Goal: Task Accomplishment & Management: Manage account settings

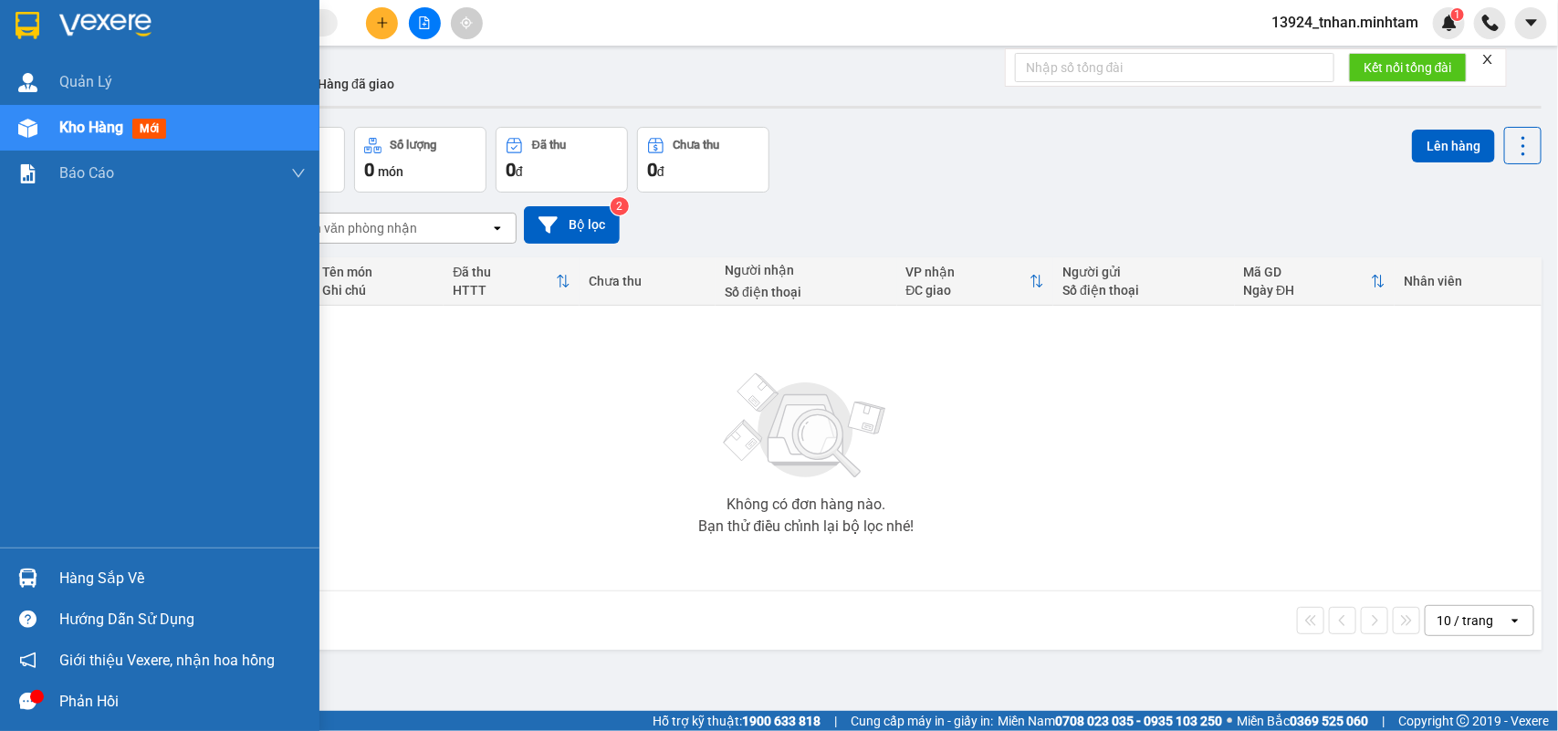
click at [41, 569] on div at bounding box center [28, 578] width 32 height 32
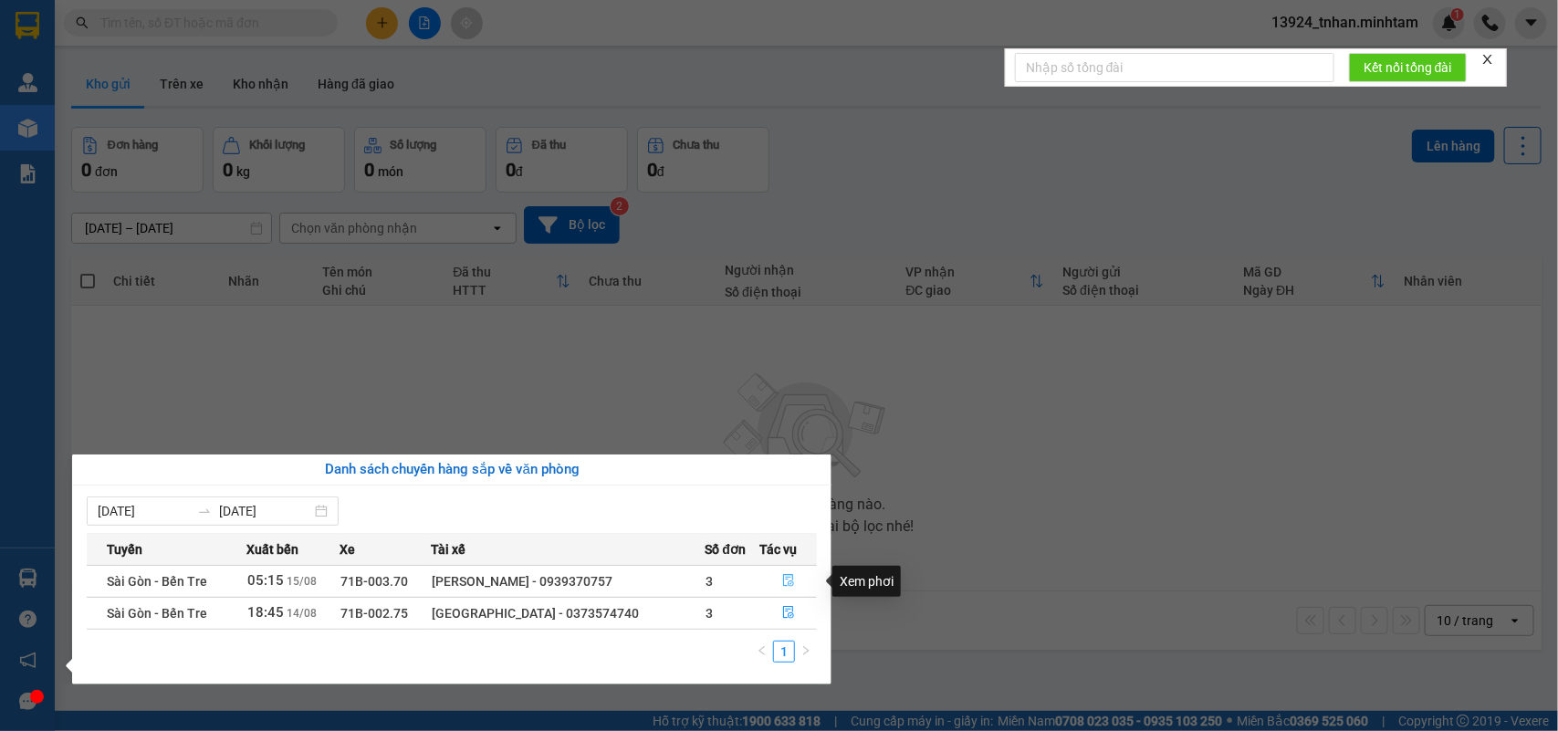
click at [792, 587] on icon "file-done" at bounding box center [788, 580] width 13 height 13
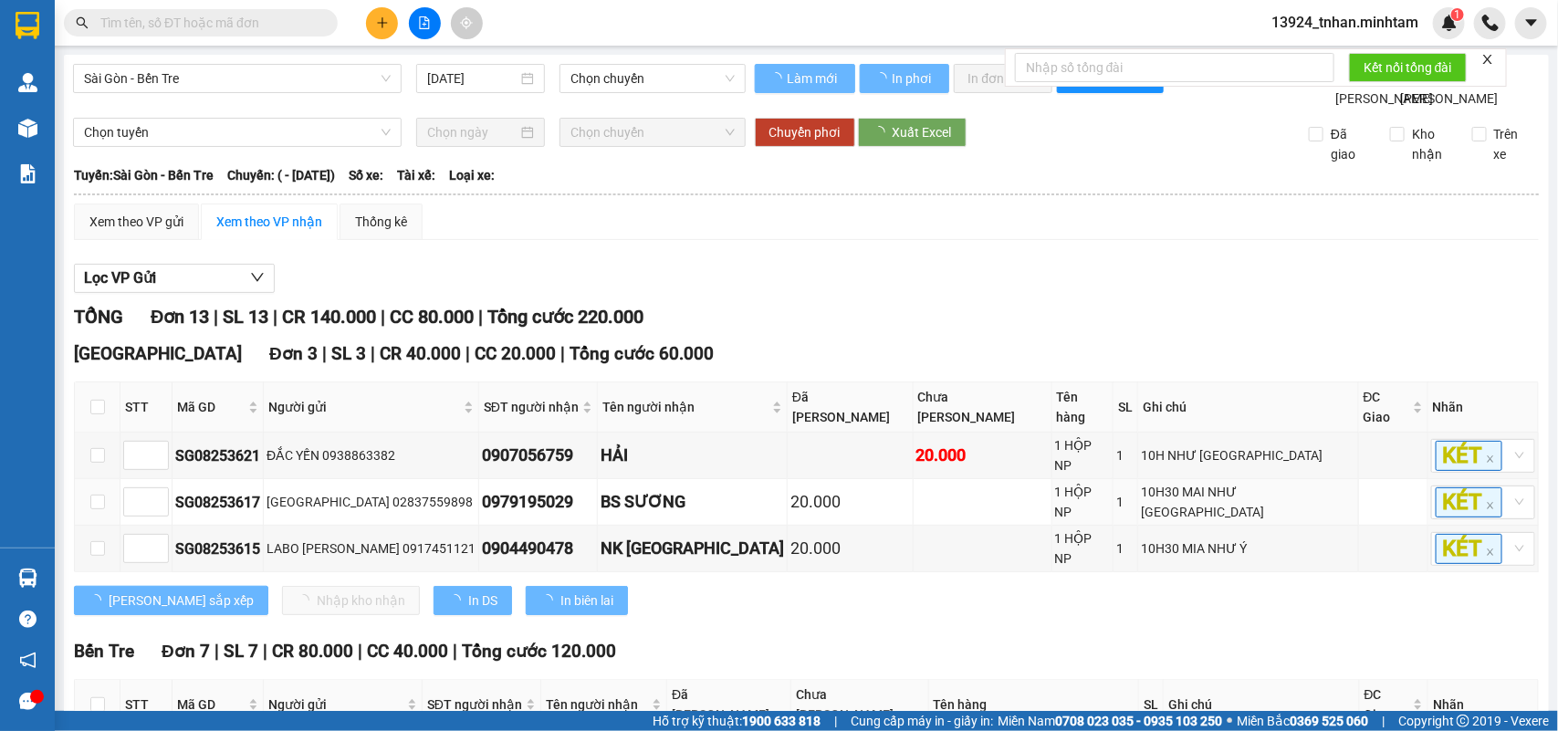
type input "[DATE]"
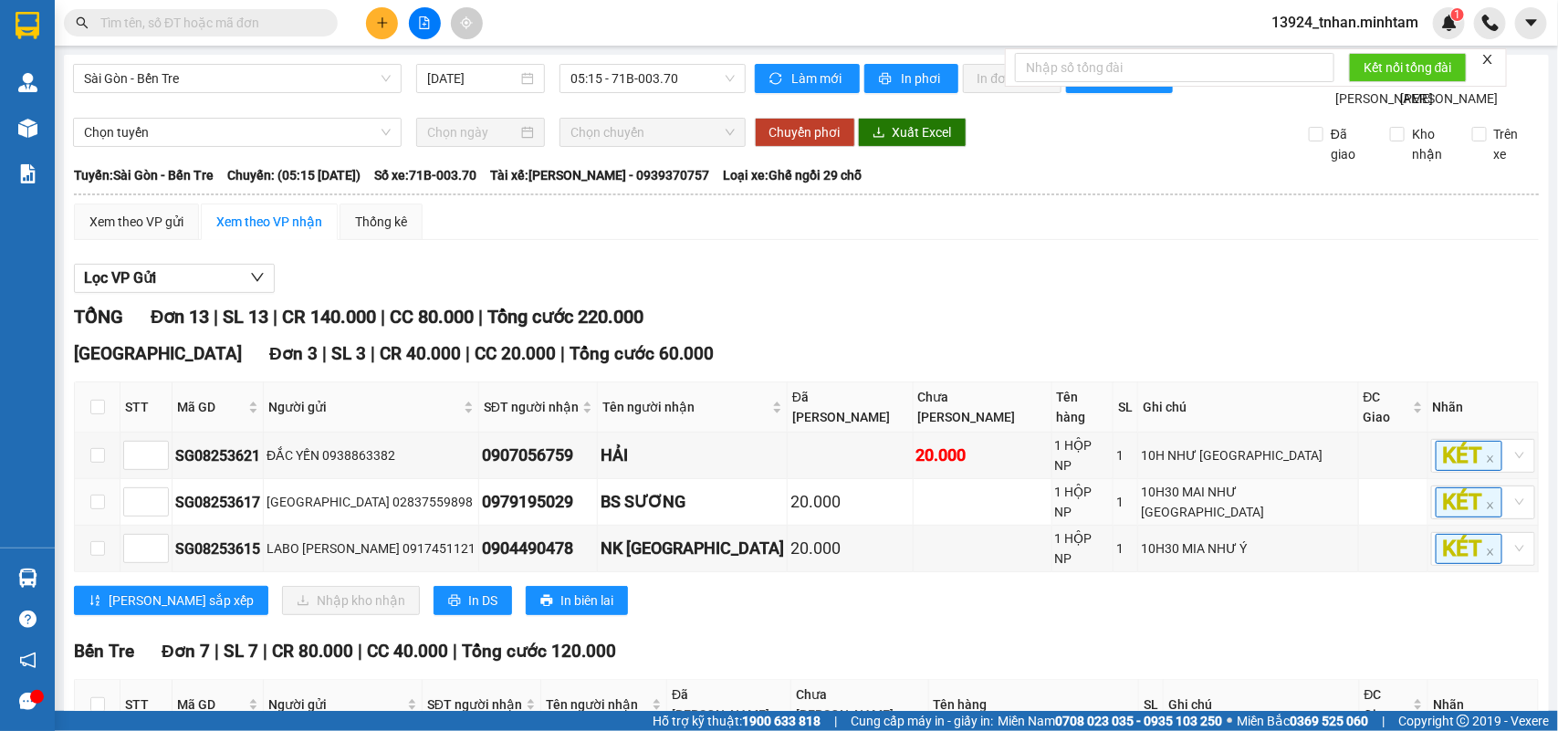
scroll to position [114, 0]
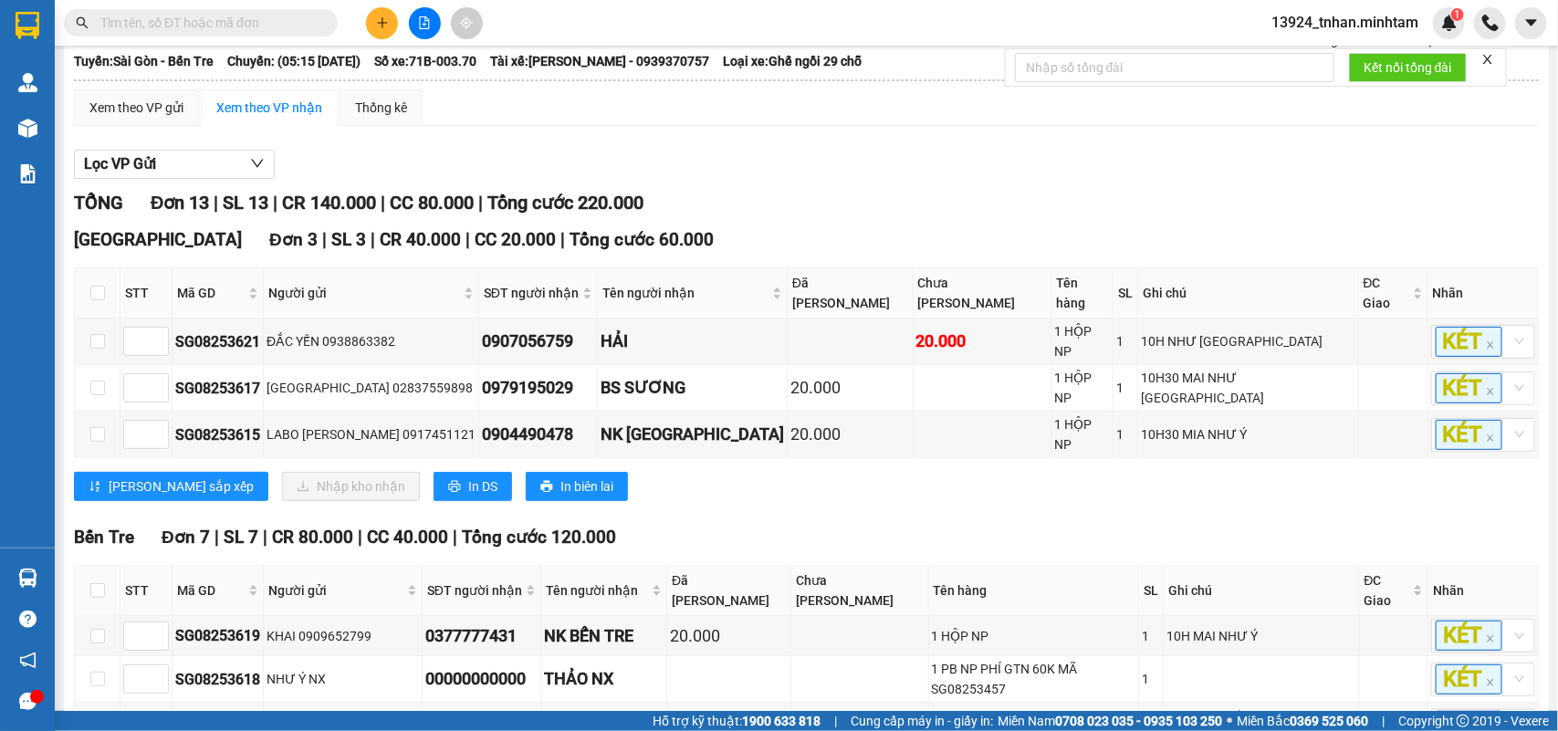
click at [280, 30] on input "text" at bounding box center [207, 23] width 215 height 20
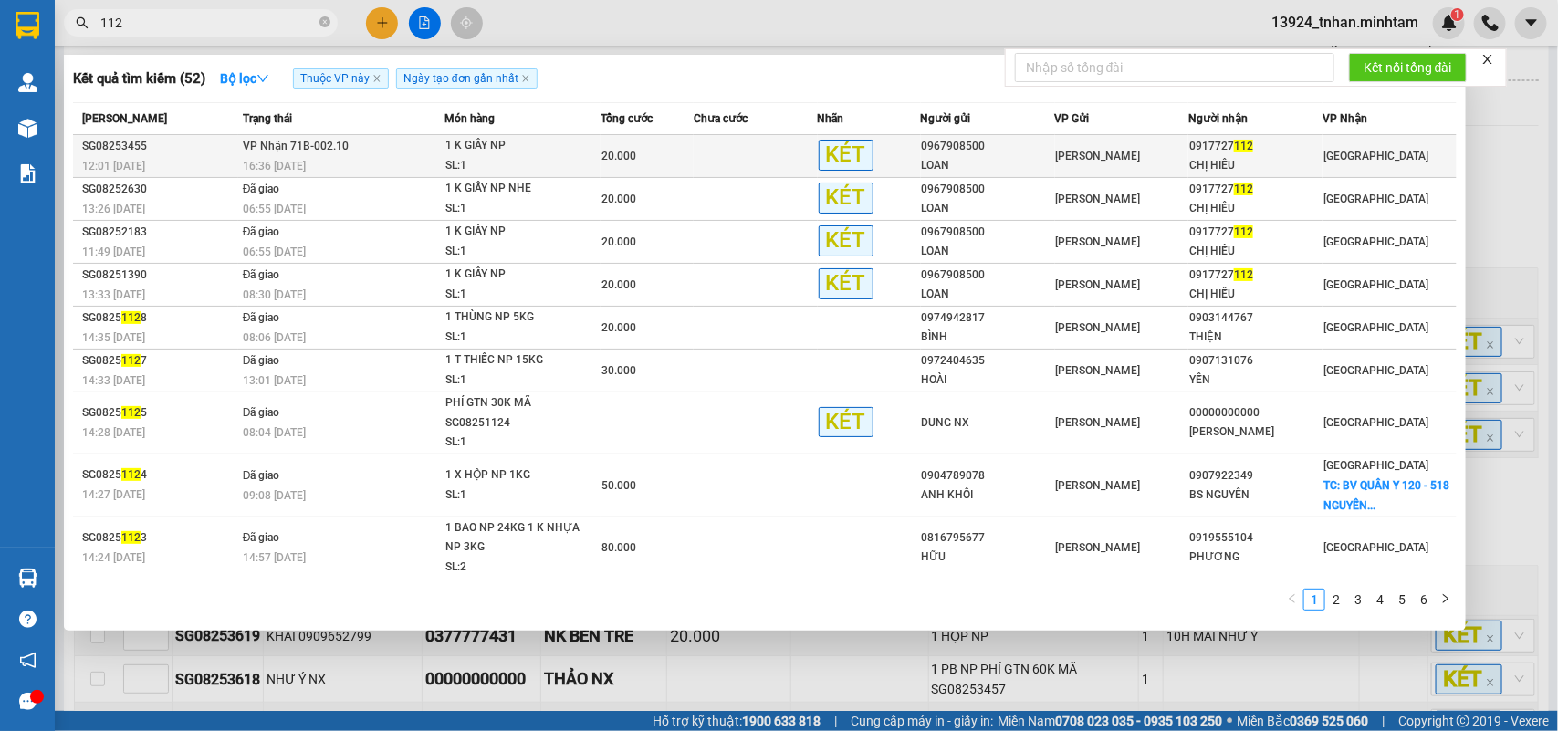
type input "112"
click at [719, 142] on td at bounding box center [756, 156] width 124 height 43
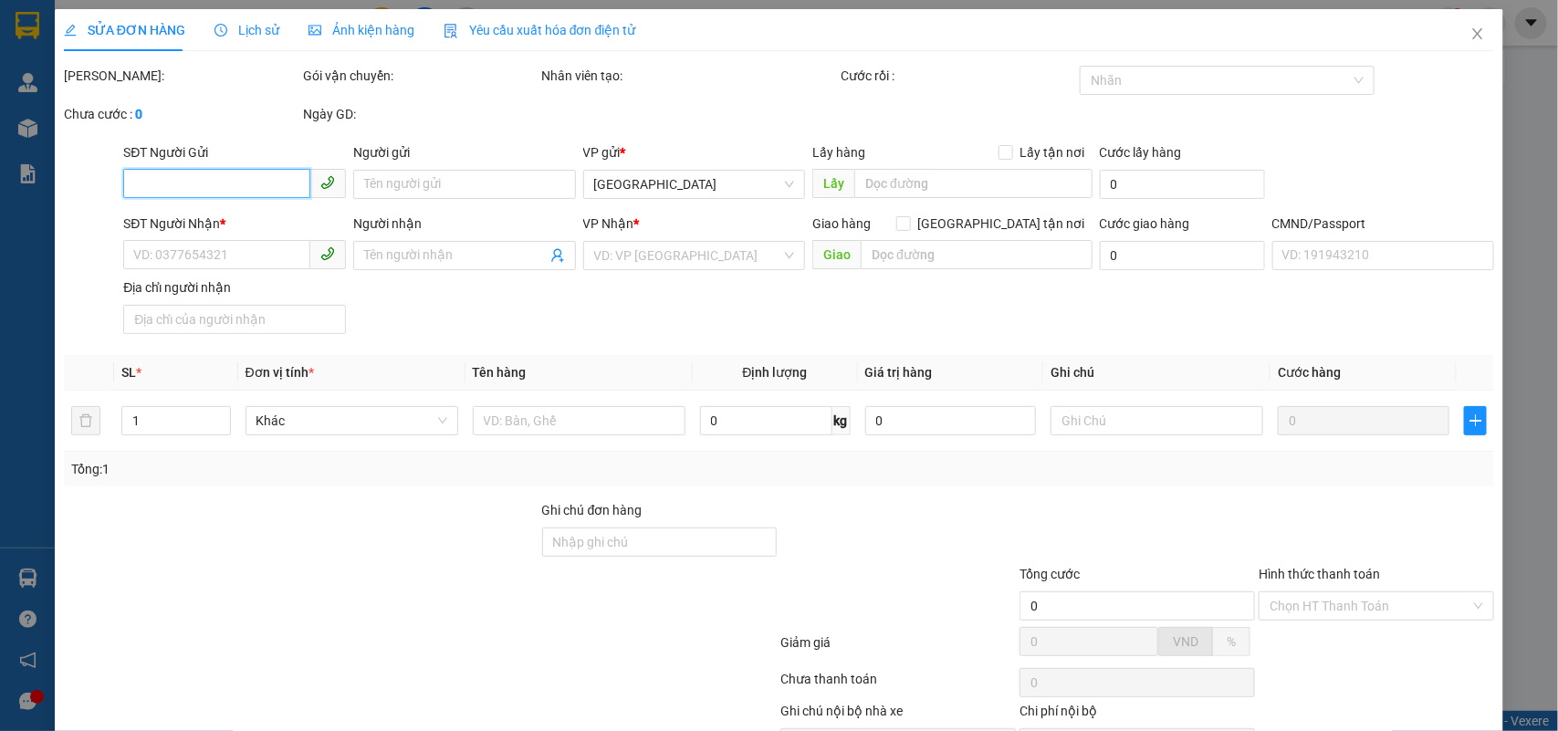
type input "0967908500"
type input "LOAN"
type input "0917727112"
type input "CHỊ HIẾU"
type input "20.000"
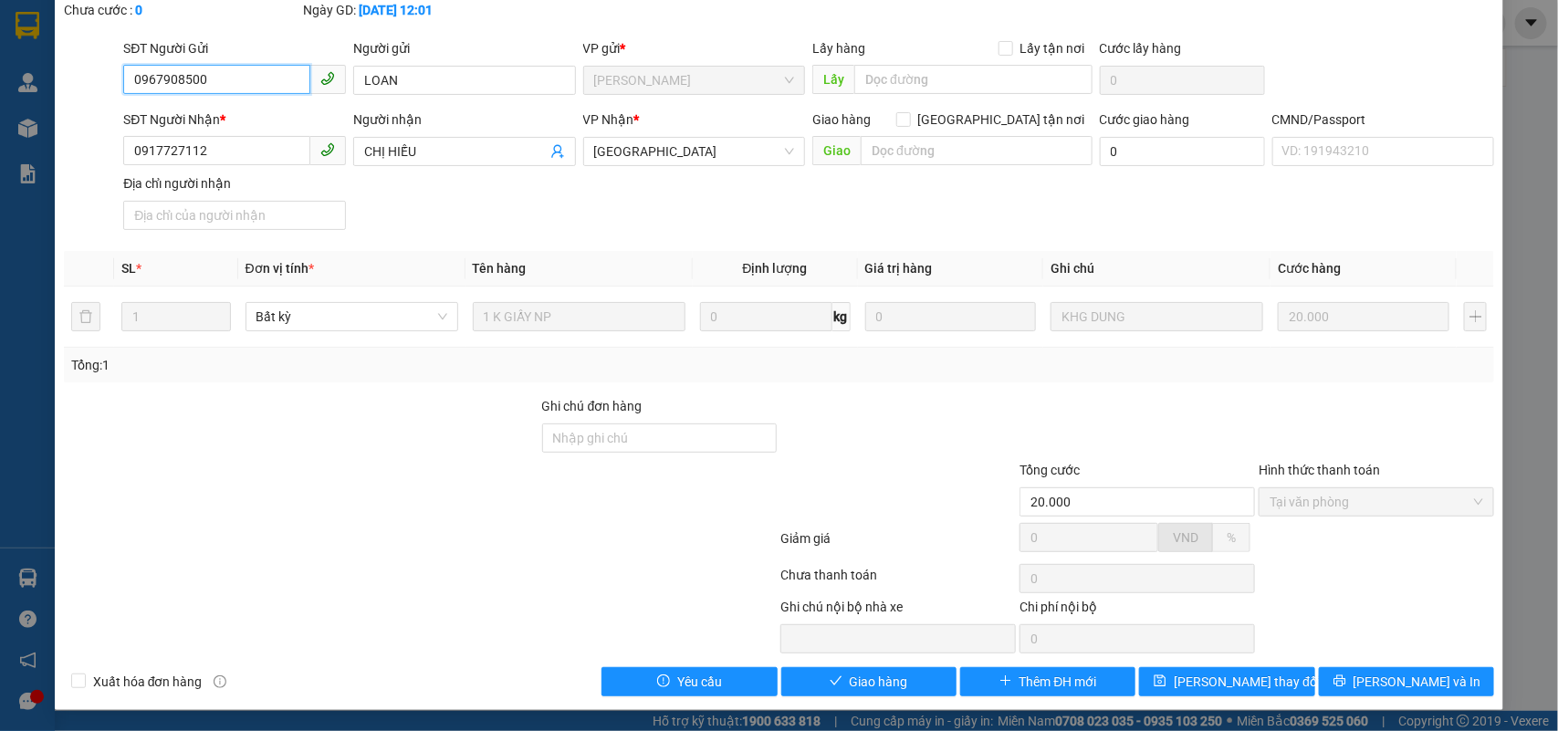
scroll to position [111, 0]
click at [910, 678] on button "Giao hàng" at bounding box center [868, 680] width 175 height 29
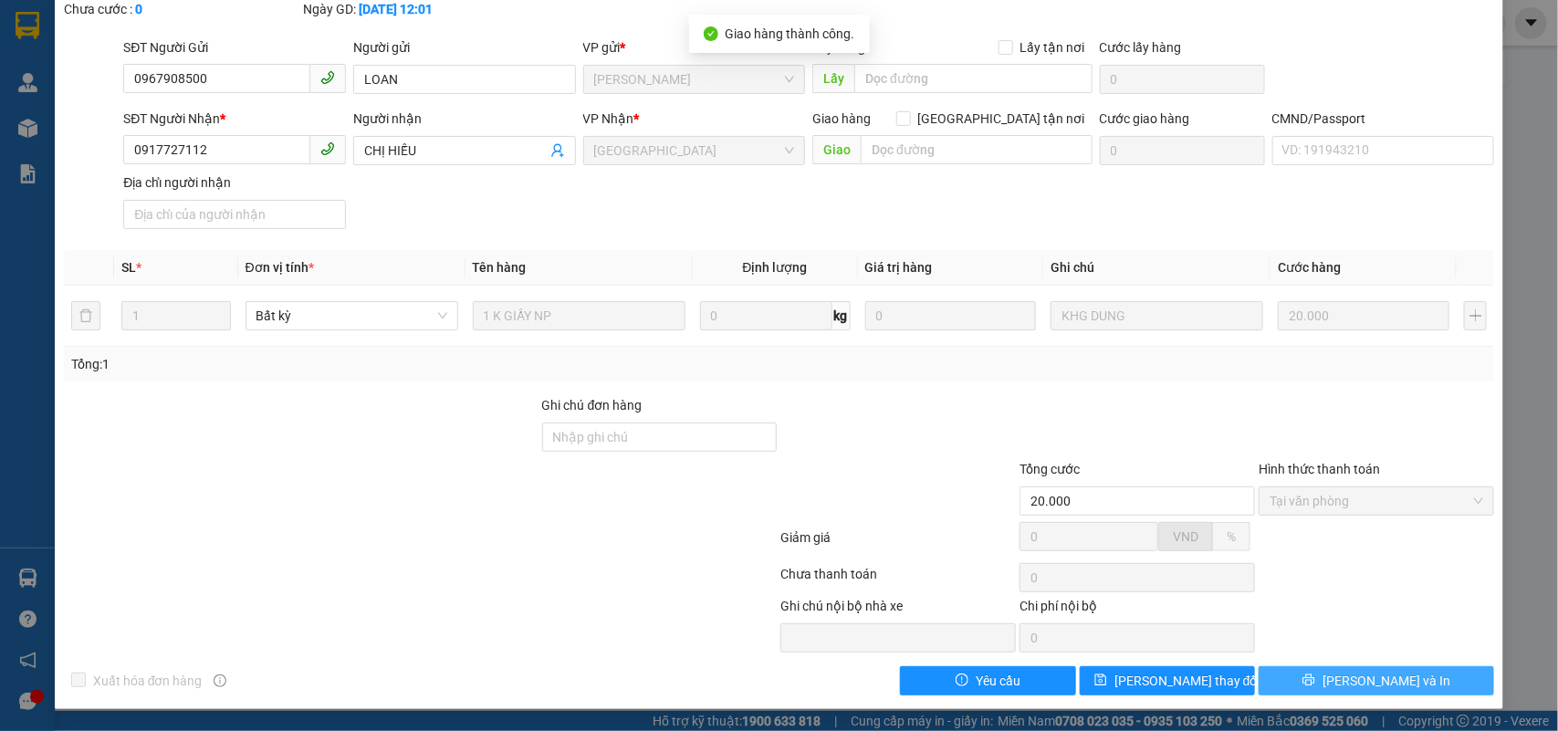
click at [1433, 680] on button "[PERSON_NAME] và In" at bounding box center [1377, 680] width 236 height 29
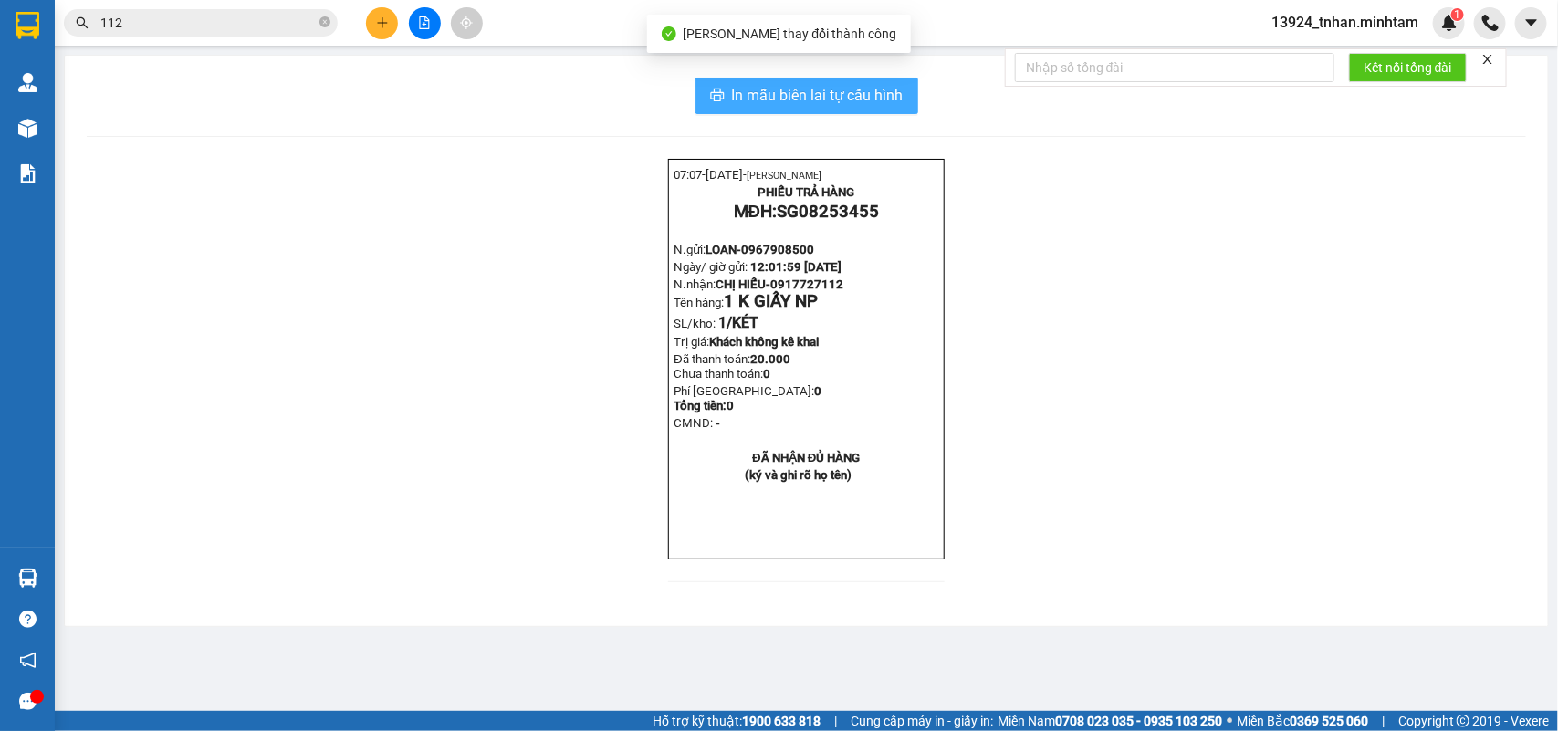
click at [901, 99] on span "In mẫu biên lai tự cấu hình" at bounding box center [818, 95] width 172 height 23
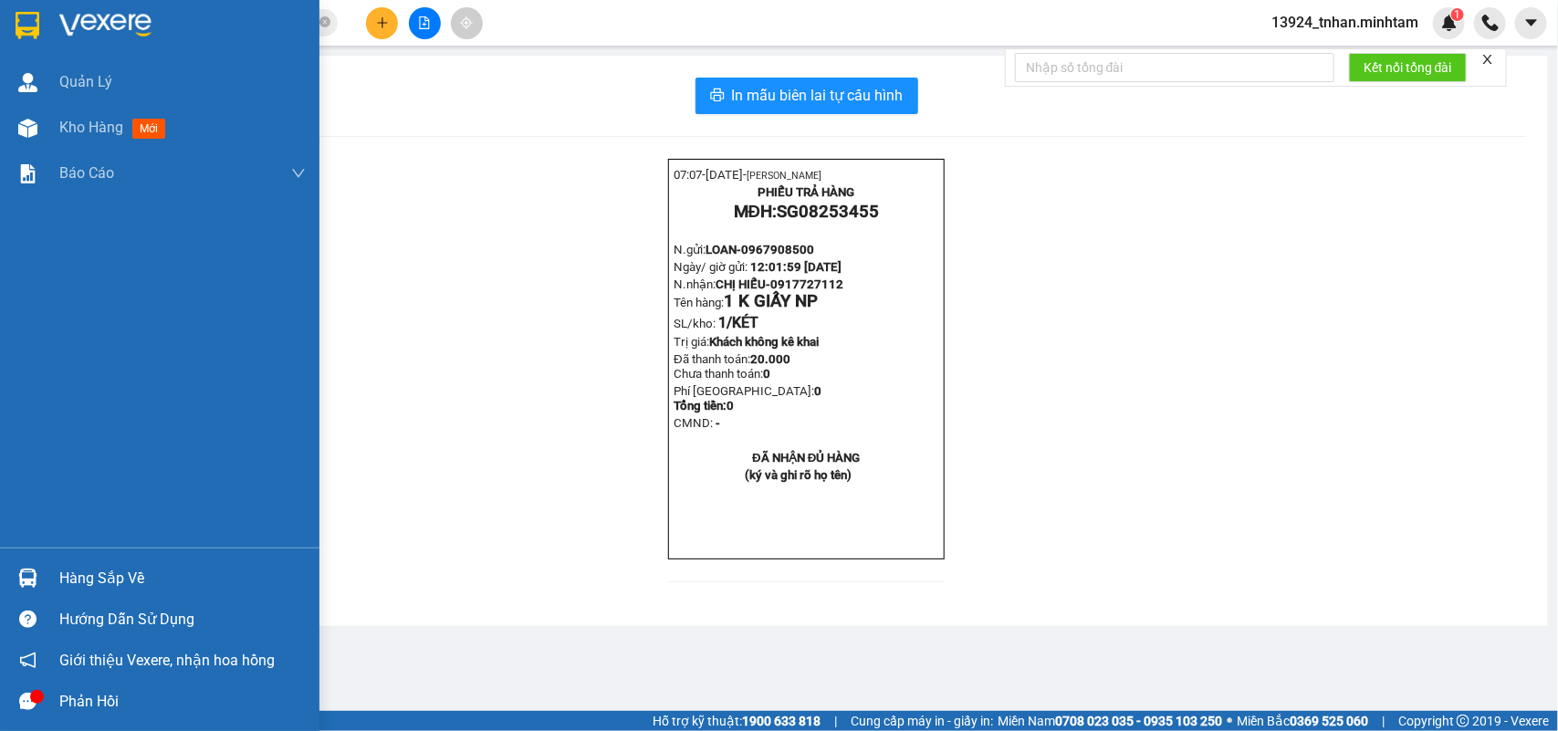
click at [33, 23] on img at bounding box center [28, 25] width 24 height 27
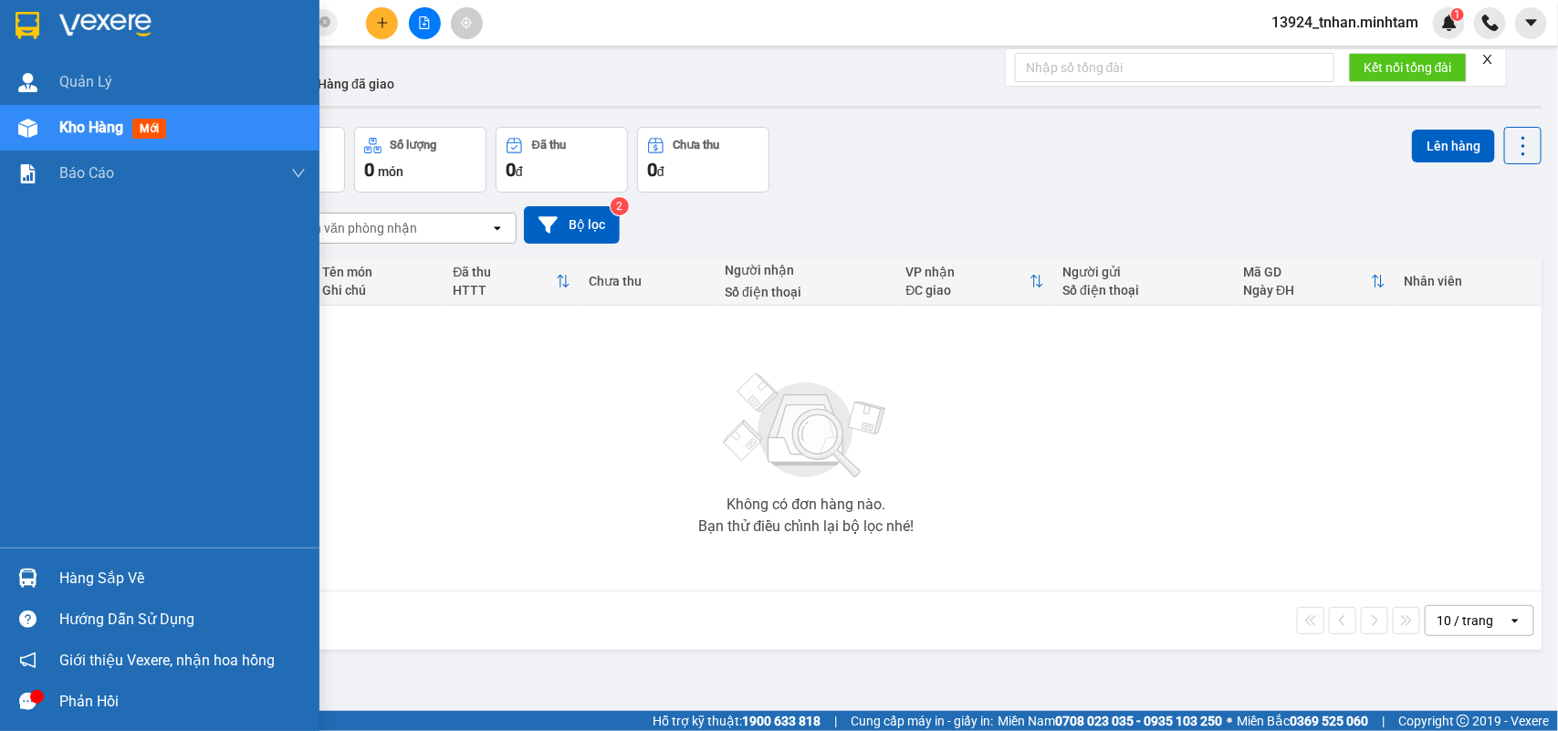
click at [60, 558] on div "Hàng sắp về" at bounding box center [160, 578] width 320 height 41
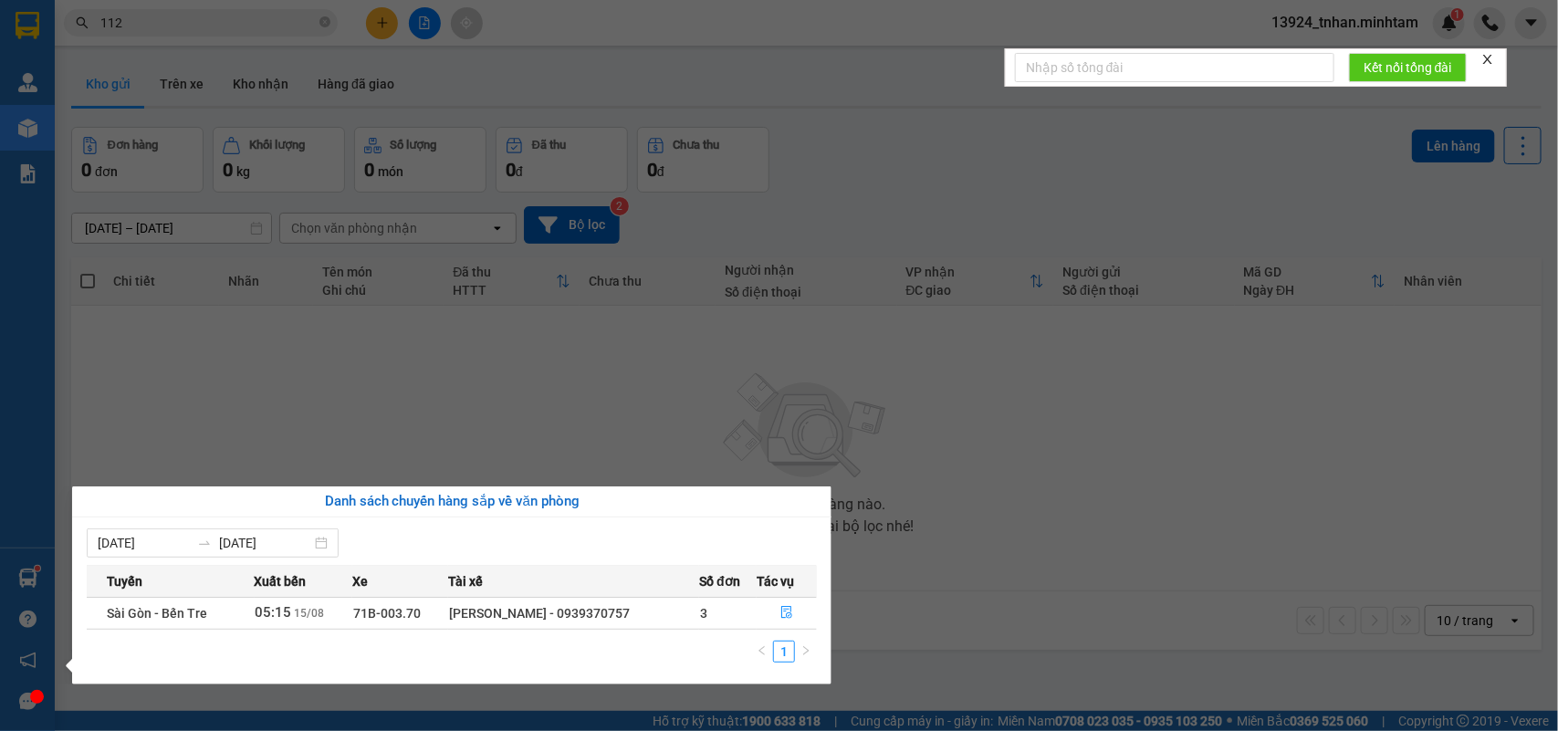
click at [412, 415] on section "Kết quả tìm kiếm ( 52 ) Bộ lọc Thuộc VP này Ngày tạo đơn gần nhất Mã ĐH Trạng t…" at bounding box center [779, 365] width 1558 height 731
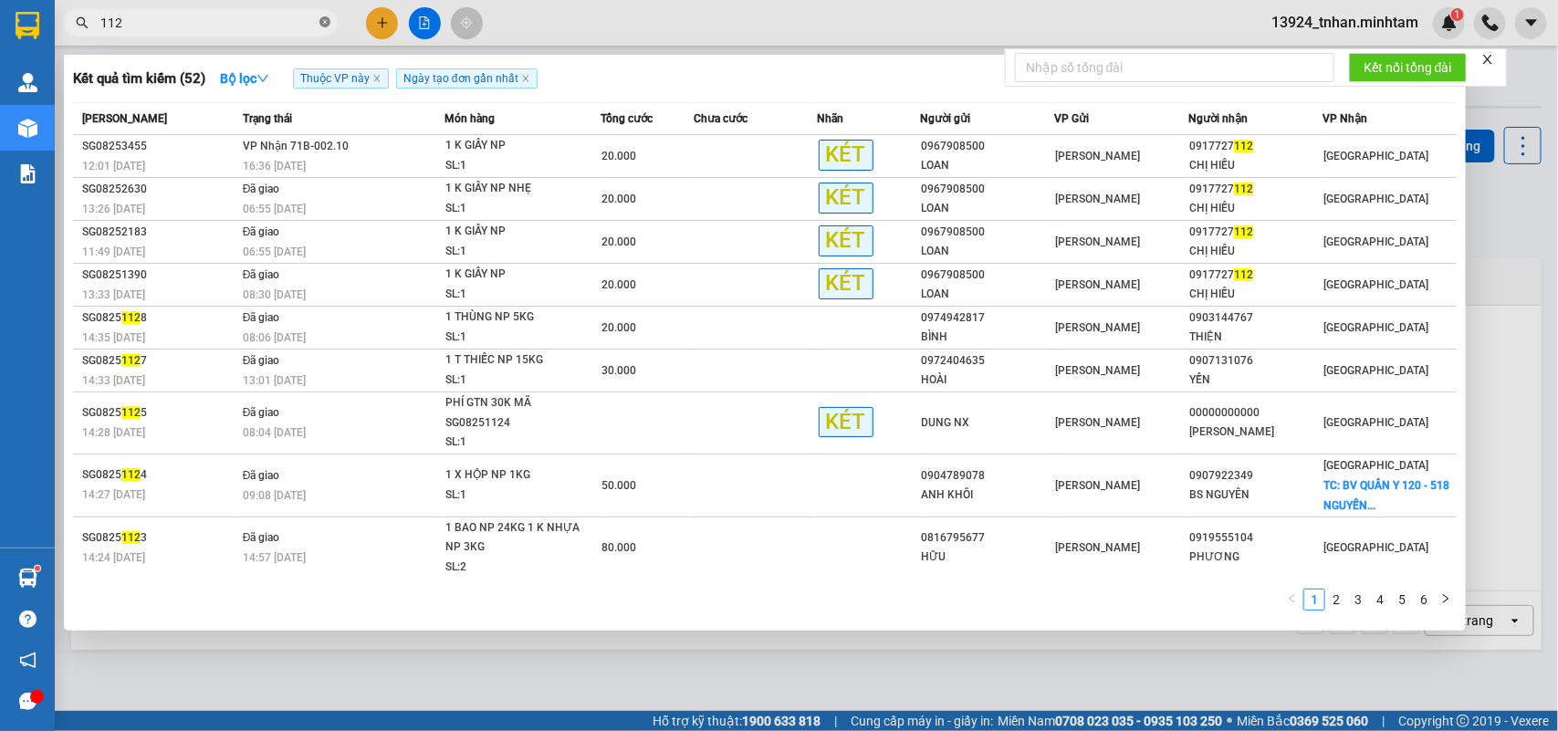
click at [330, 23] on icon "close-circle" at bounding box center [325, 21] width 11 height 11
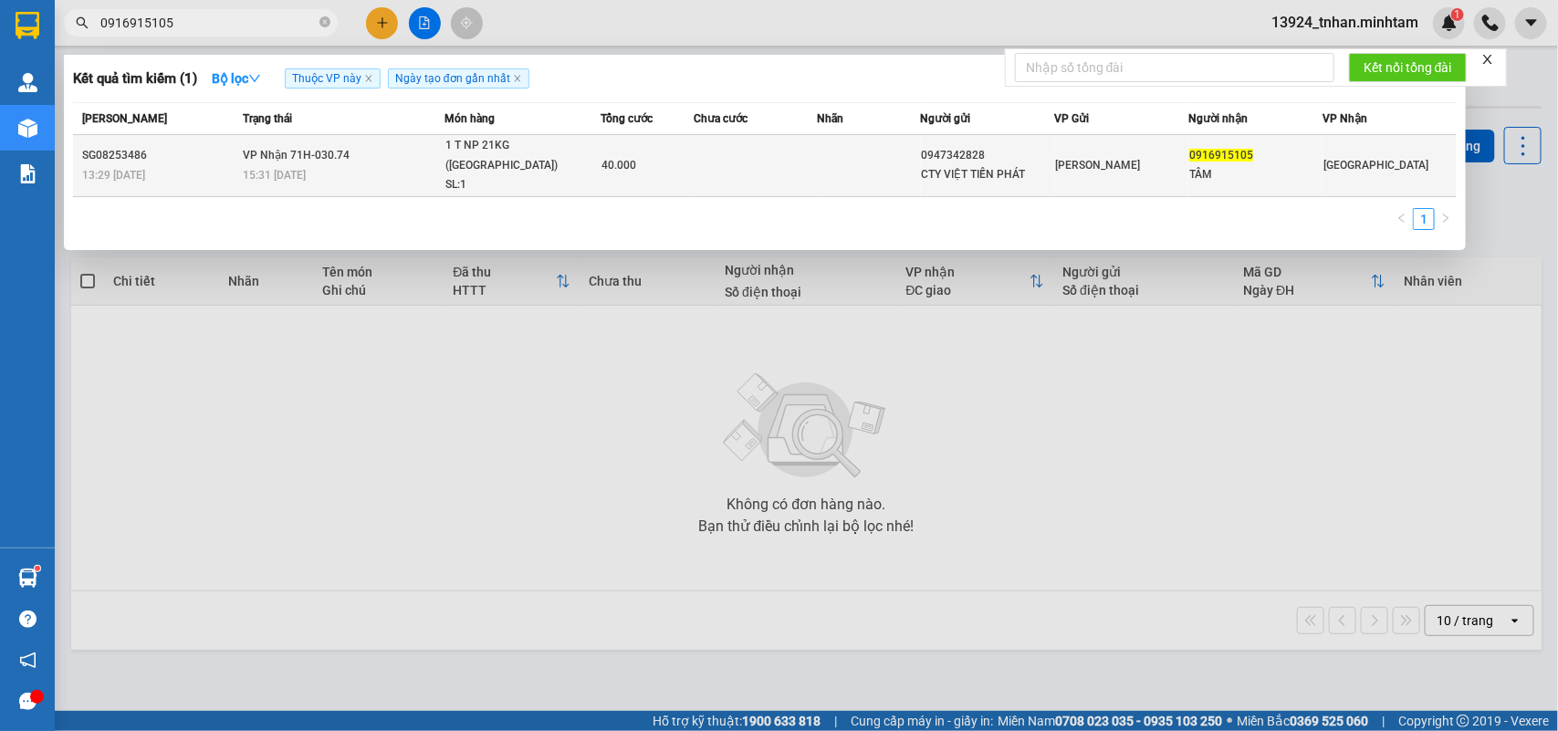
type input "0916915105"
click at [530, 142] on div "1 T NP 21KG (TN)" at bounding box center [514, 155] width 137 height 39
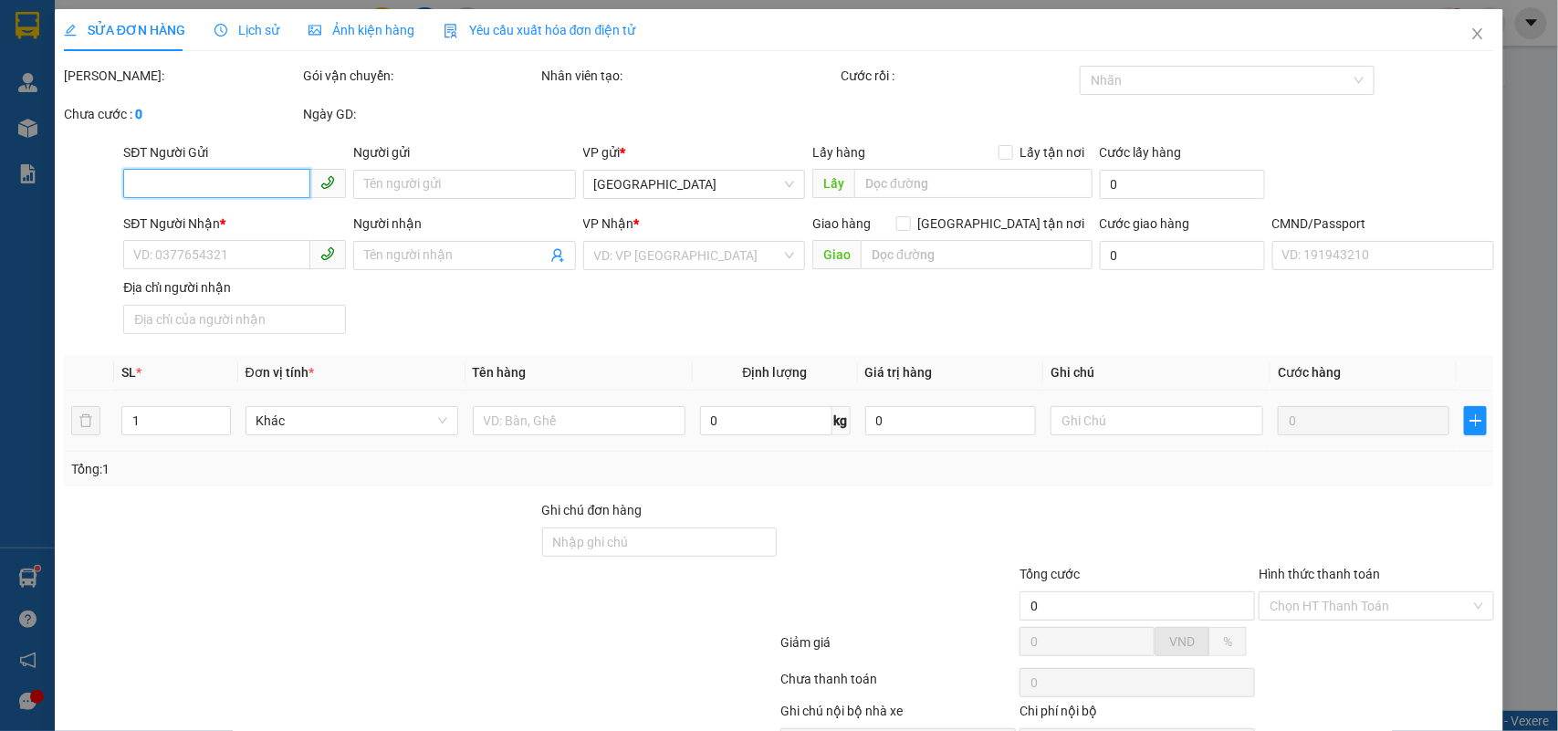
type input "0947342828"
type input "CTY VIỆT TIẾN PHÁT"
type input "0916915105"
type input "TÂM"
type input "40.000"
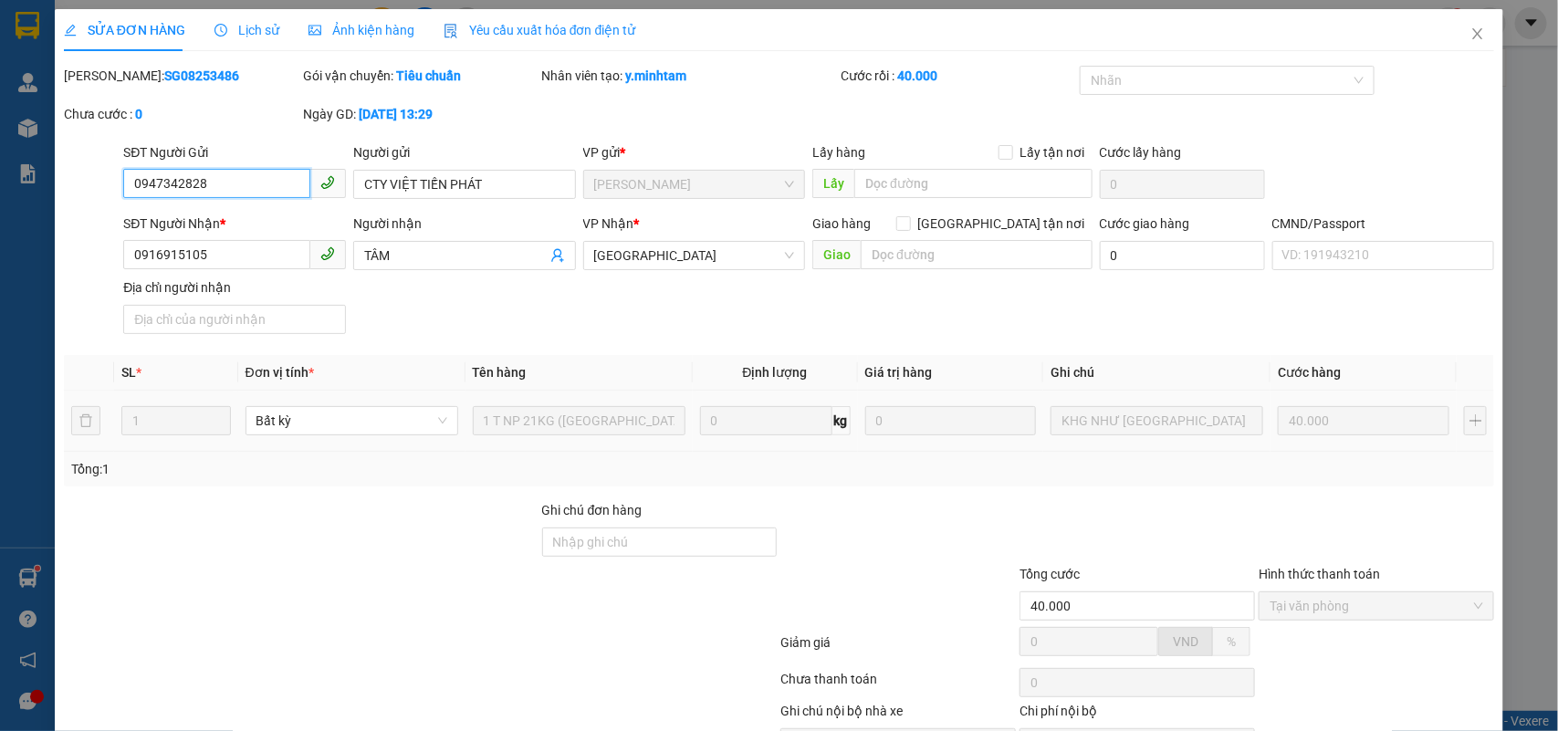
scroll to position [107, 0]
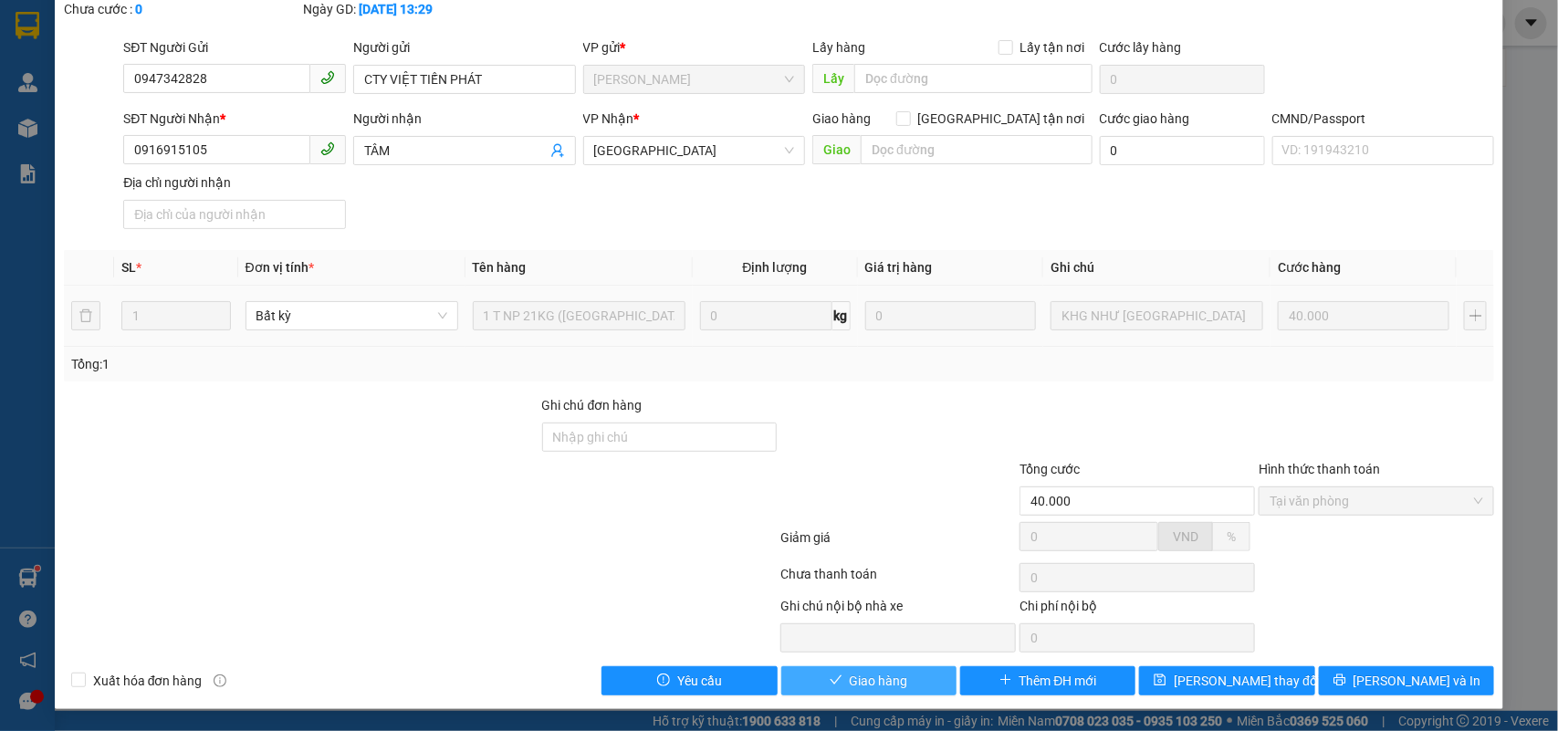
click at [882, 687] on span "Giao hàng" at bounding box center [879, 681] width 58 height 20
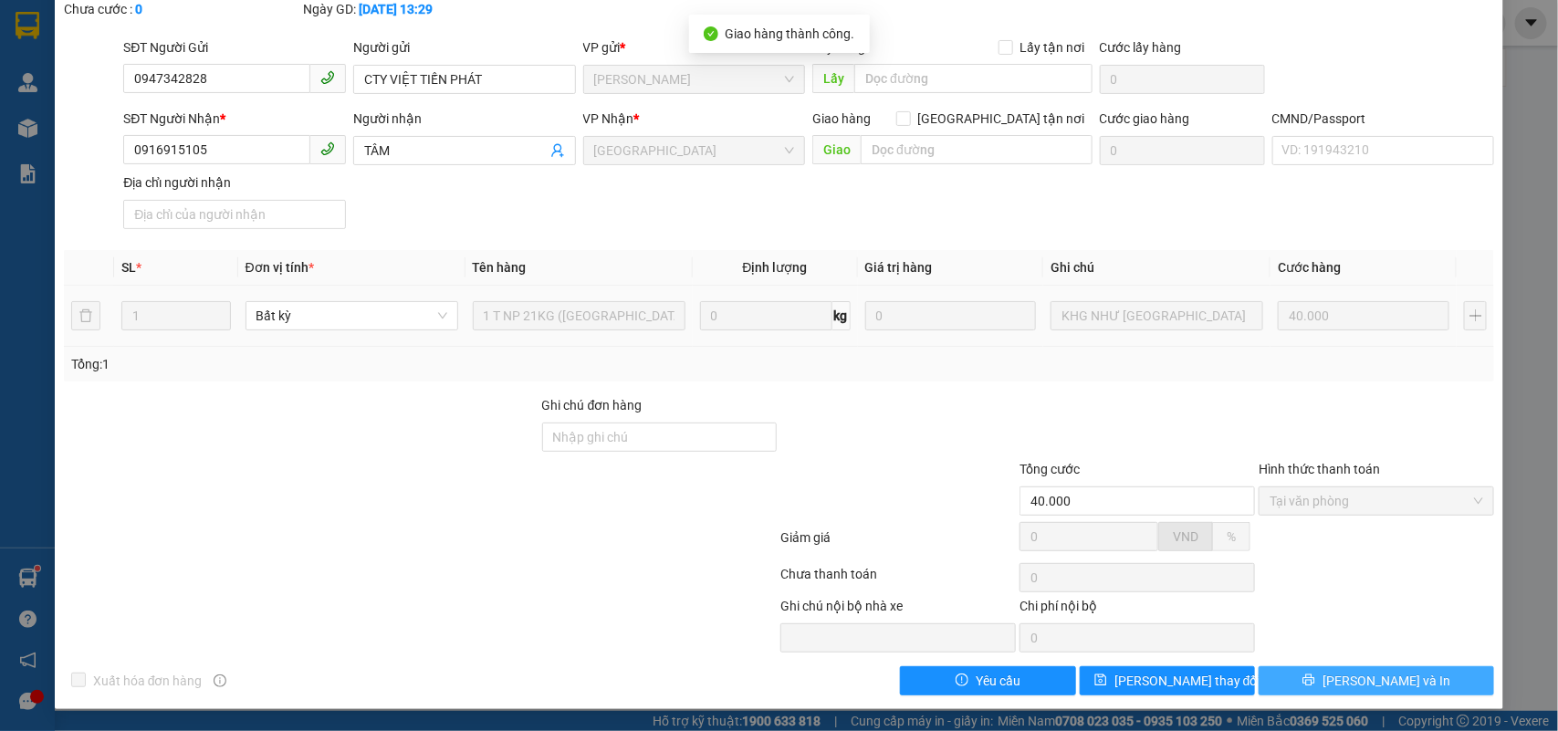
click at [1431, 687] on button "[PERSON_NAME] và In" at bounding box center [1377, 680] width 236 height 29
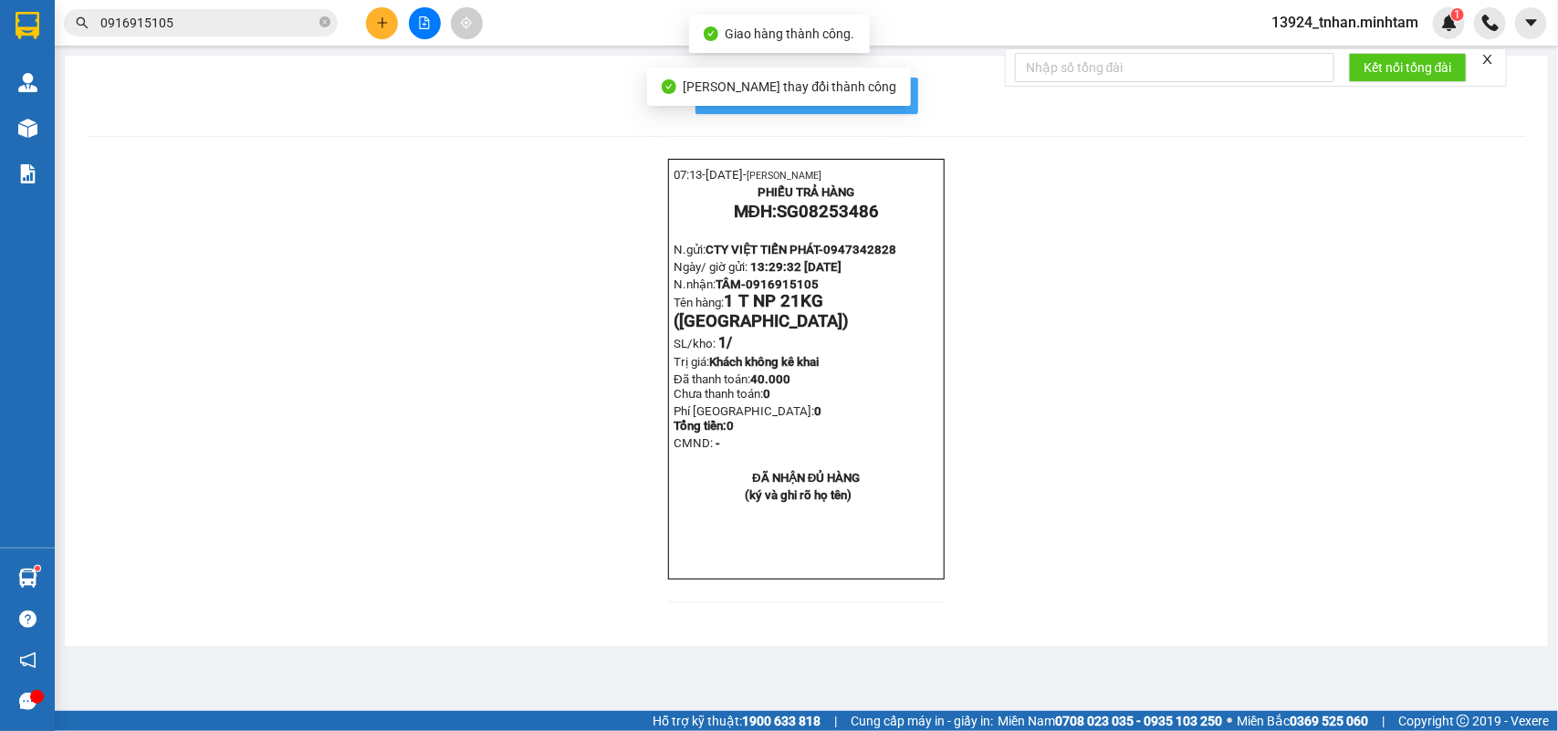
click at [908, 97] on button "In mẫu biên lai tự cấu hình" at bounding box center [807, 96] width 223 height 37
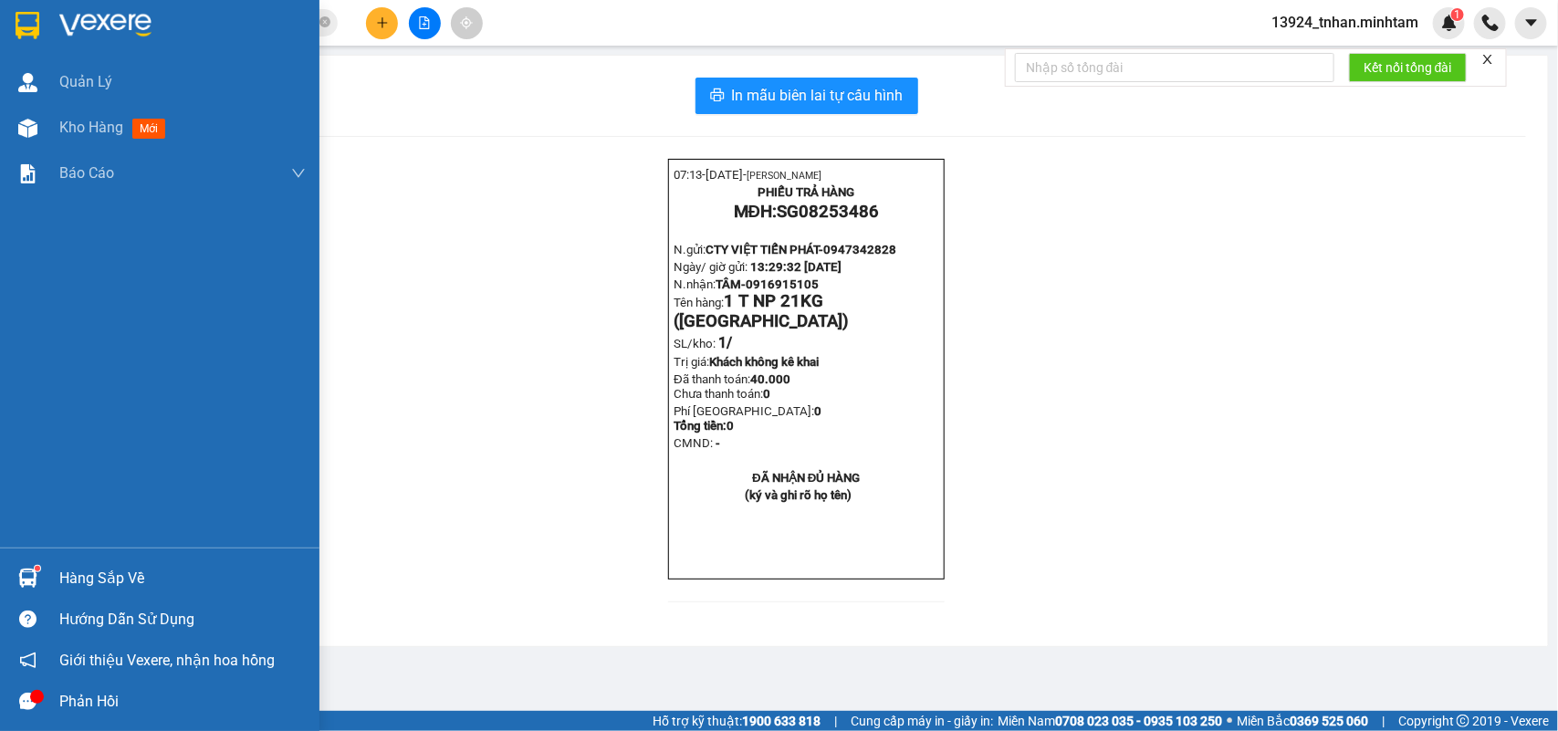
click at [46, 575] on div "Hàng sắp về" at bounding box center [160, 578] width 320 height 41
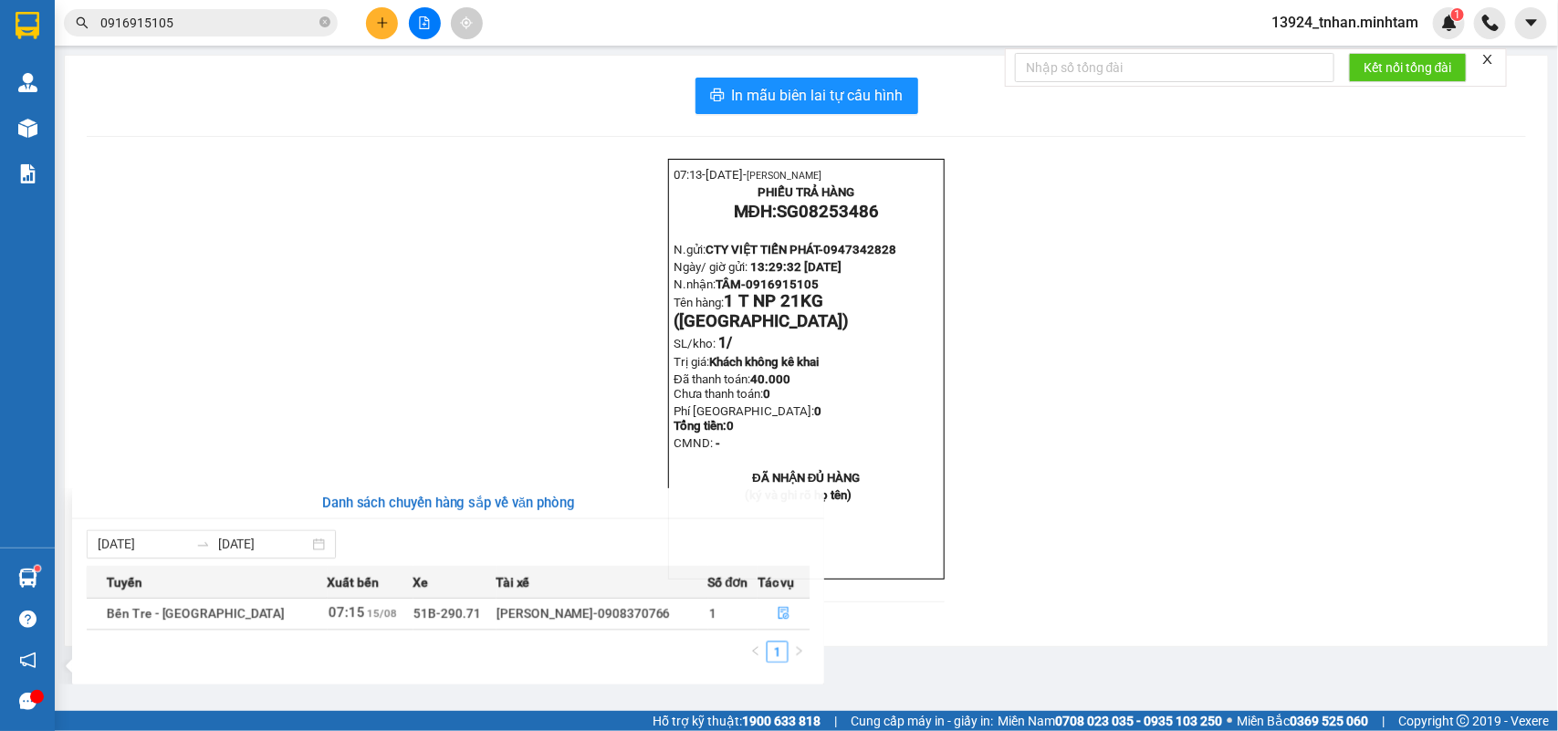
drag, startPoint x: 55, startPoint y: 196, endPoint x: 6, endPoint y: 166, distance: 57.0
click at [55, 194] on section "Kết quả tìm kiếm ( 1 ) Bộ lọc Thuộc VP này Ngày tạo đơn gần nhất Mã ĐH Trạng th…" at bounding box center [779, 365] width 1558 height 731
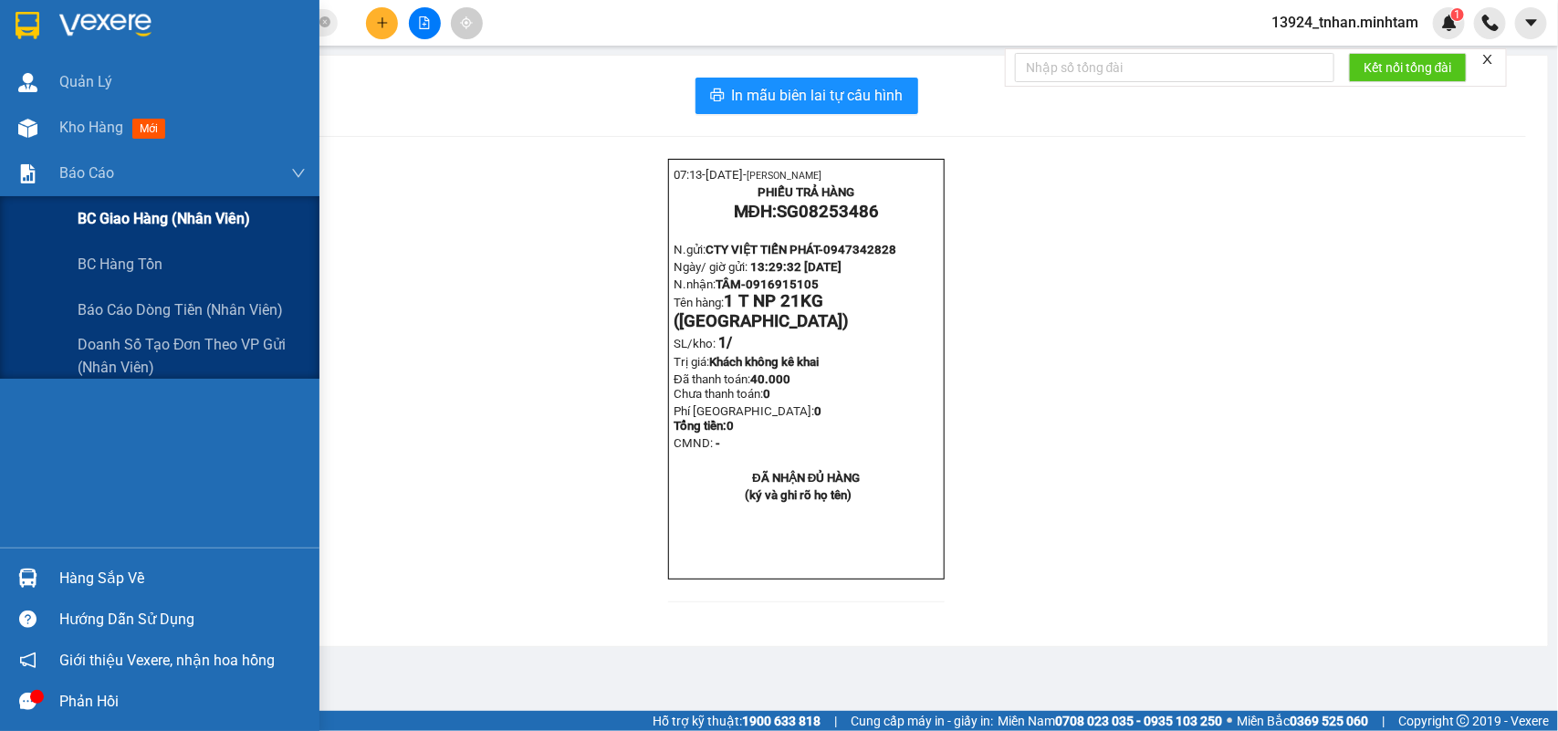
click at [193, 215] on span "BC giao hàng (nhân viên)" at bounding box center [164, 218] width 173 height 23
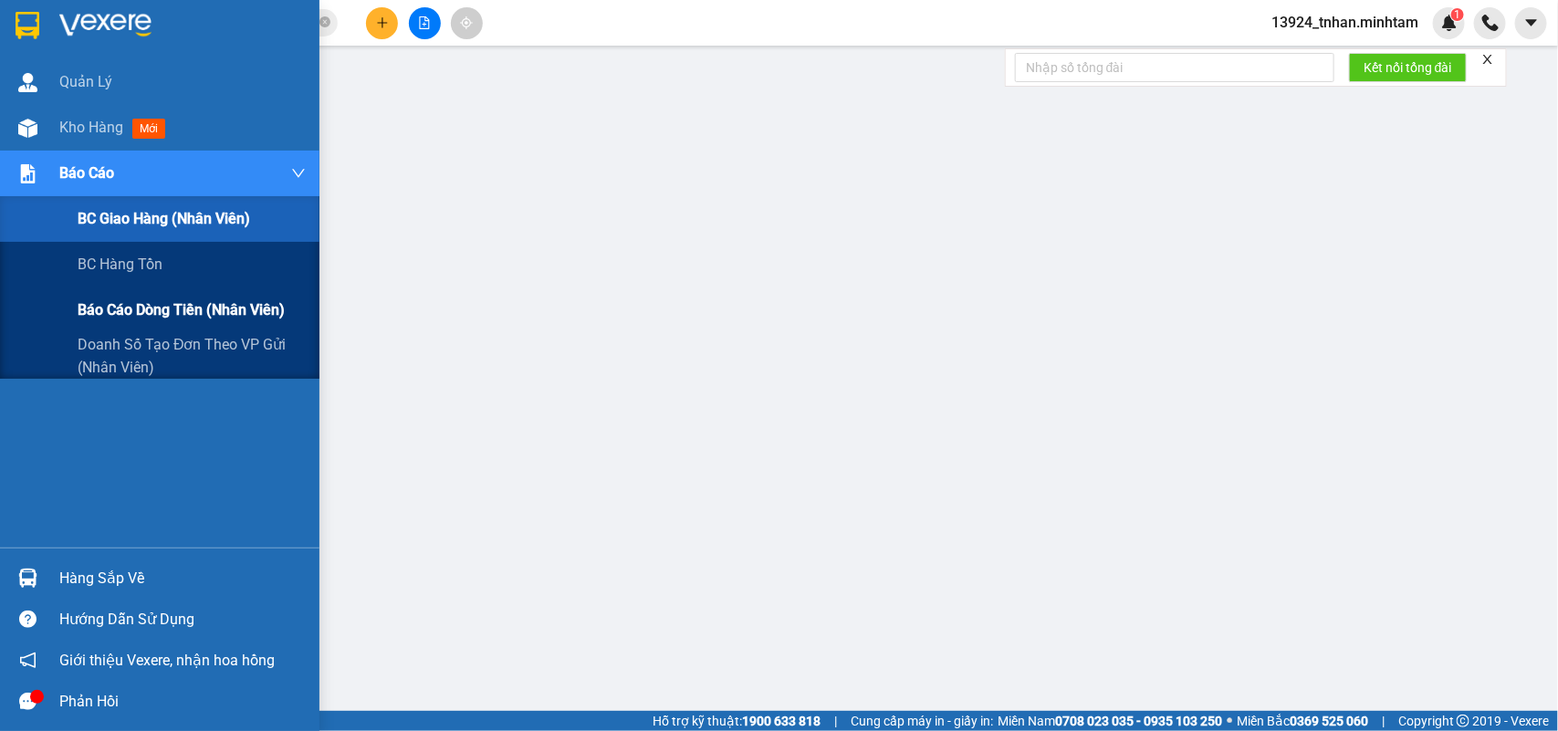
click at [171, 310] on span "Báo cáo dòng tiền (nhân viên)" at bounding box center [181, 310] width 207 height 23
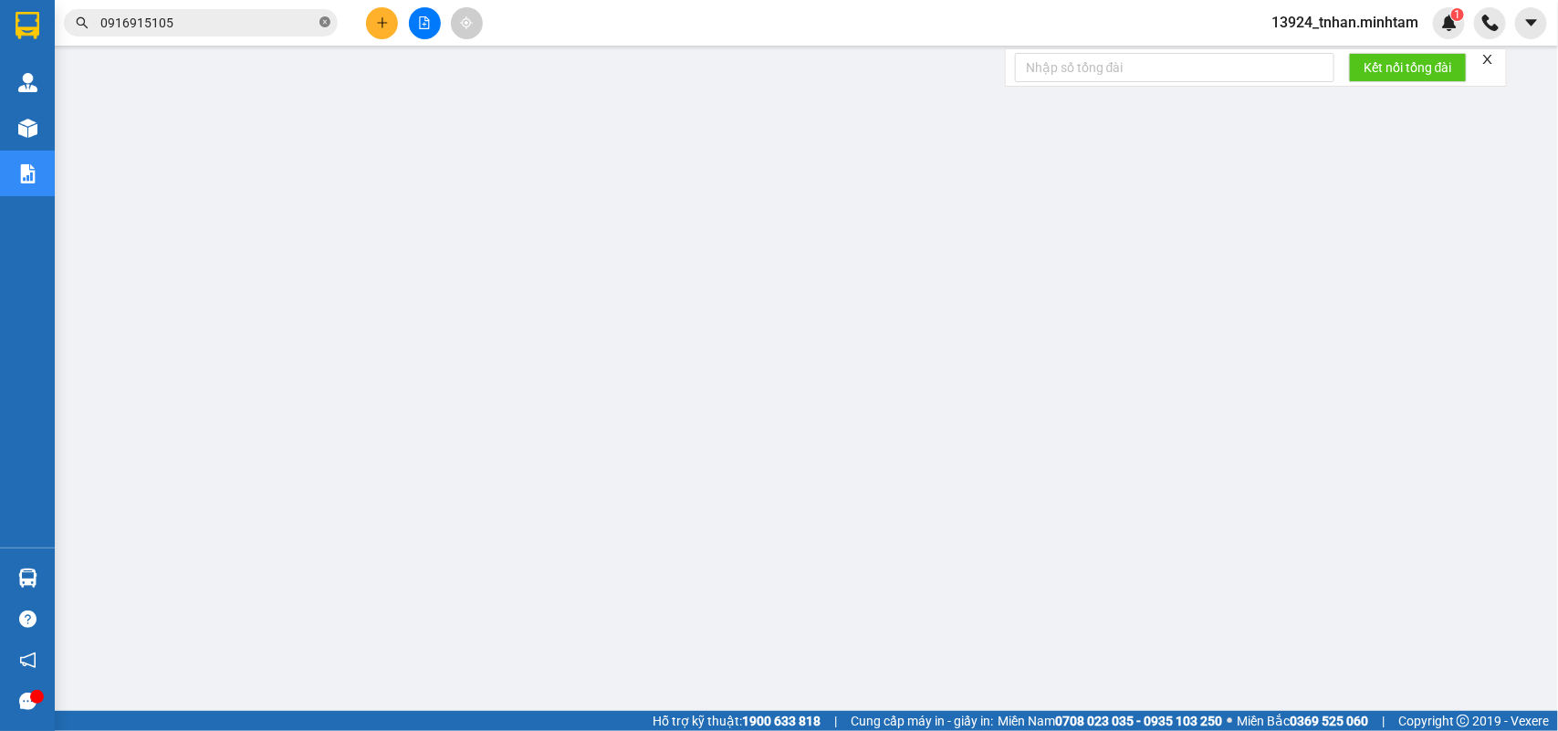
click at [327, 19] on icon "close-circle" at bounding box center [325, 21] width 11 height 11
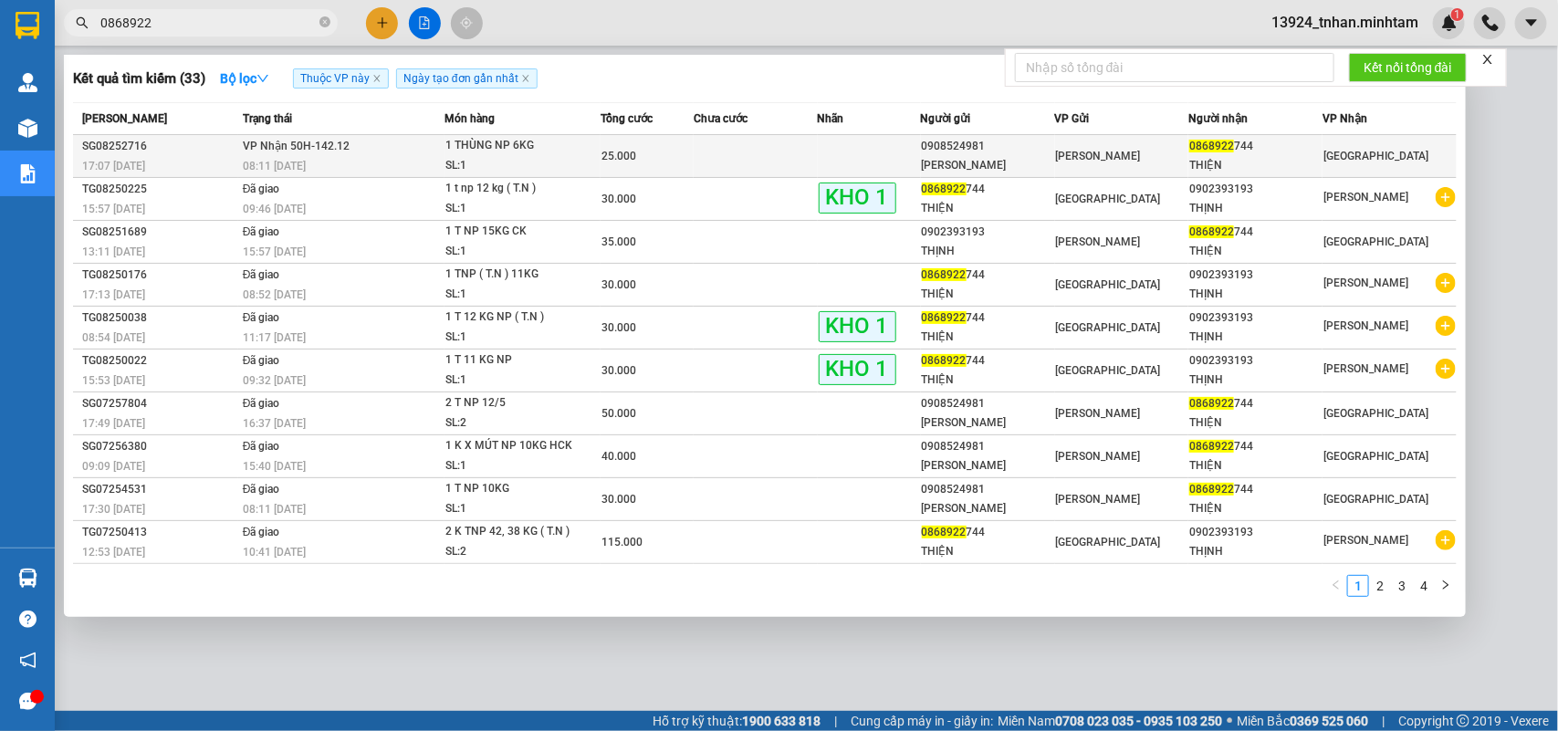
type input "0868922"
click at [505, 153] on div "1 THÙNG NP 6KG" at bounding box center [514, 146] width 137 height 20
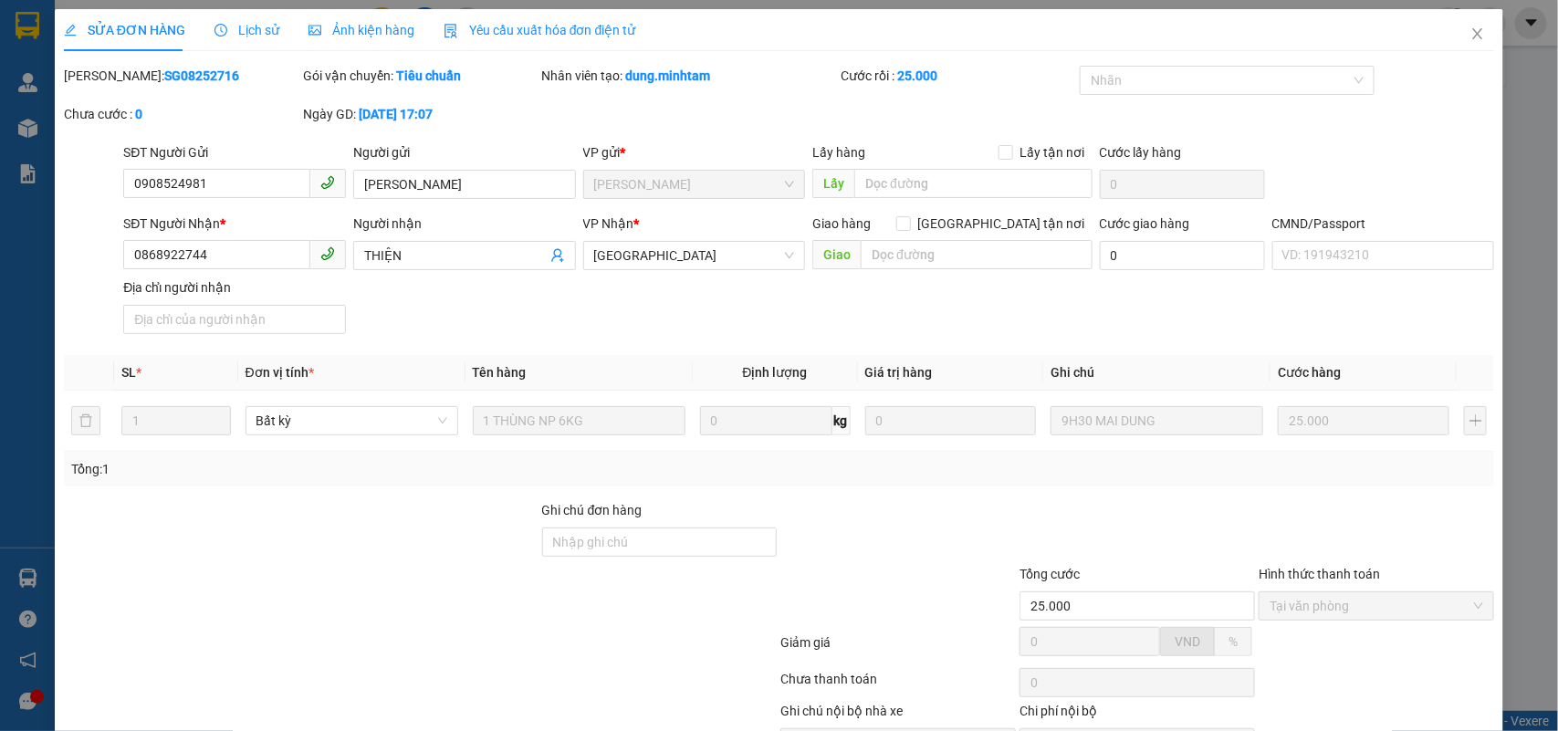
type input "0908524981"
type input "MINH THẢO"
type input "0868922744"
type input "THIỆN"
type input "25.000"
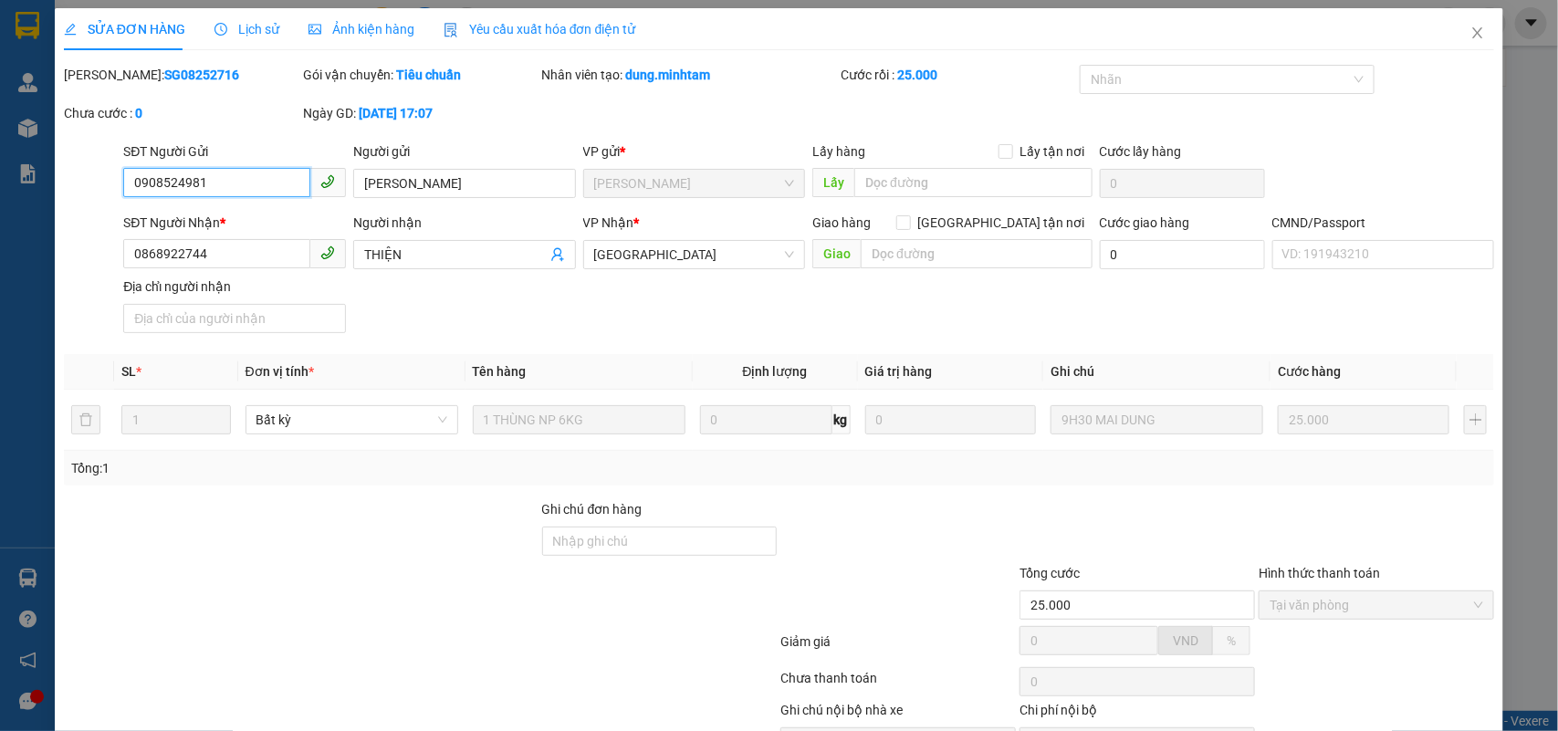
scroll to position [107, 0]
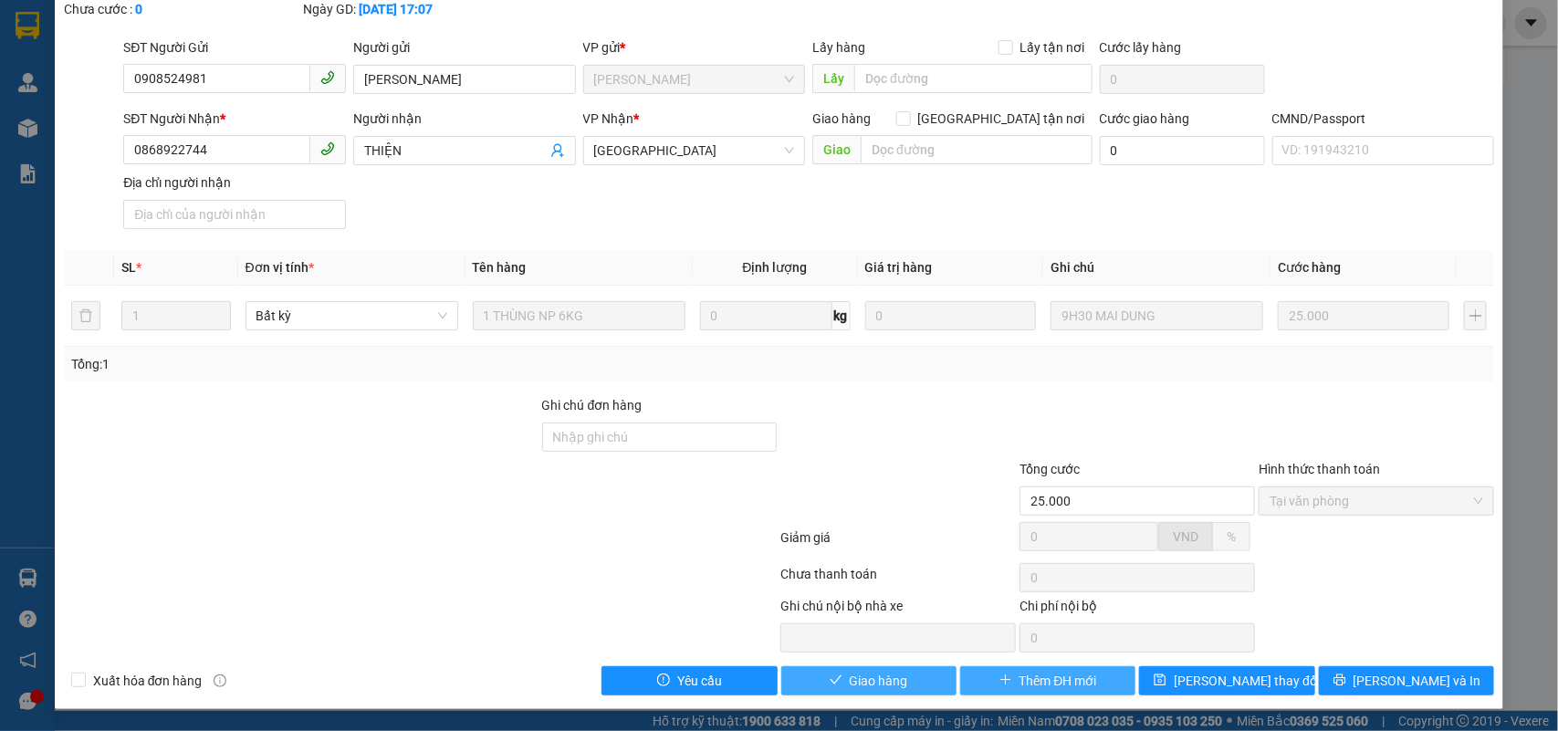
click at [923, 683] on button "Giao hàng" at bounding box center [868, 680] width 175 height 29
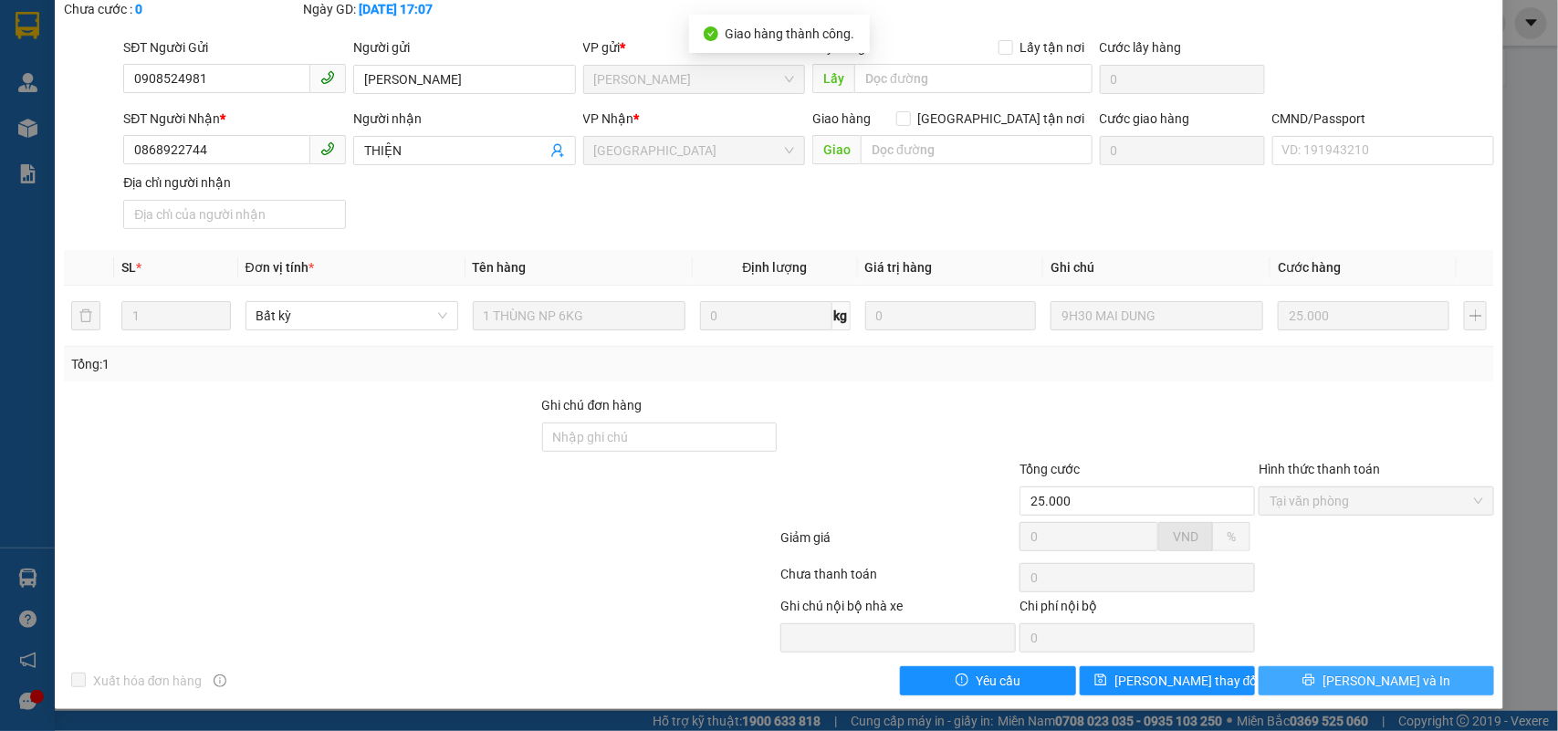
click at [1354, 689] on span "[PERSON_NAME] và In" at bounding box center [1387, 681] width 128 height 20
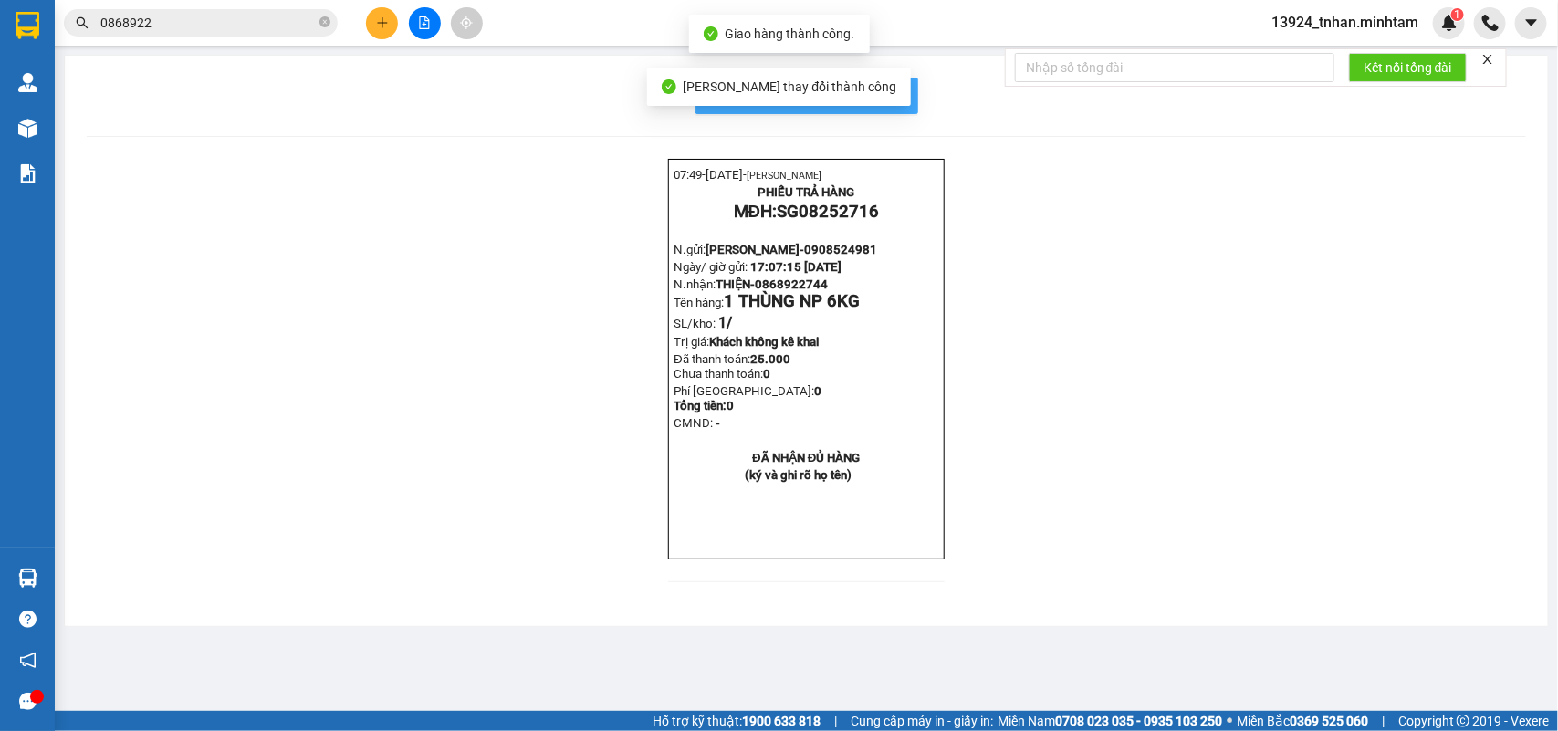
click at [893, 92] on span "In mẫu biên lai tự cấu hình" at bounding box center [818, 95] width 172 height 23
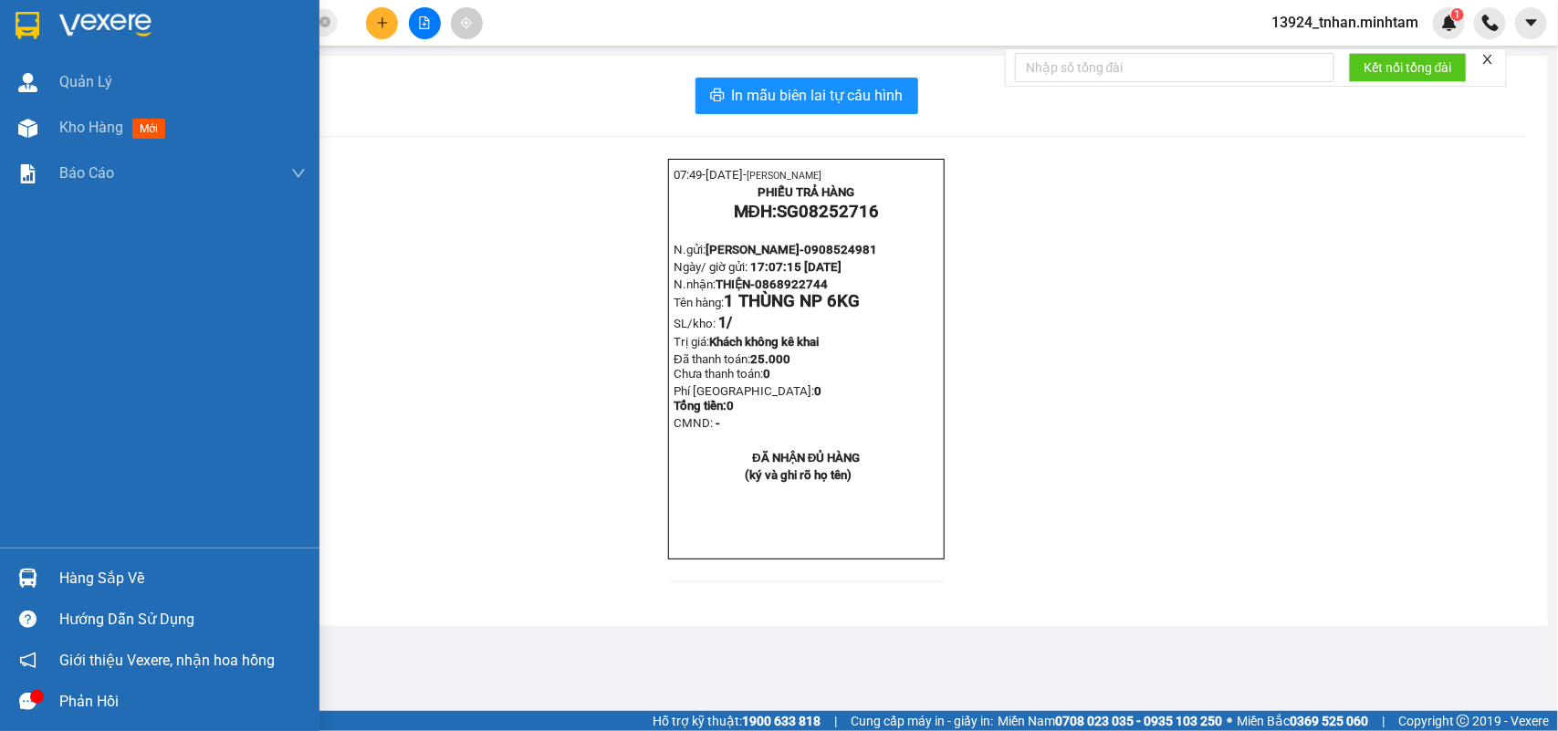
click at [46, 562] on div "Hàng sắp về" at bounding box center [160, 578] width 320 height 41
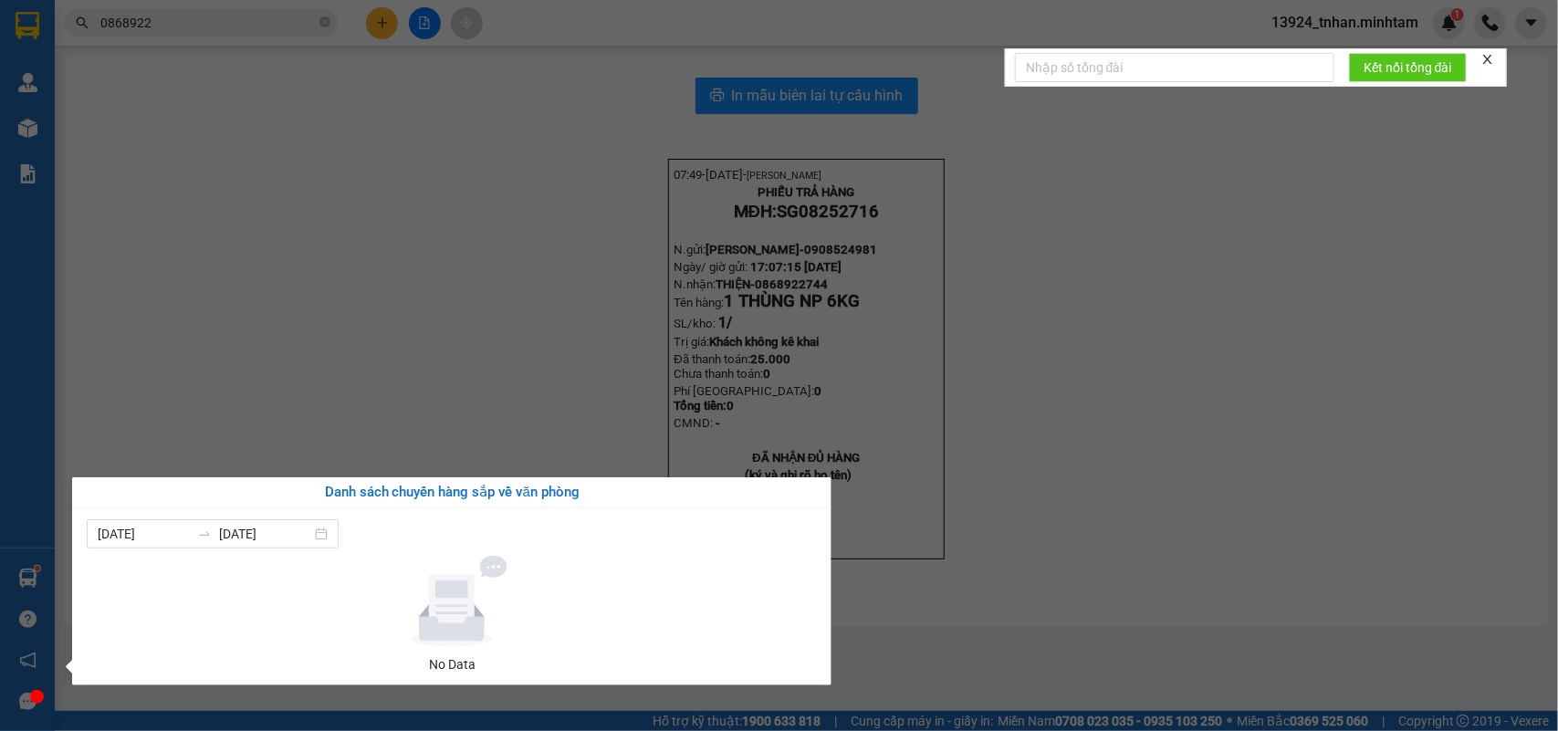
click at [30, 580] on div "Quản Lý Kho hàng mới Báo cáo BC giao hàng (nhân viên) BC hàng tồn Báo cáo dòng …" at bounding box center [27, 365] width 55 height 731
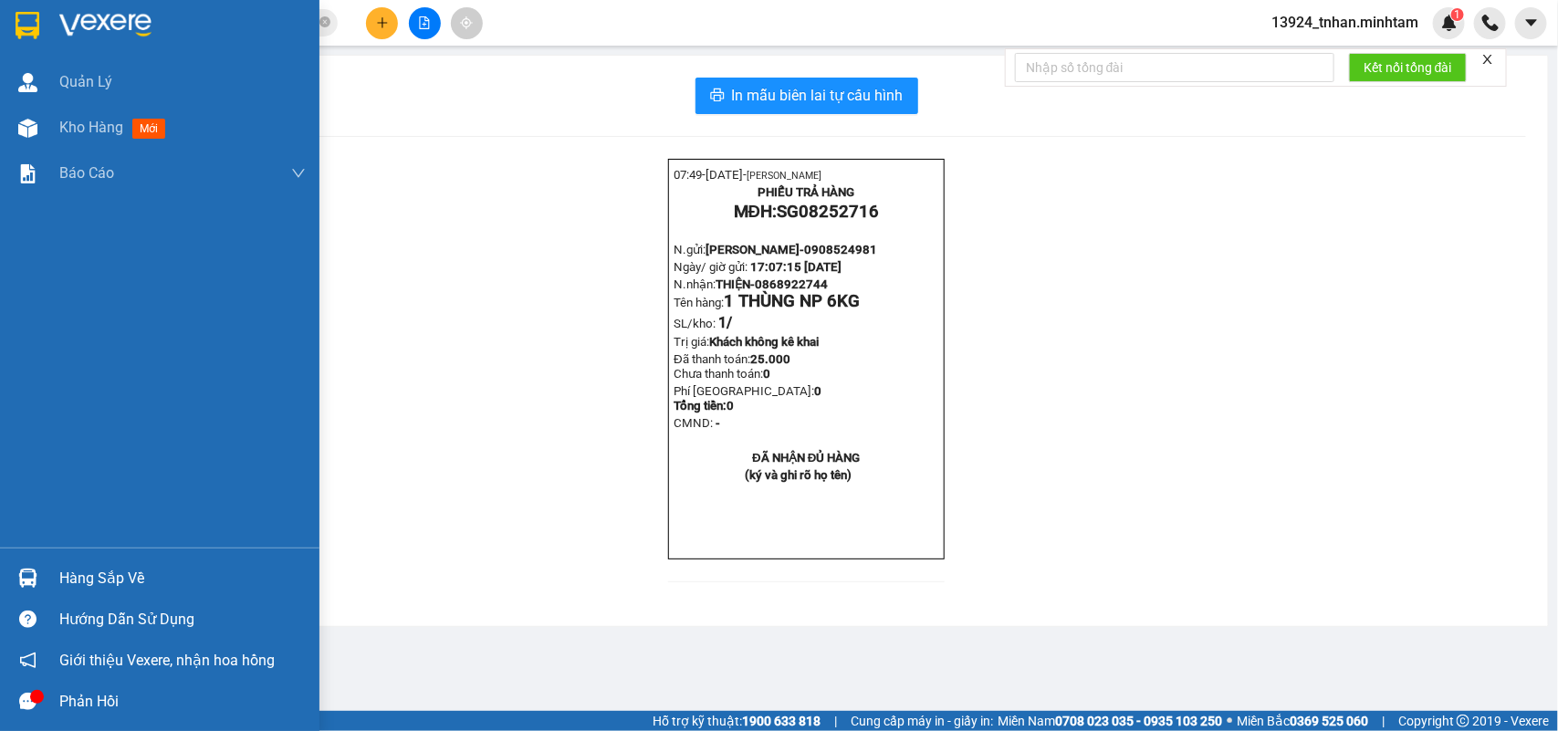
click at [30, 580] on img at bounding box center [27, 578] width 19 height 19
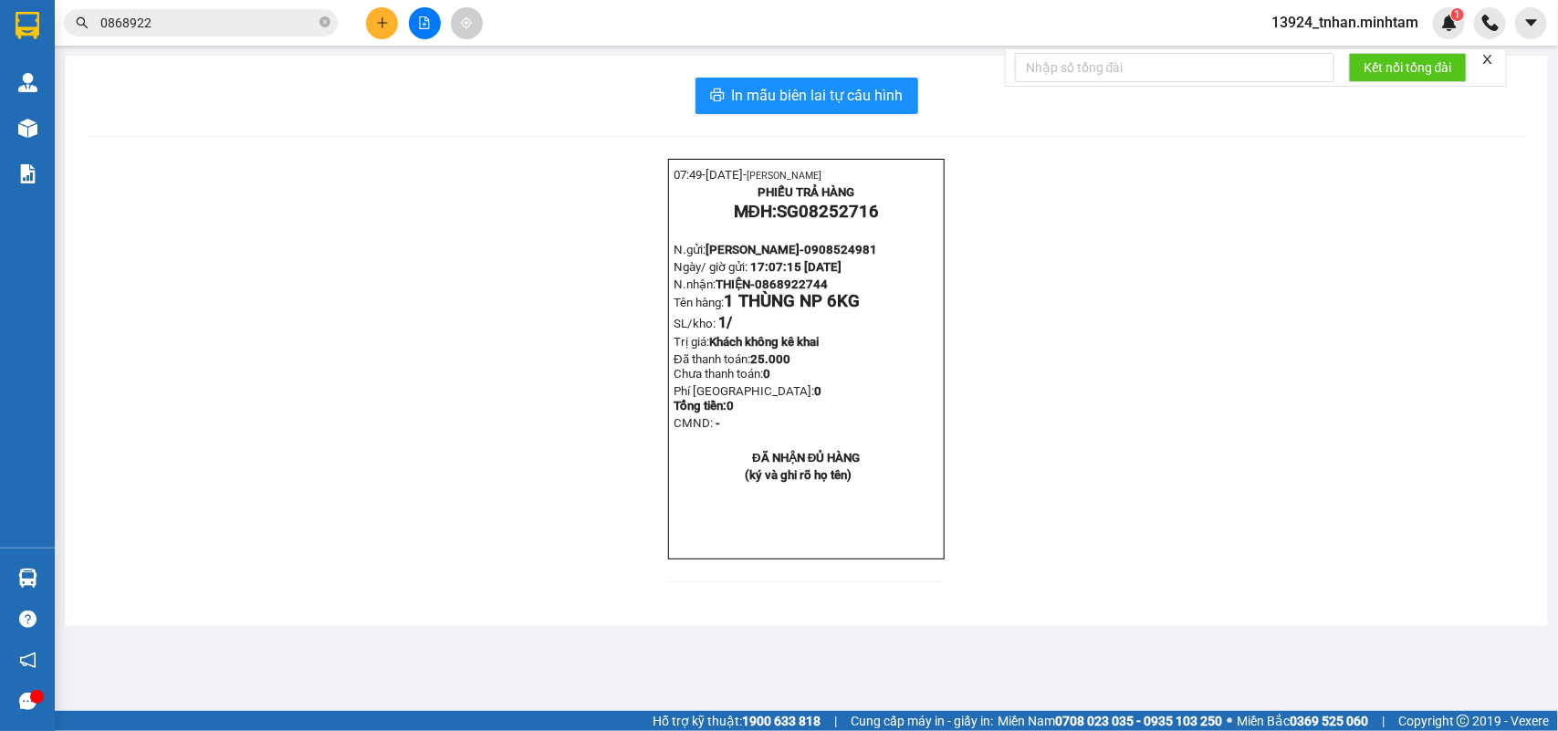
click at [324, 23] on section "Kết quả tìm kiếm ( 33 ) Bộ lọc Thuộc VP này Ngày tạo đơn gần nhất Mã ĐH Trạng t…" at bounding box center [779, 365] width 1558 height 731
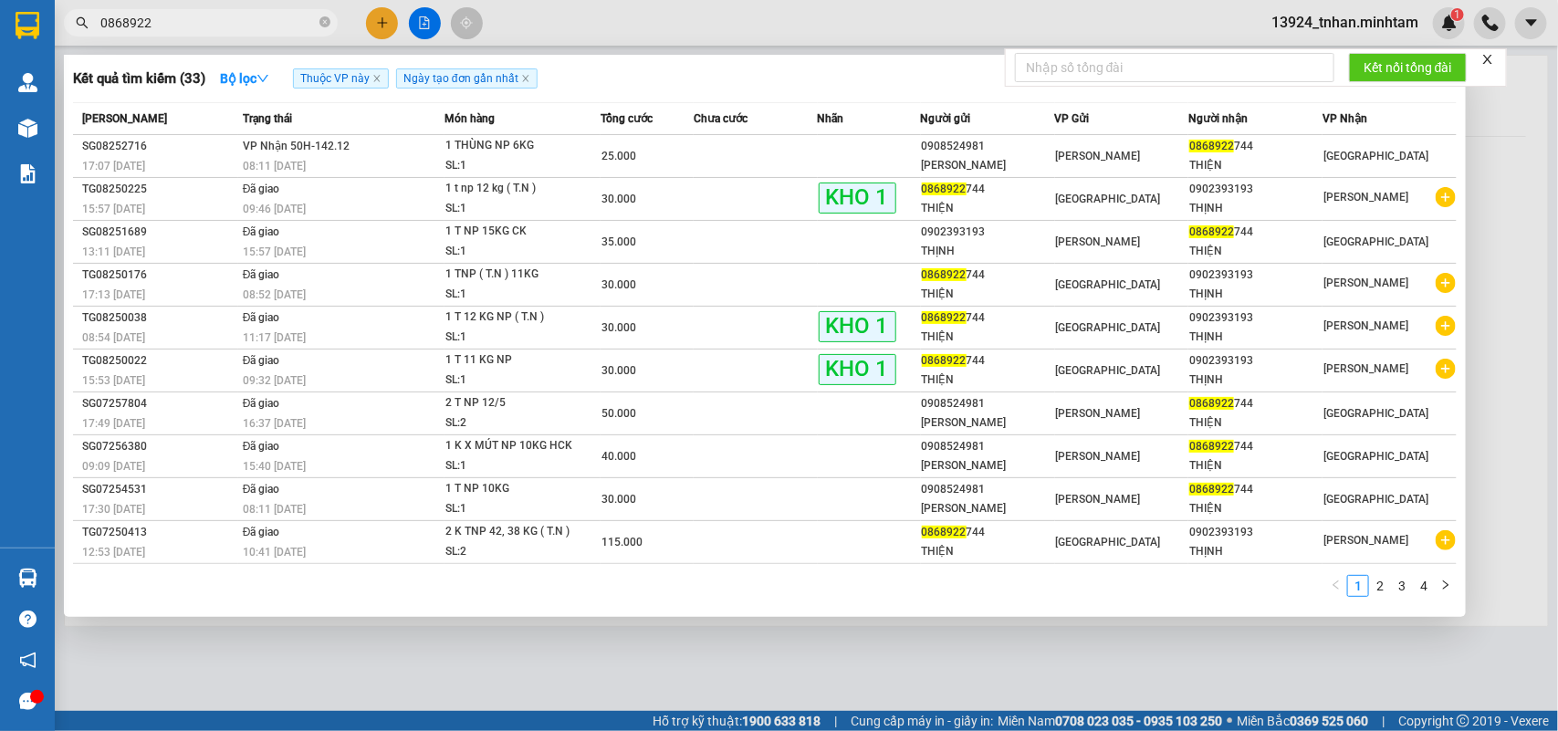
click at [324, 23] on icon "close-circle" at bounding box center [325, 21] width 11 height 11
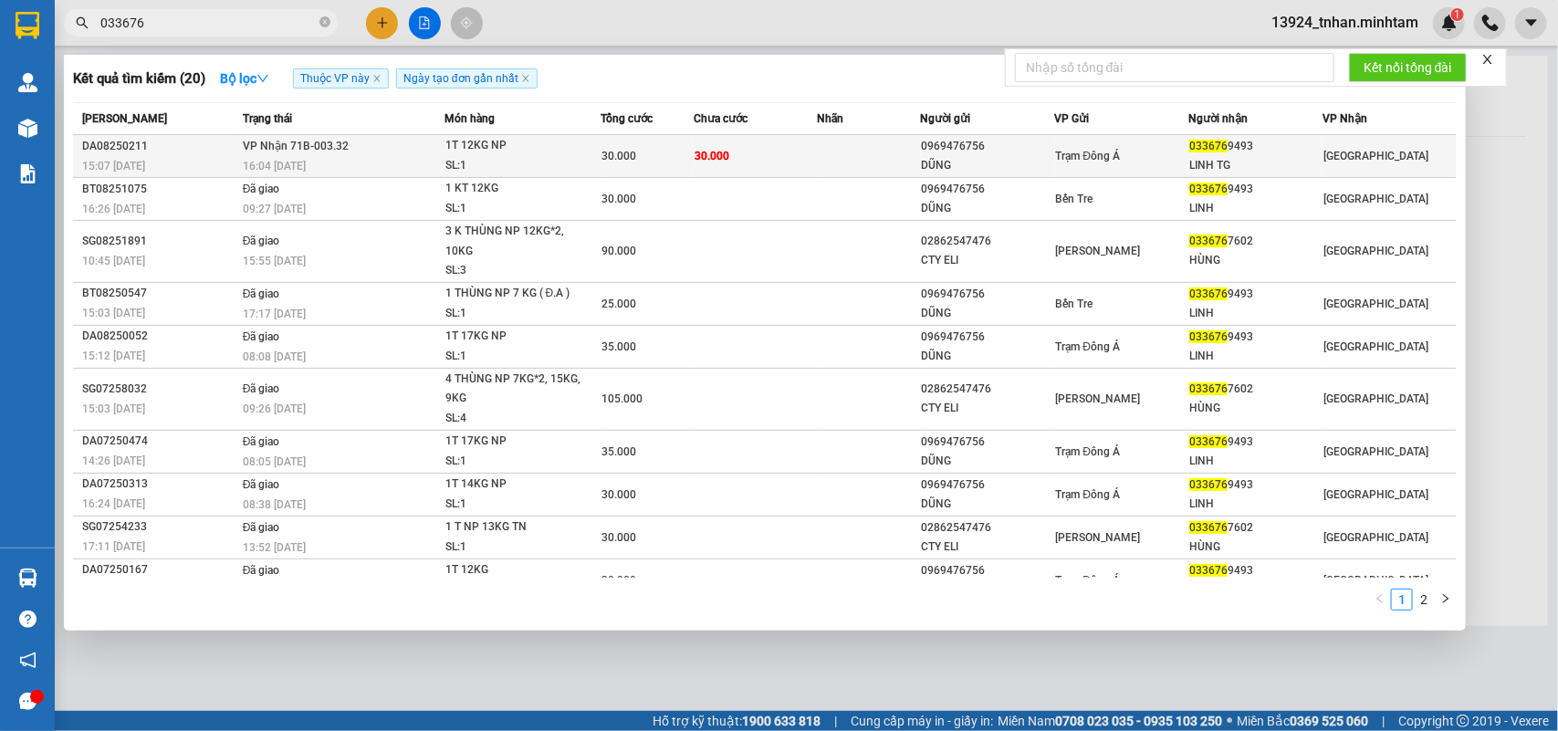
type input "033676"
click at [718, 148] on span "30.000" at bounding box center [712, 155] width 35 height 15
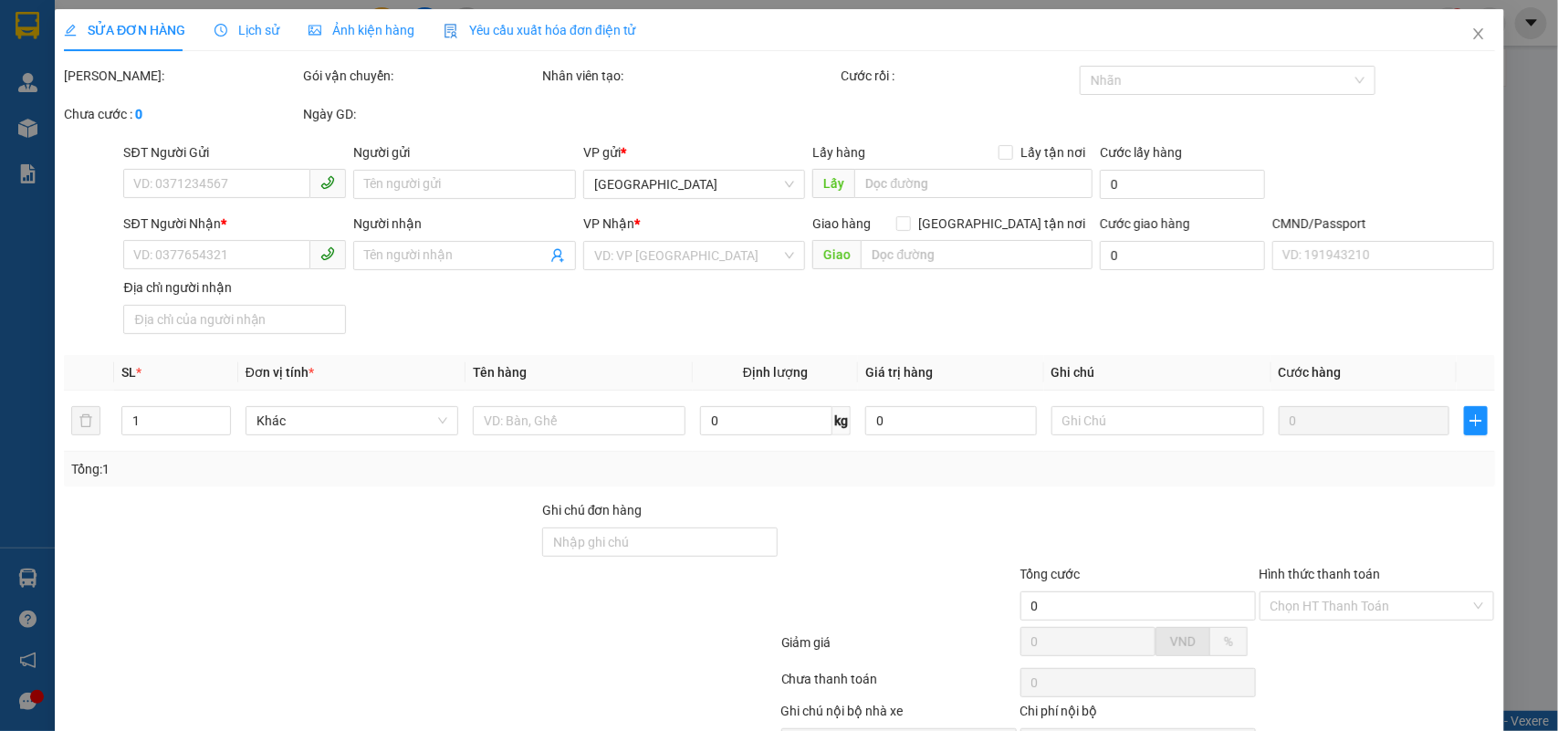
type input "0969476756"
type input "DŨNG"
type input "0336769493"
type input "LINH TG"
type input "30.000"
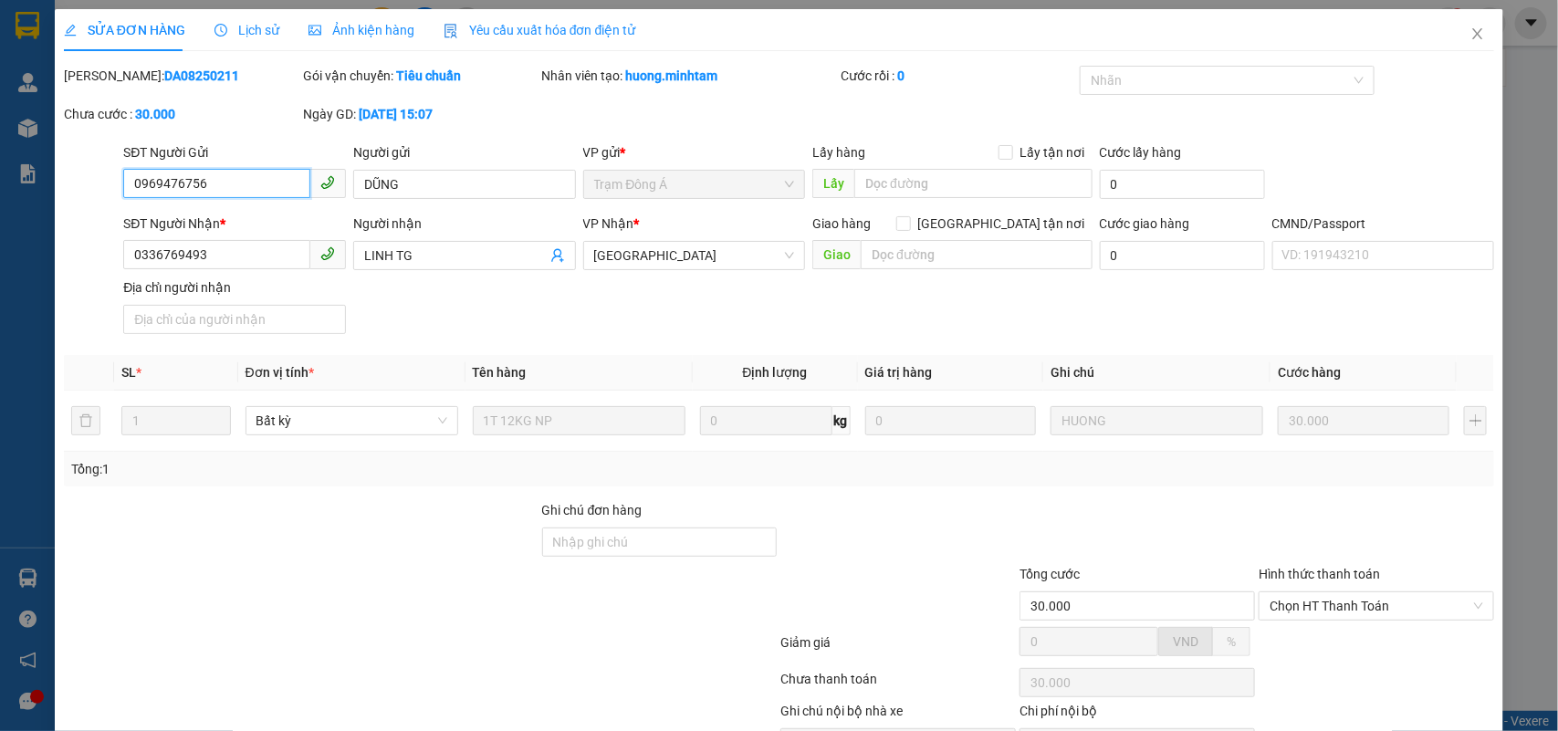
scroll to position [107, 0]
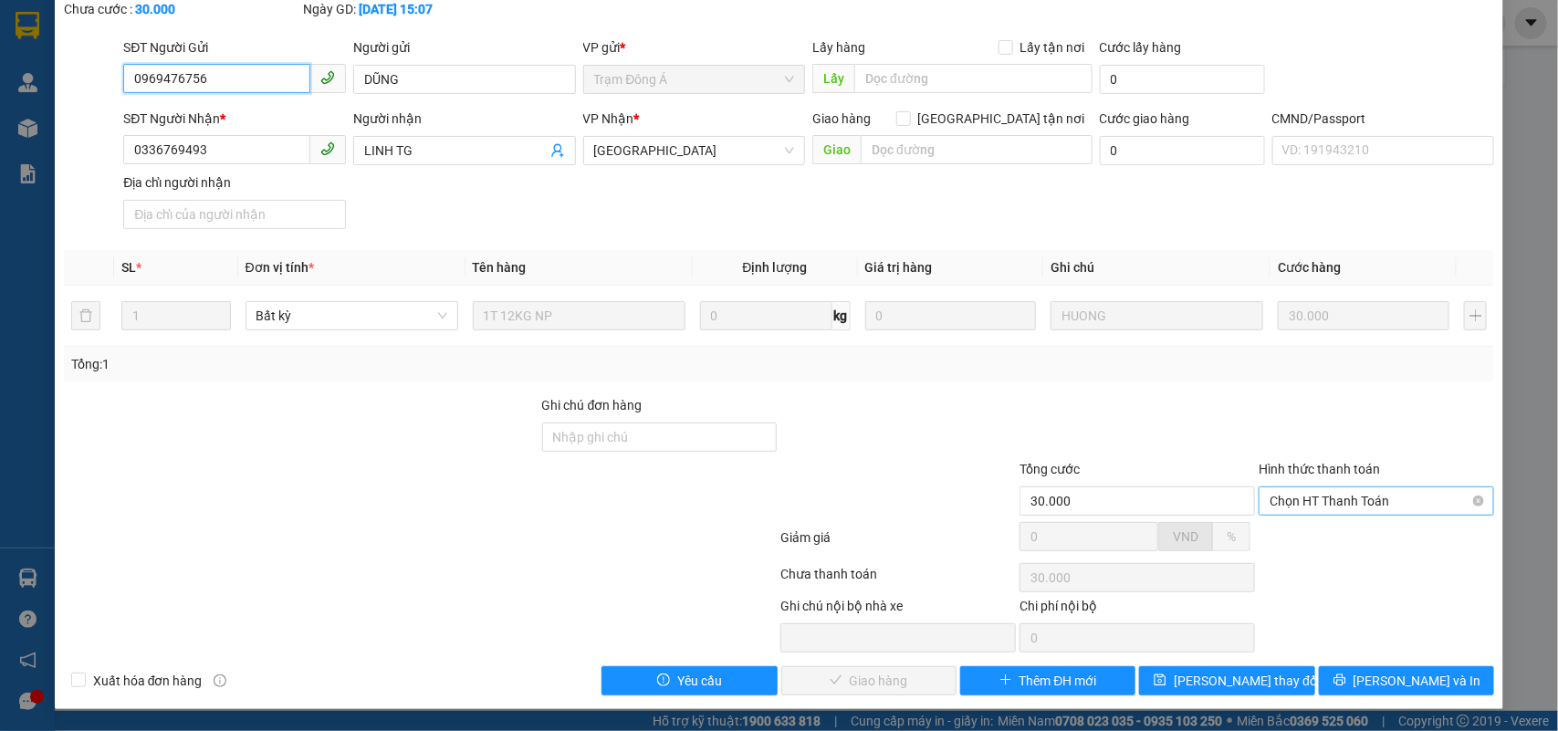
click at [1339, 503] on span "Chọn HT Thanh Toán" at bounding box center [1377, 501] width 214 height 27
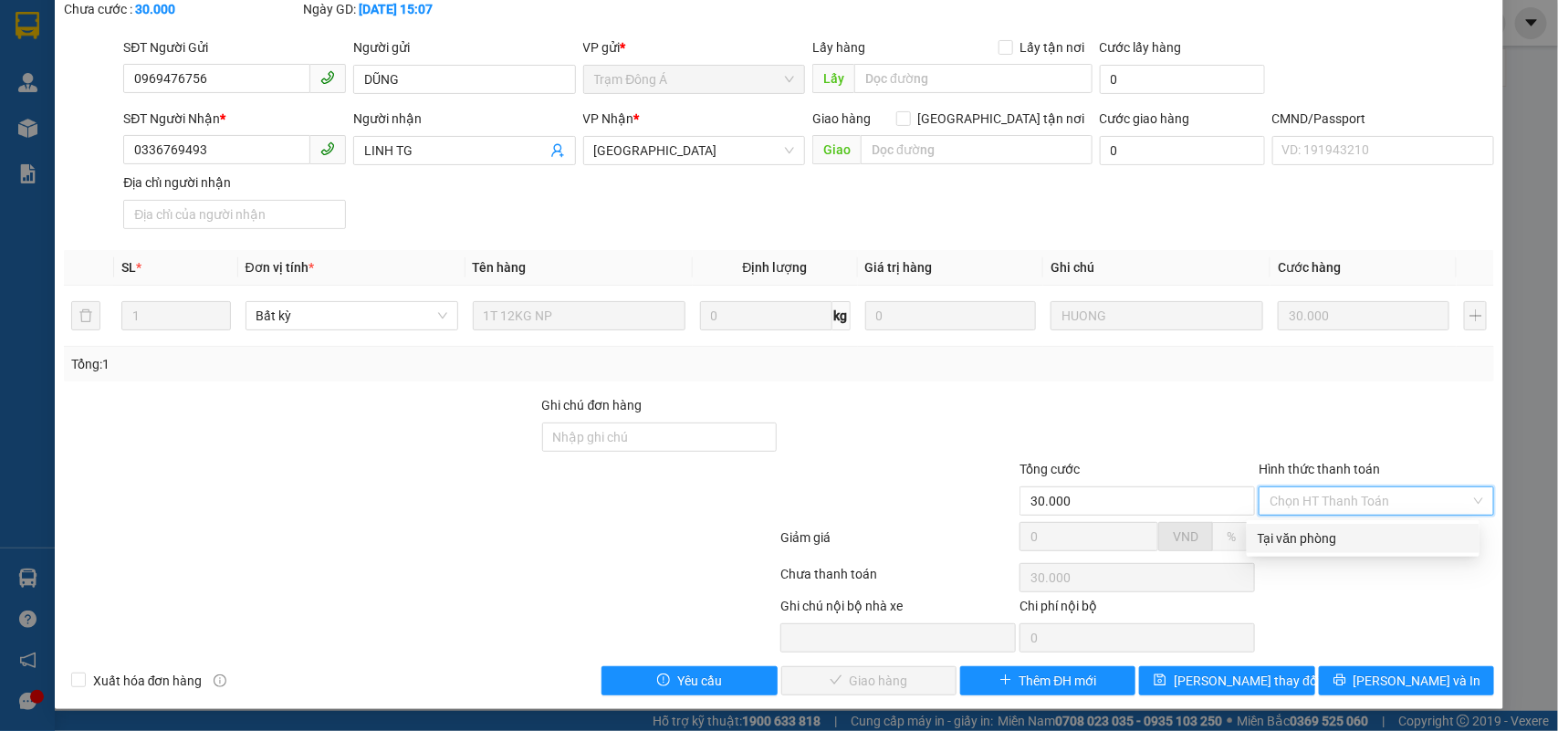
click at [1312, 535] on div "Tại văn phòng" at bounding box center [1363, 539] width 211 height 20
type input "0"
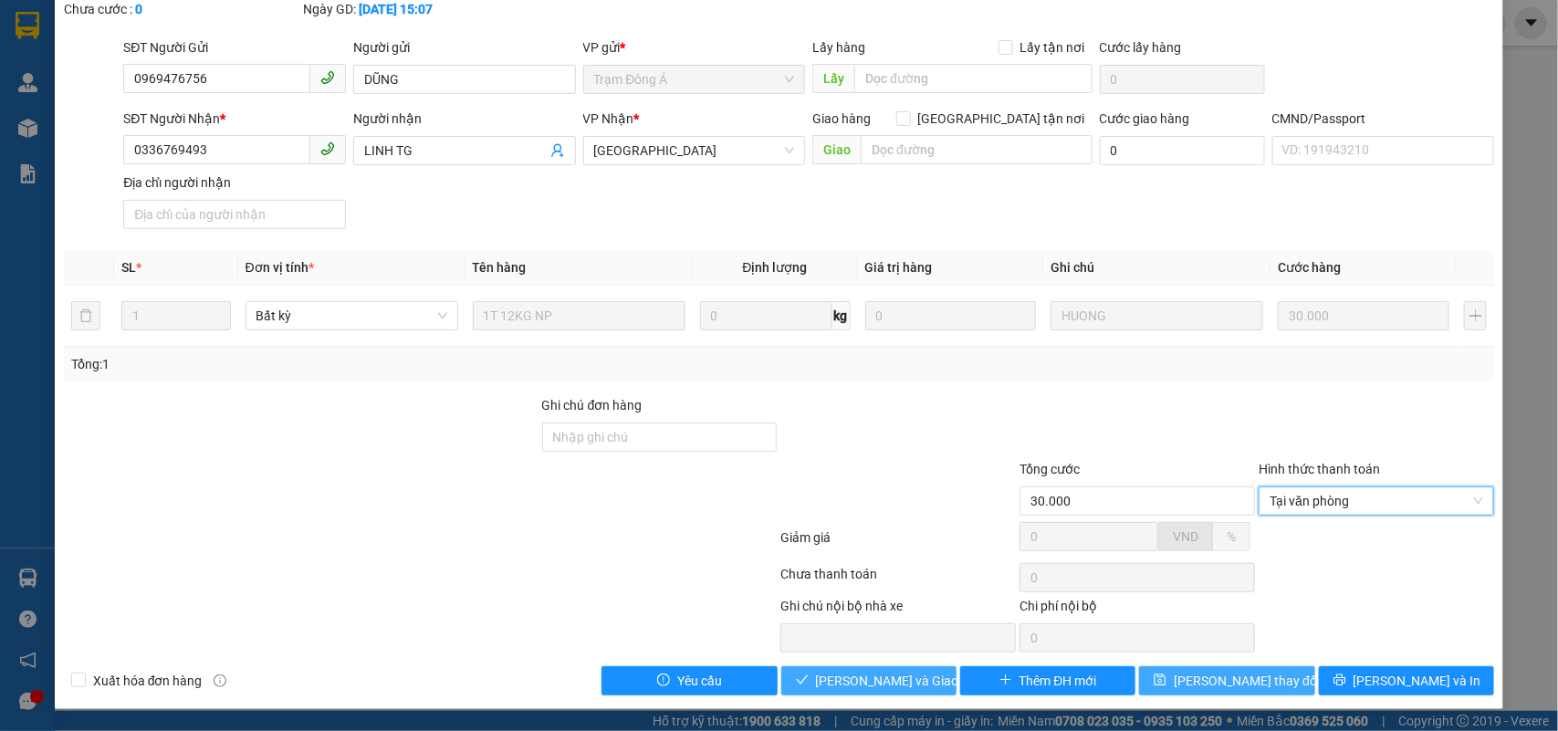
click at [887, 672] on span "[PERSON_NAME] và Giao hàng" at bounding box center [903, 681] width 175 height 20
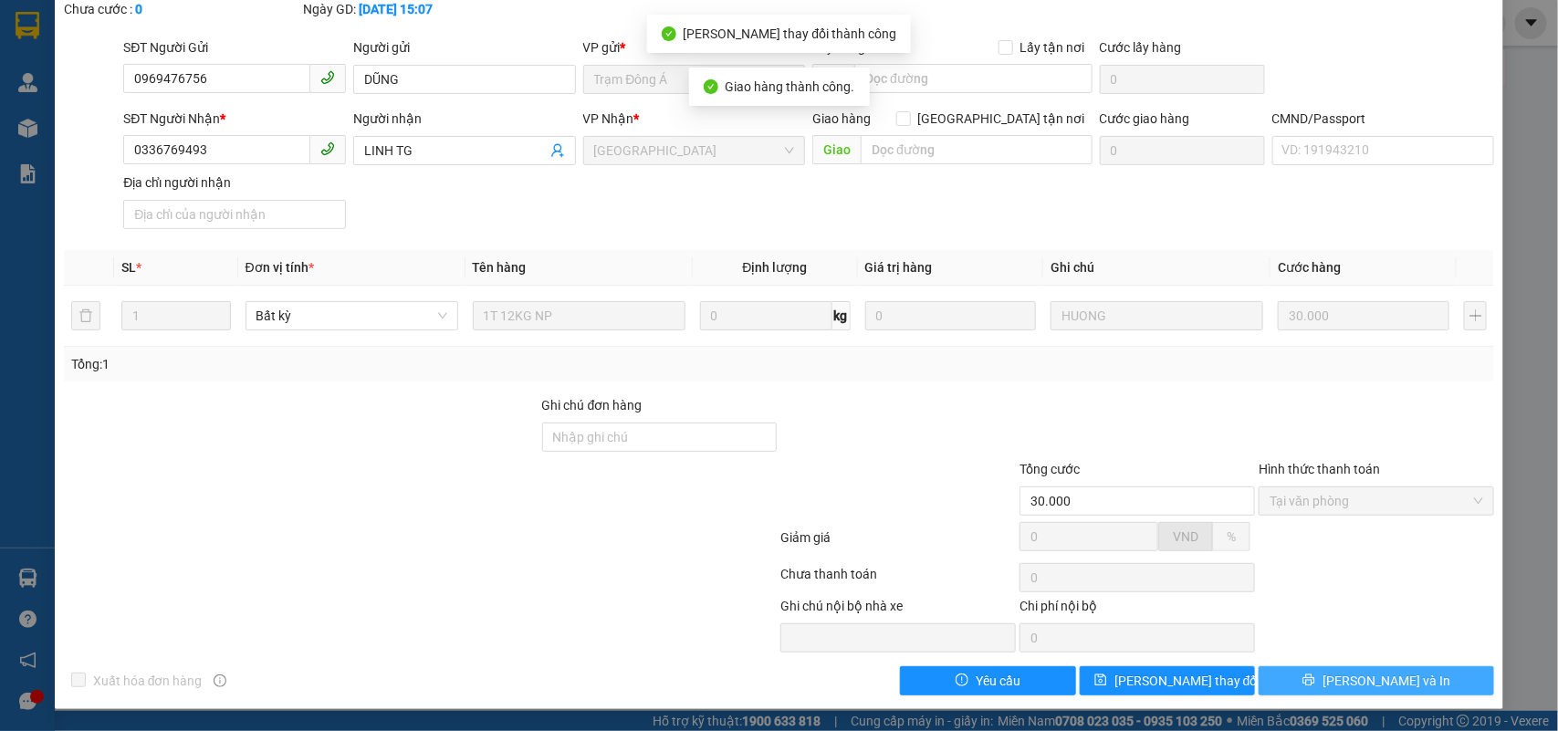
click at [1412, 687] on button "[PERSON_NAME] và In" at bounding box center [1377, 680] width 236 height 29
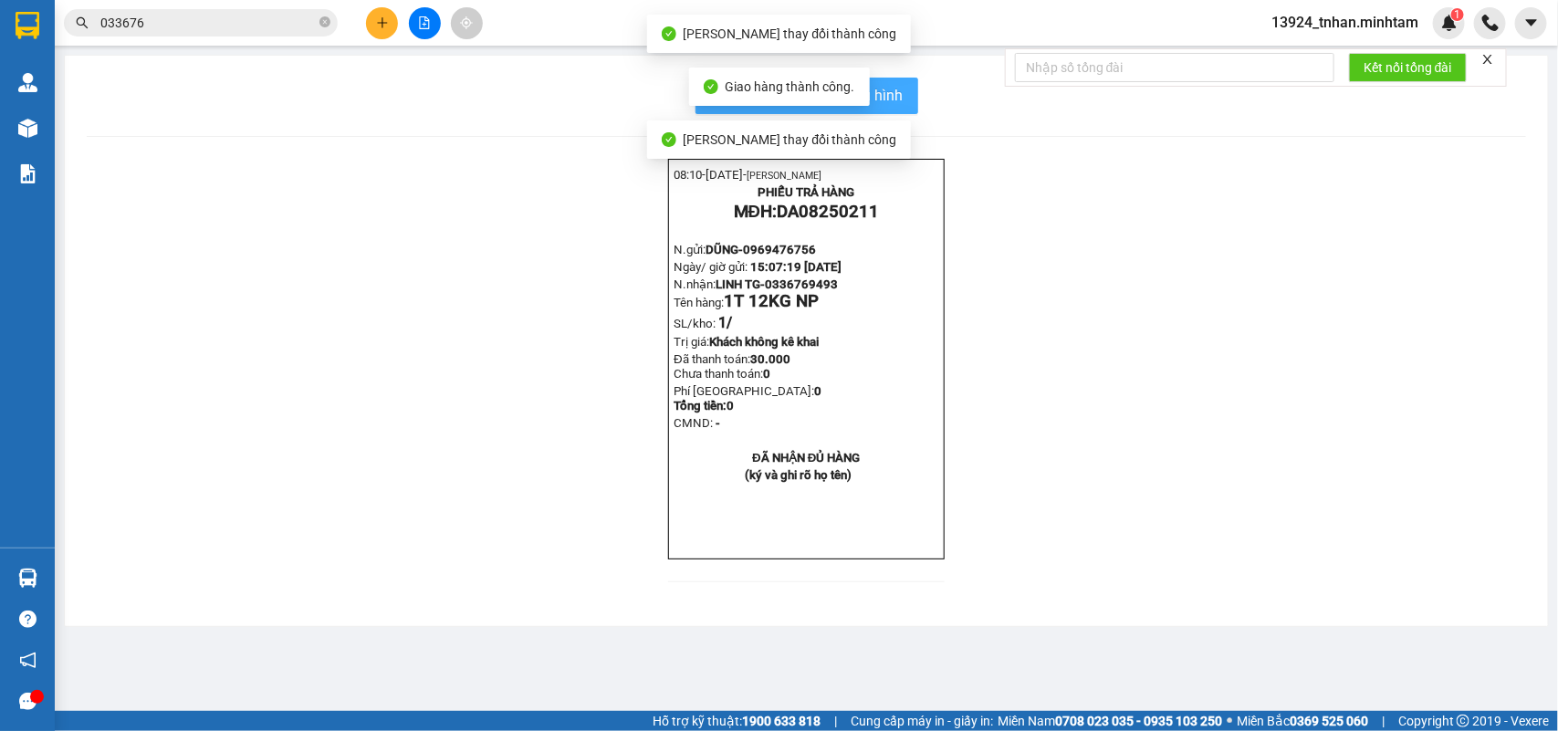
click at [909, 106] on button "In mẫu biên lai tự cấu hình" at bounding box center [807, 96] width 223 height 37
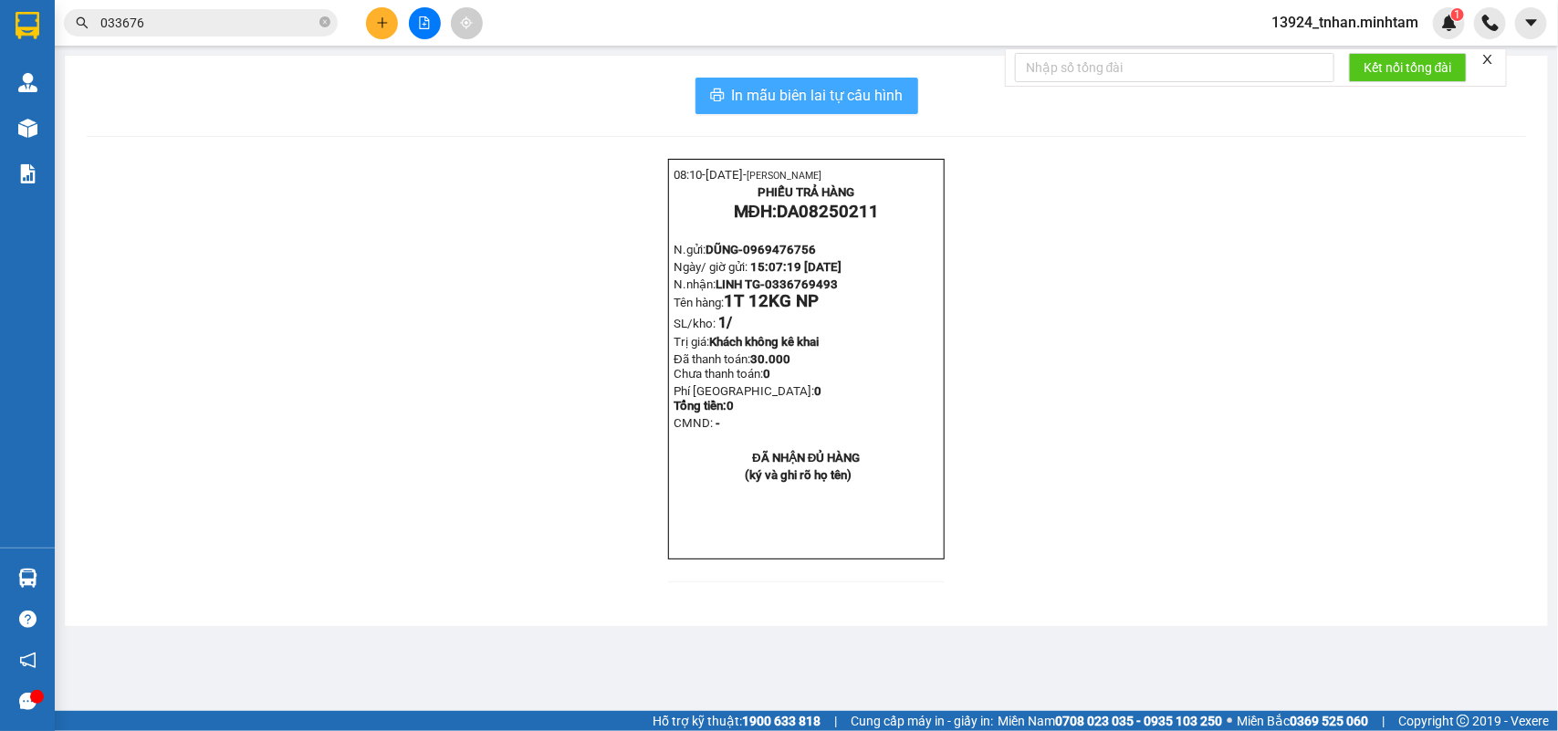
click at [891, 97] on span "In mẫu biên lai tự cấu hình" at bounding box center [818, 95] width 172 height 23
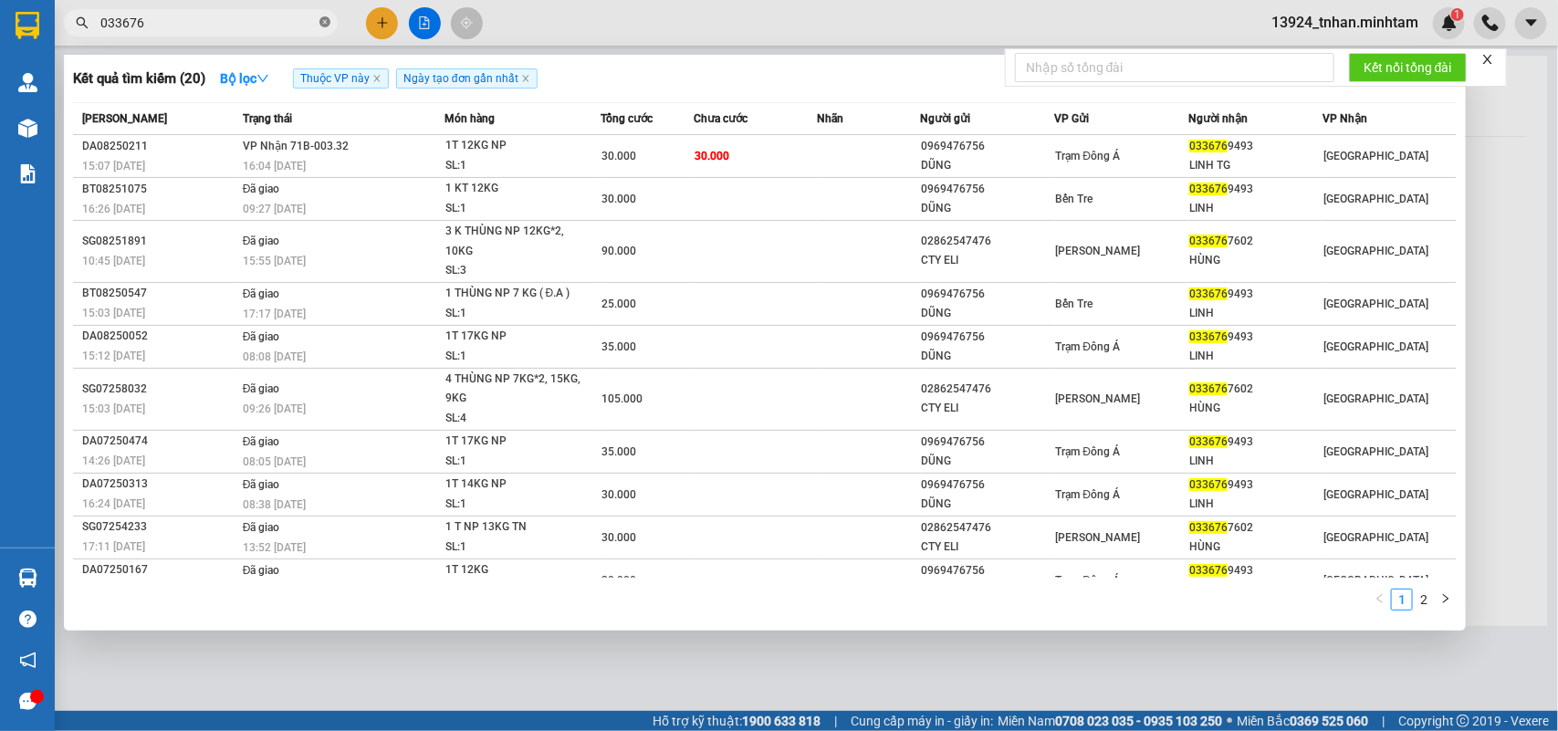
click at [322, 25] on icon "close-circle" at bounding box center [325, 21] width 11 height 11
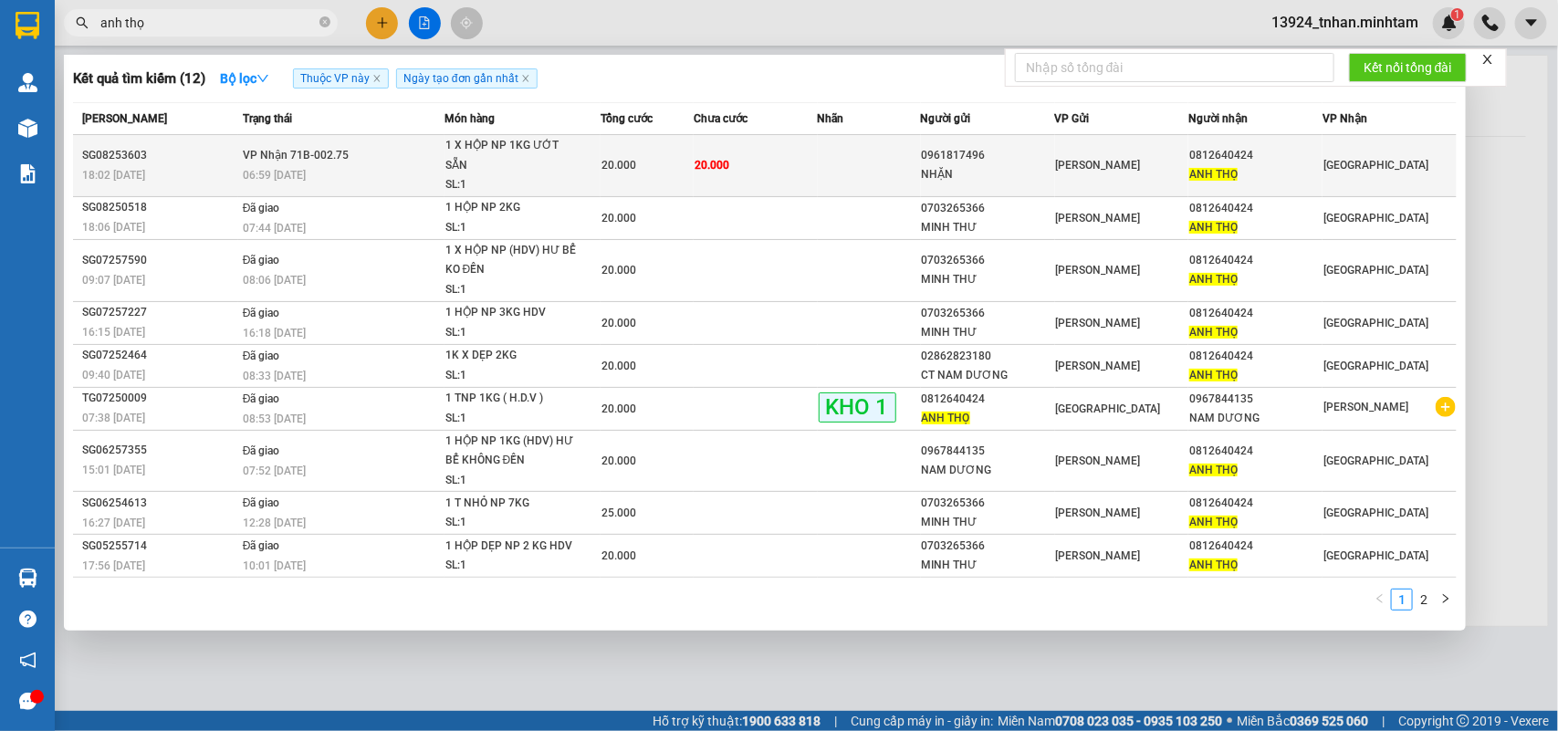
type input "anh thọ"
click at [560, 155] on div "1 X HỘP NP 1KG ƯỚT SẴN" at bounding box center [514, 155] width 137 height 39
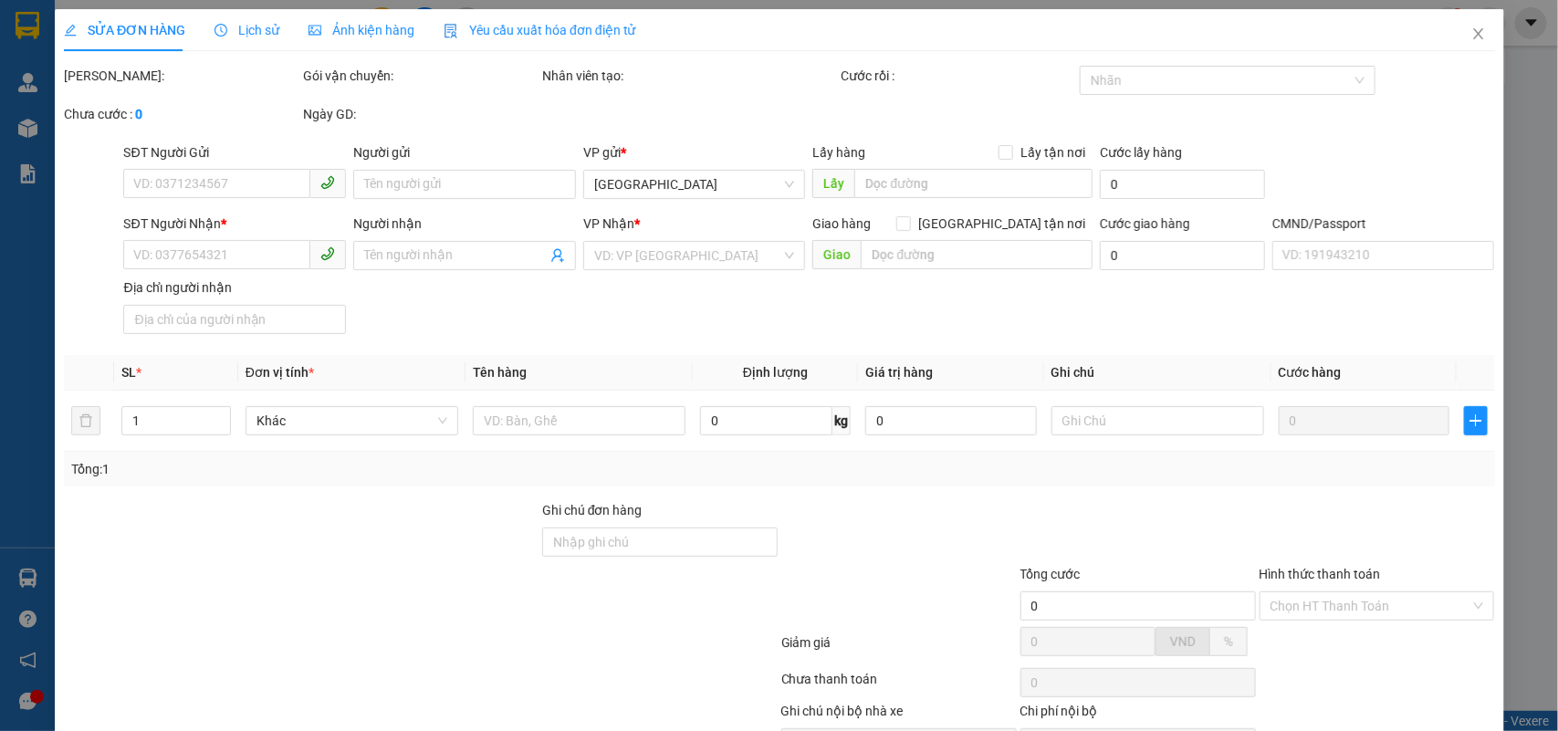
type input "0961817496"
type input "NHẶN"
type input "0812640424"
type input "ANH THỌ"
type input "20.000"
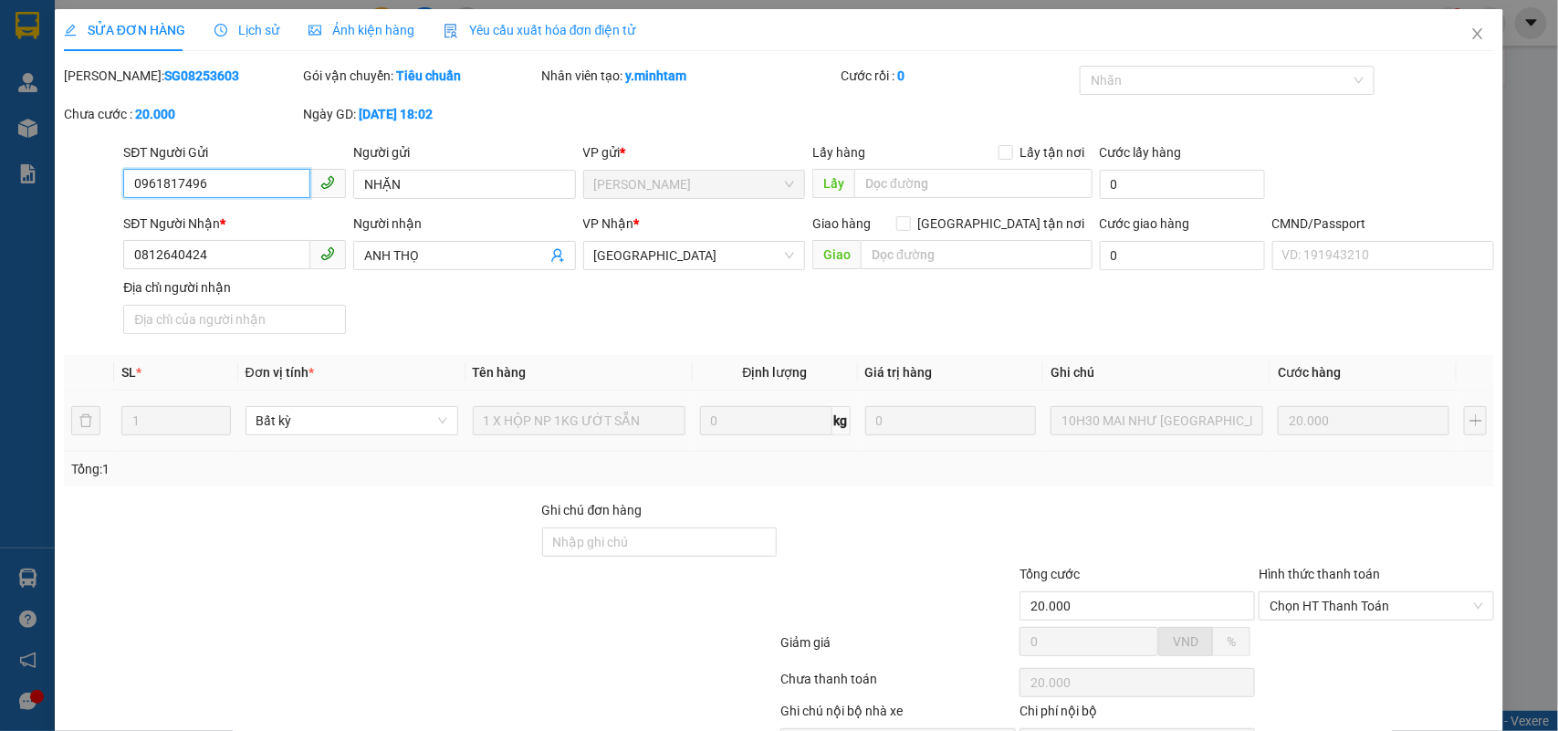
scroll to position [107, 0]
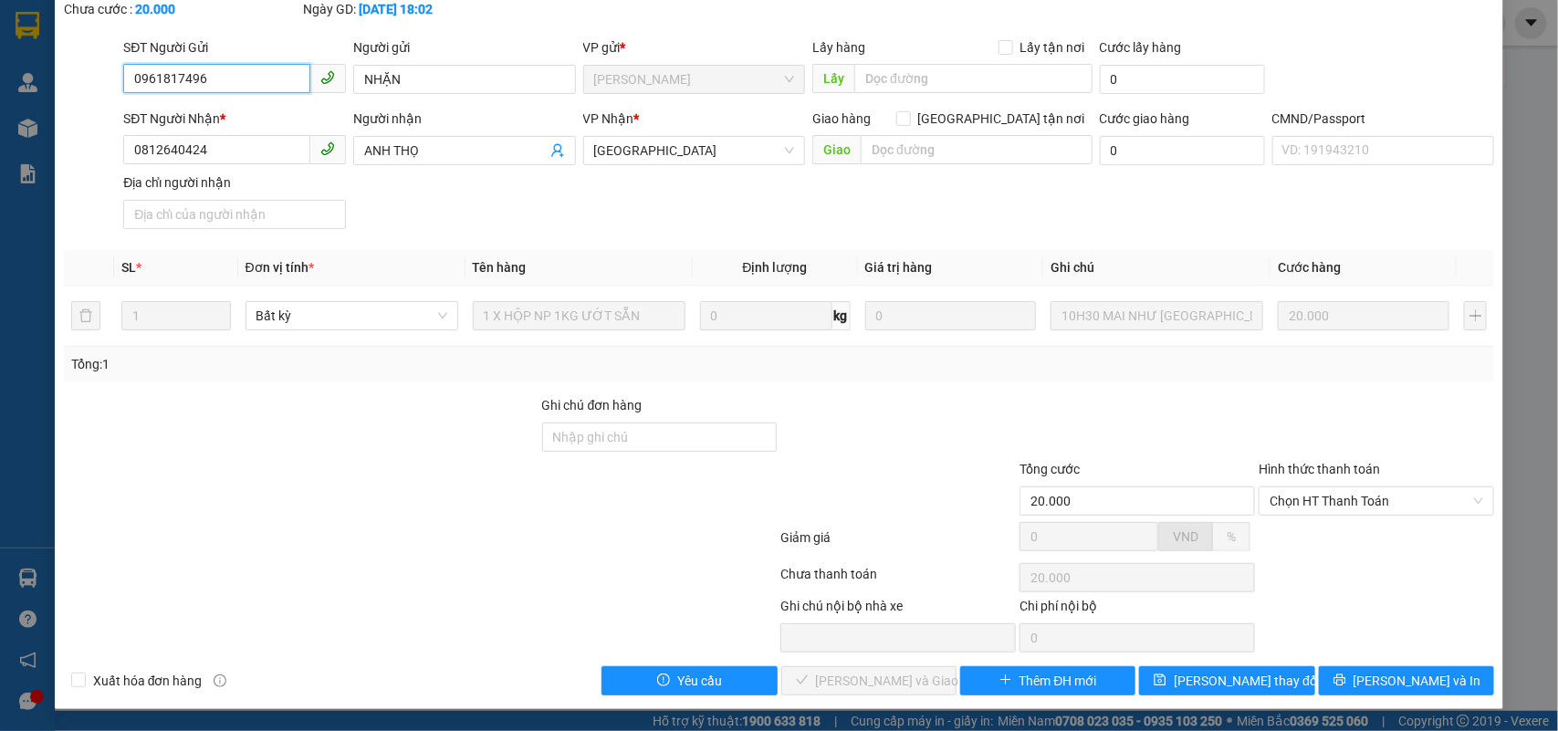
drag, startPoint x: 1338, startPoint y: 502, endPoint x: 1336, endPoint y: 520, distance: 18.5
click at [1338, 505] on span "Chọn HT Thanh Toán" at bounding box center [1377, 501] width 214 height 27
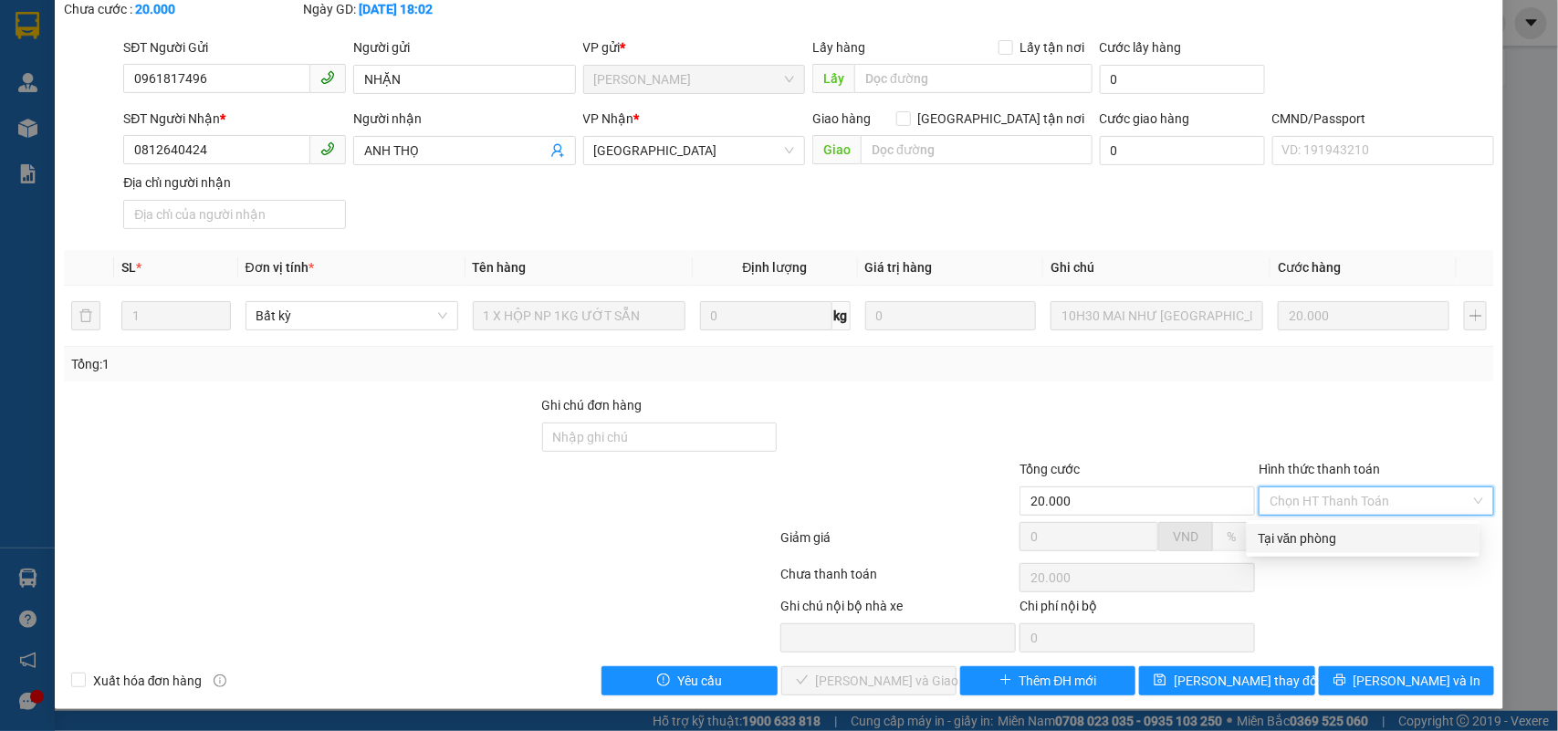
click at [1330, 539] on div "Tại văn phòng" at bounding box center [1363, 539] width 211 height 20
type input "0"
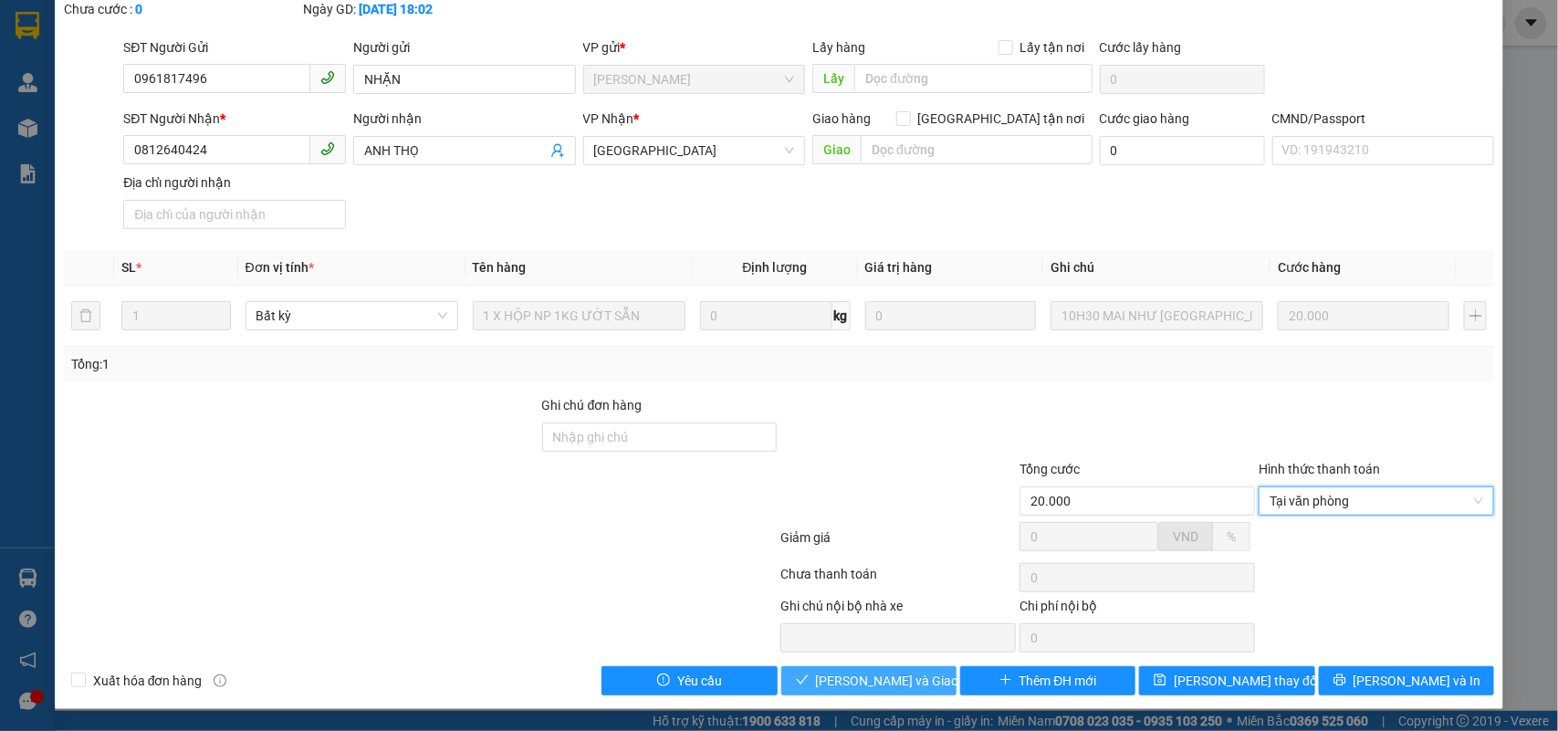
click at [876, 671] on button "[PERSON_NAME] và Giao hàng" at bounding box center [868, 680] width 175 height 29
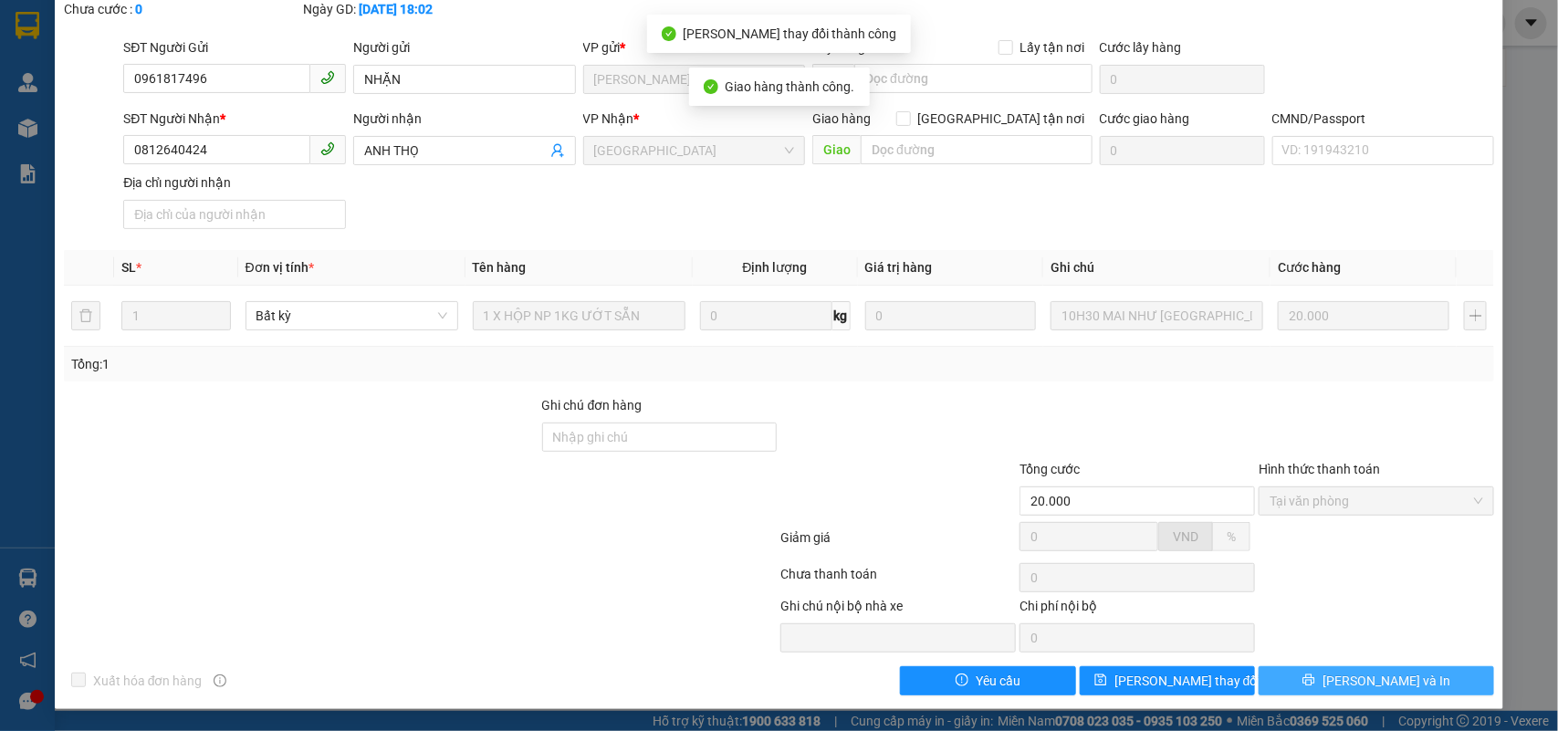
click at [1368, 677] on span "[PERSON_NAME] và In" at bounding box center [1387, 681] width 128 height 20
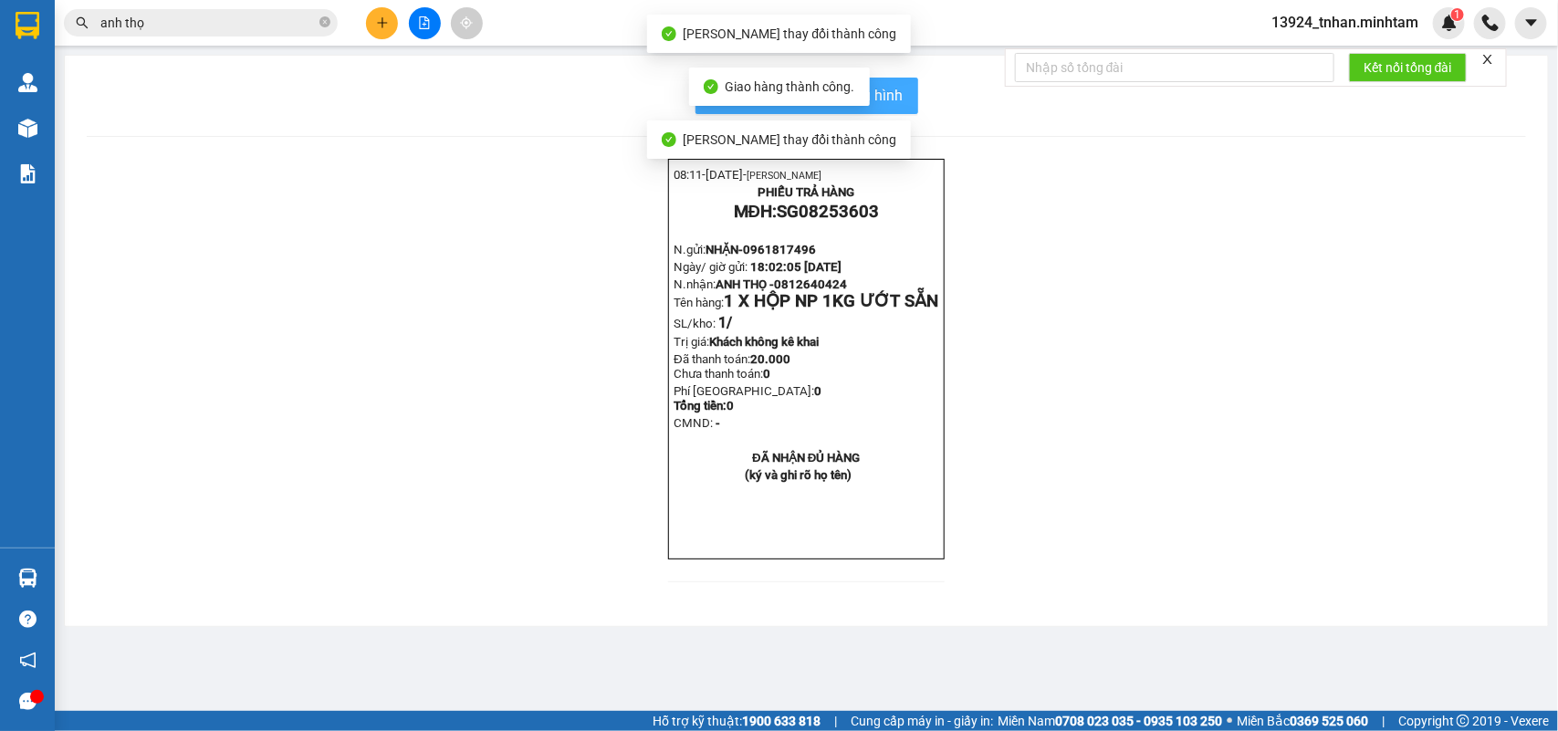
click at [896, 87] on button "In mẫu biên lai tự cấu hình" at bounding box center [807, 96] width 223 height 37
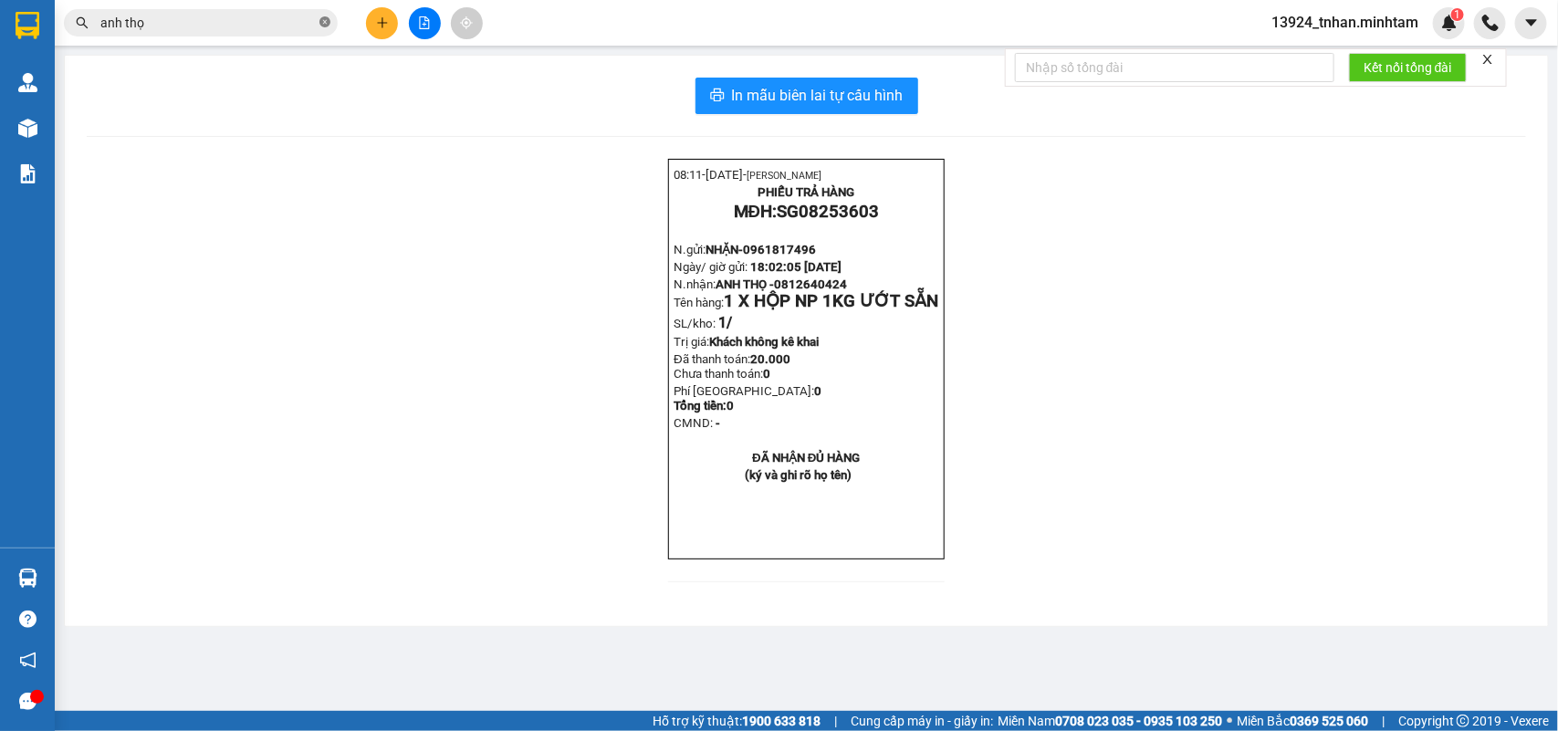
click at [321, 18] on icon "close-circle" at bounding box center [325, 21] width 11 height 11
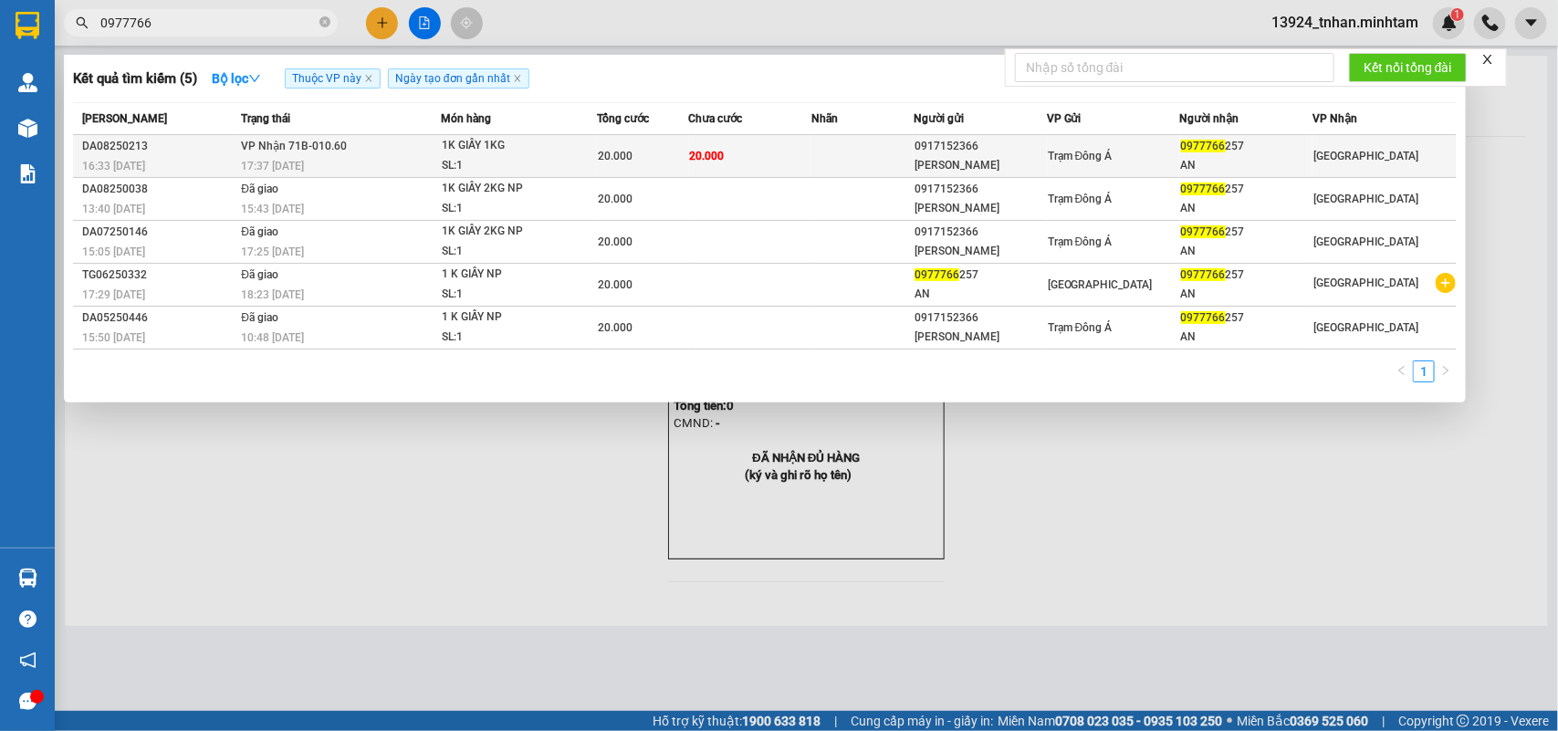
type input "0977766"
click at [1344, 163] on div "[GEOGRAPHIC_DATA]" at bounding box center [1366, 156] width 105 height 20
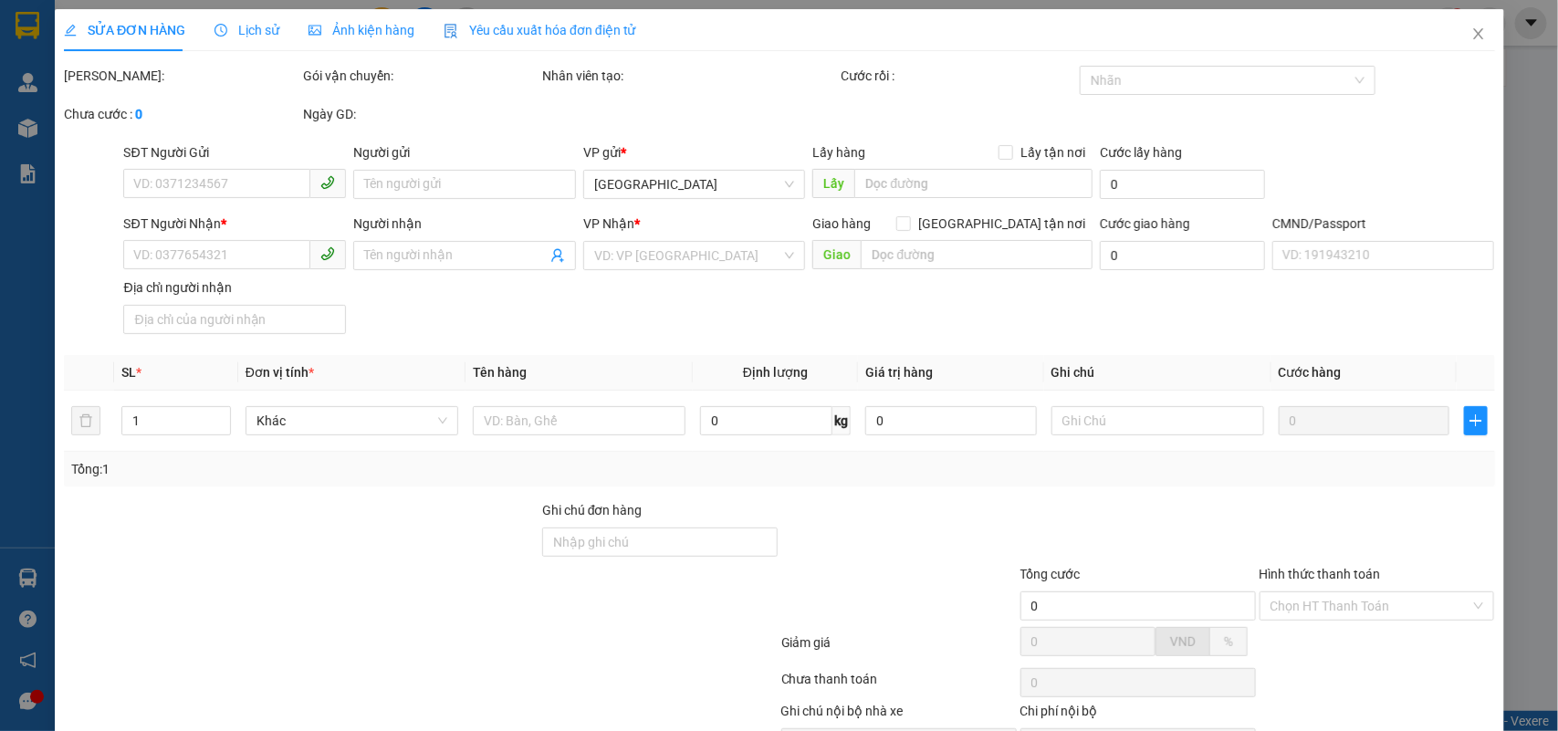
type input "0917152366"
type input "[PERSON_NAME]"
type input "0977766257"
type input "AN"
type input "20.000"
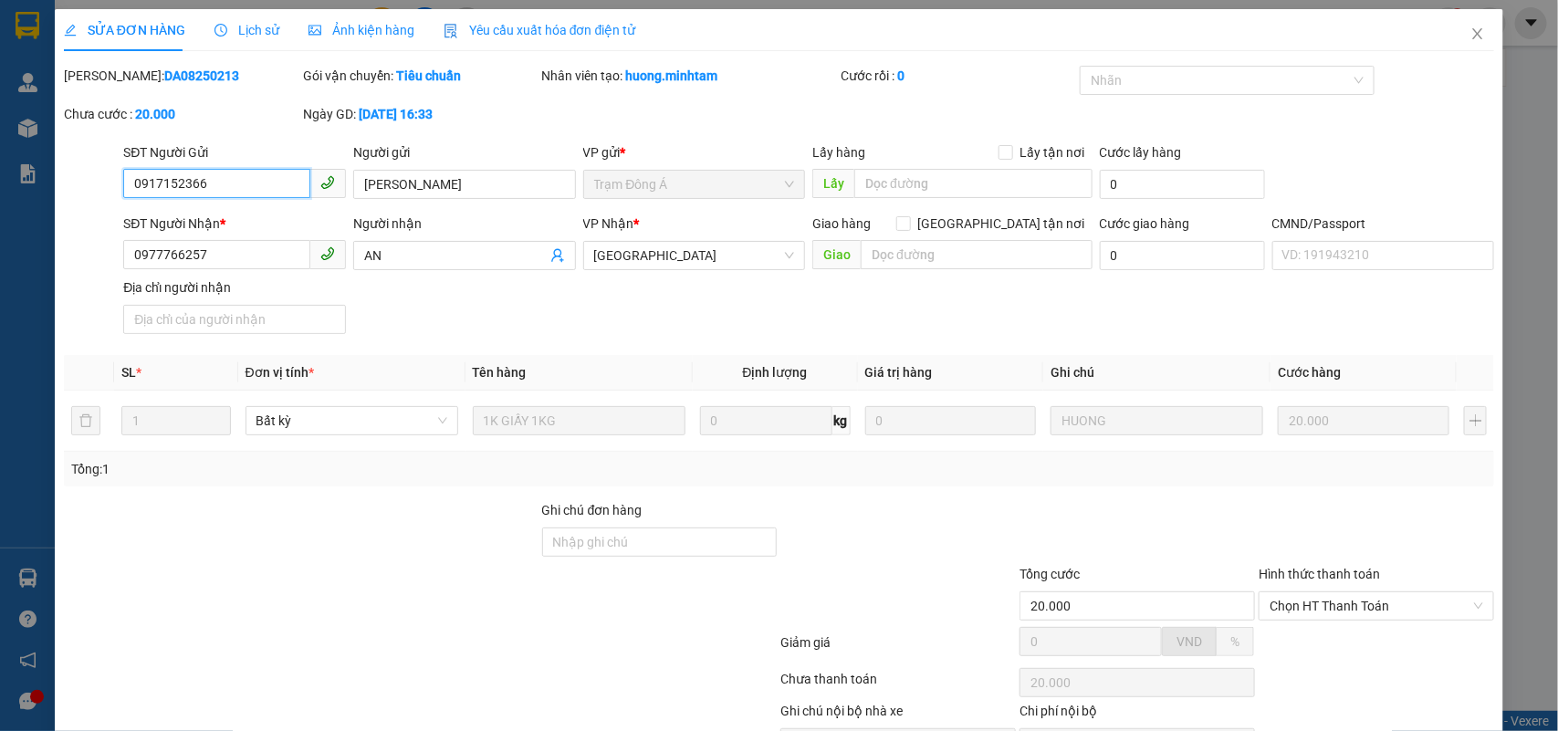
scroll to position [107, 0]
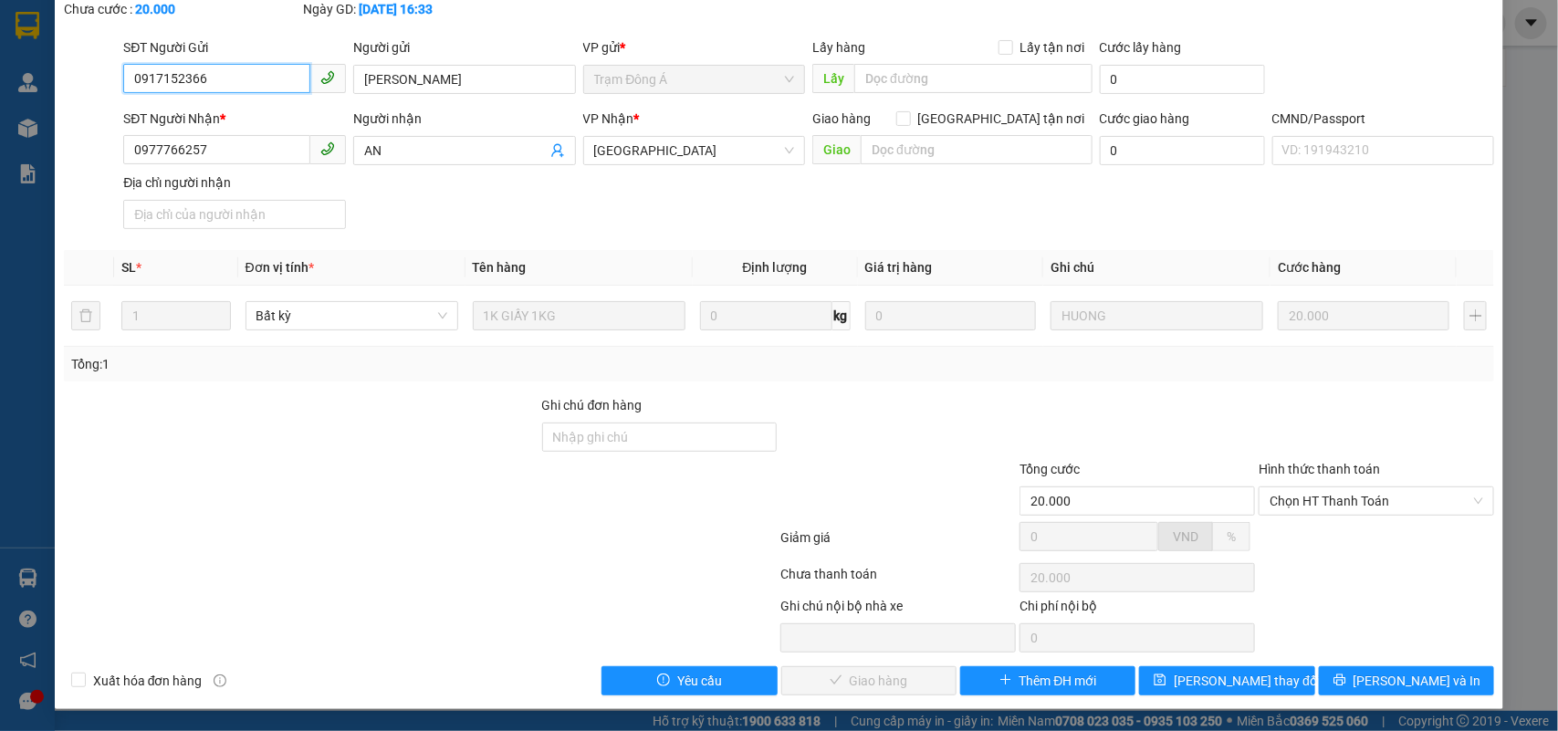
drag, startPoint x: 1348, startPoint y: 495, endPoint x: 1330, endPoint y: 516, distance: 27.8
click at [1348, 496] on span "Chọn HT Thanh Toán" at bounding box center [1377, 501] width 214 height 27
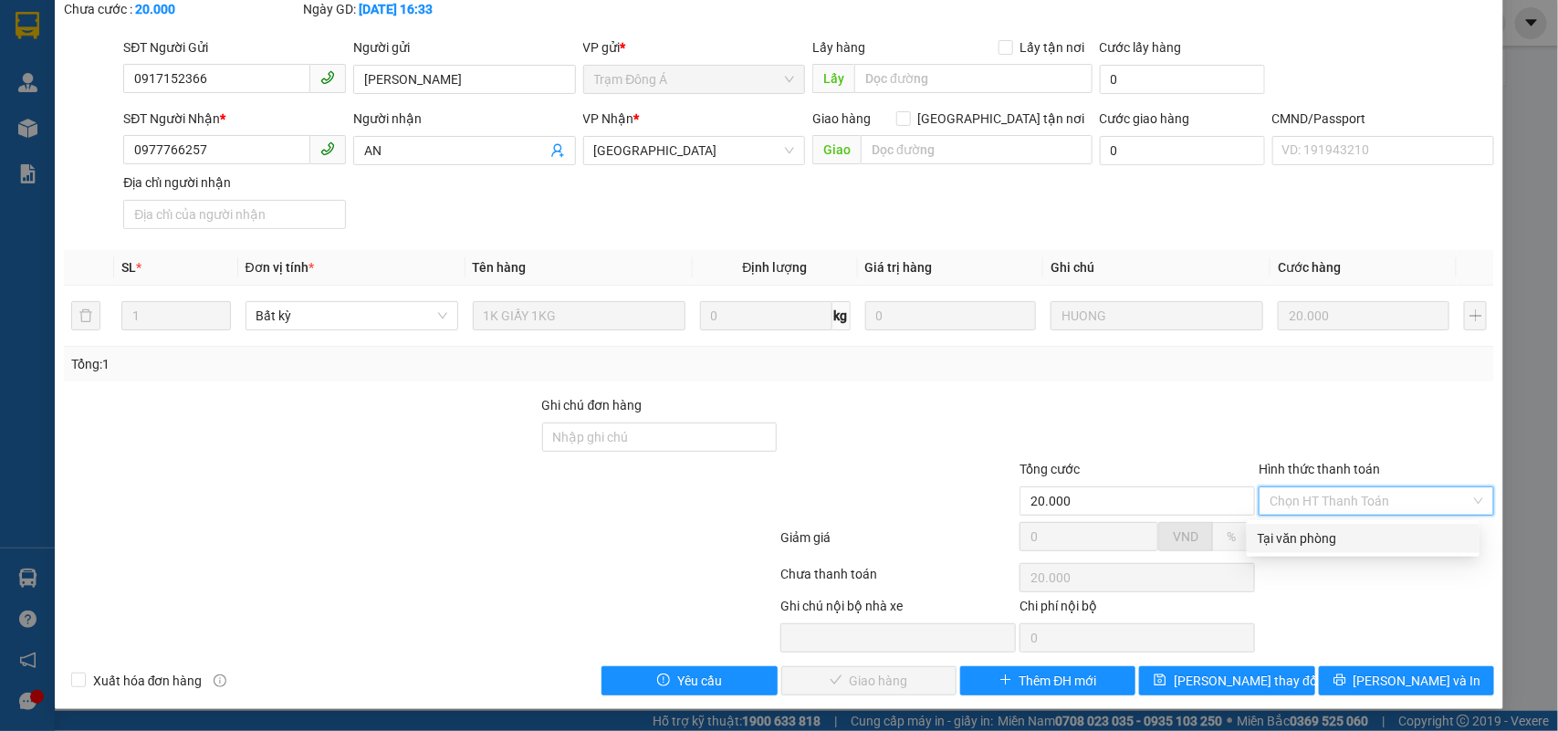
click at [1316, 529] on div "Tại văn phòng" at bounding box center [1363, 539] width 211 height 20
type input "0"
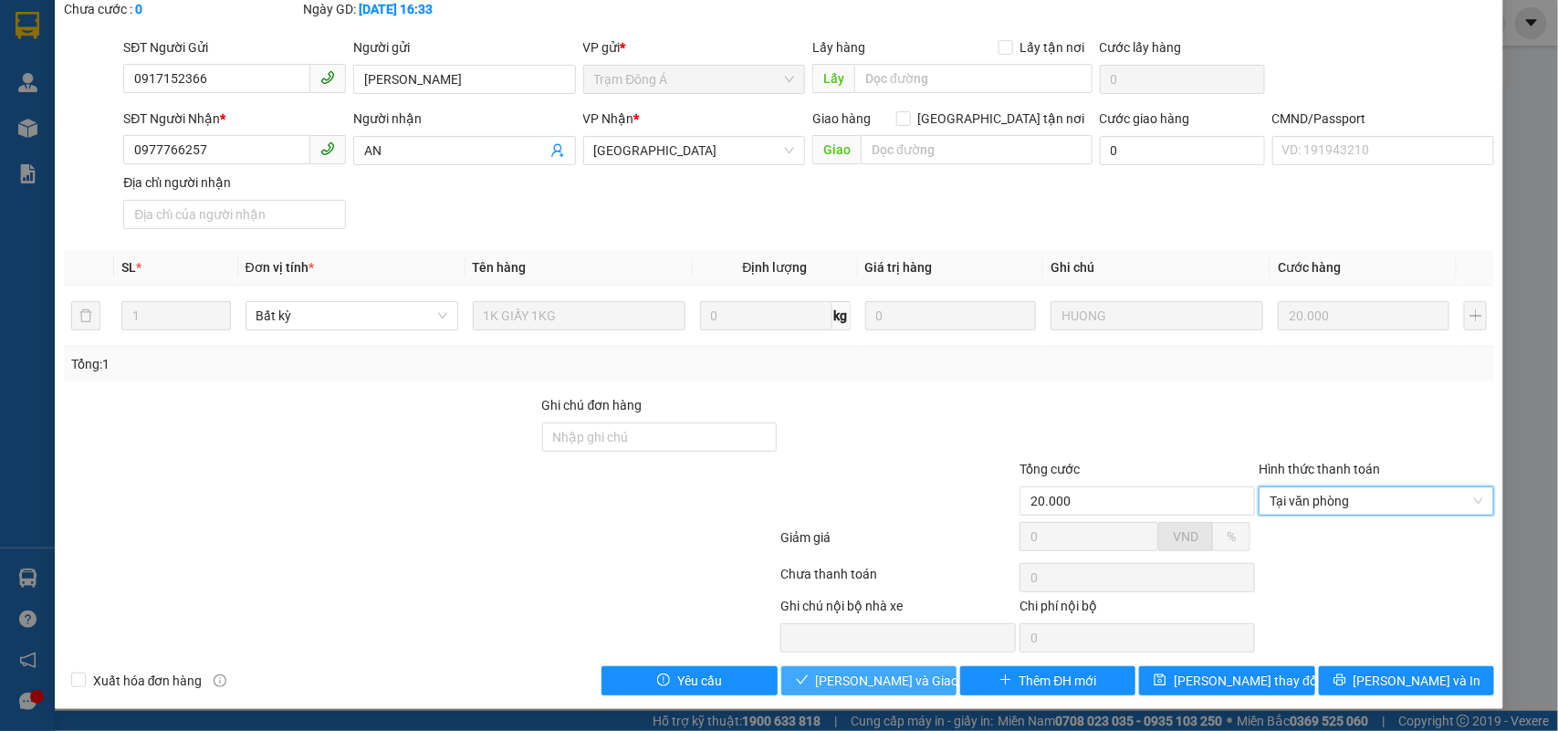
click at [865, 678] on span "[PERSON_NAME] và Giao hàng" at bounding box center [903, 681] width 175 height 20
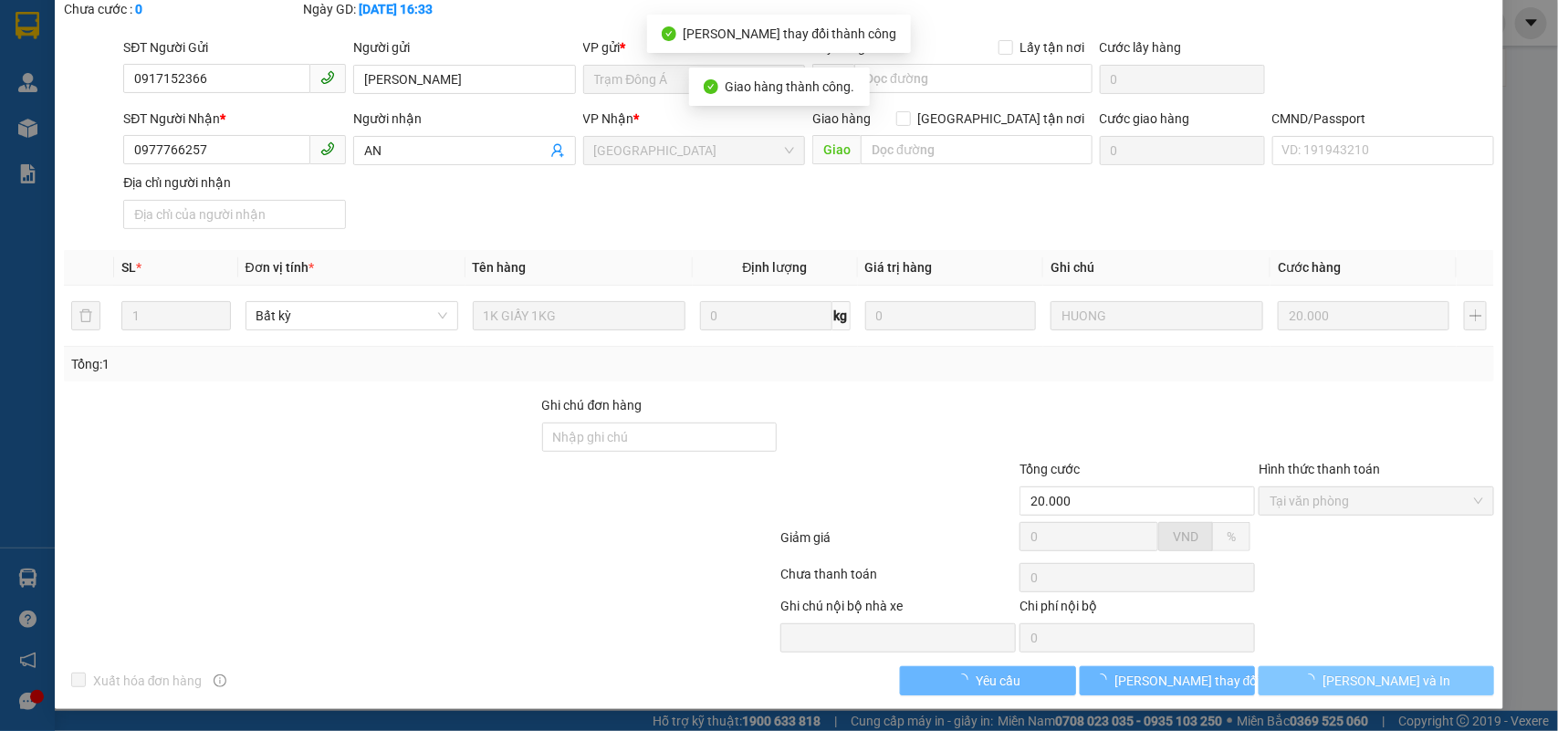
click at [1431, 682] on button "[PERSON_NAME] và In" at bounding box center [1377, 680] width 236 height 29
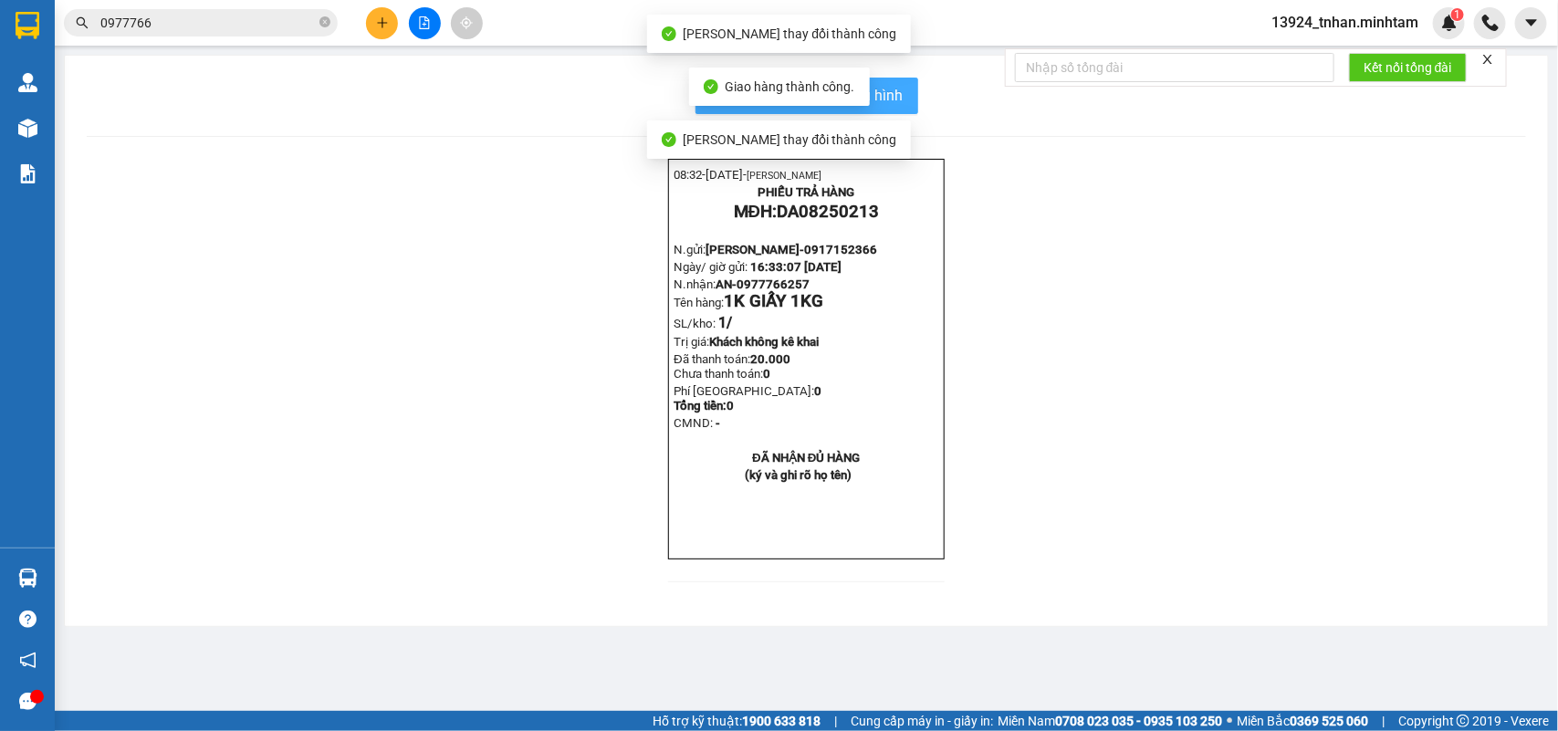
click at [888, 96] on span "In mẫu biên lai tự cấu hình" at bounding box center [818, 95] width 172 height 23
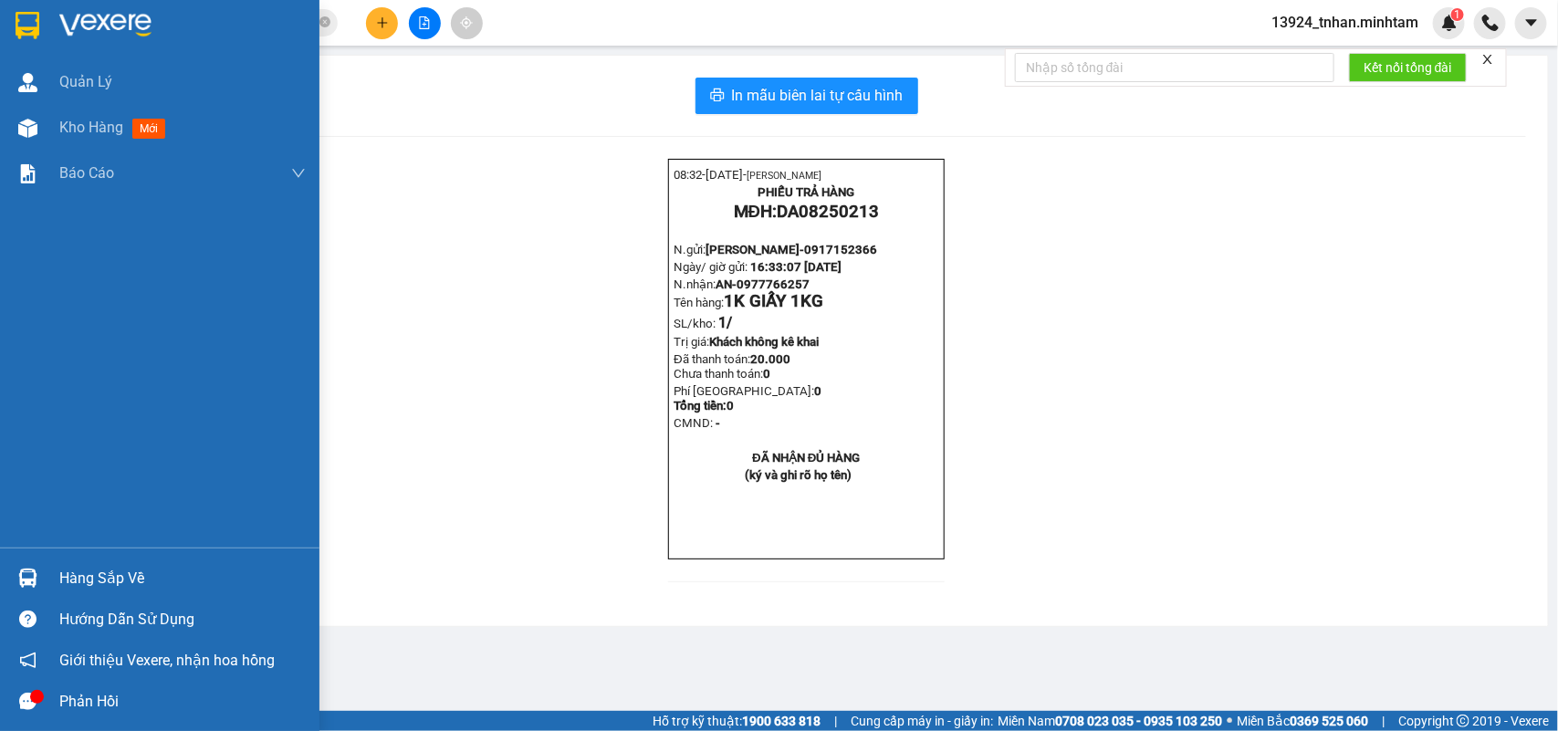
click at [80, 576] on div "Hàng sắp về" at bounding box center [182, 578] width 246 height 27
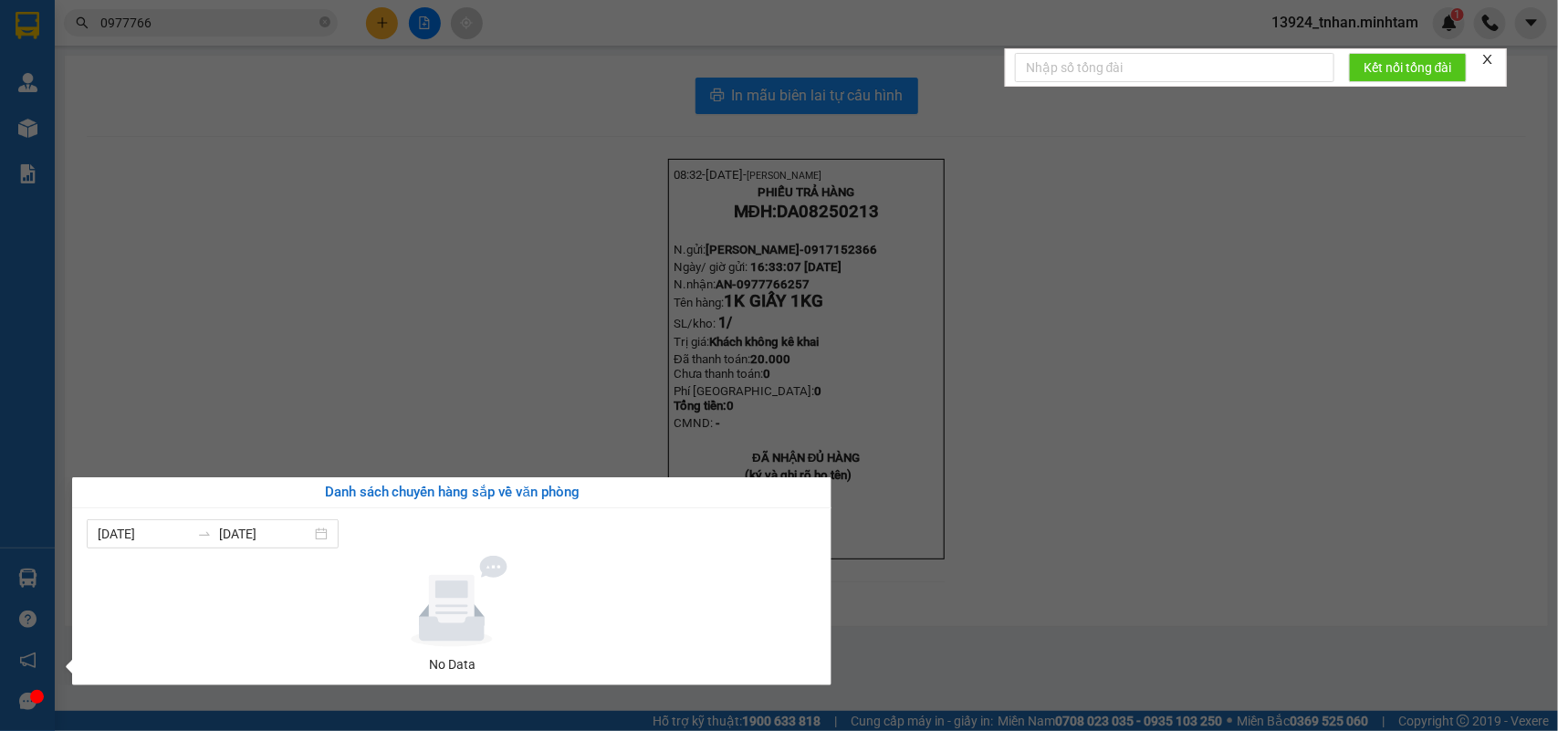
click at [385, 16] on section "Kết quả tìm kiếm ( 5 ) Bộ lọc Thuộc VP này Ngày tạo đơn gần nhất Mã ĐH Trạng th…" at bounding box center [779, 365] width 1558 height 731
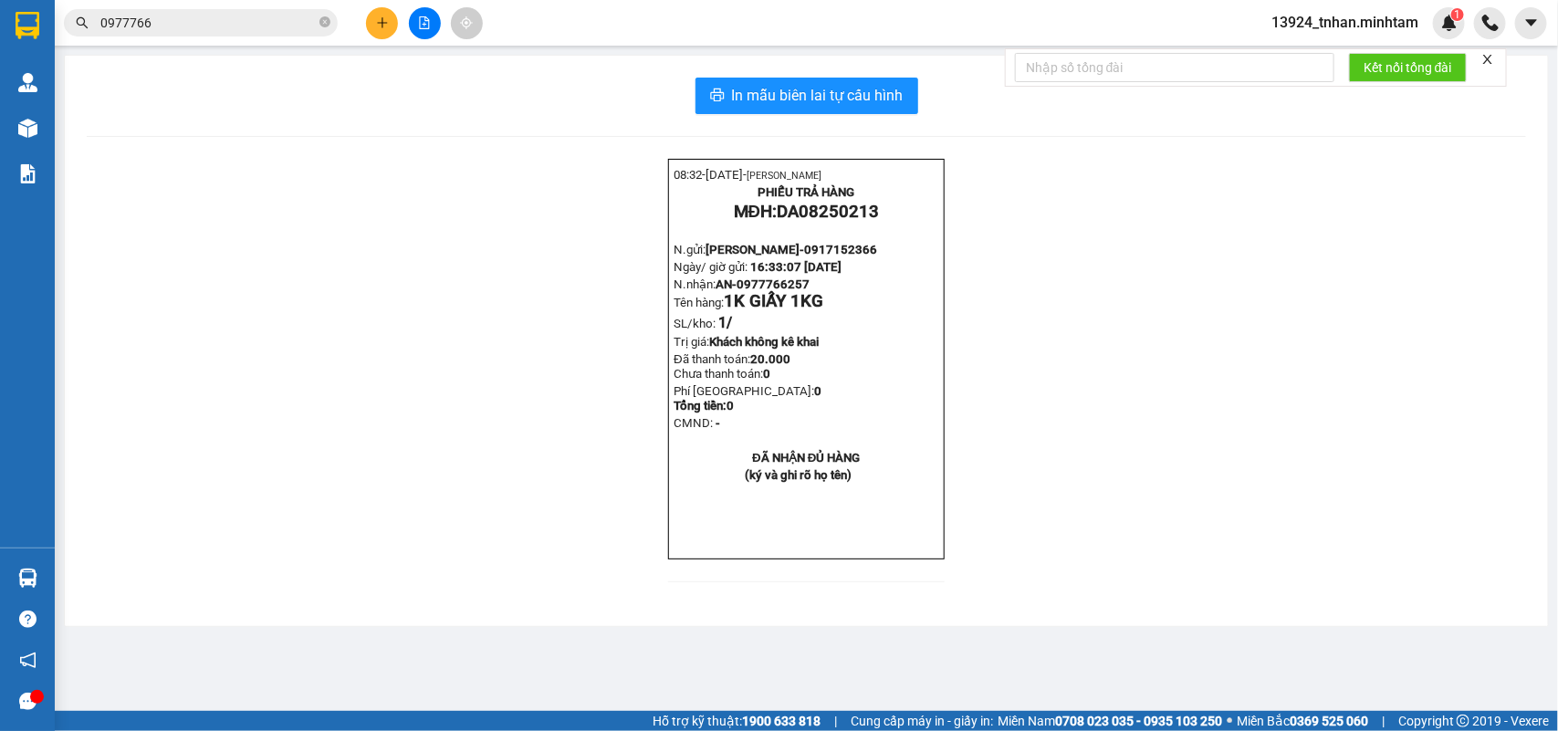
click at [385, 16] on icon "plus" at bounding box center [382, 22] width 13 height 13
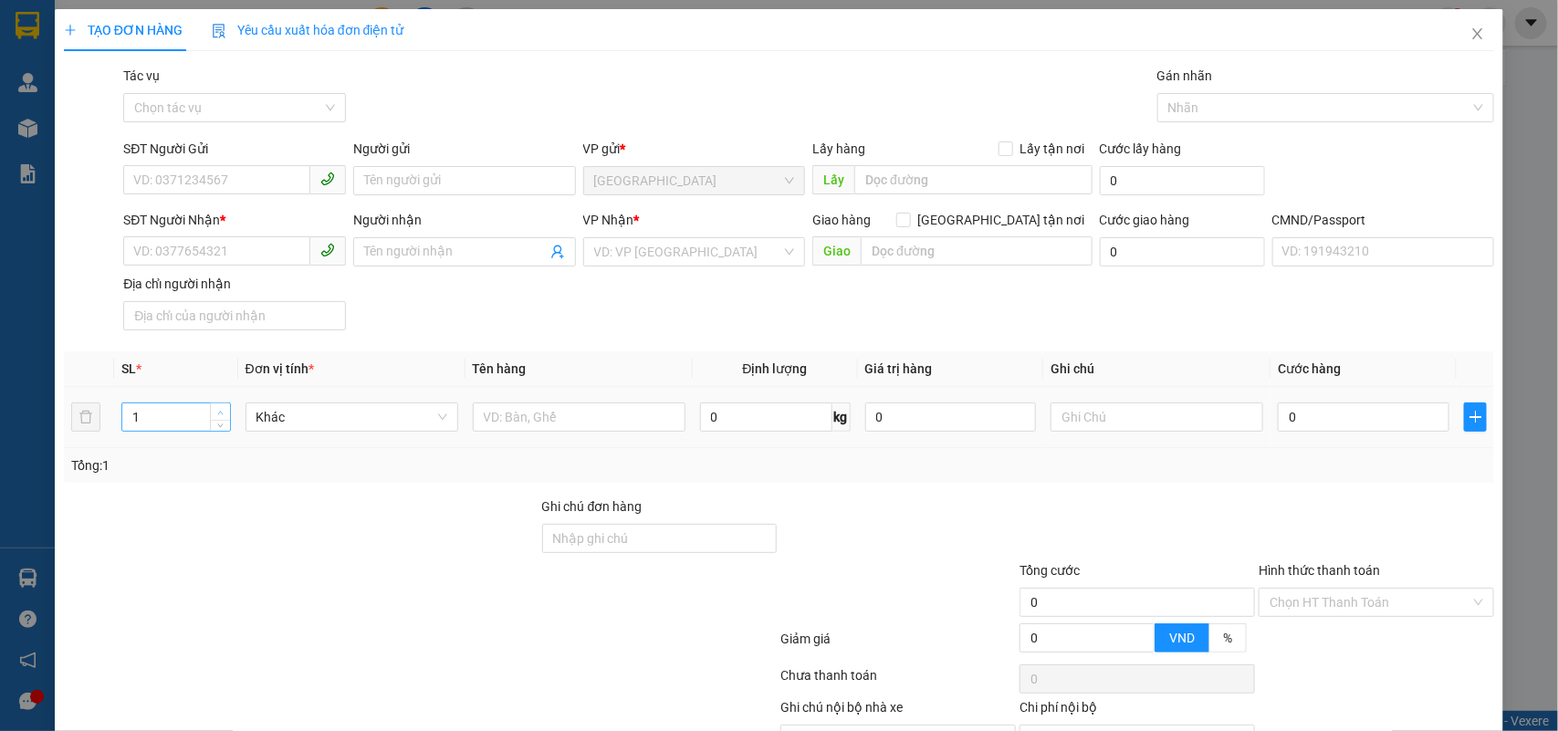
type input "2"
click at [224, 407] on span "Increase Value" at bounding box center [220, 412] width 20 height 16
click at [578, 418] on input "text" at bounding box center [579, 417] width 213 height 29
type input "="
type input "1 T 9 KG NP"
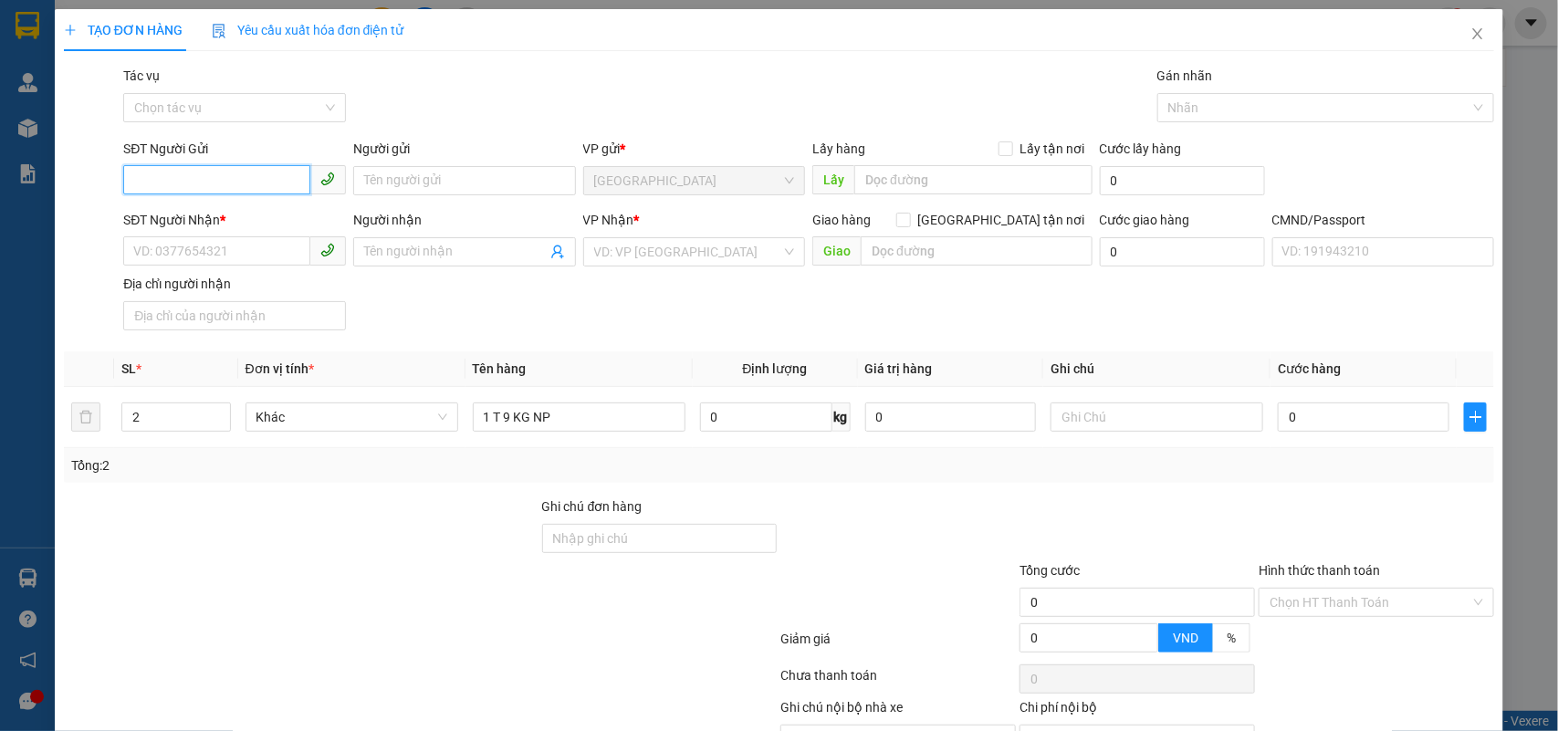
click at [237, 178] on input "SĐT Người Gửi" at bounding box center [216, 179] width 187 height 29
type input "0397290707"
click at [225, 215] on div "0397290707 - VY" at bounding box center [232, 218] width 198 height 20
type input "VY"
type input "0903662865"
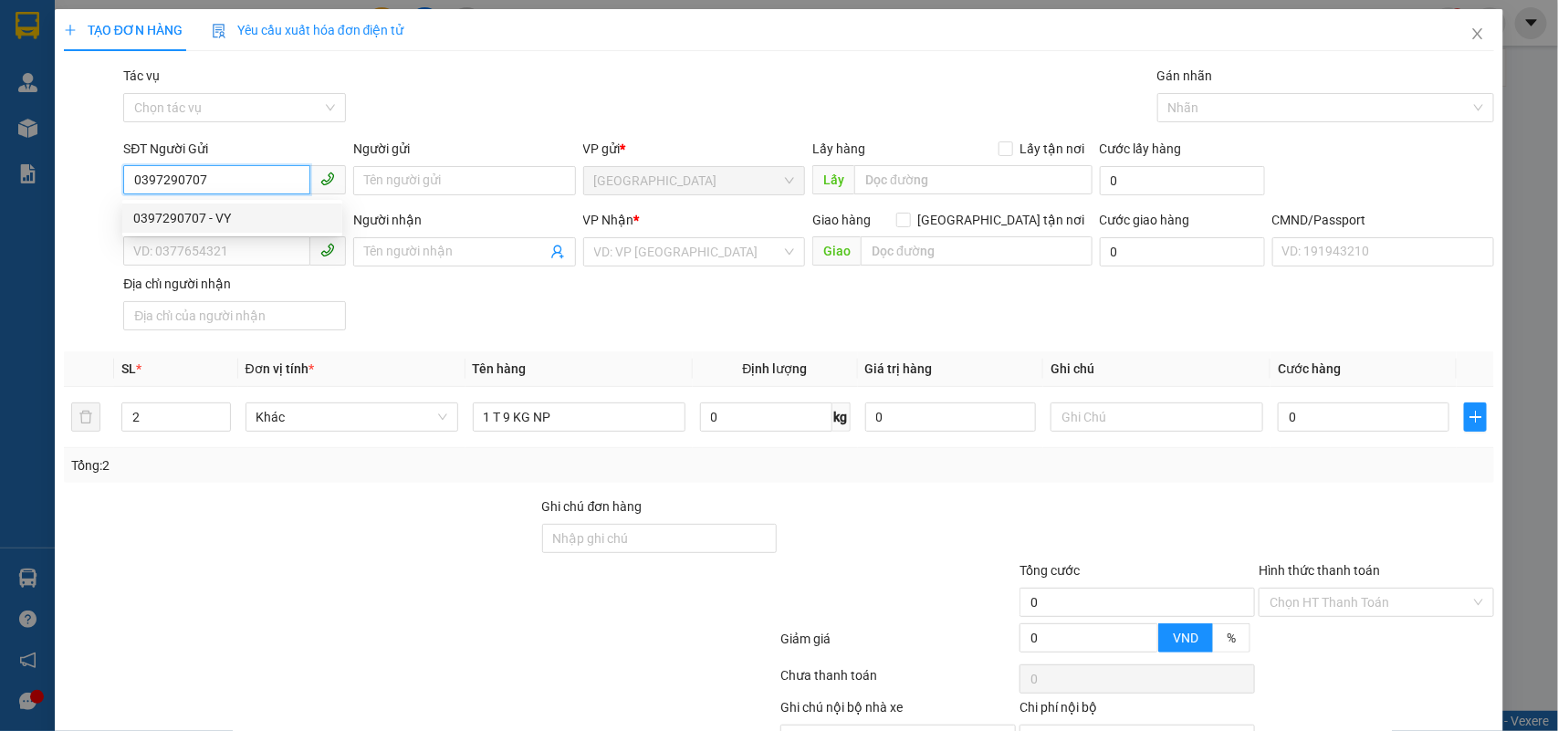
type input "XUÂN TRÚC"
type input "0397290707"
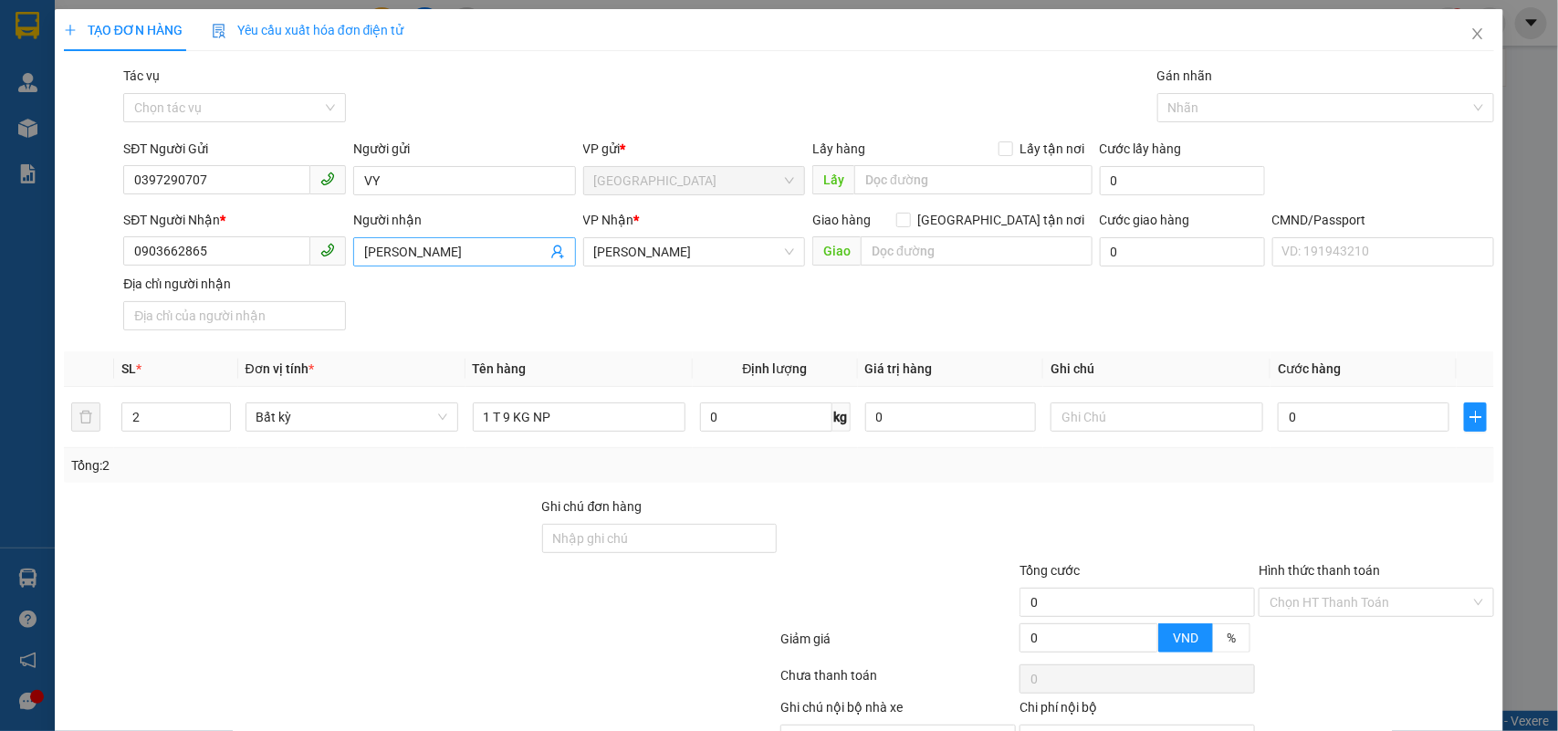
click at [551, 243] on span at bounding box center [558, 252] width 15 height 20
click at [552, 252] on icon "user-add" at bounding box center [558, 252] width 15 height 15
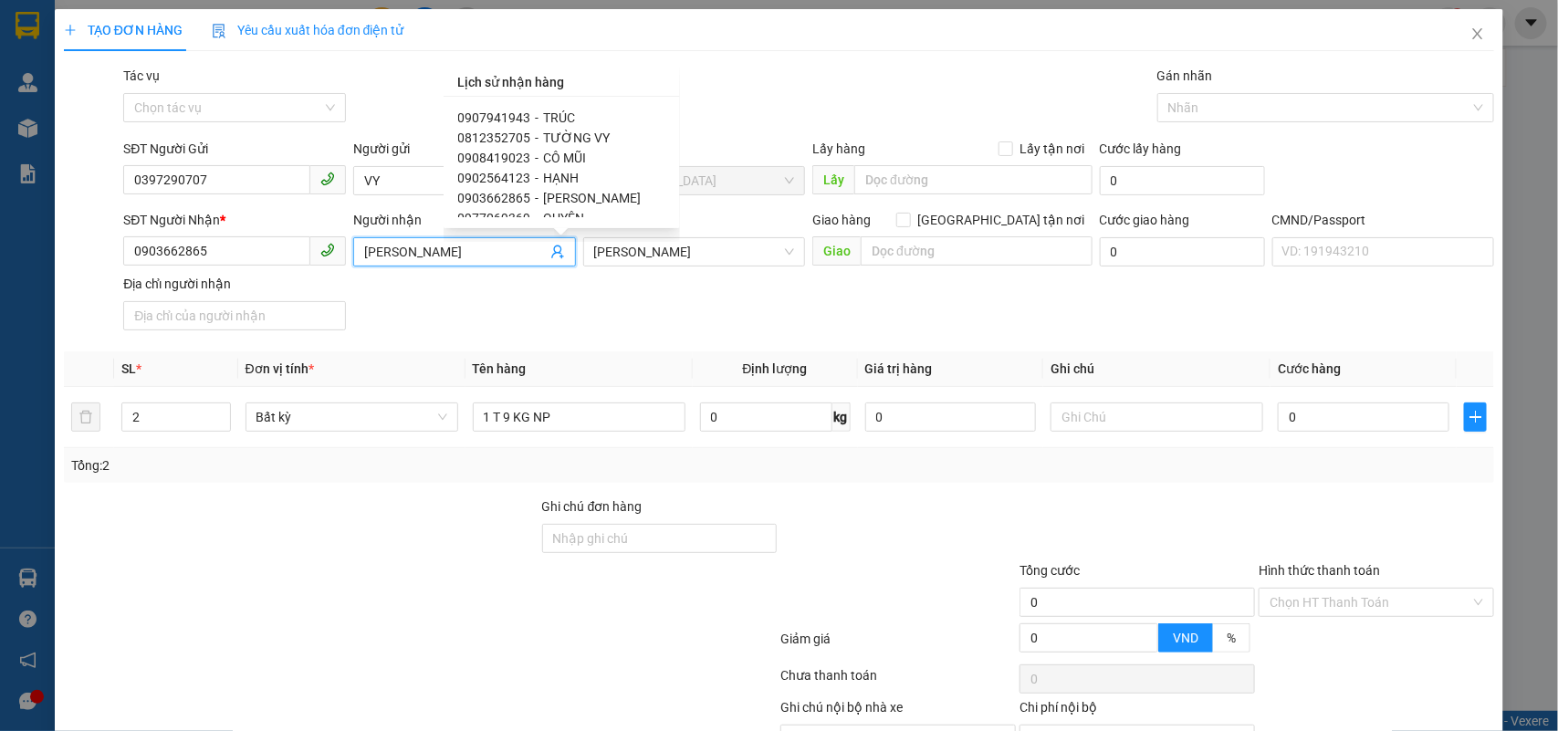
click at [584, 152] on span "CÔ MŨI" at bounding box center [565, 158] width 43 height 15
type input "0908419023"
type input "CÔ MŨI"
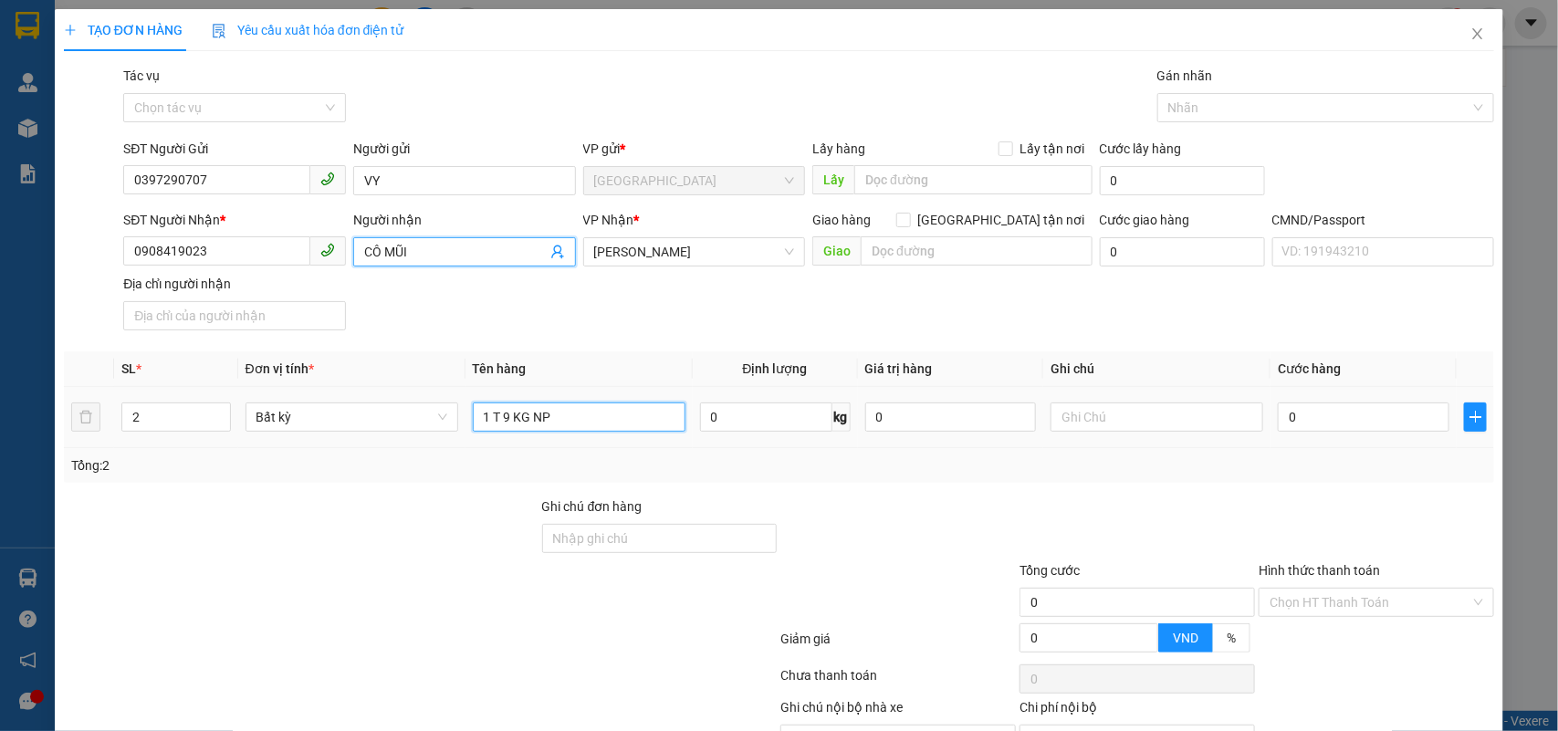
drag, startPoint x: 613, startPoint y: 420, endPoint x: 608, endPoint y: 395, distance: 25.1
click at [608, 404] on input "1 T 9 KG NP" at bounding box center [579, 417] width 213 height 29
type input "1 T 9 KG NP ( H.D.V )"
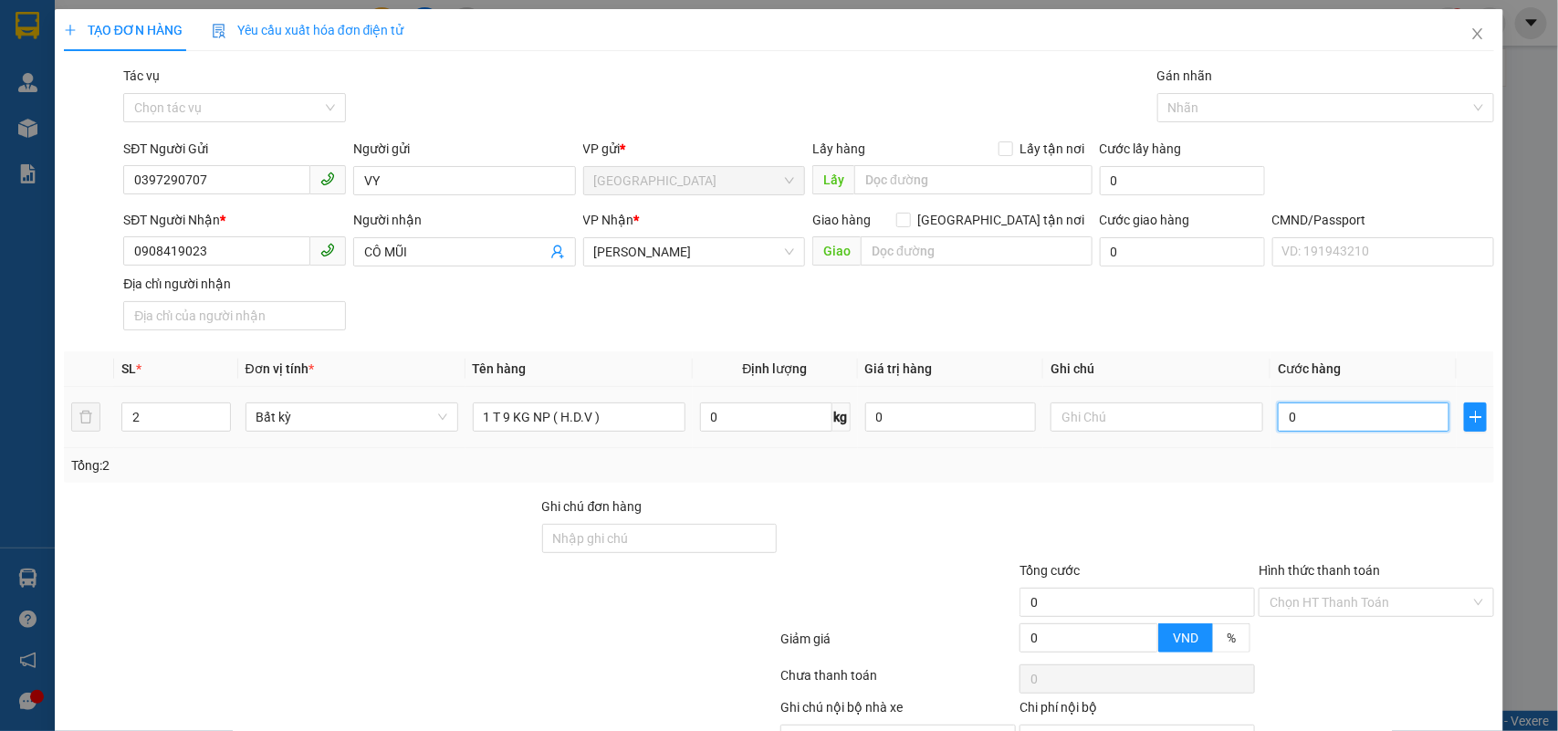
click at [1379, 418] on input "0" at bounding box center [1364, 417] width 172 height 29
type input "2"
type input "25"
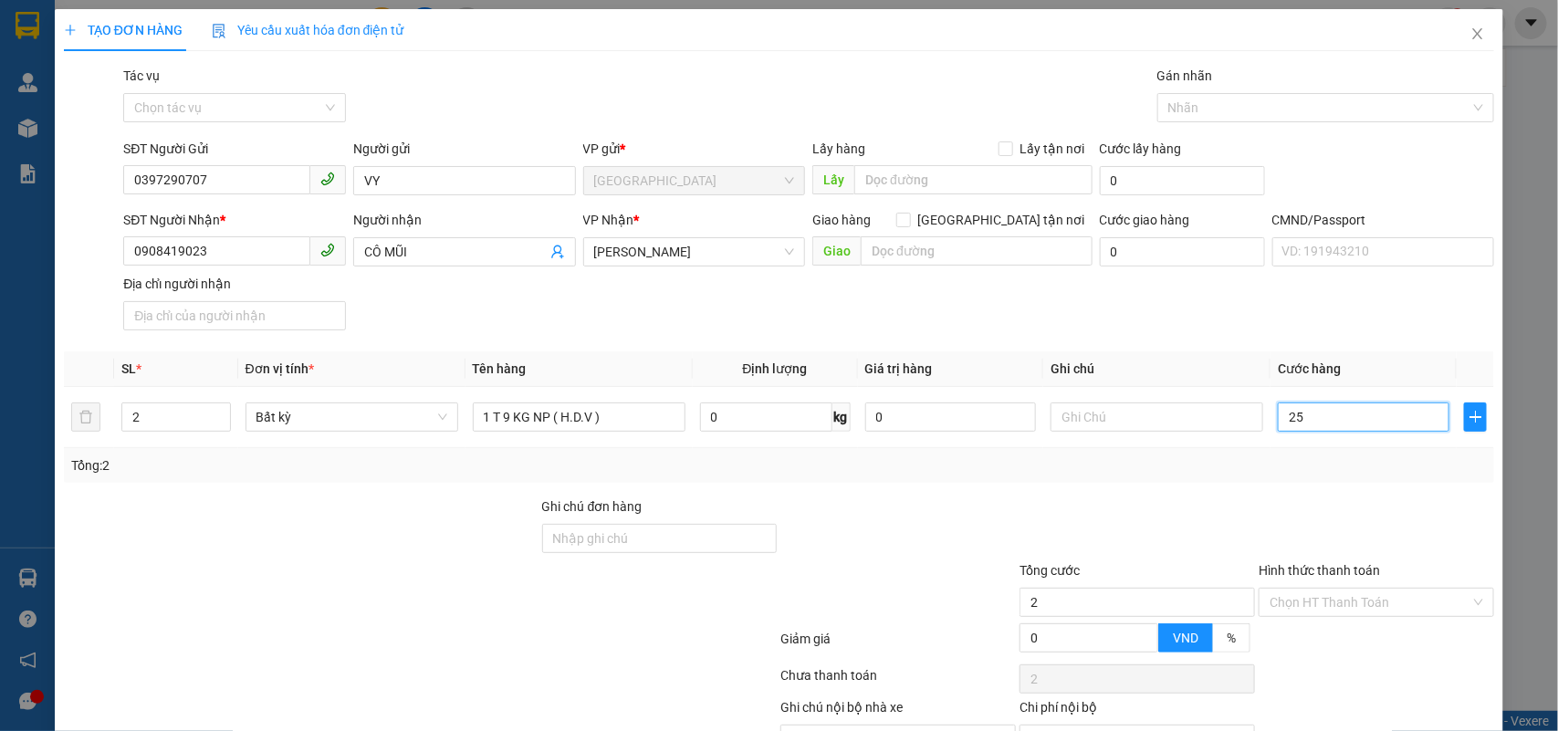
type input "25"
type input "25.000"
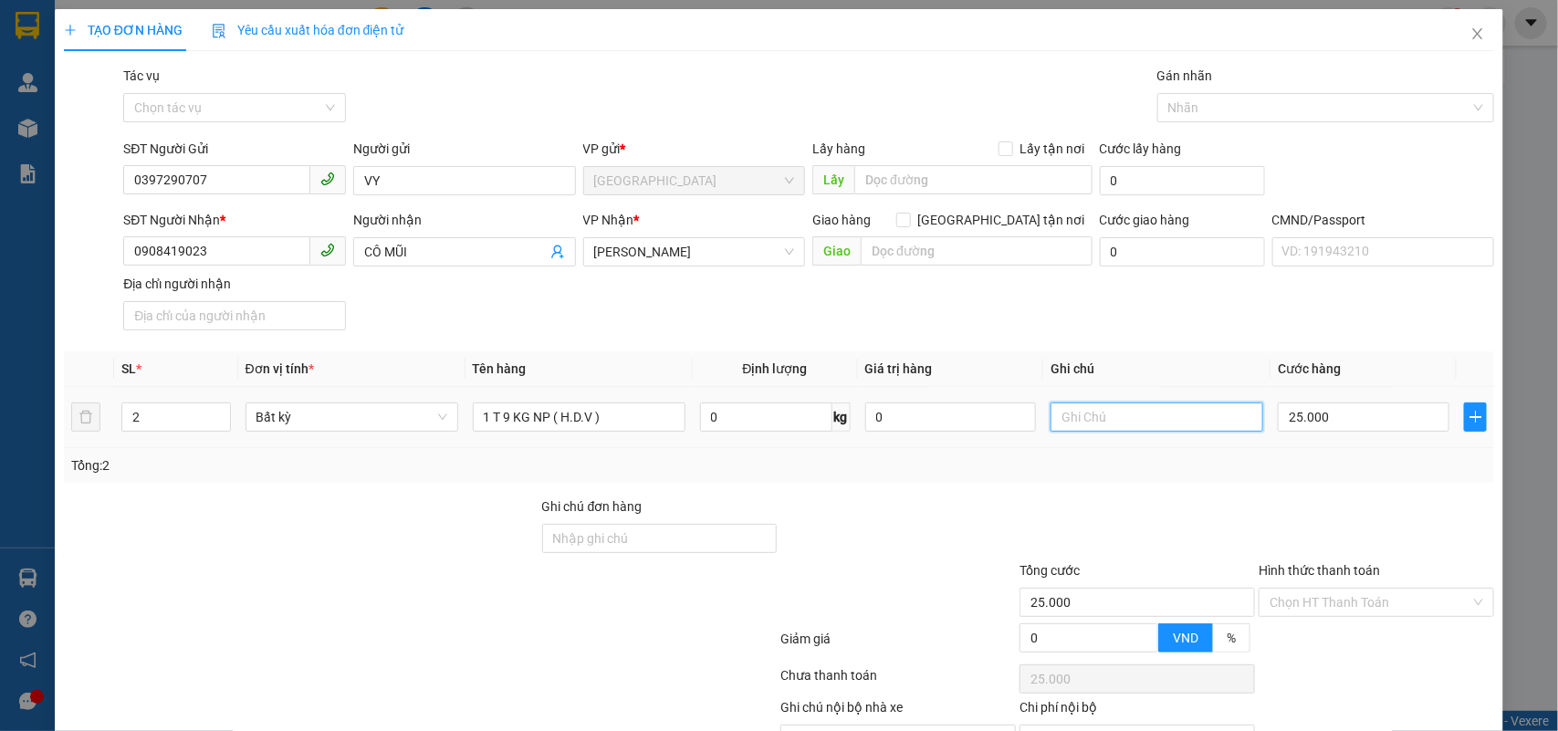
click at [1125, 409] on input "text" at bounding box center [1157, 417] width 213 height 29
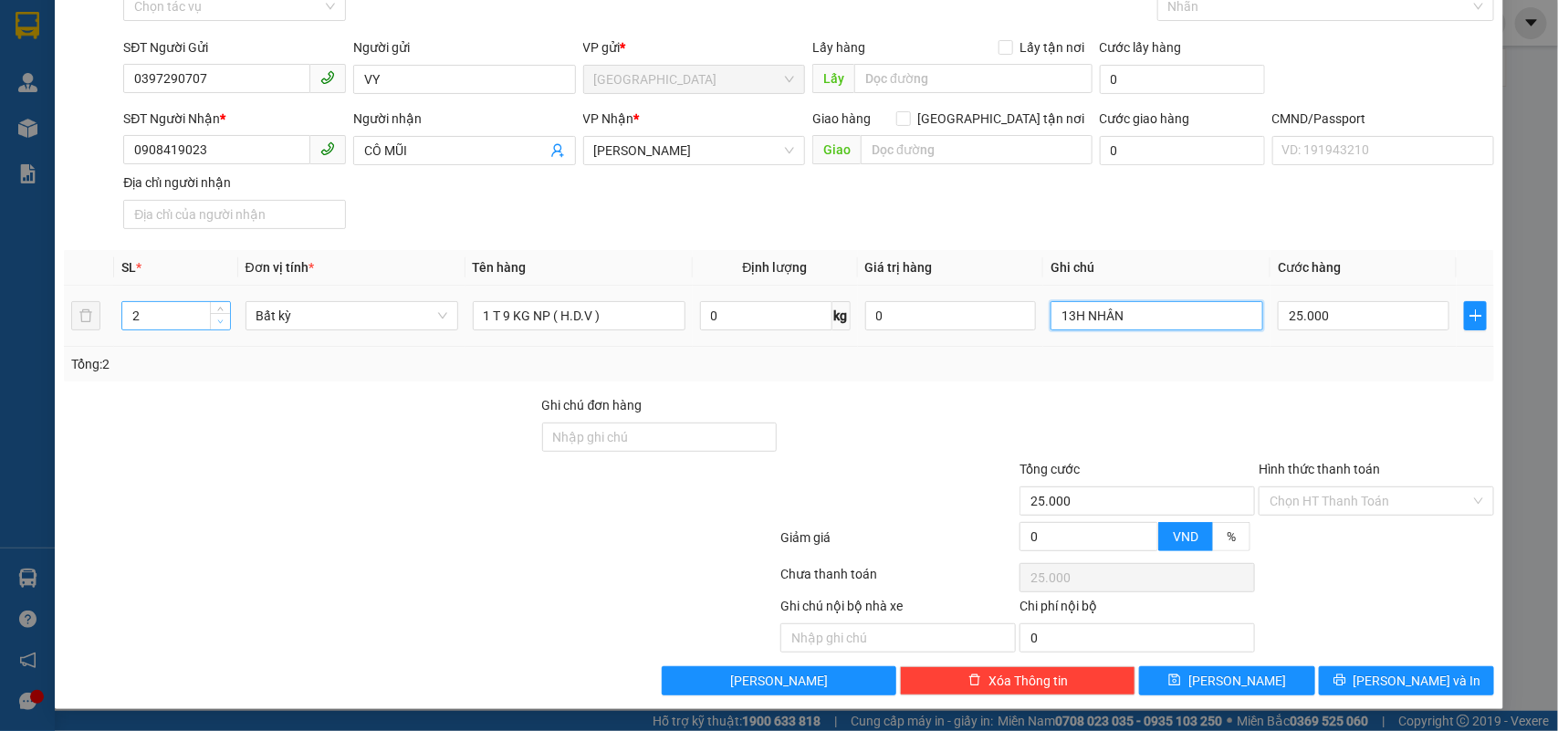
type input "13H NHÂN"
type input "1"
click at [219, 320] on icon "down" at bounding box center [220, 322] width 5 height 4
click at [1343, 685] on button "[PERSON_NAME] và In" at bounding box center [1406, 680] width 175 height 29
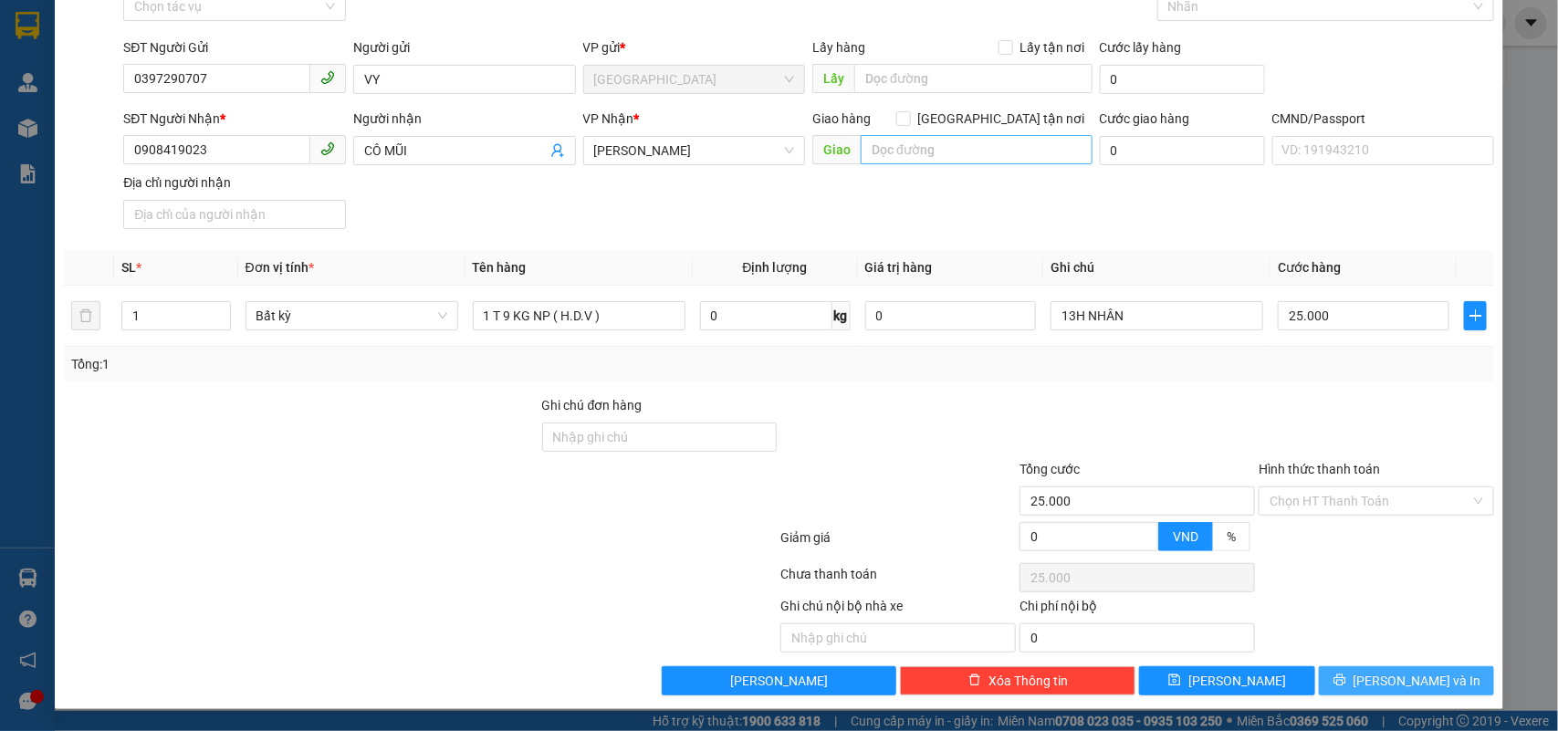
type input "0"
click at [1307, 311] on input "0" at bounding box center [1364, 315] width 172 height 29
type input "2"
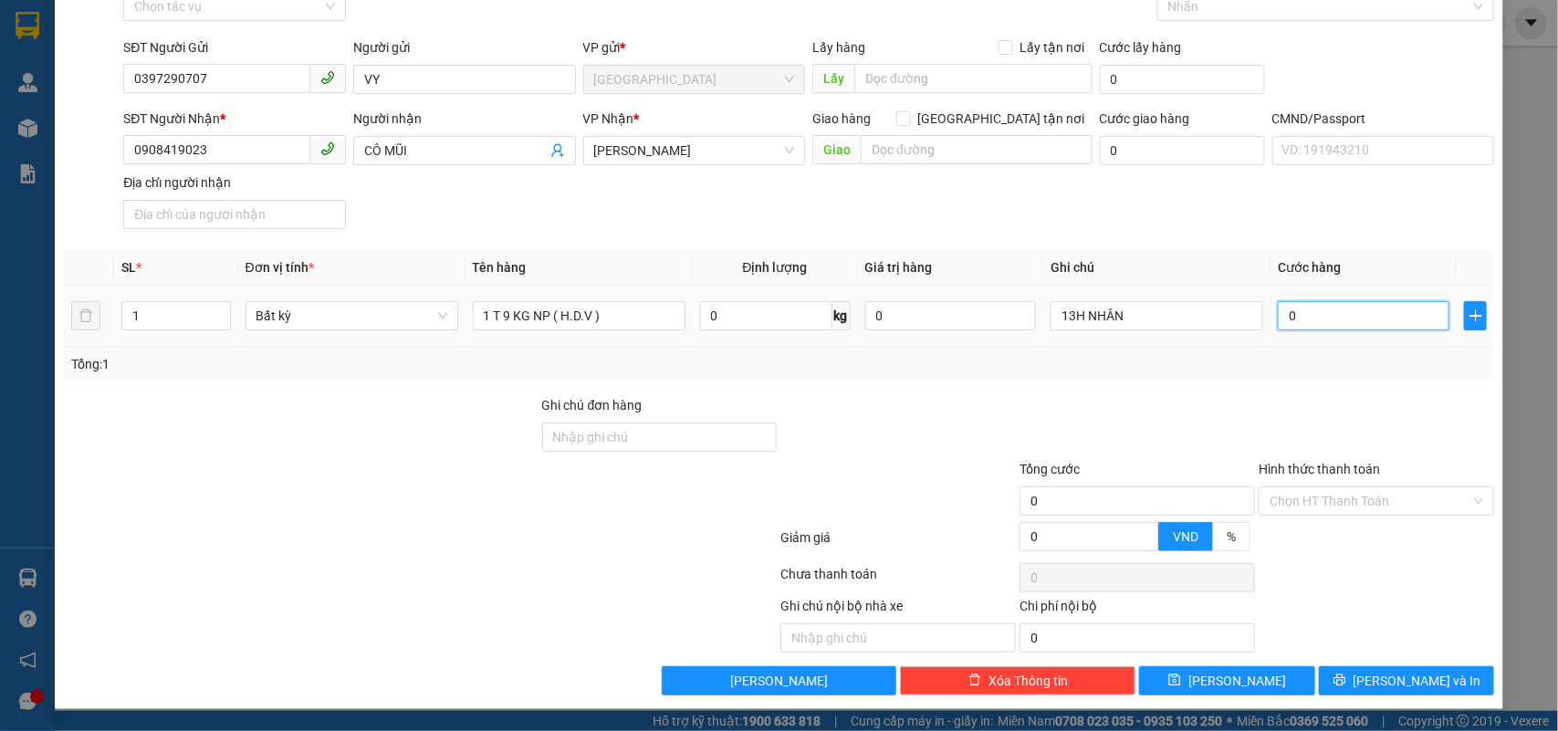
type input "2"
type input "25"
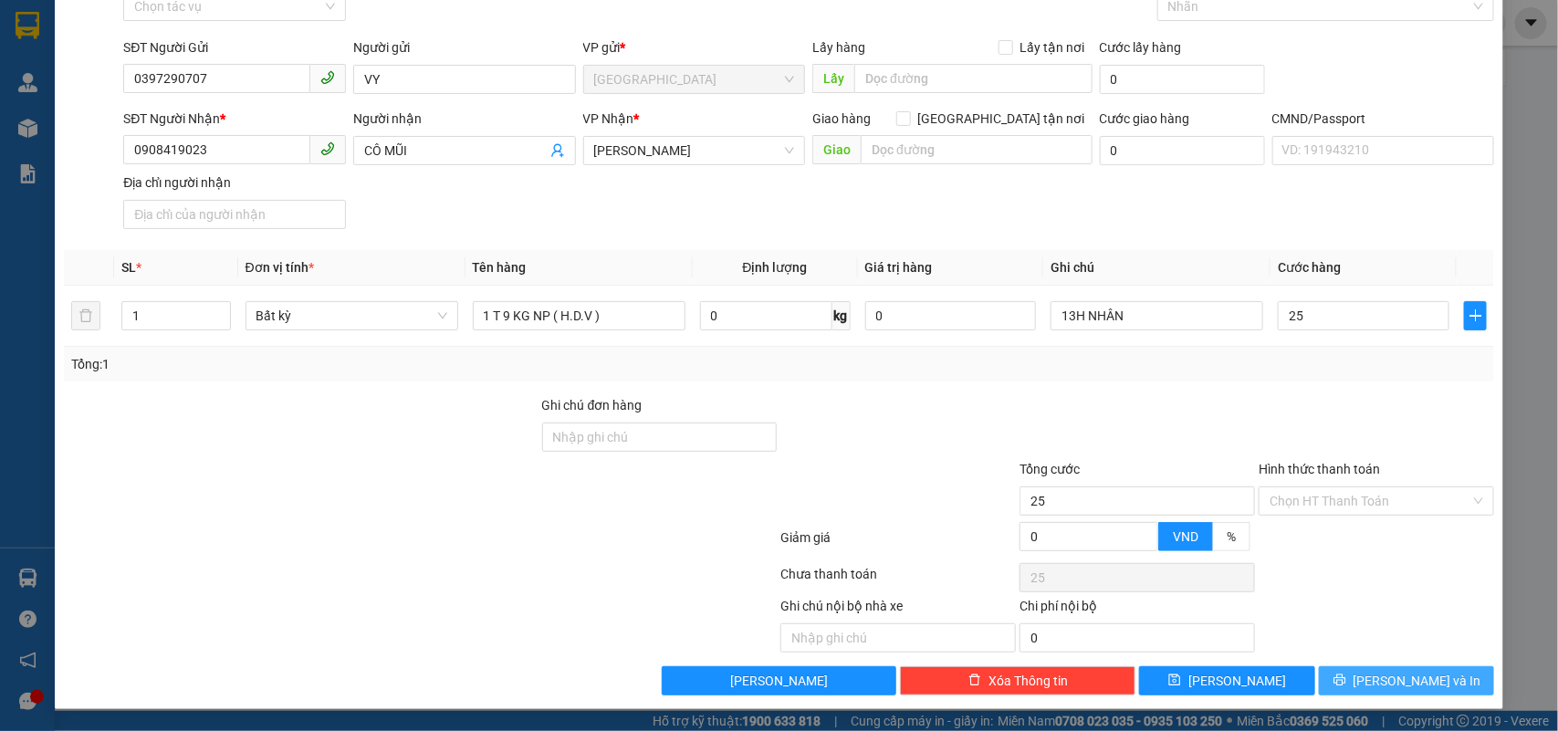
type input "25.000"
click at [1398, 674] on span "[PERSON_NAME] và In" at bounding box center [1418, 681] width 128 height 20
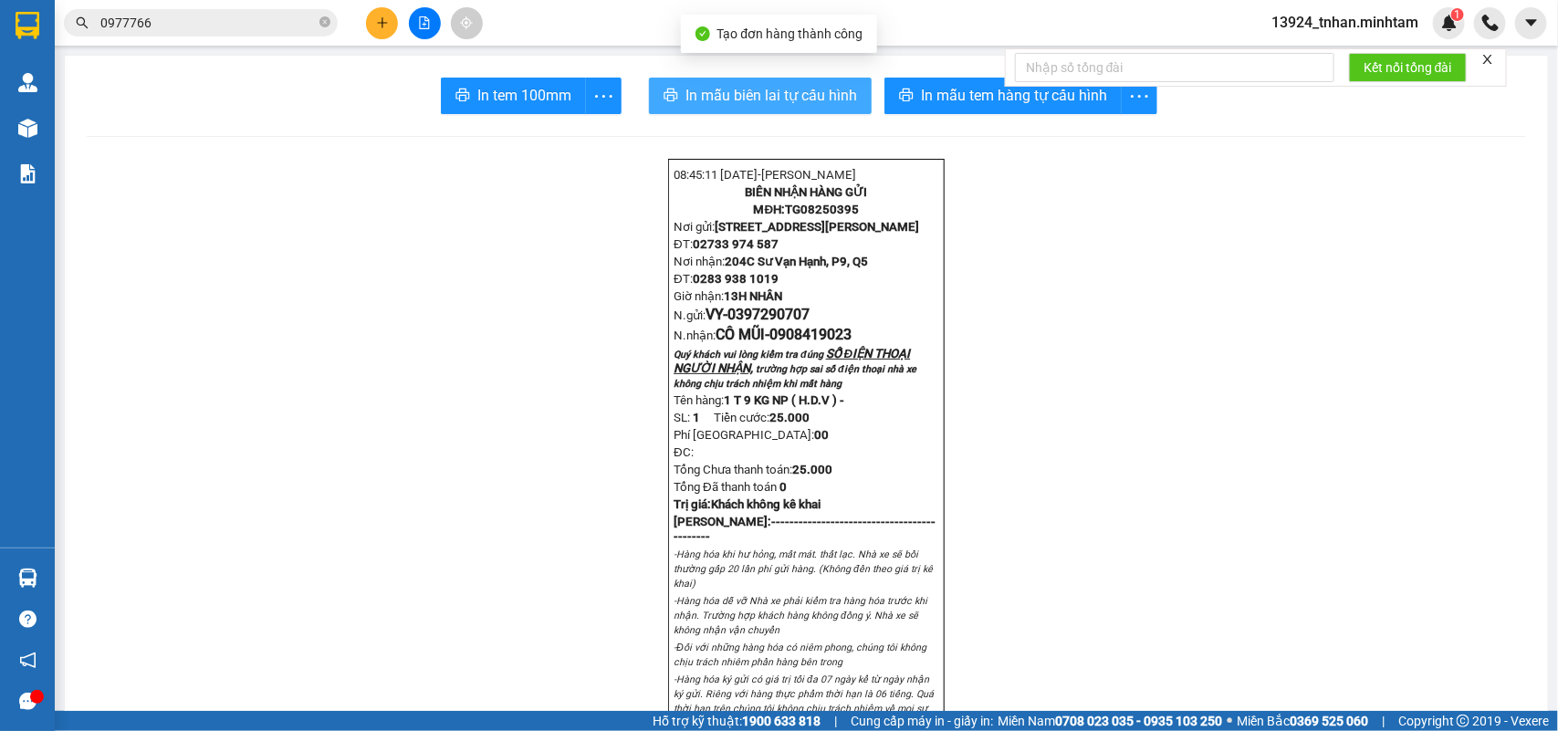
click at [760, 84] on span "In mẫu biên lai tự cấu hình" at bounding box center [772, 95] width 172 height 23
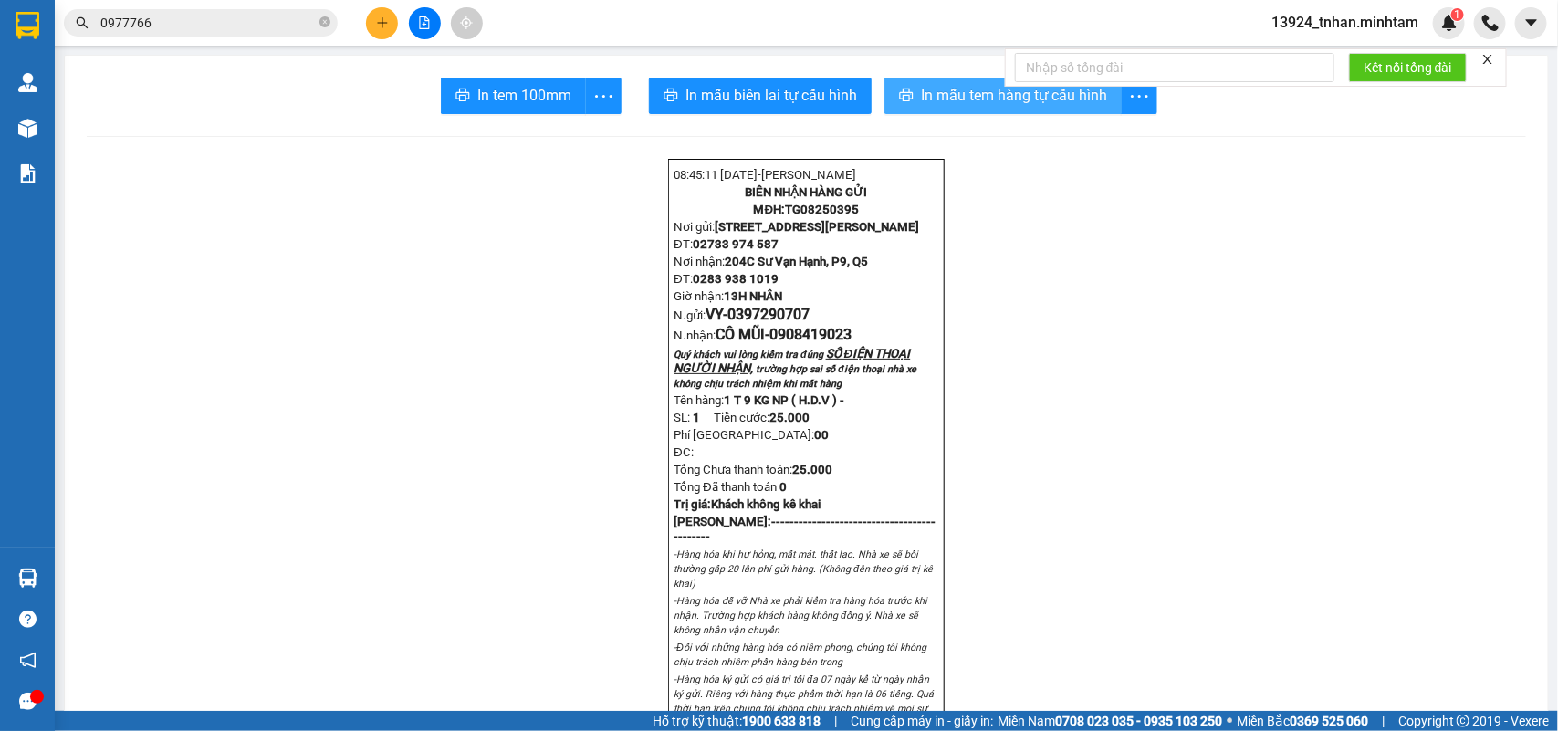
click at [960, 92] on span "In mẫu tem hàng tự cấu hình" at bounding box center [1014, 95] width 186 height 23
click at [504, 88] on span "In tem 100mm" at bounding box center [524, 95] width 94 height 23
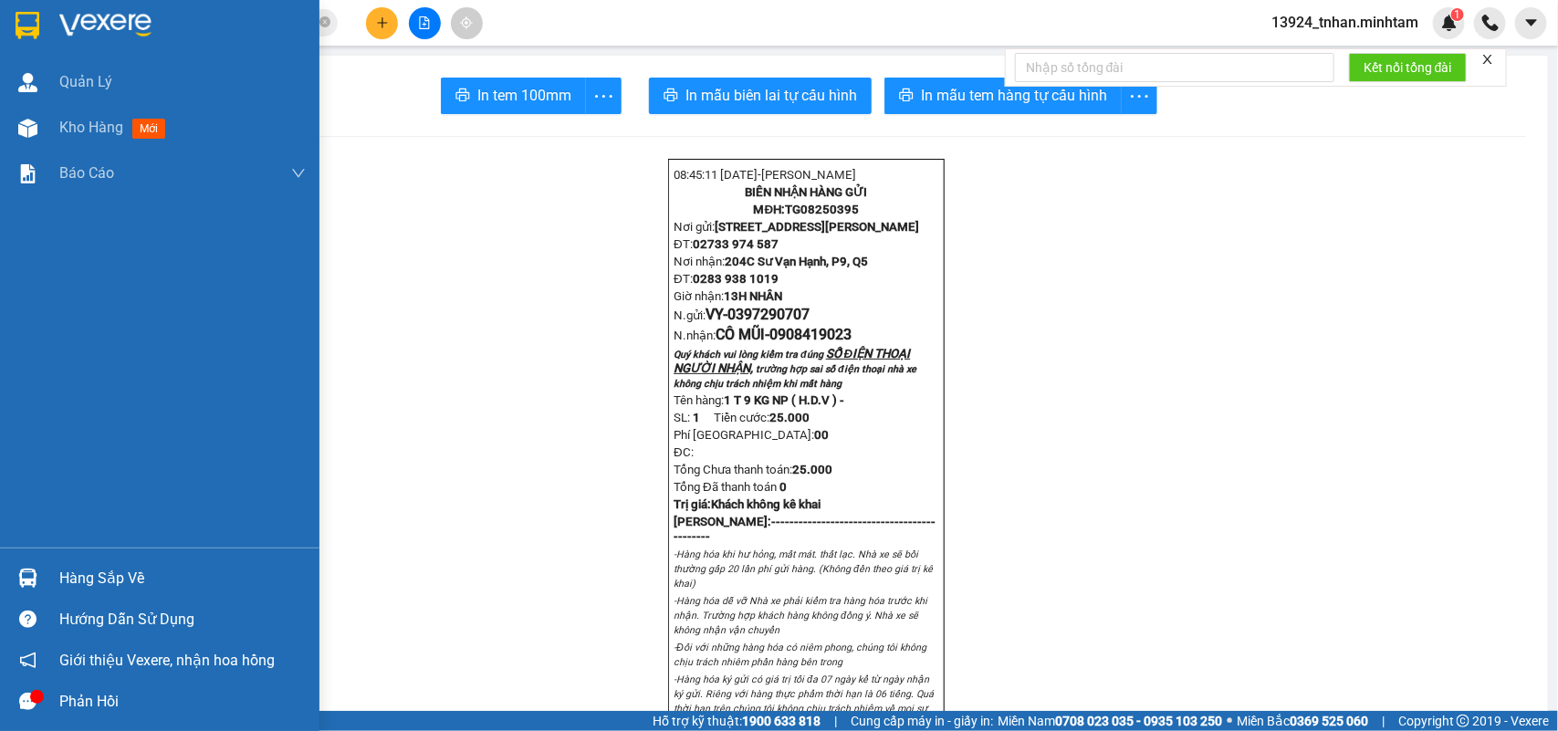
click at [2, 28] on div at bounding box center [160, 29] width 320 height 59
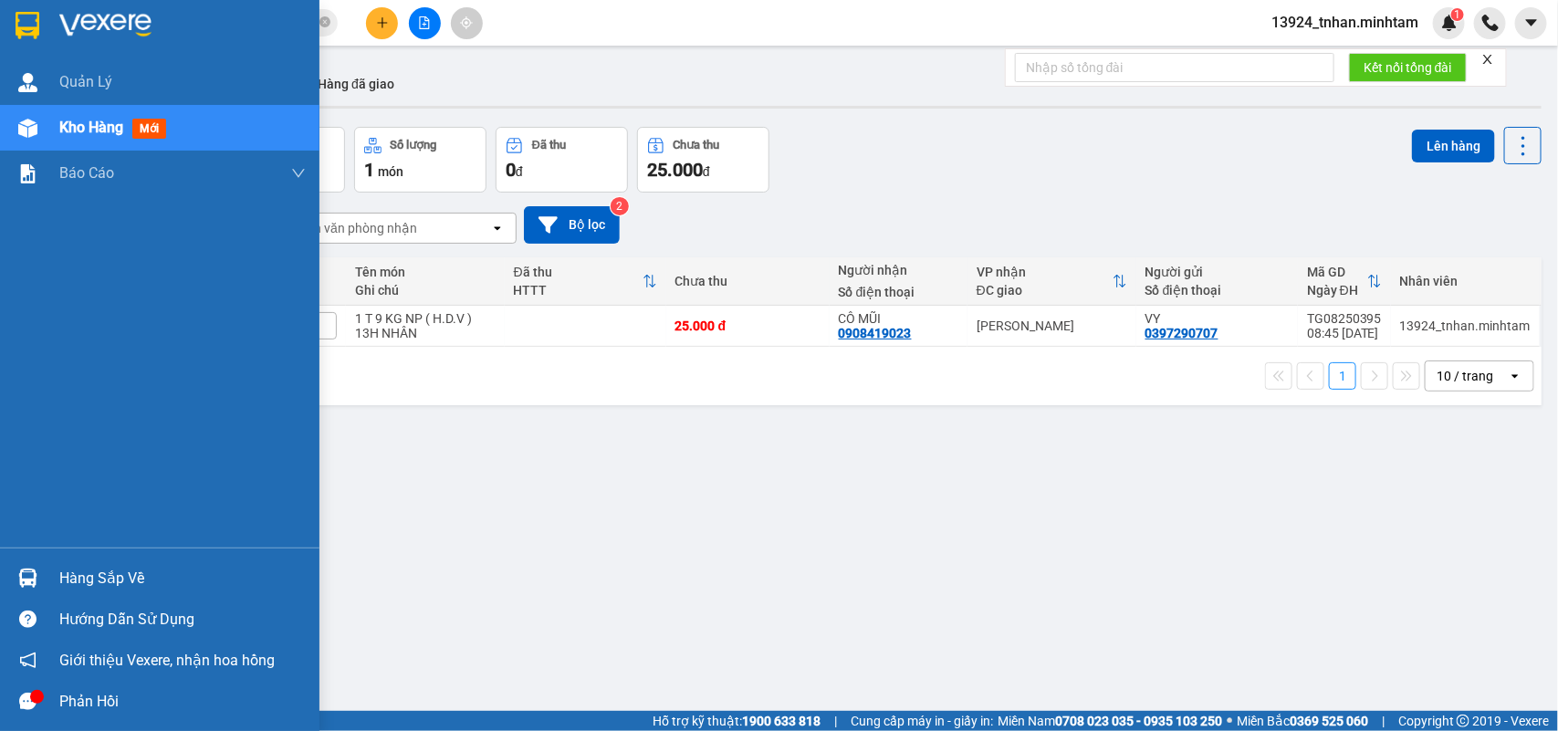
click at [21, 571] on img at bounding box center [27, 578] width 19 height 19
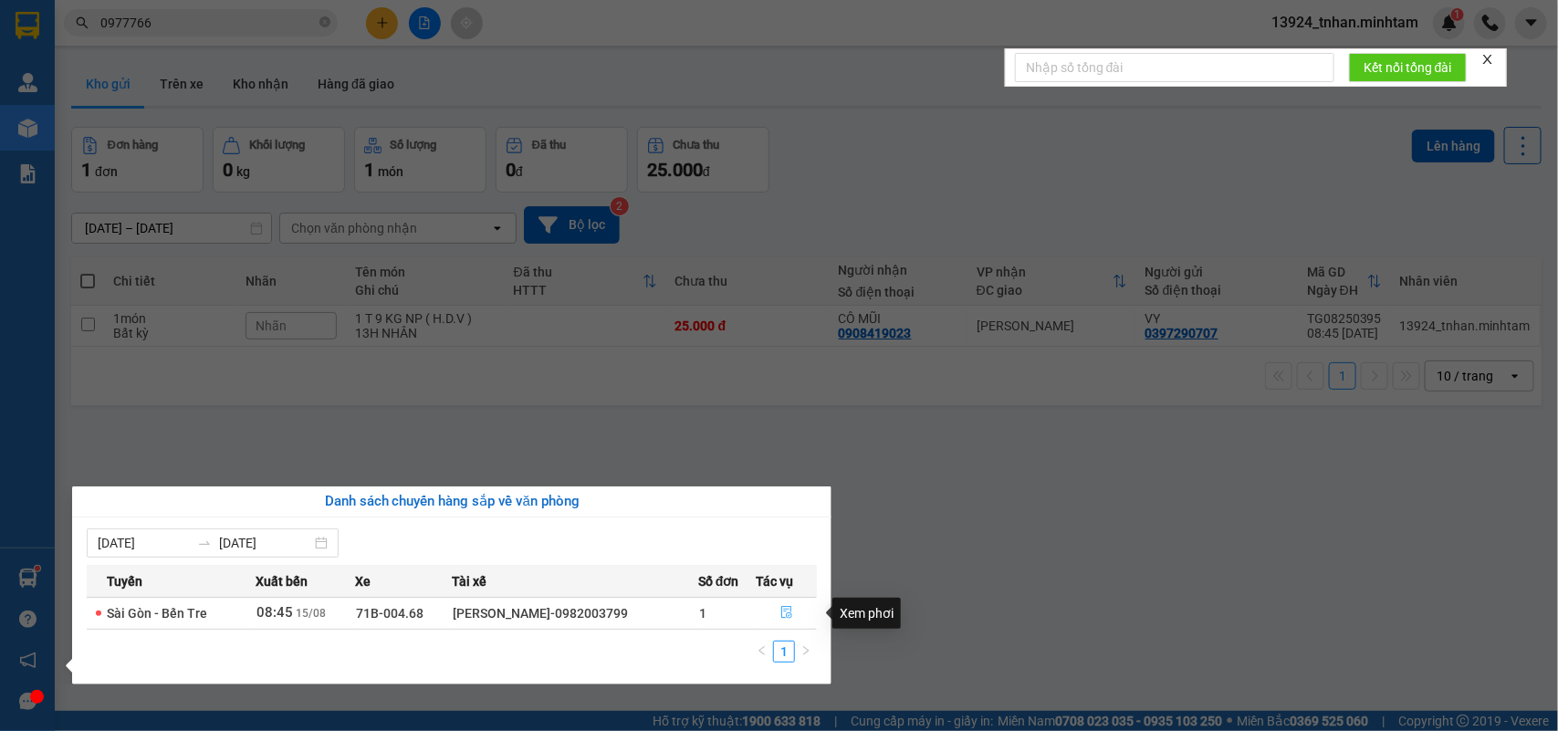
click at [770, 604] on button "button" at bounding box center [786, 613] width 59 height 29
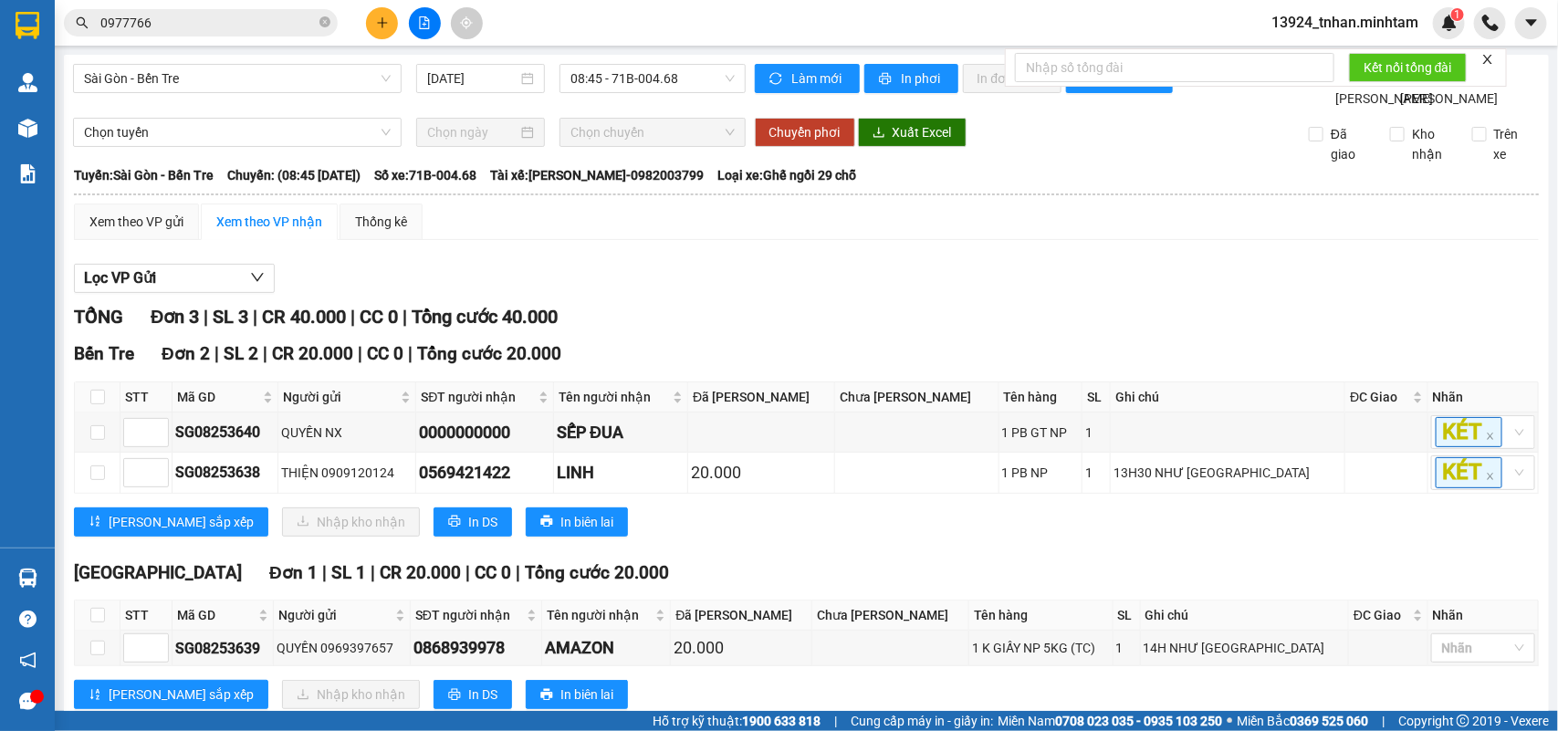
scroll to position [94, 0]
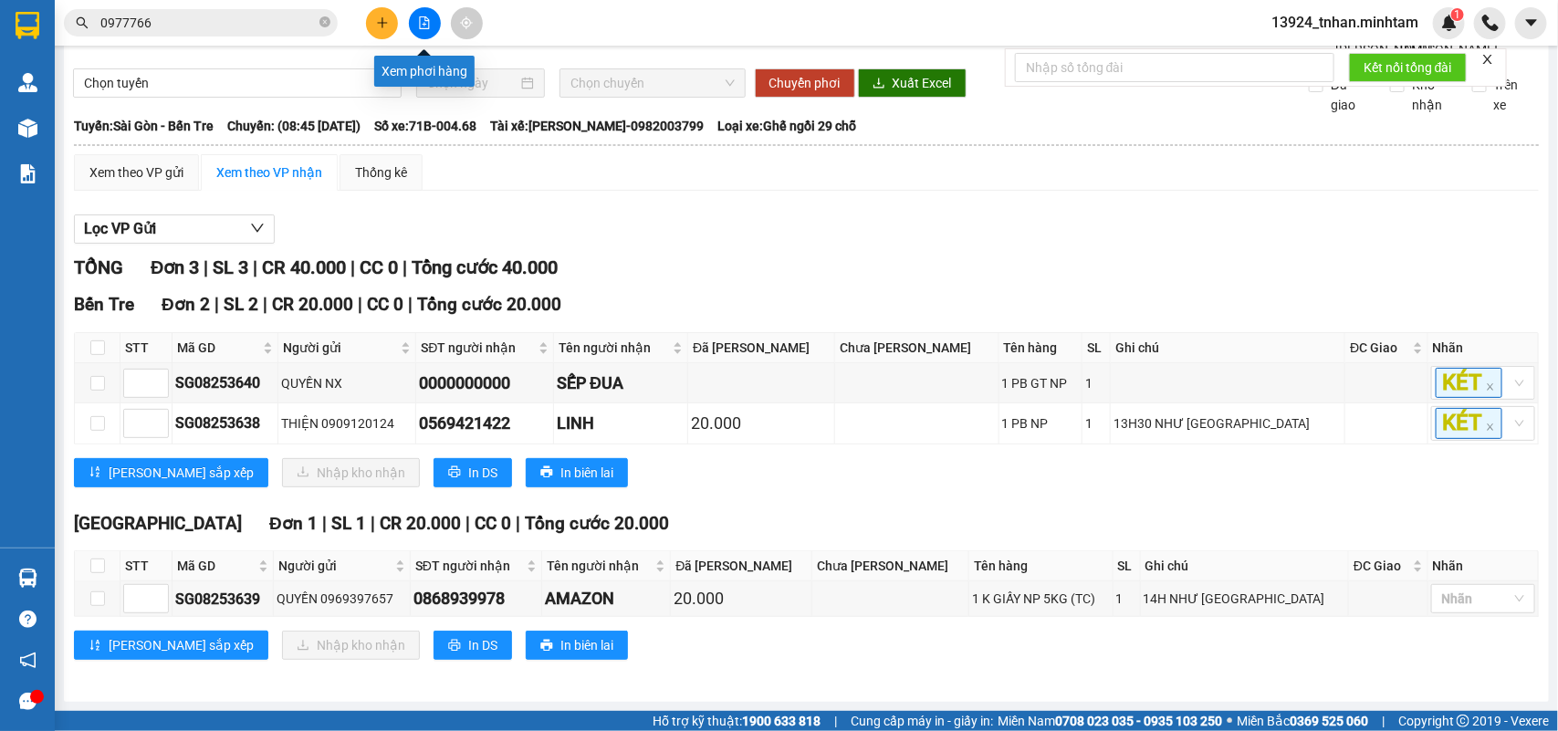
click at [418, 20] on icon "file-add" at bounding box center [424, 22] width 13 height 13
click at [315, 69] on span "Chọn tuyến" at bounding box center [237, 82] width 307 height 27
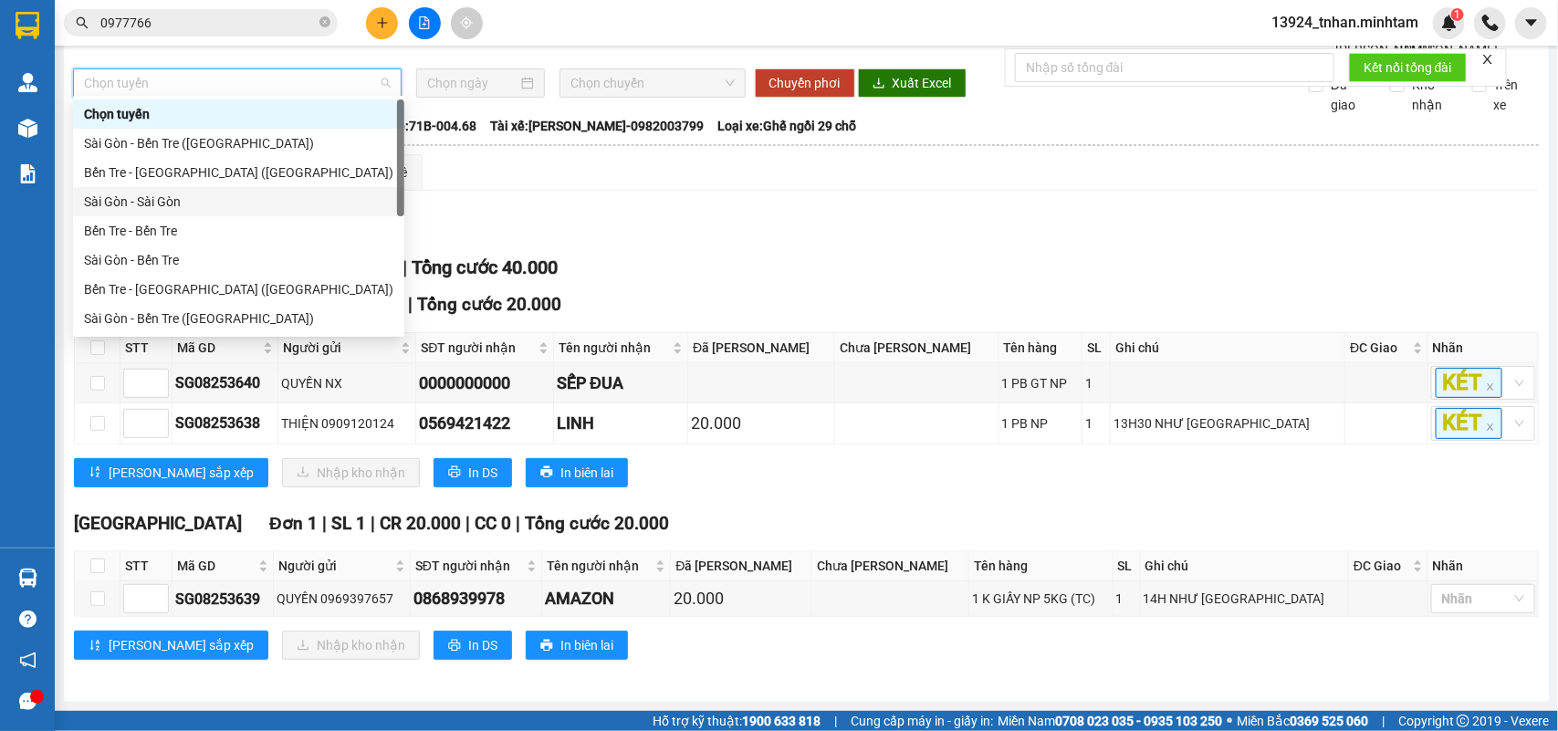
scroll to position [28, 0]
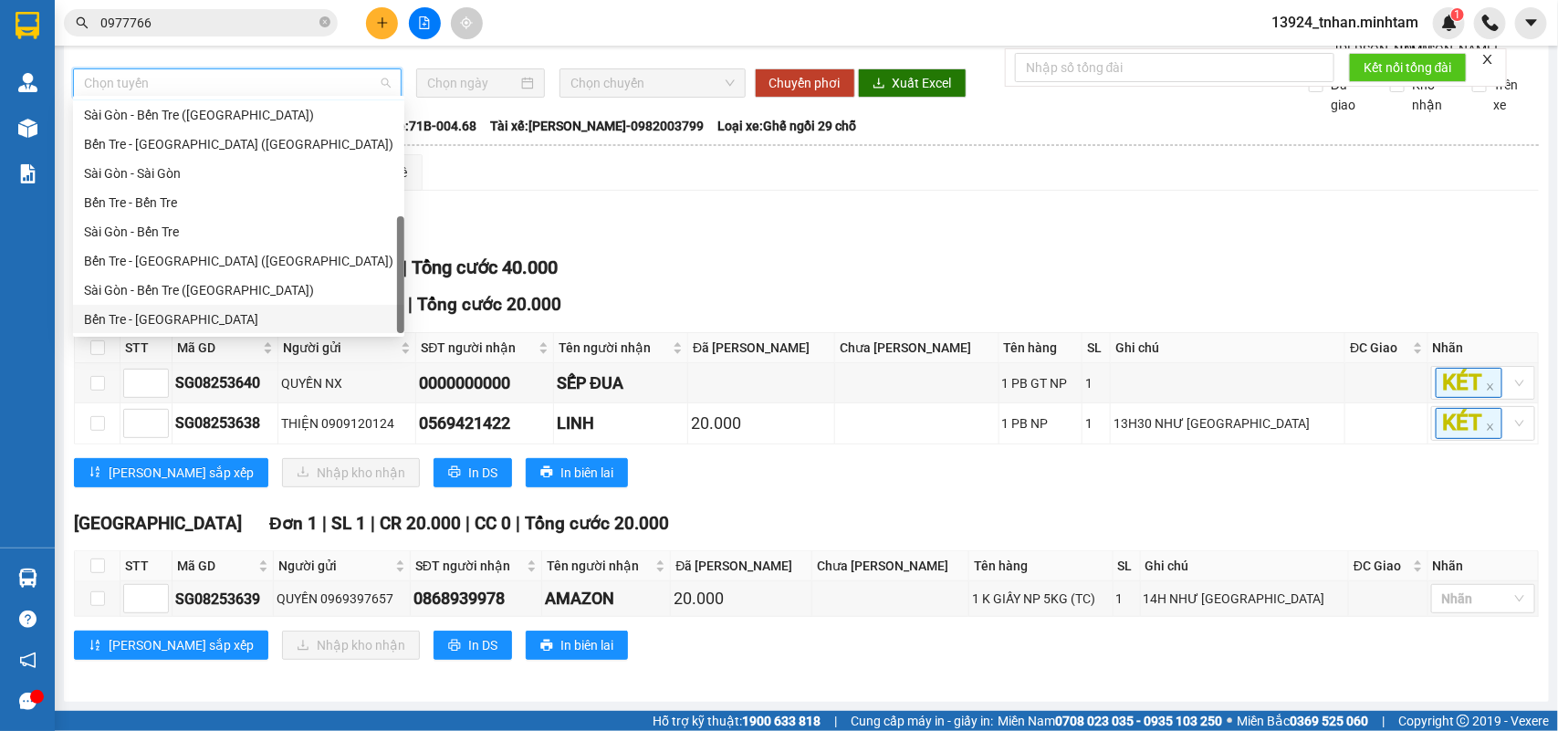
click at [194, 320] on div "Bến Tre - [GEOGRAPHIC_DATA]" at bounding box center [238, 319] width 309 height 20
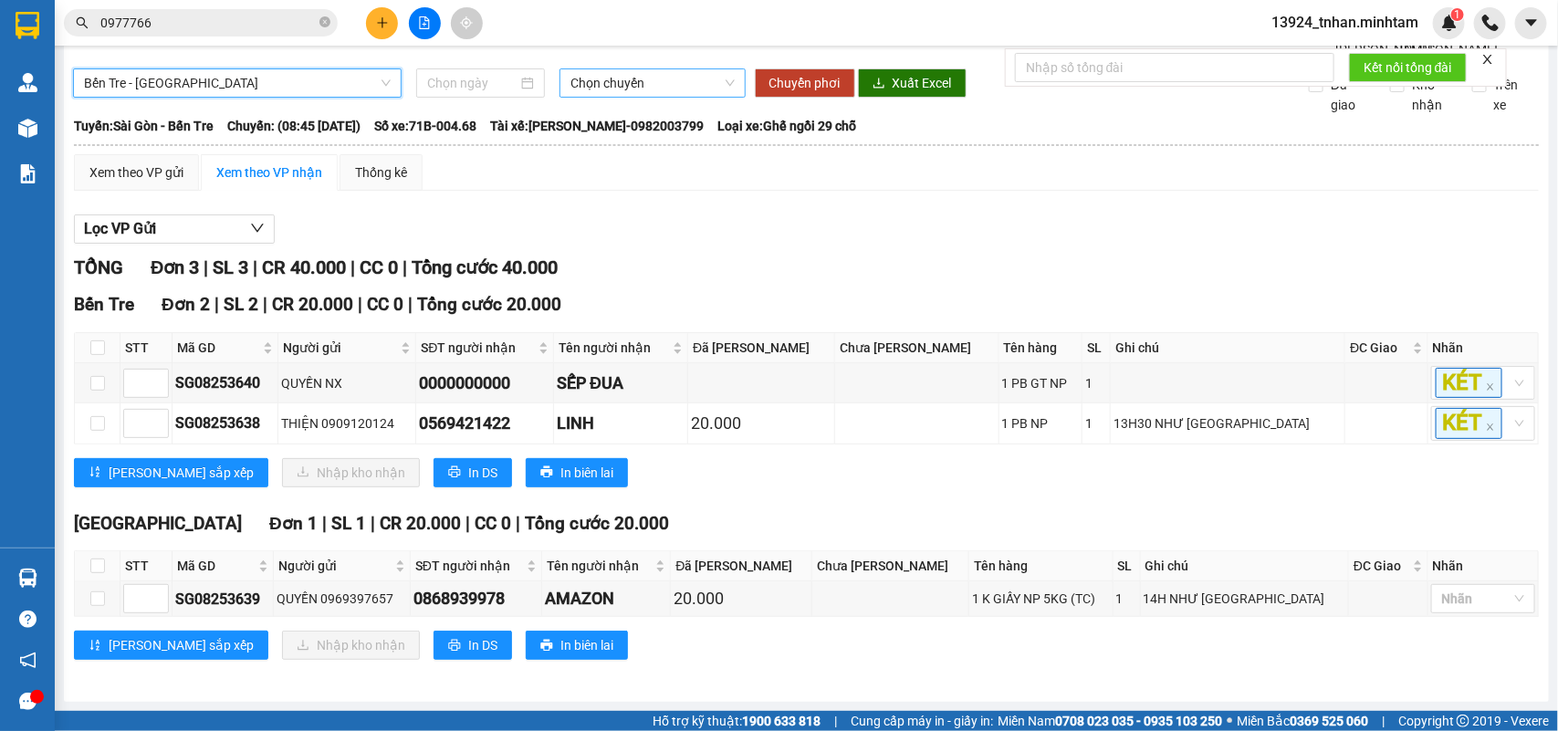
click at [593, 79] on span "Chọn chuyến" at bounding box center [652, 82] width 163 height 27
click at [480, 68] on div at bounding box center [480, 82] width 129 height 29
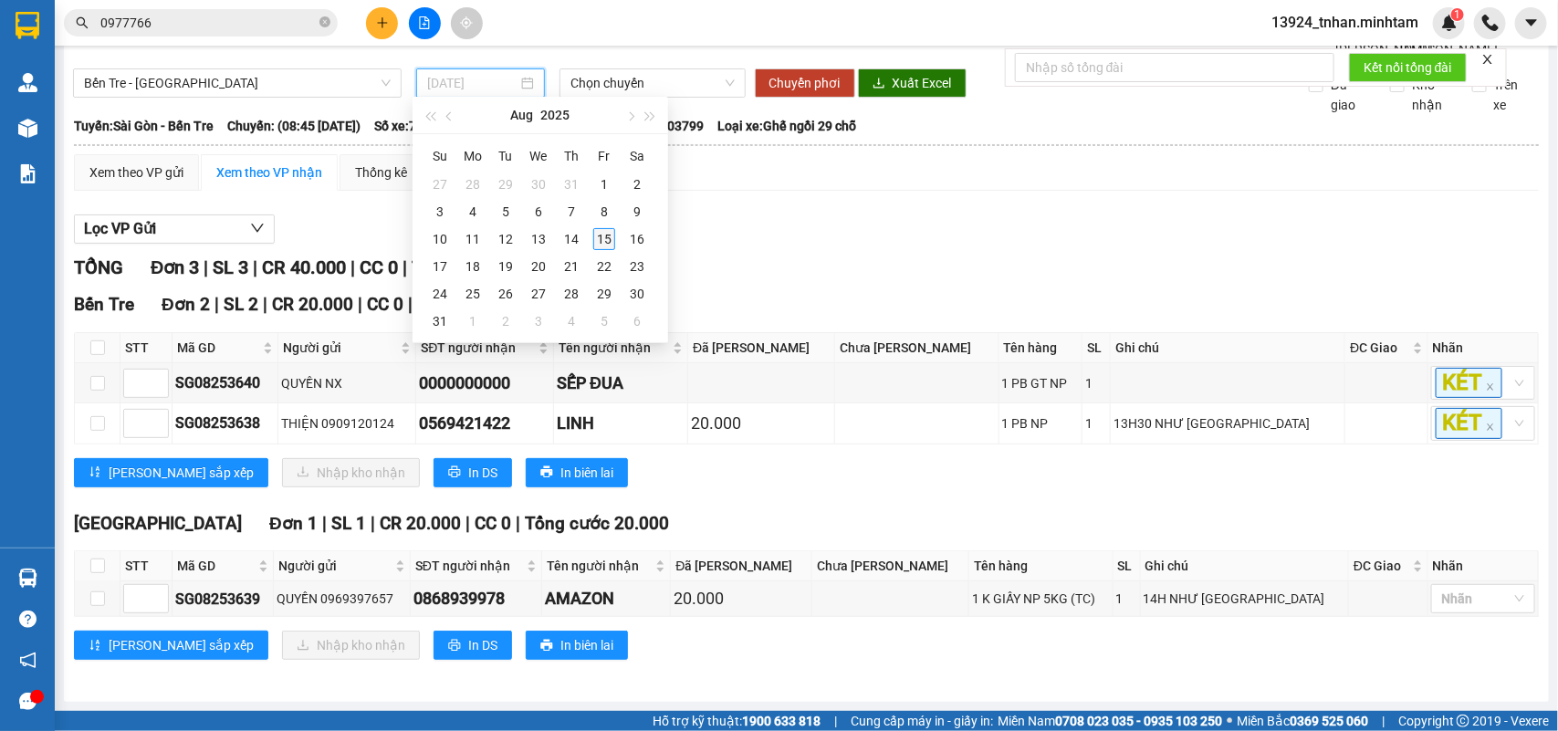
type input "[DATE]"
click at [596, 235] on div "15" at bounding box center [604, 239] width 22 height 22
type input "[DATE]"
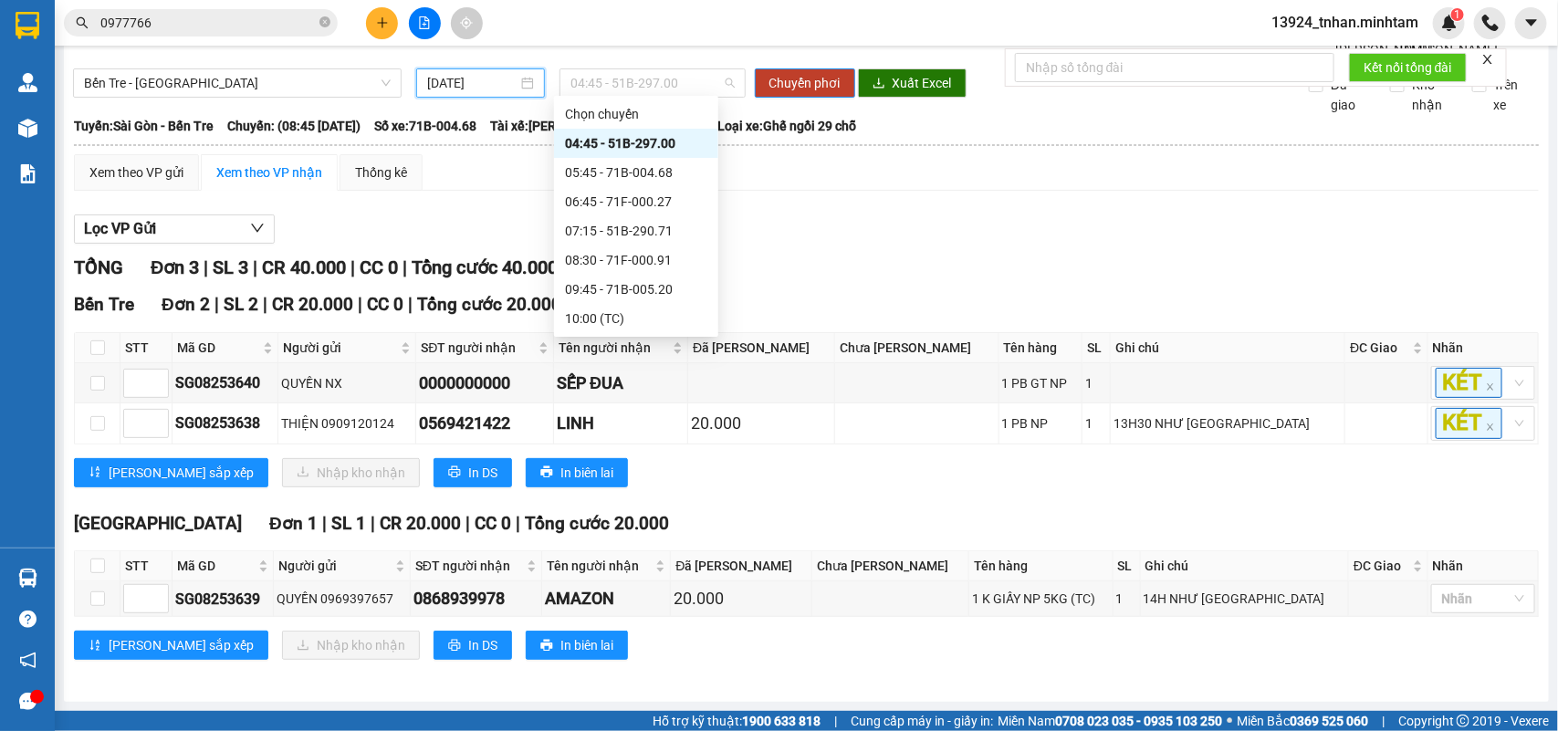
drag, startPoint x: 604, startPoint y: 70, endPoint x: 593, endPoint y: 99, distance: 30.3
click at [604, 71] on span "04:45 - 51B-297.00" at bounding box center [652, 82] width 163 height 27
click at [677, 258] on div "08:30 - 71F-000.91" at bounding box center [636, 260] width 142 height 20
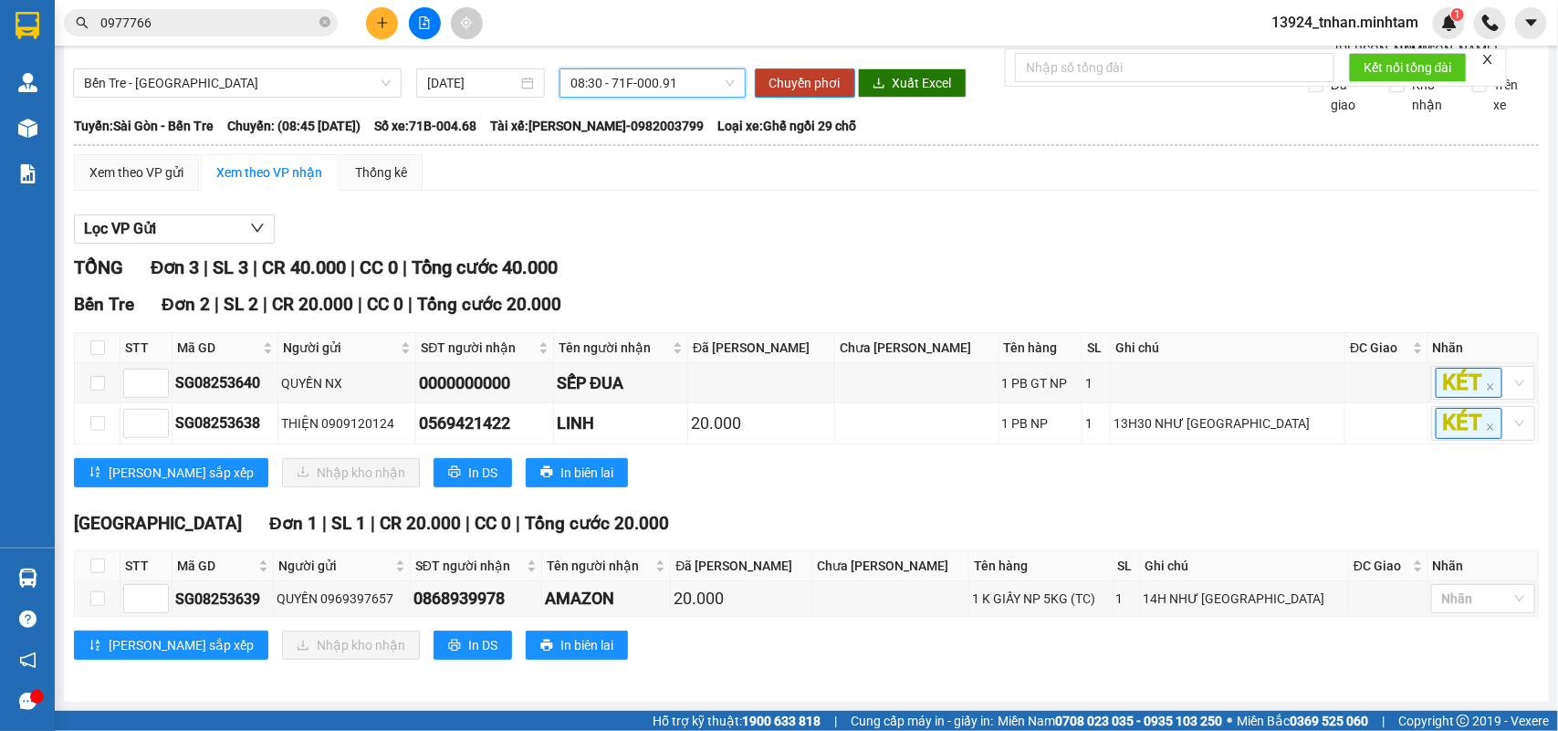
scroll to position [0, 0]
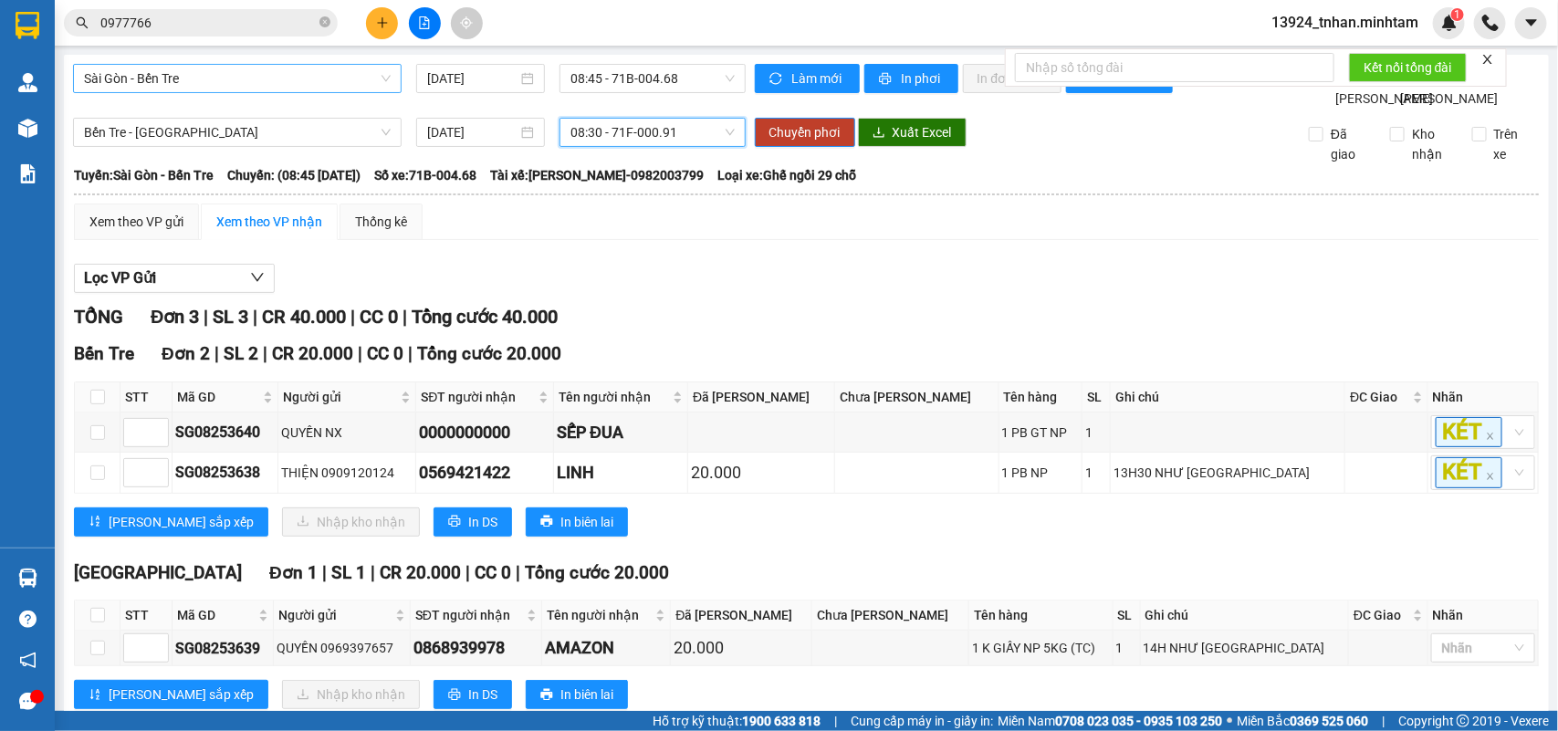
drag, startPoint x: 351, startPoint y: 73, endPoint x: 330, endPoint y: 89, distance: 26.7
click at [350, 73] on span "Sài Gòn - Bến Tre" at bounding box center [237, 78] width 307 height 27
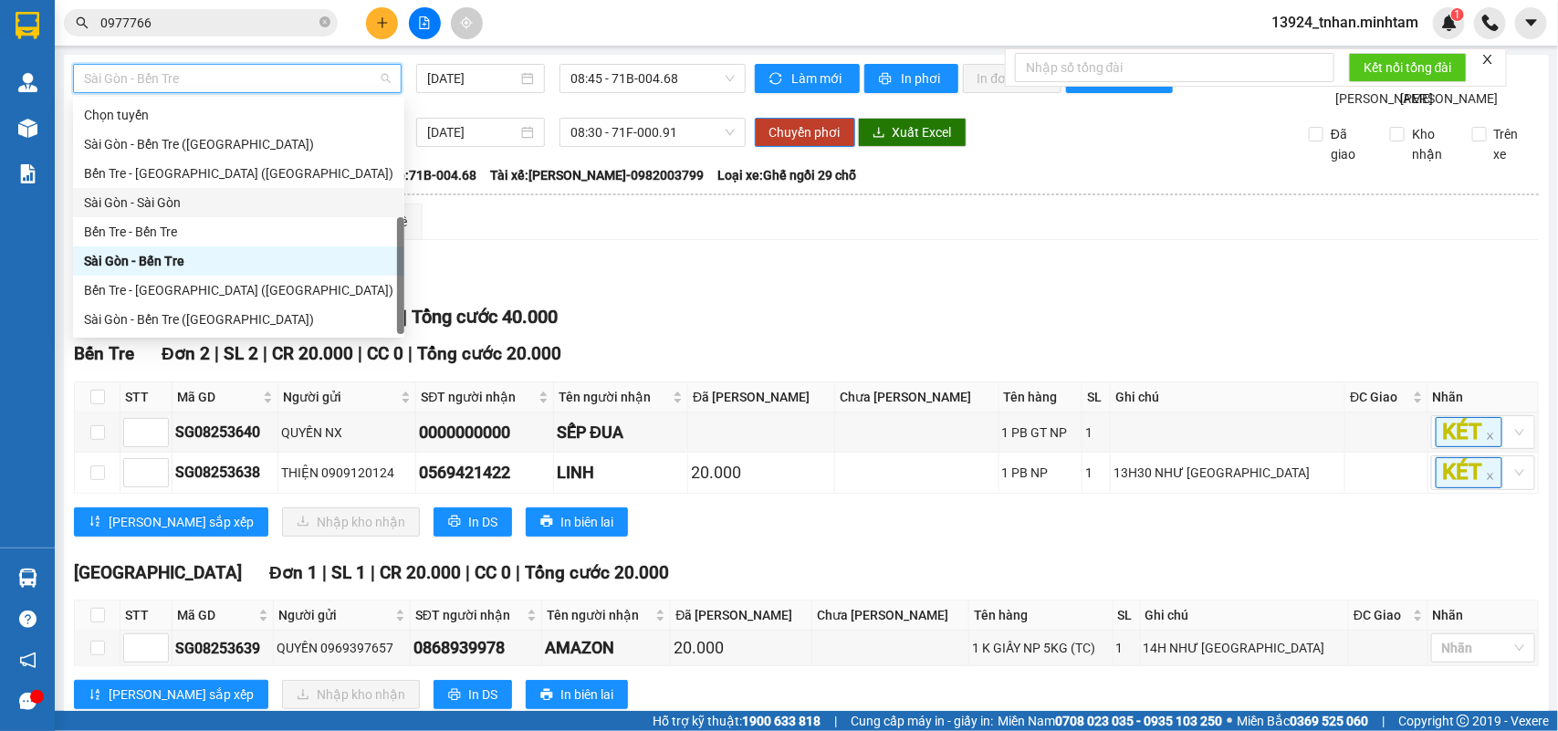
scroll to position [28, 0]
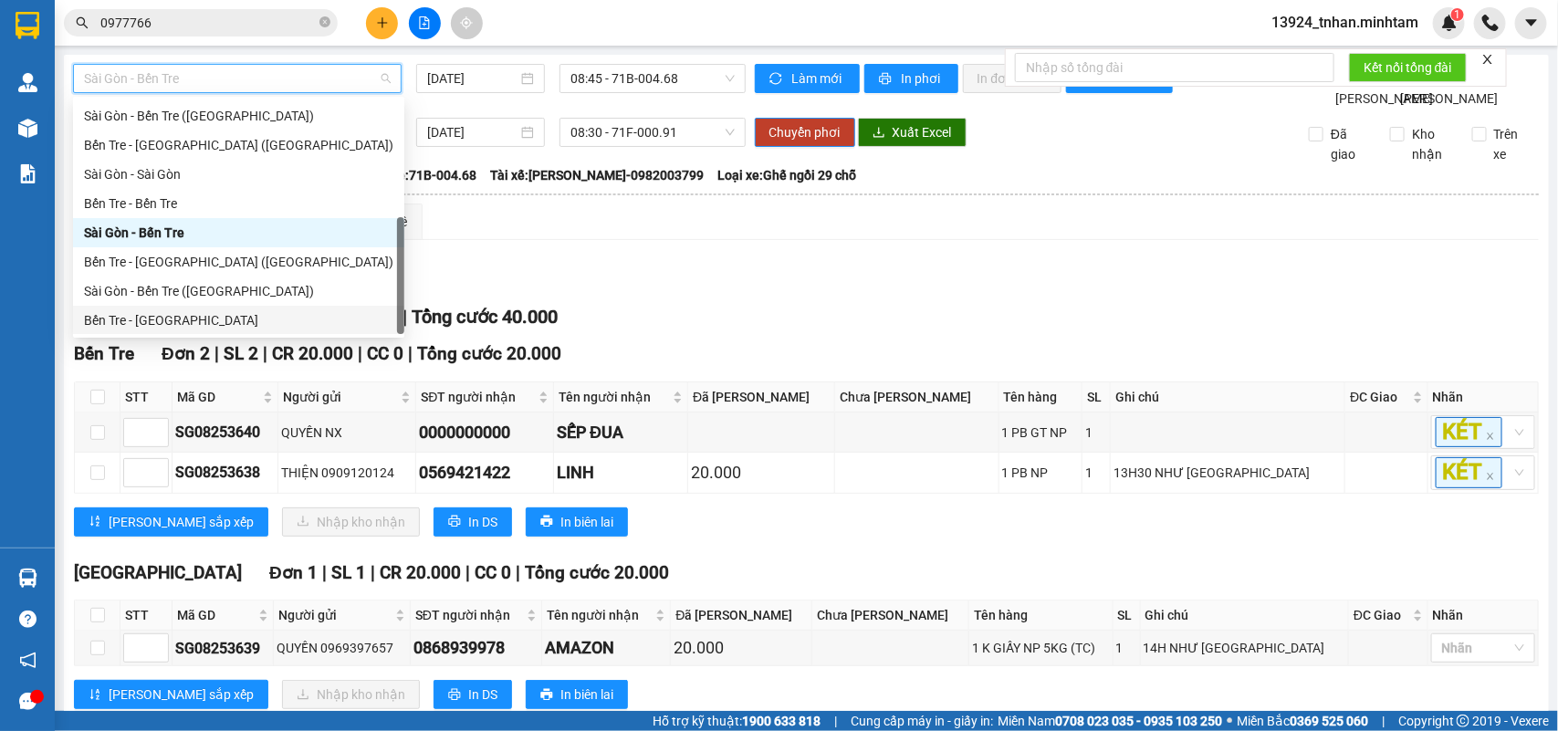
click at [187, 312] on div "Bến Tre - [GEOGRAPHIC_DATA]" at bounding box center [238, 320] width 309 height 20
type input "[DATE]"
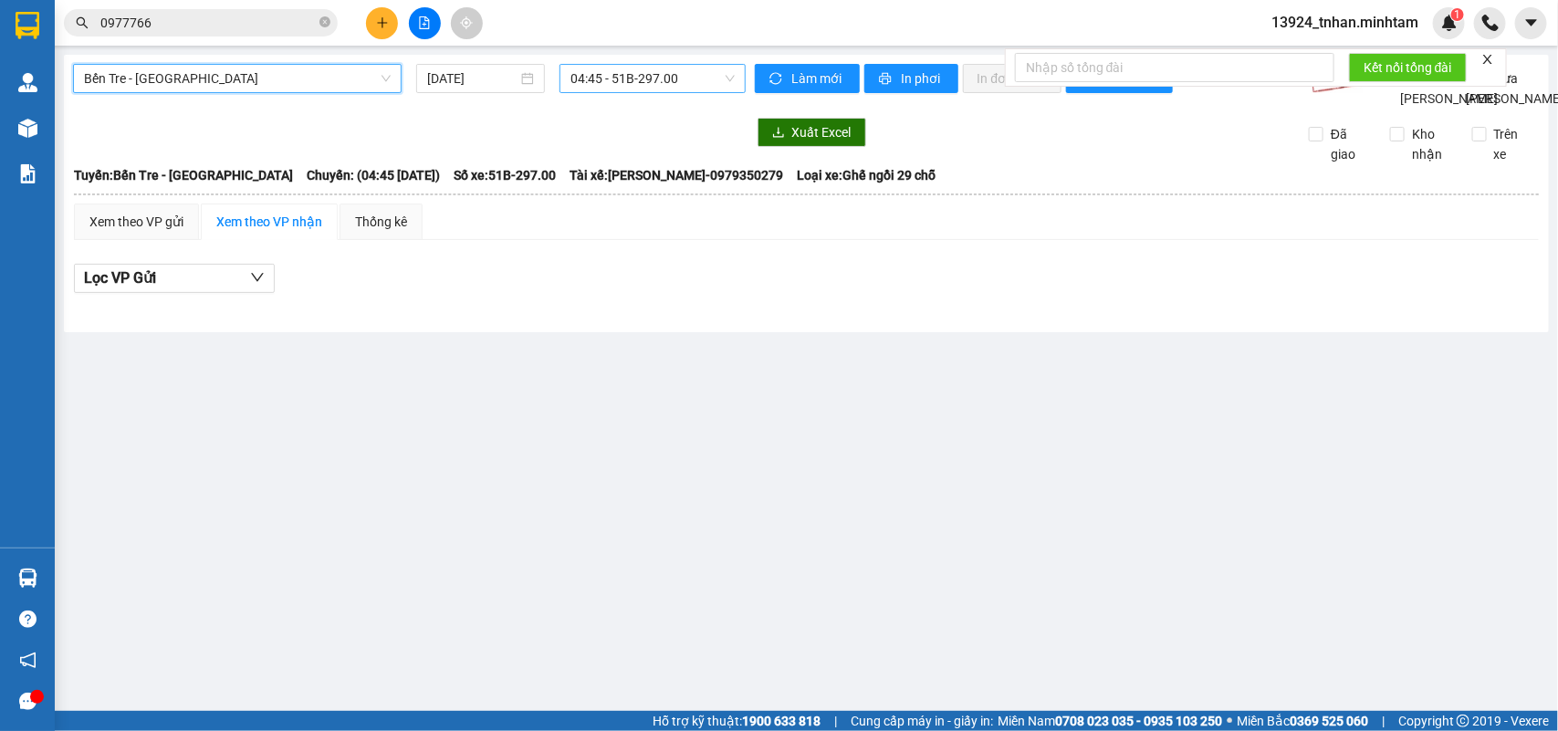
drag, startPoint x: 650, startPoint y: 67, endPoint x: 635, endPoint y: 89, distance: 27.1
click at [650, 69] on span "04:45 - 51B-297.00" at bounding box center [652, 78] width 163 height 27
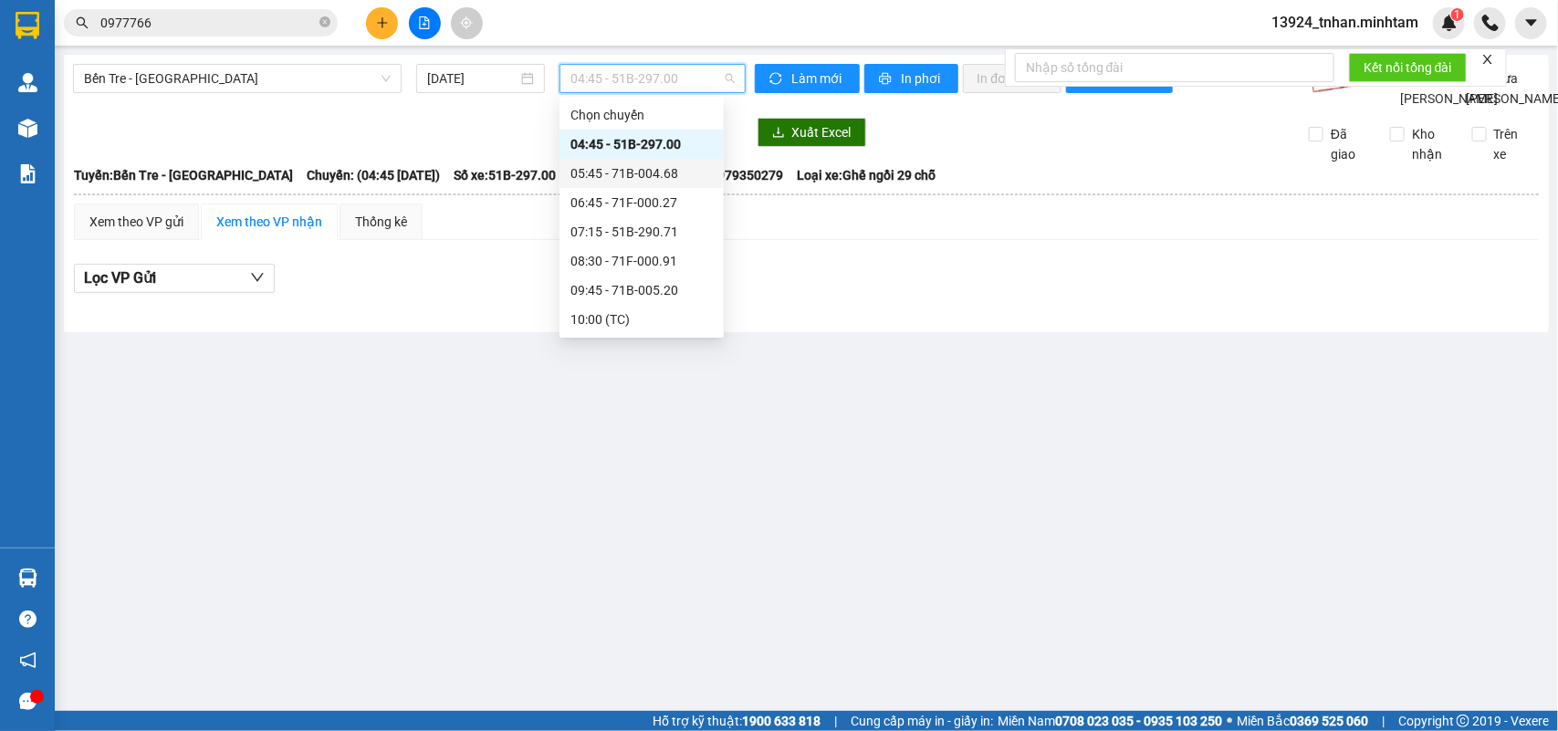
scroll to position [114, 0]
click at [687, 143] on div "08:30 - 71F-000.91" at bounding box center [642, 147] width 142 height 20
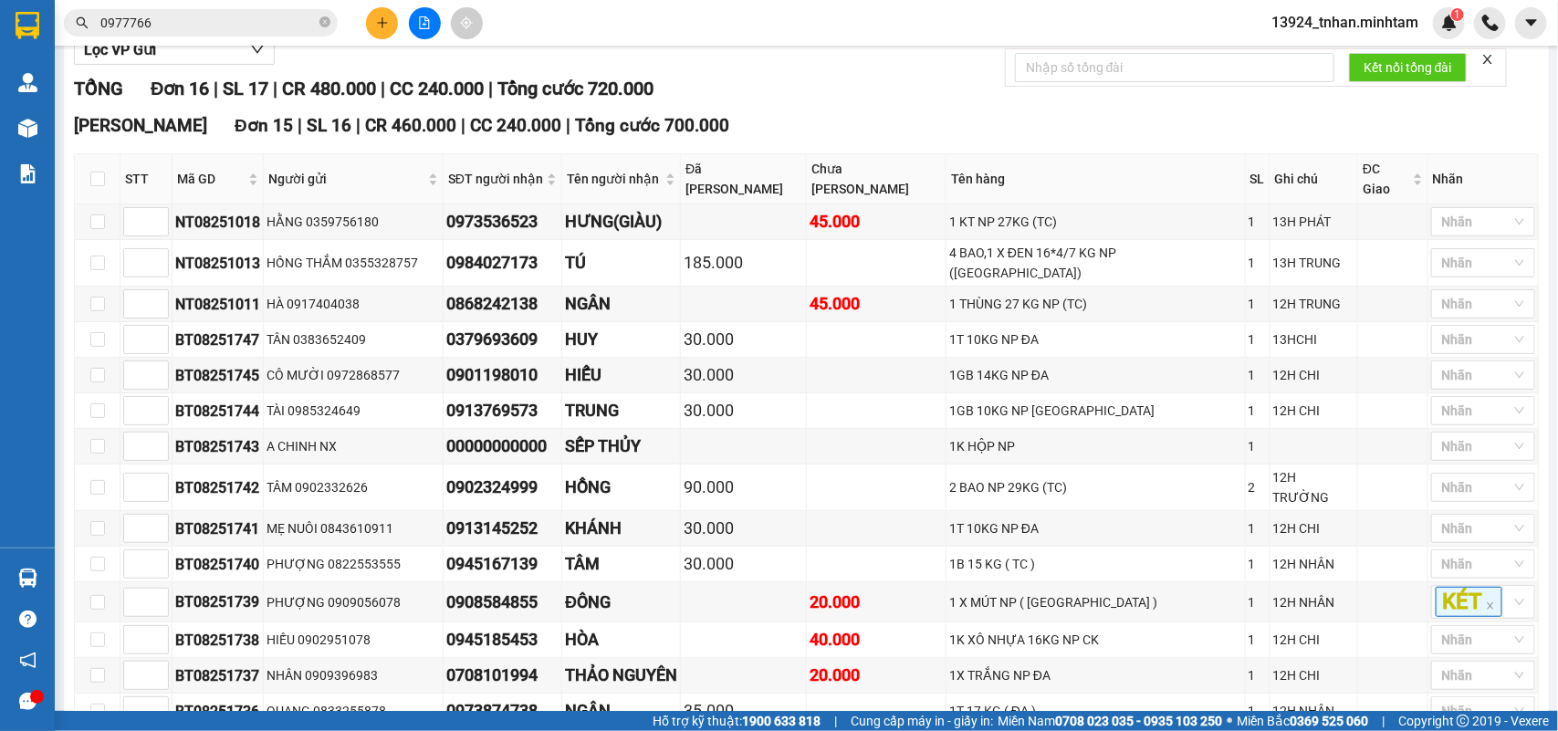
scroll to position [567, 0]
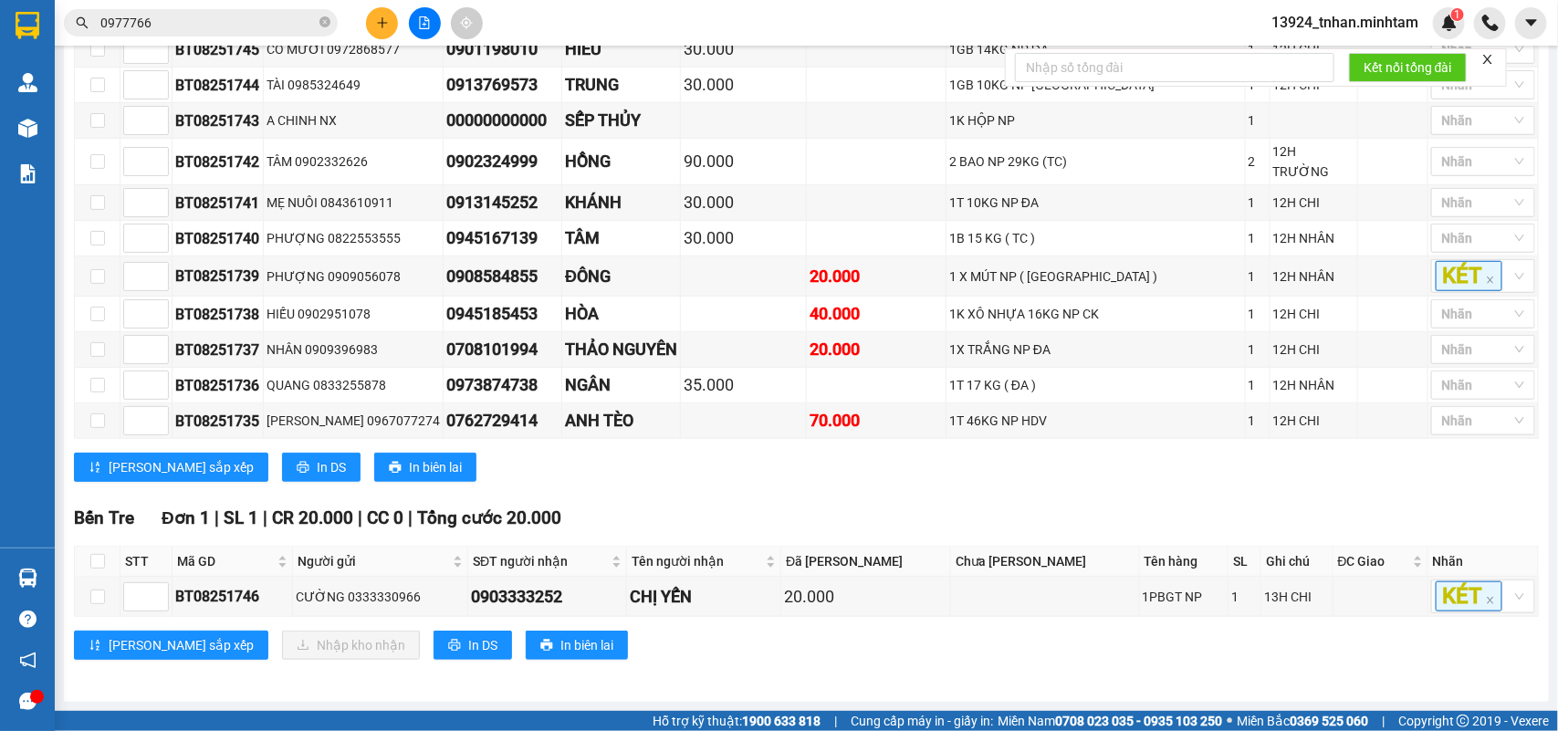
drag, startPoint x: 733, startPoint y: 523, endPoint x: 614, endPoint y: 543, distance: 120.4
click at [733, 523] on div "Bến Tre Đơn 1 | SL 1 | CR 20.000 | CC 0 | Tổng cước 20.000" at bounding box center [806, 518] width 1465 height 27
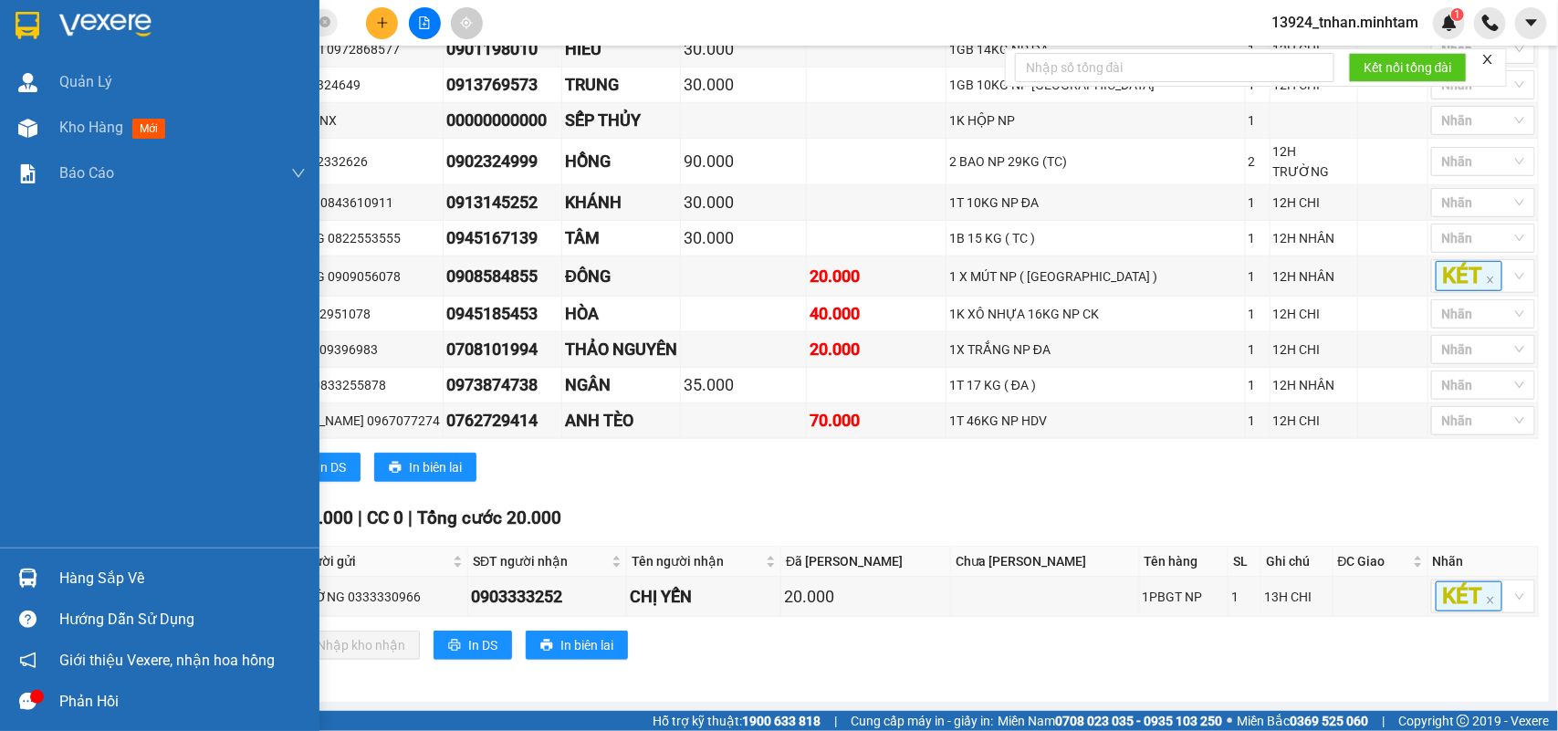
click at [25, 572] on img at bounding box center [27, 578] width 19 height 19
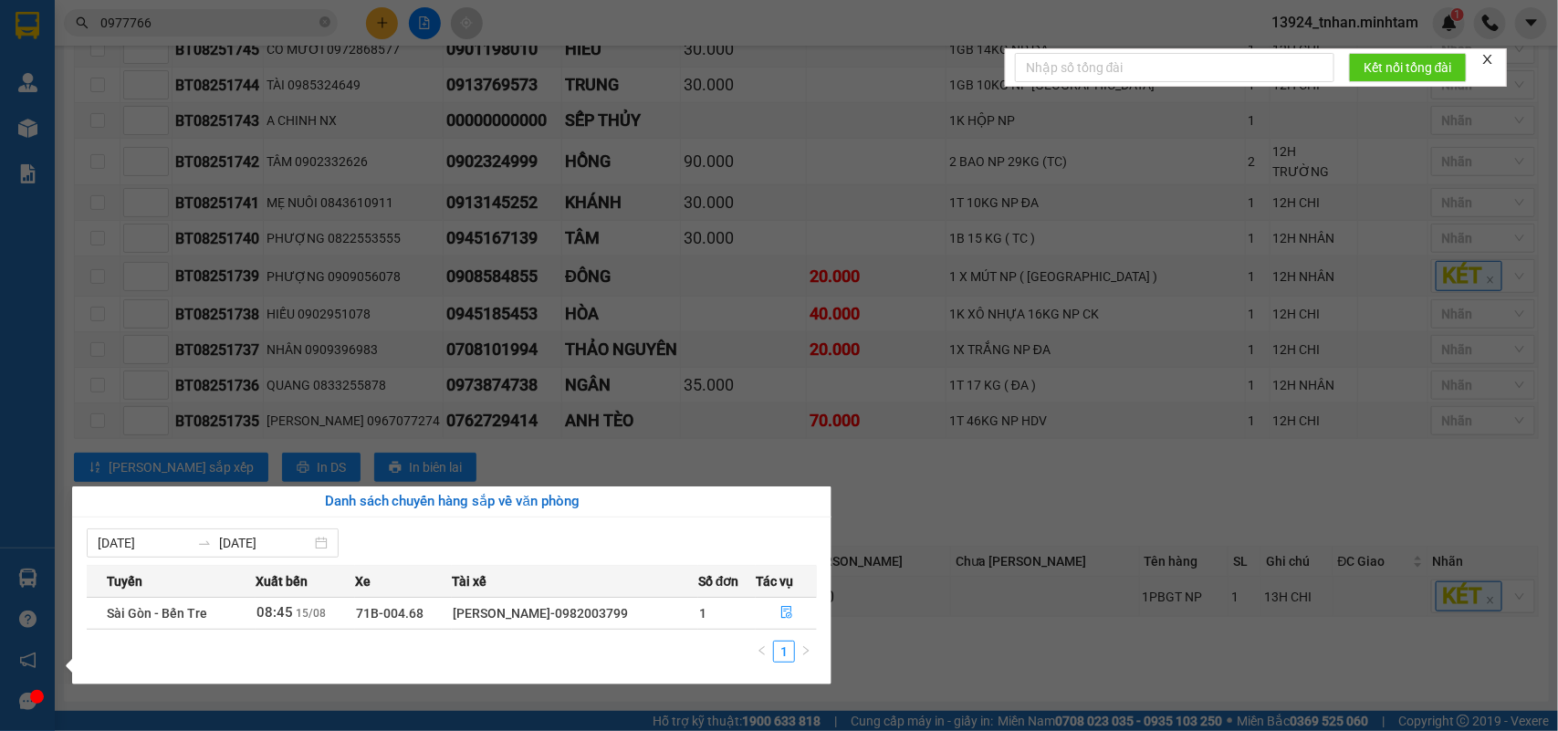
click at [1032, 504] on section "Kết quả tìm kiếm ( 5 ) Bộ lọc Thuộc VP này Ngày tạo đơn gần nhất Mã ĐH Trạng th…" at bounding box center [779, 365] width 1558 height 731
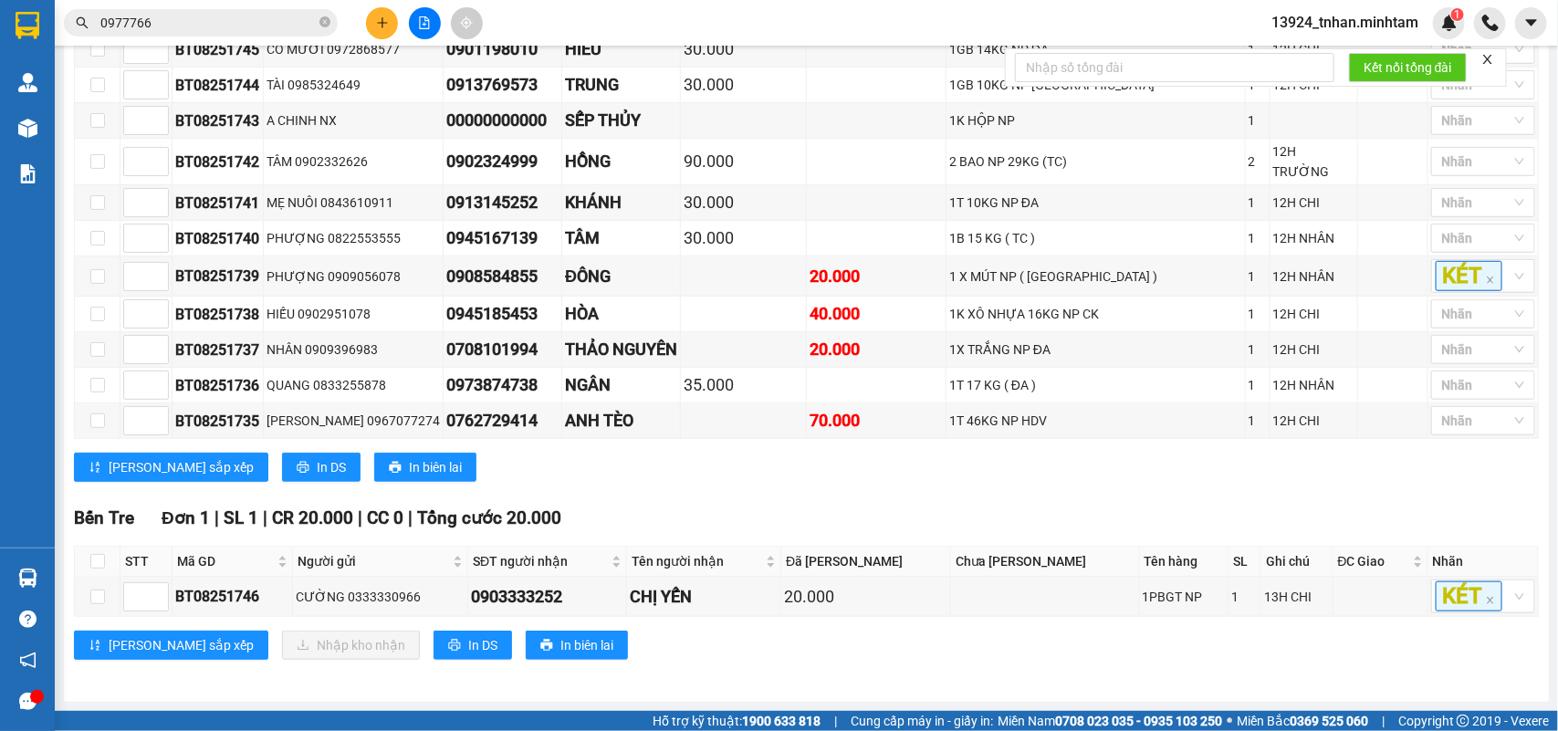
click at [660, 490] on div "Hồ Chí Minh Đơn 15 | SL 16 | CR 460.000 | CC 240.000 | Tổng cước 700.000 STT Mã…" at bounding box center [806, 140] width 1465 height 709
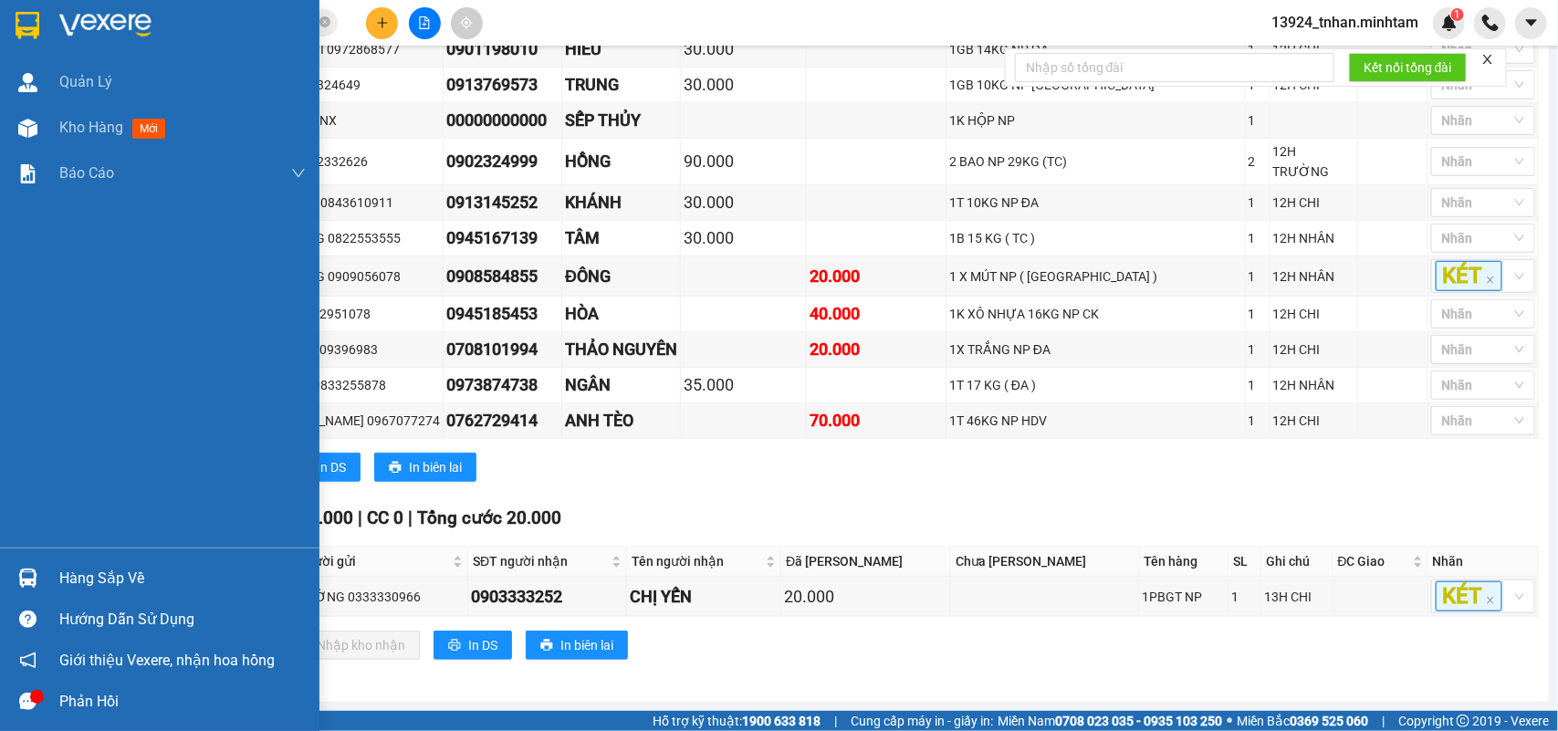
click at [14, 18] on div at bounding box center [28, 25] width 32 height 32
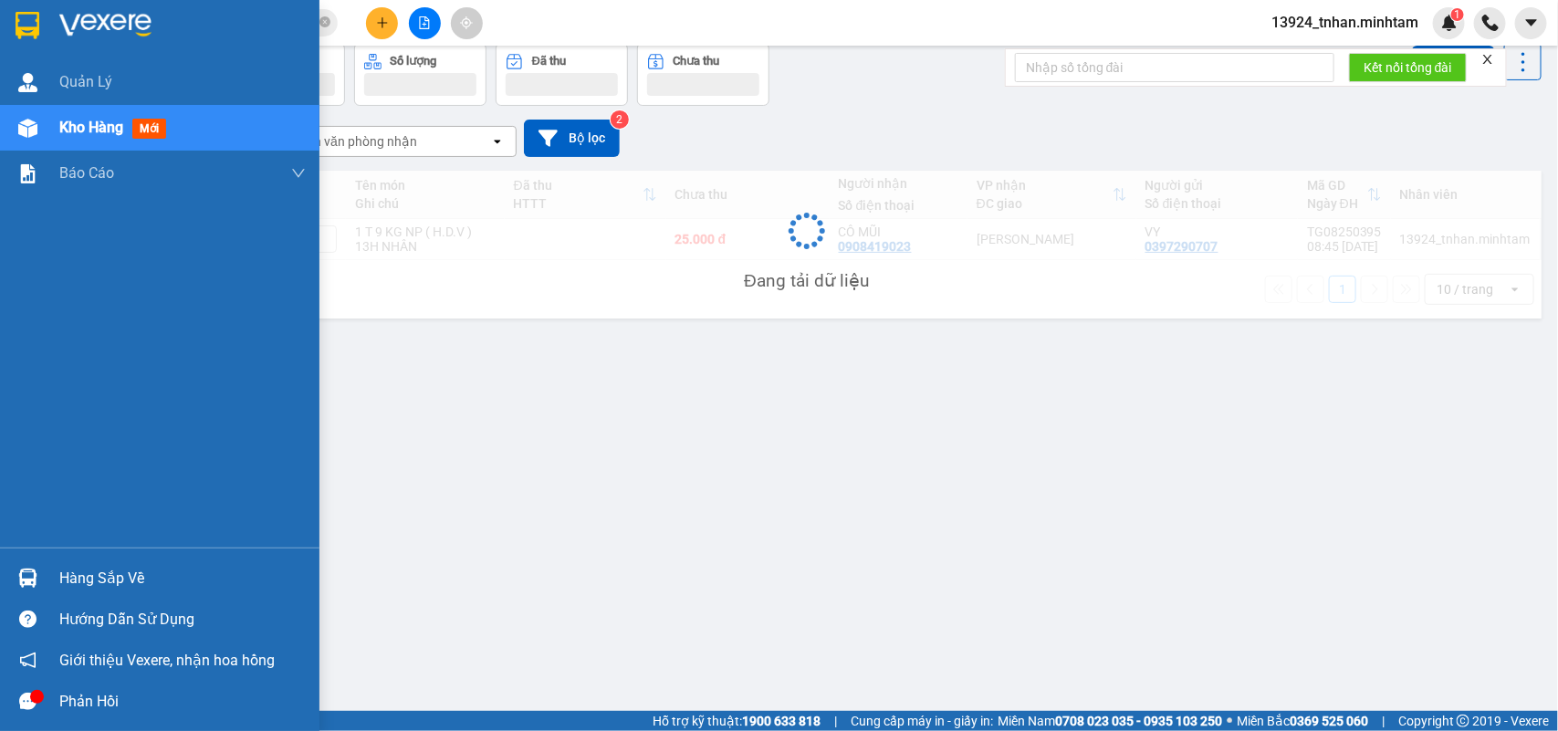
scroll to position [84, 0]
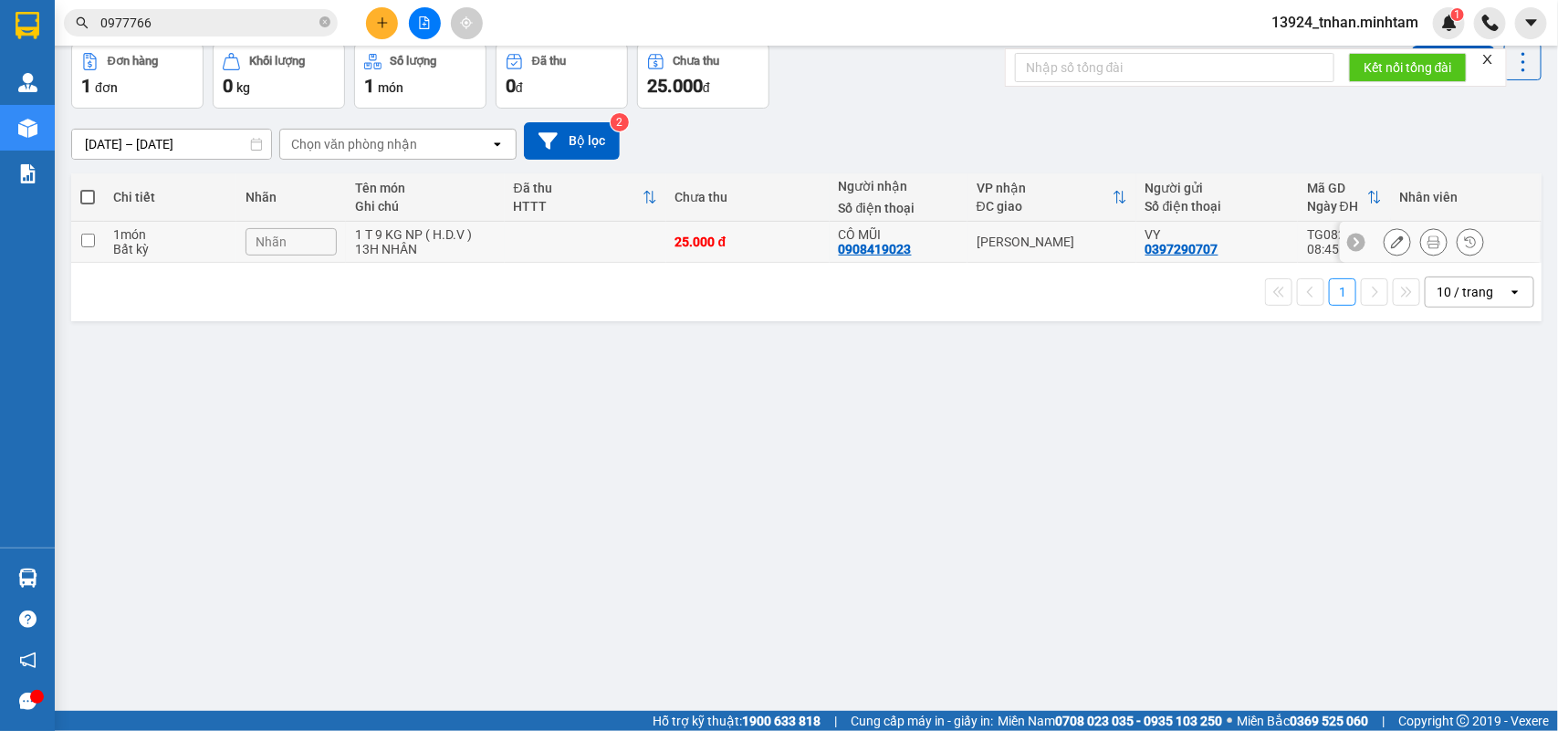
click at [980, 253] on td "[PERSON_NAME]" at bounding box center [1052, 242] width 169 height 41
checkbox input "true"
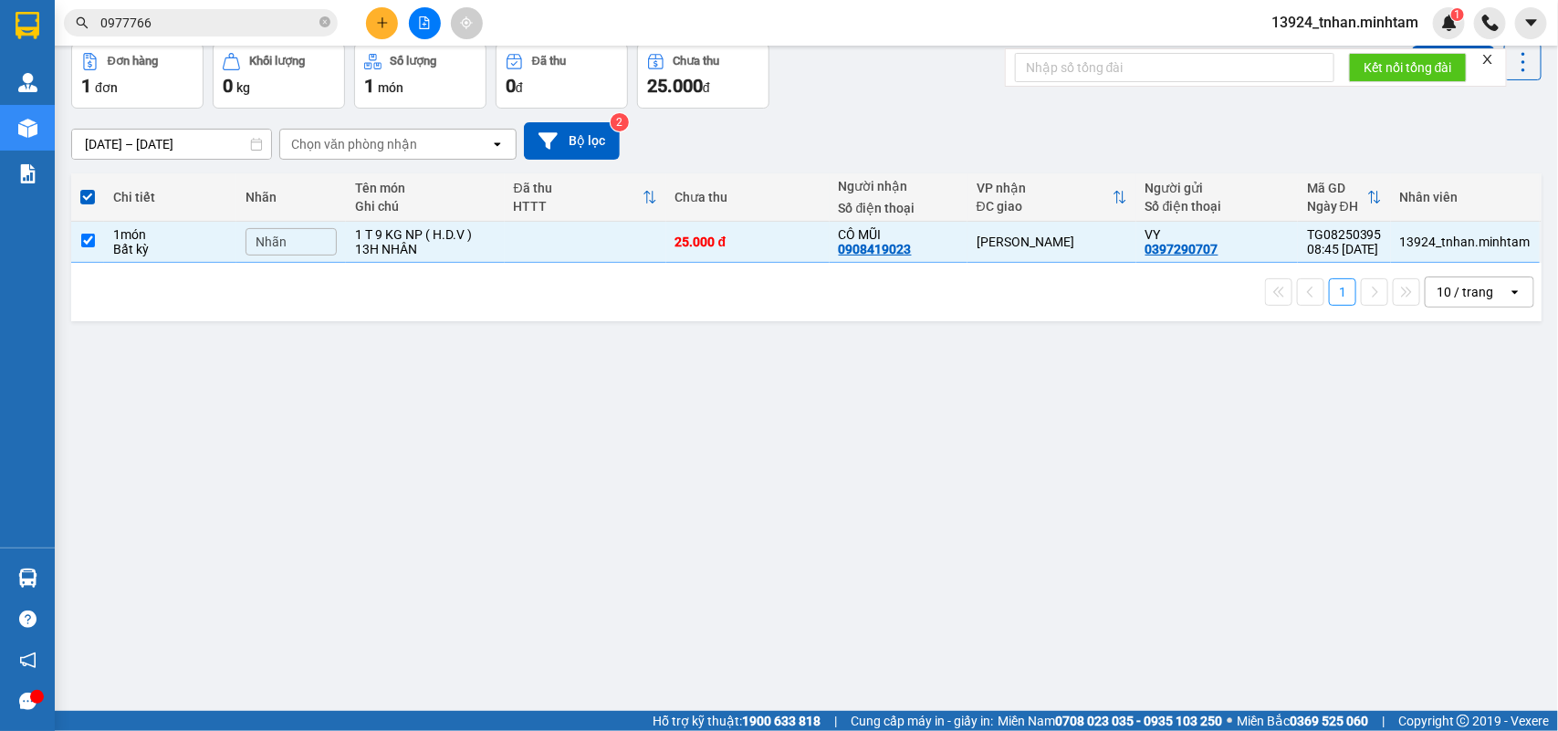
scroll to position [0, 0]
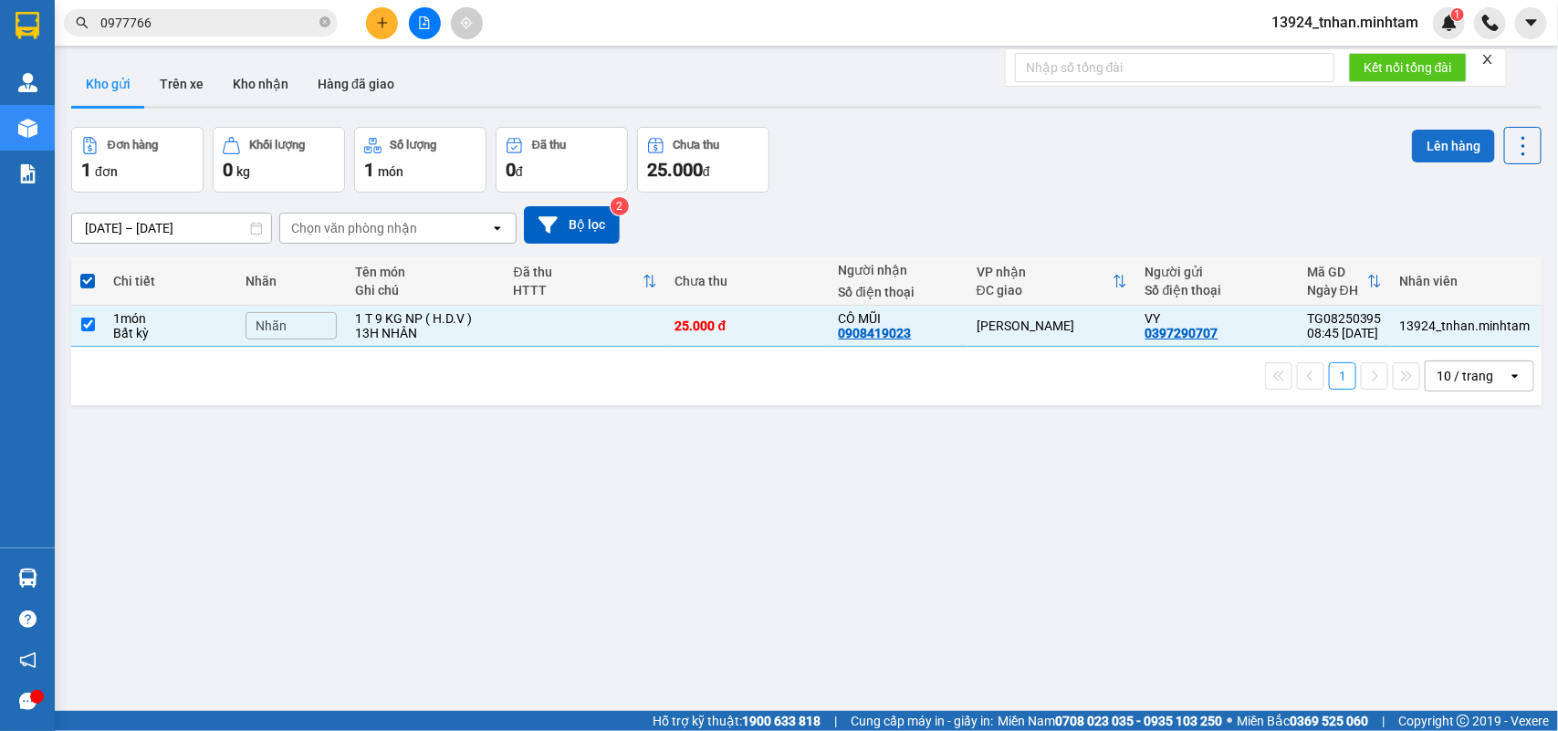
click at [1412, 146] on button "Lên hàng" at bounding box center [1453, 146] width 83 height 33
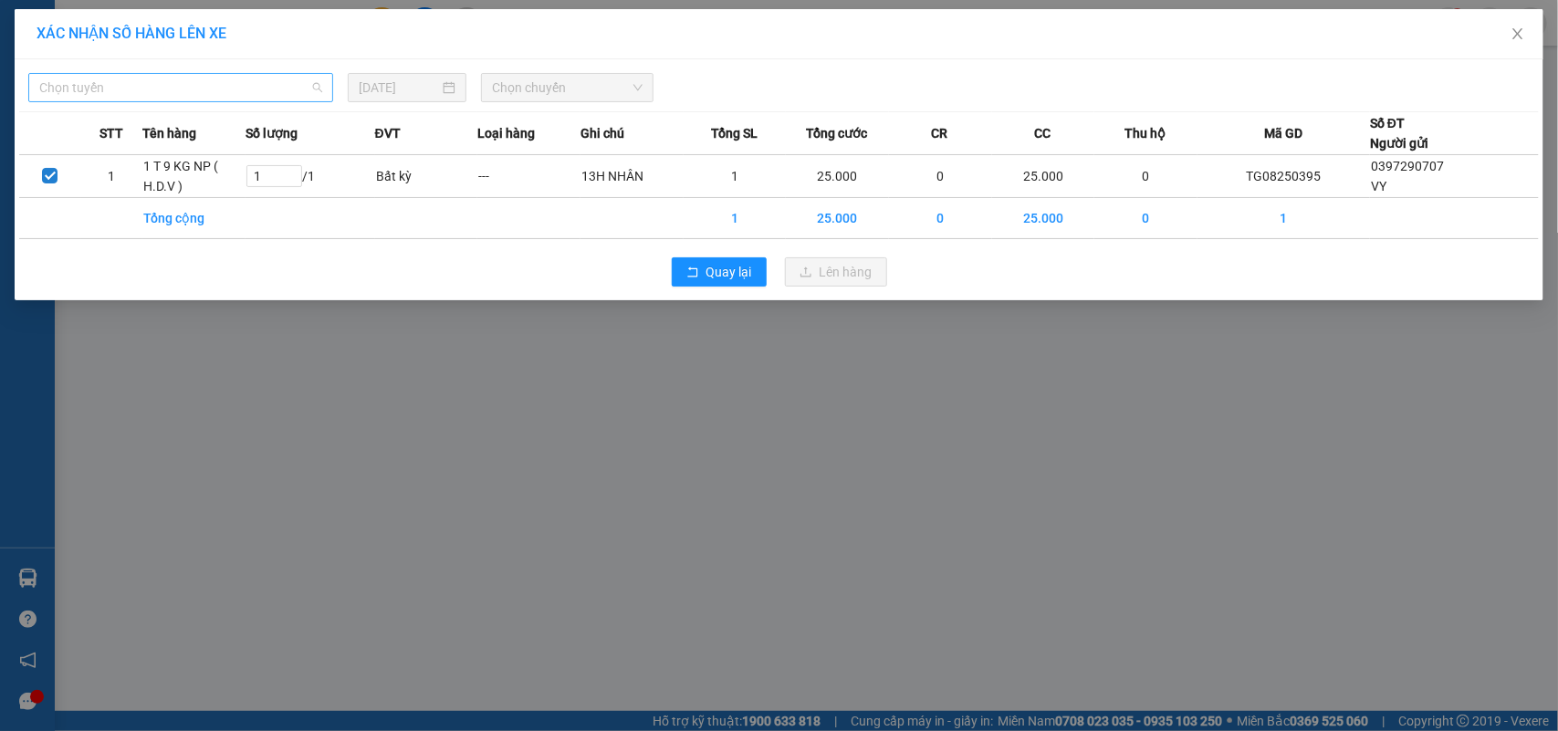
click at [178, 80] on span "Chọn tuyến" at bounding box center [180, 87] width 283 height 27
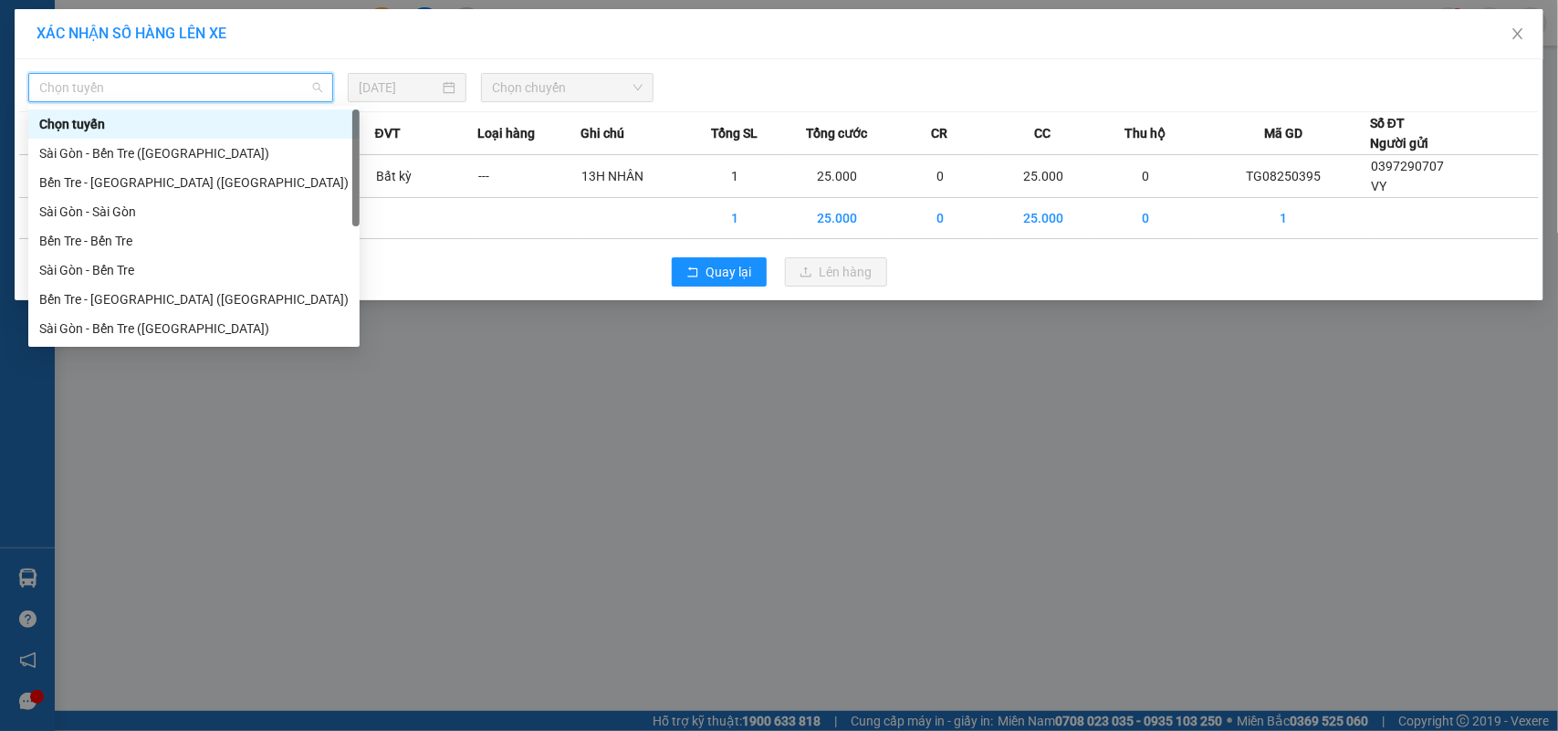
scroll to position [28, 0]
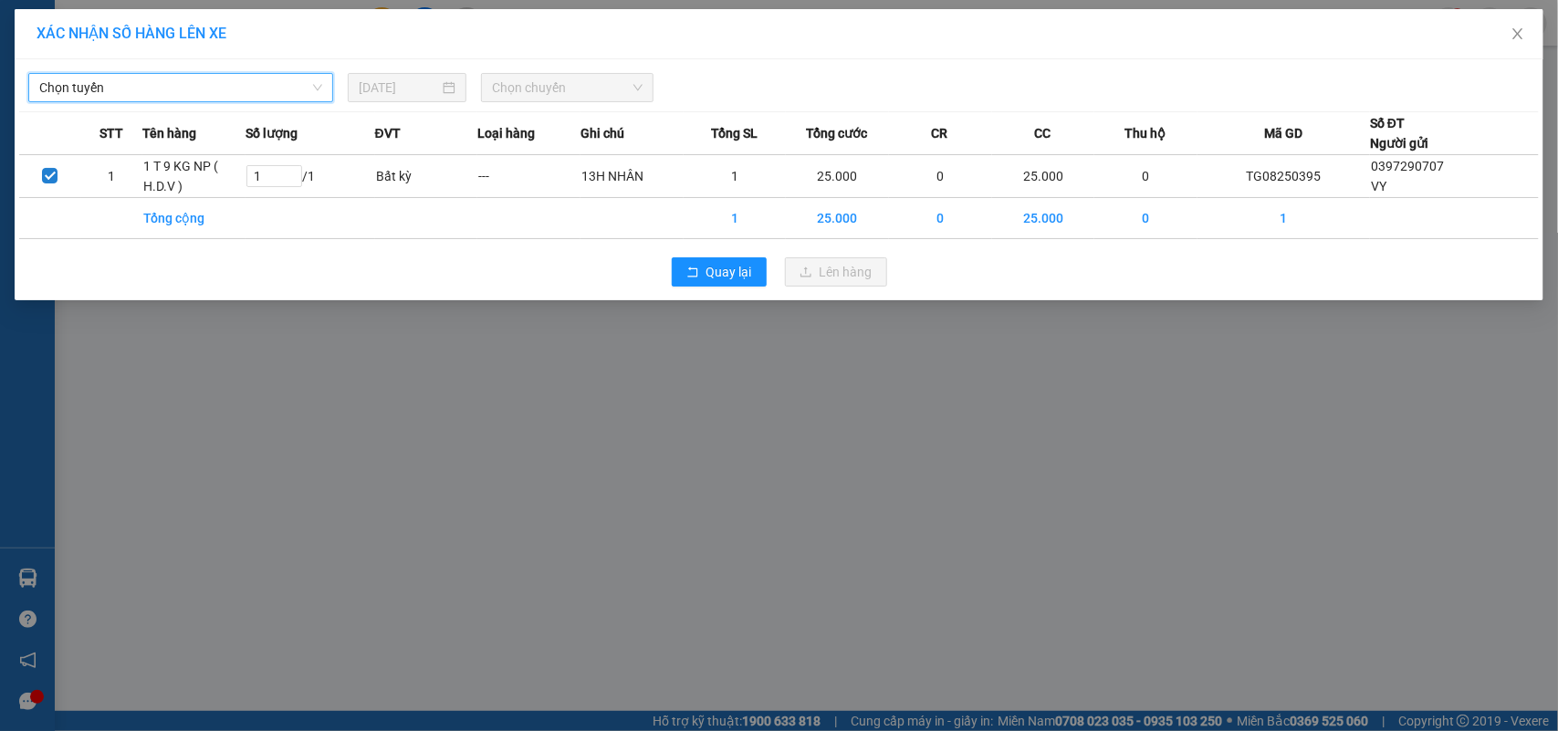
click at [219, 94] on span "Chọn tuyến" at bounding box center [180, 87] width 283 height 27
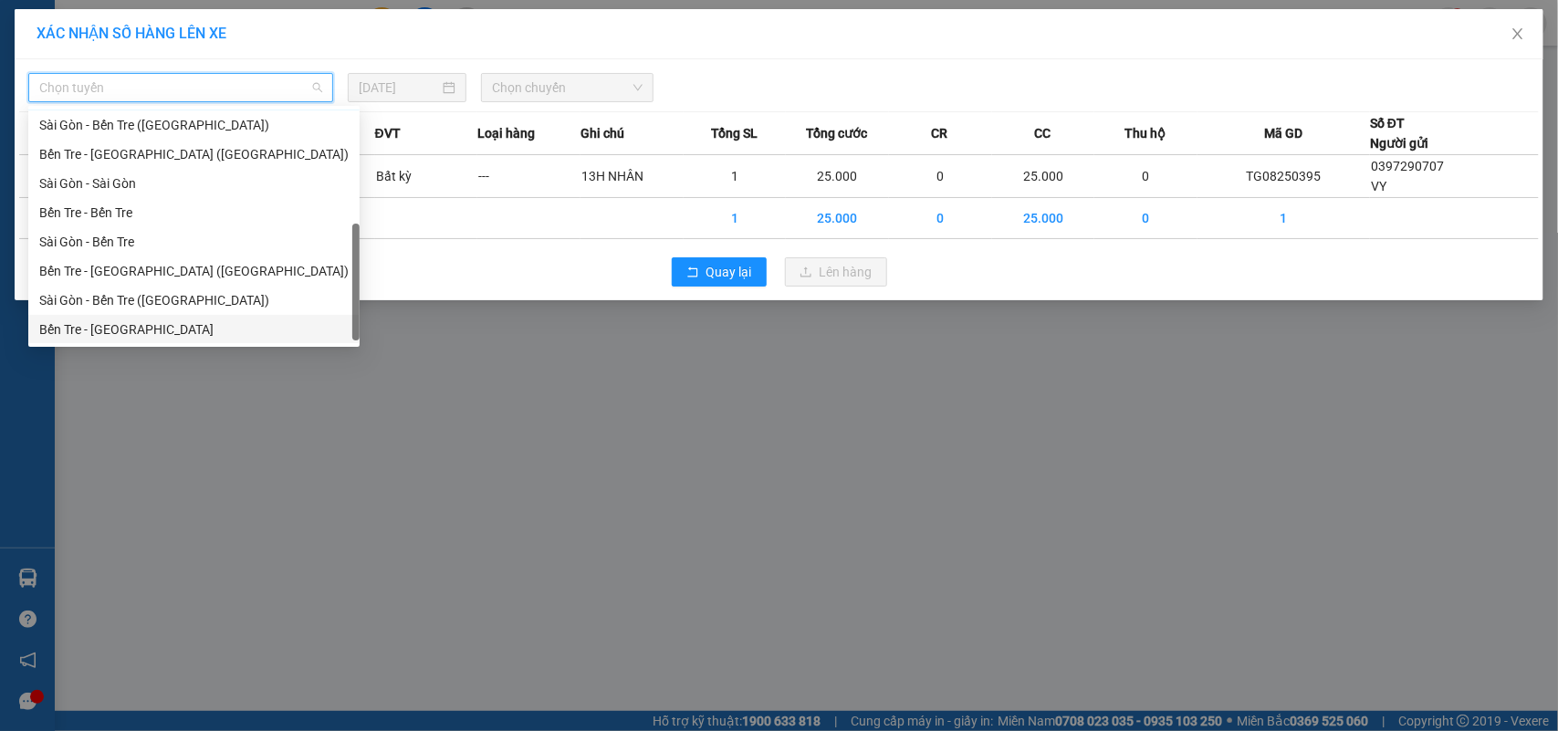
click at [135, 331] on div "Bến Tre - [GEOGRAPHIC_DATA]" at bounding box center [193, 330] width 309 height 20
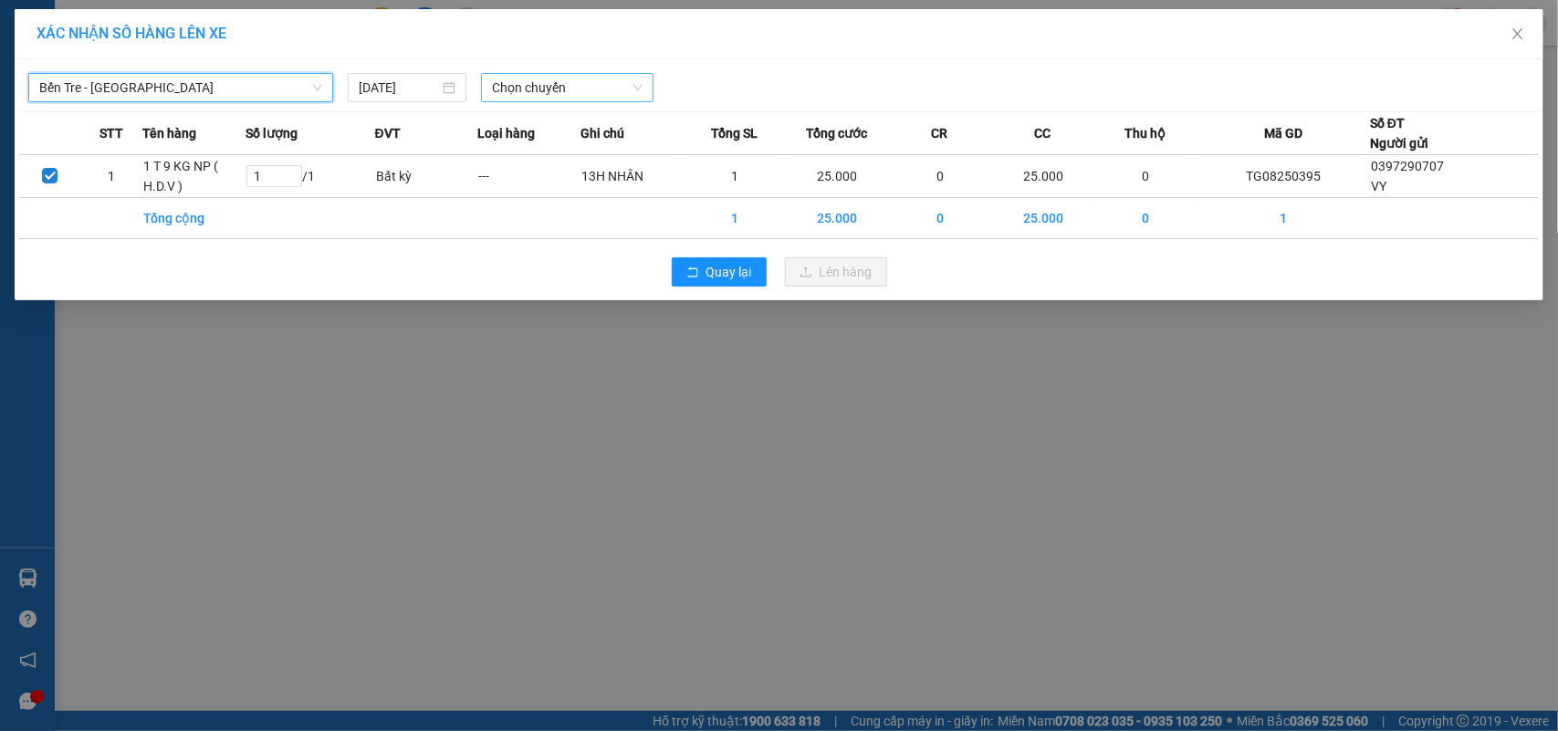
click at [618, 88] on span "Chọn chuyến" at bounding box center [567, 87] width 150 height 27
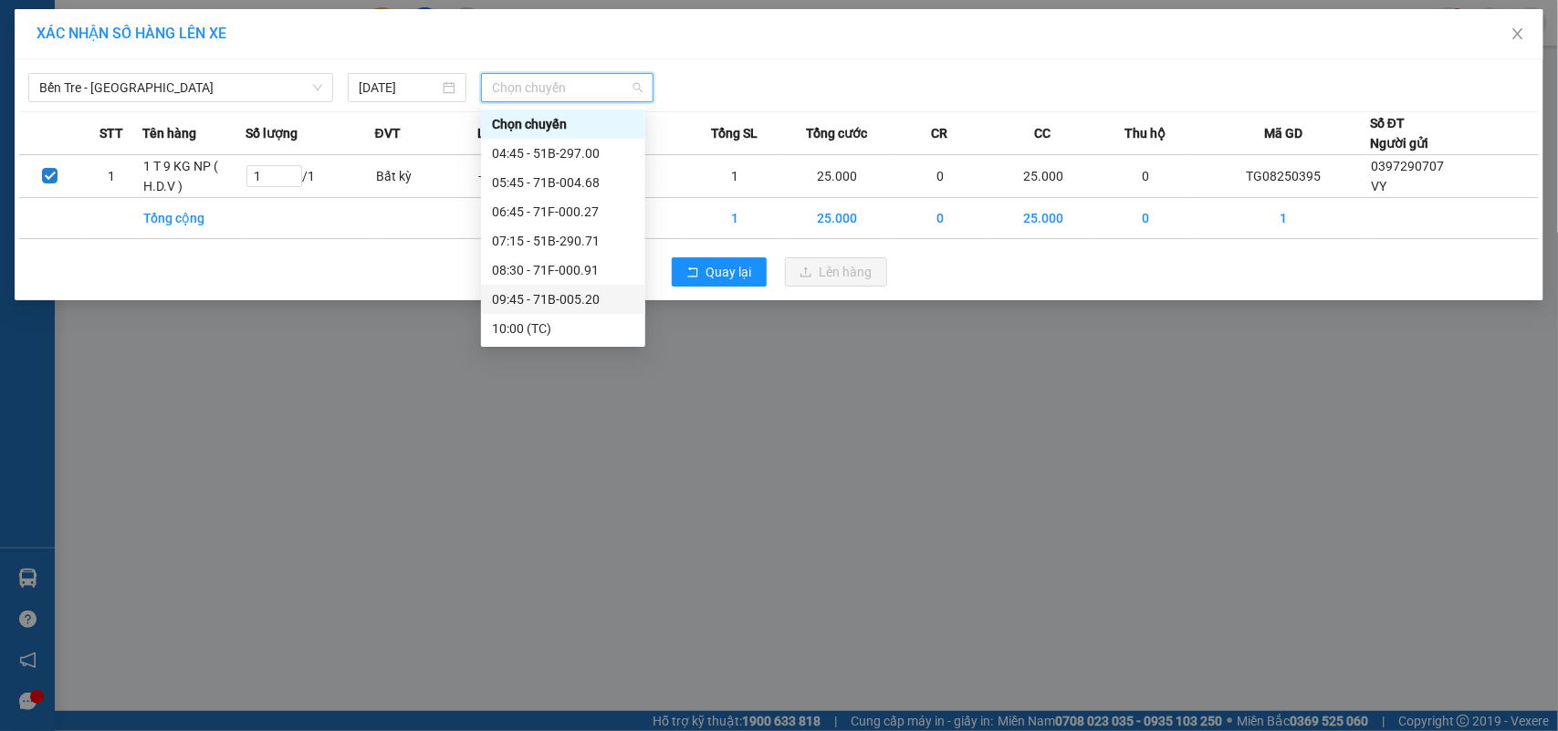
scroll to position [114, 0]
click at [584, 152] on div "08:30 - 71F-000.91" at bounding box center [563, 156] width 142 height 20
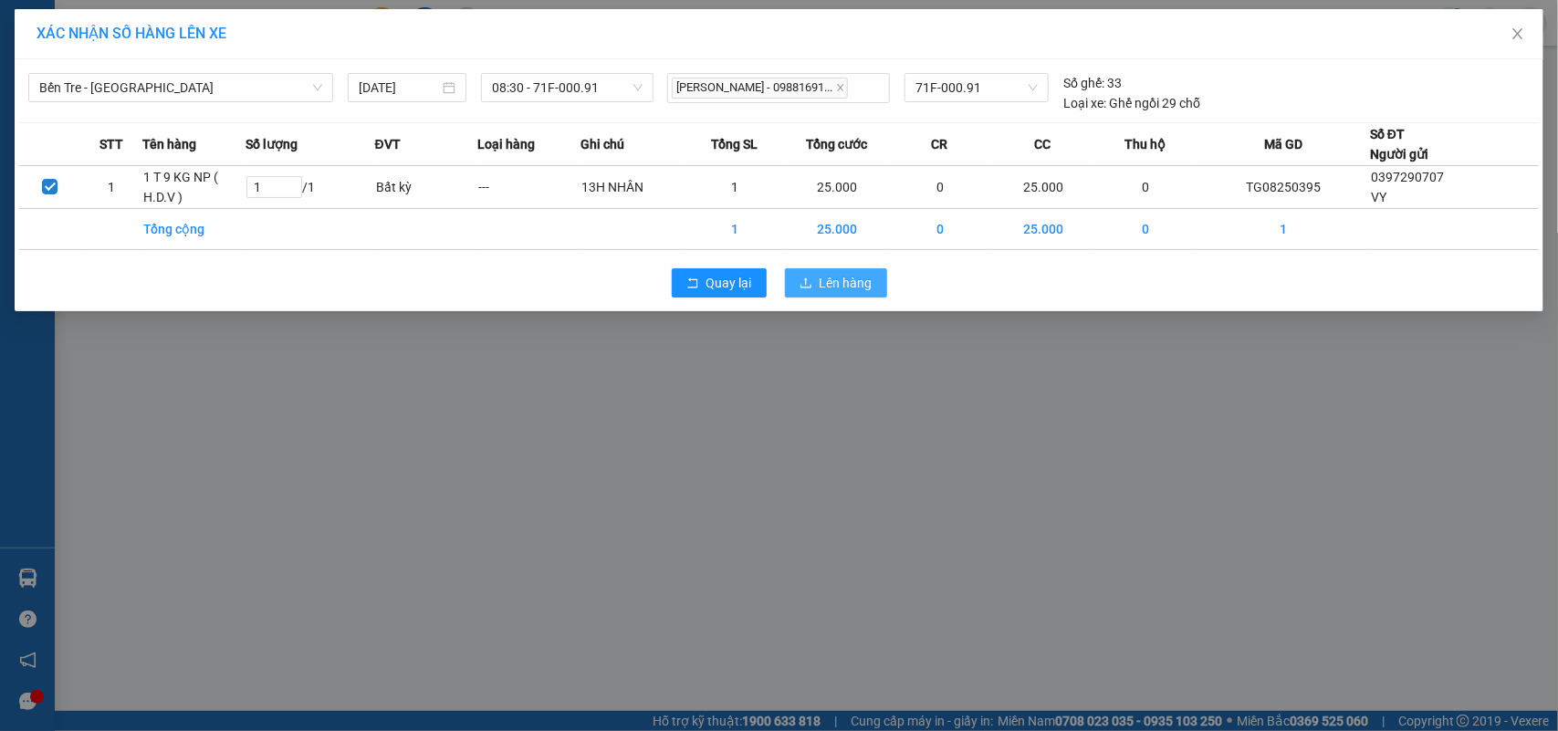
drag, startPoint x: 820, startPoint y: 275, endPoint x: 864, endPoint y: 267, distance: 44.6
click at [823, 277] on span "Lên hàng" at bounding box center [846, 283] width 53 height 20
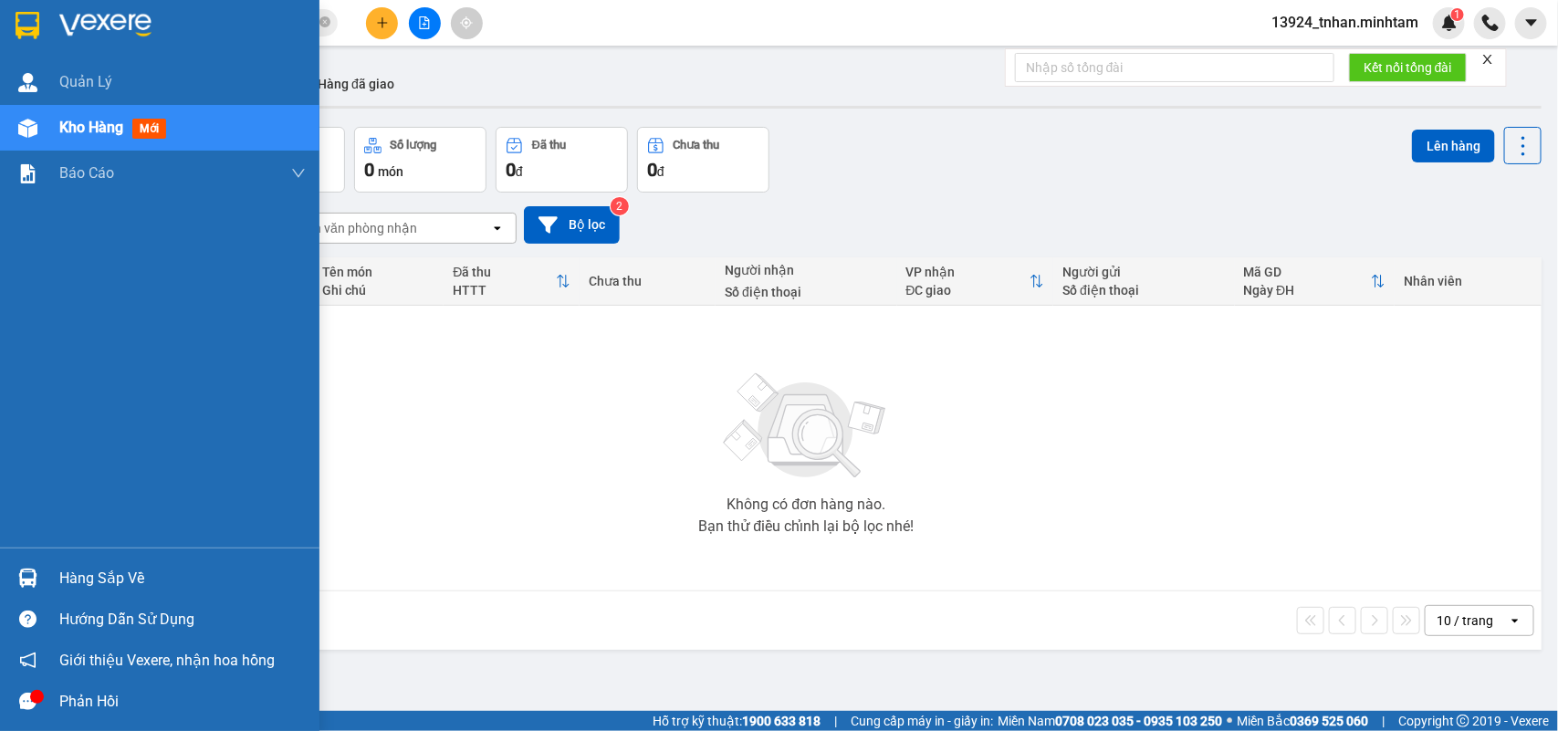
click at [10, 572] on div "Hàng sắp về" at bounding box center [160, 578] width 320 height 41
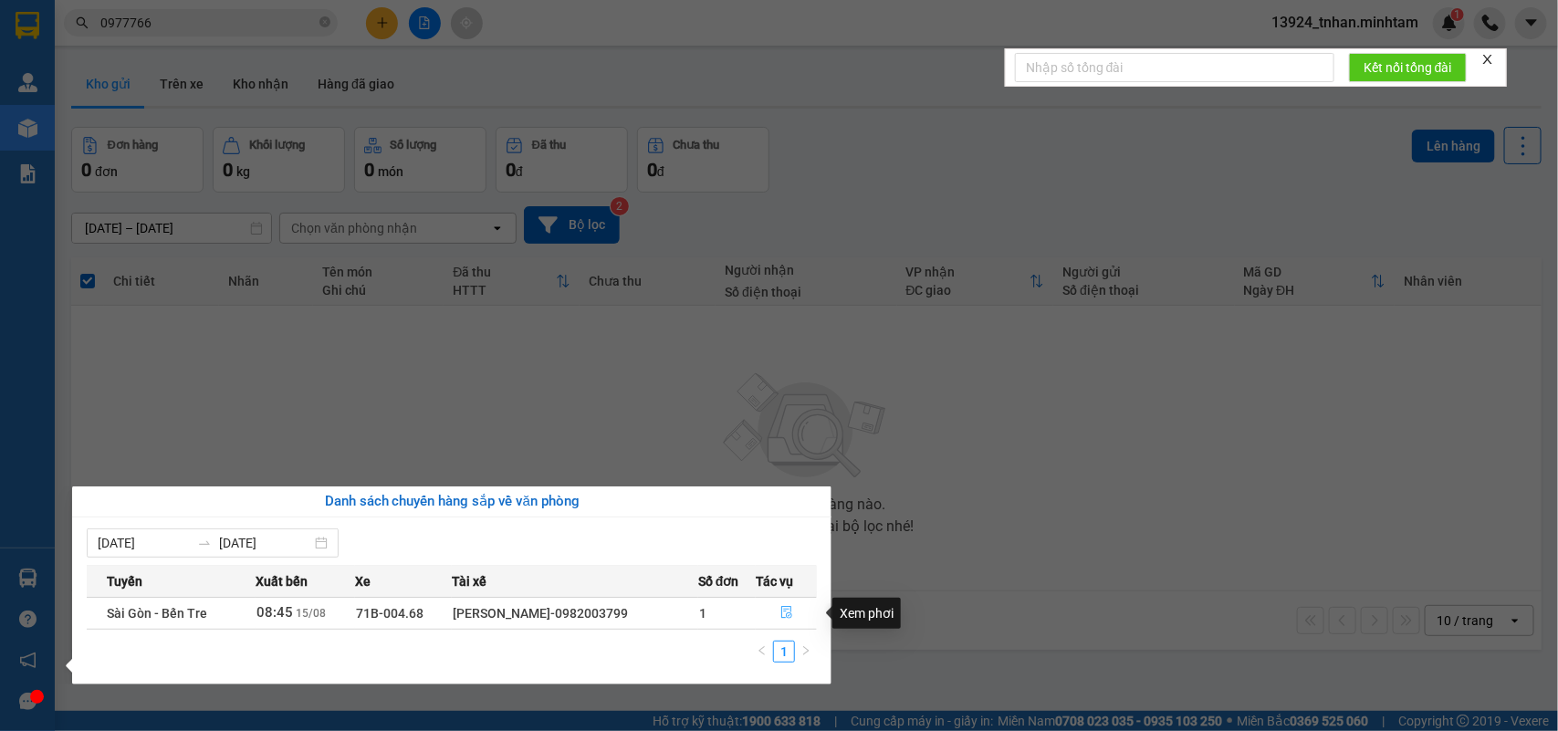
click at [808, 612] on button "button" at bounding box center [786, 613] width 59 height 29
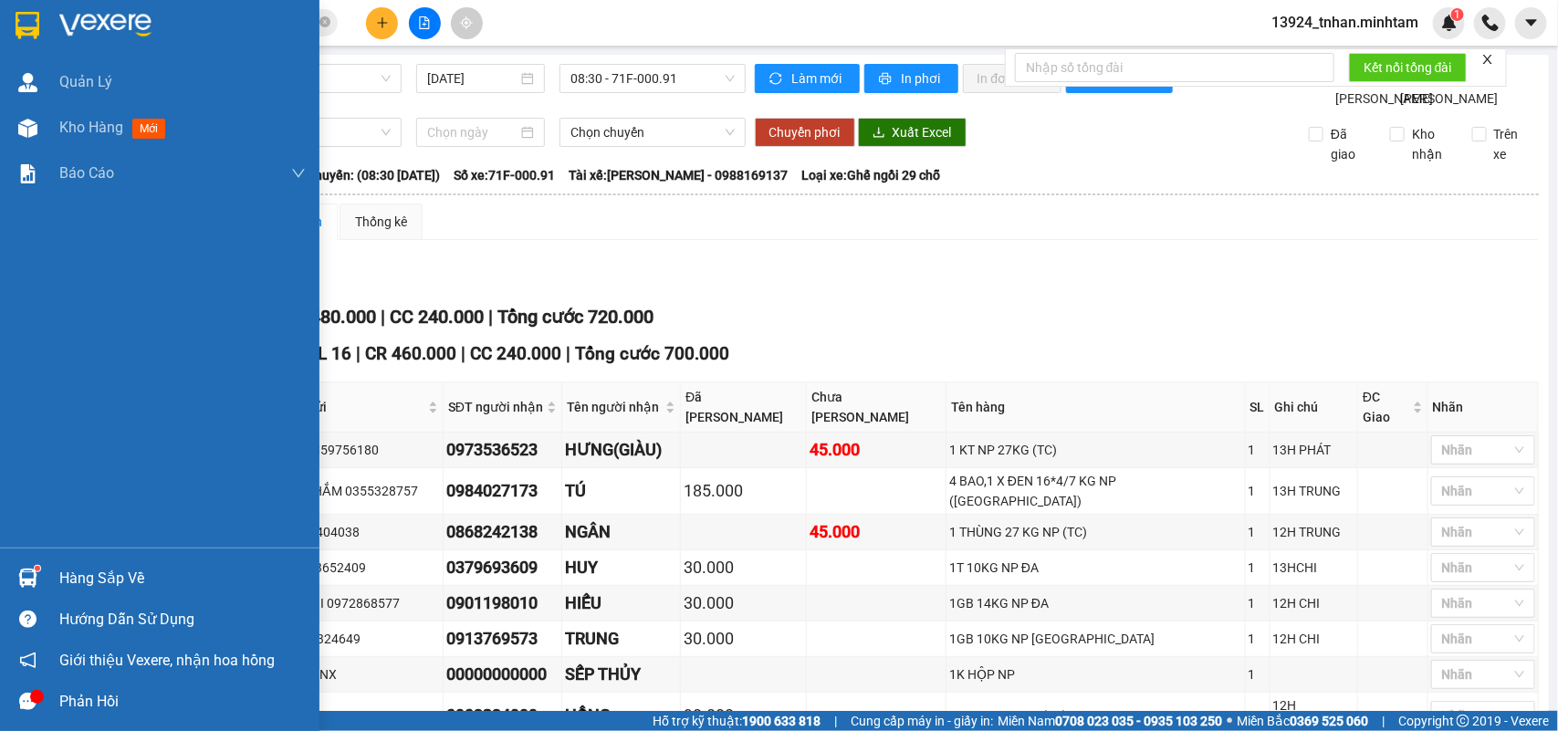
click at [130, 577] on div "Hàng sắp về" at bounding box center [182, 578] width 246 height 27
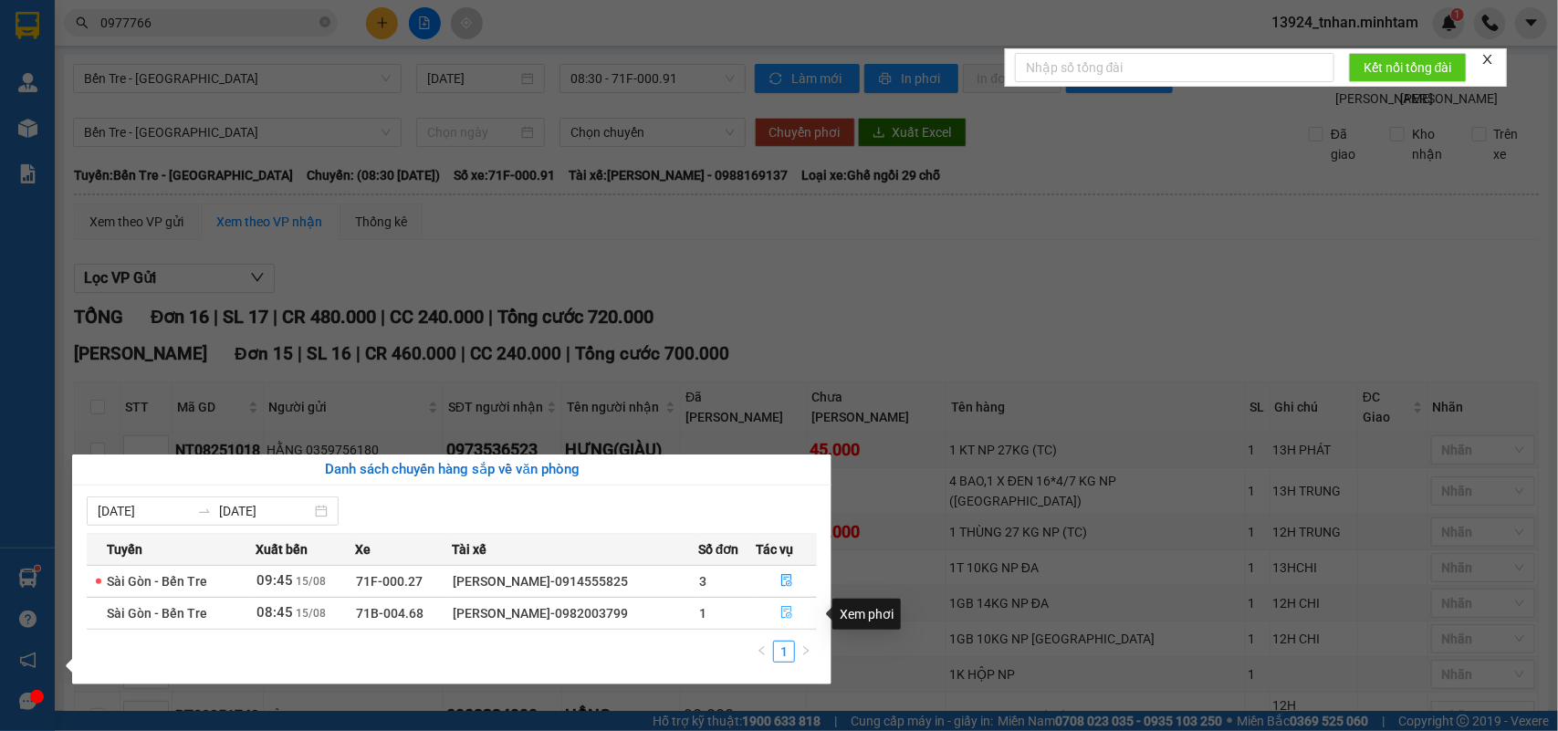
click at [805, 622] on button "button" at bounding box center [786, 613] width 59 height 29
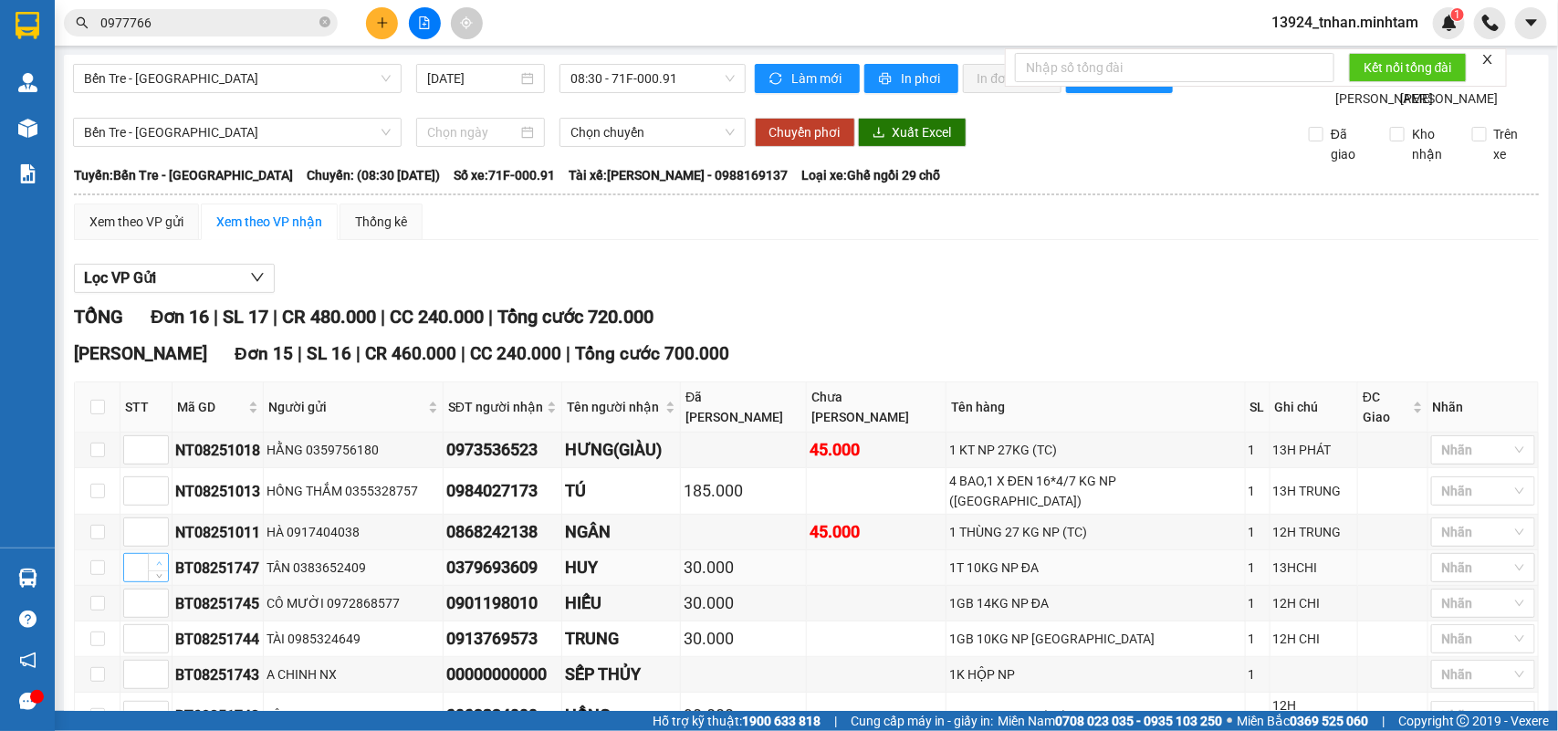
scroll to position [114, 0]
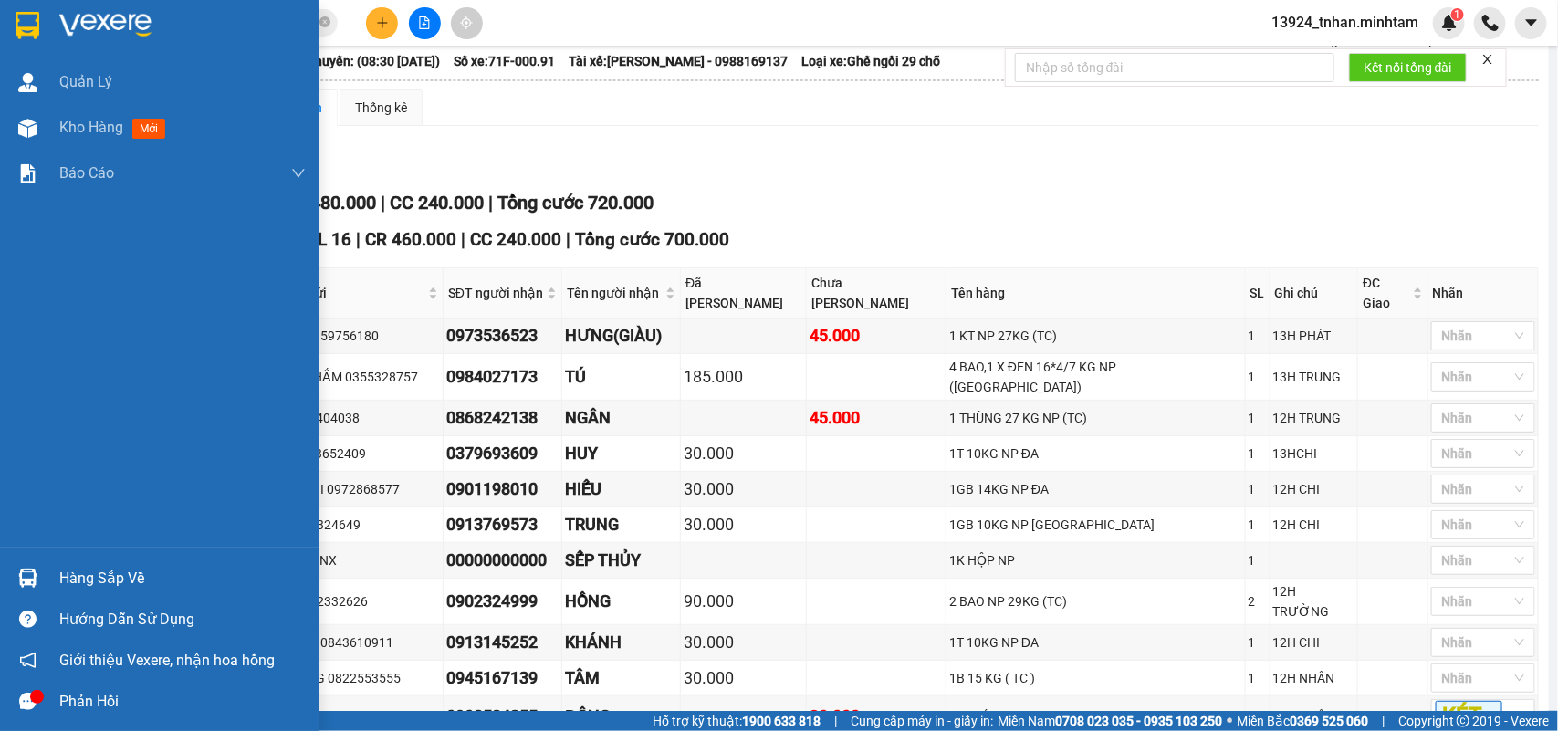
click at [50, 569] on div "Hàng sắp về" at bounding box center [160, 578] width 320 height 41
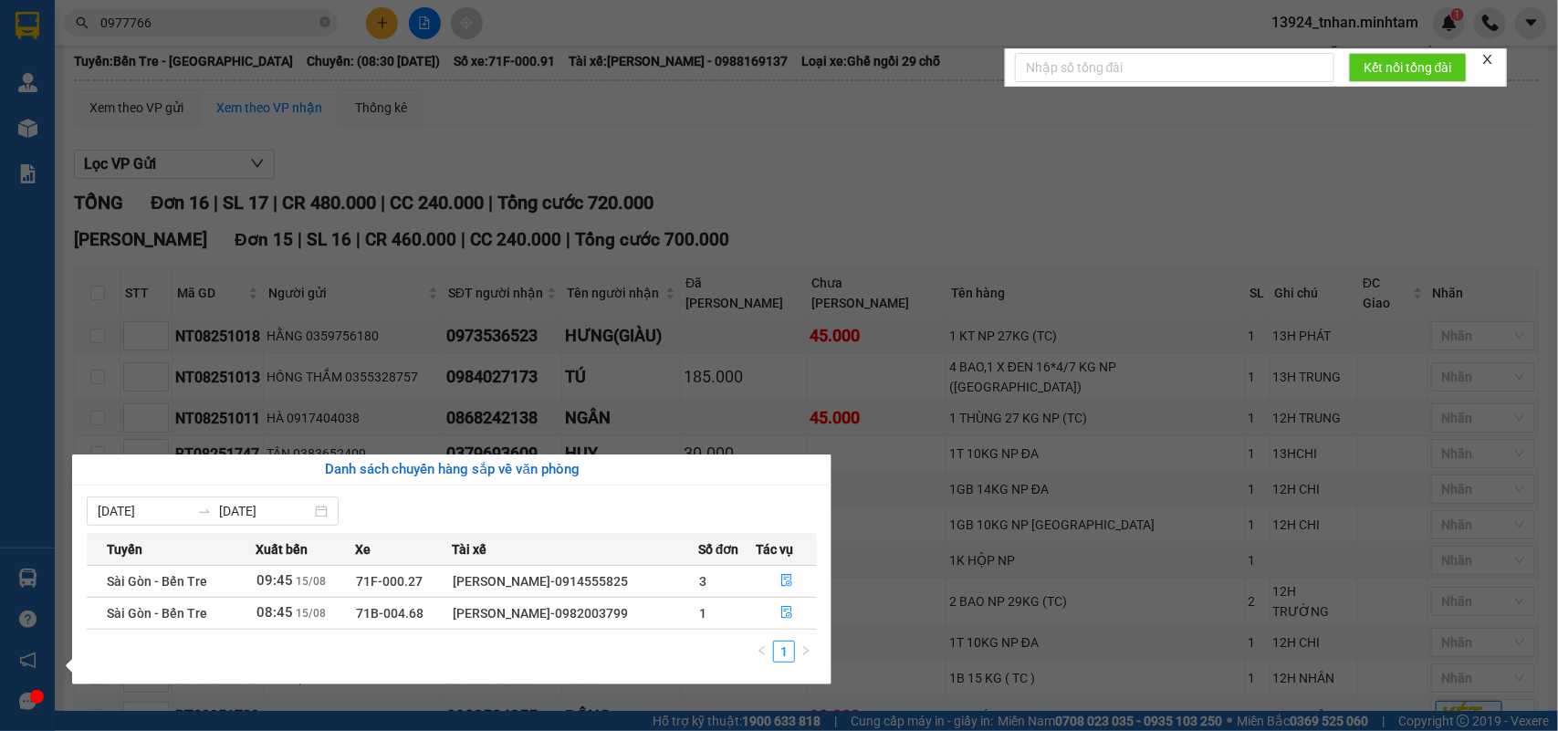
click at [895, 217] on section "Kết quả tìm kiếm ( 5 ) Bộ lọc Thuộc VP này Ngày tạo đơn gần nhất Mã ĐH Trạng th…" at bounding box center [779, 365] width 1558 height 731
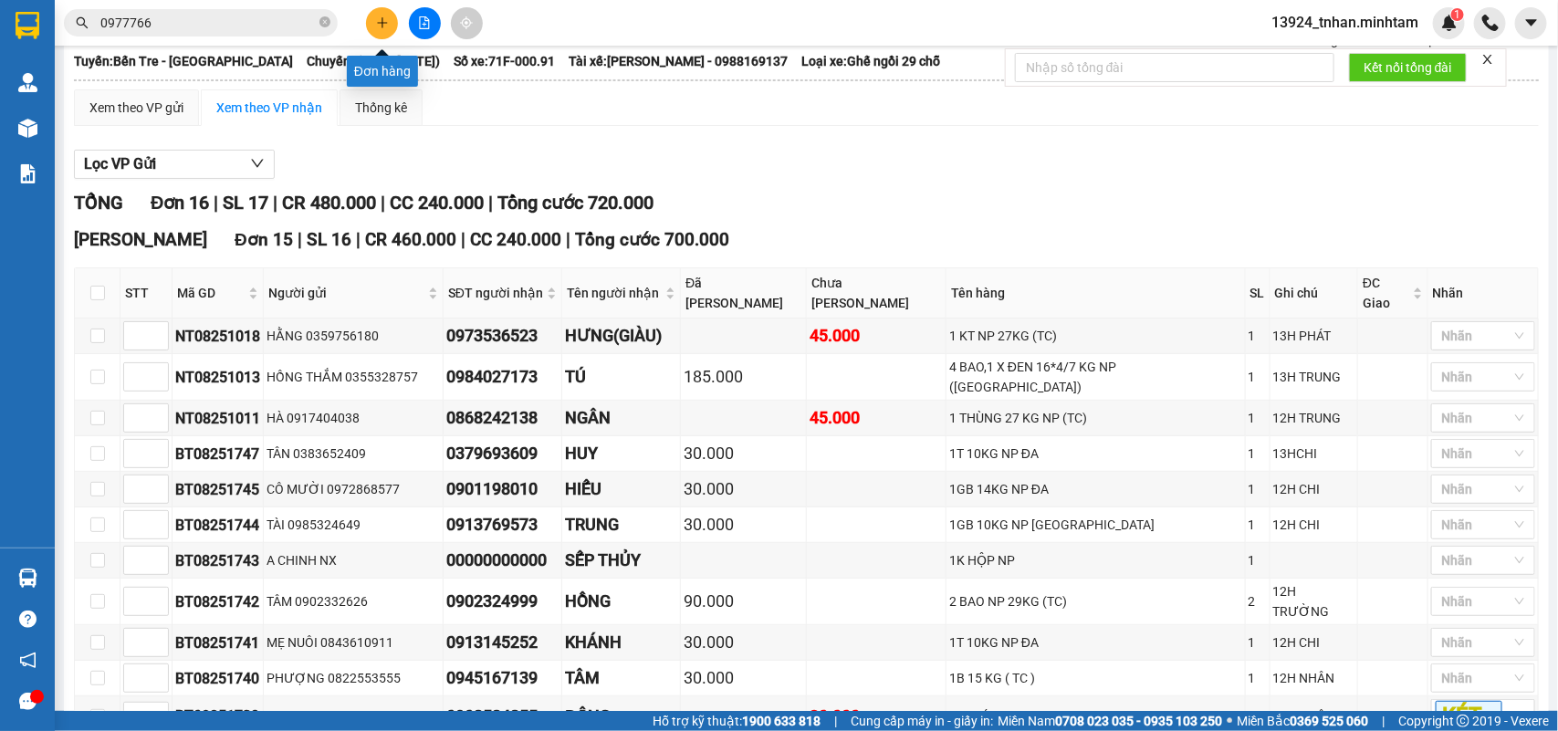
click at [377, 16] on icon "plus" at bounding box center [382, 22] width 13 height 13
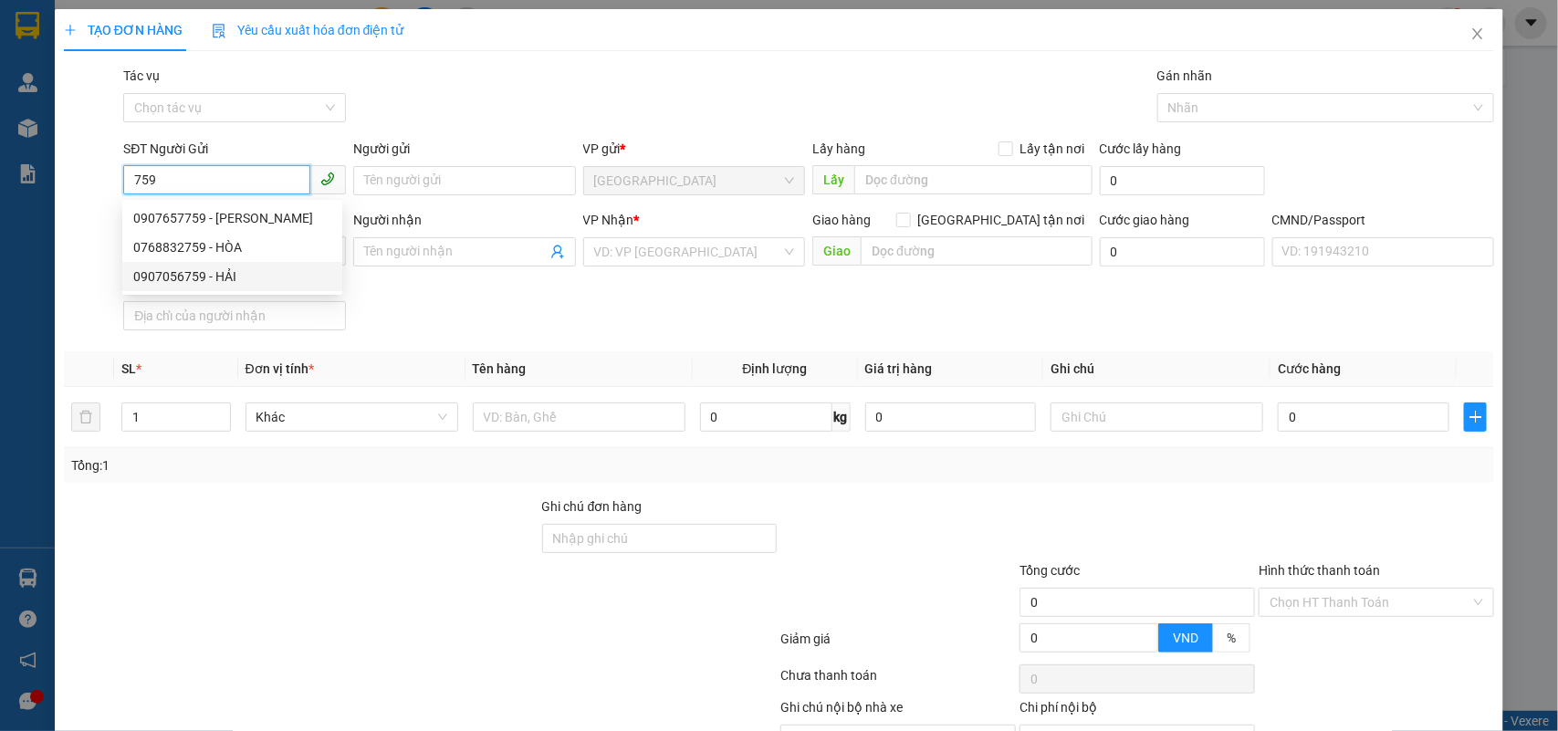
click at [233, 267] on div "0907056759 - HẢI" at bounding box center [232, 277] width 198 height 20
type input "0907056759"
type input "HẢI"
type input "0919459444"
type input "HOÀNG MINH"
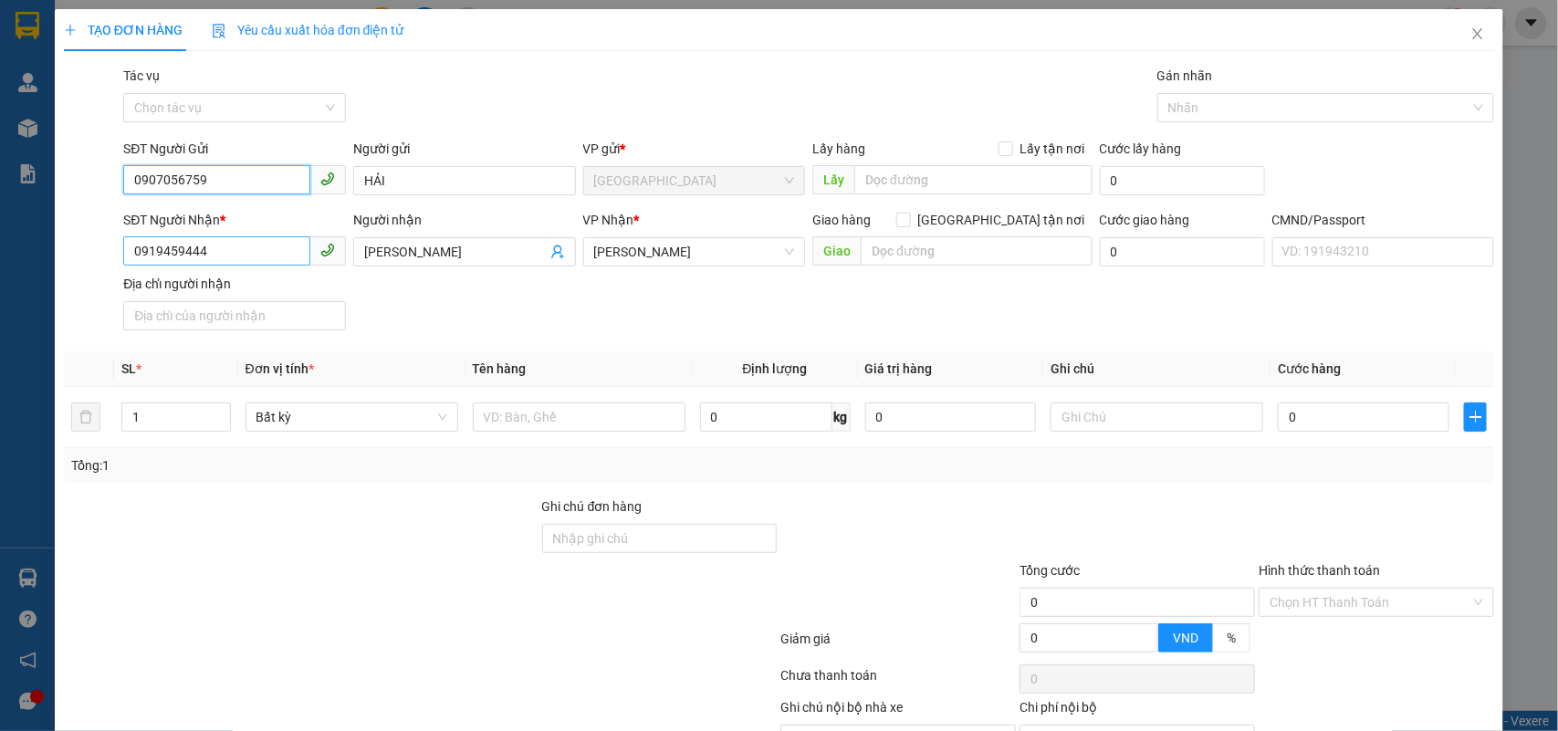
type input "0907056759"
drag, startPoint x: 229, startPoint y: 260, endPoint x: 79, endPoint y: 230, distance: 153.6
click at [56, 239] on div "TẠO ĐƠN HÀNG Yêu cầu xuất hóa đơn điện tử Transit Pickup Surcharge Ids Transit …" at bounding box center [780, 410] width 1450 height 802
click at [279, 303] on div "0903849368 - ĐẠT" at bounding box center [232, 289] width 220 height 29
type input "0903849368"
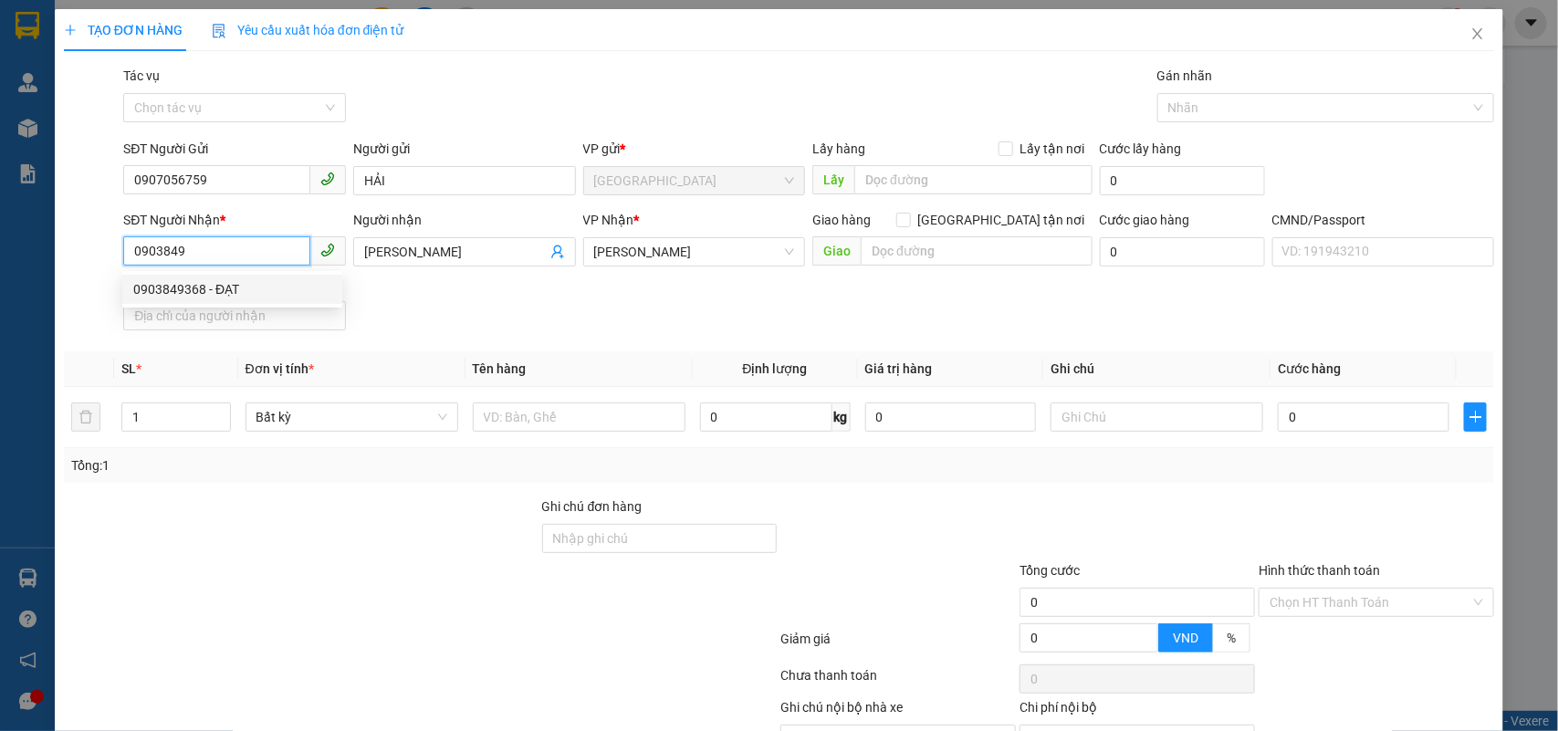
type input "ĐẠT"
type input "0903849368"
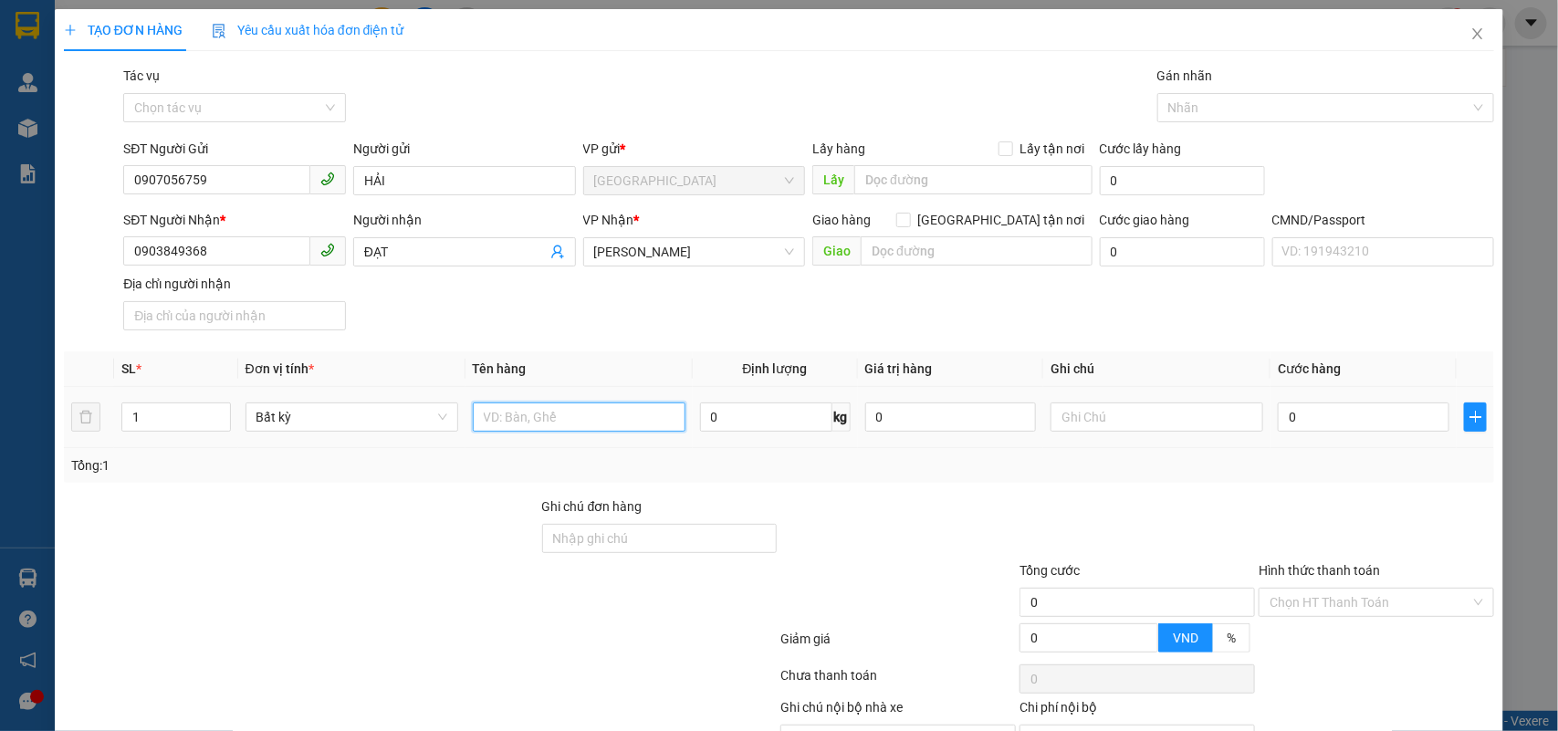
click at [608, 420] on input "text" at bounding box center [579, 417] width 213 height 29
type input "1 T NHỎ 5 KG NP"
click at [1330, 412] on input "0" at bounding box center [1364, 417] width 172 height 29
type input "2"
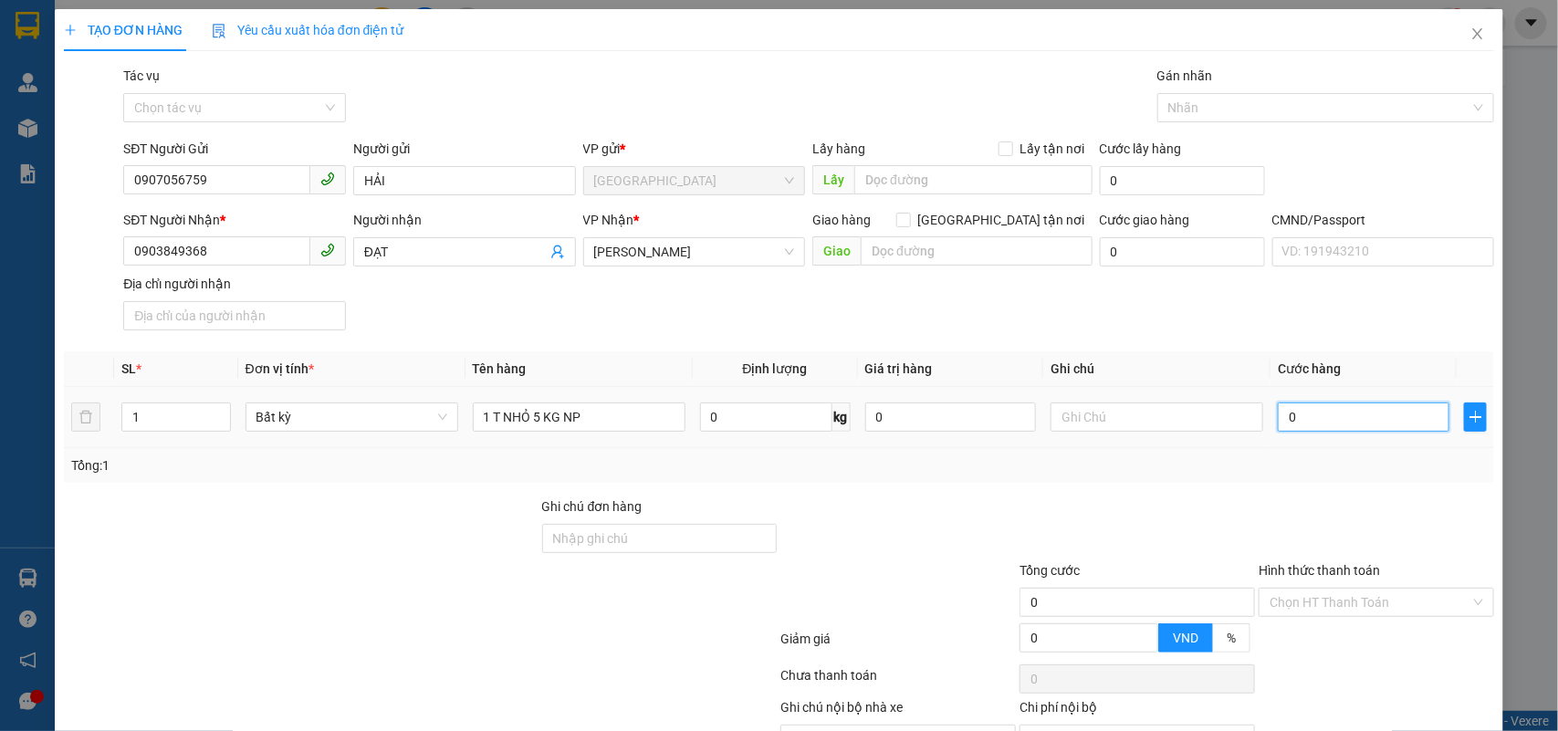
type input "2"
type input "20"
type input "20.000"
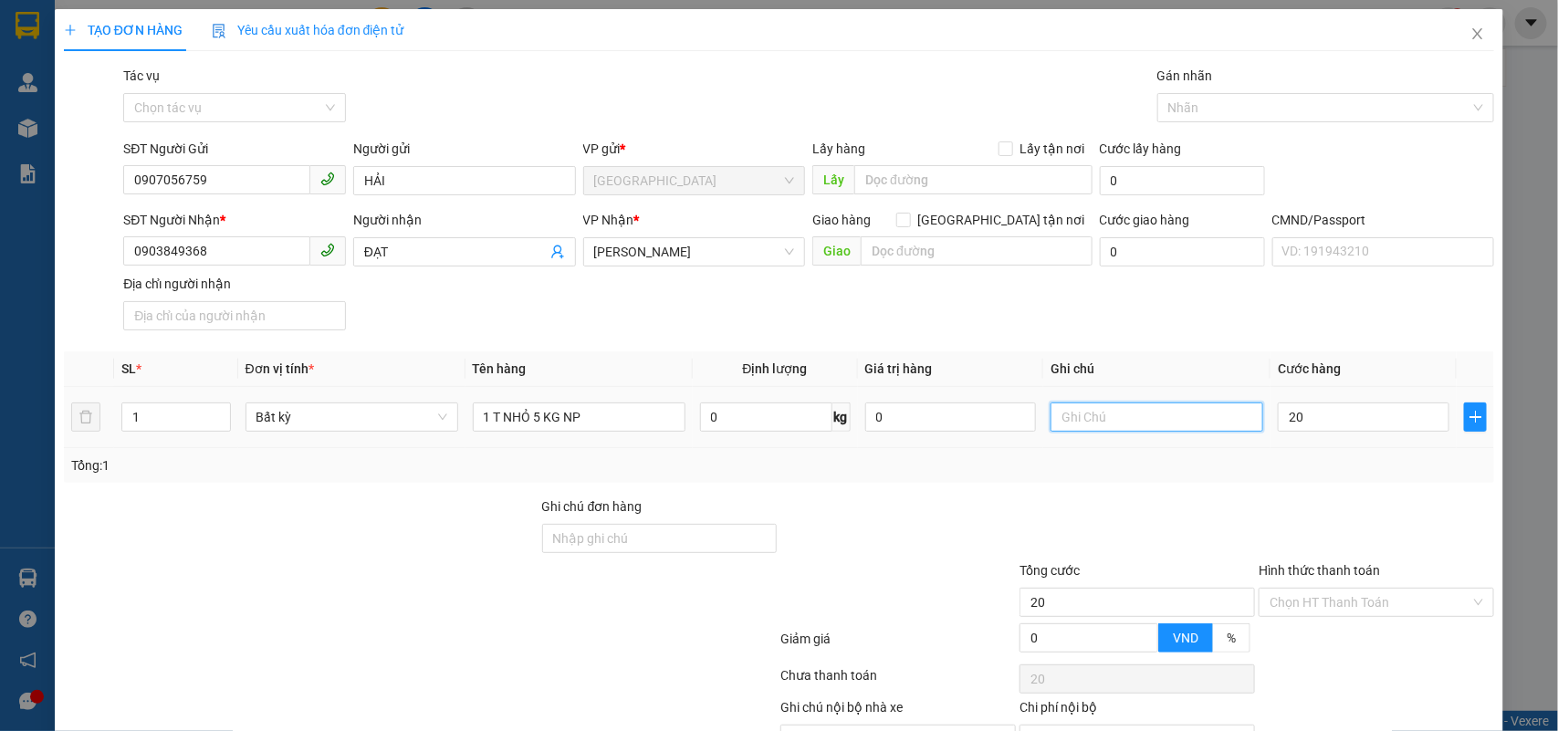
type input "20.000"
click at [1161, 414] on input "text" at bounding box center [1157, 417] width 213 height 29
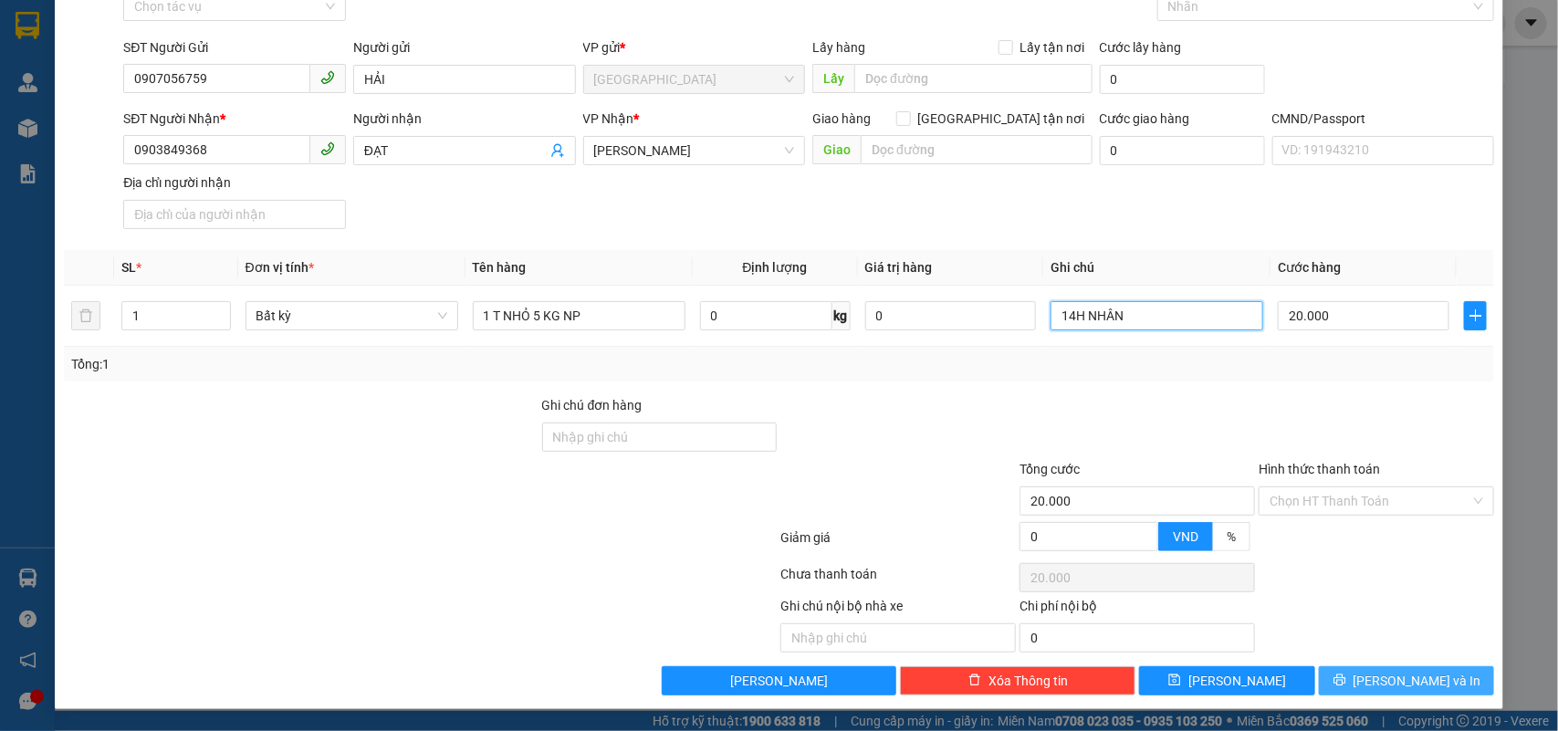
type input "14H NHÂN"
click at [1349, 677] on button "[PERSON_NAME] và In" at bounding box center [1406, 680] width 175 height 29
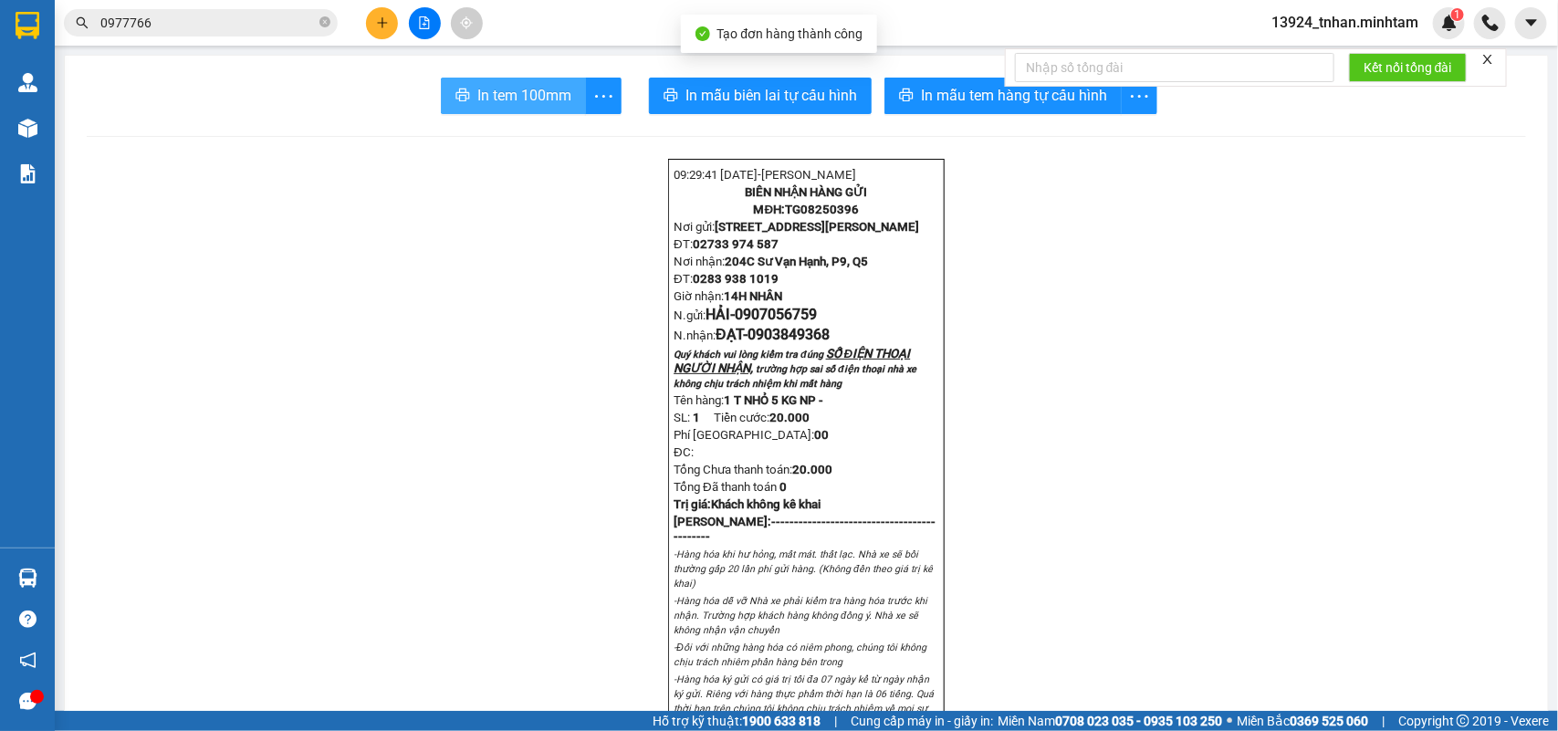
click at [490, 89] on span "In tem 100mm" at bounding box center [524, 95] width 94 height 23
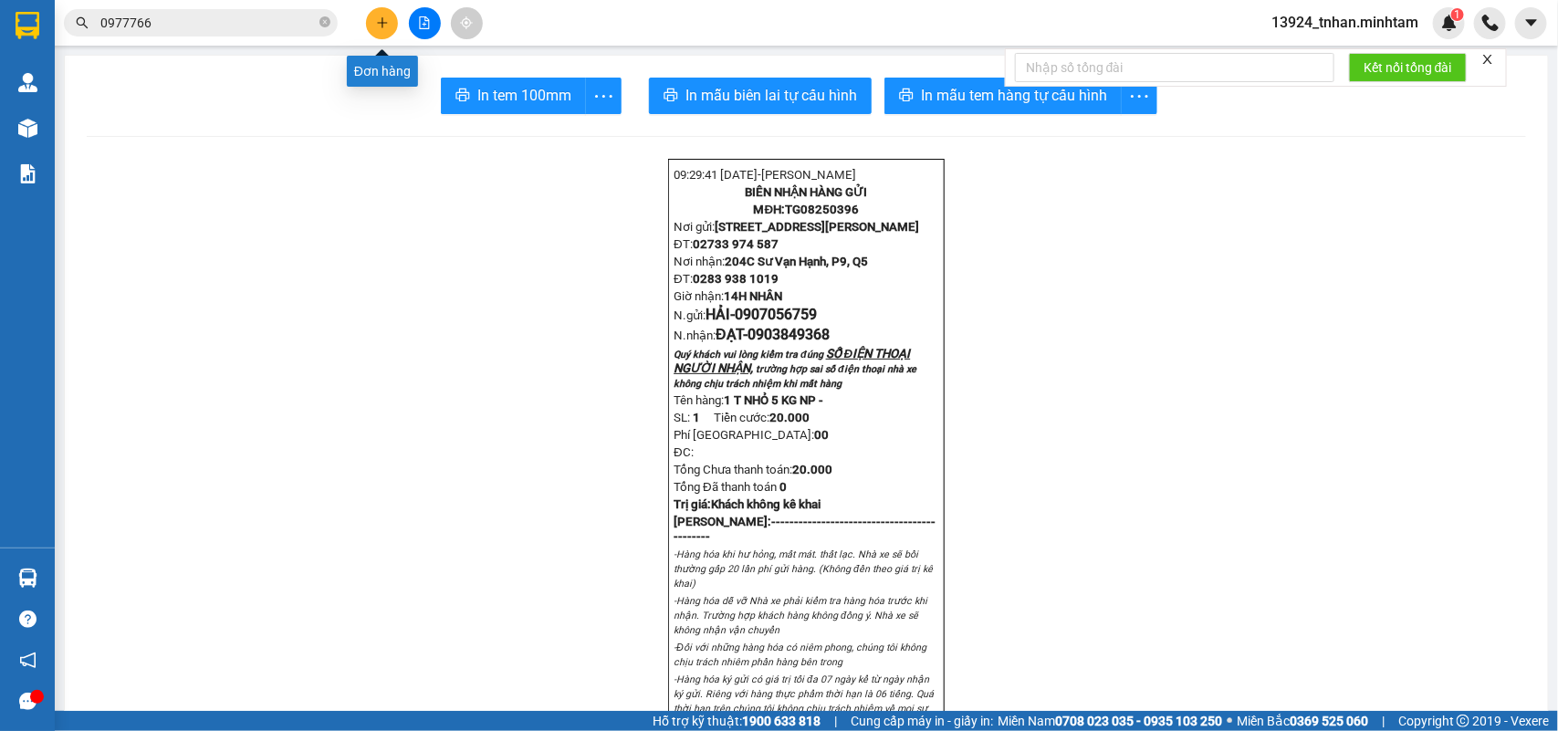
click at [372, 28] on button at bounding box center [382, 23] width 32 height 32
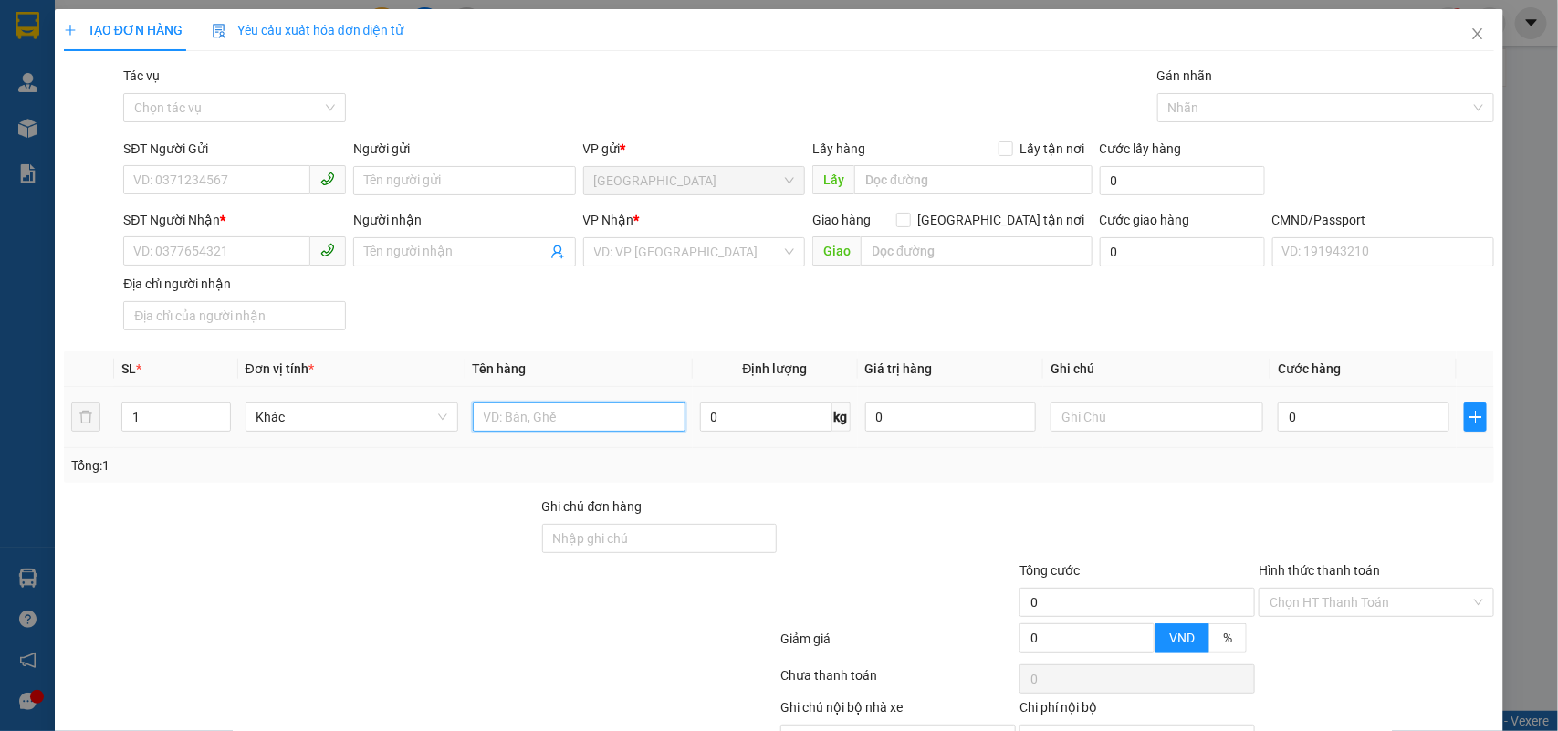
click at [567, 423] on input "text" at bounding box center [579, 417] width 213 height 29
type input "1 X TRẮNG NP 3 KG ( Đ.A )"
click at [205, 175] on input "SĐT Người Gửi" at bounding box center [216, 179] width 187 height 29
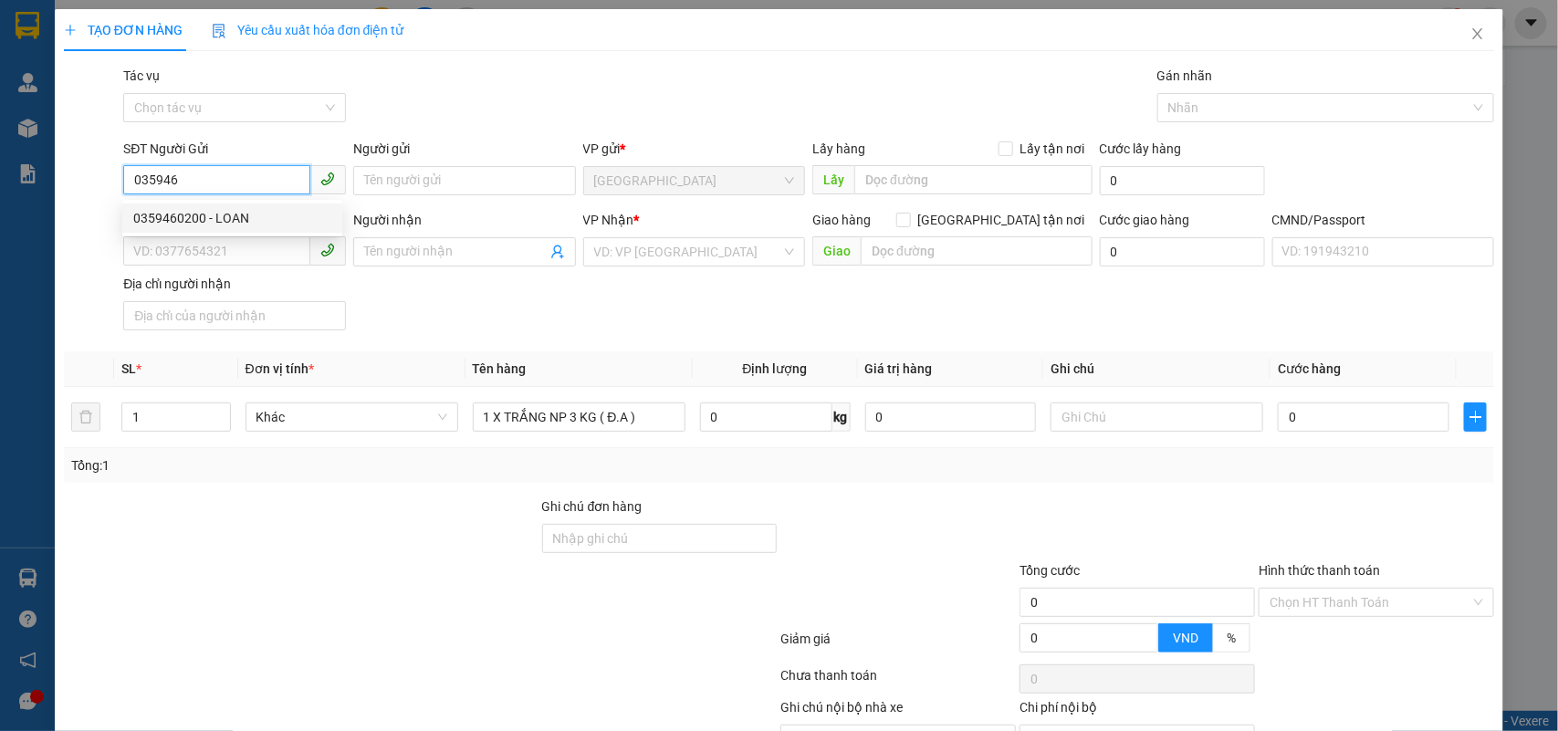
click at [239, 220] on div "0359460200 - LOAN" at bounding box center [232, 218] width 198 height 20
type input "0359460200"
type input "LOAN"
type input "0346105005"
type input "TÍN"
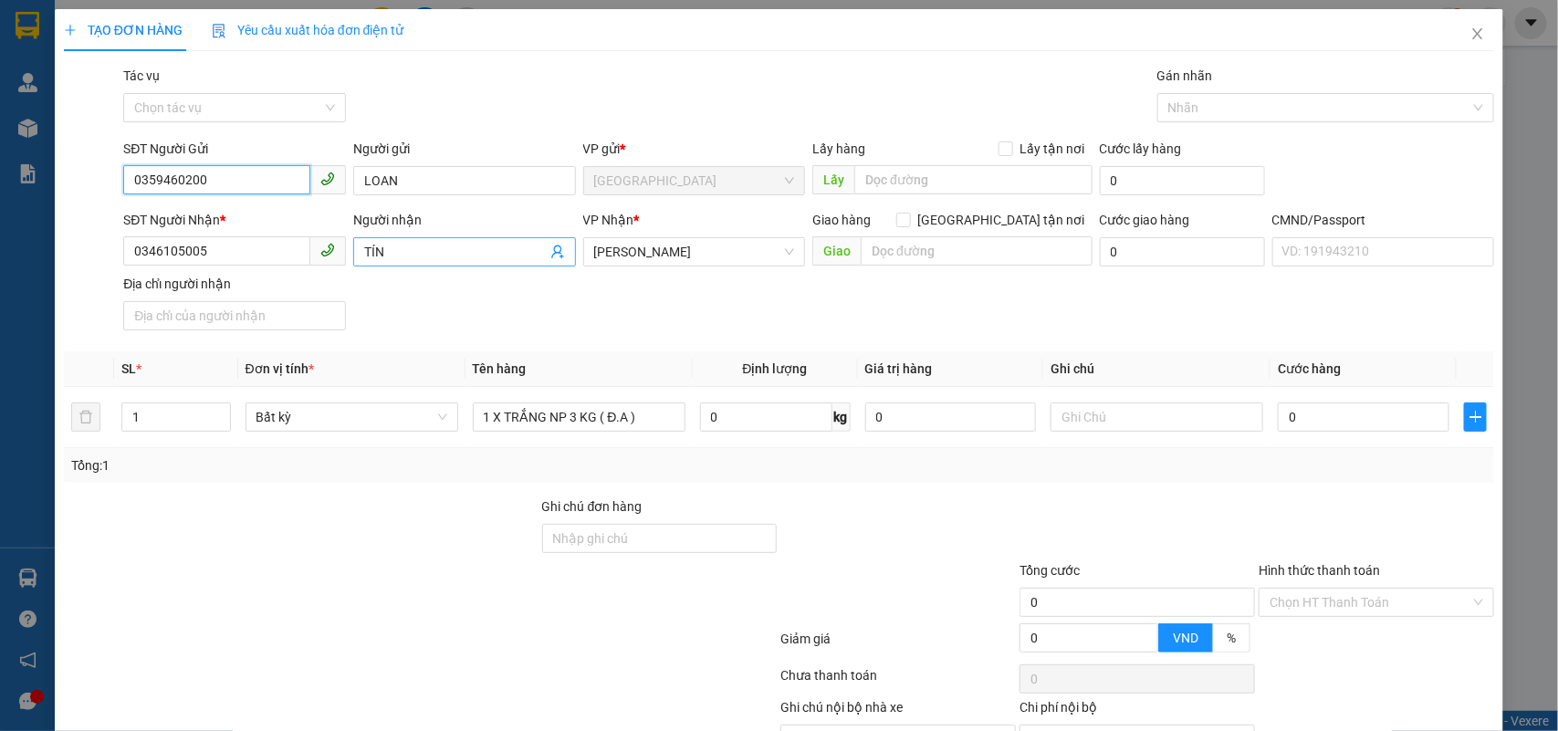
type input "0359460200"
click at [553, 256] on icon "user-add" at bounding box center [558, 252] width 15 height 15
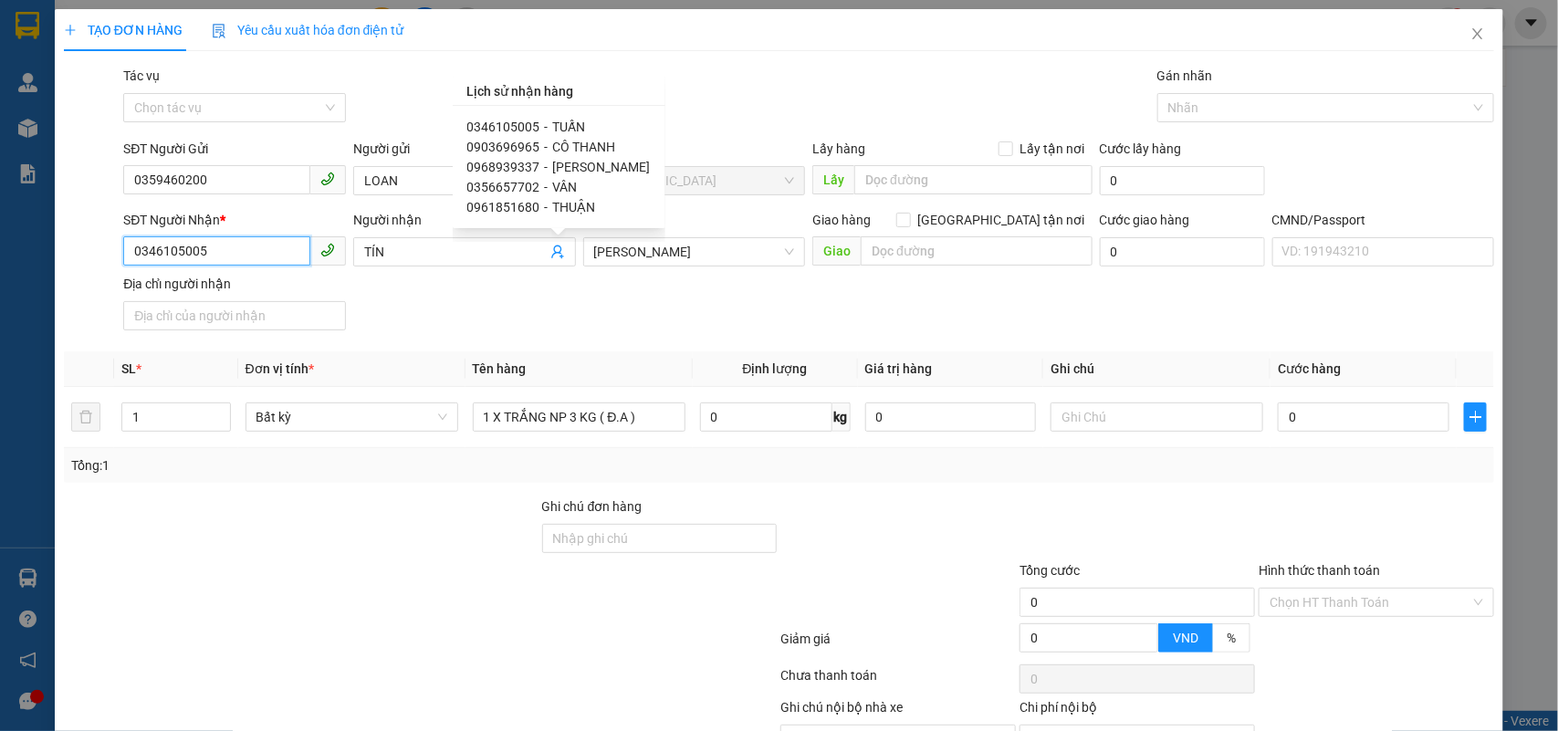
drag, startPoint x: 248, startPoint y: 263, endPoint x: 87, endPoint y: 236, distance: 163.9
click at [6, 257] on div "TẠO ĐƠN HÀNG Yêu cầu xuất hóa đơn điện tử Transit Pickup Surcharge Ids Transit …" at bounding box center [779, 365] width 1558 height 731
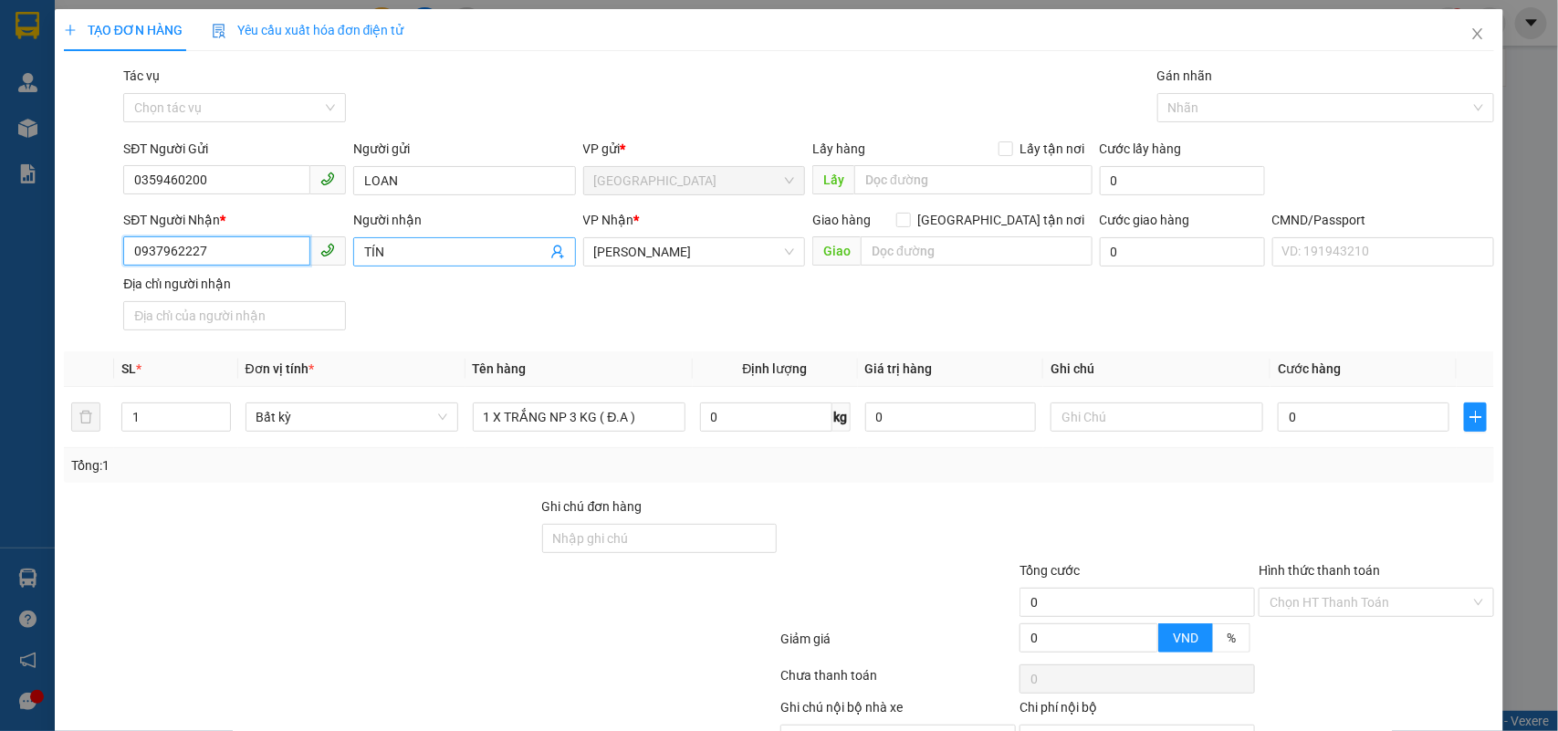
type input "0937962227"
drag, startPoint x: 418, startPoint y: 257, endPoint x: 352, endPoint y: 257, distance: 65.7
click at [353, 257] on span "TÍN" at bounding box center [464, 251] width 223 height 29
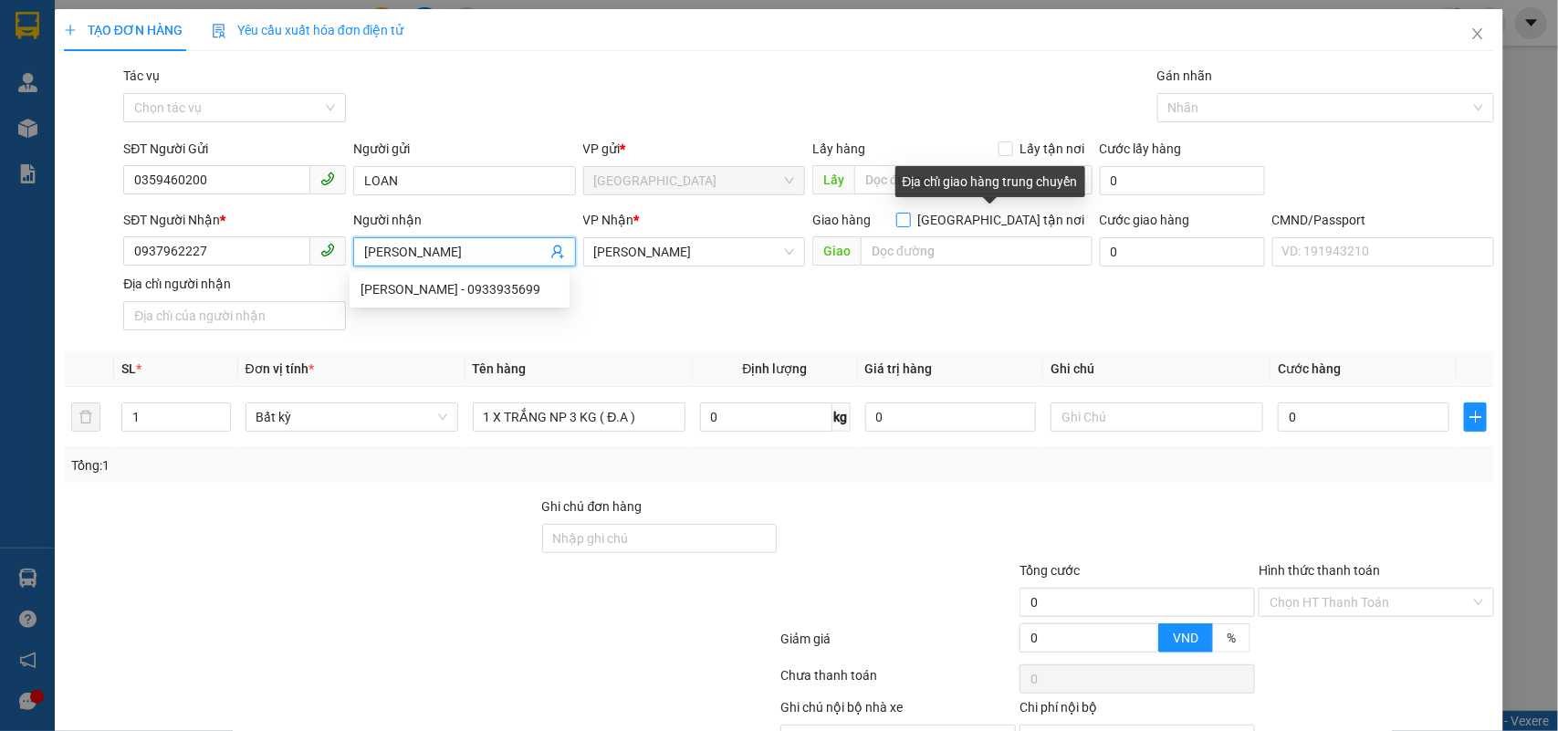
type input "[PERSON_NAME]"
click at [1006, 226] on span "[GEOGRAPHIC_DATA] tận nơi" at bounding box center [1002, 220] width 182 height 20
click at [909, 226] on input "[GEOGRAPHIC_DATA] tận nơi" at bounding box center [903, 219] width 13 height 13
checkbox input "true"
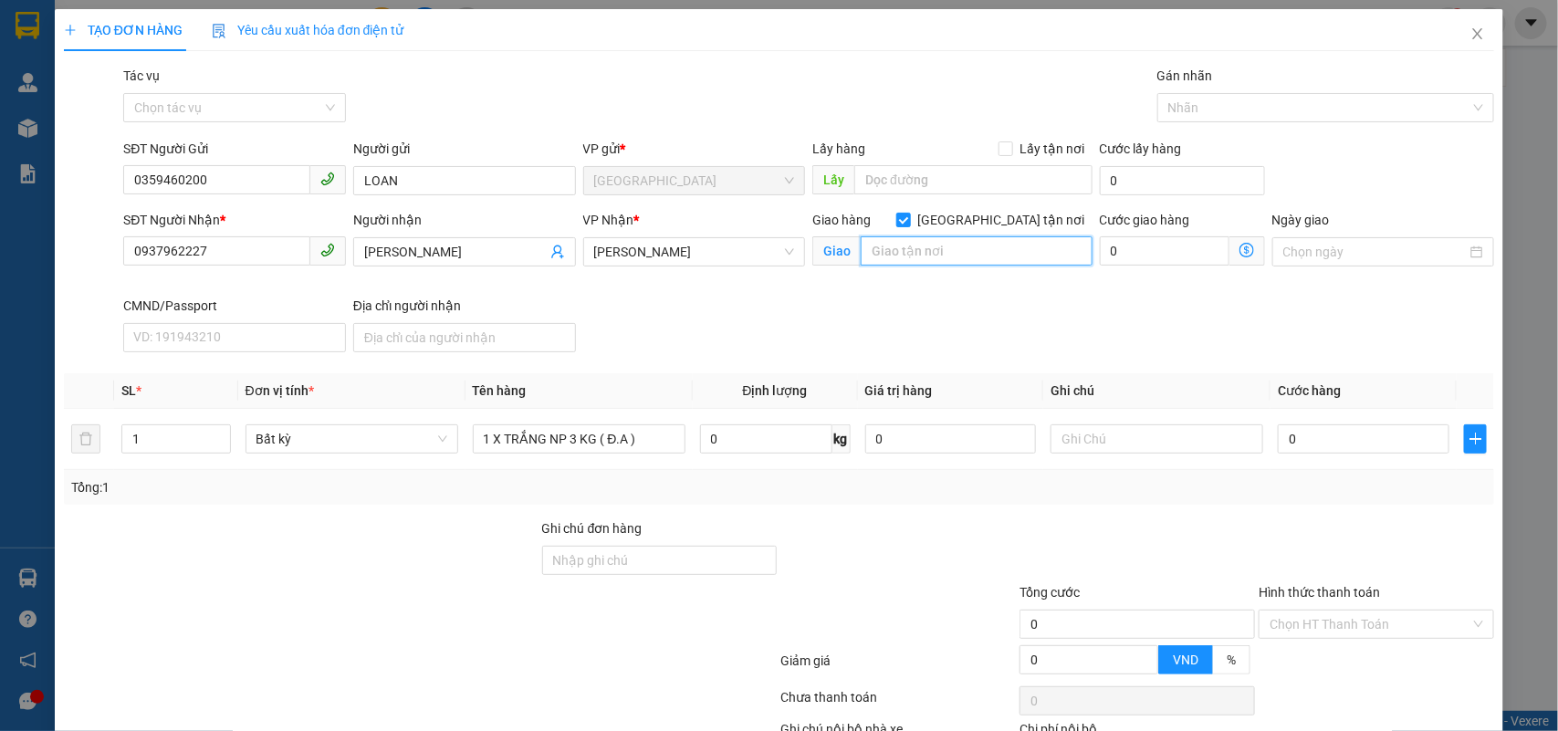
click at [987, 251] on input "text" at bounding box center [977, 250] width 232 height 29
type input "70 NGÔ QUYỀN P AN ĐÔNG"
click at [1319, 436] on input "0" at bounding box center [1364, 439] width 172 height 29
type input "2"
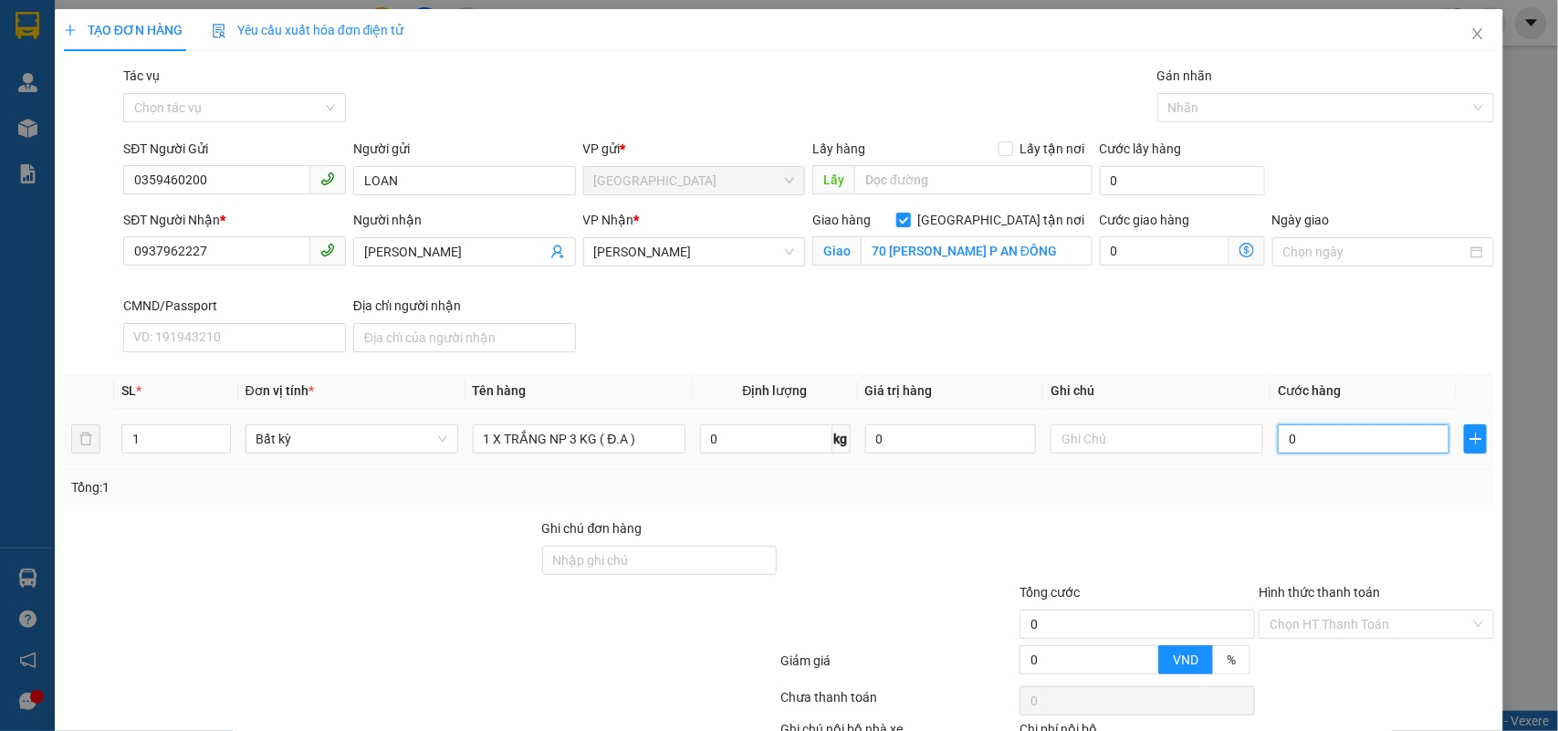
type input "2"
type input "20"
type input "20.000"
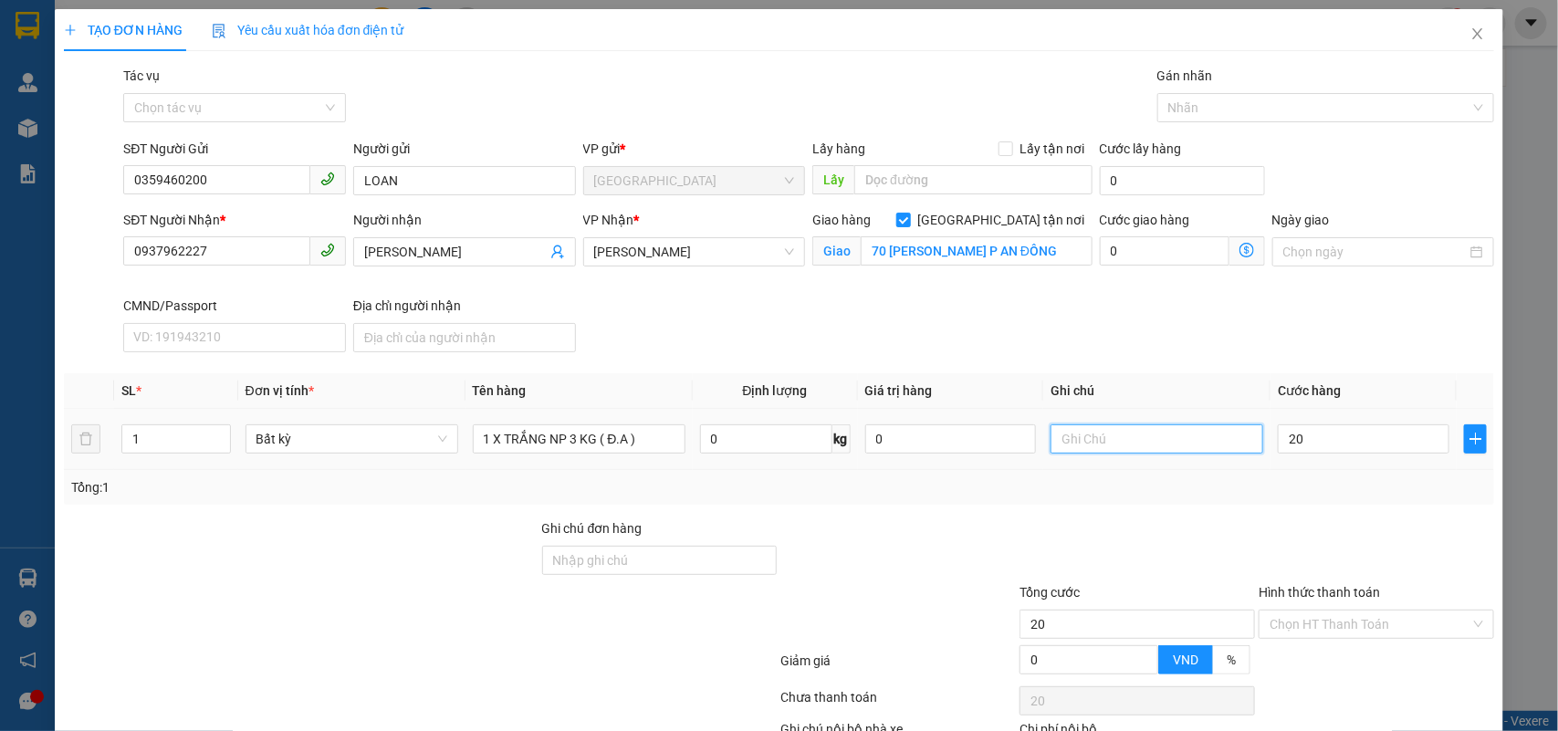
type input "20.000"
click at [1221, 440] on input "text" at bounding box center [1157, 439] width 213 height 29
click at [1214, 100] on div at bounding box center [1317, 108] width 310 height 22
type input "GTN NHÂN A ĐEN GIAO"
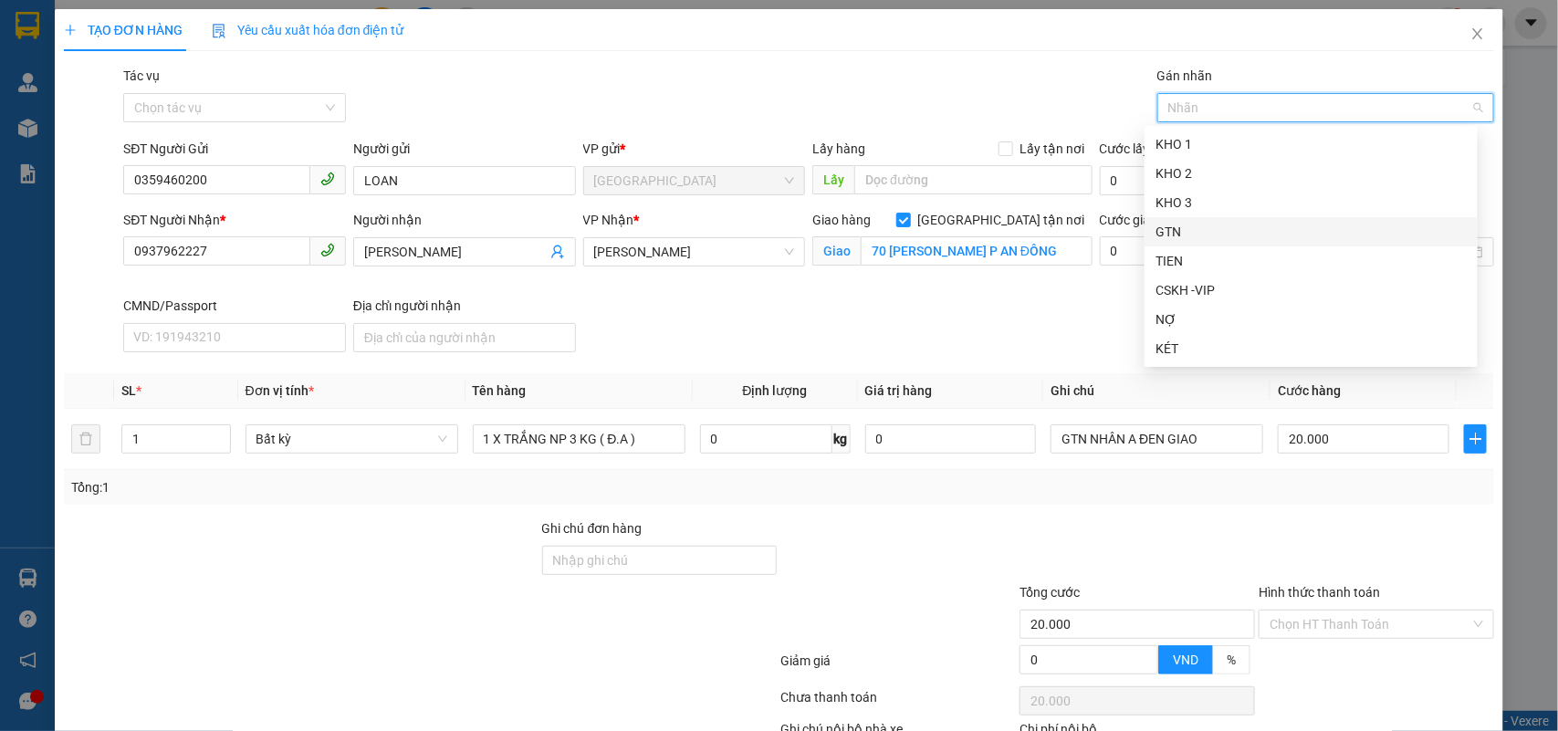
click at [1201, 226] on div "GTN" at bounding box center [1311, 232] width 311 height 20
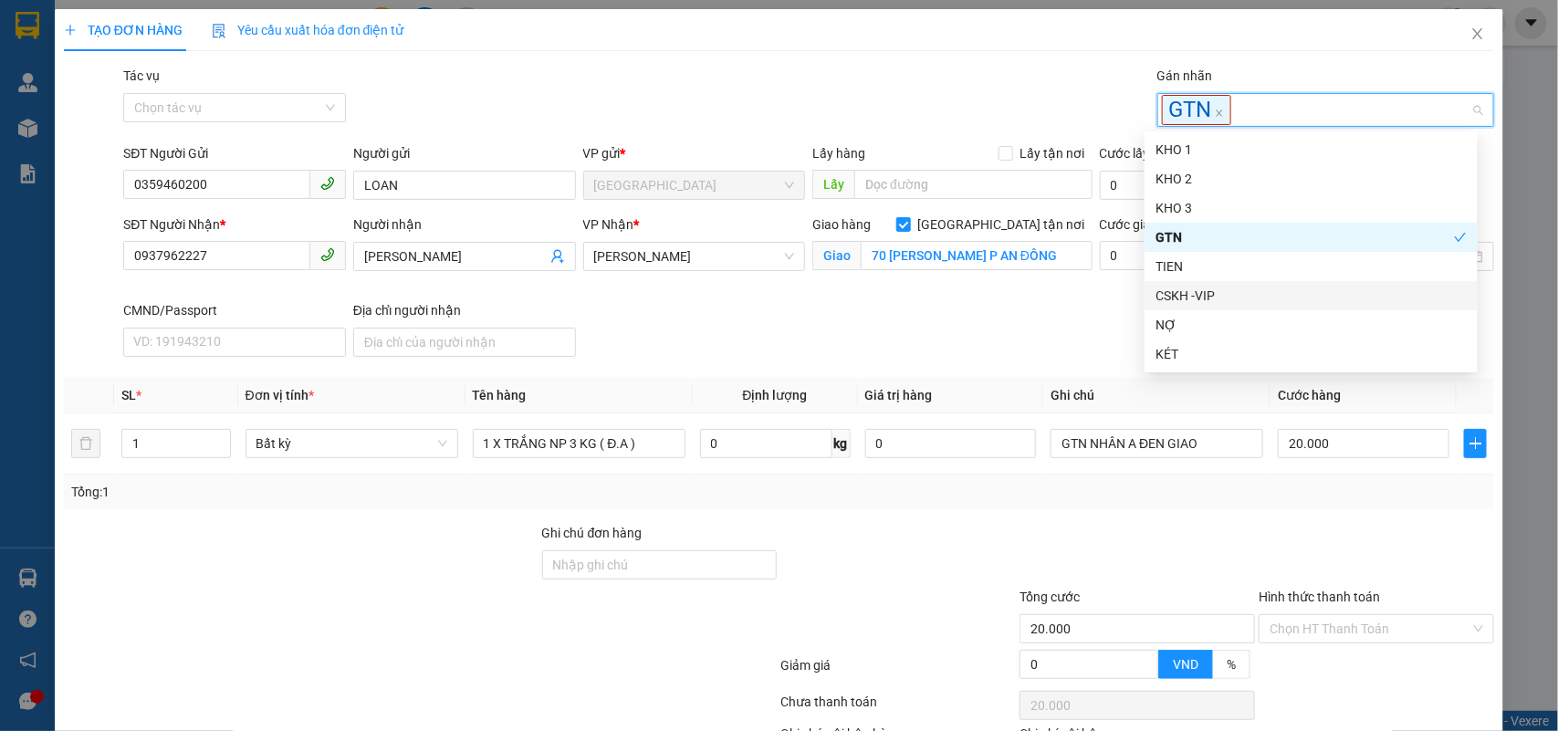
click at [1054, 312] on div "SĐT Người Nhận * 0937962227 Người nhận ANH KHÁNH VP Nhận * Hồ Chí Minh Giao hàn…" at bounding box center [809, 290] width 1379 height 150
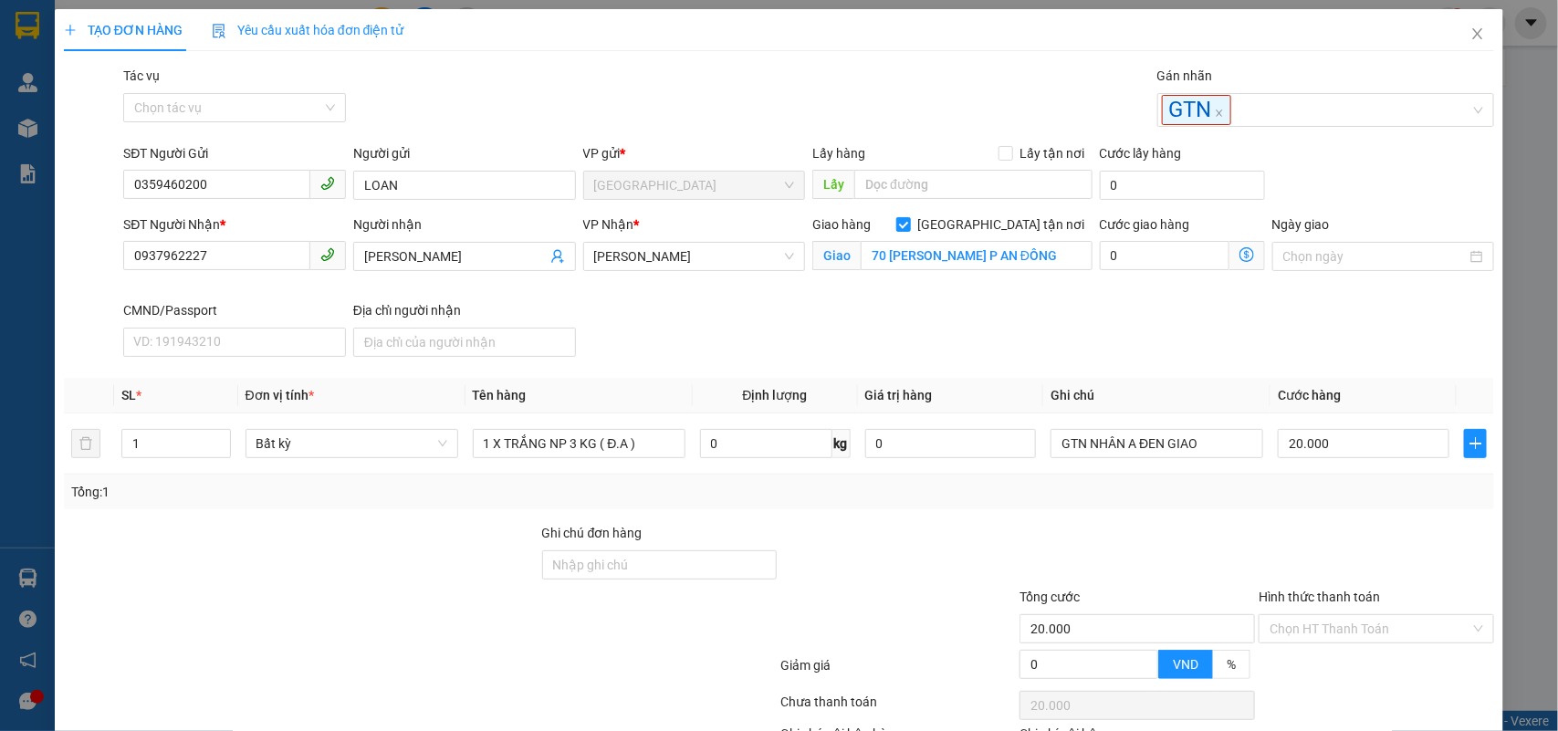
scroll to position [114, 0]
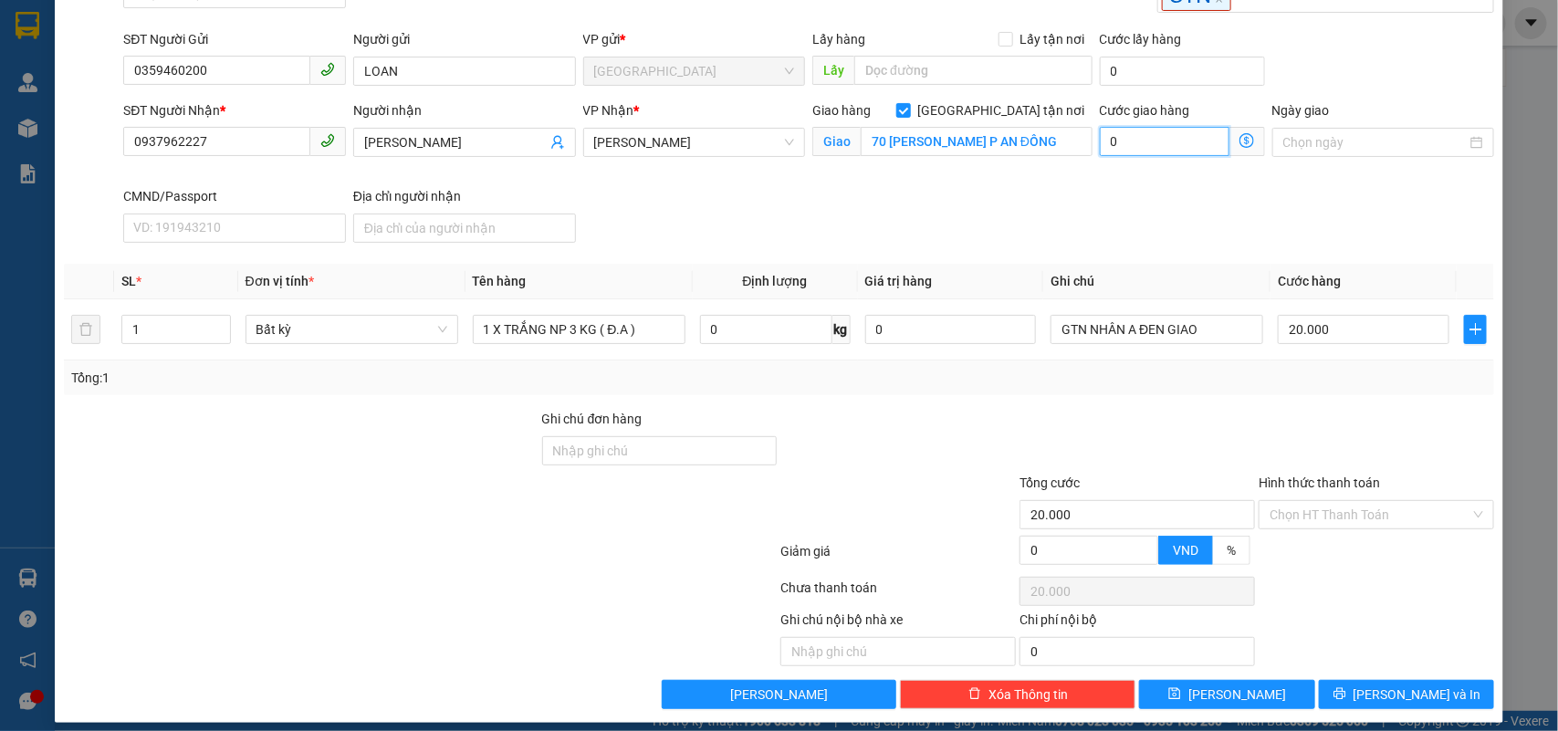
click at [1115, 134] on input "0" at bounding box center [1165, 141] width 130 height 29
type input "20.005"
type input "5"
type input "20.050"
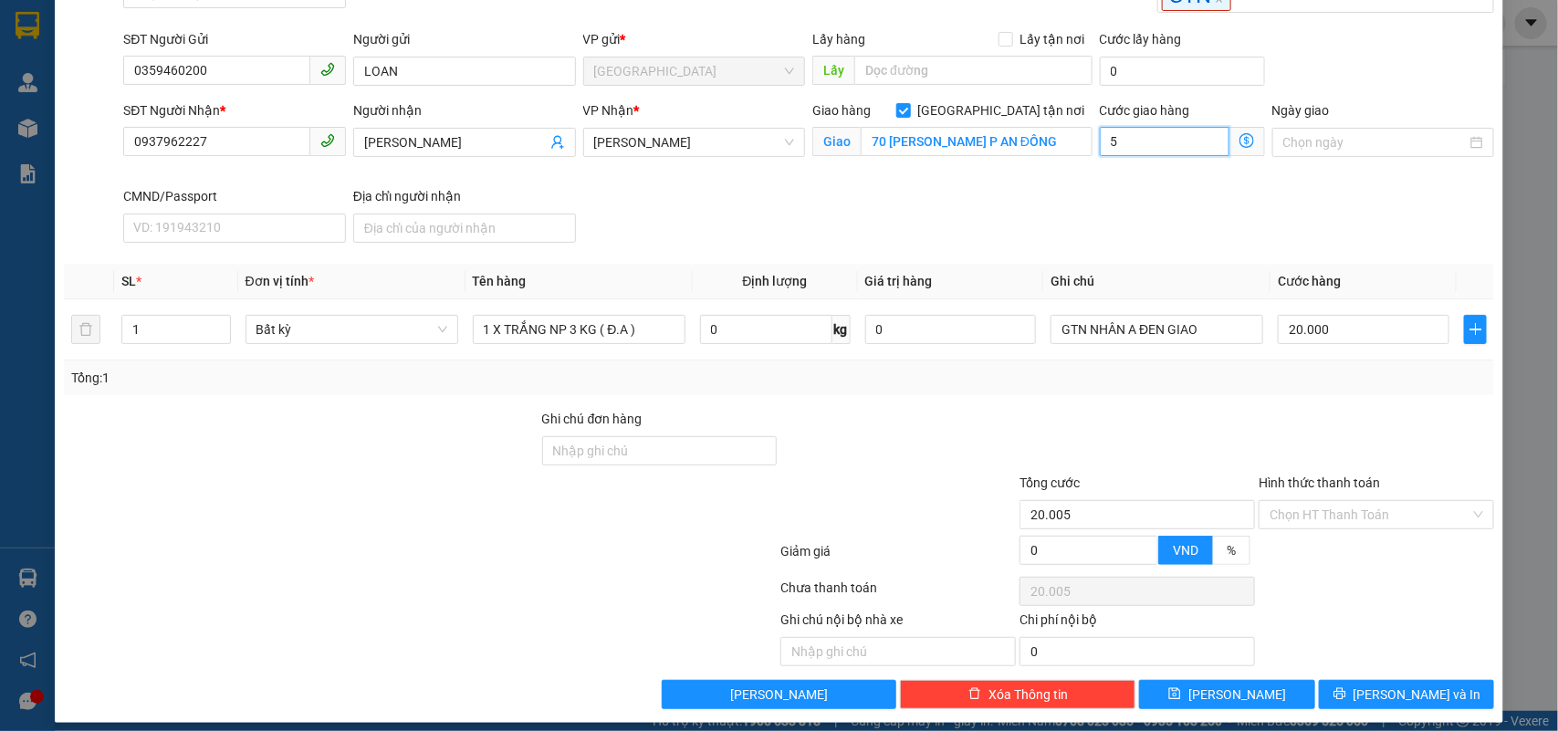
type input "20.050"
type input "50"
type input "70.000"
type input "50.000"
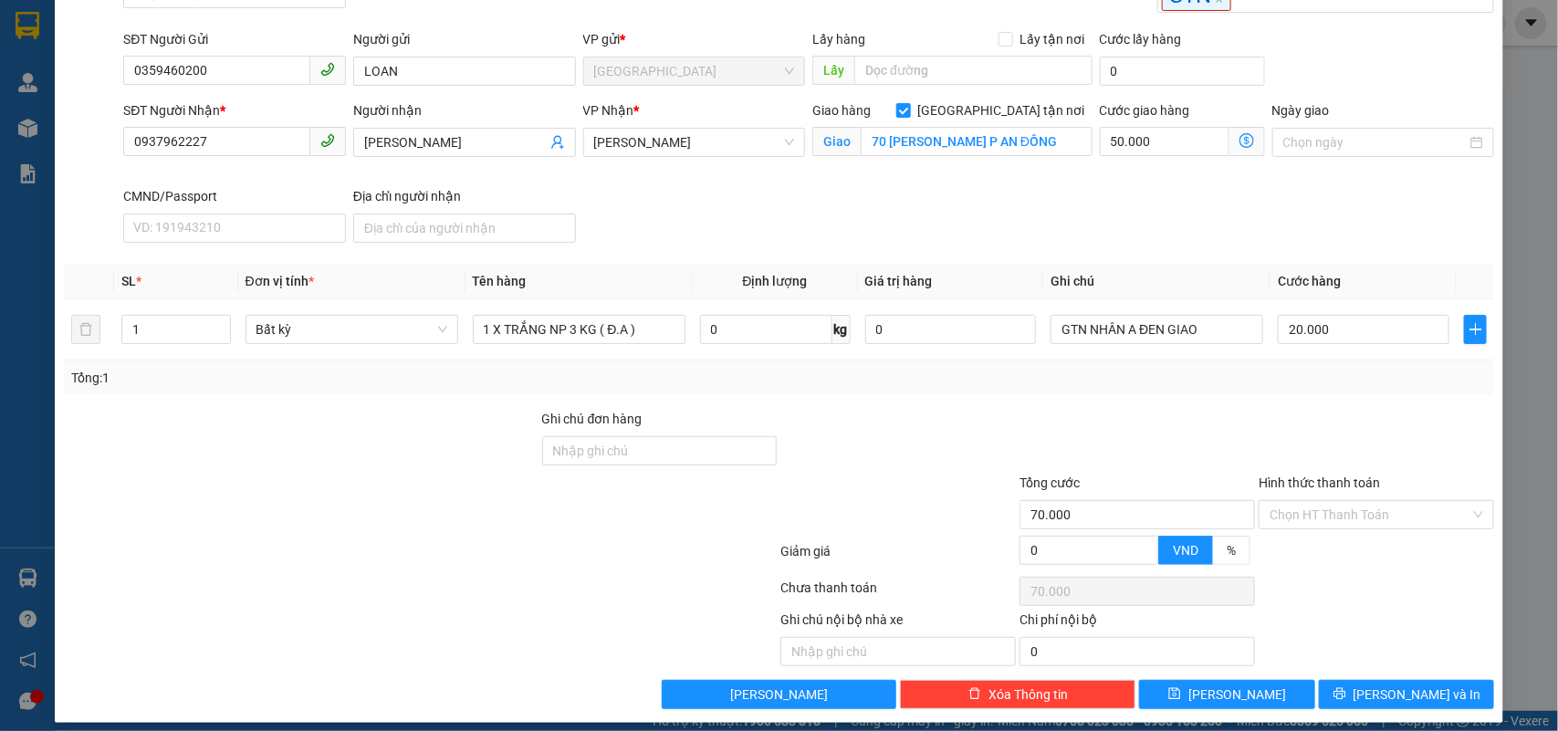
click at [1057, 208] on div "SĐT Người Nhận * 0937962227 Người nhận ANH KHÁNH VP Nhận * Hồ Chí Minh Giao hàn…" at bounding box center [809, 175] width 1379 height 150
type input "20.000"
type input "0"
click at [626, 447] on input "Ghi chú đơn hàng" at bounding box center [660, 450] width 236 height 29
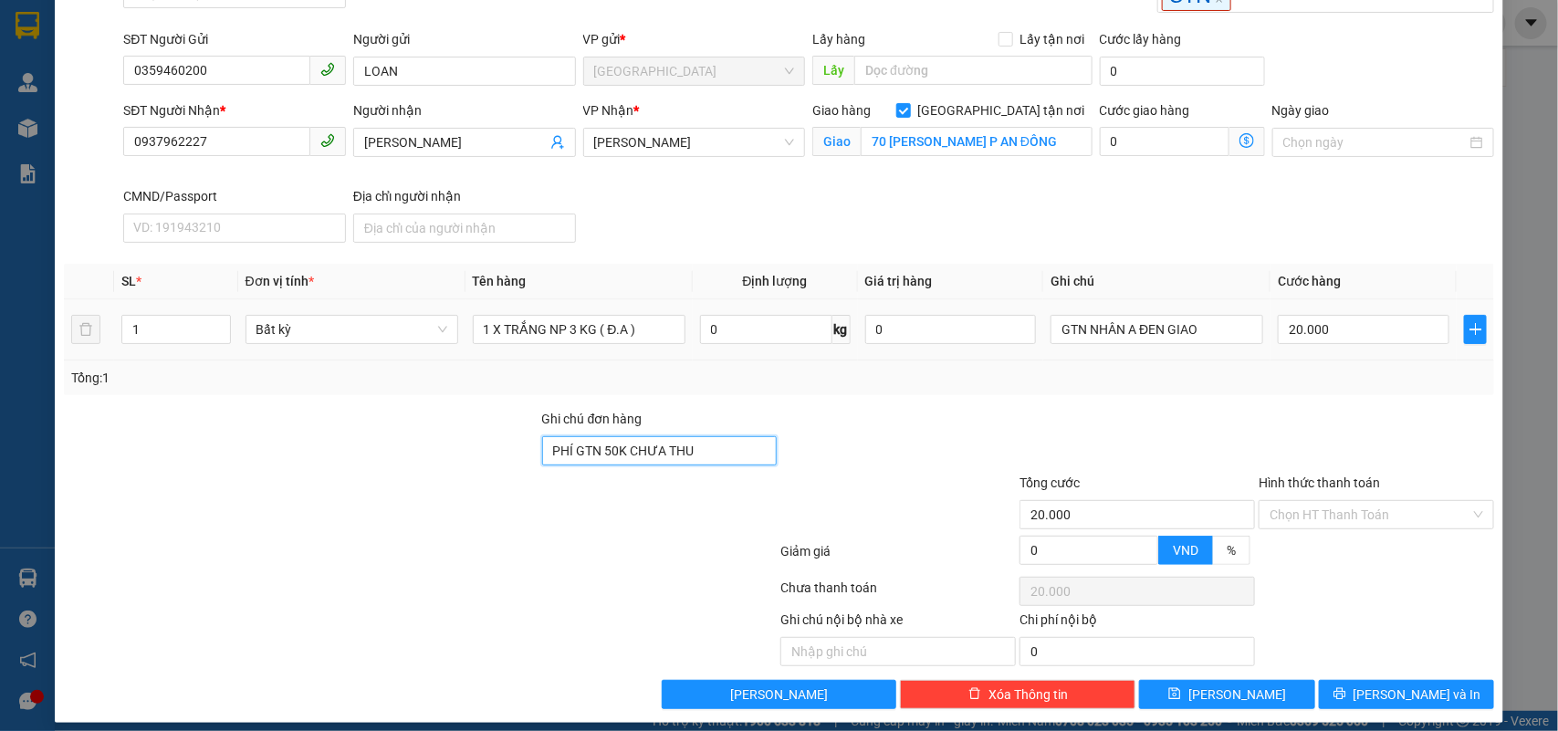
scroll to position [131, 0]
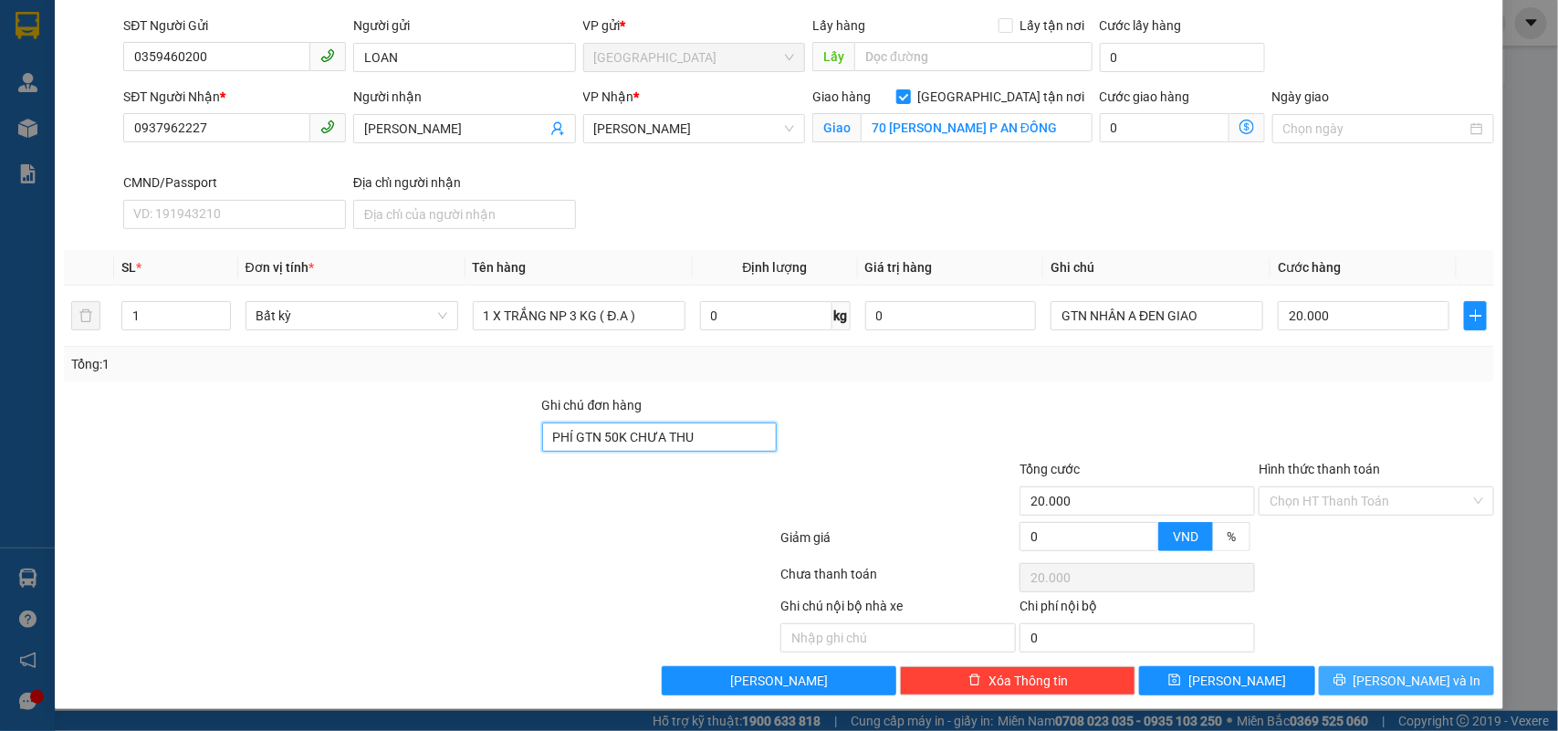
type input "PHÍ GTN 50K CHƯA THU"
click at [1374, 681] on button "[PERSON_NAME] và In" at bounding box center [1406, 680] width 175 height 29
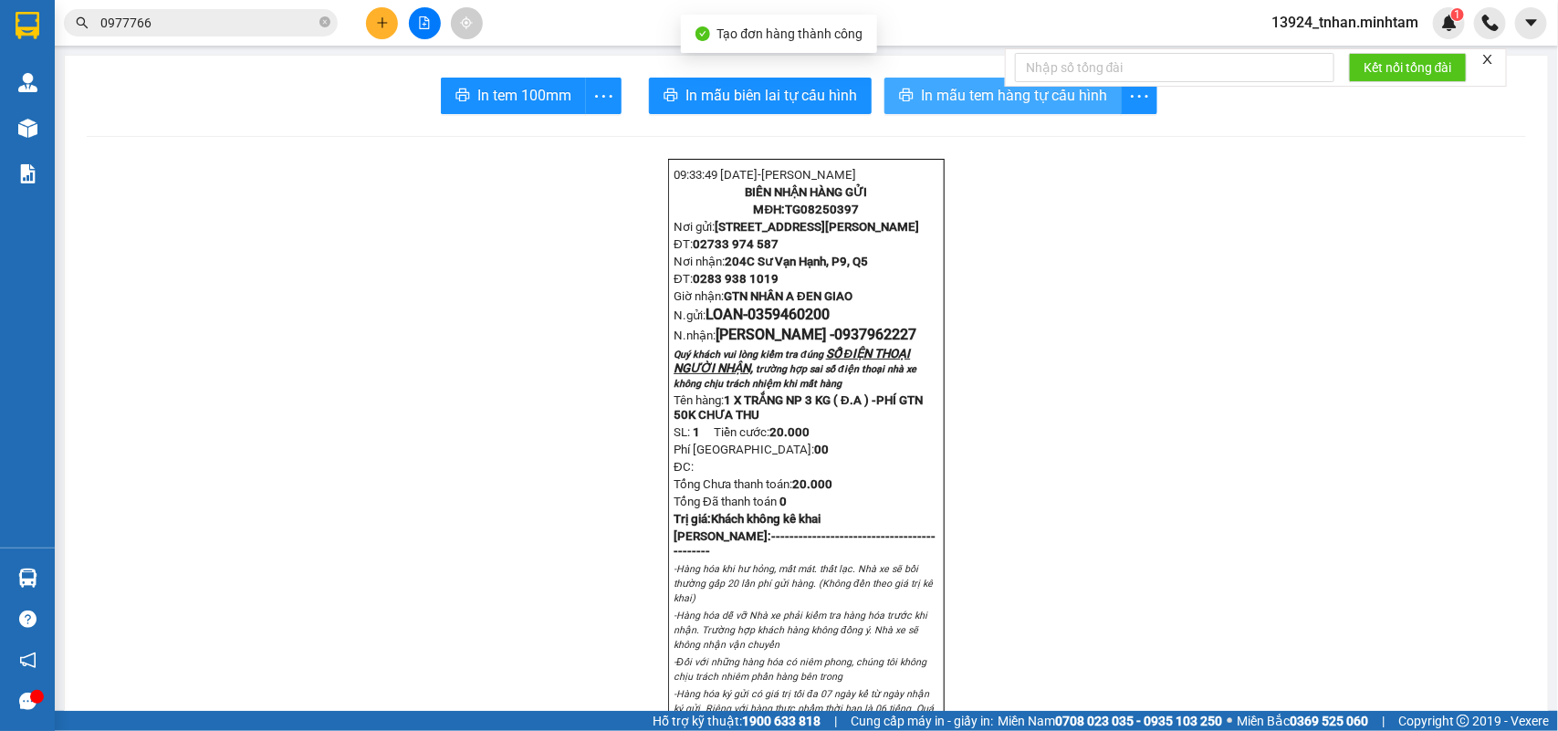
click at [908, 103] on button "In mẫu tem hàng tự cấu hình" at bounding box center [1003, 96] width 237 height 37
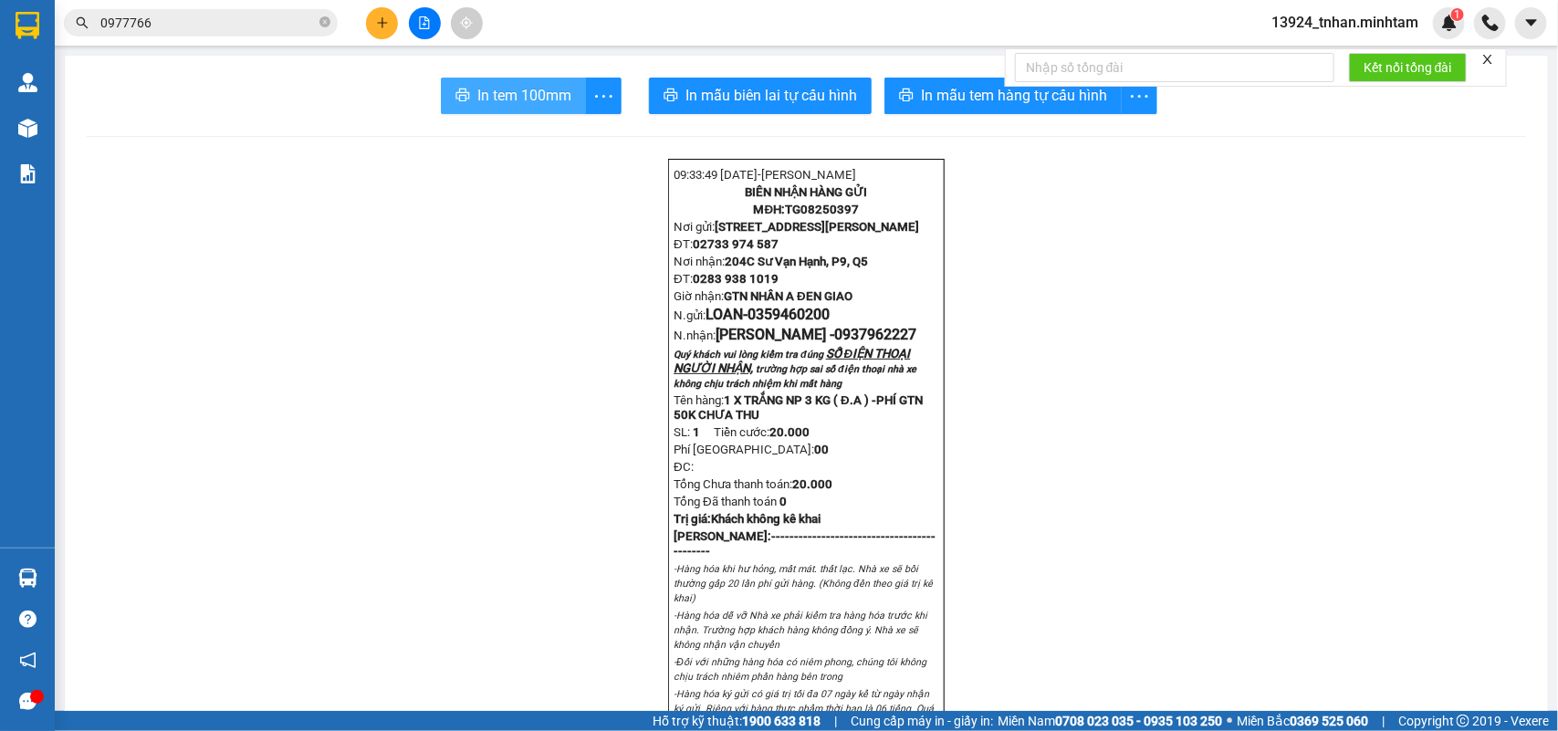
click at [540, 96] on span "In tem 100mm" at bounding box center [524, 95] width 94 height 23
click at [383, 29] on button at bounding box center [382, 23] width 32 height 32
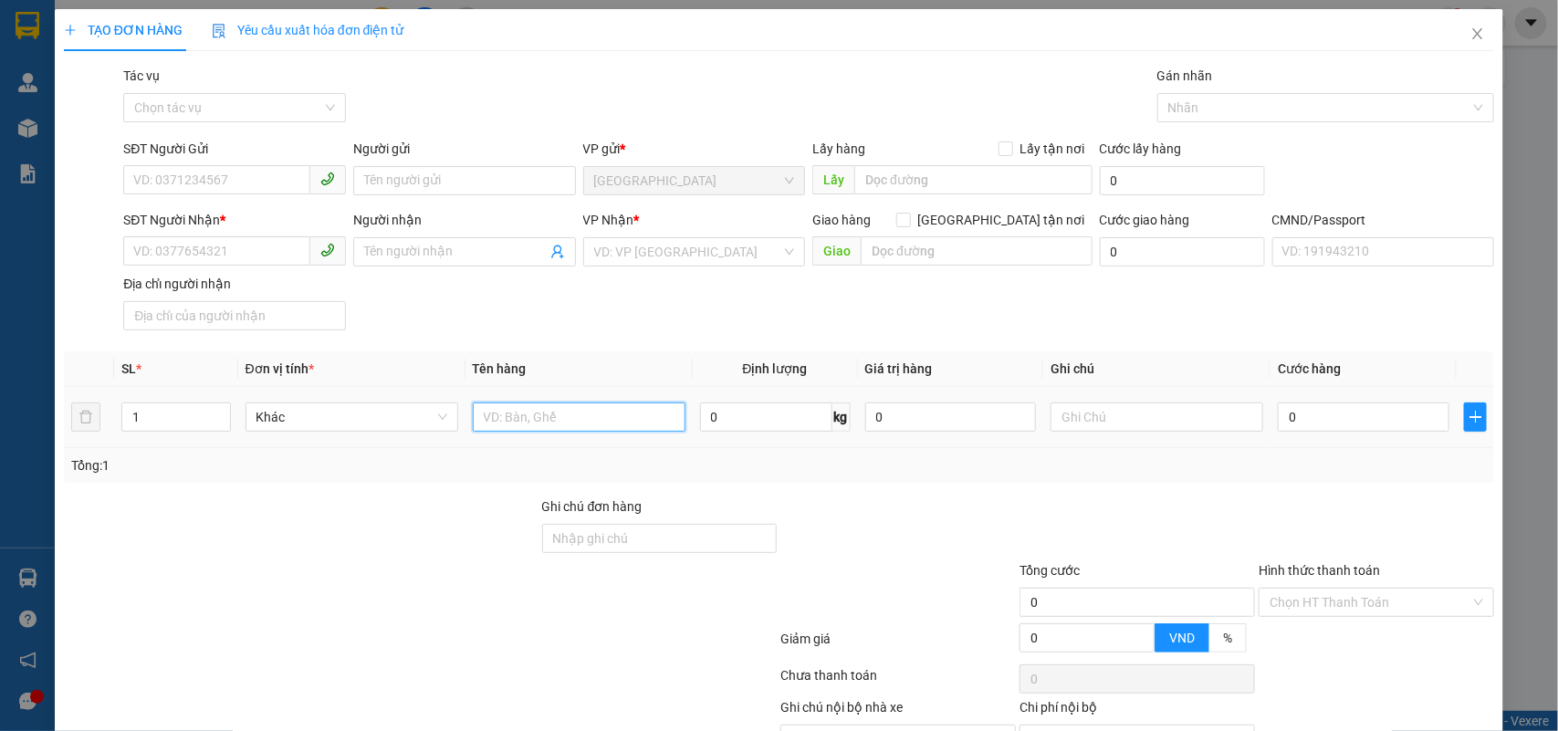
click at [582, 421] on input "text" at bounding box center [579, 417] width 213 height 29
type input "2 T 10 KG * 2"
click at [622, 534] on input "Ghi chú đơn hàng" at bounding box center [660, 538] width 236 height 29
type input "HCK +10K"
type input "2"
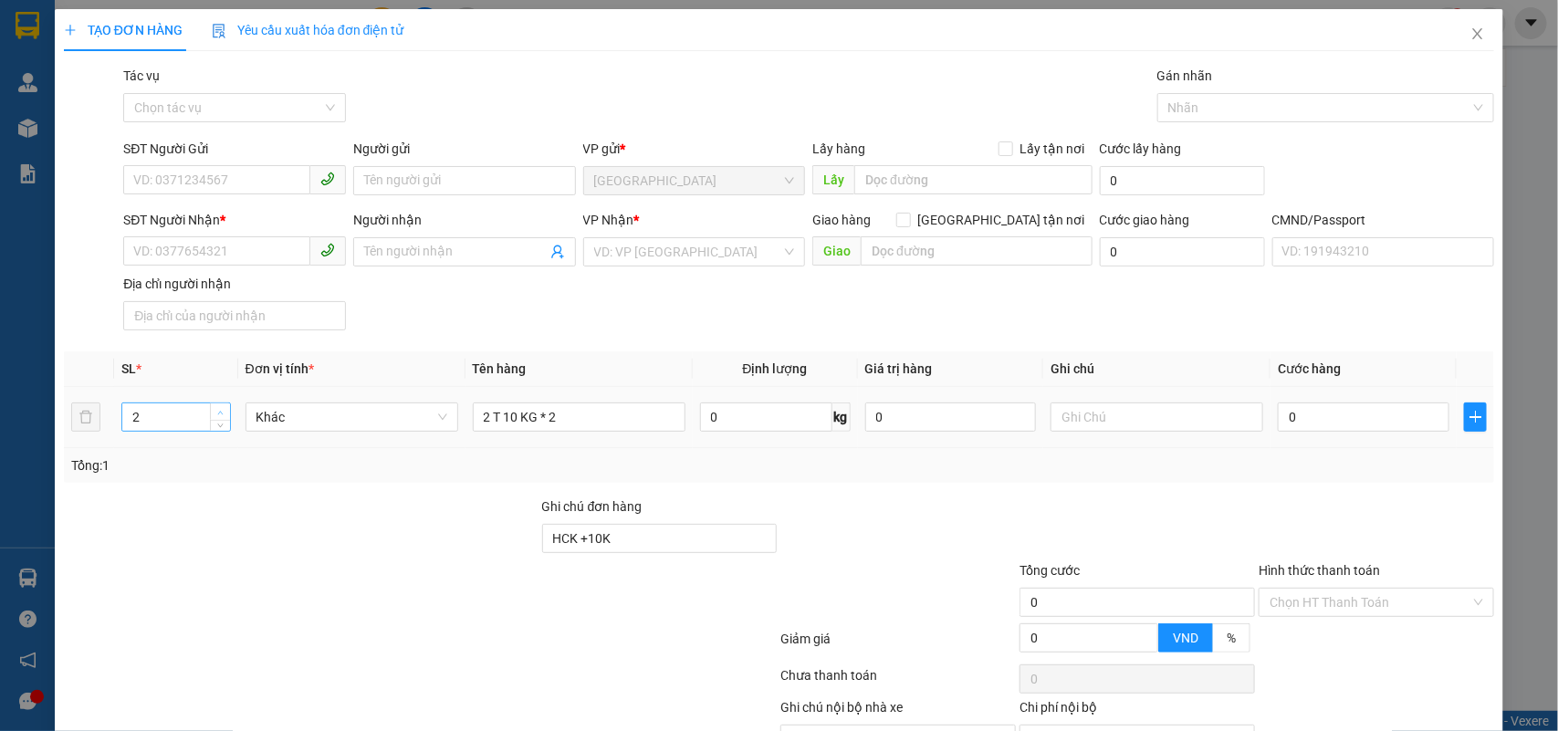
click at [217, 404] on span "Increase Value" at bounding box center [220, 412] width 20 height 16
click at [226, 164] on div "SĐT Người Gửi" at bounding box center [234, 152] width 223 height 27
click at [229, 179] on input "SĐT Người Gửi" at bounding box center [216, 179] width 187 height 29
type input "0382160462"
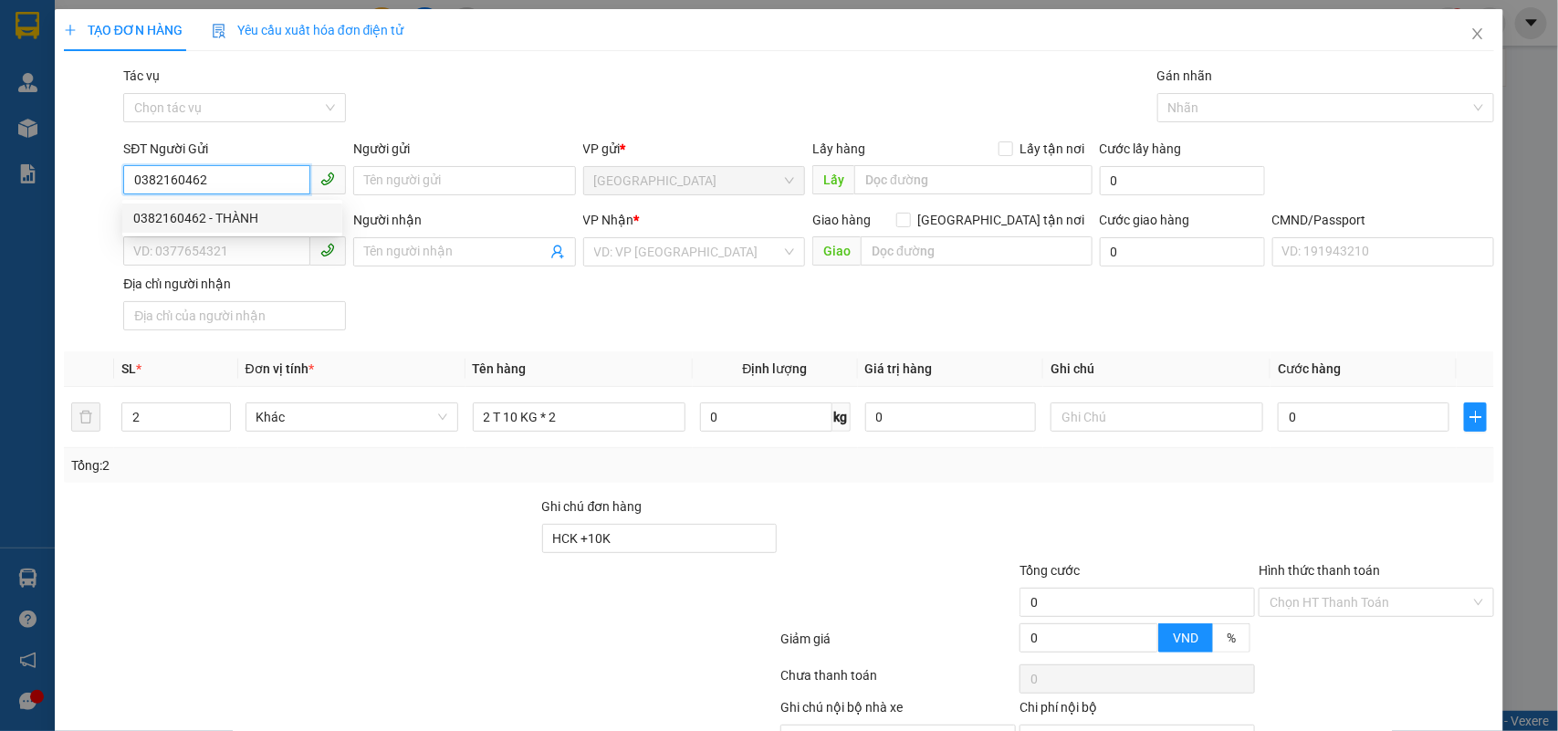
click at [257, 213] on div "0382160462 - THÀNH" at bounding box center [232, 218] width 198 height 20
type input "THÀNH"
type input "0386561038"
type input "CHÂU"
type input "0382160462"
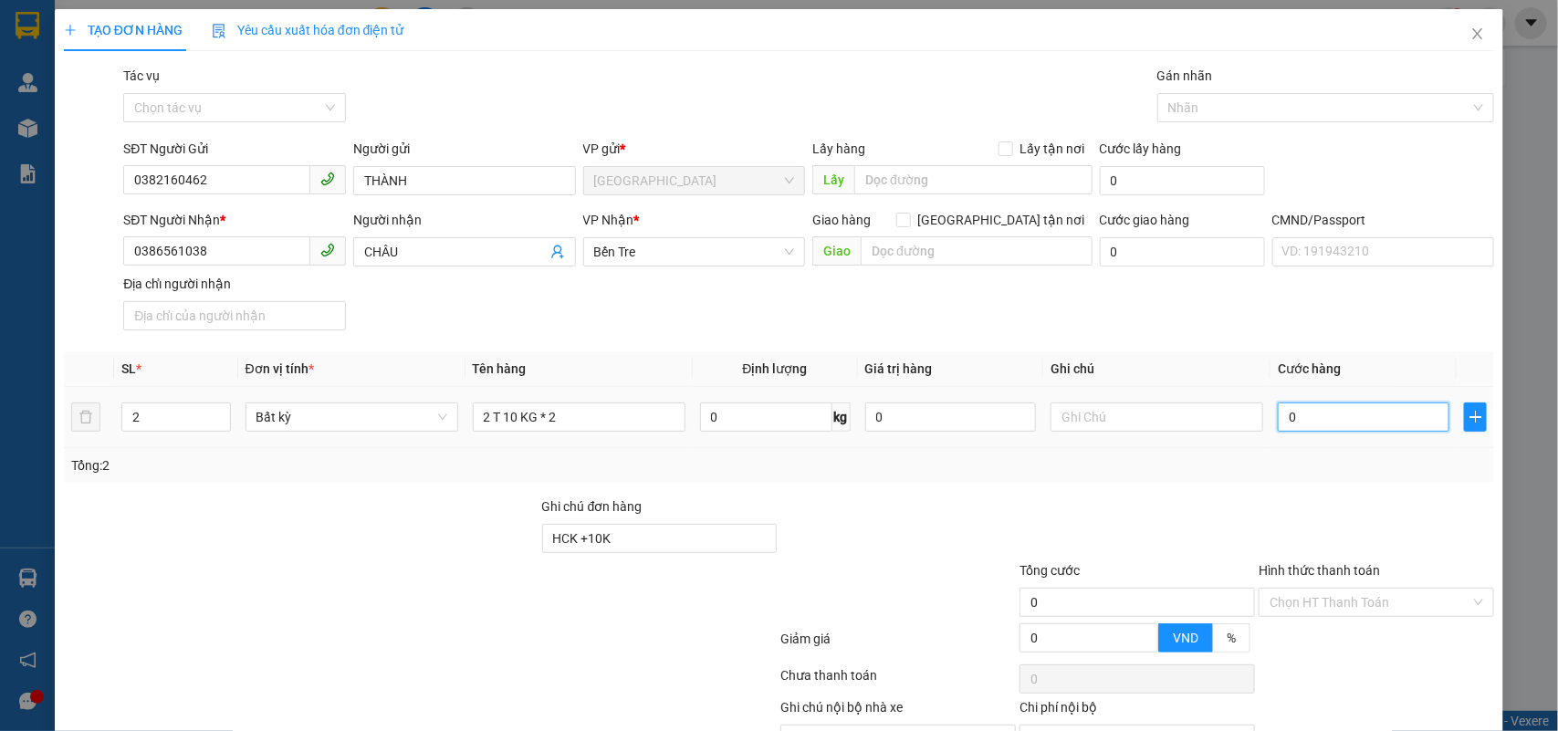
click at [1379, 416] on input "0" at bounding box center [1364, 417] width 172 height 29
type input "8"
type input "80"
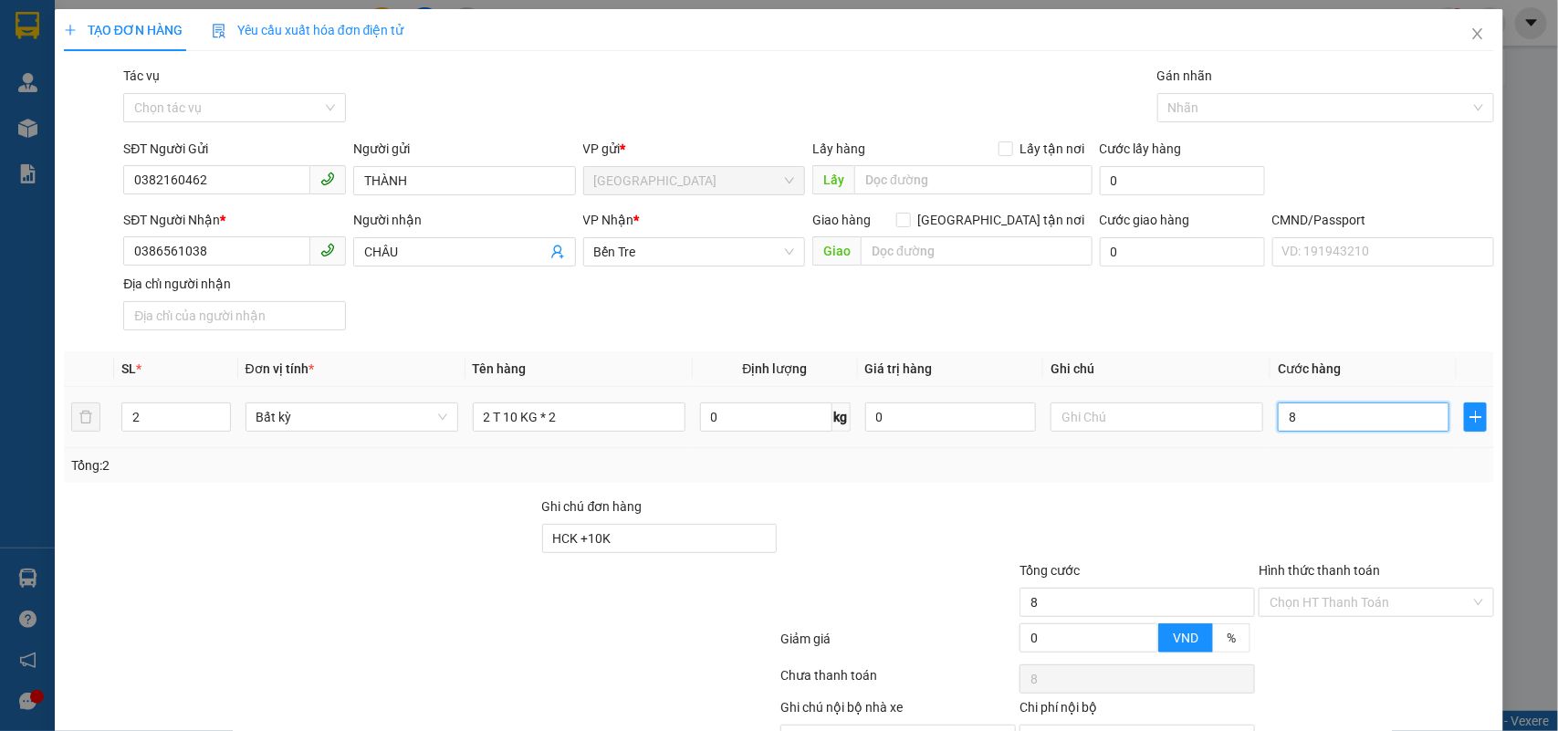
type input "80"
type input "80.000"
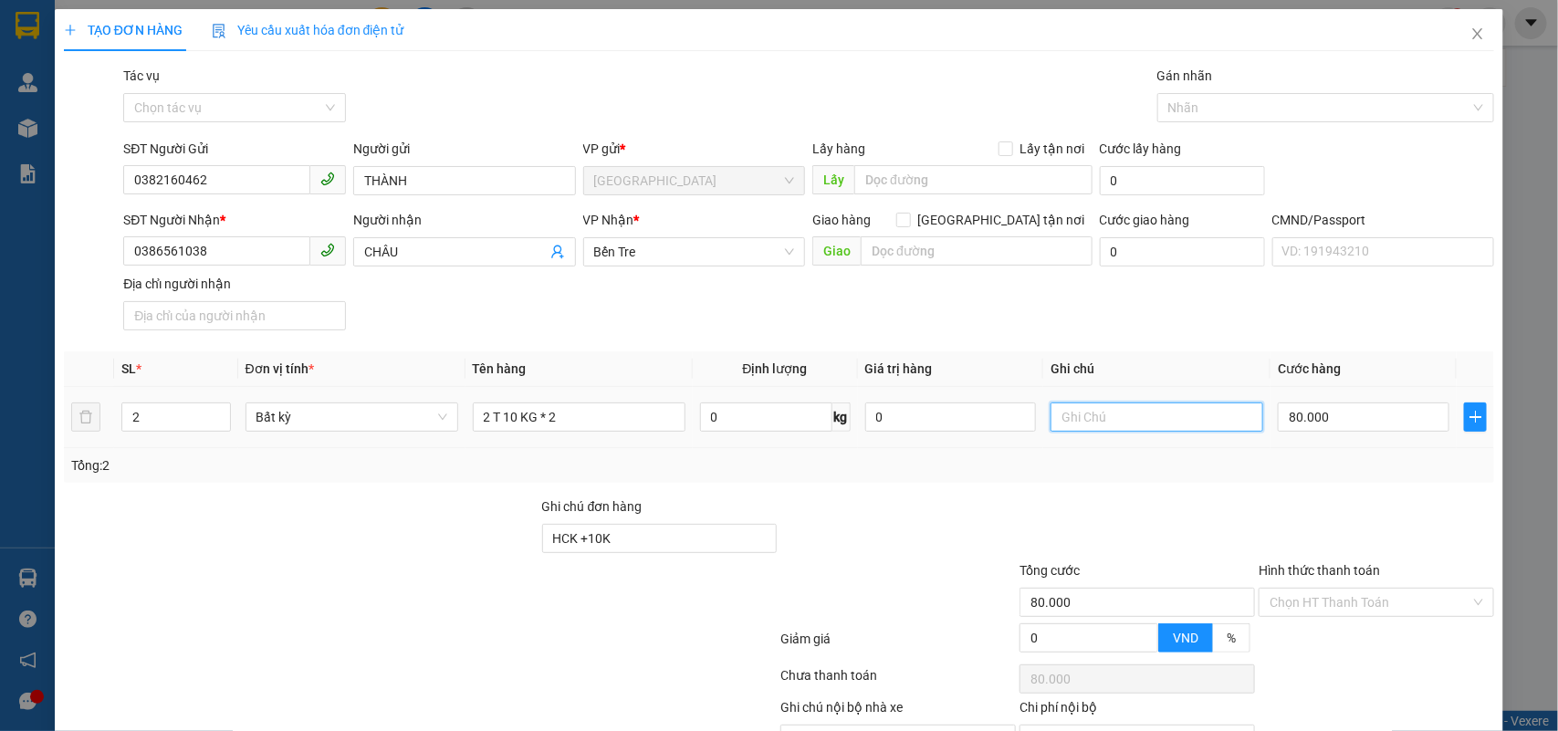
click at [1106, 409] on input "text" at bounding box center [1157, 417] width 213 height 29
type input "KHG NHÂN"
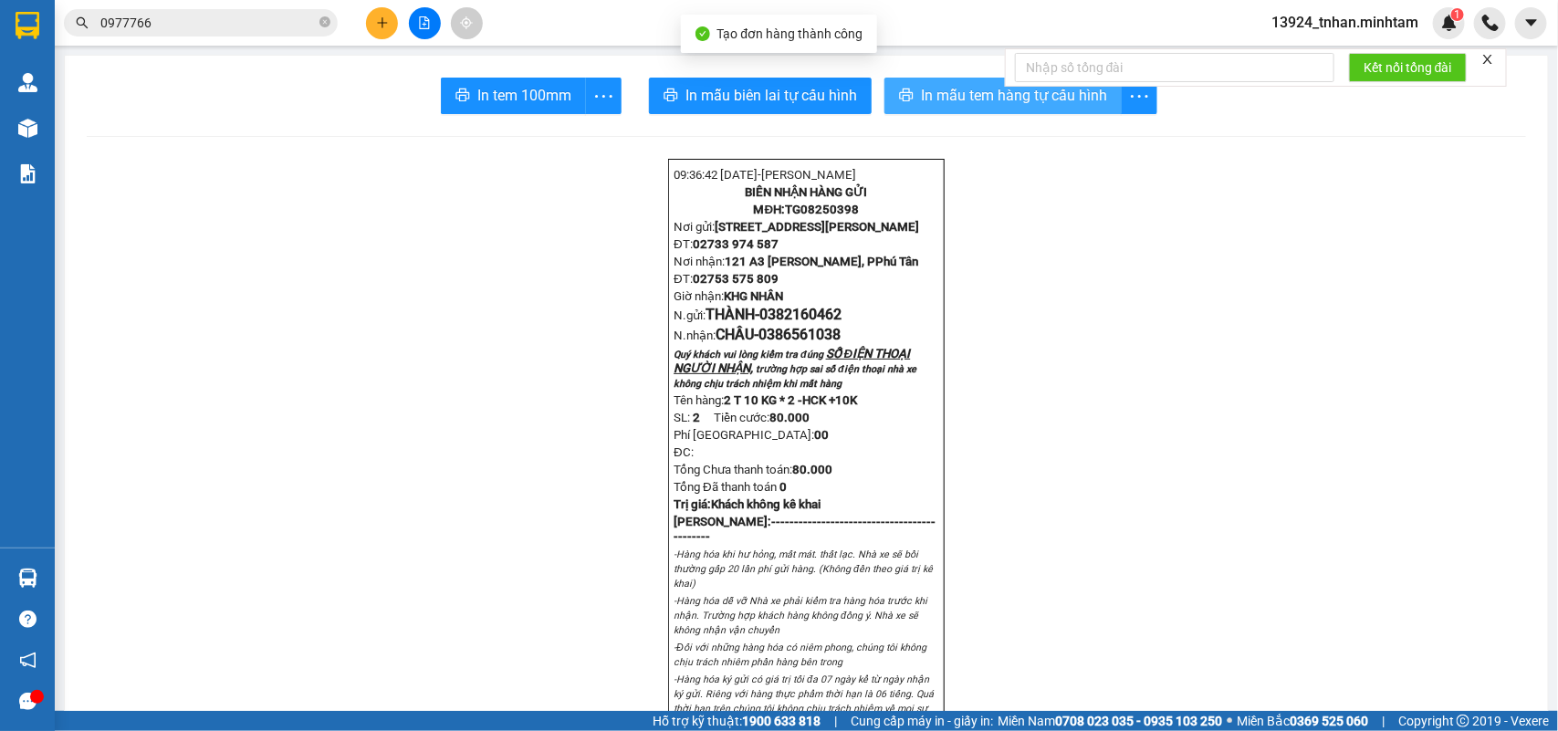
click at [947, 85] on span "In mẫu tem hàng tự cấu hình" at bounding box center [1014, 95] width 186 height 23
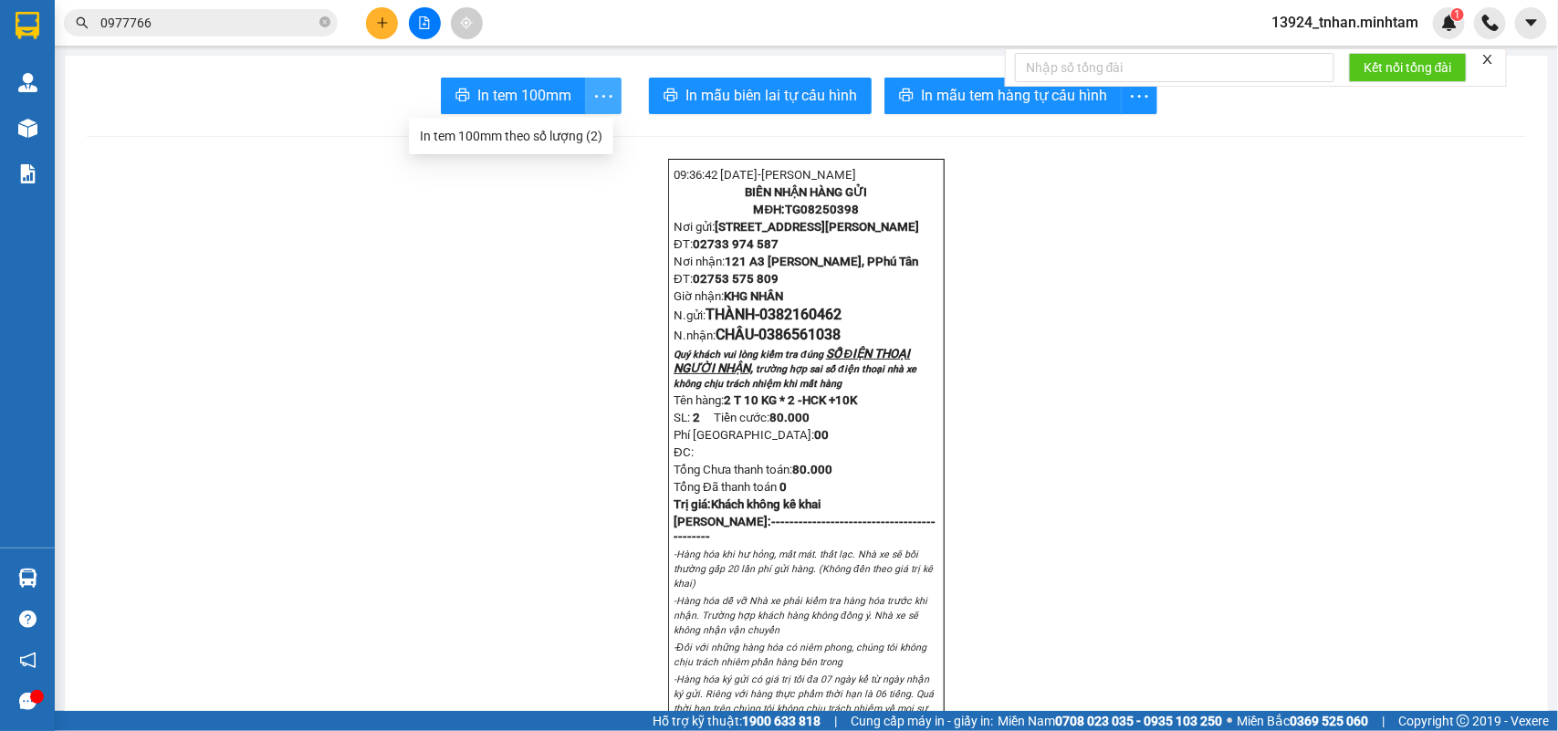
click at [595, 96] on icon "more" at bounding box center [603, 95] width 17 height 3
click at [577, 131] on div "In tem 100mm theo số lượng (2)" at bounding box center [511, 136] width 183 height 20
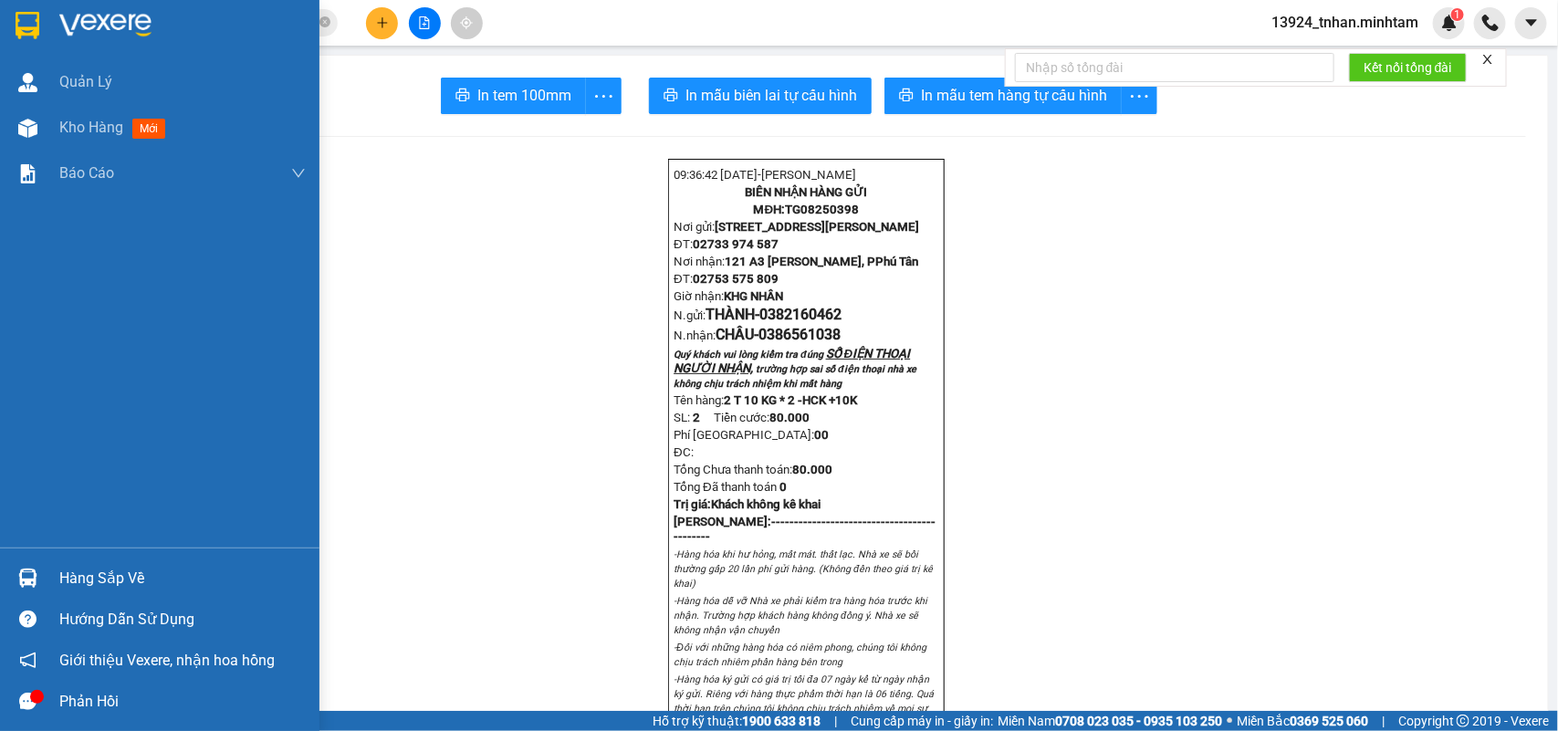
click at [23, 1] on div at bounding box center [160, 29] width 320 height 59
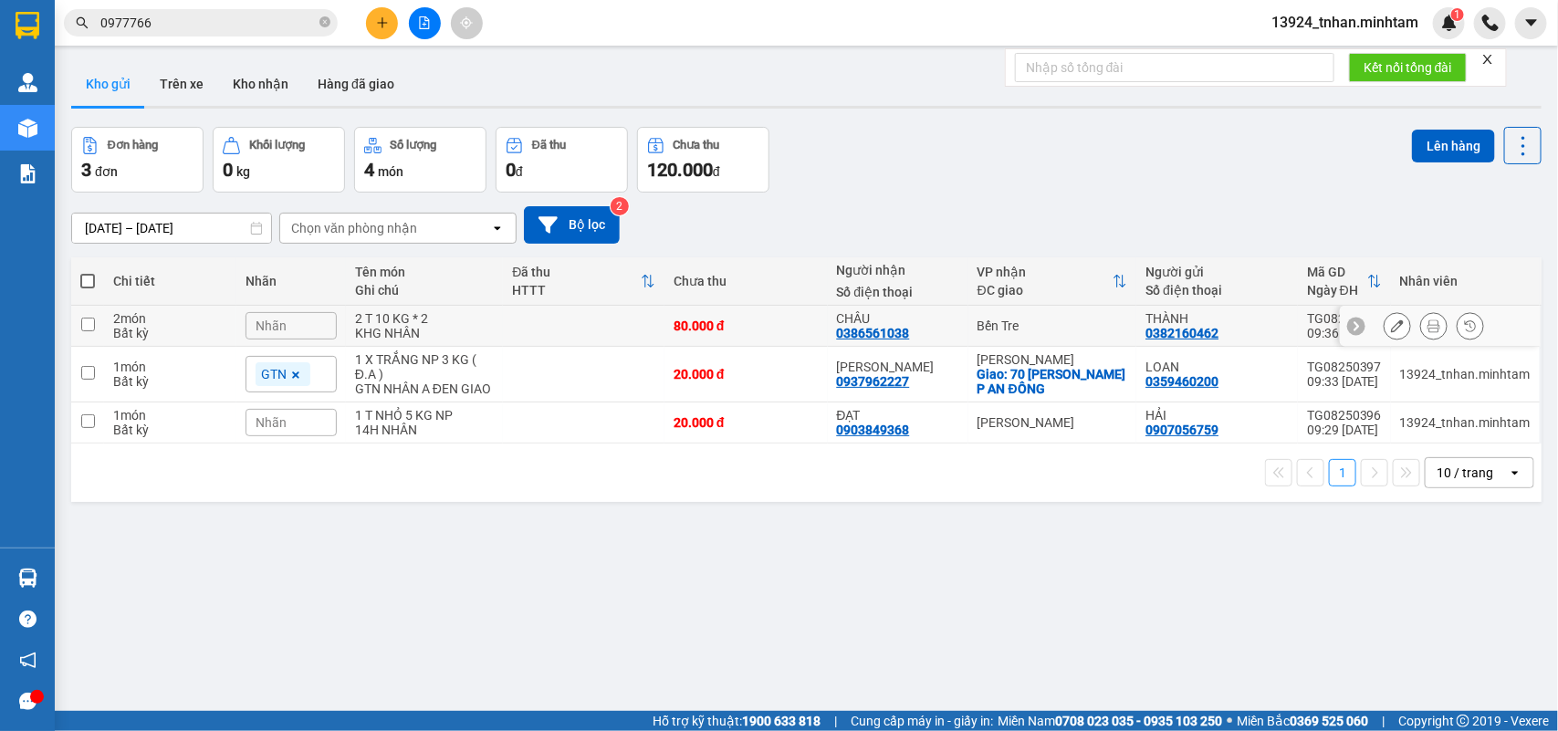
click at [886, 322] on div "CHÂU" at bounding box center [898, 318] width 122 height 15
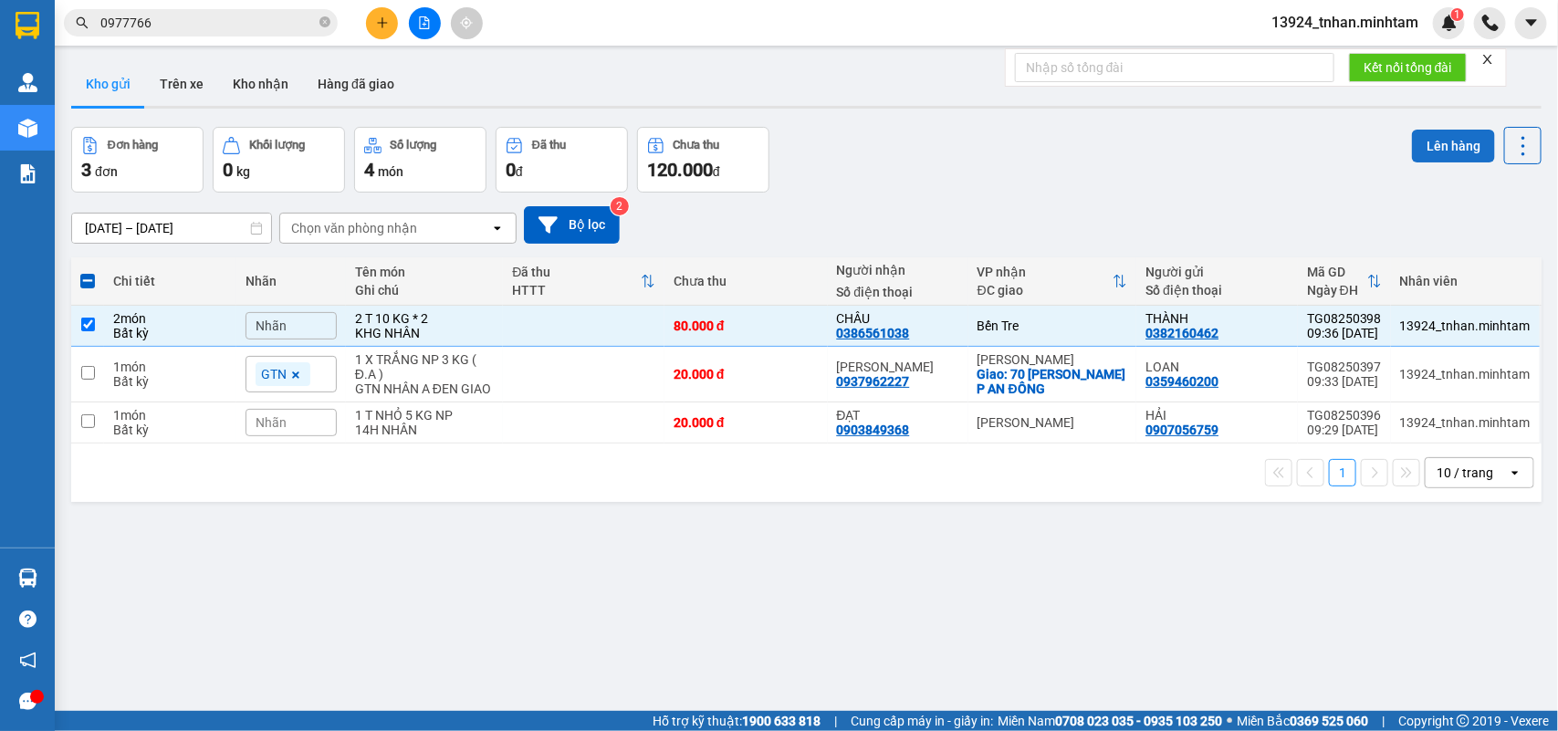
click at [1452, 146] on button "Lên hàng" at bounding box center [1453, 146] width 83 height 33
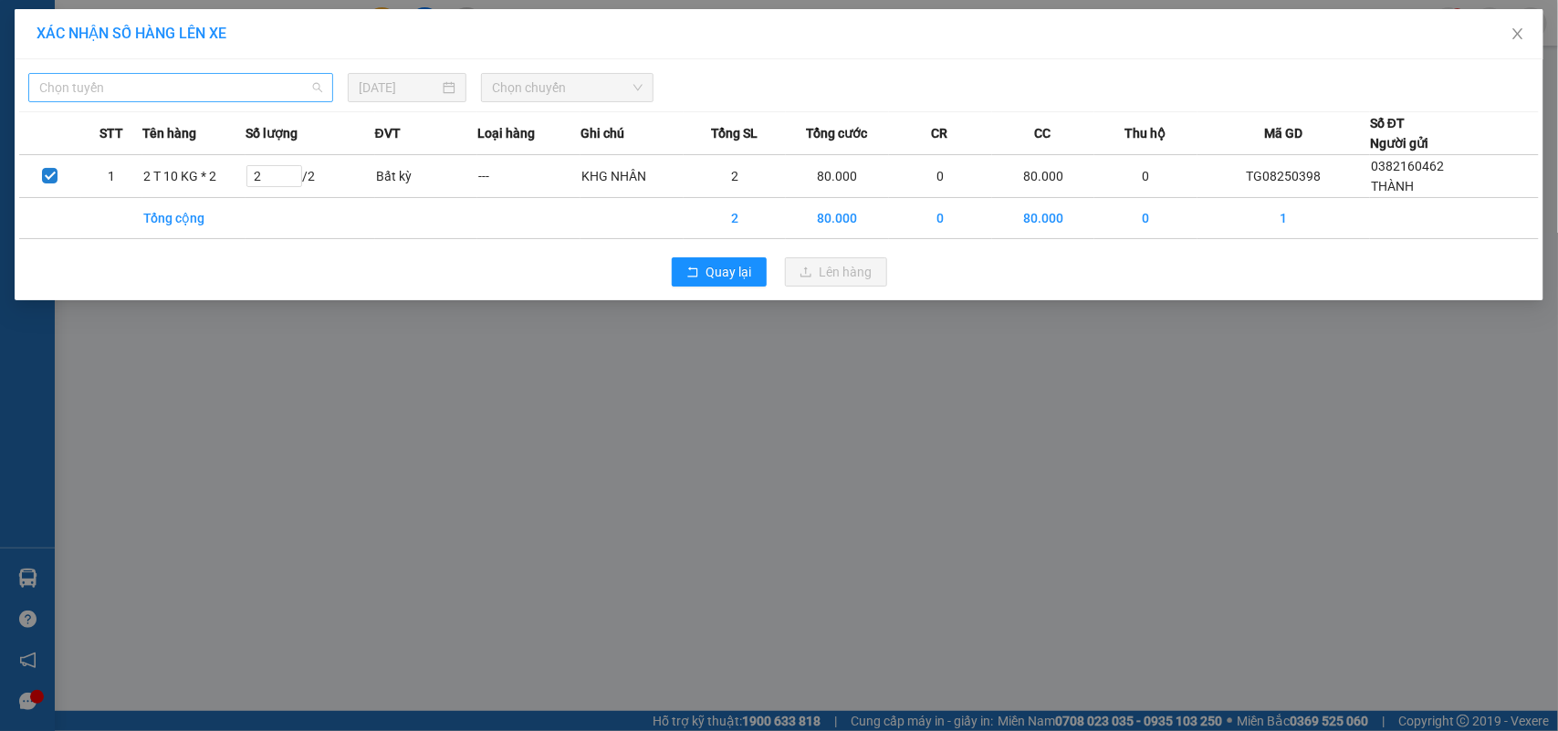
click at [272, 94] on span "Chọn tuyến" at bounding box center [180, 87] width 283 height 27
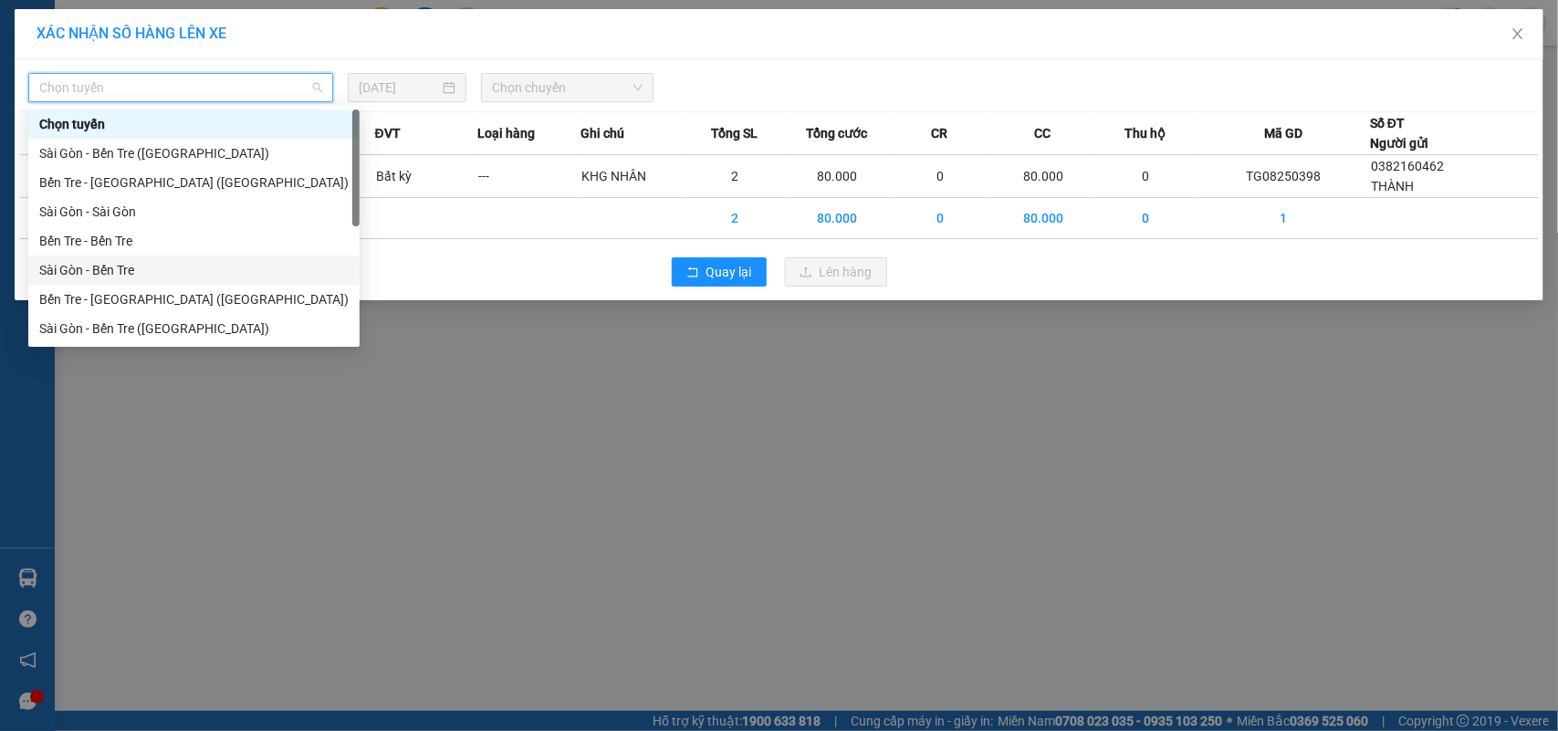
click at [132, 267] on div "Sài Gòn - Bến Tre" at bounding box center [193, 270] width 309 height 20
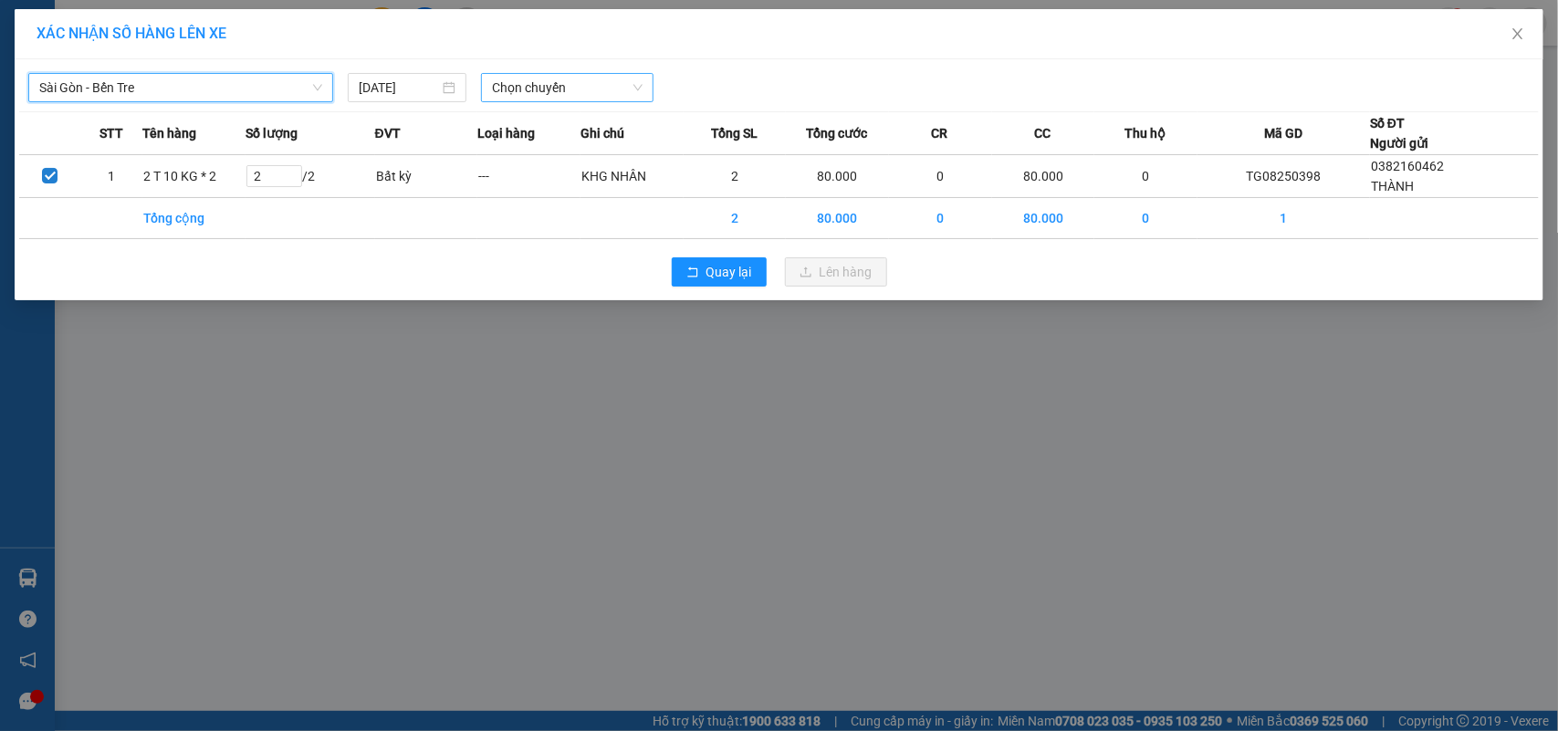
click at [543, 84] on span "Chọn chuyến" at bounding box center [567, 87] width 150 height 27
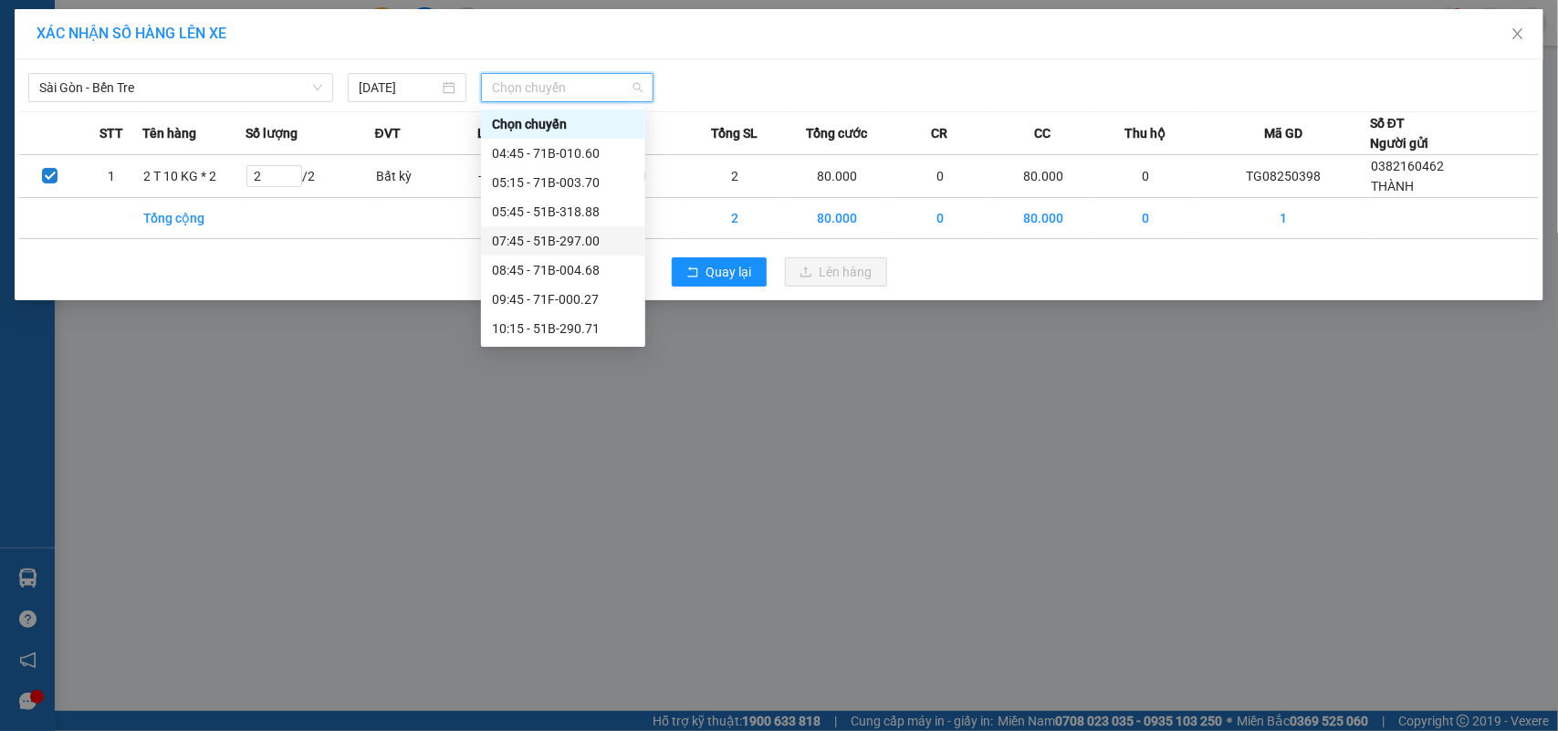
click at [603, 237] on div "07:45 - 51B-297.00" at bounding box center [563, 241] width 142 height 20
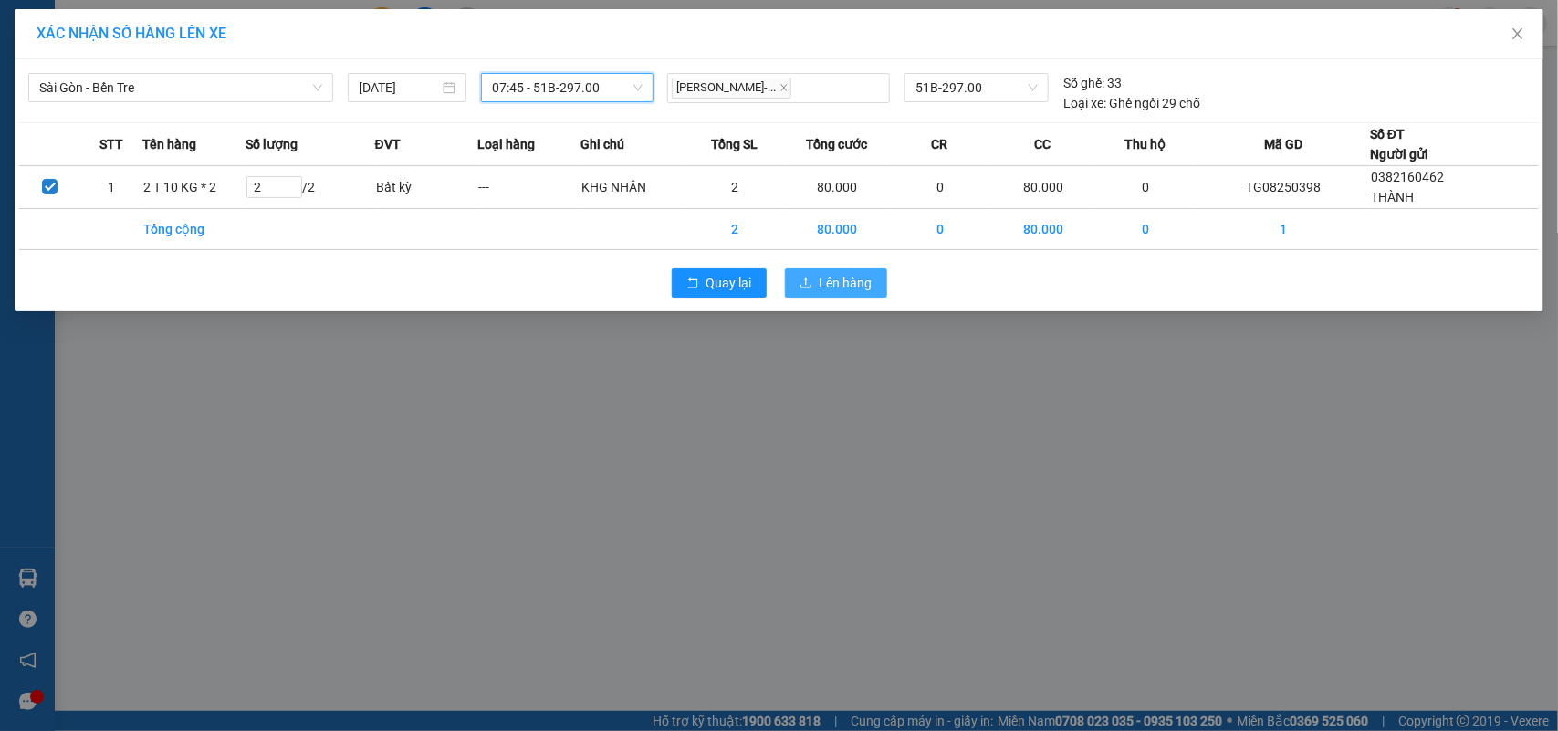
click at [852, 277] on span "Lên hàng" at bounding box center [846, 283] width 53 height 20
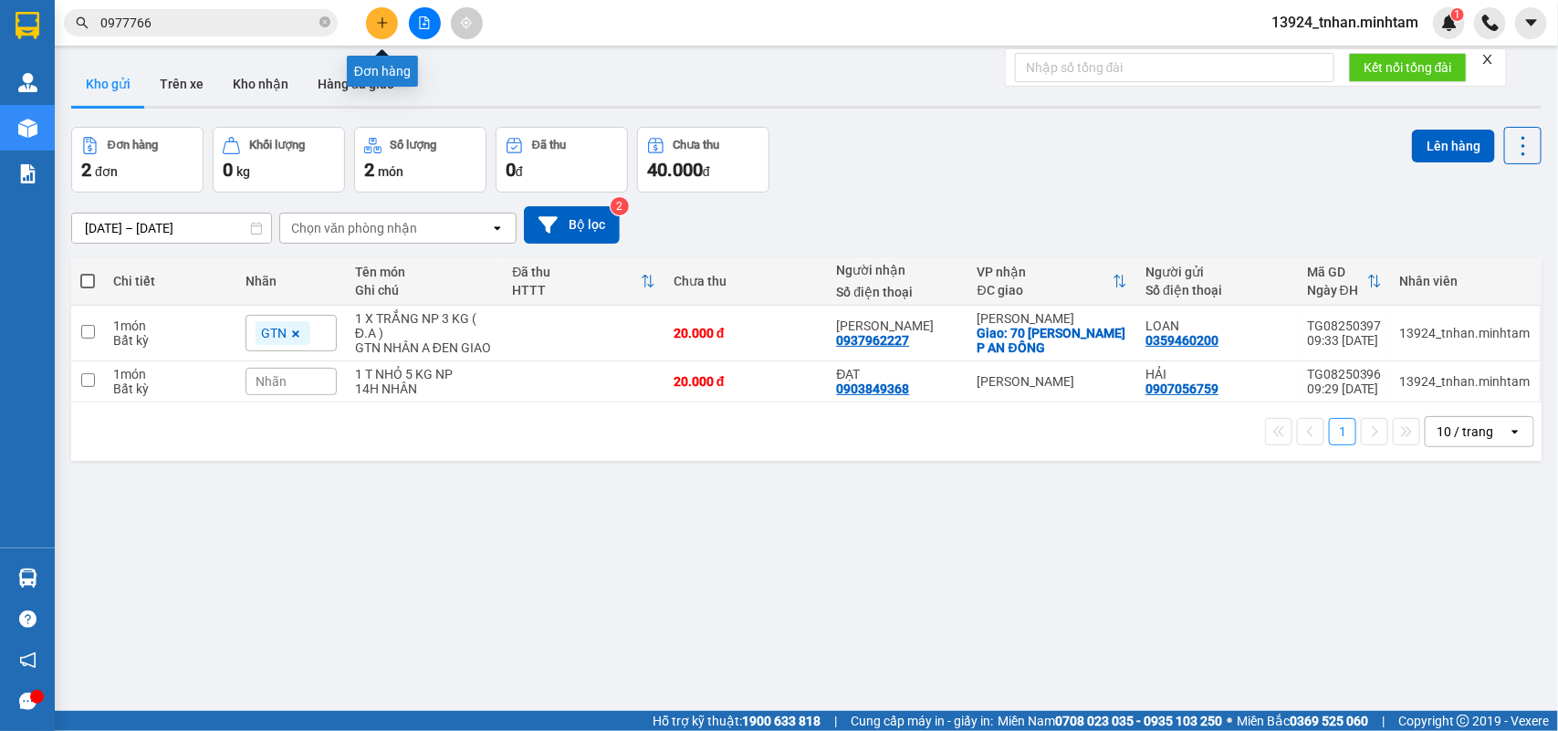
click at [391, 23] on button at bounding box center [382, 23] width 32 height 32
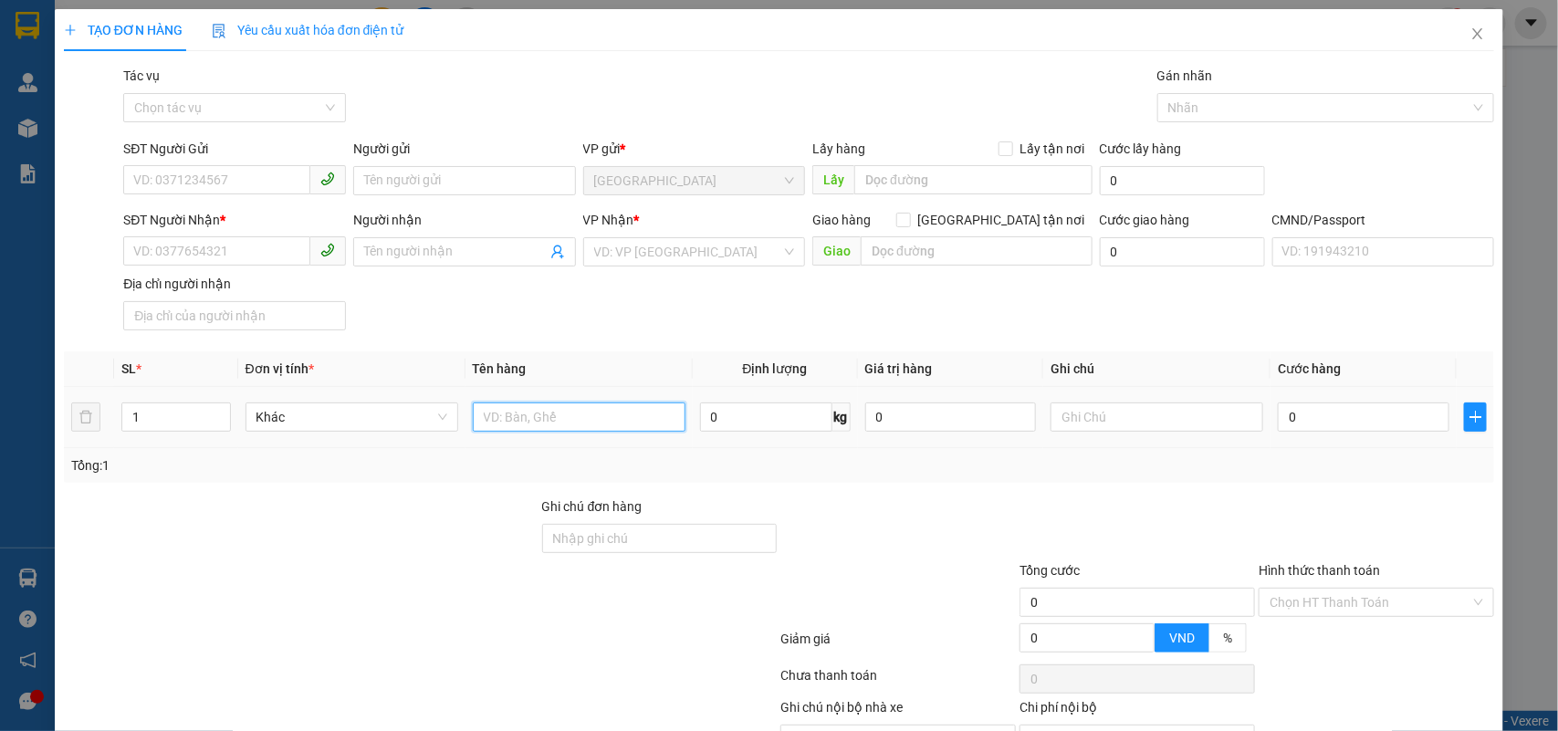
click at [578, 422] on input "text" at bounding box center [579, 417] width 213 height 29
type input "1 GB NP 11 KG ( Đ.A )"
click at [203, 183] on input "SĐT Người Gửi" at bounding box center [216, 179] width 187 height 29
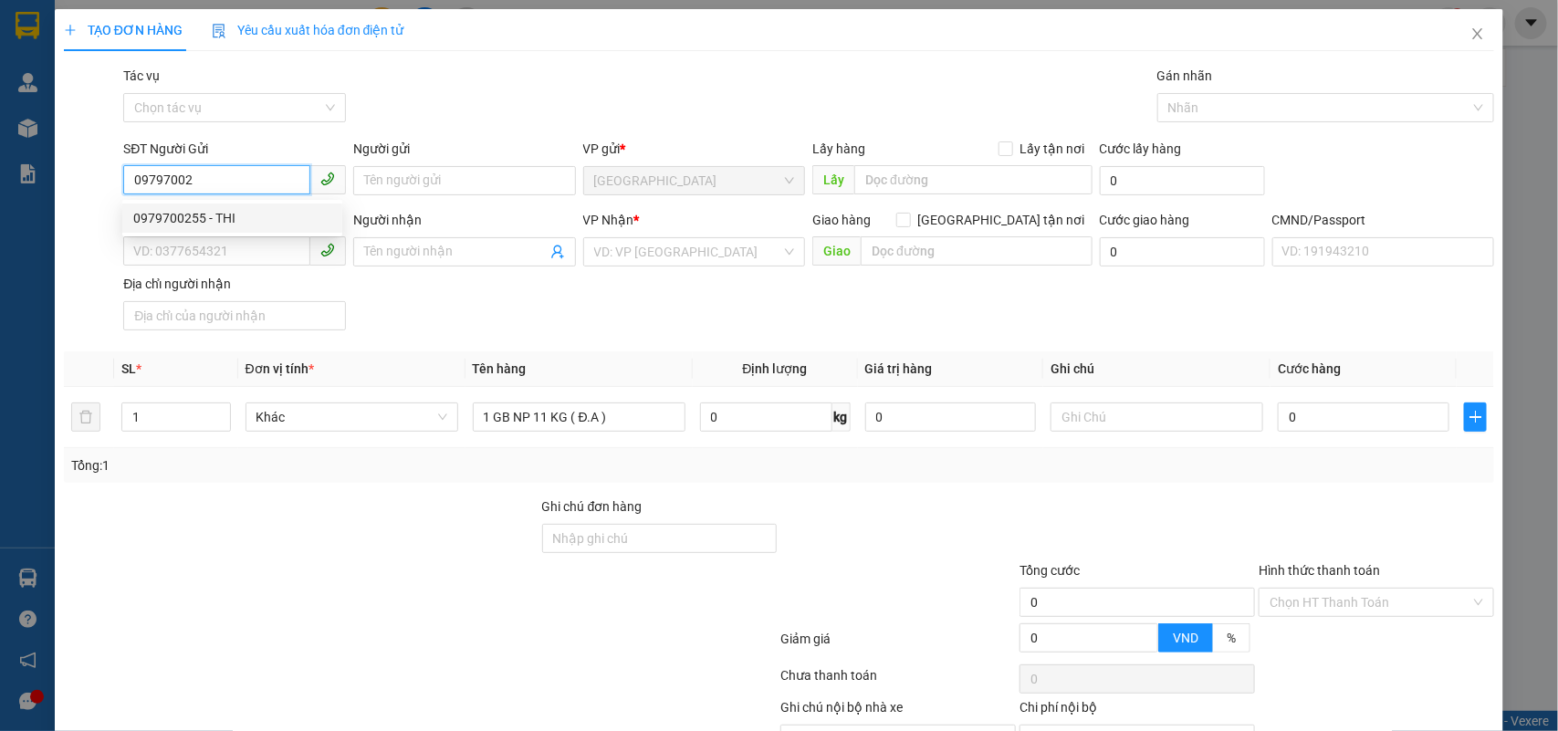
click at [256, 217] on div "0979700255 - THI" at bounding box center [232, 218] width 198 height 20
type input "0979700255"
type input "THI"
type input "0925470166"
type input "NHI"
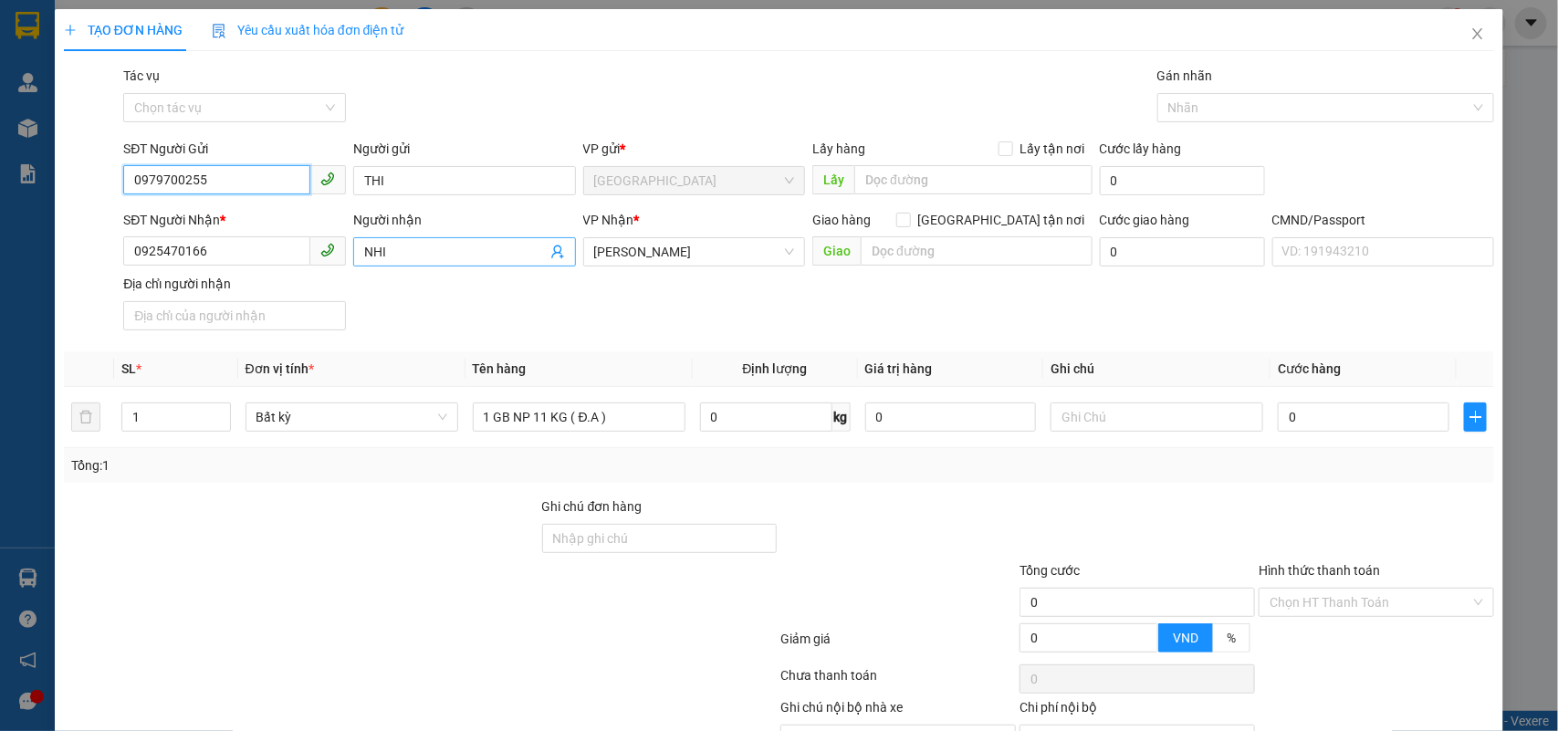
type input "0979700255"
click at [551, 249] on icon "user-add" at bounding box center [558, 252] width 15 height 15
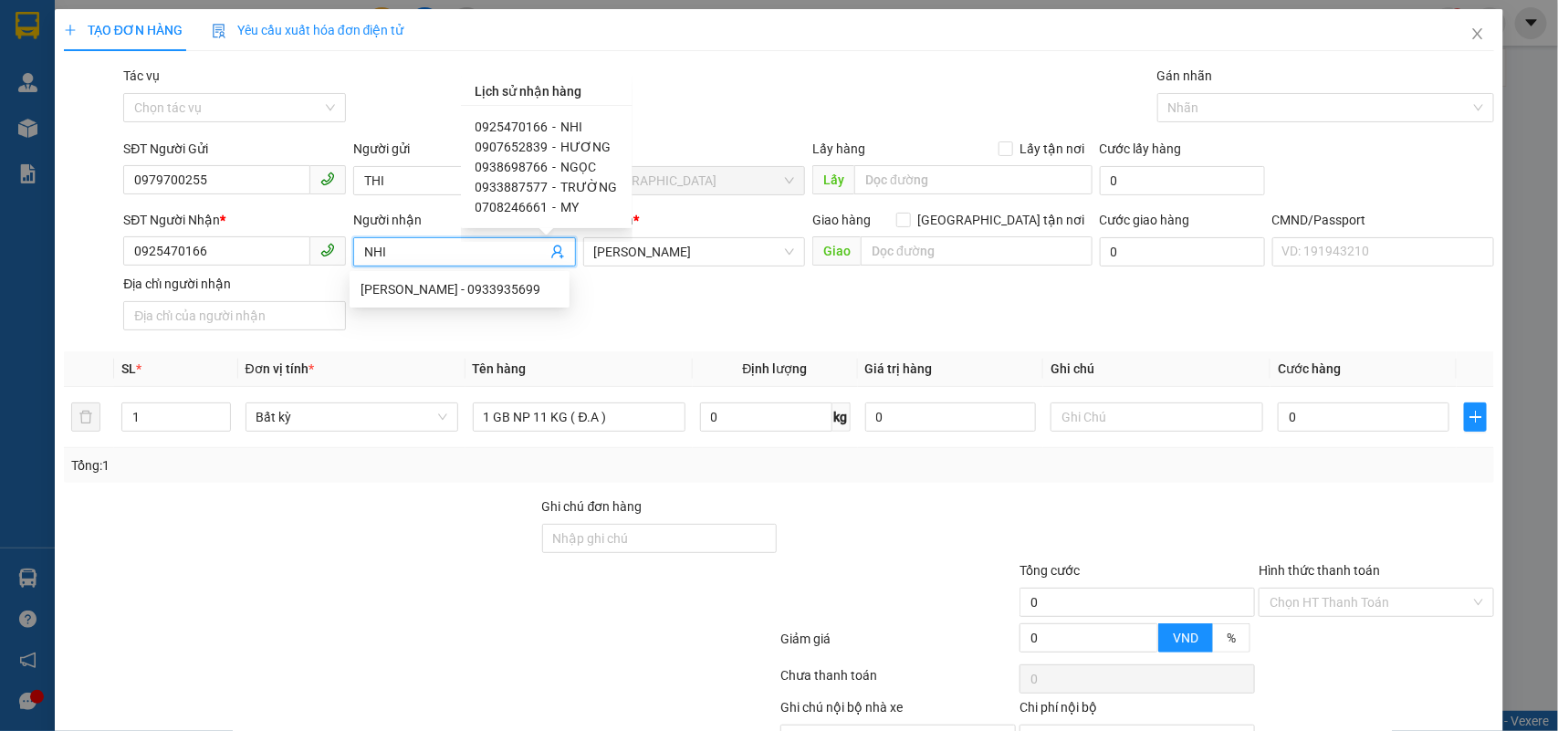
click at [577, 140] on span "HƯƠNG" at bounding box center [586, 147] width 50 height 15
type input "0907652839"
type input "HƯƠNG"
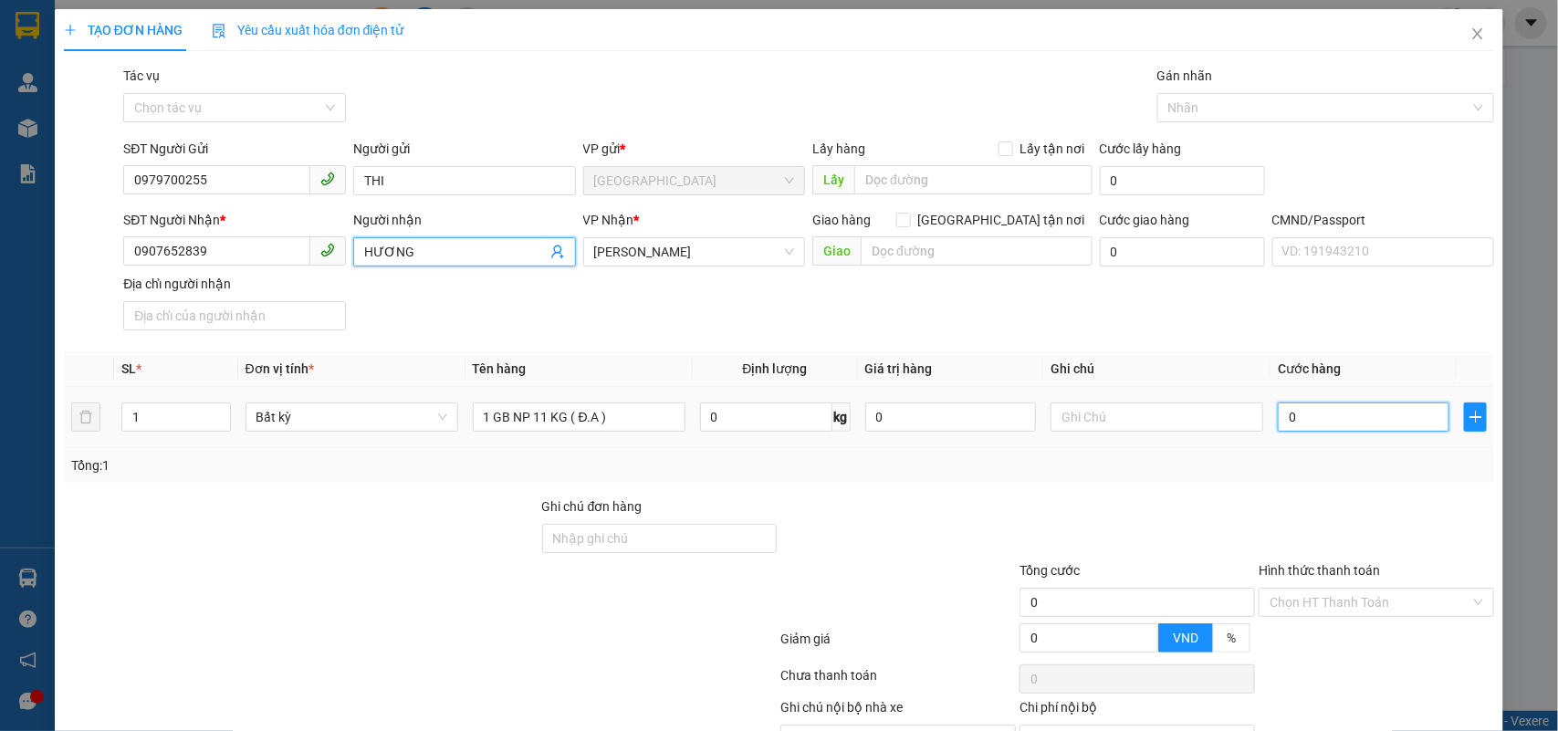
click at [1317, 411] on input "0" at bounding box center [1364, 417] width 172 height 29
type input "3"
type input "30"
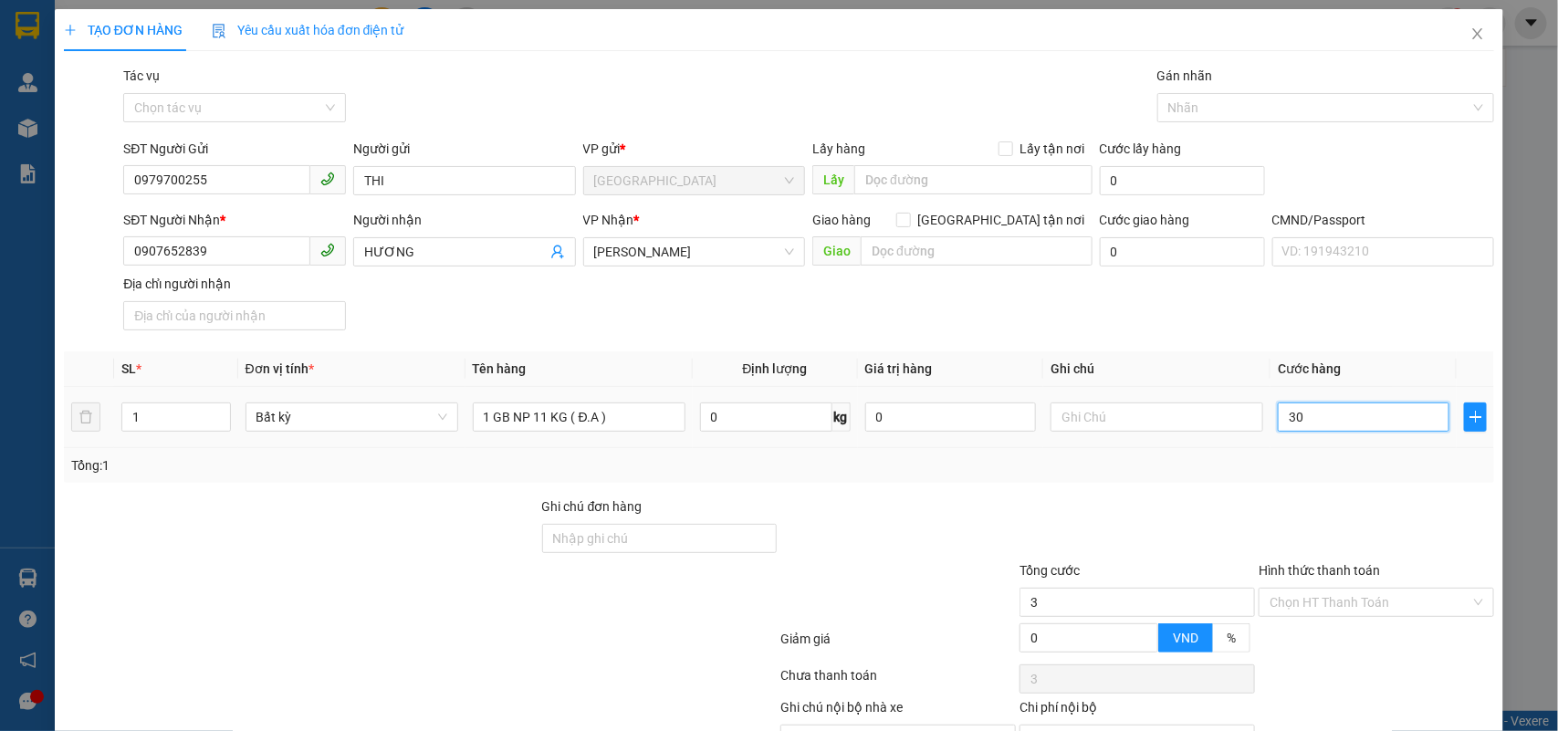
type input "30"
type input "30.000"
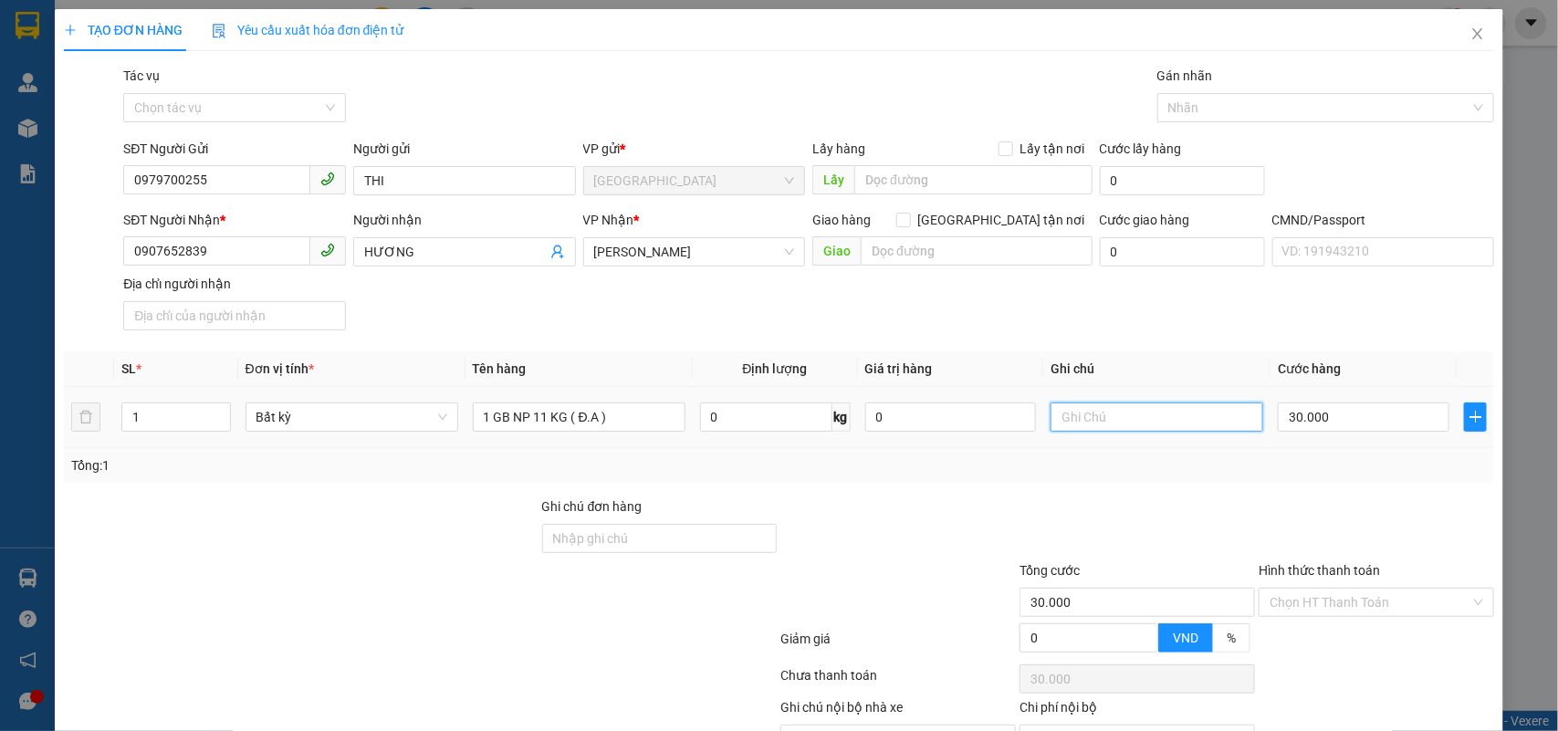
click at [1199, 418] on input "text" at bounding box center [1157, 417] width 213 height 29
type input "1"
type input "15H NHÂN"
click at [1334, 589] on input "Hình thức thanh toán" at bounding box center [1370, 602] width 201 height 27
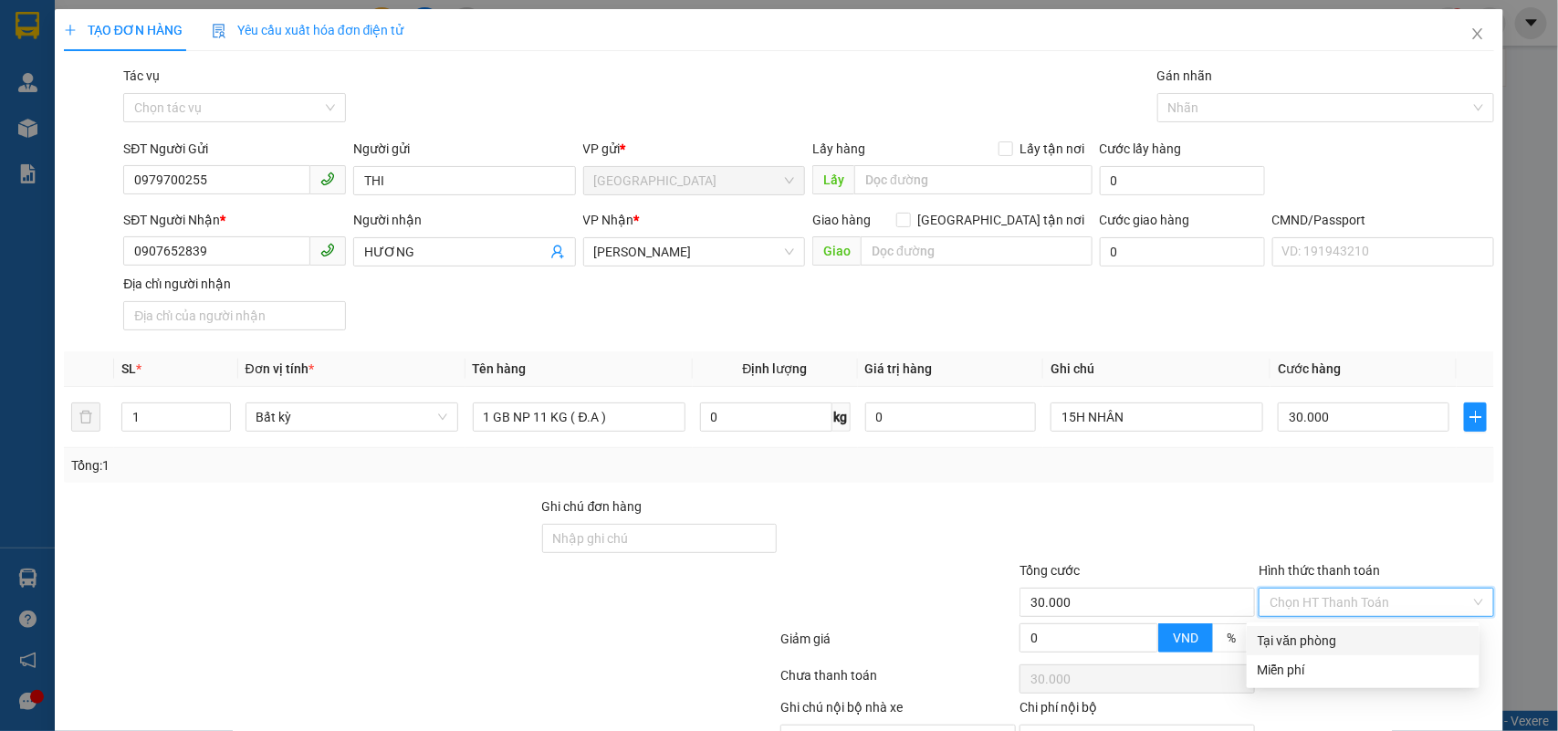
click at [1321, 631] on div "Tại văn phòng" at bounding box center [1363, 641] width 211 height 20
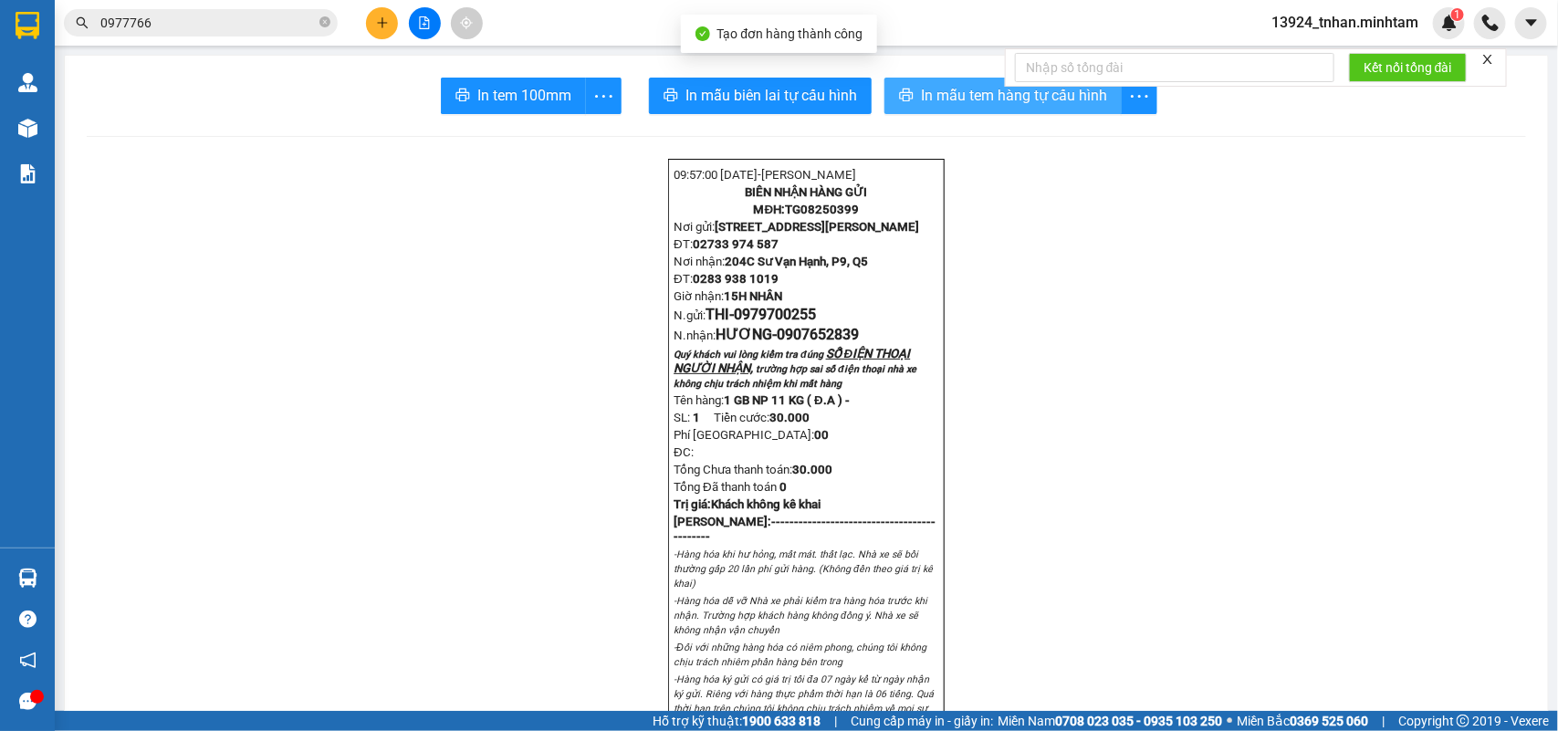
click at [921, 100] on span "In mẫu tem hàng tự cấu hình" at bounding box center [1014, 95] width 186 height 23
click at [1006, 99] on span "In mẫu tem hàng tự cấu hình" at bounding box center [1014, 95] width 186 height 23
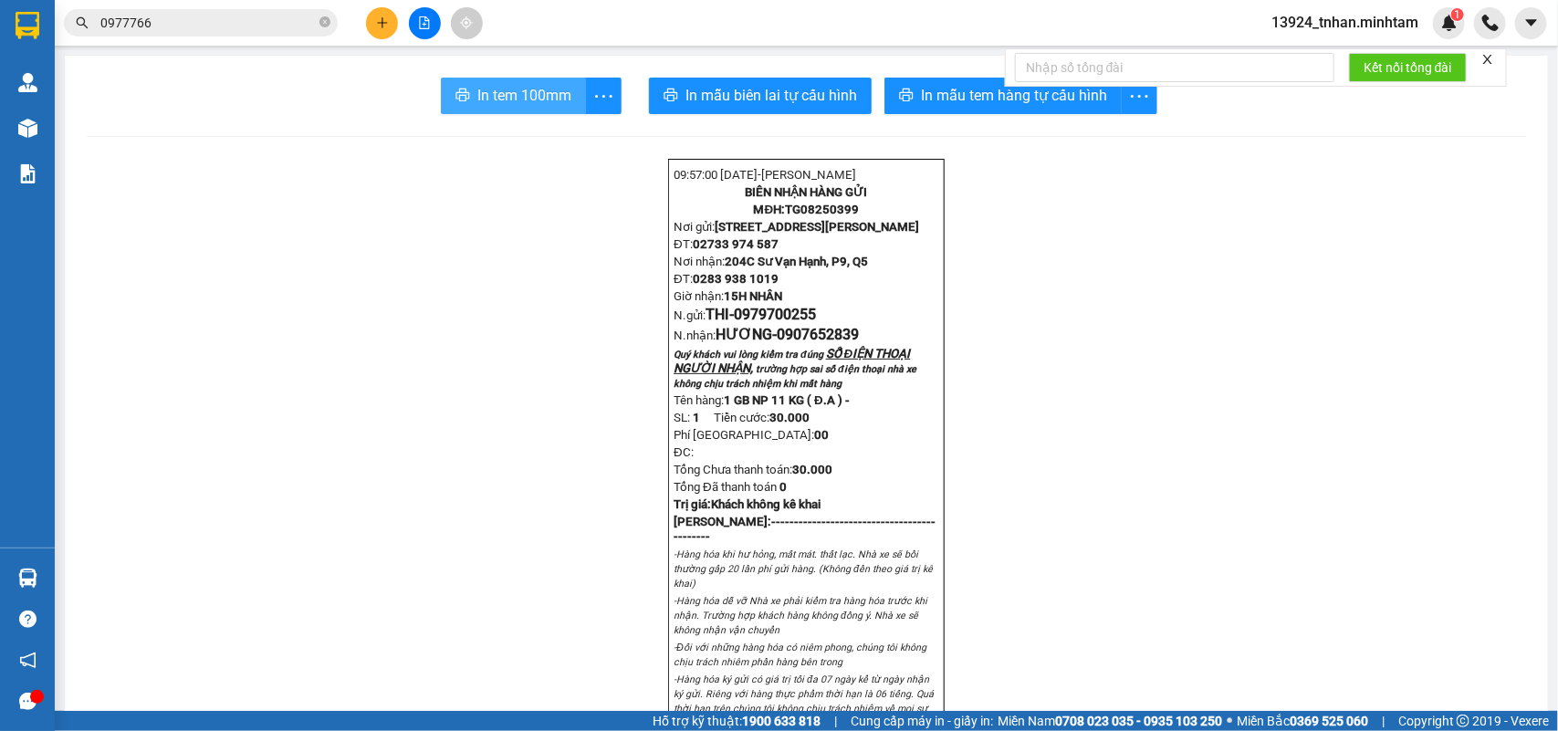
click at [548, 98] on span "In tem 100mm" at bounding box center [524, 95] width 94 height 23
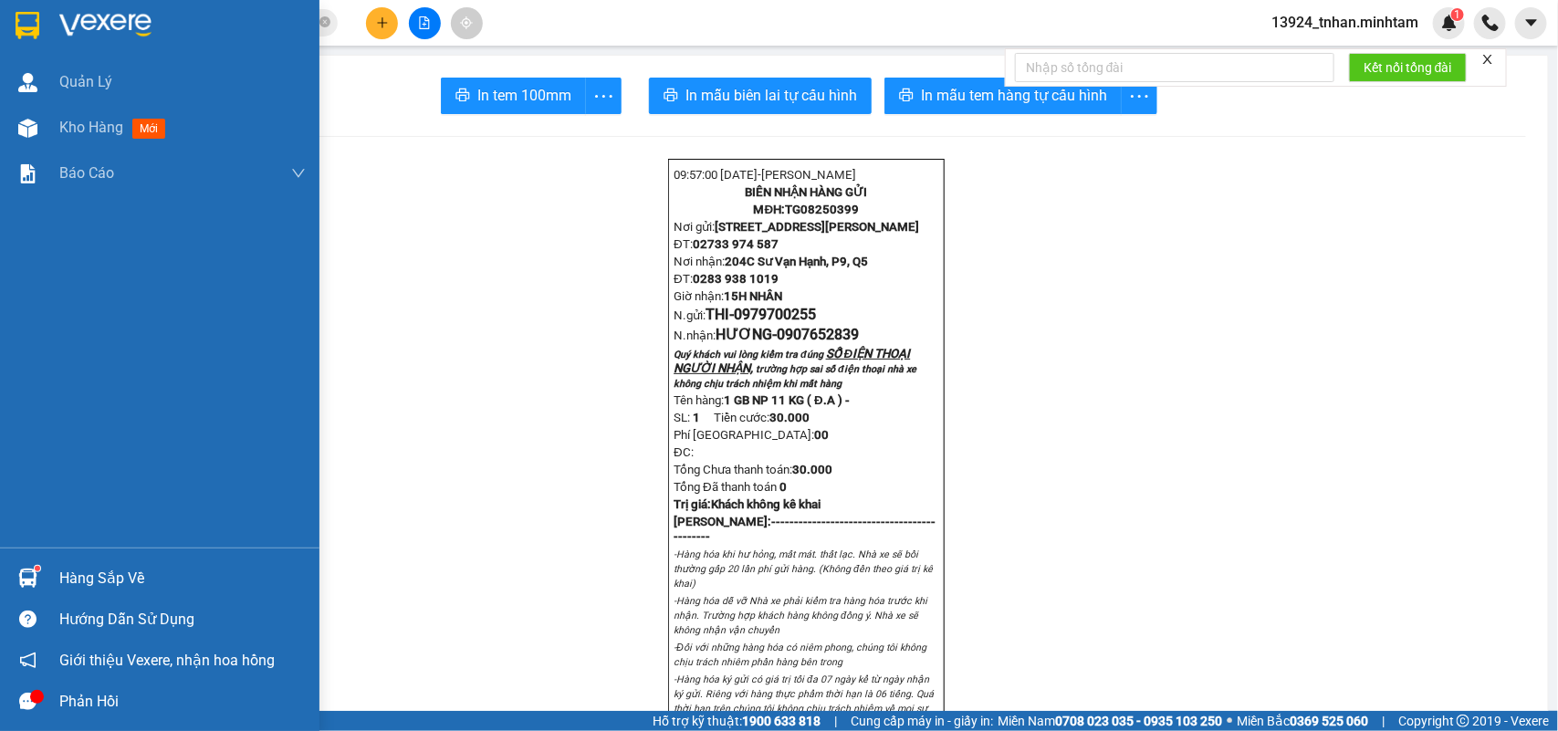
click at [5, 5] on div at bounding box center [160, 29] width 320 height 59
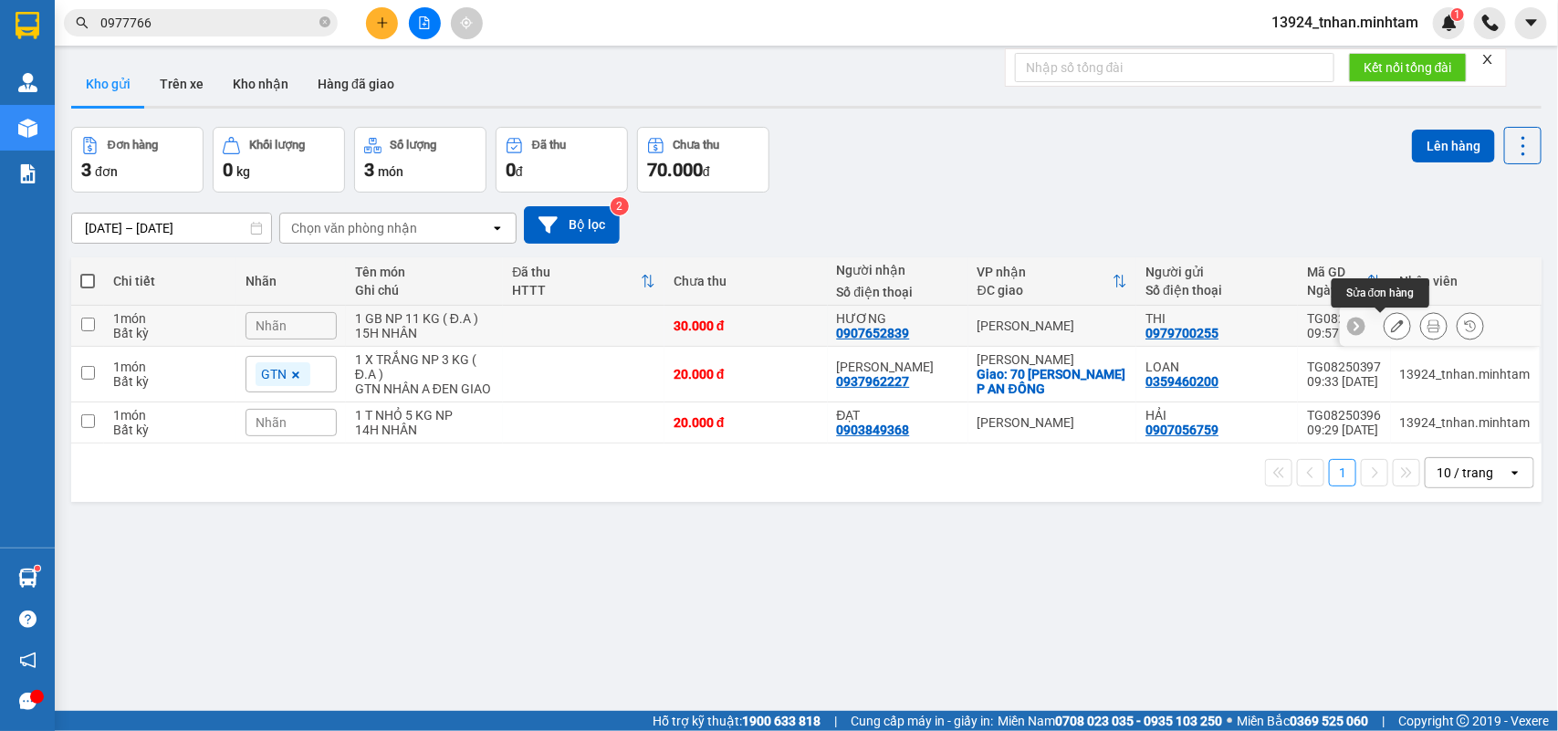
click at [1391, 324] on icon at bounding box center [1397, 326] width 13 height 13
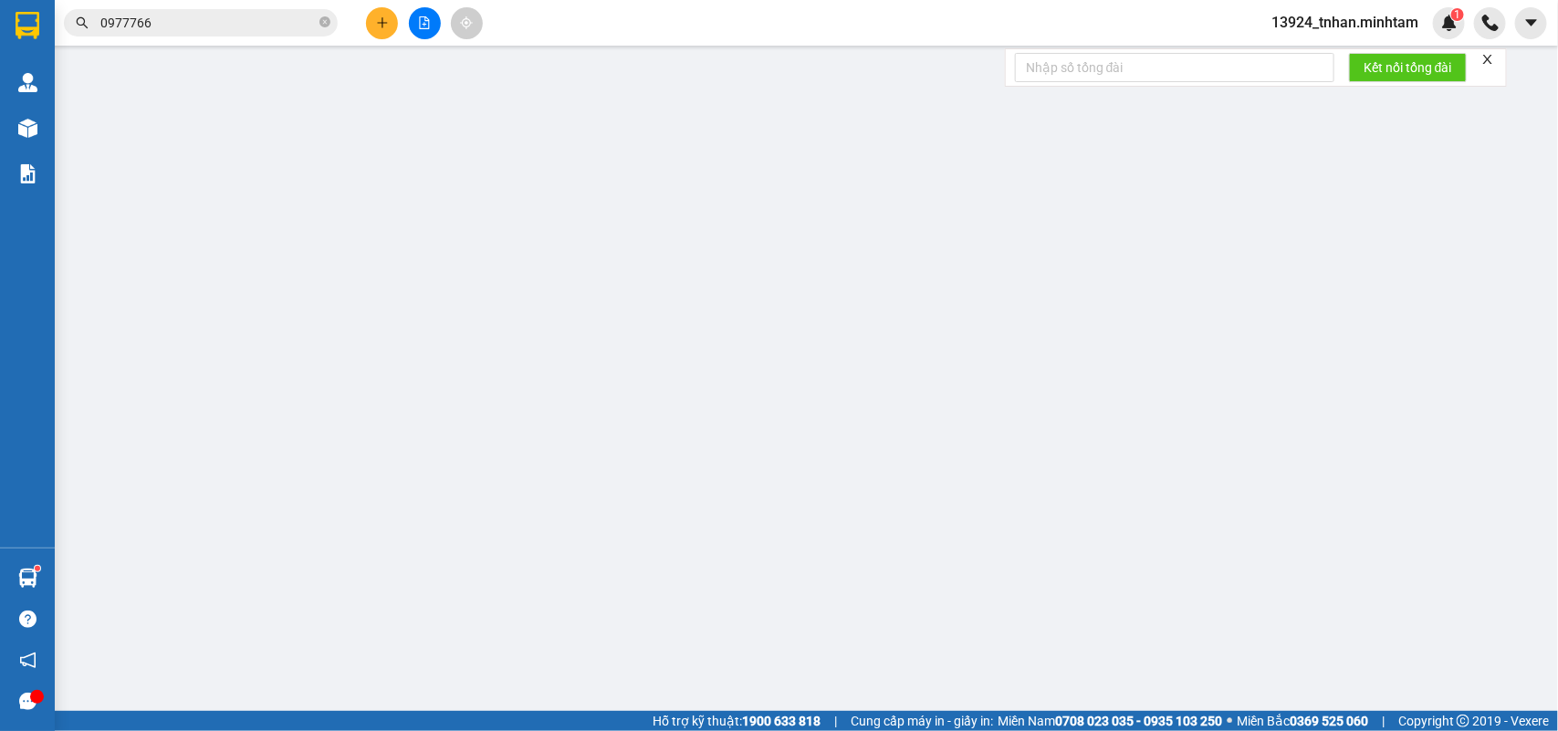
type input "0979700255"
type input "THI"
type input "0907652839"
type input "HƯƠNG"
type input "30.000"
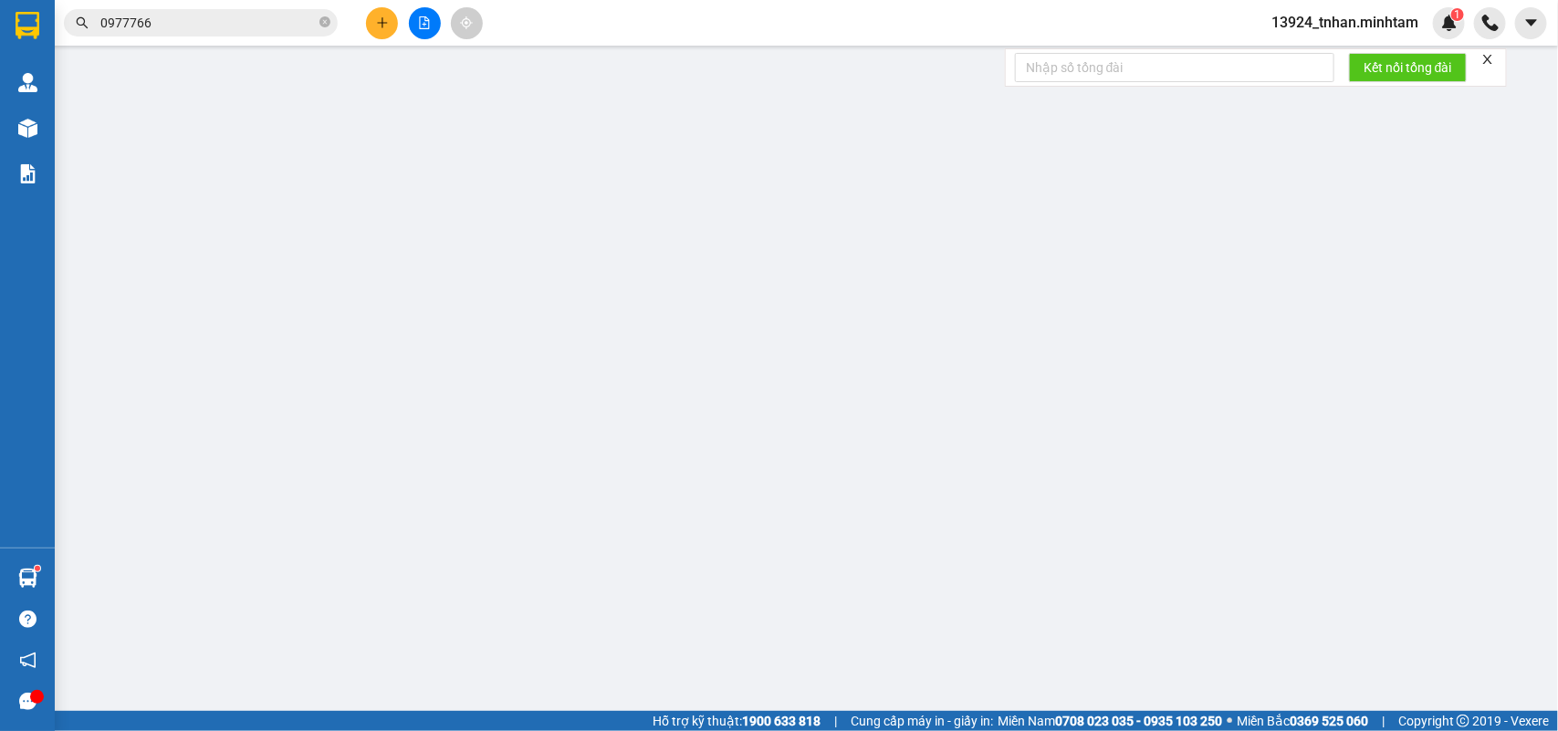
type input "30.000"
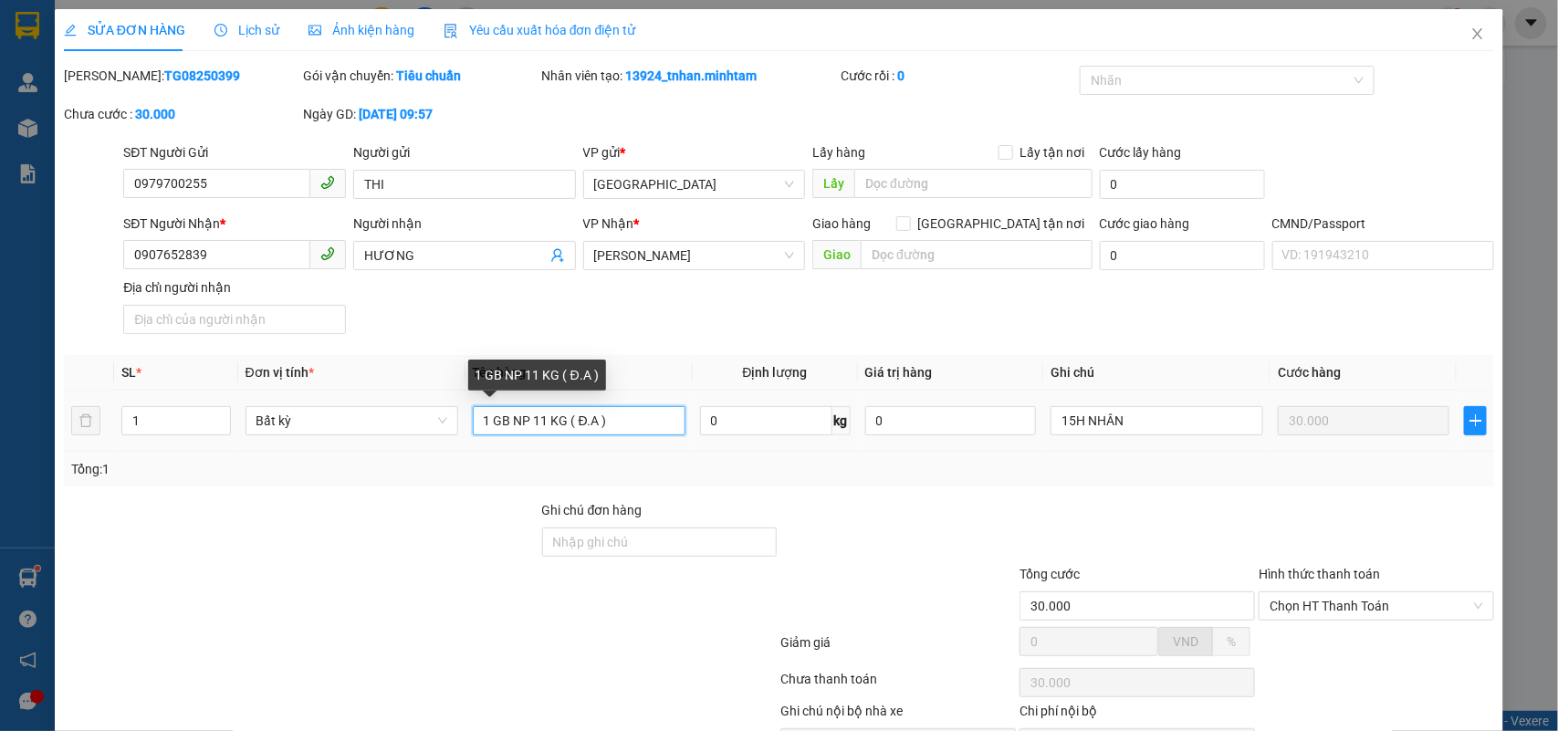
click at [487, 425] on input "1 GB NP 11 KG ( Đ.A )" at bounding box center [579, 420] width 213 height 29
type input "1K GB NP 11 KG ( Đ.A )"
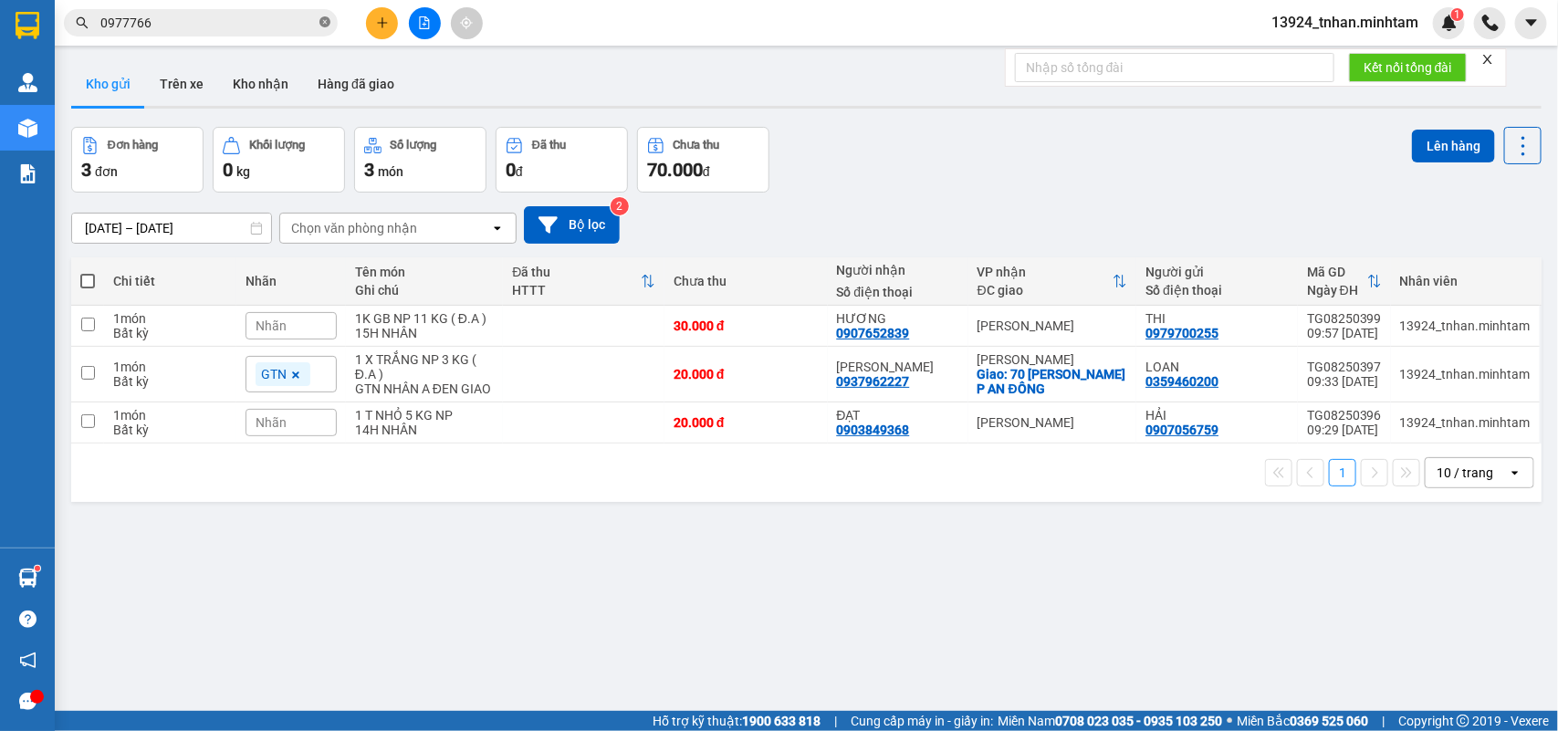
click at [327, 20] on icon "close-circle" at bounding box center [325, 21] width 11 height 11
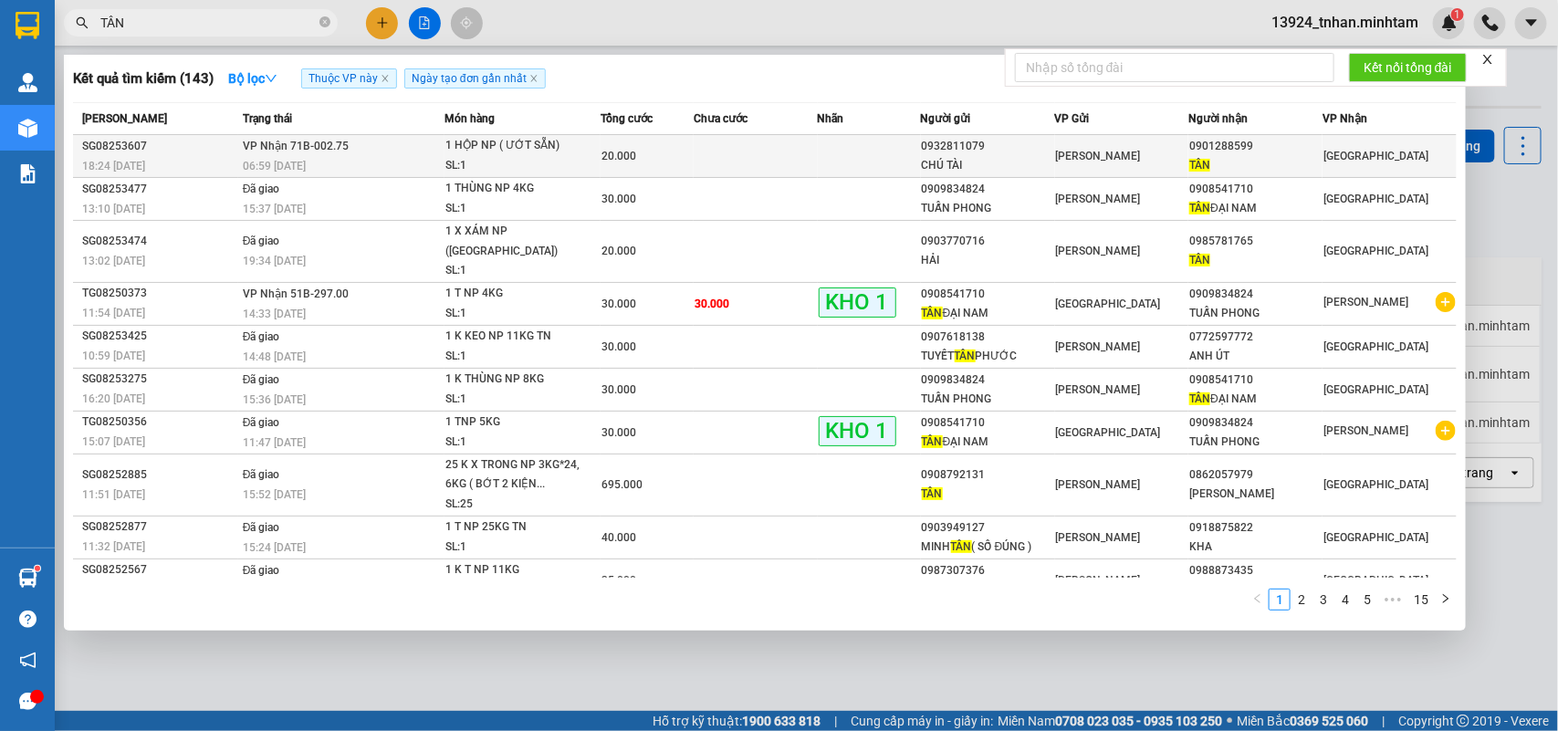
type input "TÂN"
click at [1262, 151] on div "0901288599" at bounding box center [1256, 146] width 132 height 19
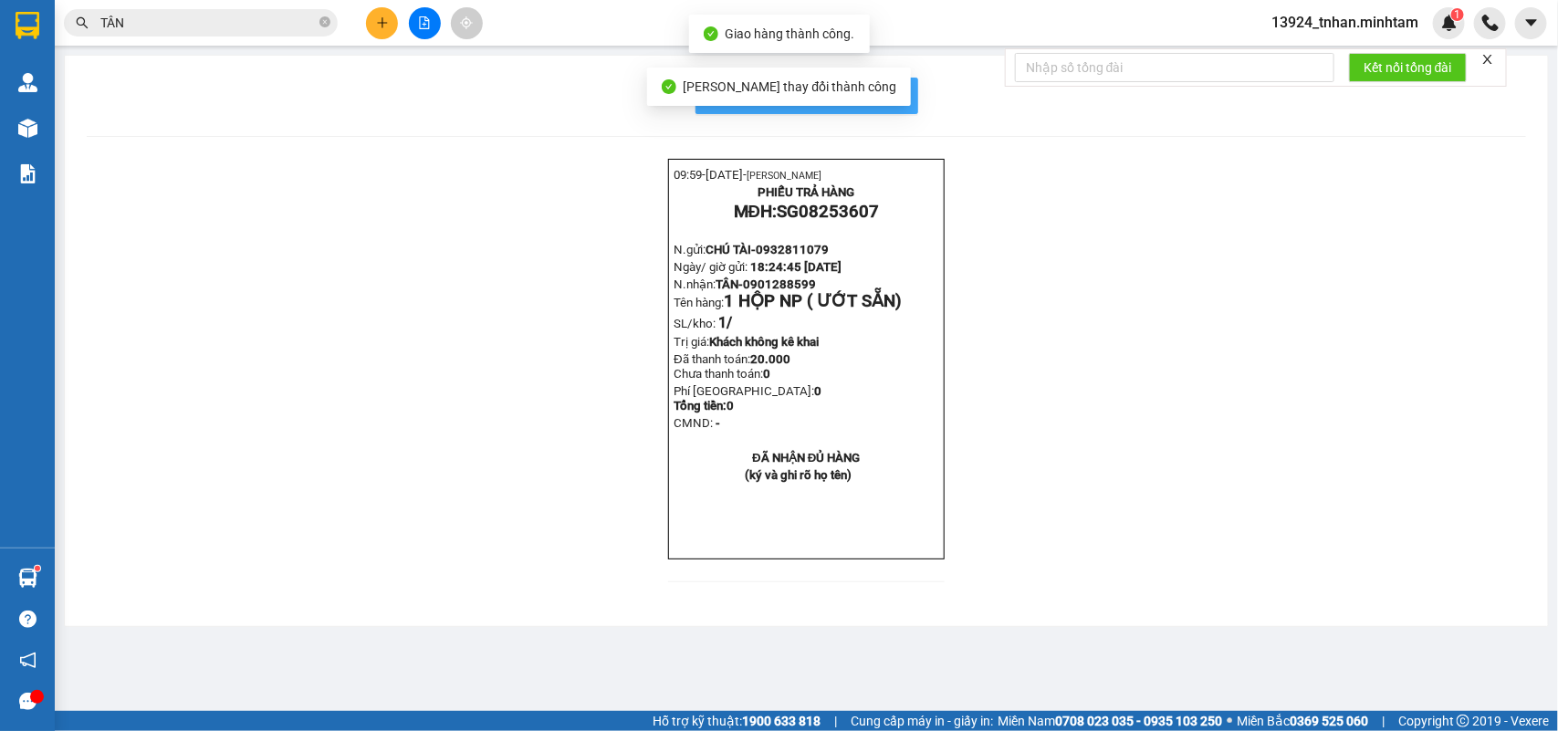
click at [897, 105] on span "In mẫu biên lai tự cấu hình" at bounding box center [818, 95] width 172 height 23
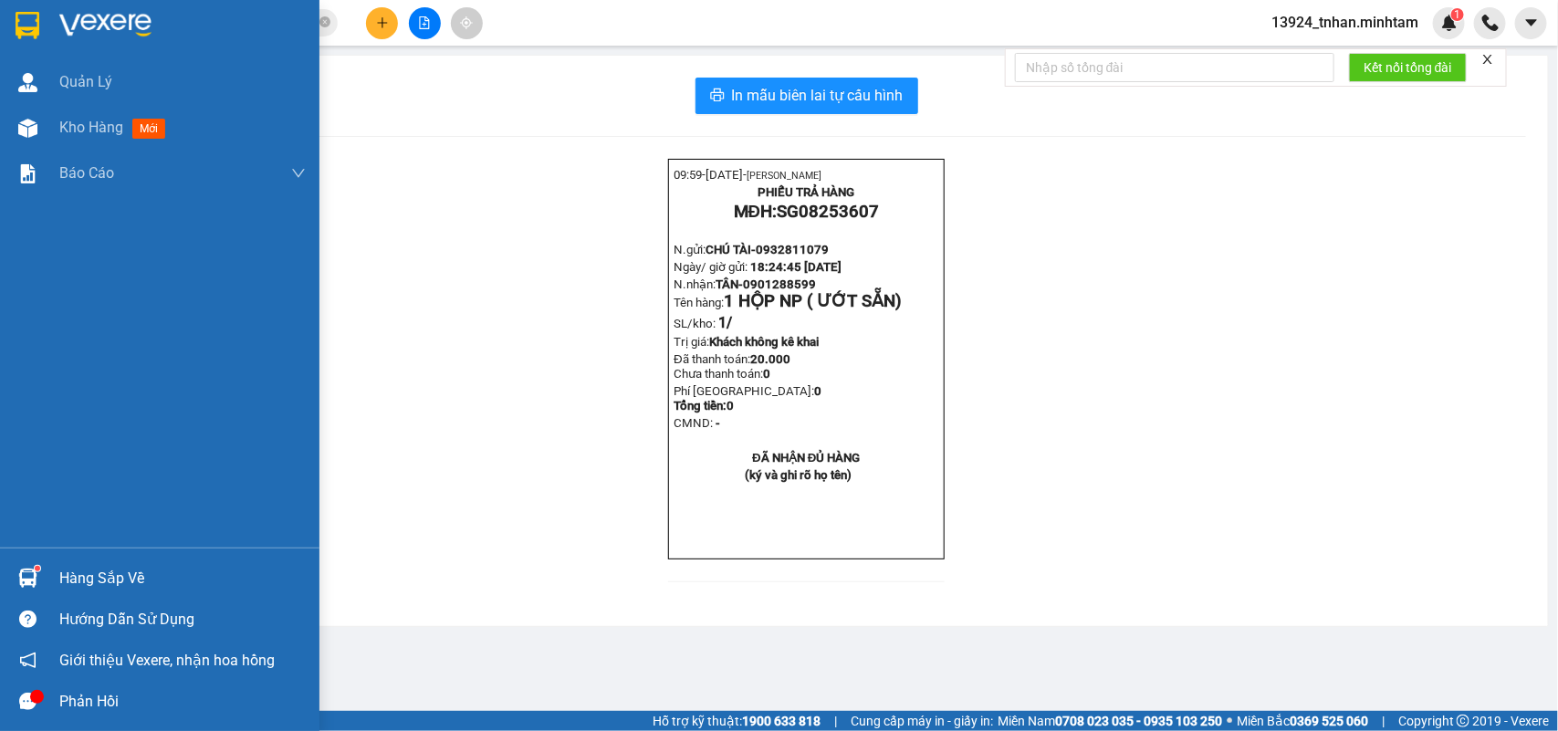
click at [42, 23] on div at bounding box center [28, 25] width 32 height 32
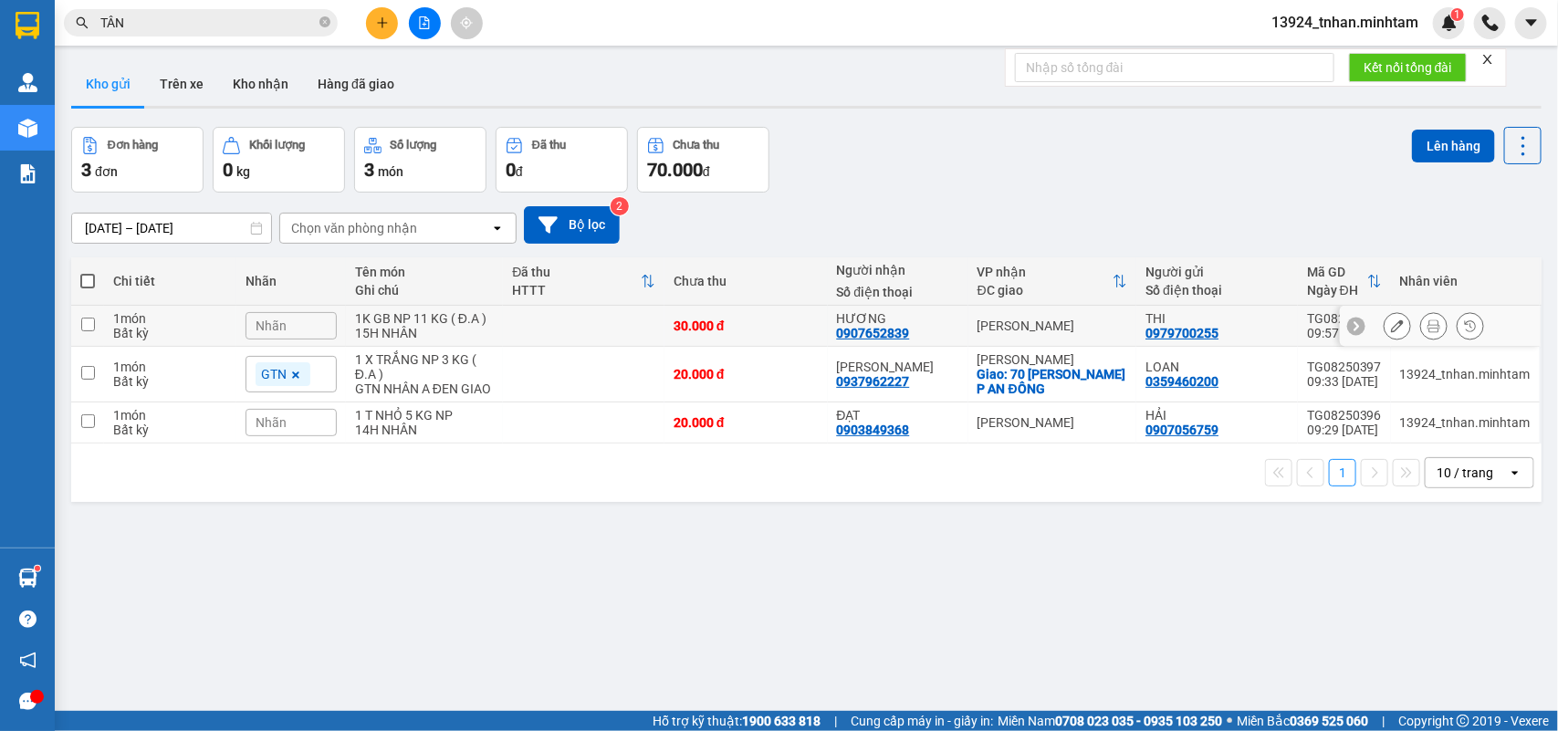
click at [1051, 319] on div "[PERSON_NAME]" at bounding box center [1053, 326] width 151 height 15
checkbox input "true"
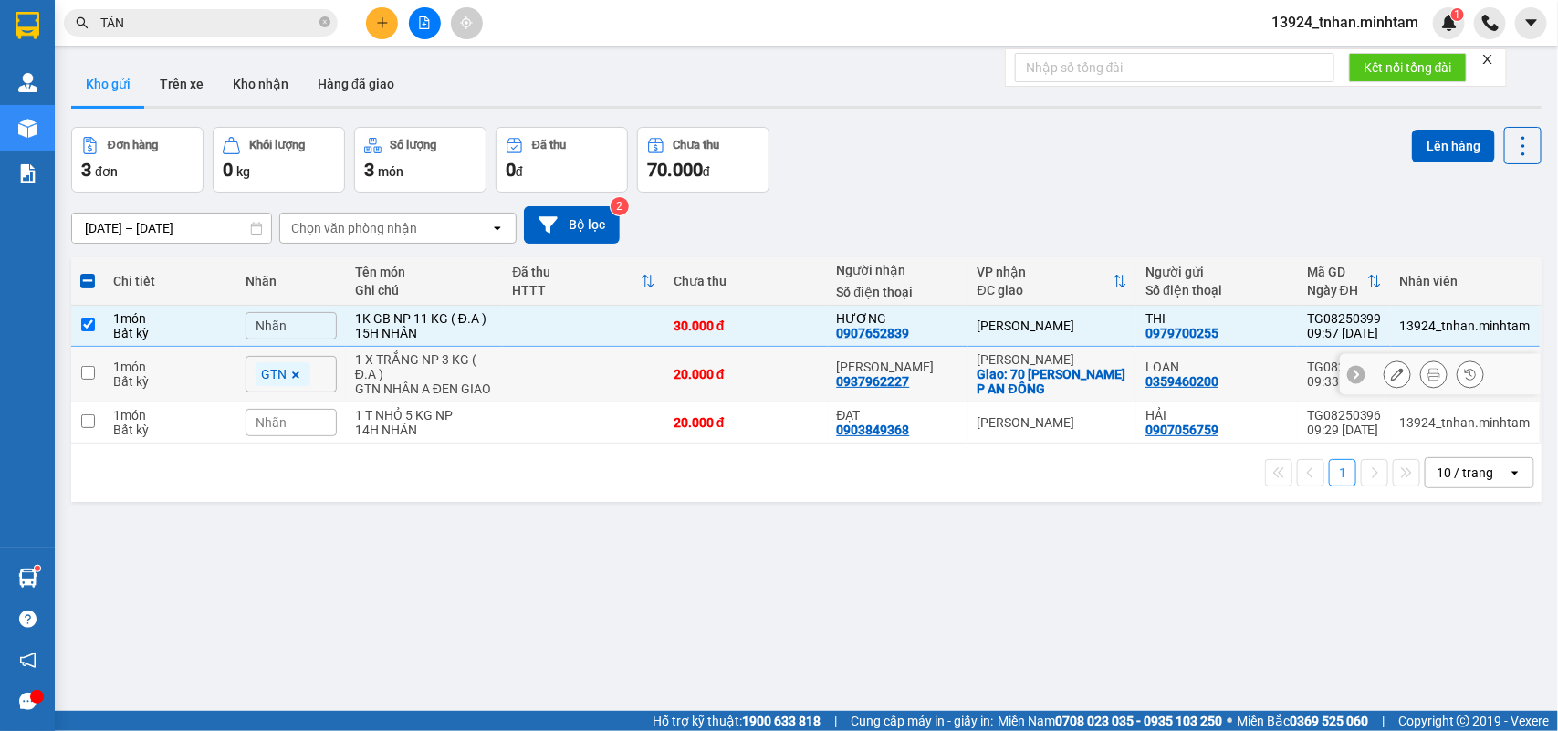
drag, startPoint x: 1053, startPoint y: 383, endPoint x: 1045, endPoint y: 397, distance: 15.5
click at [1051, 384] on div "Giao: 70 NGÔ QUYỀN P AN ĐÔNG" at bounding box center [1053, 381] width 151 height 29
checkbox input "true"
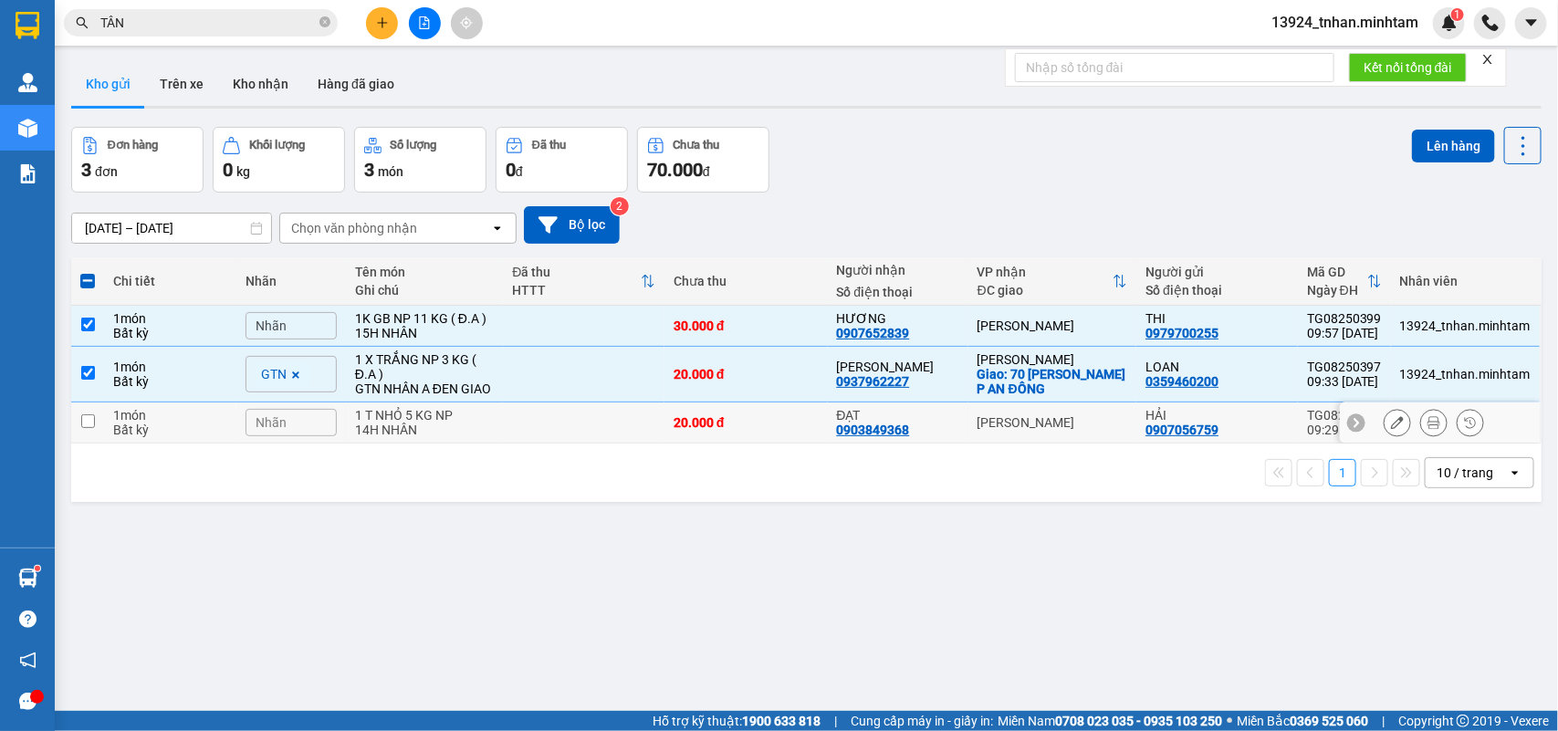
click at [1032, 422] on div "[PERSON_NAME]" at bounding box center [1053, 422] width 151 height 15
checkbox input "true"
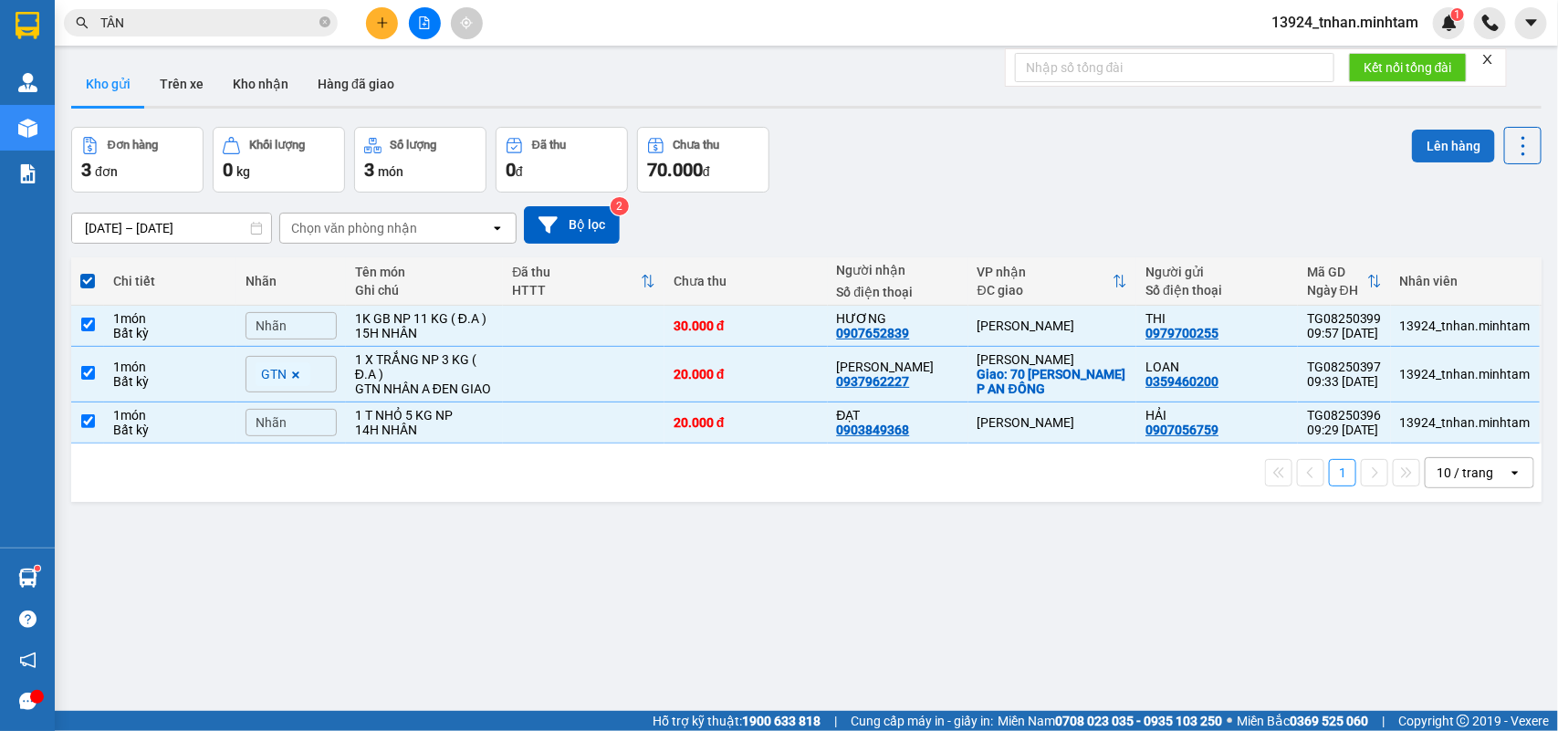
click at [1421, 156] on button "Lên hàng" at bounding box center [1453, 146] width 83 height 33
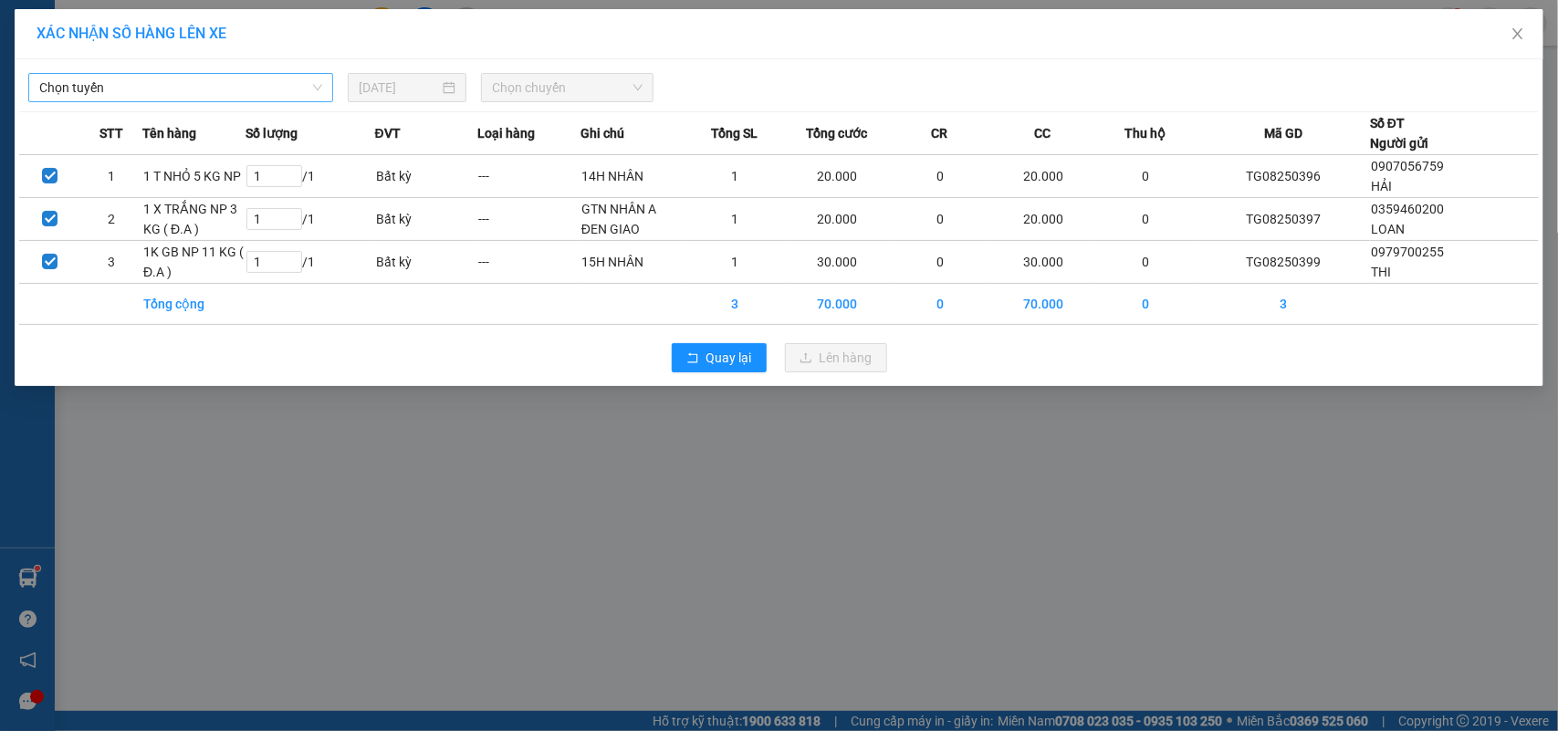
click at [224, 89] on span "Chọn tuyến" at bounding box center [180, 87] width 283 height 27
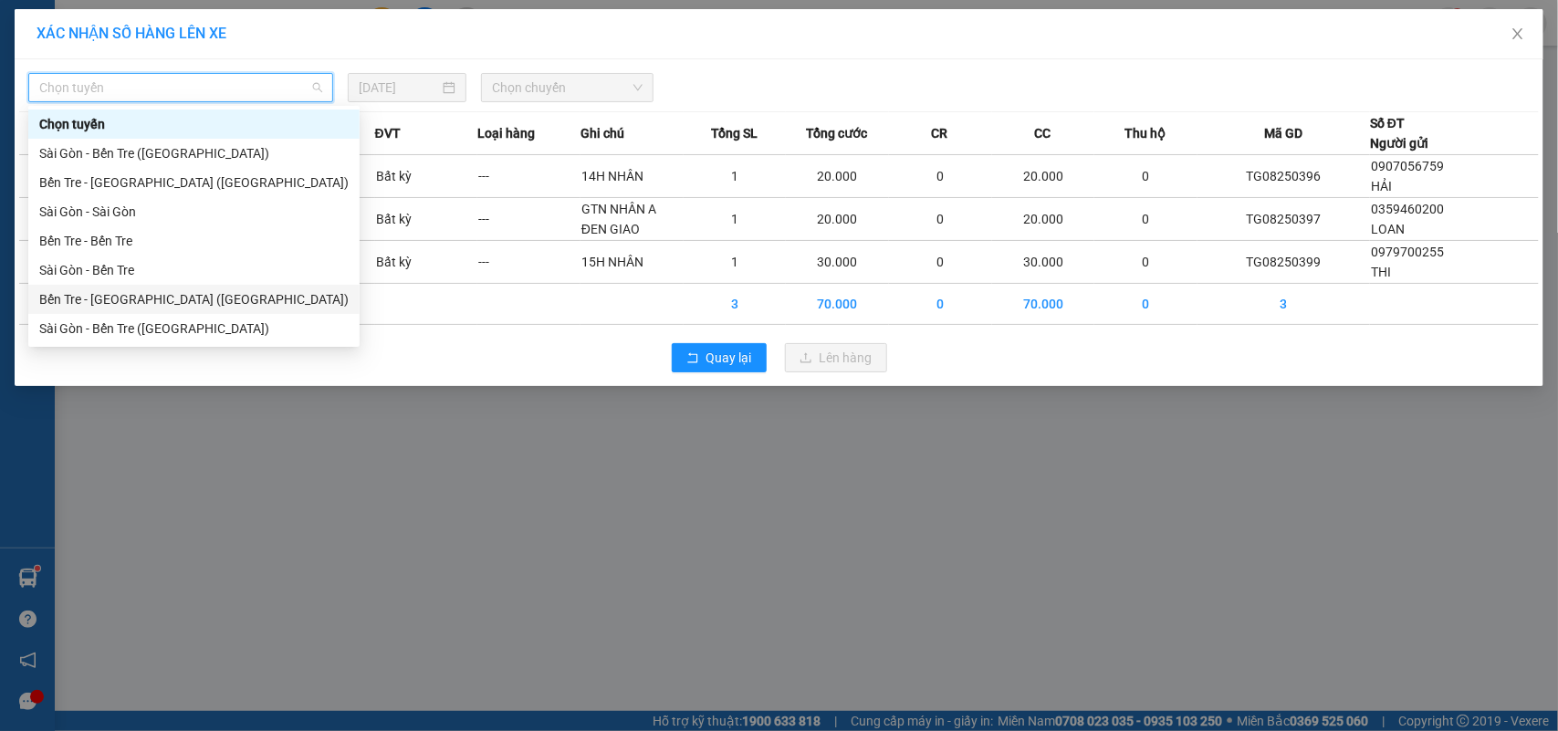
click at [133, 289] on div "Bến Tre - [GEOGRAPHIC_DATA] ([GEOGRAPHIC_DATA])" at bounding box center [193, 299] width 309 height 20
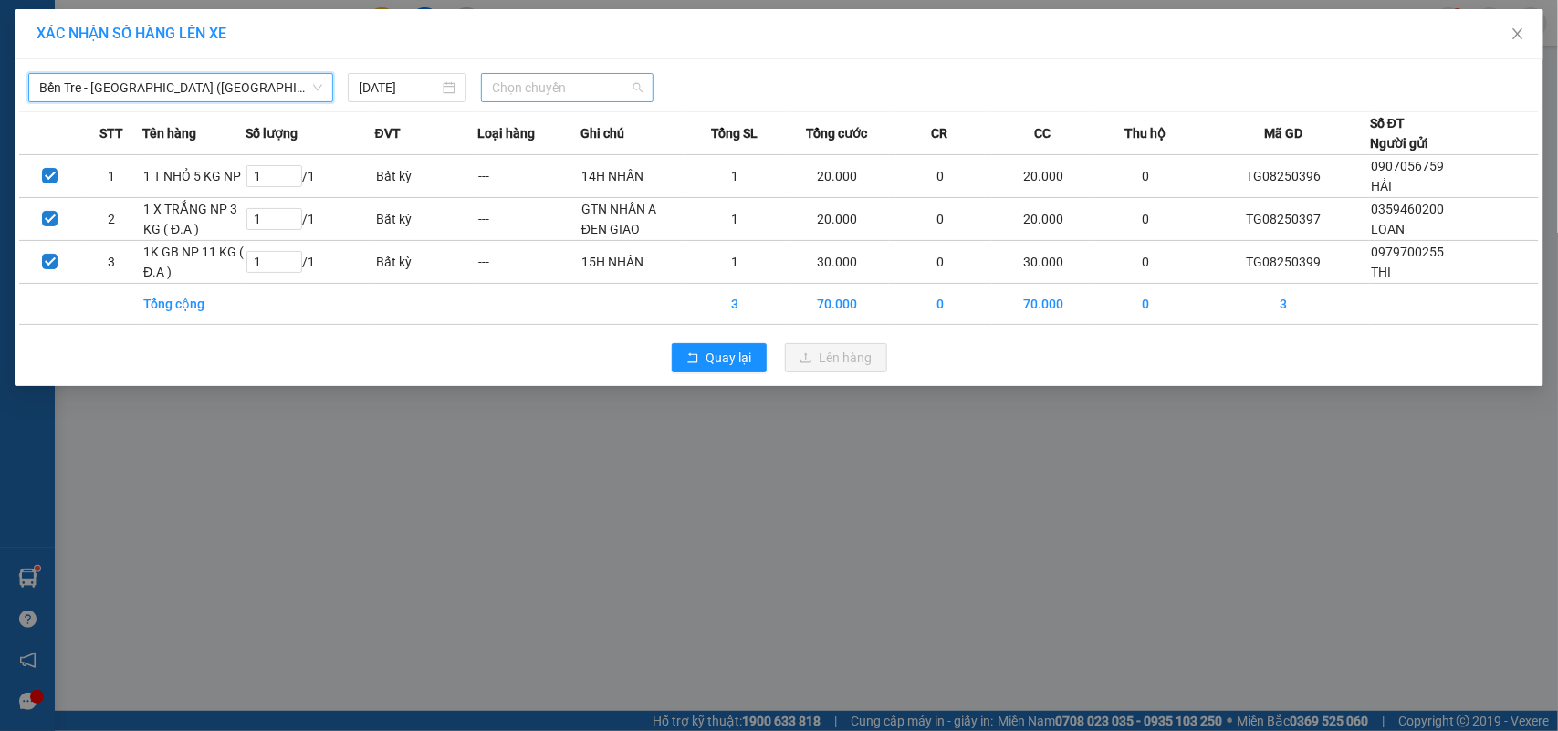
click at [577, 73] on div "Chọn chuyến" at bounding box center [567, 87] width 172 height 29
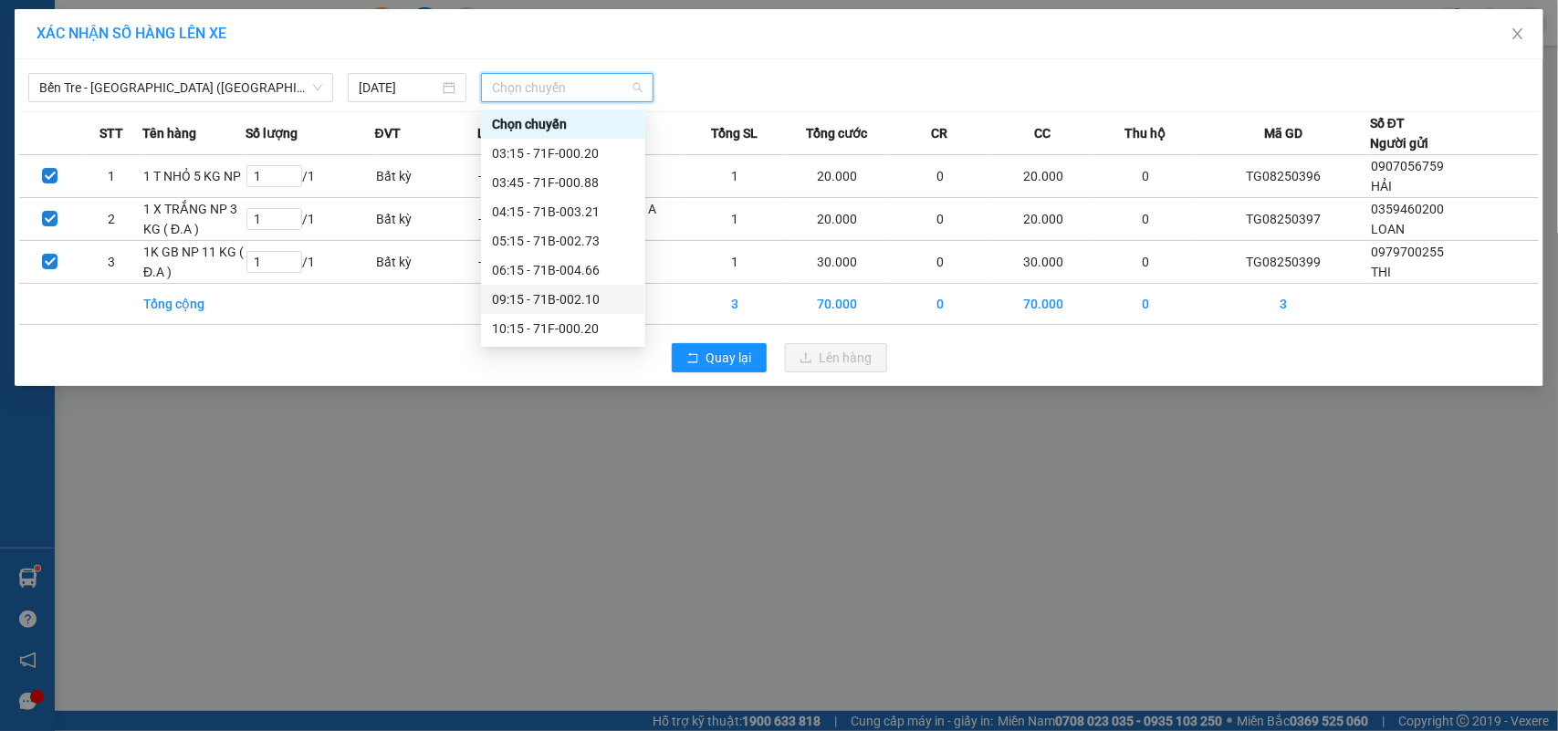
click at [551, 293] on div "09:15 - 71B-002.10" at bounding box center [563, 299] width 142 height 20
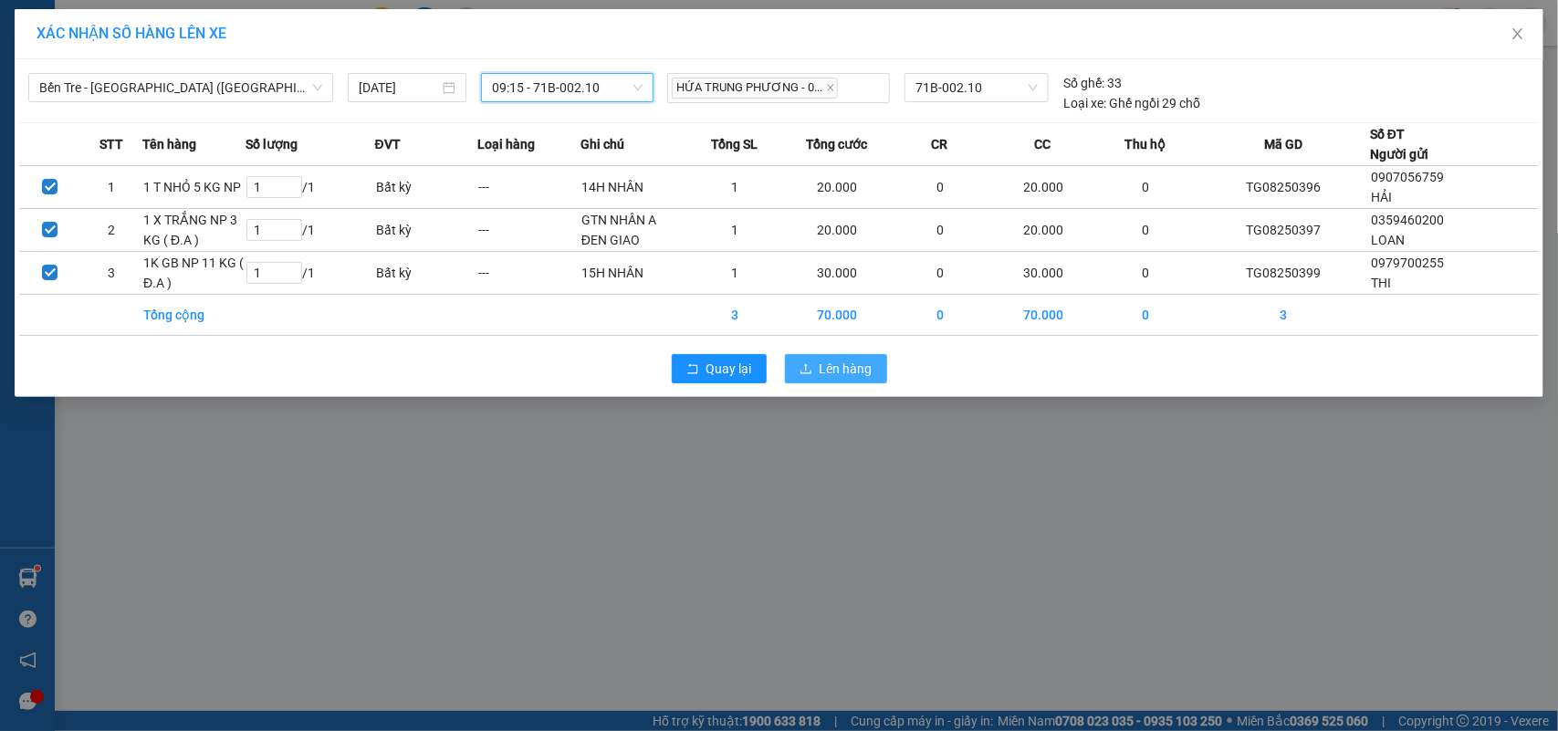
click at [811, 367] on icon "upload" at bounding box center [806, 368] width 13 height 13
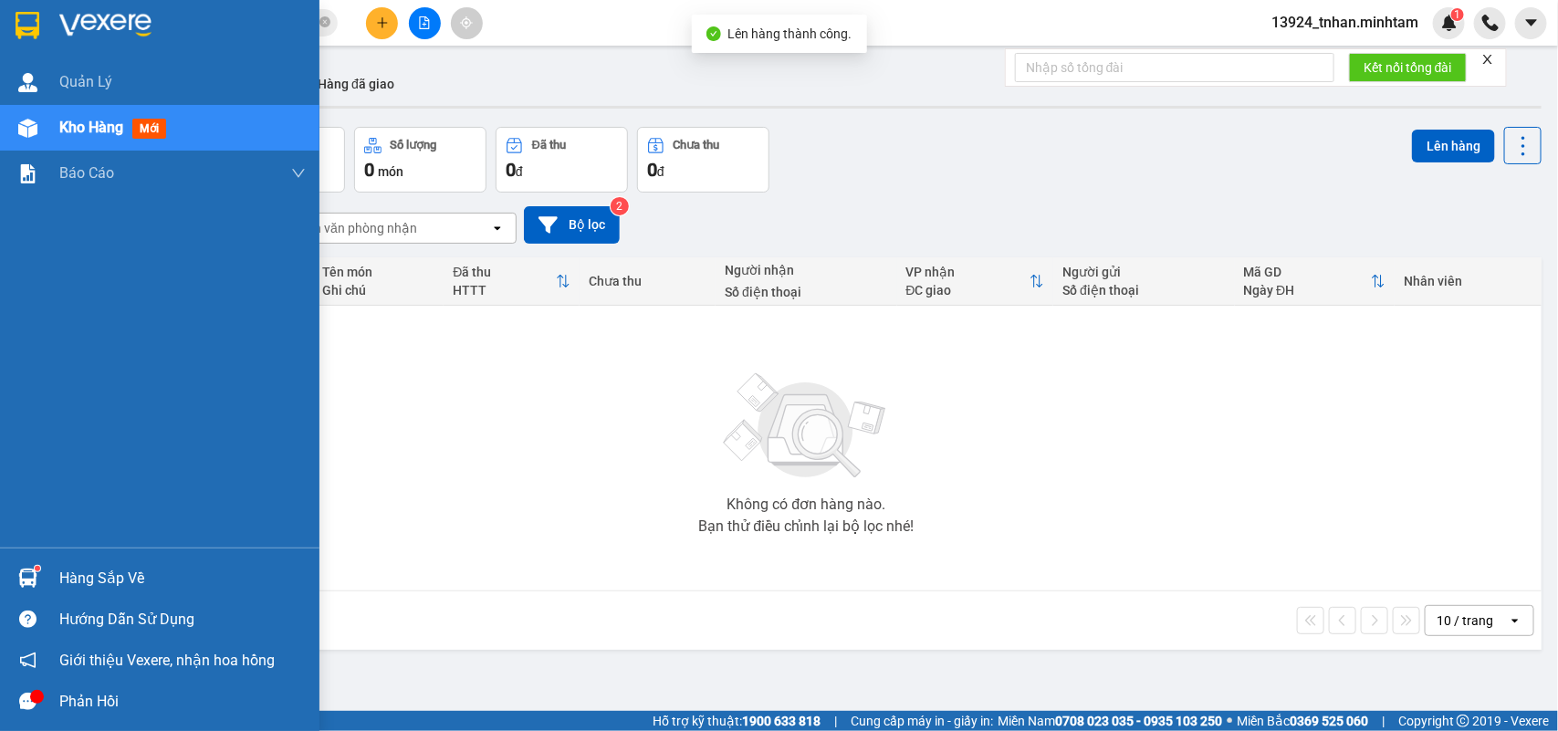
click at [52, 567] on div "Hàng sắp về" at bounding box center [160, 578] width 320 height 41
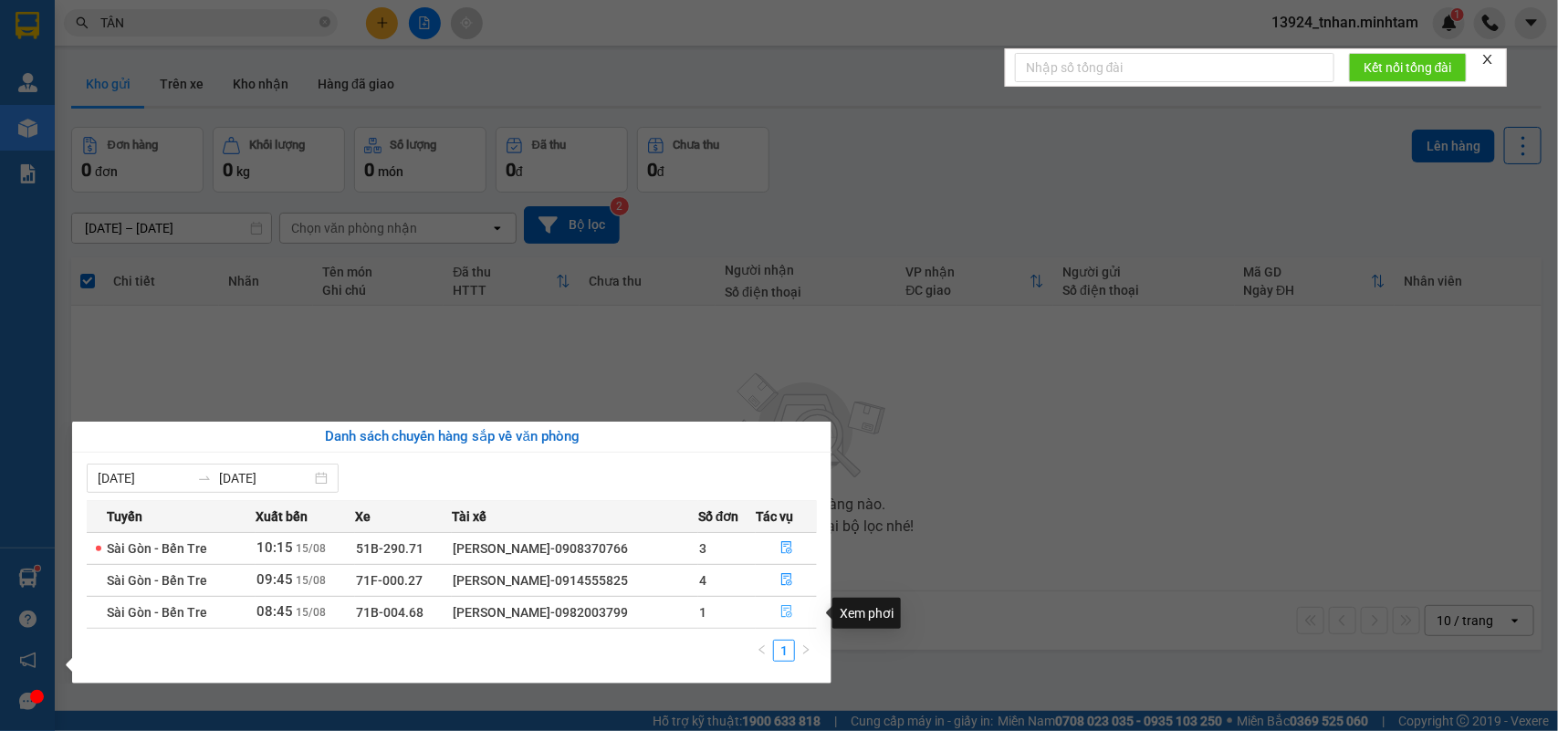
click at [797, 614] on button "button" at bounding box center [786, 612] width 59 height 29
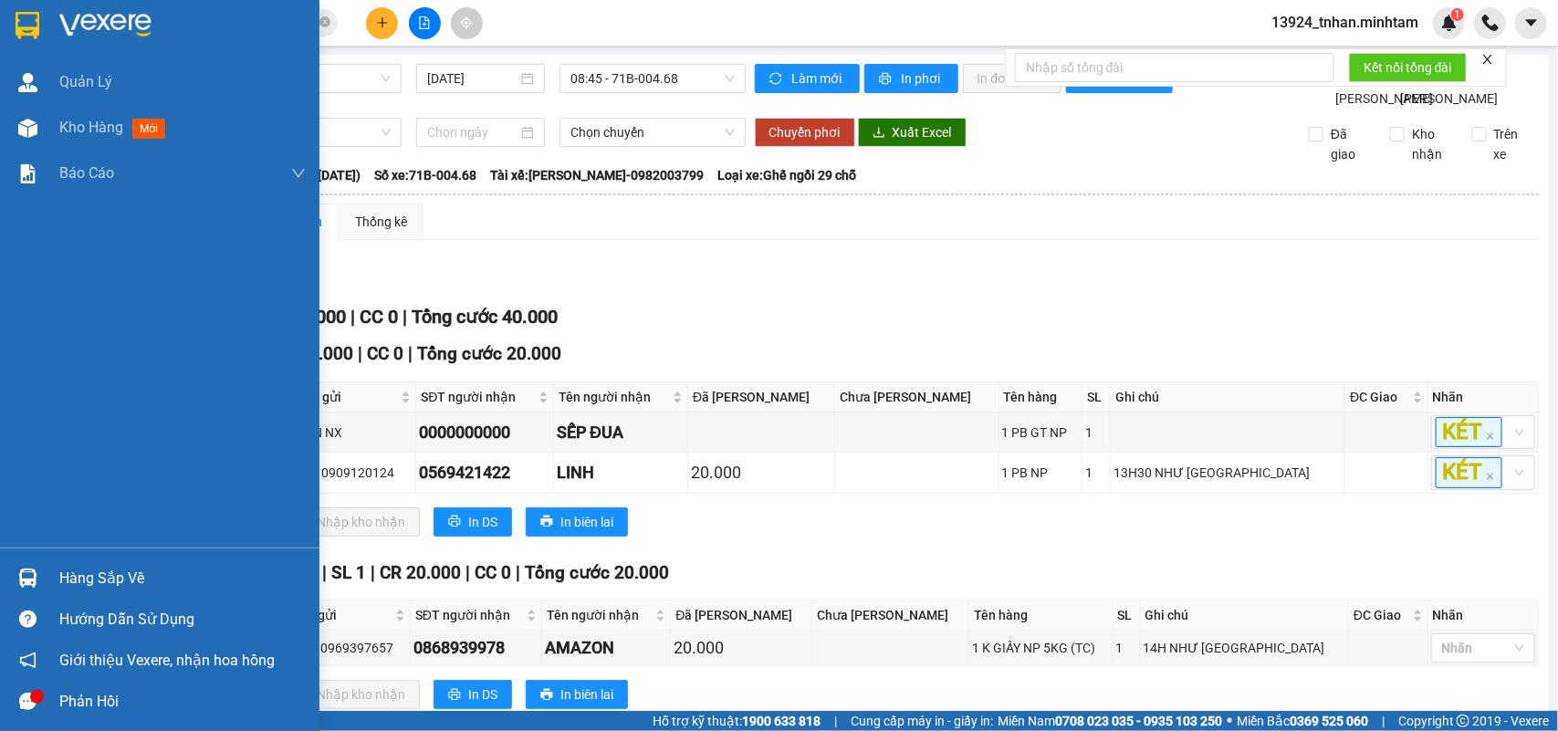
click at [12, 577] on div at bounding box center [28, 578] width 32 height 32
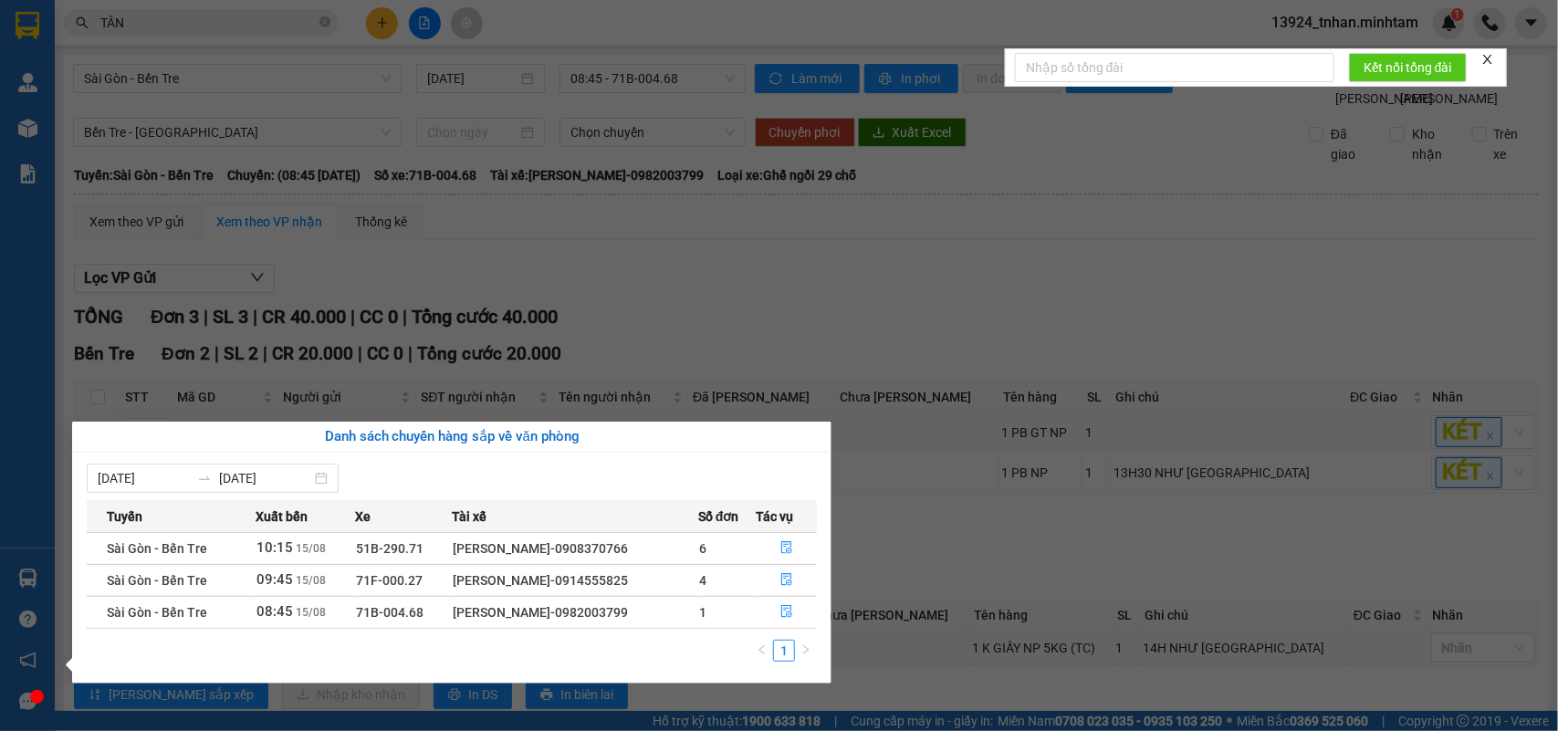
click at [402, 18] on section "Kết quả tìm kiếm ( 143 ) Bộ lọc Thuộc VP này Ngày tạo đơn gần nhất Mã ĐH Trạng …" at bounding box center [779, 365] width 1558 height 731
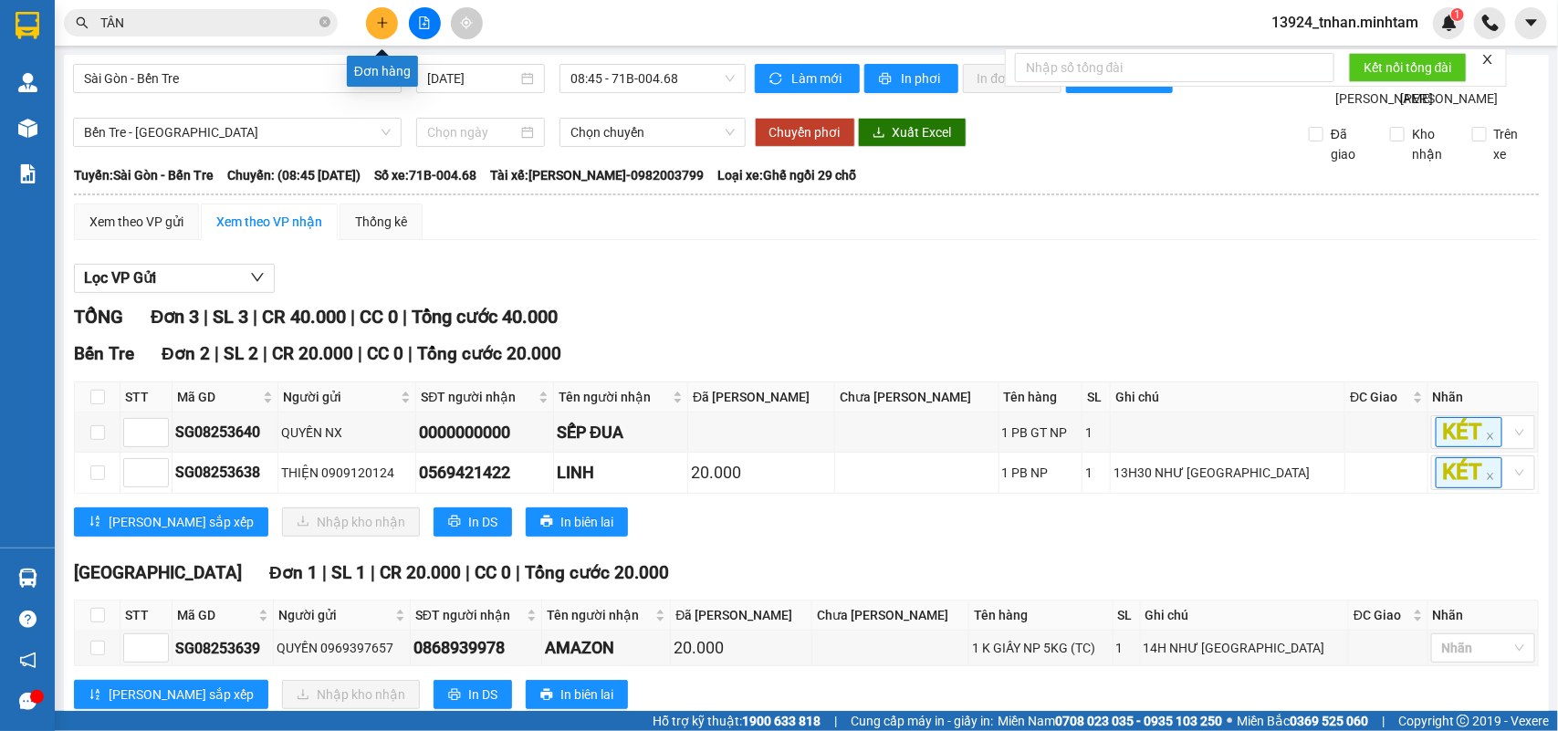
click at [383, 18] on icon "plus" at bounding box center [382, 22] width 13 height 13
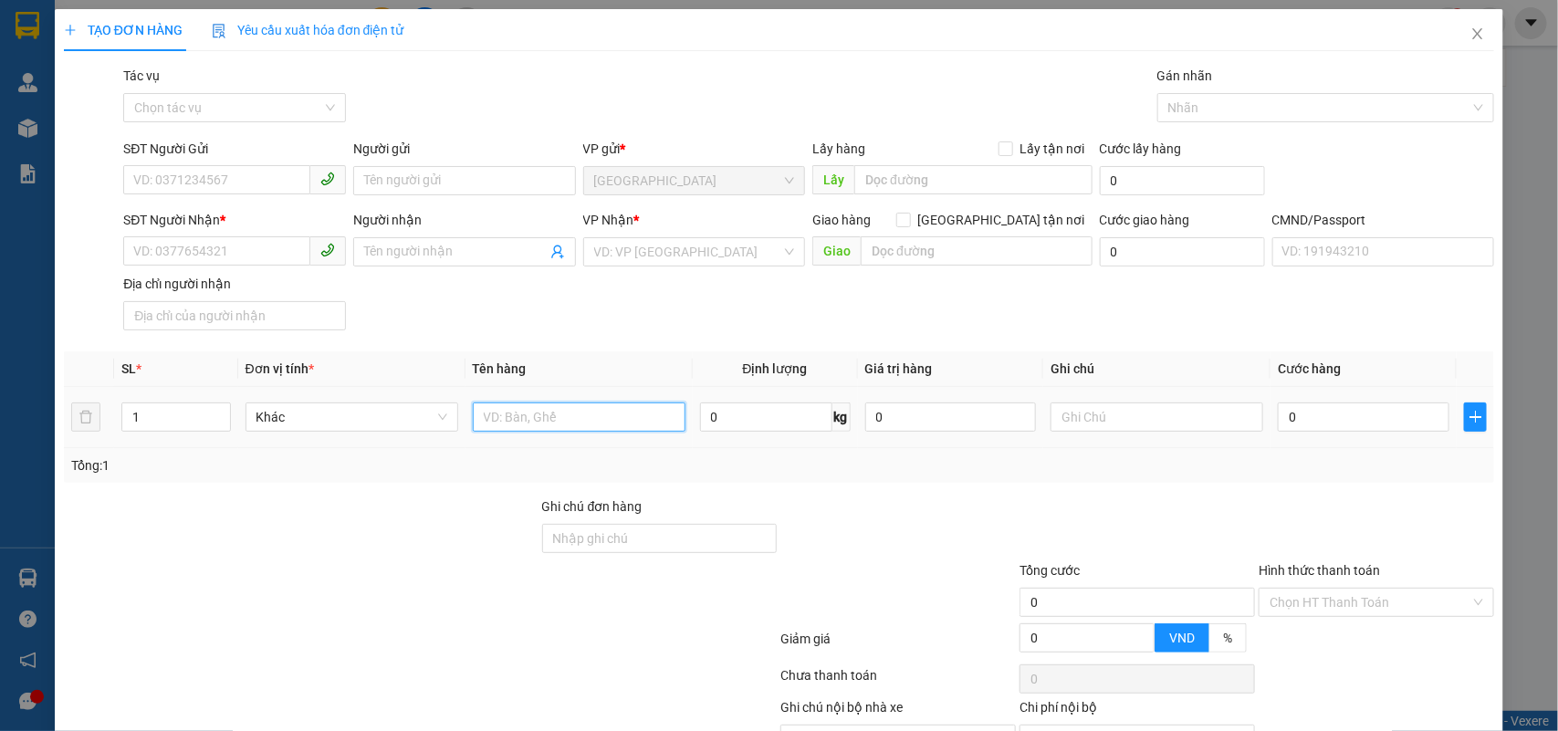
click at [509, 430] on input "text" at bounding box center [579, 417] width 213 height 29
type input "1 K T NP 22 KG"
click at [283, 180] on input "SĐT Người Gửi" at bounding box center [216, 179] width 187 height 29
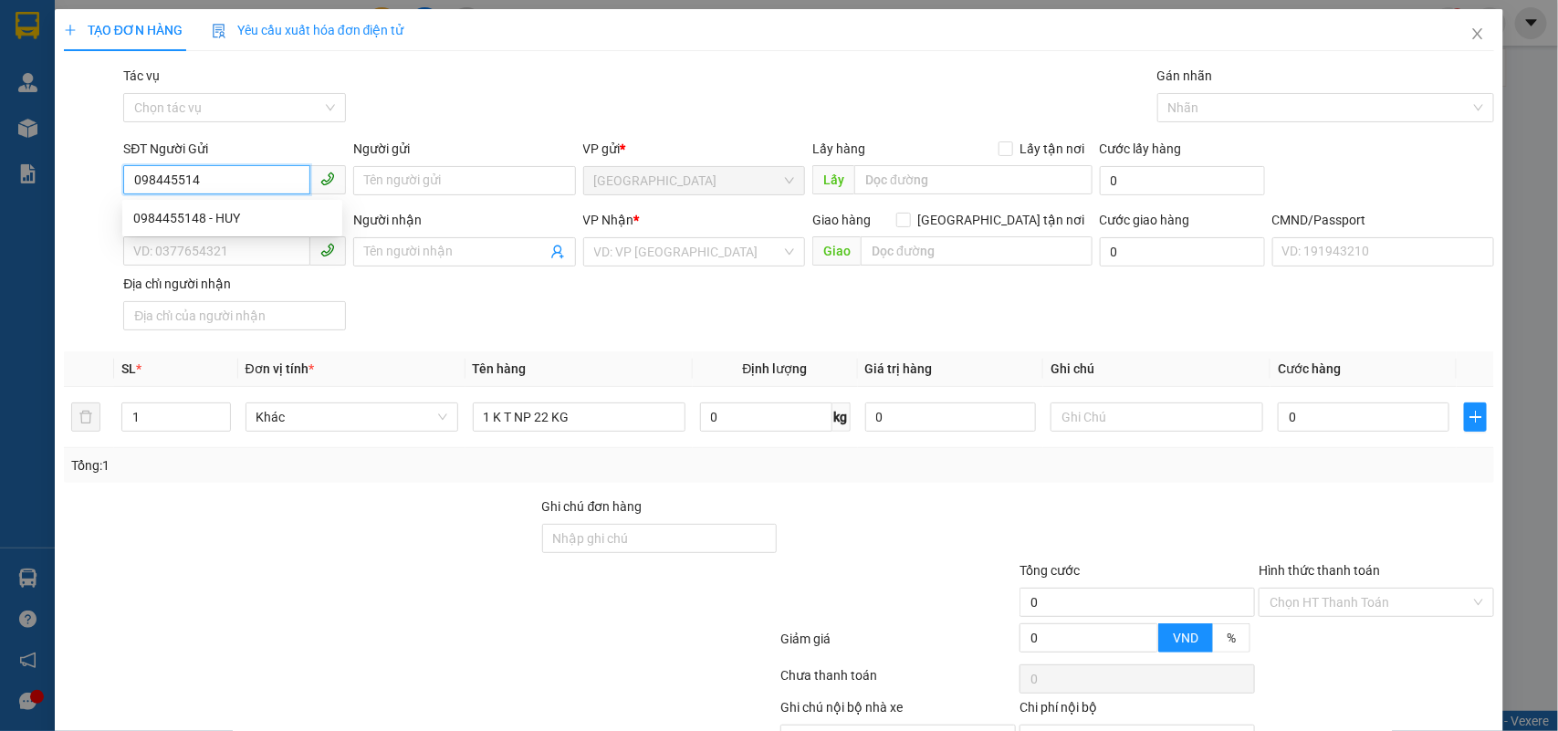
type input "0984455148"
click at [297, 210] on div "0984455148 - HUY" at bounding box center [232, 218] width 198 height 20
type input "HUY"
type input "0912080891"
type input "TUYẾT"
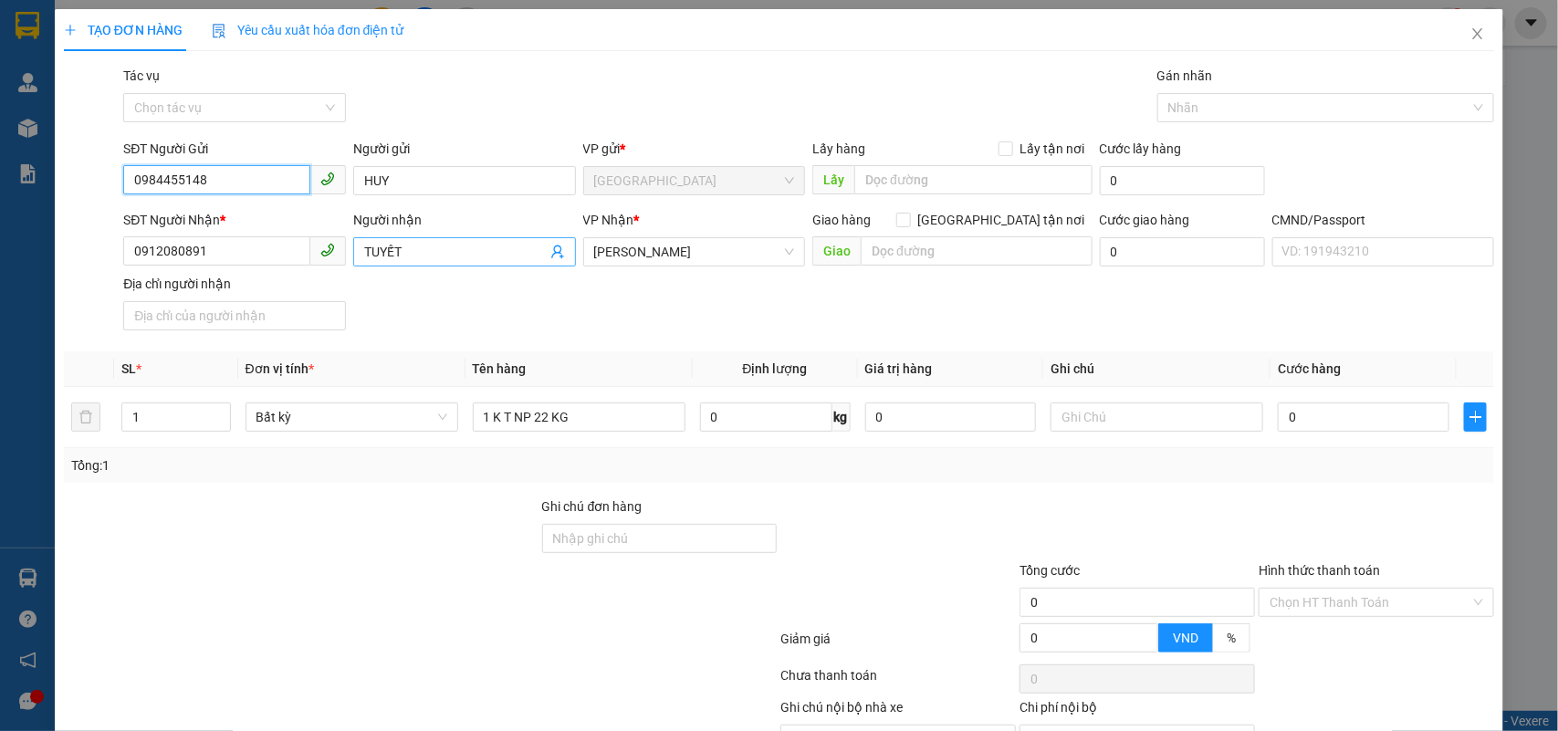
type input "0984455148"
click at [551, 256] on icon "user-add" at bounding box center [558, 252] width 15 height 15
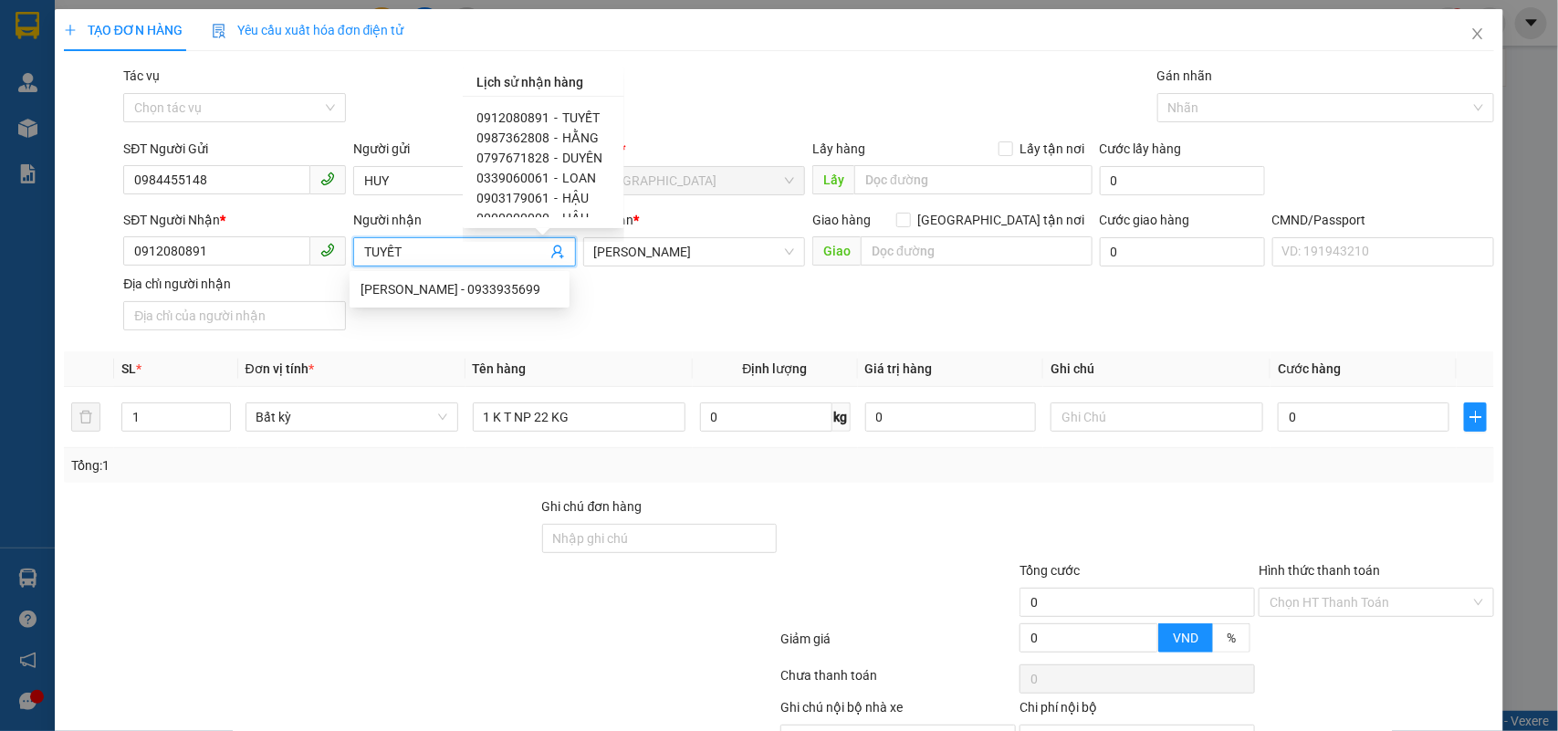
click at [584, 132] on span "HẰNG" at bounding box center [581, 138] width 37 height 15
type input "0987362808"
type input "HẰNG"
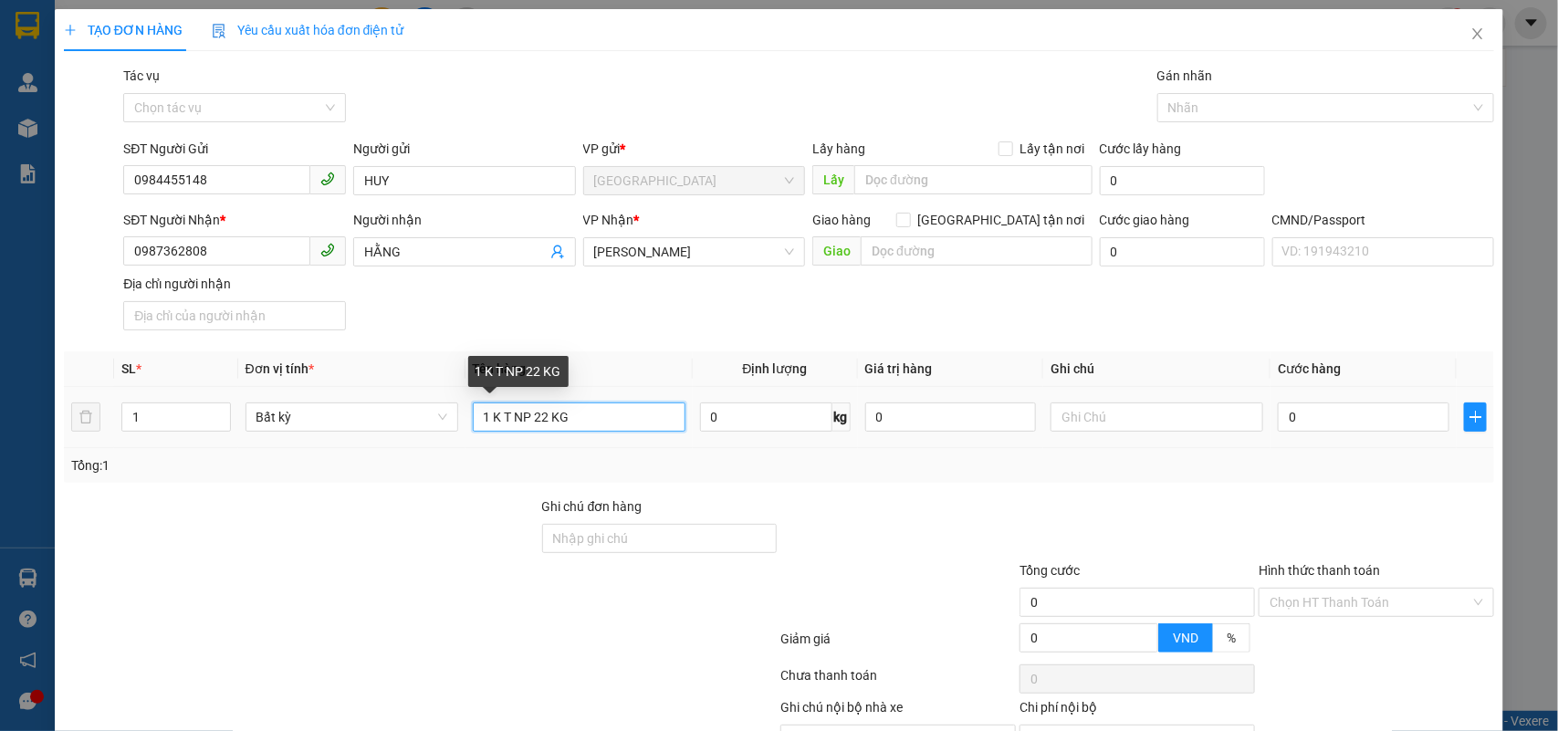
click at [621, 429] on input "1 K T NP 22 KG" at bounding box center [579, 417] width 213 height 29
type input "1 K T NP 22 KG ( T.C )"
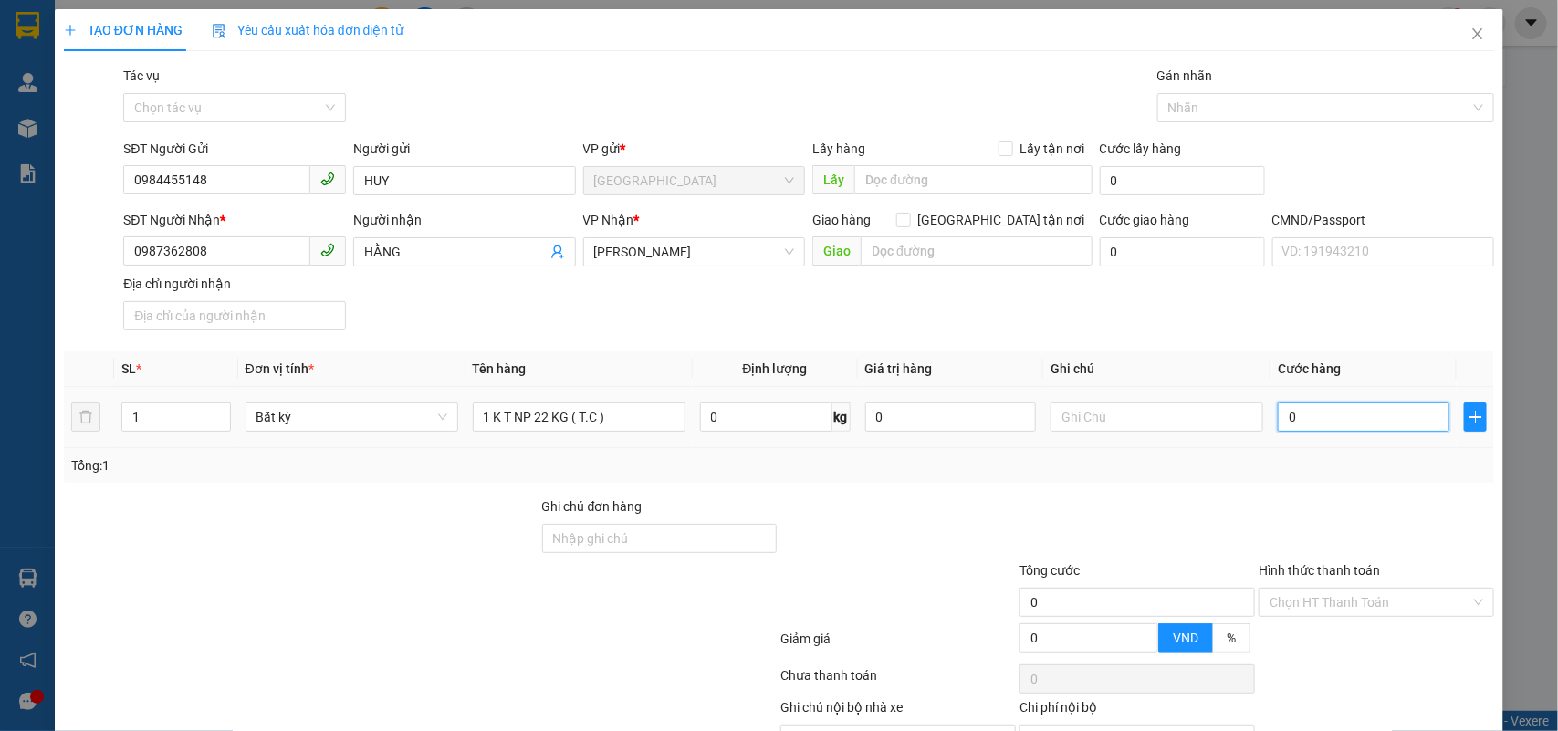
click at [1351, 414] on input "0" at bounding box center [1364, 417] width 172 height 29
type input "3"
type input "35"
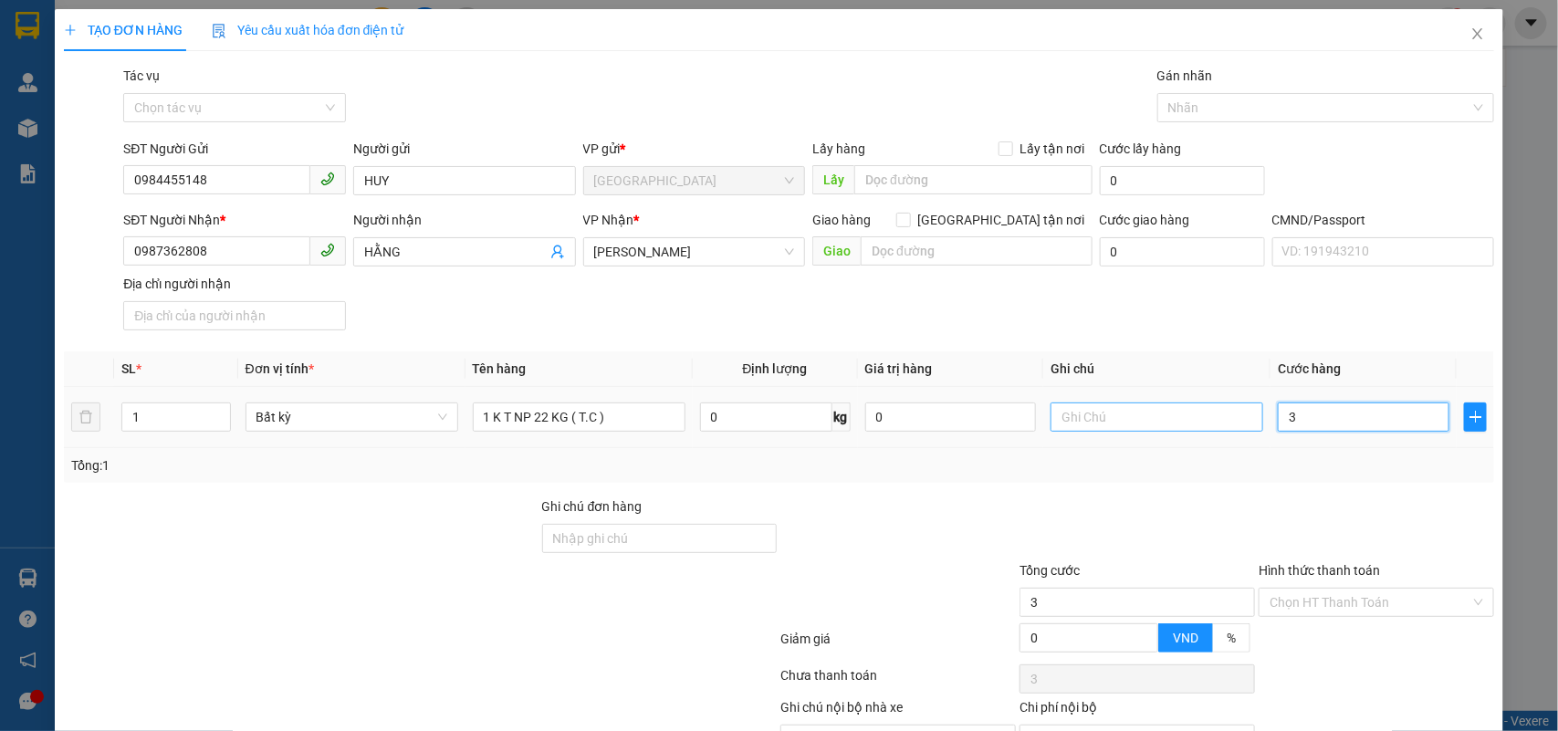
type input "35"
type input "3"
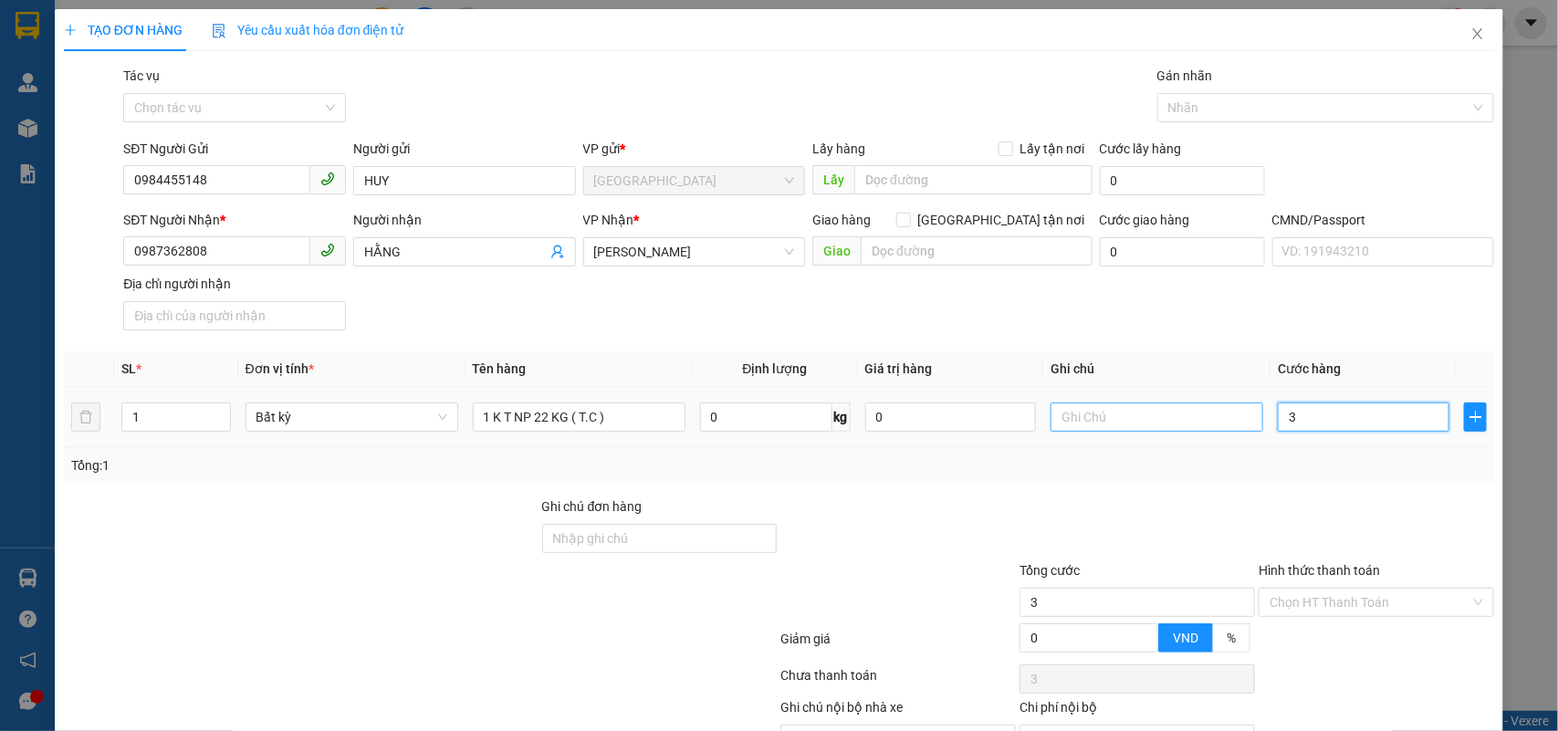
type input "0"
type input "04"
click at [1156, 411] on input "text" at bounding box center [1157, 417] width 213 height 29
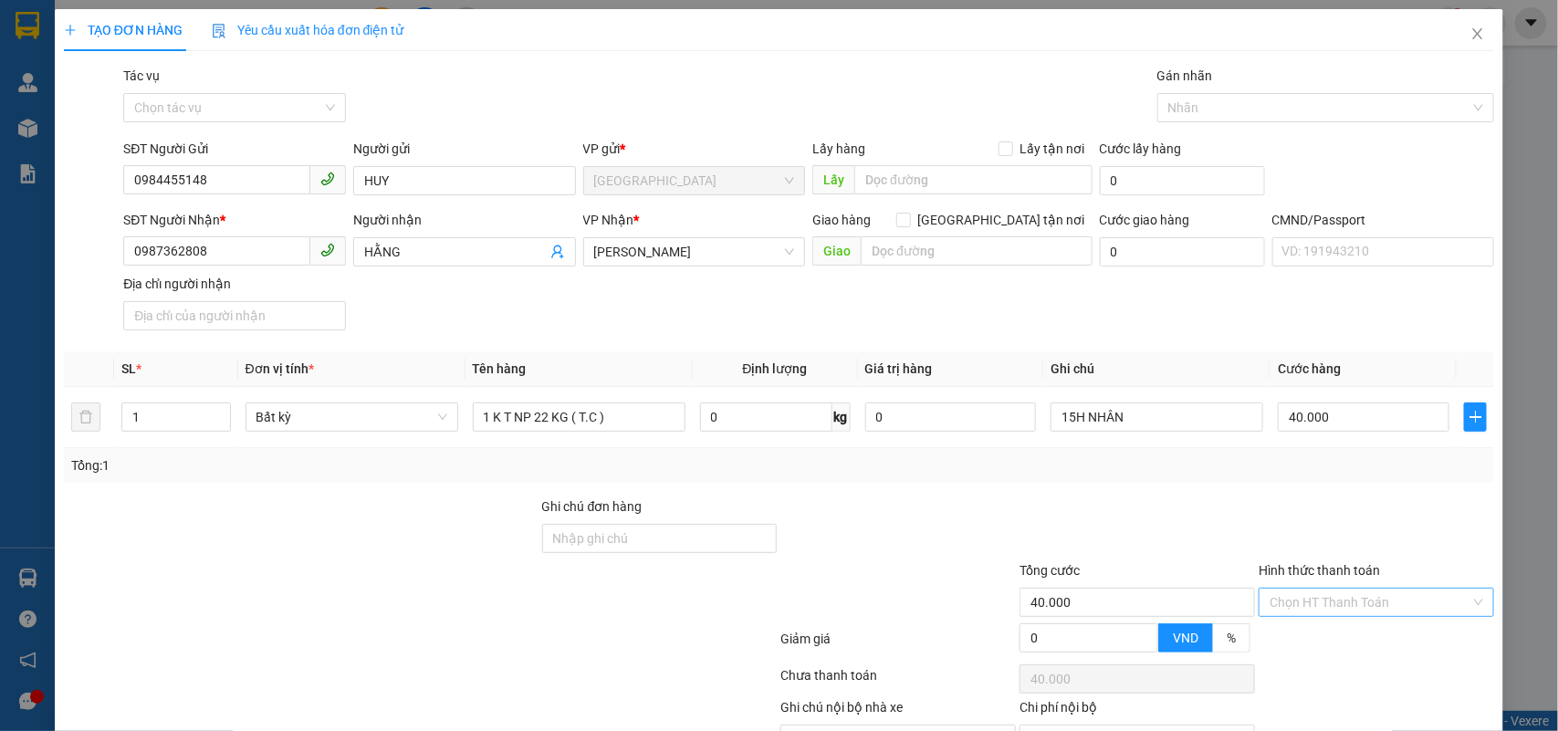
click at [1333, 589] on input "Hình thức thanh toán" at bounding box center [1370, 602] width 201 height 27
click at [1295, 631] on div "Tại văn phòng" at bounding box center [1363, 641] width 211 height 20
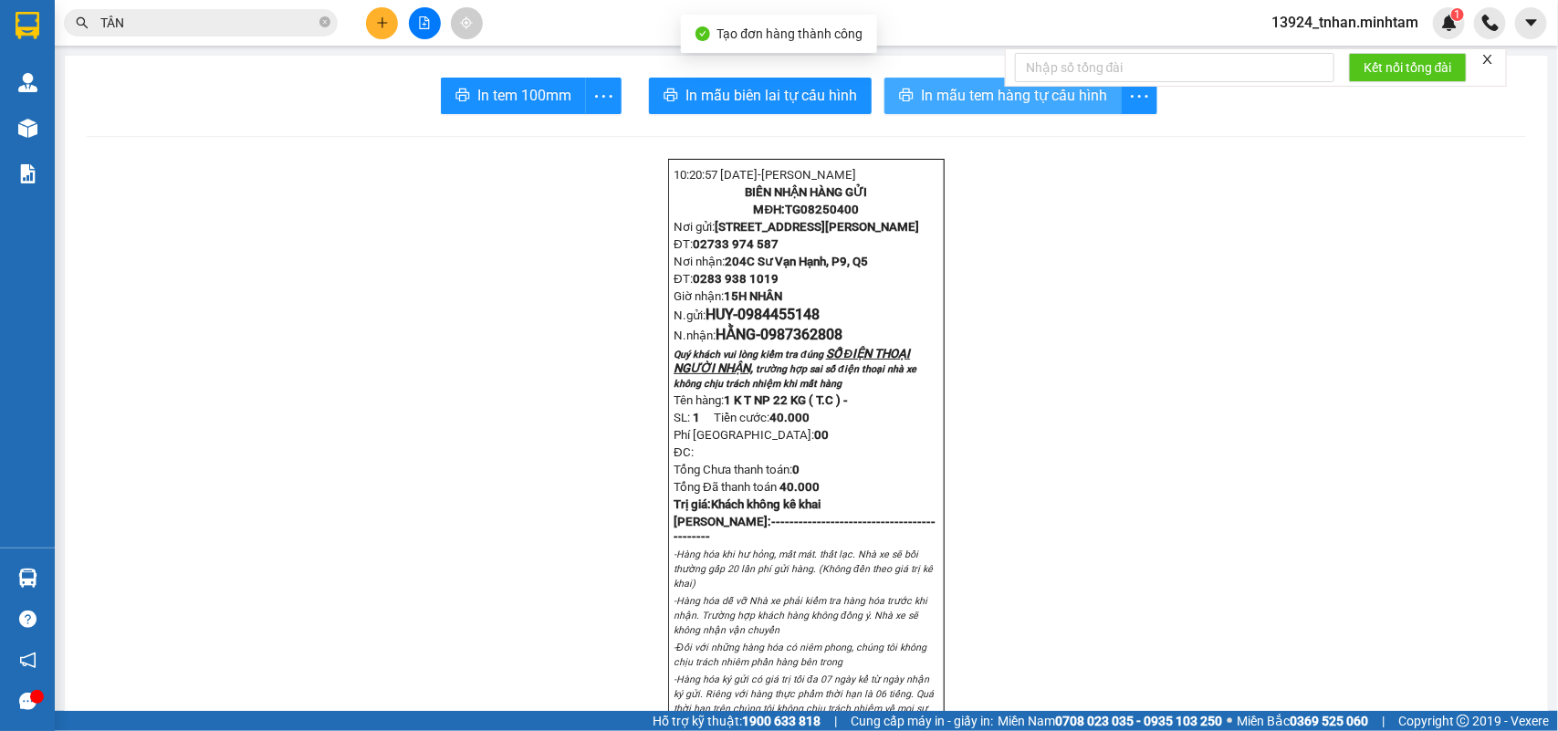
click at [897, 88] on button "In mẫu tem hàng tự cấu hình" at bounding box center [1003, 96] width 237 height 37
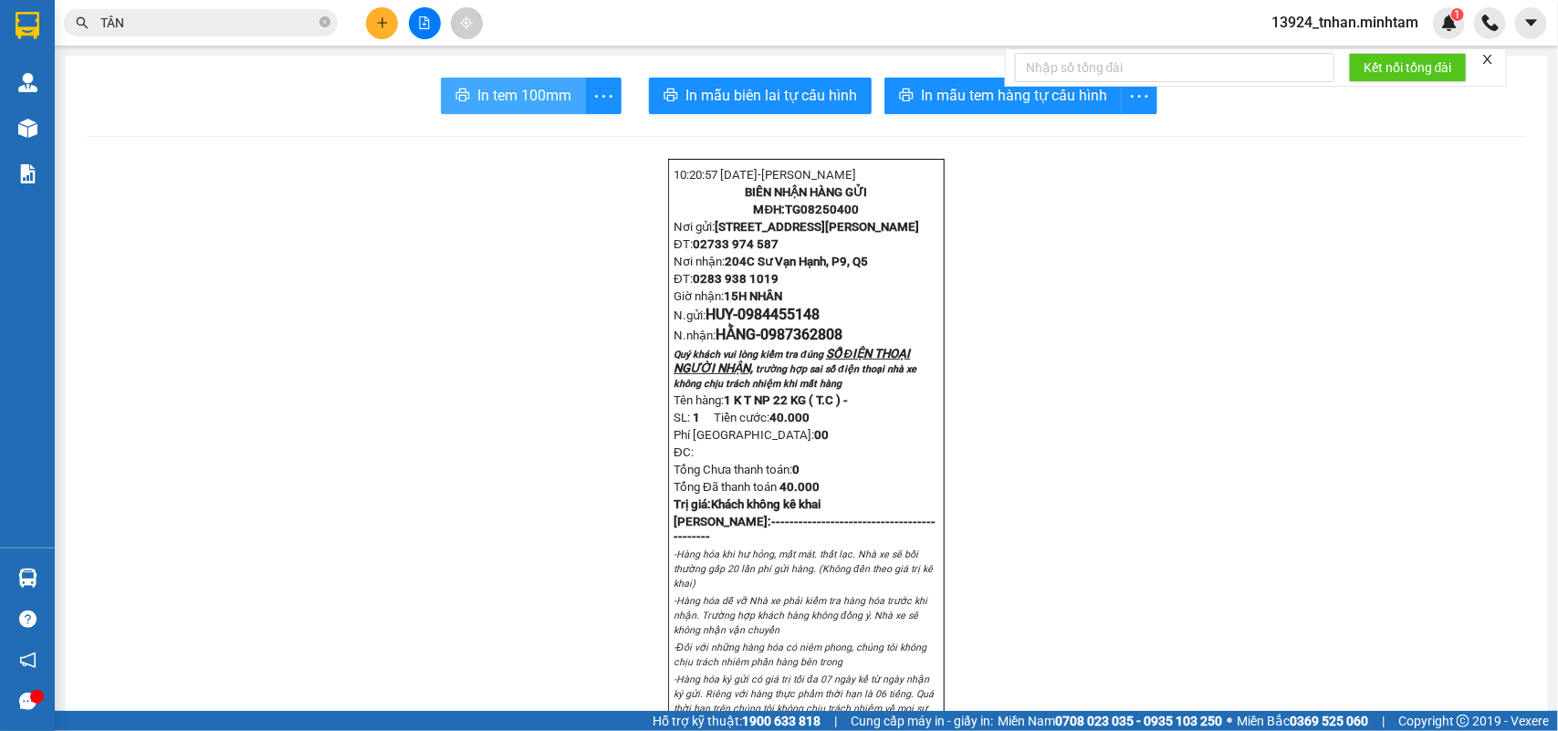
click at [477, 105] on span "In tem 100mm" at bounding box center [524, 95] width 94 height 23
click at [327, 21] on icon "close-circle" at bounding box center [325, 21] width 11 height 11
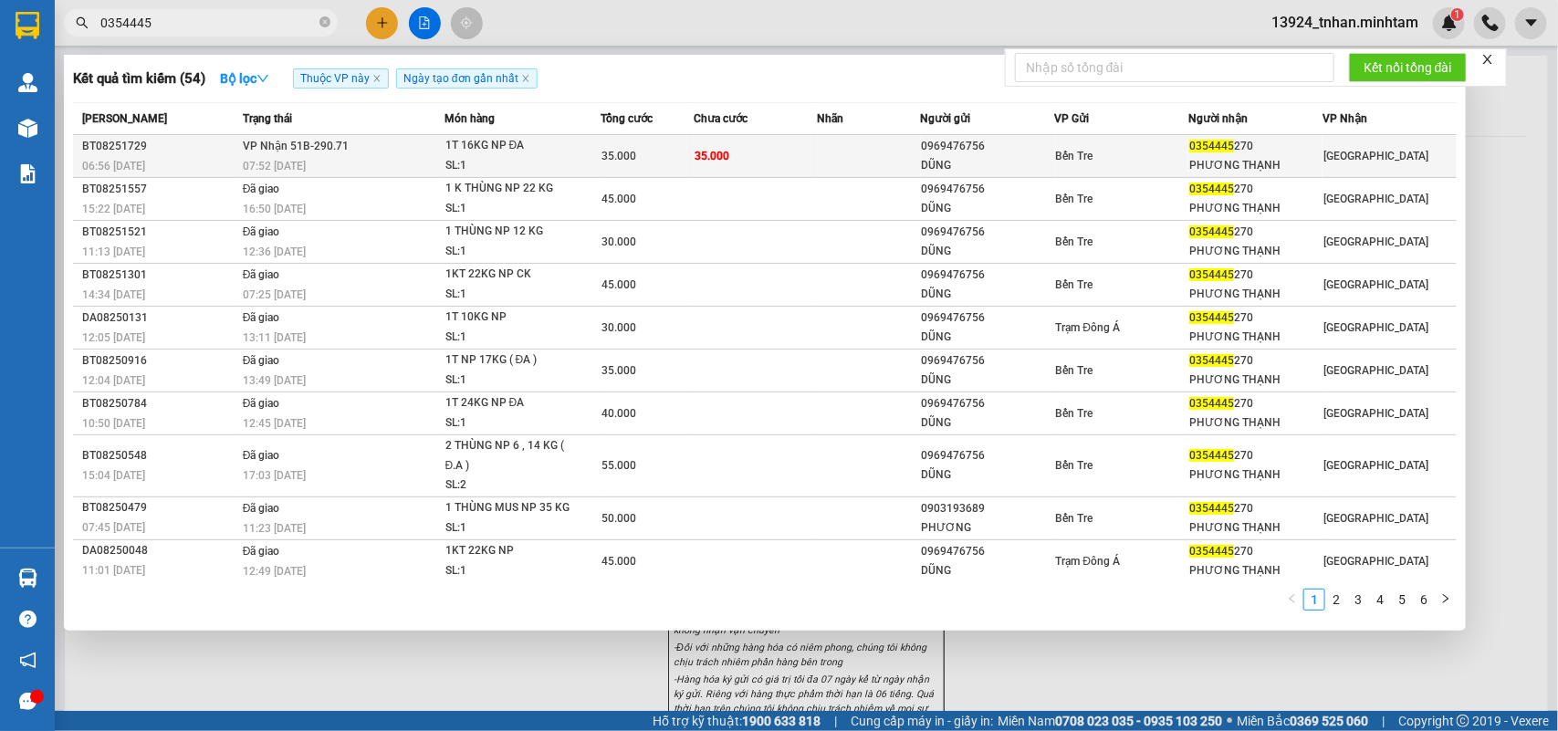
click at [607, 163] on div "35.000" at bounding box center [647, 156] width 91 height 20
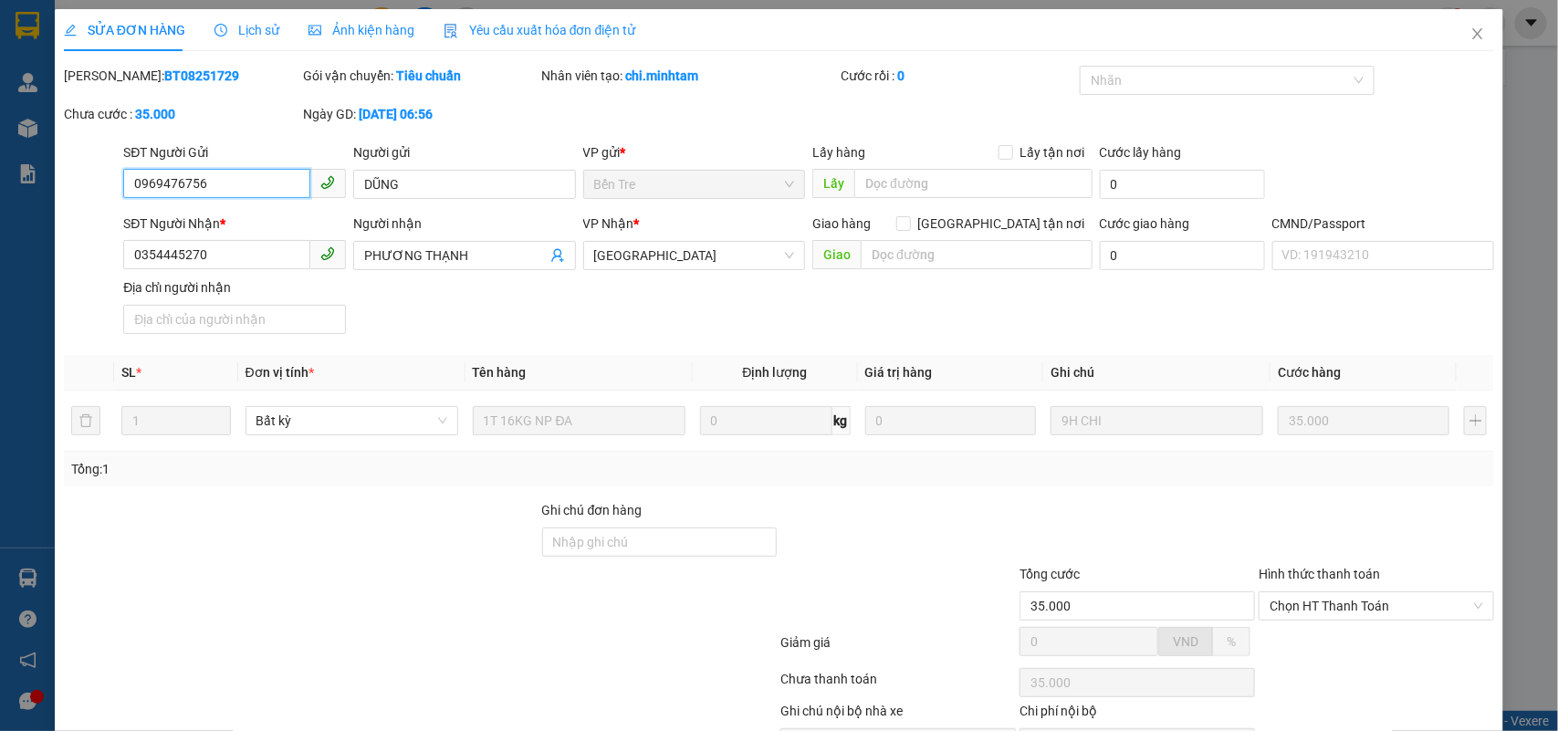
drag, startPoint x: 1342, startPoint y: 503, endPoint x: 1335, endPoint y: 525, distance: 23.1
click at [1342, 593] on span "Chọn HT Thanh Toán" at bounding box center [1377, 606] width 214 height 27
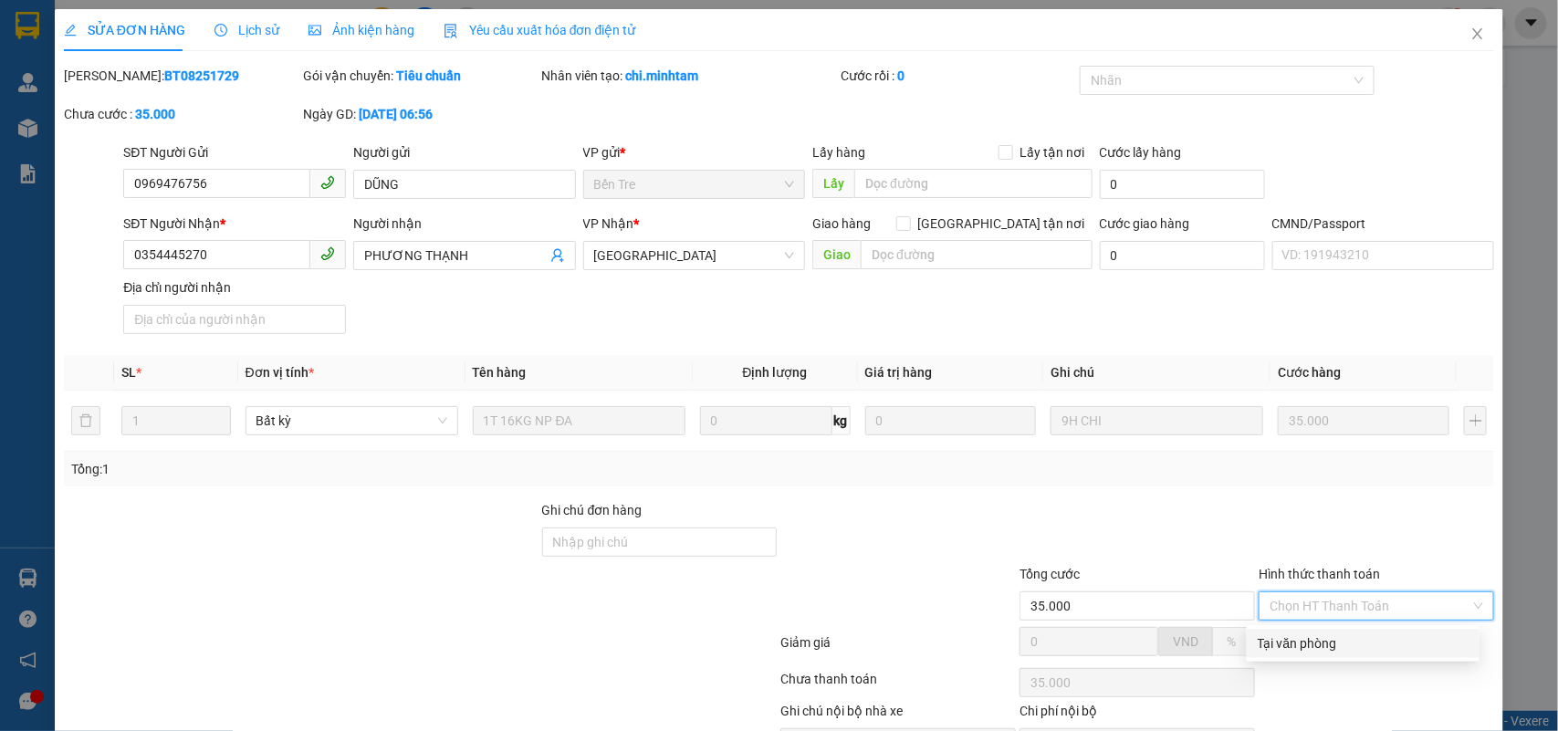
click at [1294, 553] on div "Total Paid Fee 0 Total UnPaid Fee 35.000 Cash Collection Total Fee Mã ĐH: BT082…" at bounding box center [780, 433] width 1432 height 735
drag, startPoint x: 1311, startPoint y: 485, endPoint x: 1313, endPoint y: 509, distance: 24.7
click at [1312, 592] on div "Chọn HT Thanh Toán" at bounding box center [1377, 606] width 236 height 29
click at [1304, 634] on div "Tại văn phòng" at bounding box center [1363, 644] width 211 height 20
drag, startPoint x: 893, startPoint y: 686, endPoint x: 1024, endPoint y: 625, distance: 144.6
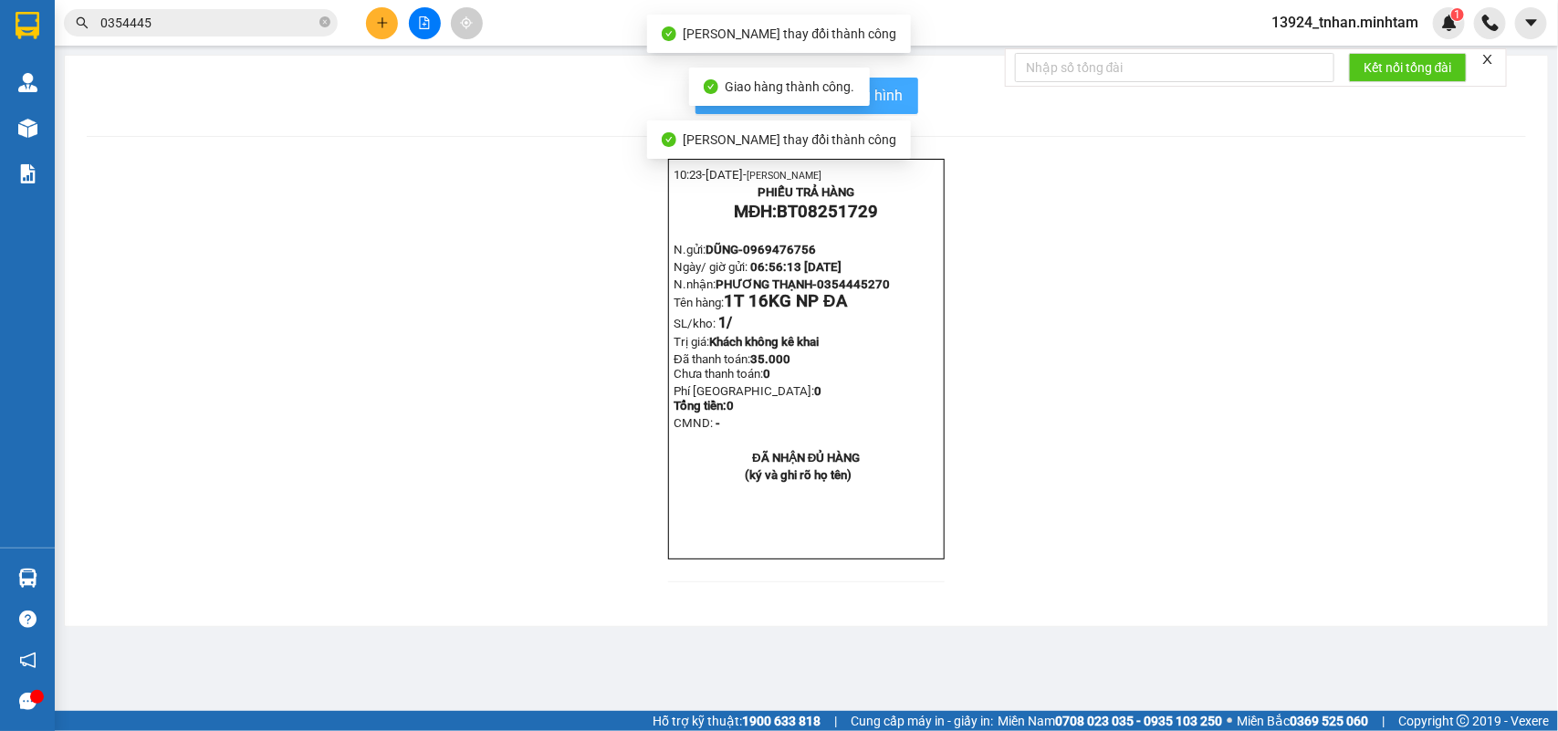
click at [886, 89] on span "In mẫu biên lai tự cấu hình" at bounding box center [818, 95] width 172 height 23
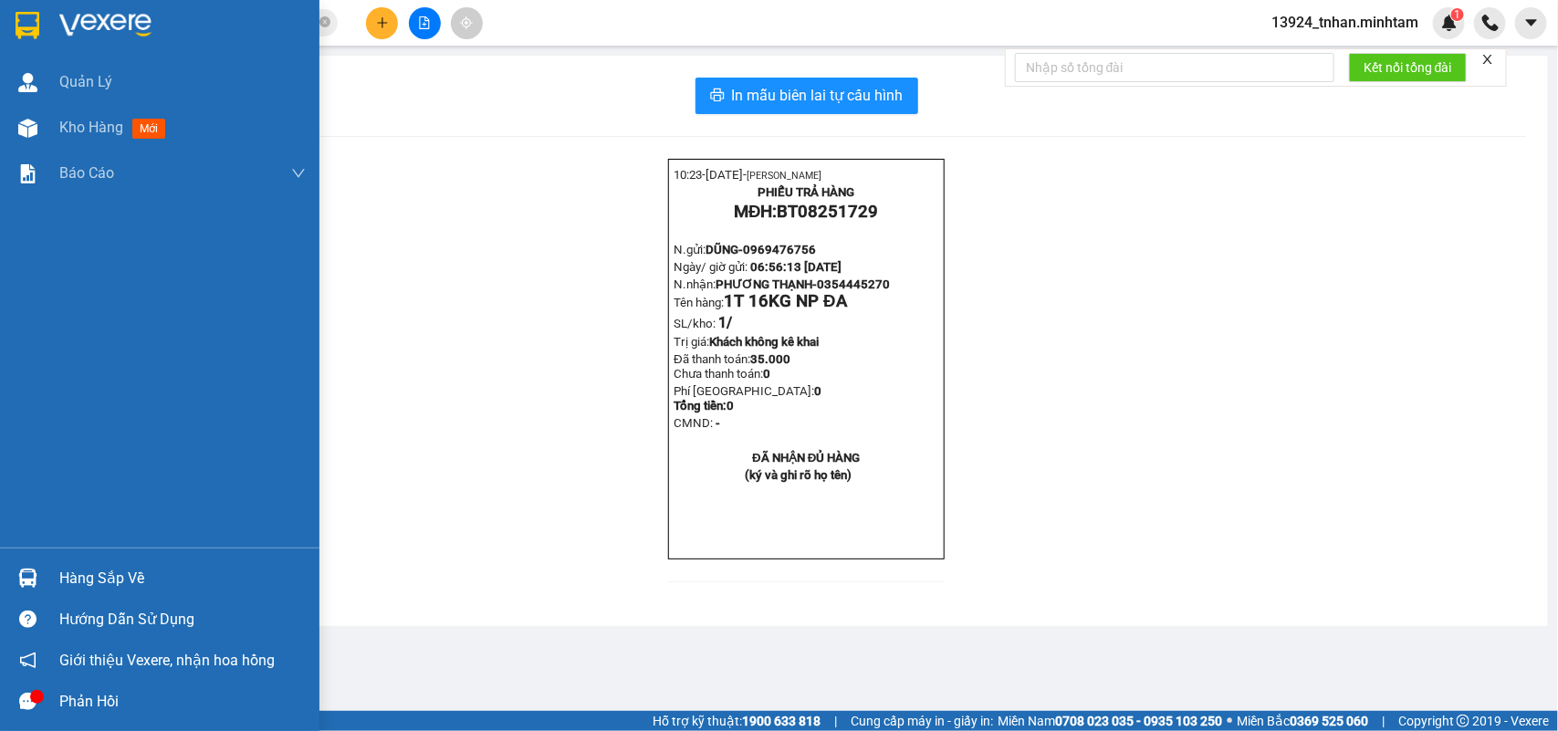
click at [9, 30] on div at bounding box center [160, 29] width 320 height 59
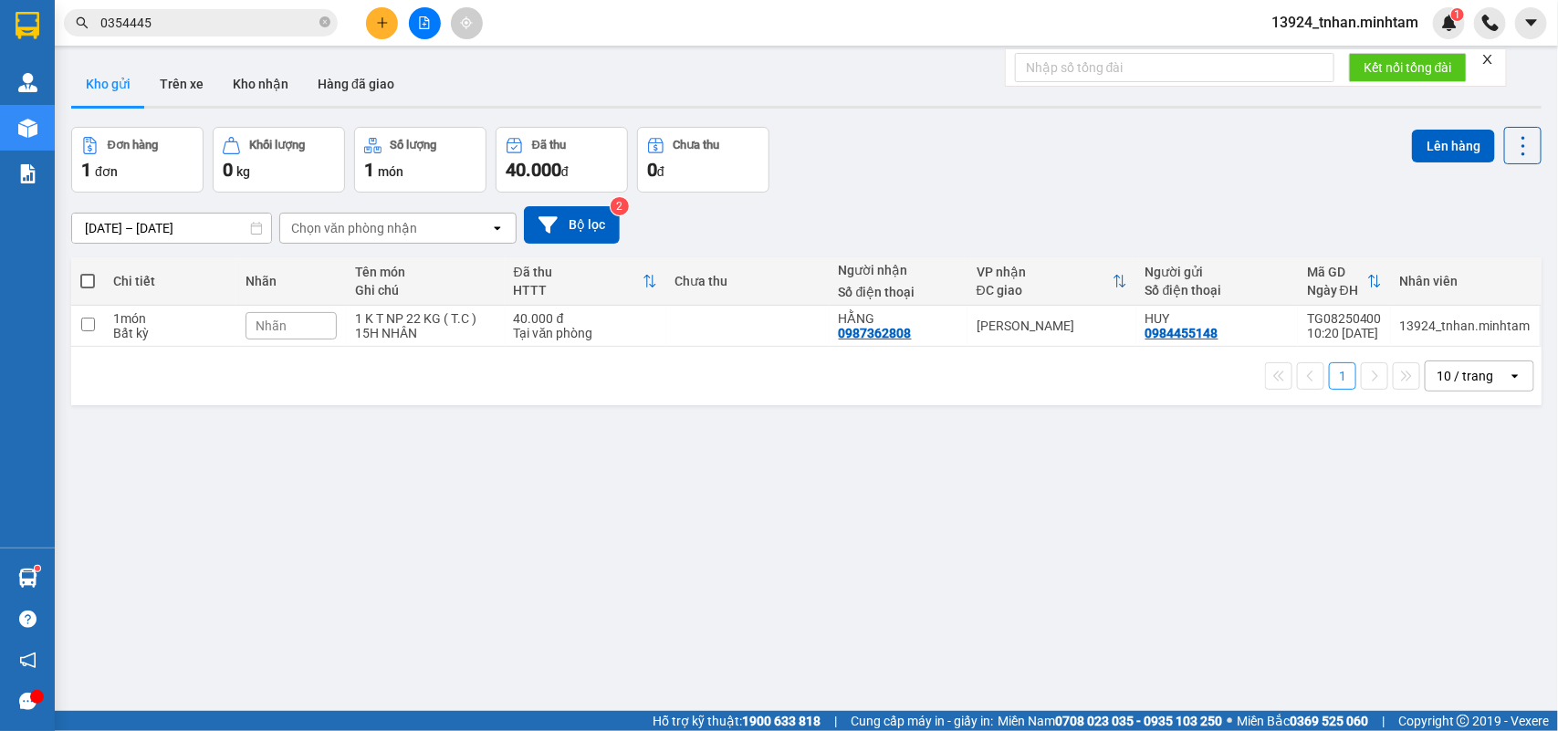
click at [963, 404] on div "1 10 / trang open" at bounding box center [806, 376] width 1471 height 58
click at [1014, 552] on div "ver 1.8.138 Kho gửi Trên xe Kho nhận Hàng đã giao Đơn hàng 1 đơn Khối lượng 0 k…" at bounding box center [806, 420] width 1485 height 731
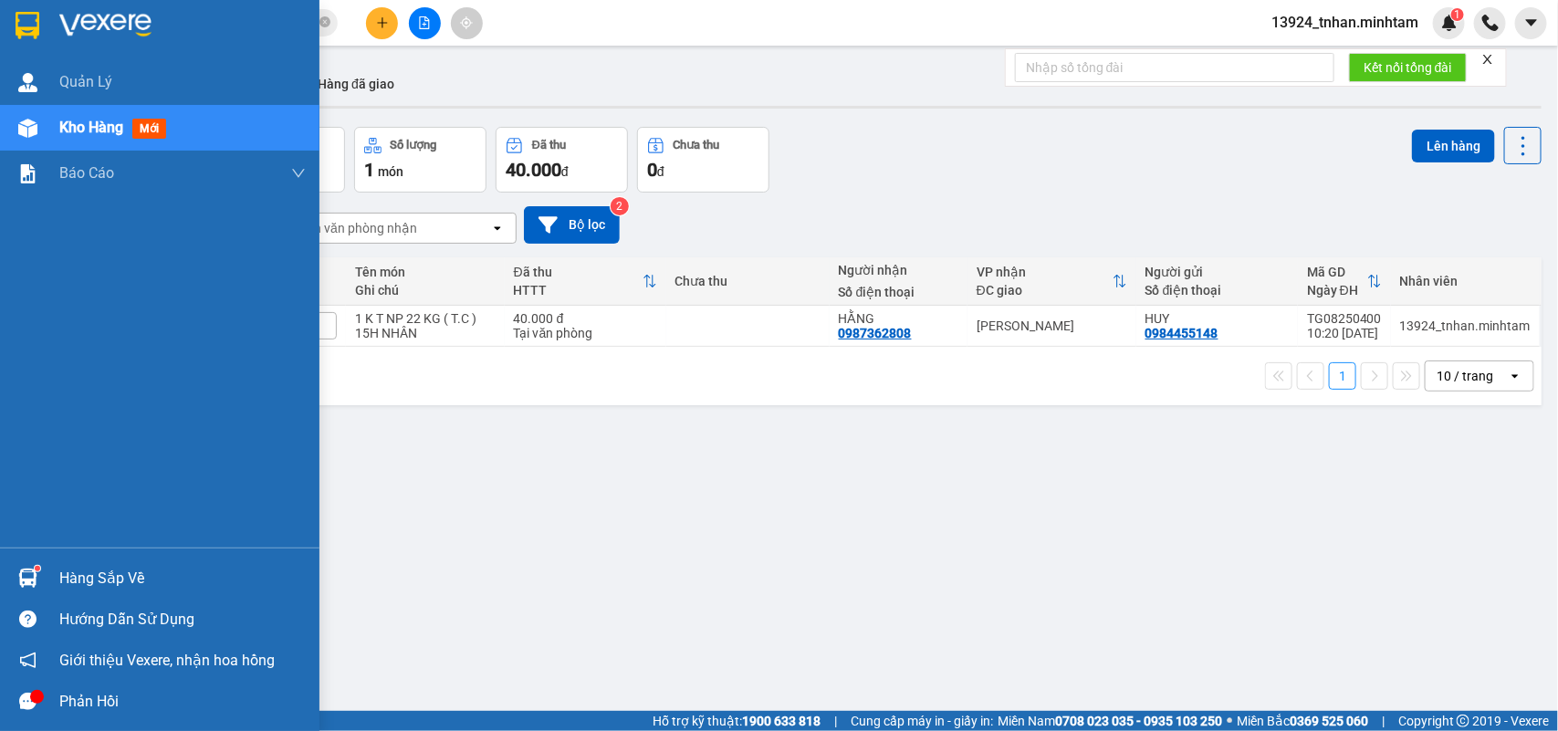
drag, startPoint x: 64, startPoint y: 557, endPoint x: 79, endPoint y: 573, distance: 22.0
click at [62, 563] on div "Hàng sắp về Hướng dẫn sử dụng Giới thiệu Vexere, nhận hoa hồng Phản hồi" at bounding box center [160, 635] width 320 height 174
click at [91, 578] on div "Hàng sắp về" at bounding box center [182, 578] width 246 height 27
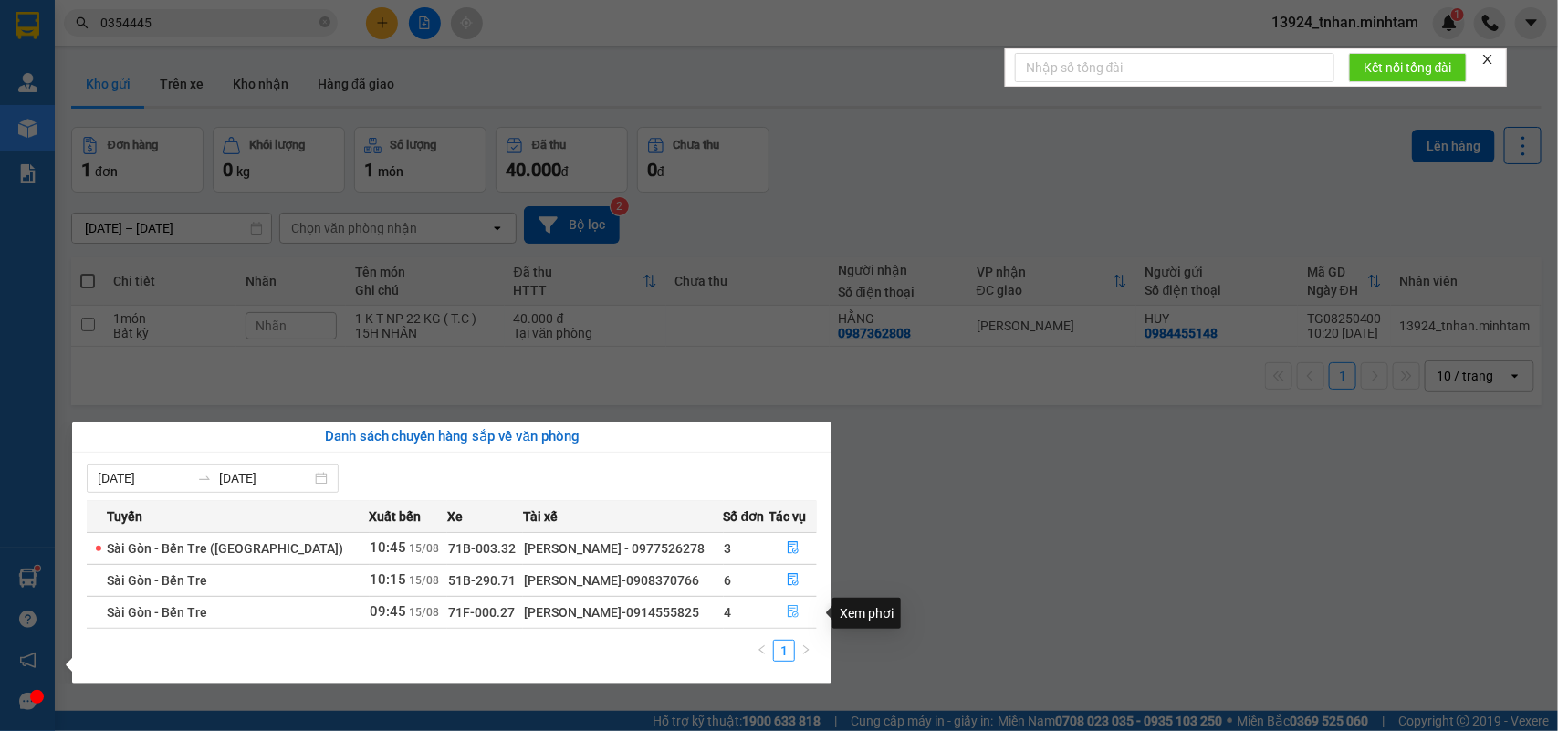
click at [797, 618] on button "button" at bounding box center [794, 612] width 47 height 29
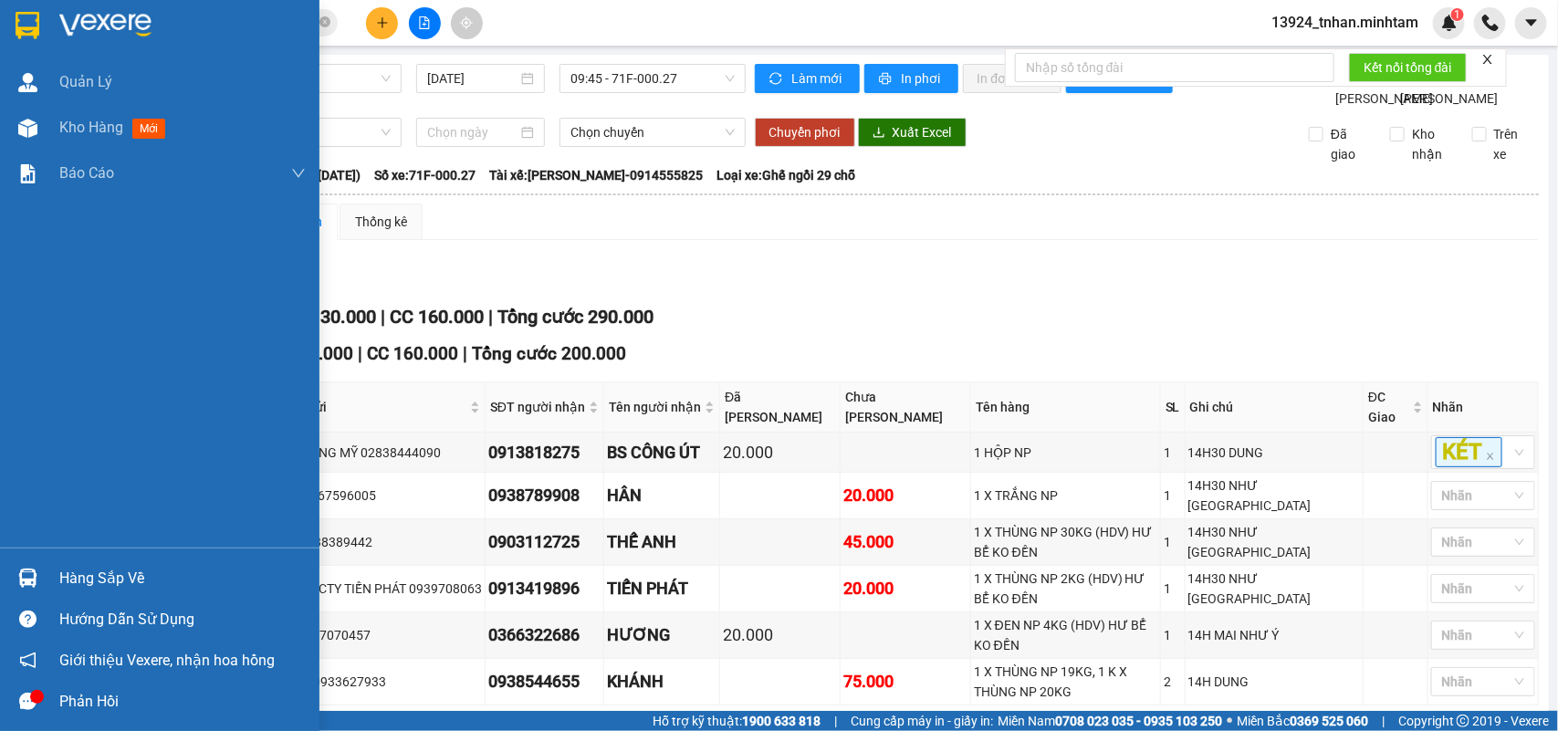
click at [91, 573] on div "Hàng sắp về" at bounding box center [182, 578] width 246 height 27
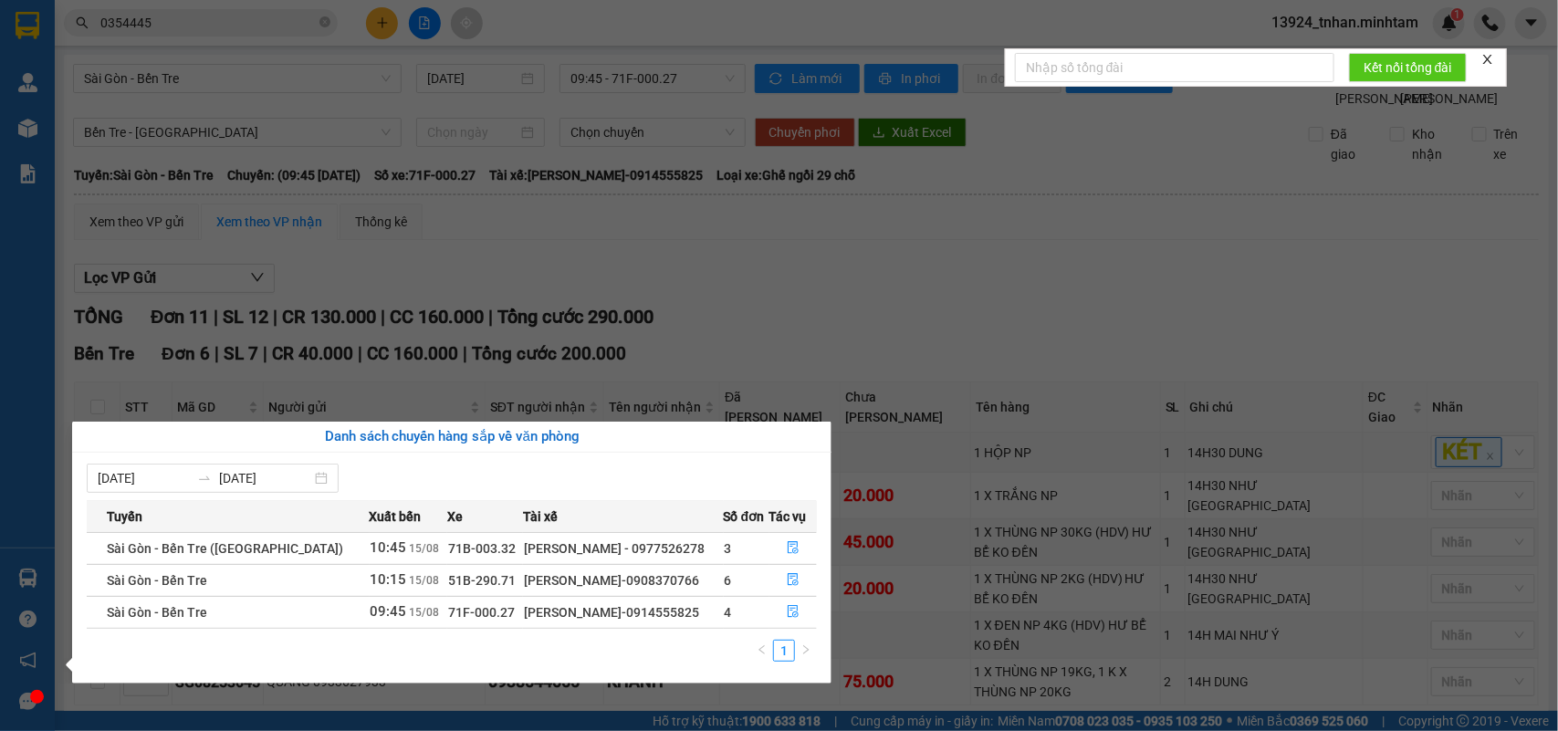
click at [207, 397] on section "Kết quả tìm kiếm ( 54 ) Bộ lọc Thuộc VP này Ngày tạo đơn gần nhất Mã ĐH Trạng t…" at bounding box center [779, 365] width 1558 height 731
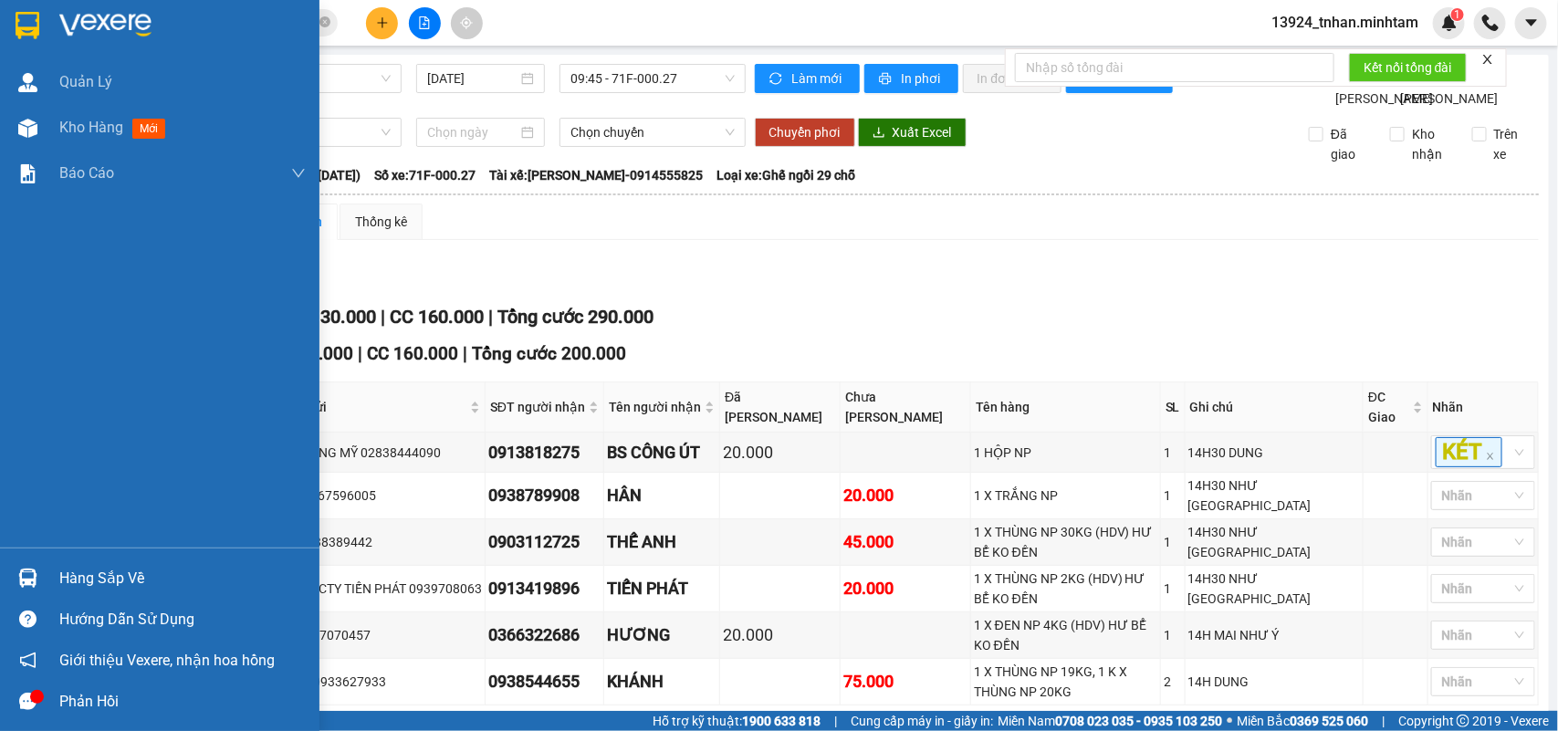
click at [34, 12] on img at bounding box center [28, 25] width 24 height 27
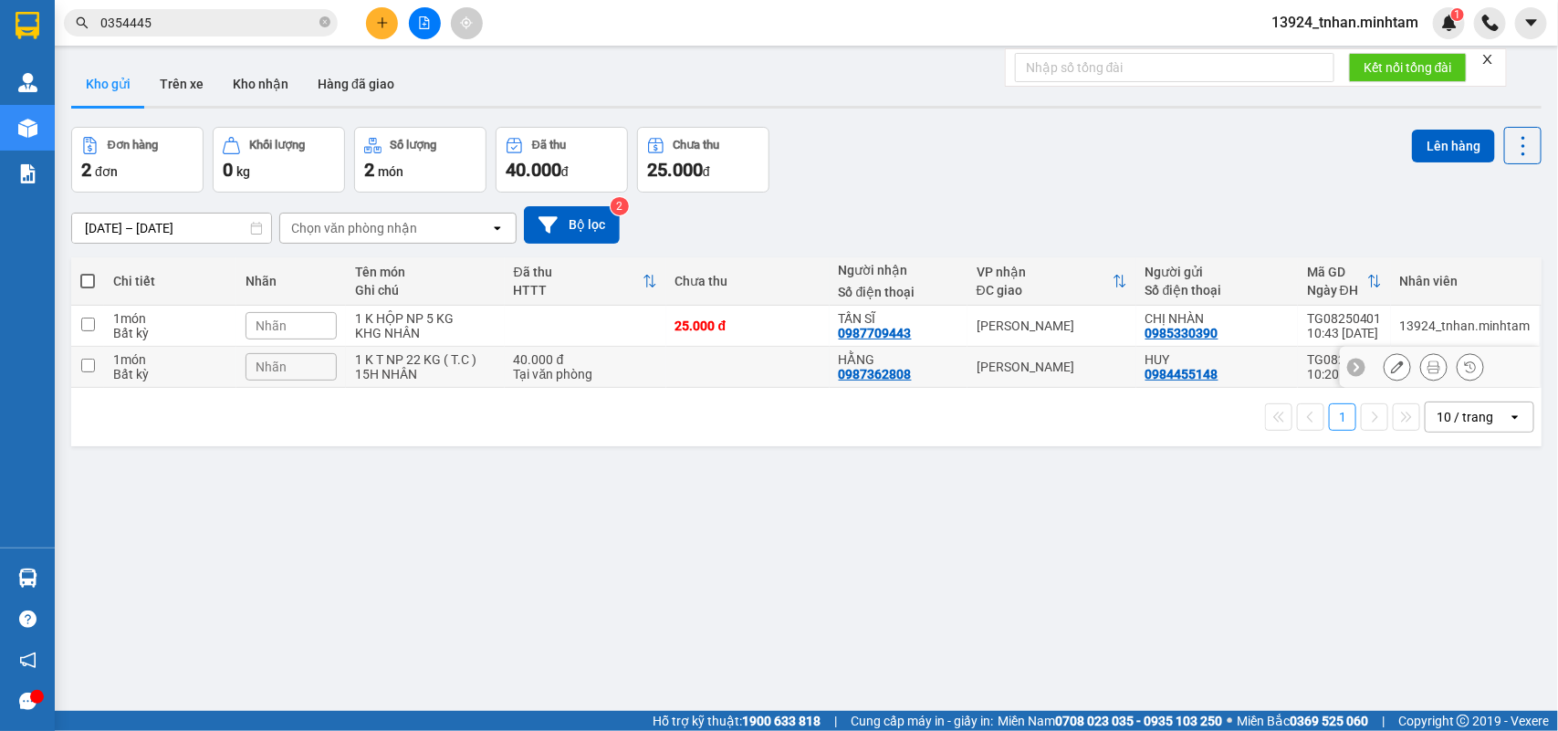
click at [996, 360] on div "[PERSON_NAME]" at bounding box center [1052, 367] width 151 height 15
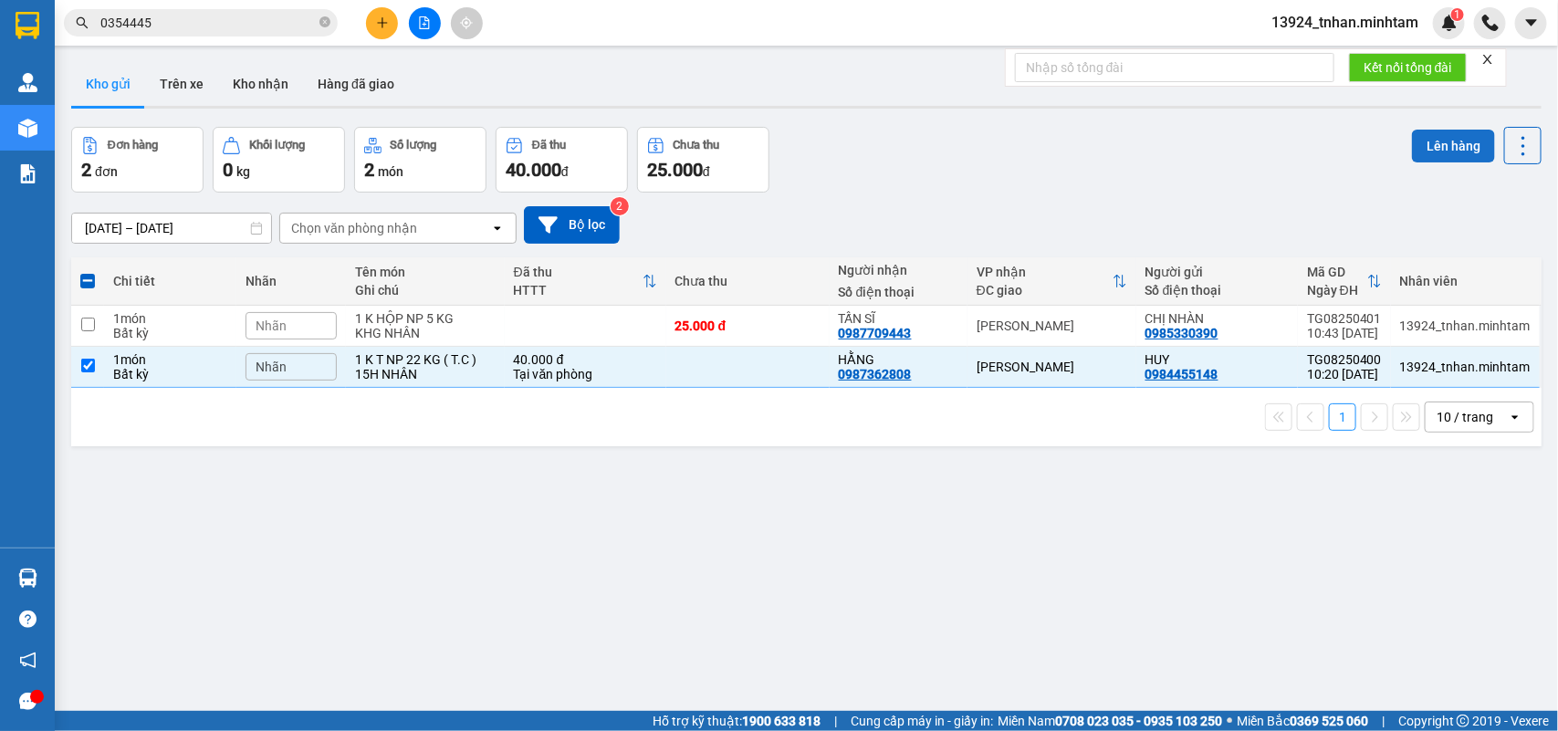
click at [1440, 147] on button "Lên hàng" at bounding box center [1453, 146] width 83 height 33
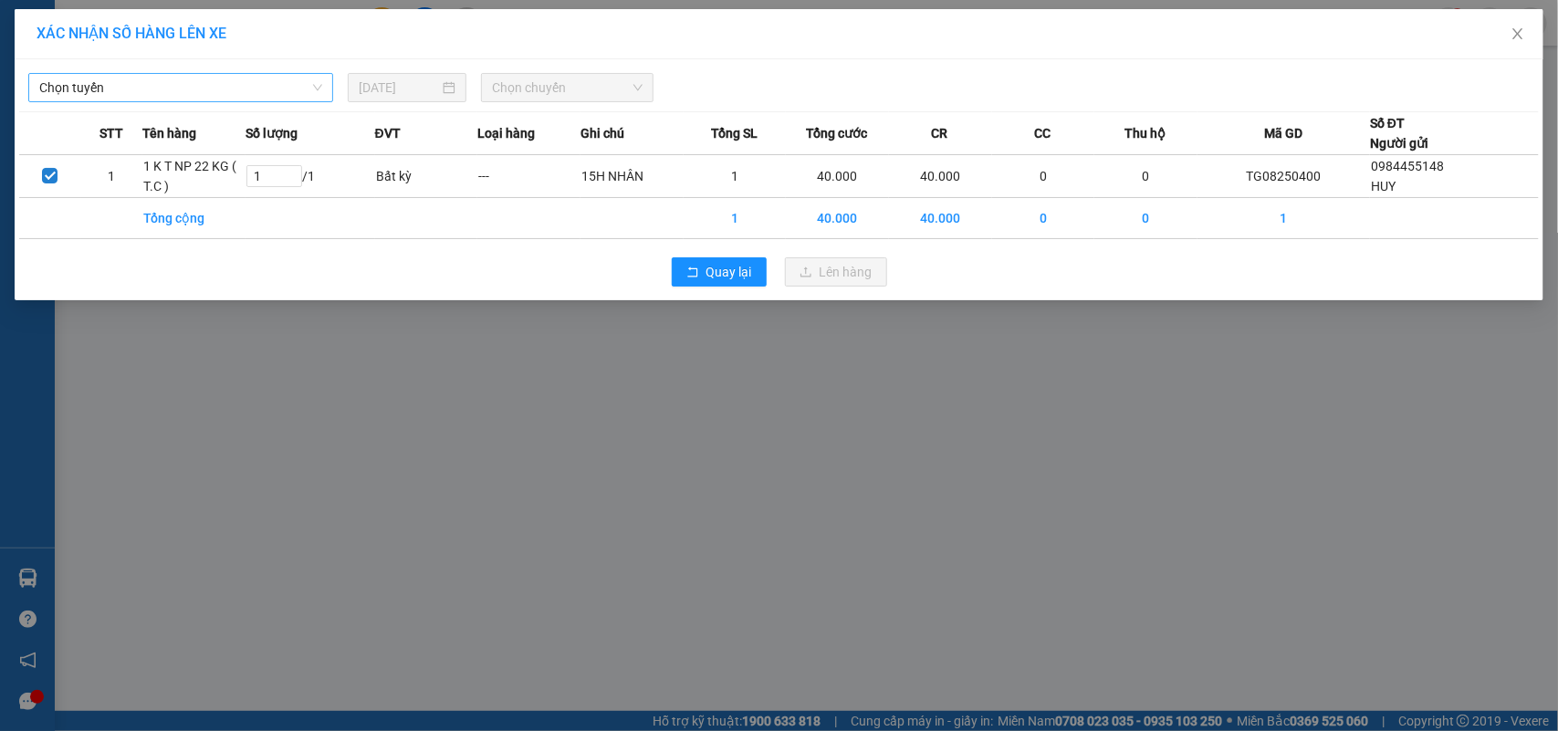
click at [69, 87] on span "Chọn tuyến" at bounding box center [180, 87] width 283 height 27
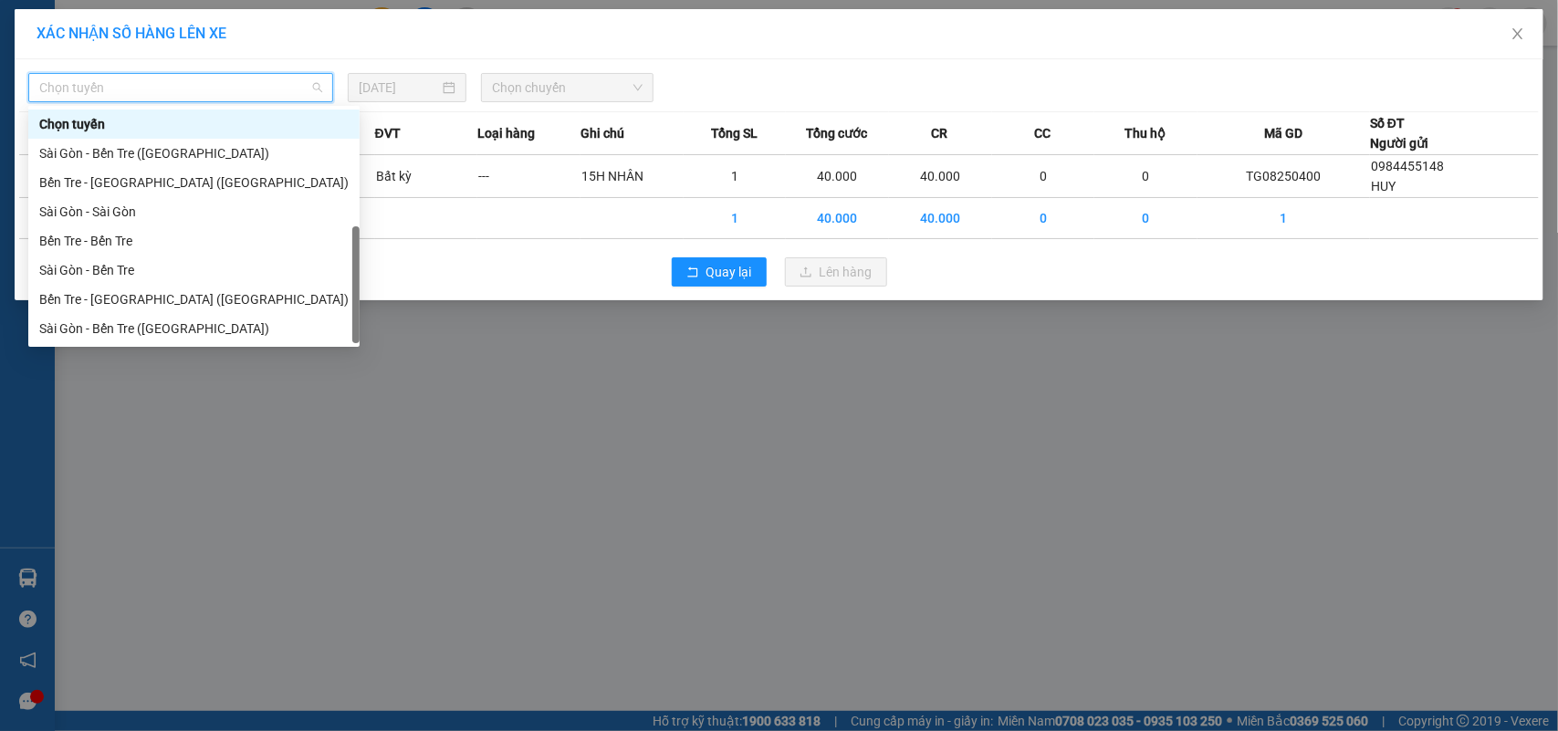
click at [89, 348] on div "Bến Tre - Sài Gòn" at bounding box center [193, 358] width 309 height 20
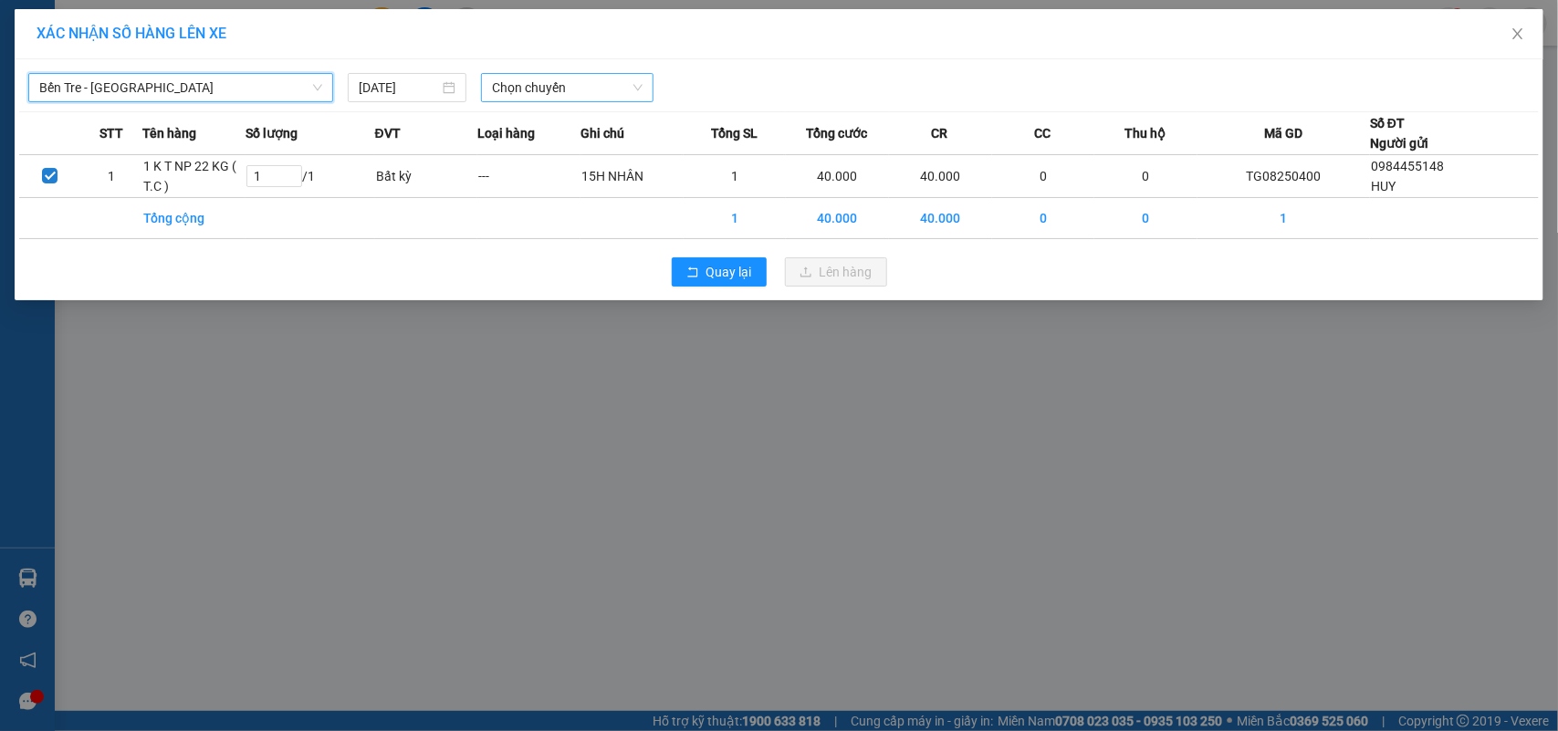
click at [610, 94] on span "Chọn chuyến" at bounding box center [567, 87] width 150 height 27
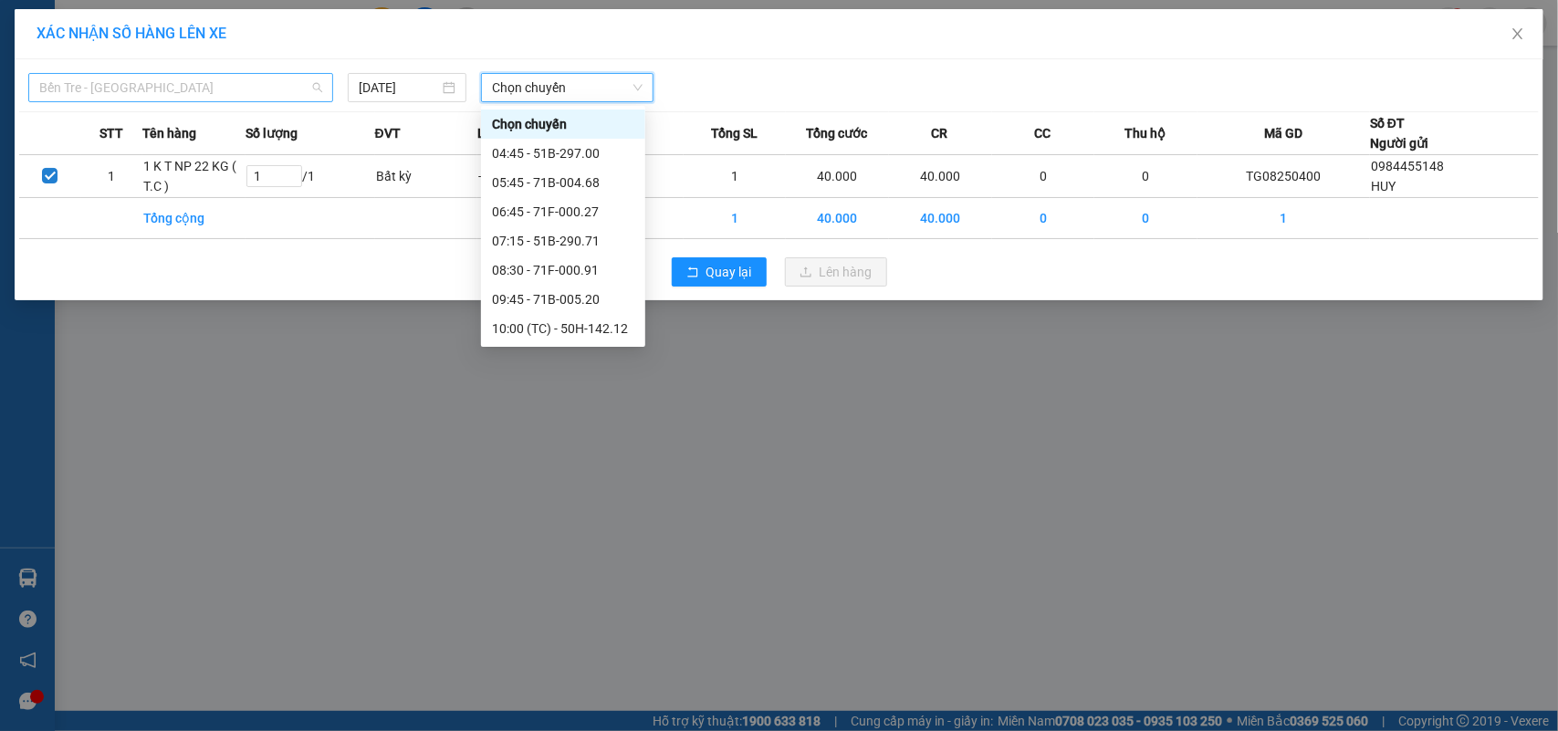
click at [262, 87] on span "Bến Tre - Sài Gòn" at bounding box center [180, 87] width 283 height 27
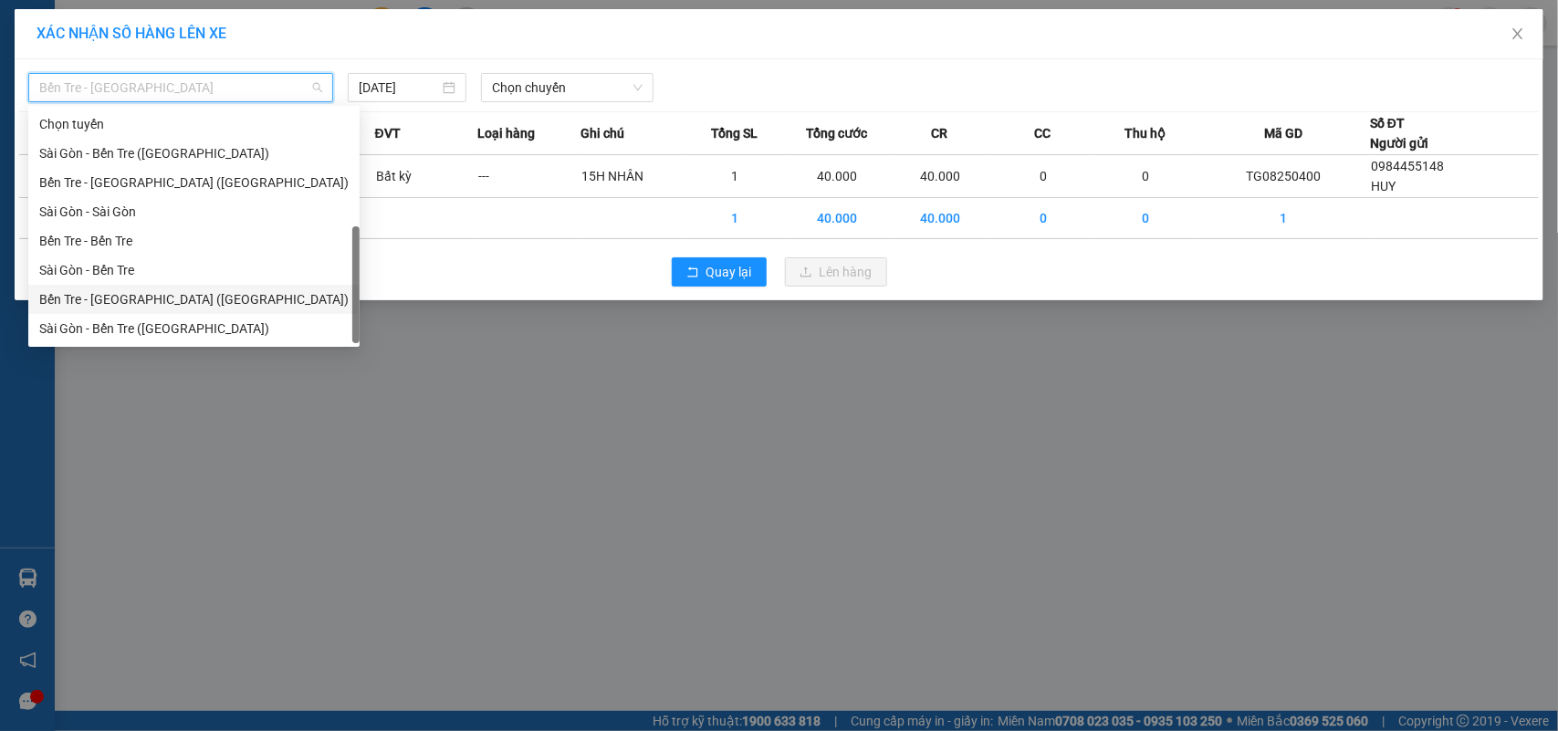
click at [174, 289] on div "Bến Tre - [GEOGRAPHIC_DATA] ([GEOGRAPHIC_DATA])" at bounding box center [193, 299] width 309 height 20
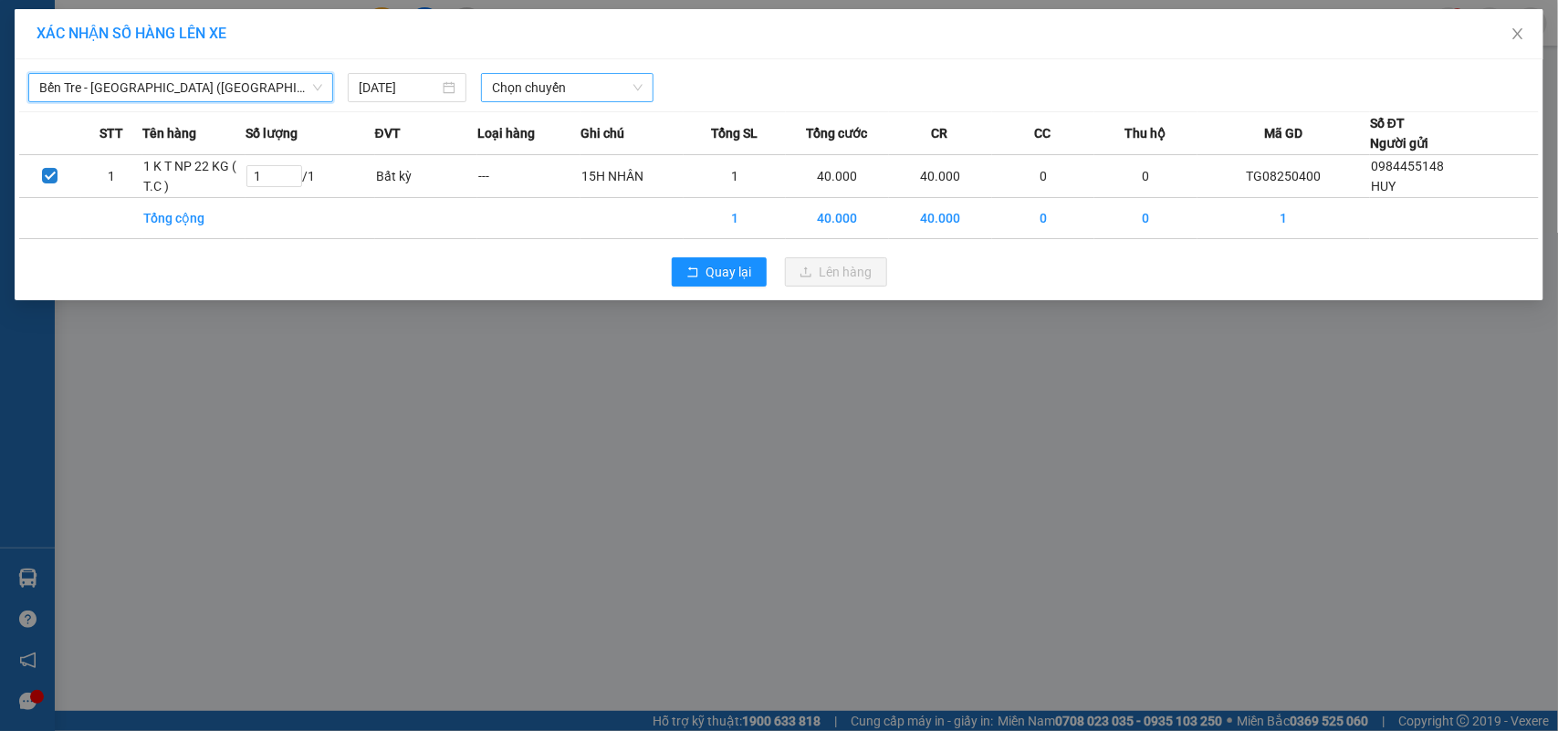
click at [545, 78] on span "Chọn chuyến" at bounding box center [567, 87] width 150 height 27
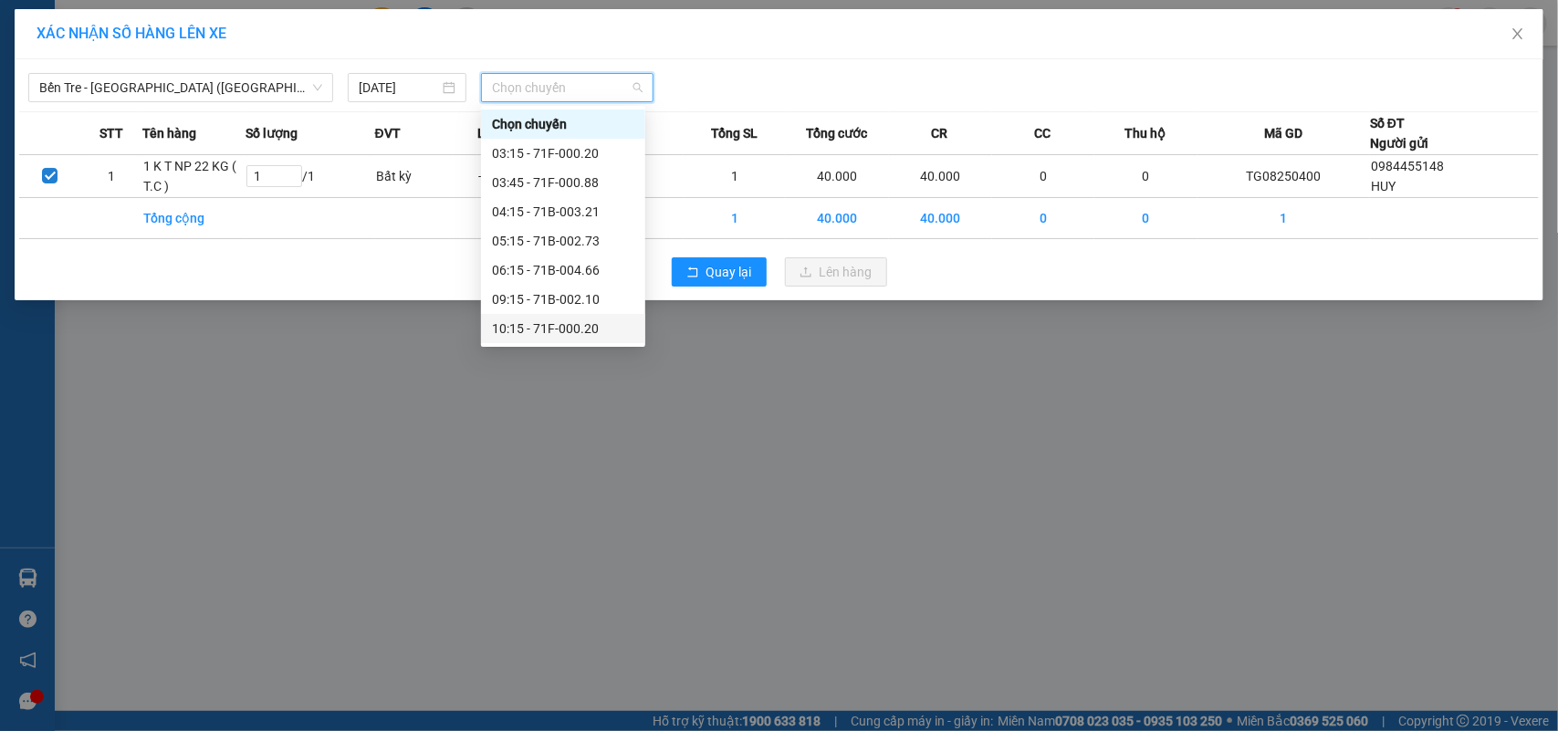
drag, startPoint x: 581, startPoint y: 211, endPoint x: 742, endPoint y: 267, distance: 170.9
click at [580, 319] on div "10:15 - 71F-000.20" at bounding box center [563, 329] width 142 height 20
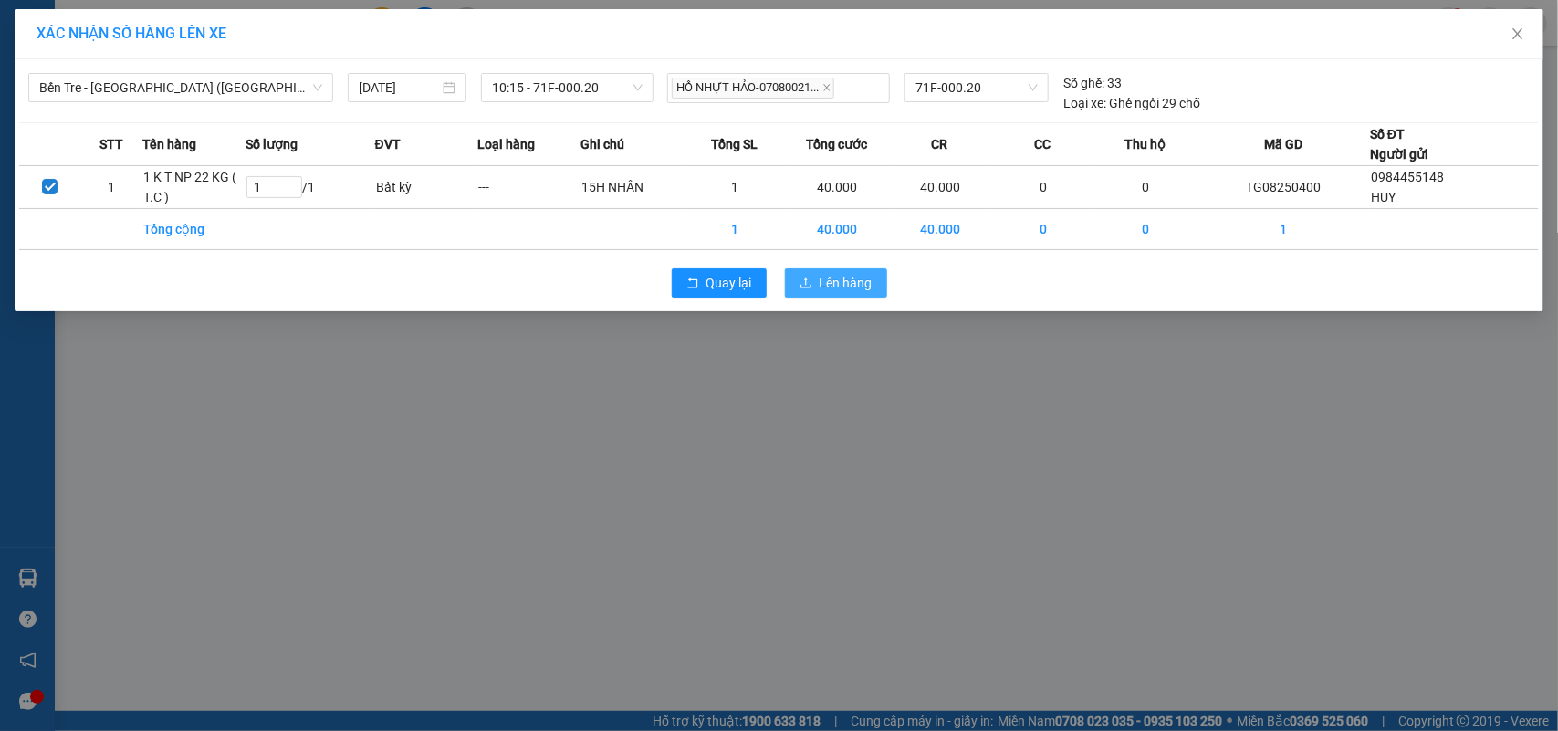
click at [833, 290] on span "Lên hàng" at bounding box center [846, 283] width 53 height 20
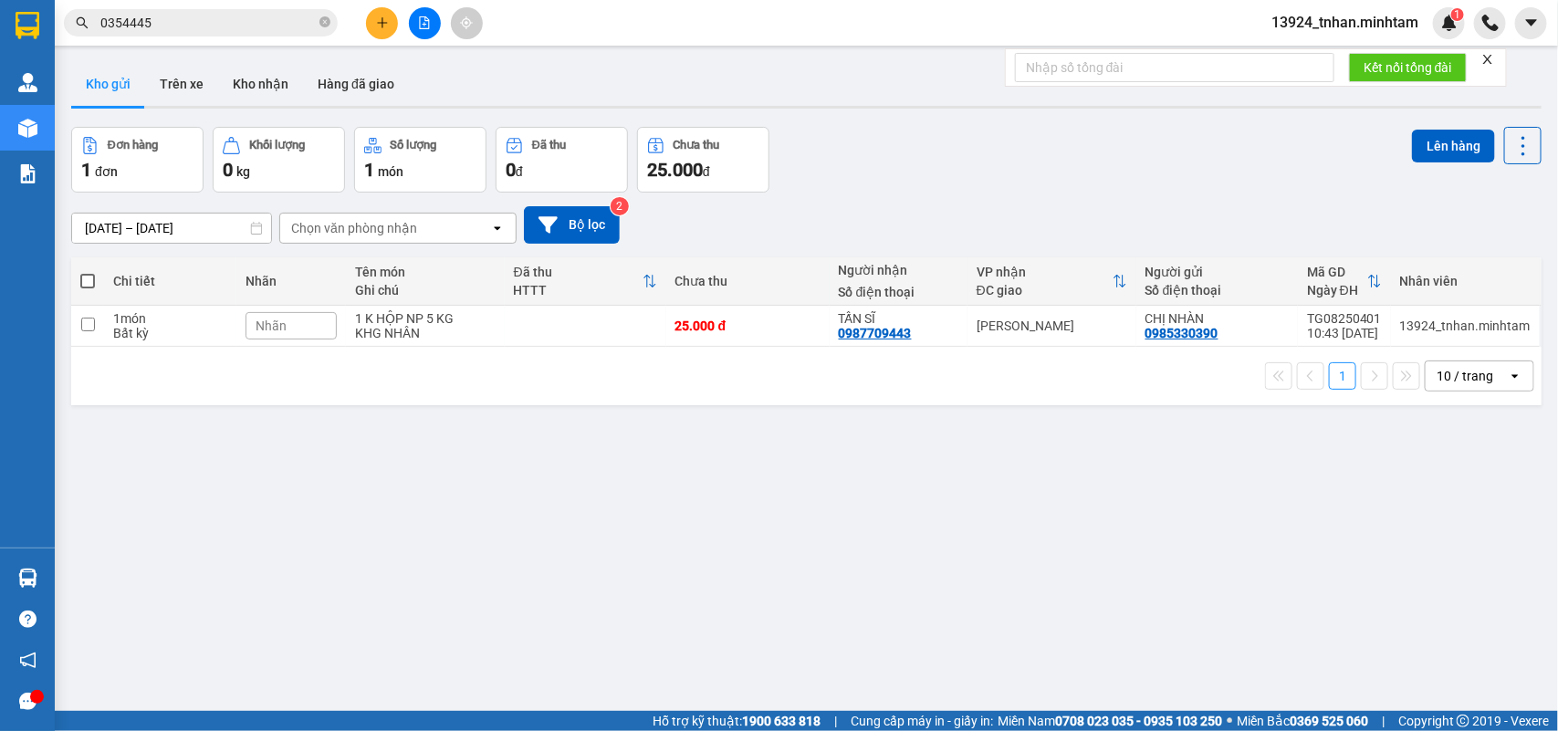
drag, startPoint x: 590, startPoint y: 534, endPoint x: 566, endPoint y: 461, distance: 76.8
click at [590, 534] on div "ver 1.8.138 Kho gửi Trên xe Kho nhận Hàng đã giao Đơn hàng 1 đơn Khối lượng 0 k…" at bounding box center [806, 420] width 1485 height 731
click at [330, 26] on icon "close-circle" at bounding box center [325, 21] width 11 height 11
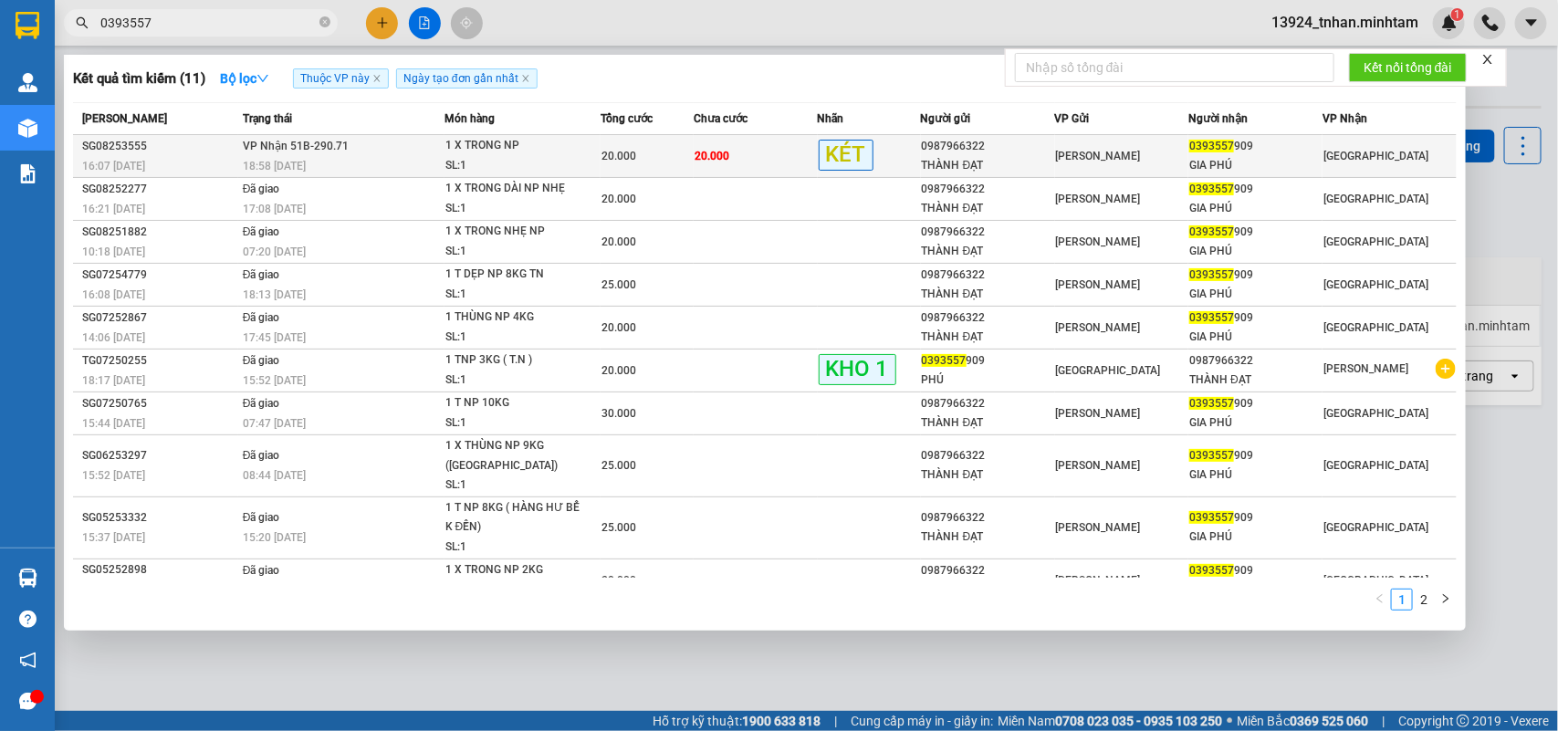
click at [1126, 155] on div "[PERSON_NAME]" at bounding box center [1122, 156] width 132 height 20
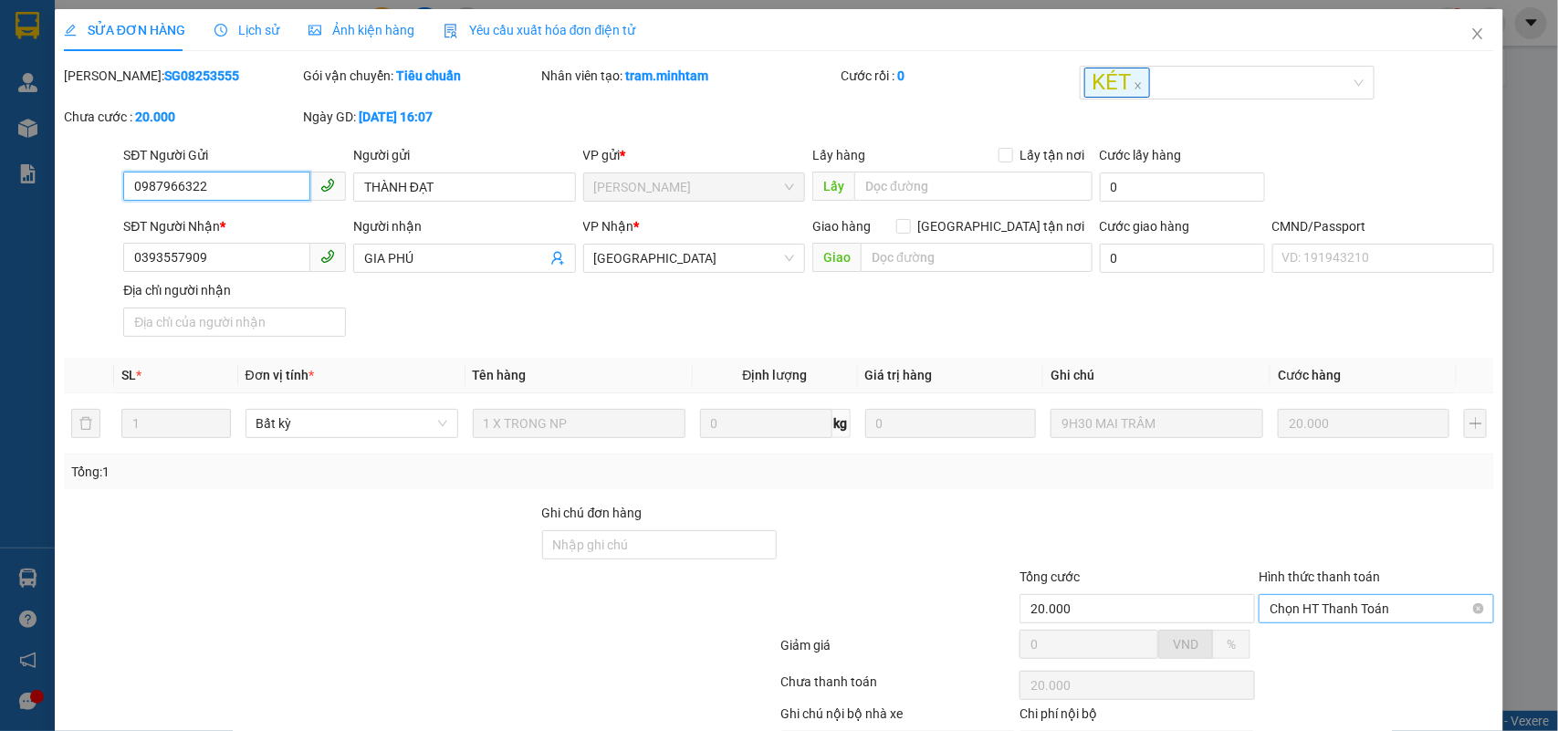
click at [1312, 595] on span "Chọn HT Thanh Toán" at bounding box center [1377, 608] width 214 height 27
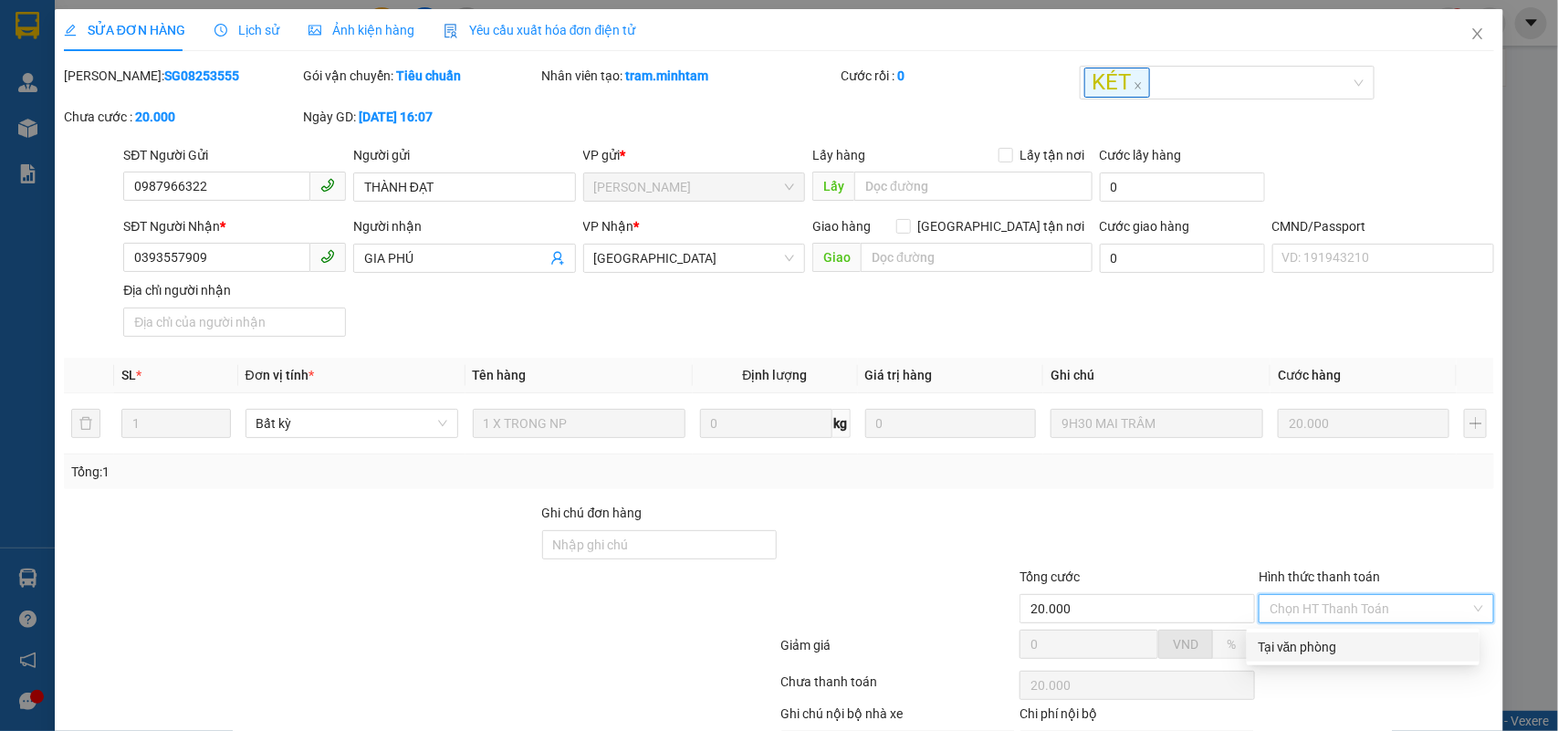
click at [1299, 637] on div "Tại văn phòng" at bounding box center [1363, 647] width 211 height 20
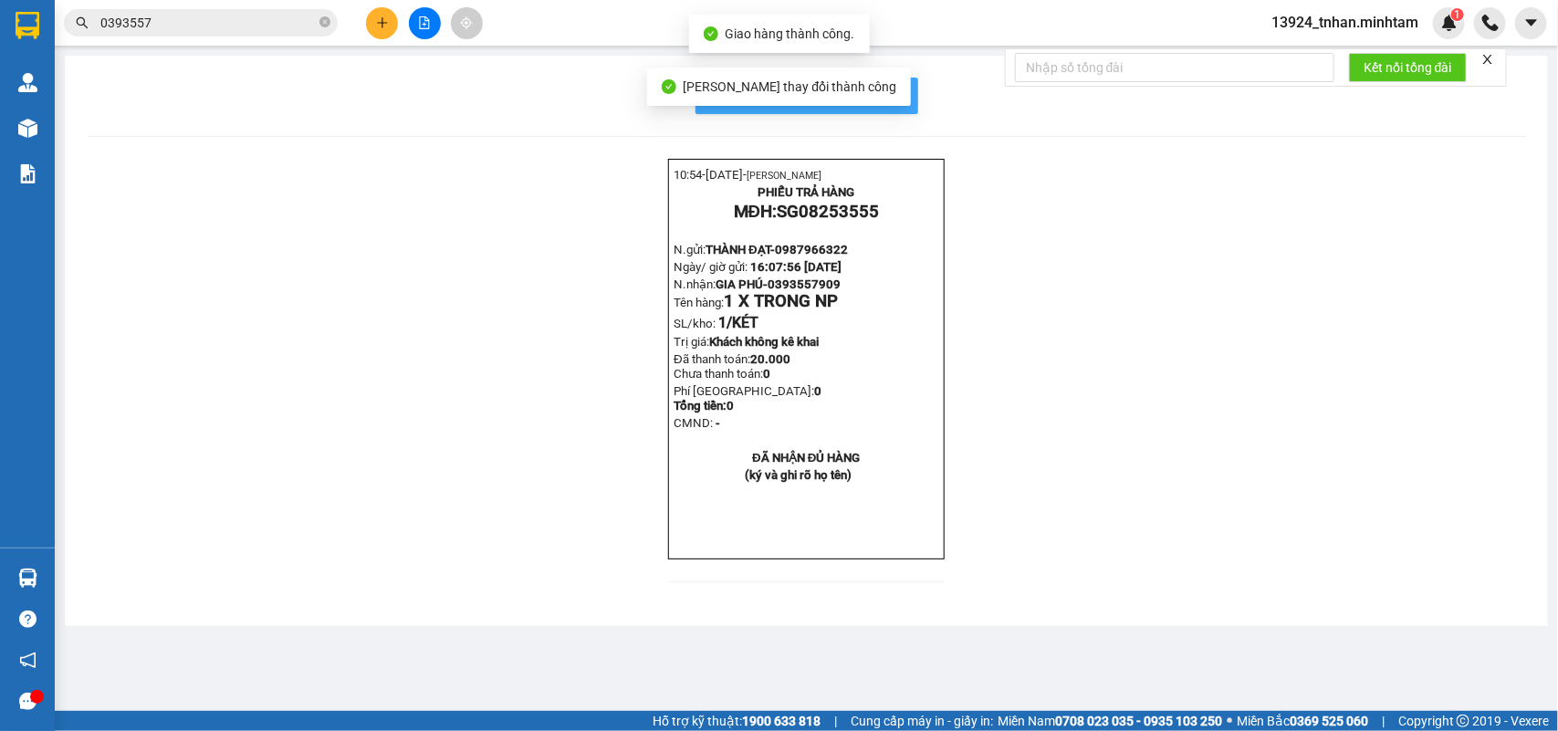
click at [897, 83] on button "In mẫu biên lai tự cấu hình" at bounding box center [807, 96] width 223 height 37
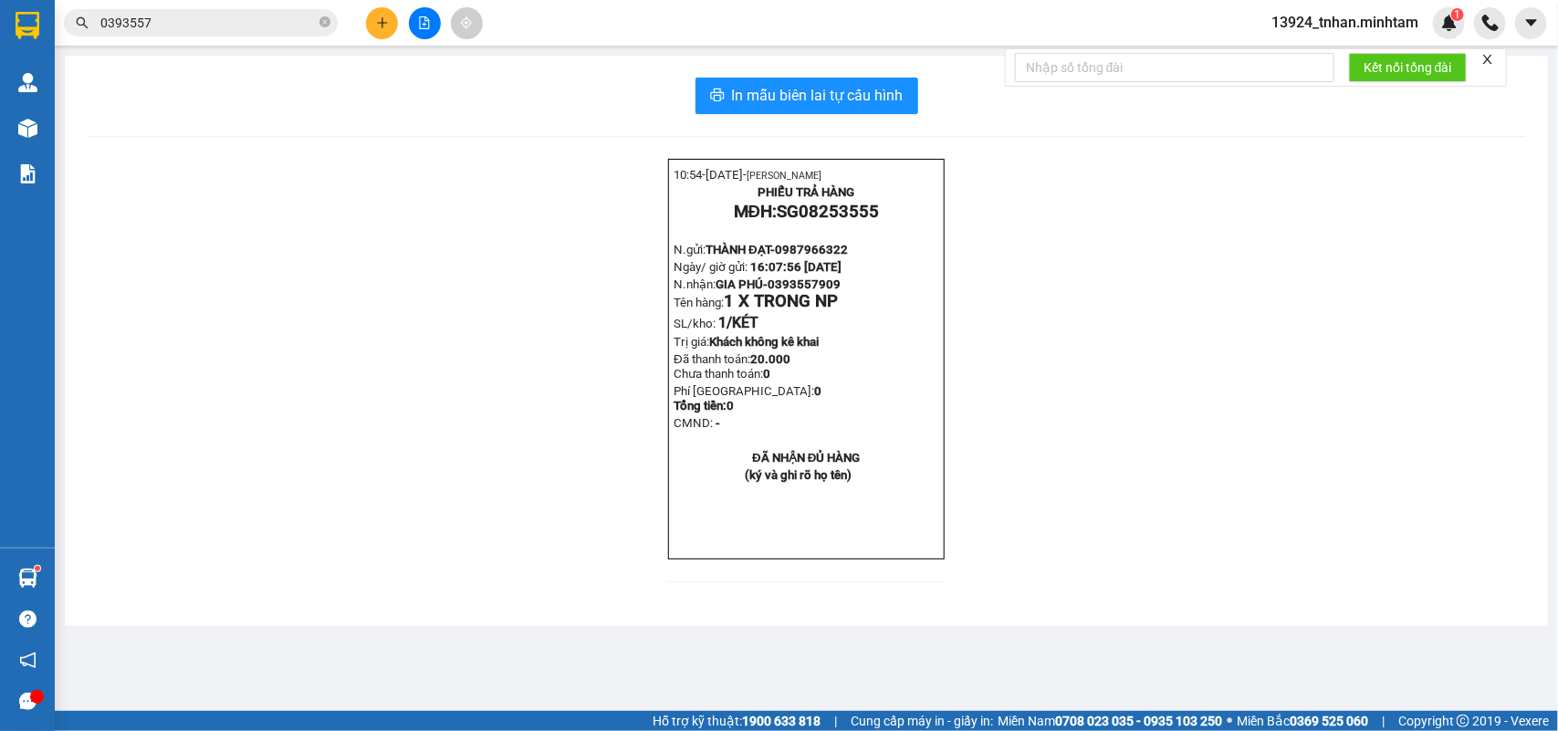
click at [362, 26] on div at bounding box center [424, 23] width 137 height 32
click at [376, 28] on icon "plus" at bounding box center [382, 22] width 13 height 13
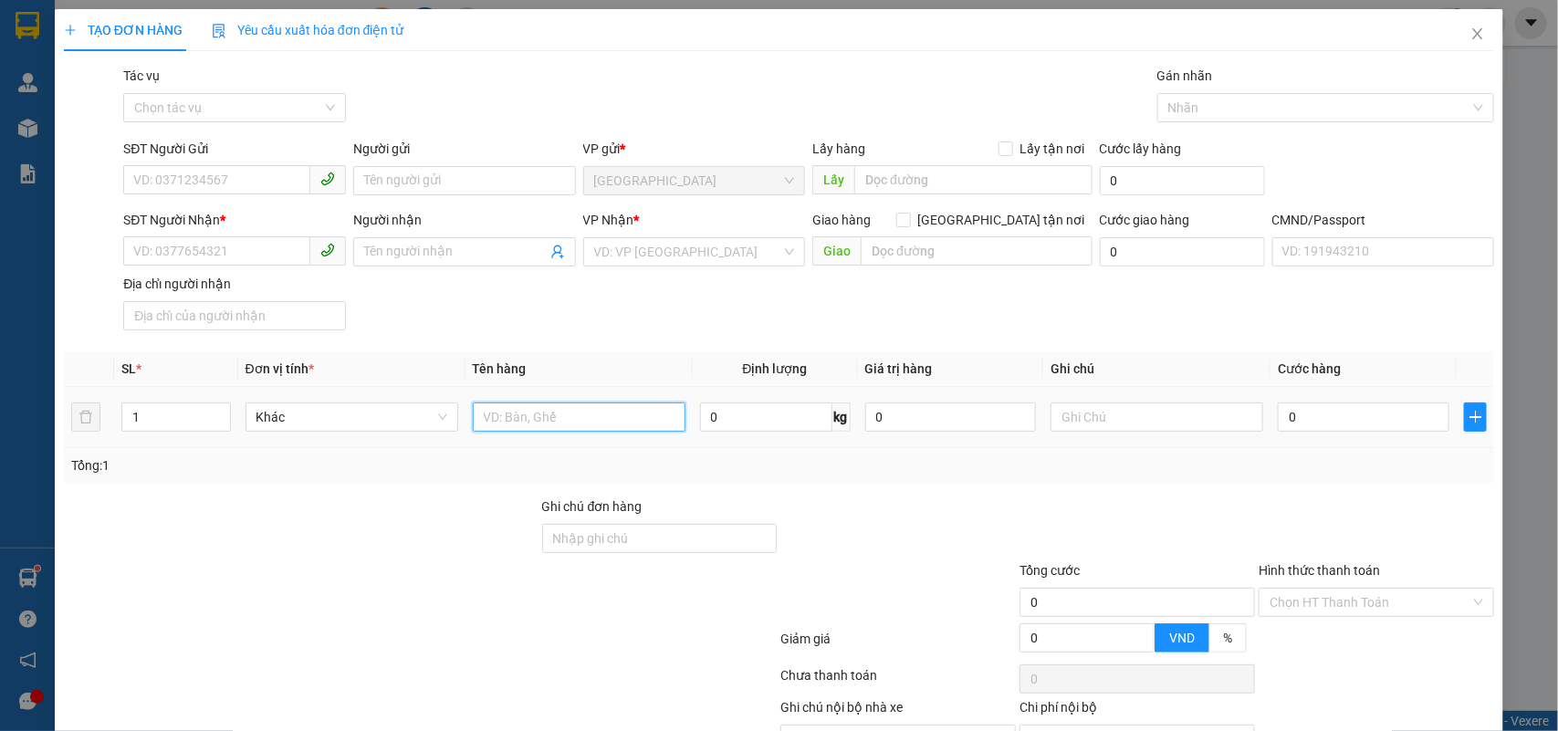
click at [557, 431] on input "text" at bounding box center [579, 417] width 213 height 29
click at [263, 187] on input "SĐT Người Gửi" at bounding box center [216, 179] width 187 height 29
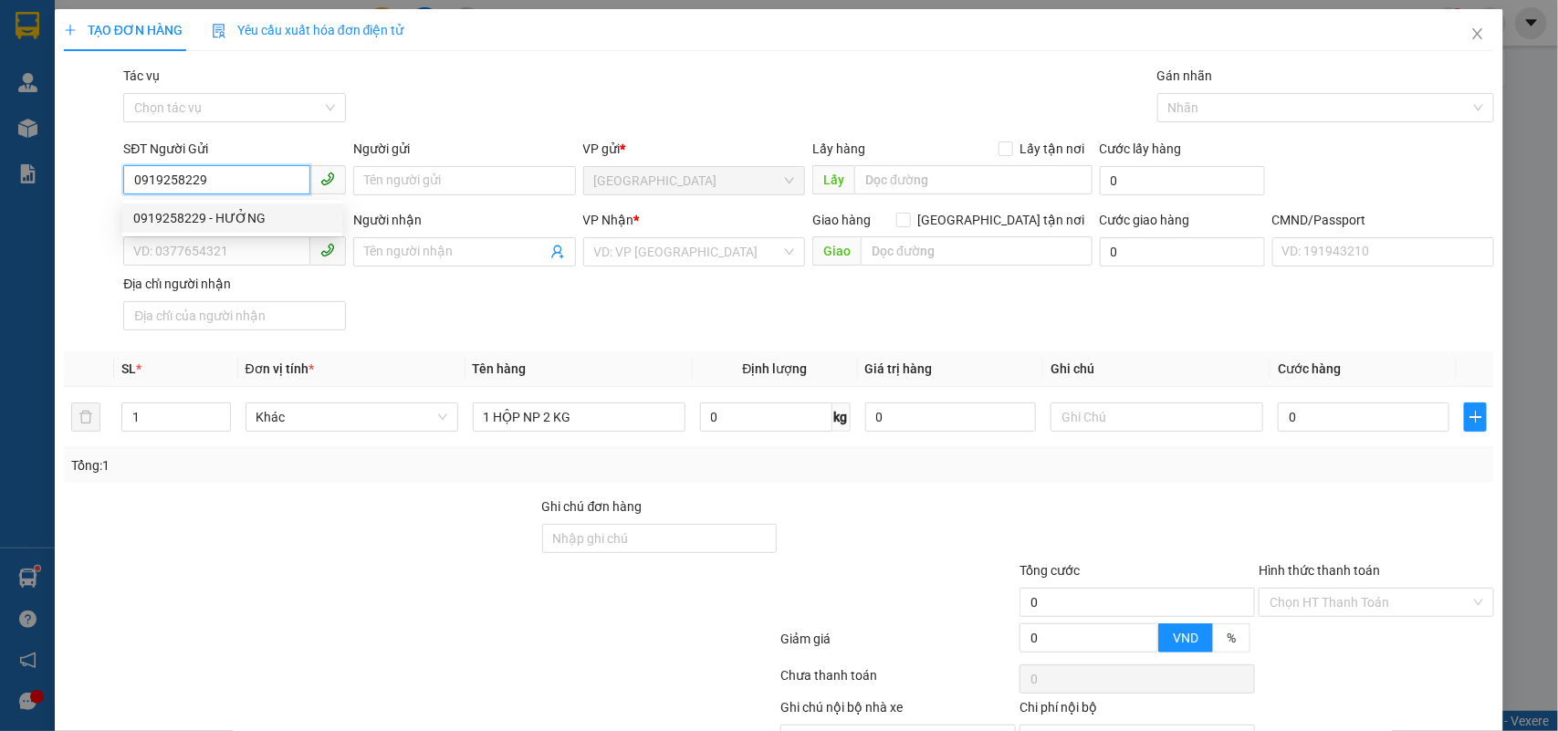
click at [290, 215] on div "0919258229 - HƯỞNG" at bounding box center [232, 218] width 198 height 20
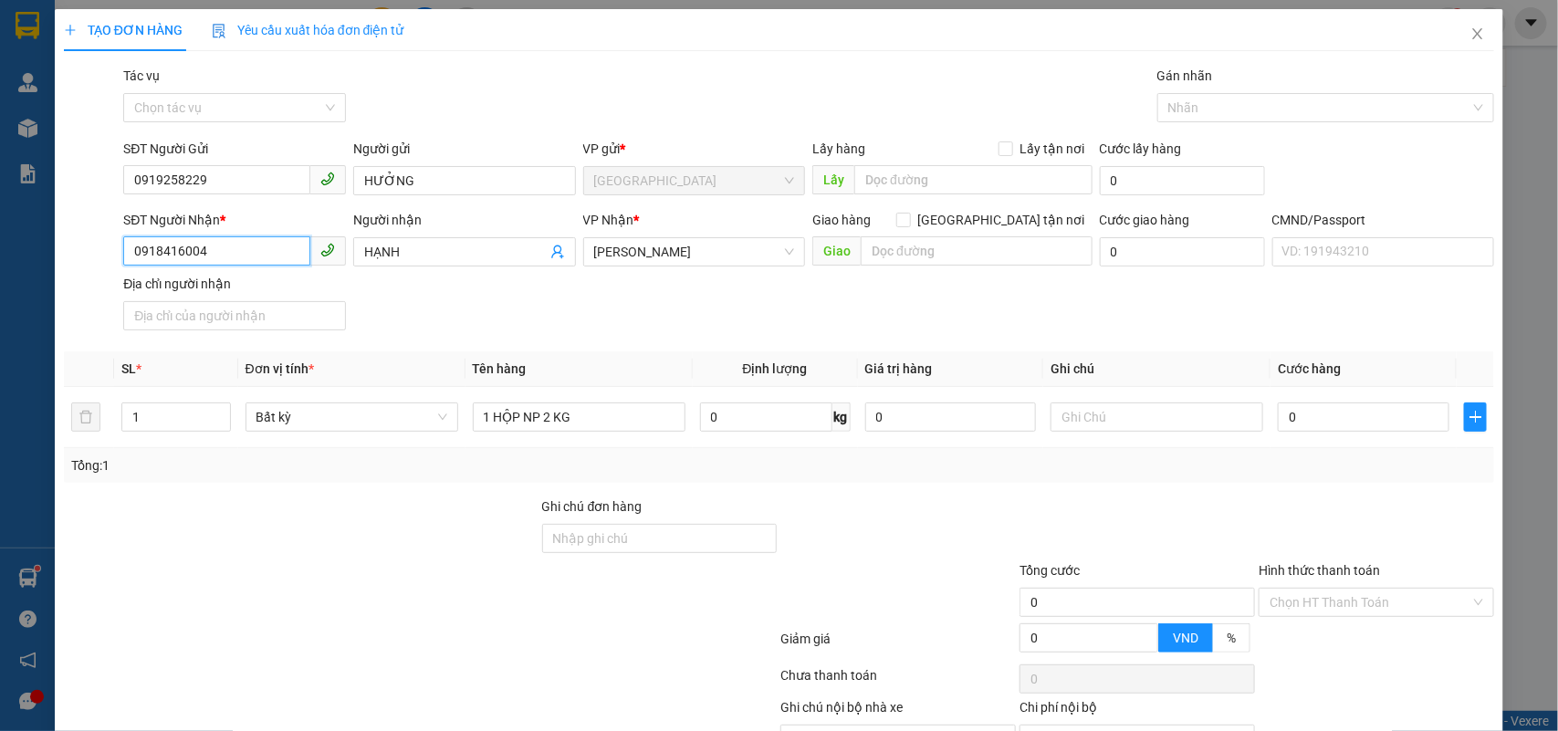
drag, startPoint x: 224, startPoint y: 249, endPoint x: 0, endPoint y: 236, distance: 224.1
click at [0, 236] on div "TẠO ĐƠN HÀNG Yêu cầu xuất hóa đơn điện tử Transit Pickup Surcharge Ids Transit …" at bounding box center [779, 365] width 1558 height 731
drag, startPoint x: 173, startPoint y: 294, endPoint x: 210, endPoint y: 297, distance: 36.6
click at [173, 293] on div "0888622275 - DUY" at bounding box center [232, 289] width 198 height 20
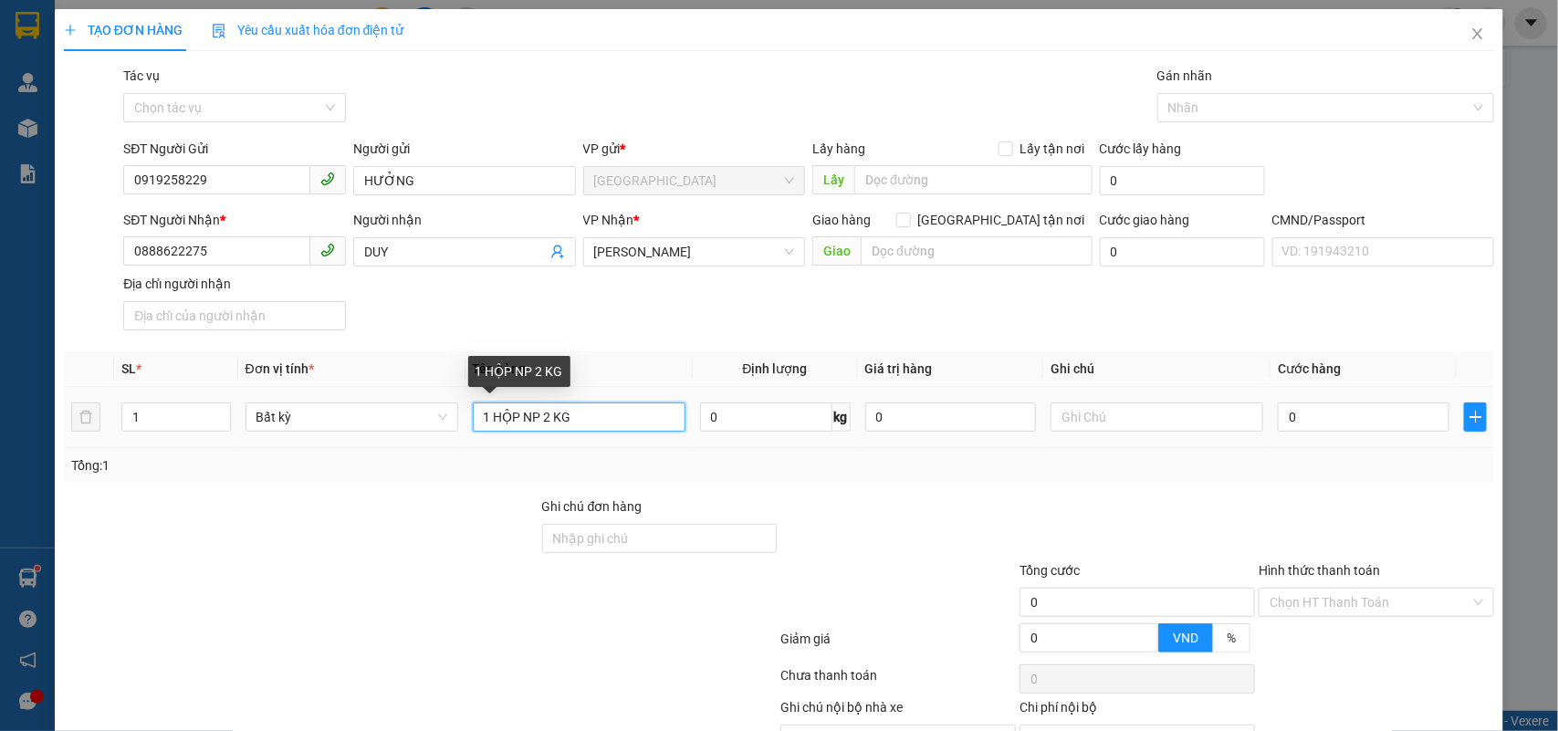
click at [644, 415] on input "1 HỘP NP 2 KG" at bounding box center [579, 417] width 213 height 29
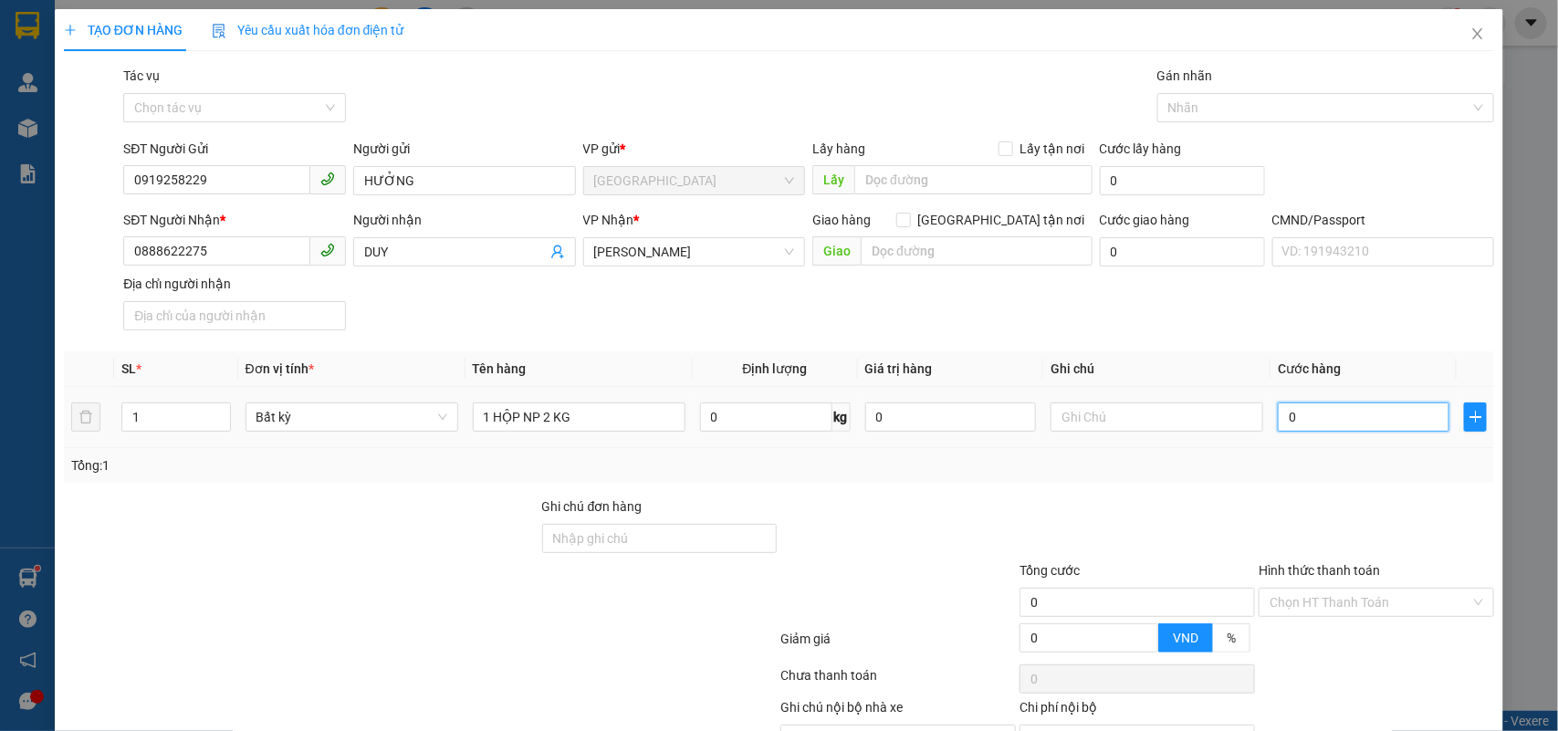
click at [1321, 425] on input "0" at bounding box center [1364, 417] width 172 height 29
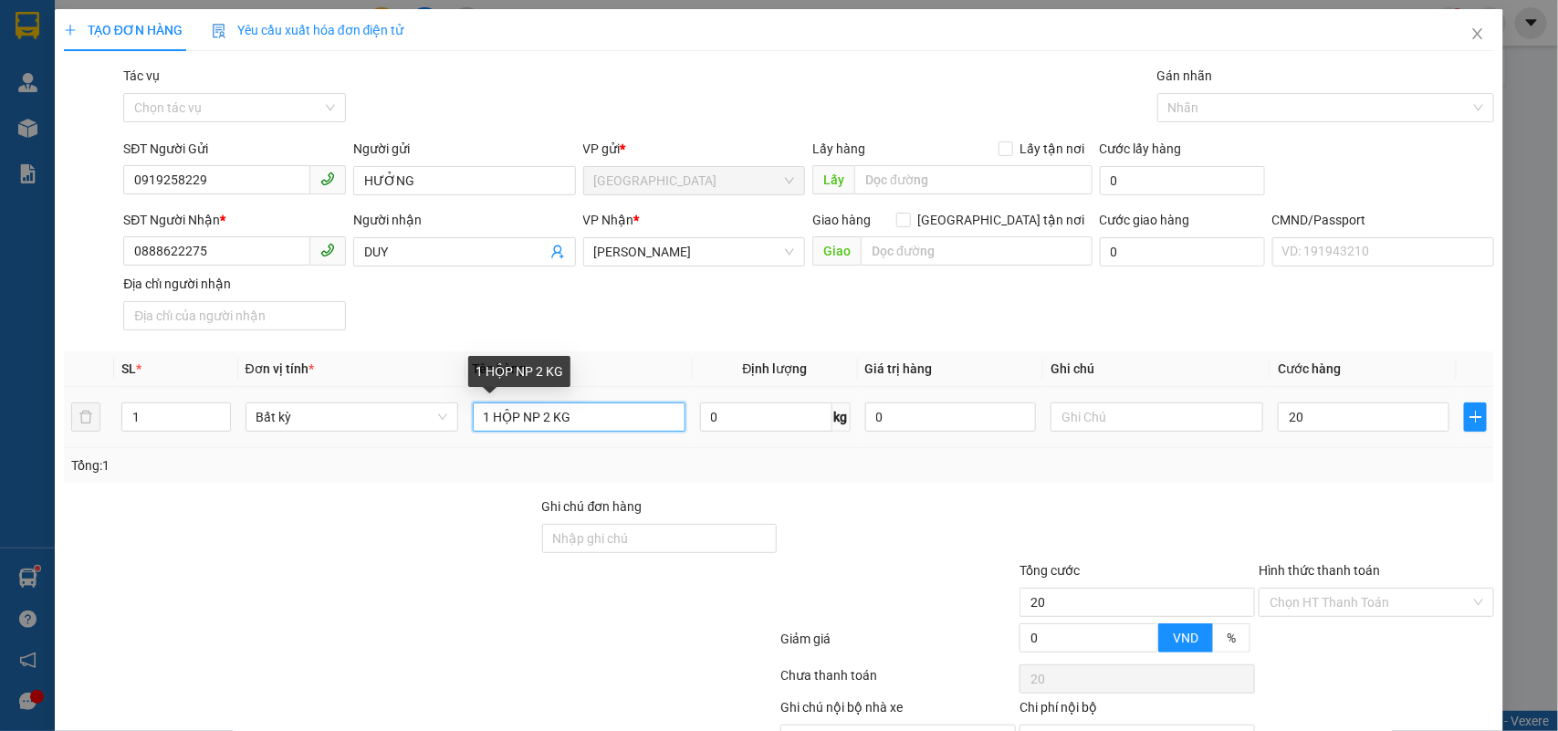
click at [610, 425] on input "1 HỘP NP 2 KG" at bounding box center [579, 417] width 213 height 29
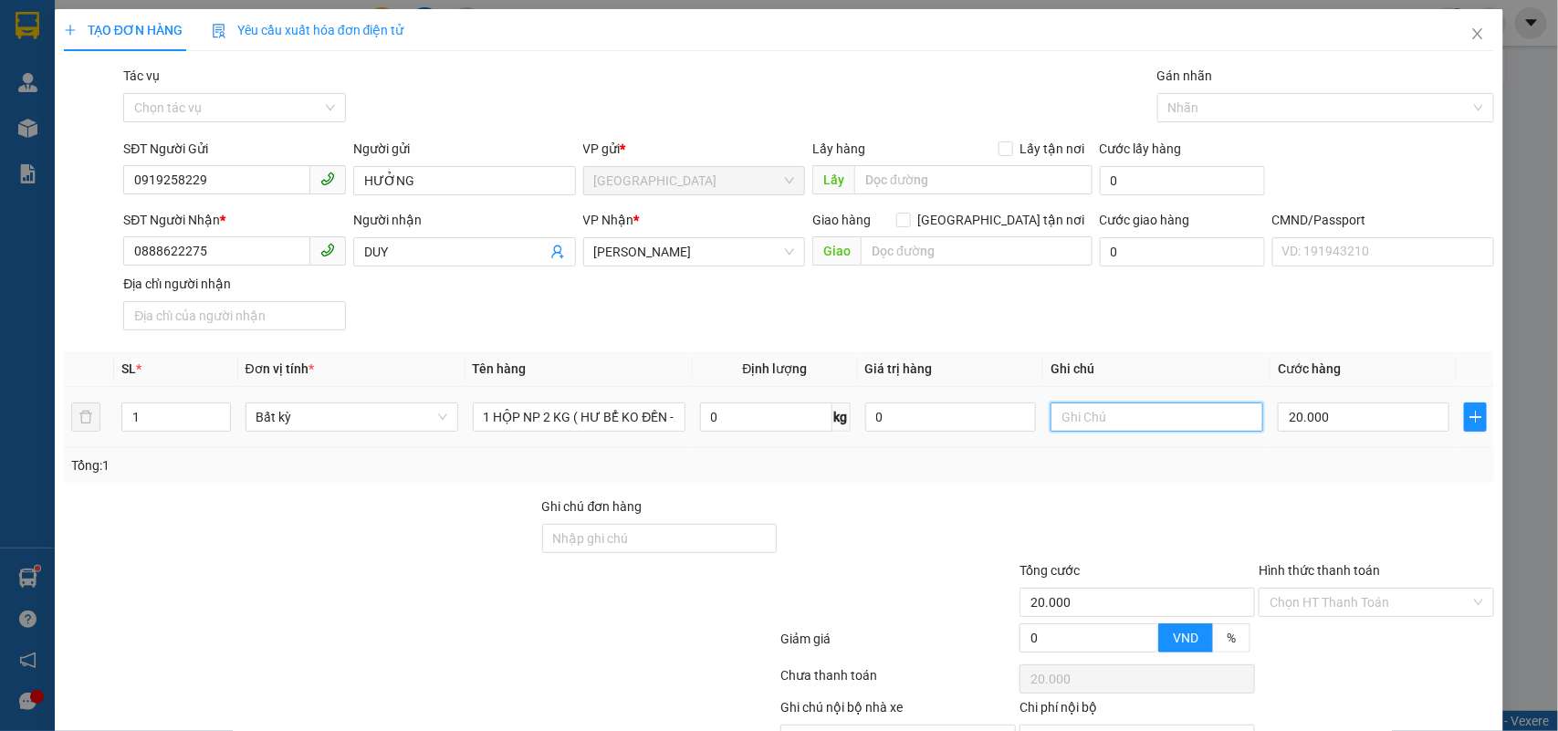
click at [1110, 421] on input "text" at bounding box center [1157, 417] width 213 height 29
click at [1270, 589] on input "Hình thức thanh toán" at bounding box center [1370, 602] width 201 height 27
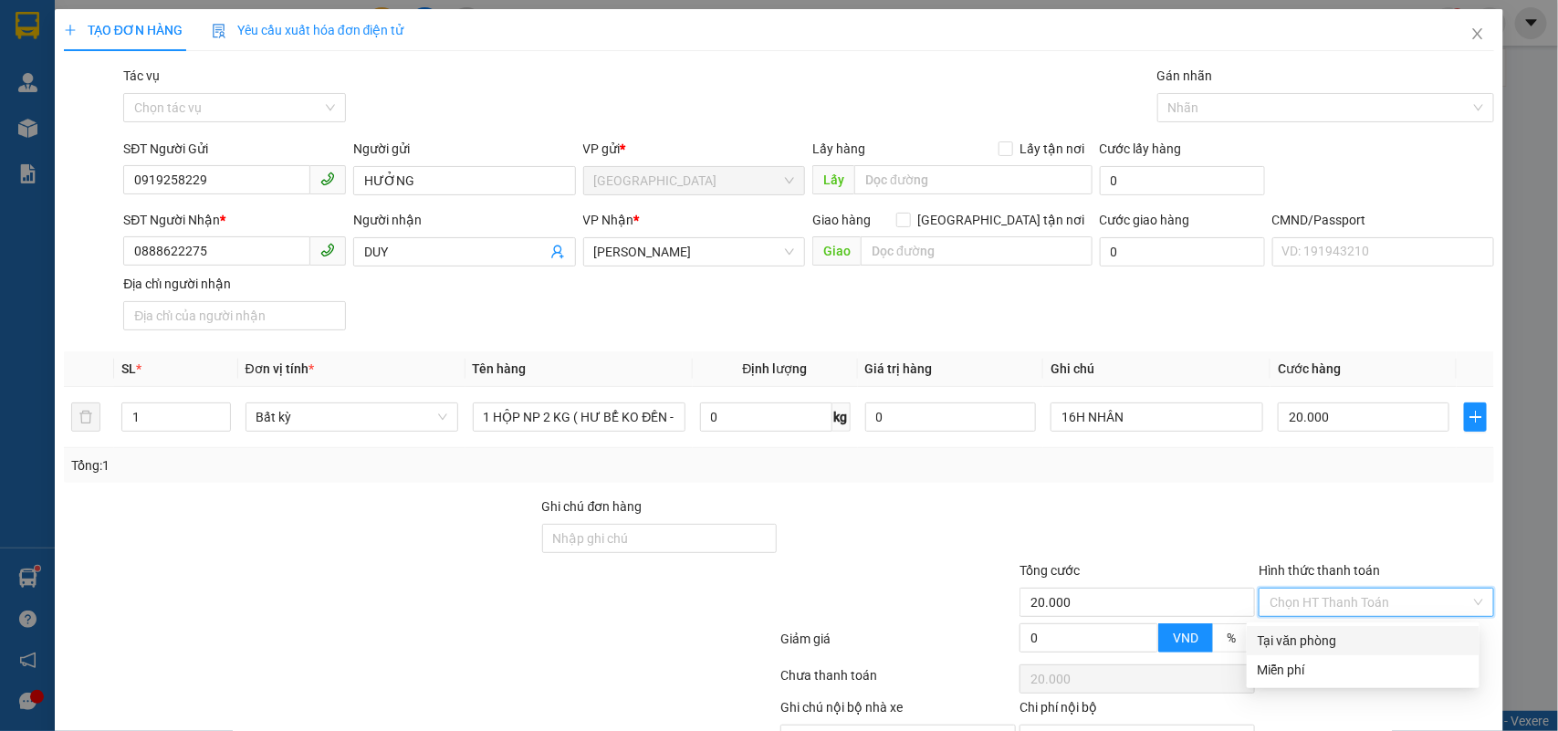
click at [1307, 631] on div "Tại văn phòng" at bounding box center [1363, 641] width 211 height 20
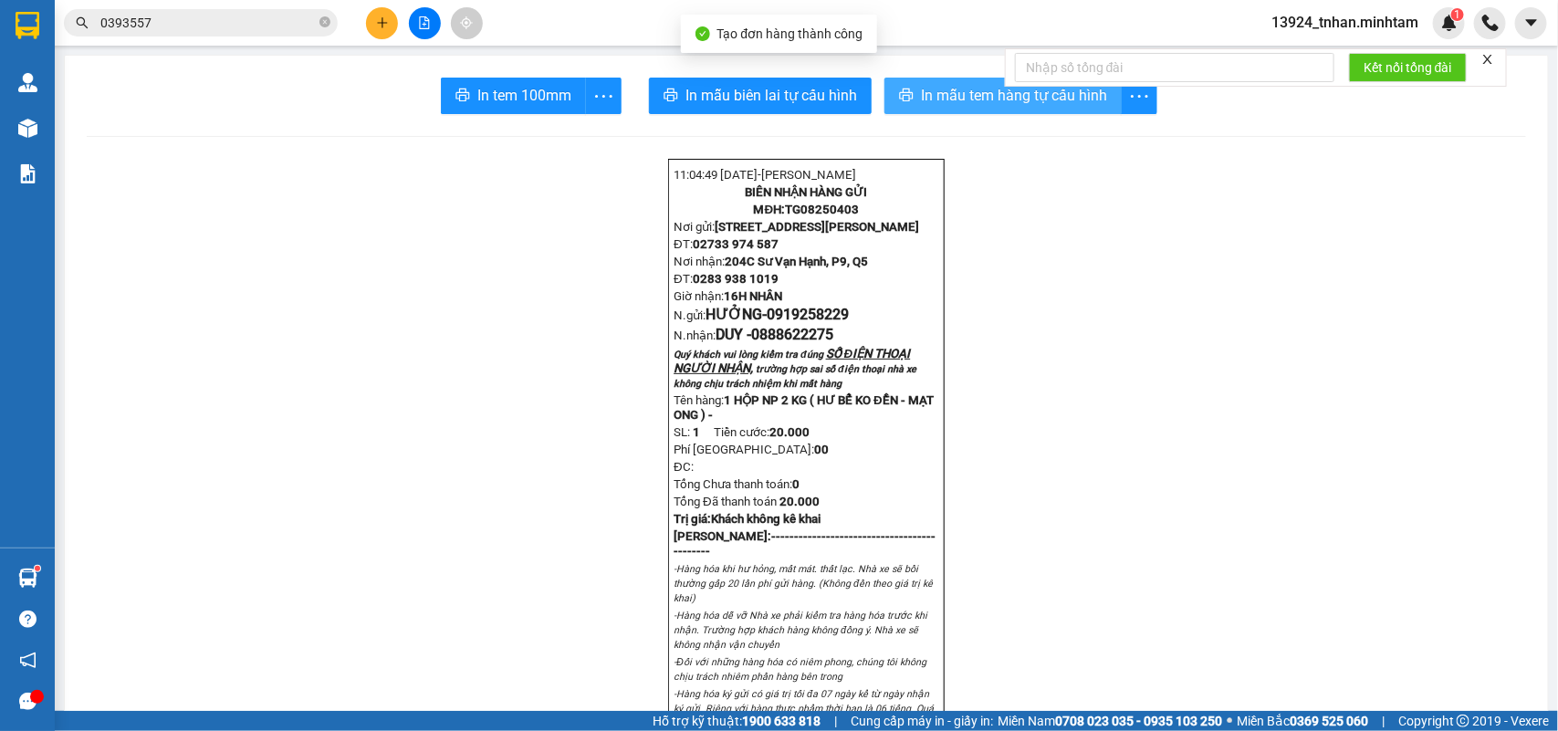
click at [1000, 110] on button "In mẫu tem hàng tự cấu hình" at bounding box center [1003, 96] width 237 height 37
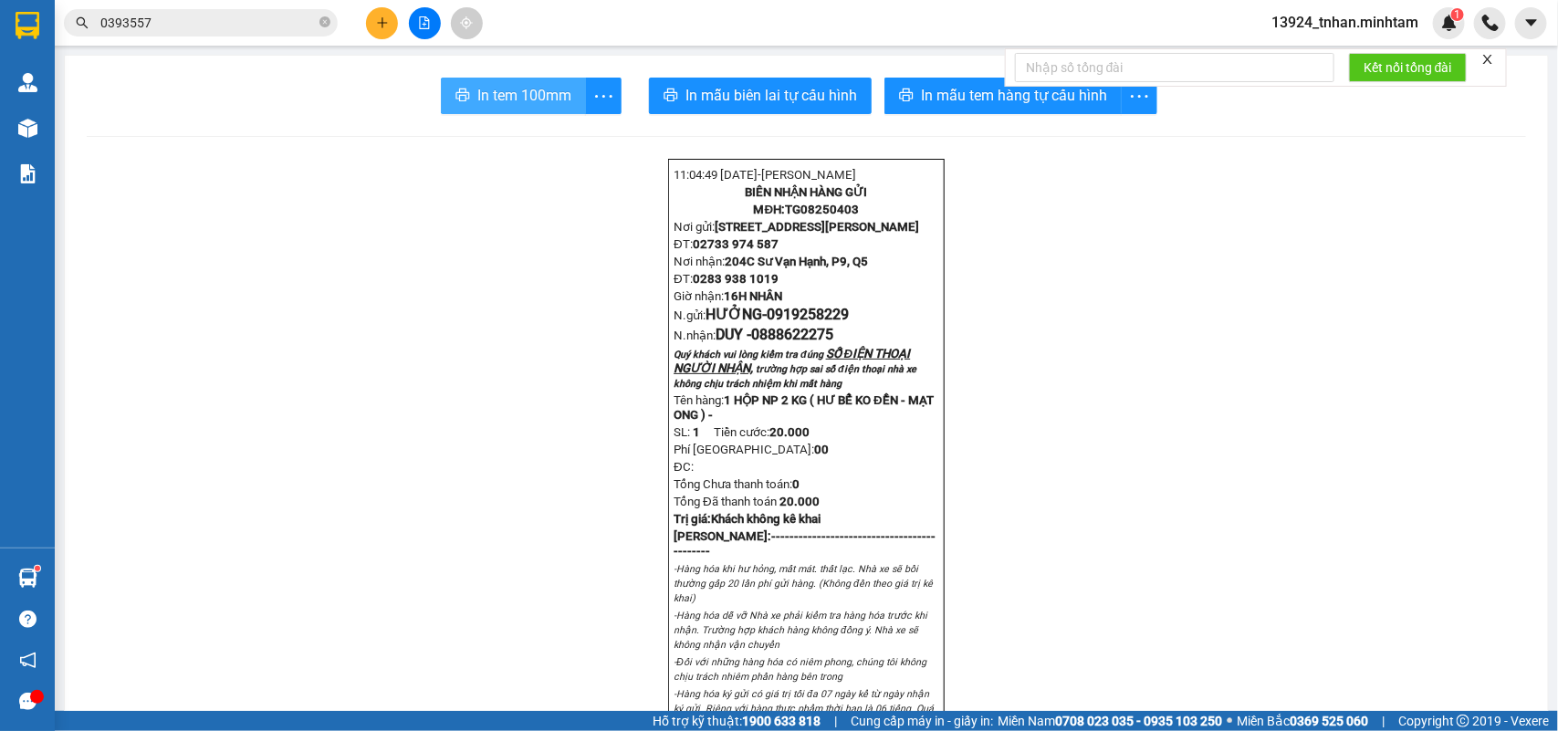
click at [461, 92] on icon "printer" at bounding box center [463, 95] width 15 height 15
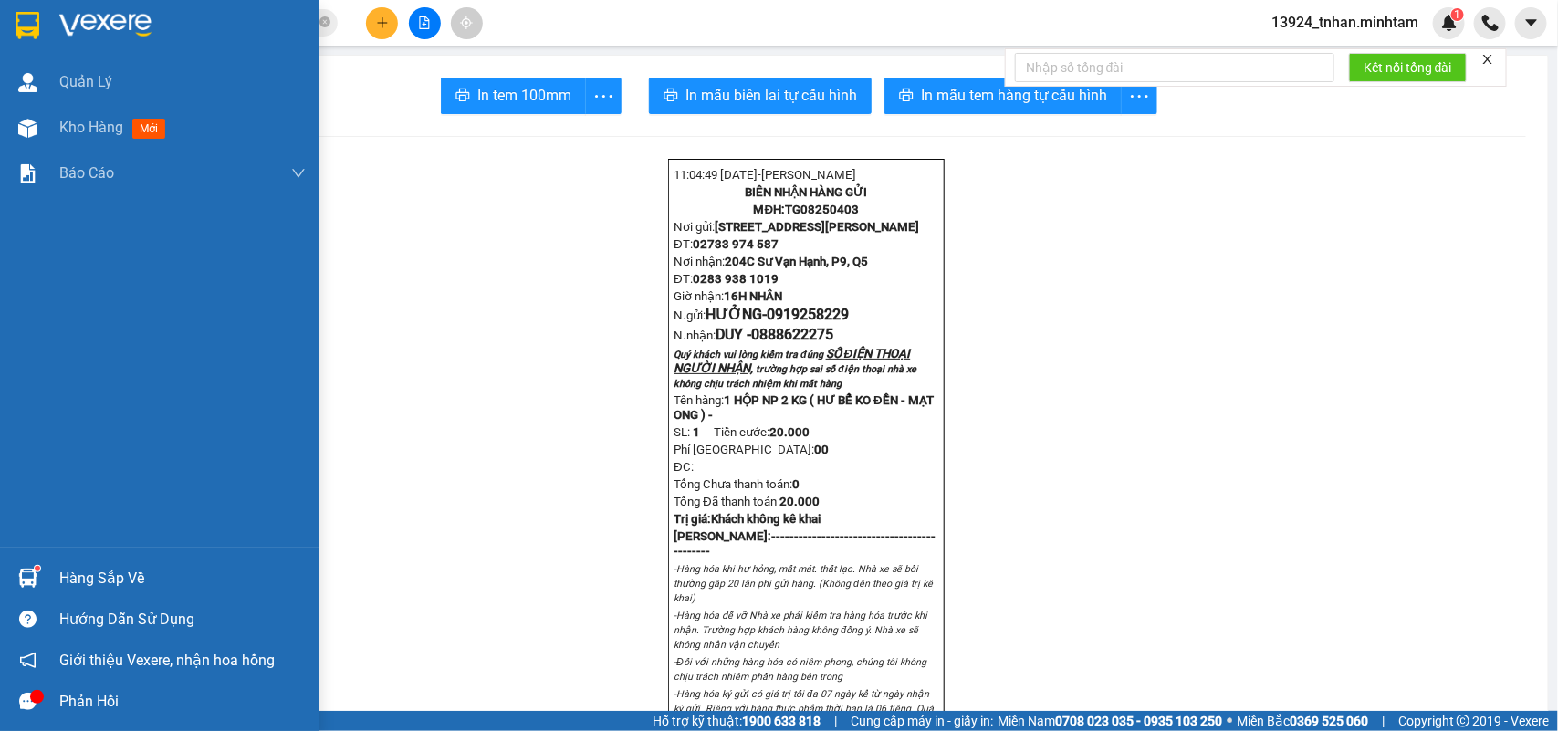
click at [10, 23] on div at bounding box center [160, 29] width 320 height 59
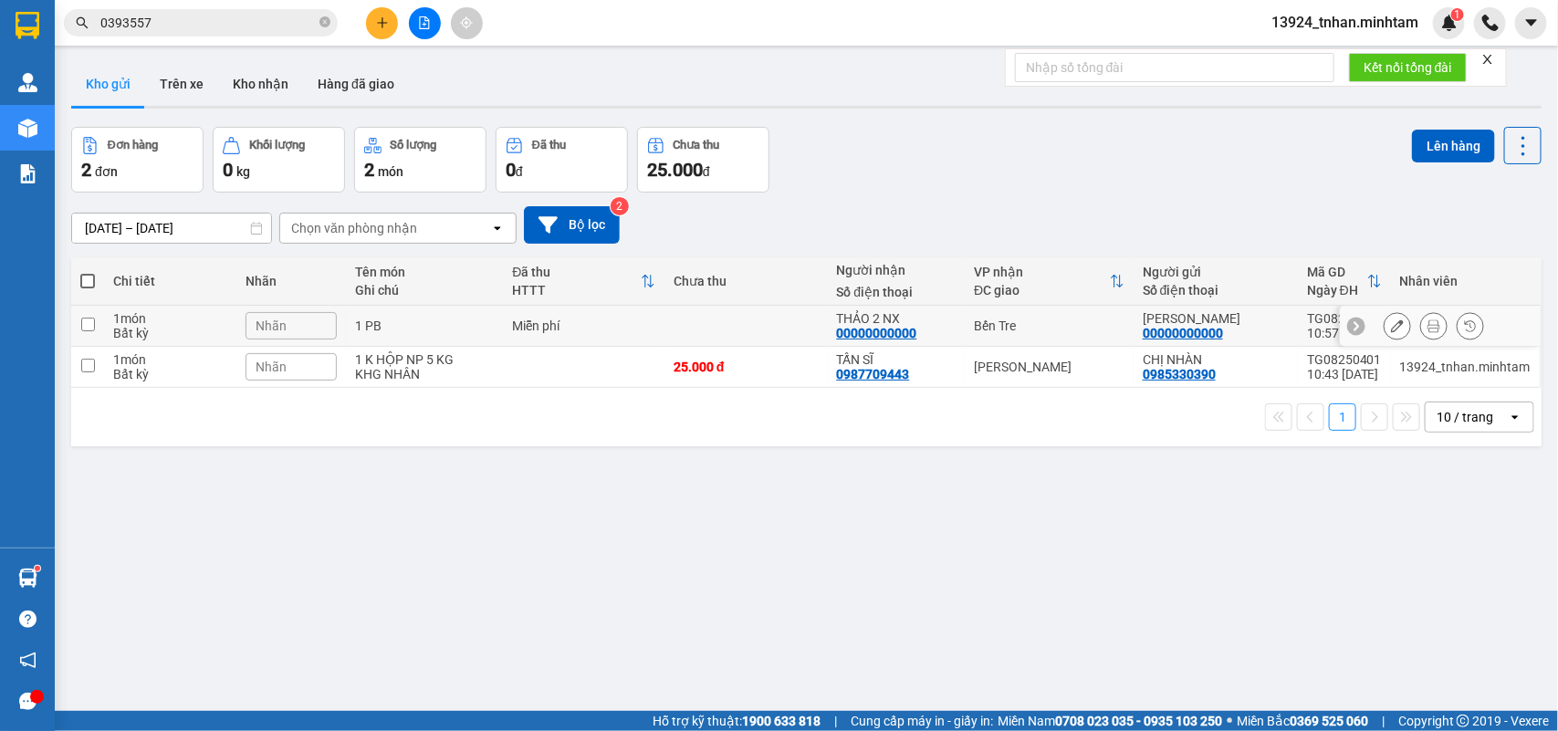
click at [992, 319] on div "Bến Tre" at bounding box center [1049, 326] width 151 height 15
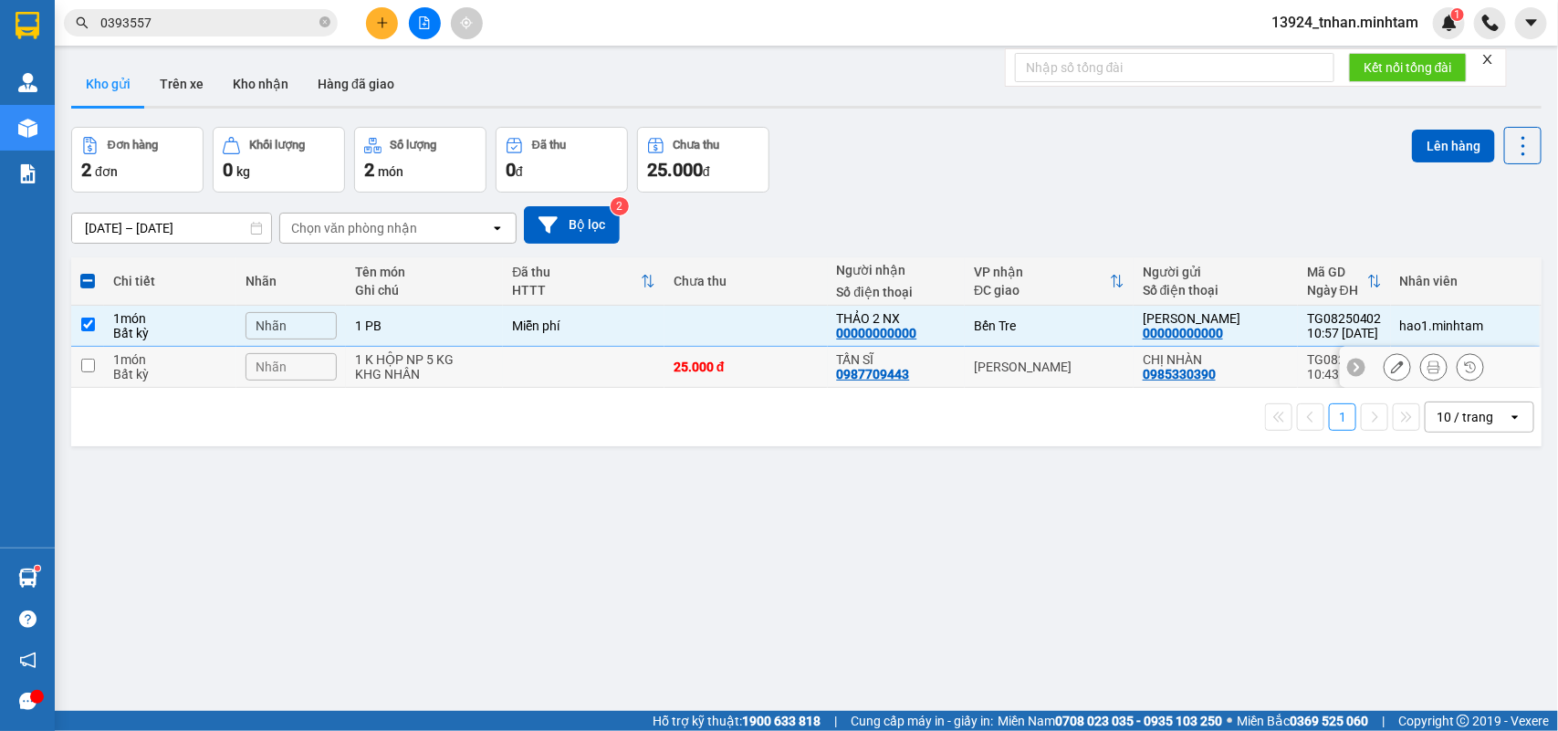
click at [991, 362] on div "[PERSON_NAME]" at bounding box center [1049, 367] width 151 height 15
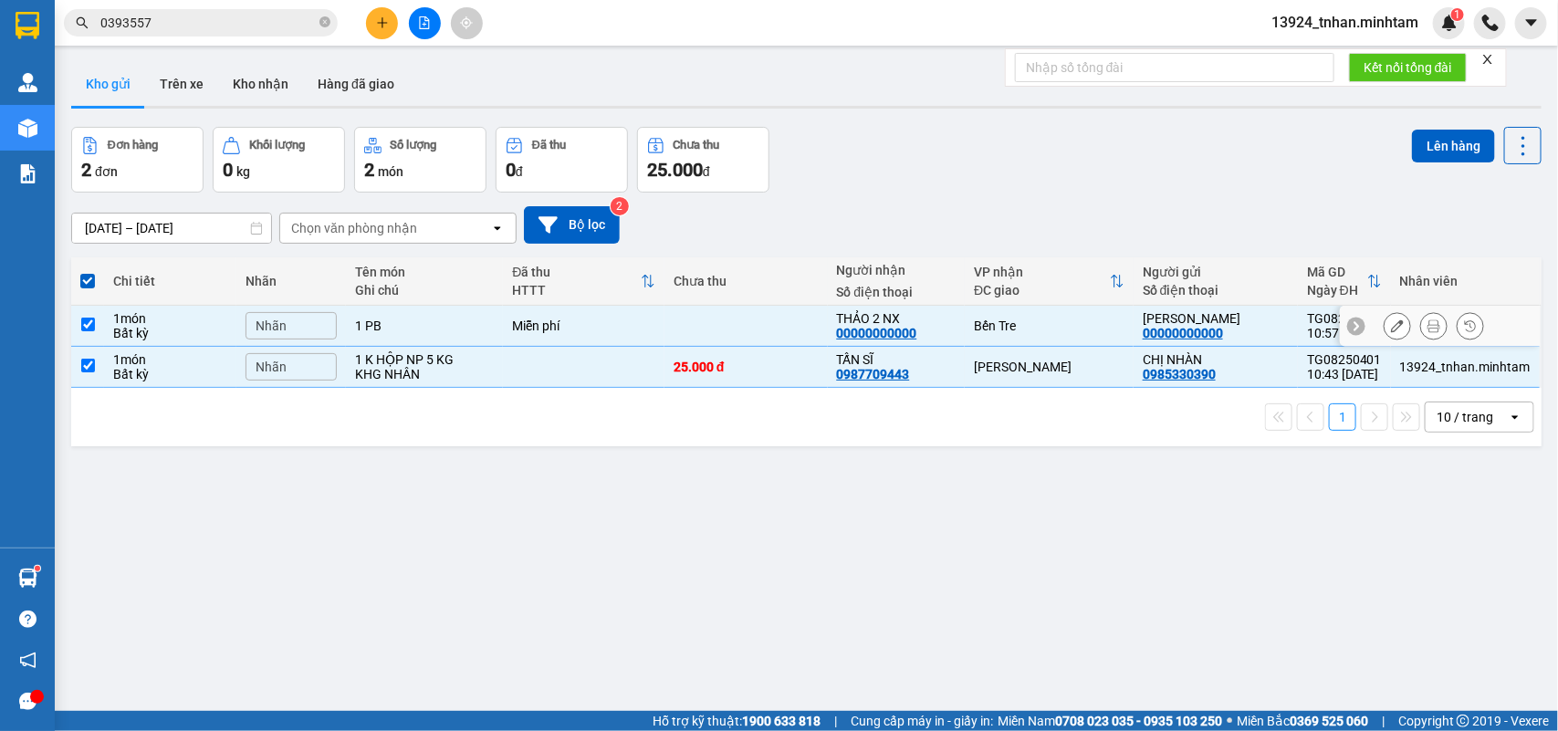
click at [1009, 331] on div "Bến Tre" at bounding box center [1049, 326] width 151 height 15
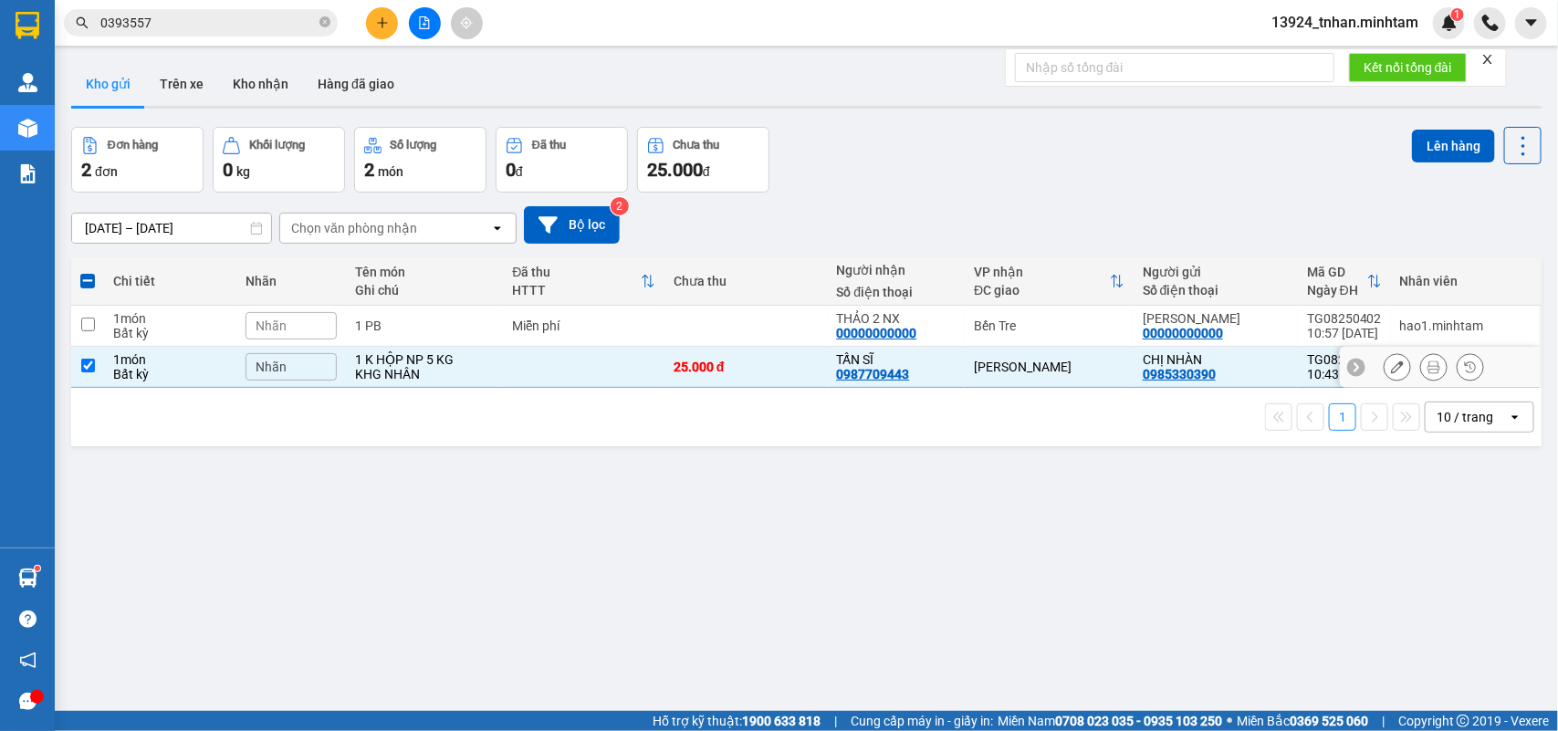
click at [1009, 356] on td "[PERSON_NAME]" at bounding box center [1049, 367] width 169 height 41
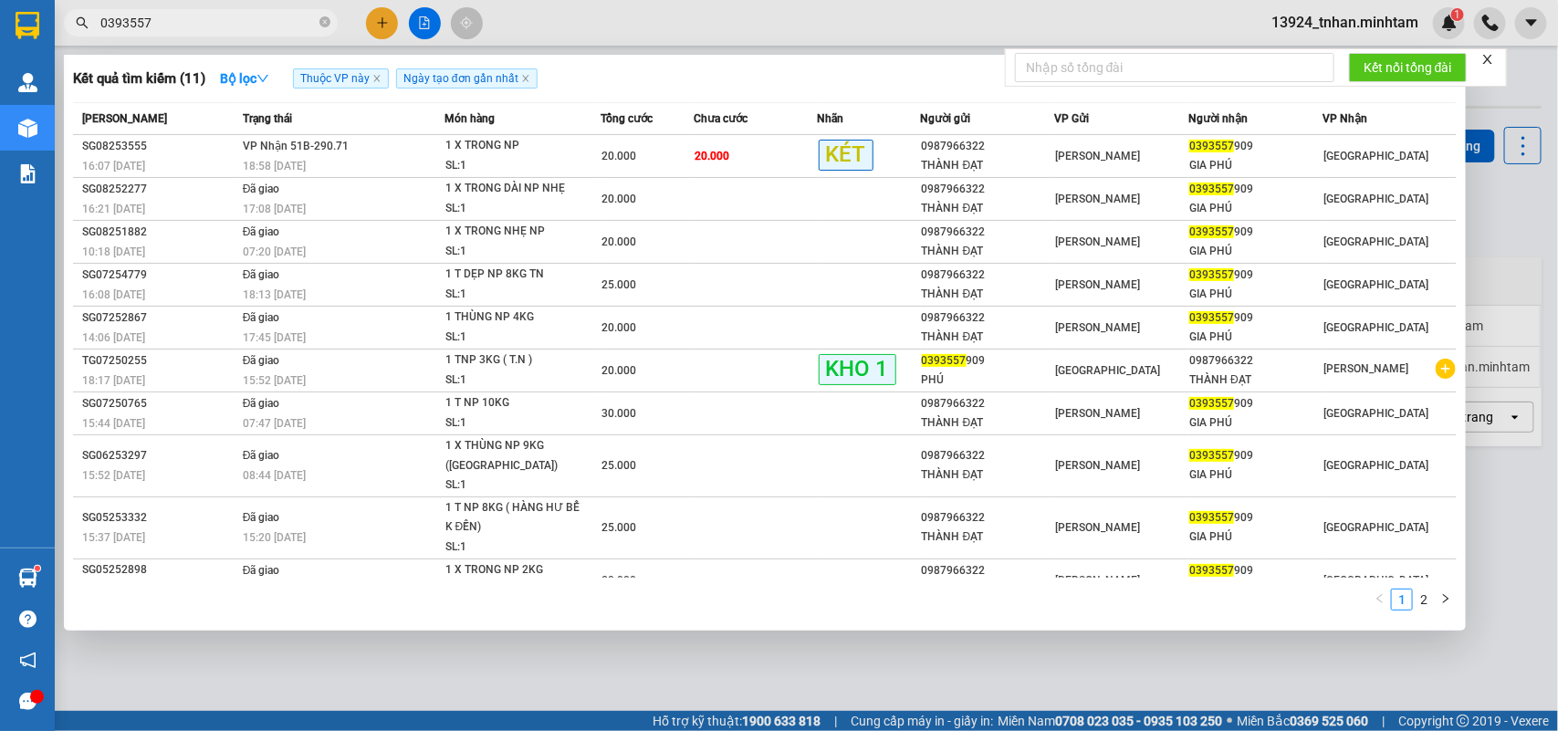
drag, startPoint x: 225, startPoint y: 15, endPoint x: 0, endPoint y: -8, distance: 225.7
click at [0, 0] on html "Kết quả tìm kiếm ( 11 ) Bộ lọc Thuộc VP này Ngày tạo đơn gần nhất Mã ĐH Trạng t…" at bounding box center [779, 365] width 1558 height 731
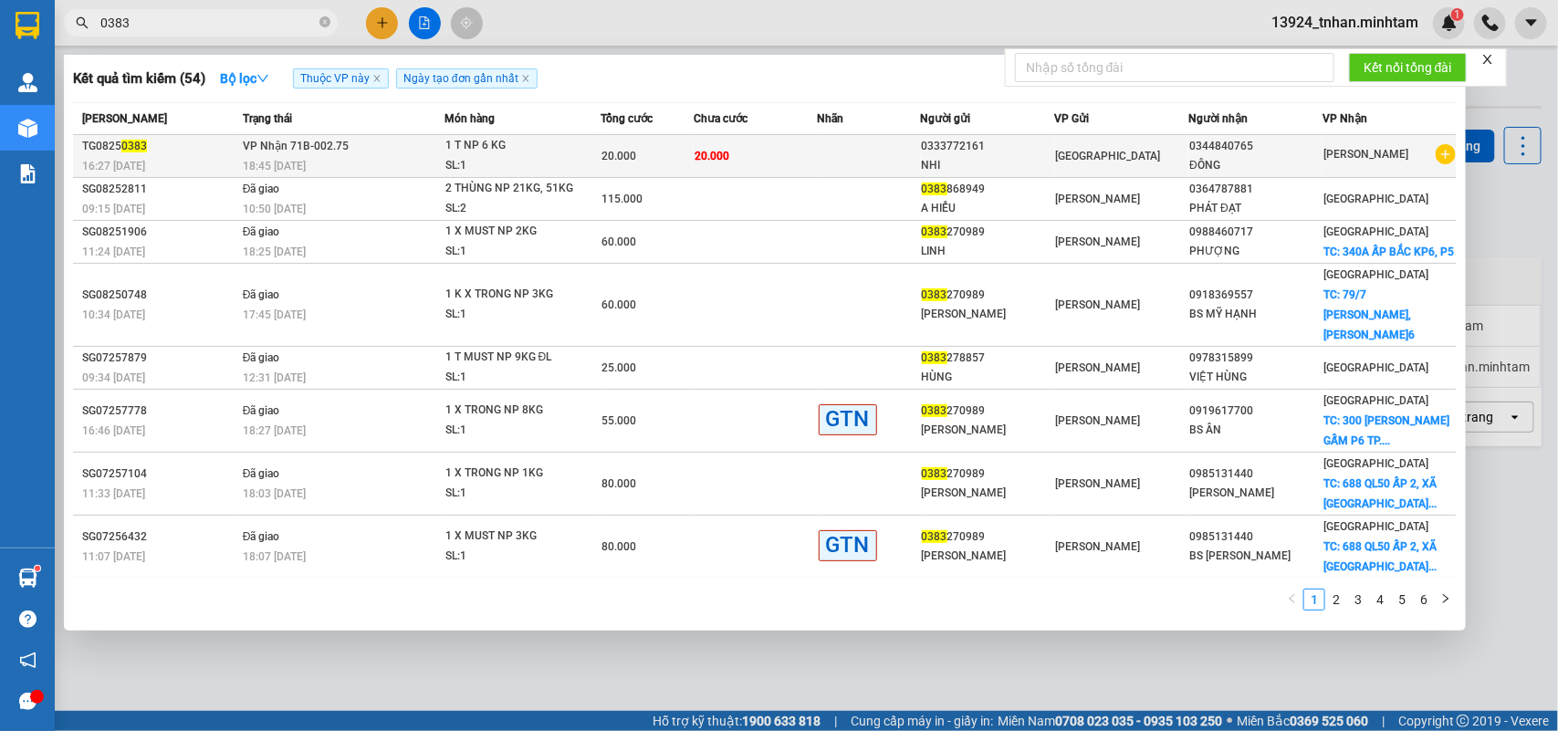
click at [739, 149] on td "20.000" at bounding box center [756, 156] width 124 height 43
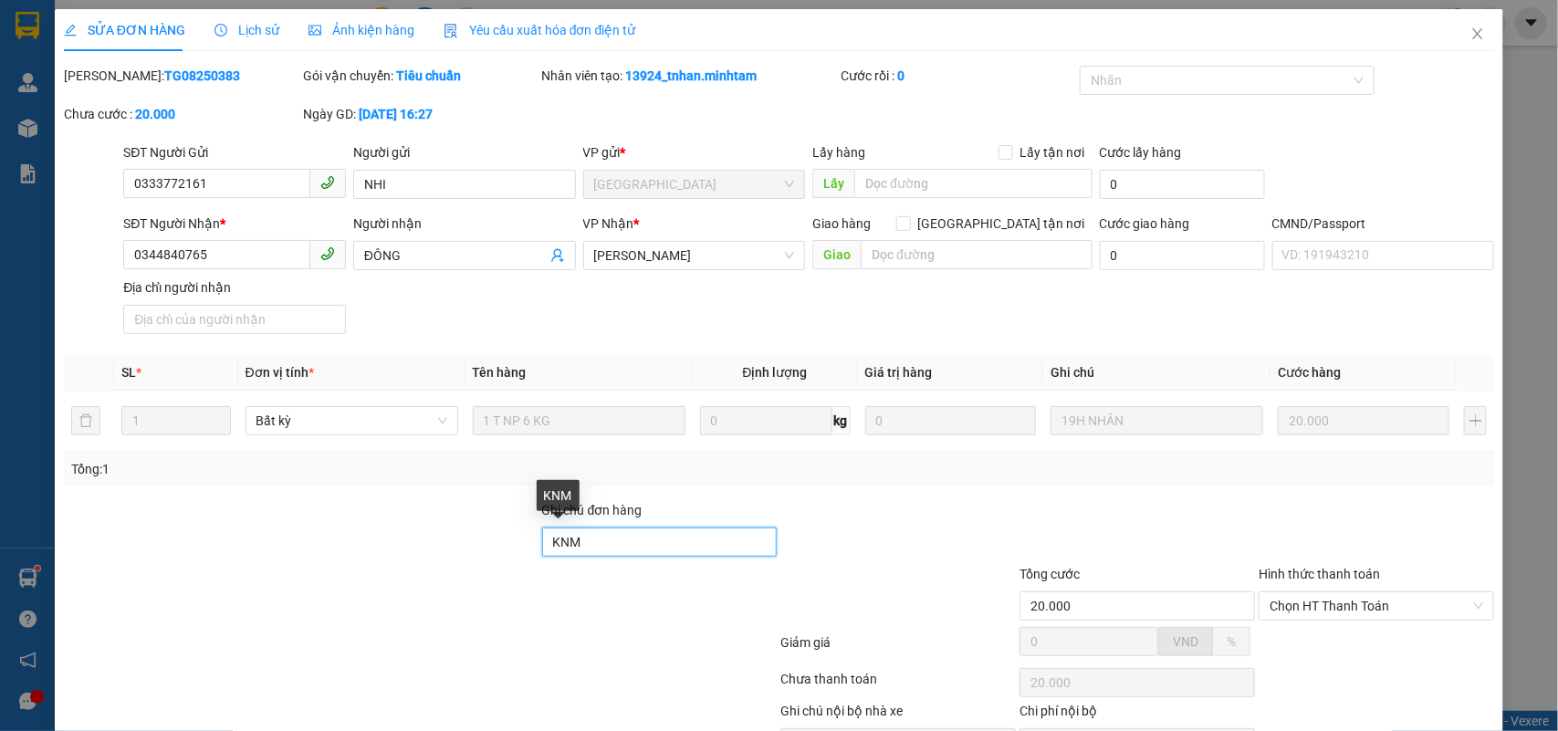
click at [593, 528] on input "KNM" at bounding box center [660, 542] width 236 height 29
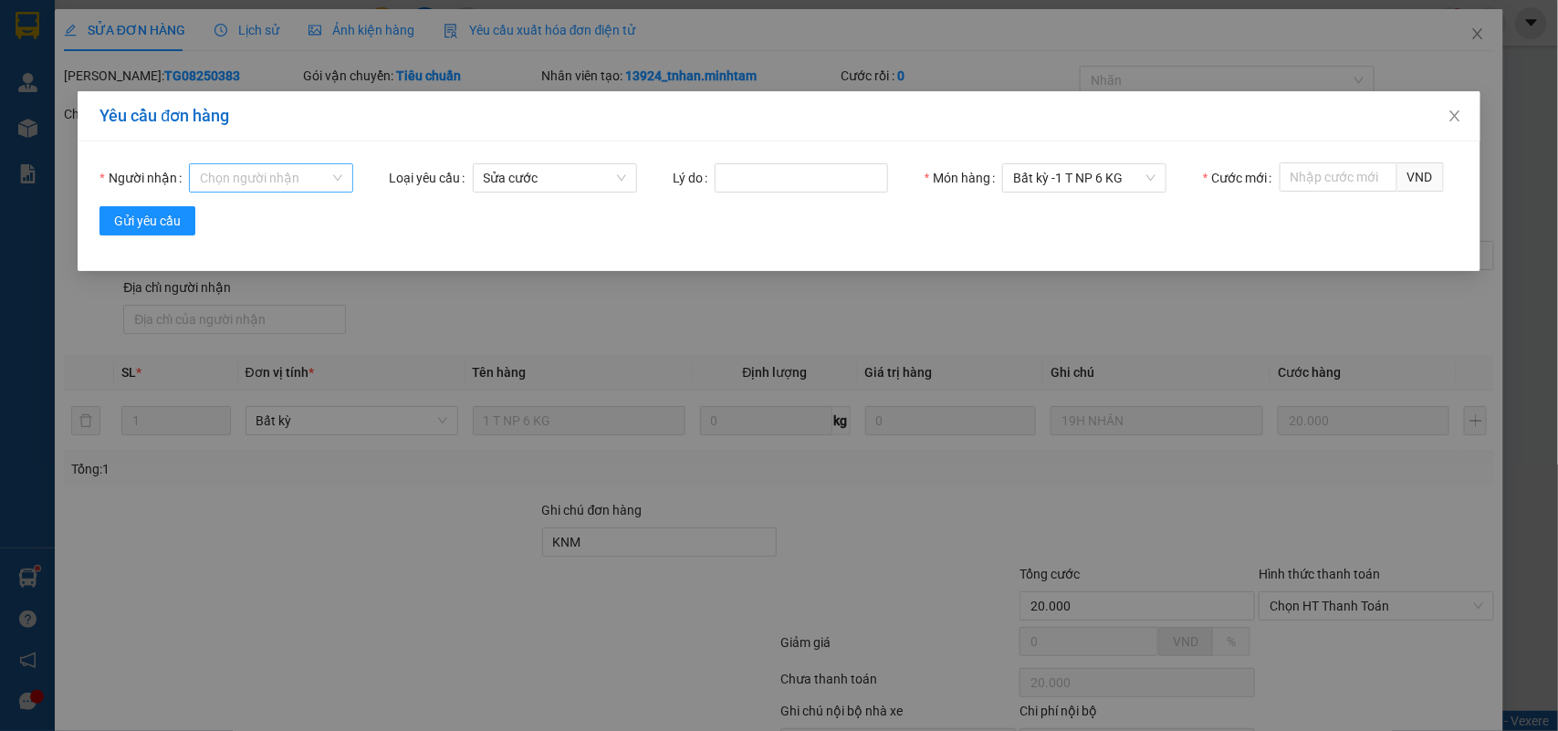
click at [240, 172] on input "Người nhận" at bounding box center [265, 177] width 130 height 27
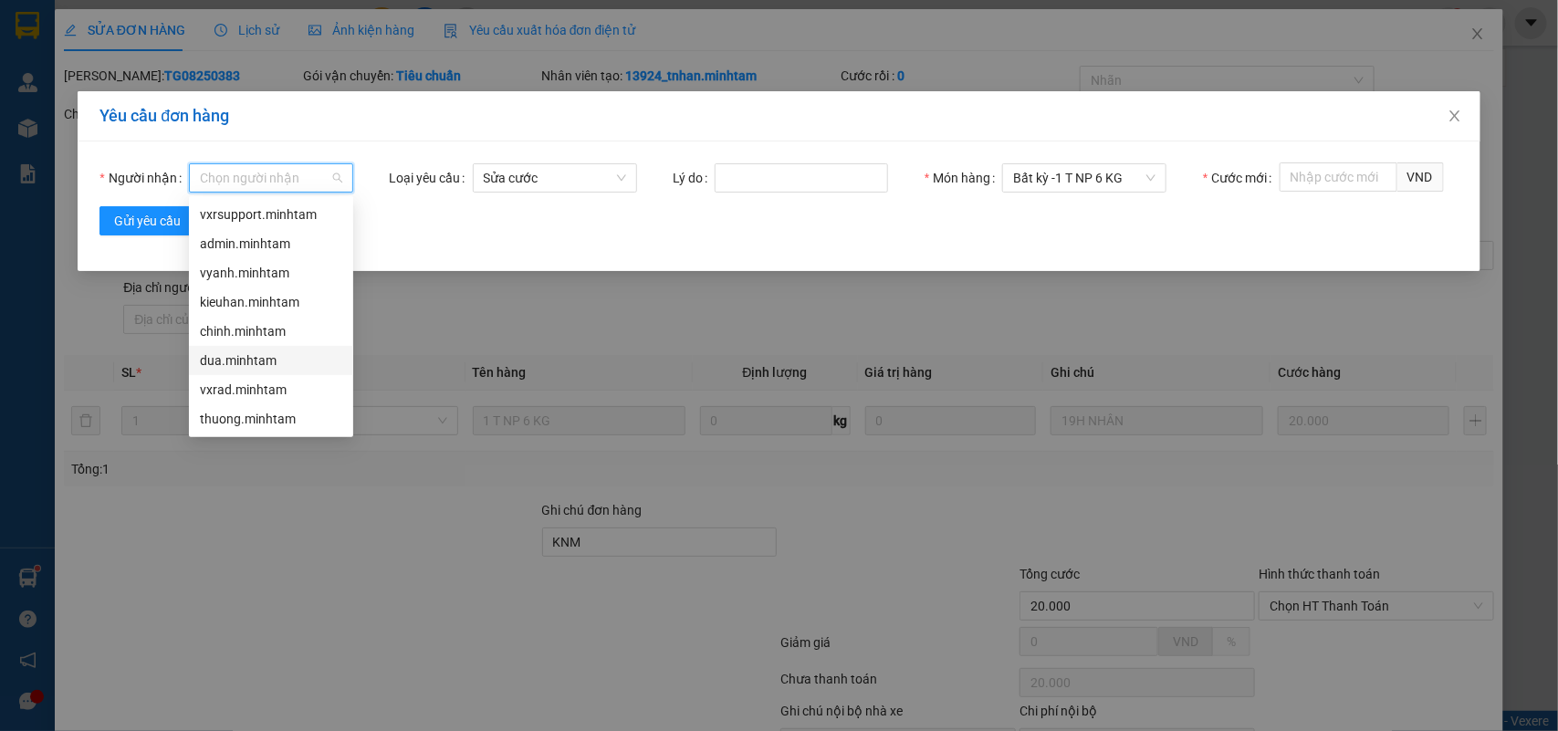
click at [279, 363] on div "dua.minhtam" at bounding box center [271, 361] width 142 height 20
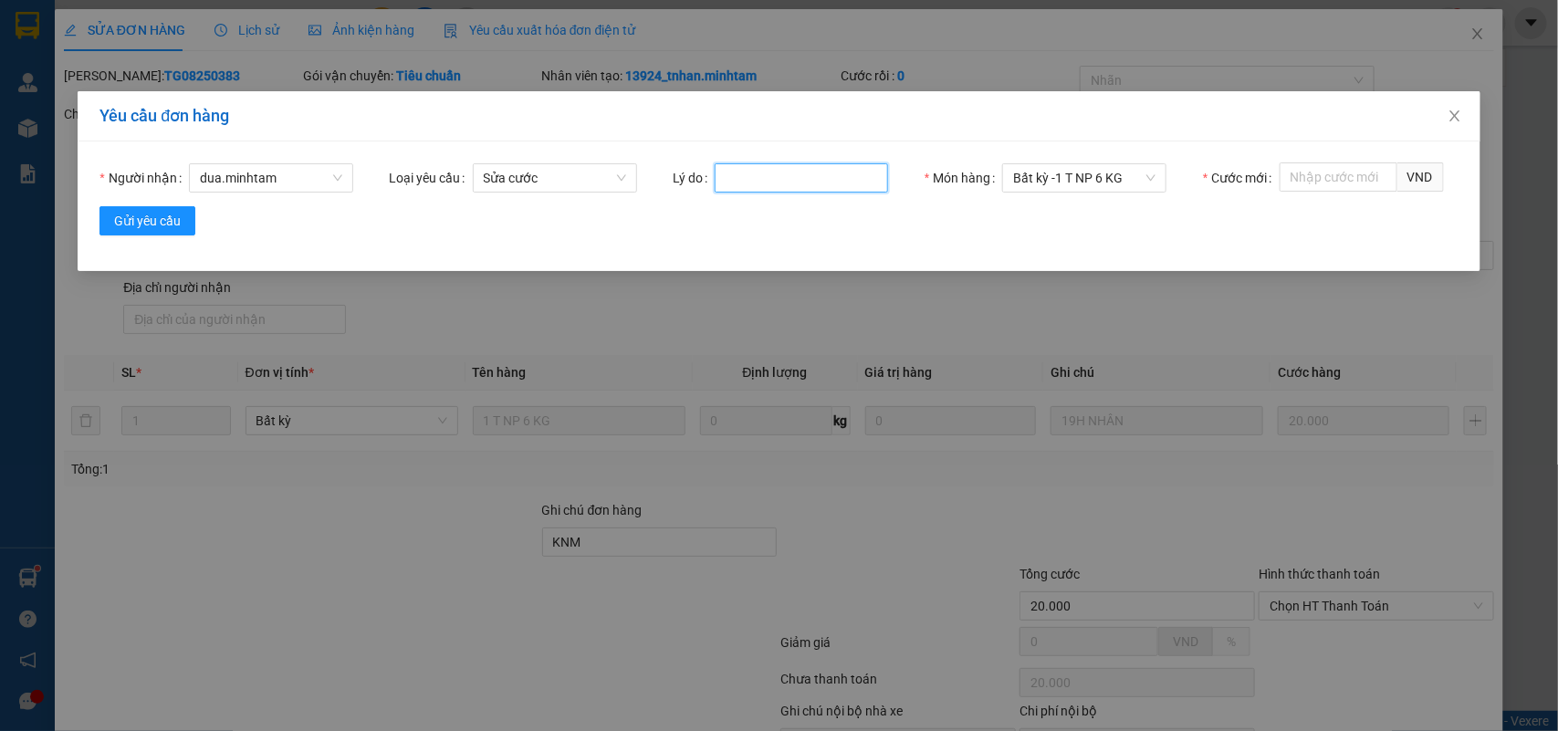
click at [762, 174] on input "Lý do" at bounding box center [801, 177] width 173 height 29
click at [1362, 167] on input "Cước mới" at bounding box center [1339, 177] width 118 height 29
click at [128, 216] on span "Gửi yêu cầu" at bounding box center [147, 221] width 67 height 20
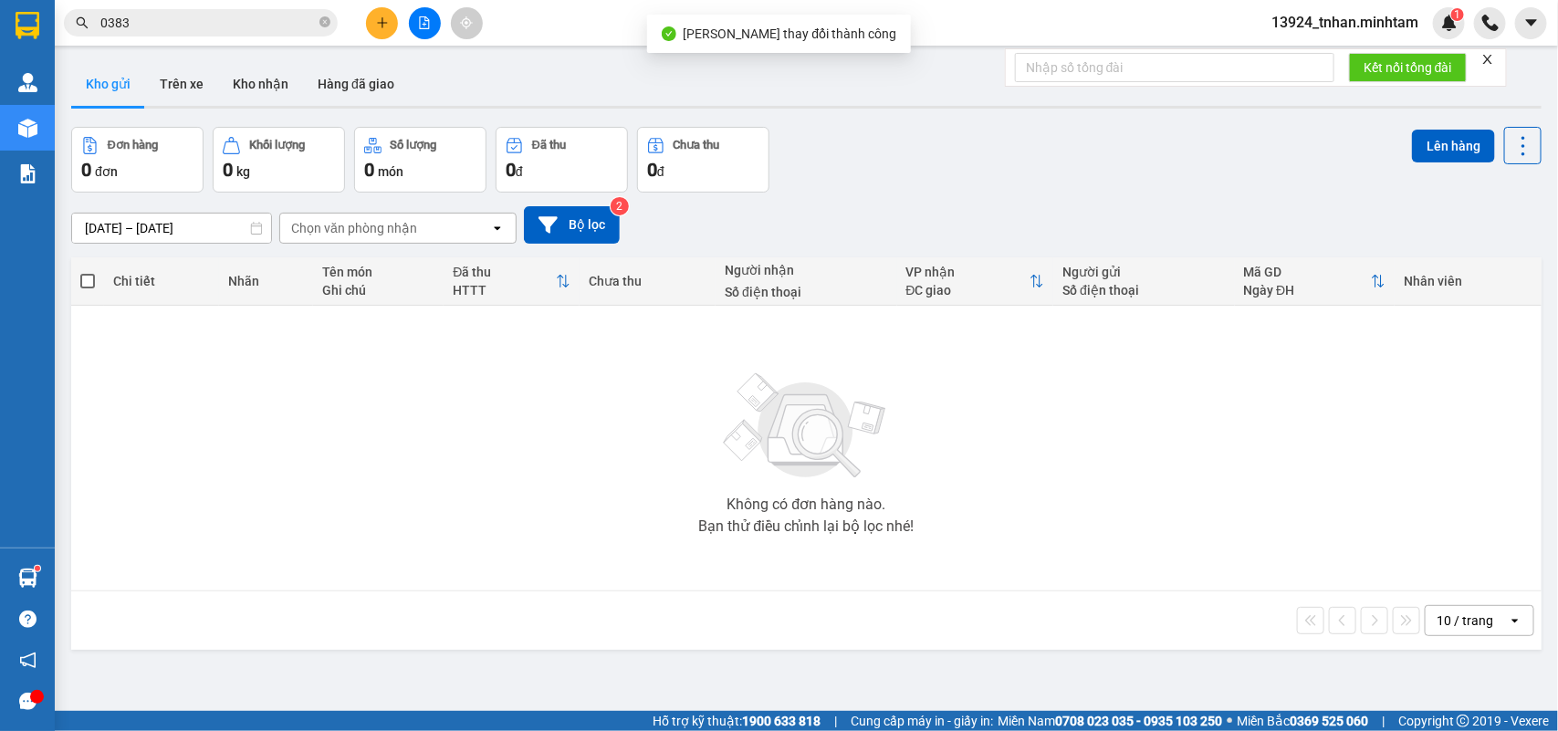
click at [156, 18] on input "0383" at bounding box center [207, 23] width 215 height 20
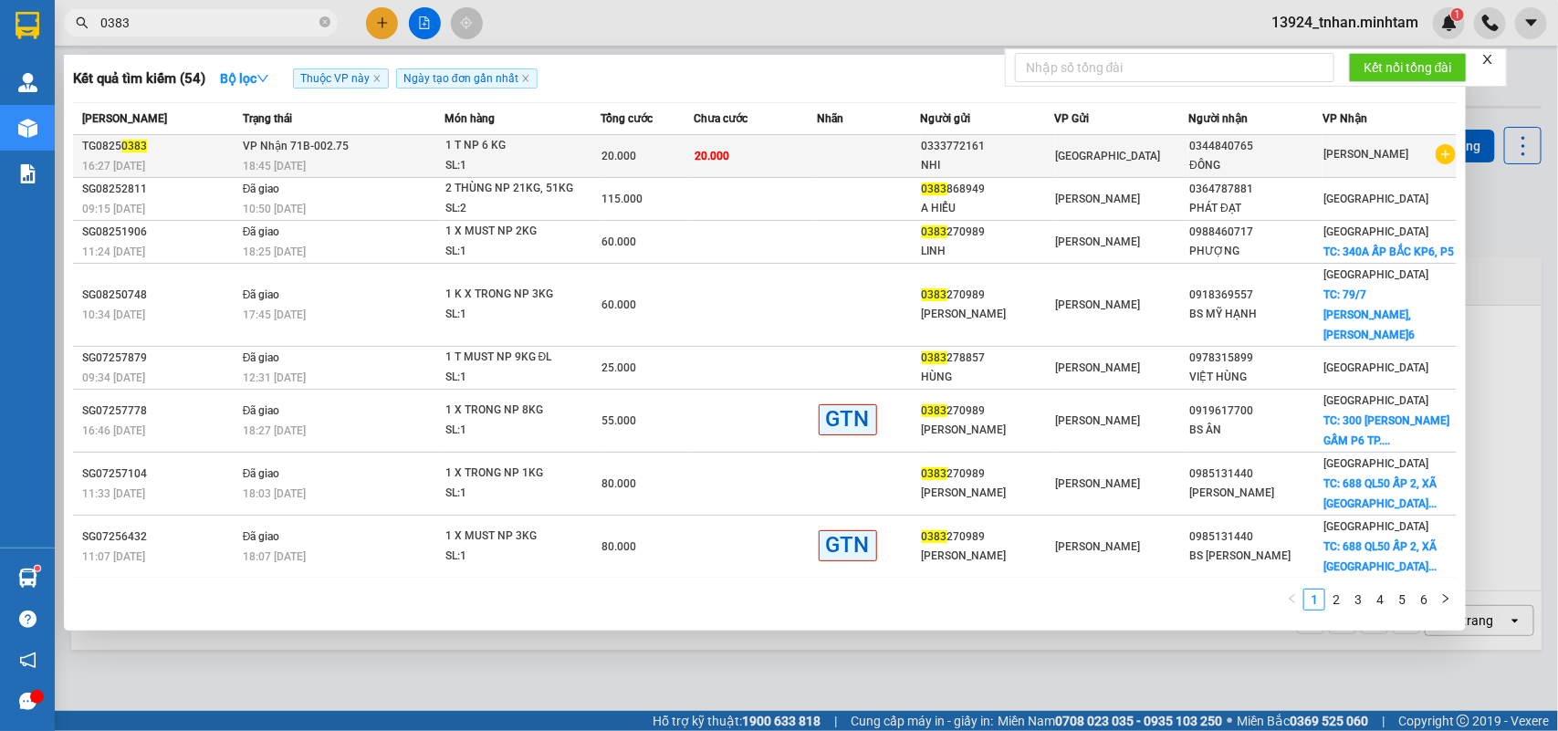
click at [362, 146] on td "VP Nhận 71B-002.75 18:45 - 14/08" at bounding box center [341, 156] width 206 height 43
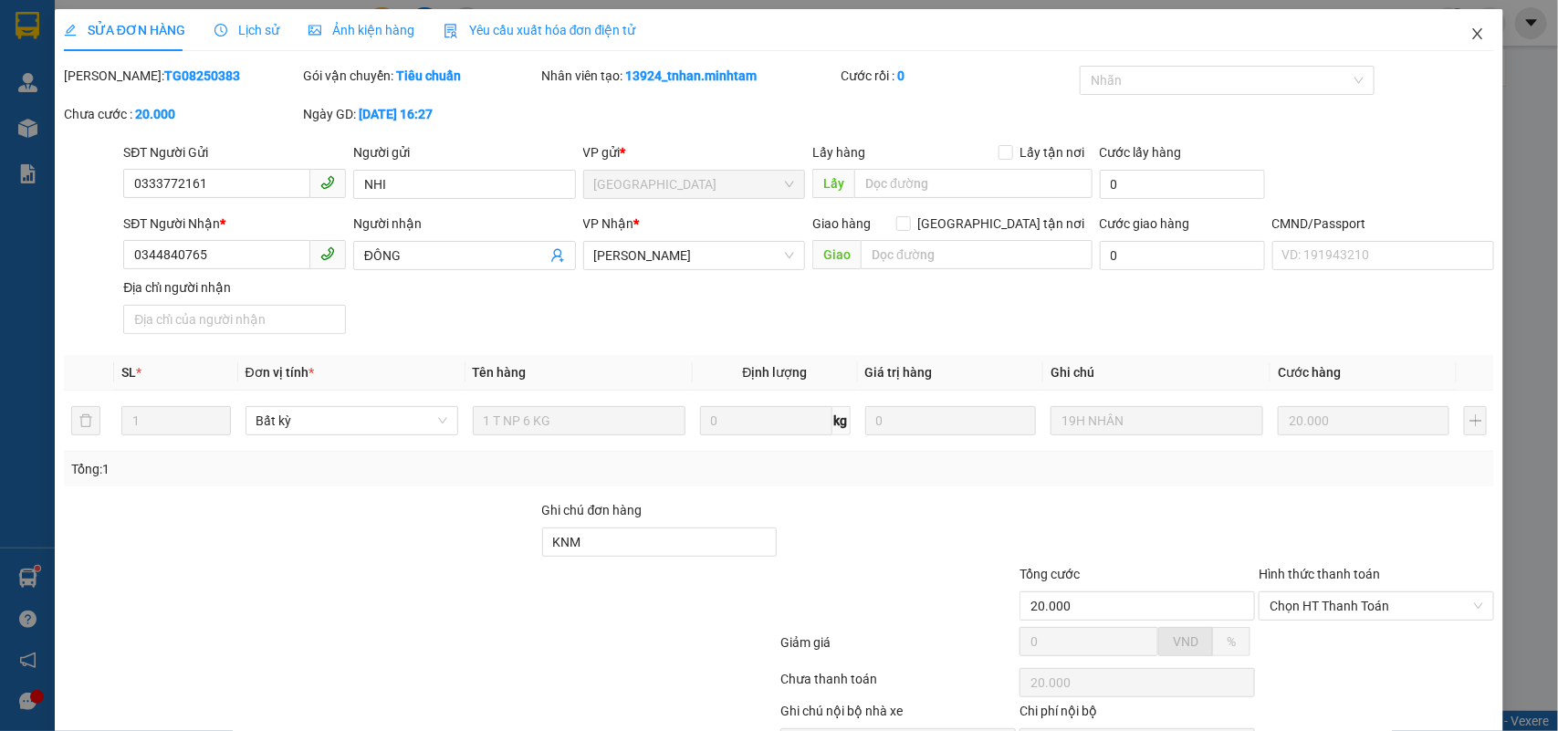
click at [1471, 32] on icon "close" at bounding box center [1478, 33] width 15 height 15
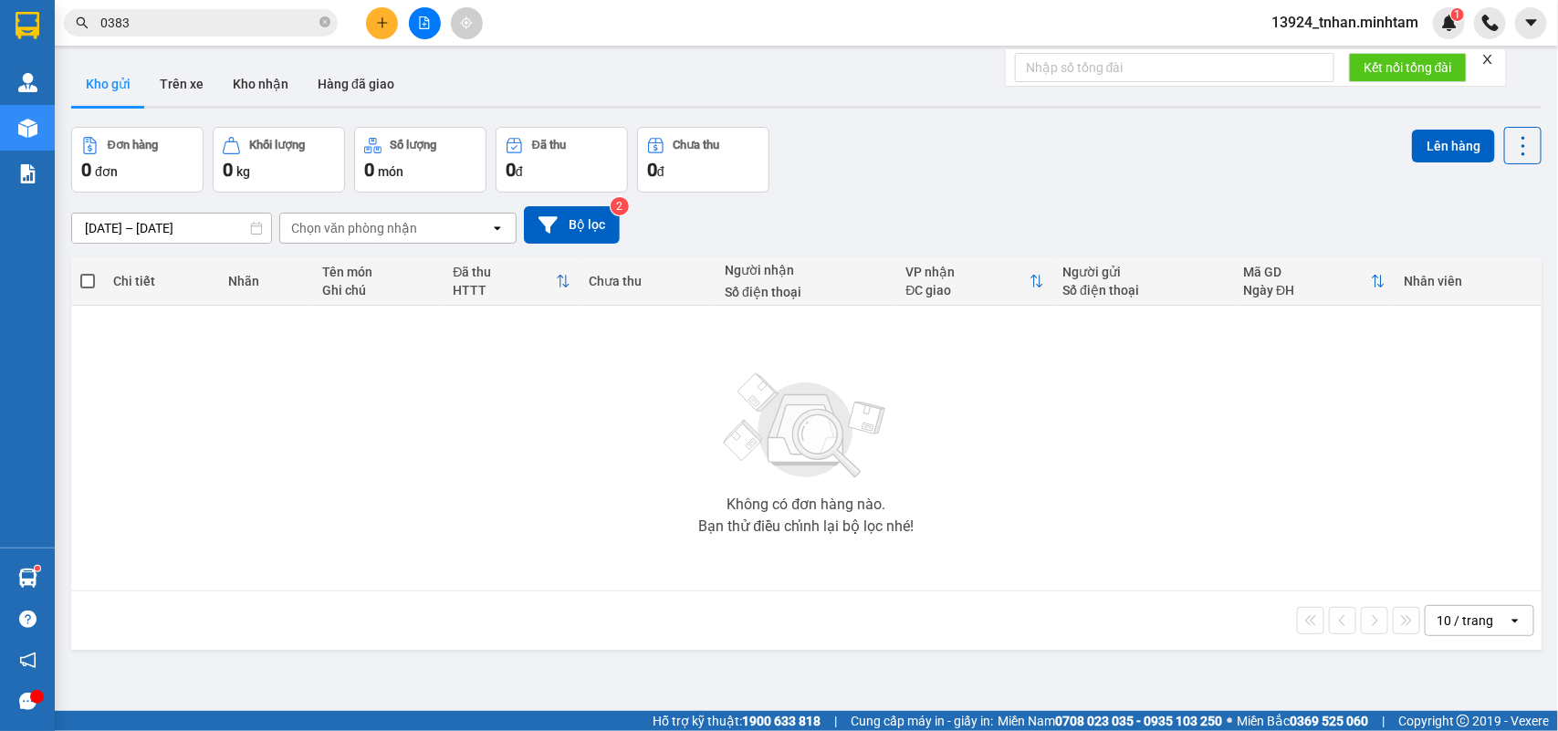
click at [294, 20] on input "0383" at bounding box center [207, 23] width 215 height 20
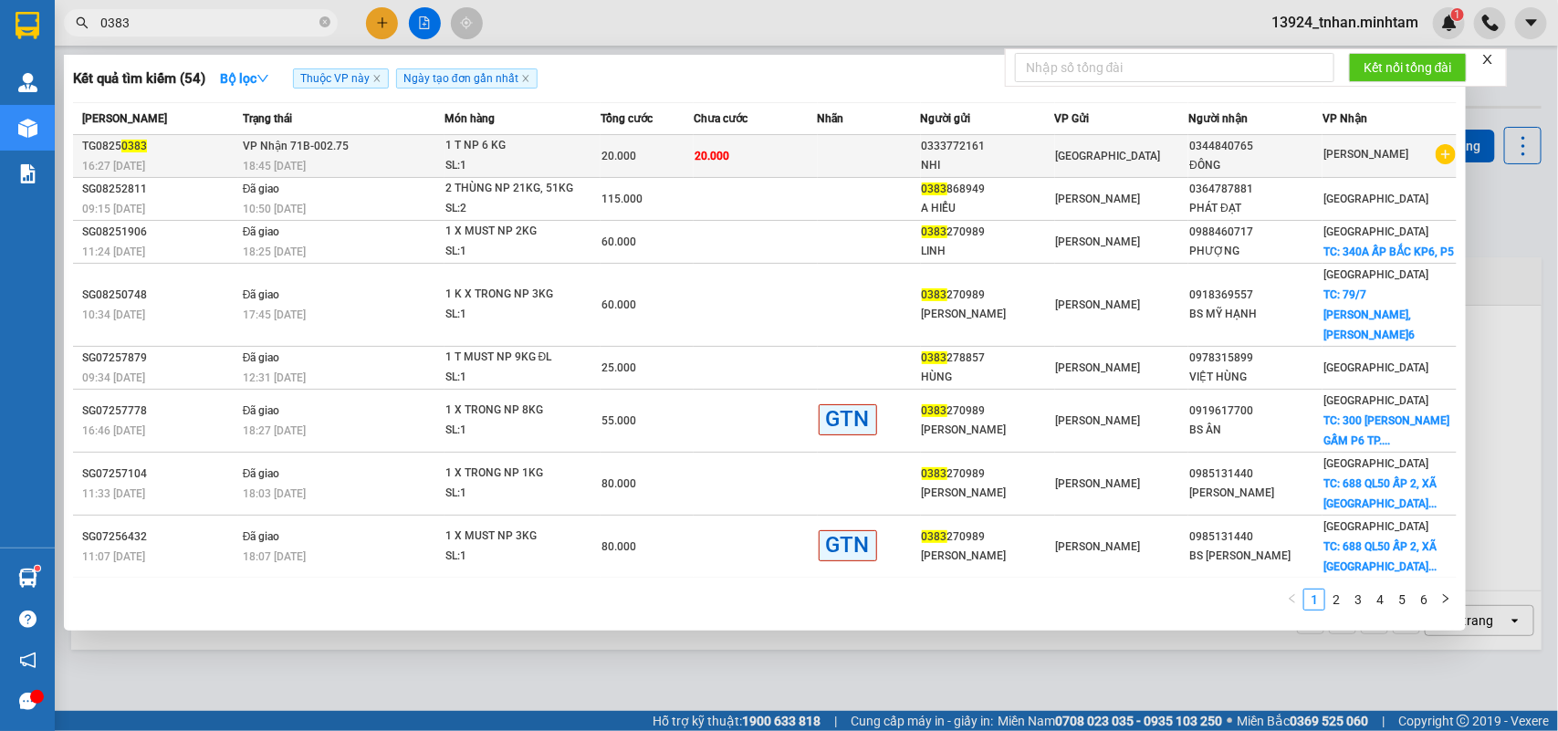
click at [429, 143] on td "VP Nhận 71B-002.75 18:45 - 14/08" at bounding box center [341, 156] width 206 height 43
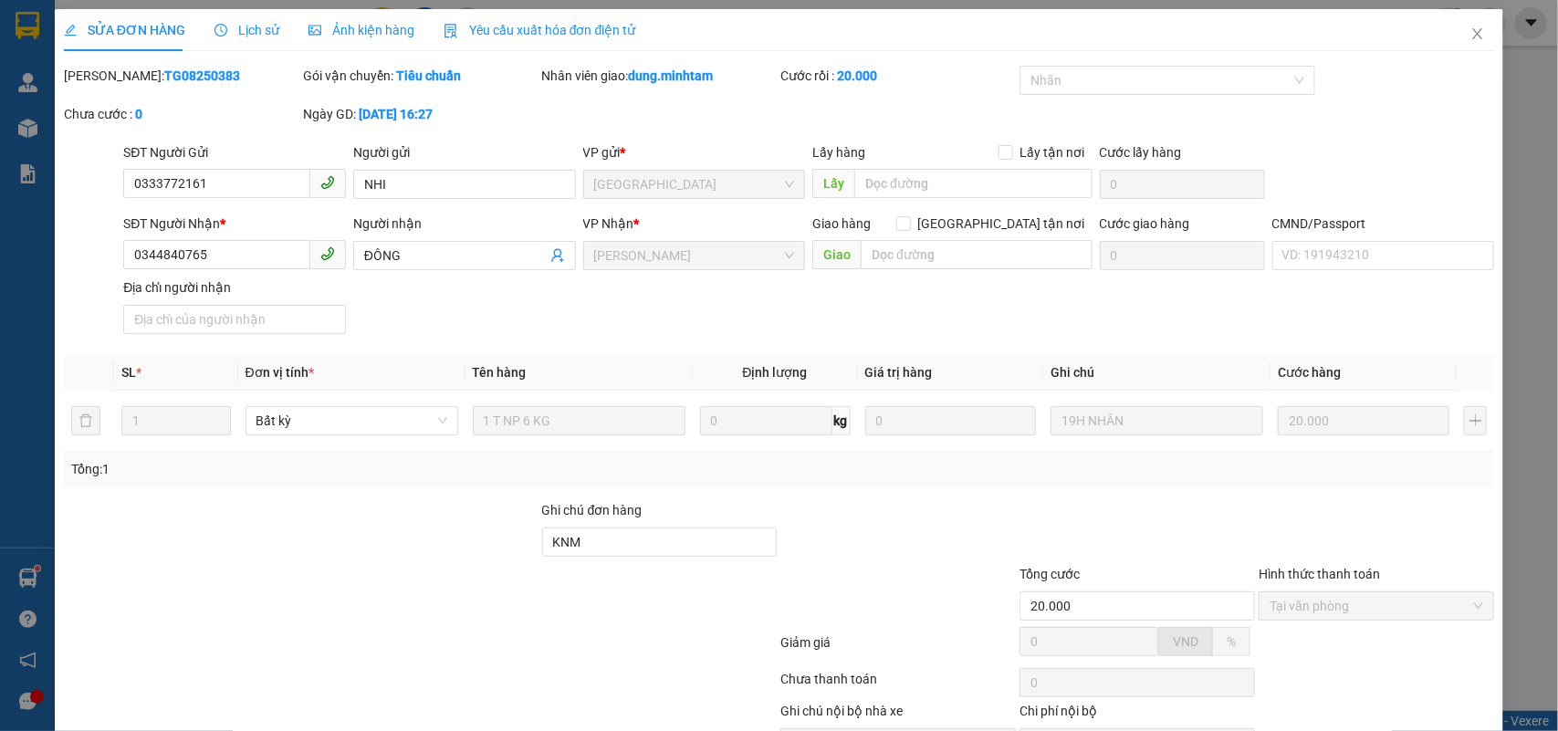
click at [252, 30] on span "Lịch sử" at bounding box center [247, 30] width 65 height 15
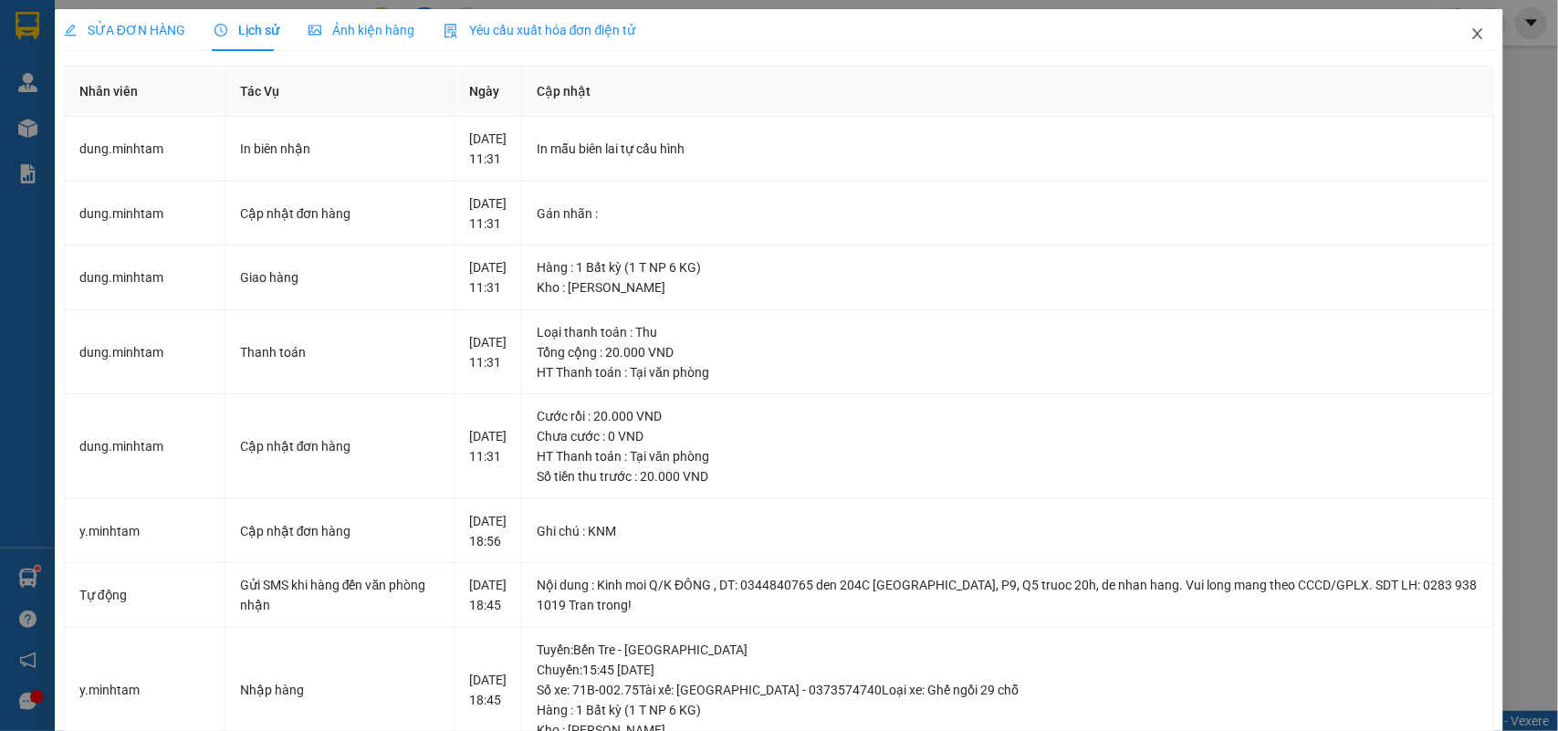
click at [1471, 32] on icon "close" at bounding box center [1478, 33] width 15 height 15
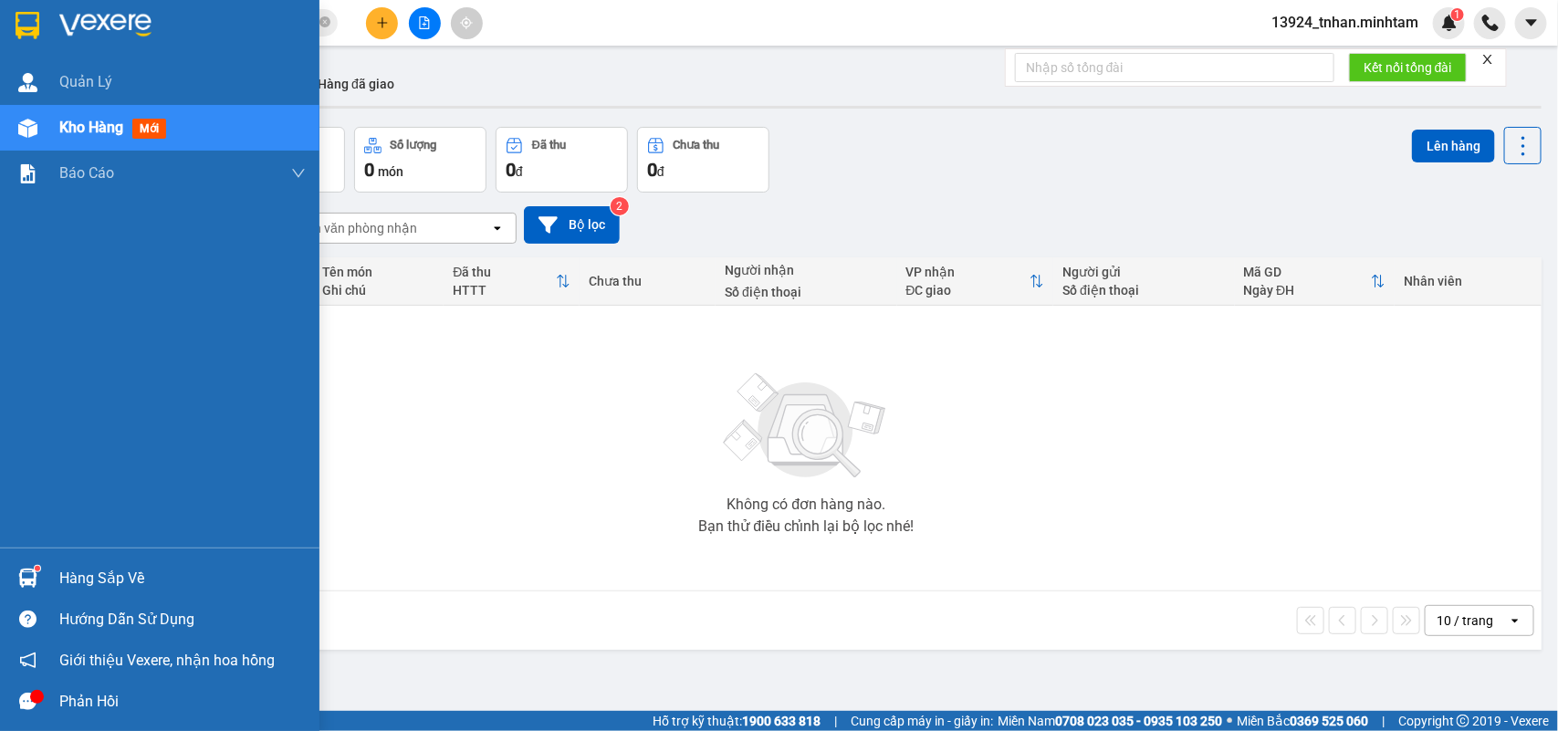
click at [115, 566] on div "Hàng sắp về" at bounding box center [182, 578] width 246 height 27
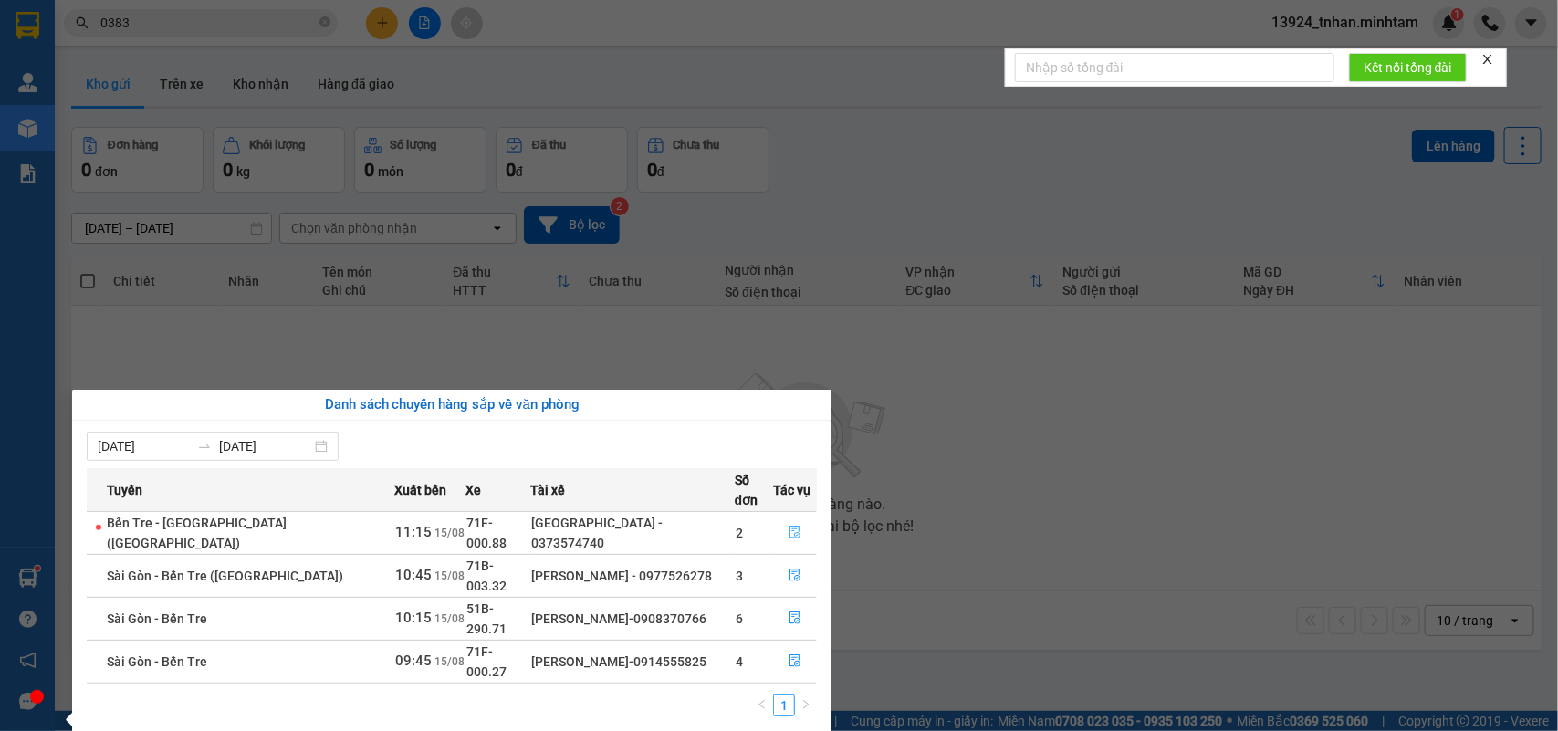
click at [792, 519] on button "button" at bounding box center [795, 533] width 42 height 29
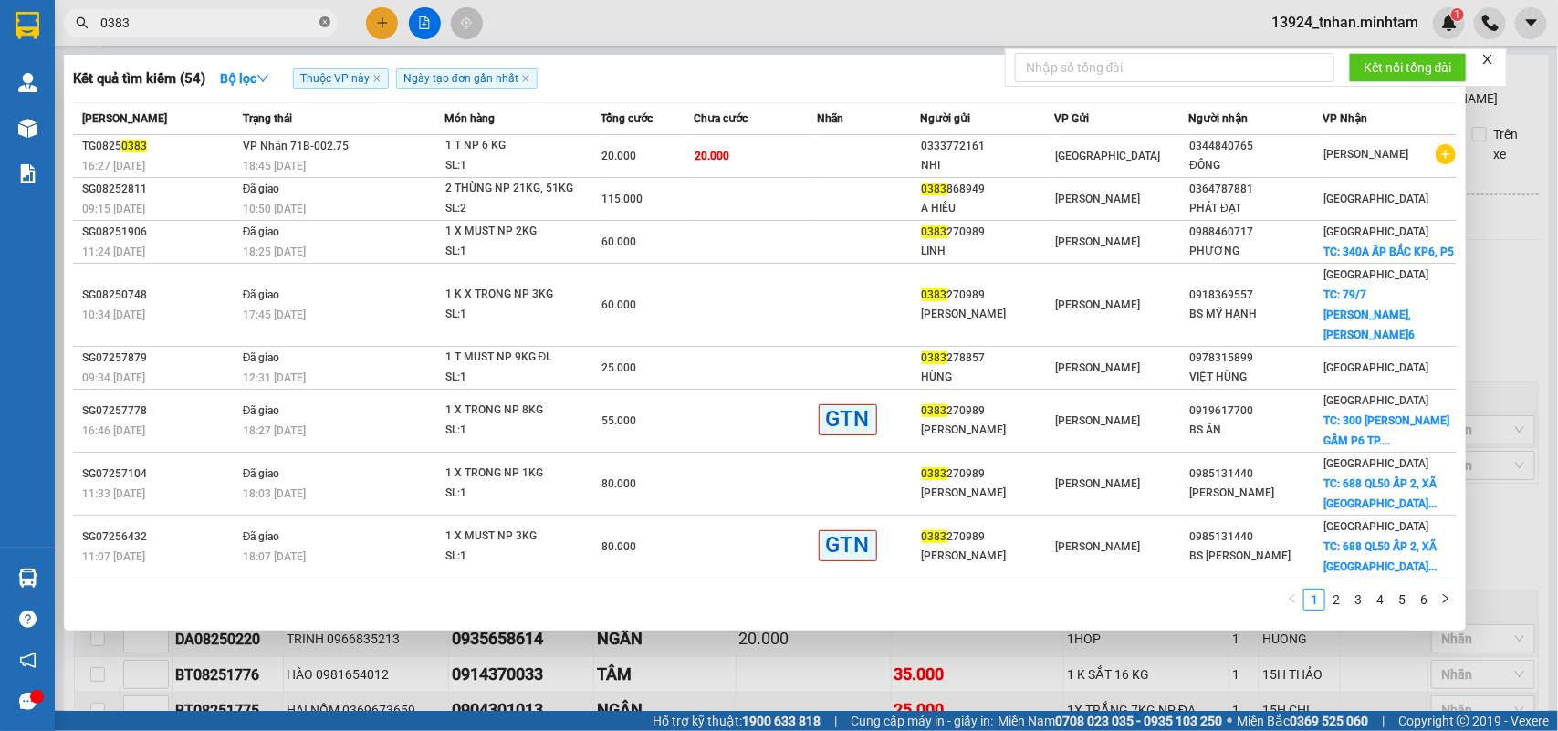
click at [321, 16] on icon "close-circle" at bounding box center [325, 21] width 11 height 11
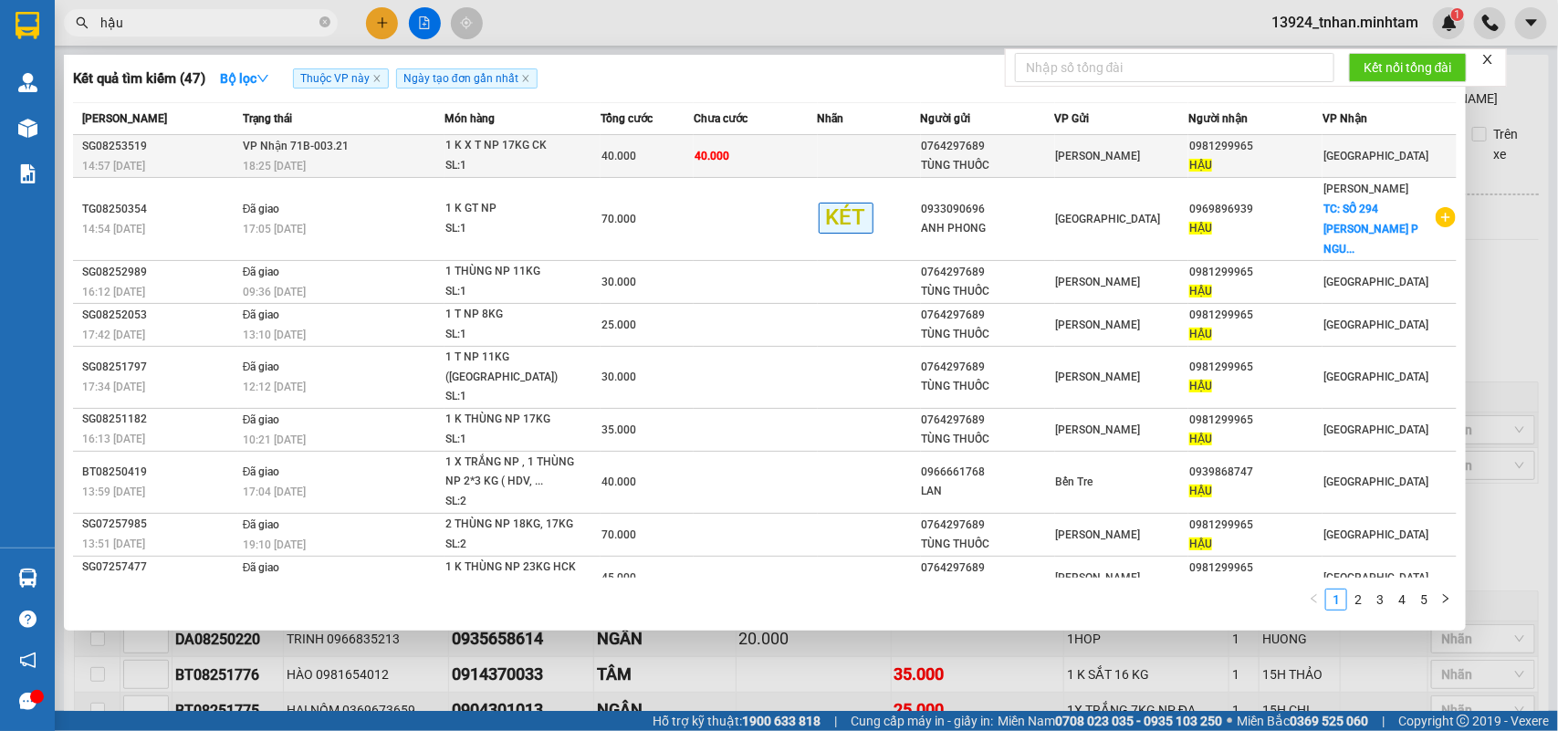
click at [624, 144] on td "40.000" at bounding box center [647, 156] width 93 height 43
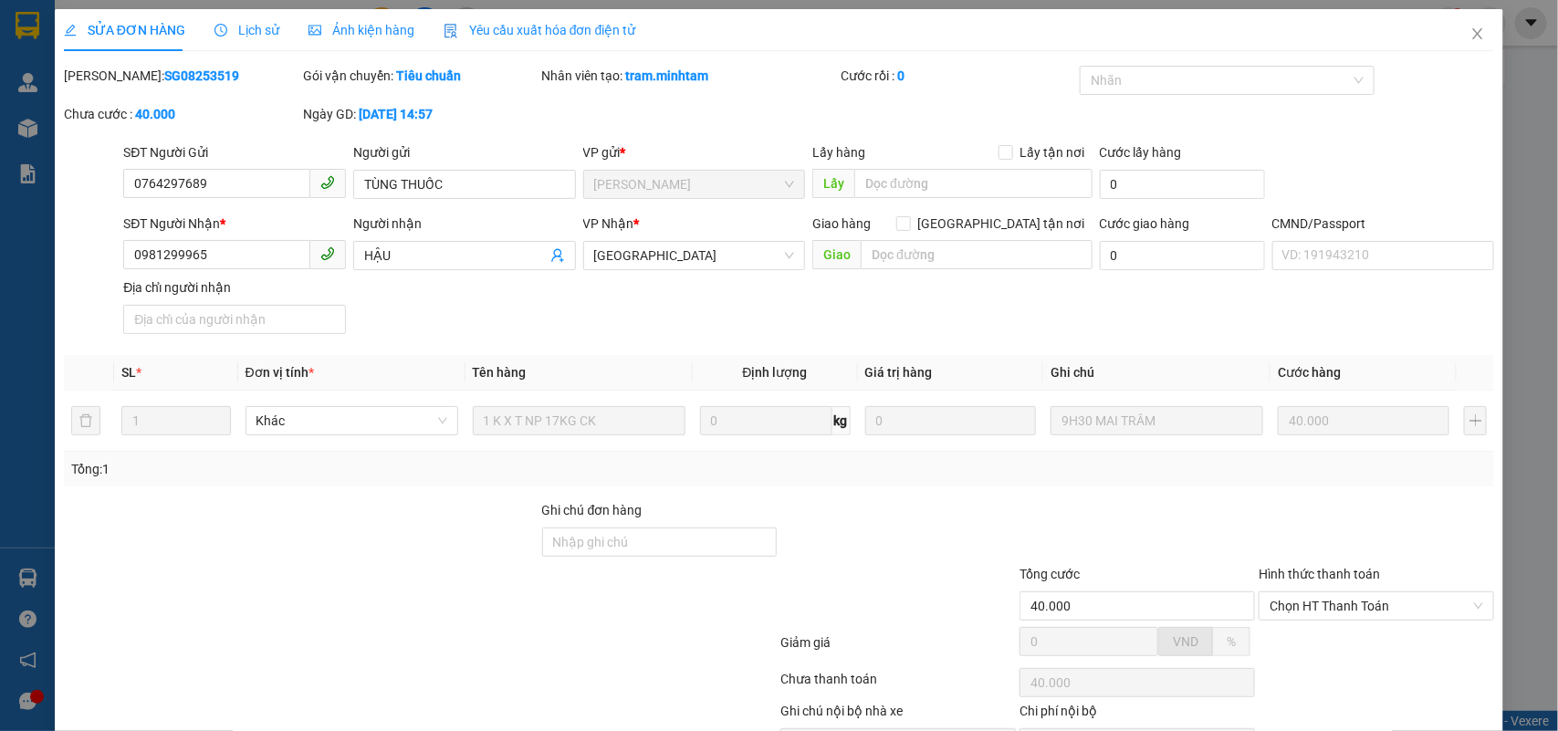
click at [1335, 564] on div "Hình thức thanh toán Chọn HT Thanh Toán" at bounding box center [1377, 596] width 236 height 64
click at [1338, 593] on span "Chọn HT Thanh Toán" at bounding box center [1377, 606] width 214 height 27
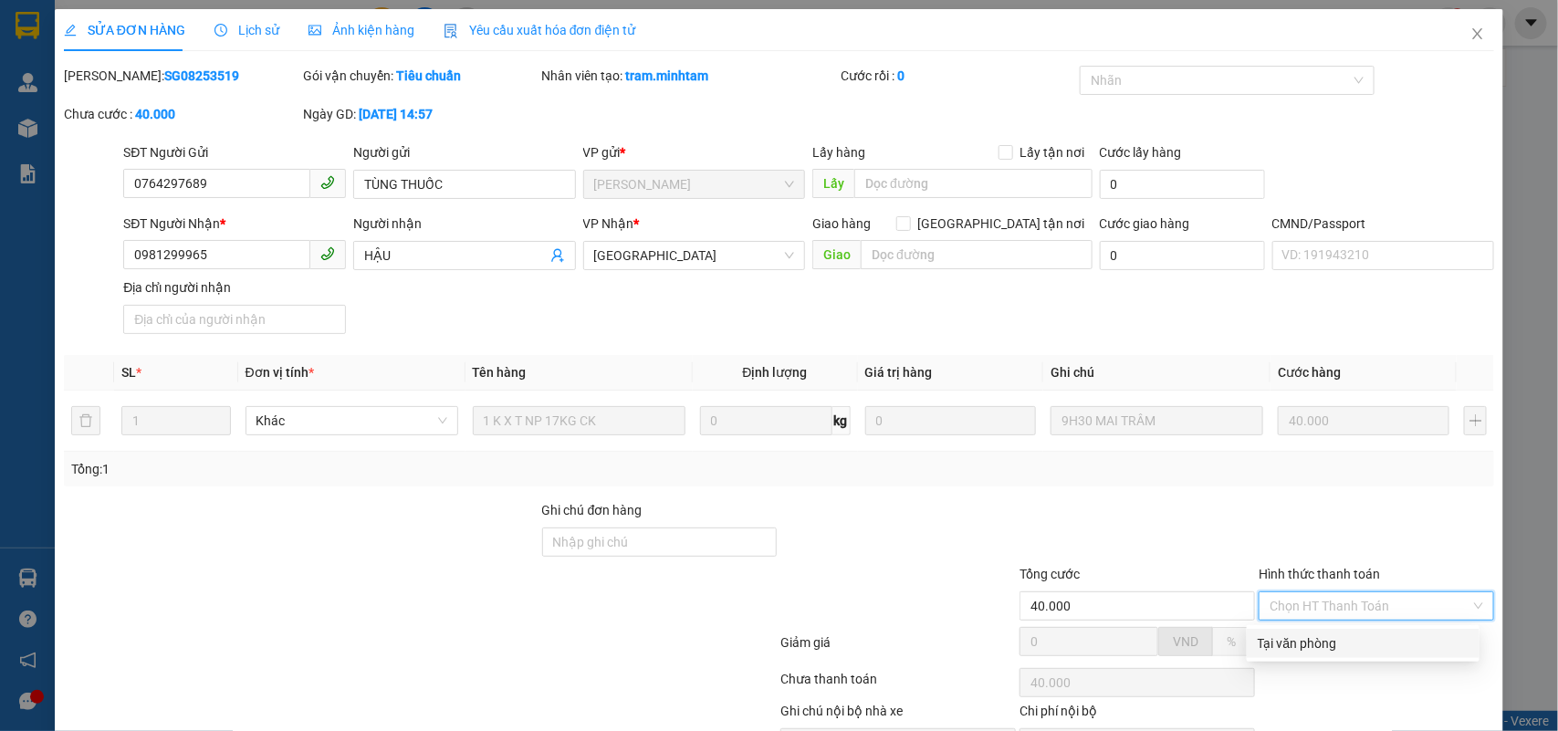
click at [1319, 634] on div "Tại văn phòng" at bounding box center [1363, 644] width 211 height 20
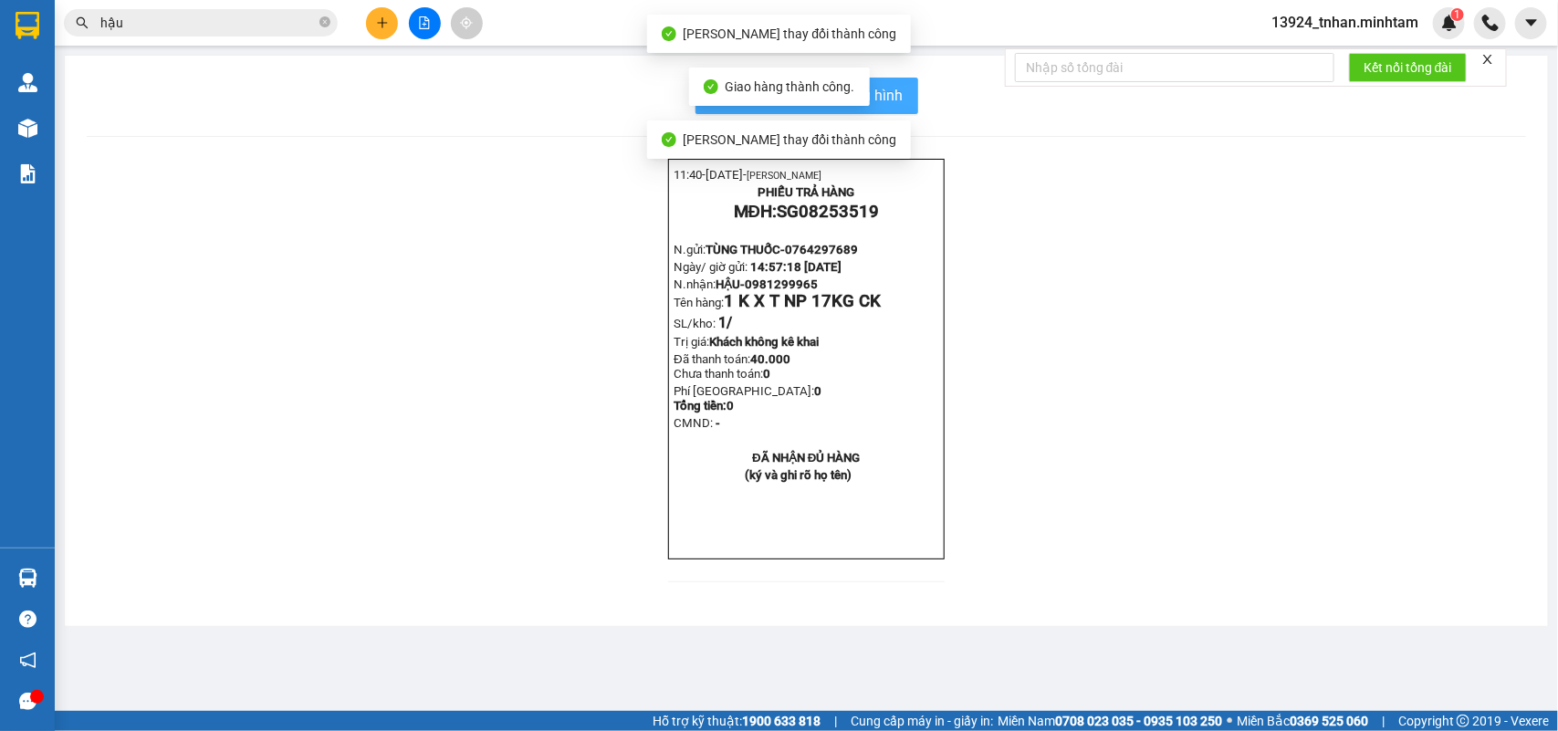
click at [913, 83] on button "In mẫu biên lai tự cấu hình" at bounding box center [807, 96] width 223 height 37
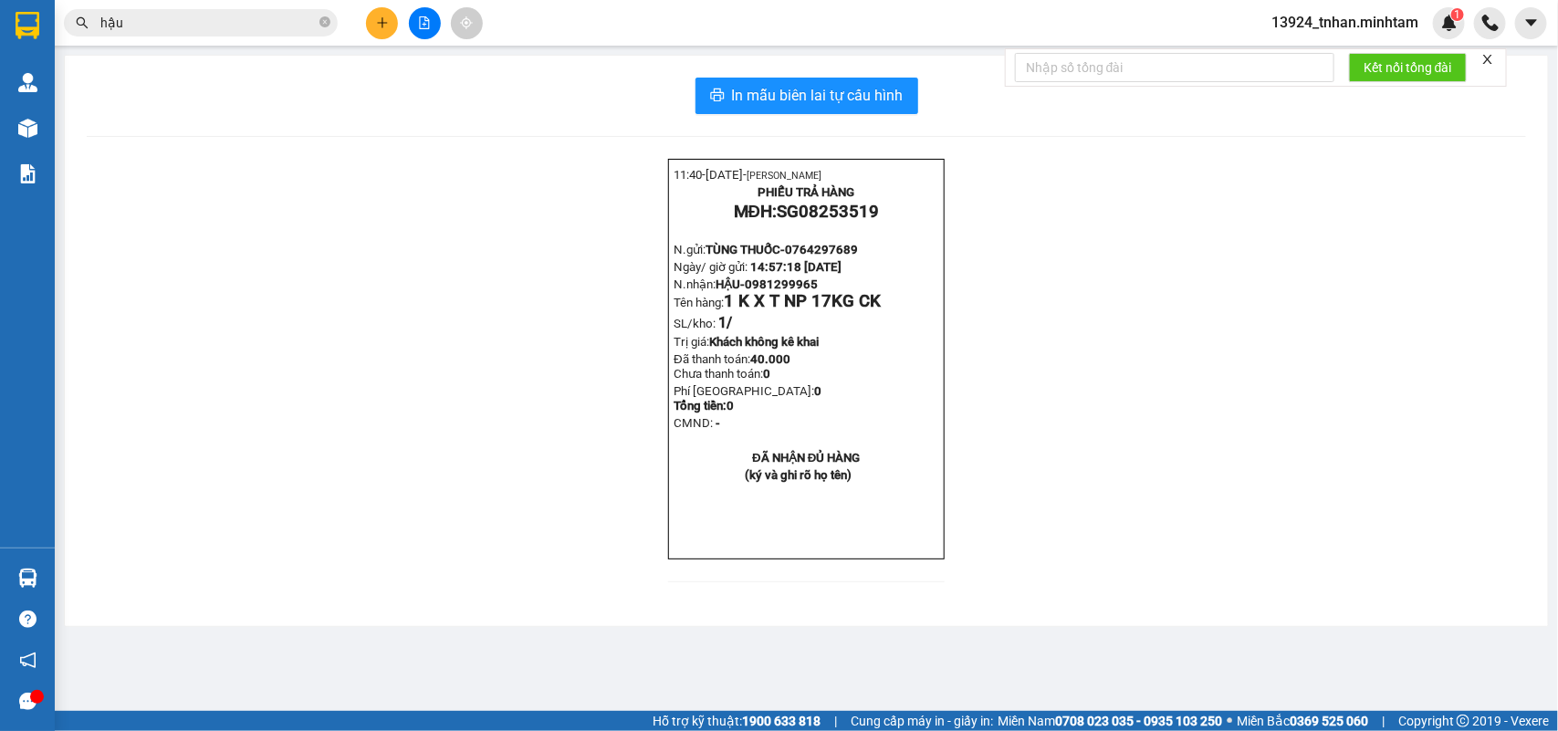
click at [1203, 604] on div "11:40- 15-08-2025- NGÔ THIỆN NHÂN PHIẾU TRẢ HÀNG MĐH: SG08253519 N.gửi: TÙNG TH…" at bounding box center [807, 382] width 1440 height 446
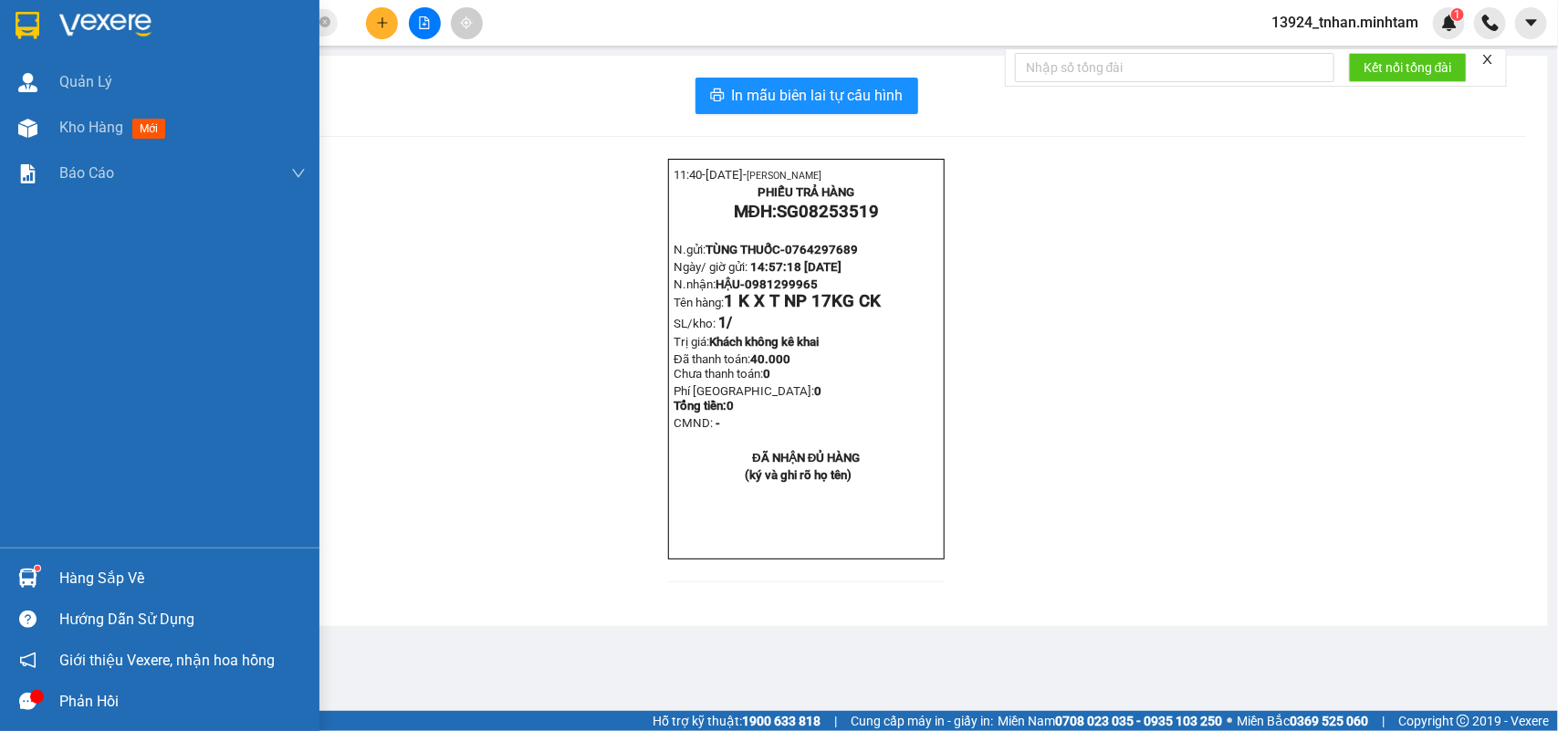
click at [66, 565] on div "Hàng sắp về" at bounding box center [182, 578] width 246 height 27
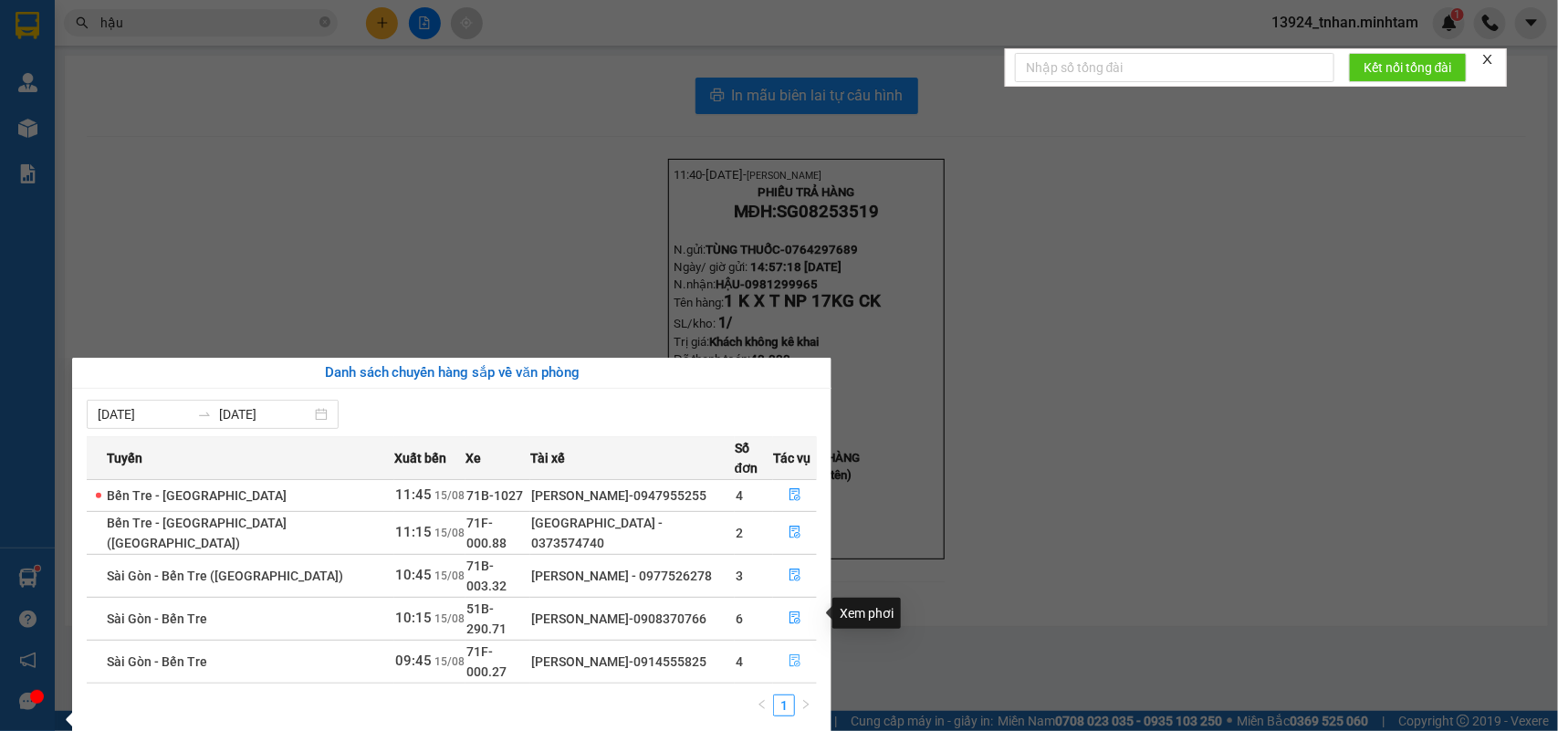
click at [794, 655] on icon "file-done" at bounding box center [795, 661] width 13 height 13
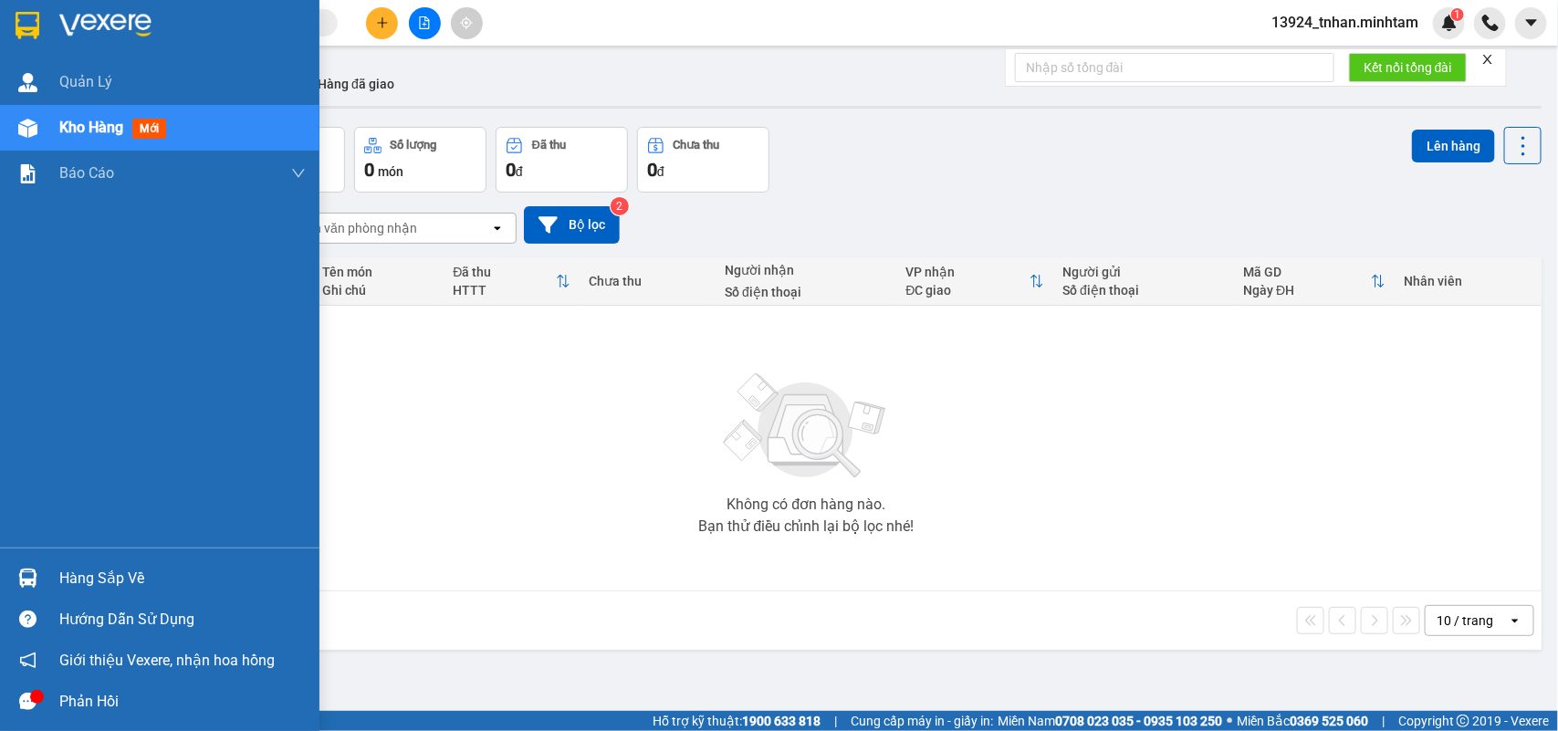
click at [70, 575] on div "Hàng sắp về" at bounding box center [182, 578] width 246 height 27
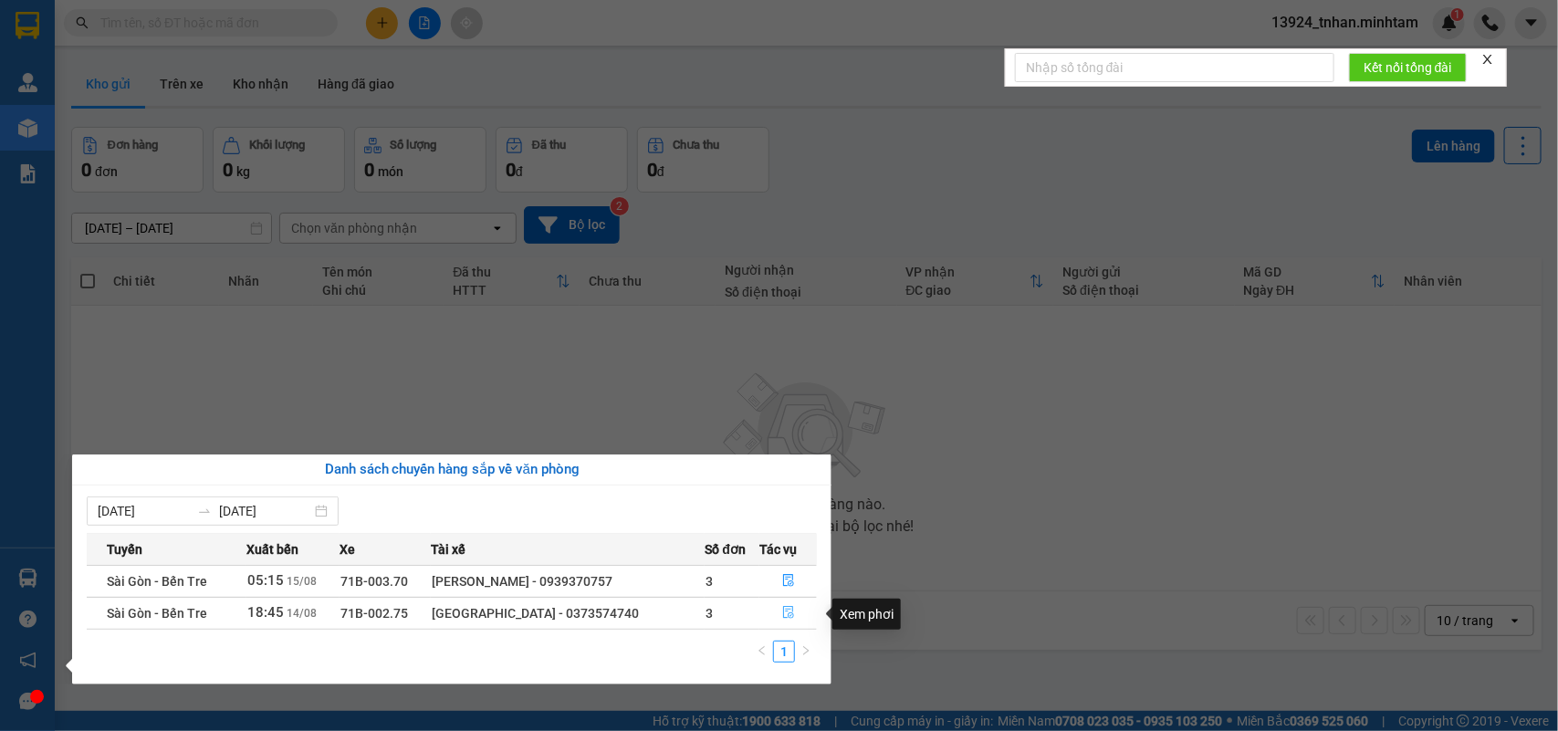
click at [795, 621] on button "button" at bounding box center [788, 613] width 56 height 29
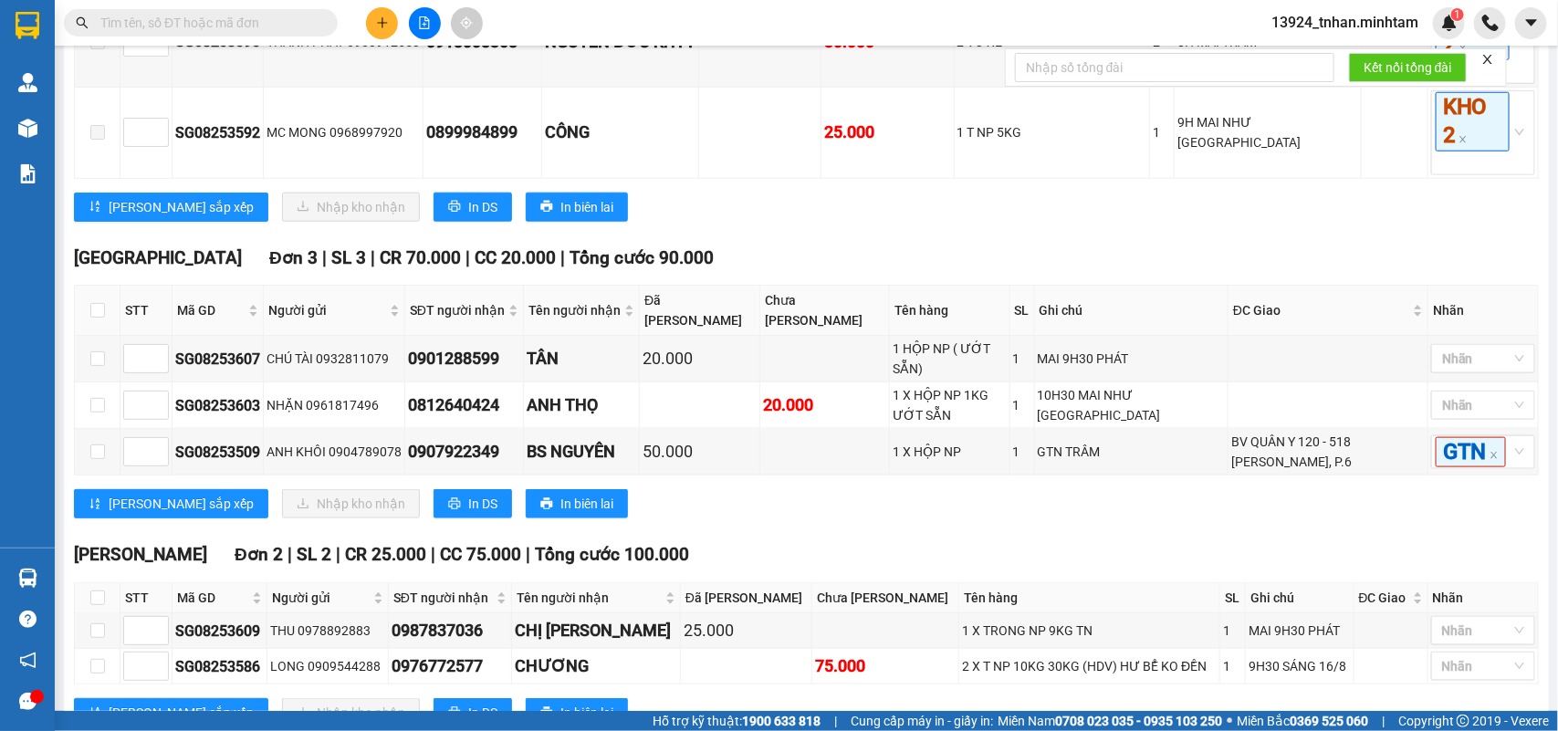
scroll to position [873, 0]
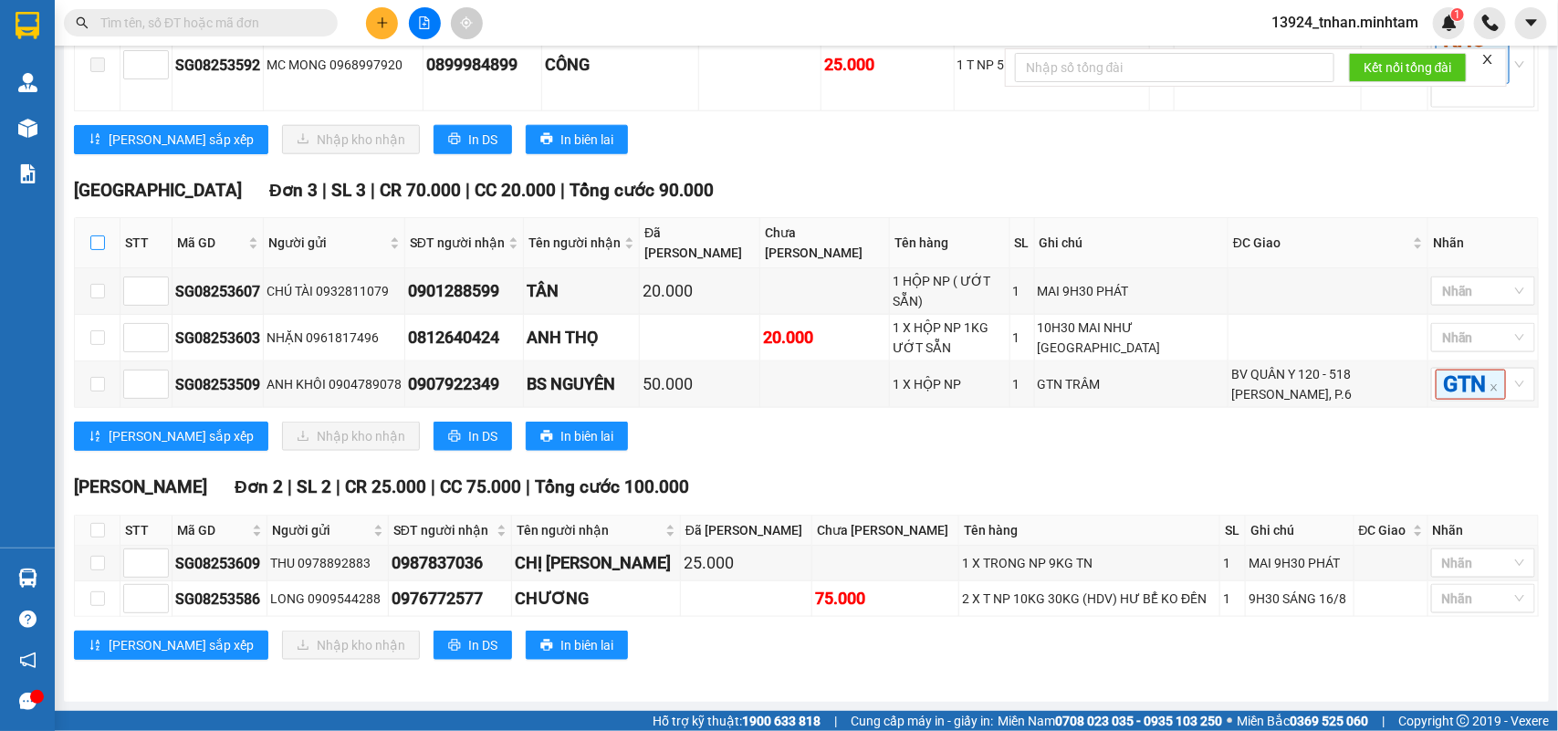
click at [91, 250] on input "checkbox" at bounding box center [97, 243] width 15 height 15
checkbox input "true"
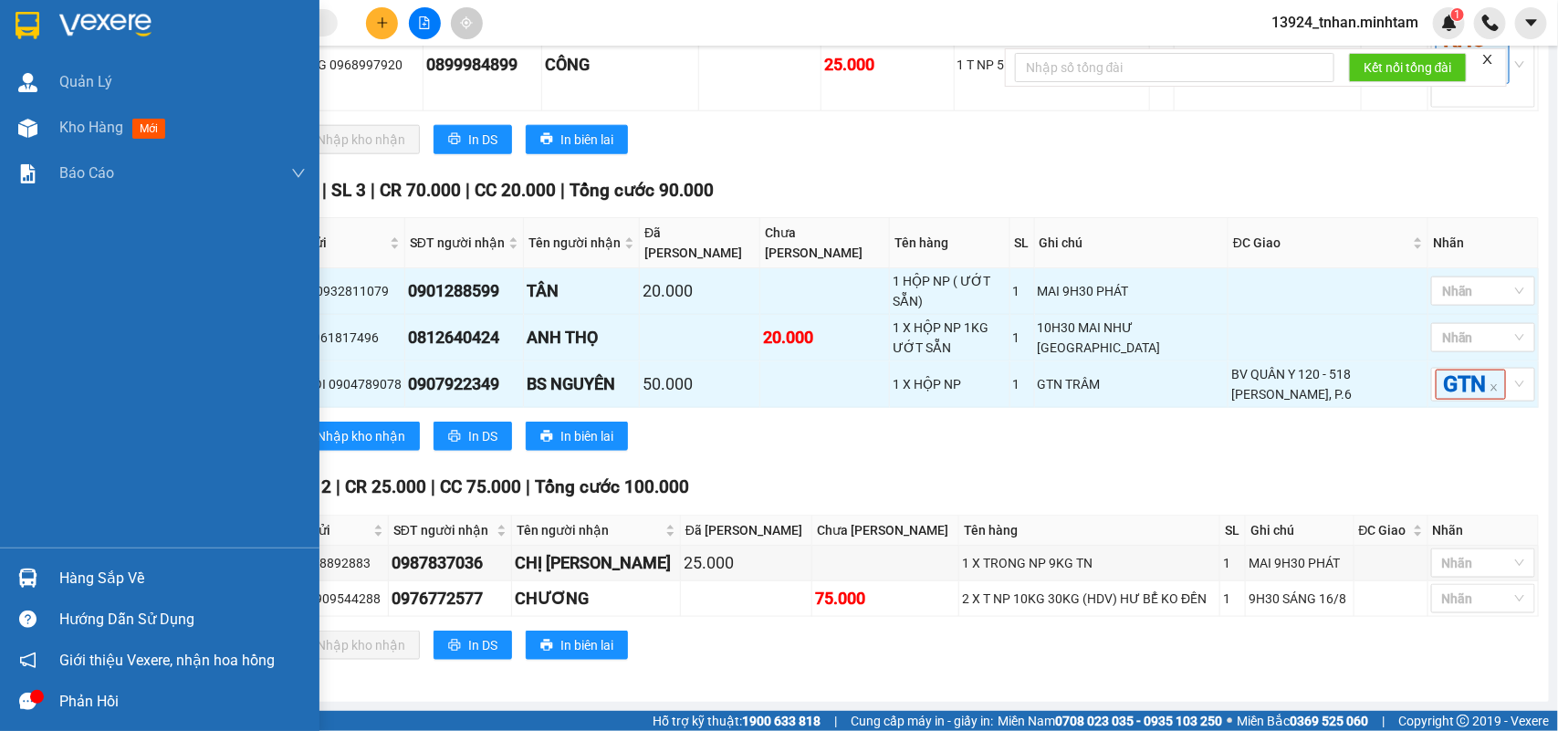
click at [88, 569] on div "Hàng sắp về" at bounding box center [182, 578] width 246 height 27
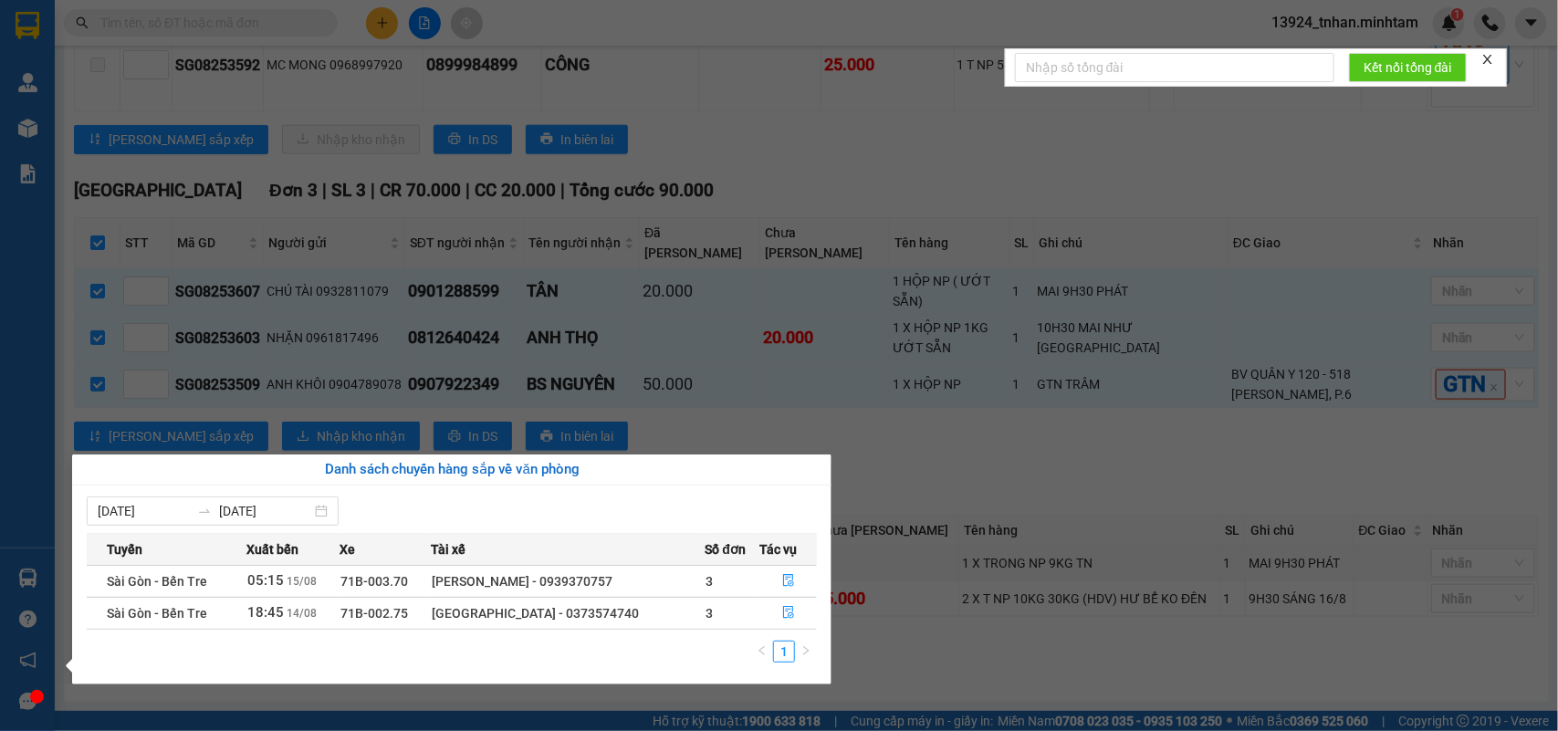
click at [659, 137] on section "Kết quả tìm kiếm ( 0 ) Bộ lọc Thuộc VP này Ngày tạo đơn gần nhất No Data 13924_…" at bounding box center [779, 365] width 1558 height 731
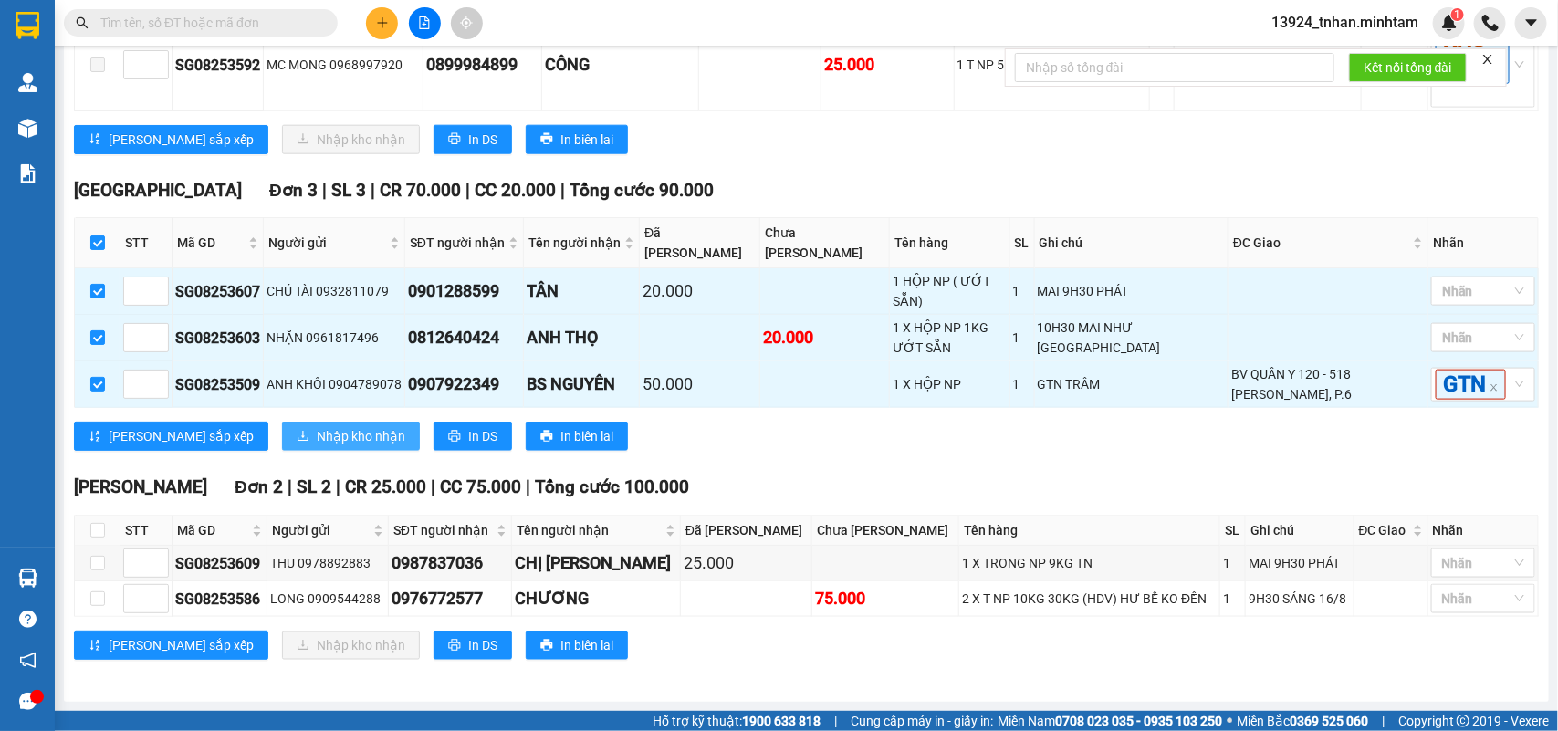
click at [317, 443] on span "Nhập kho nhận" at bounding box center [361, 436] width 89 height 20
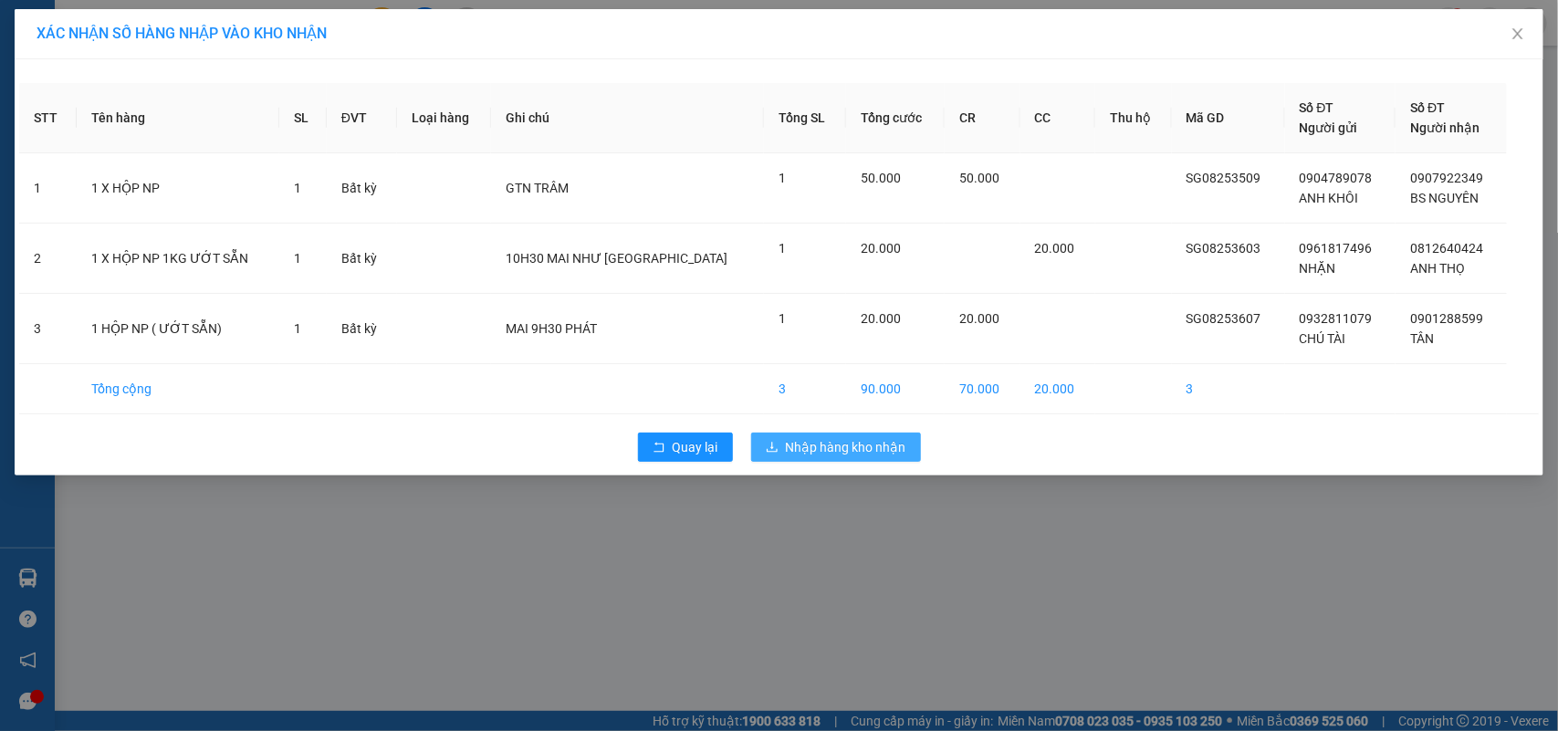
click at [809, 455] on span "Nhập hàng kho nhận" at bounding box center [846, 447] width 121 height 20
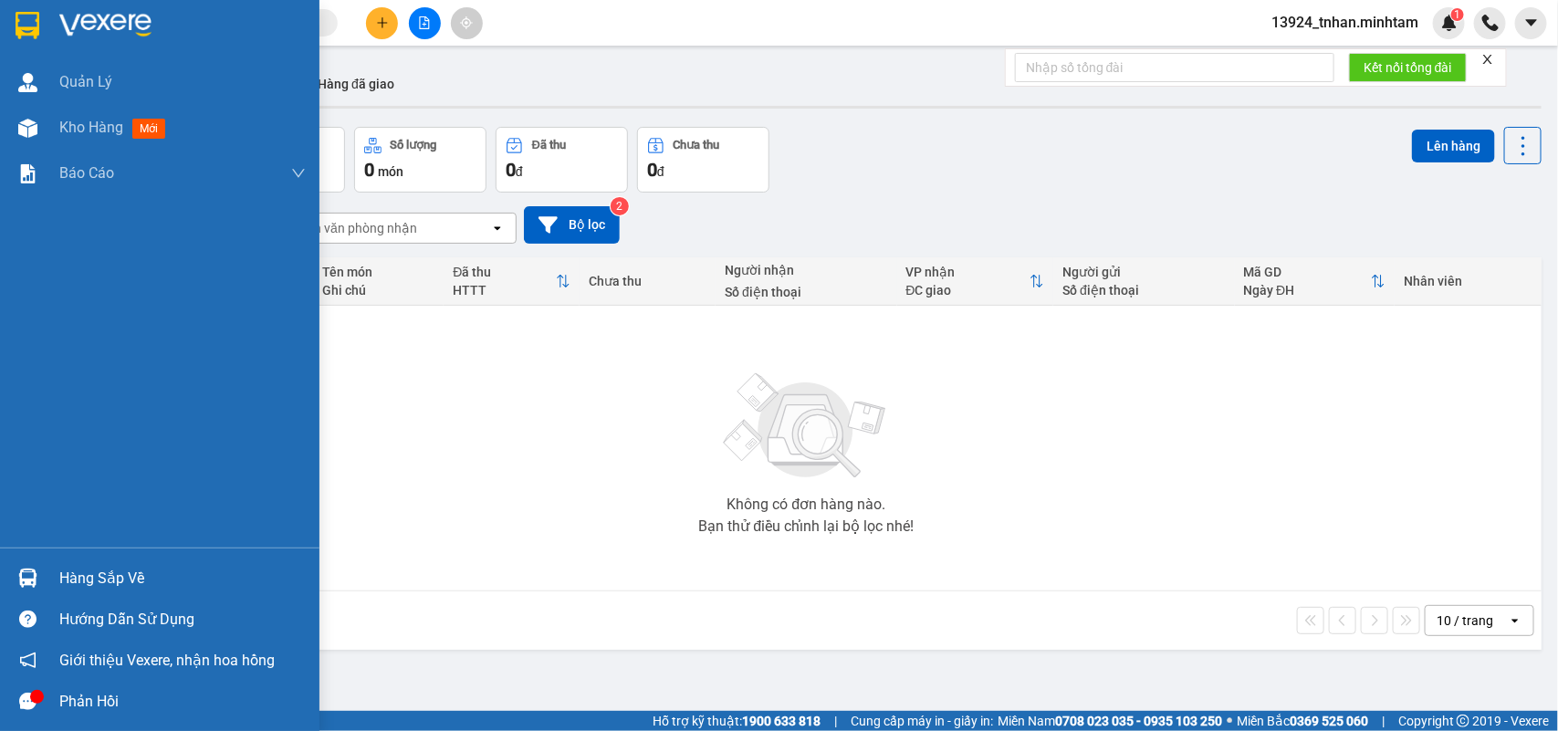
click at [44, 562] on div "Hàng sắp về" at bounding box center [160, 578] width 320 height 41
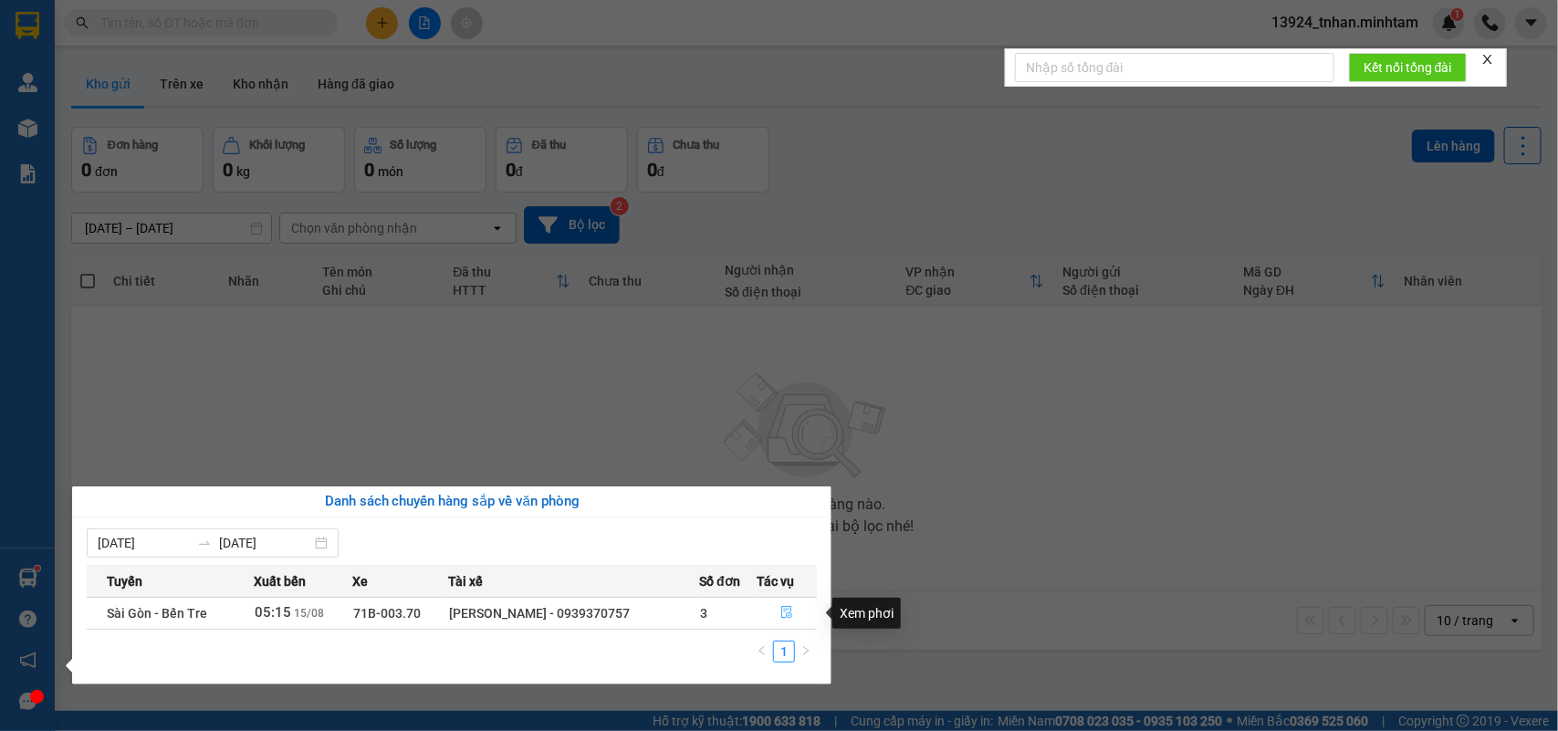
click at [785, 603] on button "button" at bounding box center [787, 613] width 58 height 29
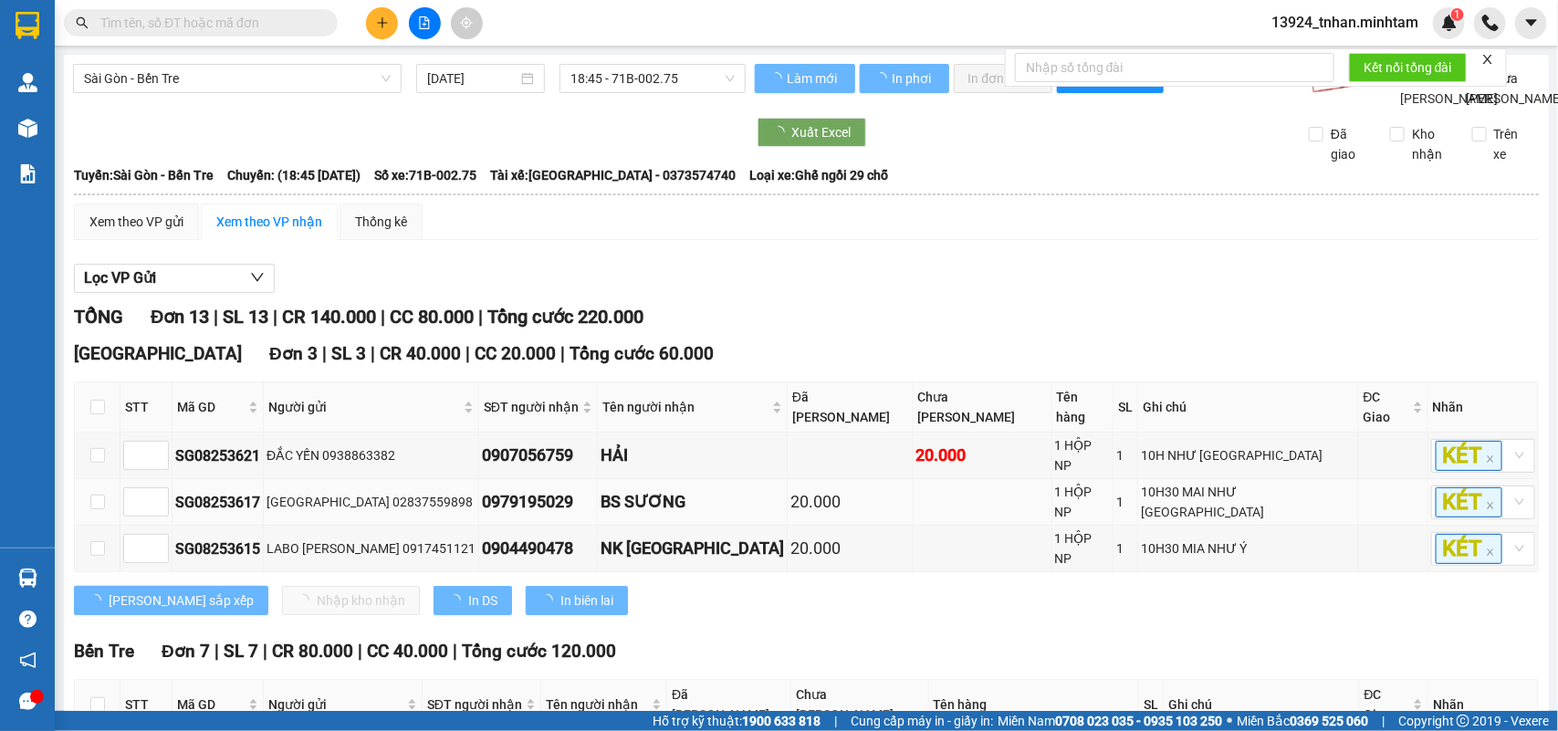
type input "[DATE]"
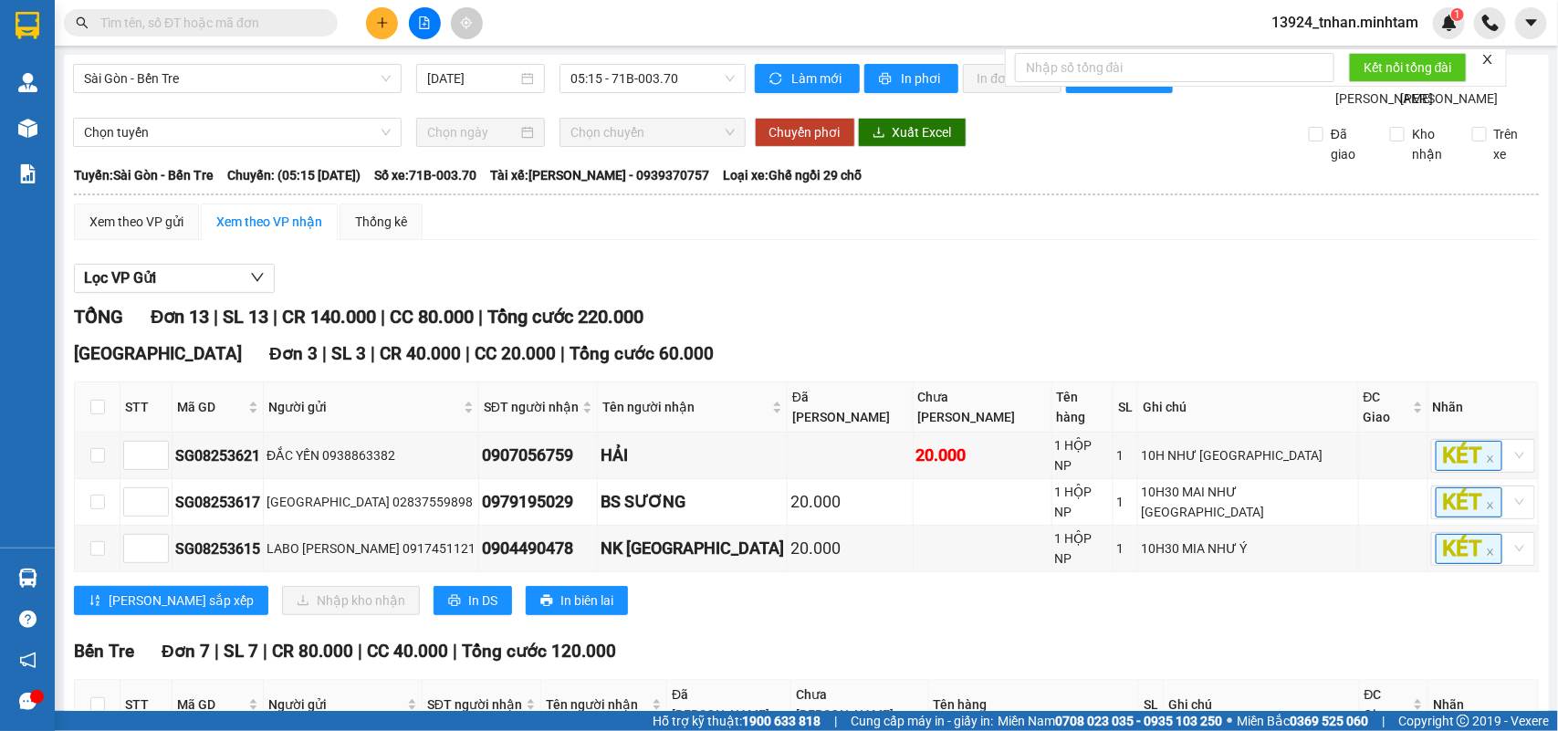
scroll to position [114, 0]
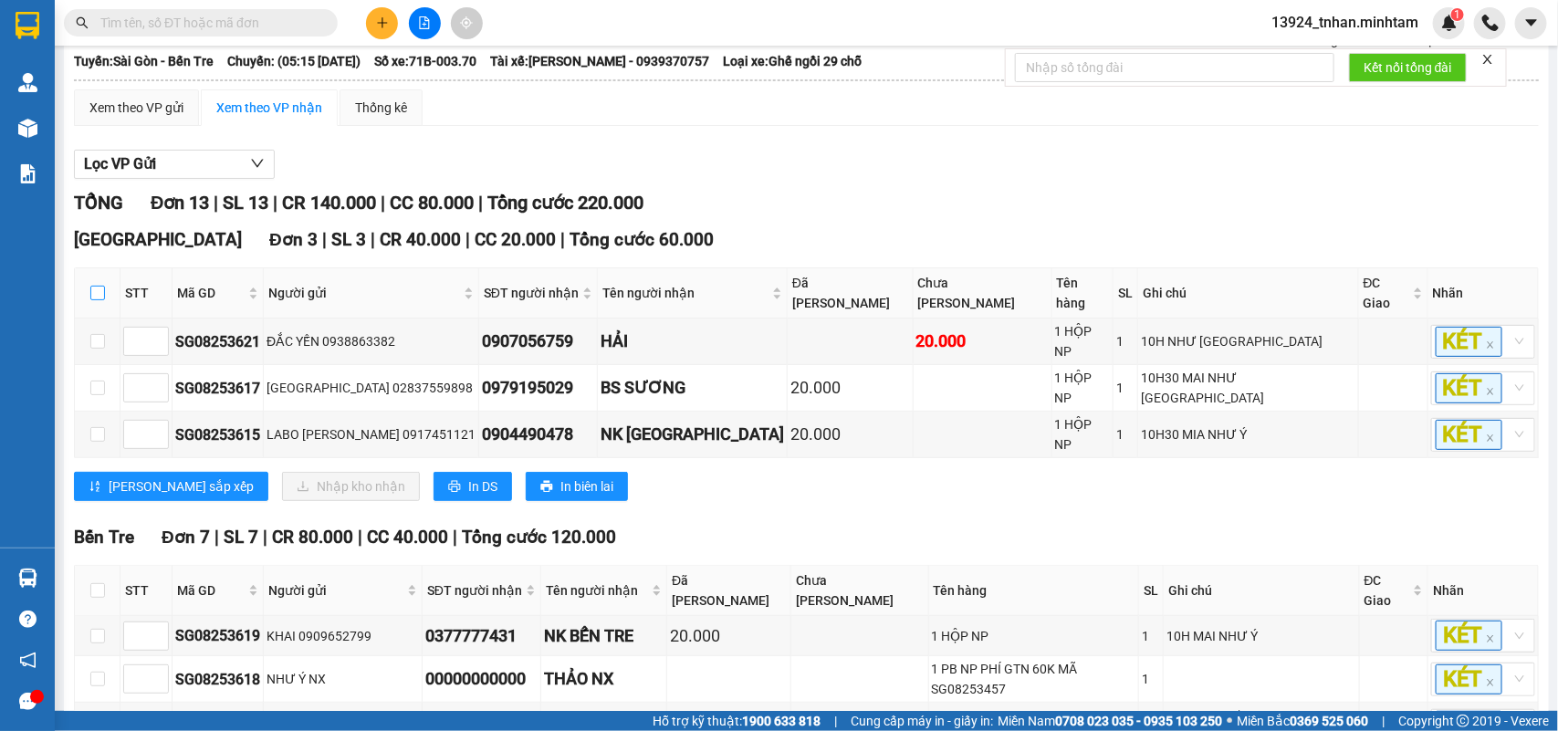
drag, startPoint x: 98, startPoint y: 320, endPoint x: 139, endPoint y: 304, distance: 44.2
click at [98, 300] on input "checkbox" at bounding box center [97, 293] width 15 height 15
checkbox input "true"
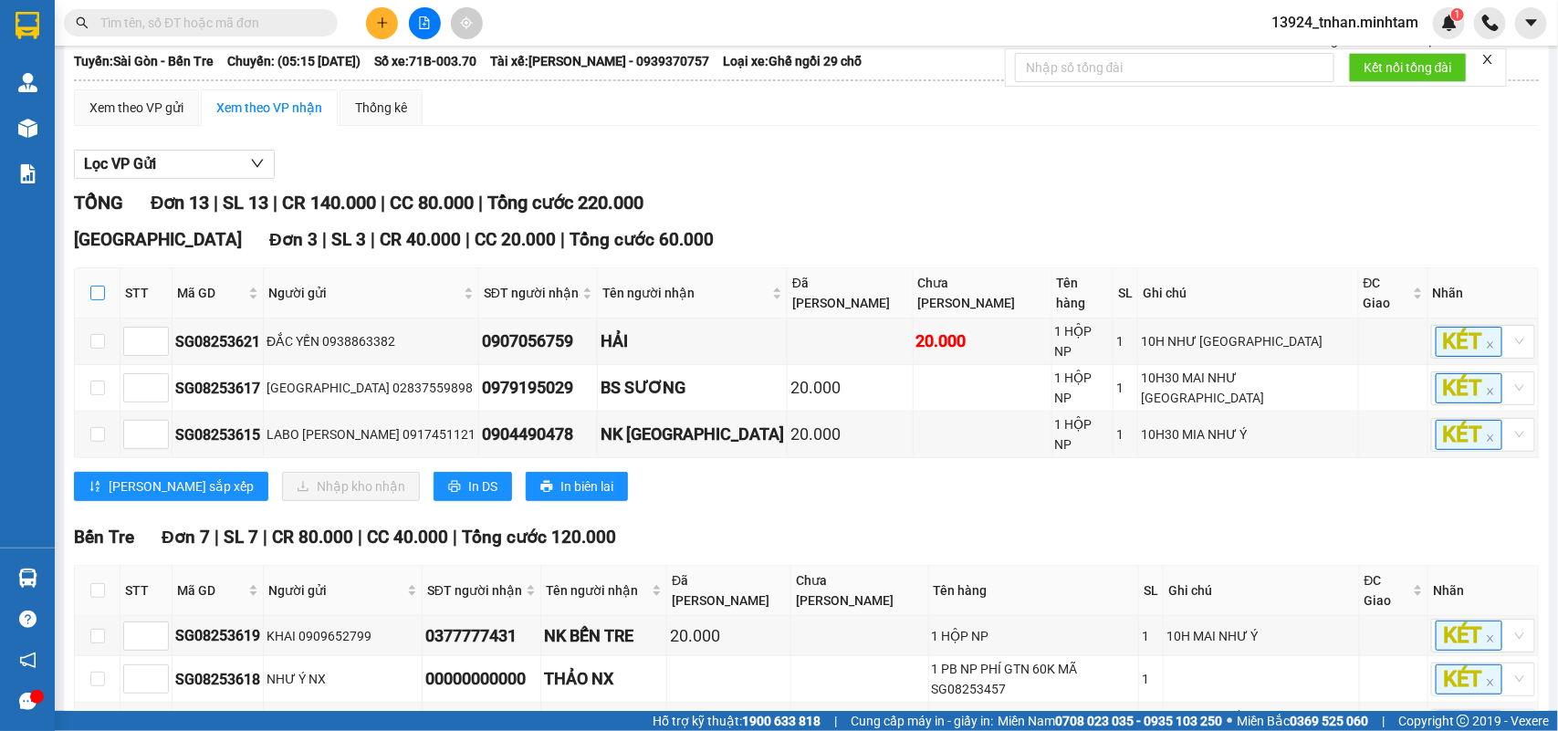
checkbox input "true"
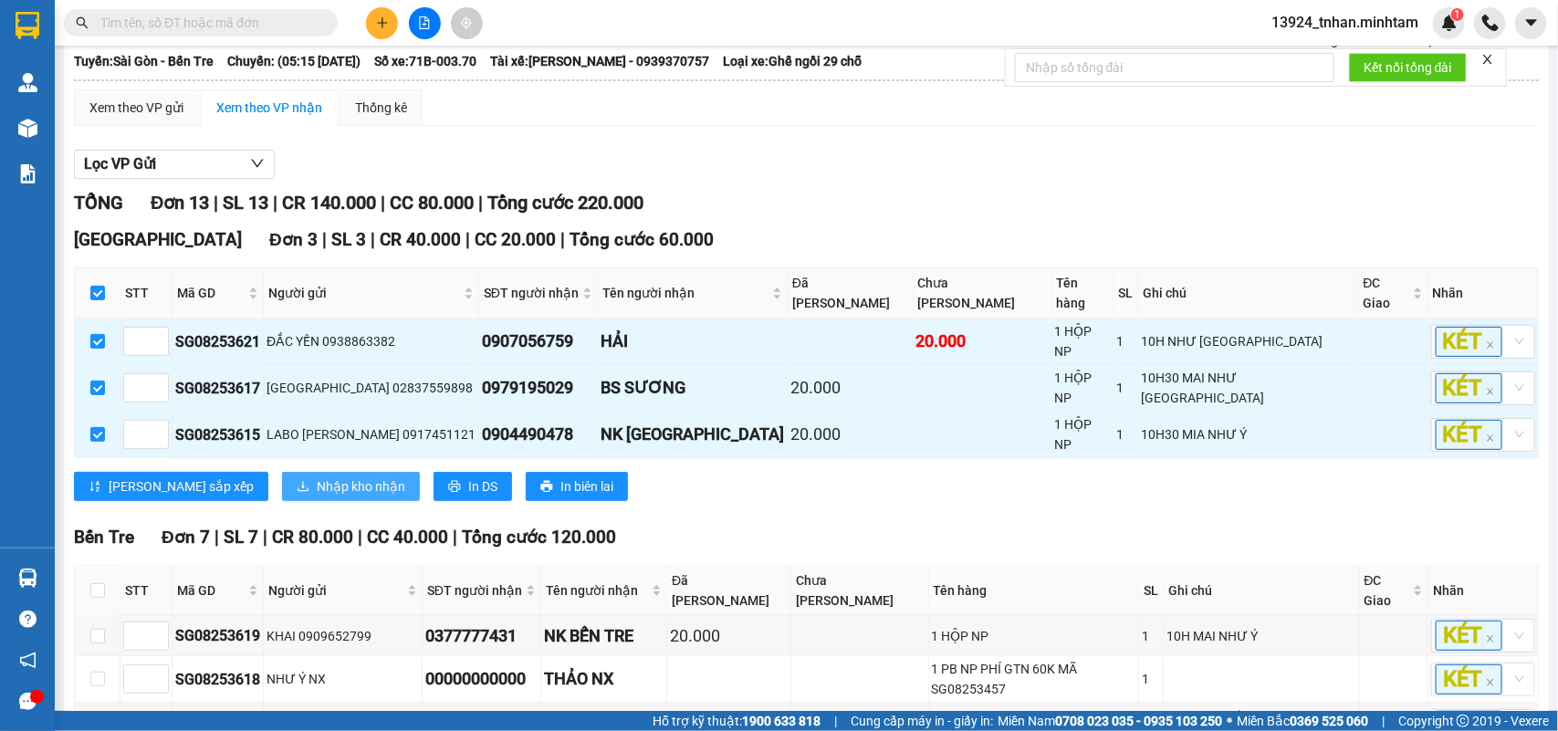
click at [317, 495] on span "Nhập kho nhận" at bounding box center [361, 487] width 89 height 20
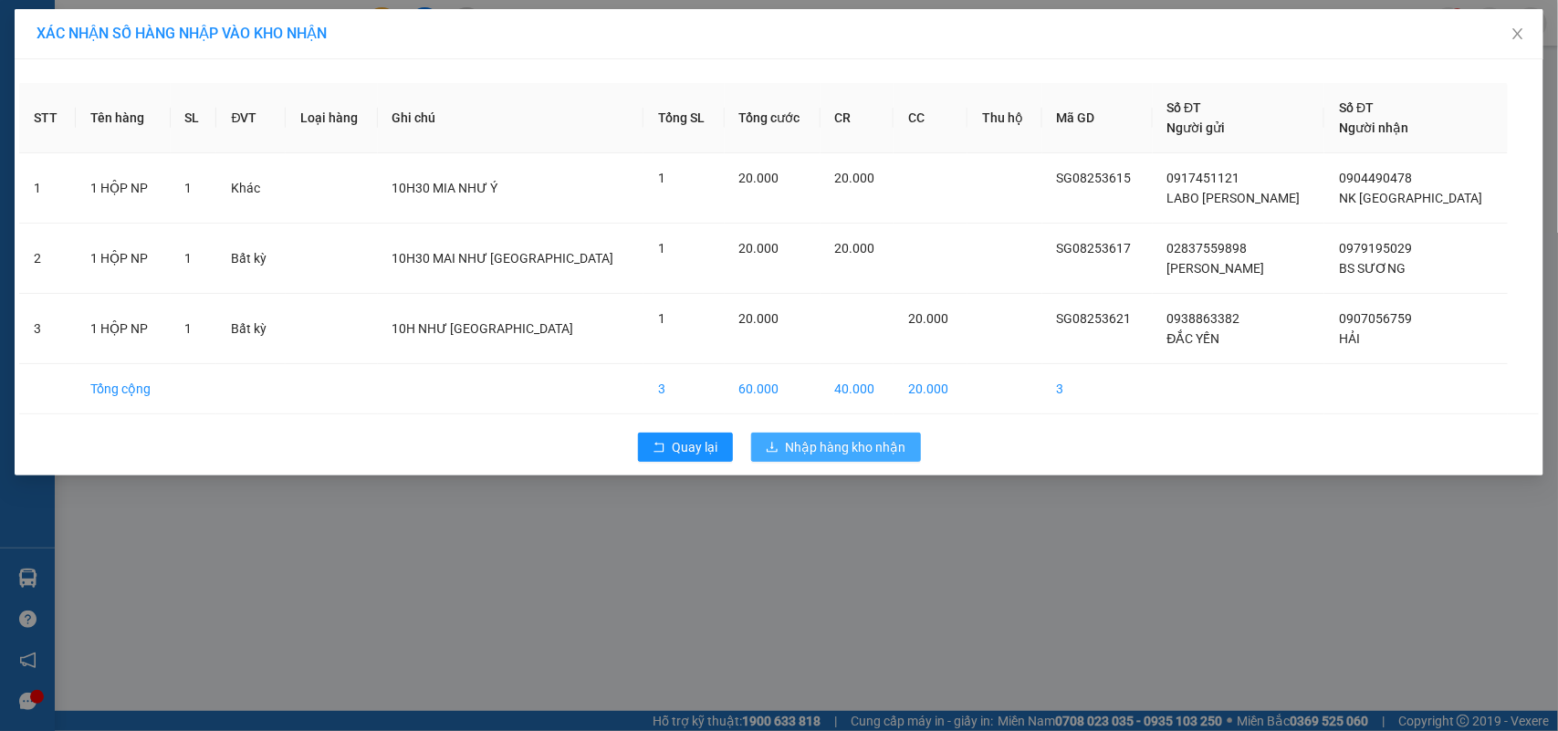
click at [822, 443] on span "Nhập hàng kho nhận" at bounding box center [846, 447] width 121 height 20
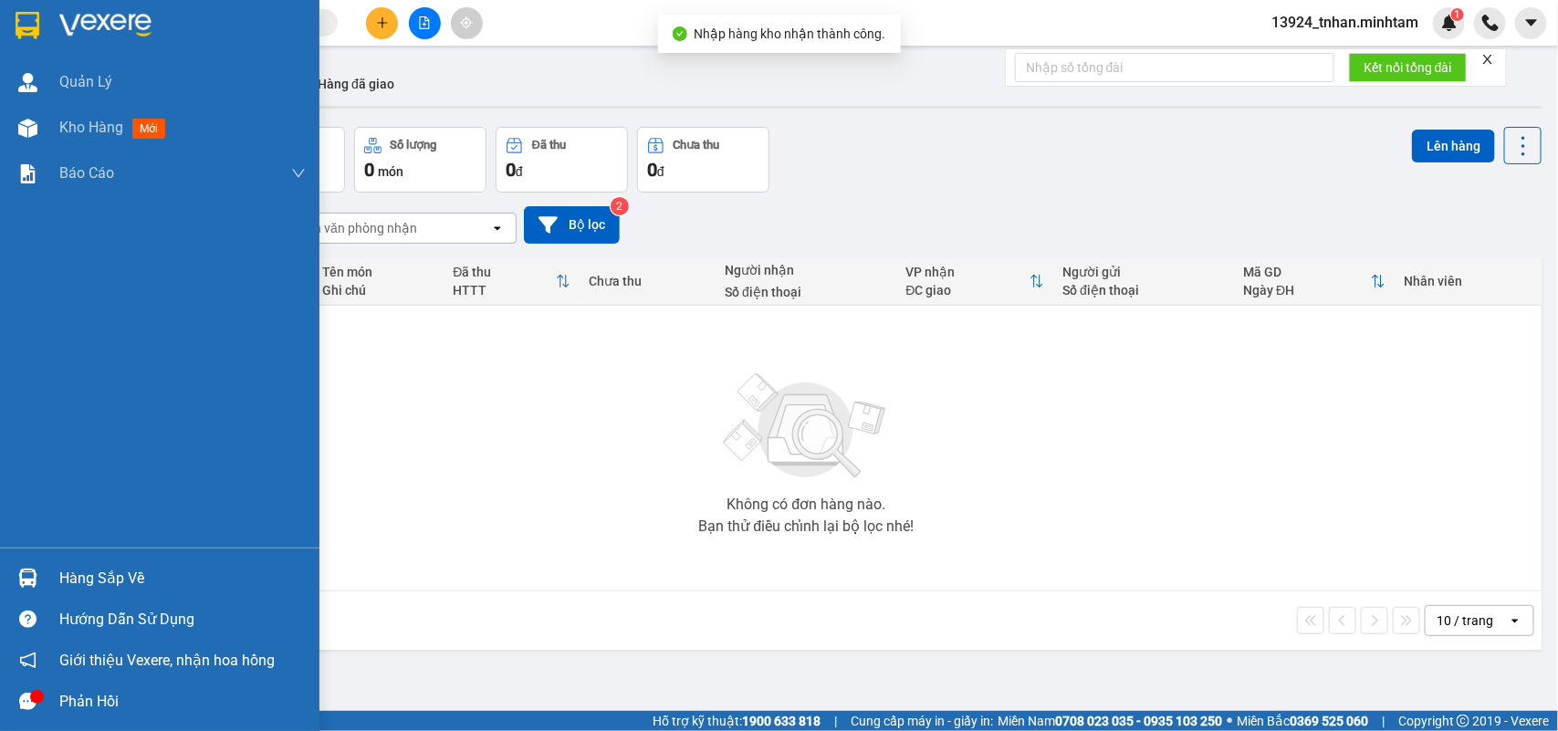
click at [19, 562] on div at bounding box center [28, 578] width 32 height 32
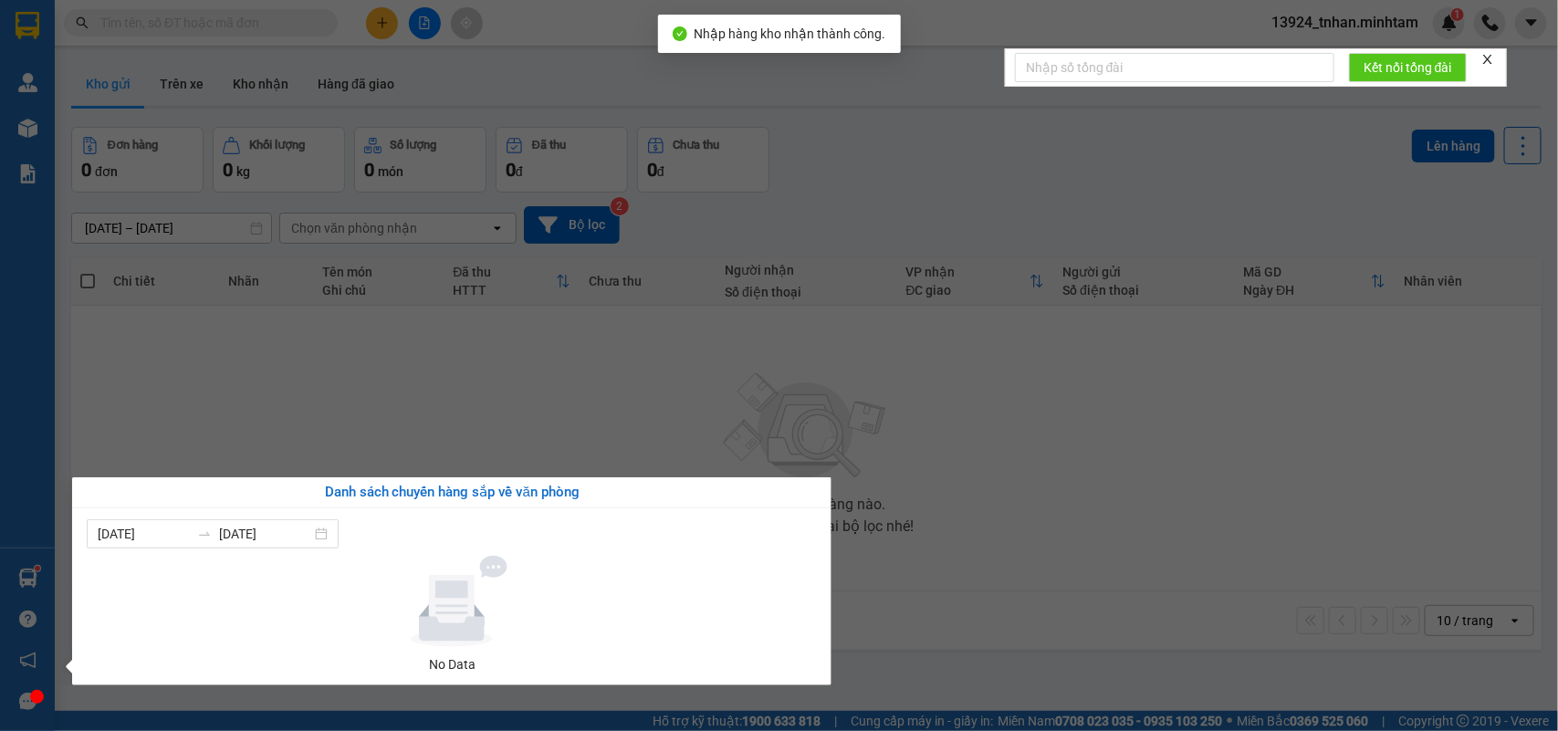
click at [687, 246] on section "Kết quả tìm kiếm ( 0 ) Bộ lọc Thuộc VP này Ngày tạo đơn gần nhất No Data 13924_…" at bounding box center [779, 365] width 1558 height 731
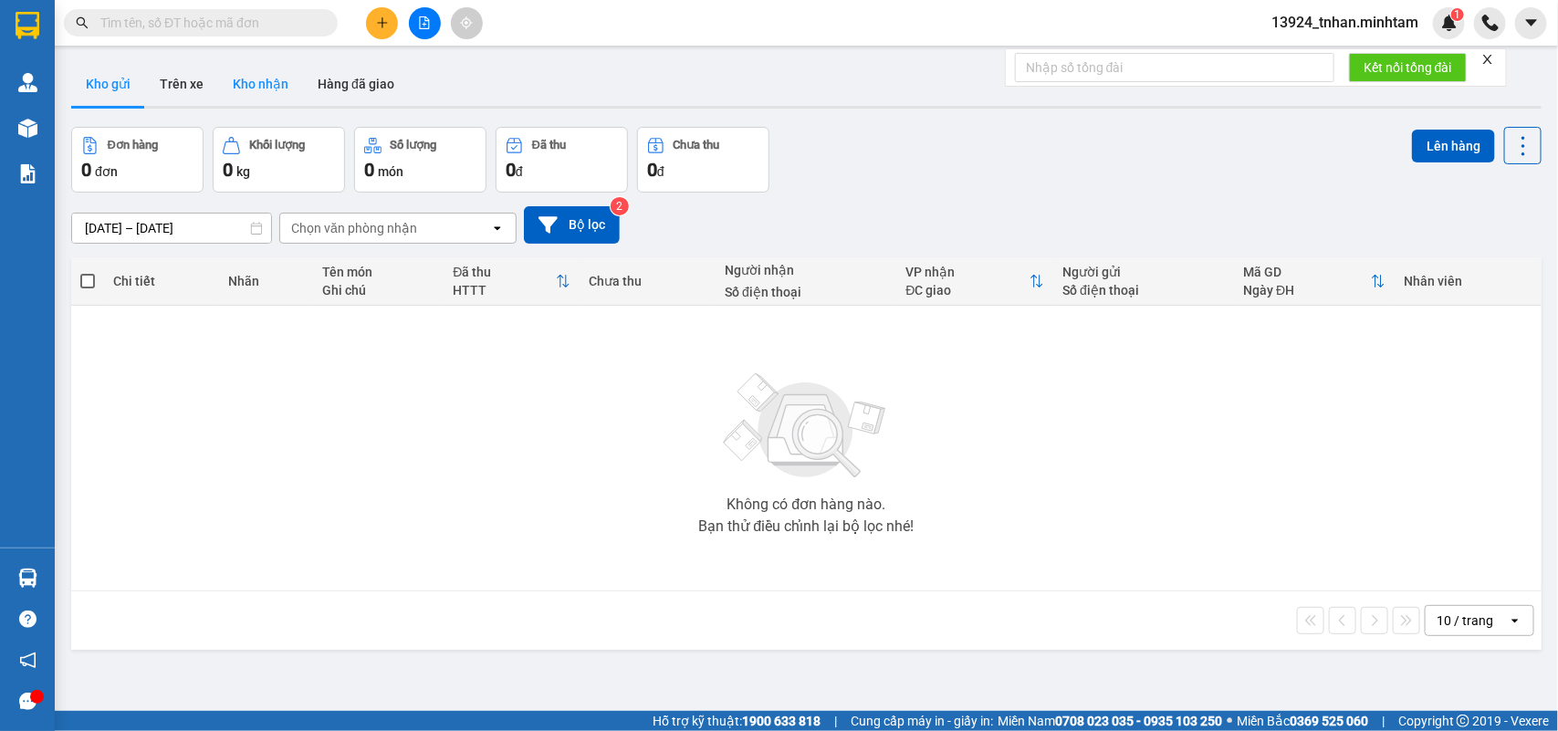
click at [237, 82] on button "Kho nhận" at bounding box center [260, 84] width 85 height 44
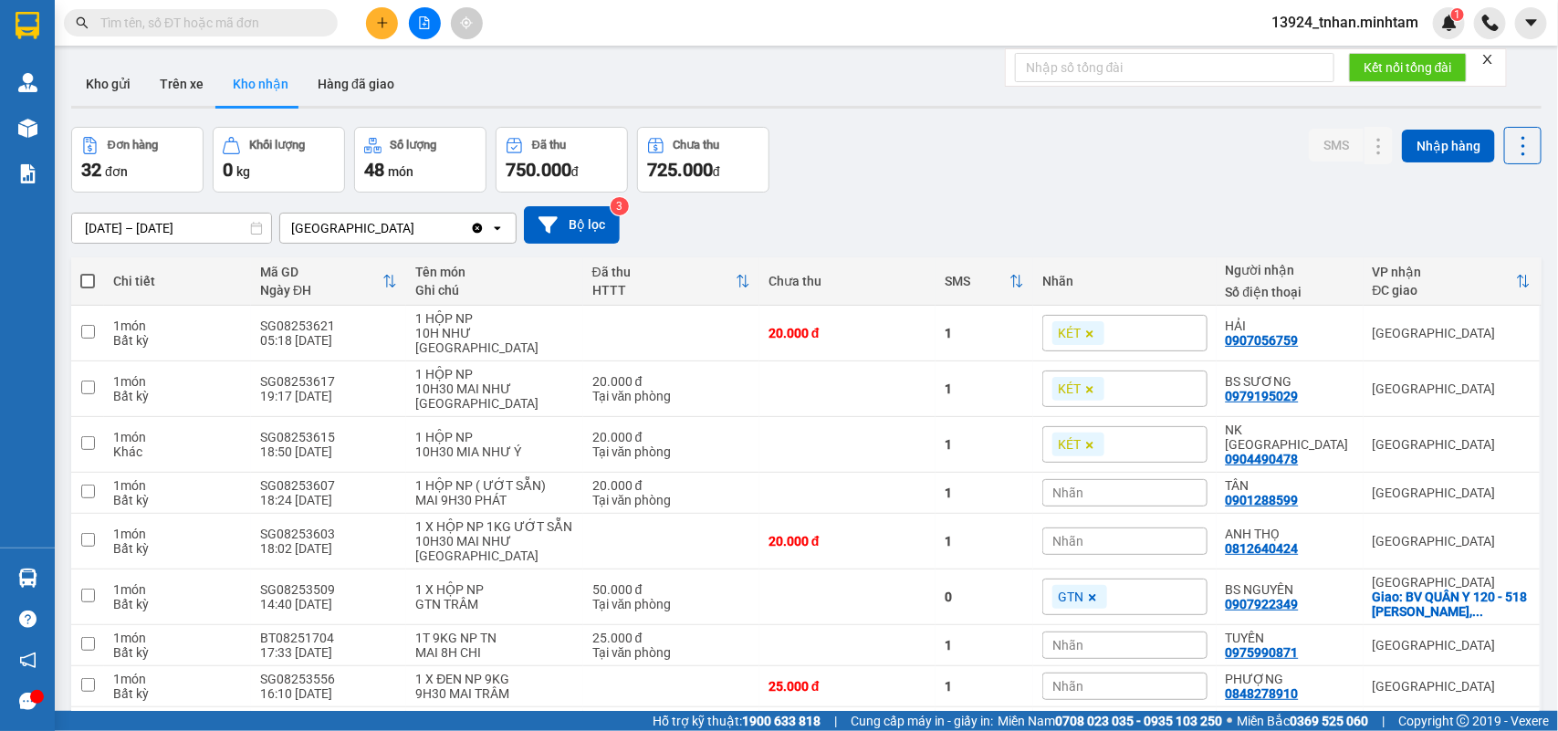
click at [306, 20] on input "text" at bounding box center [207, 23] width 215 height 20
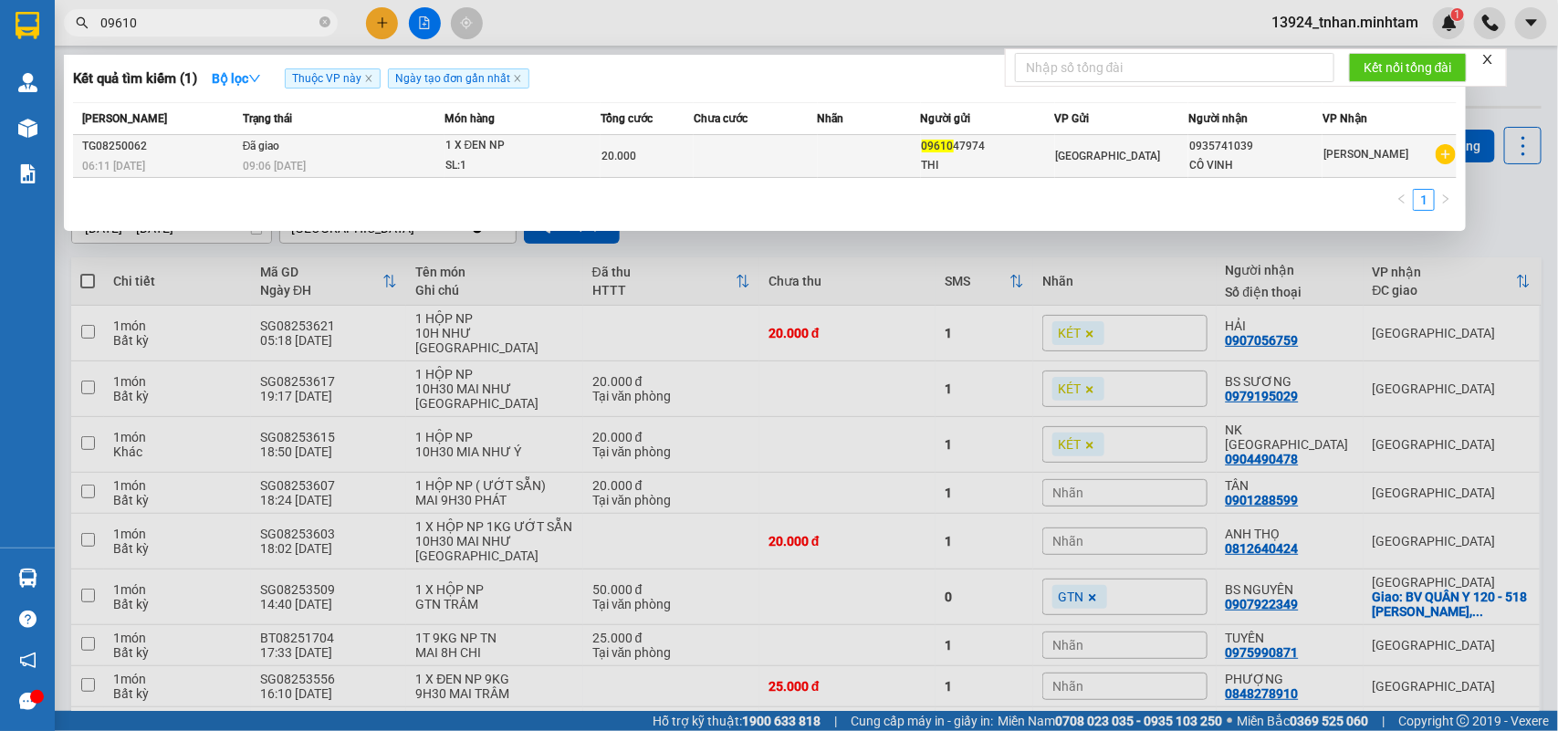
type input "09610"
click at [992, 149] on div "09610 47974" at bounding box center [988, 146] width 132 height 19
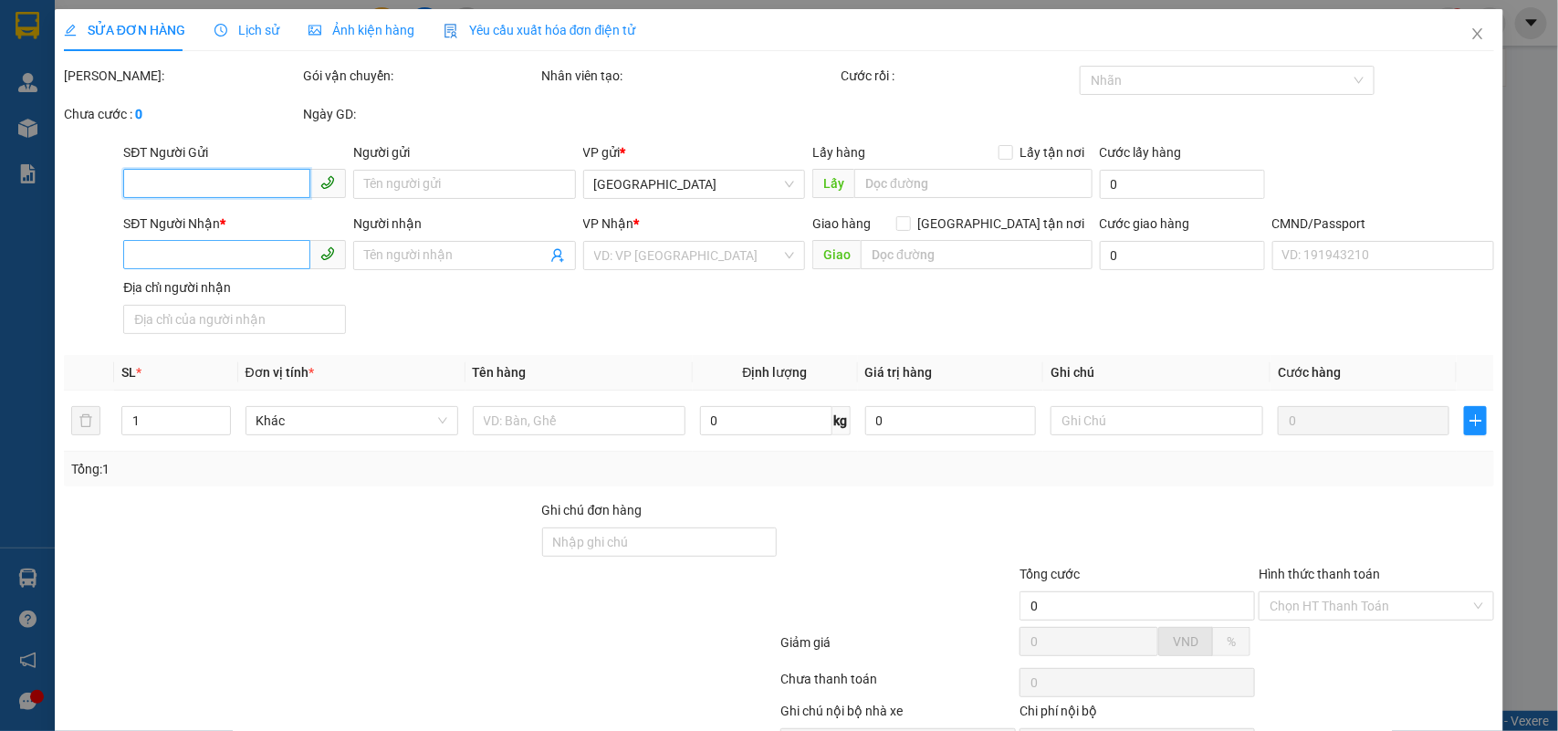
type input "0961047974"
type input "THI"
type input "0935741039"
type input "CÔ VINH"
type input "20.000"
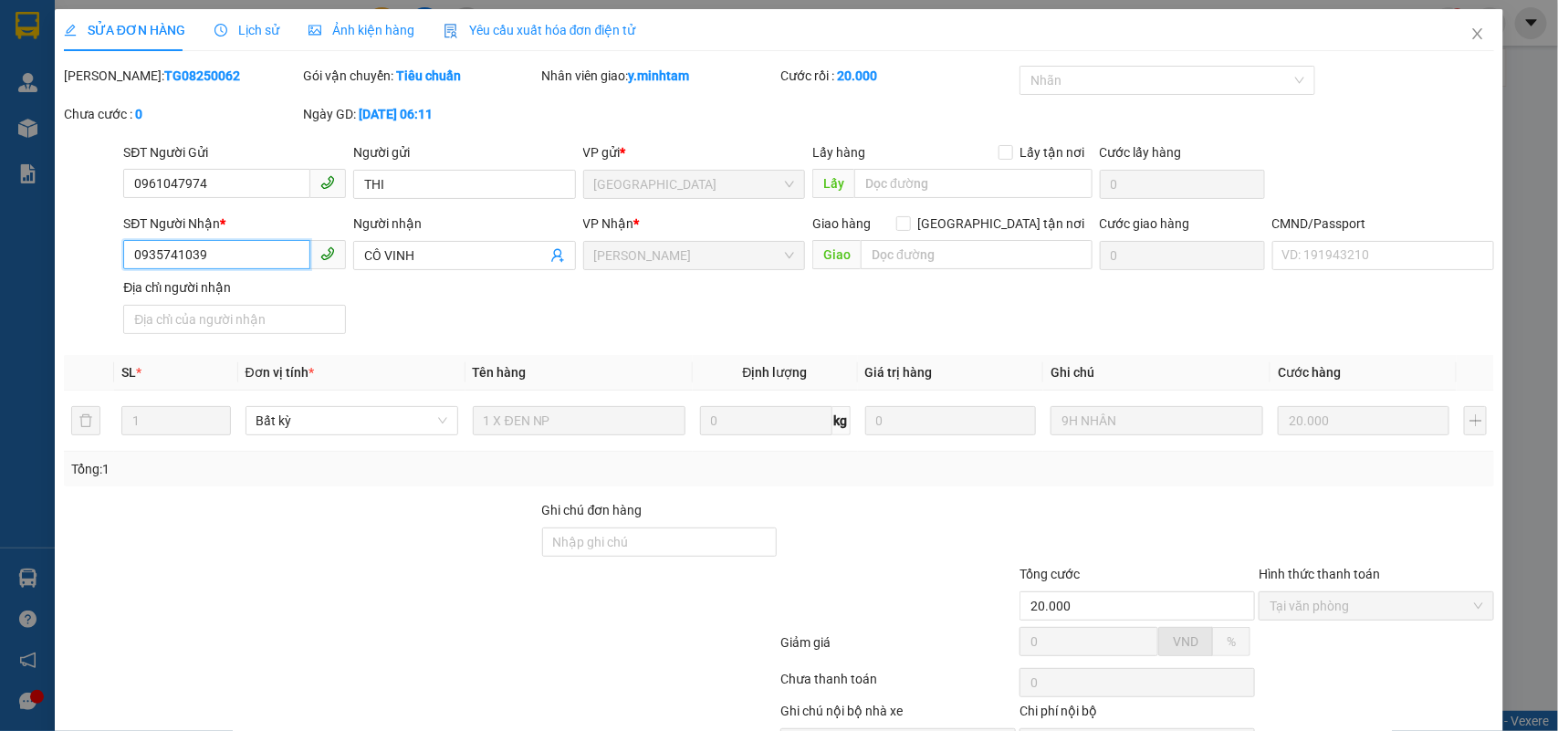
drag, startPoint x: 228, startPoint y: 251, endPoint x: 39, endPoint y: 217, distance: 192.0
click at [39, 217] on div "SỬA ĐƠN HÀNG Lịch sử Ảnh kiện hàng Yêu cầu xuất hóa đơn điện tử Total Paid Fee …" at bounding box center [779, 365] width 1558 height 731
click at [1471, 30] on icon "close" at bounding box center [1478, 33] width 15 height 15
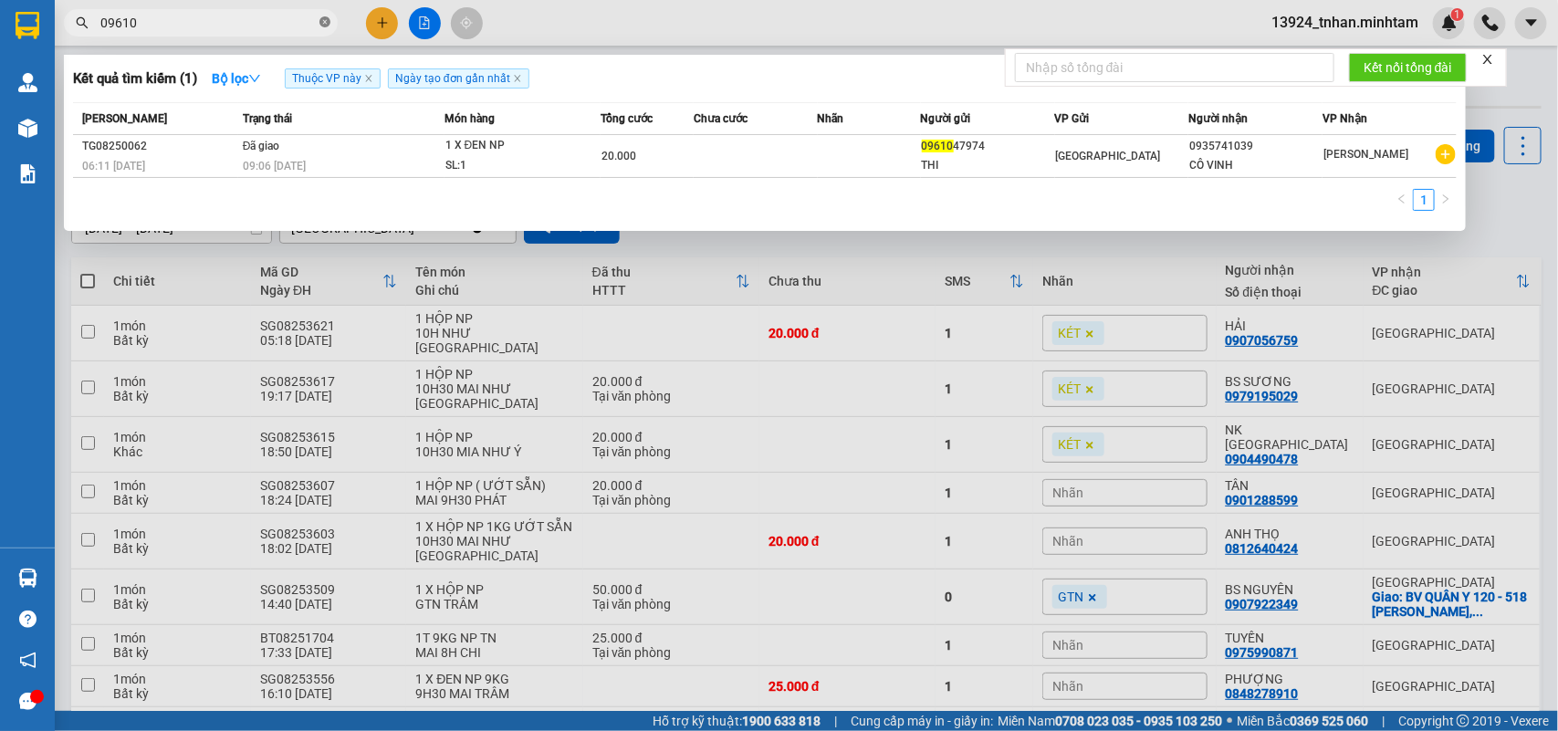
click at [320, 16] on icon "close-circle" at bounding box center [325, 21] width 11 height 11
paste input "0935741039"
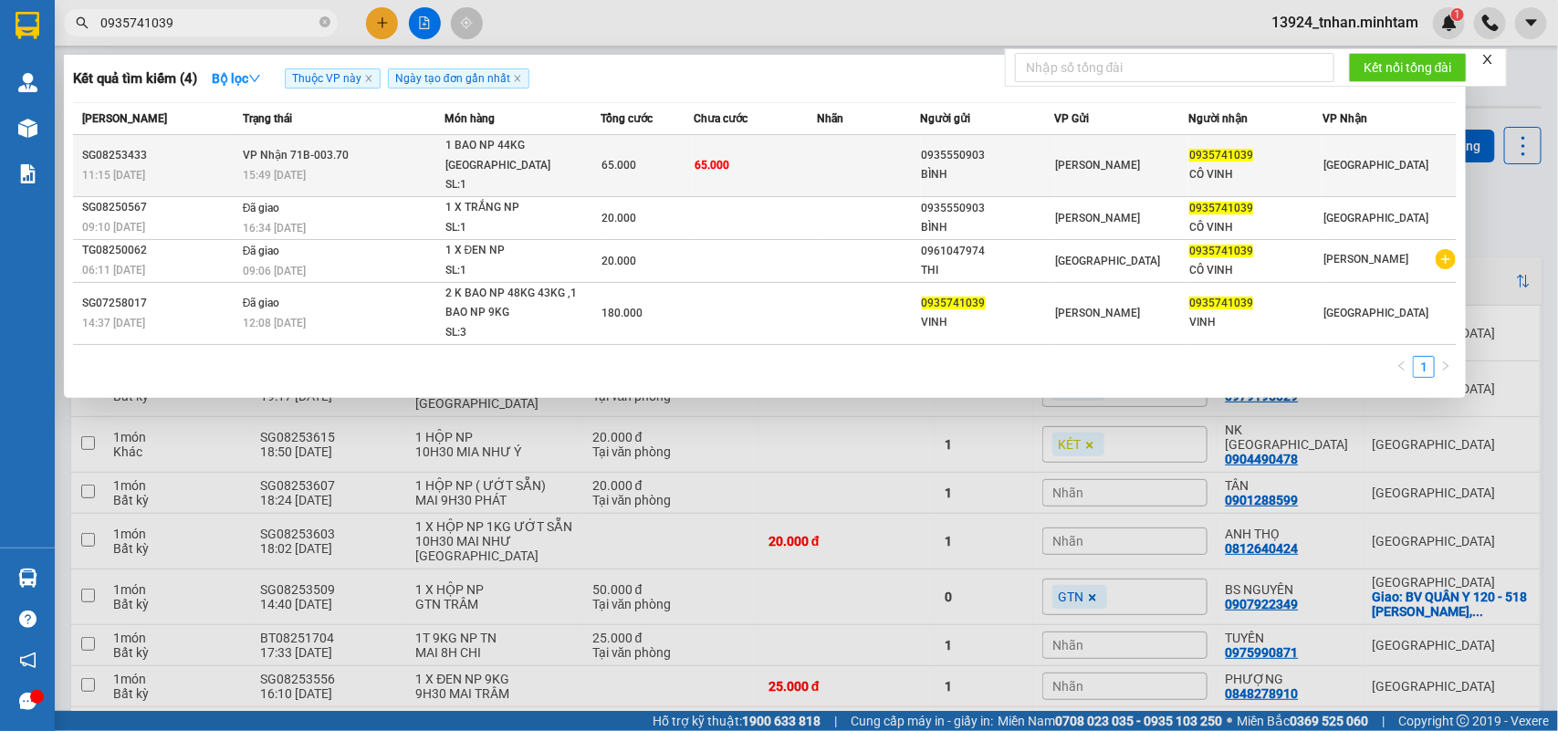
type input "0935741039"
click at [719, 159] on span "65.000" at bounding box center [712, 165] width 35 height 13
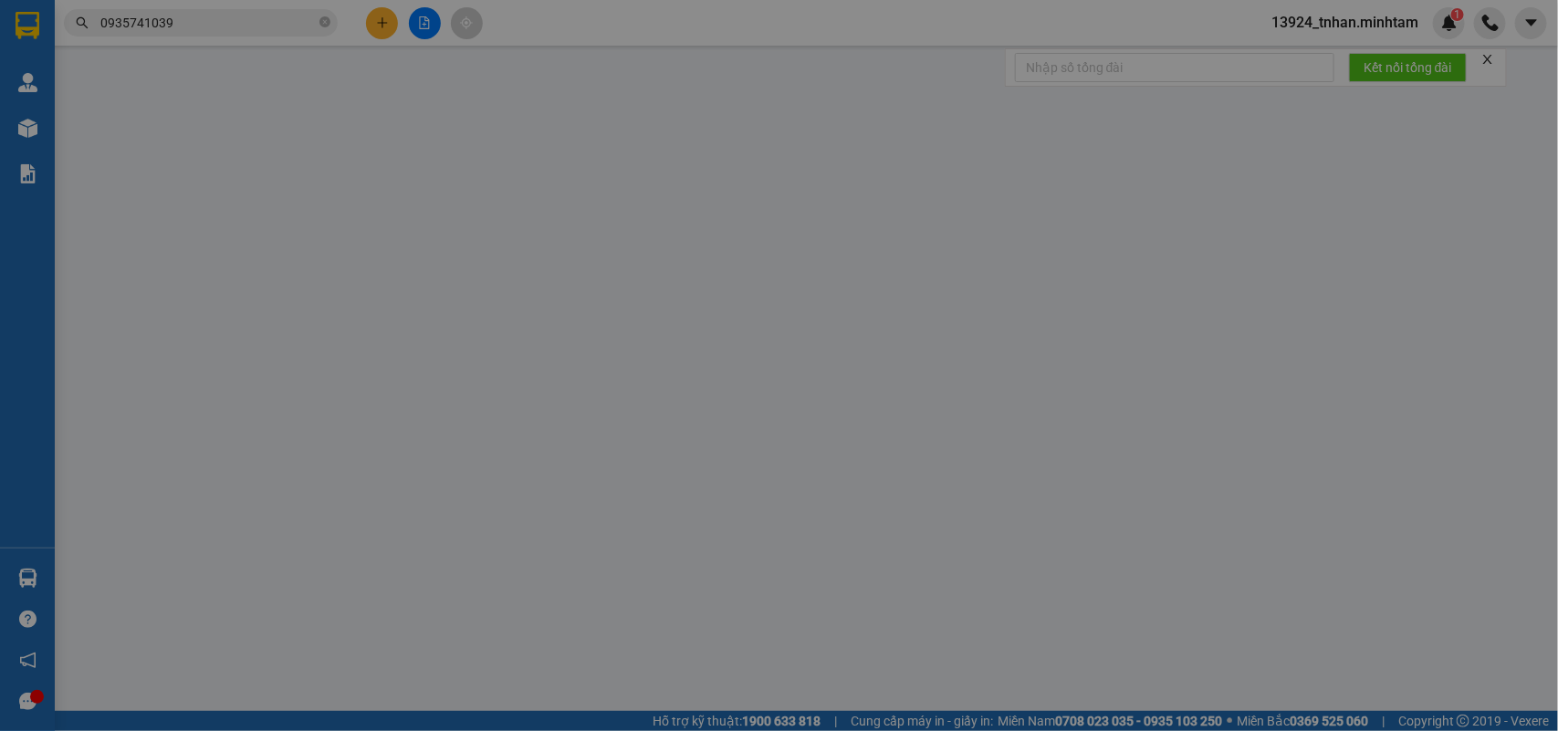
type input "0935550903"
type input "BÌNH"
type input "0935741039"
type input "CÔ VINH"
type input "VẢI"
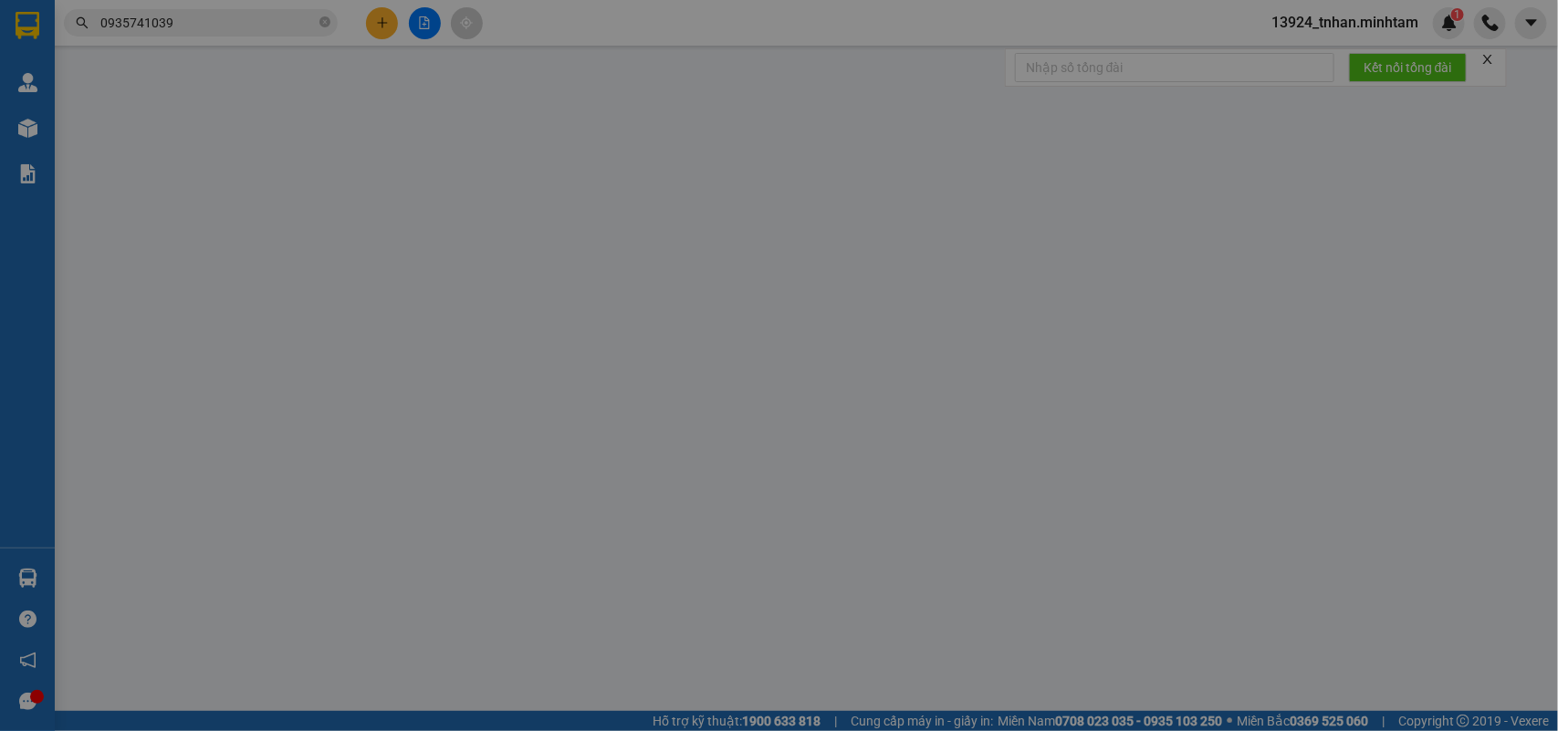
type input "65.000"
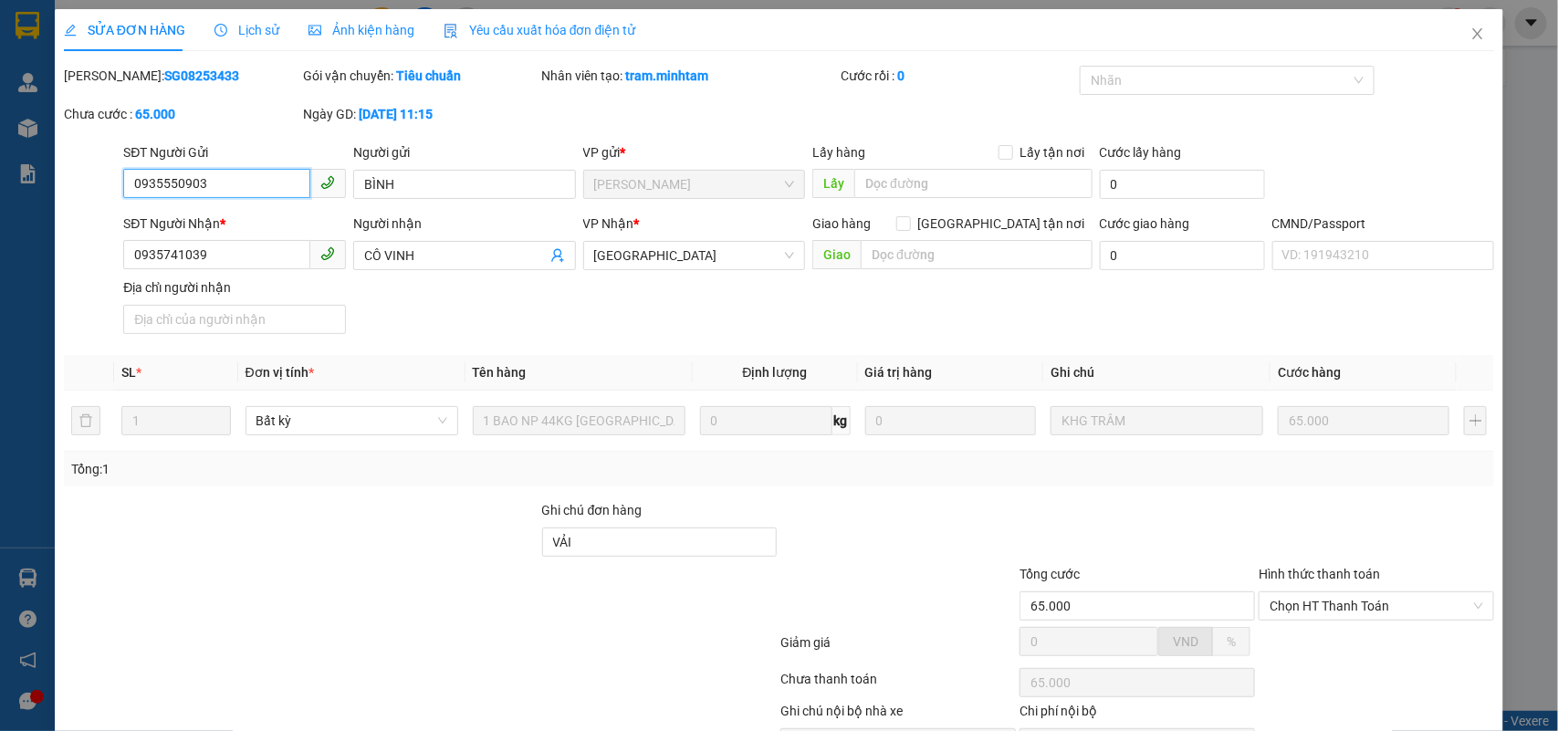
scroll to position [107, 0]
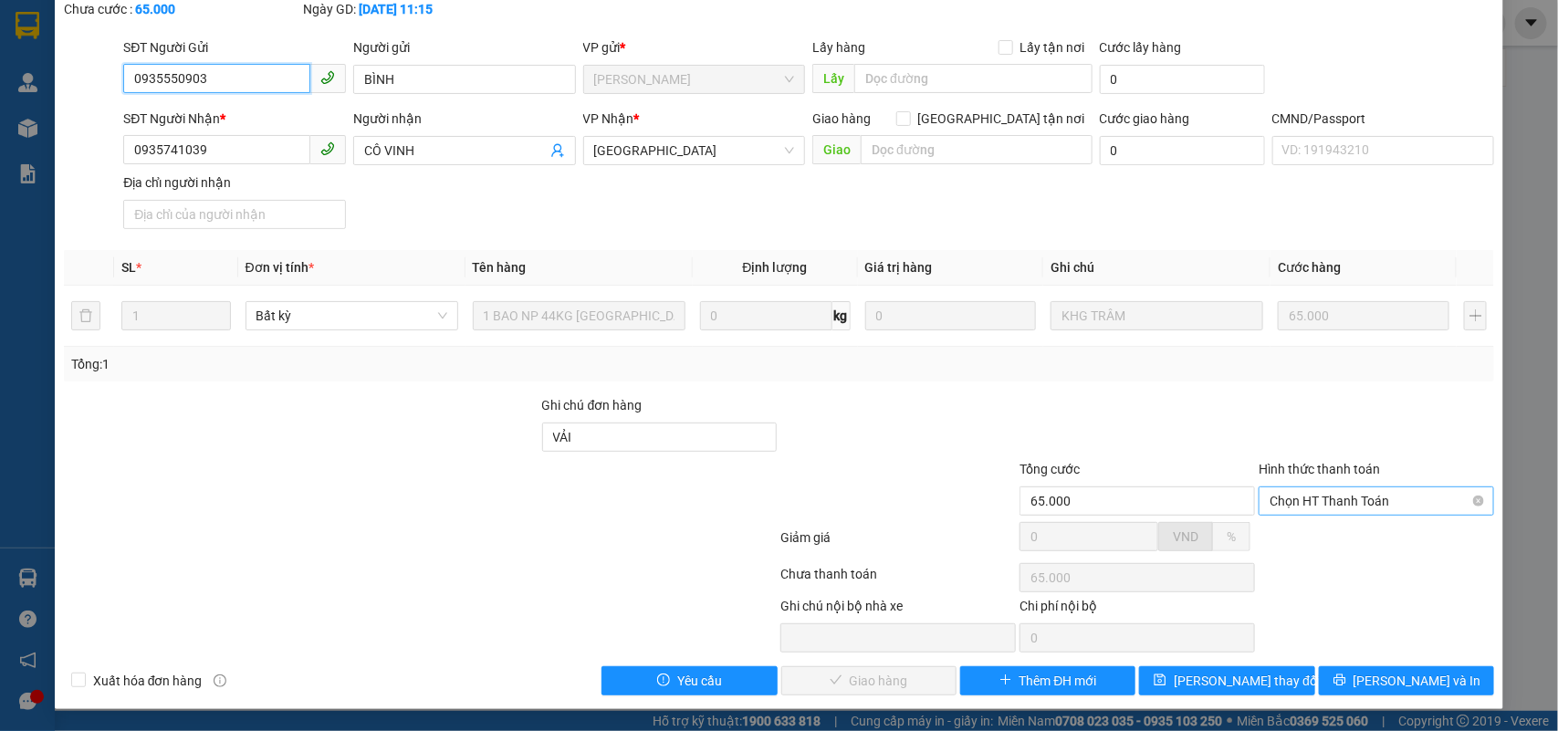
click at [1329, 494] on span "Chọn HT Thanh Toán" at bounding box center [1377, 501] width 214 height 27
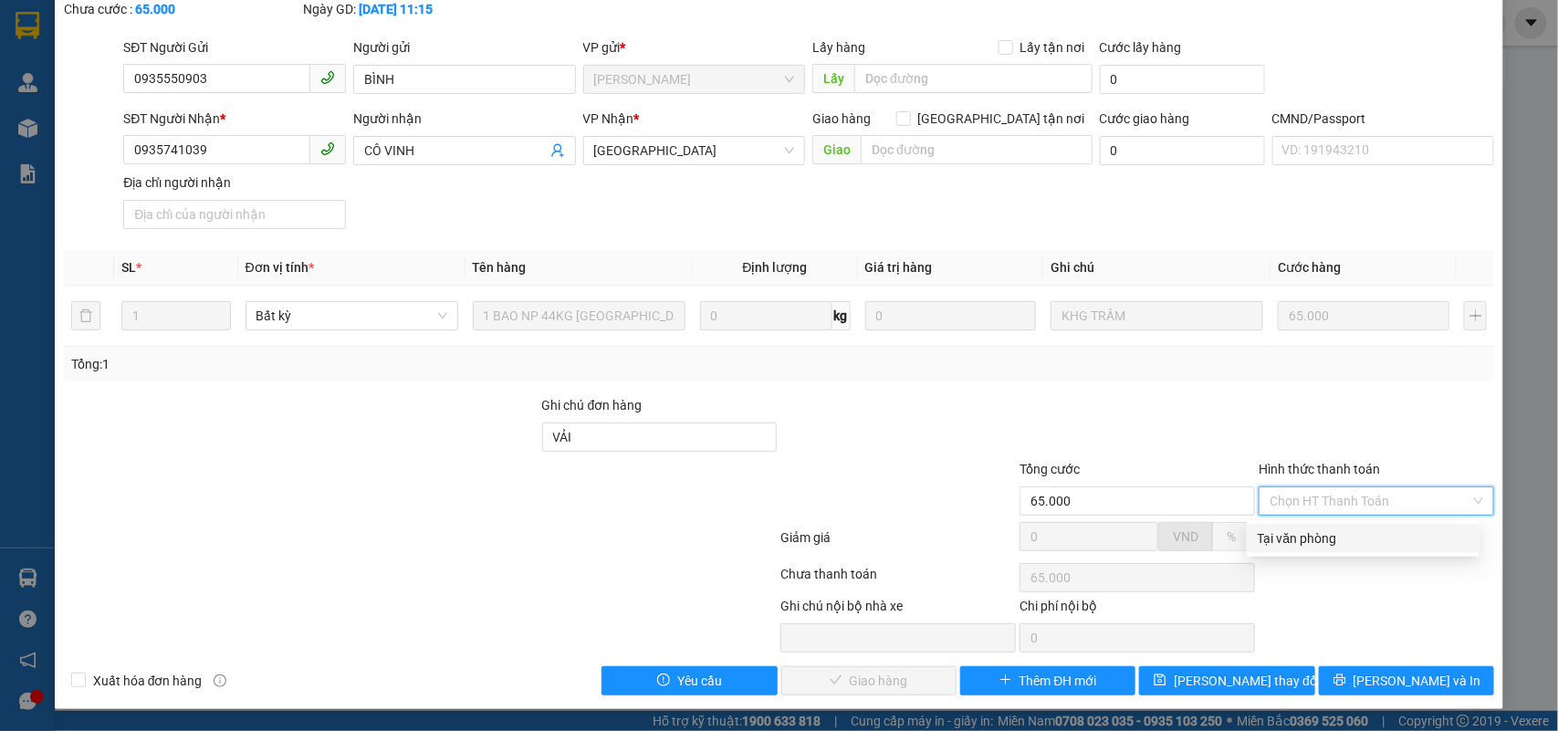
click at [1326, 540] on div "Tại văn phòng" at bounding box center [1363, 539] width 211 height 20
type input "0"
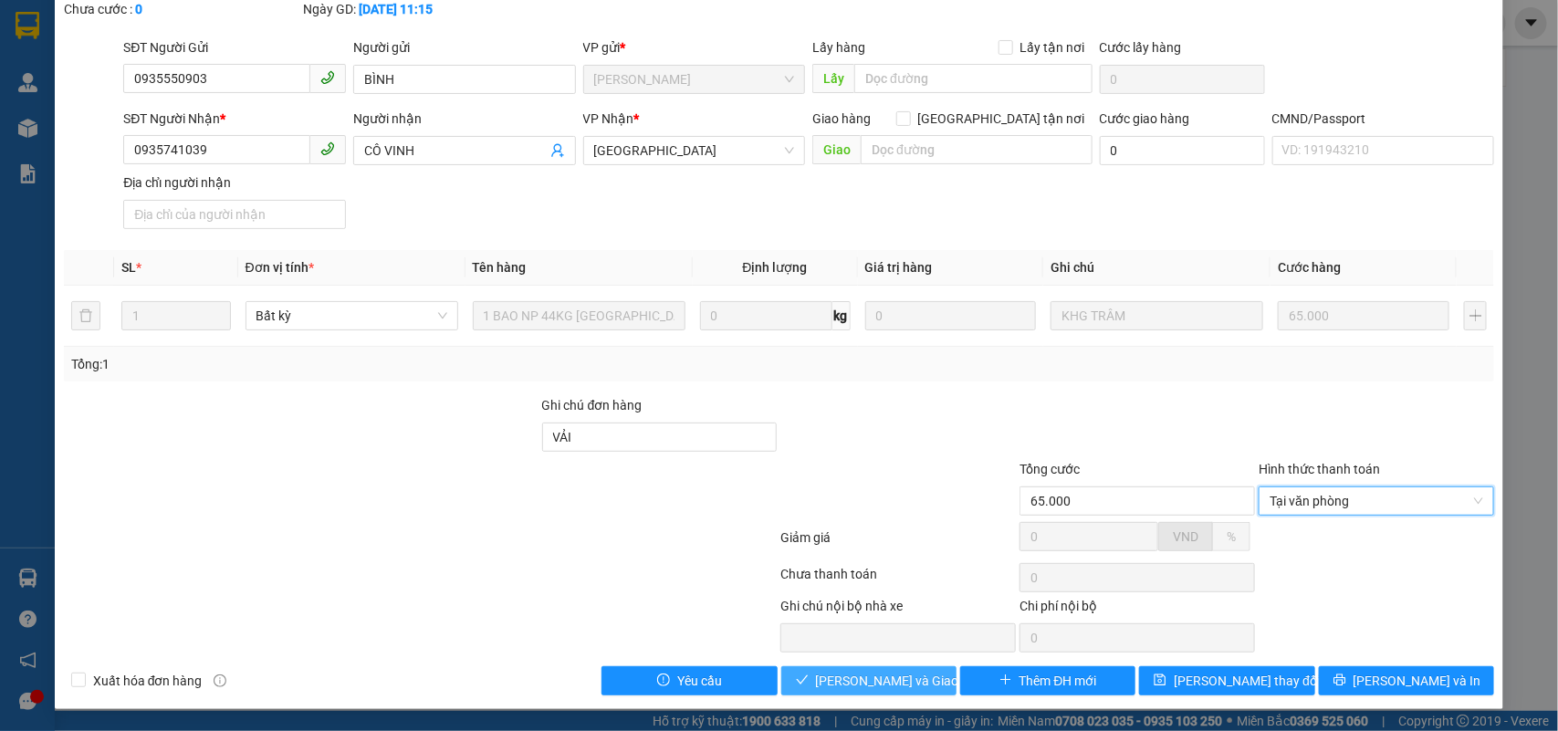
click at [873, 691] on span "Lưu và Giao hàng" at bounding box center [903, 681] width 175 height 20
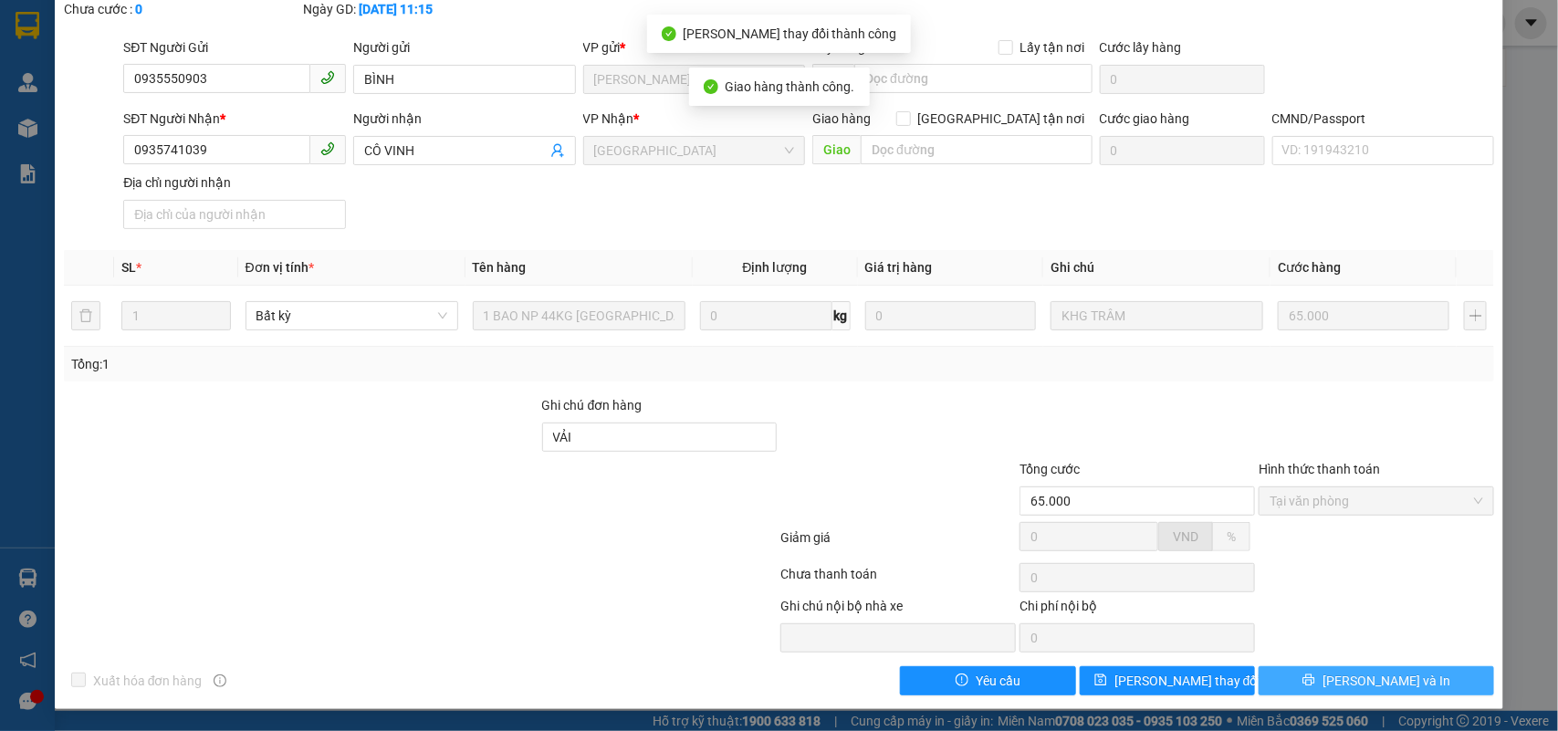
click at [1360, 687] on span "Lưu và In" at bounding box center [1387, 681] width 128 height 20
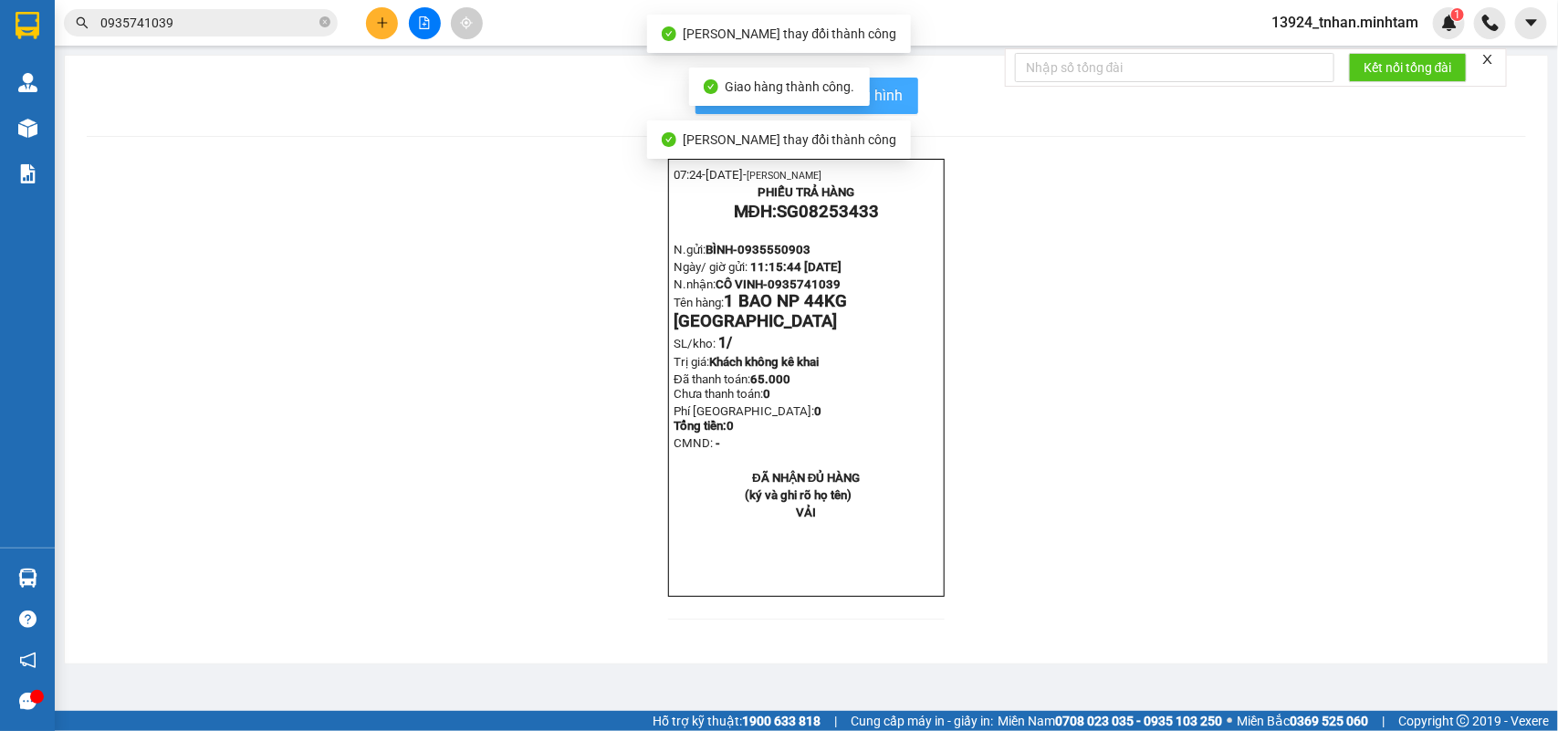
click at [888, 93] on span "In mẫu biên lai tự cấu hình" at bounding box center [818, 95] width 172 height 23
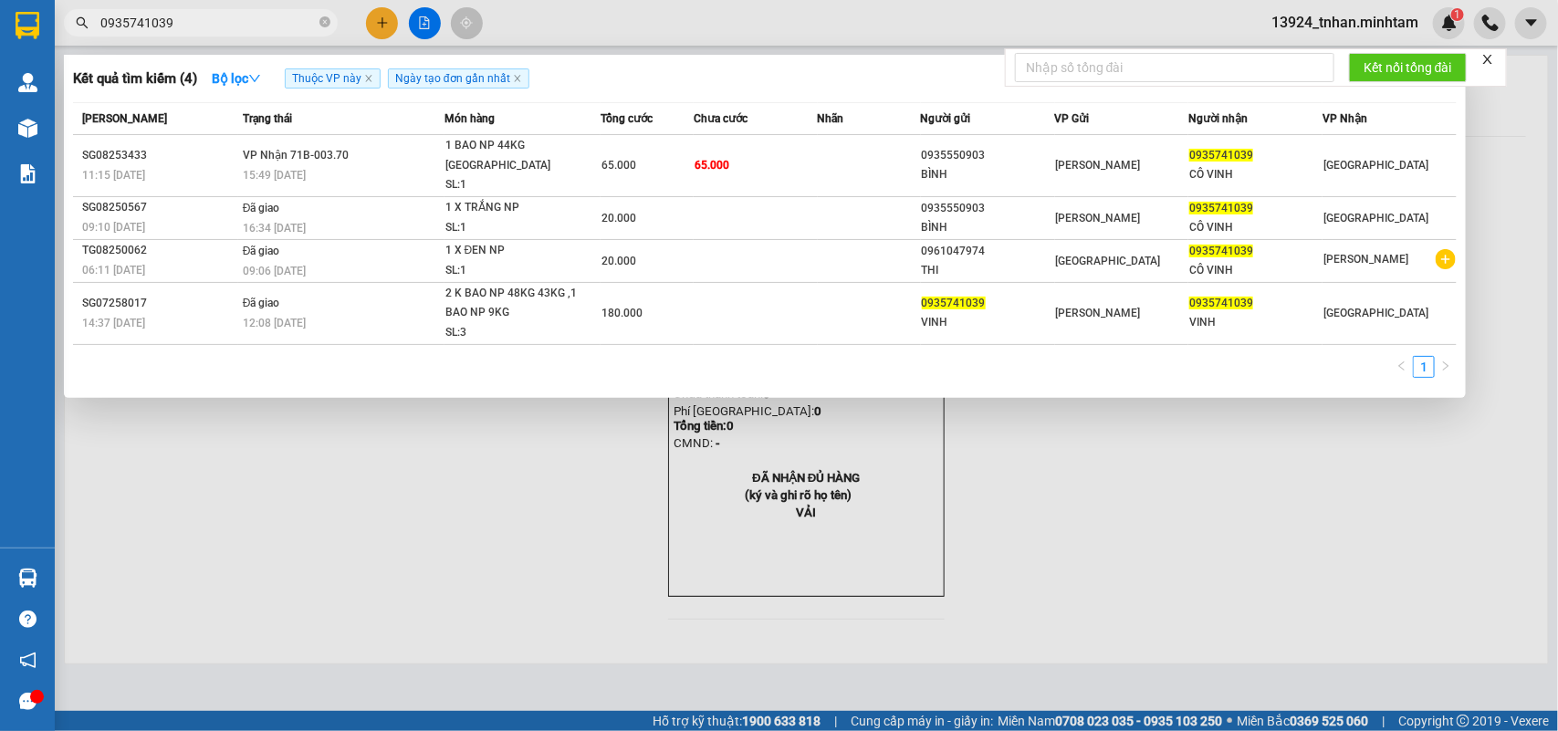
click at [267, 20] on input "0935741039" at bounding box center [207, 23] width 215 height 20
click at [322, 21] on icon "close-circle" at bounding box center [325, 21] width 11 height 11
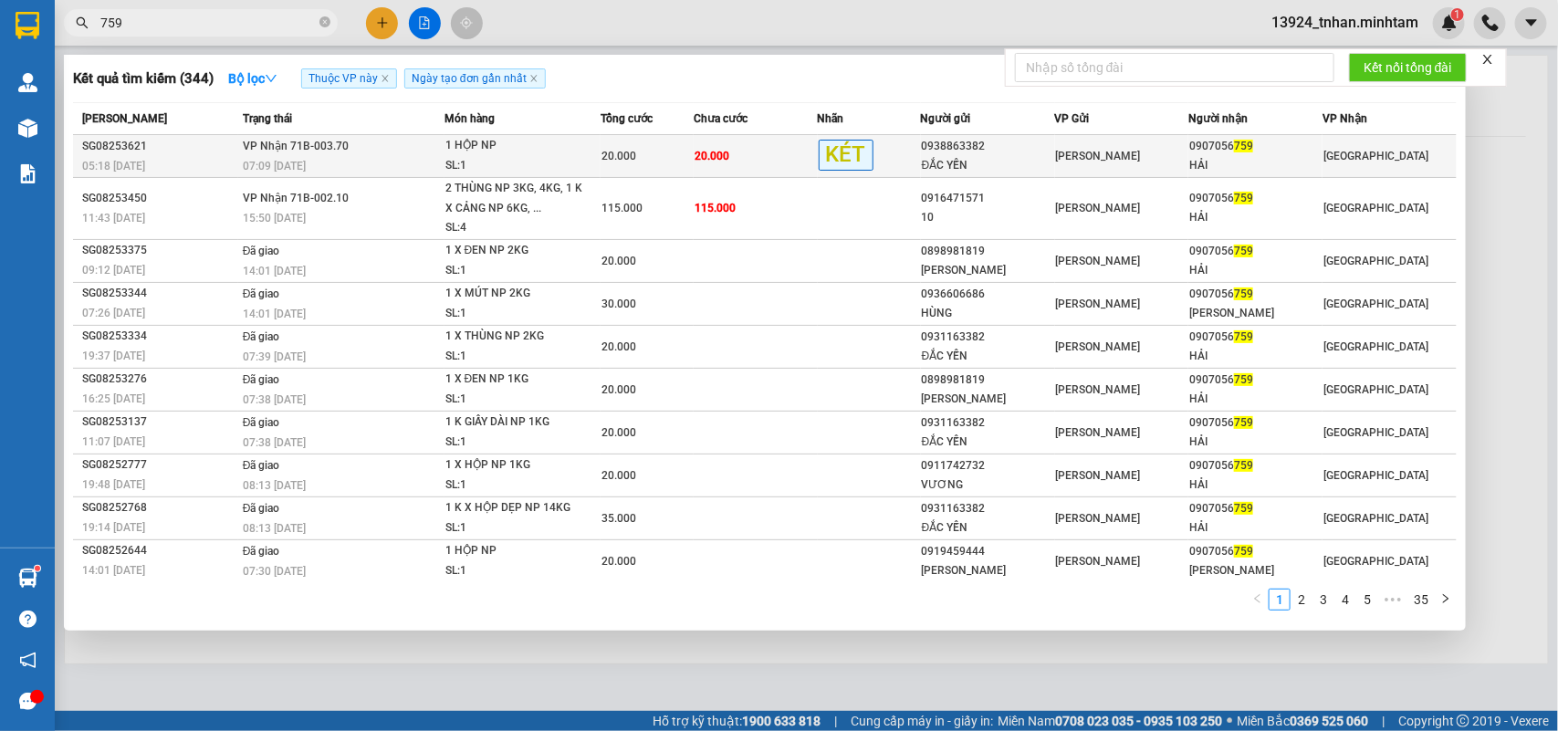
type input "759"
click at [650, 152] on div "20.000" at bounding box center [647, 156] width 91 height 20
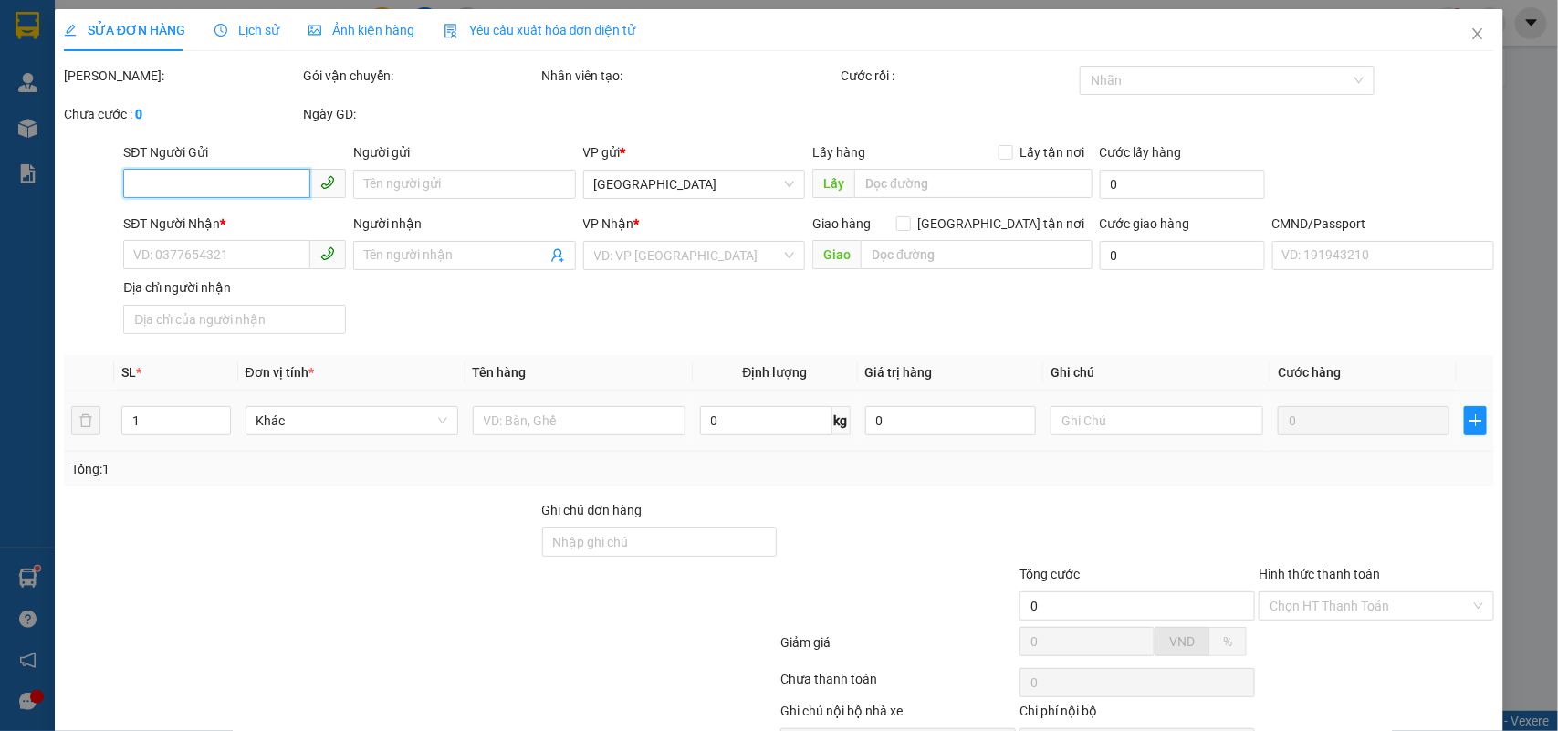
type input "0938863382"
type input "ĐẮC YẾN"
type input "0907056759"
type input "HẢI"
type input "20.000"
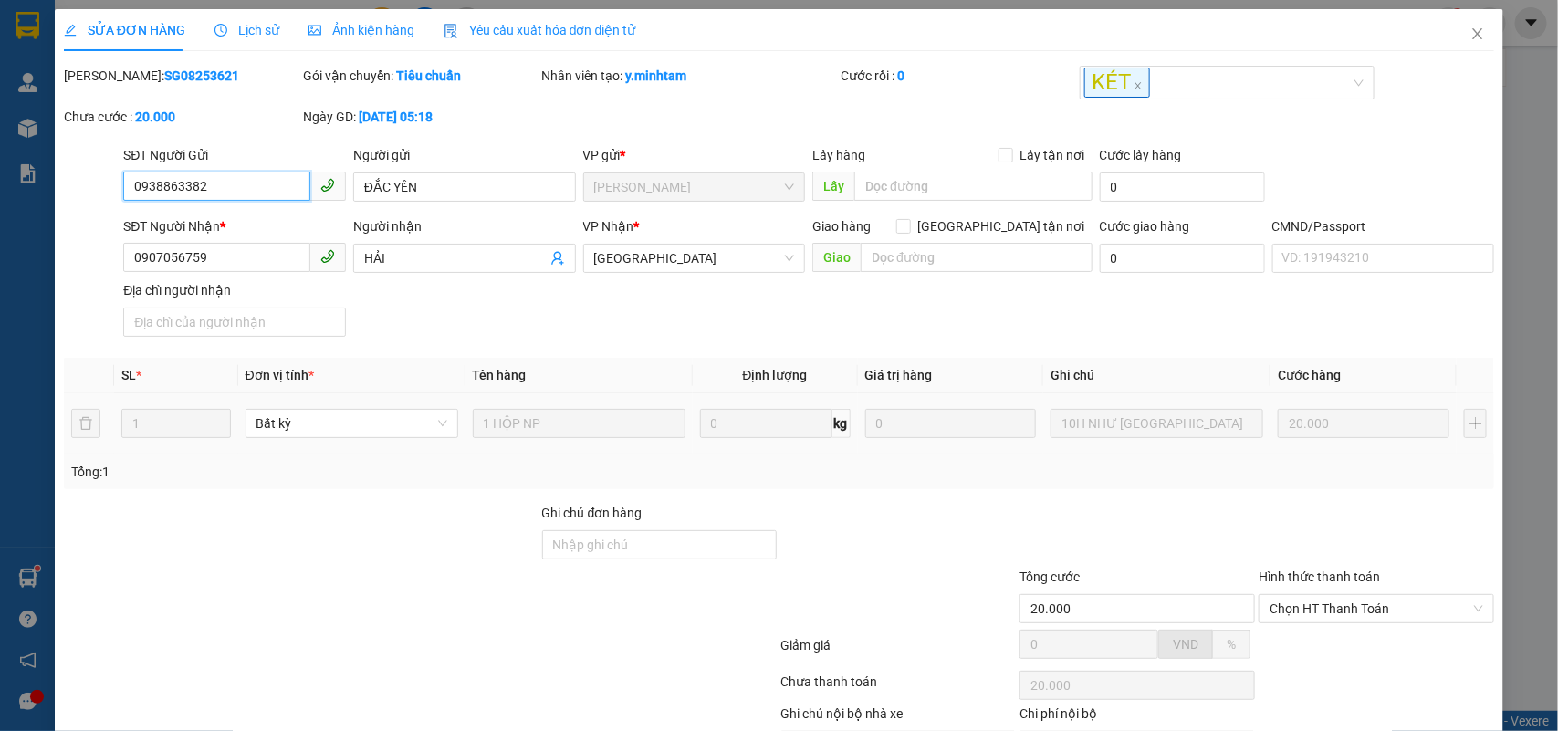
scroll to position [107, 0]
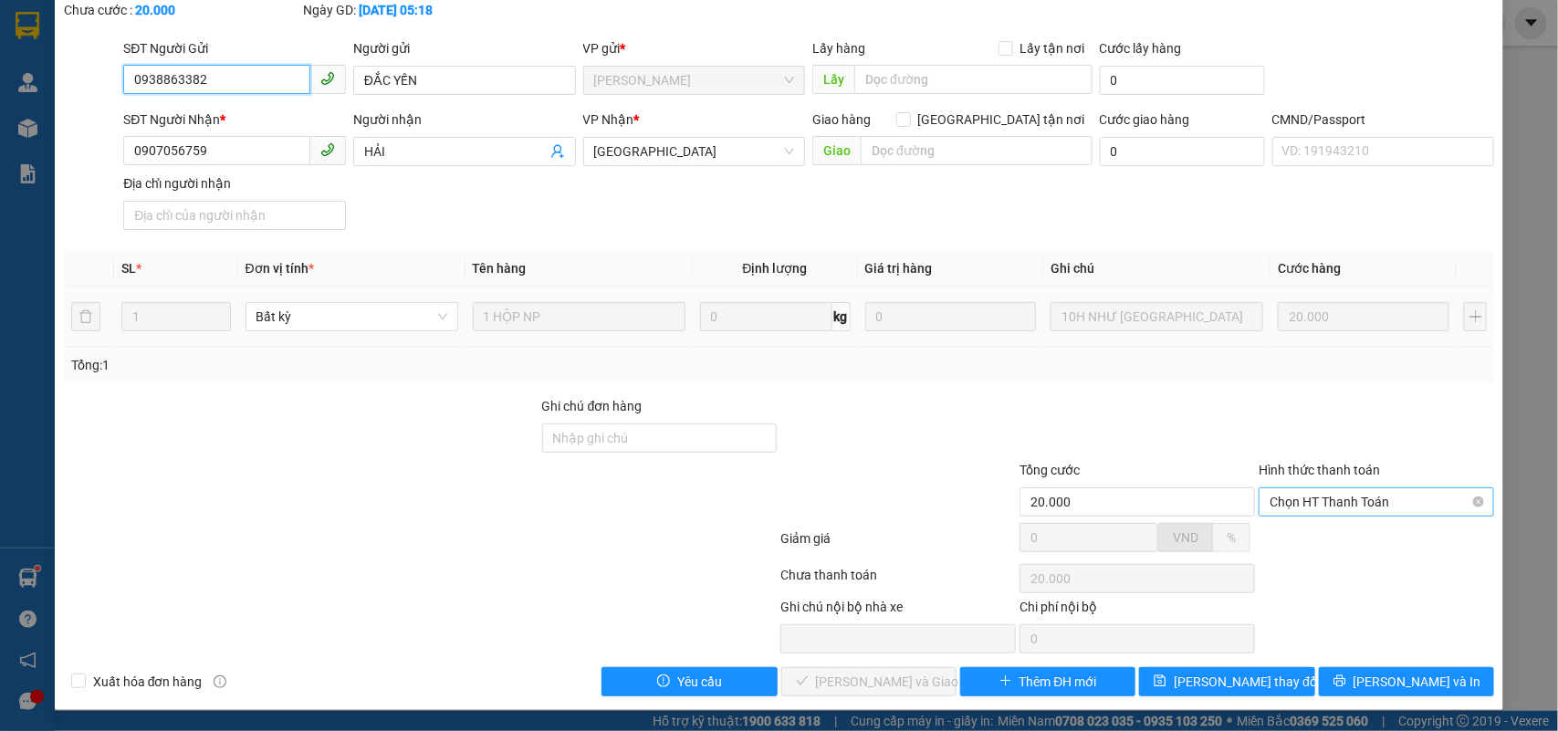
drag, startPoint x: 1287, startPoint y: 512, endPoint x: 1295, endPoint y: 522, distance: 12.4
click at [1288, 512] on span "Chọn HT Thanh Toán" at bounding box center [1377, 501] width 214 height 27
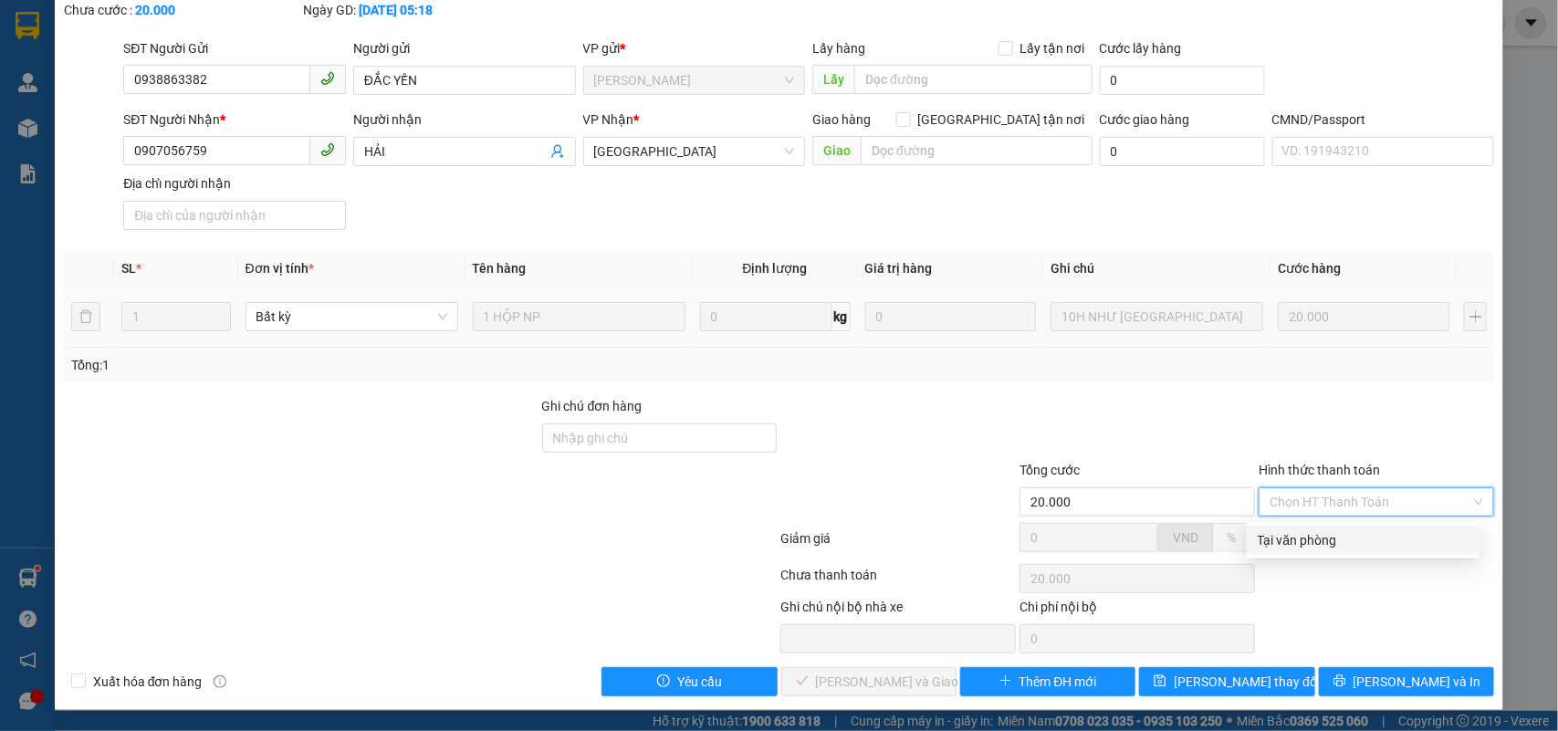
click at [1297, 548] on div "Tại văn phòng" at bounding box center [1363, 540] width 211 height 20
type input "0"
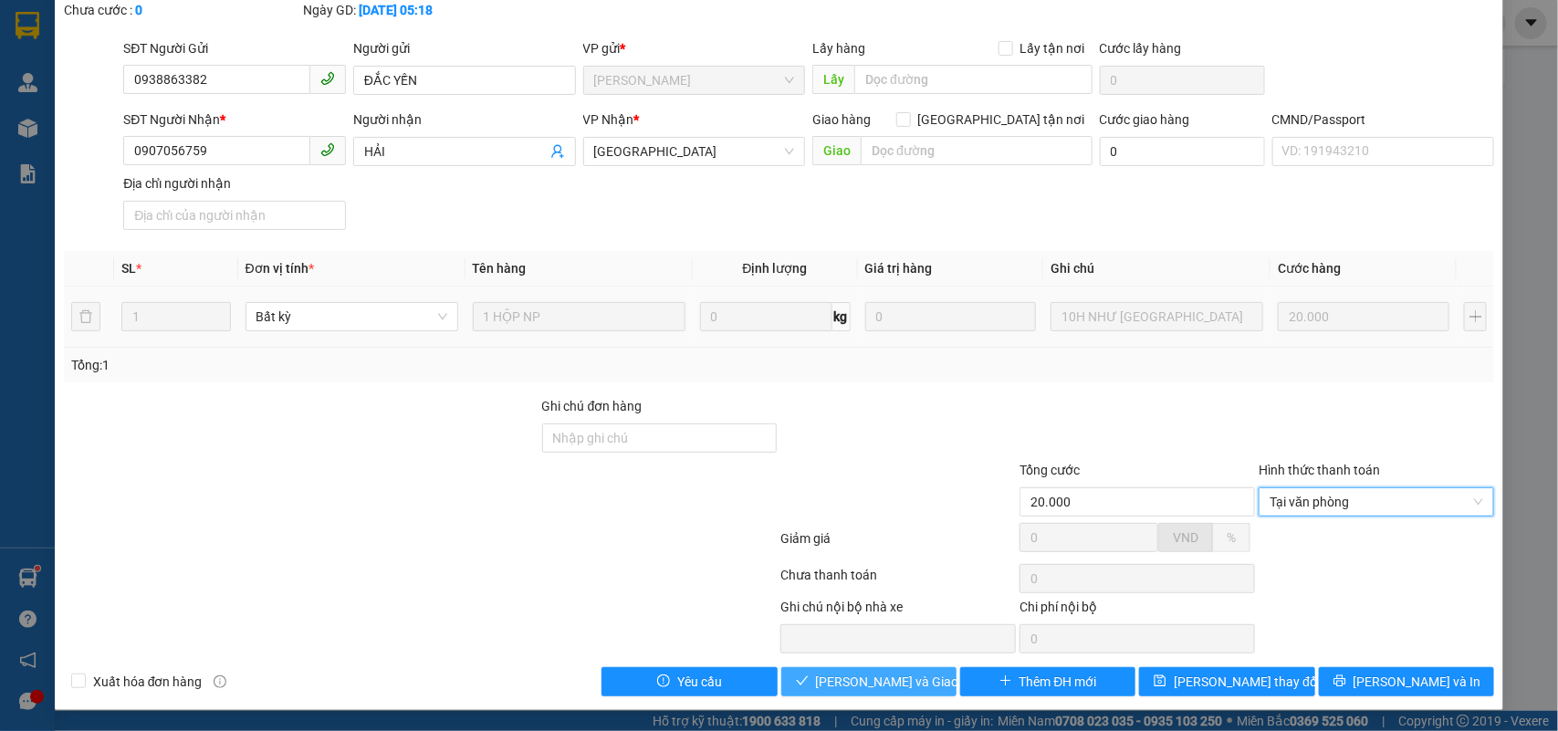
drag, startPoint x: 908, startPoint y: 687, endPoint x: 919, endPoint y: 678, distance: 13.7
click at [908, 686] on span "Lưu và Giao hàng" at bounding box center [903, 682] width 175 height 20
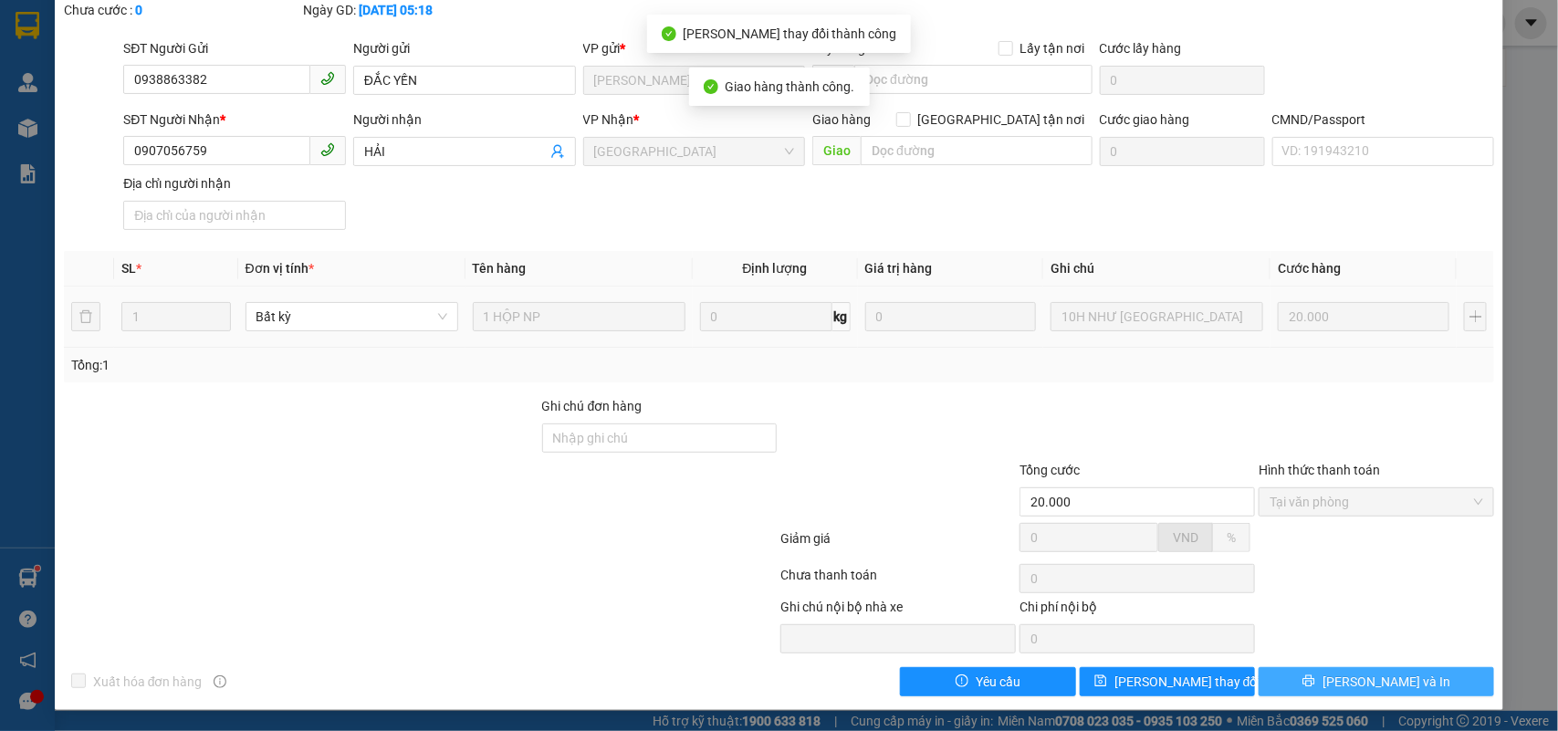
click at [1399, 689] on button "Lưu và In" at bounding box center [1377, 681] width 236 height 29
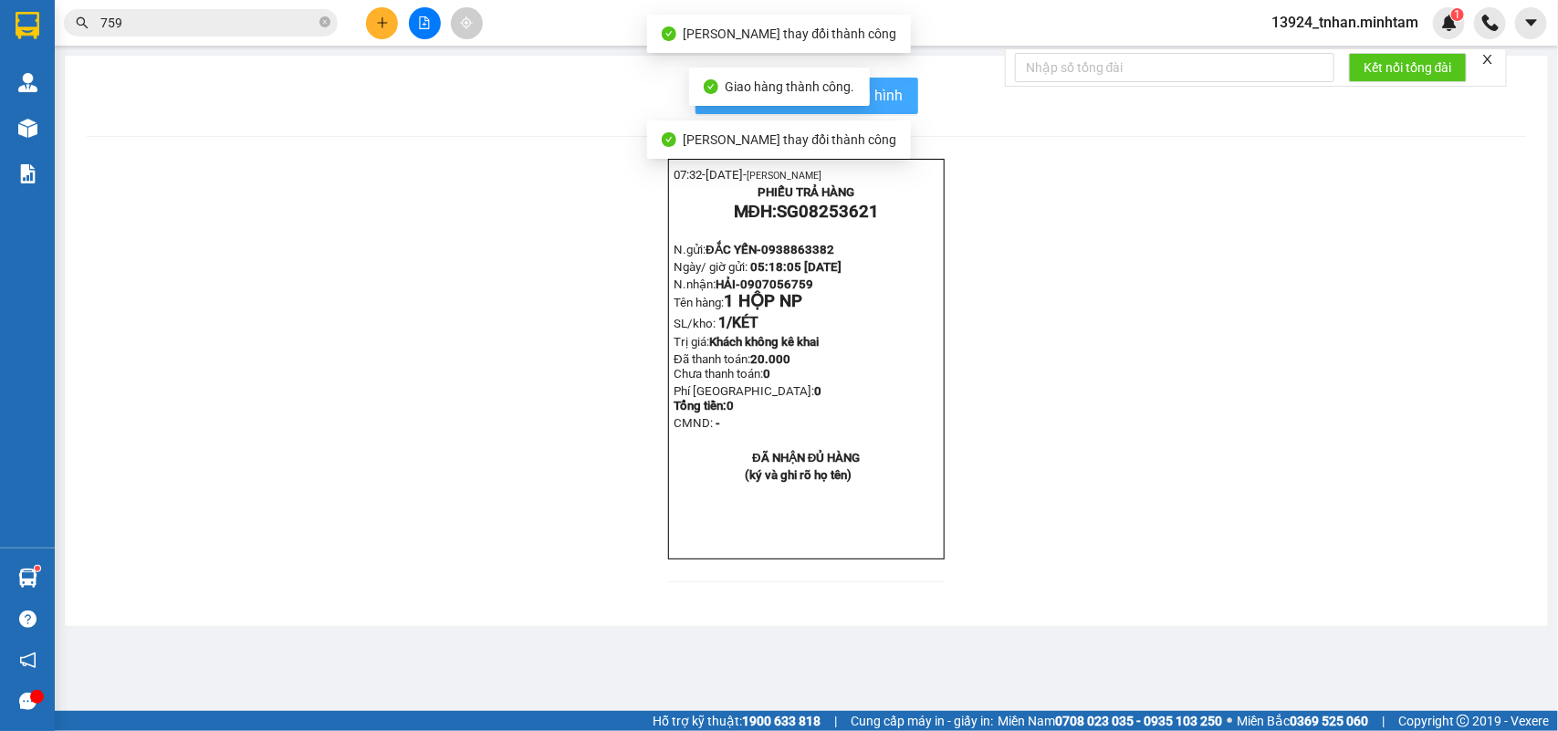
click span "In mẫu biên lai tự cấu hình"
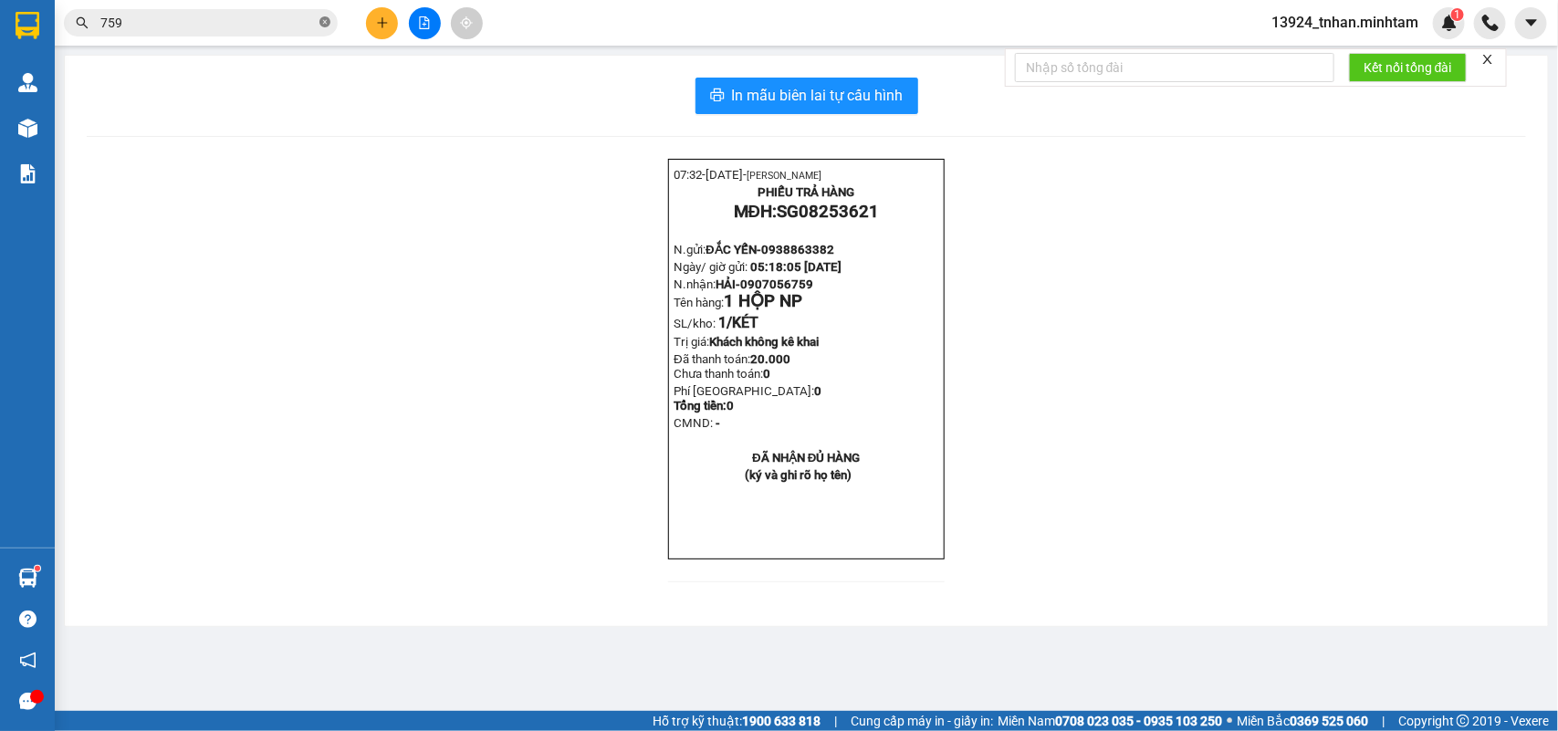
click span
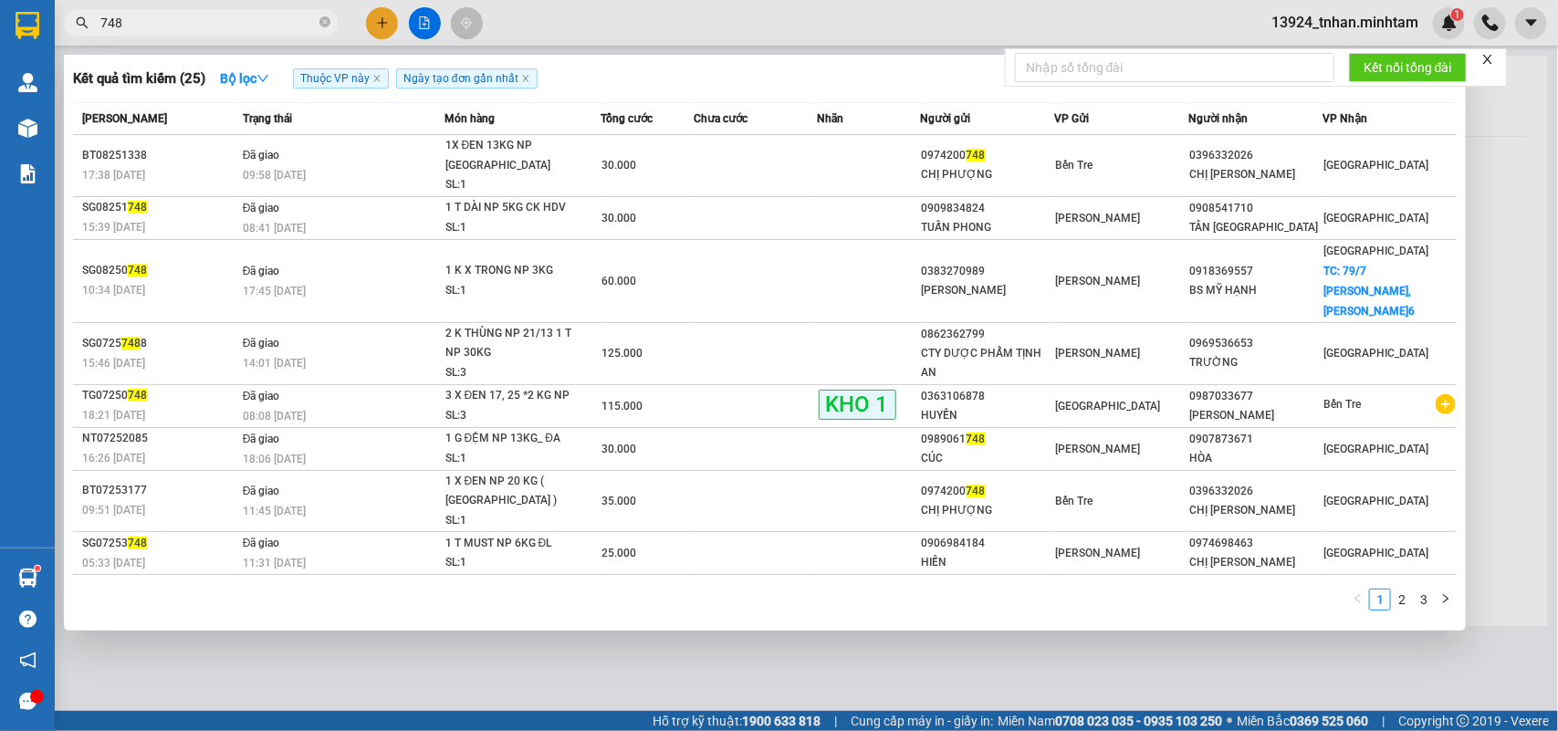
type input "748"
click td
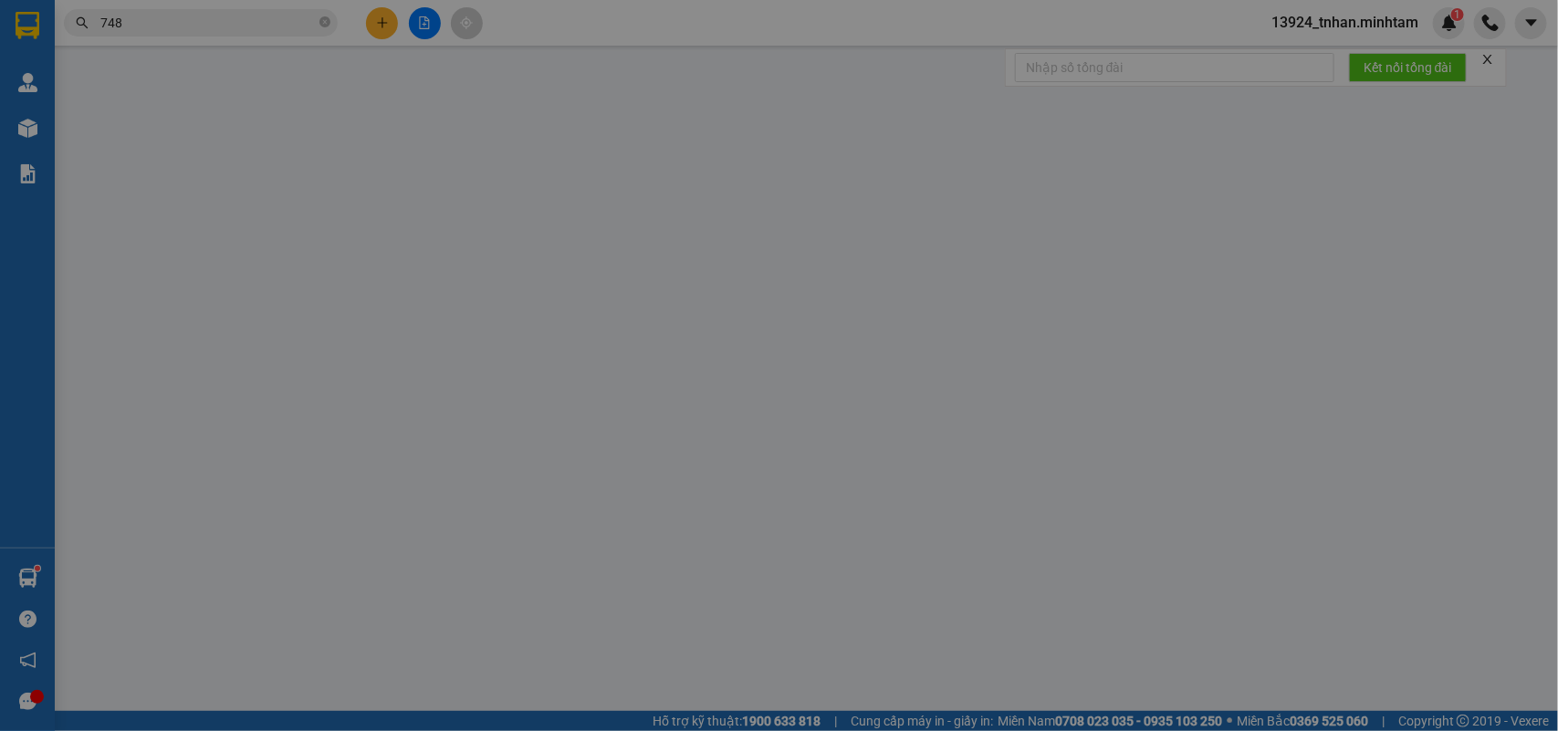
type input "0974200748"
type input "CHỊ PHƯỢNG"
type input "0396332026"
type input "CHỊ TRANG"
type input "30.000"
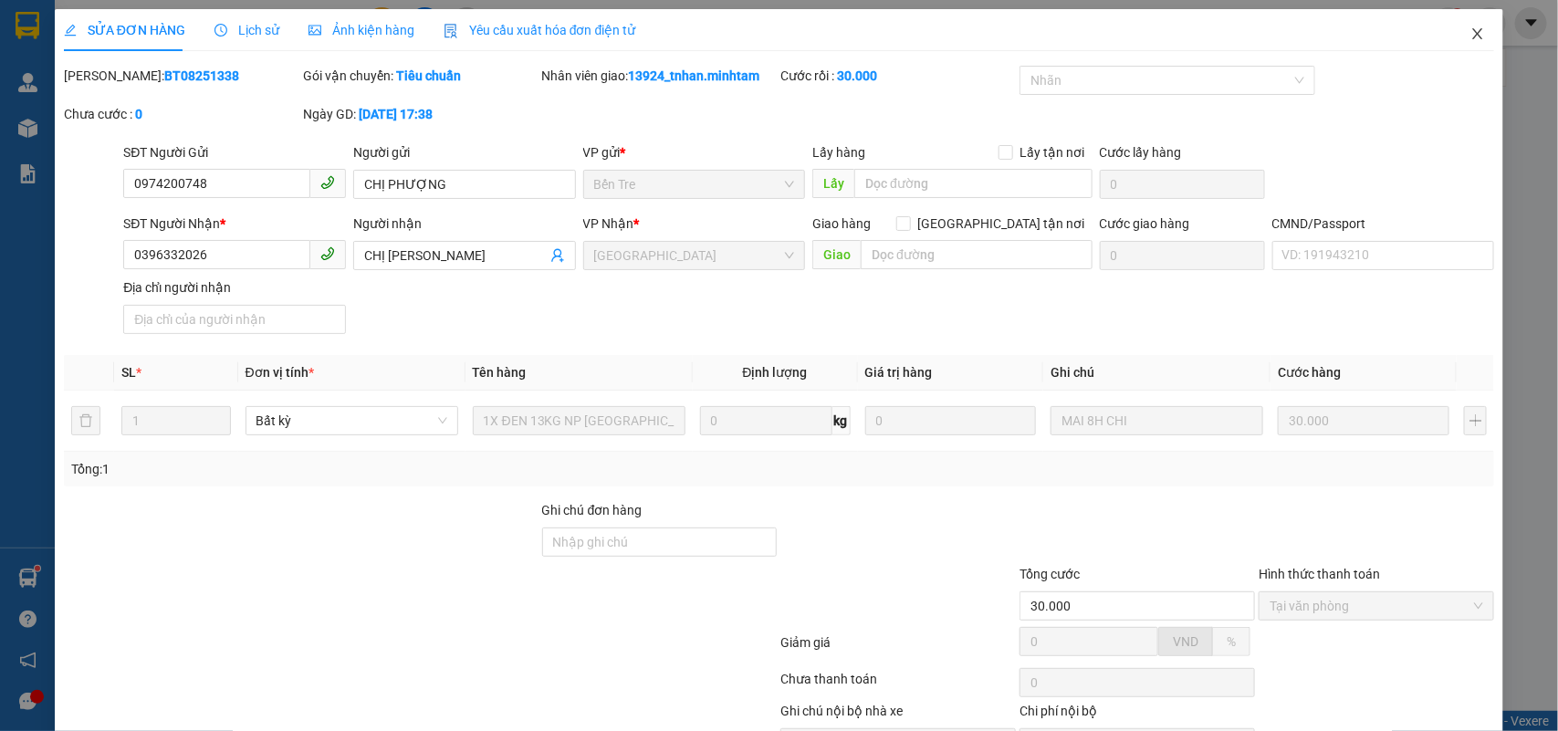
click span "Close"
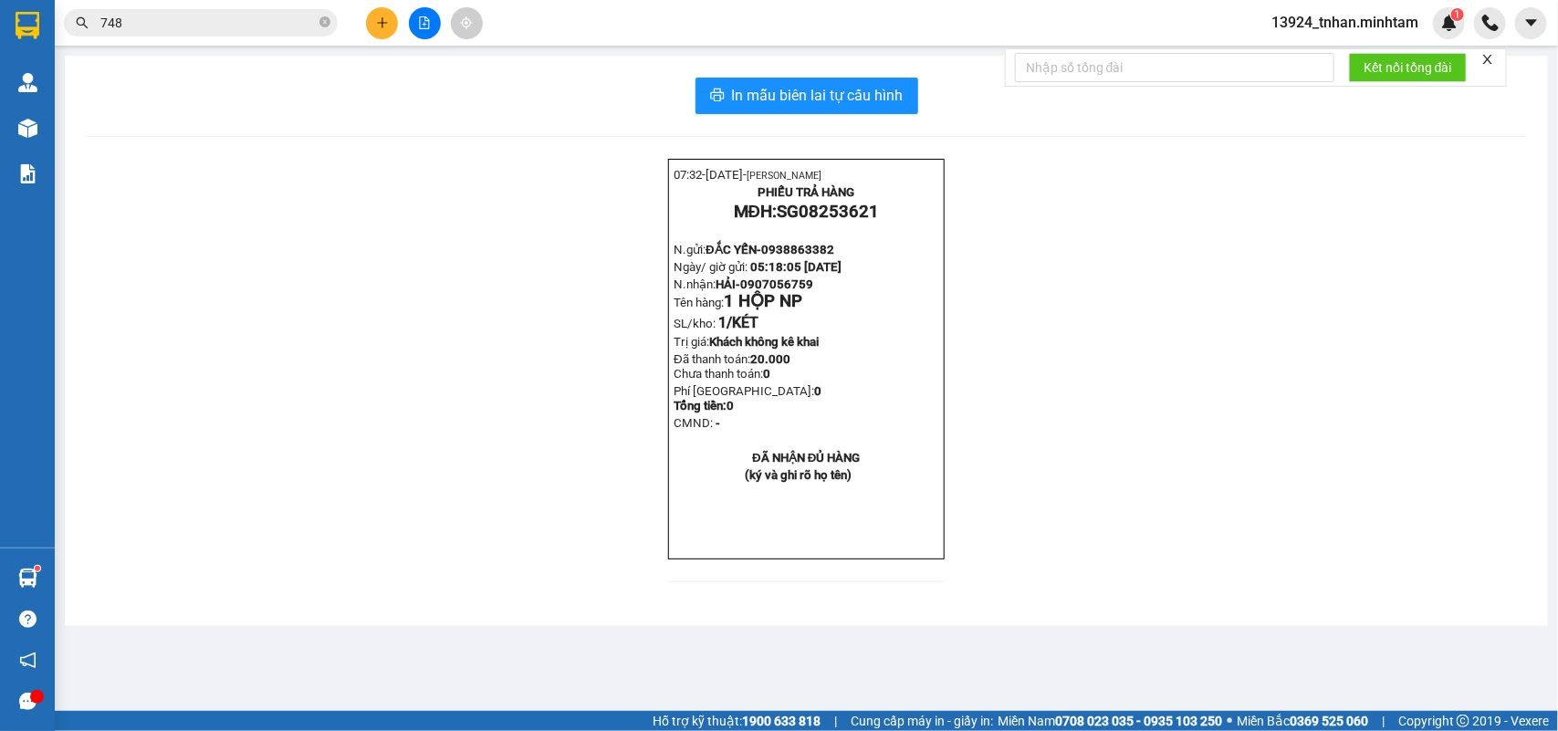
click input "748"
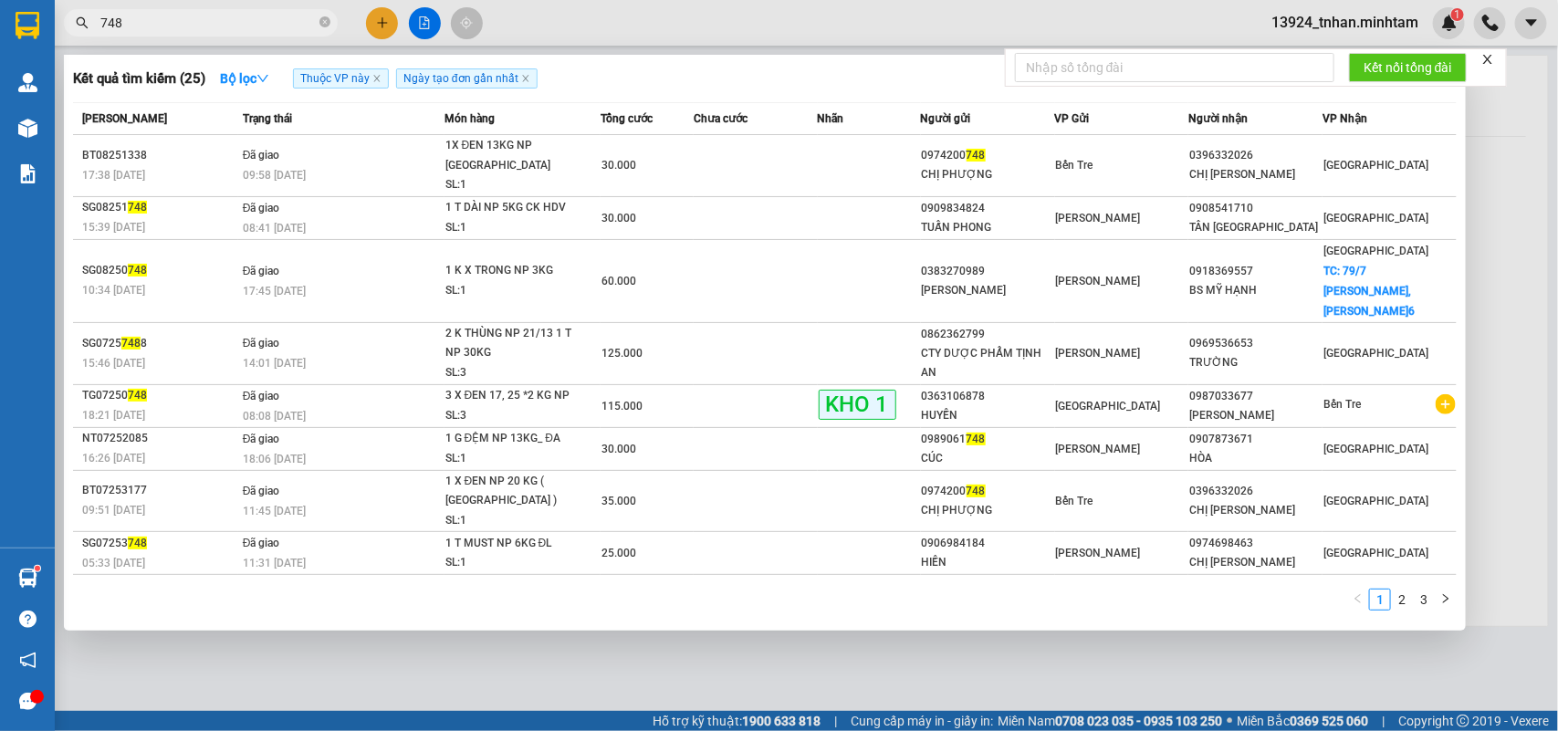
drag, startPoint x: 184, startPoint y: 16, endPoint x: 23, endPoint y: 11, distance: 160.7
click section "Kết quả tìm kiếm ( 25 ) Bộ lọc Thuộc VP này Ngày tạo đơn gần nhất Mã ĐH Trạng t…"
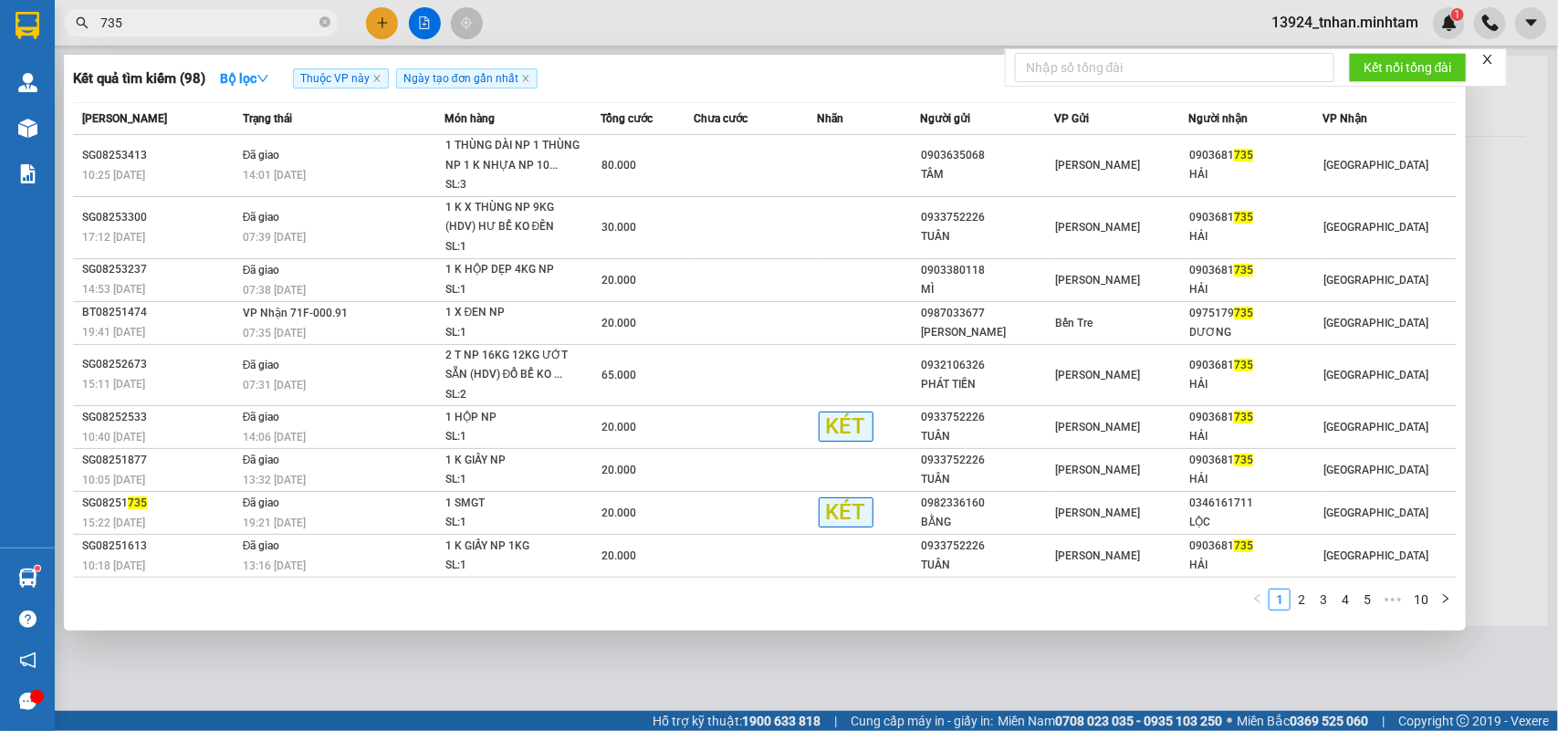
type input "735"
click icon "close-circle"
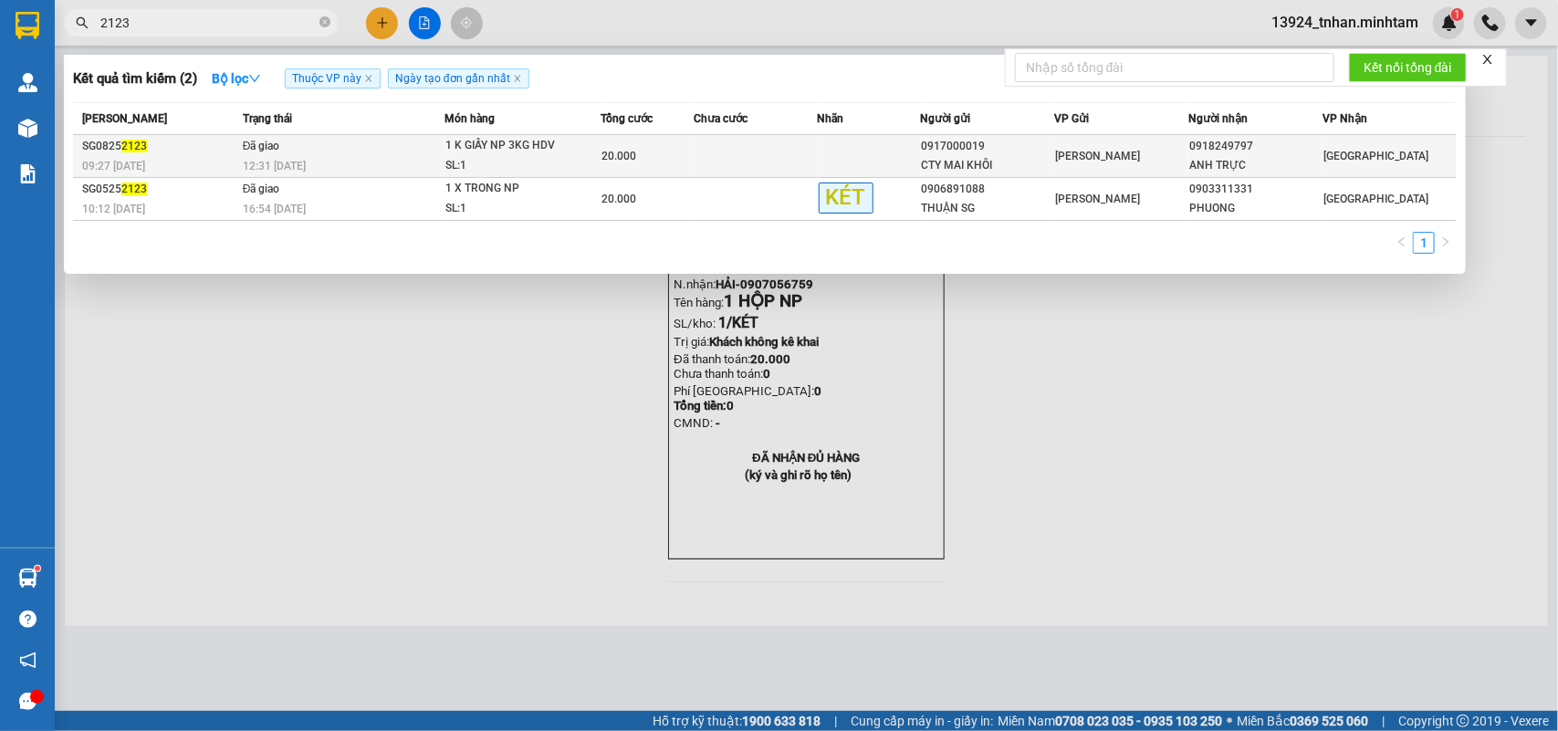
type input "2123"
click td "Đã giao 12:31 - 14/08"
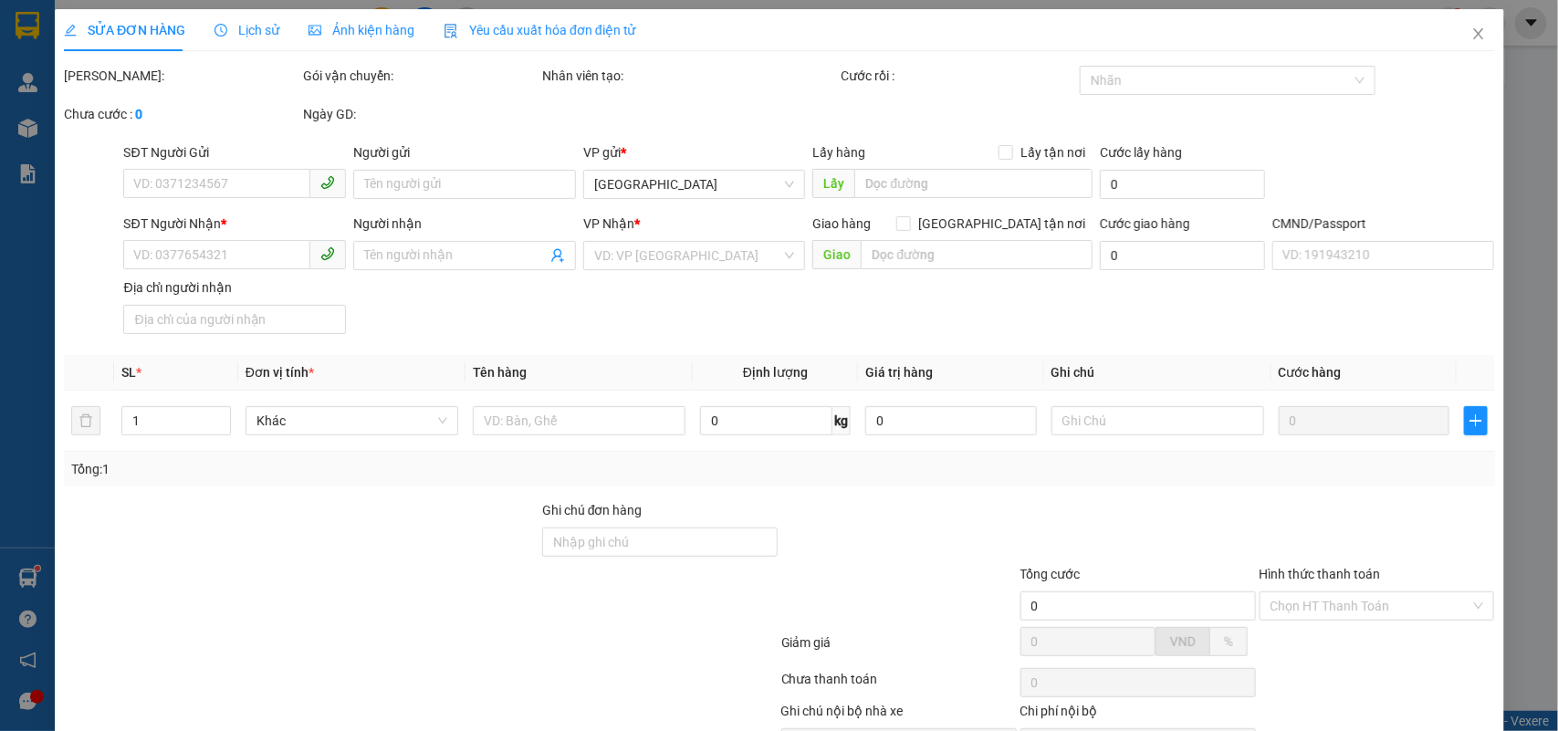
type input "0917000019"
type input "CTY MAI KHÔI"
type input "0918249797"
type input "ANH TRỰC"
type input "ĐỔ BỂ K ĐỀN"
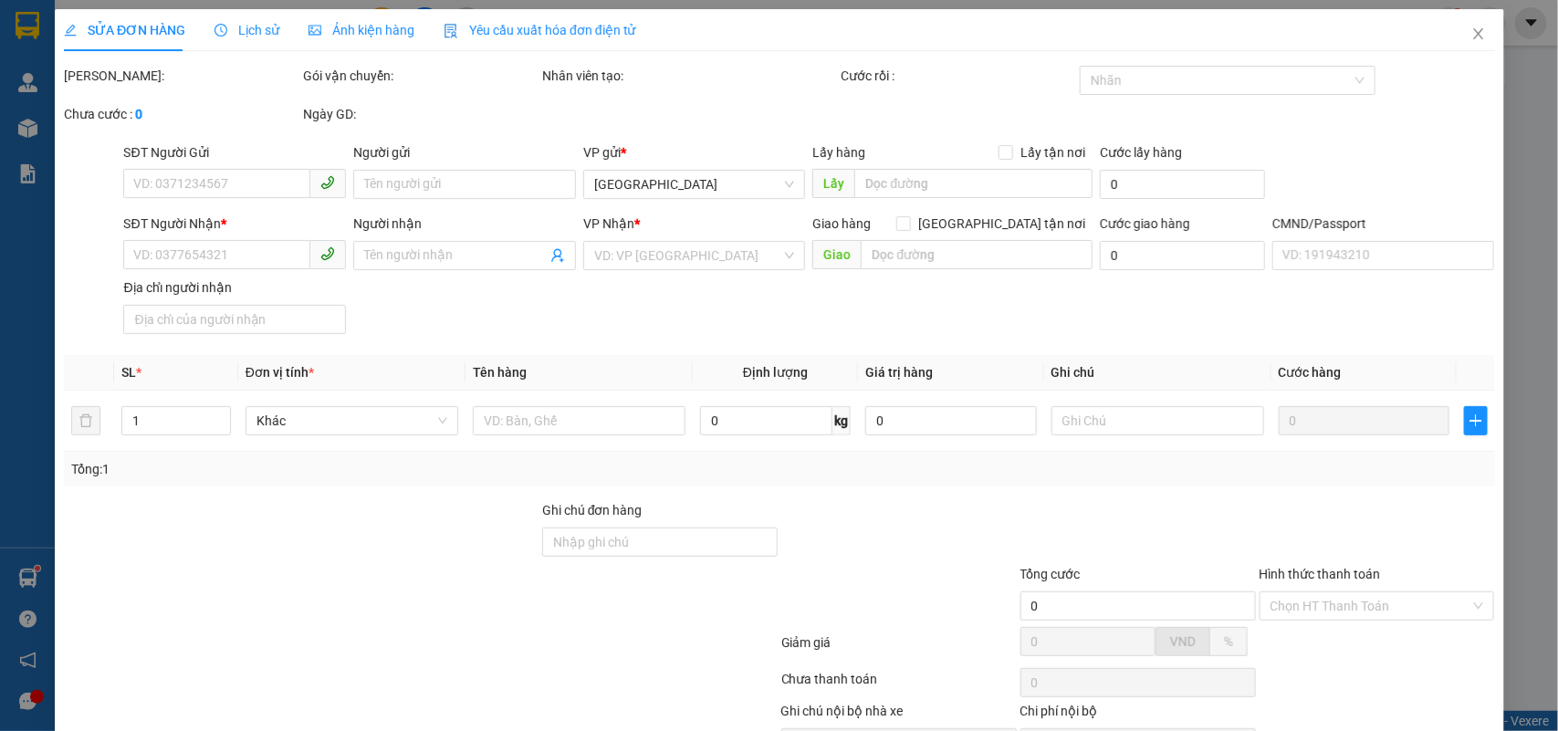
type input "20.000"
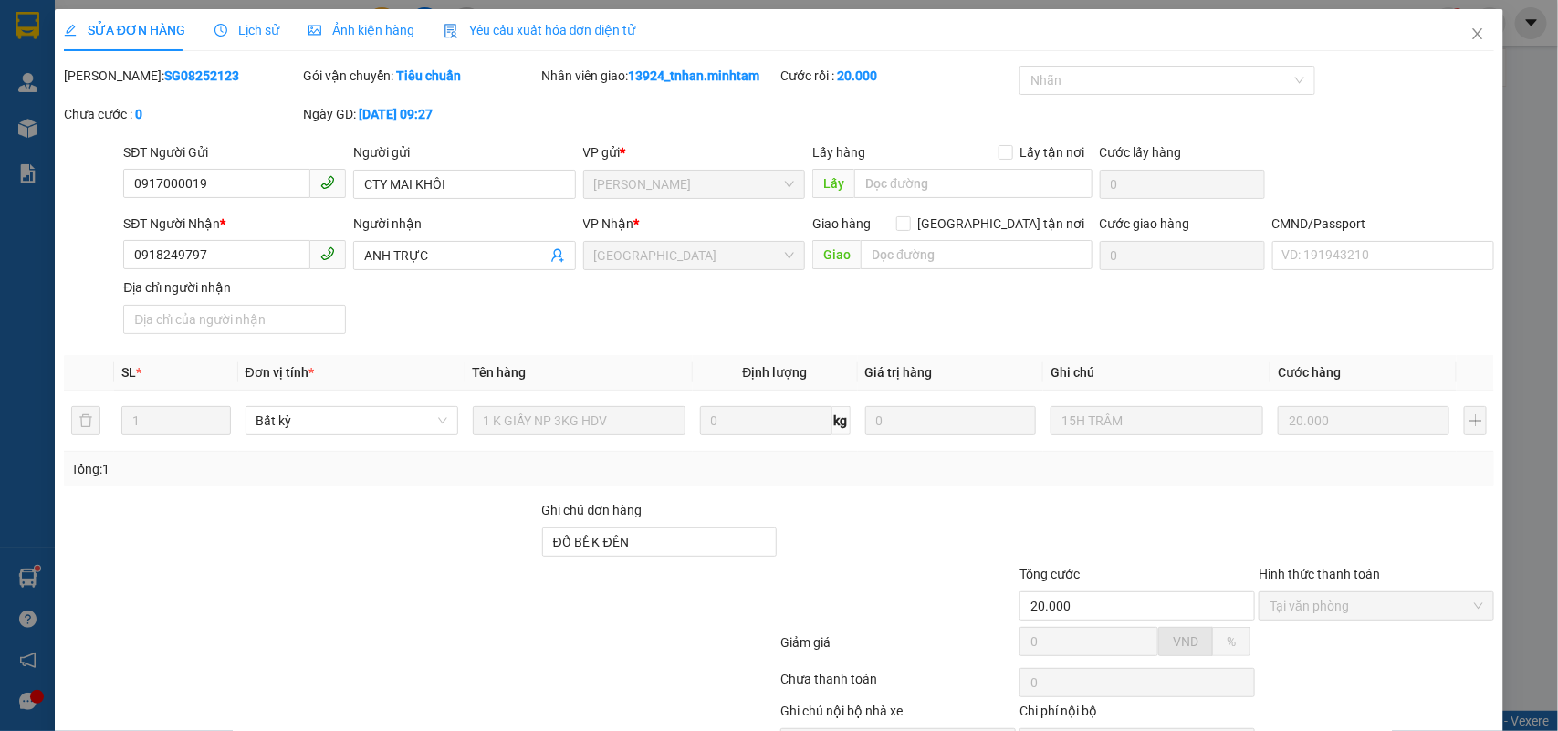
click span "Lịch sử"
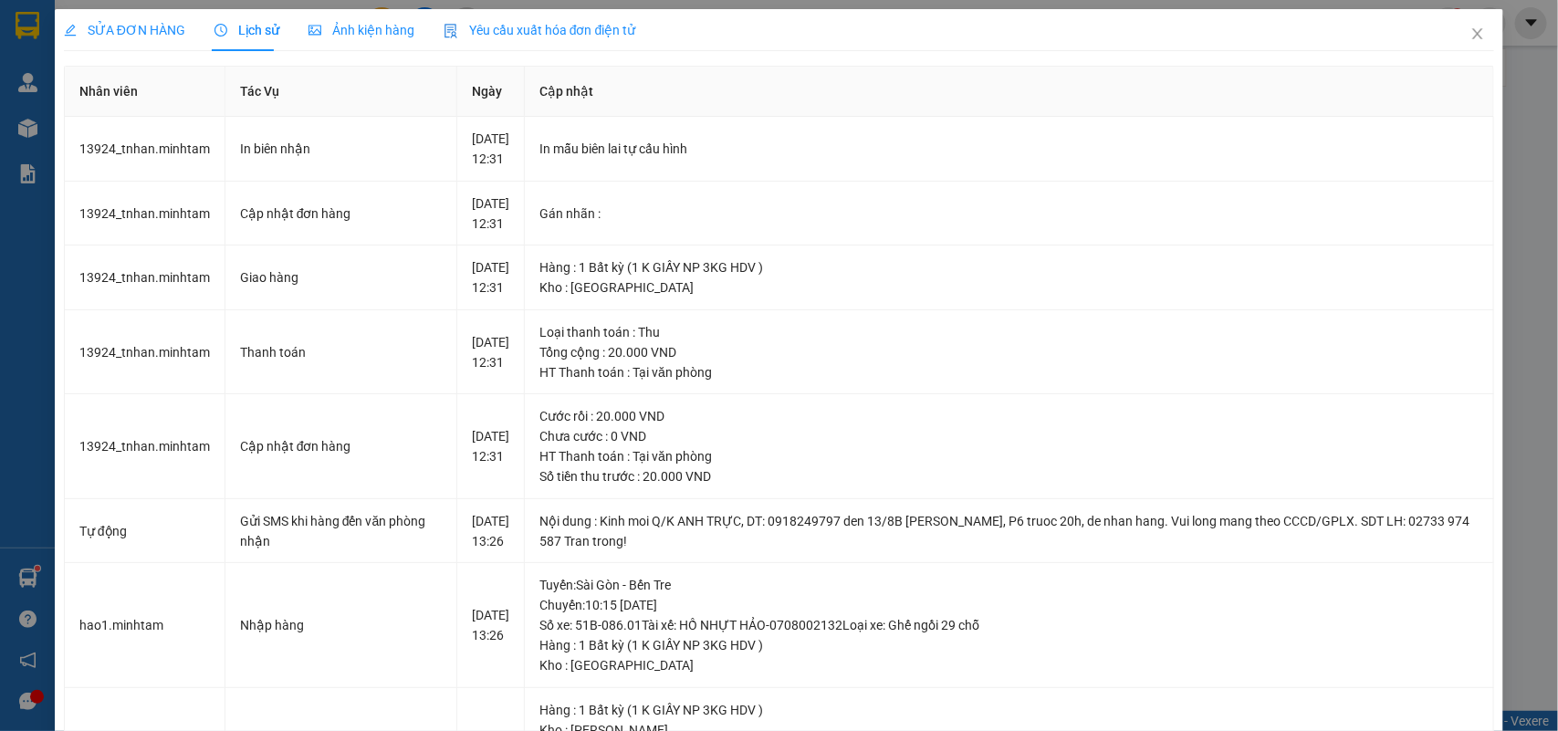
click span "SỬA ĐƠN HÀNG"
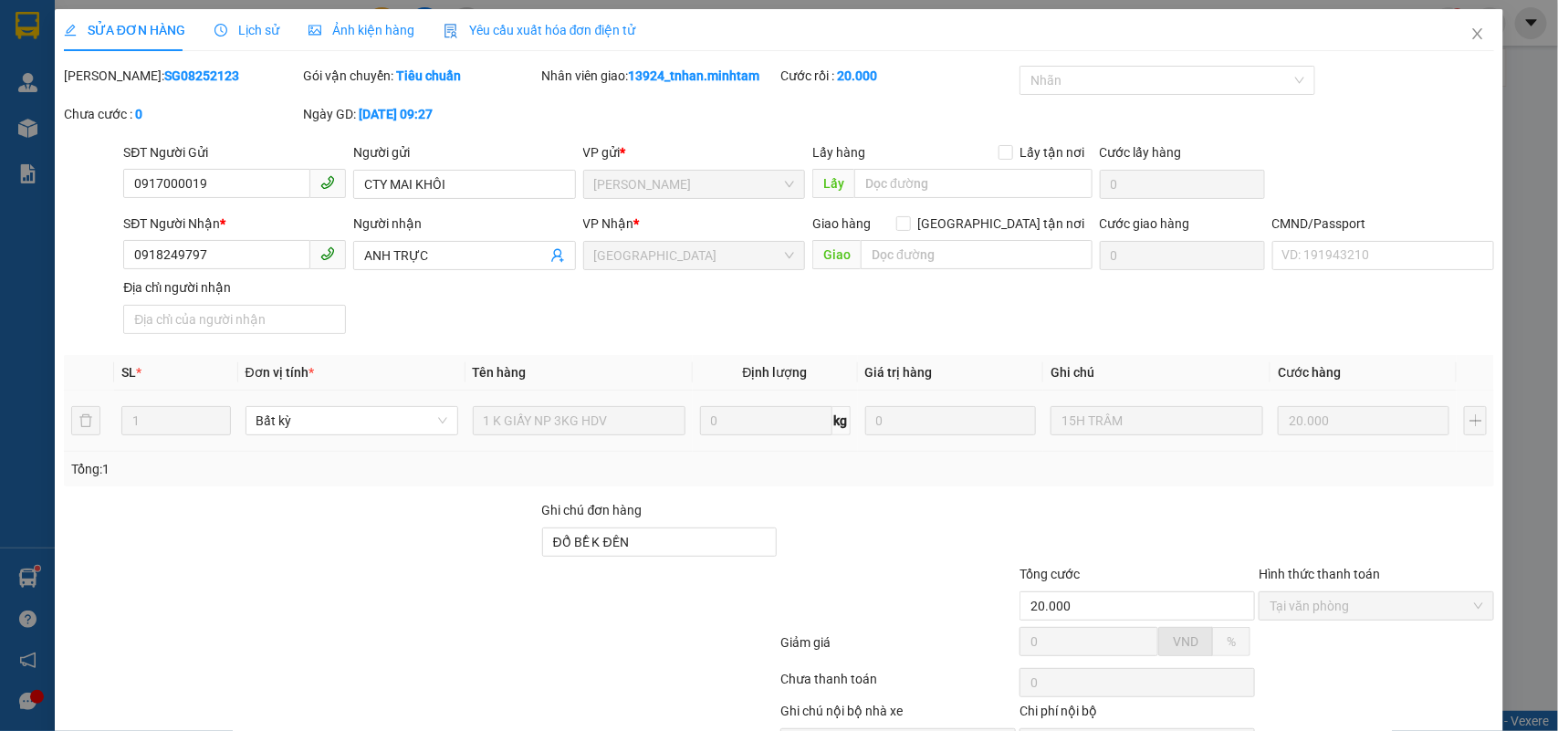
scroll to position [107, 0]
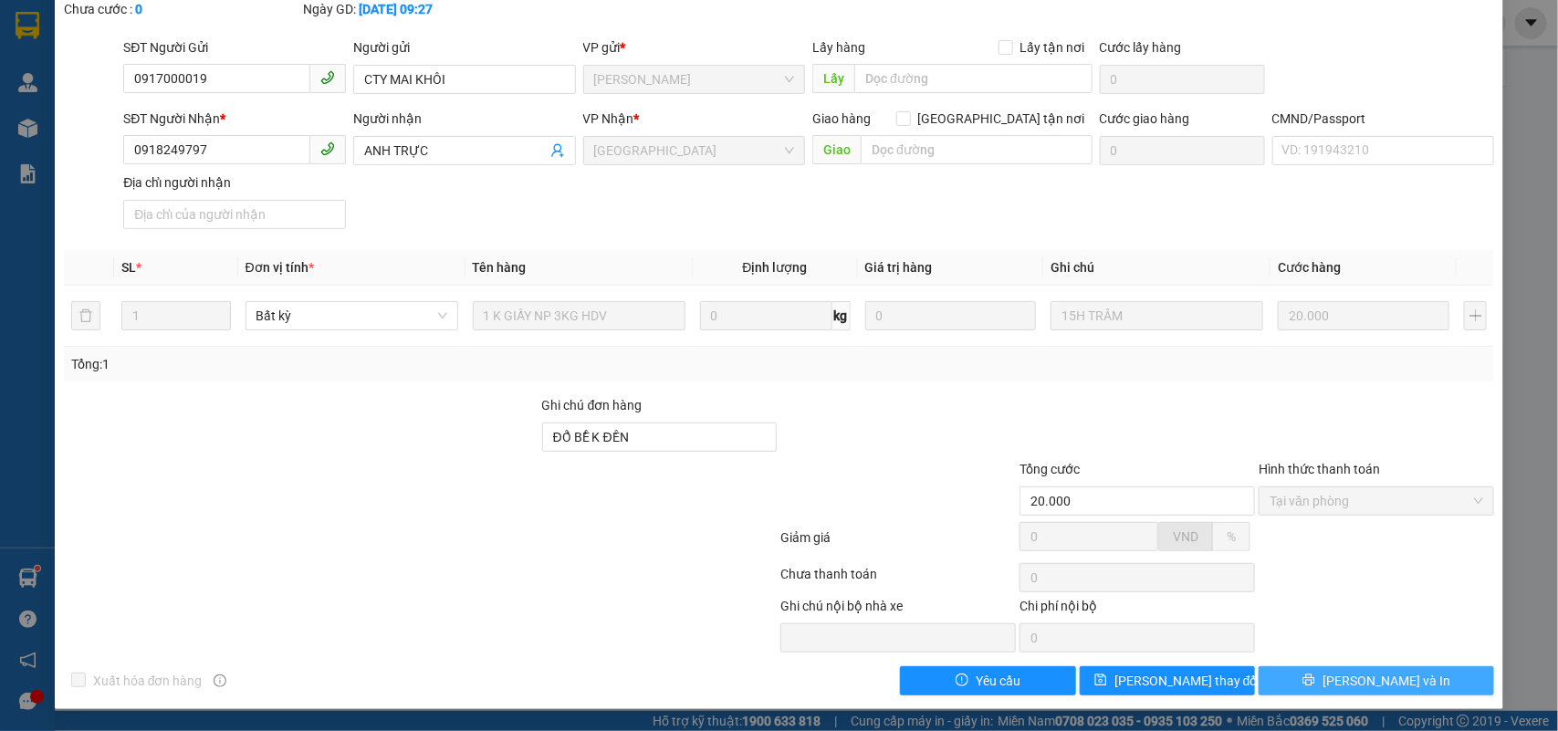
click span "Lưu và In"
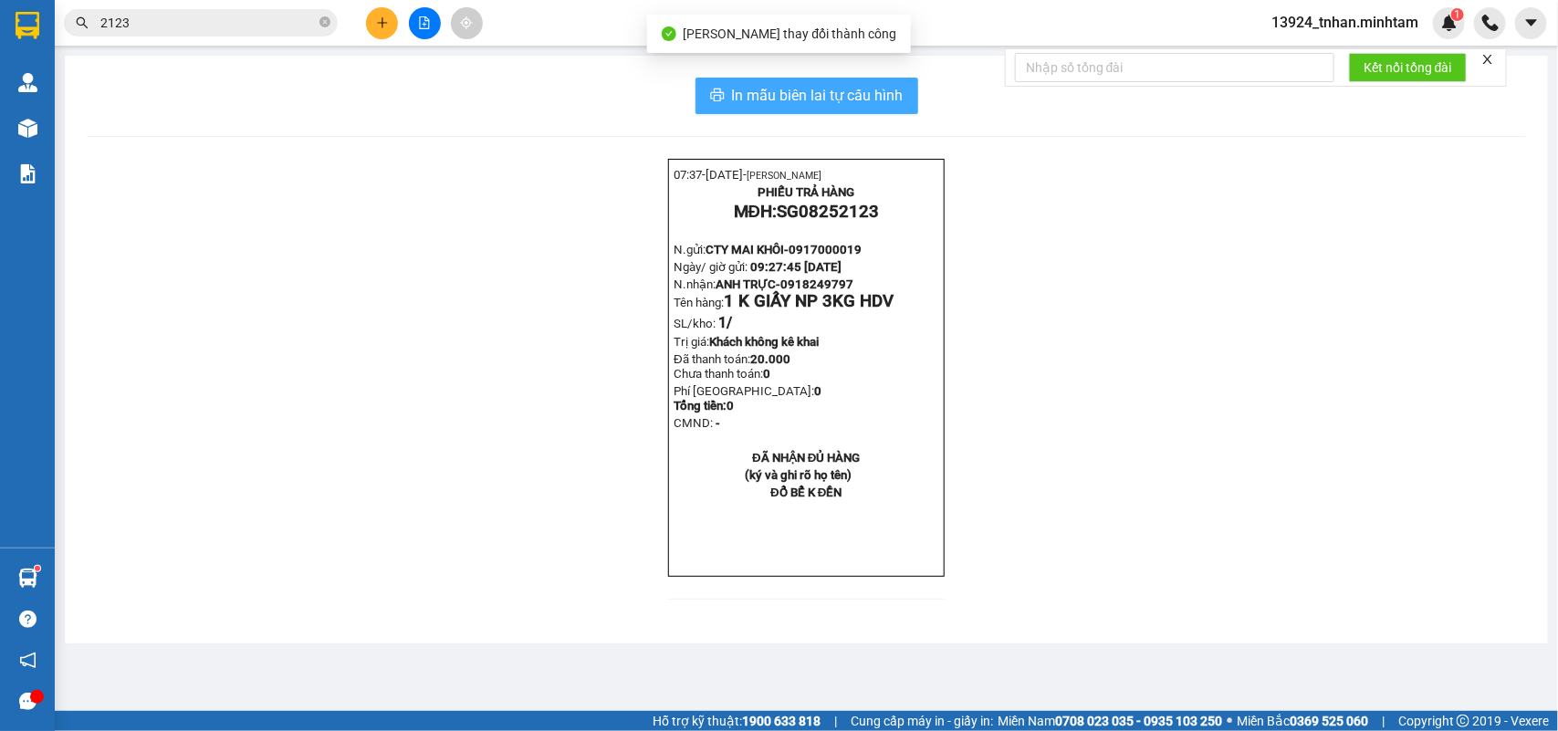
click span "In mẫu biên lai tự cấu hình"
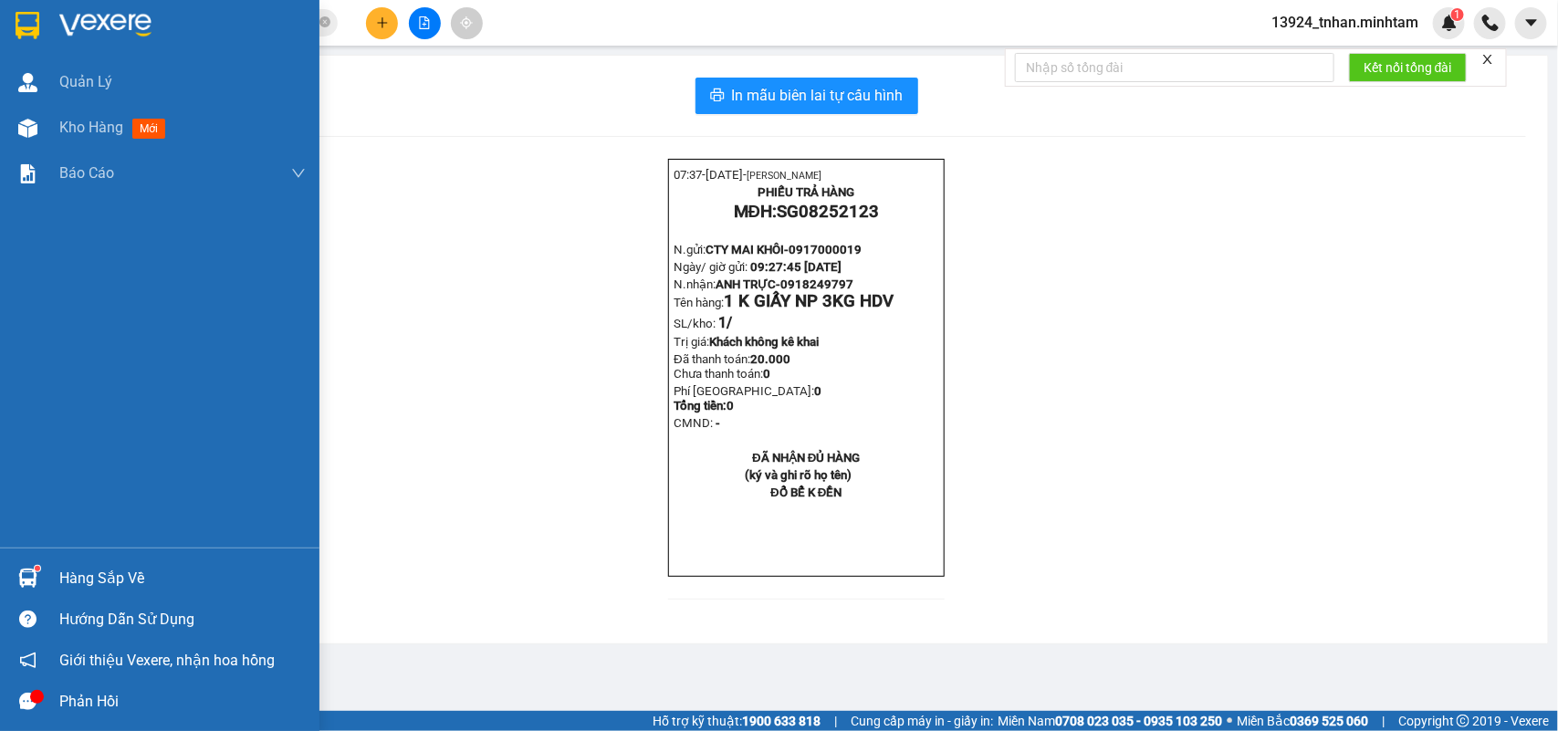
click at [9, 19] on div at bounding box center [160, 29] width 320 height 59
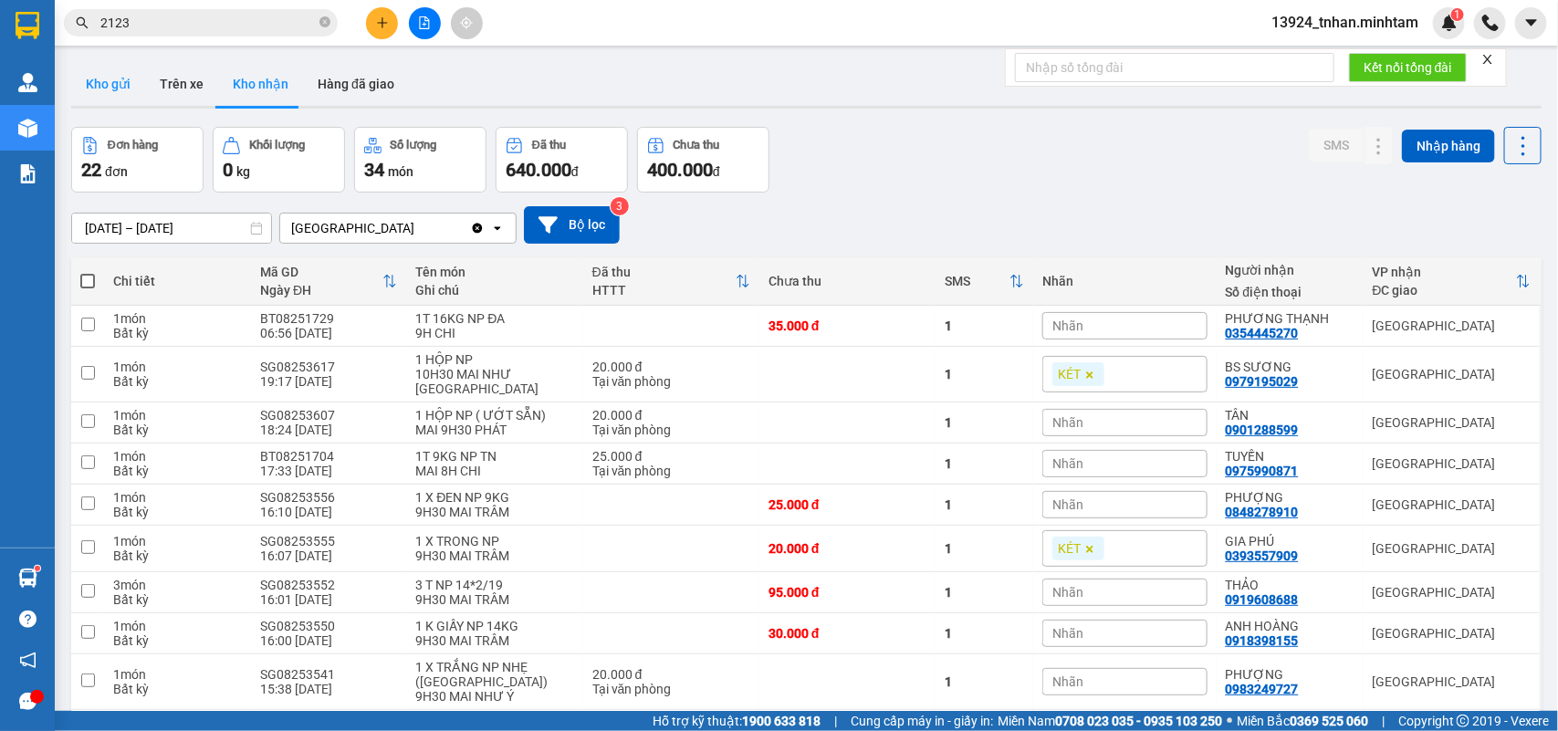
click at [123, 78] on button "Kho gửi" at bounding box center [108, 84] width 74 height 44
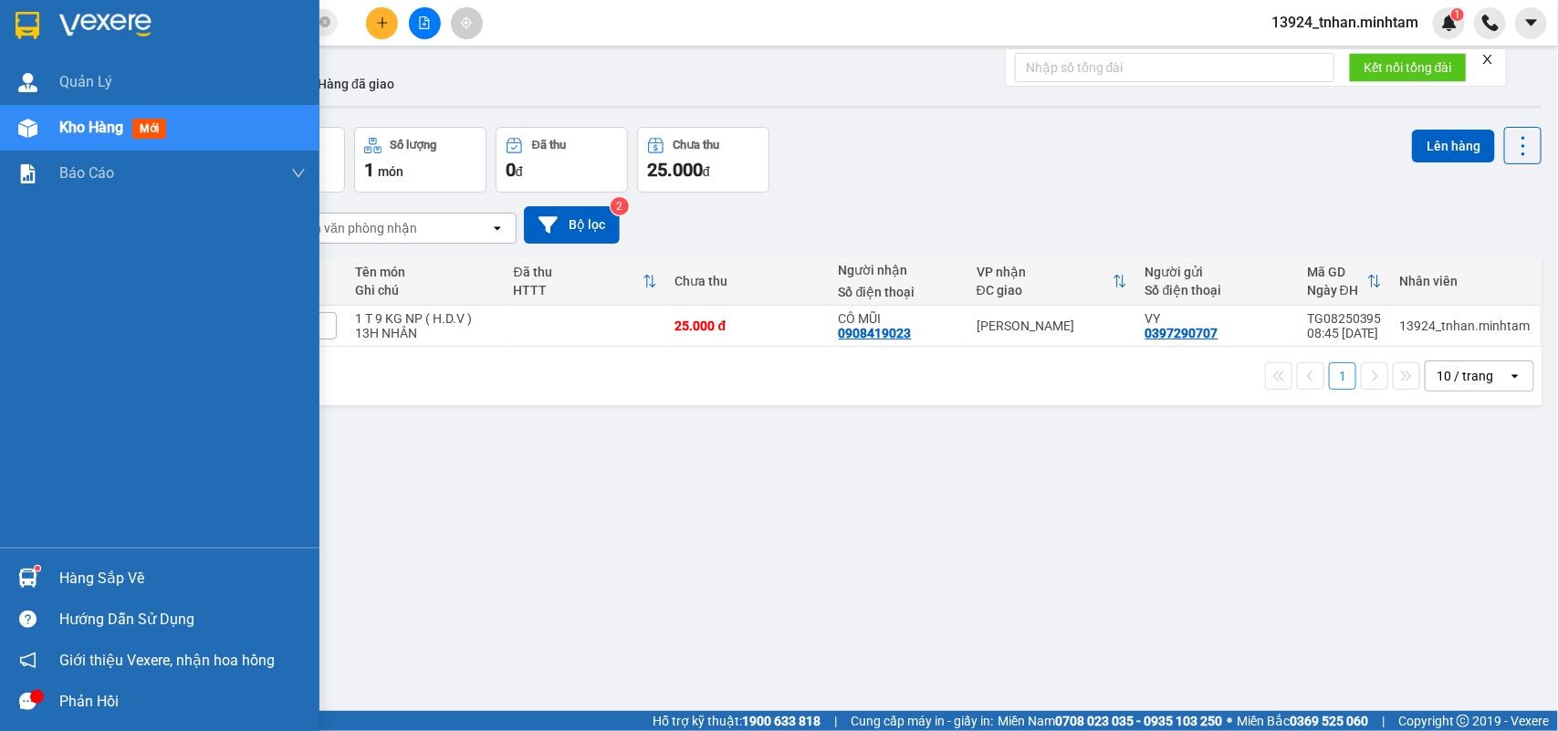
click at [16, 1] on div at bounding box center [160, 29] width 320 height 59
click at [46, 564] on div "Hàng sắp về" at bounding box center [160, 578] width 320 height 41
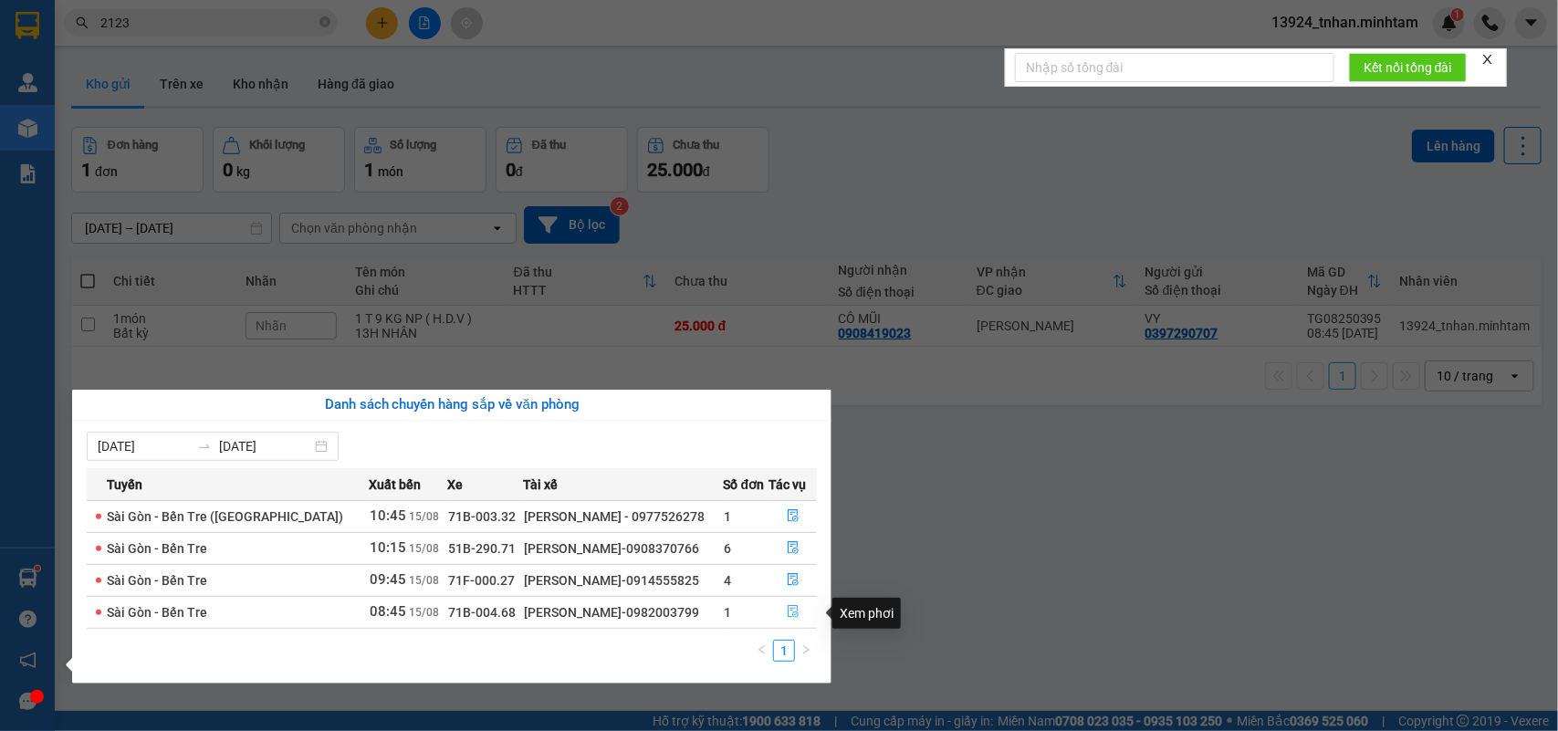
click at [787, 605] on button "button" at bounding box center [794, 612] width 47 height 29
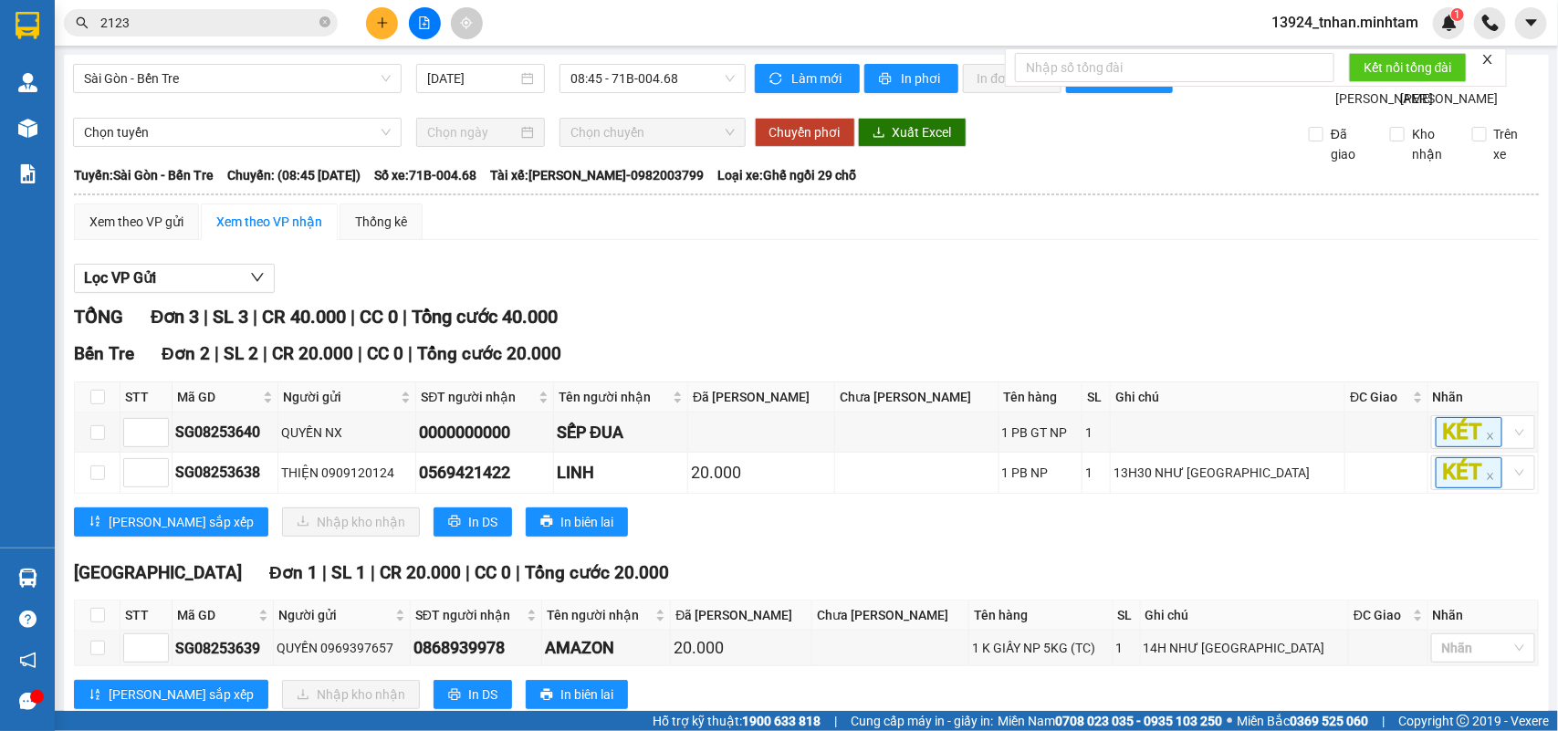
scroll to position [94, 0]
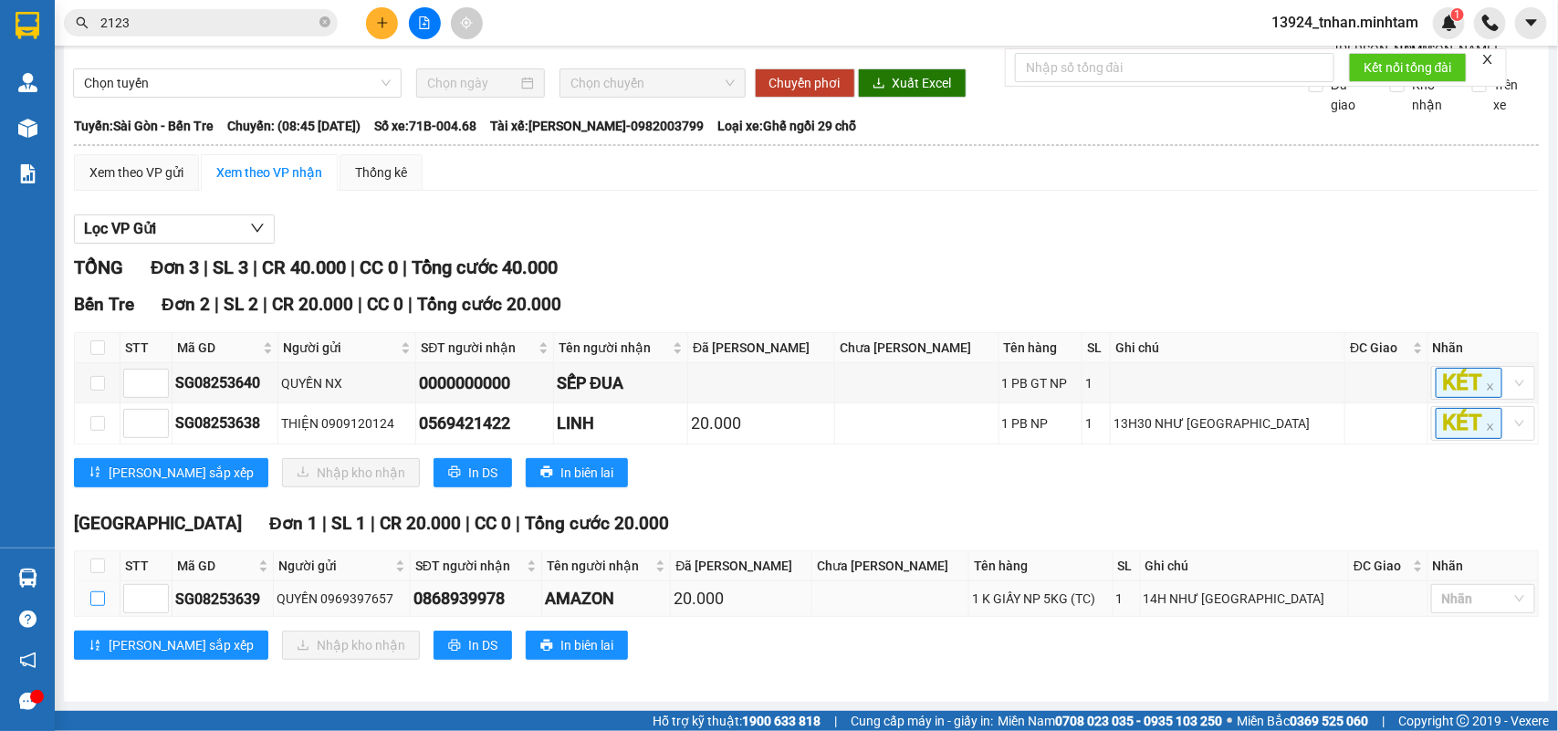
click at [97, 596] on input "checkbox" at bounding box center [97, 599] width 15 height 15
checkbox input "true"
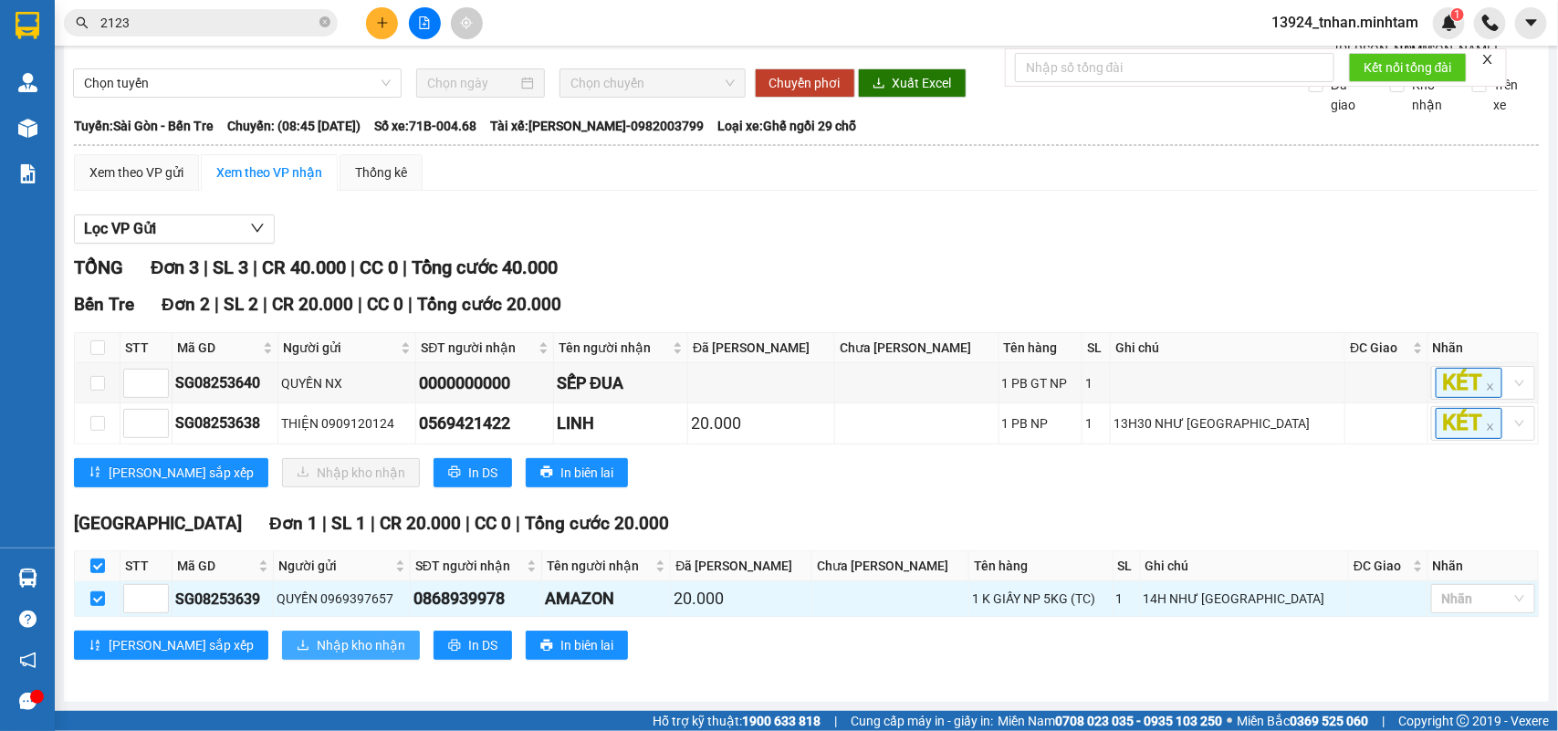
click at [317, 645] on span "Nhập kho nhận" at bounding box center [361, 645] width 89 height 20
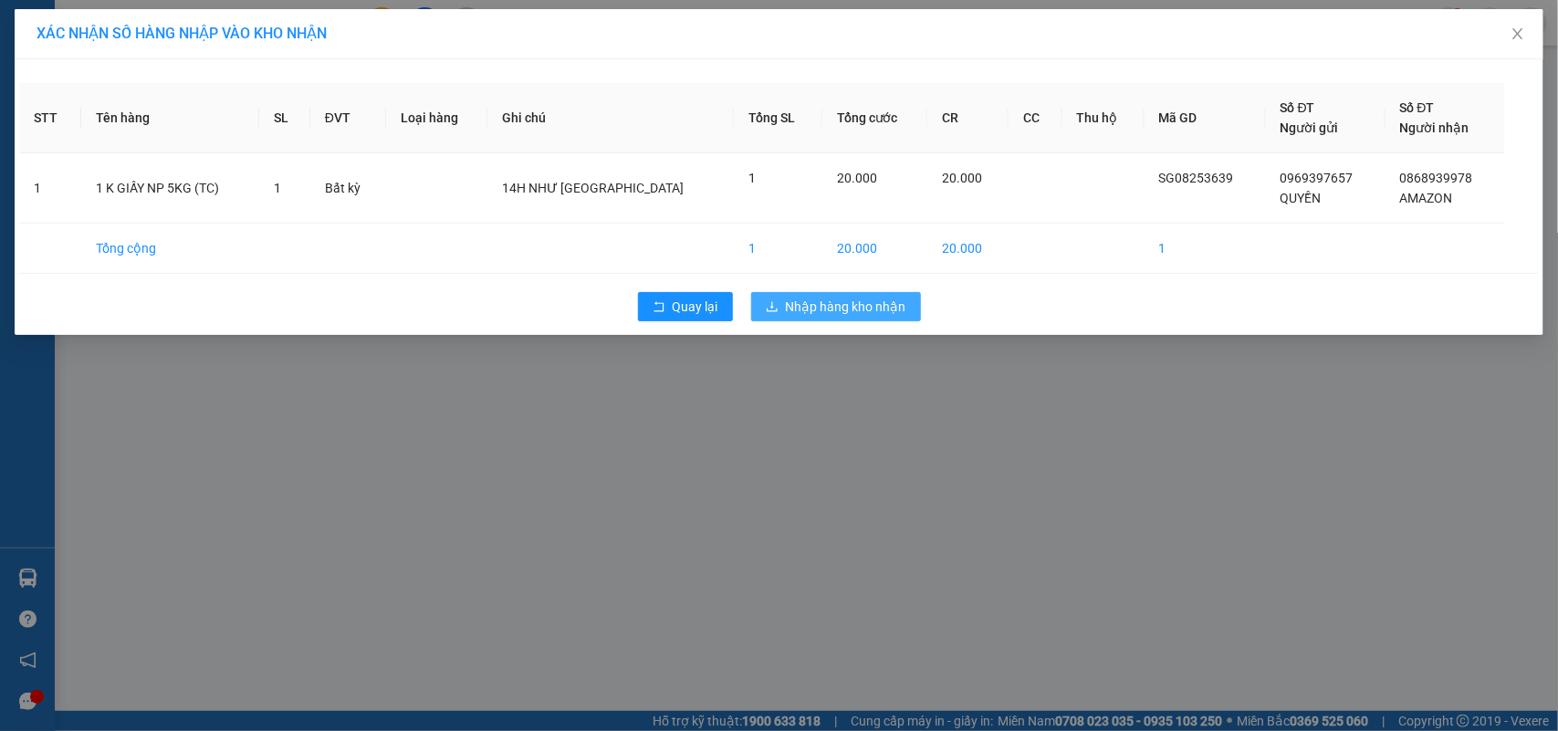
click at [879, 320] on button "Nhập hàng kho nhận" at bounding box center [836, 306] width 170 height 29
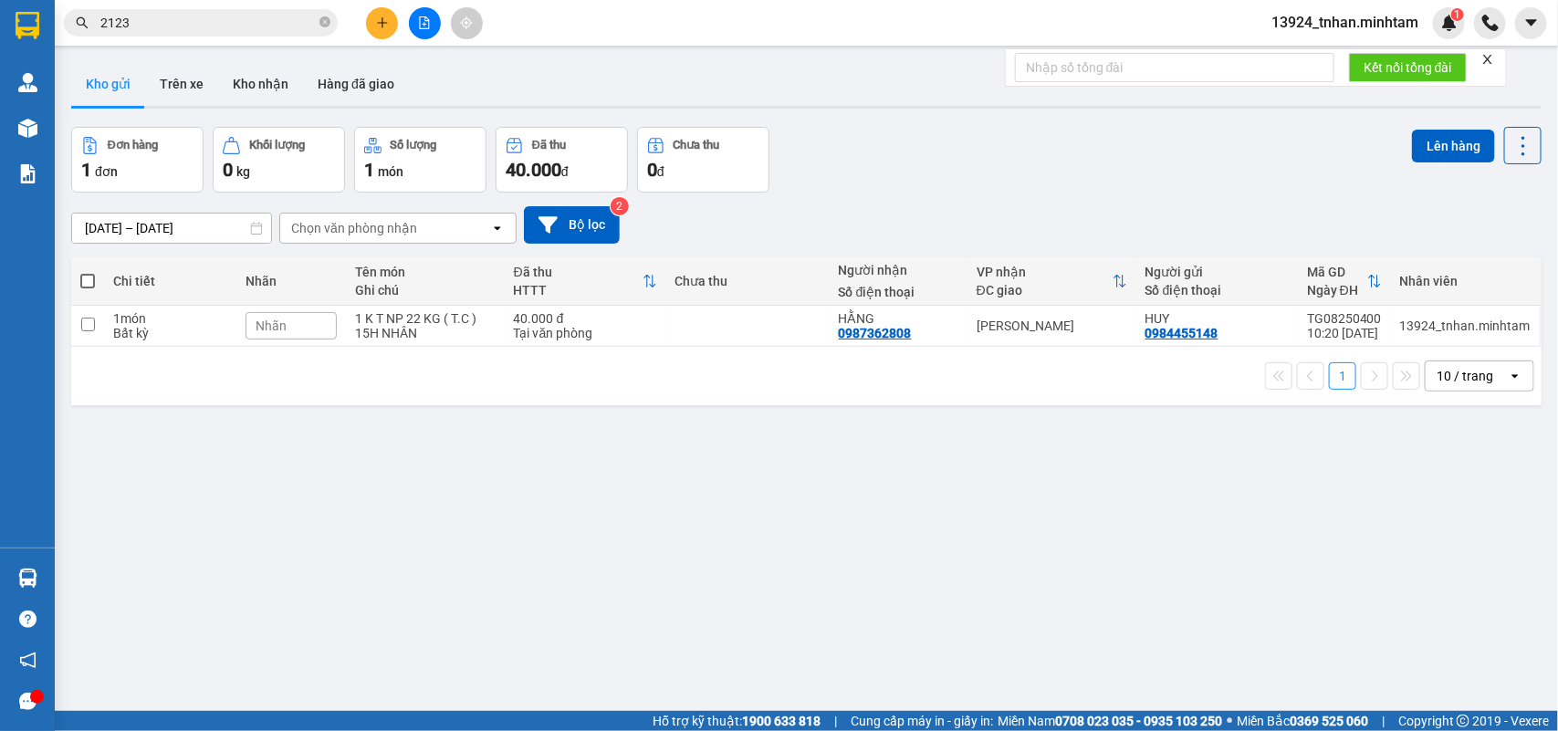
click at [860, 540] on div "ver 1.8.138 Kho gửi Trên xe Kho nhận Hàng đã giao Đơn hàng 1 đơn Khối lượng 0 k…" at bounding box center [806, 420] width 1485 height 731
click at [381, 32] on button at bounding box center [382, 23] width 32 height 32
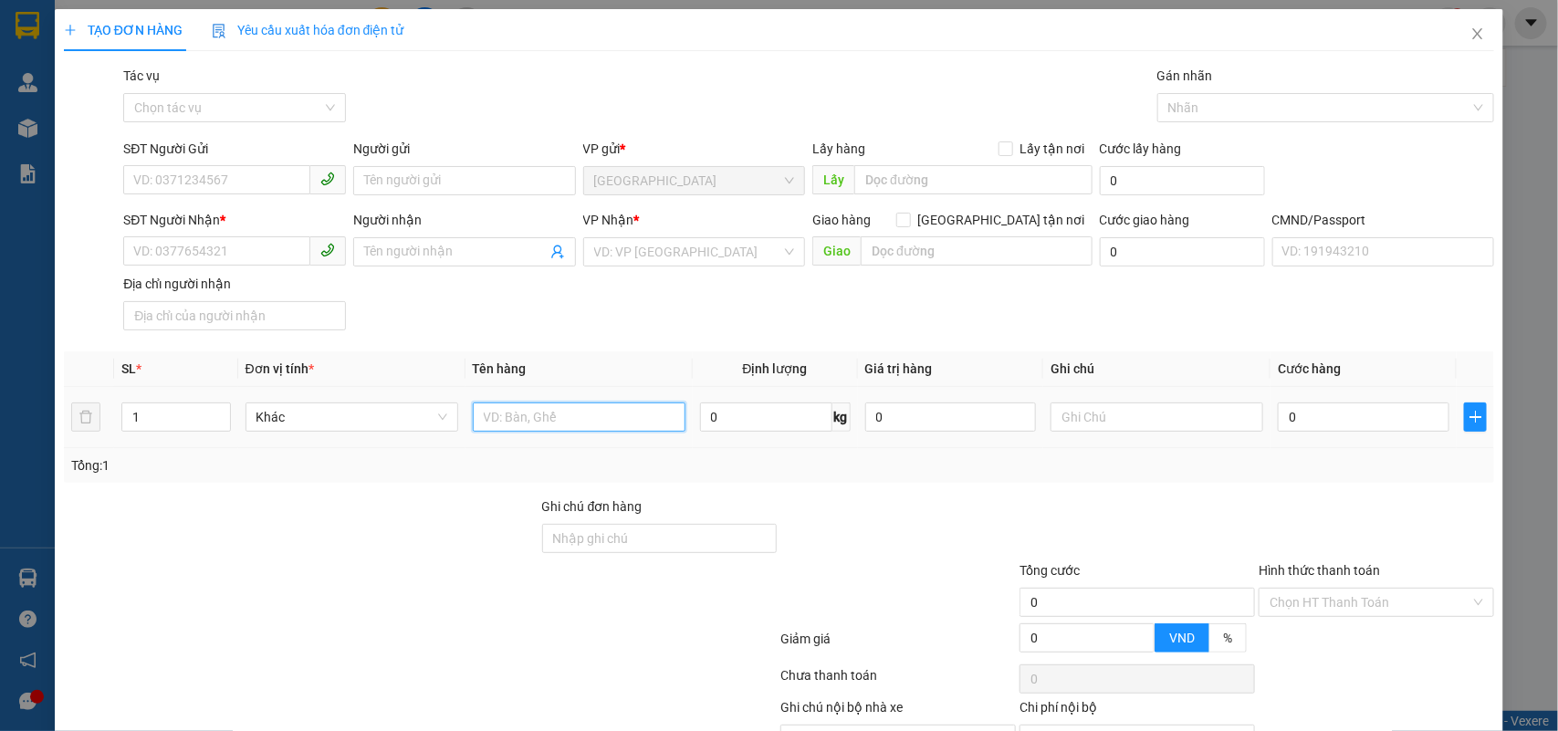
click at [540, 422] on input "text" at bounding box center [579, 417] width 213 height 29
type input "1 K HỘP NP 5 KG"
click at [221, 179] on input "SĐT Người Gửi" at bounding box center [216, 179] width 187 height 29
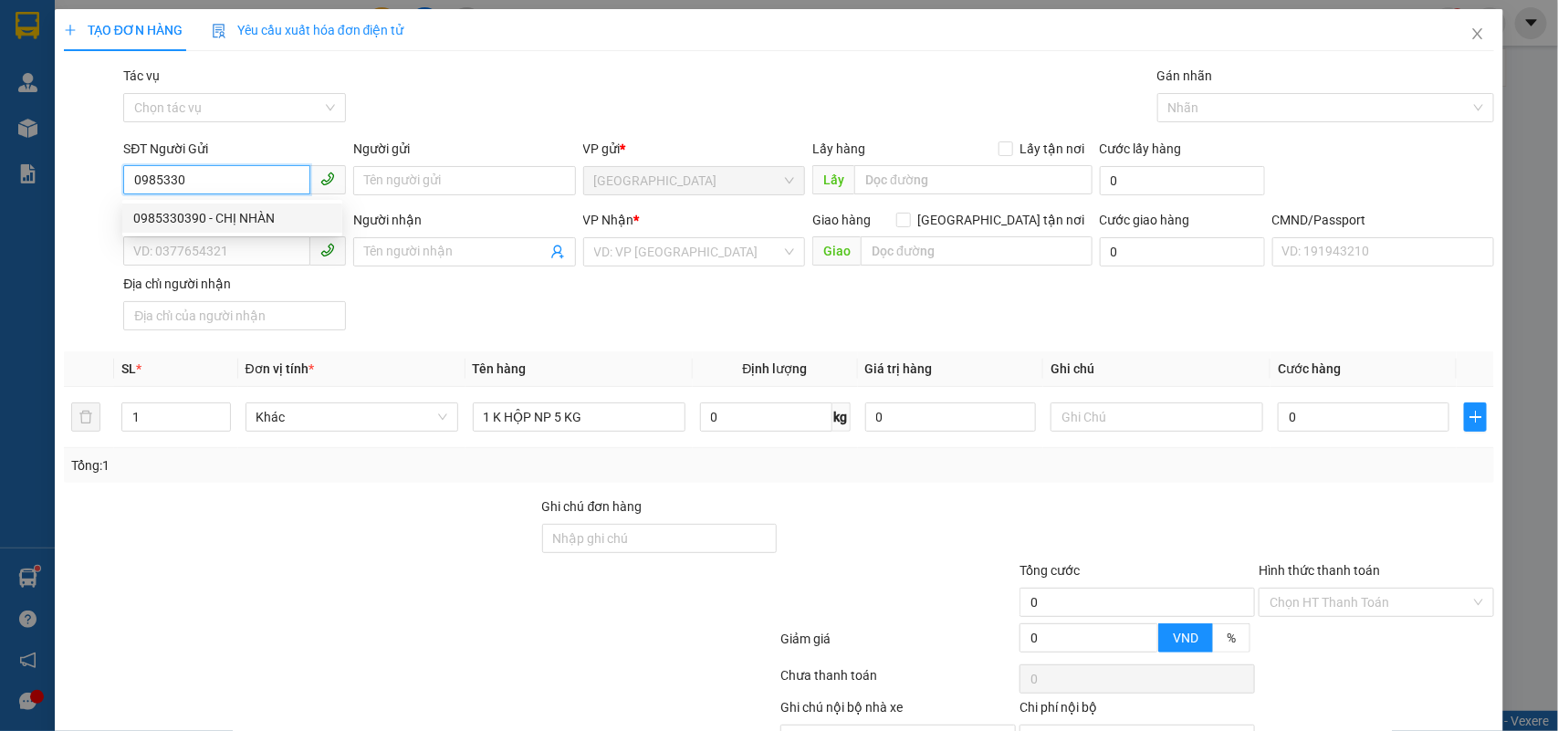
click at [295, 220] on div "0985330390 - CHỊ NHÀN" at bounding box center [232, 218] width 198 height 20
type input "0985330390"
type input "CHỊ NHÀN"
type input "0987709443"
type input "TẤN SĨ"
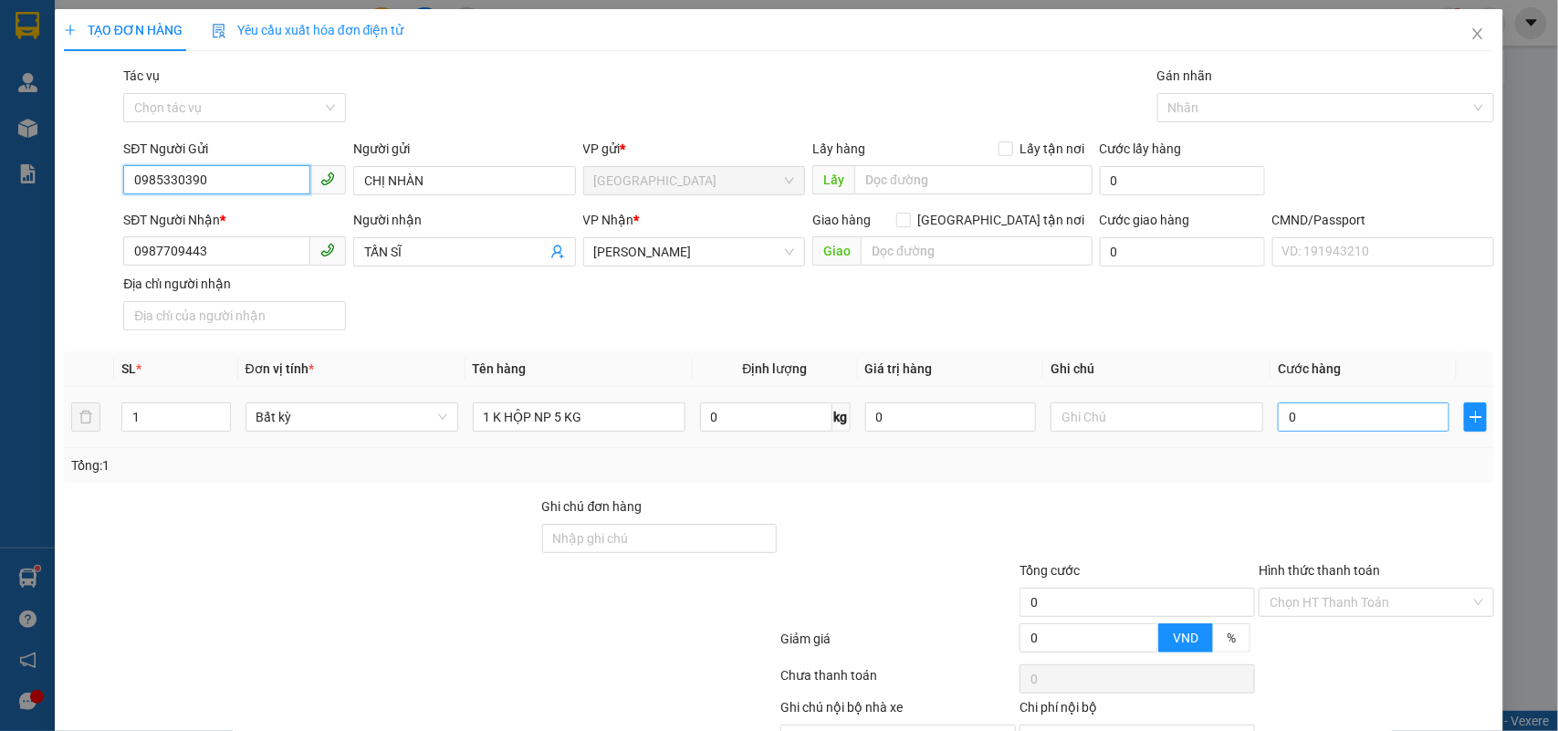
type input "0985330390"
click at [1392, 423] on input "0" at bounding box center [1364, 417] width 172 height 29
type input "2"
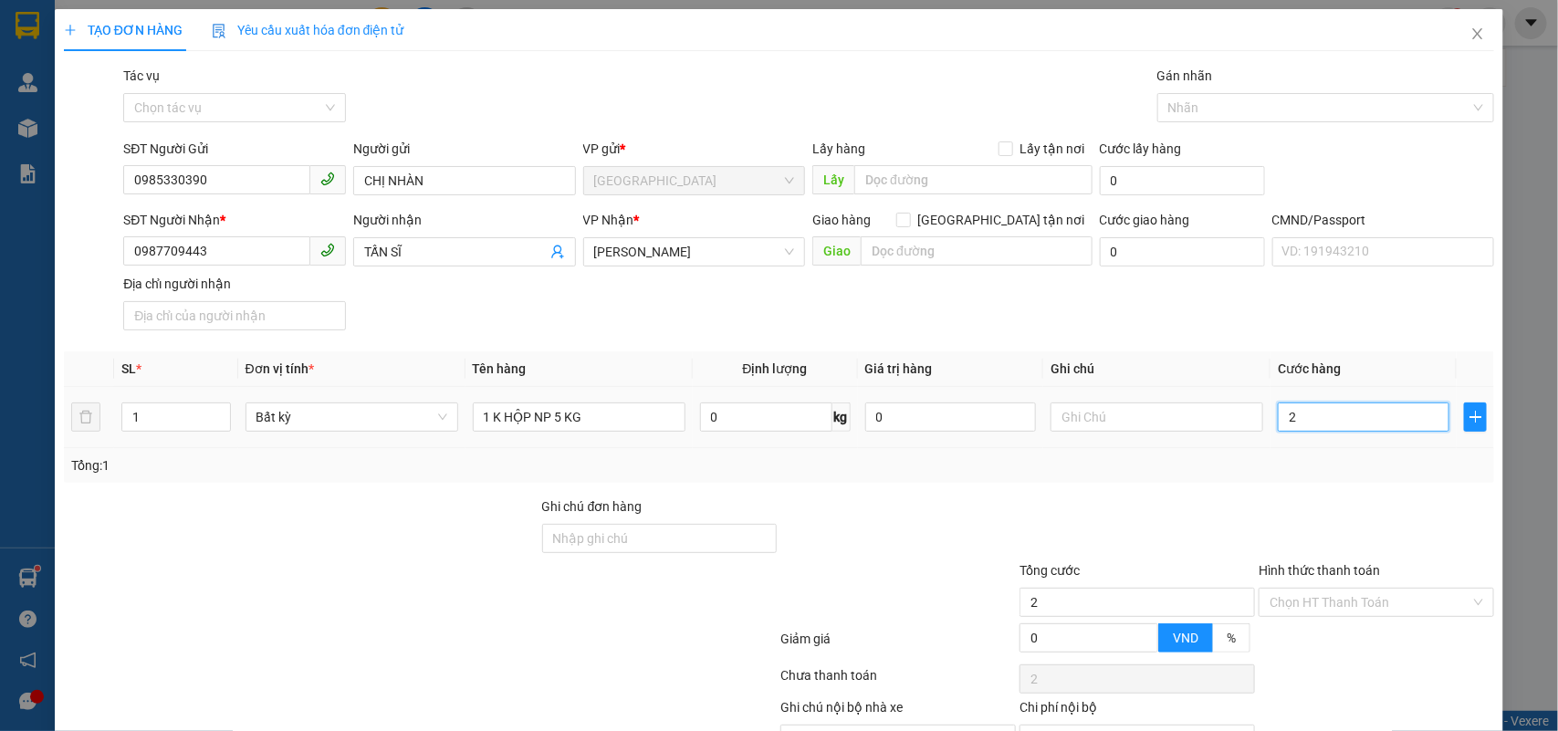
type input "25"
type input "25.000"
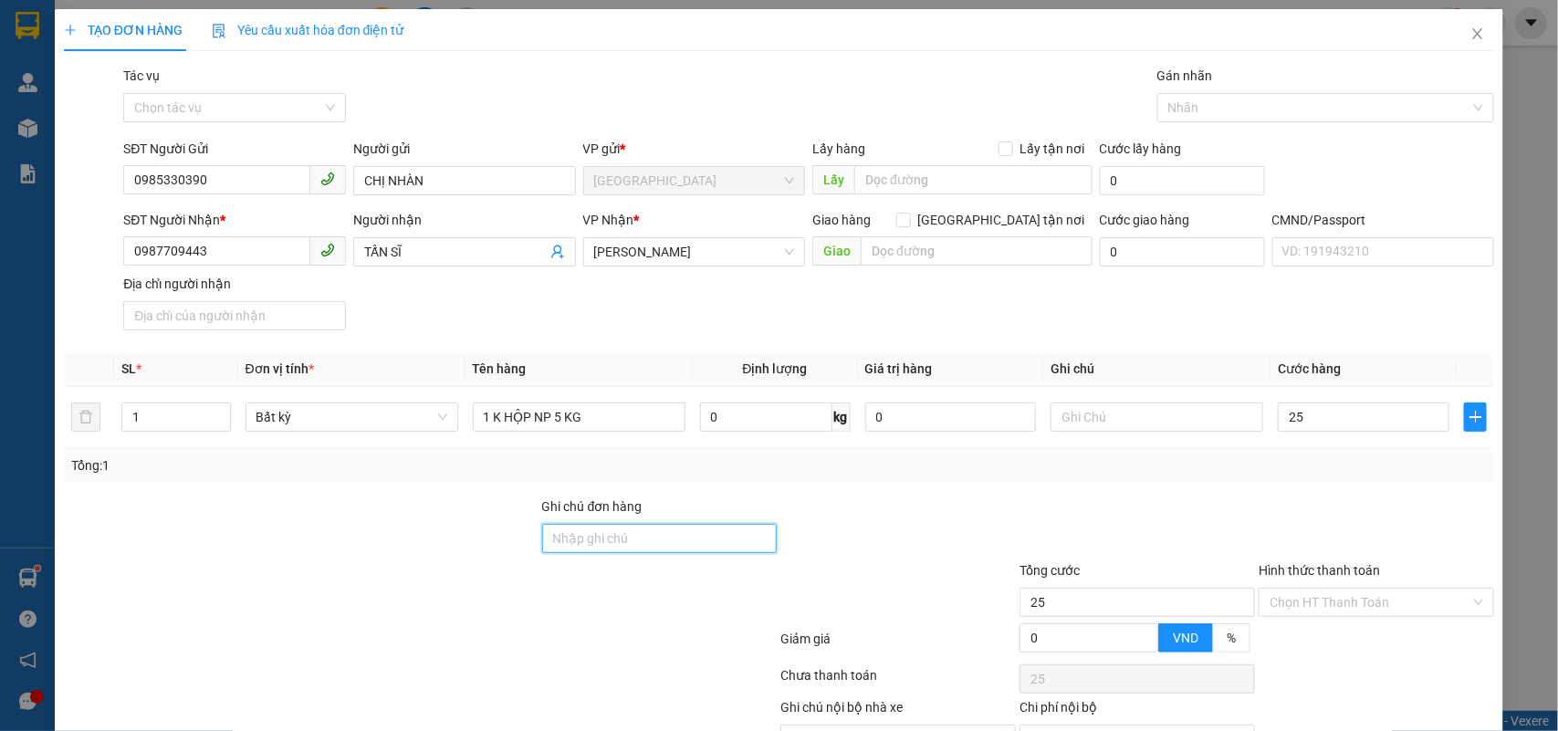
type input "25.000"
click at [627, 537] on input "Ghi chú đơn hàng" at bounding box center [660, 538] width 236 height 29
type input "HCK +5K"
click at [1189, 406] on input "text" at bounding box center [1157, 417] width 213 height 29
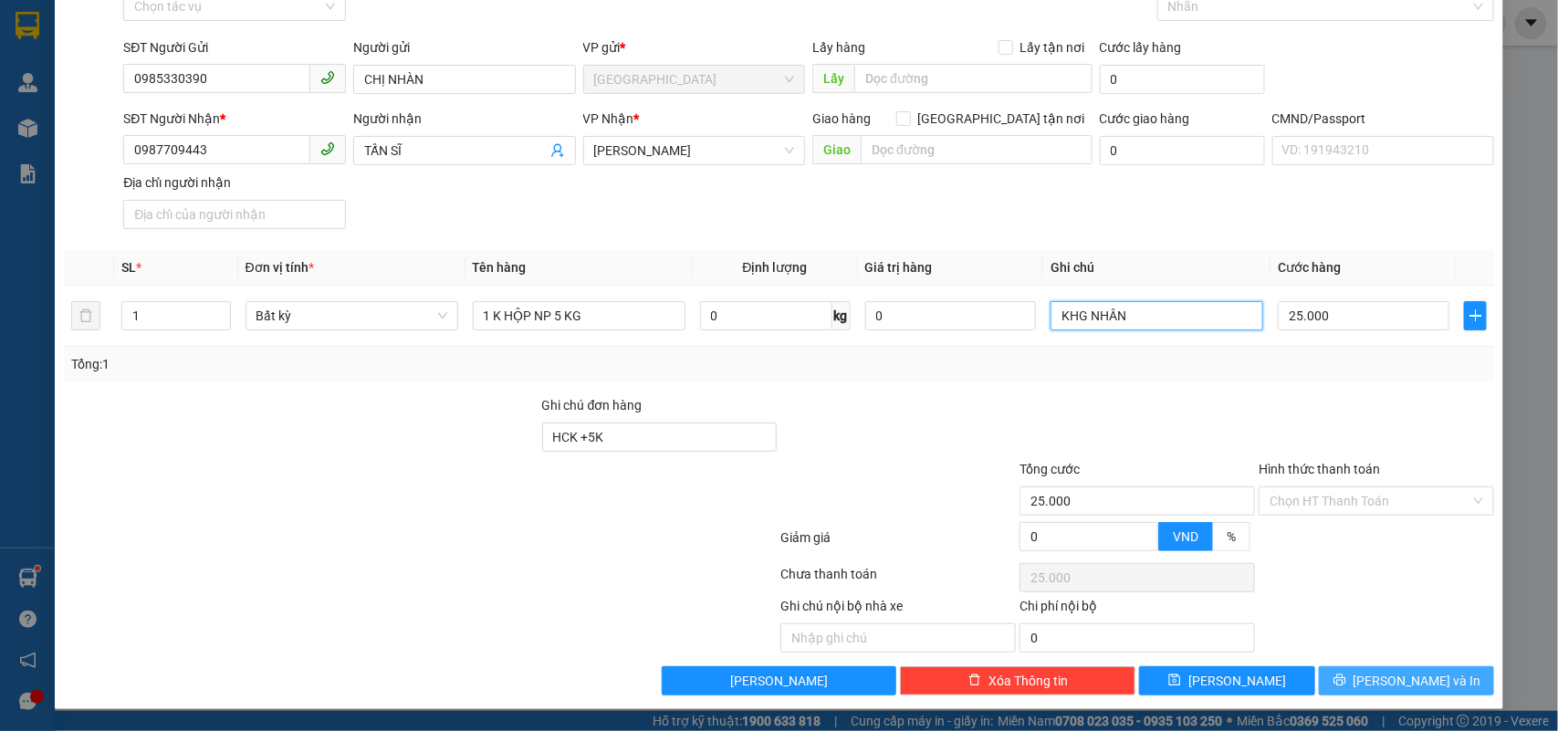
type input "KHG NHÂN"
click at [1413, 683] on span "[PERSON_NAME] và In" at bounding box center [1418, 681] width 128 height 20
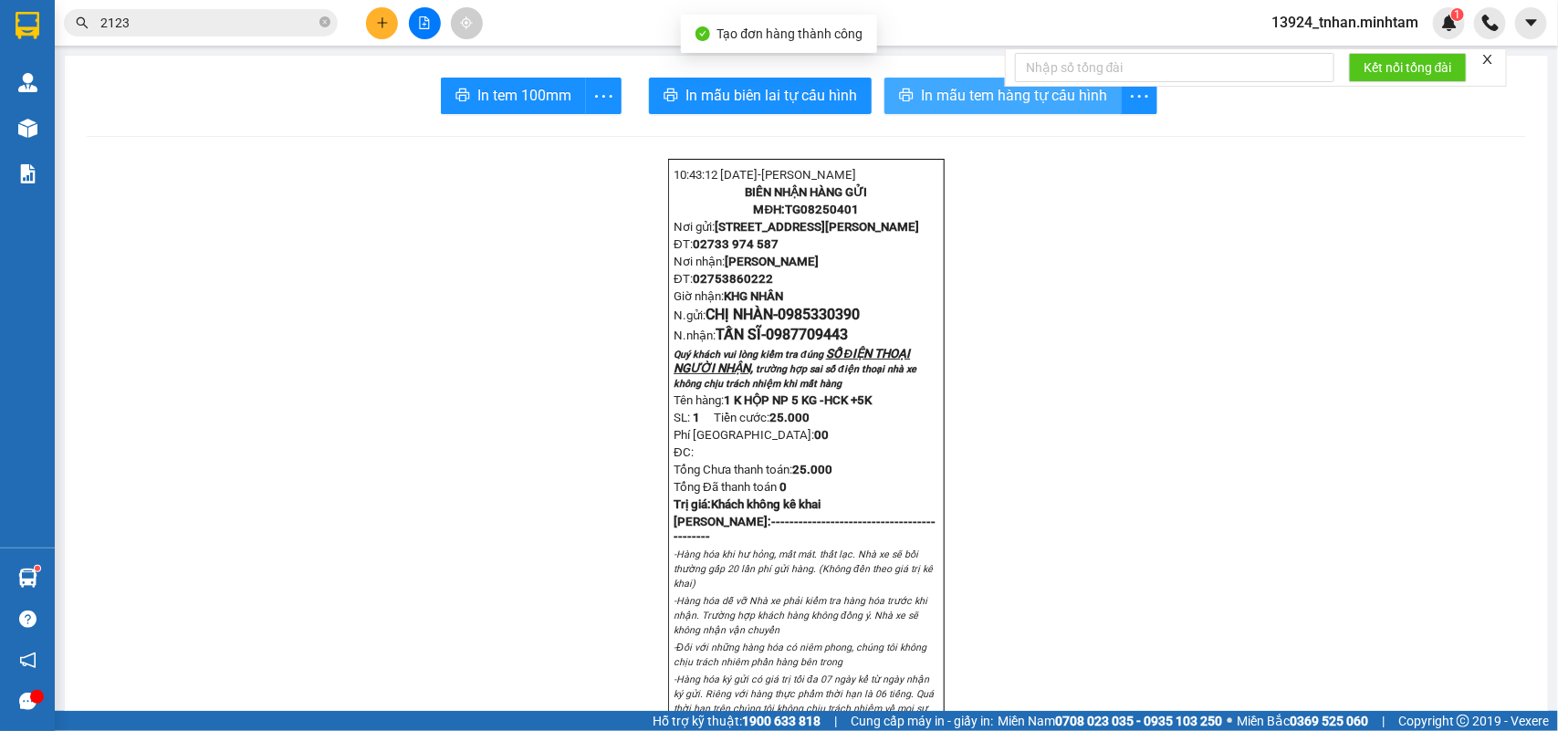
click at [946, 82] on button "In mẫu tem hàng tự cấu hình" at bounding box center [1003, 96] width 237 height 37
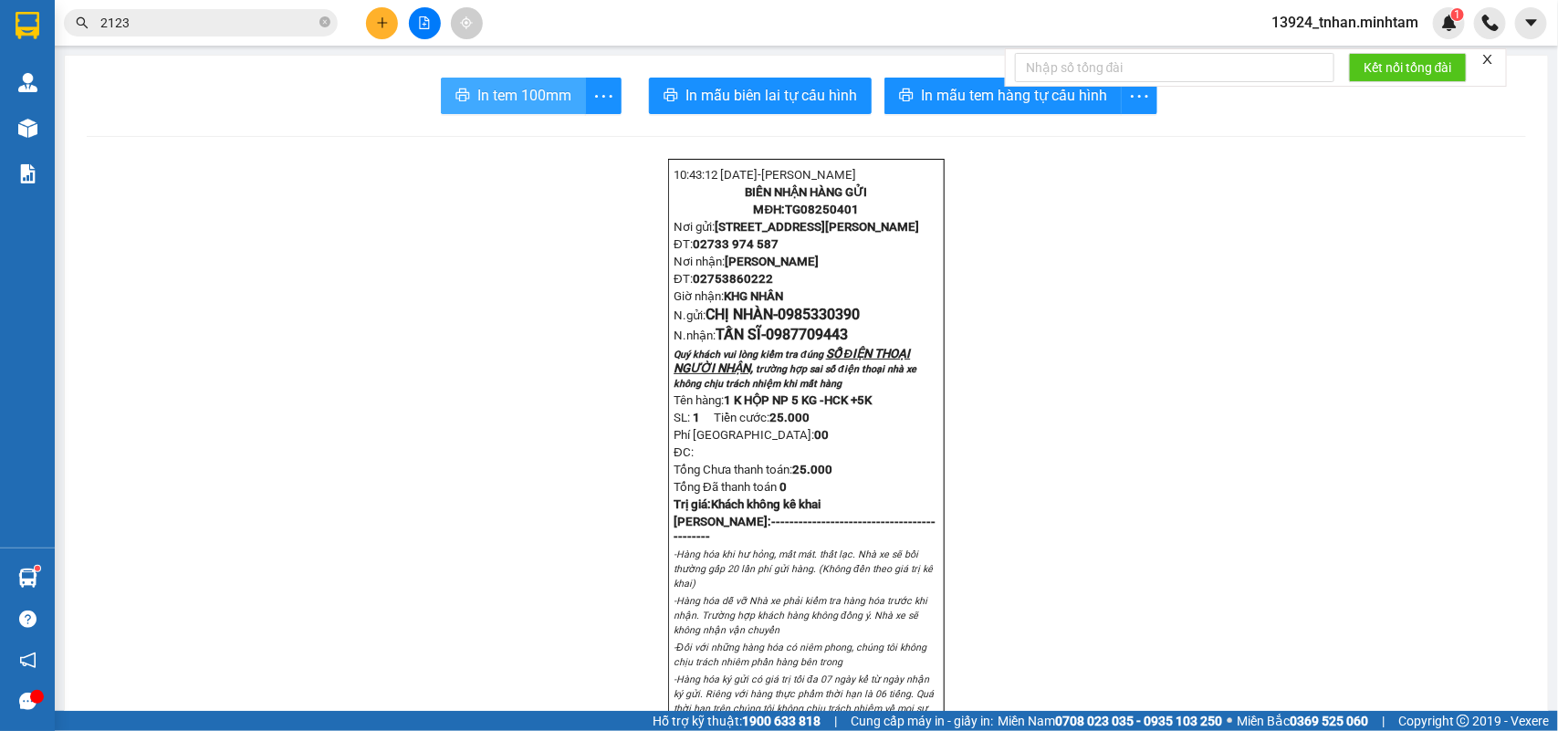
click at [499, 92] on span "In tem 100mm" at bounding box center [524, 95] width 94 height 23
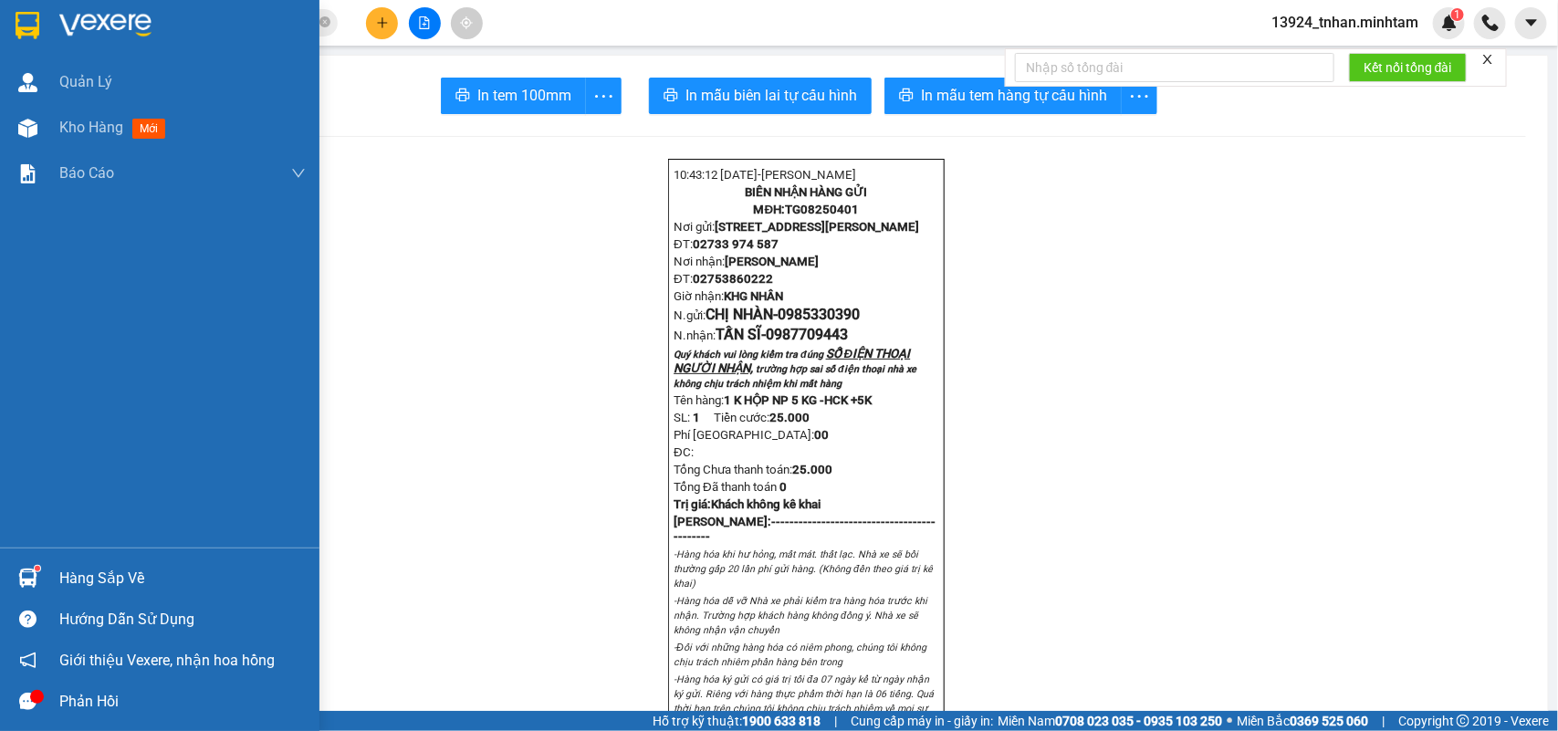
click at [61, 582] on div "Hàng sắp về" at bounding box center [182, 578] width 246 height 27
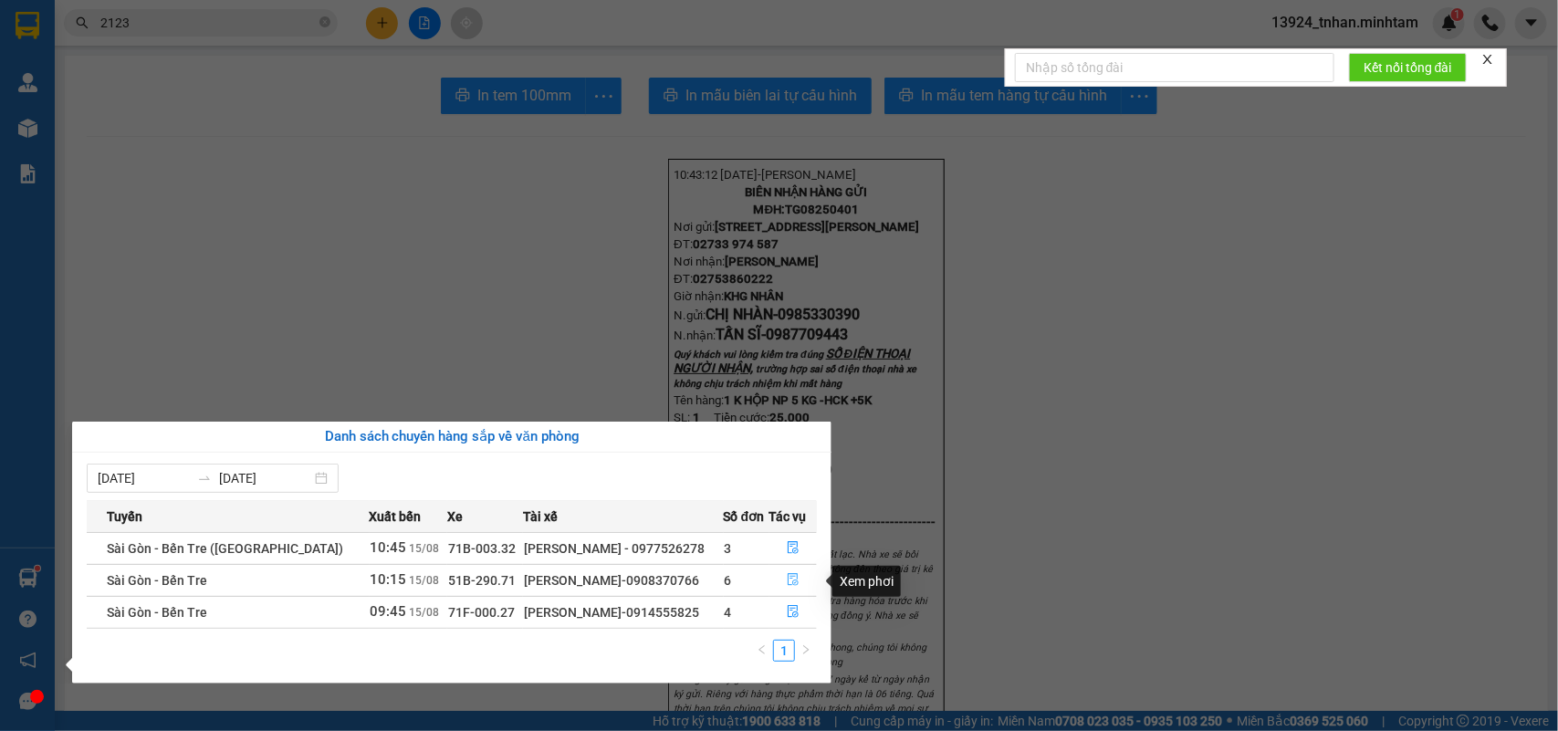
click at [792, 588] on span "file-done" at bounding box center [793, 580] width 13 height 15
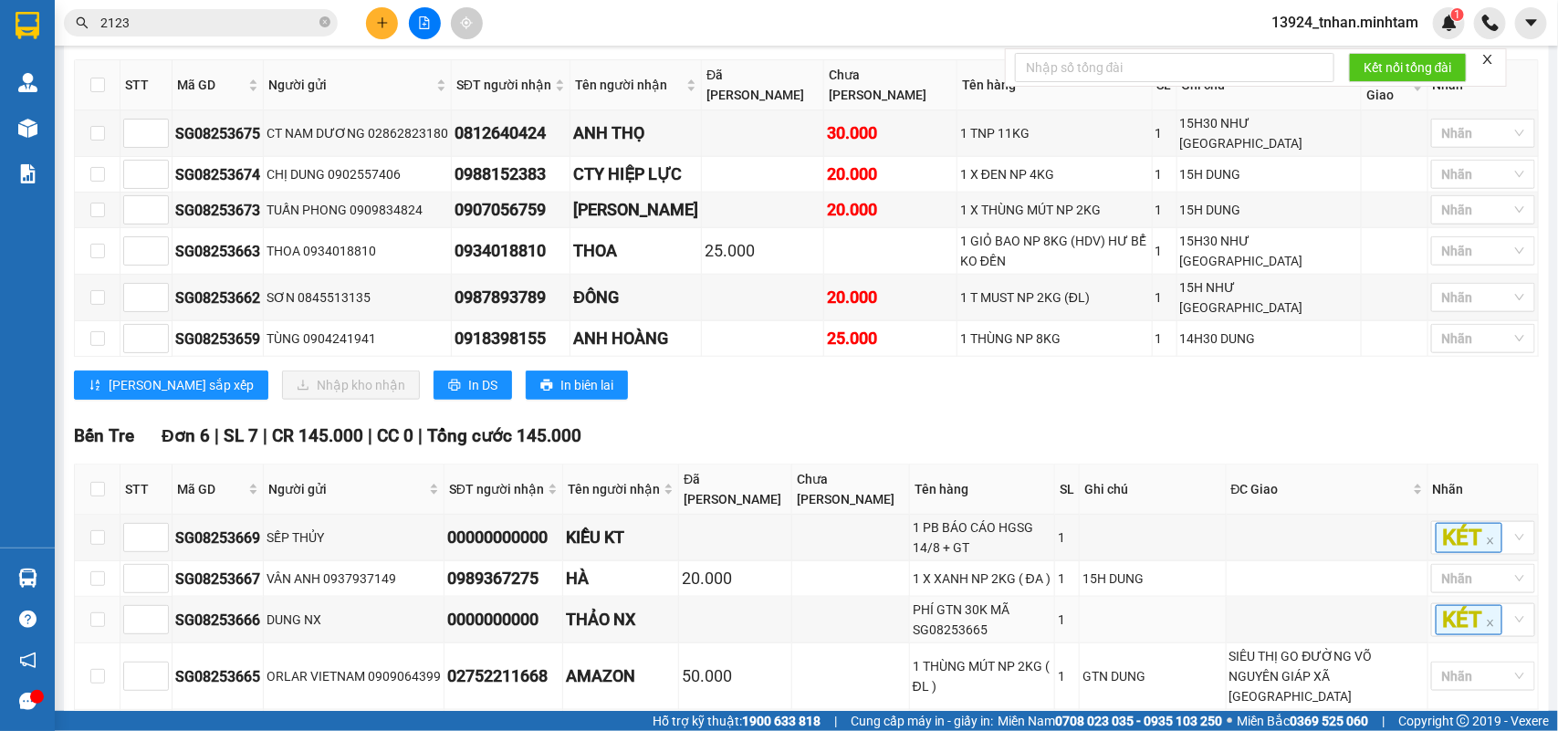
scroll to position [797, 0]
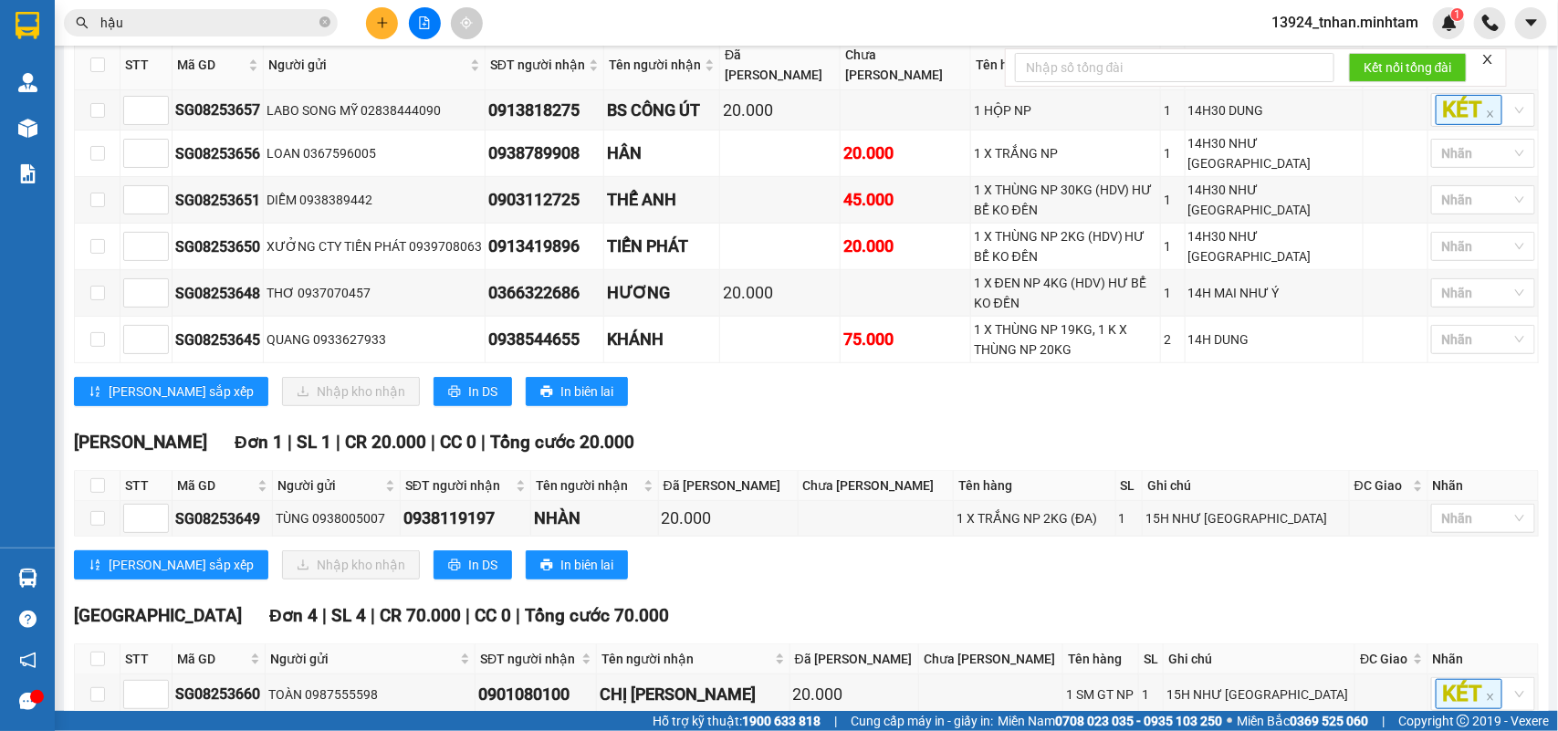
scroll to position [539, 0]
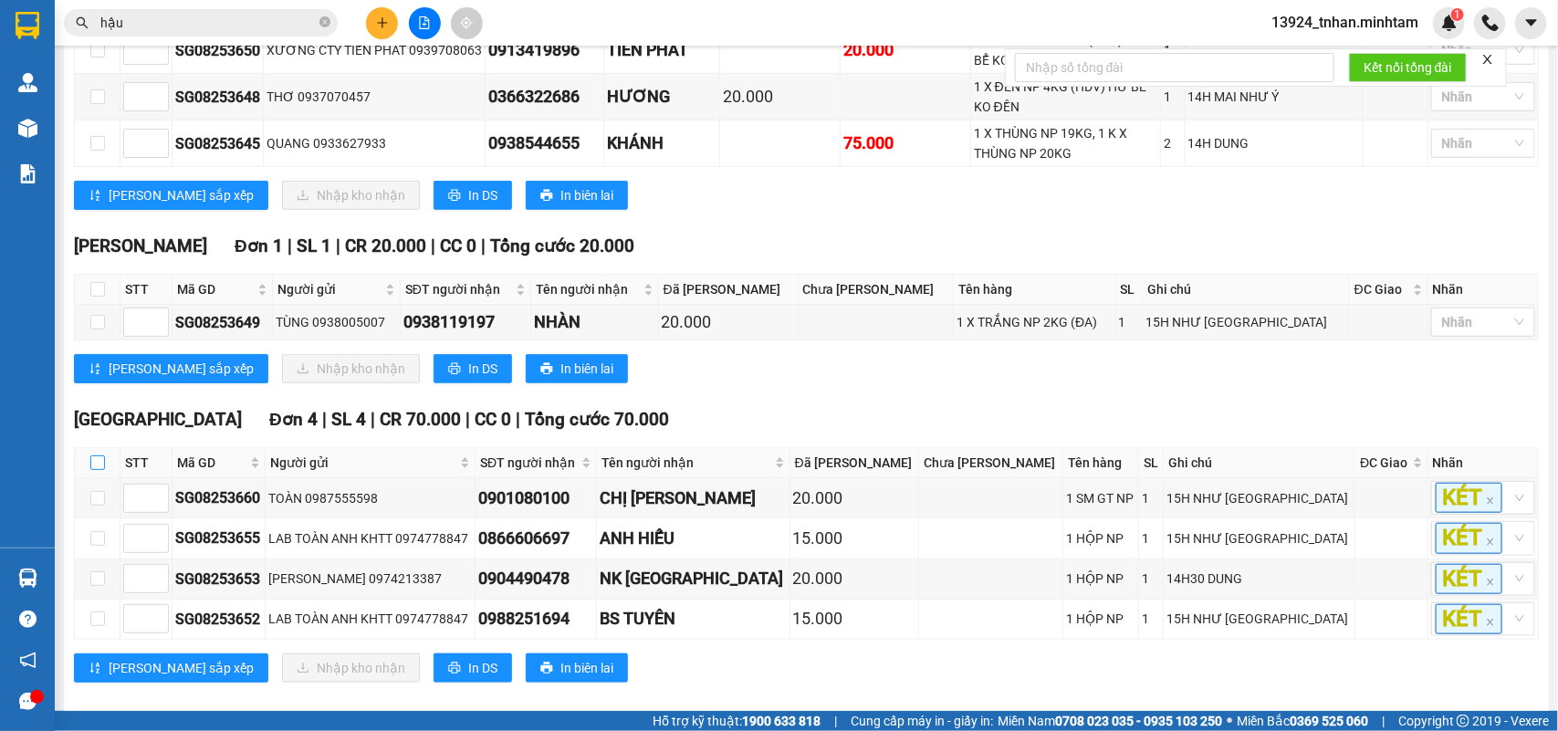
click at [102, 456] on input "checkbox" at bounding box center [97, 463] width 15 height 15
checkbox input "true"
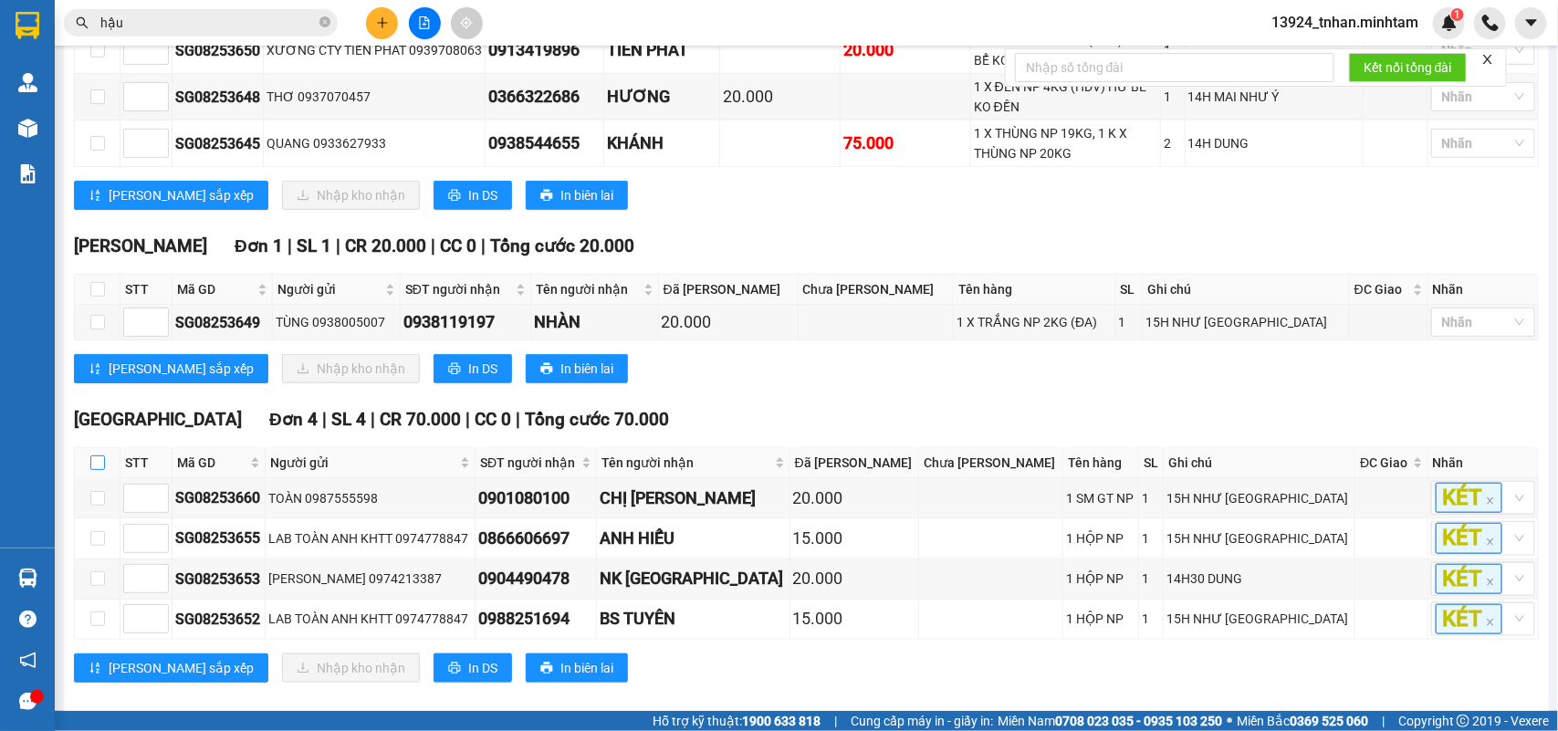
checkbox input "true"
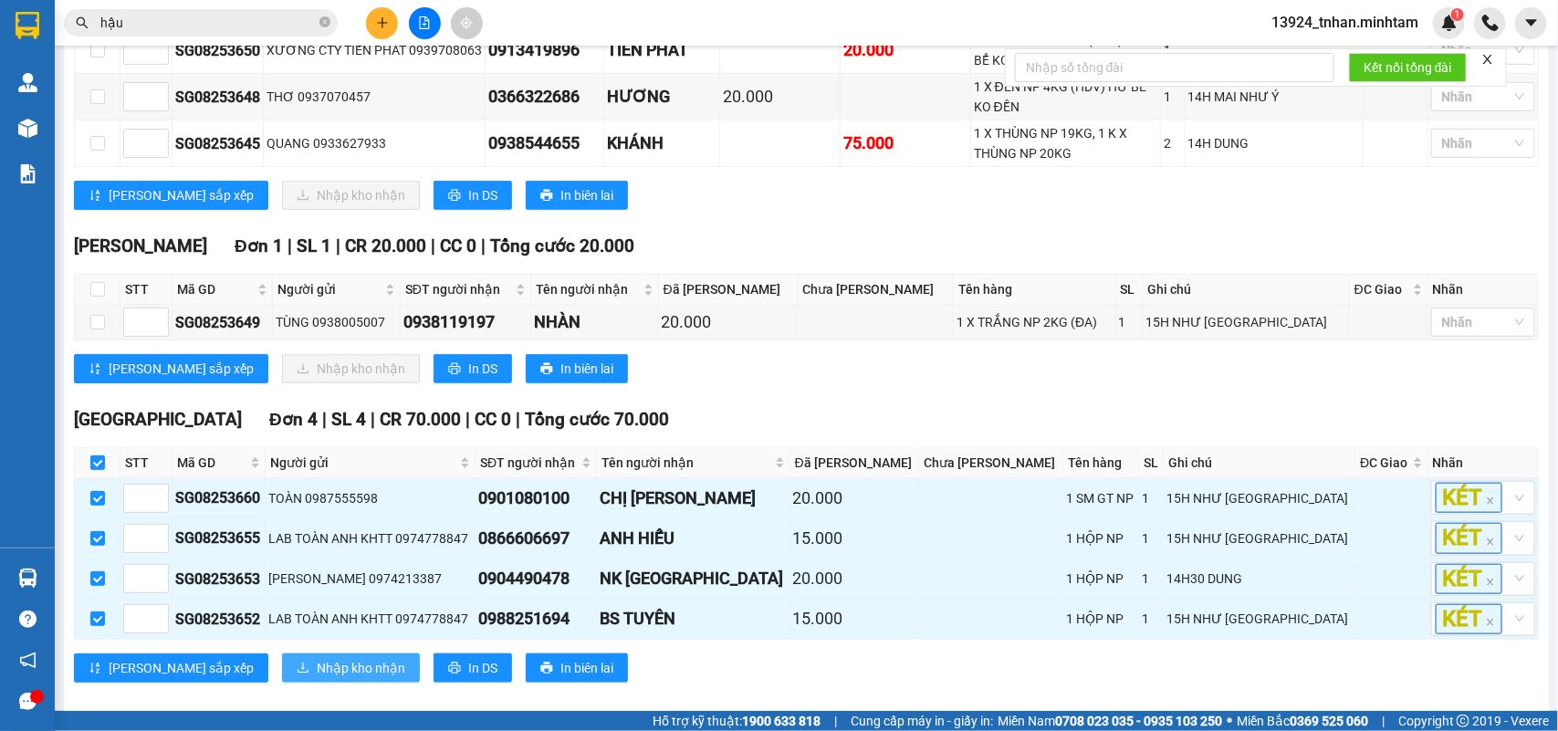
click at [317, 658] on span "Nhập kho nhận" at bounding box center [361, 668] width 89 height 20
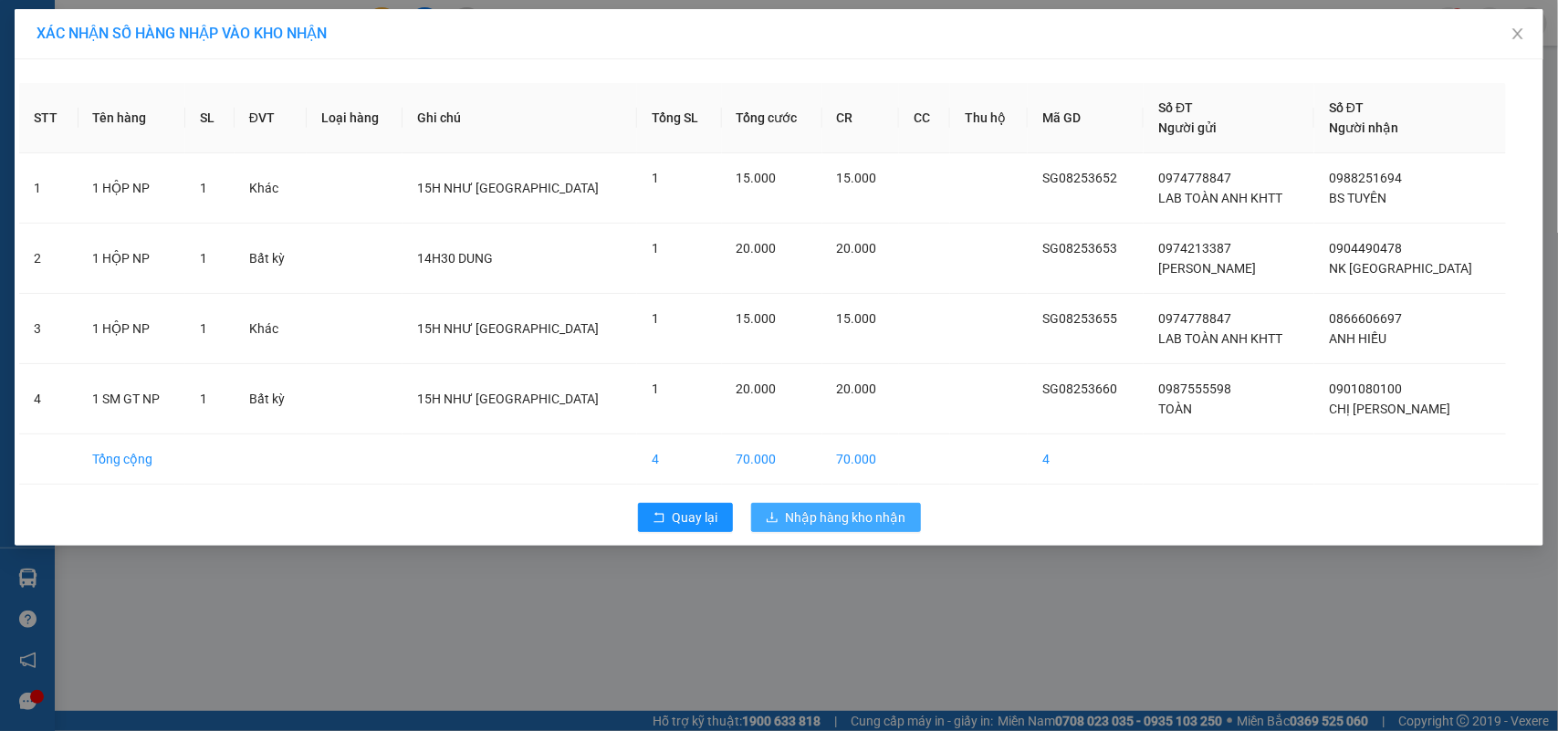
drag, startPoint x: 843, startPoint y: 507, endPoint x: 791, endPoint y: 505, distance: 52.1
click at [842, 507] on button "Nhập hàng kho nhận" at bounding box center [836, 517] width 170 height 29
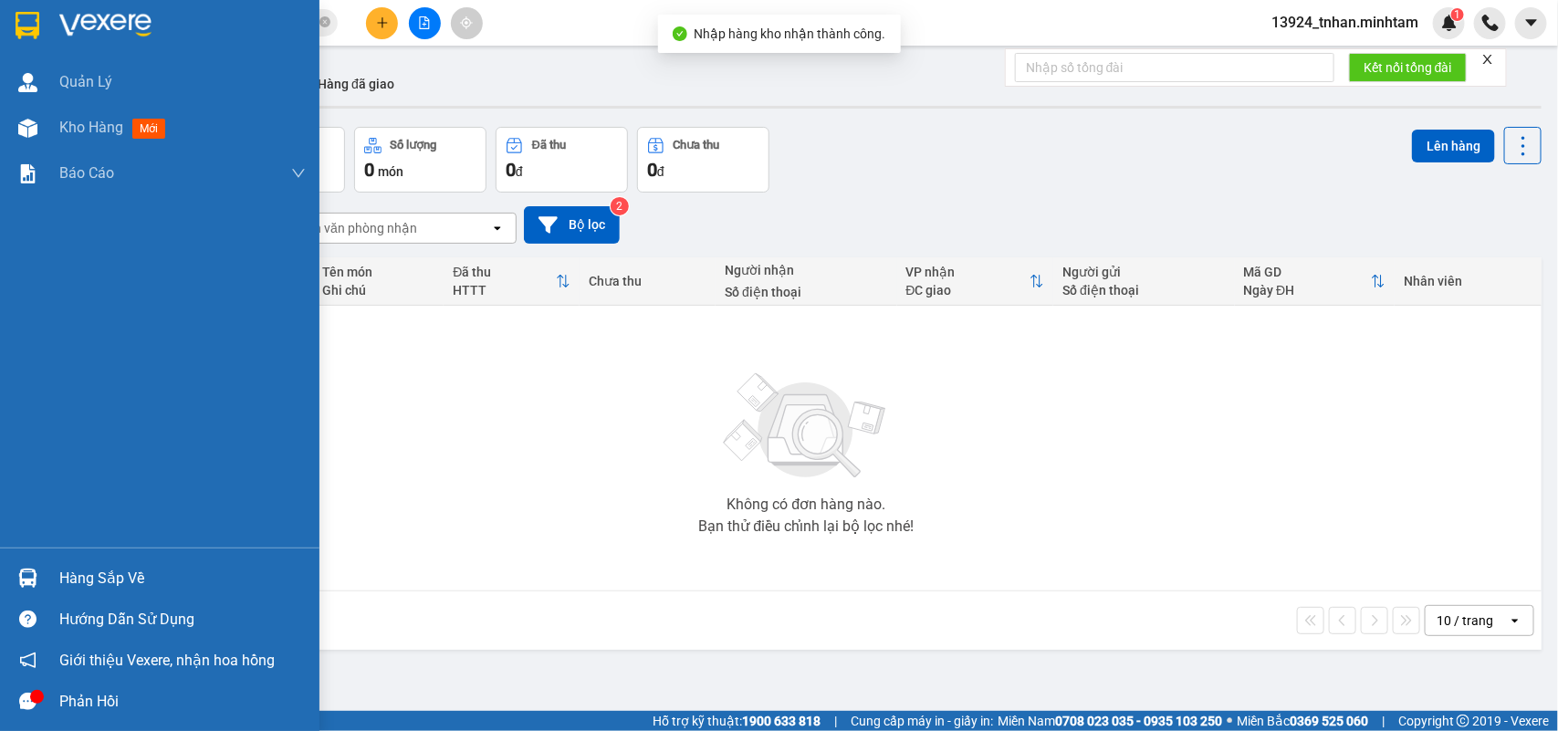
click at [28, 581] on img at bounding box center [27, 578] width 19 height 19
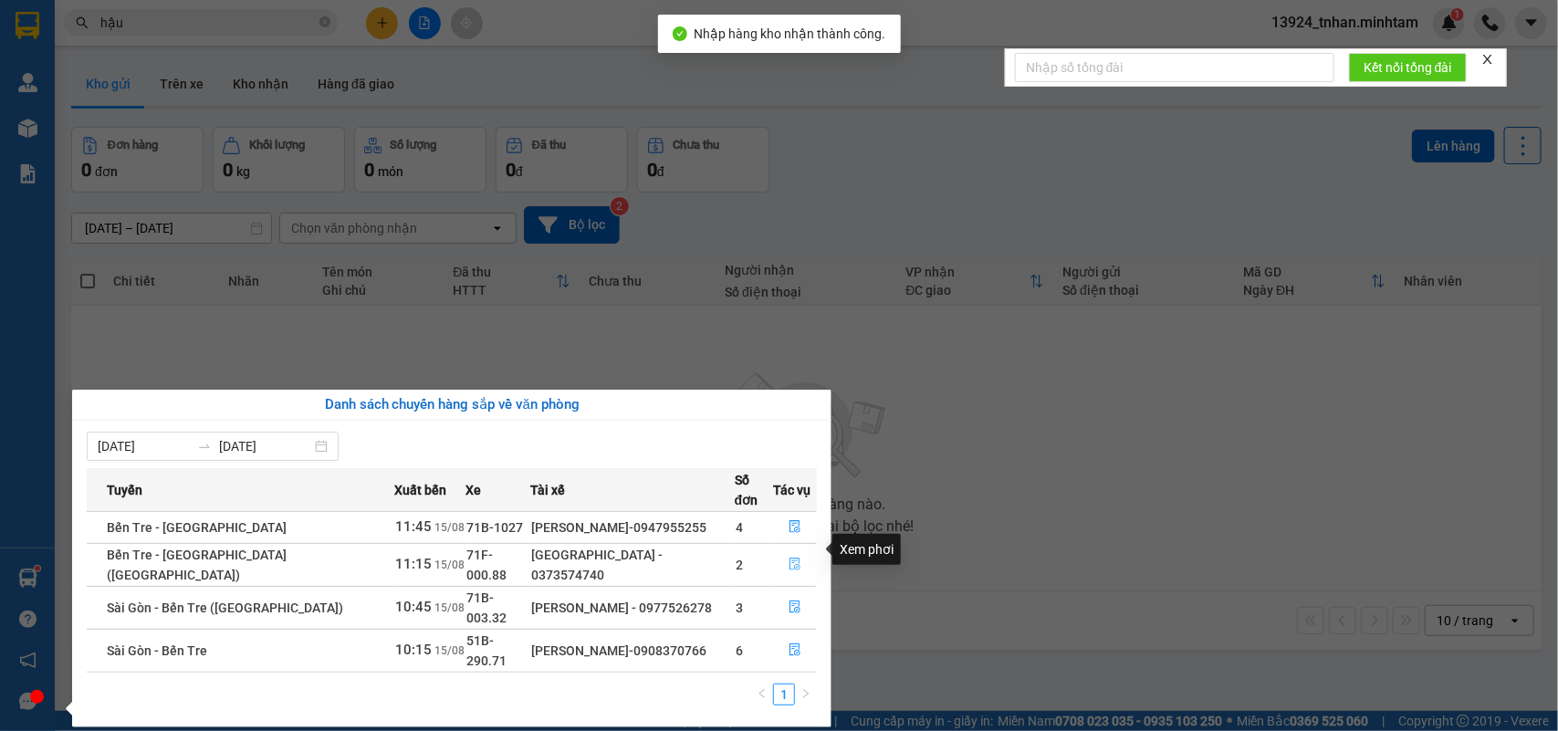
click at [792, 558] on icon "file-done" at bounding box center [795, 564] width 11 height 13
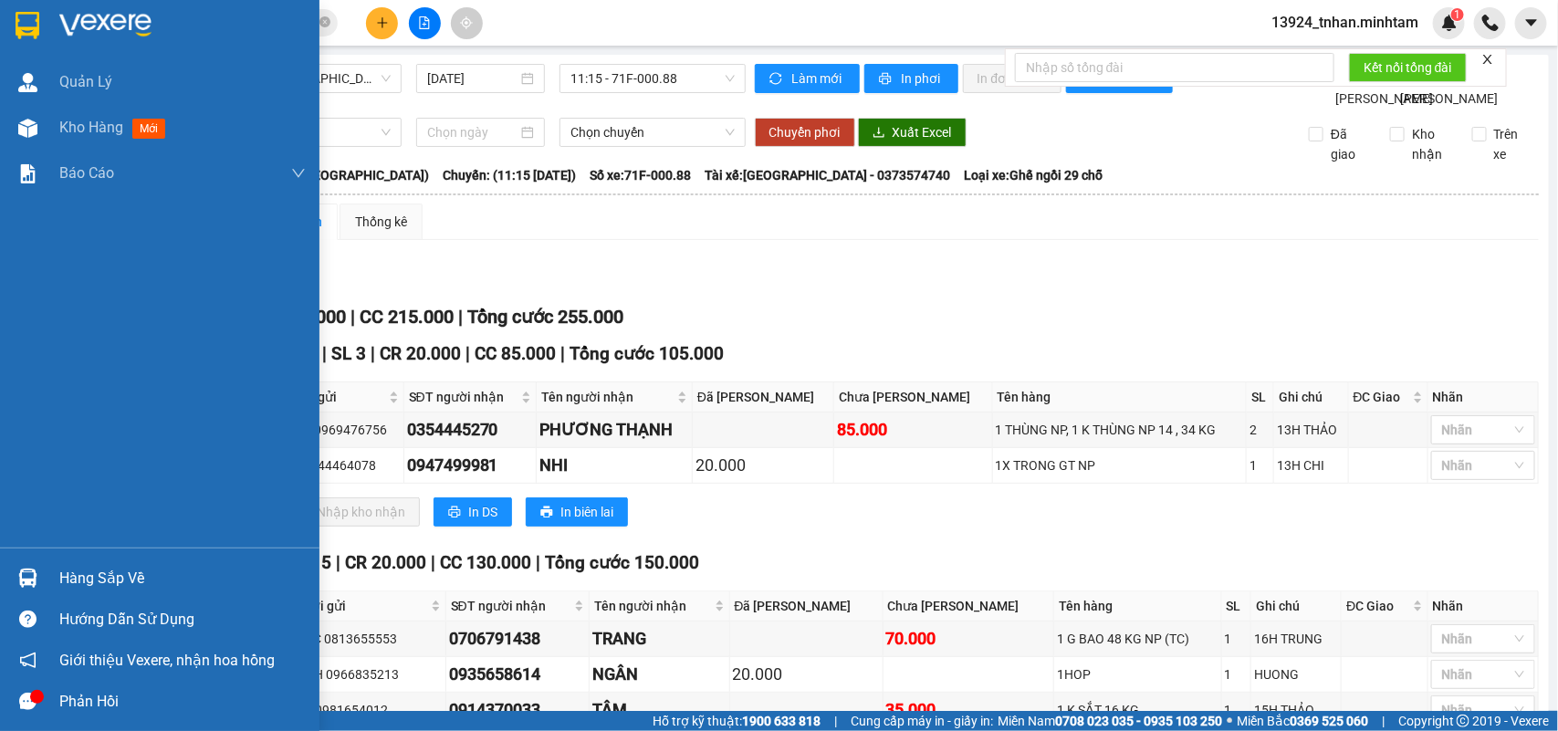
click at [106, 569] on div "Hàng sắp về" at bounding box center [182, 578] width 246 height 27
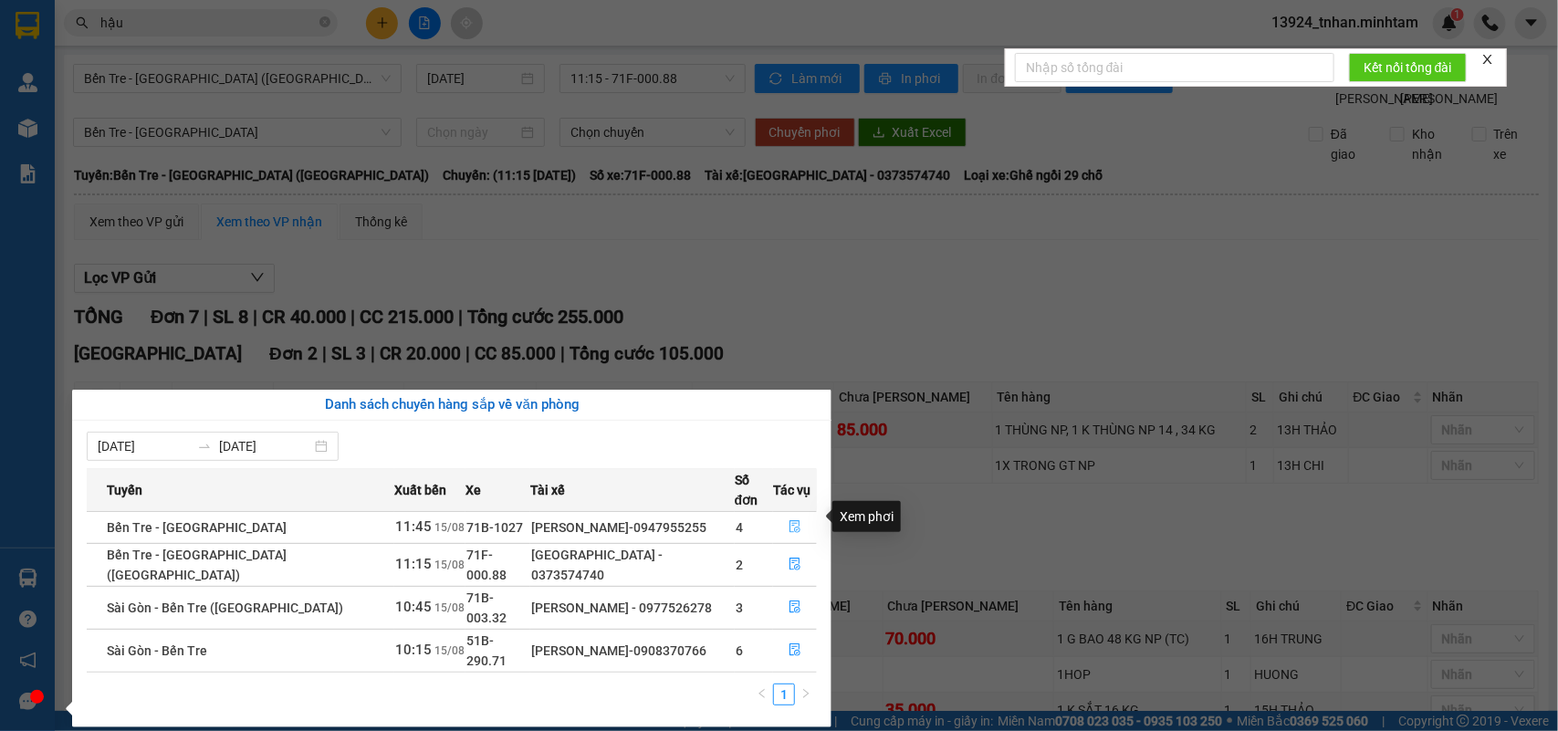
click at [795, 513] on button "button" at bounding box center [795, 527] width 42 height 29
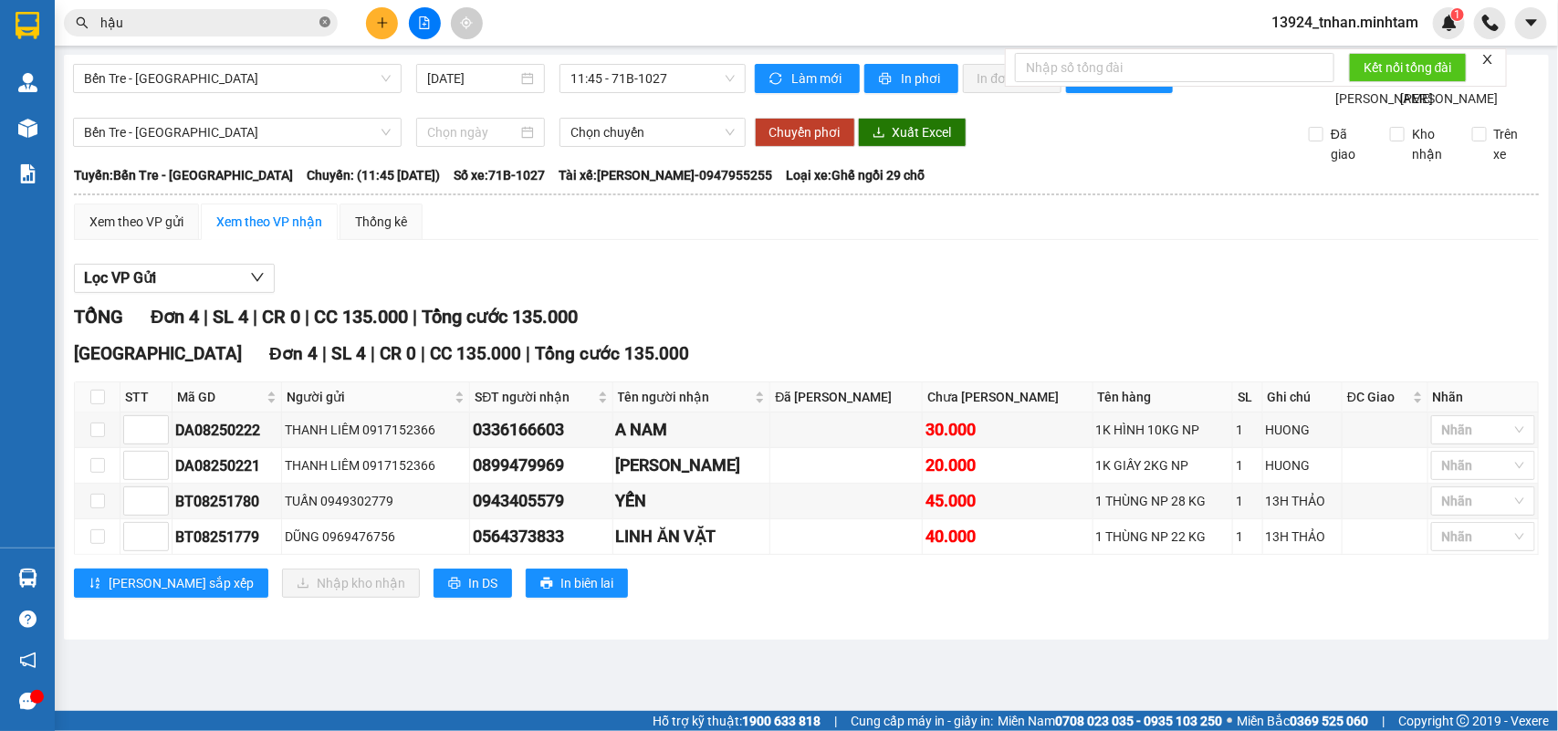
click at [320, 27] on icon "close-circle" at bounding box center [325, 21] width 11 height 11
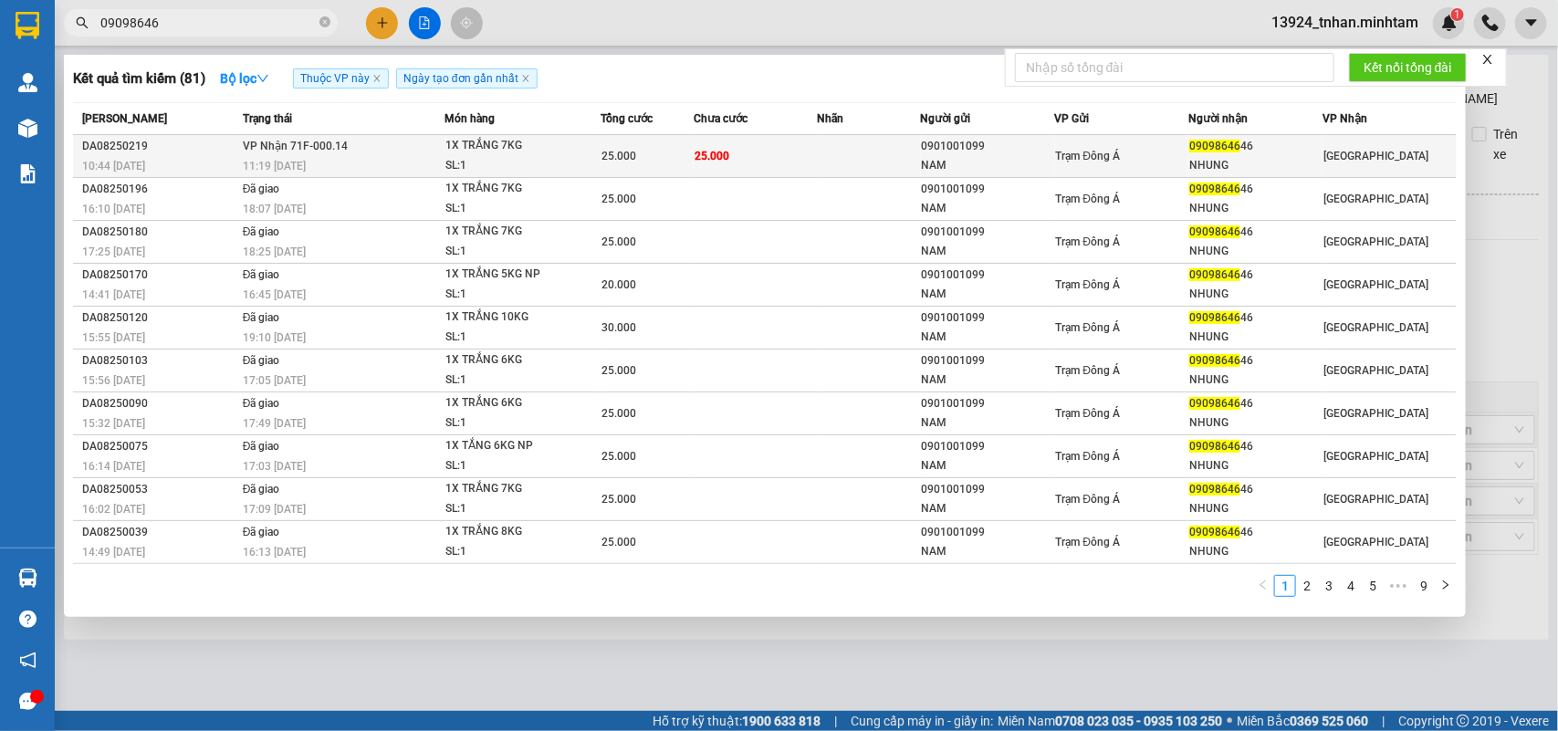
type input "09098646"
click at [380, 148] on td "VP Nhận 71F-000.14 11:19 [DATE]" at bounding box center [341, 156] width 206 height 43
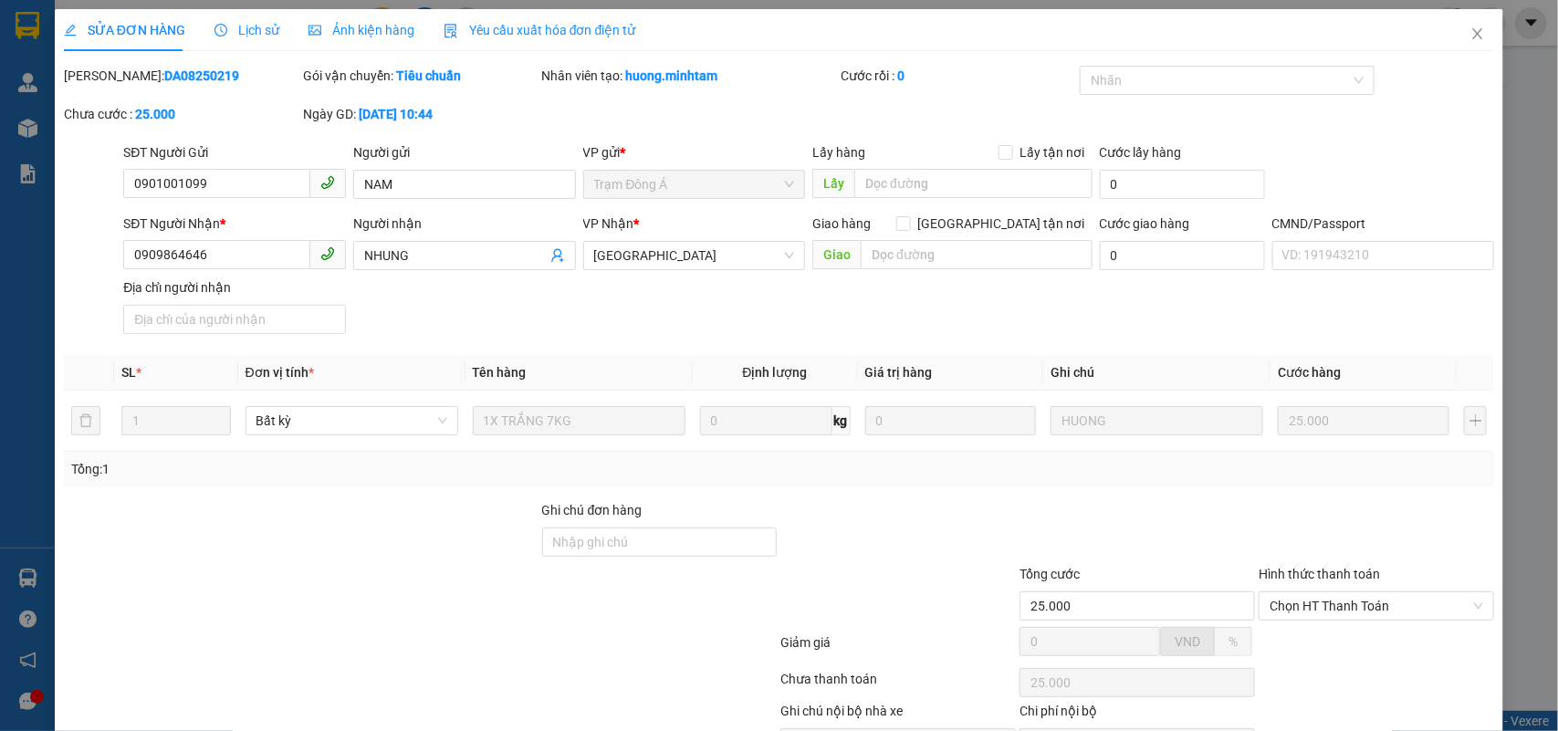
type input "0901001099"
type input "NAM"
type input "0909864646"
type input "NHUNG"
type input "25.000"
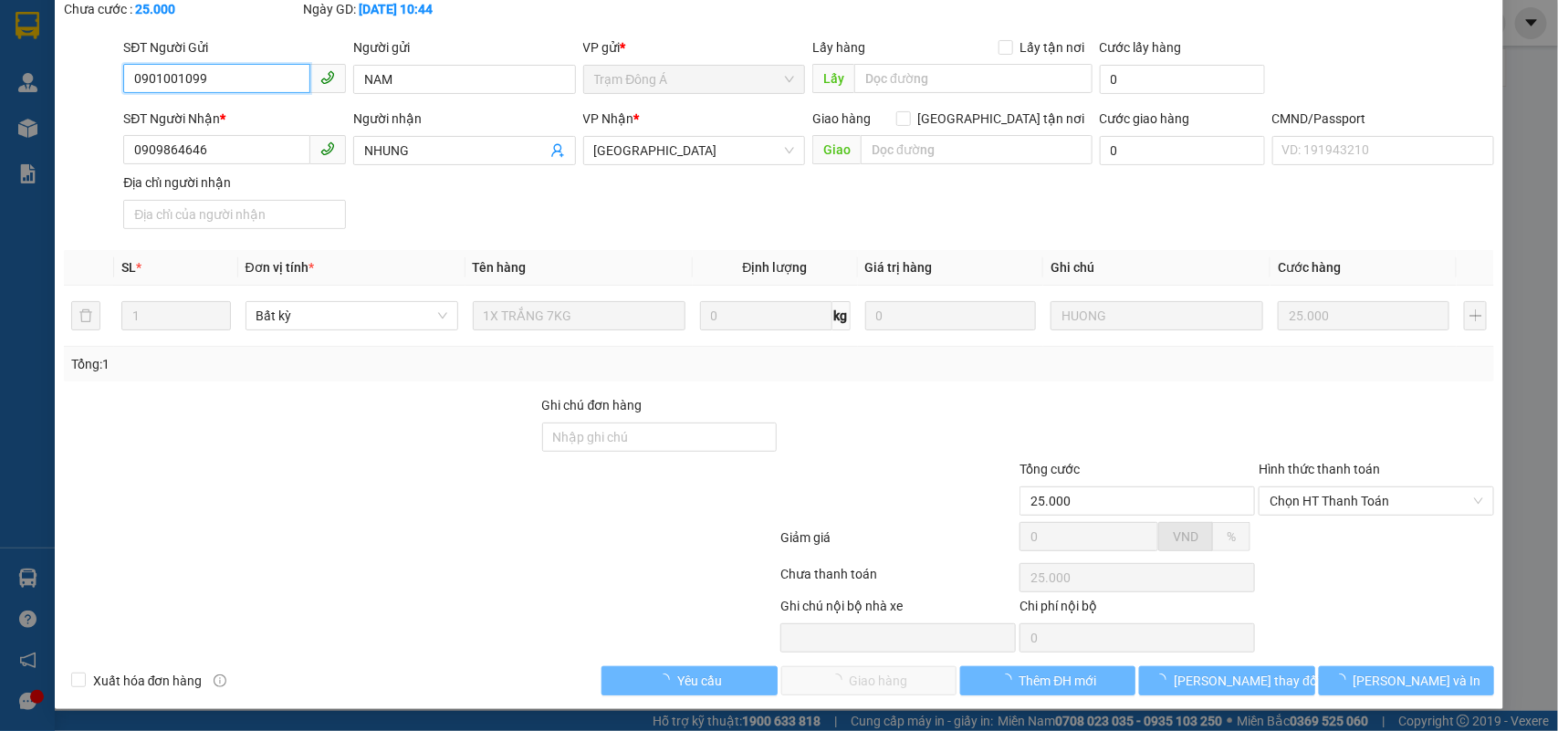
scroll to position [107, 0]
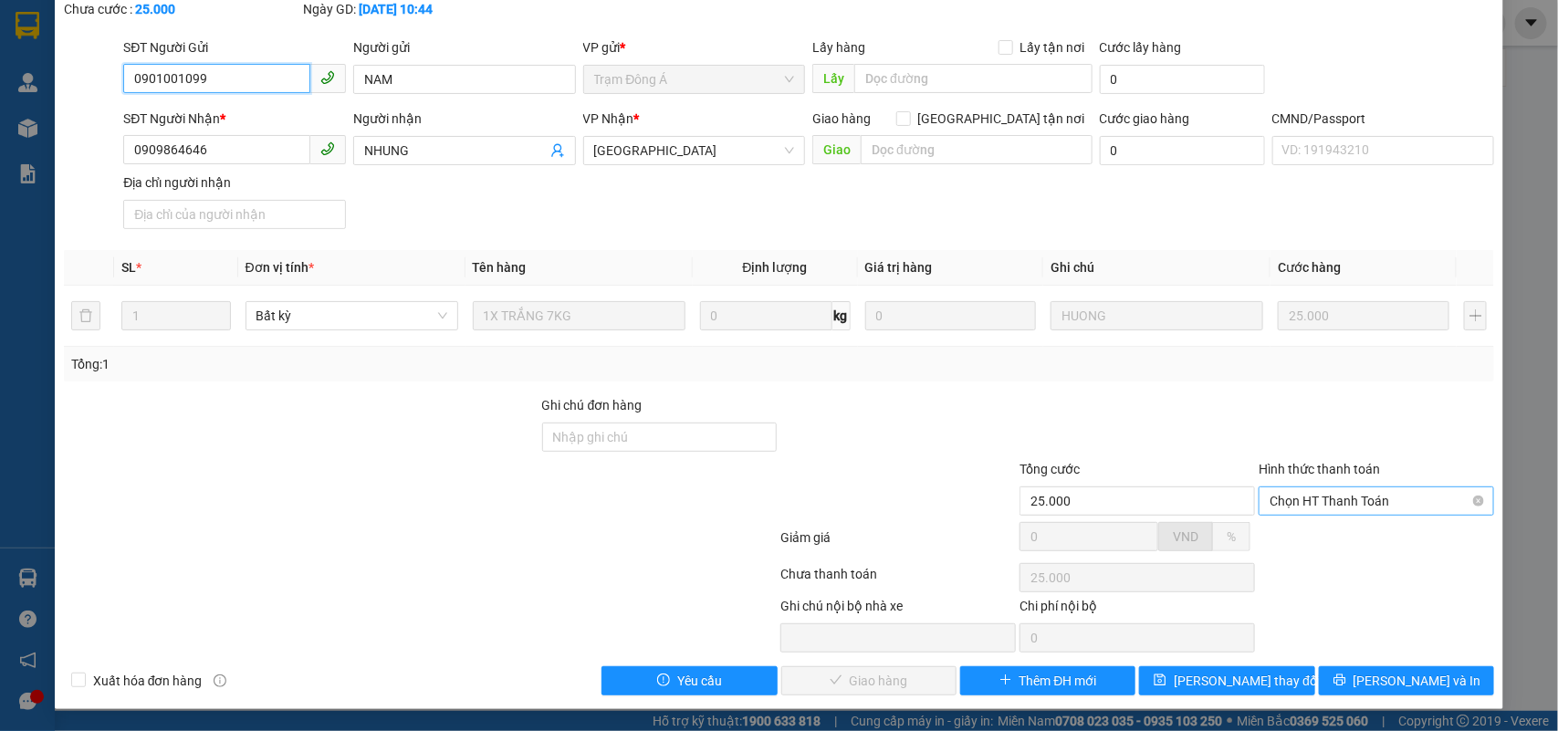
click at [1371, 499] on span "Chọn HT Thanh Toán" at bounding box center [1377, 501] width 214 height 27
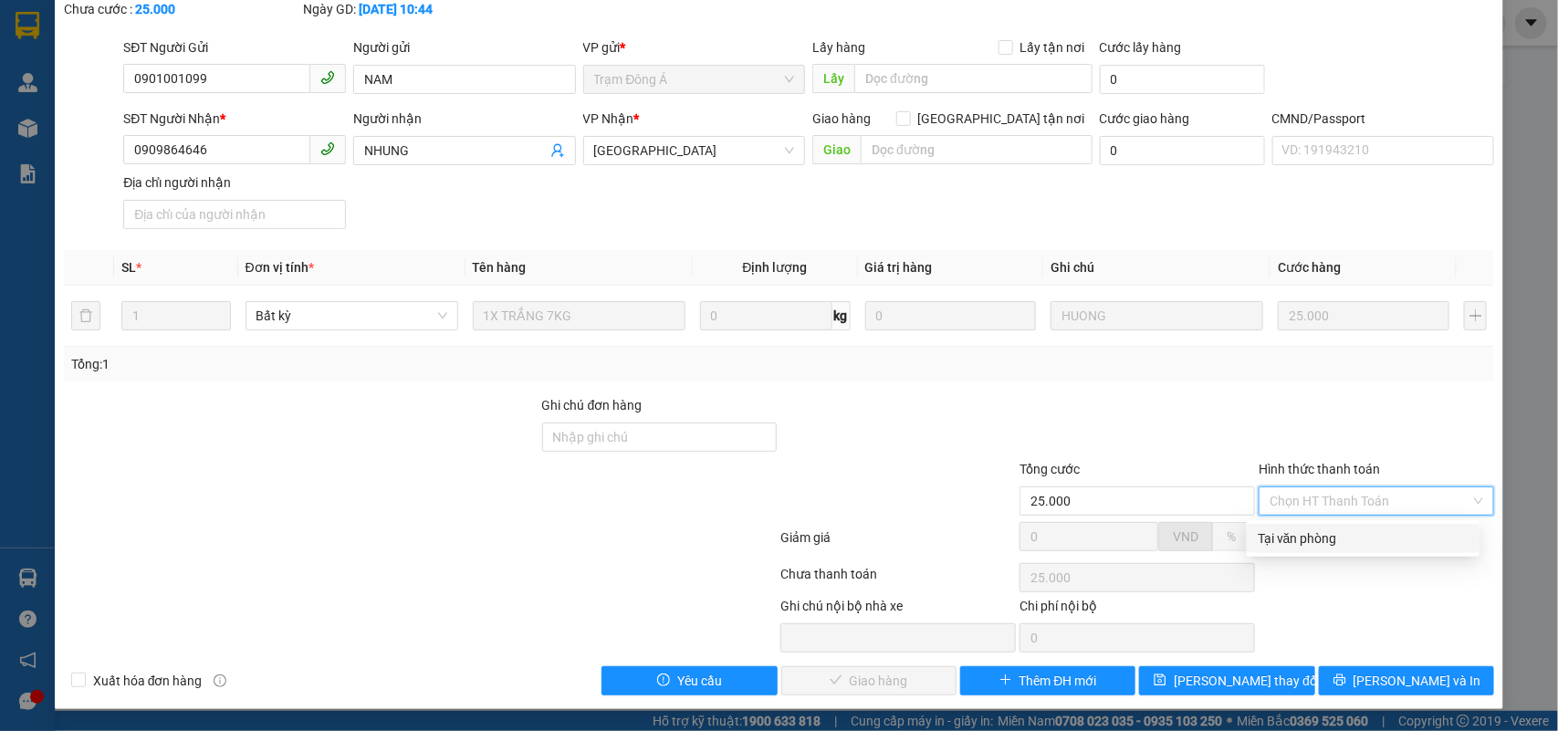
drag, startPoint x: 1328, startPoint y: 525, endPoint x: 1272, endPoint y: 546, distance: 60.4
click at [1327, 527] on div "Tại văn phòng" at bounding box center [1363, 538] width 233 height 29
type input "0"
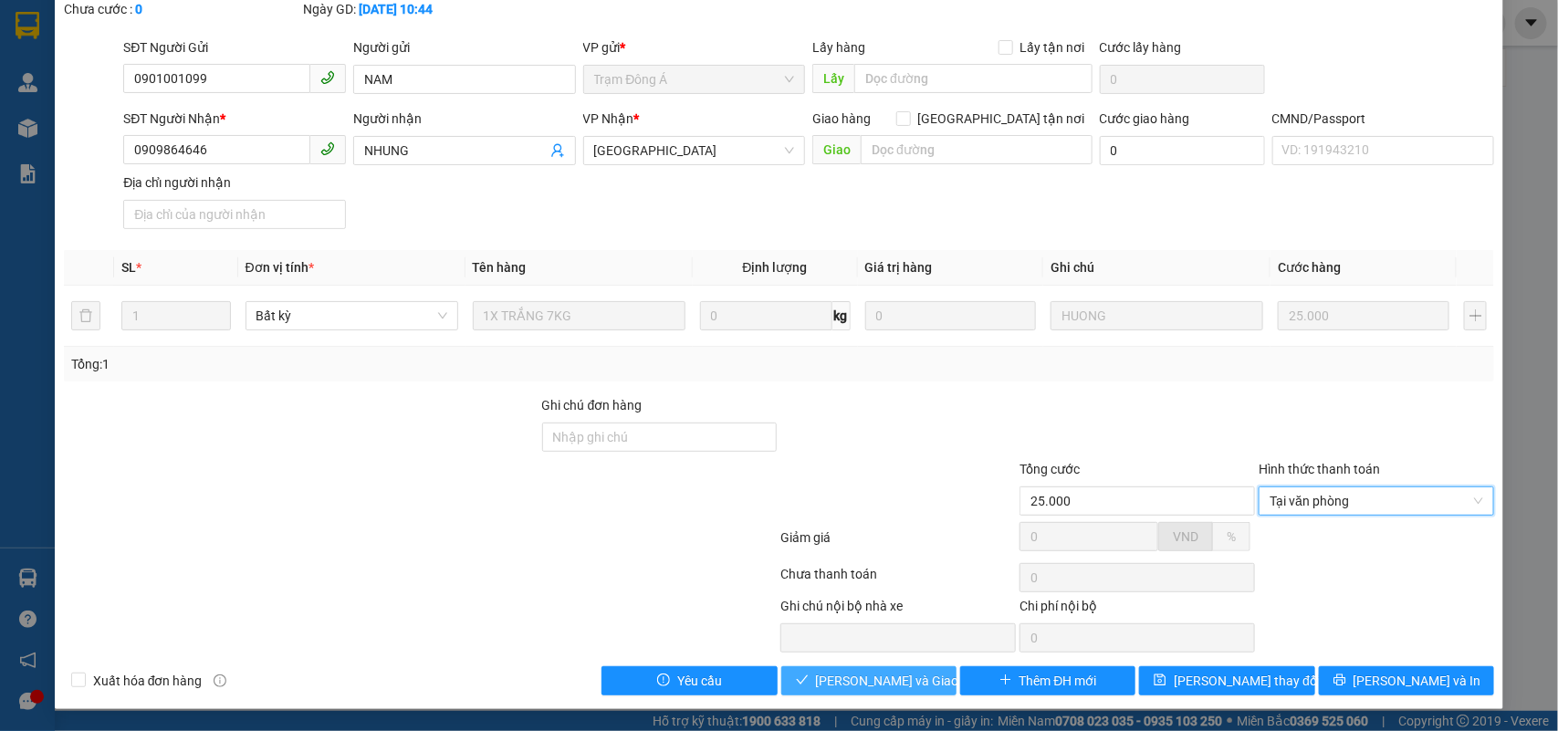
drag, startPoint x: 901, startPoint y: 685, endPoint x: 1066, endPoint y: 674, distance: 165.6
click at [902, 685] on span "[PERSON_NAME] và Giao hàng" at bounding box center [903, 681] width 175 height 20
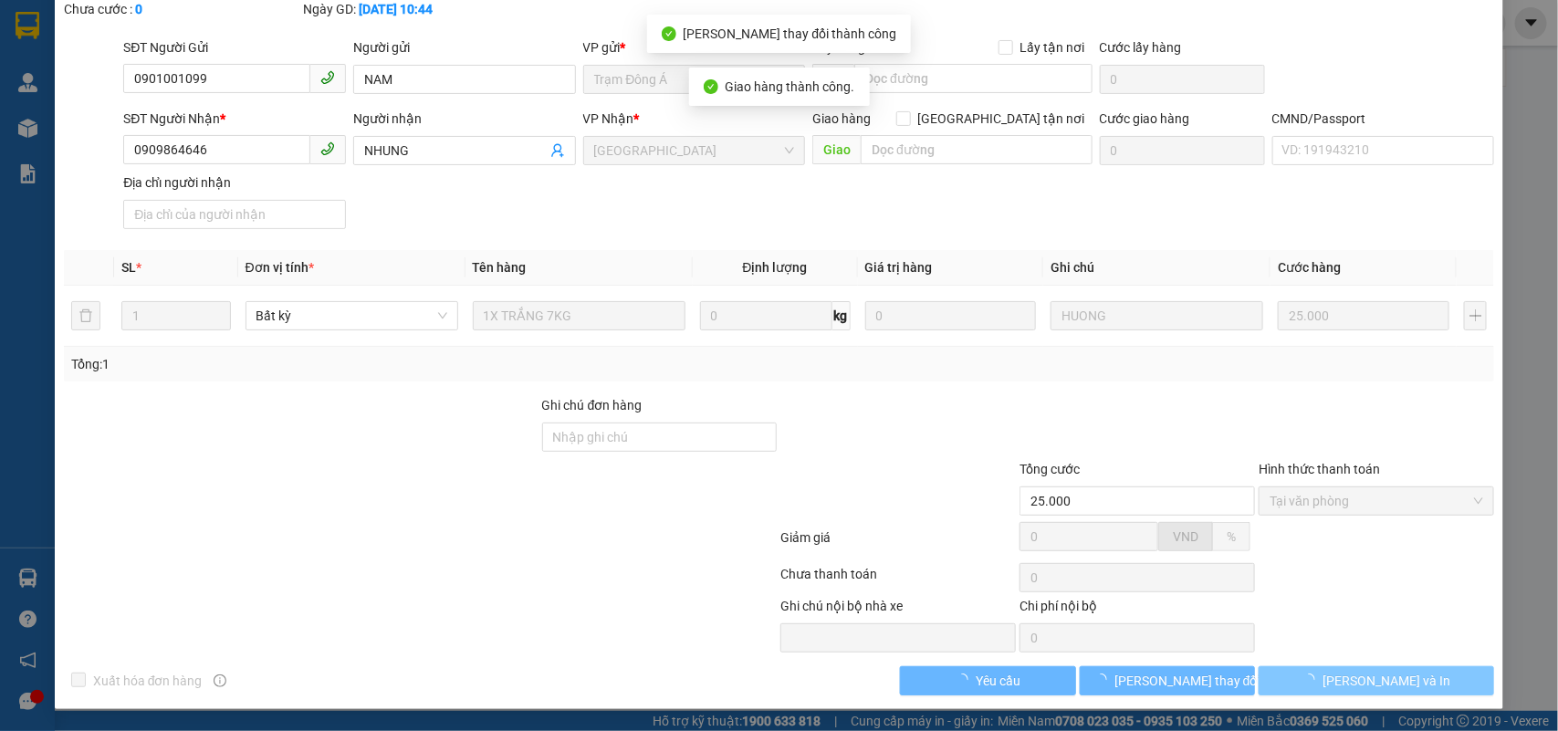
click at [1381, 678] on span "[PERSON_NAME] và In" at bounding box center [1387, 681] width 128 height 20
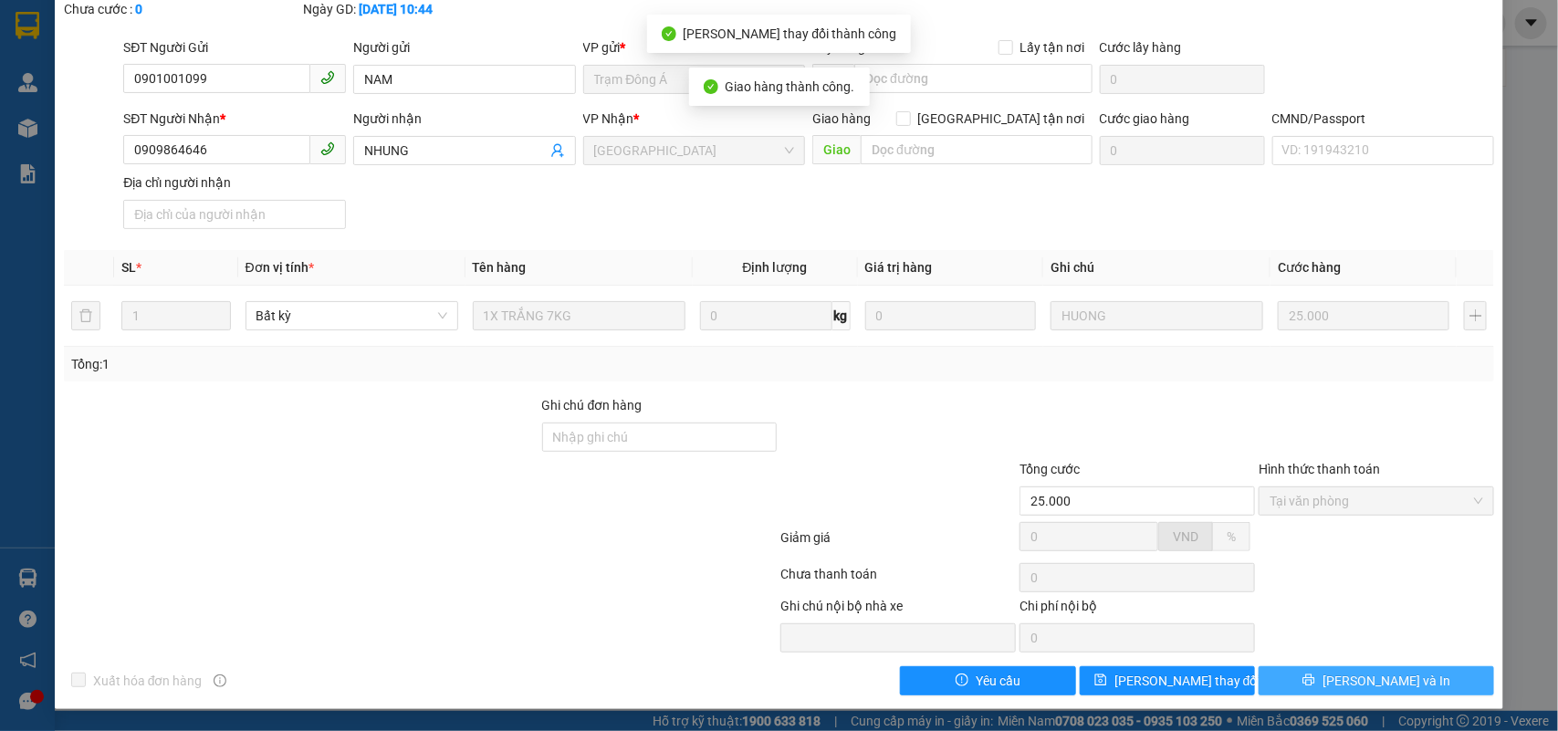
click at [1412, 676] on button "[PERSON_NAME] và In" at bounding box center [1377, 680] width 236 height 29
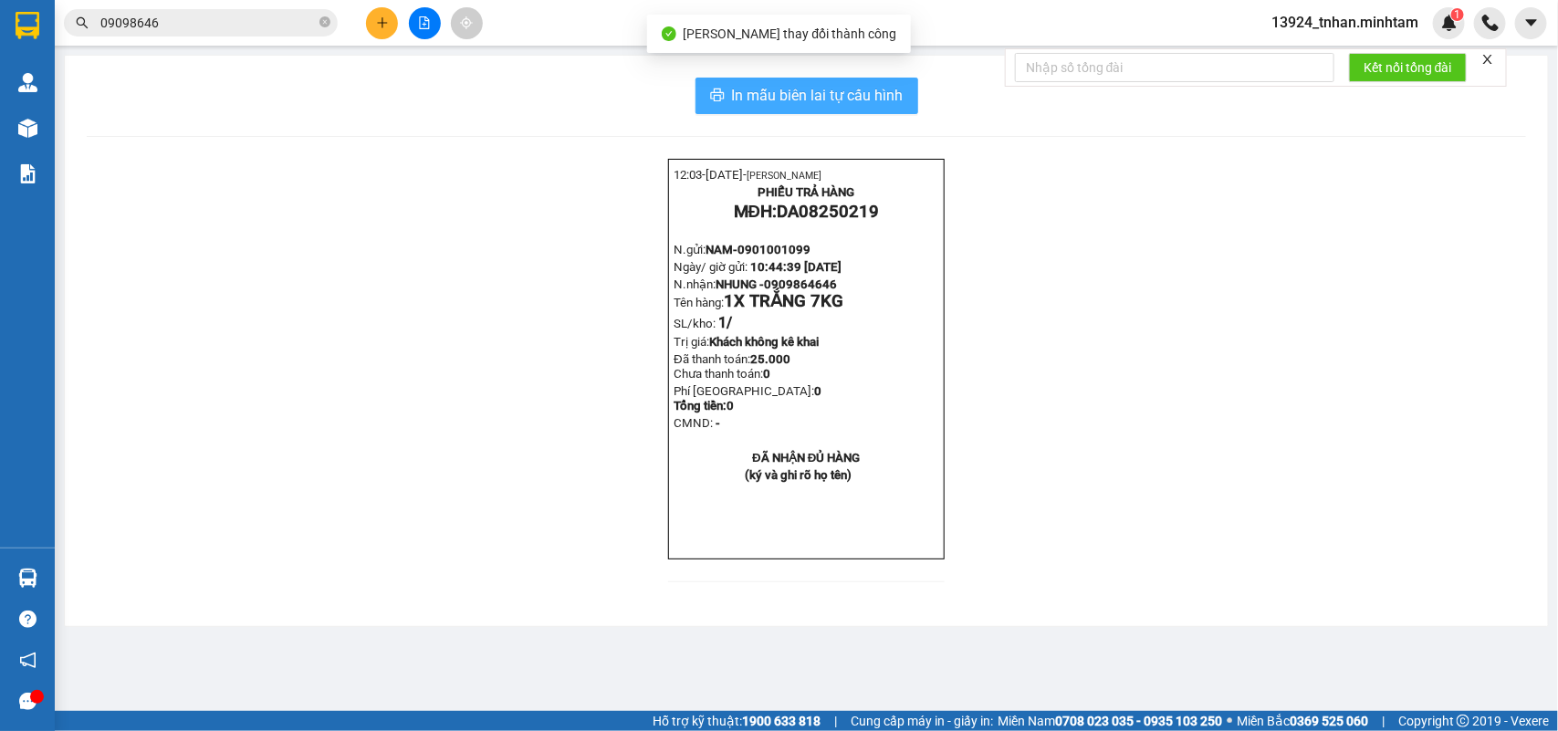
click at [897, 89] on span "In mẫu biên lai tự cấu hình" at bounding box center [818, 95] width 172 height 23
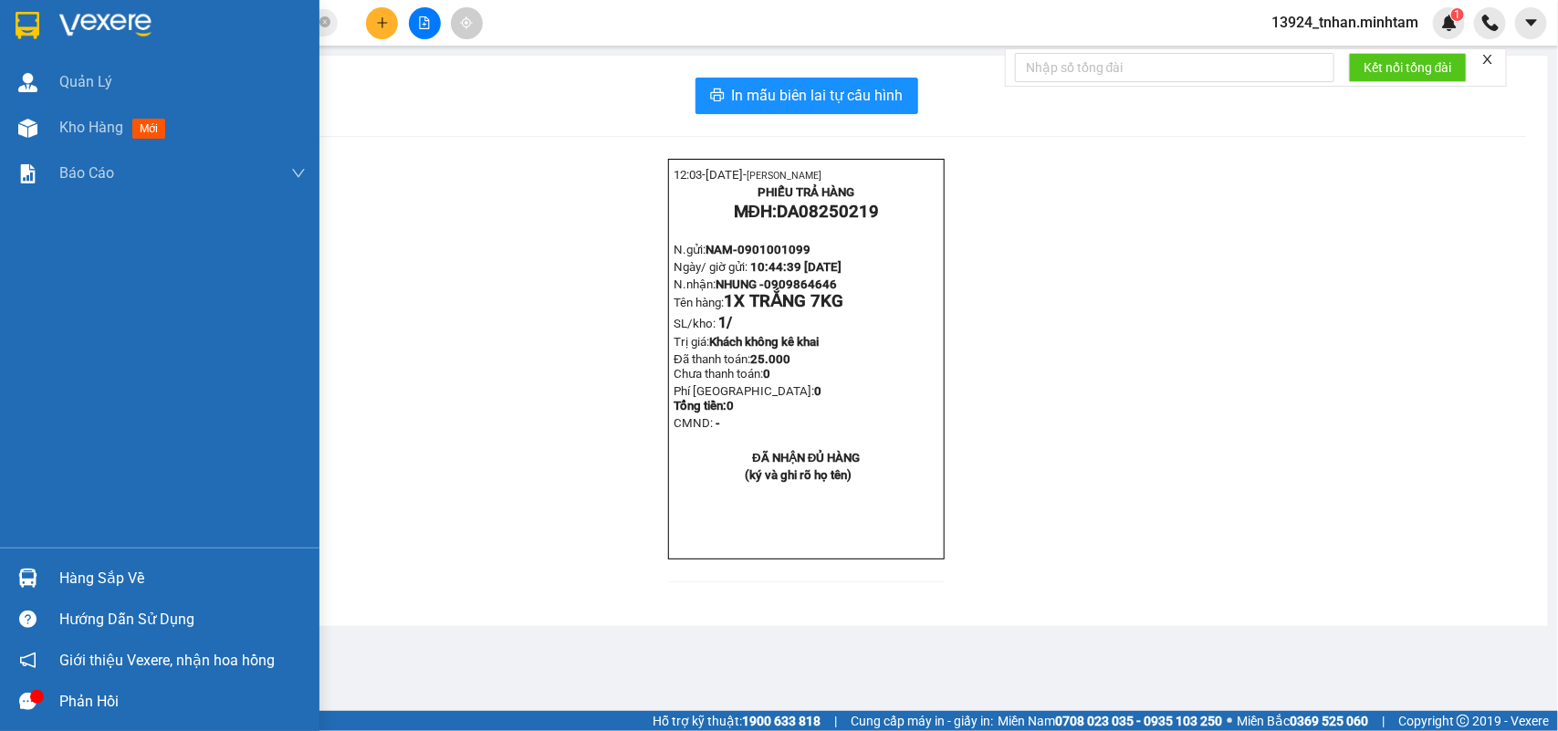
click at [16, 35] on img at bounding box center [28, 25] width 24 height 27
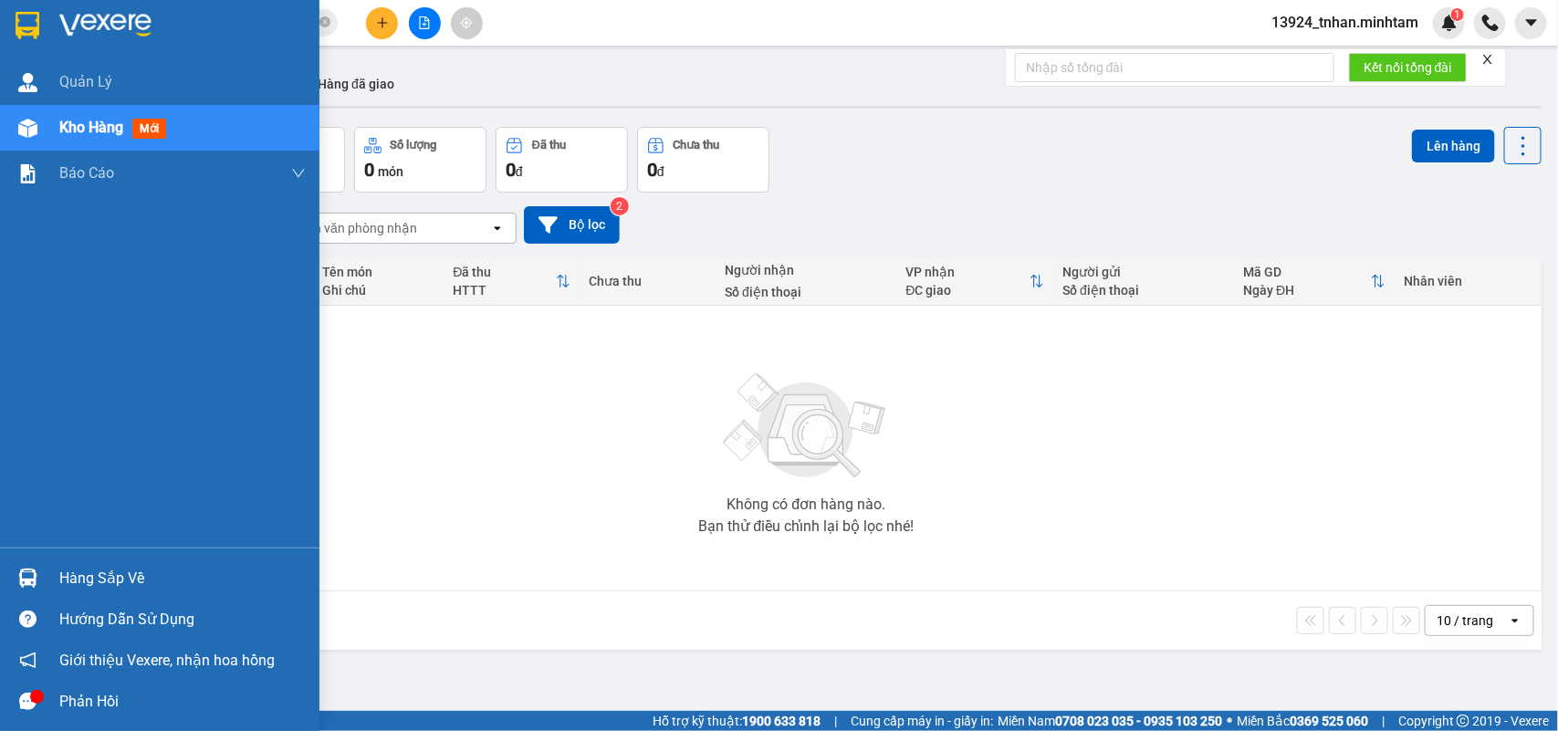
click at [23, 582] on img at bounding box center [27, 578] width 19 height 19
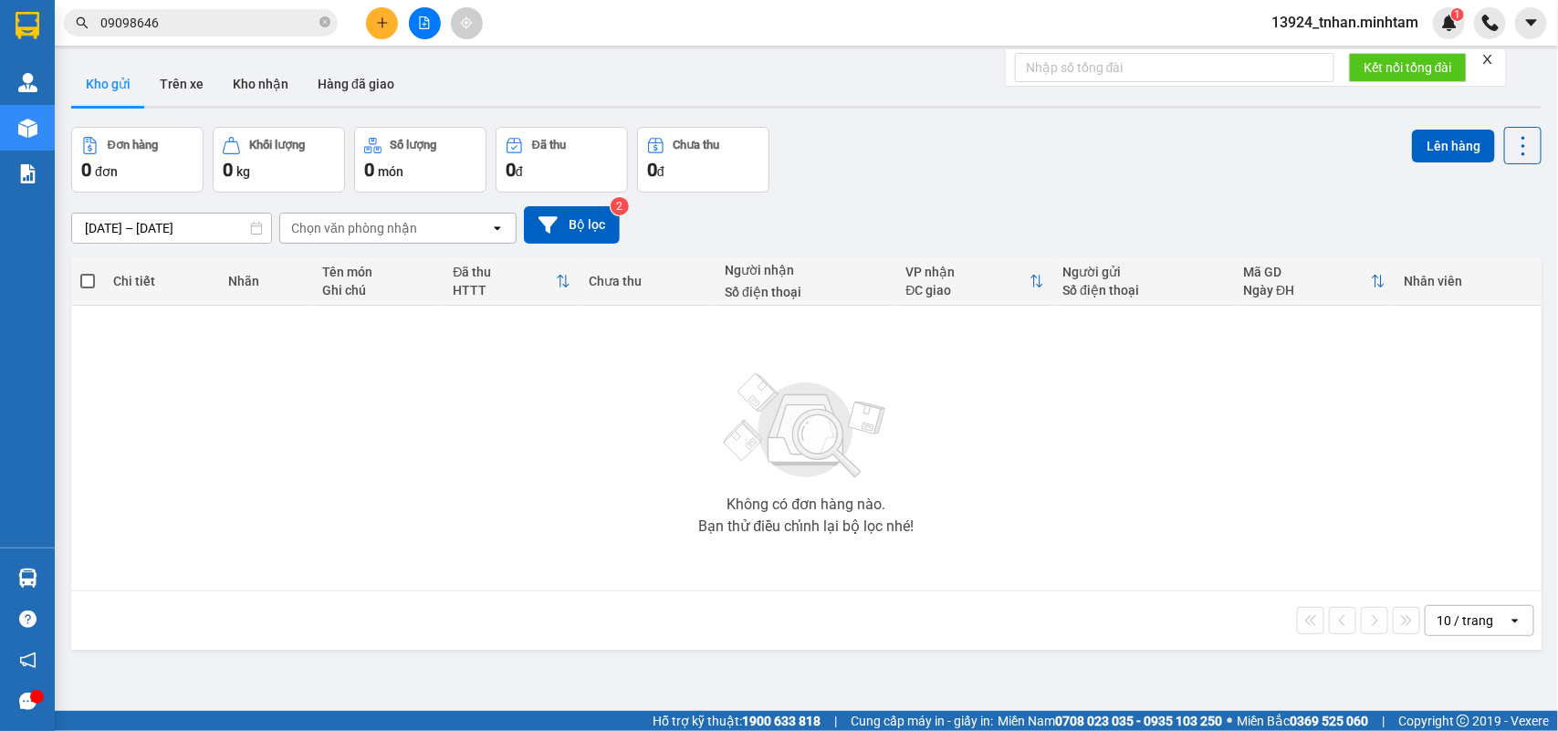
click at [324, 26] on section "Kết quả tìm kiếm ( 81 ) Bộ lọc Thuộc VP này Ngày tạo đơn gần nhất Mã ĐH Trạng t…" at bounding box center [779, 365] width 1558 height 731
click at [324, 26] on icon "close-circle" at bounding box center [325, 21] width 11 height 11
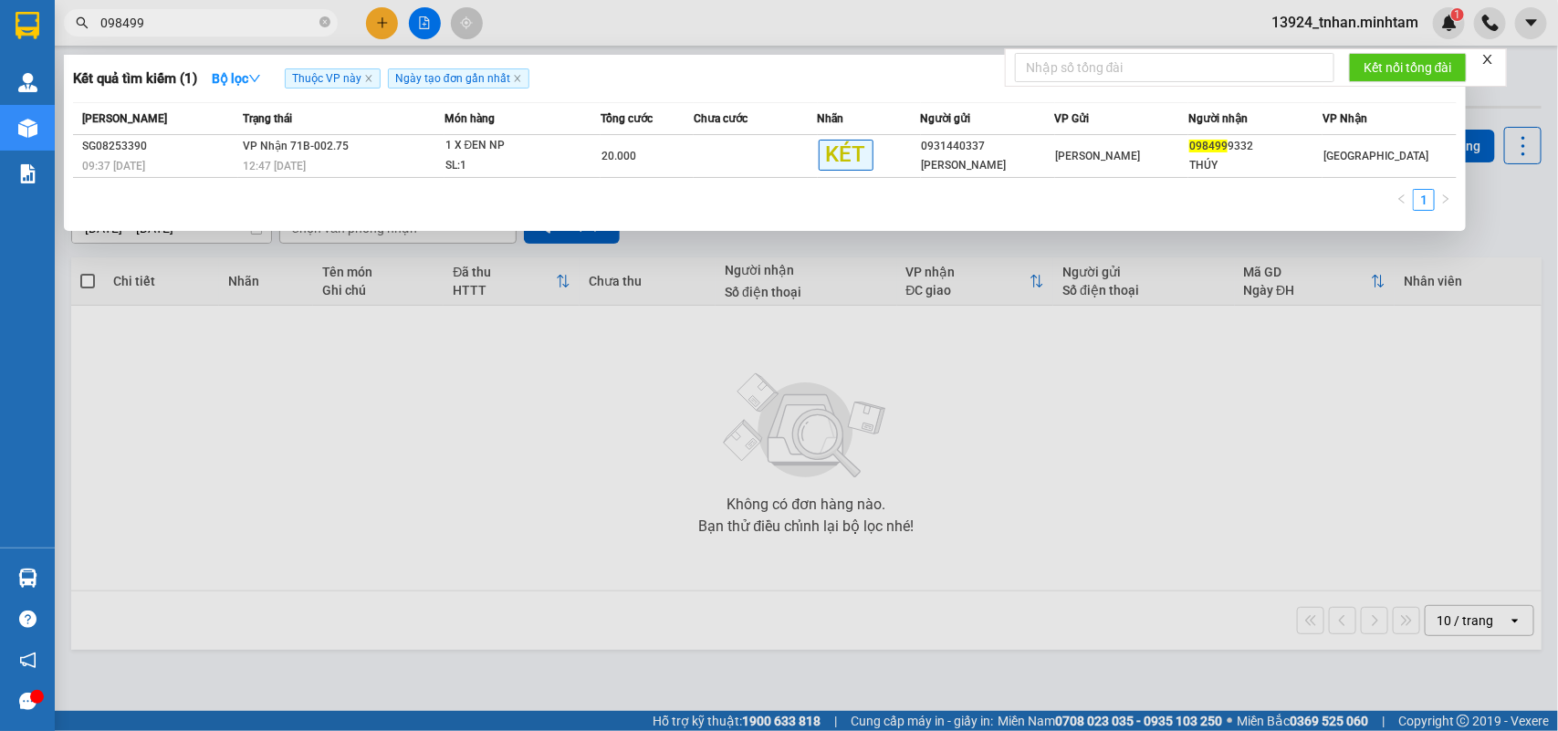
type input "098499"
click at [960, 132] on th "Người gửi" at bounding box center [988, 119] width 134 height 32
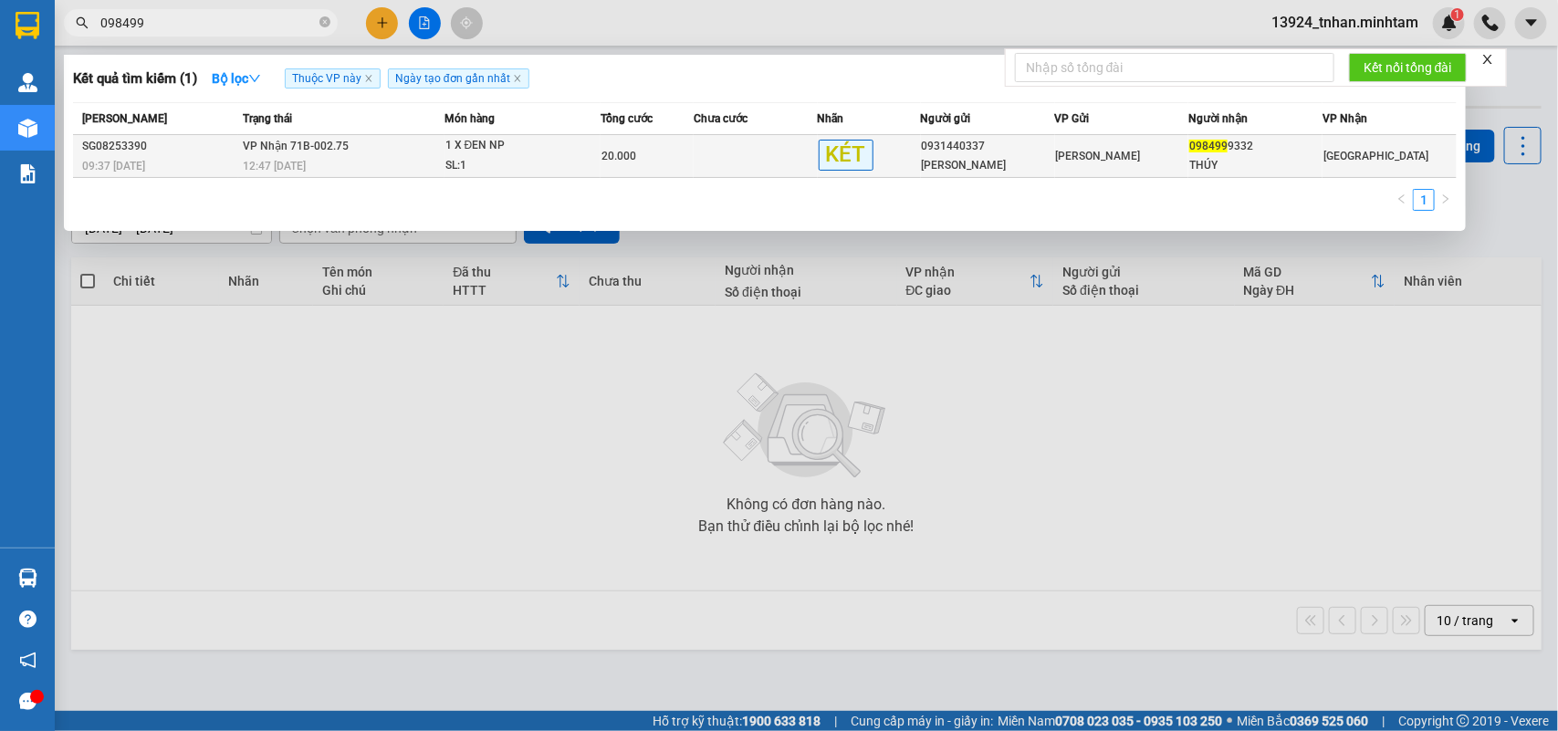
click at [960, 170] on div "[PERSON_NAME]" at bounding box center [988, 165] width 132 height 19
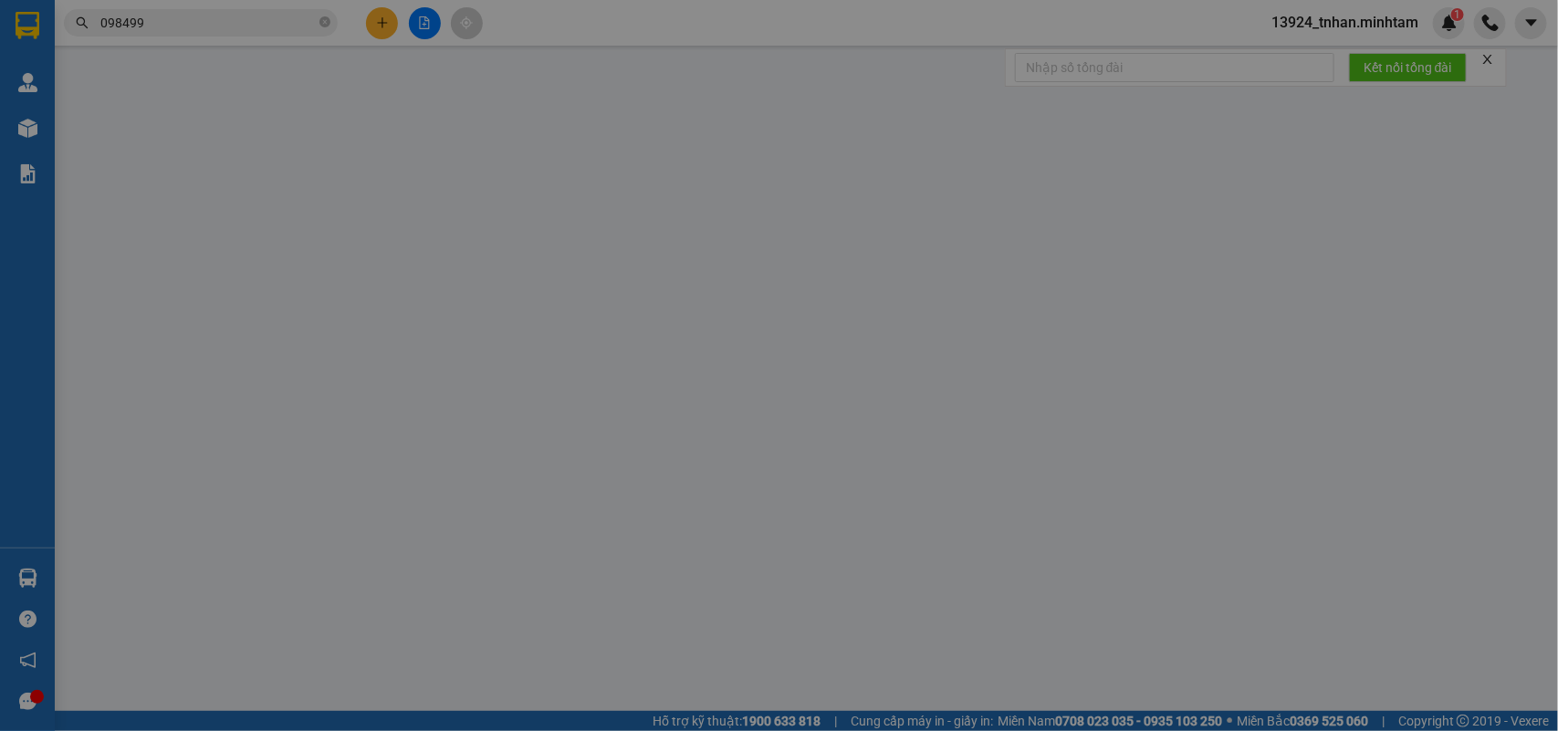
type input "0931440337"
type input "[PERSON_NAME]"
type input "0984999332"
type input "THÚY"
type input "20.000"
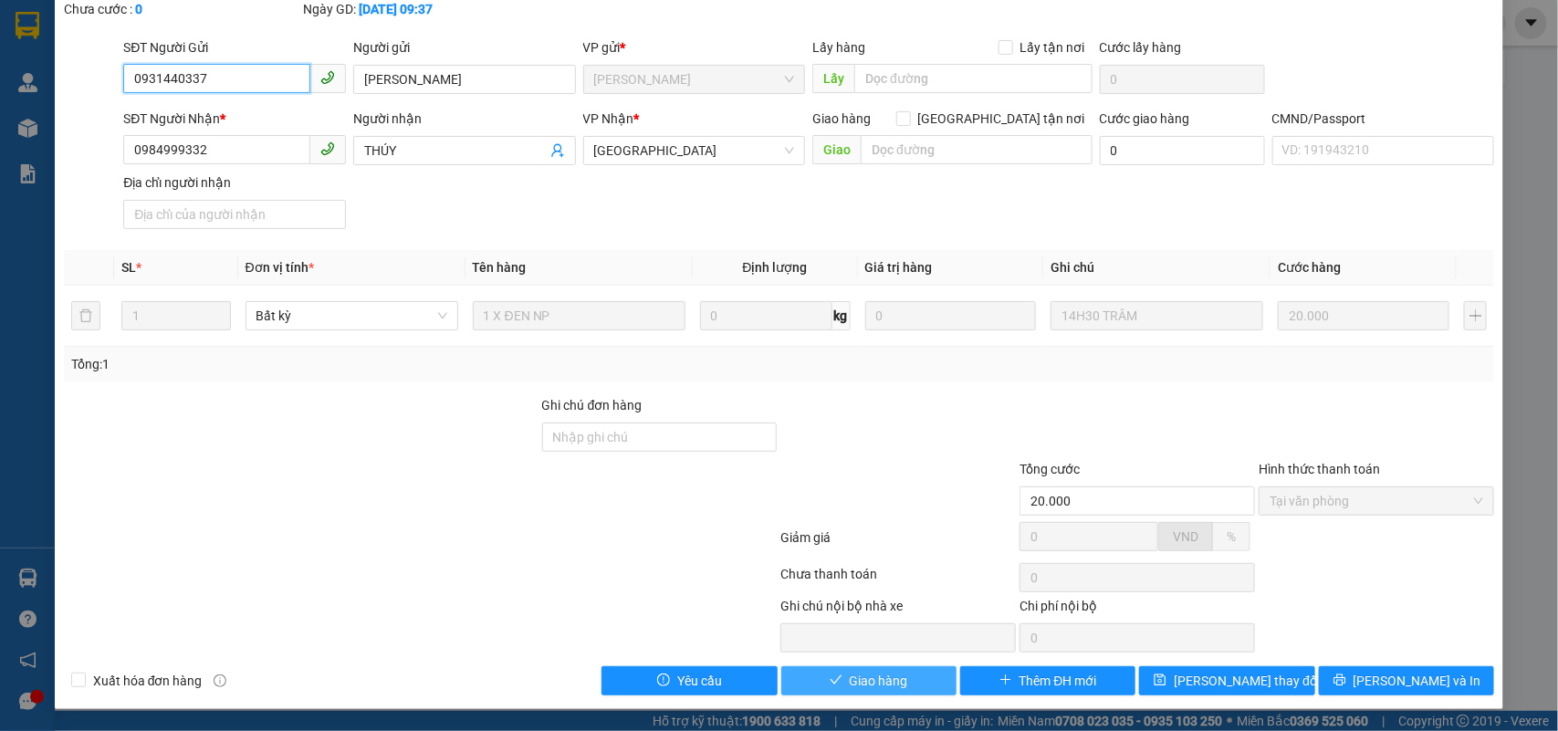
scroll to position [111, 0]
click at [850, 681] on span "Giao hàng" at bounding box center [879, 681] width 58 height 20
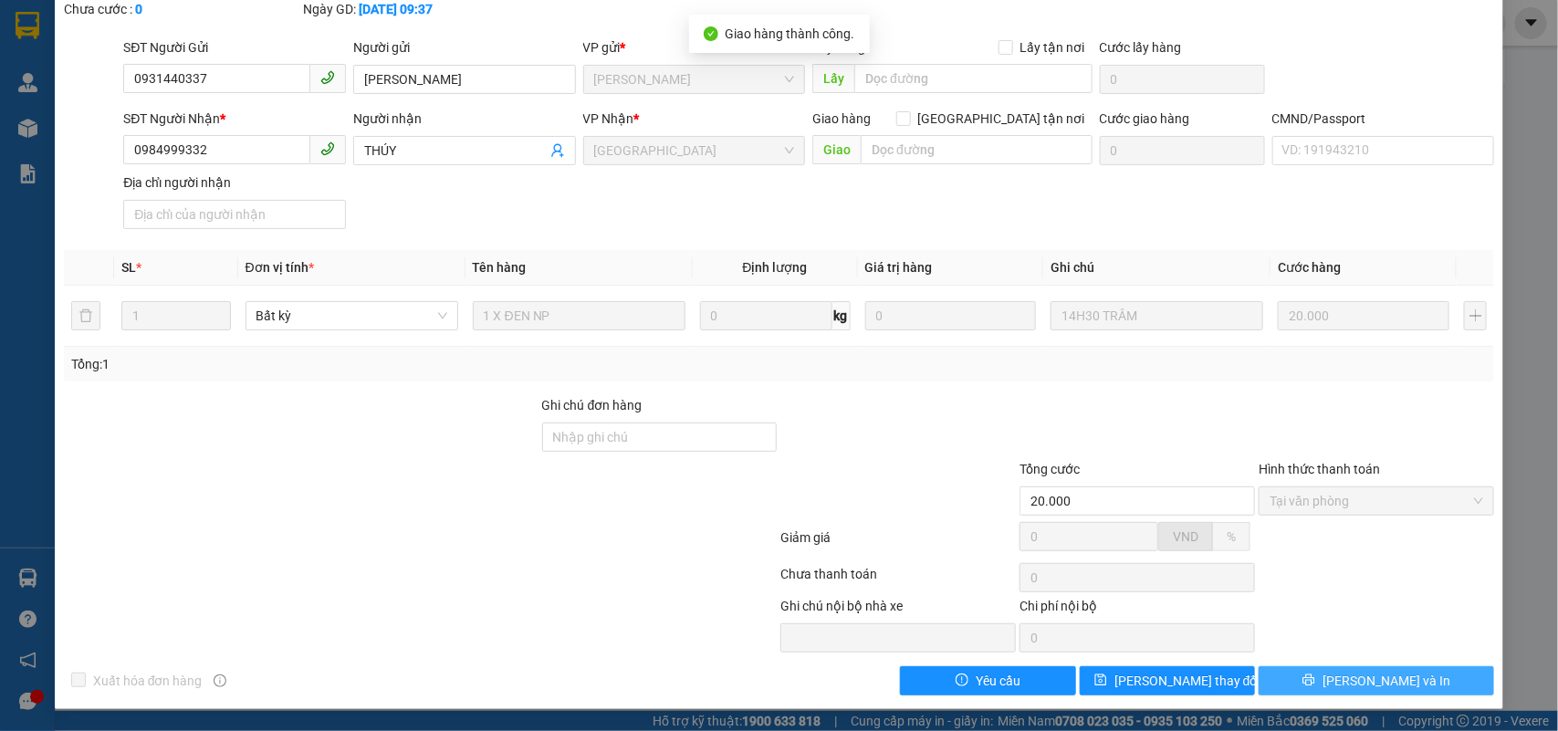
drag, startPoint x: 1494, startPoint y: 668, endPoint x: 1434, endPoint y: 678, distance: 60.2
click at [1444, 683] on button "[PERSON_NAME] và In" at bounding box center [1377, 680] width 236 height 29
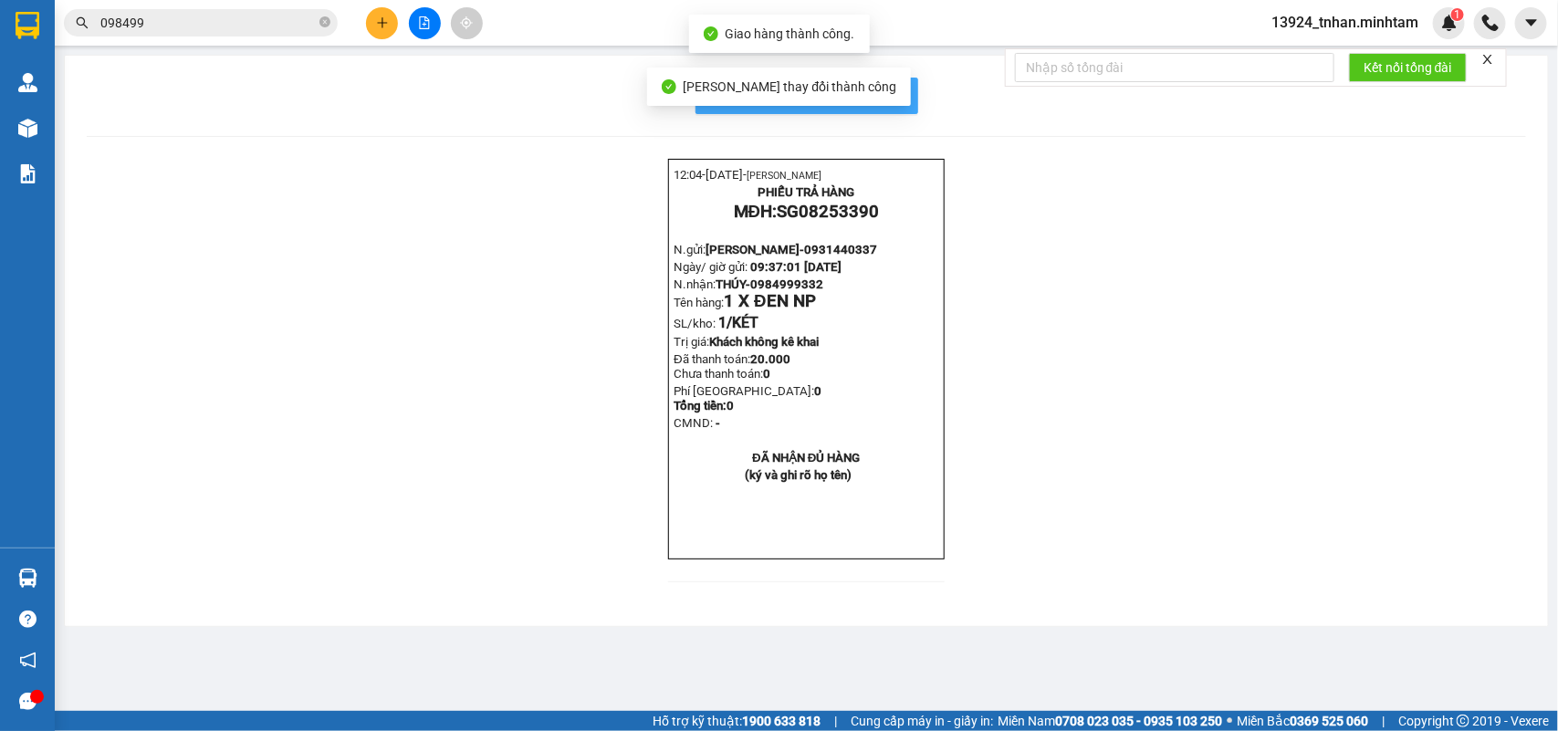
click at [904, 82] on button "In mẫu biên lai tự cấu hình" at bounding box center [807, 96] width 223 height 37
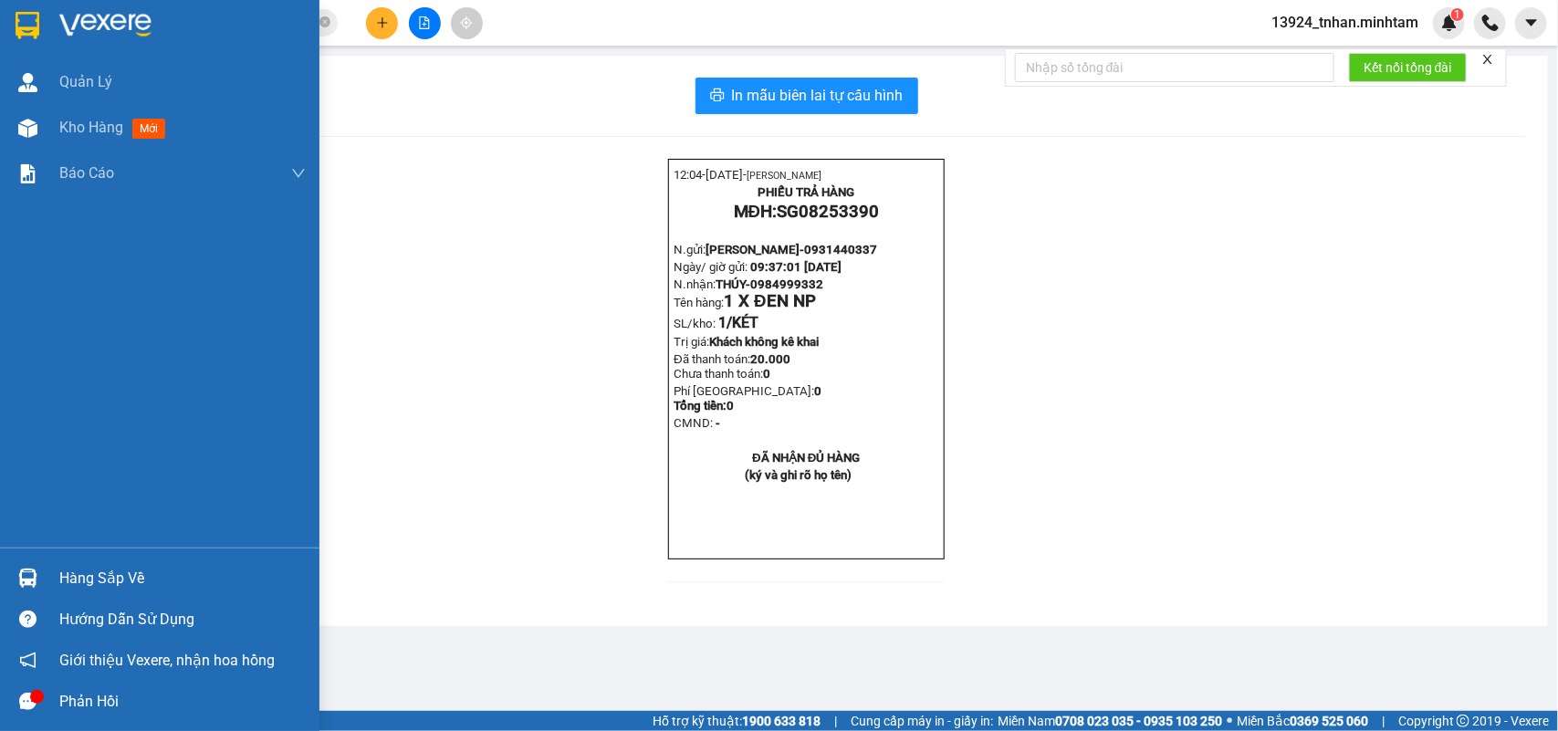
click at [66, 562] on div "Hàng sắp về" at bounding box center [160, 578] width 320 height 41
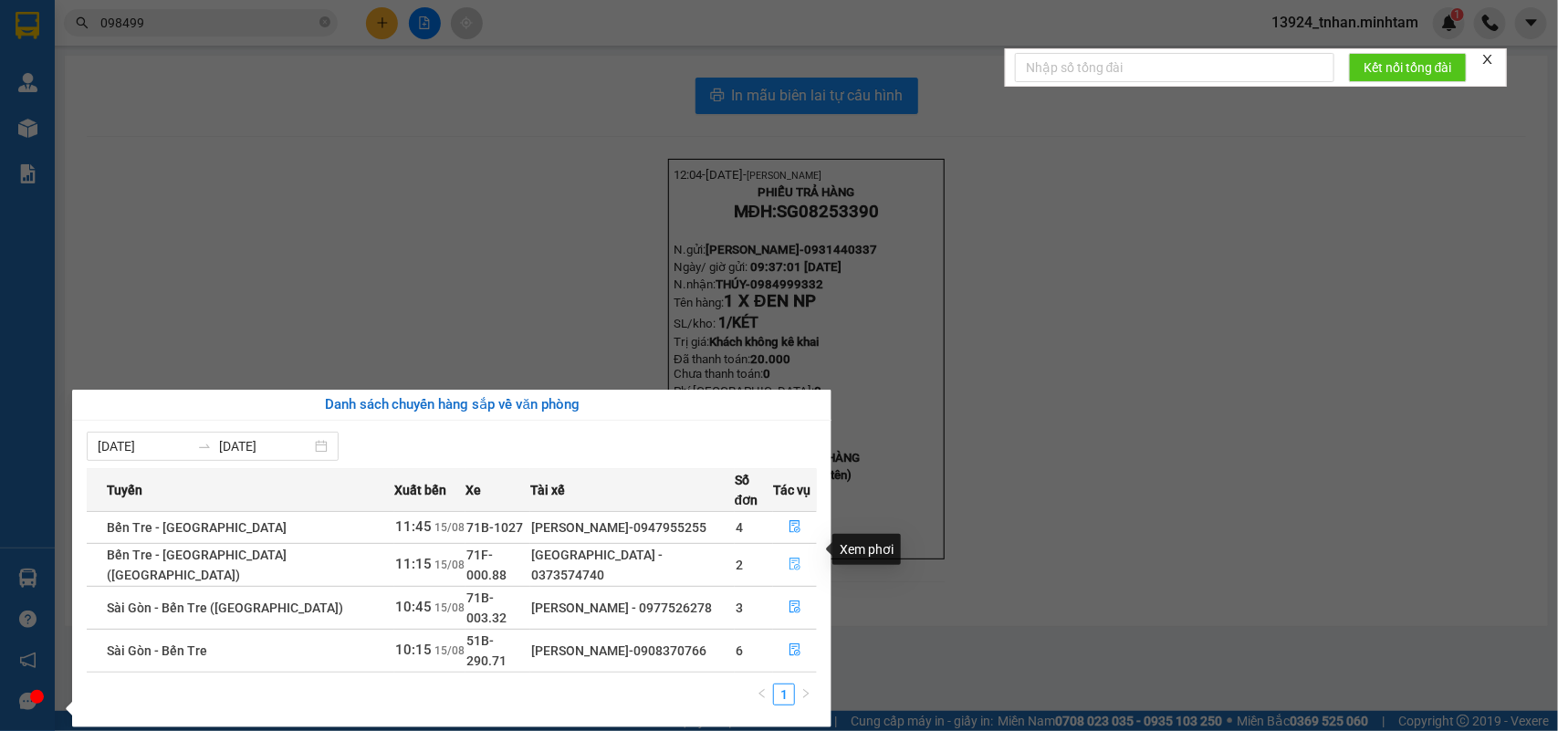
click at [796, 551] on button "button" at bounding box center [795, 565] width 42 height 29
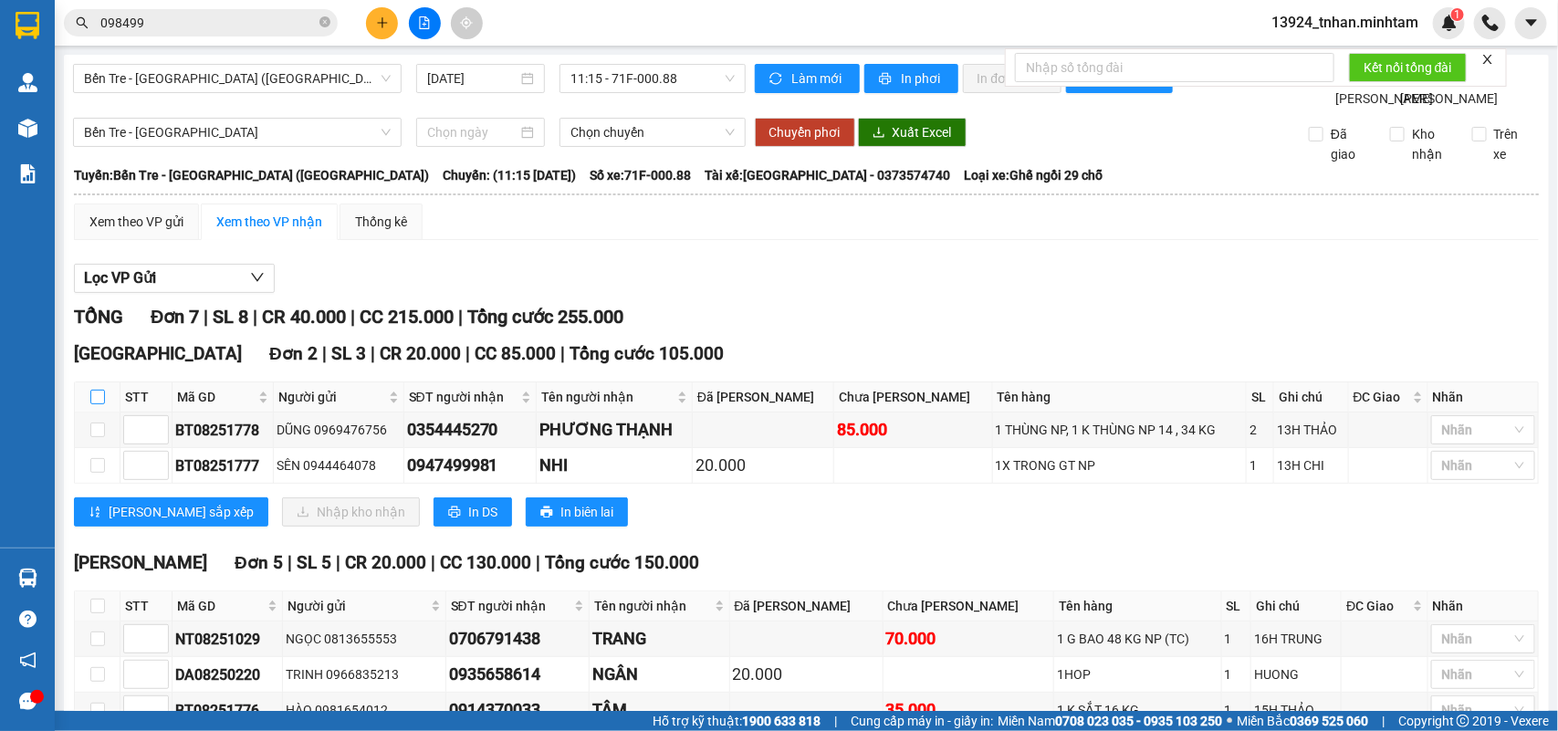
click at [101, 404] on input "checkbox" at bounding box center [97, 397] width 15 height 15
checkbox input "true"
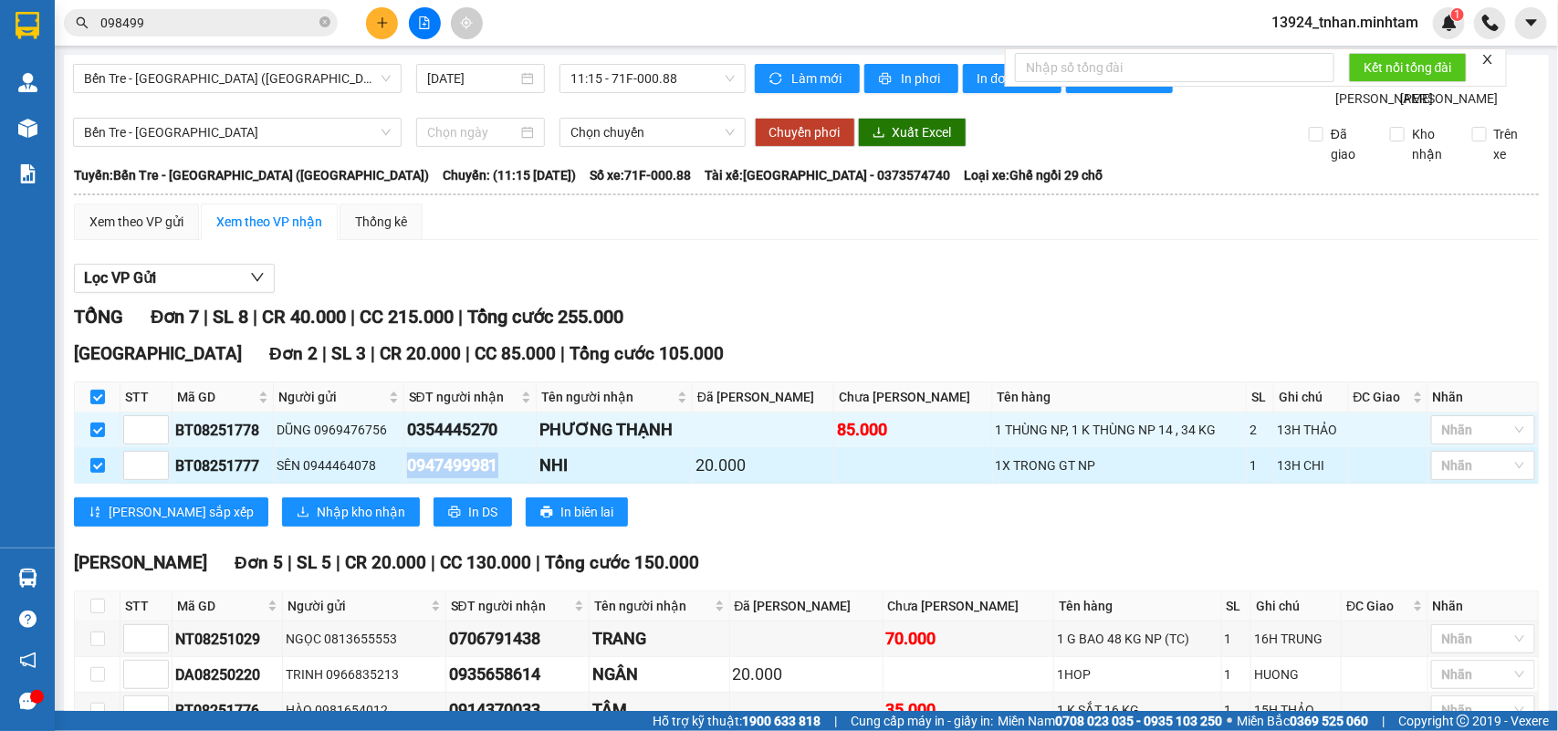
drag, startPoint x: 523, startPoint y: 507, endPoint x: 418, endPoint y: 511, distance: 105.1
click at [418, 478] on div "0947499981" at bounding box center [470, 466] width 126 height 26
copy div "0947499981"
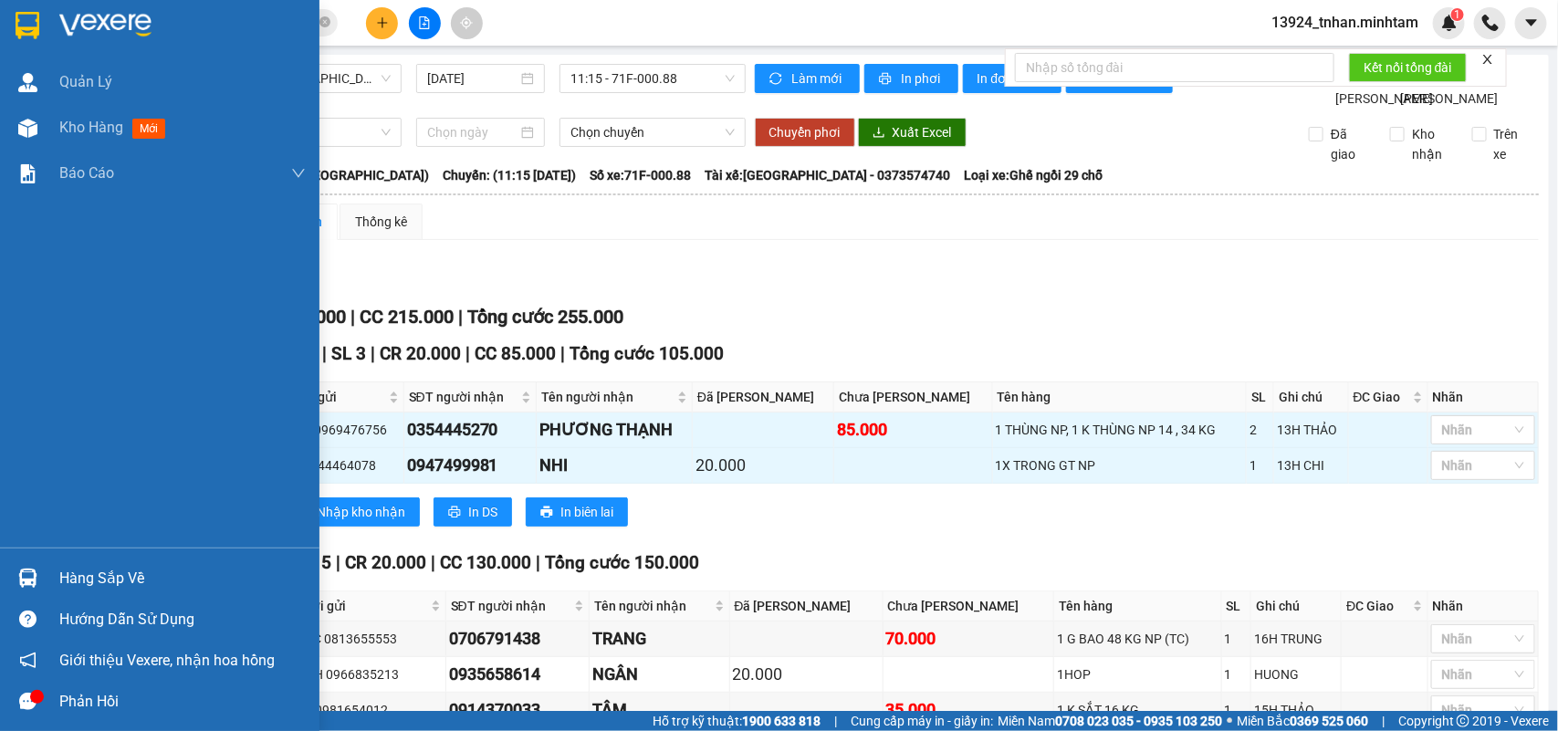
drag, startPoint x: 50, startPoint y: 24, endPoint x: 53, endPoint y: 6, distance: 17.6
click at [50, 23] on div at bounding box center [160, 29] width 320 height 59
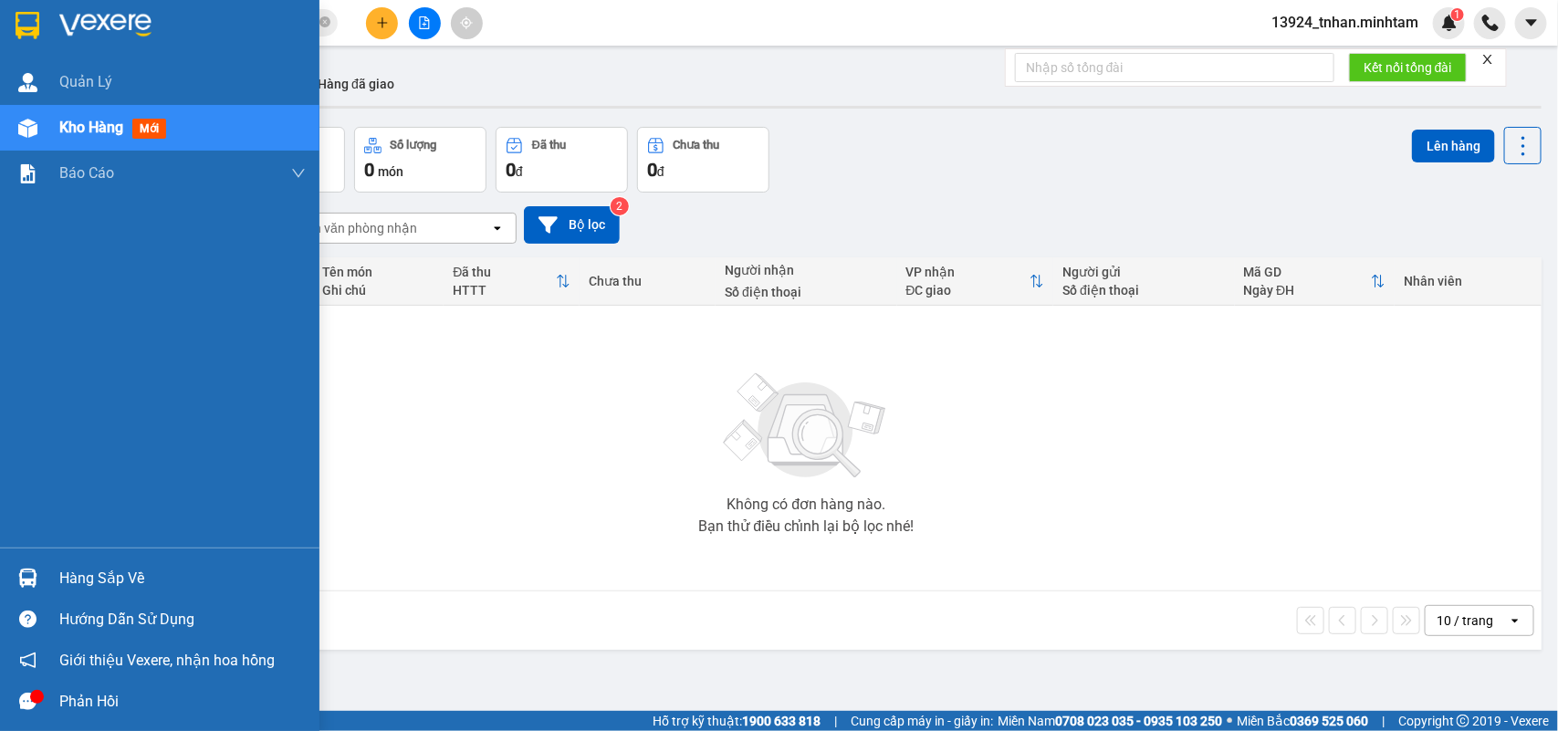
click at [103, 576] on div "Hàng sắp về" at bounding box center [182, 578] width 246 height 27
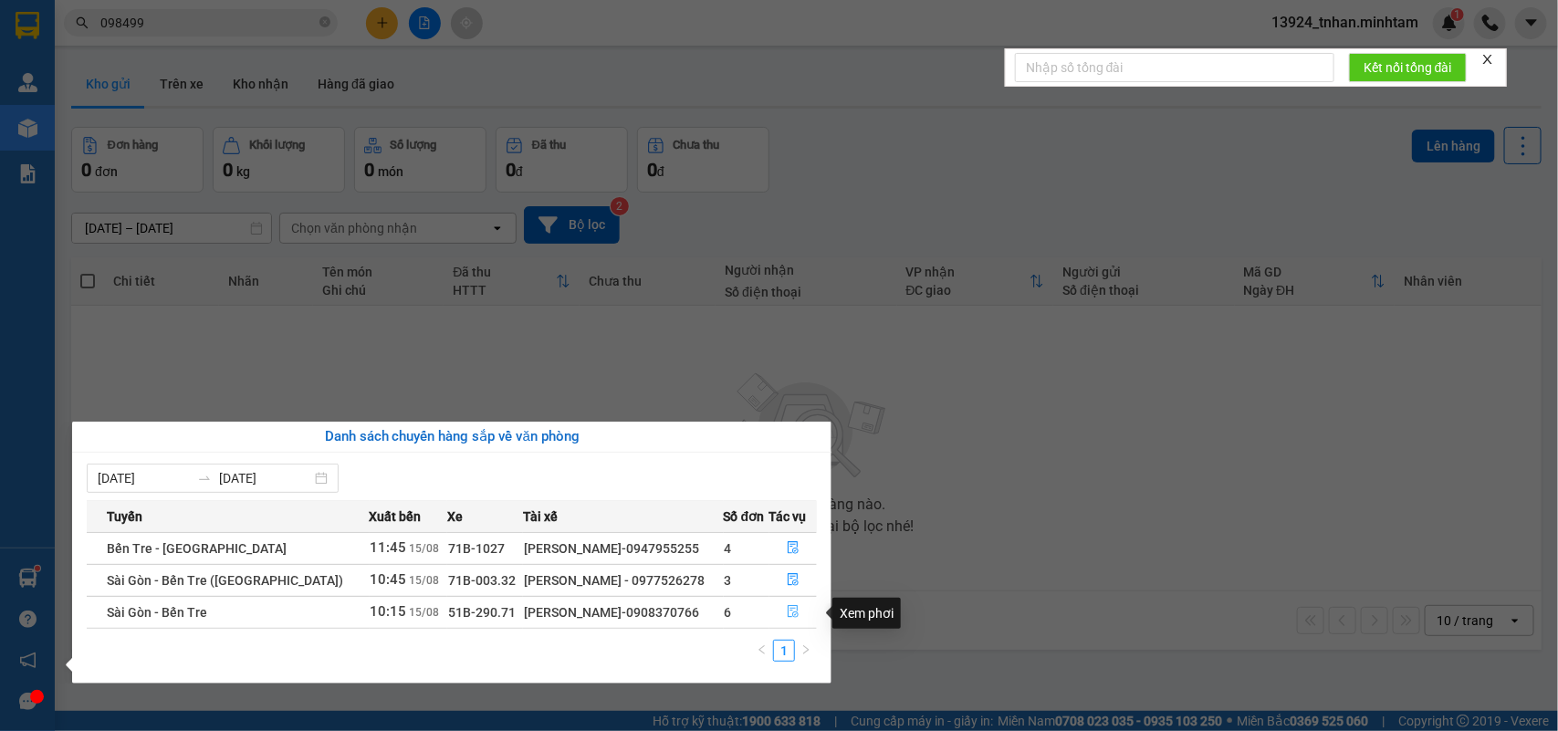
click at [799, 612] on button "button" at bounding box center [794, 612] width 47 height 29
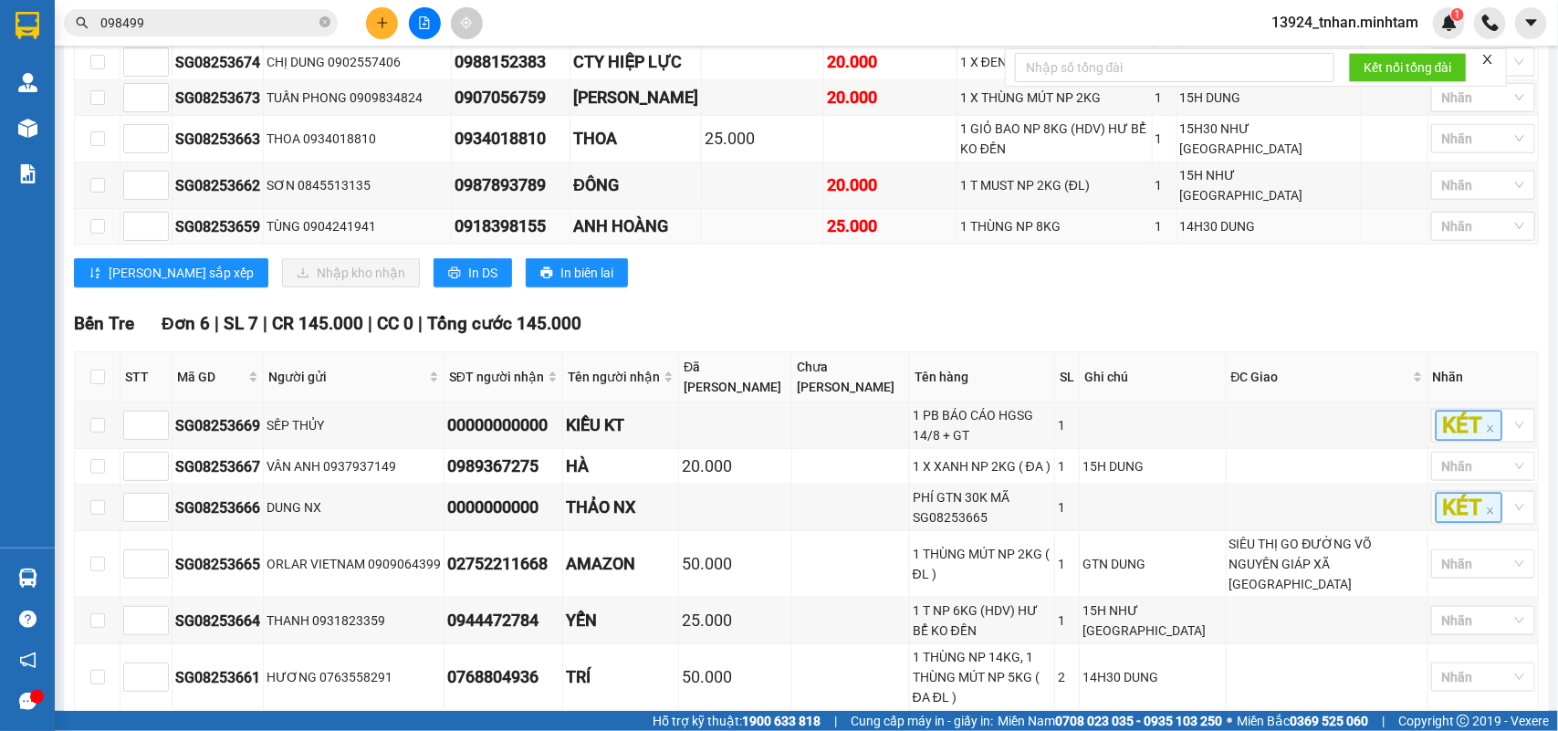
scroll to position [455, 0]
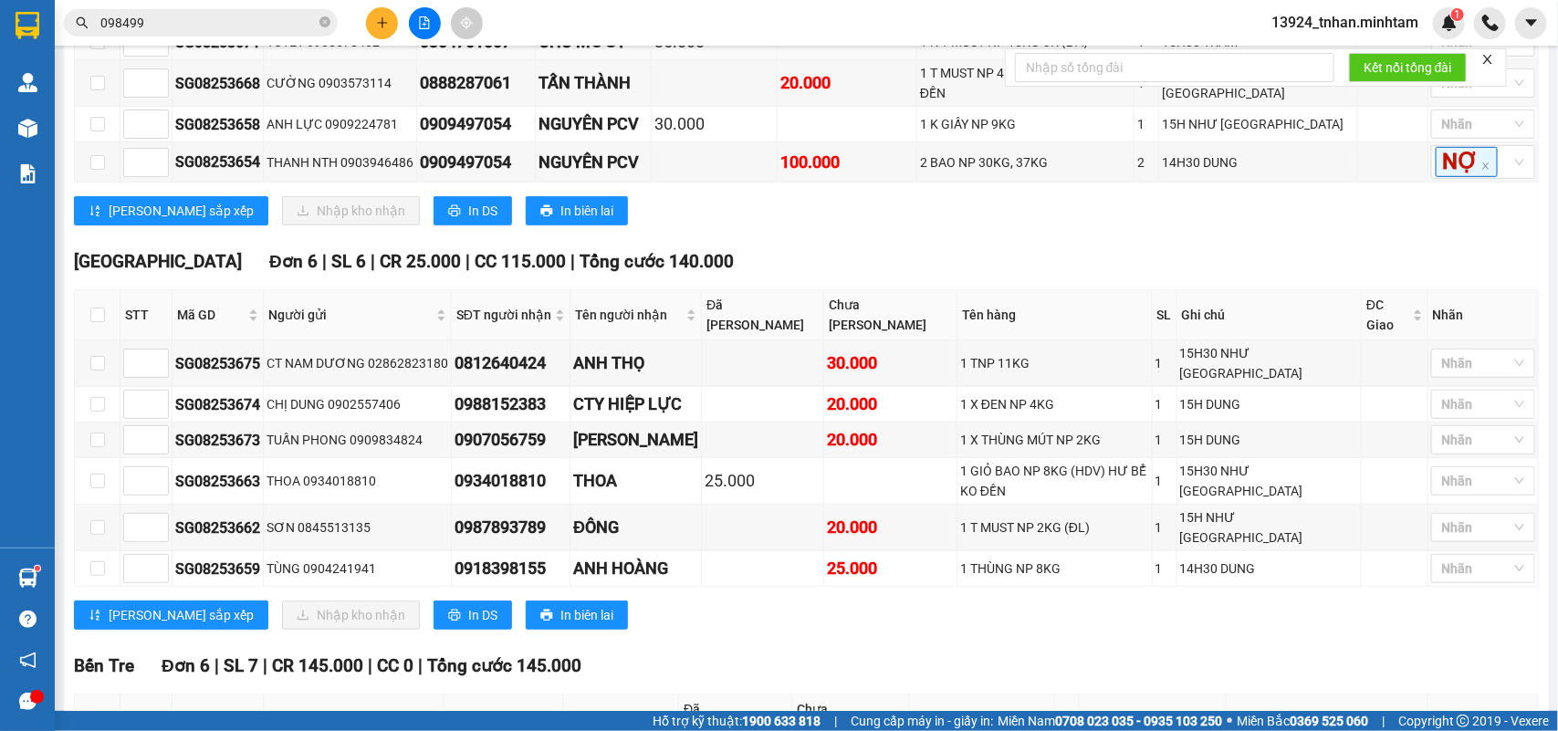
drag, startPoint x: 321, startPoint y: 28, endPoint x: 308, endPoint y: 60, distance: 34.8
click at [321, 28] on span at bounding box center [325, 23] width 11 height 17
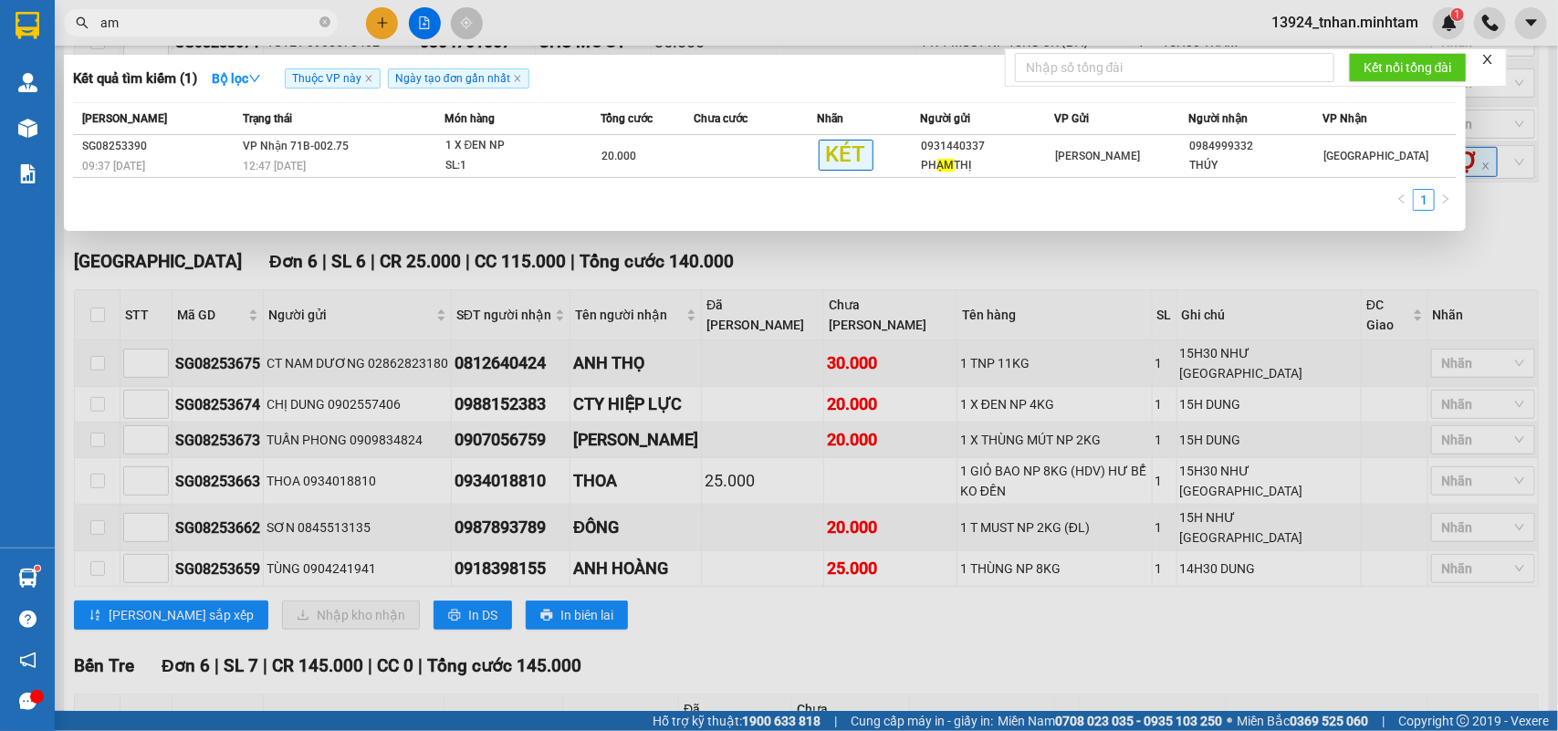
type input "a"
type input "â"
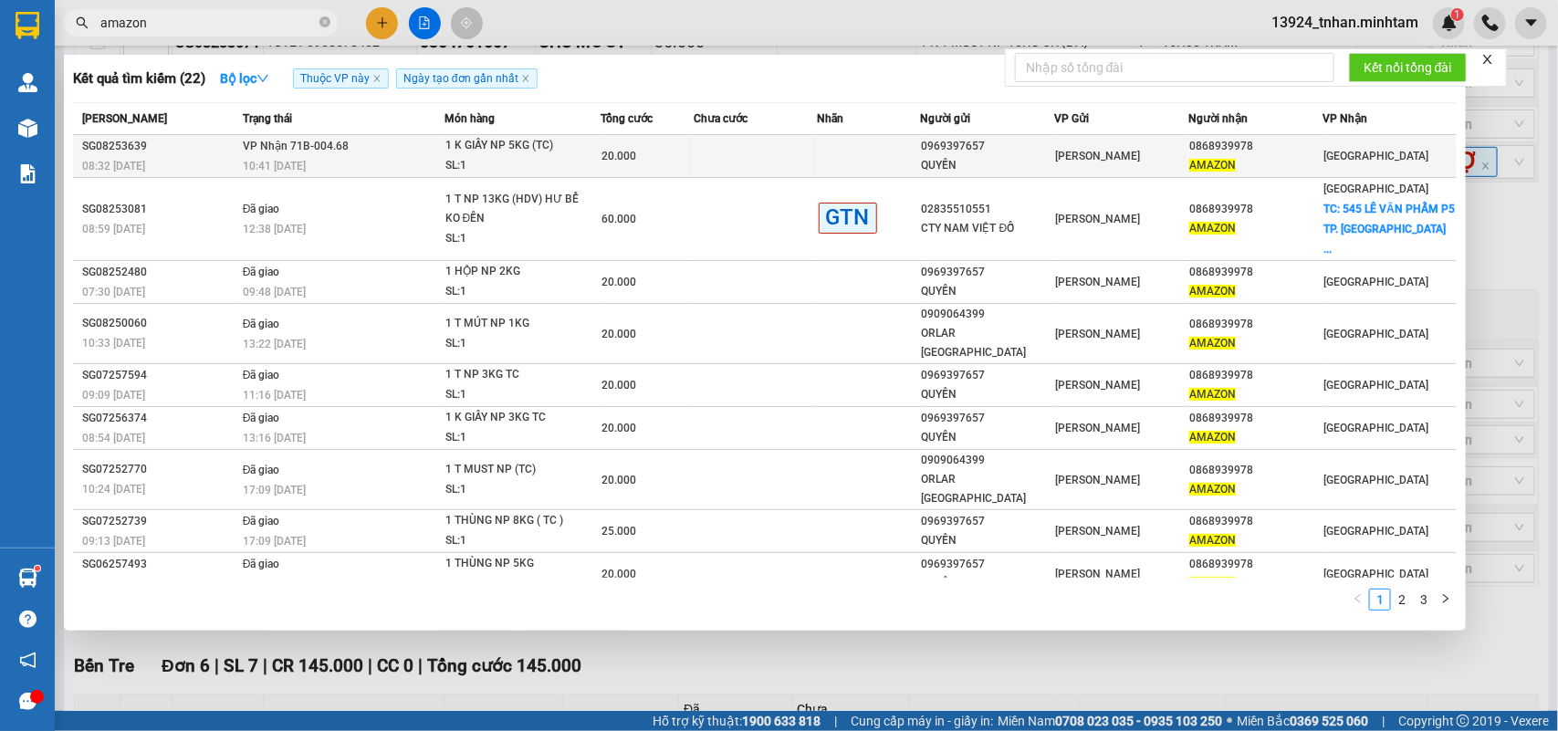
type input "amazon"
click at [809, 148] on td at bounding box center [756, 156] width 124 height 43
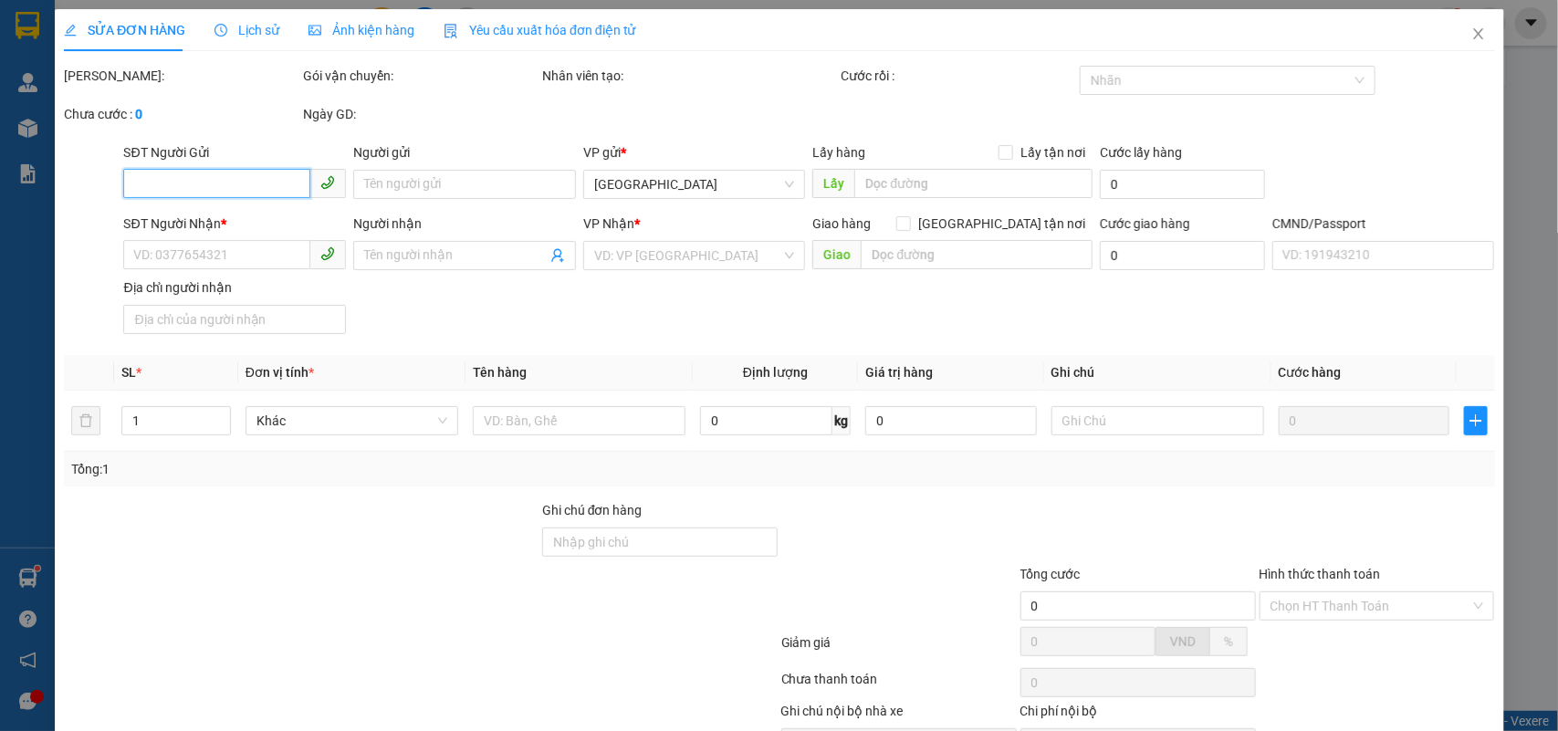
type input "0969397657"
type input "QUYỀN"
type input "0868939978"
type input "AMAZON"
type input "20.000"
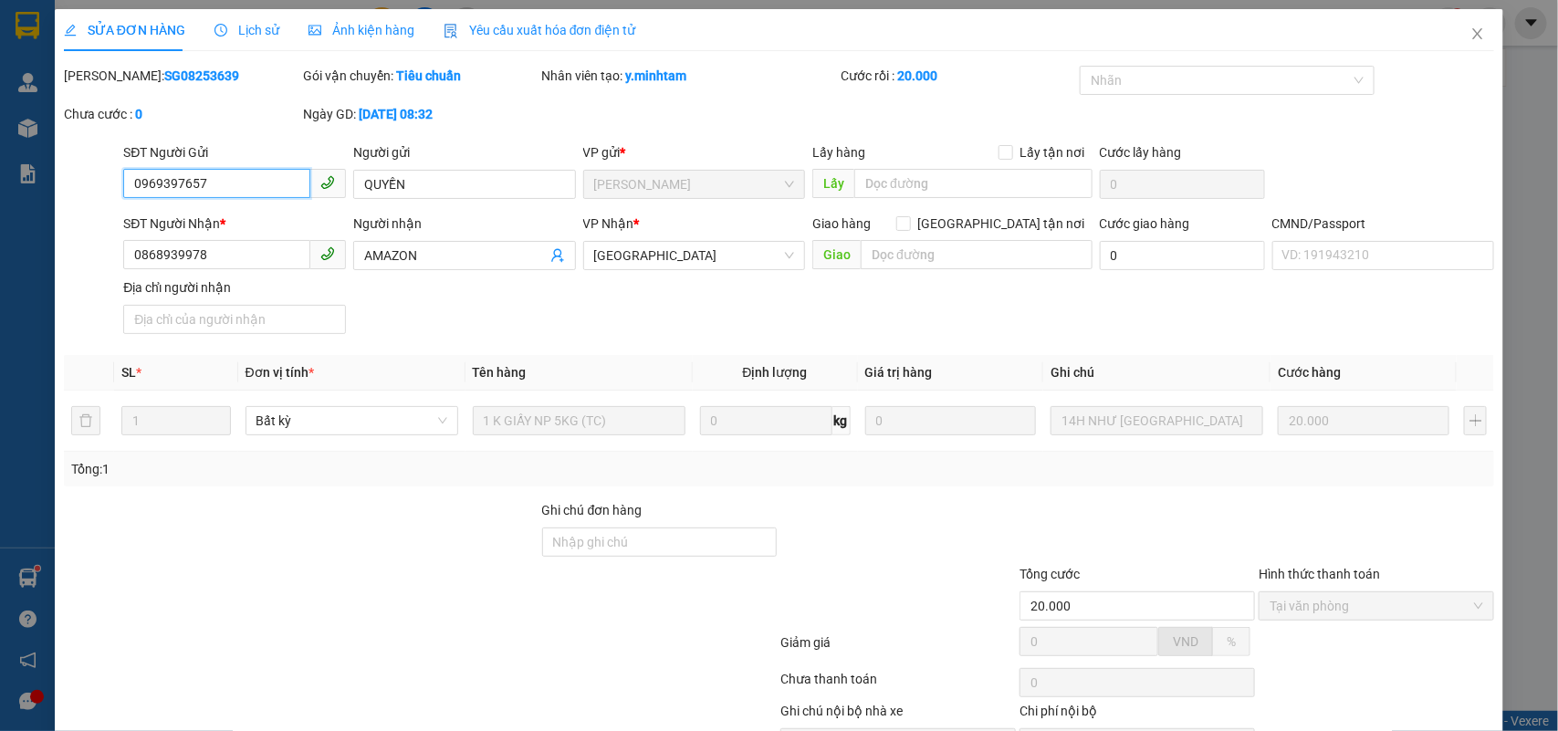
scroll to position [107, 0]
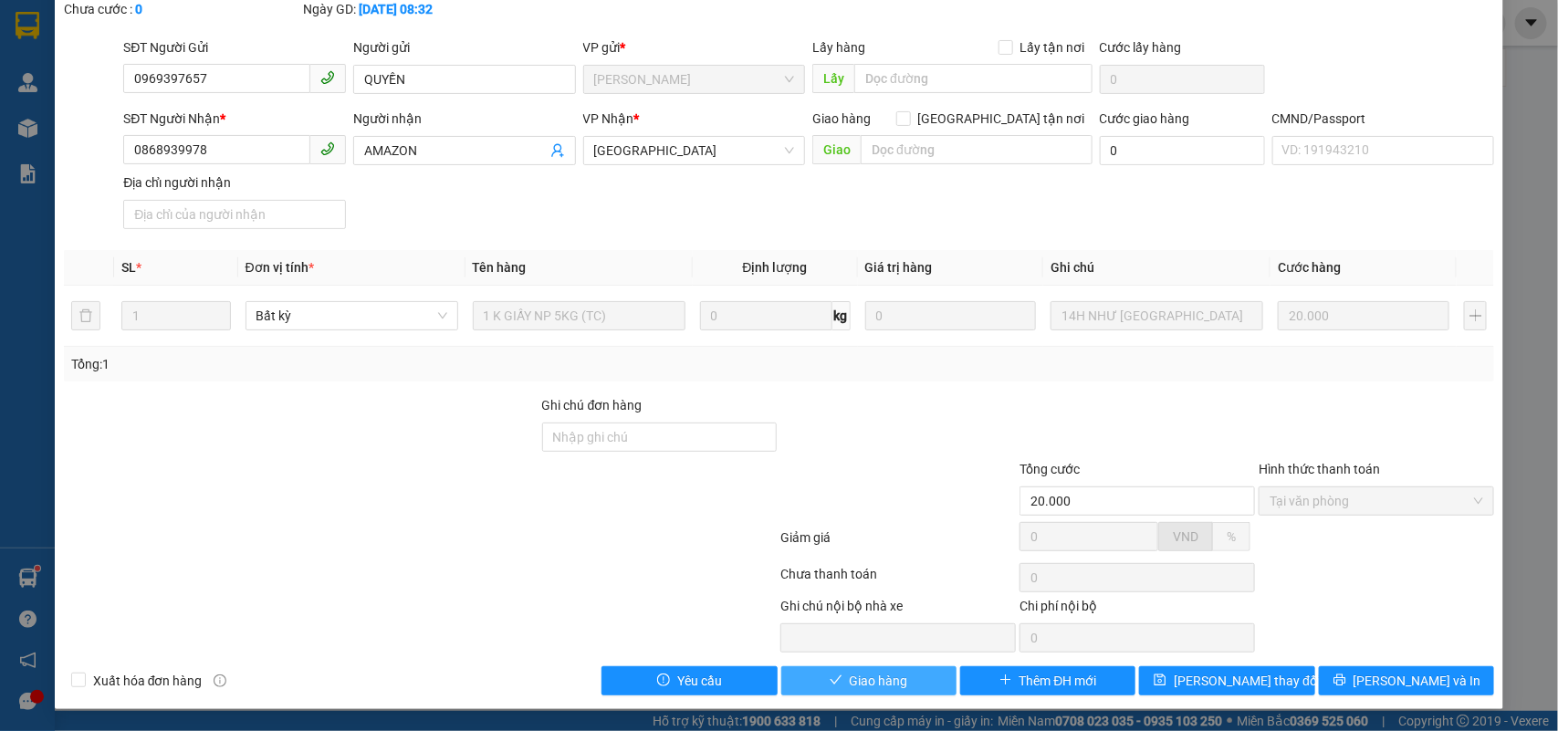
click at [852, 681] on span "Giao hàng" at bounding box center [879, 681] width 58 height 20
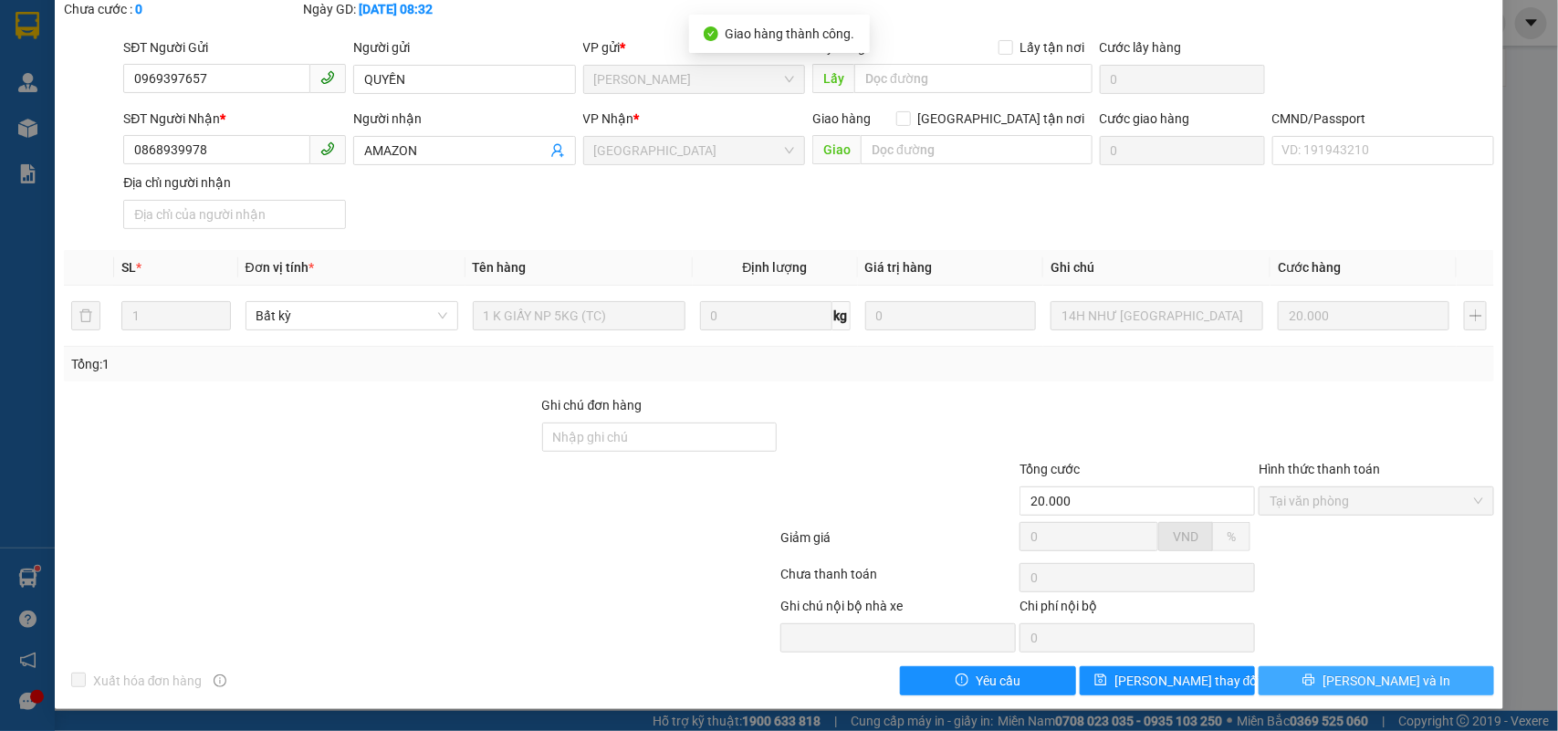
click at [1393, 687] on span "[PERSON_NAME] và In" at bounding box center [1387, 681] width 128 height 20
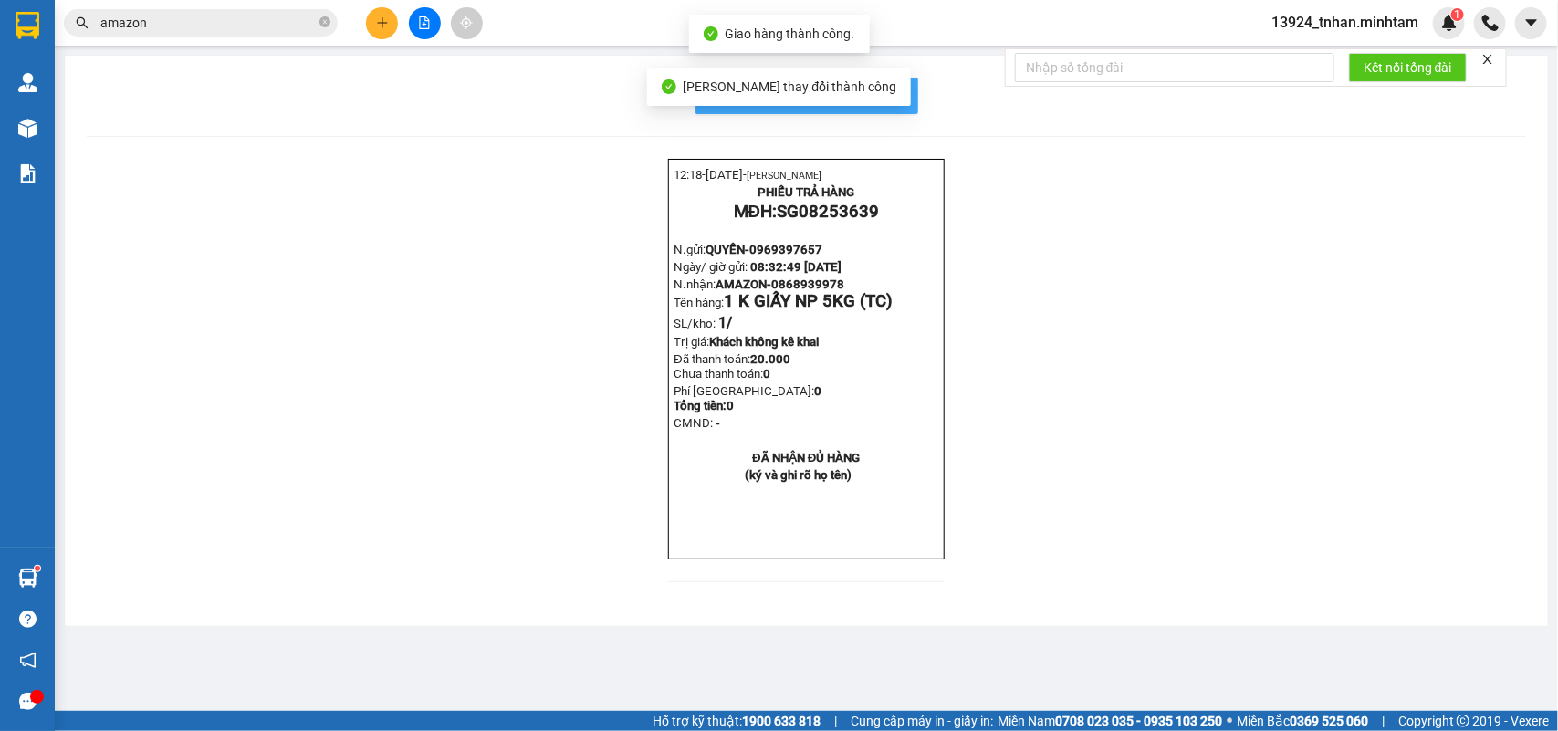
click at [891, 102] on span "In mẫu biên lai tự cấu hình" at bounding box center [818, 95] width 172 height 23
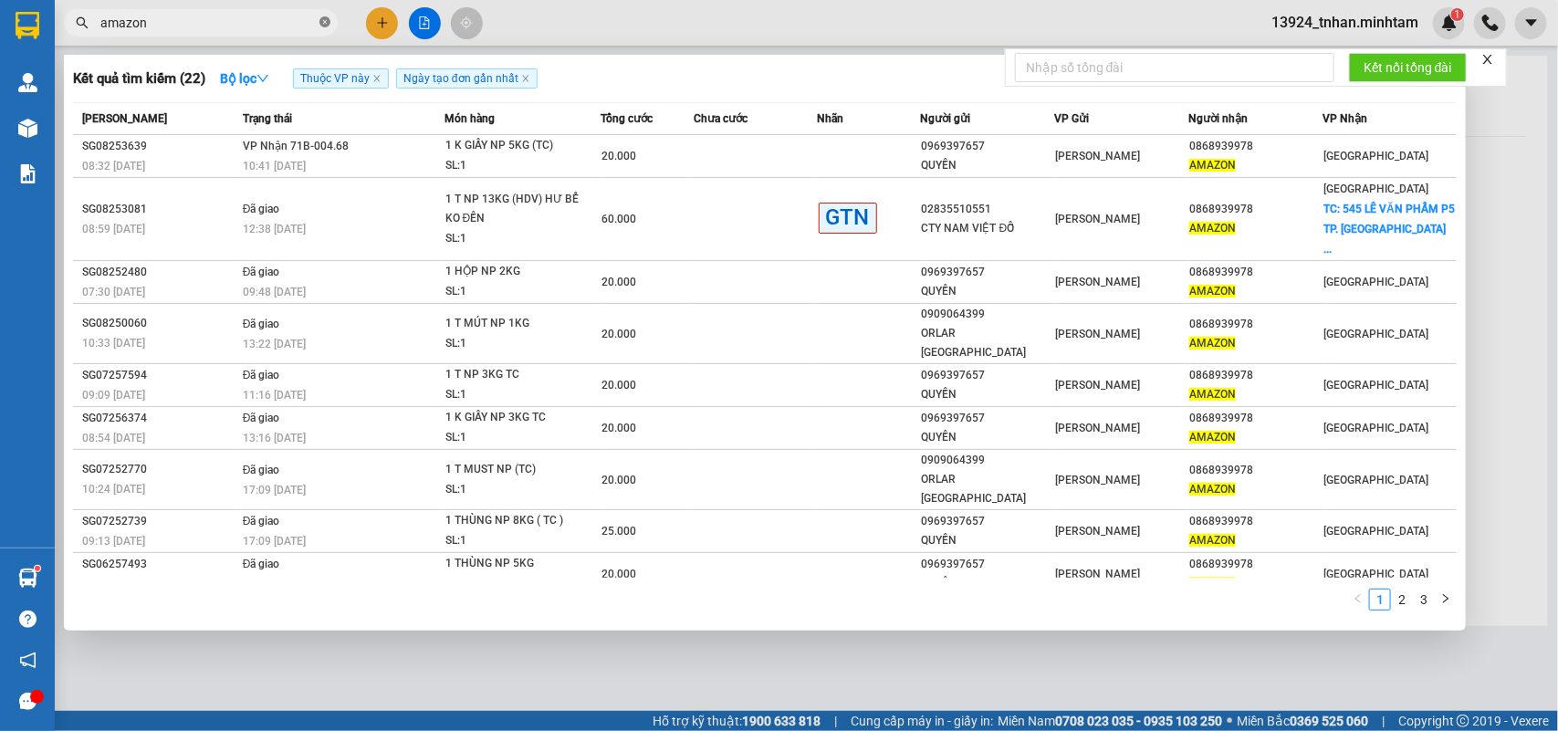
click at [322, 15] on span at bounding box center [325, 23] width 11 height 17
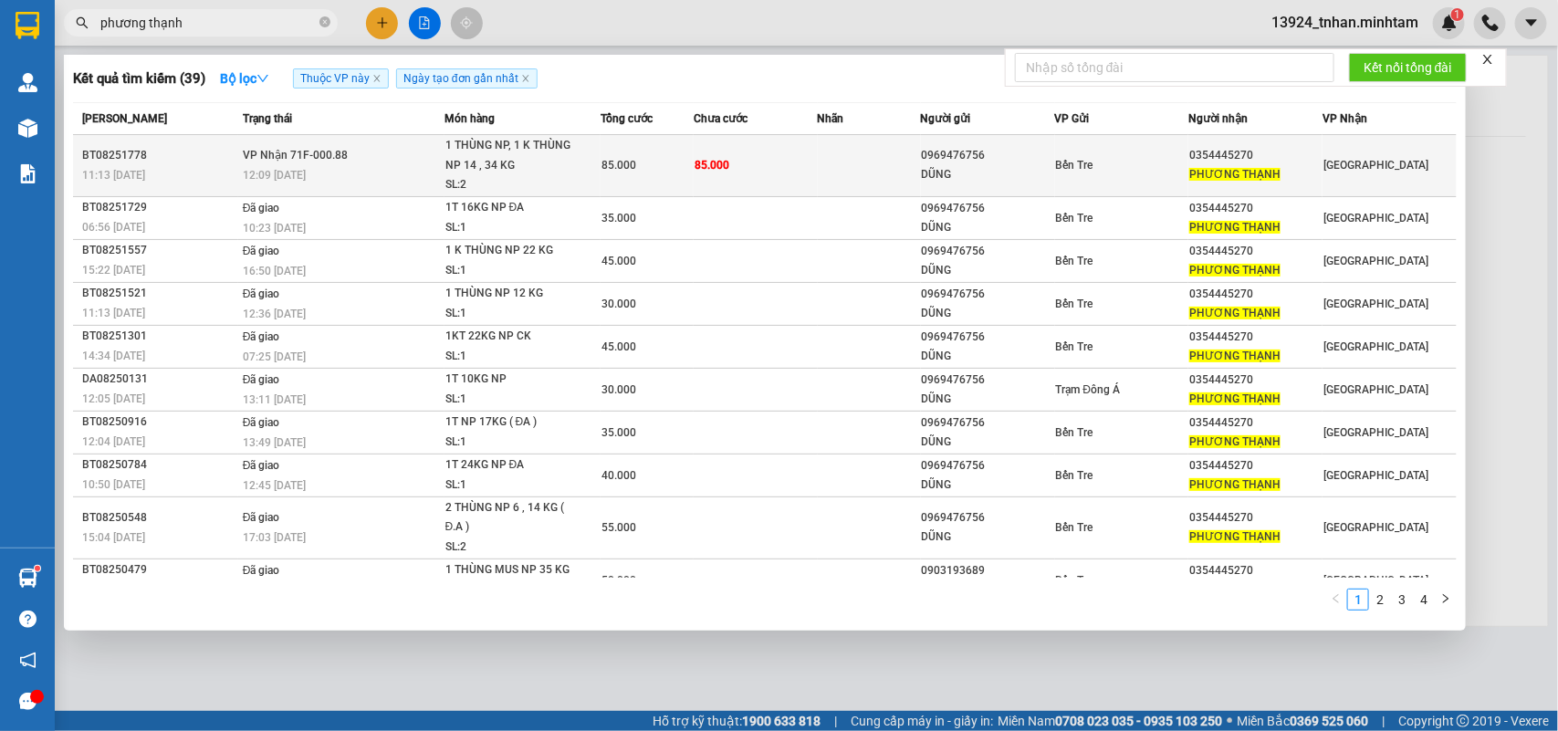
type input "phương thạnh"
click at [820, 173] on td at bounding box center [869, 166] width 103 height 62
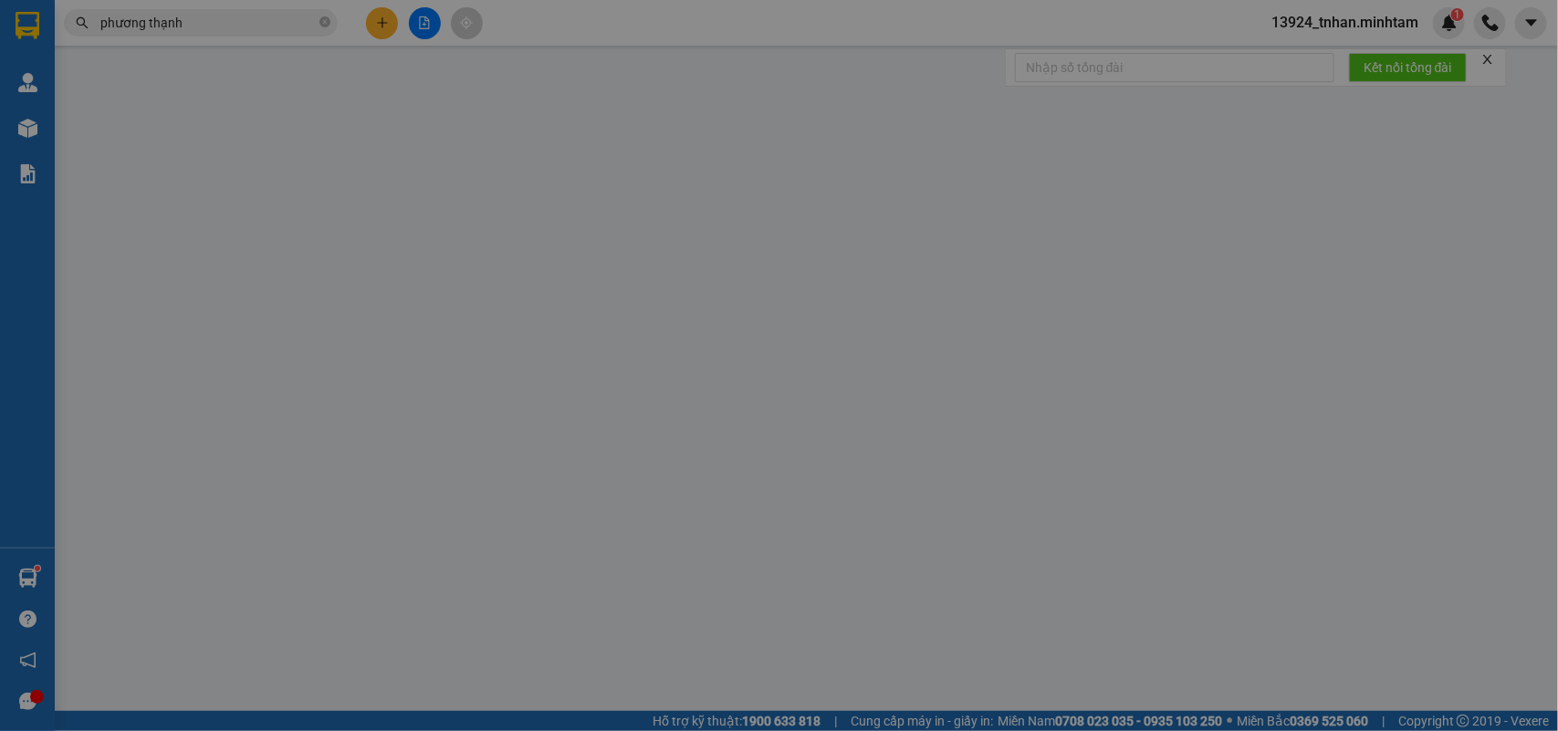
type input "0969476756"
type input "DŨNG"
type input "0354445270"
type input "PHƯƠNG THẠNH"
type input "85.000"
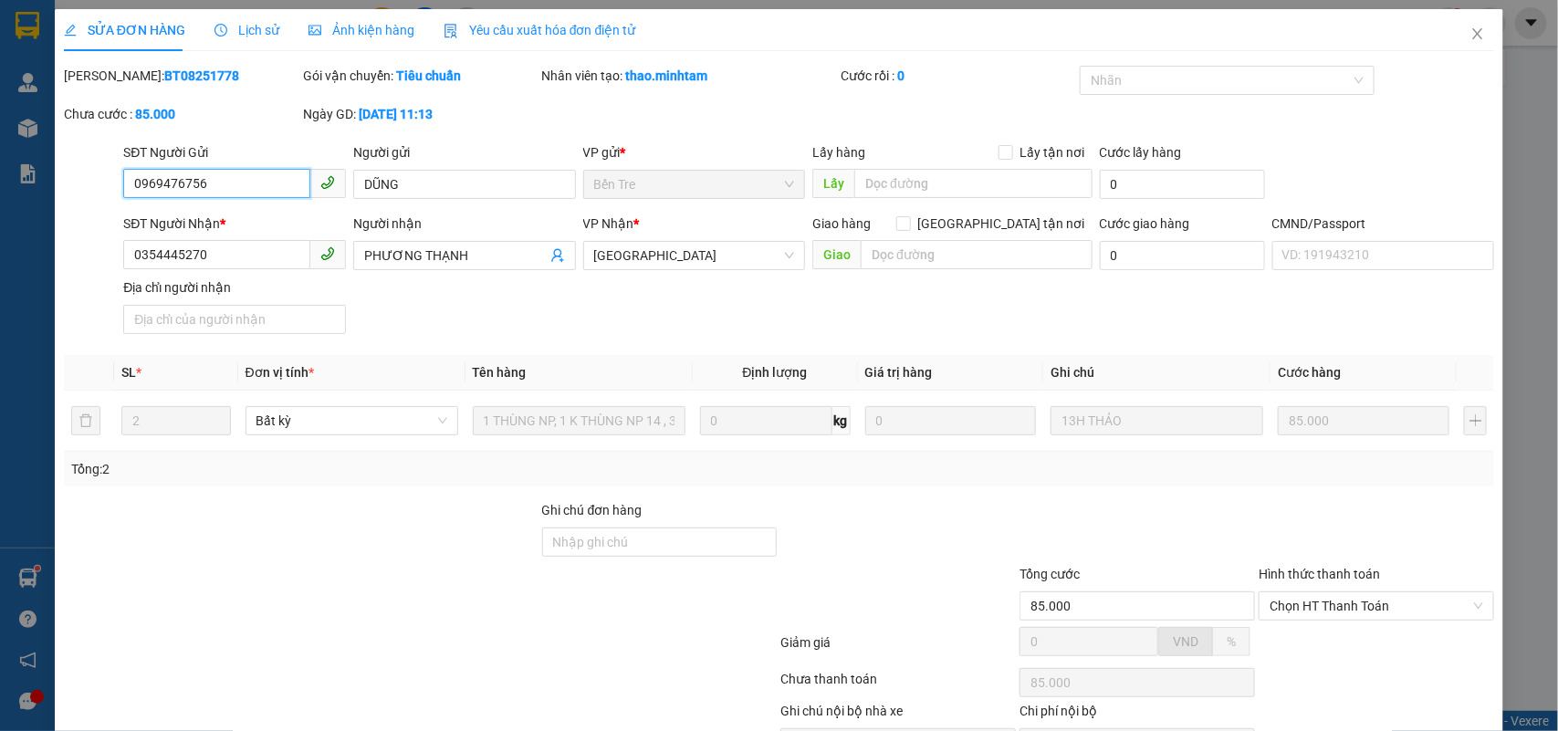
scroll to position [107, 0]
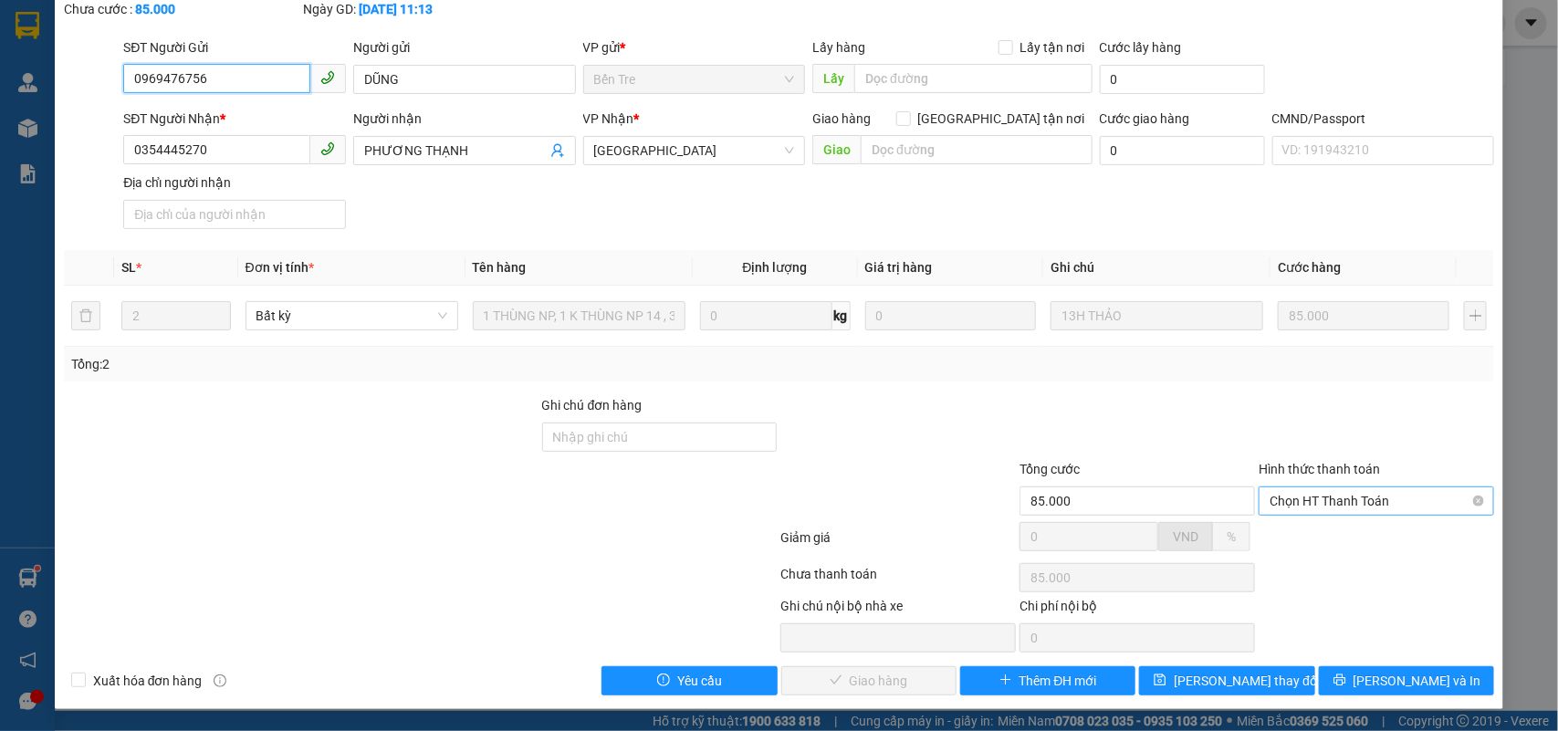
click at [1371, 502] on span "Chọn HT Thanh Toán" at bounding box center [1377, 501] width 214 height 27
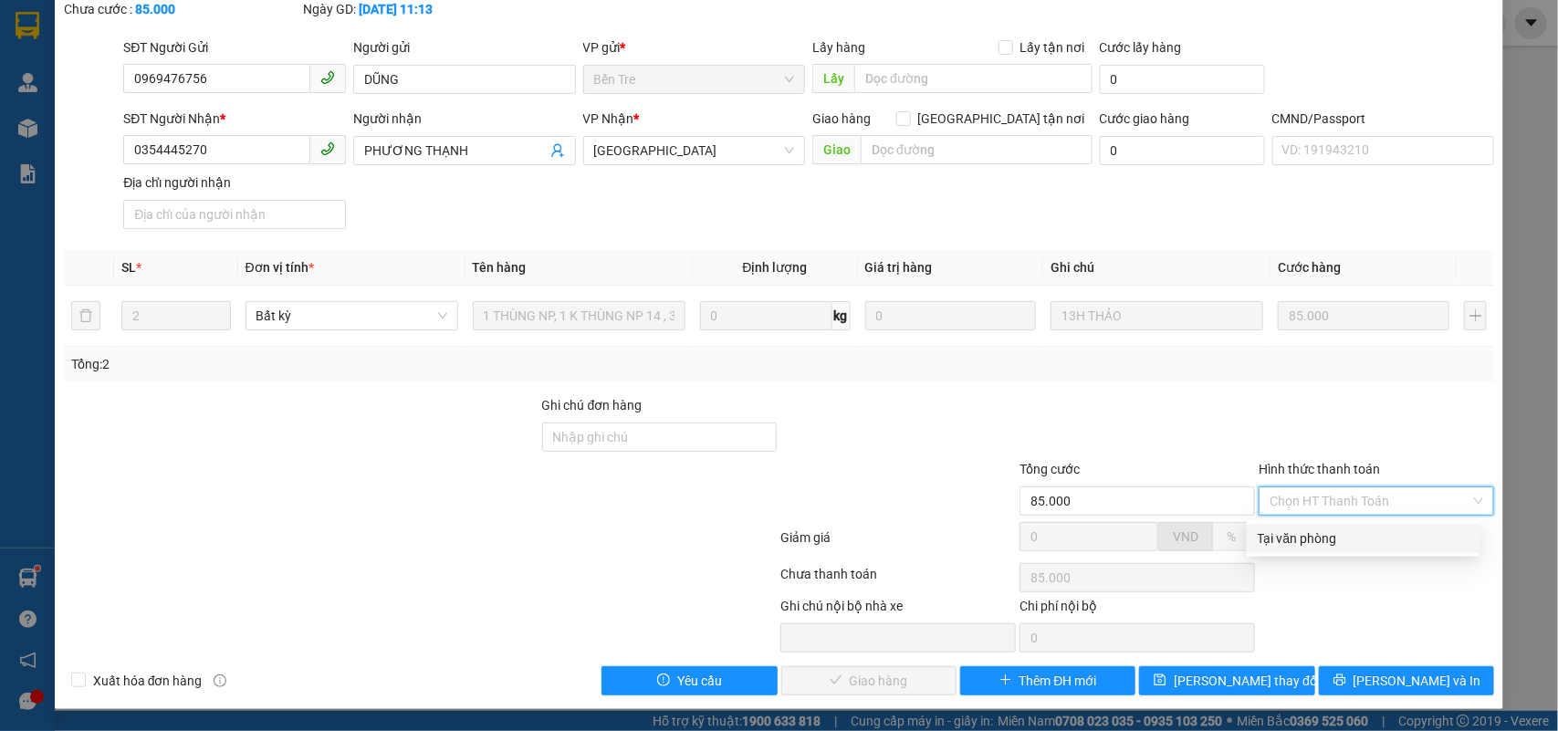
drag, startPoint x: 1306, startPoint y: 530, endPoint x: 1065, endPoint y: 649, distance: 268.2
click at [1301, 531] on div "Tại văn phòng" at bounding box center [1363, 539] width 211 height 20
type input "0"
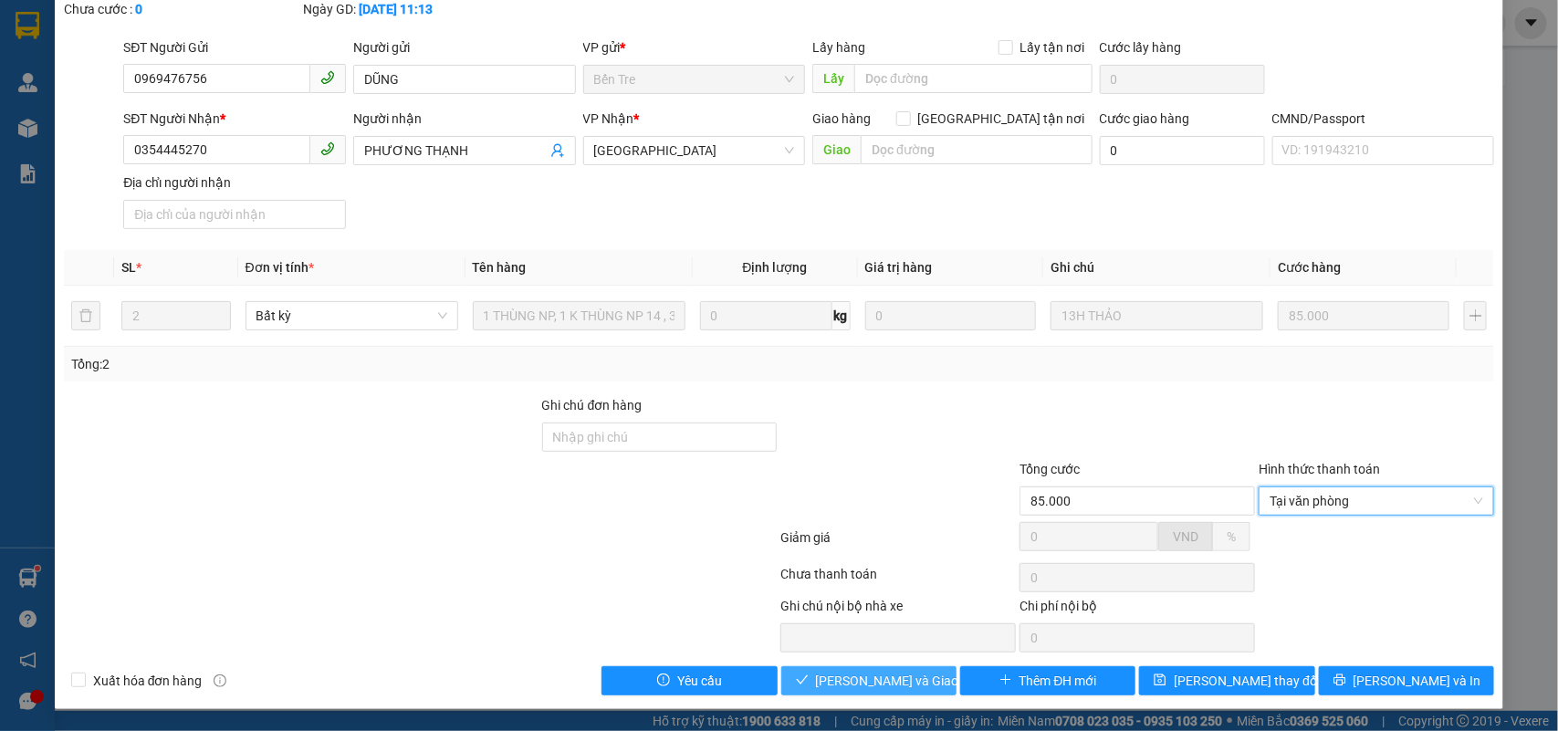
click at [876, 672] on span "[PERSON_NAME] và Giao hàng" at bounding box center [903, 681] width 175 height 20
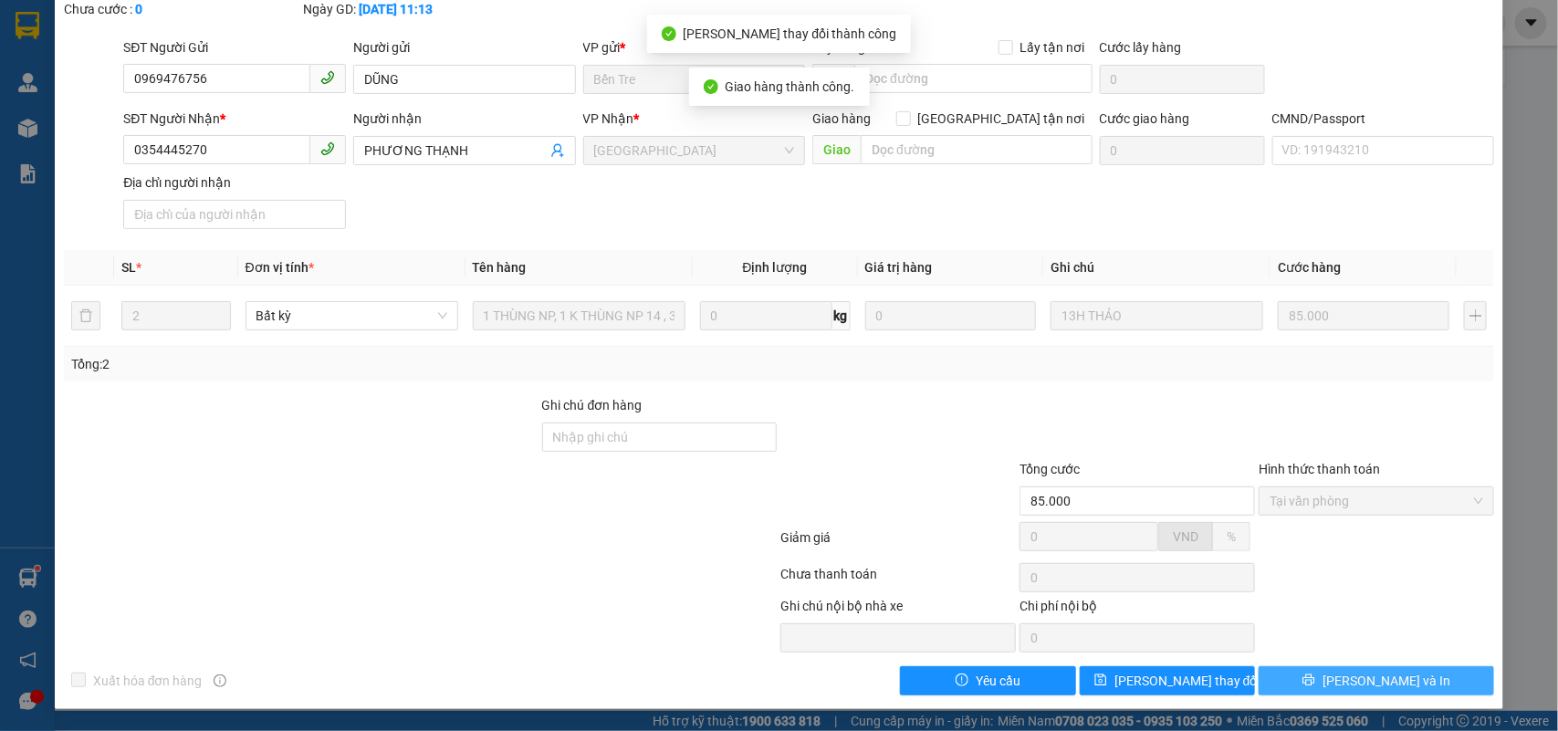
click at [1403, 676] on button "[PERSON_NAME] và In" at bounding box center [1377, 680] width 236 height 29
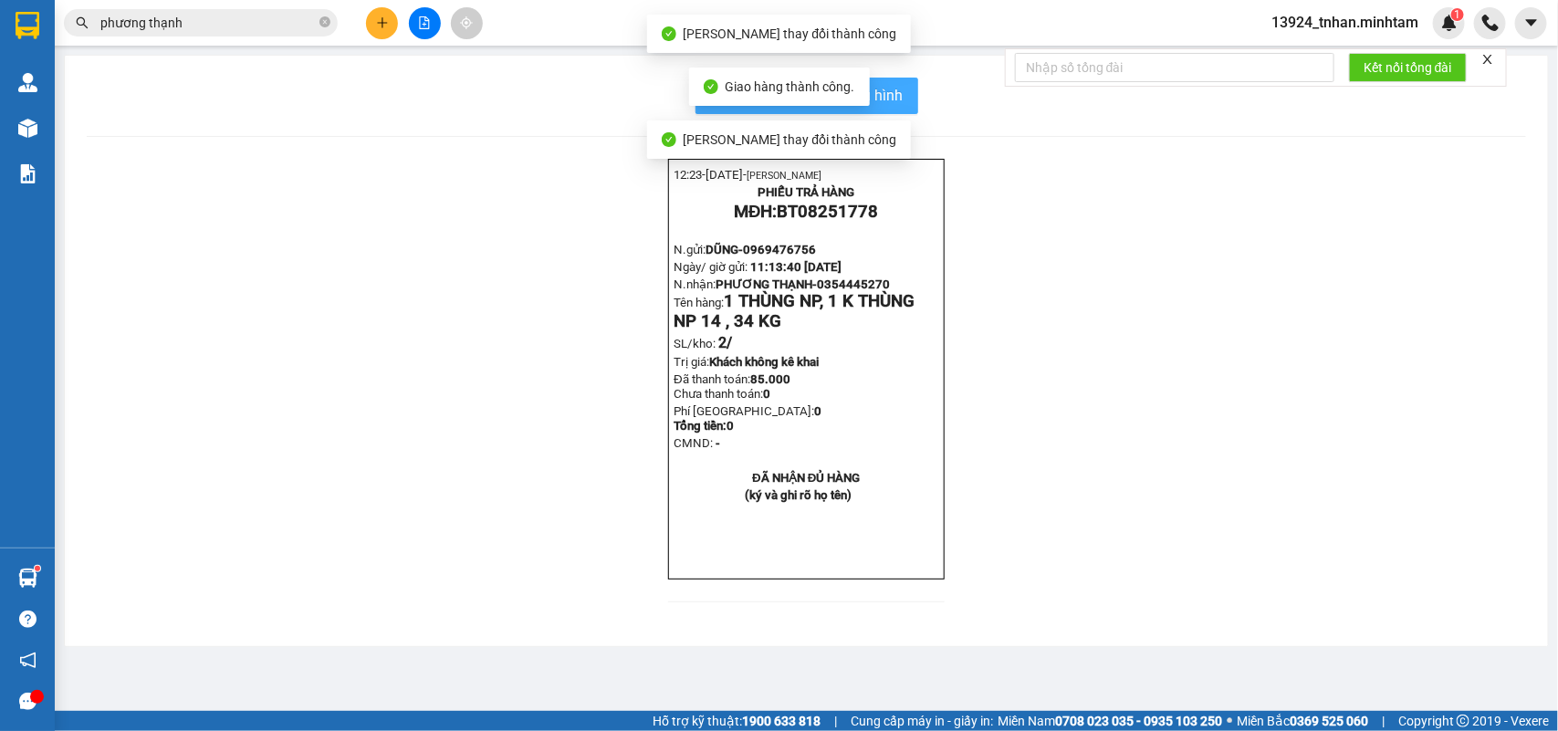
click at [890, 103] on span "In mẫu biên lai tự cấu hình" at bounding box center [818, 95] width 172 height 23
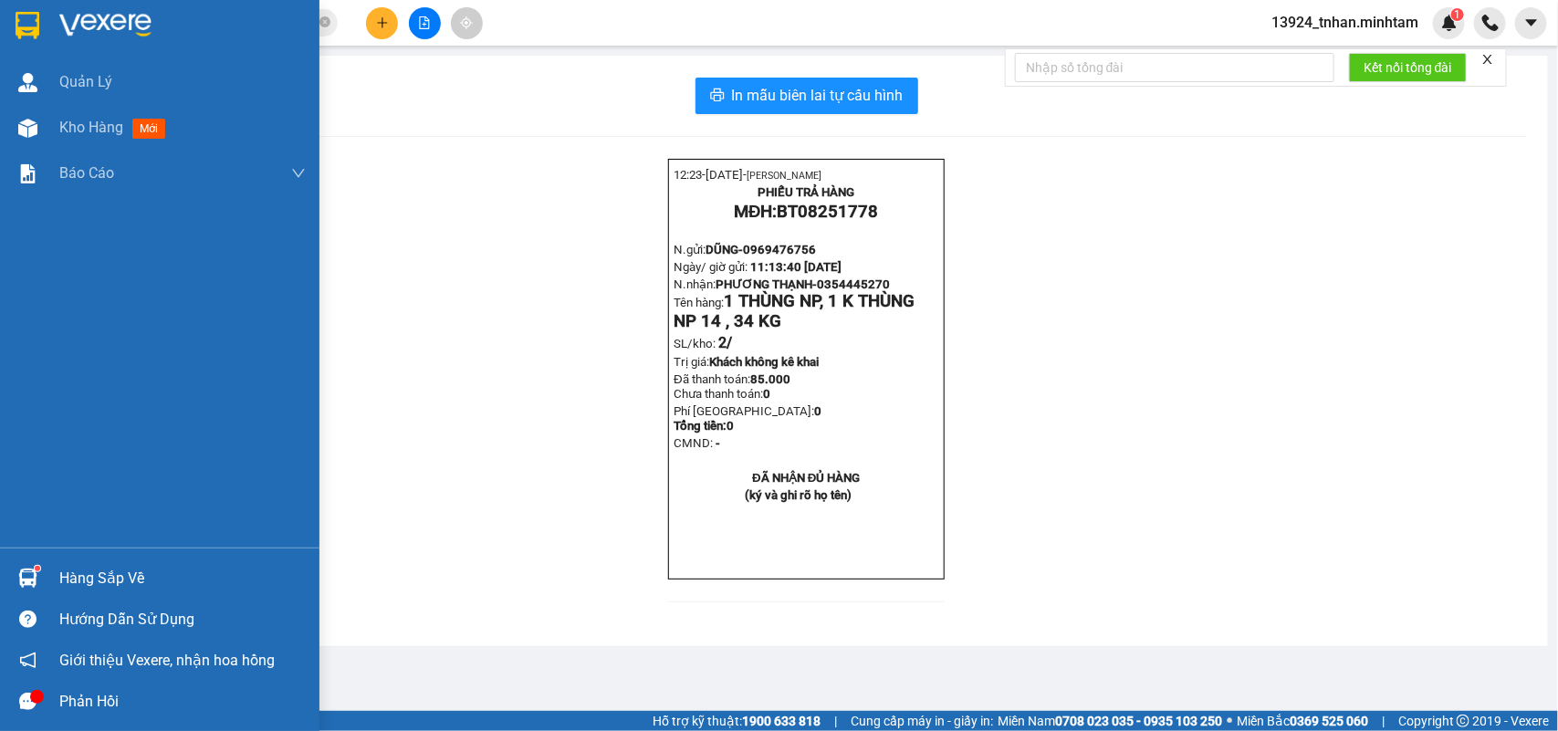
click at [64, 573] on div "Hàng sắp về" at bounding box center [182, 578] width 246 height 27
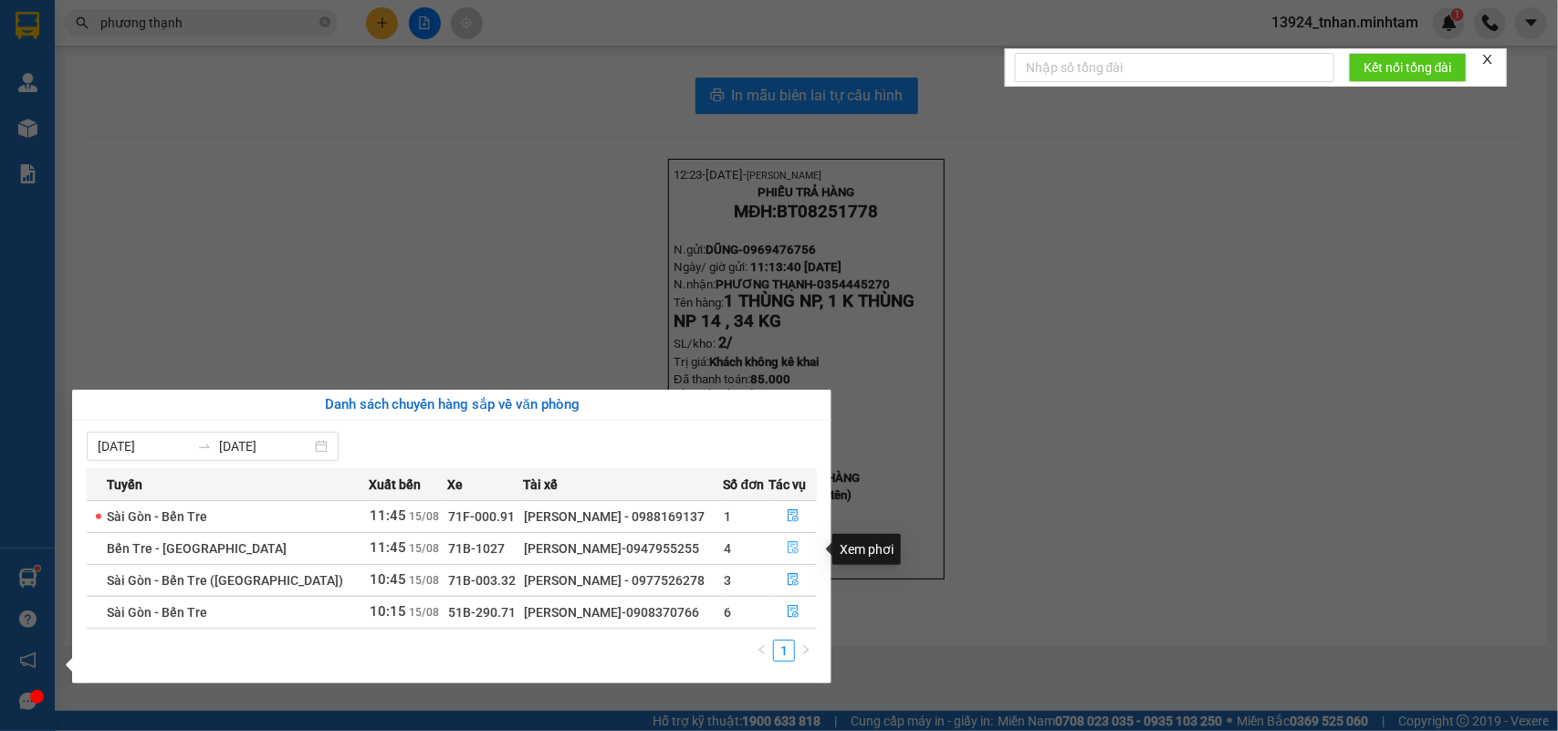
click at [787, 548] on icon "file-done" at bounding box center [793, 547] width 13 height 13
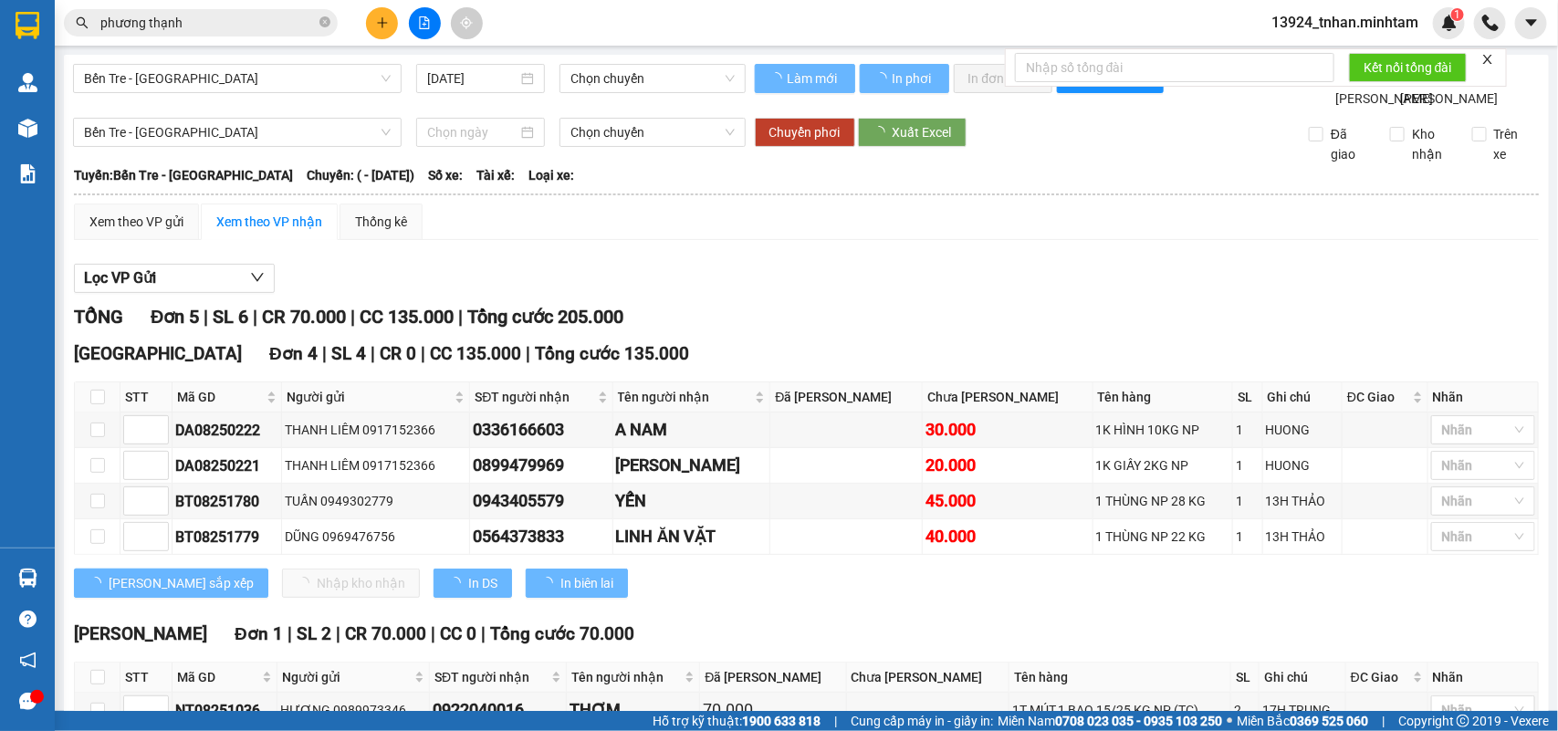
scroll to position [157, 0]
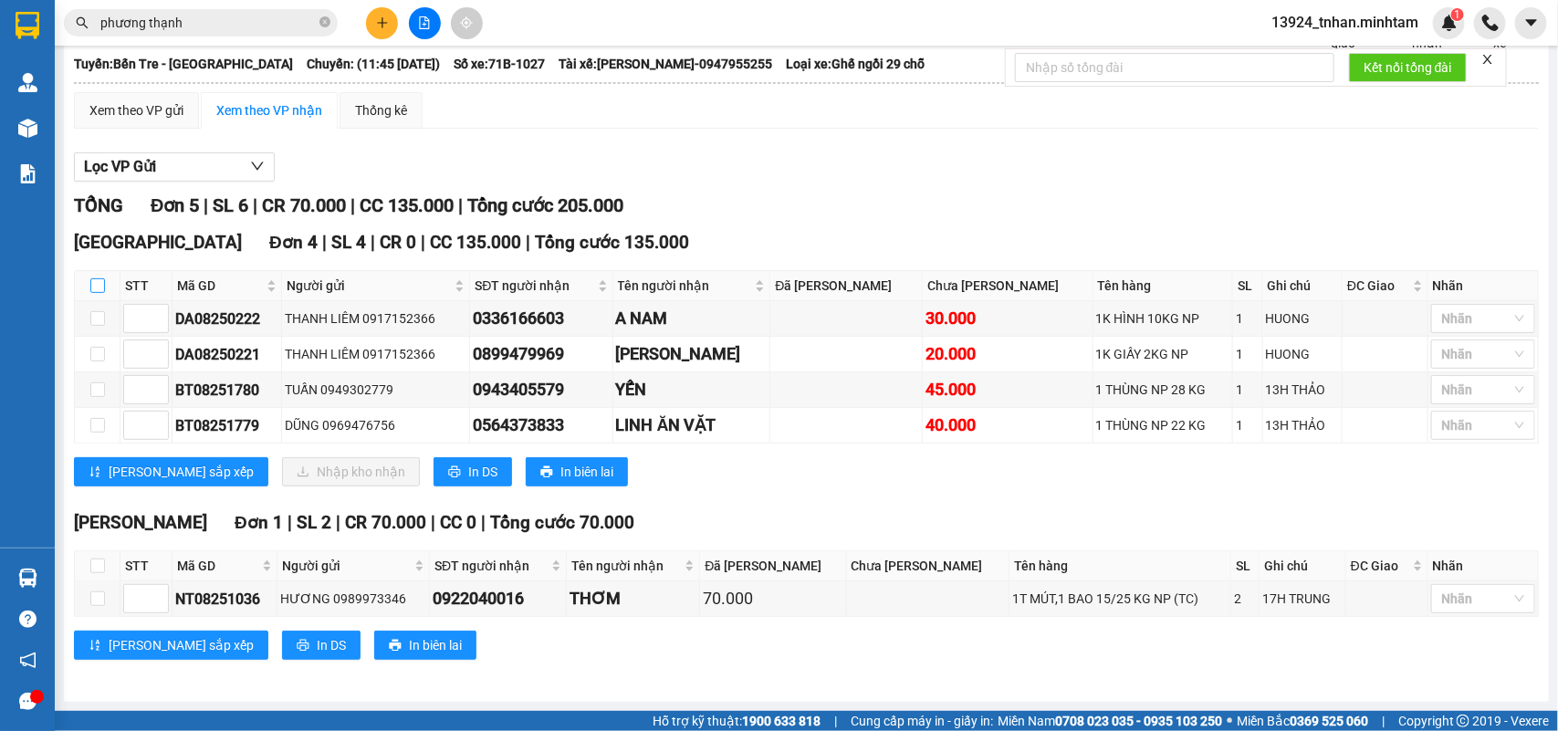
click at [94, 280] on input "checkbox" at bounding box center [97, 285] width 15 height 15
checkbox input "true"
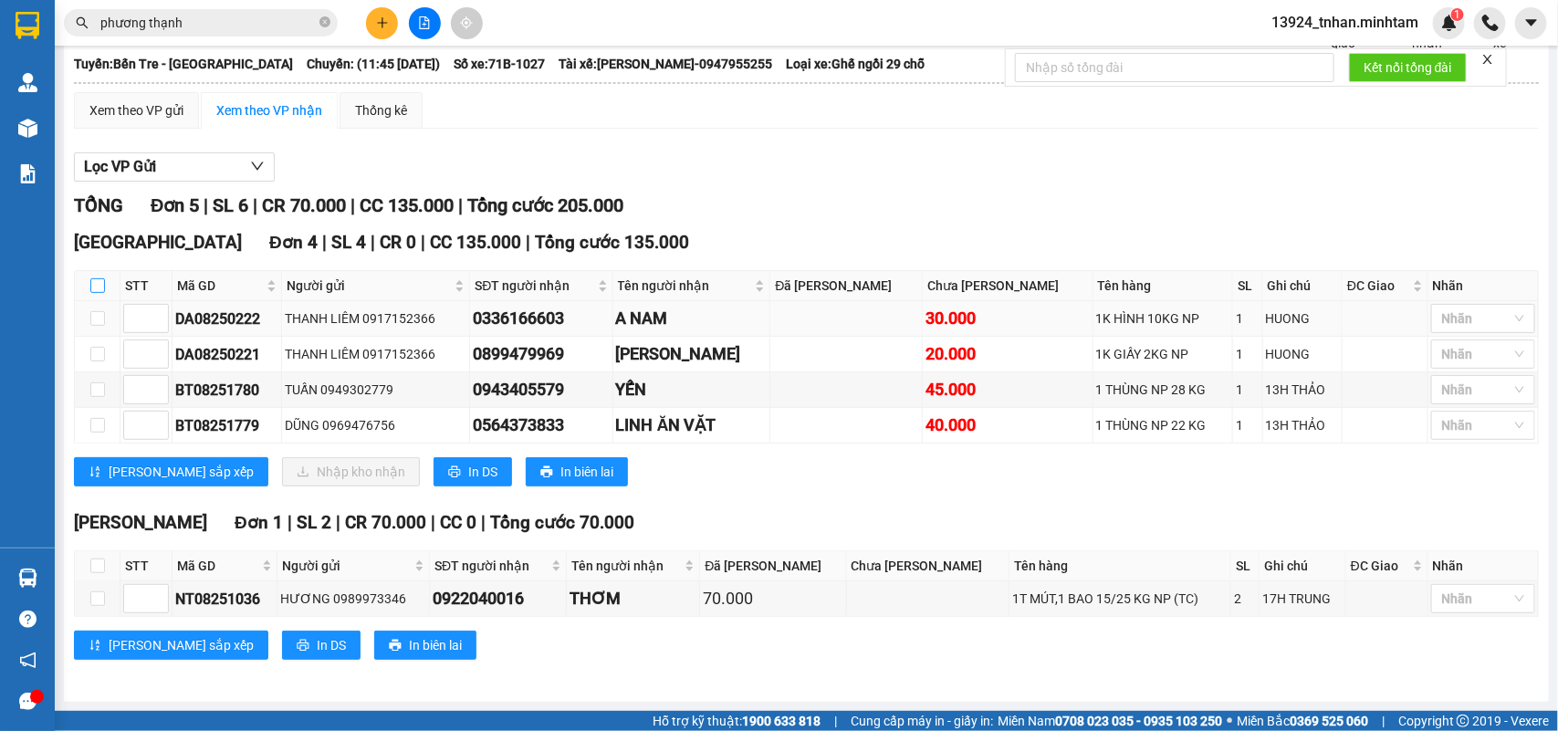
checkbox input "true"
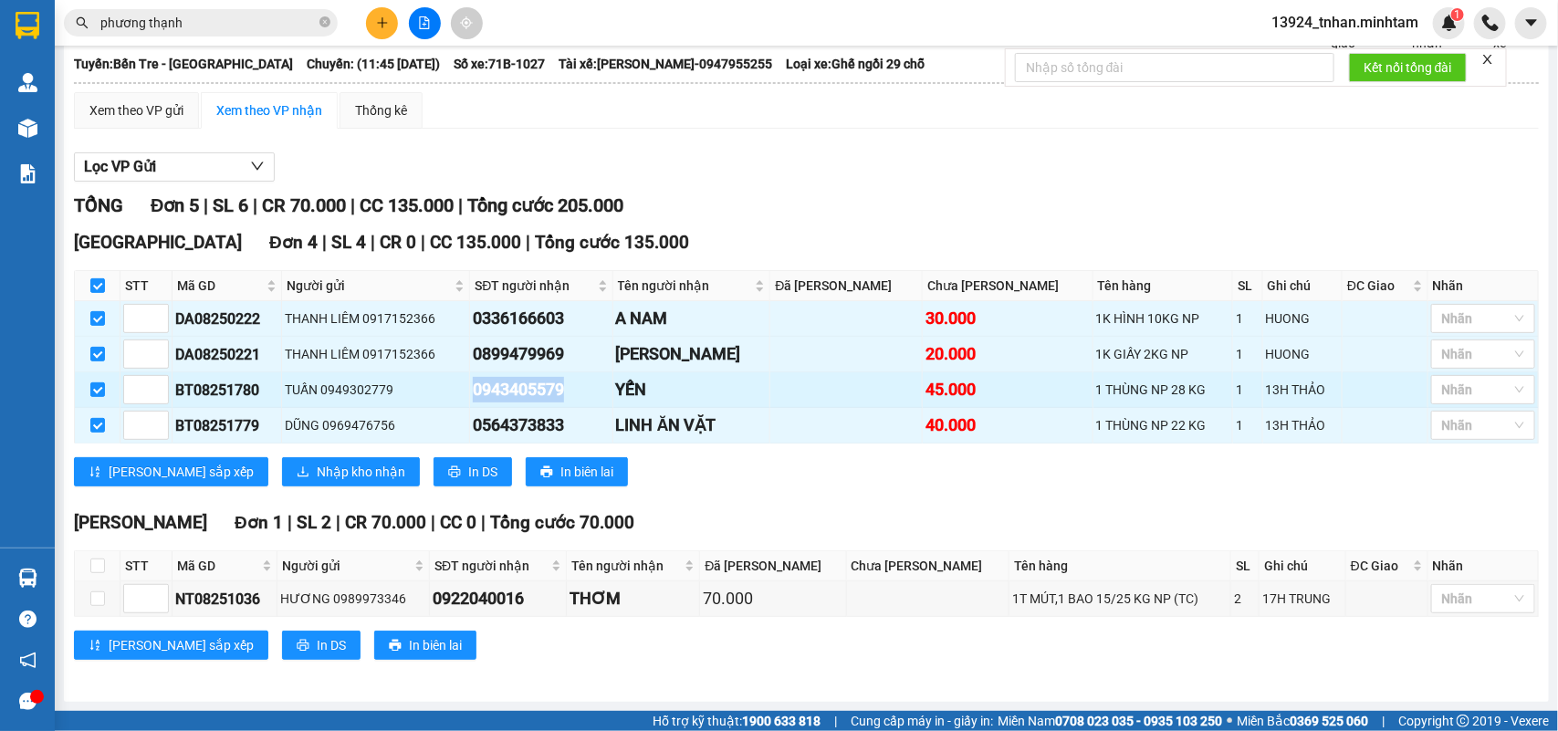
drag, startPoint x: 604, startPoint y: 384, endPoint x: 495, endPoint y: 381, distance: 109.6
click at [495, 381] on div "0943405579" at bounding box center [541, 390] width 136 height 26
click at [520, 385] on div "0943405579" at bounding box center [541, 390] width 136 height 26
click at [521, 386] on div "0943405579" at bounding box center [541, 390] width 136 height 26
drag, startPoint x: 493, startPoint y: 388, endPoint x: 613, endPoint y: 399, distance: 120.1
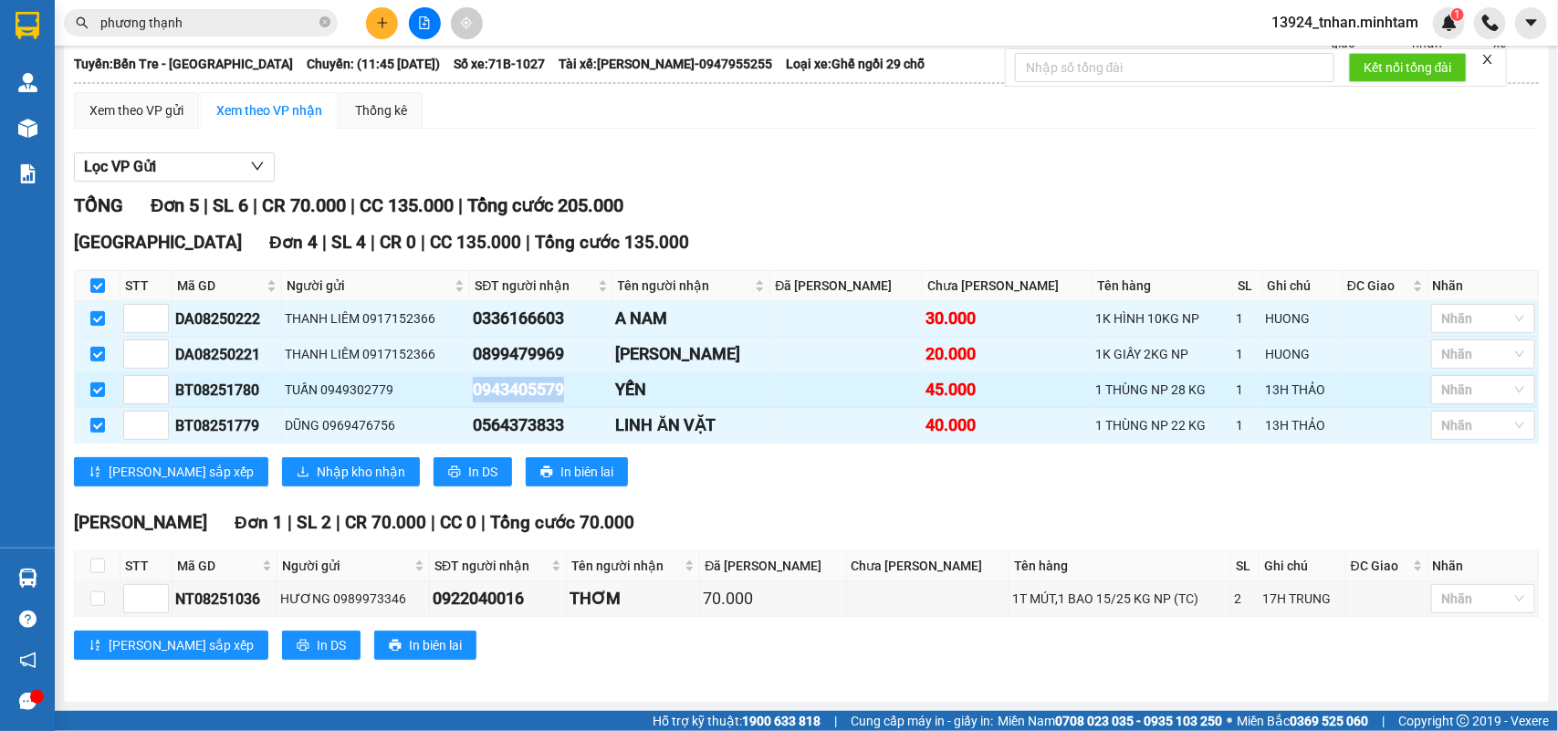
click at [609, 399] on div "0943405579" at bounding box center [541, 390] width 136 height 26
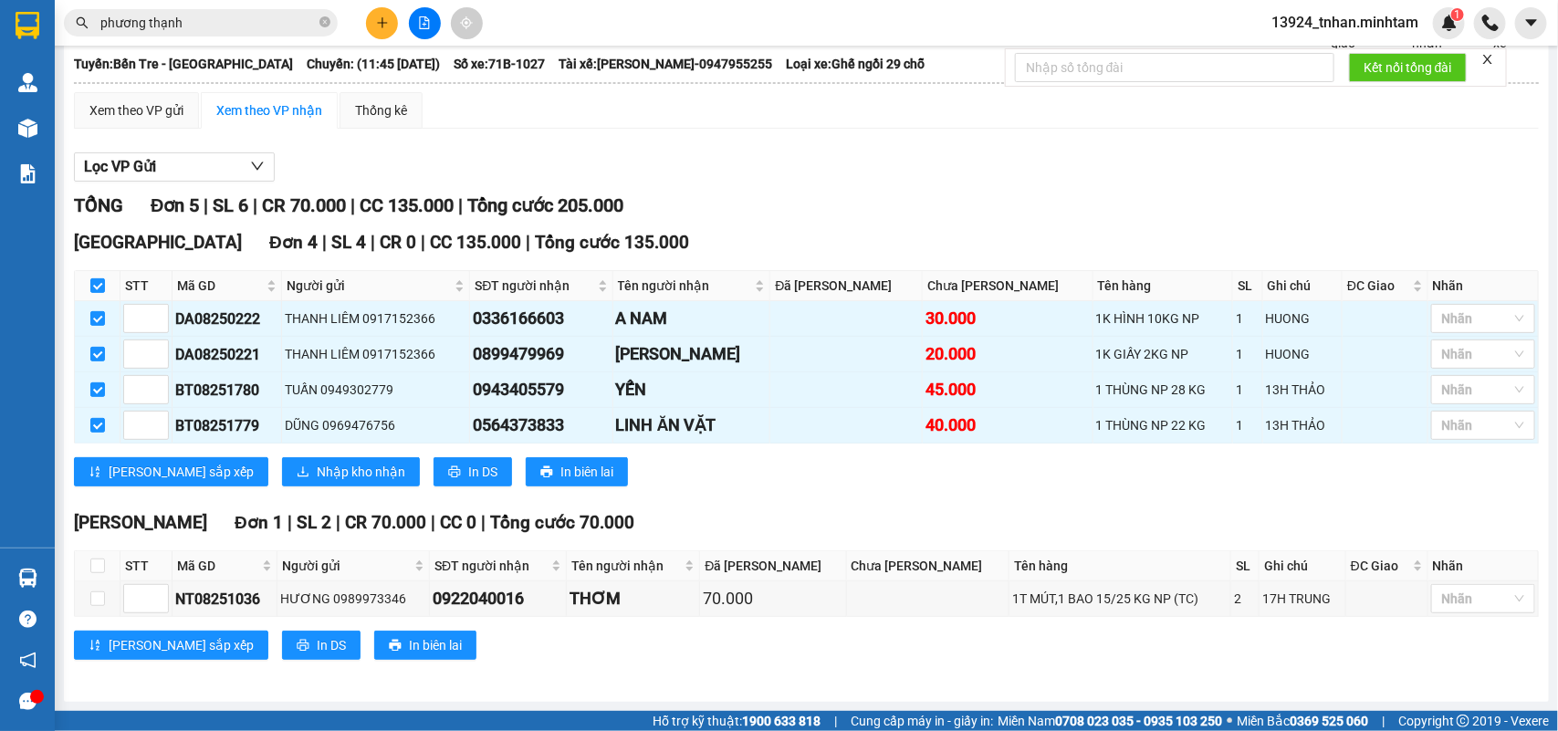
click at [708, 487] on div "[GEOGRAPHIC_DATA] 4 | SL 4 | CR 0 | CC 135.000 | Tổng cước 135.000 STT Mã GD Ng…" at bounding box center [806, 364] width 1465 height 271
click at [297, 466] on icon "download" at bounding box center [303, 472] width 13 height 13
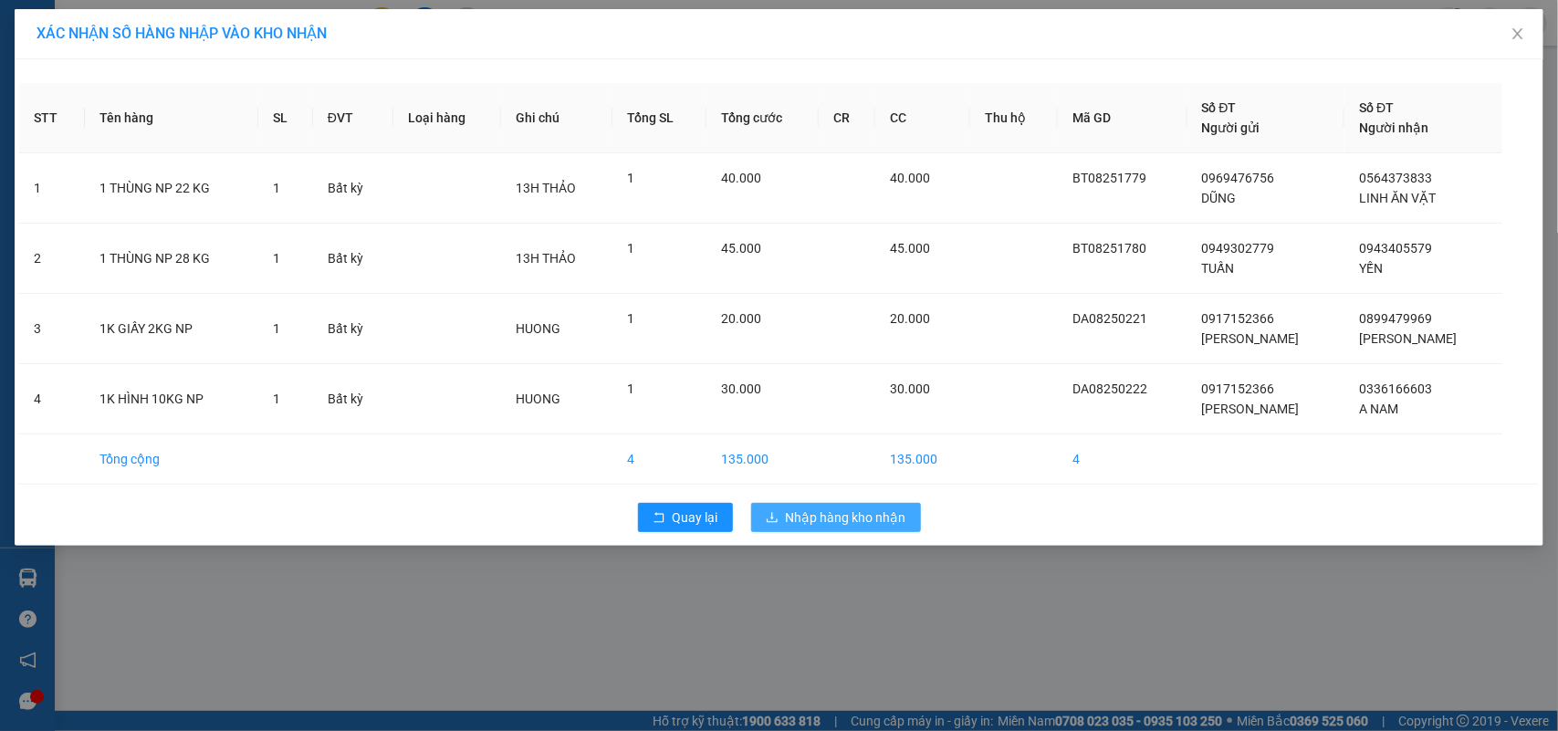
click at [828, 520] on span "Nhập hàng kho nhận" at bounding box center [846, 518] width 121 height 20
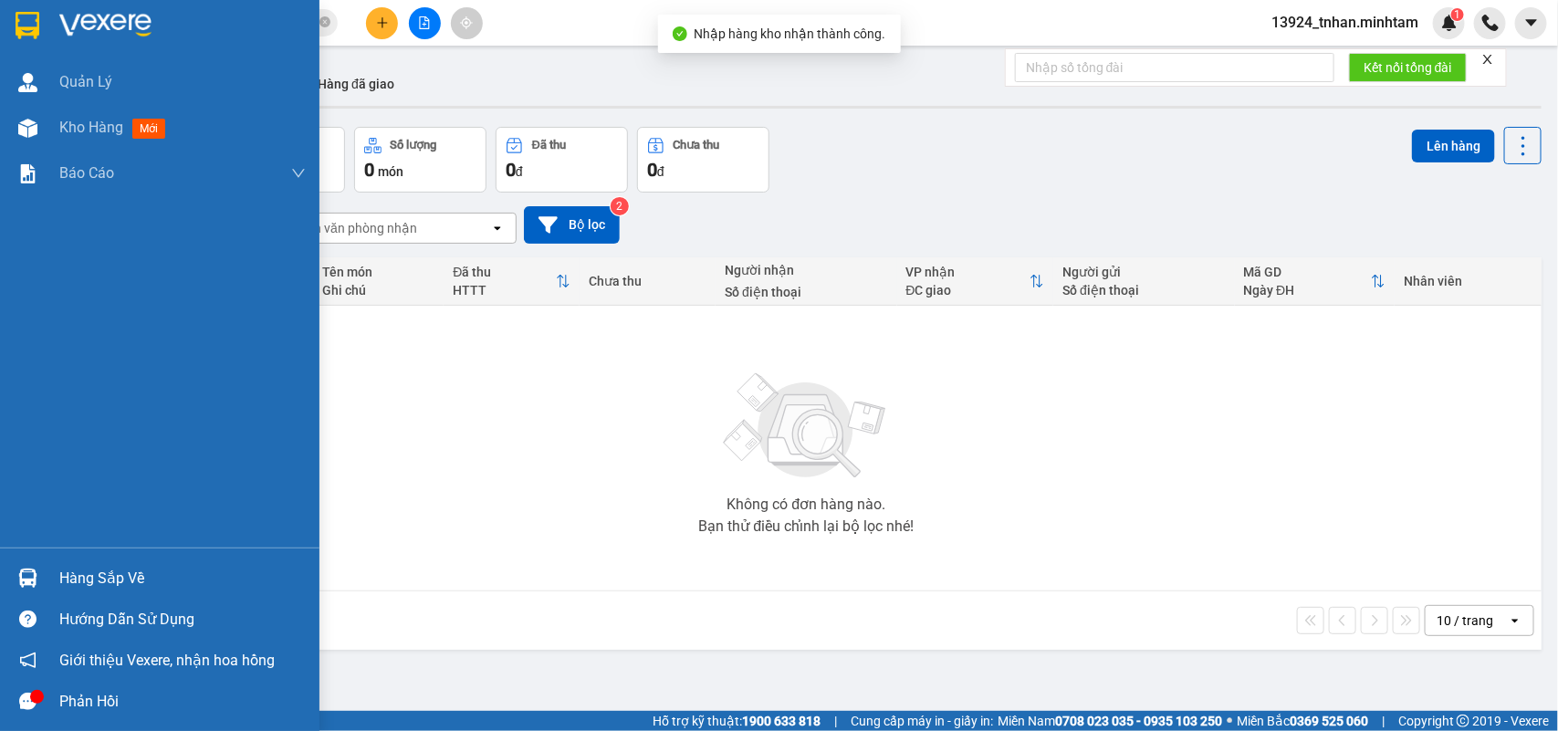
click at [28, 571] on img at bounding box center [27, 578] width 19 height 19
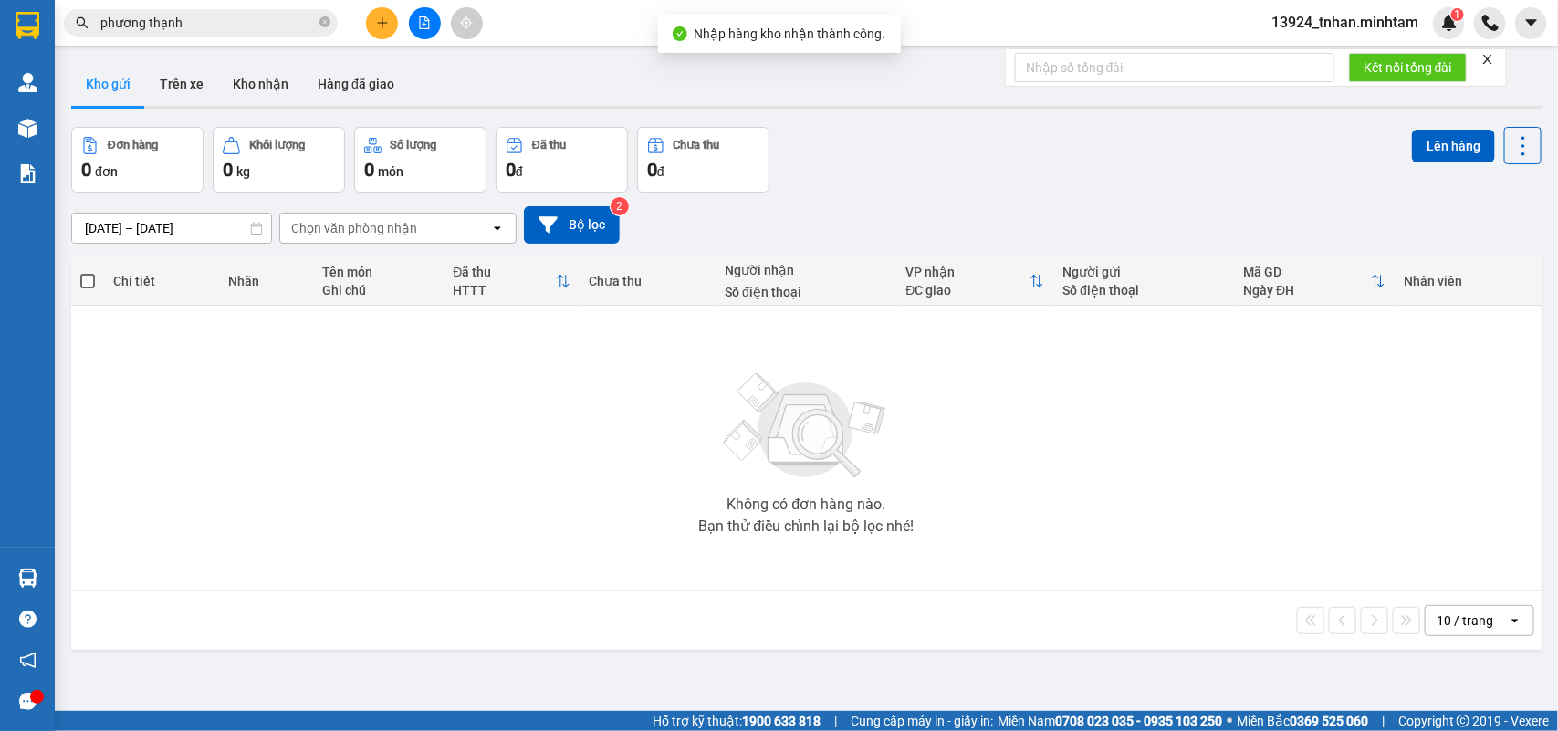
click at [413, 357] on section "Kết quả tìm kiếm ( 39 ) Bộ lọc Thuộc VP này Ngày tạo đơn gần nhất Mã ĐH Trạng t…" at bounding box center [779, 365] width 1558 height 731
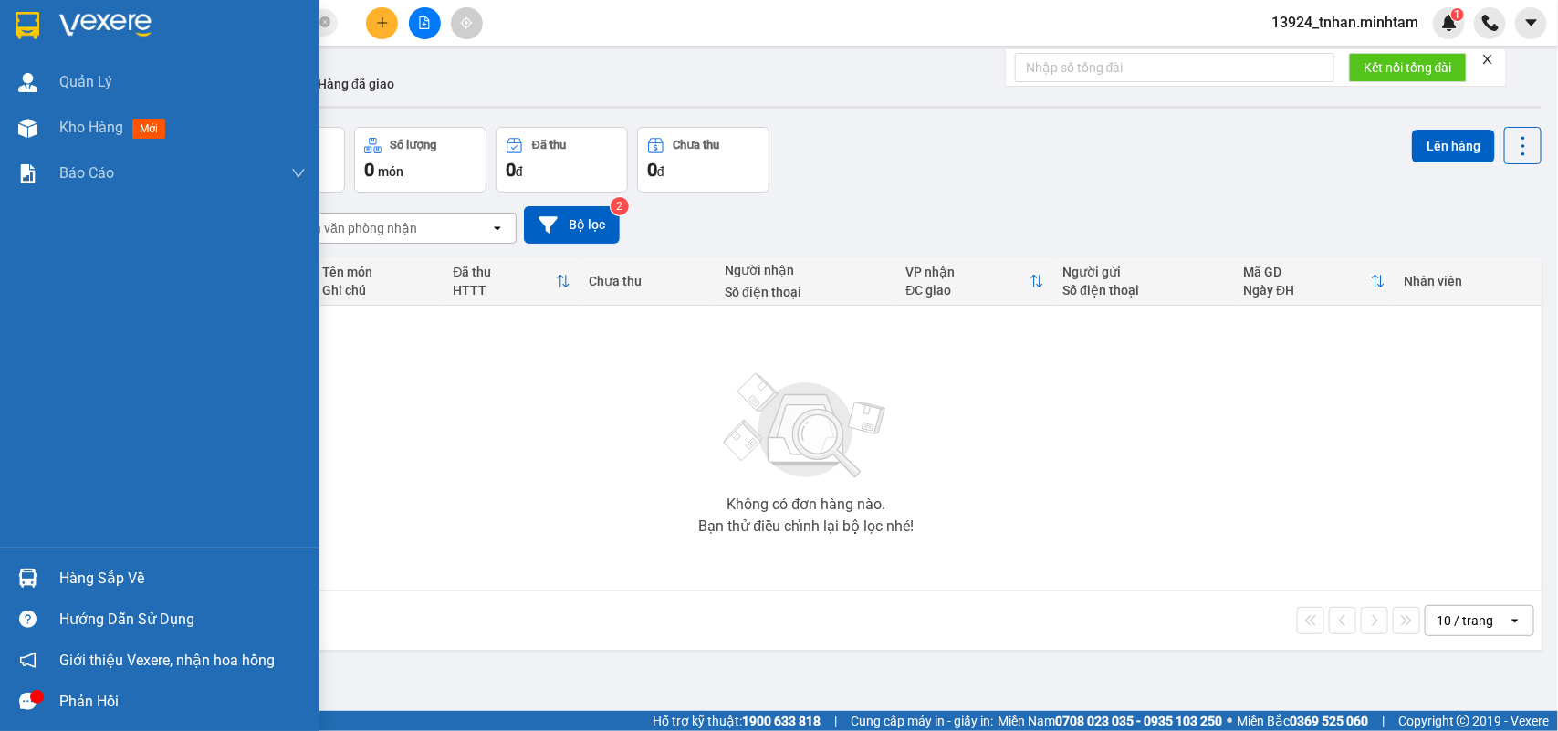
click at [20, 571] on img at bounding box center [27, 578] width 19 height 19
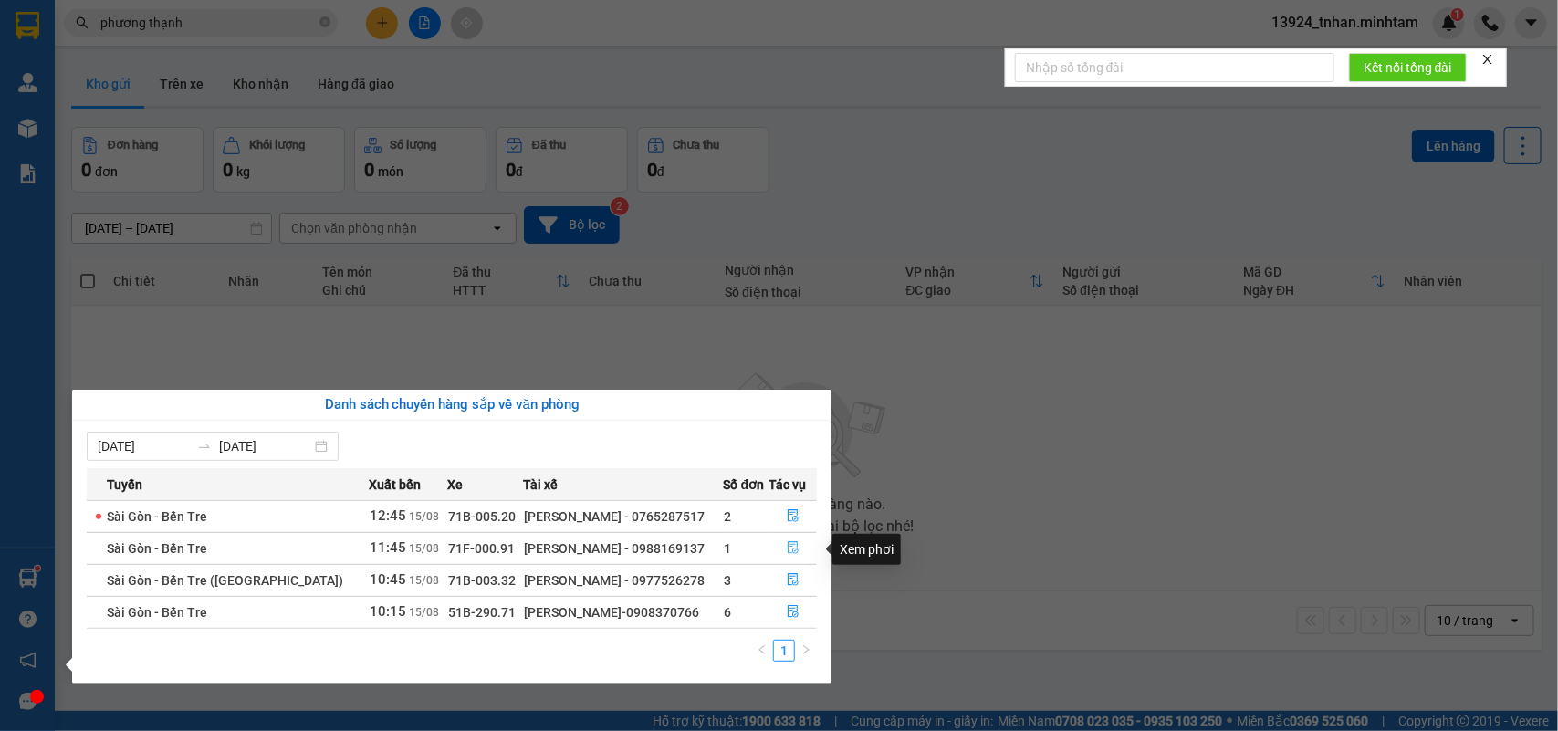
click at [796, 546] on button "button" at bounding box center [794, 548] width 47 height 29
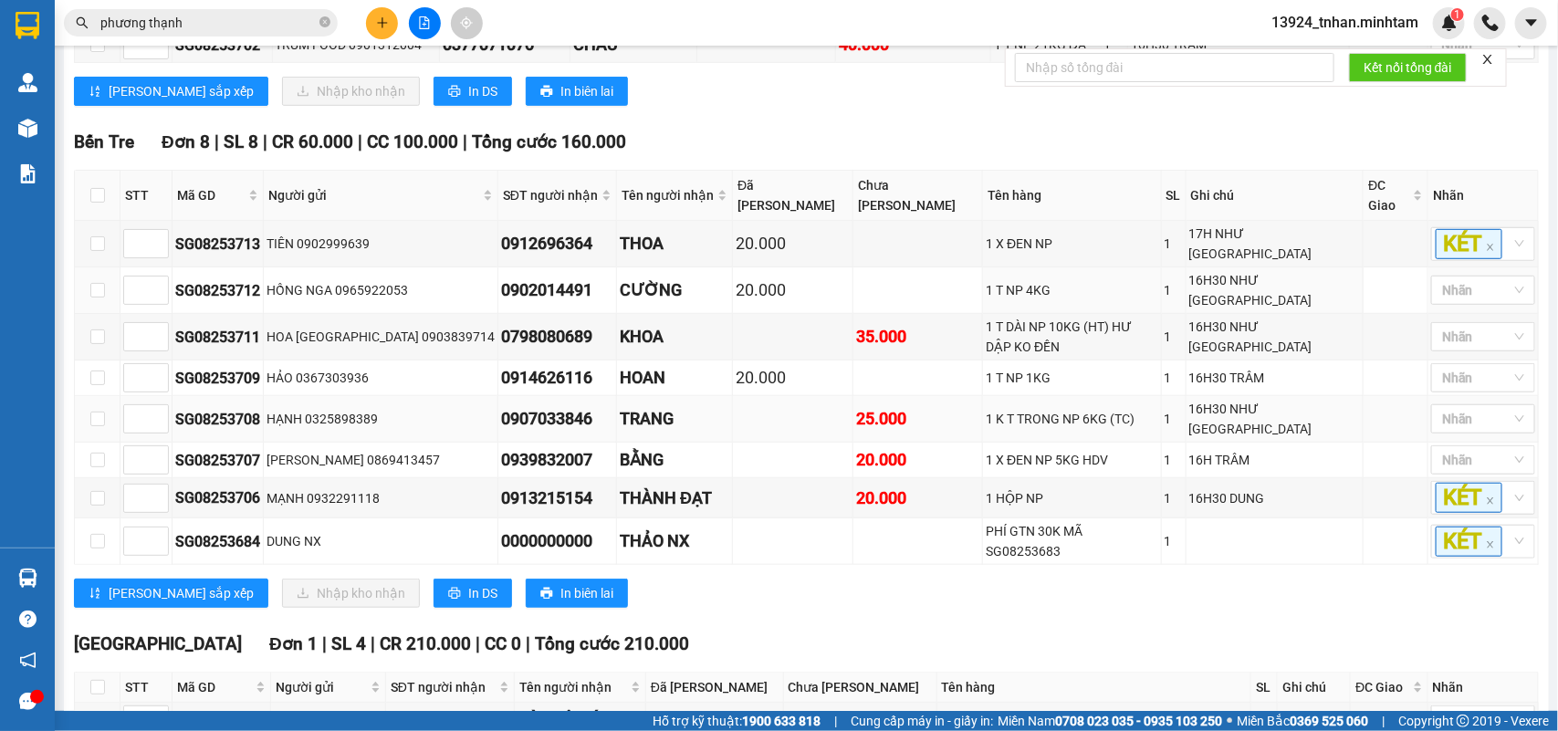
scroll to position [564, 0]
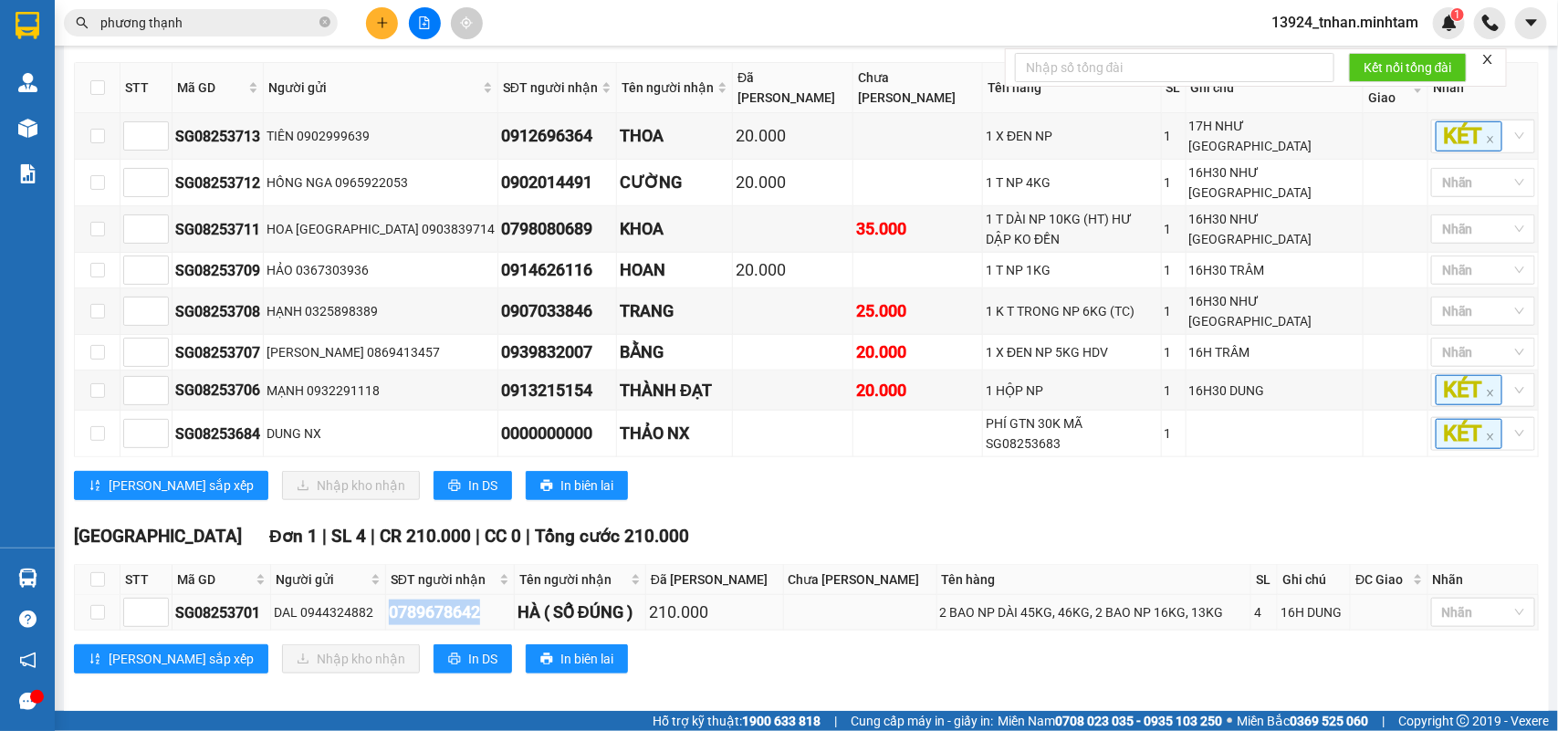
drag, startPoint x: 502, startPoint y: 595, endPoint x: 398, endPoint y: 601, distance: 104.2
click at [398, 601] on div "0789678642" at bounding box center [450, 613] width 122 height 26
copy div "0789678642"
click at [327, 18] on icon "close-circle" at bounding box center [325, 21] width 11 height 11
paste input "0789678642"
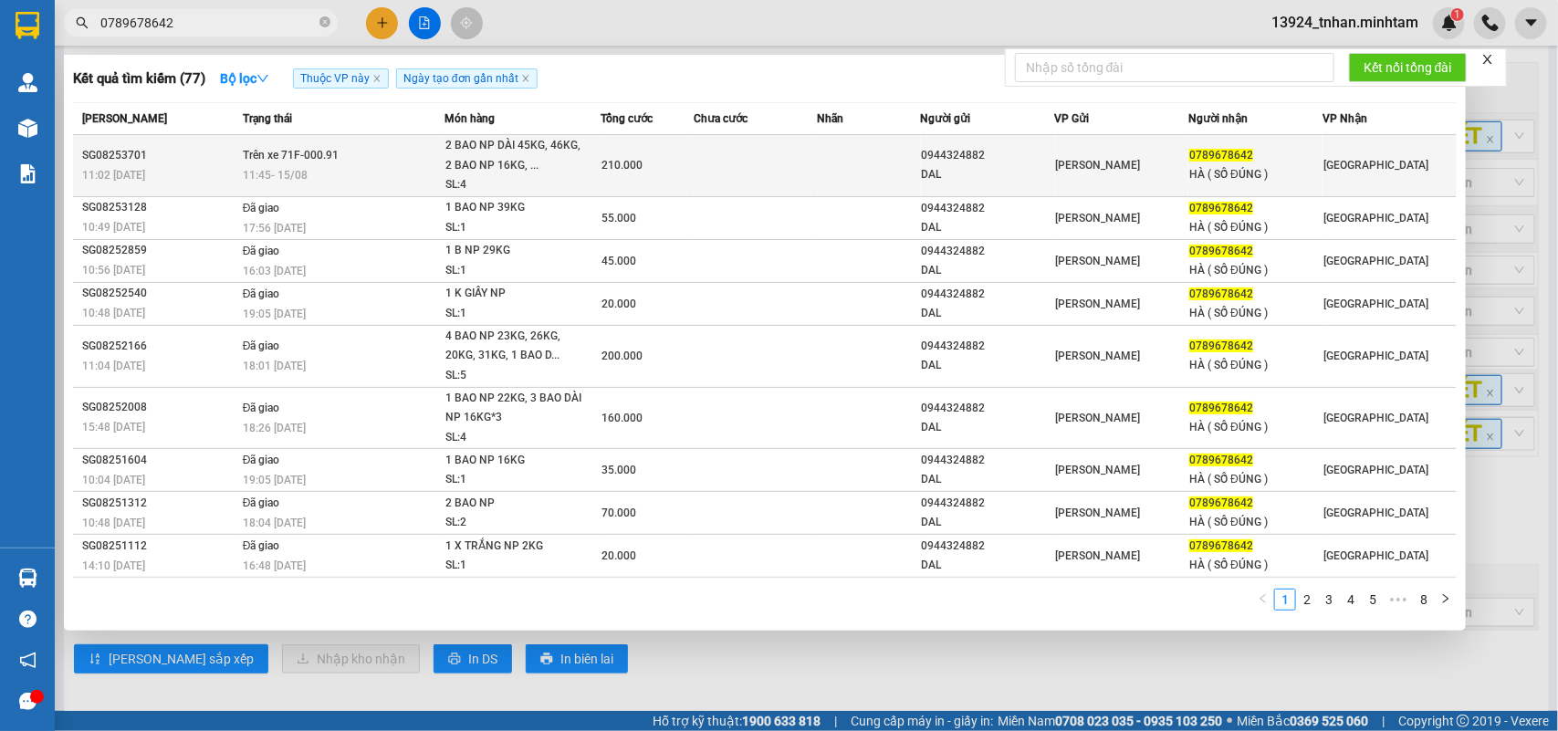
type input "0789678642"
click at [409, 146] on td "Trên xe 71F-000.91 11:45 [DATE]" at bounding box center [341, 166] width 206 height 62
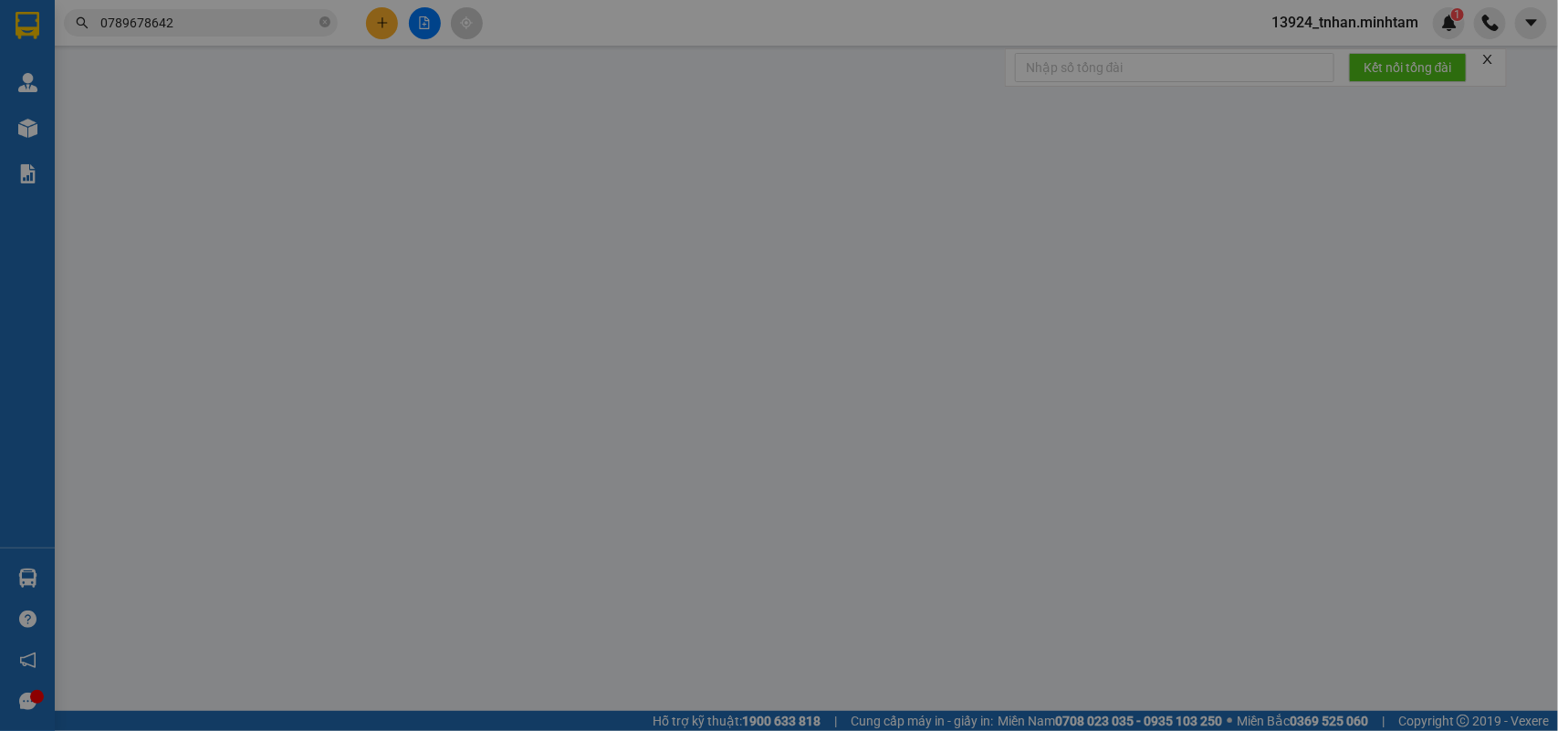
type input "0944324882"
type input "DAL"
type input "0789678642"
type input "HÀ ( SỐ ĐÚNG )"
type input "HCK"
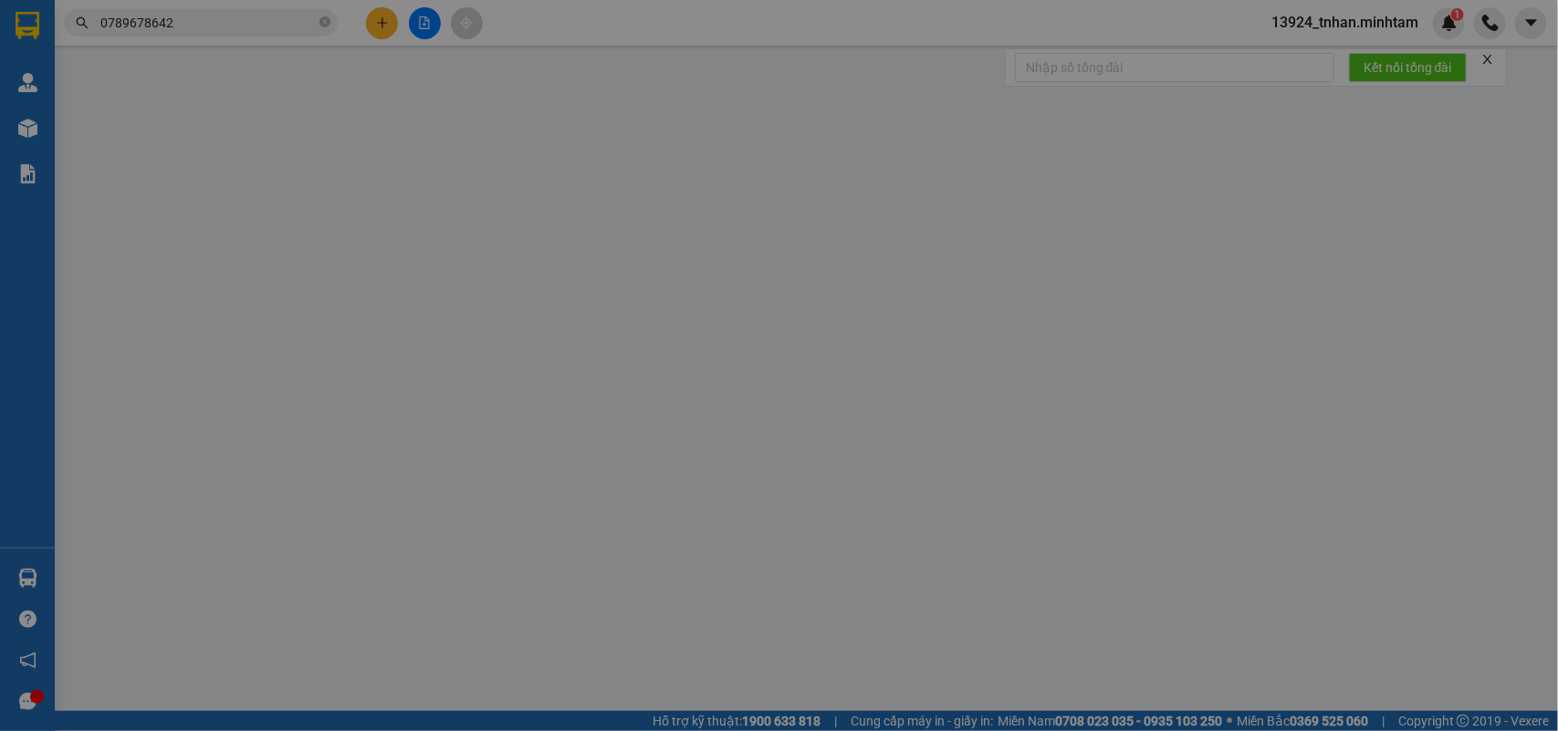
type input "210.000"
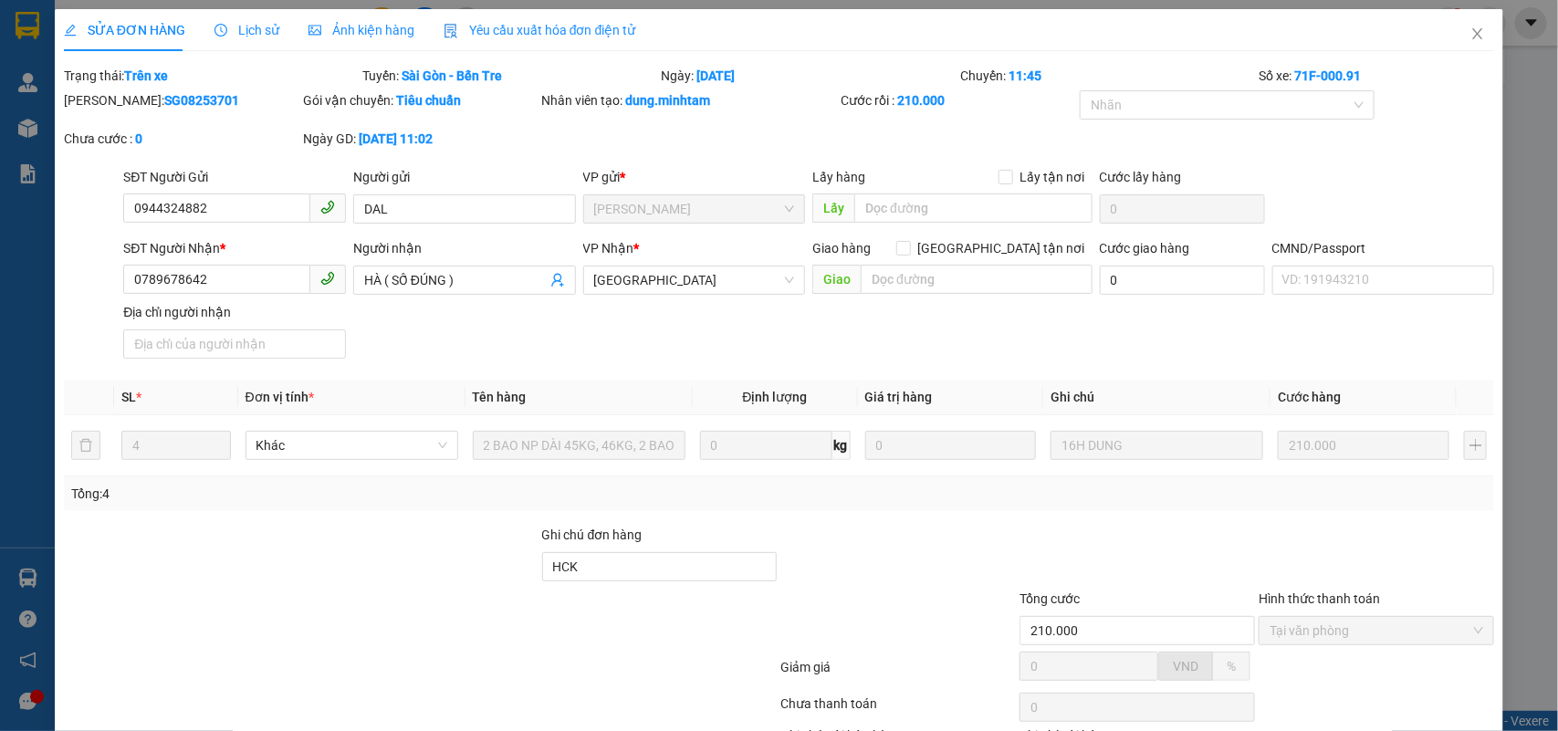
click at [256, 26] on span "Lịch sử" at bounding box center [247, 30] width 65 height 15
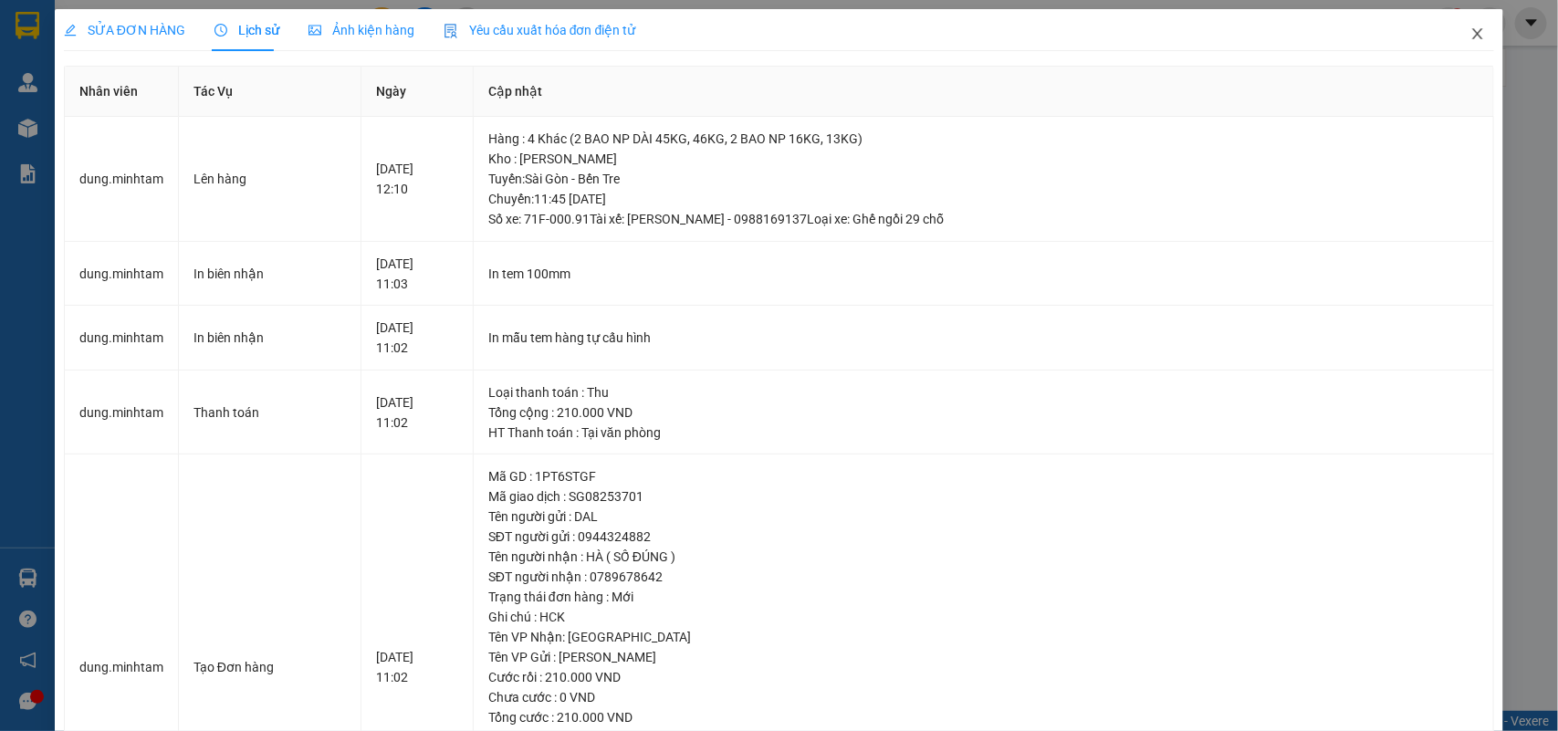
click at [1471, 26] on icon "close" at bounding box center [1478, 33] width 15 height 15
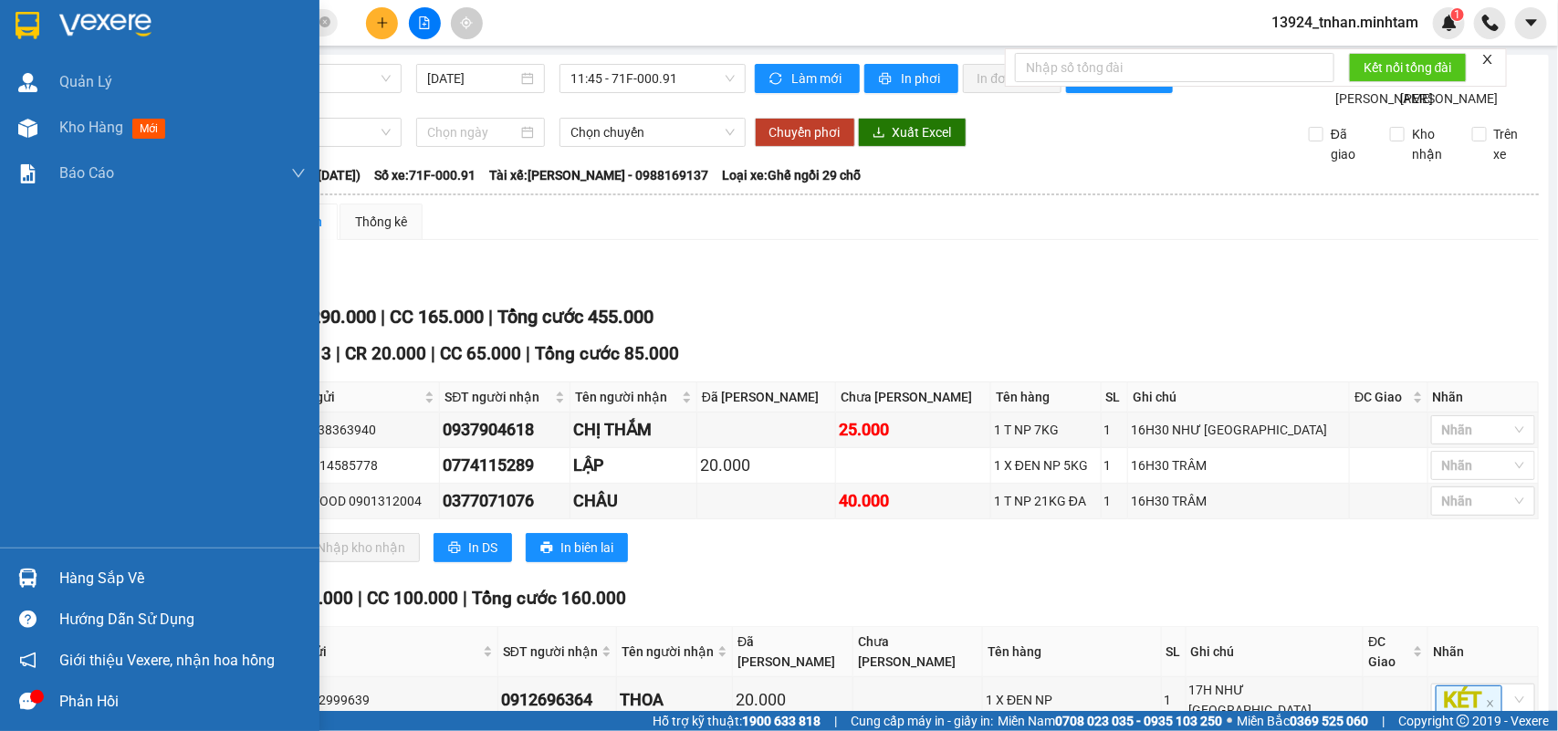
drag, startPoint x: 80, startPoint y: 576, endPoint x: 280, endPoint y: 532, distance: 204.7
click at [82, 576] on div "Hàng sắp về" at bounding box center [182, 578] width 246 height 27
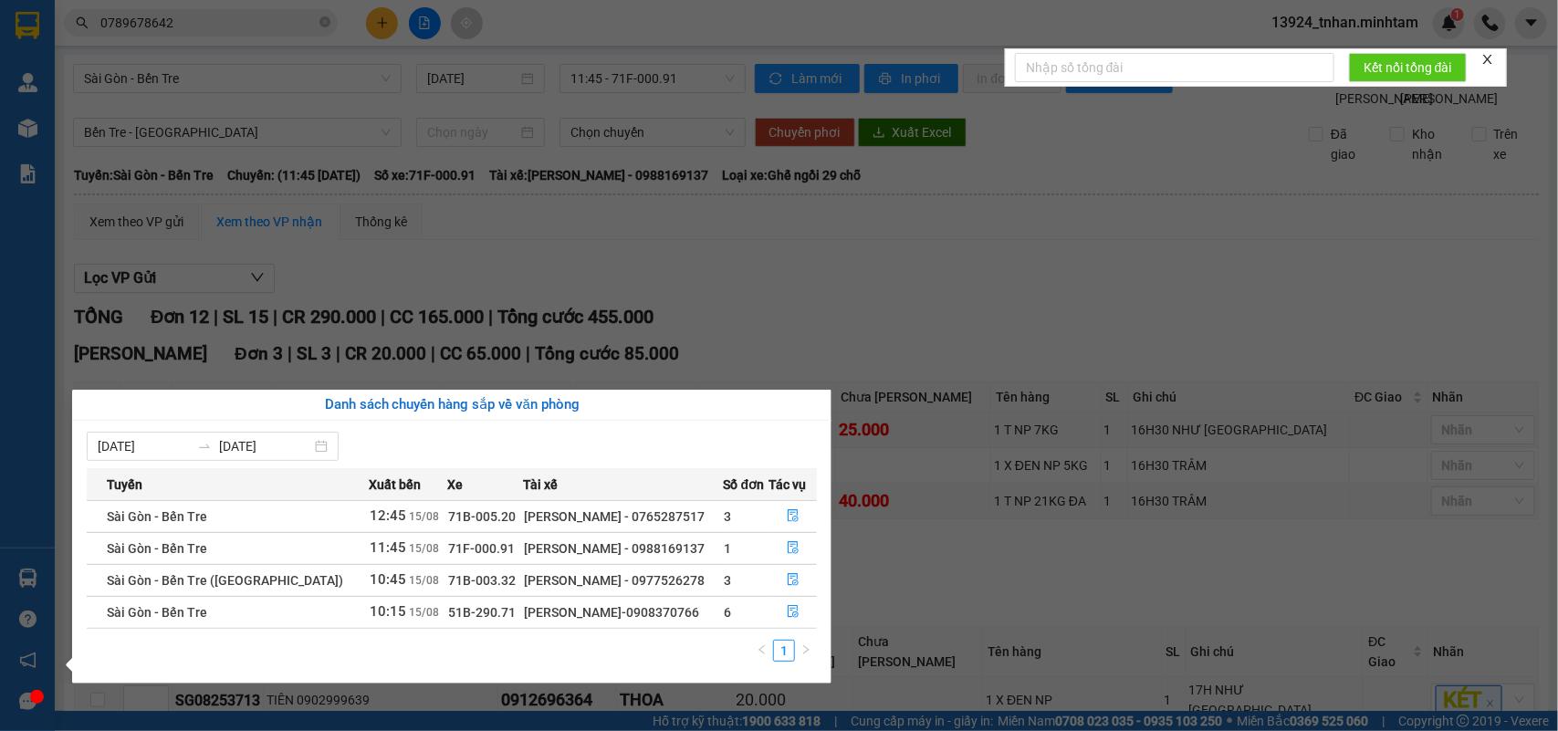
click at [327, 18] on section "Kết quả tìm kiếm ( 77 ) Bộ lọc Thuộc VP này Ngày tạo đơn gần nhất Mã ĐH Trạng t…" at bounding box center [779, 365] width 1558 height 731
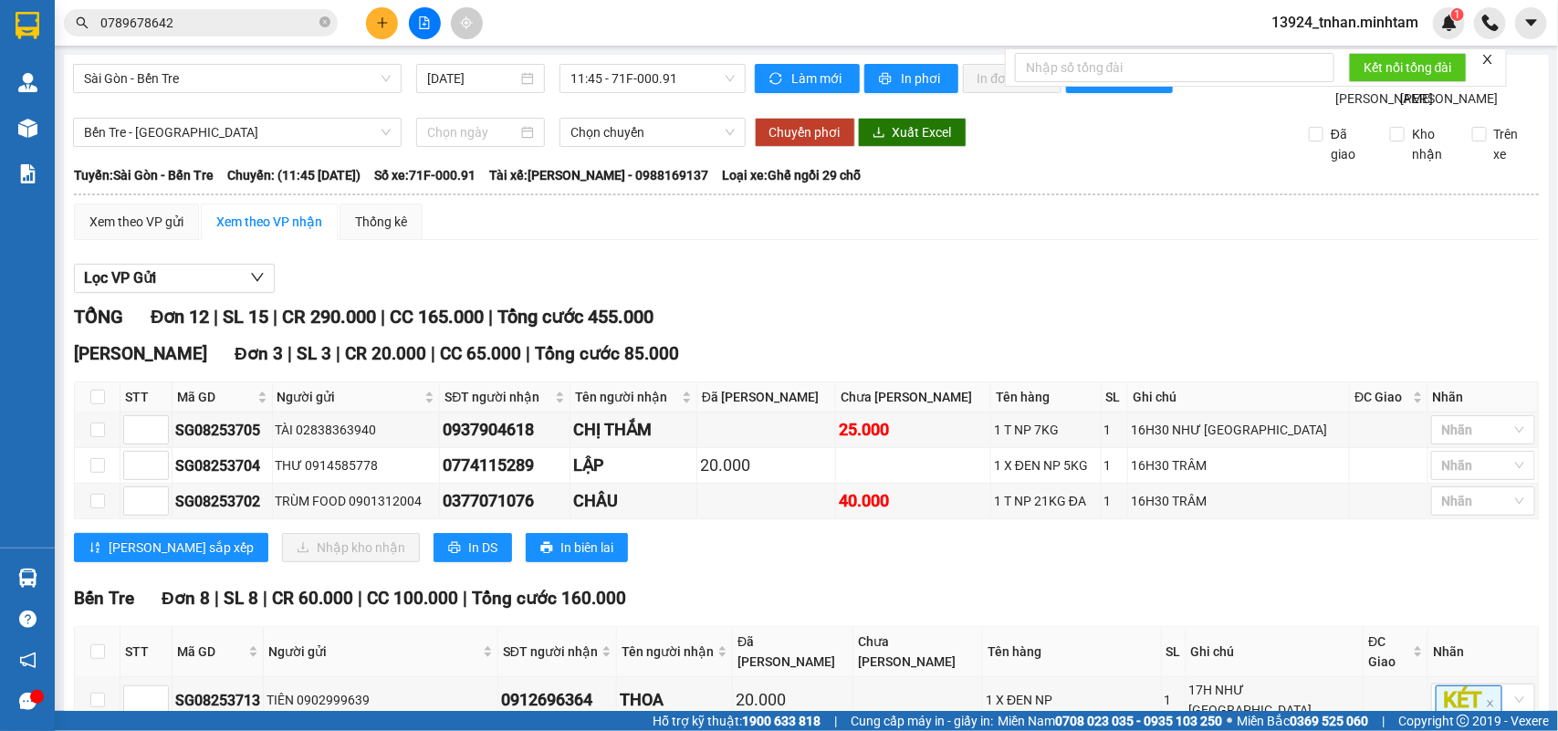
click at [327, 18] on icon "close-circle" at bounding box center [325, 21] width 11 height 11
click at [376, 16] on icon "plus" at bounding box center [382, 22] width 13 height 13
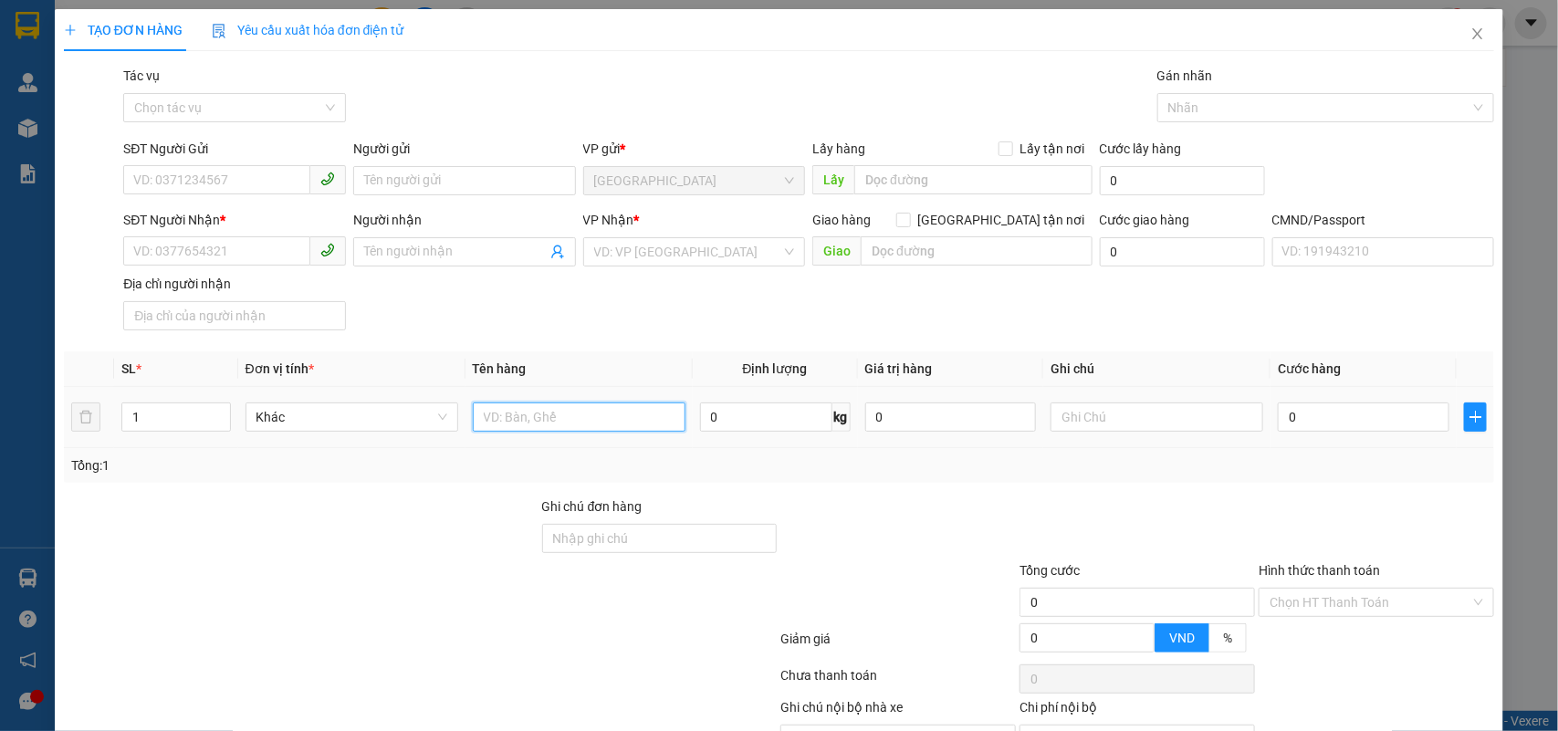
click at [595, 407] on input "text" at bounding box center [579, 417] width 213 height 29
type input "1 K T DẸP NP"
click at [595, 553] on input "Ghi chú đơn hàng" at bounding box center [660, 538] width 236 height 29
type input "HCK +5K"
click at [1118, 430] on input "text" at bounding box center [1157, 417] width 213 height 29
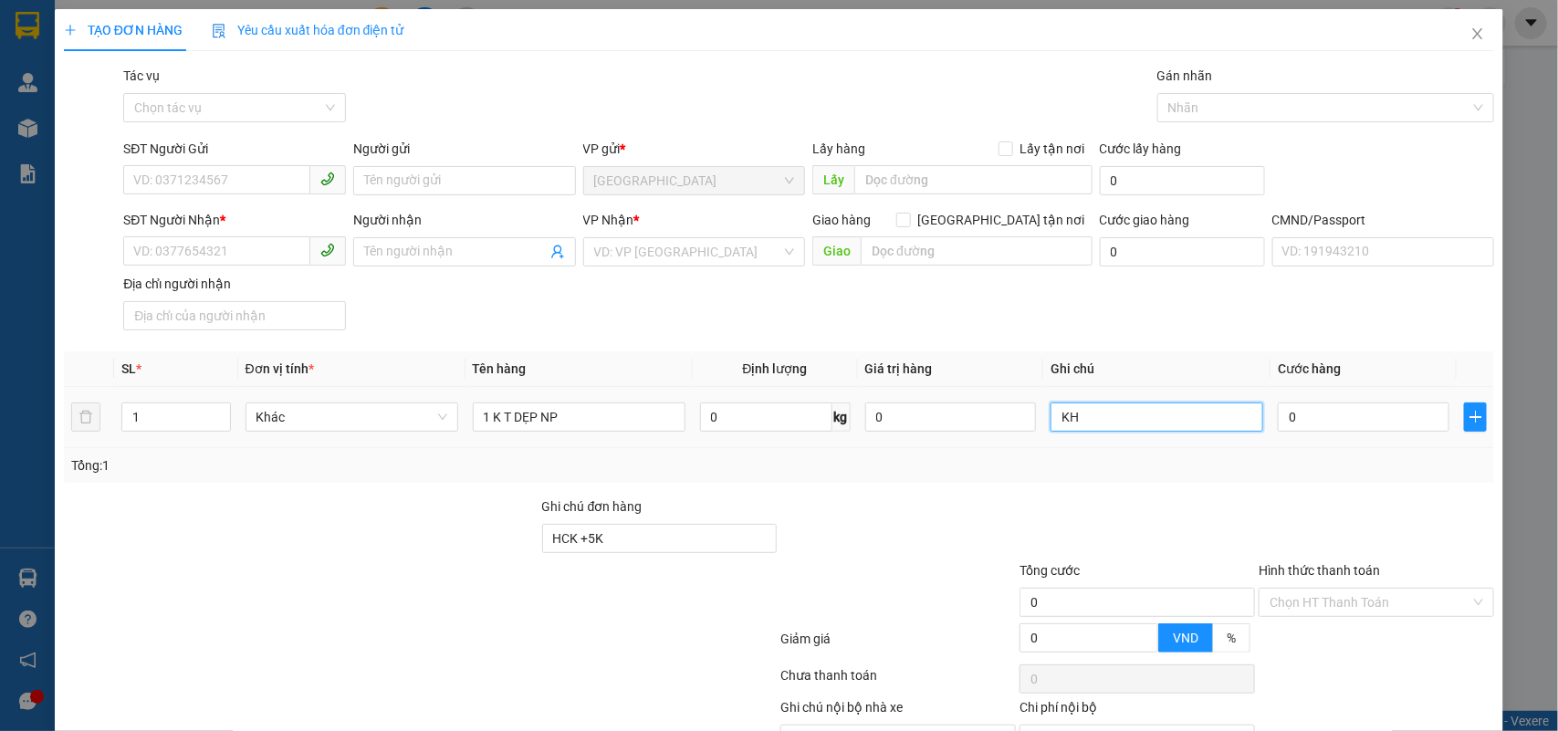
type input "K"
type input "18H NHÂN"
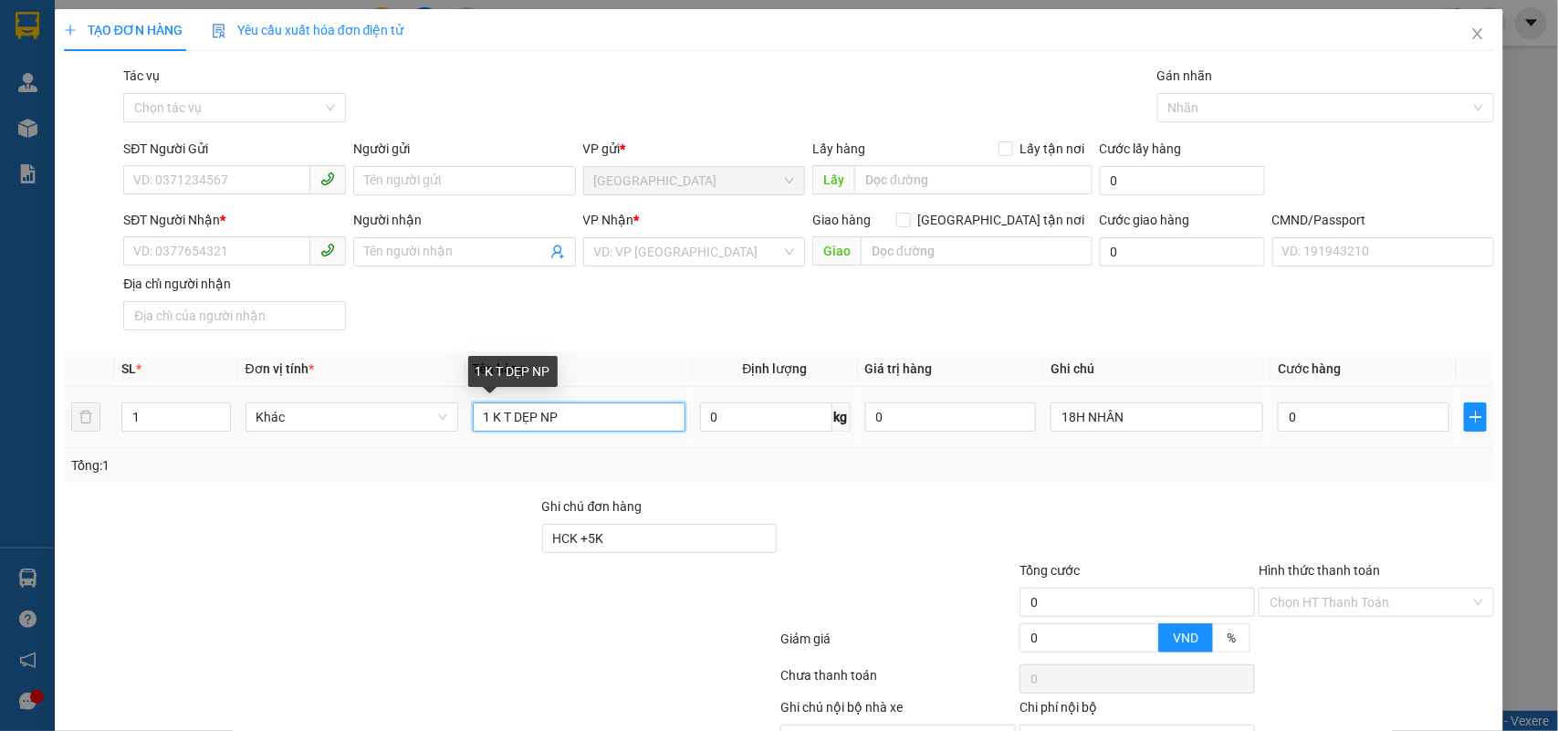
click at [613, 414] on input "1 K T DẸP NP" at bounding box center [579, 417] width 213 height 29
type input "1 K T DẸP NP 11KG ( T.N )"
click at [240, 188] on input "SĐT Người Gửi" at bounding box center [216, 179] width 187 height 29
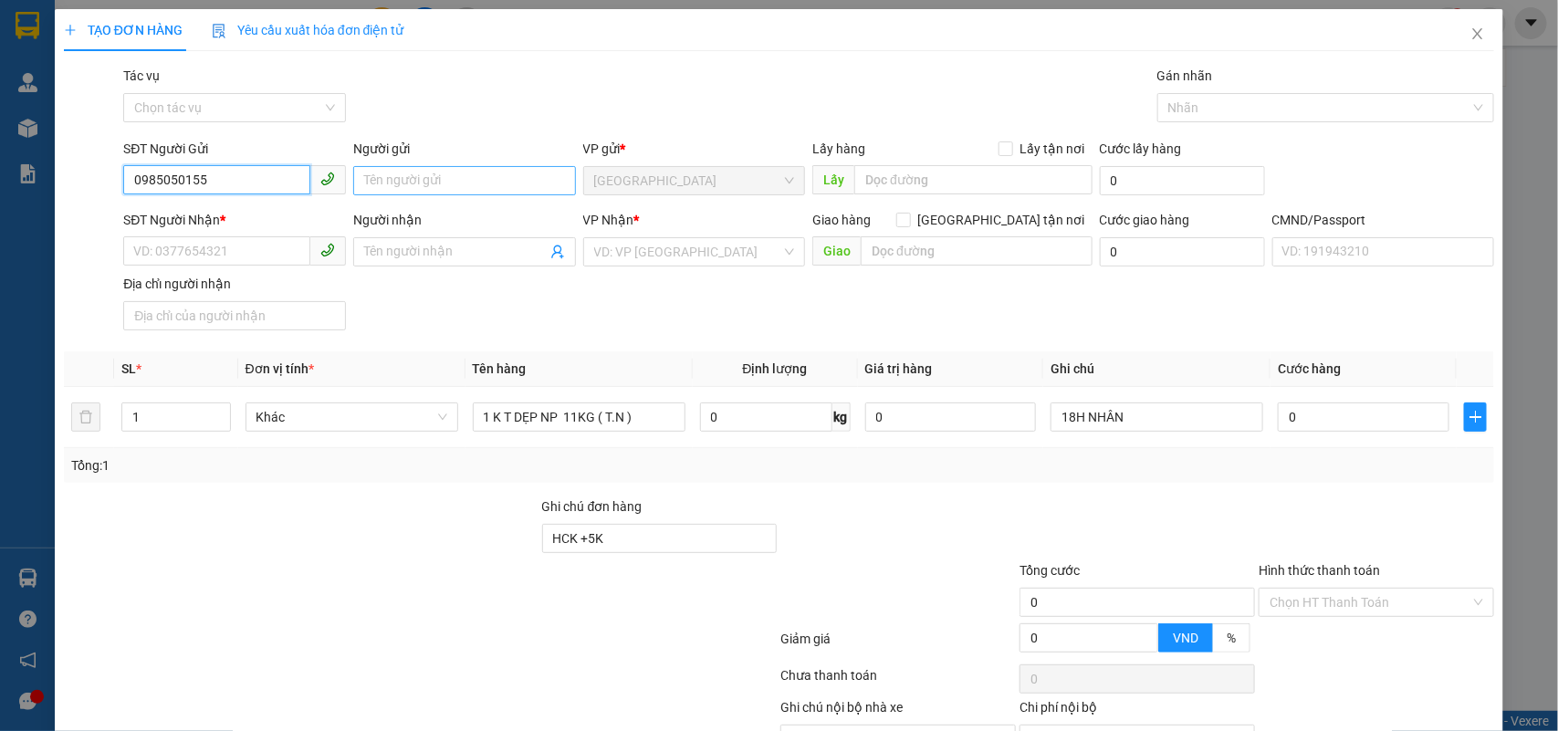
type input "0985050155"
click at [413, 167] on input "Người gửi" at bounding box center [464, 180] width 223 height 29
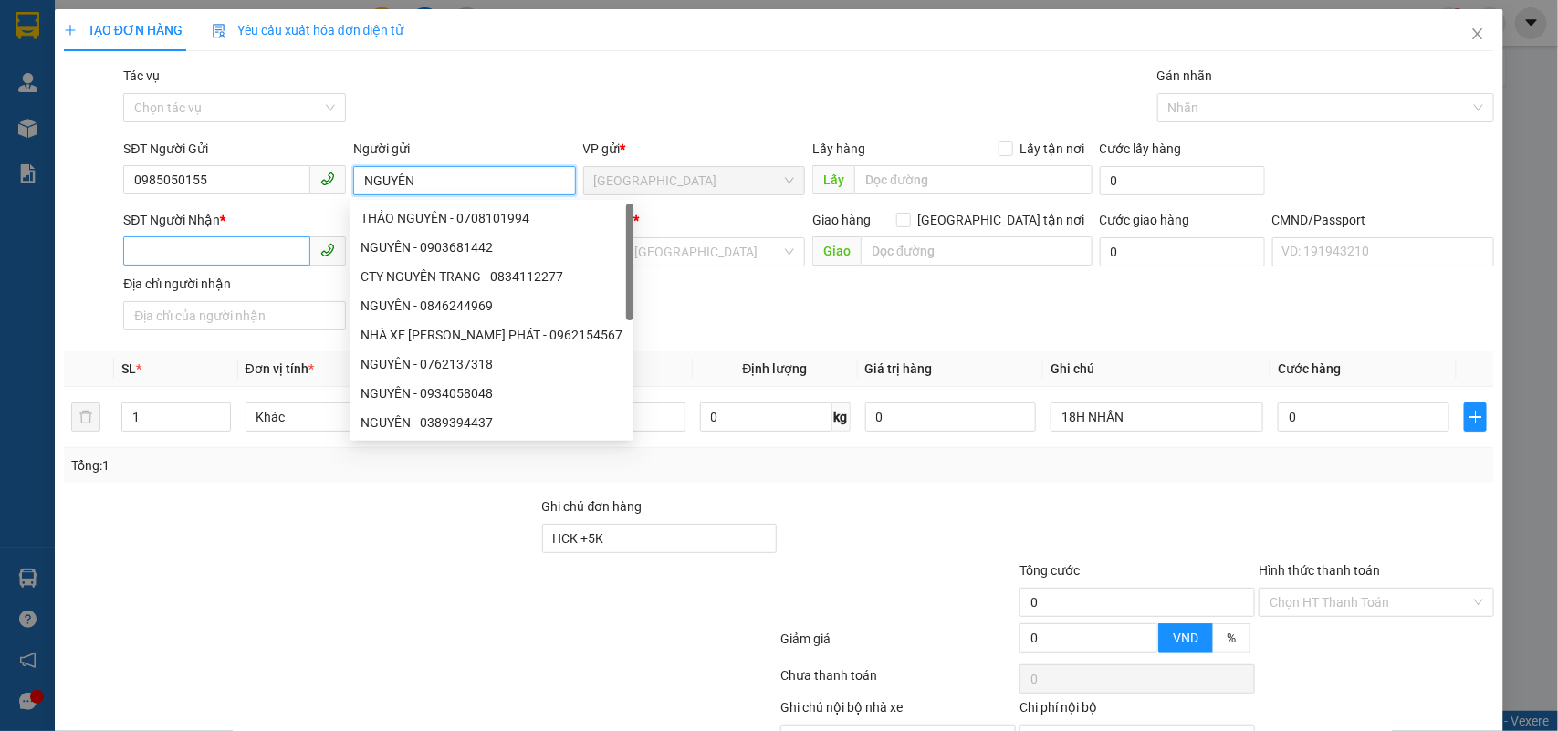
type input "NGUYÊN"
click at [277, 247] on input "SĐT Người Nhận *" at bounding box center [216, 250] width 187 height 29
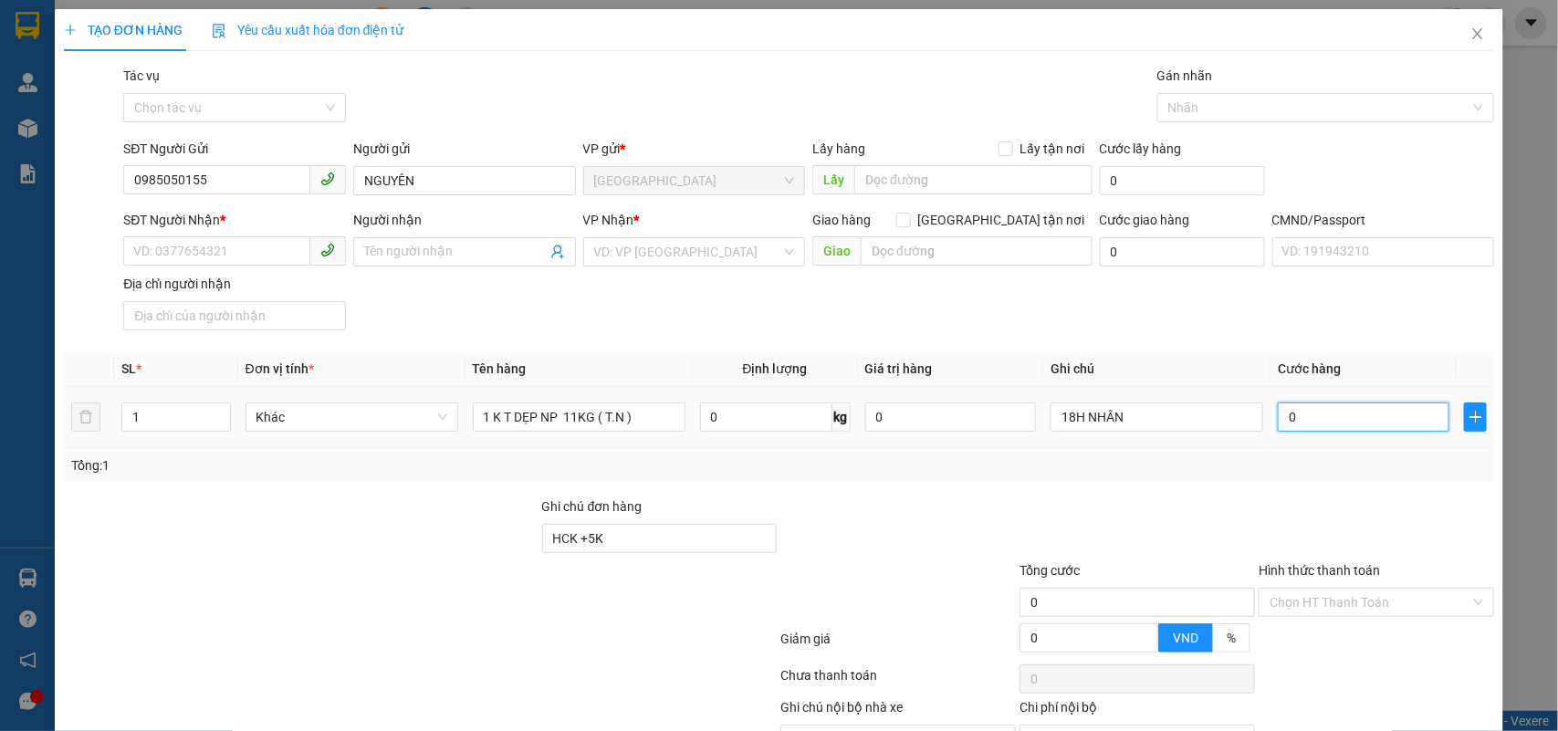
click at [1375, 417] on input "0" at bounding box center [1364, 417] width 172 height 29
type input "3"
type input "35"
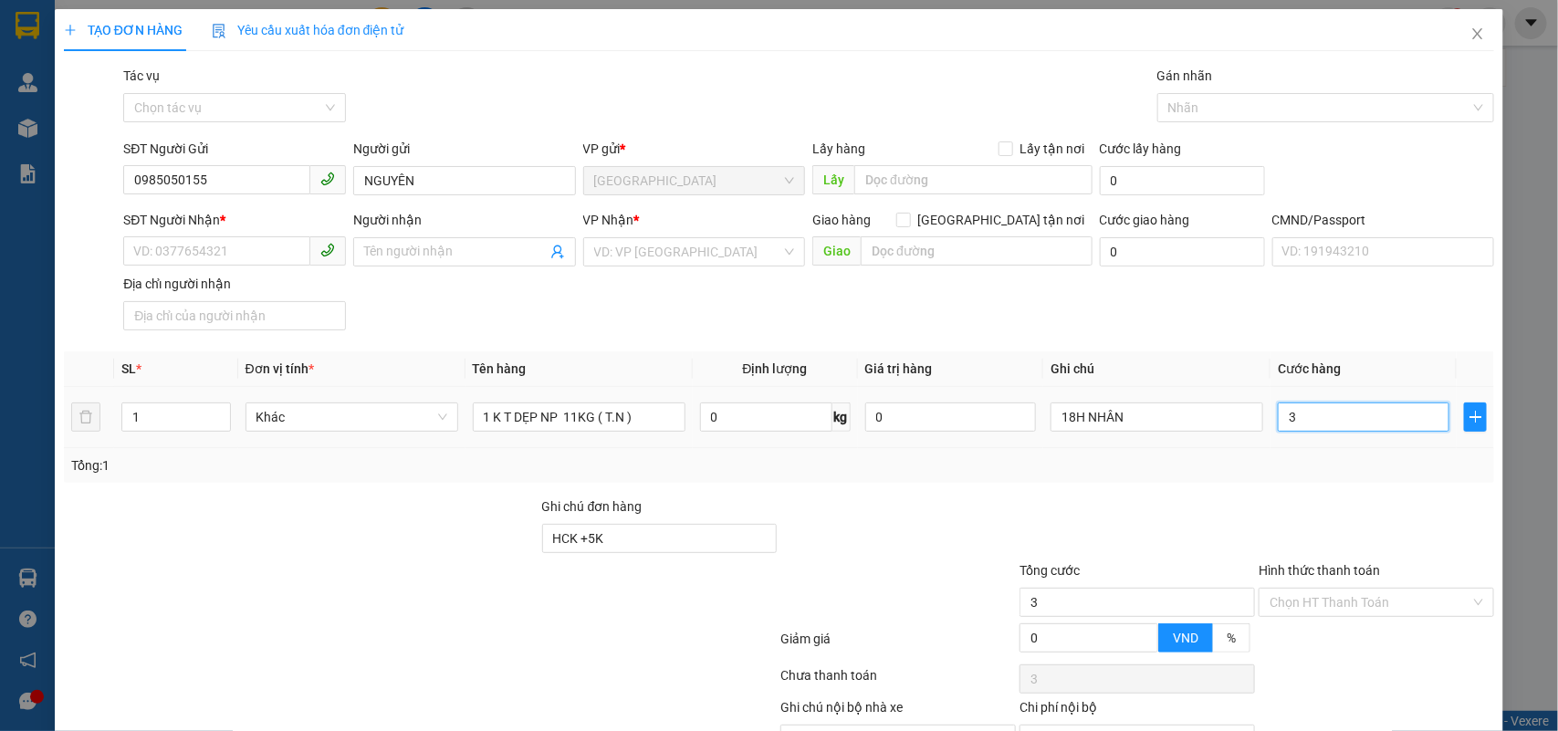
type input "35"
click at [180, 238] on input "SĐT Người Nhận *" at bounding box center [216, 250] width 187 height 29
type input "35.000"
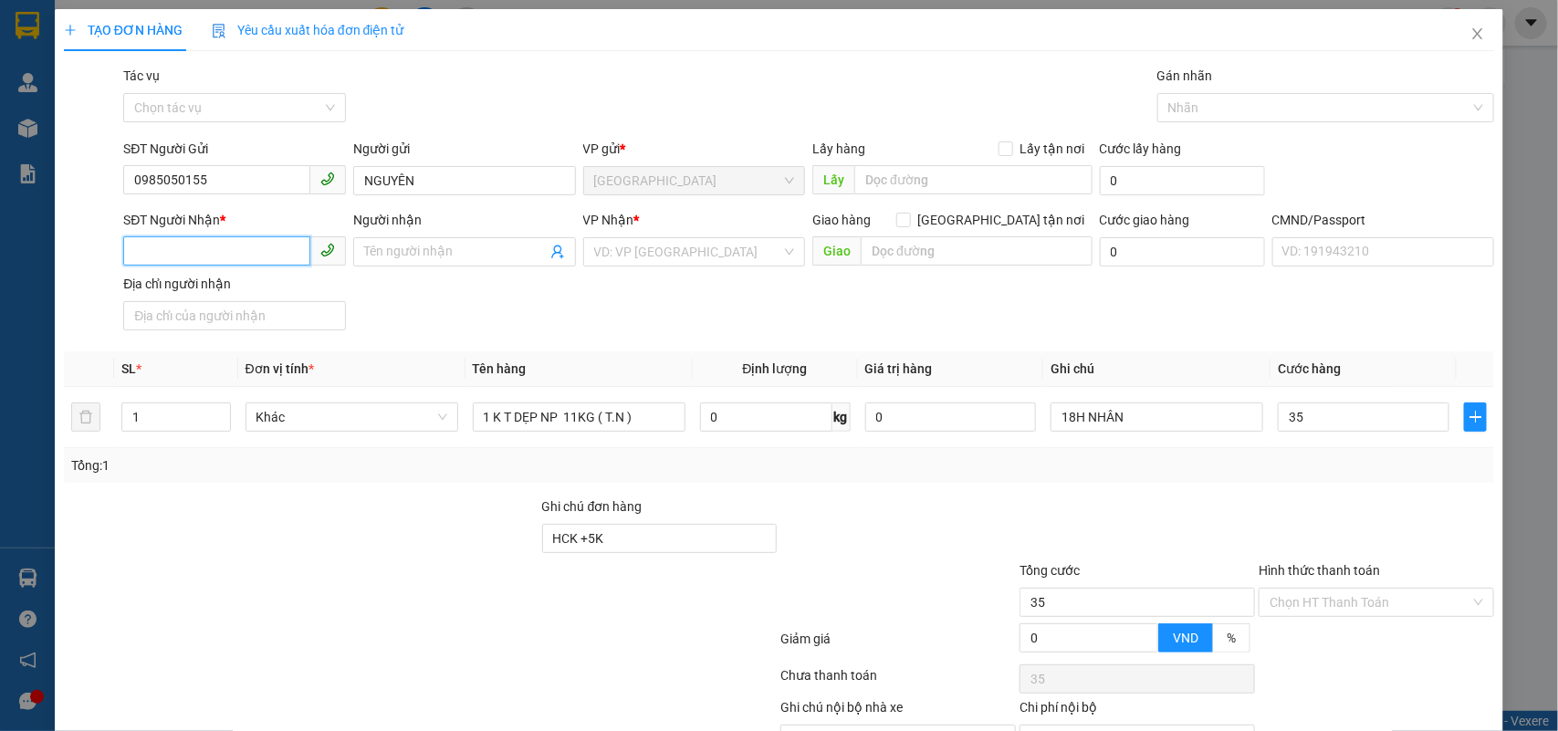
type input "35.000"
click at [722, 265] on input "search" at bounding box center [688, 251] width 188 height 27
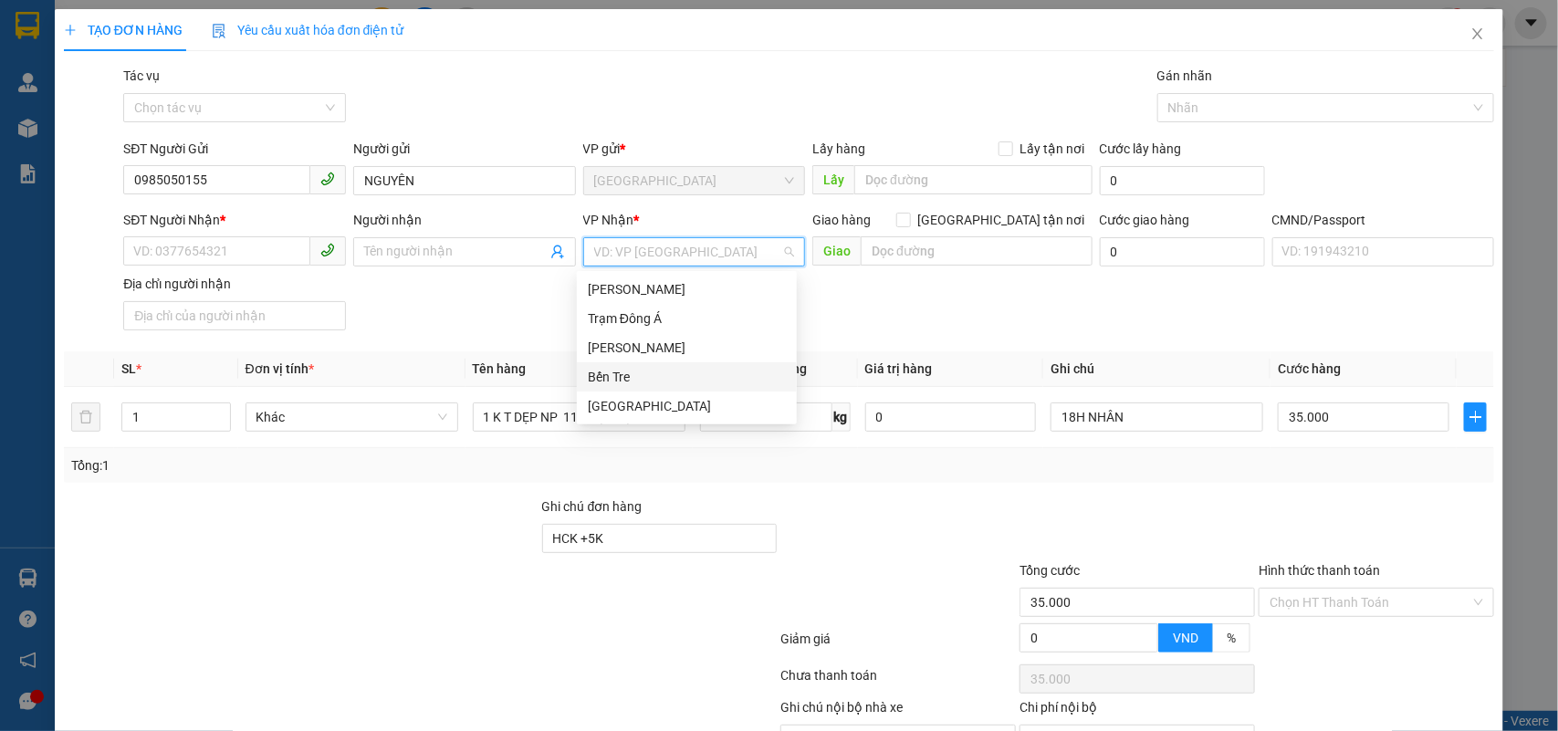
click at [653, 377] on div "Bến Tre" at bounding box center [687, 377] width 198 height 20
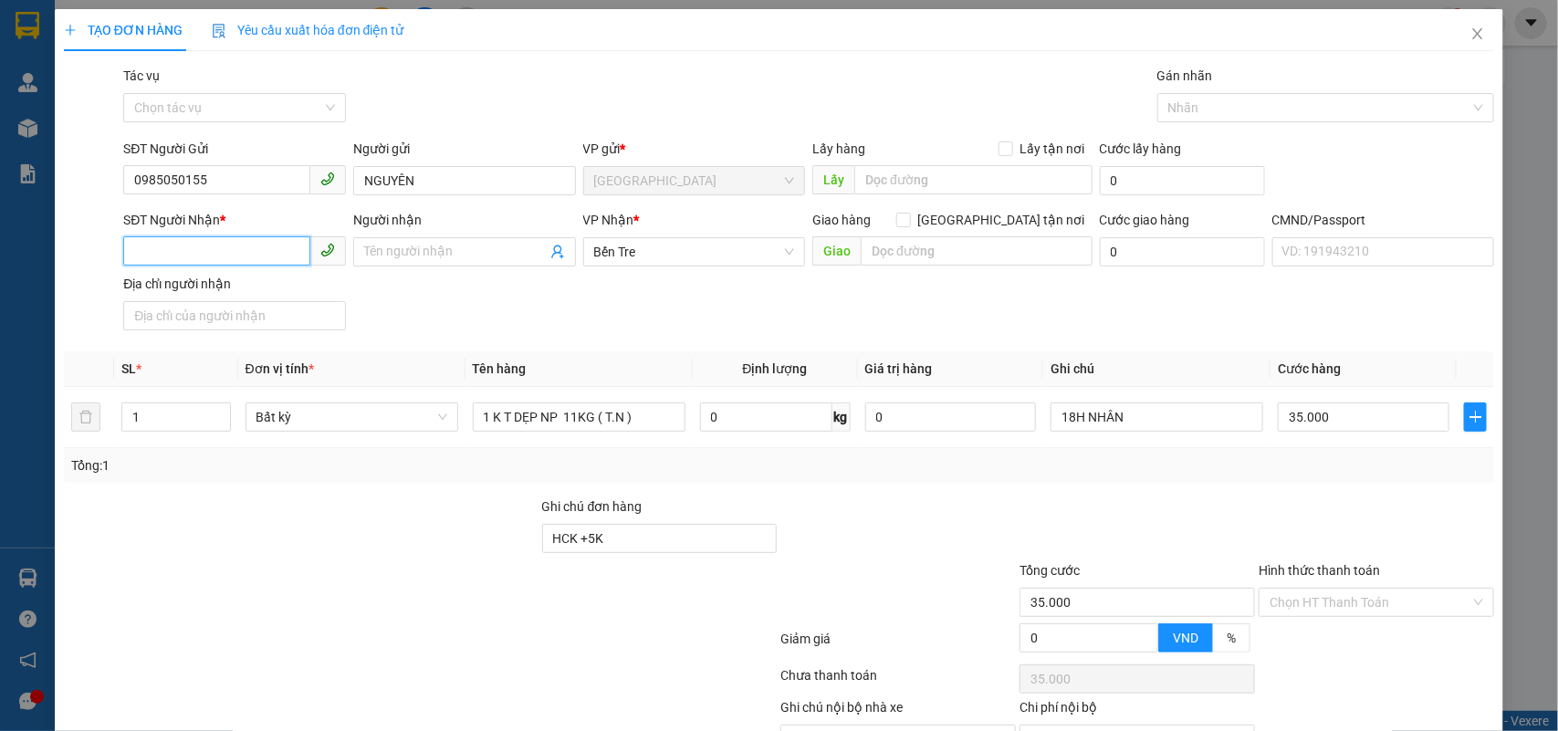
click at [257, 253] on input "SĐT Người Nhận *" at bounding box center [216, 250] width 187 height 29
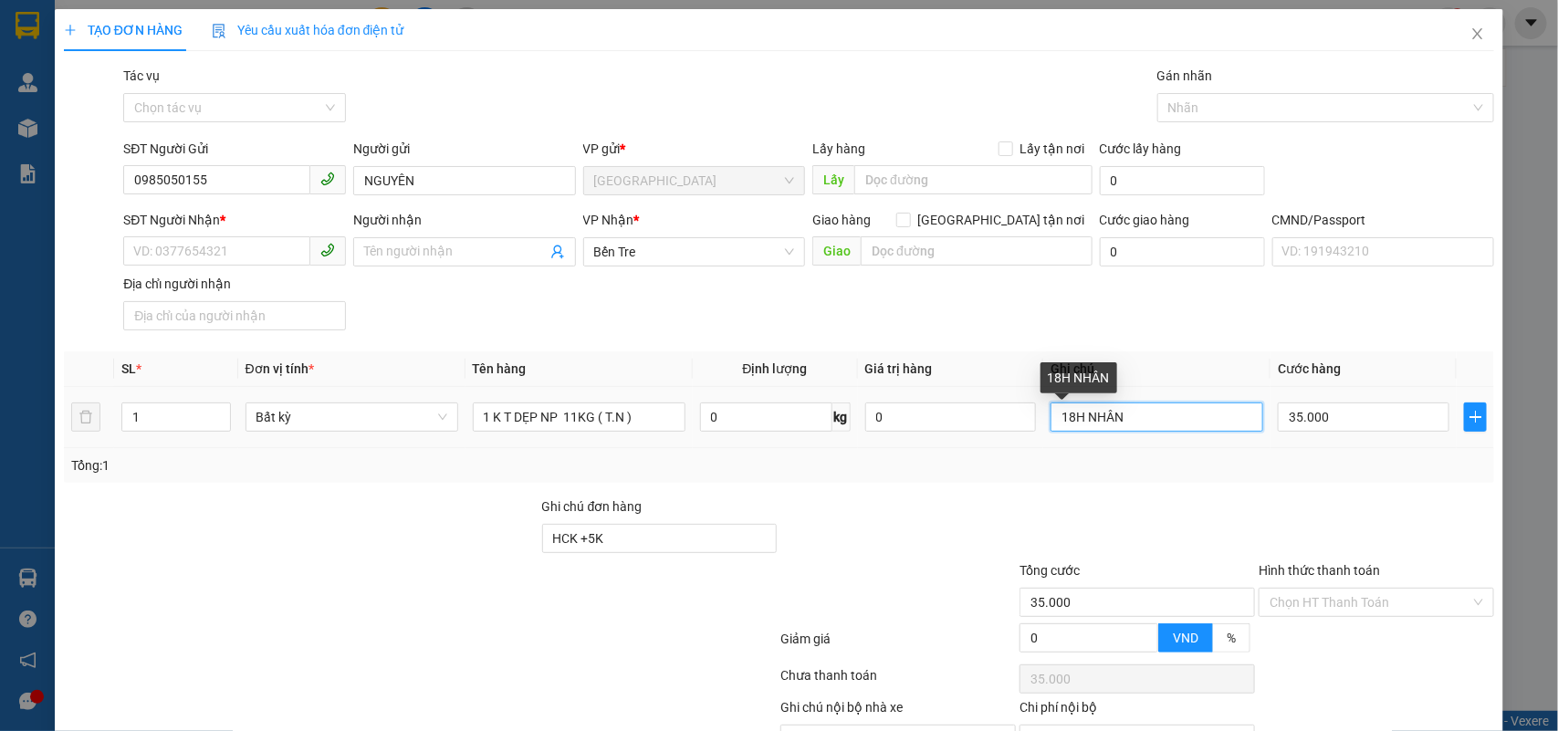
click at [1061, 417] on input "18H NHÂN" at bounding box center [1157, 417] width 213 height 29
type input "17H NHÂN"
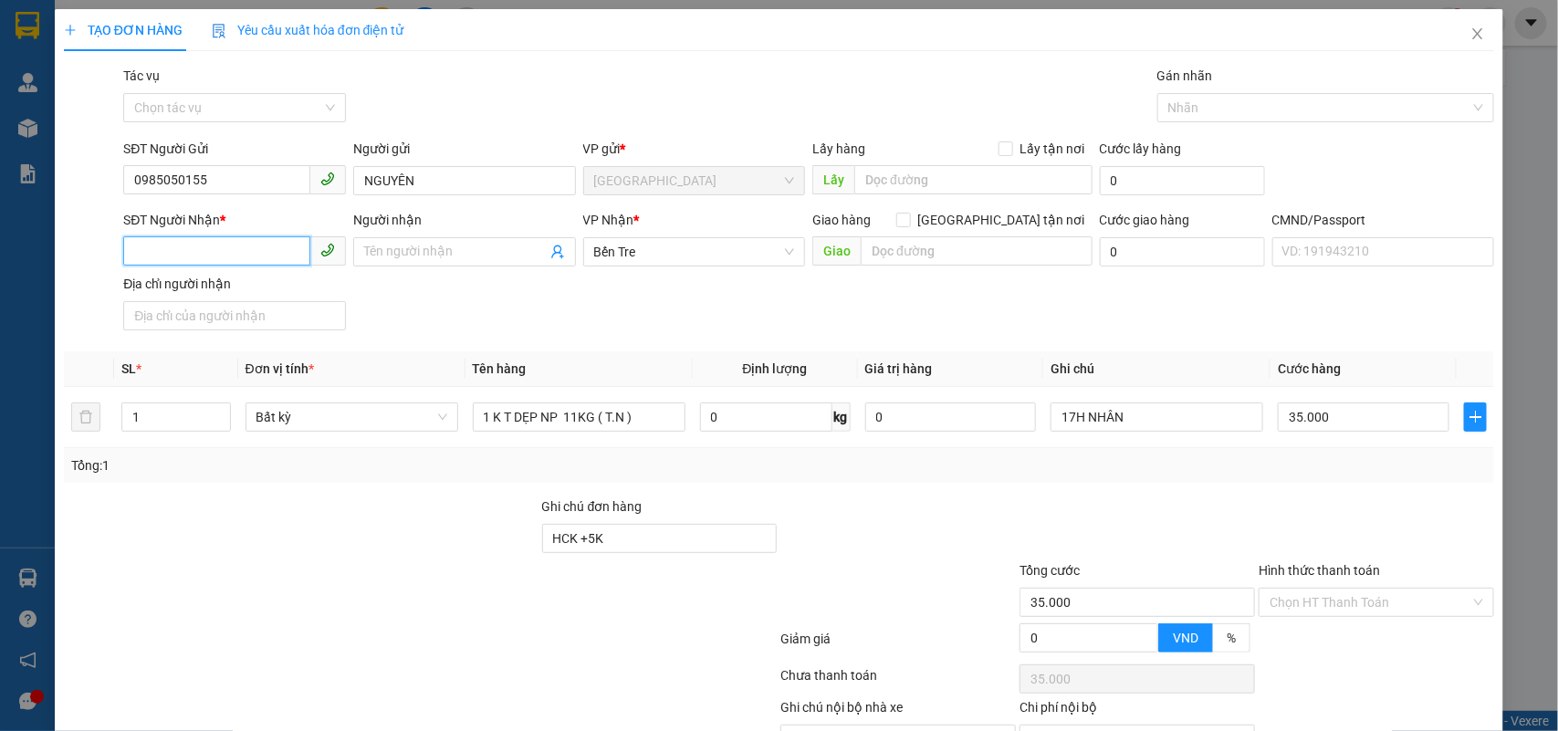
click at [275, 240] on input "SĐT Người Nhận *" at bounding box center [216, 250] width 187 height 29
type input "0932783652"
click at [468, 257] on input "Người nhận" at bounding box center [455, 252] width 183 height 20
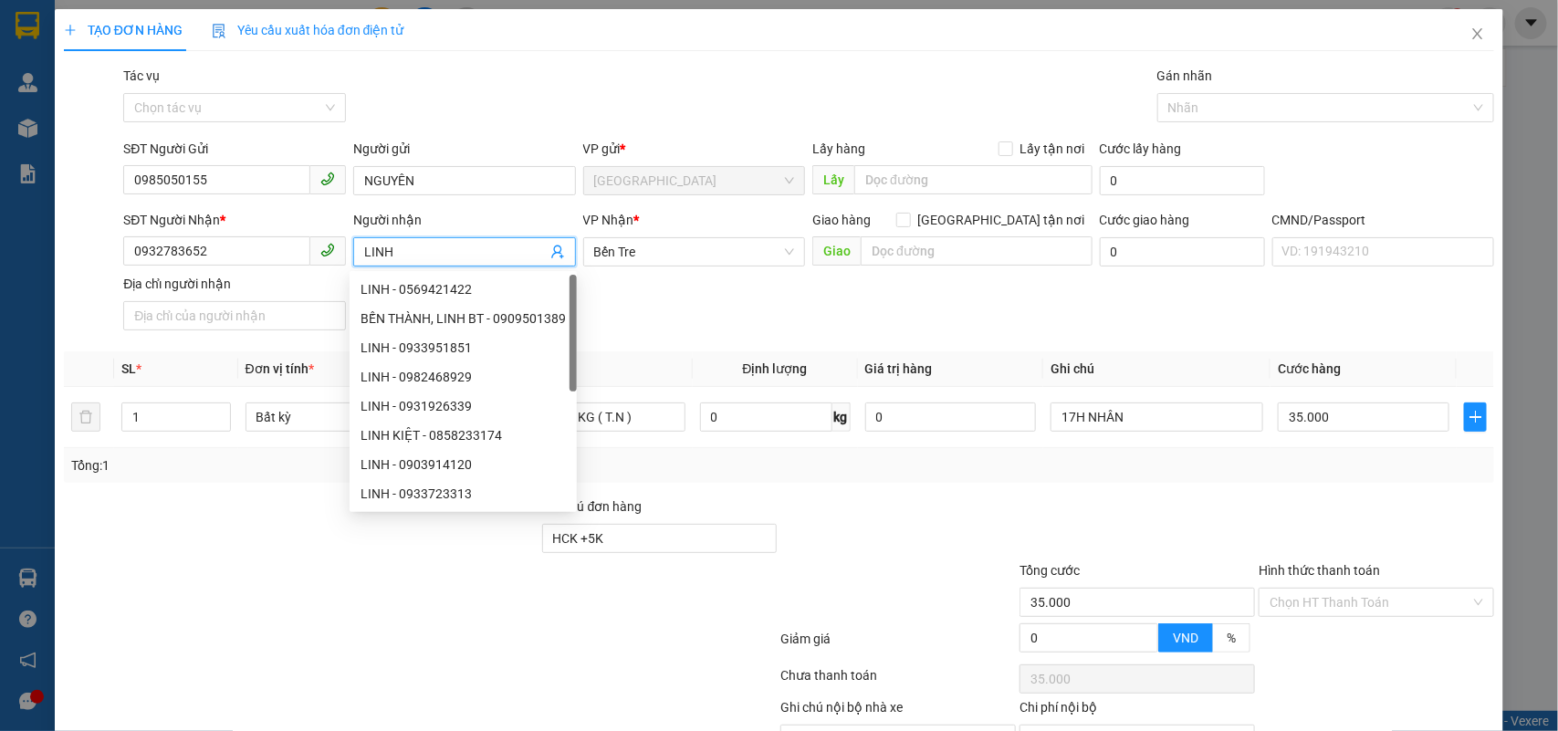
type input "LINH"
click at [998, 333] on div "SĐT Người Nhận * 0932783652 Người nhận LINH VP Nhận * Bến Tre Giao hàng Giao t…" at bounding box center [809, 274] width 1379 height 128
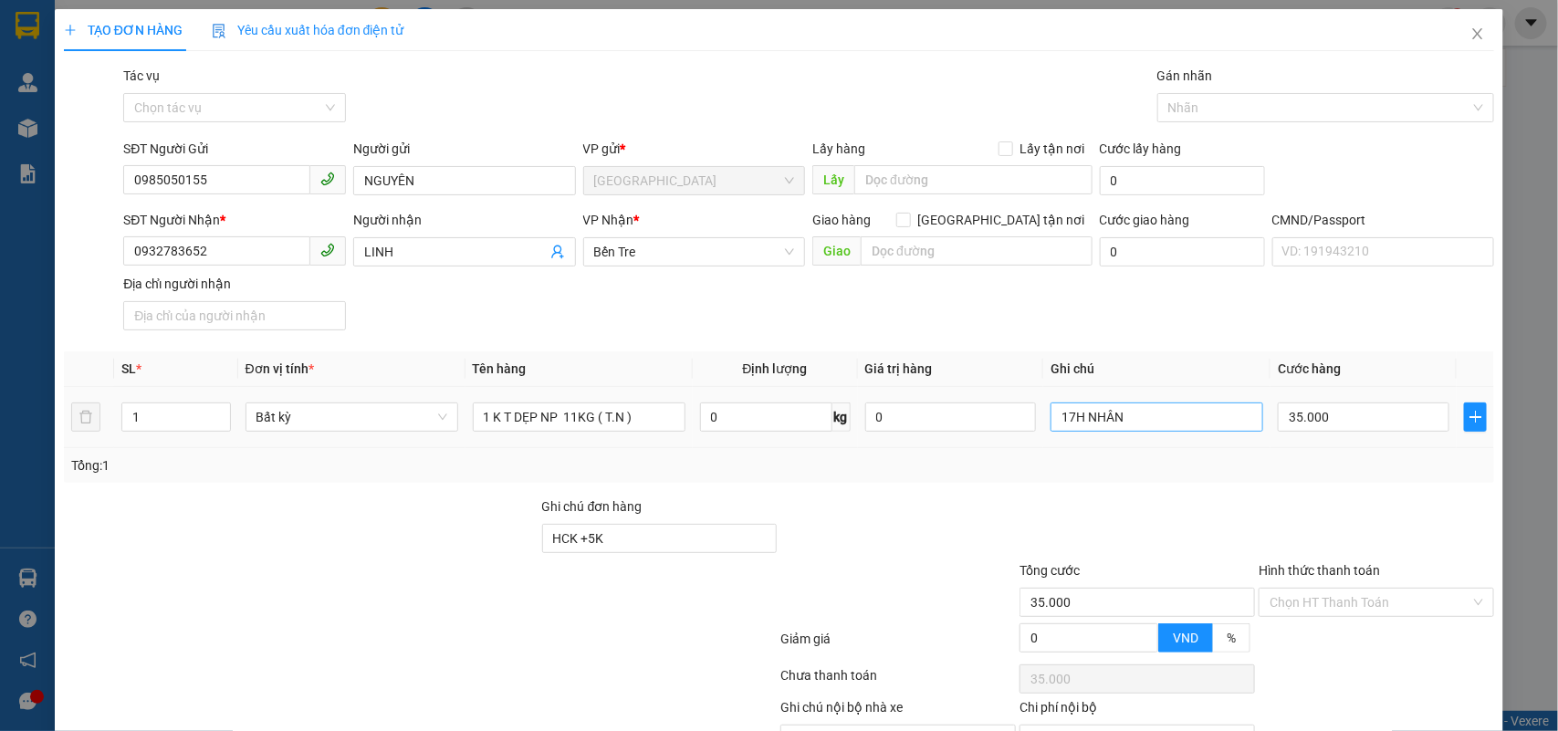
scroll to position [103, 0]
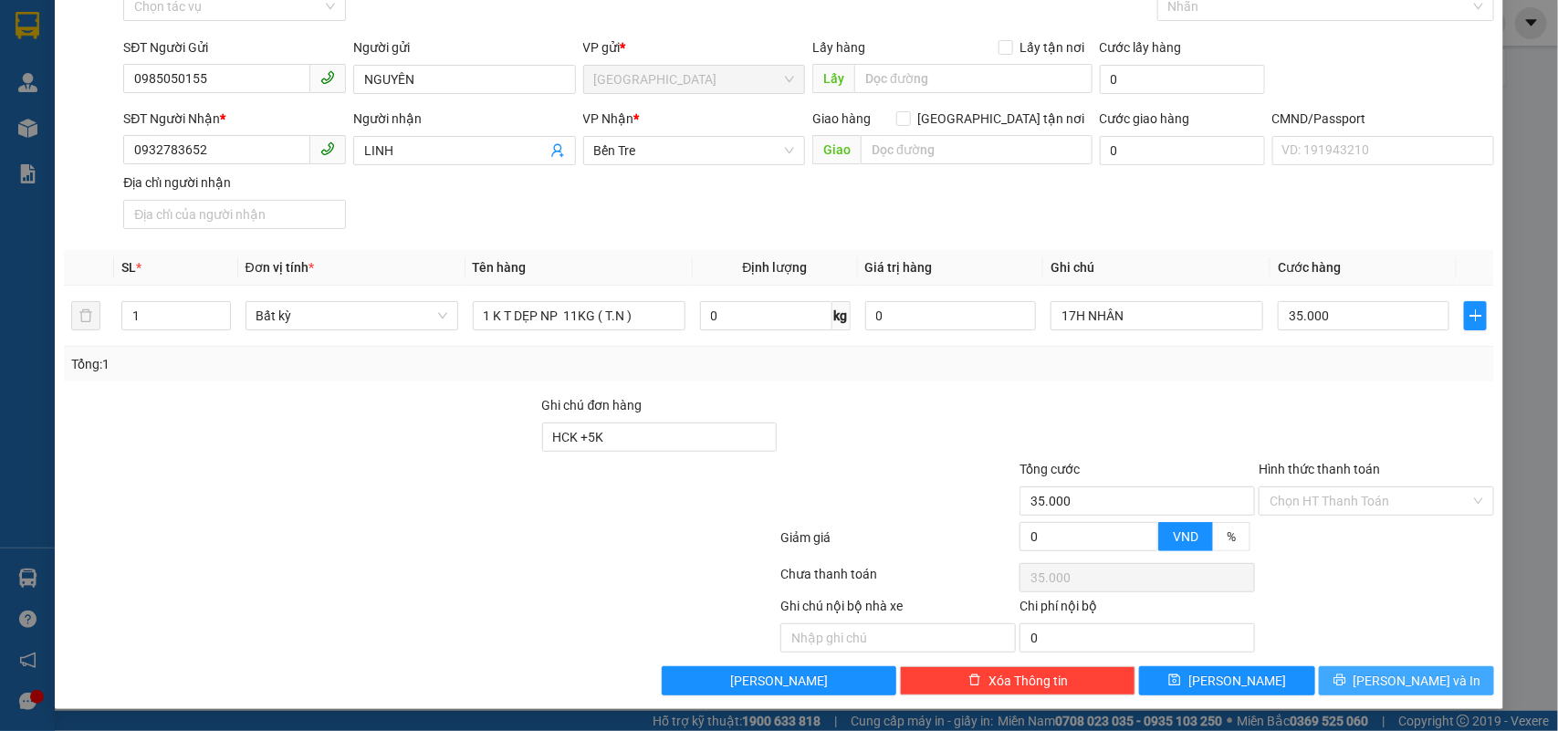
click at [1429, 673] on button "[PERSON_NAME] và In" at bounding box center [1406, 680] width 175 height 29
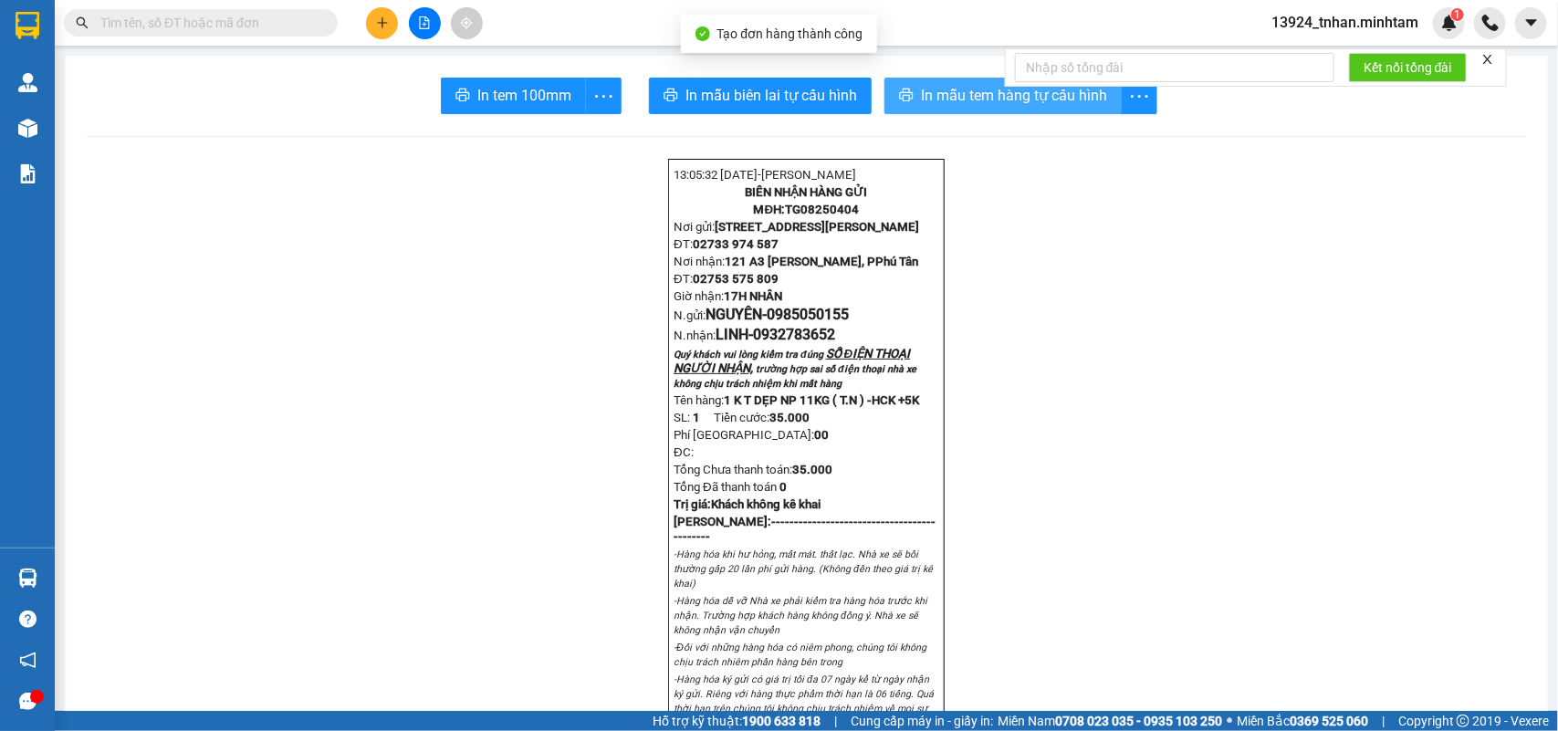
click at [908, 97] on button "In mẫu tem hàng tự cấu hình" at bounding box center [1003, 96] width 237 height 37
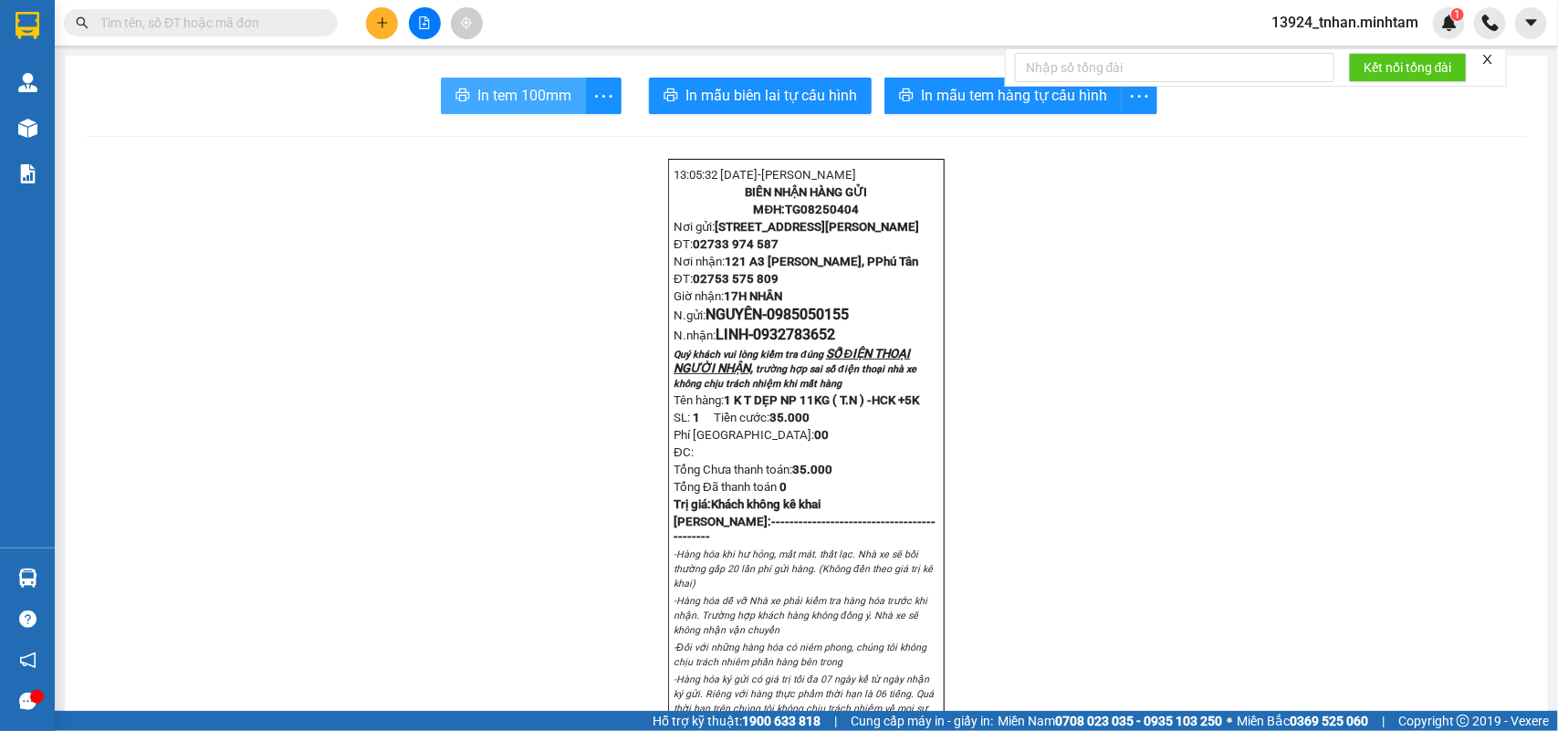
click at [466, 93] on button "In tem 100mm" at bounding box center [513, 96] width 145 height 37
click at [414, 19] on button at bounding box center [425, 23] width 32 height 32
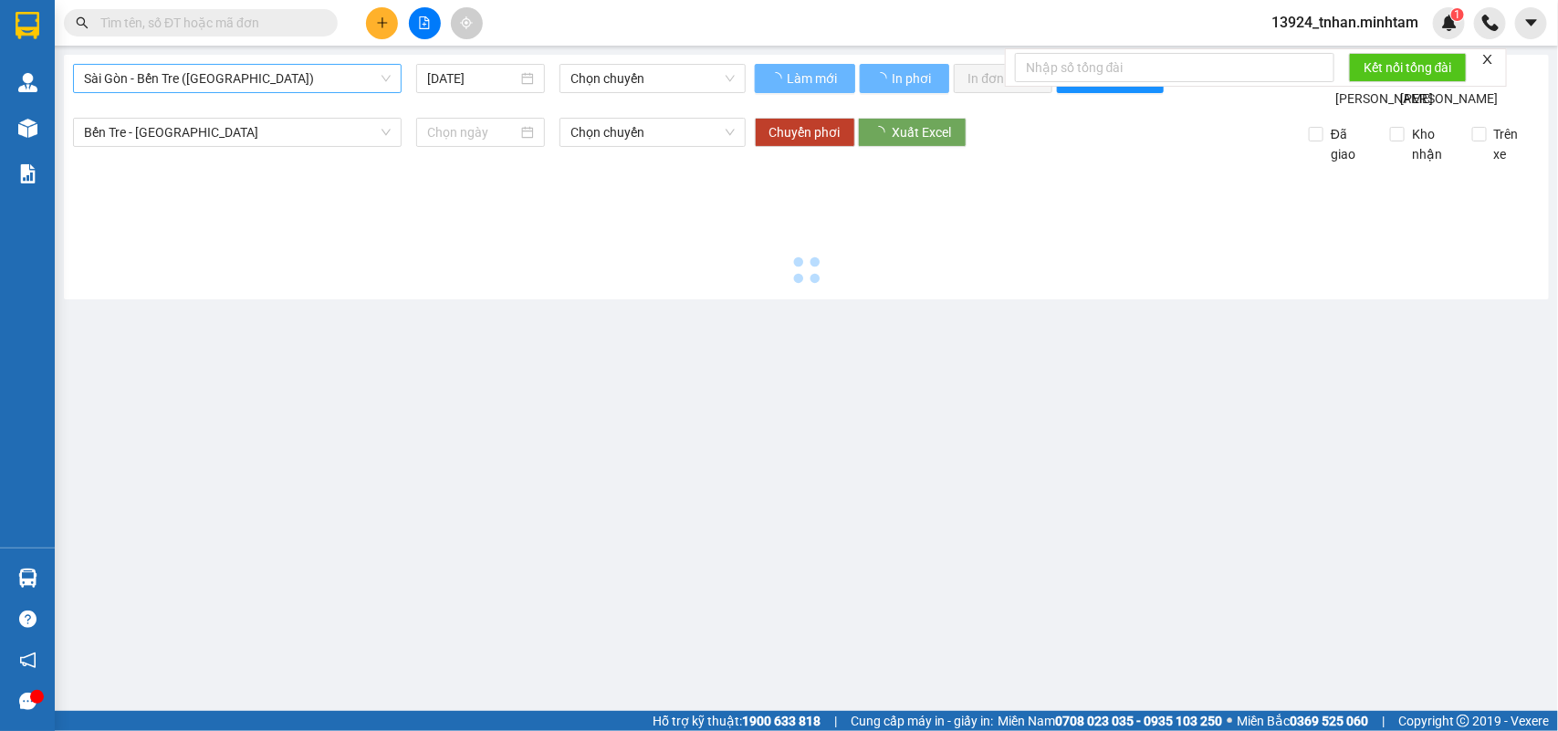
click at [274, 78] on span "Sài Gòn - Bến Tre ([GEOGRAPHIC_DATA])" at bounding box center [237, 78] width 307 height 27
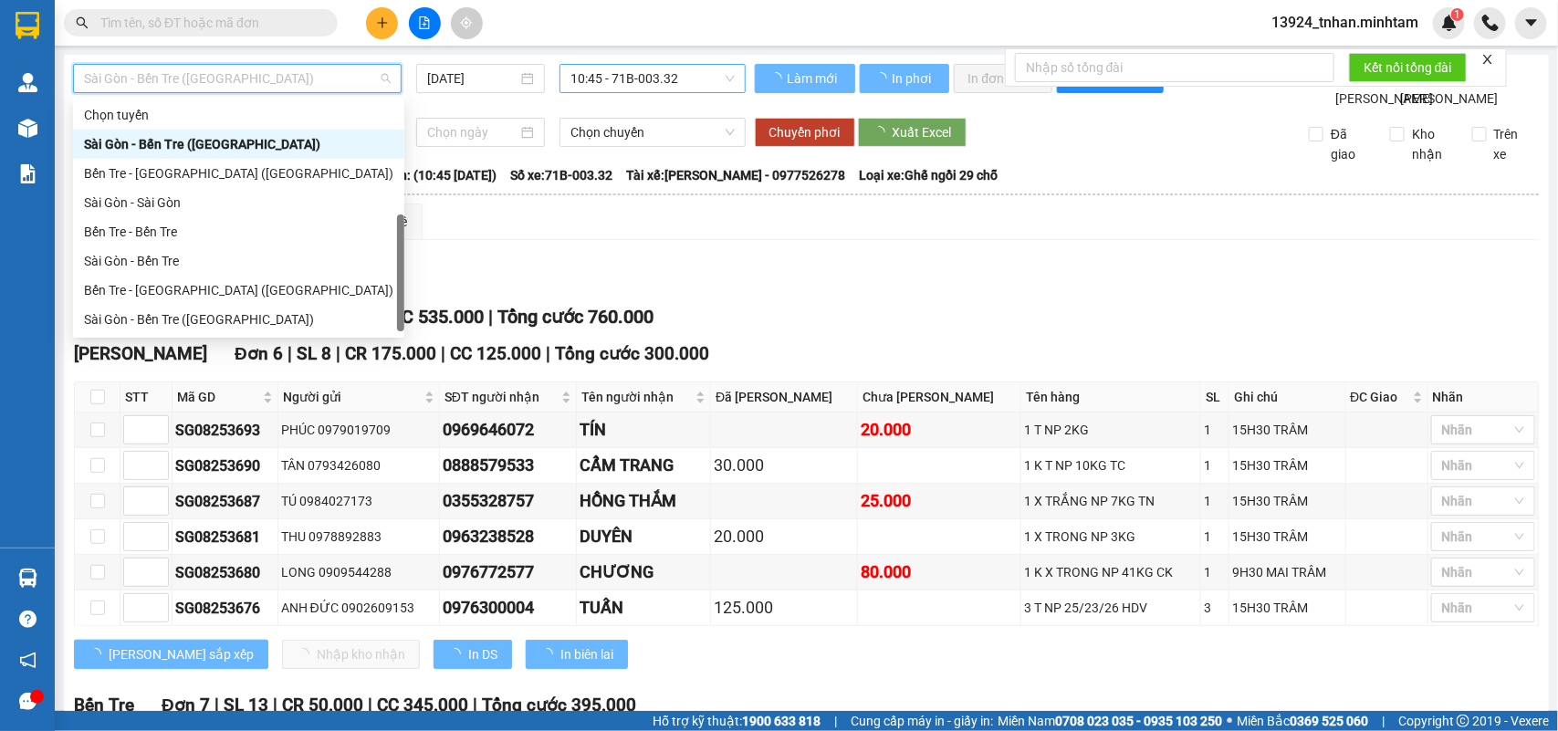
click at [153, 339] on div "Bến Tre - [GEOGRAPHIC_DATA]" at bounding box center [238, 349] width 309 height 20
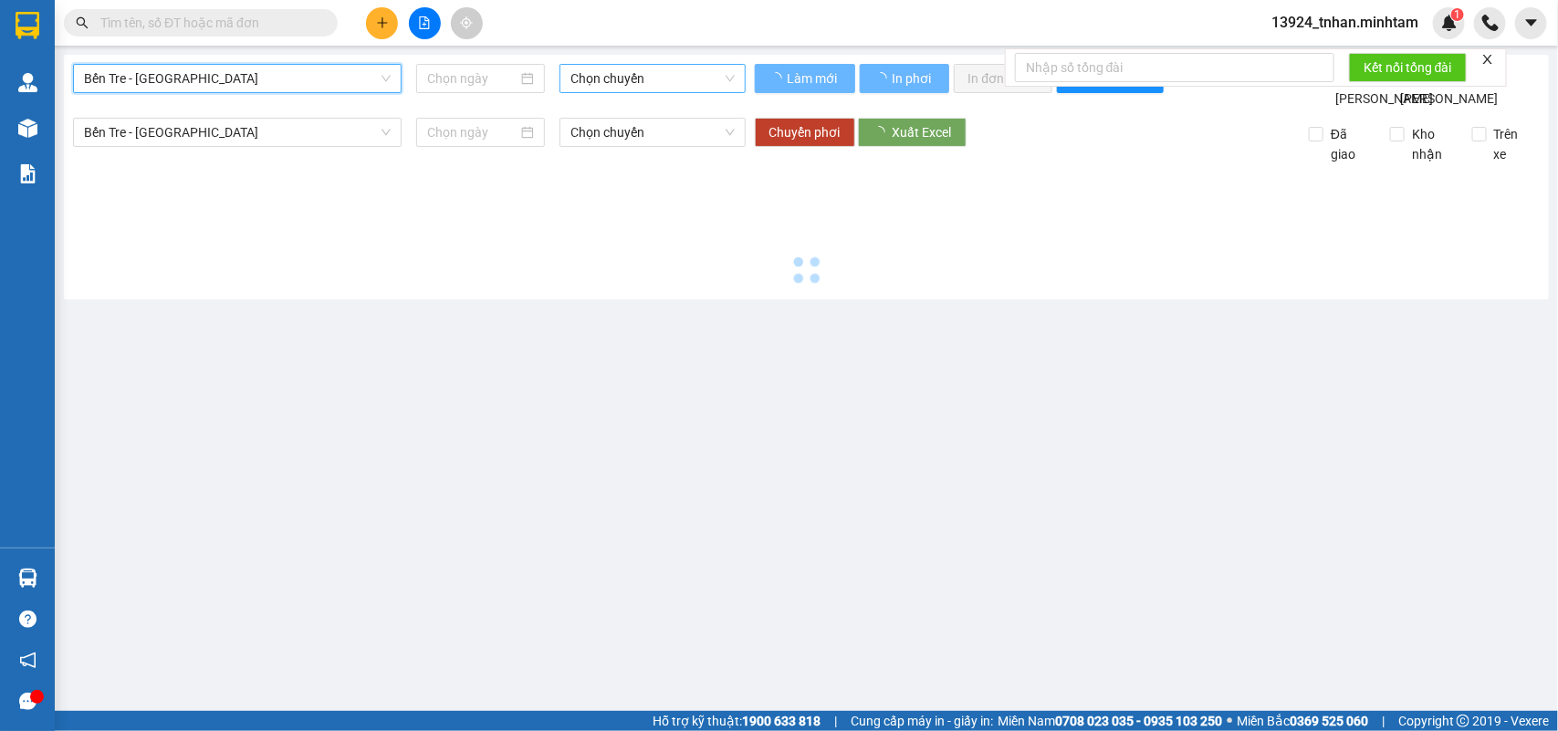
scroll to position [28, 0]
type input "[DATE]"
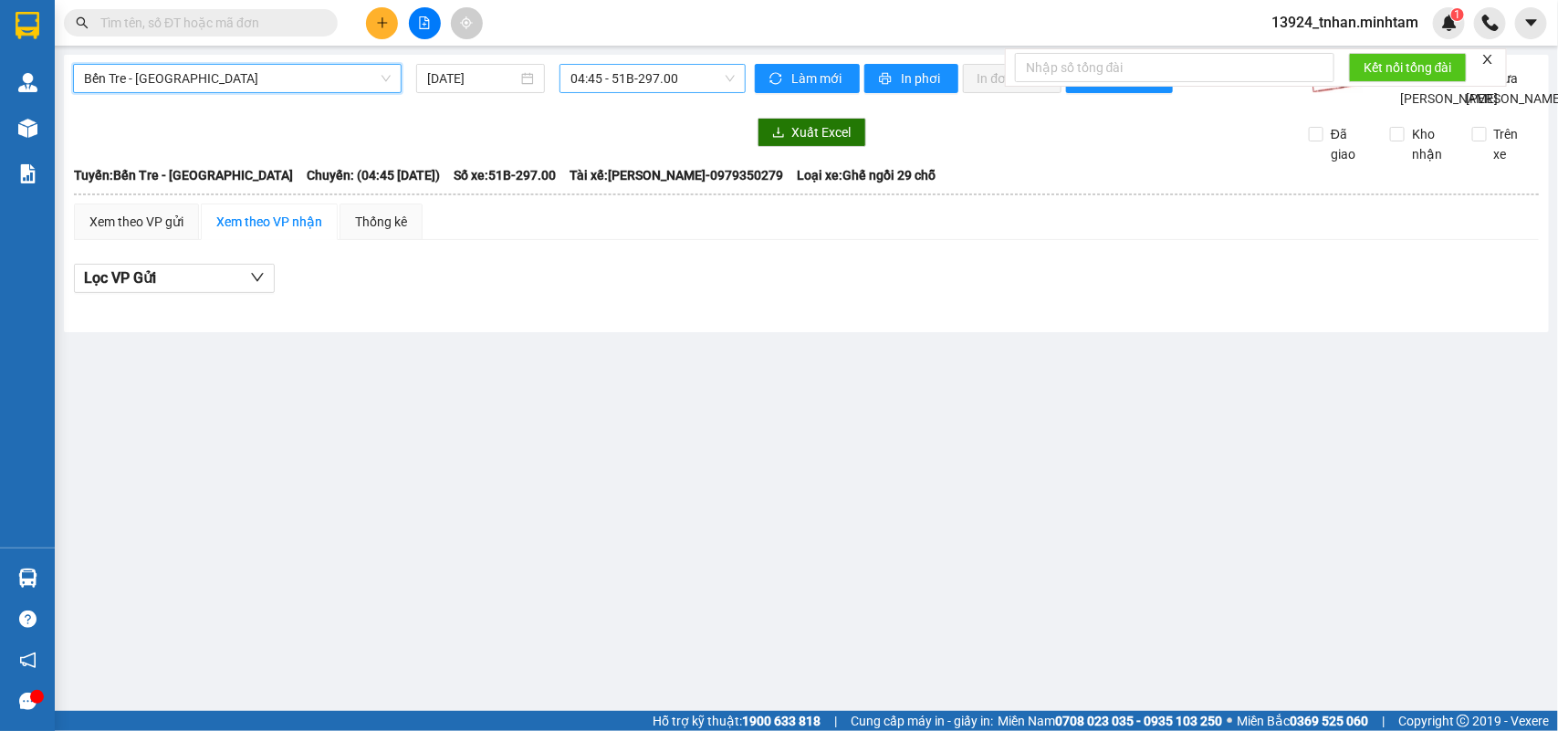
click at [695, 80] on span "04:45 - 51B-297.00" at bounding box center [652, 78] width 163 height 27
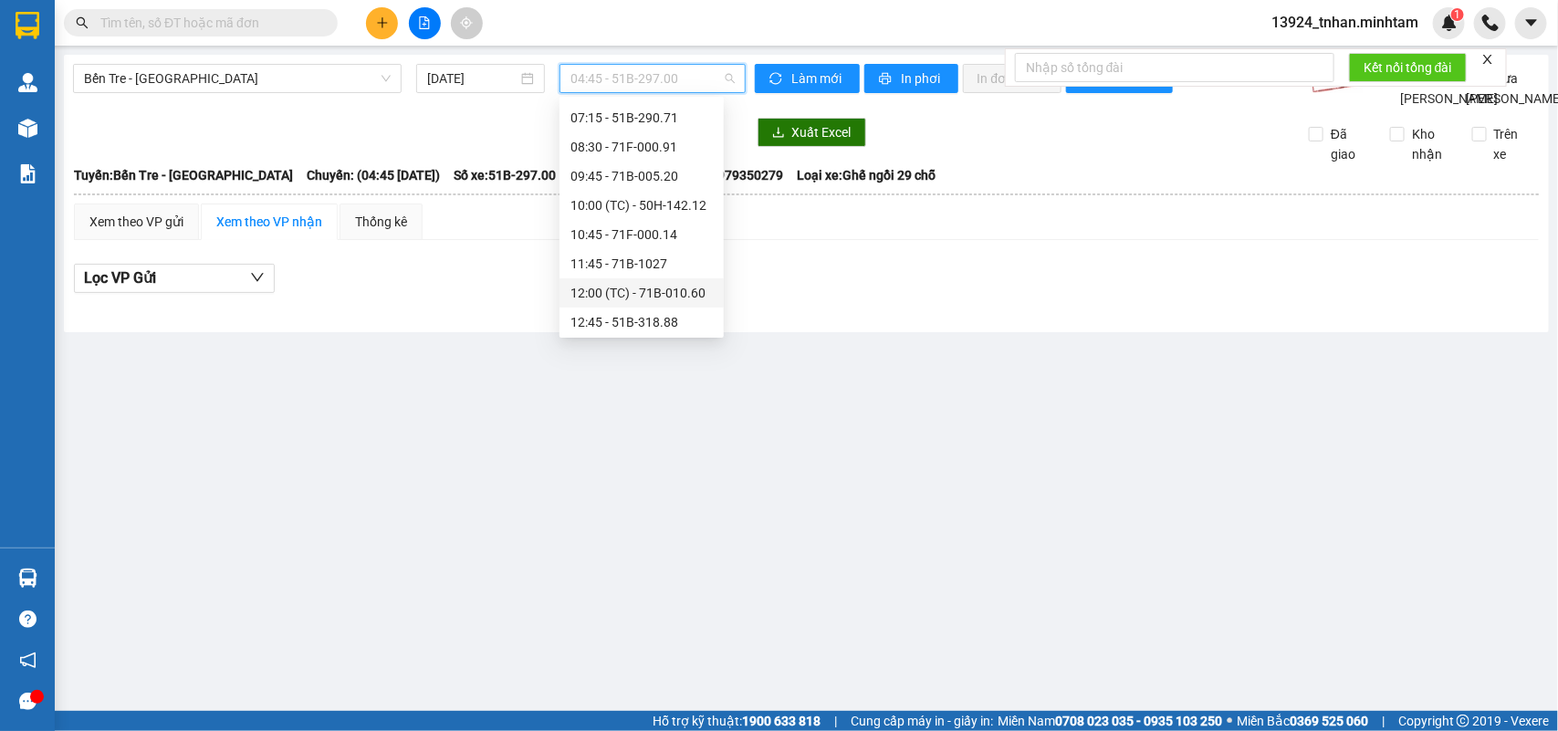
scroll to position [228, 0]
click at [696, 235] on div "13:00 (TC) - 71F-000.31" at bounding box center [642, 237] width 142 height 20
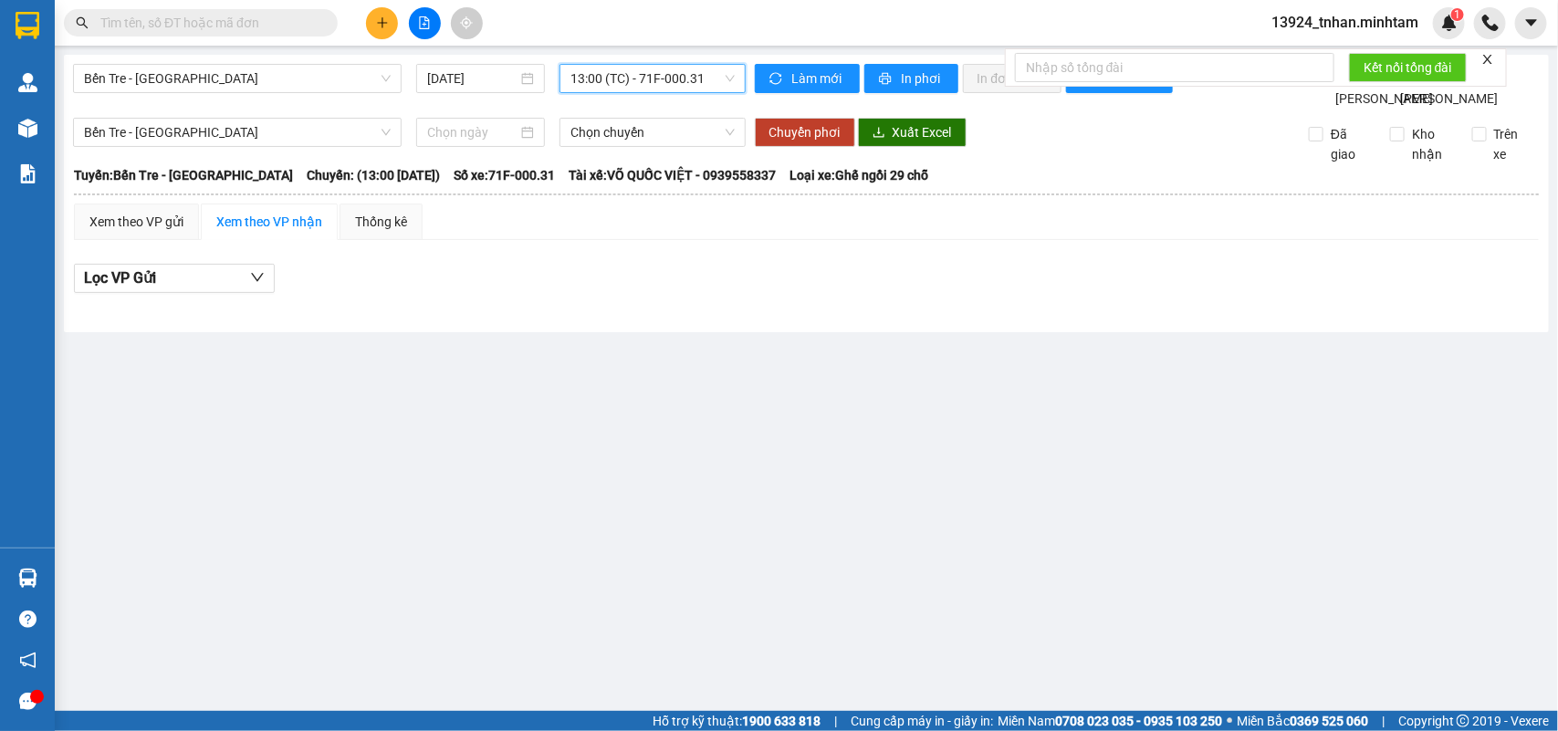
click at [673, 79] on span "13:00 (TC) - 71F-000.31" at bounding box center [652, 78] width 163 height 27
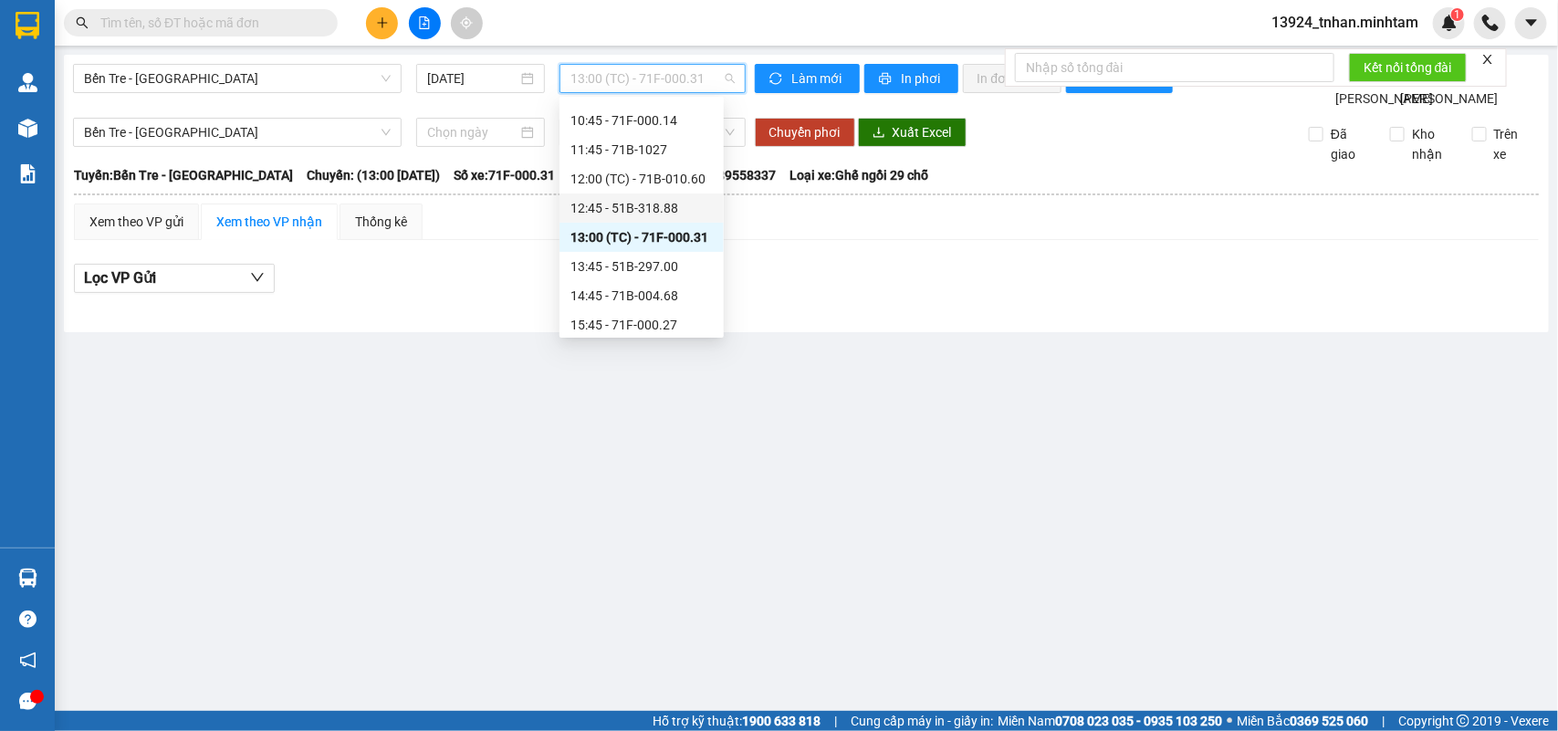
click at [690, 208] on div "12:45 - 51B-318.88" at bounding box center [642, 208] width 142 height 20
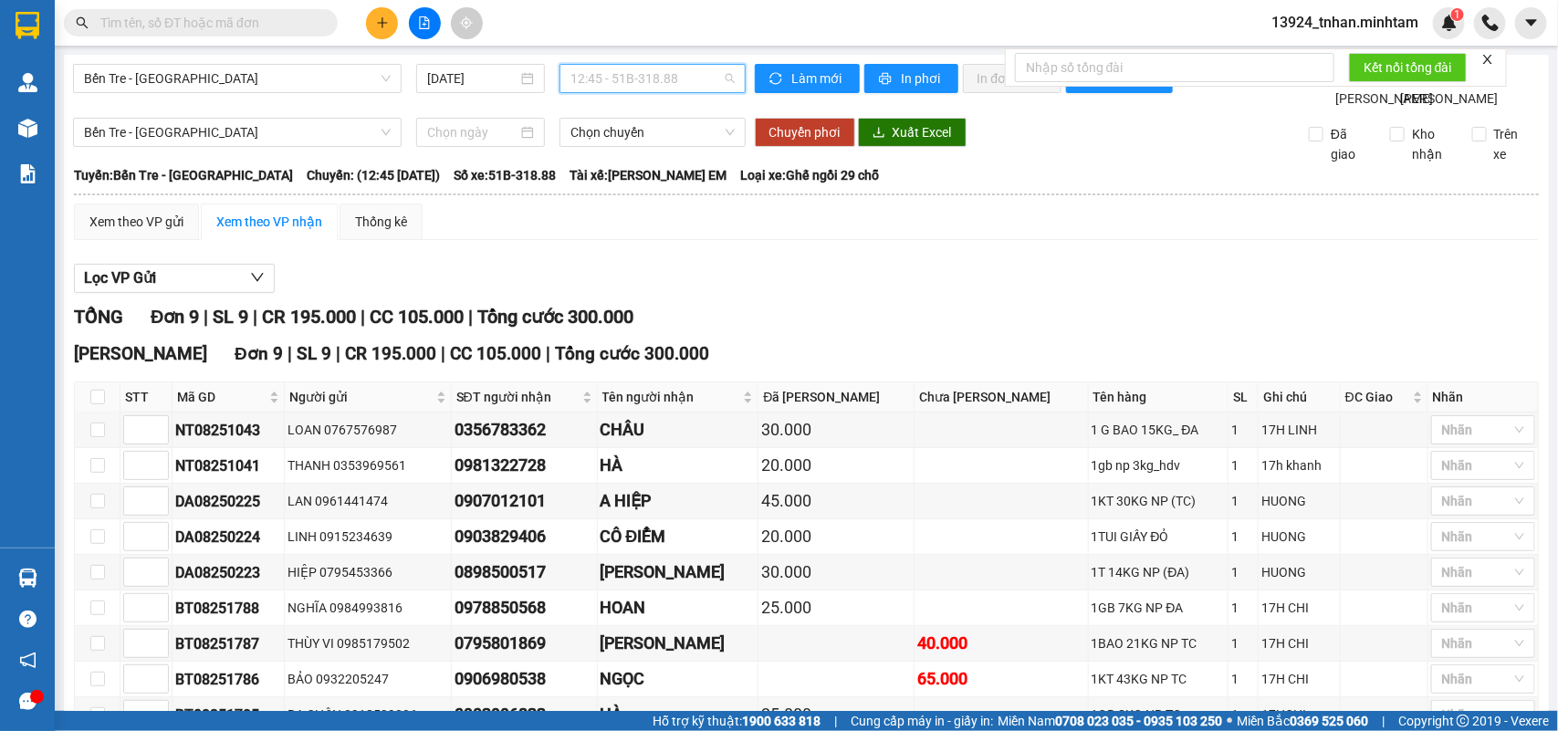
click at [586, 71] on span "12:45 - 51B-318.88" at bounding box center [652, 78] width 163 height 27
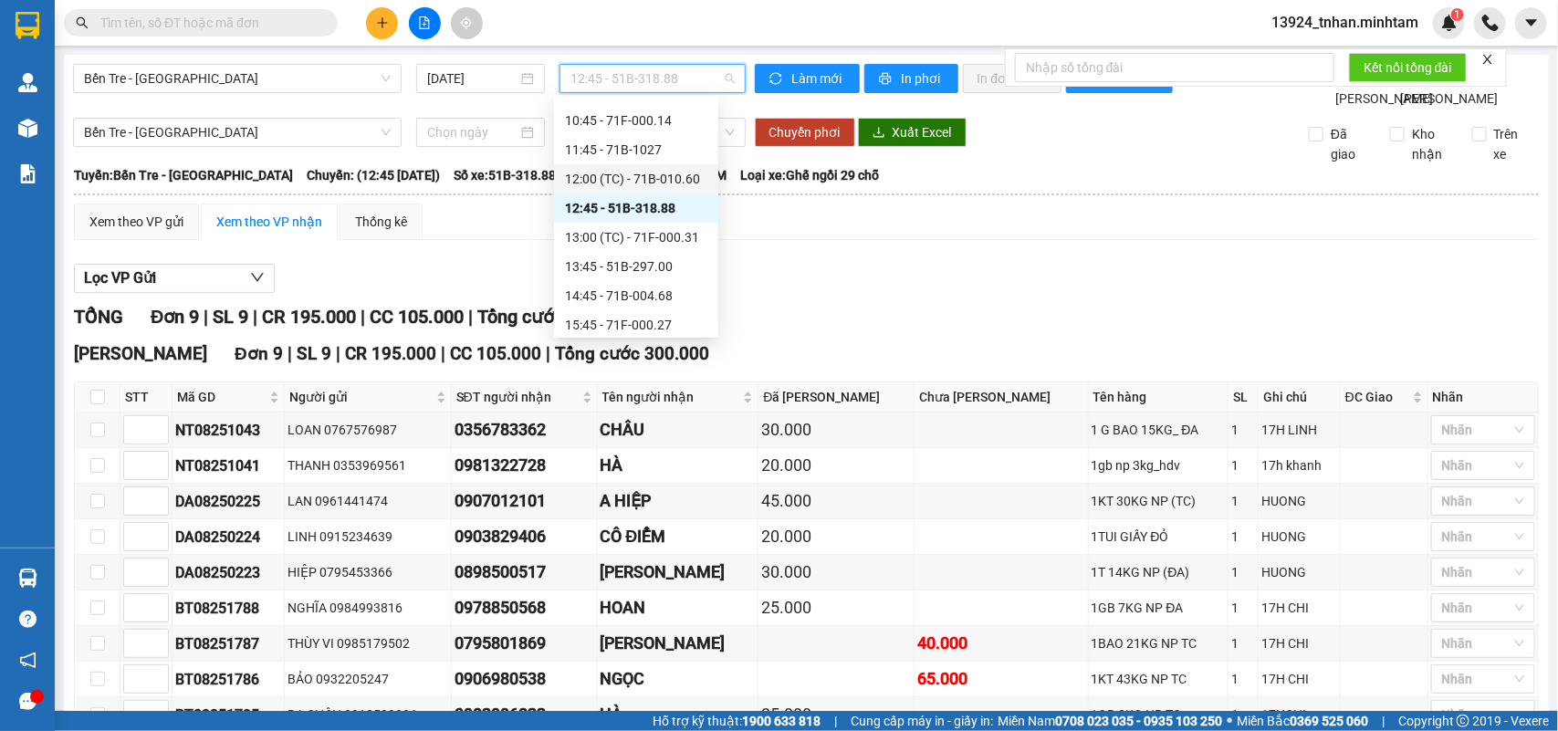
click at [692, 174] on div "12:00 (TC) - 71B-010.60" at bounding box center [636, 179] width 142 height 20
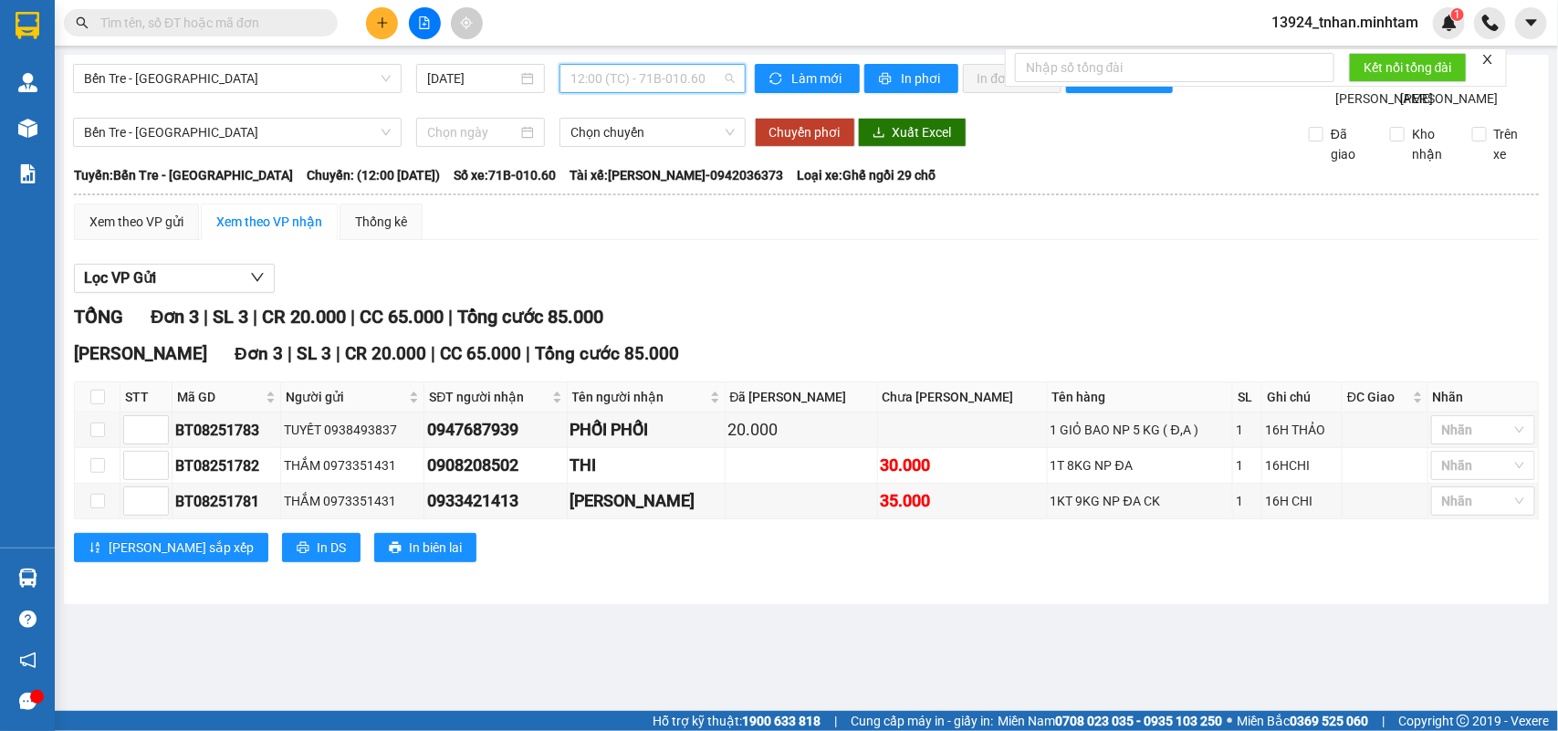
click at [692, 82] on span "12:00 (TC) - 71B-010.60" at bounding box center [652, 78] width 163 height 27
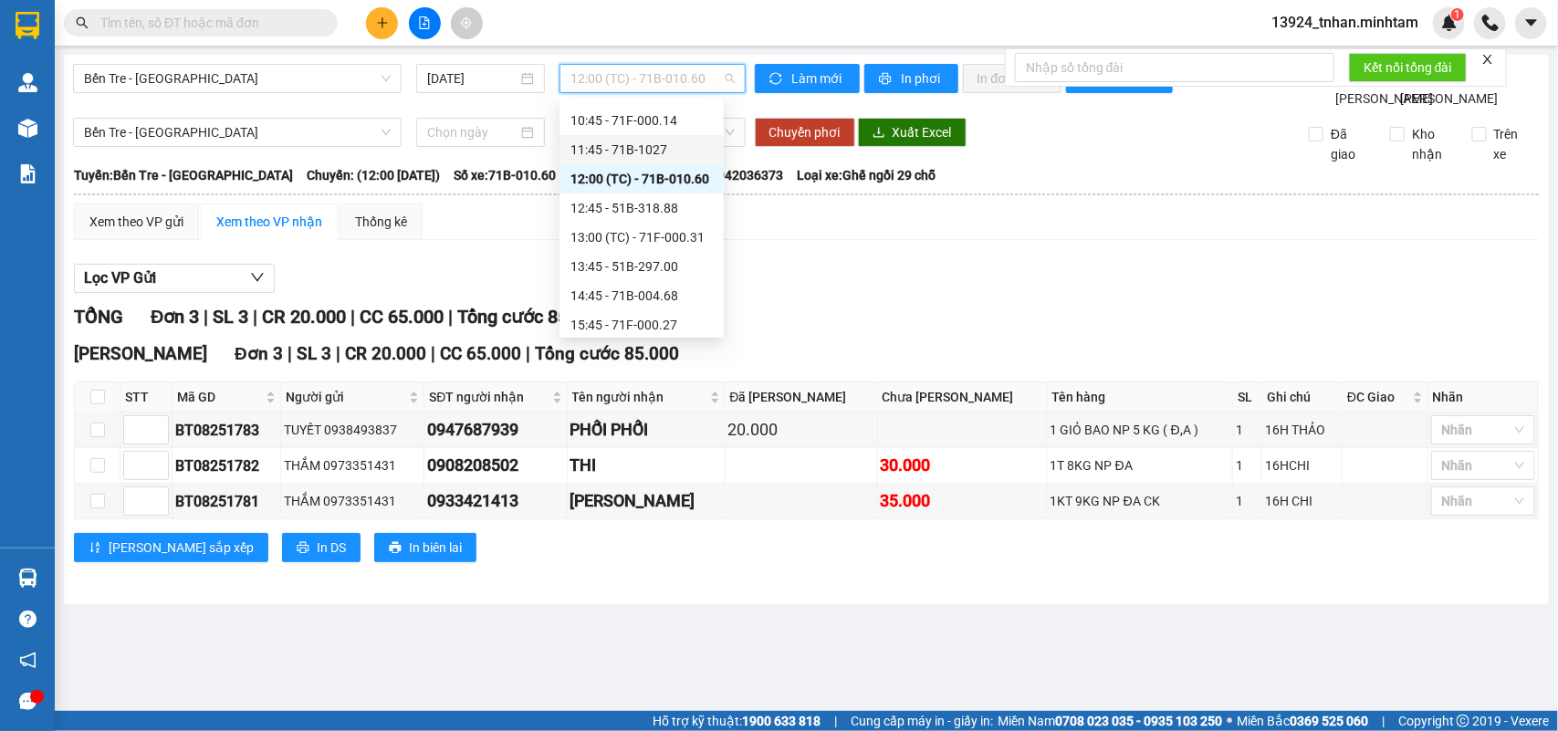
click at [703, 140] on div "11:45 - 71B-1027" at bounding box center [642, 150] width 142 height 20
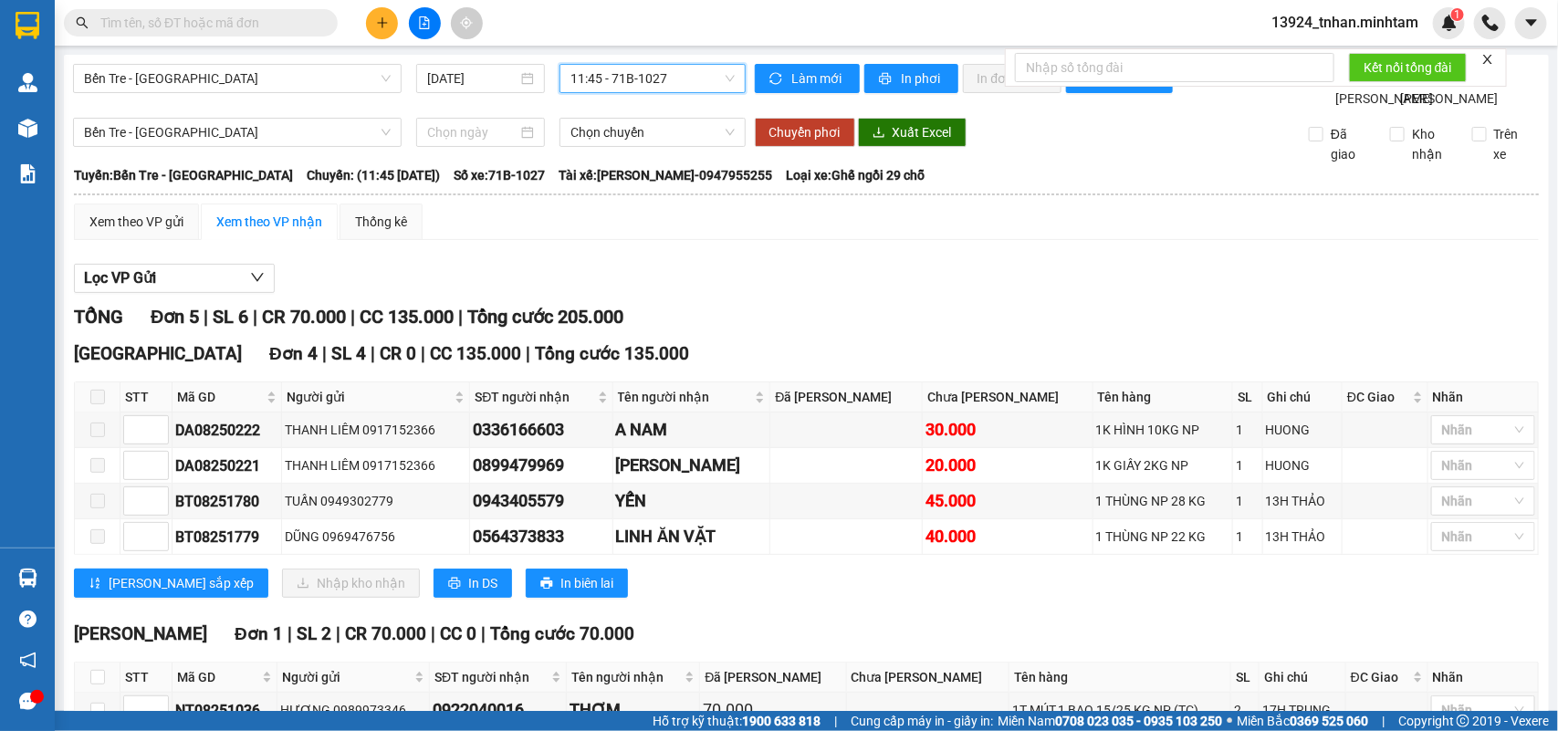
click at [691, 88] on span "11:45 - 71B-1027" at bounding box center [652, 78] width 163 height 27
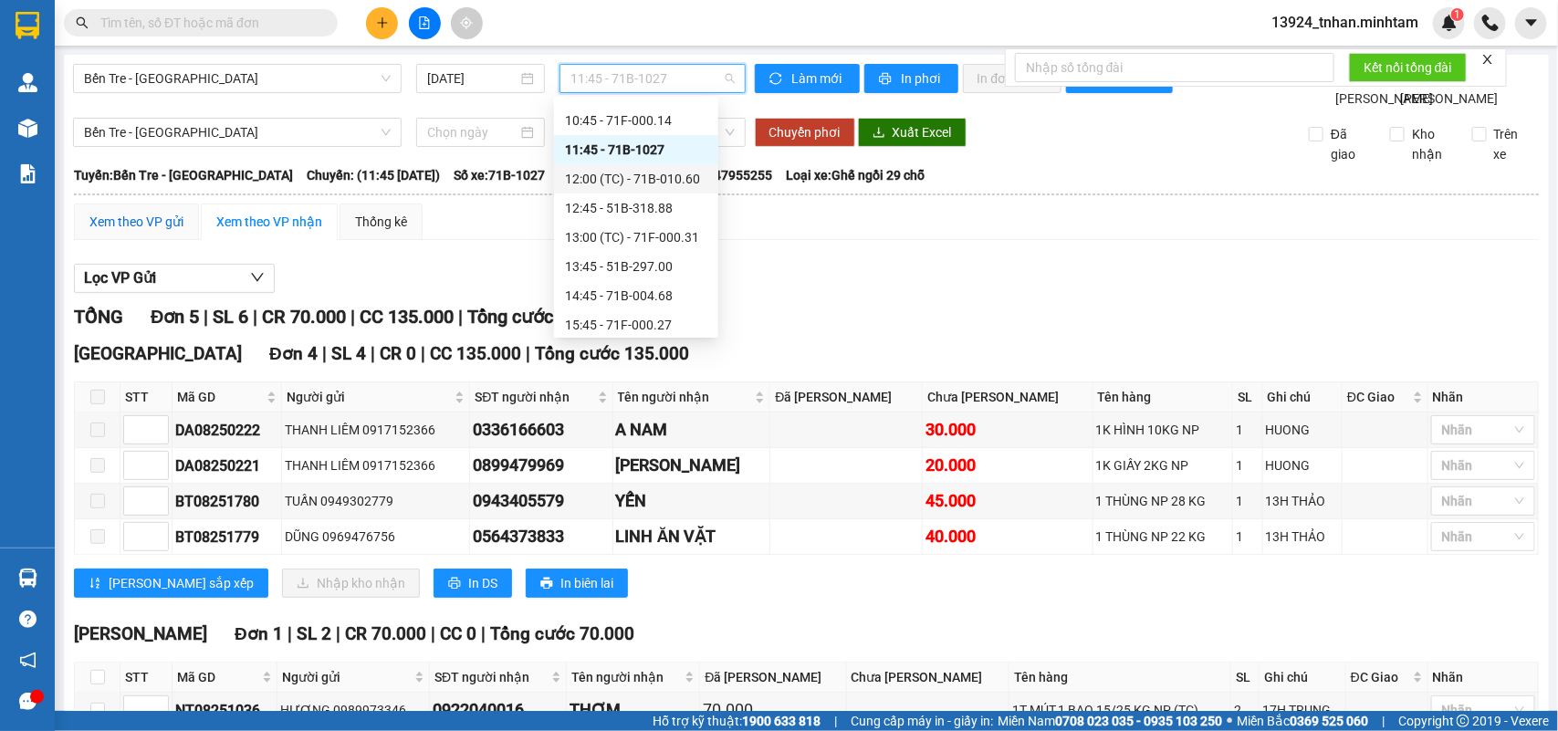
click at [148, 232] on div "Xem theo VP gửi" at bounding box center [136, 222] width 94 height 20
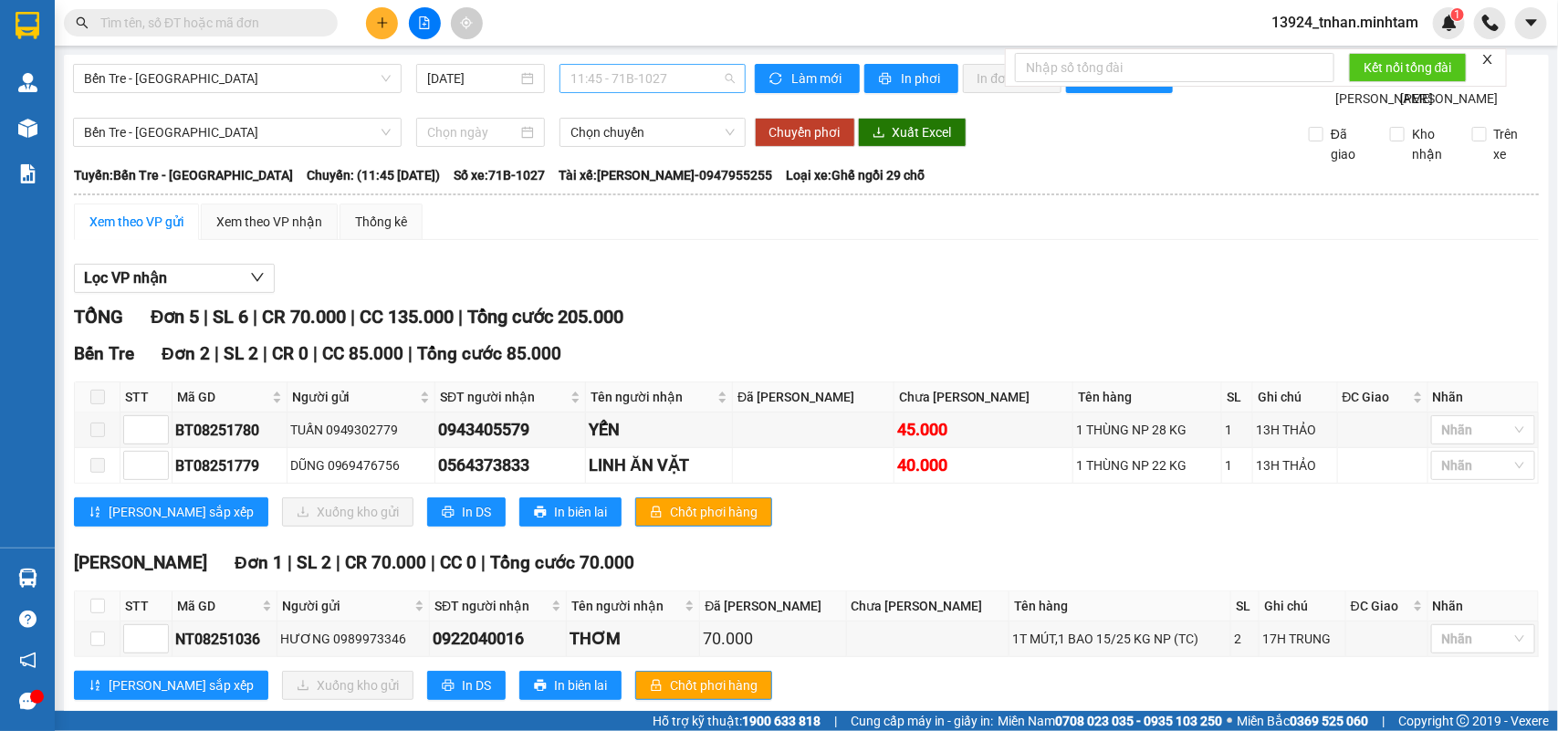
click at [659, 75] on span "11:45 - 71B-1027" at bounding box center [652, 78] width 163 height 27
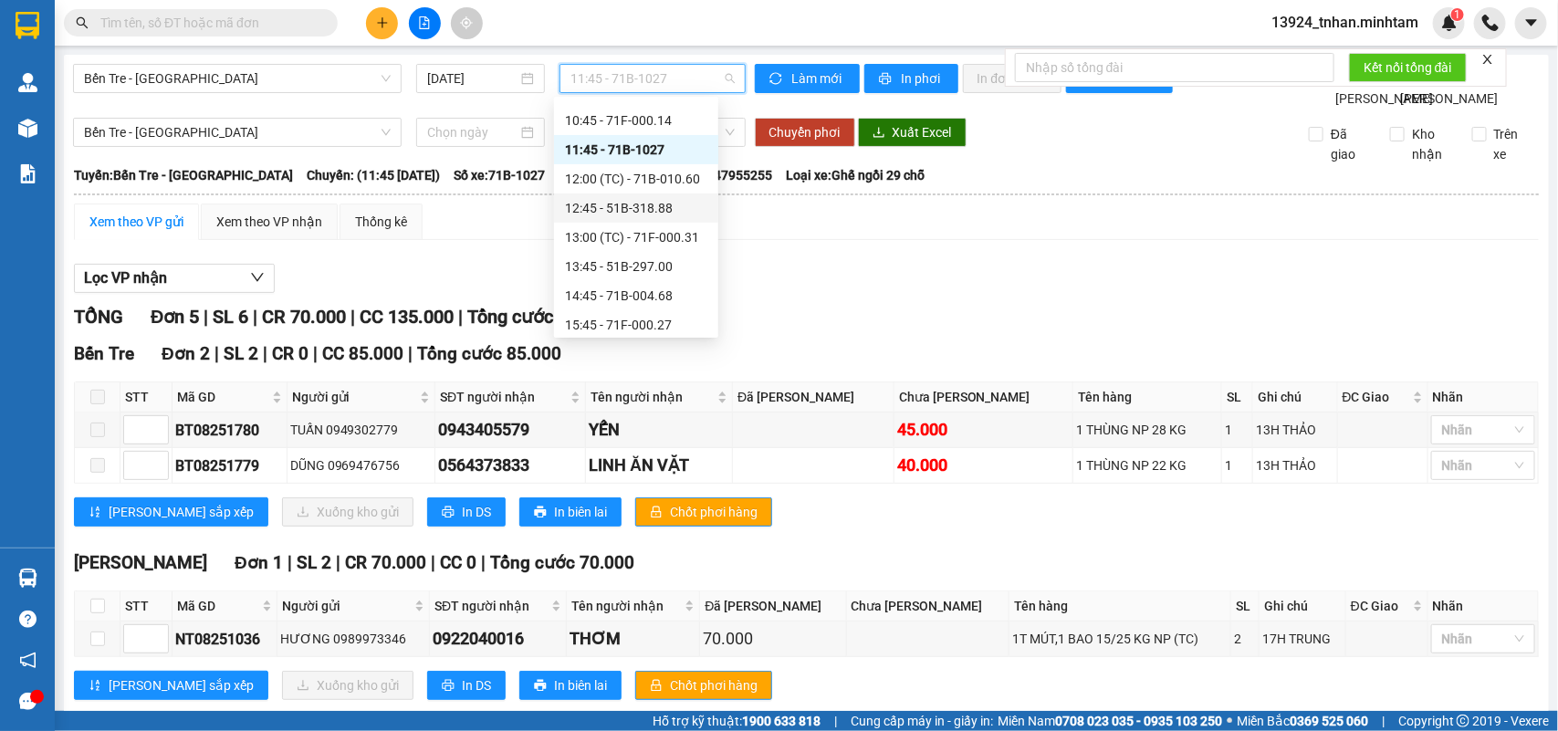
click at [671, 208] on div "12:45 - 51B-318.88" at bounding box center [636, 208] width 142 height 20
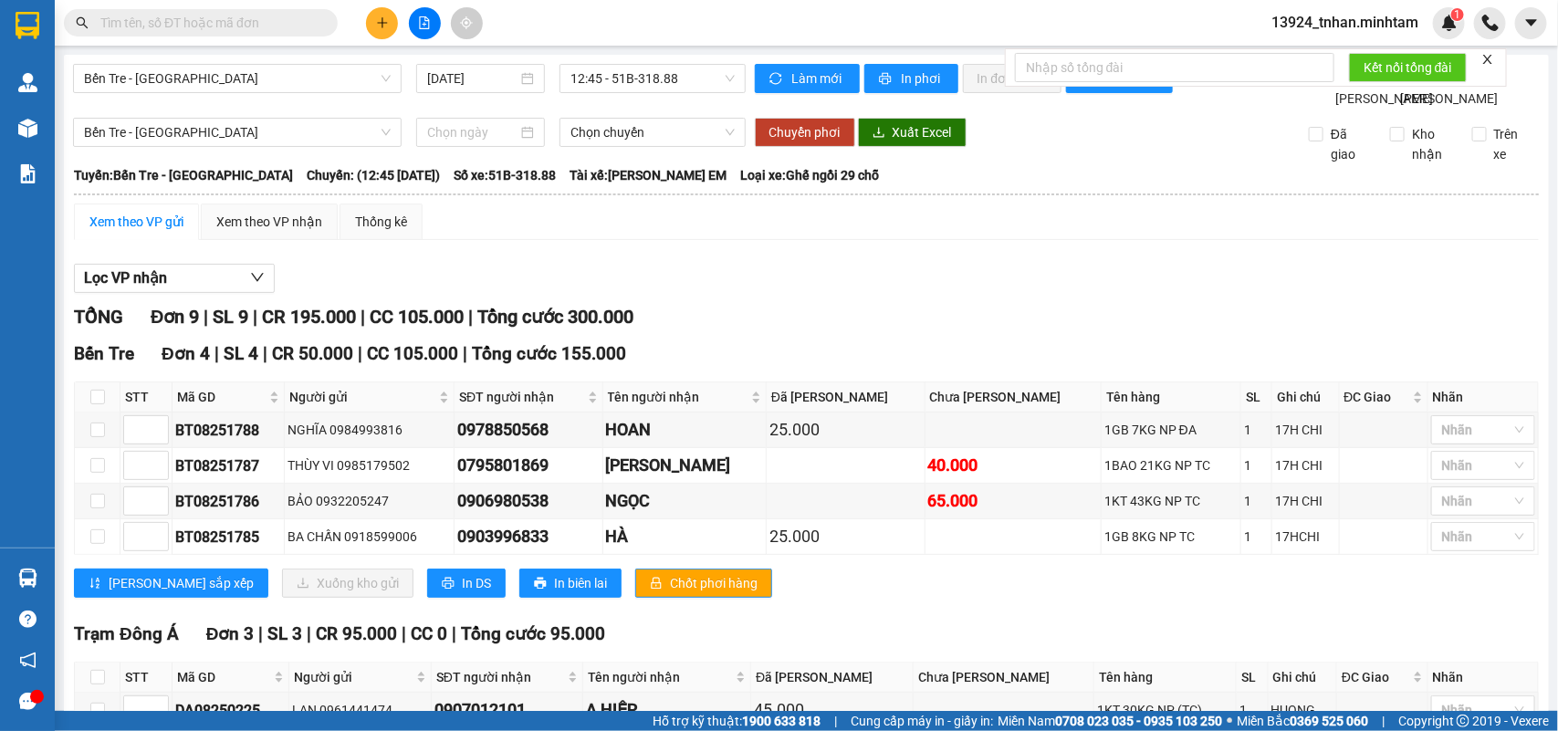
click at [663, 61] on div "Bến Tre - [GEOGRAPHIC_DATA] [DATE] 12:45 - 51B-318.88 Làm mới In phơi In đơn ch…" at bounding box center [806, 574] width 1485 height 1039
click at [920, 294] on div "Lọc VP nhận" at bounding box center [806, 279] width 1465 height 30
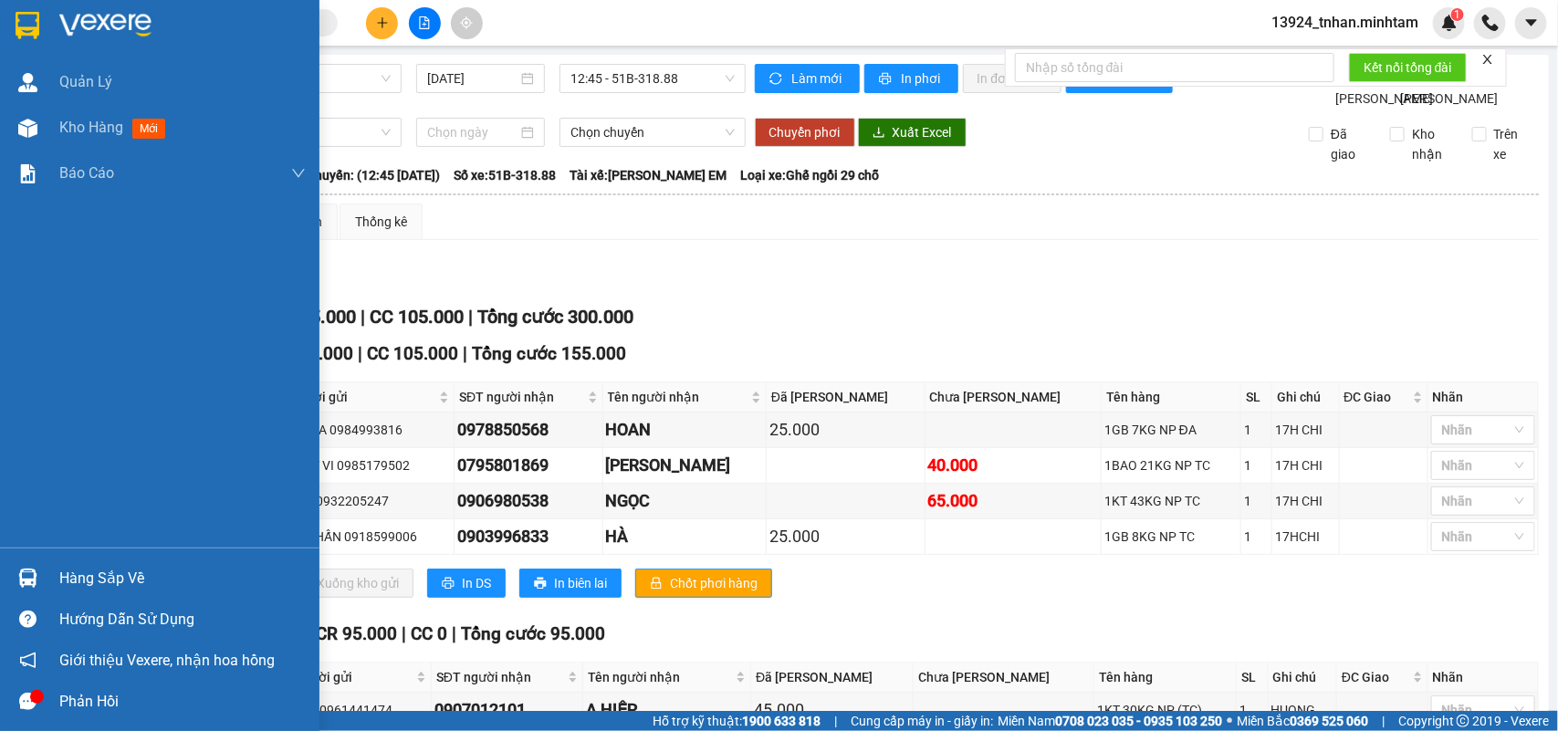
click at [24, 569] on img at bounding box center [27, 578] width 19 height 19
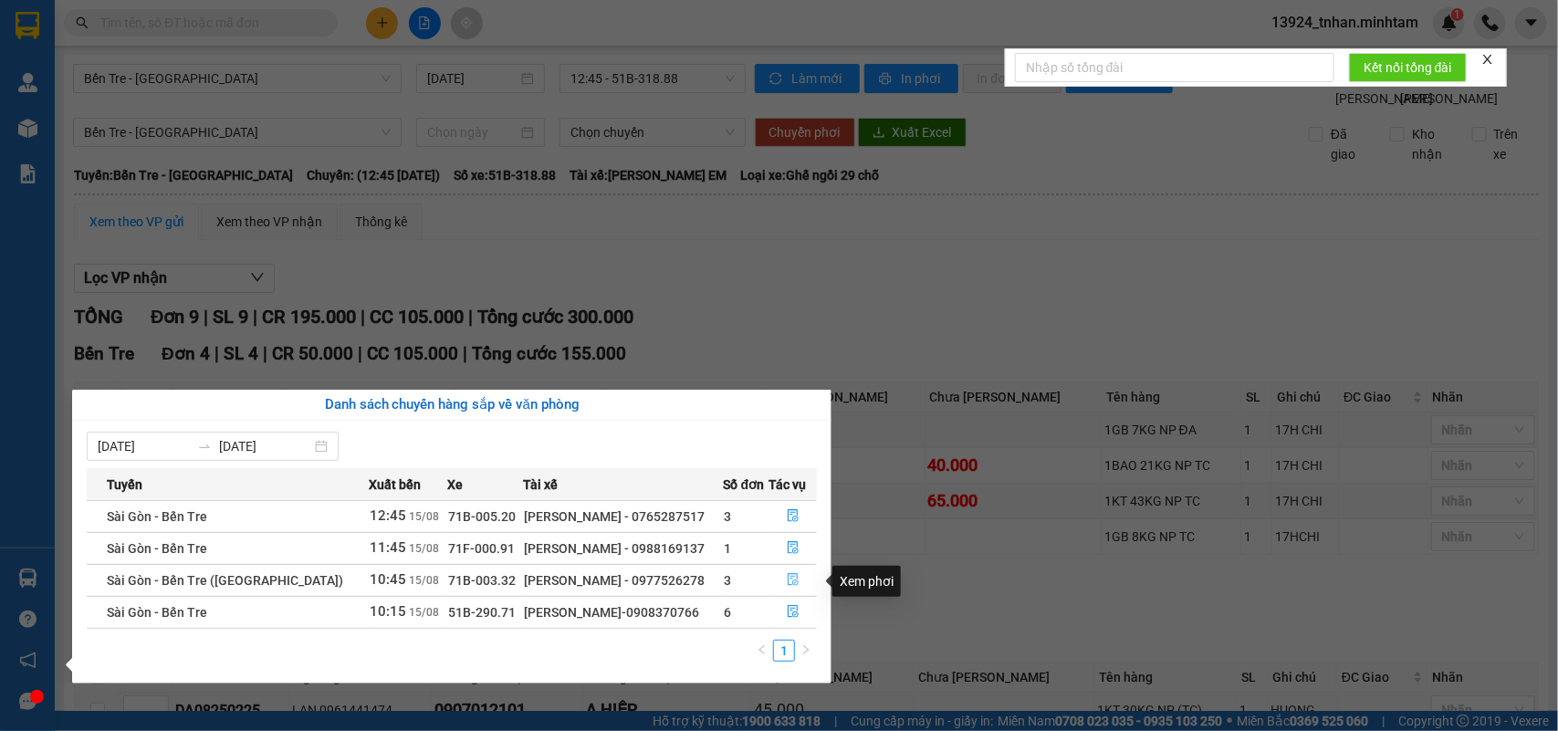
click at [799, 587] on button "button" at bounding box center [794, 580] width 47 height 29
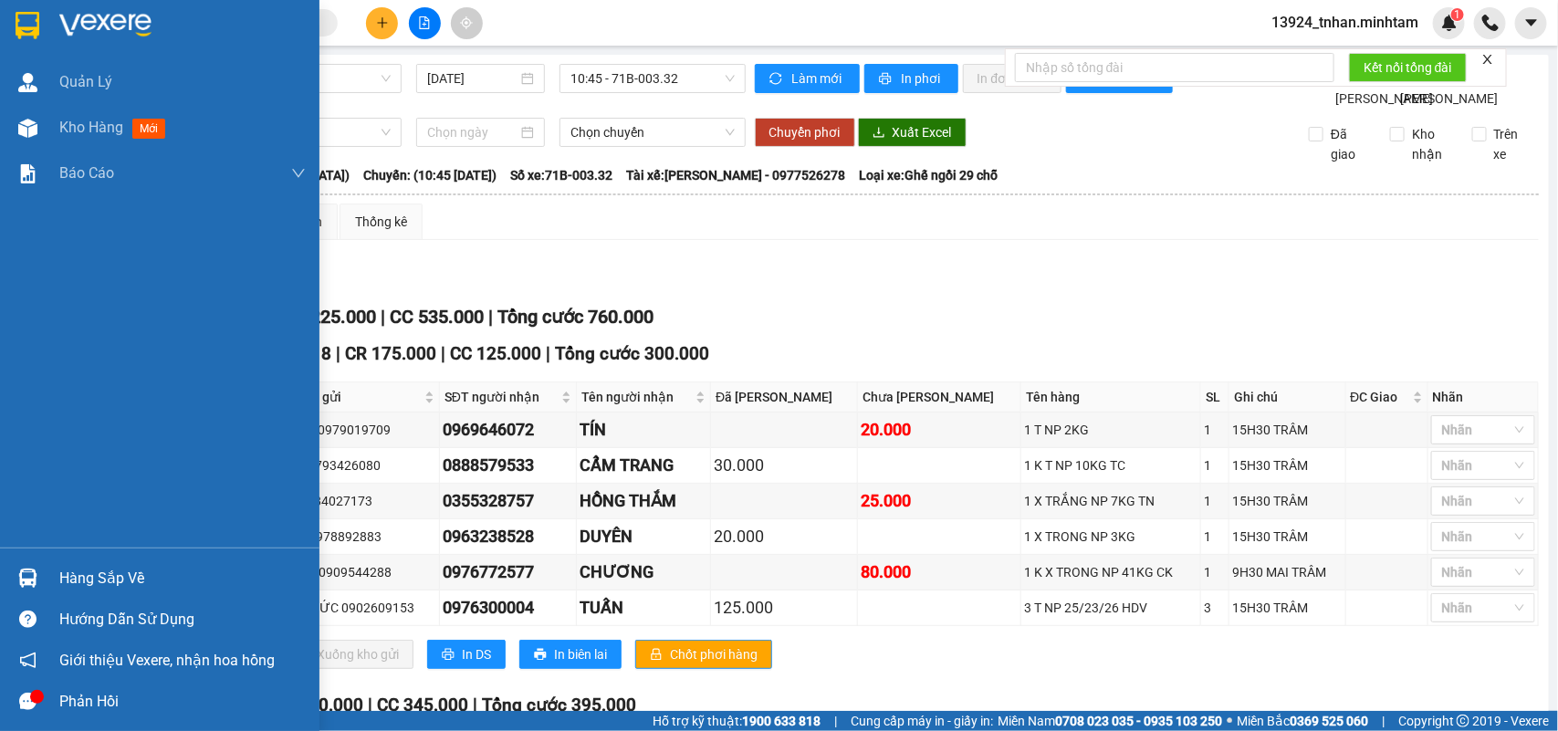
click at [7, 12] on div at bounding box center [160, 29] width 320 height 59
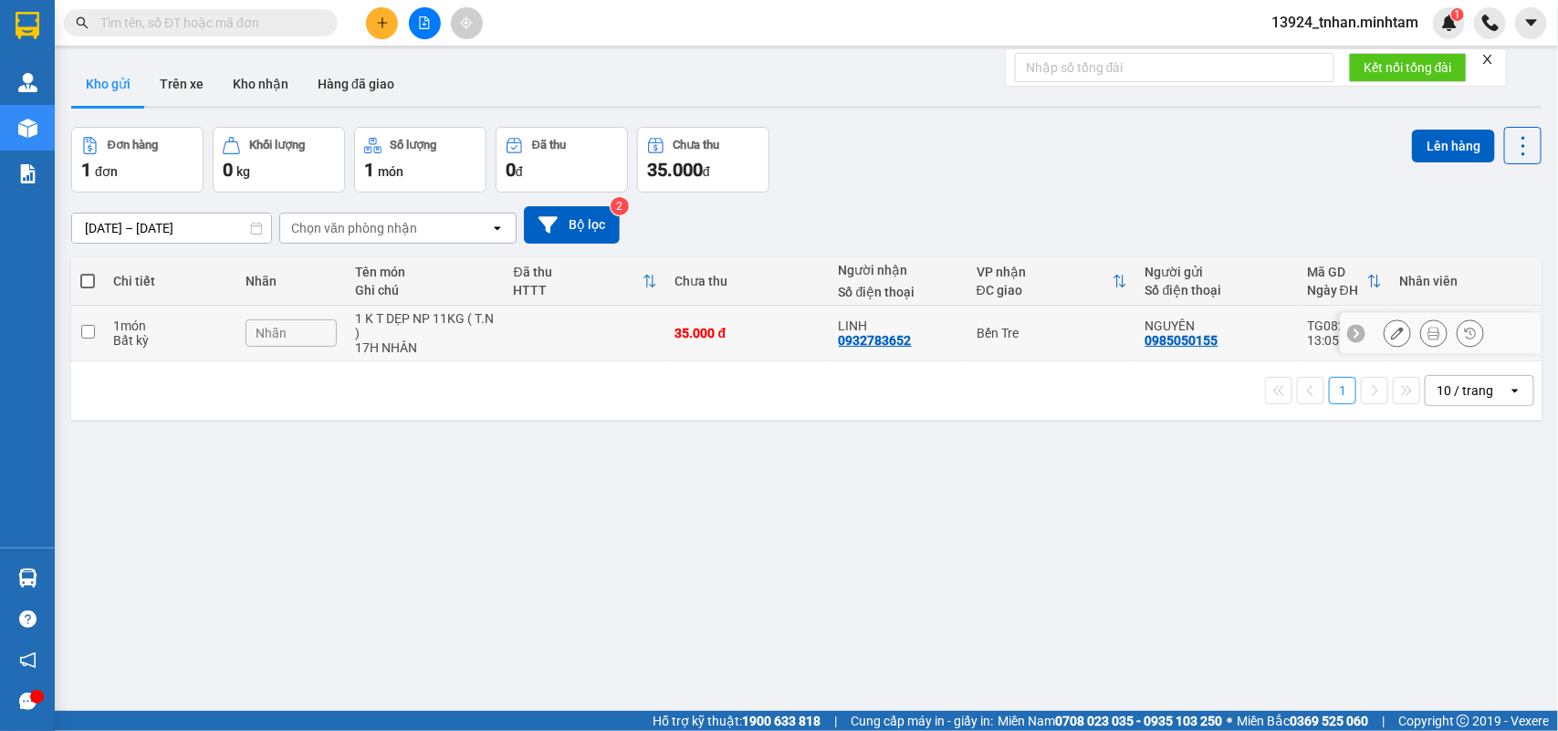
scroll to position [84, 0]
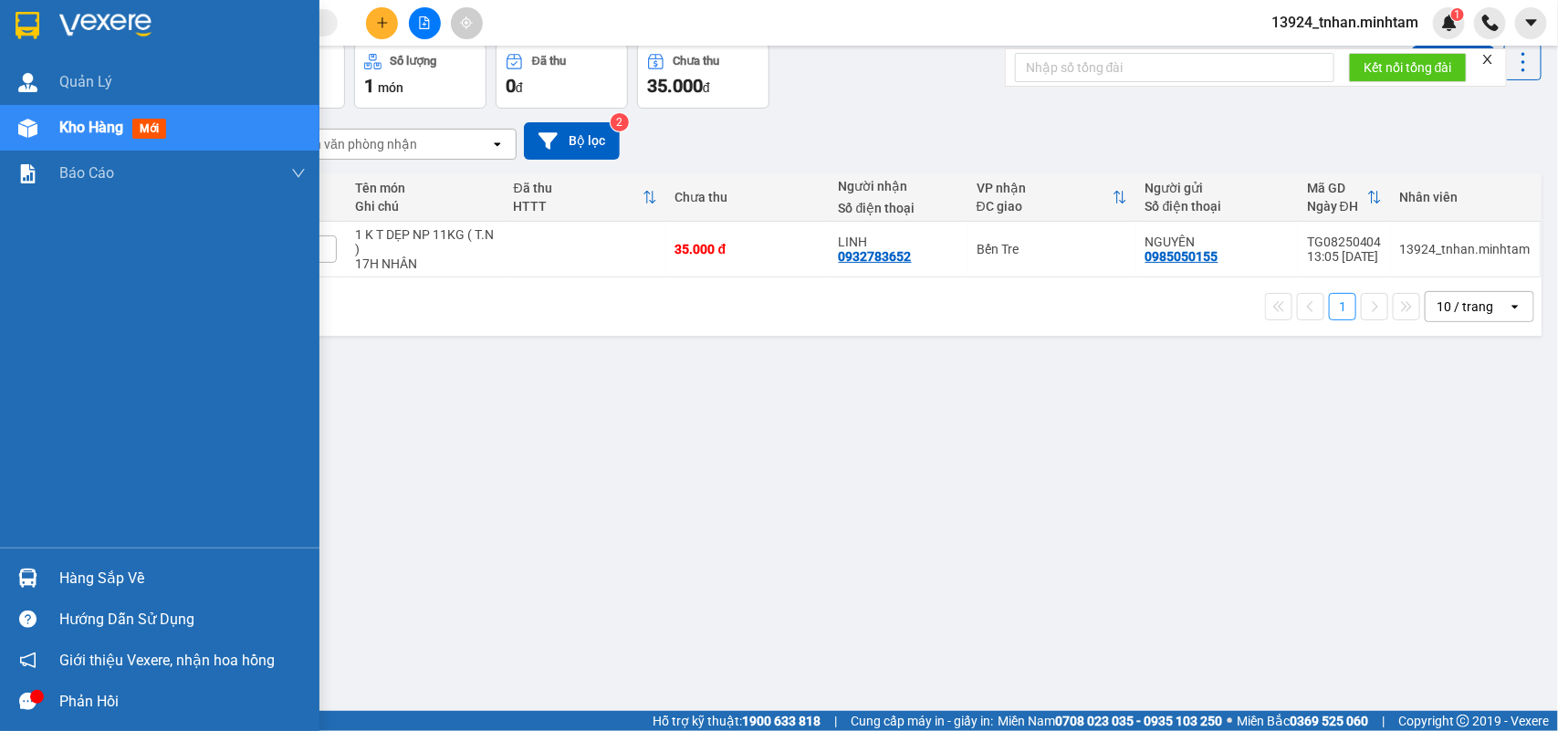
click at [39, 592] on div at bounding box center [28, 578] width 32 height 32
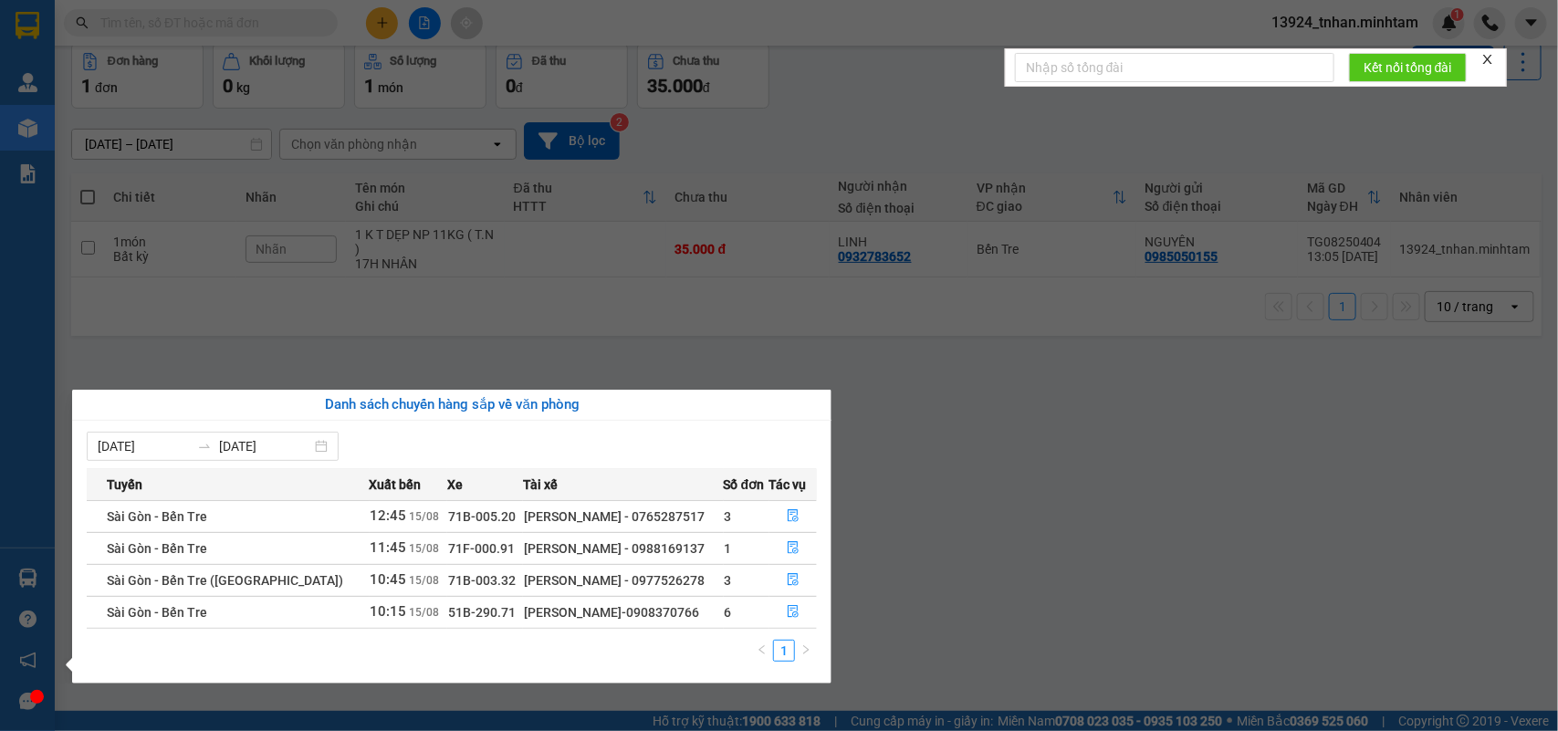
click at [206, 276] on section "Kết quả tìm kiếm ( 77 ) Bộ lọc Thuộc VP này Ngày tạo đơn gần nhất Mã ĐH Trạng t…" at bounding box center [779, 365] width 1558 height 731
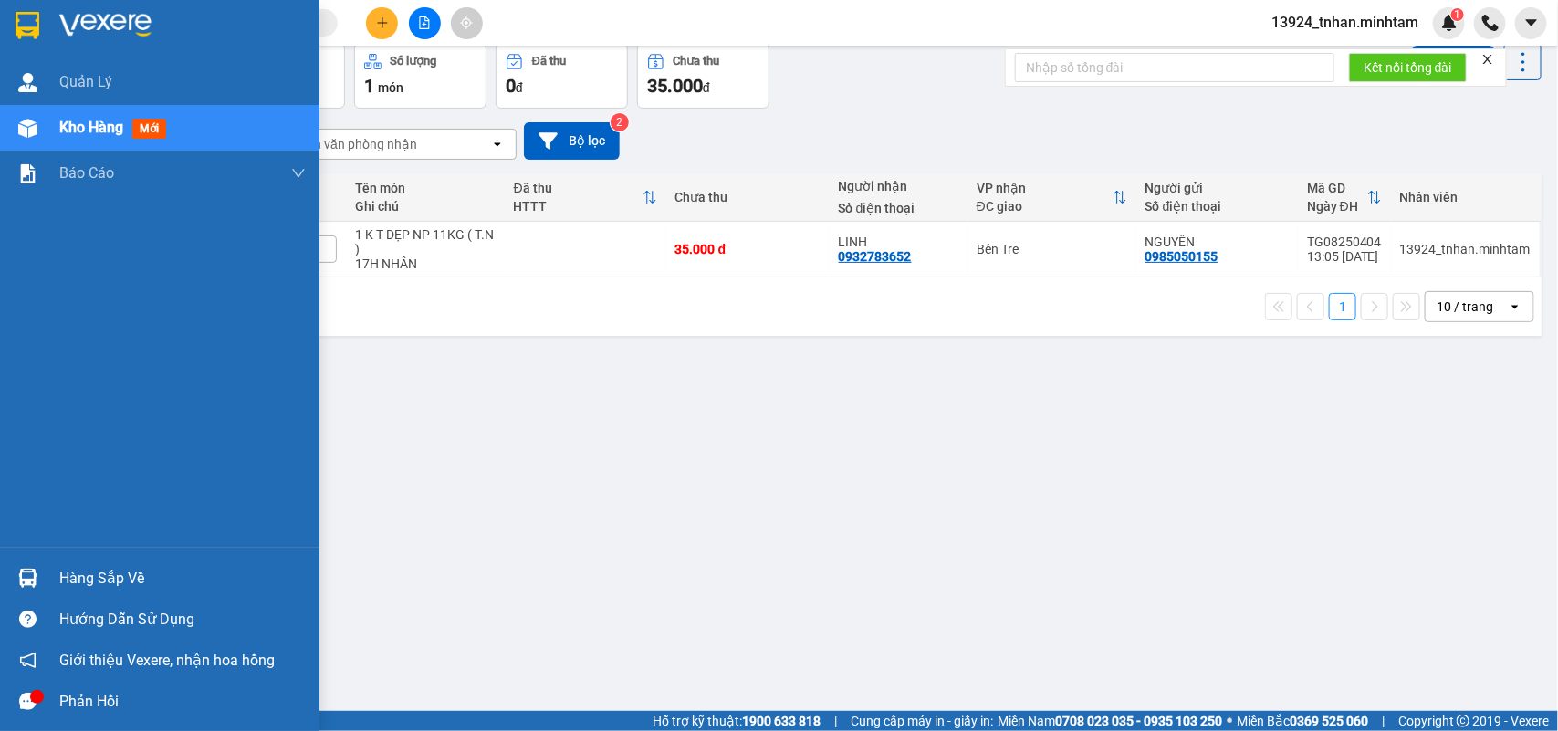
click at [24, 563] on div at bounding box center [28, 578] width 32 height 32
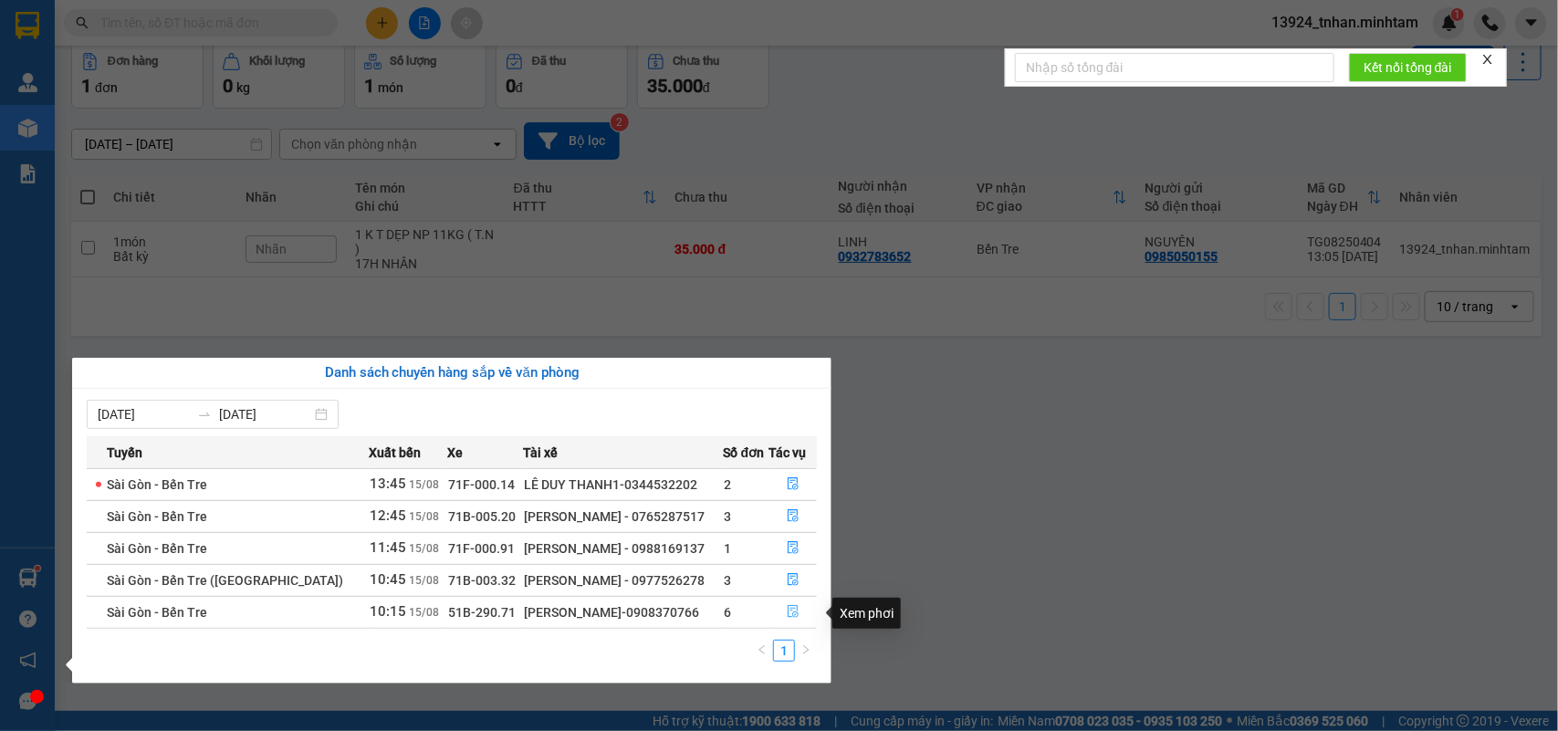
click at [806, 616] on button "button" at bounding box center [794, 612] width 47 height 29
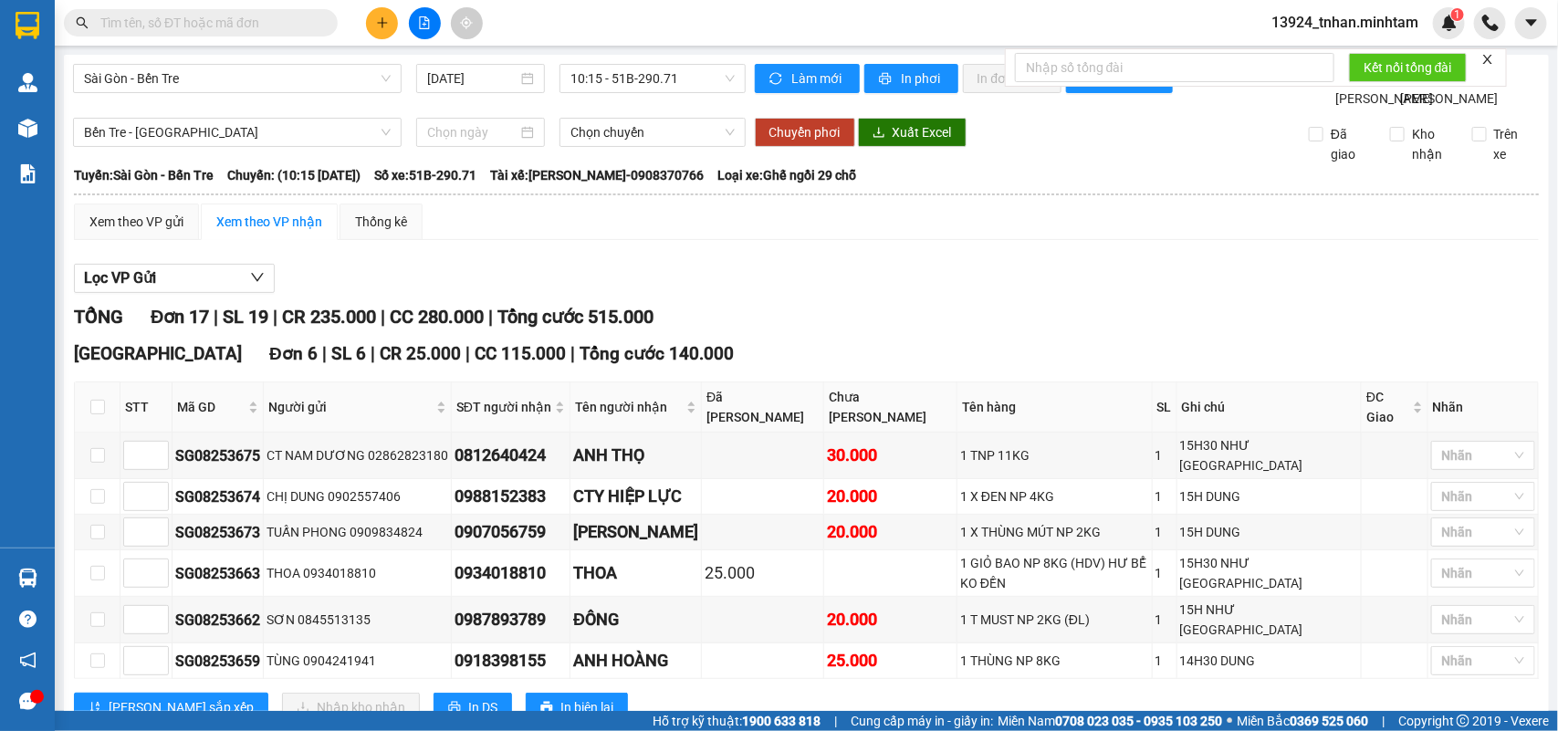
scroll to position [114, 0]
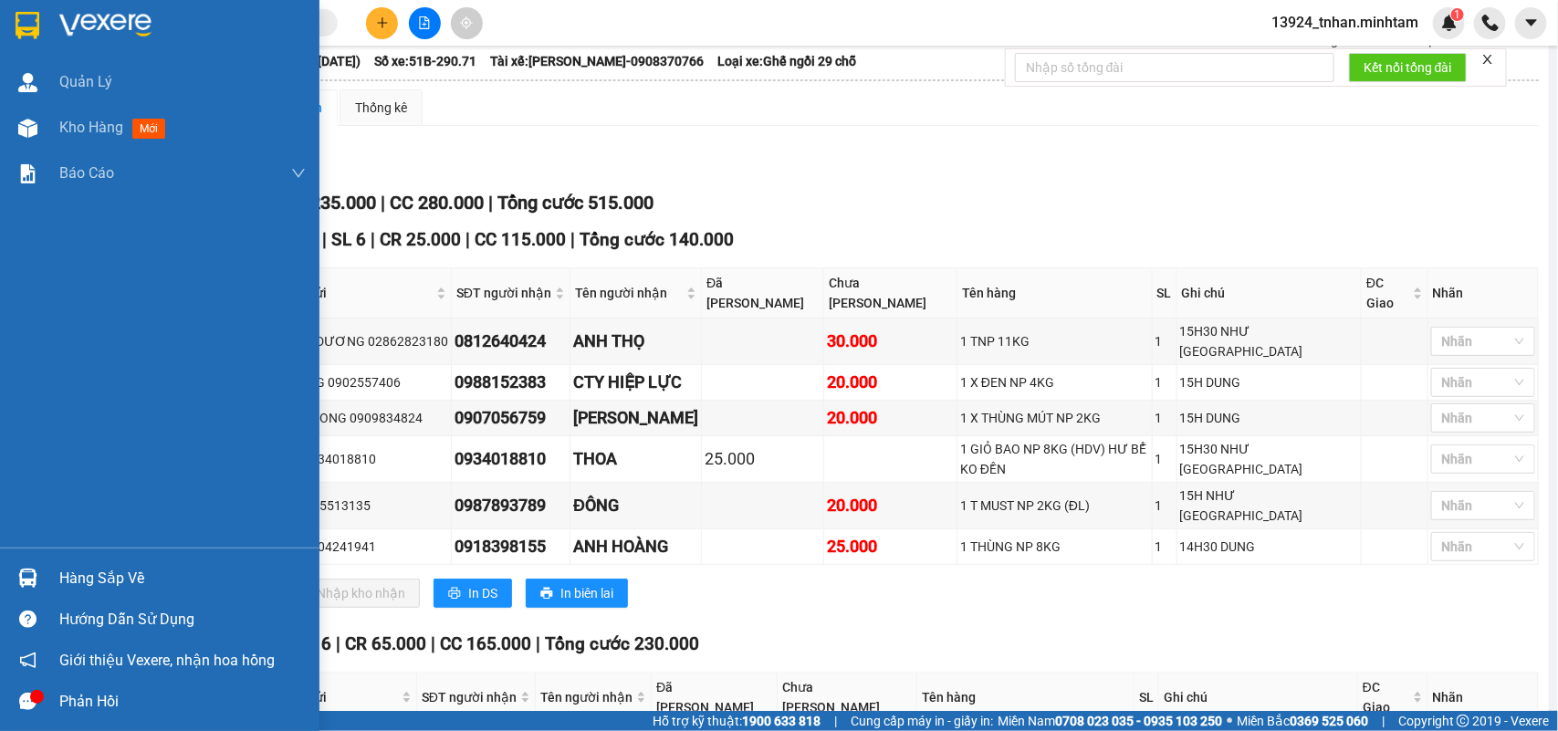
click at [74, 555] on div "Hàng sắp về Hướng dẫn sử dụng Giới thiệu Vexere, nhận hoa hồng Phản hồi" at bounding box center [160, 635] width 320 height 174
click at [75, 571] on div "Hàng sắp về" at bounding box center [182, 578] width 246 height 27
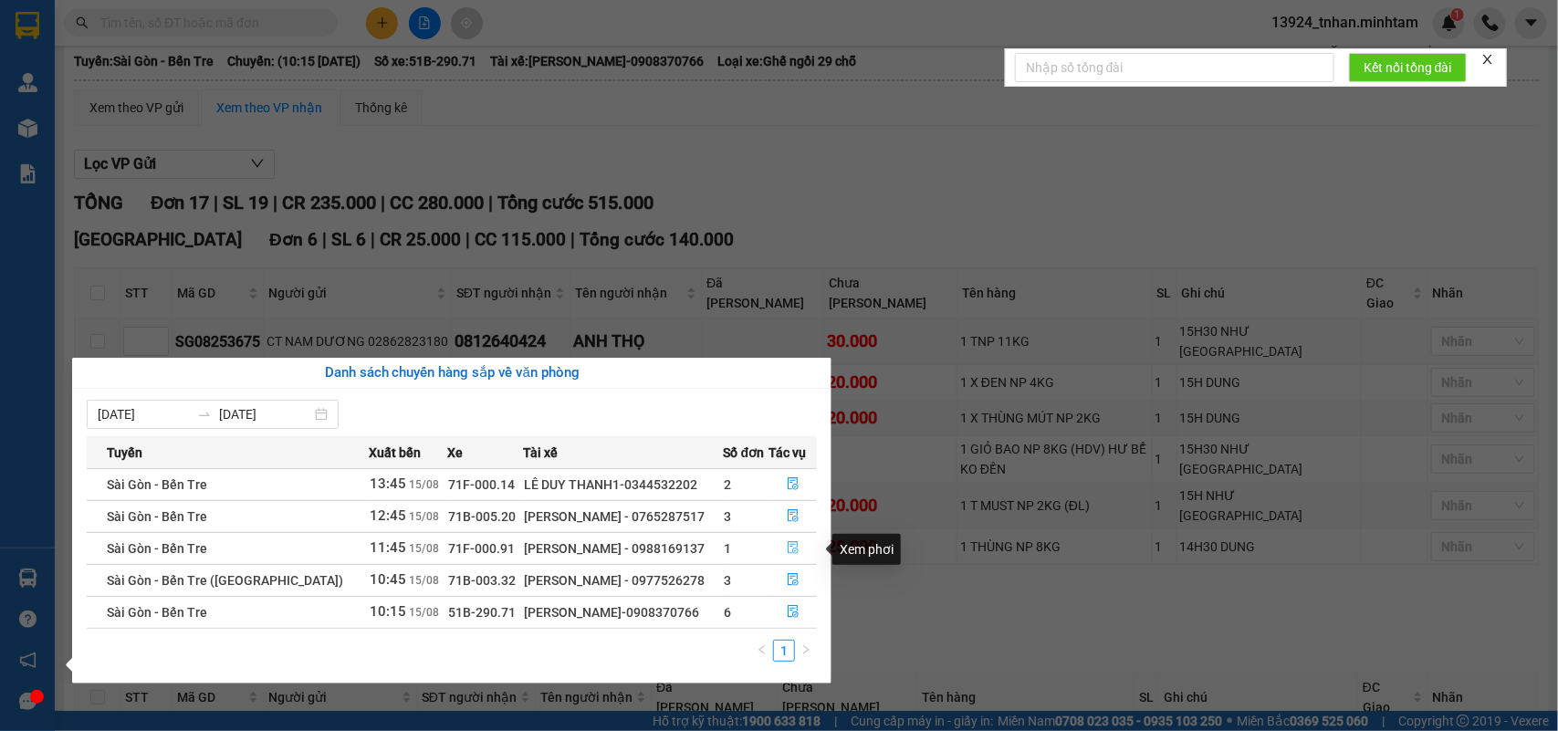
click at [787, 551] on icon "file-done" at bounding box center [793, 547] width 13 height 13
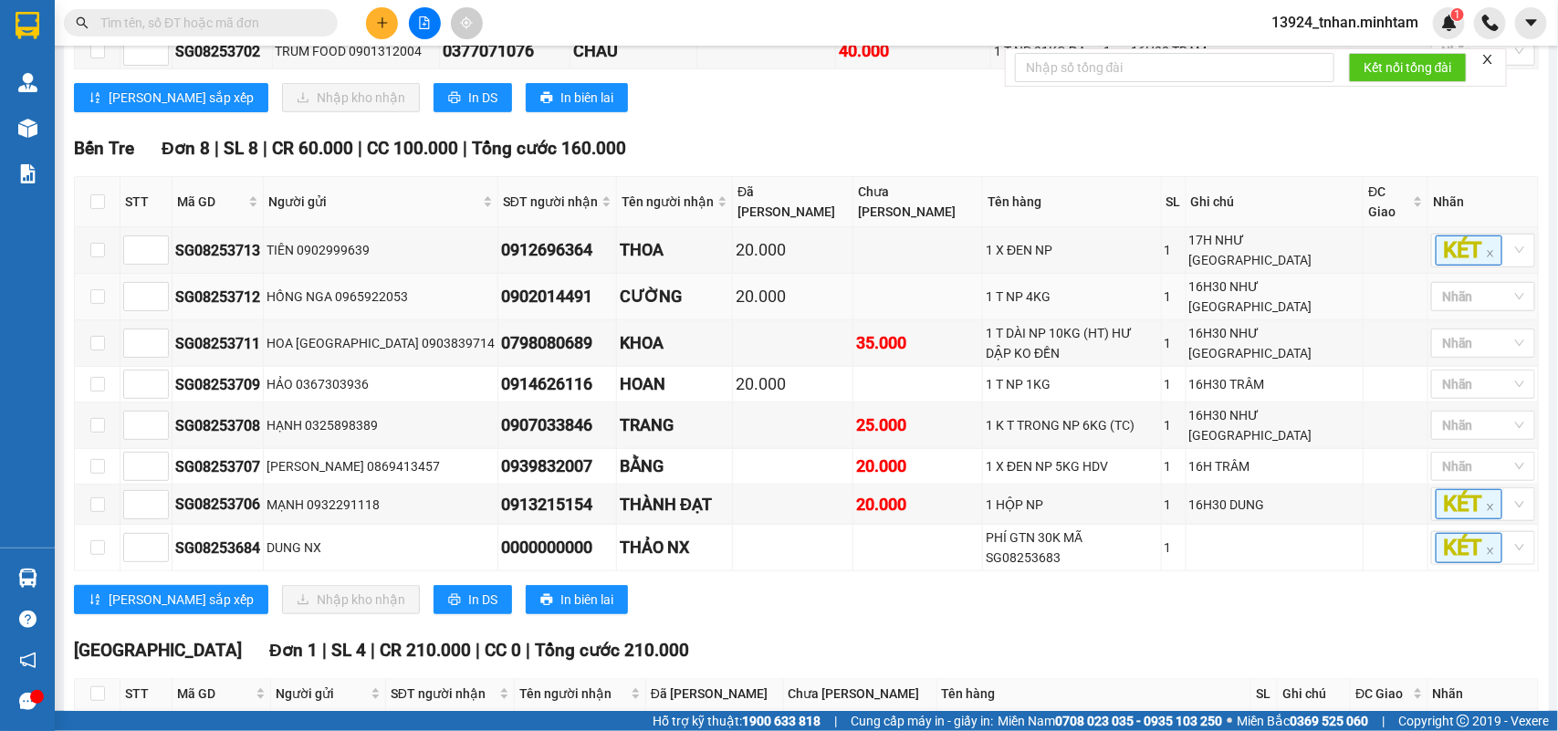
scroll to position [564, 0]
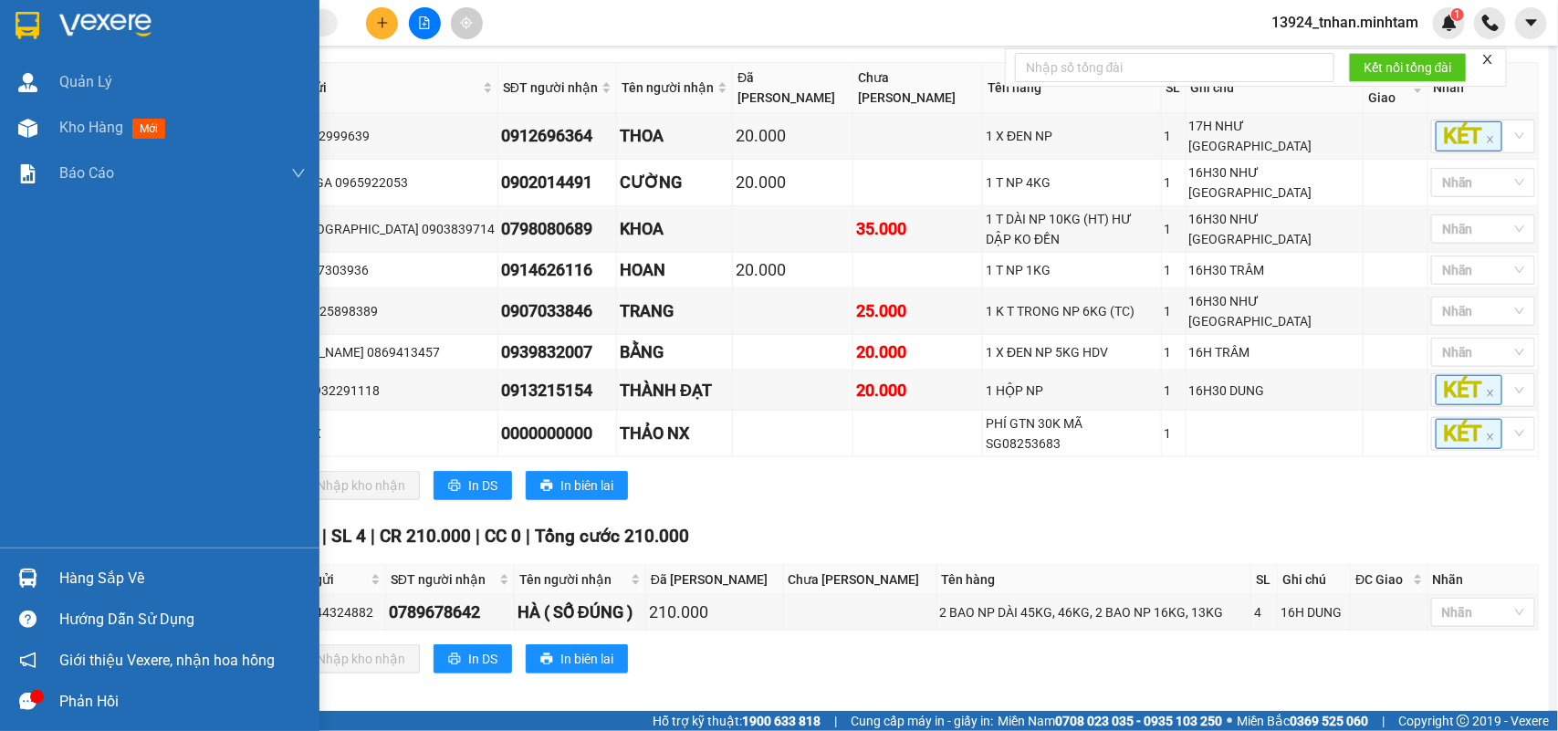
click at [24, 571] on img at bounding box center [27, 578] width 19 height 19
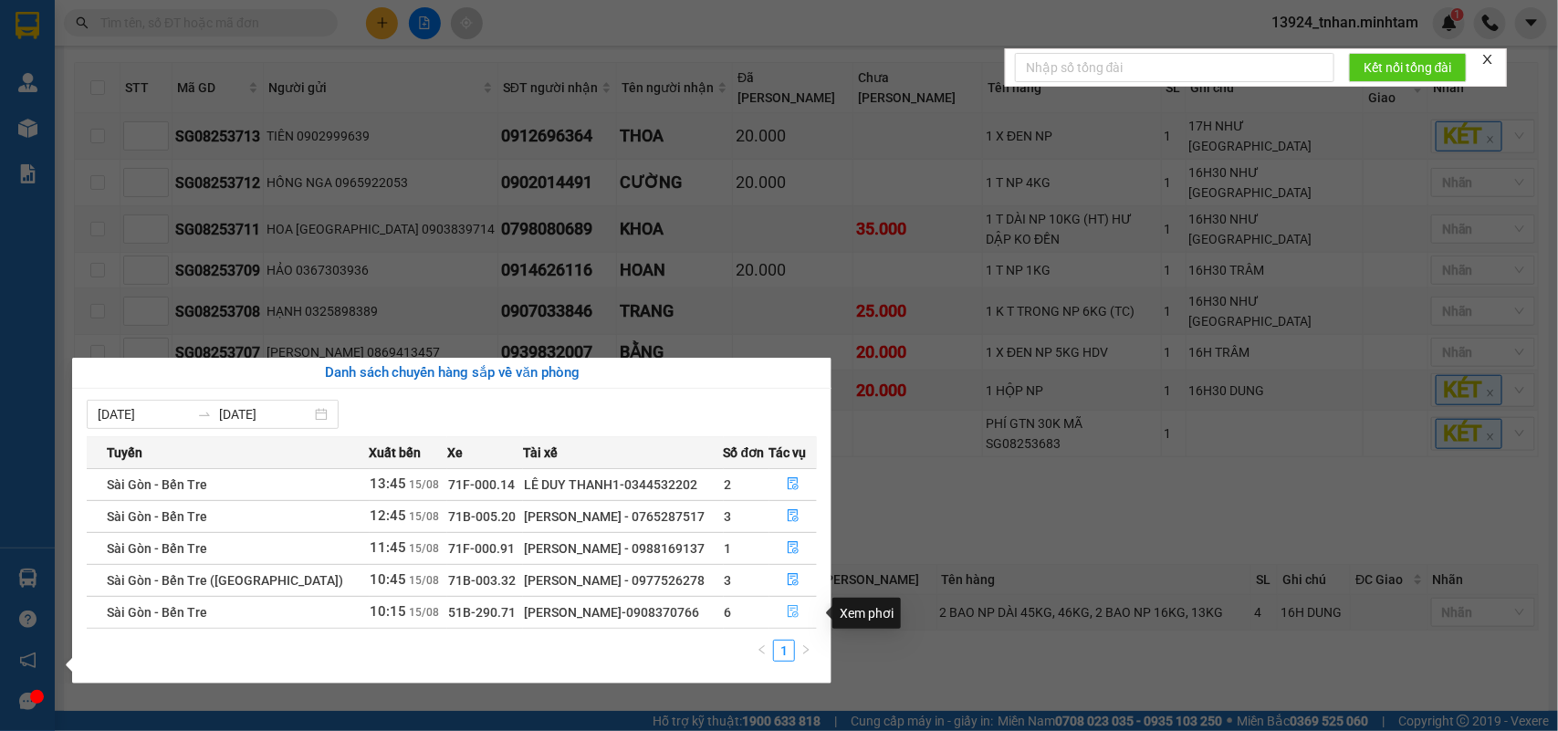
click at [788, 618] on icon "file-done" at bounding box center [793, 611] width 13 height 13
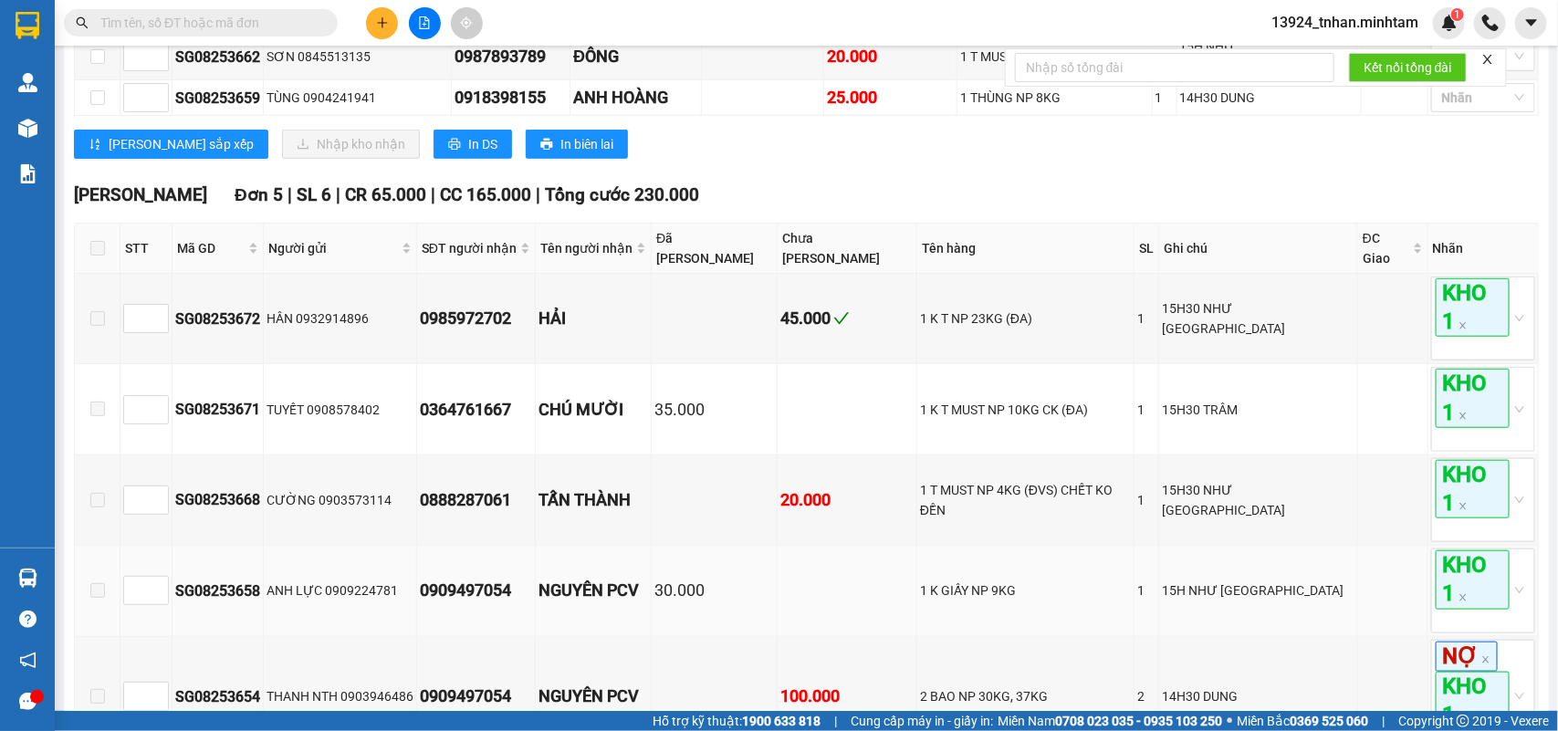
scroll to position [221, 0]
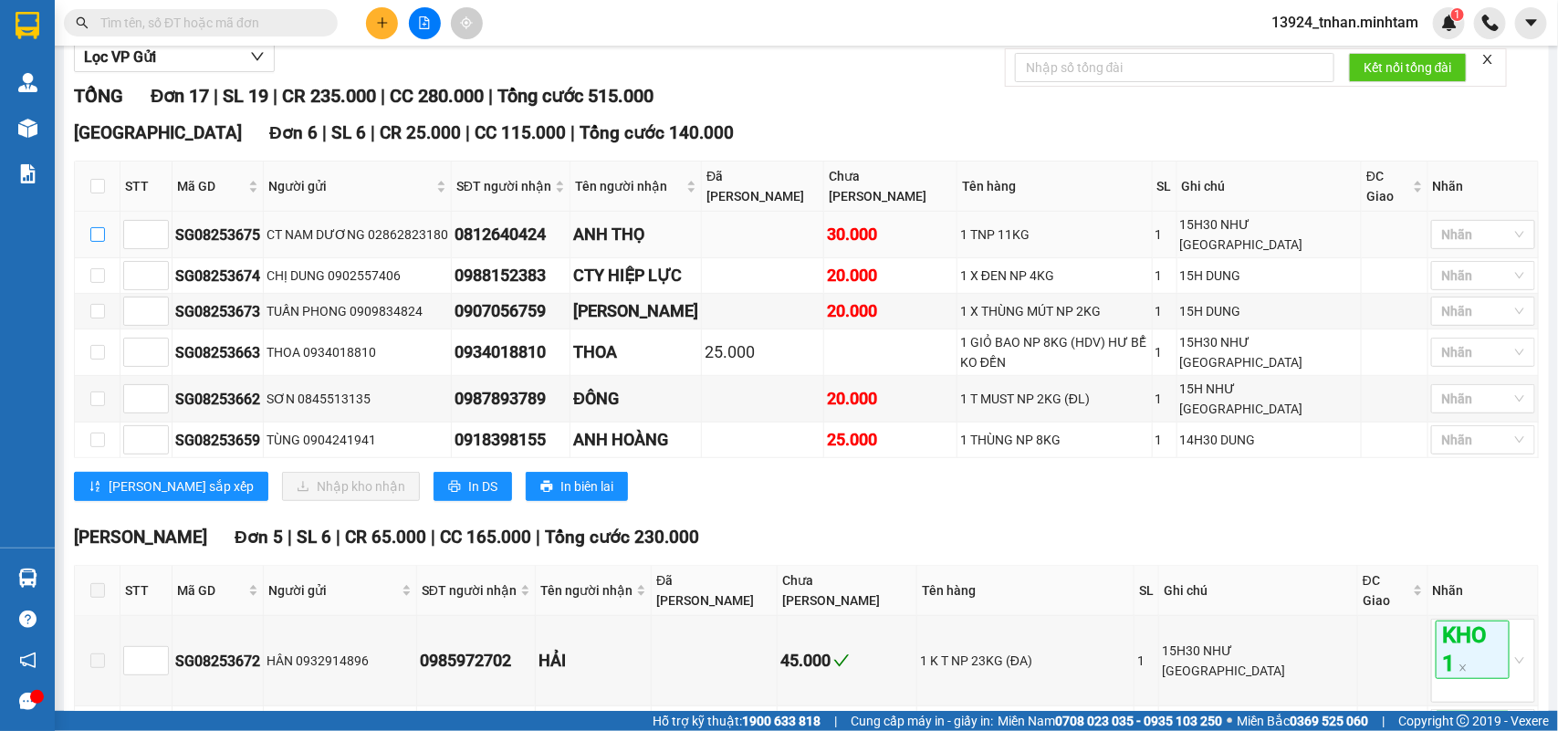
click at [97, 242] on input "checkbox" at bounding box center [97, 234] width 15 height 15
checkbox input "true"
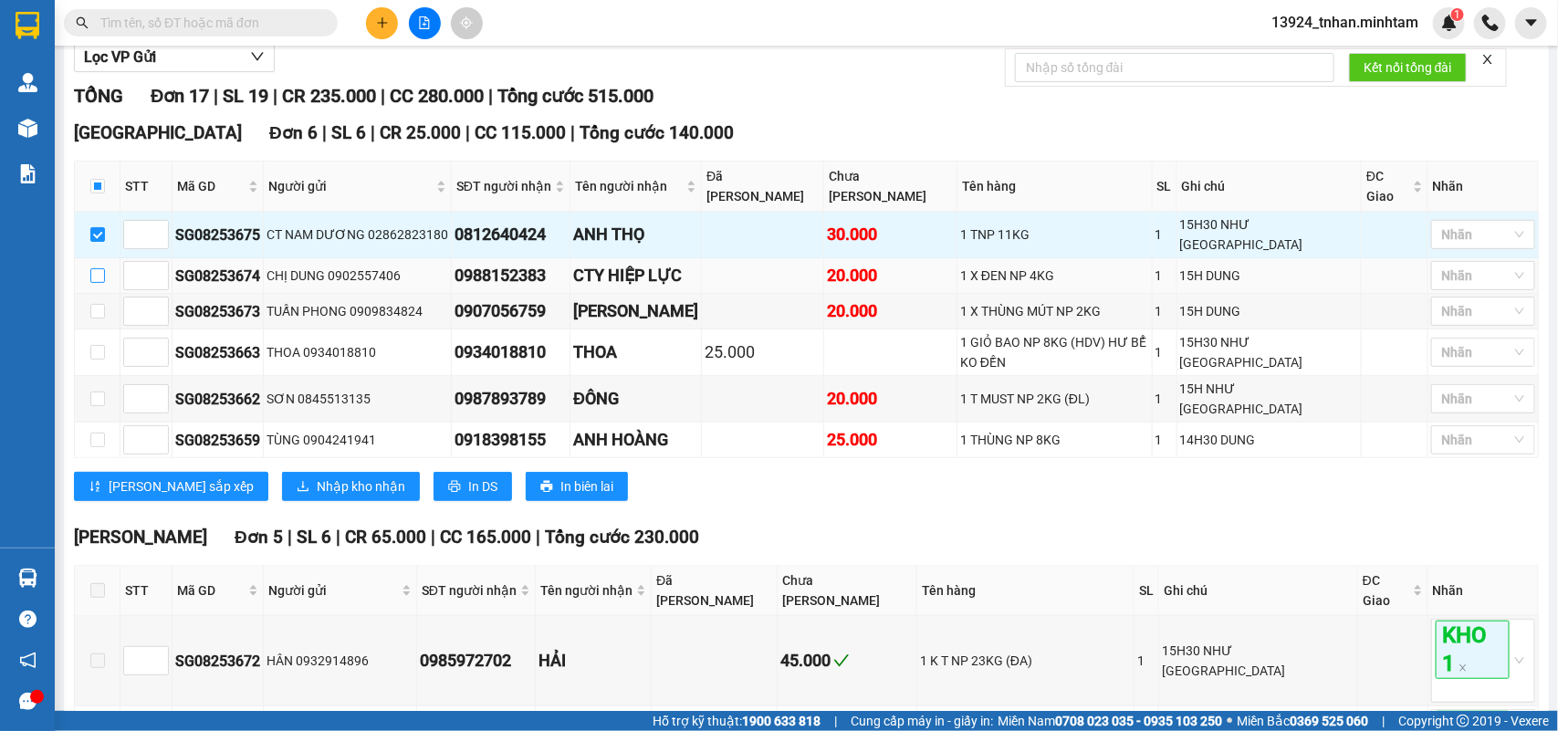
click at [94, 283] on input "checkbox" at bounding box center [97, 275] width 15 height 15
checkbox input "true"
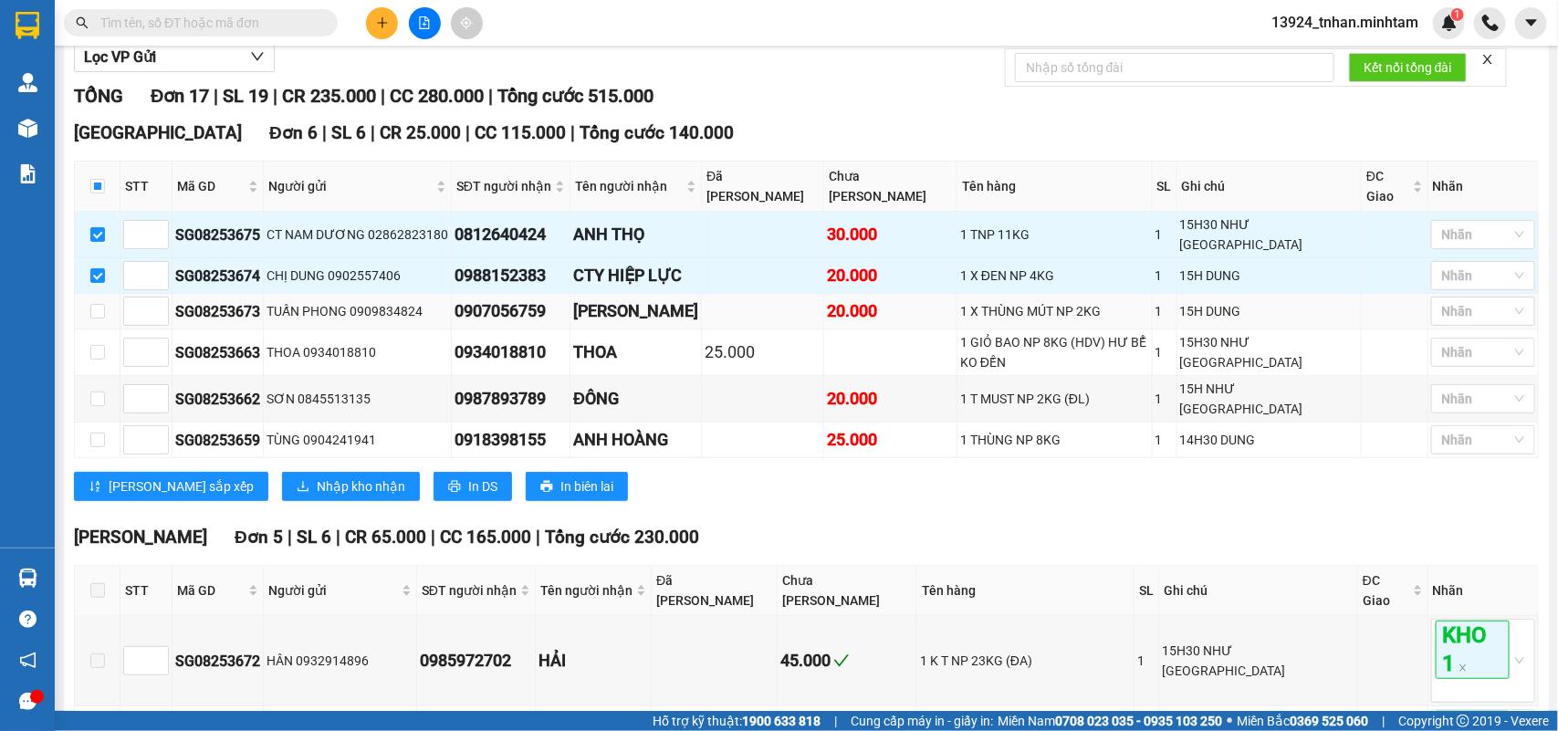
click at [99, 330] on td at bounding box center [98, 312] width 46 height 36
click at [97, 319] on input "checkbox" at bounding box center [97, 311] width 15 height 15
checkbox input "true"
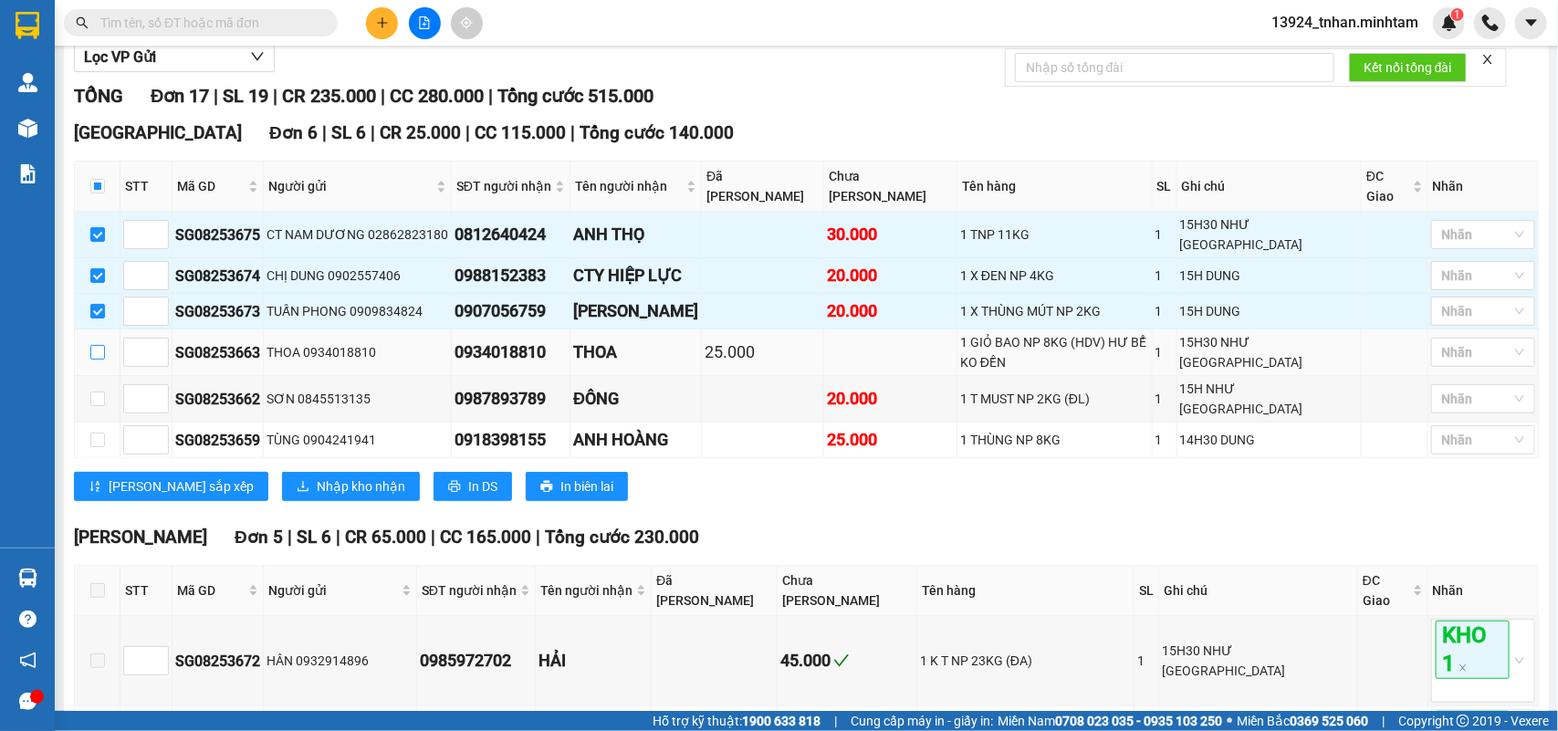
click at [90, 360] on input "checkbox" at bounding box center [97, 352] width 15 height 15
checkbox input "true"
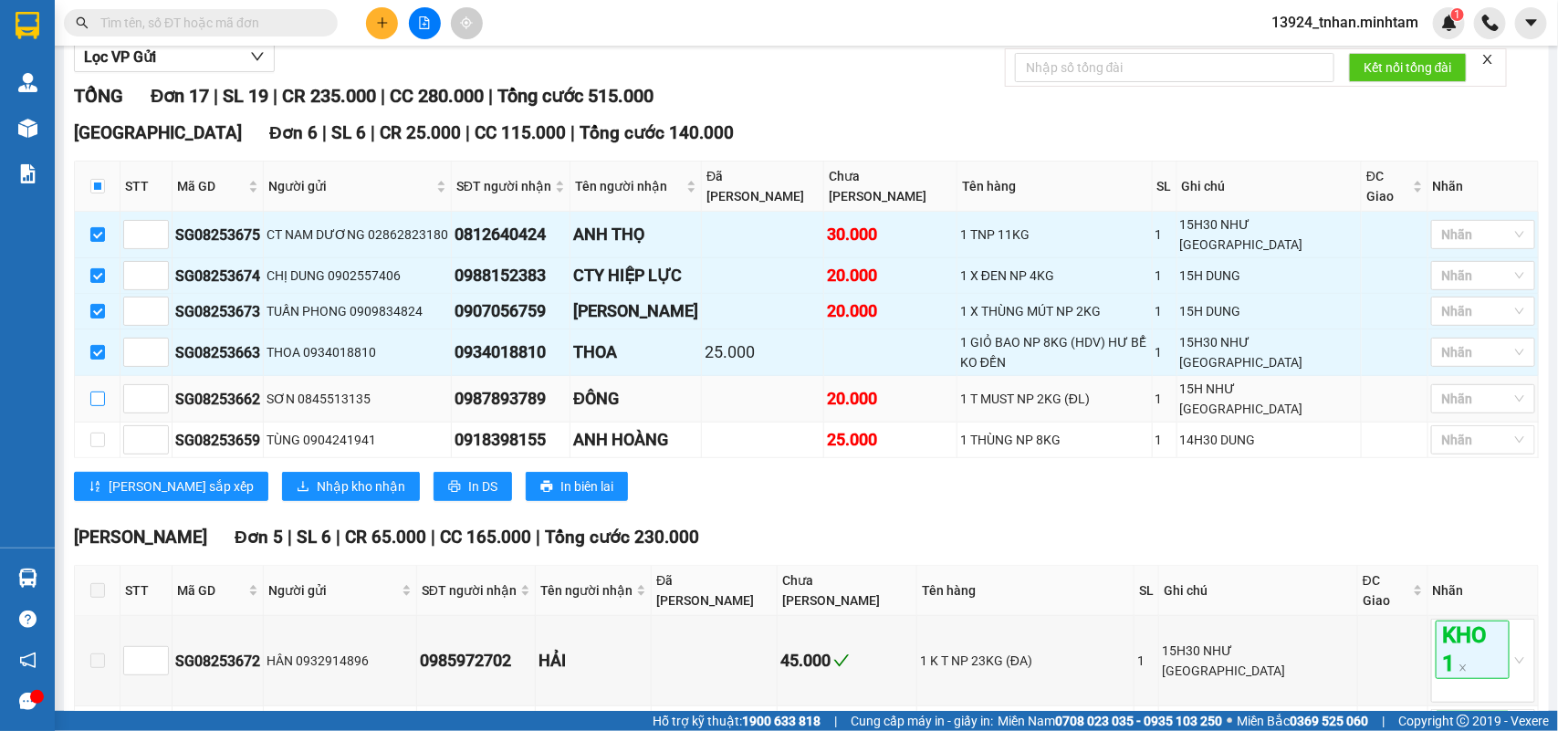
click at [92, 392] on input "checkbox" at bounding box center [97, 399] width 15 height 15
checkbox input "true"
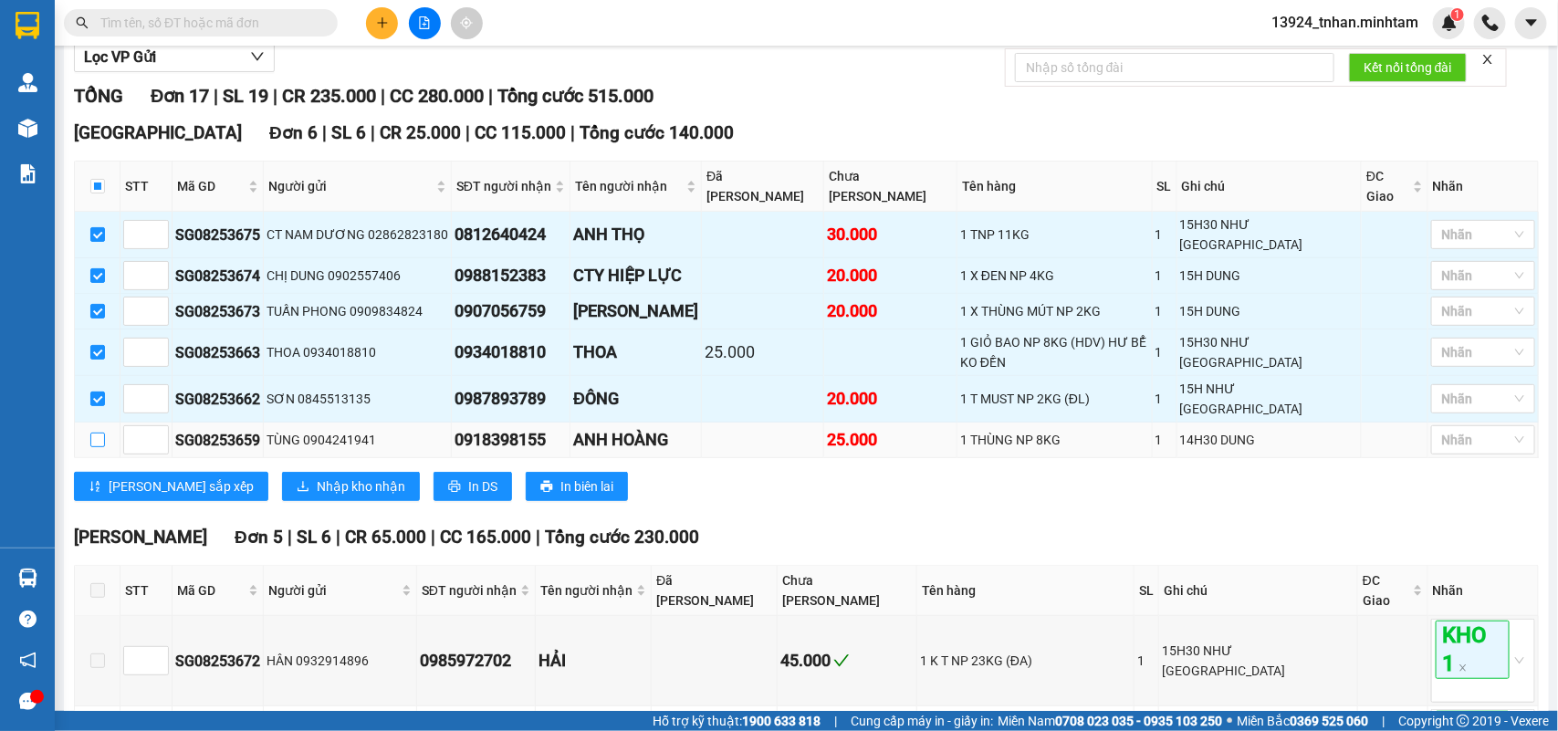
click at [96, 433] on input "checkbox" at bounding box center [97, 440] width 15 height 15
checkbox input "true"
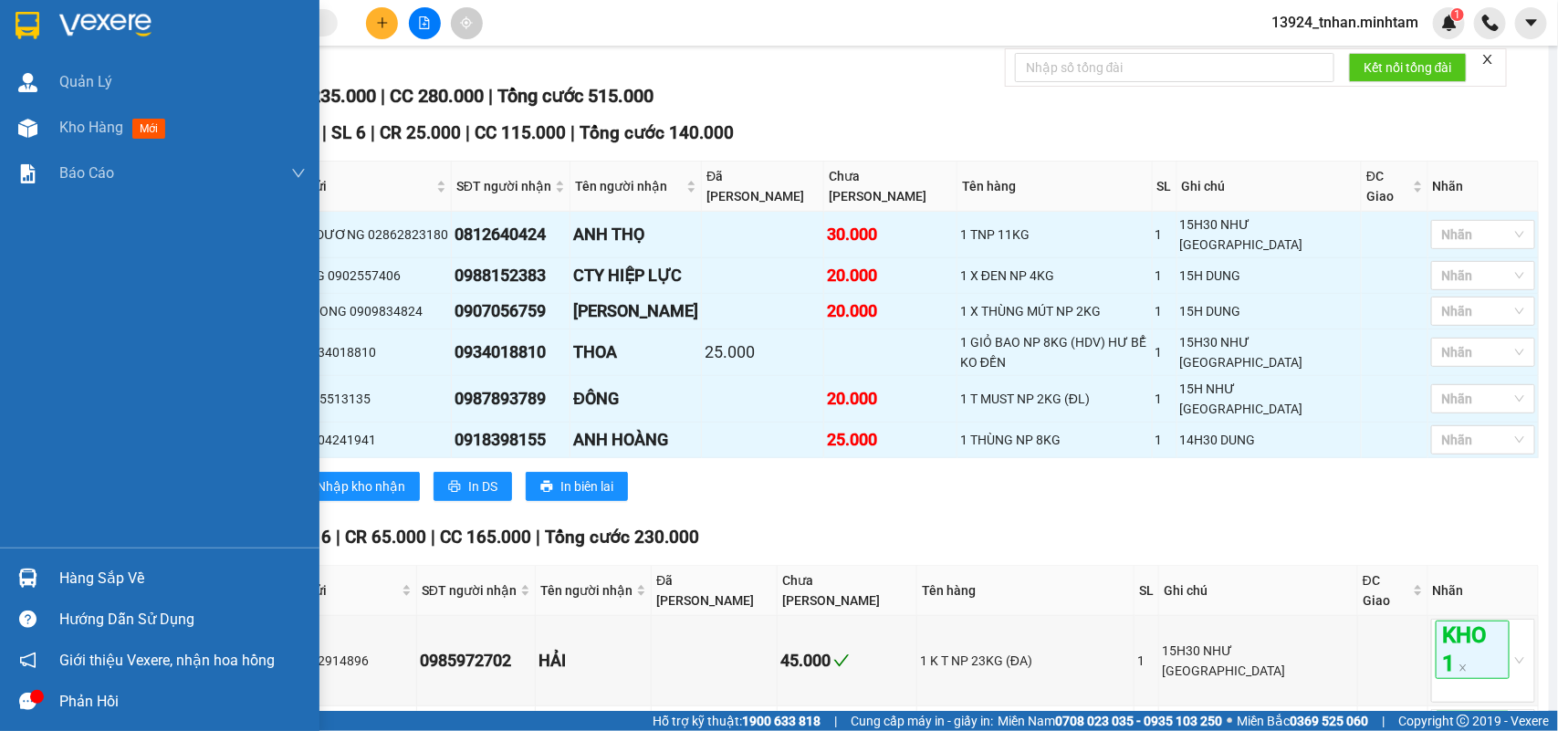
click at [41, 569] on div at bounding box center [28, 578] width 32 height 32
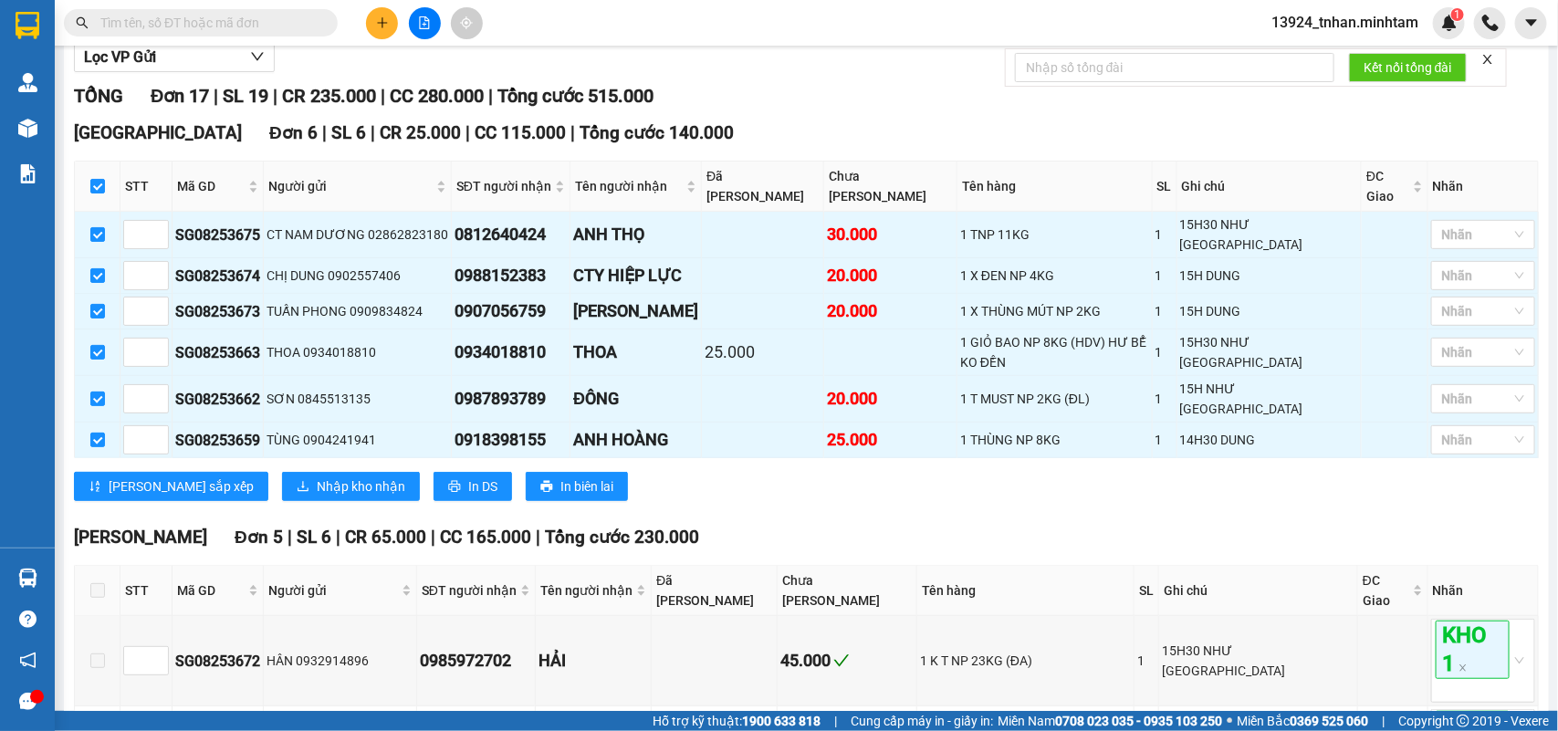
click at [860, 94] on section "Kết quả tìm kiếm ( 77 ) Bộ lọc Thuộc VP này Ngày tạo đơn gần nhất Mã ĐH Trạng t…" at bounding box center [779, 365] width 1558 height 731
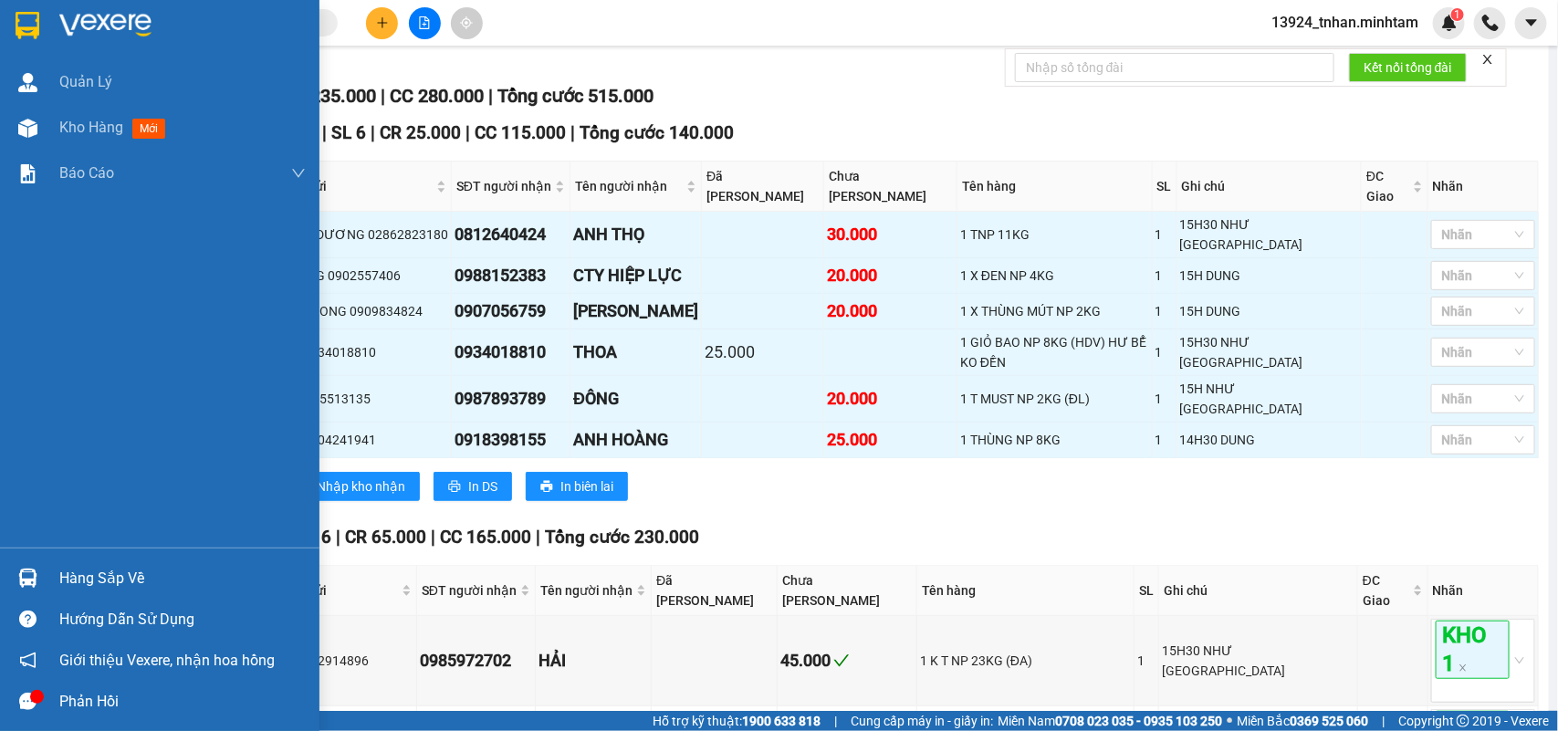
click at [19, 25] on img at bounding box center [28, 25] width 24 height 27
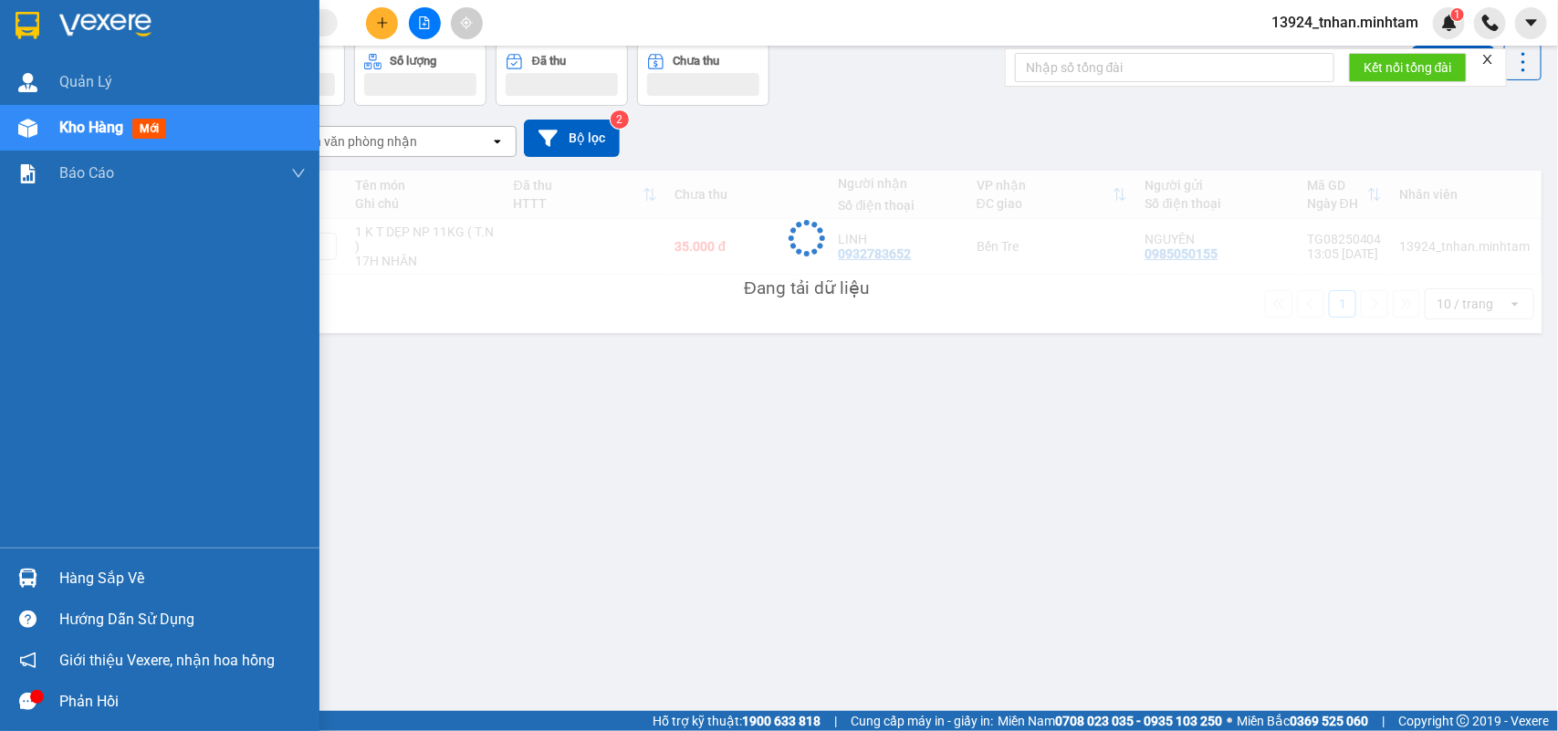
scroll to position [84, 0]
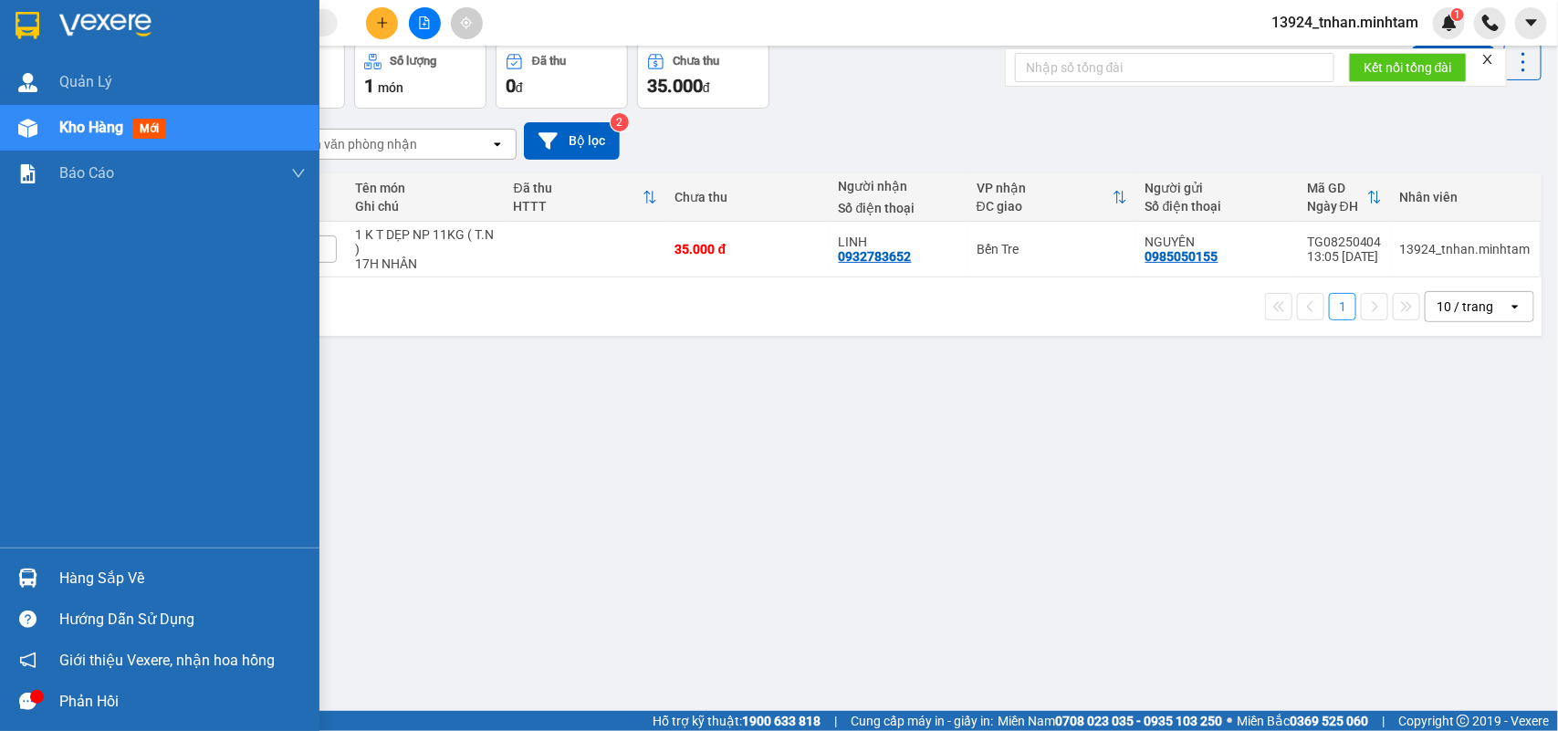
click at [30, 564] on div at bounding box center [28, 578] width 32 height 32
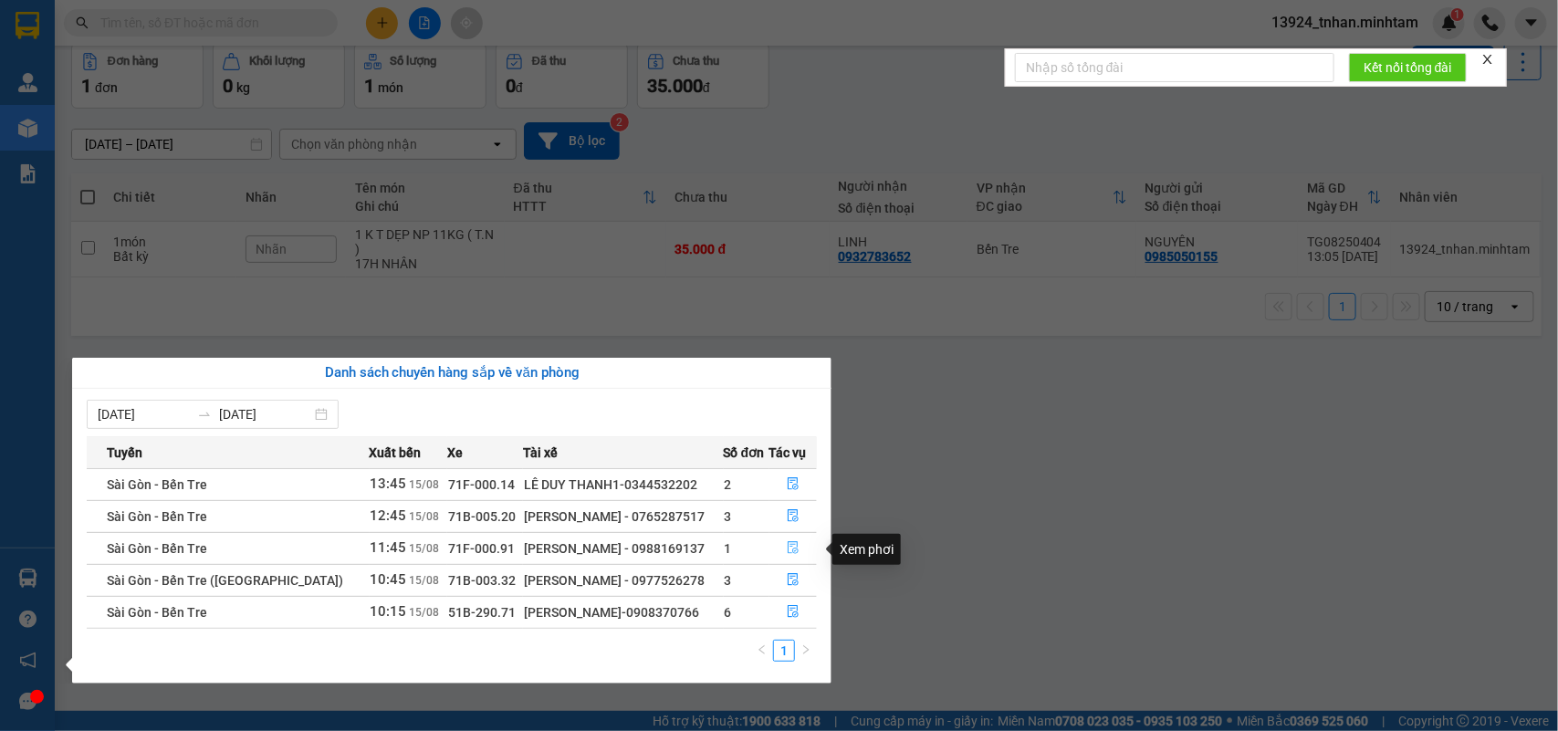
click at [796, 559] on button "button" at bounding box center [794, 548] width 47 height 29
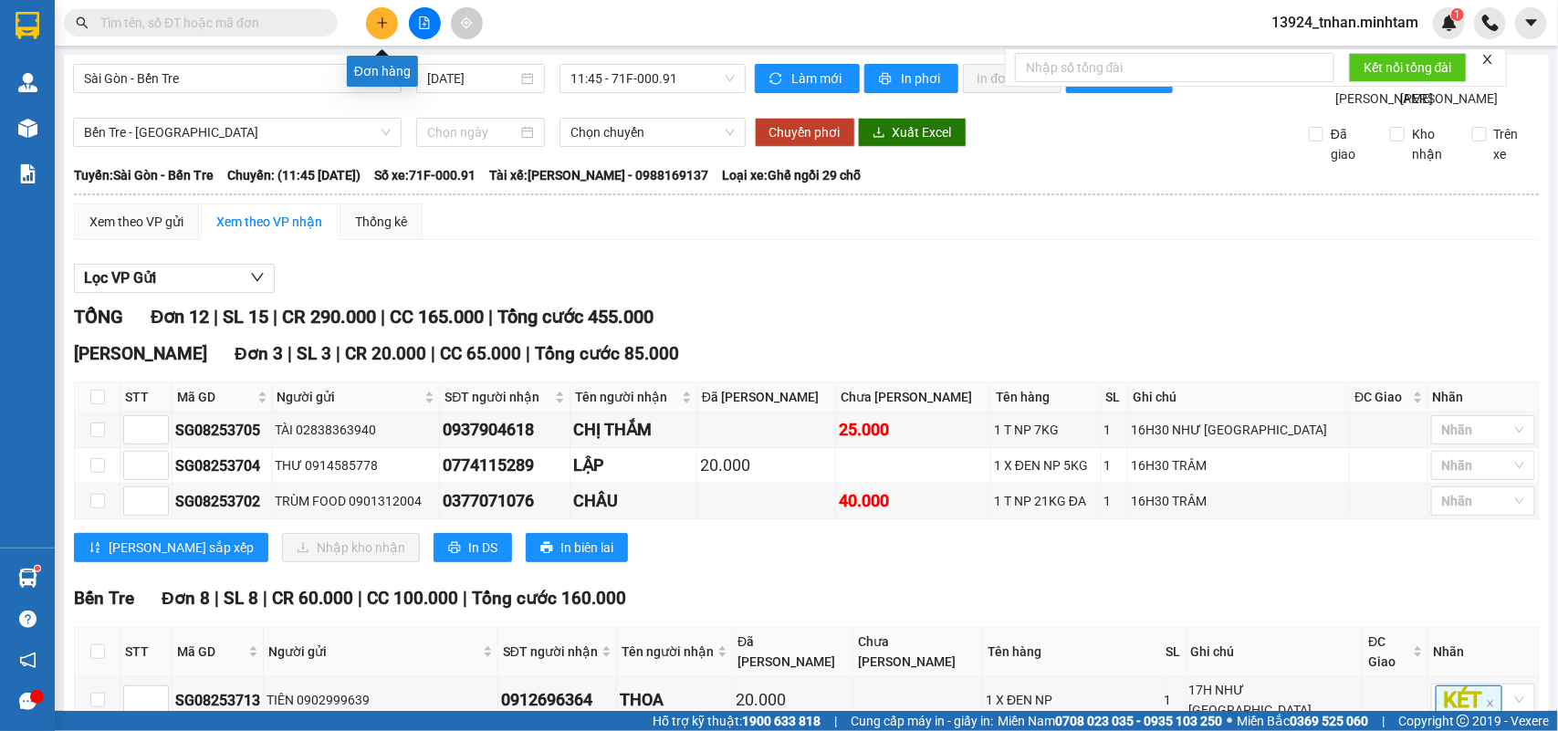
click at [377, 25] on icon "plus" at bounding box center [382, 22] width 13 height 13
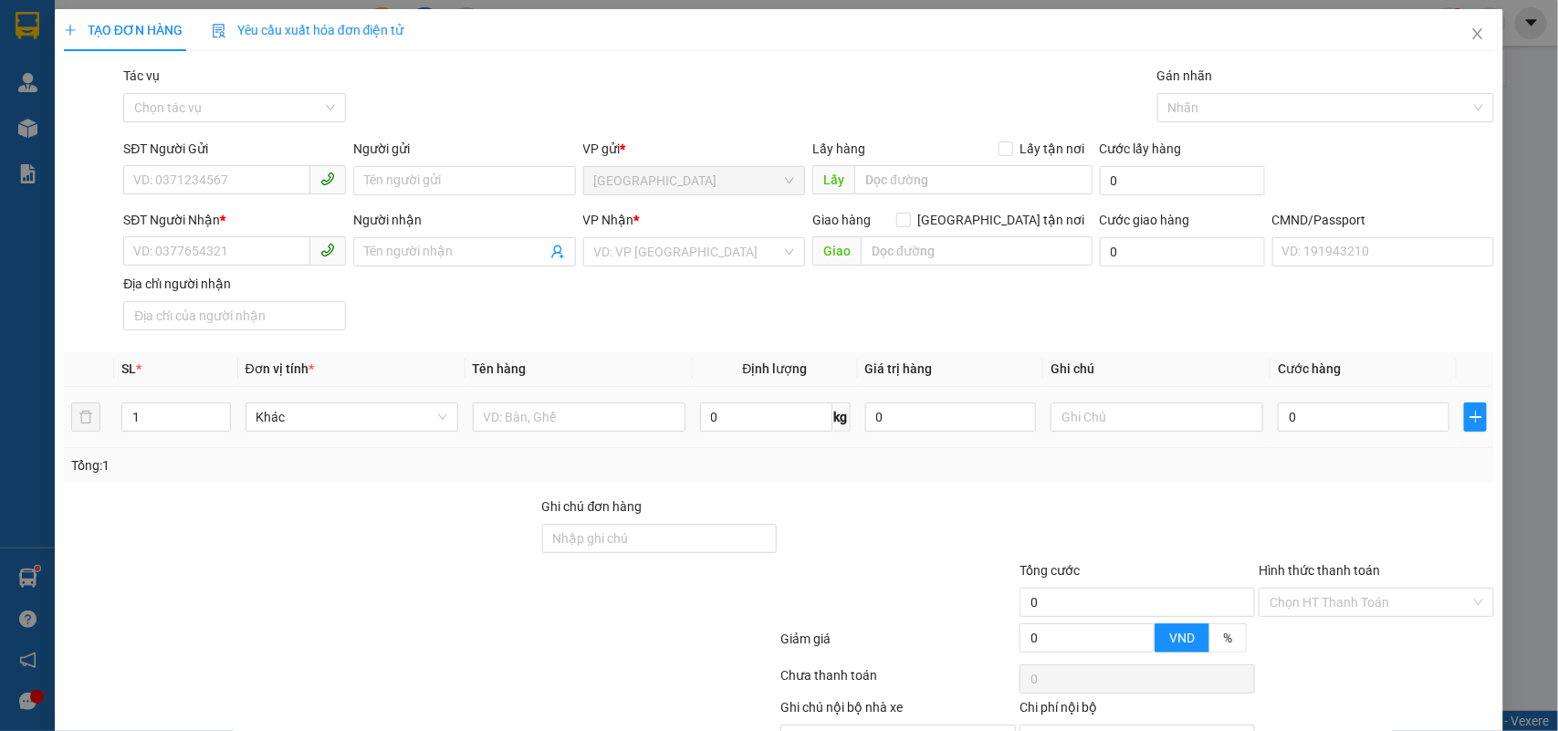
click at [512, 397] on td at bounding box center [579, 417] width 227 height 61
click at [525, 415] on input "text" at bounding box center [579, 417] width 213 height 29
type input "1 T NHẸ NP"
click at [222, 176] on input "SĐT Người Gửi" at bounding box center [216, 179] width 187 height 29
paste input "0907535299"
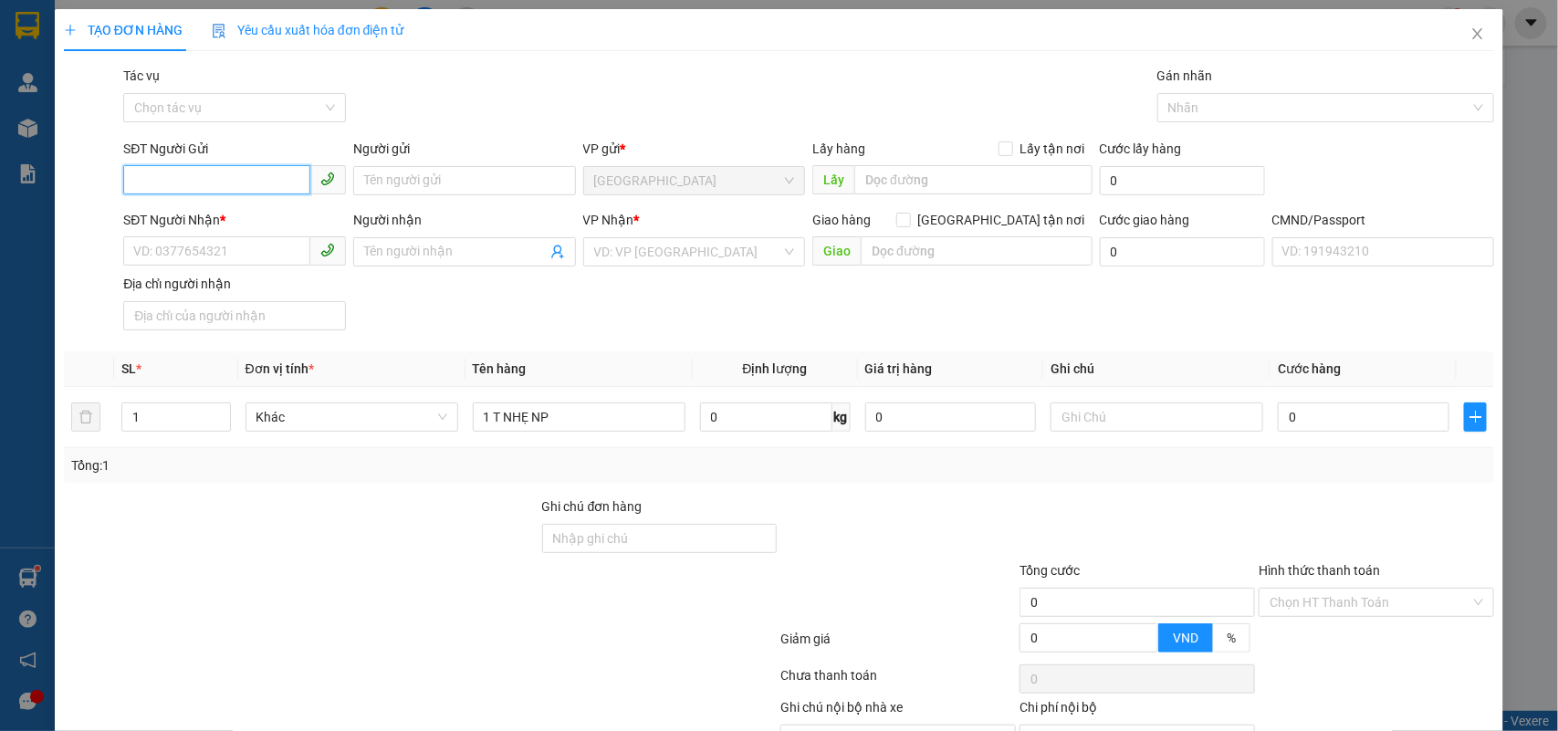
type input "0907535299"
click at [219, 215] on div "0907535299 - DƯƠNG HUY" at bounding box center [232, 218] width 198 height 20
type input "DƯƠNG HUY"
type input "0967666766"
type input "LINH MOCA KHTT"
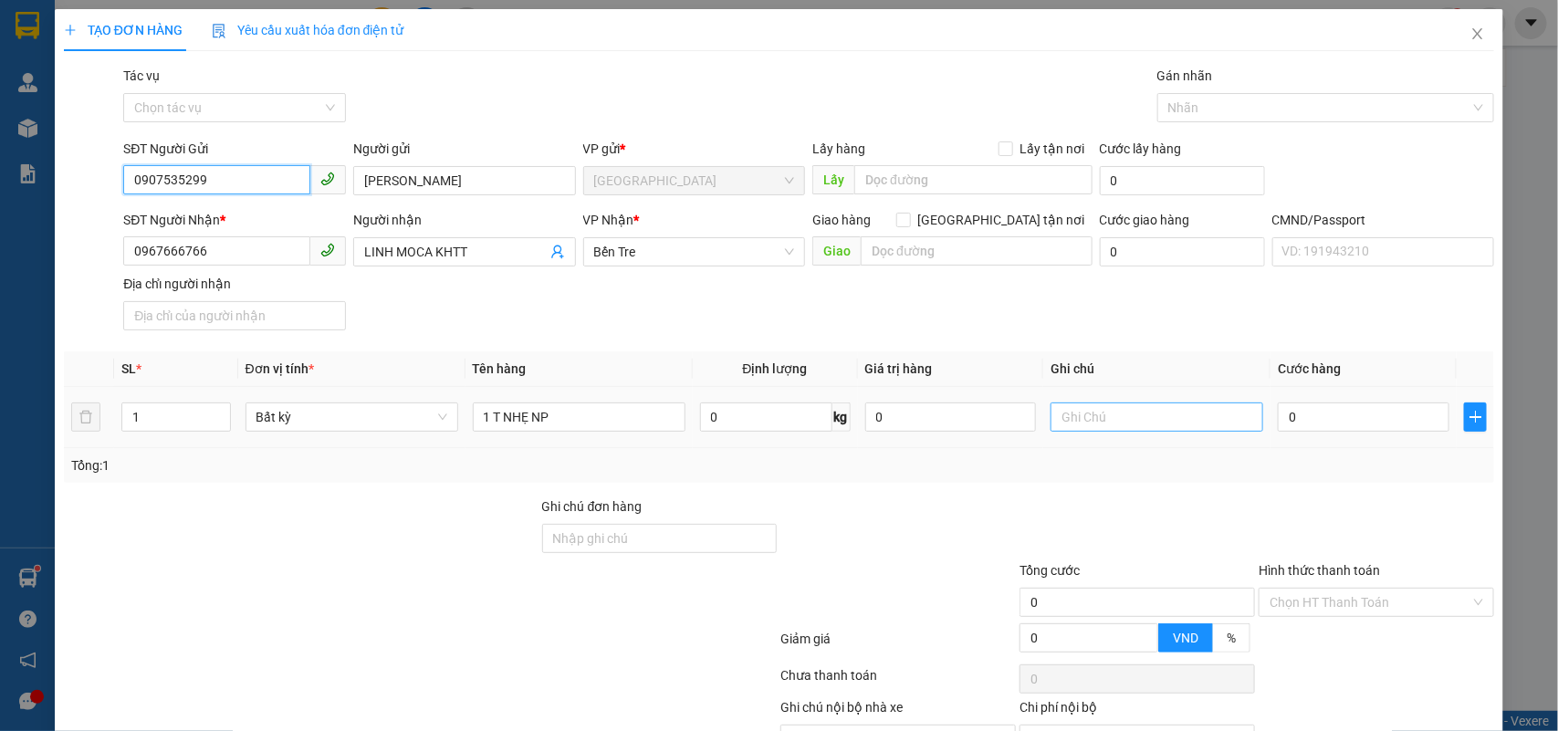
type input "0907535299"
click at [1123, 427] on input "text" at bounding box center [1157, 417] width 213 height 29
type input "HẸN 16H NHÂN"
click at [1279, 420] on input "0" at bounding box center [1364, 417] width 172 height 29
type input "2"
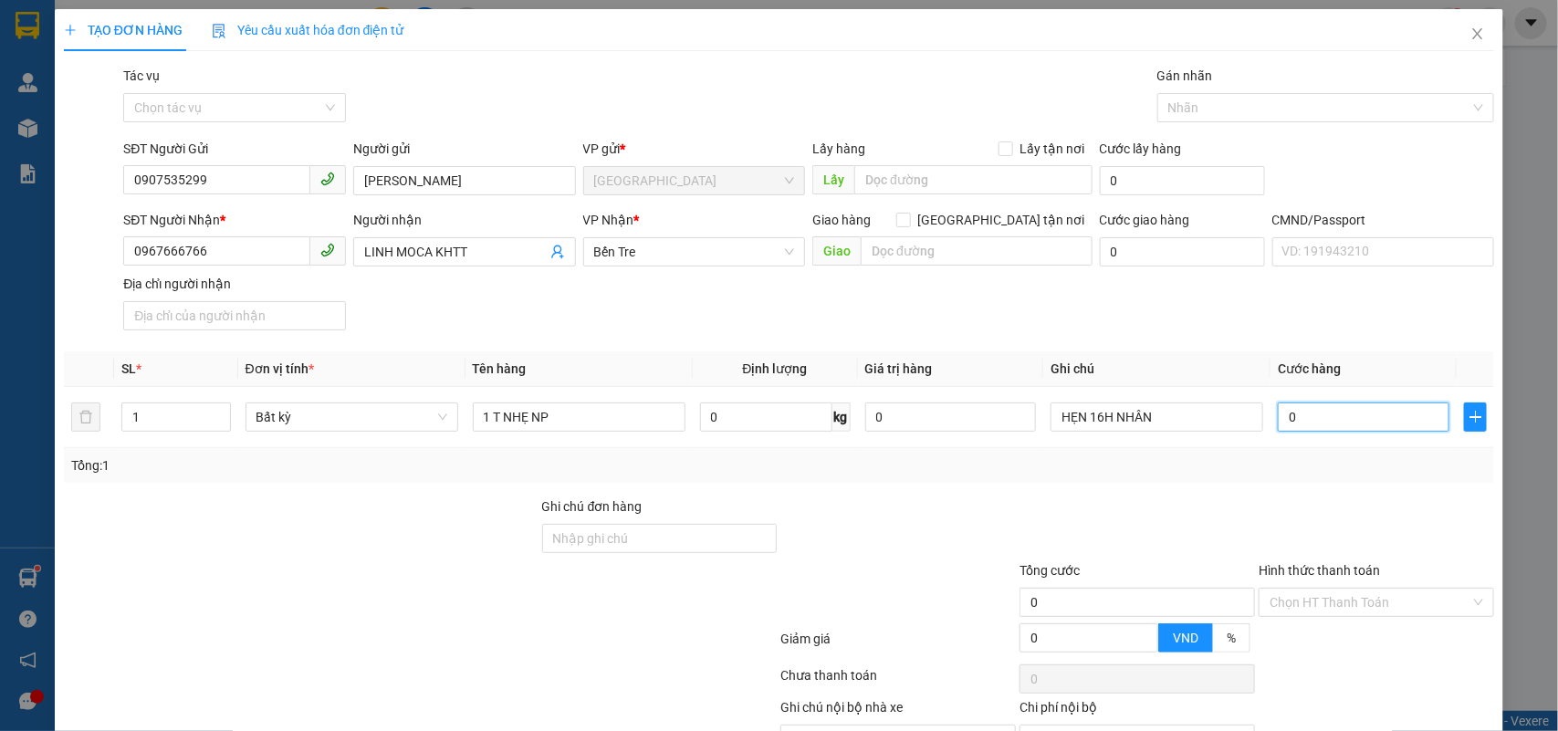
type input "2"
type input "20"
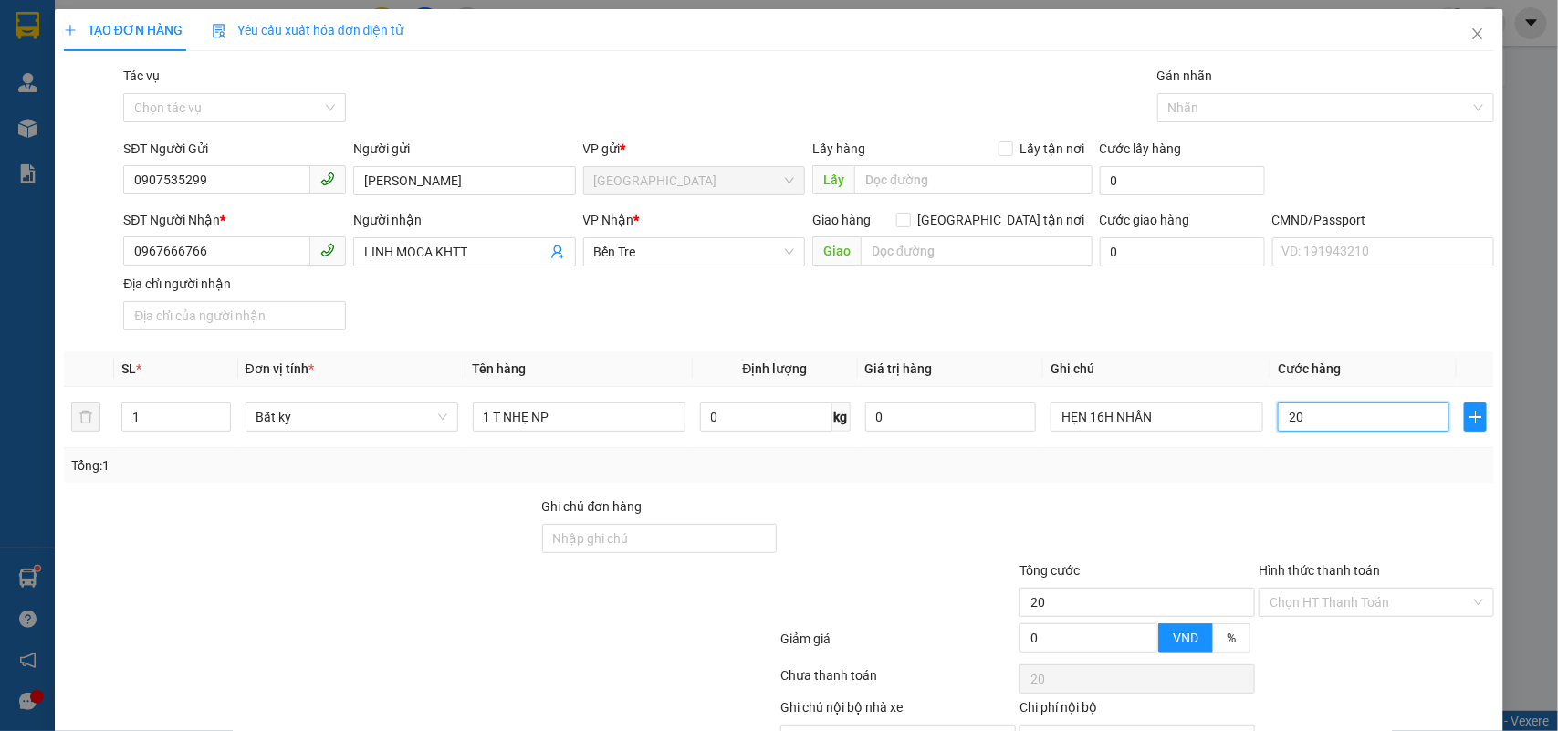
scroll to position [103, 0]
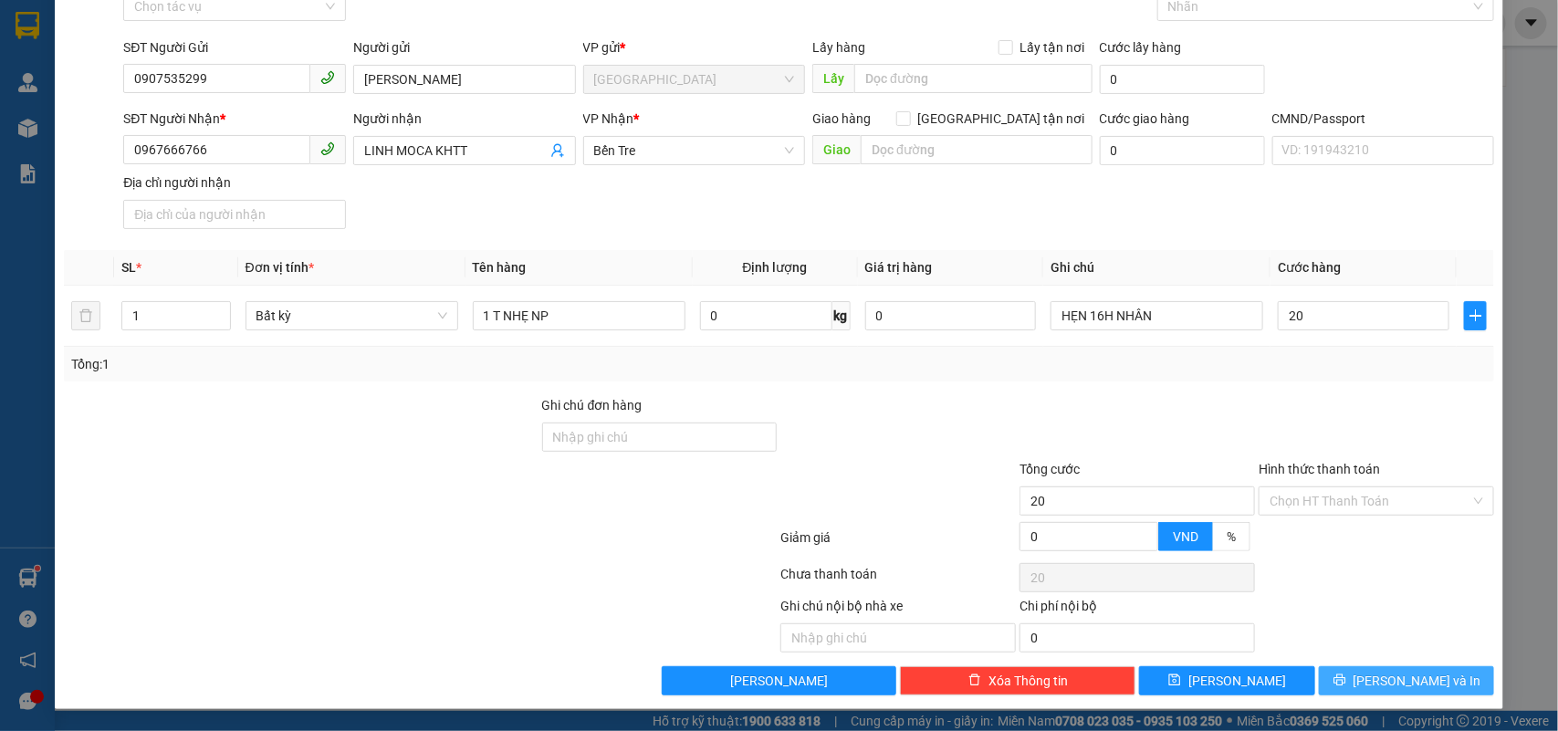
type input "20.000"
click at [1422, 692] on button "[PERSON_NAME] và In" at bounding box center [1406, 680] width 175 height 29
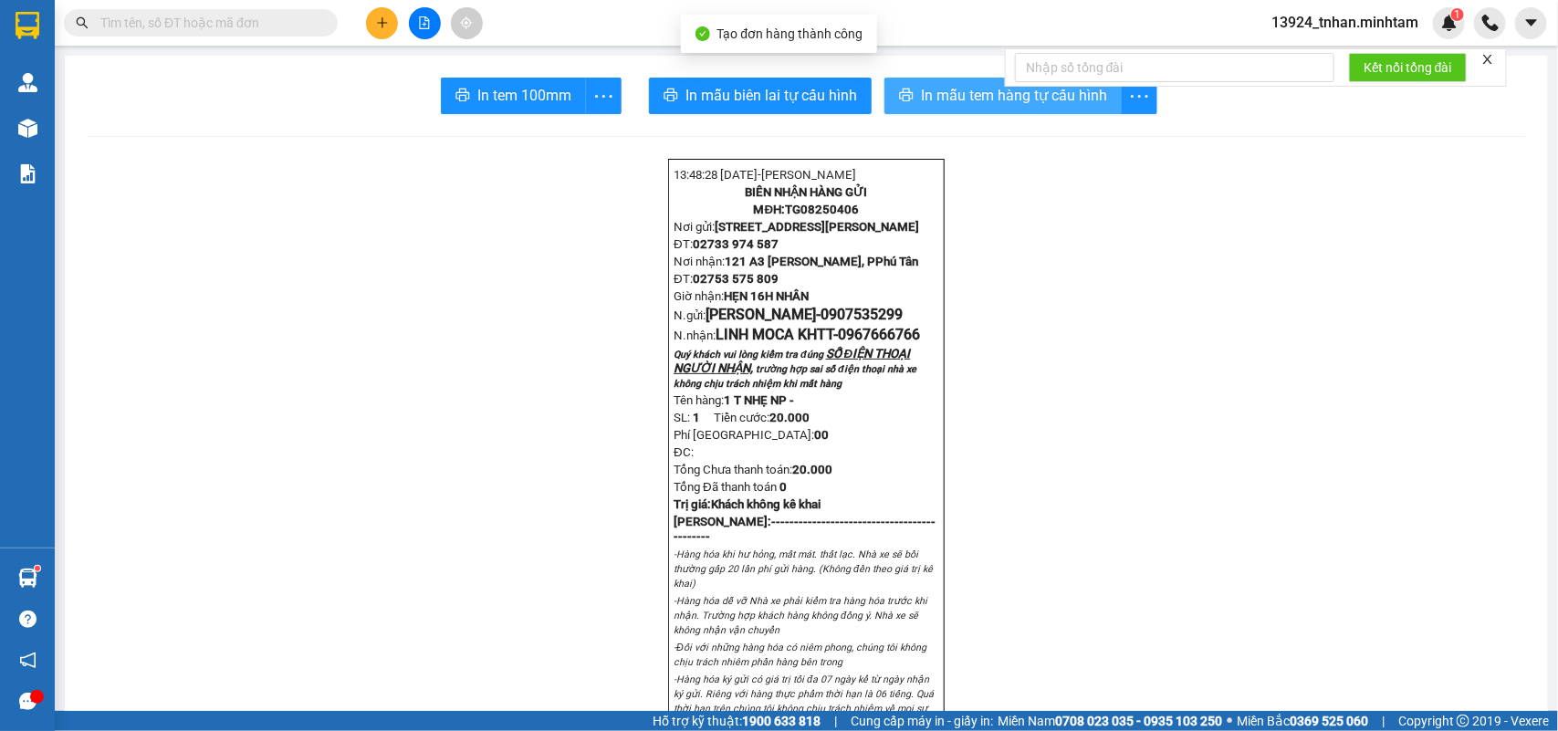
click at [989, 88] on span "In mẫu tem hàng tự cấu hình" at bounding box center [1014, 95] width 186 height 23
click at [499, 83] on button "In tem 100mm" at bounding box center [513, 96] width 145 height 37
click at [267, 14] on input "text" at bounding box center [207, 23] width 215 height 20
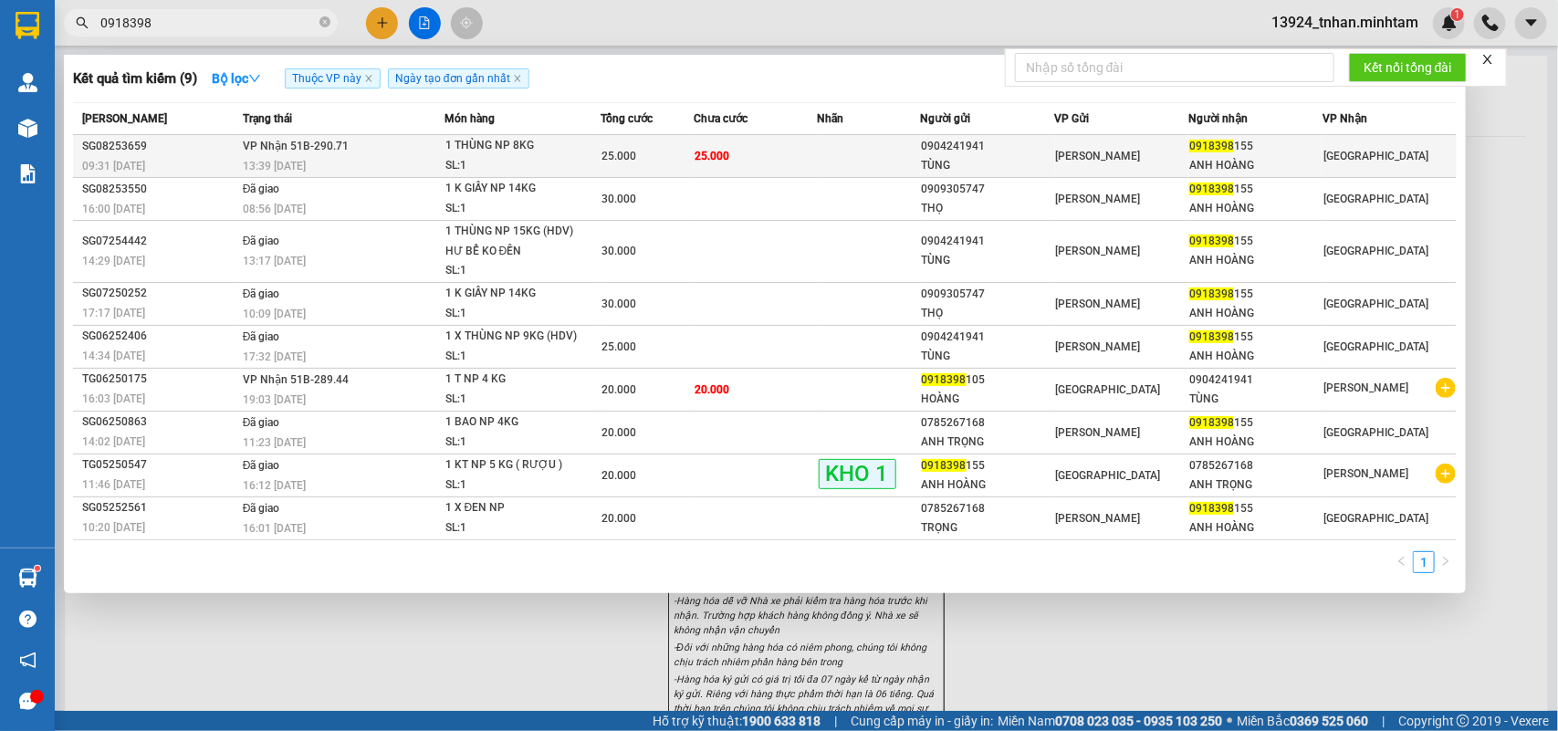
type input "0918398"
click at [1155, 152] on div "[PERSON_NAME]" at bounding box center [1122, 156] width 132 height 20
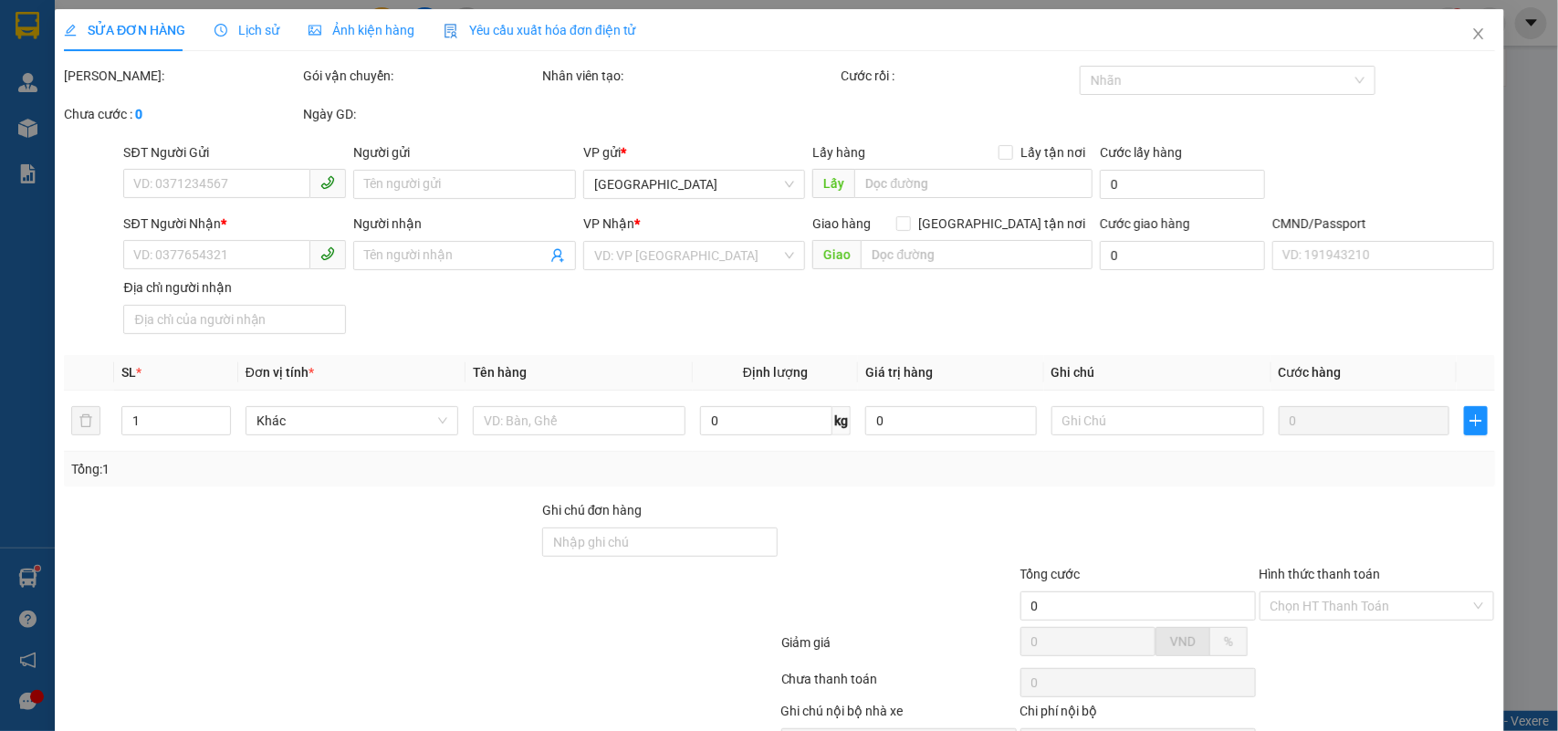
type input "0904241941"
type input "TÙNG"
type input "0918398155"
type input "ANH HOÀNG"
type input "25.000"
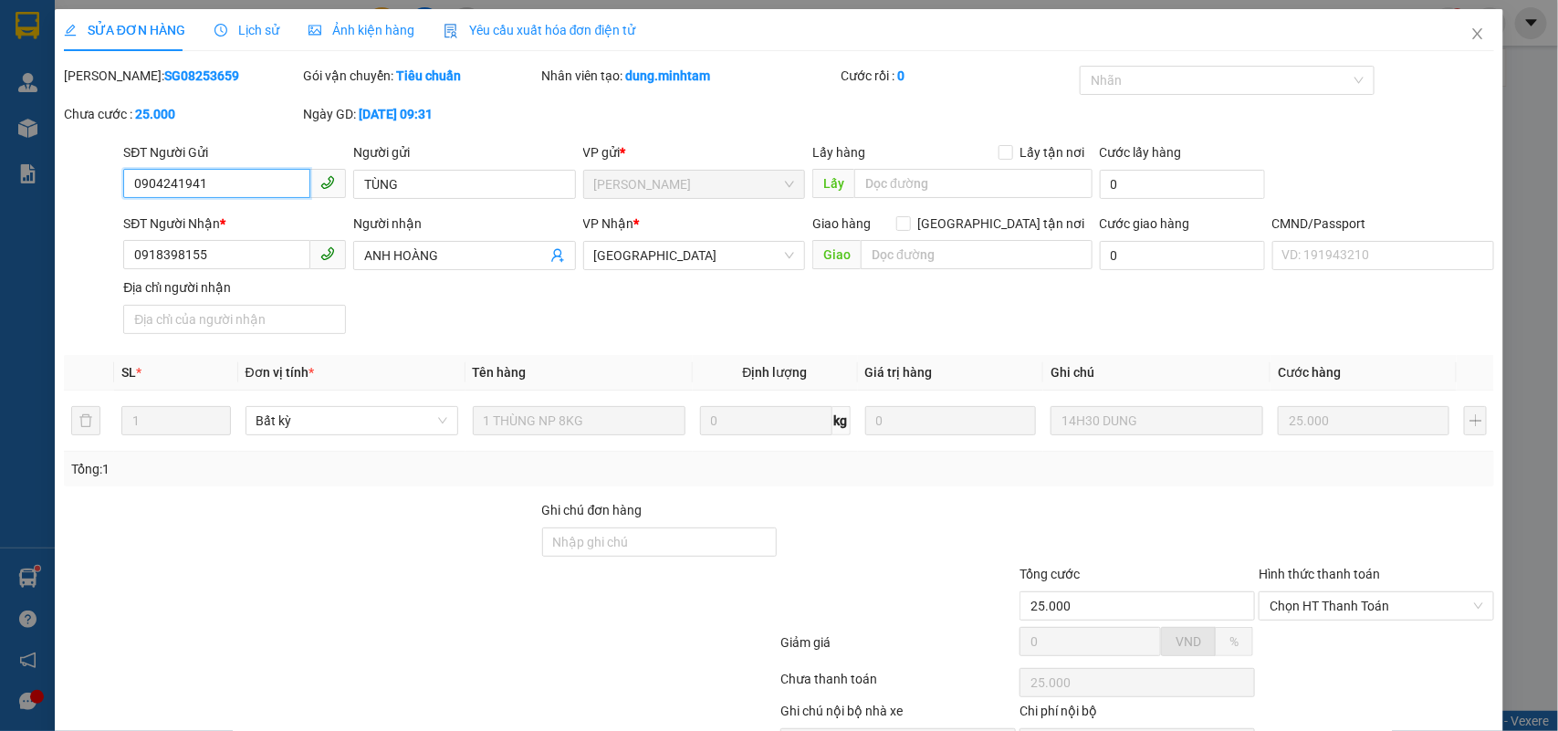
scroll to position [107, 0]
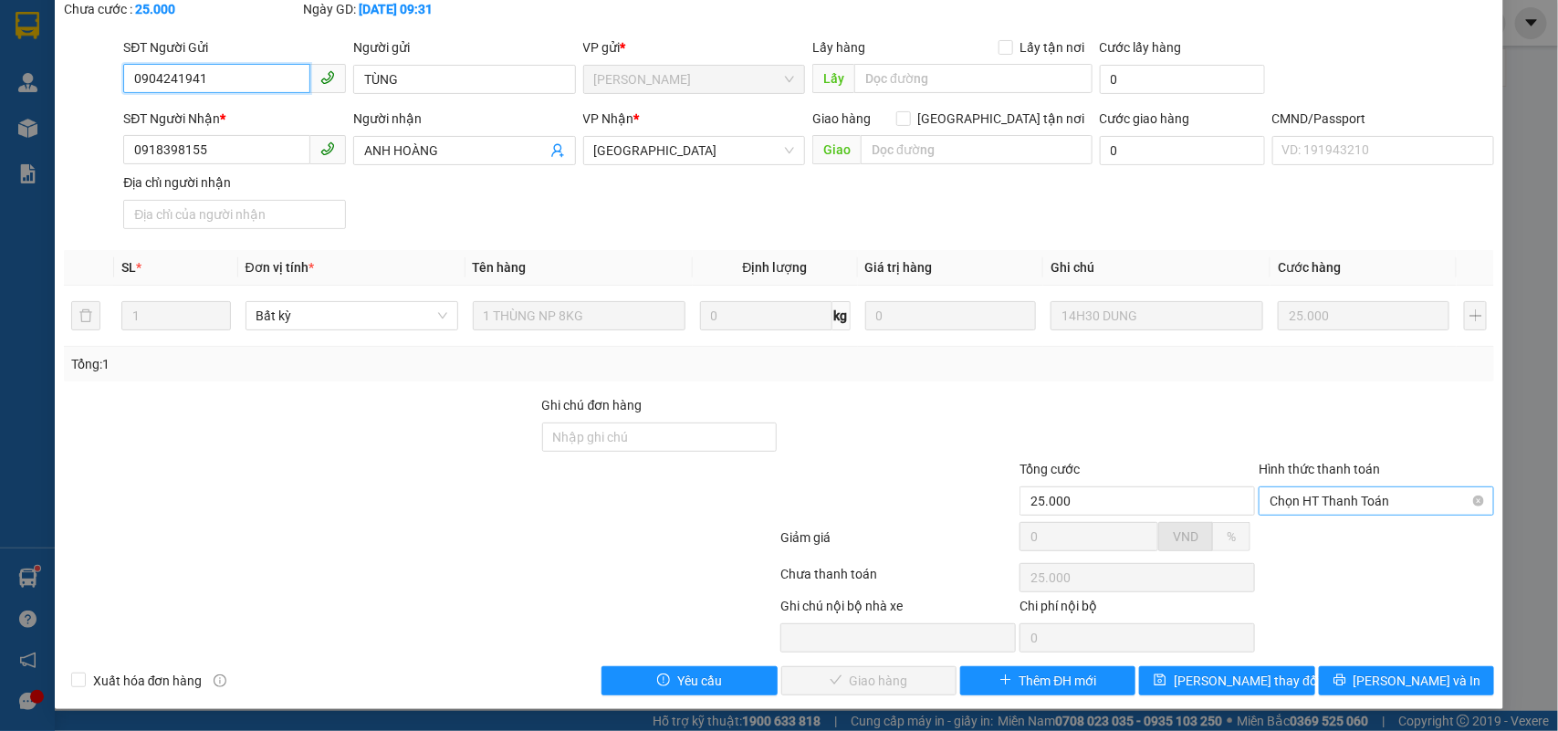
click at [1379, 502] on span "Chọn HT Thanh Toán" at bounding box center [1377, 501] width 214 height 27
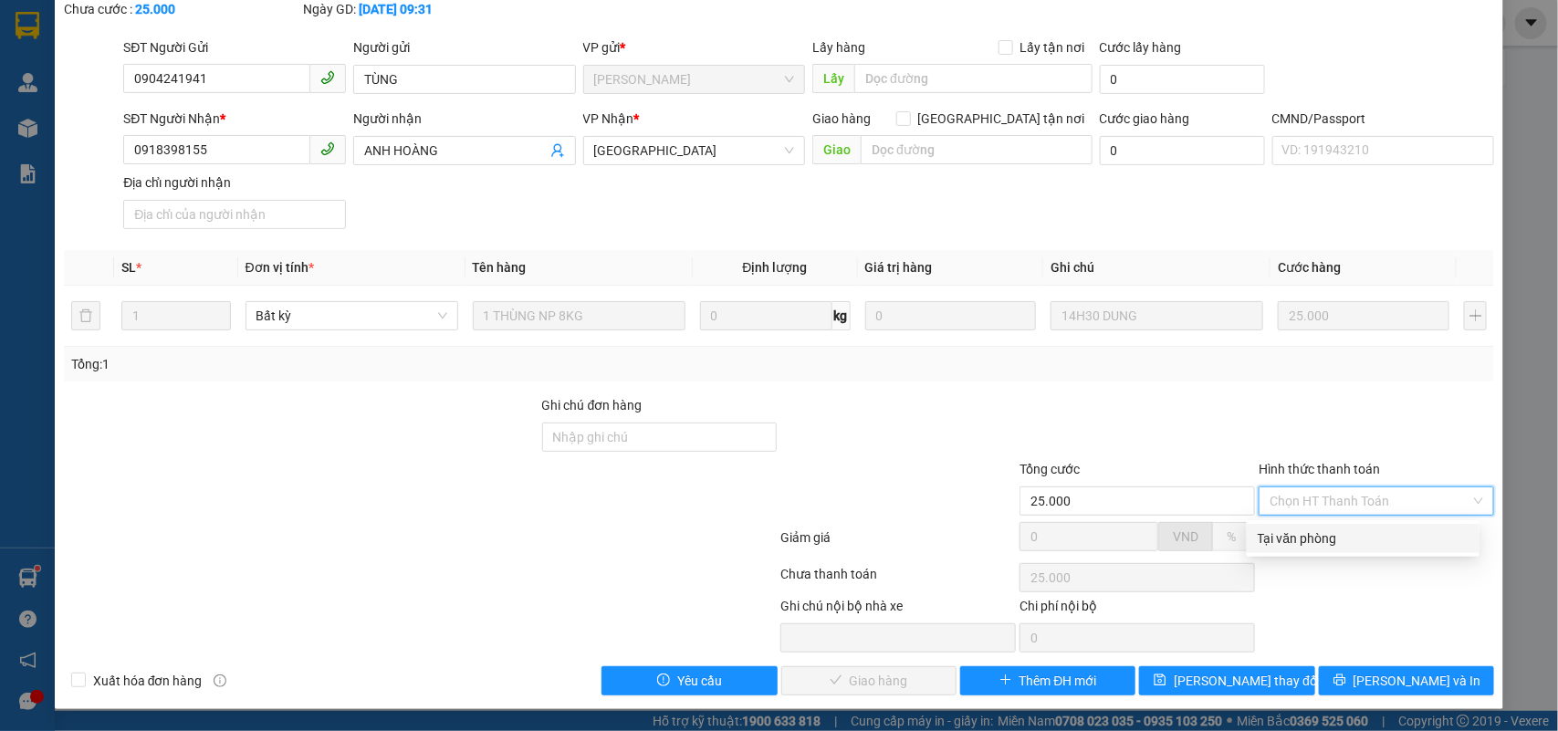
click at [1334, 545] on div "Tại văn phòng" at bounding box center [1363, 539] width 211 height 20
type input "0"
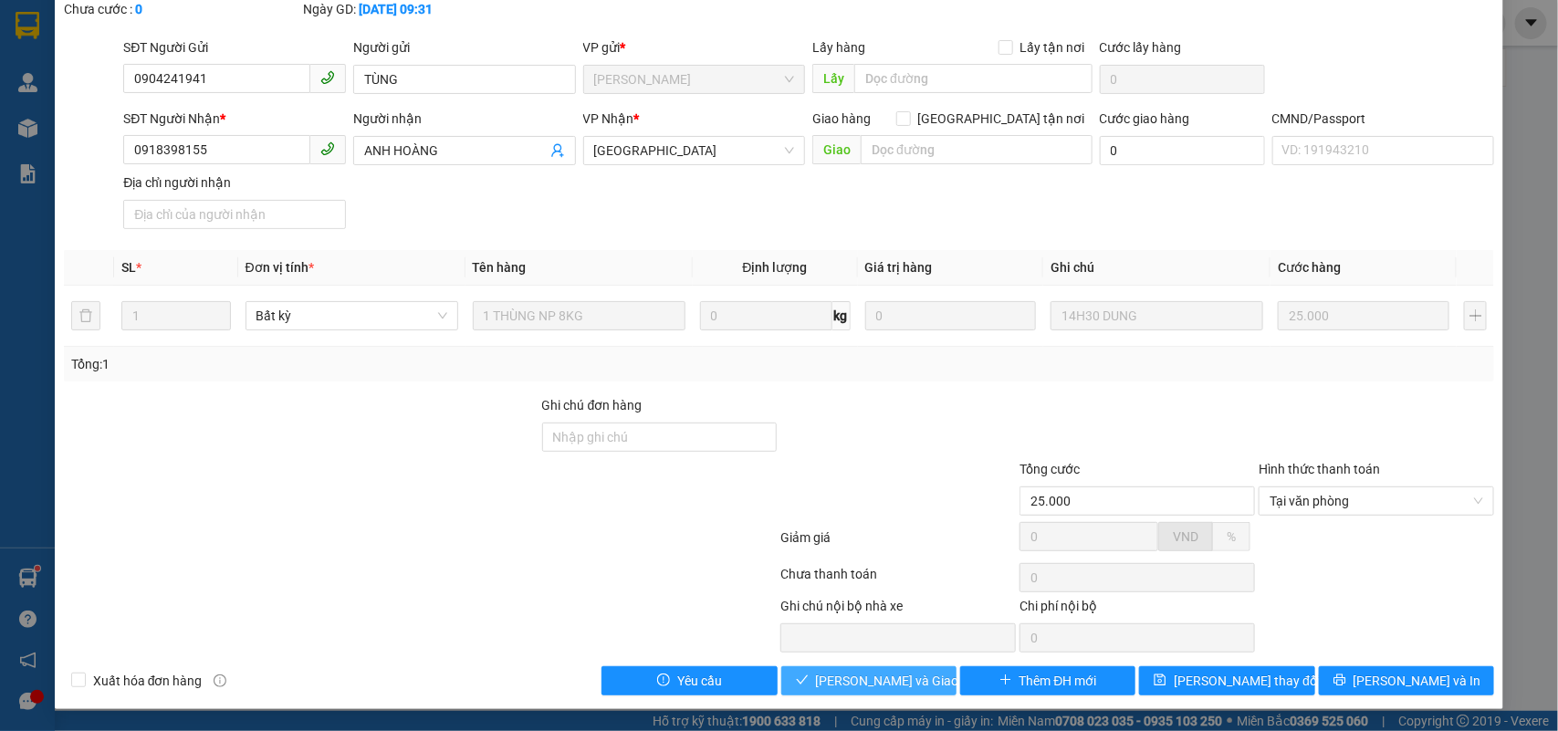
click at [865, 677] on span "Lưu và Giao hàng" at bounding box center [903, 681] width 175 height 20
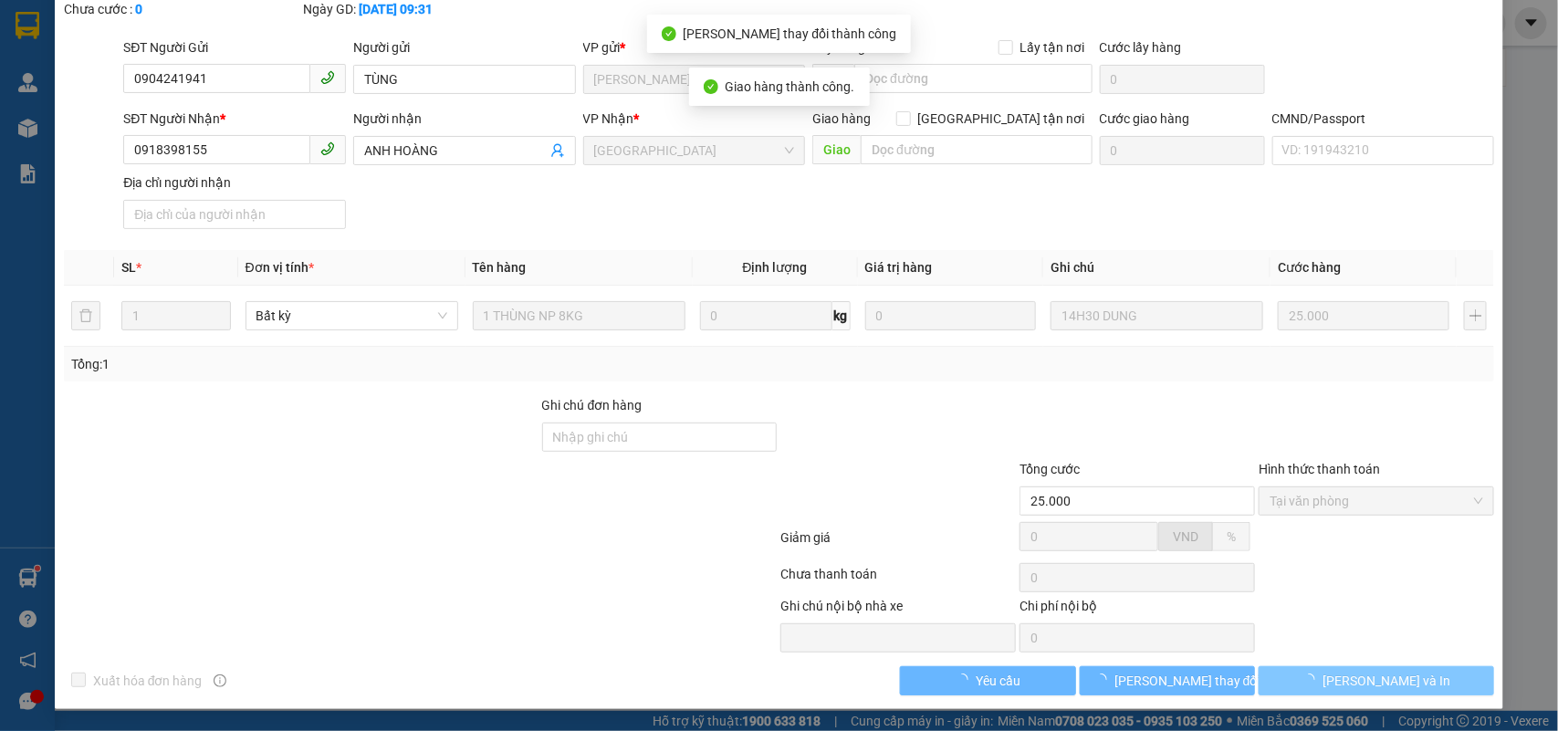
click at [1372, 687] on span "[PERSON_NAME] và In" at bounding box center [1387, 681] width 128 height 20
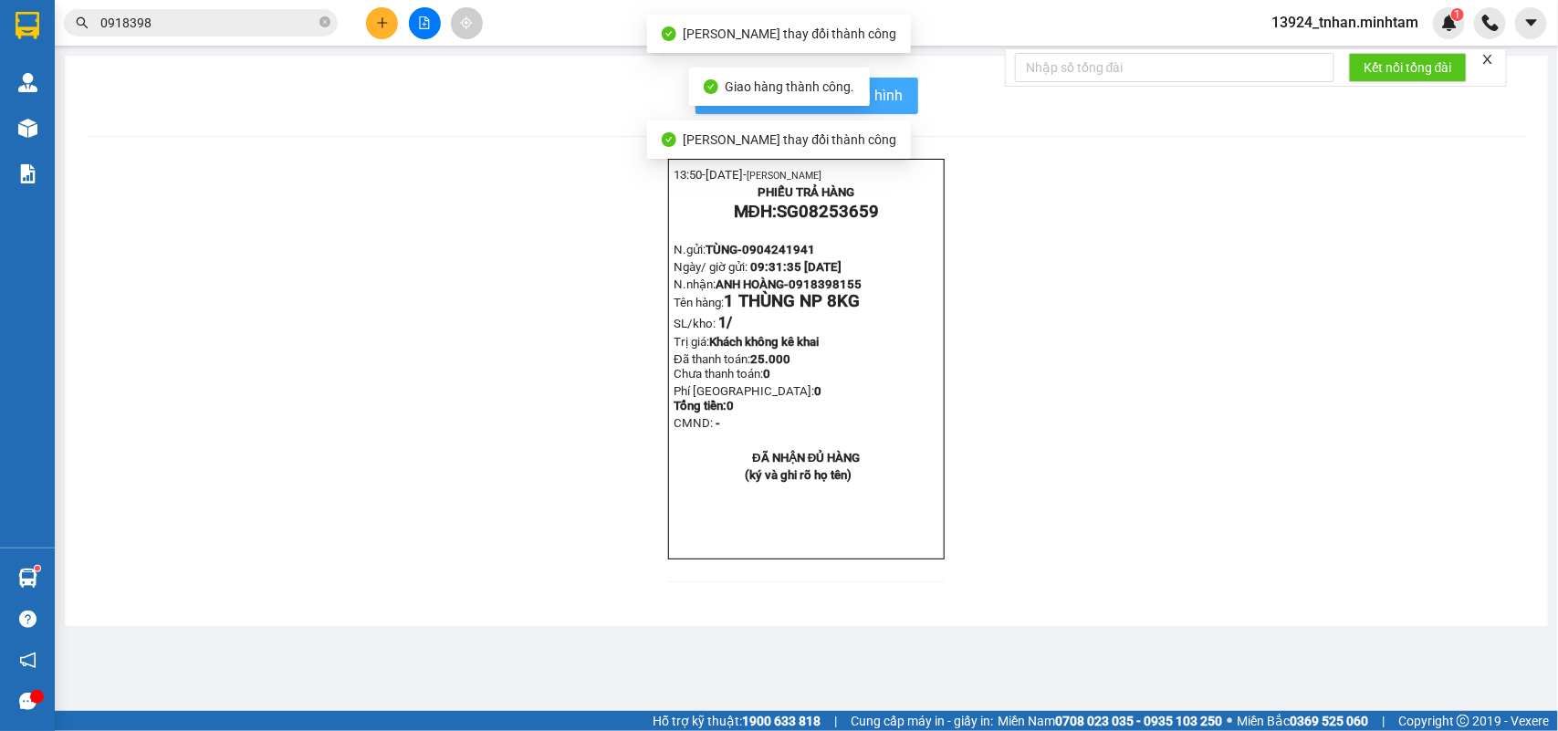
click at [879, 105] on span "In mẫu biên lai tự cấu hình" at bounding box center [818, 95] width 172 height 23
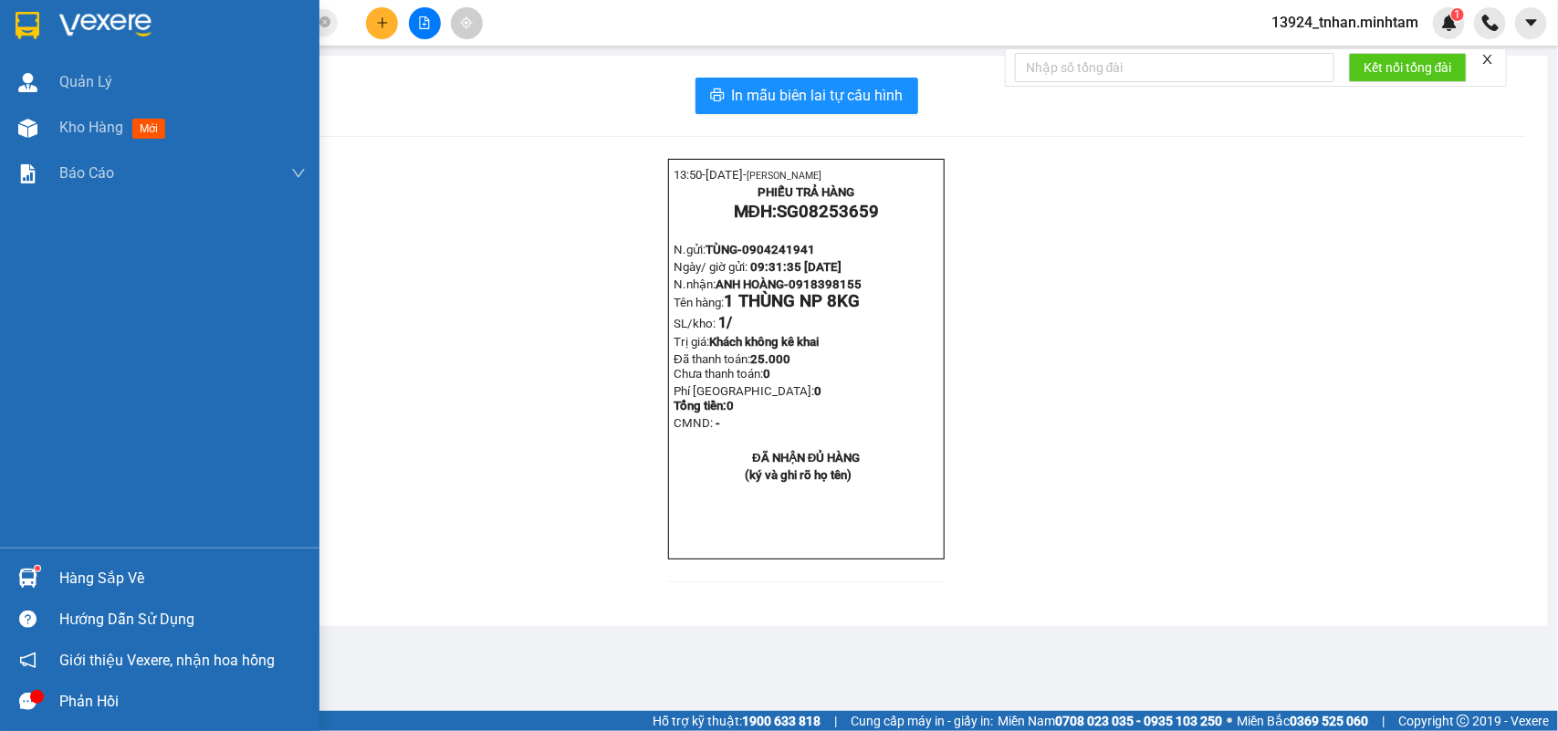
click at [28, 572] on img at bounding box center [27, 578] width 19 height 19
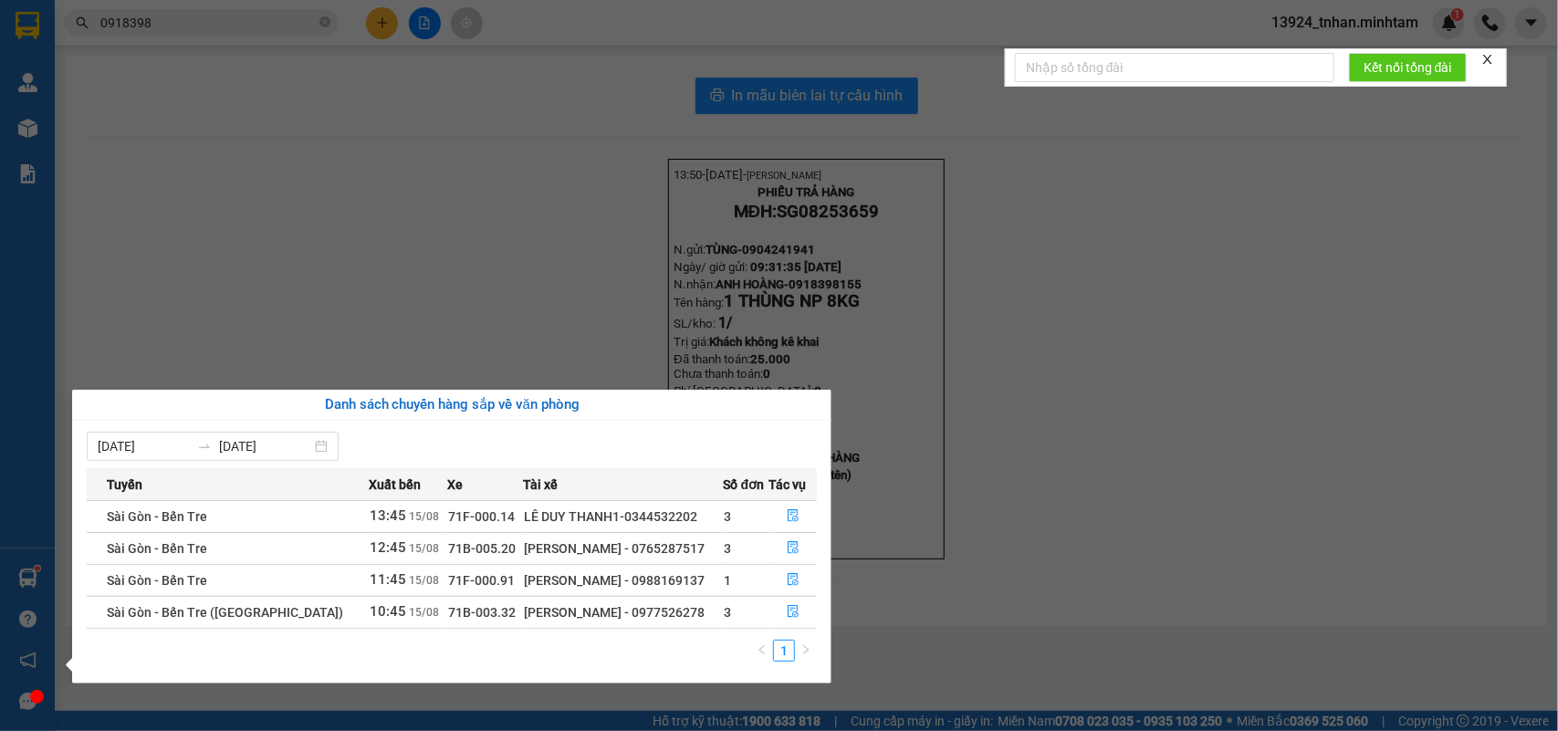
click at [321, 20] on section "Kết quả tìm kiếm ( 9 ) Bộ lọc Thuộc VP này Ngày tạo đơn gần nhất Mã ĐH Trạng th…" at bounding box center [779, 365] width 1558 height 731
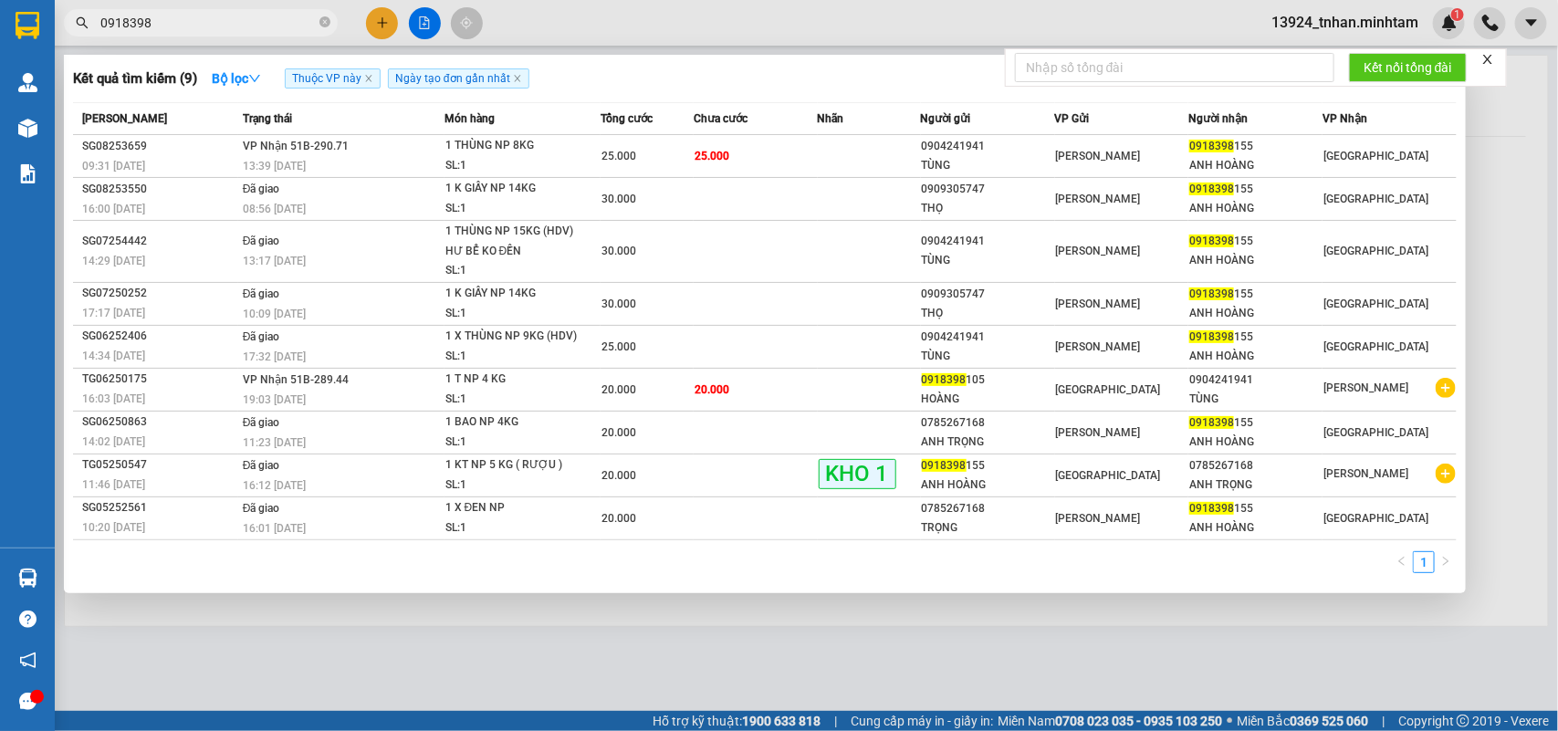
click at [321, 20] on icon "close-circle" at bounding box center [325, 21] width 11 height 11
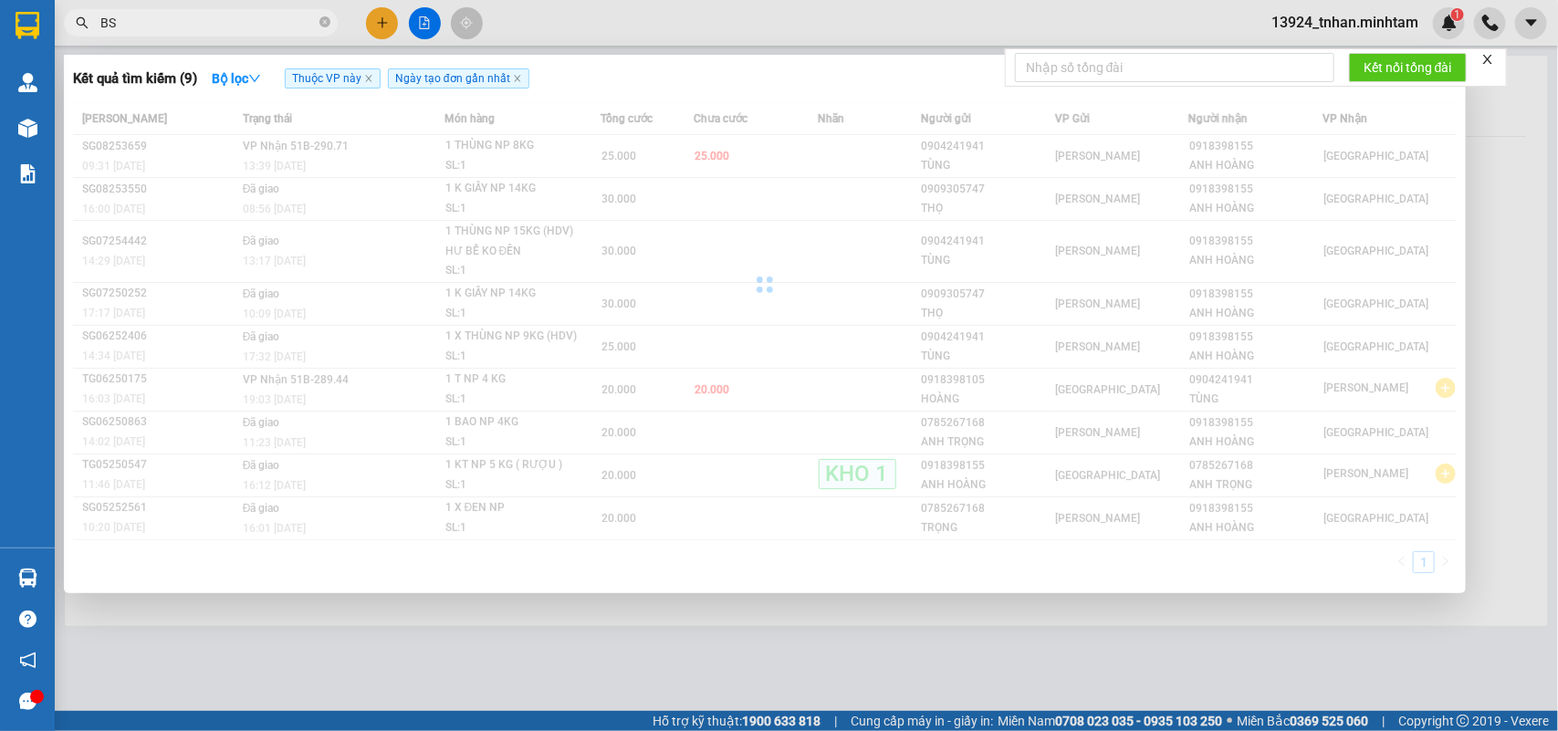
type input "B"
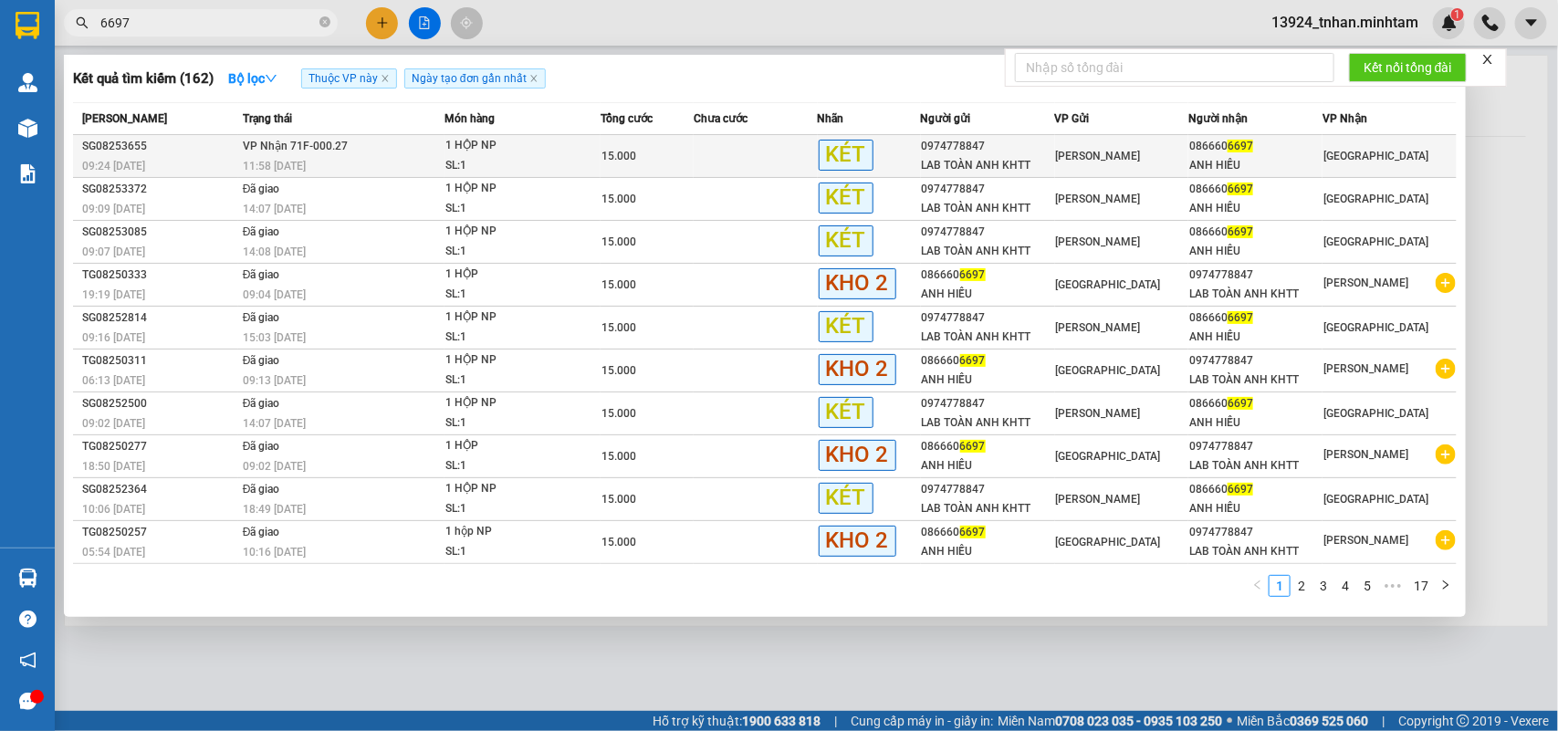
type input "6697"
click at [441, 148] on td "VP Nhận 71F-000.27 11:58 - 15/08" at bounding box center [341, 156] width 206 height 43
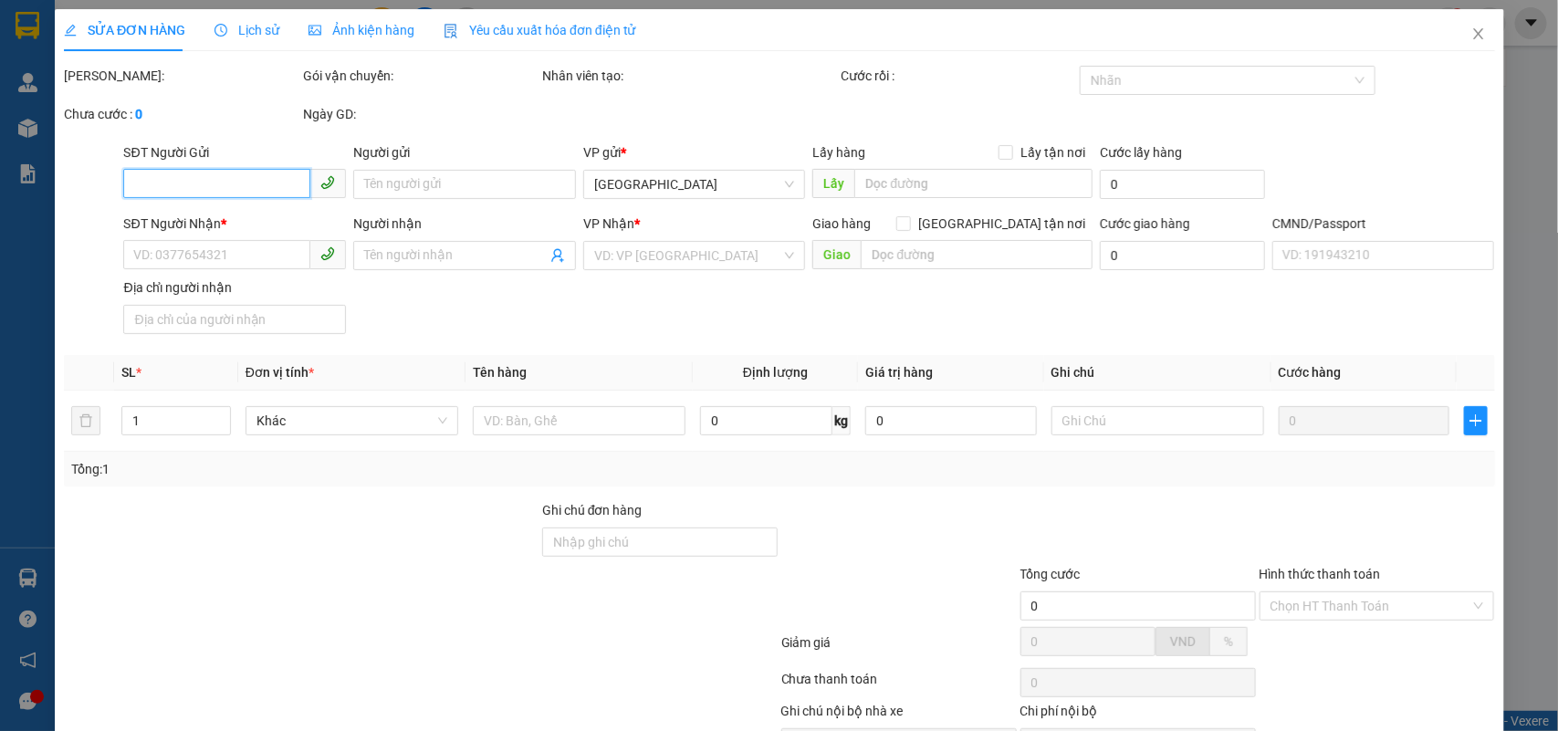
type input "0974778847"
type input "LAB TOÀN ANH KHTT"
type input "0866606697"
type input "ANH HIẾU"
type input "15.000"
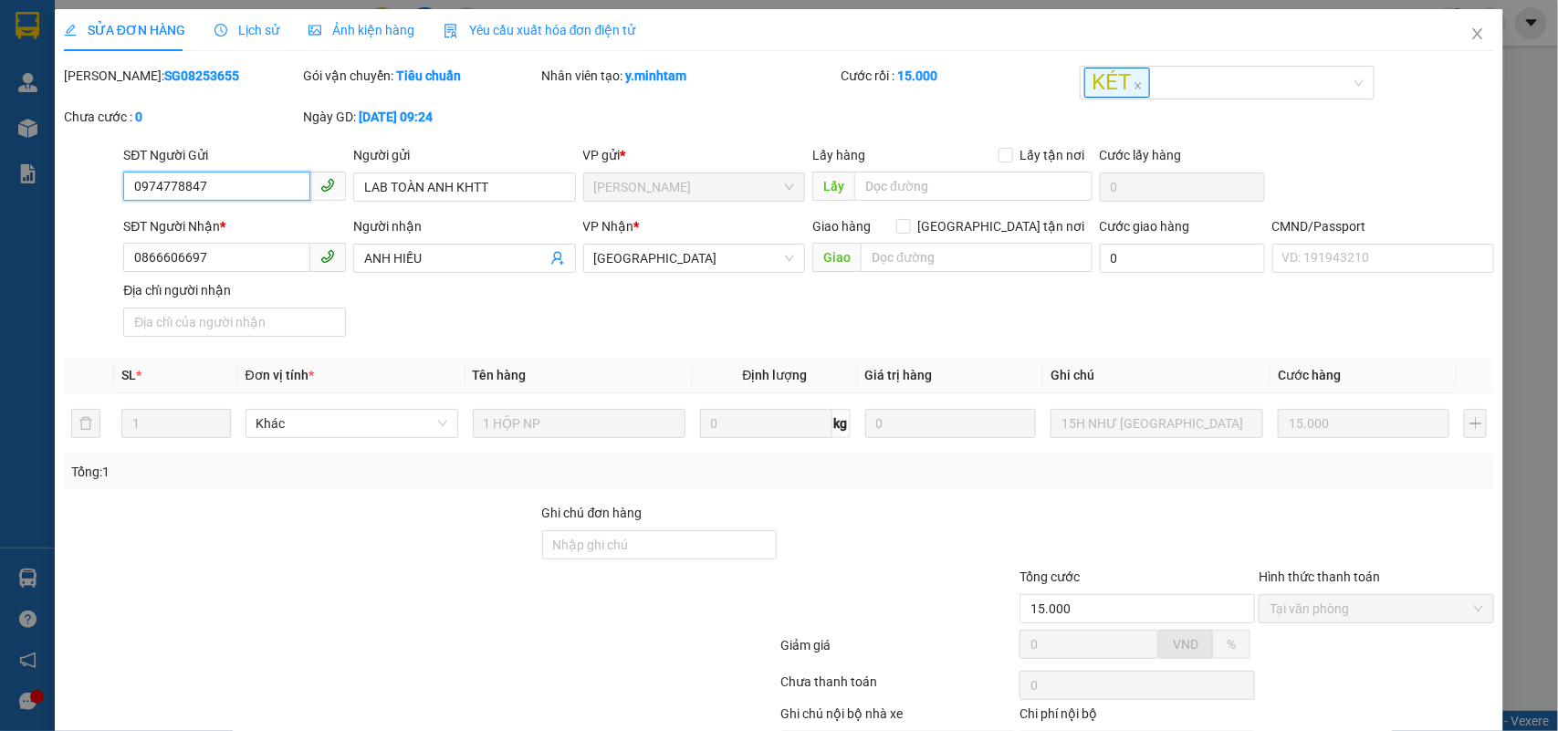
scroll to position [107, 0]
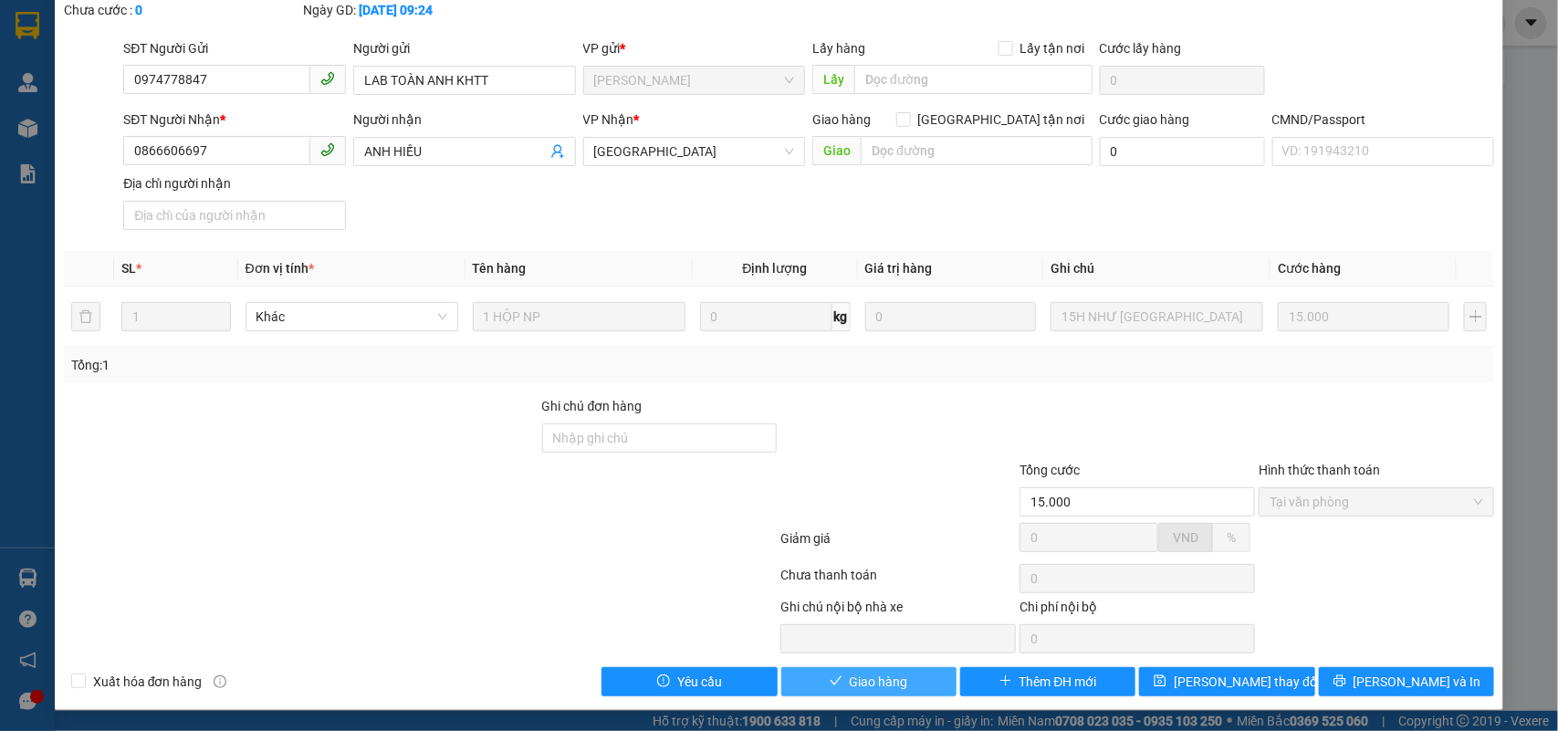
click at [858, 692] on span "Giao hàng" at bounding box center [879, 682] width 58 height 20
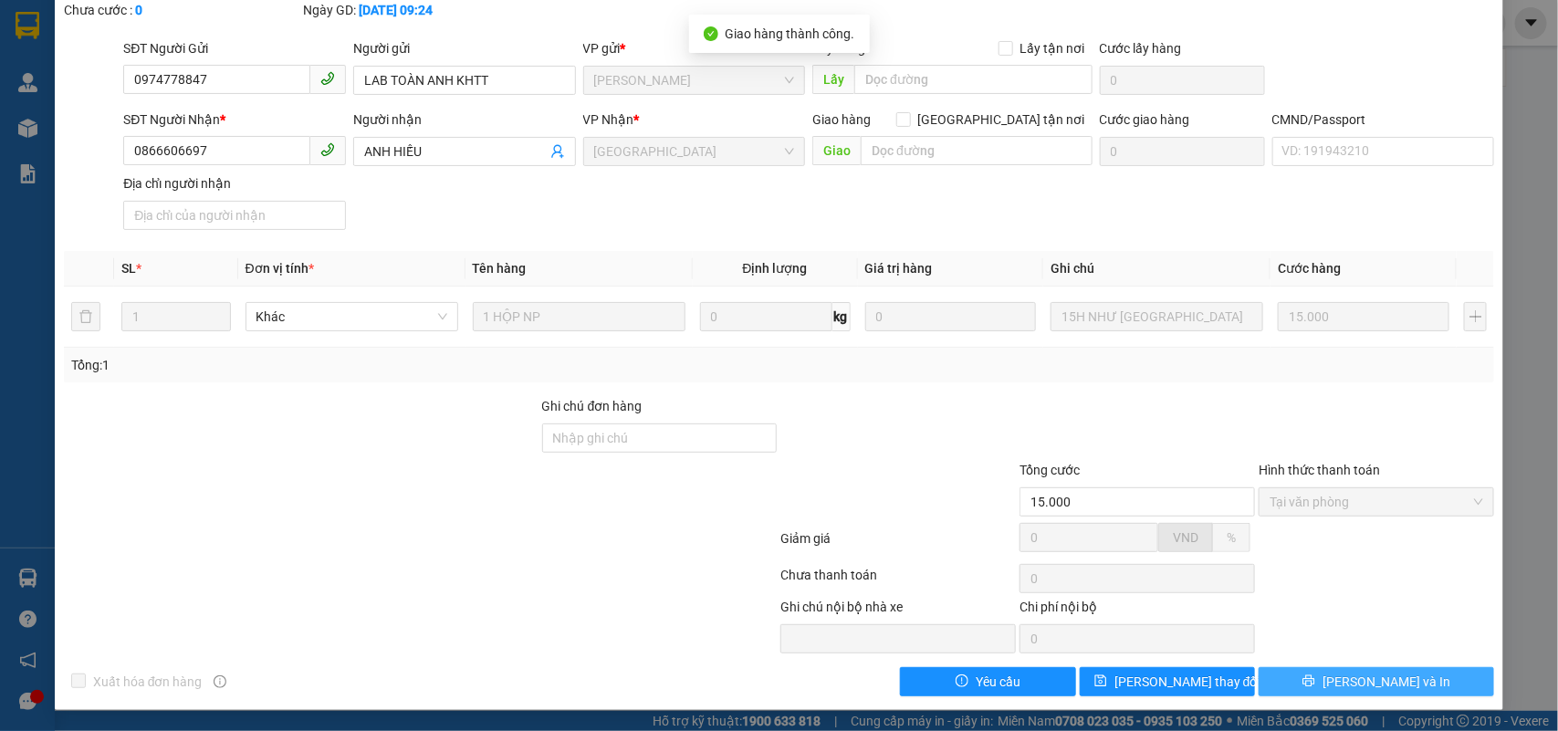
click at [1393, 677] on span "[PERSON_NAME] và In" at bounding box center [1387, 682] width 128 height 20
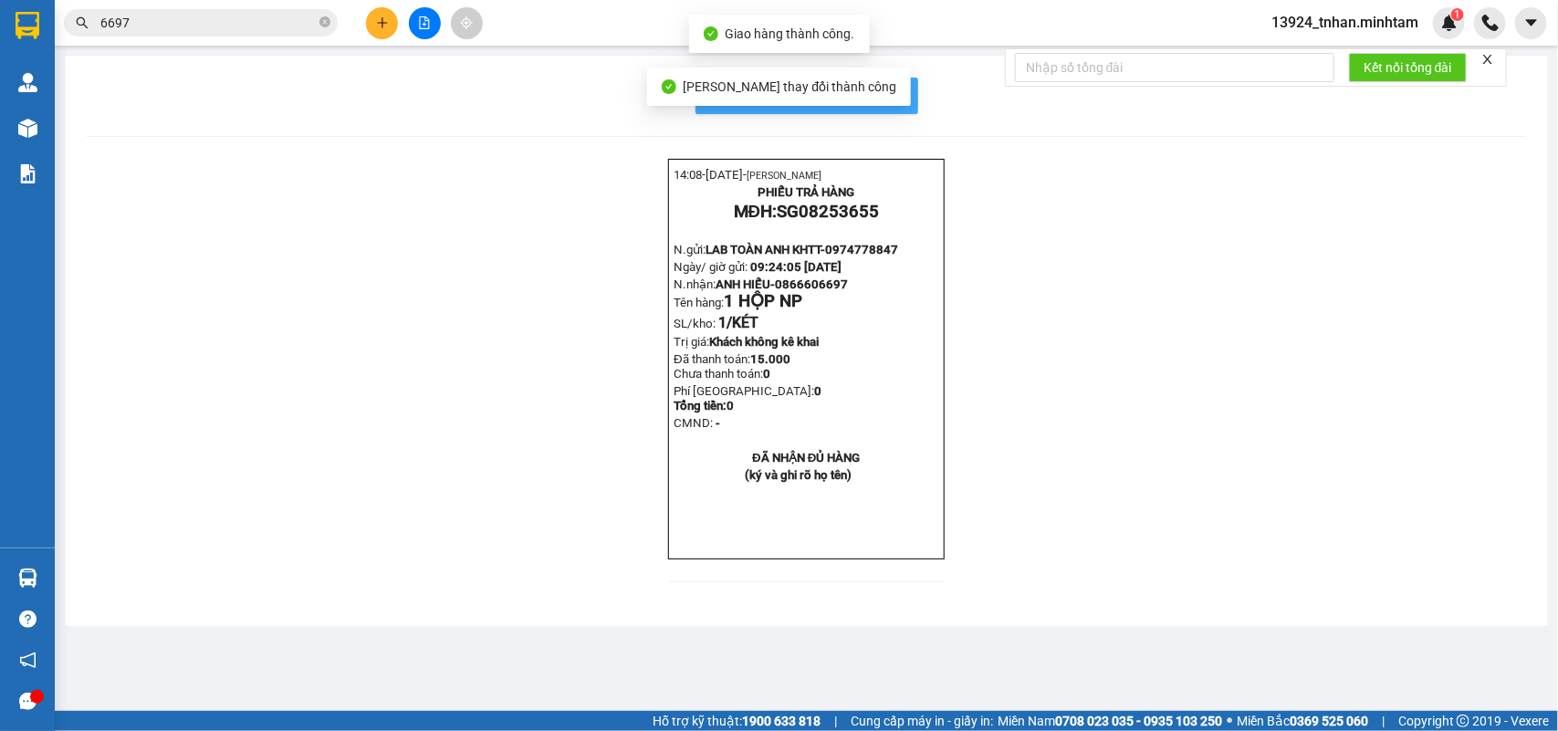
click at [877, 94] on span "In mẫu biên lai tự cấu hình" at bounding box center [818, 95] width 172 height 23
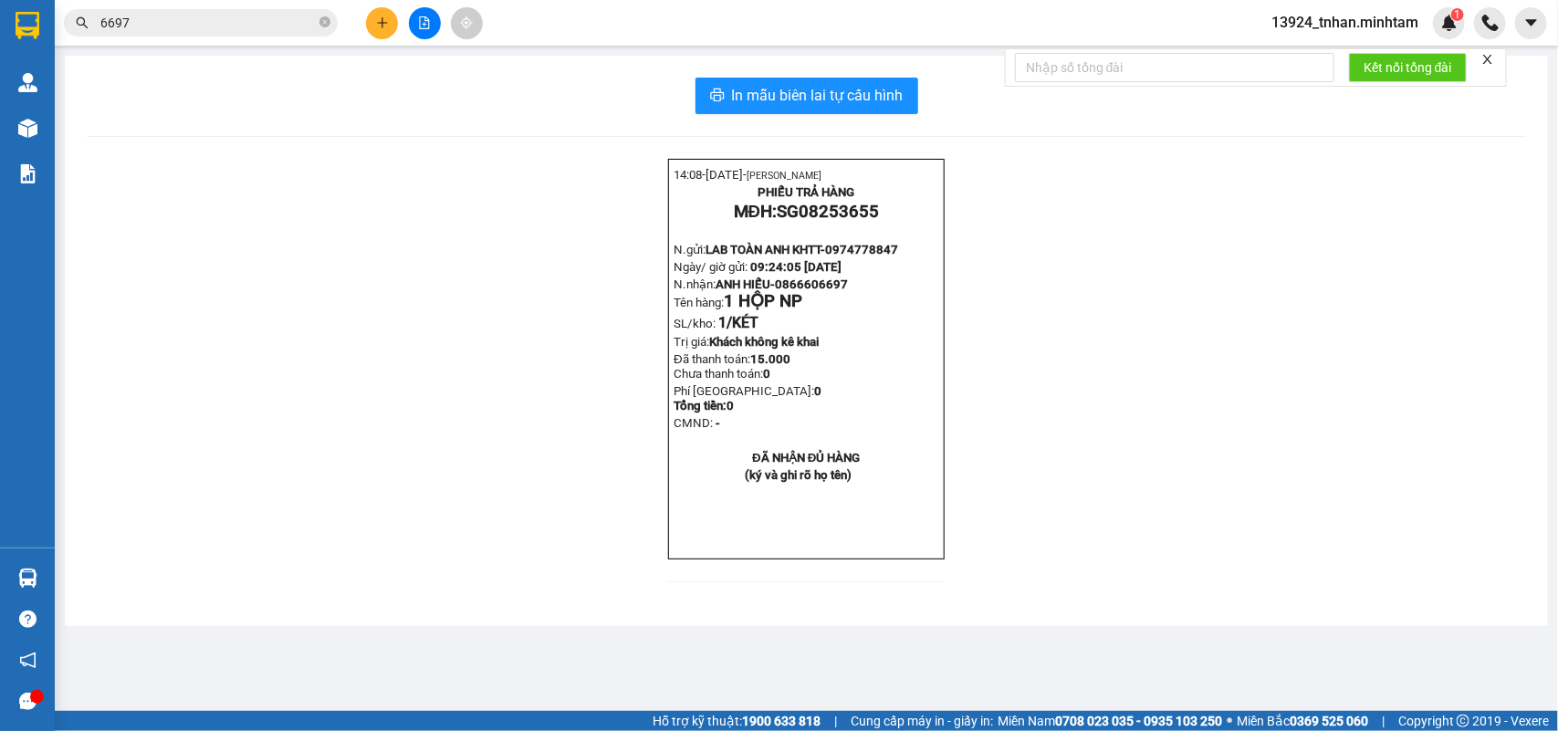
click at [157, 20] on input "6697" at bounding box center [207, 23] width 215 height 20
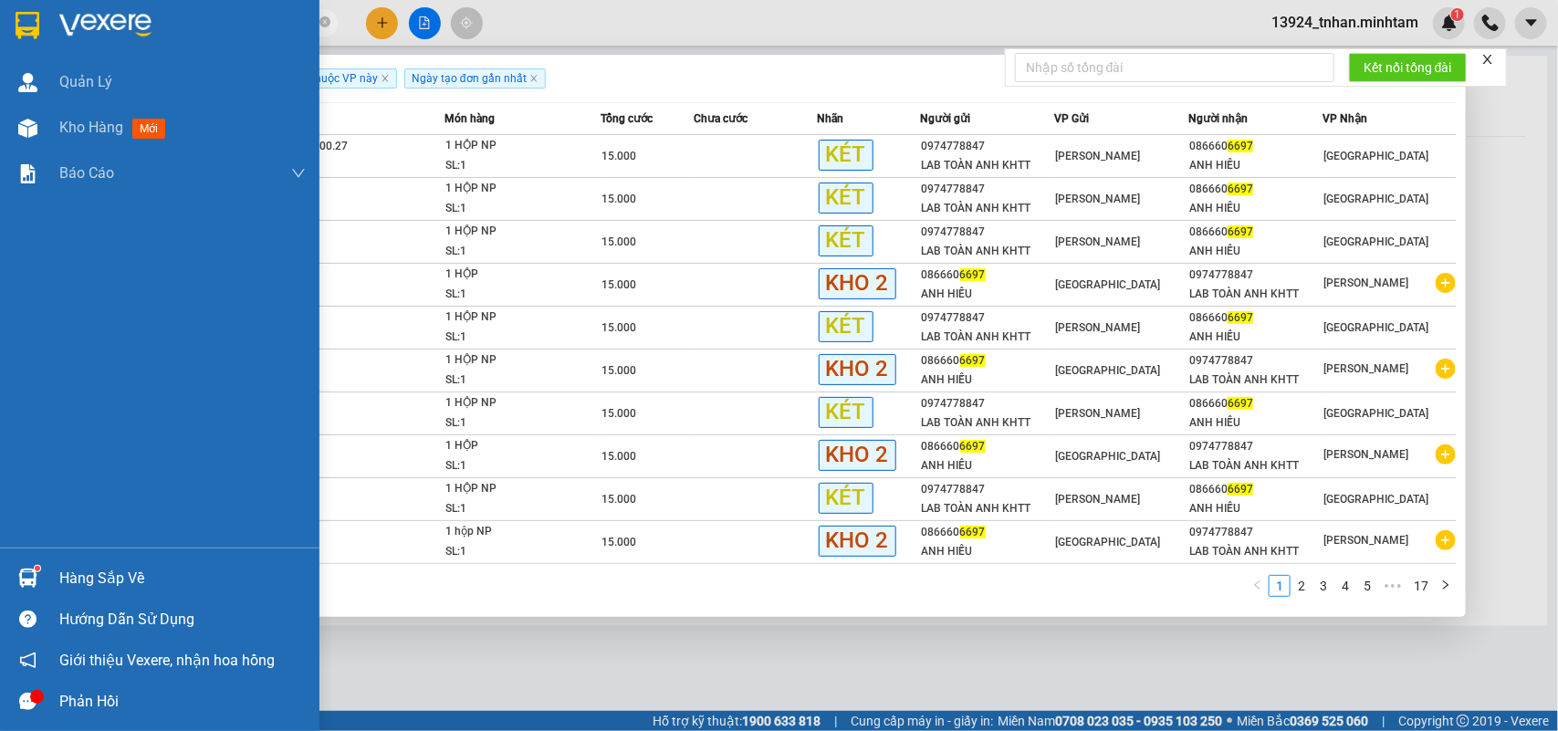
click at [103, 561] on div "Hàng sắp về" at bounding box center [160, 578] width 320 height 41
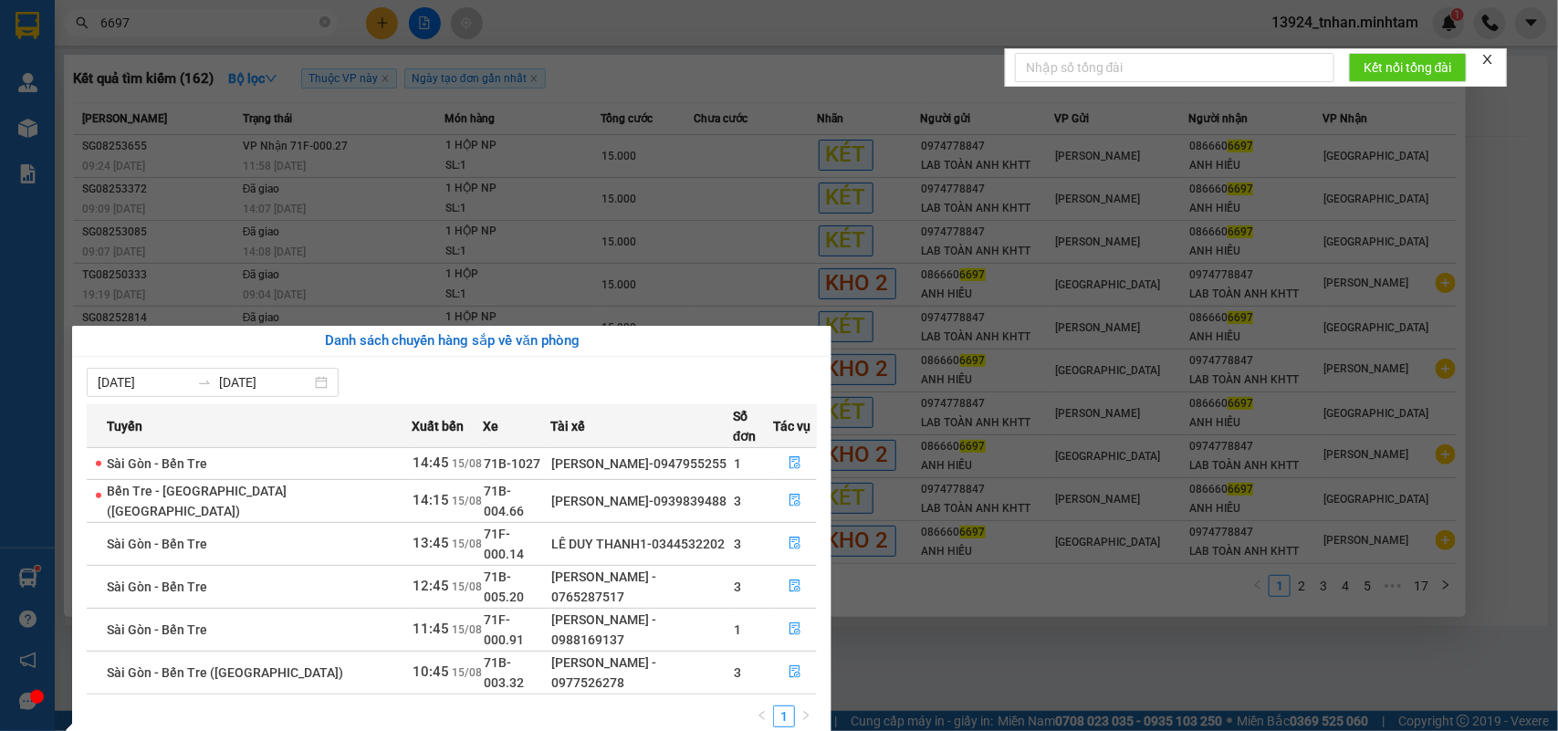
click at [352, 23] on section "Kết quả tìm kiếm ( 162 ) Bộ lọc Thuộc VP này Ngày tạo đơn gần nhất Mã ĐH Trạng …" at bounding box center [779, 365] width 1558 height 731
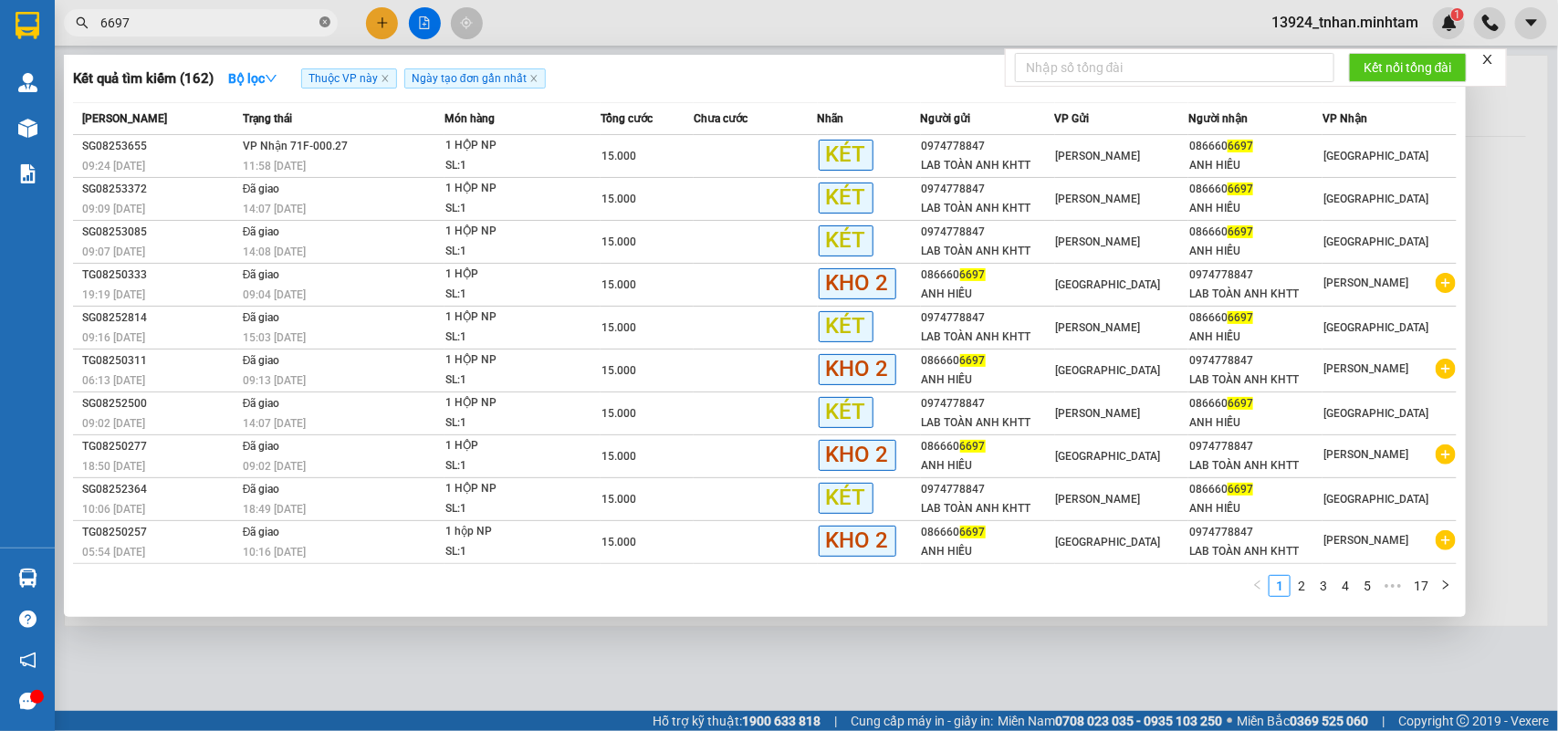
click at [330, 20] on icon "close-circle" at bounding box center [325, 21] width 11 height 11
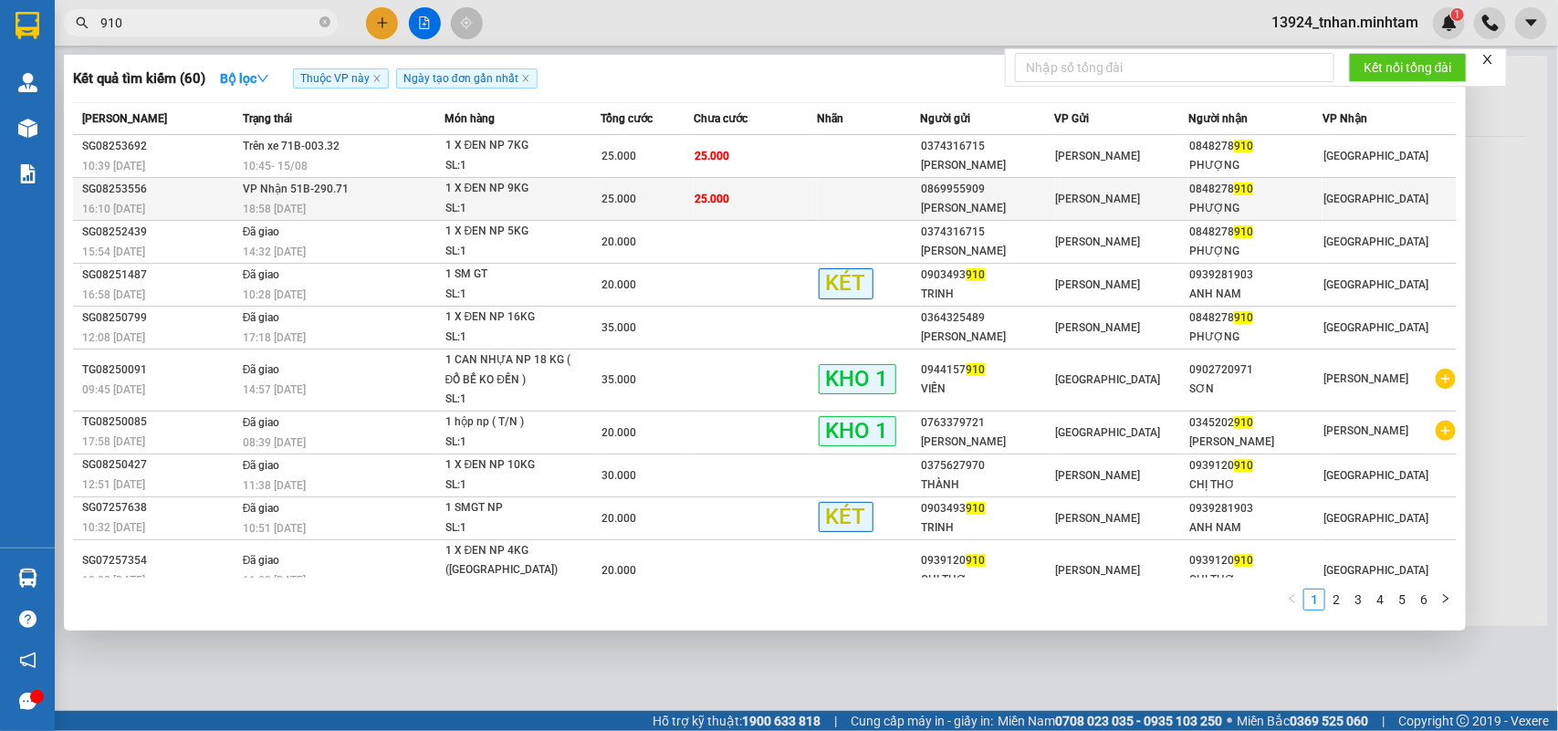
type input "910"
click at [762, 190] on td "25.000" at bounding box center [756, 199] width 124 height 43
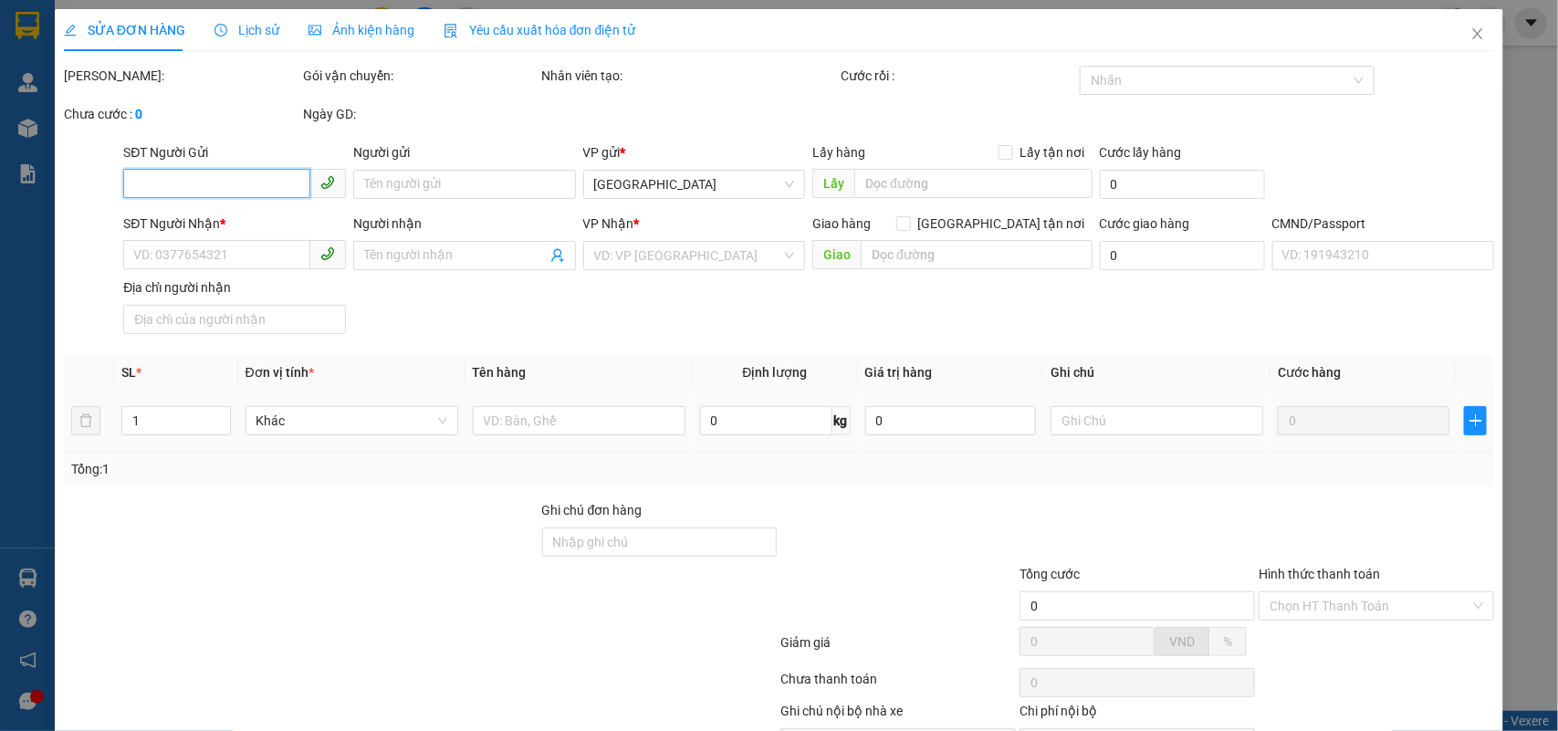
scroll to position [107, 0]
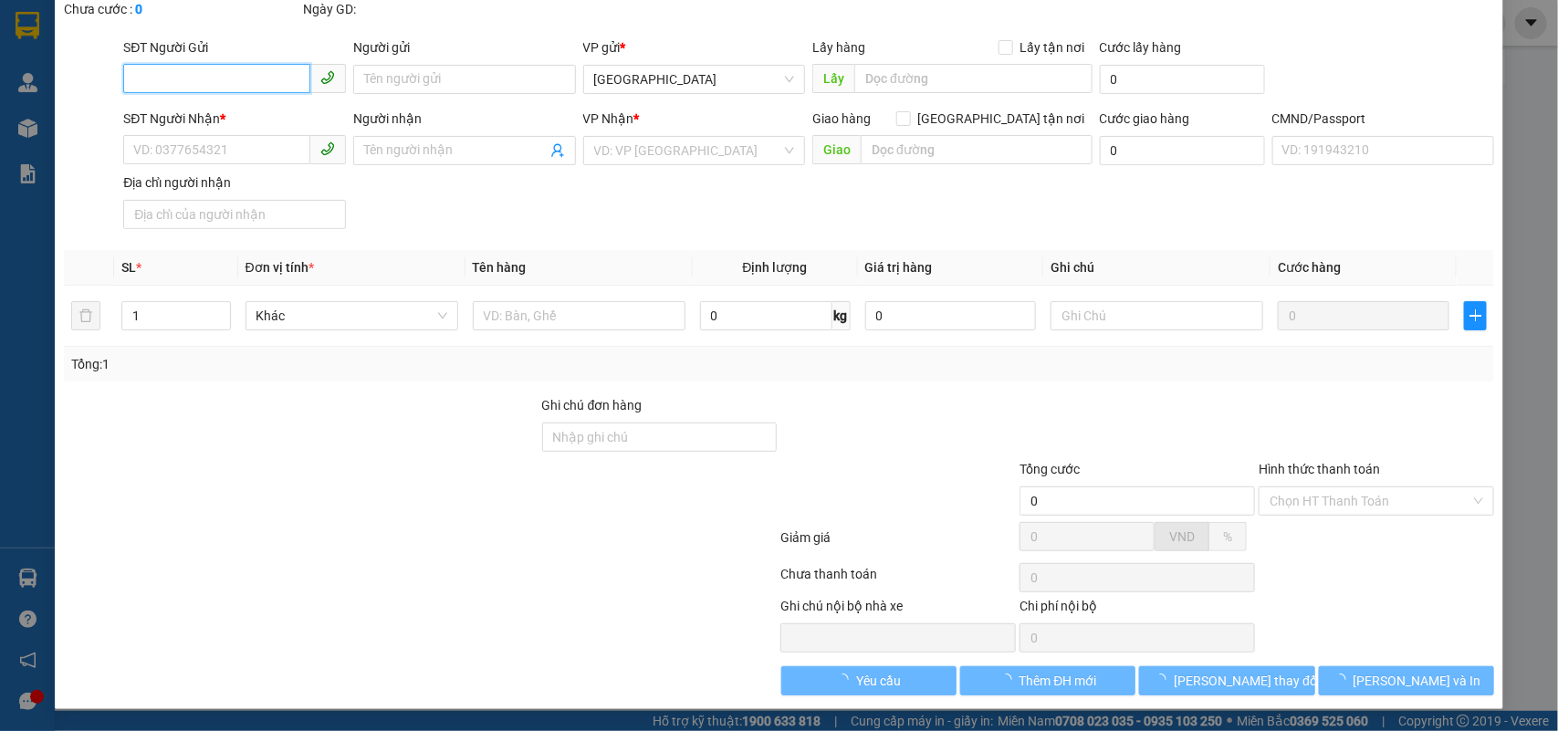
type input "0869955909"
type input "MAI TUYỀN"
type input "0848278910"
type input "PHƯỢNG"
type input "Q ÁO"
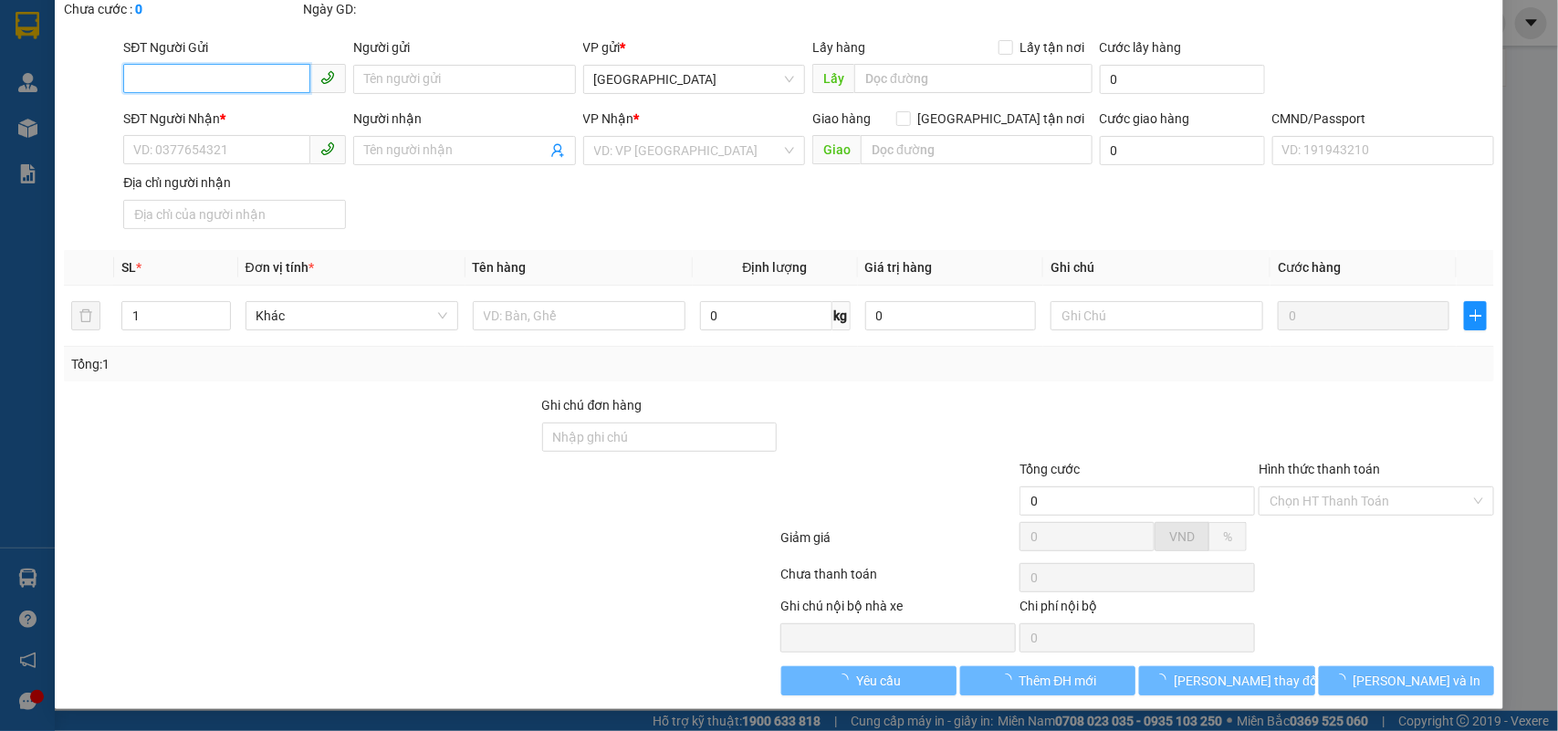
type input "25.000"
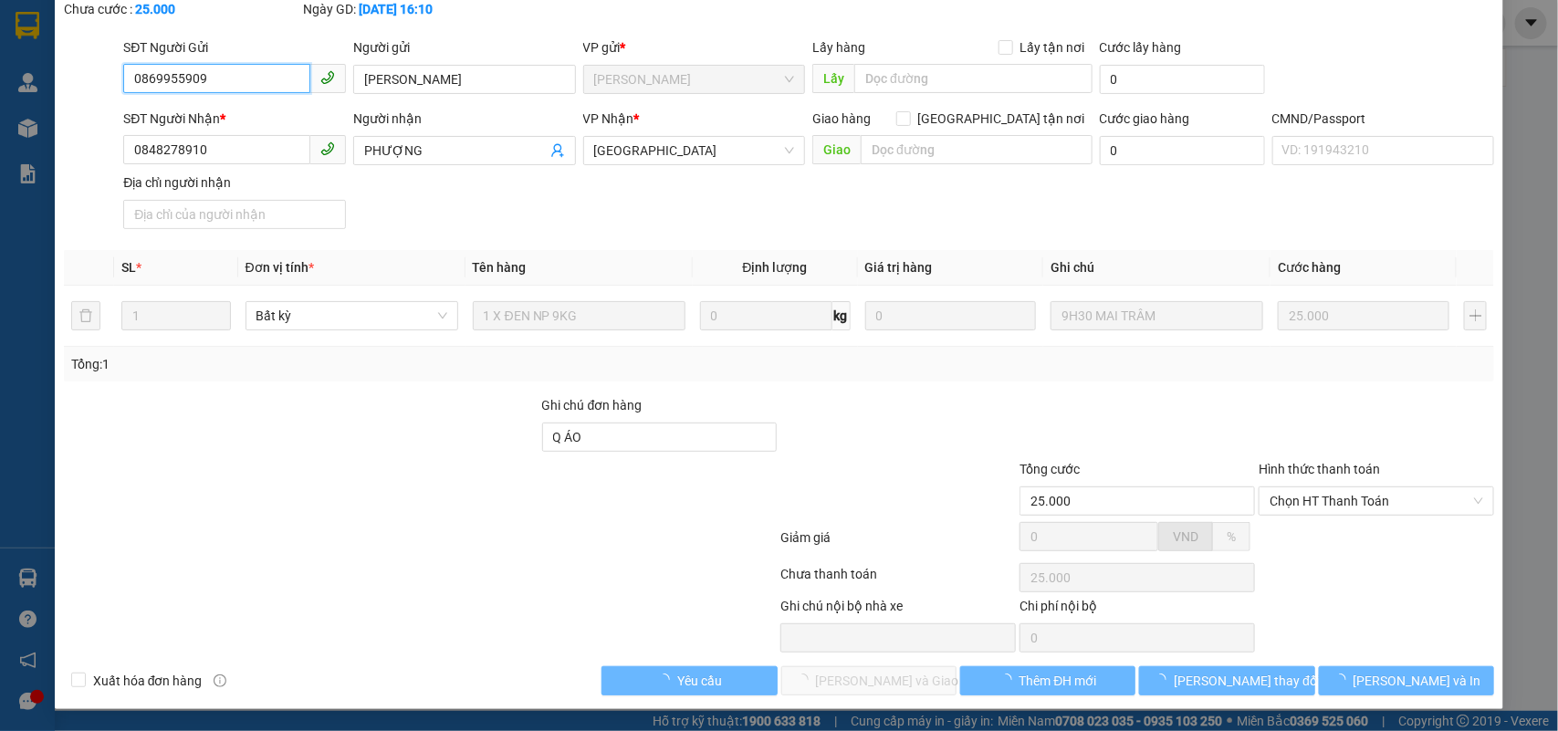
click at [1335, 496] on span "Chọn HT Thanh Toán" at bounding box center [1377, 501] width 214 height 27
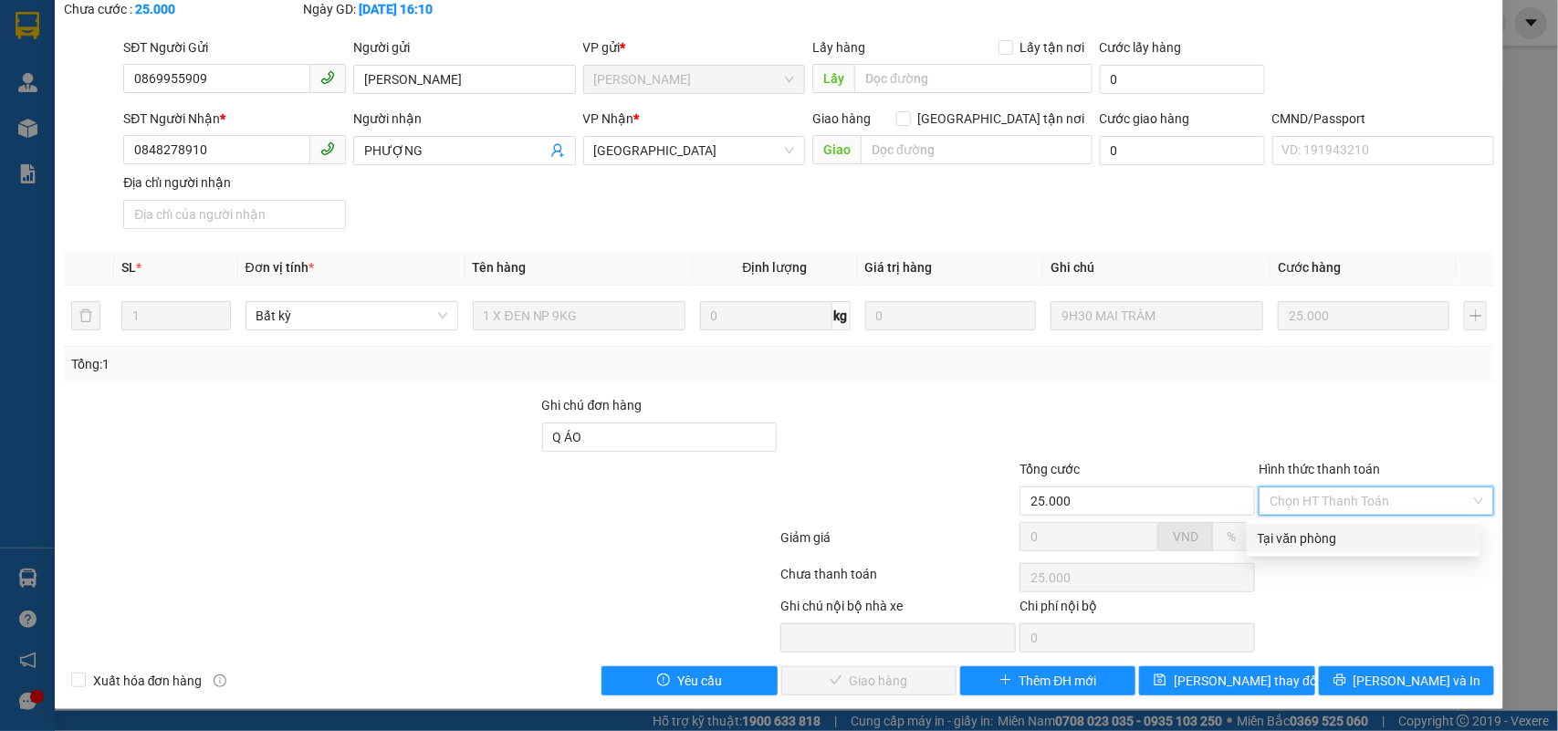
click at [1283, 531] on div "Tại văn phòng" at bounding box center [1363, 539] width 211 height 20
type input "0"
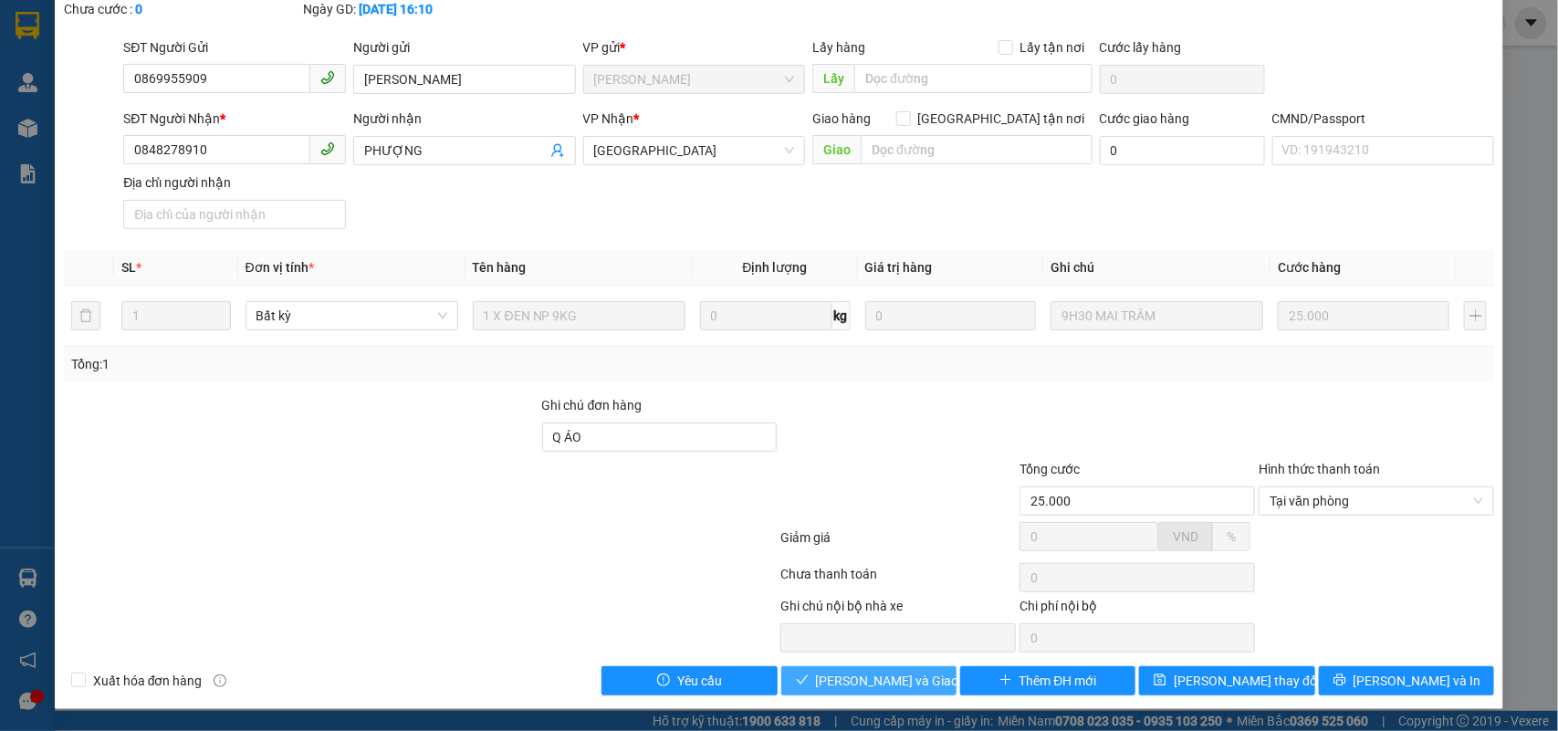
click at [851, 673] on span "Lưu và Giao hàng" at bounding box center [903, 681] width 175 height 20
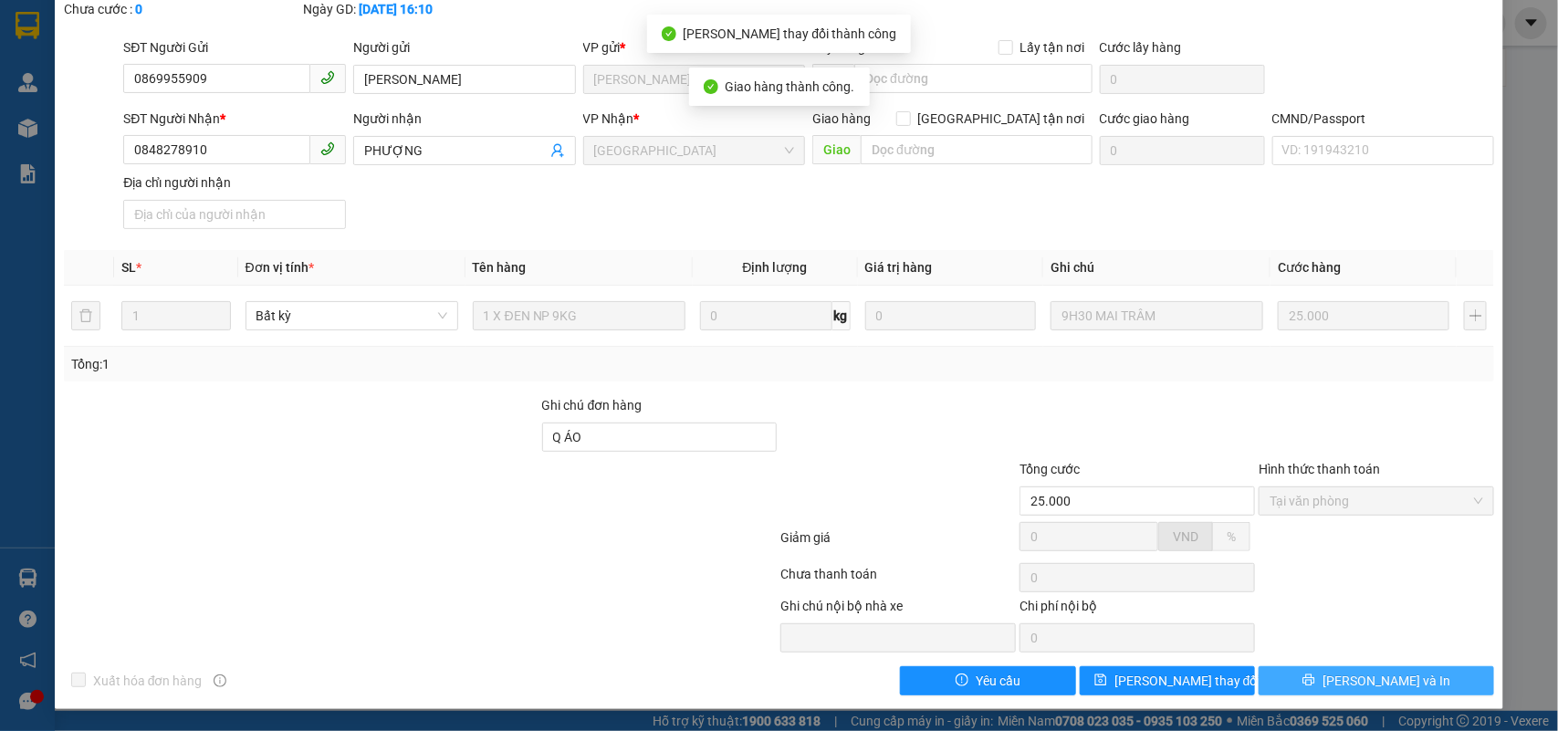
click at [1371, 681] on span "[PERSON_NAME] và In" at bounding box center [1387, 681] width 128 height 20
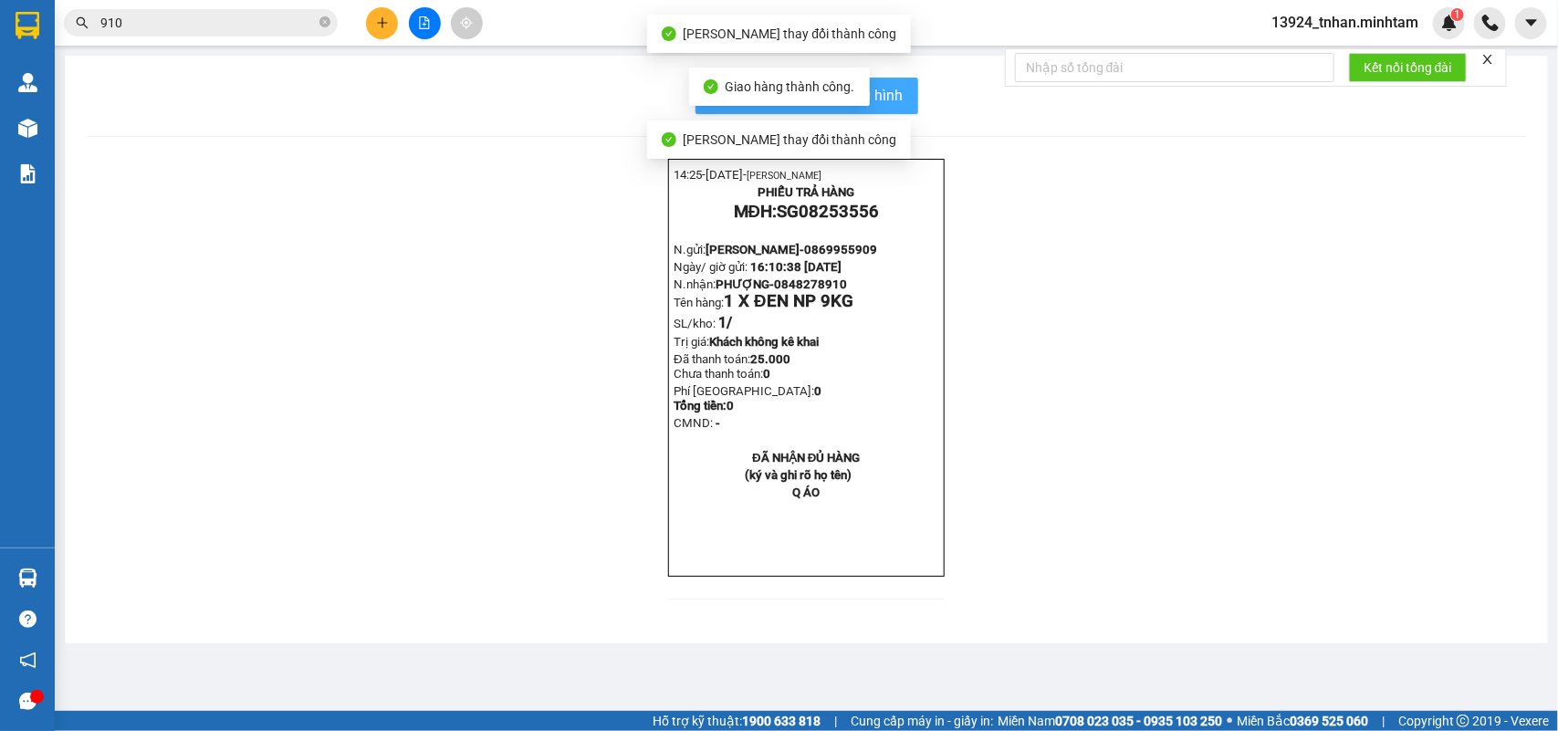
click at [895, 99] on span "In mẫu biên lai tự cấu hình" at bounding box center [818, 95] width 172 height 23
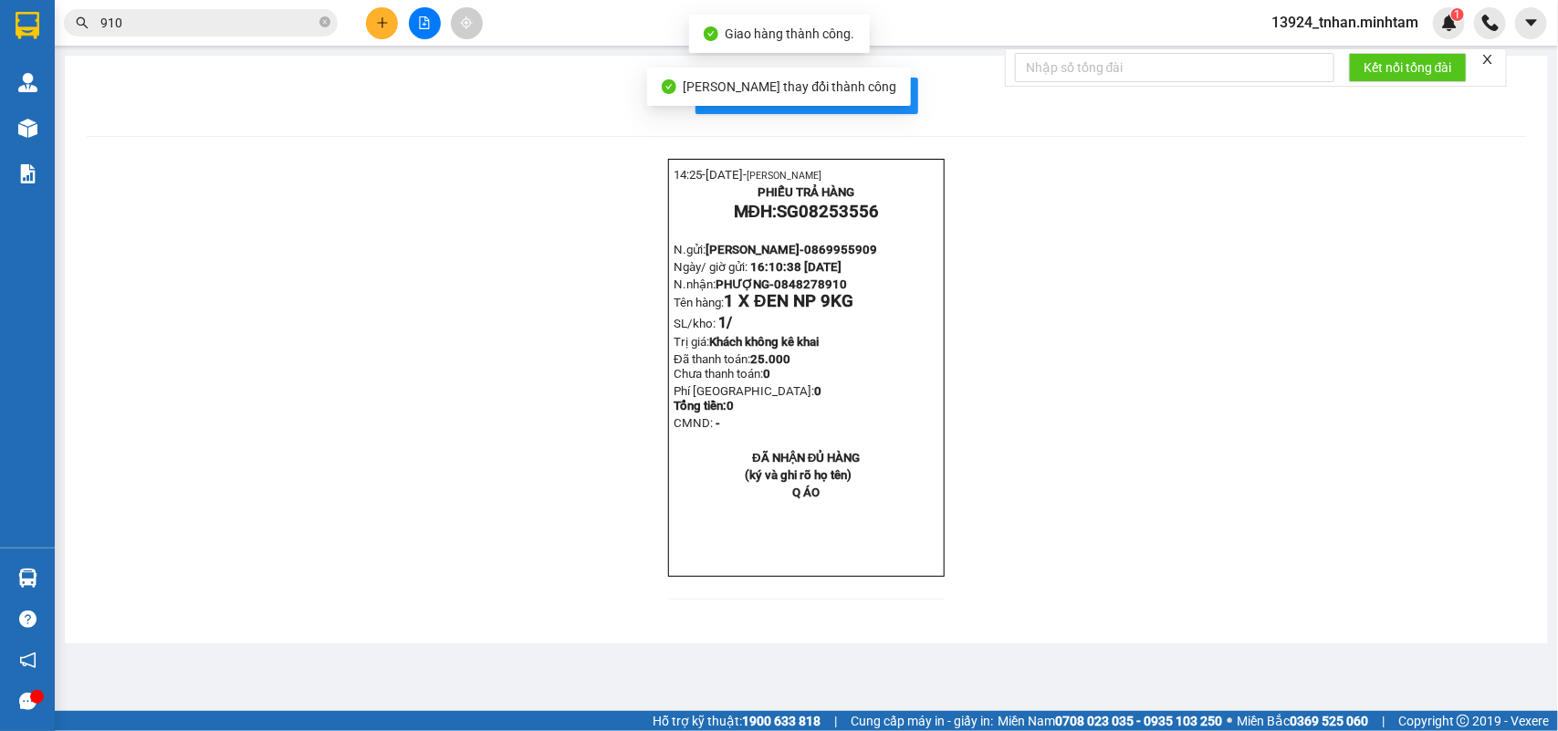
click at [262, 21] on input "910" at bounding box center [207, 23] width 215 height 20
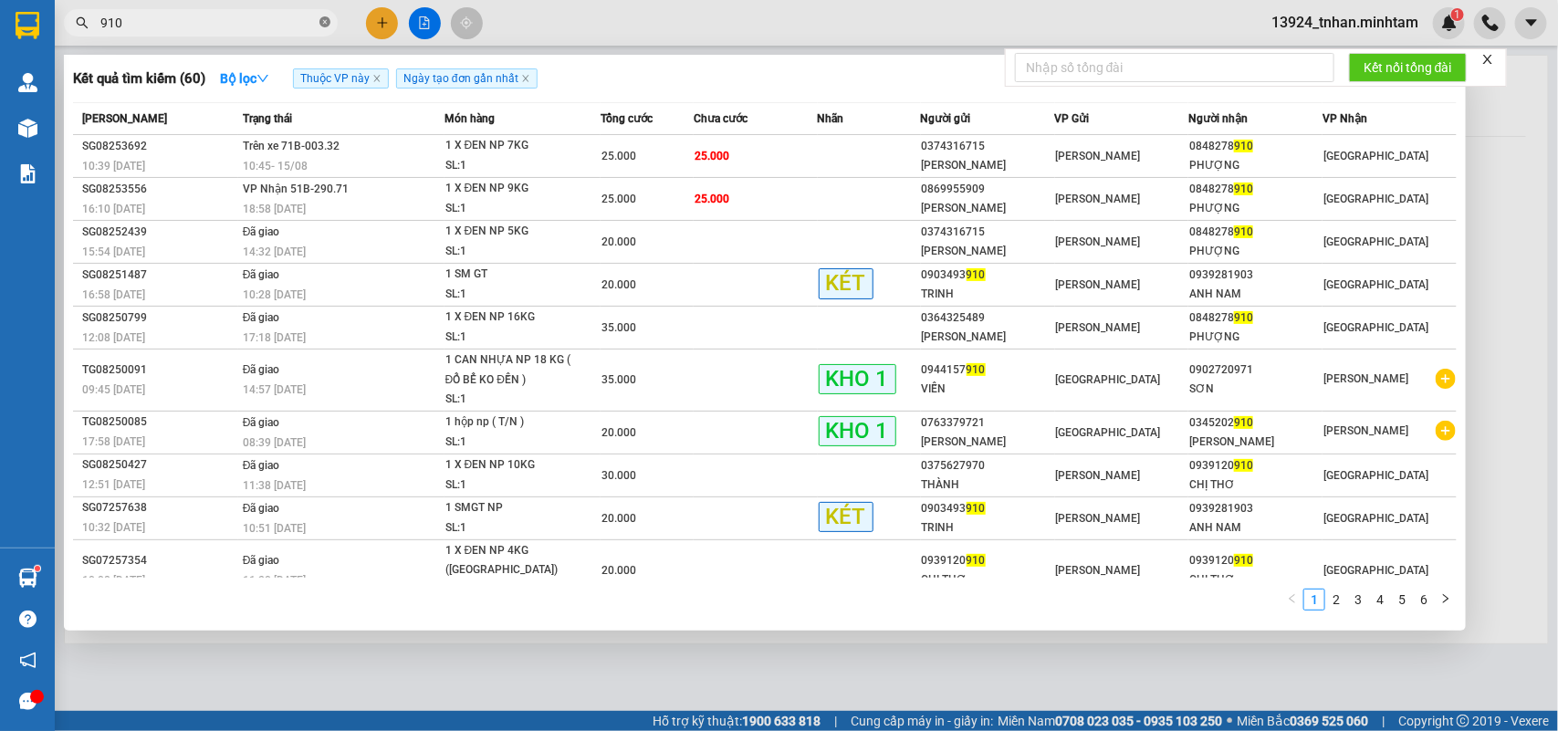
click at [325, 23] on icon "close-circle" at bounding box center [325, 21] width 11 height 11
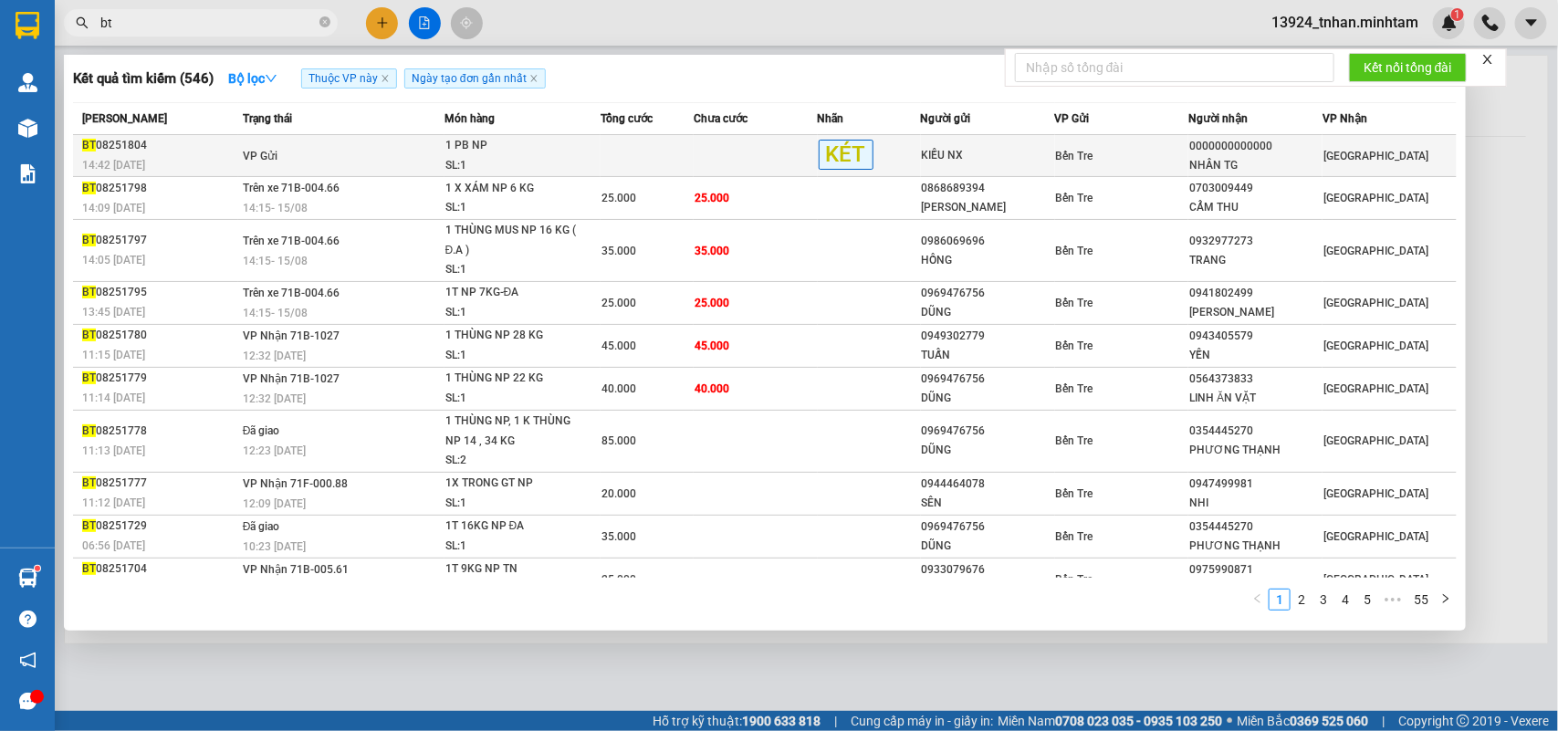
type input "bt"
click at [646, 142] on td at bounding box center [647, 156] width 93 height 42
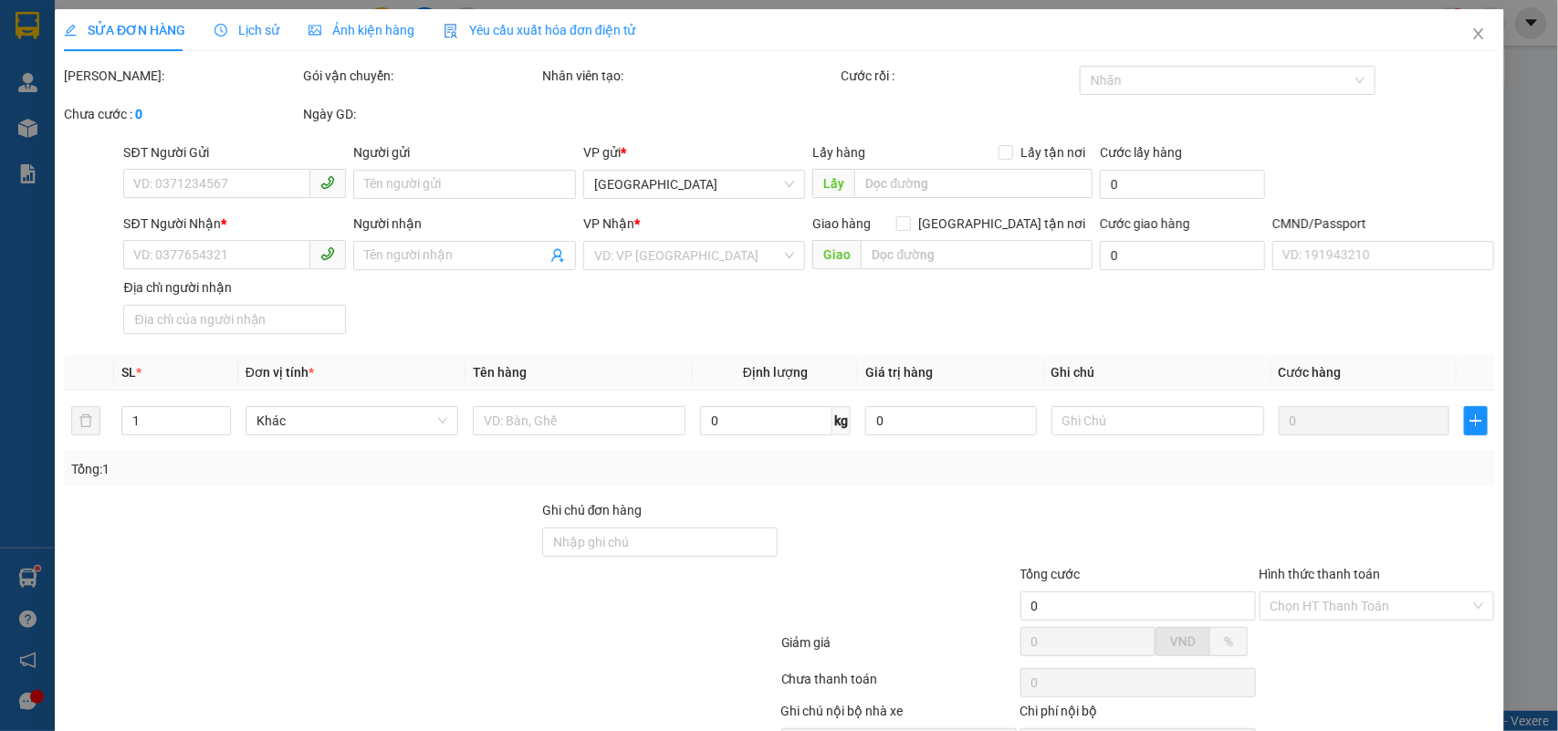
type input "KIỀU NX"
type input "0000000000000"
type input "NHÂN TG"
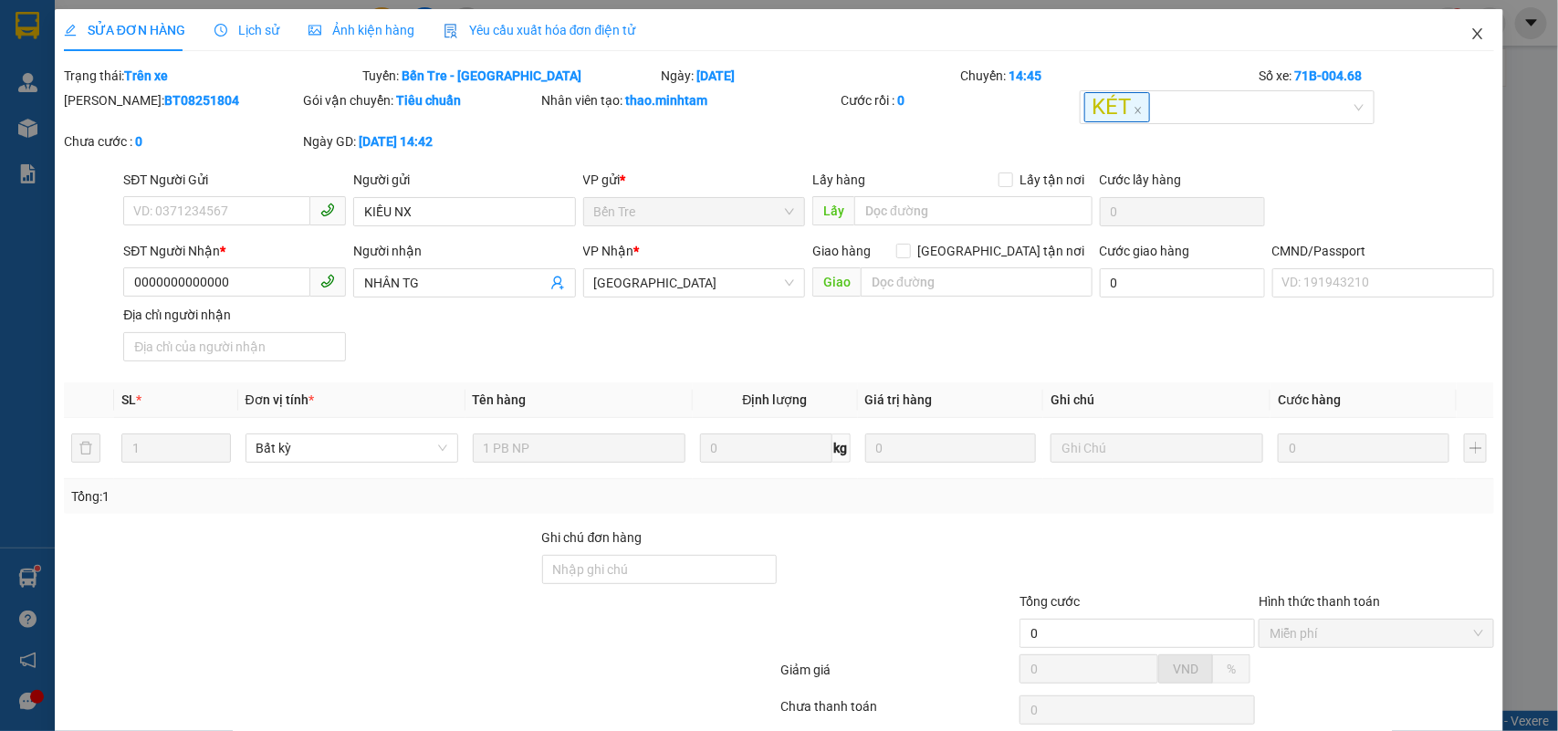
click at [1454, 47] on span "Close" at bounding box center [1478, 34] width 51 height 51
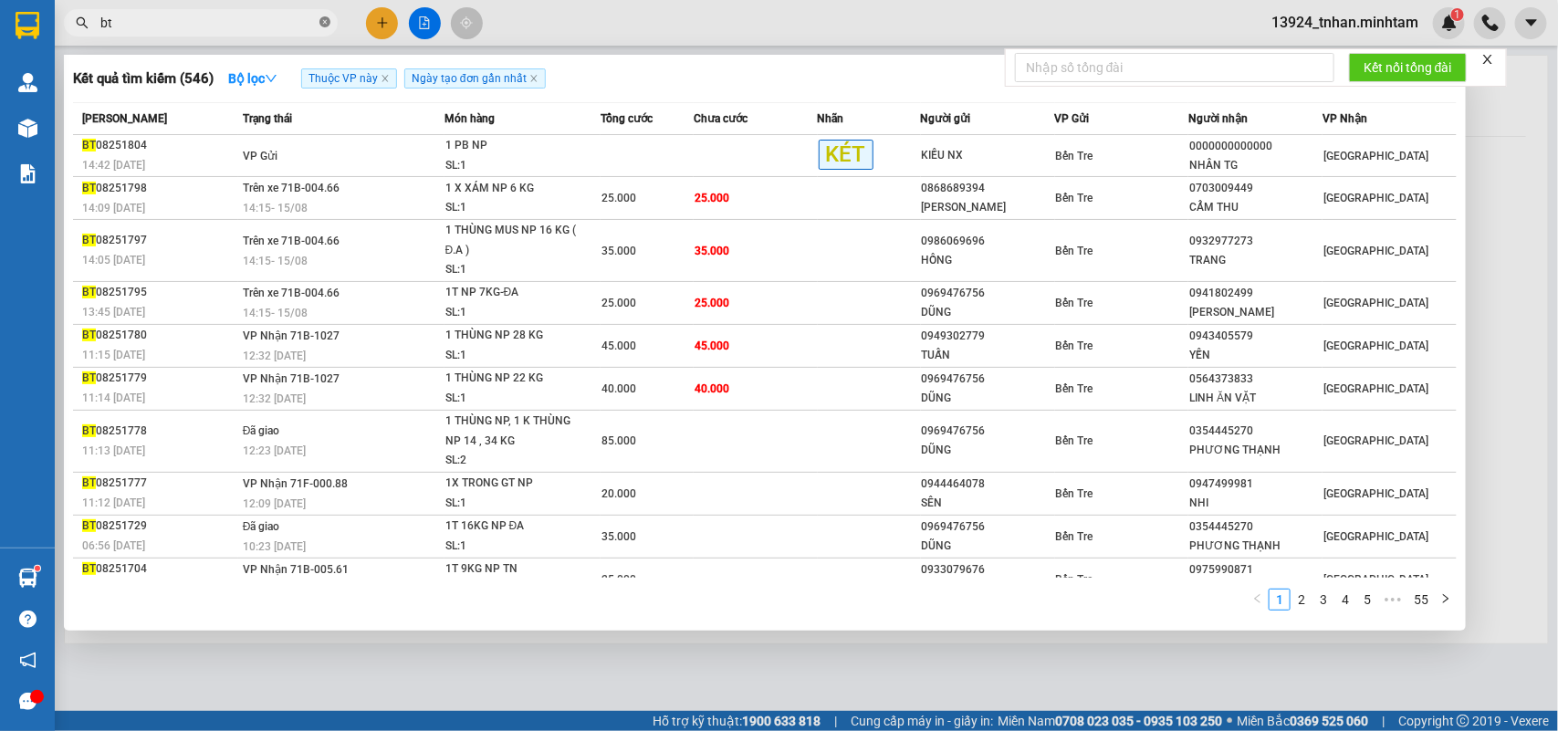
click at [326, 25] on icon "close-circle" at bounding box center [325, 21] width 11 height 11
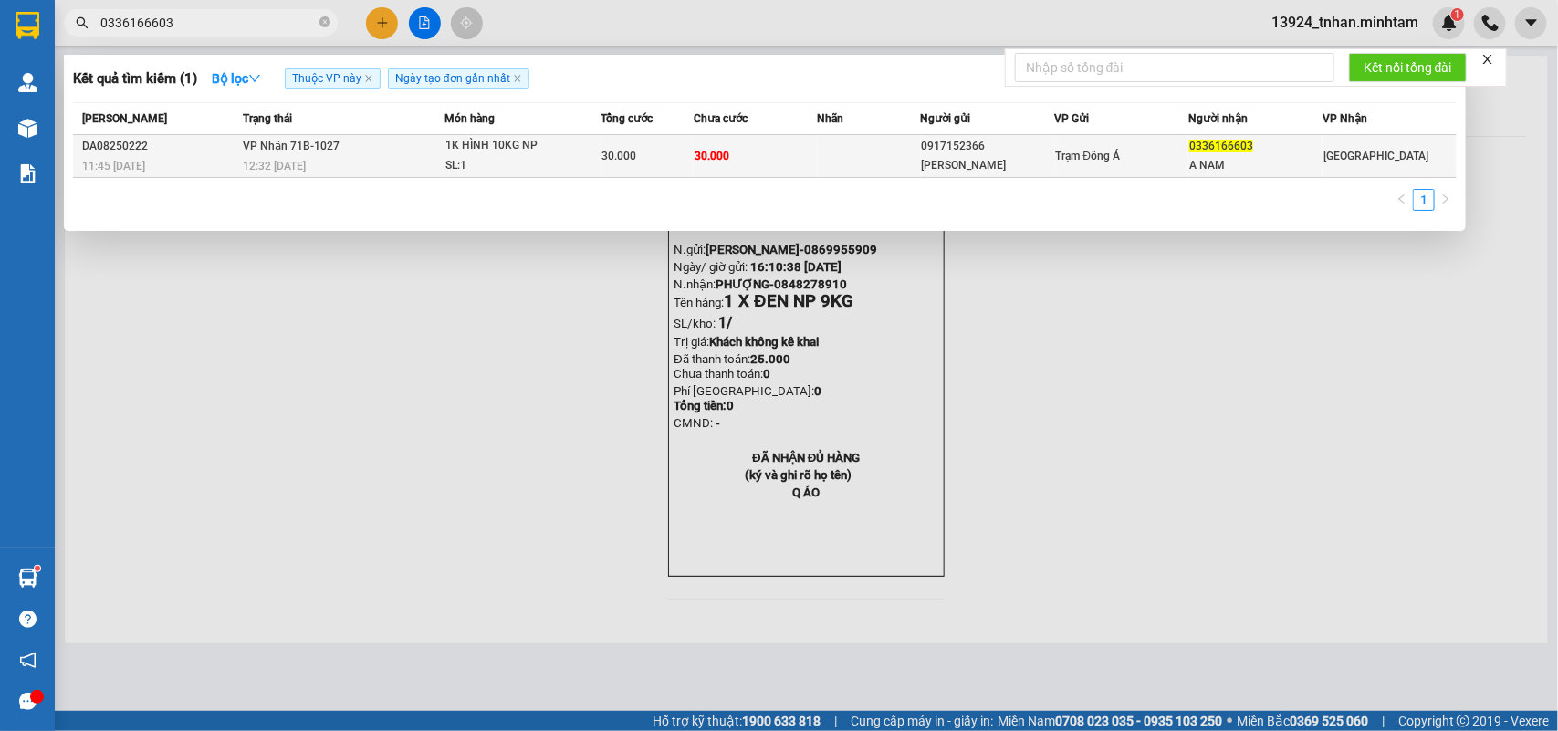
type input "0336166603"
click at [1138, 162] on div "Trạm Đông Á" at bounding box center [1122, 156] width 132 height 20
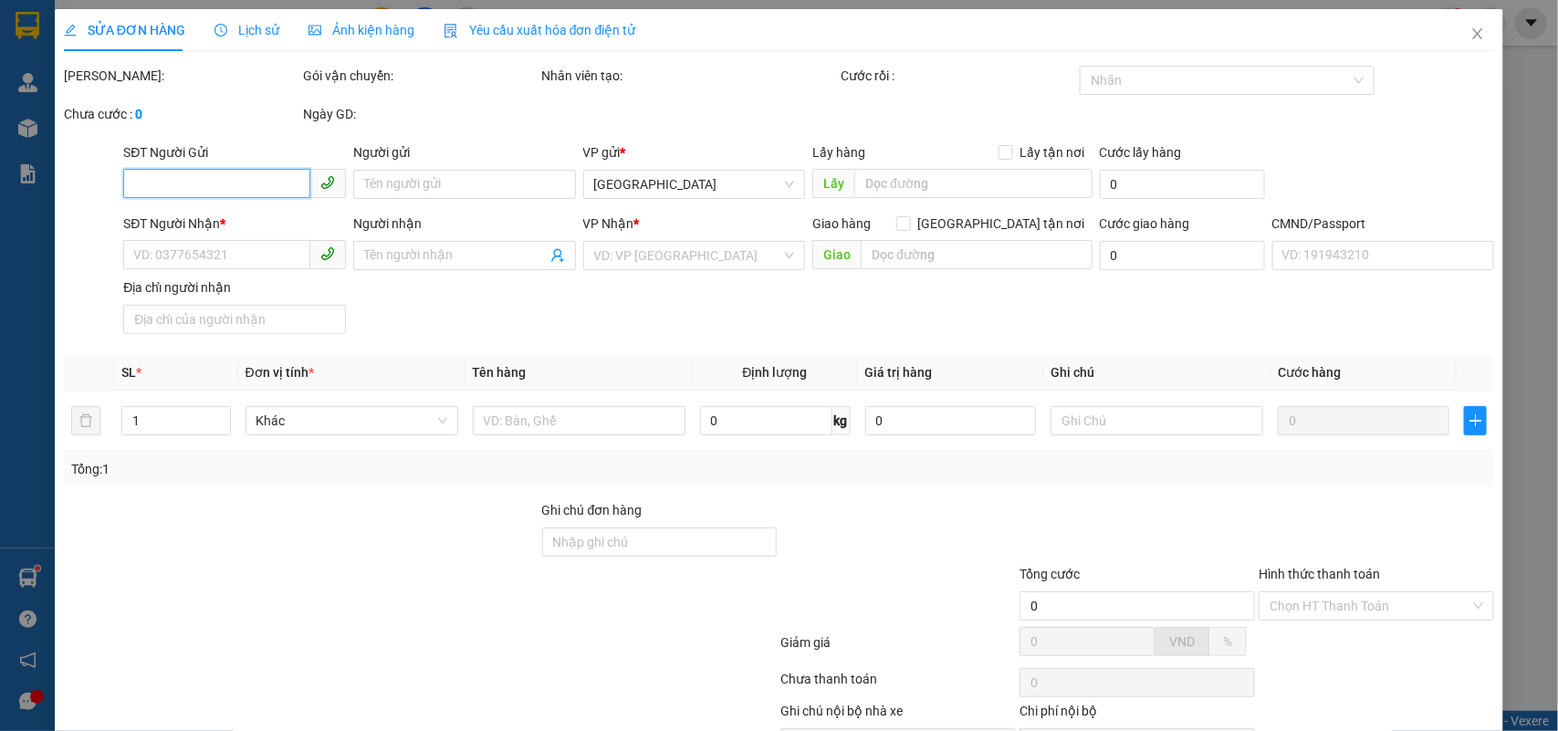
type input "0917152366"
type input "THANH LIÊM"
type input "0336166603"
type input "A NAM"
type input "30.000"
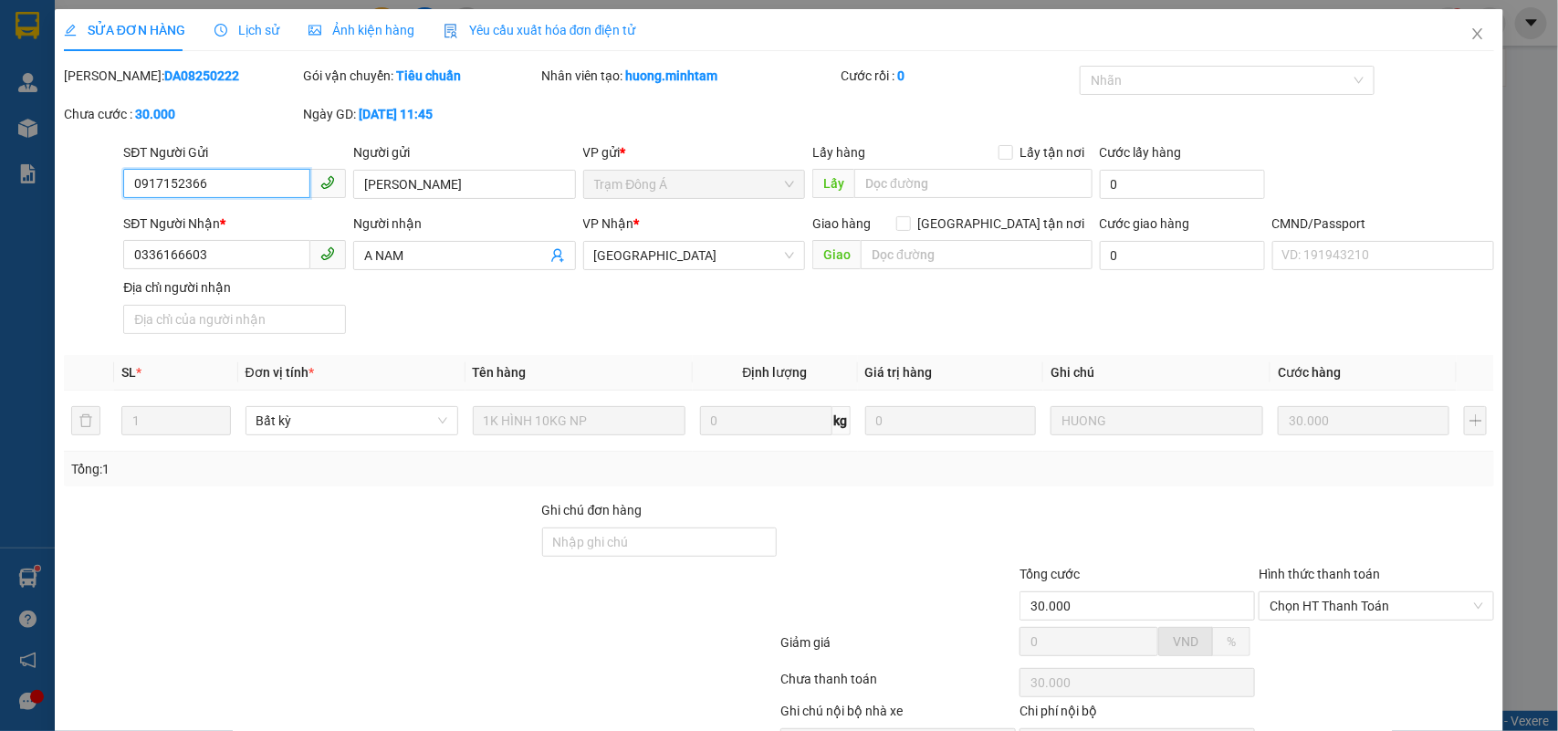
scroll to position [107, 0]
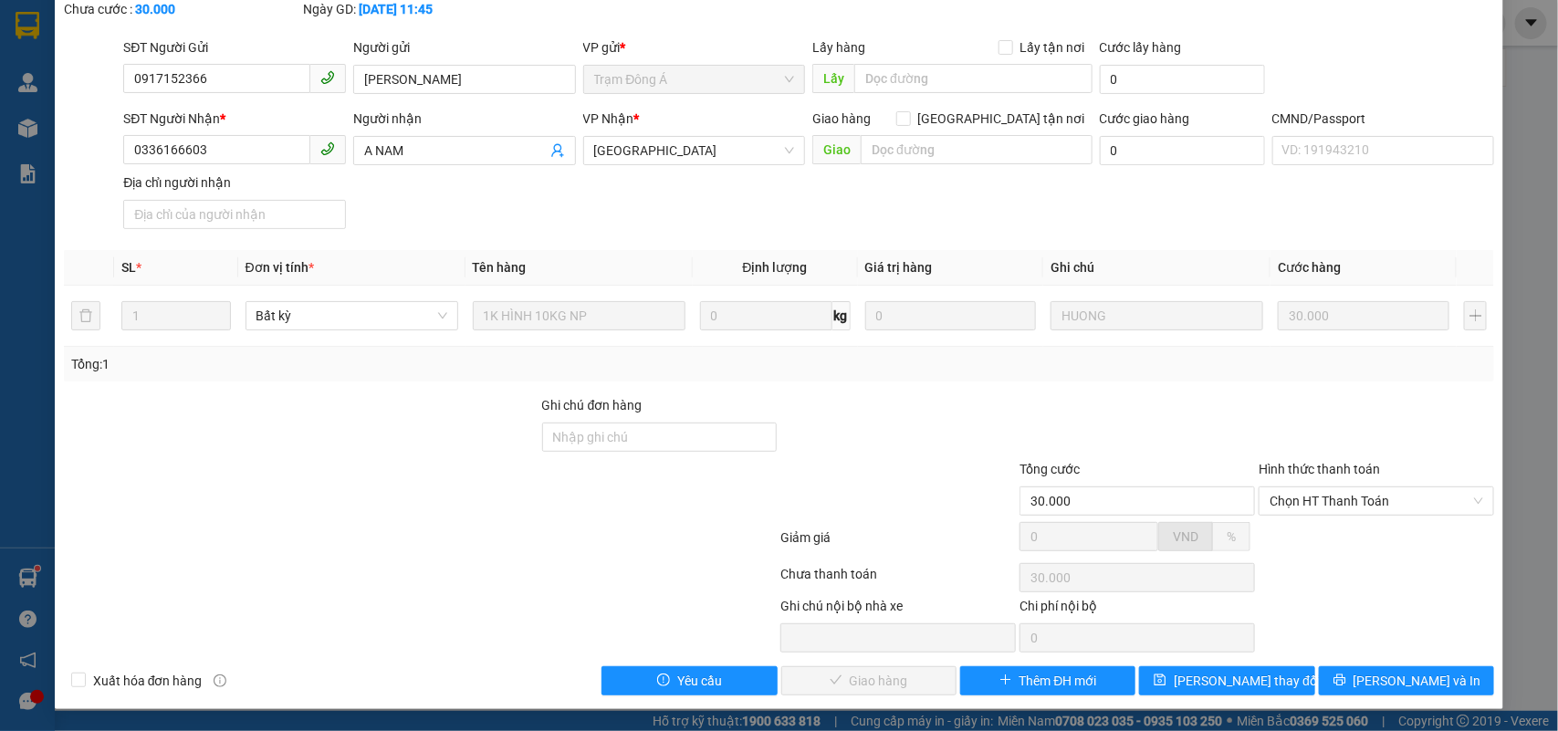
click at [1351, 516] on div "Hình thức thanh toán Chọn HT Thanh Toán" at bounding box center [1377, 491] width 236 height 64
click at [1349, 509] on span "Chọn HT Thanh Toán" at bounding box center [1377, 501] width 214 height 27
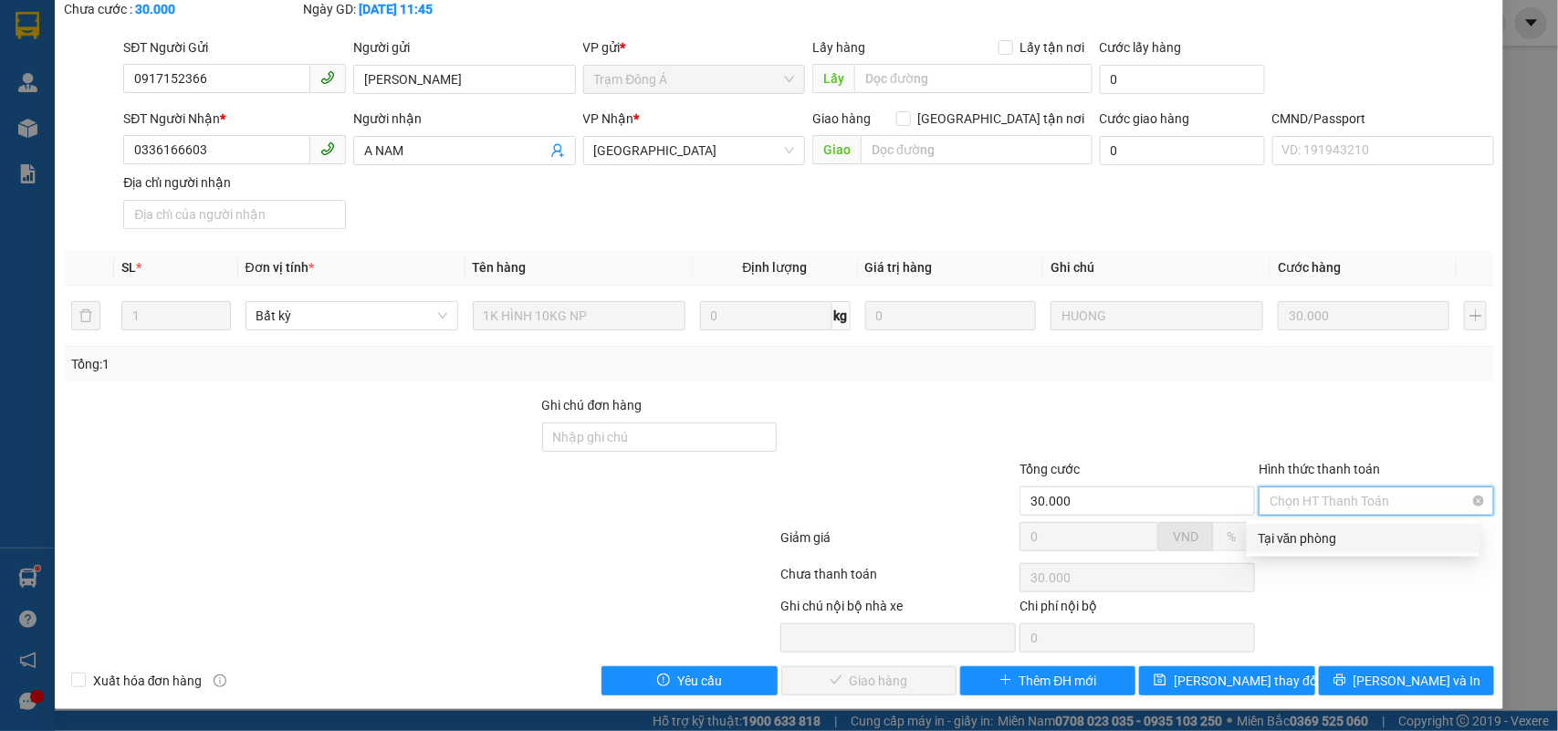
click at [1328, 529] on div "Tại văn phòng" at bounding box center [1363, 539] width 211 height 20
type input "0"
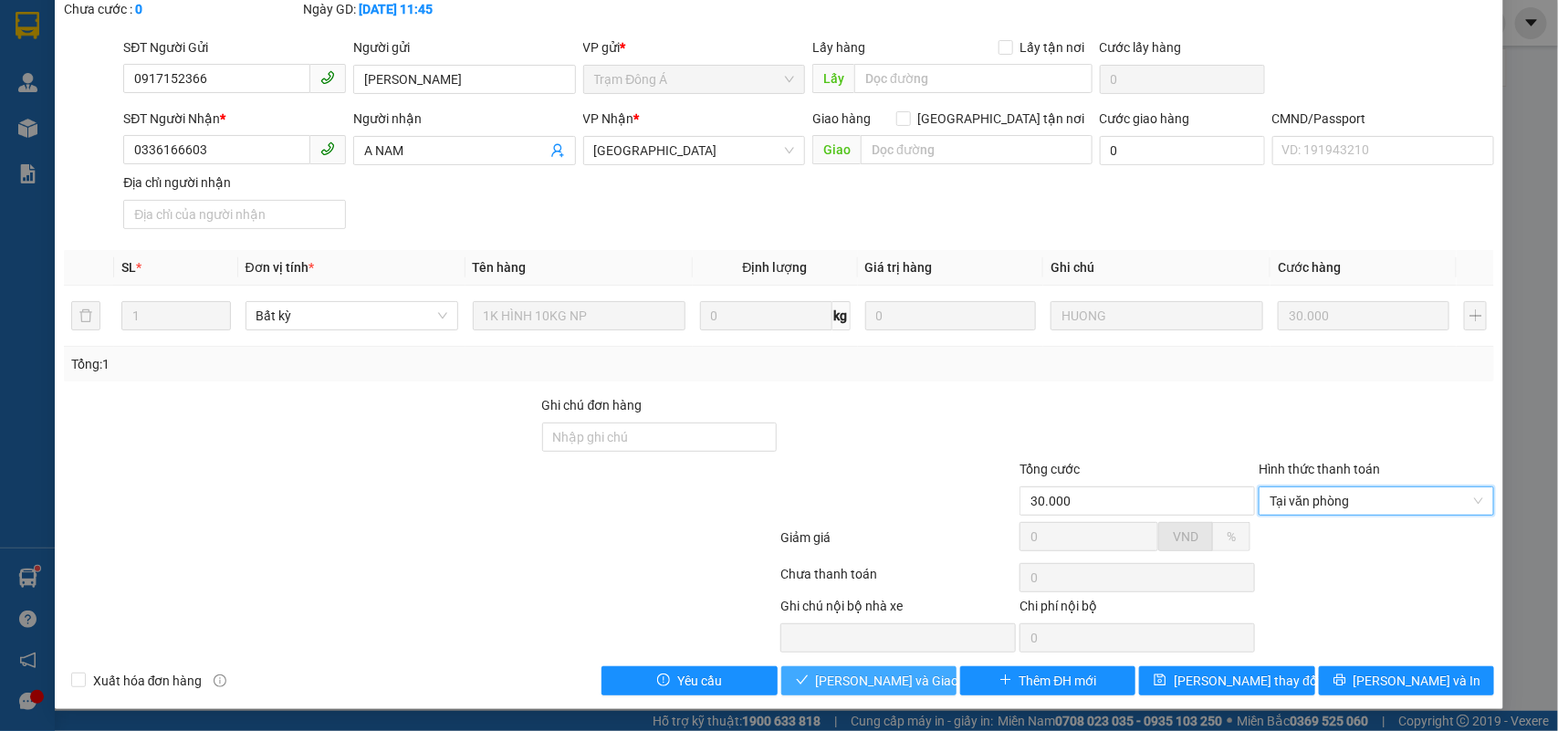
drag, startPoint x: 852, startPoint y: 676, endPoint x: 1146, endPoint y: 668, distance: 294.1
click at [860, 676] on span "Lưu và Giao hàng" at bounding box center [903, 681] width 175 height 20
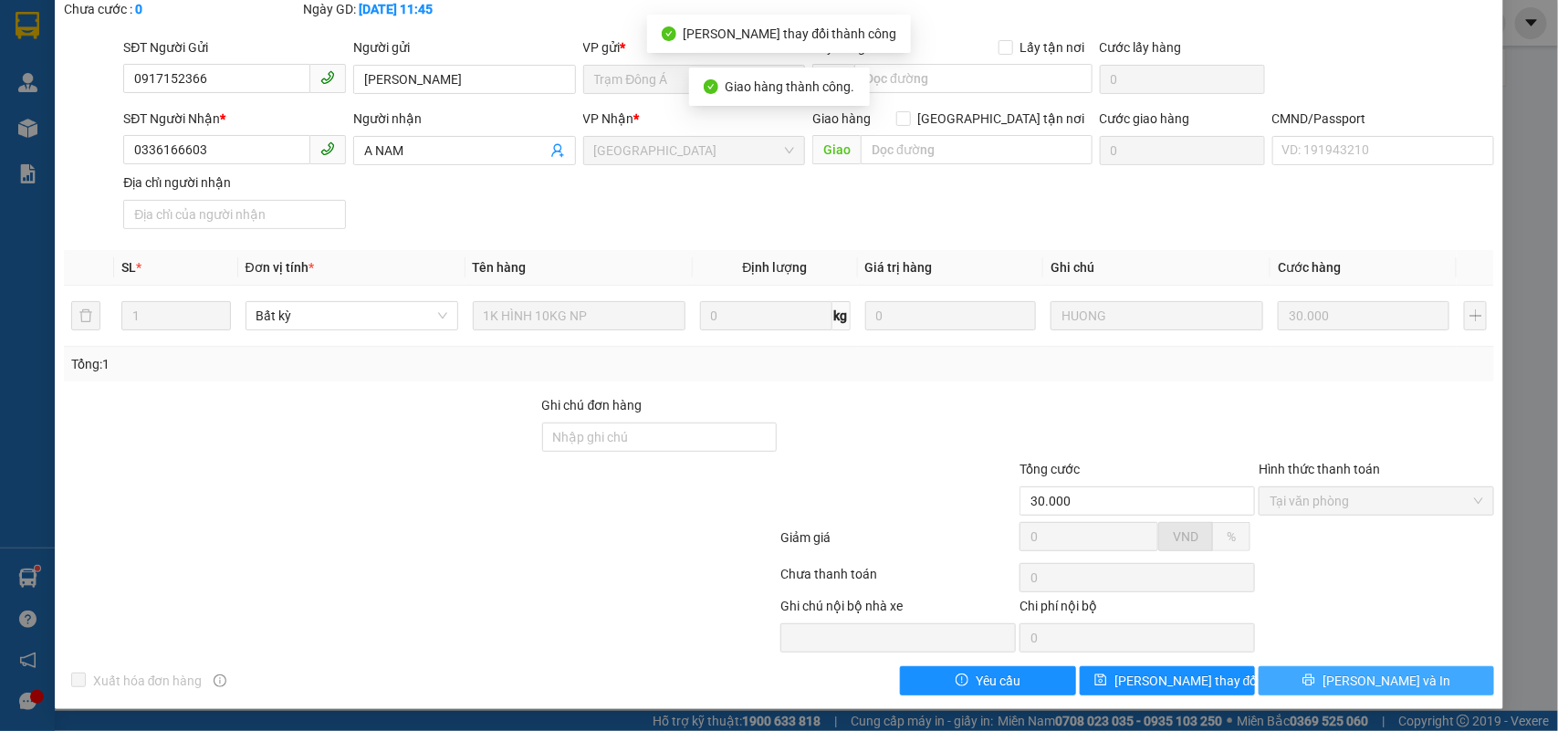
click at [1354, 677] on span "[PERSON_NAME] và In" at bounding box center [1387, 681] width 128 height 20
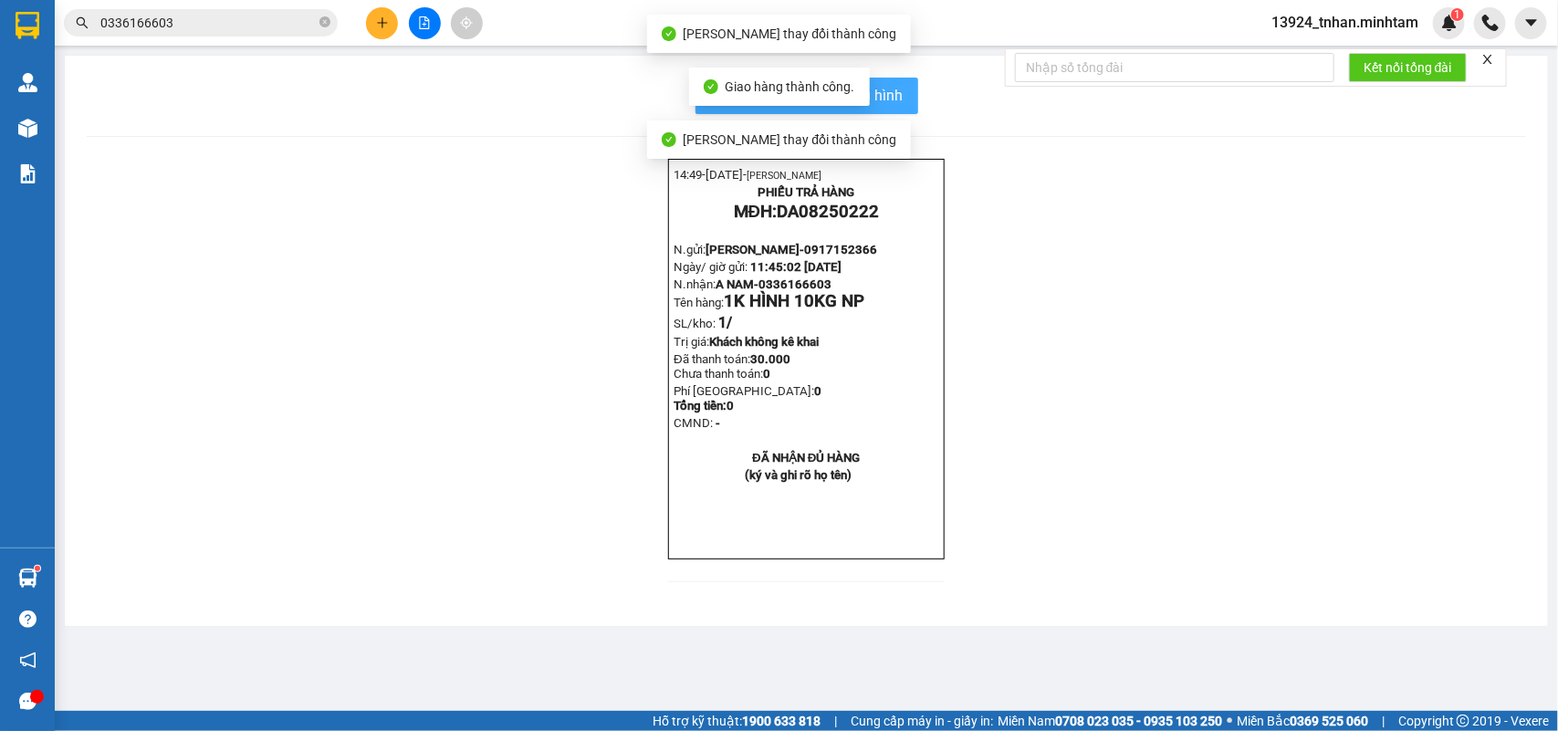
click at [907, 96] on button "In mẫu biên lai tự cấu hình" at bounding box center [807, 96] width 223 height 37
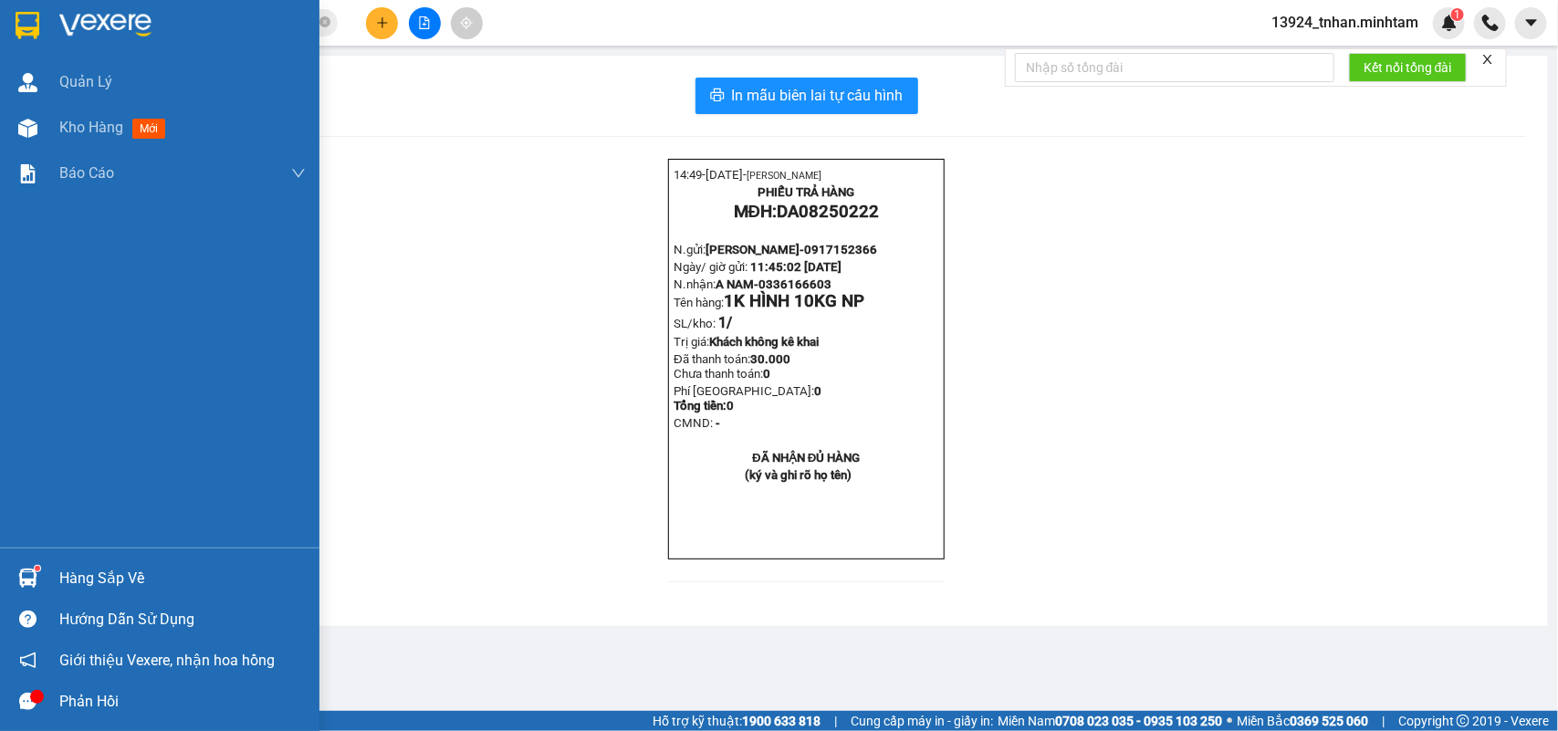
click at [75, 577] on div "Hàng sắp về" at bounding box center [182, 578] width 246 height 27
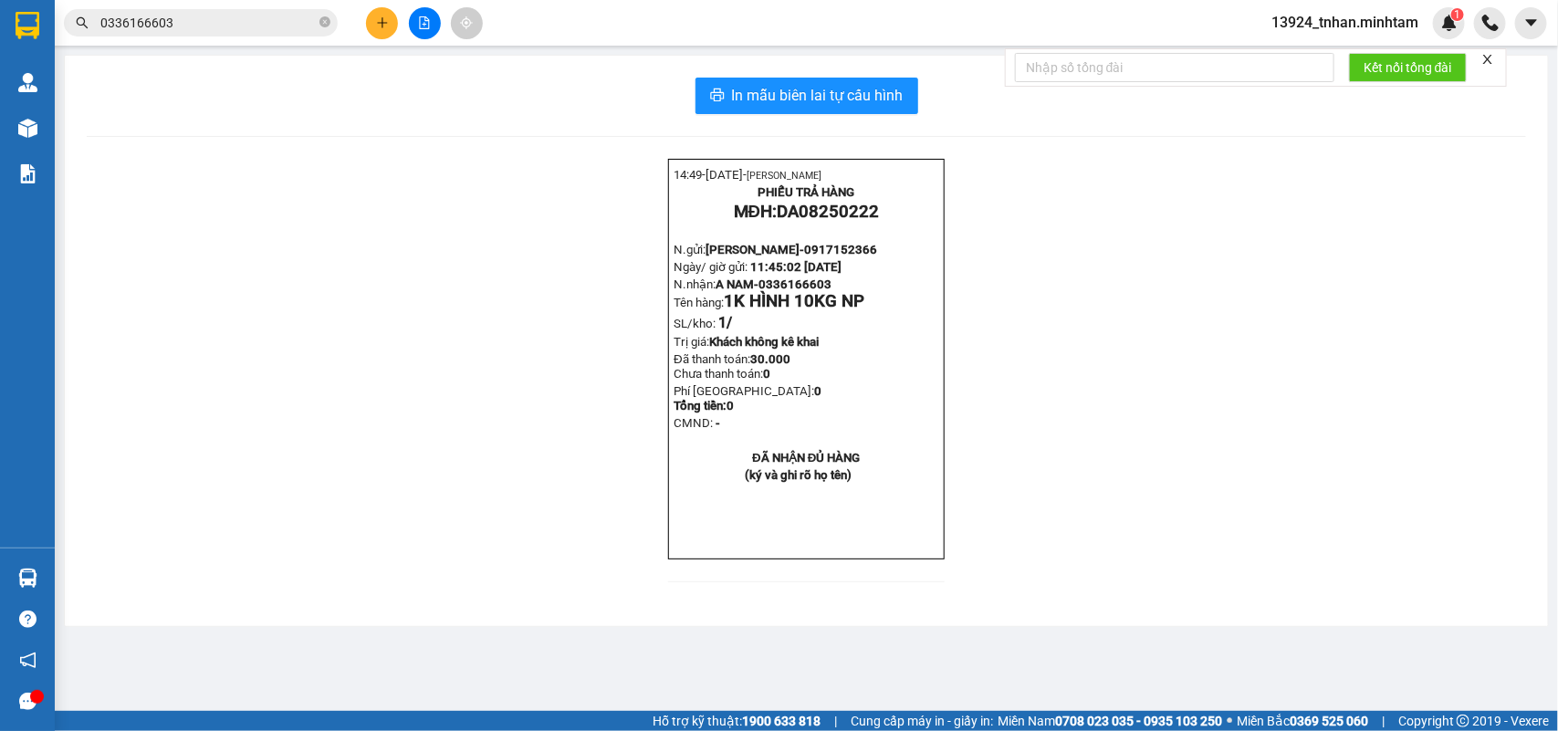
click at [827, 229] on section "Kết quả tìm kiếm ( 1 ) Bộ lọc Thuộc VP này Ngày tạo đơn gần nhất Mã ĐH Trạng th…" at bounding box center [779, 365] width 1558 height 731
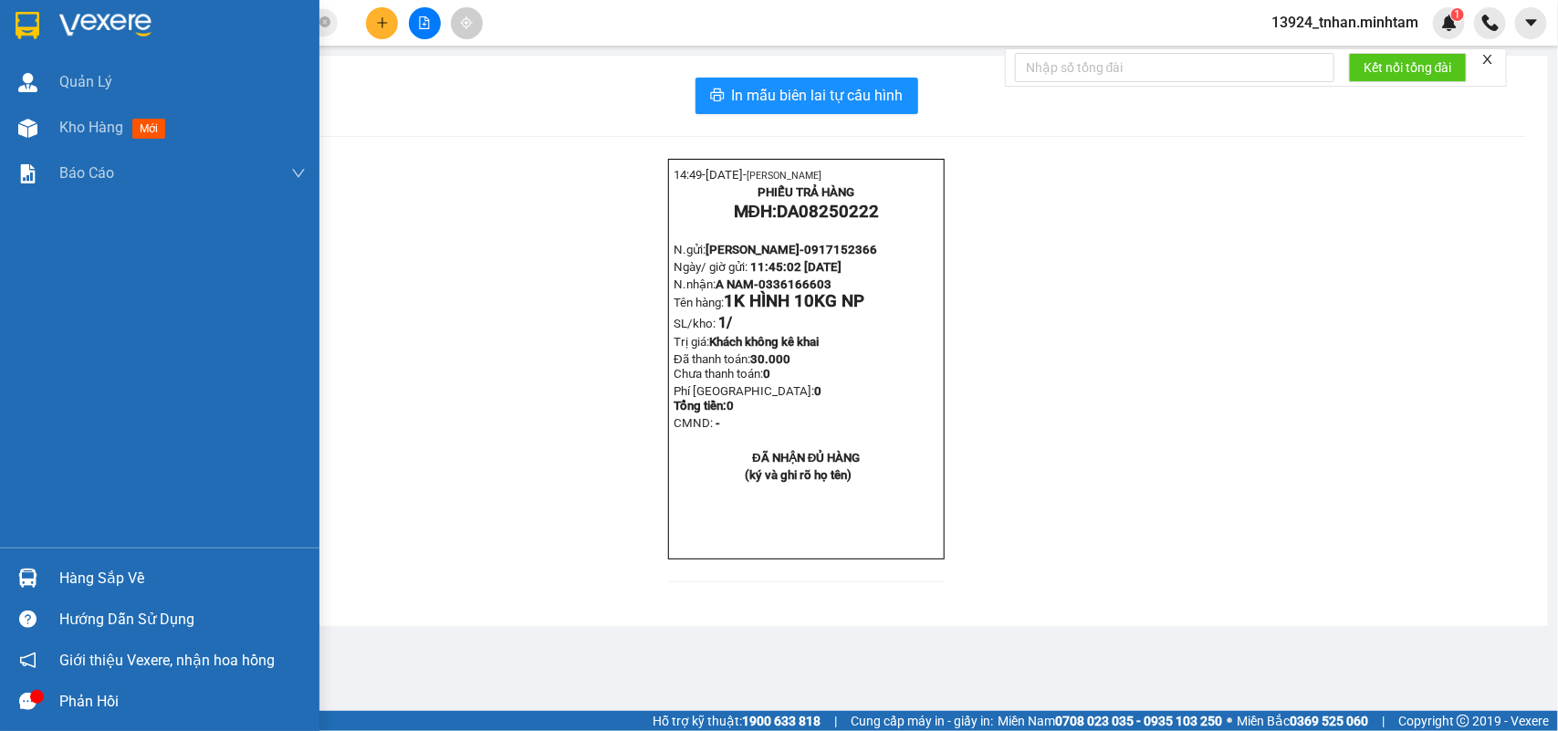
click at [76, 582] on div "Hàng sắp về" at bounding box center [182, 578] width 246 height 27
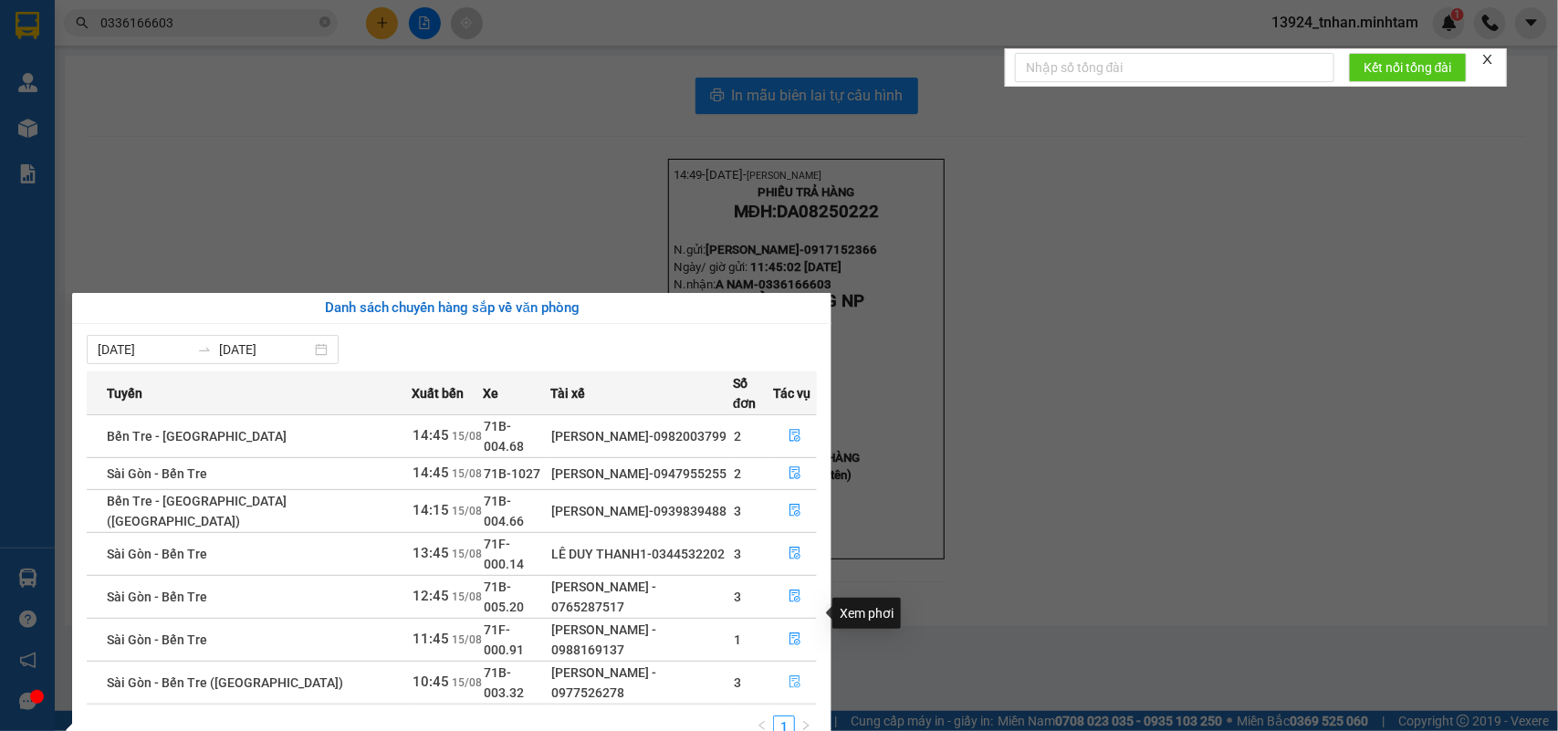
click at [808, 668] on button "button" at bounding box center [795, 682] width 42 height 29
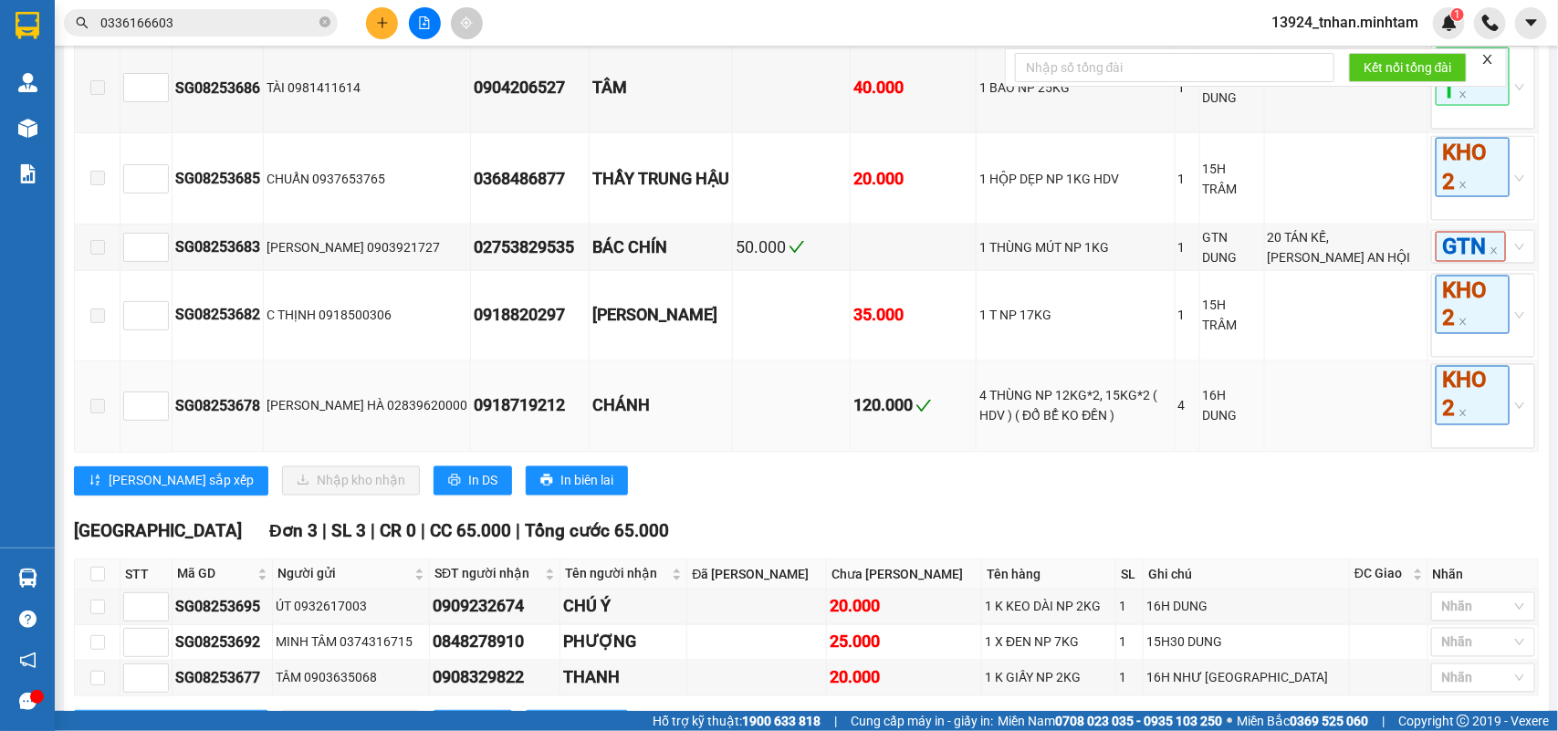
scroll to position [1408, 0]
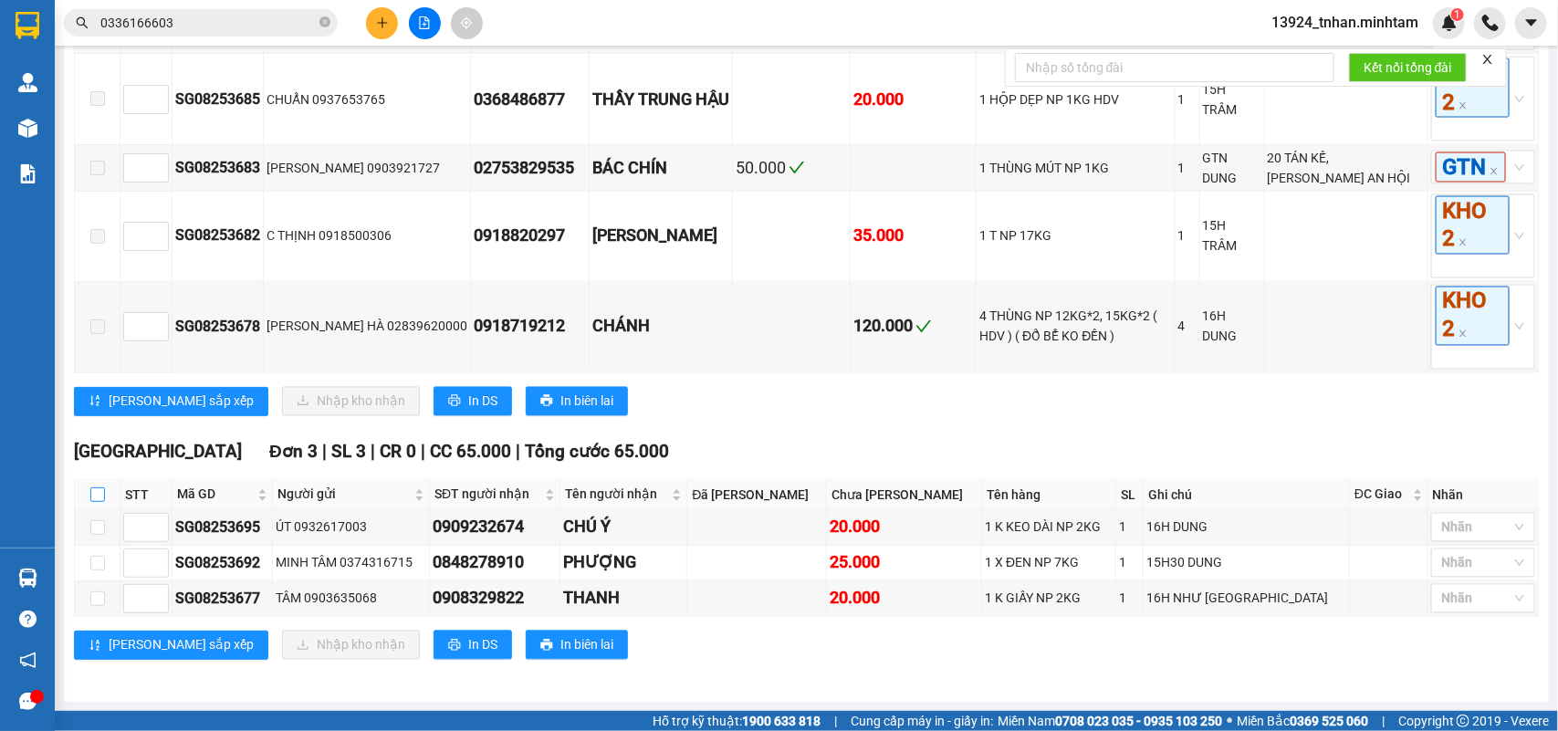
click at [93, 493] on input "checkbox" at bounding box center [97, 495] width 15 height 15
checkbox input "true"
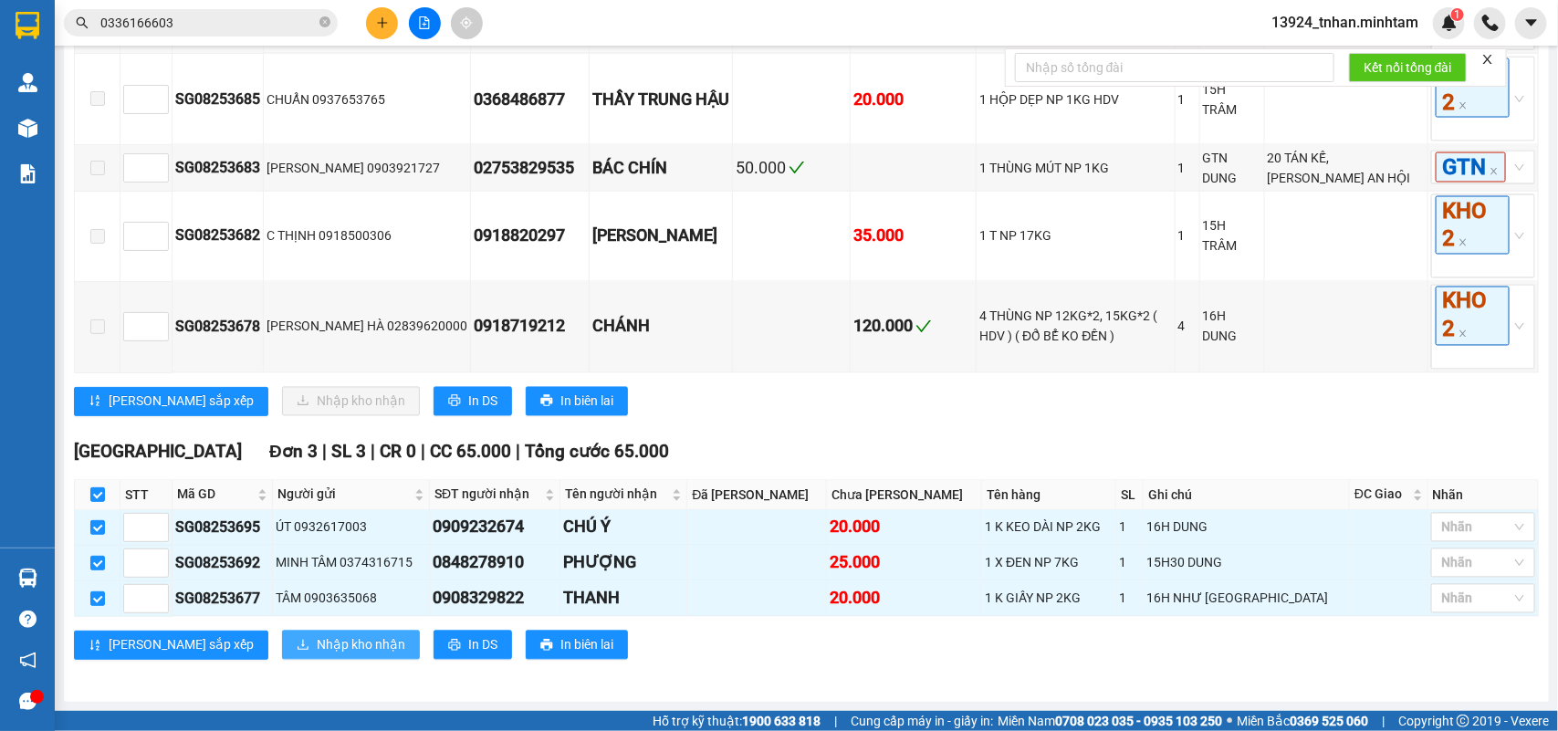
click at [317, 644] on span "Nhập kho nhận" at bounding box center [361, 645] width 89 height 20
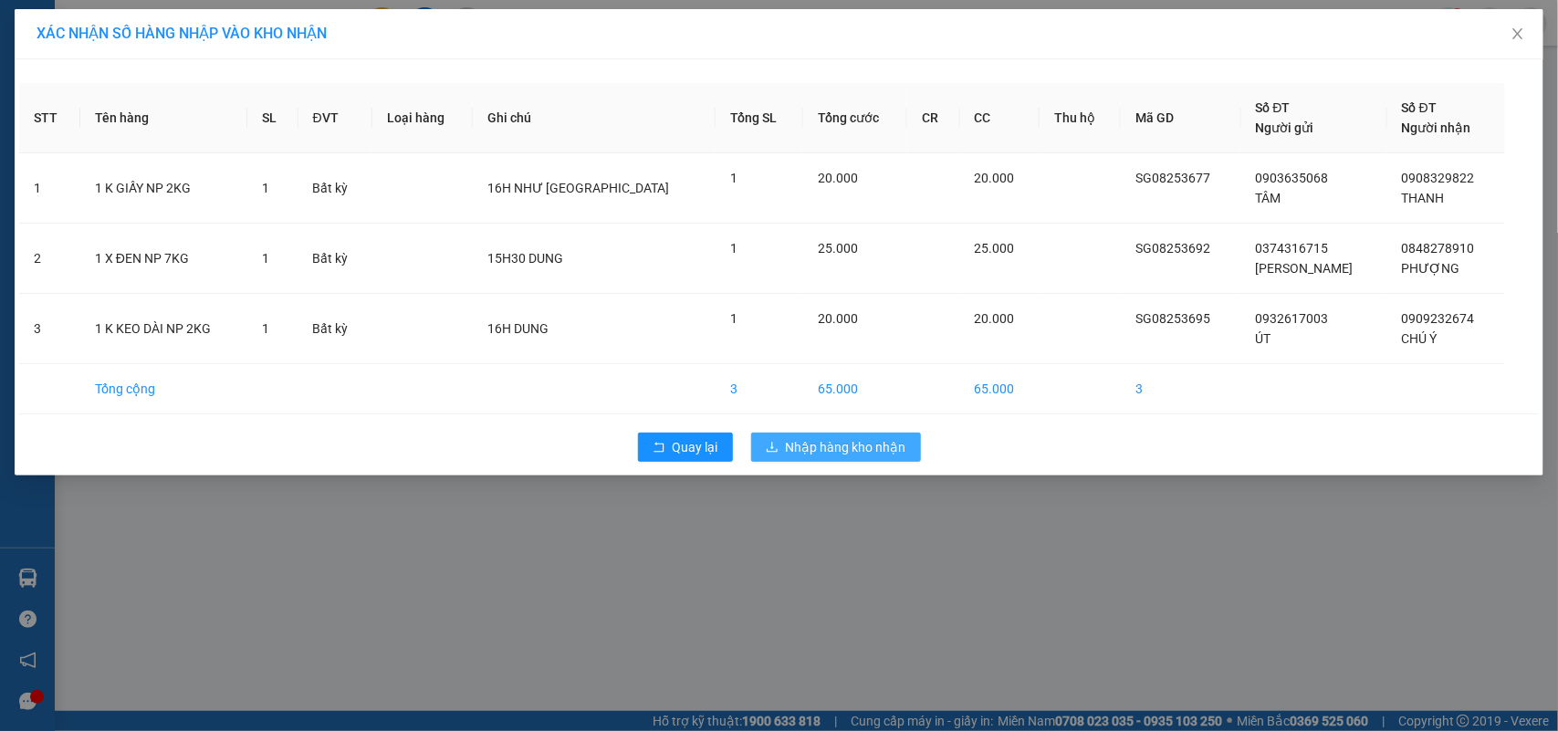
click at [818, 462] on button "Nhập hàng kho nhận" at bounding box center [836, 447] width 170 height 29
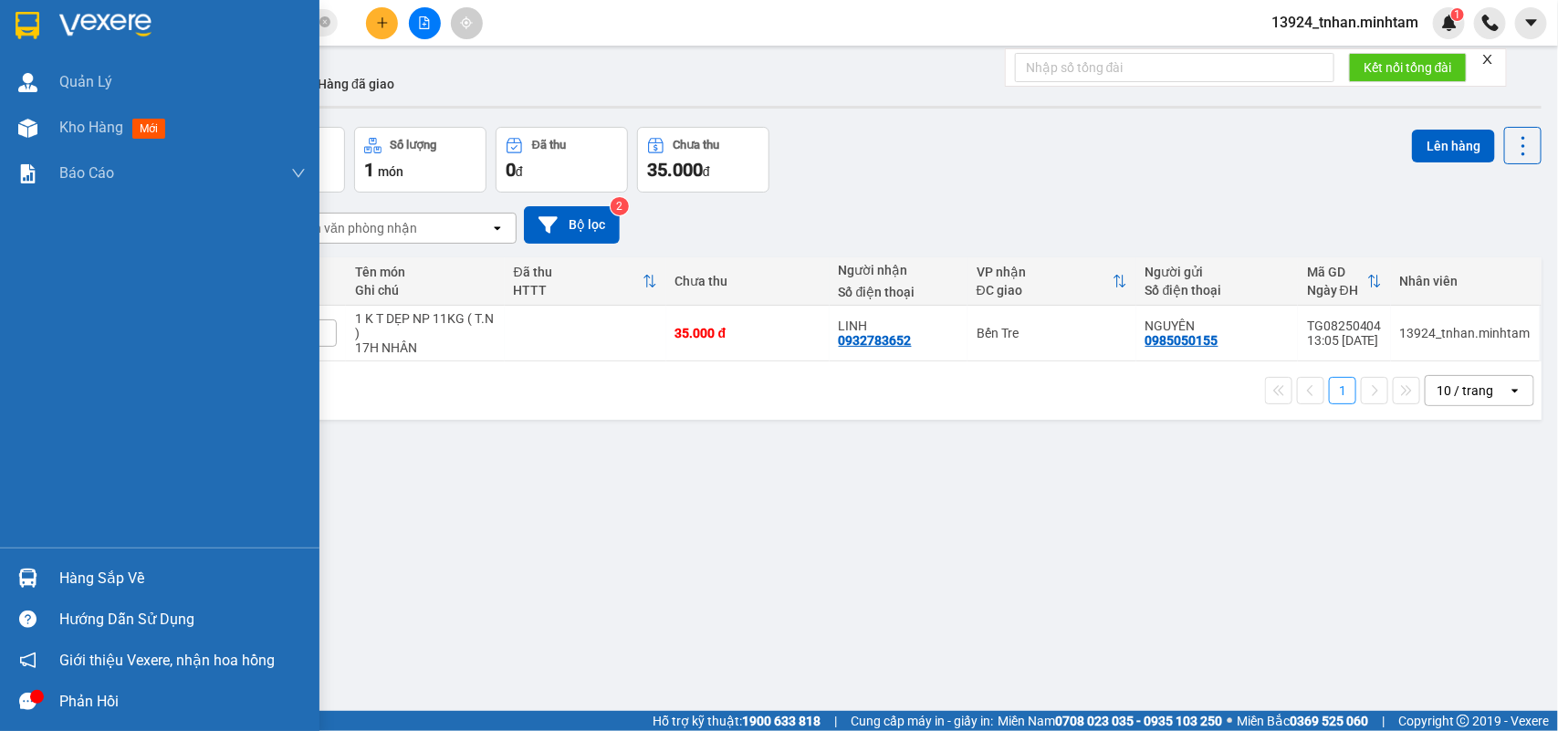
click at [135, 572] on div "Hàng sắp về" at bounding box center [182, 578] width 246 height 27
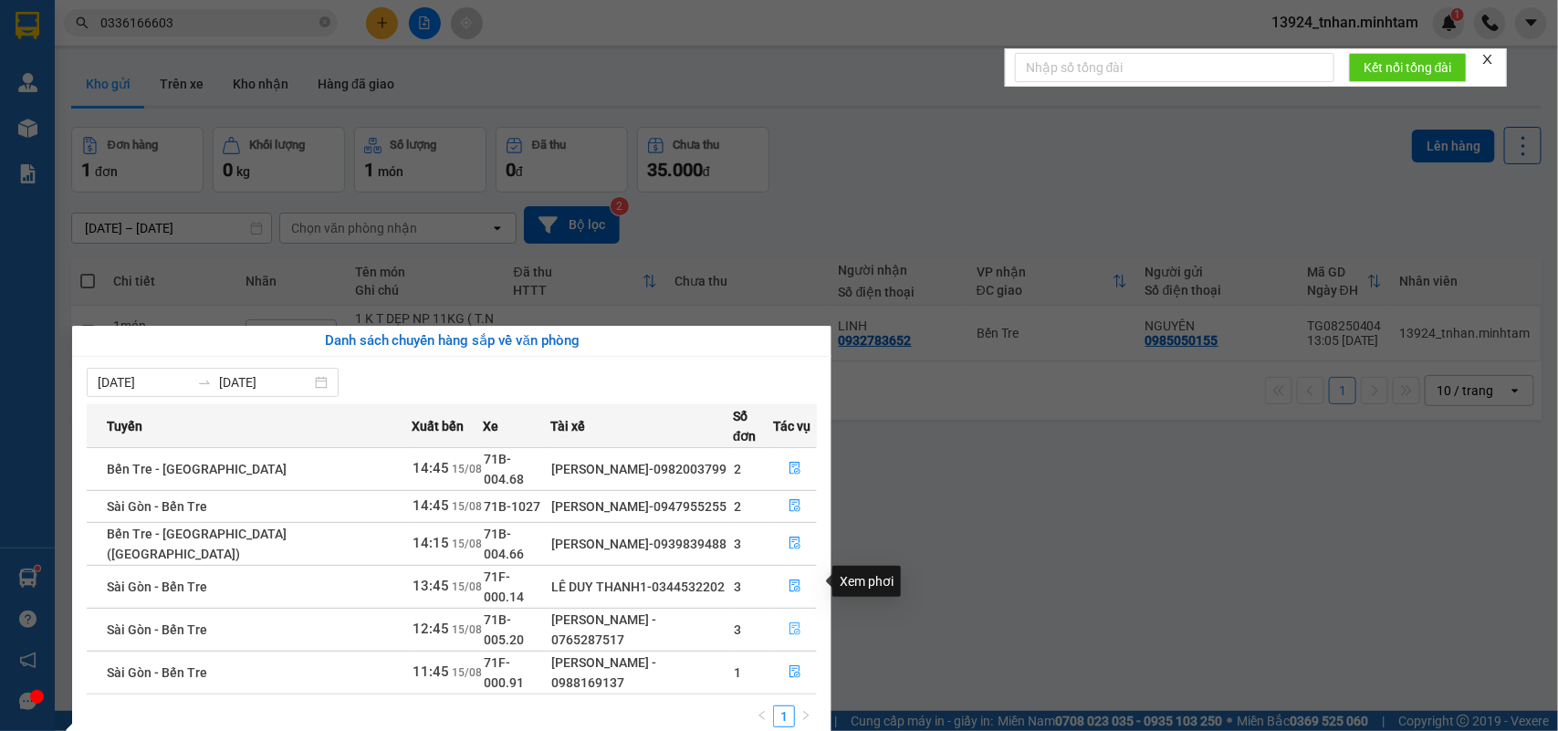
click at [789, 623] on icon "file-done" at bounding box center [795, 629] width 13 height 13
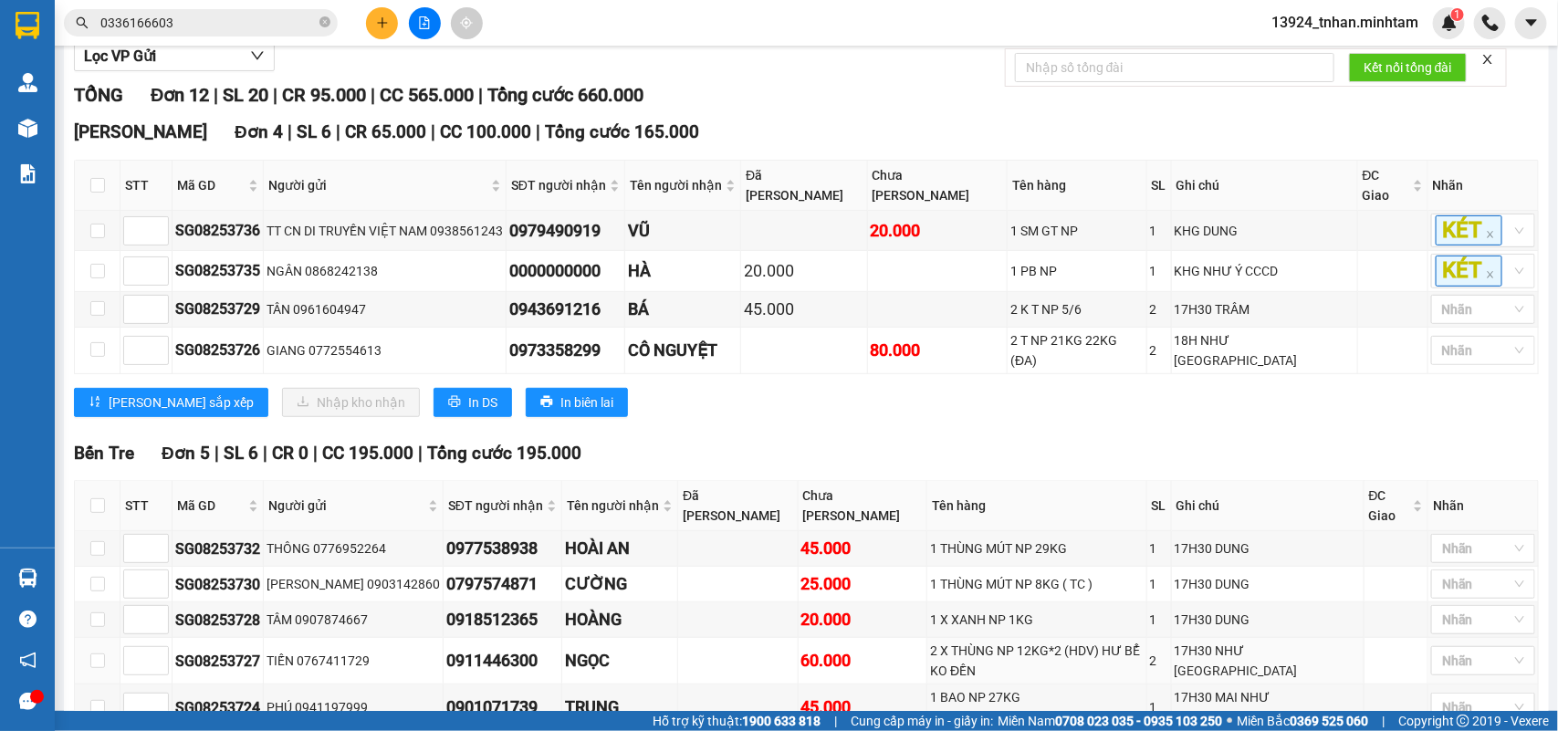
scroll to position [564, 0]
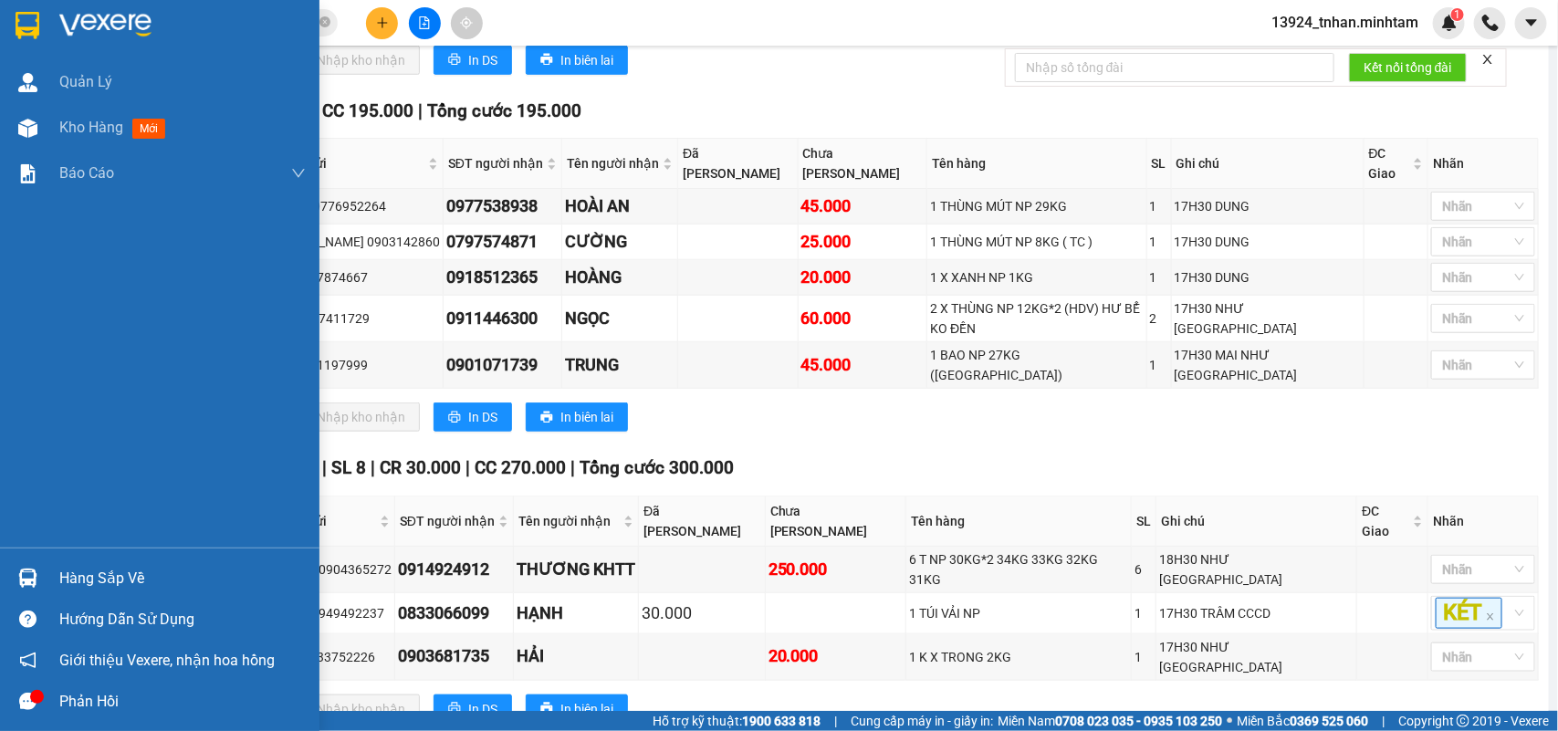
click at [87, 569] on div "Hàng sắp về" at bounding box center [182, 578] width 246 height 27
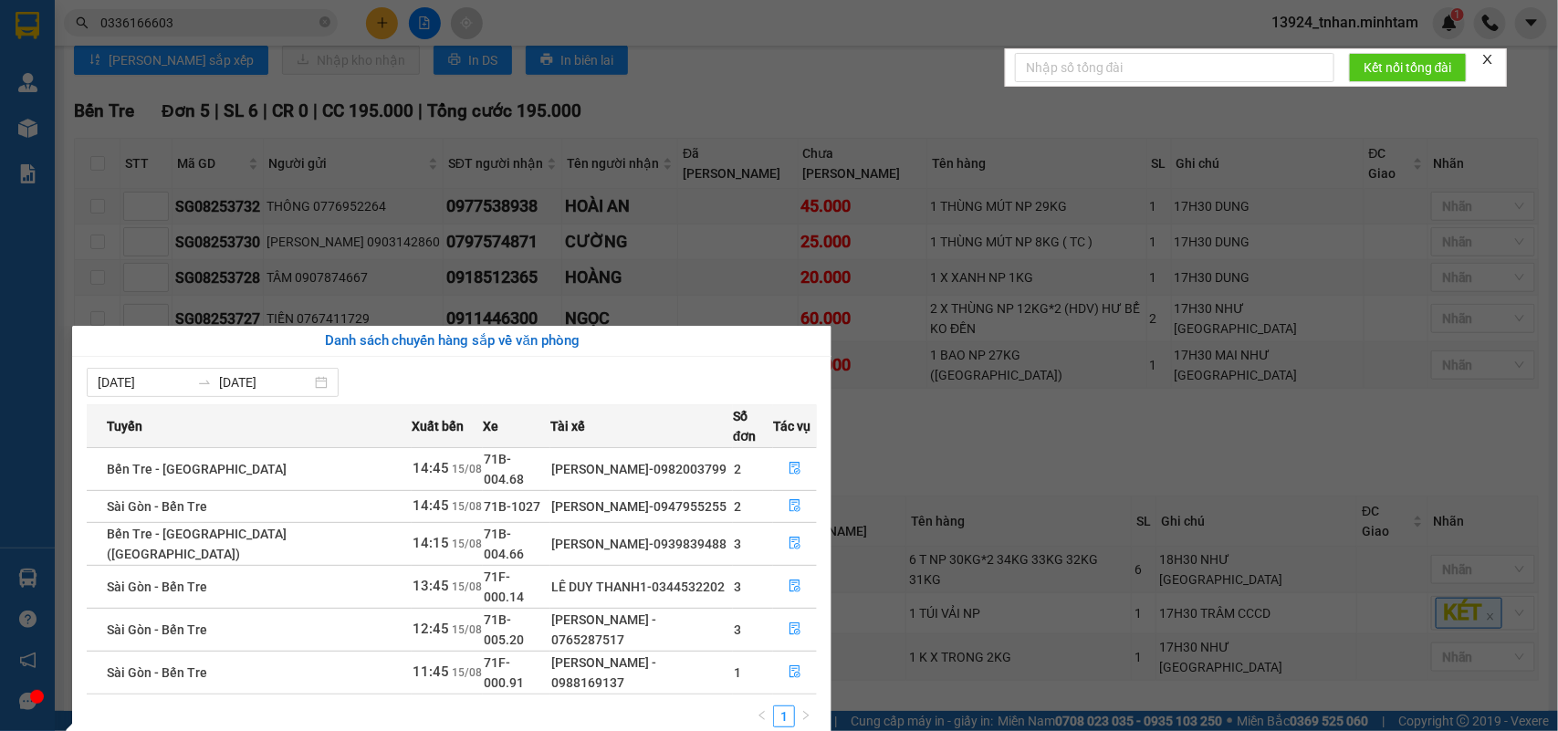
click at [1316, 422] on section "Kết quả tìm kiếm ( 1 ) Bộ lọc Thuộc VP này Ngày tạo đơn gần nhất Mã ĐH Trạng th…" at bounding box center [779, 365] width 1558 height 731
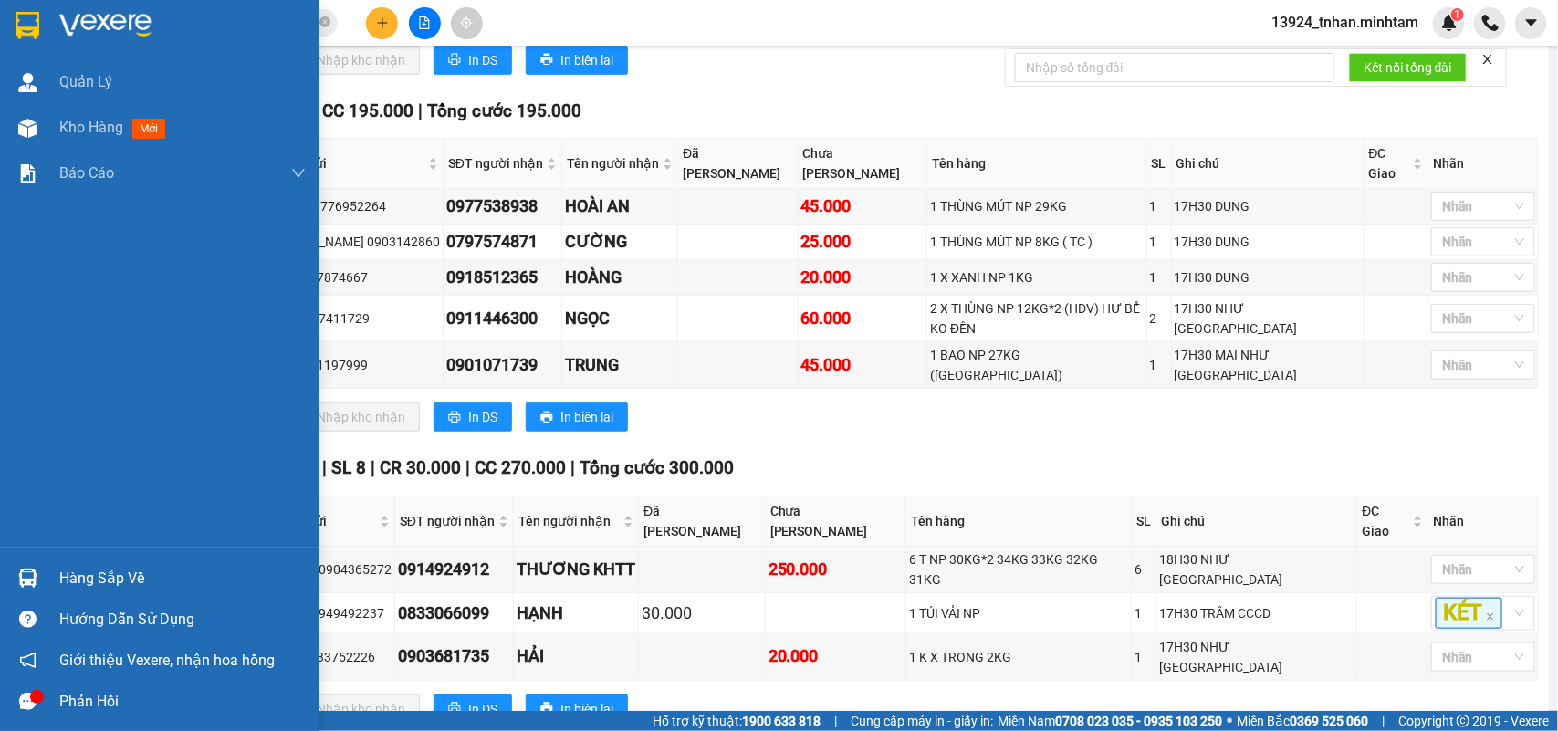
click at [57, 569] on div "Hàng sắp về" at bounding box center [160, 578] width 320 height 41
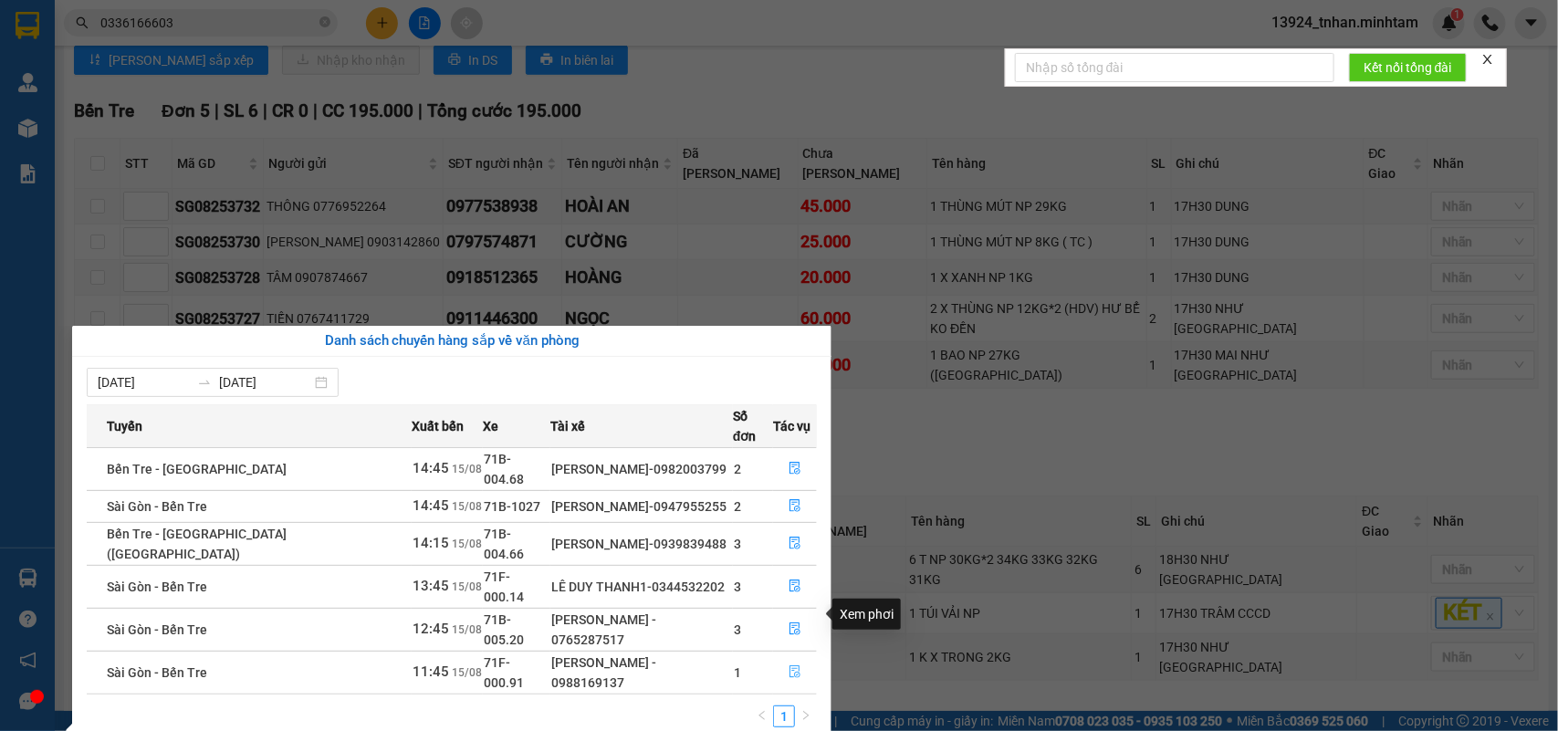
click at [789, 666] on span "file-done" at bounding box center [795, 673] width 13 height 15
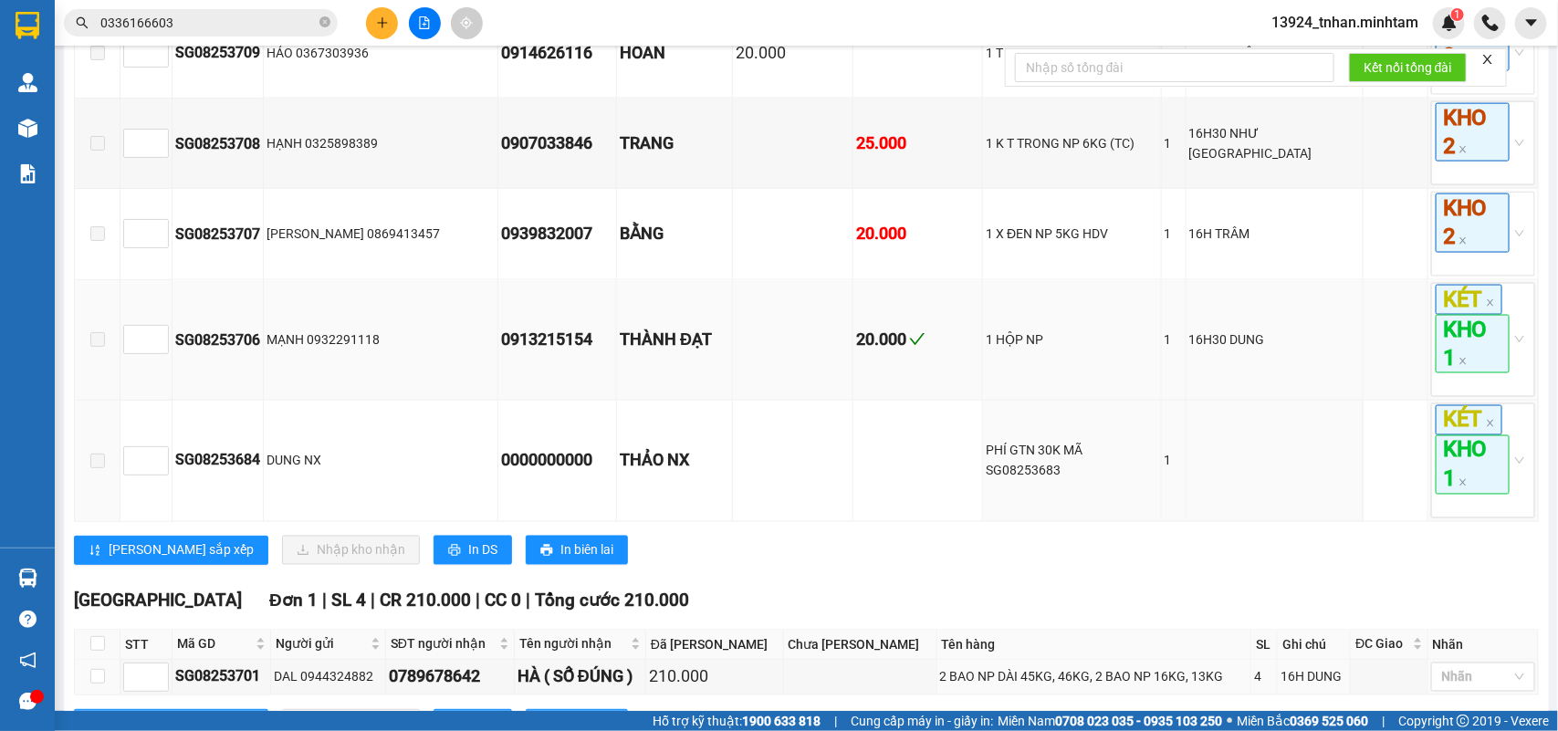
scroll to position [1252, 0]
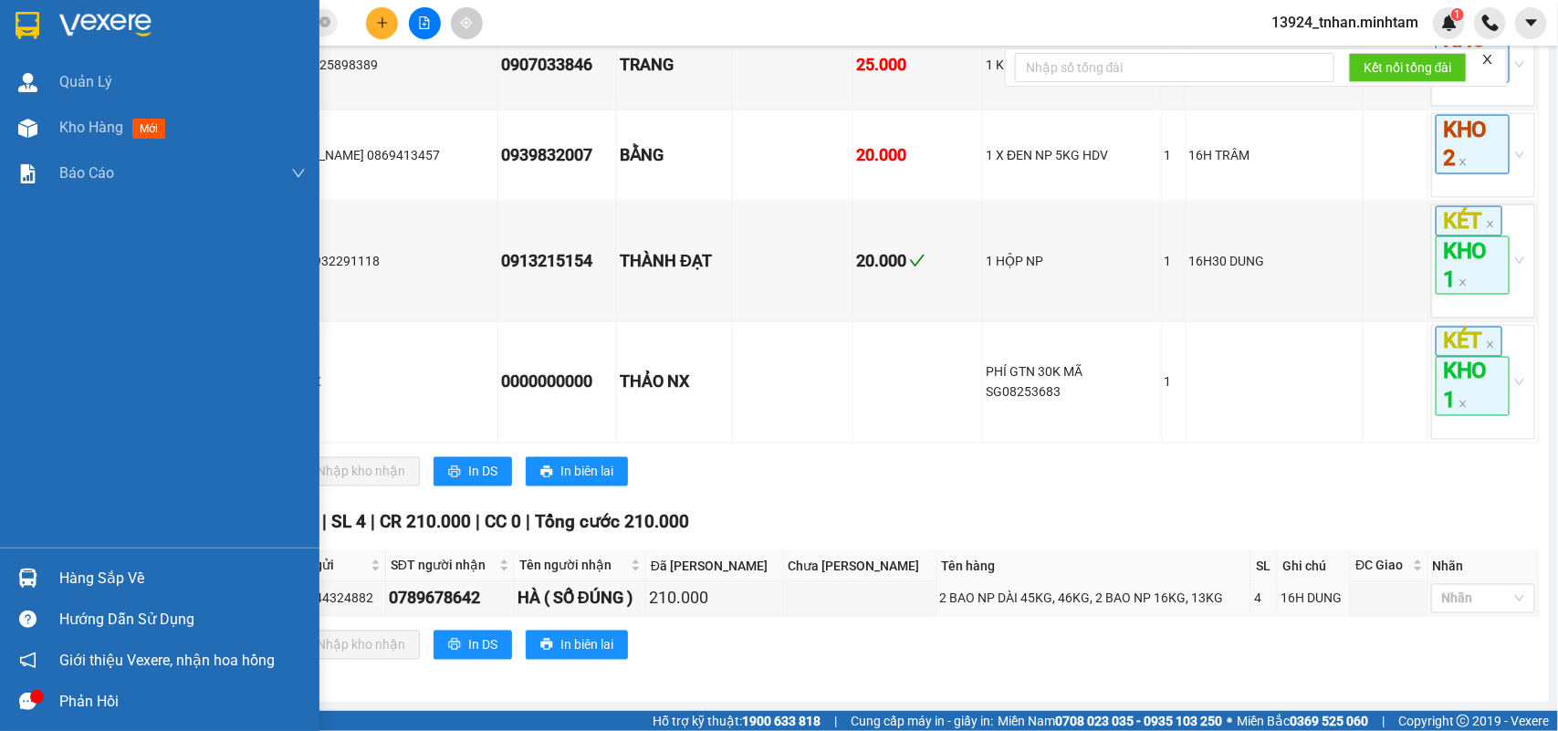
click at [37, 567] on div at bounding box center [28, 578] width 32 height 32
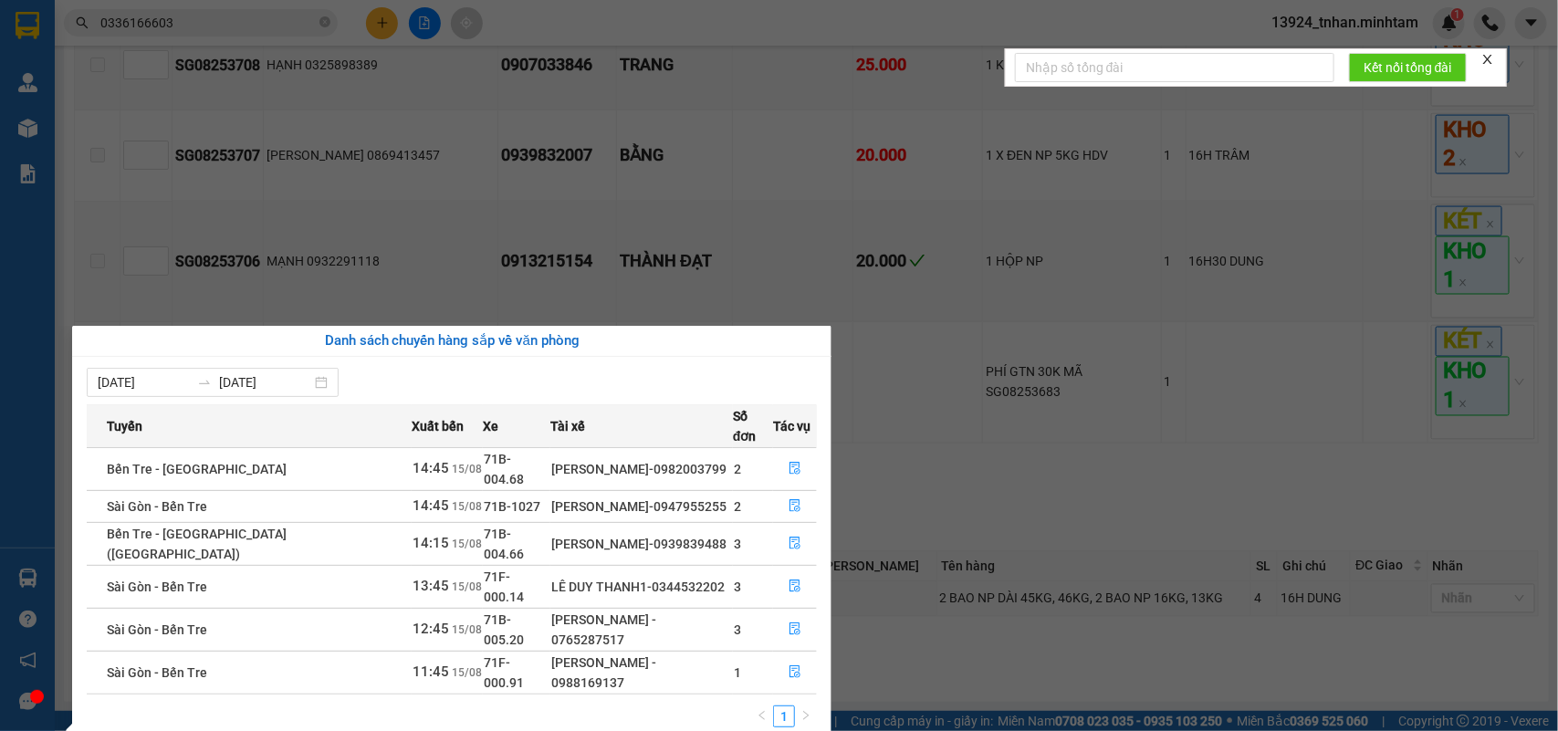
click at [1041, 455] on section "Kết quả tìm kiếm ( 1 ) Bộ lọc Thuộc VP này Ngày tạo đơn gần nhất Mã ĐH Trạng th…" at bounding box center [779, 365] width 1558 height 731
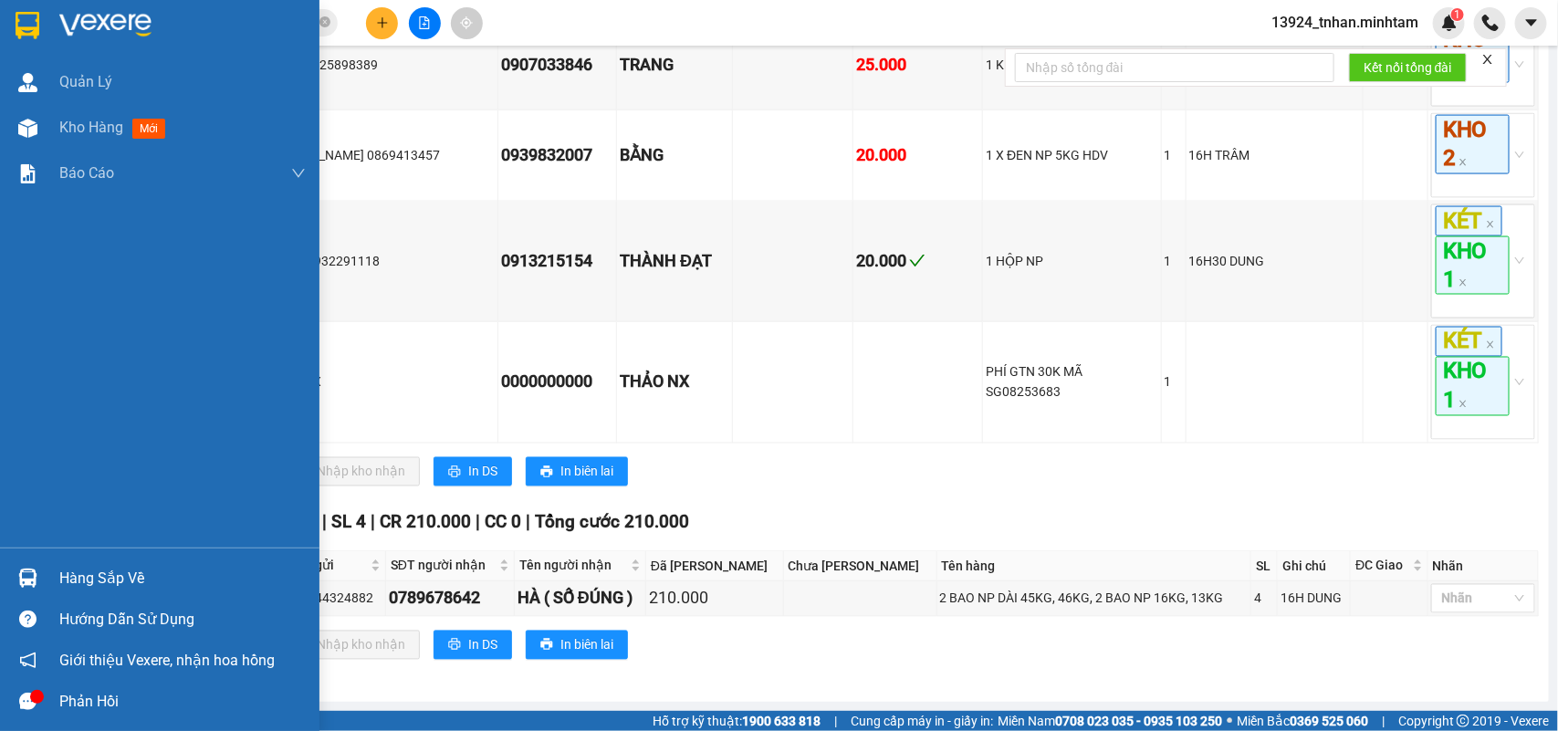
click at [15, 568] on div at bounding box center [28, 578] width 32 height 32
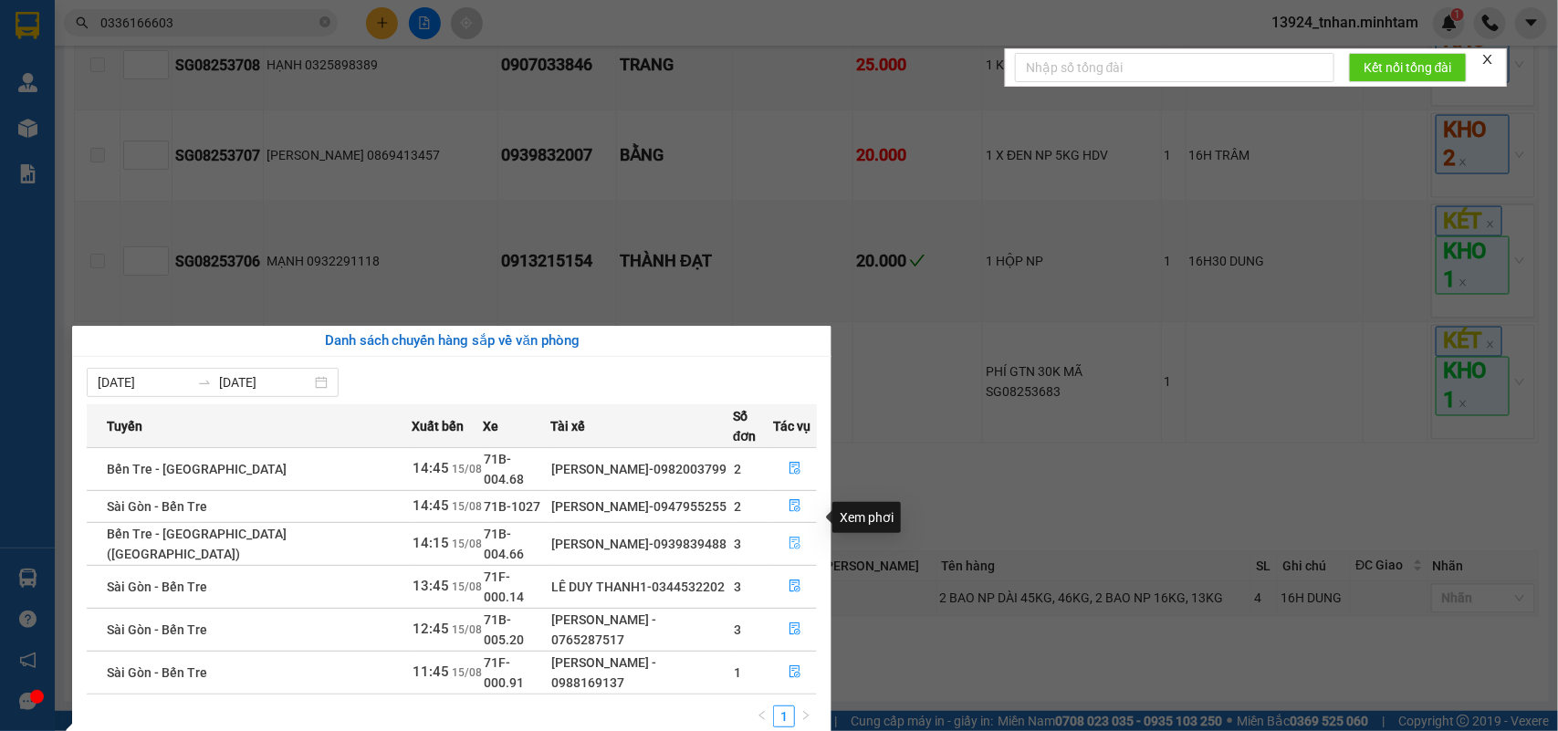
click at [774, 530] on button "button" at bounding box center [795, 544] width 42 height 29
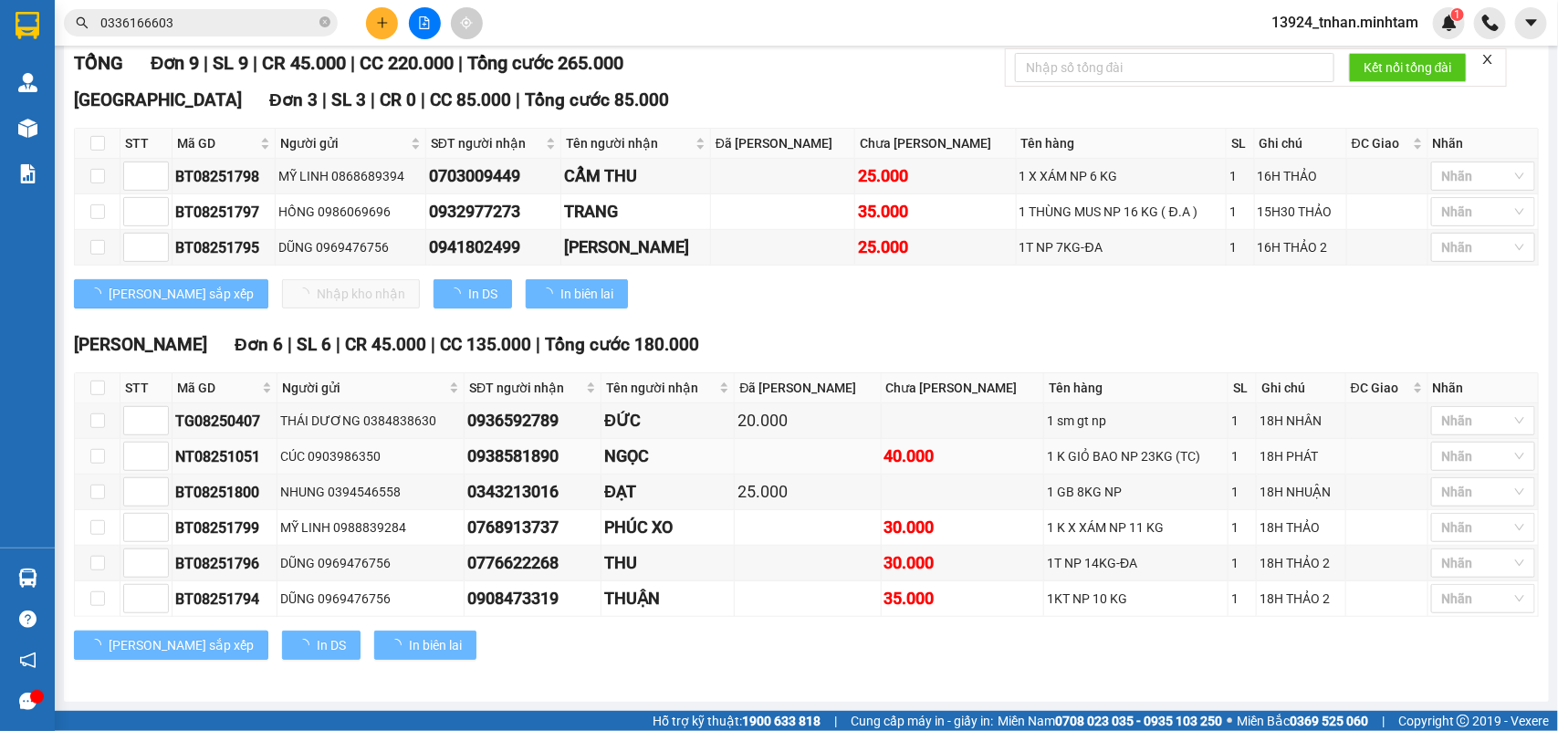
scroll to position [302, 0]
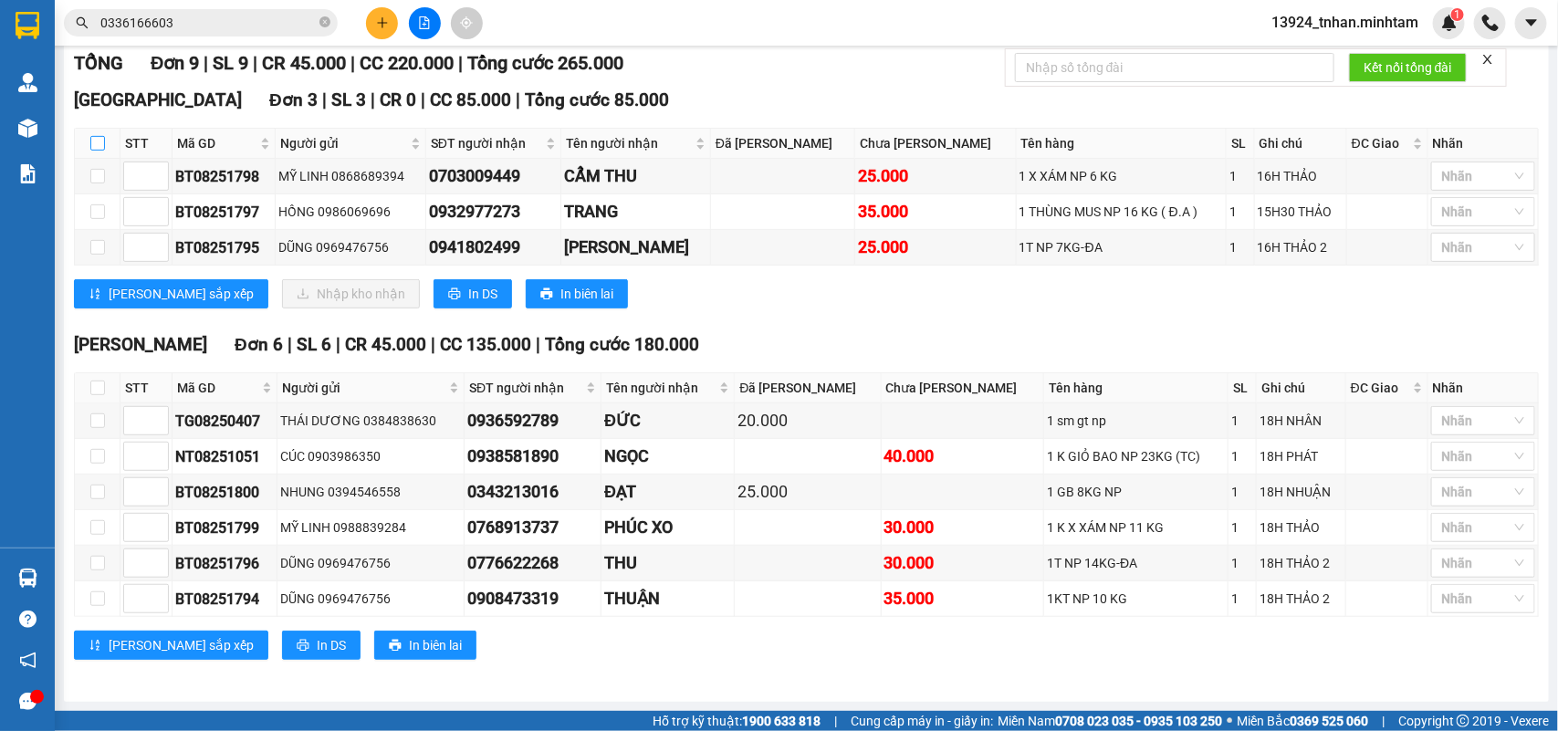
click at [99, 142] on input "checkbox" at bounding box center [97, 143] width 15 height 15
checkbox input "true"
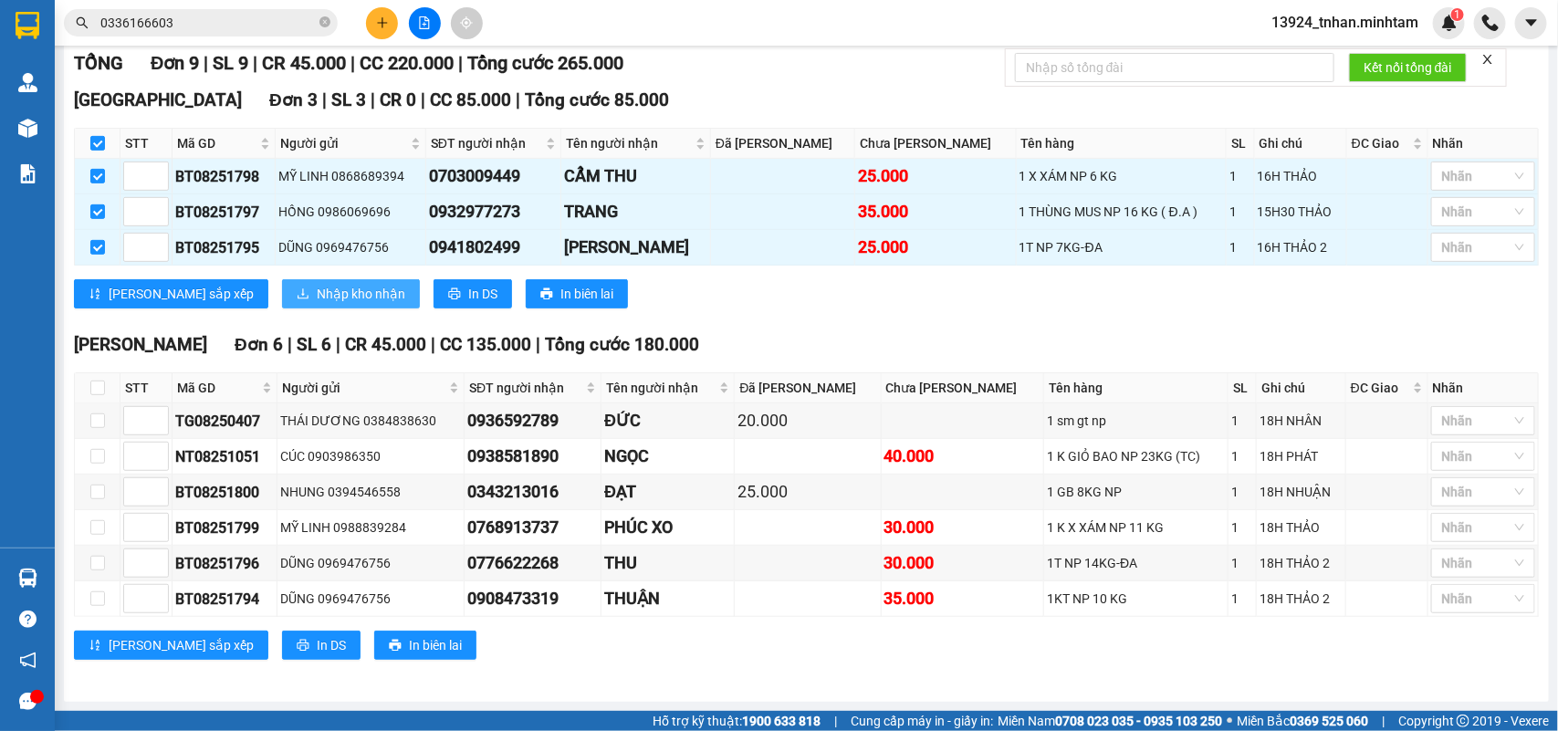
click at [317, 284] on span "Nhập kho nhận" at bounding box center [361, 294] width 89 height 20
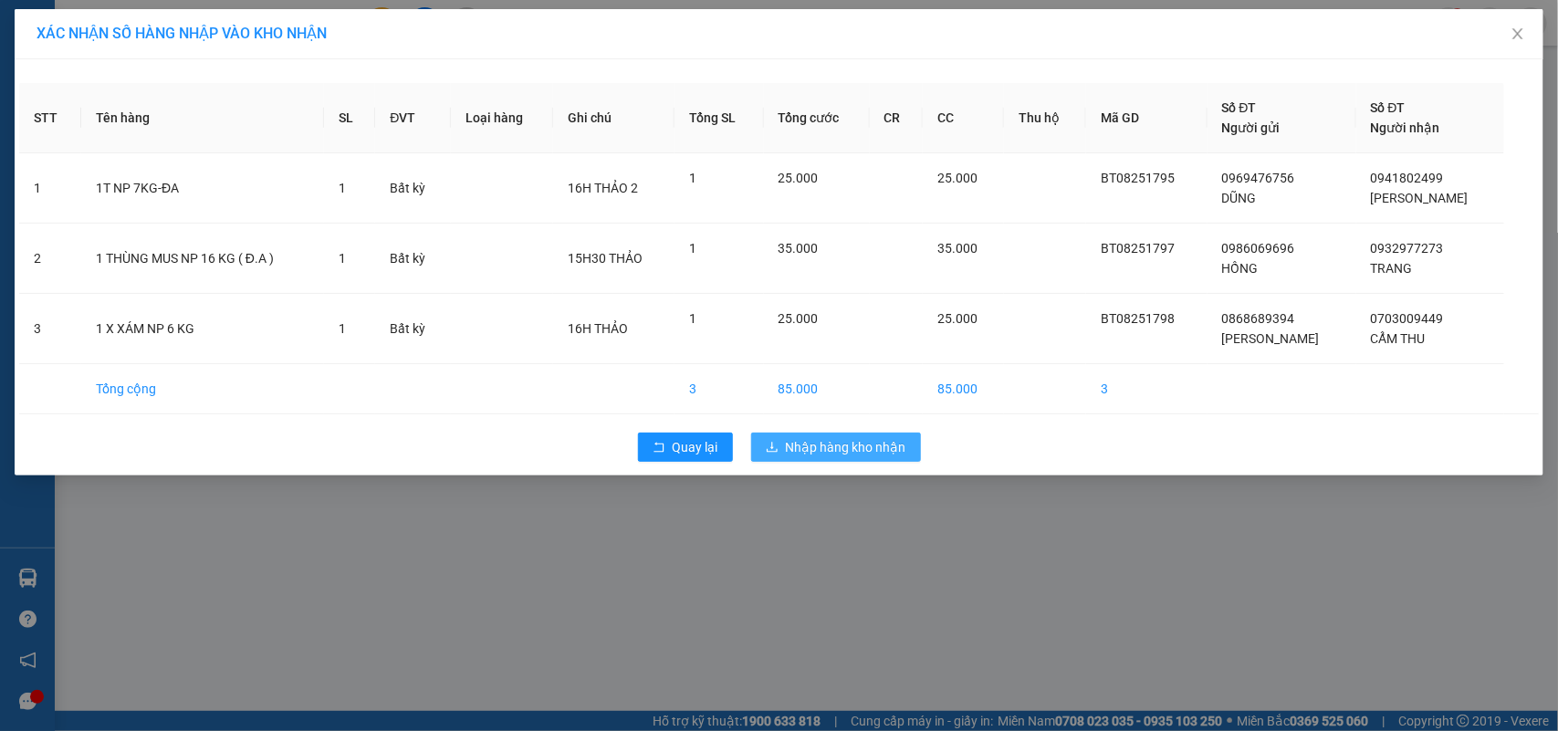
click at [808, 436] on button "Nhập hàng kho nhận" at bounding box center [836, 447] width 170 height 29
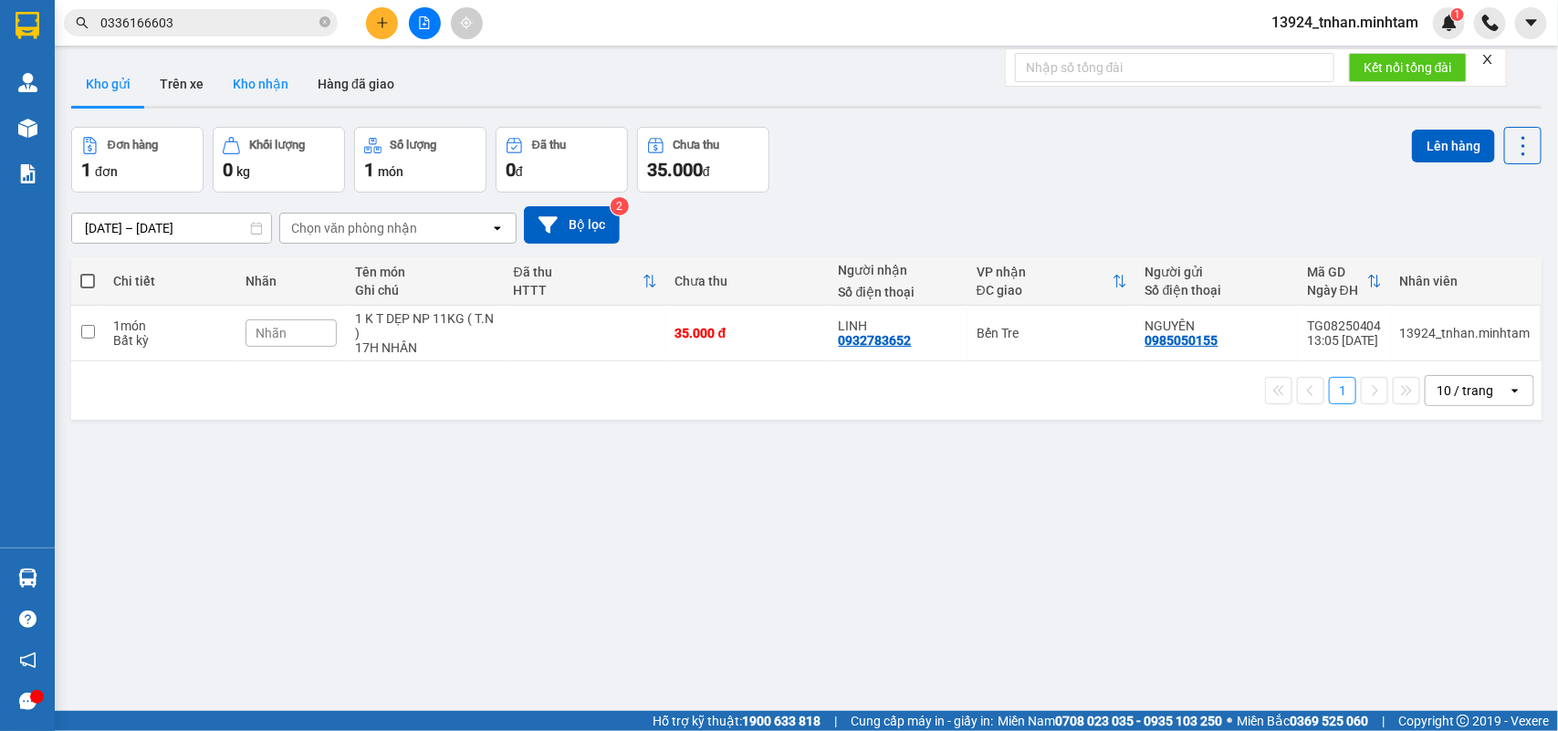
click at [256, 84] on button "Kho nhận" at bounding box center [260, 84] width 85 height 44
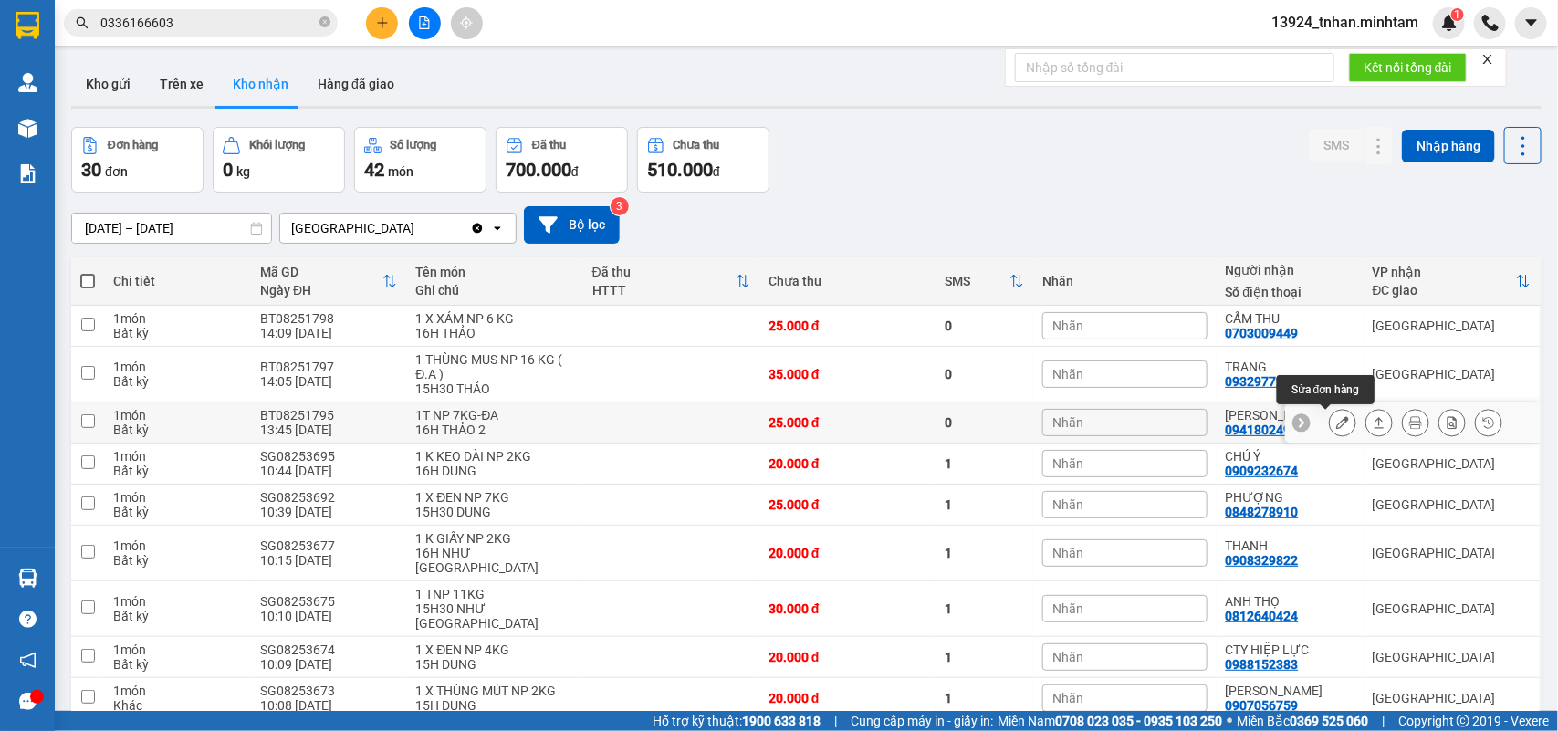
click at [1334, 422] on button at bounding box center [1343, 423] width 26 height 32
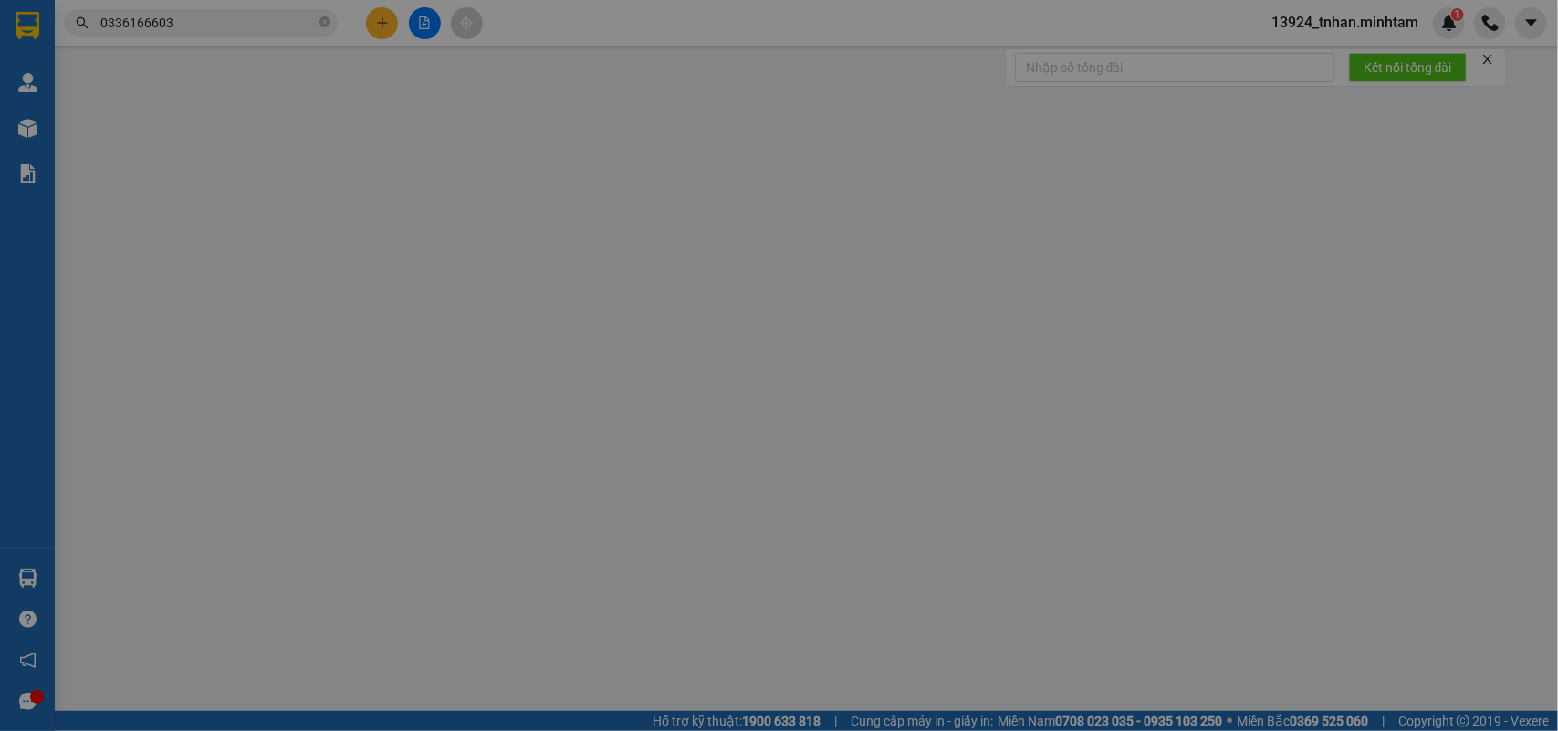
type input "0969476756"
type input "DŨNG"
type input "0941802499"
type input "[PERSON_NAME]"
type input "25.000"
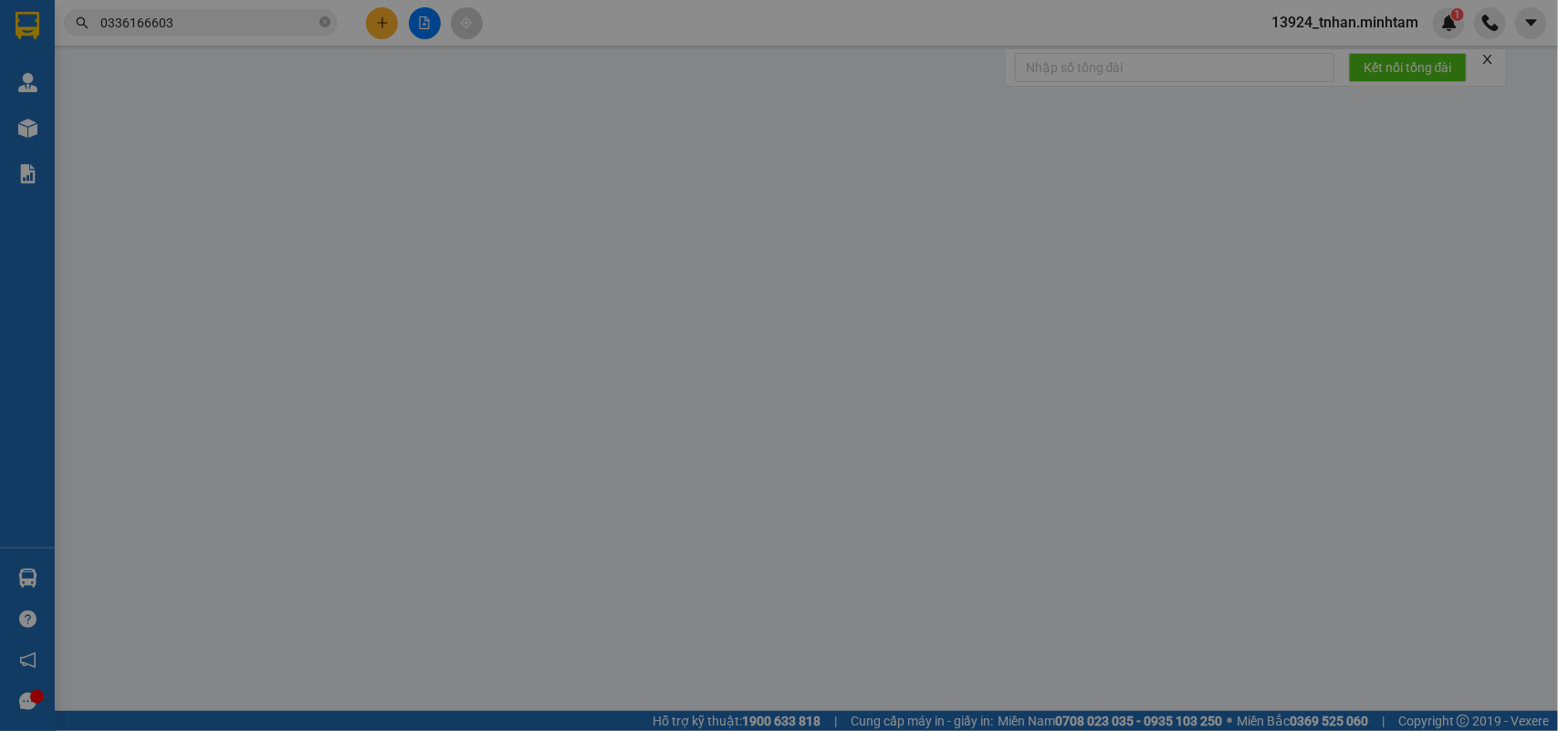
type input "25.000"
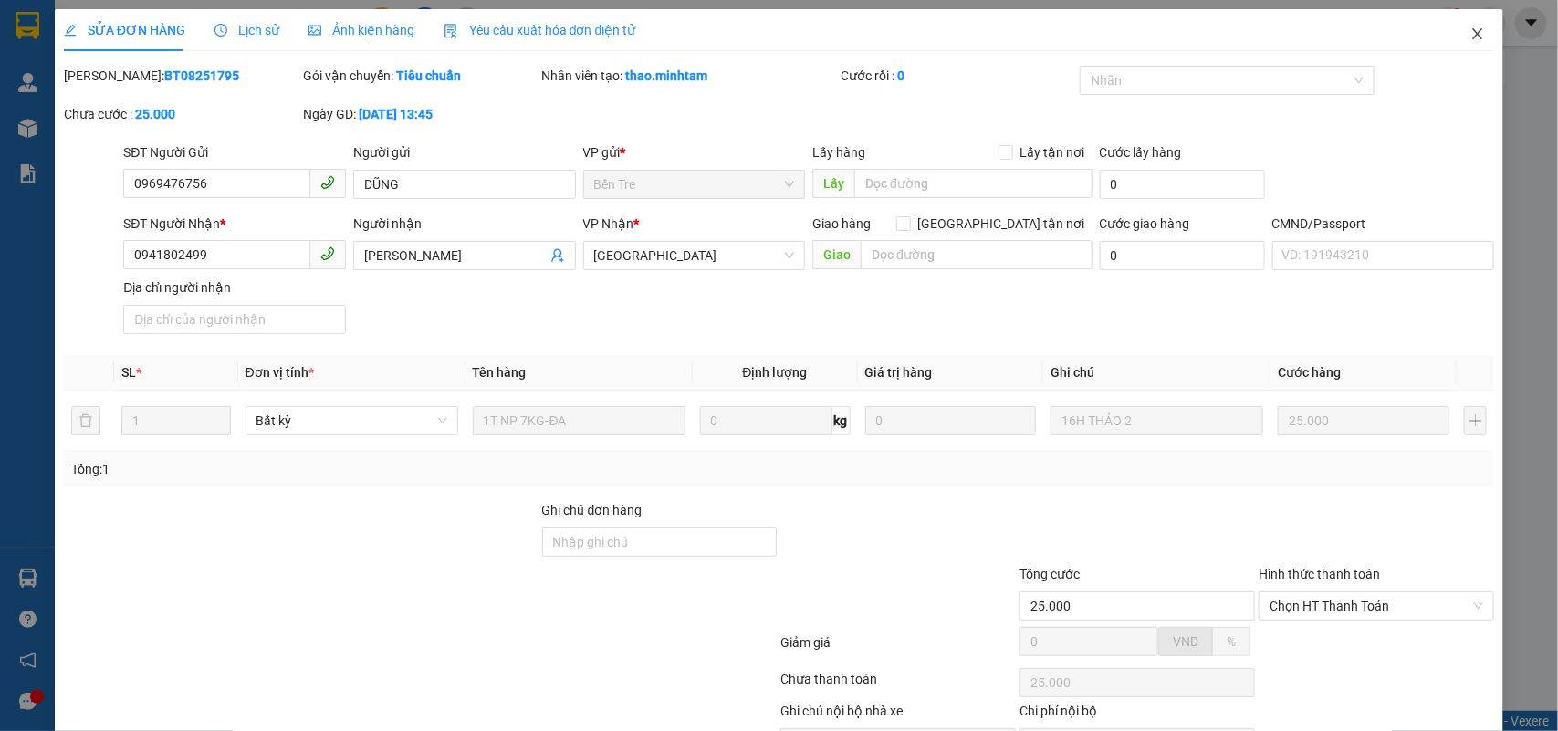
click at [1471, 38] on icon "close" at bounding box center [1478, 33] width 15 height 15
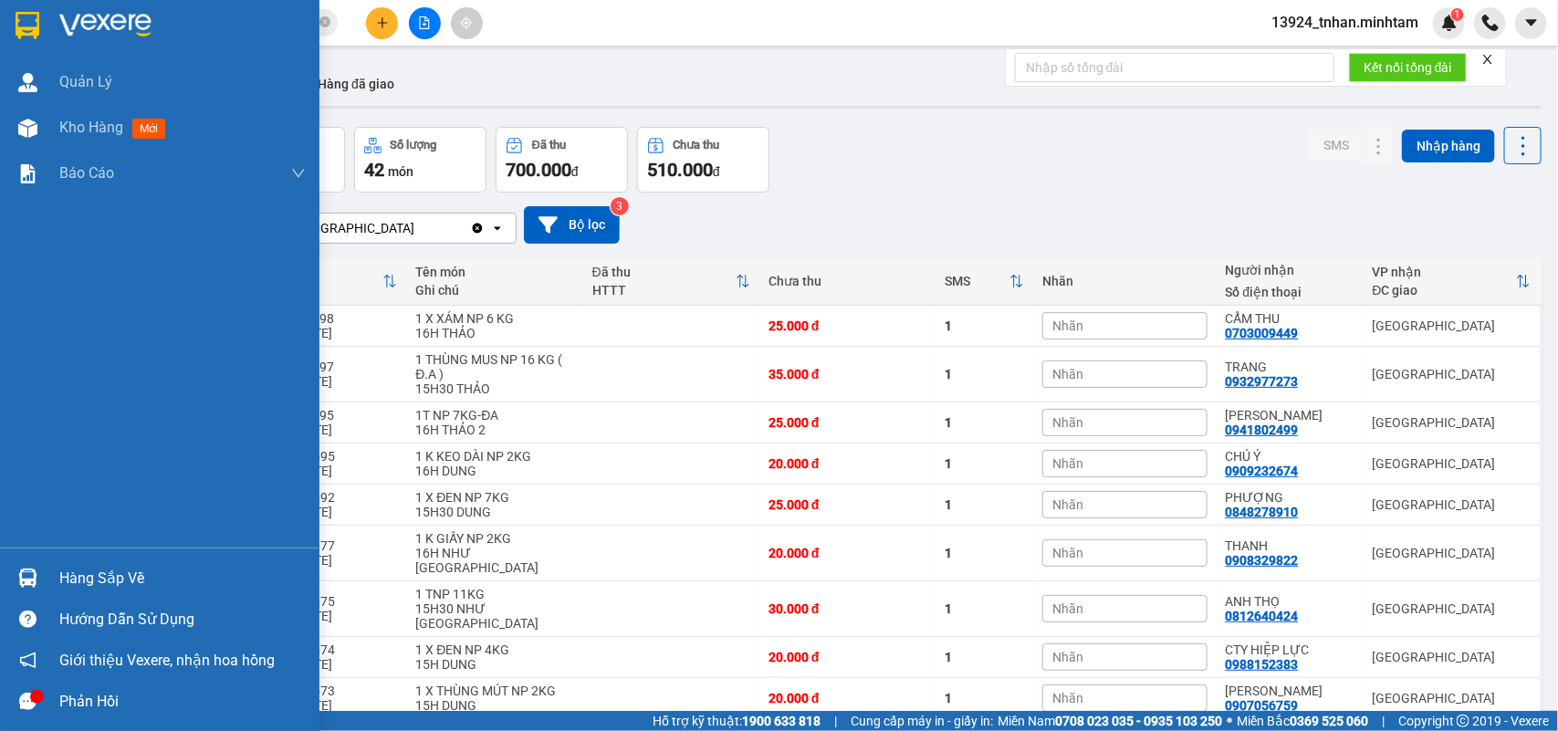
click at [65, 549] on div "Hàng sắp về Hướng dẫn sử dụng Giới thiệu Vexere, nhận hoa hồng Phản hồi" at bounding box center [160, 635] width 320 height 174
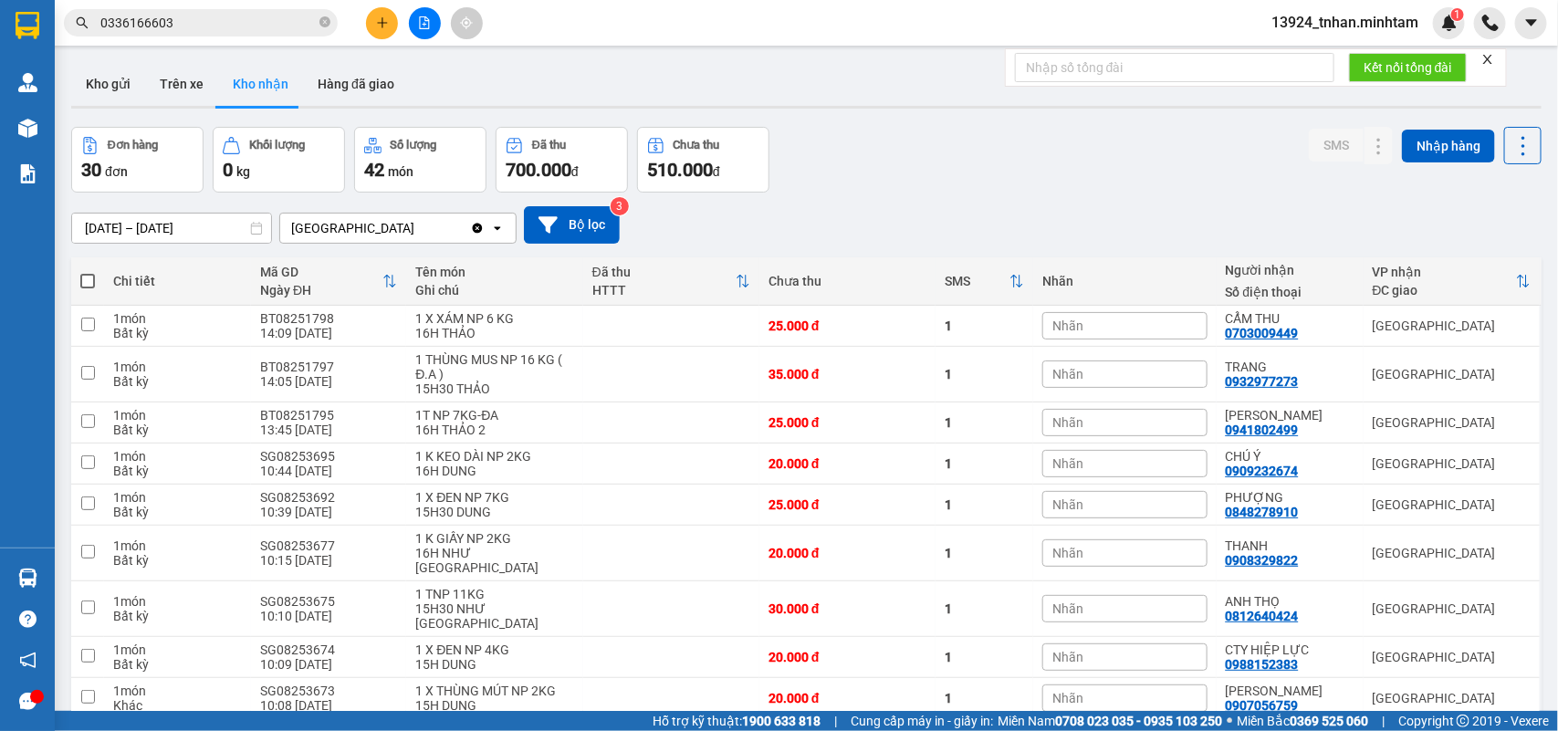
click at [65, 563] on div "ver 1.8.138 Kho gửi Trên xe Kho nhận Hàng đã giao Đơn hàng 30 đơn Khối lượng 0 …" at bounding box center [806, 455] width 1485 height 801
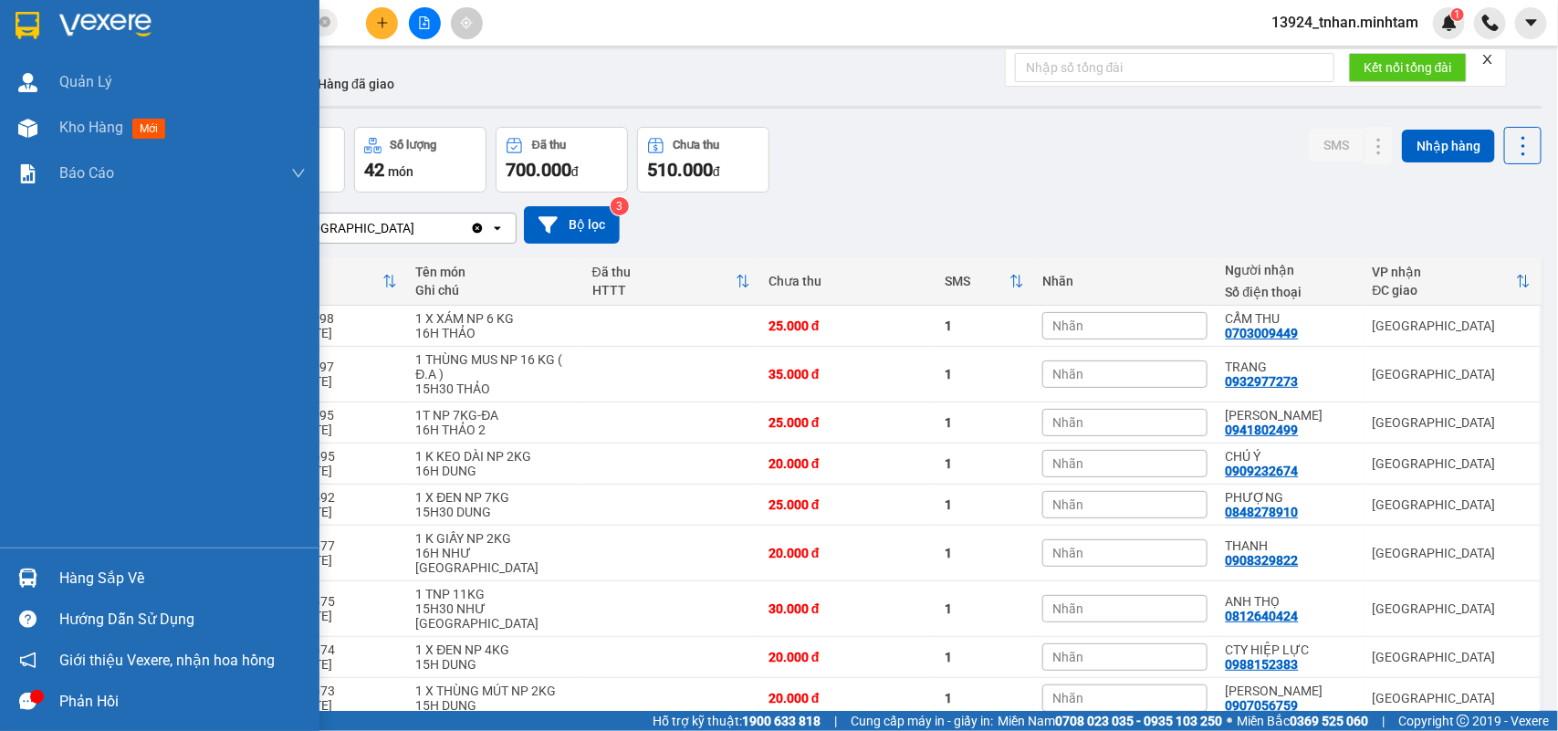
click at [35, 572] on img at bounding box center [27, 578] width 19 height 19
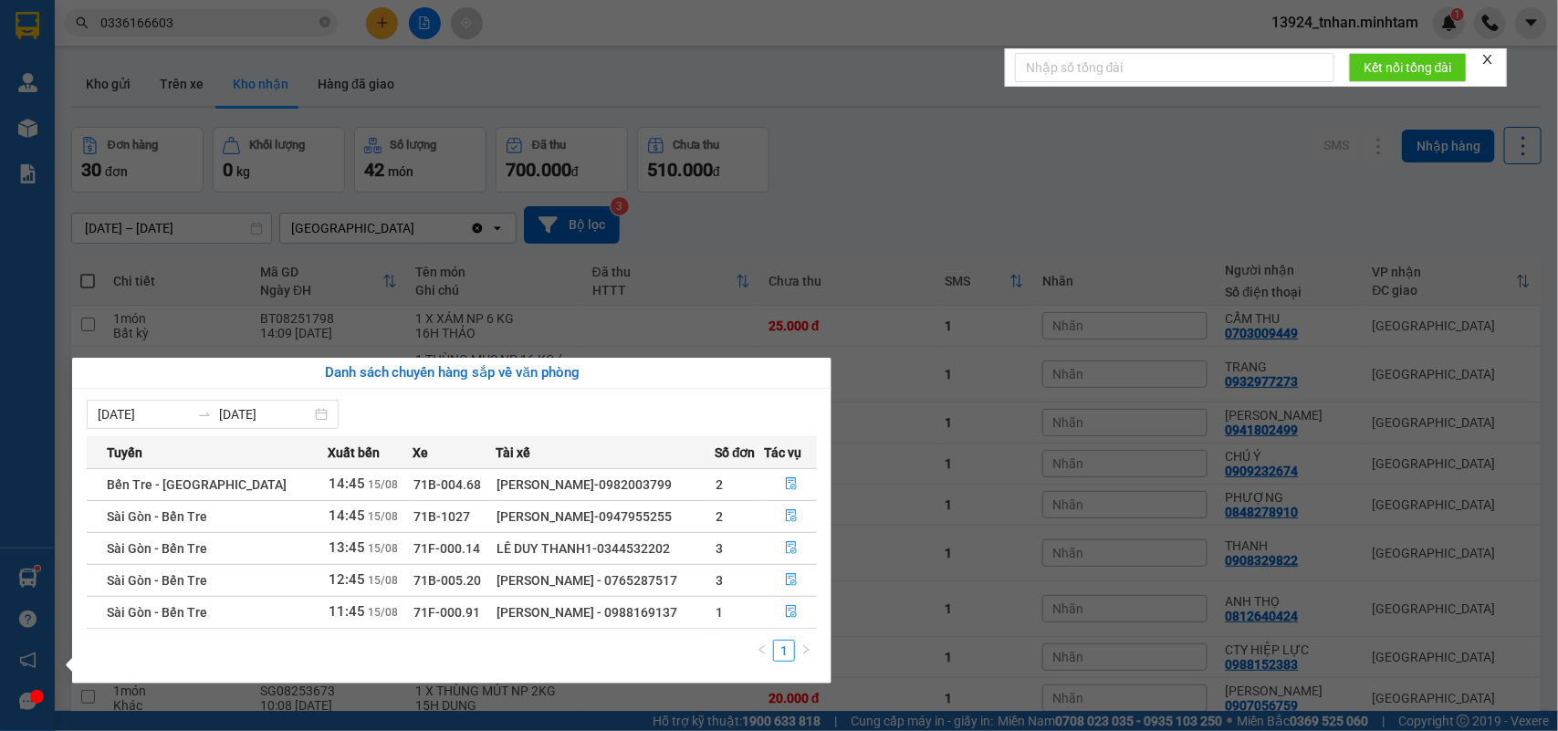
drag, startPoint x: 310, startPoint y: 29, endPoint x: 333, endPoint y: 20, distance: 24.6
click at [311, 29] on section "Kết quả tìm kiếm ( 1 ) Bộ lọc Thuộc VP này Ngày tạo đơn gần nhất Mã ĐH Trạng th…" at bounding box center [779, 365] width 1558 height 731
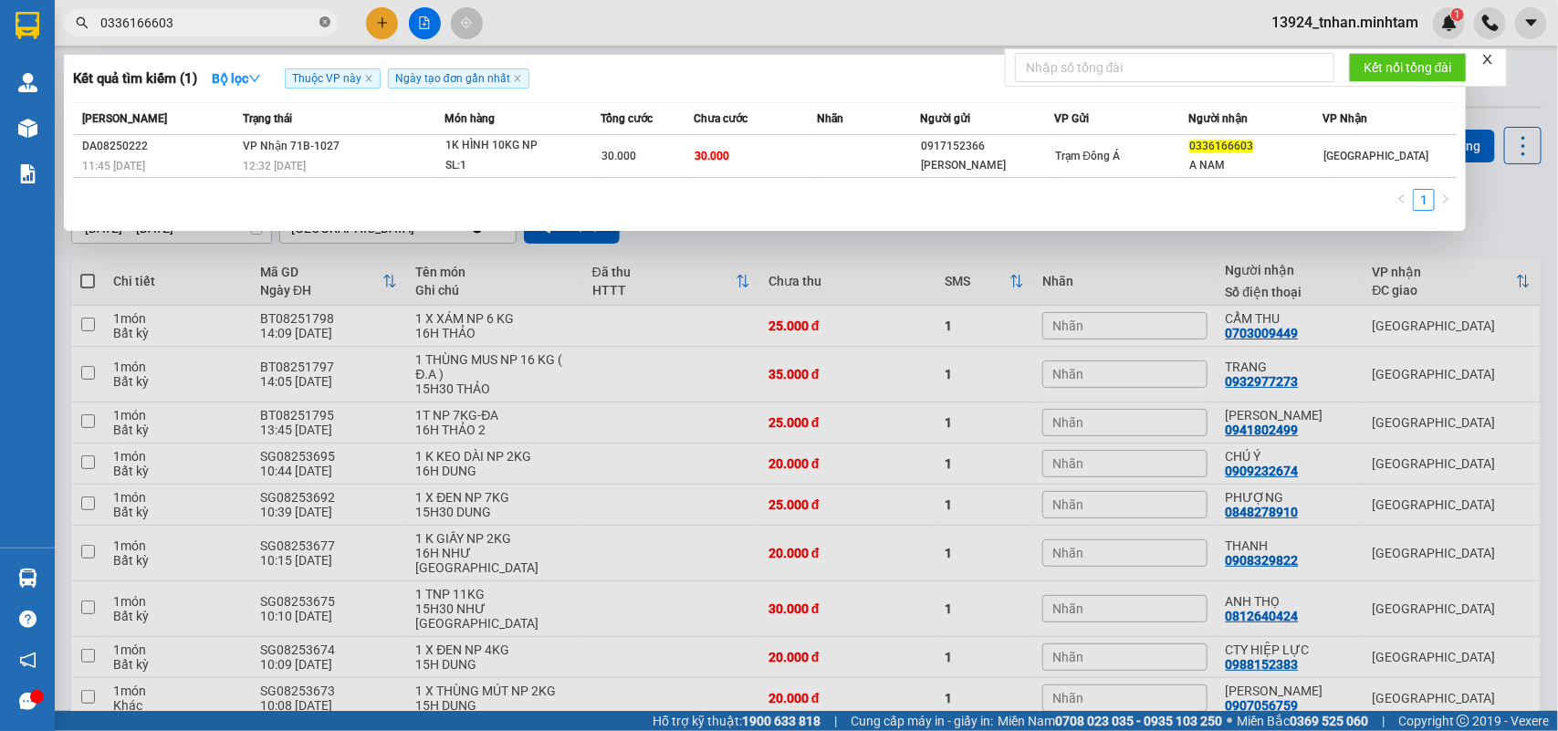
click at [327, 19] on icon "close-circle" at bounding box center [325, 21] width 11 height 11
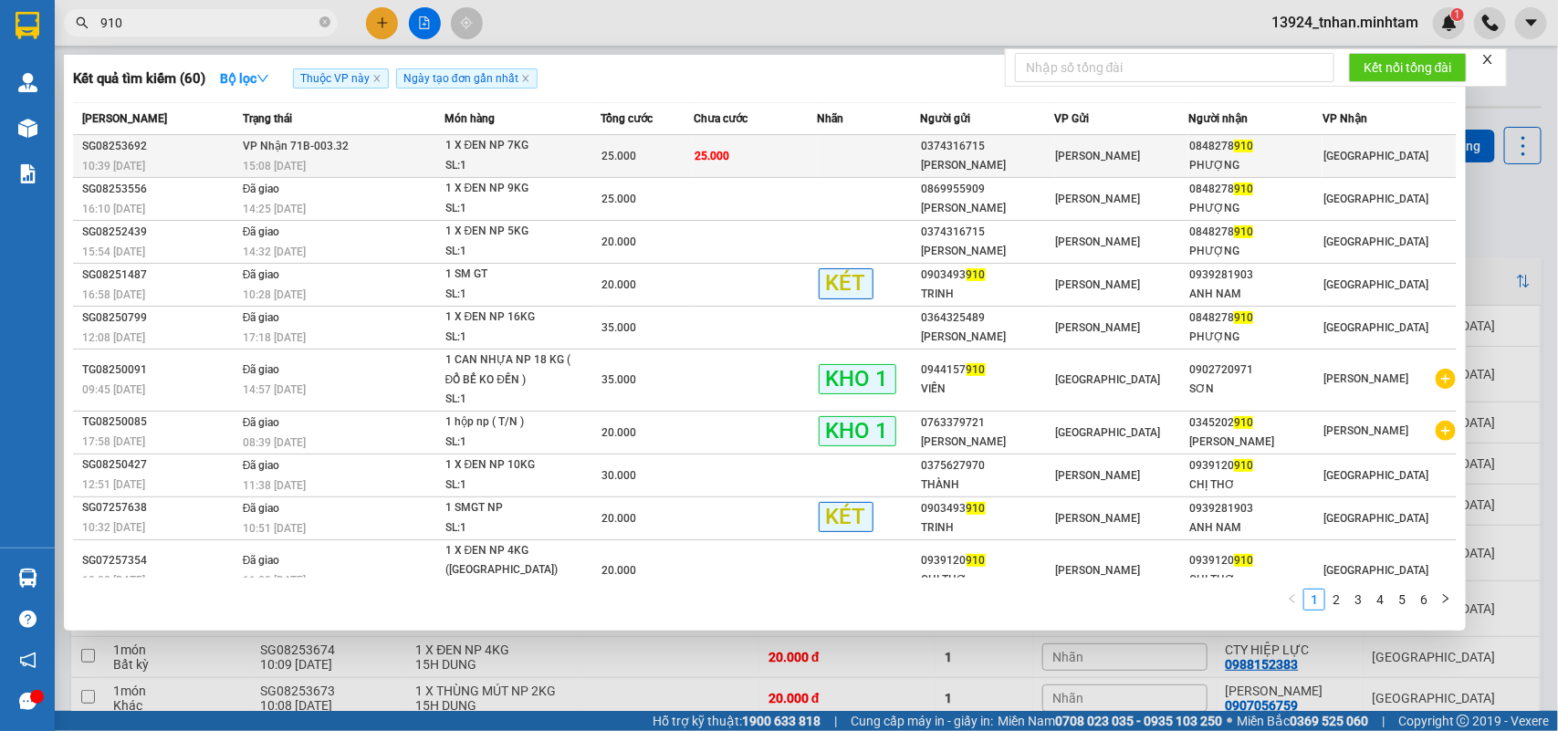
type input "910"
click at [695, 152] on span "25.000" at bounding box center [712, 156] width 35 height 13
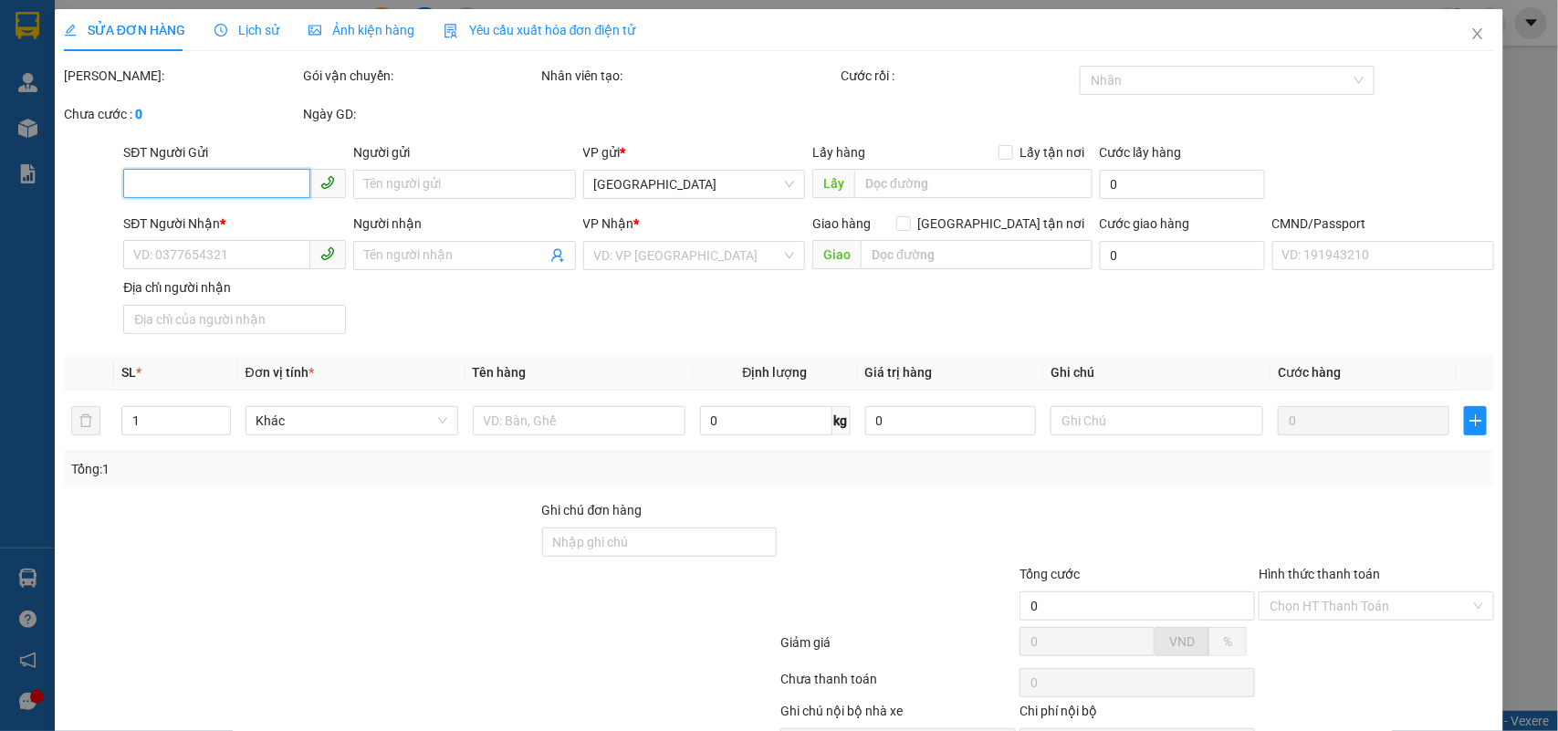
scroll to position [107, 0]
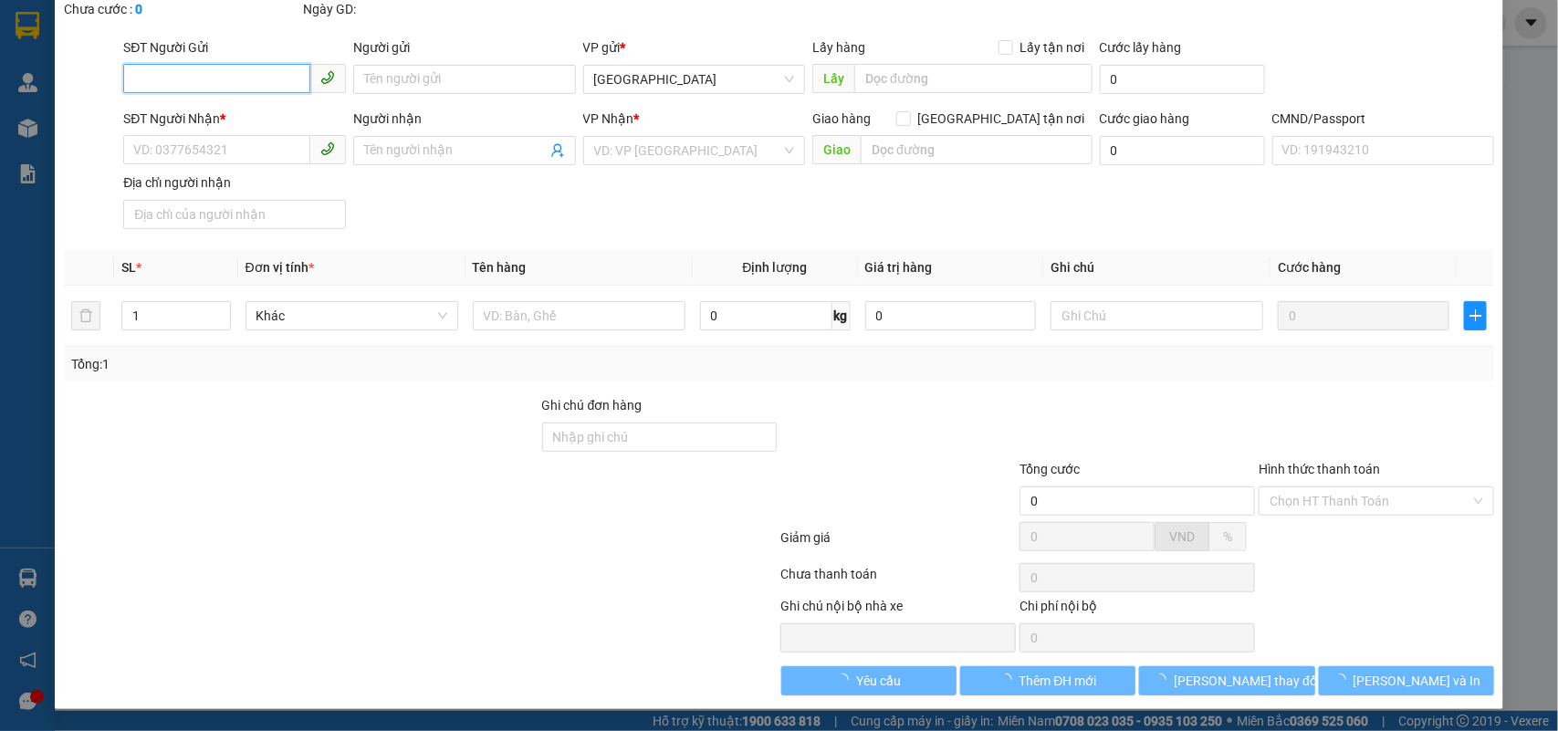
type input "0374316715"
type input "MINH TÂM"
type input "0848278910"
type input "PHƯỢNG"
type input "25.000"
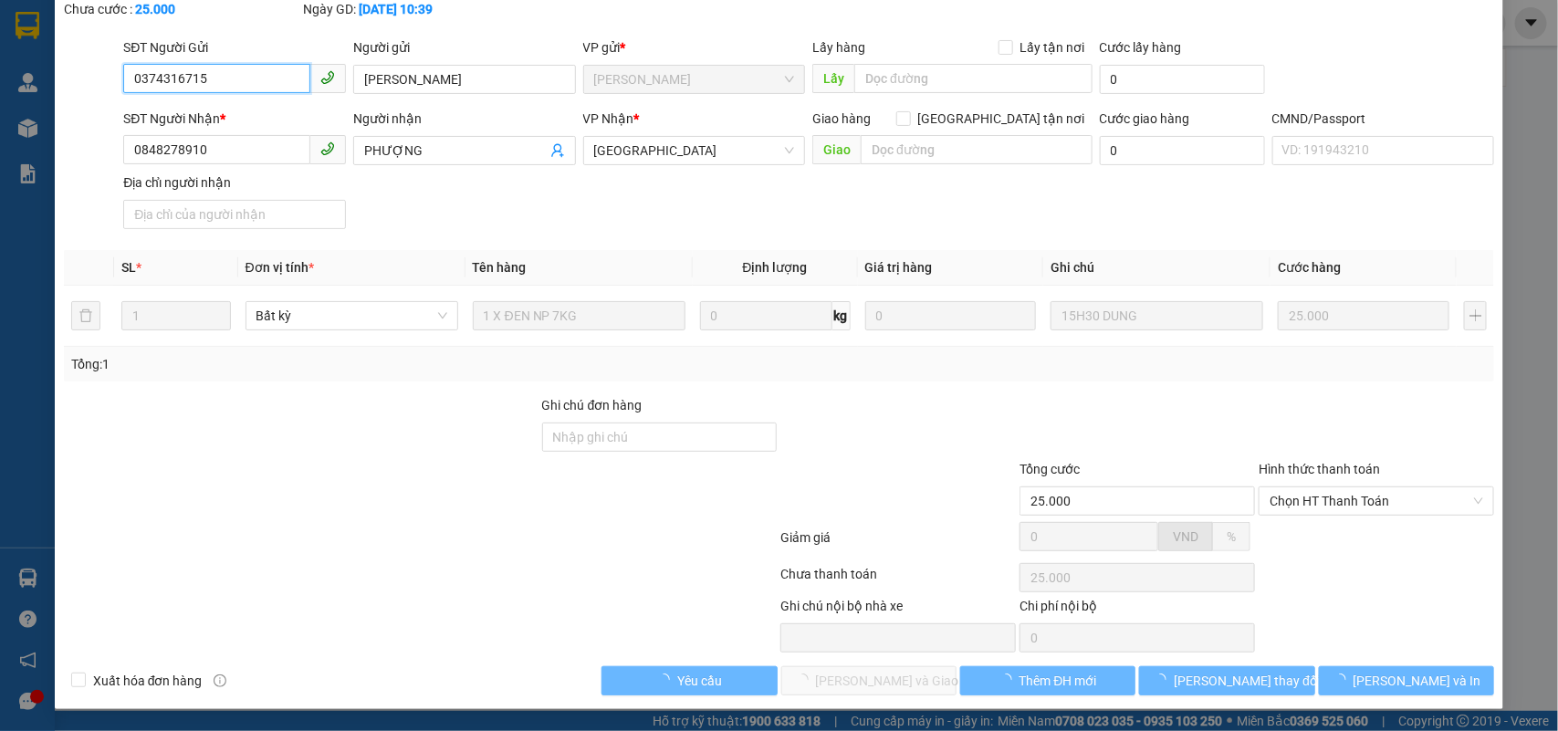
click at [1354, 505] on span "Chọn HT Thanh Toán" at bounding box center [1377, 501] width 214 height 27
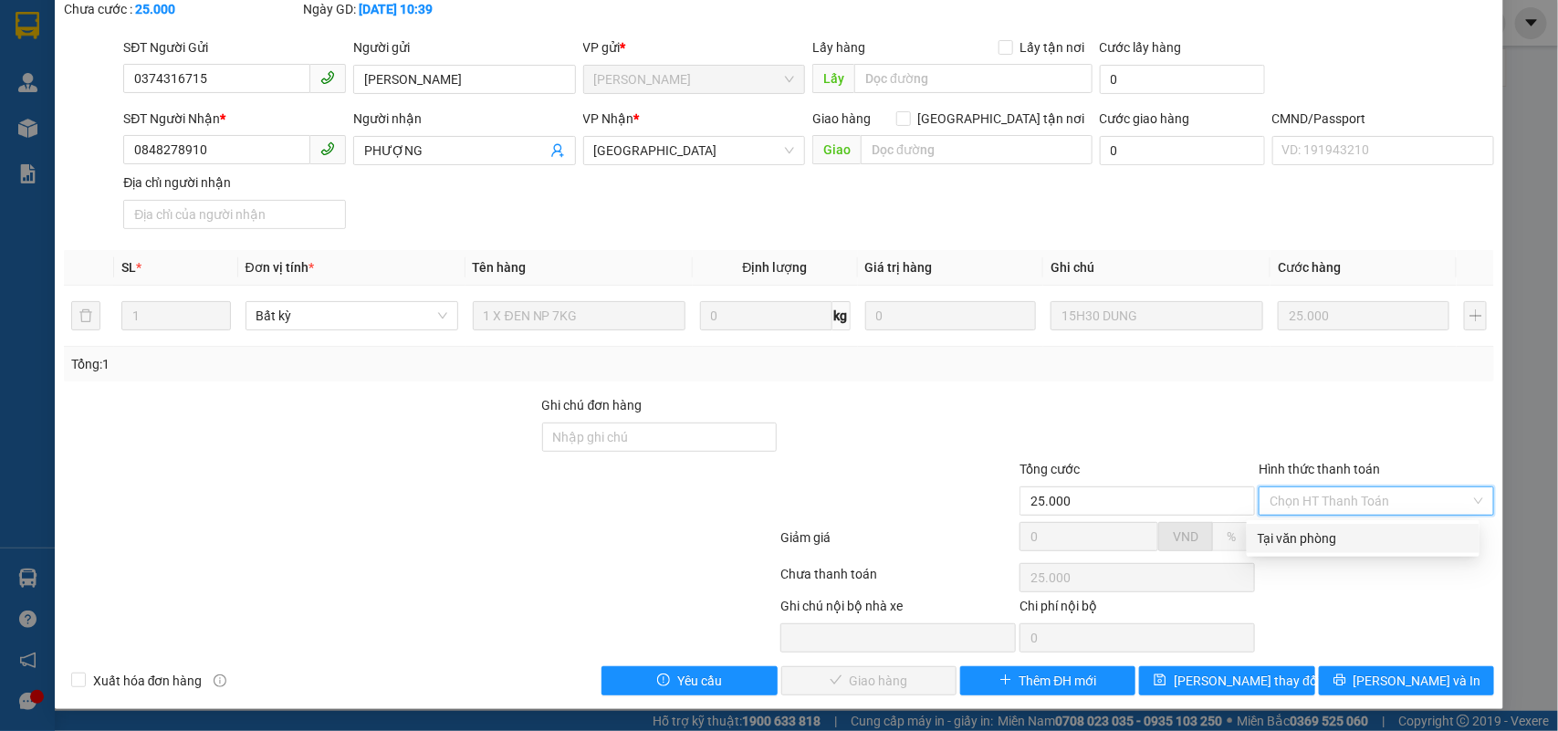
click at [1274, 546] on div "Tại văn phòng" at bounding box center [1363, 539] width 211 height 20
type input "0"
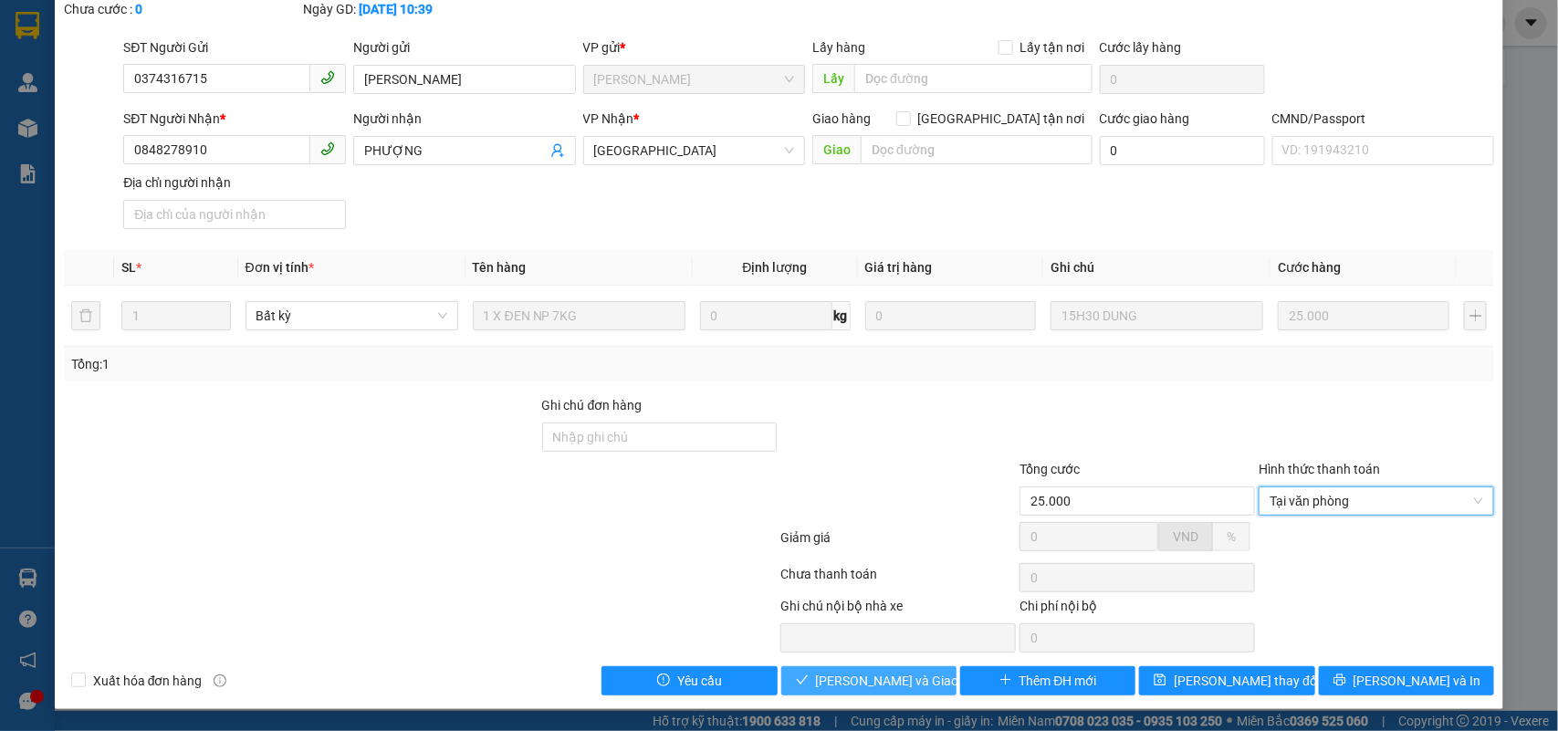
click at [904, 677] on span "Lưu và Giao hàng" at bounding box center [903, 681] width 175 height 20
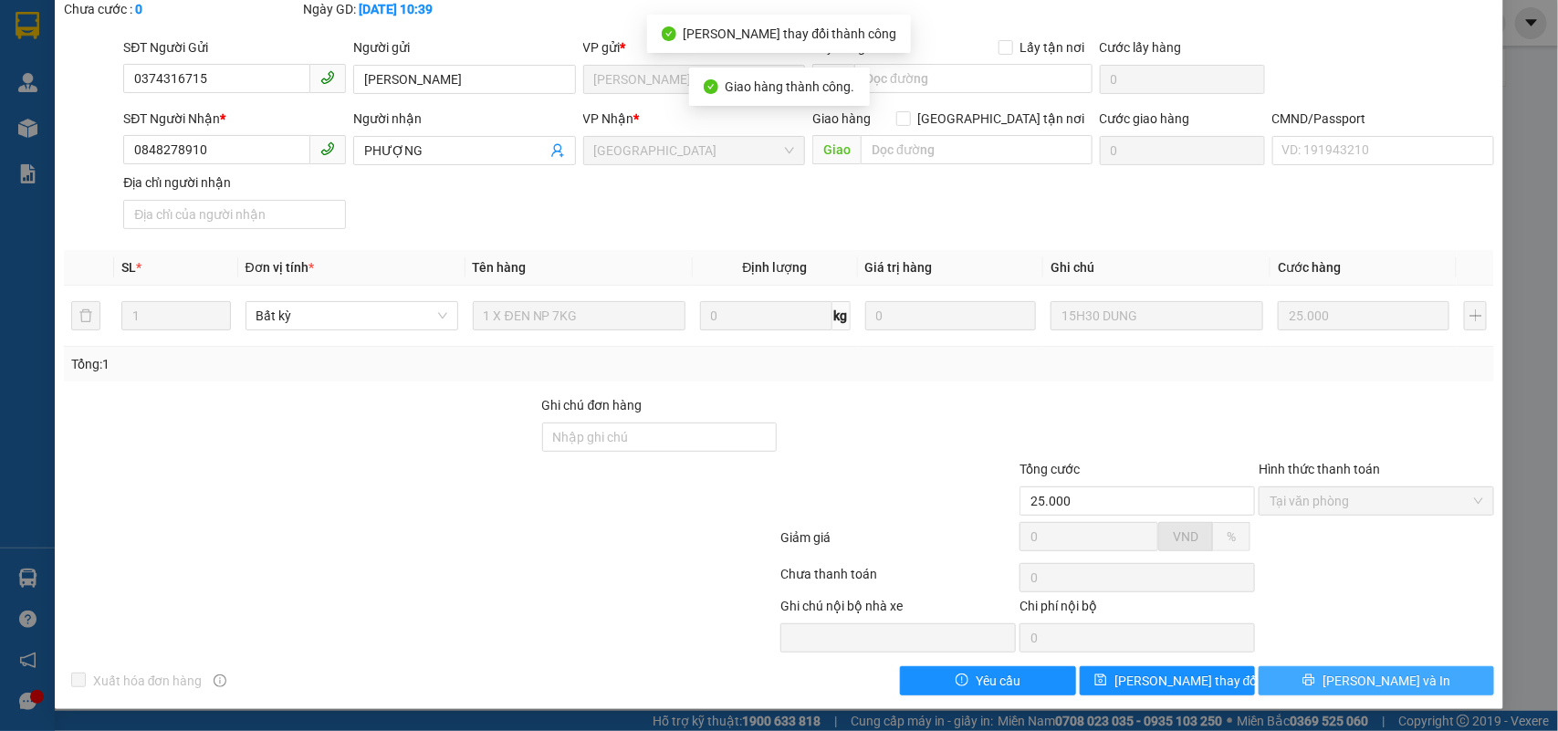
click at [1386, 673] on span "[PERSON_NAME] và In" at bounding box center [1387, 681] width 128 height 20
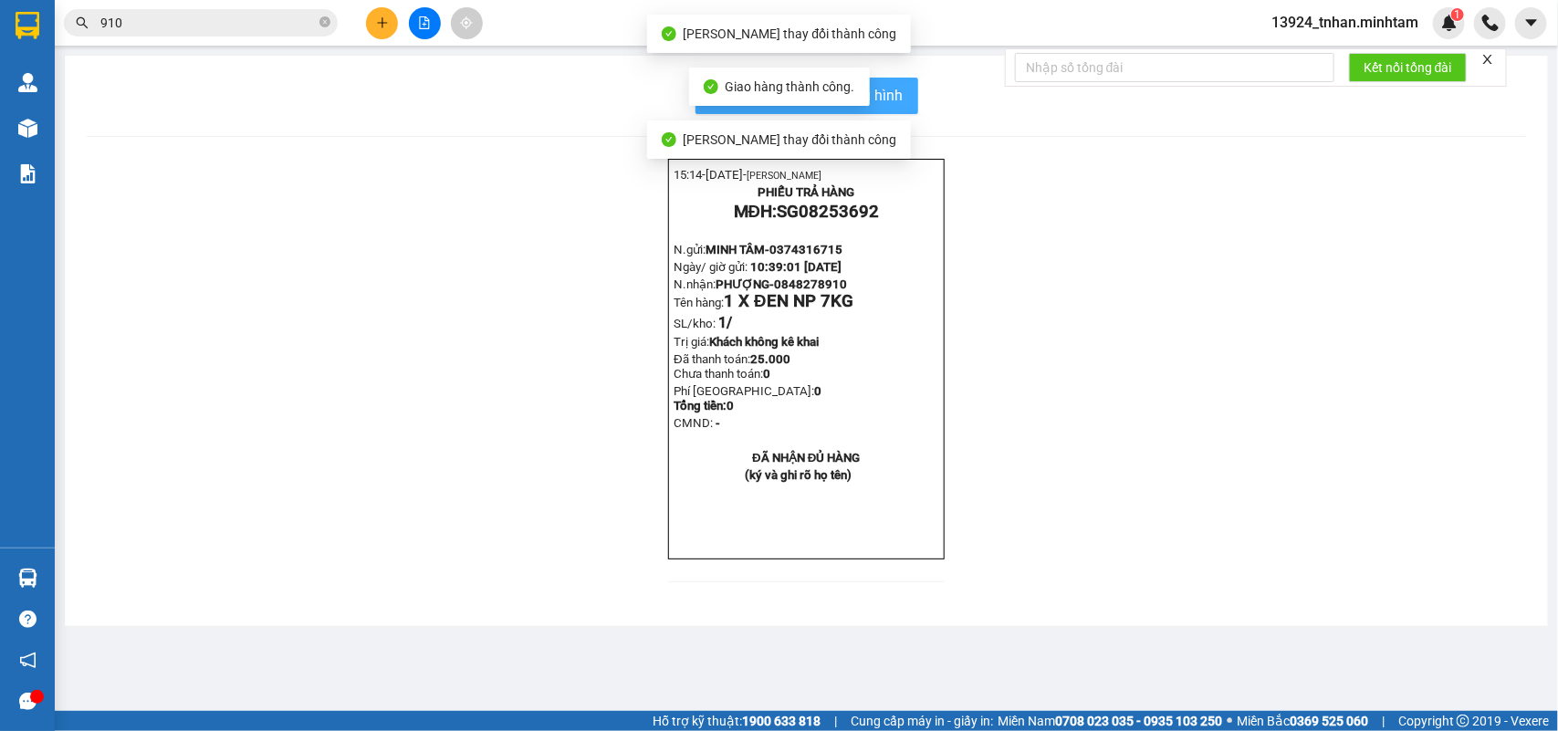
click at [887, 89] on span "In mẫu biên lai tự cấu hình" at bounding box center [818, 95] width 172 height 23
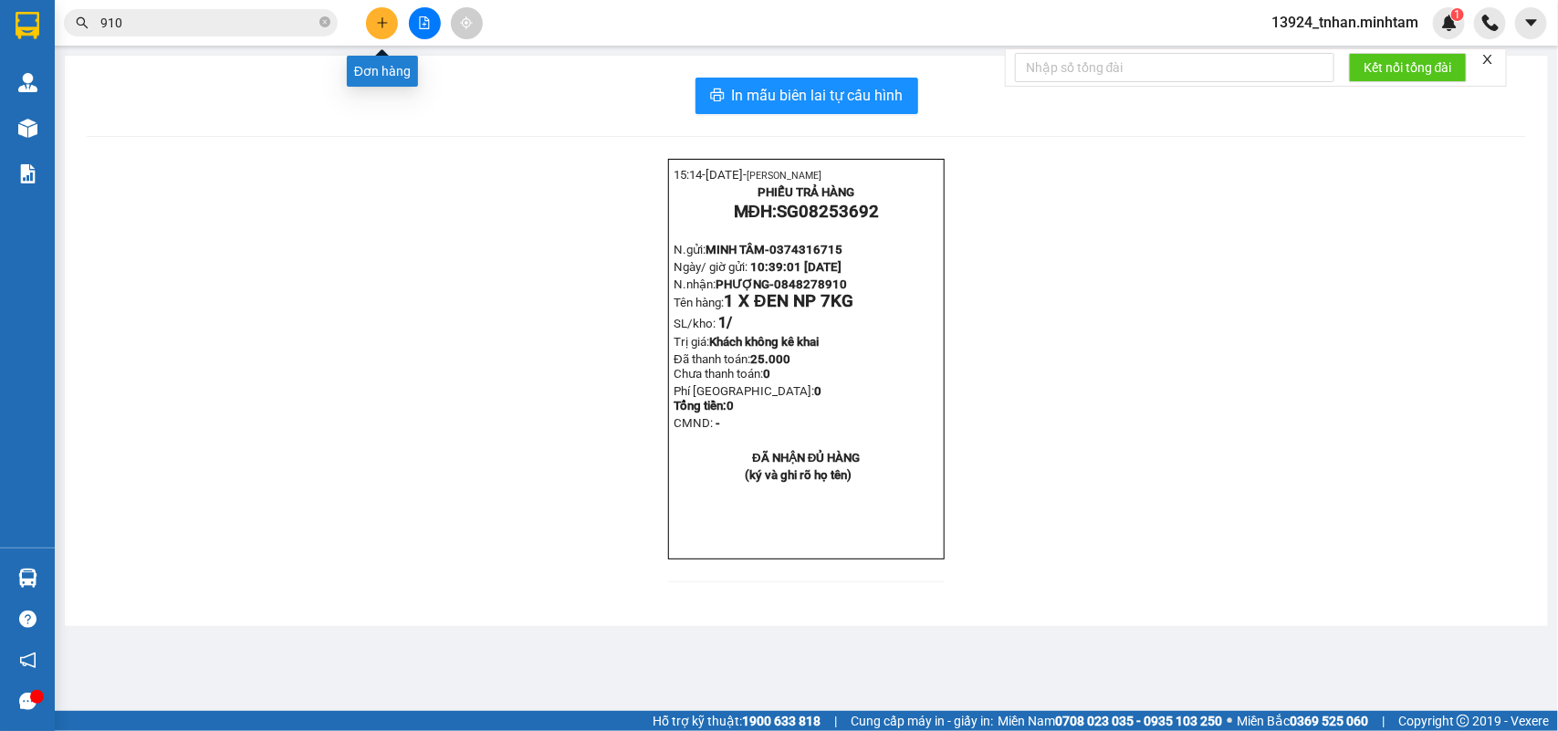
click at [385, 24] on icon "plus" at bounding box center [382, 22] width 13 height 13
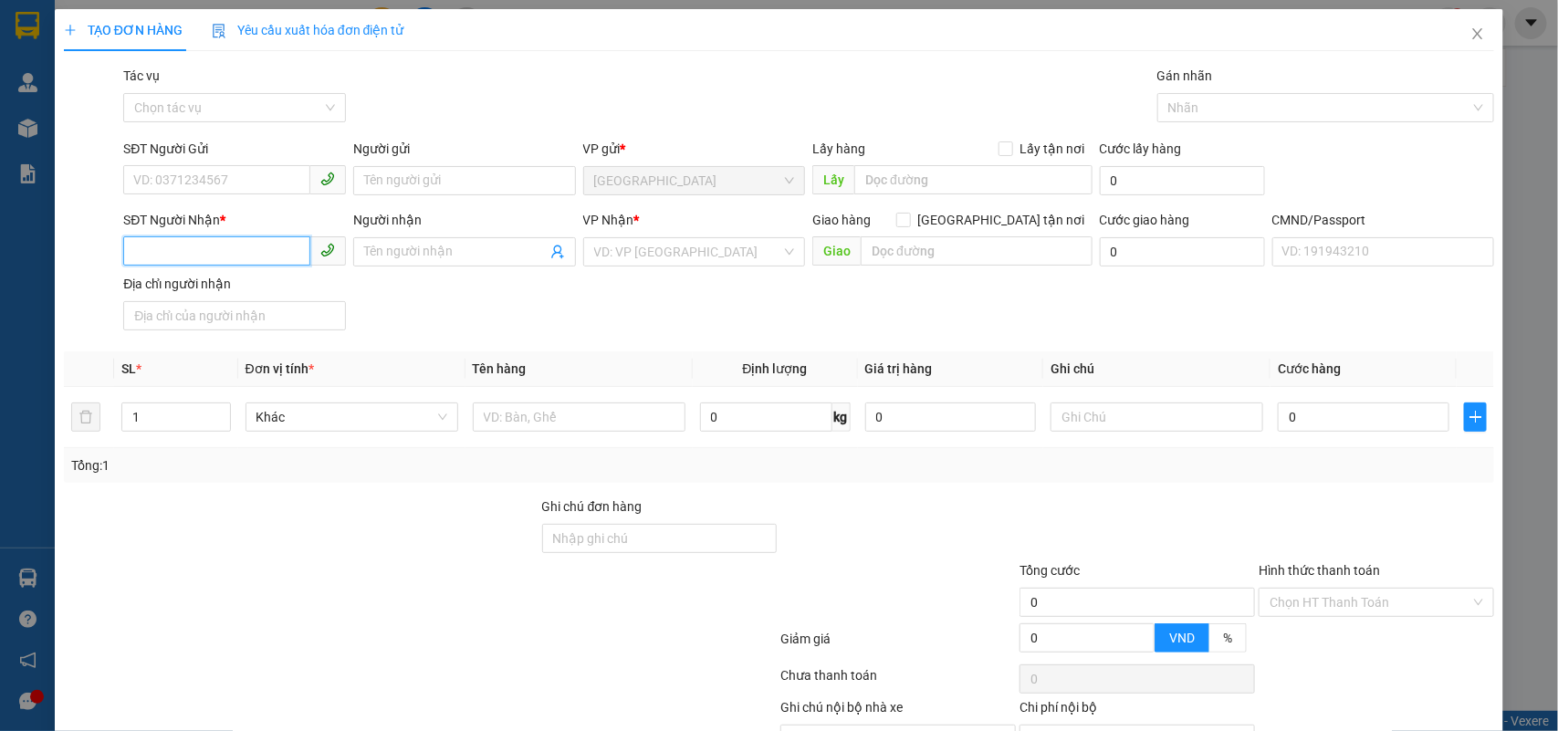
click at [165, 237] on input "SĐT Người Nhận *" at bounding box center [216, 250] width 187 height 29
type input "0979972836"
click at [249, 293] on div "0979972836 - LÊ NGỌC" at bounding box center [232, 289] width 198 height 20
type input "LÊ NGỌC"
type input "0979972836"
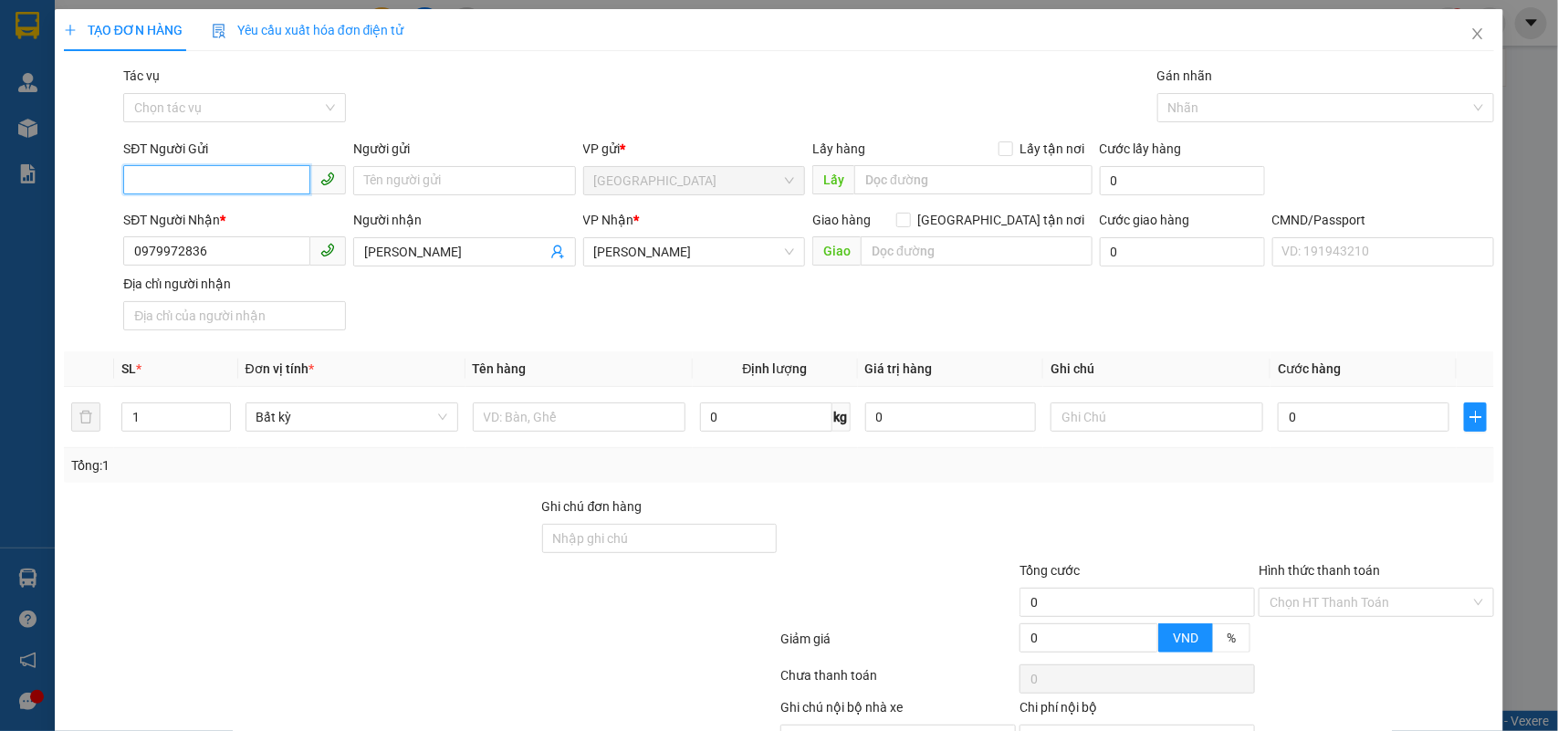
click at [270, 179] on input "SĐT Người Gửi" at bounding box center [216, 179] width 187 height 29
click at [280, 243] on div "0396700915 - TJC MỸ THO" at bounding box center [235, 247] width 205 height 20
type input "0396700915"
type input "TJC MỸ THO"
click at [532, 420] on input "text" at bounding box center [579, 417] width 213 height 29
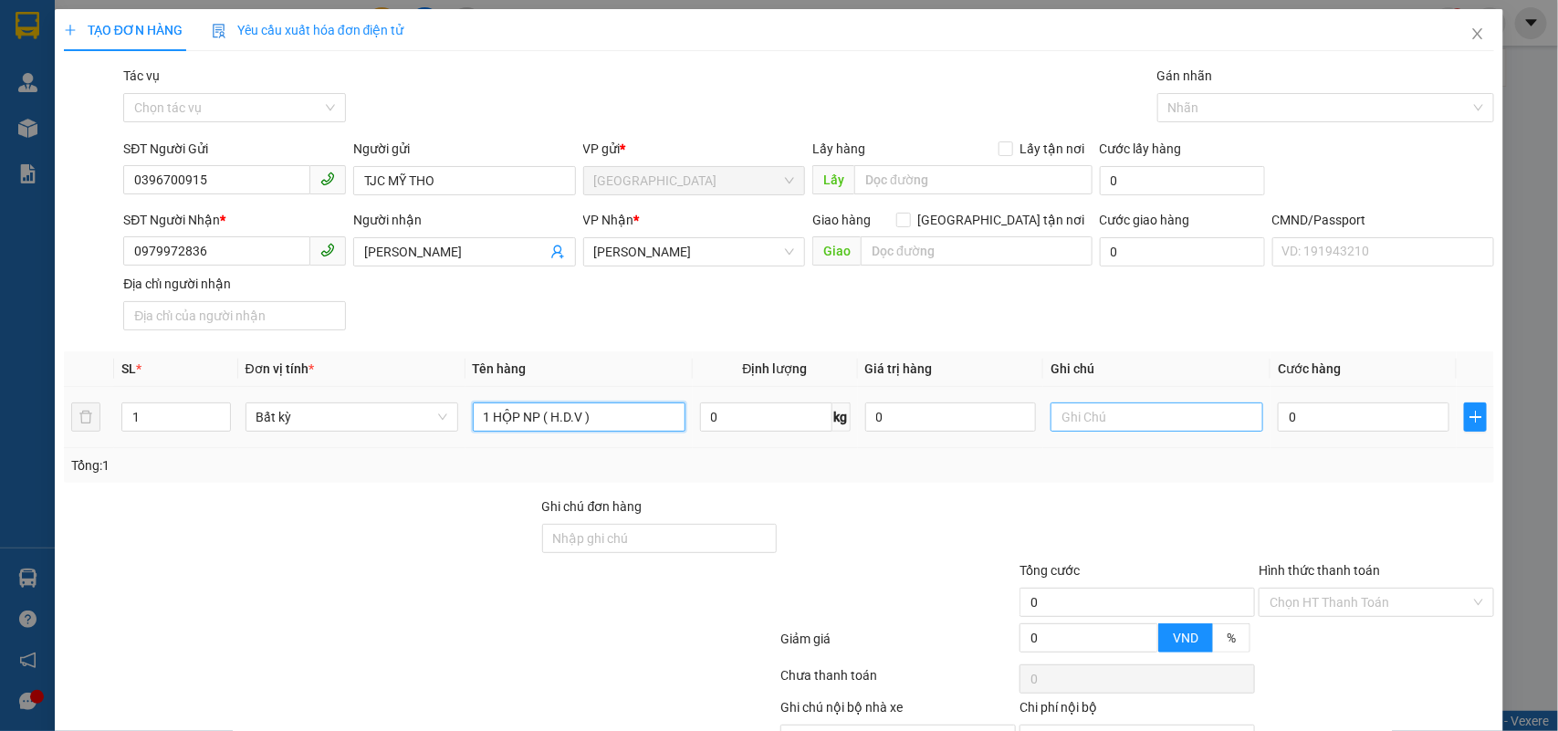
type input "1 HỘP NP ( H.D.V )"
click at [1086, 432] on input "text" at bounding box center [1157, 417] width 213 height 29
type input "19H NHÂN"
click at [1287, 416] on input "0" at bounding box center [1364, 417] width 172 height 29
type input "2"
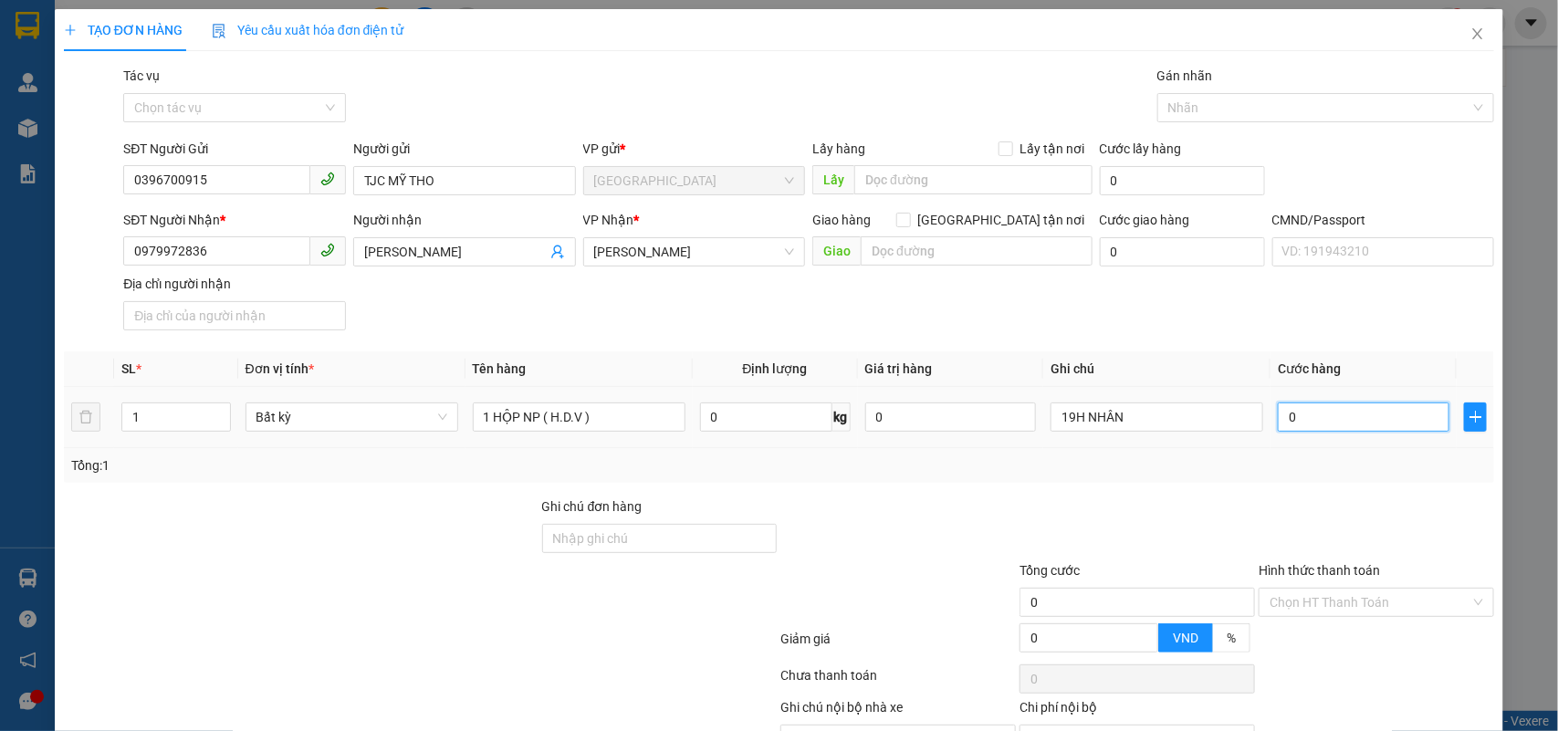
type input "2"
type input "20"
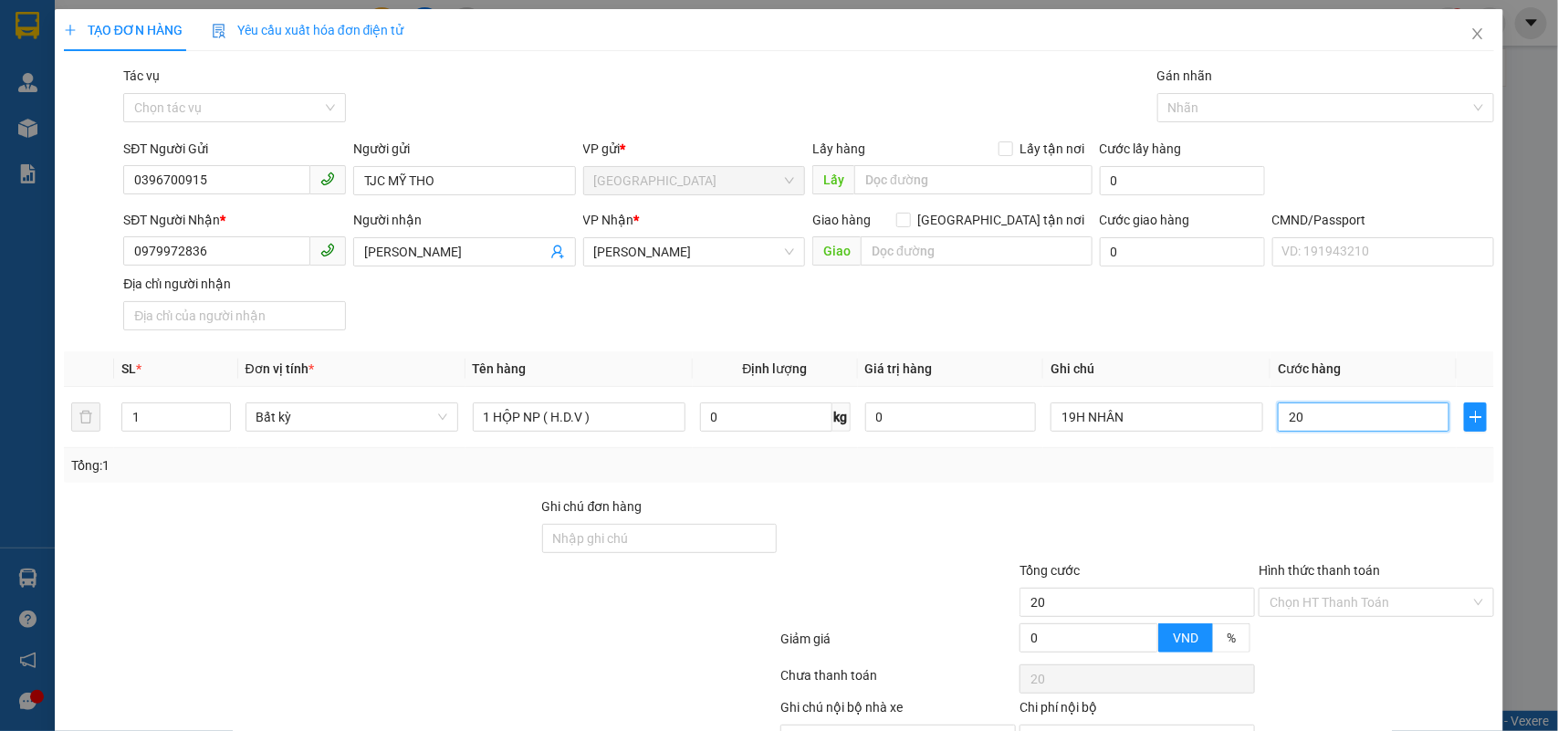
scroll to position [103, 0]
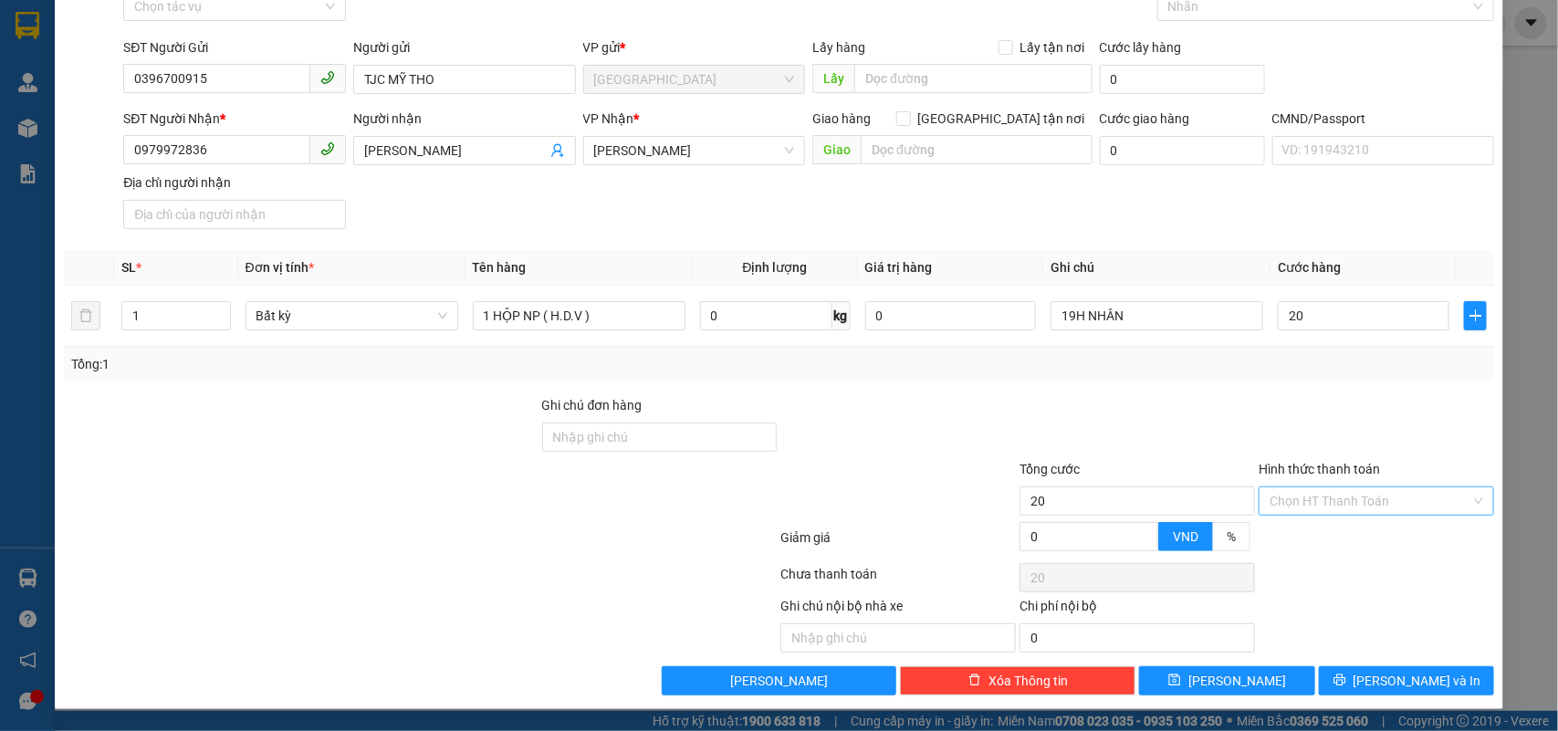
type input "20.000"
click at [1352, 488] on input "Hình thức thanh toán" at bounding box center [1370, 501] width 201 height 27
click at [1354, 539] on div "Tại văn phòng" at bounding box center [1363, 540] width 211 height 20
type input "0"
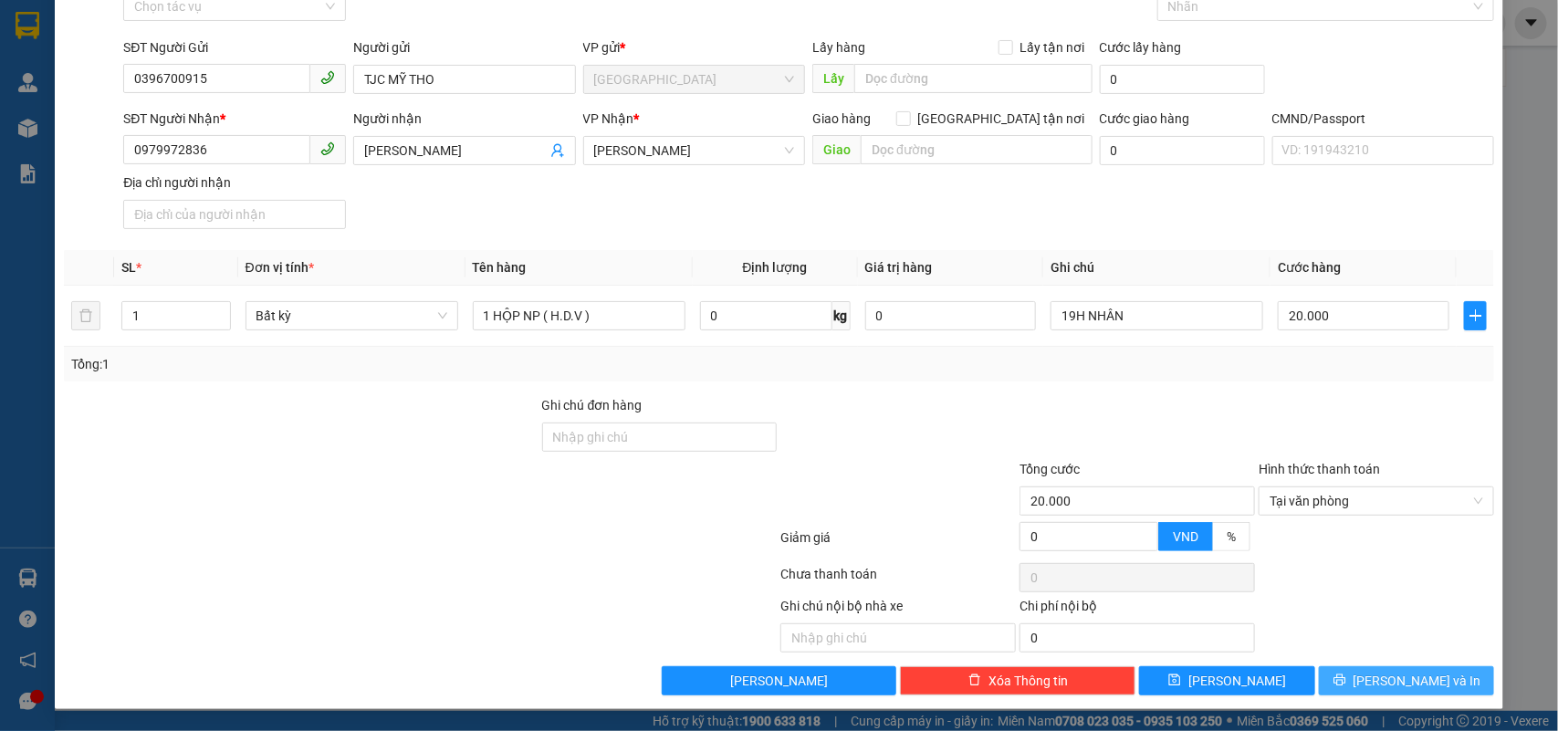
click at [1411, 677] on span "[PERSON_NAME] và In" at bounding box center [1418, 681] width 128 height 20
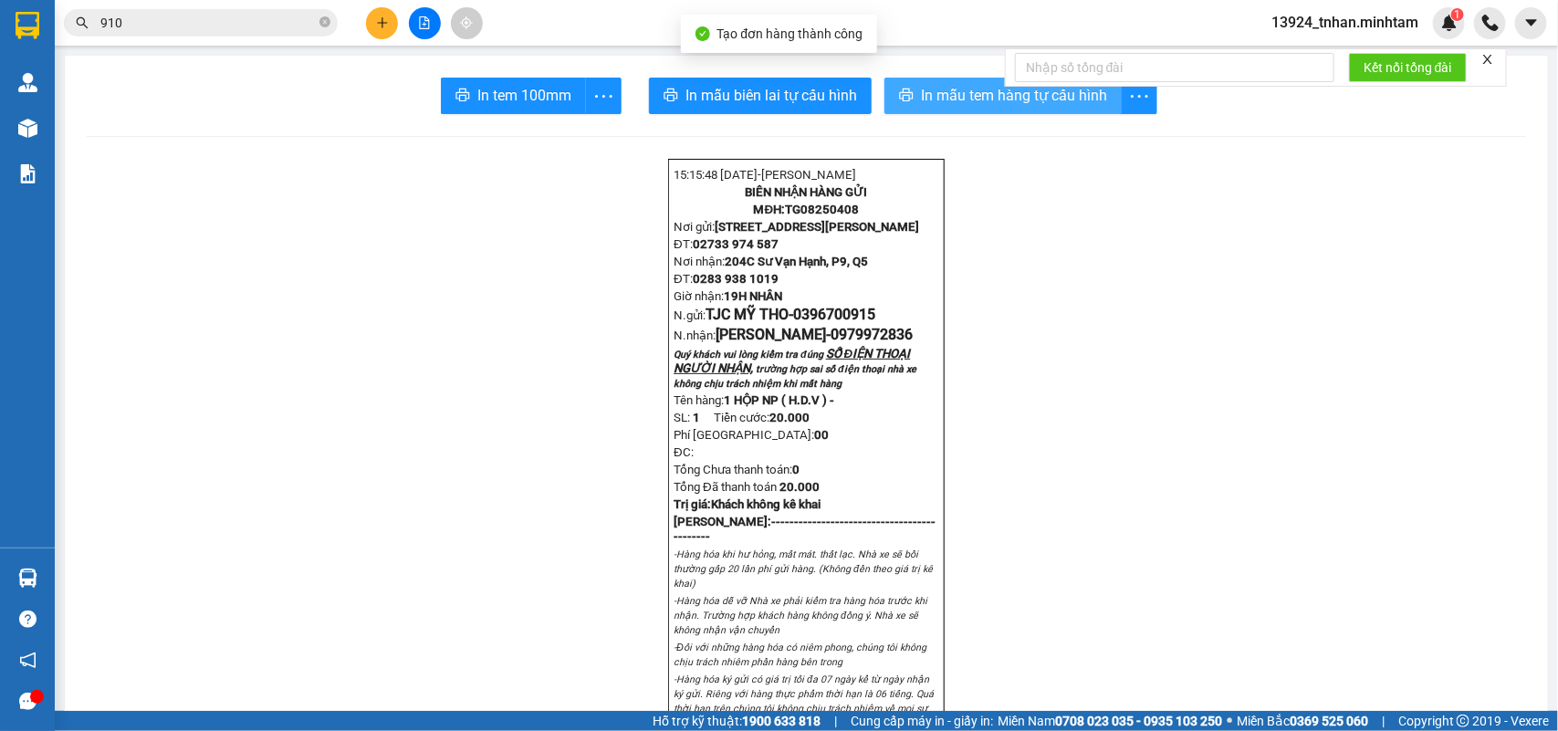
click at [936, 88] on span "In mẫu tem hàng tự cấu hình" at bounding box center [1014, 95] width 186 height 23
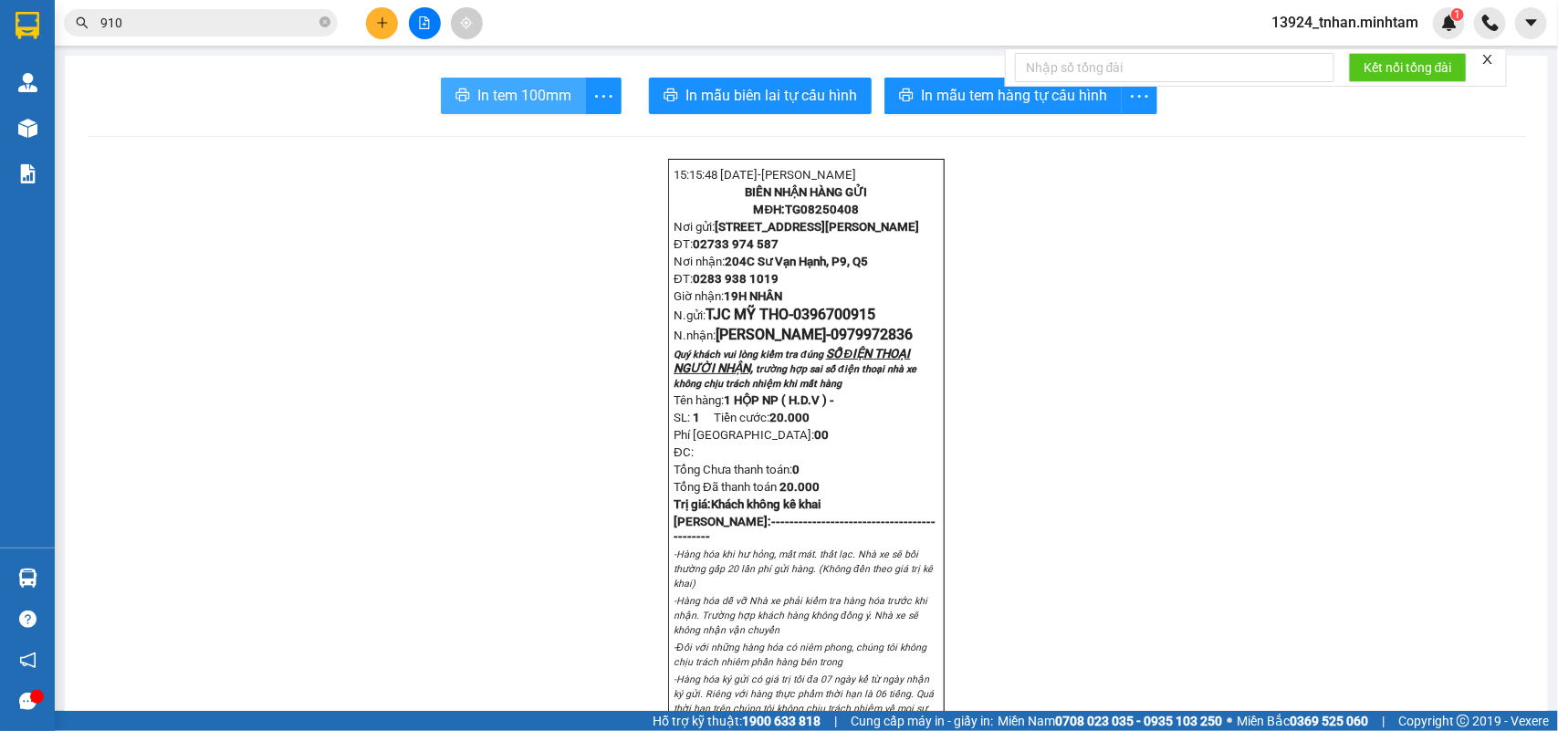
click at [504, 89] on span "In tem 100mm" at bounding box center [524, 95] width 94 height 23
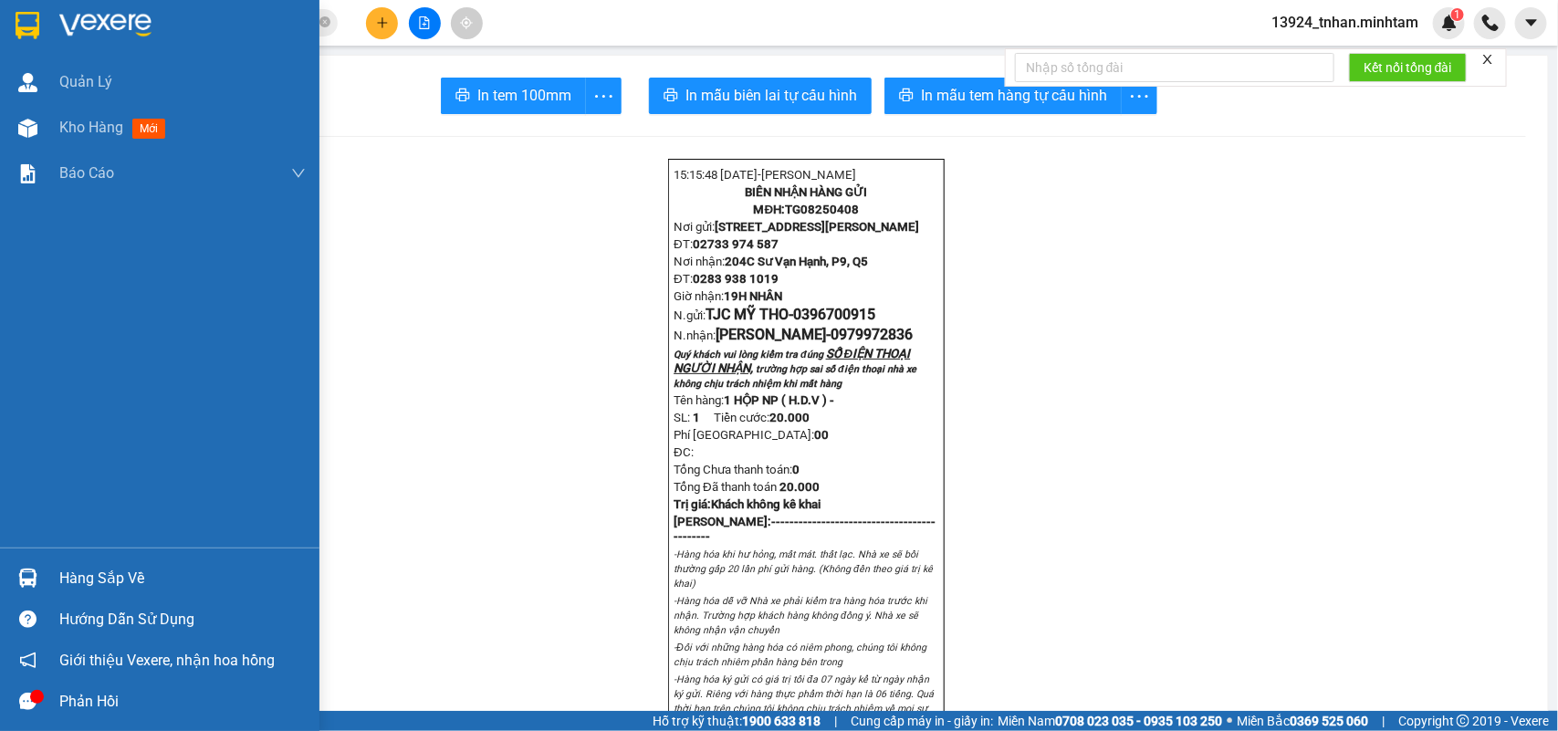
click at [30, 567] on div at bounding box center [28, 578] width 32 height 32
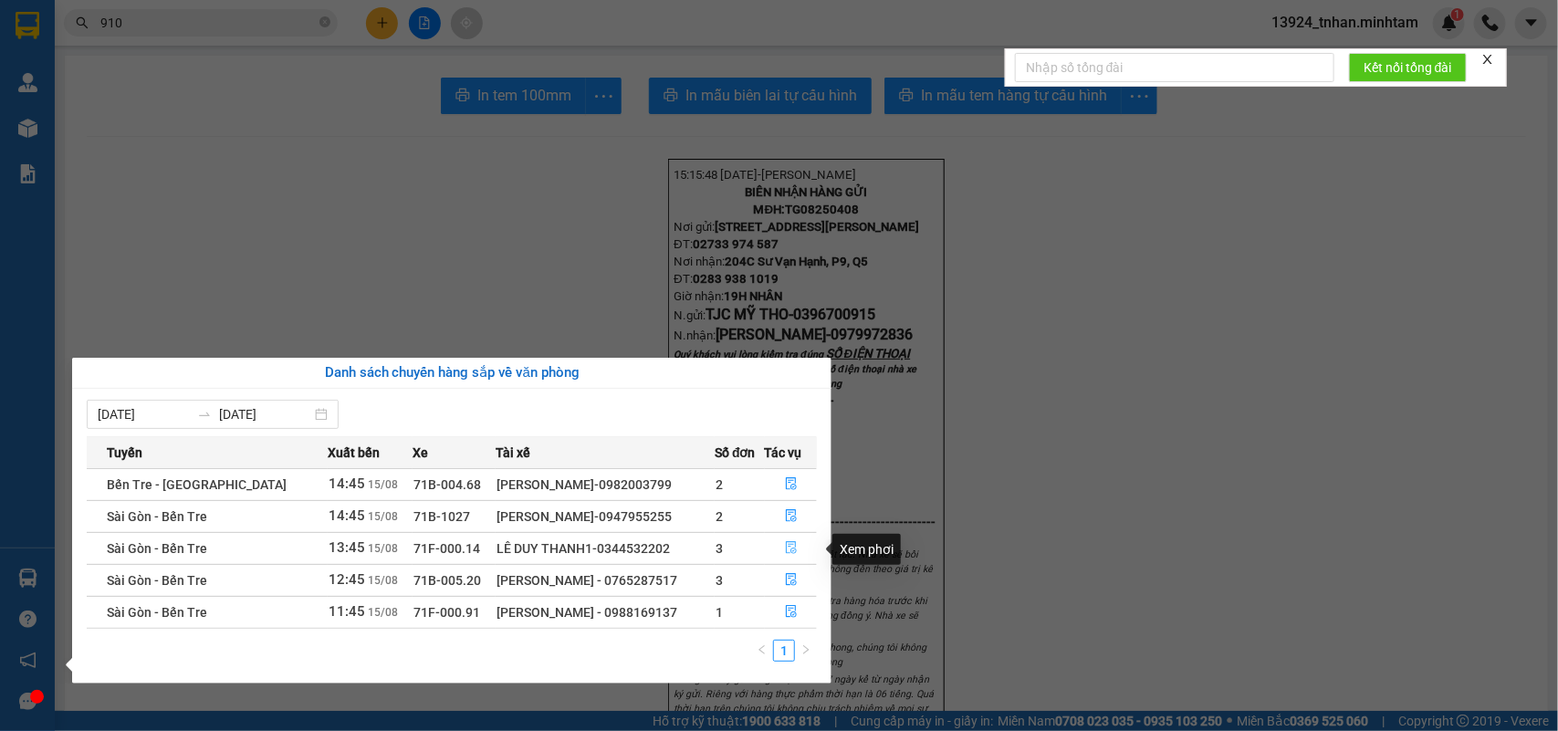
click at [790, 545] on icon "file-done" at bounding box center [791, 547] width 13 height 13
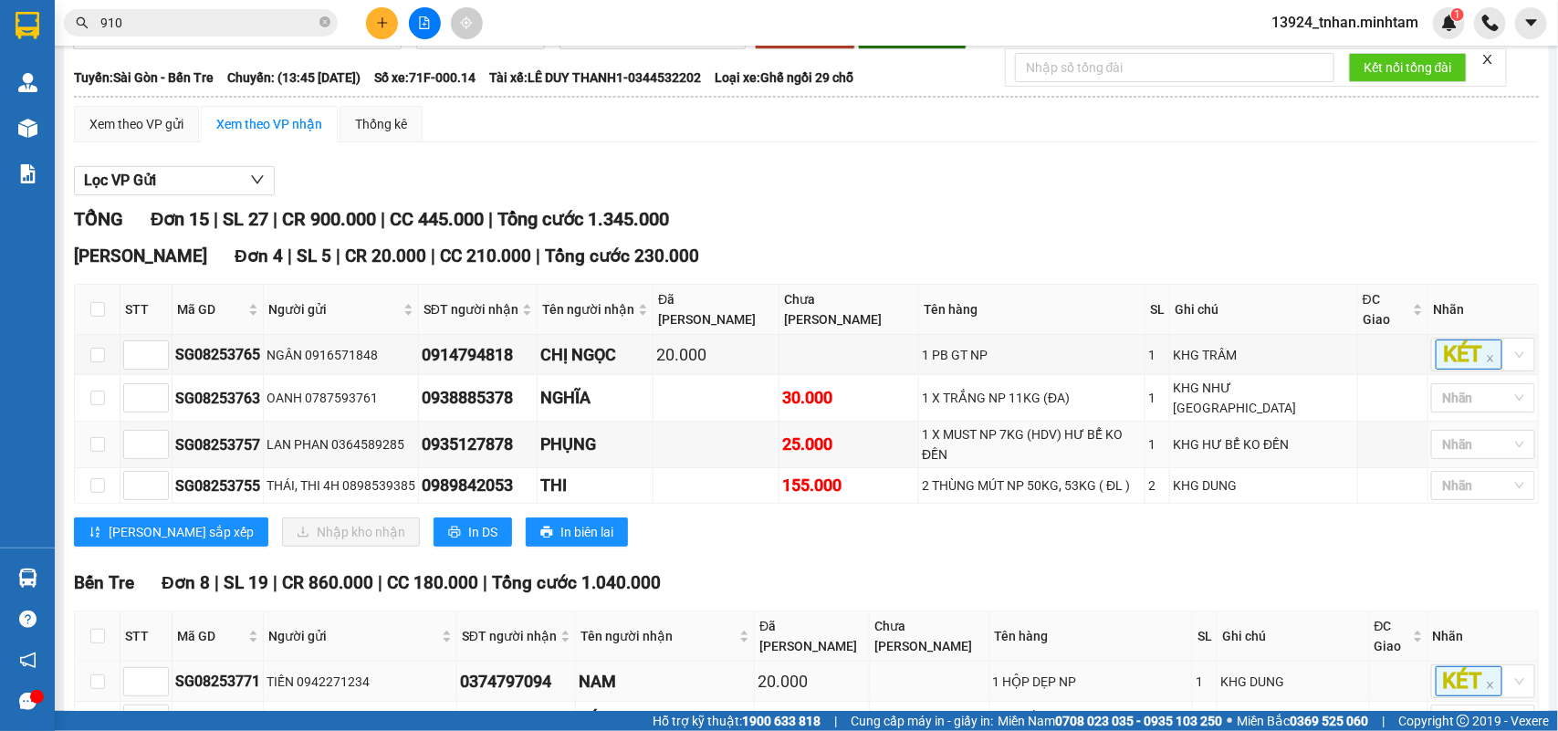
scroll to position [668, 0]
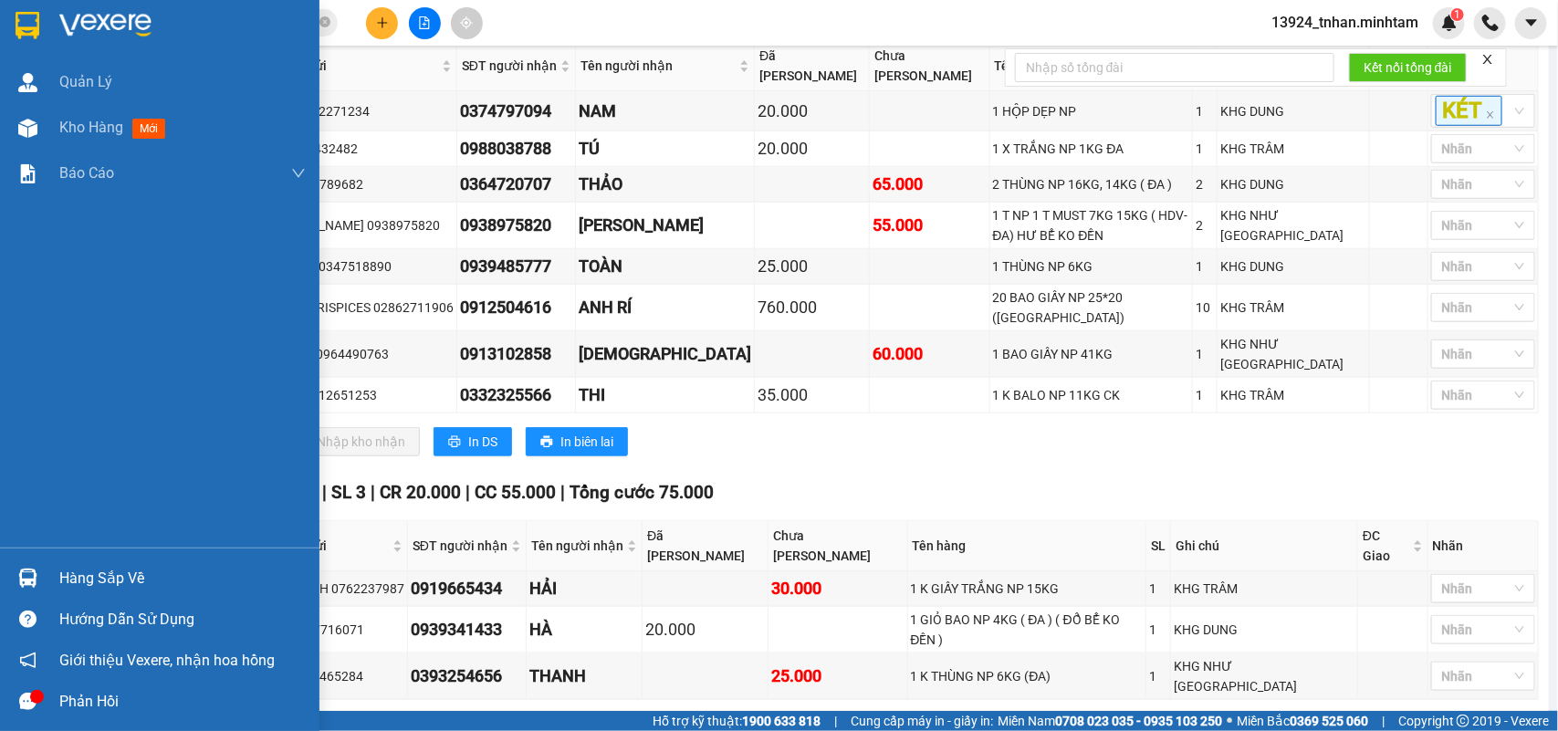
click at [37, 553] on div "Hàng sắp về Hướng dẫn sử dụng Giới thiệu Vexere, nhận hoa hồng Phản hồi" at bounding box center [160, 635] width 320 height 174
click at [70, 563] on div "Hàng sắp về" at bounding box center [160, 578] width 320 height 41
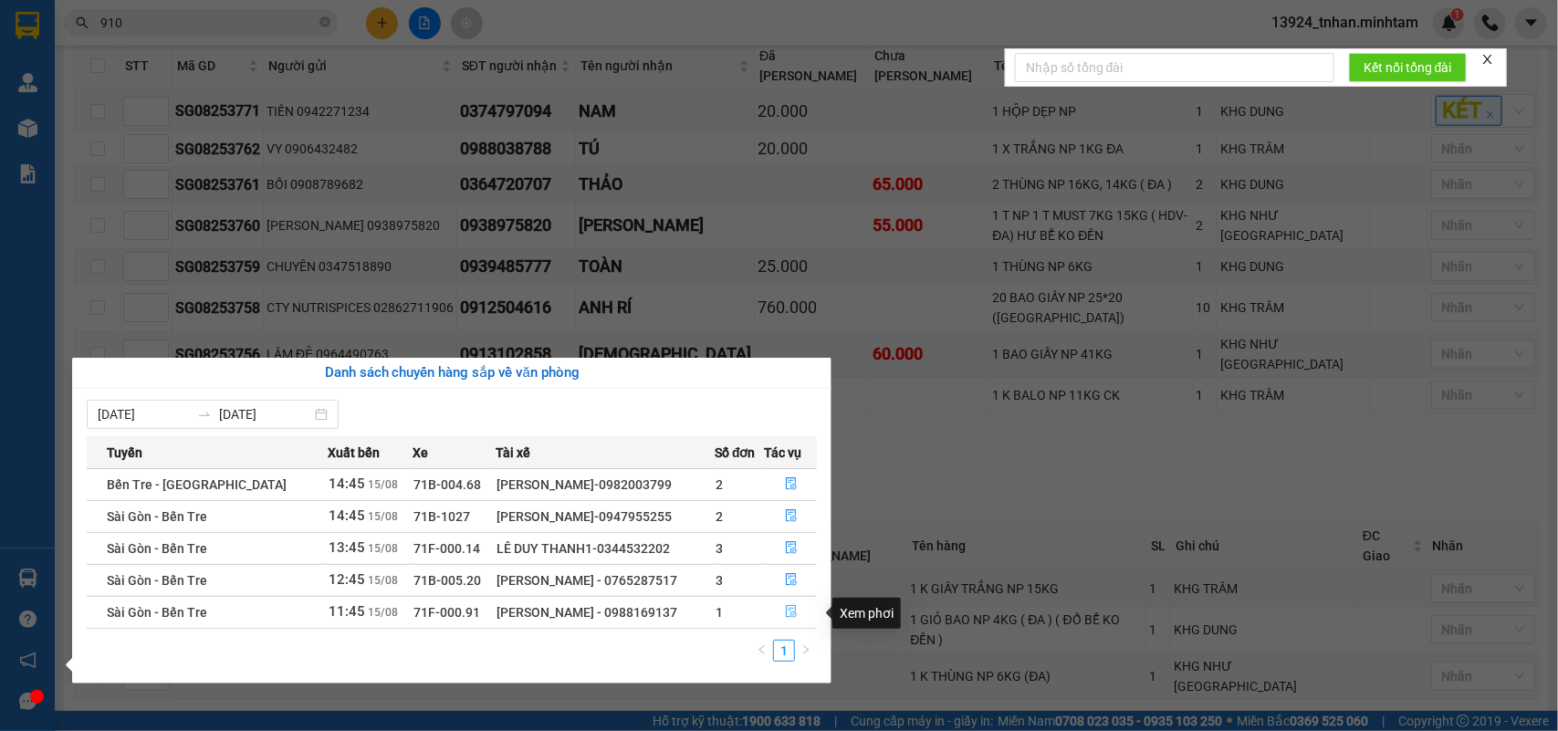
click at [778, 603] on button "button" at bounding box center [791, 612] width 51 height 29
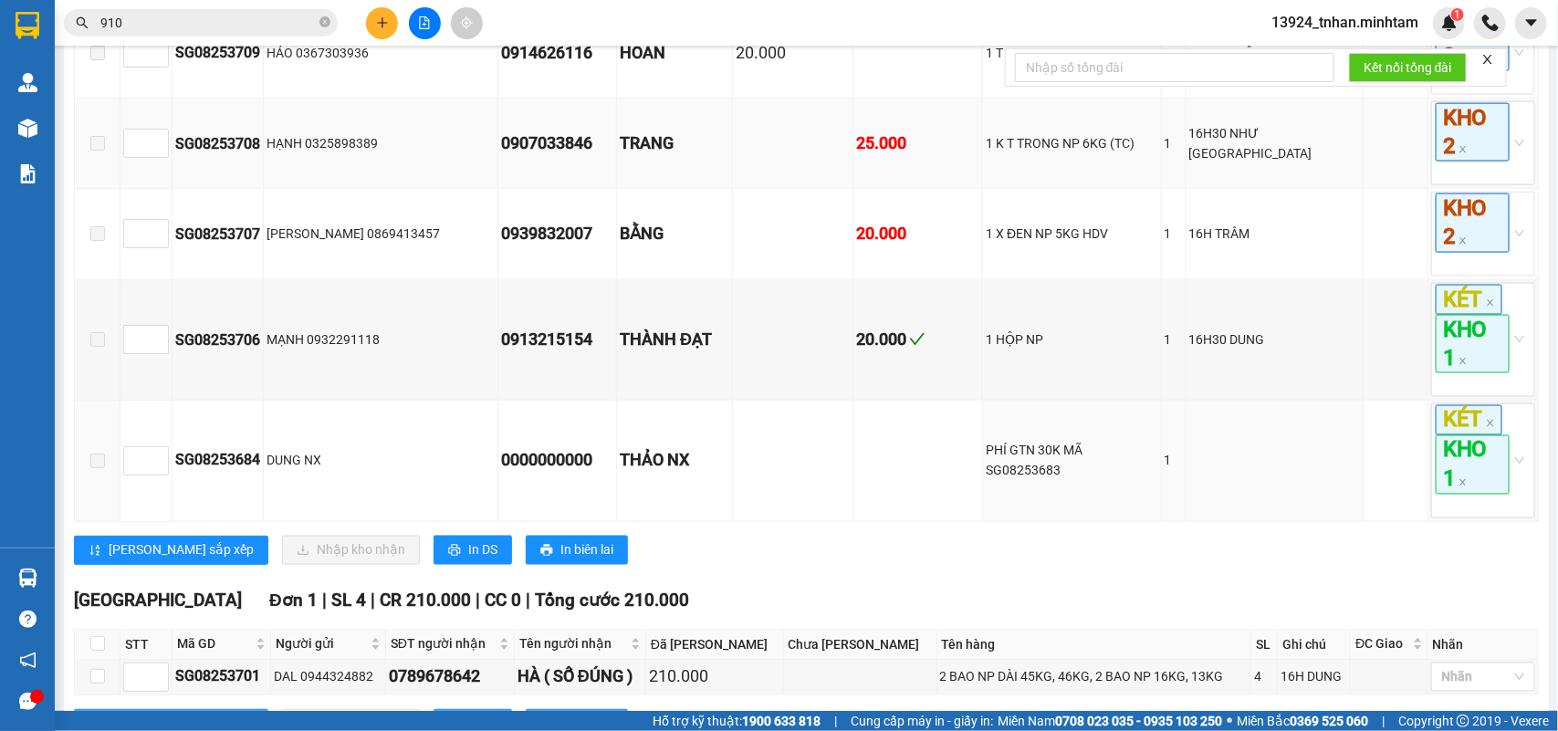
scroll to position [1252, 0]
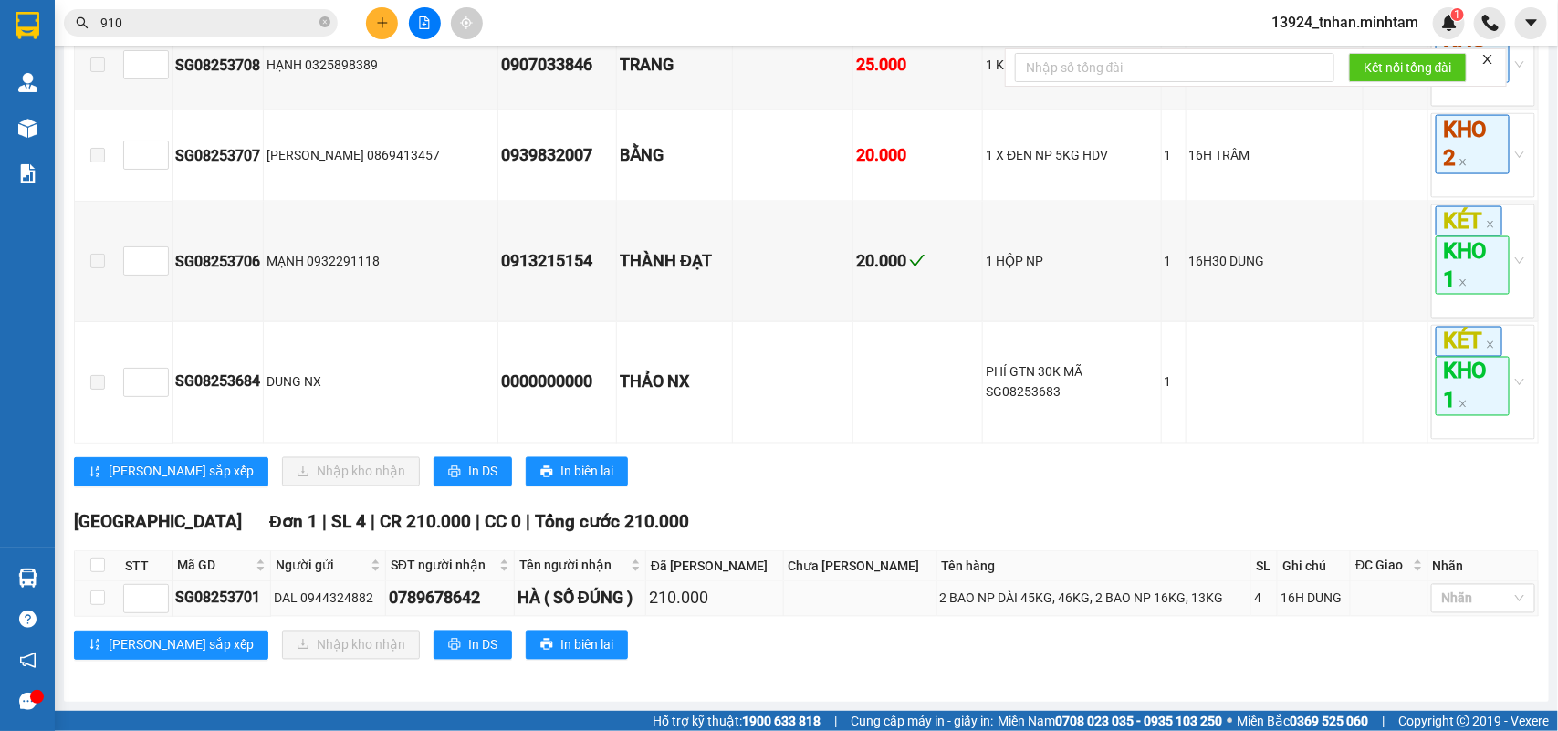
click at [85, 598] on td at bounding box center [98, 600] width 46 height 36
click at [96, 589] on label at bounding box center [97, 599] width 15 height 20
click at [96, 591] on input "checkbox" at bounding box center [97, 598] width 15 height 15
checkbox input "true"
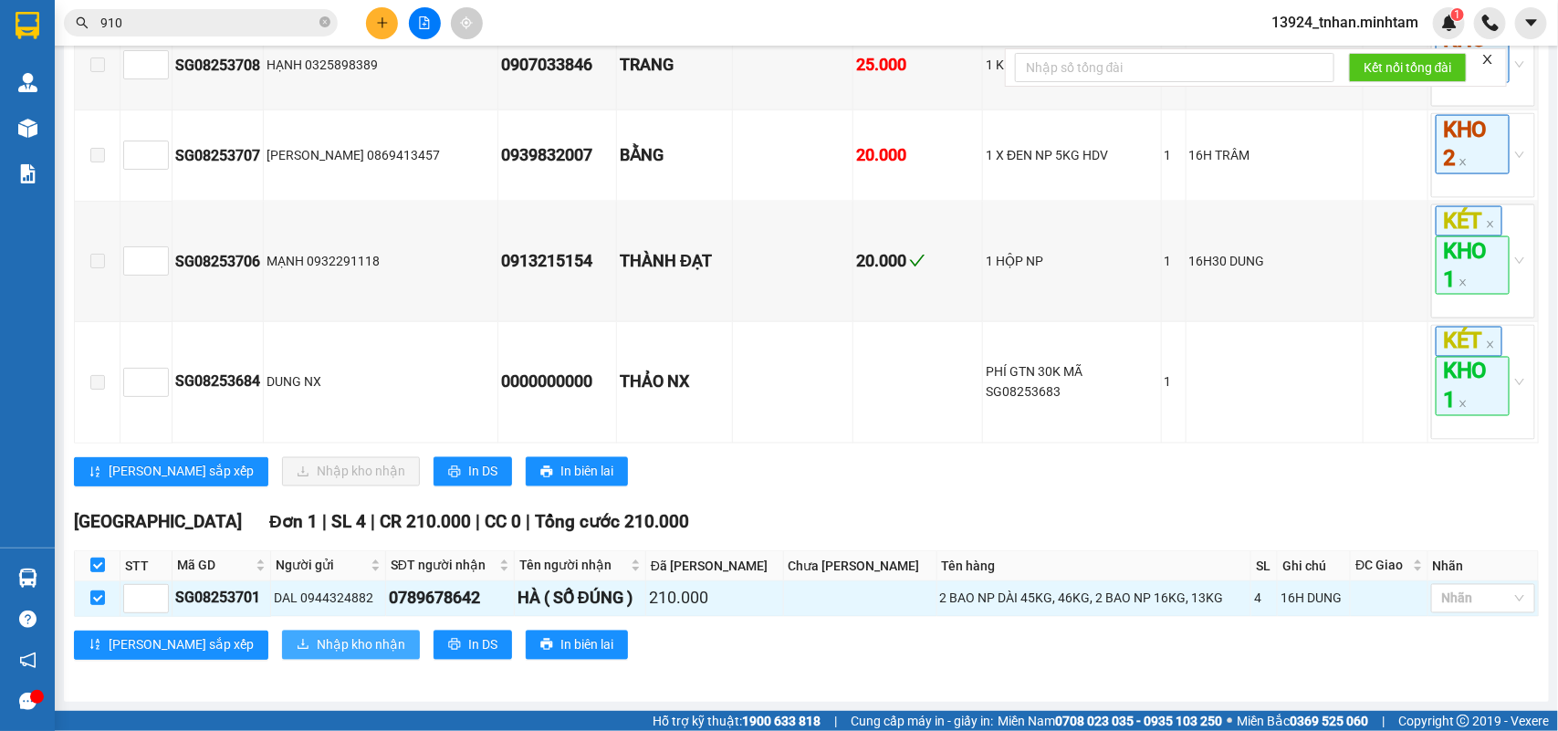
click at [317, 645] on span "Nhập kho nhận" at bounding box center [361, 645] width 89 height 20
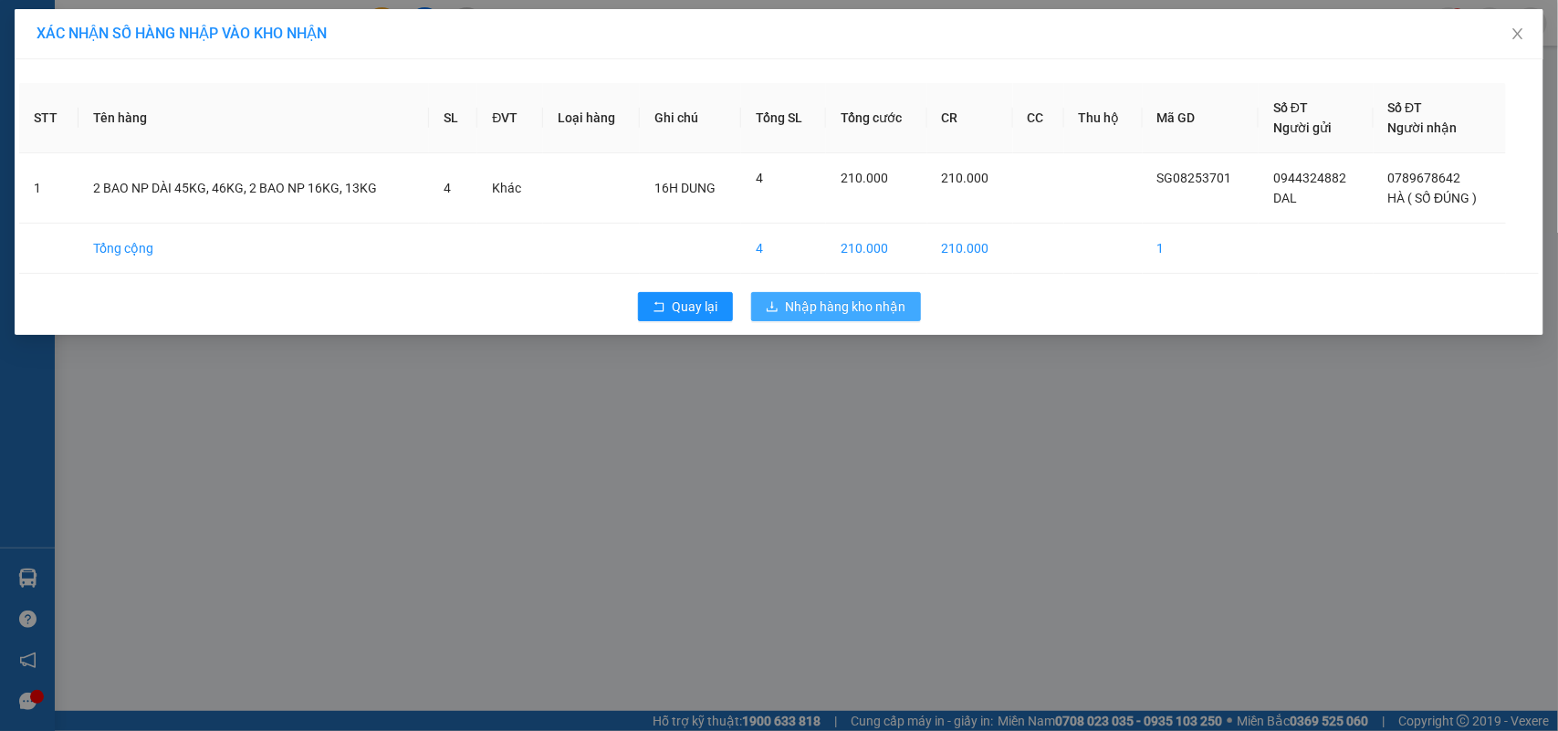
click at [897, 318] on button "Nhập hàng kho nhận" at bounding box center [836, 306] width 170 height 29
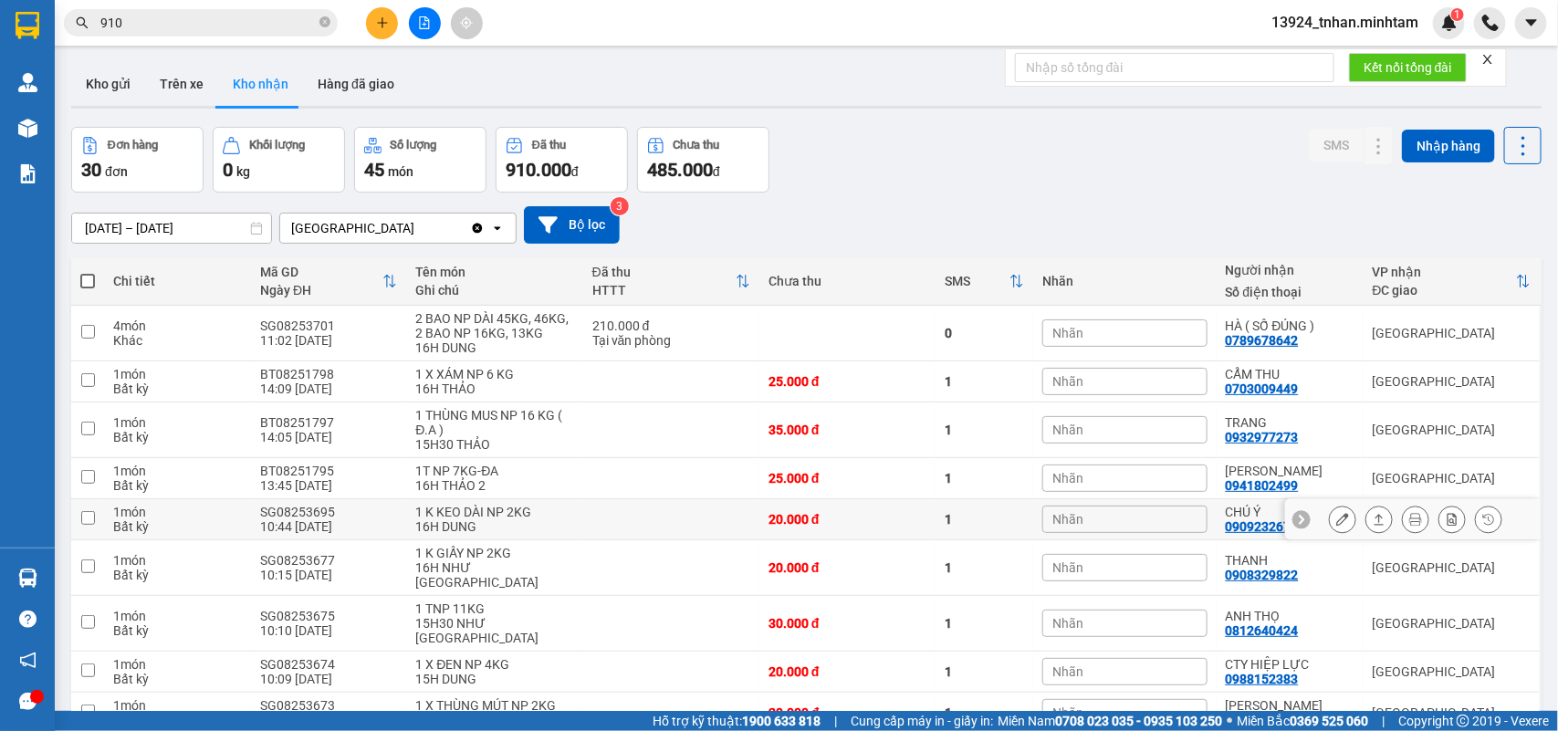
scroll to position [128, 0]
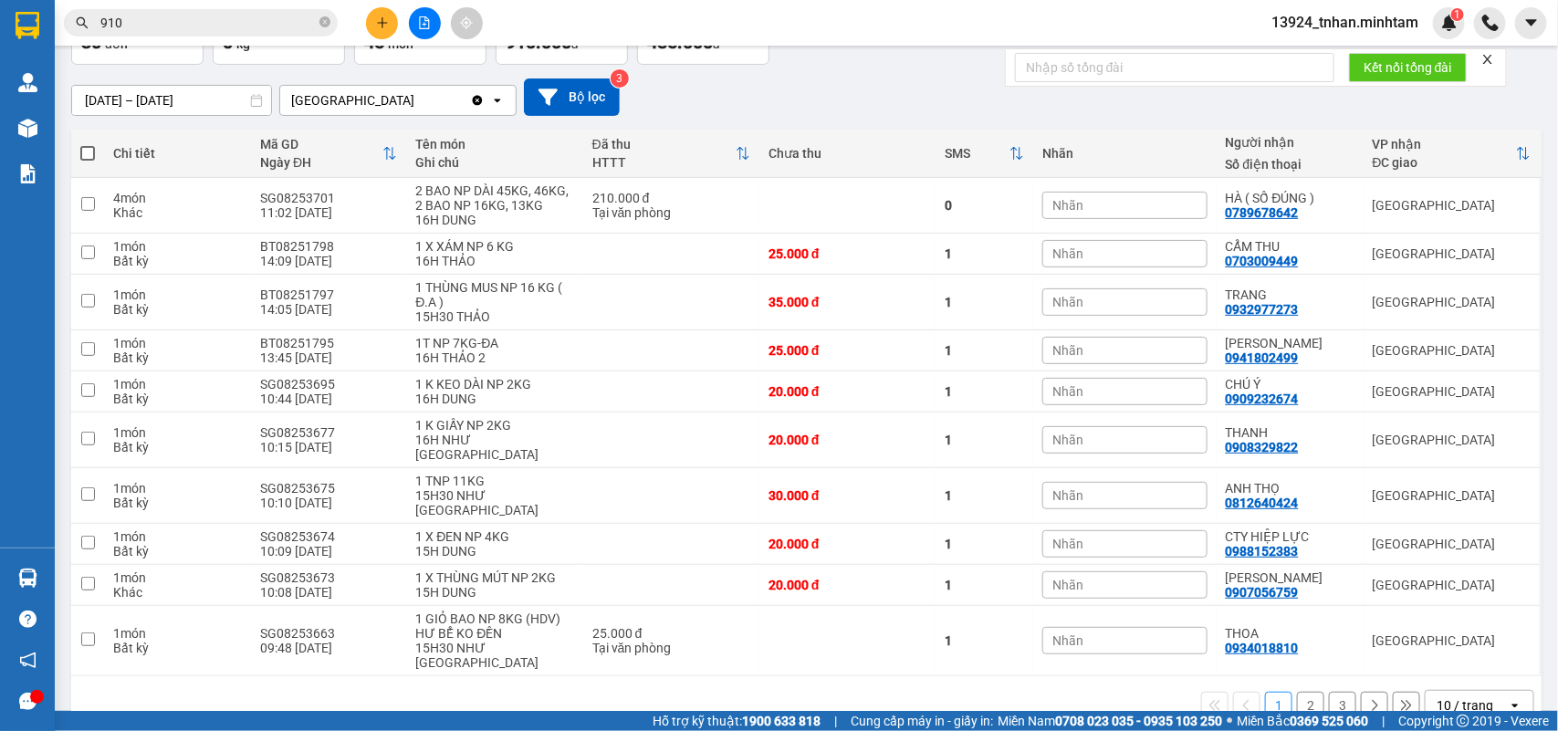
click at [1465, 691] on div "10 / trang" at bounding box center [1467, 705] width 82 height 29
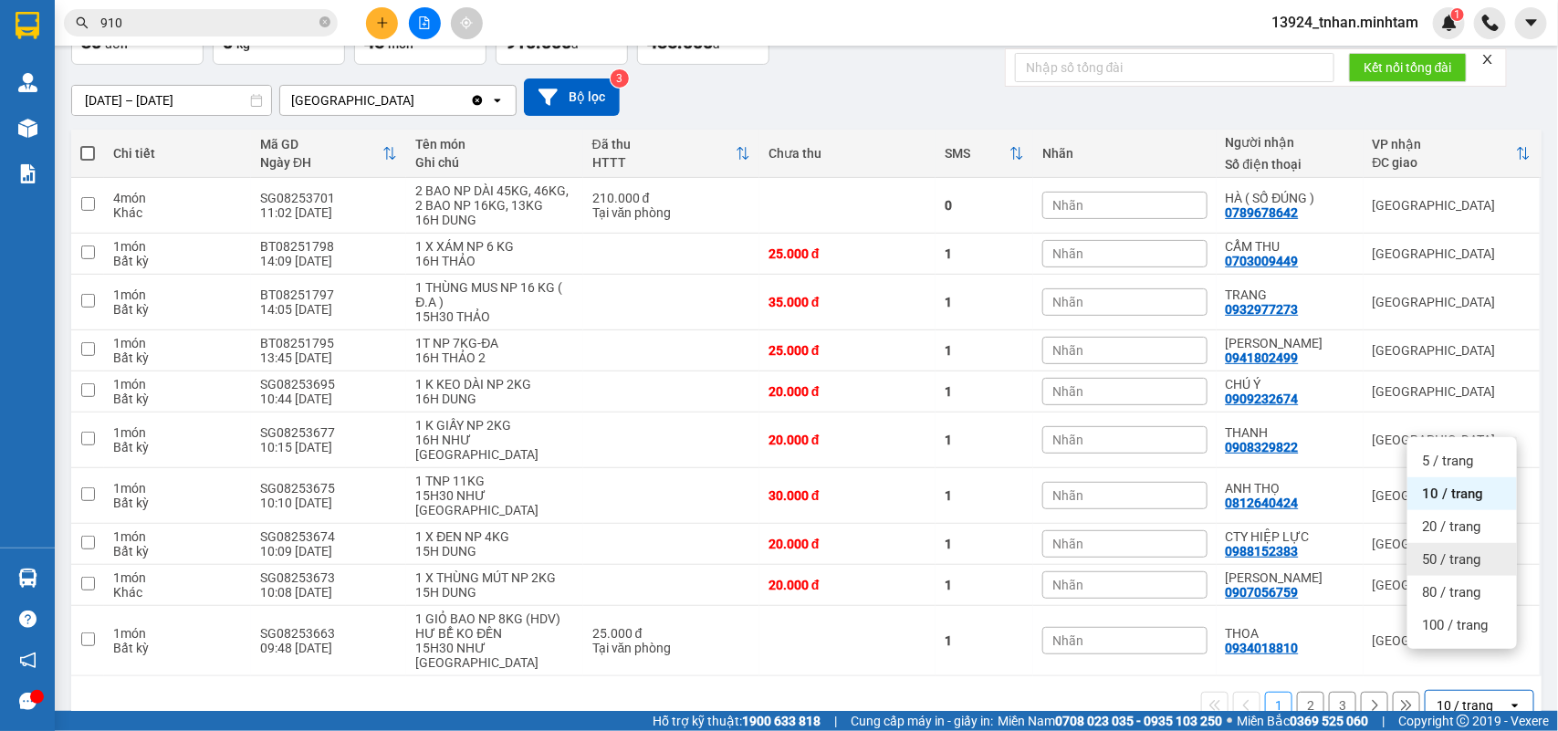
click at [1457, 567] on span "50 / trang" at bounding box center [1451, 560] width 58 height 18
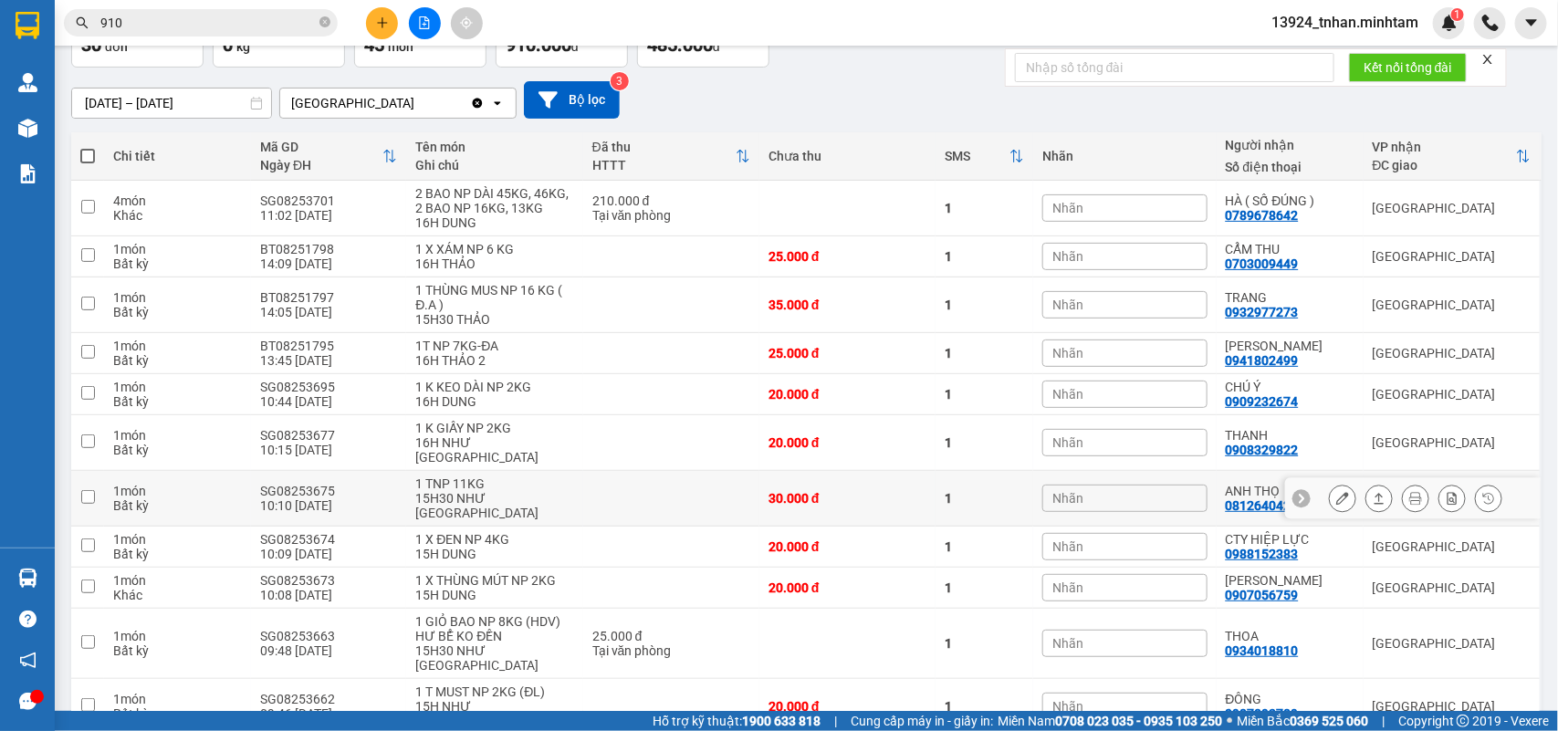
scroll to position [0, 0]
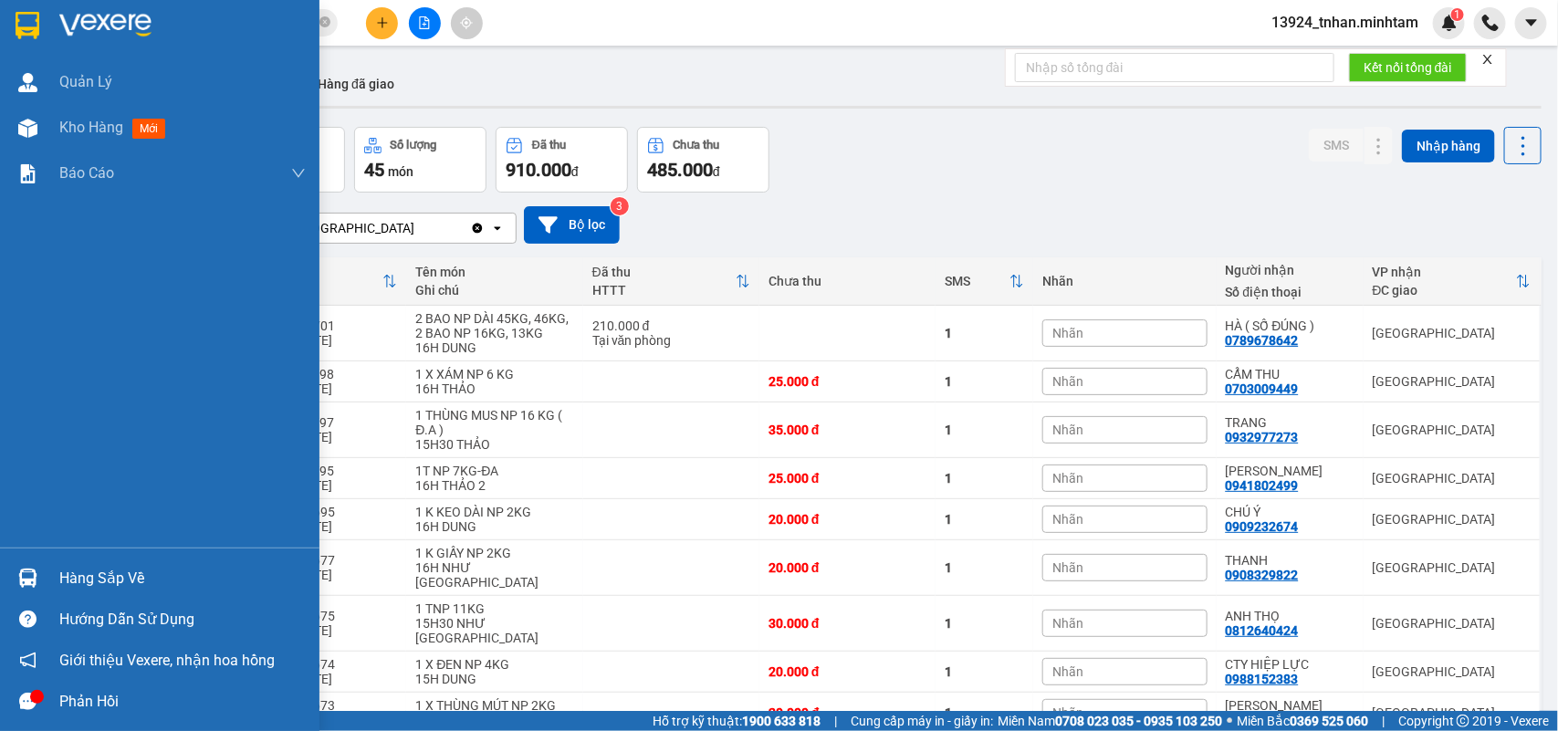
click at [43, 575] on div "Hàng sắp về" at bounding box center [160, 578] width 320 height 41
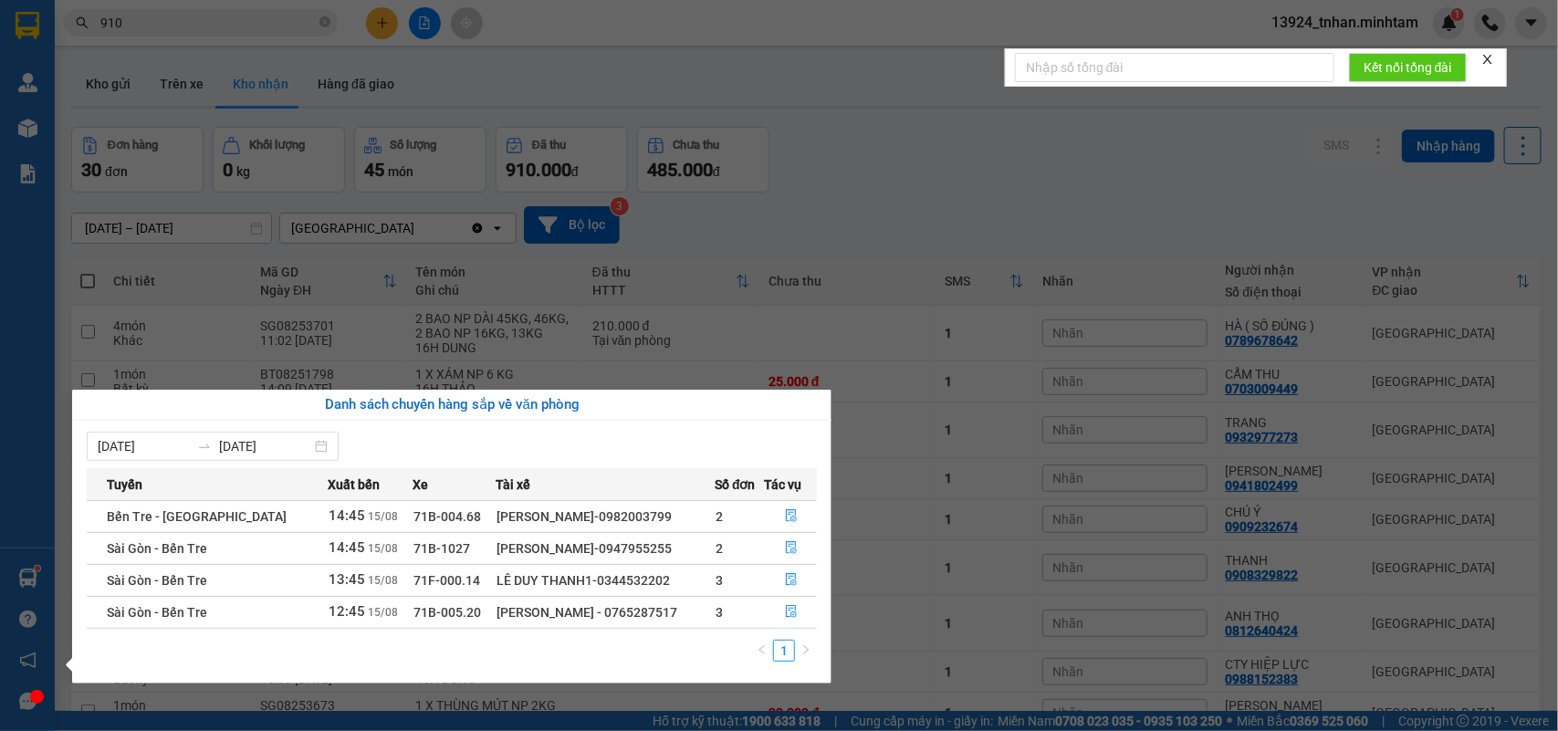
click at [1055, 194] on section "Kết quả tìm kiếm ( 60 ) Bộ lọc Thuộc VP này Ngày tạo đơn gần nhất Mã ĐH Trạng t…" at bounding box center [779, 365] width 1558 height 731
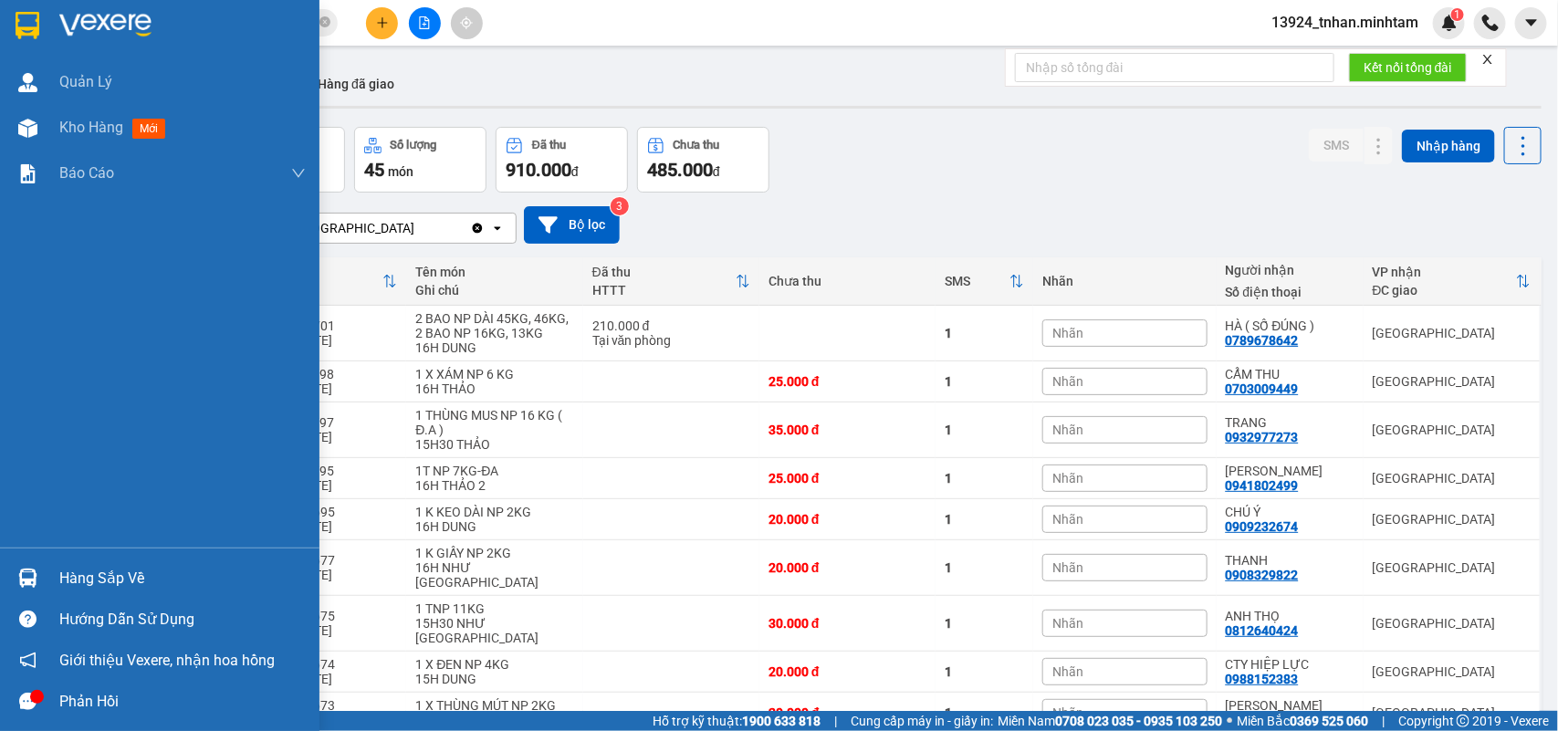
click at [25, 582] on img at bounding box center [27, 578] width 19 height 19
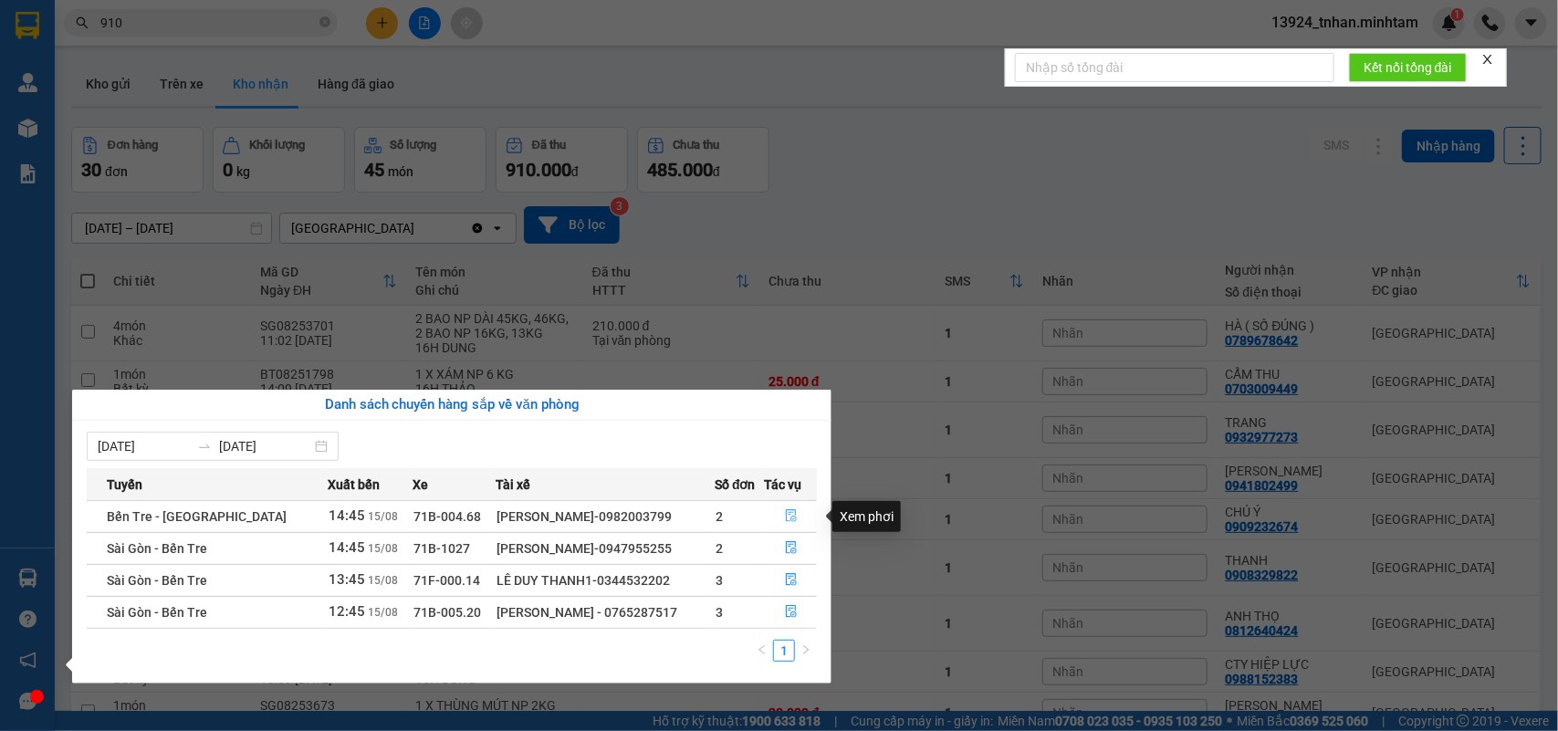
click at [792, 503] on button "button" at bounding box center [791, 516] width 51 height 29
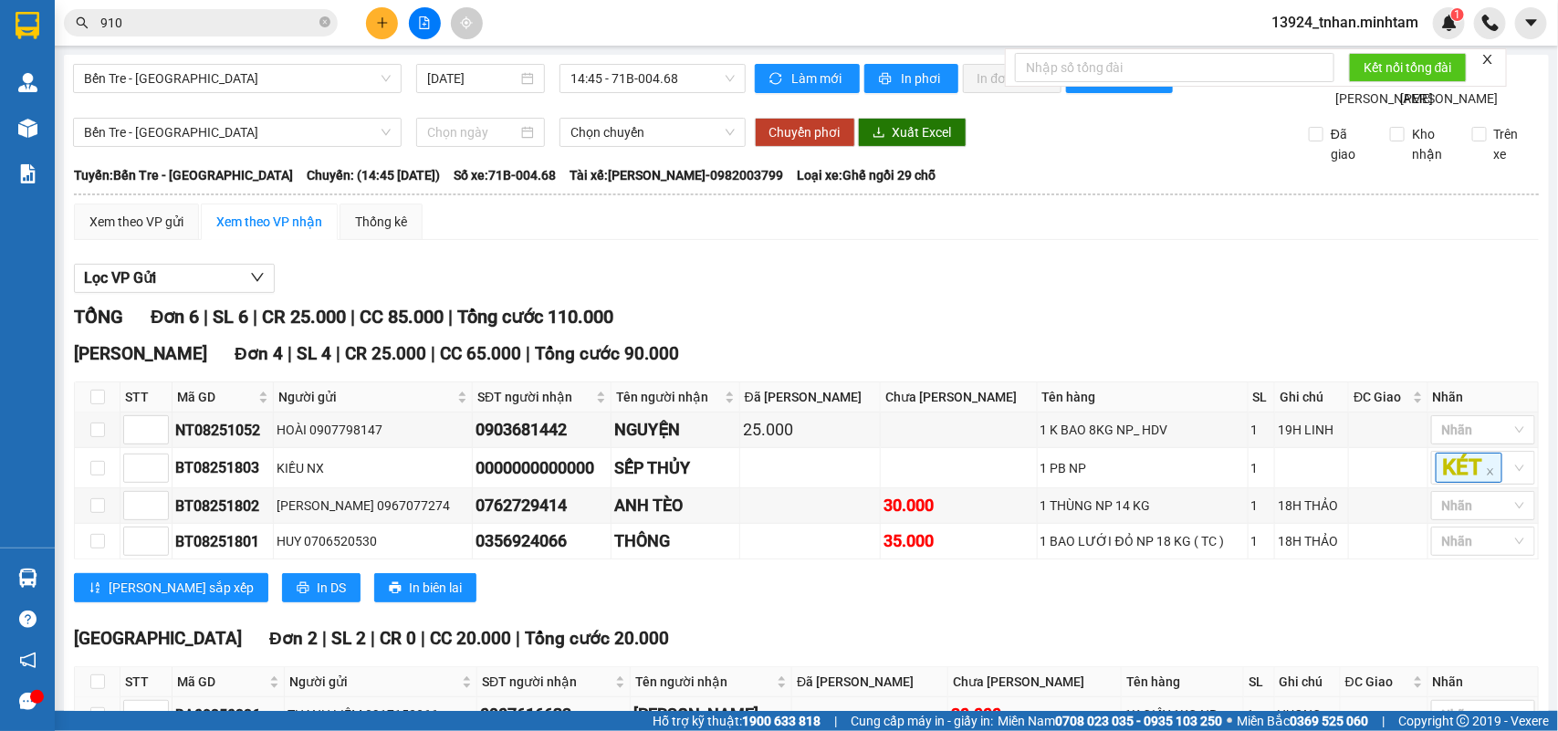
scroll to position [204, 0]
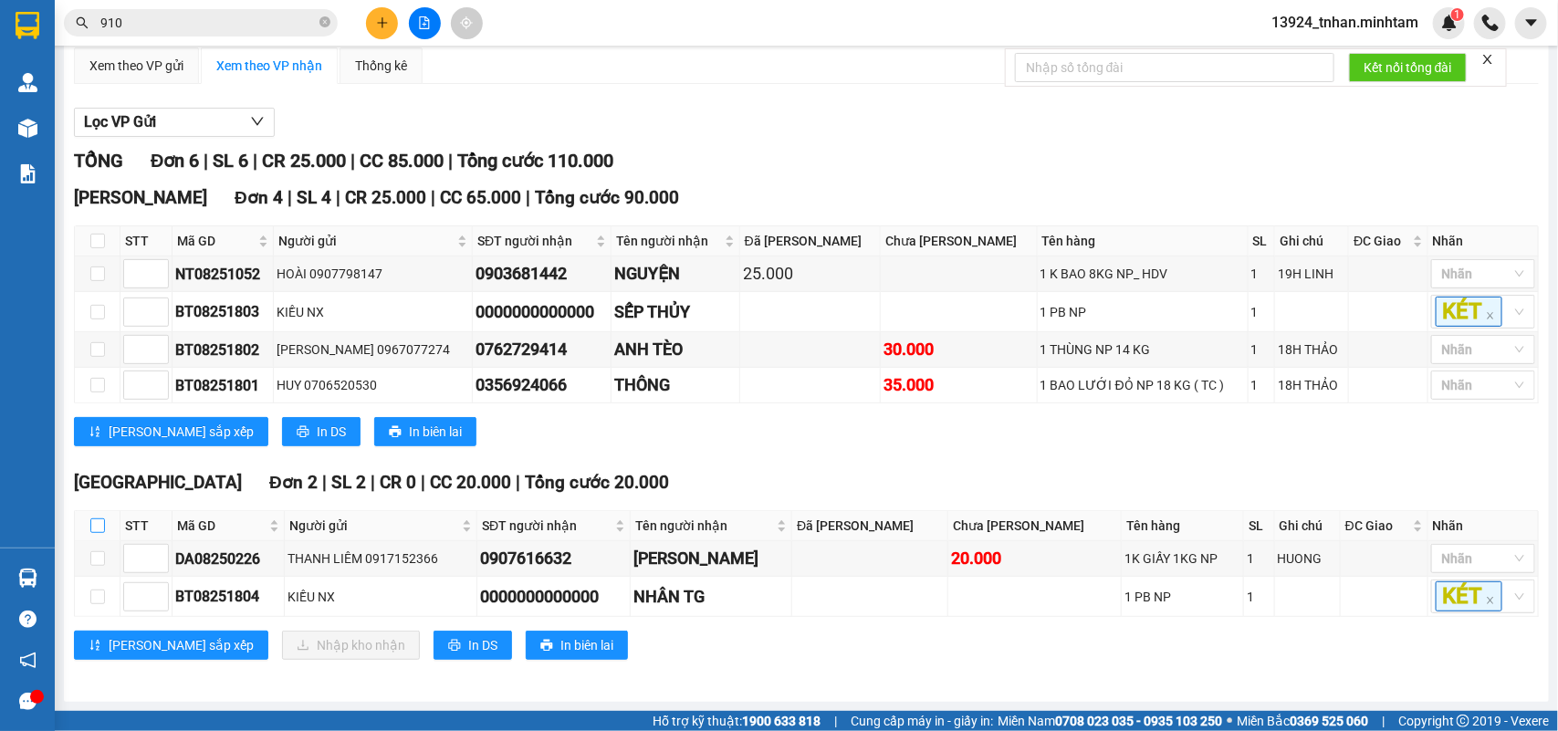
drag, startPoint x: 98, startPoint y: 523, endPoint x: 110, endPoint y: 509, distance: 19.4
click at [98, 521] on input "checkbox" at bounding box center [97, 526] width 15 height 15
checkbox input "true"
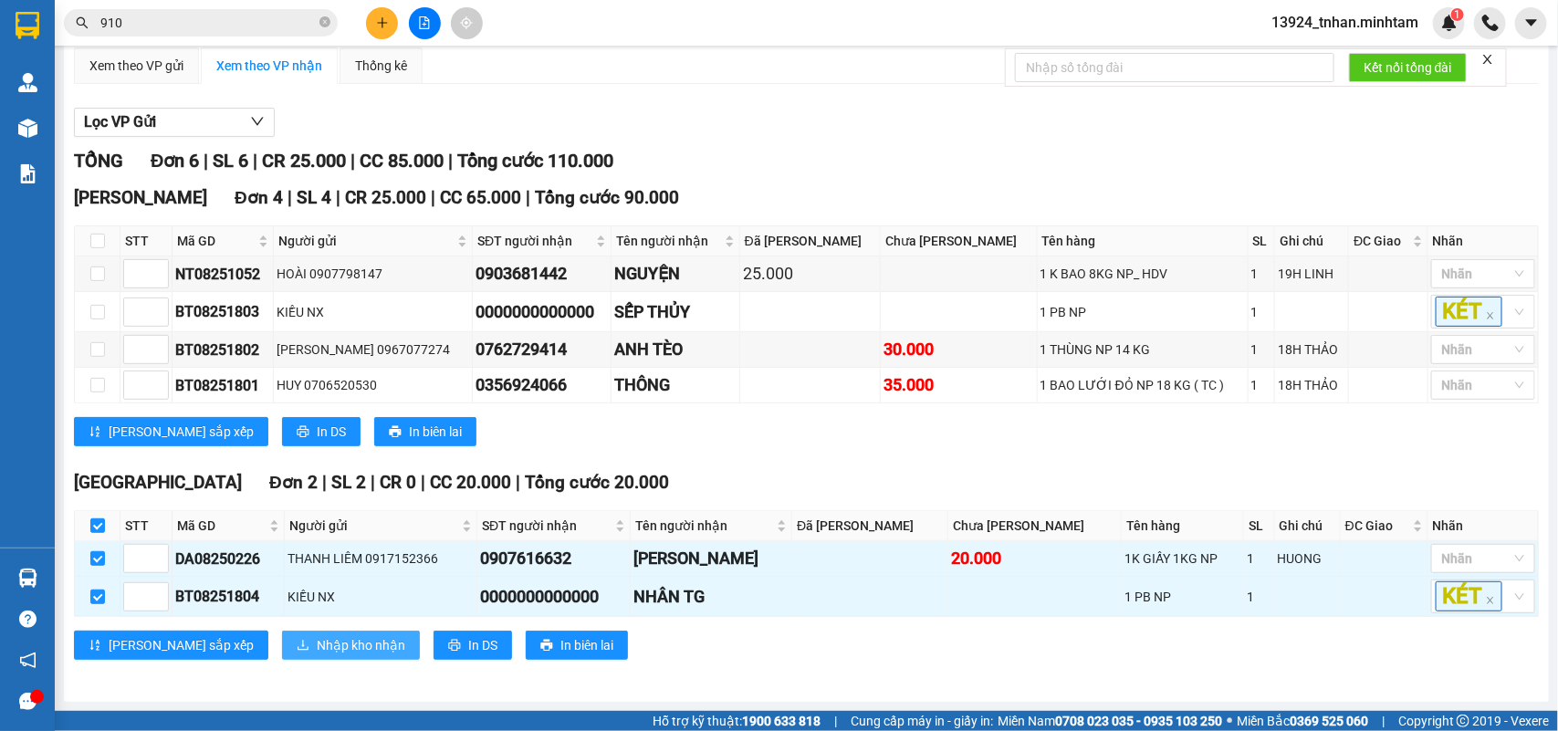
click at [317, 640] on span "Nhập kho nhận" at bounding box center [361, 645] width 89 height 20
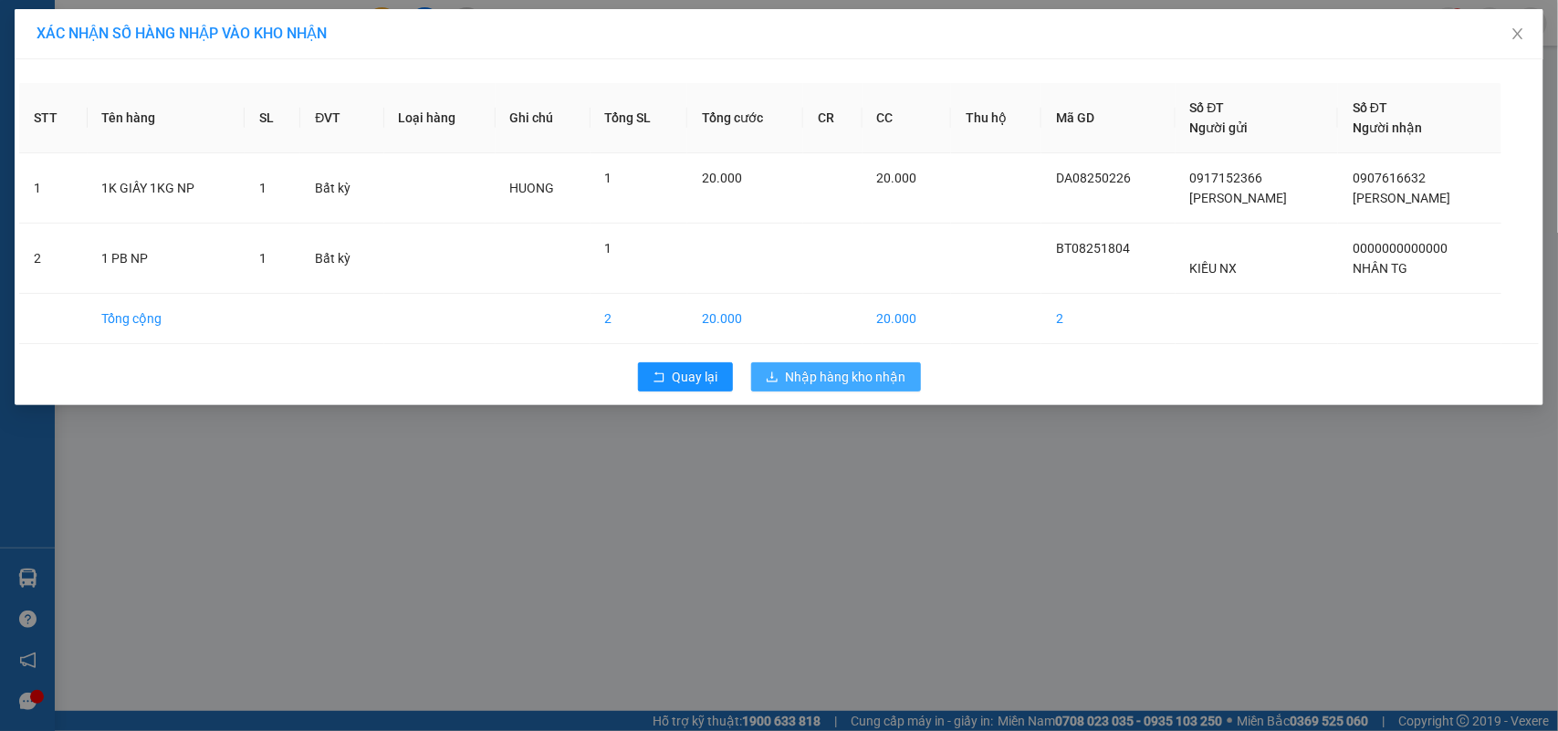
click at [855, 381] on span "Nhập hàng kho nhận" at bounding box center [846, 377] width 121 height 20
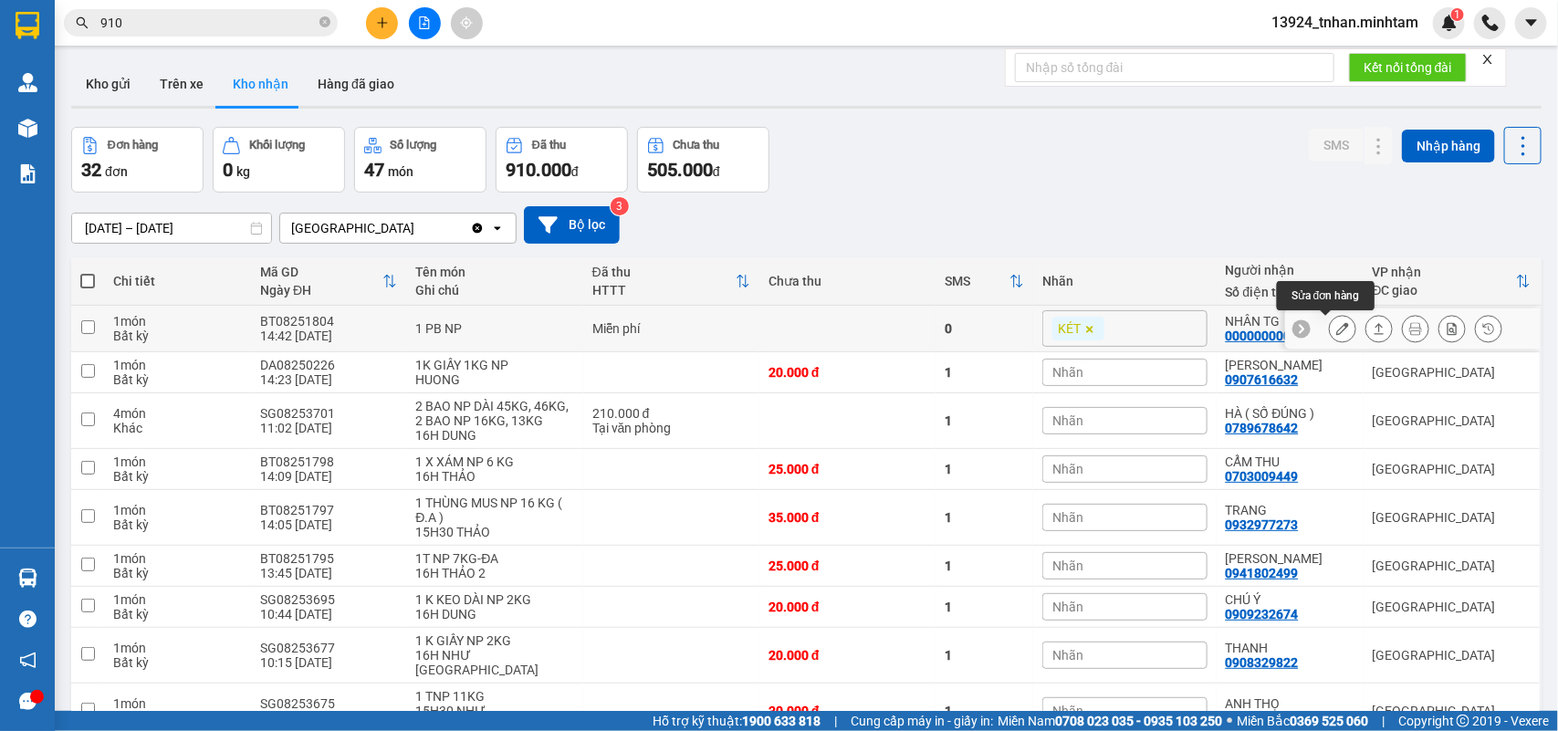
click at [1337, 331] on icon at bounding box center [1343, 328] width 13 height 13
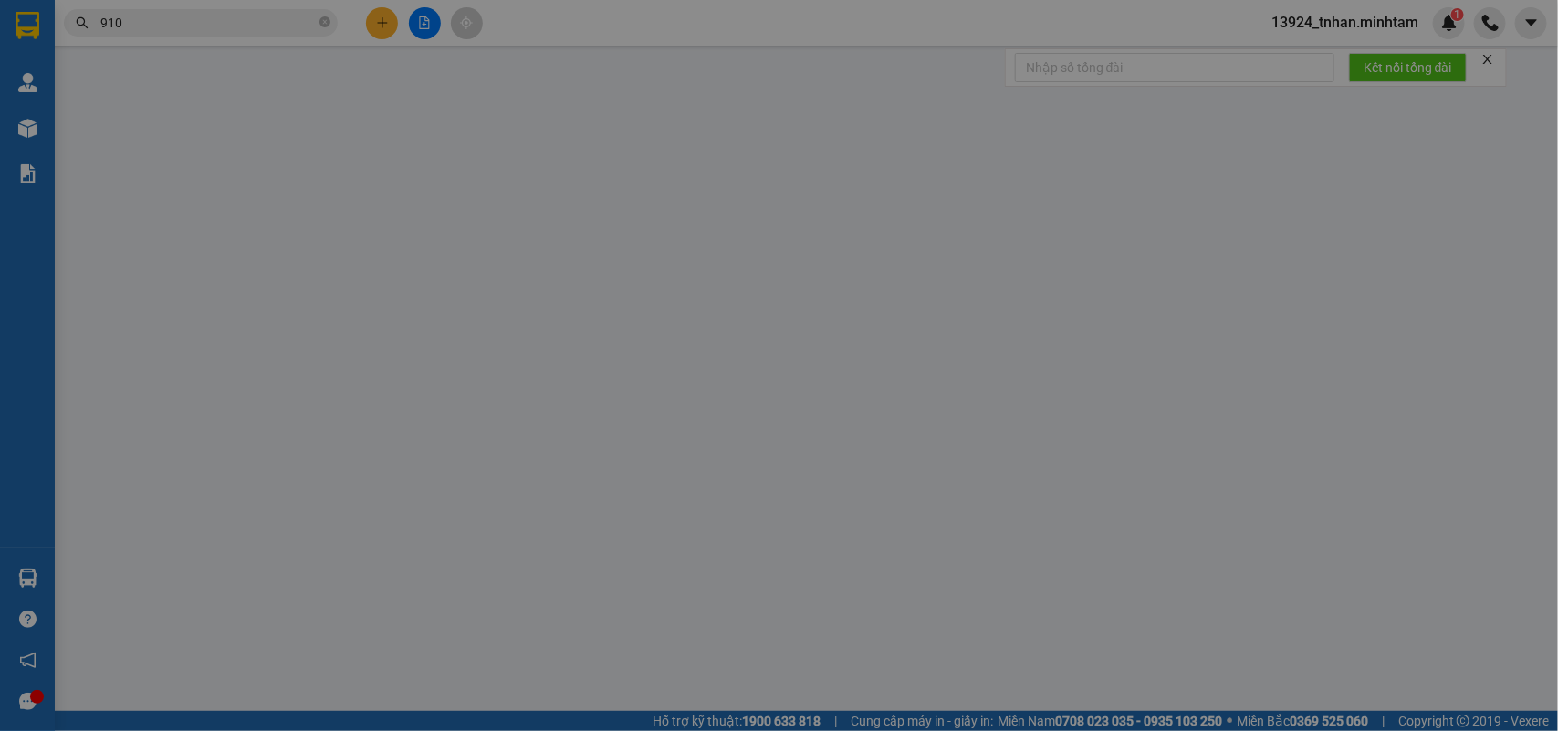
type input "KIỀU NX"
type input "0000000000000"
type input "NHÂN TG"
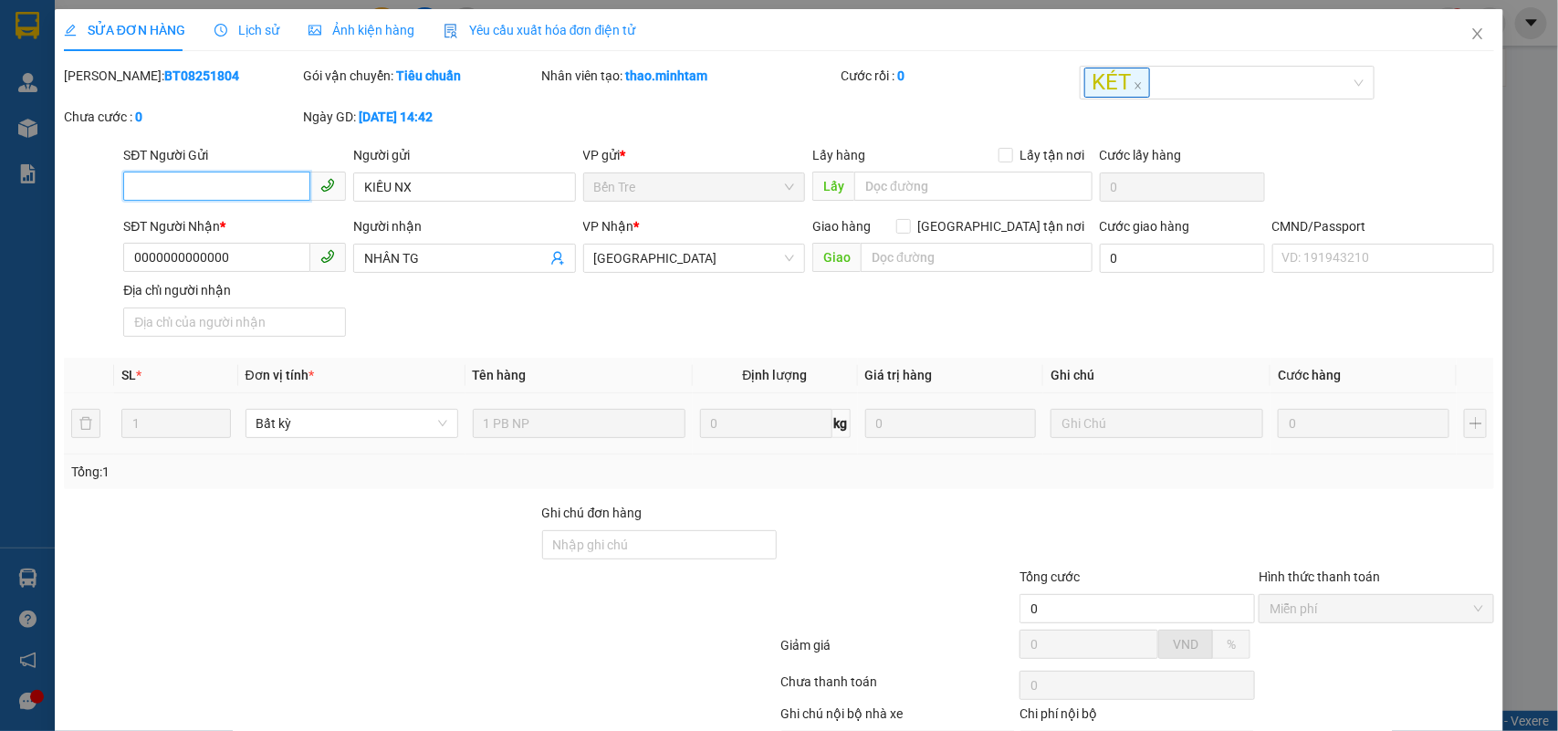
scroll to position [111, 0]
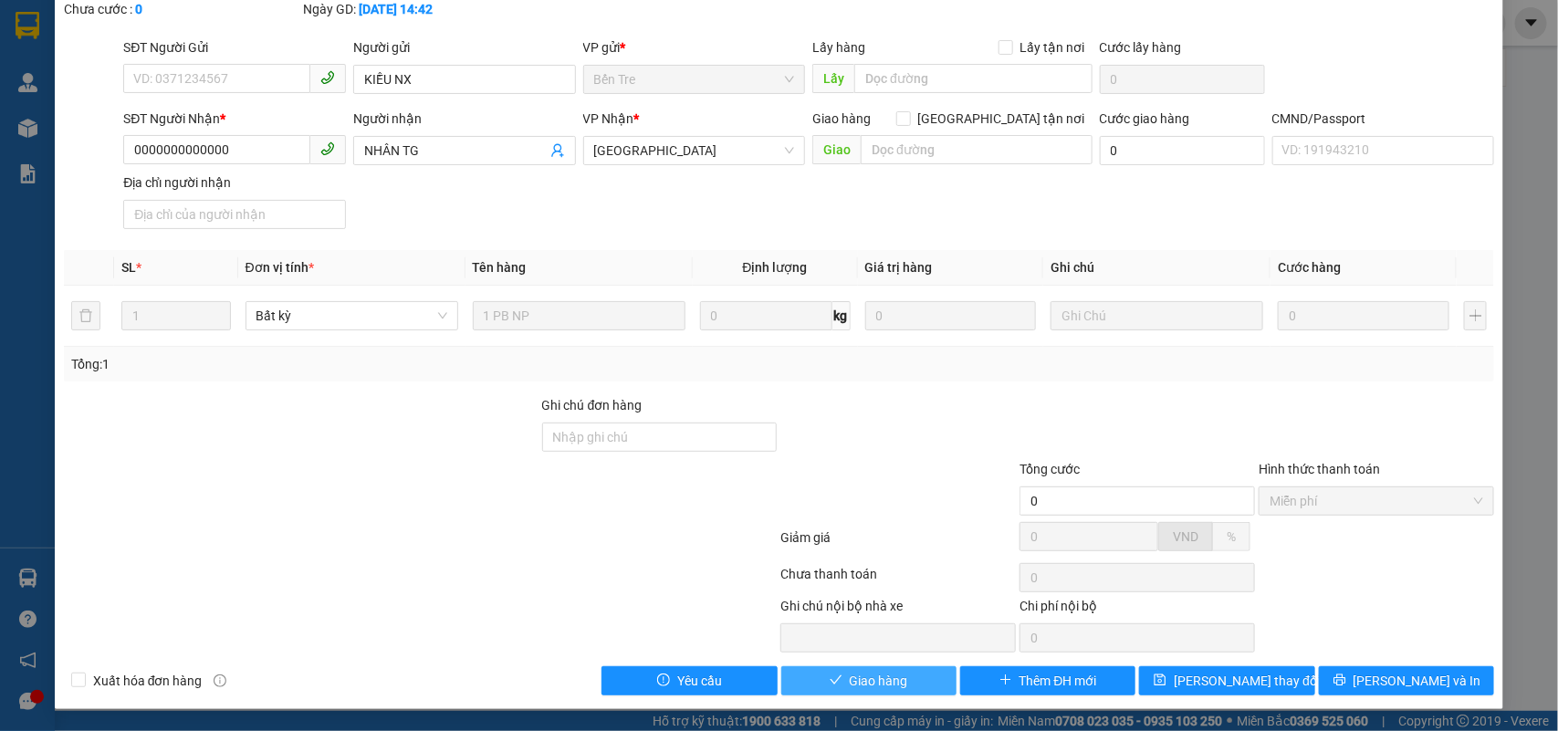
click at [910, 673] on button "Giao hàng" at bounding box center [868, 680] width 175 height 29
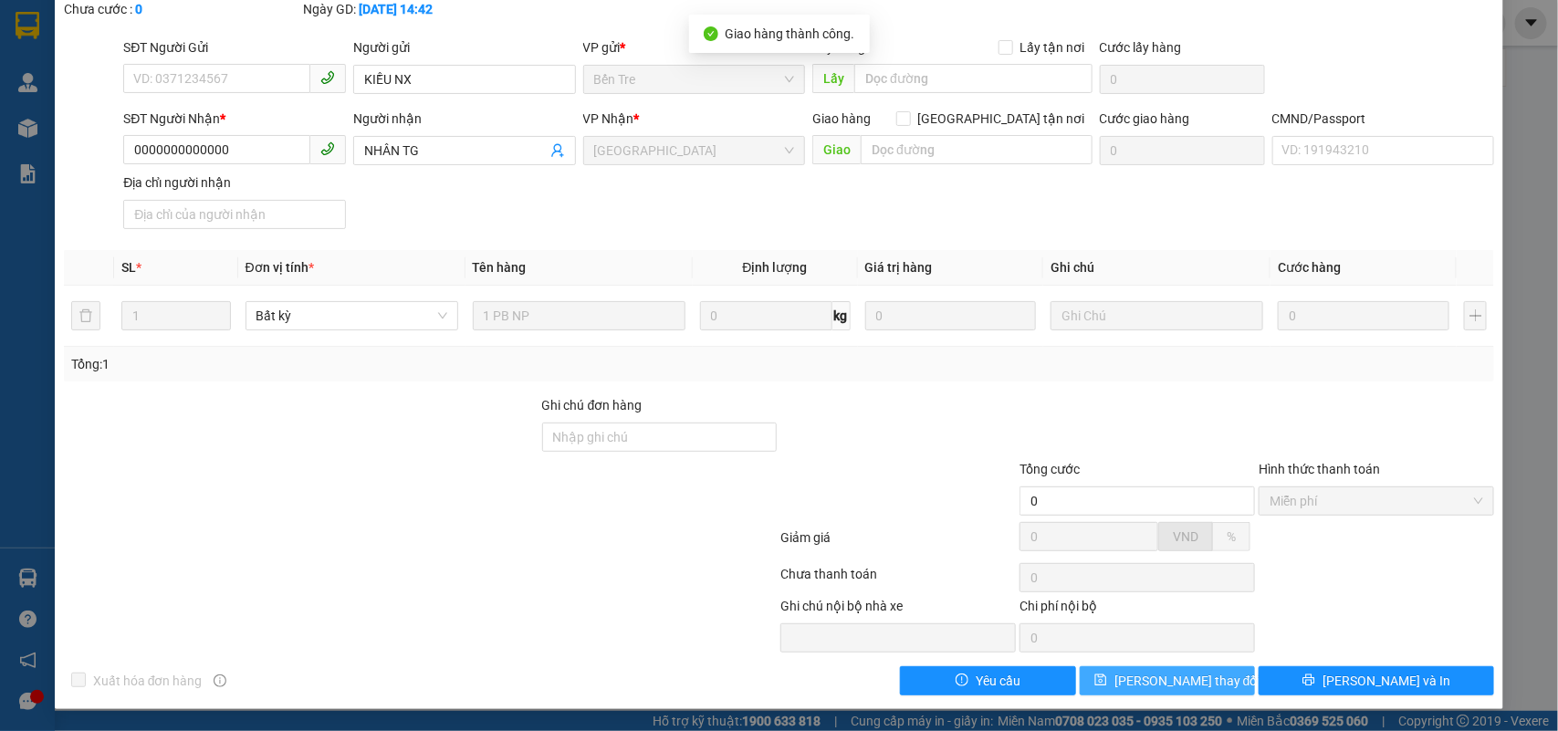
click at [1211, 681] on button "[PERSON_NAME] thay đổi" at bounding box center [1167, 680] width 175 height 29
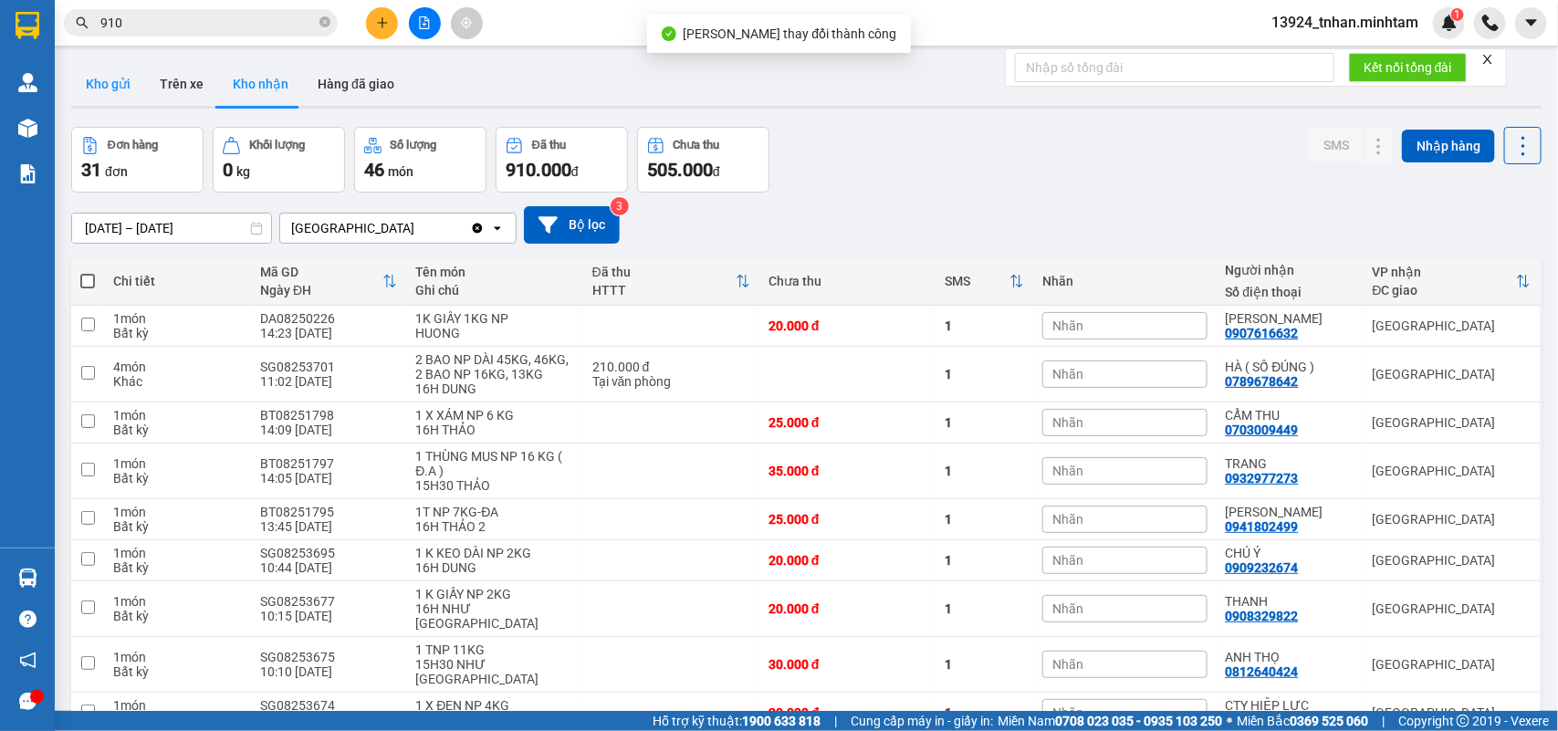
click at [133, 89] on button "Kho gửi" at bounding box center [108, 84] width 74 height 44
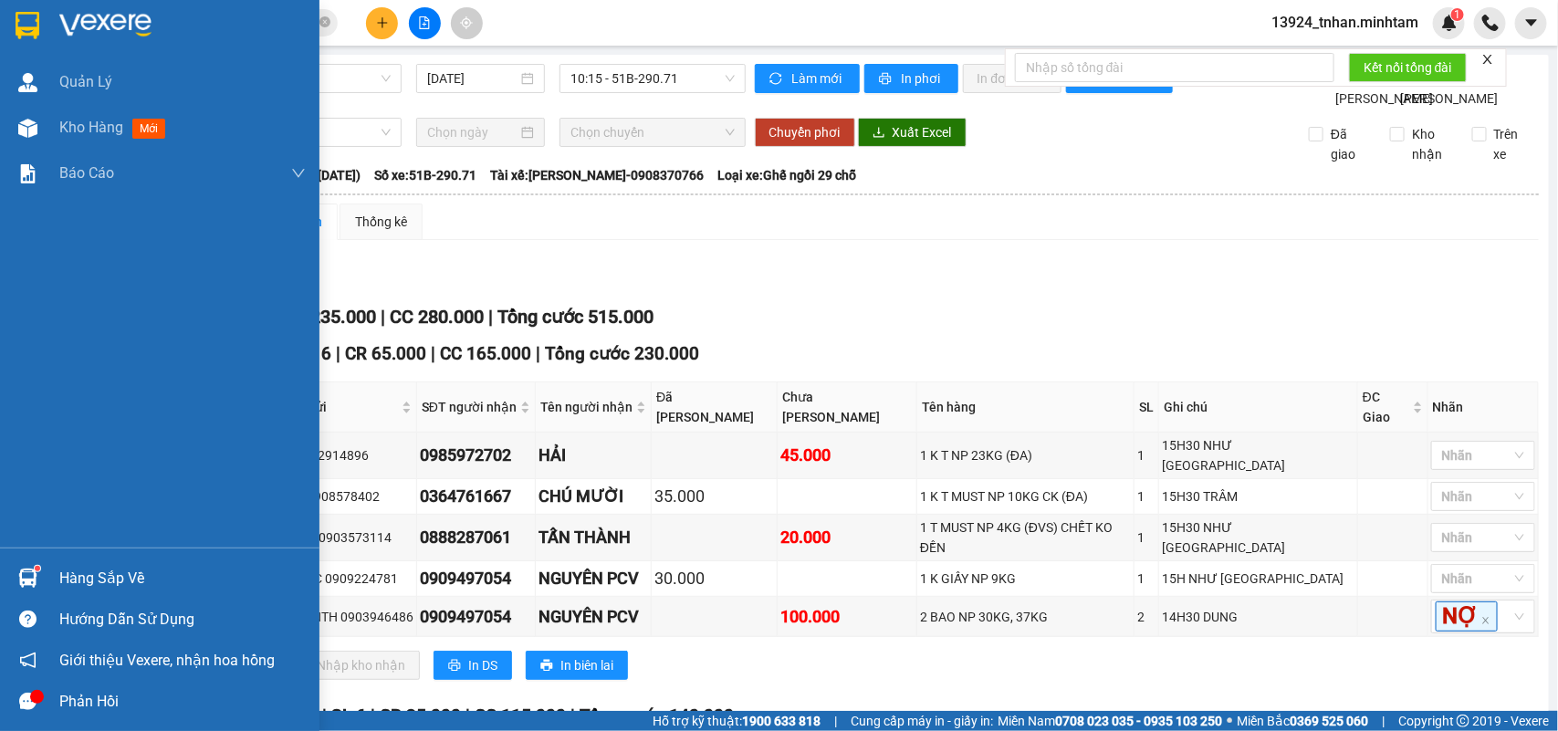
scroll to position [797, 0]
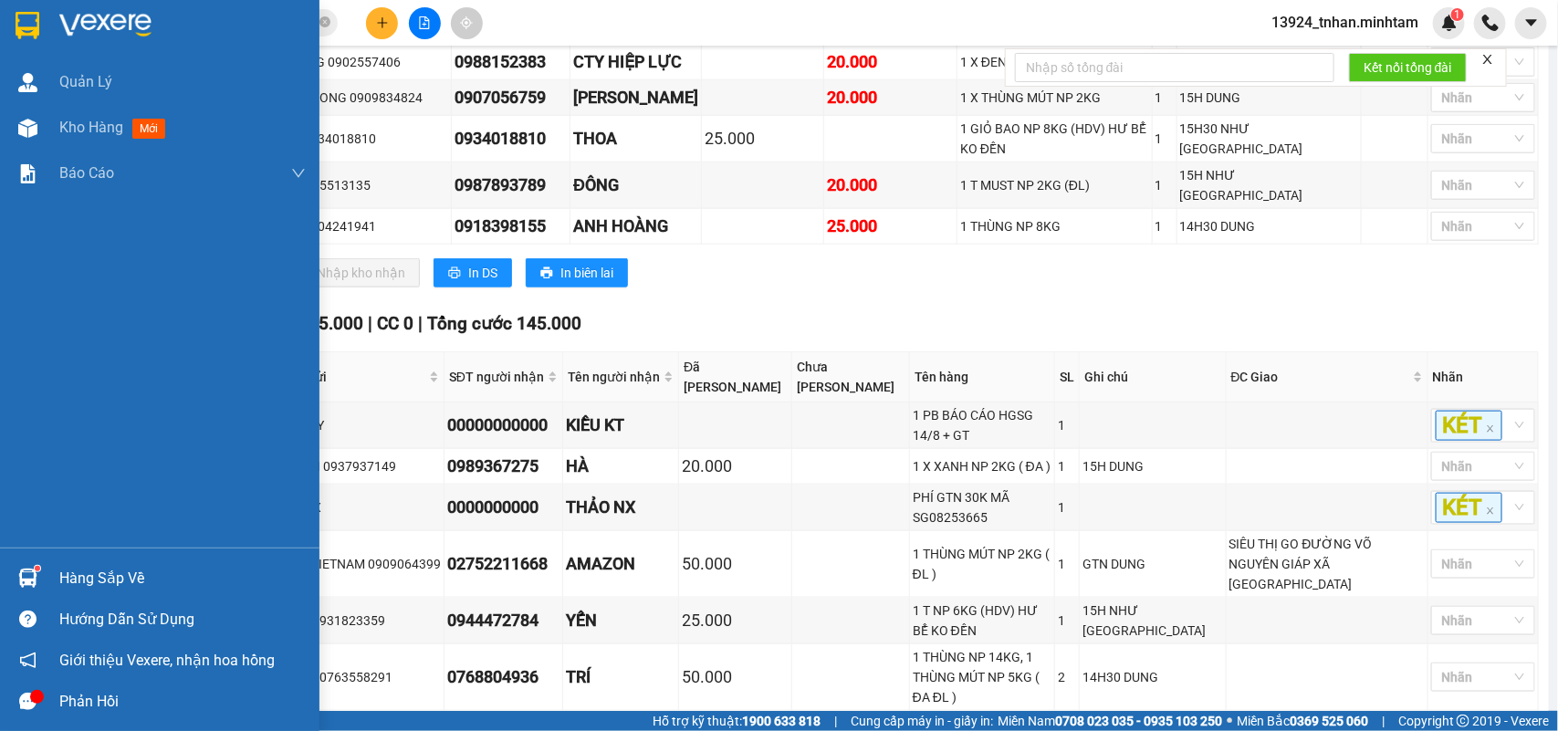
click at [101, 575] on div "Hàng sắp về" at bounding box center [182, 578] width 246 height 27
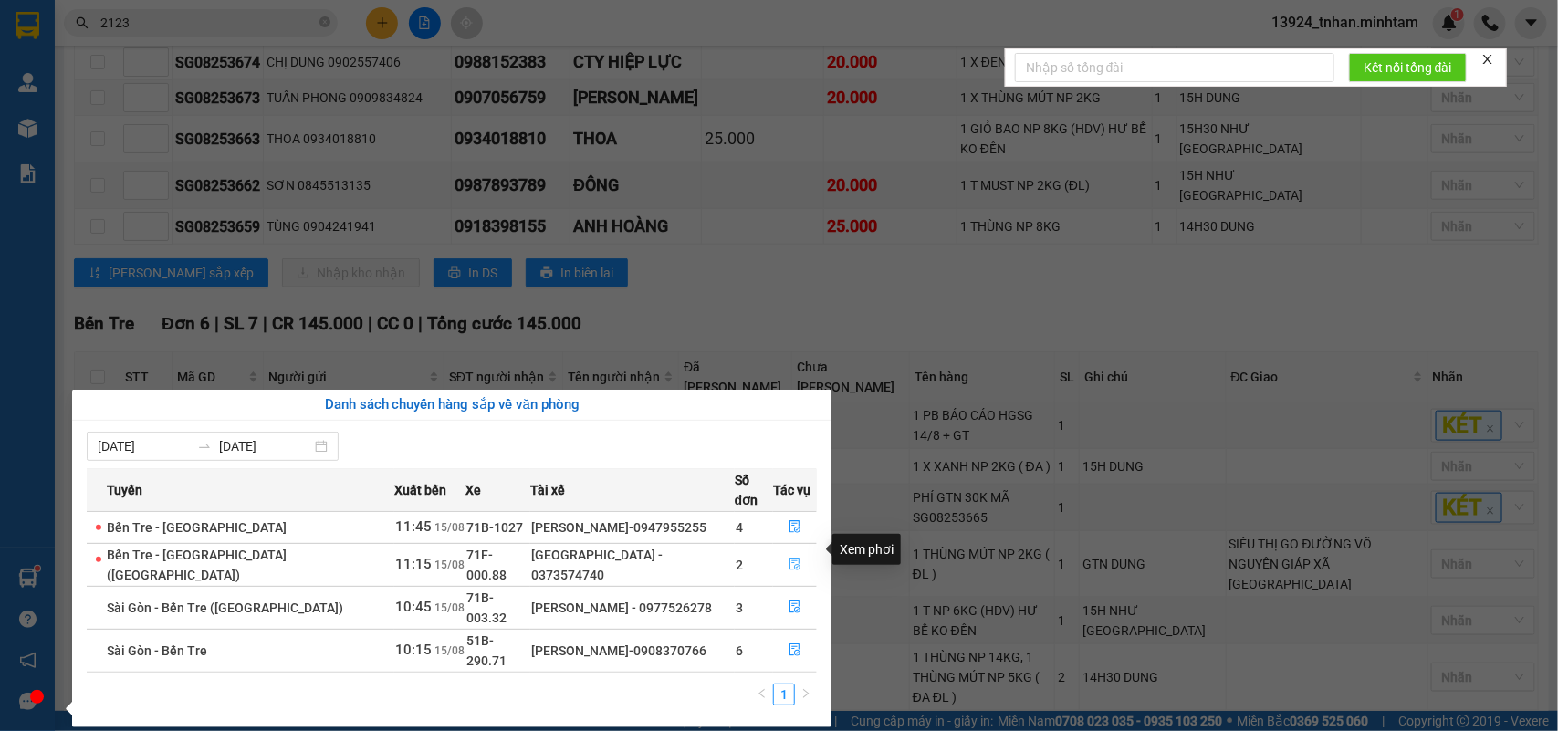
click at [781, 551] on button "button" at bounding box center [795, 565] width 42 height 29
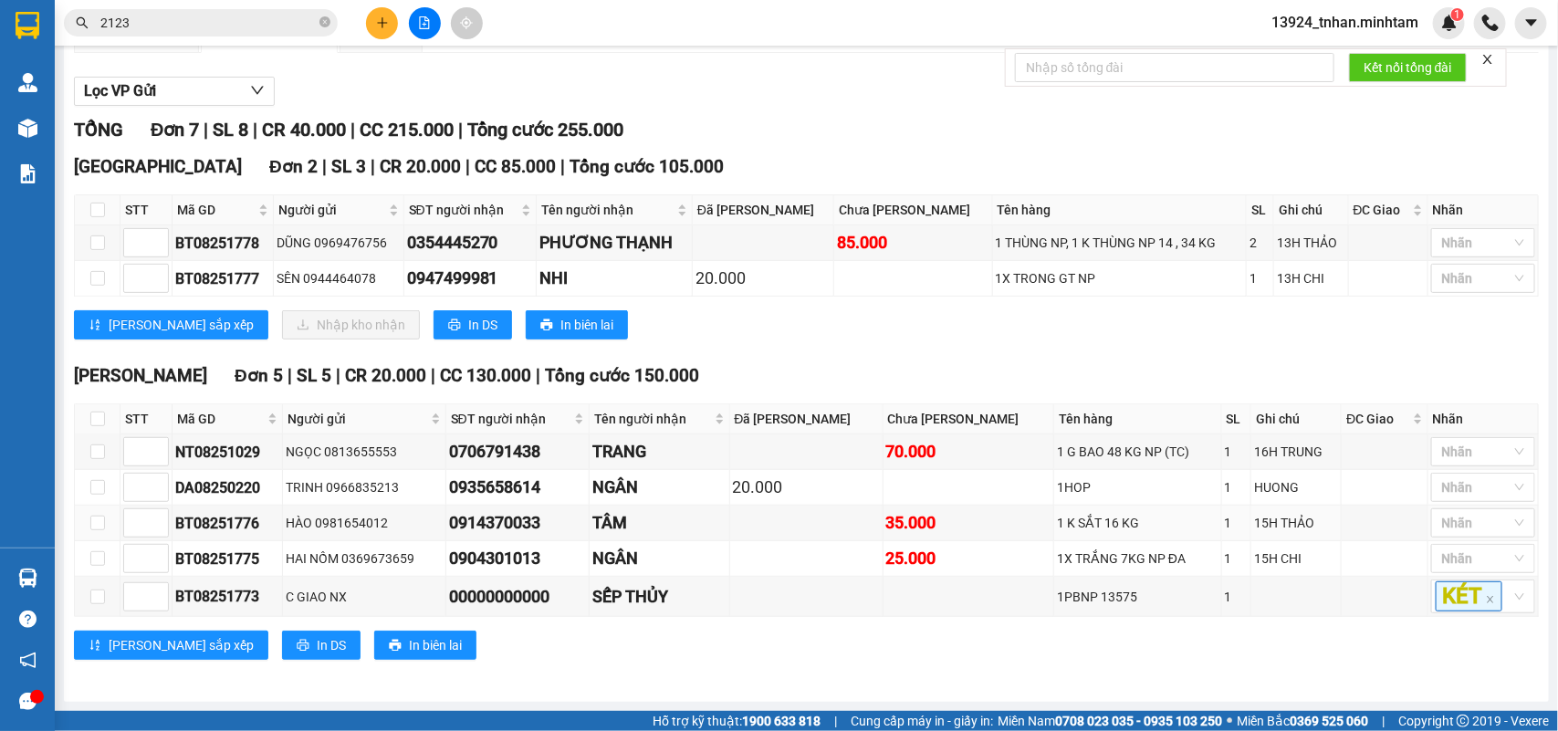
scroll to position [235, 0]
click at [99, 211] on input "checkbox" at bounding box center [97, 210] width 15 height 15
checkbox input "true"
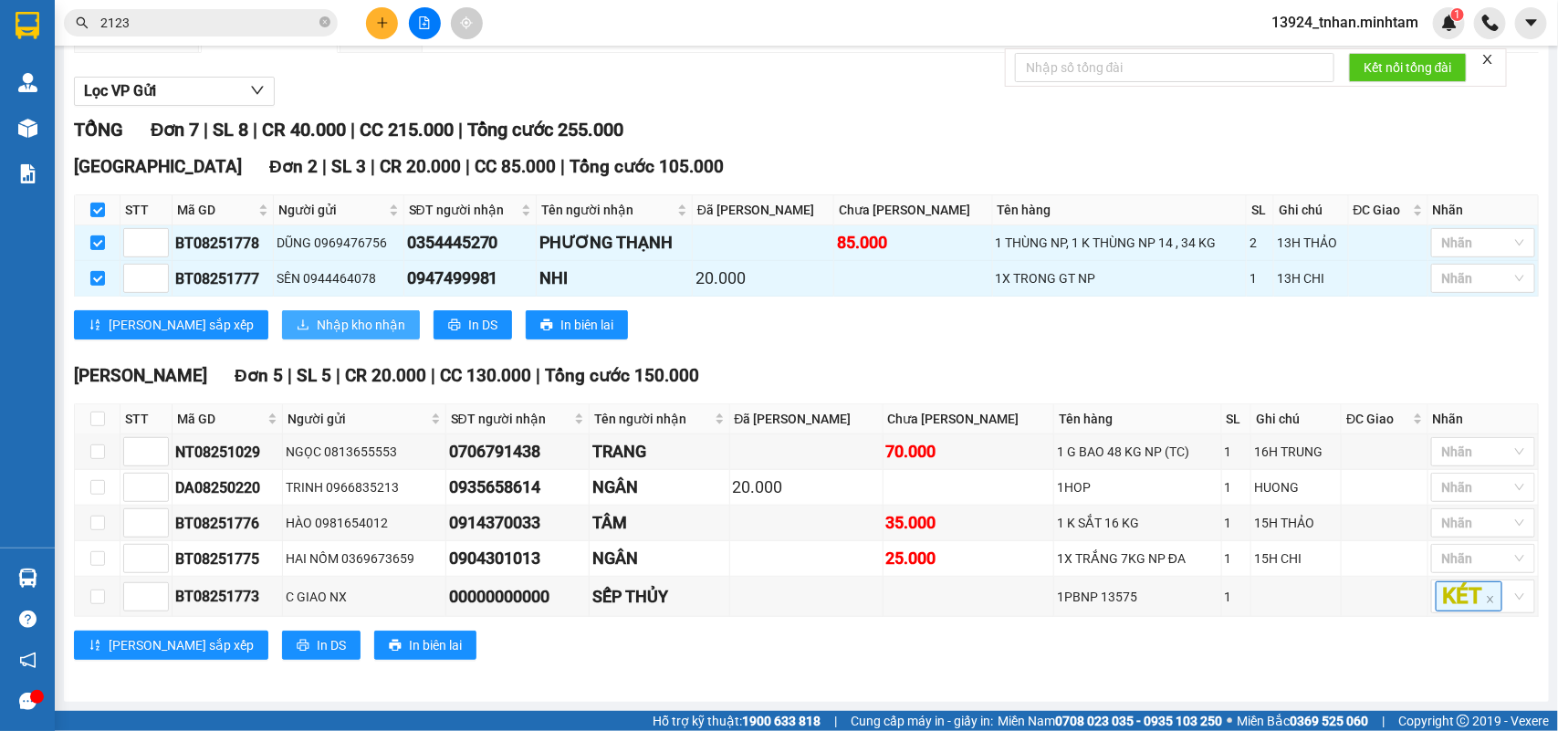
click at [282, 310] on button "Nhập kho nhận" at bounding box center [351, 324] width 138 height 29
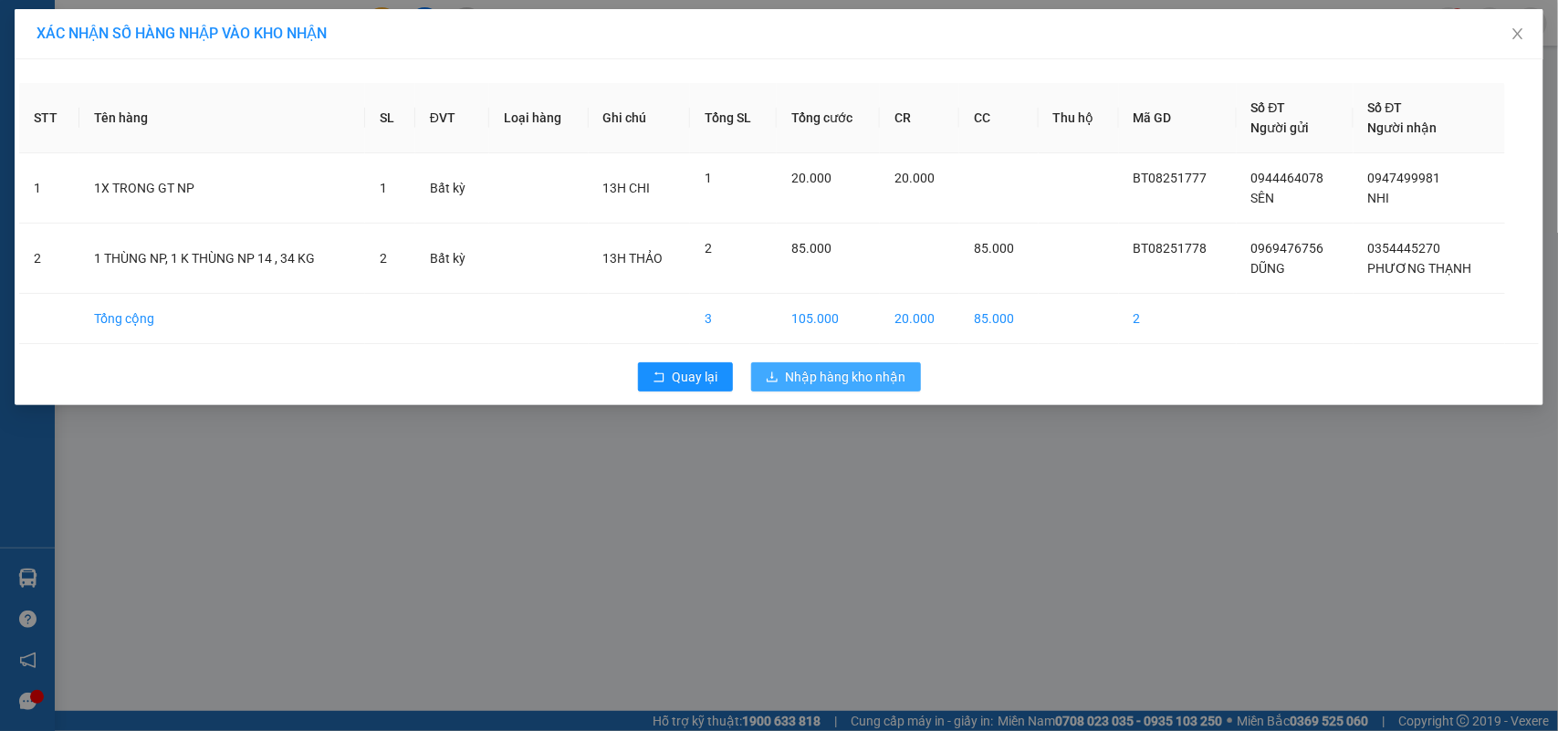
click at [796, 381] on span "Nhập hàng kho nhận" at bounding box center [846, 377] width 121 height 20
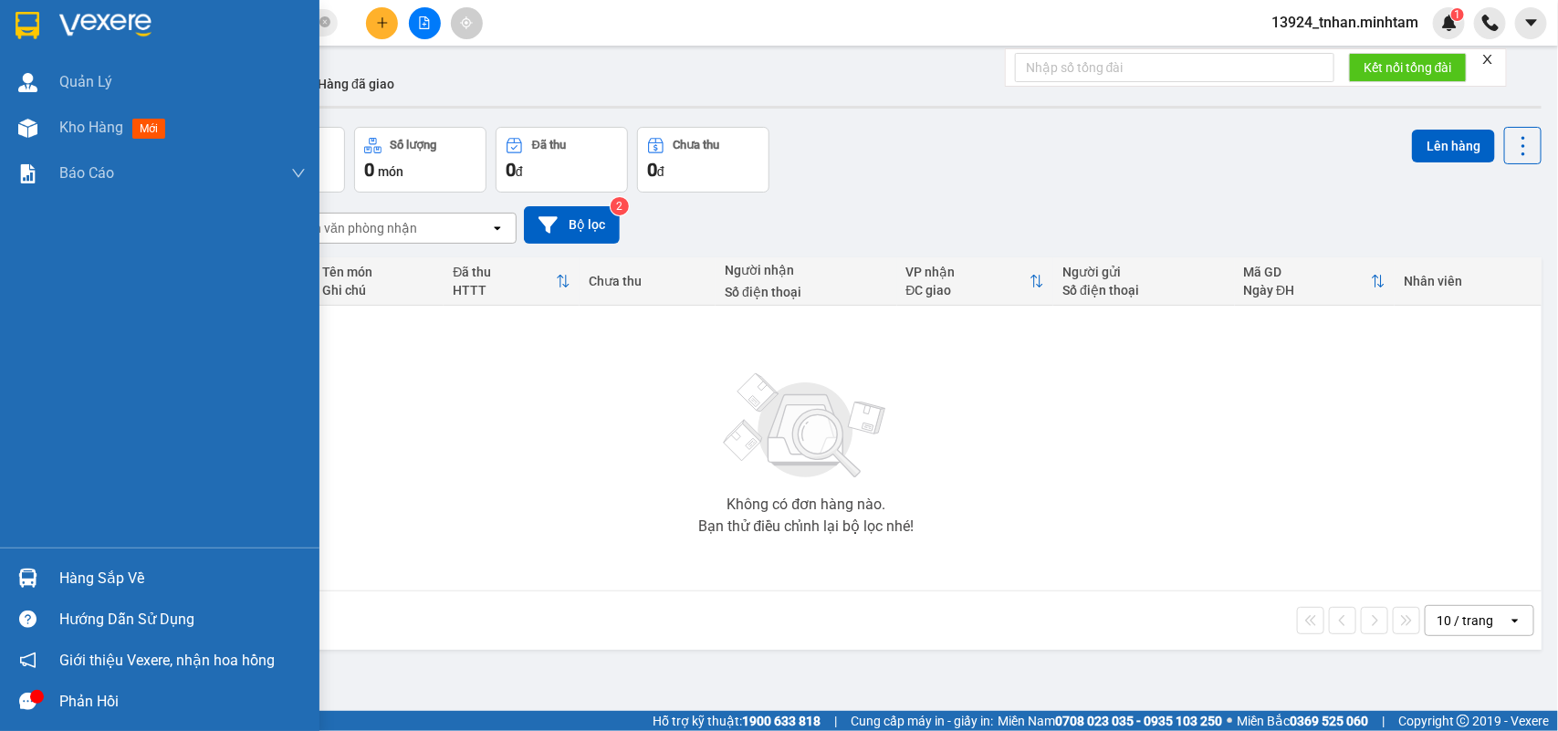
click at [53, 560] on div "Hàng sắp về" at bounding box center [160, 578] width 320 height 41
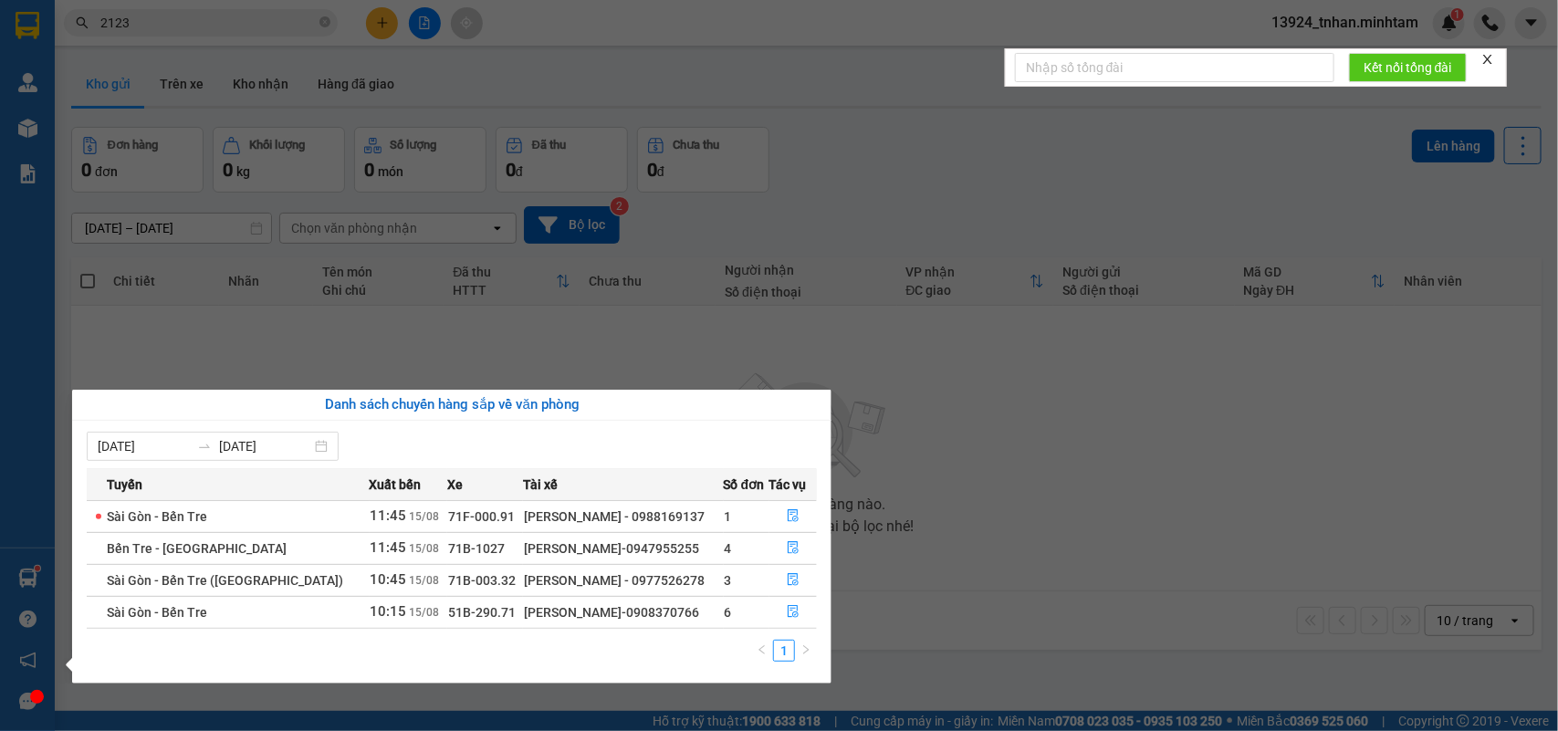
click at [375, 28] on section "Kết quả tìm kiếm ( 2 ) Bộ lọc Thuộc VP này Ngày tạo đơn gần nhất Mã ĐH Trạng th…" at bounding box center [779, 365] width 1558 height 731
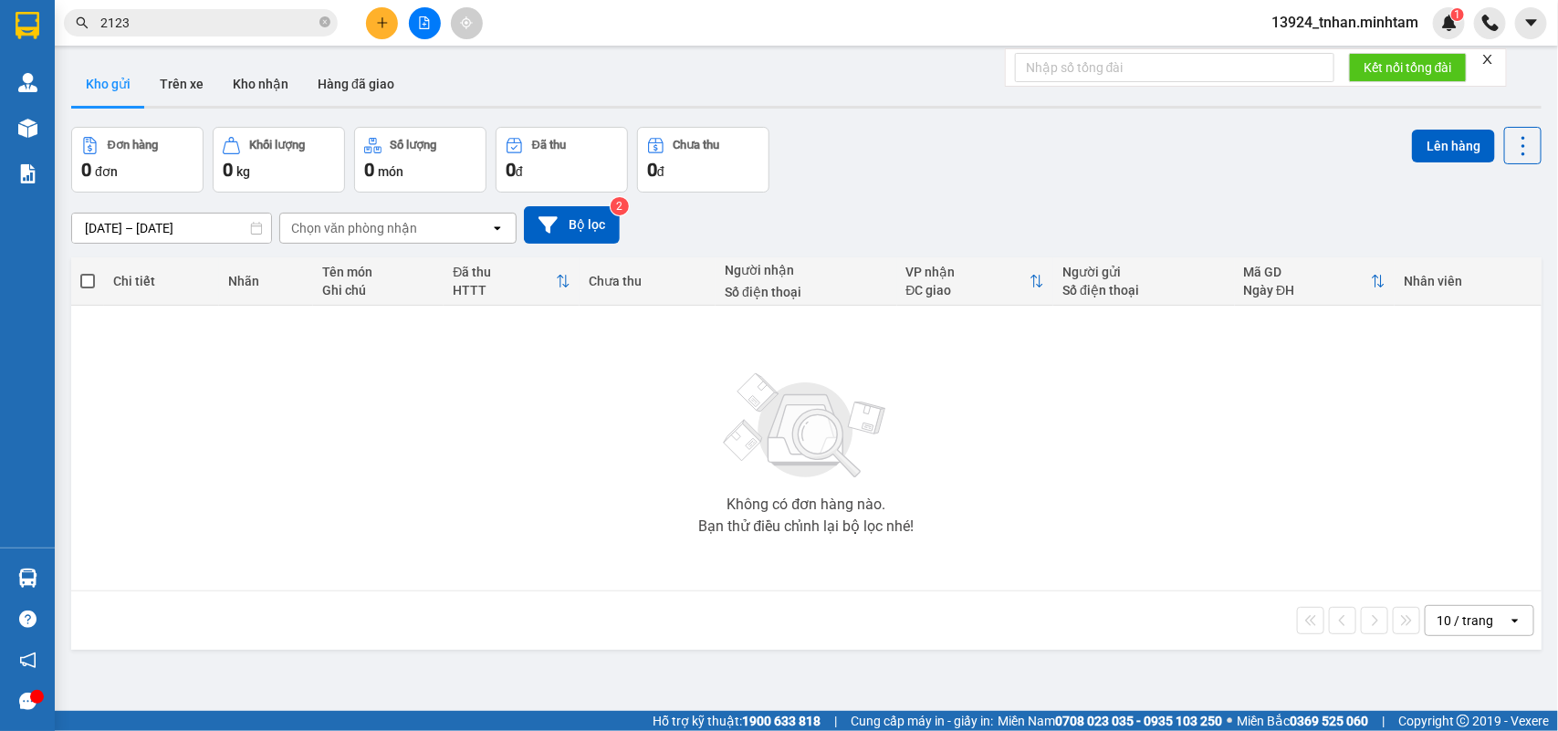
click at [376, 28] on icon "plus" at bounding box center [382, 22] width 13 height 13
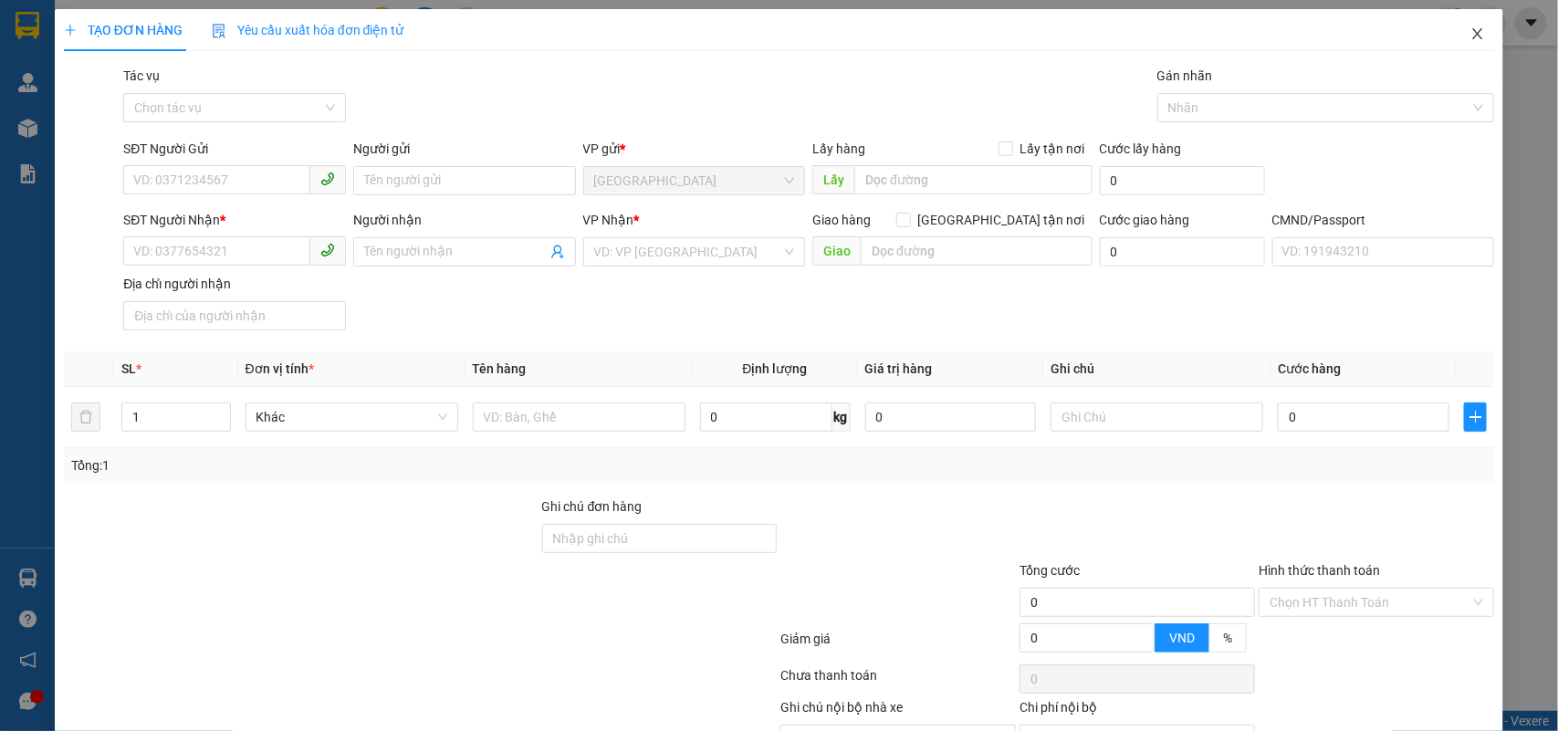
click at [1475, 35] on span "Close" at bounding box center [1478, 34] width 51 height 51
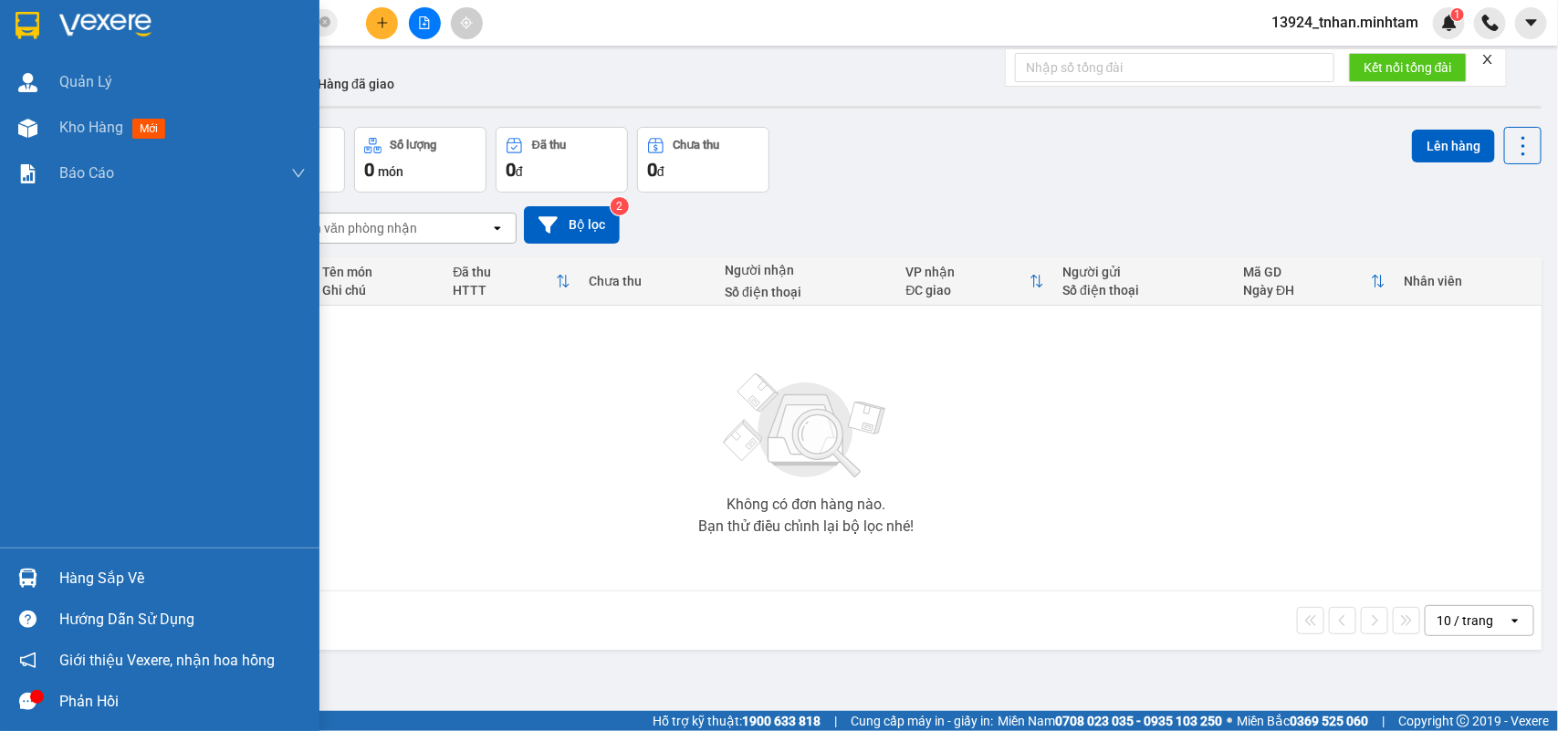
click at [117, 565] on div "Hàng sắp về" at bounding box center [182, 578] width 246 height 27
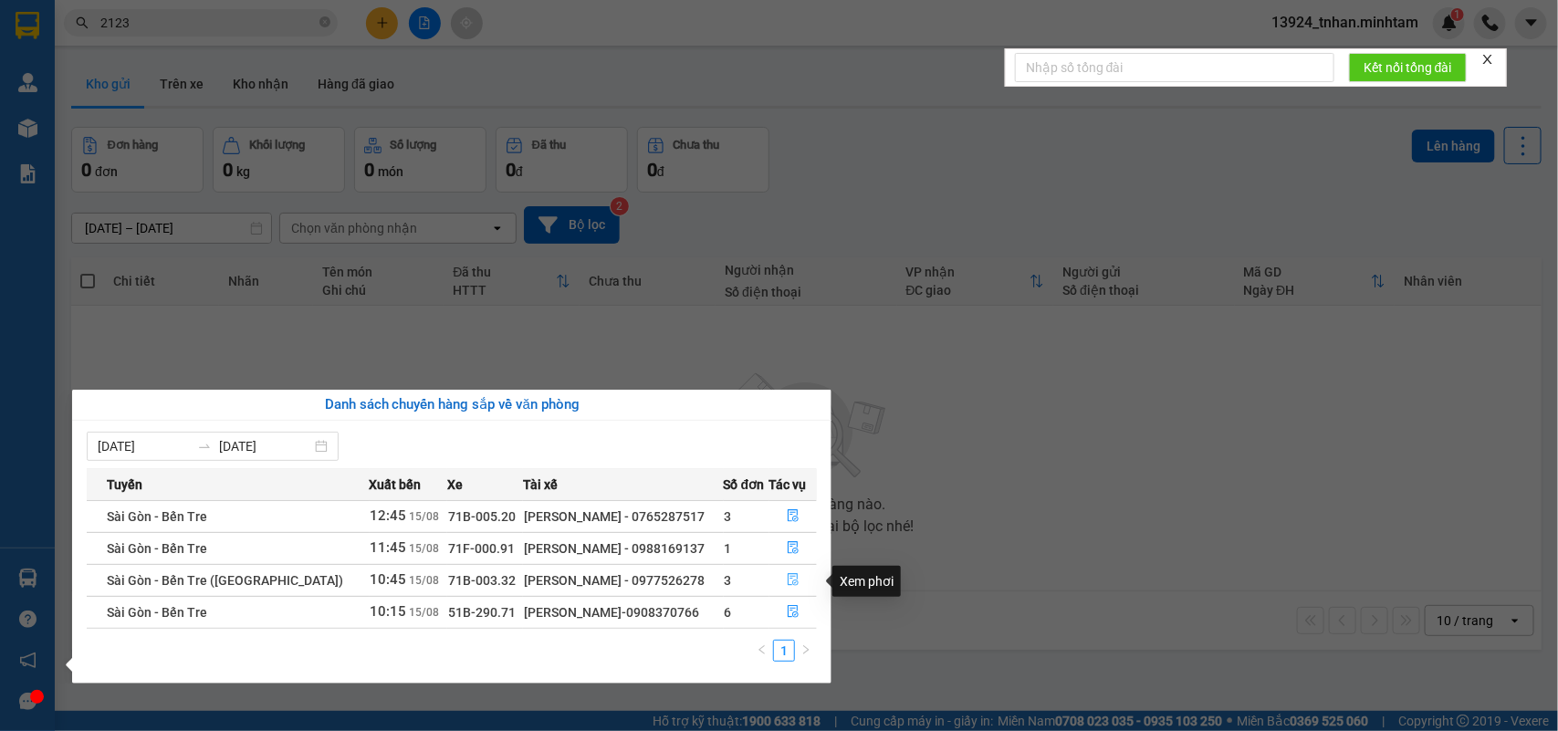
click at [777, 576] on button "button" at bounding box center [794, 580] width 47 height 29
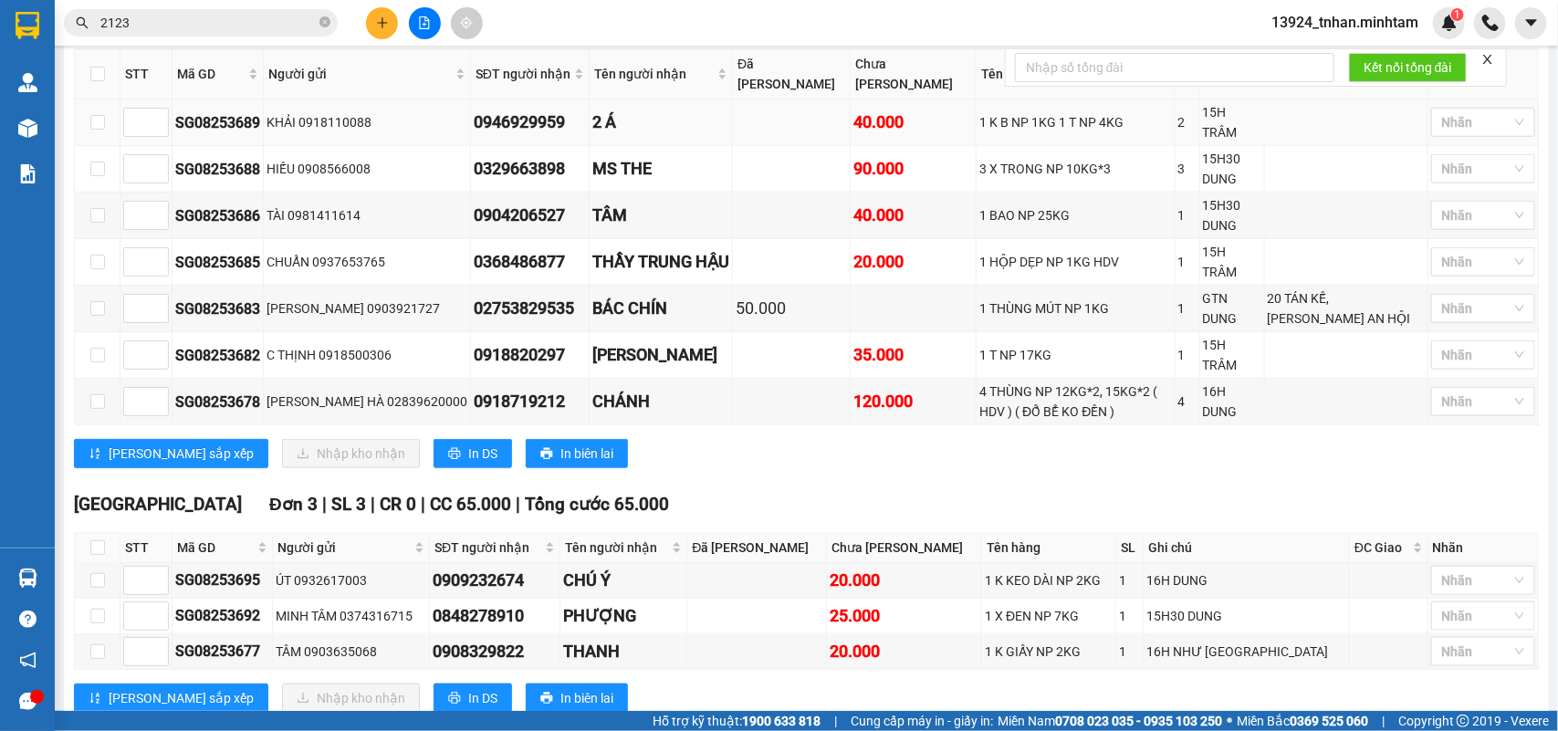
scroll to position [756, 0]
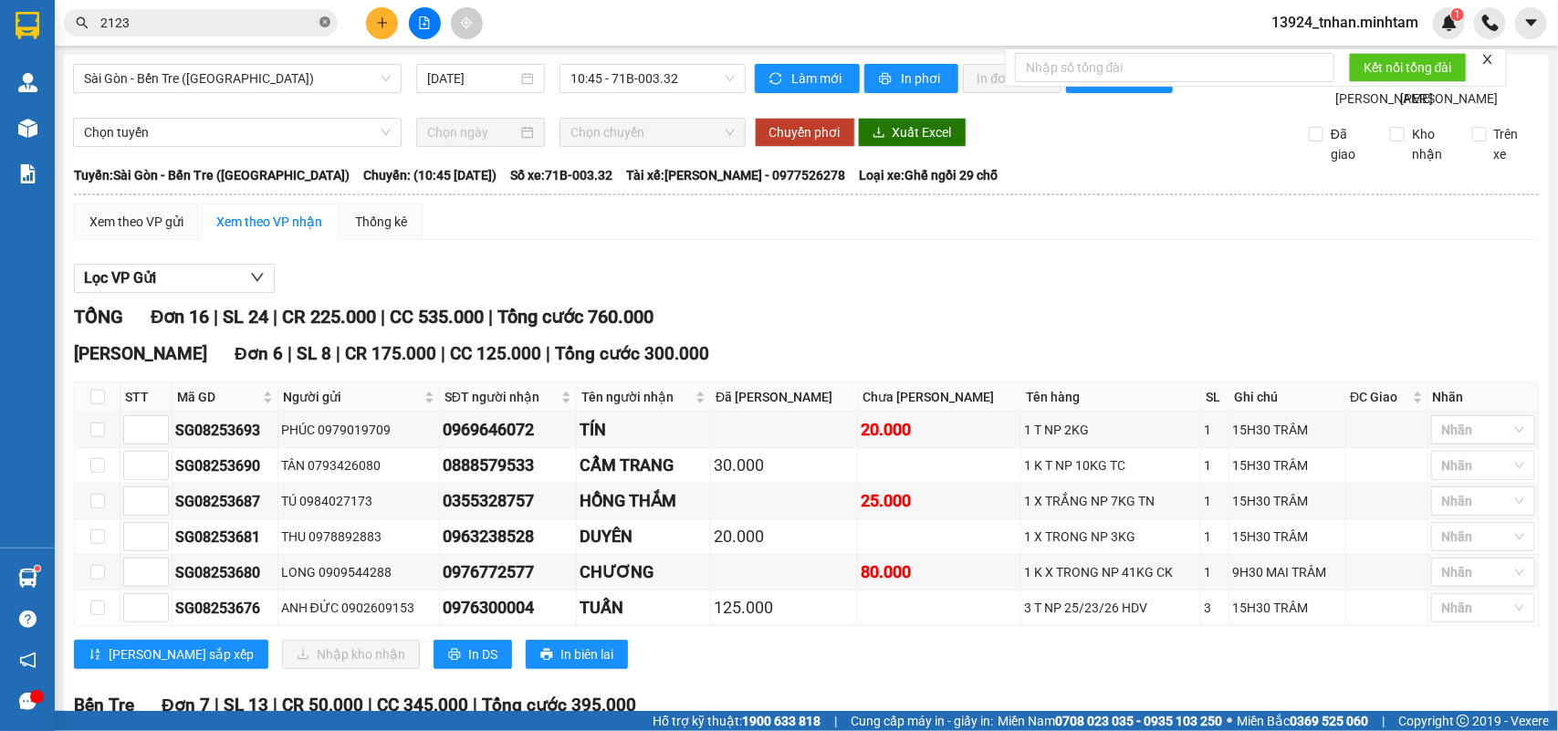
click at [326, 25] on icon "close-circle" at bounding box center [325, 21] width 11 height 11
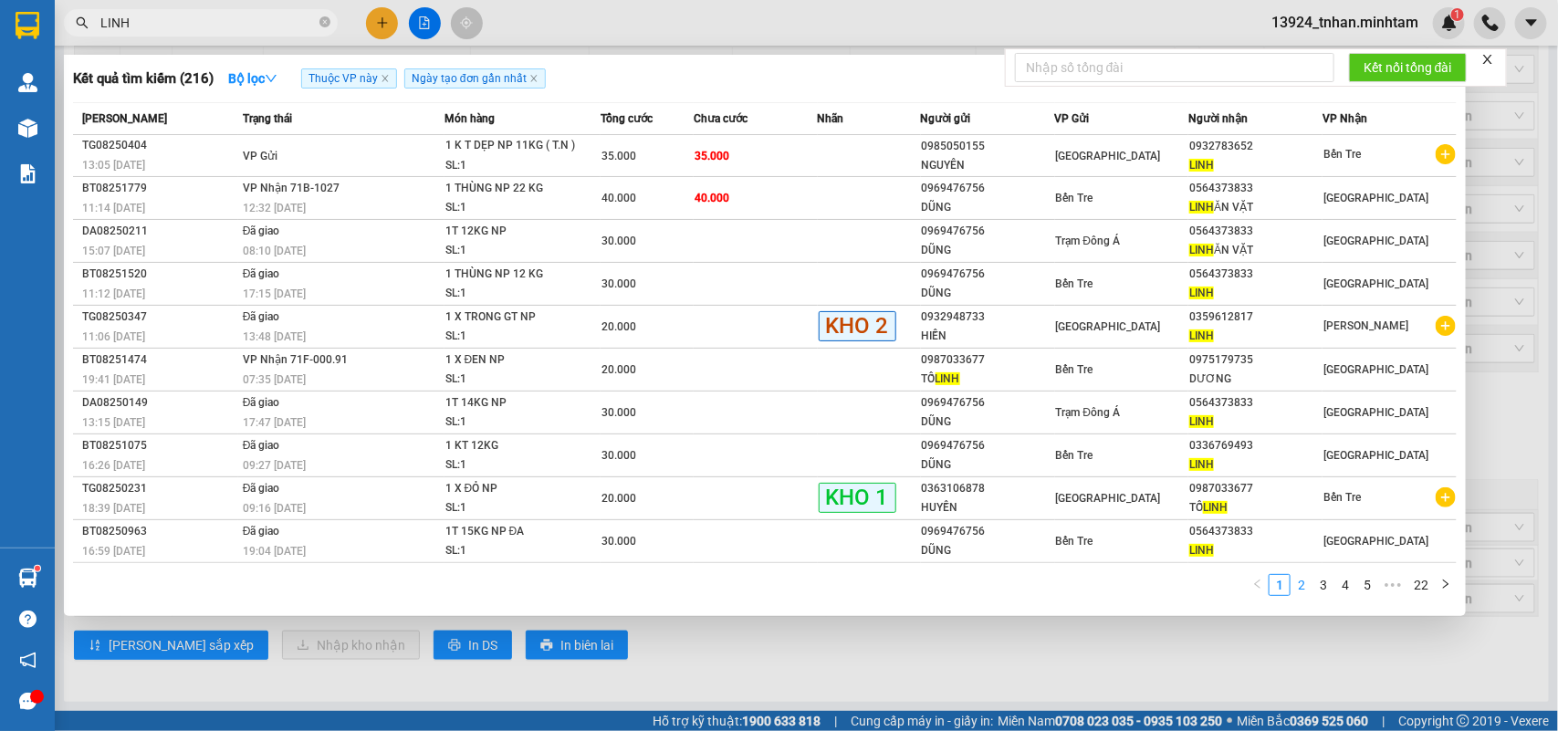
click at [1312, 582] on link "2" at bounding box center [1302, 585] width 20 height 20
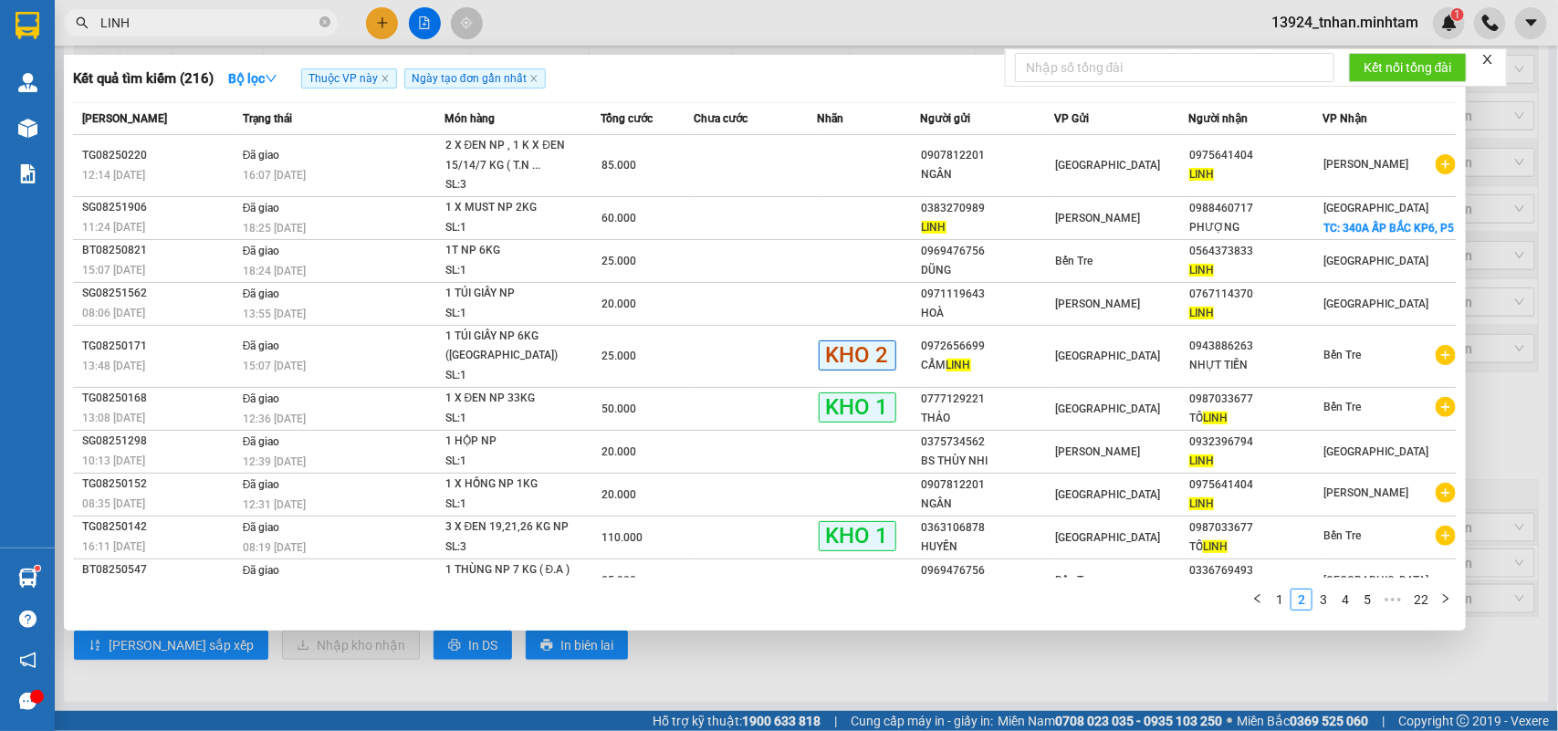
click at [243, 16] on input "LINH" at bounding box center [207, 23] width 215 height 20
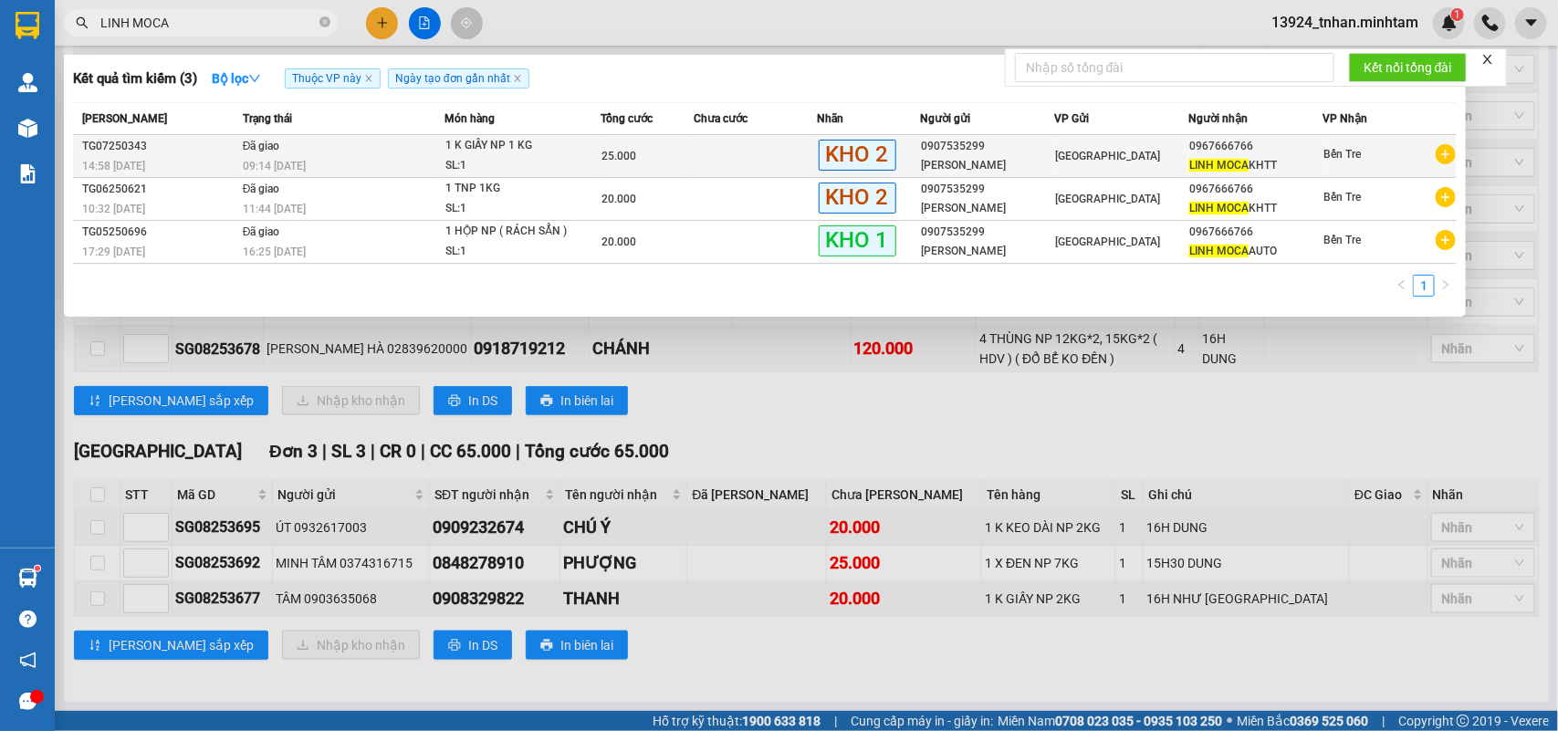
type input "LINH MOCA"
click at [1112, 162] on div "[GEOGRAPHIC_DATA]" at bounding box center [1122, 156] width 132 height 20
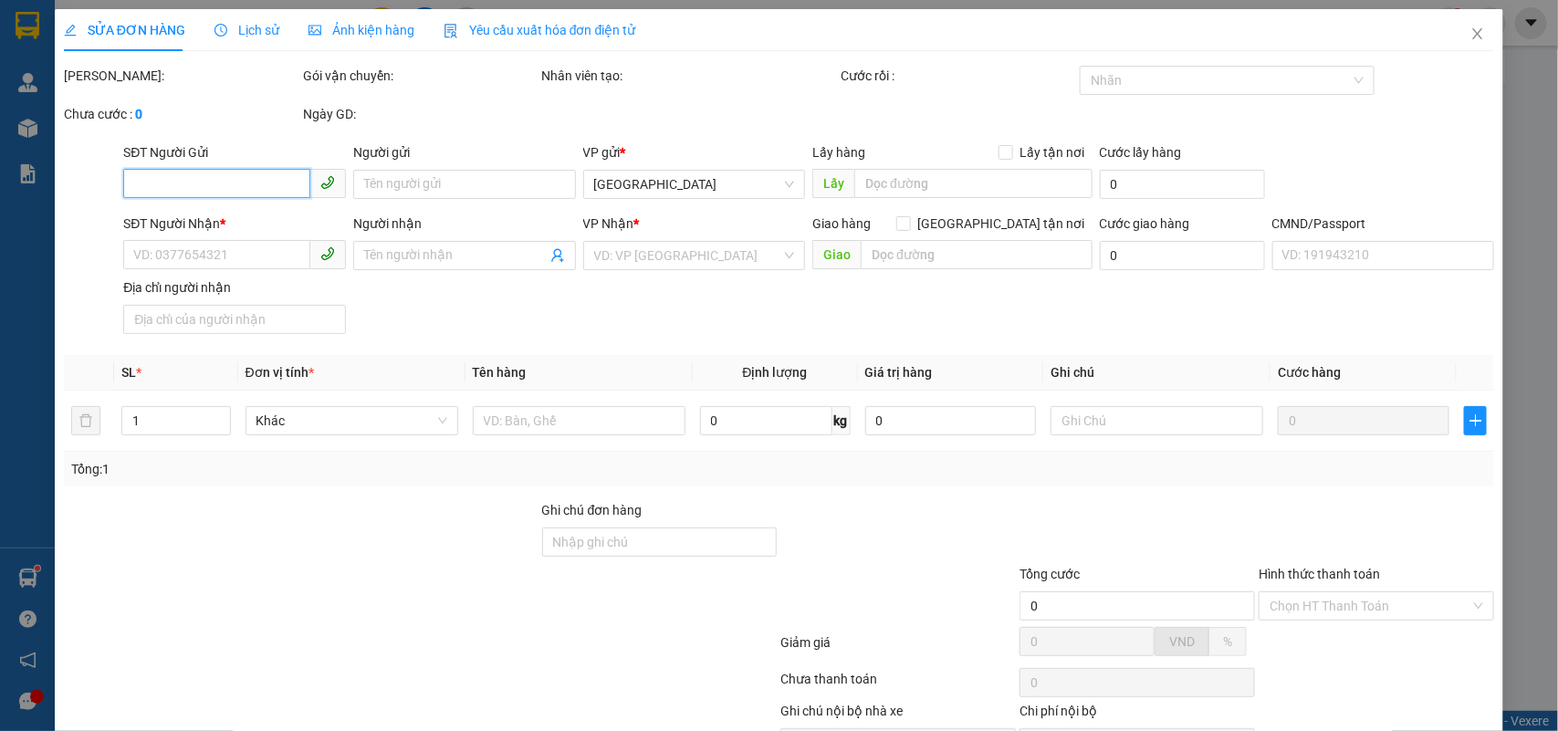
type input "0907535299"
type input "[PERSON_NAME]"
type input "0967666766"
type input "LINH MOCA KHTT"
type input "HCK +5K"
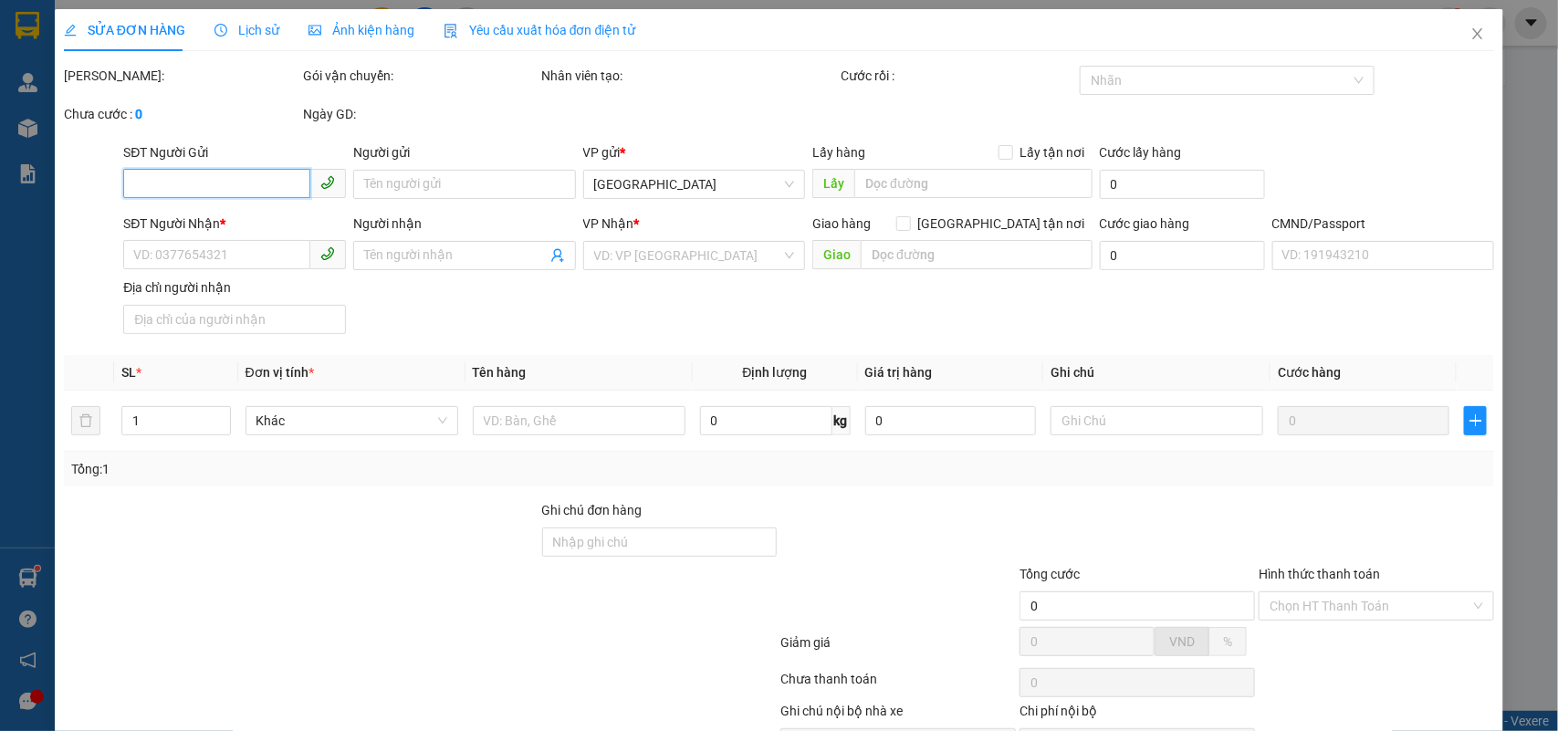
type input "25.000"
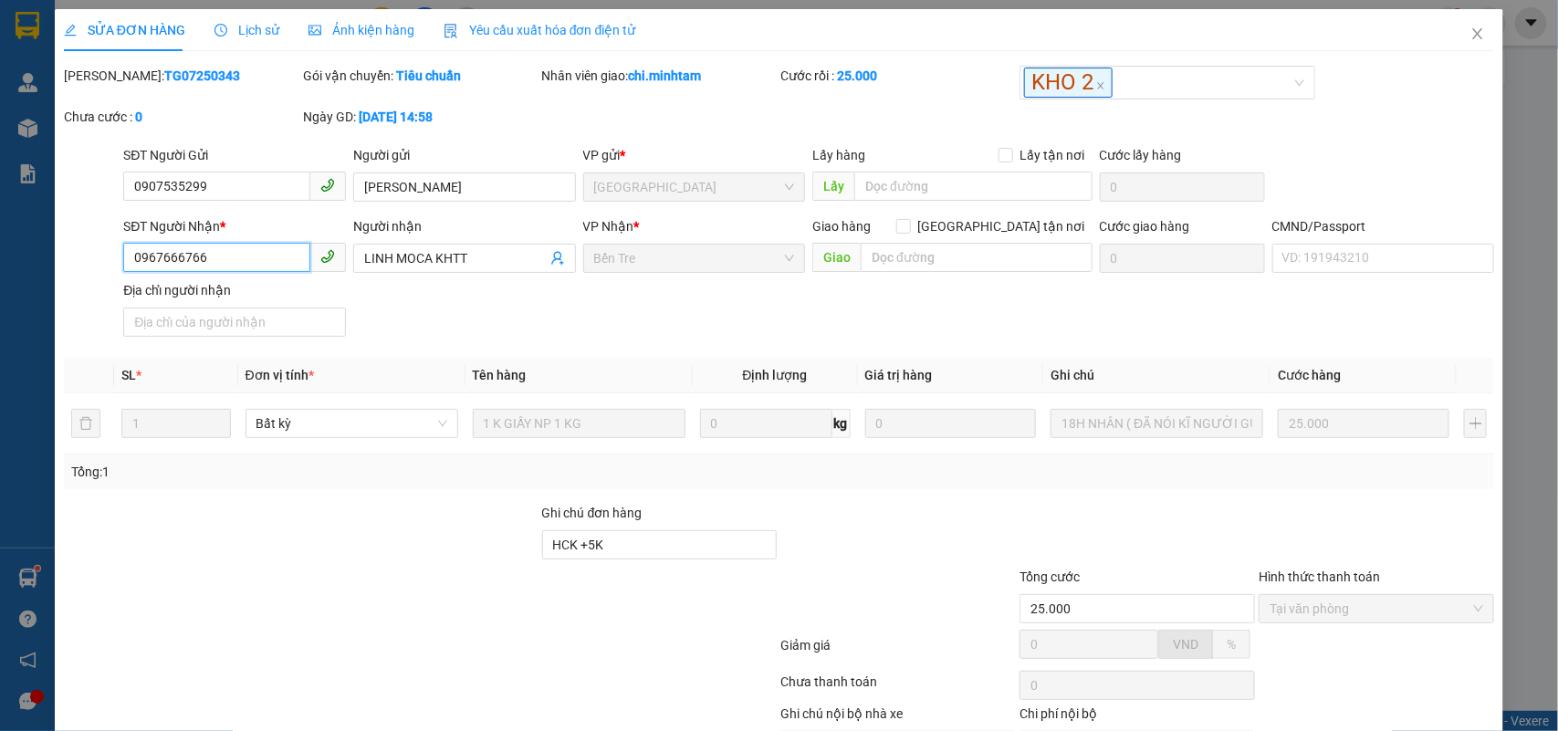
drag, startPoint x: 132, startPoint y: 258, endPoint x: 10, endPoint y: 253, distance: 122.5
click at [10, 253] on div "SỬA ĐƠN HÀNG Lịch sử Ảnh kiện hàng Yêu cầu xuất hóa đơn điện tử Total Paid Fee …" at bounding box center [779, 365] width 1558 height 731
drag, startPoint x: 225, startPoint y: 176, endPoint x: 157, endPoint y: 70, distance: 125.6
click at [79, 172] on div "SĐT Người Gửi 0907535299 0907535299 Người gửi [PERSON_NAME] VP gửi * [GEOGRAPHI…" at bounding box center [779, 177] width 1435 height 64
click at [1474, 30] on icon "close" at bounding box center [1479, 33] width 10 height 11
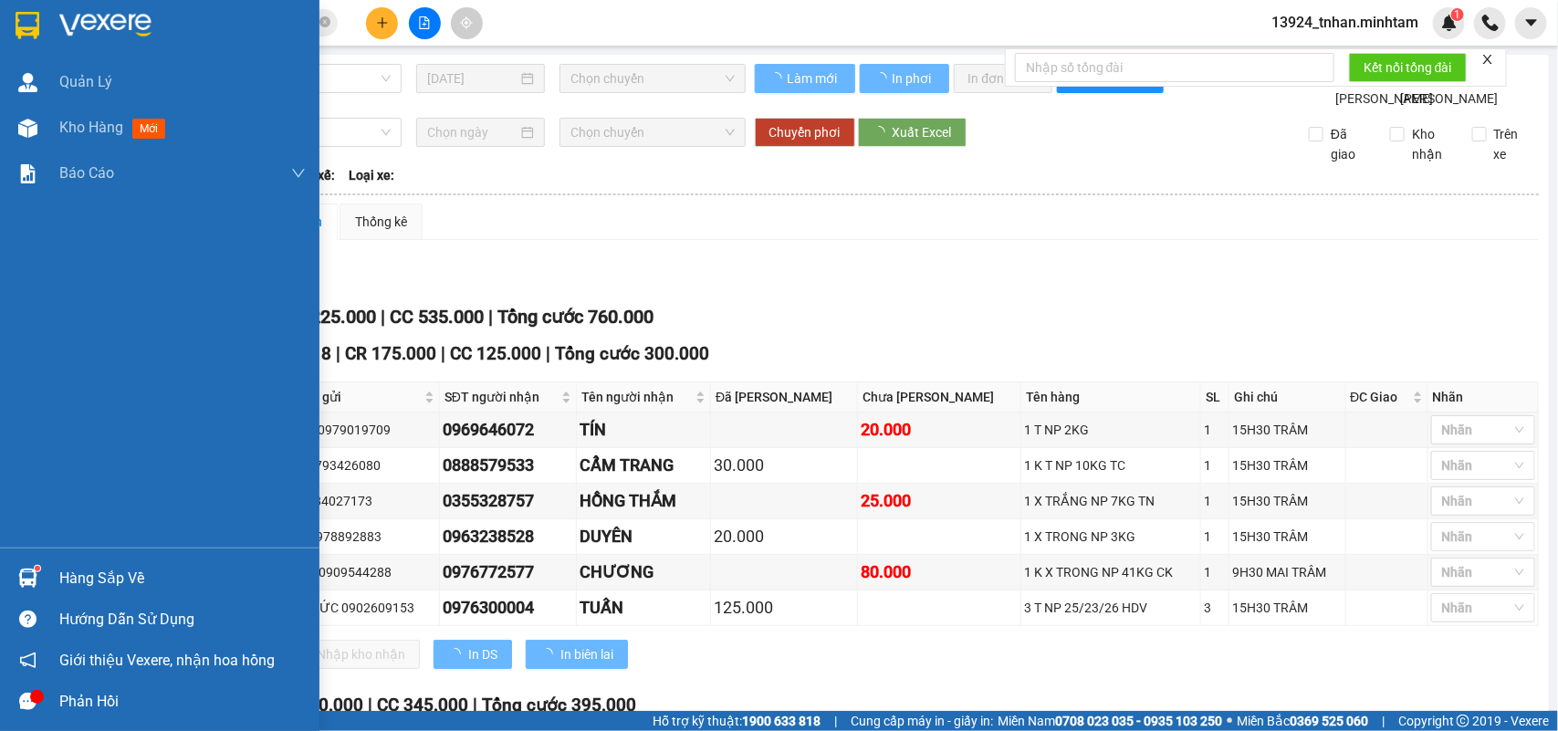
click at [50, 563] on div "Hàng sắp về" at bounding box center [160, 578] width 320 height 41
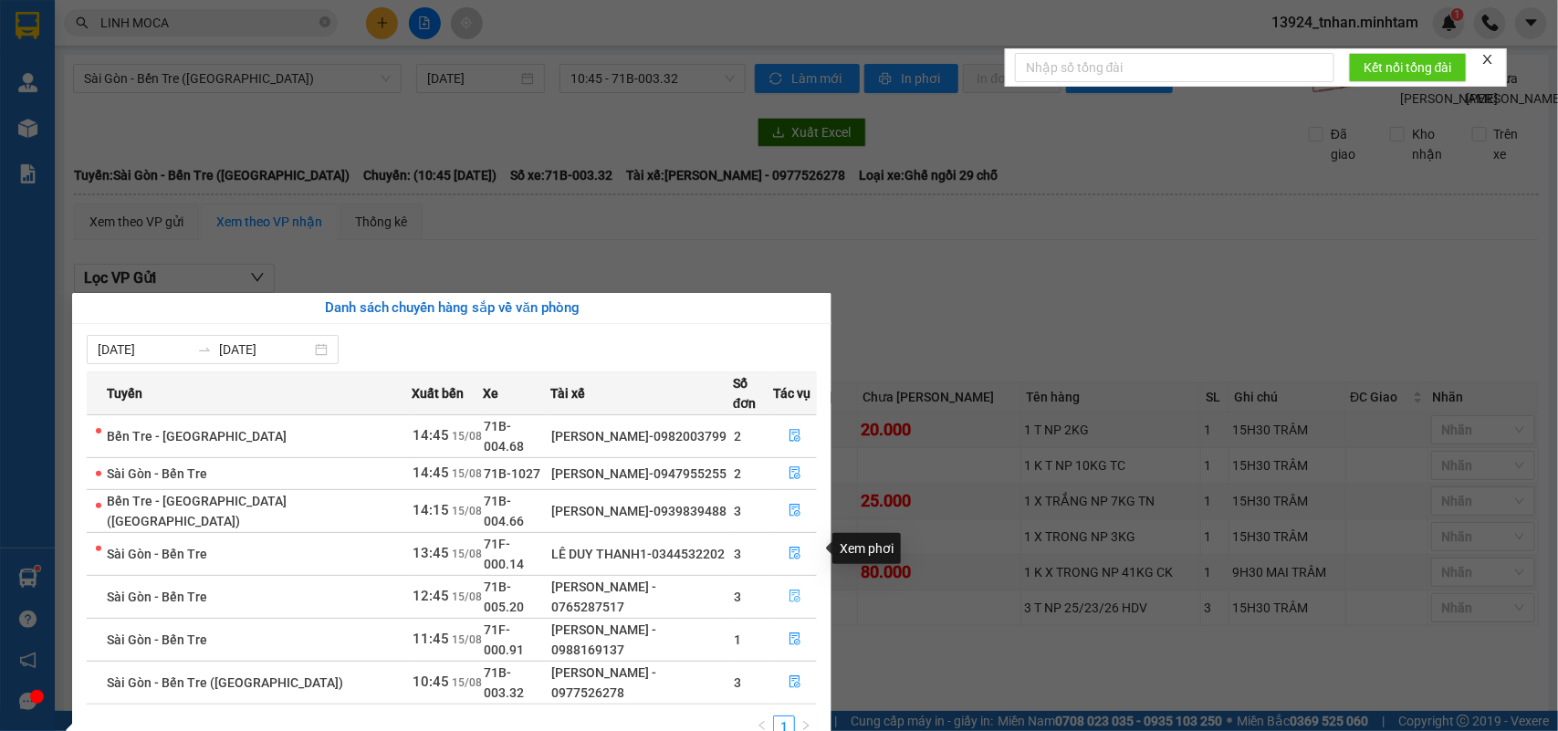
click at [776, 582] on button "button" at bounding box center [795, 596] width 42 height 29
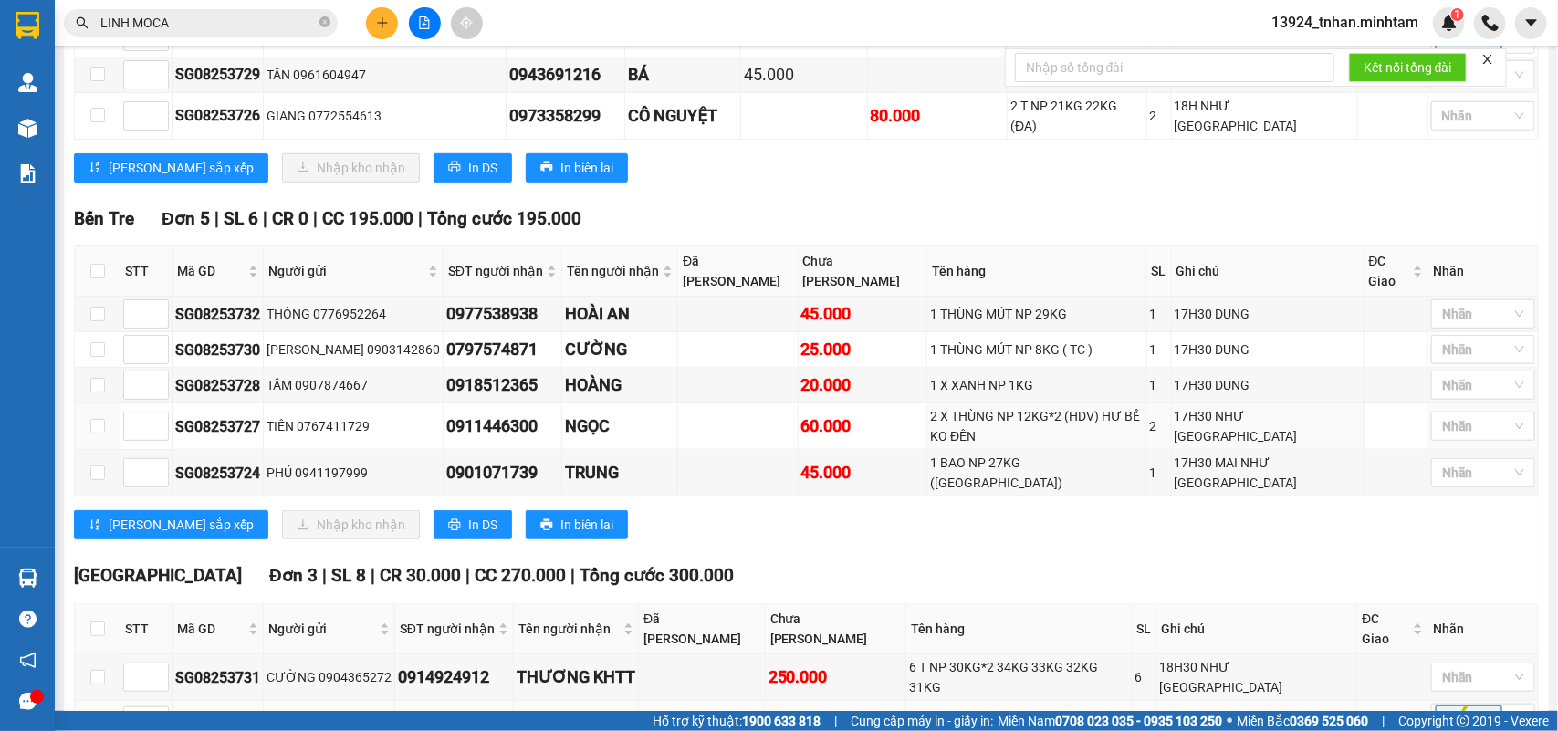
scroll to position [564, 0]
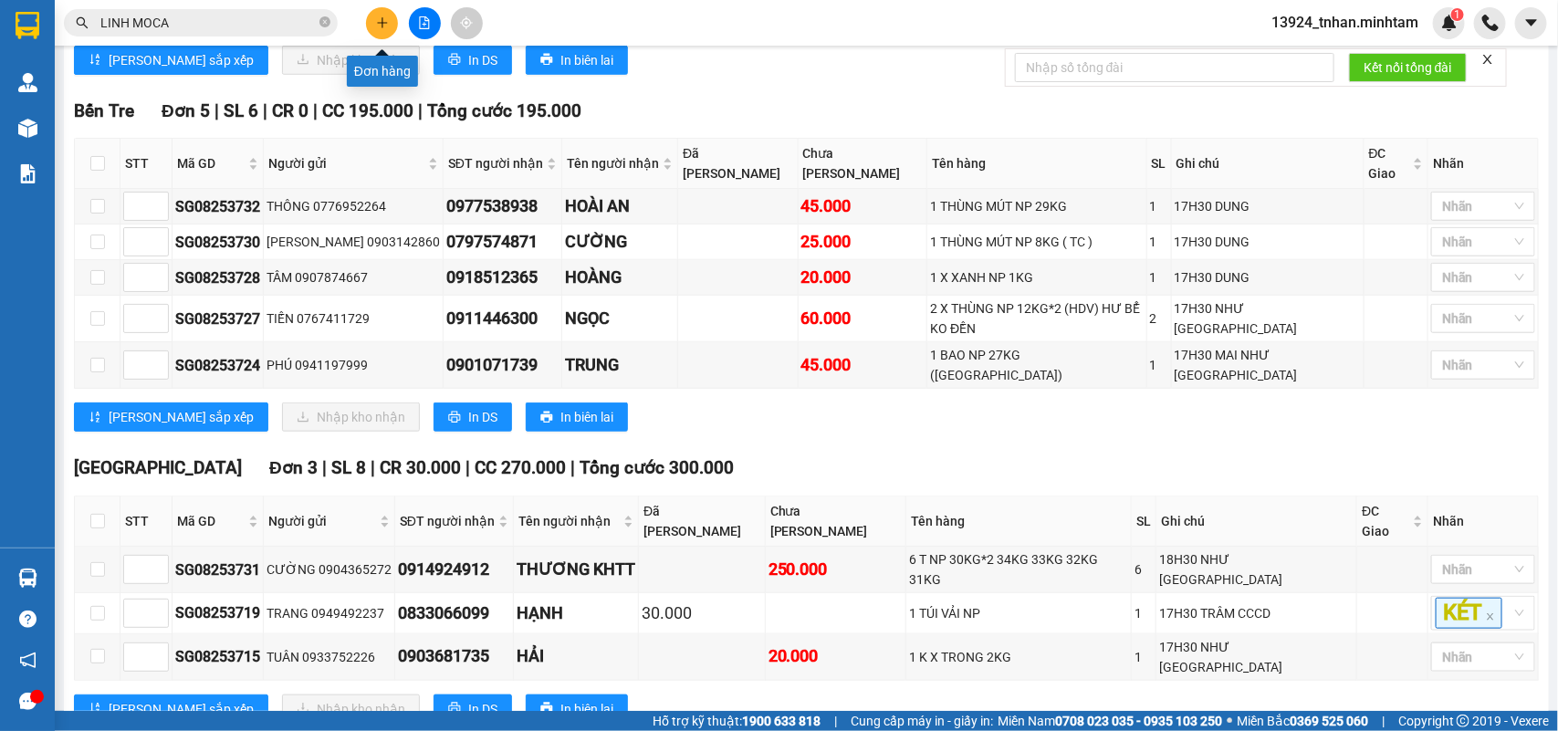
click at [384, 21] on icon "plus" at bounding box center [382, 22] width 13 height 13
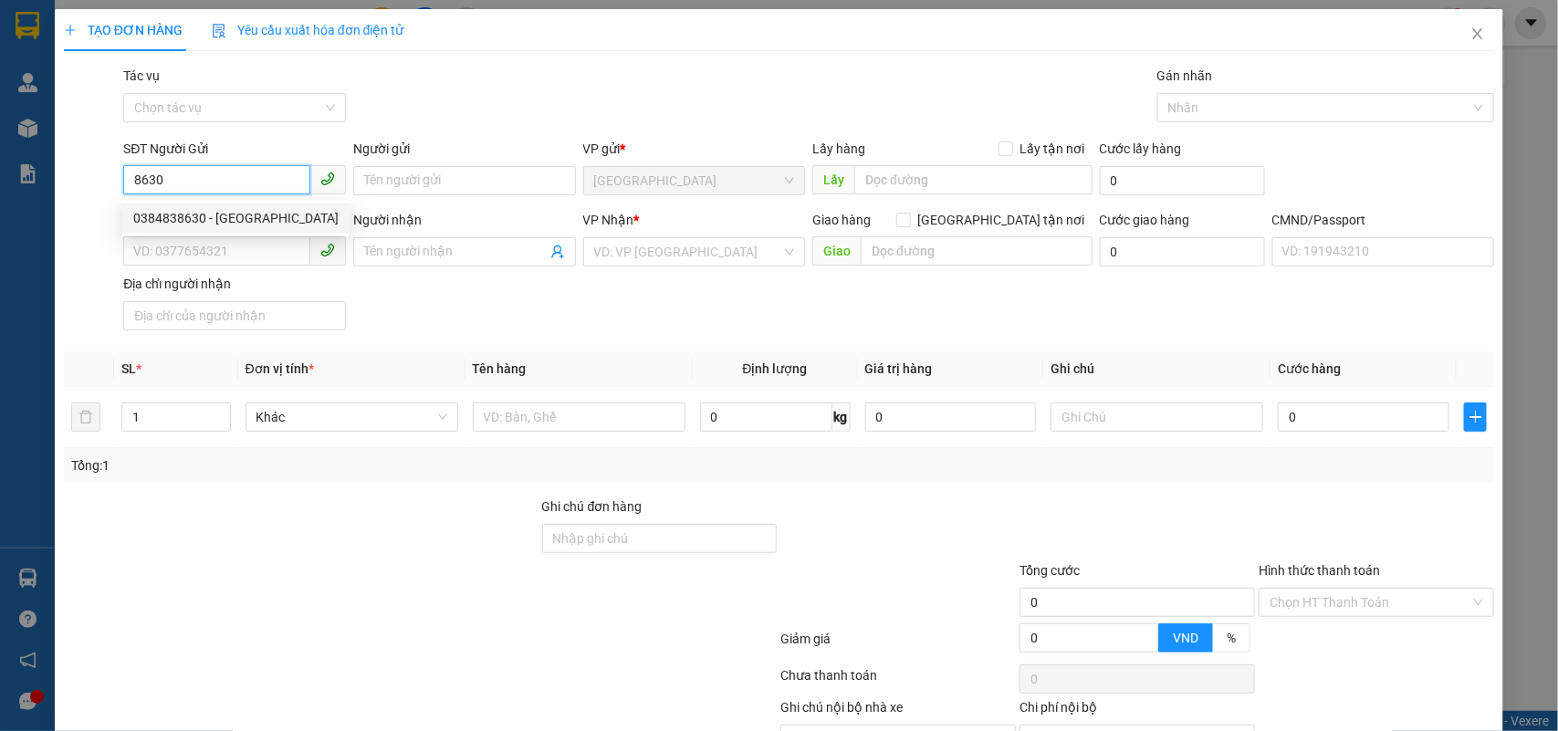
click at [203, 221] on div "0384838630 - [GEOGRAPHIC_DATA]" at bounding box center [235, 218] width 205 height 20
type input "0384838630"
type input "THÁI DƯƠNG"
type input "0936592789"
type input "ĐỨC"
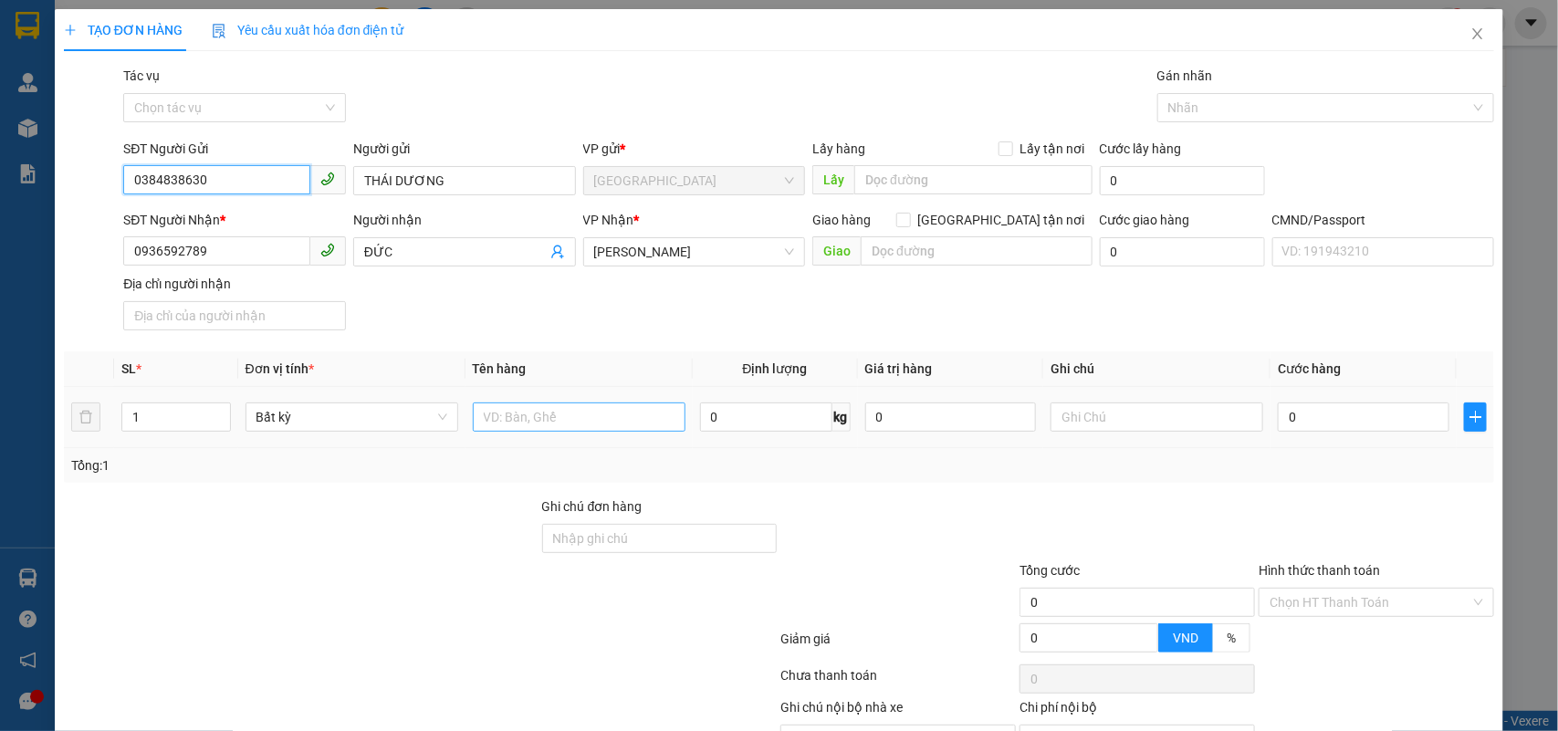
type input "0384838630"
click at [530, 417] on input "text" at bounding box center [579, 417] width 213 height 29
type input "1 sm gt np"
click at [1403, 417] on input "0" at bounding box center [1364, 417] width 172 height 29
type input "2"
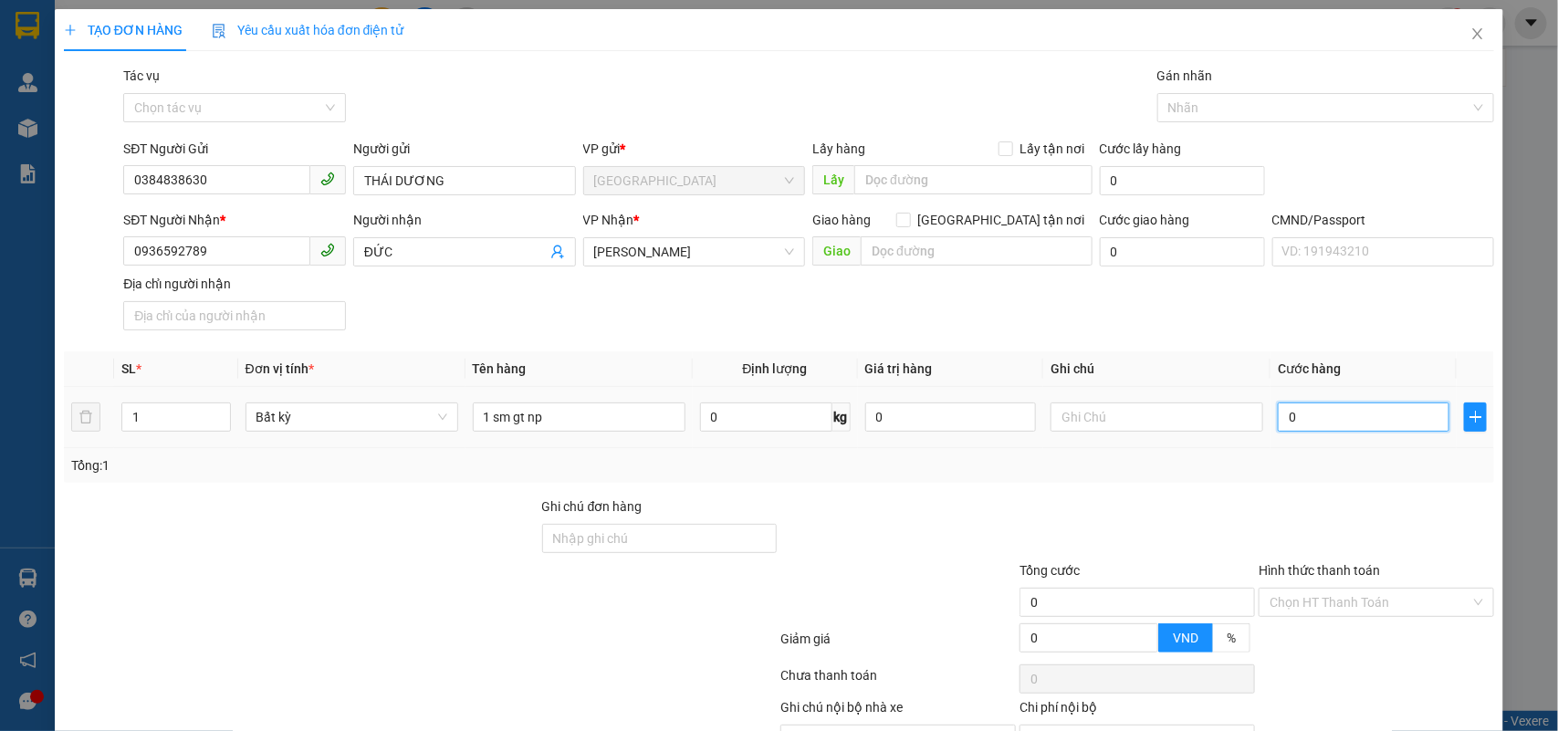
type input "2"
type input "20"
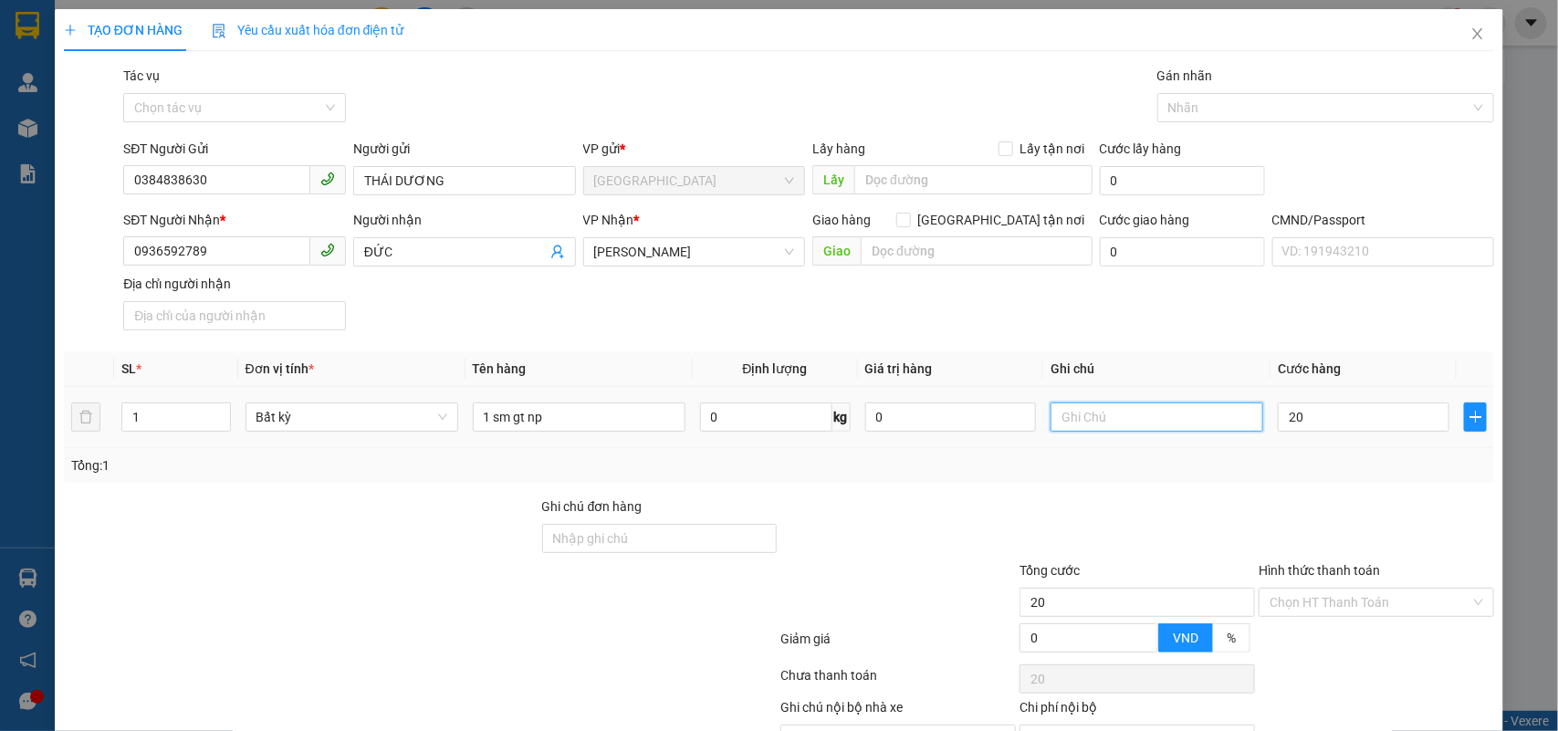
type input "20.000"
click at [1222, 418] on input "text" at bounding box center [1157, 417] width 213 height 29
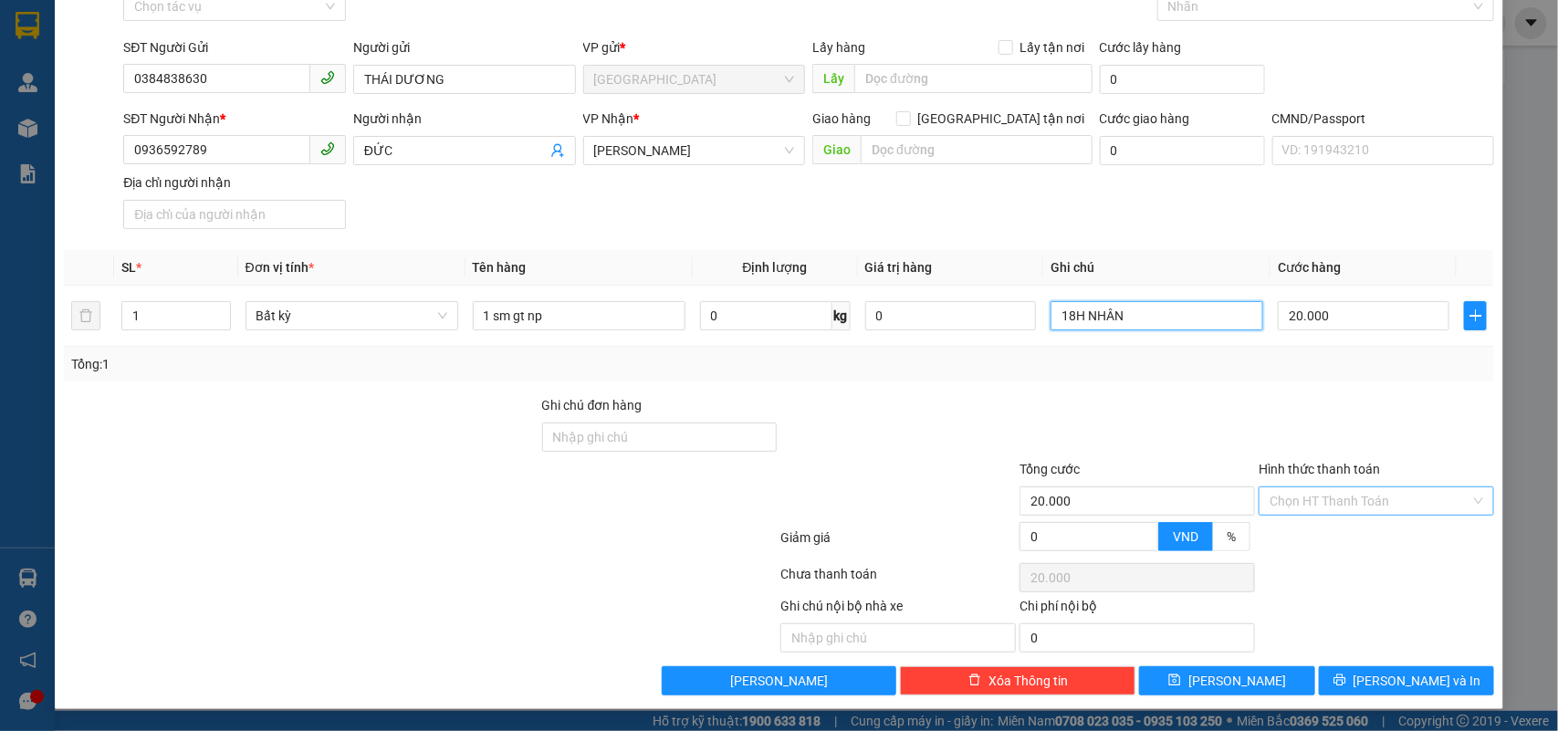
type input "18H NHÂN"
click at [1270, 496] on input "Hình thức thanh toán" at bounding box center [1370, 501] width 201 height 27
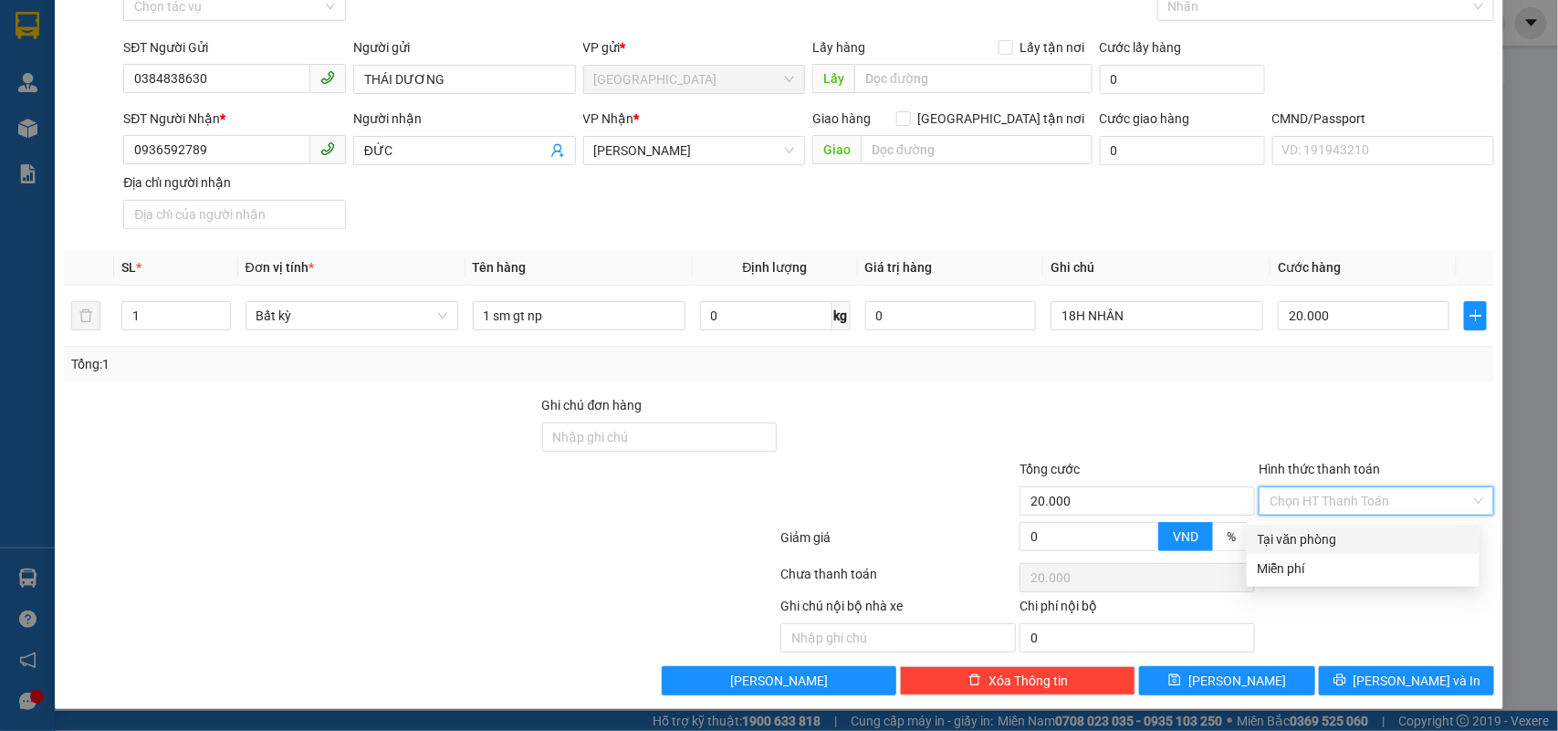
click at [1337, 525] on div "Tại văn phòng" at bounding box center [1363, 539] width 233 height 29
type input "0"
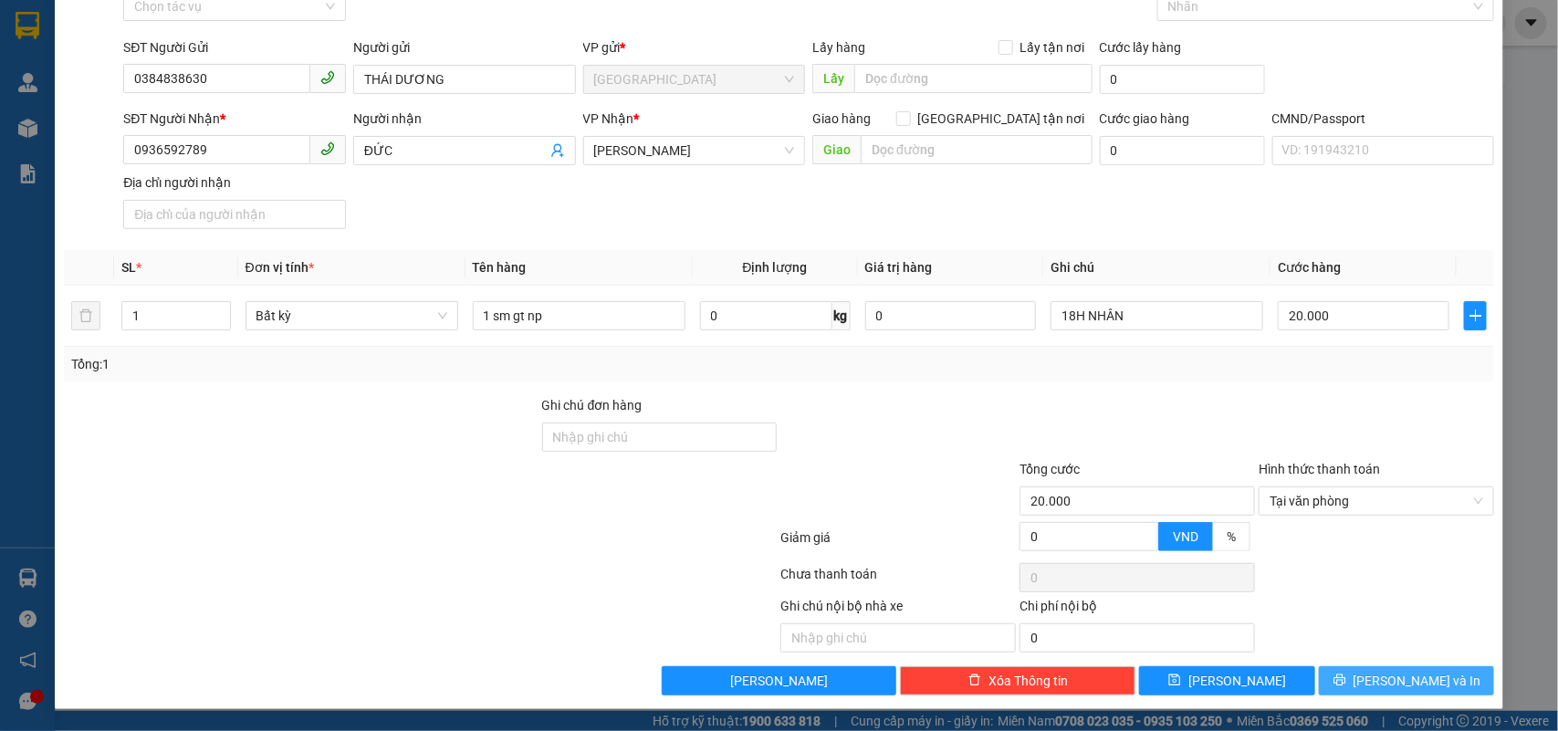
click at [1401, 681] on span "[PERSON_NAME] và In" at bounding box center [1418, 681] width 128 height 20
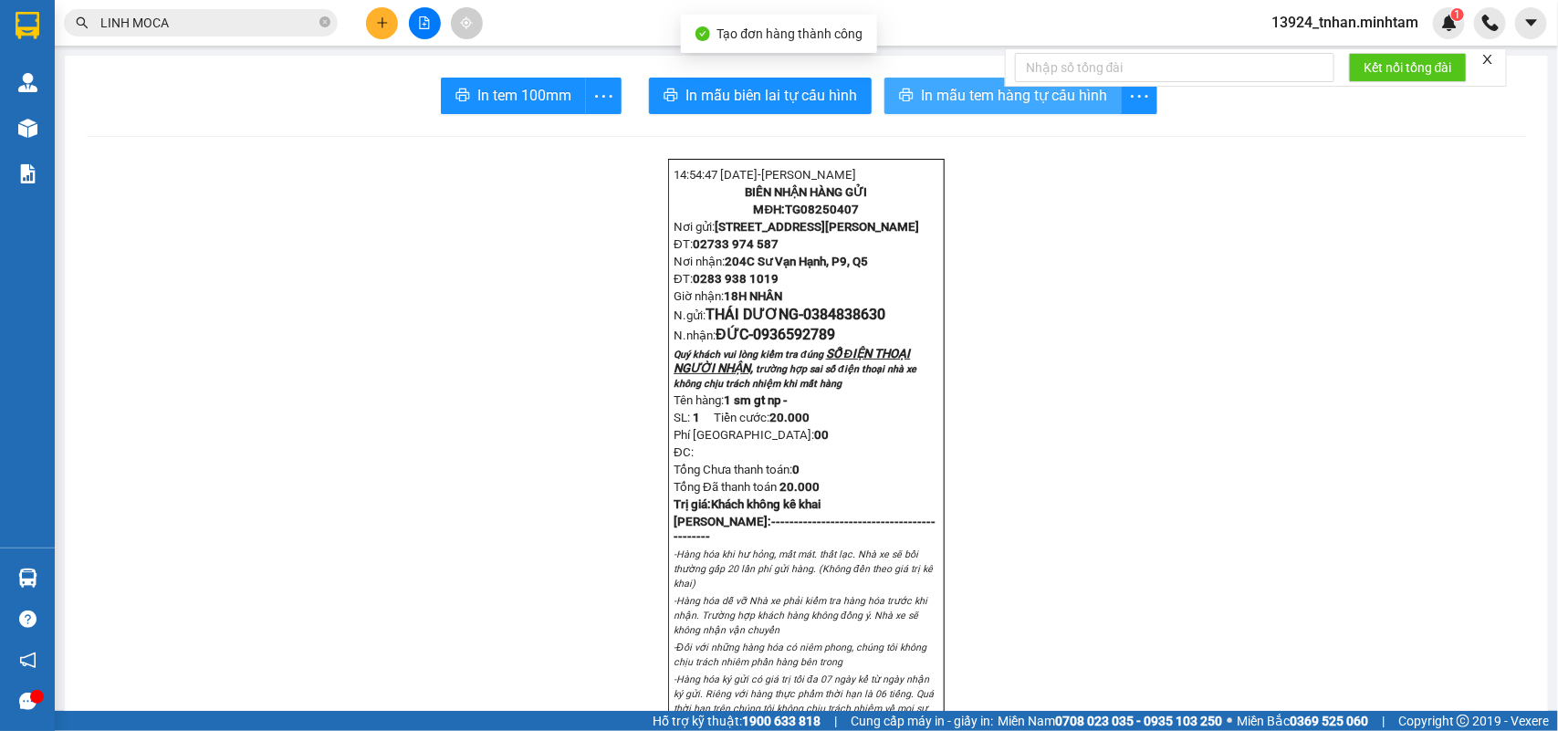
click at [911, 112] on button "In mẫu tem hàng tự cấu hình" at bounding box center [1003, 96] width 237 height 37
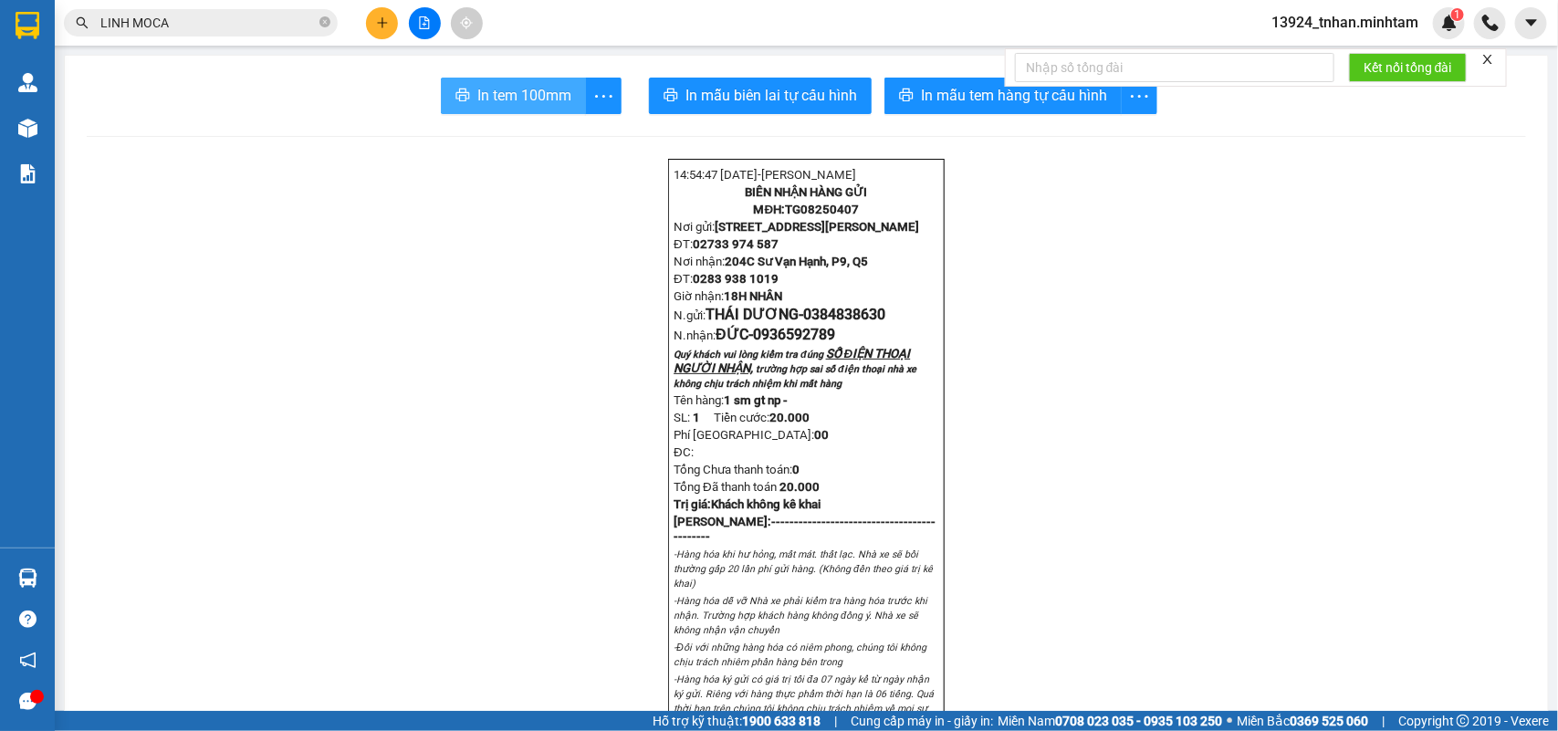
click at [488, 89] on span "In tem 100mm" at bounding box center [524, 95] width 94 height 23
click at [493, 89] on span "In tem 100mm" at bounding box center [524, 95] width 94 height 23
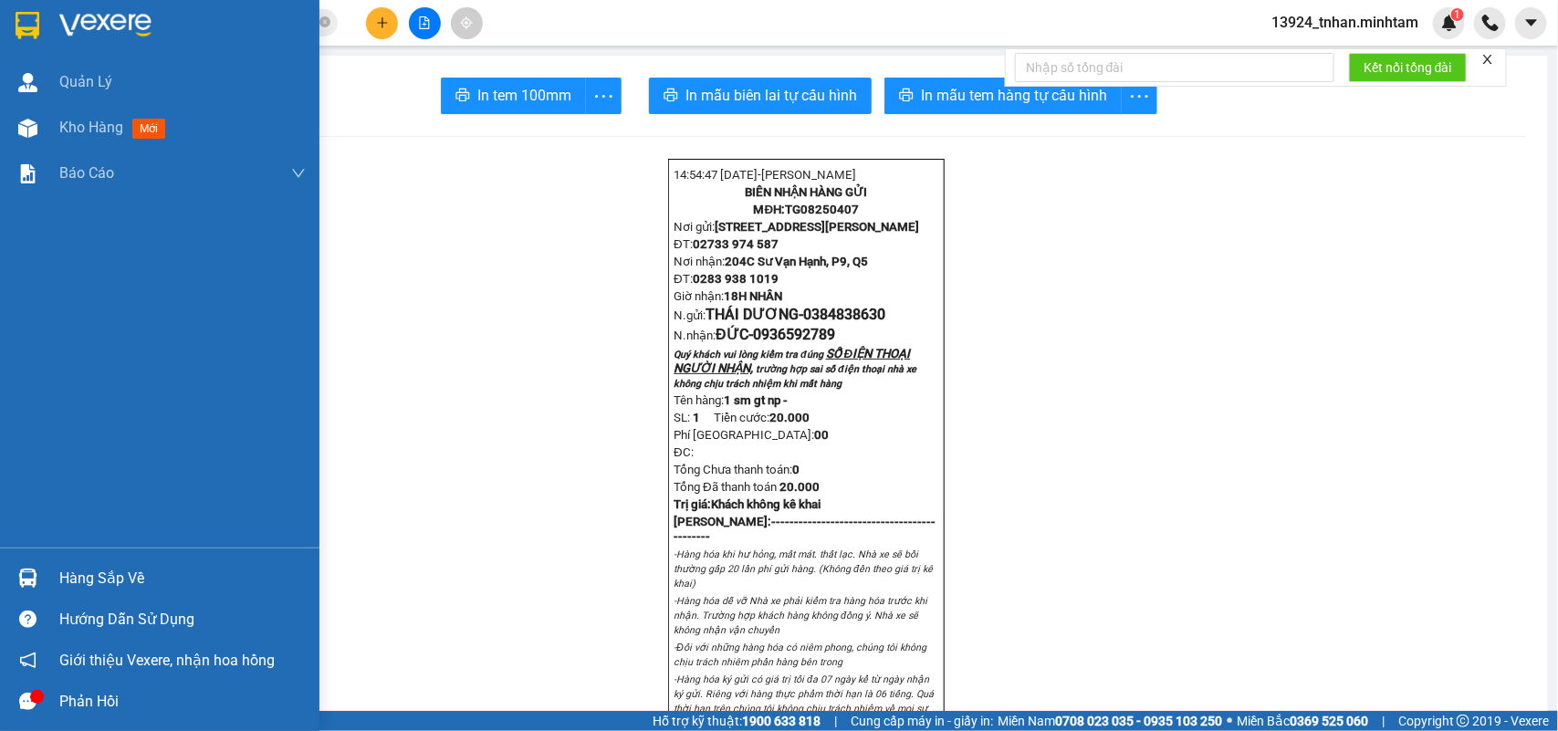
click at [23, 578] on img at bounding box center [27, 578] width 19 height 19
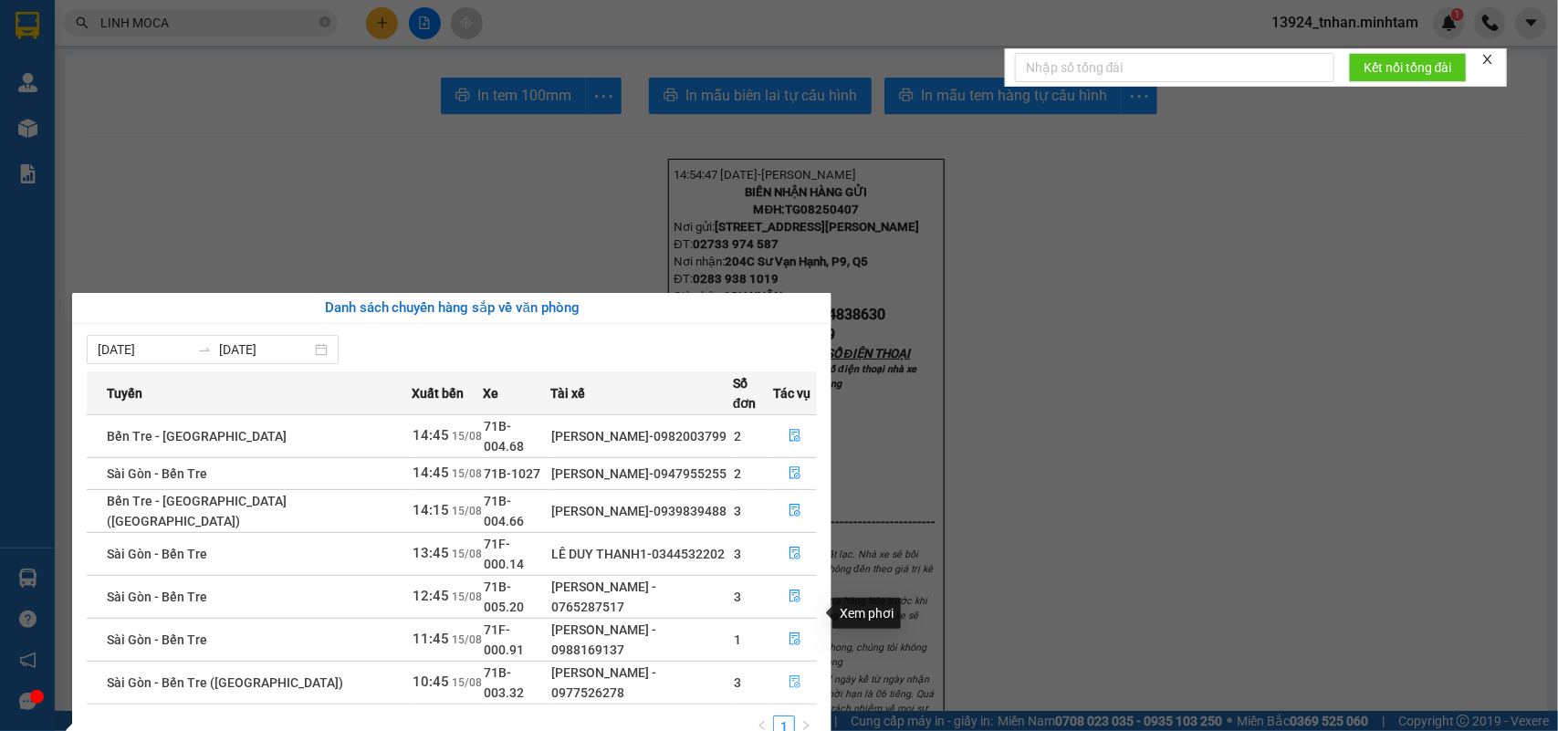
click at [774, 668] on button "button" at bounding box center [795, 682] width 42 height 29
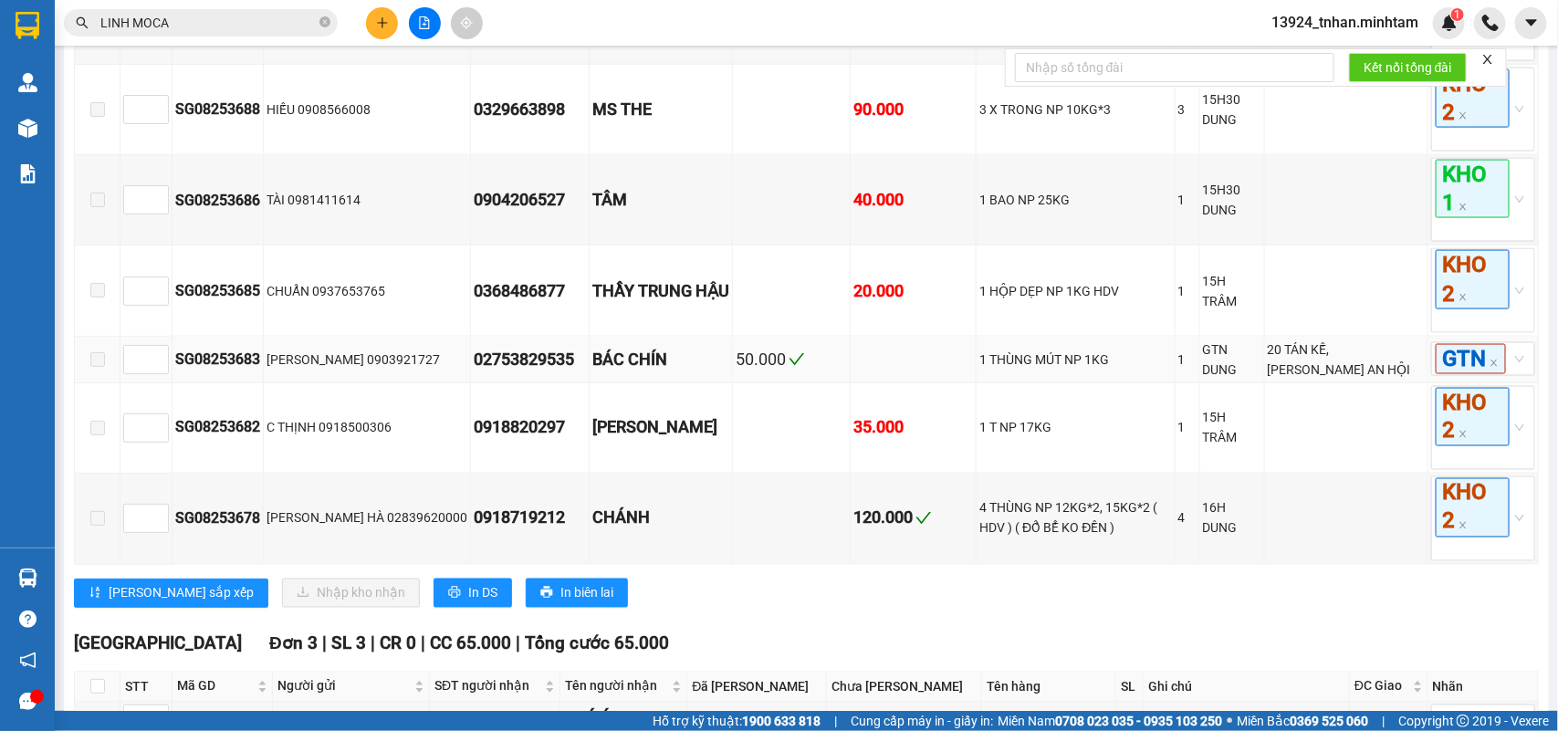
scroll to position [1408, 0]
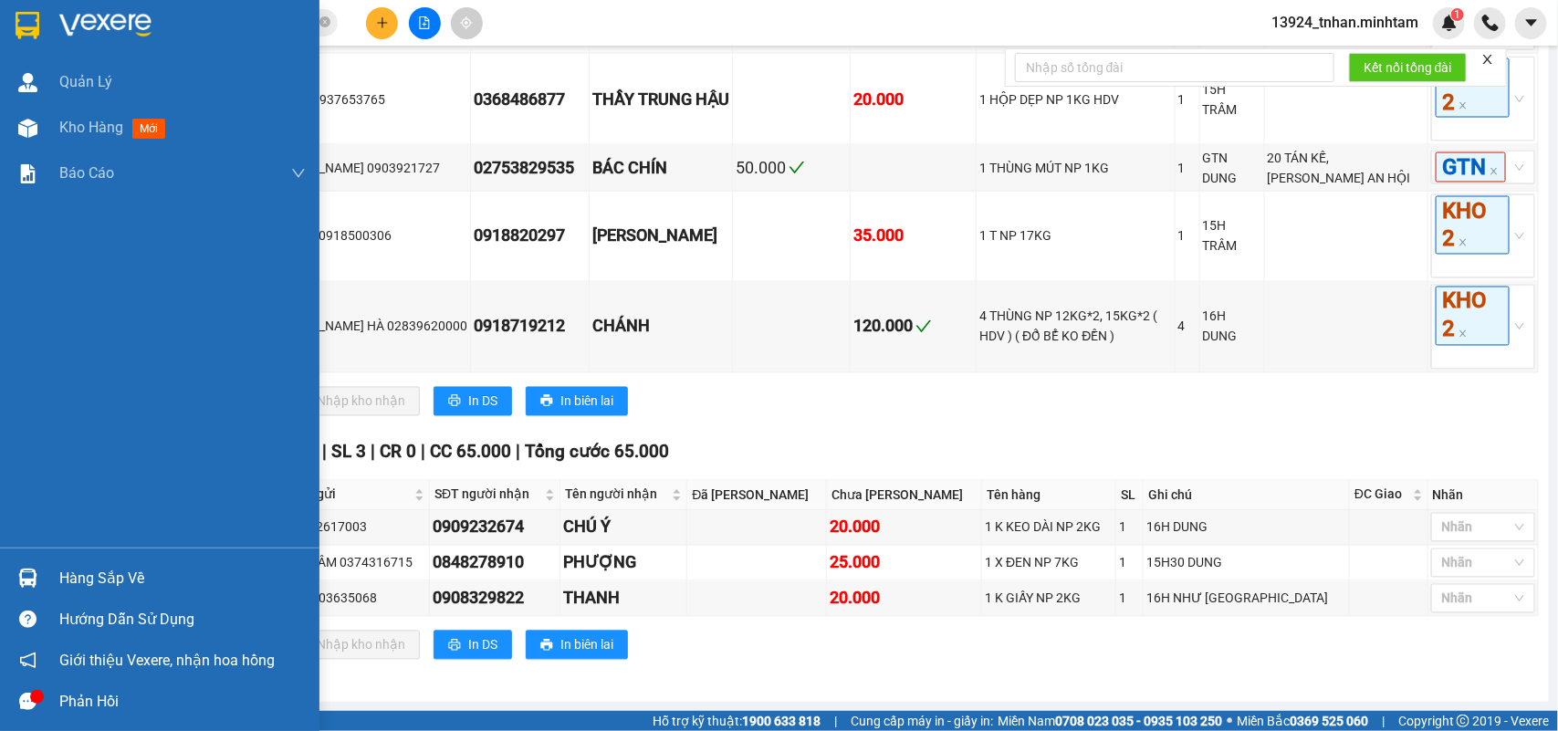
drag, startPoint x: 67, startPoint y: 564, endPoint x: 244, endPoint y: 554, distance: 177.4
click at [69, 565] on div "Hàng sắp về" at bounding box center [182, 578] width 246 height 27
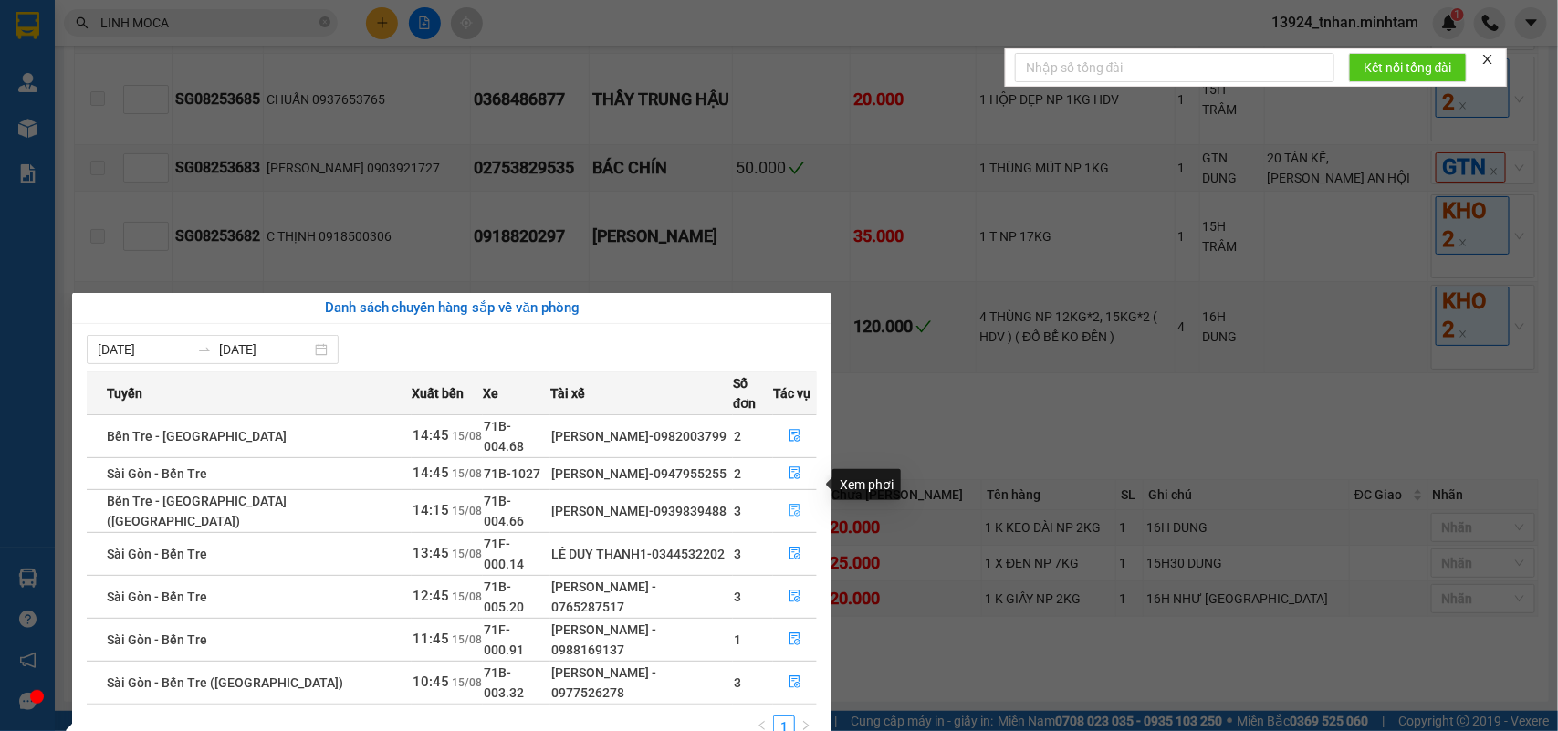
click at [789, 504] on icon "file-done" at bounding box center [795, 510] width 13 height 13
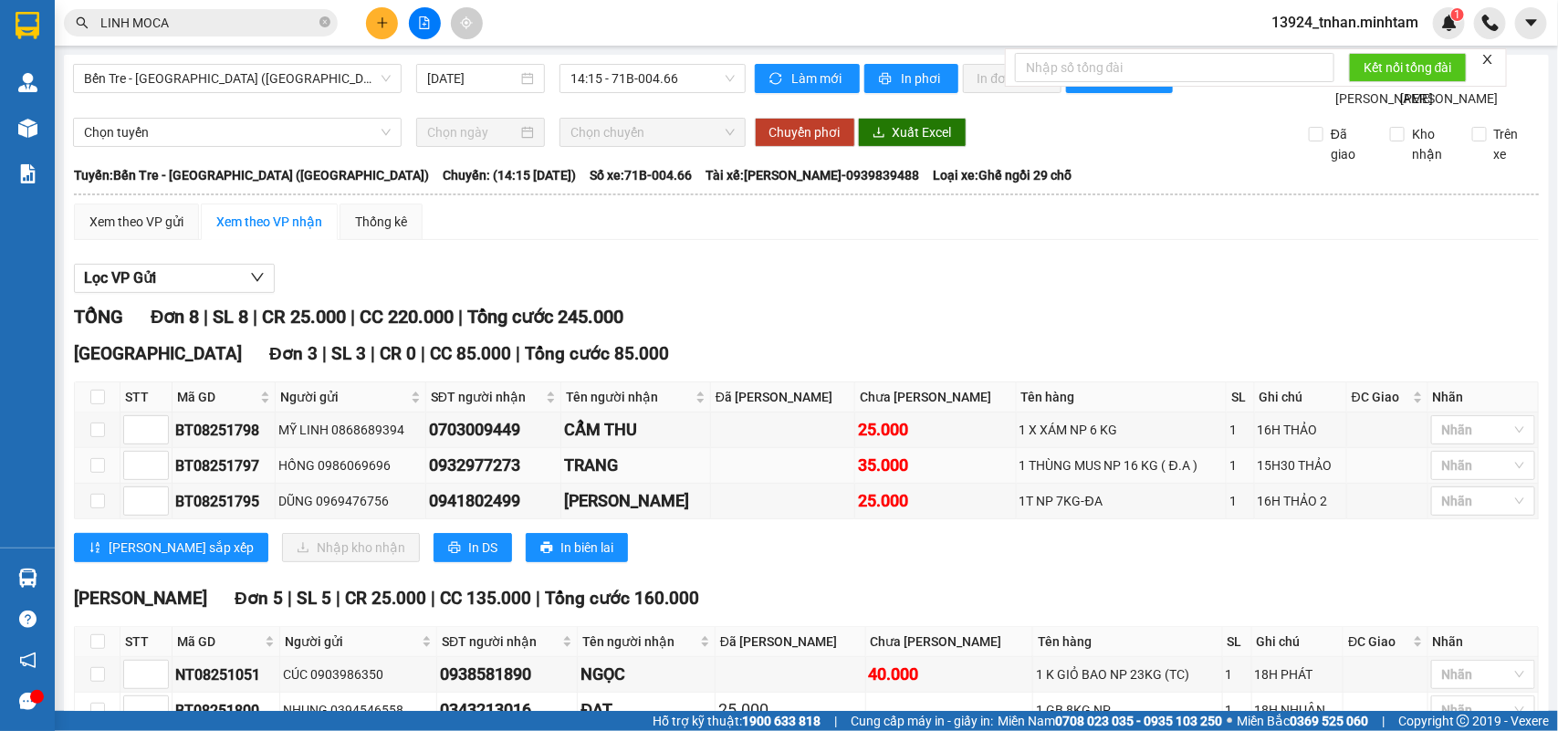
scroll to position [114, 0]
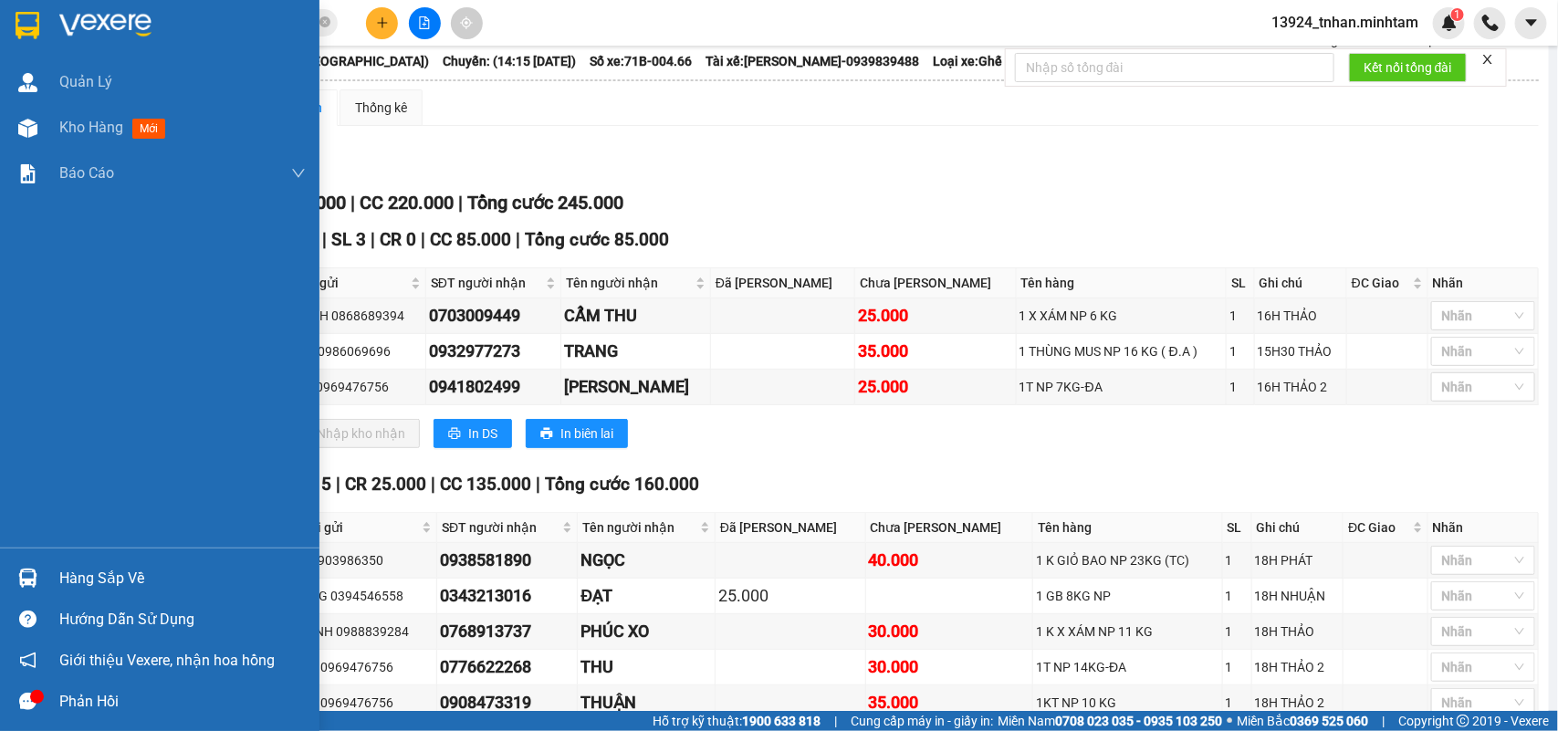
click at [65, 566] on div "Hàng sắp về" at bounding box center [182, 578] width 246 height 27
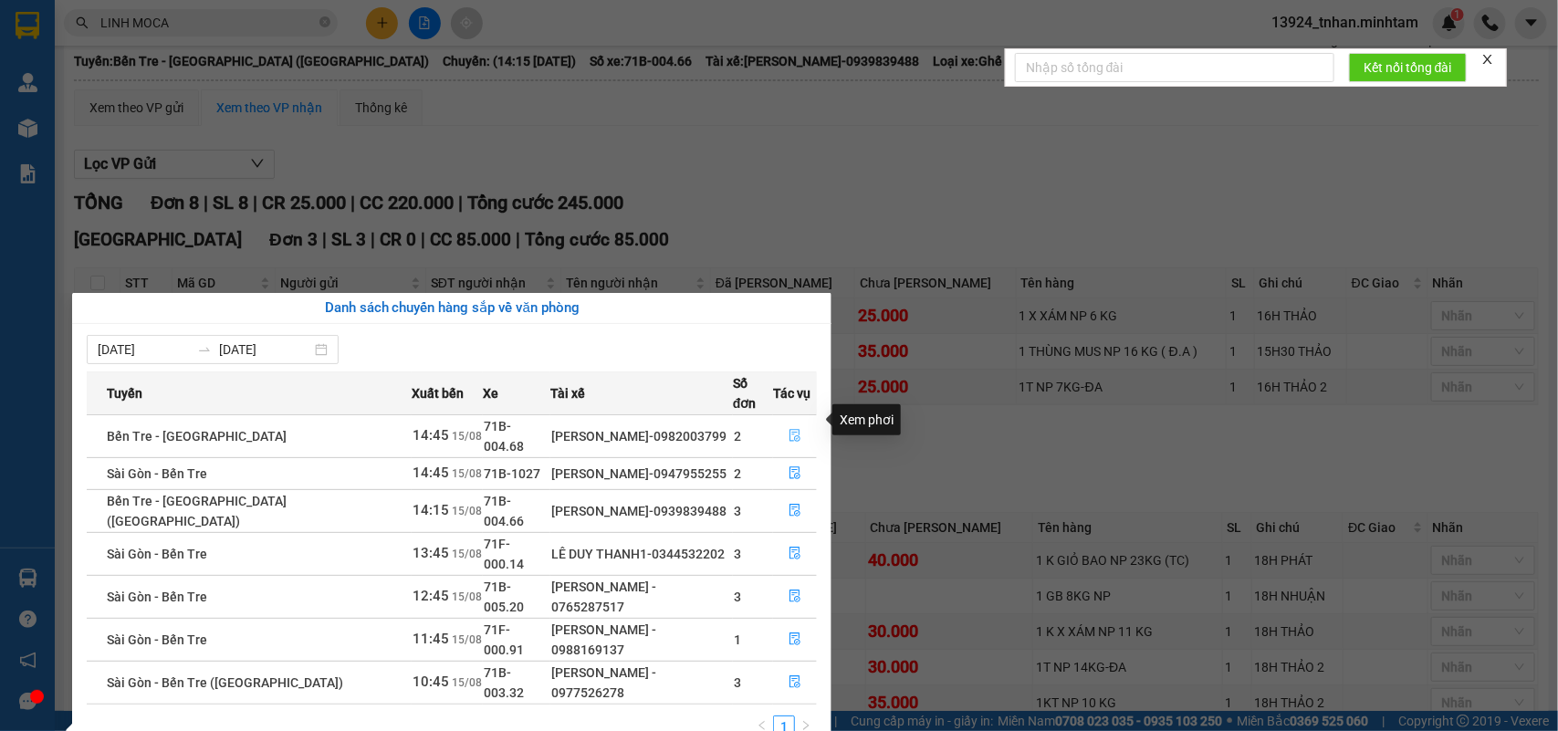
click at [789, 429] on icon "file-done" at bounding box center [795, 435] width 13 height 13
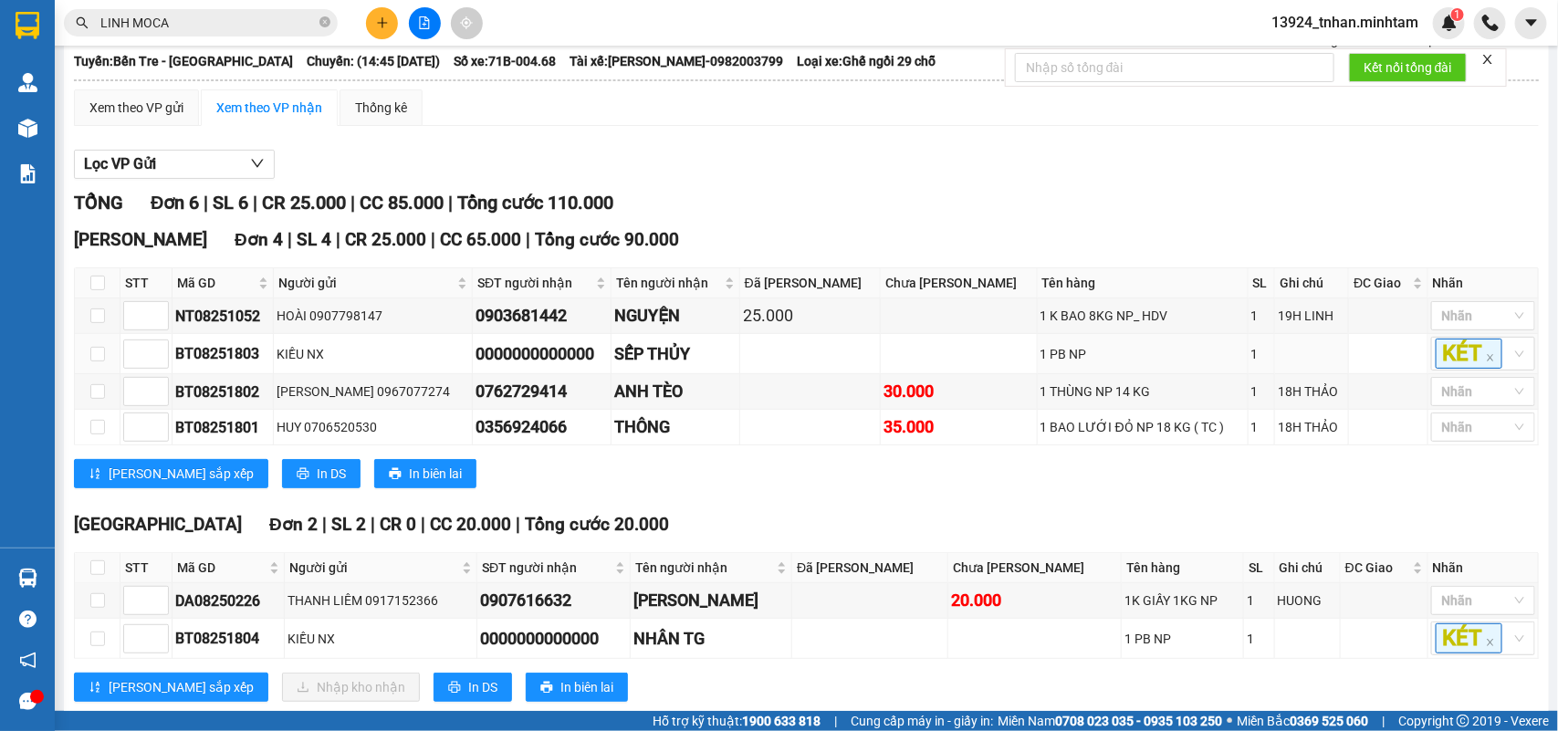
scroll to position [204, 0]
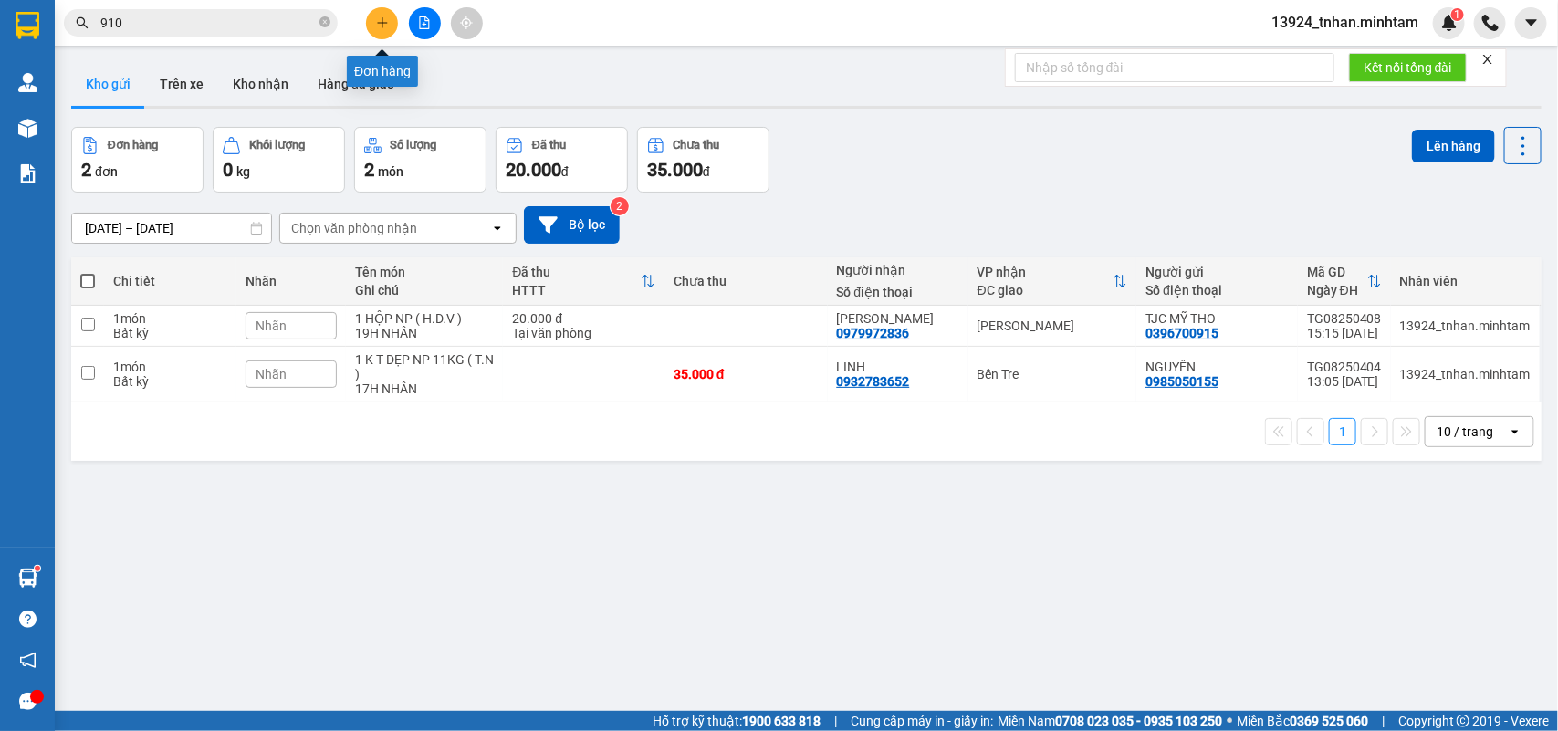
click at [386, 20] on icon "plus" at bounding box center [382, 22] width 13 height 13
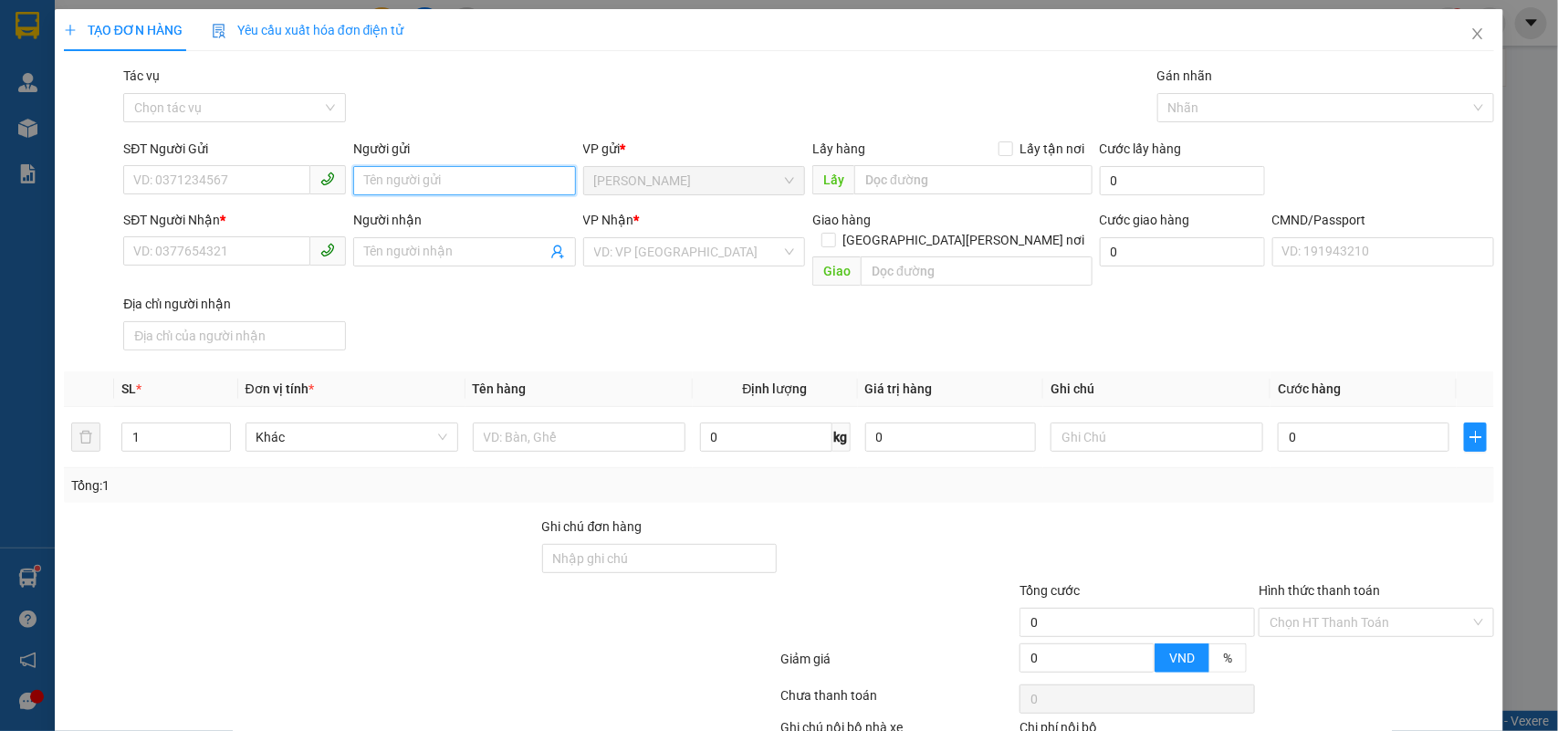
click at [431, 187] on input "Người gửi" at bounding box center [464, 180] width 223 height 29
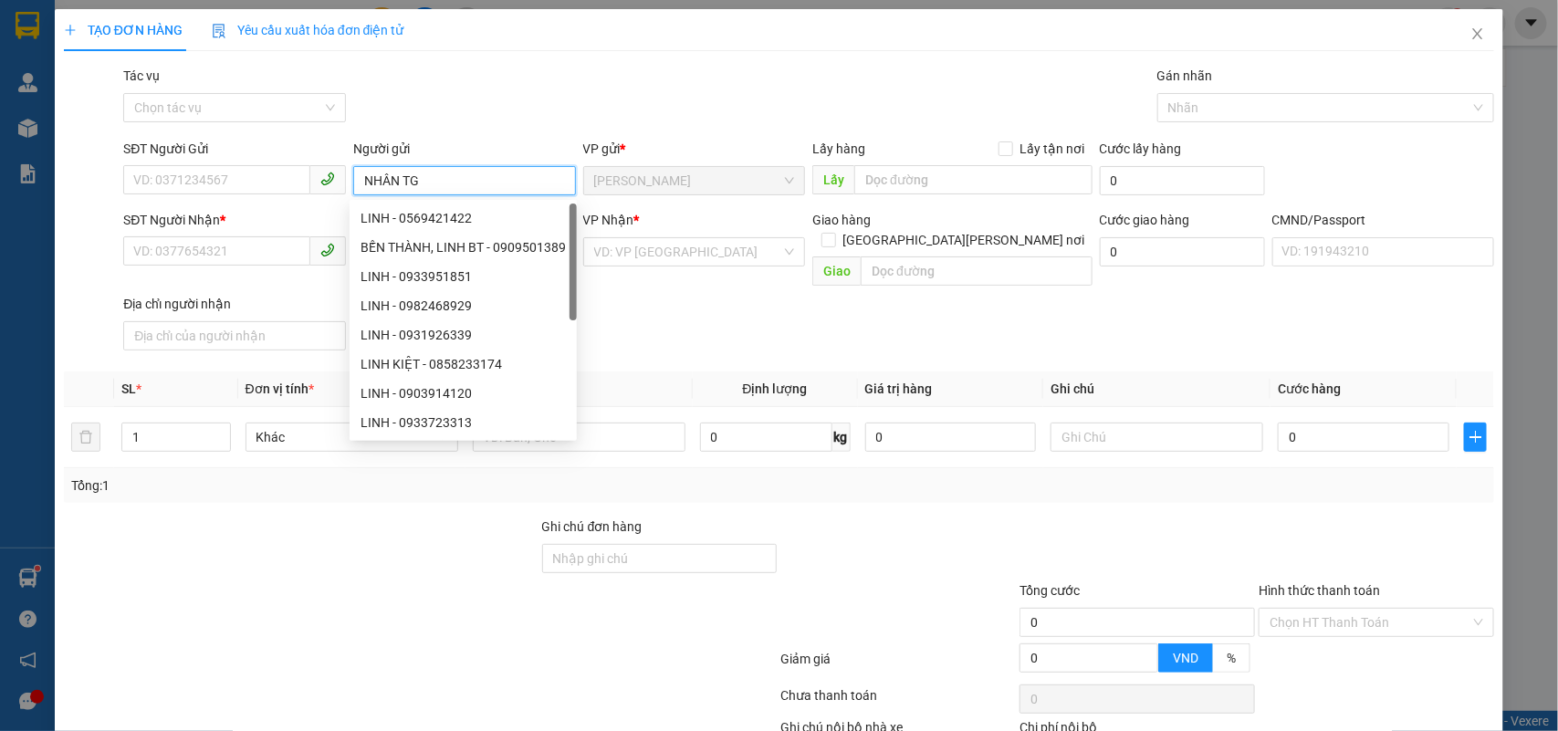
type input "NHÂN TG"
click at [637, 83] on div "Gói vận chuyển * Tiêu chuẩn Tác vụ Chọn tác vụ Gán nhãn Nhãn" at bounding box center [809, 98] width 1379 height 64
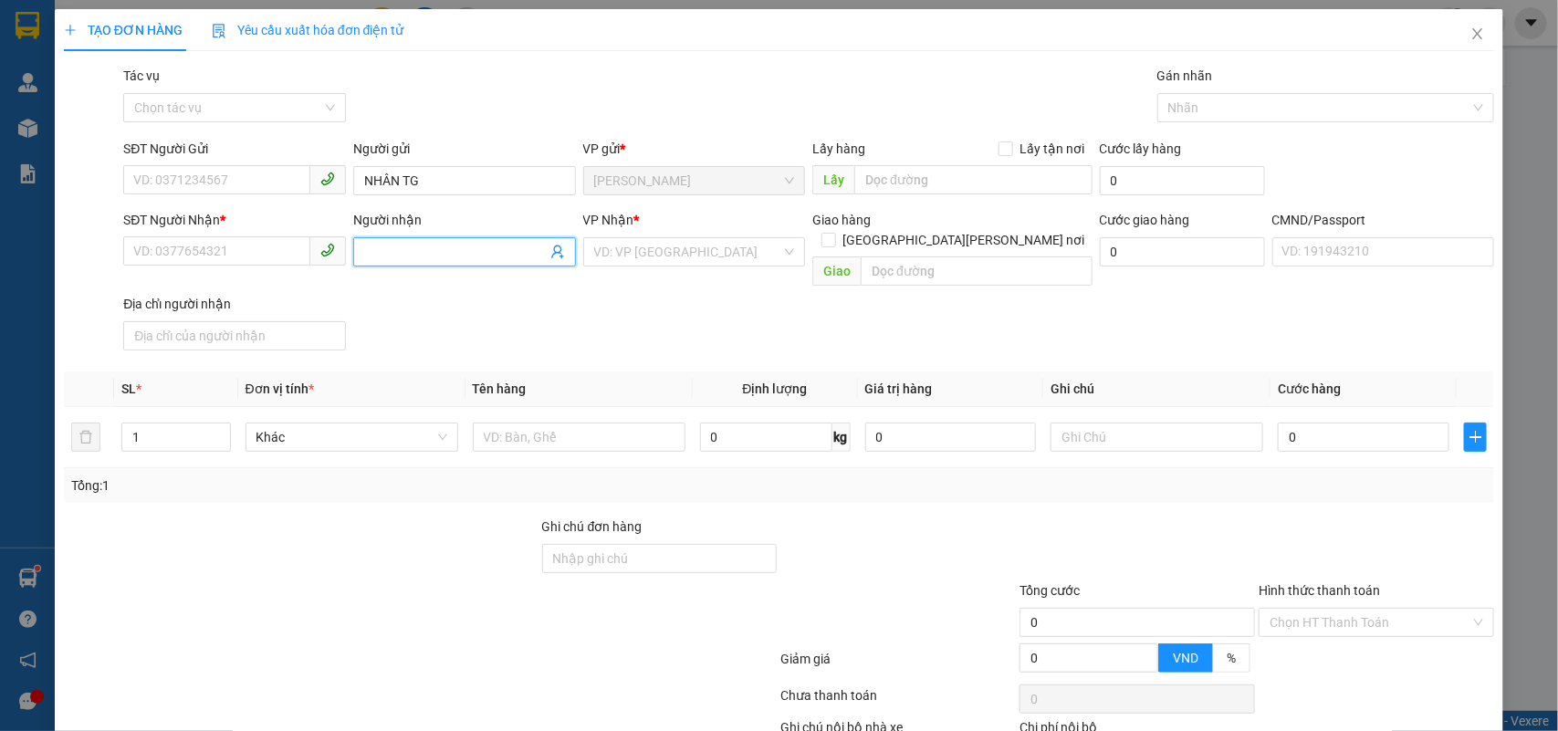
click at [417, 260] on input "Người nhận" at bounding box center [455, 252] width 183 height 20
type input "SẾP VỸ ANH"
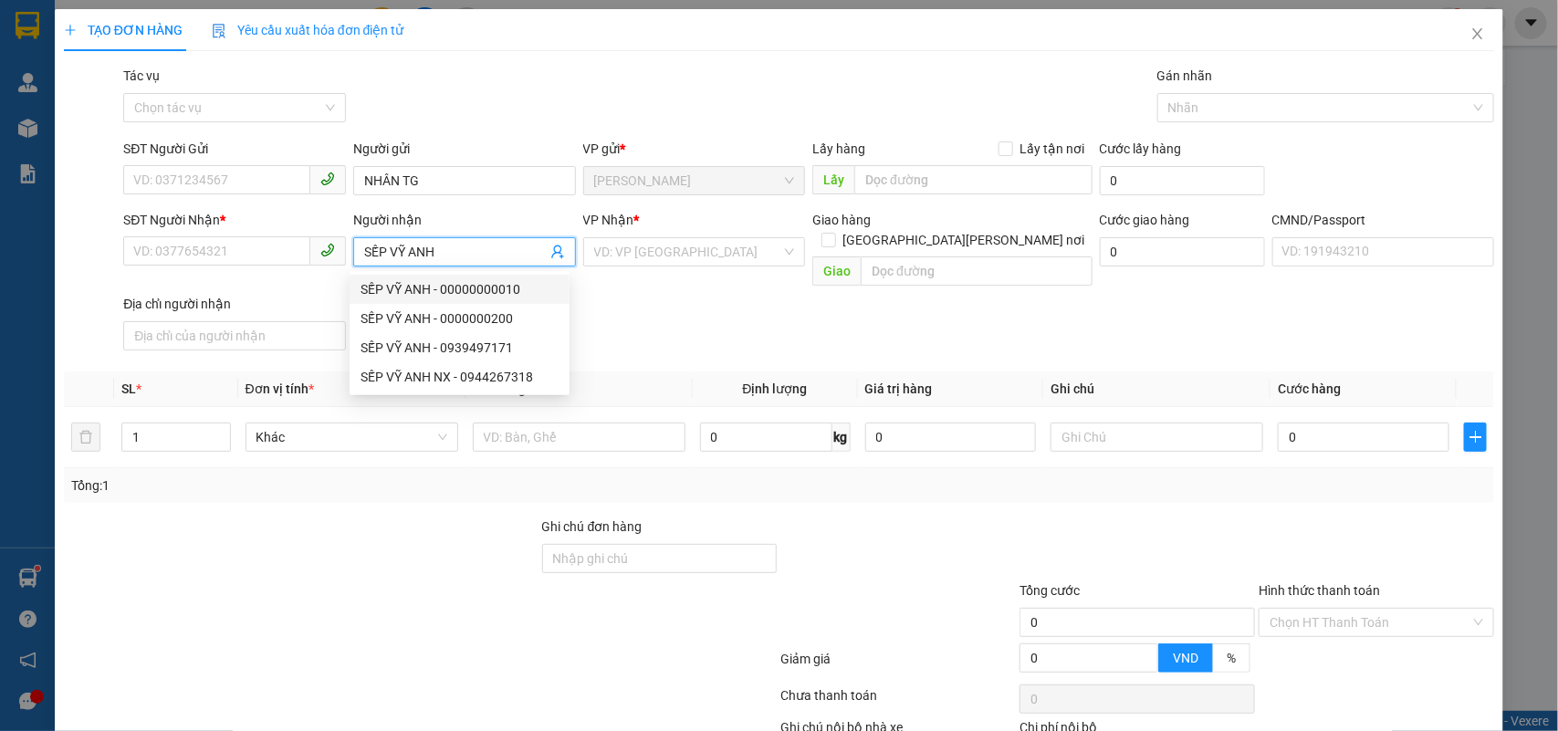
click at [477, 285] on div "SẾP VỸ ANH - 00000000010" at bounding box center [460, 289] width 198 height 20
type input "00000000010"
type input "SẾP VỸ ANH"
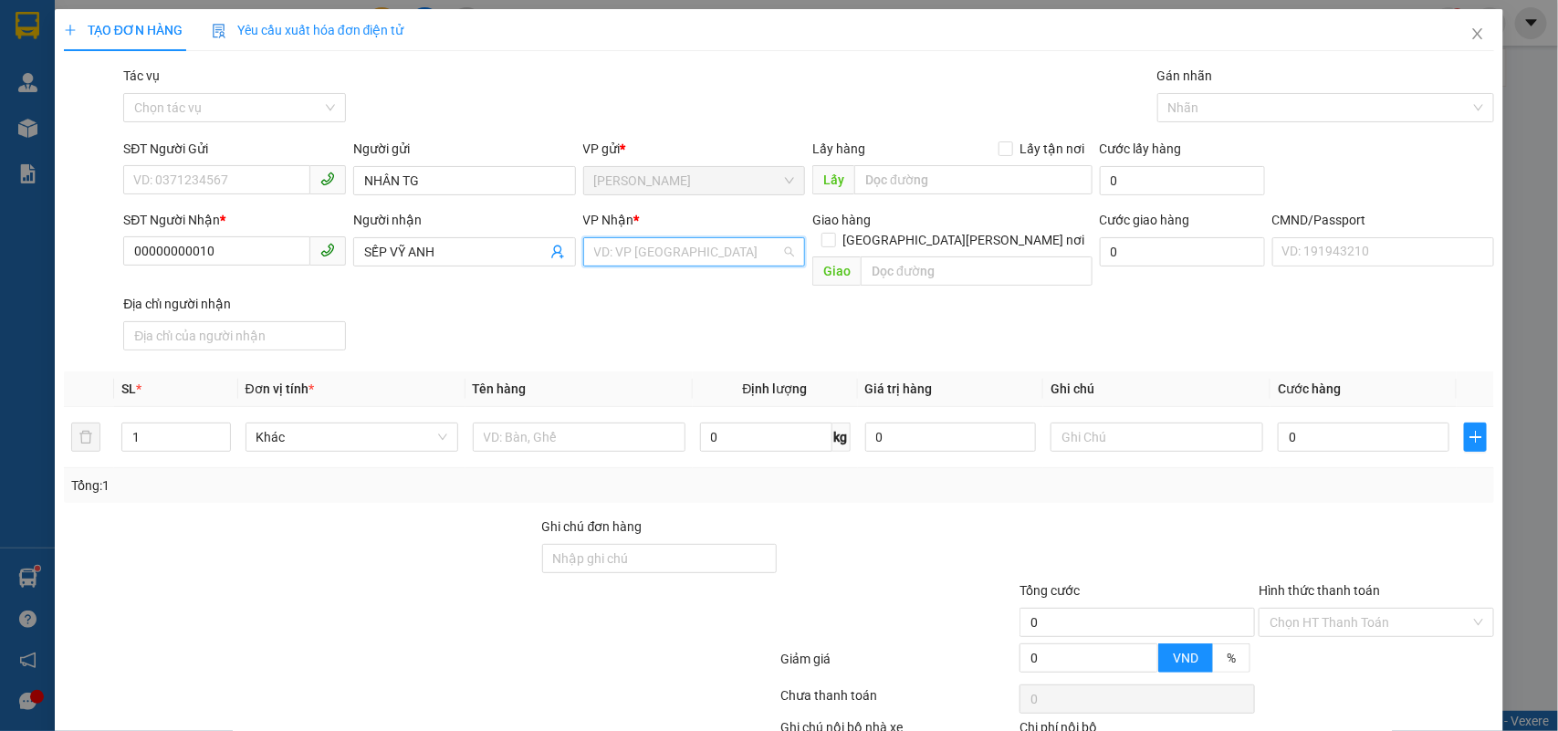
click at [653, 249] on input "search" at bounding box center [688, 251] width 188 height 27
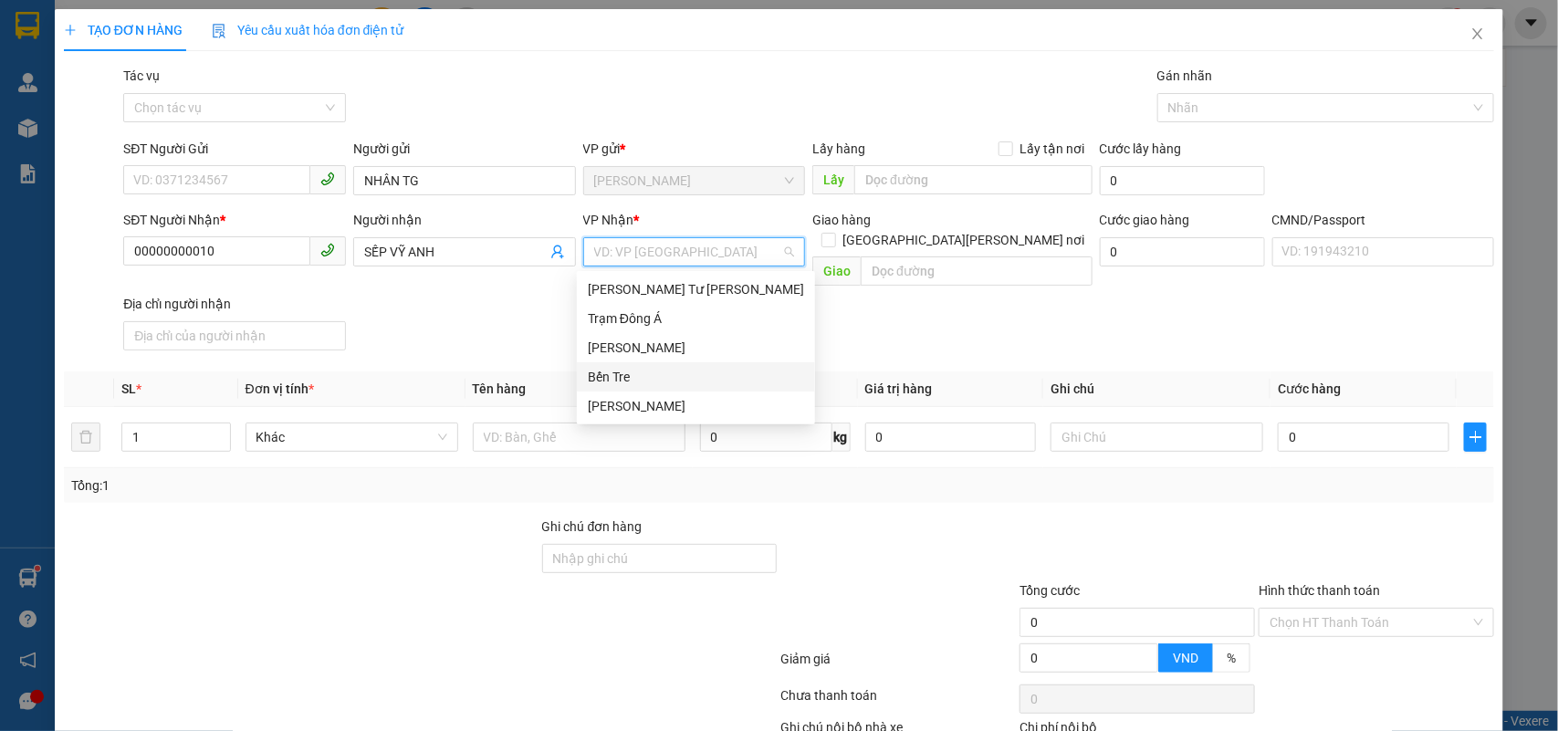
click at [656, 376] on div "Bến Tre" at bounding box center [696, 377] width 216 height 20
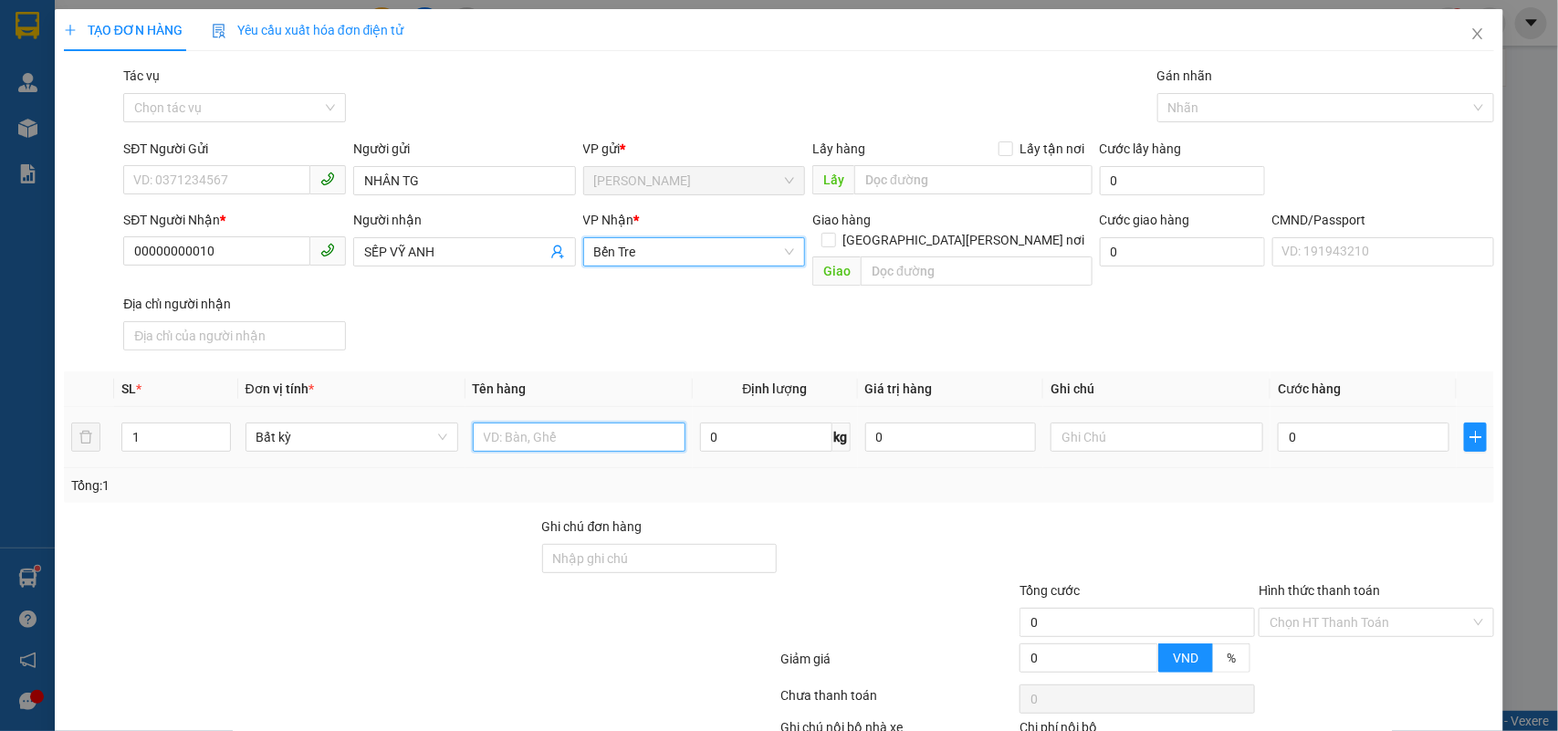
click at [614, 423] on input "text" at bounding box center [579, 437] width 213 height 29
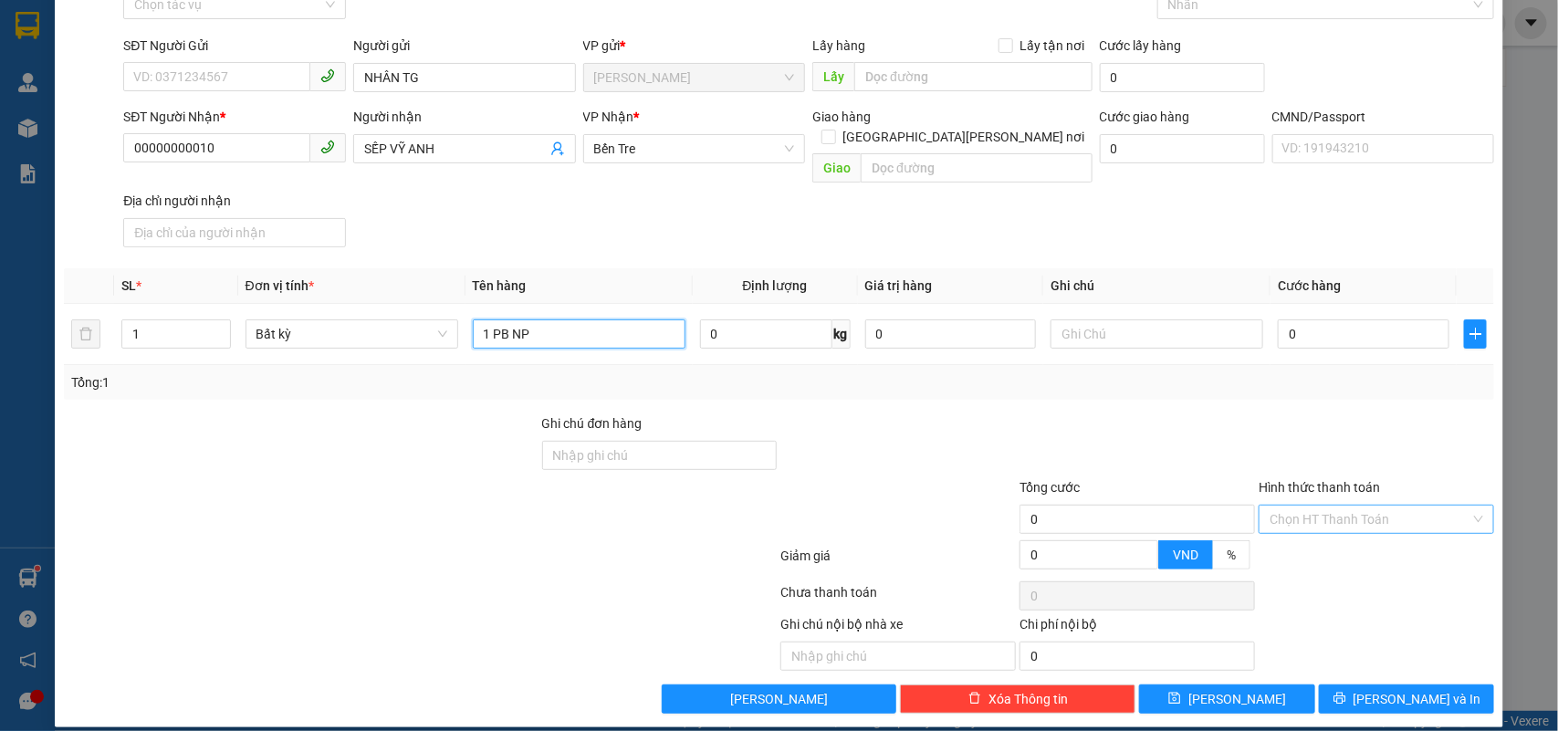
type input "1 PB NP"
click at [1319, 506] on input "Hình thức thanh toán" at bounding box center [1370, 519] width 201 height 27
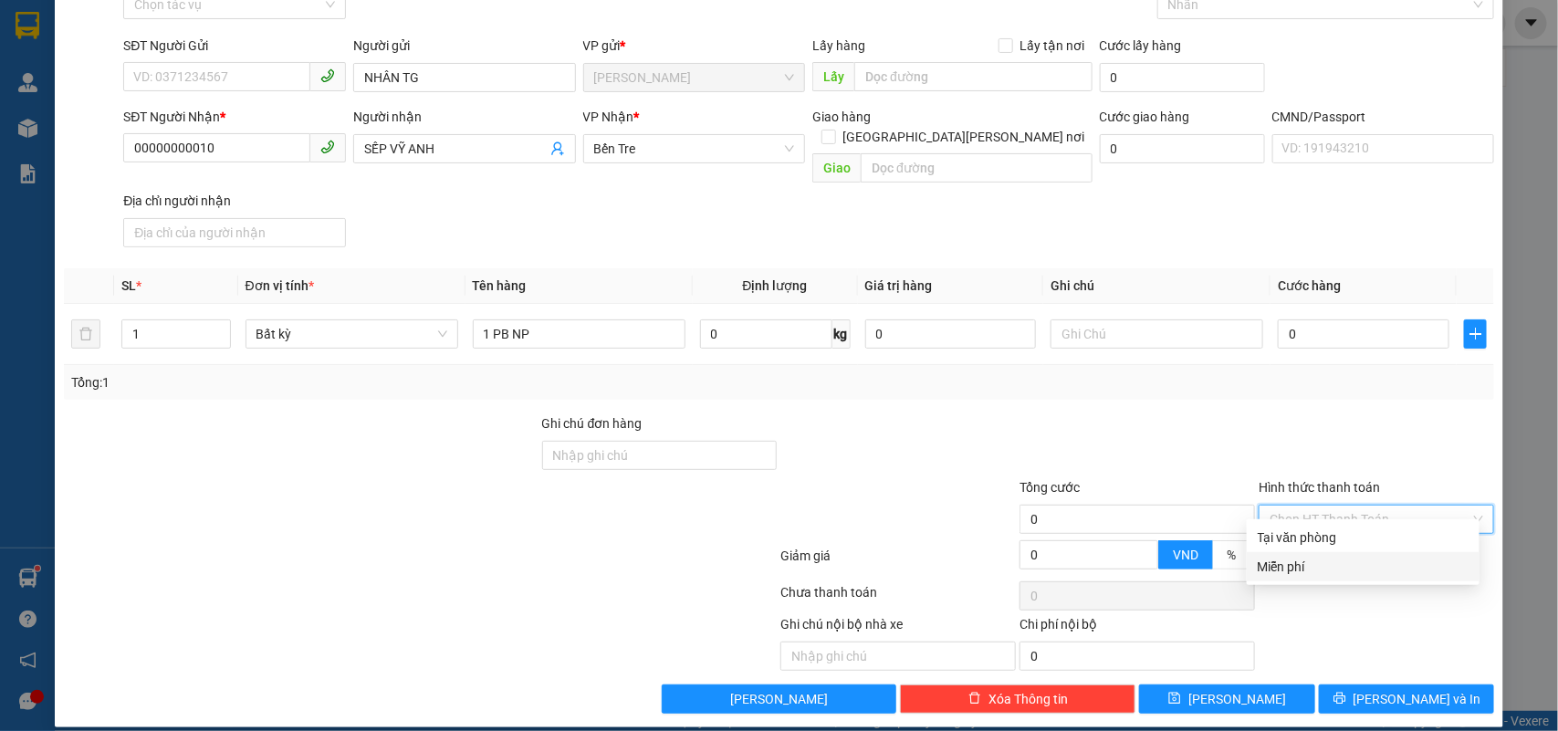
click at [1315, 561] on div "Miễn phí" at bounding box center [1363, 567] width 211 height 20
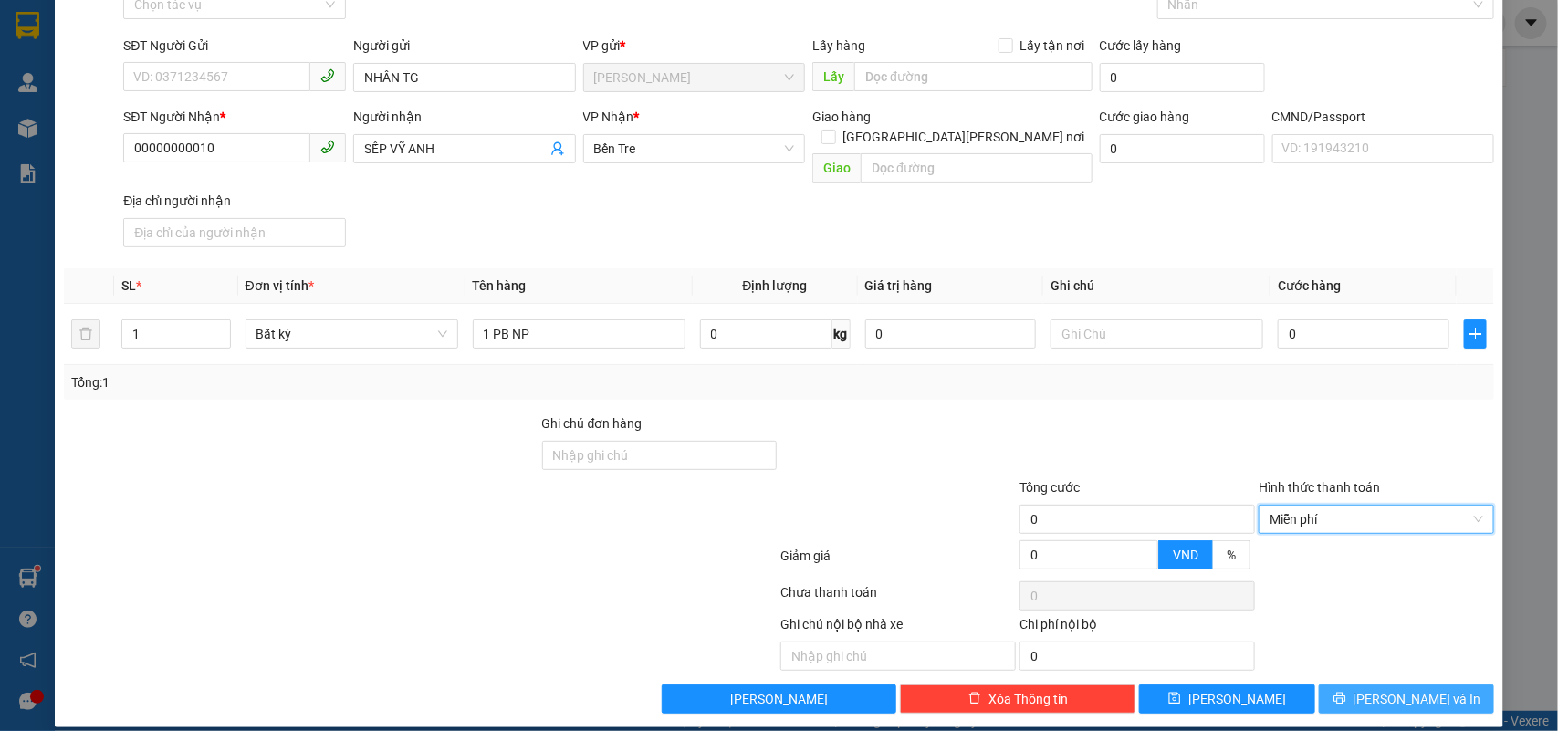
click at [1372, 685] on button "[PERSON_NAME] và In" at bounding box center [1406, 699] width 175 height 29
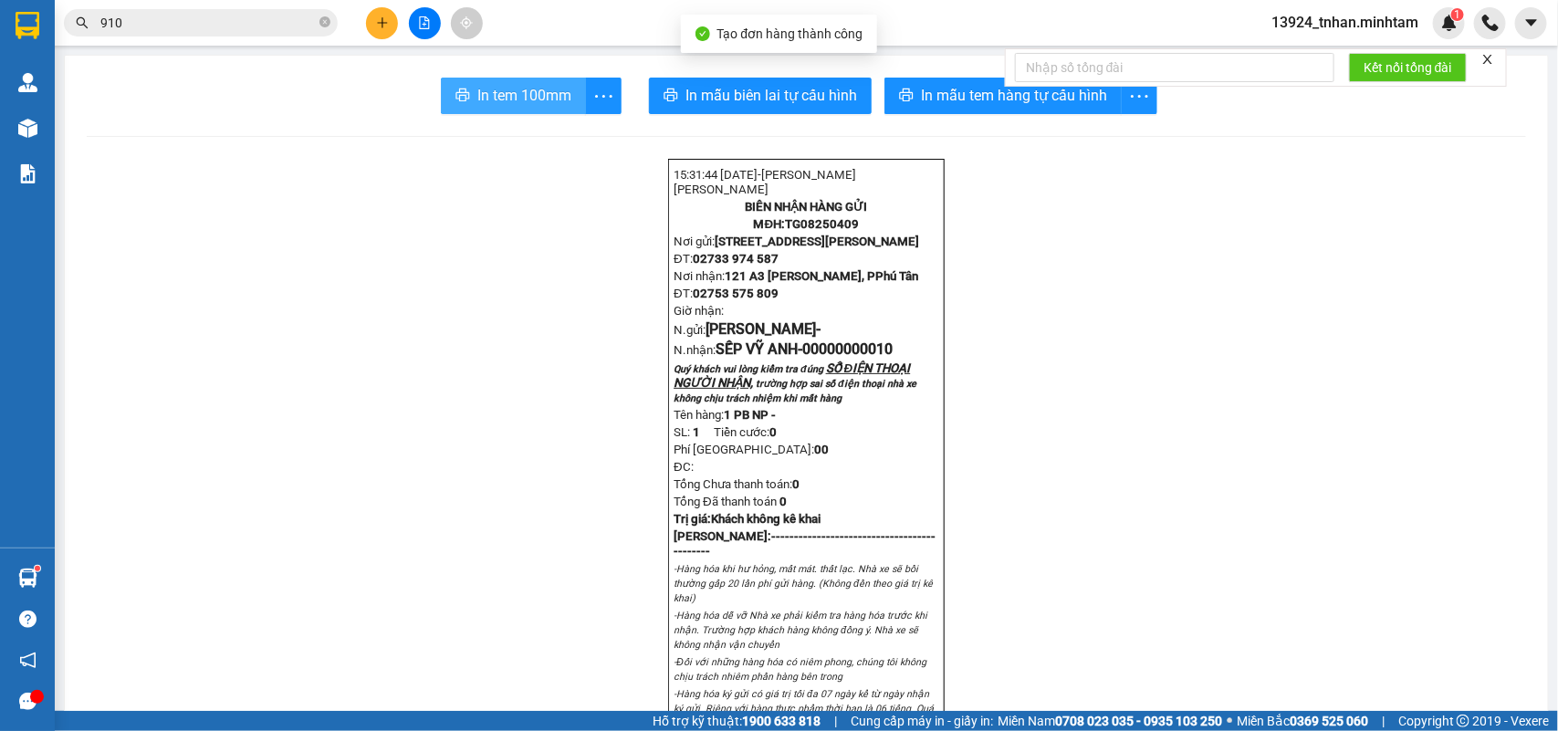
click at [477, 92] on span "In tem 100mm" at bounding box center [524, 95] width 94 height 23
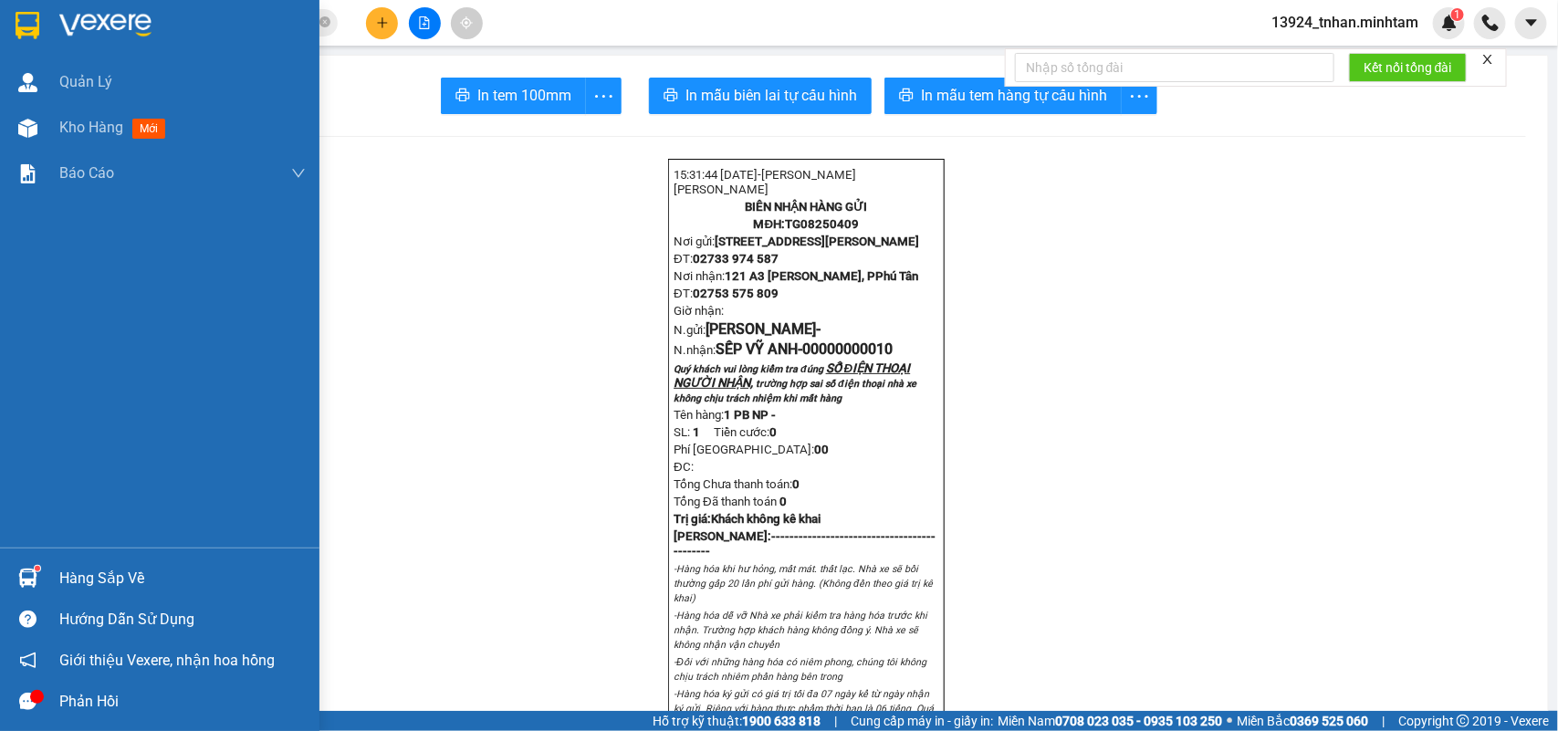
click at [24, 33] on img at bounding box center [28, 25] width 24 height 27
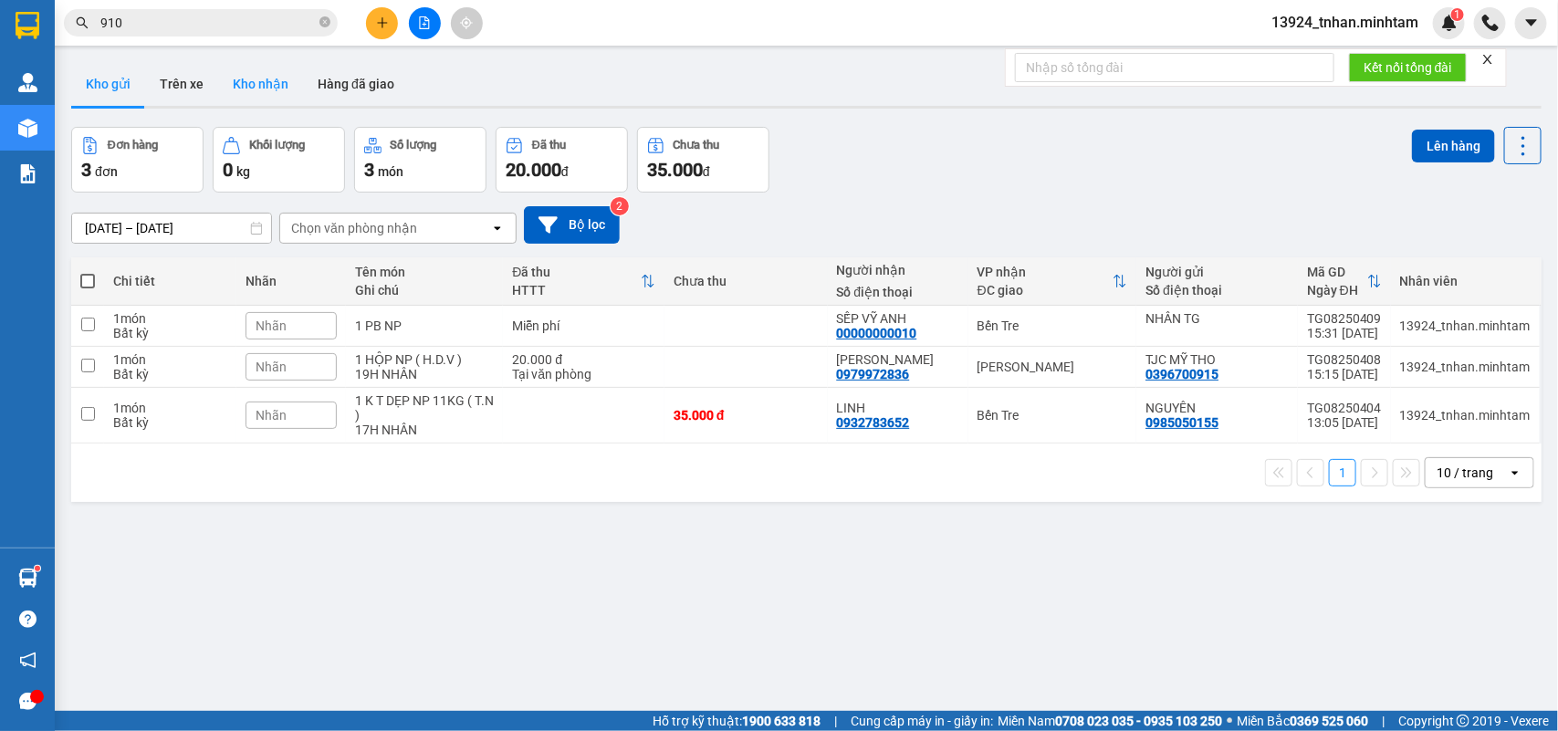
click at [246, 76] on button "Kho nhận" at bounding box center [260, 84] width 85 height 44
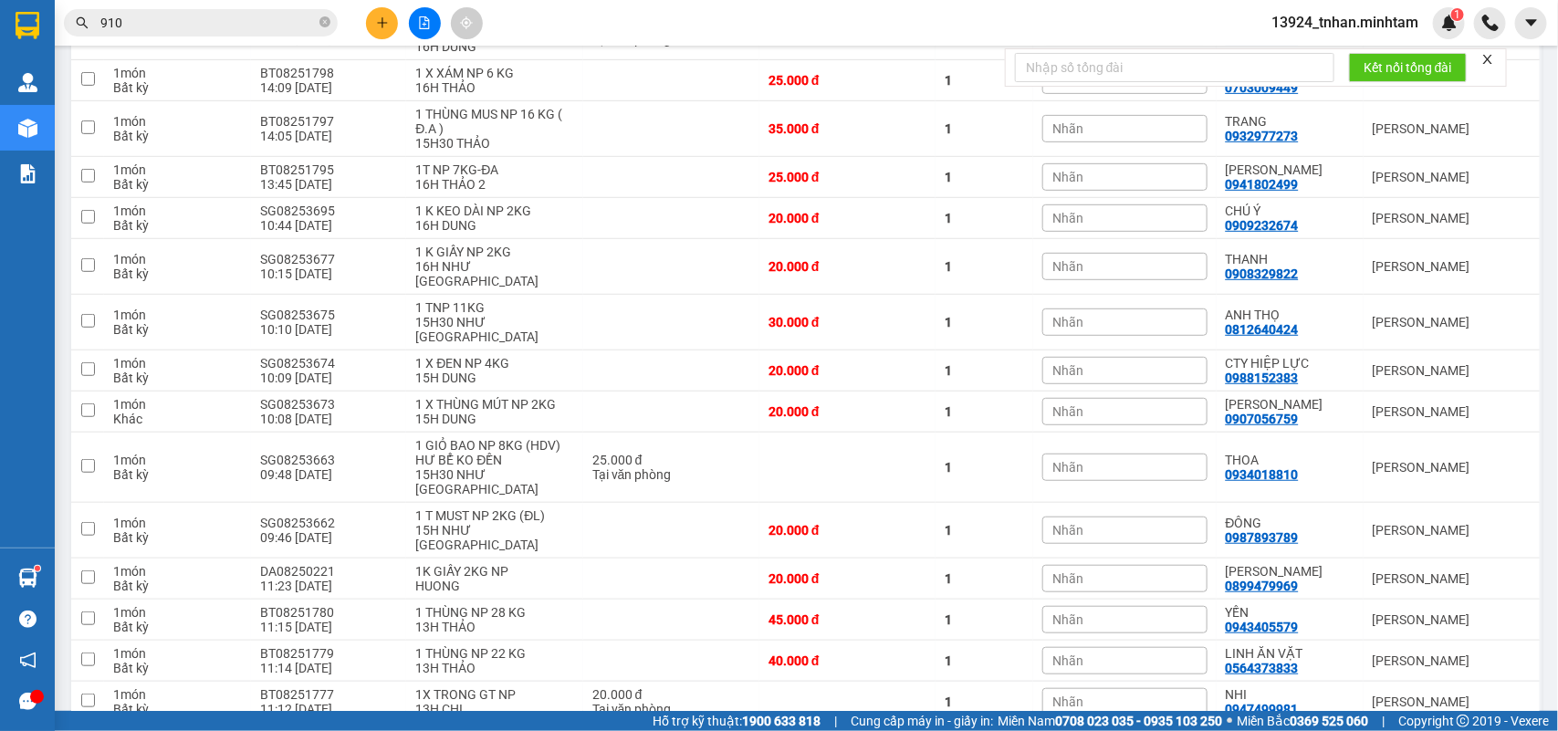
scroll to position [456, 0]
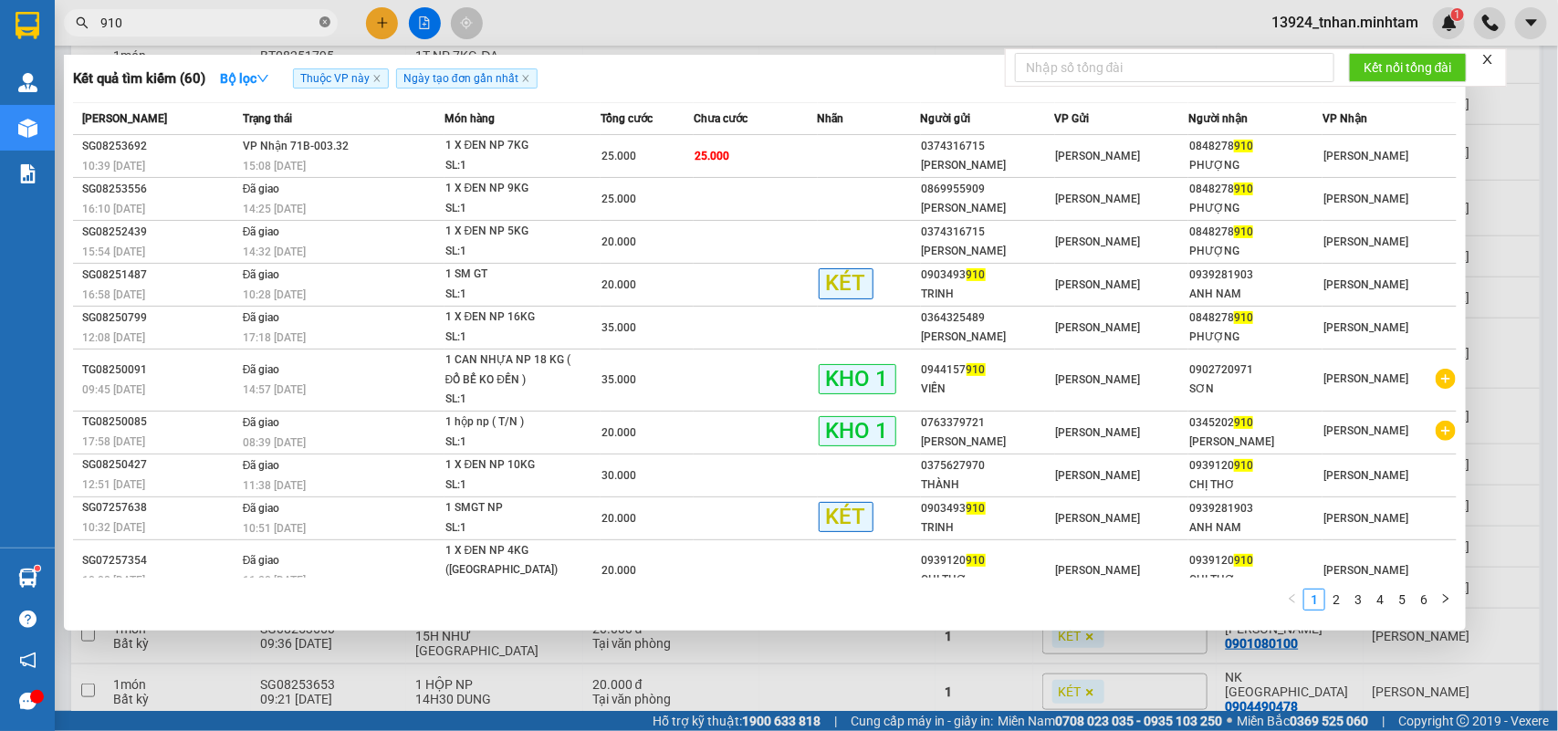
click at [321, 16] on icon "close-circle" at bounding box center [325, 21] width 11 height 11
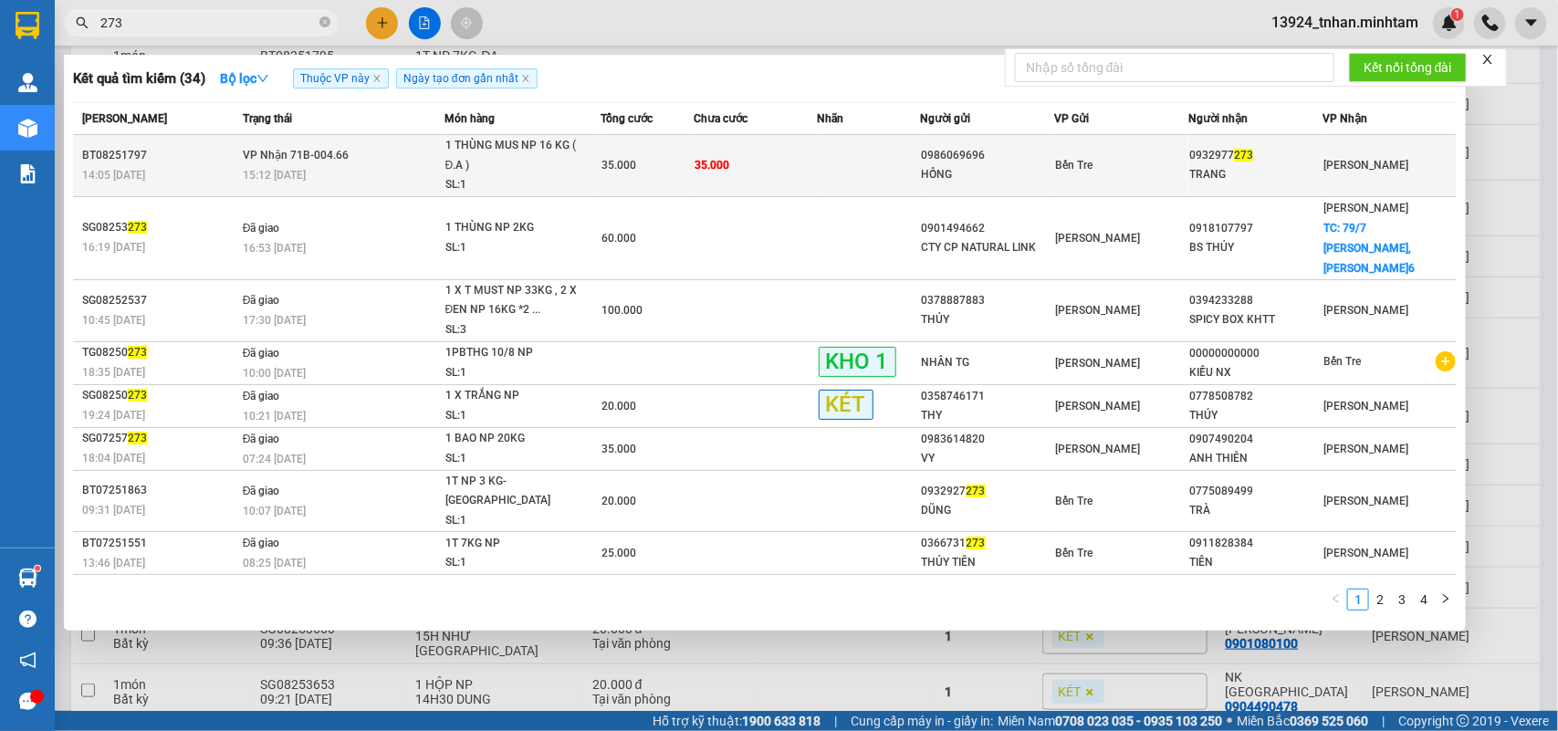
type input "273"
click at [665, 157] on div "35.000" at bounding box center [647, 165] width 91 height 20
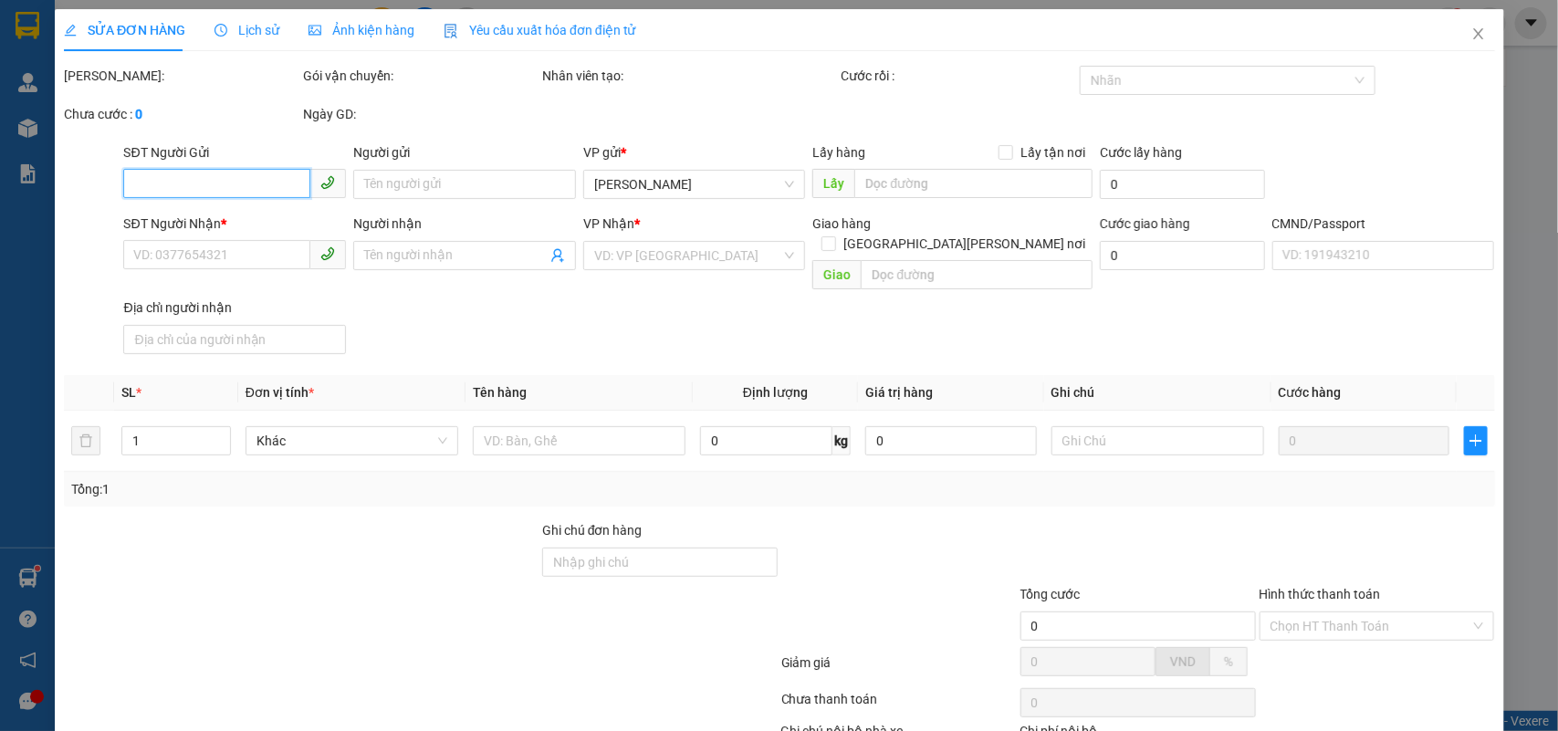
type input "0986069696"
type input "HỒNG"
type input "0932977273"
type input "TRANG"
type input "35.000"
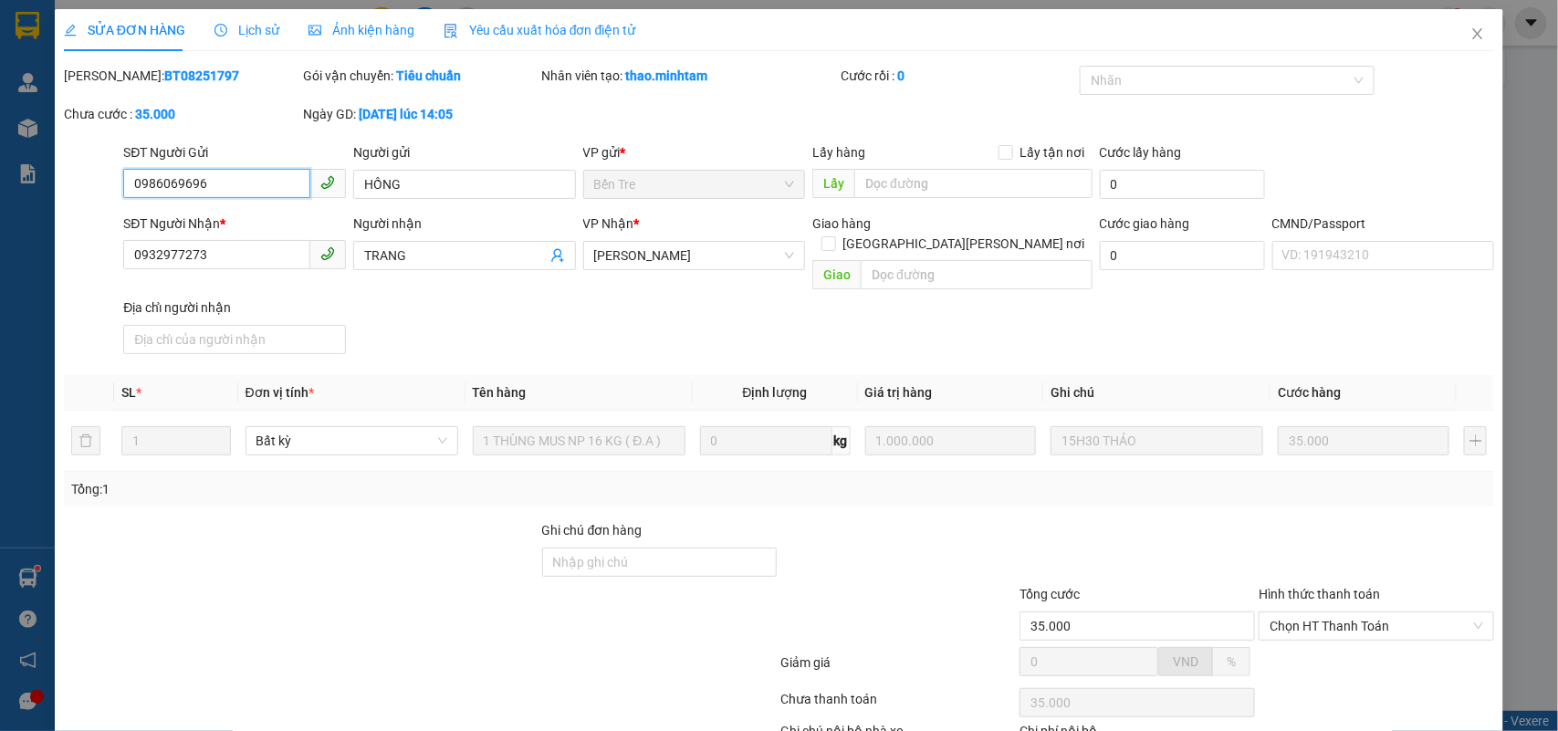
scroll to position [107, 0]
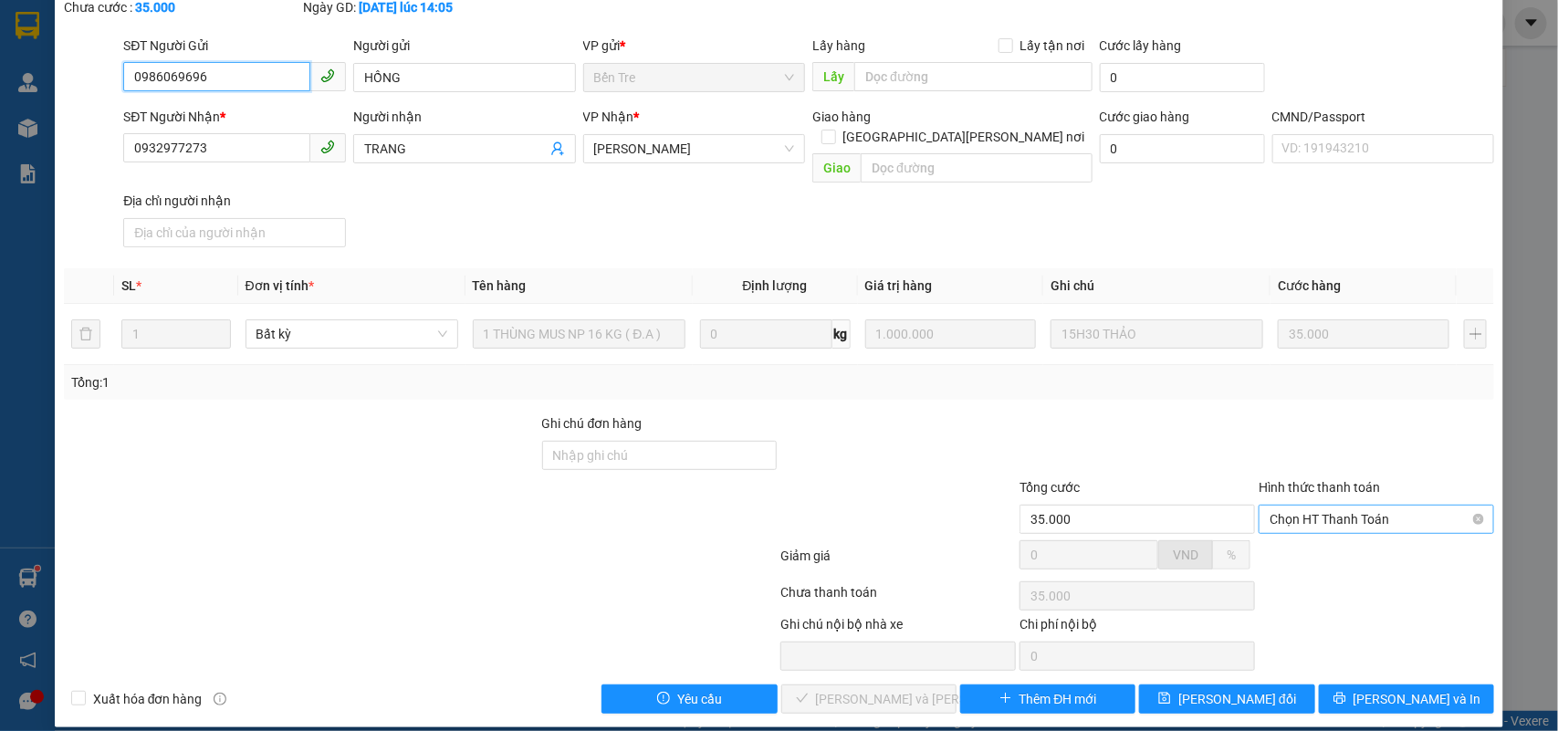
click at [1334, 506] on span "Chọn HT Thanh Toán" at bounding box center [1377, 519] width 214 height 27
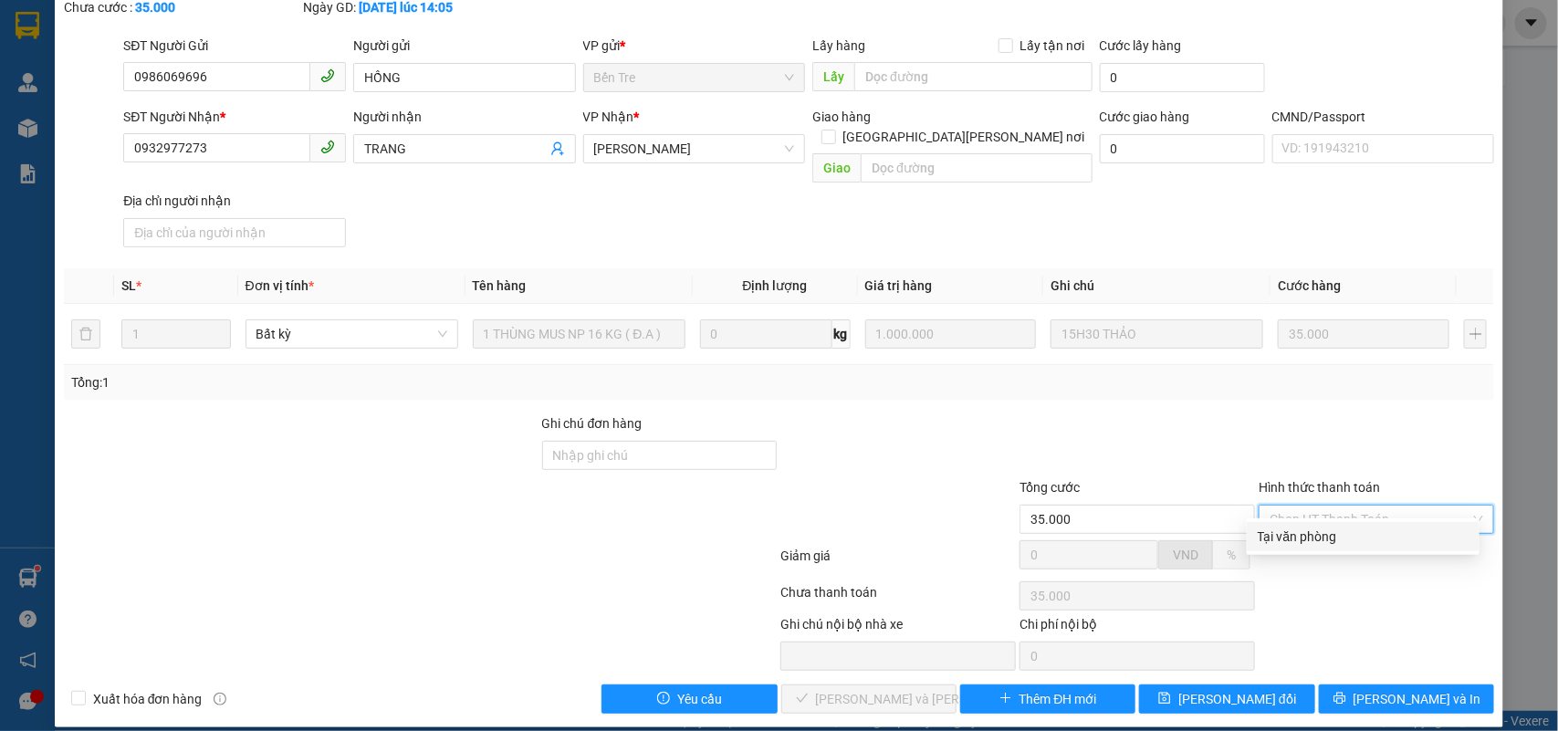
click at [1287, 534] on div "Tại văn phòng" at bounding box center [1363, 537] width 211 height 20
type input "0"
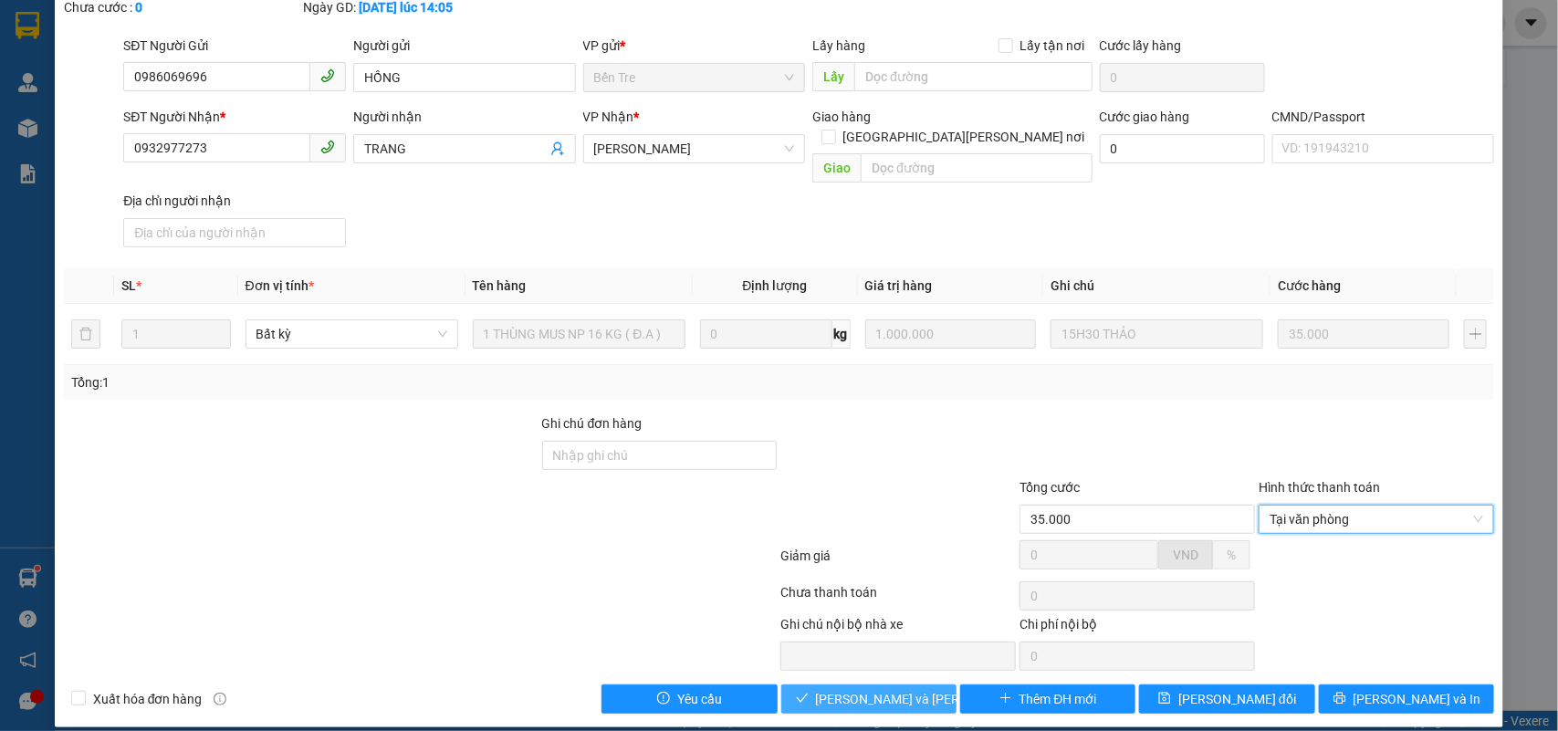
click at [820, 685] on button "[PERSON_NAME] và Giao hàng" at bounding box center [868, 699] width 175 height 29
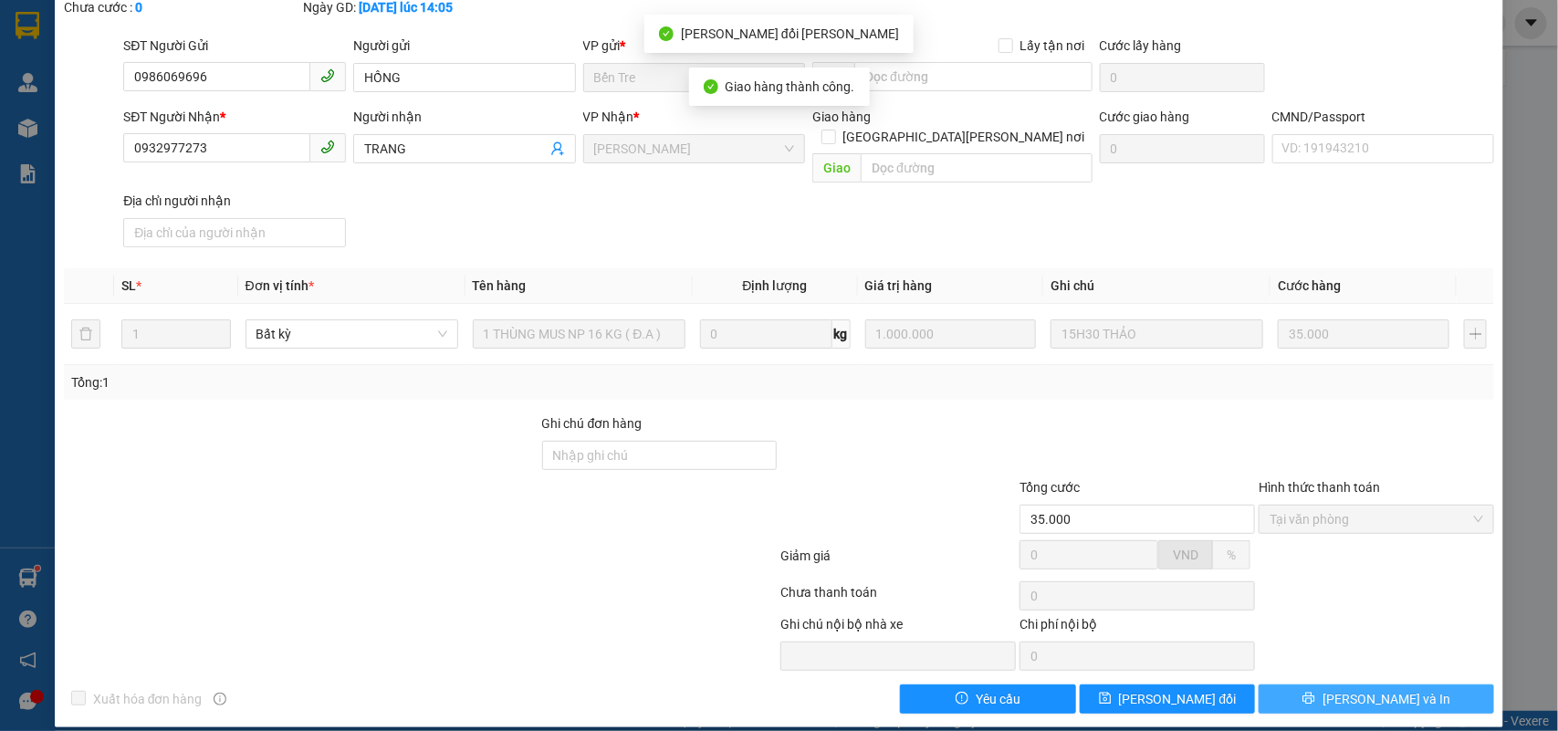
click at [1353, 689] on span "[PERSON_NAME] và In" at bounding box center [1387, 699] width 128 height 20
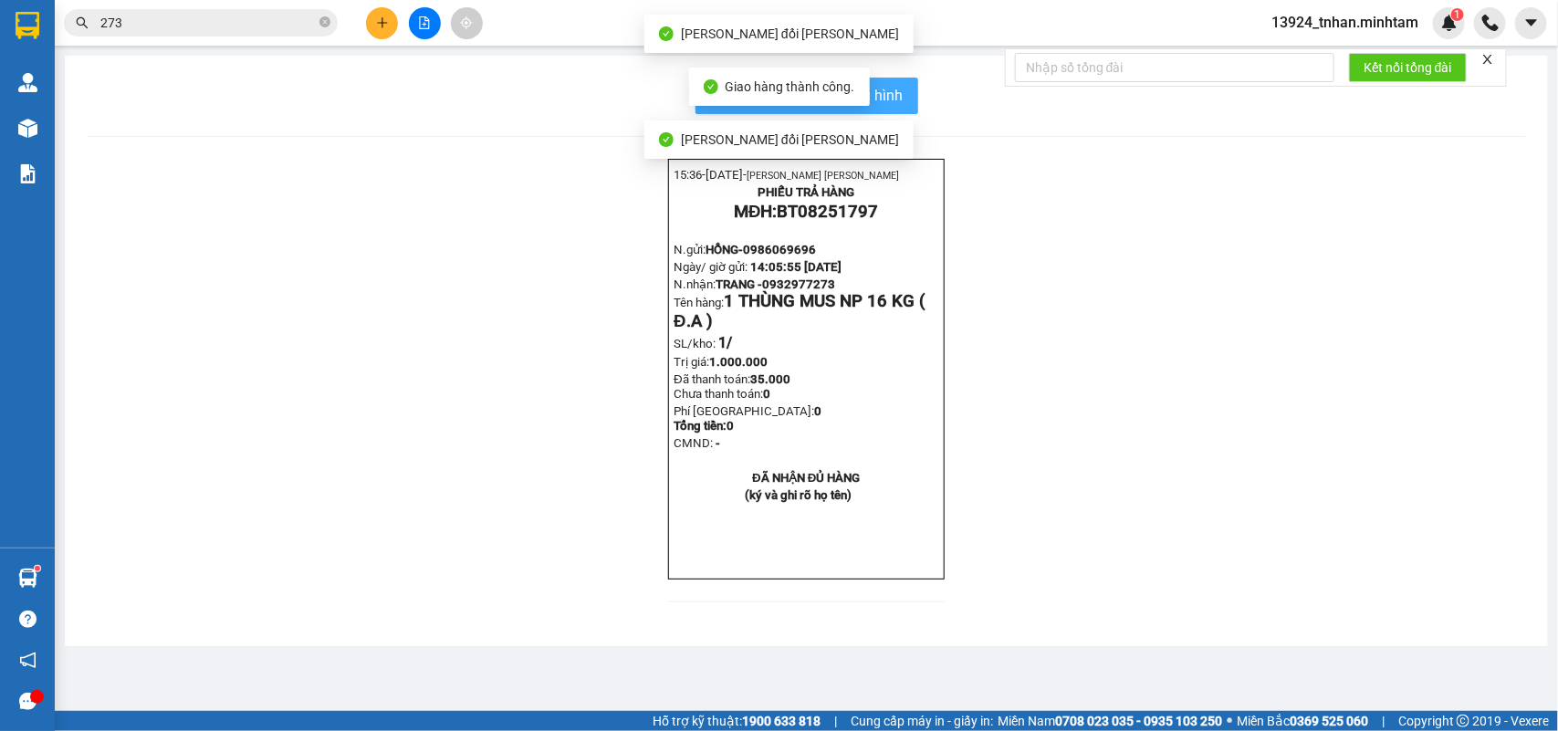
click at [897, 88] on button "In mẫu biên lai tự cấu hình" at bounding box center [807, 96] width 223 height 37
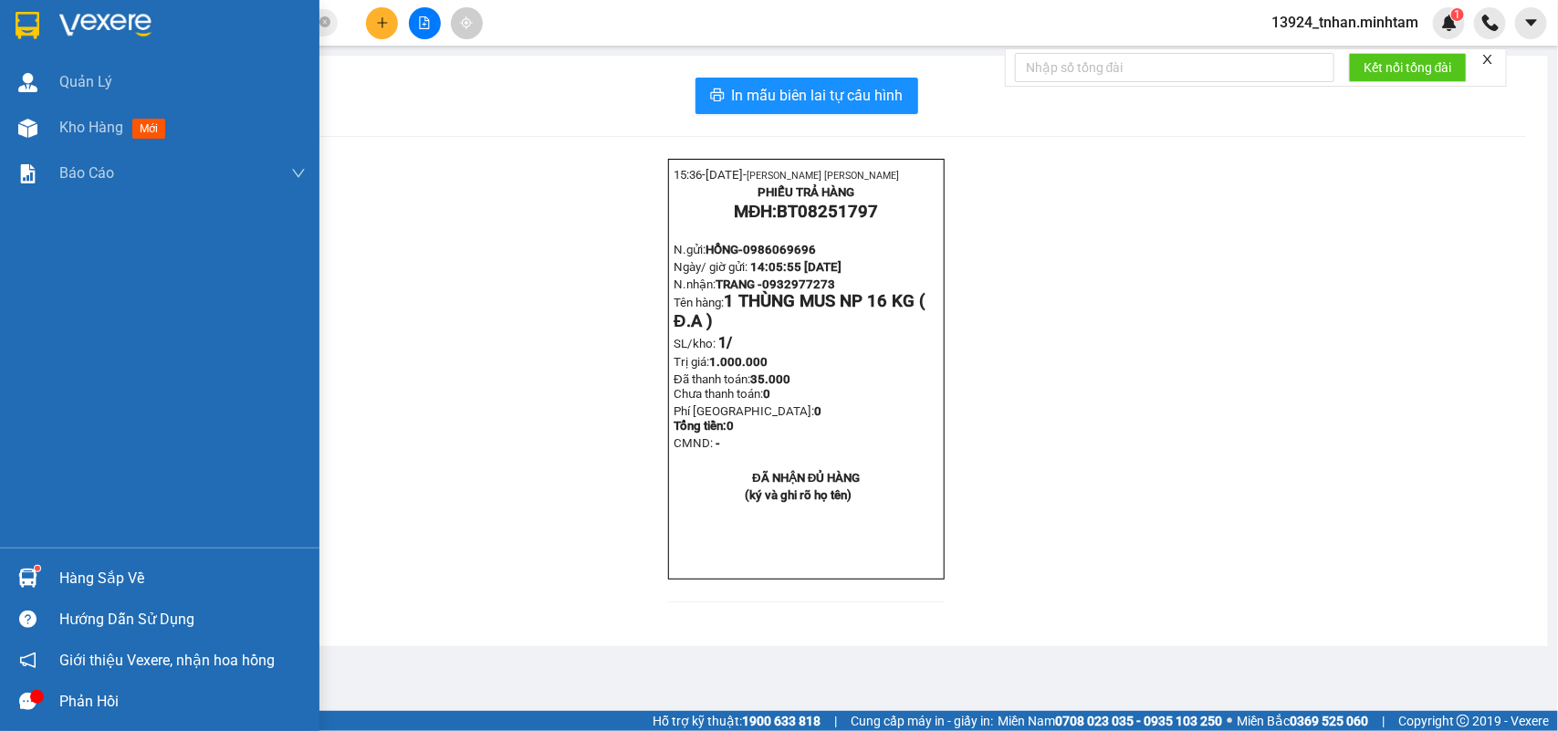
click at [66, 572] on div "Hàng sắp về" at bounding box center [182, 578] width 246 height 27
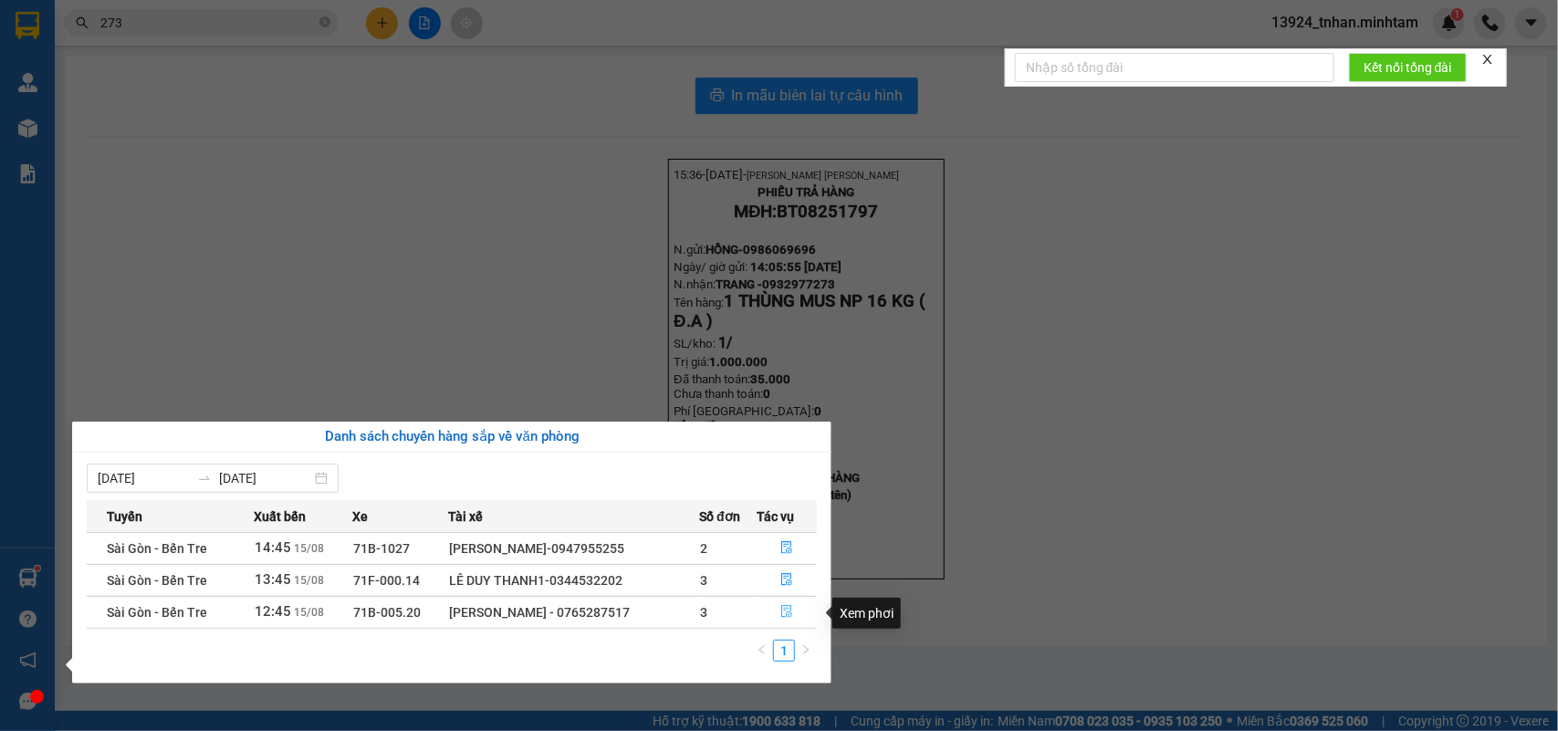
click at [788, 612] on icon "file-done" at bounding box center [787, 611] width 13 height 13
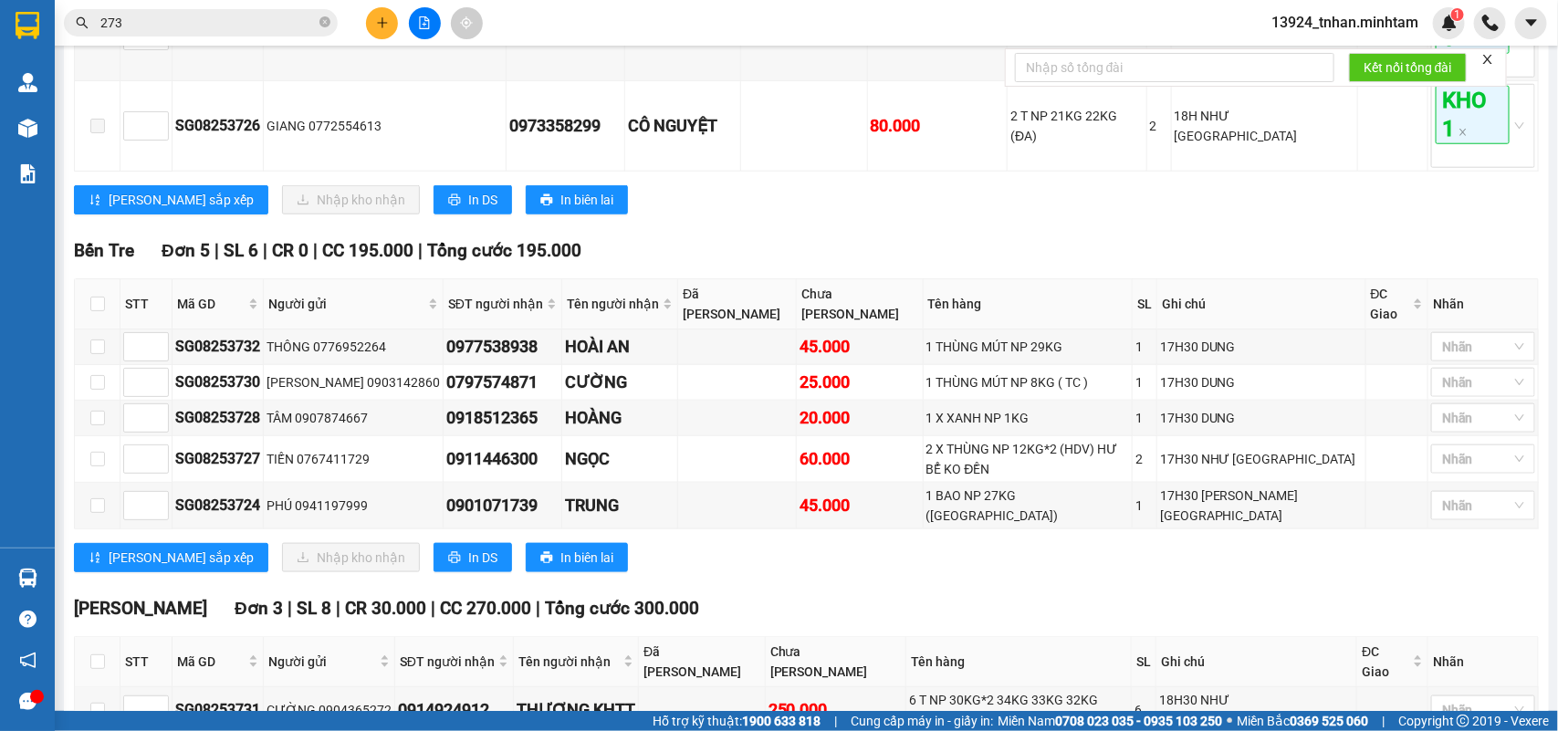
scroll to position [799, 0]
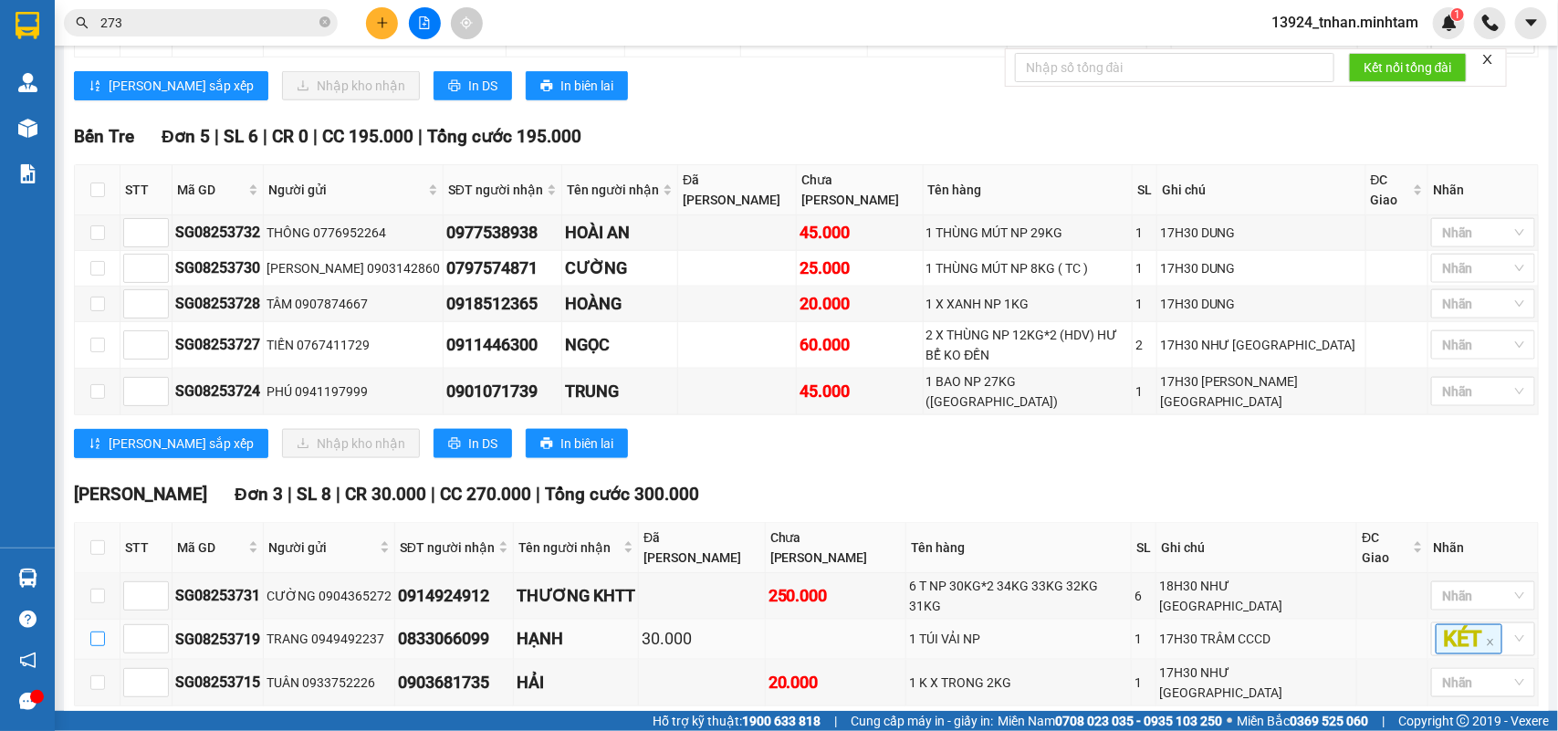
click at [98, 632] on input "checkbox" at bounding box center [97, 639] width 15 height 15
checkbox input "true"
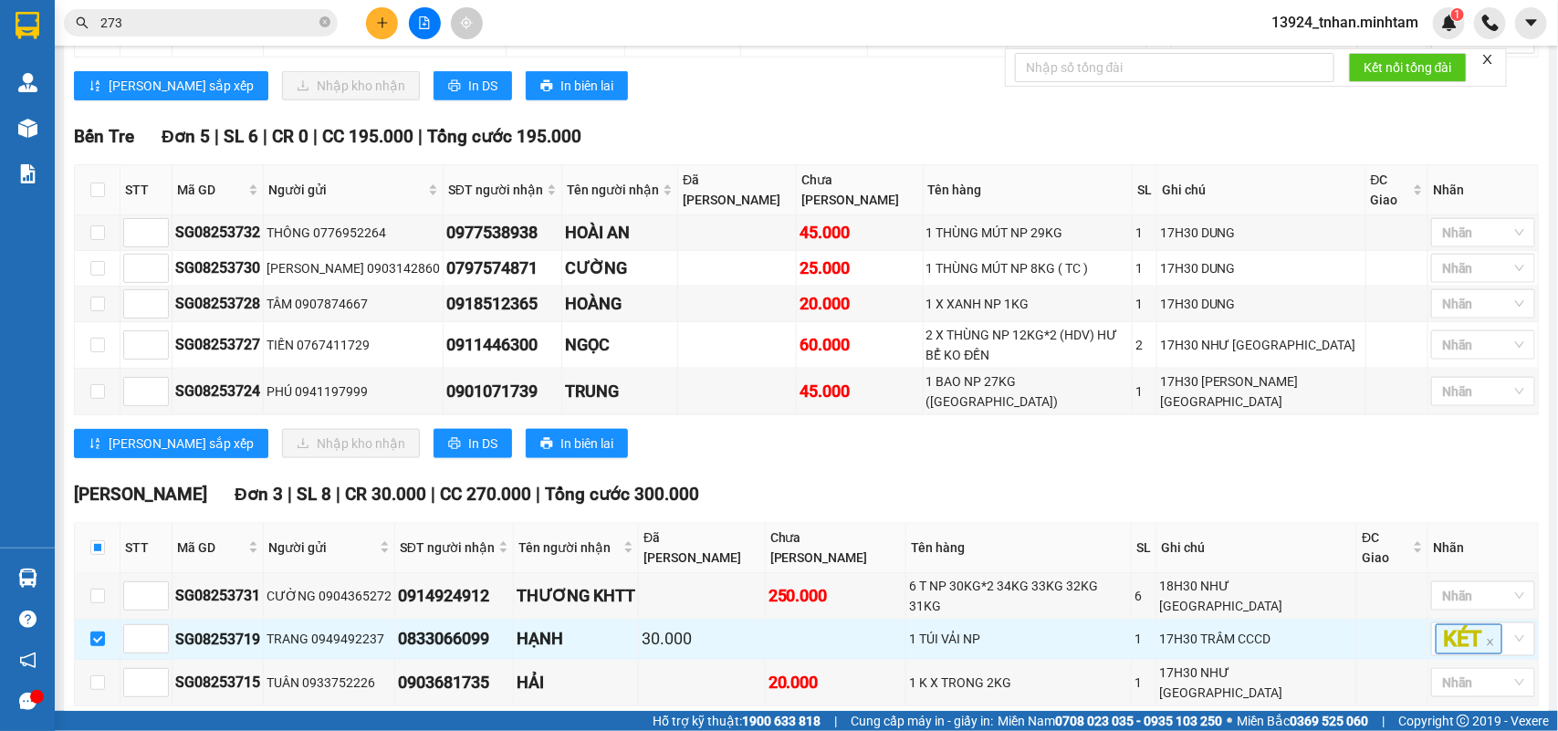
click at [317, 725] on span "Nhập kho nhận" at bounding box center [361, 735] width 89 height 20
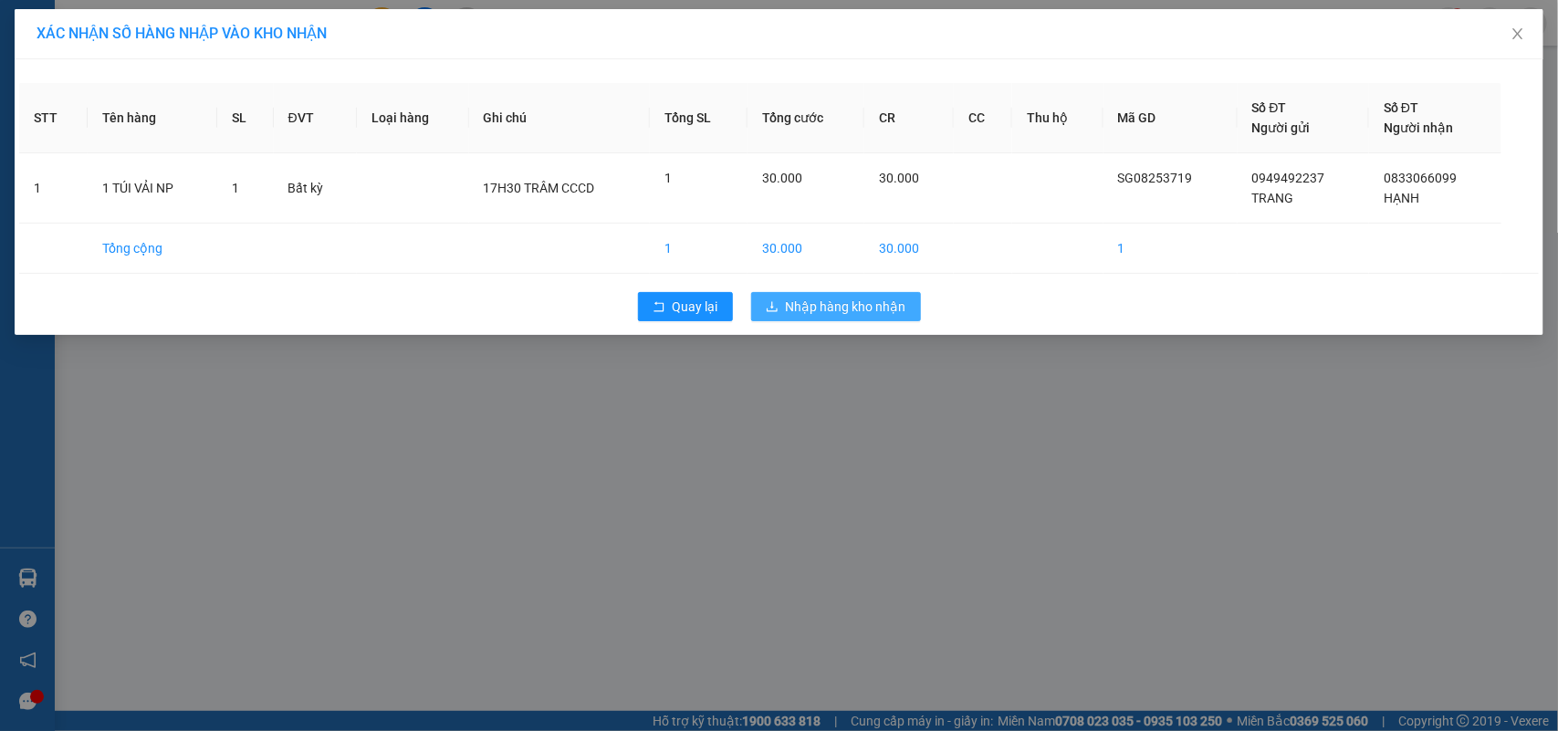
click at [824, 307] on span "Nhập hàng kho nhận" at bounding box center [846, 307] width 121 height 20
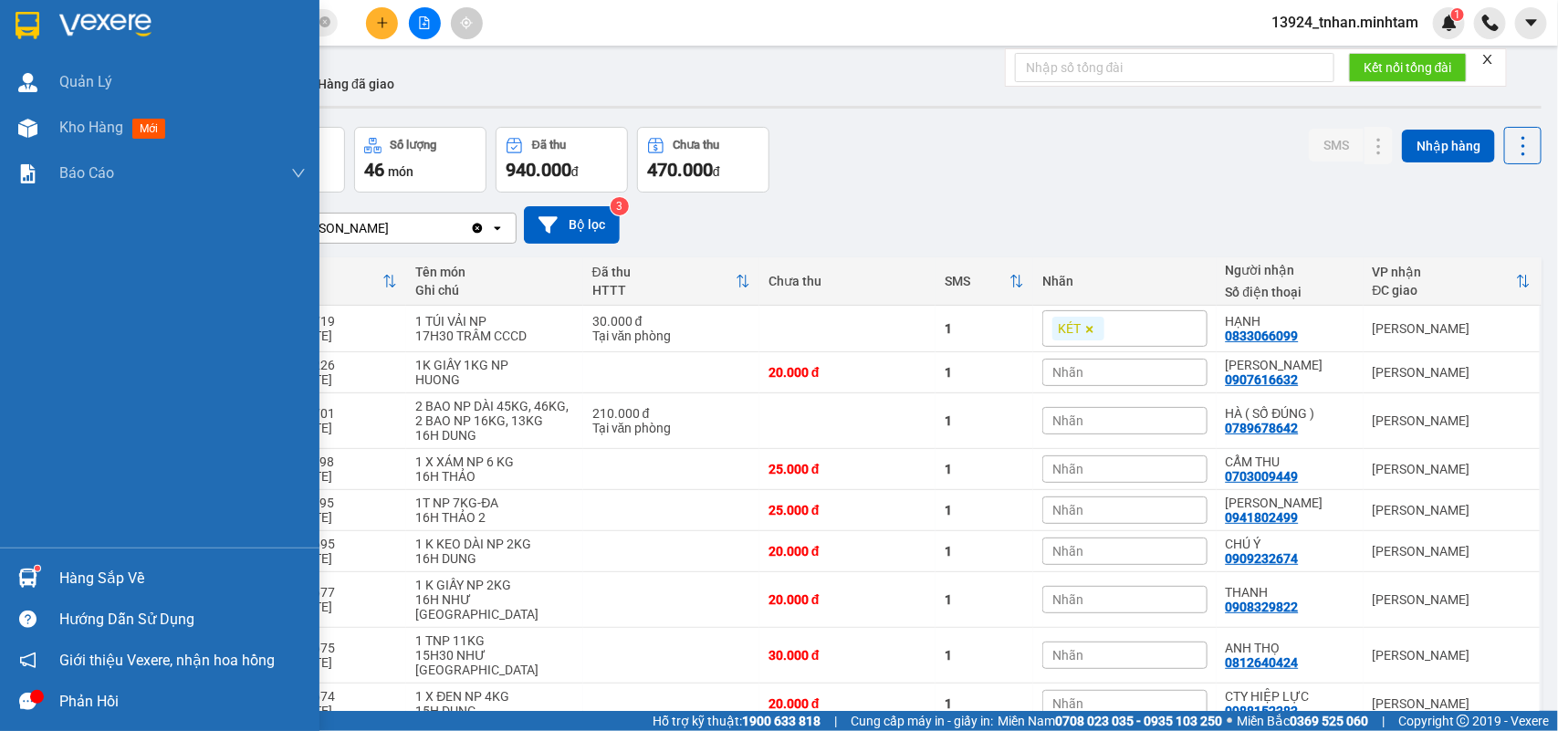
click at [80, 578] on div "Hàng sắp về" at bounding box center [182, 578] width 246 height 27
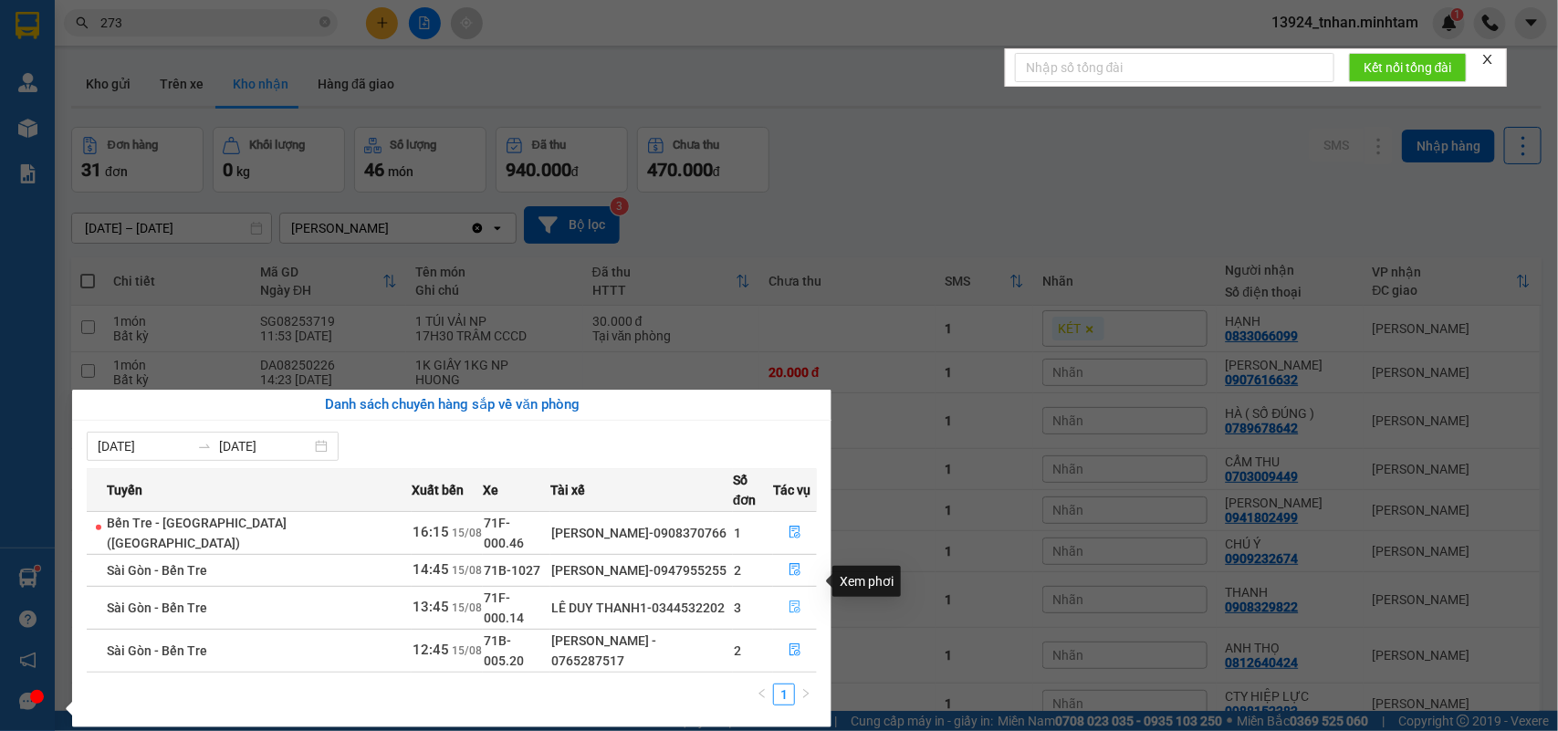
click at [804, 593] on button "button" at bounding box center [795, 607] width 42 height 29
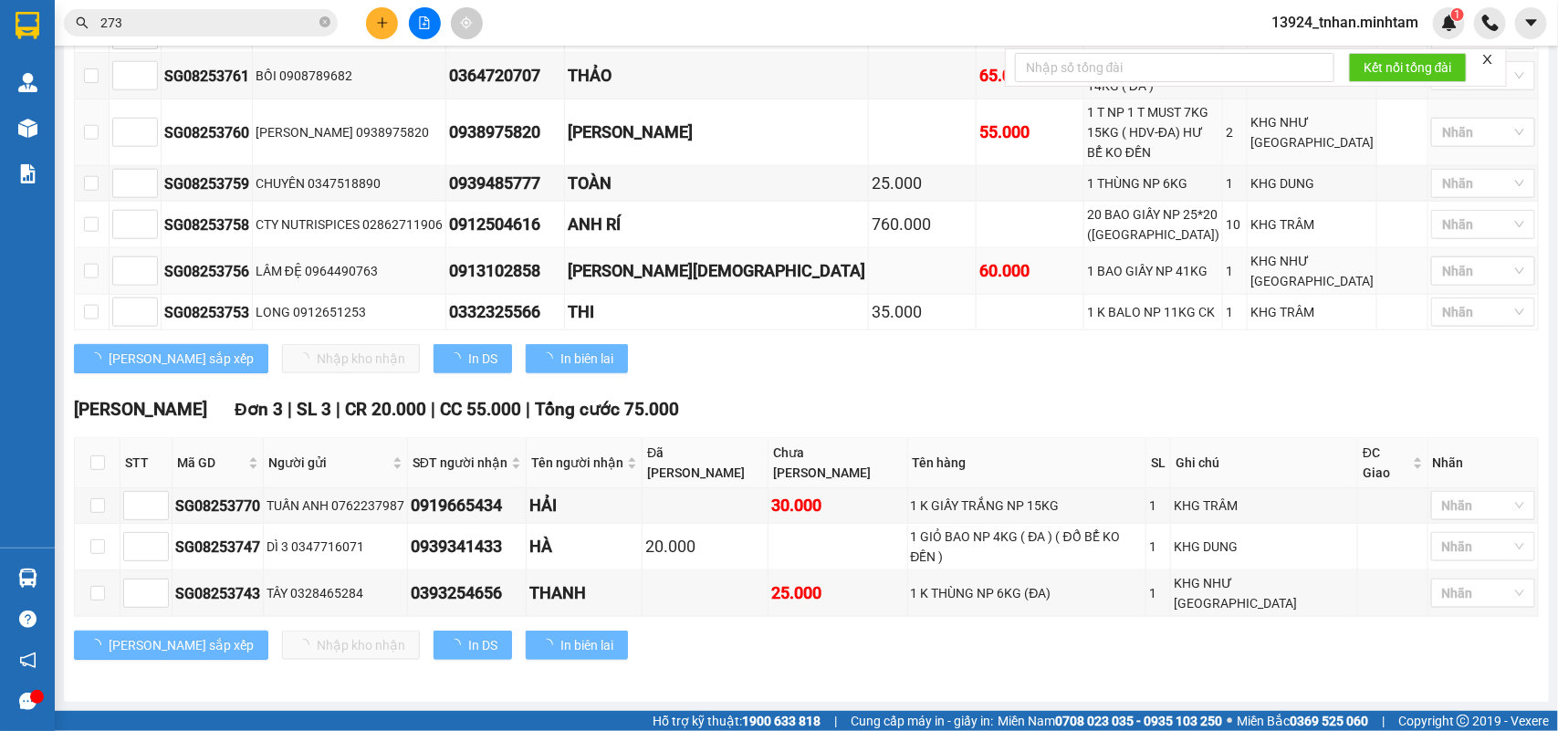
scroll to position [668, 0]
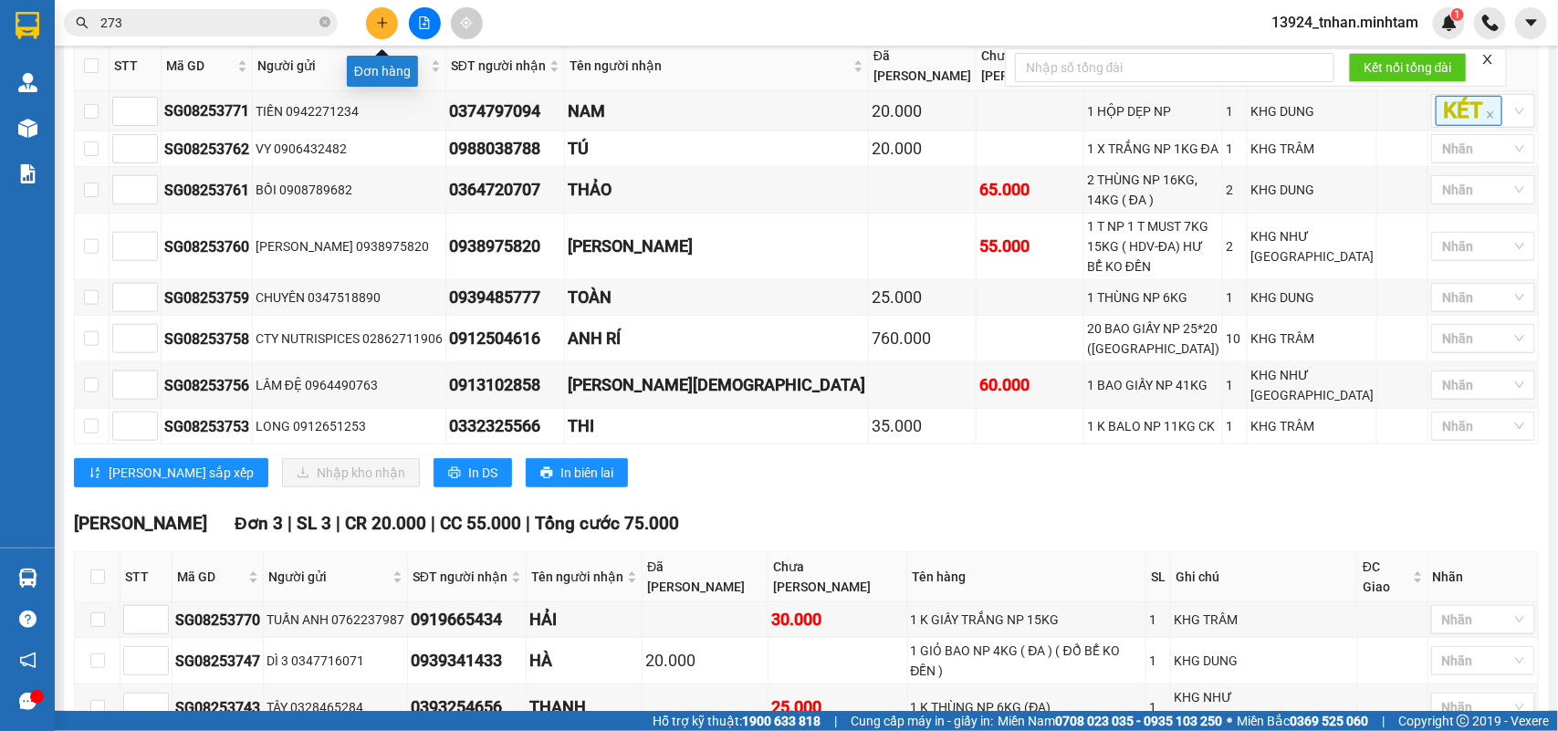
click at [393, 16] on button at bounding box center [382, 23] width 32 height 32
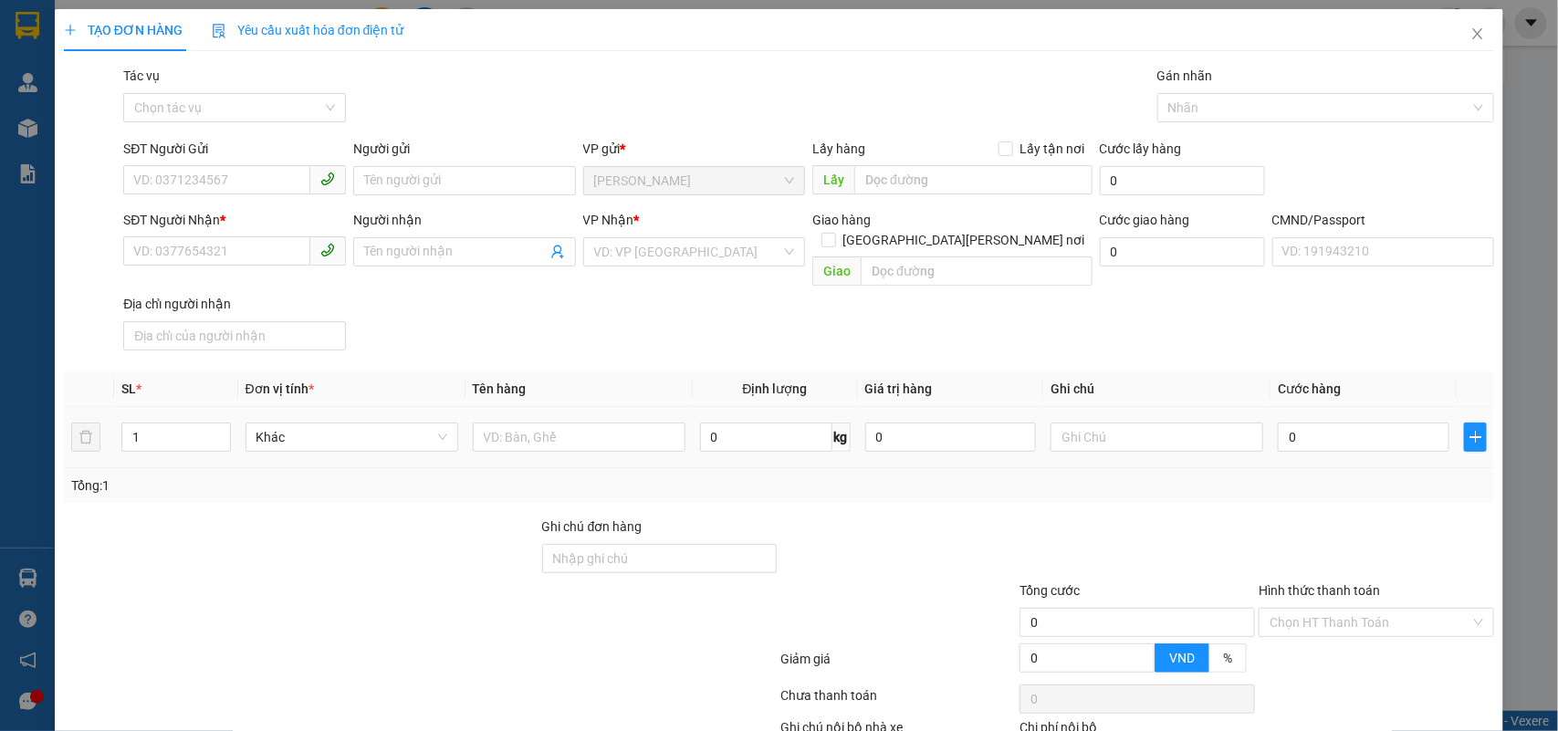
click at [617, 419] on div at bounding box center [579, 437] width 213 height 37
click at [633, 423] on input "text" at bounding box center [579, 437] width 213 height 29
type input "1 X ĐEN NP"
click at [185, 174] on input "SĐT Người Gửi" at bounding box center [216, 179] width 187 height 29
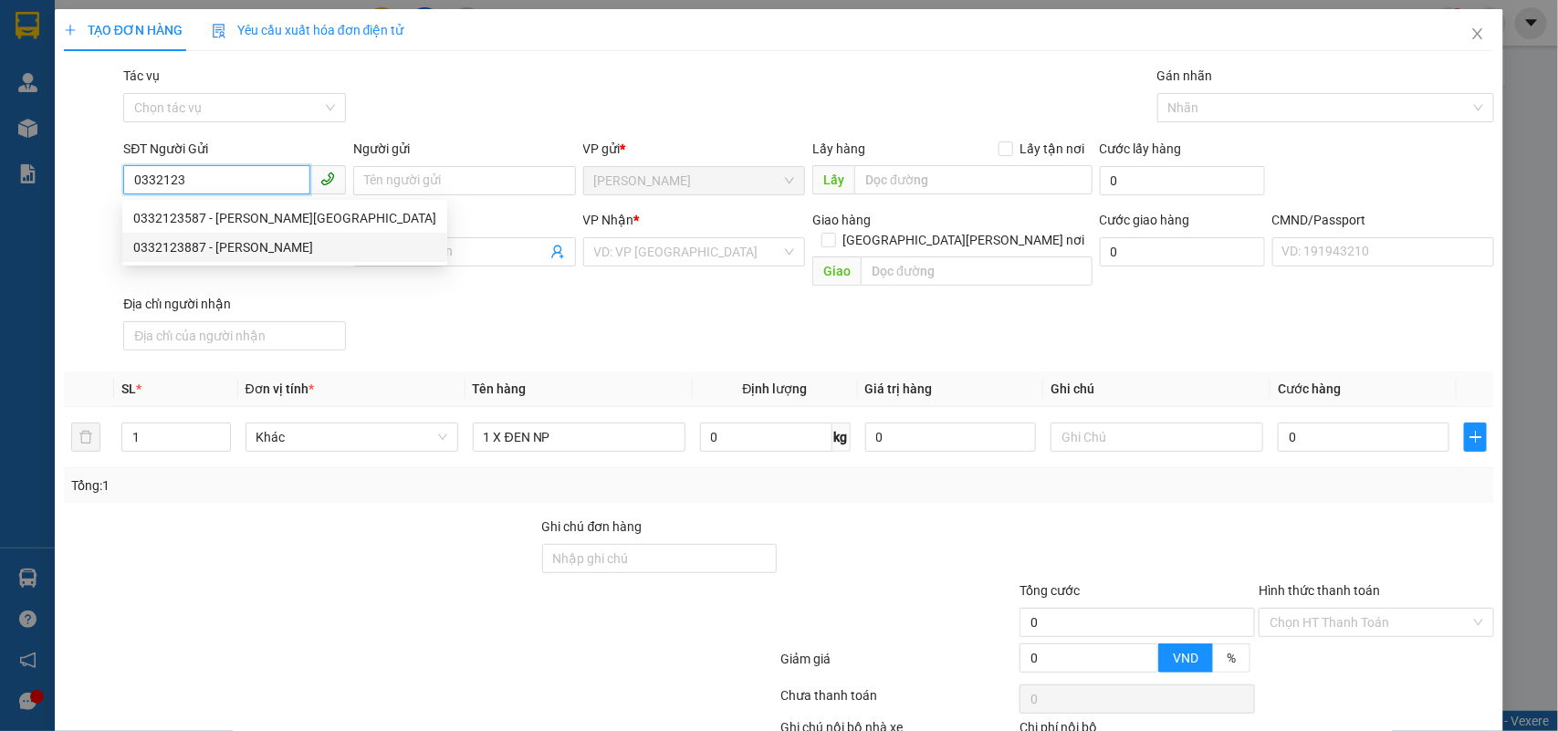
click at [242, 244] on div "0332123887 - LAN ANH" at bounding box center [284, 247] width 303 height 20
type input "0332123887"
type input "LAN ANH"
type input "0357604846"
type input "KHÔI"
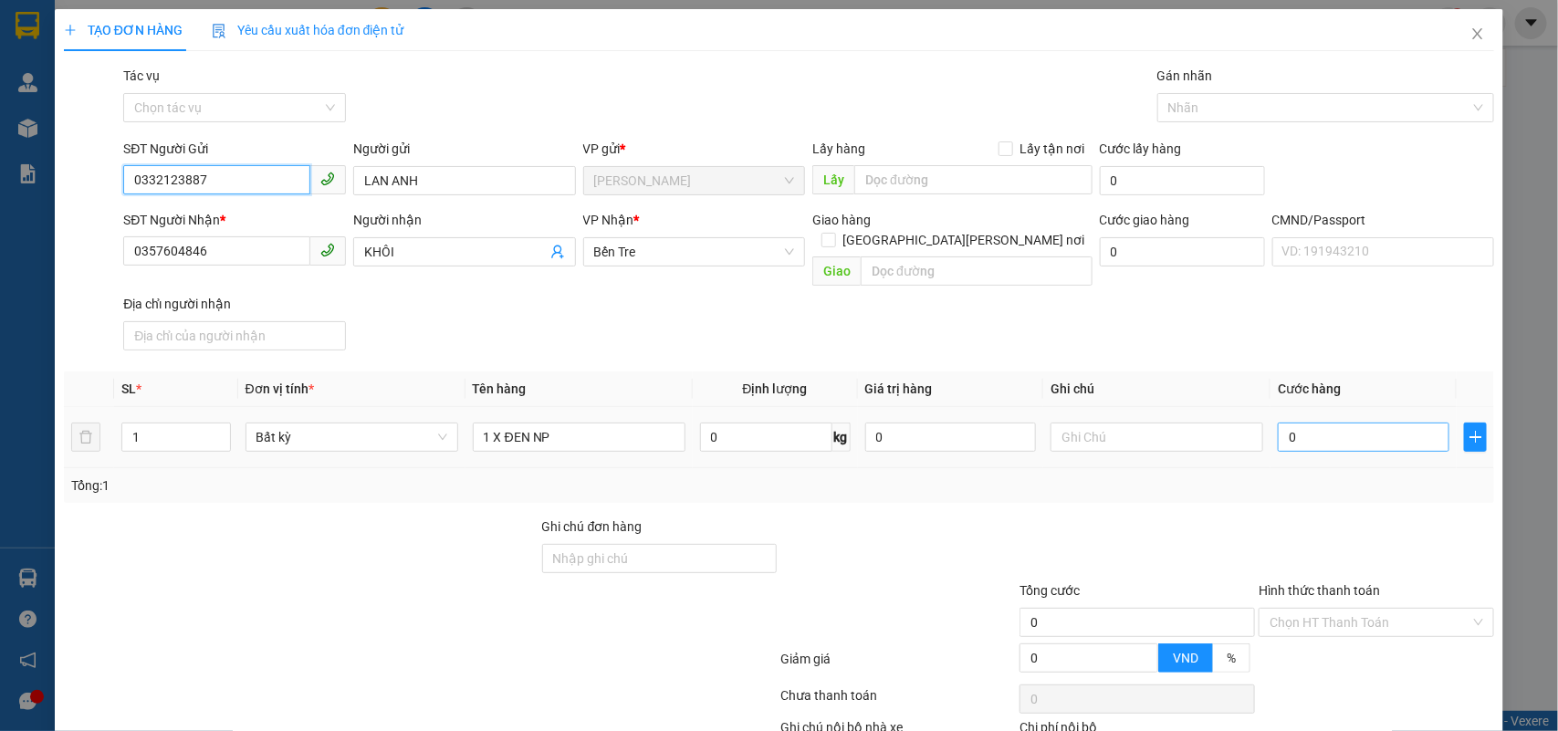
type input "0332123887"
click at [1354, 423] on input "0" at bounding box center [1364, 437] width 172 height 29
type input "2"
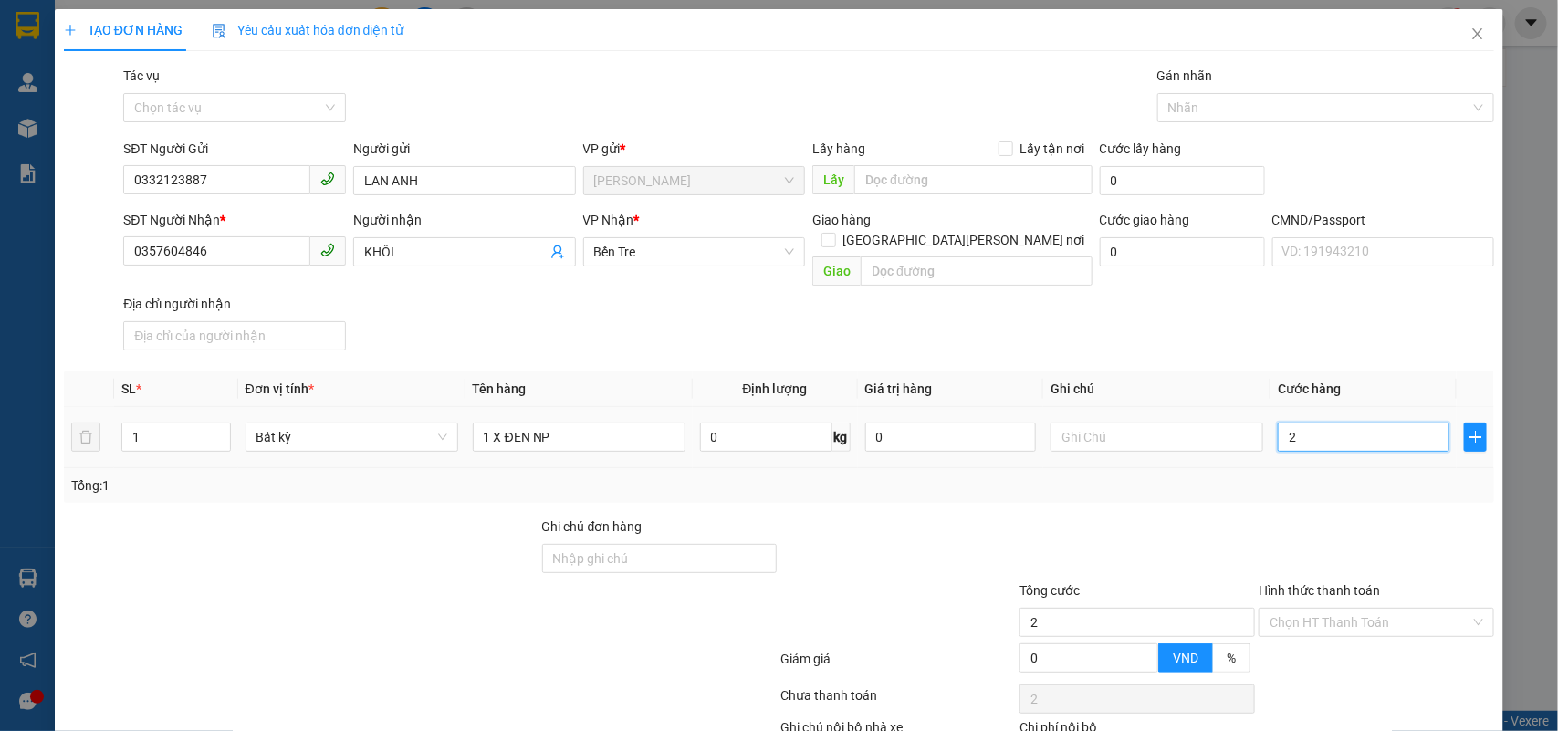
type input "20"
type input "20.000"
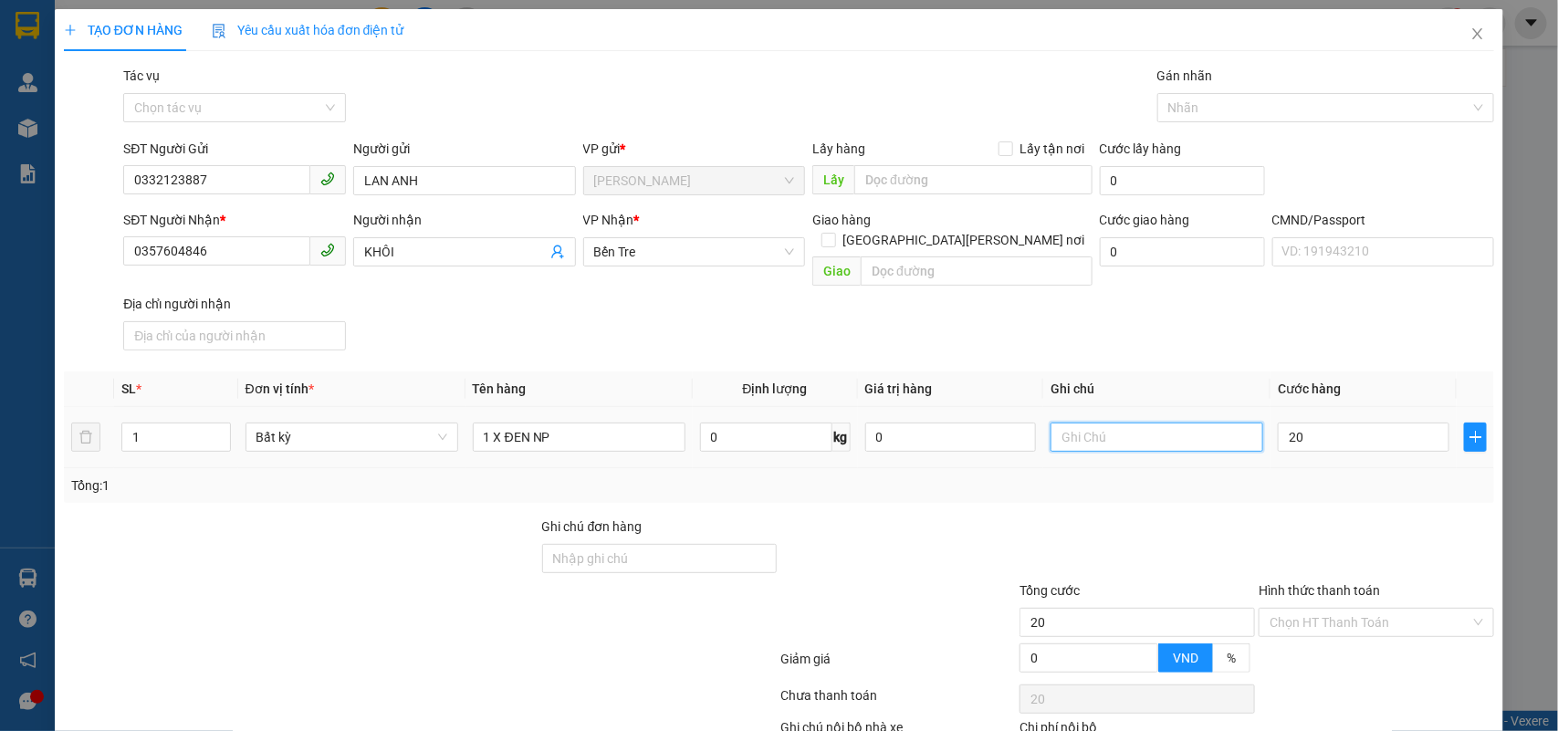
type input "20.000"
click at [1222, 423] on input "text" at bounding box center [1157, 437] width 213 height 29
type input "KHG NHÂN"
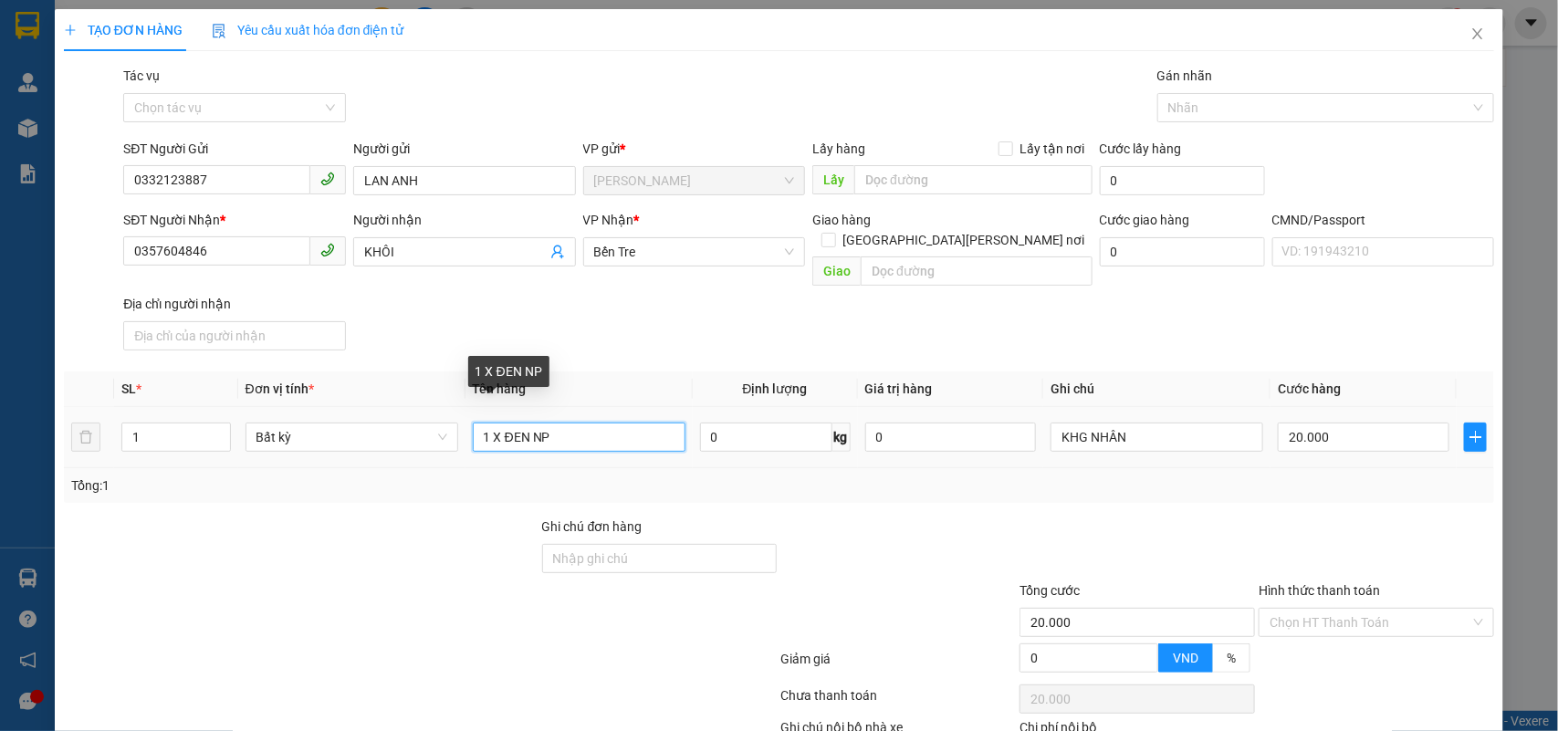
click at [632, 423] on input "1 X ĐEN NP" at bounding box center [579, 437] width 213 height 29
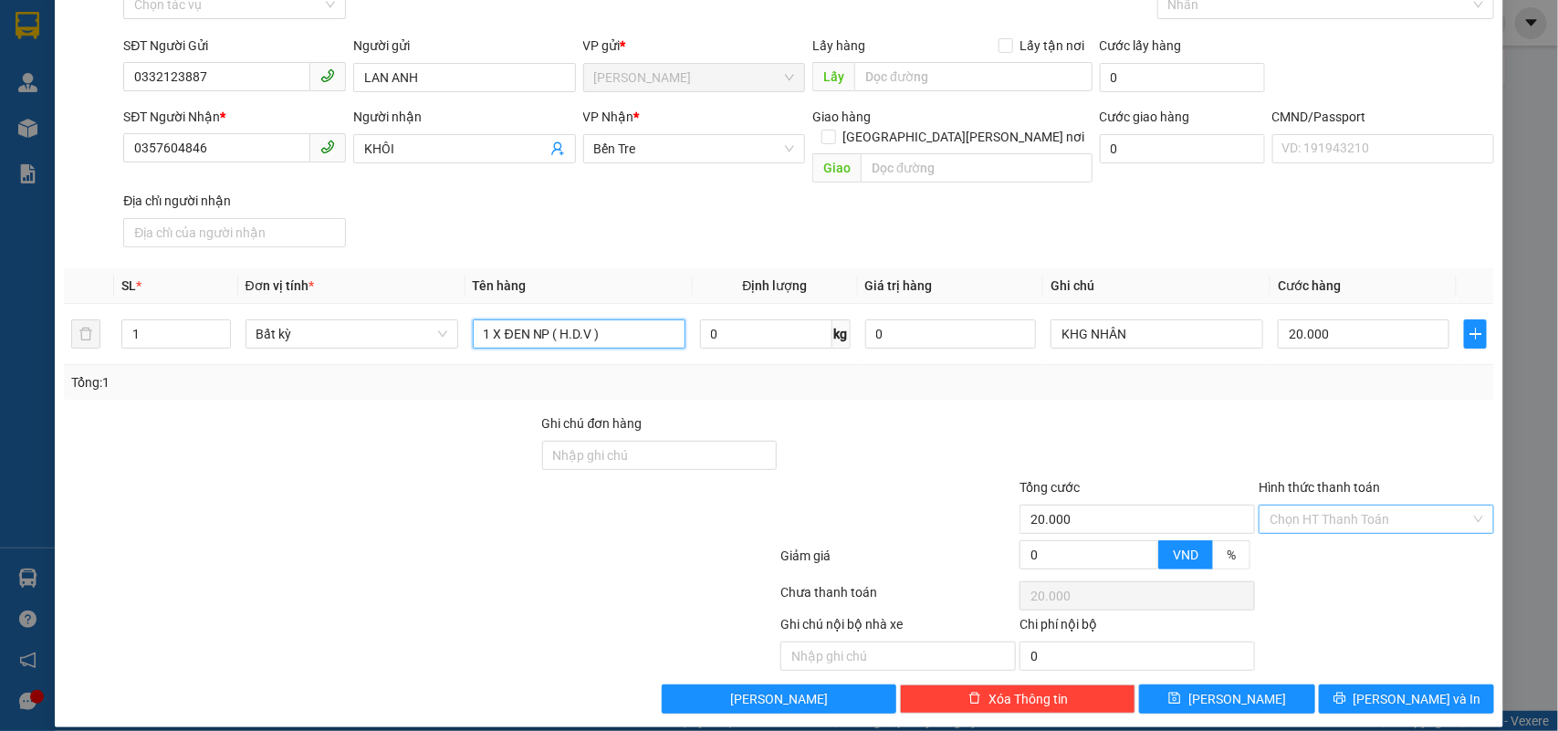
type input "1 X ĐEN NP ( H.D.V )"
click at [1366, 506] on input "Hình thức thanh toán" at bounding box center [1370, 519] width 201 height 27
click at [1392, 423] on div at bounding box center [1376, 446] width 239 height 64
click at [1425, 689] on span "Lưu và In" at bounding box center [1418, 699] width 128 height 20
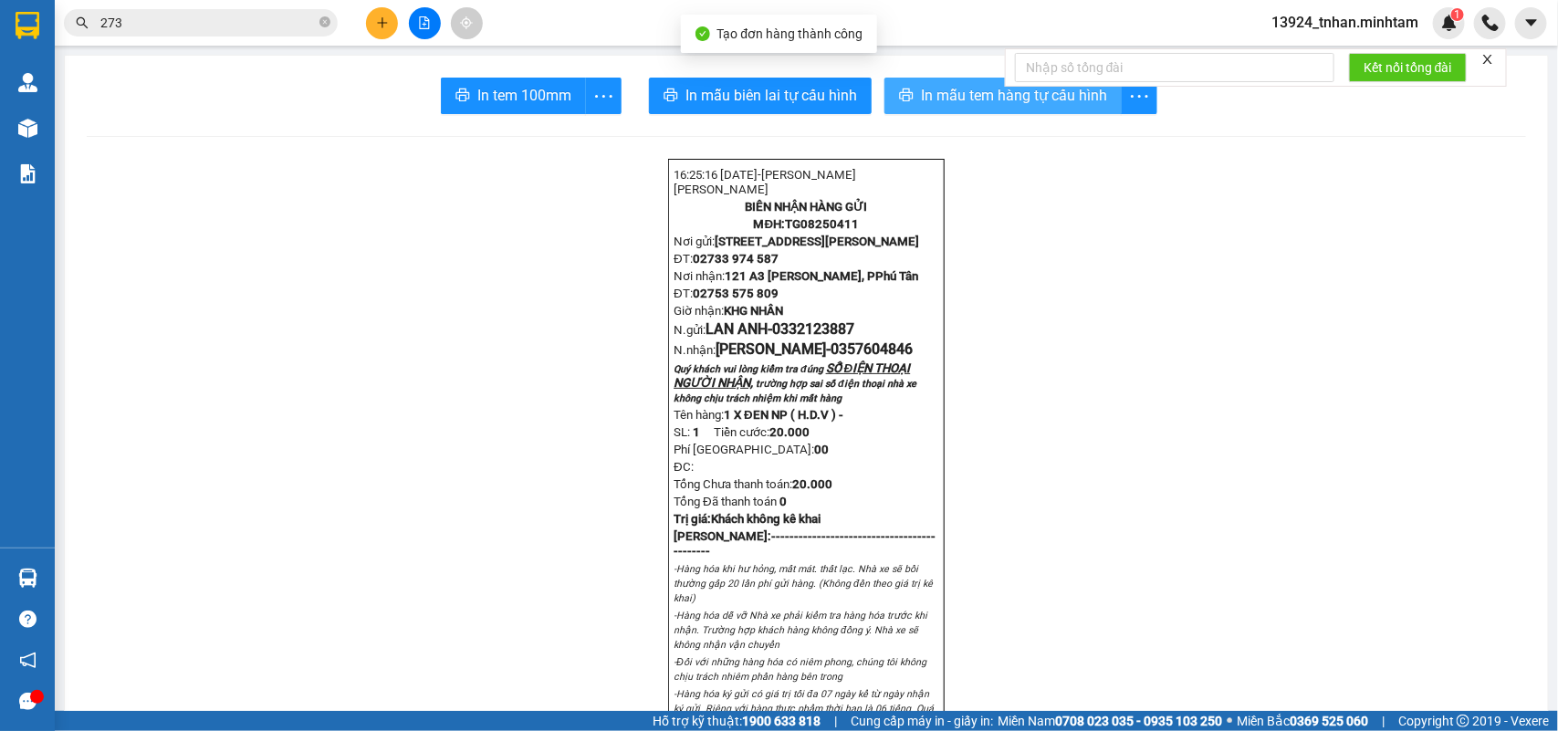
click at [900, 92] on icon "printer" at bounding box center [907, 95] width 14 height 13
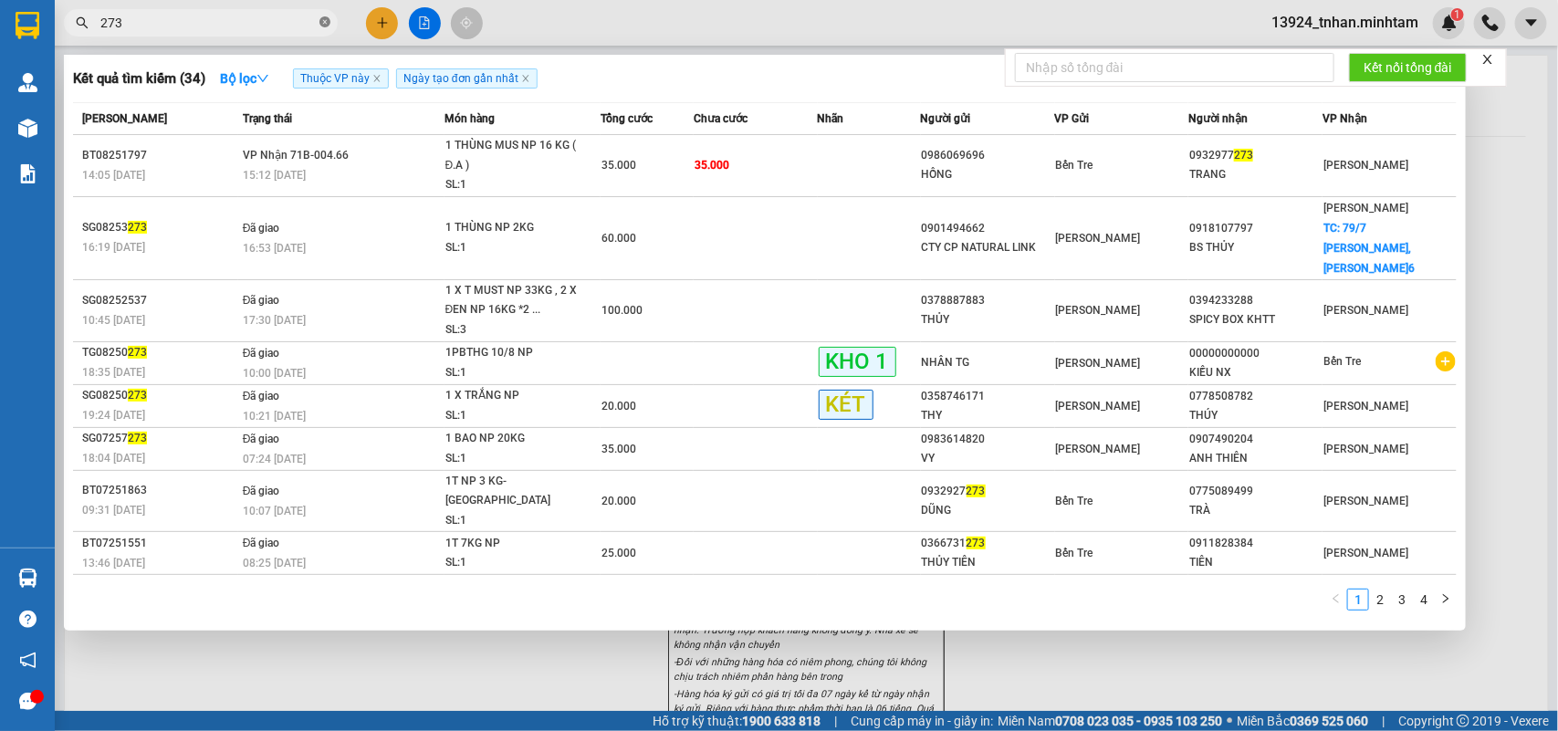
click at [321, 20] on icon "close-circle" at bounding box center [325, 21] width 11 height 11
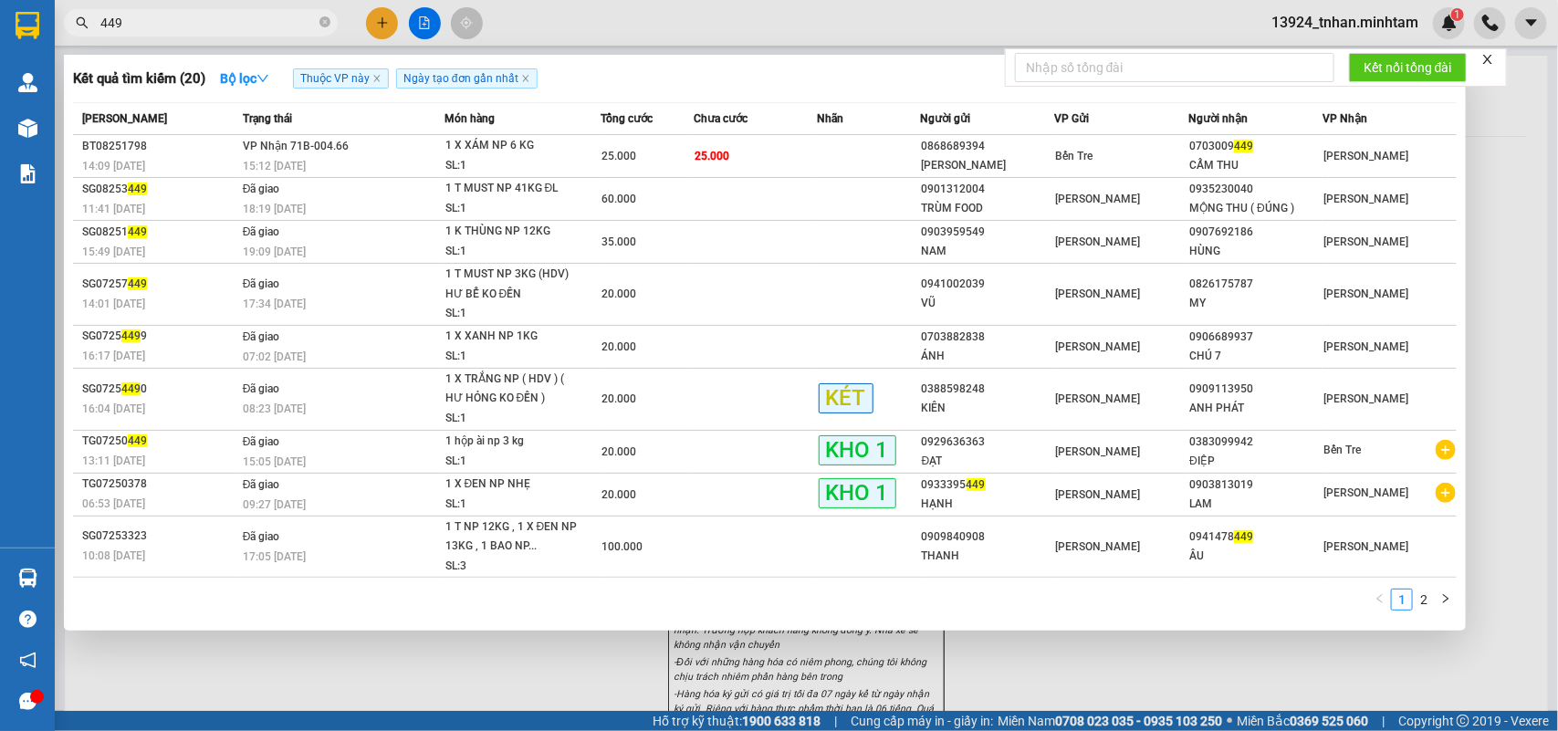
type input "449"
click at [503, 674] on div at bounding box center [779, 365] width 1558 height 731
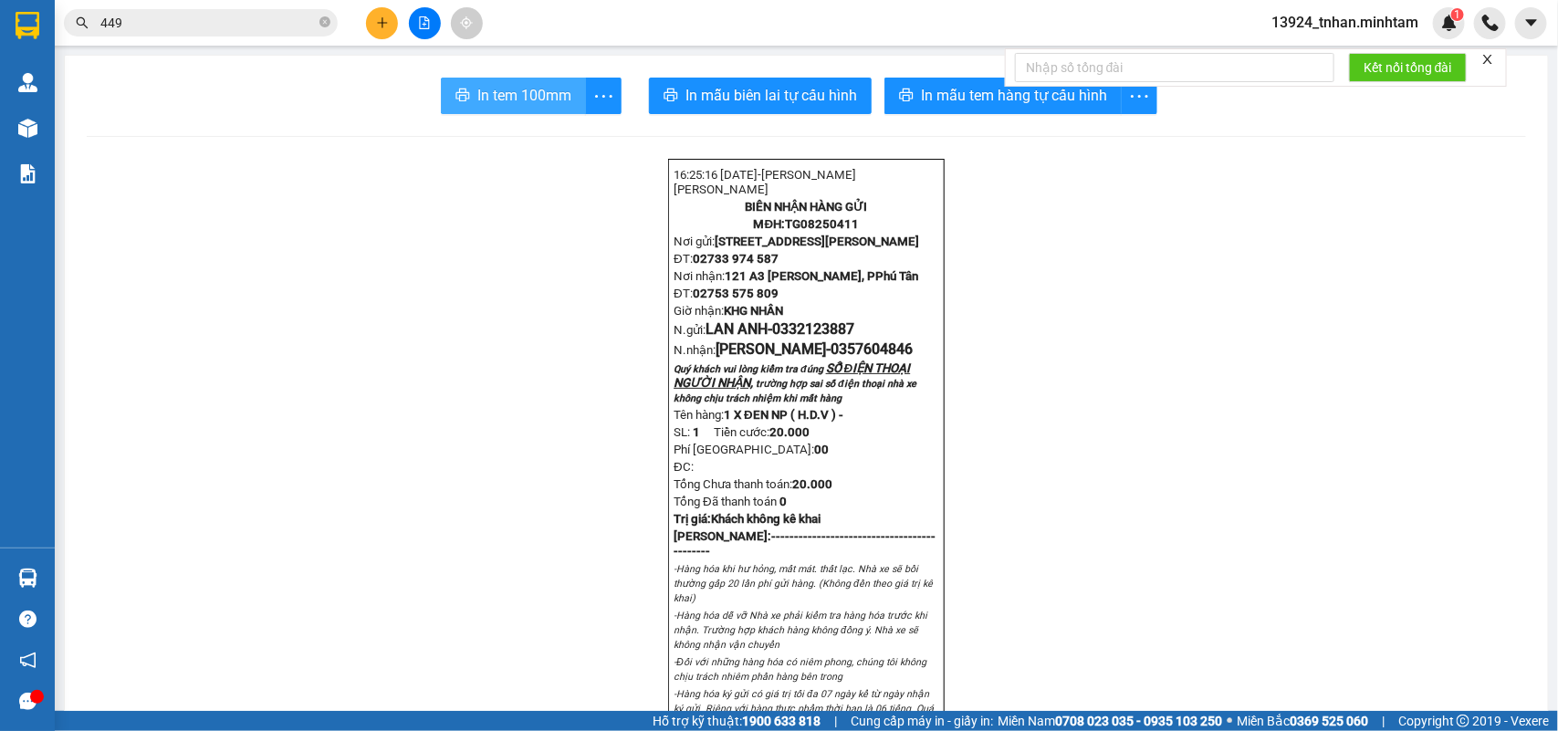
click at [541, 78] on button "In tem 100mm" at bounding box center [513, 96] width 145 height 37
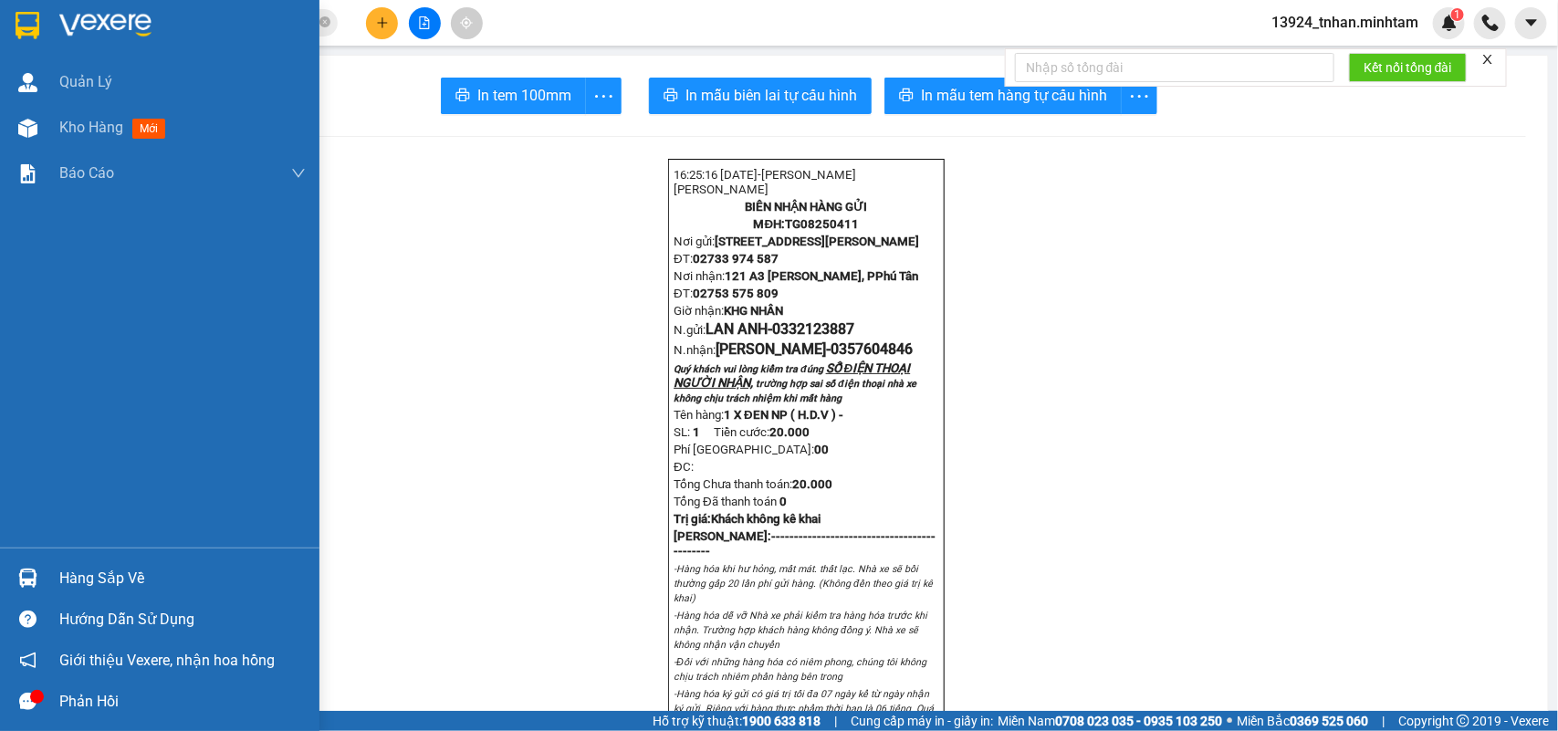
click at [64, 566] on div "Hàng sắp về" at bounding box center [182, 578] width 246 height 27
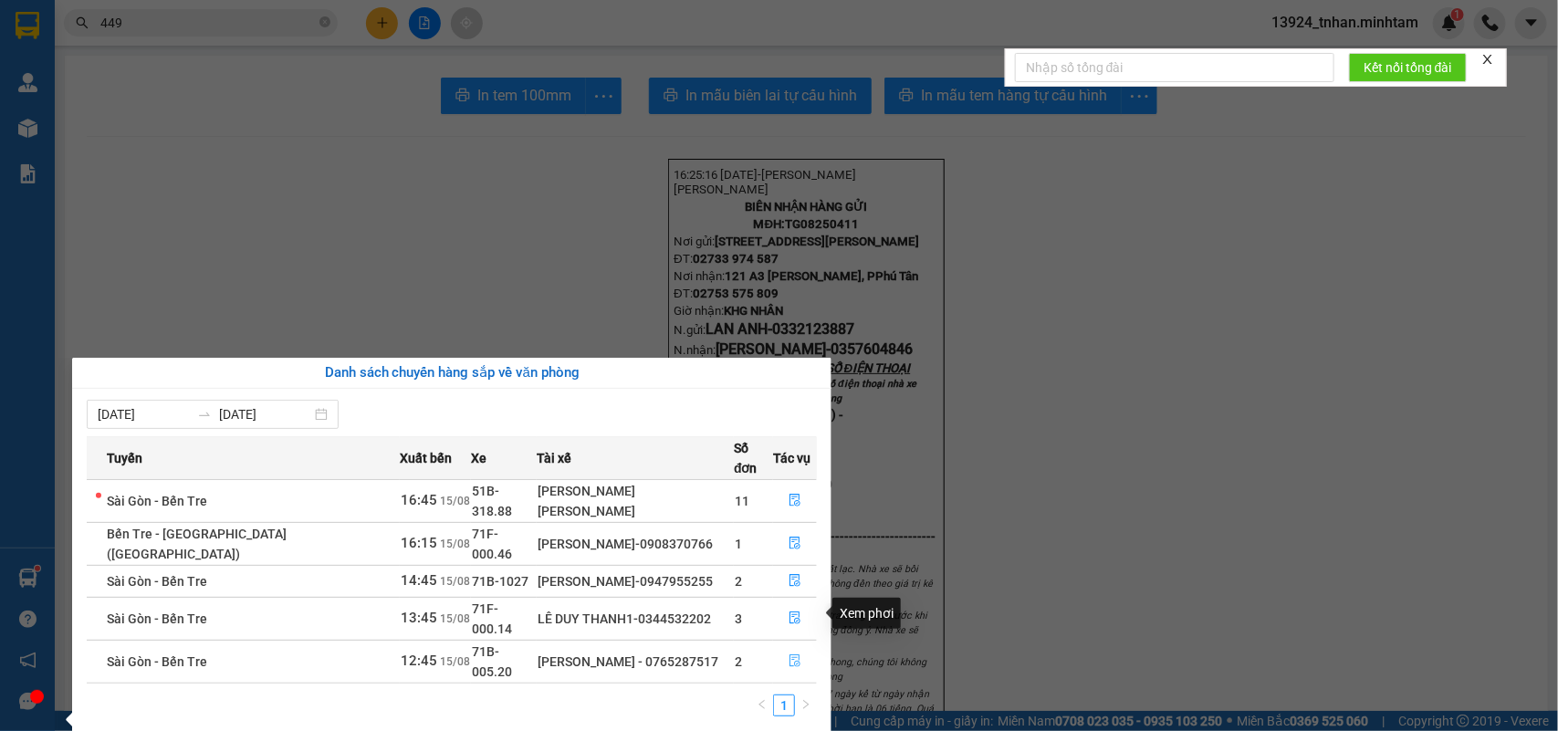
click at [774, 647] on button "button" at bounding box center [795, 661] width 42 height 29
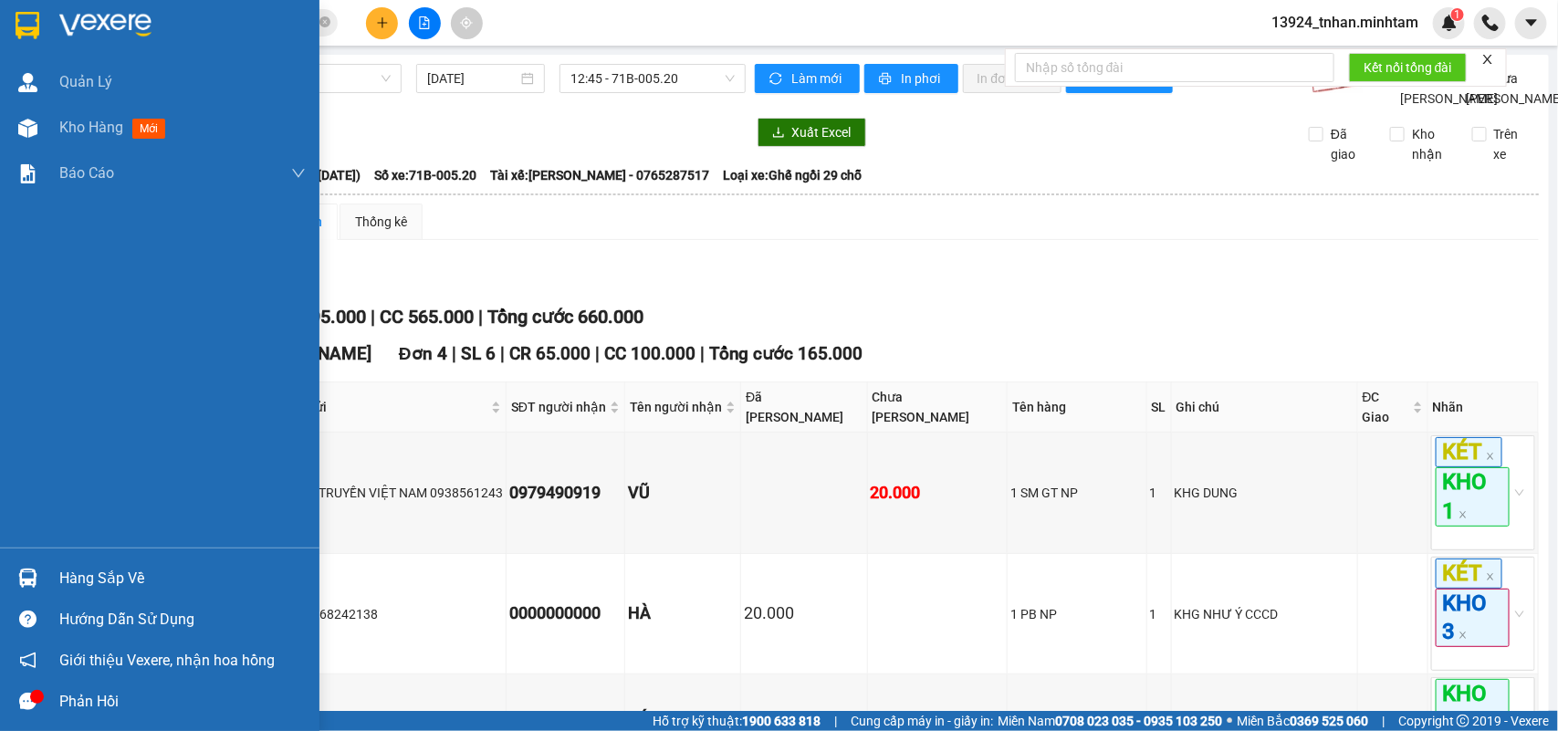
click at [48, 573] on div "Hàng sắp về" at bounding box center [160, 578] width 320 height 41
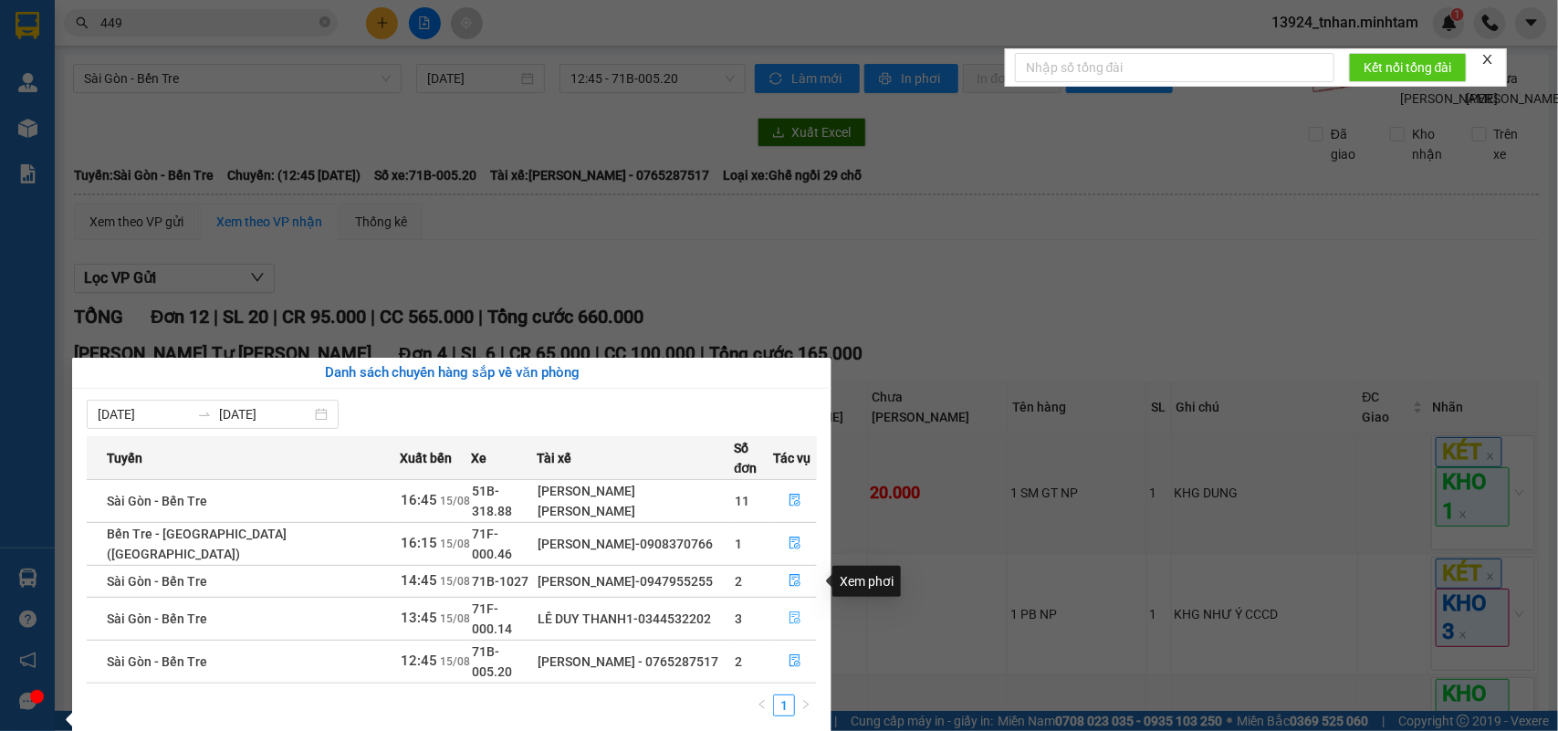
click at [801, 604] on button "button" at bounding box center [795, 618] width 42 height 29
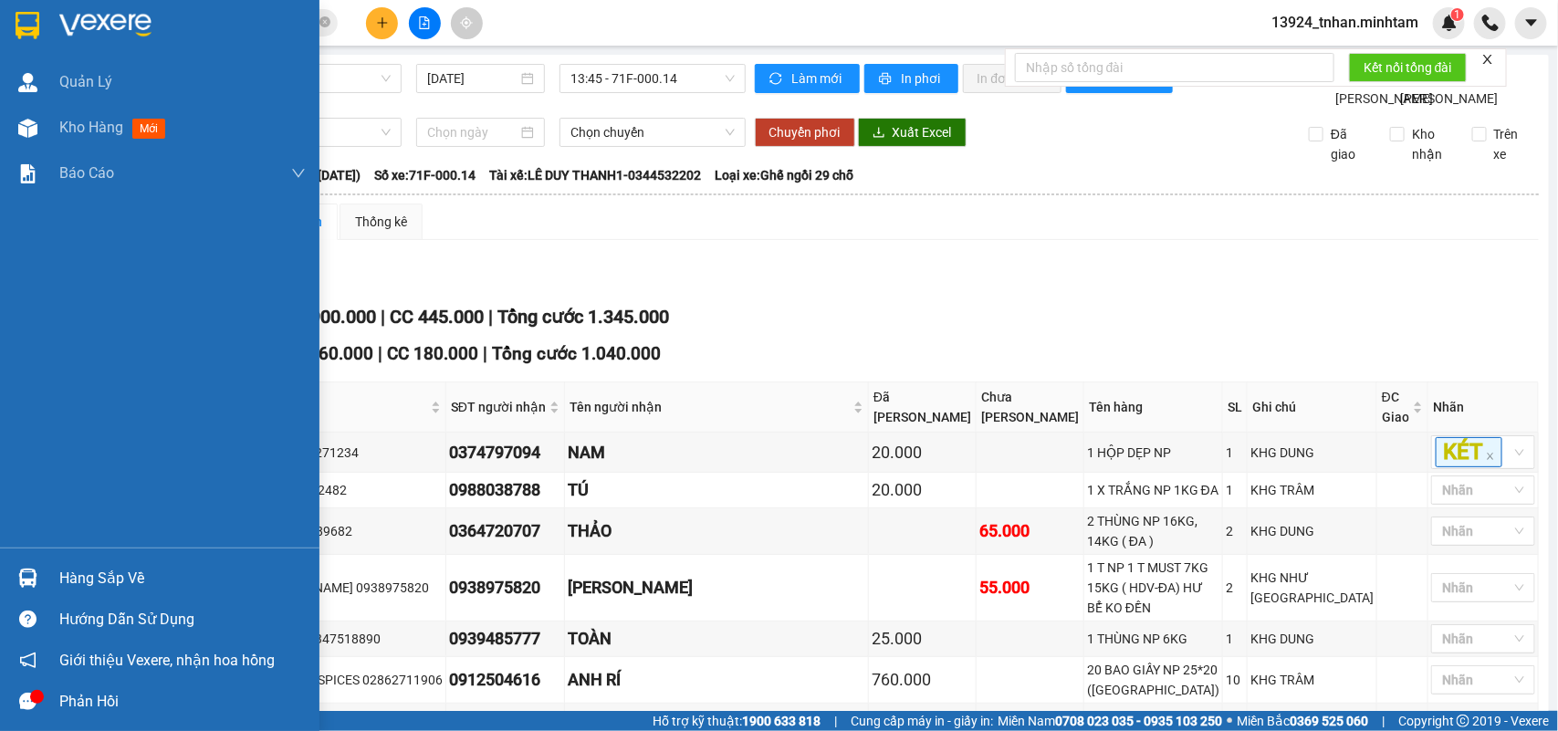
click at [10, 9] on div at bounding box center [160, 29] width 320 height 59
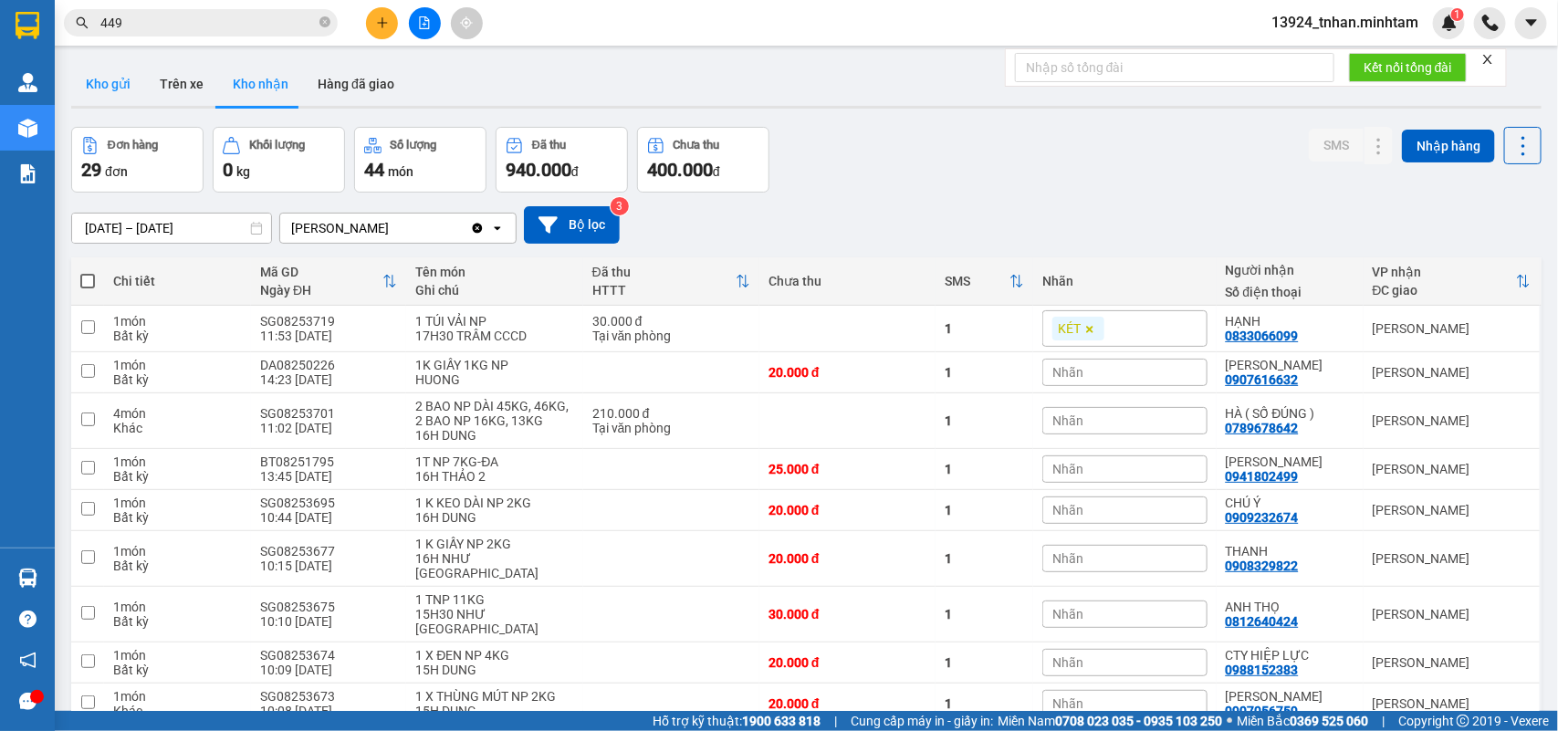
click at [110, 93] on button "Kho gửi" at bounding box center [108, 84] width 74 height 44
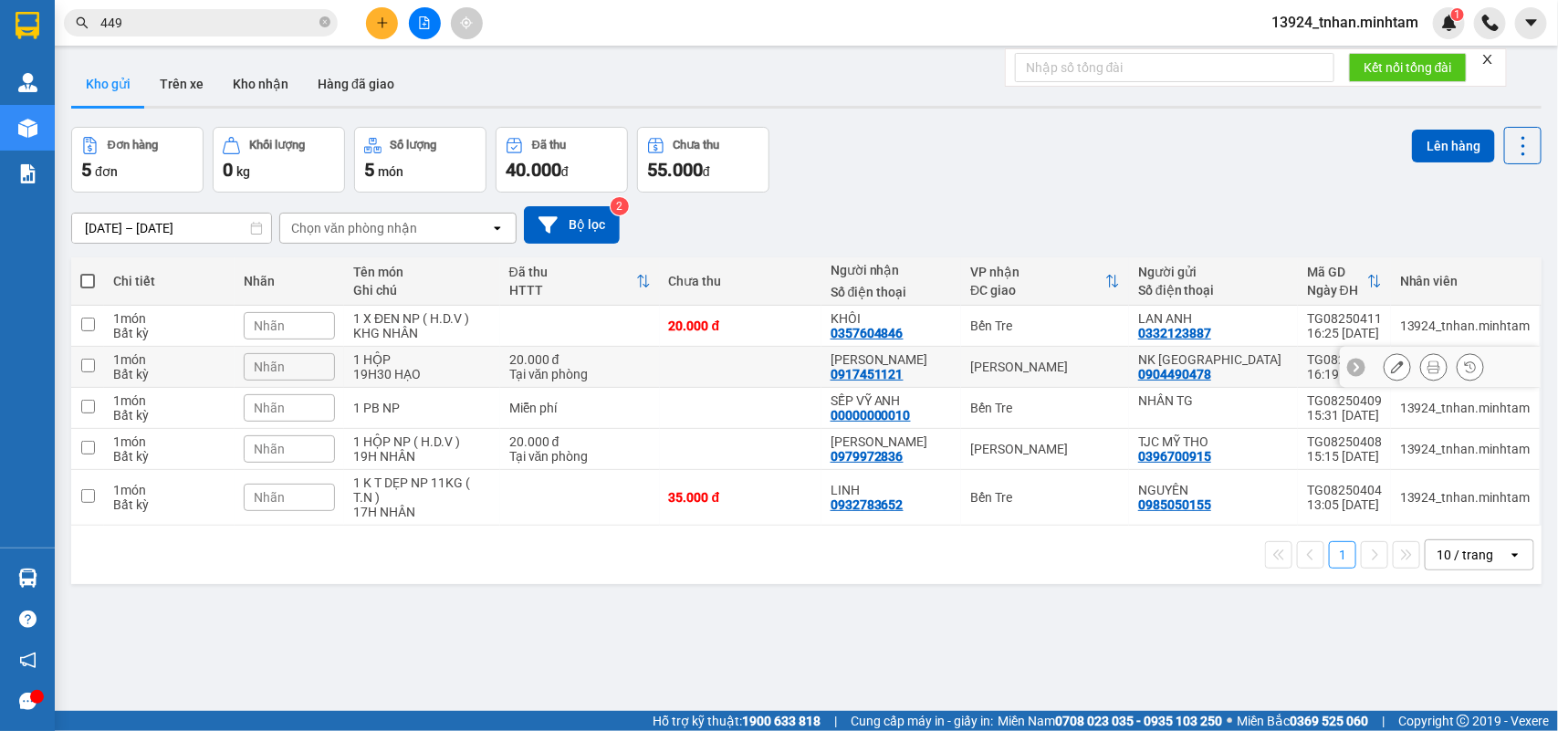
click at [1052, 372] on div "[PERSON_NAME]" at bounding box center [1045, 367] width 150 height 15
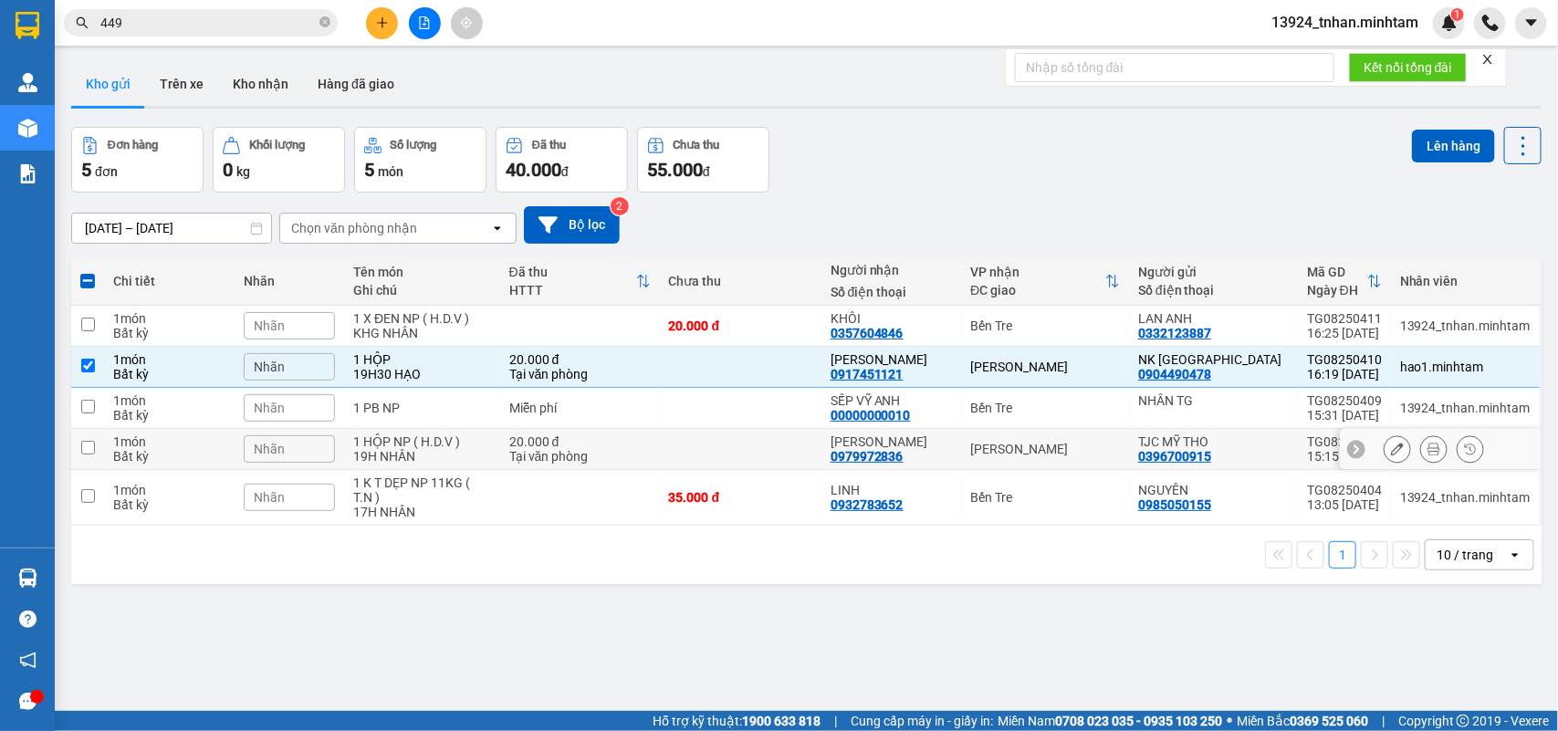
click at [982, 444] on div "[PERSON_NAME]" at bounding box center [1045, 449] width 150 height 15
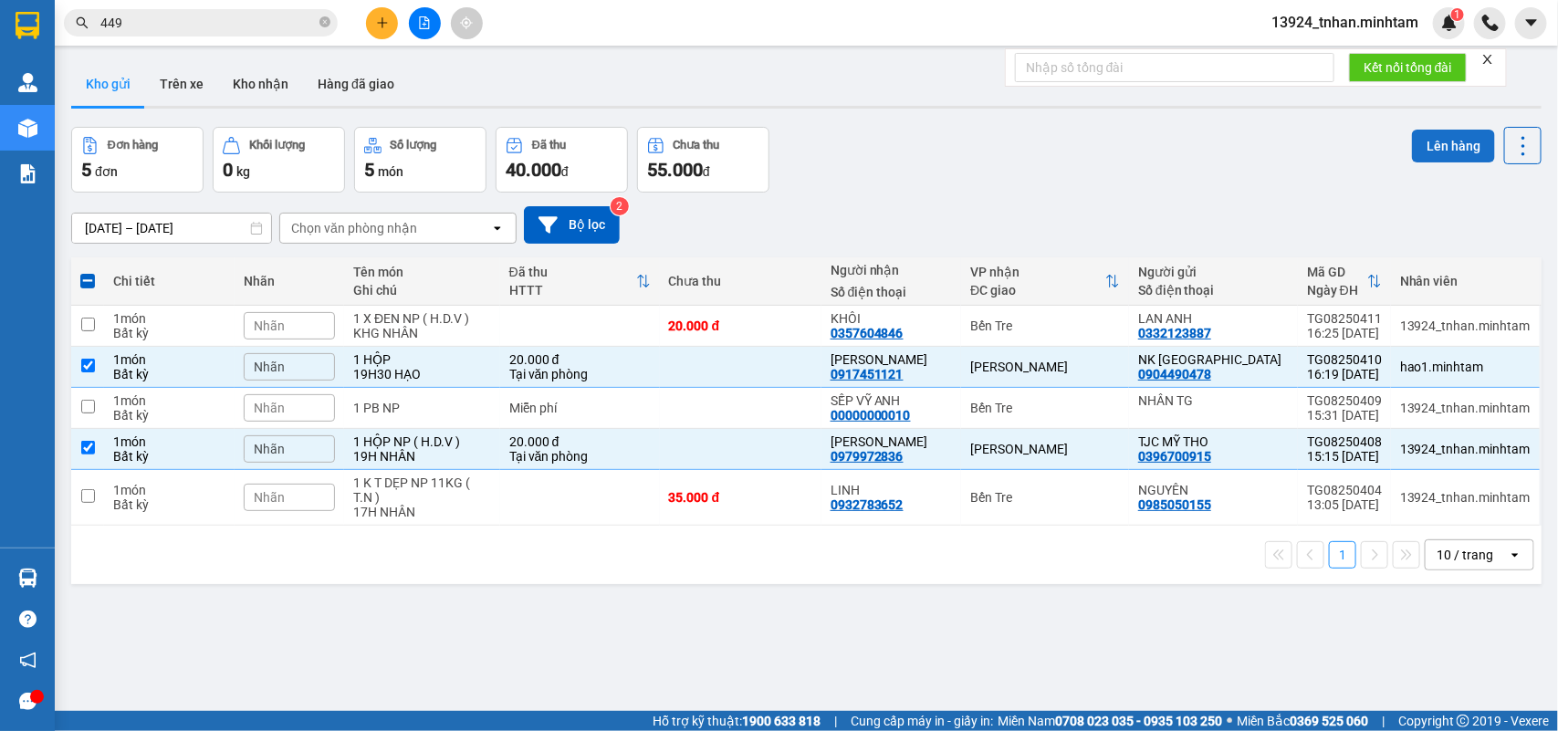
click at [1452, 151] on button "Lên hàng" at bounding box center [1453, 146] width 83 height 33
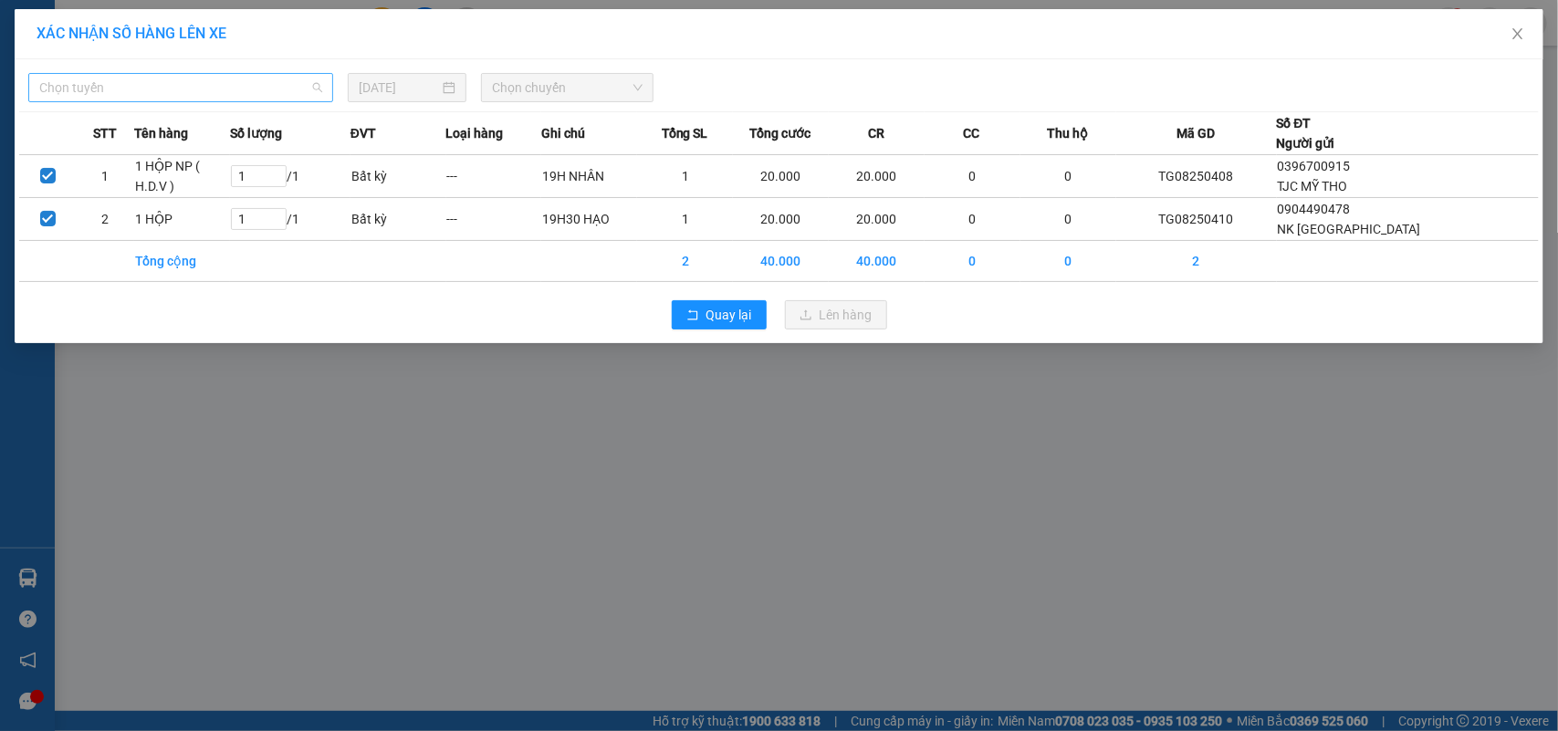
click at [238, 94] on span "Chọn tuyến" at bounding box center [180, 87] width 283 height 27
click at [302, 94] on span "Chọn tuyến" at bounding box center [180, 87] width 283 height 27
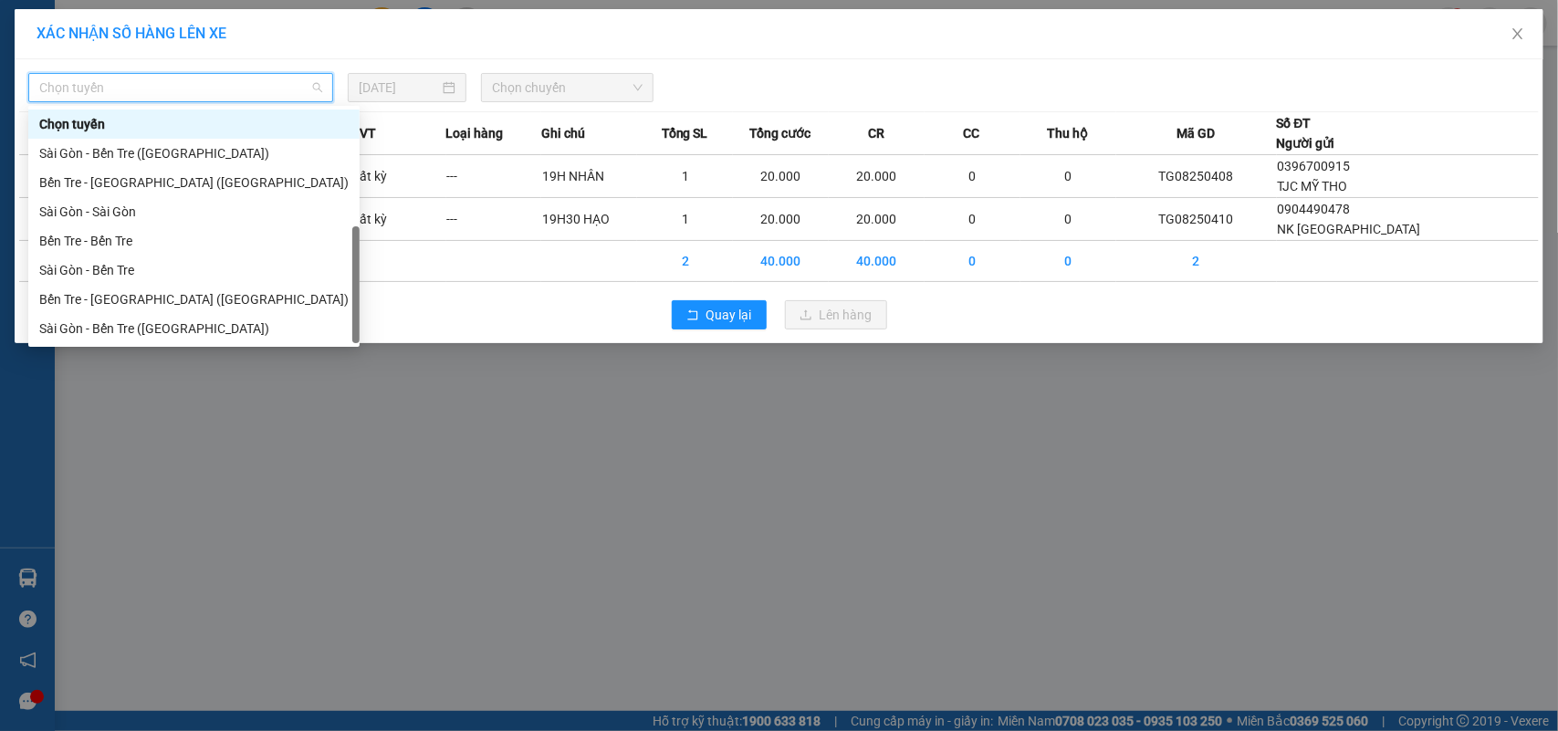
click at [170, 348] on div "Bến Tre - Sài Gòn" at bounding box center [193, 358] width 309 height 20
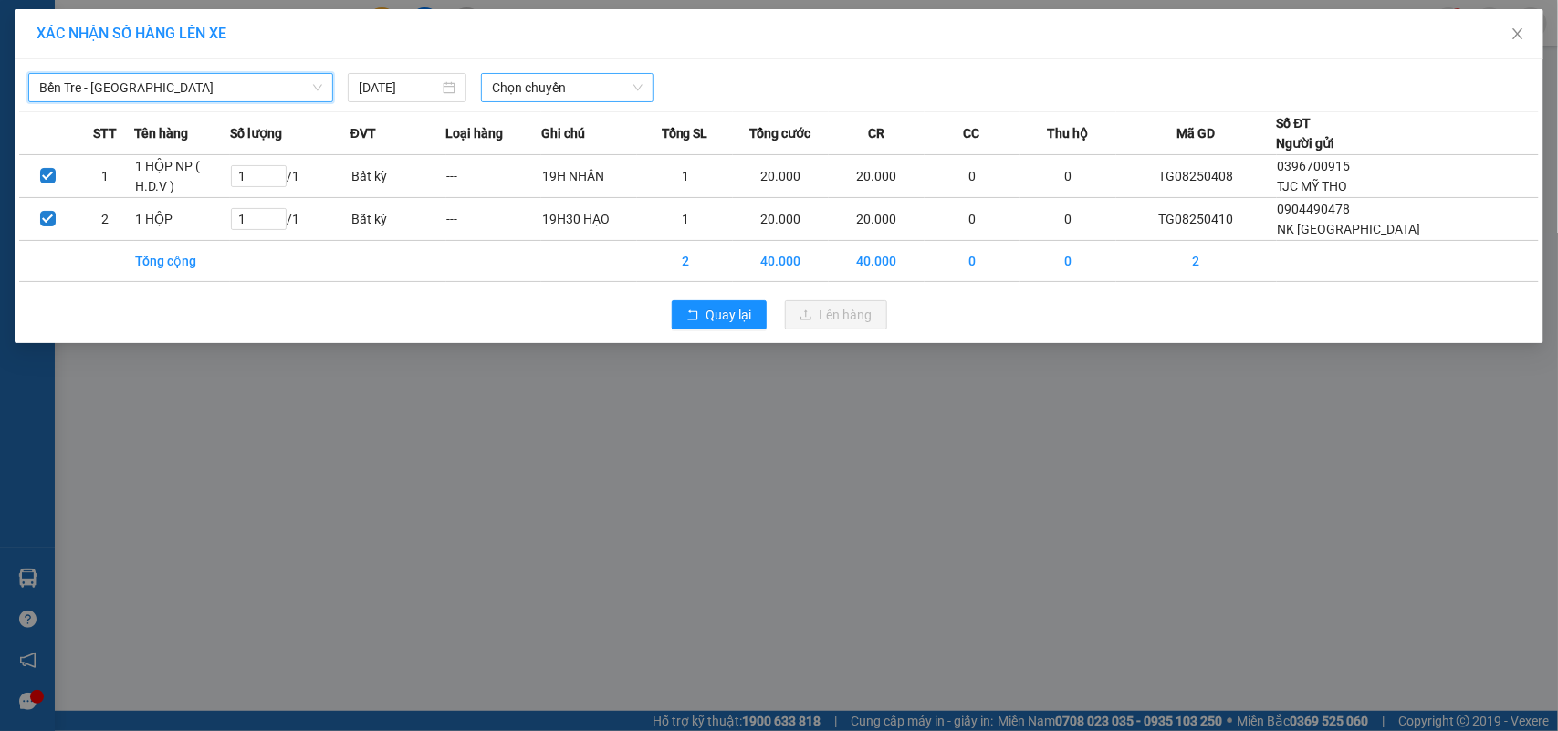
click at [603, 80] on span "Chọn chuyến" at bounding box center [567, 87] width 150 height 27
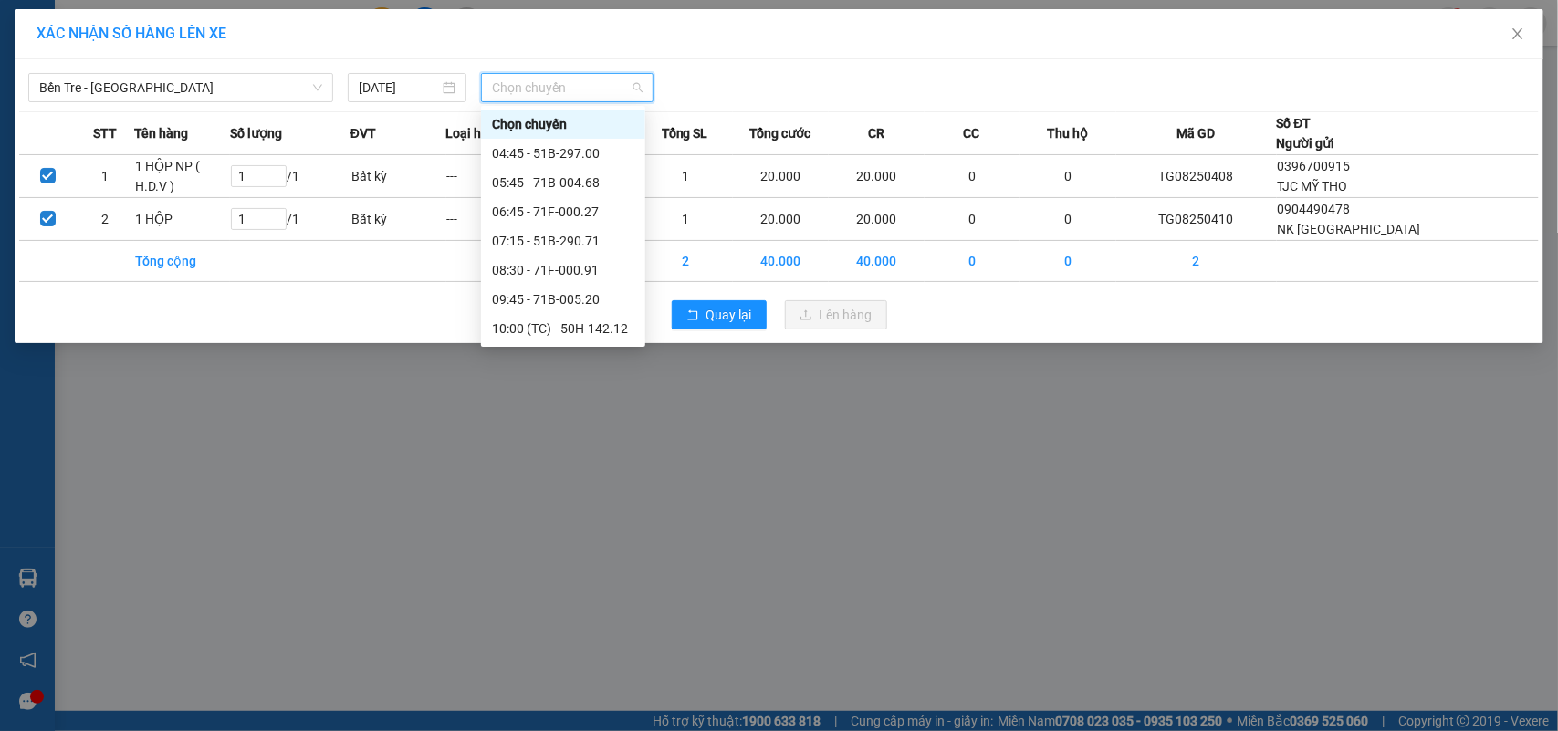
click at [596, 548] on div "15:45 - 71F-000.27" at bounding box center [563, 562] width 164 height 29
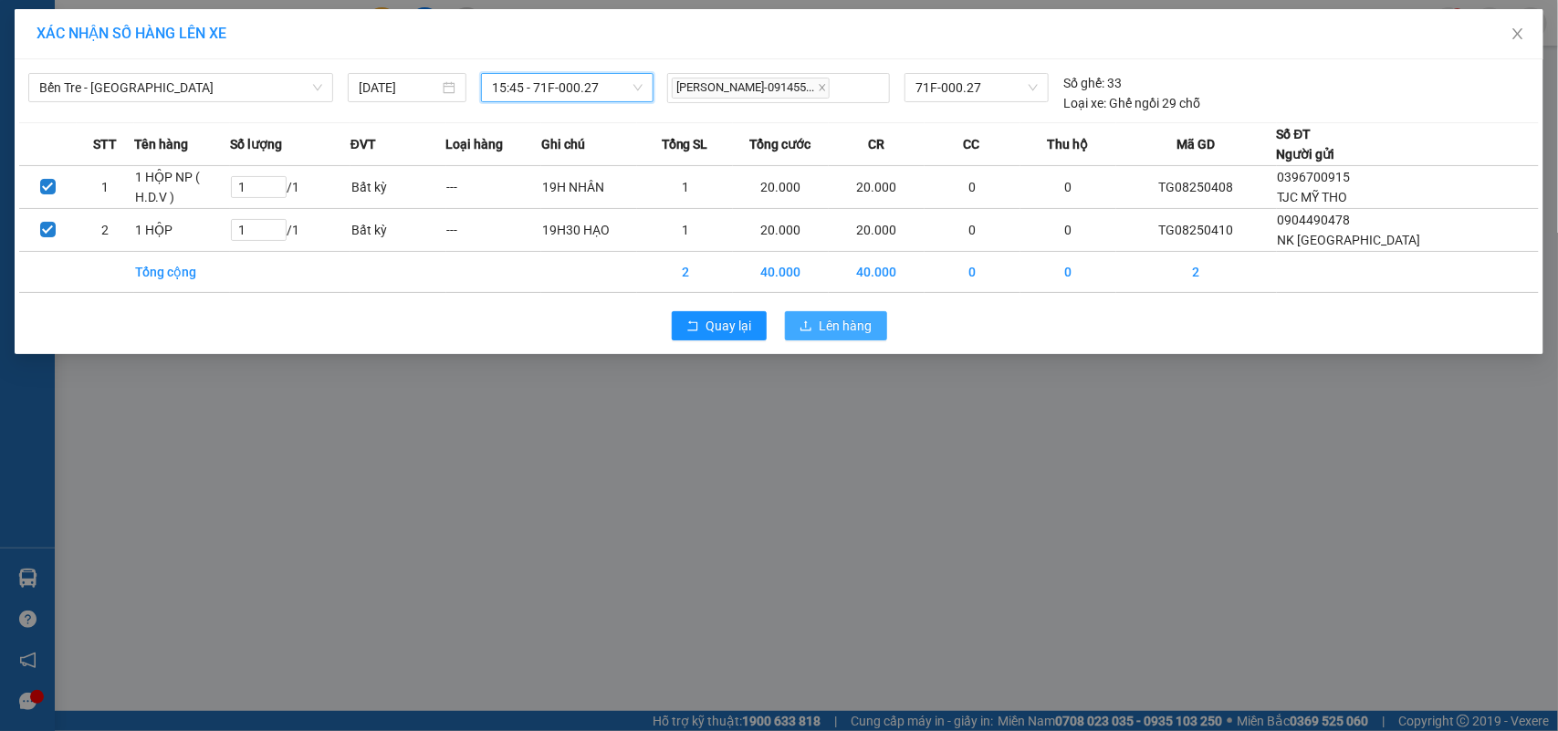
click at [818, 327] on button "Lên hàng" at bounding box center [836, 325] width 102 height 29
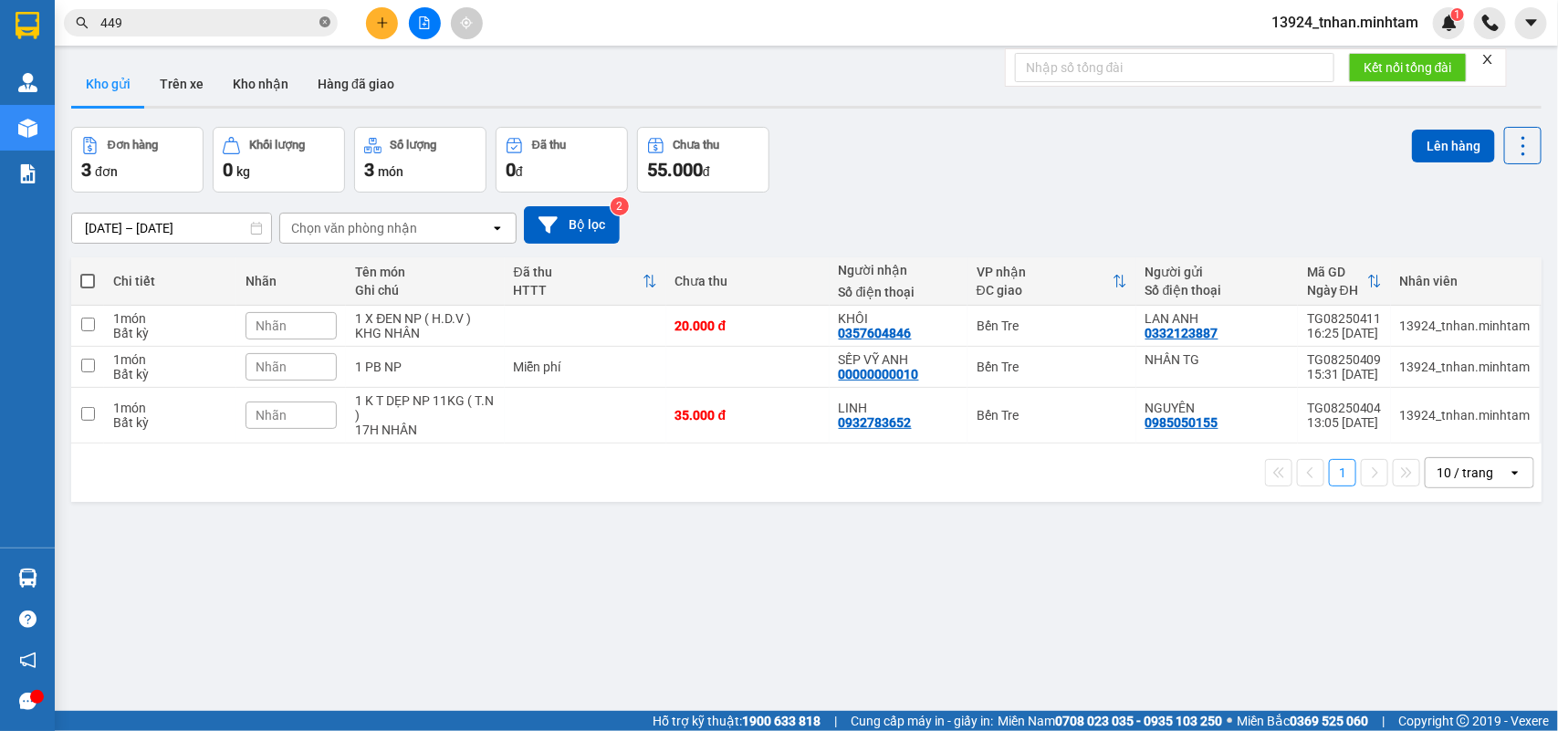
click at [326, 23] on icon "close-circle" at bounding box center [325, 21] width 11 height 11
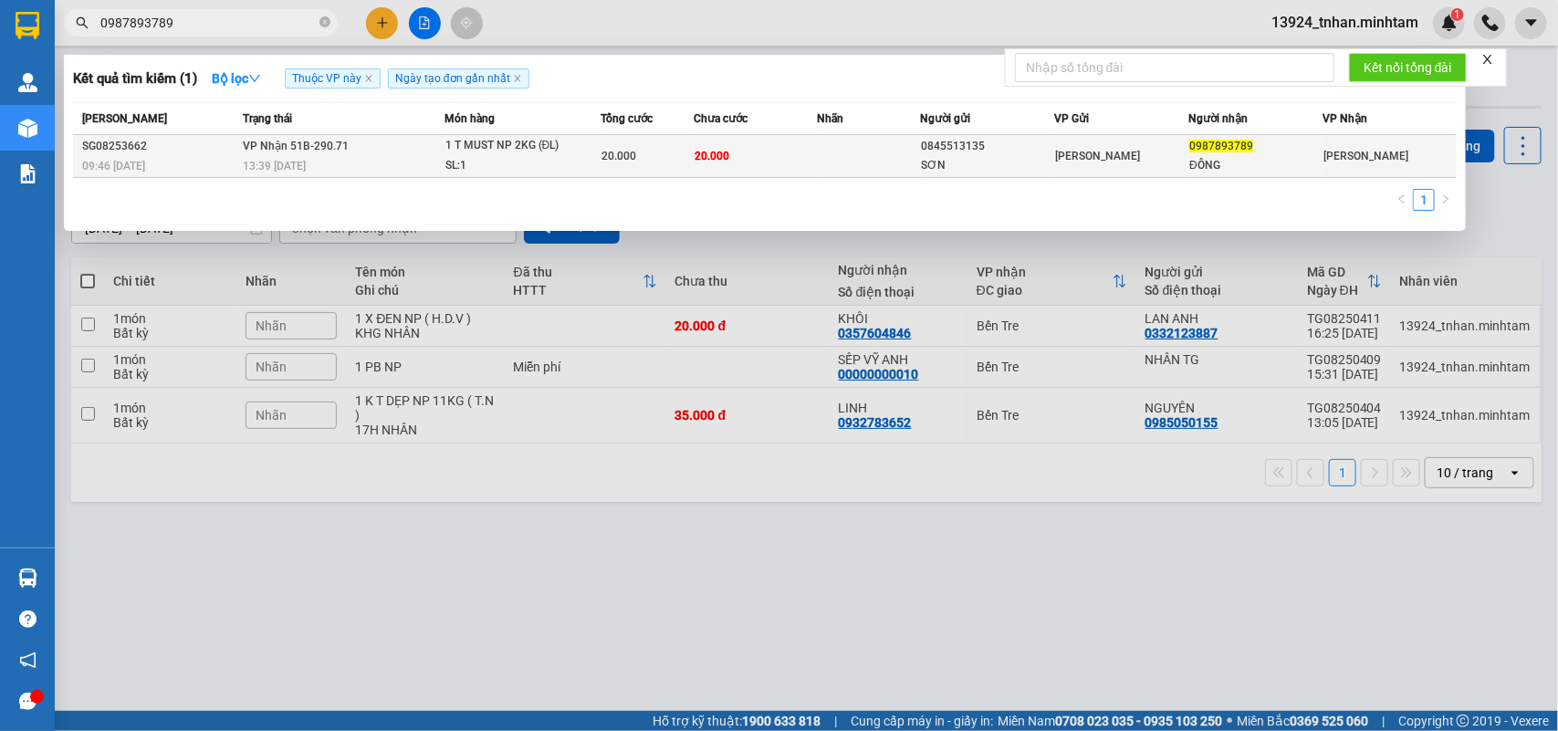
type input "0987893789"
click at [973, 147] on div "0845513135" at bounding box center [988, 146] width 132 height 19
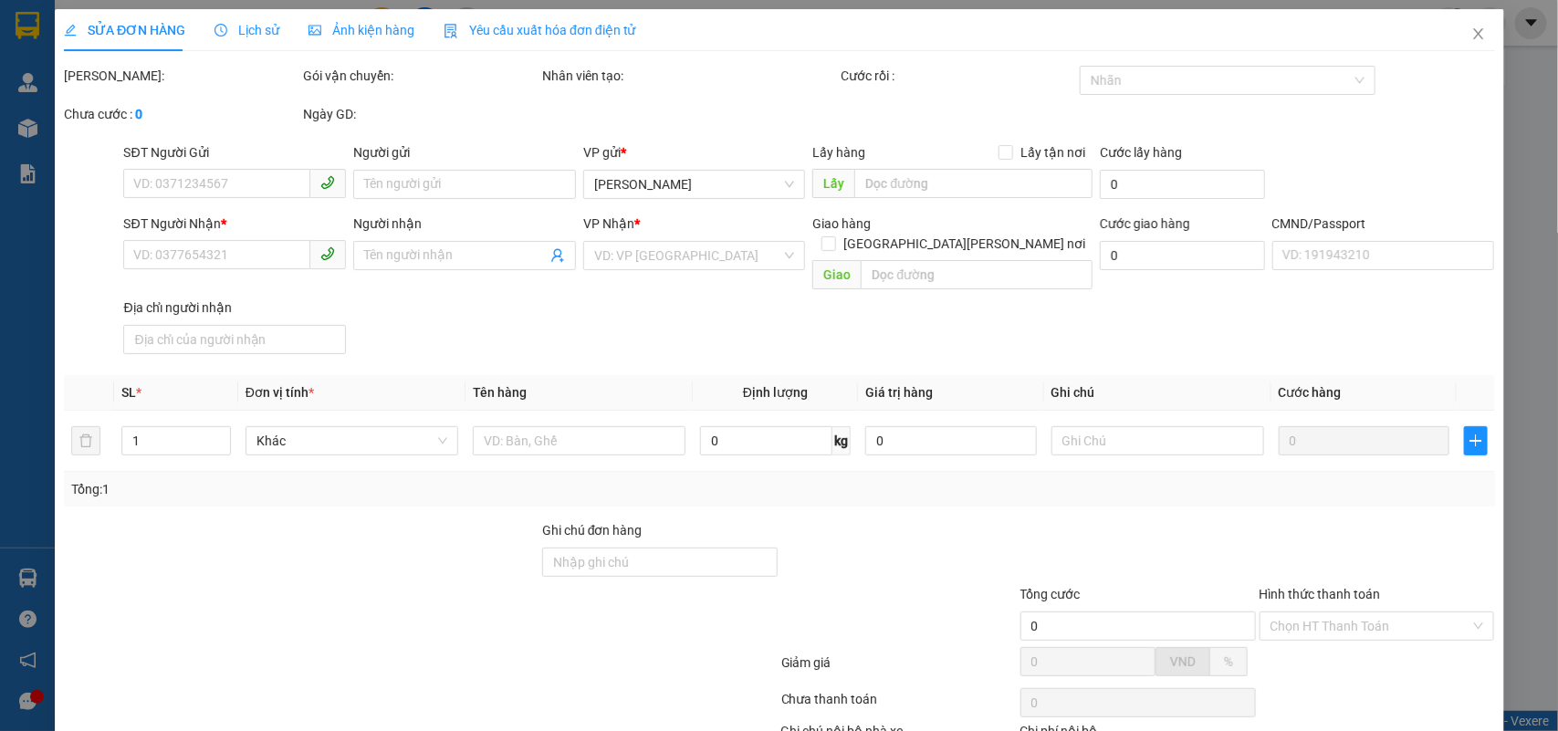
type input "0845513135"
type input "SƠN"
type input "0987893789"
type input "ĐÔNG"
type input "20.000"
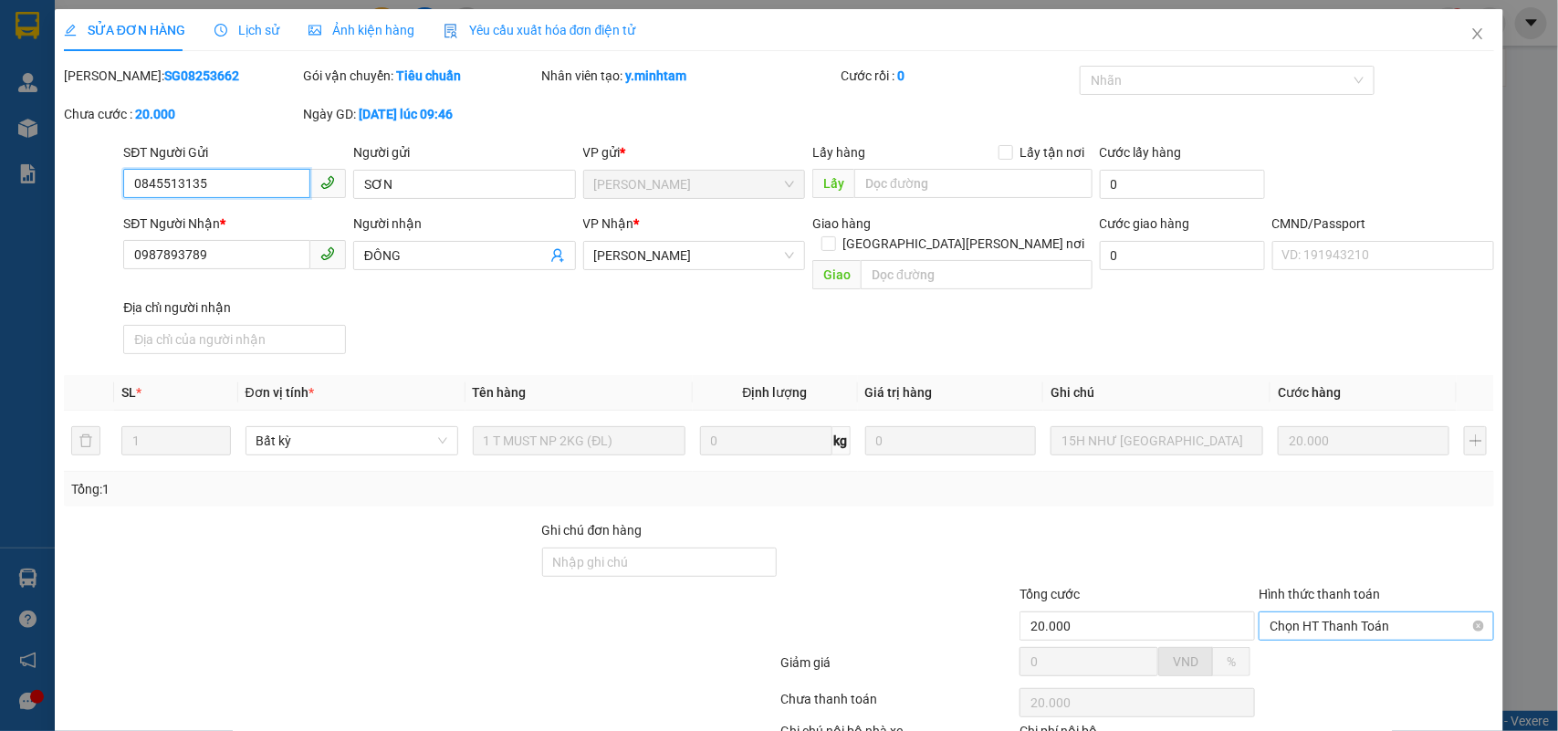
click at [1299, 613] on span "Chọn HT Thanh Toán" at bounding box center [1377, 626] width 214 height 27
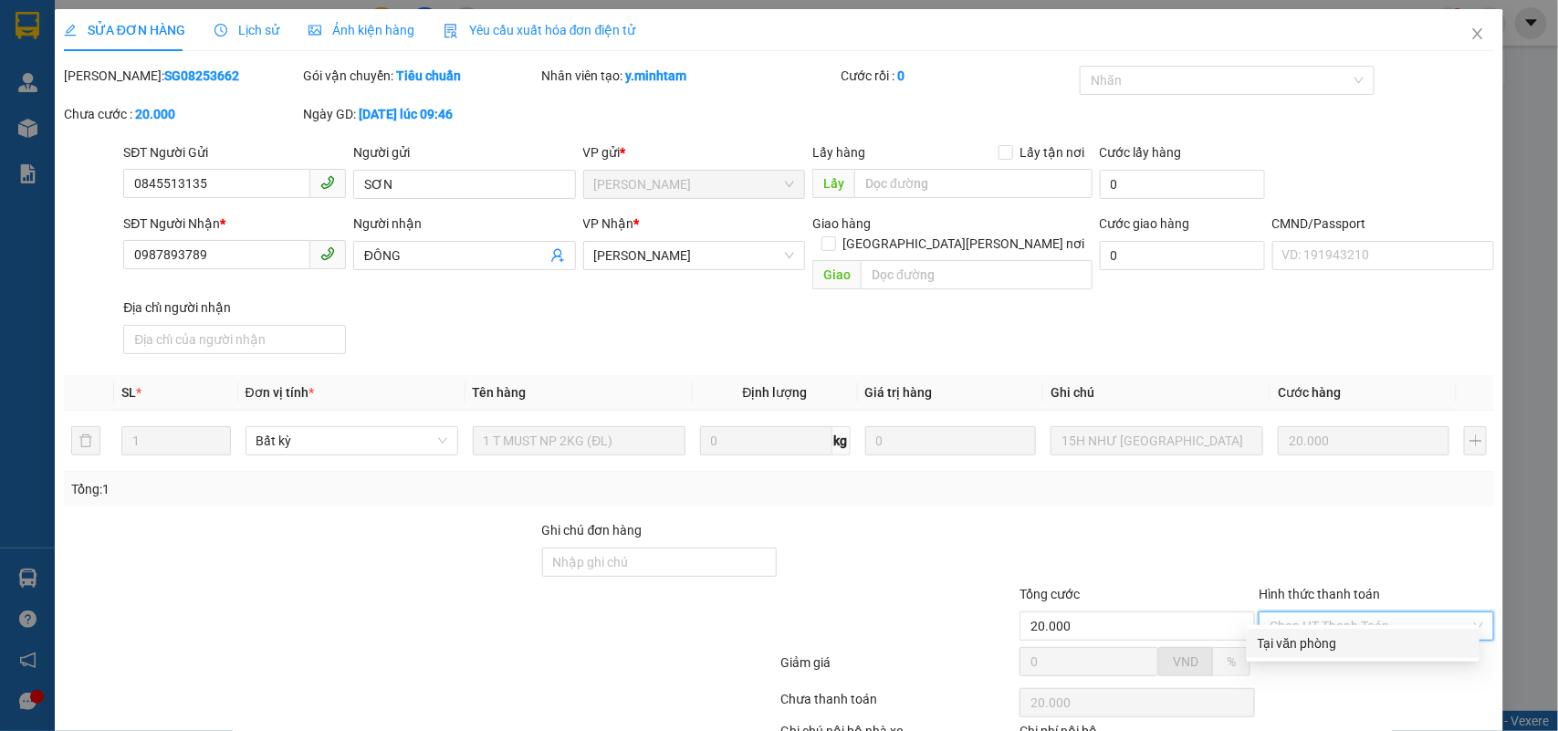
drag, startPoint x: 1280, startPoint y: 528, endPoint x: 978, endPoint y: 635, distance: 320.8
click at [1279, 634] on div "Tại văn phòng" at bounding box center [1363, 644] width 211 height 20
type input "0"
drag, startPoint x: 881, startPoint y: 680, endPoint x: 986, endPoint y: 671, distance: 105.4
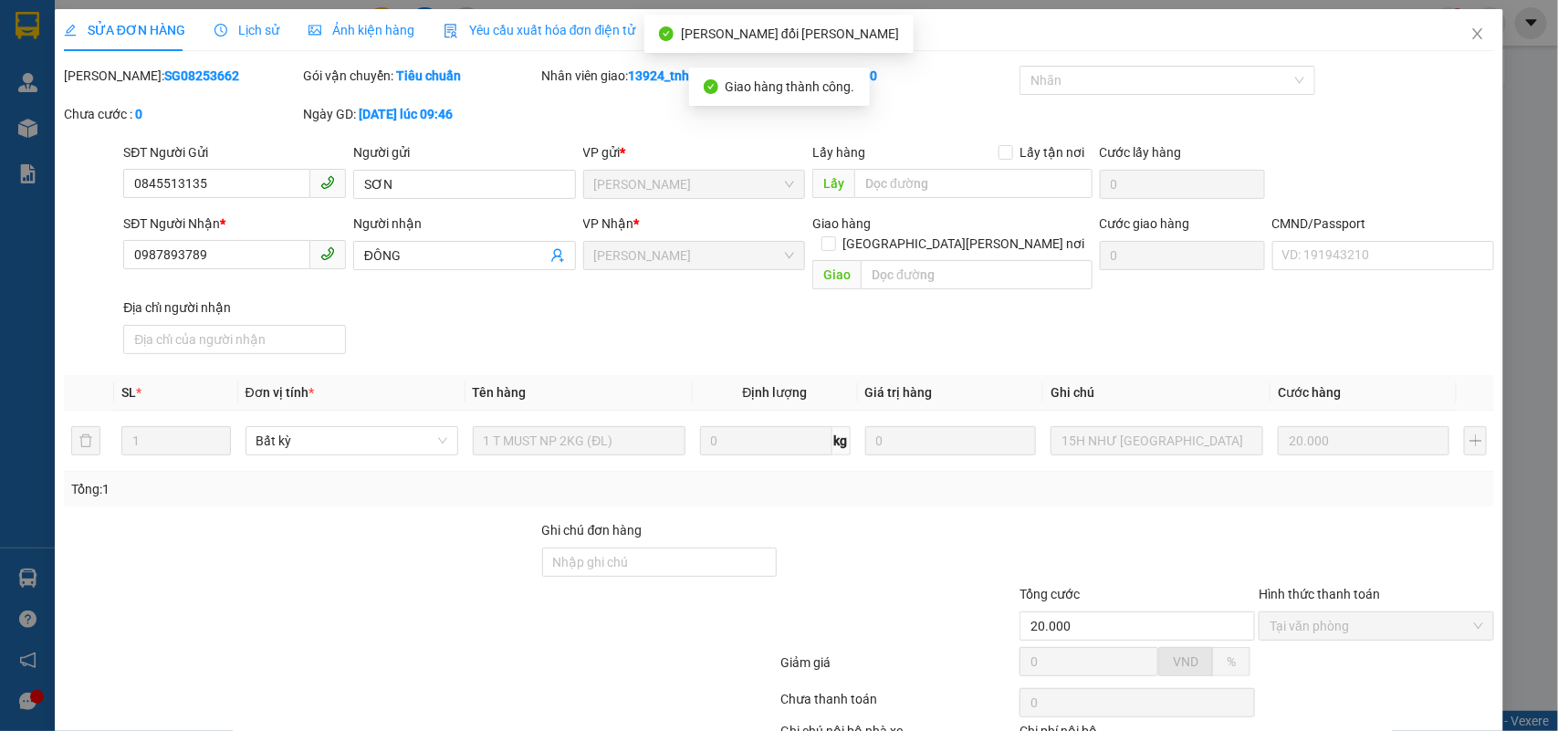
drag, startPoint x: 1385, startPoint y: 673, endPoint x: 1384, endPoint y: 682, distance: 9.2
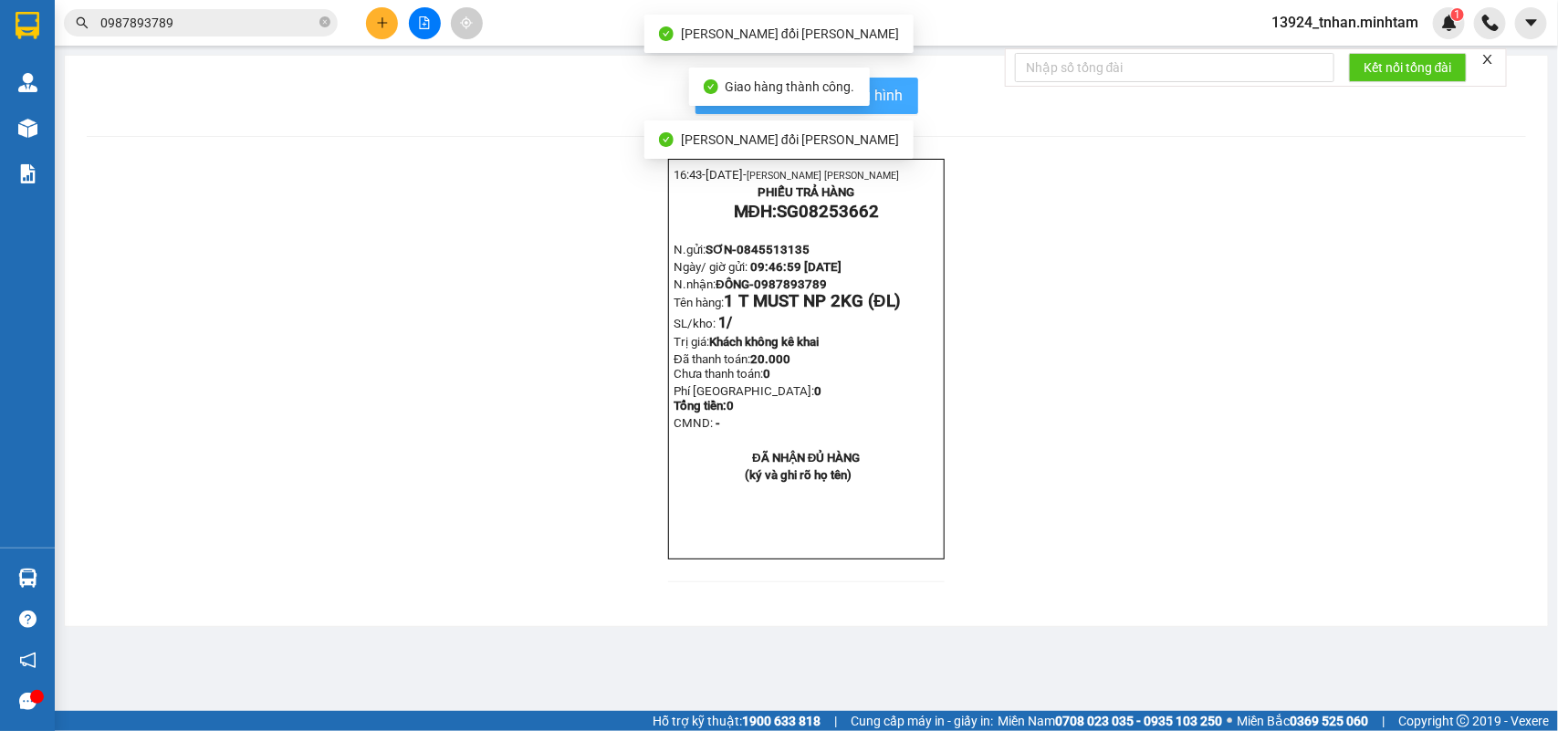
click at [918, 96] on button "In mẫu biên lai tự cấu hình" at bounding box center [807, 96] width 223 height 37
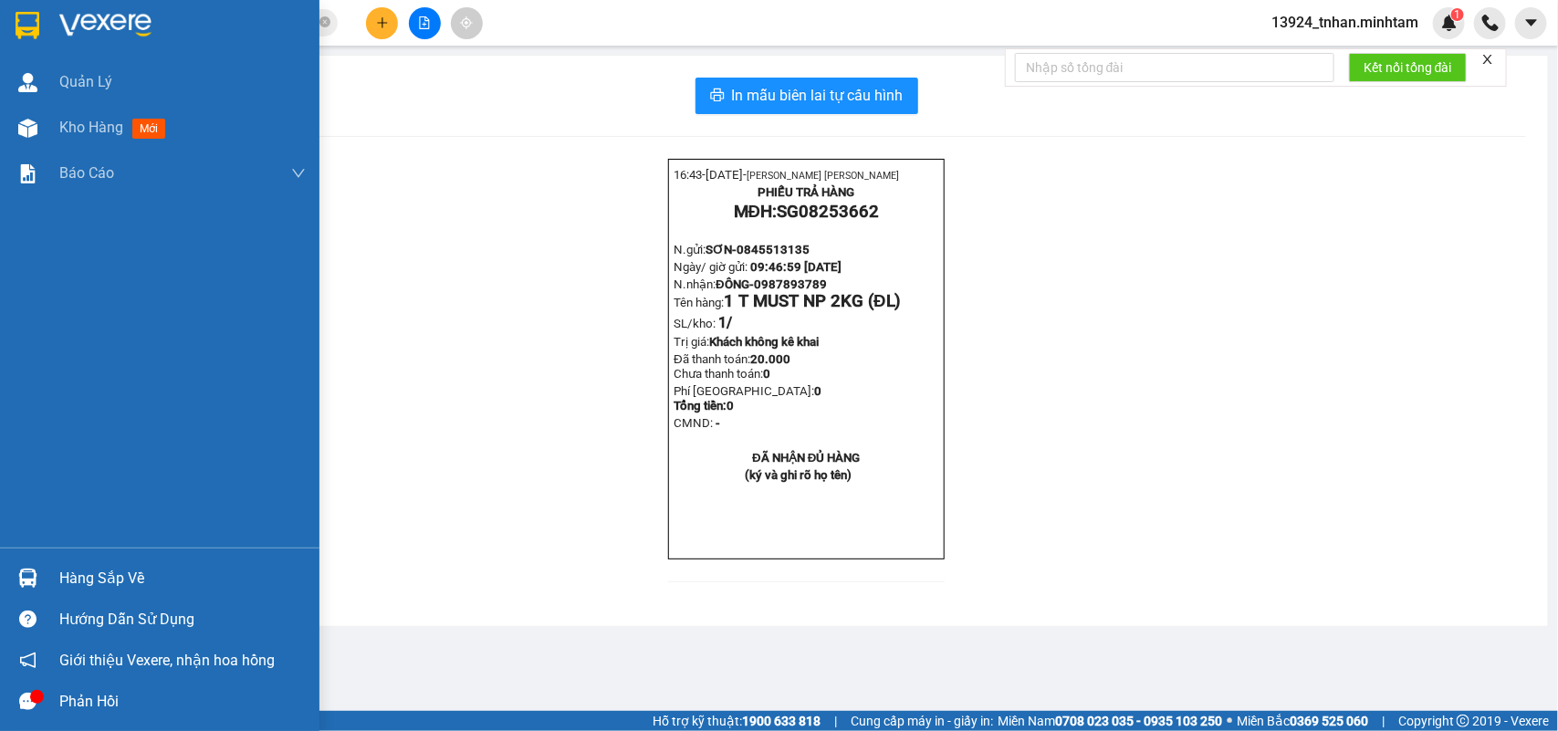
click at [110, 578] on div "Hàng sắp về" at bounding box center [182, 578] width 246 height 27
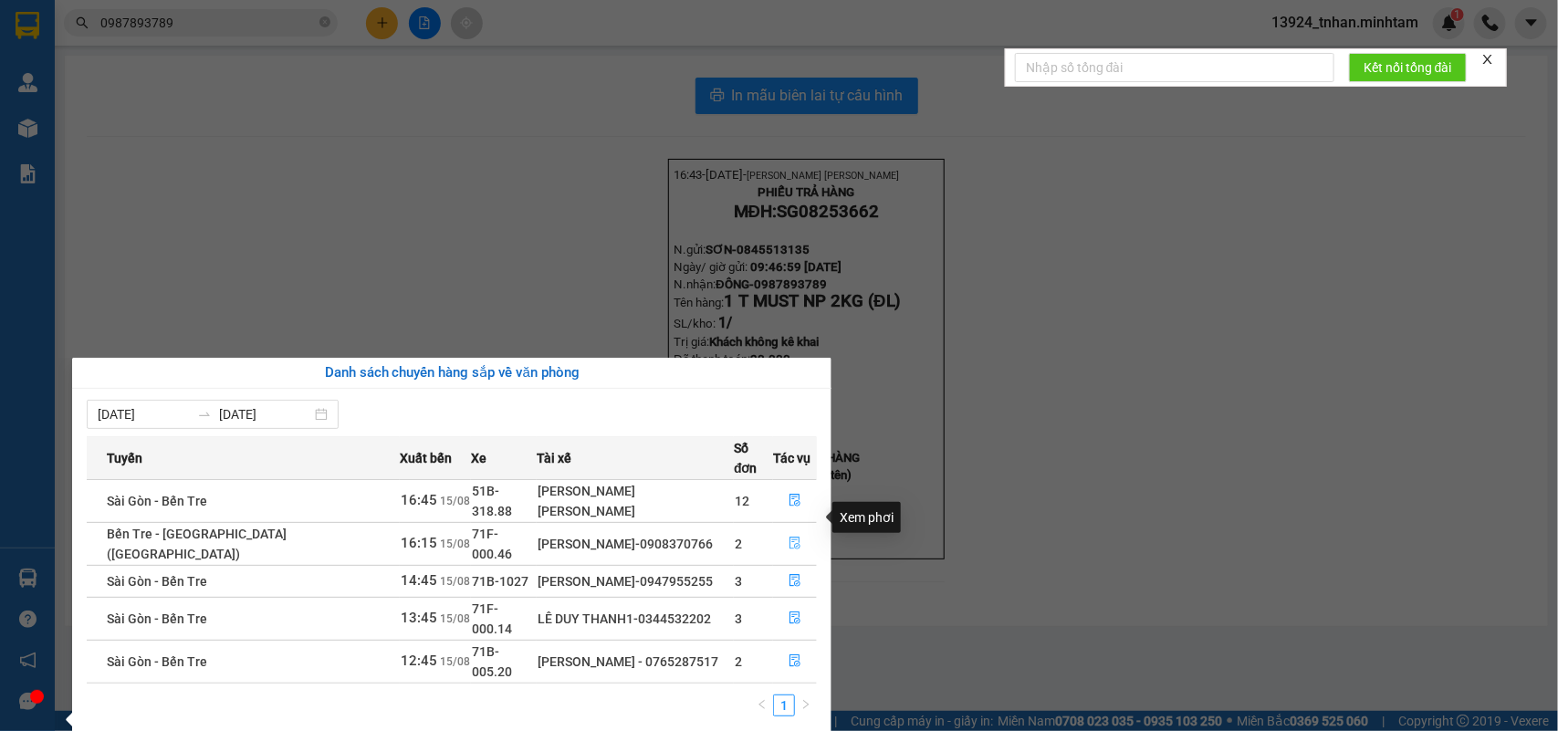
click at [774, 530] on button "button" at bounding box center [795, 544] width 42 height 29
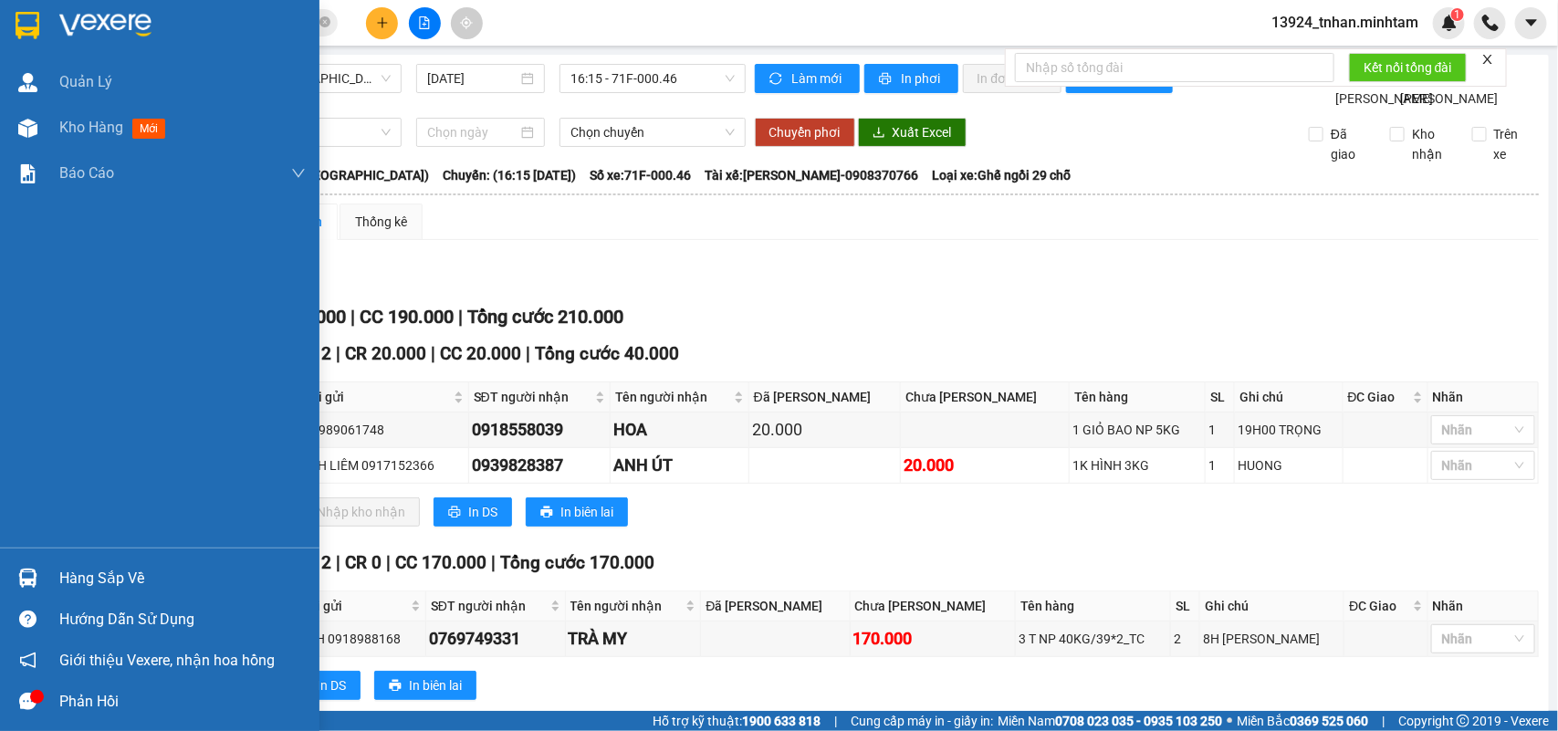
click at [25, 24] on img at bounding box center [28, 25] width 24 height 27
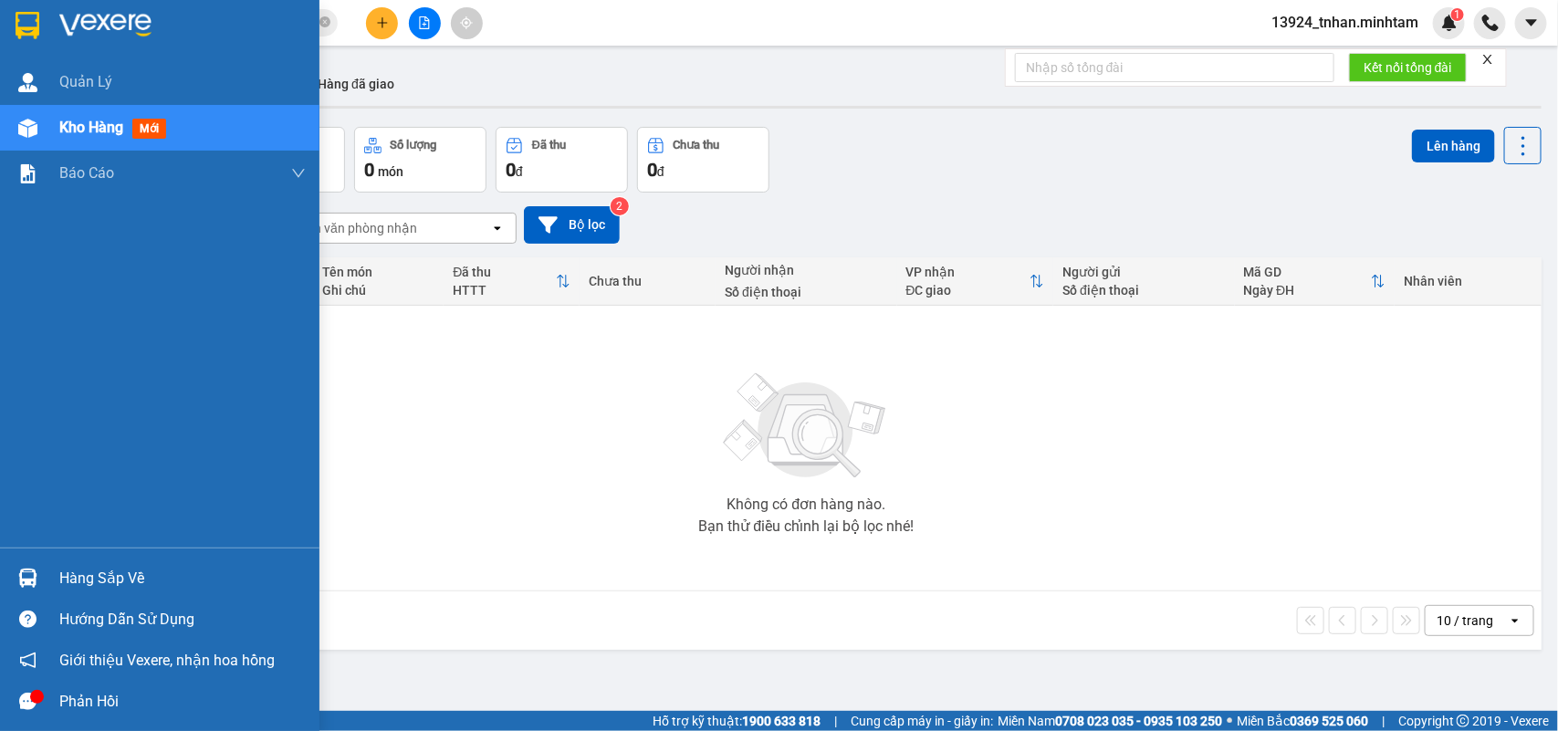
click at [15, 566] on div at bounding box center [28, 578] width 32 height 32
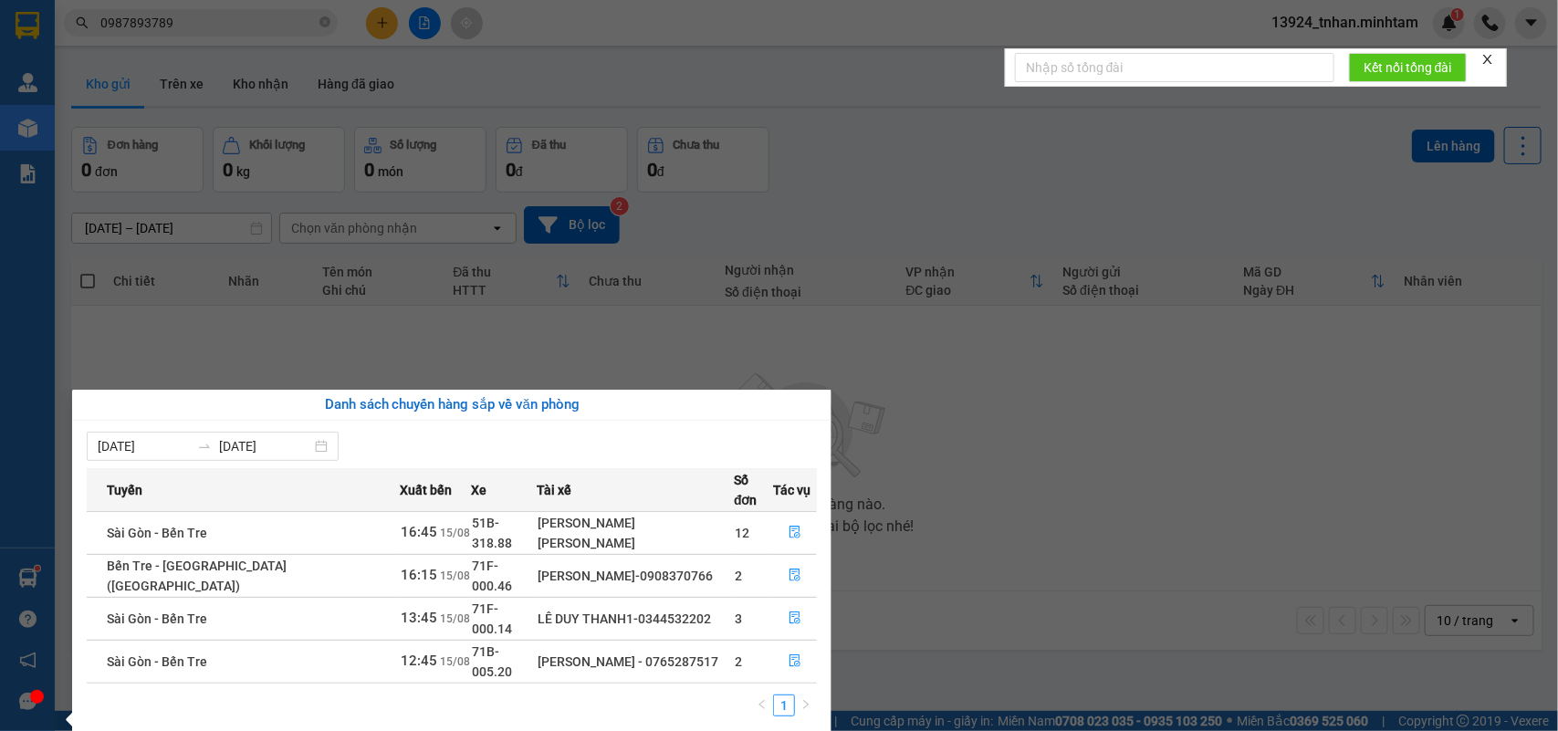
drag, startPoint x: 155, startPoint y: 458, endPoint x: 278, endPoint y: 371, distance: 151.2
drag, startPoint x: 278, startPoint y: 371, endPoint x: 753, endPoint y: 391, distance: 475.2
click at [751, 391] on div "Danh sách chuyến hàng sắp về văn phòng" at bounding box center [452, 405] width 760 height 31
click at [795, 655] on icon "file-done" at bounding box center [795, 661] width 13 height 13
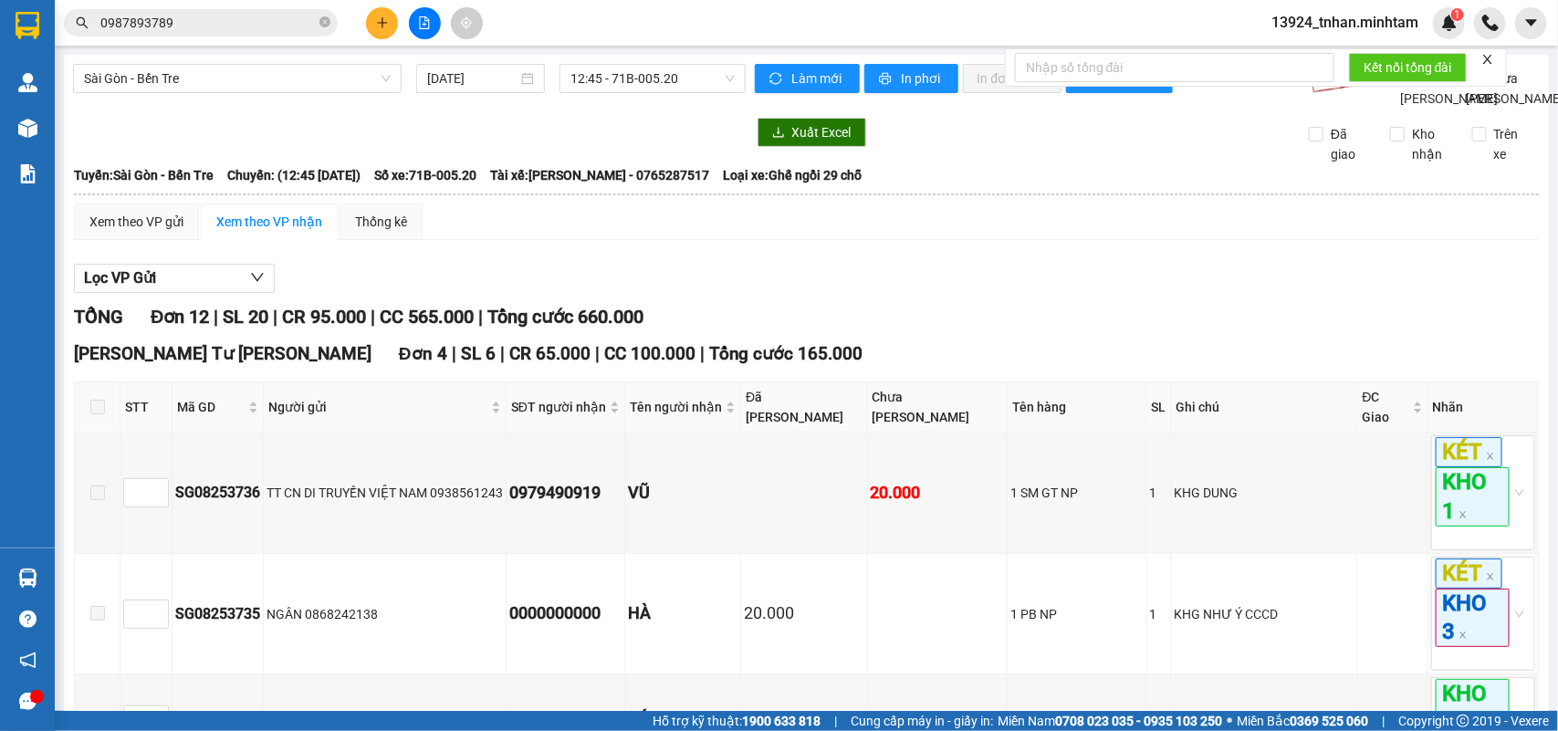
checkbox input "true"
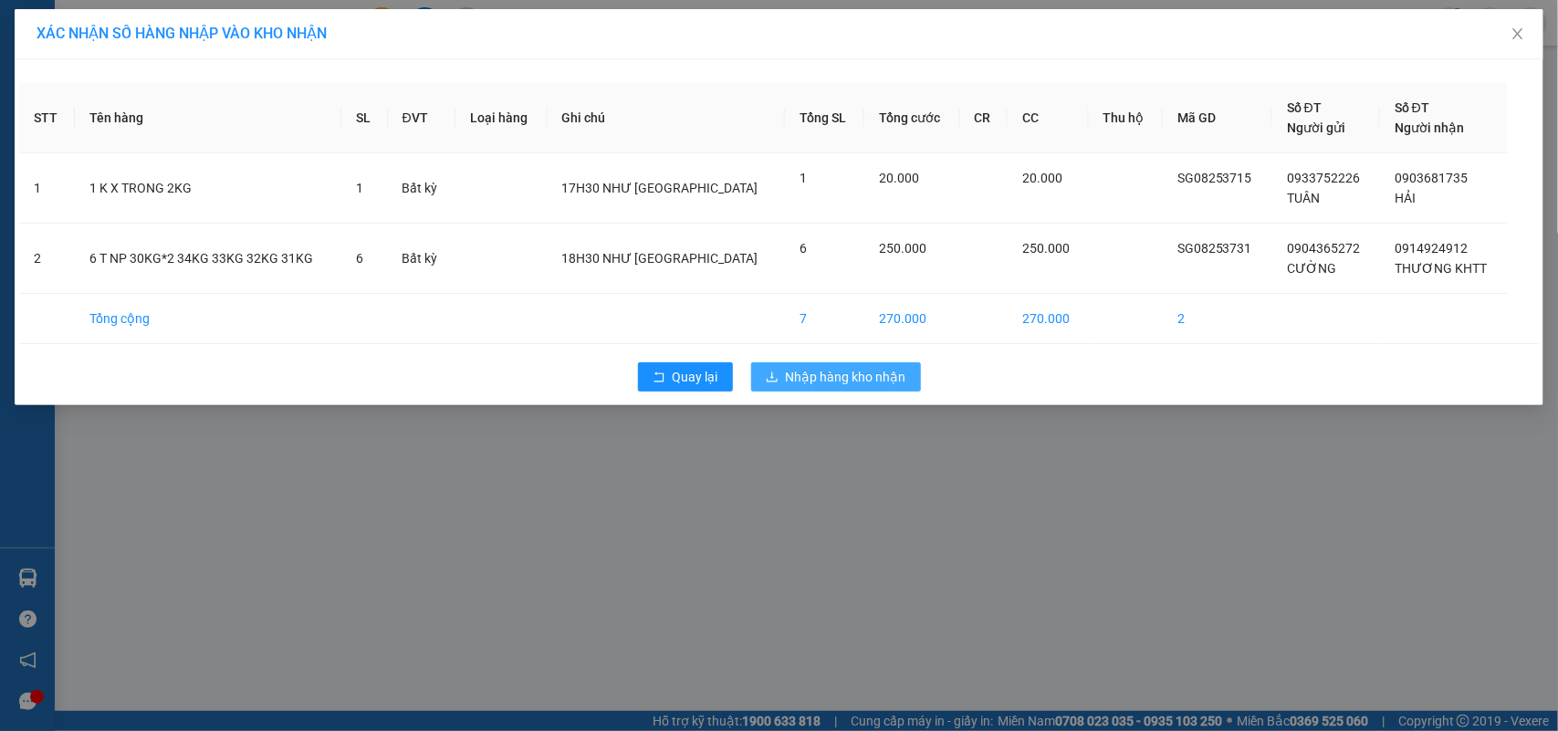
click at [829, 386] on span "Nhập hàng kho nhận" at bounding box center [846, 377] width 121 height 20
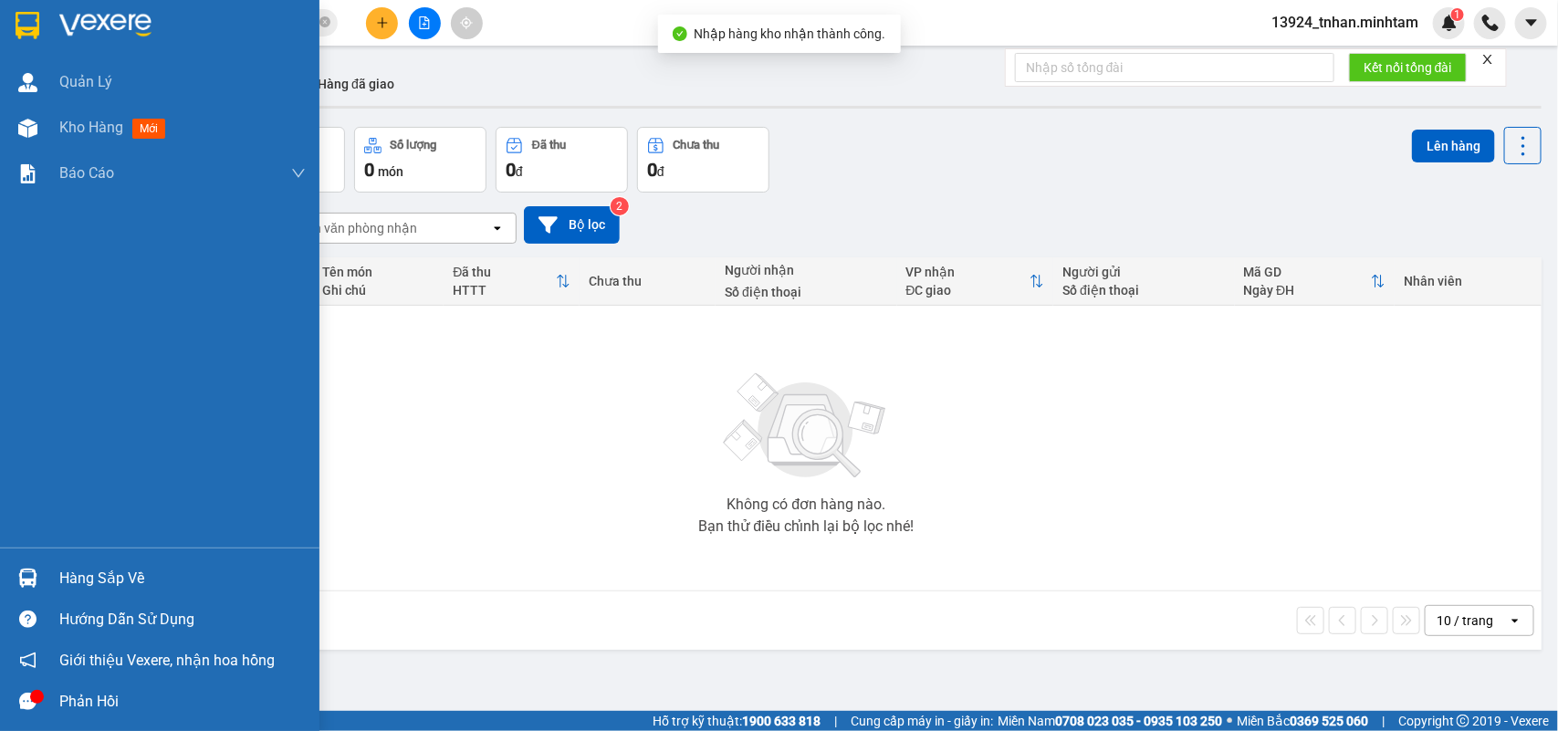
click at [16, 567] on div at bounding box center [28, 578] width 32 height 32
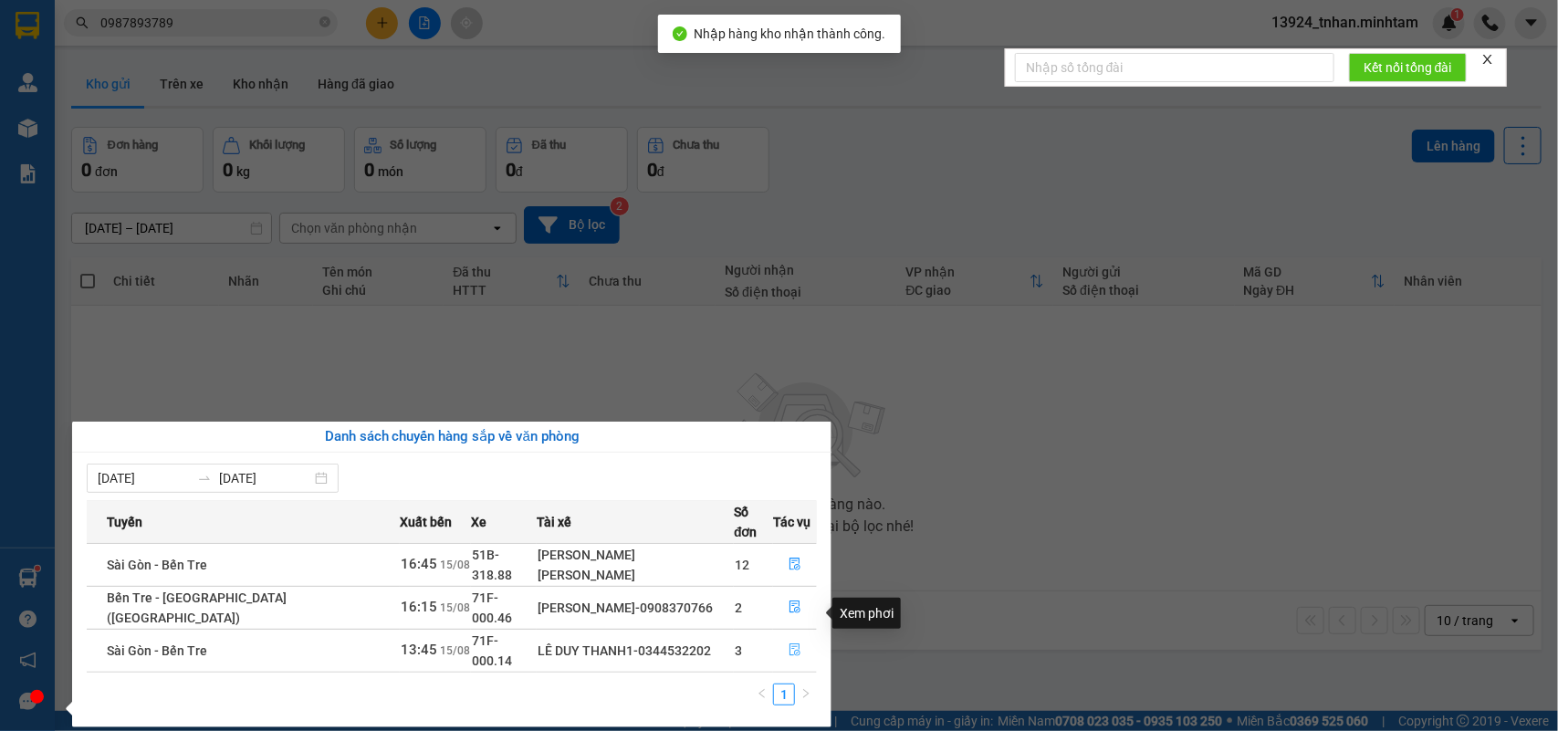
click at [789, 644] on icon "file-done" at bounding box center [795, 650] width 13 height 13
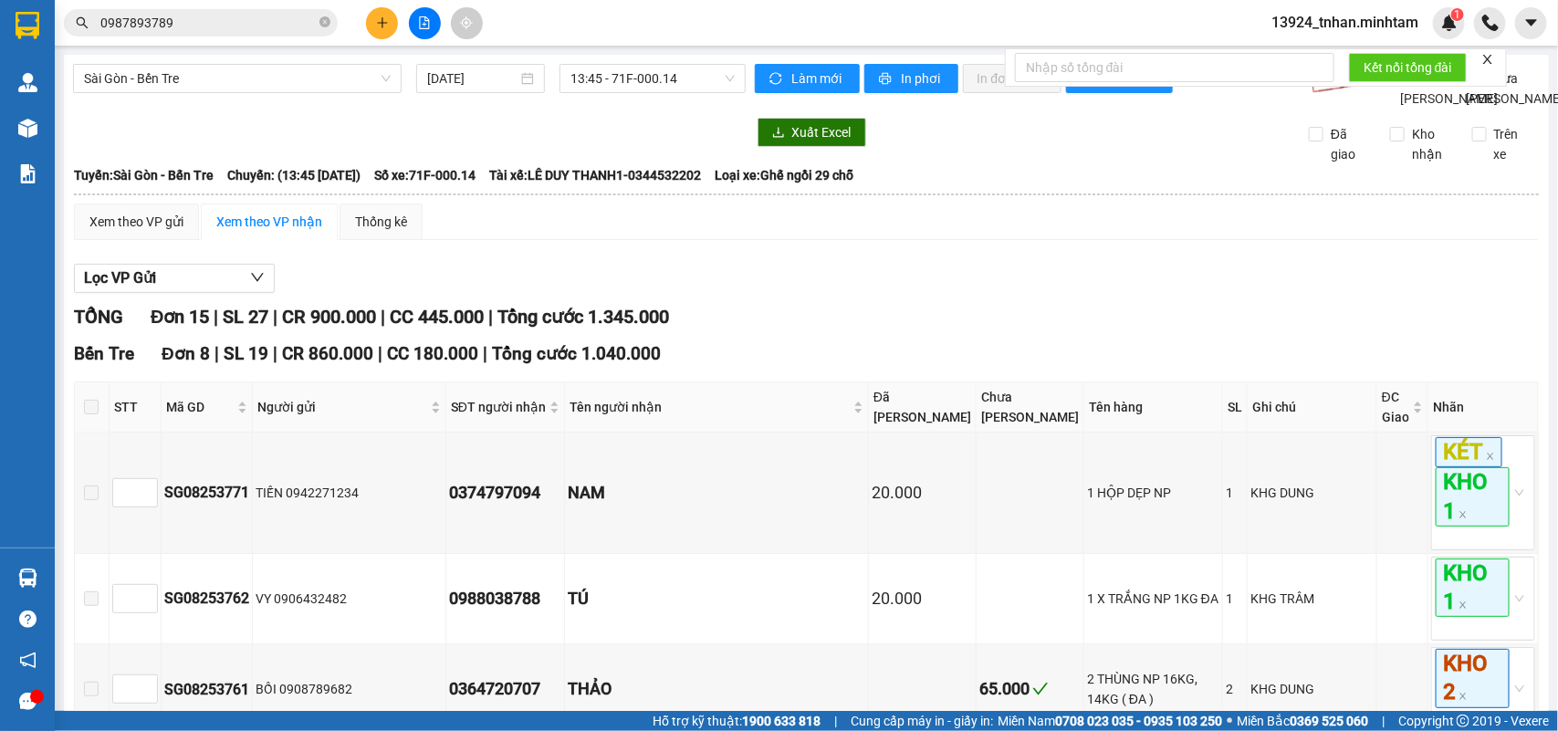
checkbox input "true"
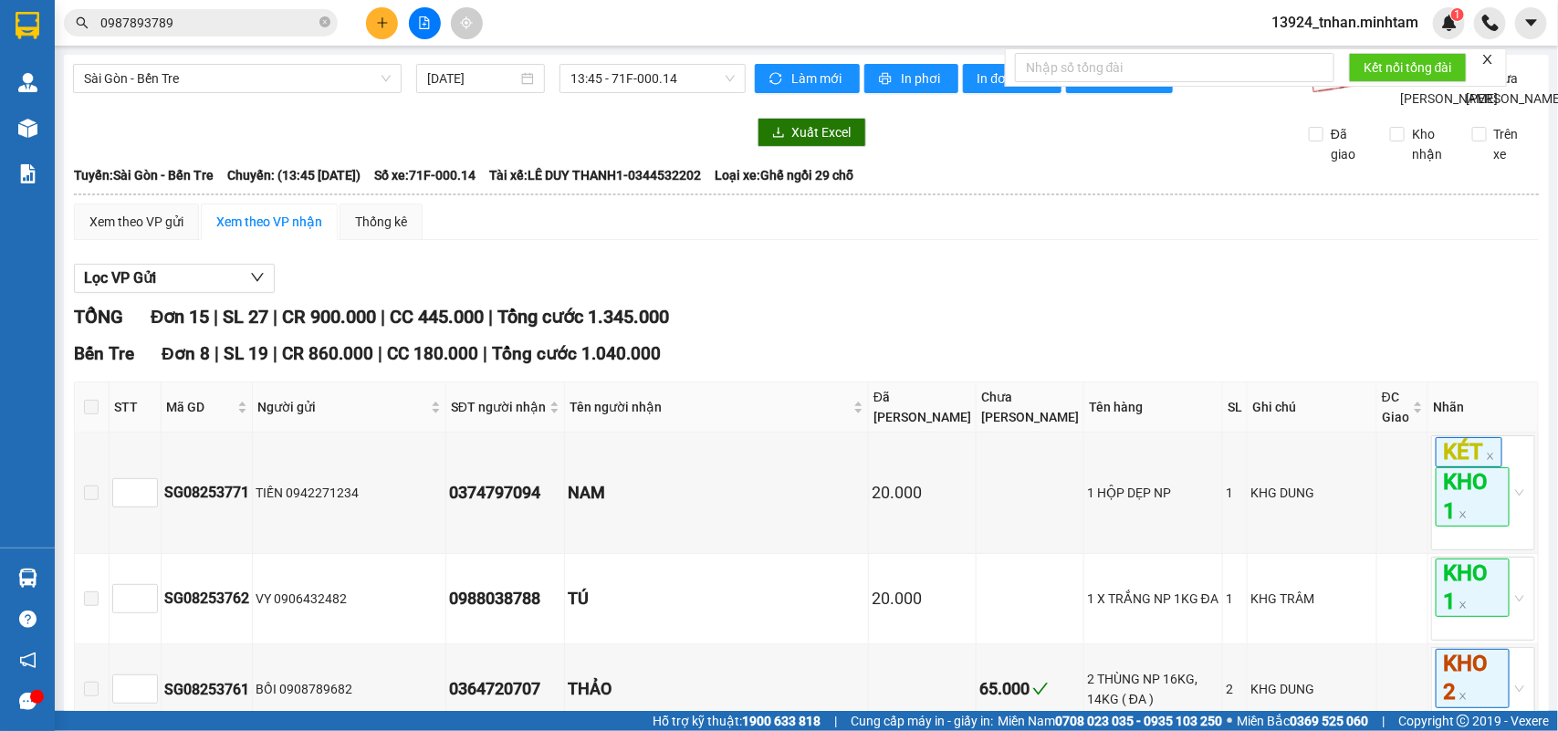
checkbox input "true"
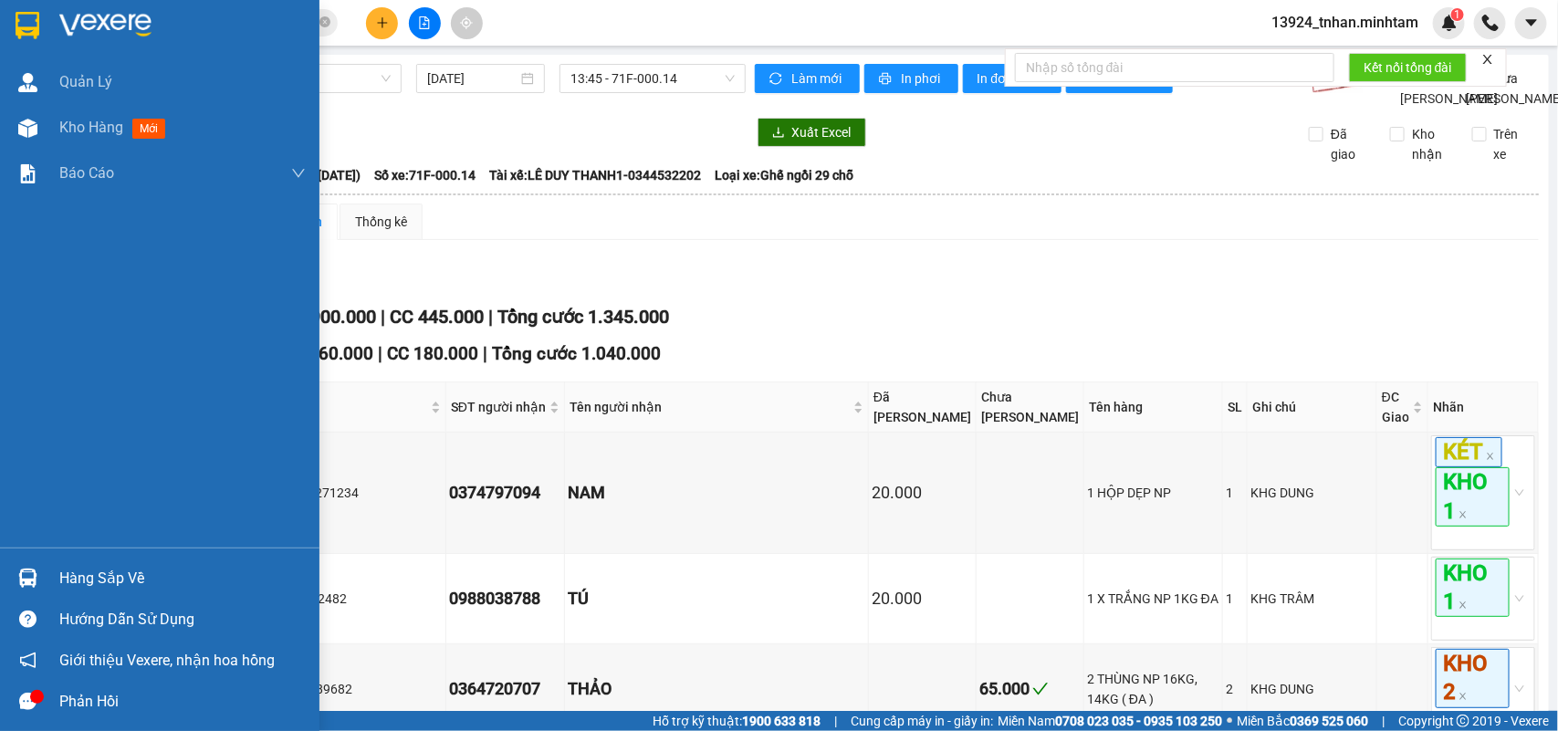
click at [67, 573] on div "Hàng sắp về" at bounding box center [182, 578] width 246 height 27
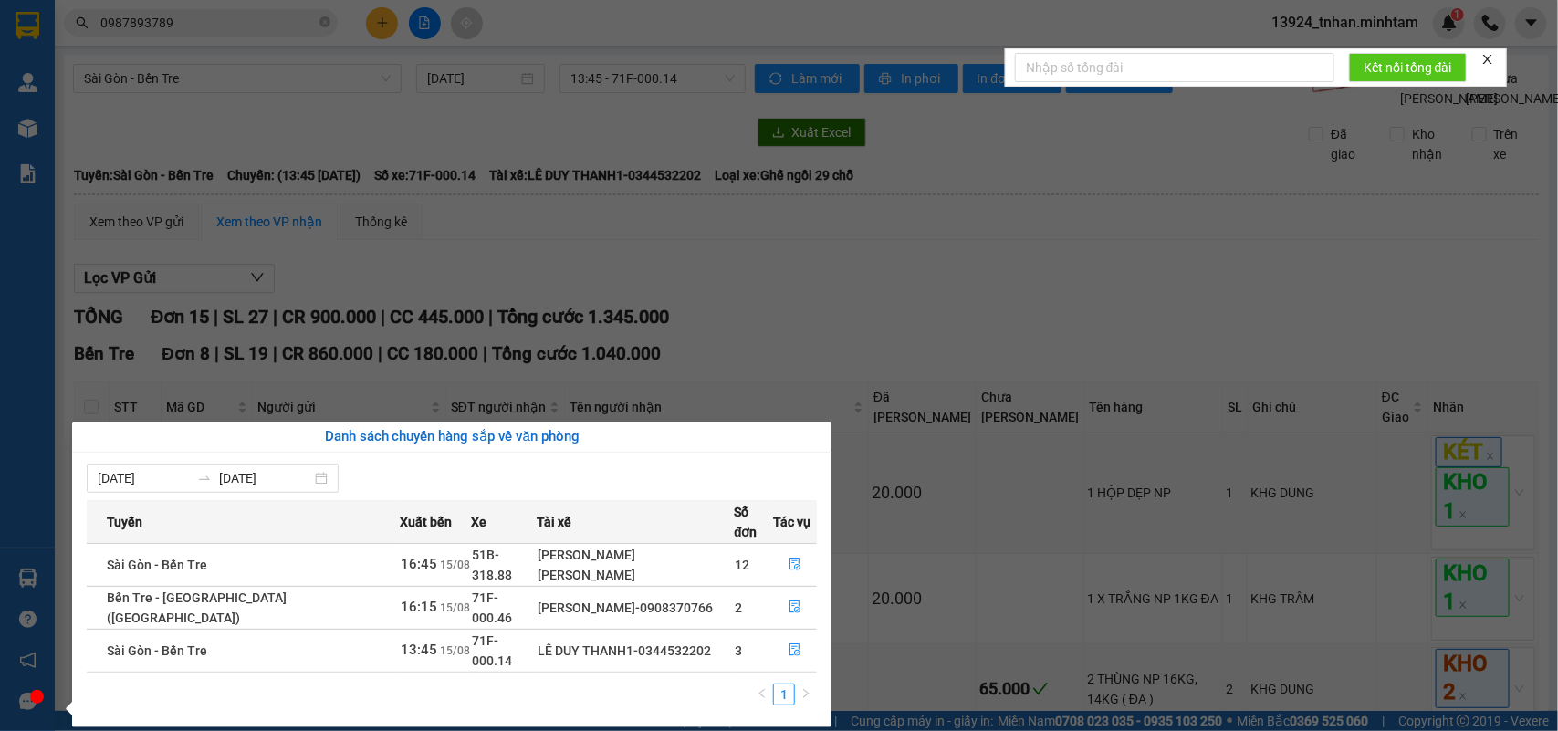
click at [869, 487] on section "Kết quả tìm kiếm ( 1 ) Bộ lọc Thuộc VP này Ngày tạo đơn gần nhất Mã ĐH Trạng th…" at bounding box center [779, 365] width 1558 height 731
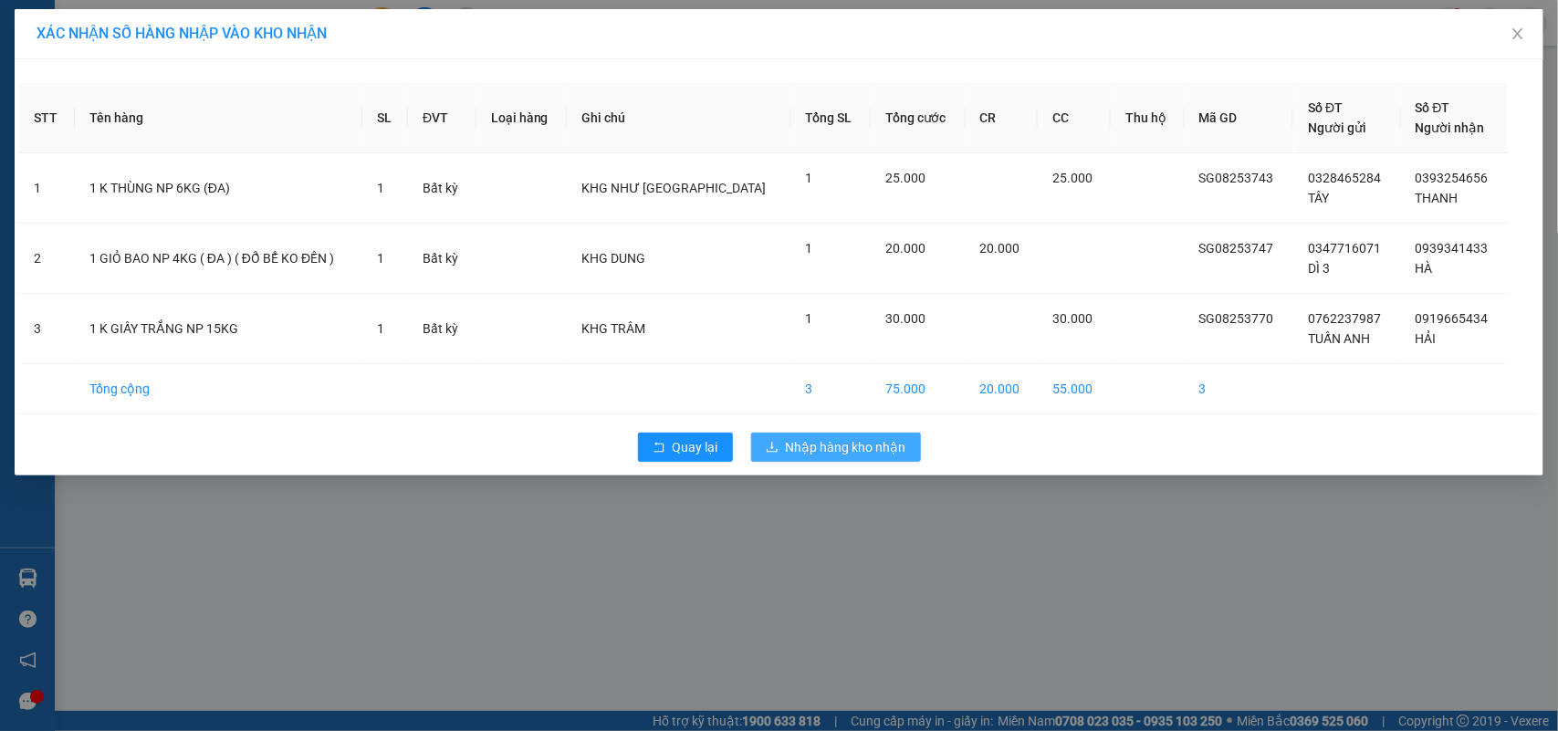
click at [813, 450] on span "Nhập hàng kho nhận" at bounding box center [846, 447] width 121 height 20
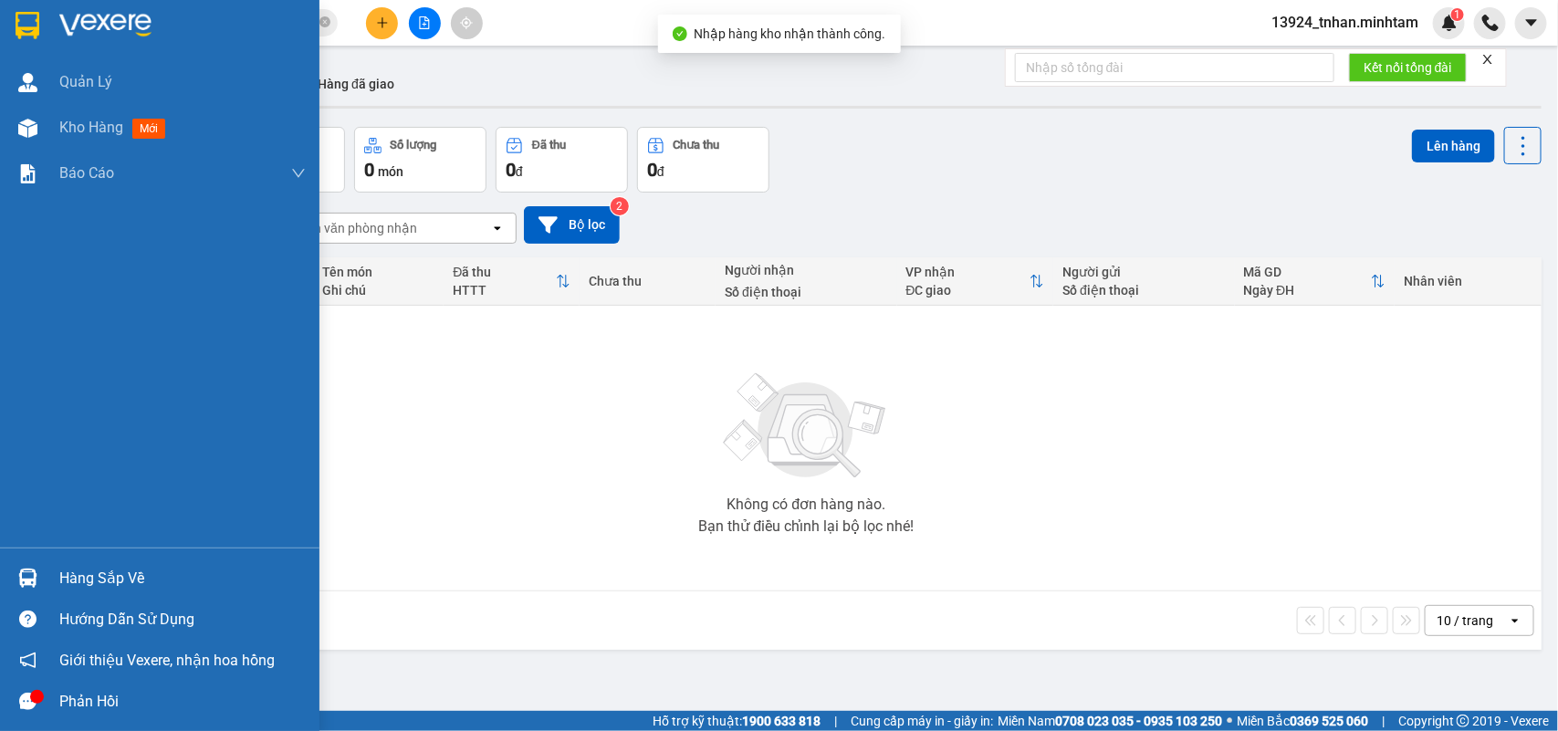
click at [29, 563] on div at bounding box center [28, 578] width 32 height 32
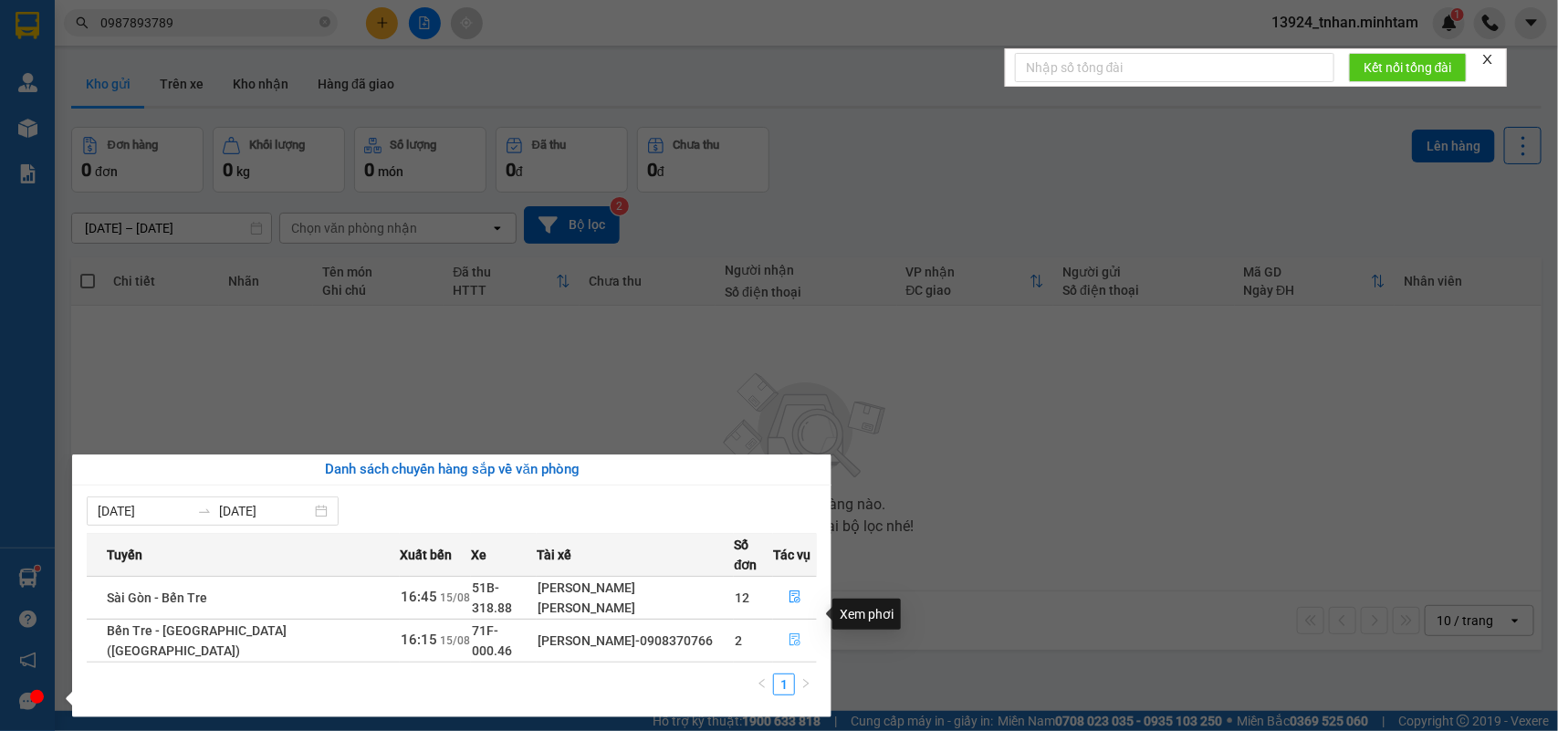
click at [790, 634] on icon "file-done" at bounding box center [795, 640] width 13 height 13
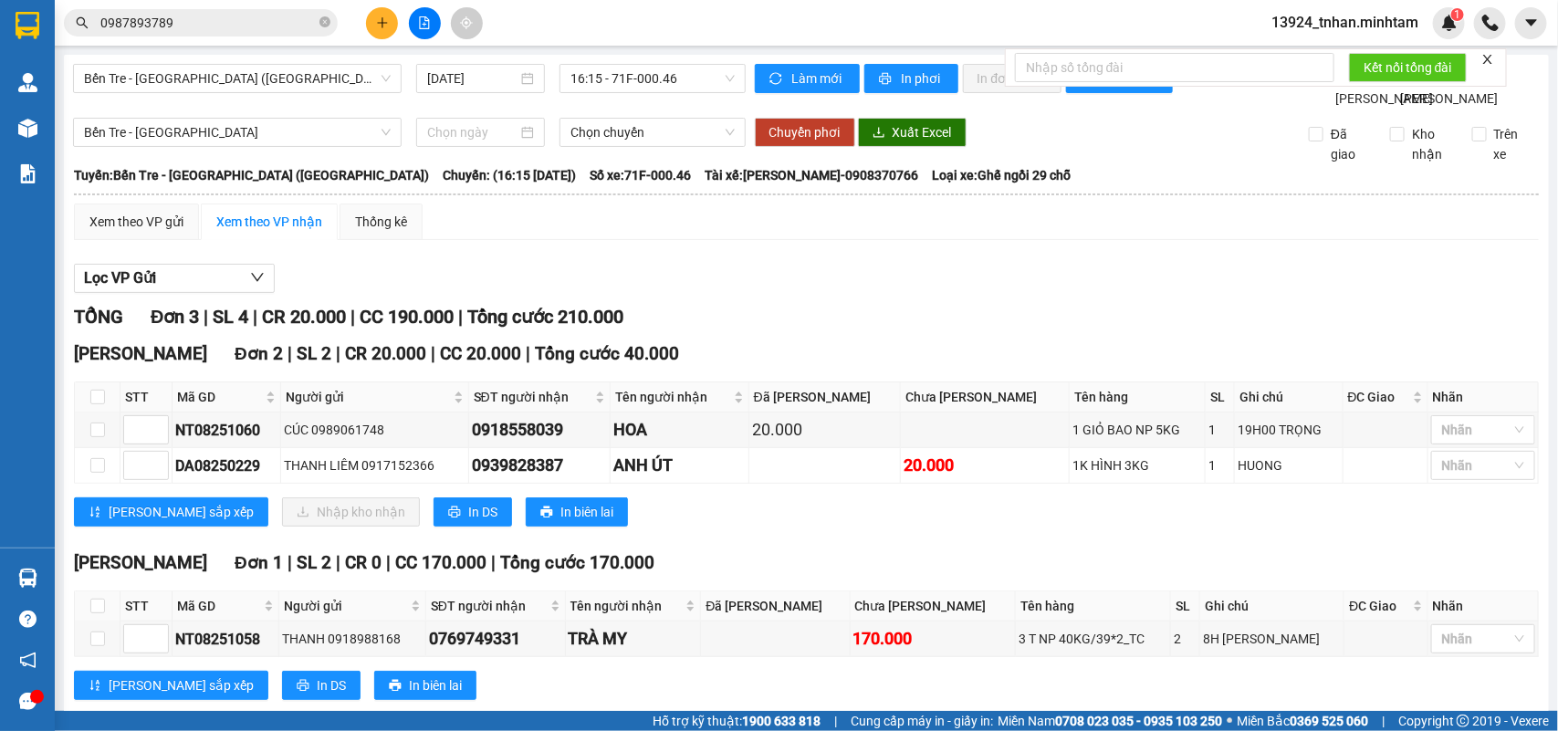
click at [376, 18] on icon "plus" at bounding box center [382, 22] width 13 height 13
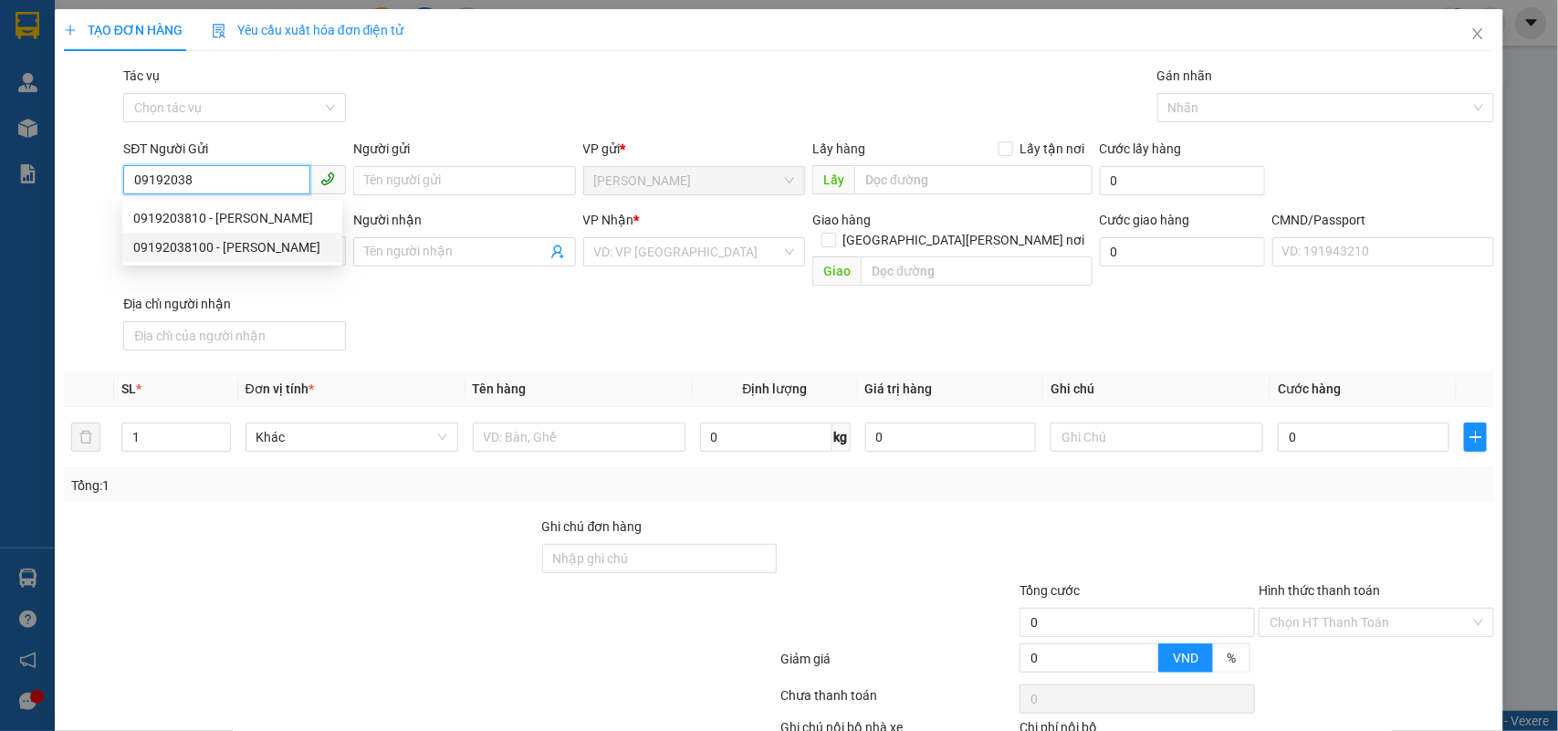
click at [267, 244] on div "09192038100 - NHƠN" at bounding box center [232, 247] width 198 height 20
type input "09192038100"
type input "NHƠN"
type input "0916754435"
type input "SƠN"
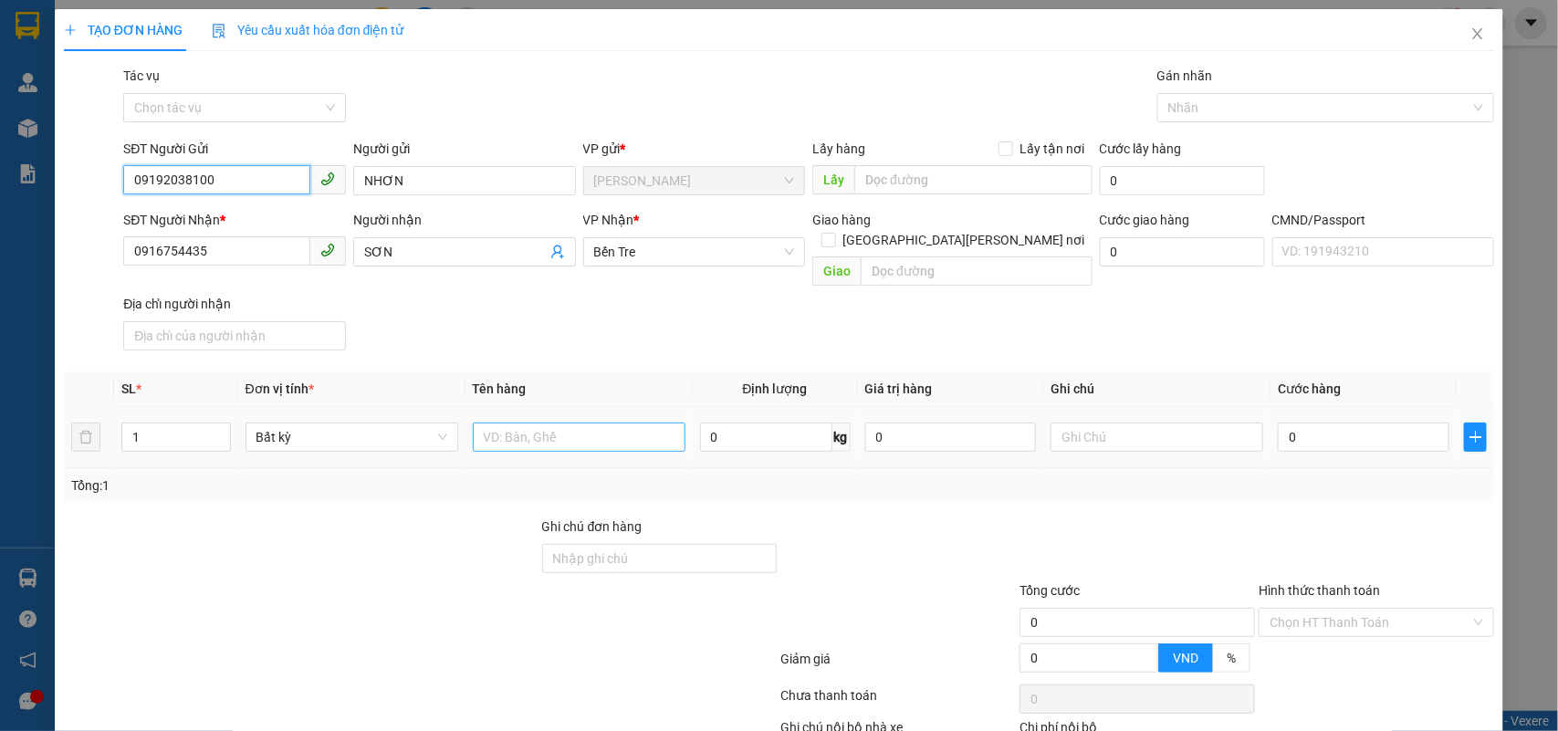
type input "09192038100"
click at [637, 430] on input "text" at bounding box center [579, 437] width 213 height 29
type input "1 X ĐEN NP GT"
click at [1325, 434] on div "0" at bounding box center [1364, 437] width 172 height 37
click at [1325, 429] on input "0" at bounding box center [1364, 437] width 172 height 29
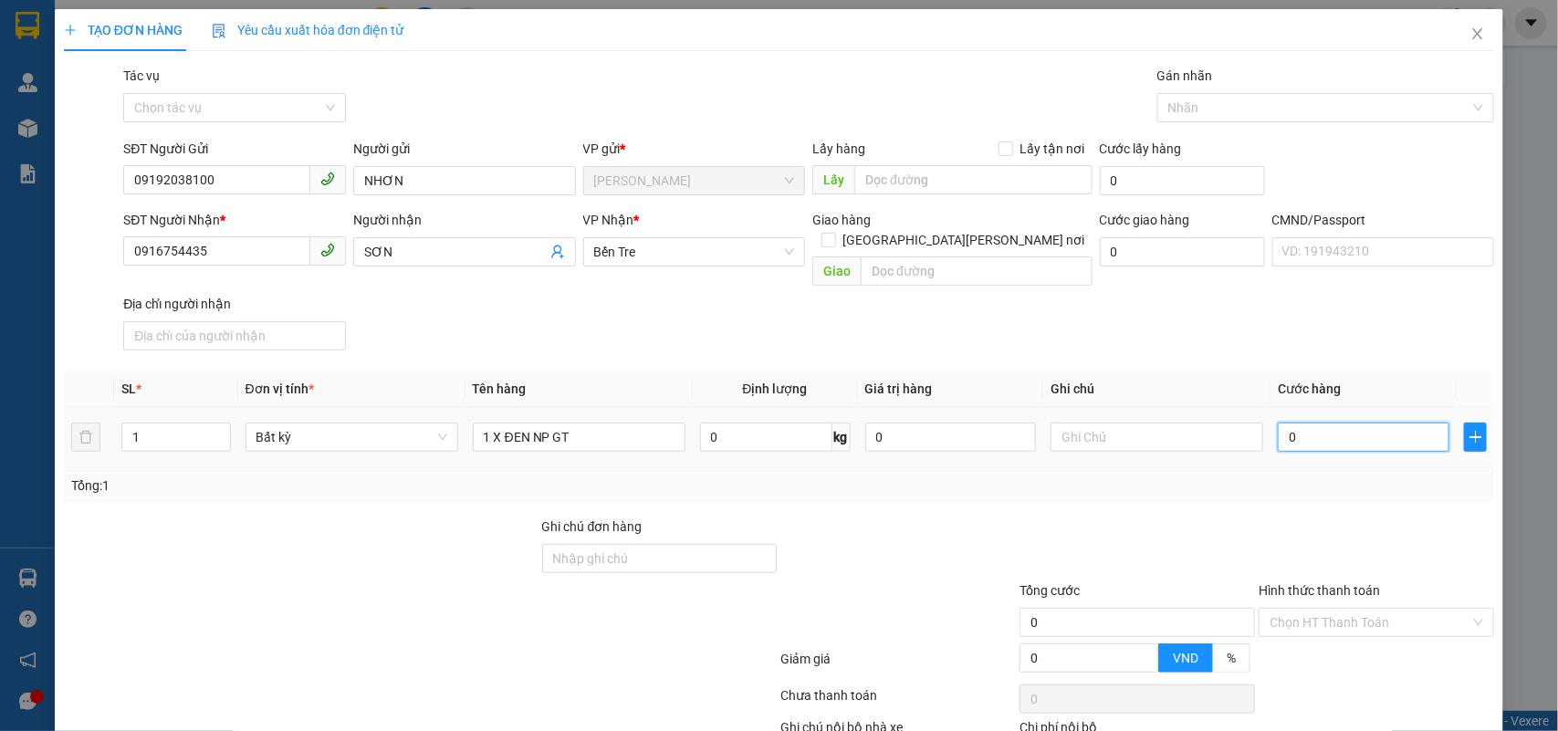
type input "2"
type input "20"
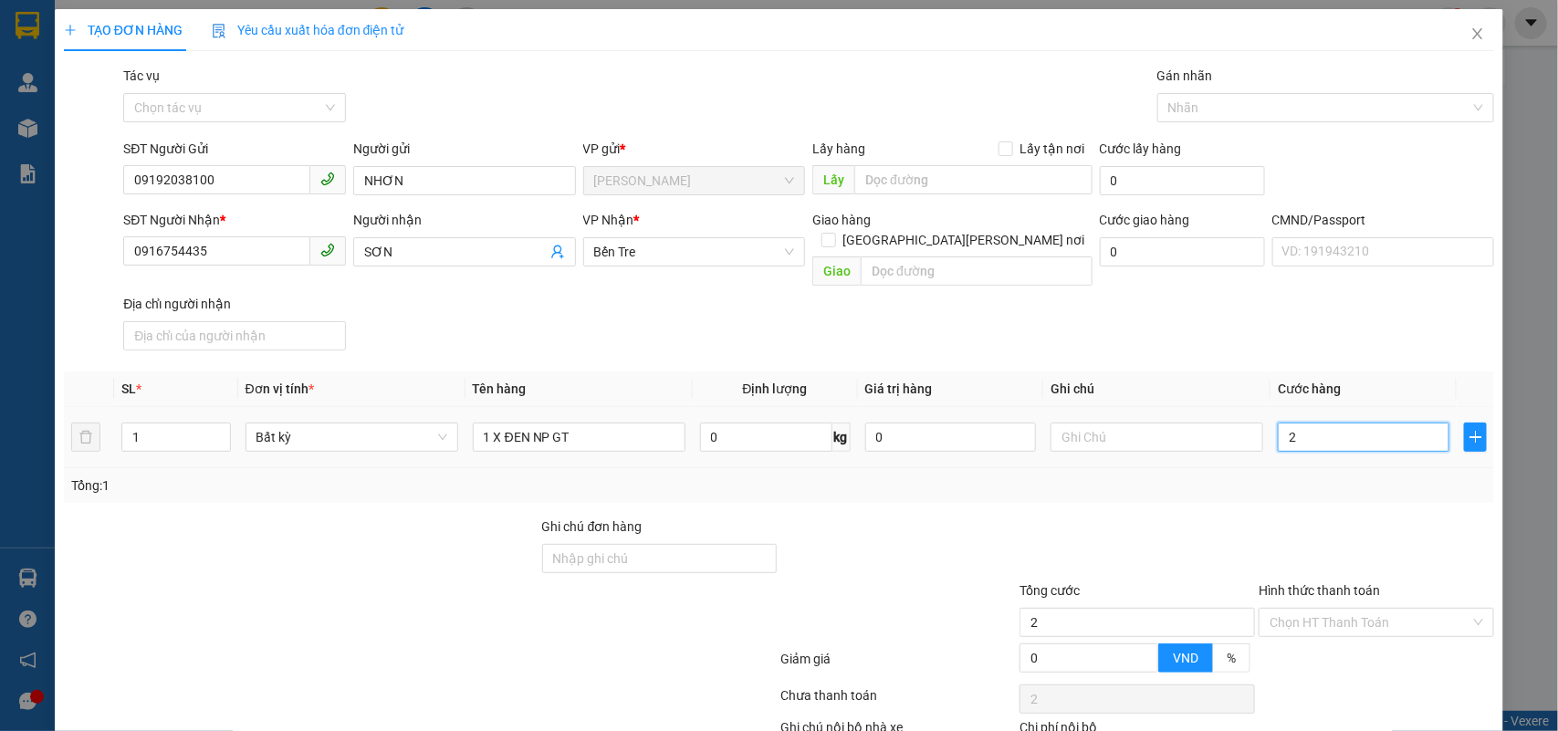
type input "20"
type input "20.000"
click at [1100, 423] on input "text" at bounding box center [1157, 437] width 213 height 29
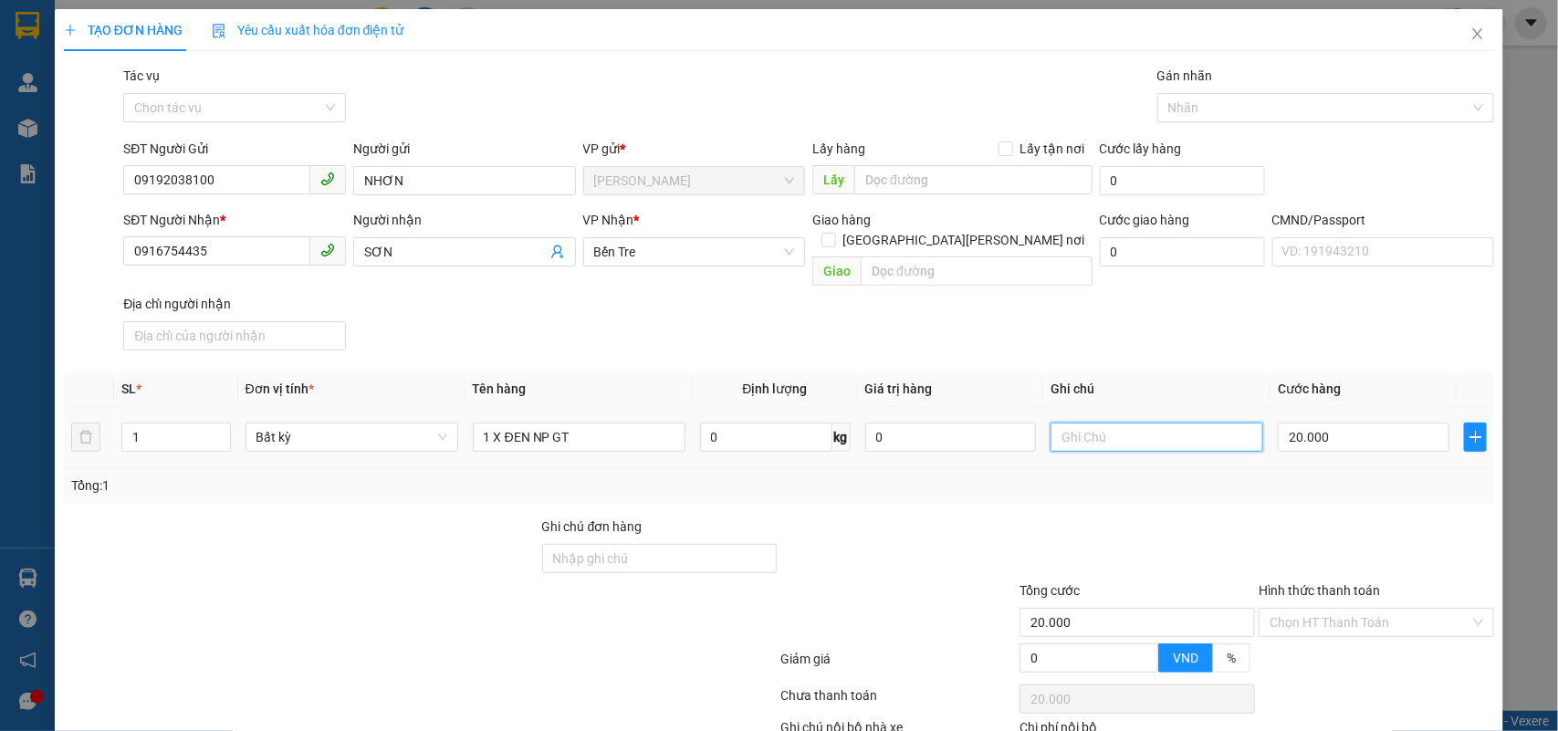
type input "K"
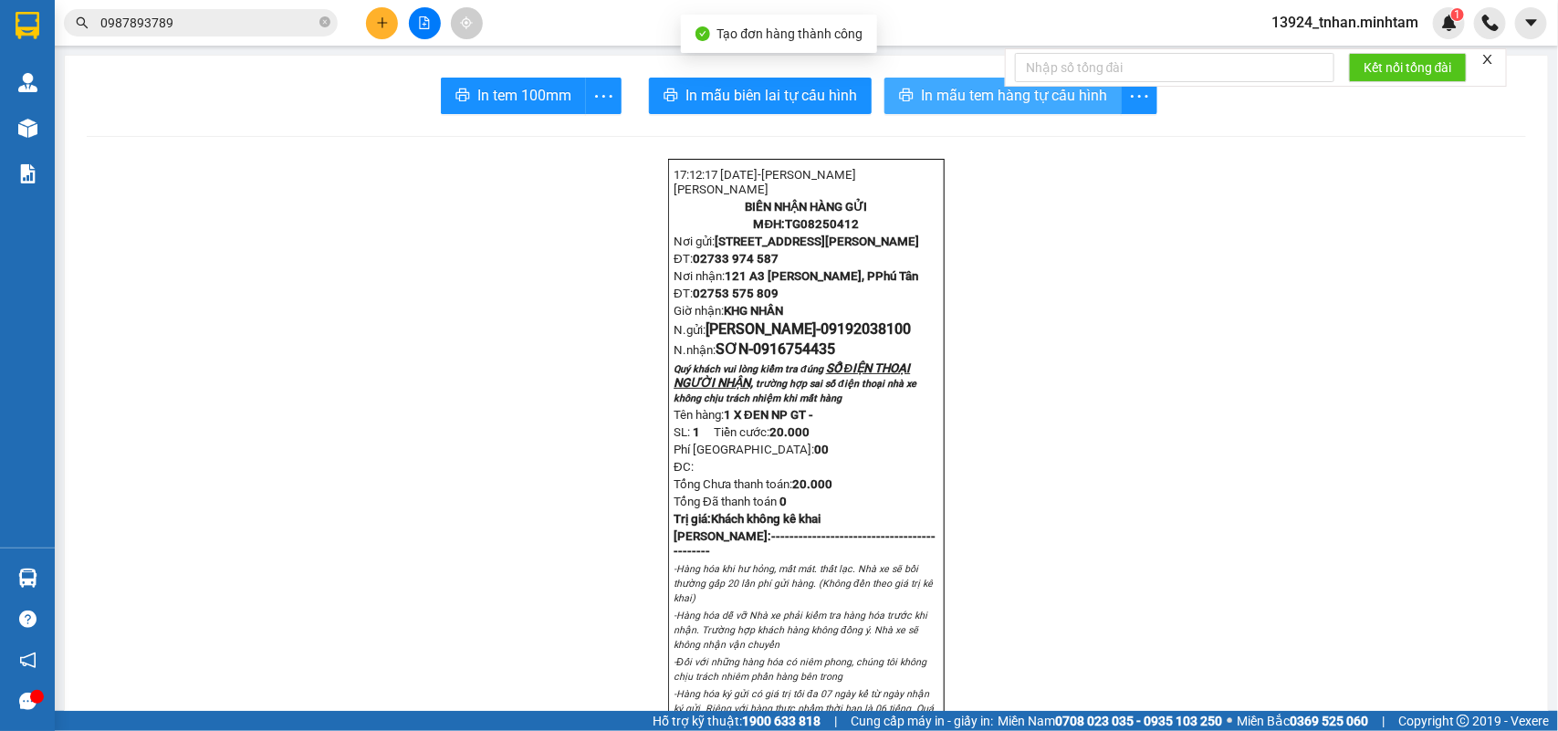
click at [911, 89] on button "In mẫu tem hàng tự cấu hình" at bounding box center [1003, 96] width 237 height 37
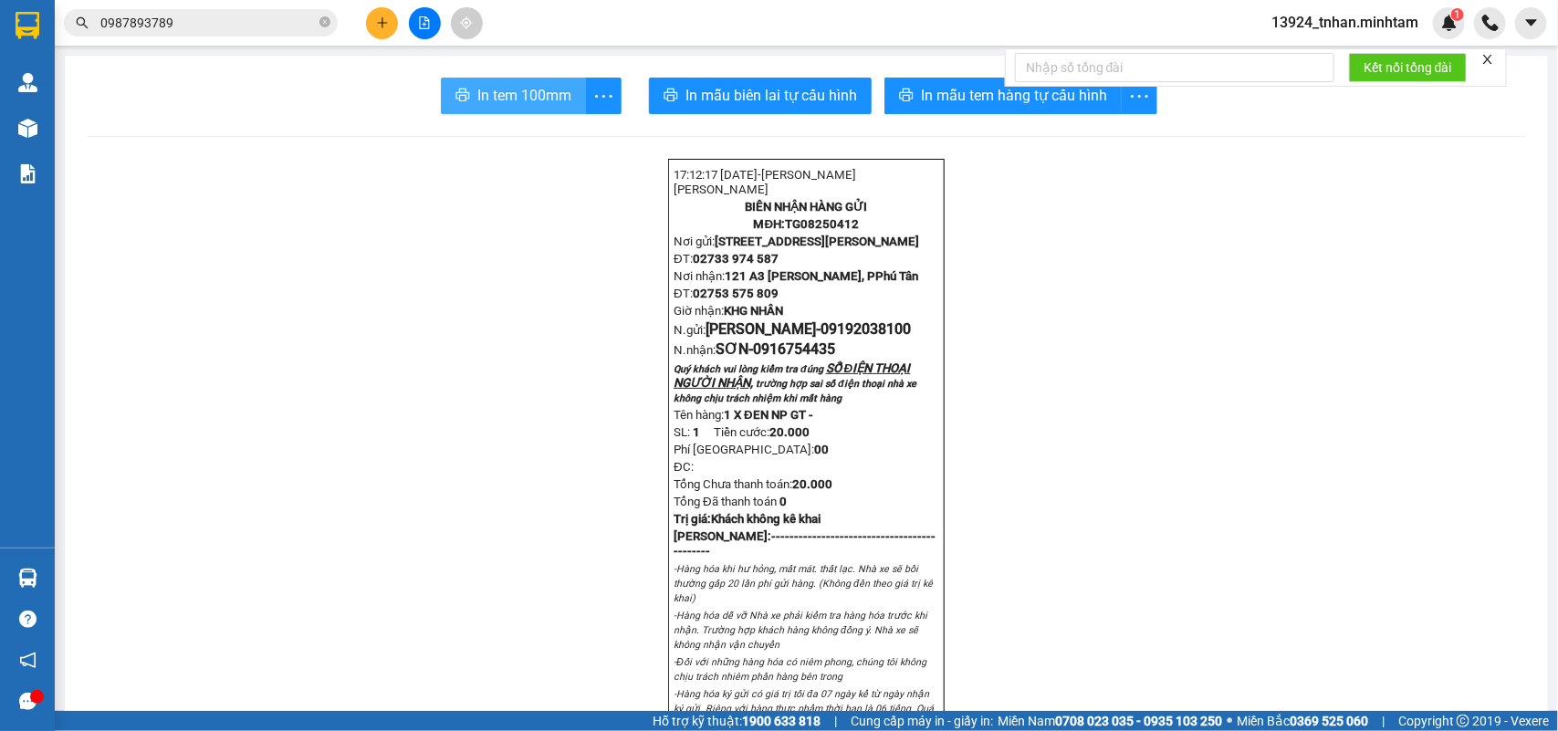
click at [549, 96] on span "In tem 100mm" at bounding box center [524, 95] width 94 height 23
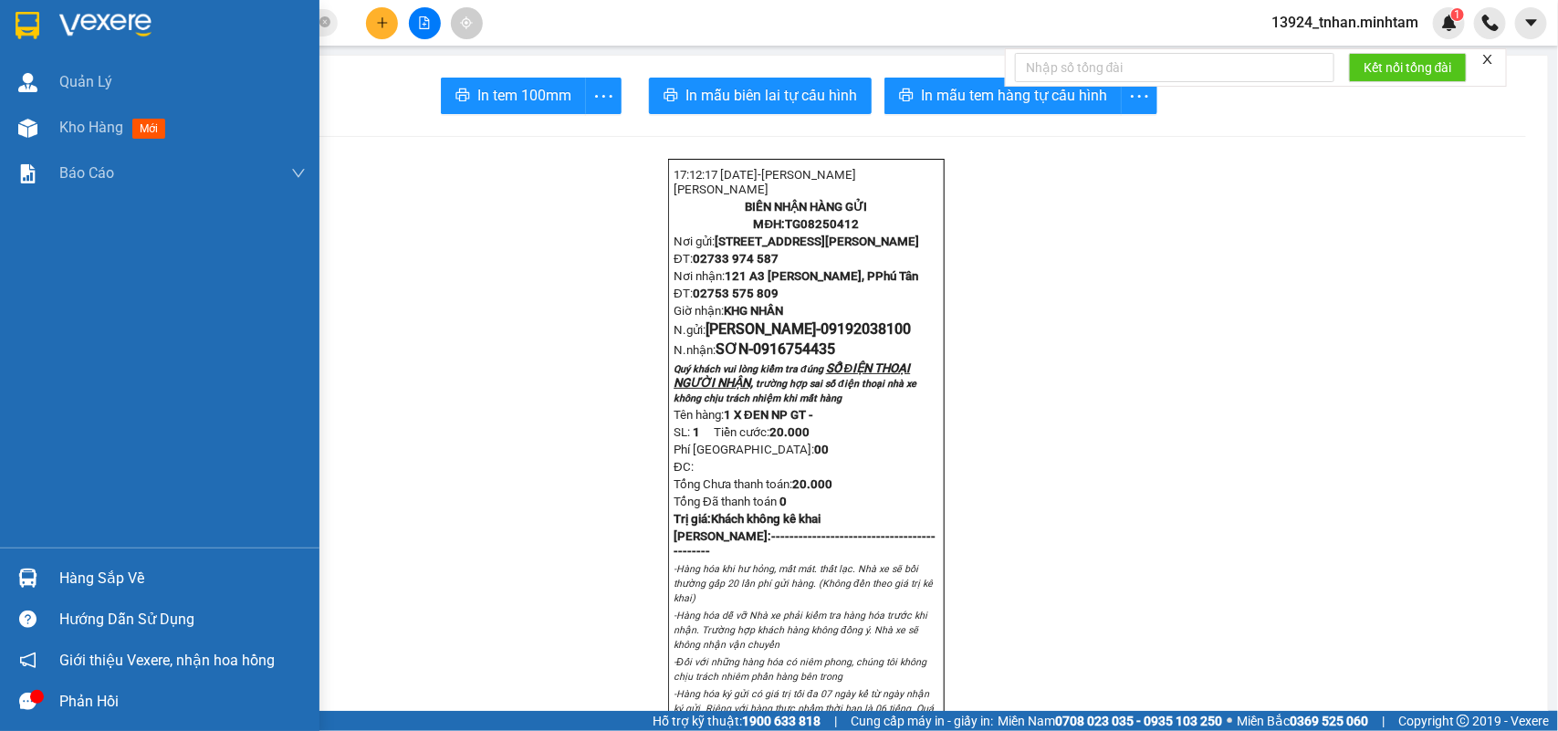
click at [66, 562] on div "Hàng sắp về" at bounding box center [160, 578] width 320 height 41
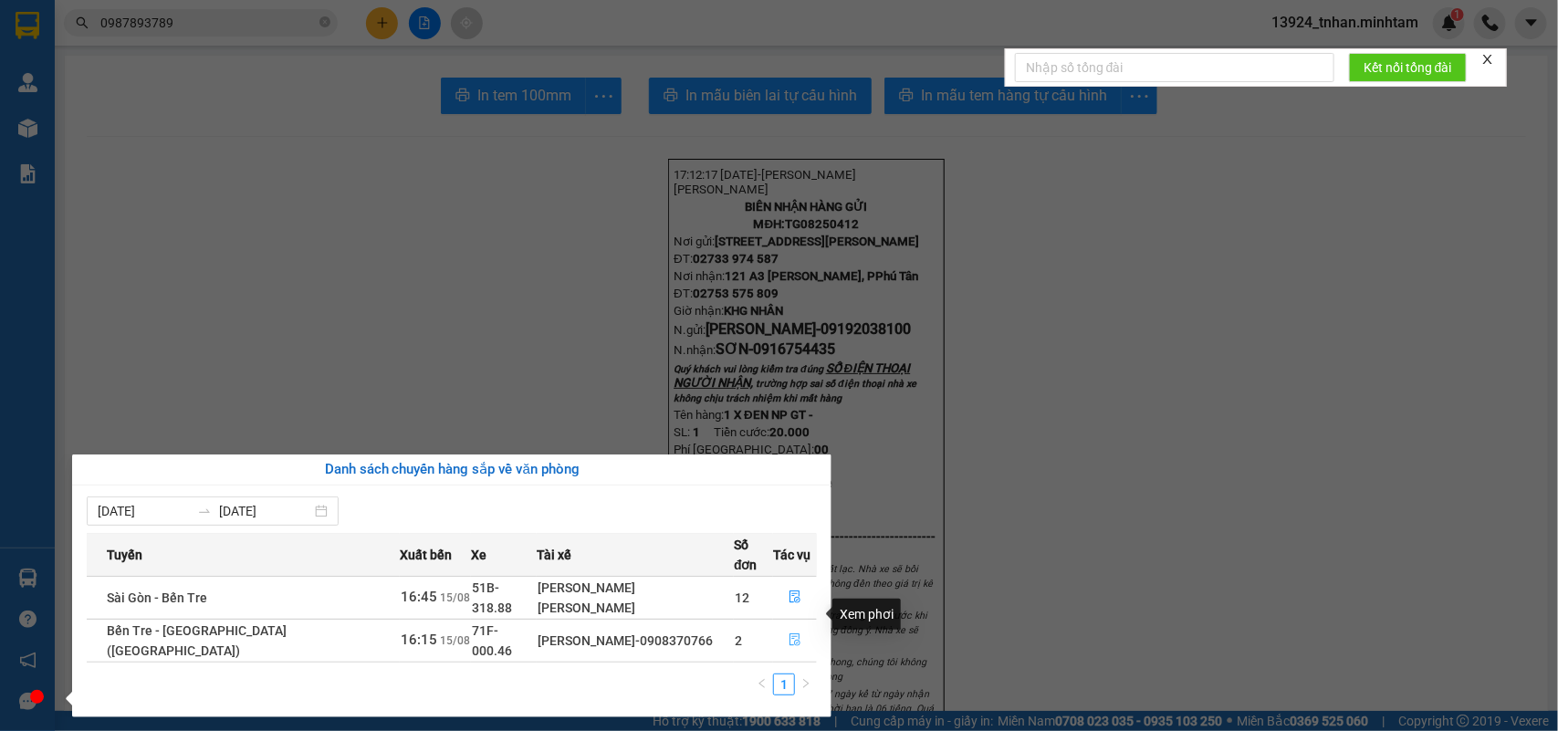
click at [774, 626] on button "button" at bounding box center [795, 640] width 42 height 29
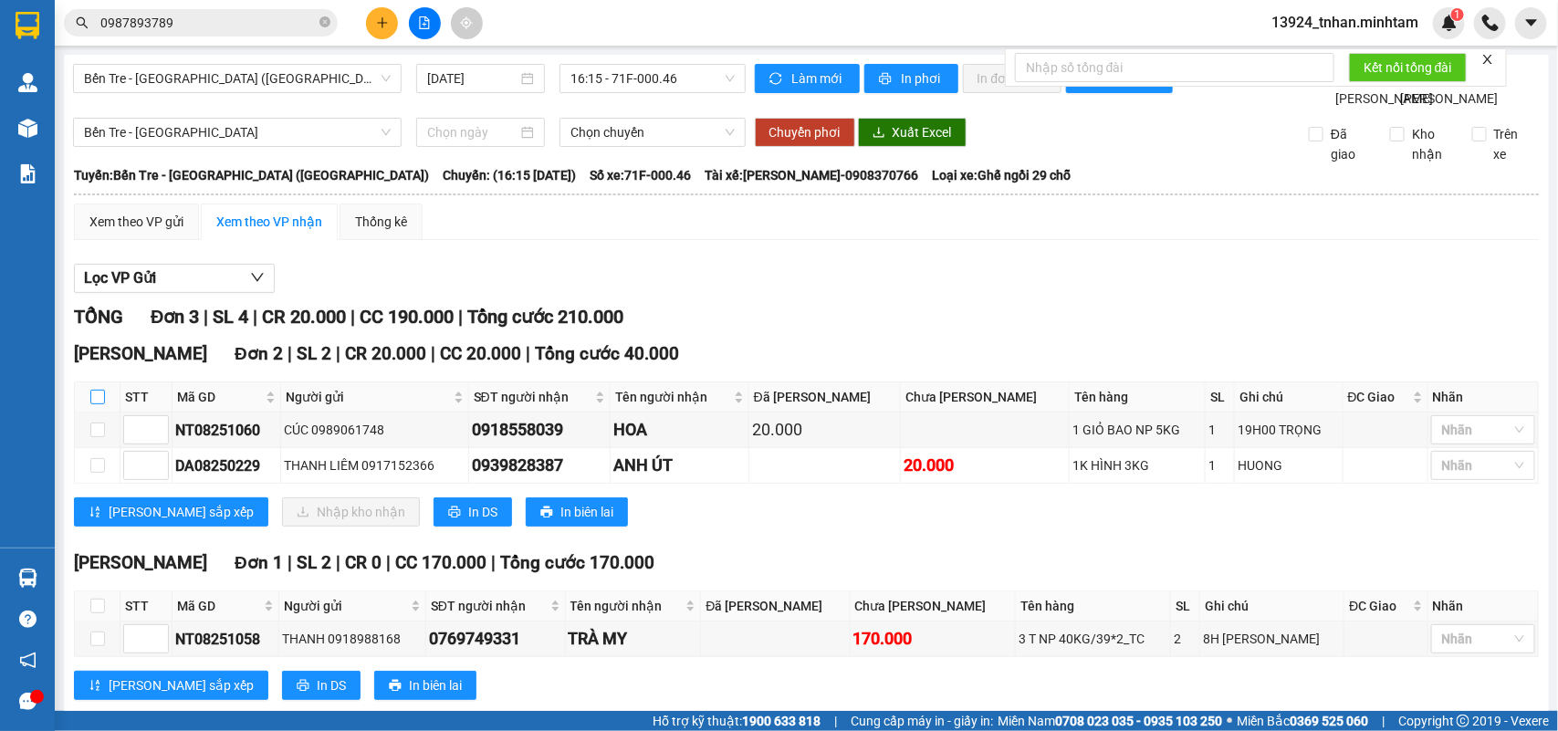
click at [101, 404] on input "checkbox" at bounding box center [97, 397] width 15 height 15
checkbox input "true"
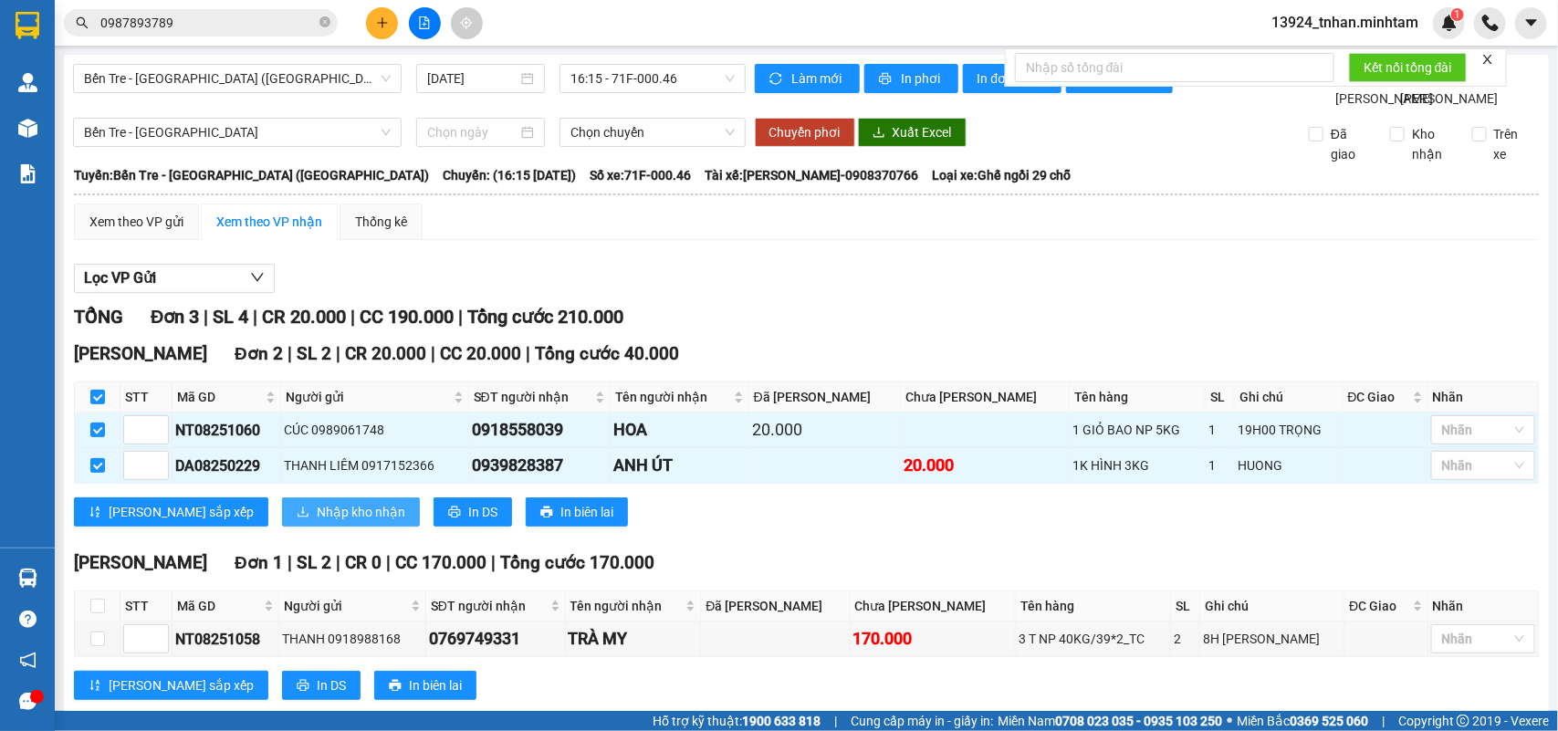
click at [317, 522] on span "Nhập kho nhận" at bounding box center [361, 512] width 89 height 20
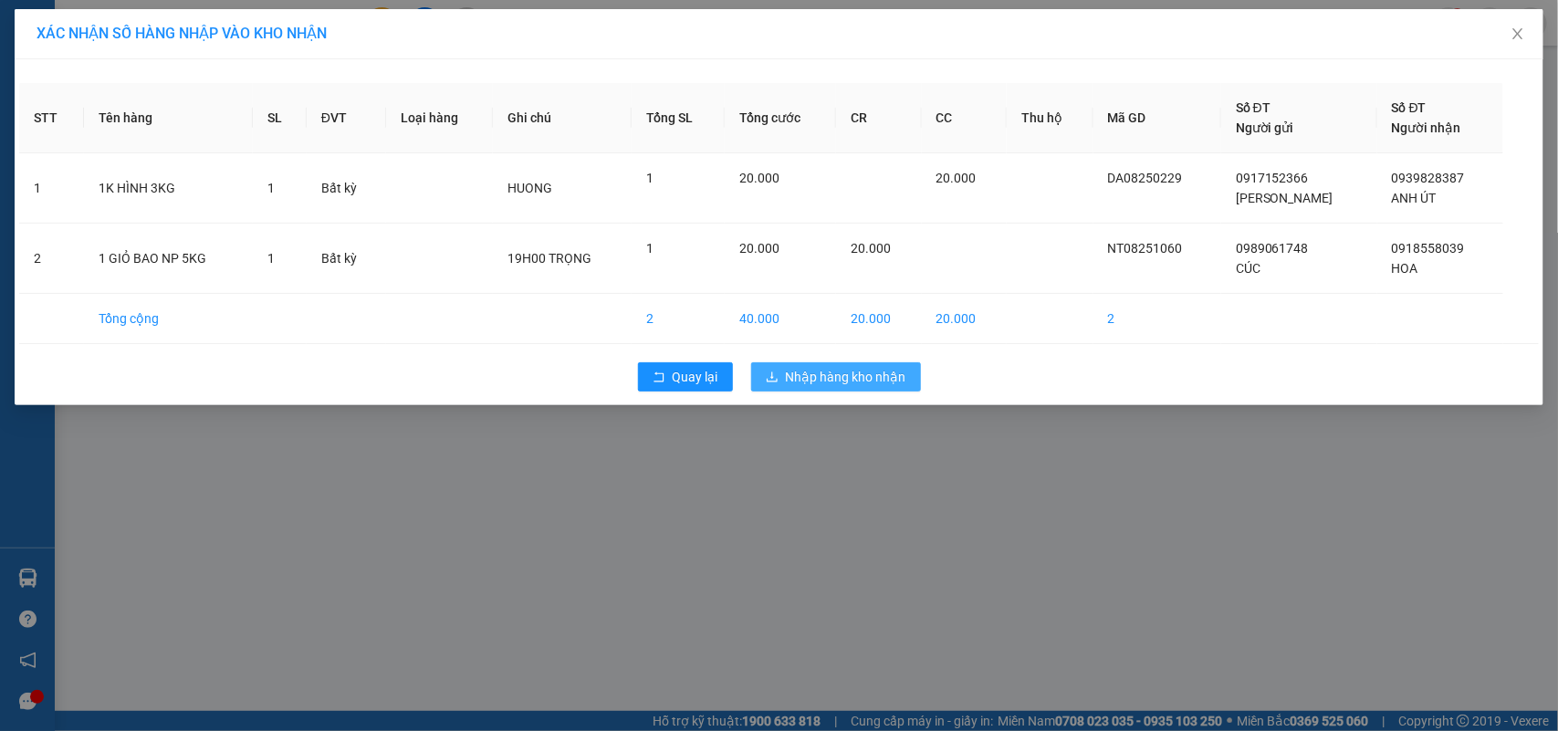
click at [876, 379] on span "Nhập hàng kho nhận" at bounding box center [846, 377] width 121 height 20
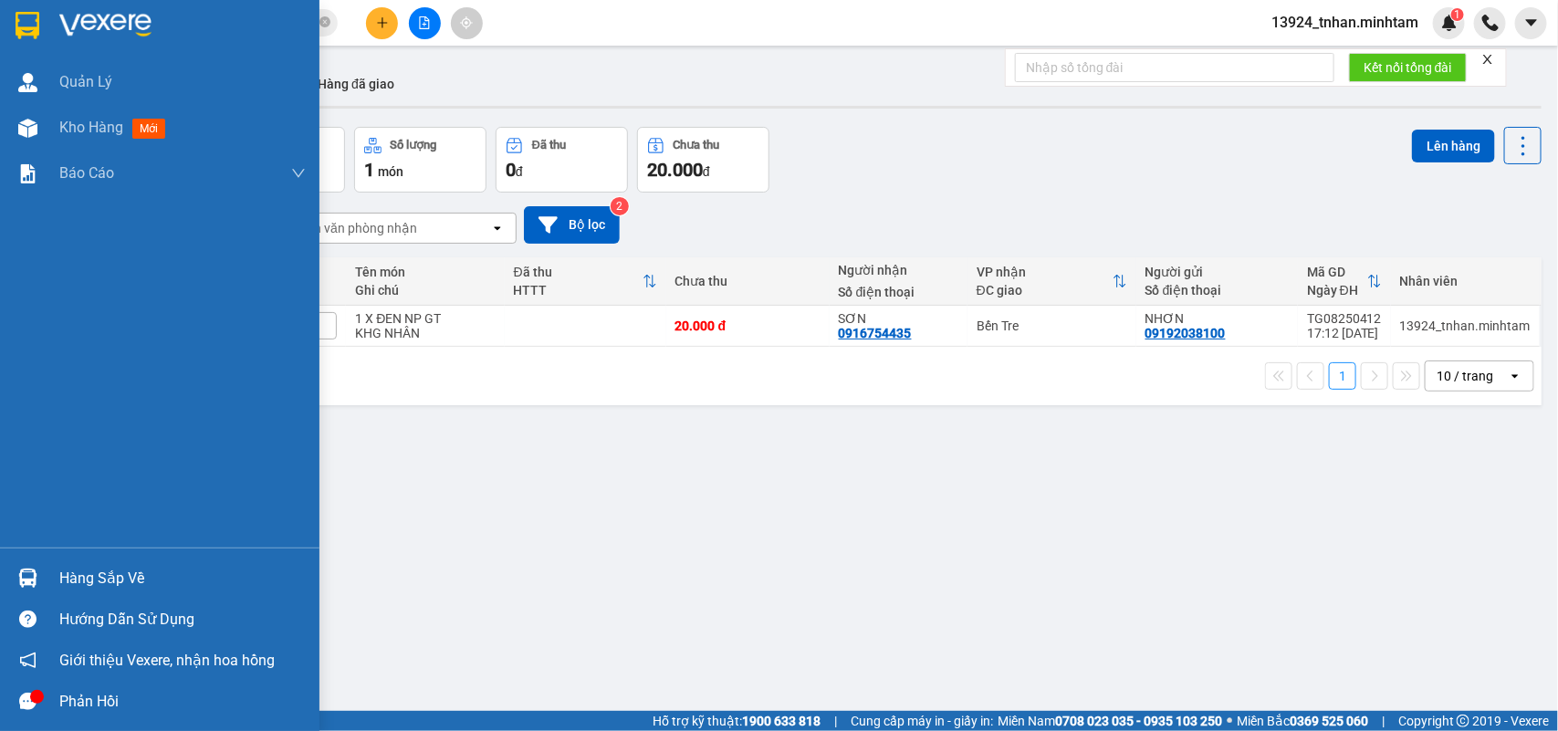
click at [37, 575] on div at bounding box center [28, 578] width 32 height 32
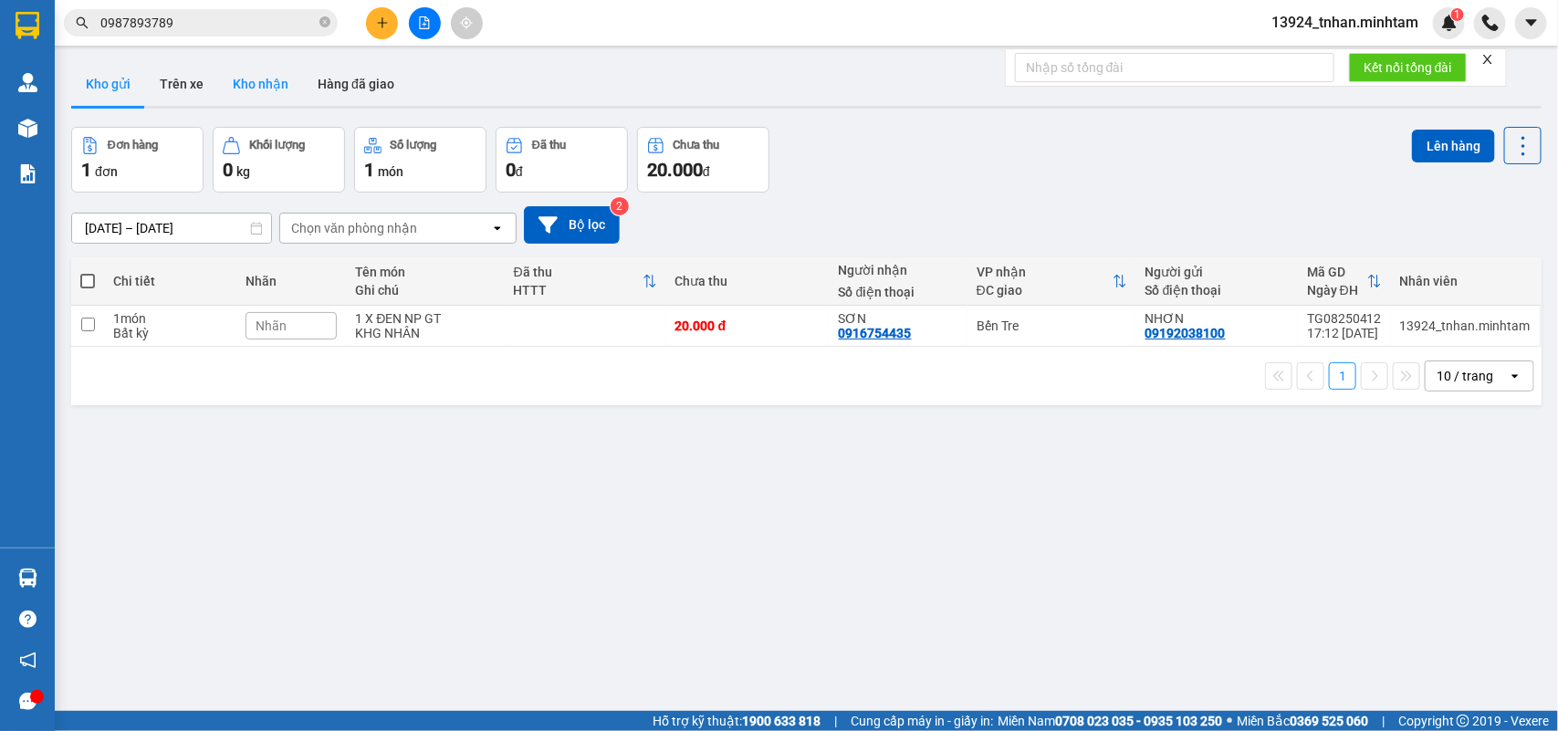
click at [266, 76] on section "Kết quả tìm kiếm ( 1 ) Bộ lọc Thuộc VP này Ngày tạo đơn gần nhất Mã ĐH Trạng th…" at bounding box center [779, 365] width 1558 height 731
click at [266, 76] on button "Kho nhận" at bounding box center [260, 84] width 85 height 44
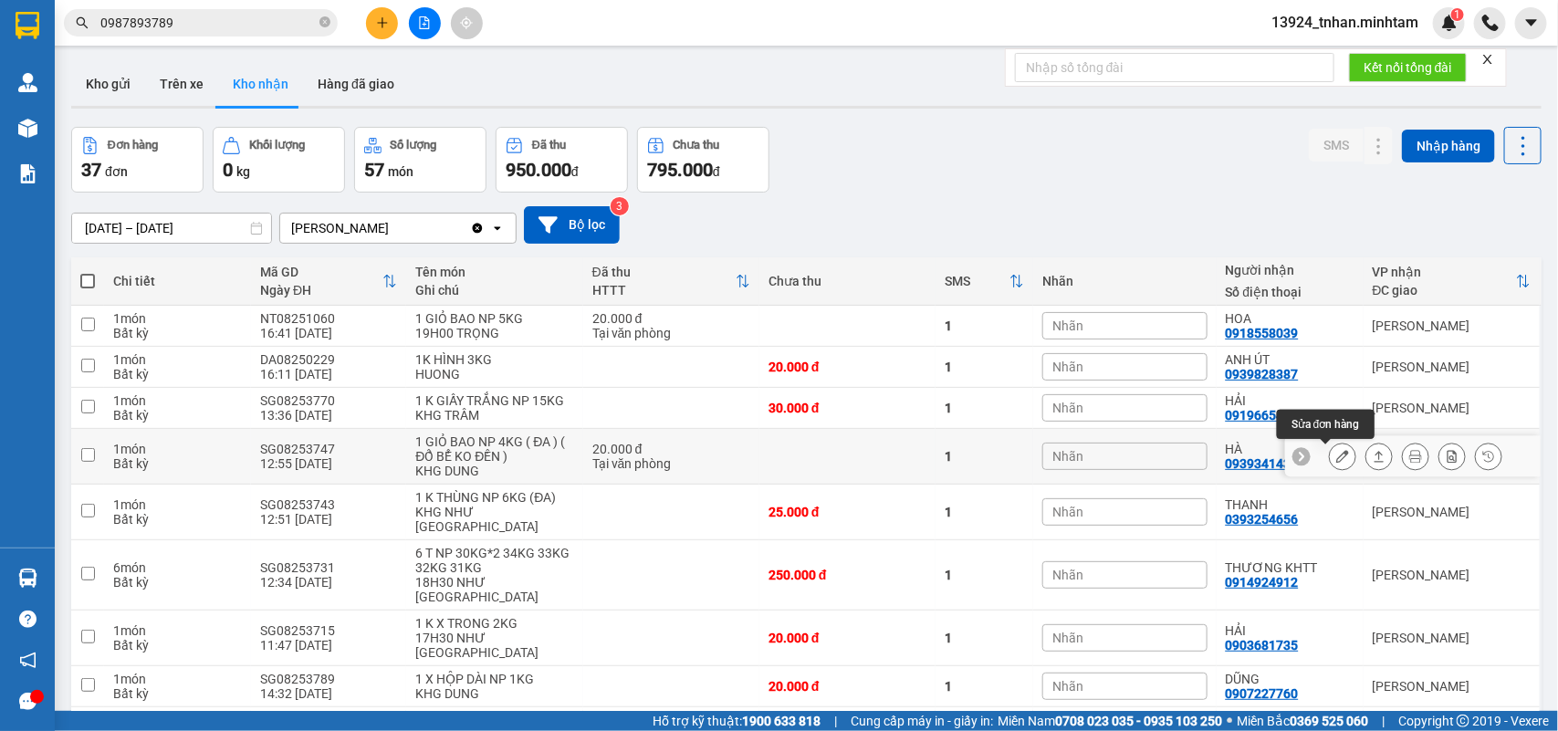
click at [1337, 455] on icon at bounding box center [1343, 456] width 13 height 13
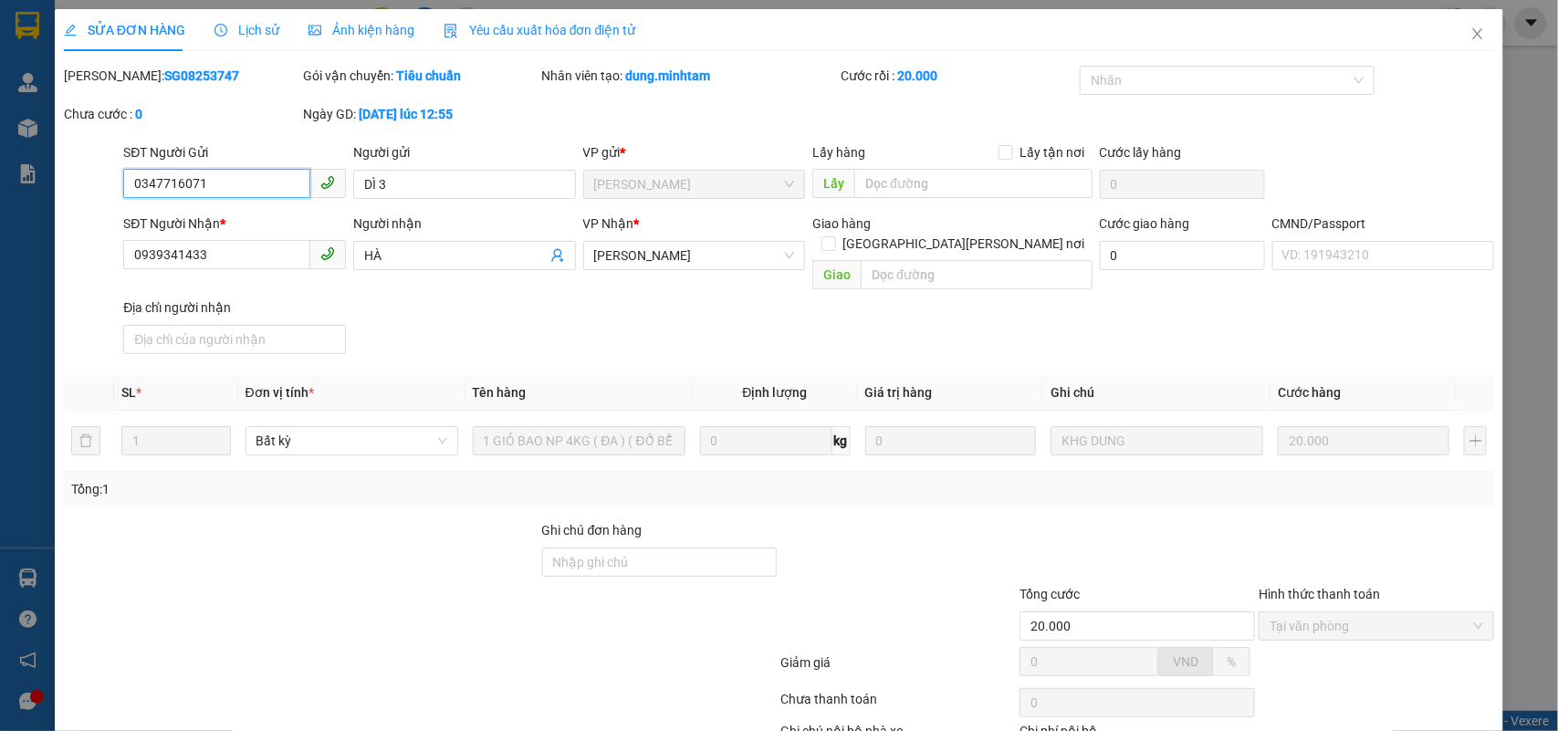
type input "0347716071"
type input "DÌ 3"
type input "0939341433"
type input "HÀ"
type input "20.000"
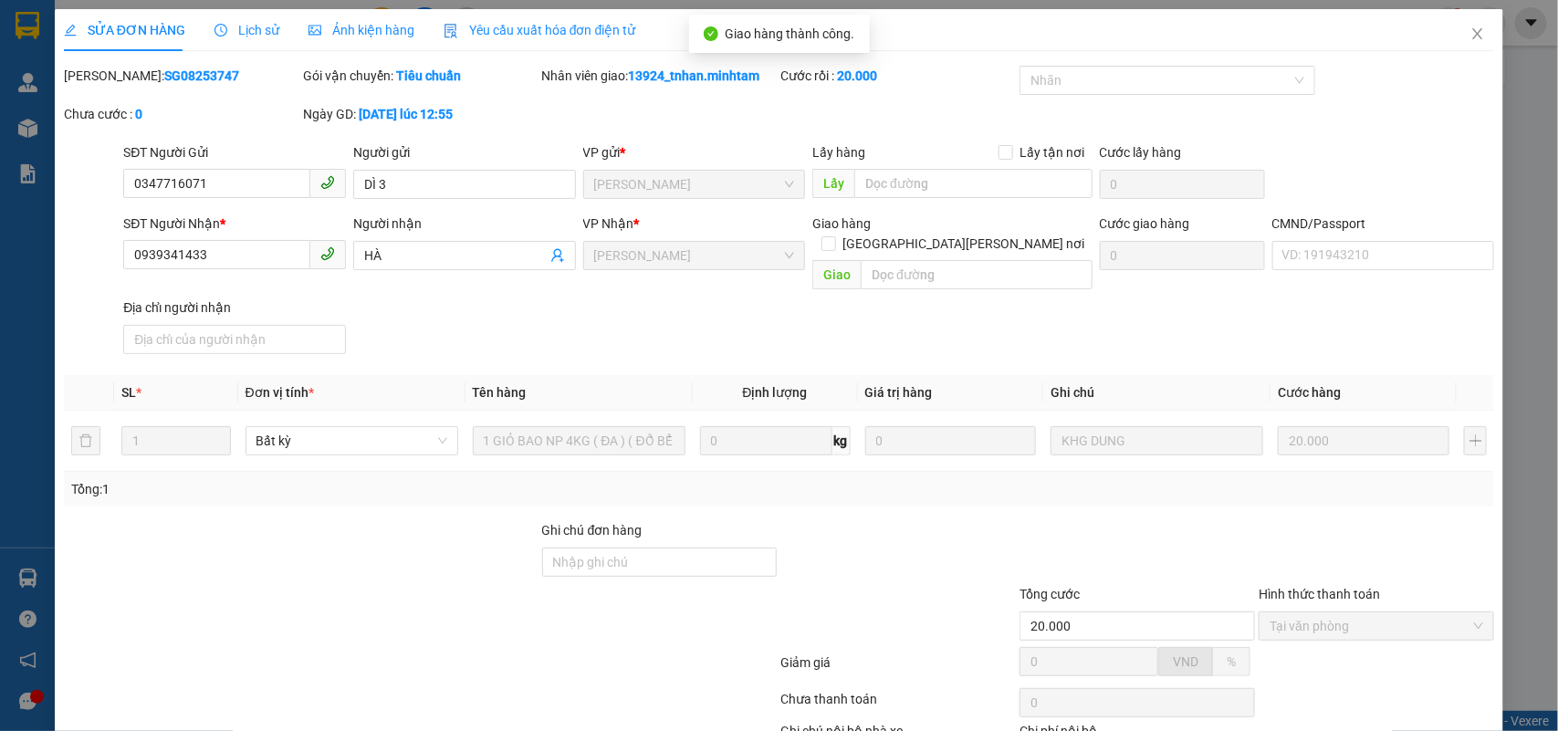
click at [1385, 664] on div "Total Paid Fee 20.000 Total UnPaid Fee 0 Cash Collection Total Fee Mã ĐH: SG082…" at bounding box center [780, 443] width 1432 height 755
click at [1471, 39] on icon "close" at bounding box center [1478, 33] width 15 height 15
click at [1467, 30] on div "13924_tnhan.minhtam 1" at bounding box center [1407, 23] width 301 height 32
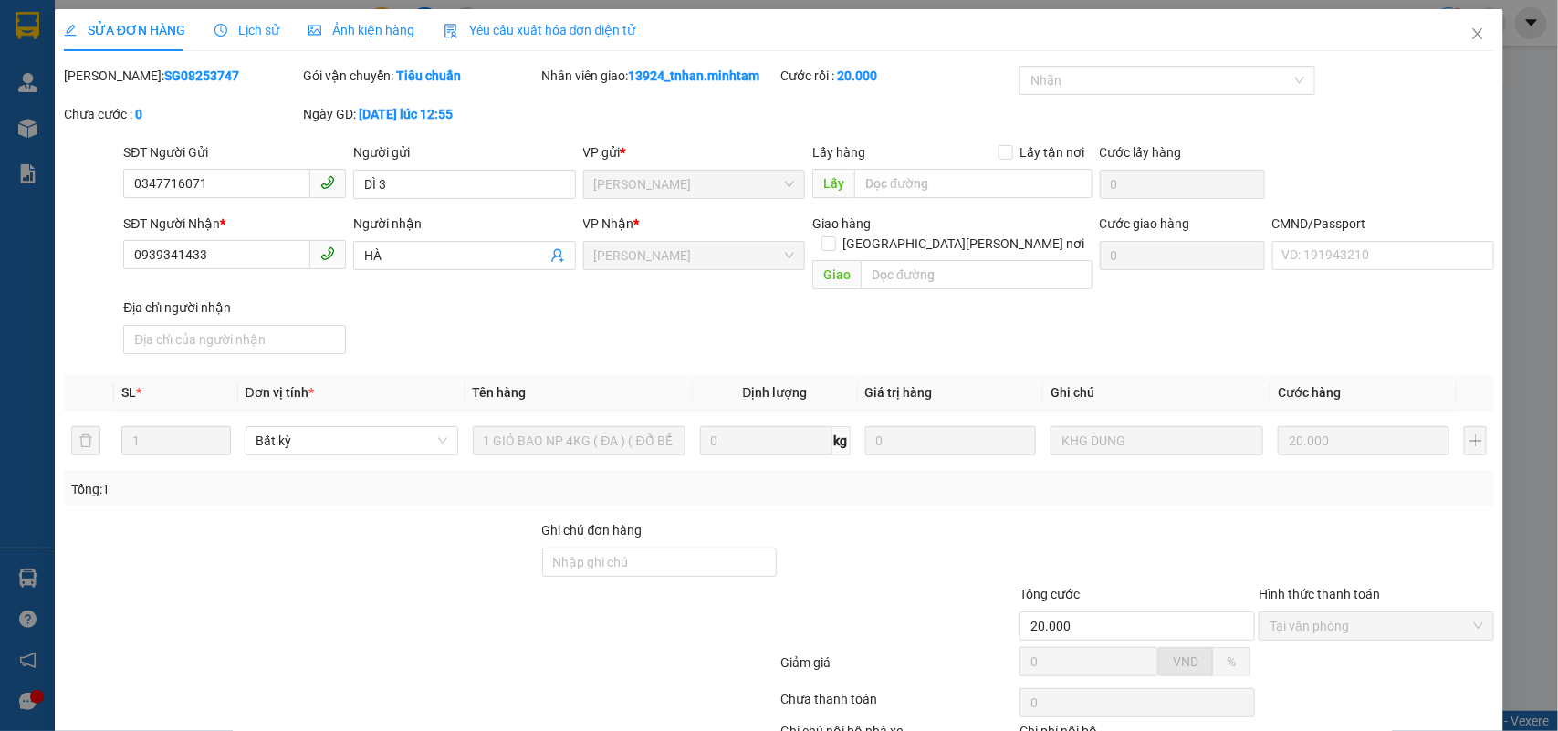
click at [1467, 30] on div "13924_tnhan.minhtam 1" at bounding box center [1407, 23] width 301 height 32
click at [1467, 29] on div "13924_tnhan.minhtam 1" at bounding box center [1407, 23] width 301 height 32
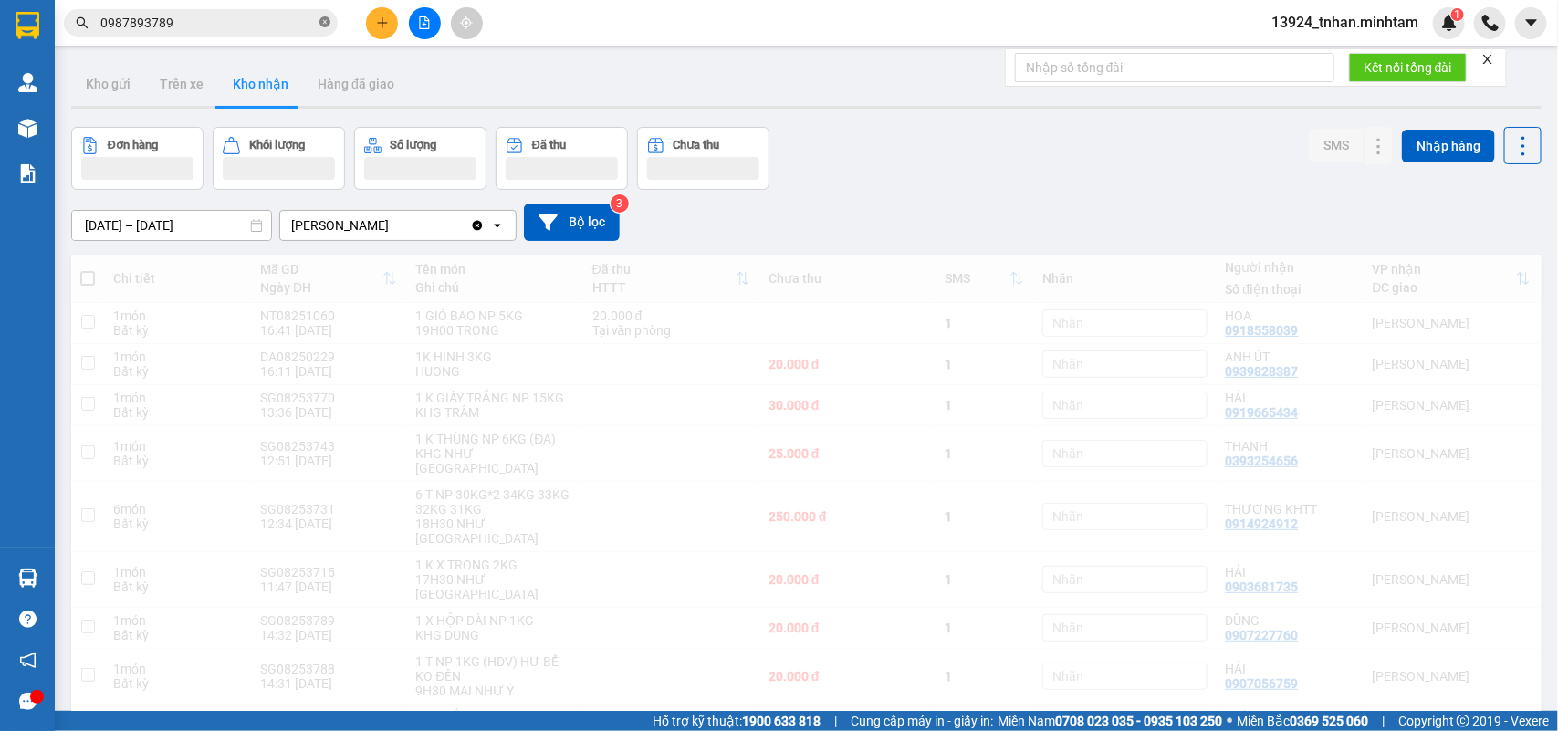
click at [322, 23] on icon "close-circle" at bounding box center [325, 21] width 11 height 11
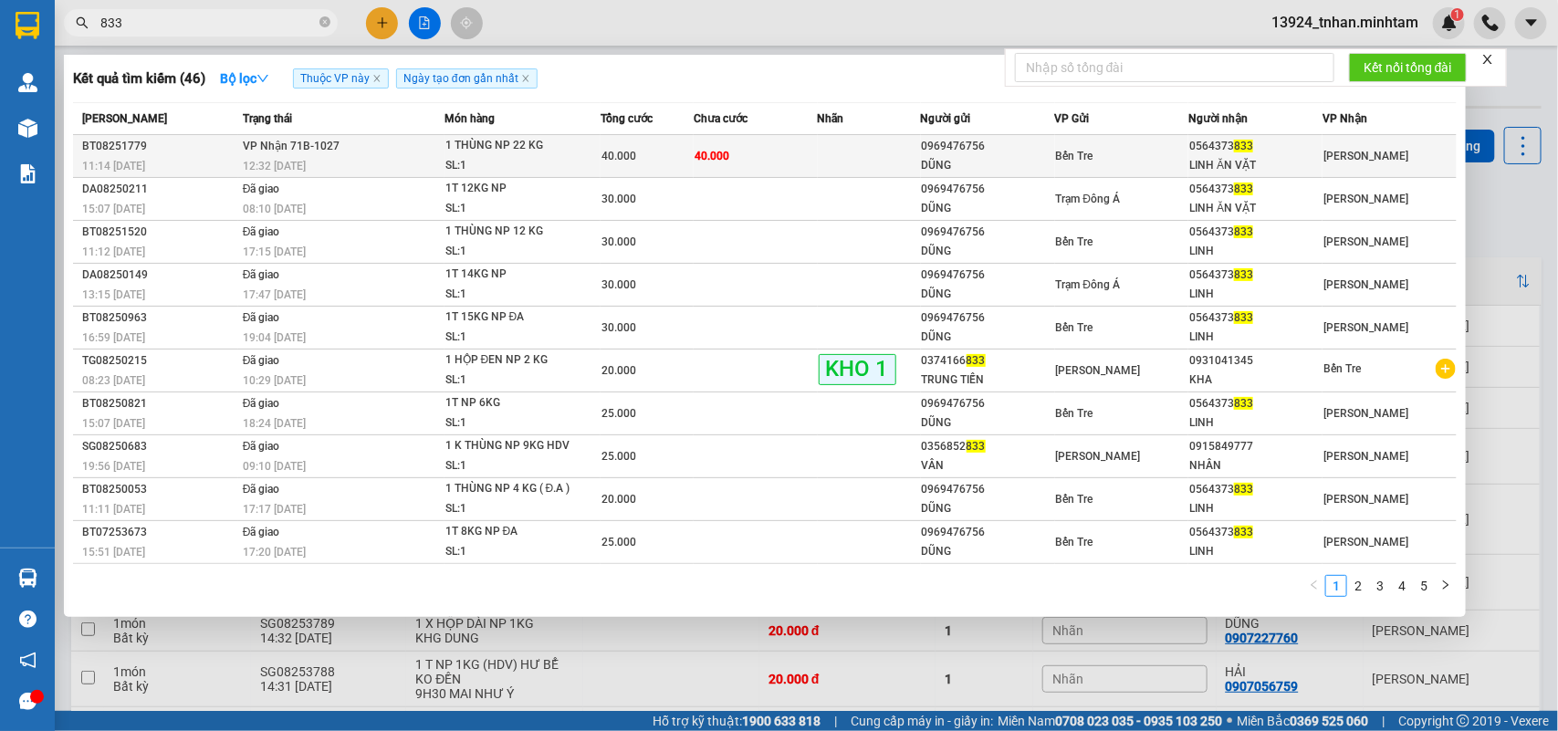
type input "833"
click at [439, 167] on div "12:32 - 15/08" at bounding box center [343, 166] width 201 height 20
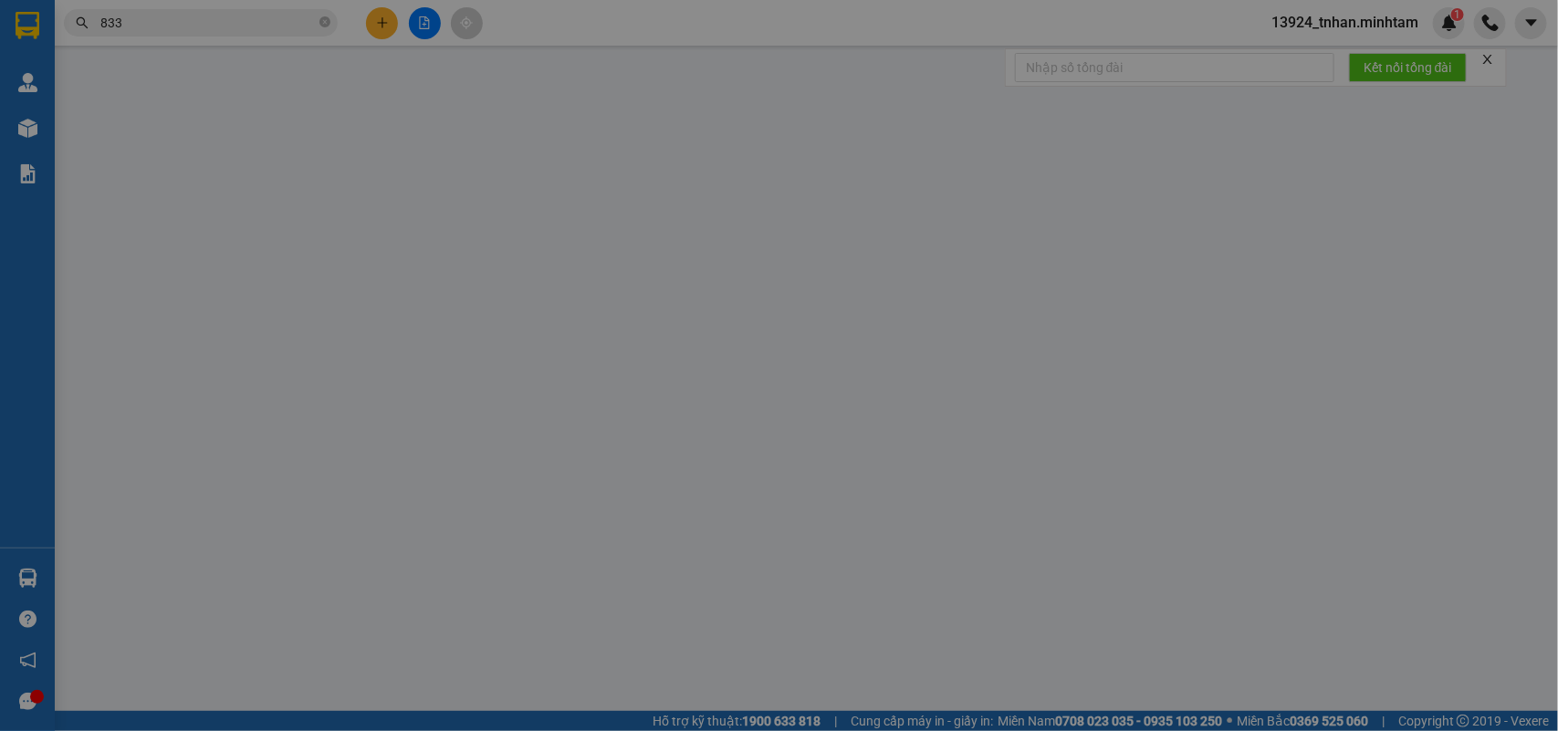
type input "0969476756"
type input "DŨNG"
type input "0564373833"
type input "LINH ĂN VẶT"
type input "40.000"
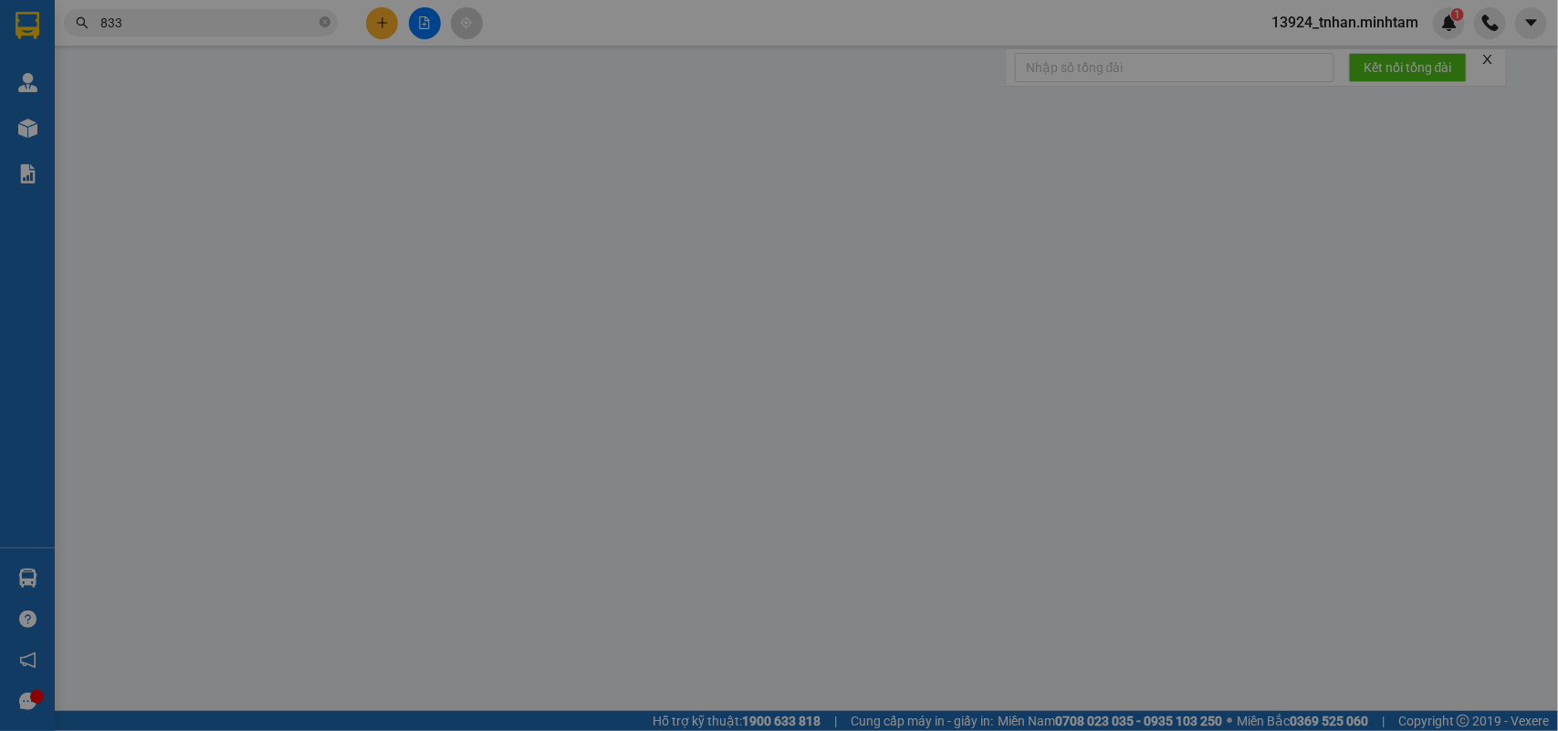
type input "40.000"
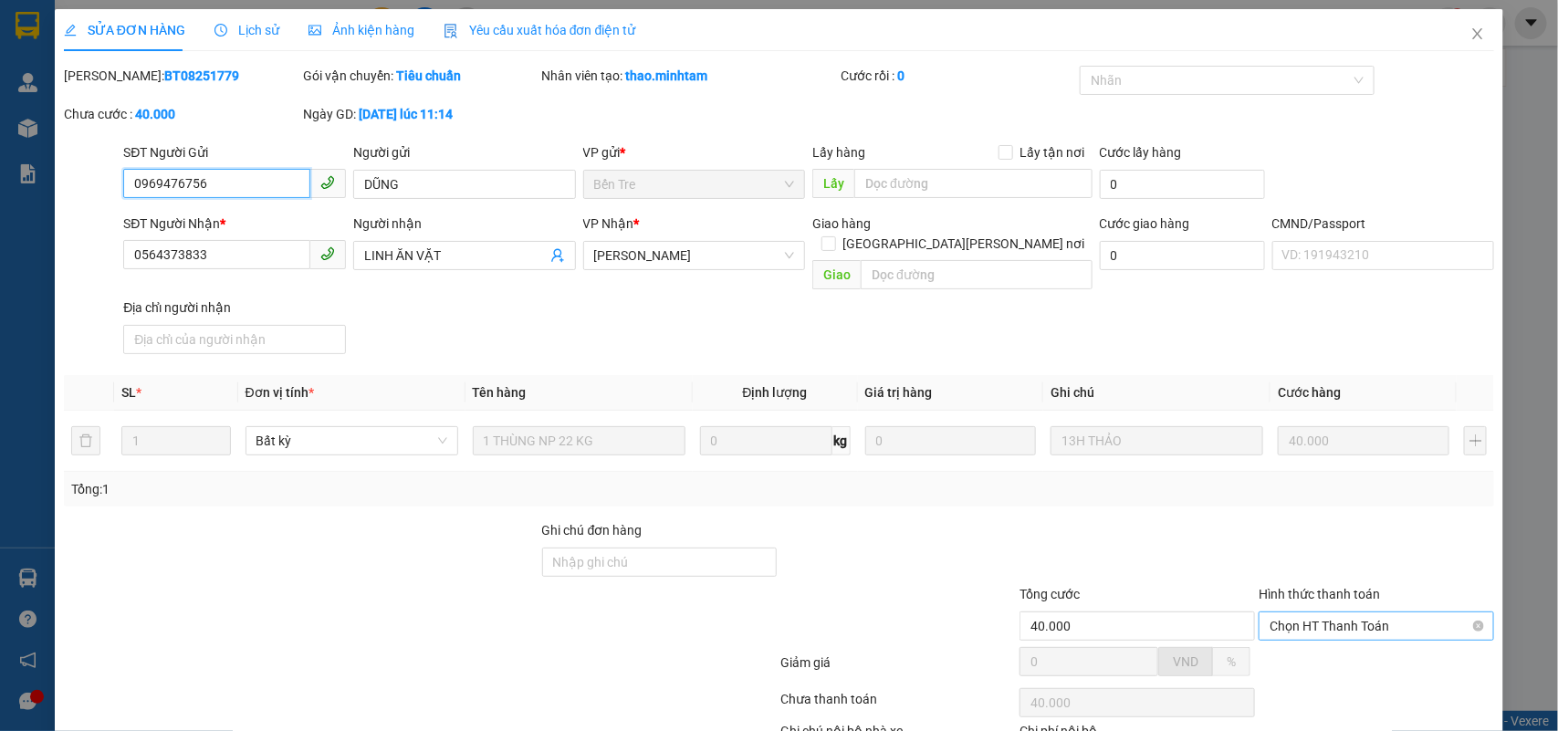
click at [1348, 613] on span "Chọn HT Thanh Toán" at bounding box center [1377, 626] width 214 height 27
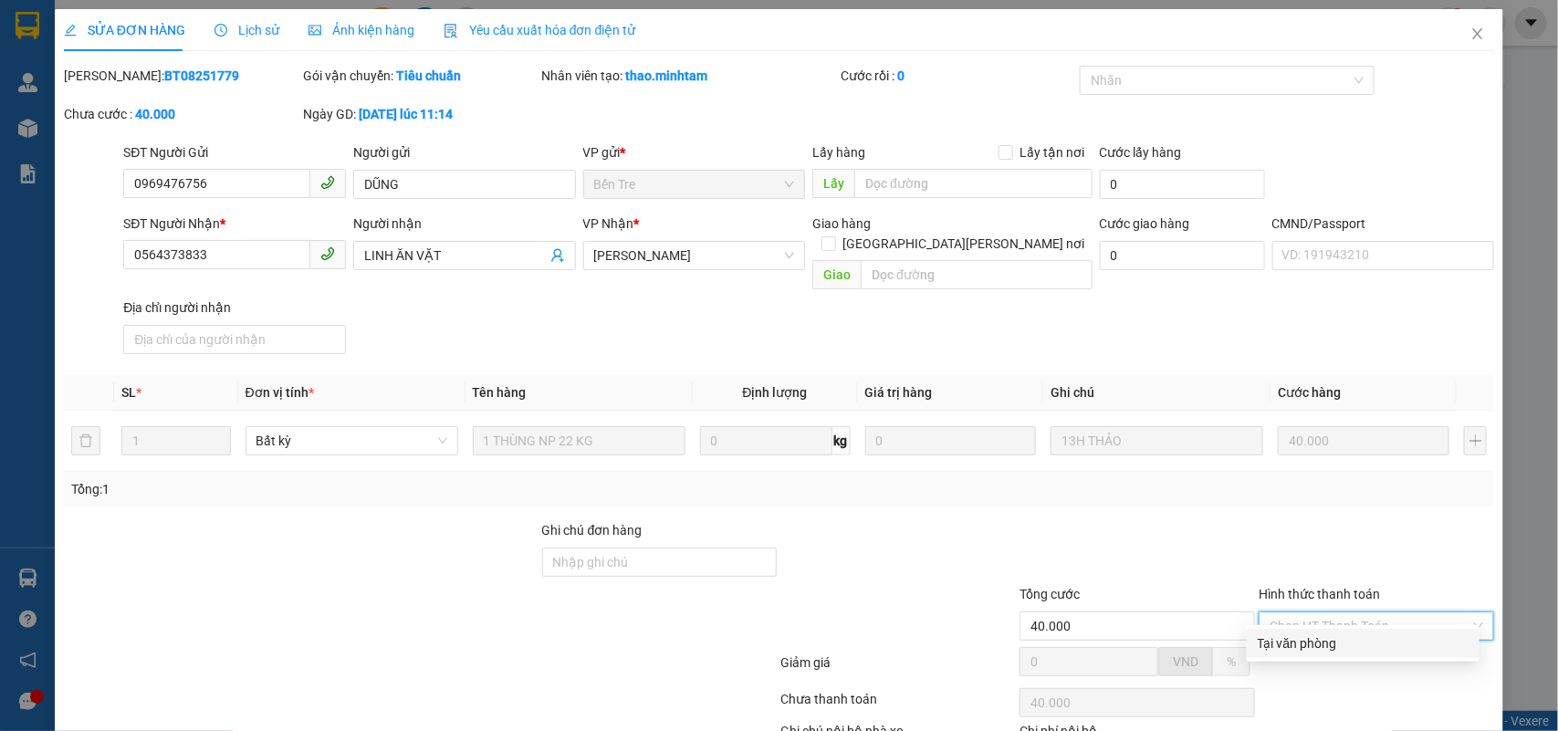
click at [1316, 634] on div "Tại văn phòng" at bounding box center [1363, 644] width 211 height 20
drag, startPoint x: 901, startPoint y: 671, endPoint x: 1298, endPoint y: 653, distance: 397.6
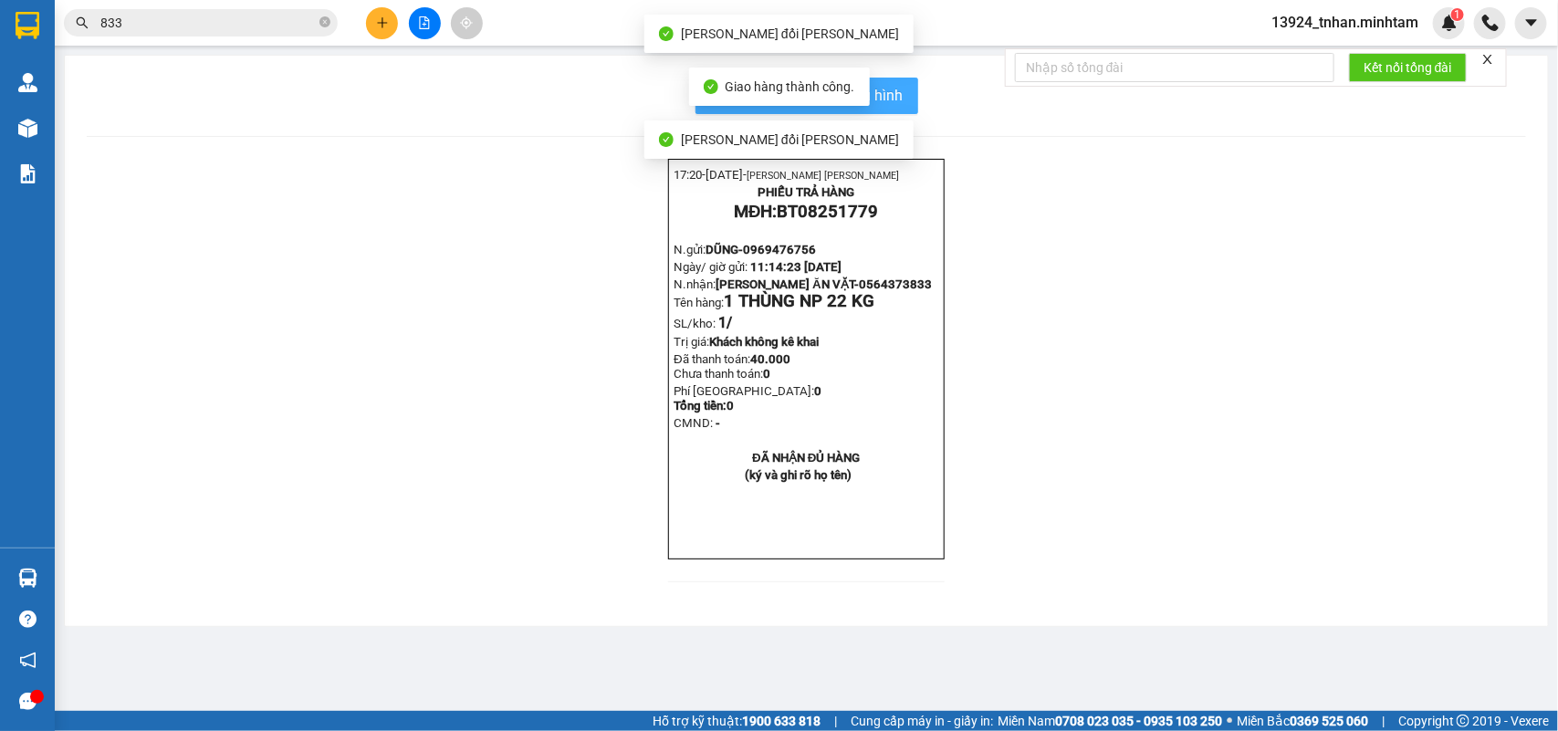
click at [888, 93] on span "In mẫu biên lai tự cấu hình" at bounding box center [818, 95] width 172 height 23
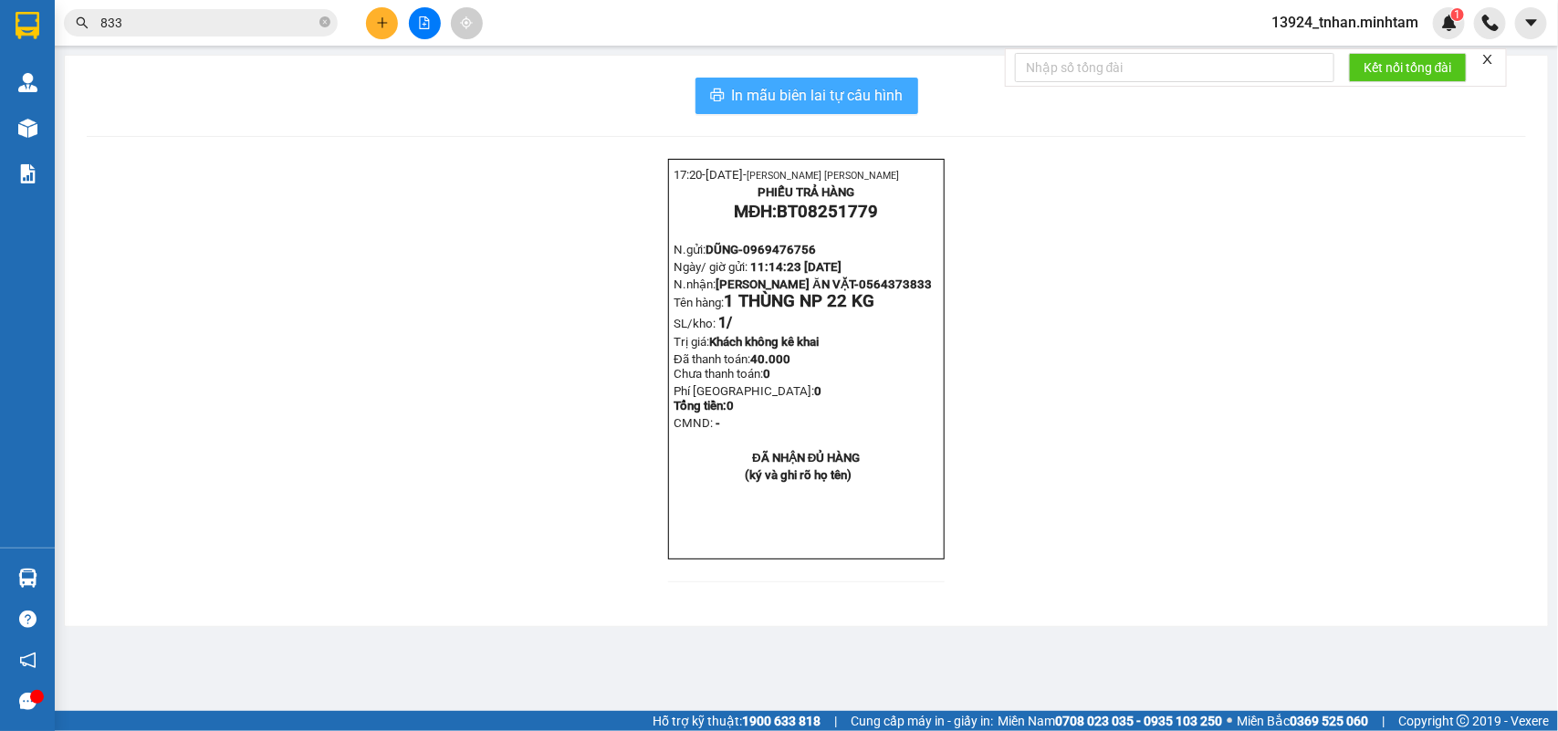
click at [902, 100] on span "In mẫu biên lai tự cấu hình" at bounding box center [818, 95] width 172 height 23
click at [322, 27] on icon "close-circle" at bounding box center [325, 21] width 11 height 11
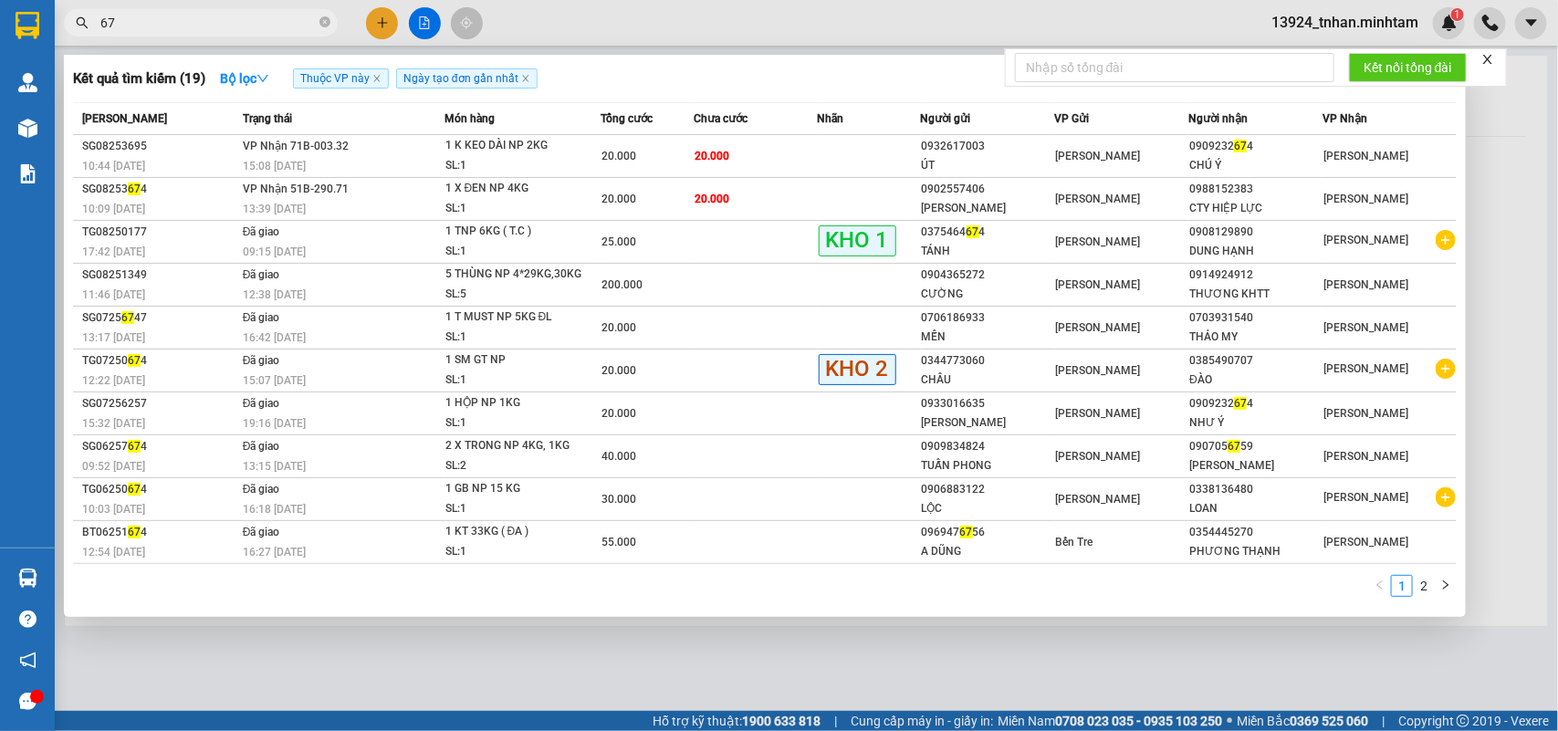
type input "6"
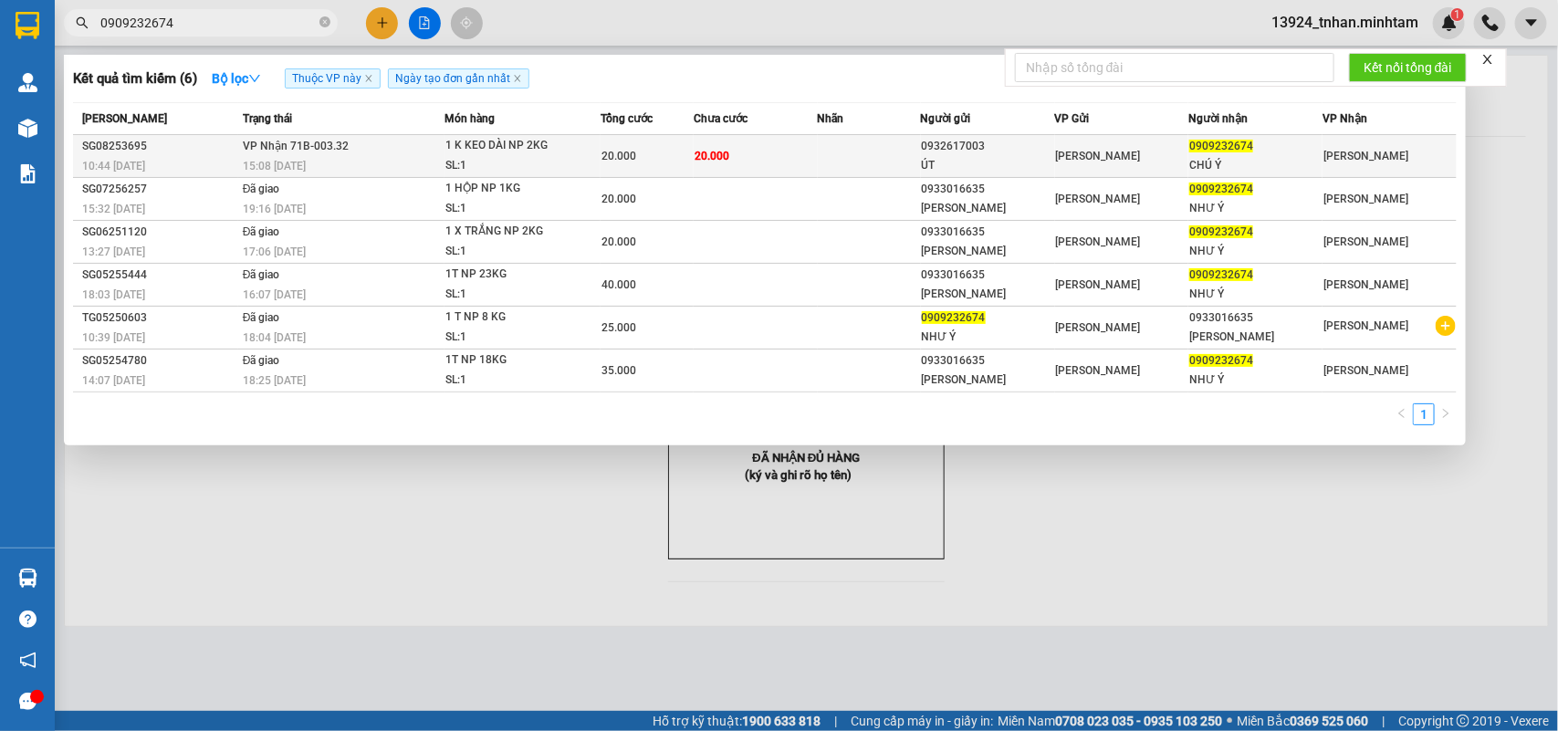
type input "0909232674"
click at [687, 151] on div "20.000" at bounding box center [647, 156] width 91 height 20
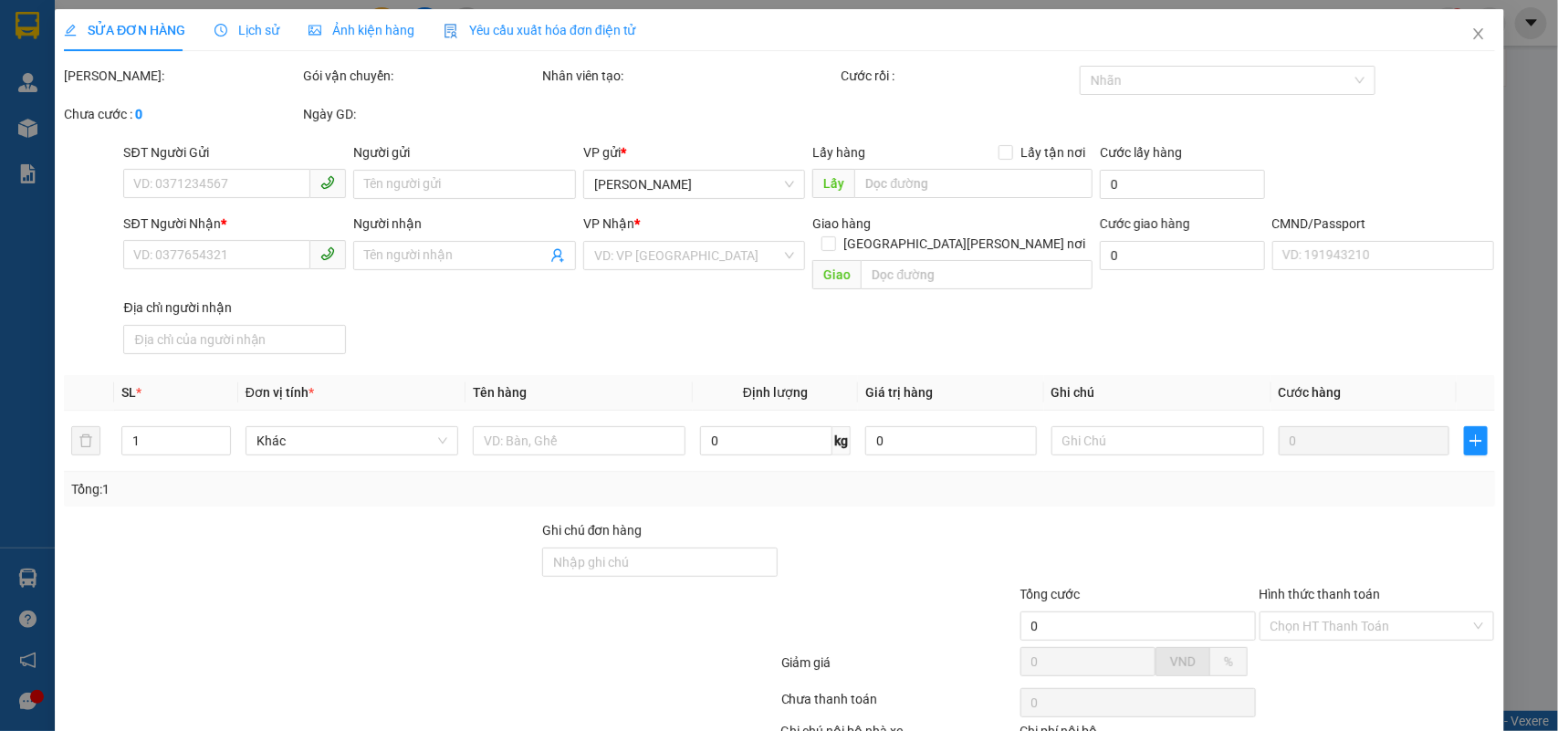
type input "0932617003"
type input "ÚT"
type input "0909232674"
type input "CHÚ Ý"
type input "20.000"
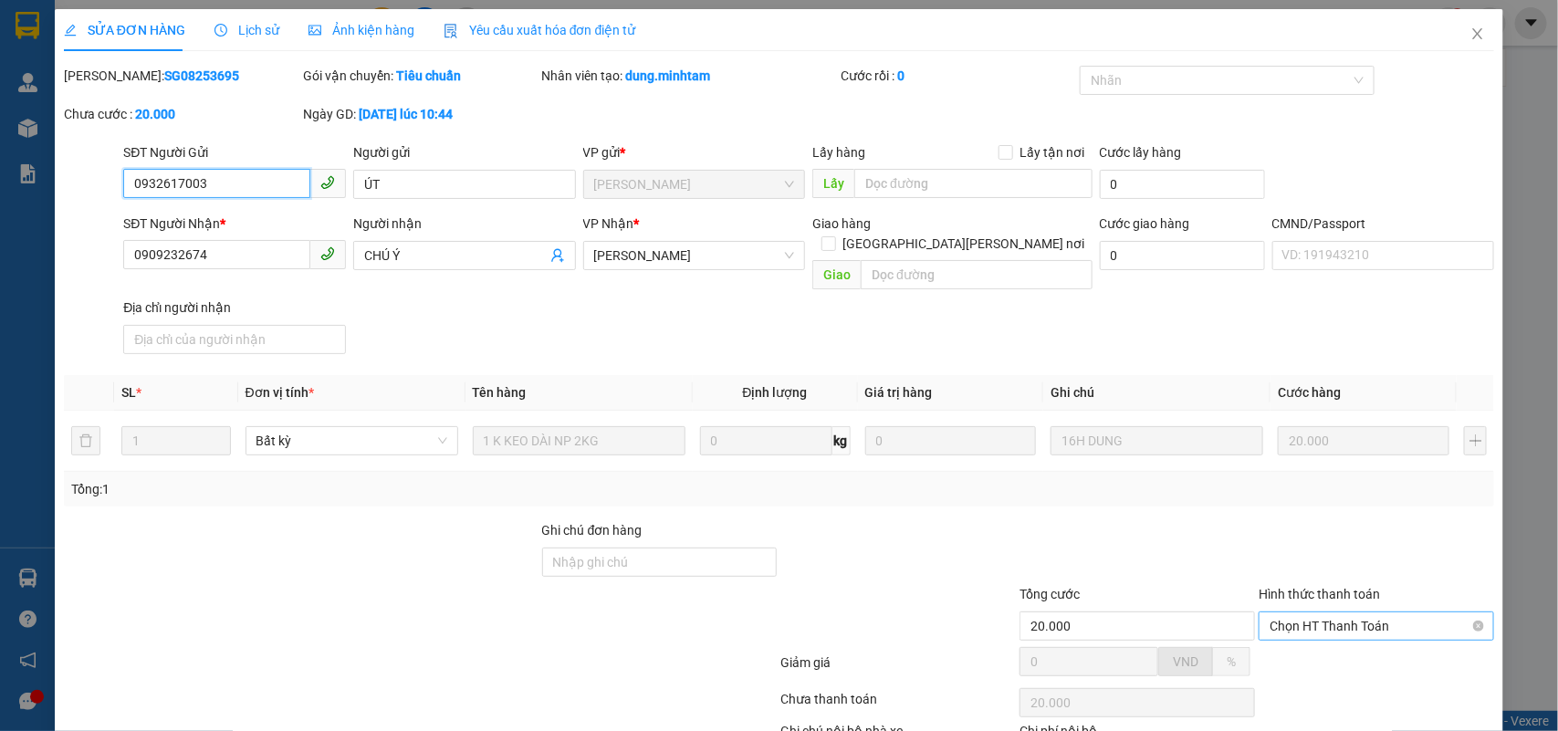
click at [1351, 613] on span "Chọn HT Thanh Toán" at bounding box center [1377, 626] width 214 height 27
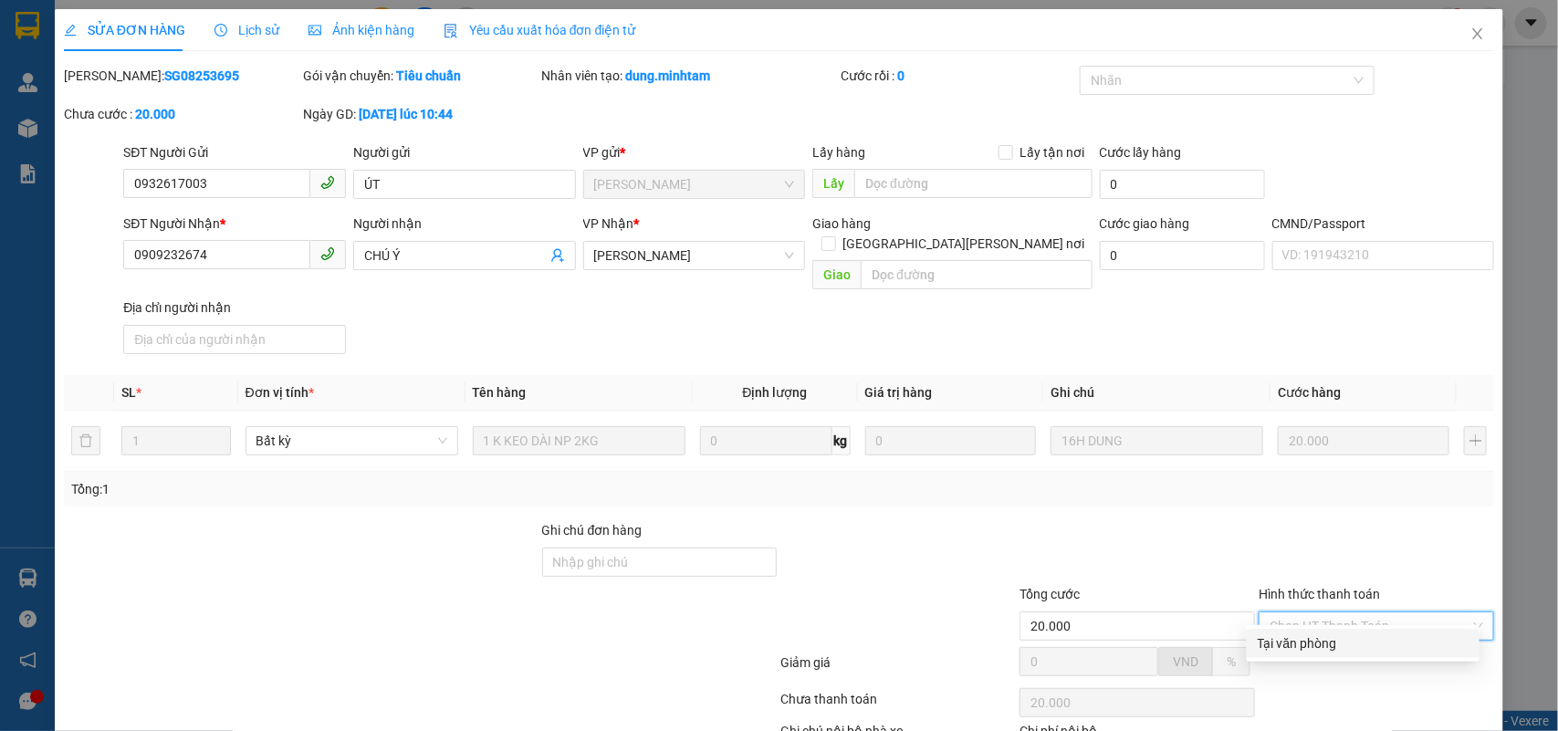
drag, startPoint x: 1337, startPoint y: 534, endPoint x: 1069, endPoint y: 635, distance: 286.6
click at [1336, 634] on div "Tại văn phòng" at bounding box center [1363, 644] width 211 height 20
type input "0"
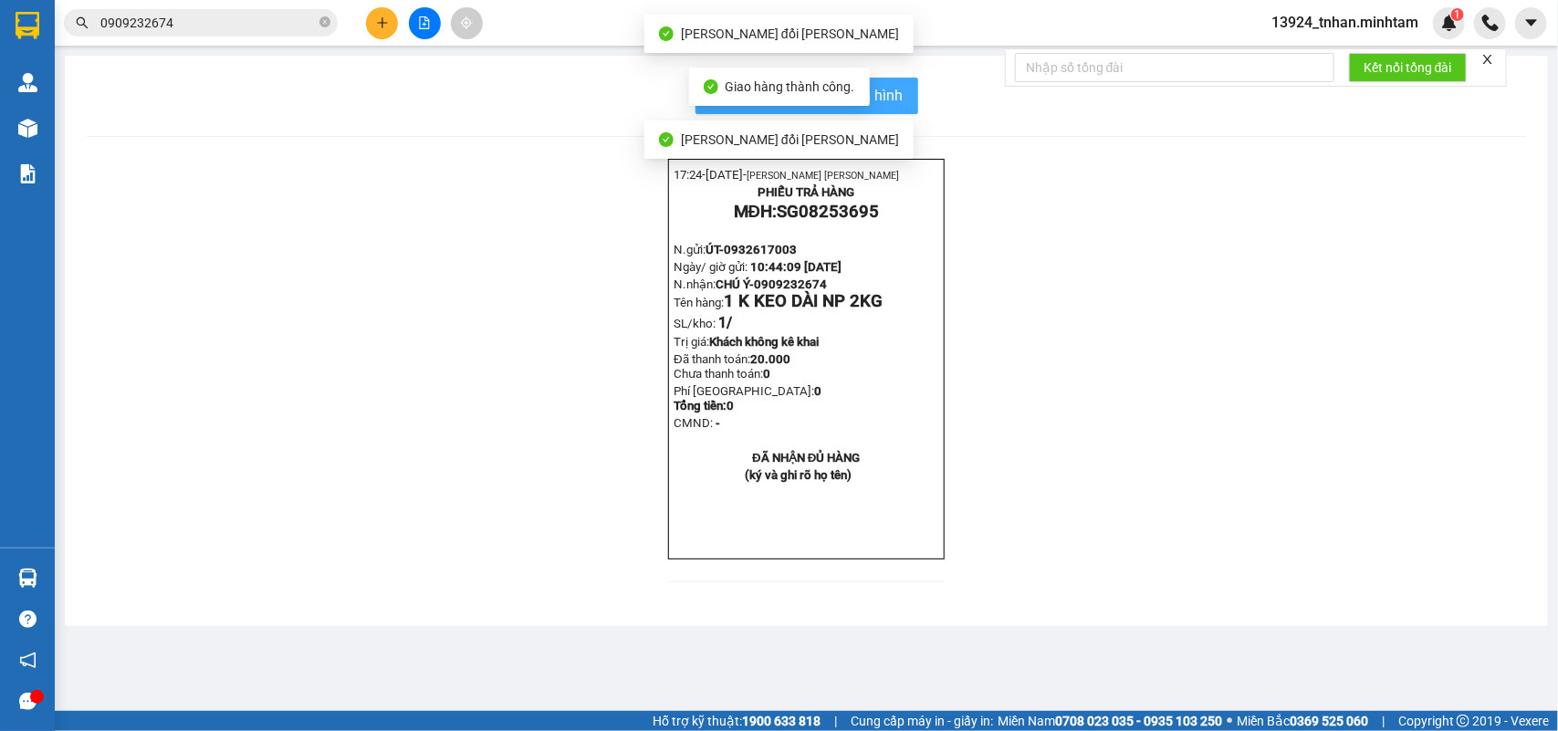
click at [905, 97] on button "In mẫu biên lai tự cấu hình" at bounding box center [807, 96] width 223 height 37
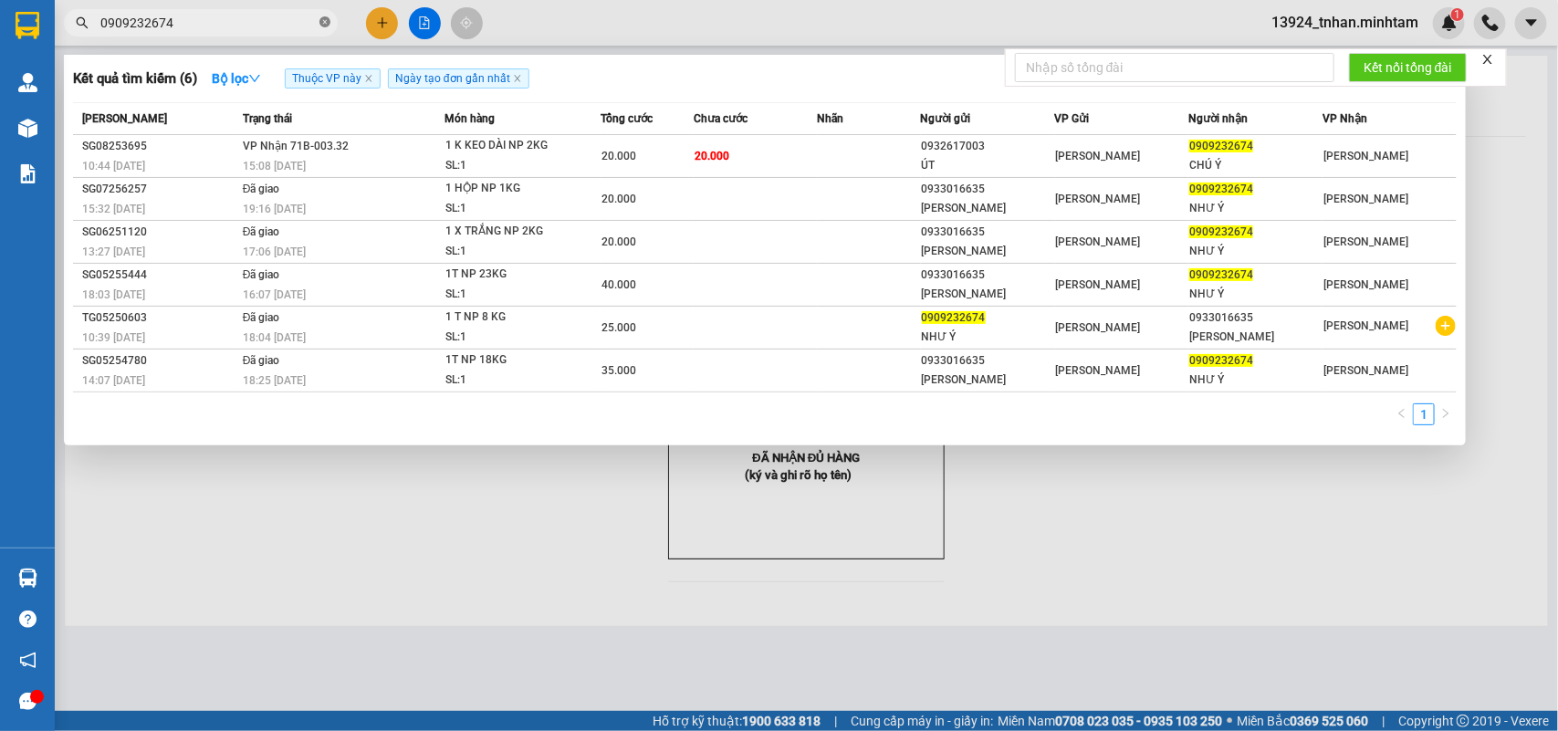
click at [320, 18] on icon "close-circle" at bounding box center [325, 21] width 11 height 11
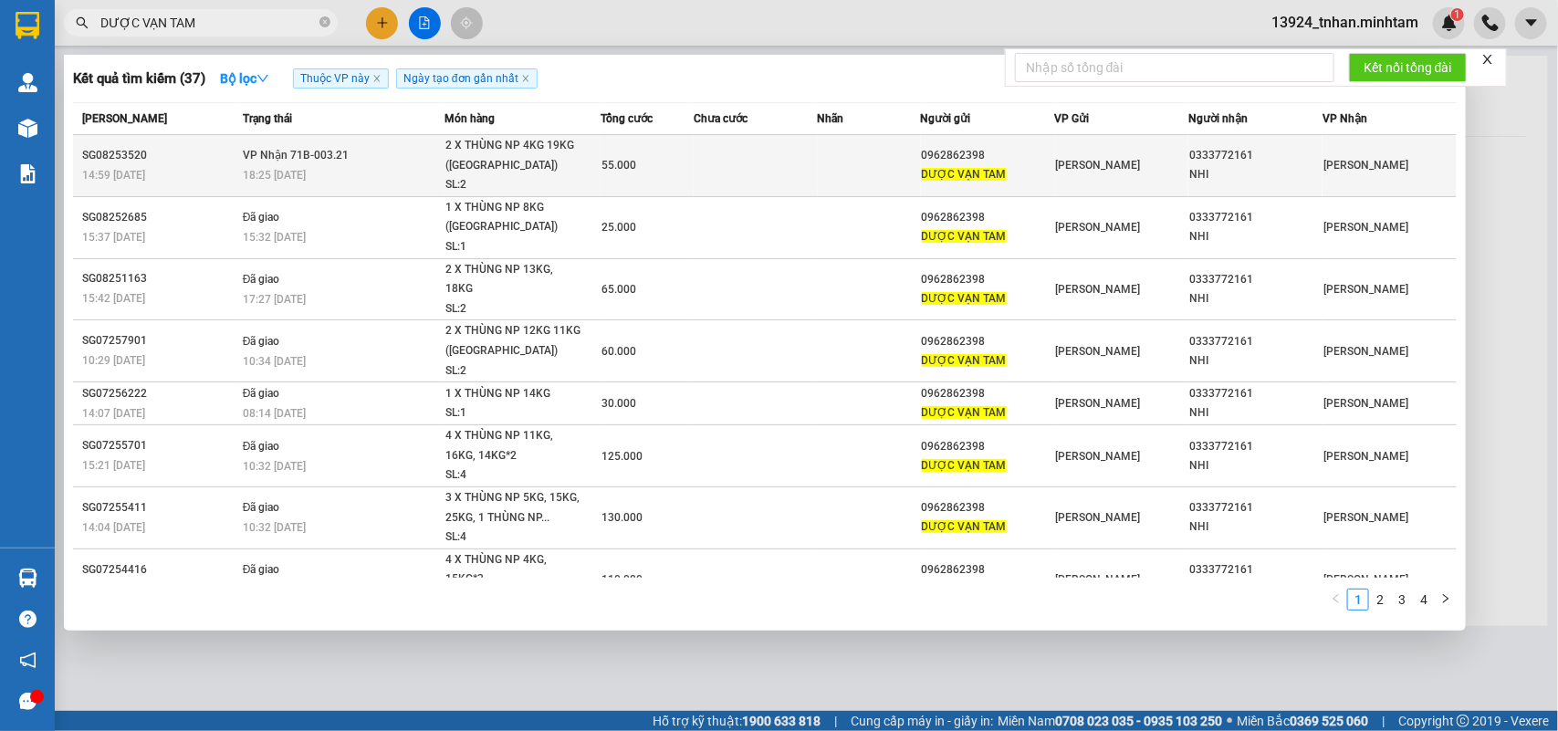
type input "DƯỢC VẠN TAM"
click at [393, 160] on td "VP Nhận 71B-003.21 18:25 - 14/08" at bounding box center [341, 166] width 206 height 62
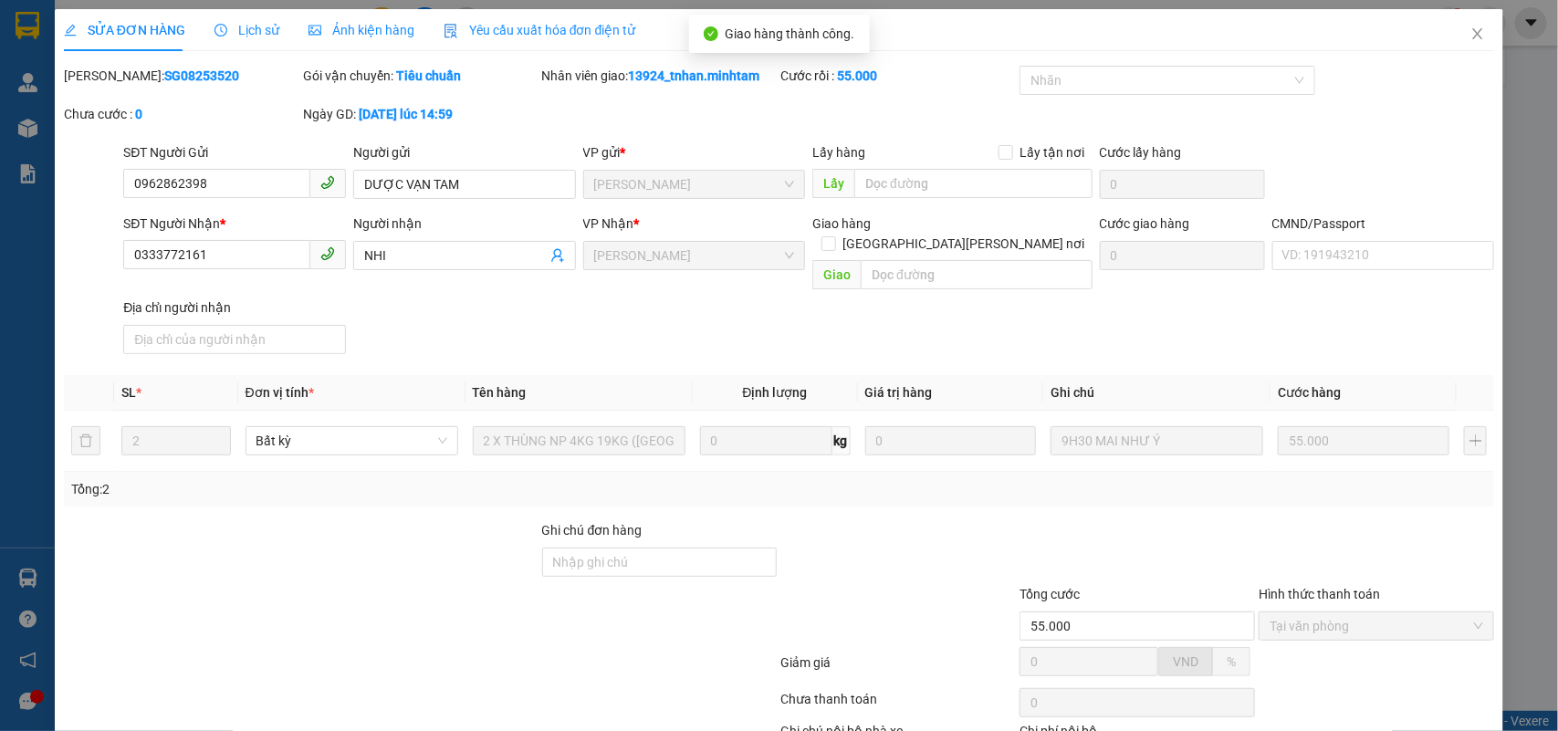
drag, startPoint x: 1381, startPoint y: 683, endPoint x: 1404, endPoint y: 678, distance: 23.3
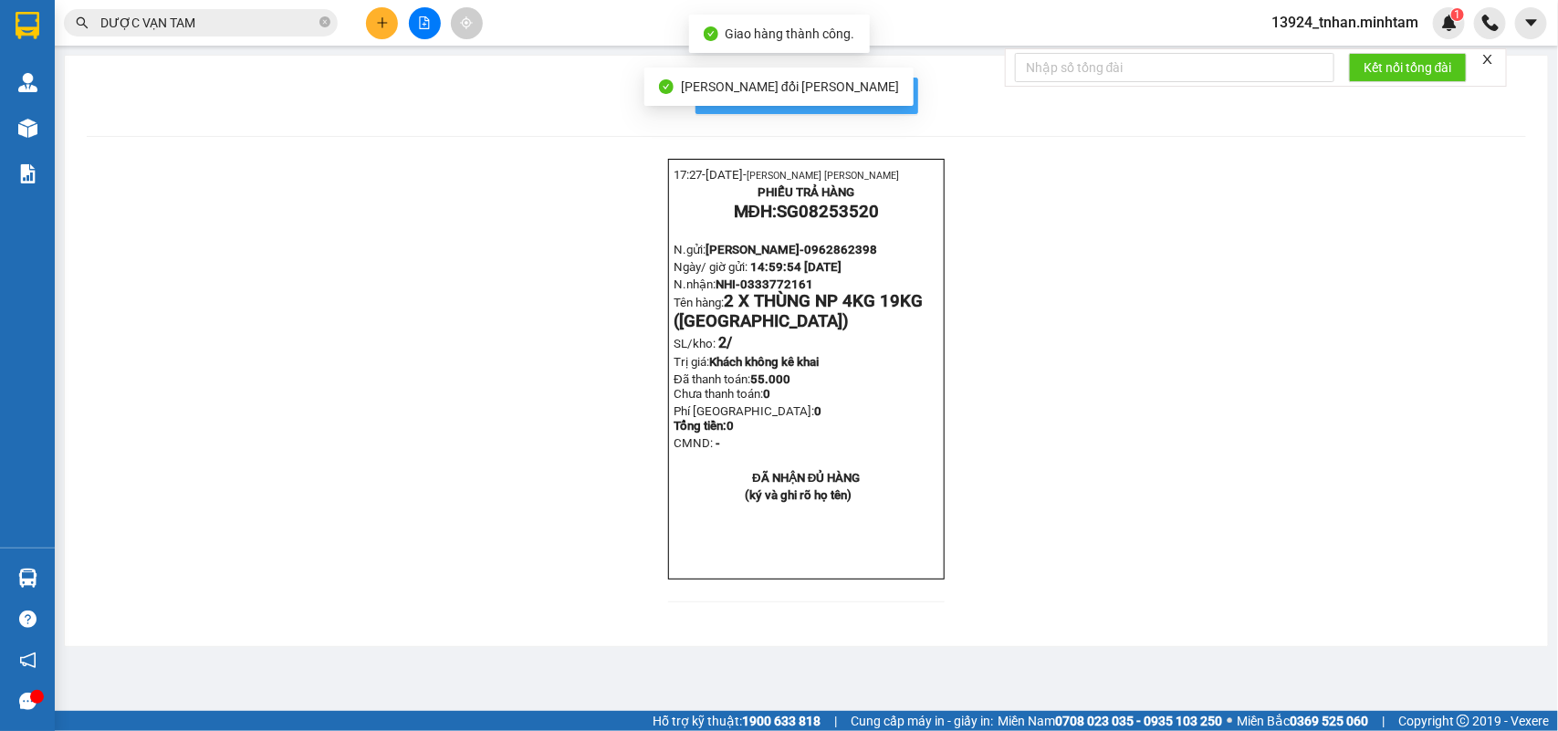
click at [893, 108] on button "In mẫu biên lai tự cấu hình" at bounding box center [807, 96] width 223 height 37
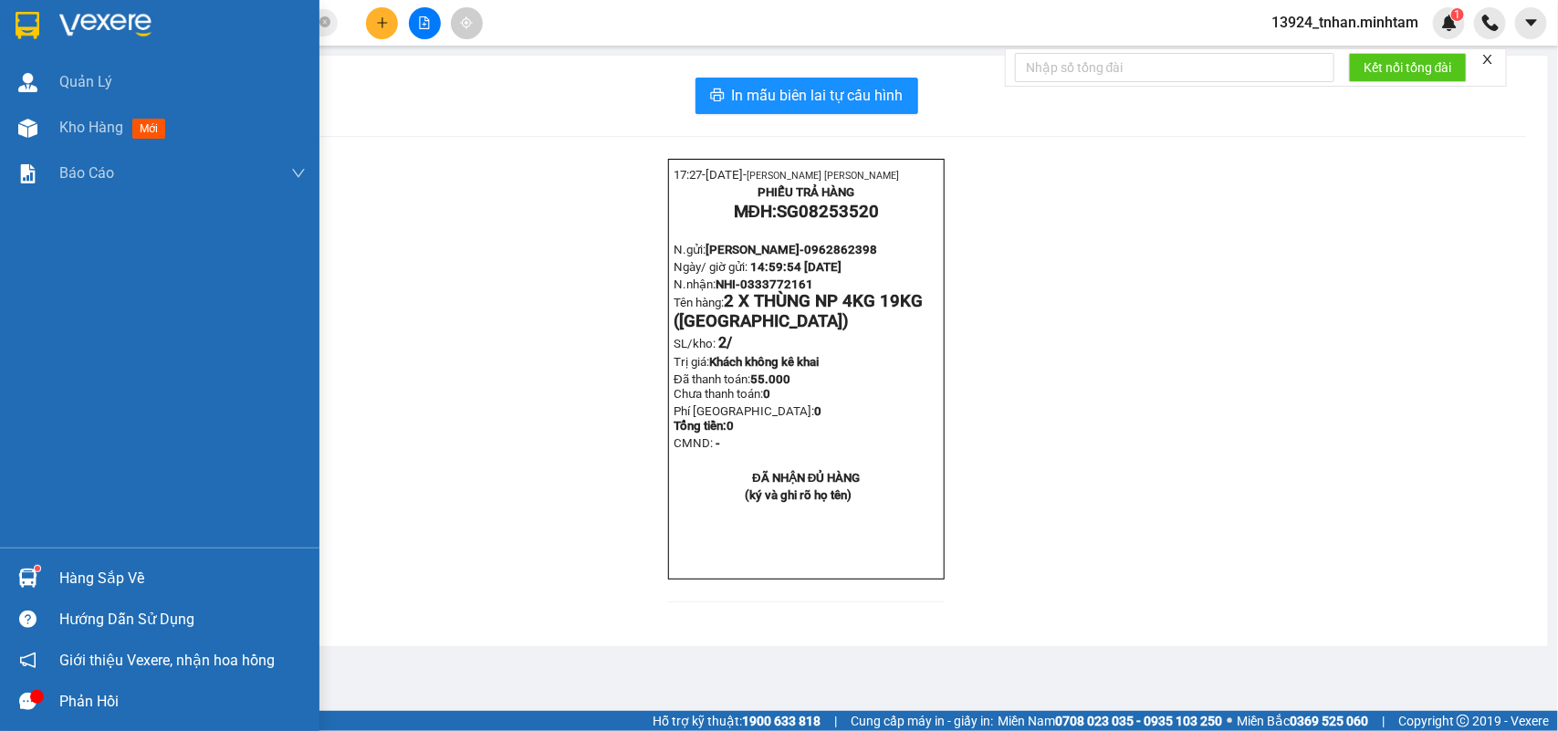
click at [68, 577] on div "Hàng sắp về" at bounding box center [182, 578] width 246 height 27
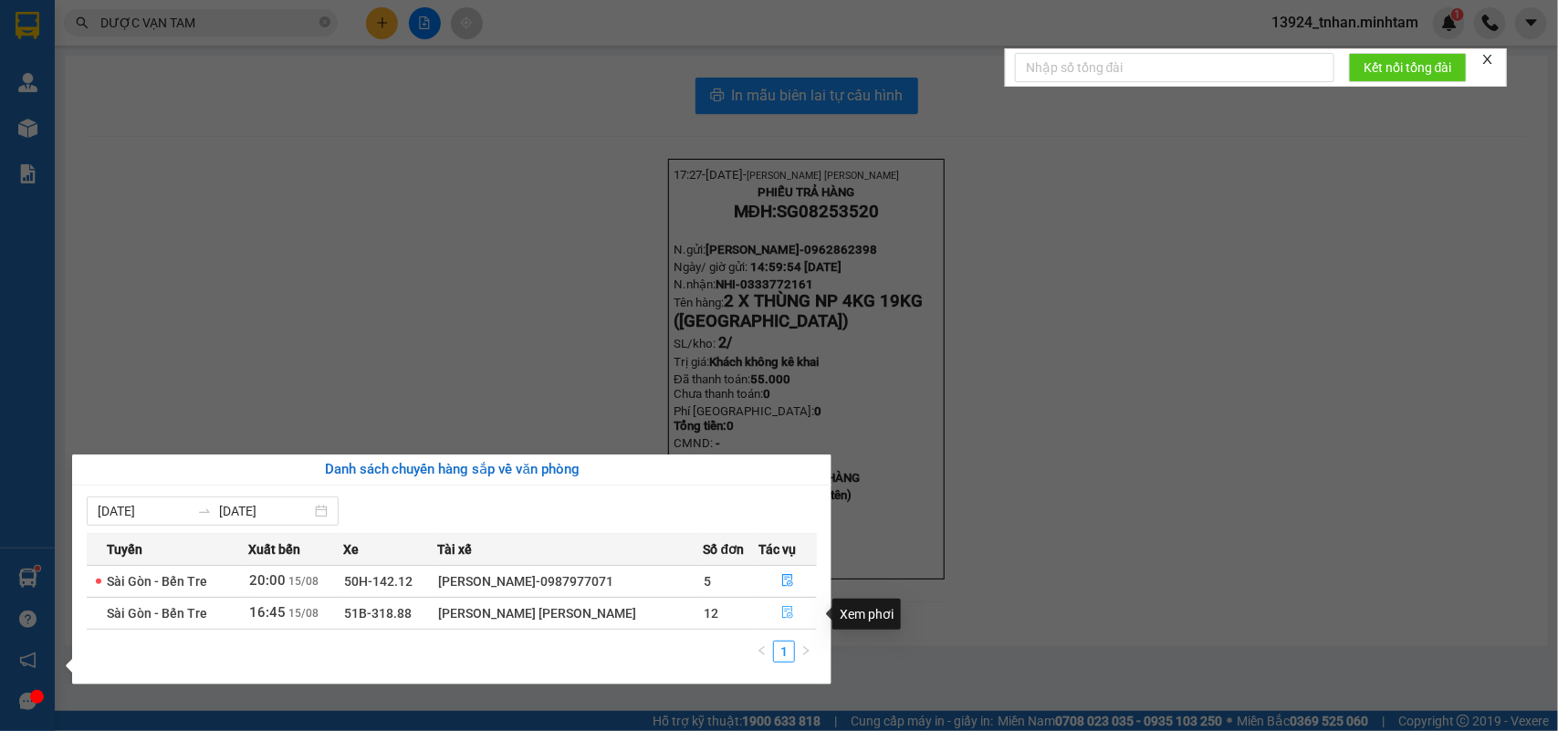
click at [774, 616] on button "button" at bounding box center [788, 613] width 57 height 29
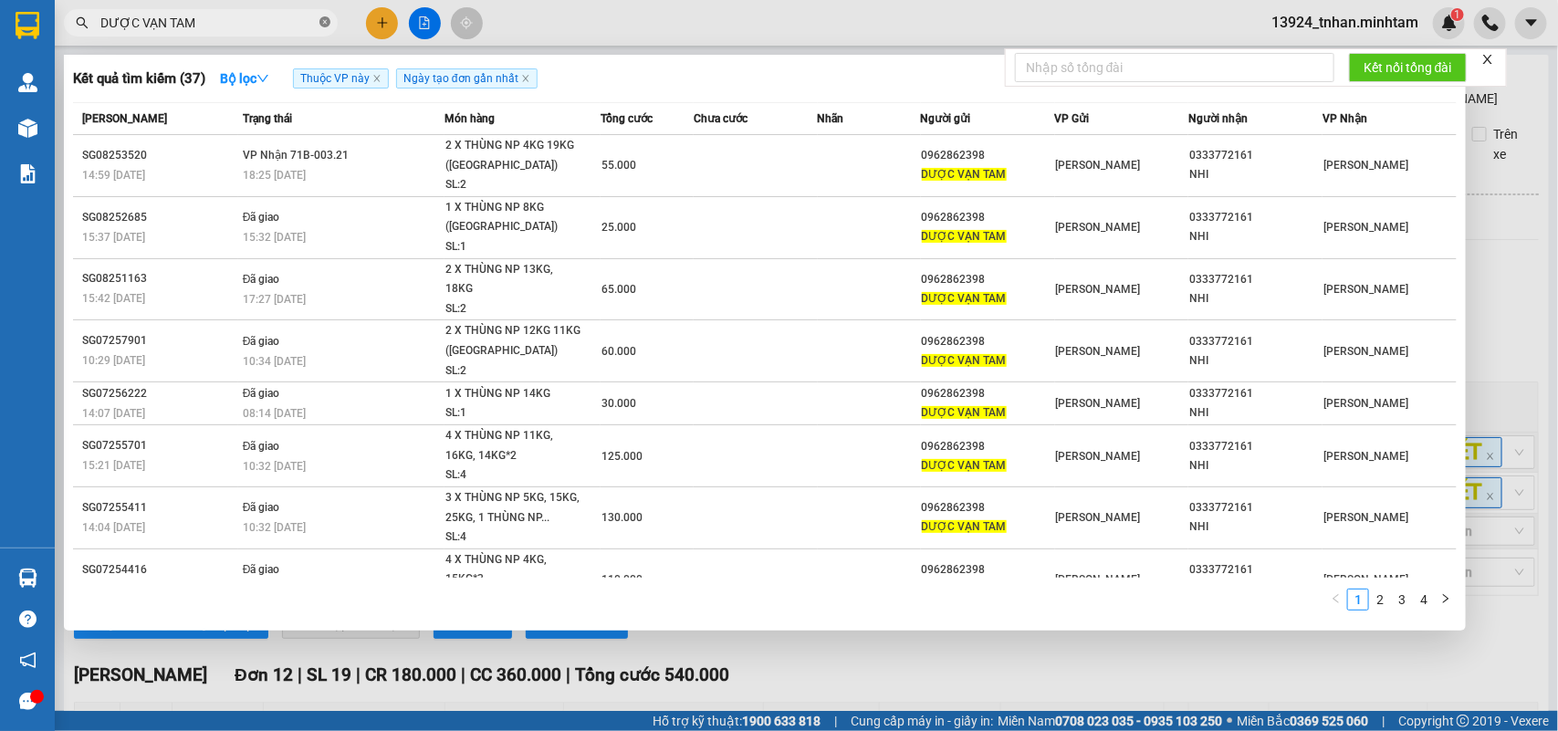
click at [329, 21] on icon "close-circle" at bounding box center [325, 21] width 11 height 11
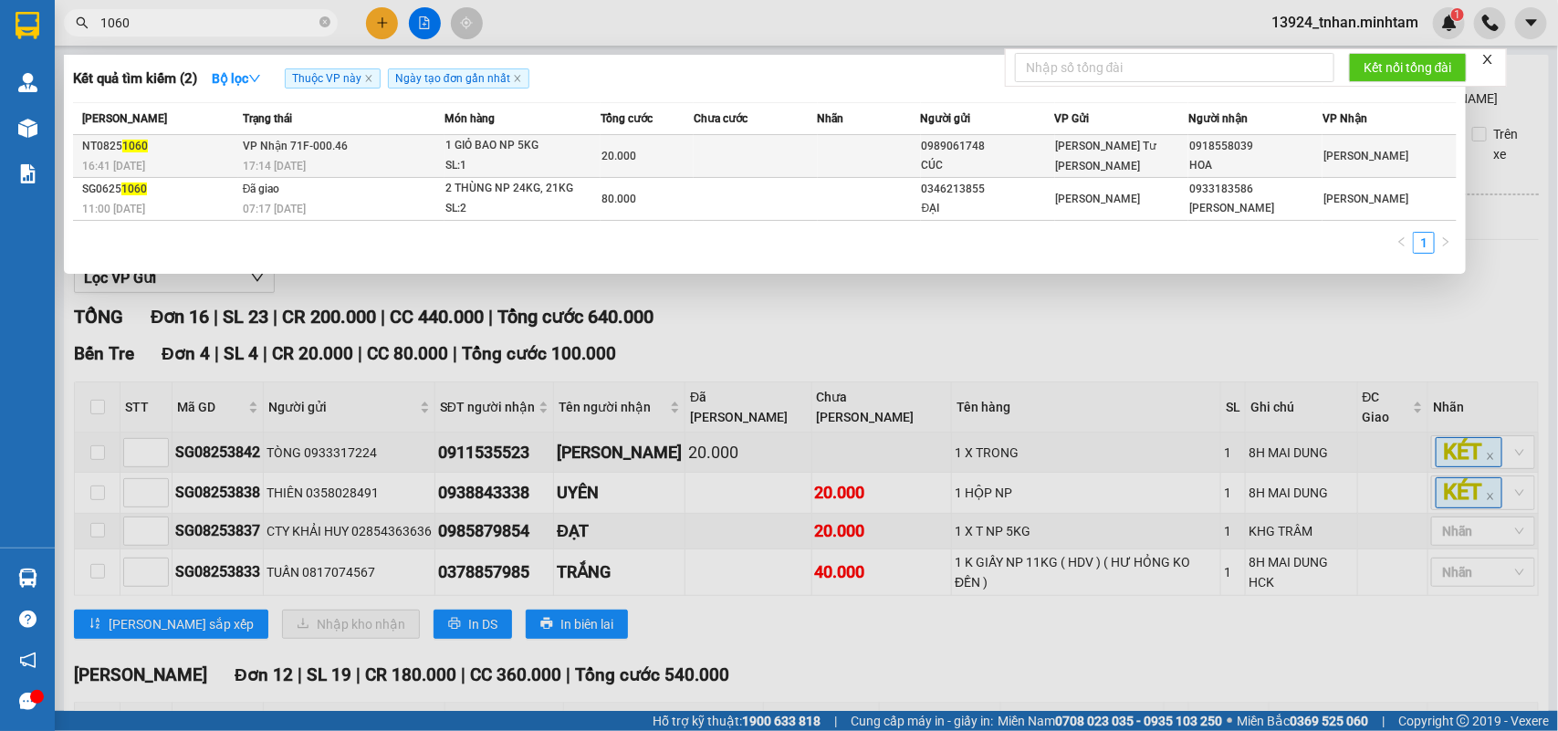
type input "1060"
click at [479, 144] on div "1 GIỎ BAO NP 5KG" at bounding box center [514, 146] width 137 height 20
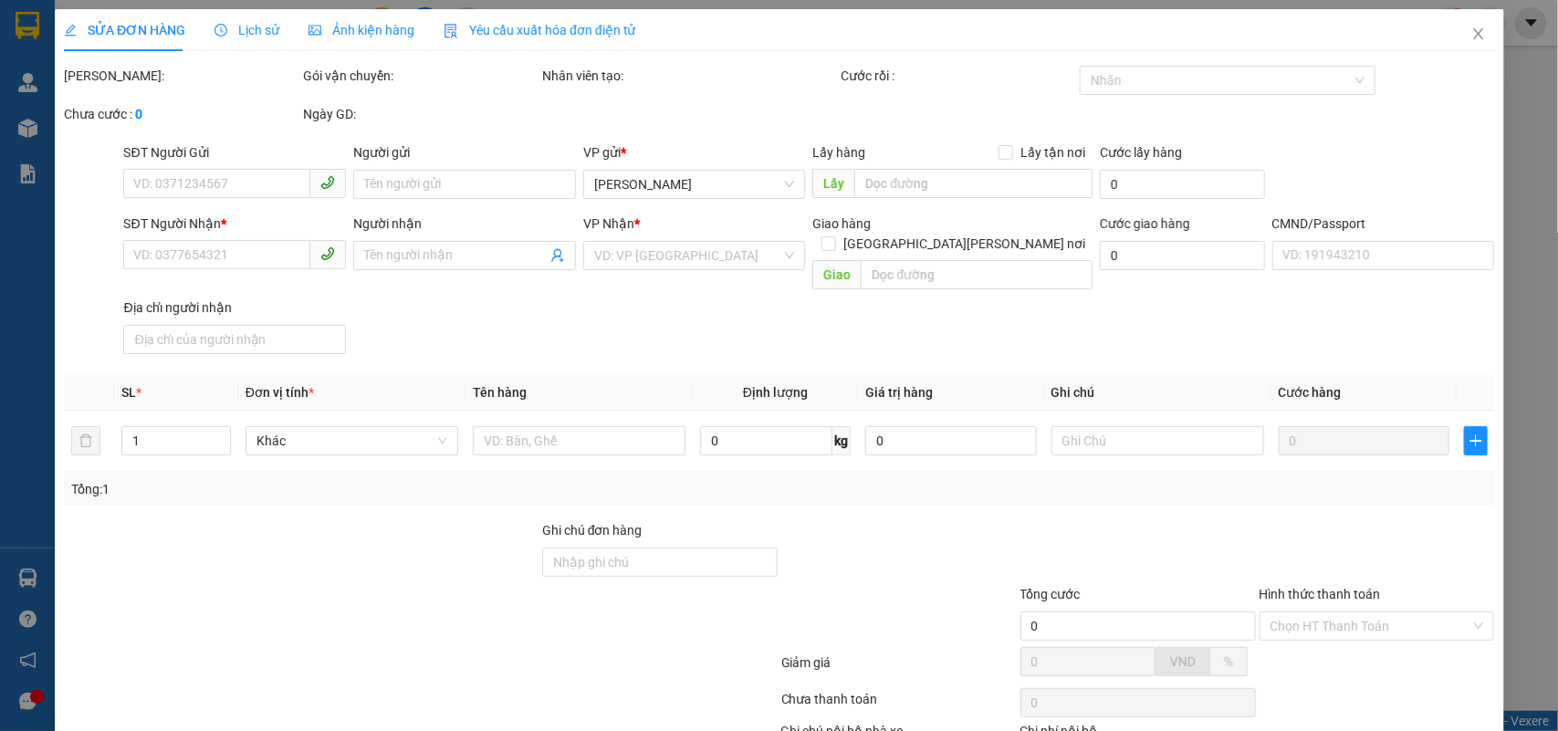
type input "0989061748"
type input "CÚC"
type input "0918558039"
type input "HOA"
type input "20.000"
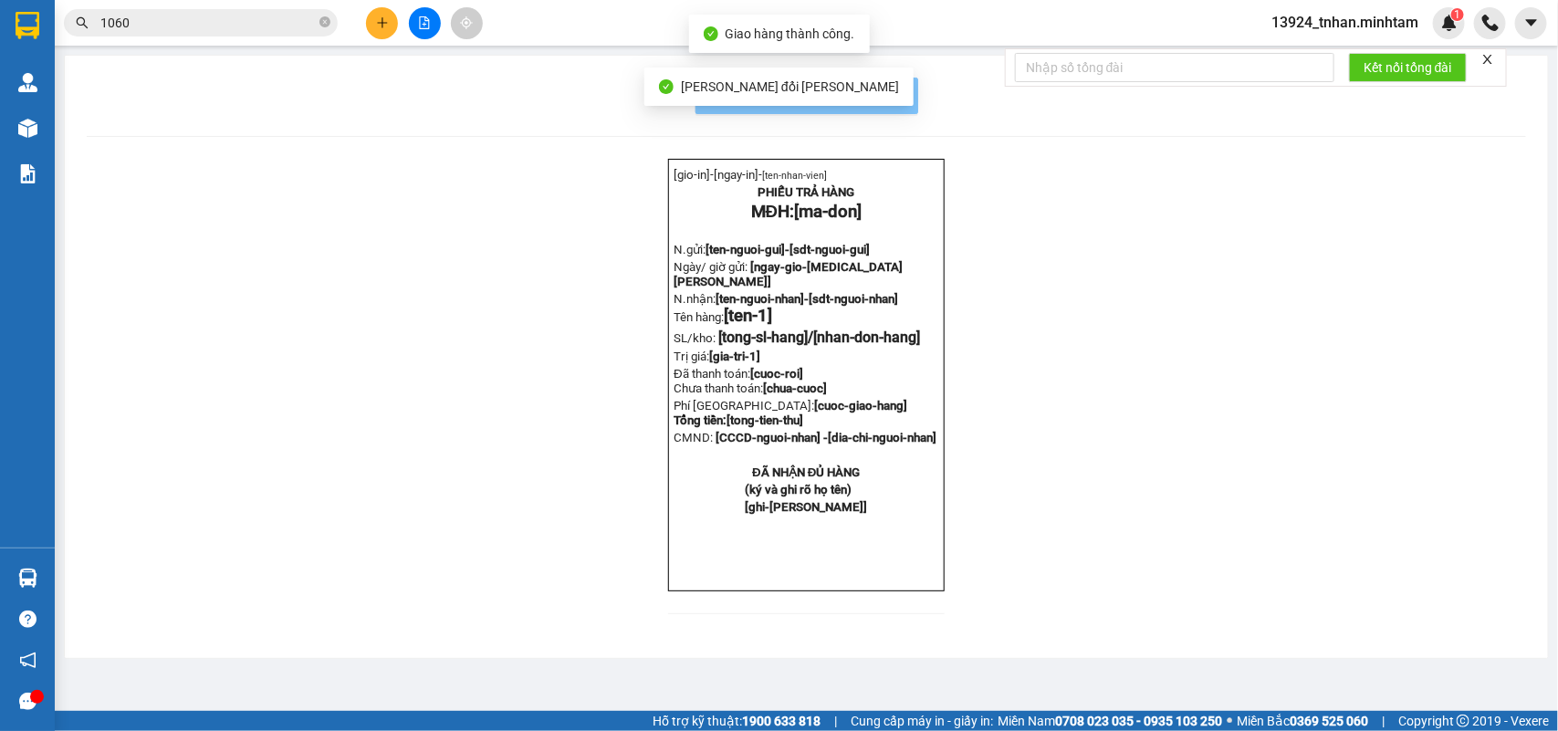
click at [902, 98] on button "In mẫu biên lai tự cấu hình" at bounding box center [807, 96] width 223 height 37
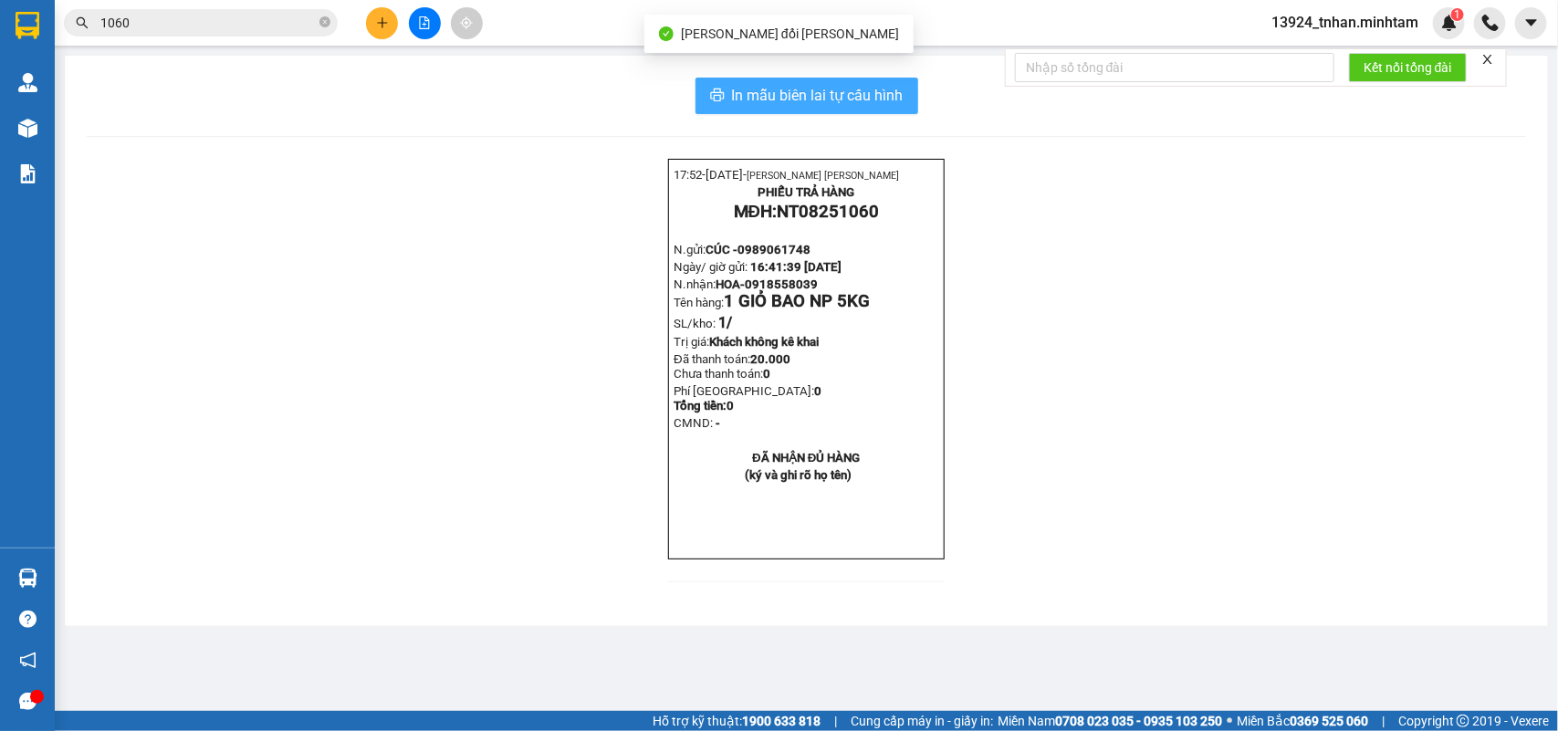
click at [904, 96] on button "In mẫu biên lai tự cấu hình" at bounding box center [807, 96] width 223 height 37
click at [329, 23] on icon "close-circle" at bounding box center [325, 21] width 11 height 11
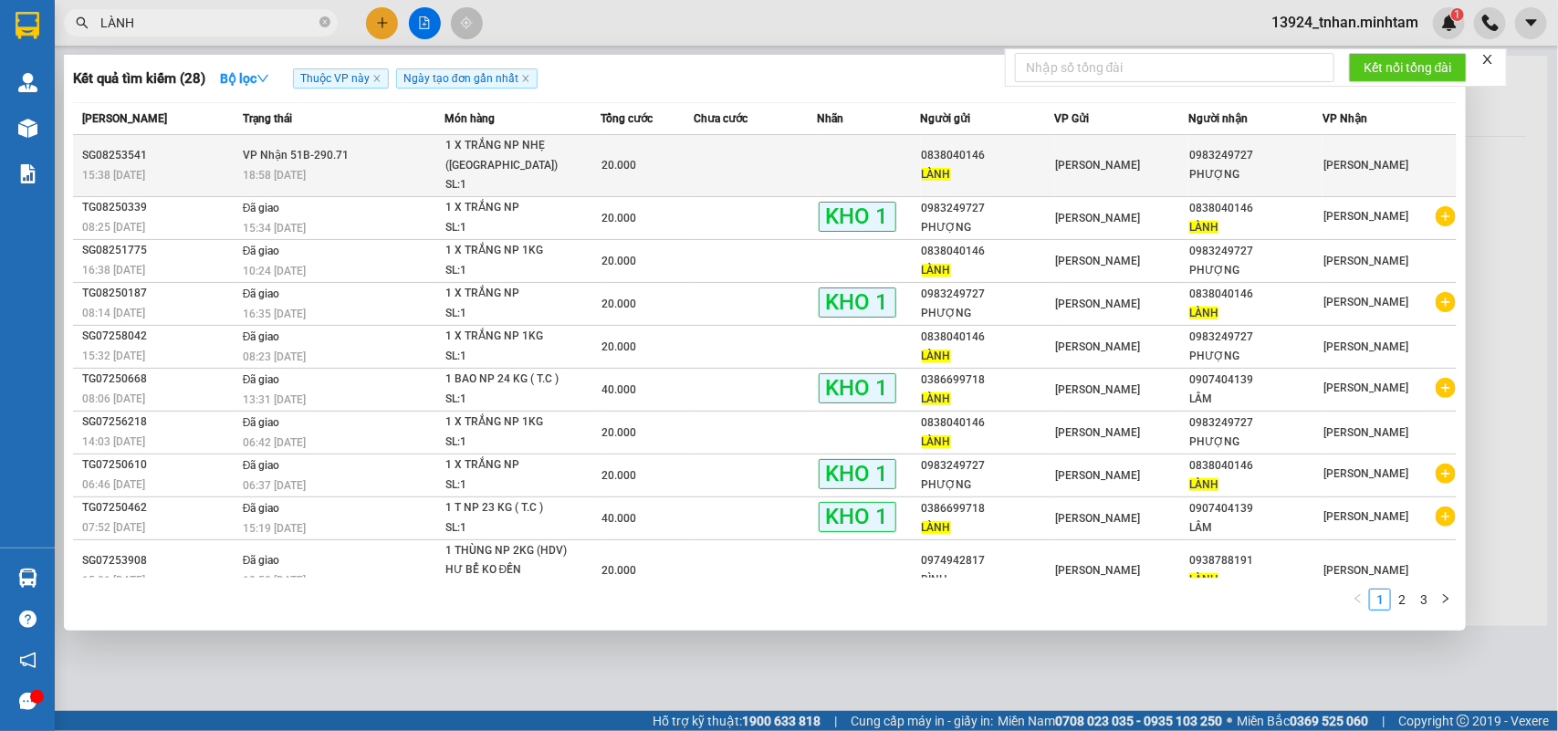
type input "LÀNH"
click at [554, 151] on div "1 X TRẮNG NP NHẸ (TN)" at bounding box center [514, 155] width 137 height 39
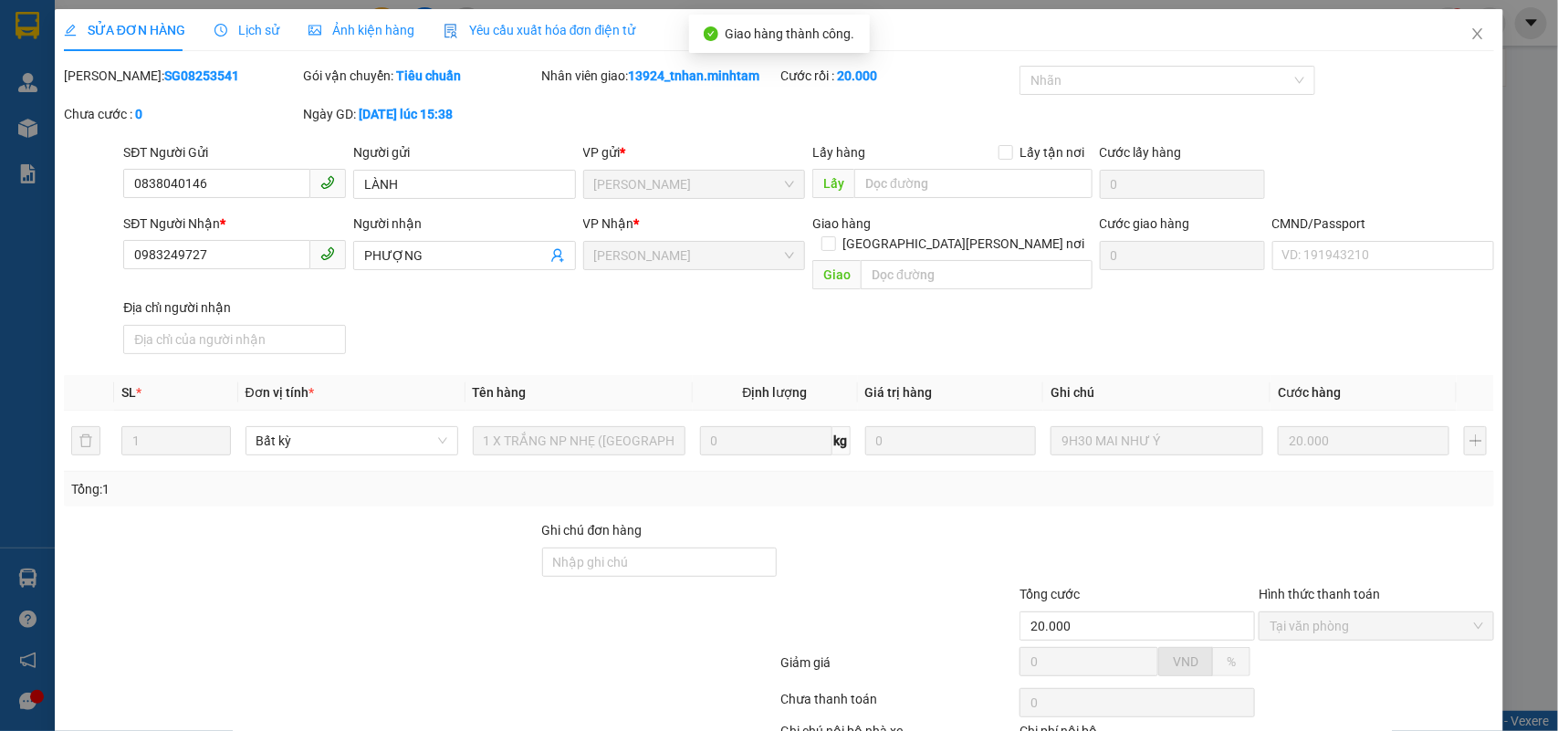
drag, startPoint x: 1299, startPoint y: 686, endPoint x: 1263, endPoint y: 614, distance: 80.0
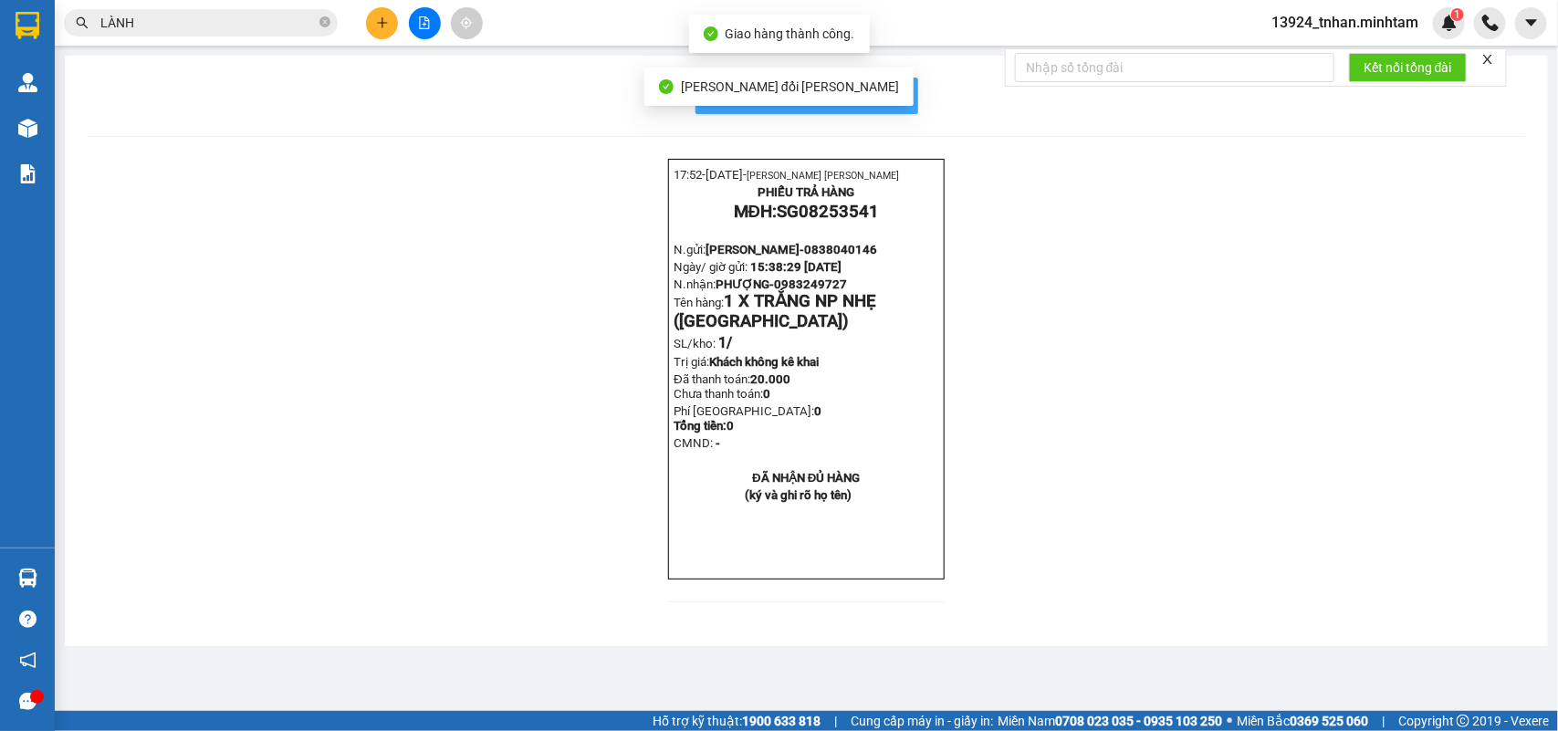
click at [901, 82] on button "In mẫu biên lai tự cấu hình" at bounding box center [807, 96] width 223 height 37
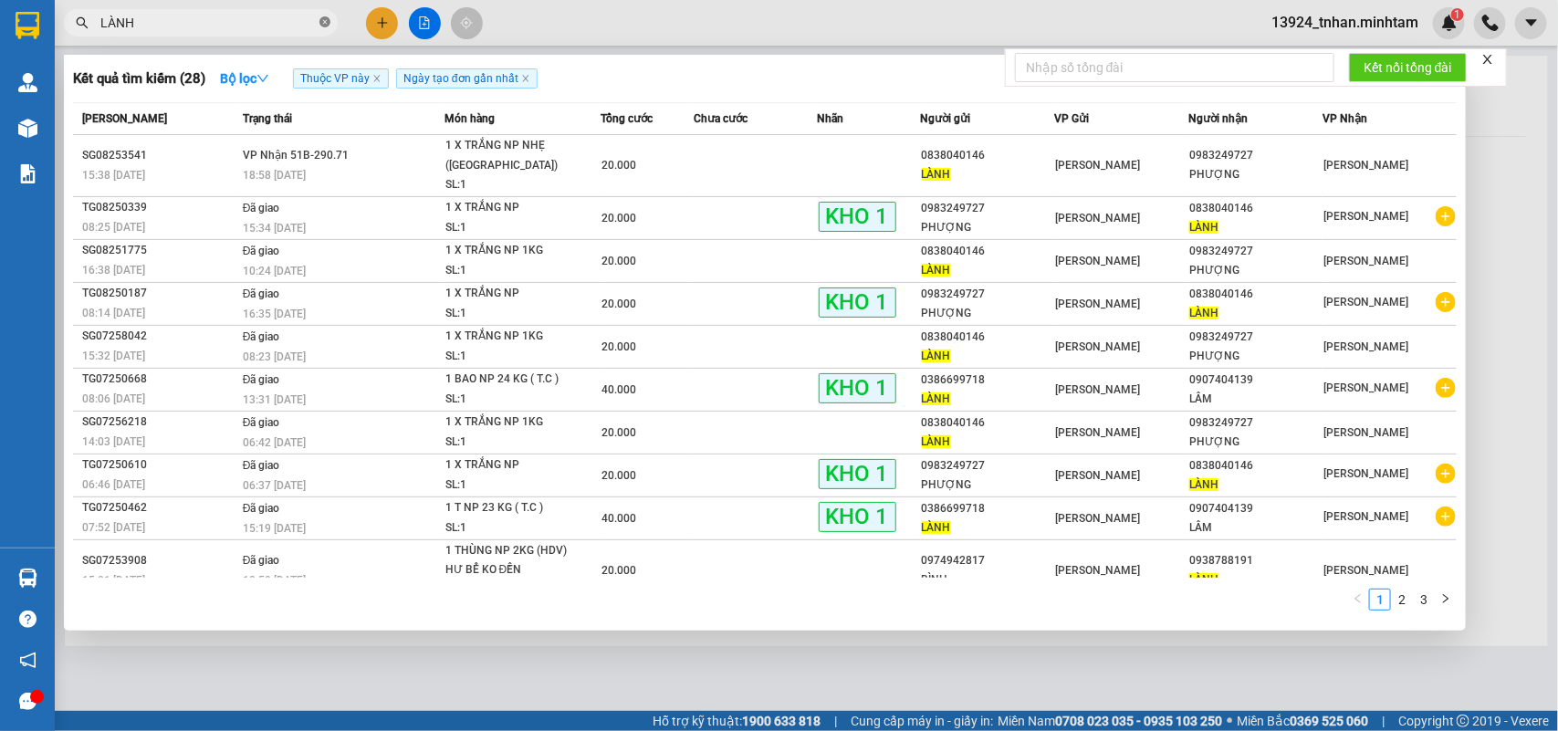
click at [322, 15] on span at bounding box center [325, 23] width 11 height 17
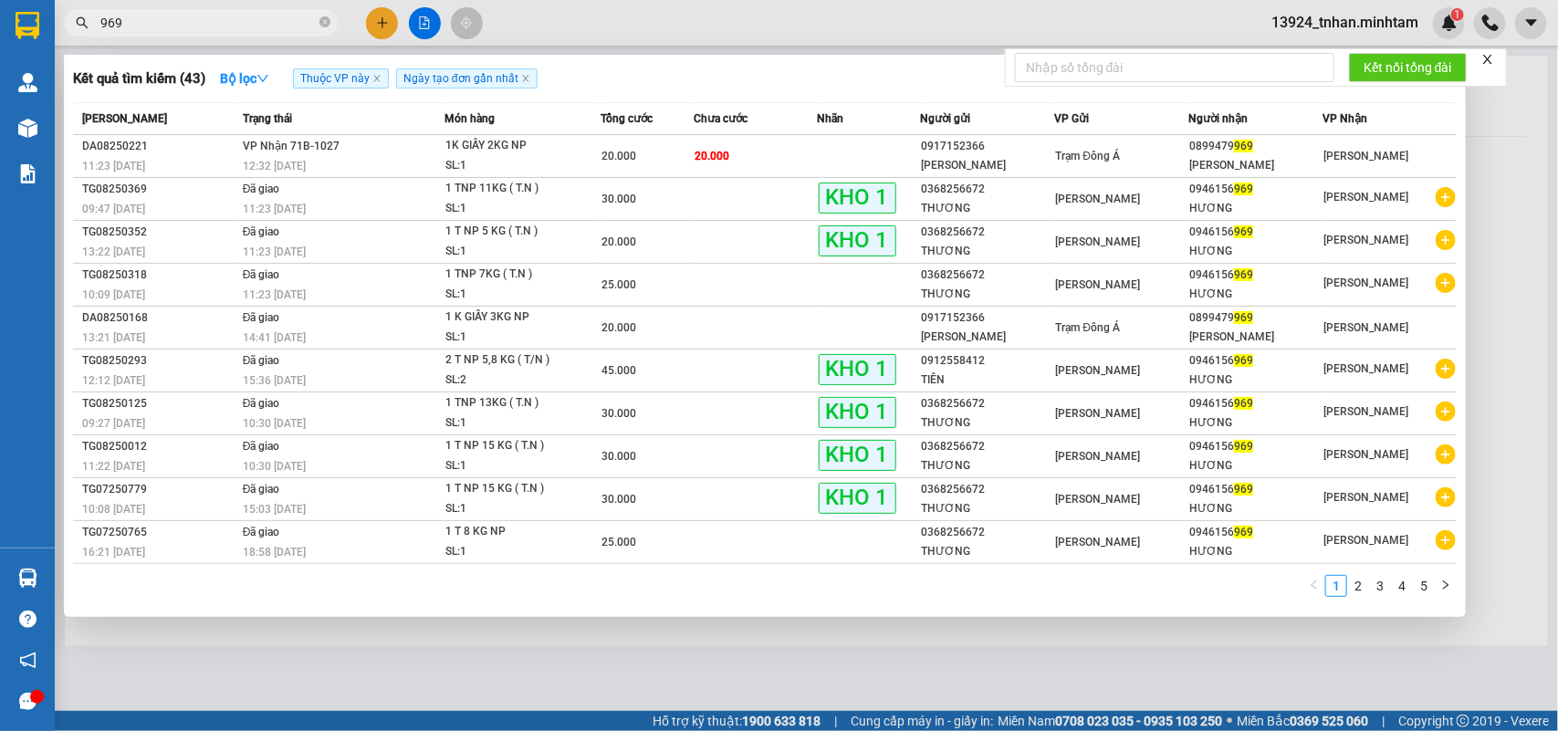
type input "969"
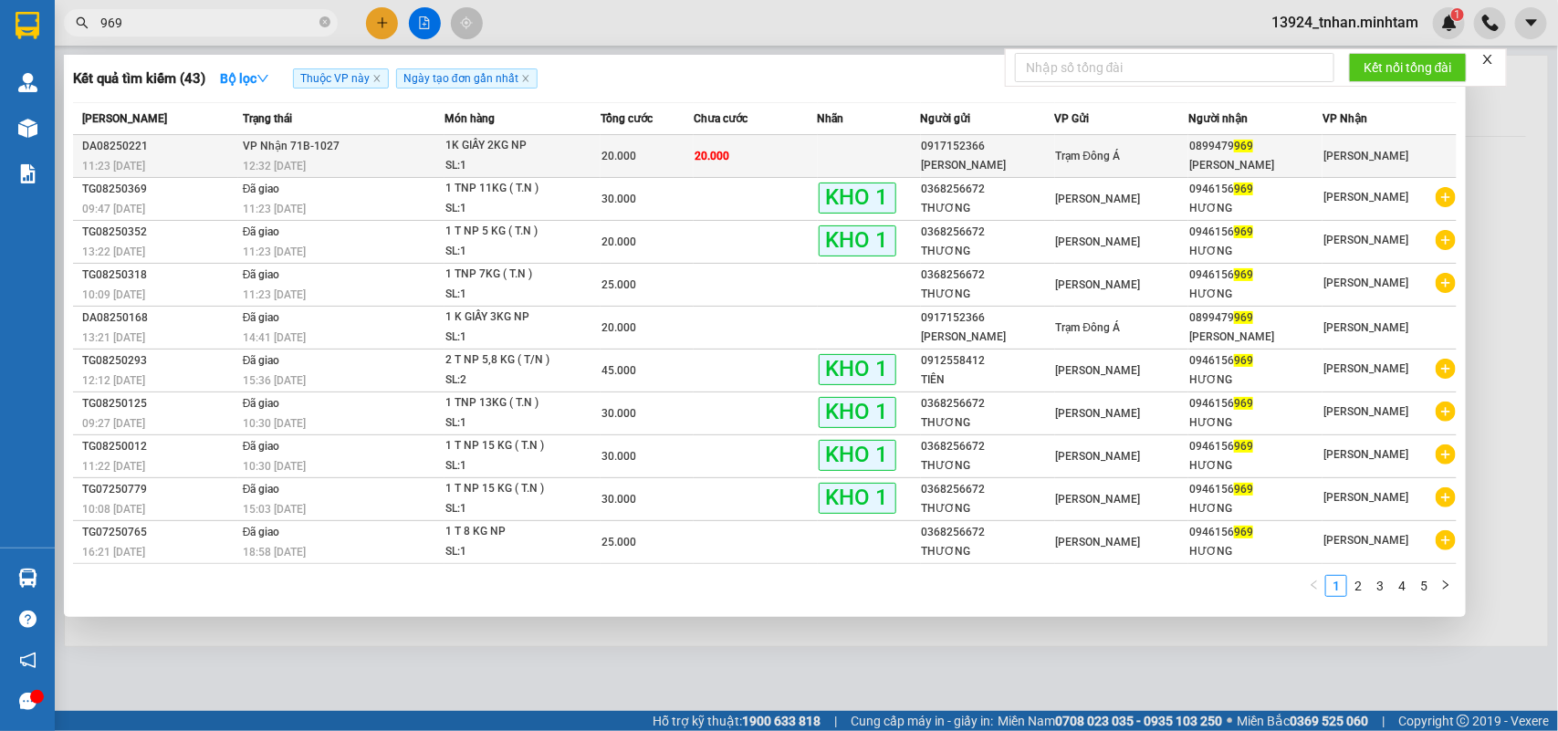
click at [745, 162] on td "20.000" at bounding box center [756, 156] width 124 height 43
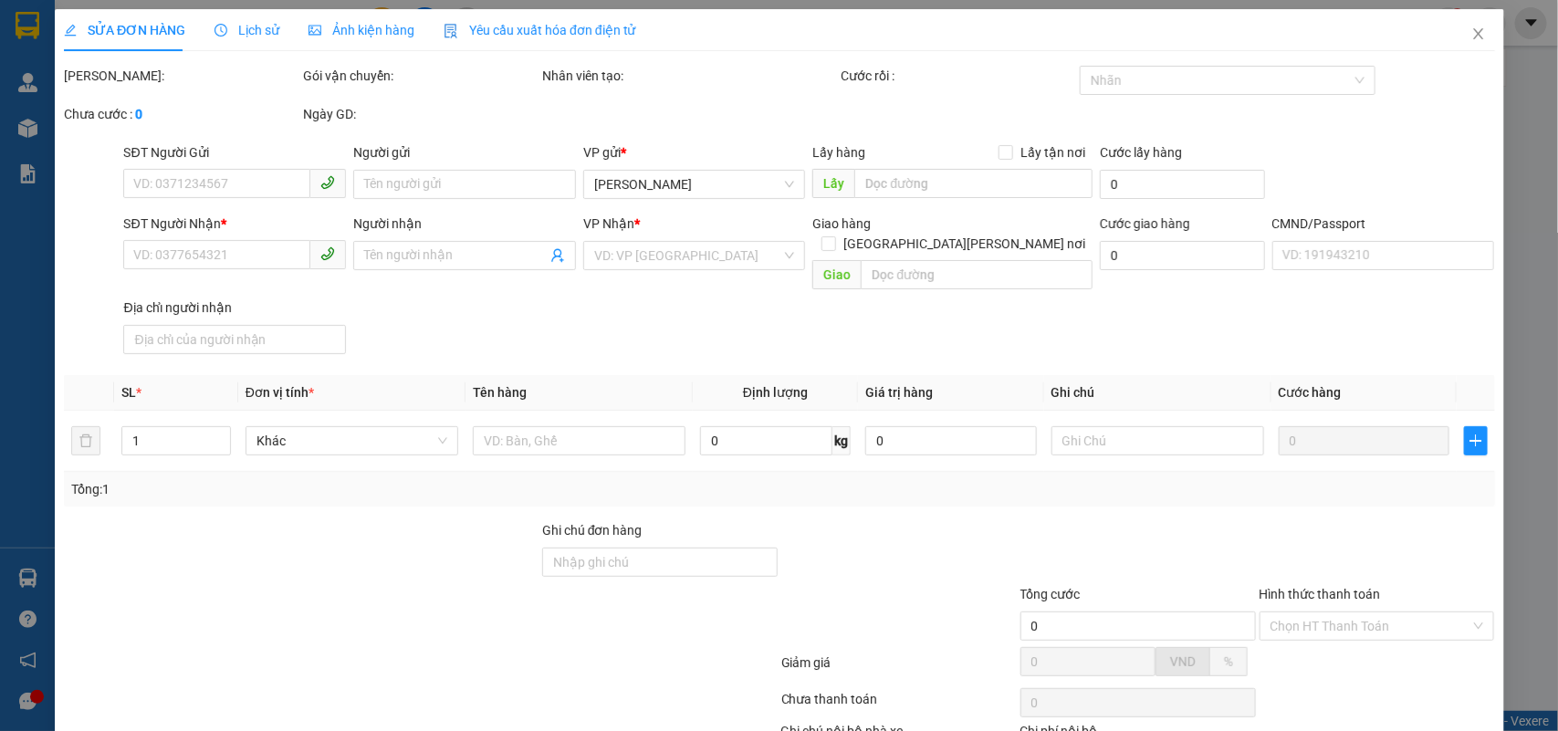
type input "0917152366"
type input "THANH LIÊM"
type input "0899479969"
type input "ANH LAM"
type input "20.000"
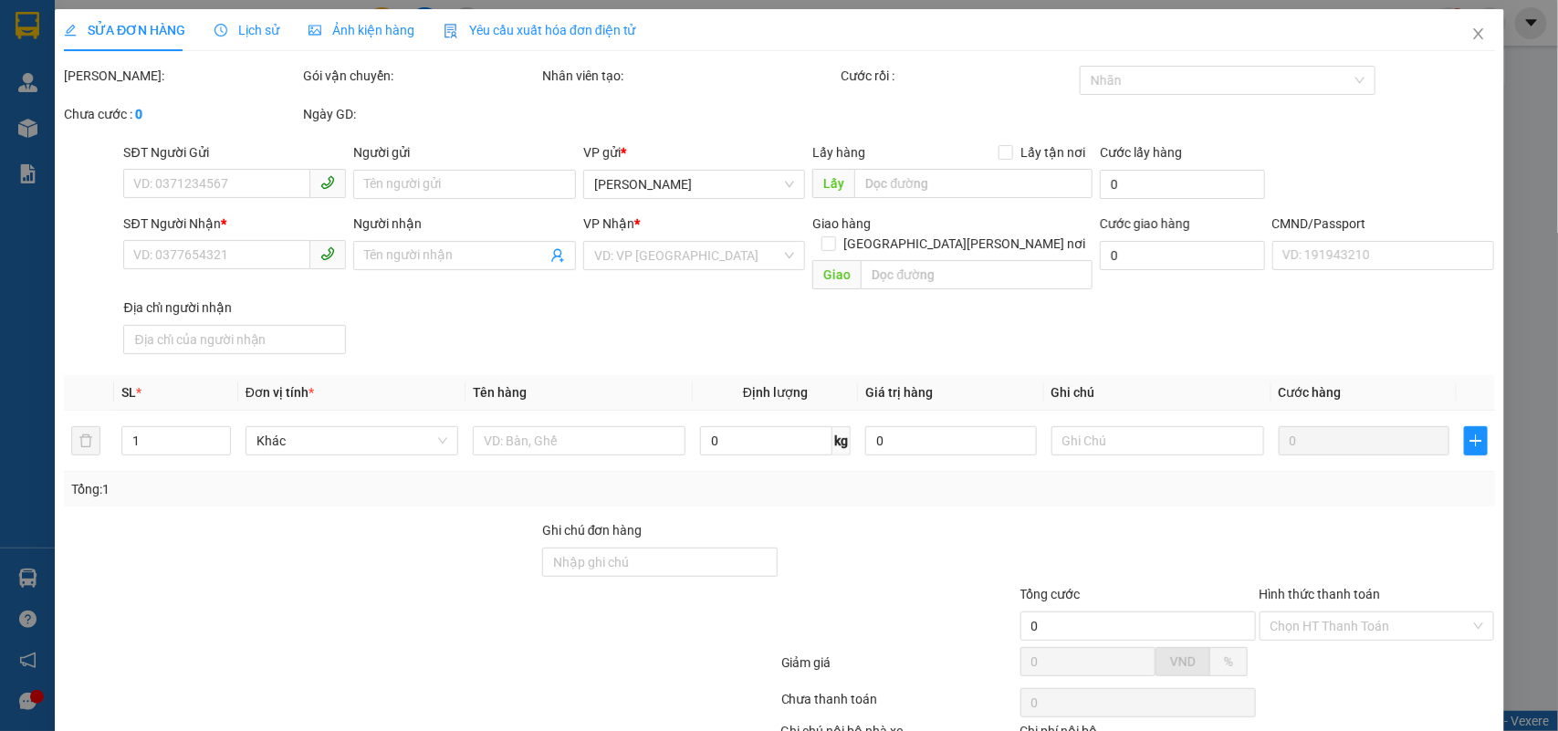
type input "20.000"
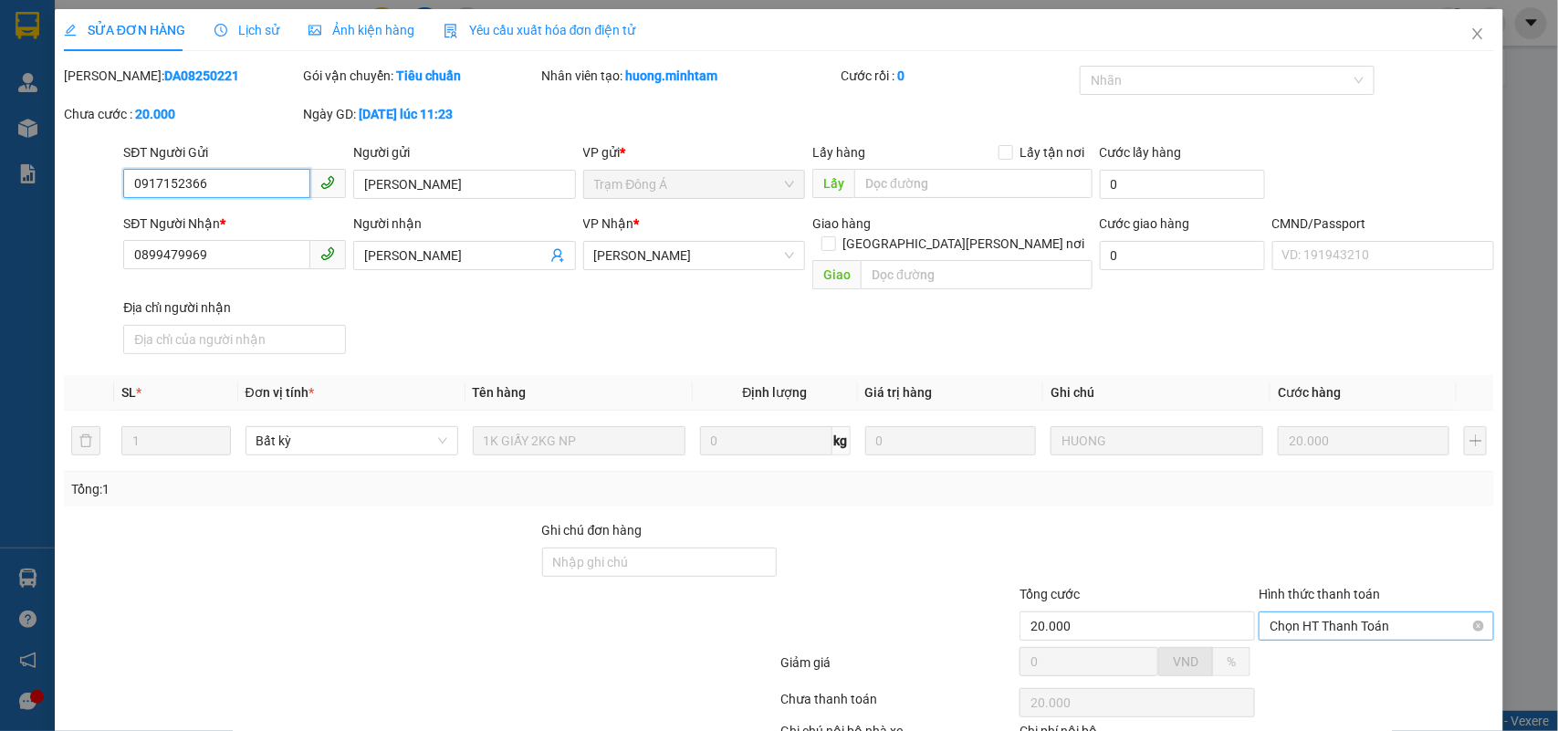
click at [1329, 613] on span "Chọn HT Thanh Toán" at bounding box center [1377, 626] width 214 height 27
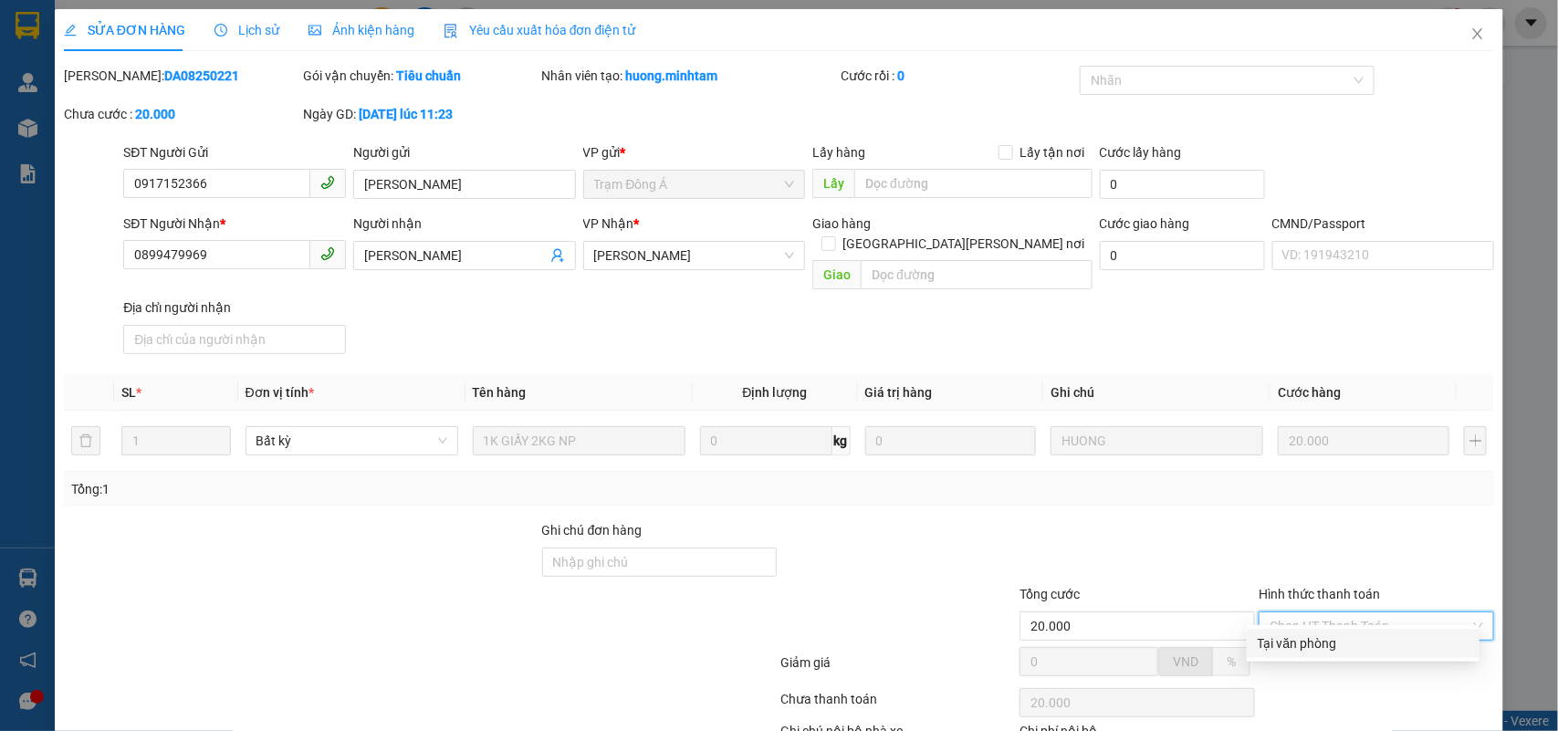
click at [1303, 634] on div "Tại văn phòng" at bounding box center [1363, 644] width 211 height 20
click at [861, 665] on div "Total Paid Fee 0 Total UnPaid Fee 20.000 Cash Collection Total Fee Mã ĐH: DA082…" at bounding box center [780, 443] width 1432 height 755
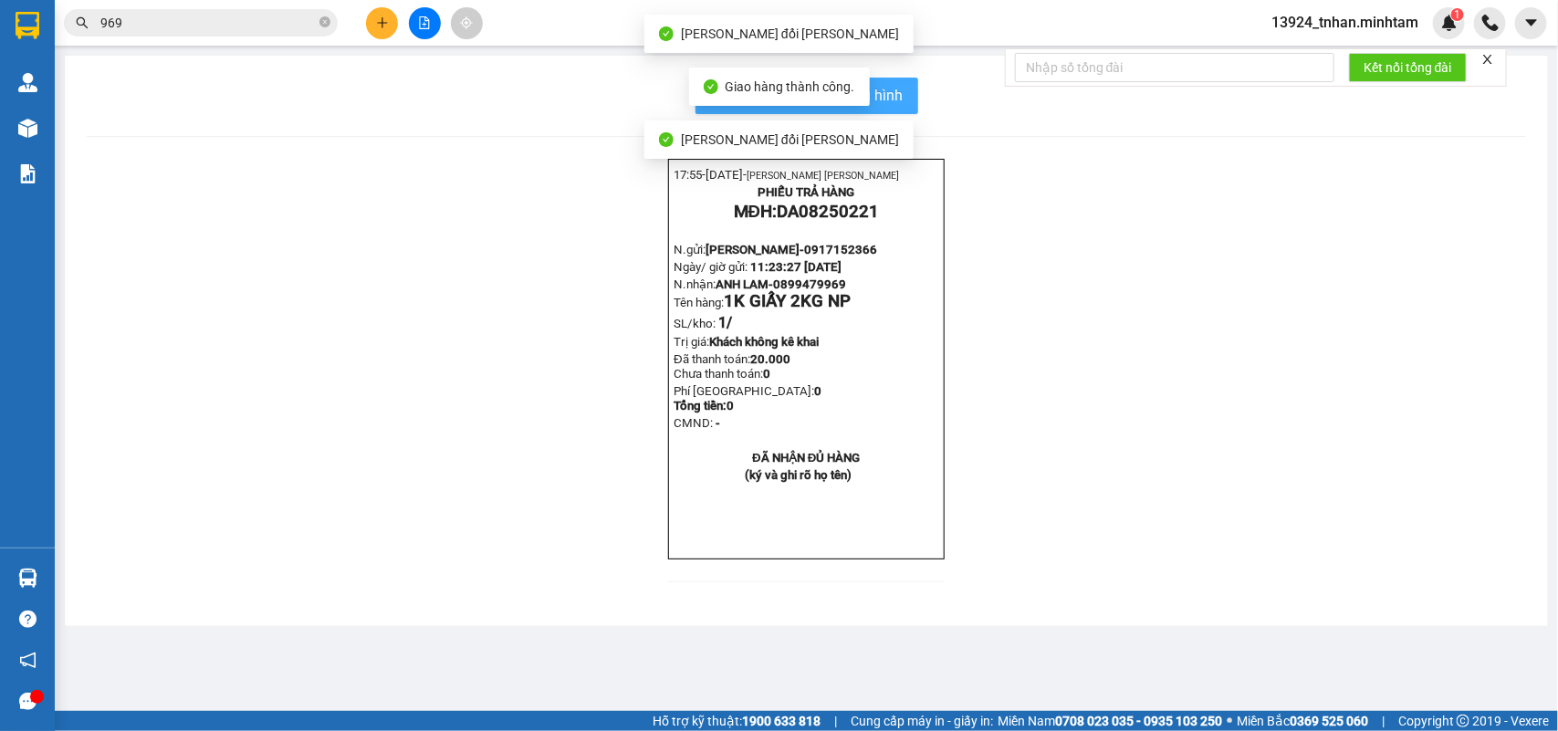
click at [878, 92] on span "In mẫu biên lai tự cấu hình" at bounding box center [818, 95] width 172 height 23
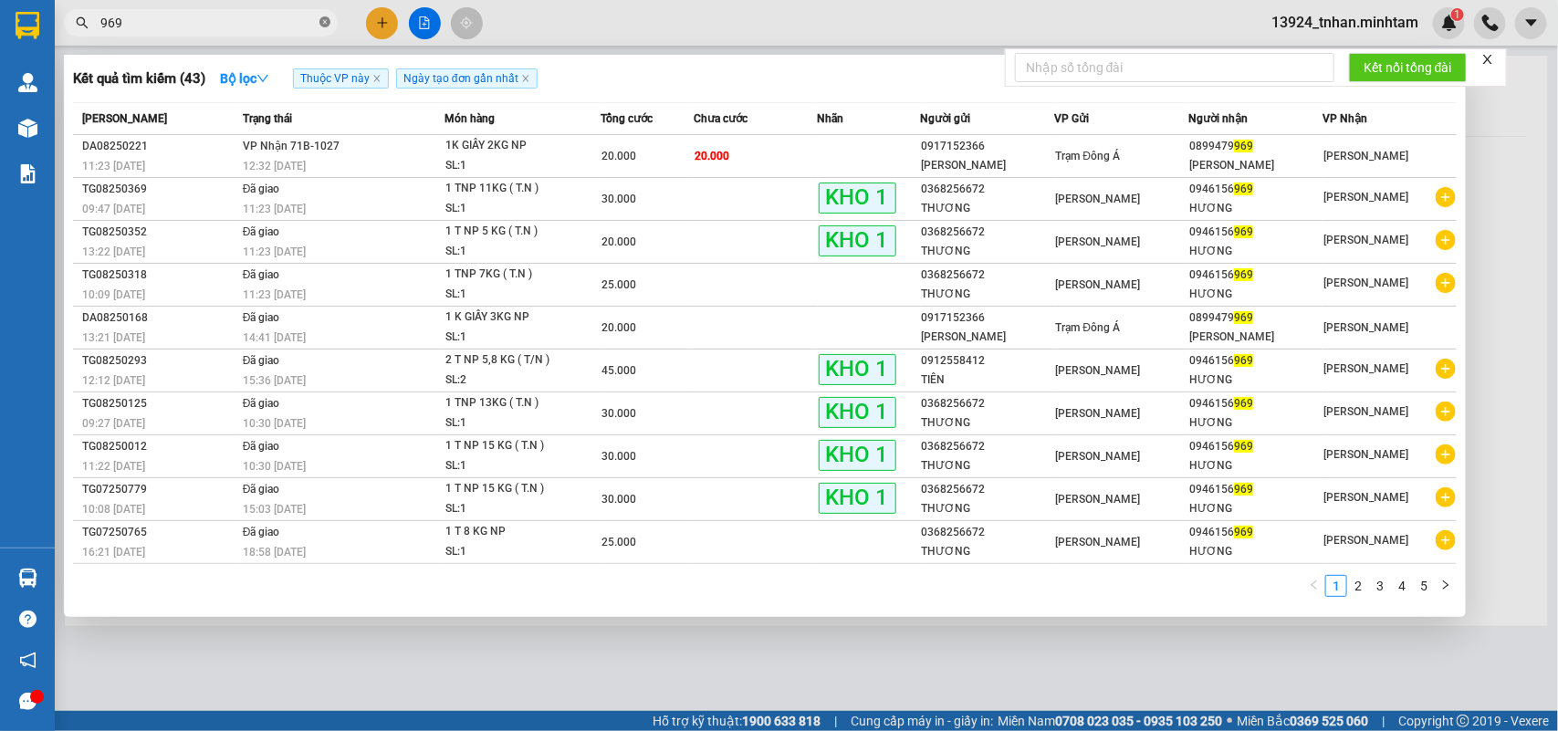
click at [329, 23] on icon "close-circle" at bounding box center [325, 21] width 11 height 11
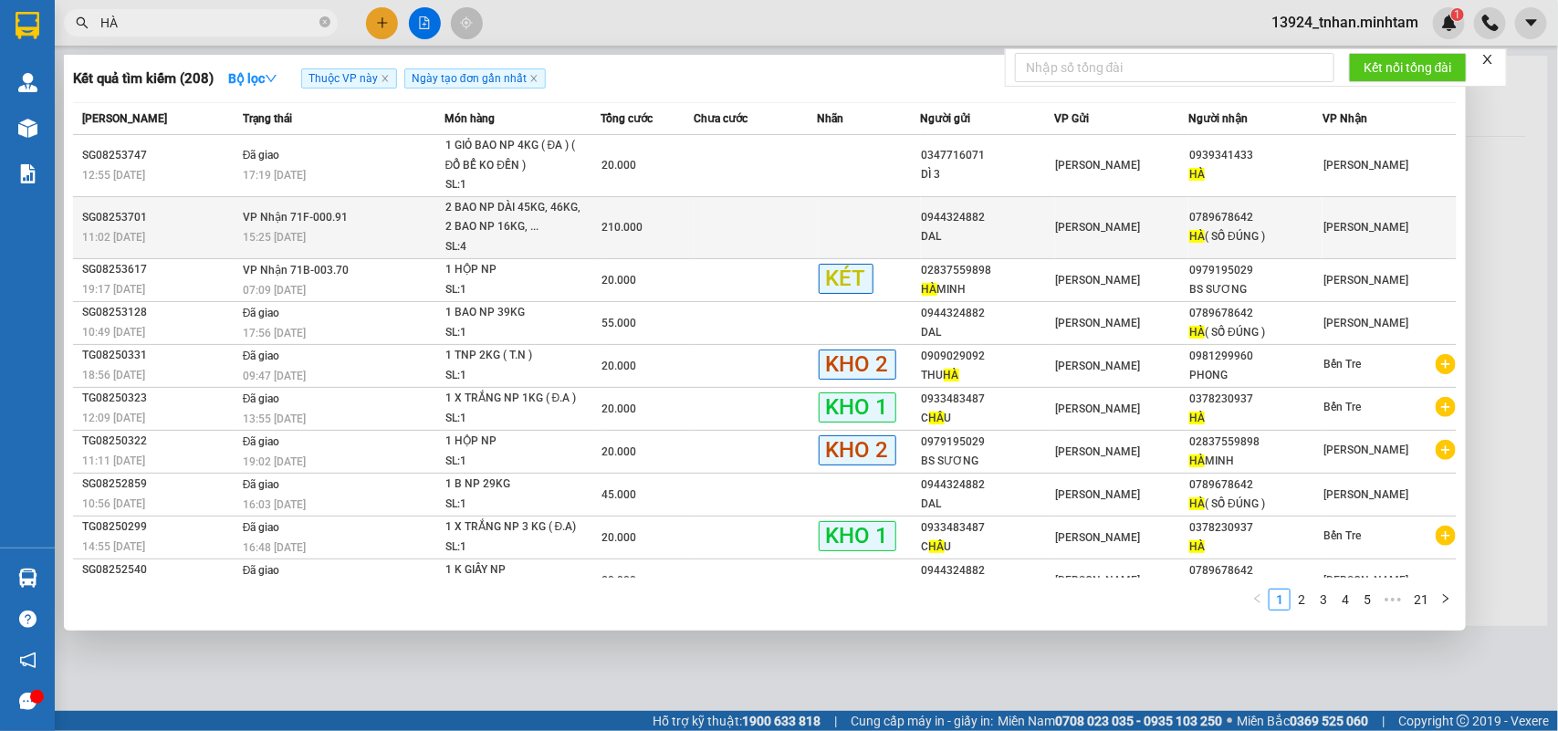
type input "HÀ"
click at [1193, 227] on div "HÀ ( SỐ ĐÚNG )" at bounding box center [1256, 236] width 132 height 19
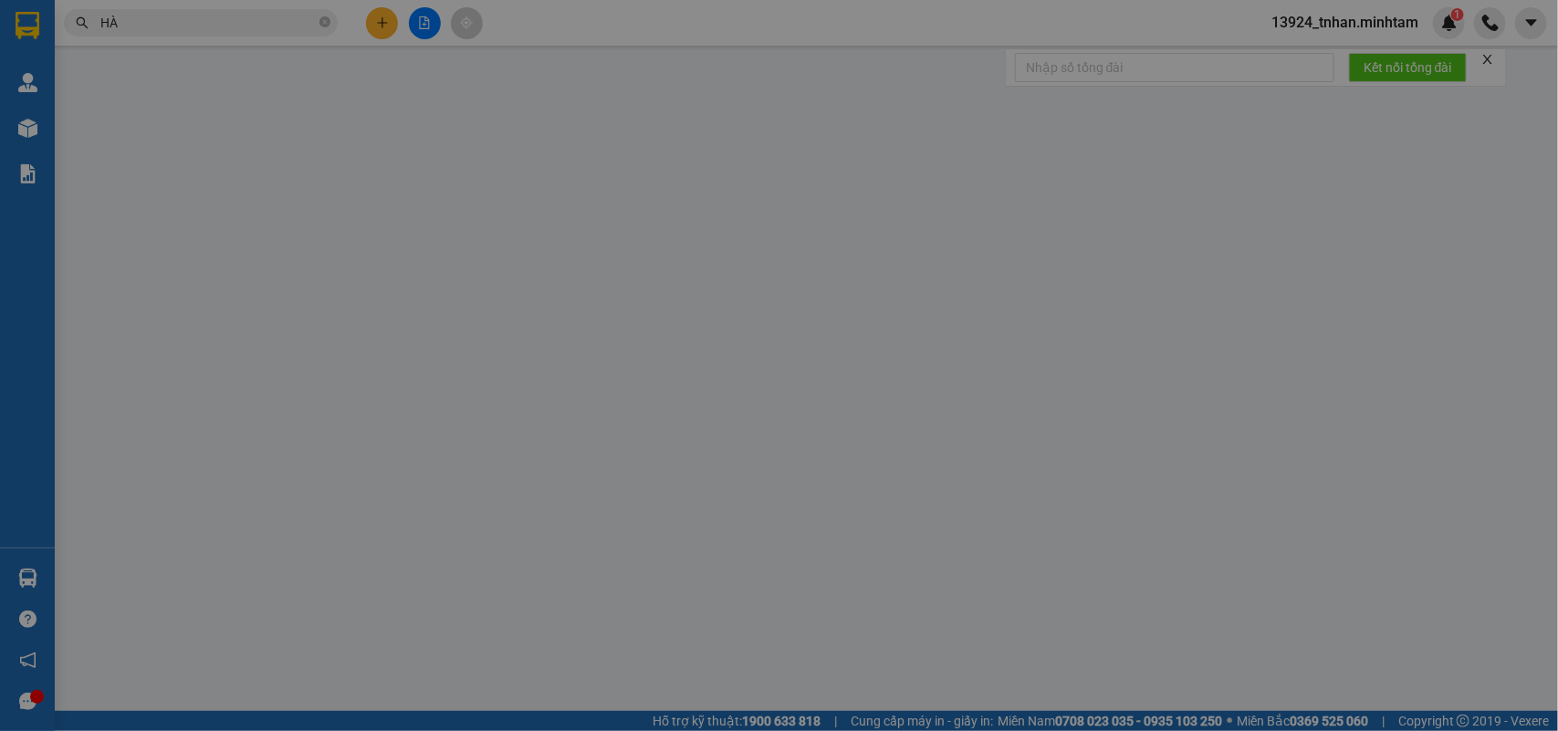
type input "0944324882"
type input "DAL"
type input "0789678642"
type input "HÀ ( SỐ ĐÚNG )"
type input "HCK"
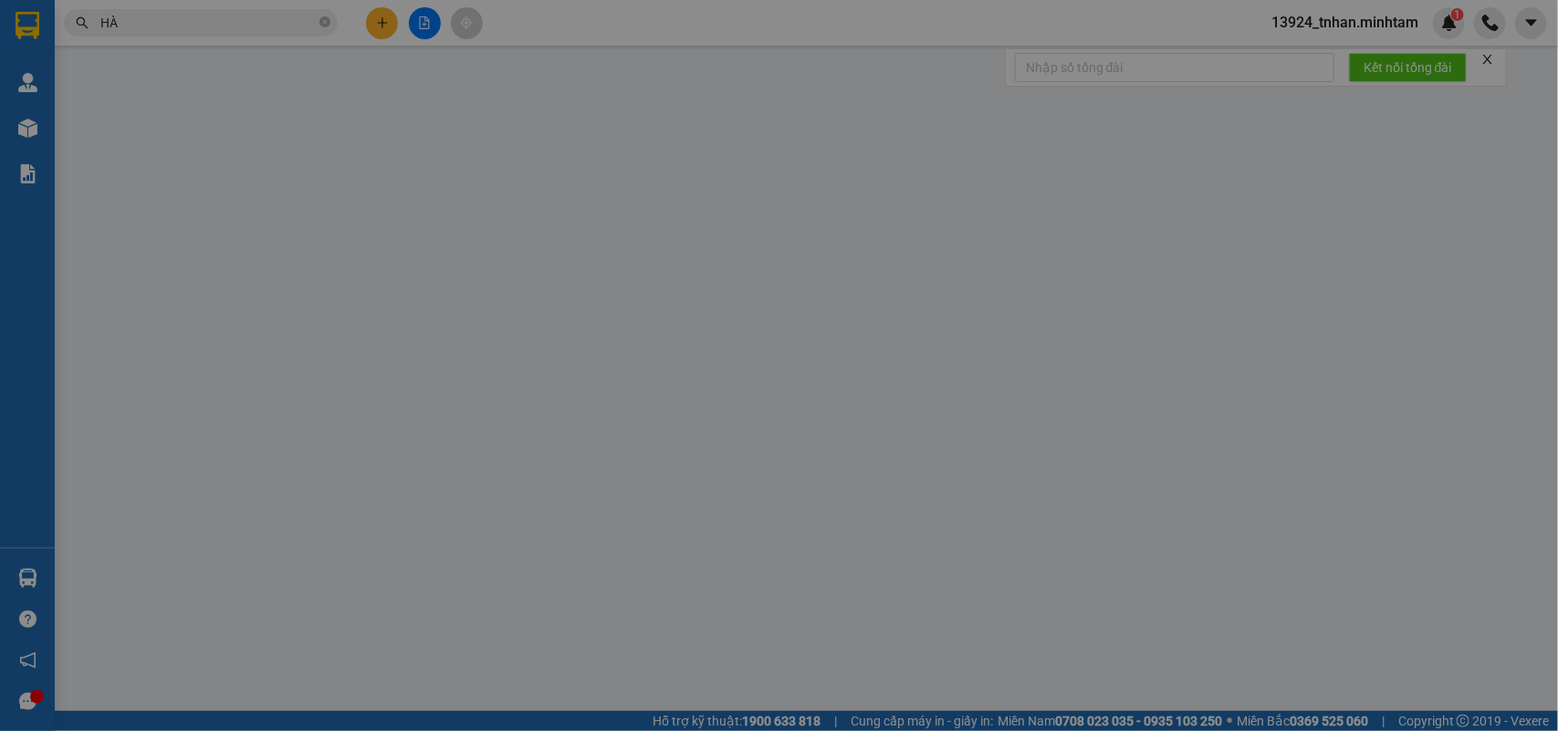
type input "210.000"
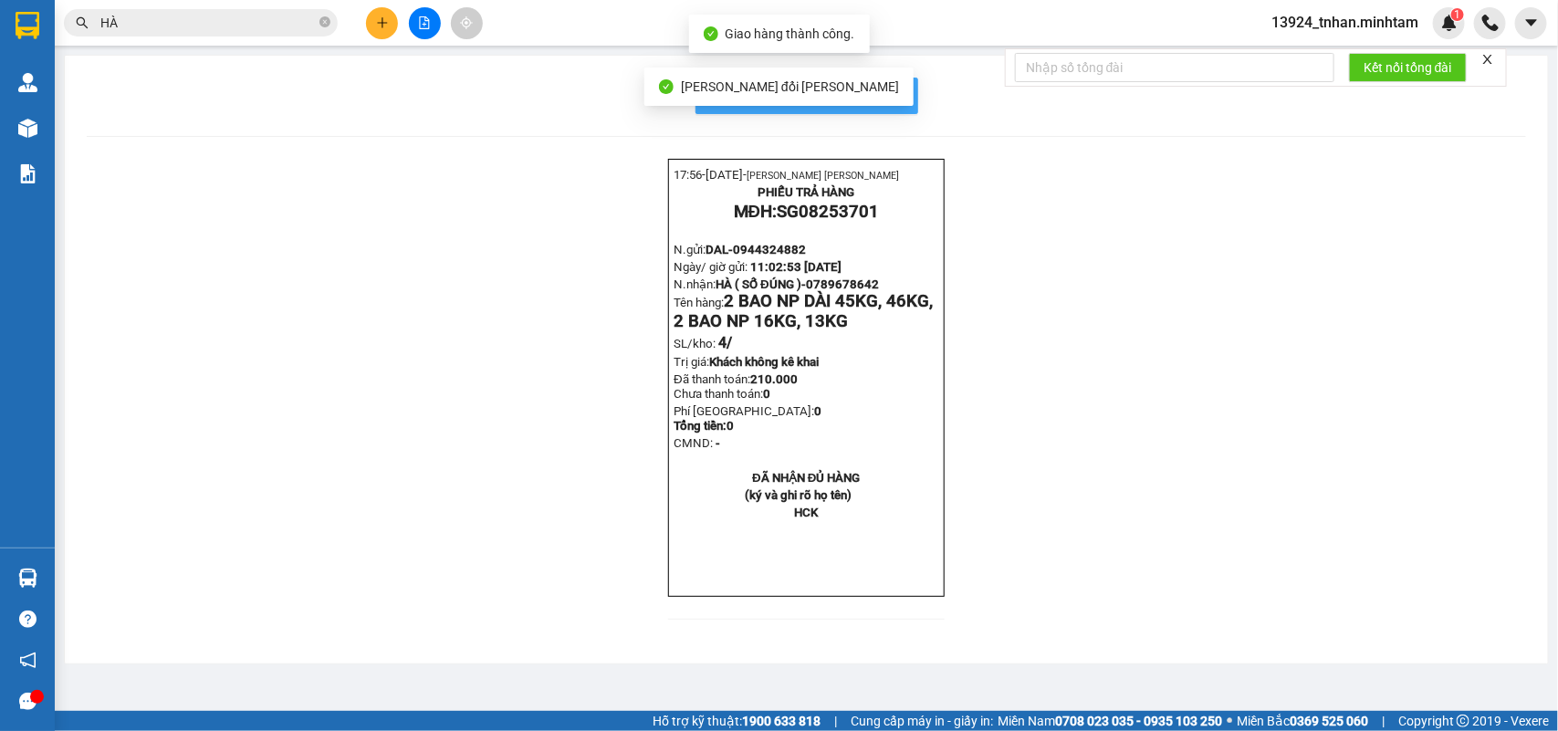
click at [893, 97] on span "In mẫu biên lai tự cấu hình" at bounding box center [818, 95] width 172 height 23
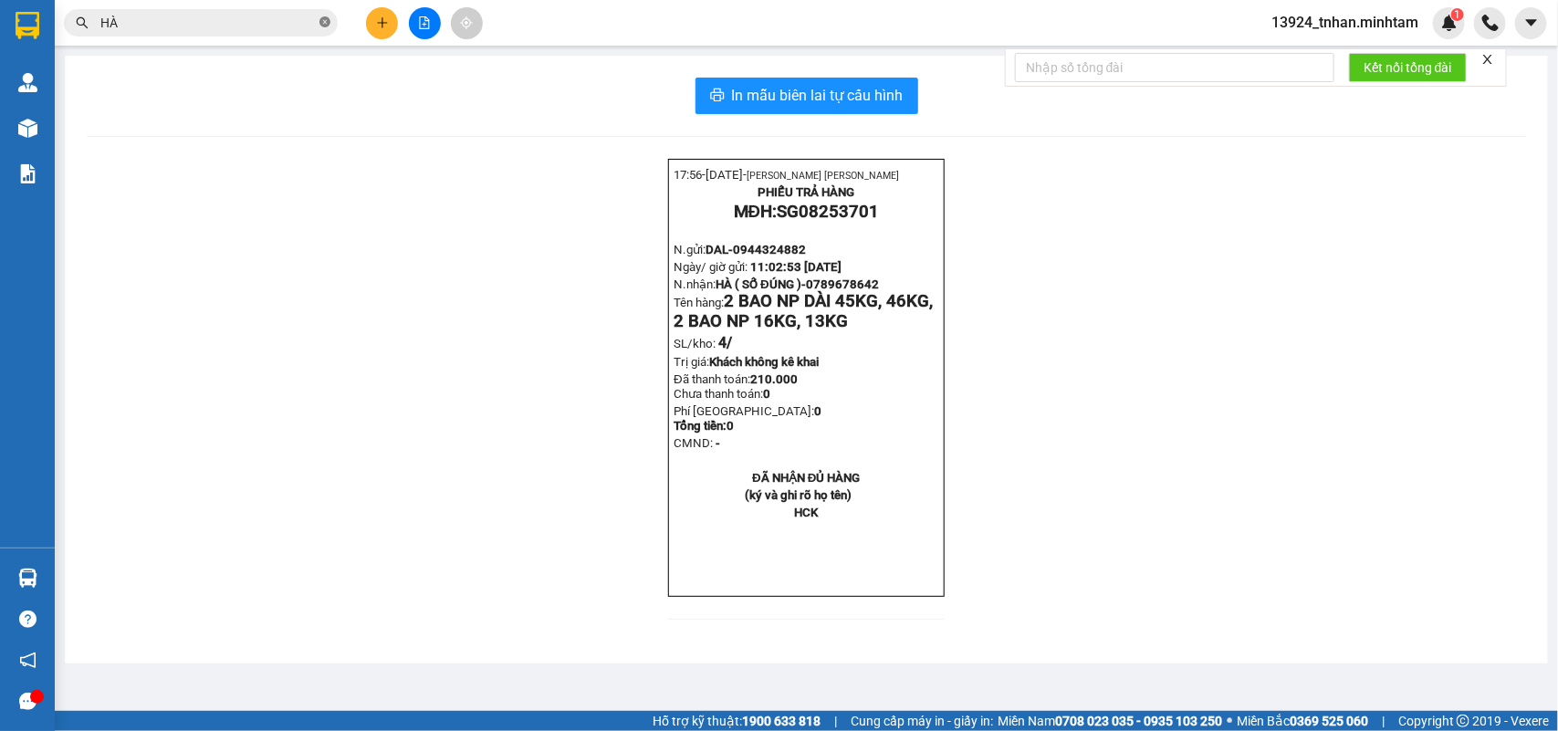
click at [329, 24] on icon "close-circle" at bounding box center [325, 21] width 11 height 11
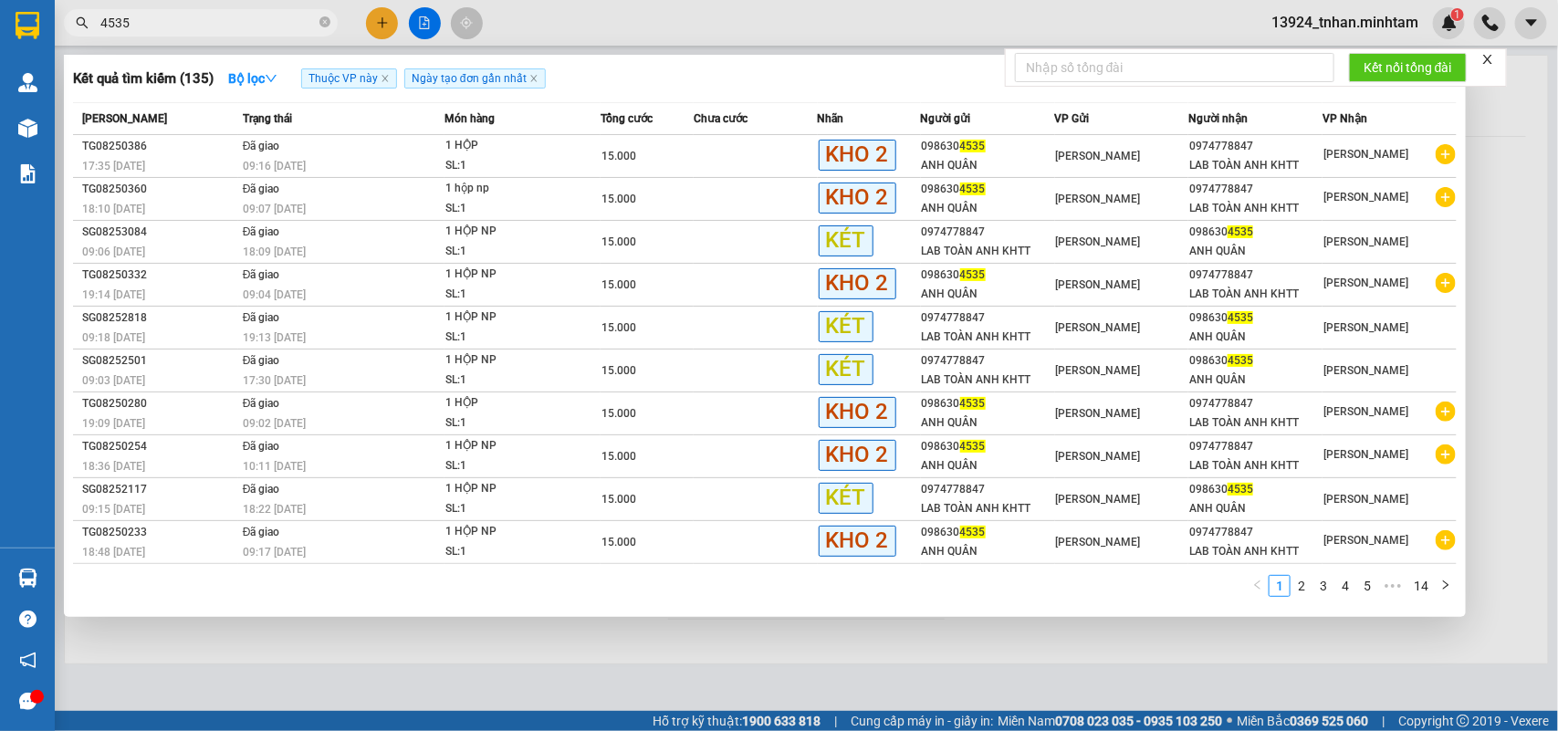
type input "4535"
click at [388, 25] on div at bounding box center [779, 365] width 1558 height 731
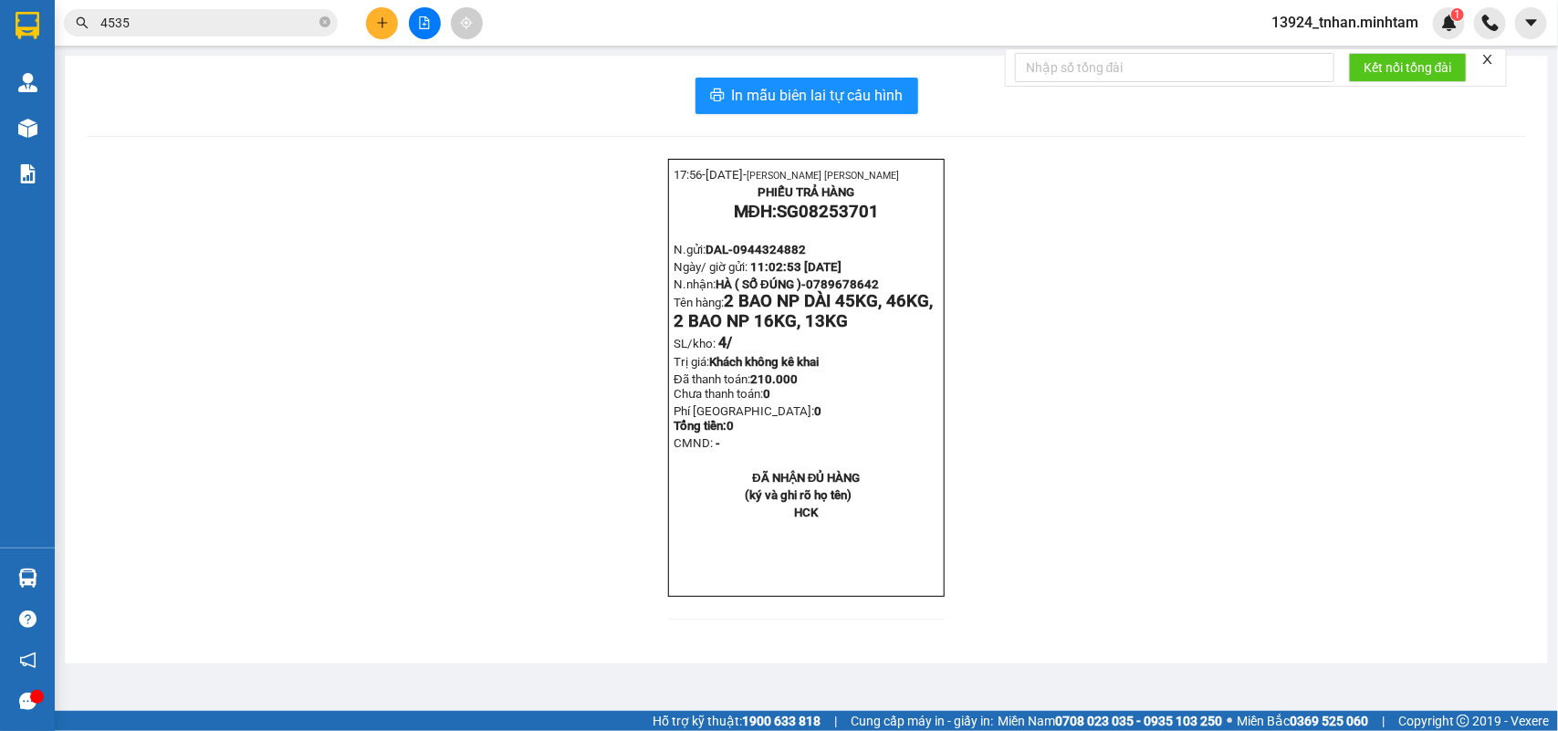
click at [388, 25] on icon "plus" at bounding box center [382, 22] width 13 height 13
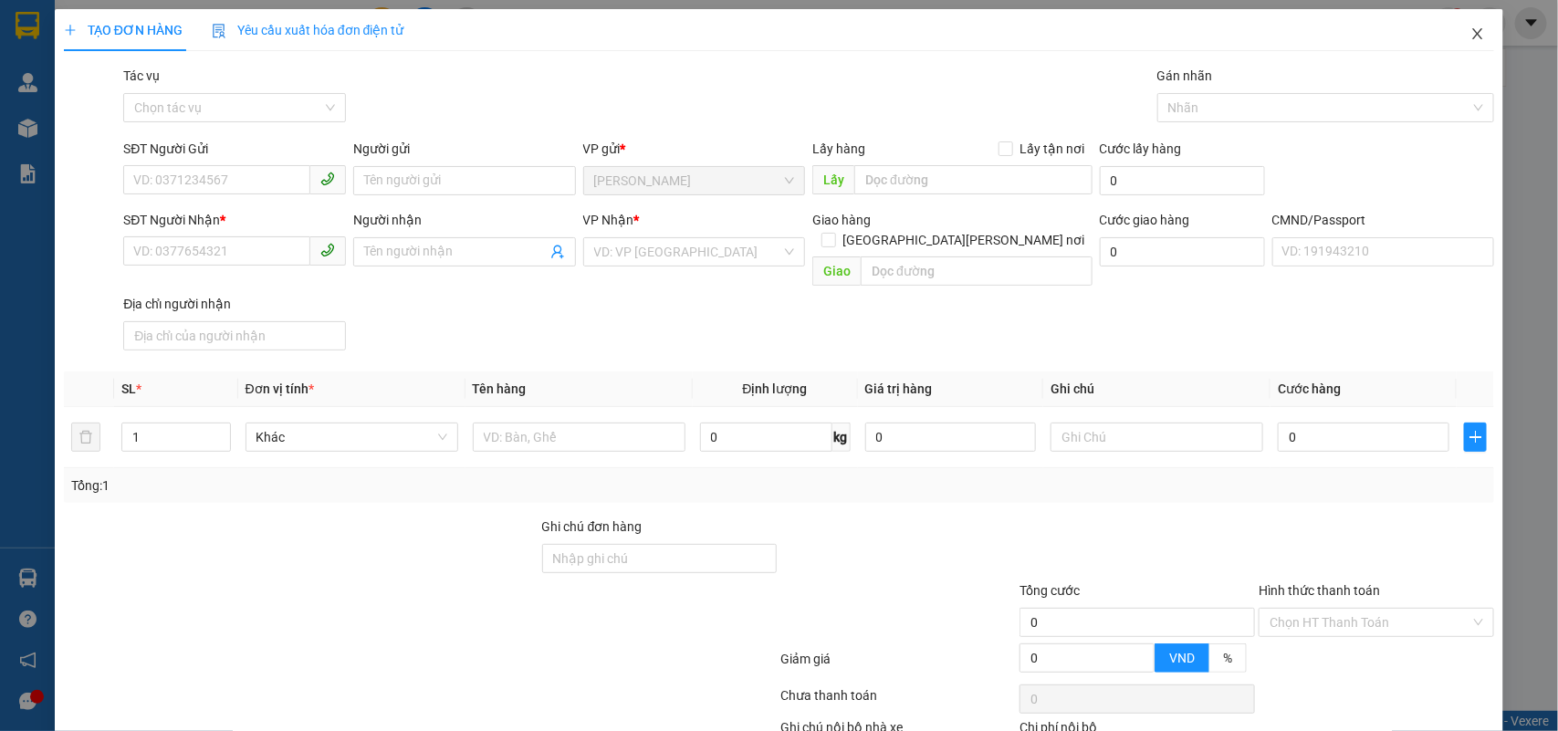
click at [1463, 24] on span "Close" at bounding box center [1478, 34] width 51 height 51
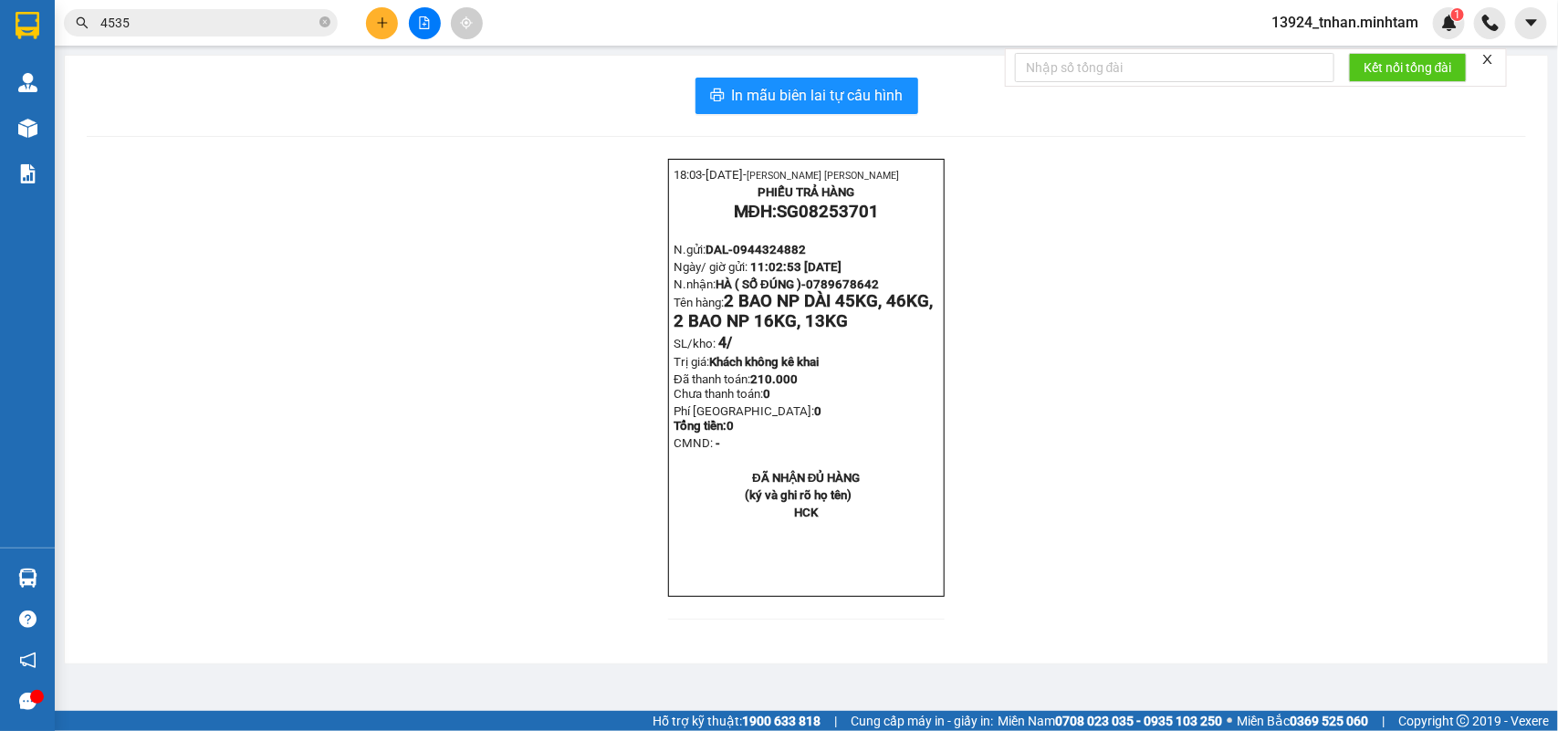
click at [267, 15] on input "4535" at bounding box center [207, 23] width 215 height 20
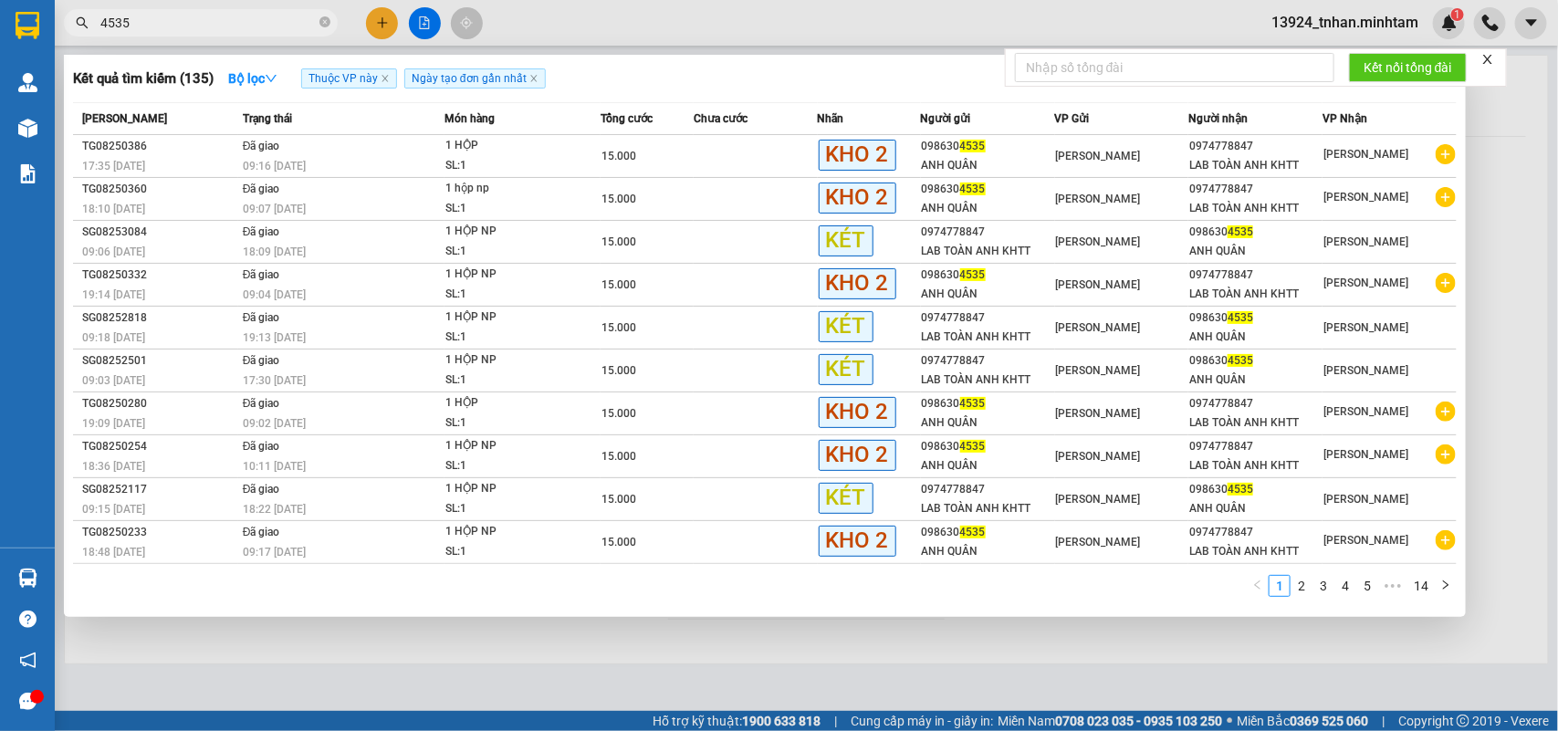
click at [393, 12] on div at bounding box center [779, 365] width 1558 height 731
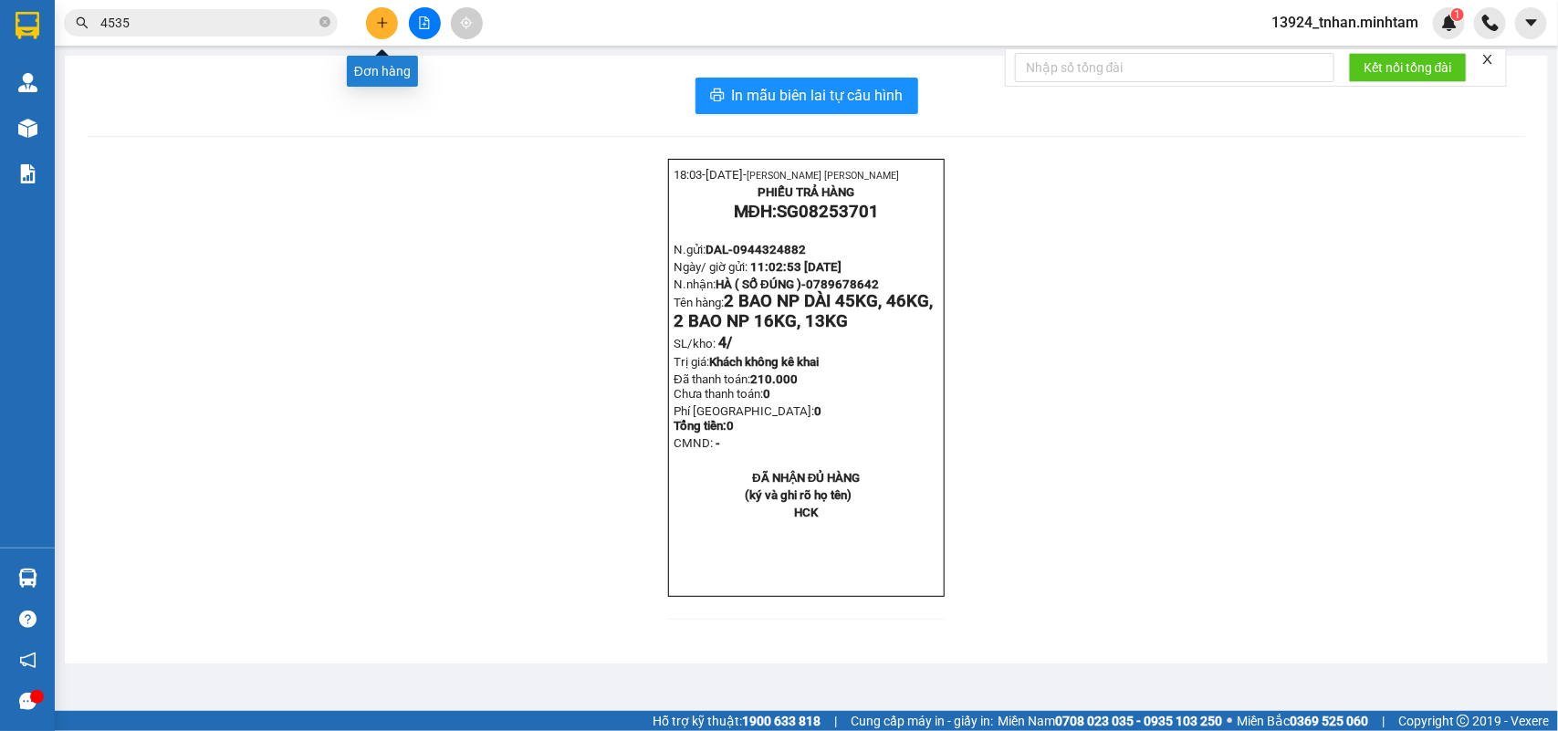
click at [394, 14] on button at bounding box center [382, 23] width 32 height 32
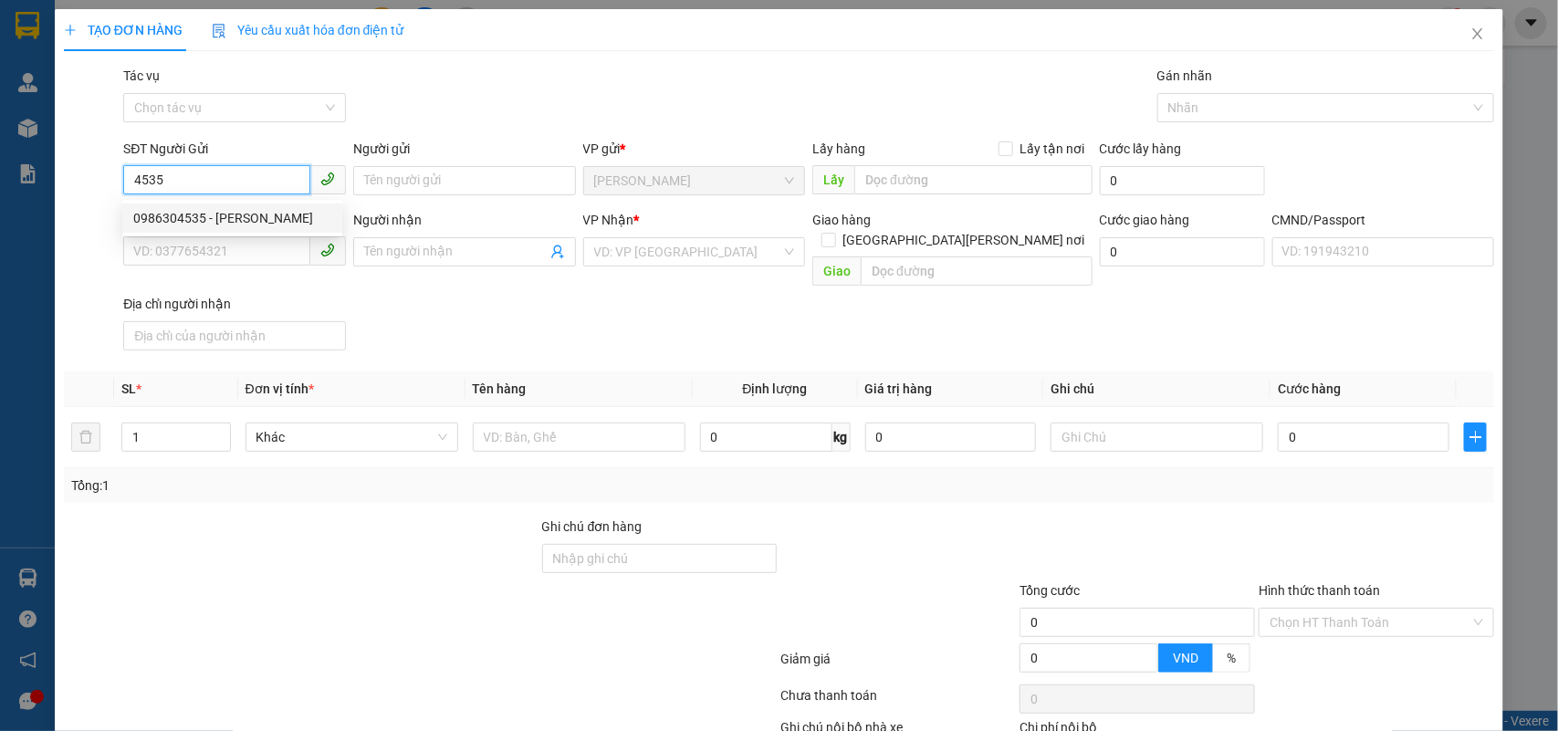
click at [294, 215] on div "0986304535 - ANH QUÂN" at bounding box center [232, 218] width 198 height 20
type input "0986304535"
type input "ANH QUÂN"
type input "0974778847"
type input "LAB TOÀN ANH KHTT"
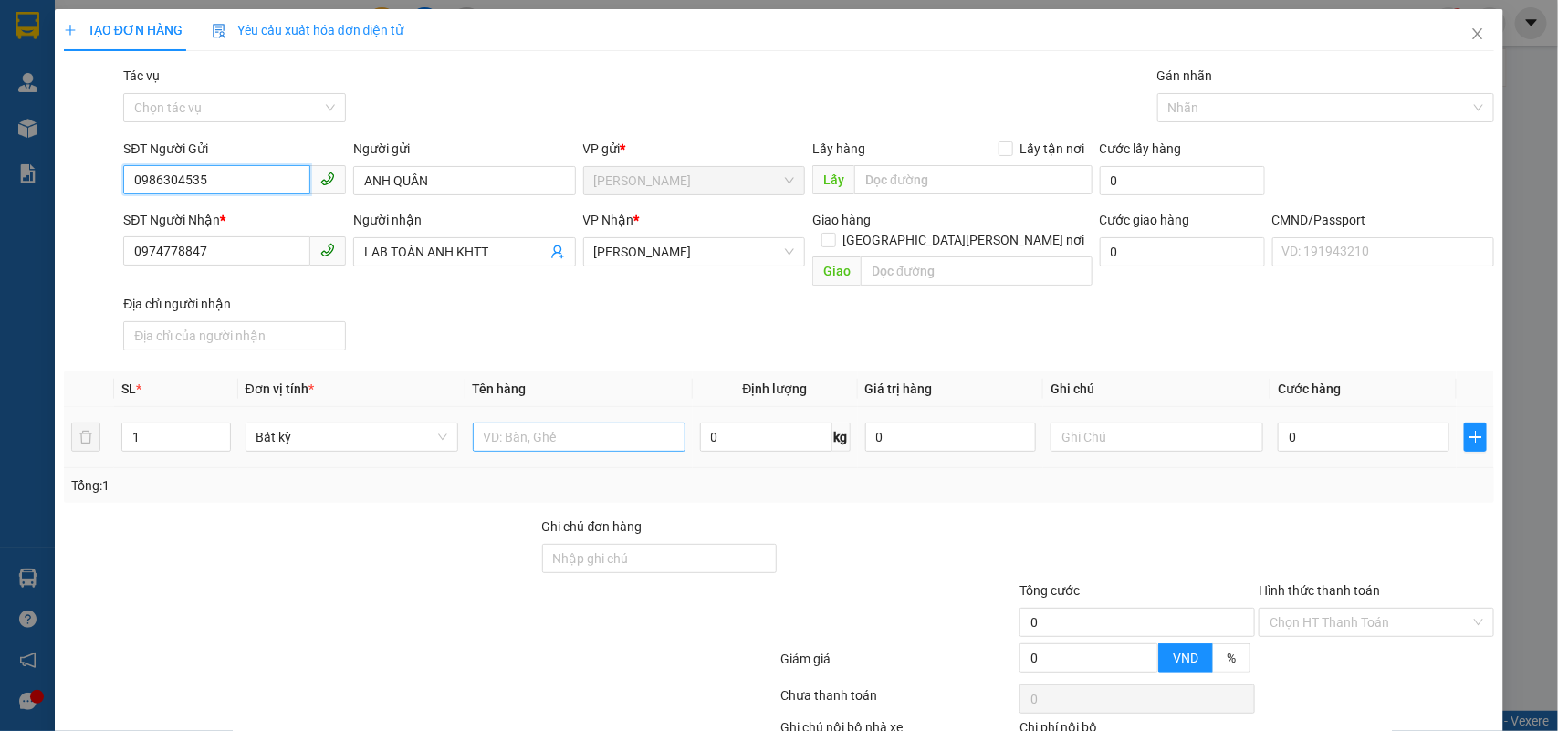
type input "0986304535"
click at [619, 432] on input "text" at bounding box center [579, 437] width 213 height 29
type input "1 HỘP NP"
click at [1306, 423] on input "0" at bounding box center [1364, 437] width 172 height 29
type input "1"
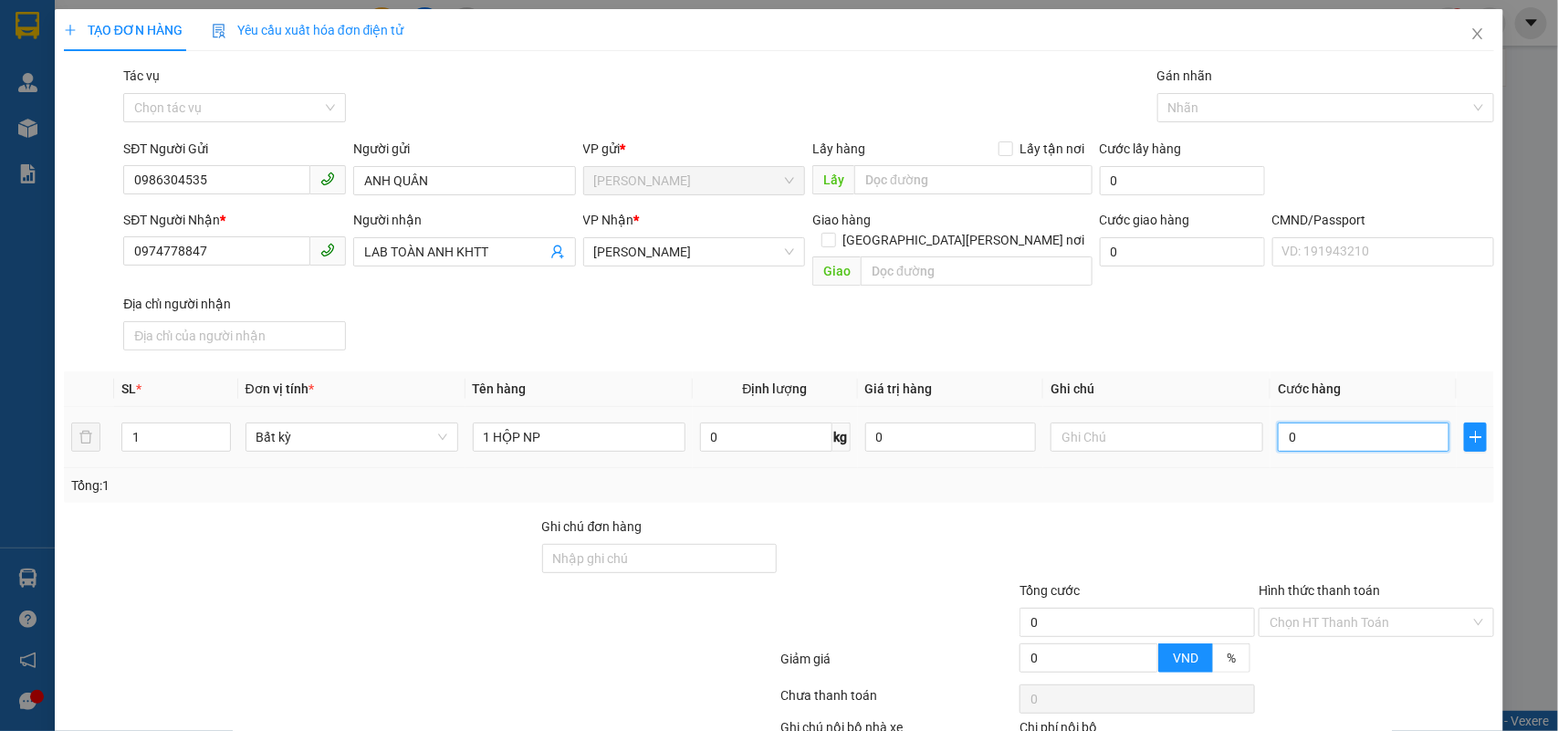
type input "1"
type input "15"
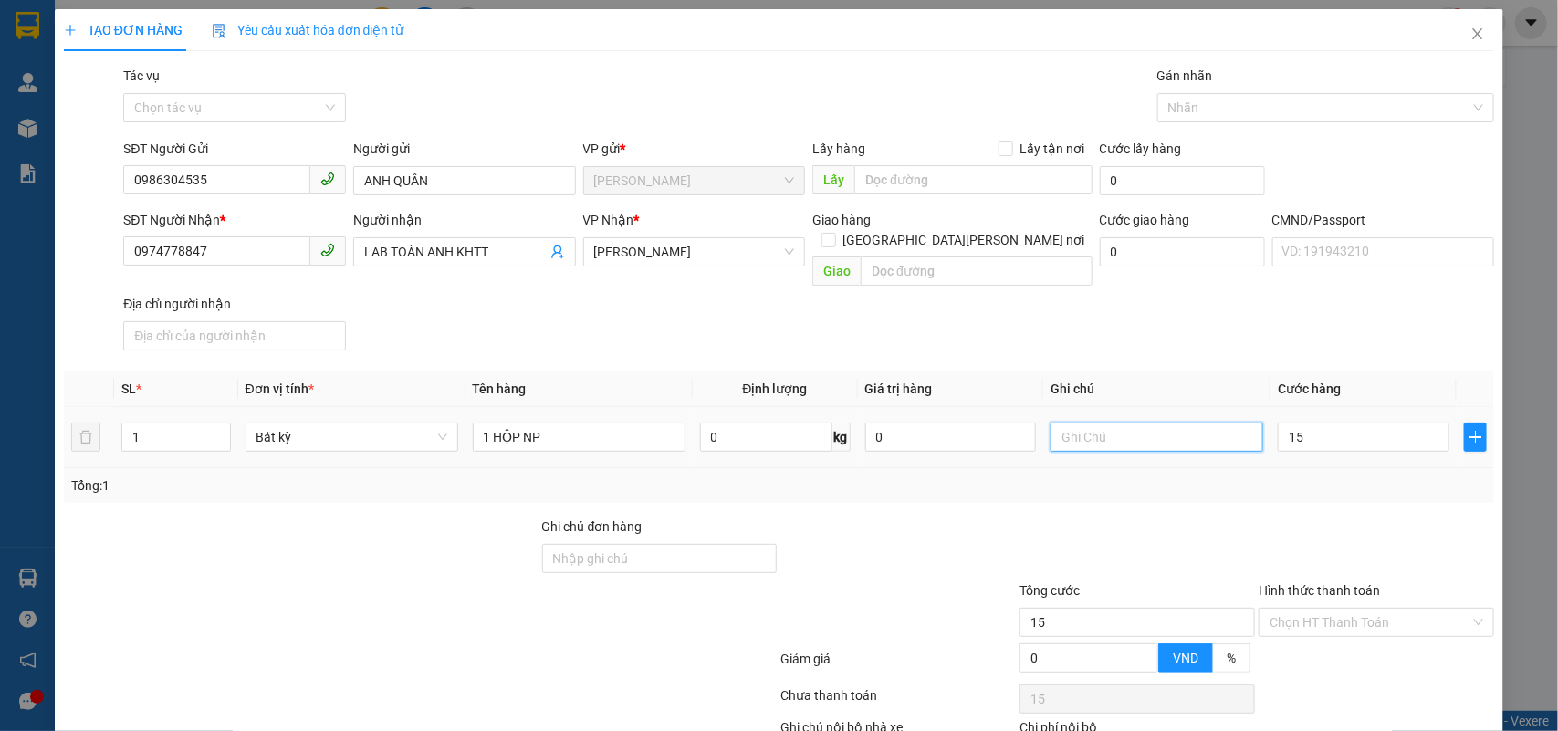
type input "15.000"
click at [1233, 423] on input "text" at bounding box center [1157, 437] width 213 height 29
type input "9H MAI NHÂN"
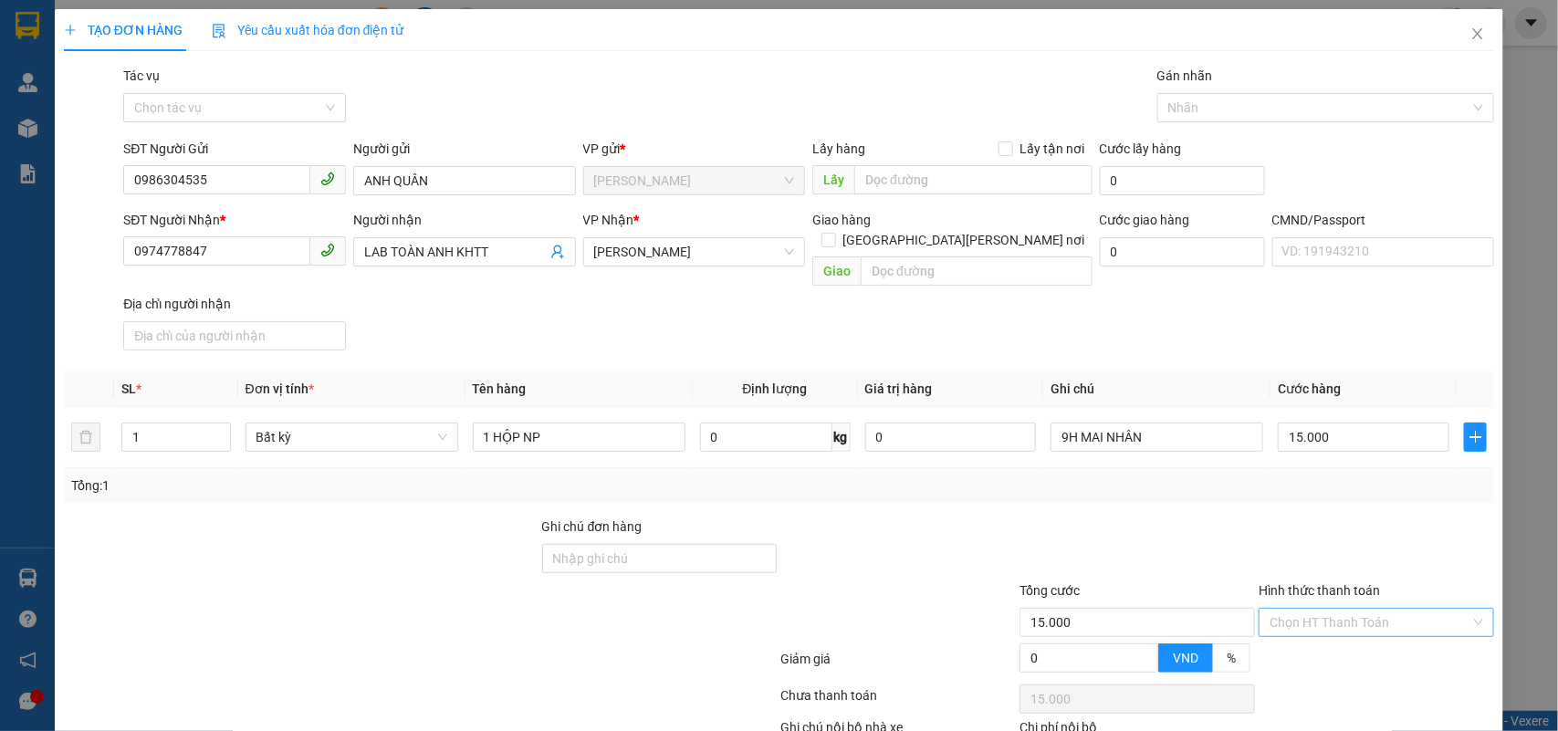
click at [1327, 609] on input "Hình thức thanh toán" at bounding box center [1370, 622] width 201 height 27
click at [1327, 631] on div "Tại văn phòng" at bounding box center [1363, 641] width 211 height 20
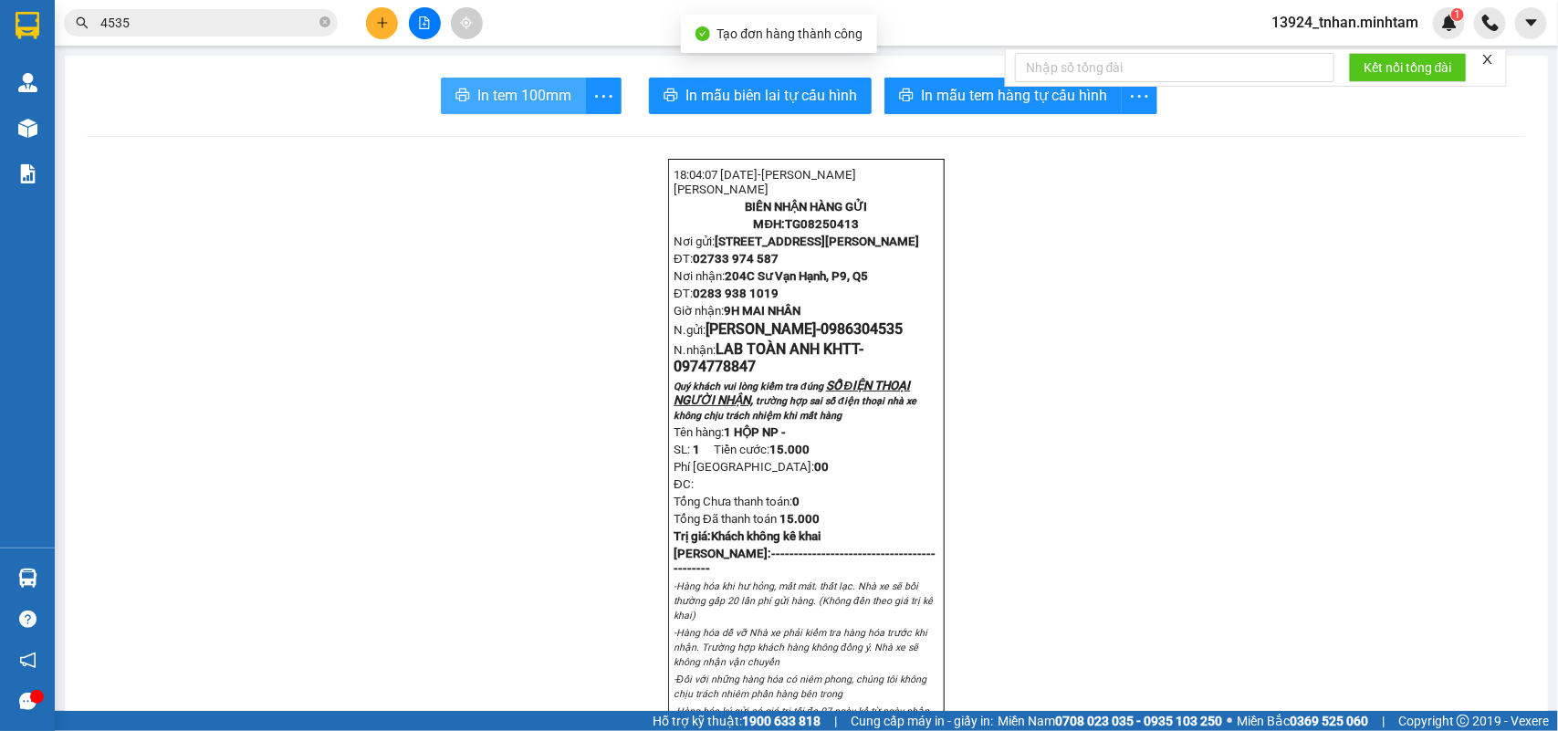
click at [521, 102] on span "In tem 100mm" at bounding box center [524, 95] width 94 height 23
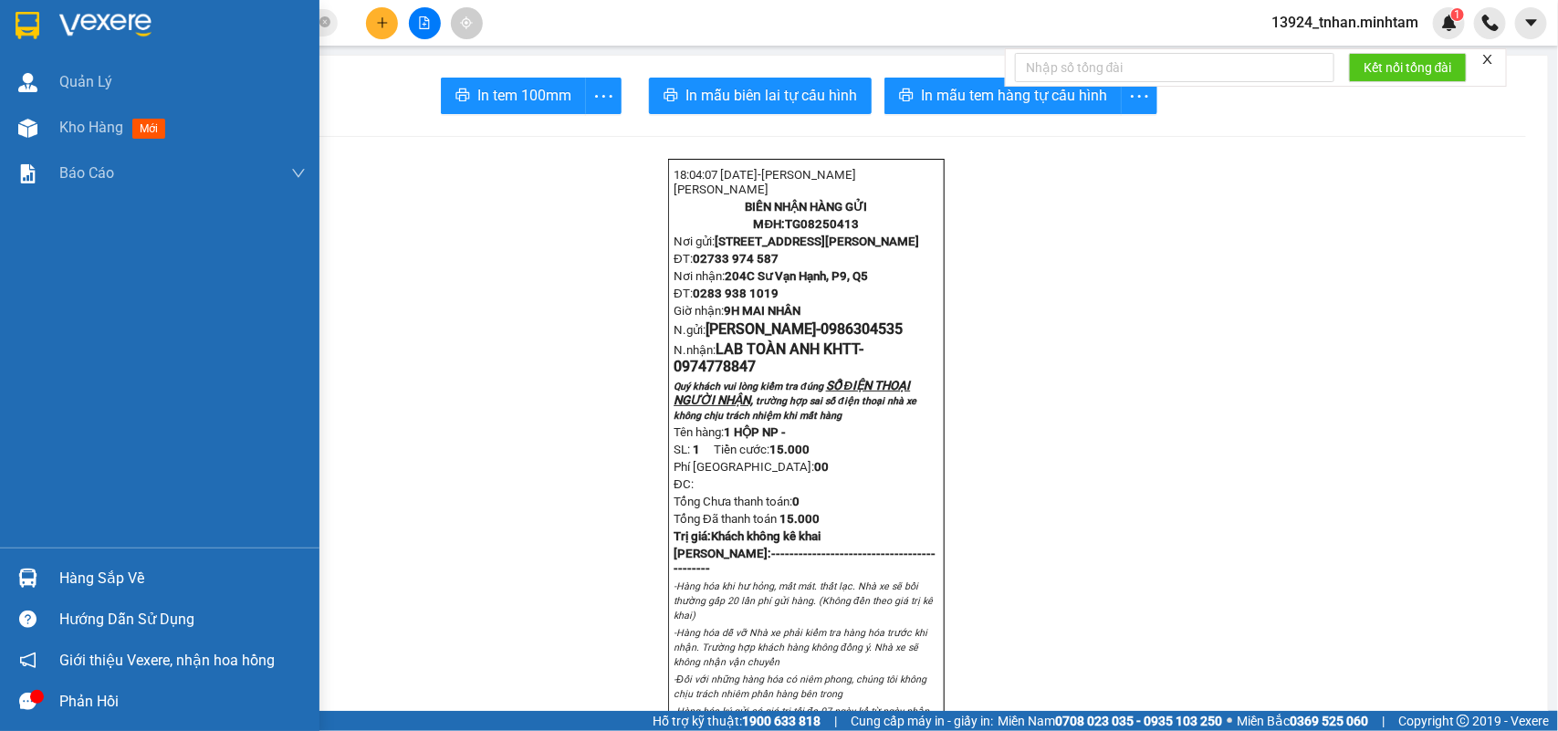
click at [61, 568] on div "Hàng sắp về" at bounding box center [182, 578] width 246 height 27
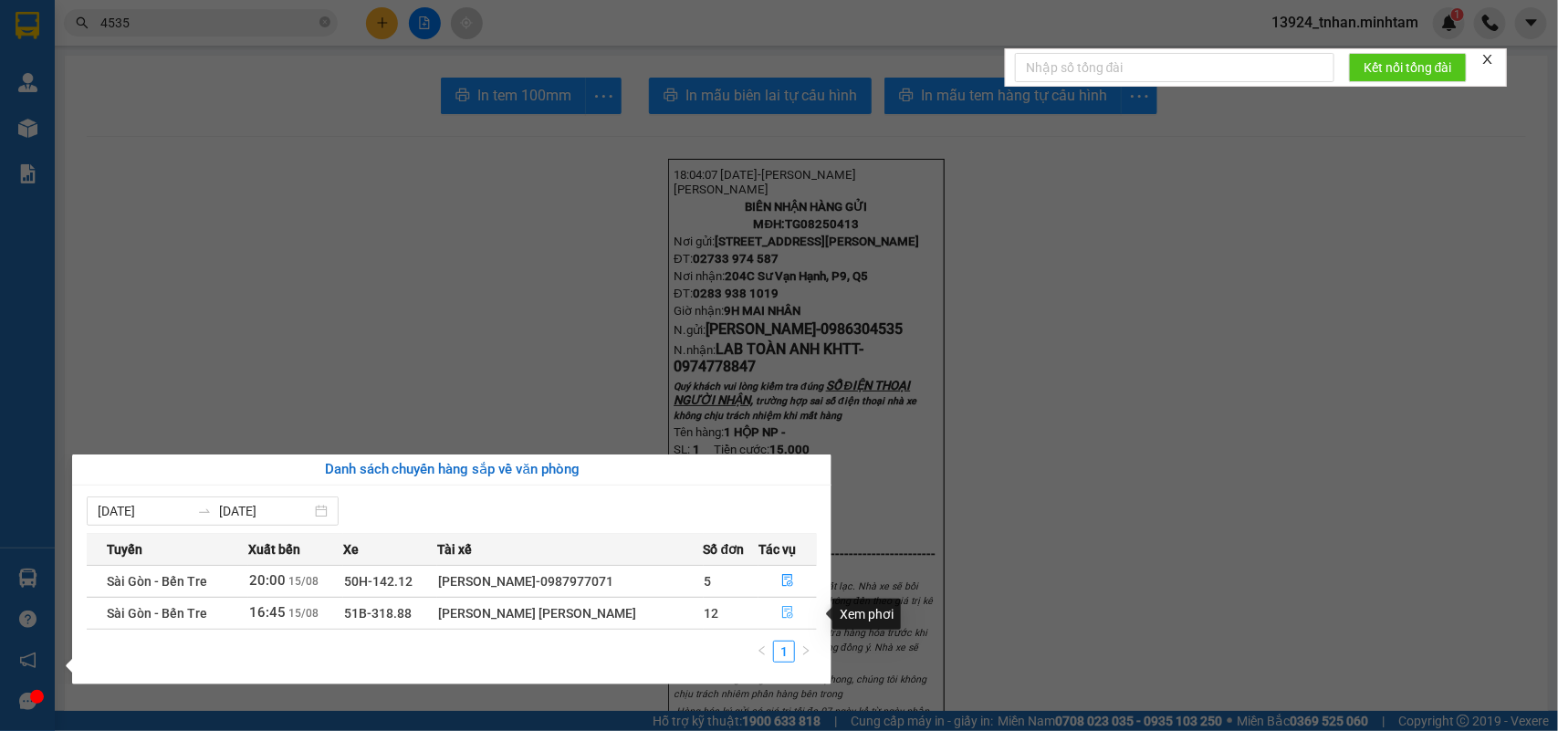
click at [779, 617] on button "button" at bounding box center [788, 613] width 57 height 29
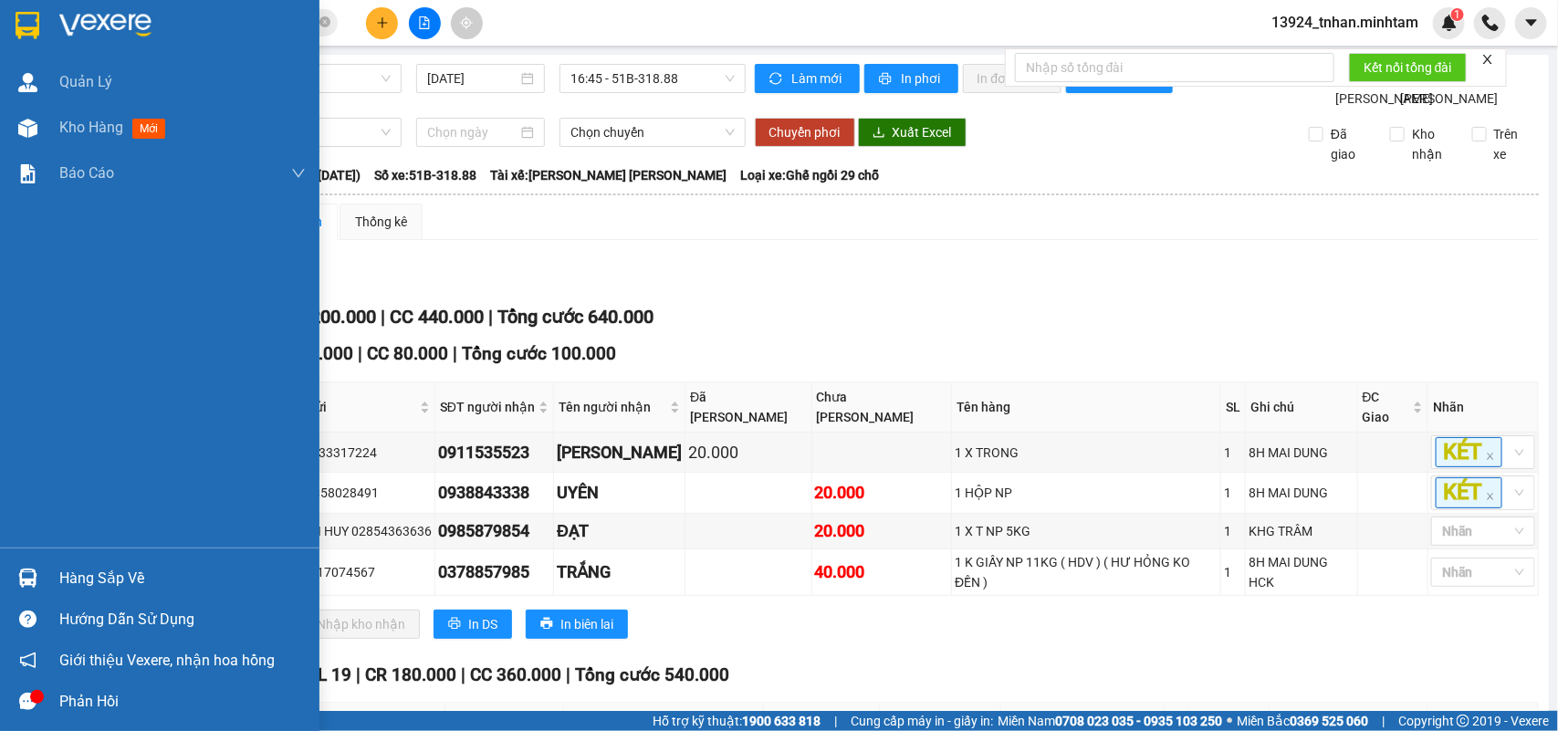
click at [12, 16] on div at bounding box center [28, 25] width 32 height 32
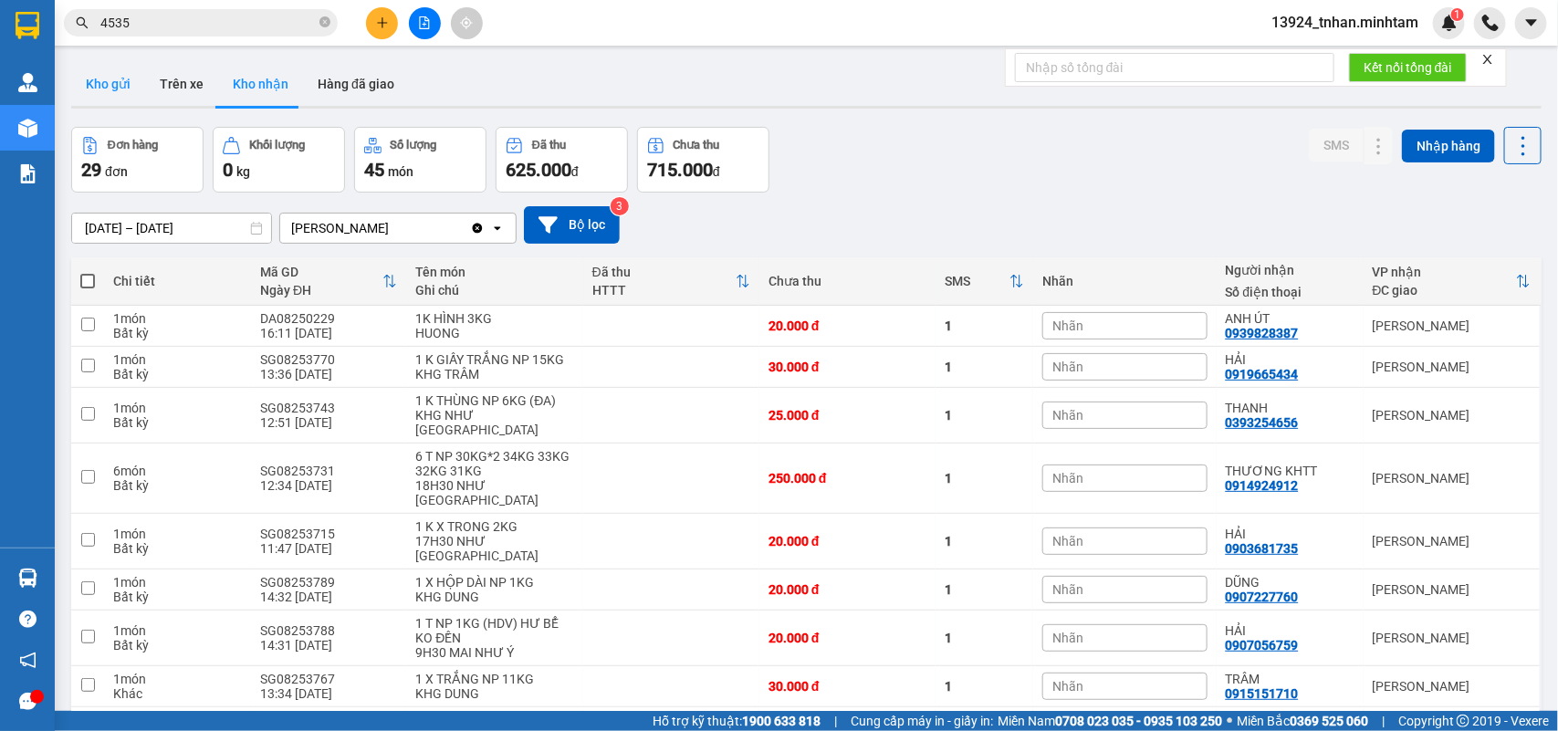
click at [132, 84] on button "Kho gửi" at bounding box center [108, 84] width 74 height 44
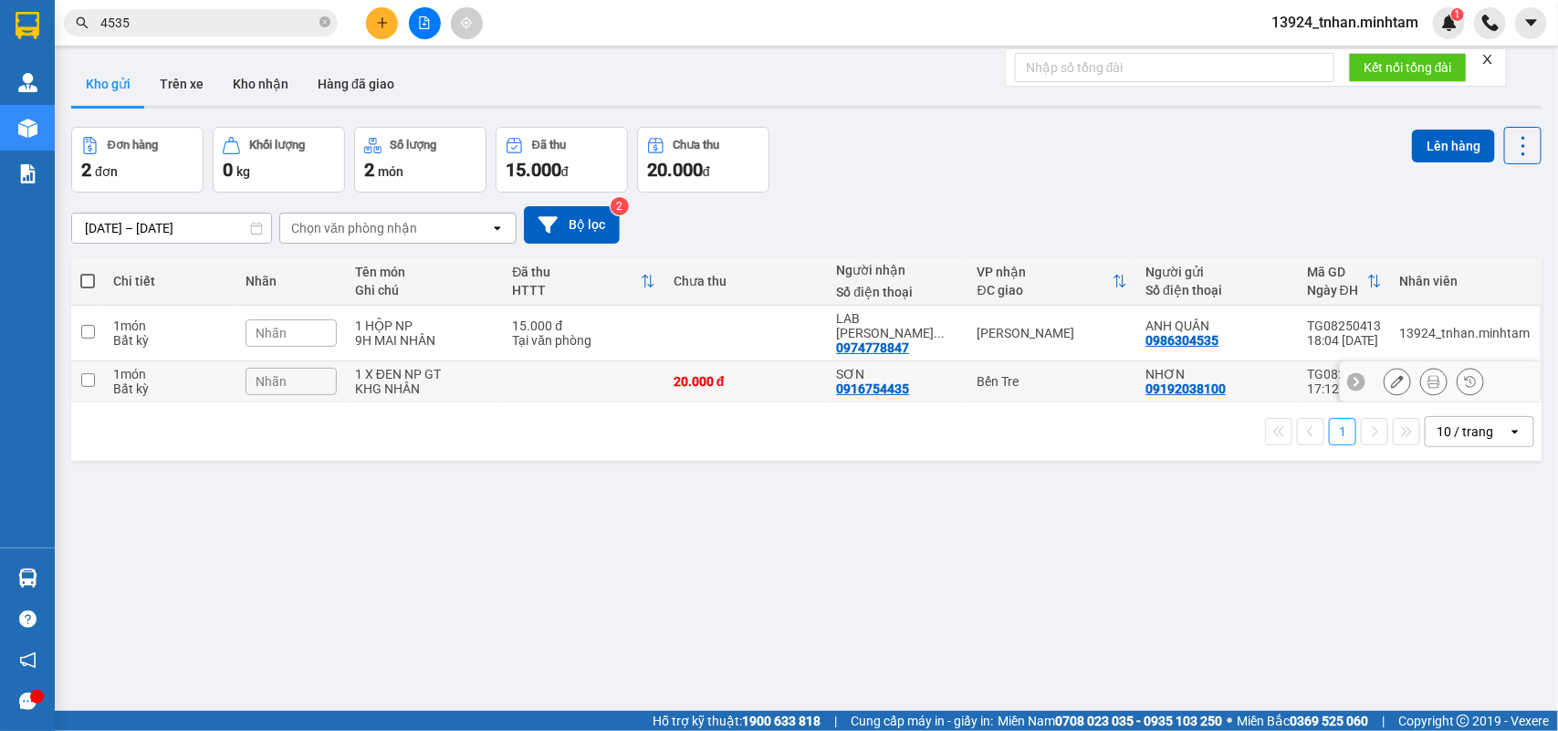
click at [642, 374] on td at bounding box center [584, 382] width 162 height 41
checkbox input "true"
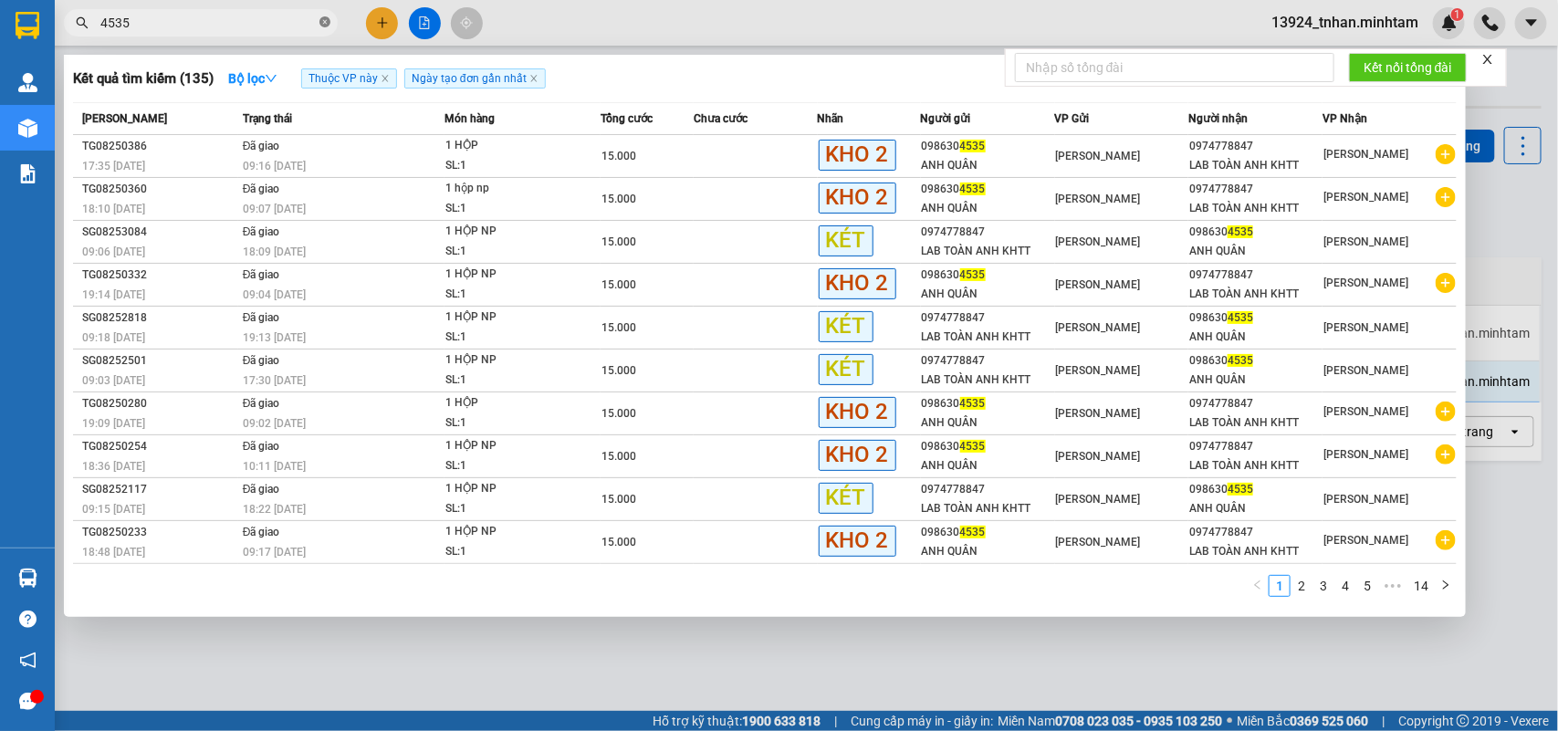
click at [329, 21] on icon "close-circle" at bounding box center [325, 21] width 11 height 11
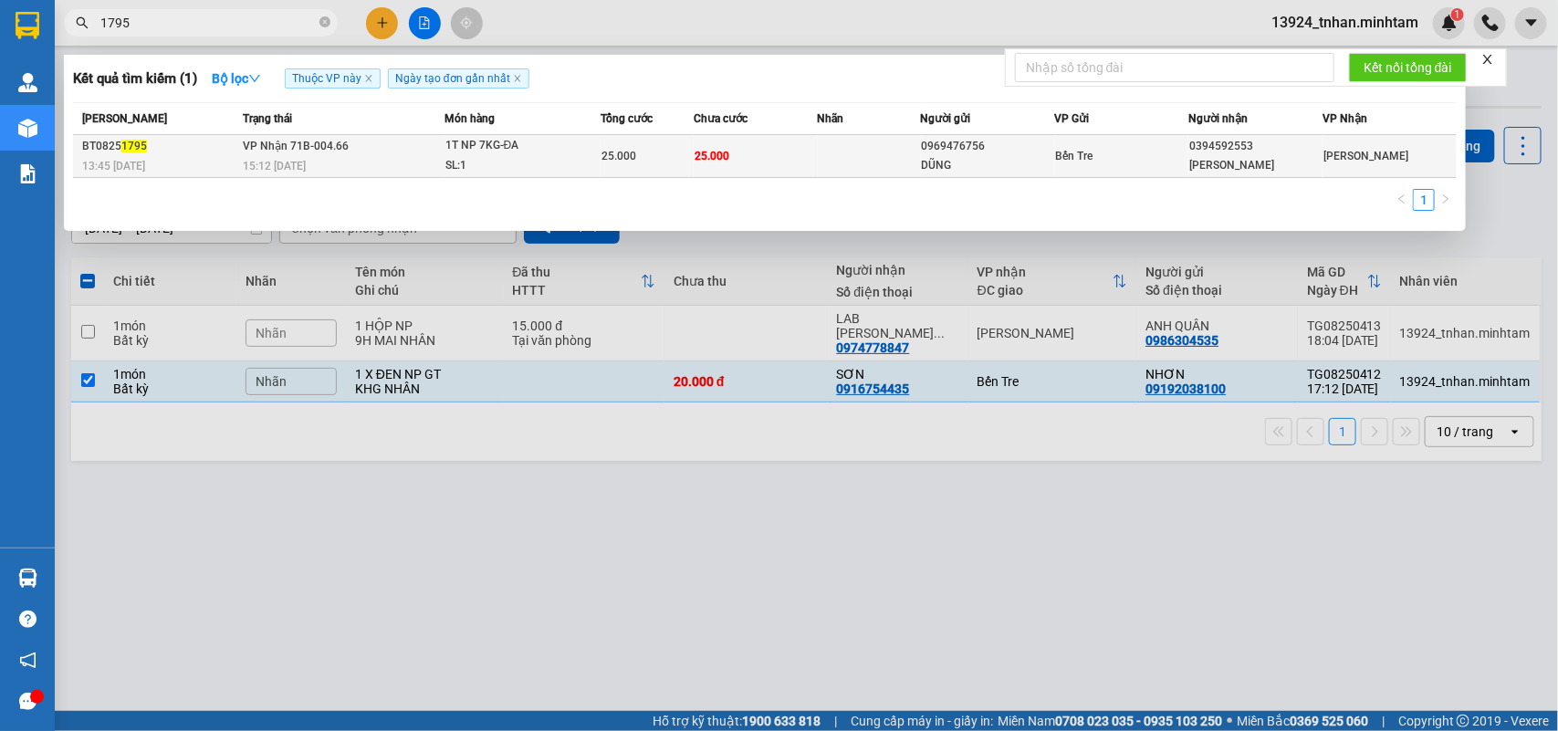
type input "1795"
click at [673, 155] on div "25.000" at bounding box center [647, 156] width 91 height 20
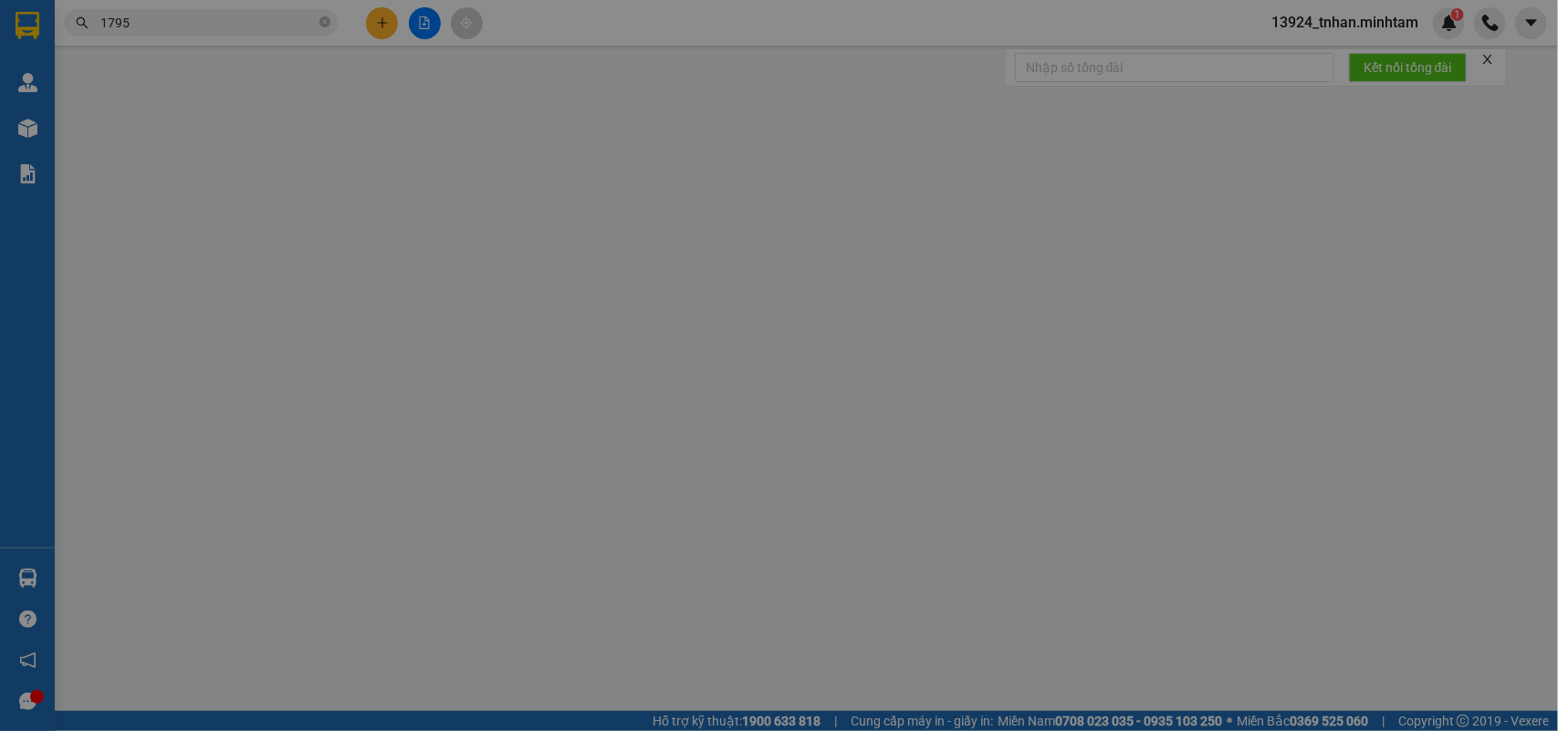
type input "0969476756"
type input "DŨNG"
type input "0394592553"
type input "THANH TRANG"
type input "25.000"
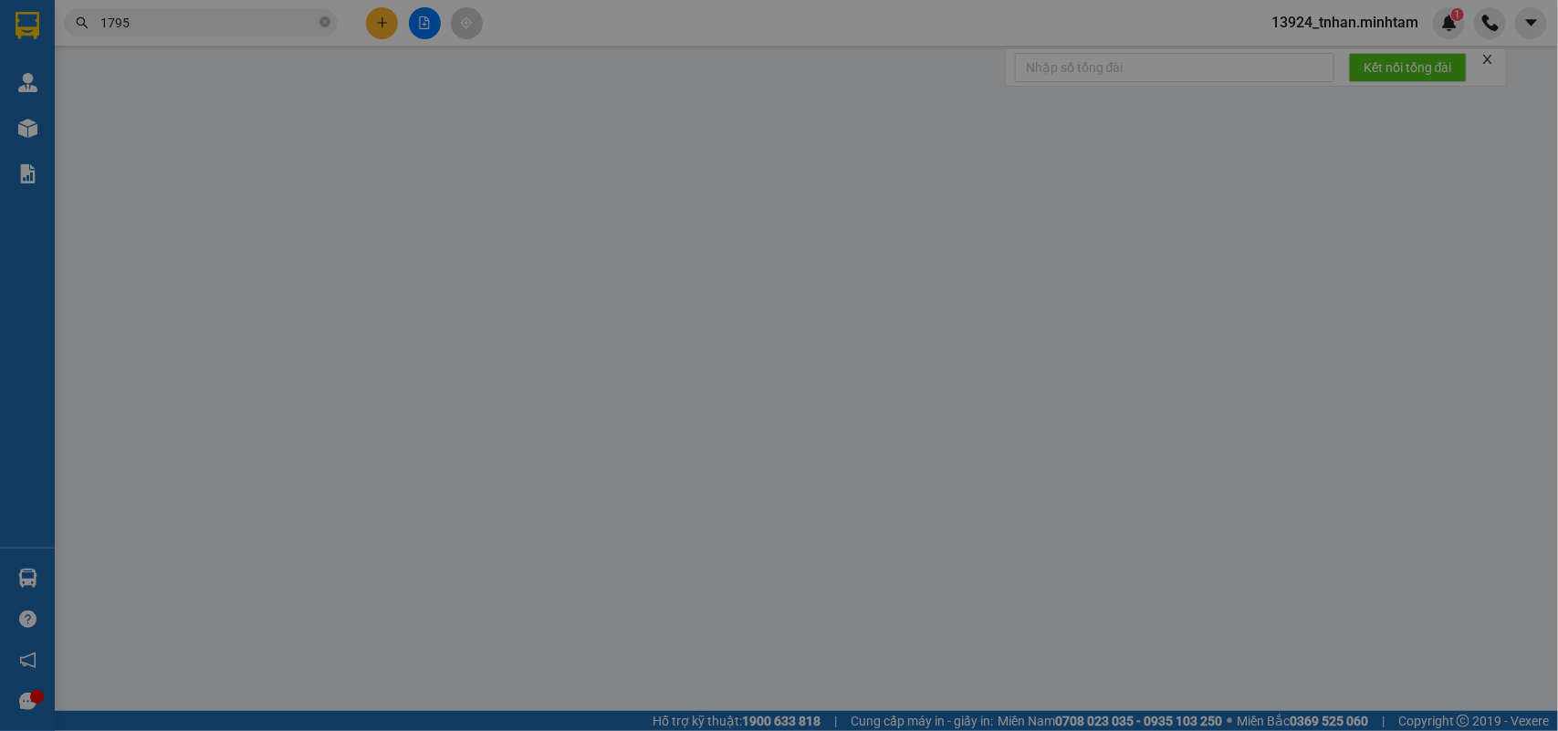
type input "25.000"
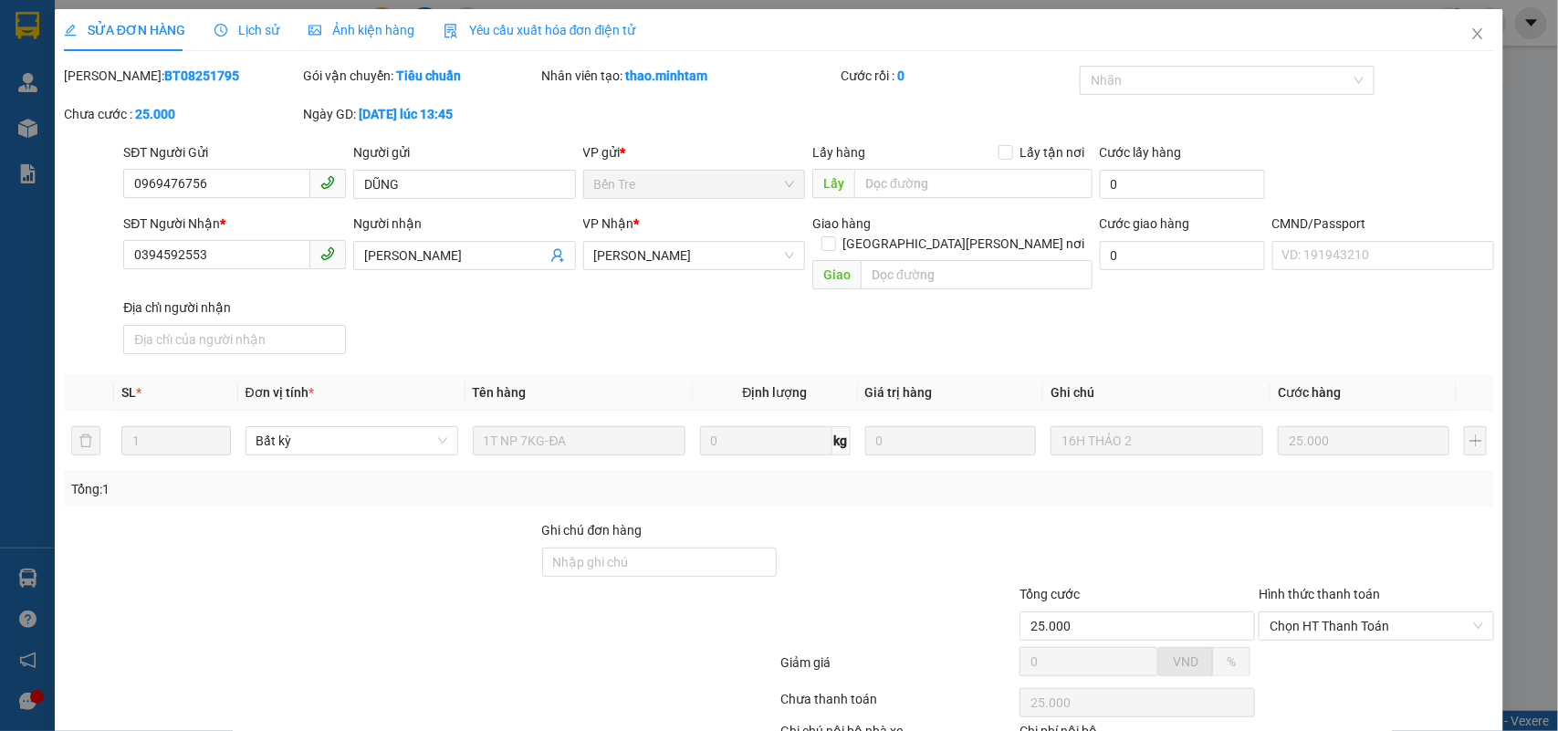
click at [257, 33] on span "Lịch sử" at bounding box center [247, 30] width 65 height 15
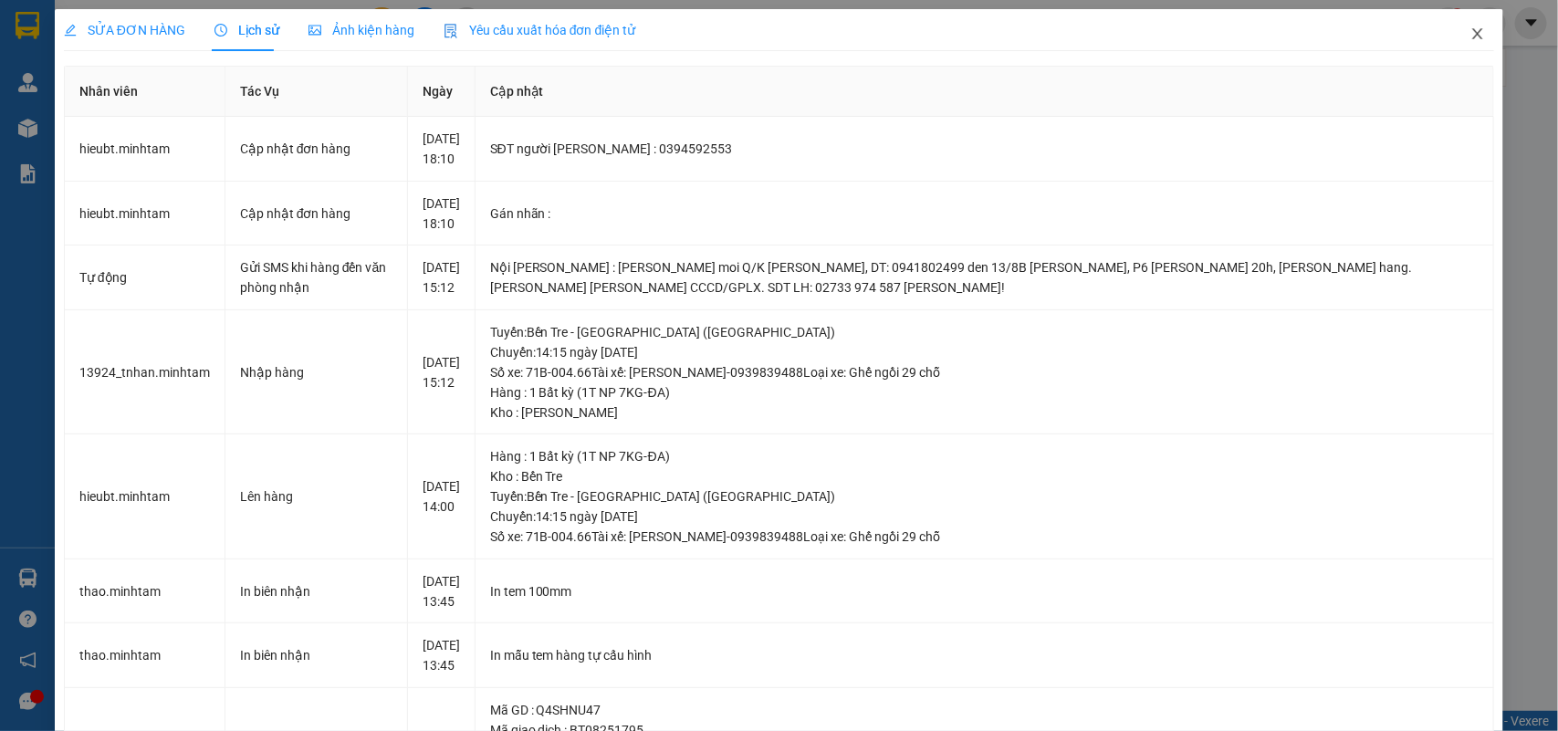
click at [1453, 32] on span "Close" at bounding box center [1478, 34] width 51 height 51
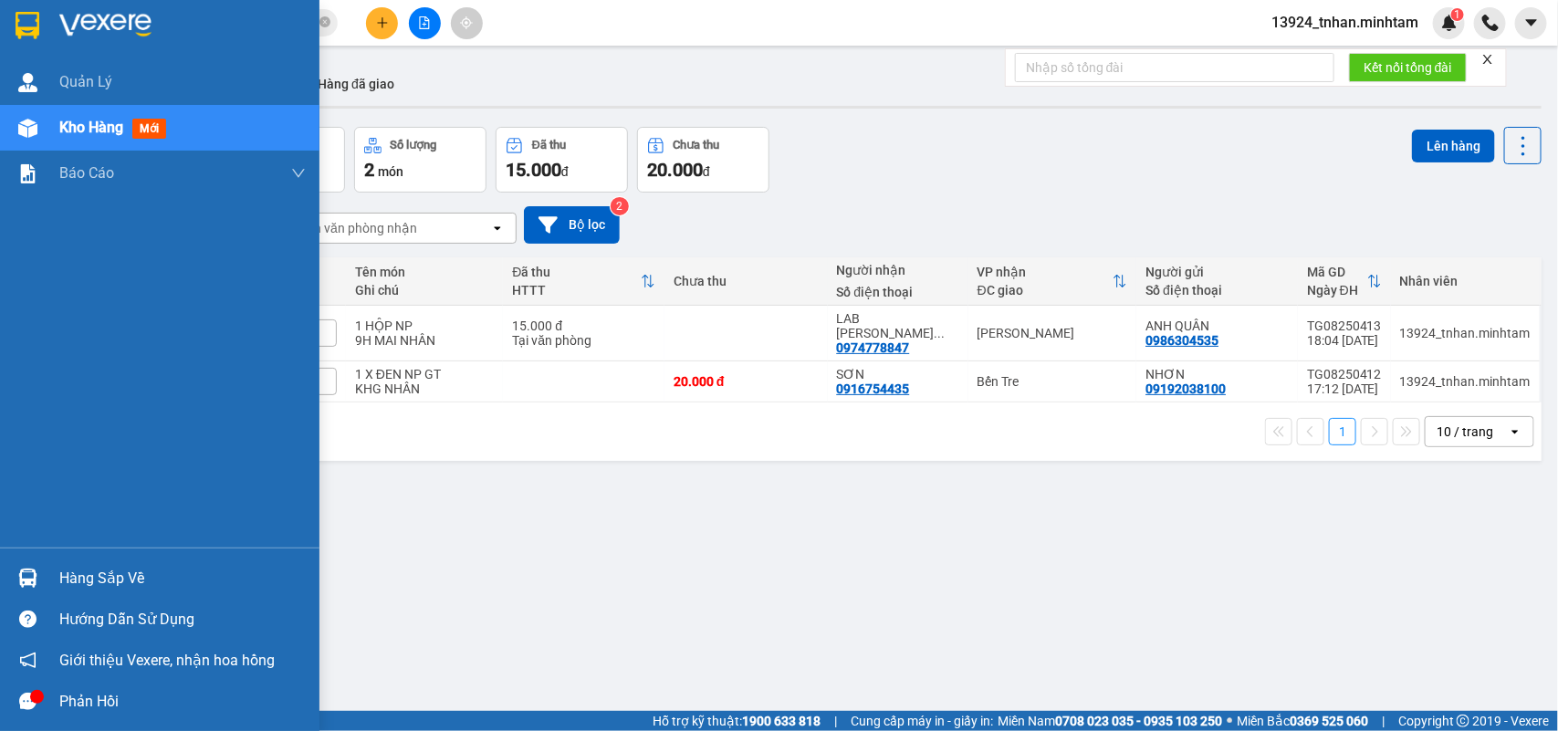
click at [98, 569] on div "Hàng sắp về" at bounding box center [182, 578] width 246 height 27
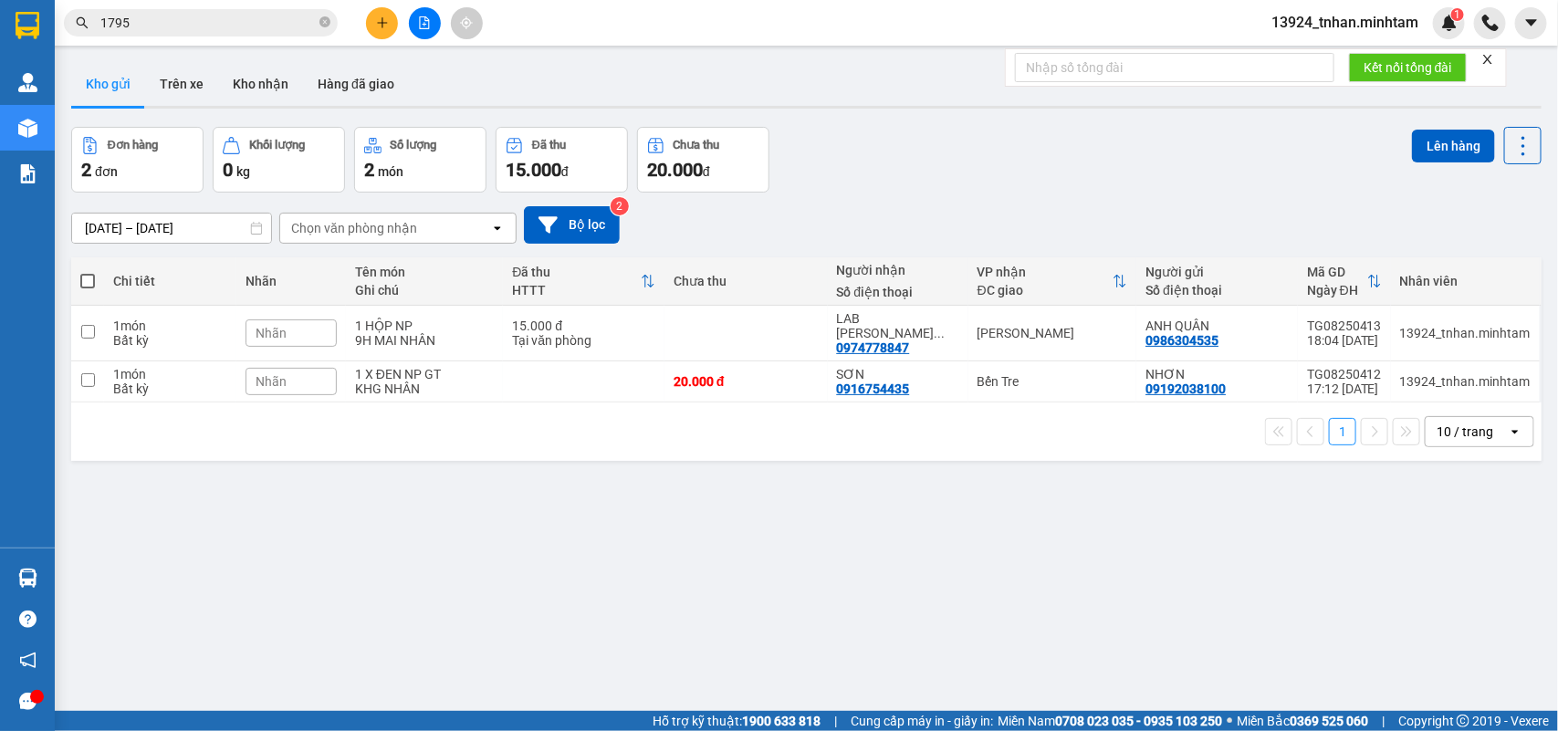
click at [519, 389] on section "Kết quả tìm kiếm ( 1 ) Bộ lọc Thuộc VP này Ngày tạo đơn gần nhất Mã ĐH Trạng th…" at bounding box center [779, 365] width 1558 height 731
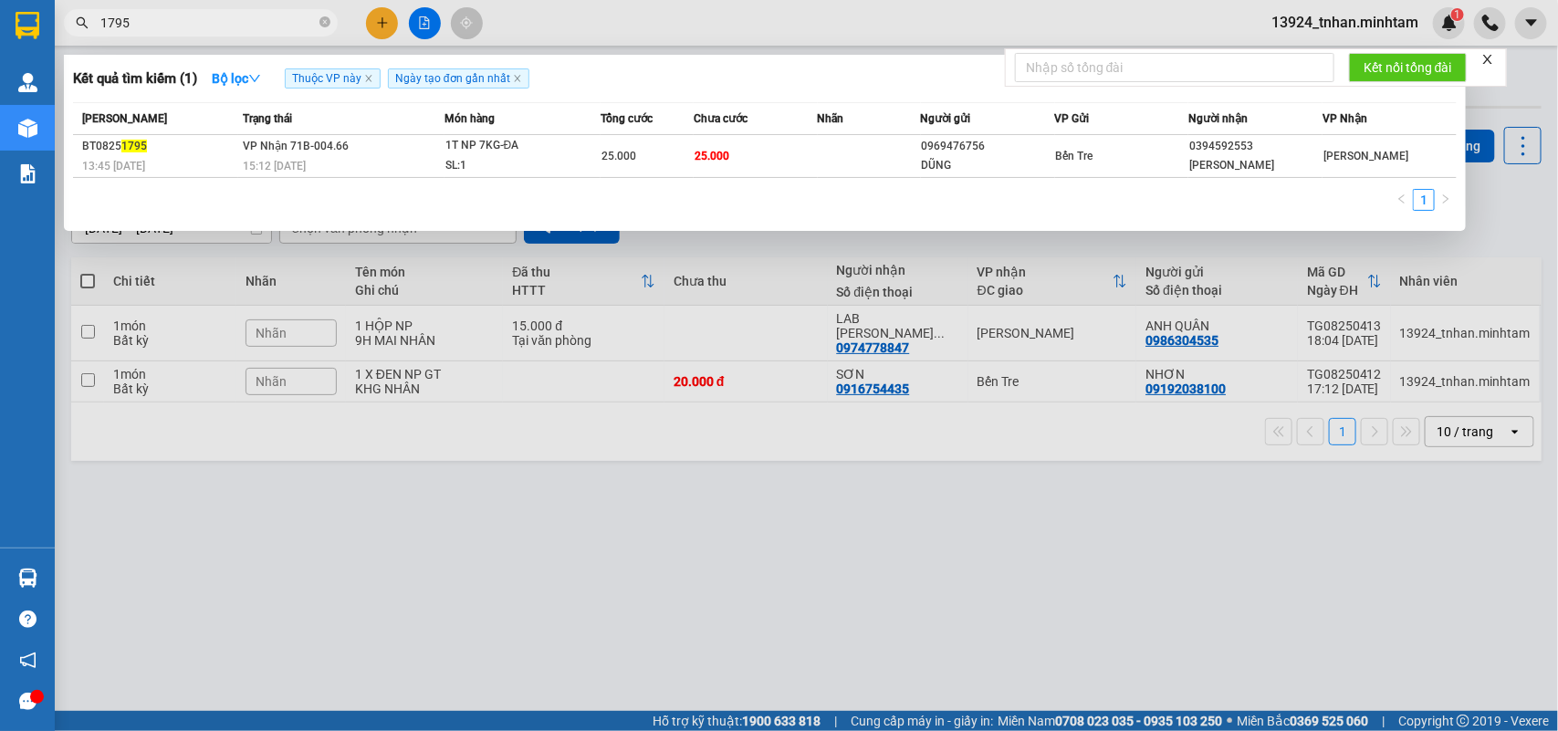
drag, startPoint x: 327, startPoint y: 20, endPoint x: 326, endPoint y: 9, distance: 11.0
click at [325, 20] on icon "close-circle" at bounding box center [325, 21] width 11 height 11
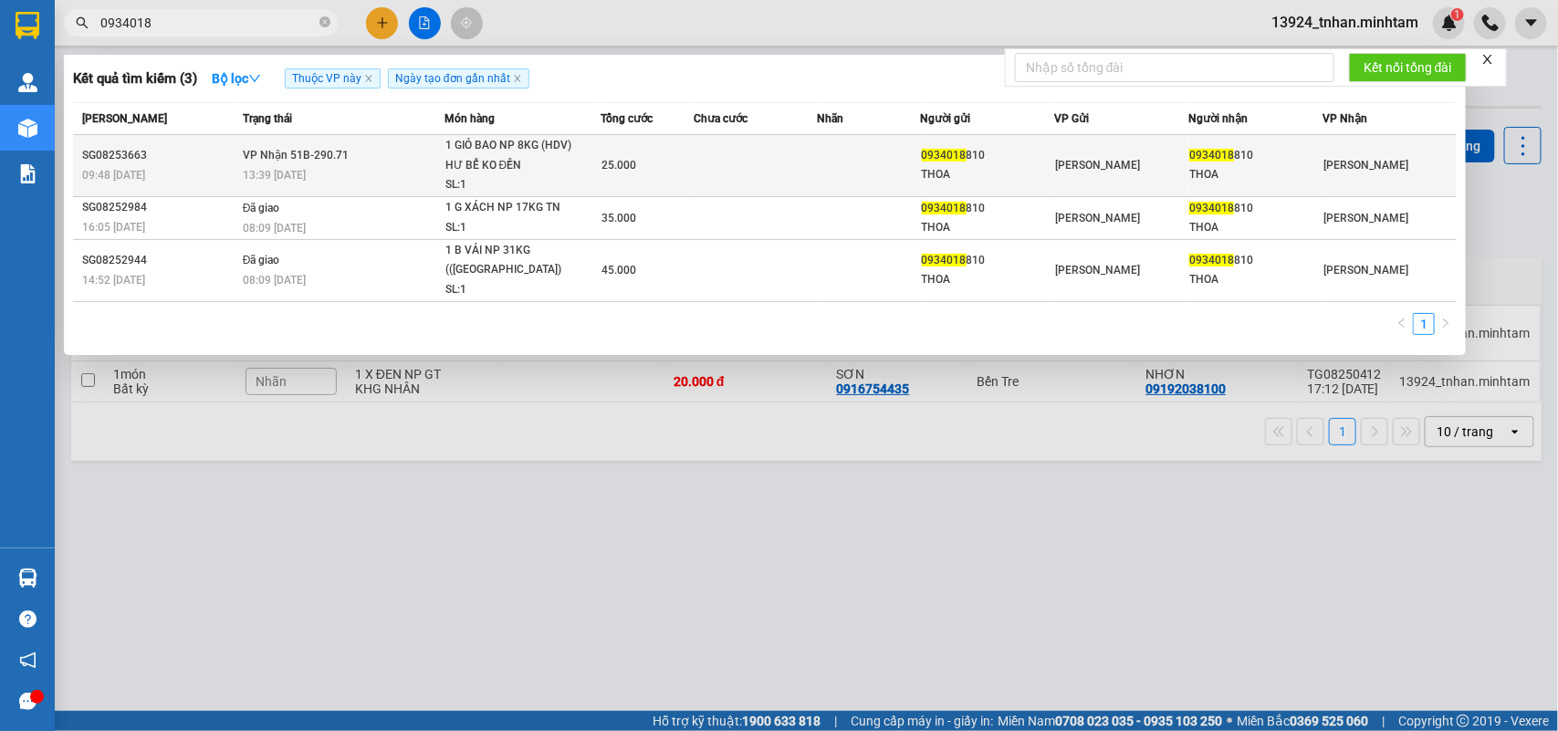
type input "0934018"
click at [735, 170] on td at bounding box center [756, 166] width 124 height 62
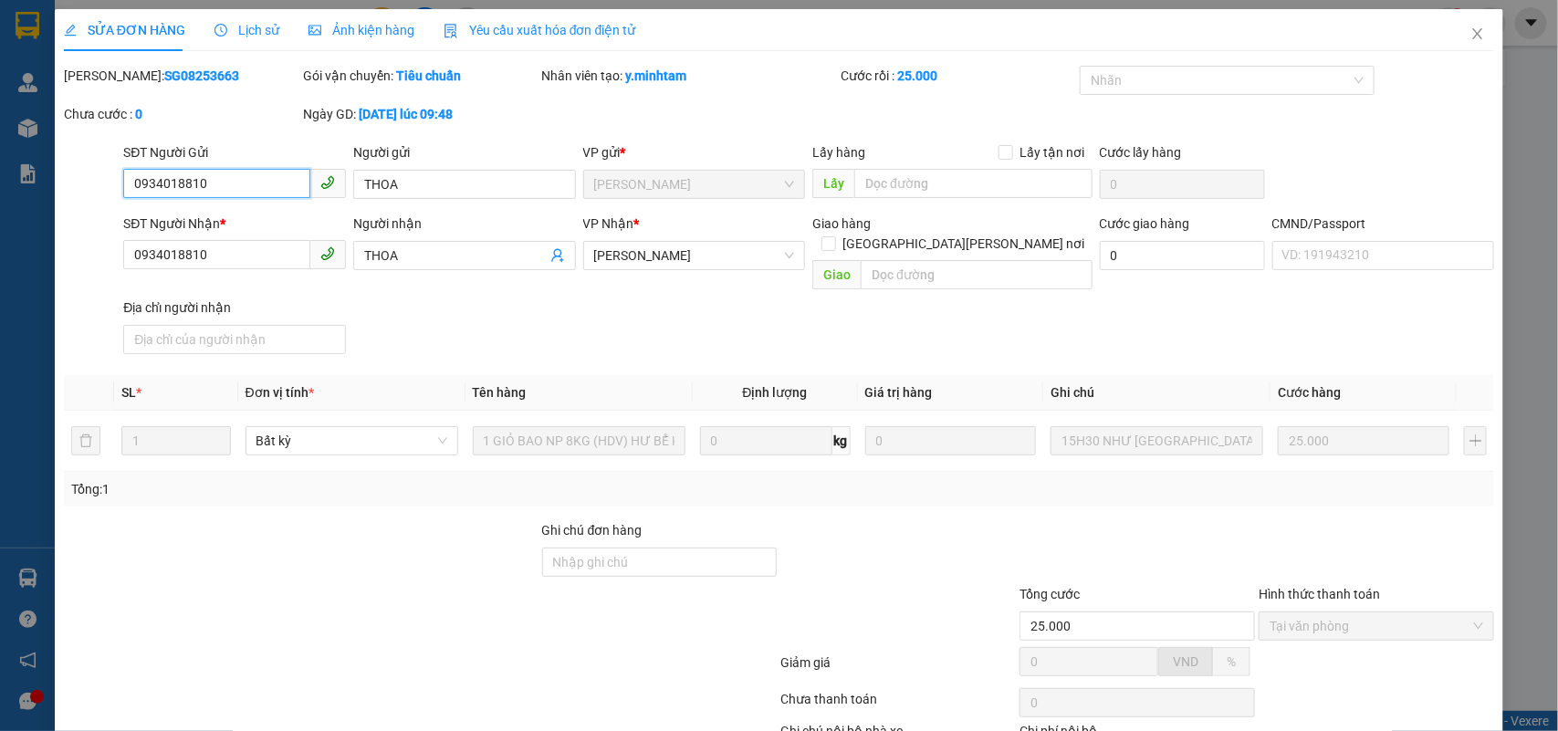
type input "0934018810"
type input "THOA"
type input "0934018810"
type input "THOA"
type input "25.000"
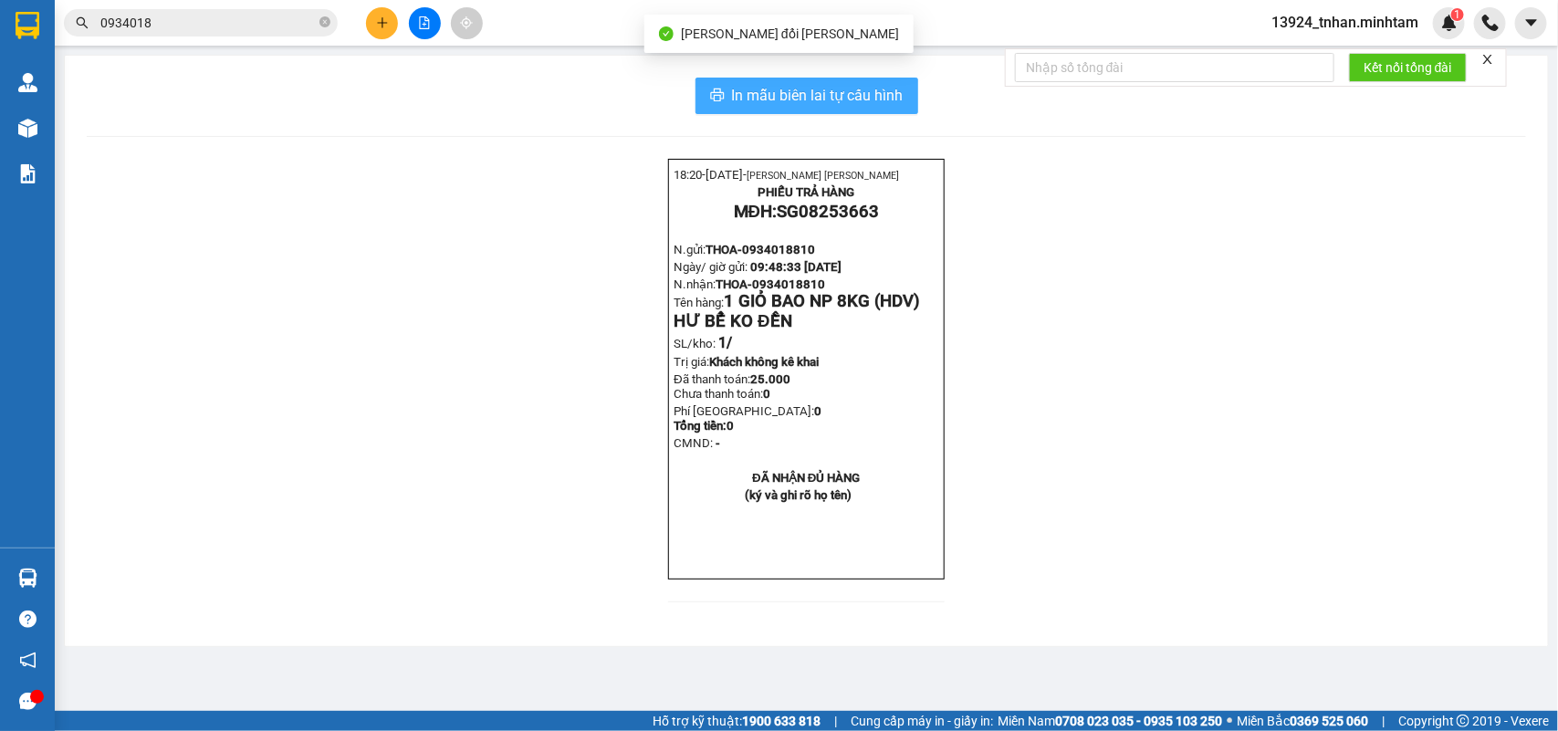
click at [907, 94] on button "In mẫu biên lai tự cấu hình" at bounding box center [807, 96] width 223 height 37
click at [325, 21] on icon "close-circle" at bounding box center [325, 21] width 11 height 11
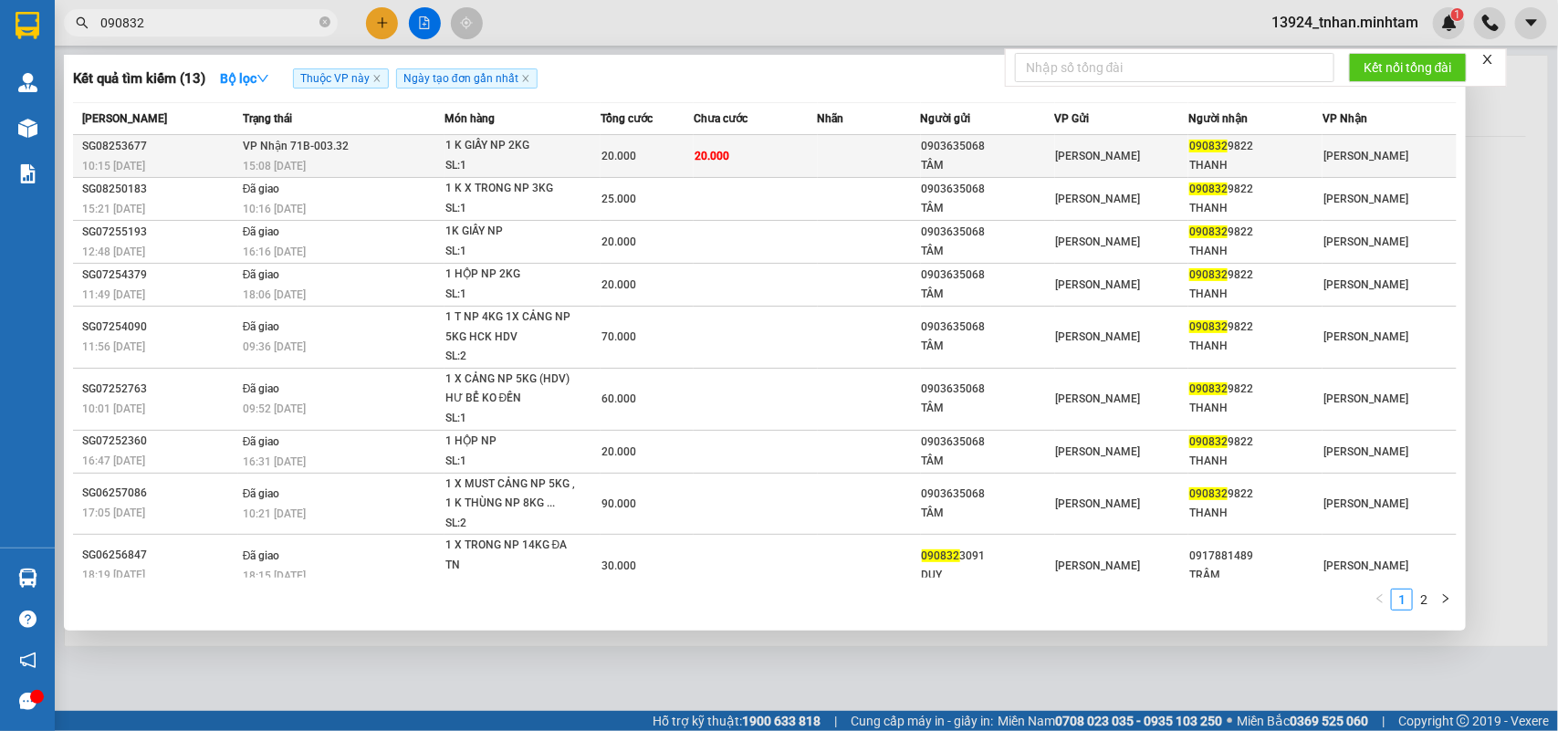
type input "090832"
click at [612, 150] on span "20.000" at bounding box center [619, 156] width 35 height 13
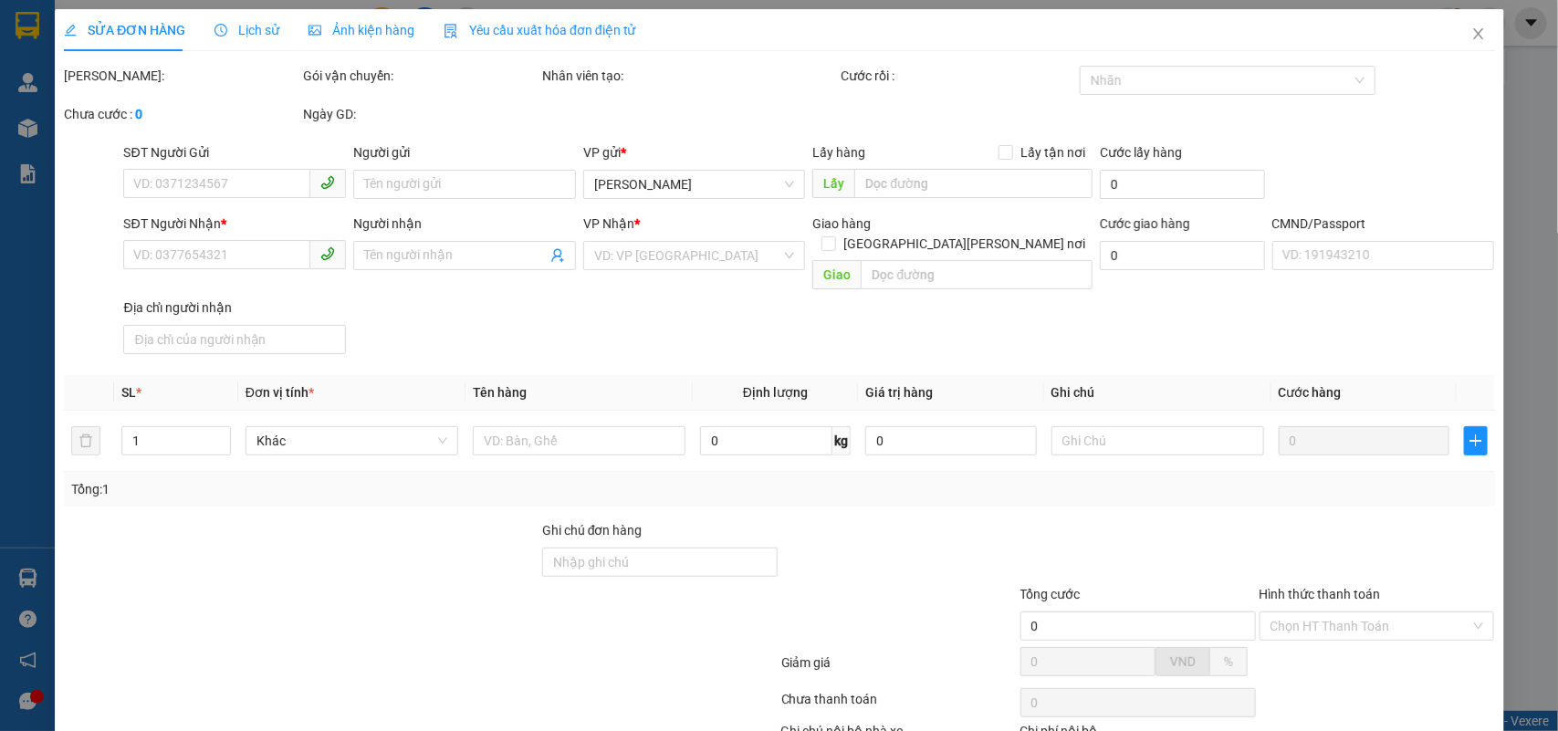
type input "0903635068"
type input "TÂM"
type input "0908329822"
type input "THANH"
type input "20.000"
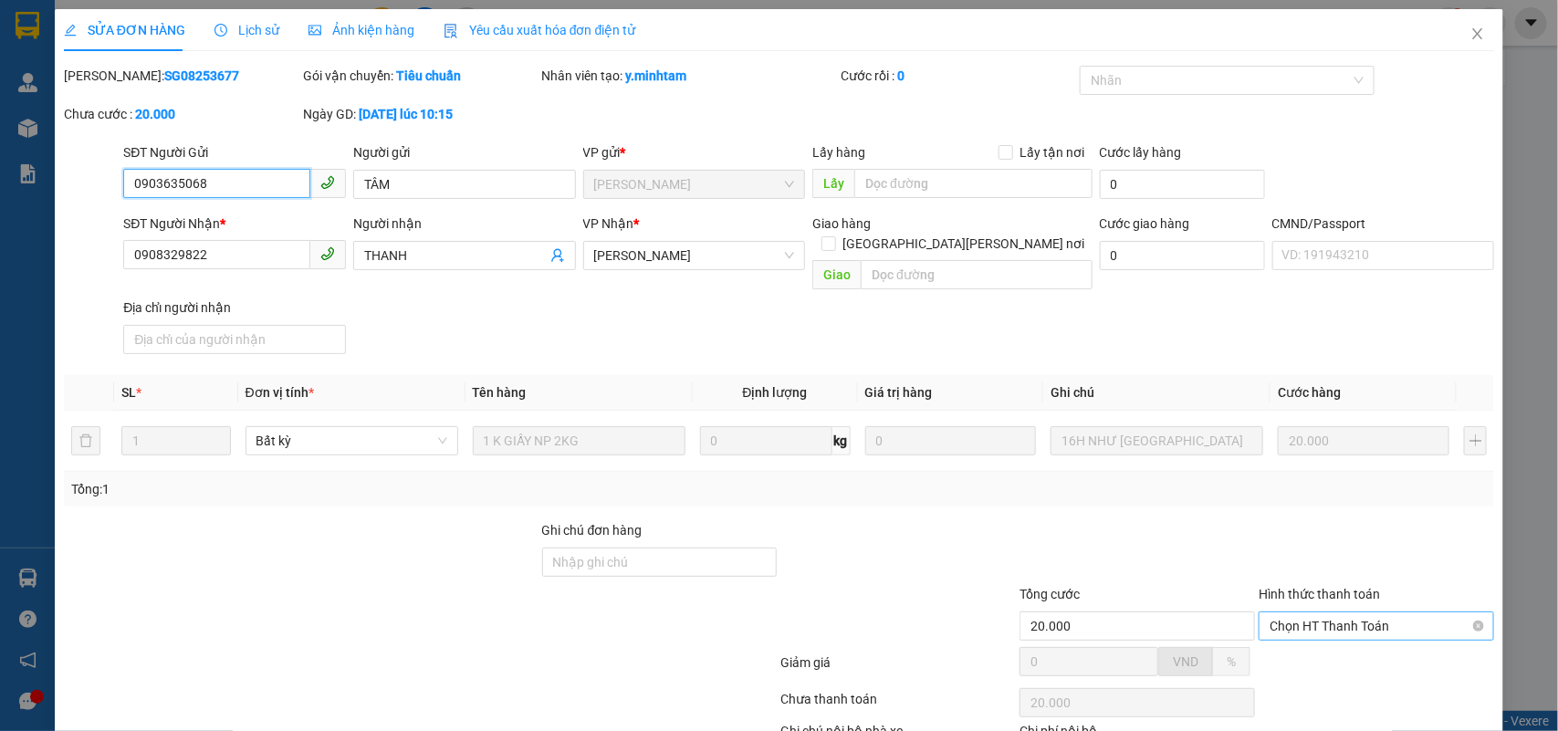
click at [1316, 613] on span "Chọn HT Thanh Toán" at bounding box center [1377, 626] width 214 height 27
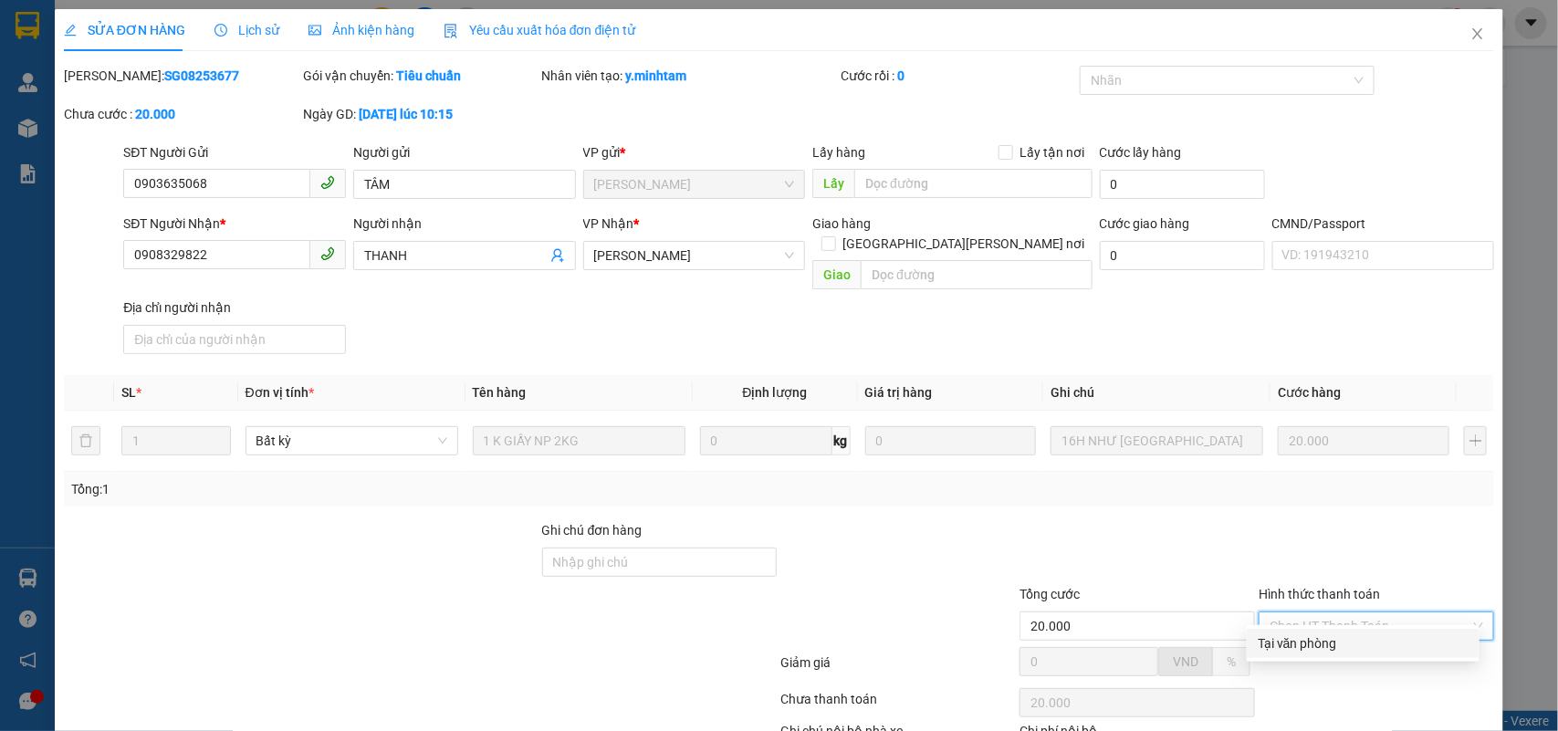
click at [1285, 634] on div "Tại văn phòng" at bounding box center [1363, 644] width 211 height 20
type input "0"
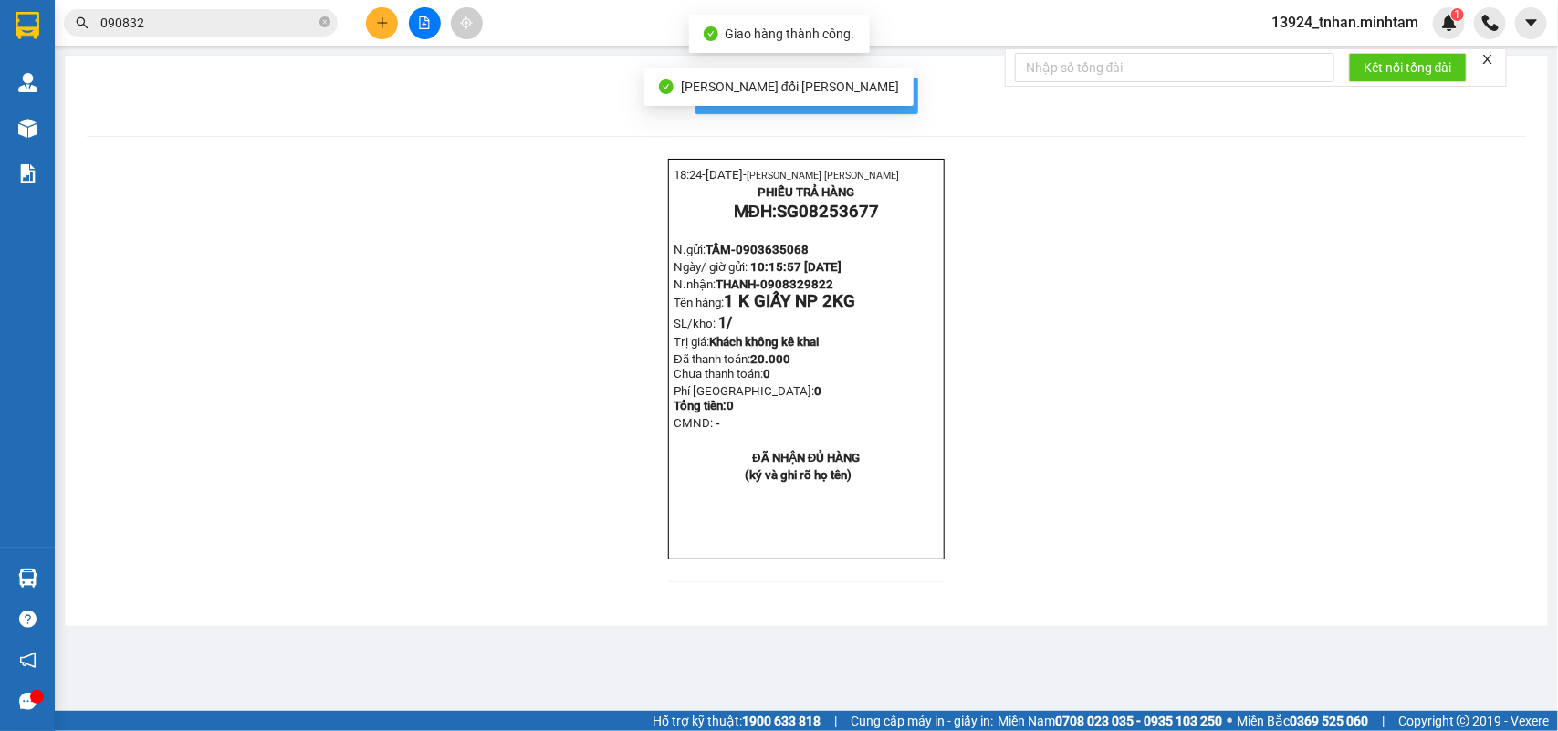
click at [897, 91] on span "In mẫu biên lai tự cấu hình" at bounding box center [818, 95] width 172 height 23
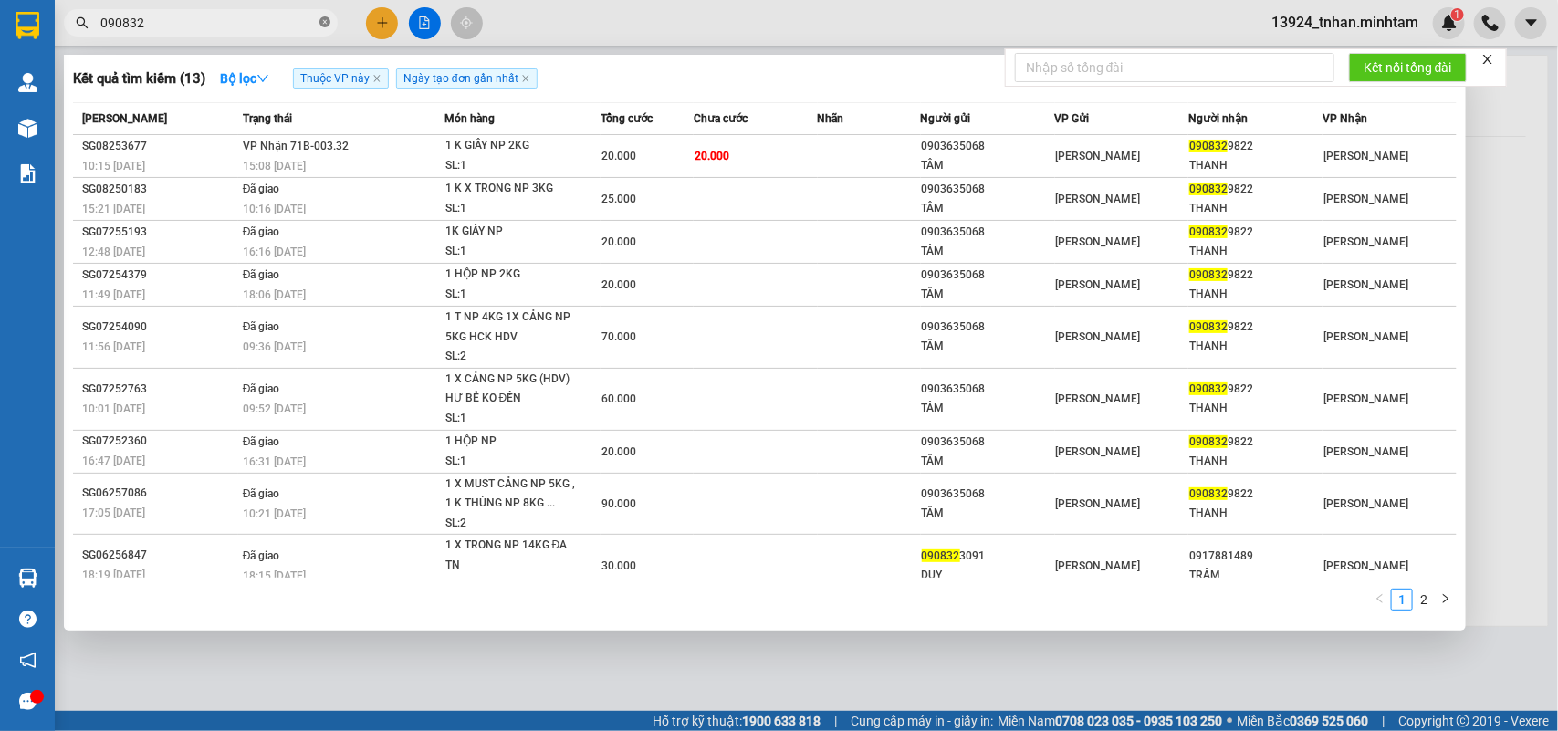
click at [321, 25] on icon "close-circle" at bounding box center [325, 21] width 11 height 11
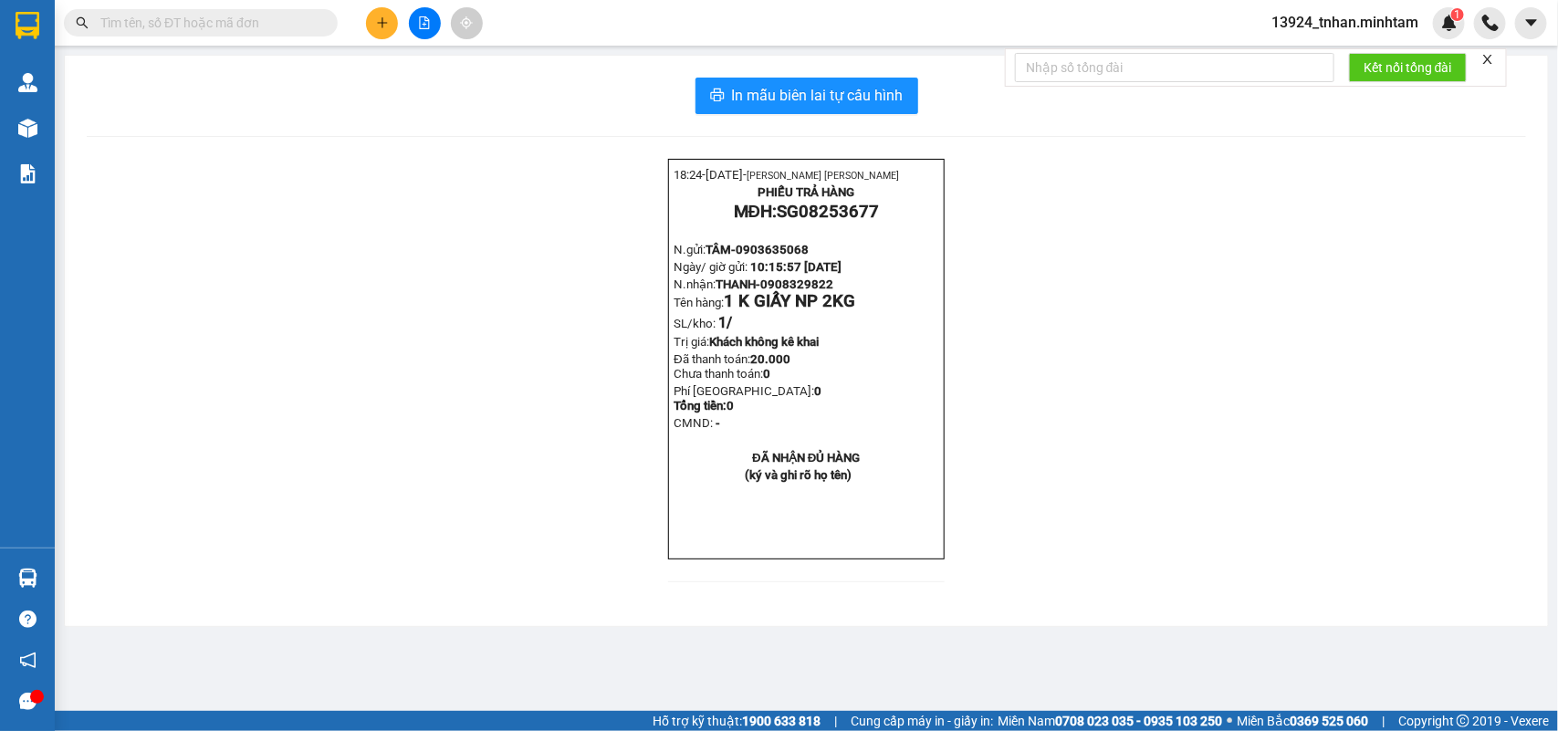
click at [274, 25] on input "text" at bounding box center [207, 23] width 215 height 20
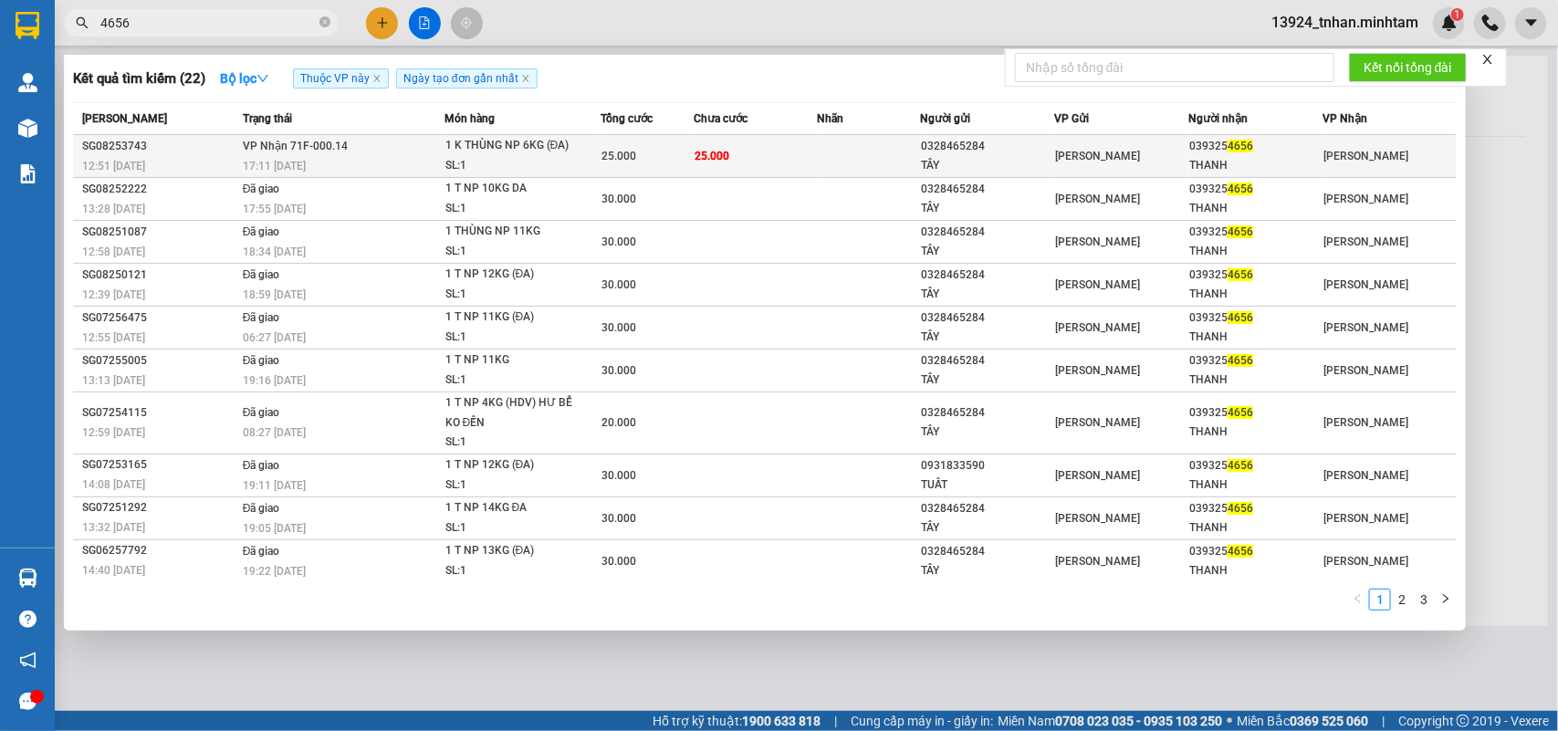
type input "4656"
click at [528, 157] on div "SL: 1" at bounding box center [514, 166] width 137 height 20
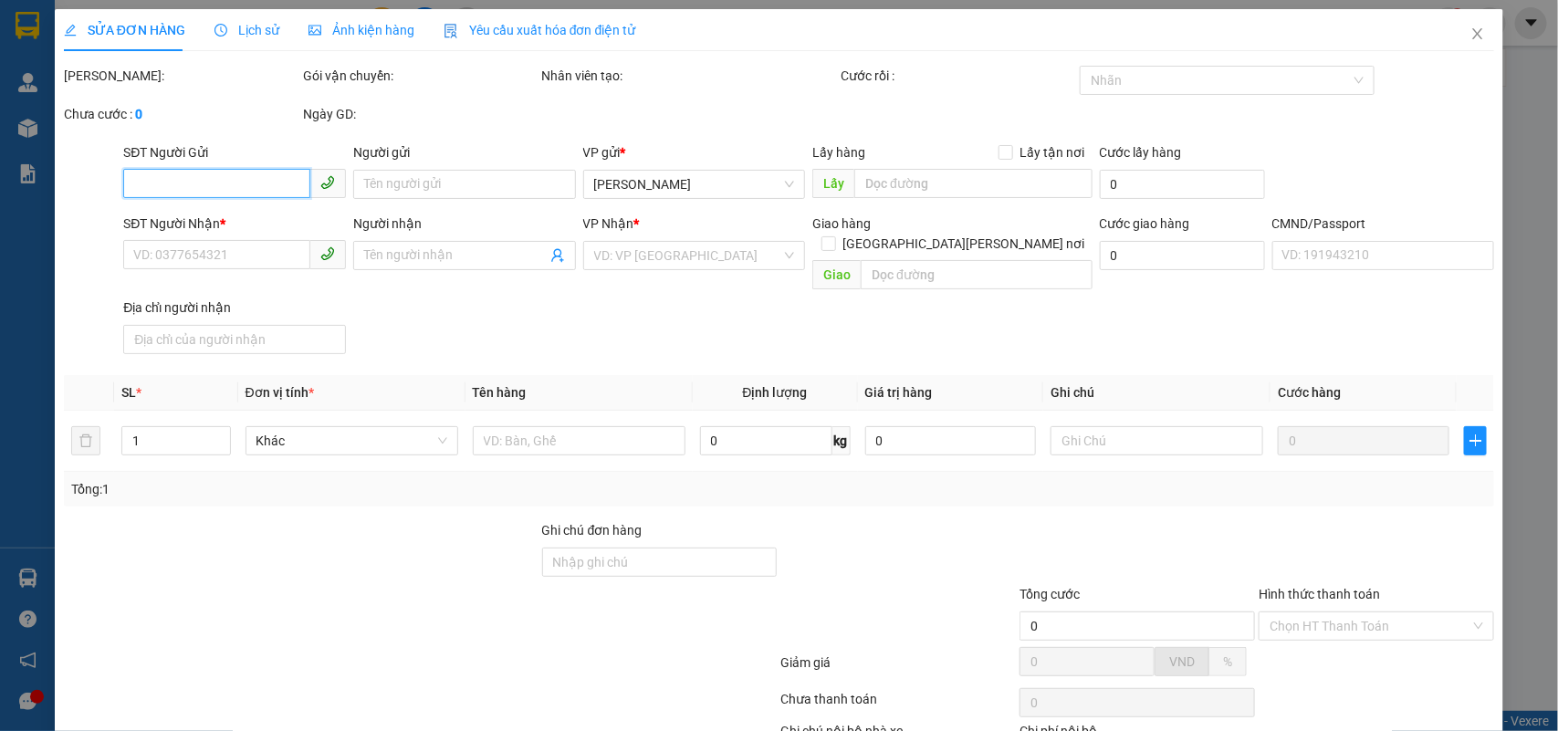
type input "0328465284"
type input "TÂY"
type input "0393254656"
type input "THANH"
type input "25.000"
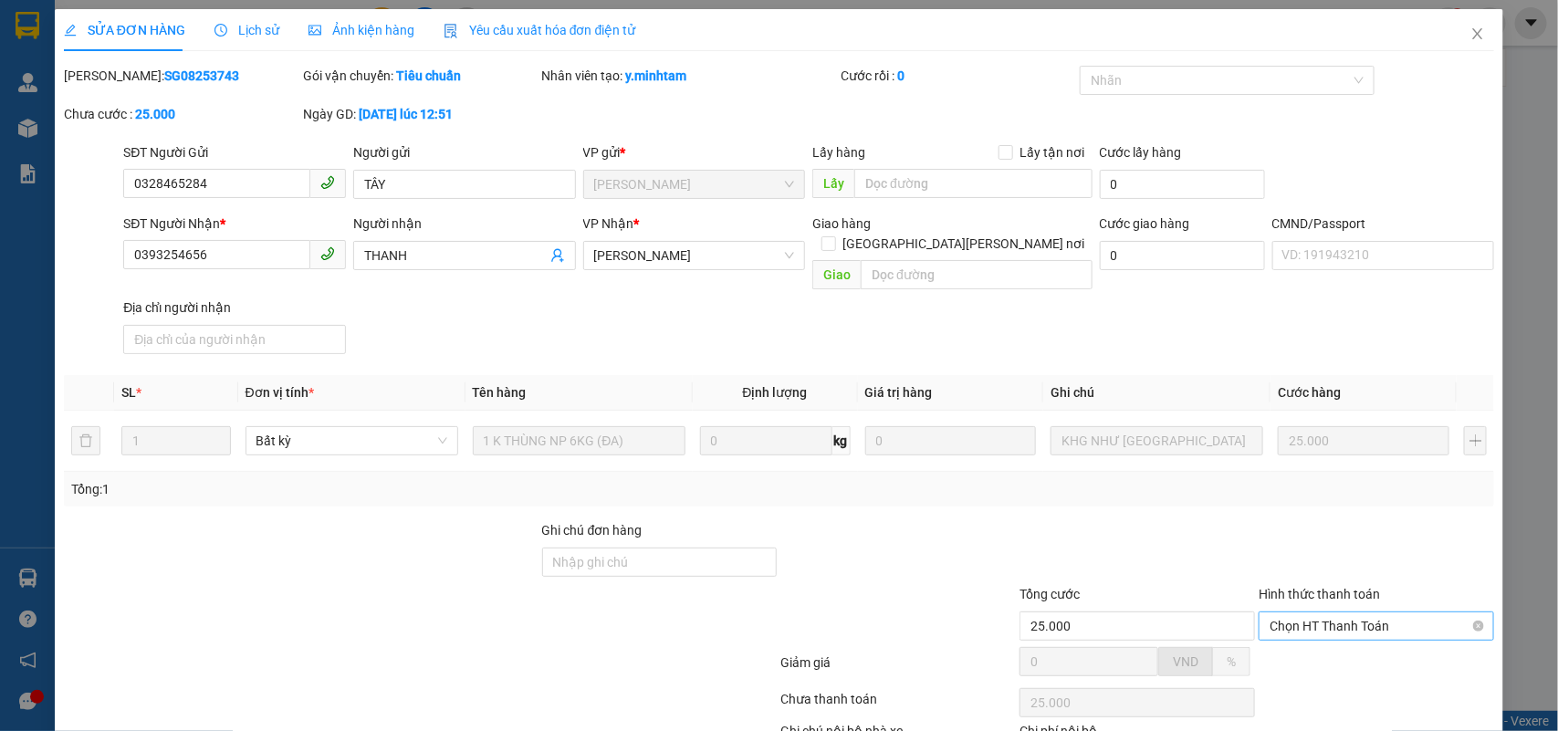
drag, startPoint x: 1316, startPoint y: 482, endPoint x: 1306, endPoint y: 495, distance: 16.3
click at [1312, 584] on div "Hình thức thanh toán Chọn HT Thanh Toán" at bounding box center [1377, 616] width 236 height 64
click at [1306, 613] on span "Chọn HT Thanh Toán" at bounding box center [1377, 626] width 214 height 27
drag, startPoint x: 1284, startPoint y: 537, endPoint x: 1014, endPoint y: 680, distance: 305.1
click at [1283, 634] on div "Tại văn phòng" at bounding box center [1363, 644] width 211 height 20
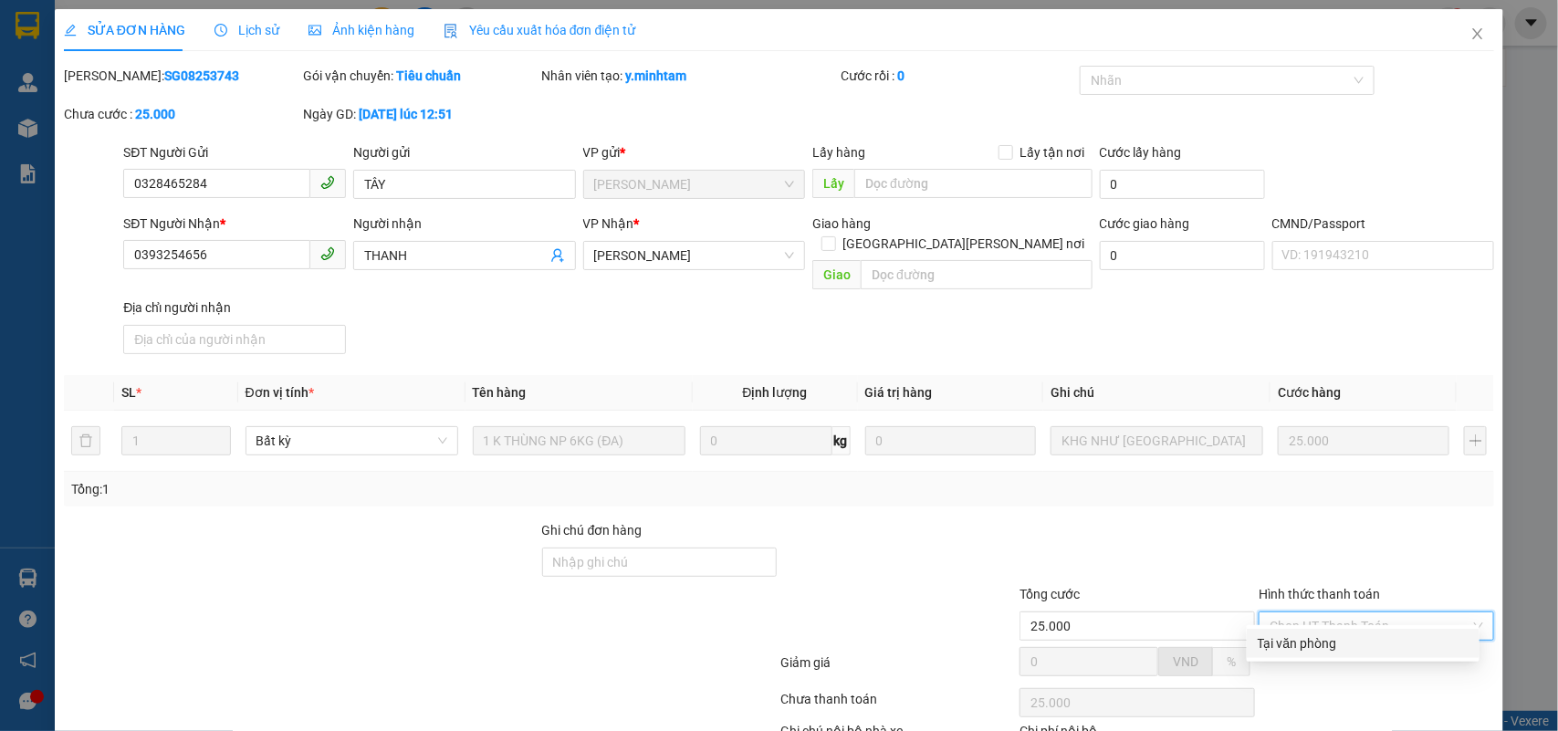
type input "0"
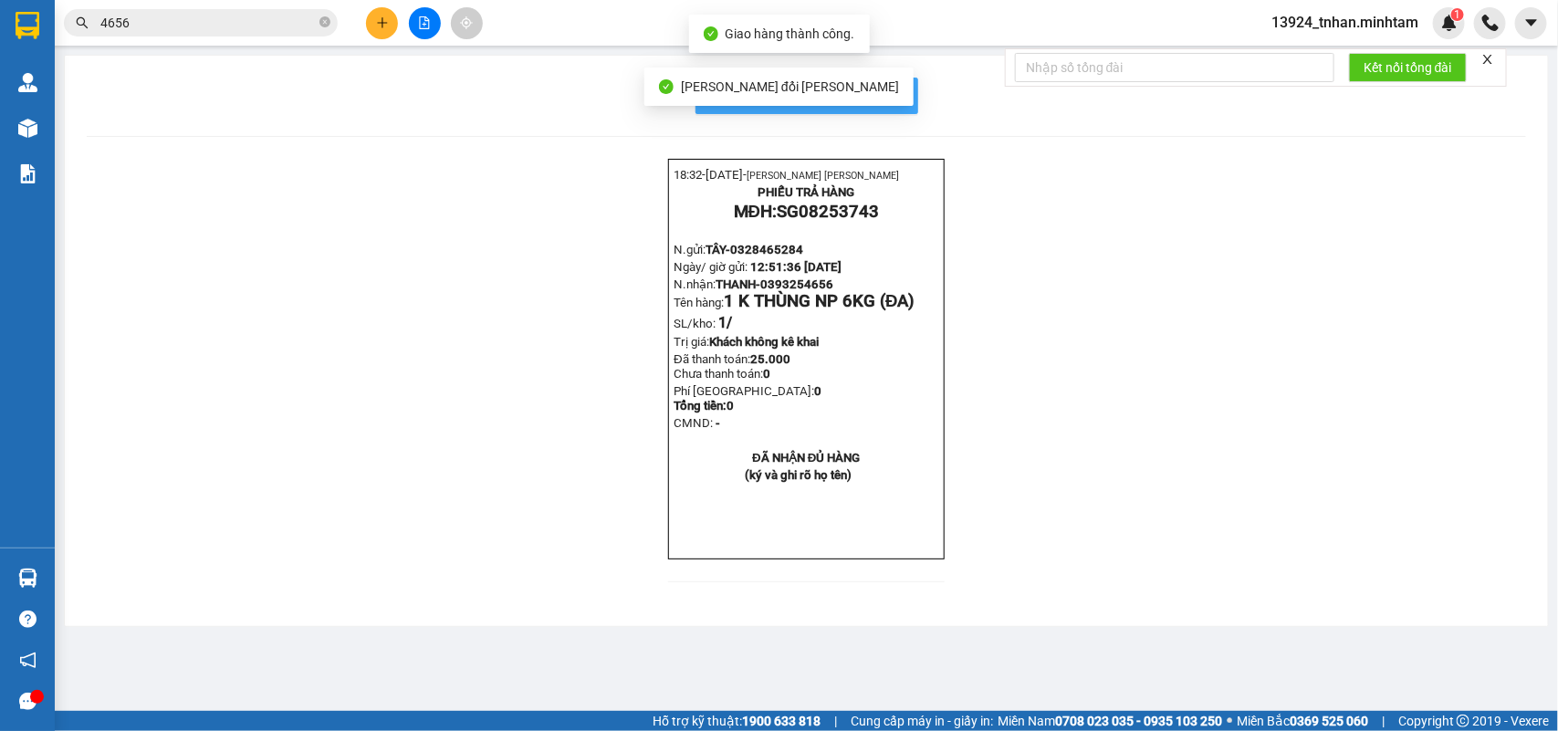
click at [890, 89] on span "In mẫu biên lai tự cấu hình" at bounding box center [818, 95] width 172 height 23
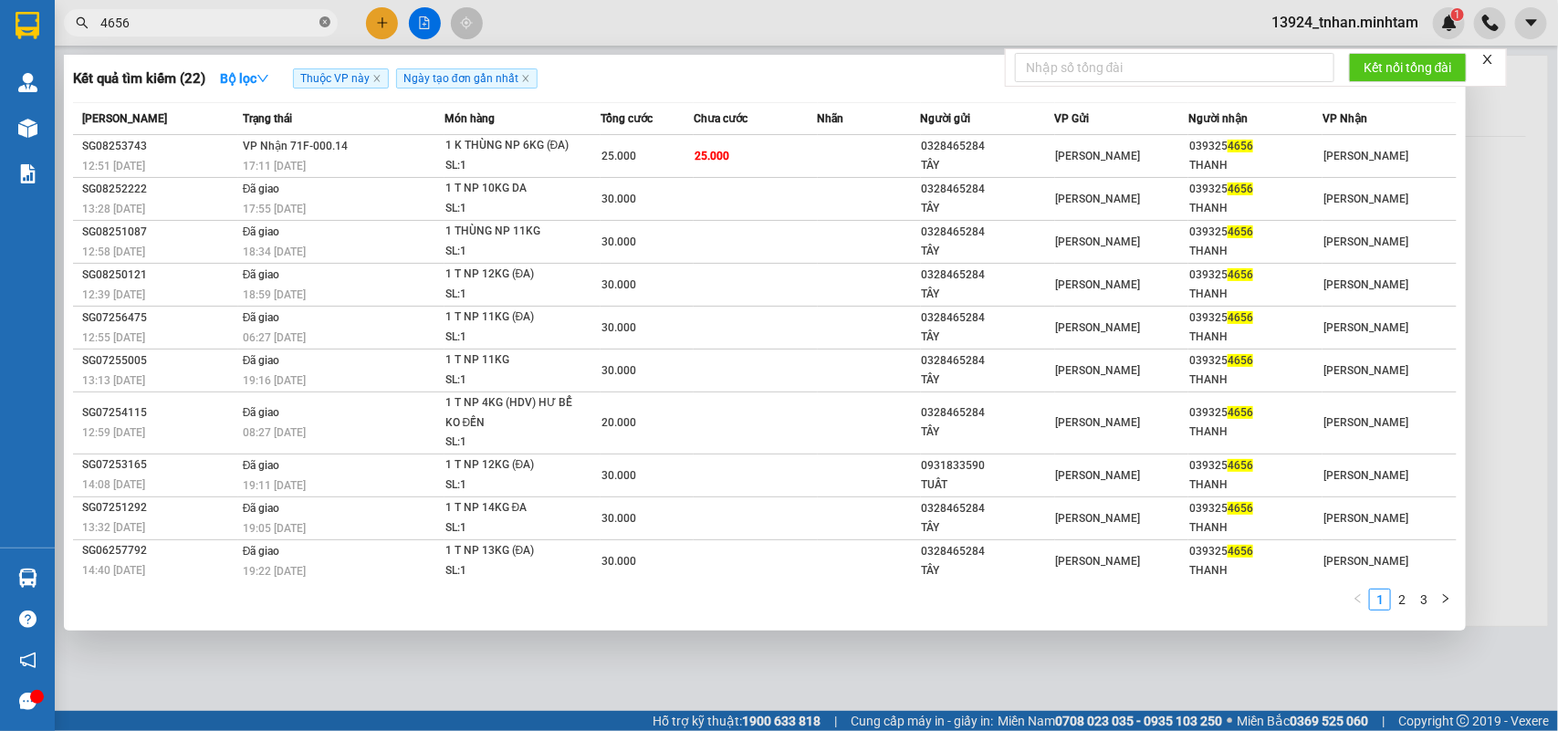
click at [325, 21] on icon "close-circle" at bounding box center [325, 21] width 11 height 11
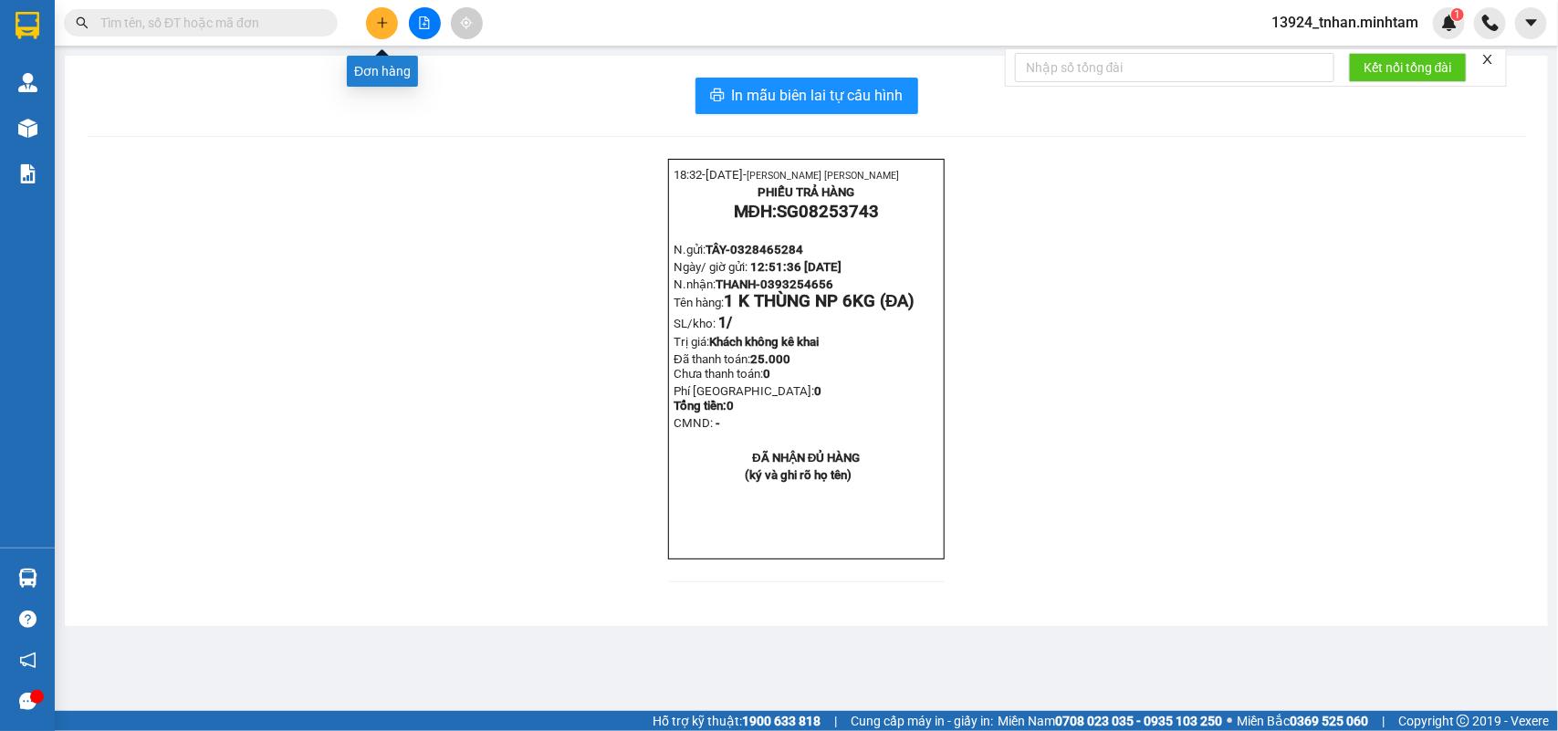
drag, startPoint x: 382, startPoint y: 27, endPoint x: 395, endPoint y: 16, distance: 18.1
click at [395, 16] on button at bounding box center [382, 23] width 32 height 32
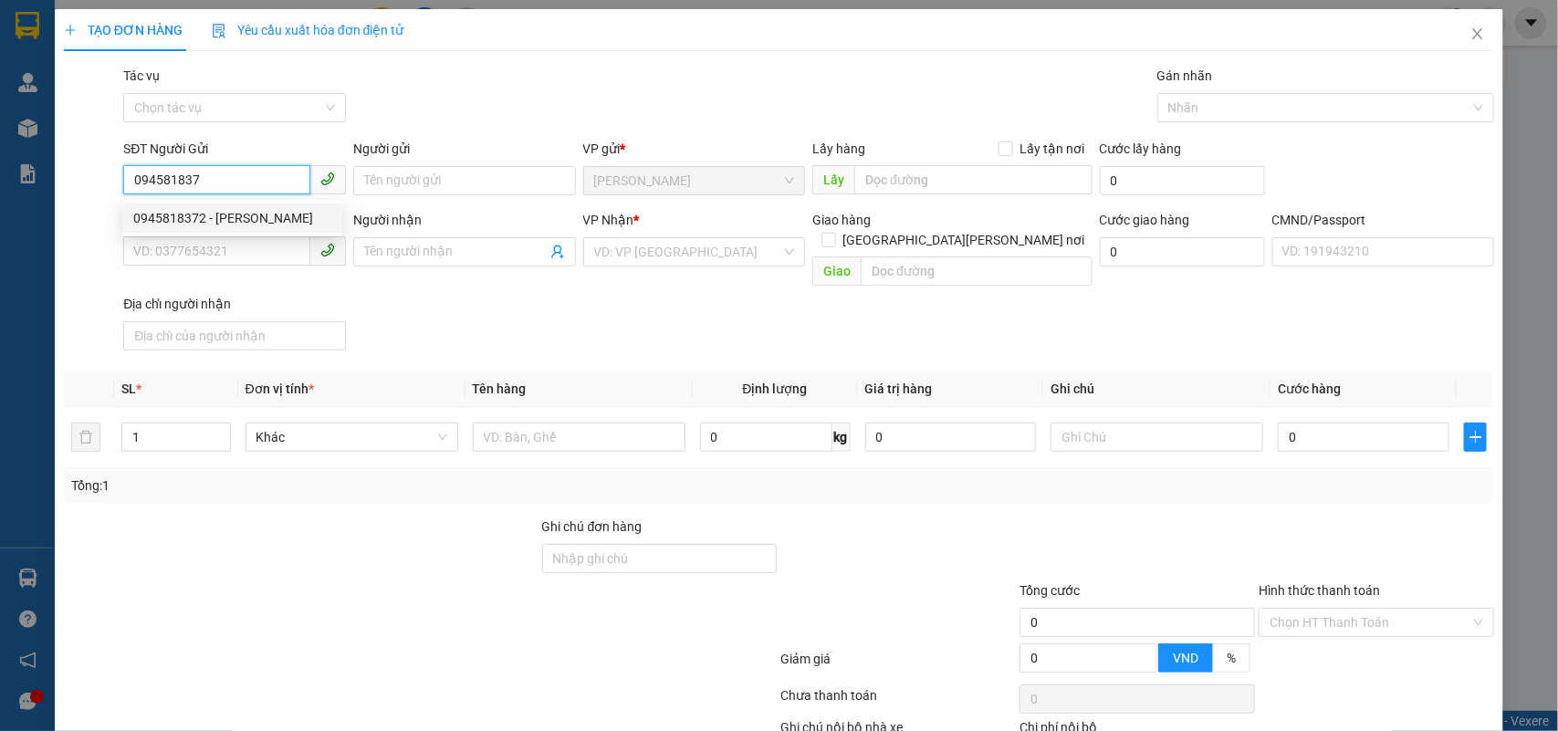
click at [252, 220] on div "0945818372 - QUANG" at bounding box center [232, 218] width 198 height 20
type input "0945818372"
type input "QUANG"
type input "0936753147"
type input "VINH"
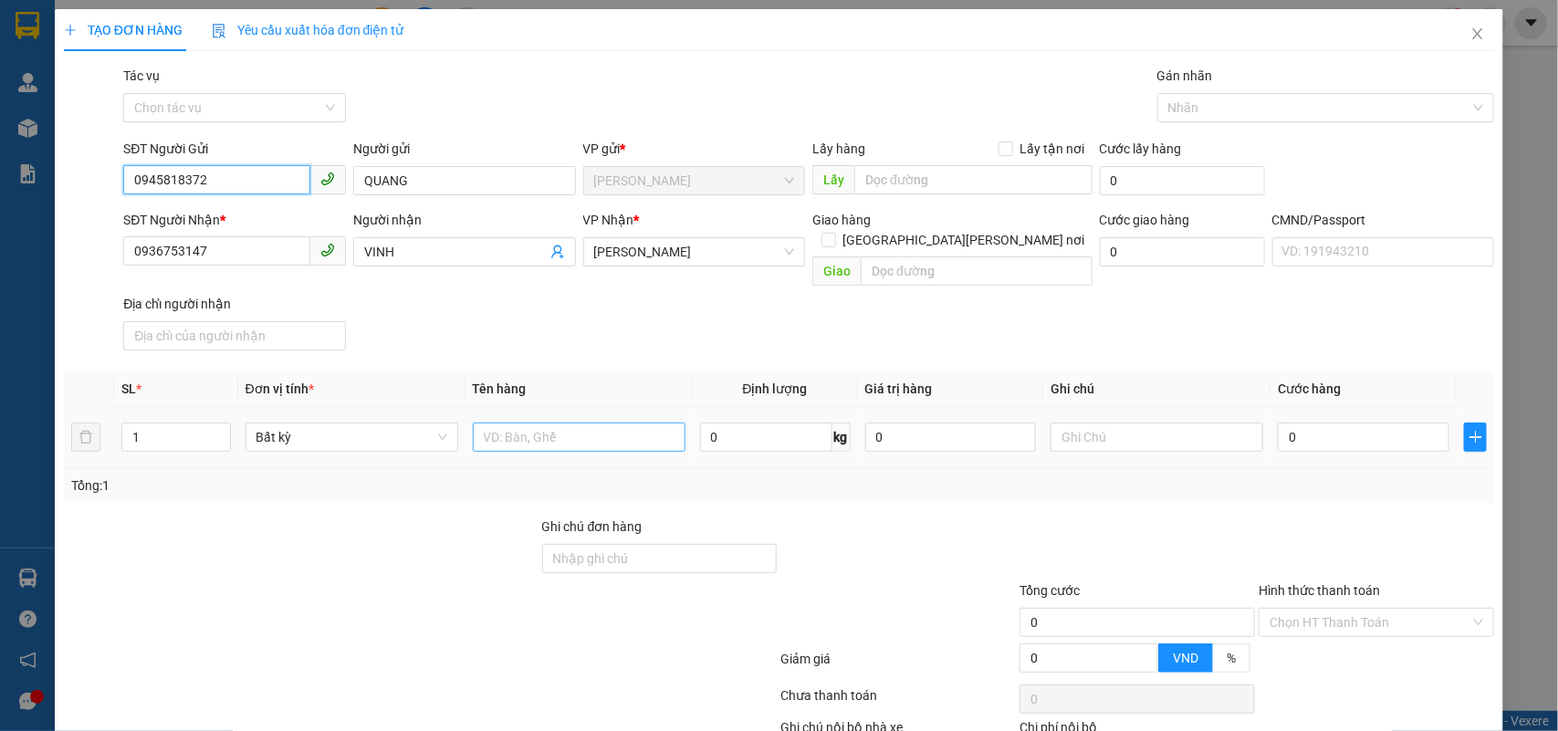
type input "0945818372"
click at [562, 423] on input "text" at bounding box center [579, 437] width 213 height 29
type input "1 HỘP NP"
click at [1101, 407] on td at bounding box center [1157, 437] width 227 height 61
type input "9H MAI NHÂN"
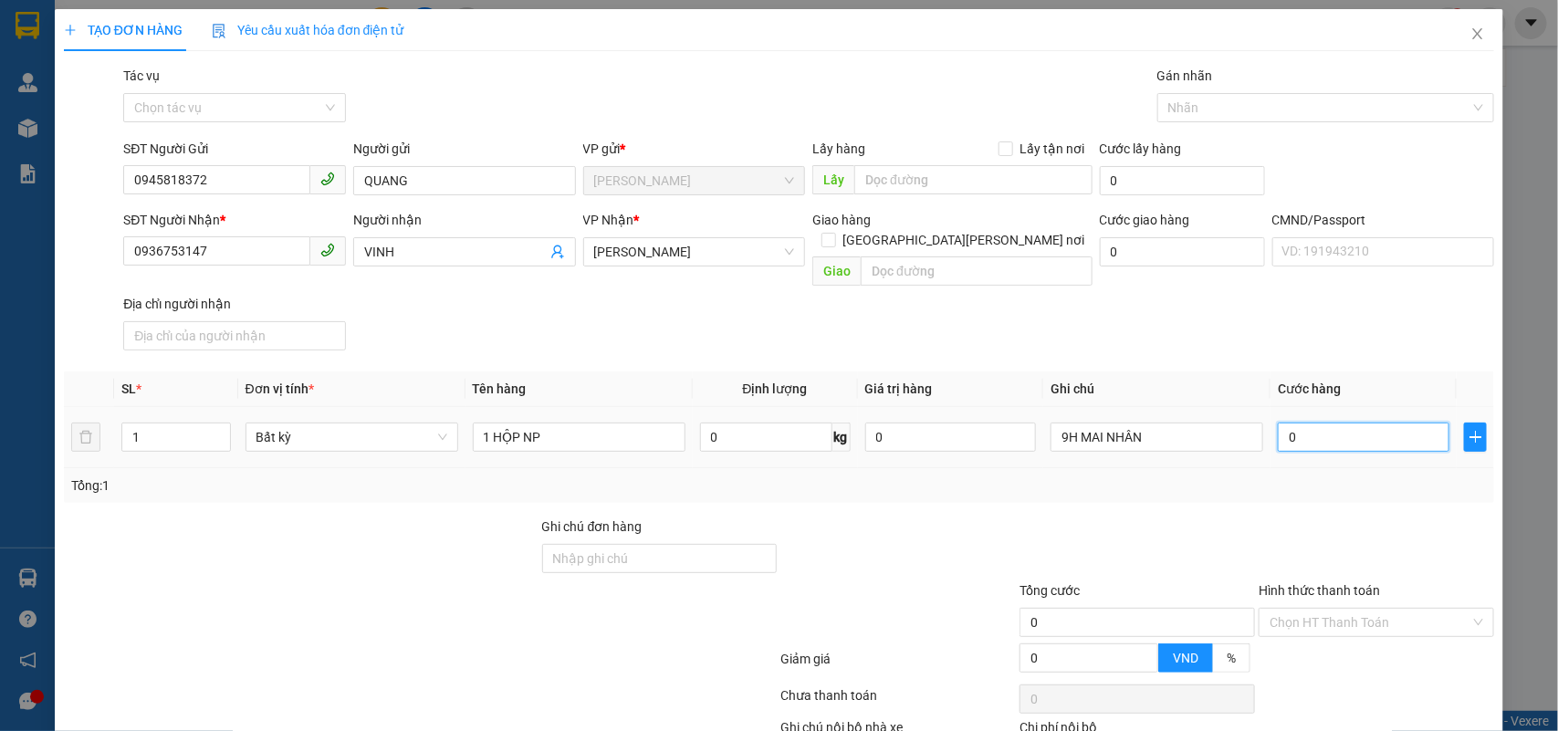
click at [1294, 423] on input "0" at bounding box center [1364, 437] width 172 height 29
type input "2"
type input "20"
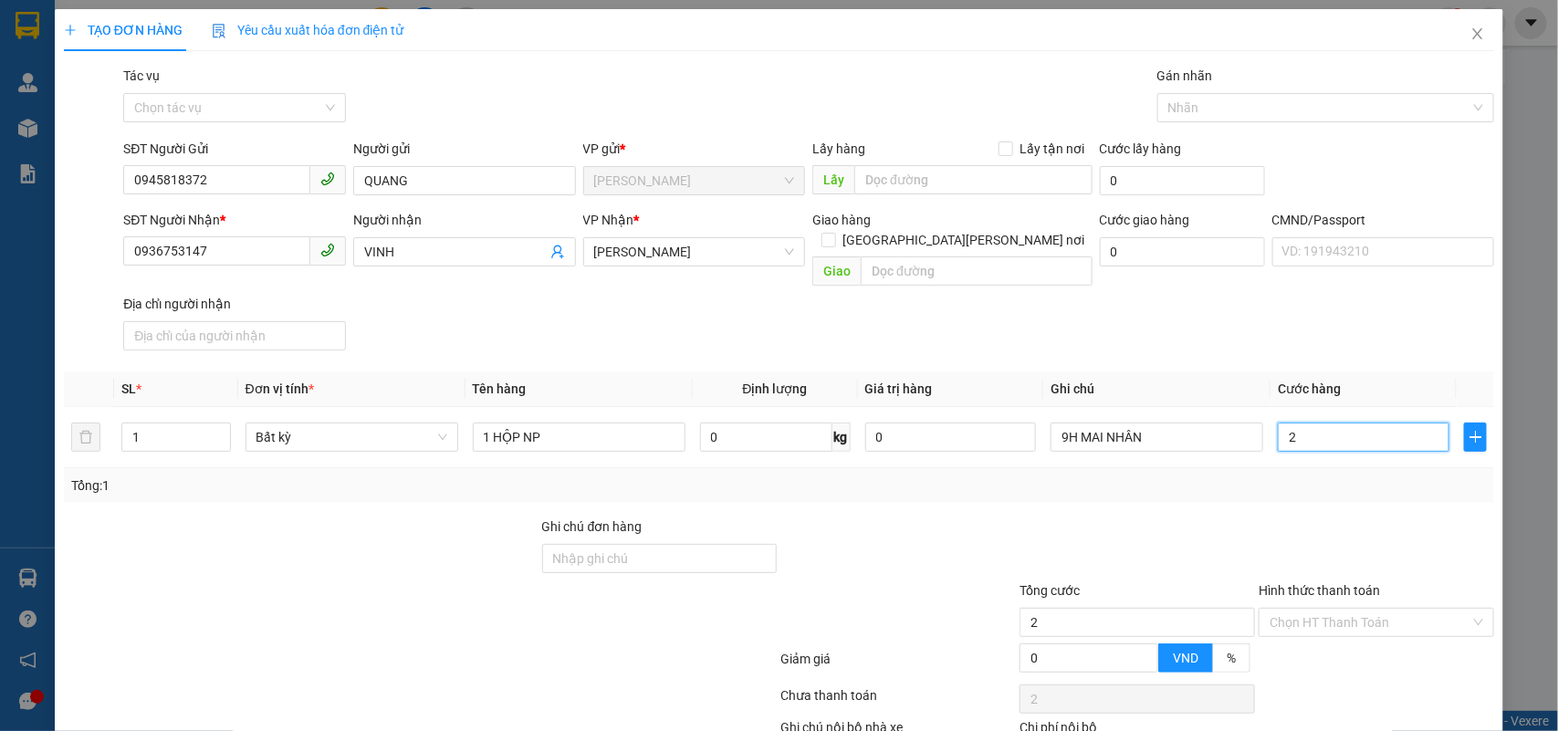
type input "20"
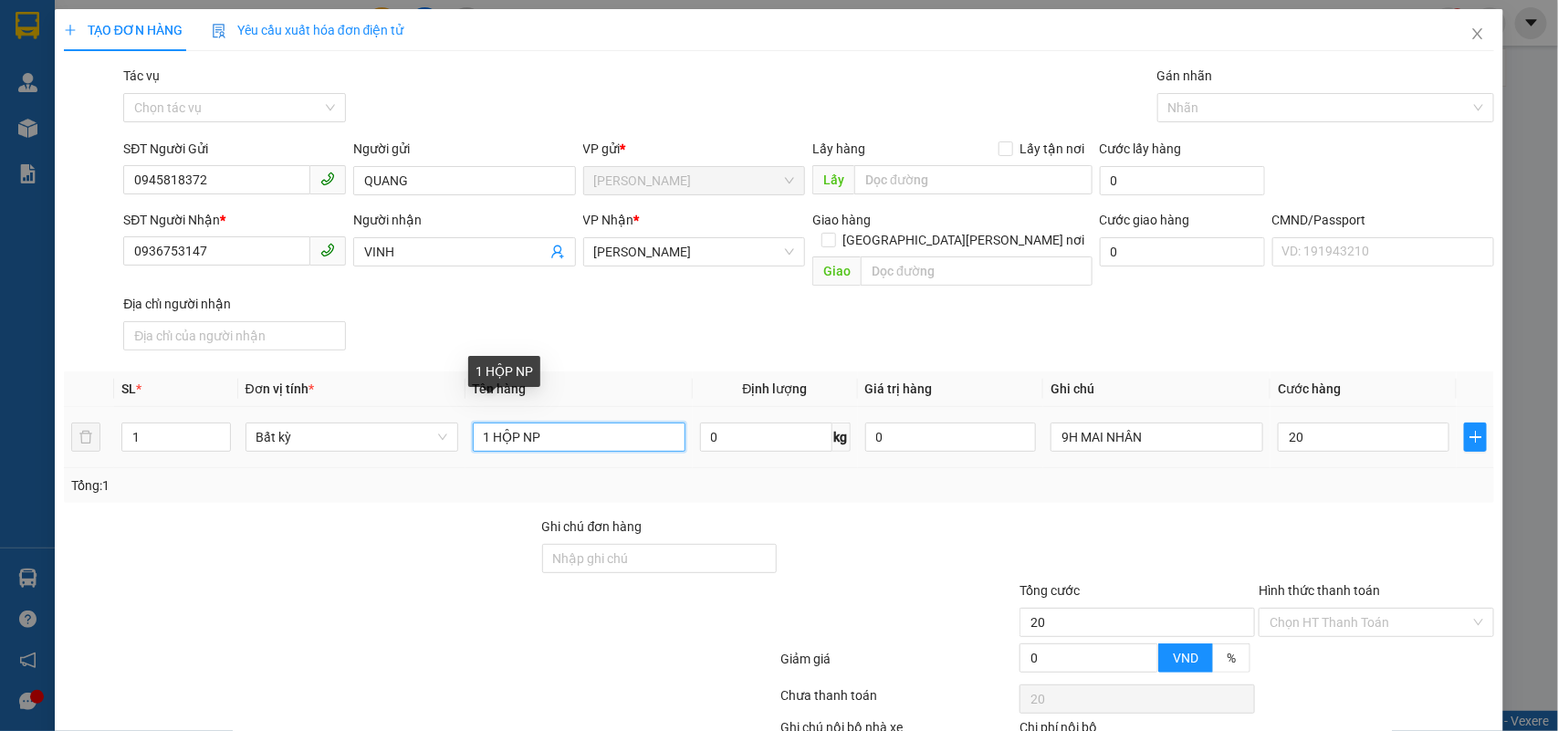
type input "20.000"
click at [632, 423] on input "1 HỘP NP" at bounding box center [579, 437] width 213 height 29
type input "1 HỘP NP ( T/N )"
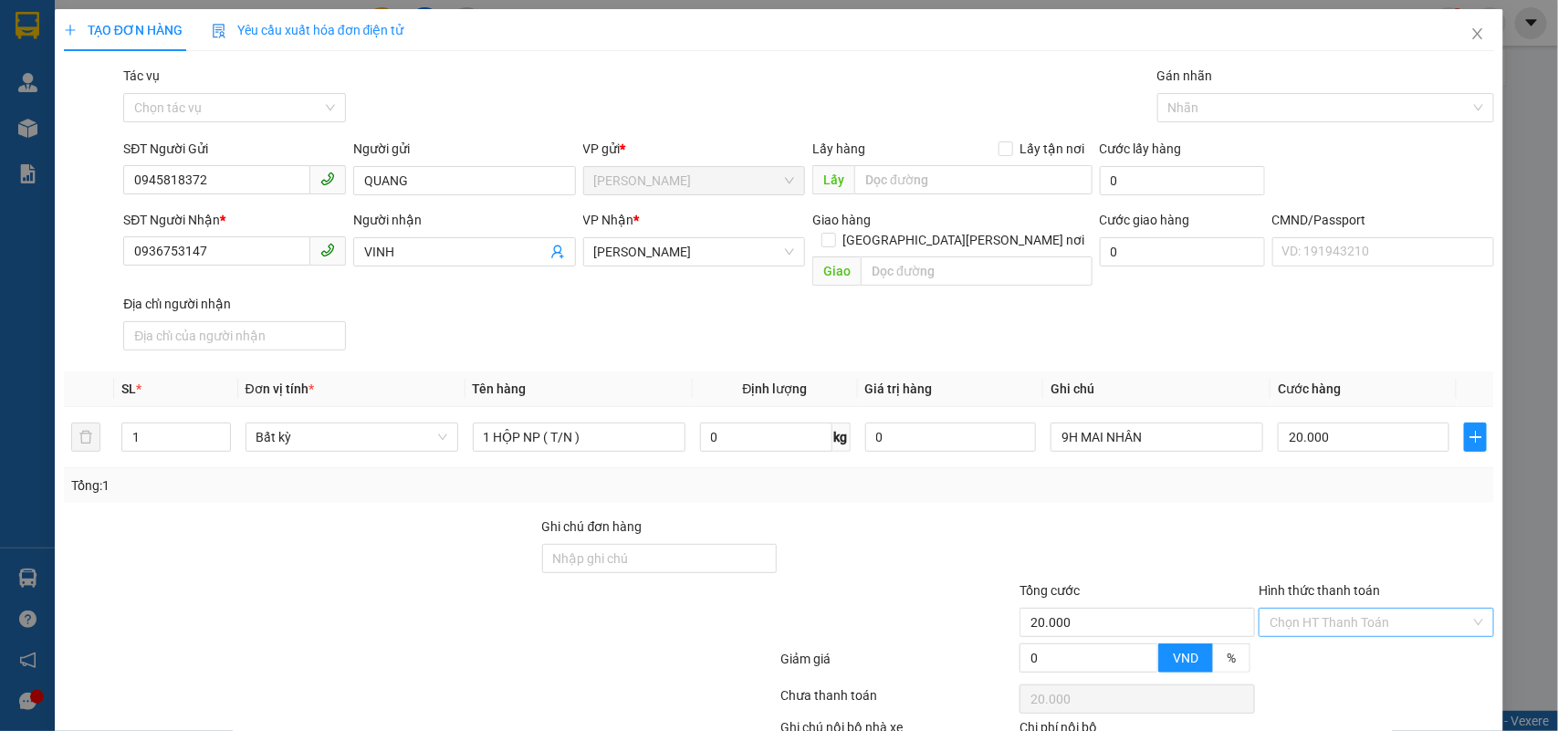
click at [1306, 609] on input "Hình thức thanh toán" at bounding box center [1370, 622] width 201 height 27
click at [1297, 631] on div "Tại văn phòng" at bounding box center [1363, 641] width 211 height 20
drag, startPoint x: 1386, startPoint y: 674, endPoint x: 1376, endPoint y: 653, distance: 23.3
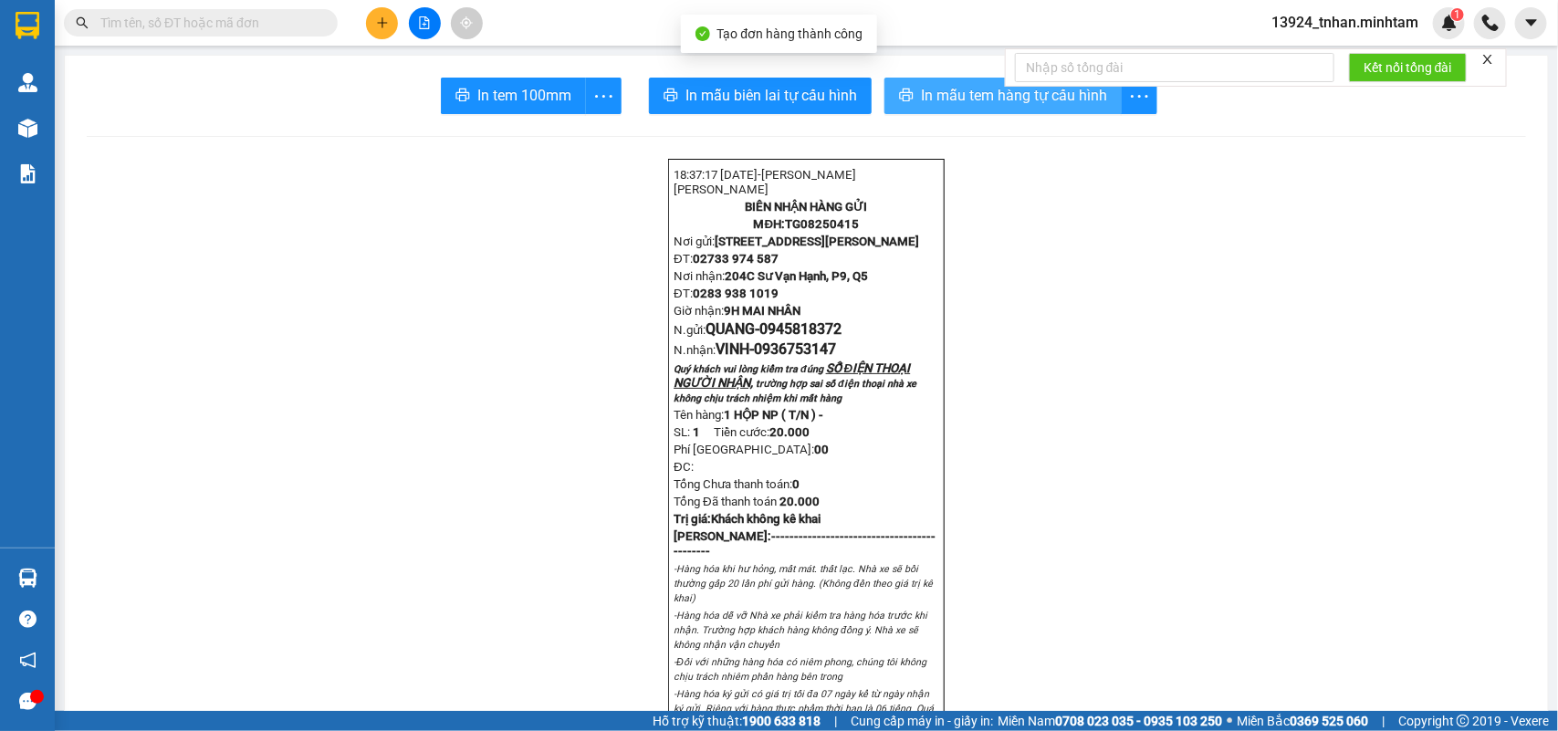
click at [1044, 98] on span "In mẫu tem hàng tự cấu hình" at bounding box center [1014, 95] width 186 height 23
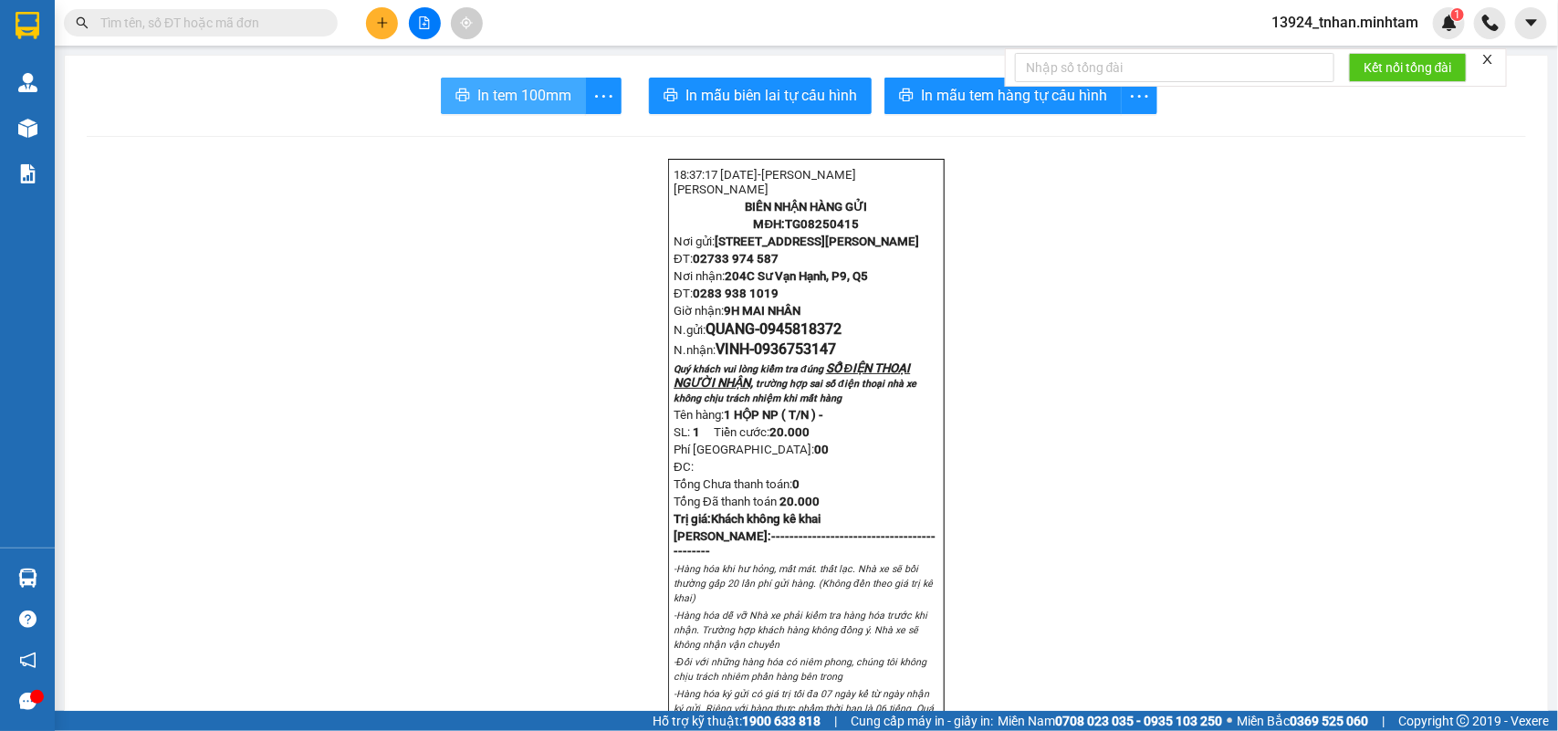
click at [507, 96] on span "In tem 100mm" at bounding box center [524, 95] width 94 height 23
drag, startPoint x: 309, startPoint y: 21, endPoint x: 322, endPoint y: 3, distance: 22.8
click at [313, 16] on input "text" at bounding box center [207, 23] width 215 height 20
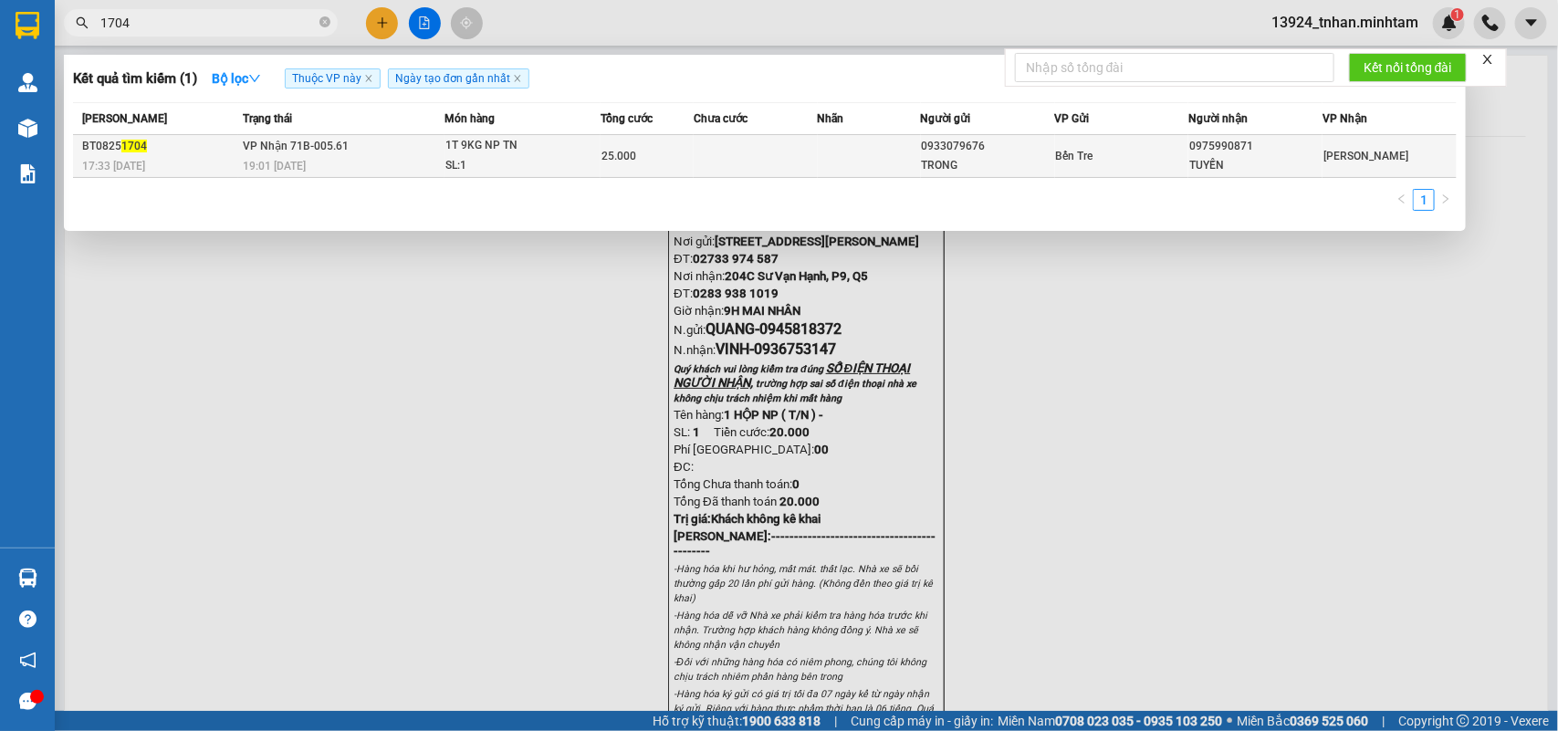
type input "1704"
click at [532, 147] on div "1T 9KG NP TN" at bounding box center [514, 146] width 137 height 20
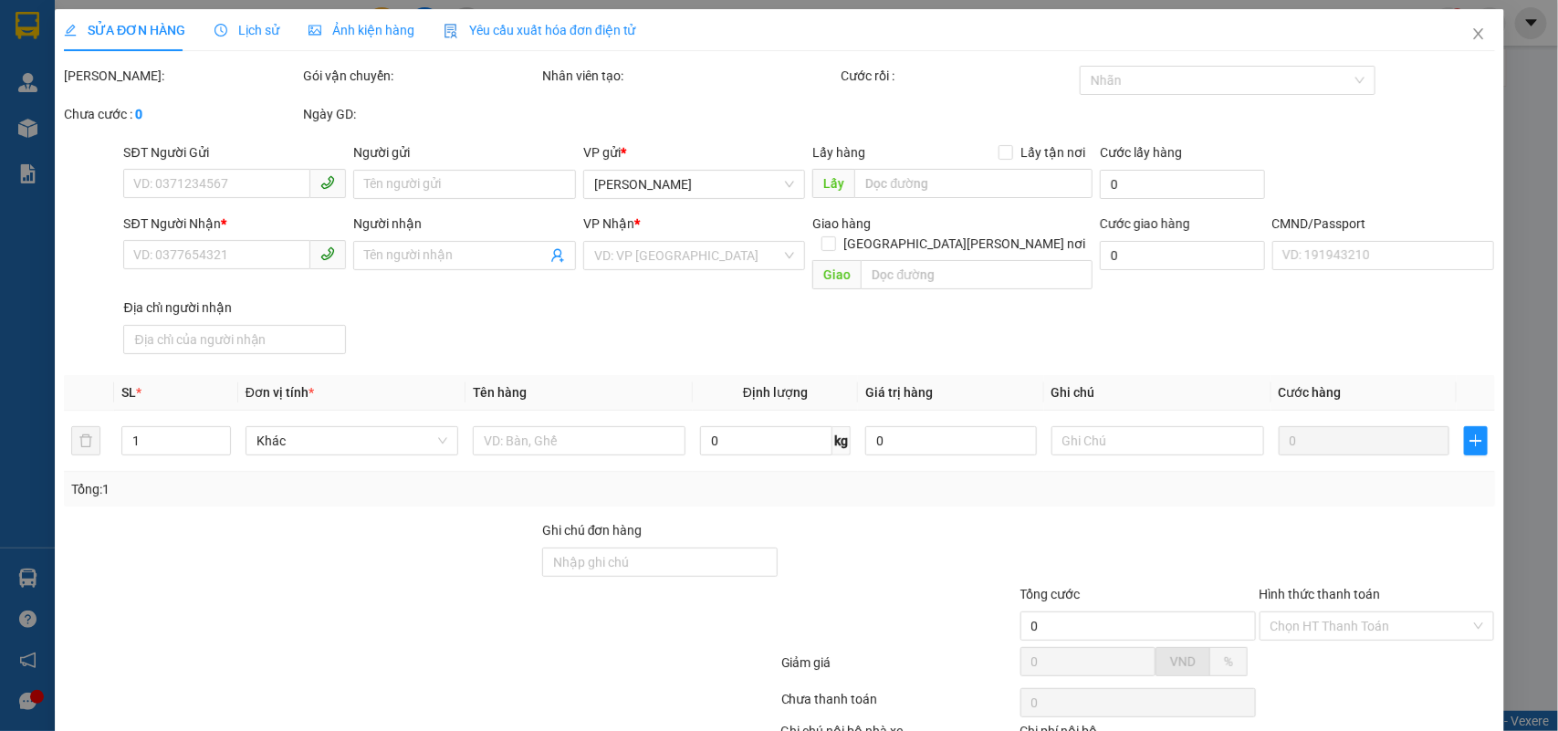
type input "0933079676"
type input "TRONG"
type input "0975990871"
type input "TUYẾN"
type input "Q ÁO"
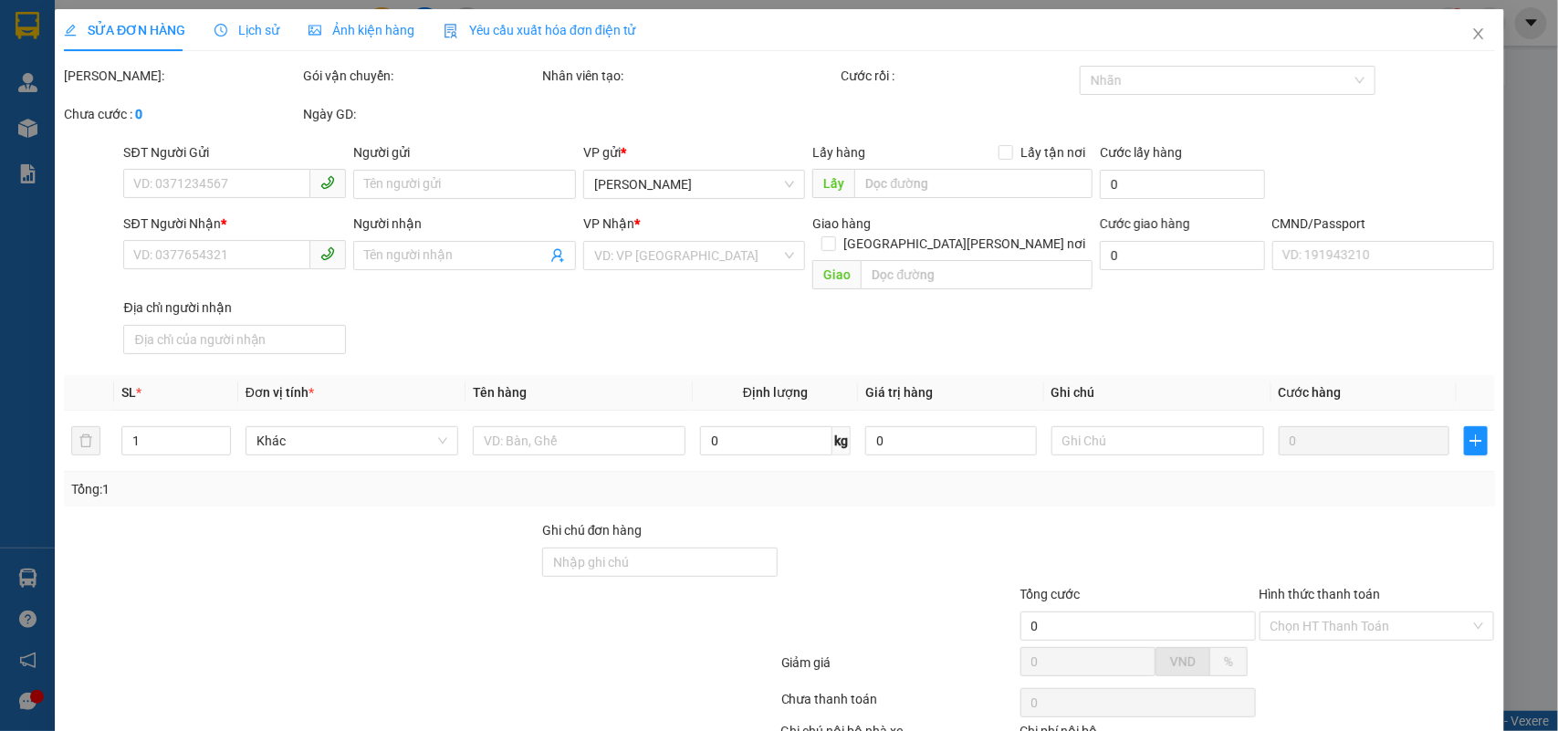
type input "25.000"
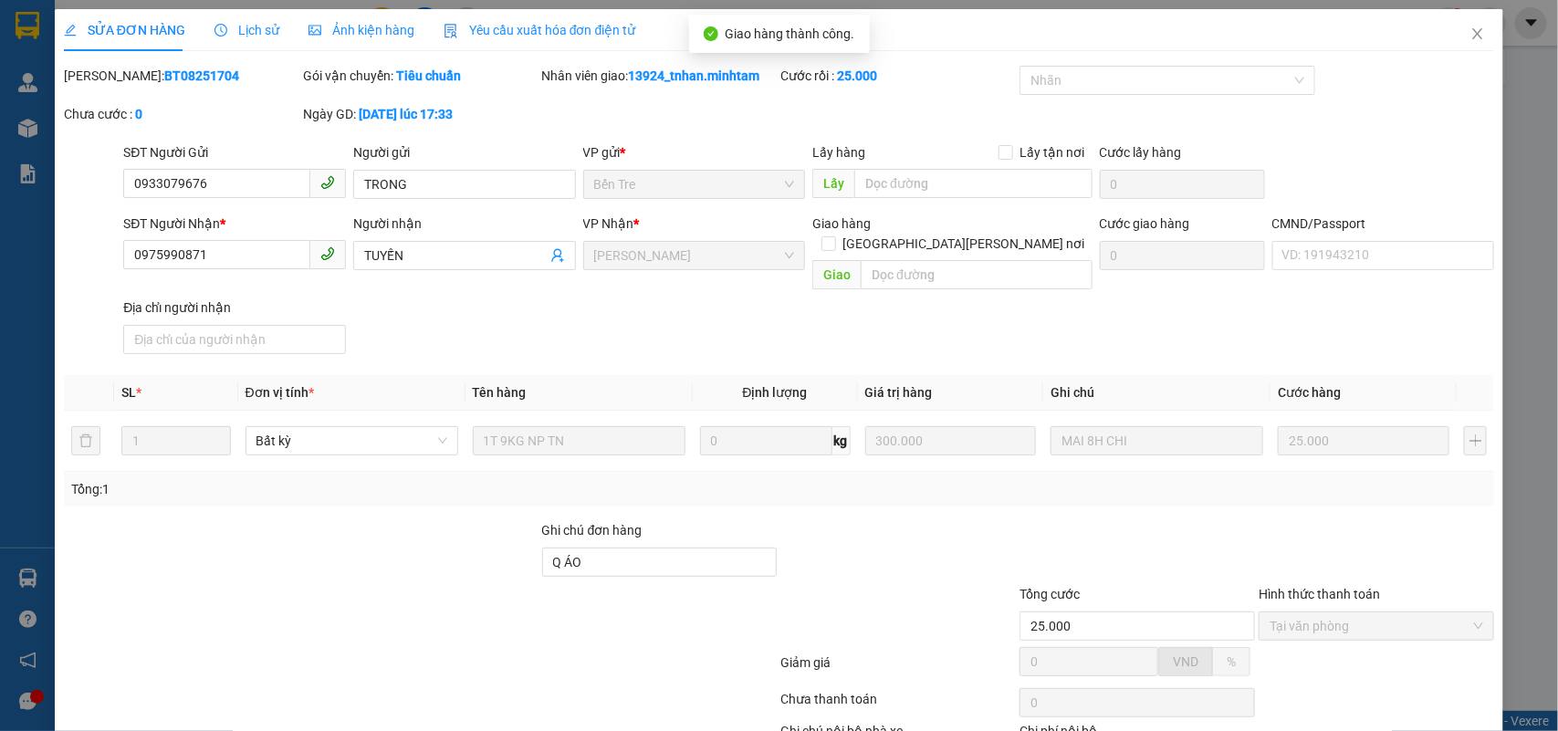
drag, startPoint x: 1379, startPoint y: 687, endPoint x: 1367, endPoint y: 696, distance: 15.7
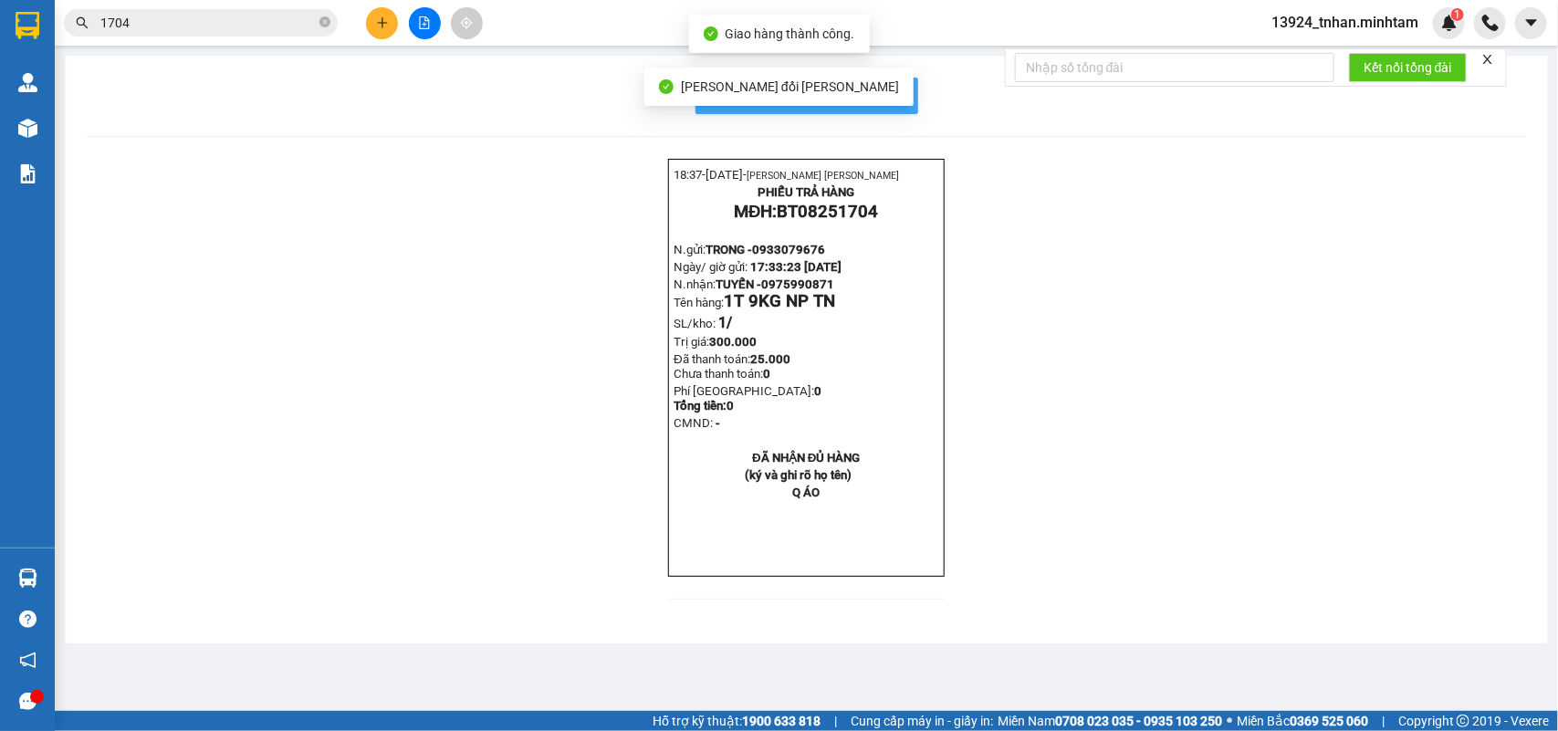
click at [890, 97] on span "In mẫu biên lai tự cấu hình" at bounding box center [818, 95] width 172 height 23
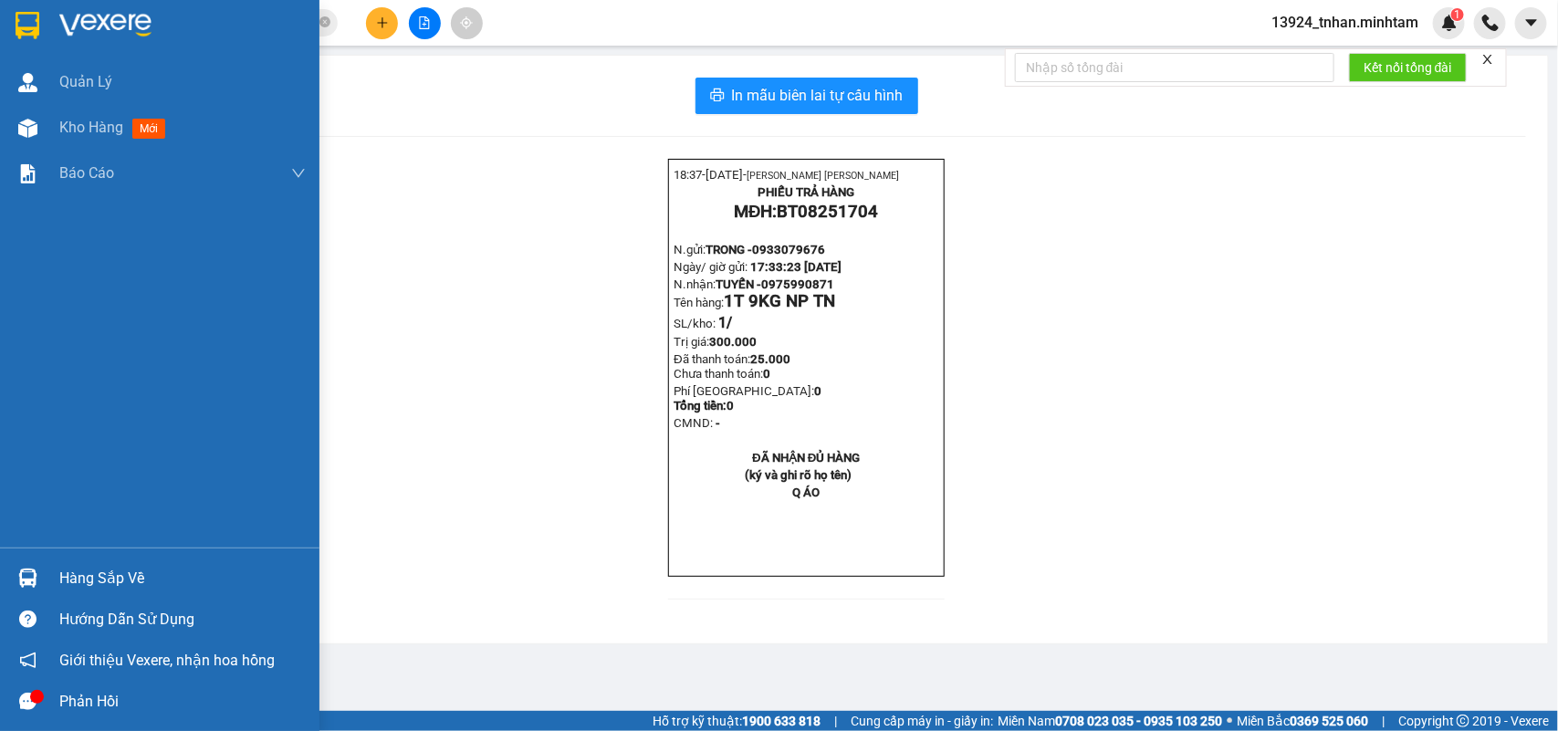
drag, startPoint x: 103, startPoint y: 569, endPoint x: 320, endPoint y: 560, distance: 216.6
click at [105, 569] on div "Hàng sắp về" at bounding box center [182, 578] width 246 height 27
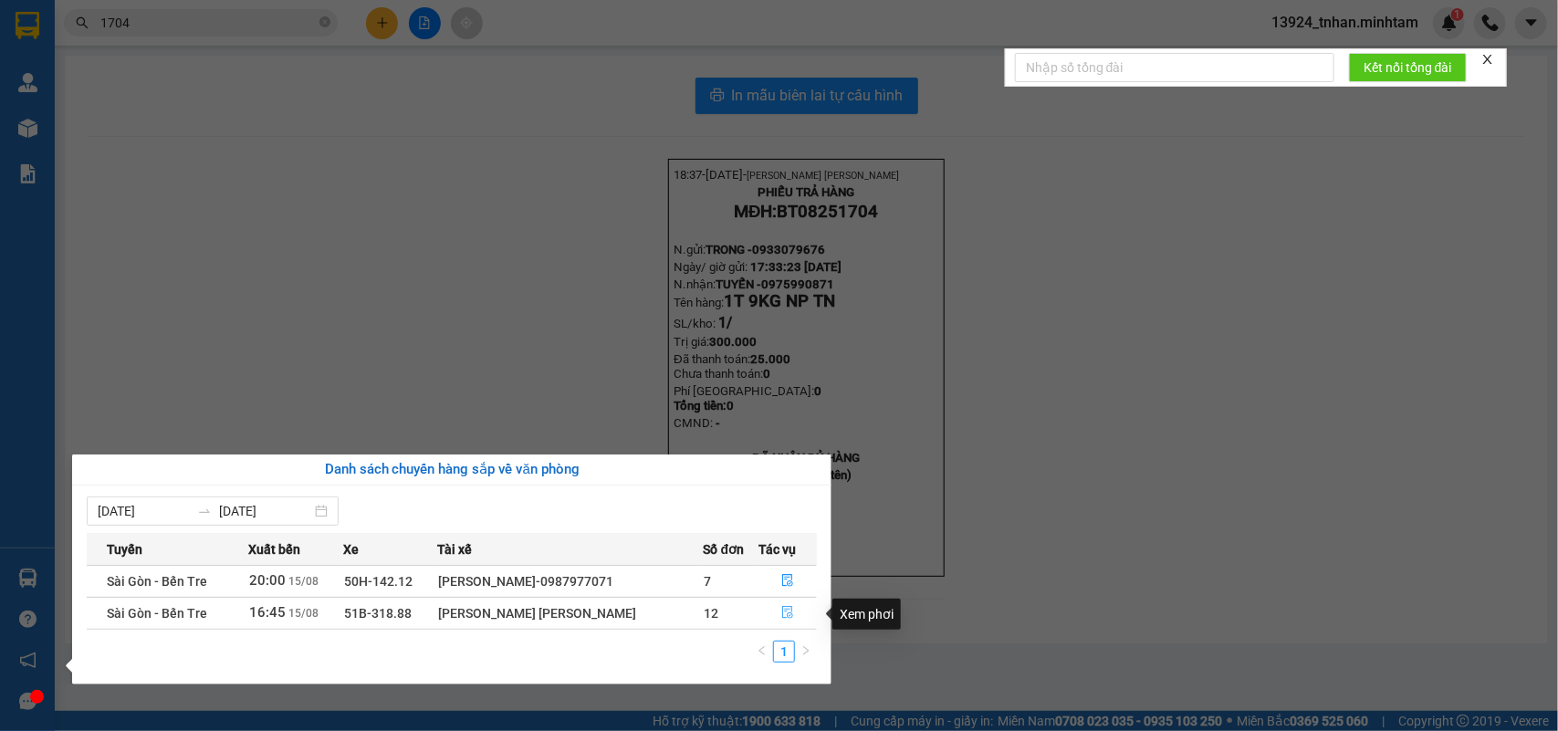
click at [778, 610] on button "button" at bounding box center [788, 613] width 57 height 29
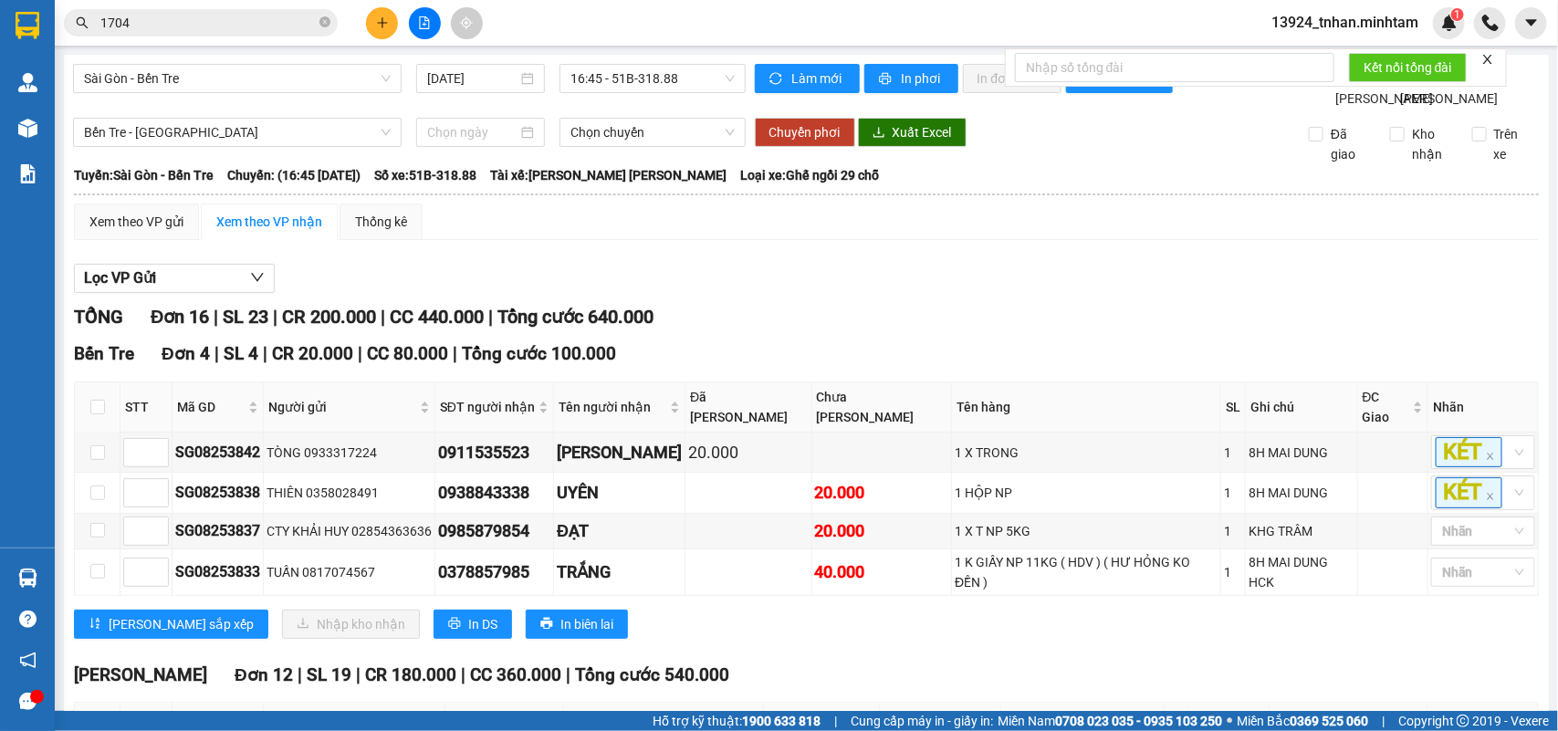
scroll to position [671, 0]
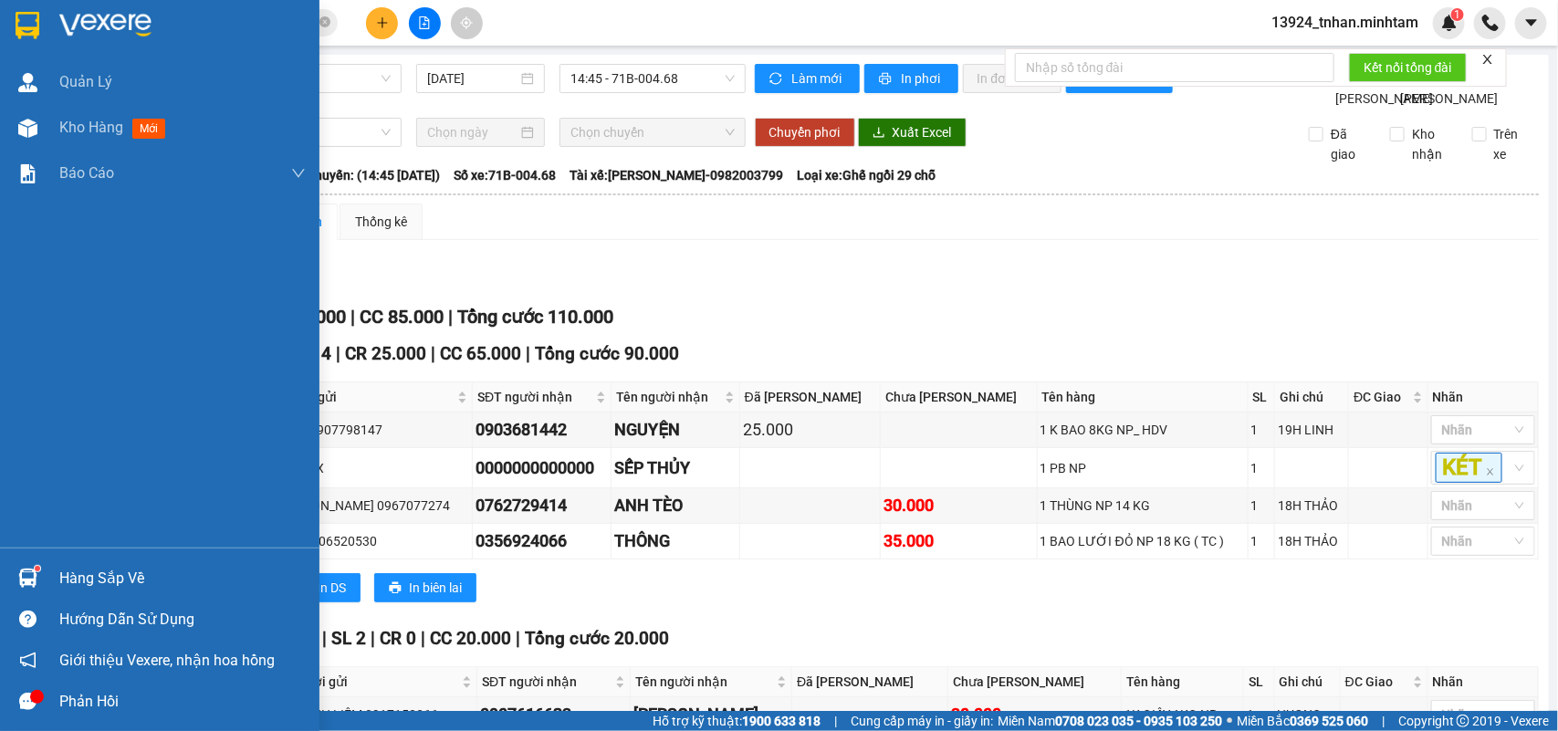
click at [27, 577] on img at bounding box center [27, 578] width 19 height 19
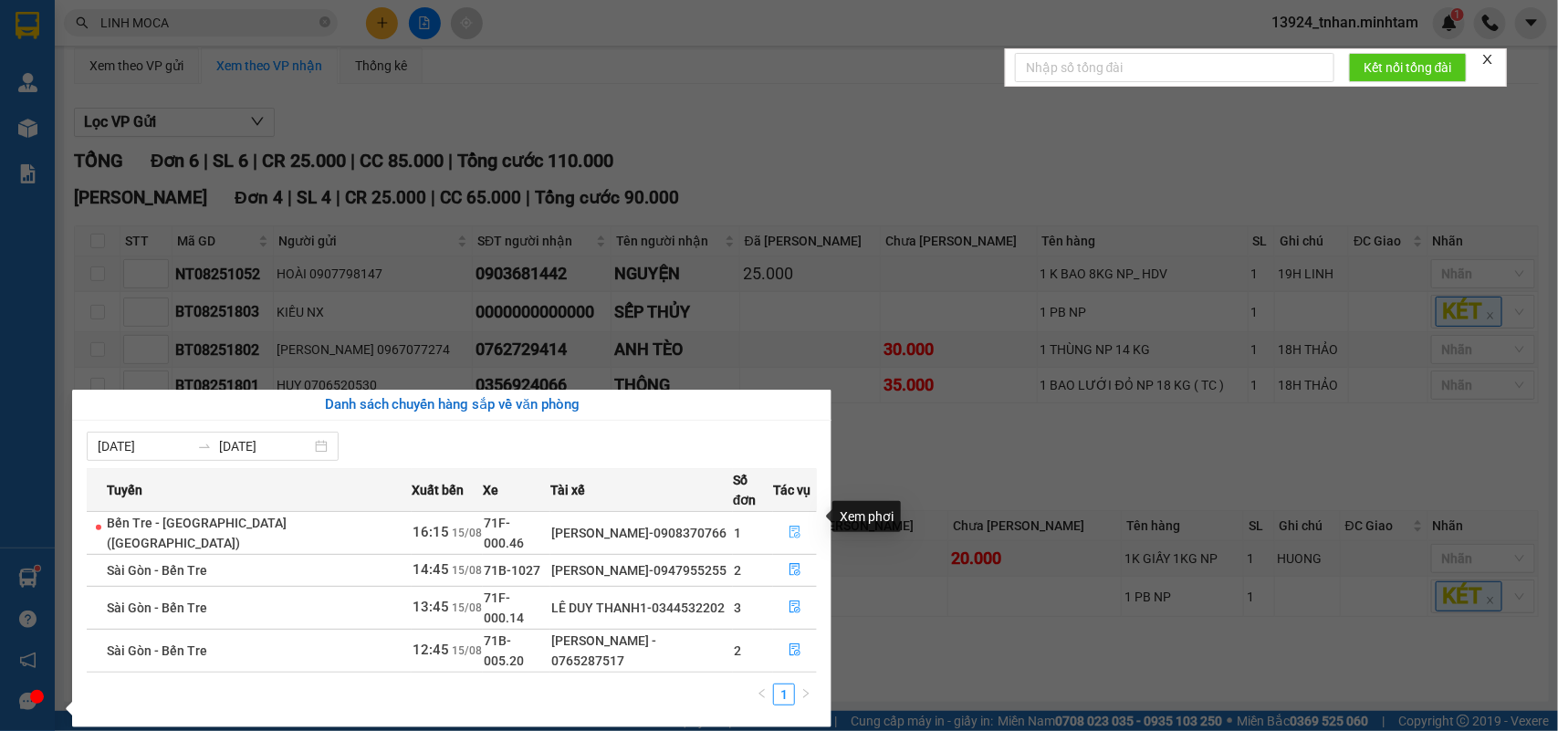
click at [781, 519] on button "button" at bounding box center [795, 533] width 42 height 29
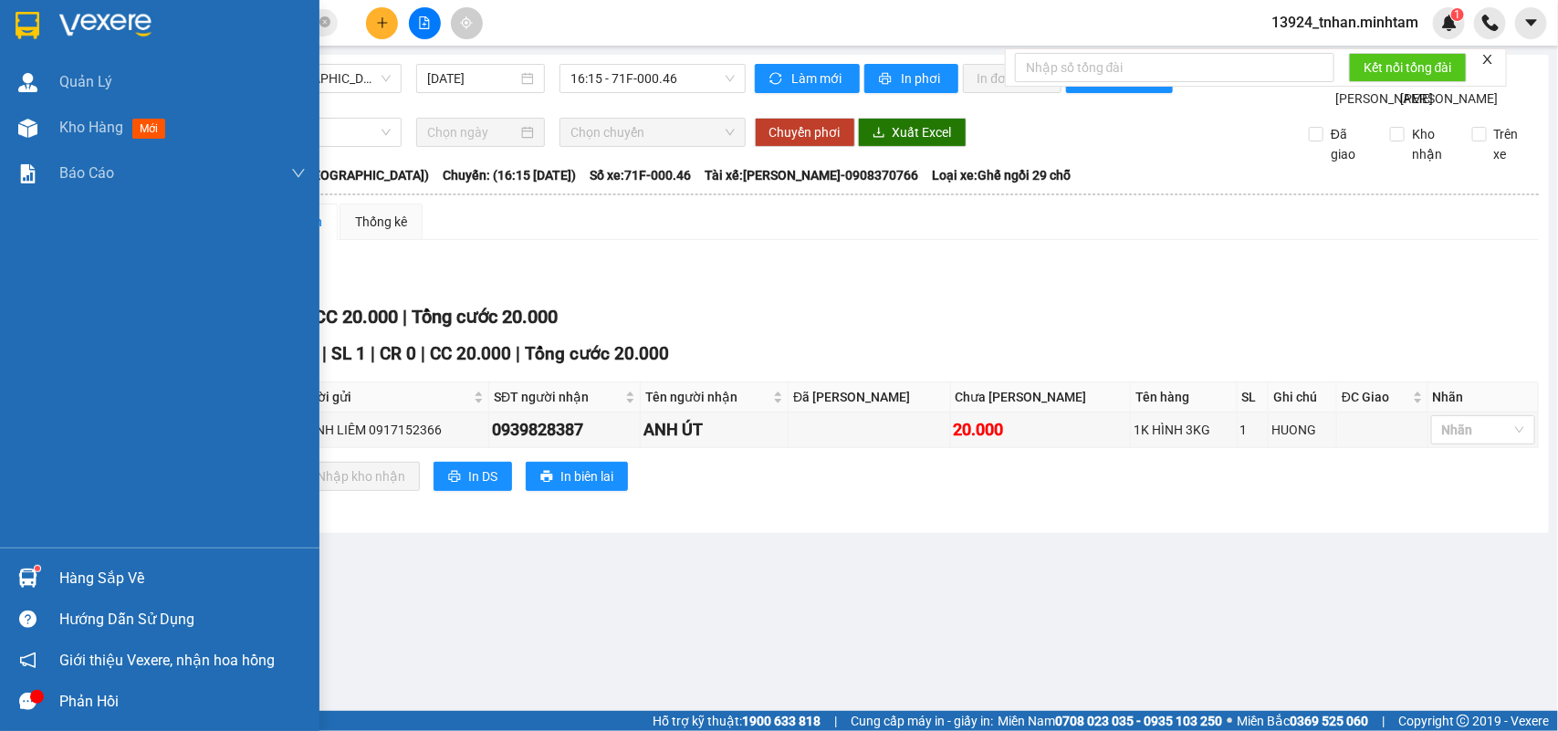
click at [38, 577] on div at bounding box center [28, 578] width 32 height 32
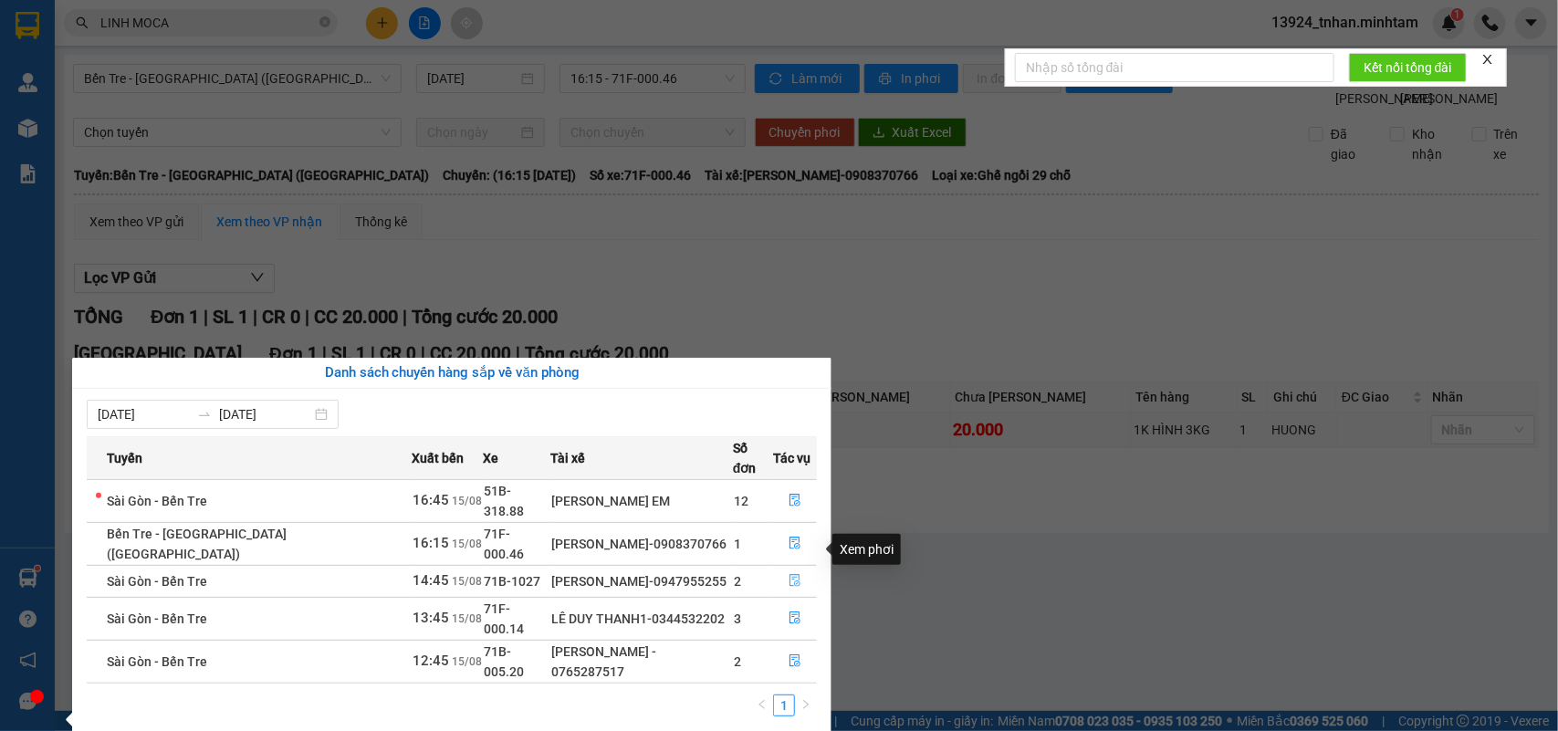
click at [779, 567] on button "button" at bounding box center [795, 581] width 42 height 29
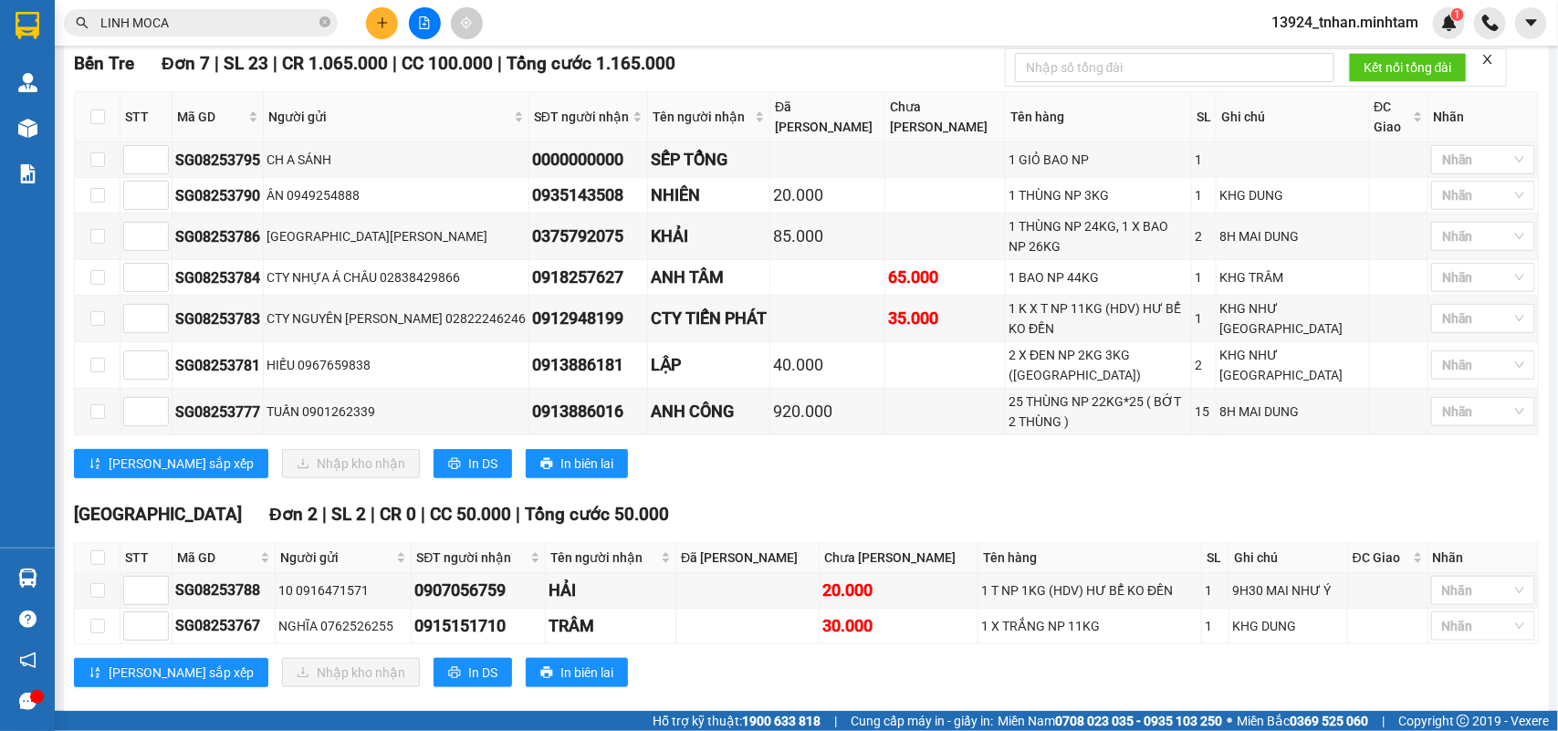
scroll to position [585, 0]
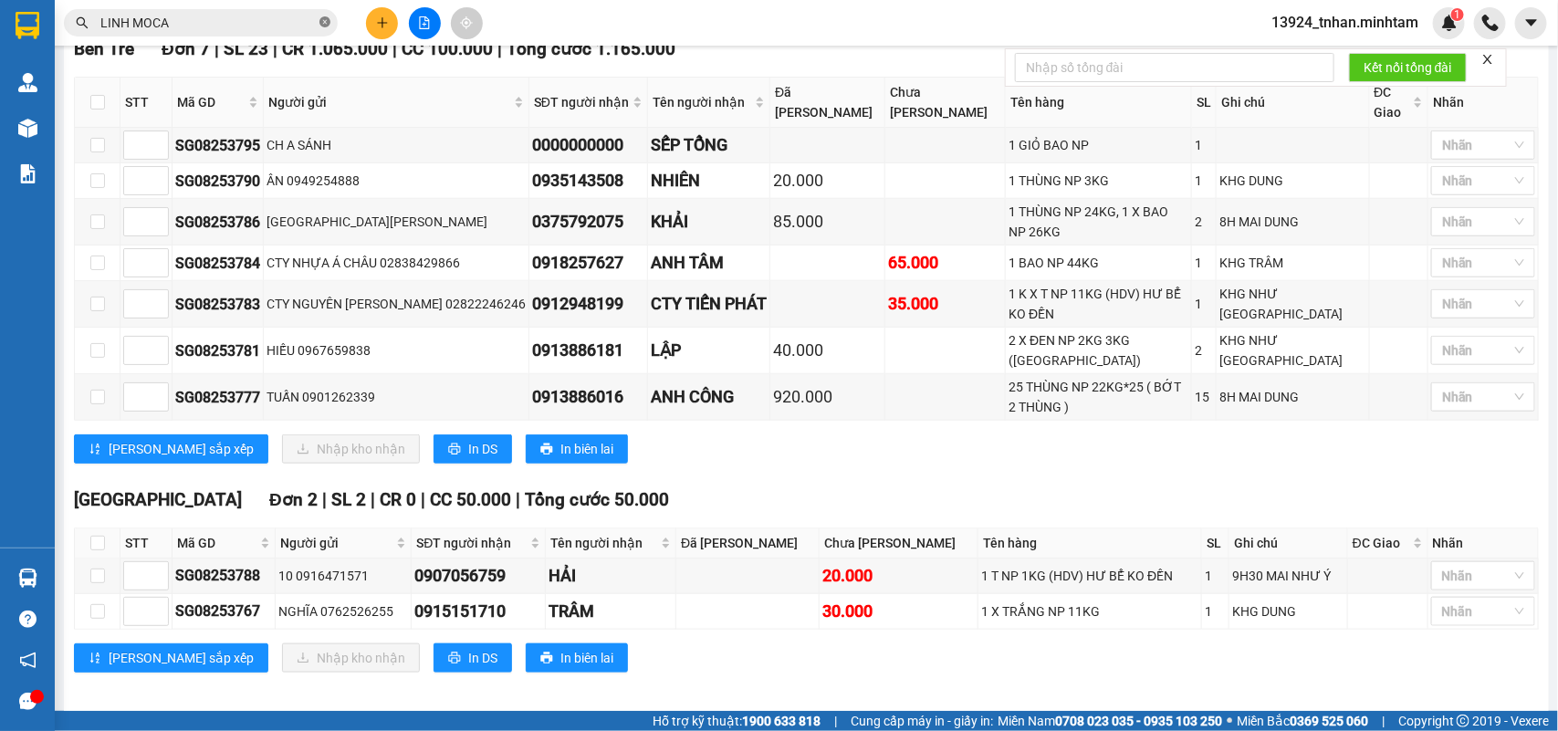
click at [324, 19] on icon "close-circle" at bounding box center [325, 21] width 11 height 11
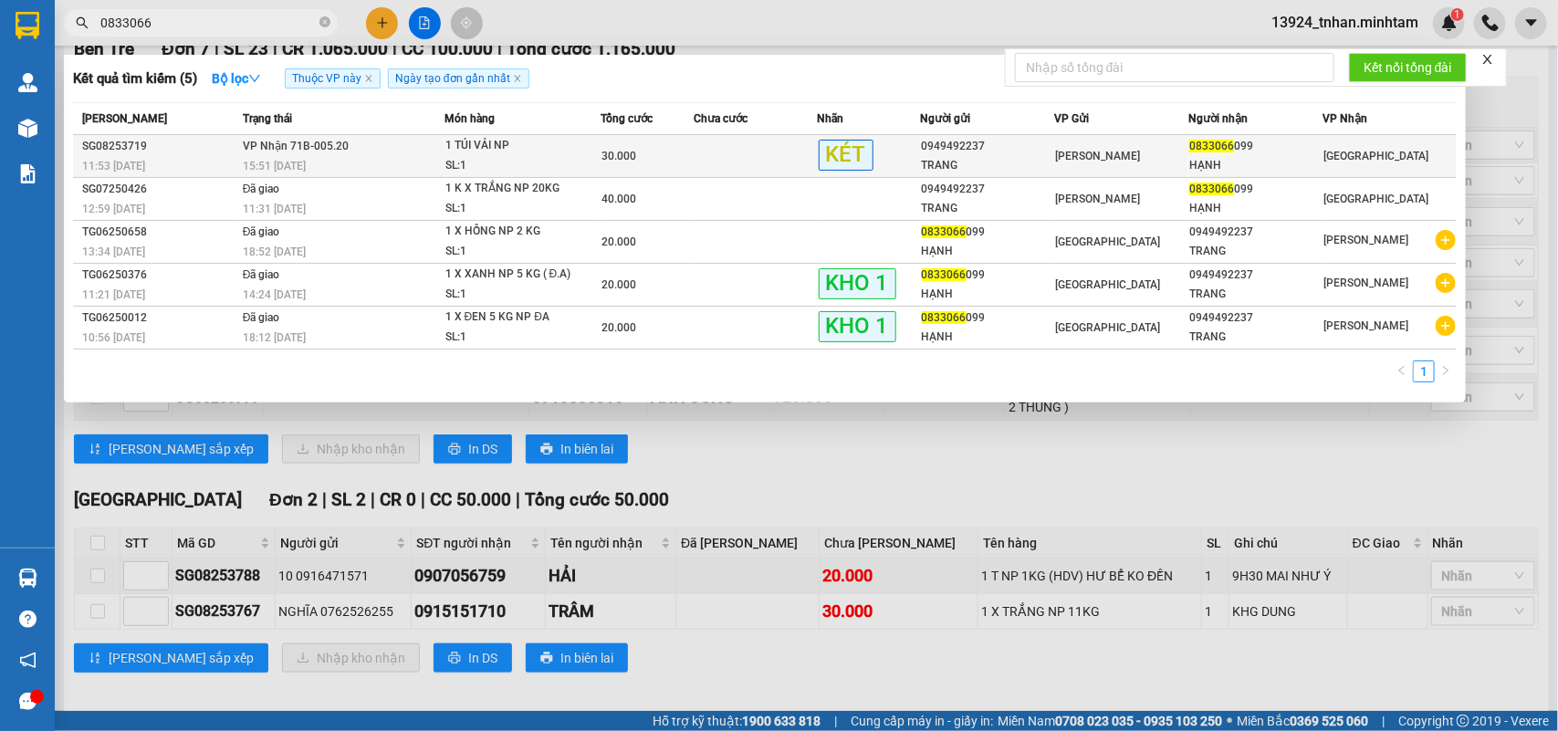
type input "0833066"
click at [590, 156] on span "1 TÚI VẢI NP SL: 1" at bounding box center [523, 155] width 155 height 39
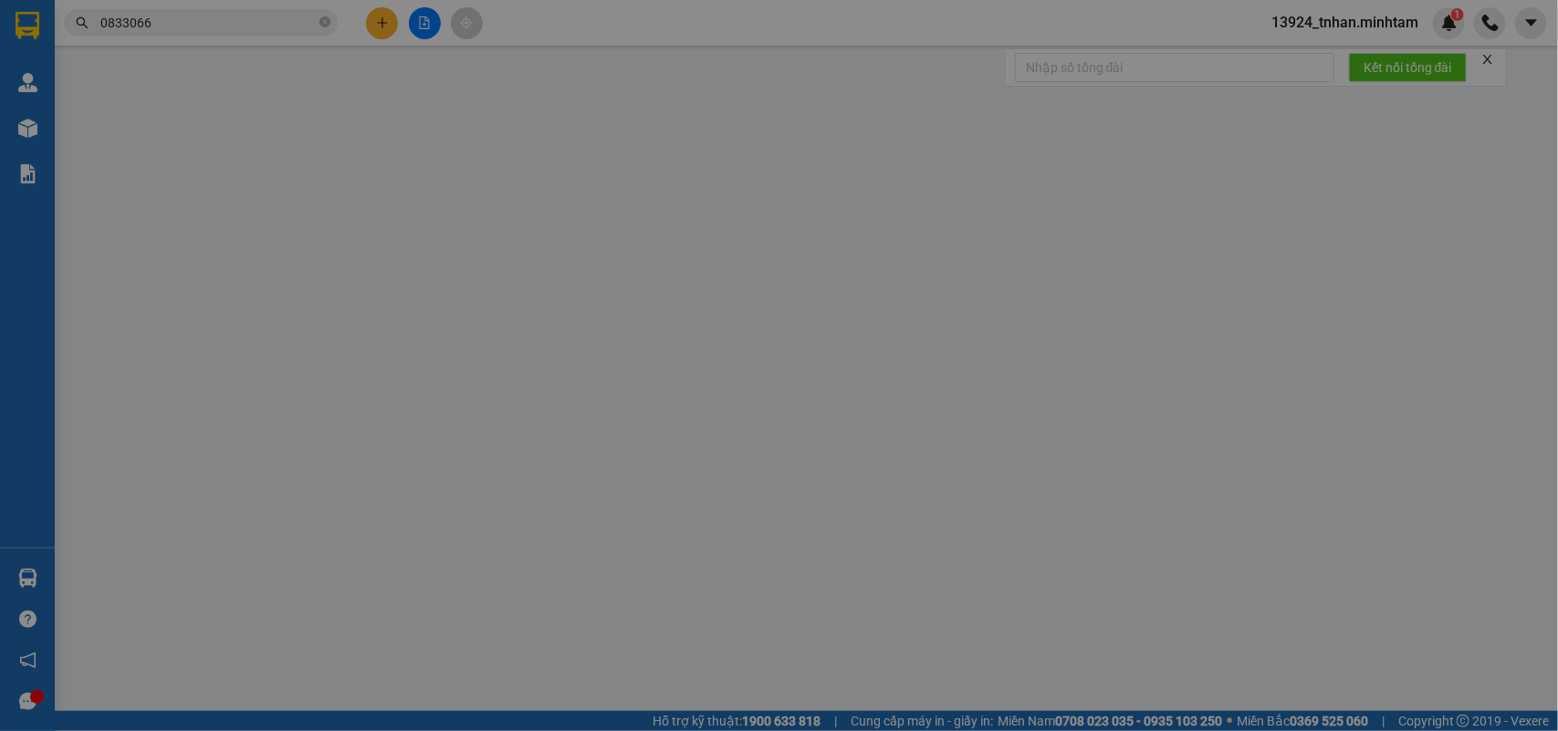
type input "0949492237"
type input "TRANG"
type input "0833066099"
type input "HẠNH"
type input "ĐIỆN THOẠI"
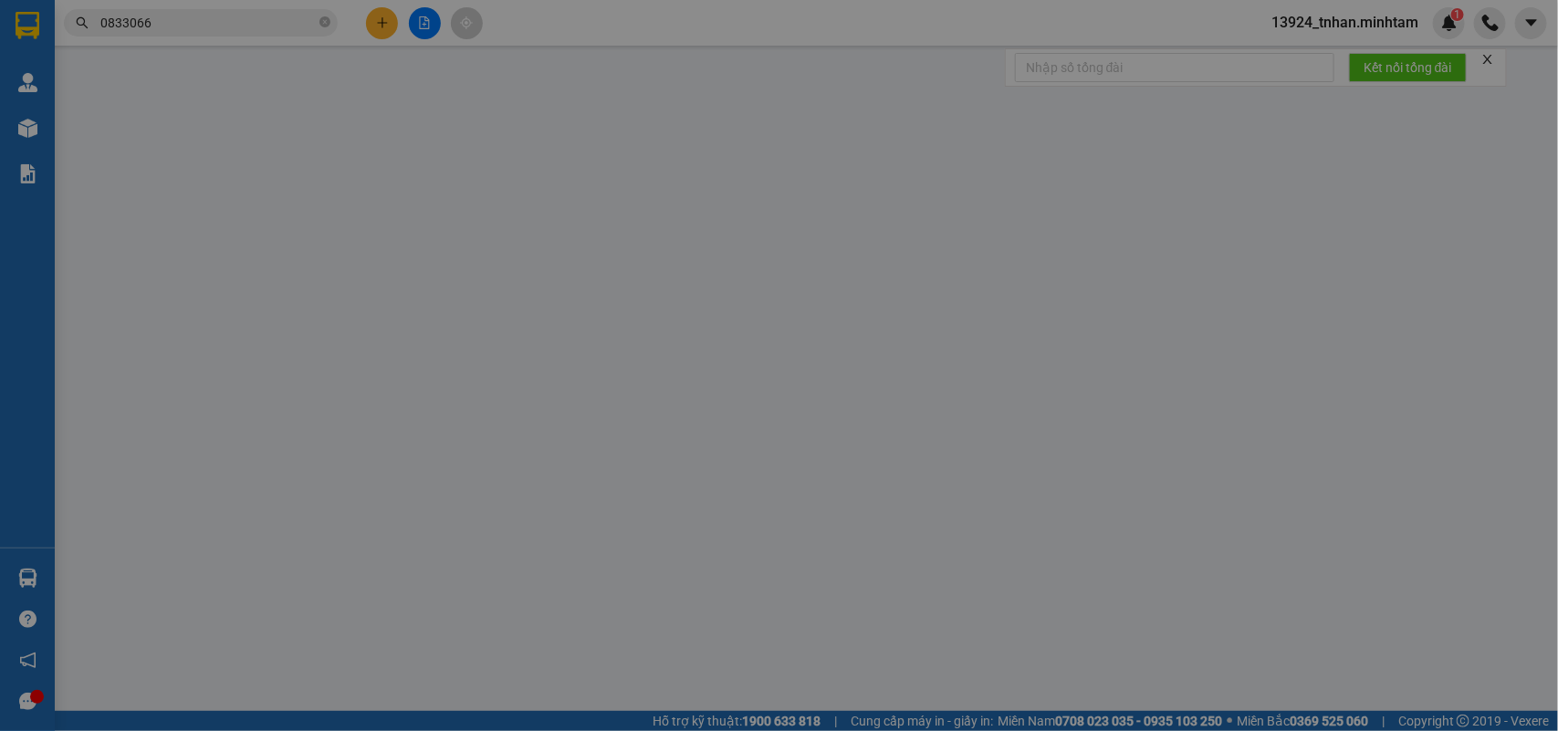
type input "30.000"
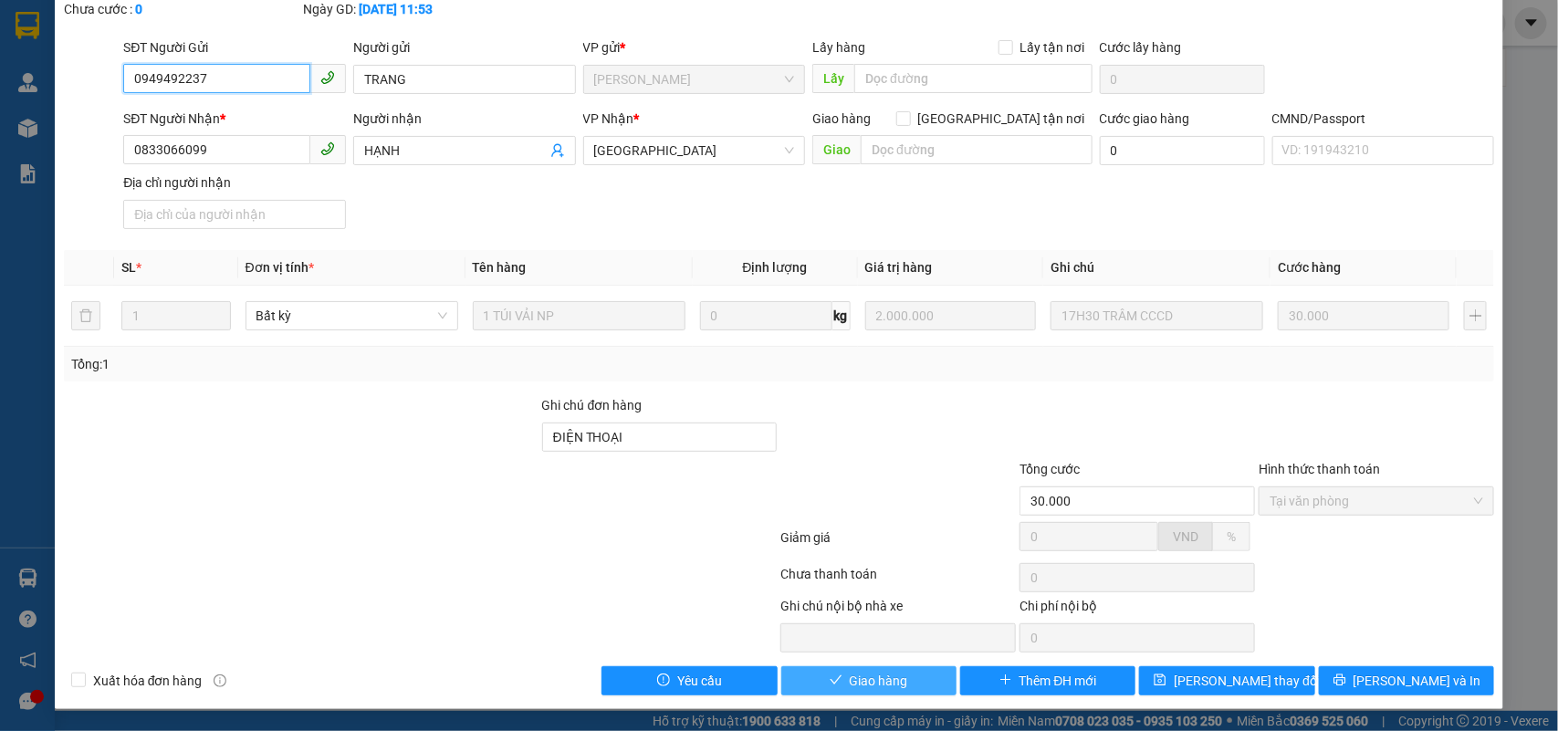
scroll to position [111, 0]
click at [899, 674] on button "Giao hàng" at bounding box center [868, 680] width 175 height 29
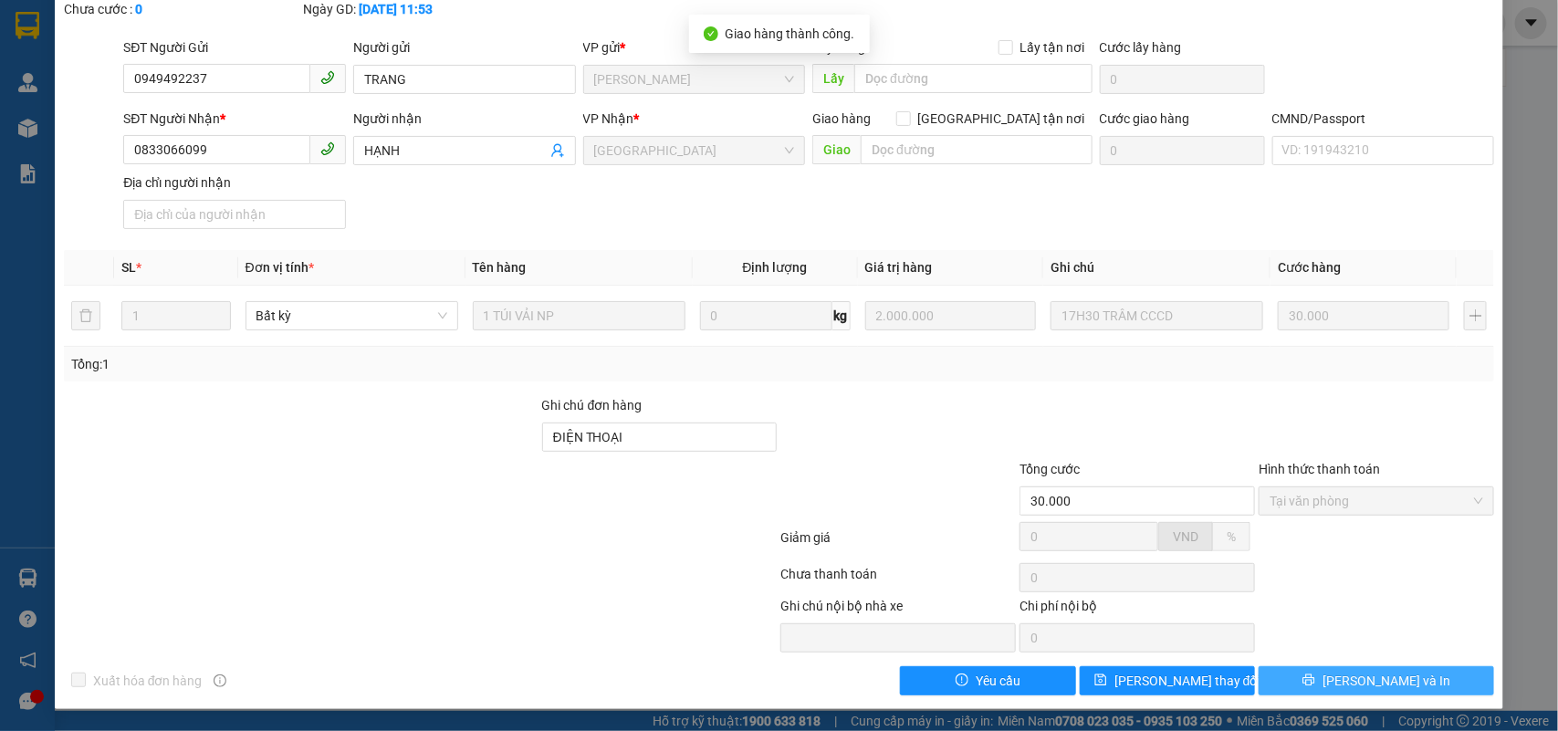
drag, startPoint x: 1351, startPoint y: 672, endPoint x: 1243, endPoint y: 614, distance: 123.4
click at [1351, 671] on span "[PERSON_NAME] và In" at bounding box center [1387, 681] width 128 height 20
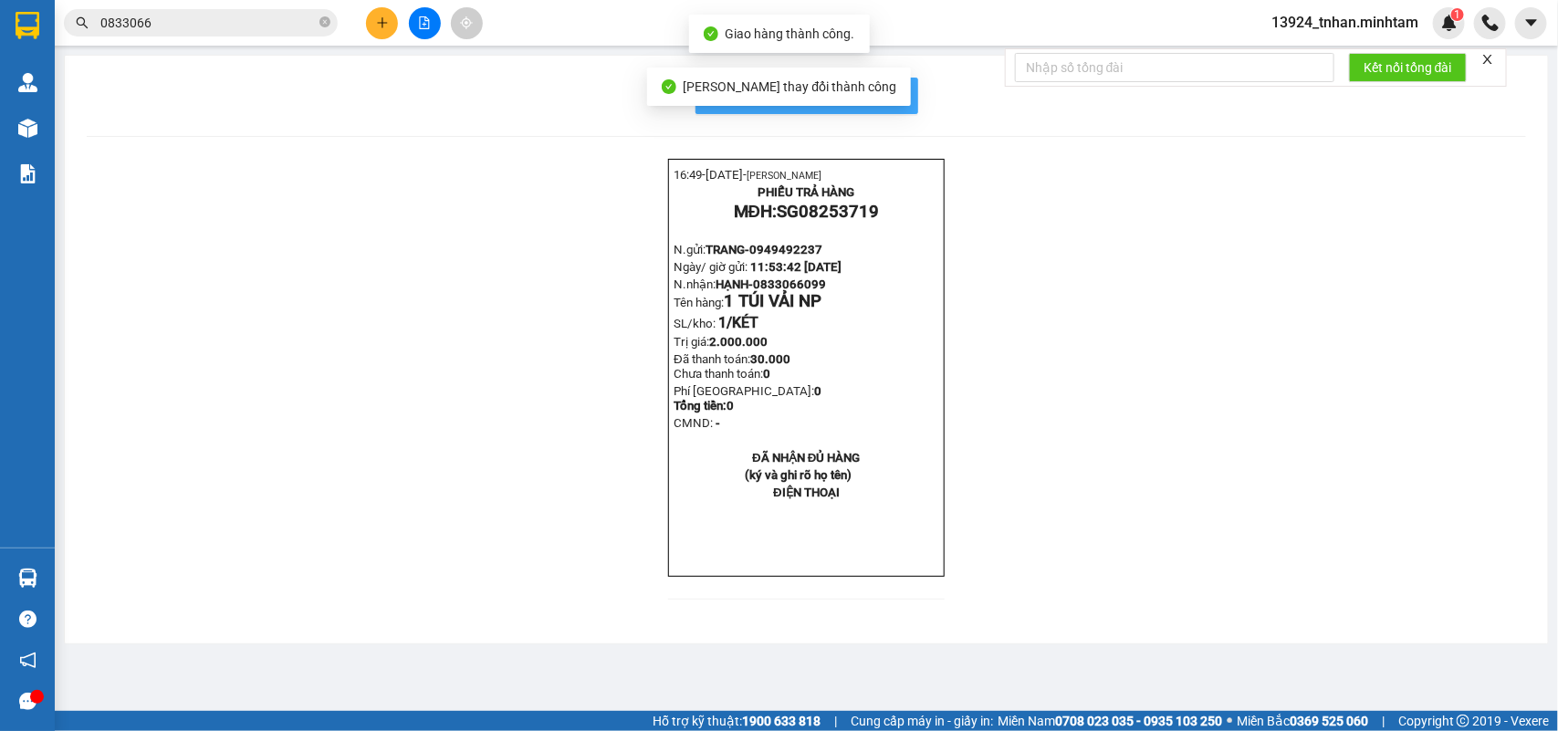
click at [886, 94] on span "In mẫu biên lai tự cấu hình" at bounding box center [818, 95] width 172 height 23
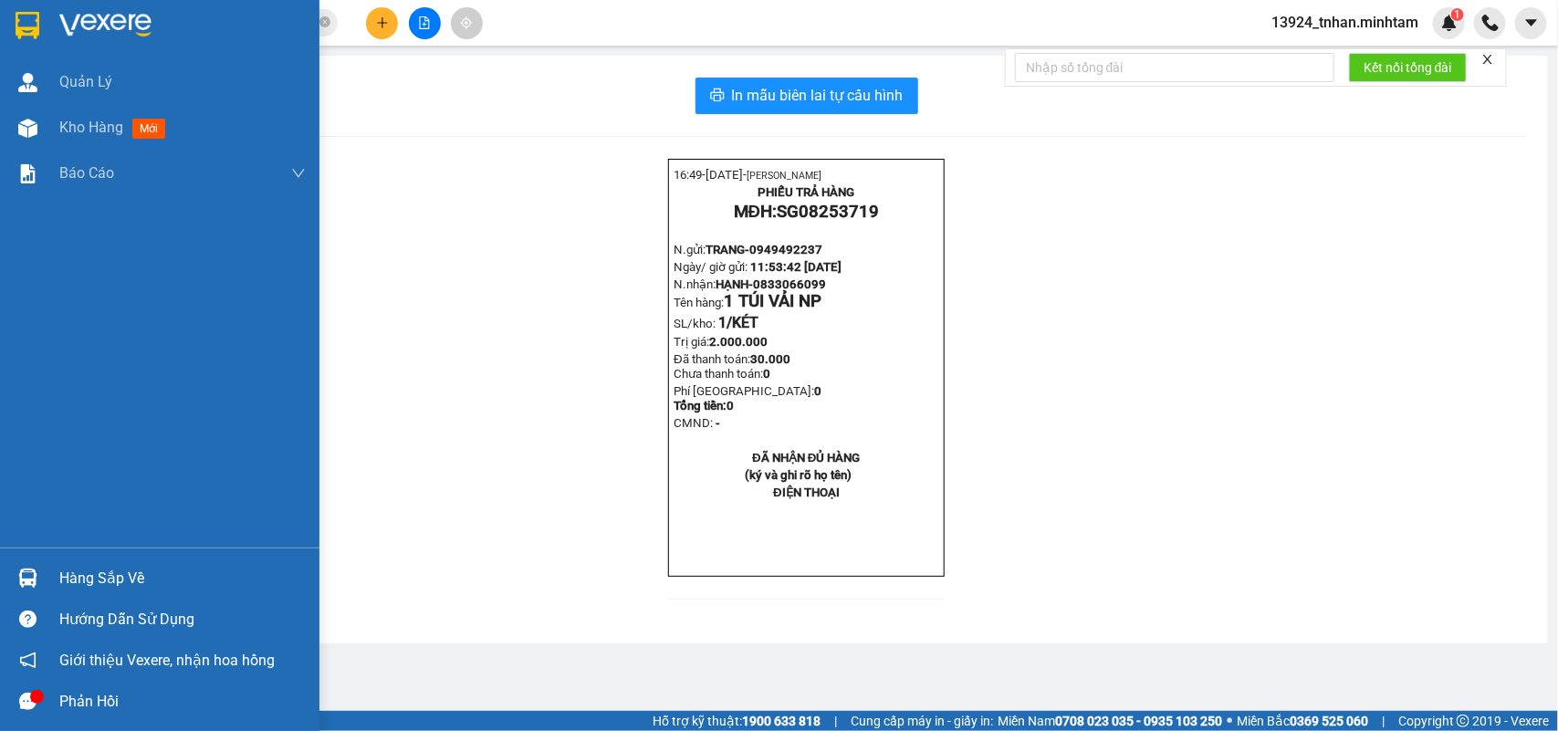
click at [18, 26] on img at bounding box center [28, 25] width 24 height 27
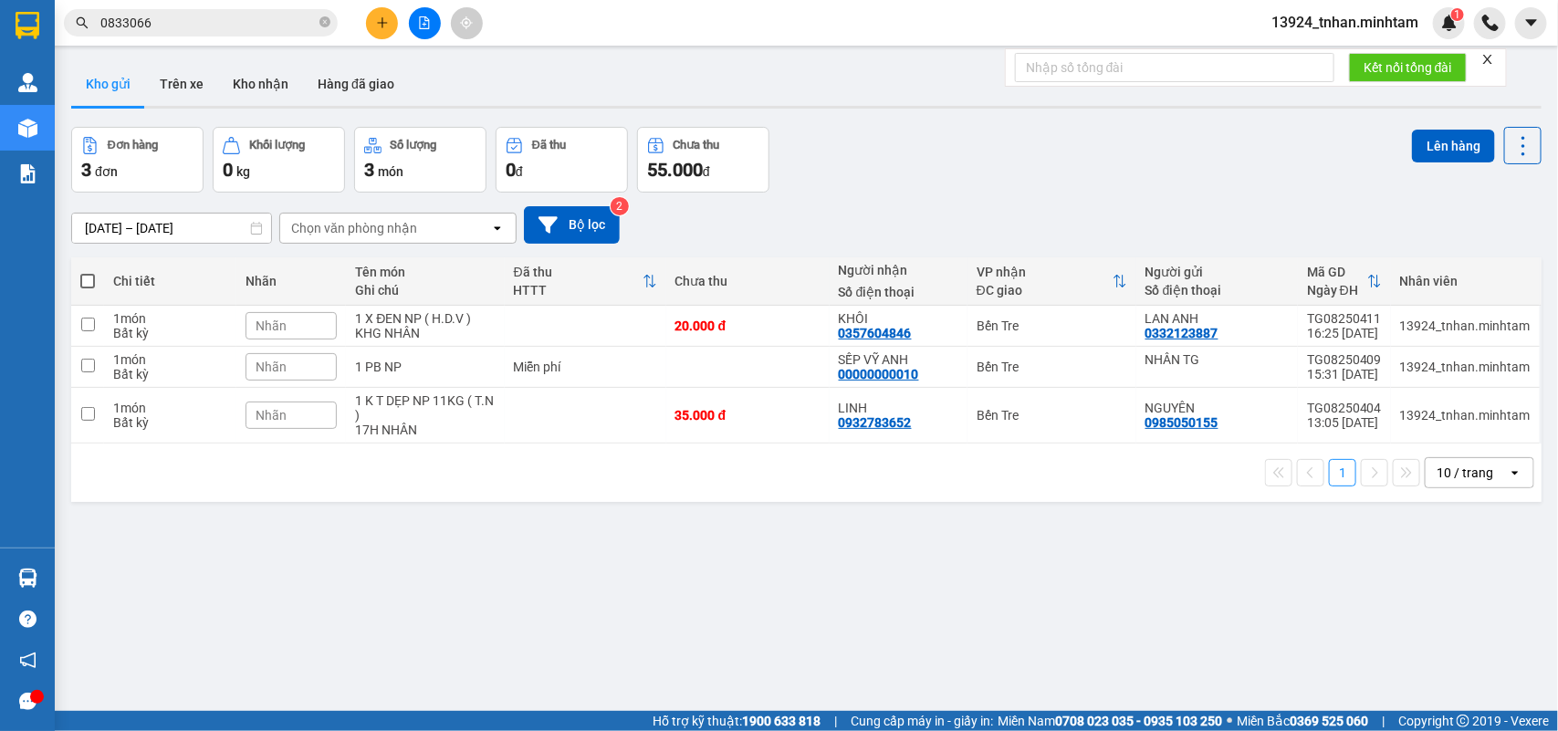
click at [1214, 151] on div "Đơn hàng 3 đơn Khối lượng 0 kg Số lượng 3 món Đã thu 0 đ Chưa thu 55.000 đ Lên …" at bounding box center [806, 160] width 1471 height 66
click at [1053, 320] on div "Bến Tre" at bounding box center [1052, 326] width 151 height 15
checkbox input "true"
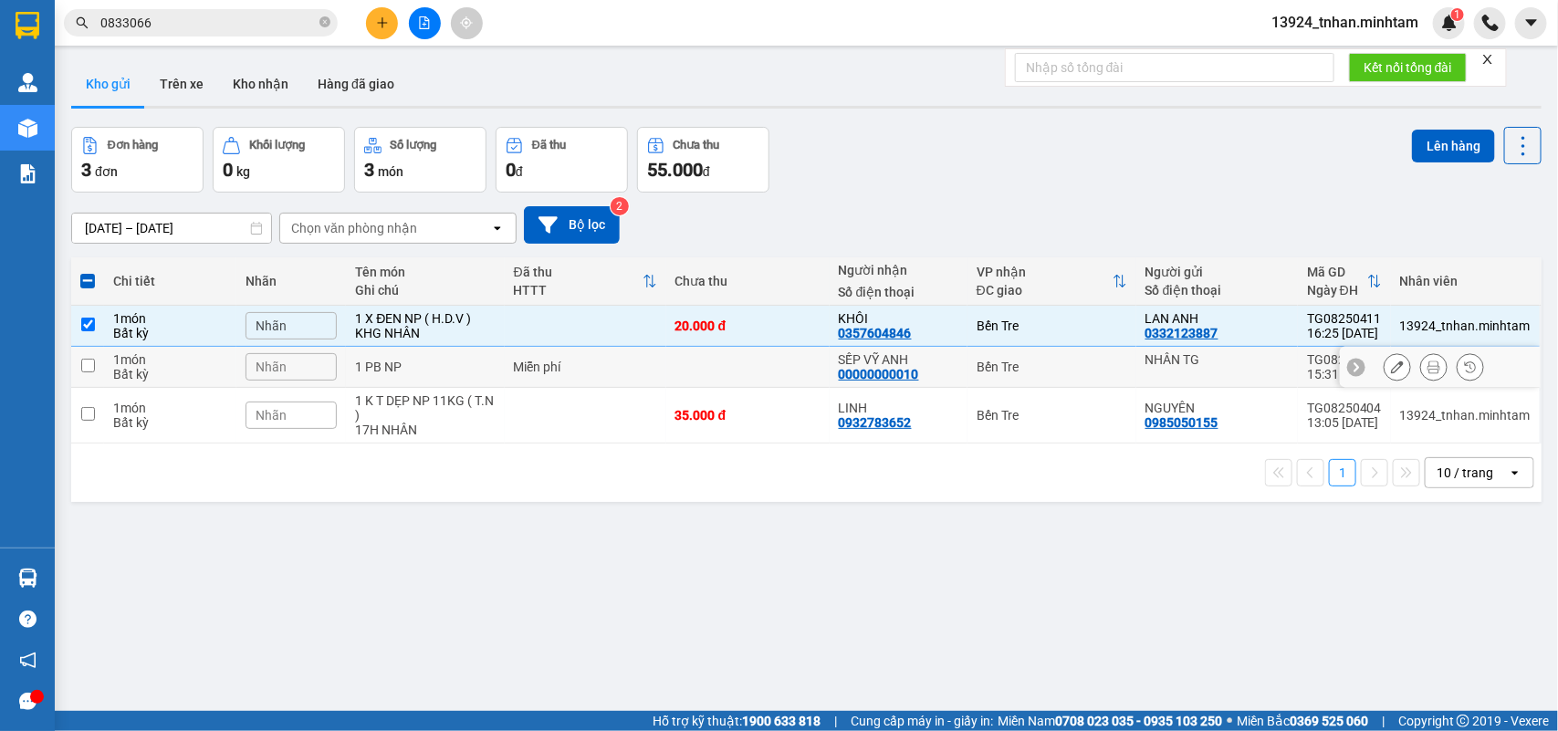
click at [1050, 360] on div "Bến Tre" at bounding box center [1052, 367] width 151 height 15
checkbox input "true"
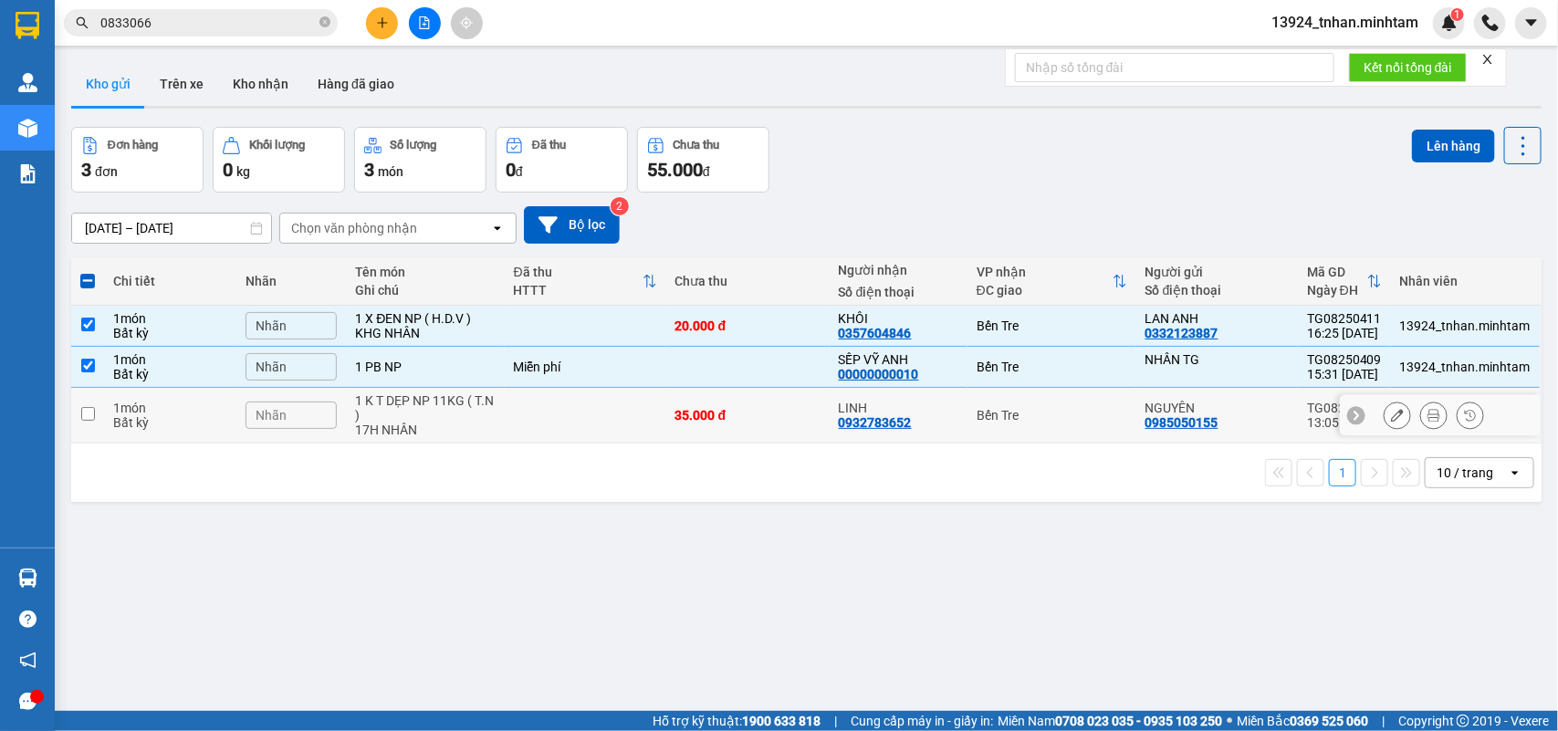
click at [1036, 397] on td "Bến Tre" at bounding box center [1052, 416] width 169 height 56
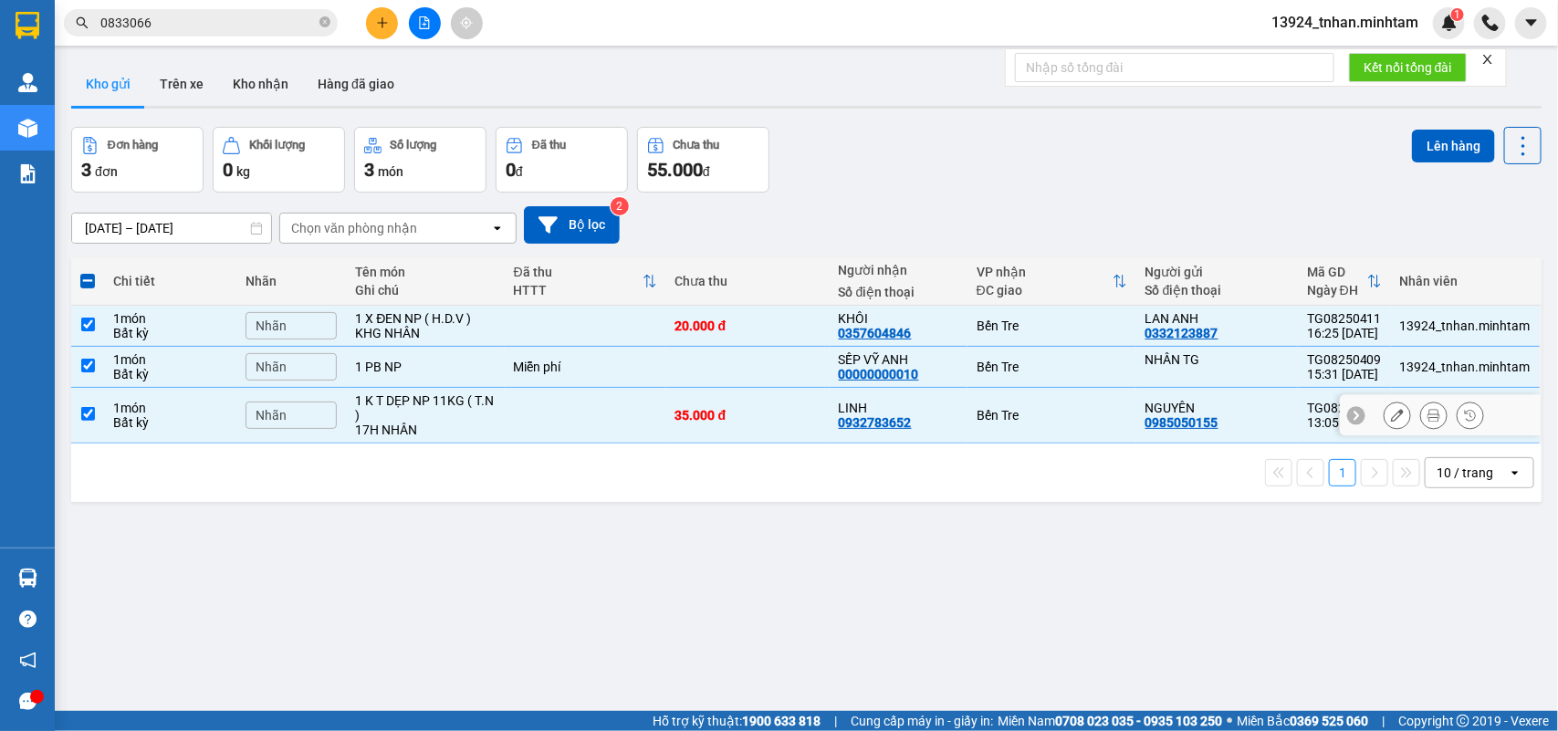
checkbox input "true"
click at [1416, 133] on button "Lên hàng" at bounding box center [1453, 146] width 83 height 33
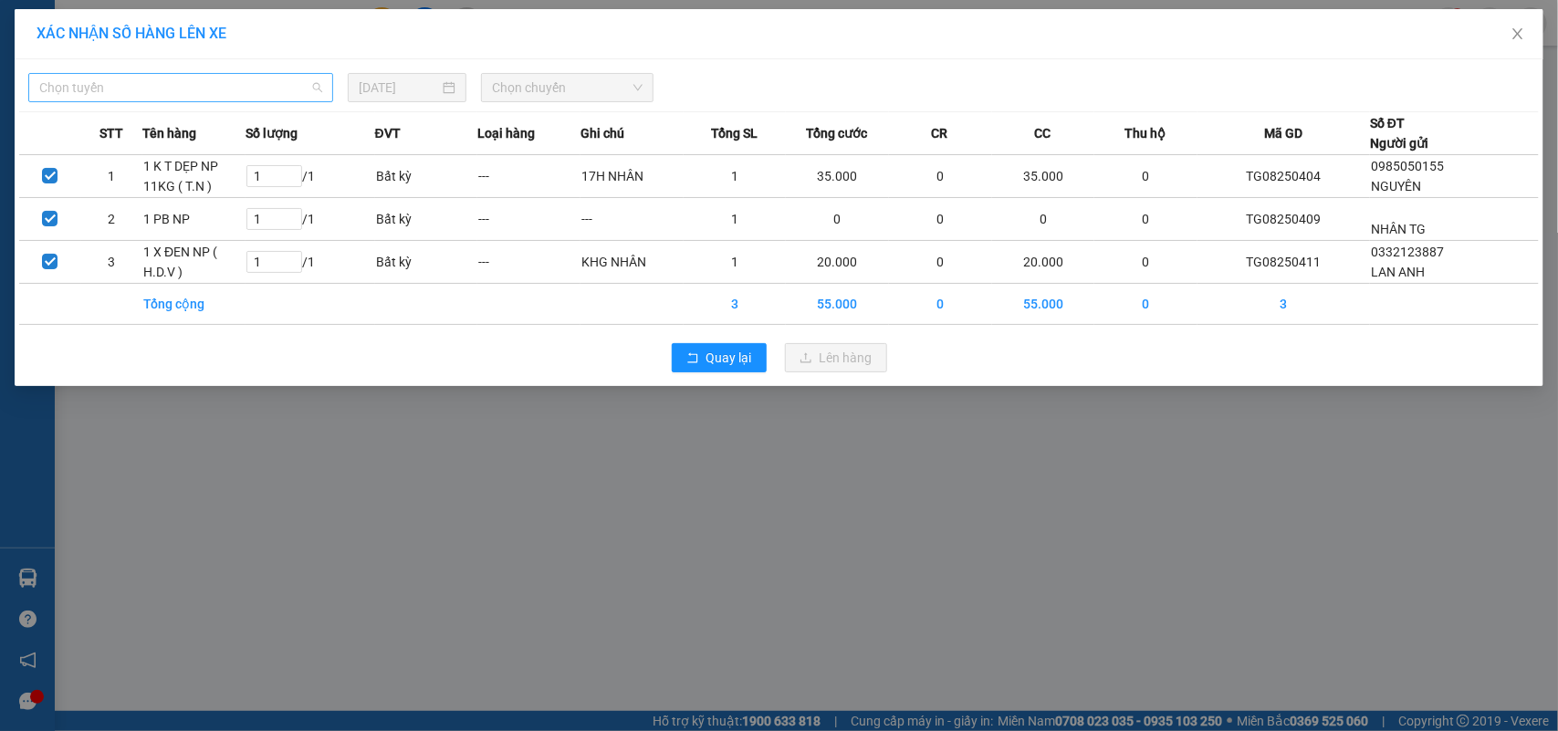
click at [222, 83] on span "Chọn tuyến" at bounding box center [180, 87] width 283 height 27
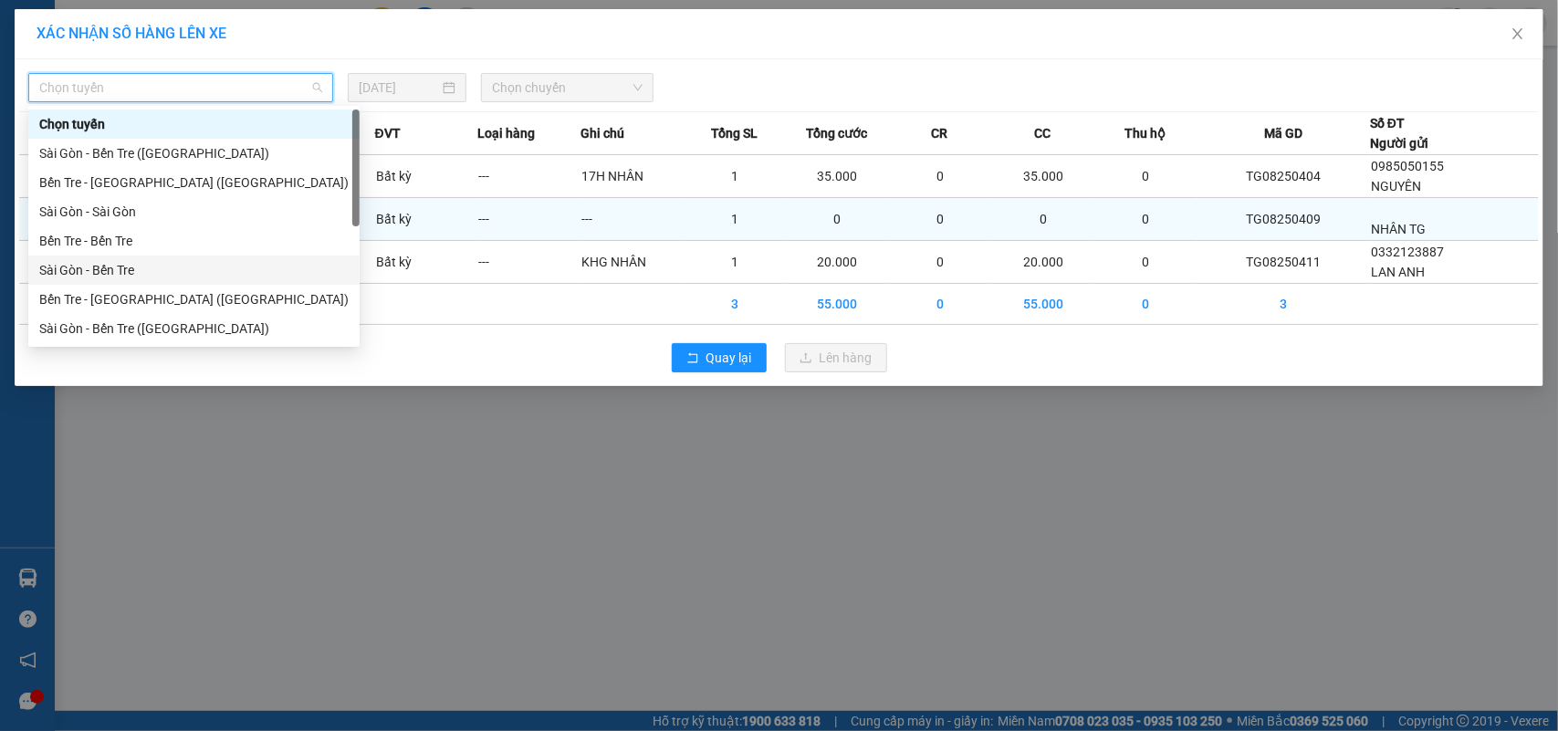
drag, startPoint x: 130, startPoint y: 269, endPoint x: 246, endPoint y: 207, distance: 132.3
click at [130, 267] on div "Sài Gòn - Bến Tre" at bounding box center [193, 270] width 309 height 20
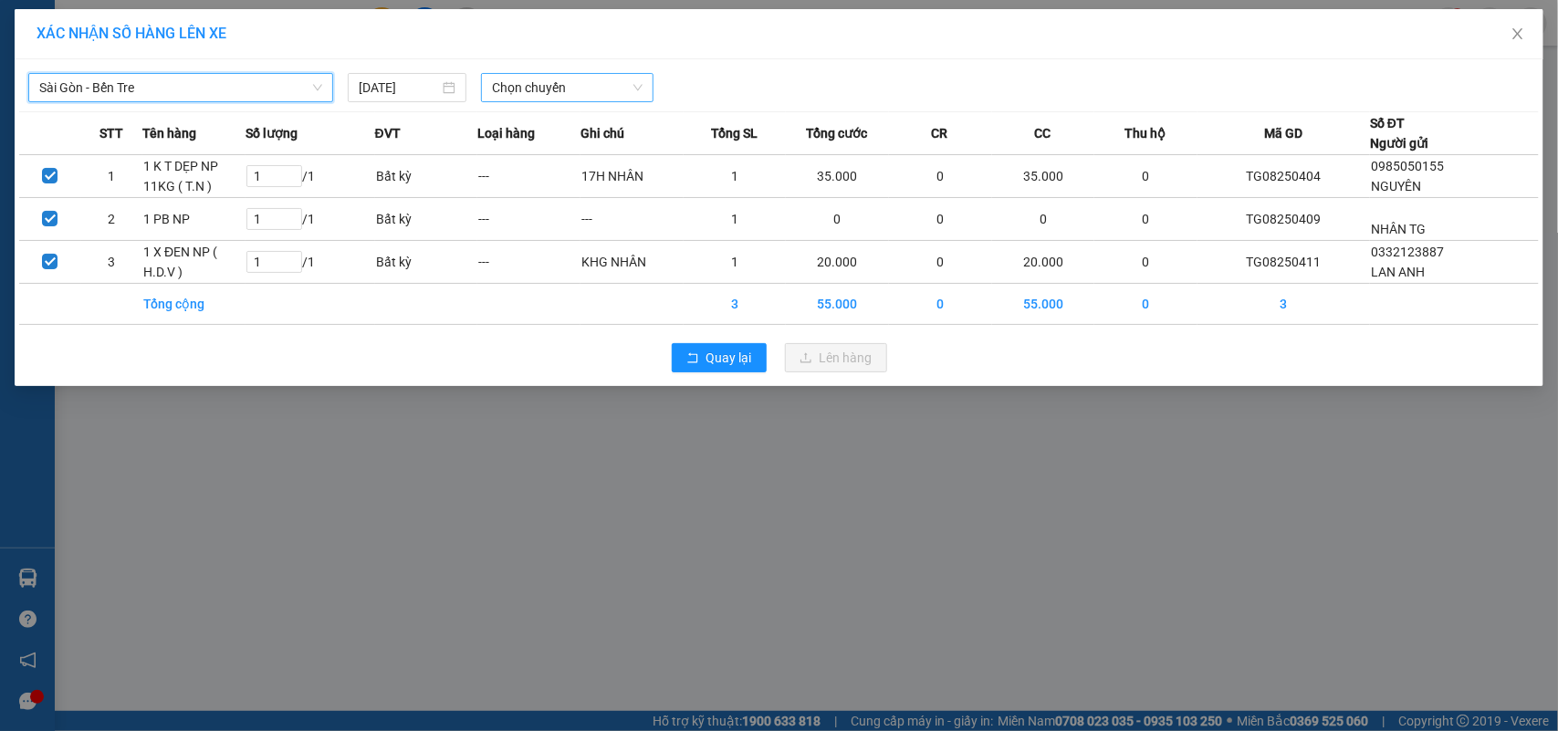
click at [541, 85] on span "Chọn chuyến" at bounding box center [567, 87] width 150 height 27
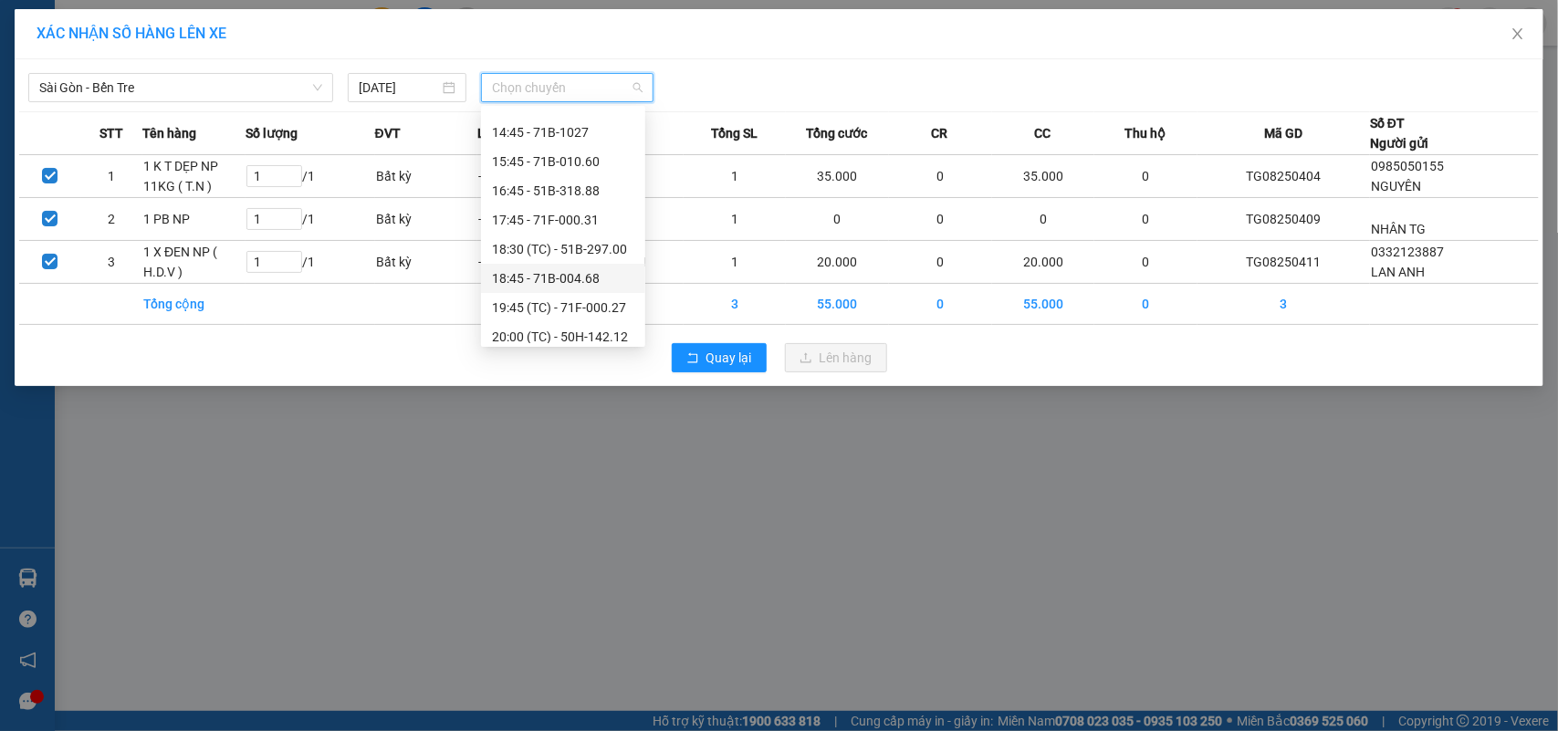
scroll to position [350, 0]
click at [600, 123] on div "14:45 - 71B-1027" at bounding box center [563, 125] width 142 height 20
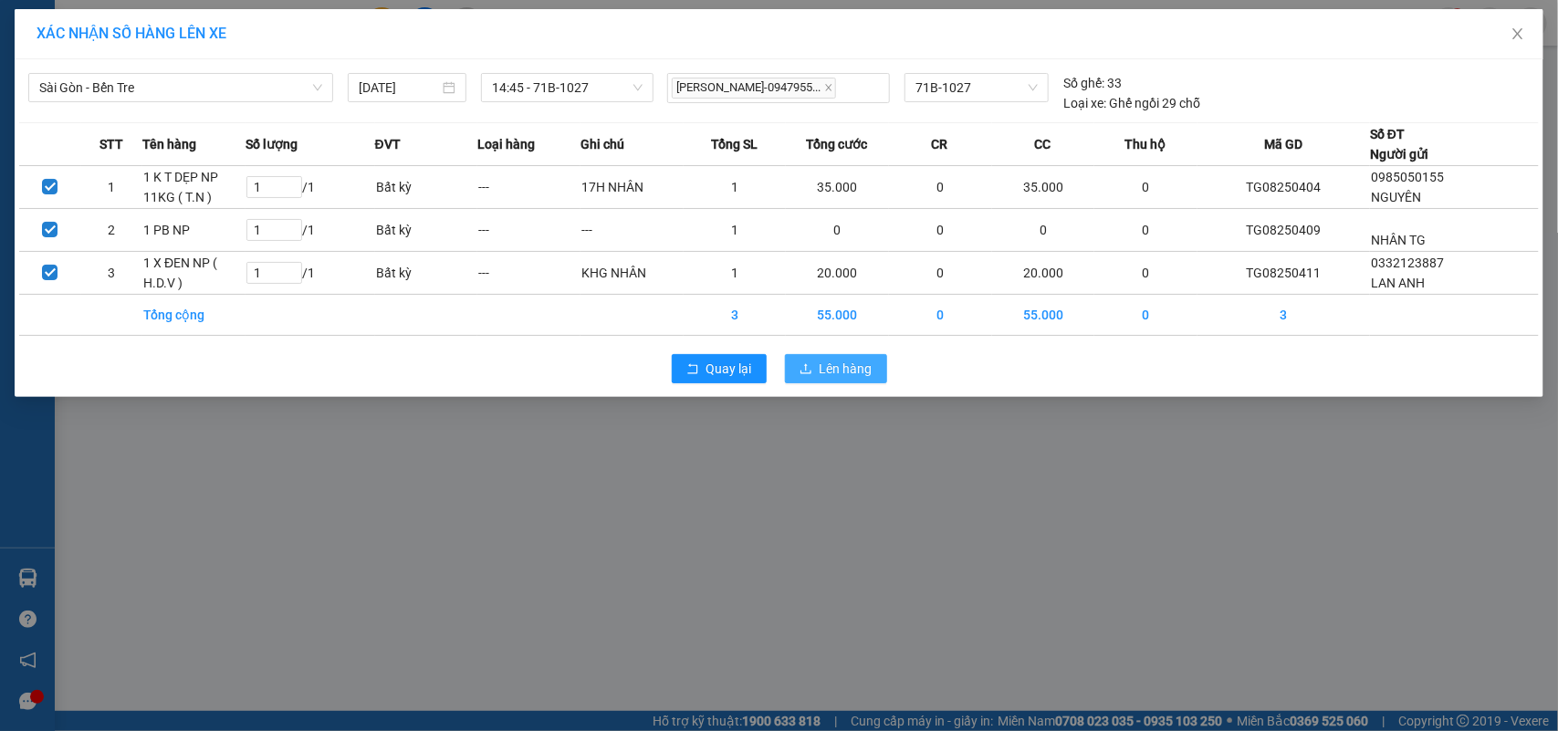
click at [837, 368] on span "Lên hàng" at bounding box center [846, 369] width 53 height 20
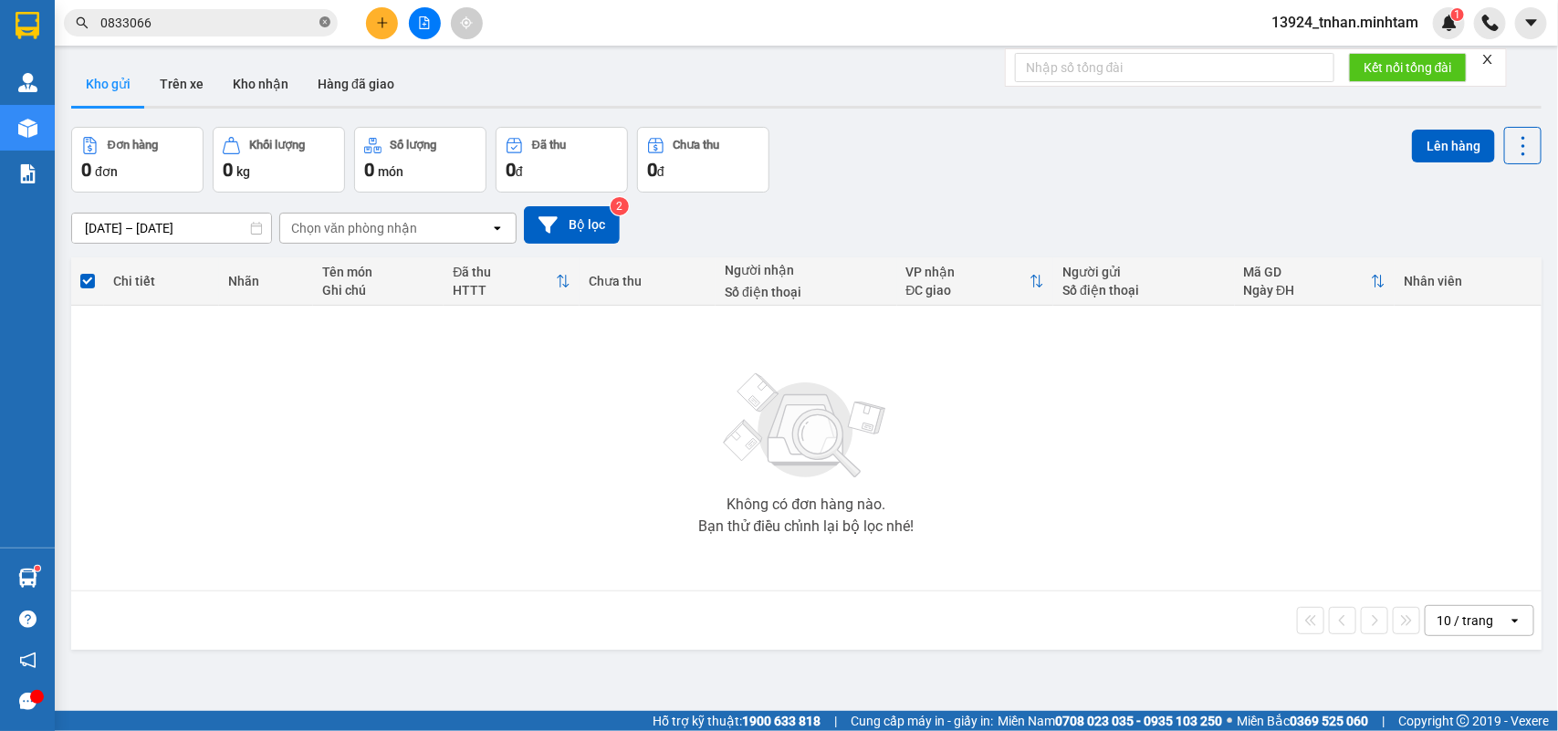
click at [320, 27] on icon "close-circle" at bounding box center [325, 21] width 11 height 11
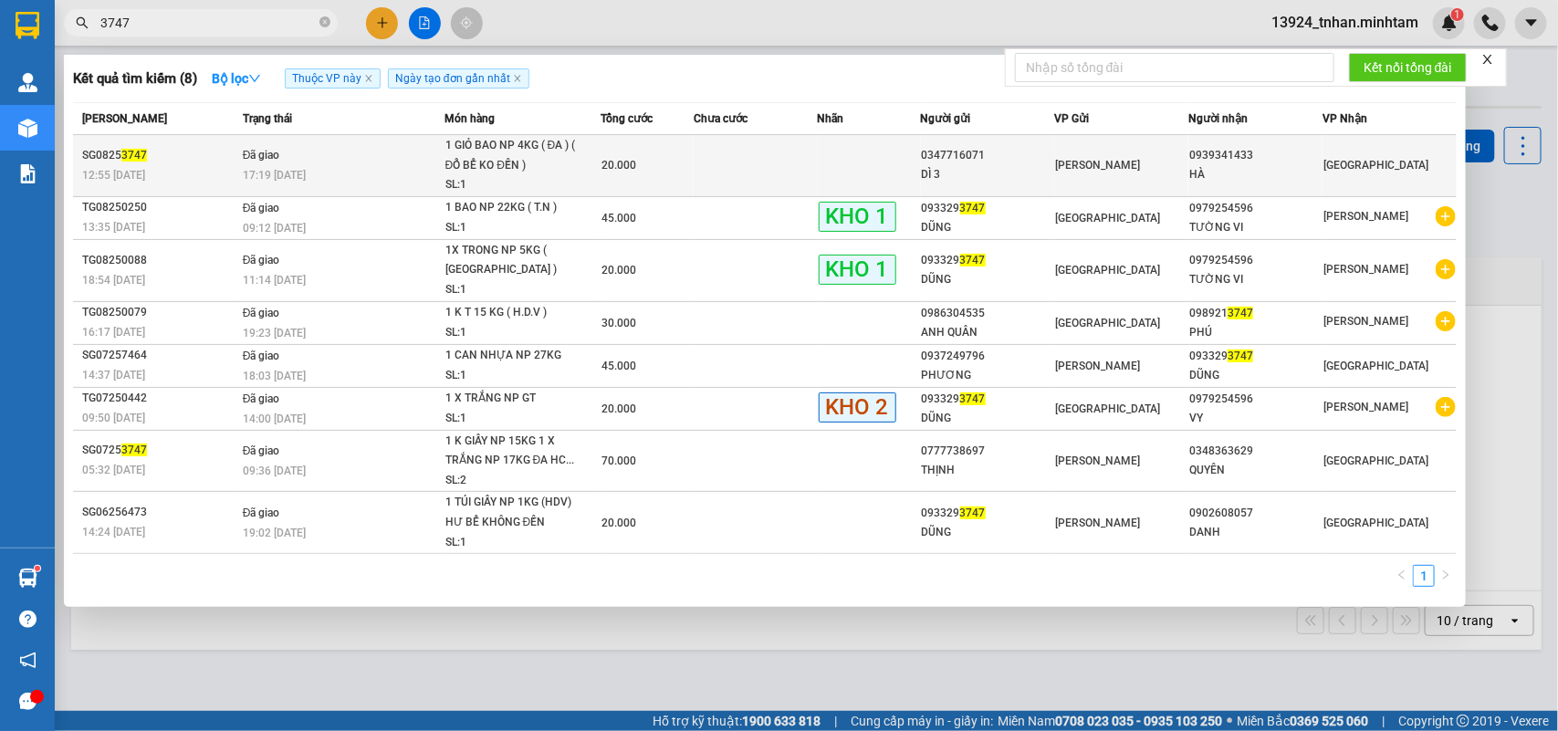
type input "3747"
click at [341, 163] on td "Đã giao 17:19 - 15/08" at bounding box center [341, 166] width 206 height 62
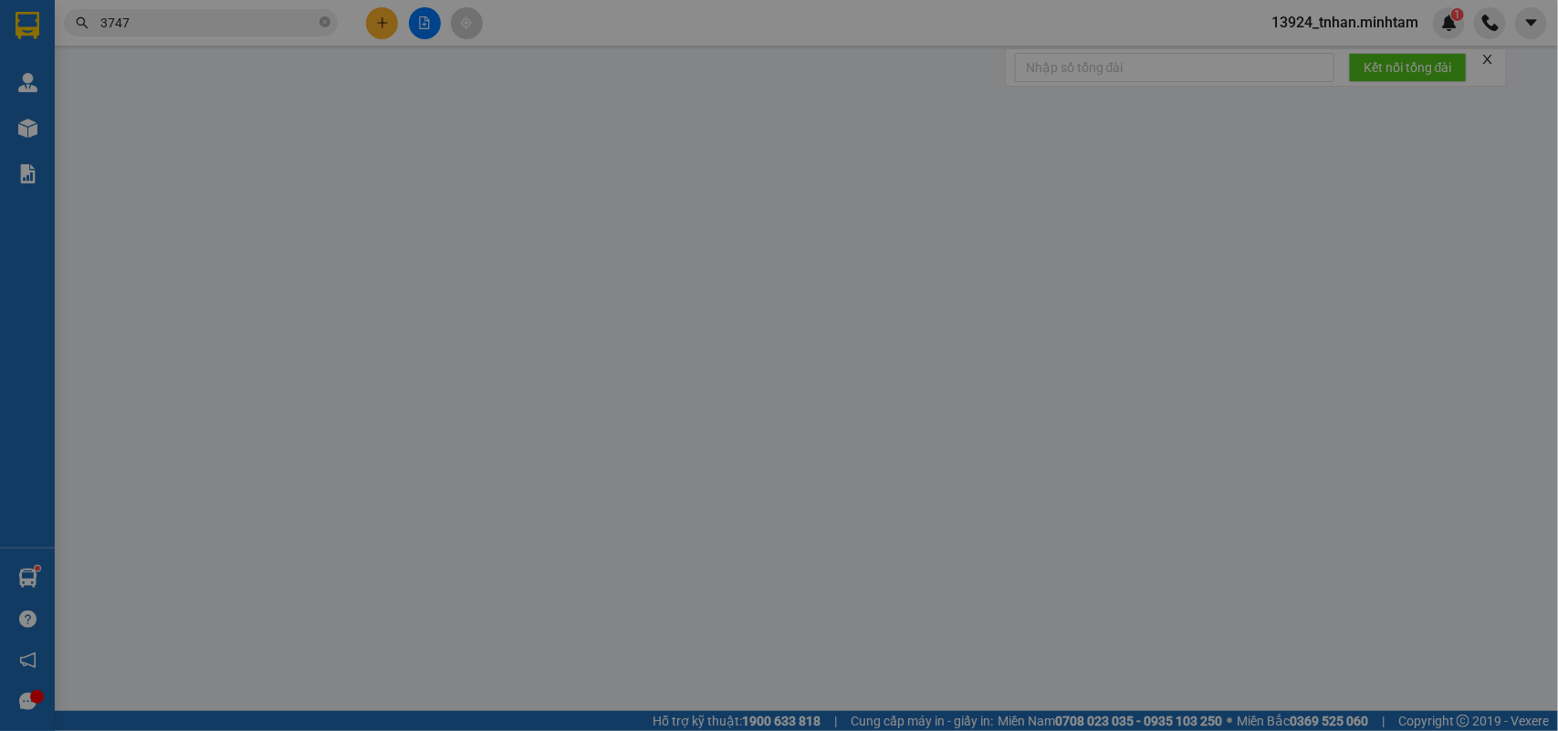
type input "0347716071"
type input "DÌ 3"
type input "0939341433"
type input "HÀ"
type input "20.000"
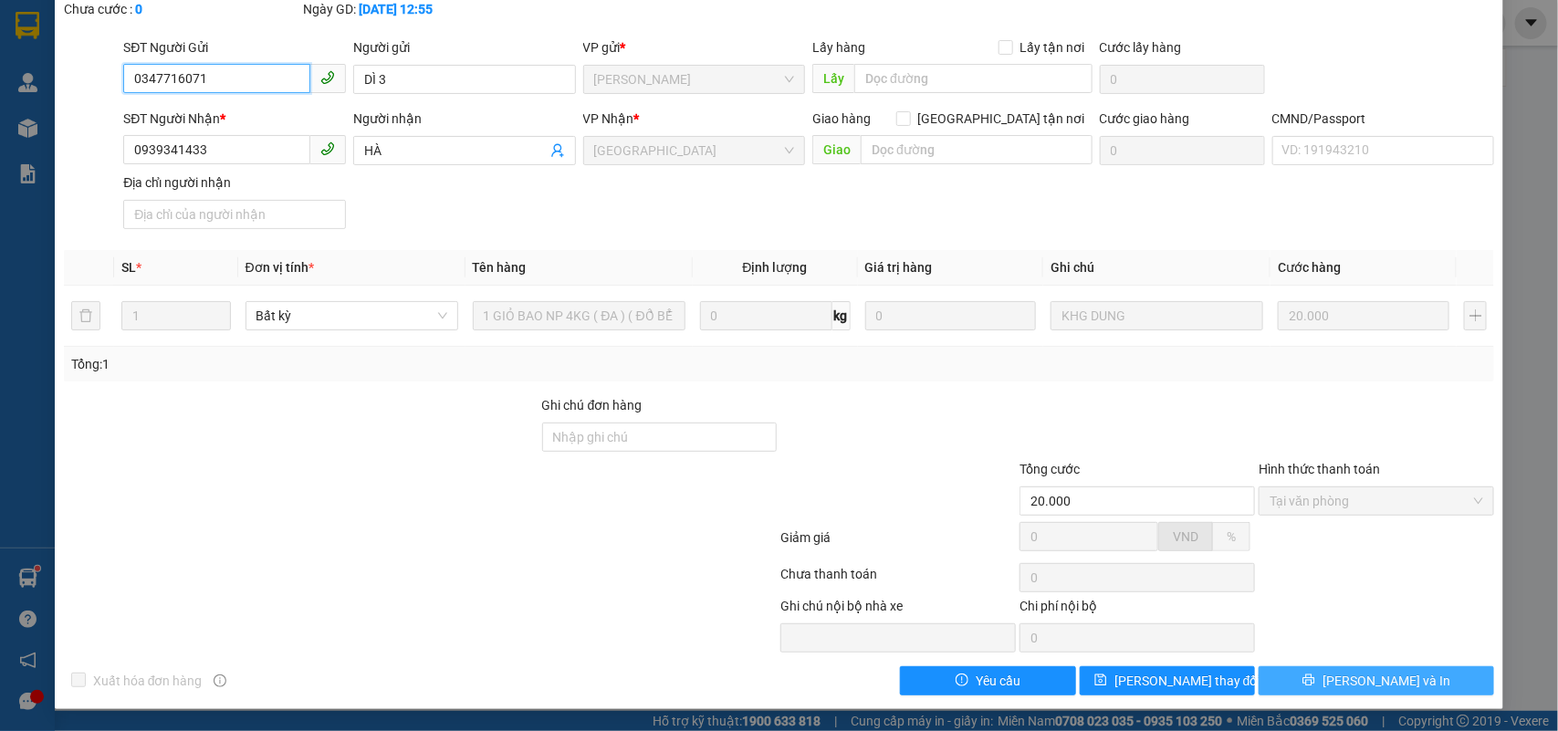
scroll to position [107, 0]
click at [1347, 677] on span "Lưu và In" at bounding box center [1387, 681] width 128 height 20
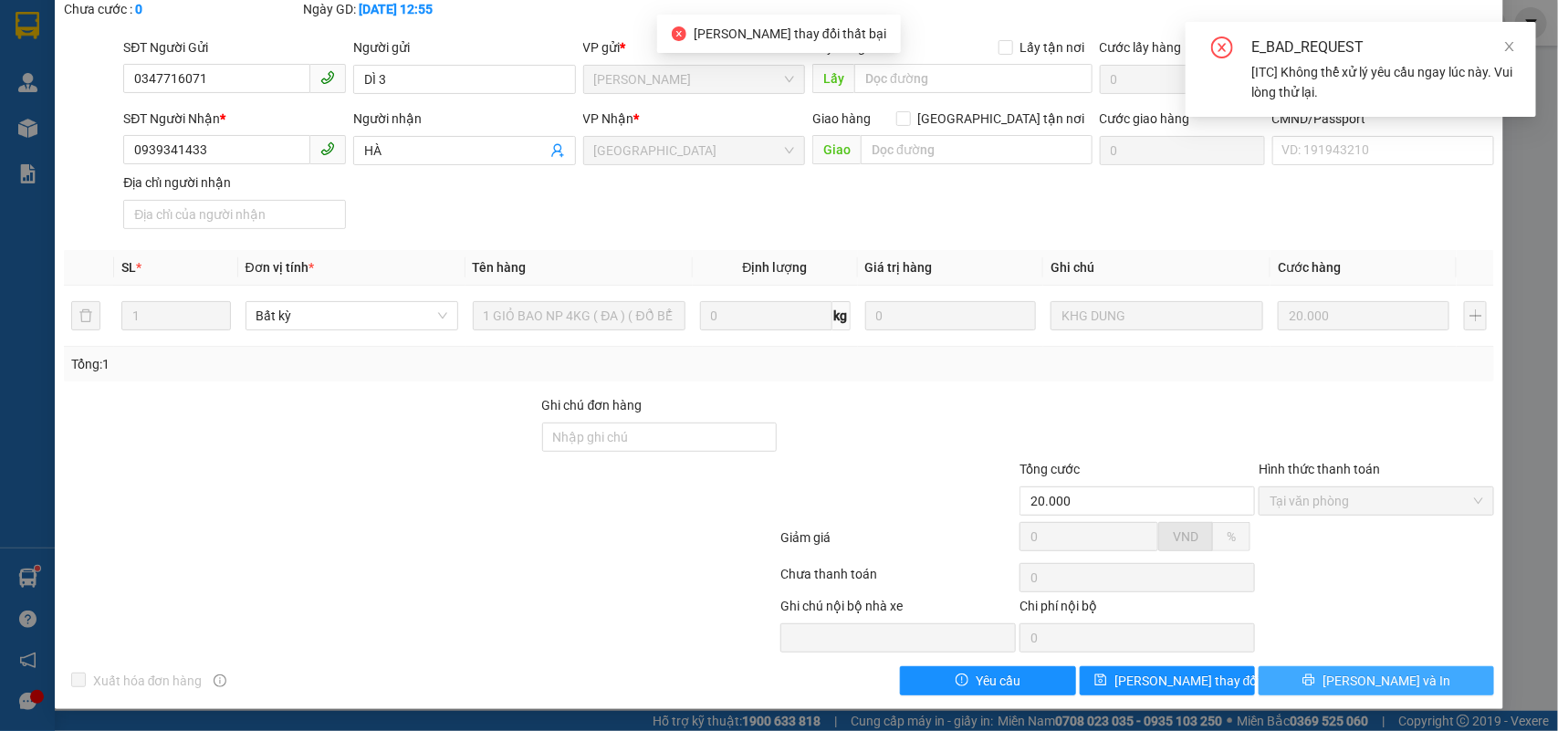
drag, startPoint x: 1334, startPoint y: 677, endPoint x: 1334, endPoint y: 645, distance: 32.9
click at [1316, 678] on icon "printer" at bounding box center [1309, 680] width 13 height 13
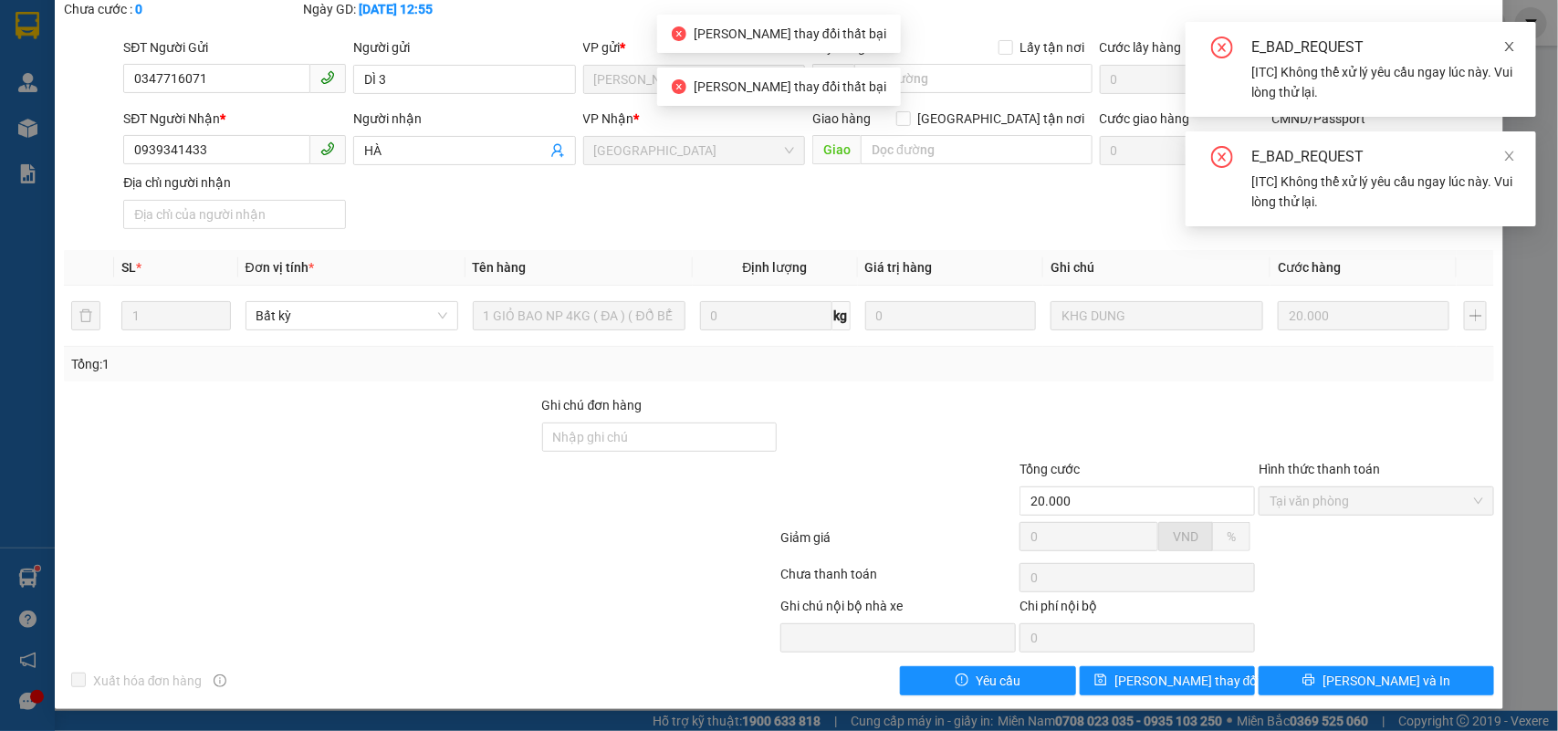
click at [1514, 40] on icon "close" at bounding box center [1510, 46] width 13 height 13
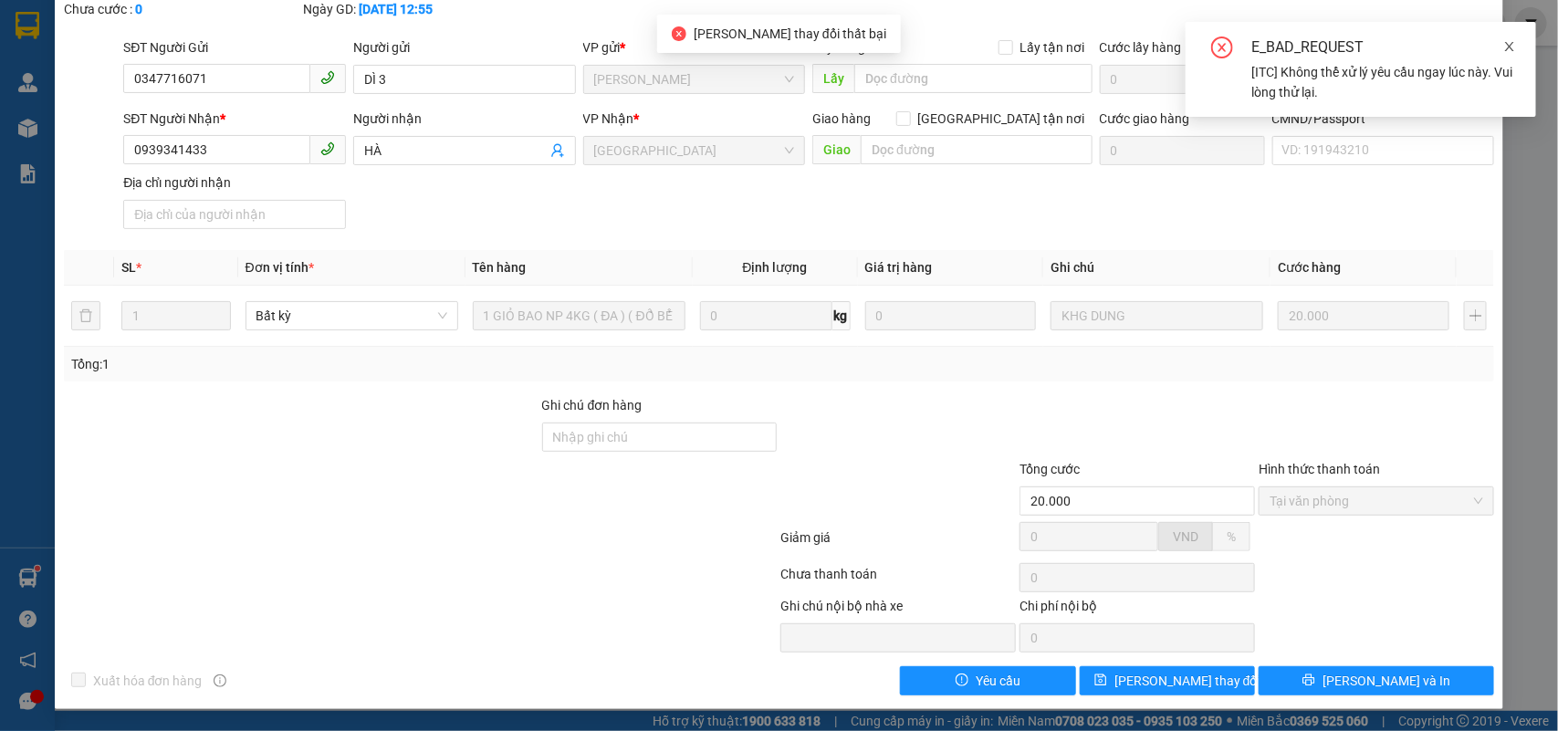
click at [1512, 51] on icon "close" at bounding box center [1510, 46] width 13 height 13
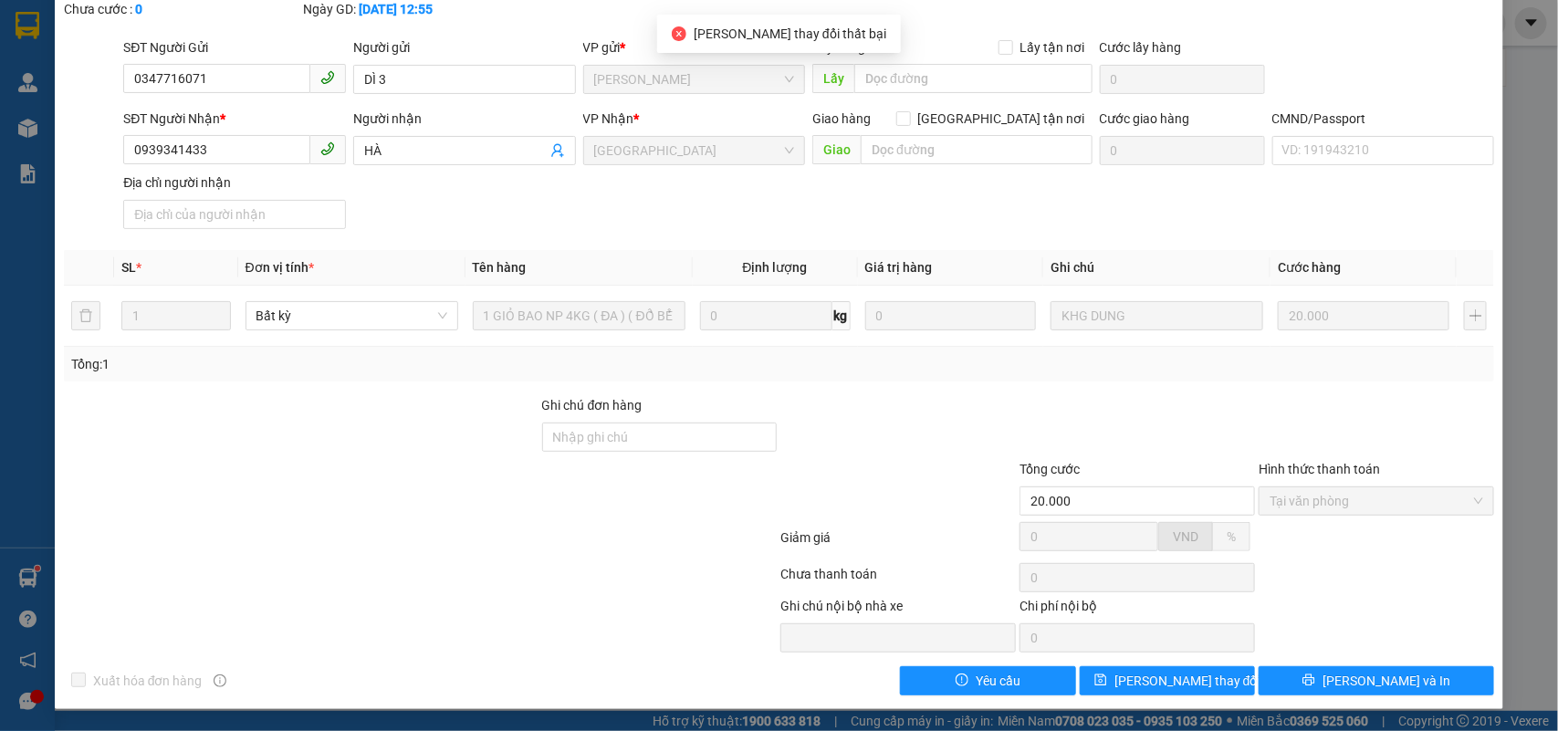
scroll to position [0, 0]
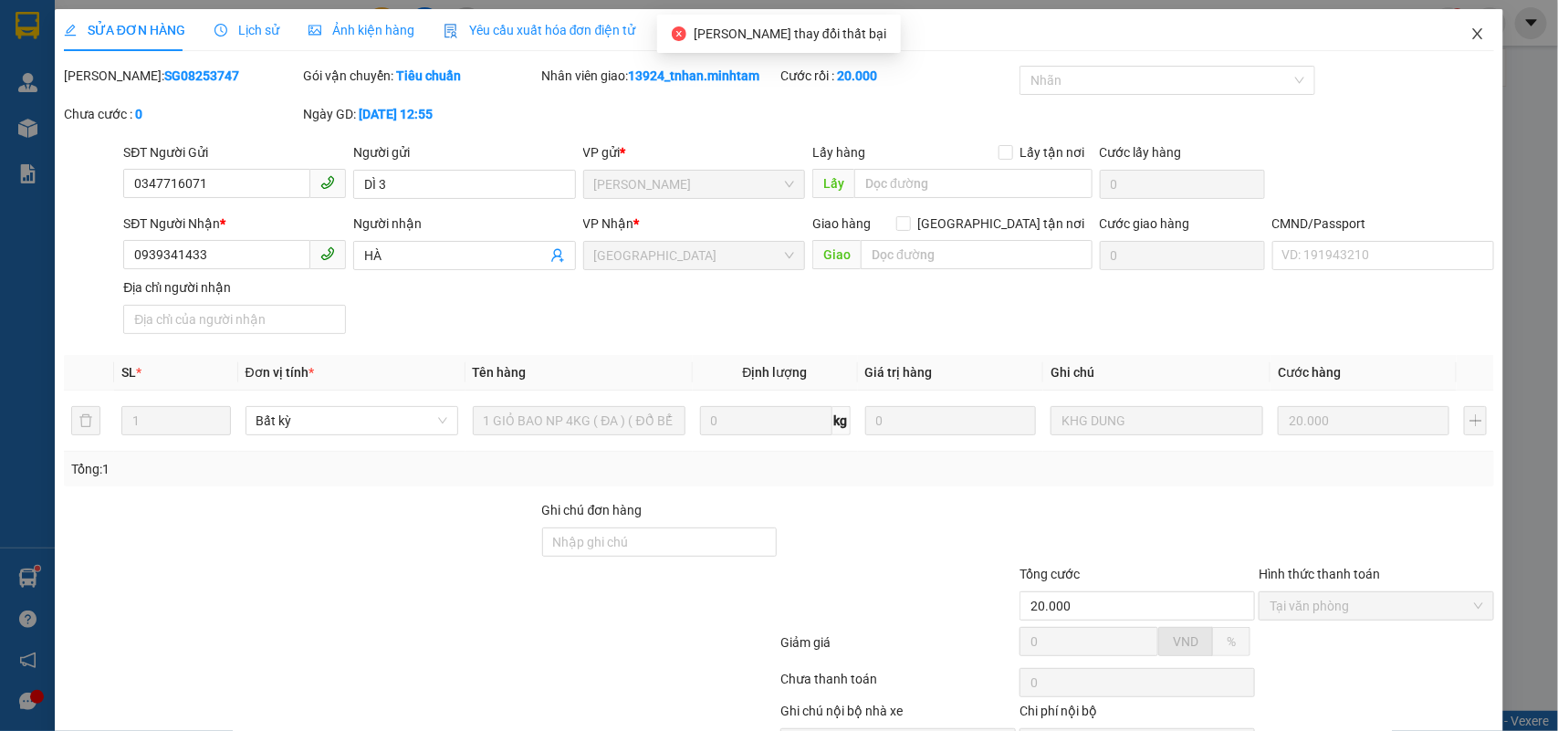
click at [1471, 39] on icon "close" at bounding box center [1478, 33] width 15 height 15
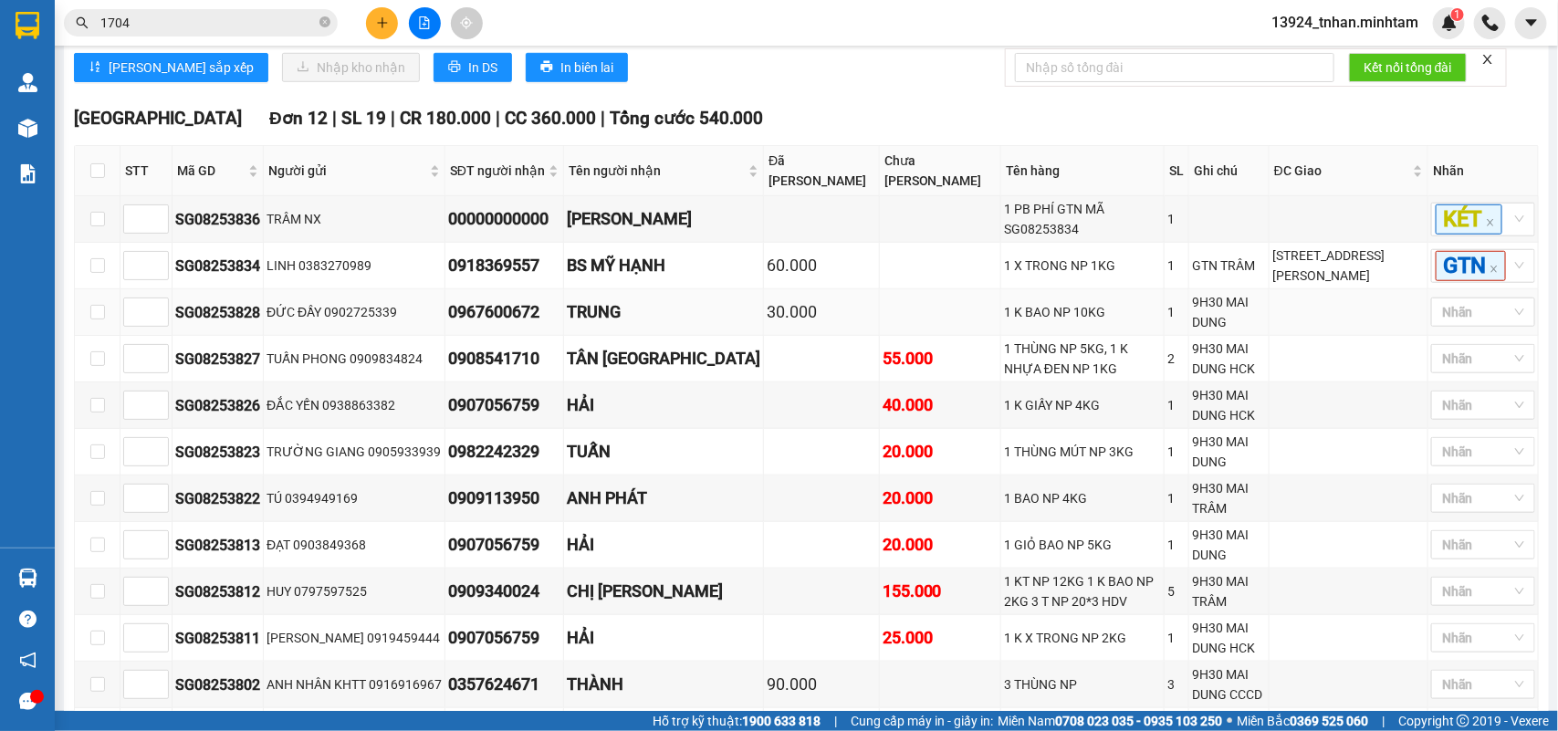
scroll to position [671, 0]
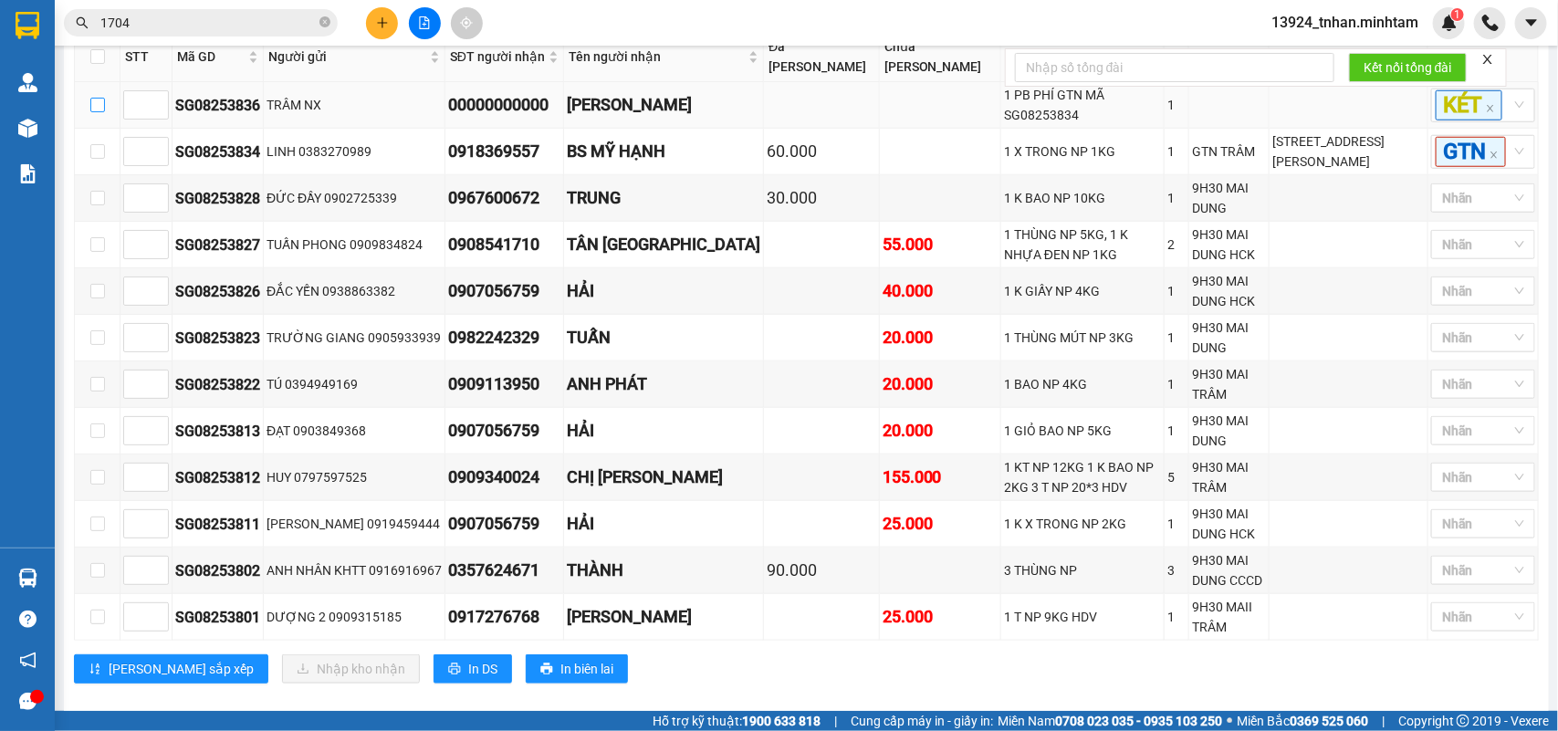
click at [99, 112] on input "checkbox" at bounding box center [97, 105] width 15 height 15
checkbox input "true"
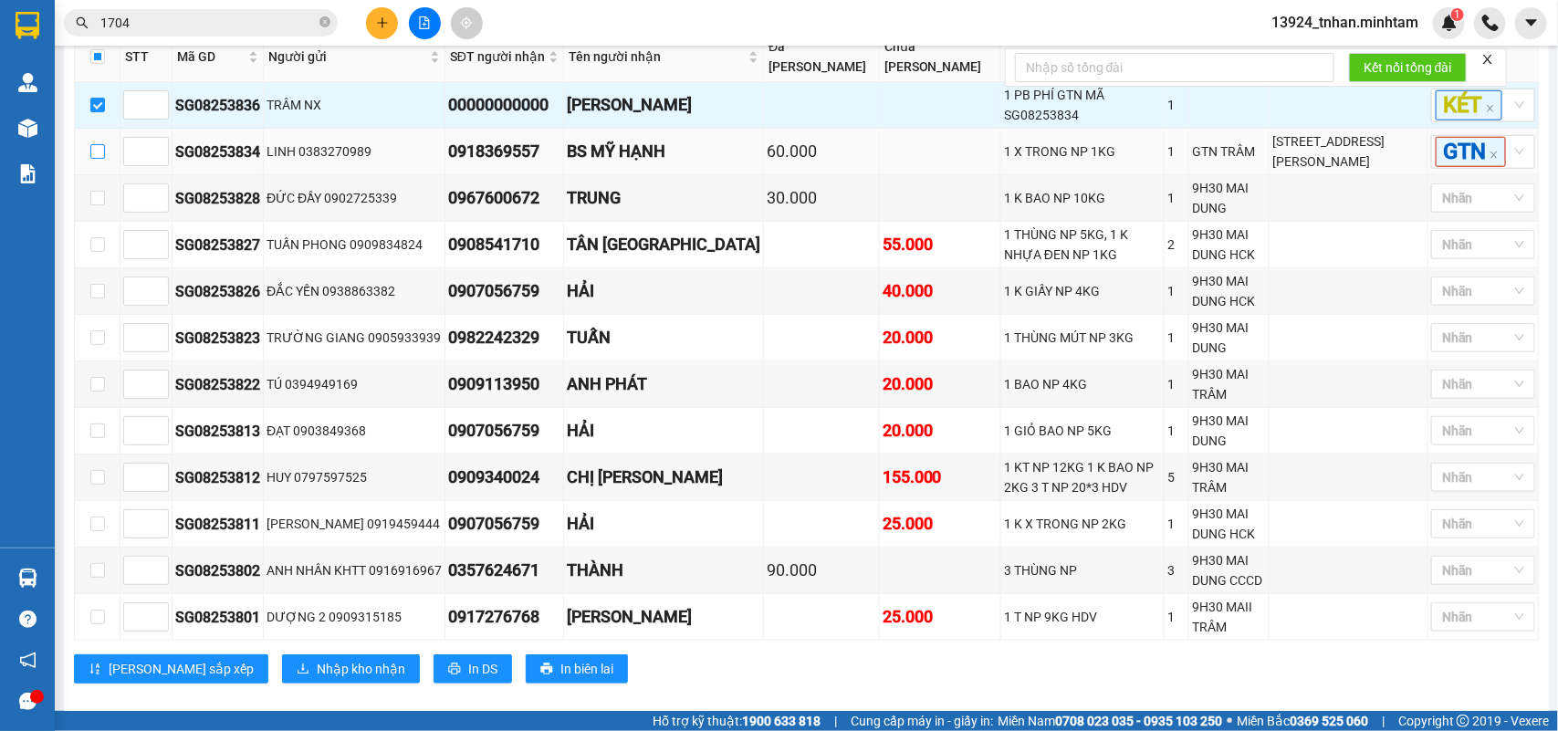
click at [90, 159] on input "checkbox" at bounding box center [97, 151] width 15 height 15
checkbox input "true"
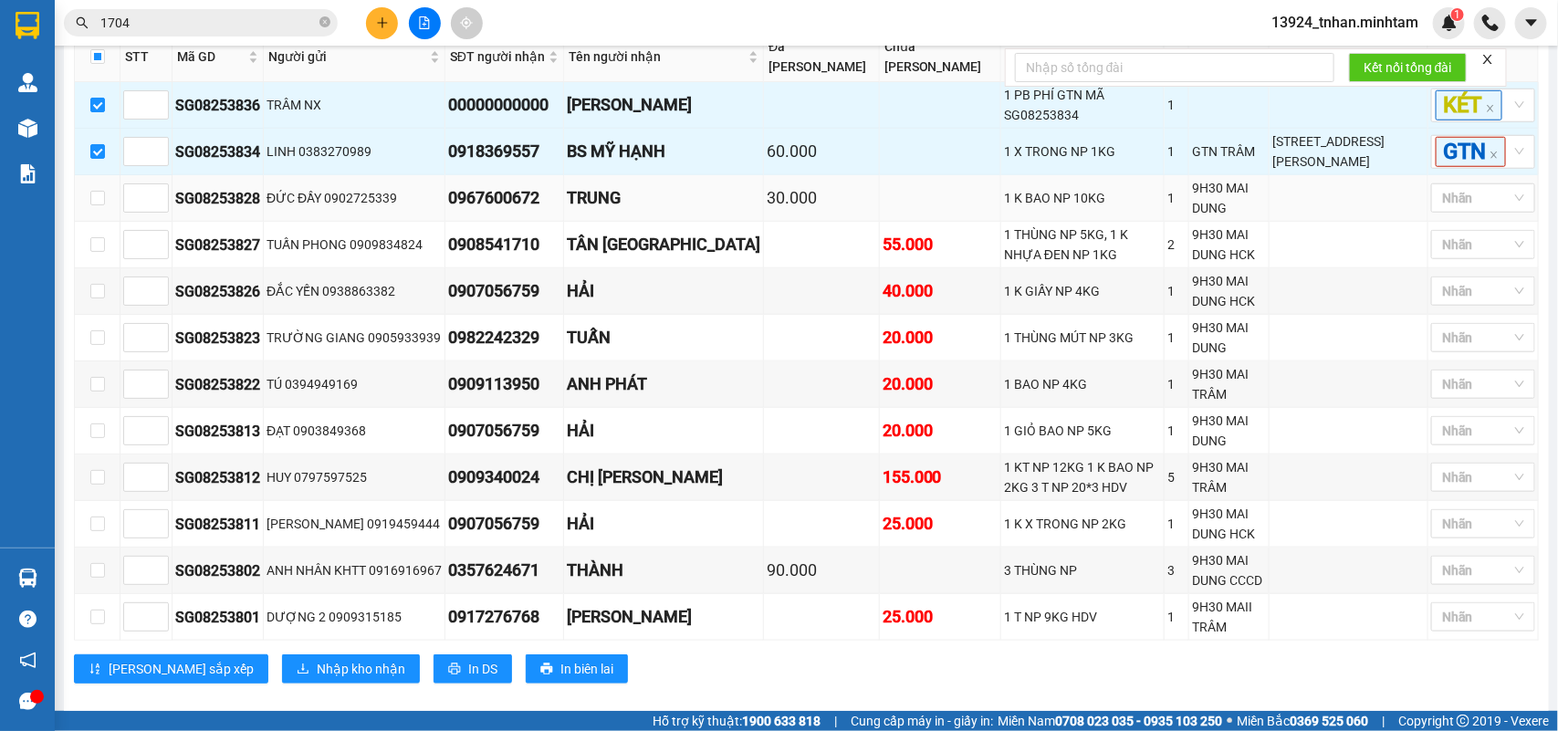
click at [105, 222] on td at bounding box center [98, 198] width 46 height 47
click at [100, 205] on input "checkbox" at bounding box center [97, 198] width 15 height 15
checkbox input "true"
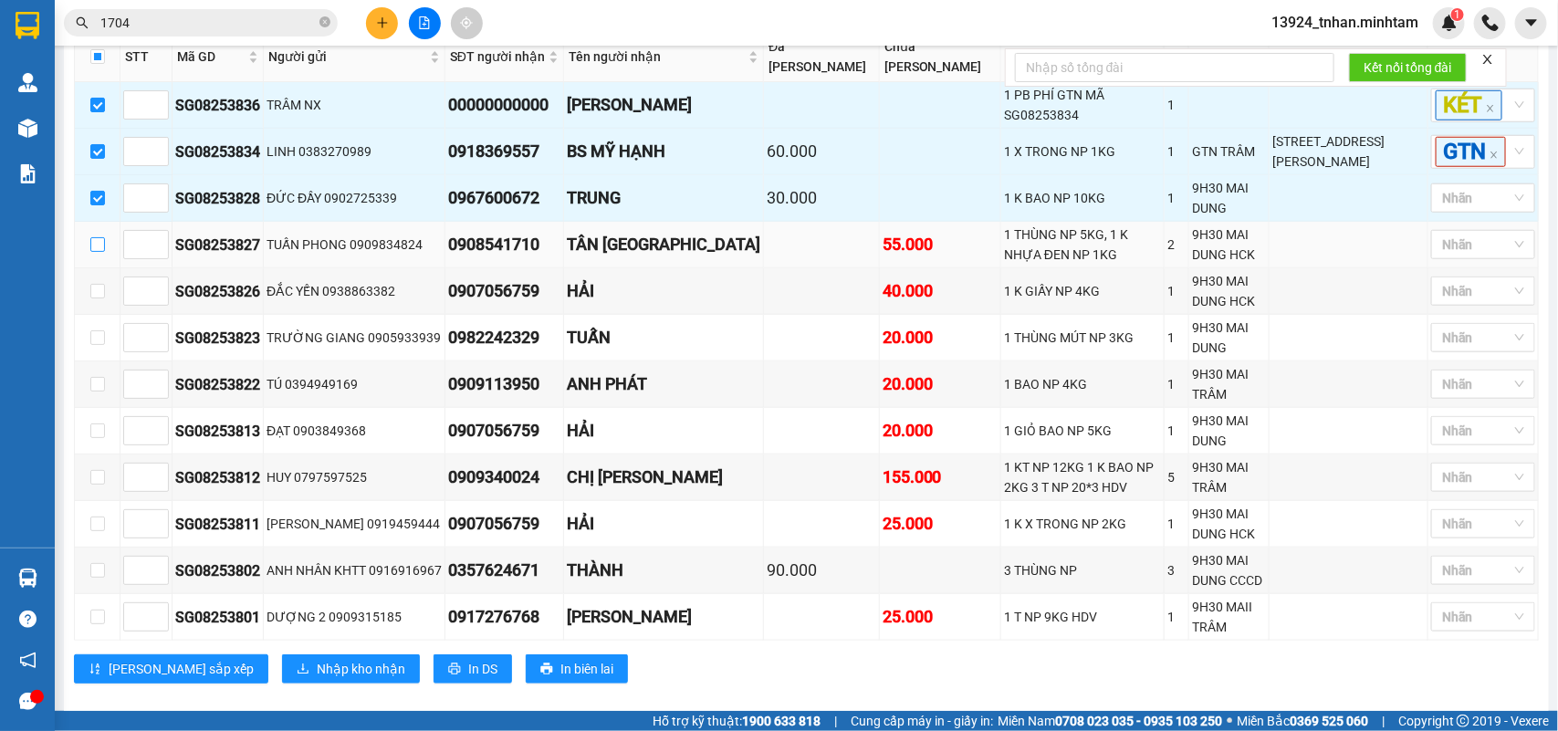
click at [98, 252] on input "checkbox" at bounding box center [97, 244] width 15 height 15
checkbox input "true"
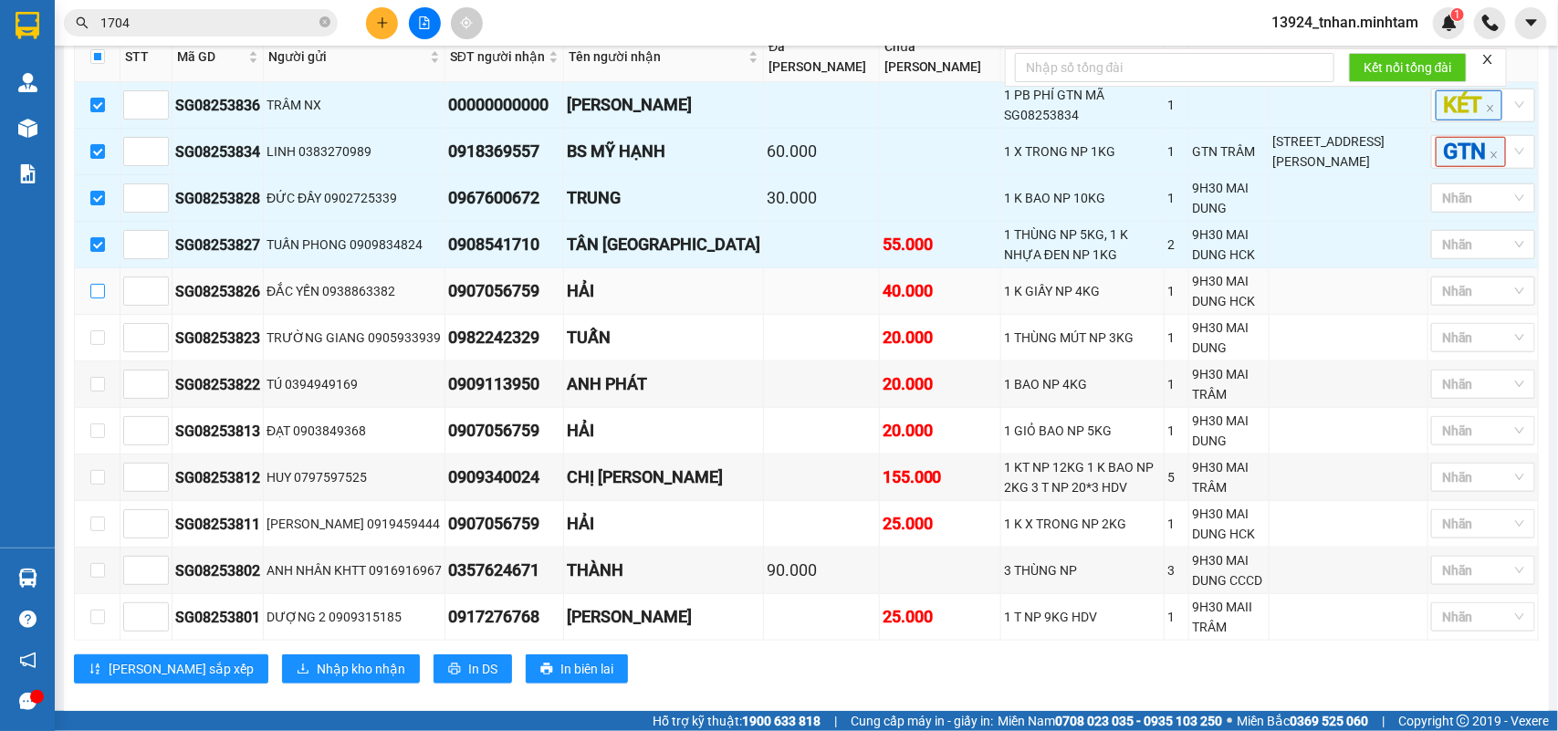
click at [100, 299] on input "checkbox" at bounding box center [97, 291] width 15 height 15
checkbox input "true"
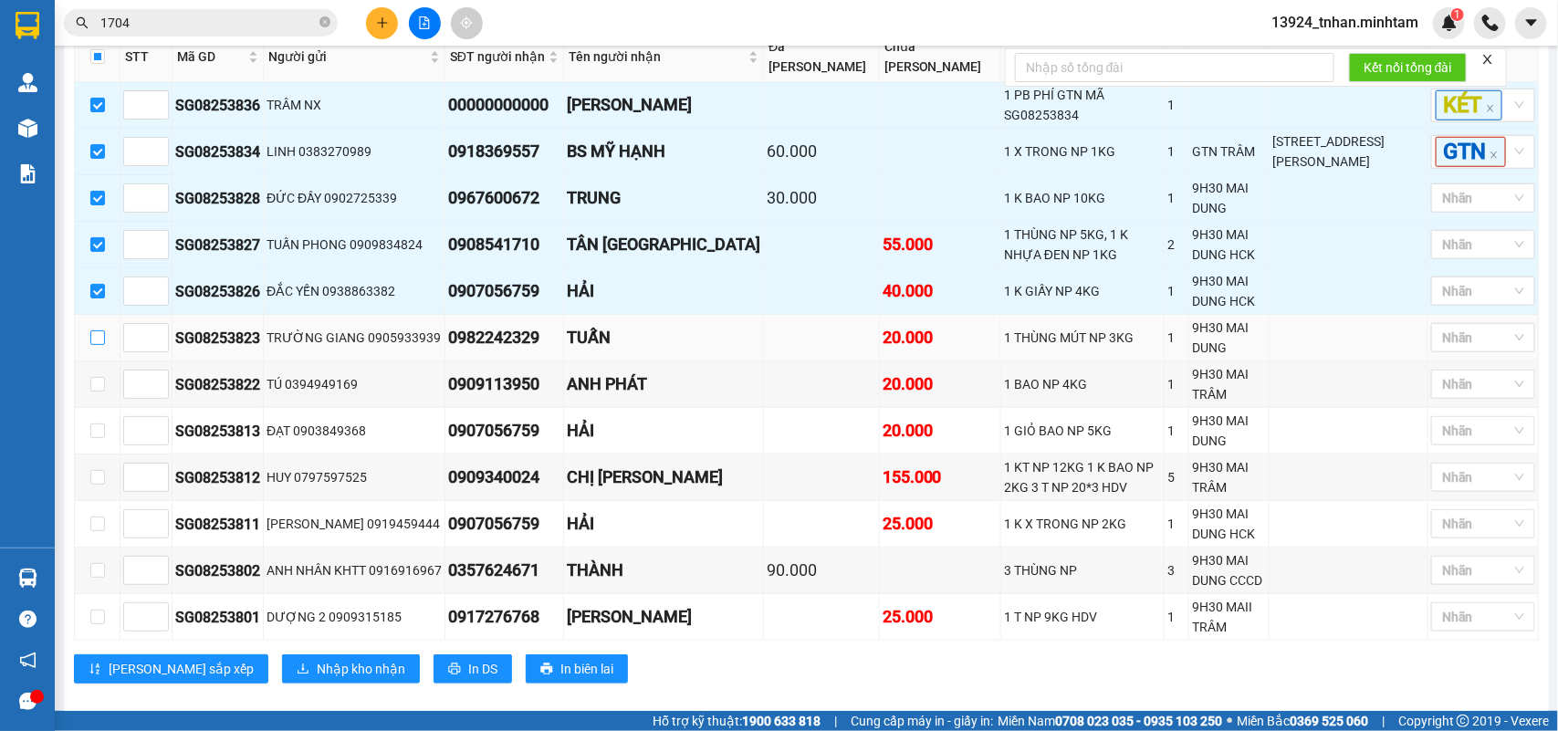
click at [98, 345] on input "checkbox" at bounding box center [97, 337] width 15 height 15
checkbox input "true"
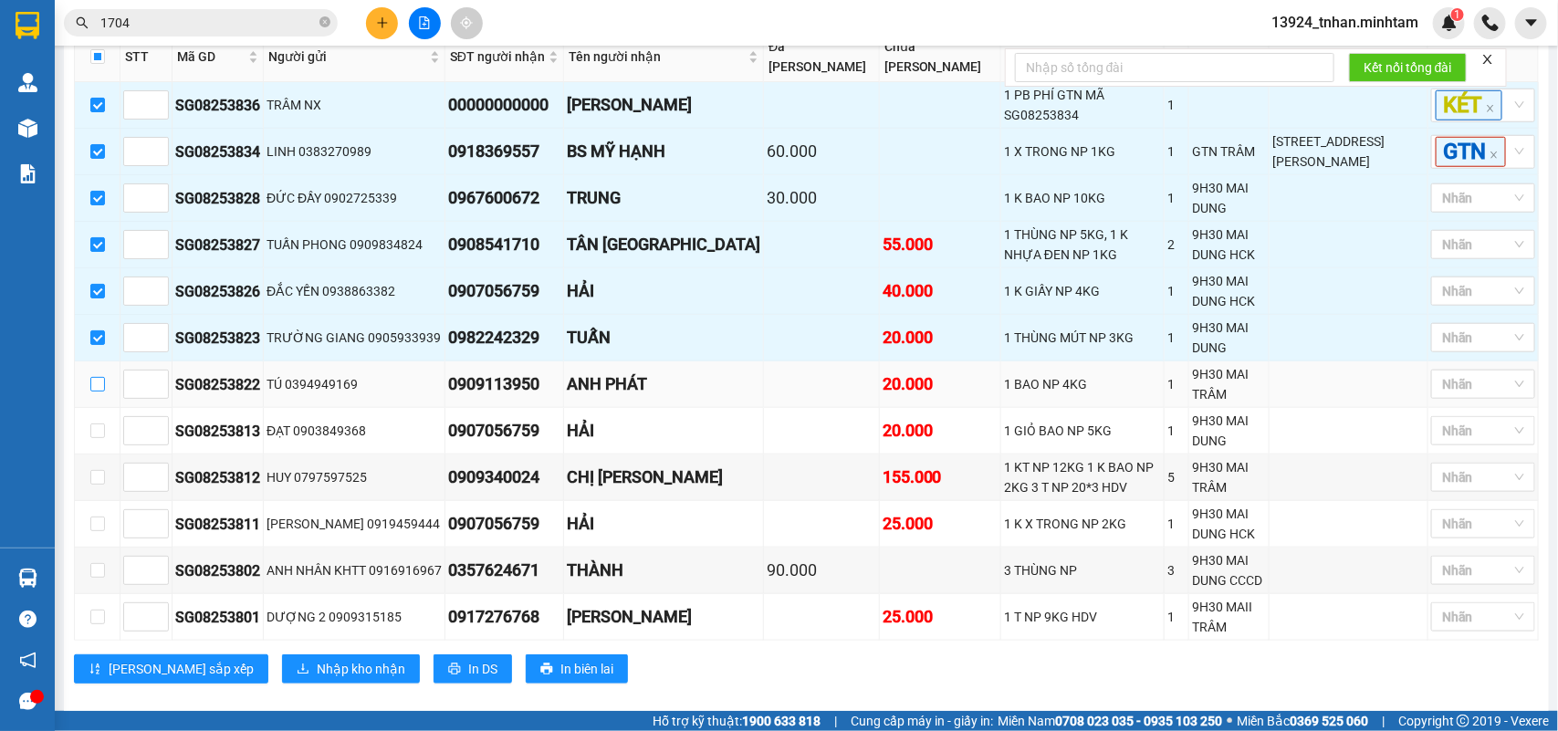
click at [94, 379] on input "checkbox" at bounding box center [97, 384] width 15 height 15
checkbox input "true"
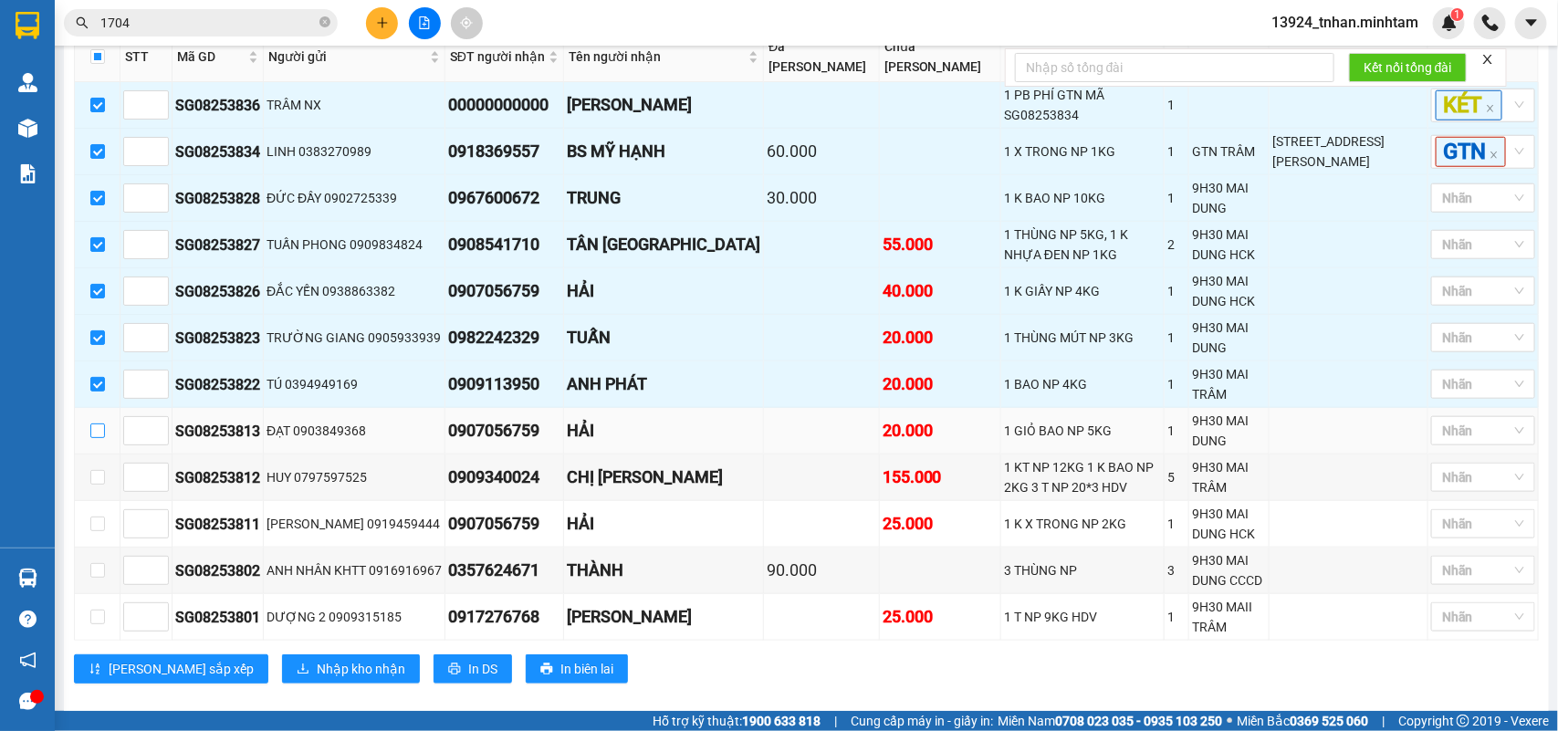
click at [100, 425] on input "checkbox" at bounding box center [97, 431] width 15 height 15
checkbox input "true"
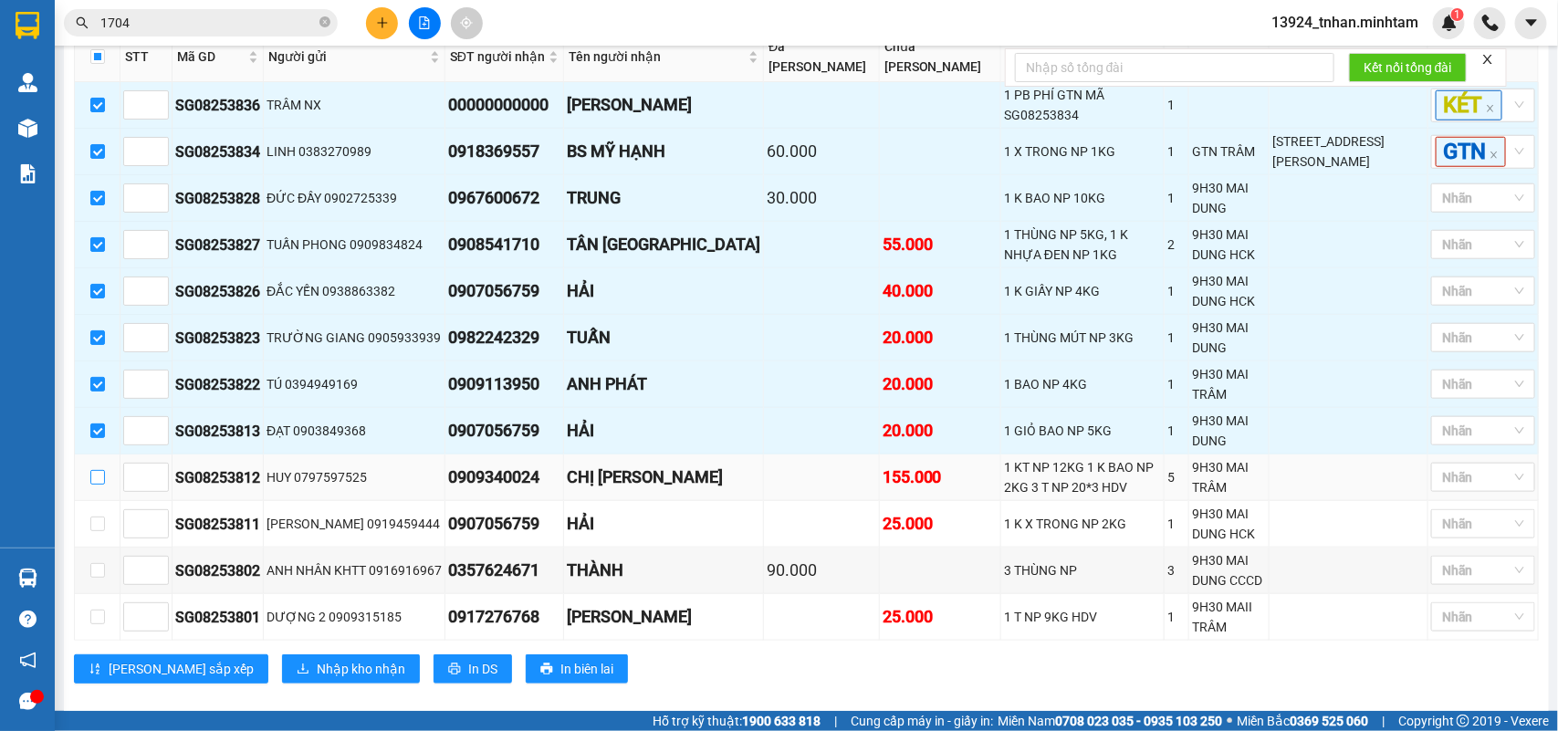
click at [99, 470] on input "checkbox" at bounding box center [97, 477] width 15 height 15
checkbox input "true"
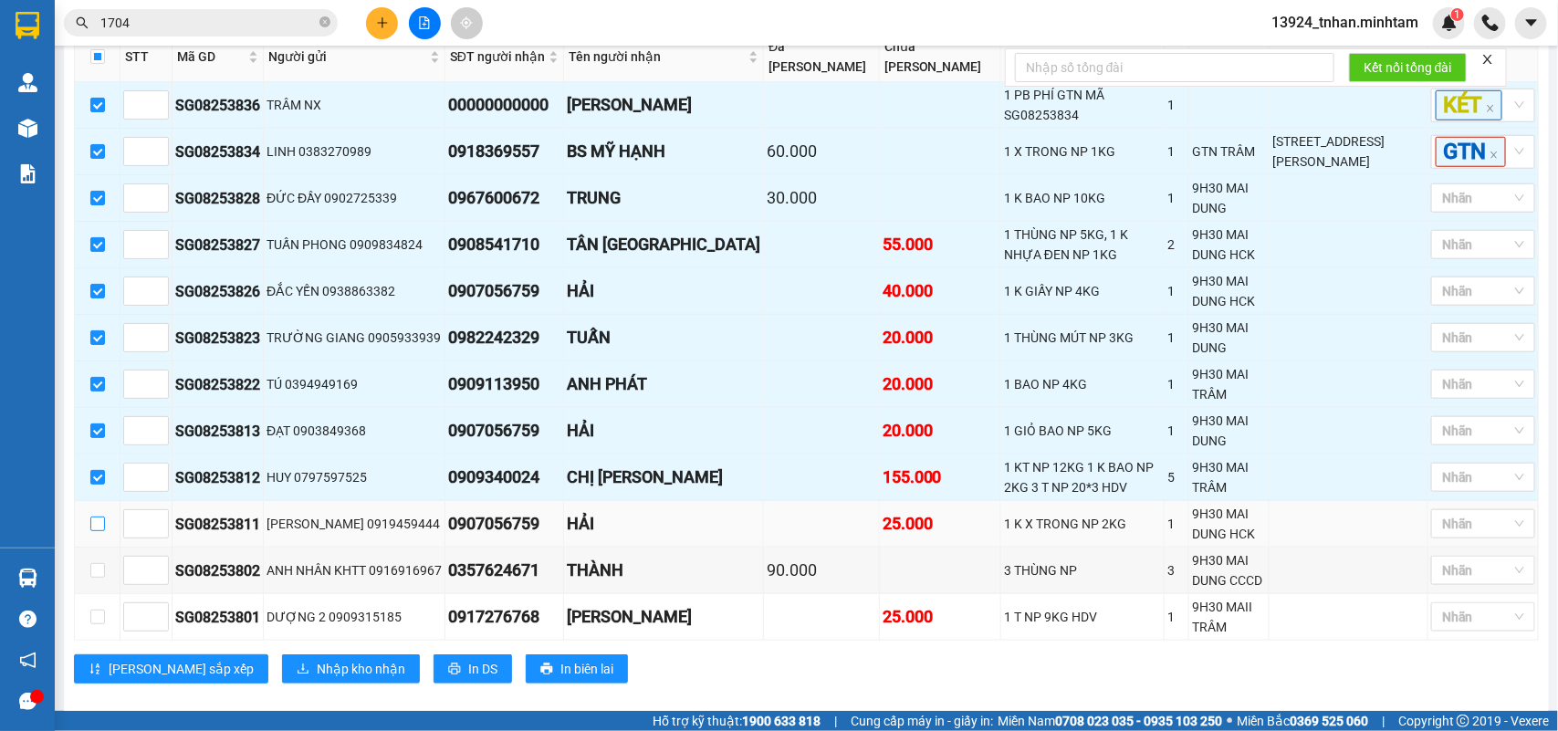
click at [97, 517] on input "checkbox" at bounding box center [97, 524] width 15 height 15
checkbox input "true"
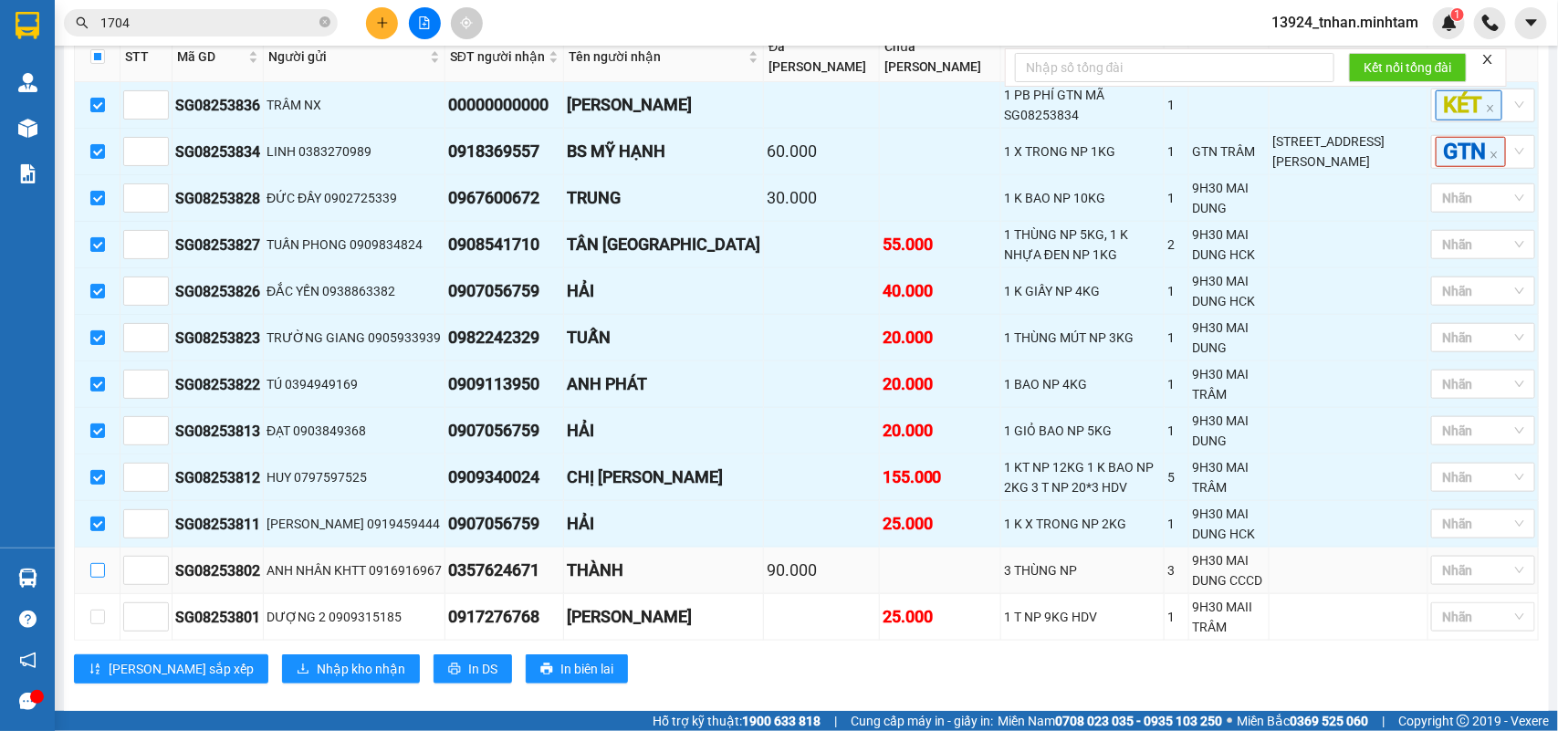
click at [97, 563] on input "checkbox" at bounding box center [97, 570] width 15 height 15
checkbox input "true"
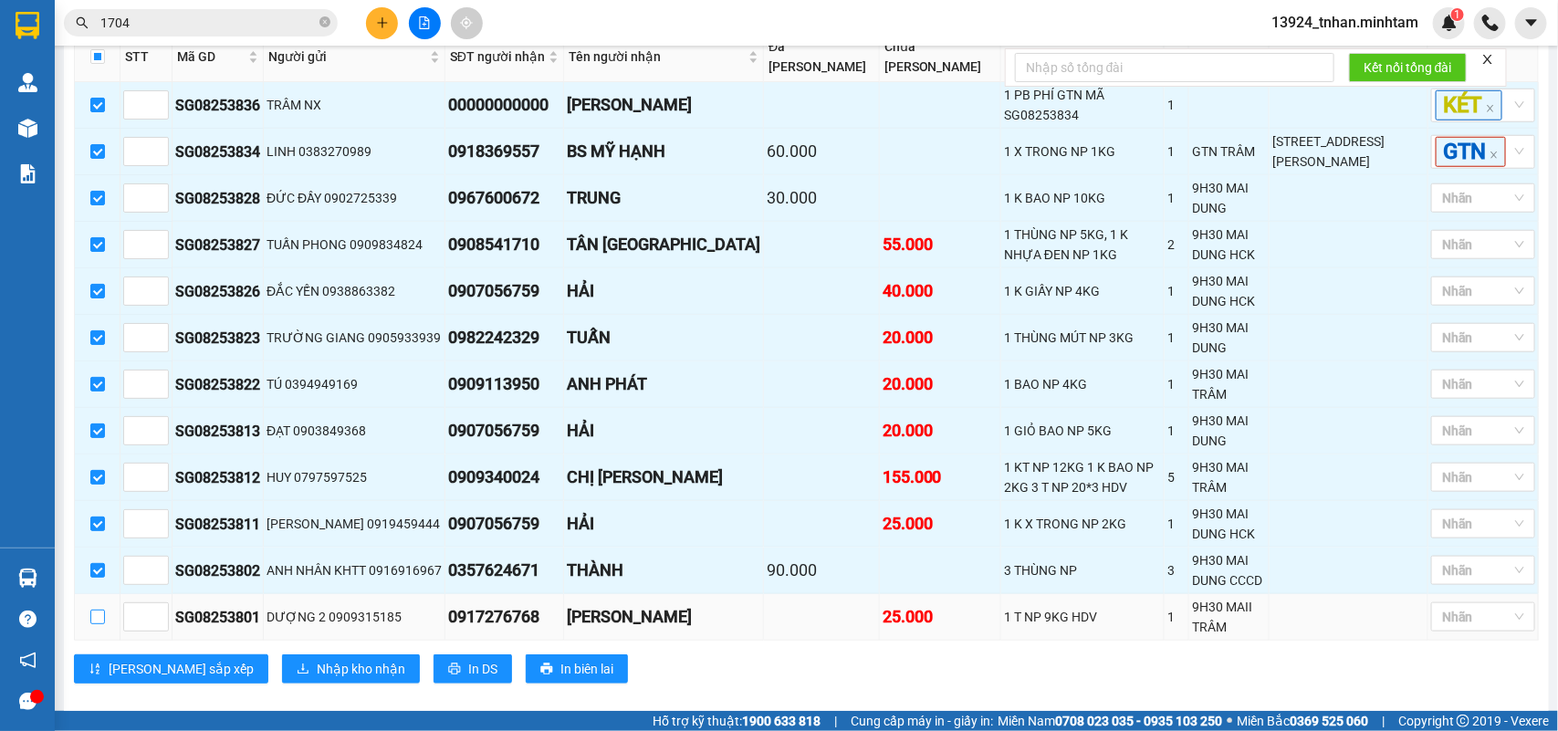
click at [98, 610] on input "checkbox" at bounding box center [97, 617] width 15 height 15
checkbox input "true"
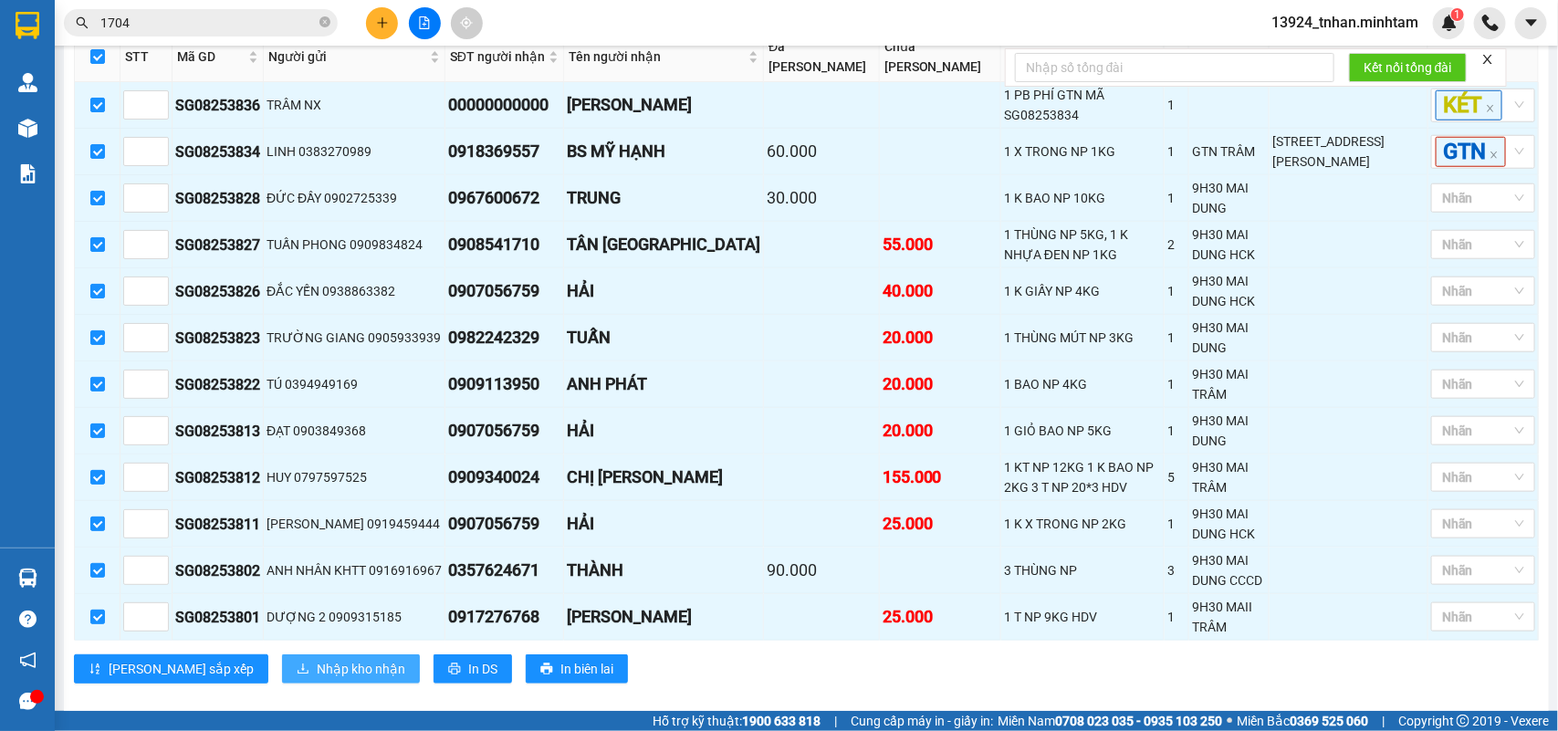
click at [331, 655] on button "Nhập kho nhận" at bounding box center [351, 669] width 138 height 29
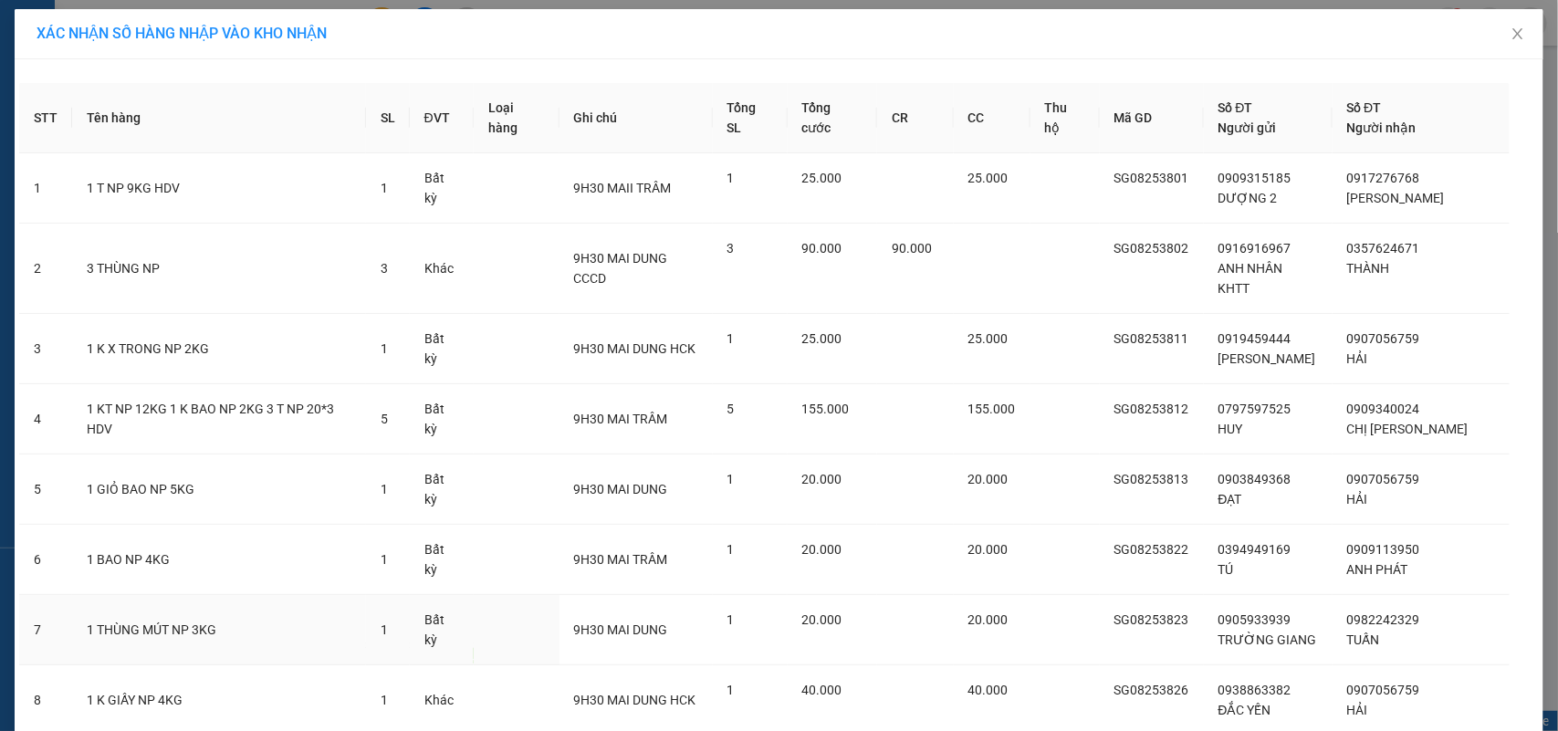
scroll to position [402, 0]
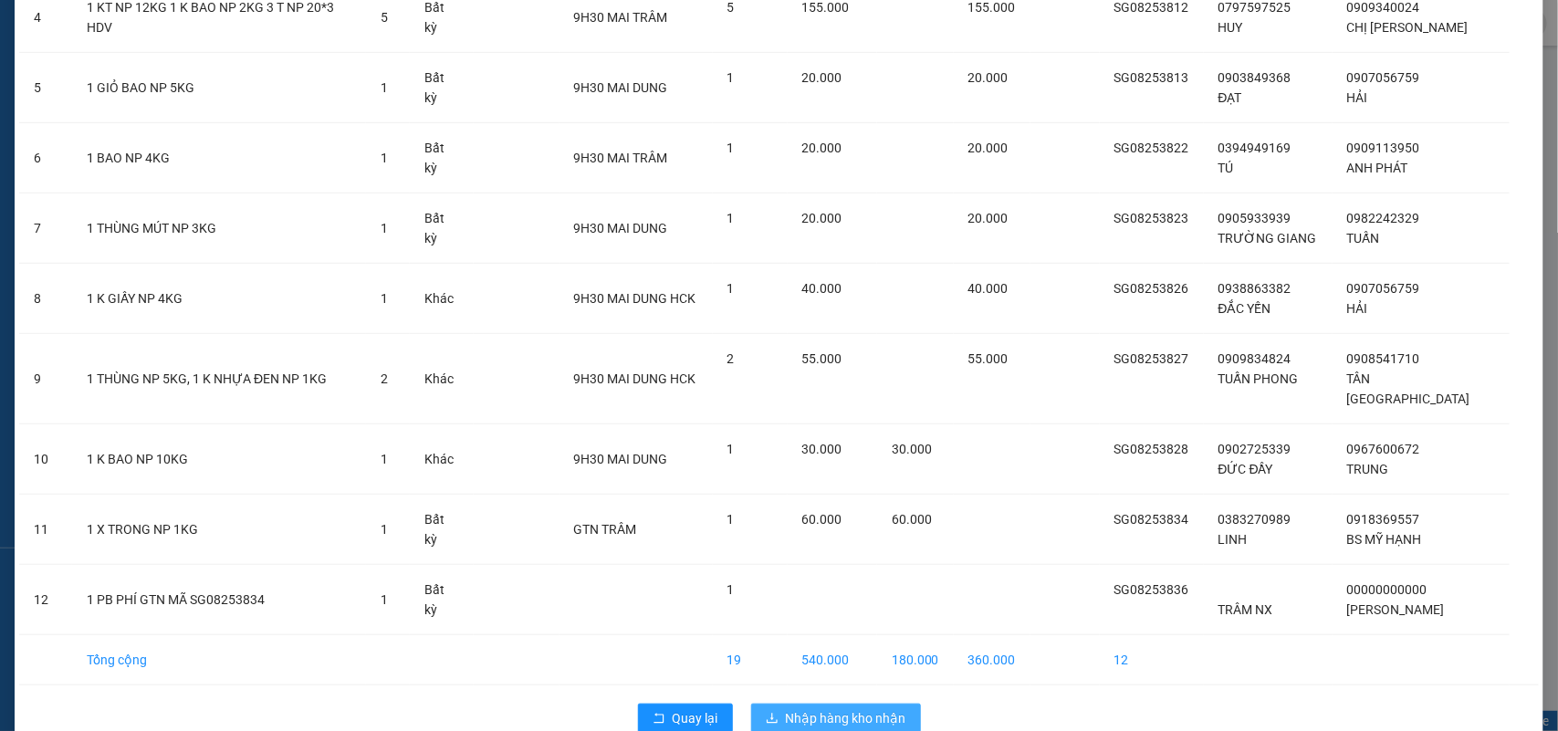
click at [863, 708] on span "Nhập hàng kho nhận" at bounding box center [846, 718] width 121 height 20
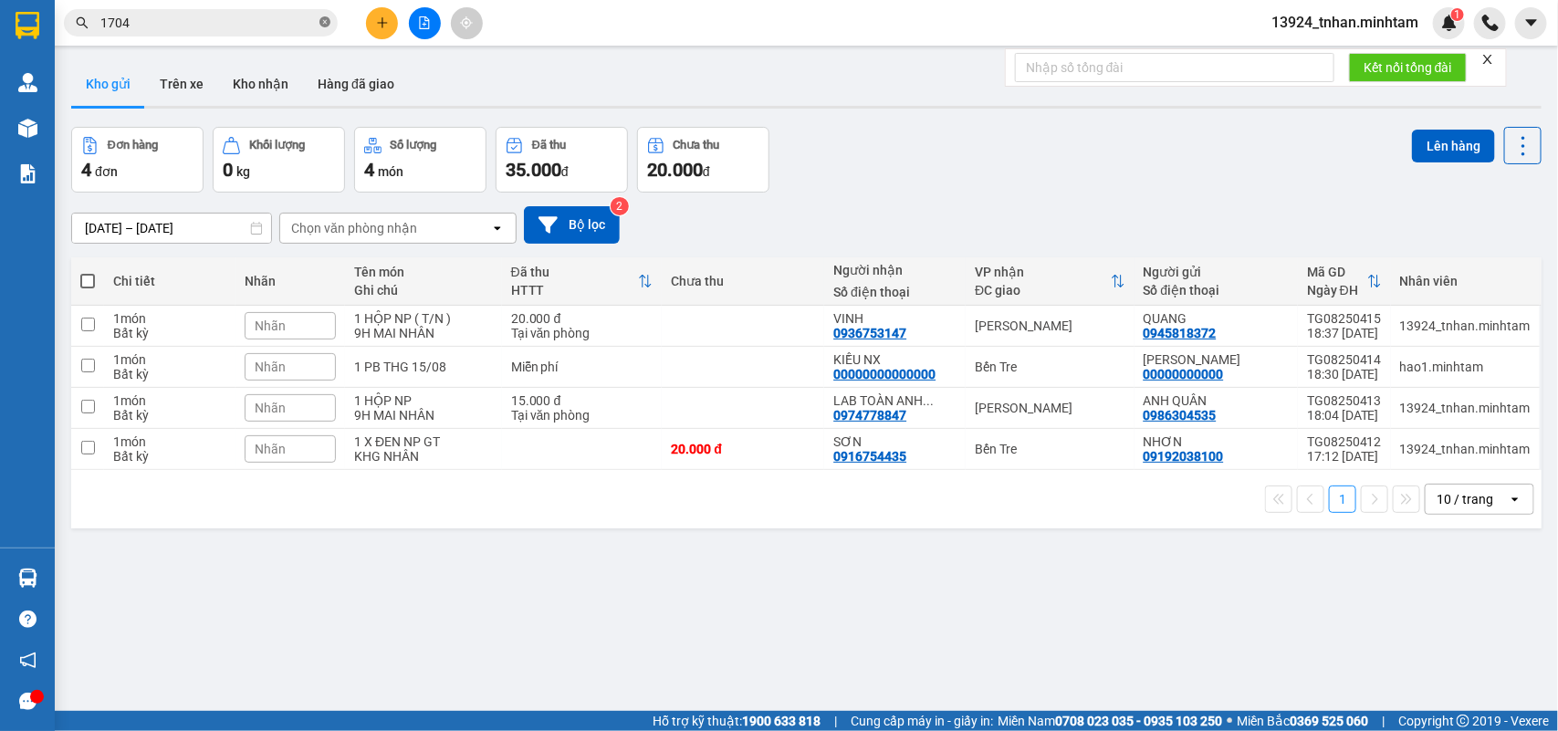
click at [322, 21] on icon "close-circle" at bounding box center [325, 21] width 11 height 11
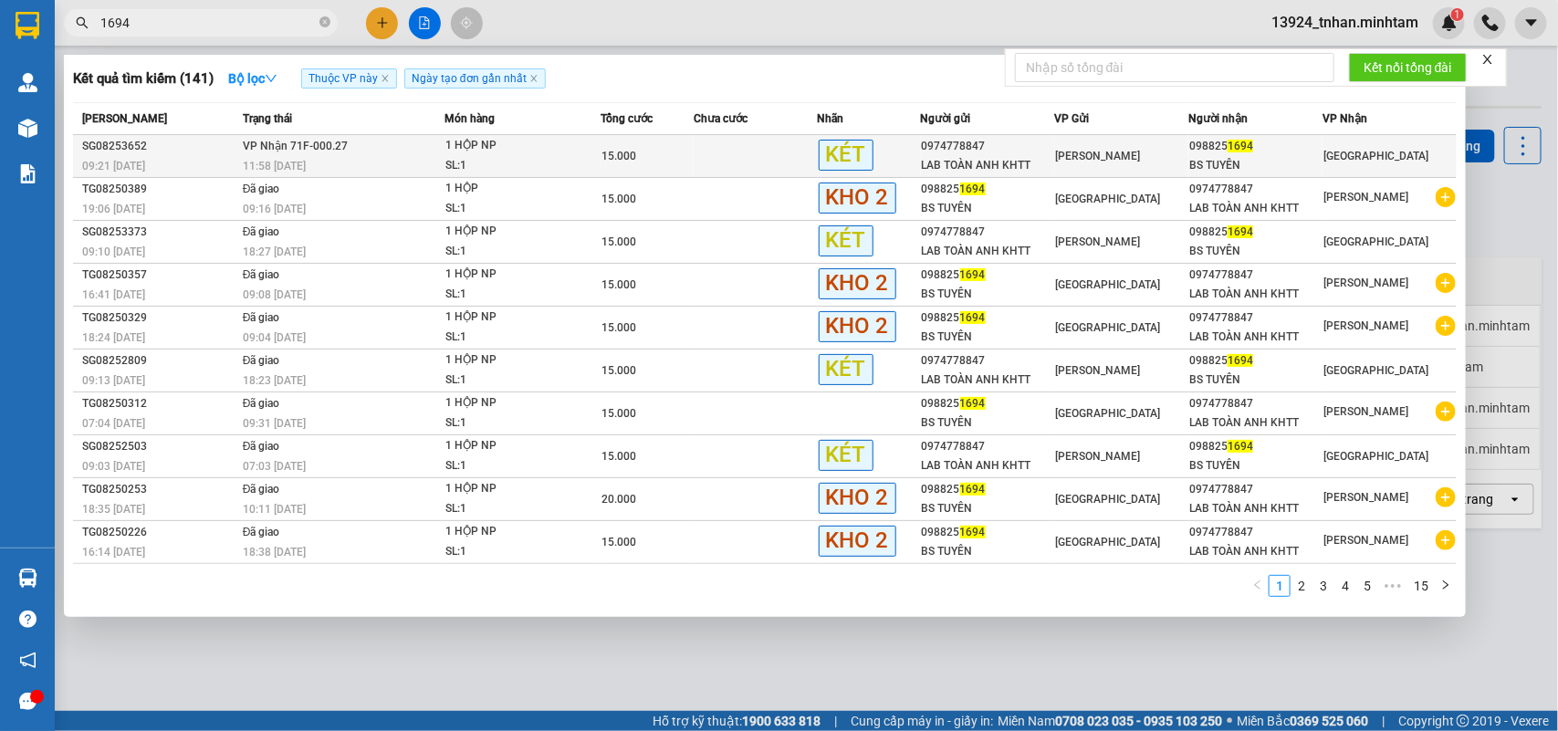
type input "1694"
click at [585, 158] on span "1 HỘP NP SL: 1" at bounding box center [523, 155] width 155 height 39
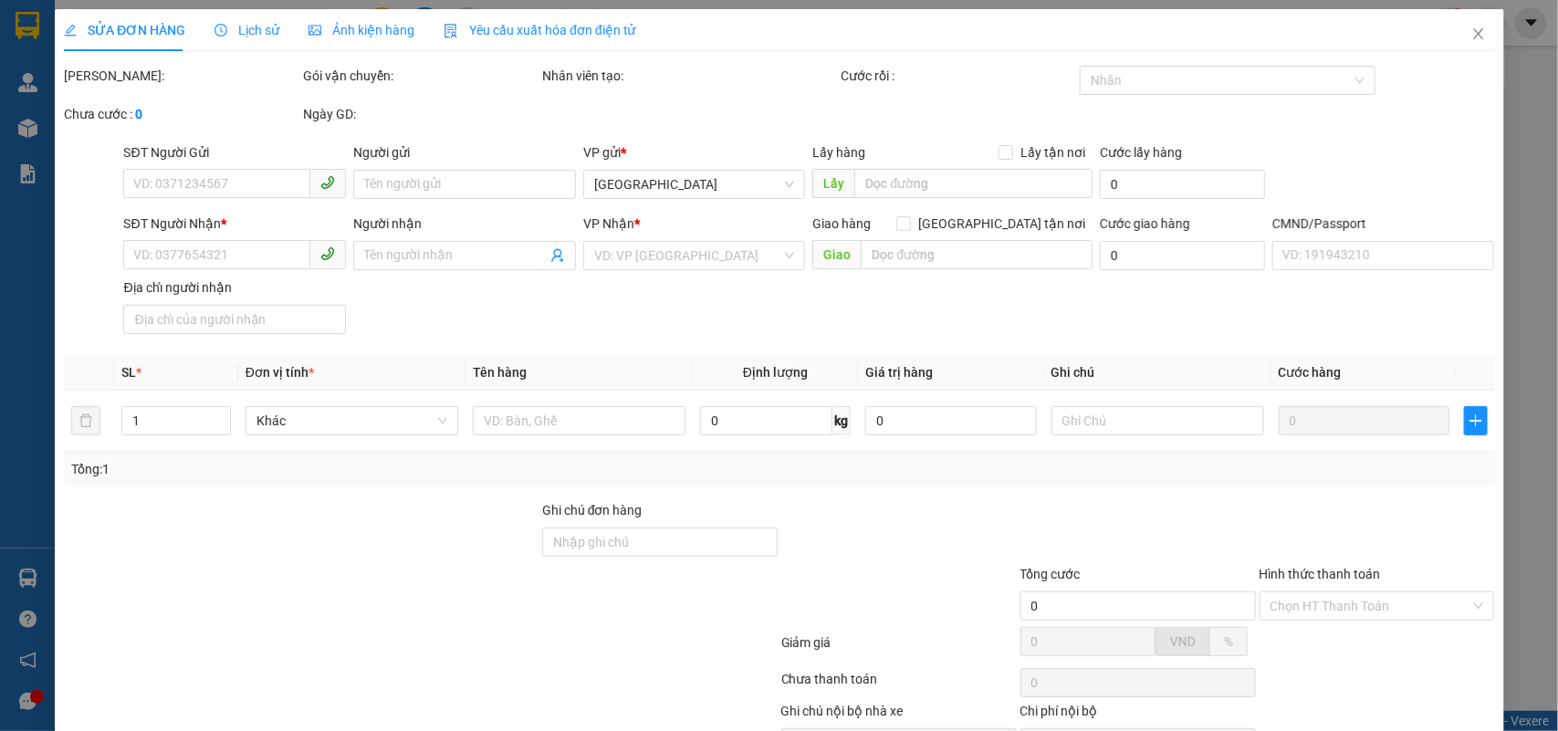
type input "0974778847"
type input "LAB TOÀN ANH KHTT"
type input "0988251694"
type input "BS TUYÊN"
type input "15.000"
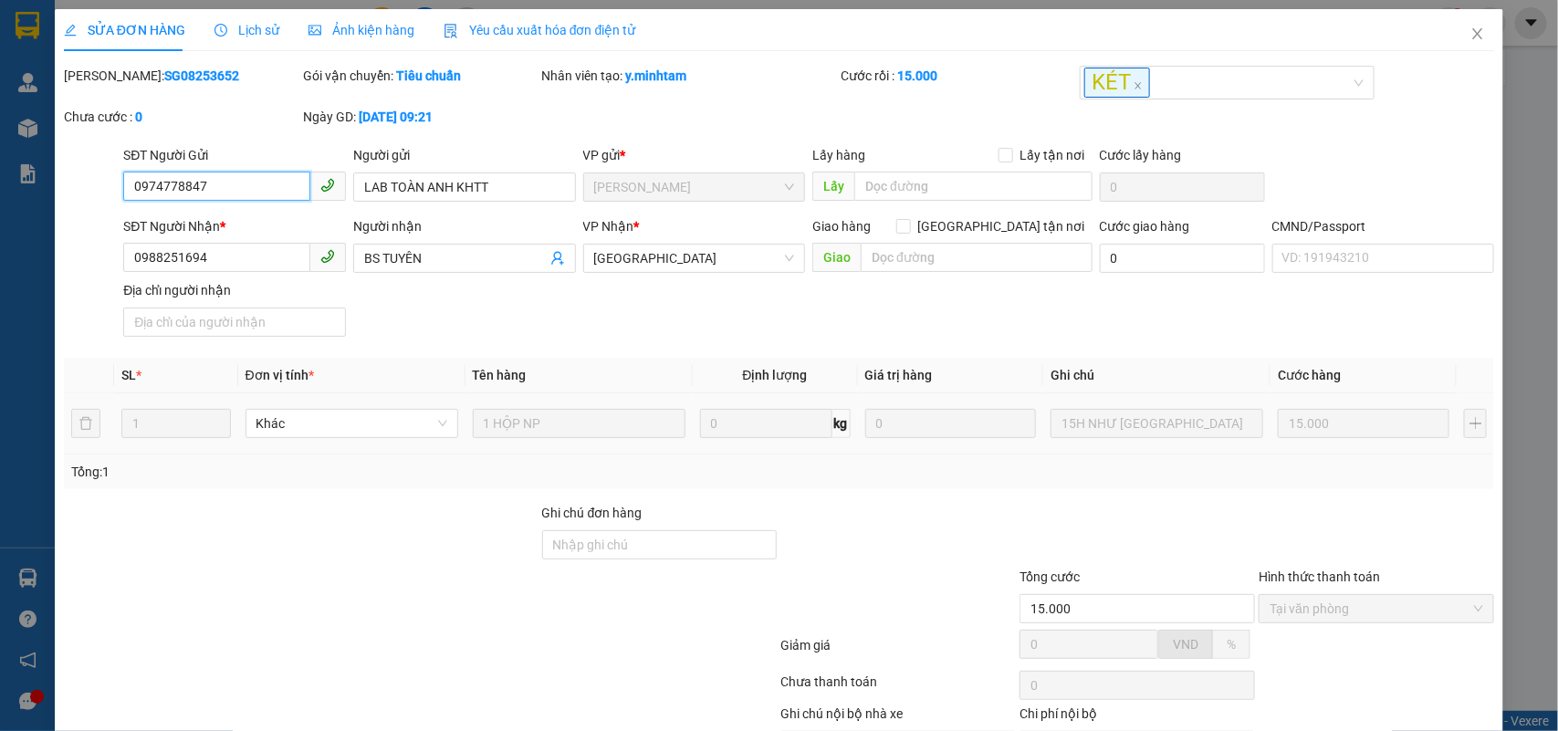
scroll to position [111, 0]
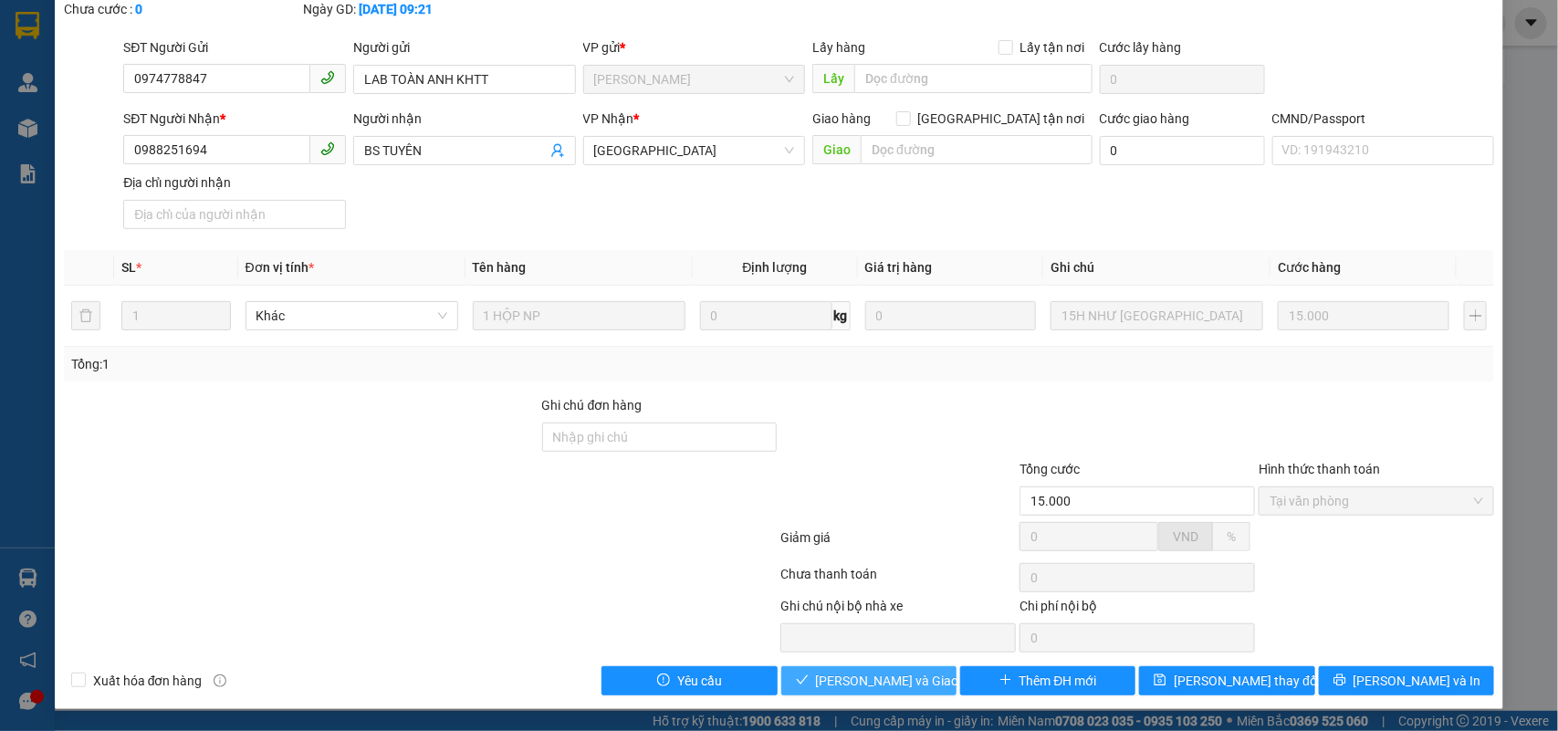
click at [858, 685] on span "[PERSON_NAME] và Giao hàng" at bounding box center [903, 681] width 175 height 20
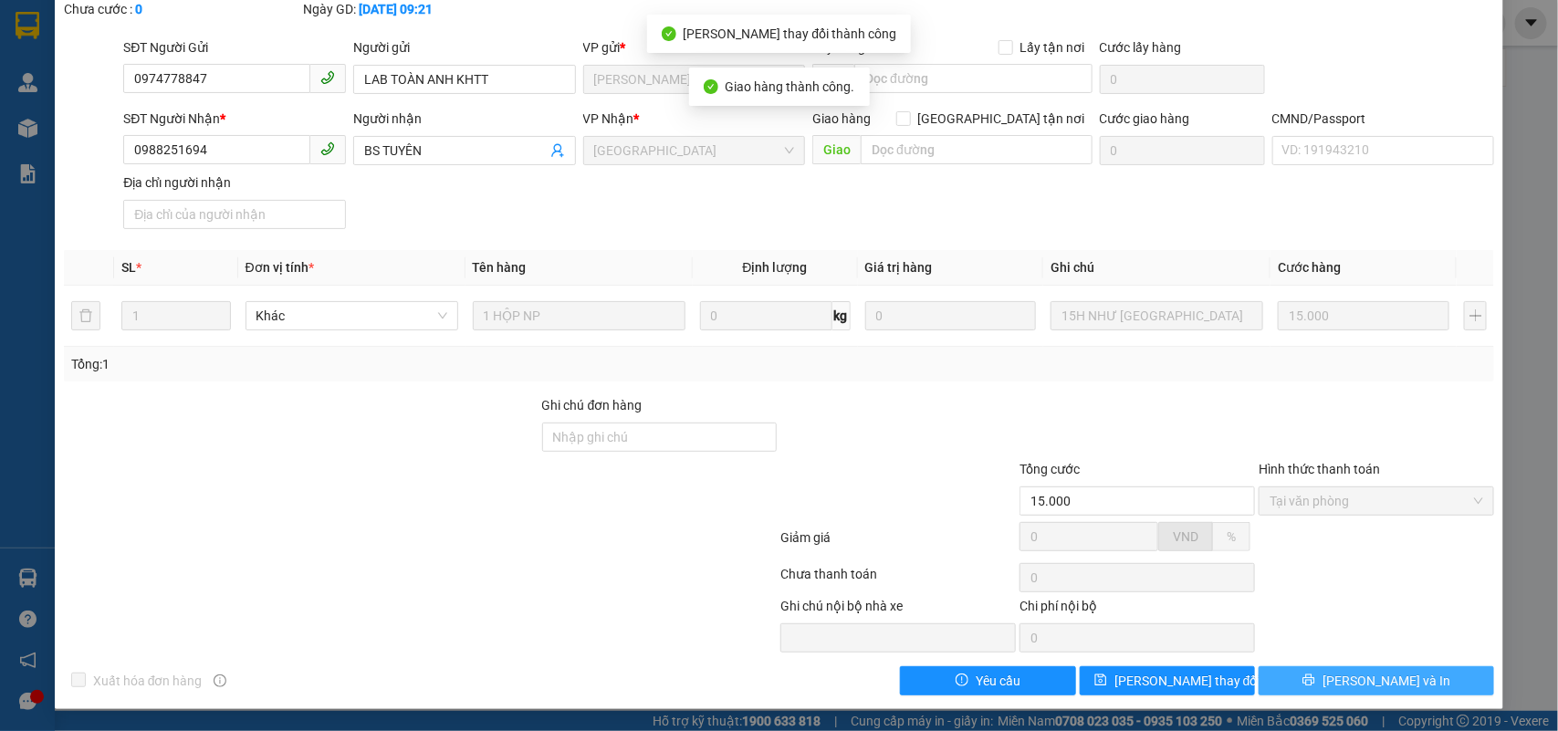
click at [1398, 687] on button "[PERSON_NAME] và In" at bounding box center [1377, 680] width 236 height 29
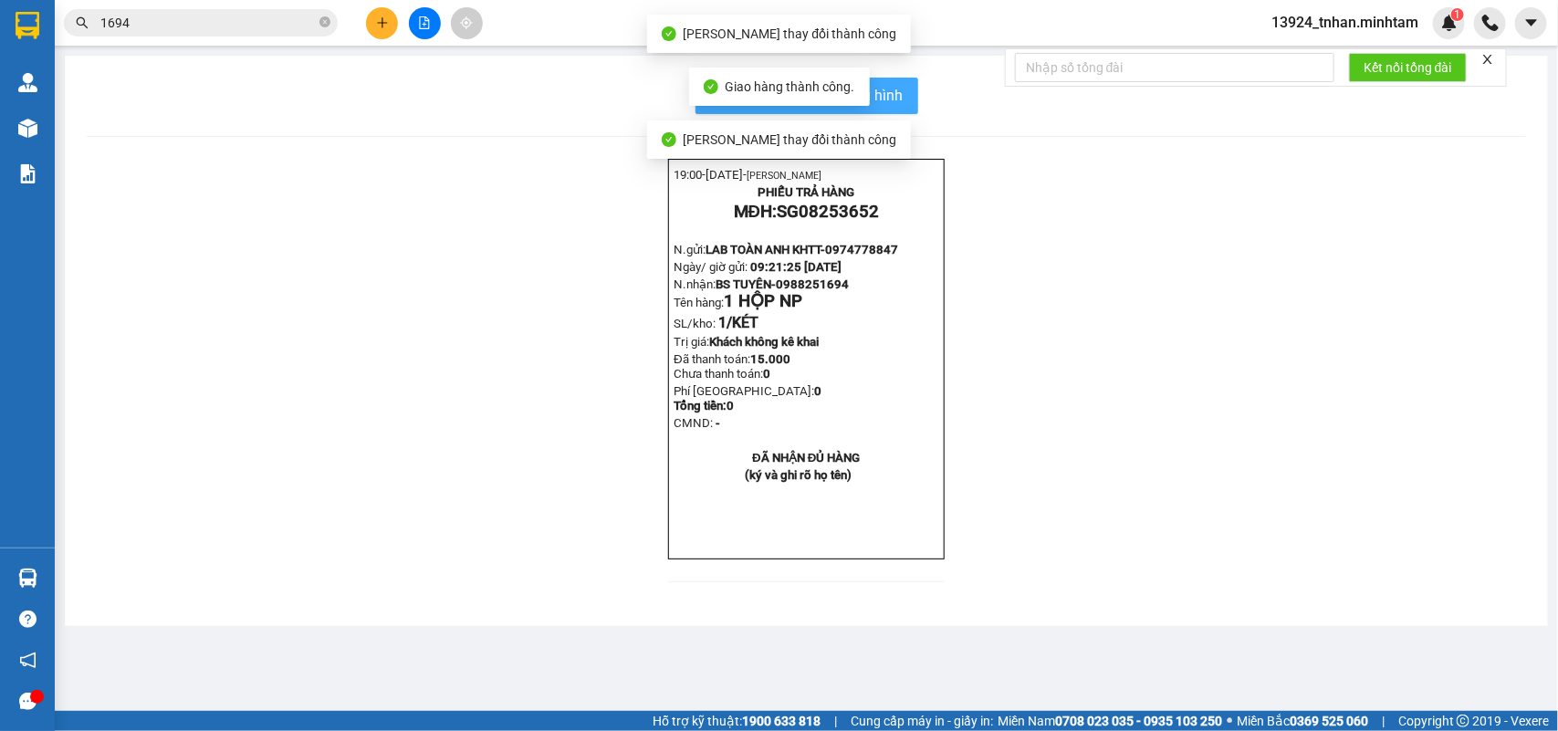
click at [893, 101] on span "In mẫu biên lai tự cấu hình" at bounding box center [818, 95] width 172 height 23
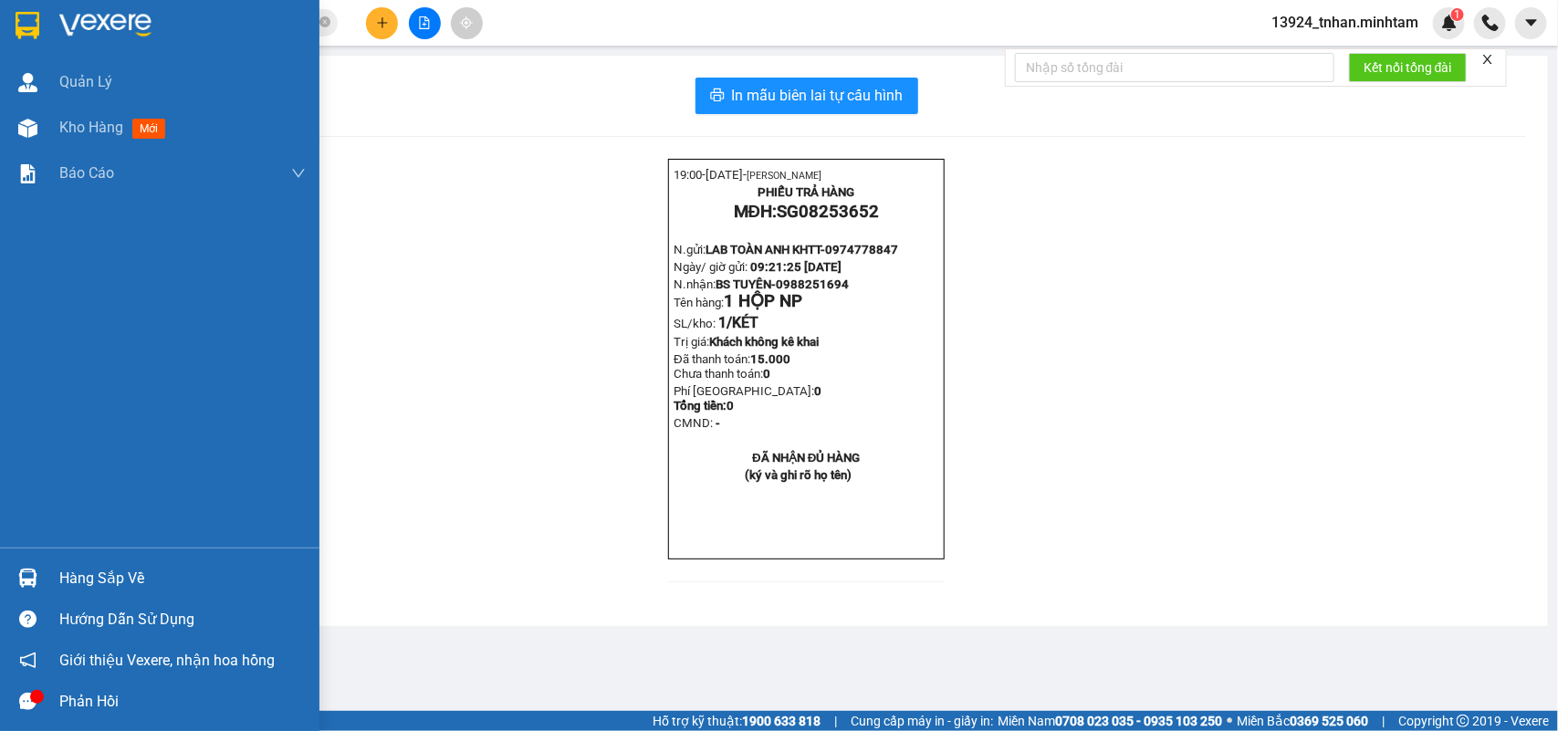
click at [29, 16] on img at bounding box center [28, 25] width 24 height 27
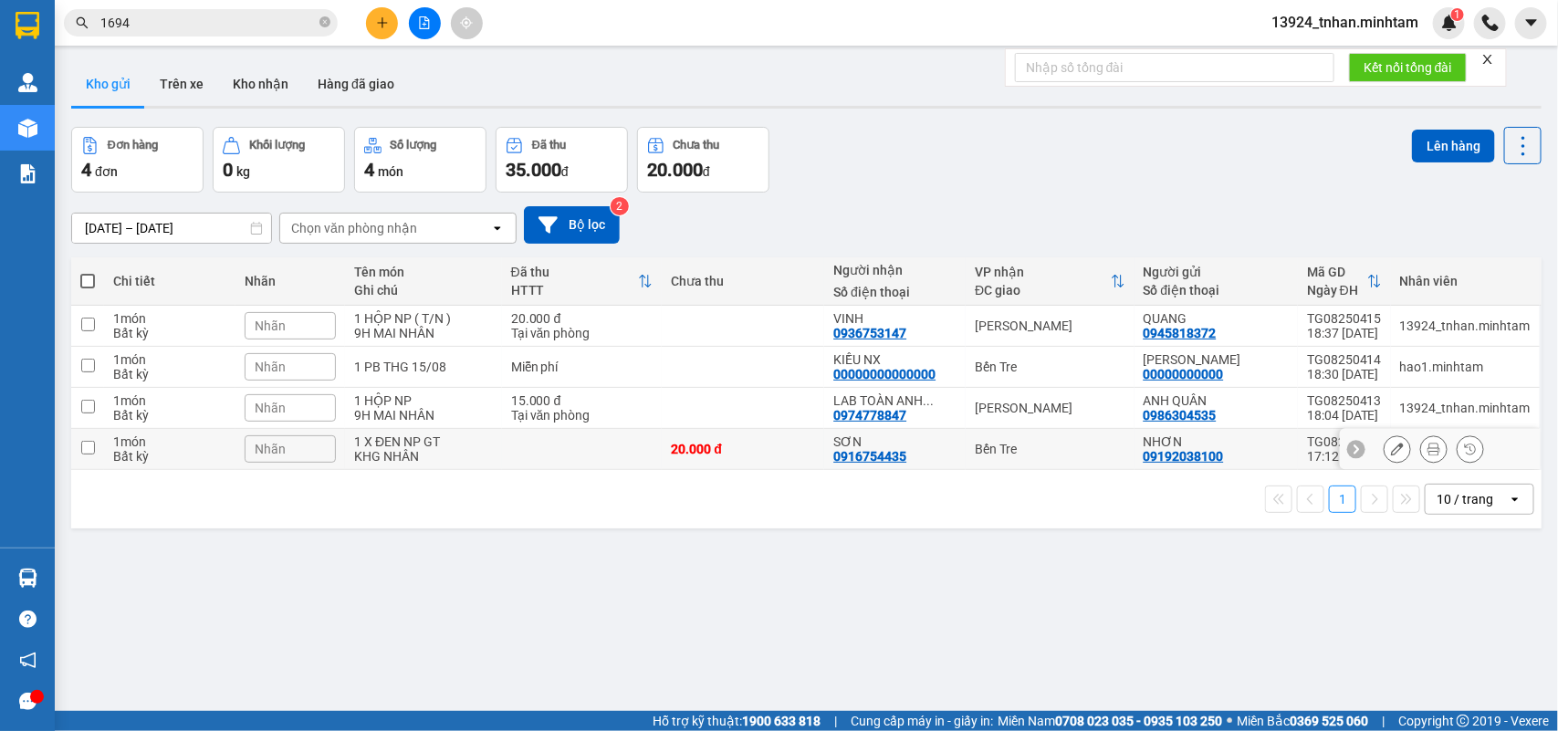
click at [949, 446] on div "SƠN" at bounding box center [895, 442] width 123 height 15
checkbox input "true"
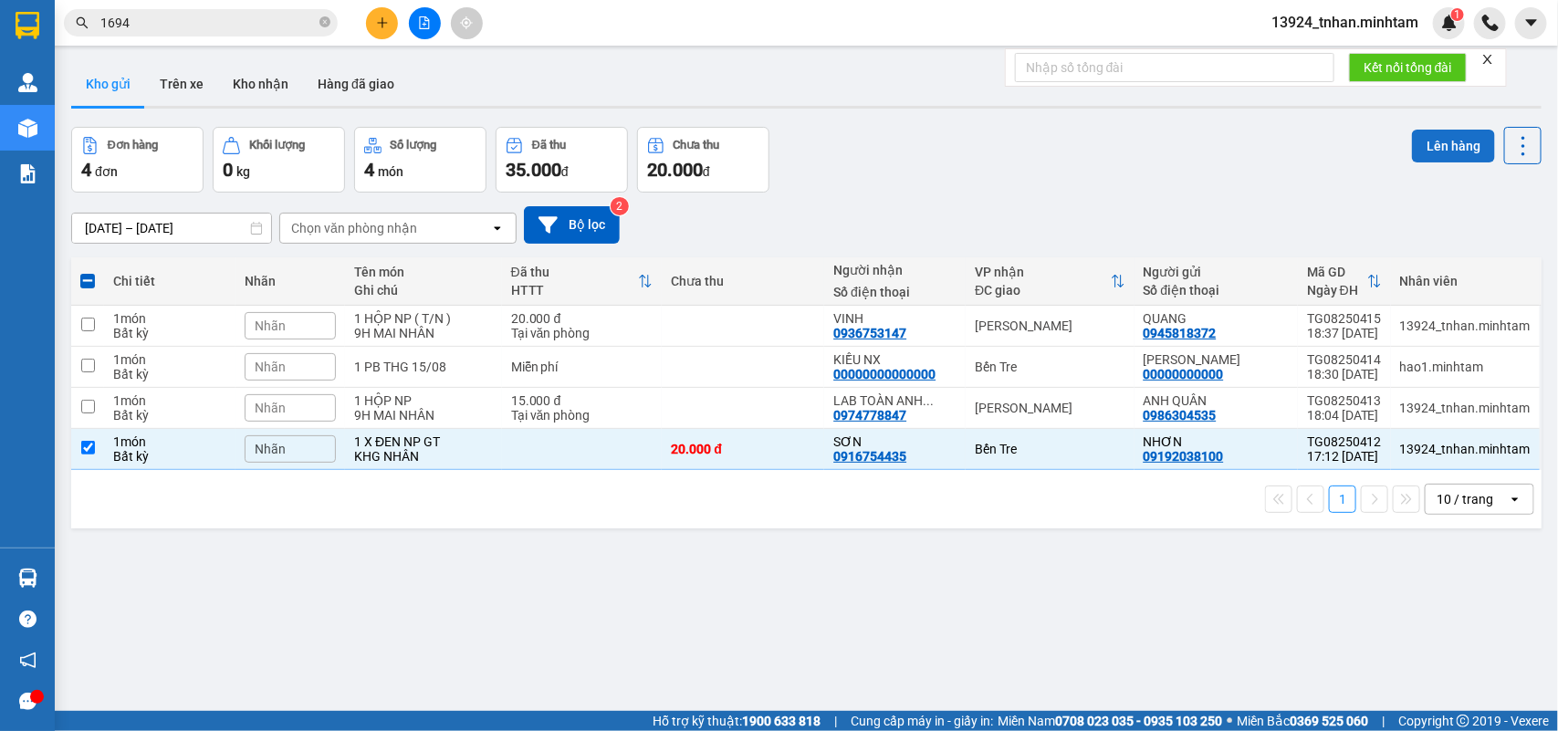
click at [1430, 142] on button "Lên hàng" at bounding box center [1453, 146] width 83 height 33
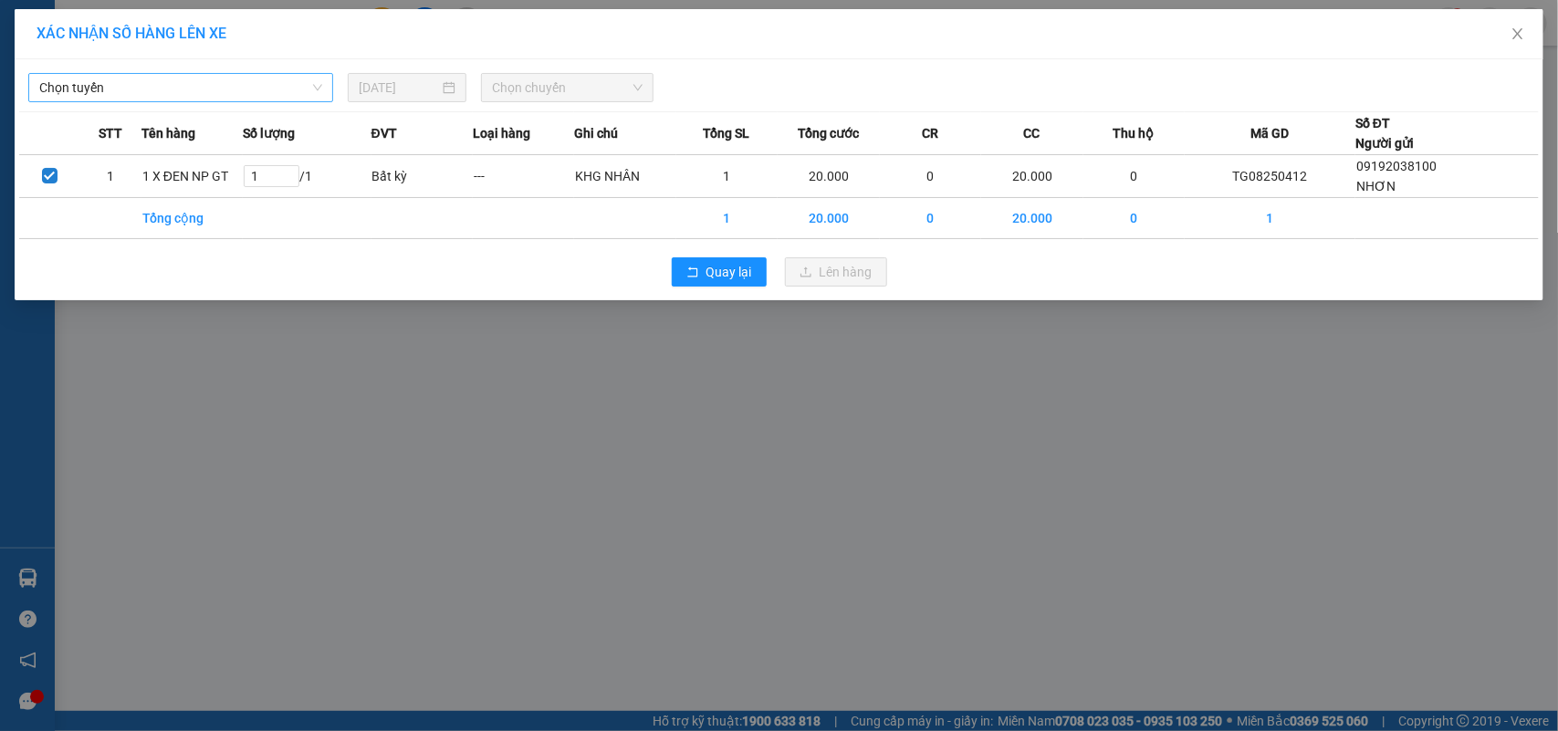
click at [153, 76] on span "Chọn tuyến" at bounding box center [180, 87] width 283 height 27
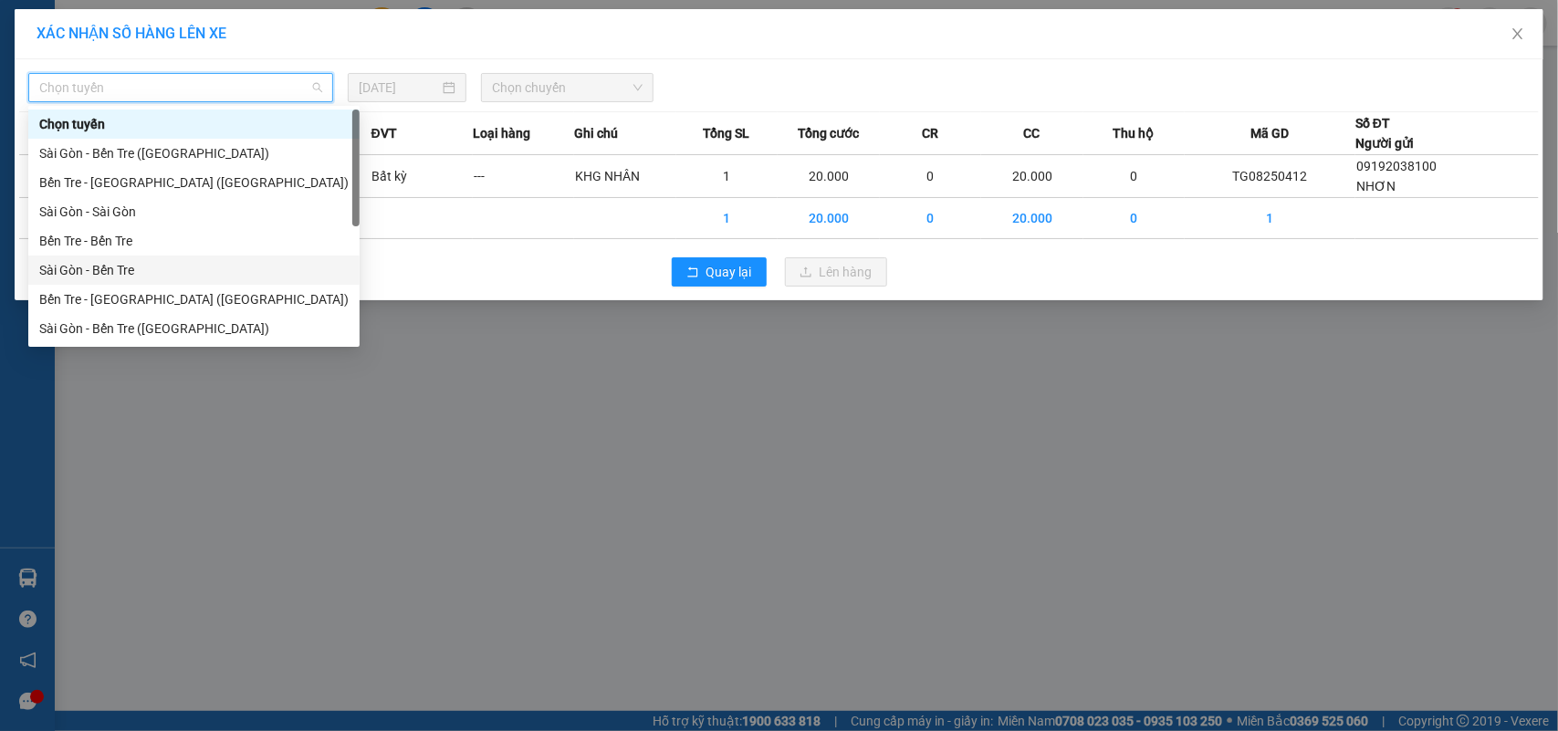
click at [138, 269] on div "Sài Gòn - Bến Tre" at bounding box center [193, 270] width 309 height 20
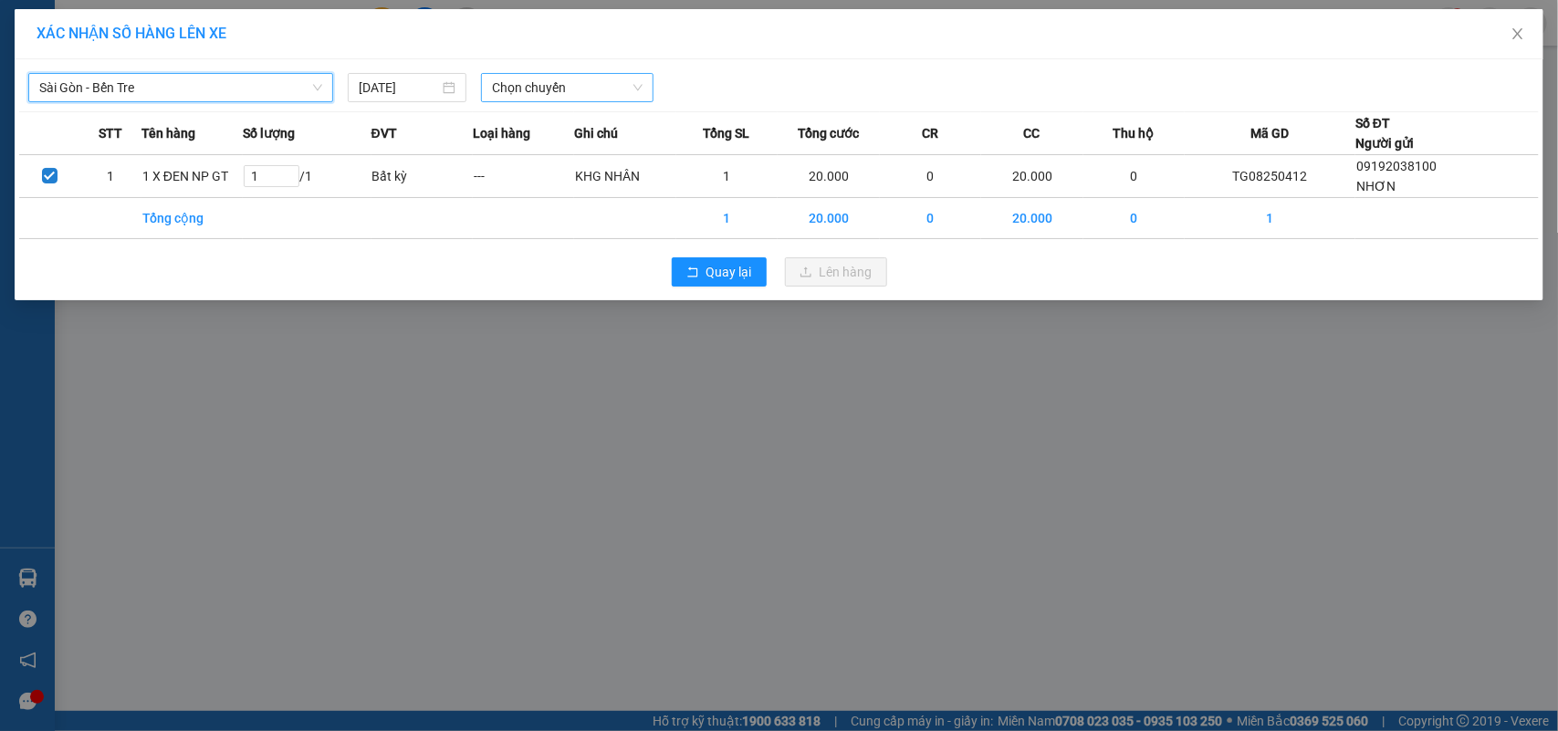
click at [530, 96] on span "Chọn chuyến" at bounding box center [567, 87] width 150 height 27
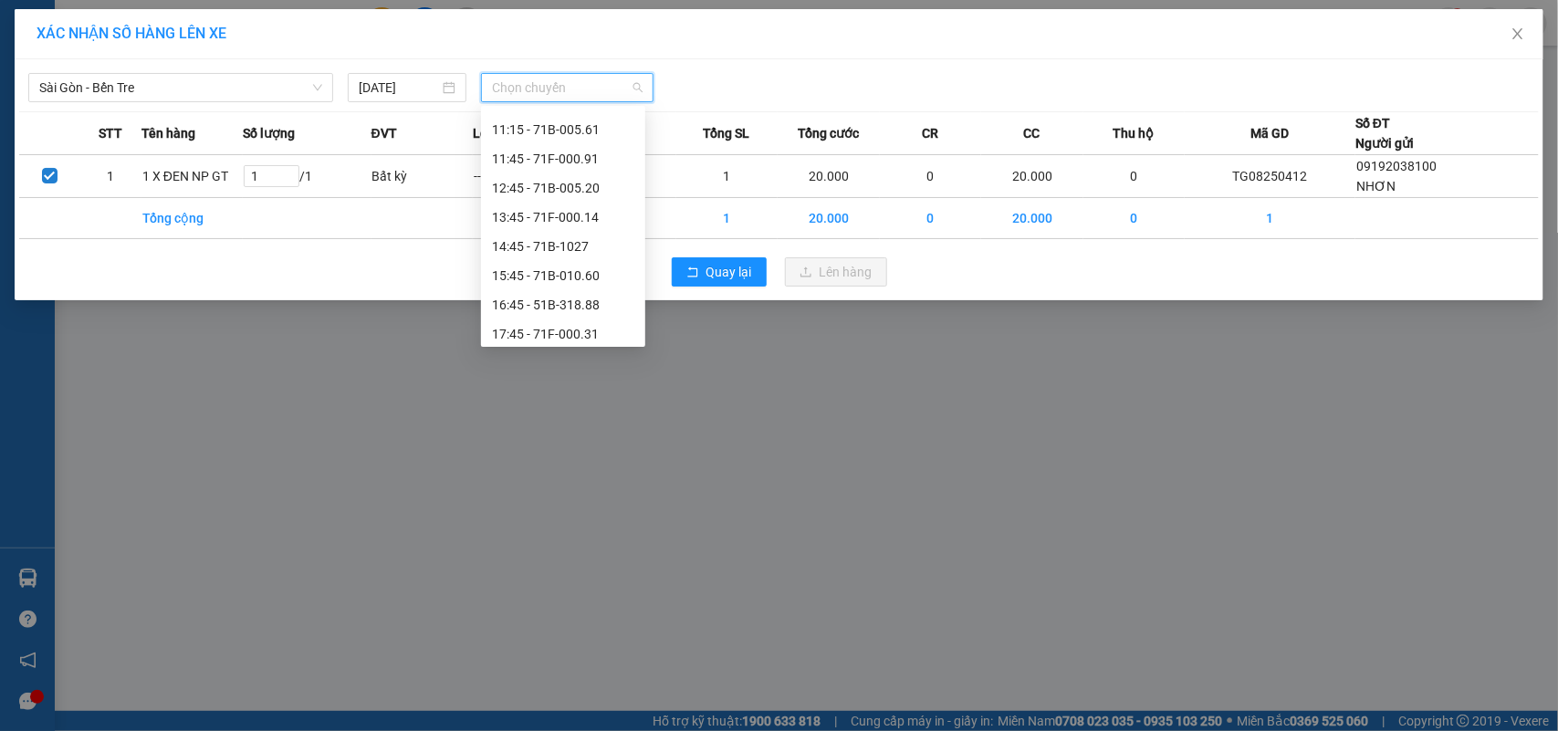
scroll to position [350, 0]
click at [596, 173] on div "16:45 - 51B-318.88" at bounding box center [563, 183] width 142 height 20
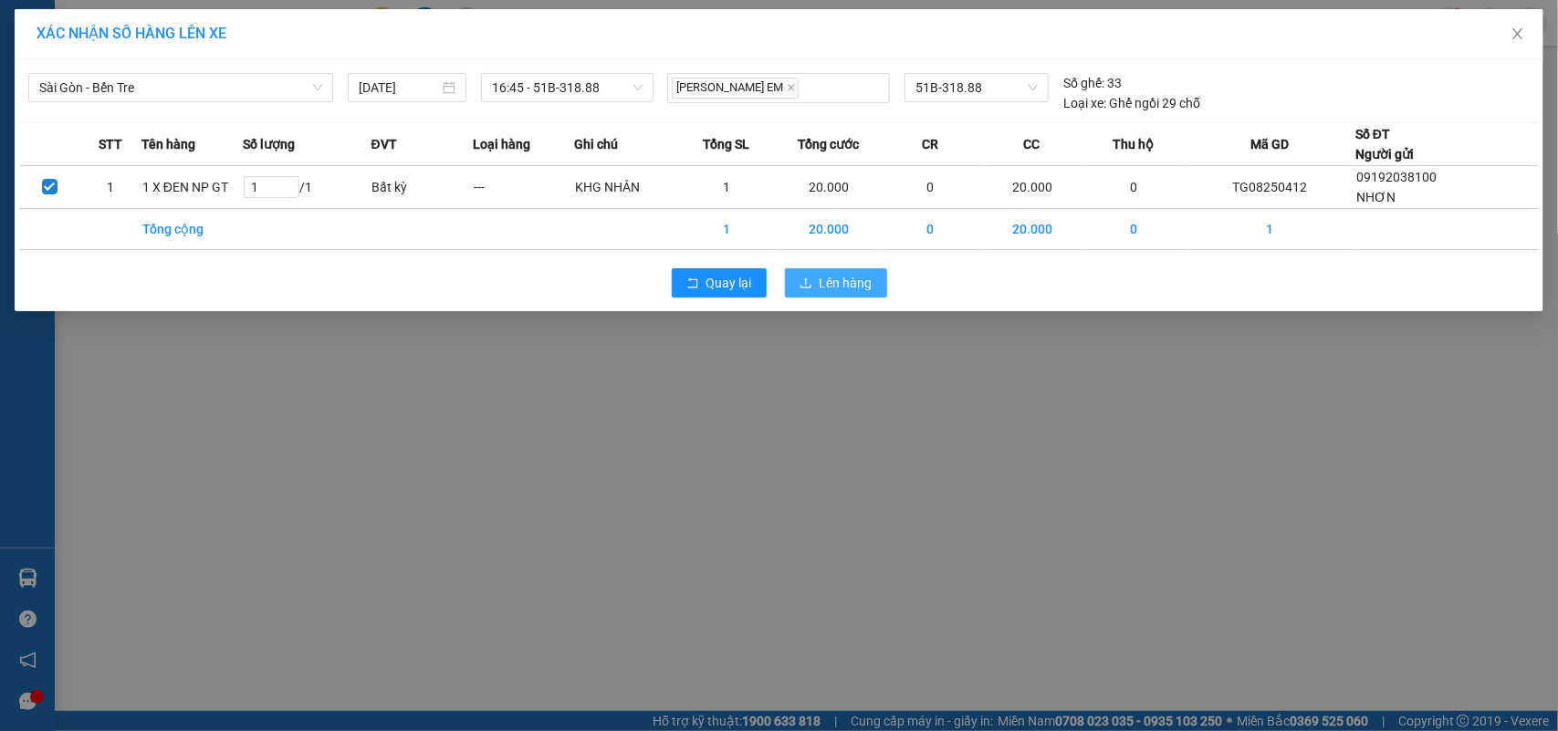
click at [823, 274] on span "Lên hàng" at bounding box center [846, 283] width 53 height 20
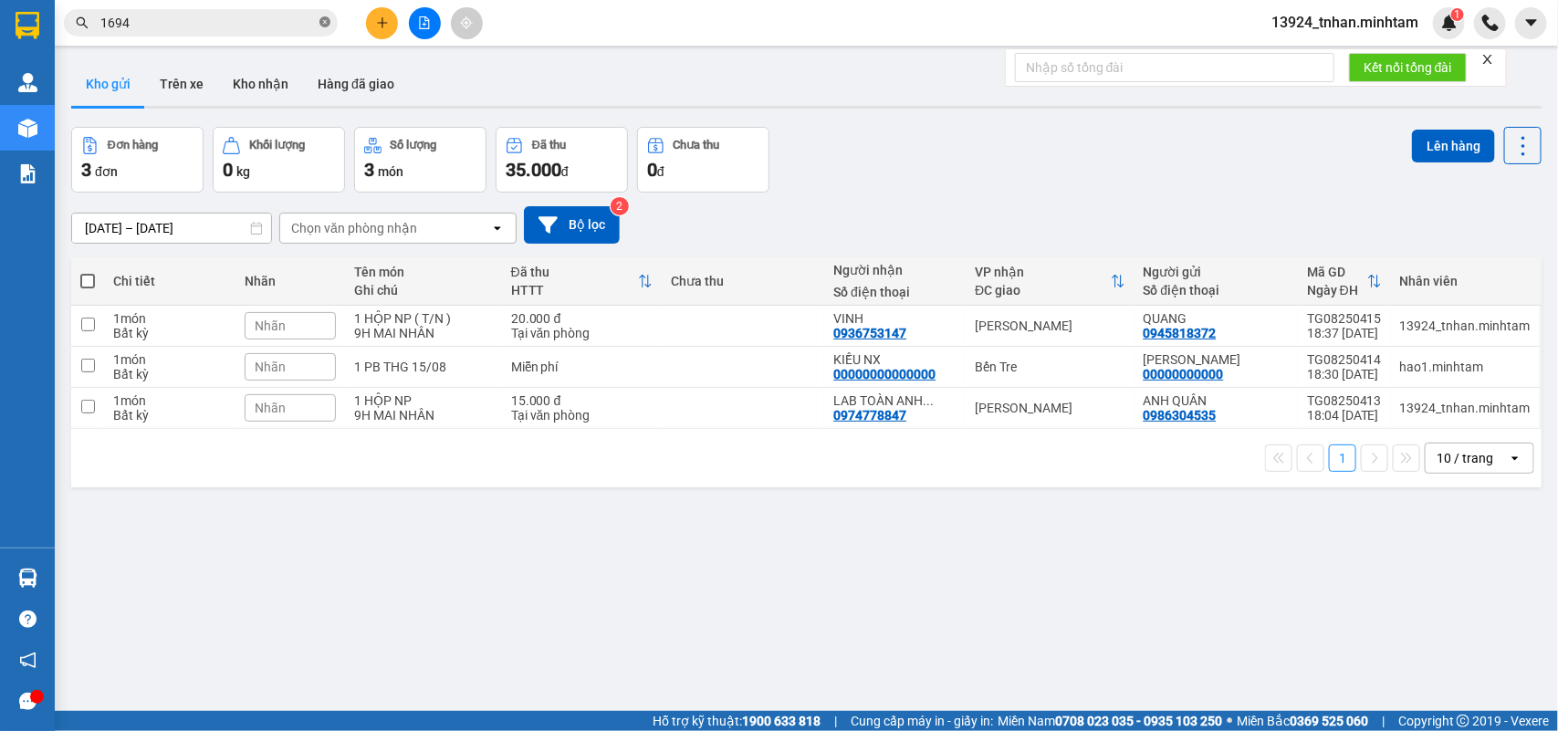
click at [325, 20] on icon "close-circle" at bounding box center [325, 21] width 11 height 11
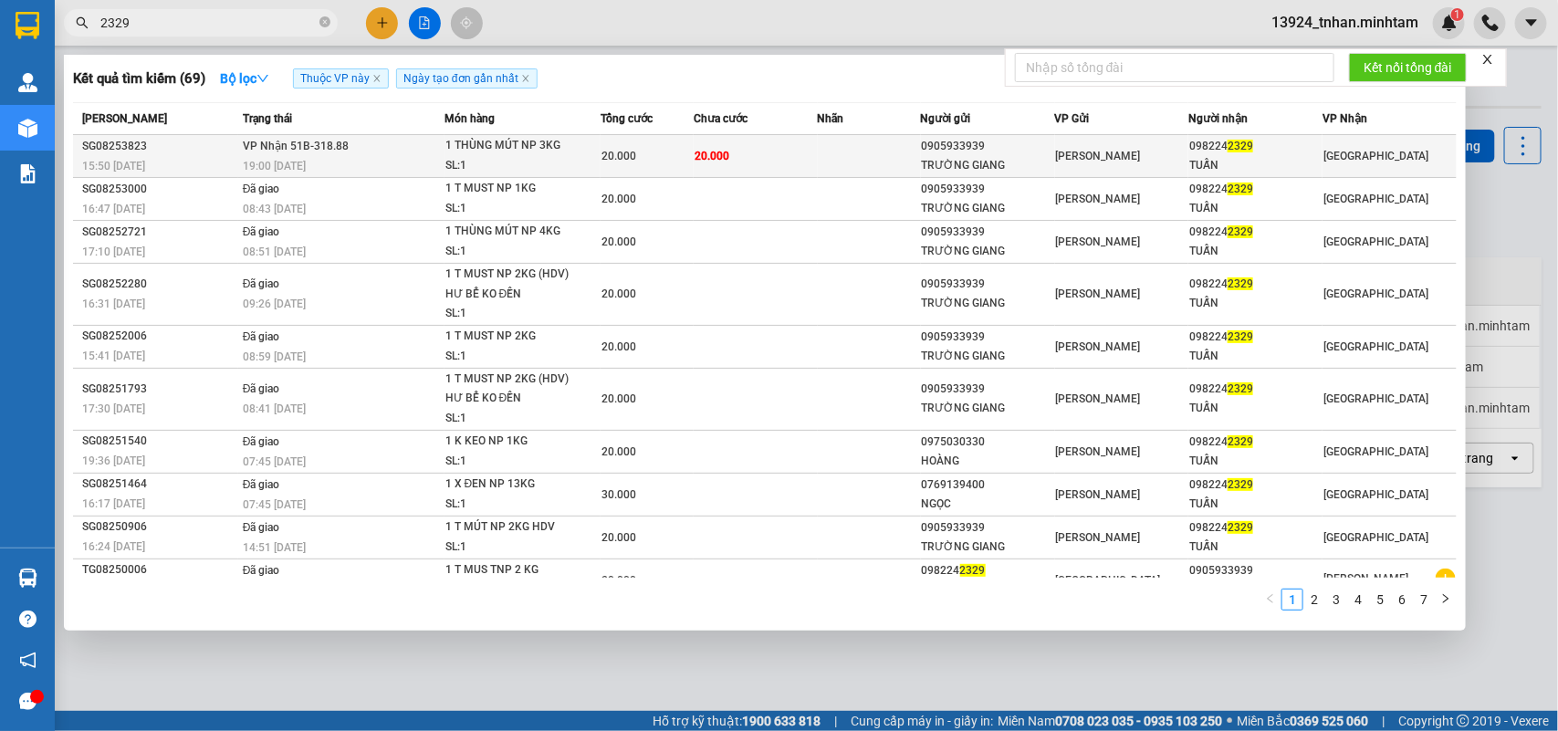
type input "2329"
click at [617, 147] on div "20.000" at bounding box center [647, 156] width 91 height 20
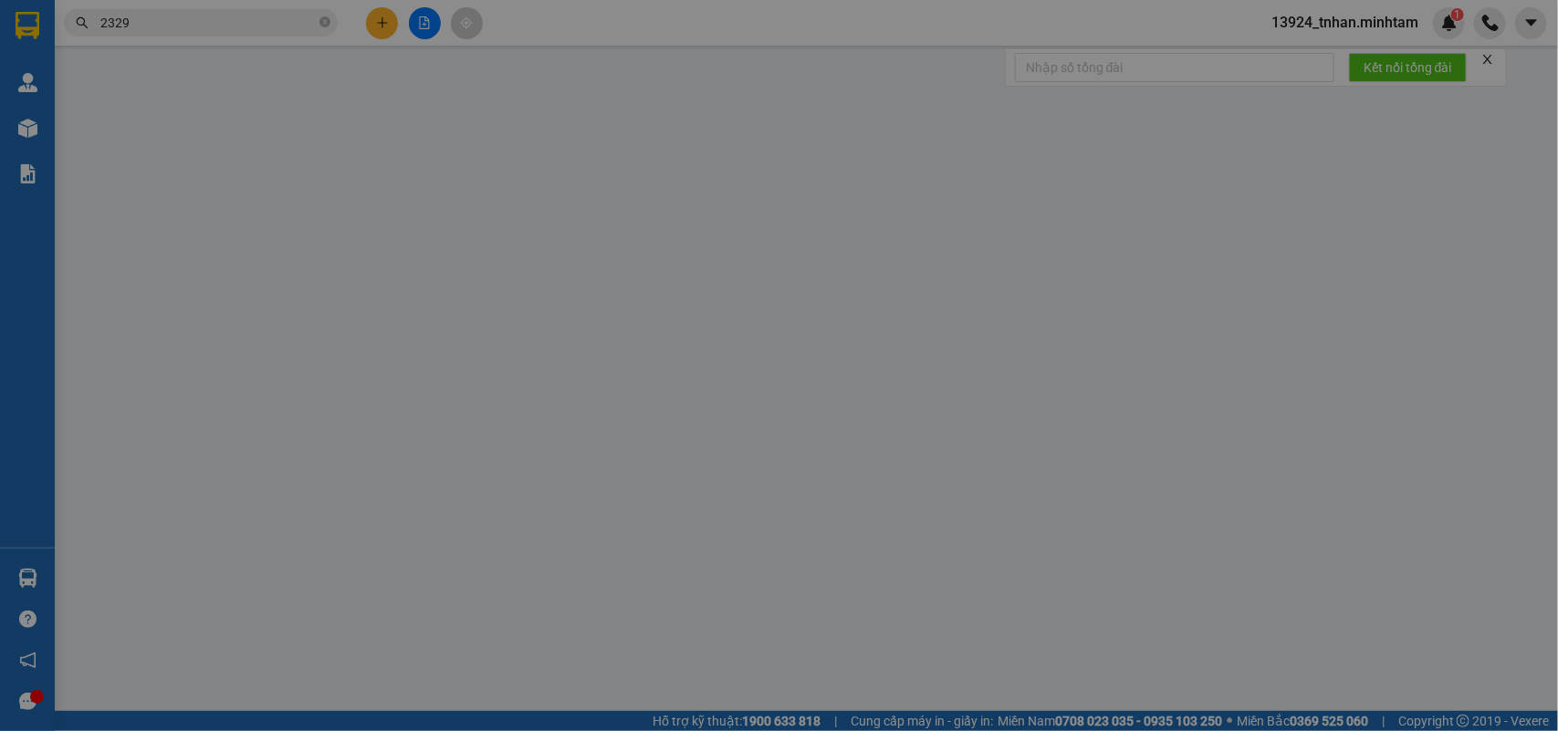
type input "0905933939"
type input "TRƯỜNG GIANG"
type input "0982242329"
type input "TUẤN"
type input "20.000"
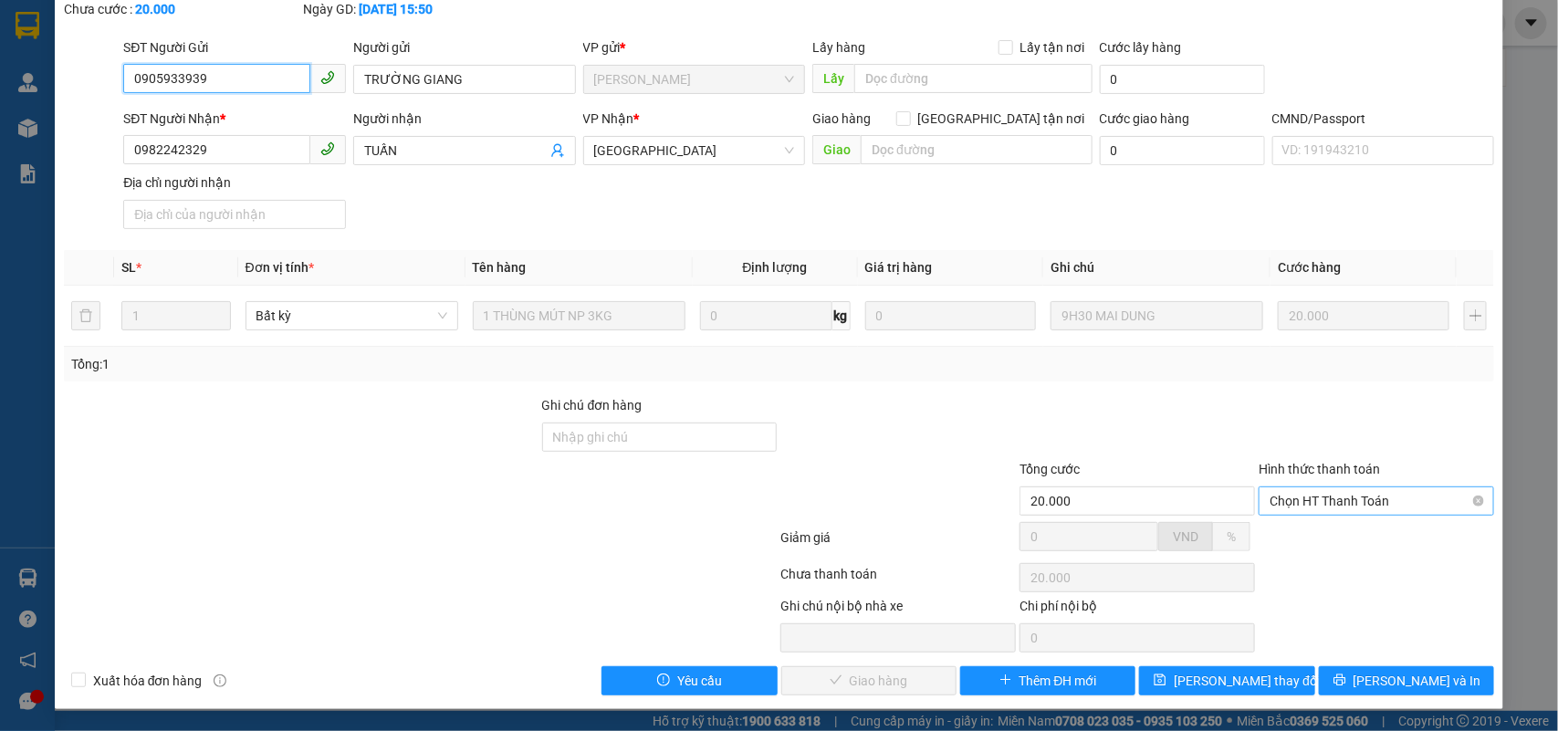
scroll to position [107, 0]
click at [1377, 502] on span "Chọn HT Thanh Toán" at bounding box center [1377, 501] width 214 height 27
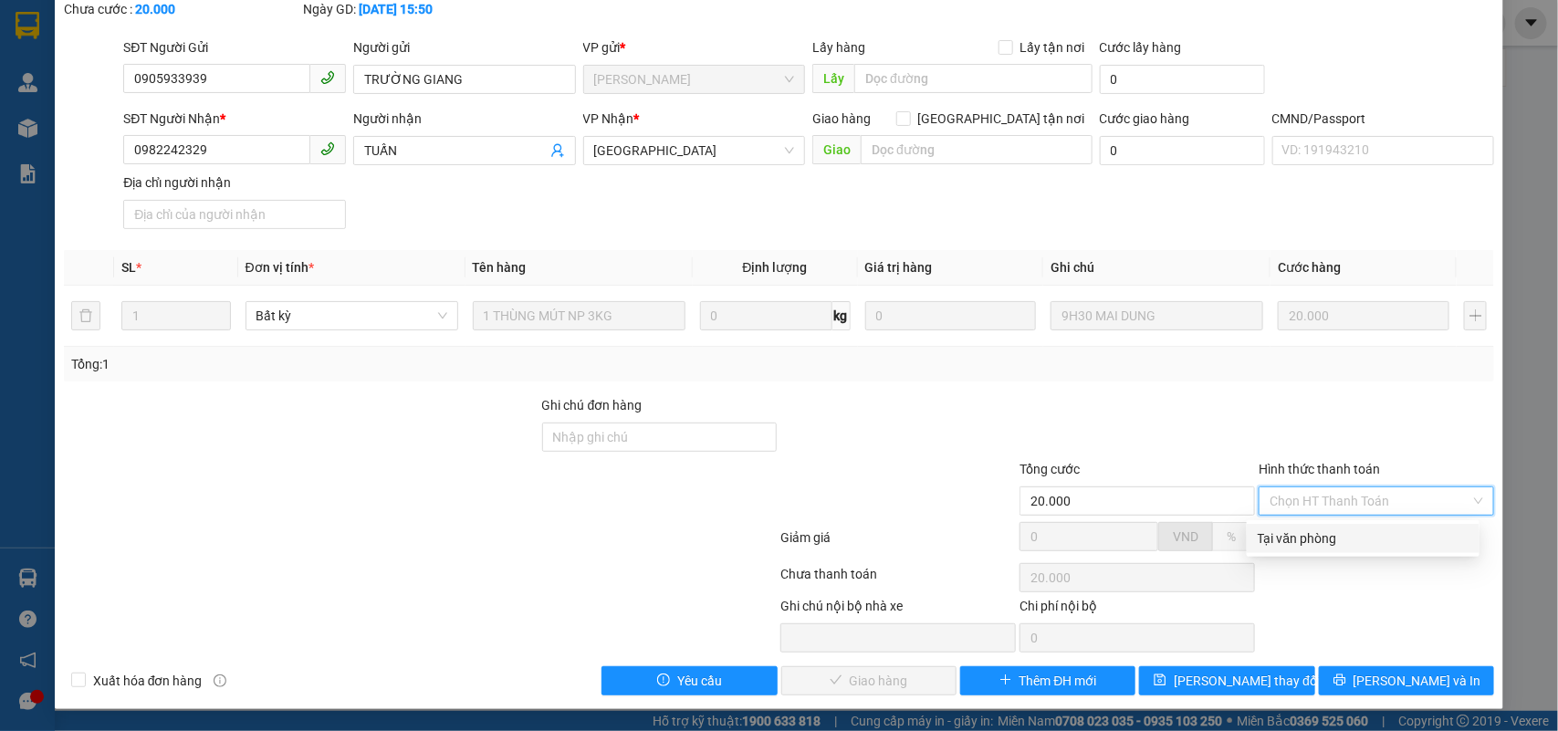
click at [1331, 529] on div "Tại văn phòng" at bounding box center [1363, 539] width 211 height 20
type input "0"
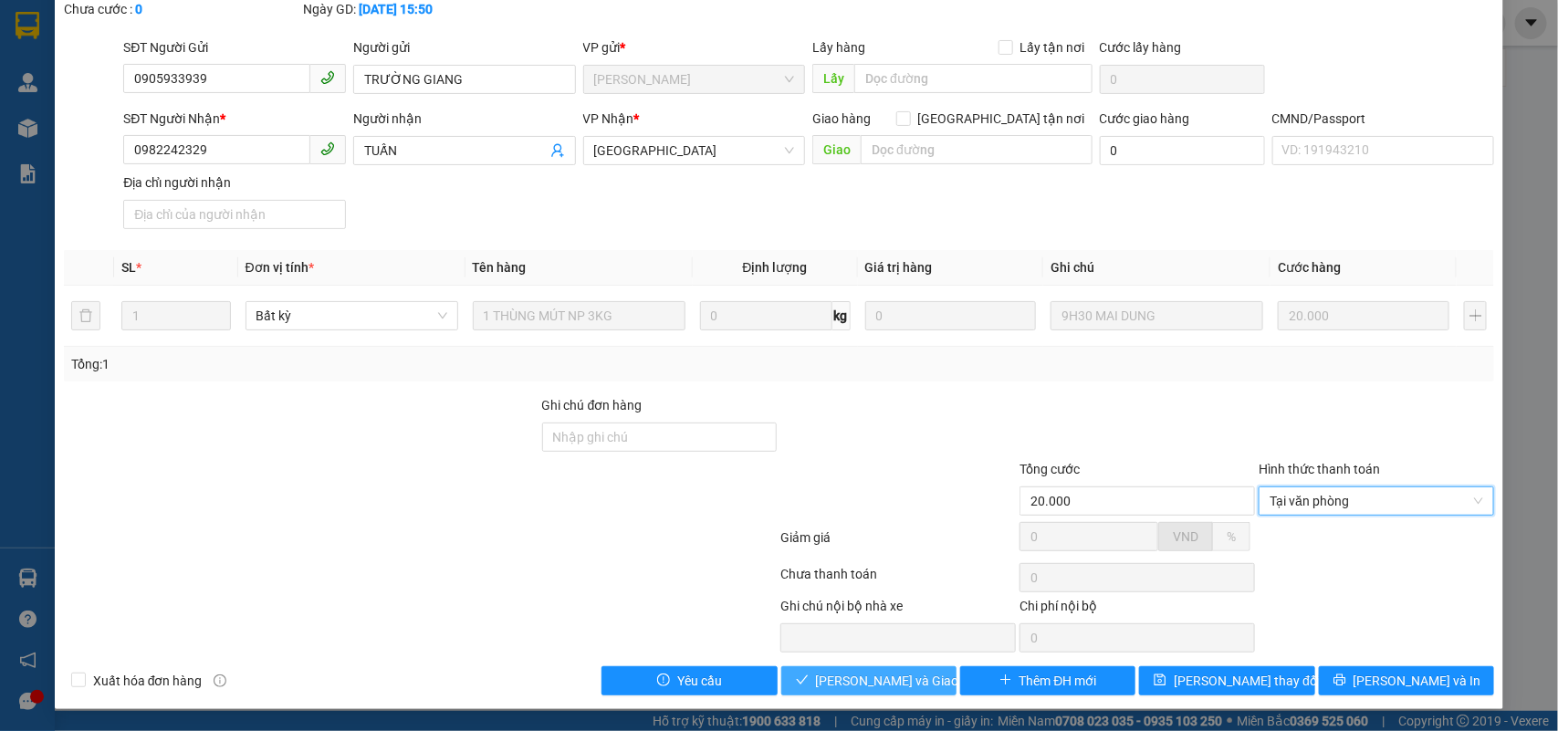
click at [928, 668] on button "[PERSON_NAME] và Giao hàng" at bounding box center [868, 680] width 175 height 29
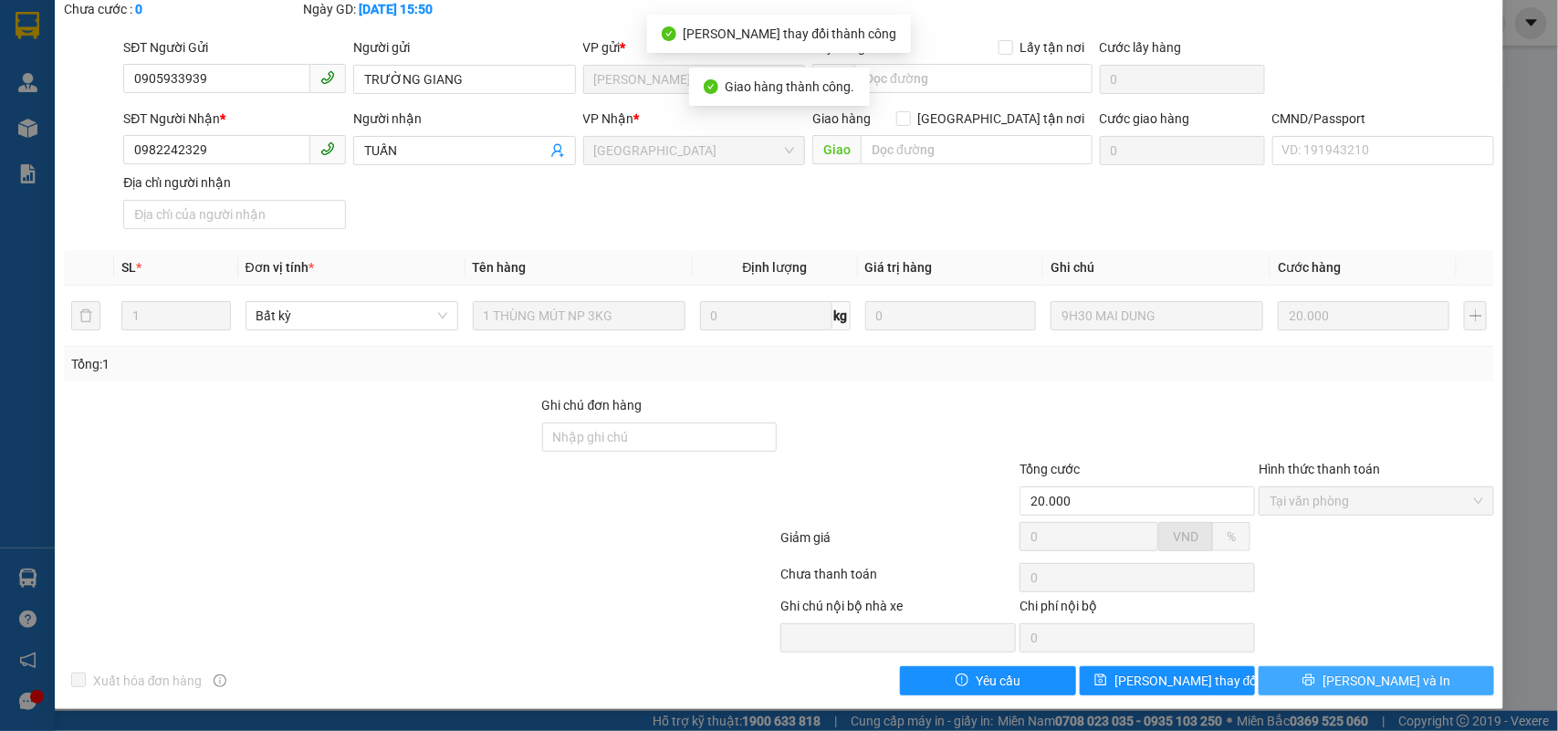
click at [1411, 678] on button "[PERSON_NAME] và In" at bounding box center [1377, 680] width 236 height 29
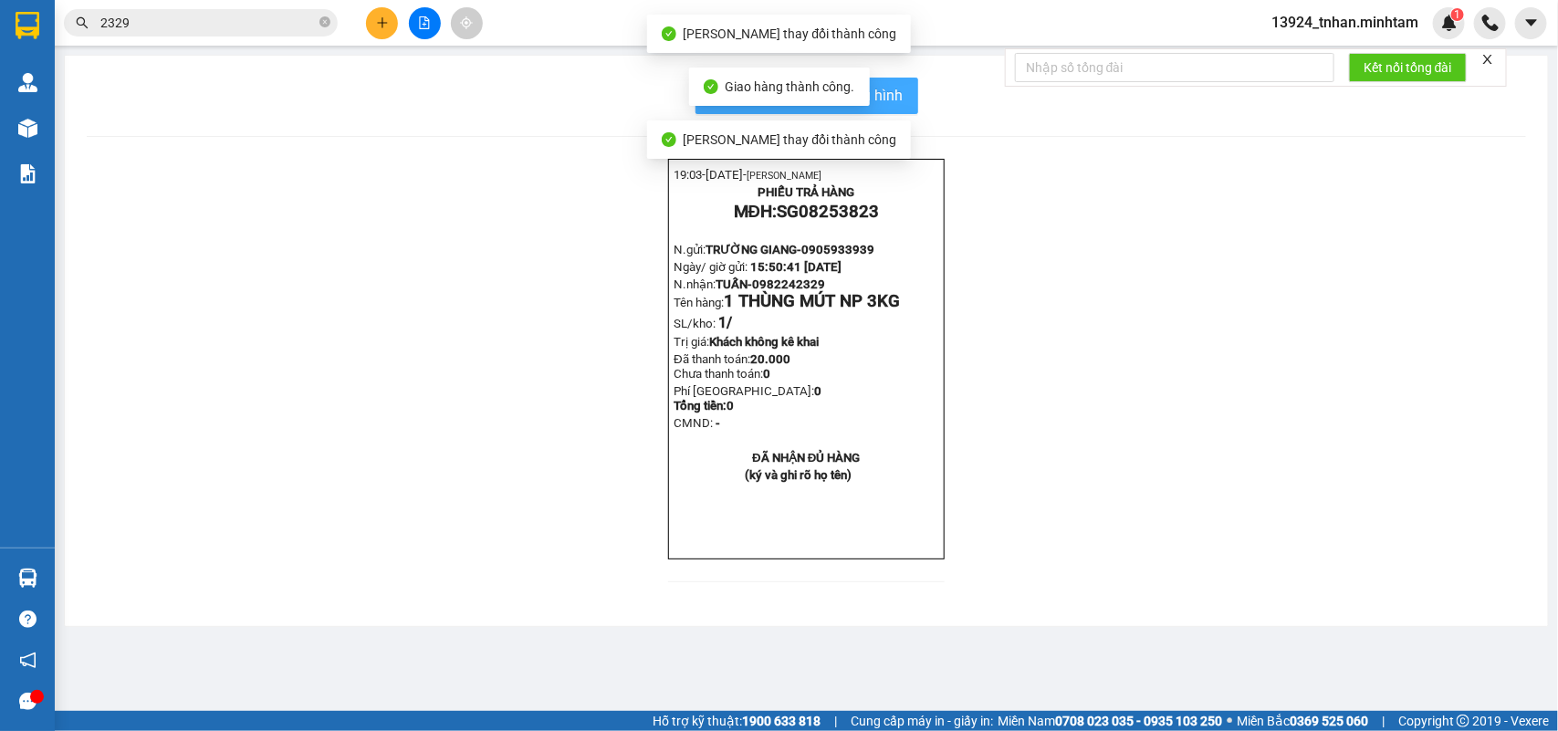
click at [913, 105] on button "In mẫu biên lai tự cấu hình" at bounding box center [807, 96] width 223 height 37
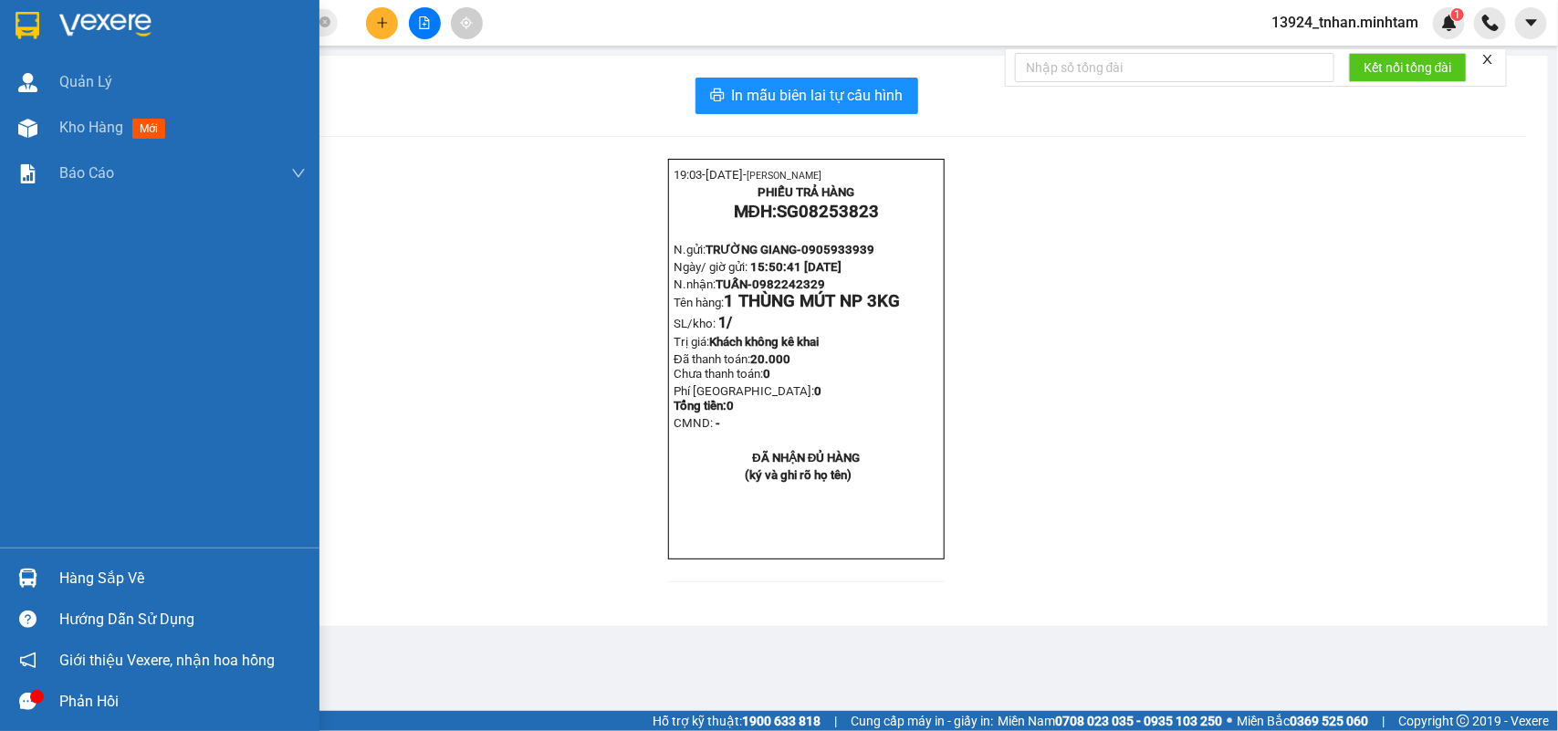
click at [46, 572] on div "Hàng sắp về" at bounding box center [160, 578] width 320 height 41
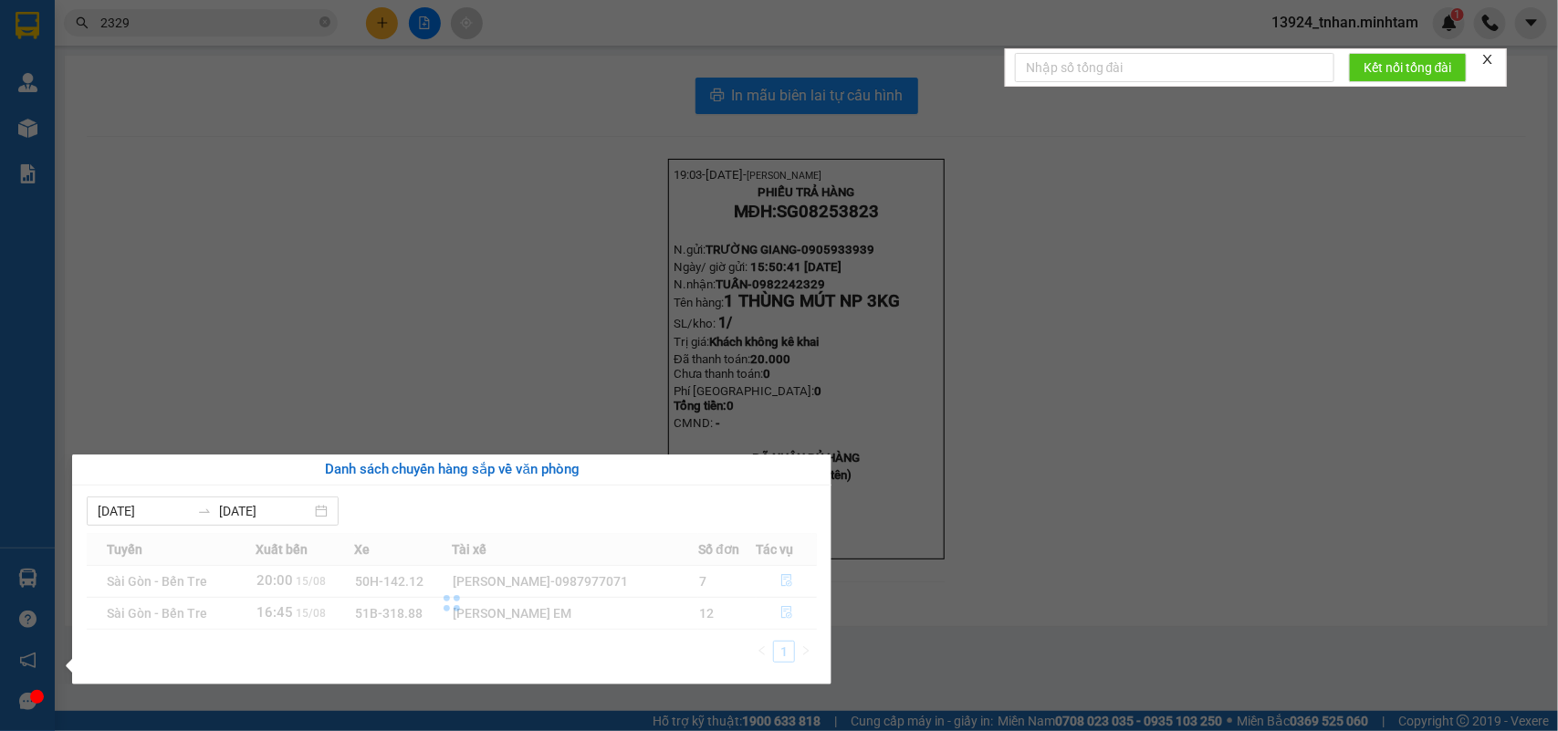
click at [0, 247] on div "Quản [PERSON_NAME] hàng mới Báo cáo BC giao hàng (nhân viên) BC hàng tồn Báo cá…" at bounding box center [27, 365] width 55 height 731
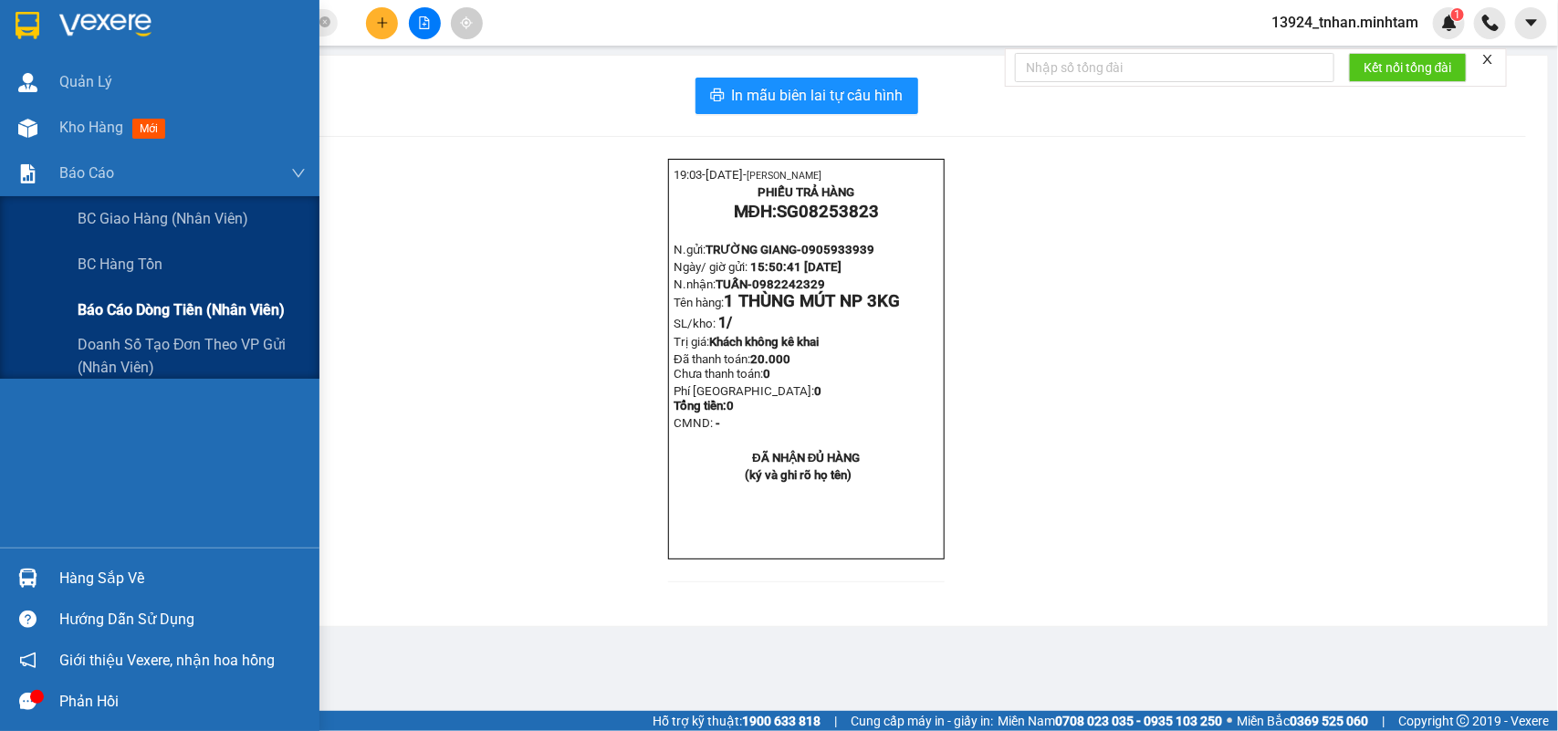
click at [184, 318] on span "Báo cáo dòng tiền (nhân viên)" at bounding box center [181, 310] width 207 height 23
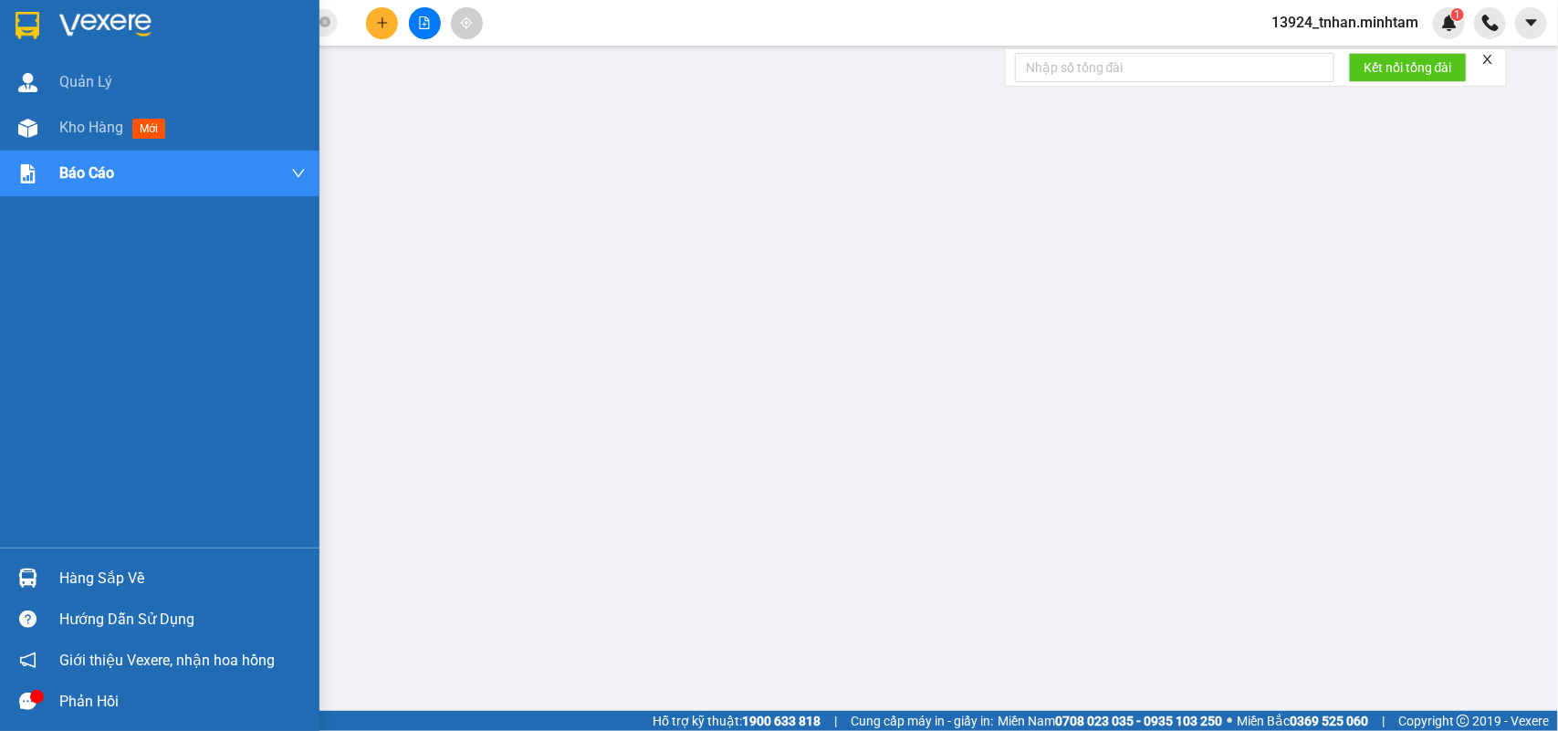
click at [111, 569] on div "Hàng sắp về" at bounding box center [182, 578] width 246 height 27
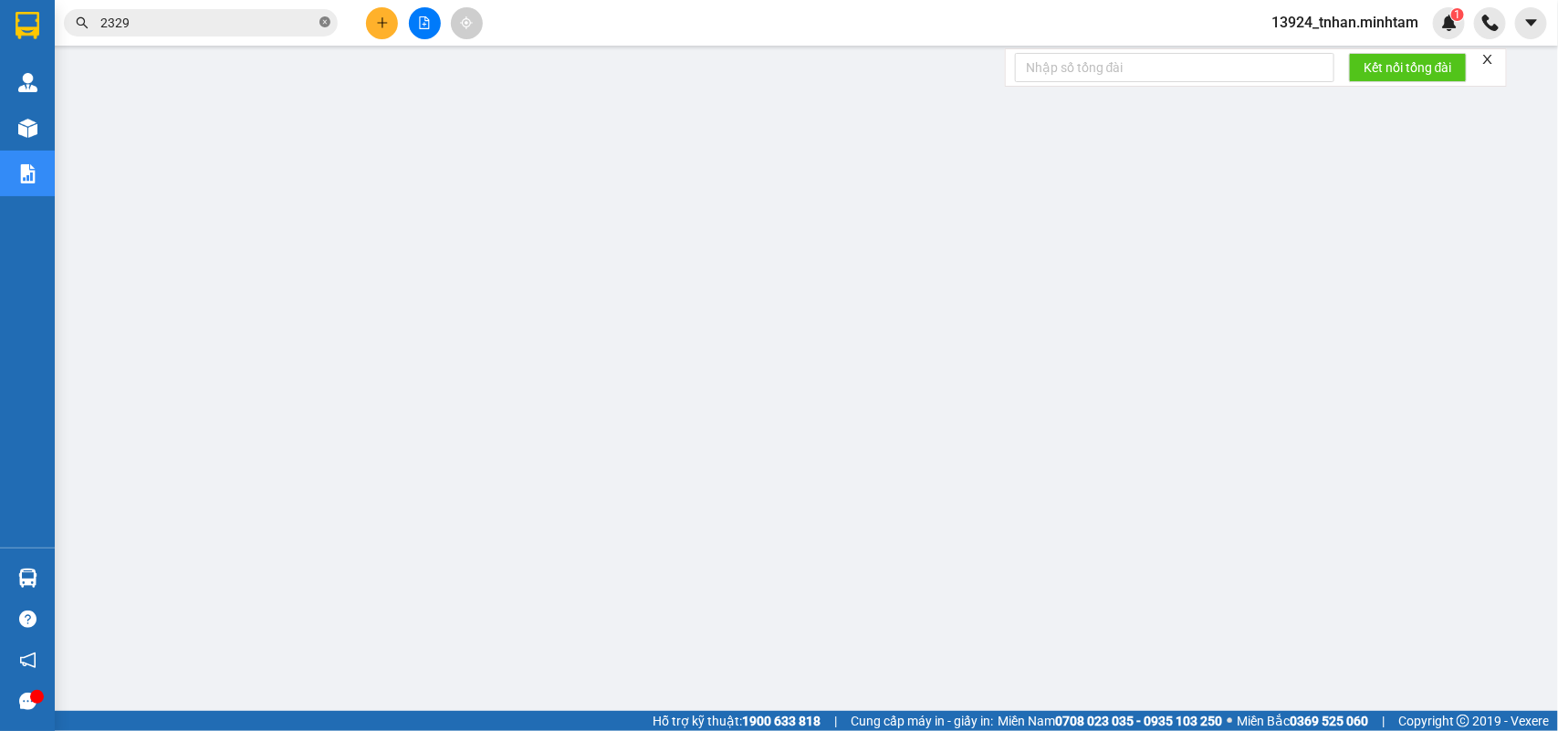
click at [325, 19] on icon "close-circle" at bounding box center [325, 21] width 11 height 11
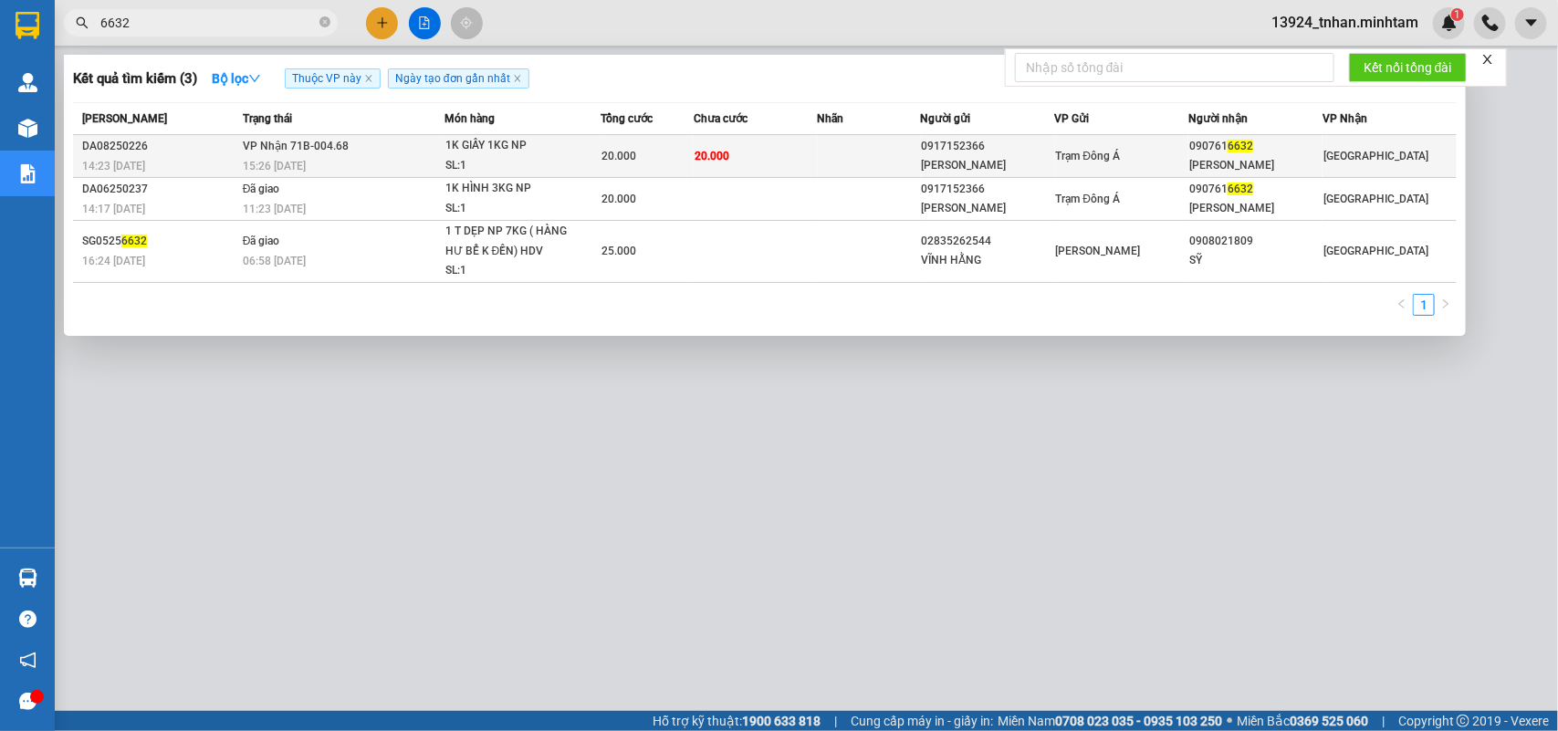
type input "6632"
click at [877, 148] on td at bounding box center [869, 156] width 103 height 43
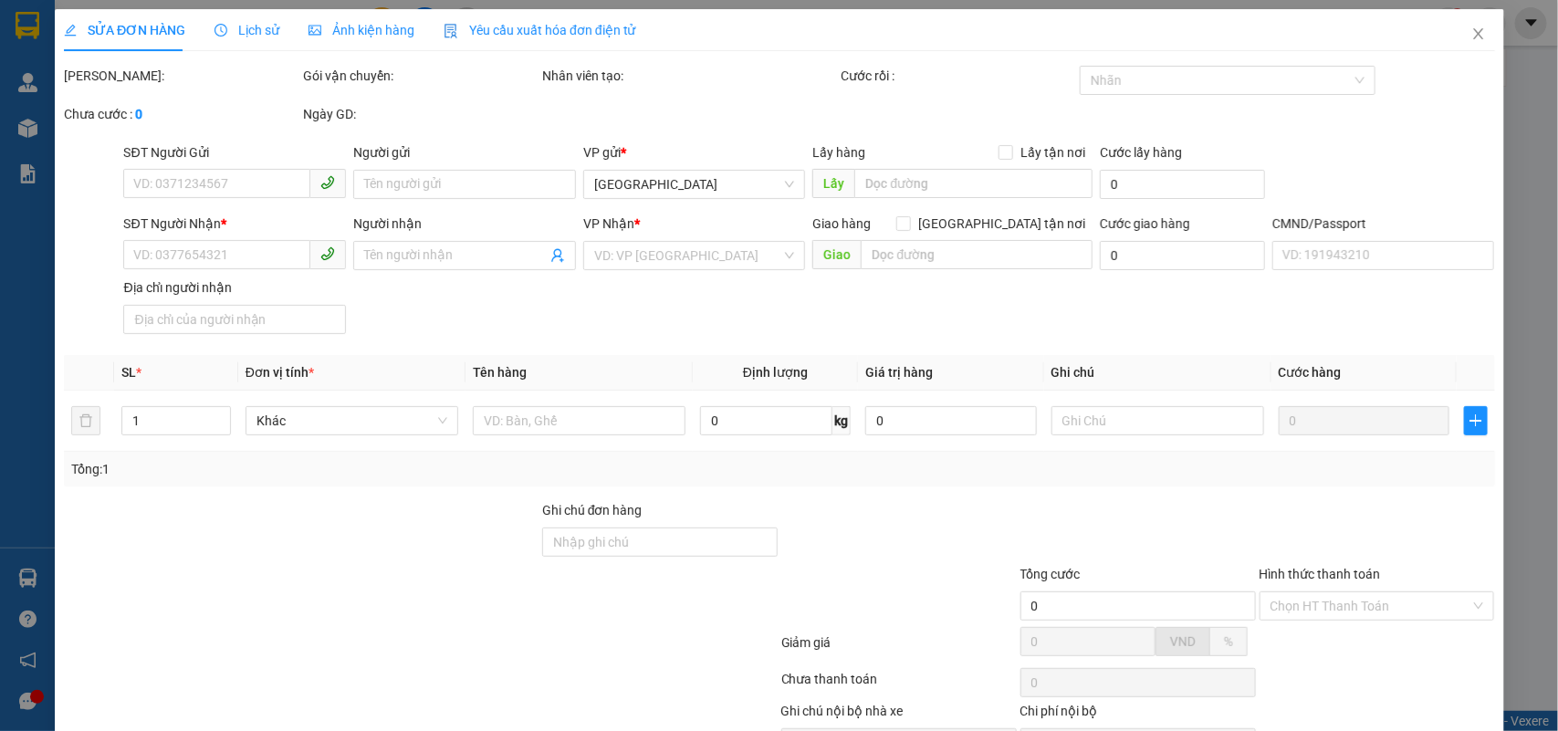
type input "0917152366"
type input "[PERSON_NAME]"
type input "0907616632"
type input "[PERSON_NAME]"
type input "20.000"
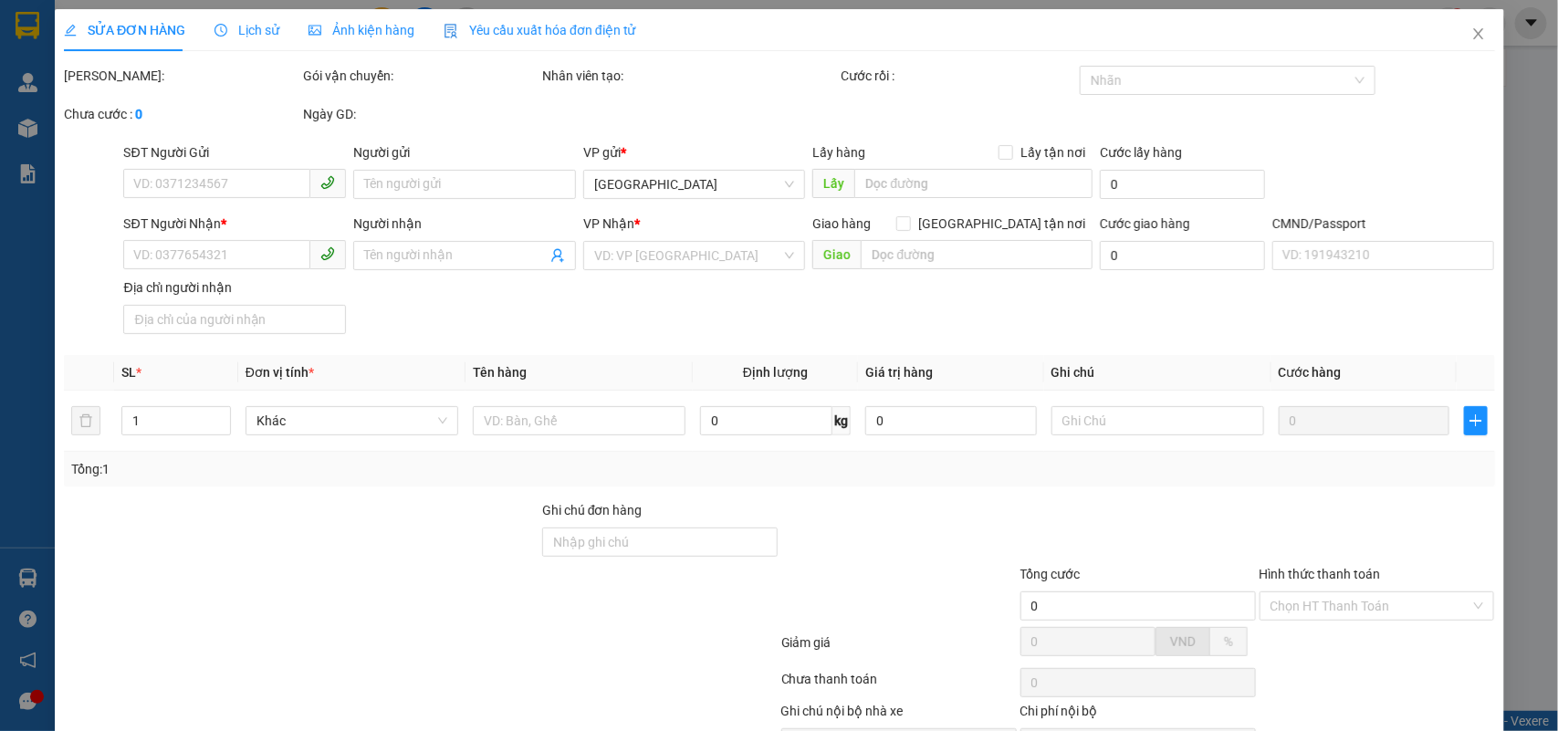
type input "20.000"
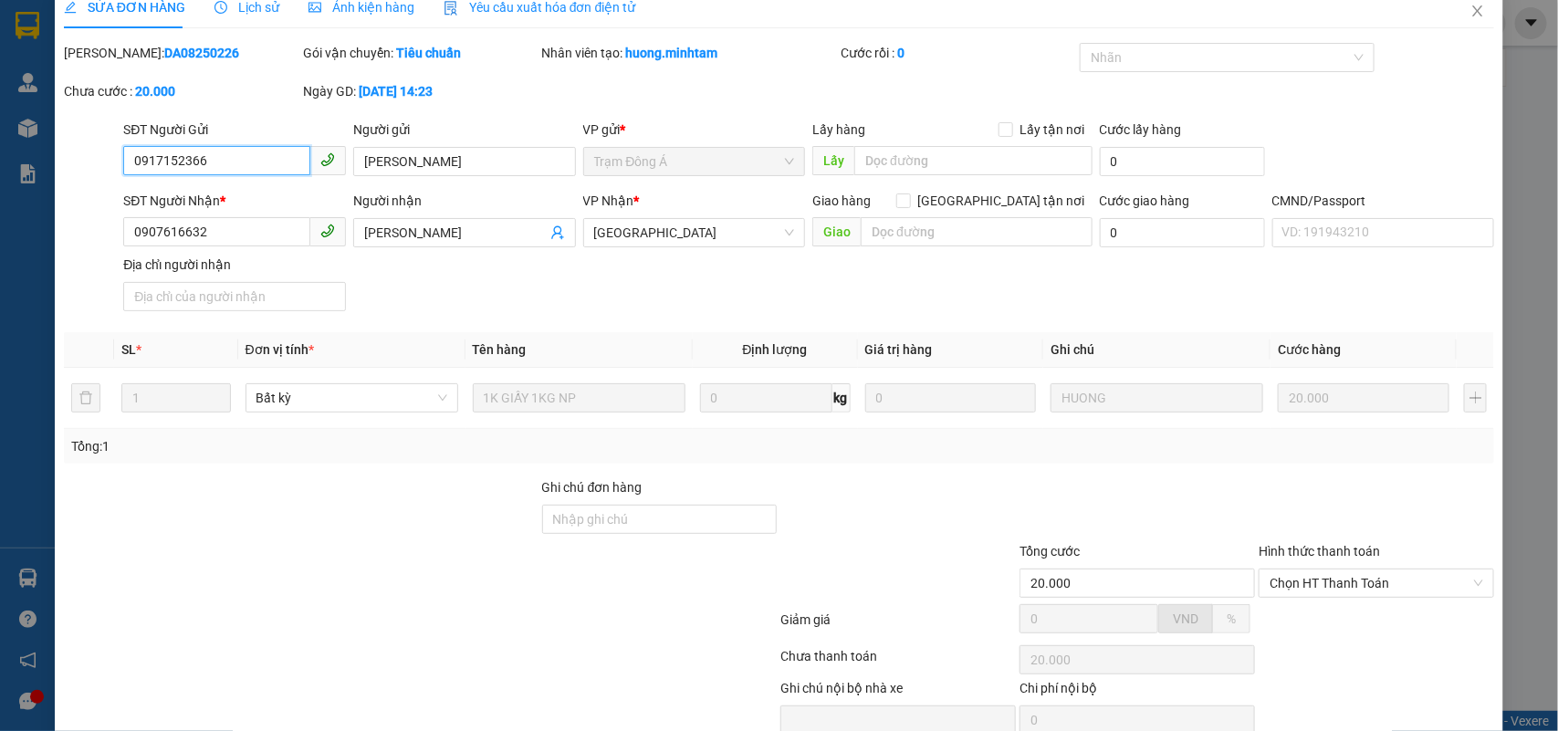
scroll to position [107, 0]
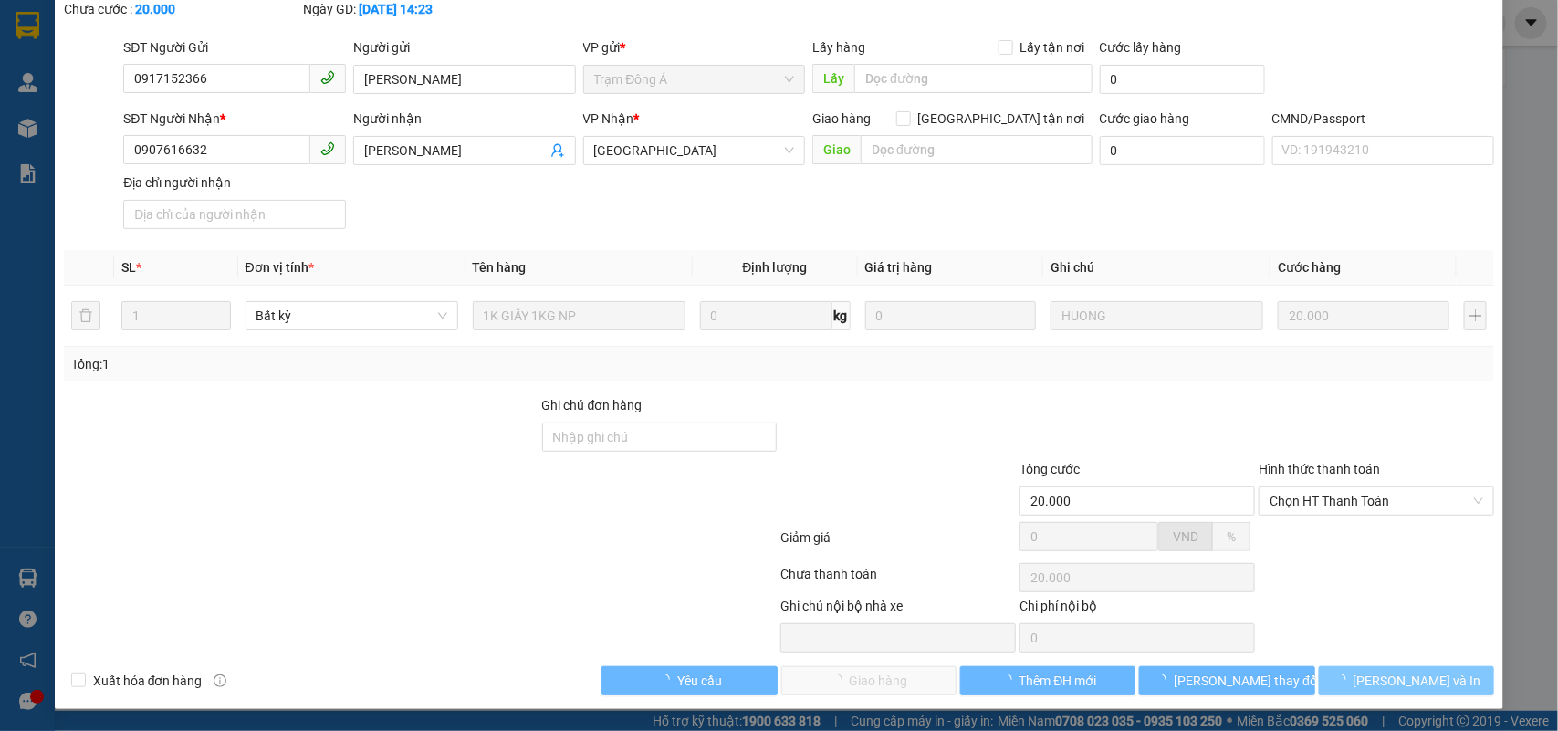
click at [1376, 681] on span "[PERSON_NAME] và In" at bounding box center [1418, 681] width 128 height 20
click at [1354, 681] on span "loading" at bounding box center [1344, 680] width 20 height 13
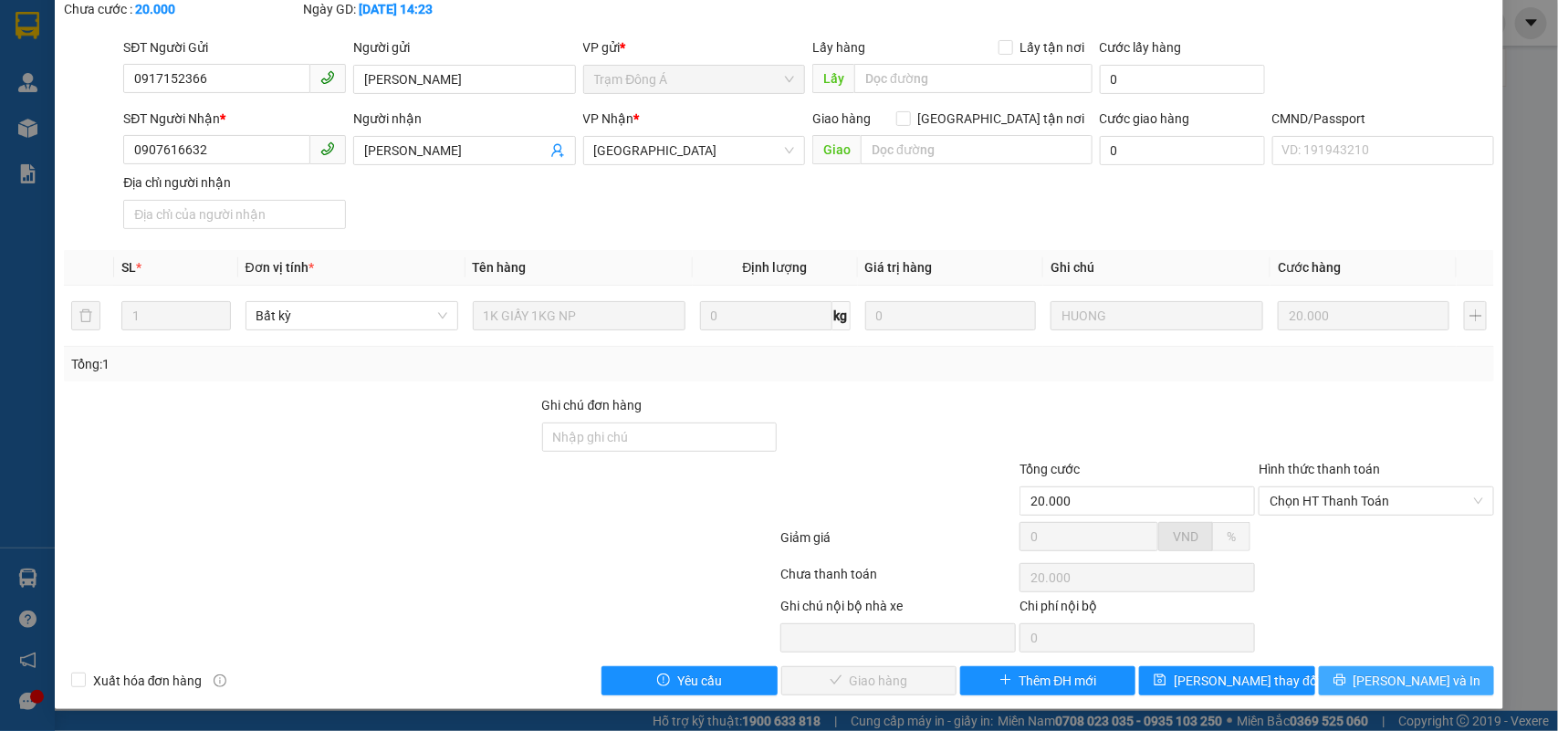
click at [1370, 681] on button "[PERSON_NAME] và In" at bounding box center [1406, 680] width 175 height 29
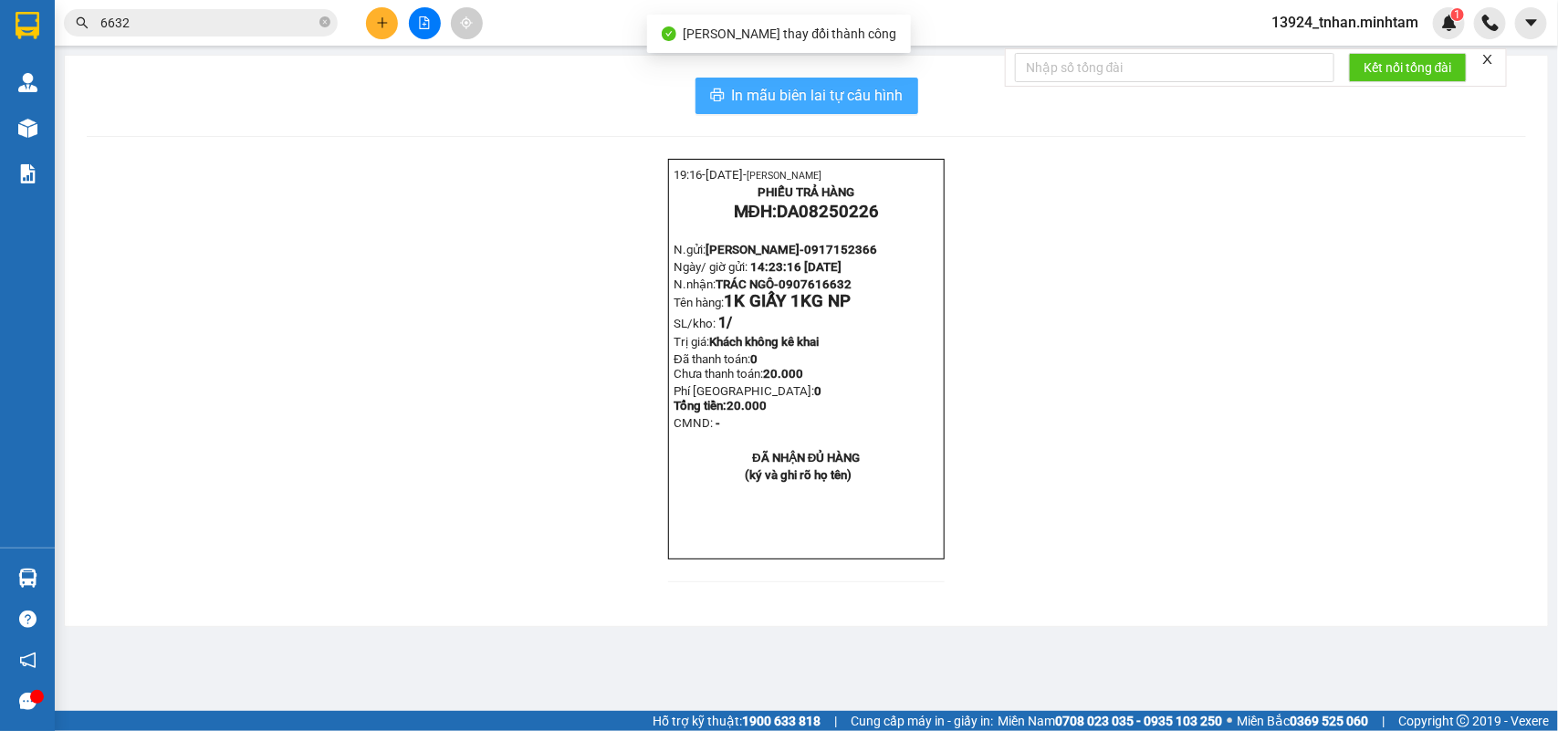
click at [864, 99] on span "In mẫu biên lai tự cấu hình" at bounding box center [818, 95] width 172 height 23
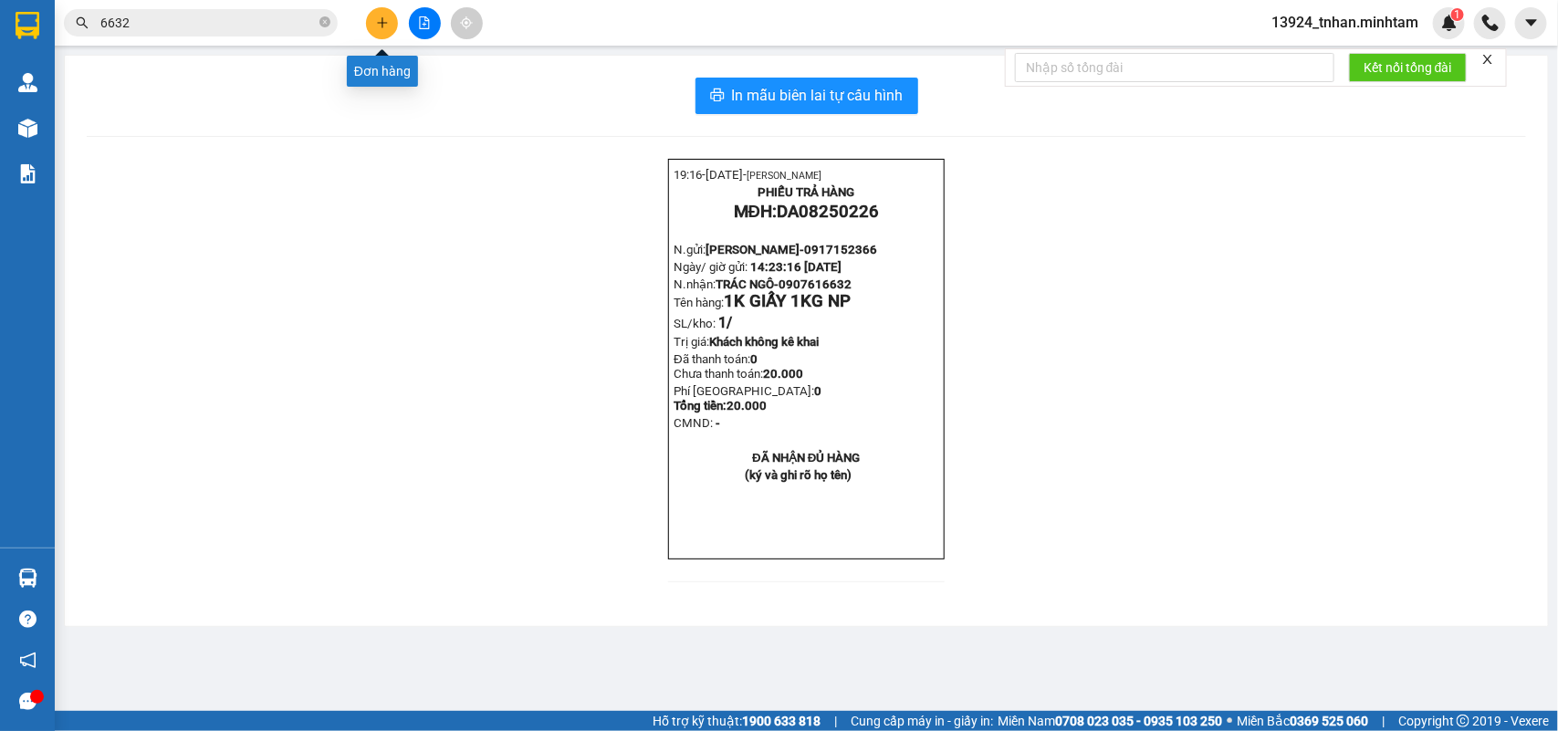
click at [376, 25] on icon "plus" at bounding box center [382, 22] width 13 height 13
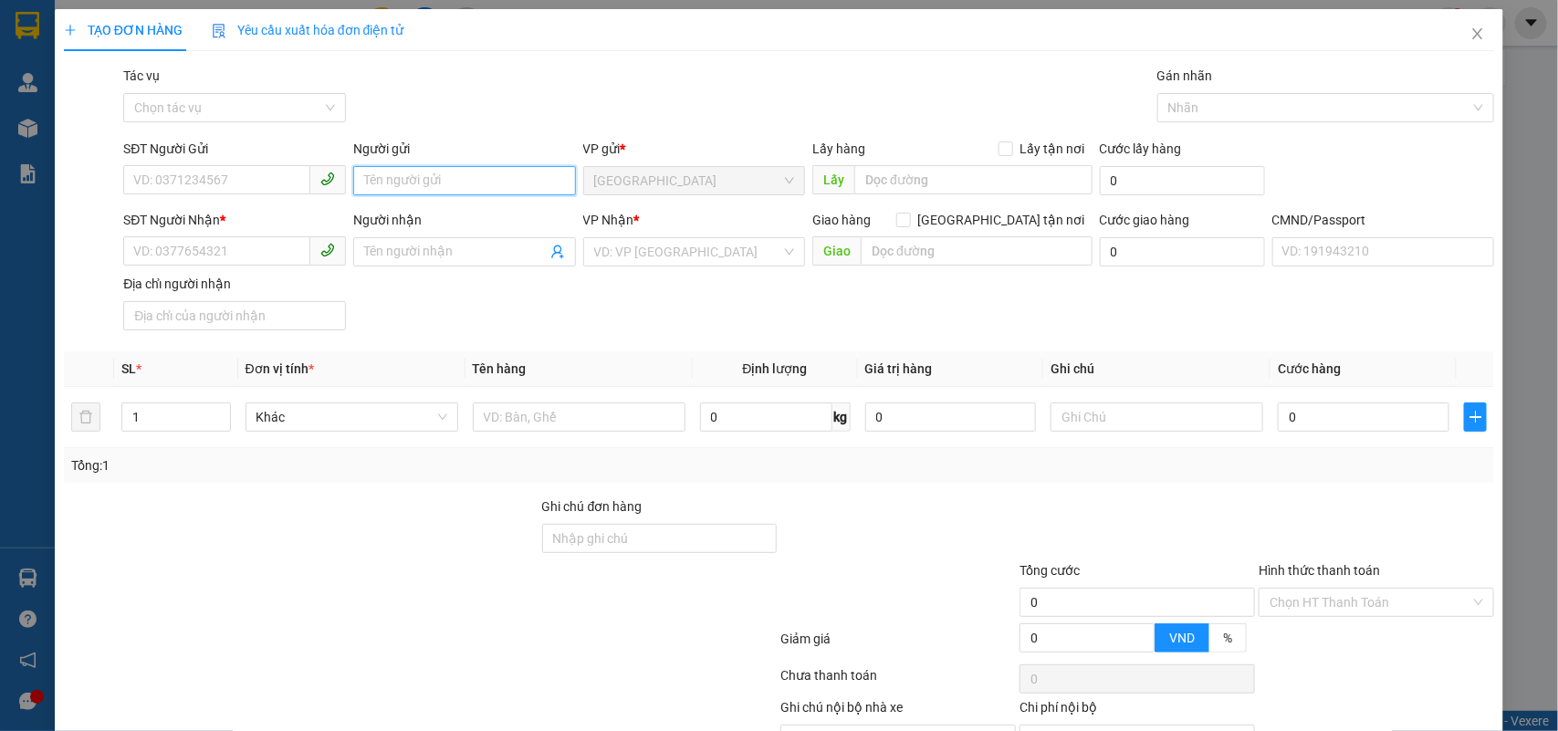
click at [528, 184] on input "Người gửi" at bounding box center [464, 180] width 223 height 29
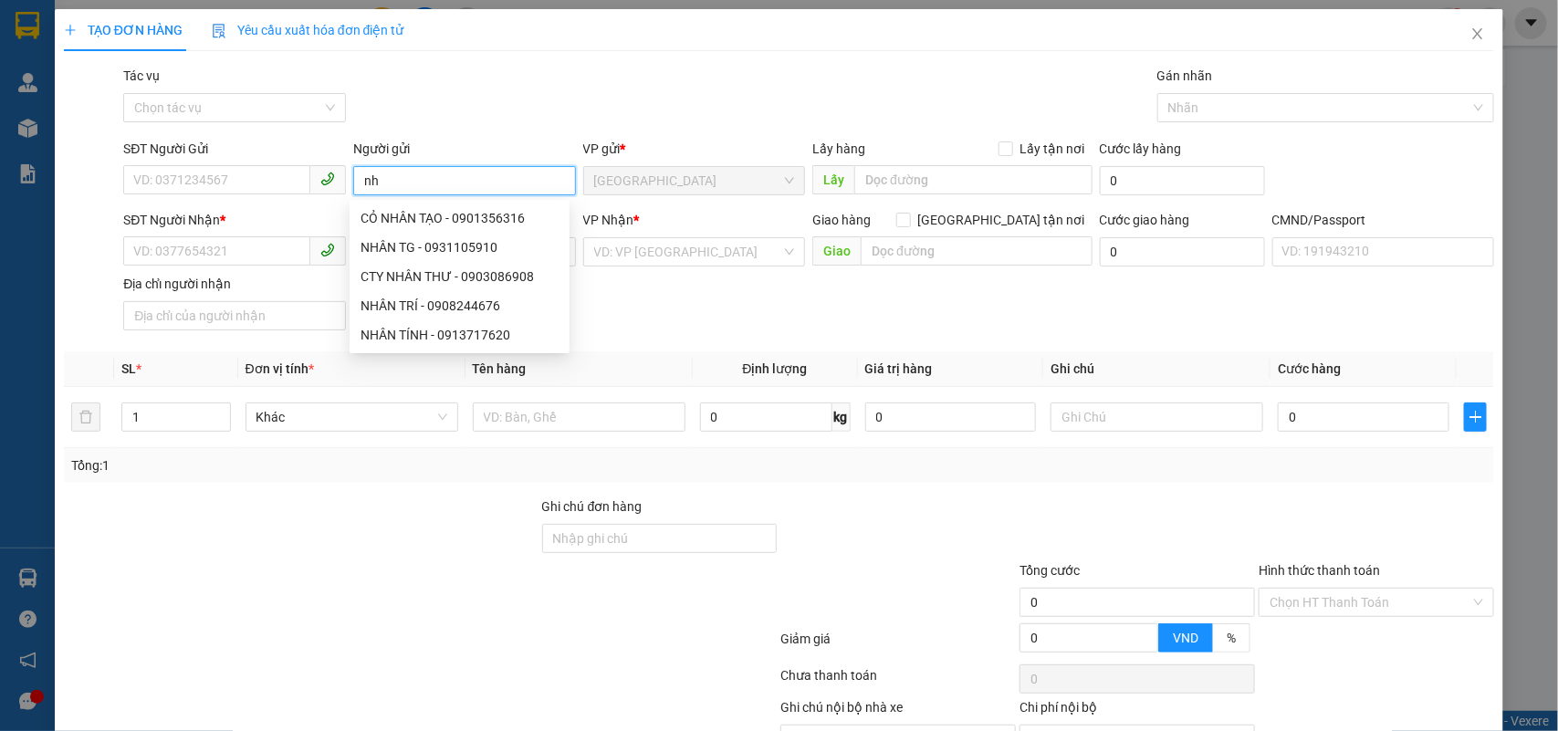
type input "n"
type input "NHÂN TG"
click at [521, 108] on div "Gói vận chuyển * Tiêu chuẩn Tác vụ Chọn tác vụ Gán nhãn Nhãn" at bounding box center [809, 98] width 1379 height 64
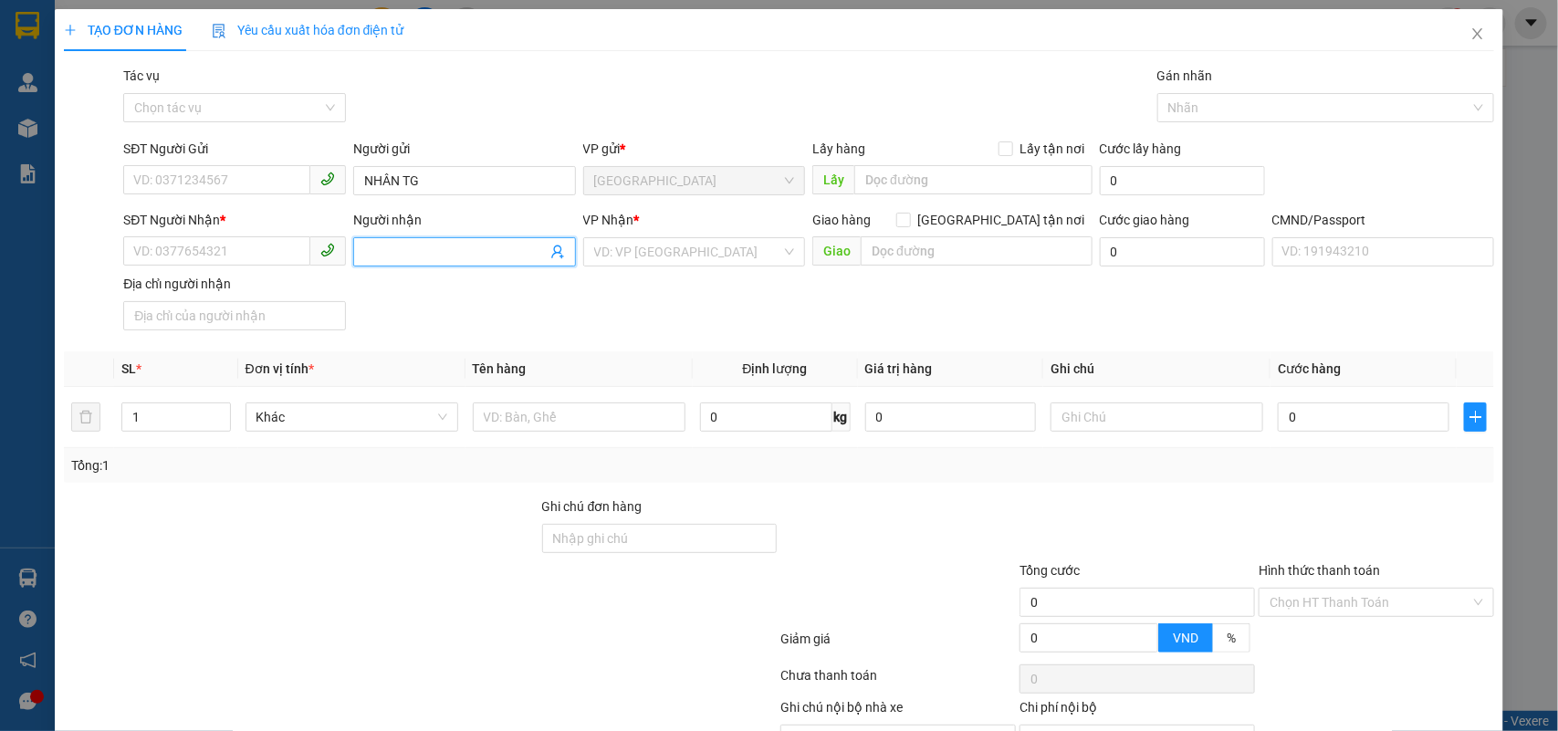
click at [464, 247] on input "Người nhận" at bounding box center [455, 252] width 183 height 20
type input "KIỀU NX"
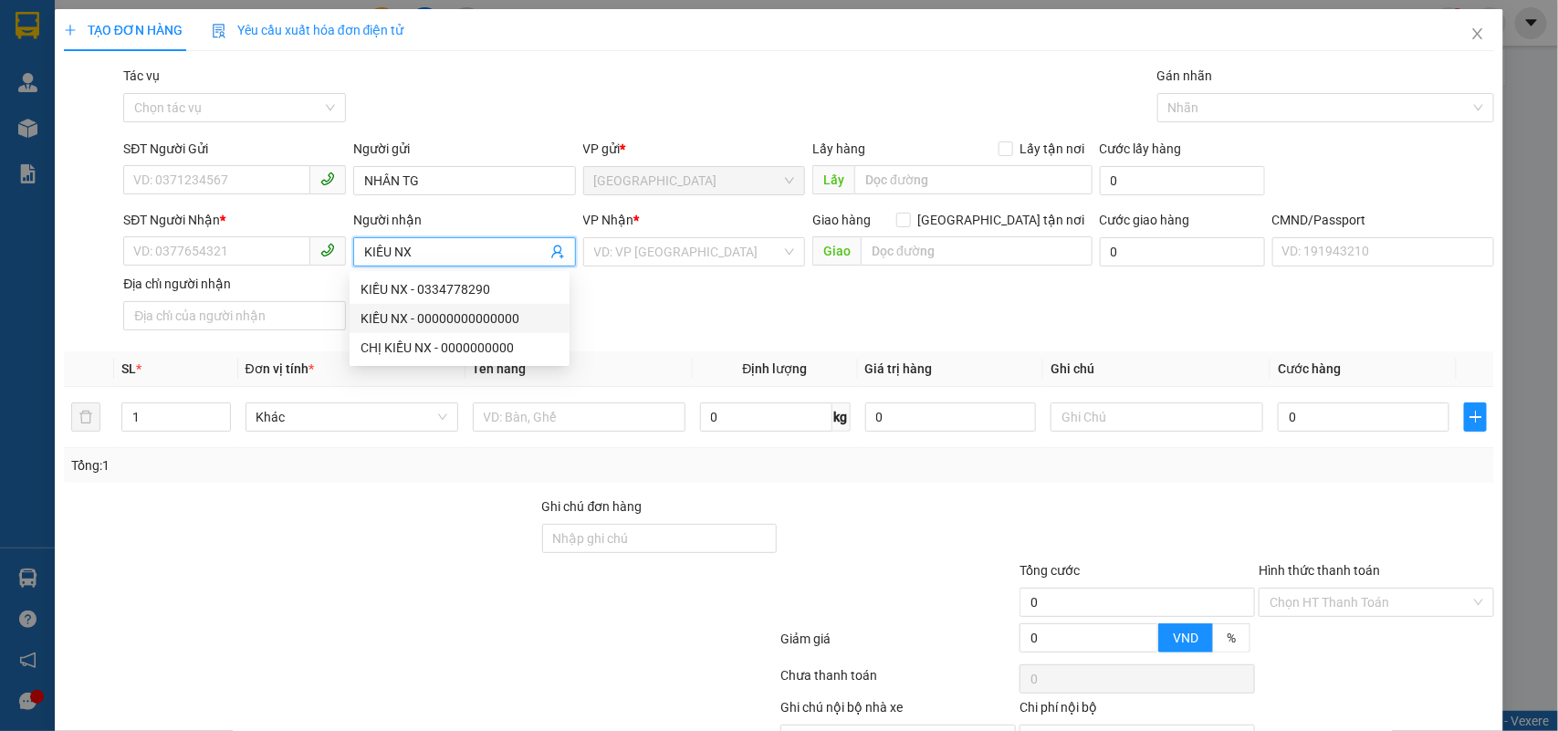
click at [517, 326] on div "KIỀU NX - 00000000000000" at bounding box center [460, 319] width 198 height 20
type input "00000000000000"
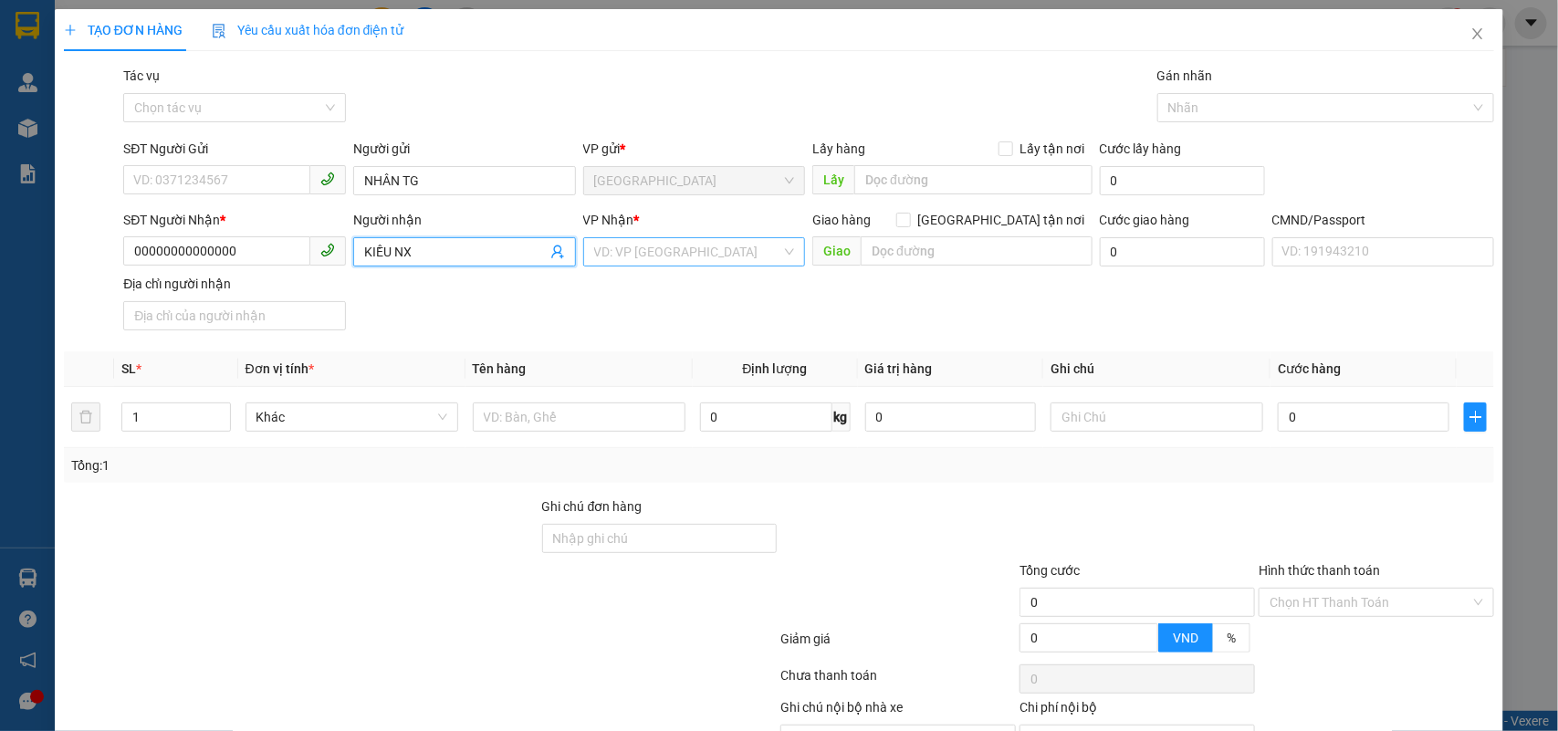
type input "KIỀU NX"
click at [719, 248] on input "search" at bounding box center [688, 251] width 188 height 27
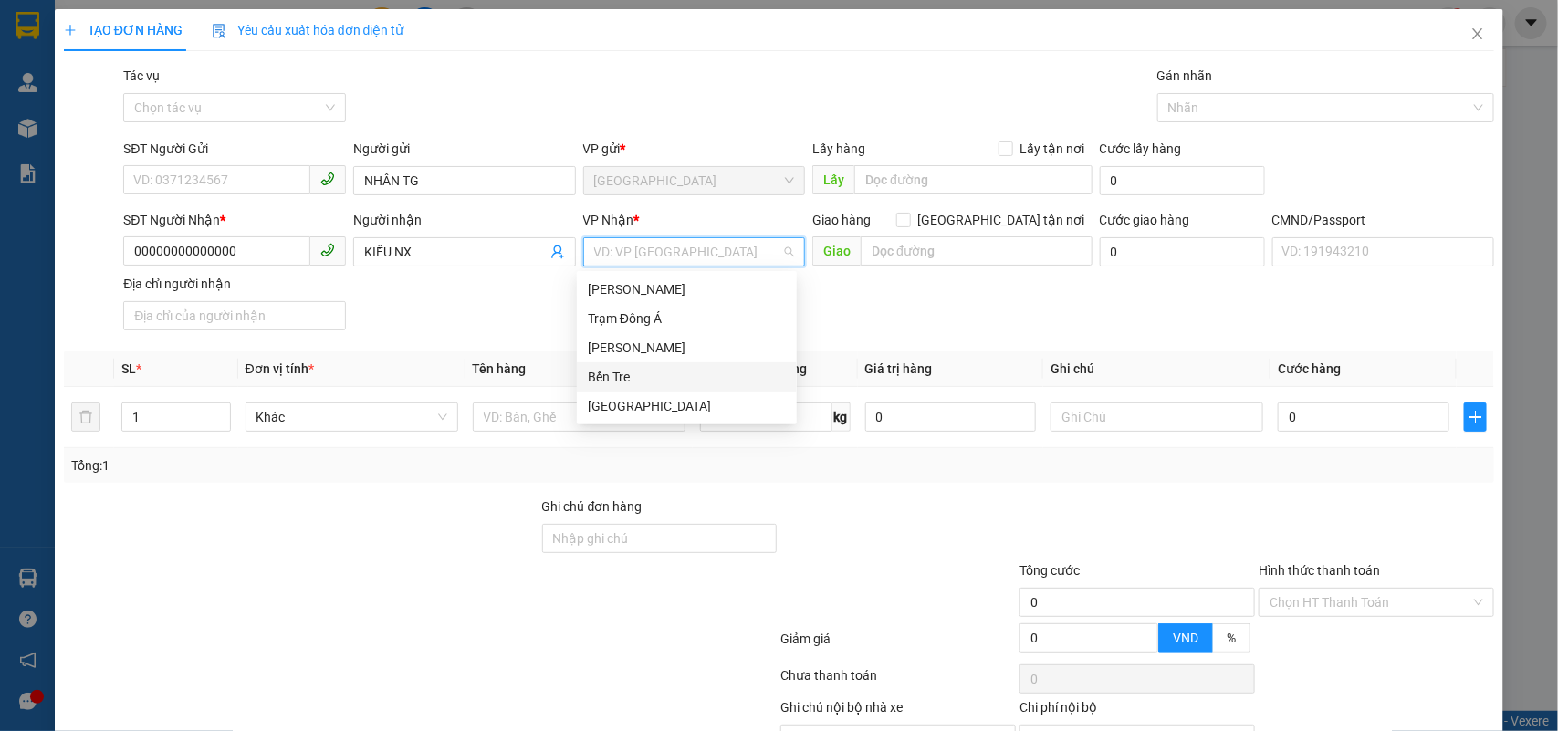
click at [644, 374] on div "Bến Tre" at bounding box center [687, 377] width 198 height 20
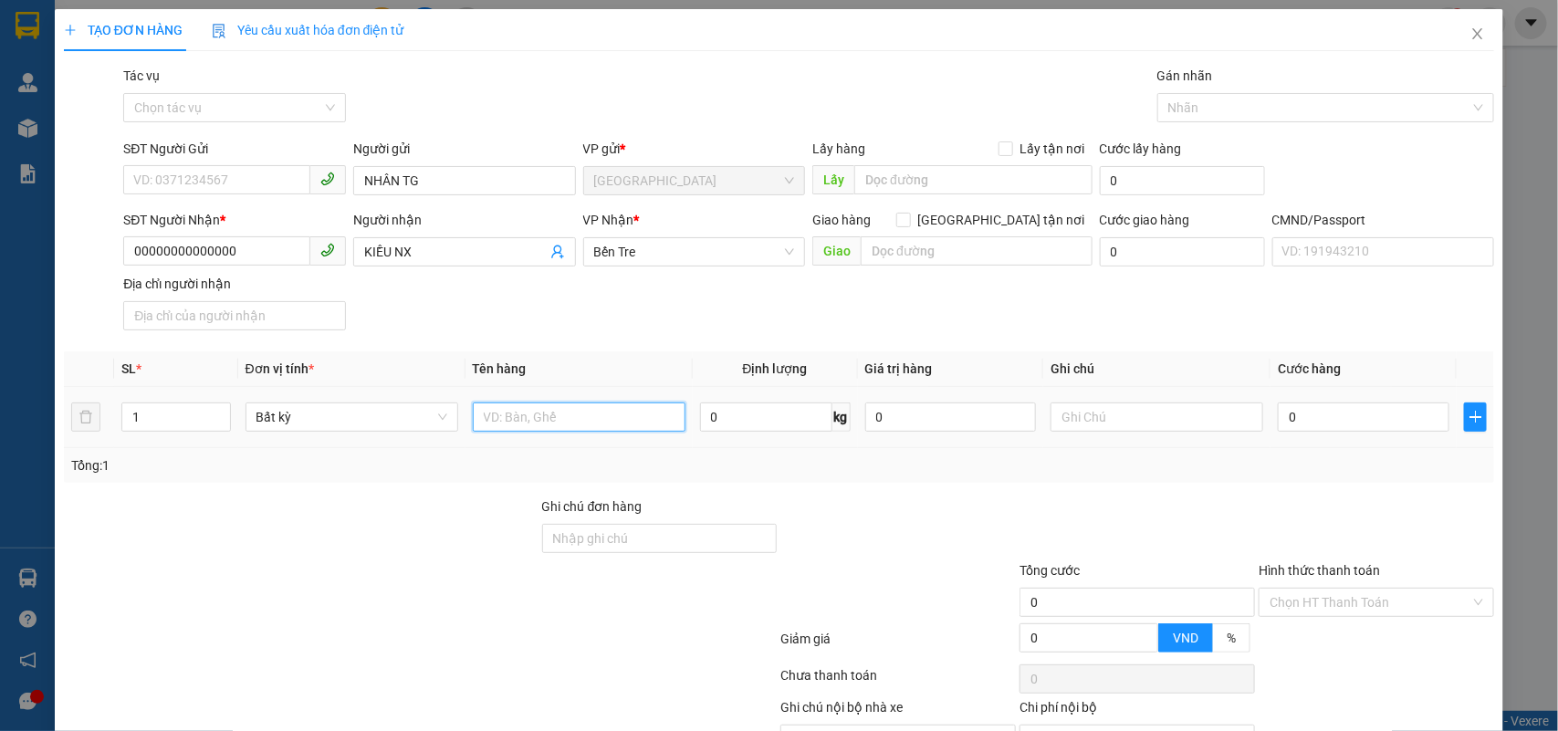
click at [559, 418] on input "text" at bounding box center [579, 417] width 213 height 29
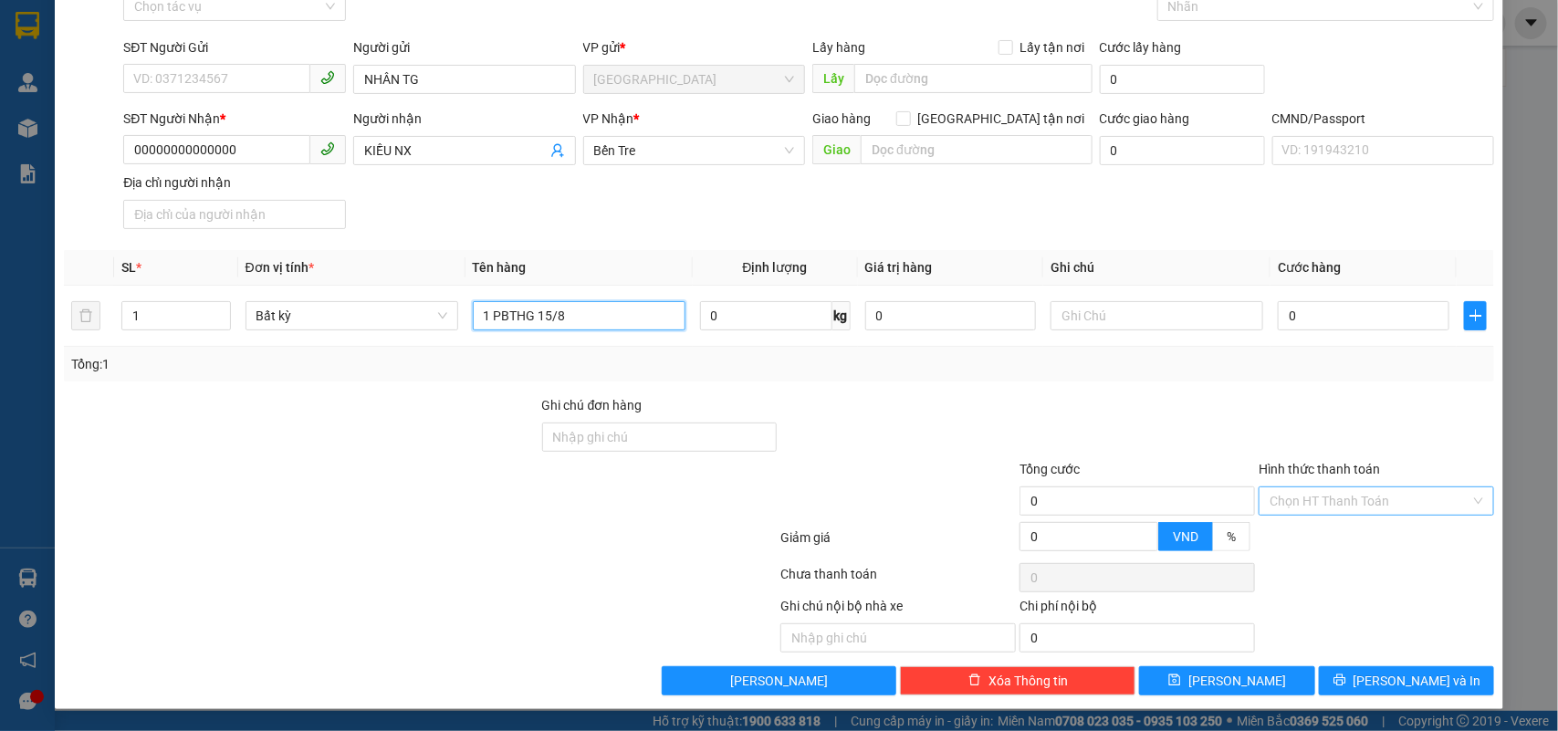
type input "1 PBTHG 15/8"
click at [1381, 500] on input "Hình thức thanh toán" at bounding box center [1370, 501] width 201 height 27
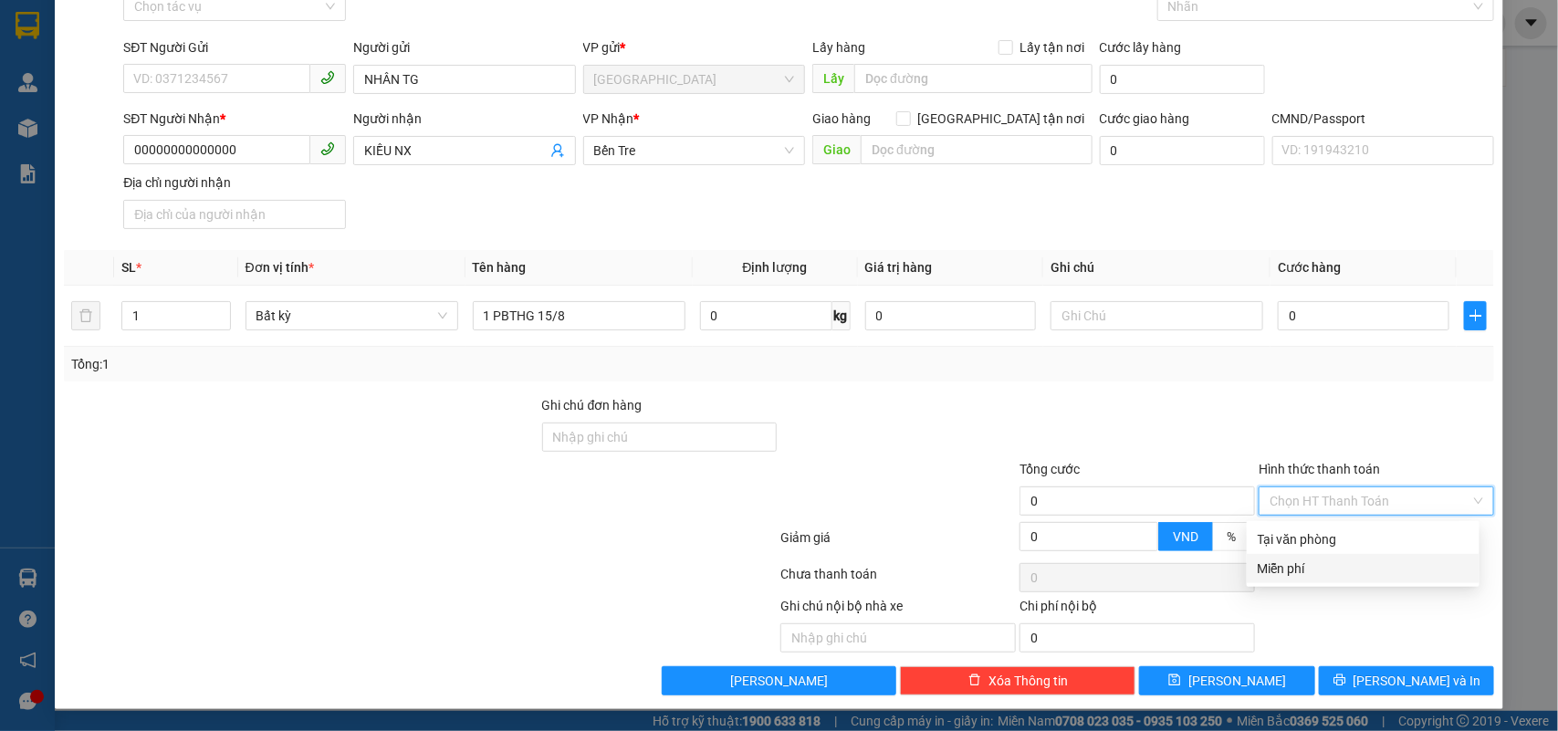
click at [1288, 564] on div "Miễn phí" at bounding box center [1363, 569] width 211 height 20
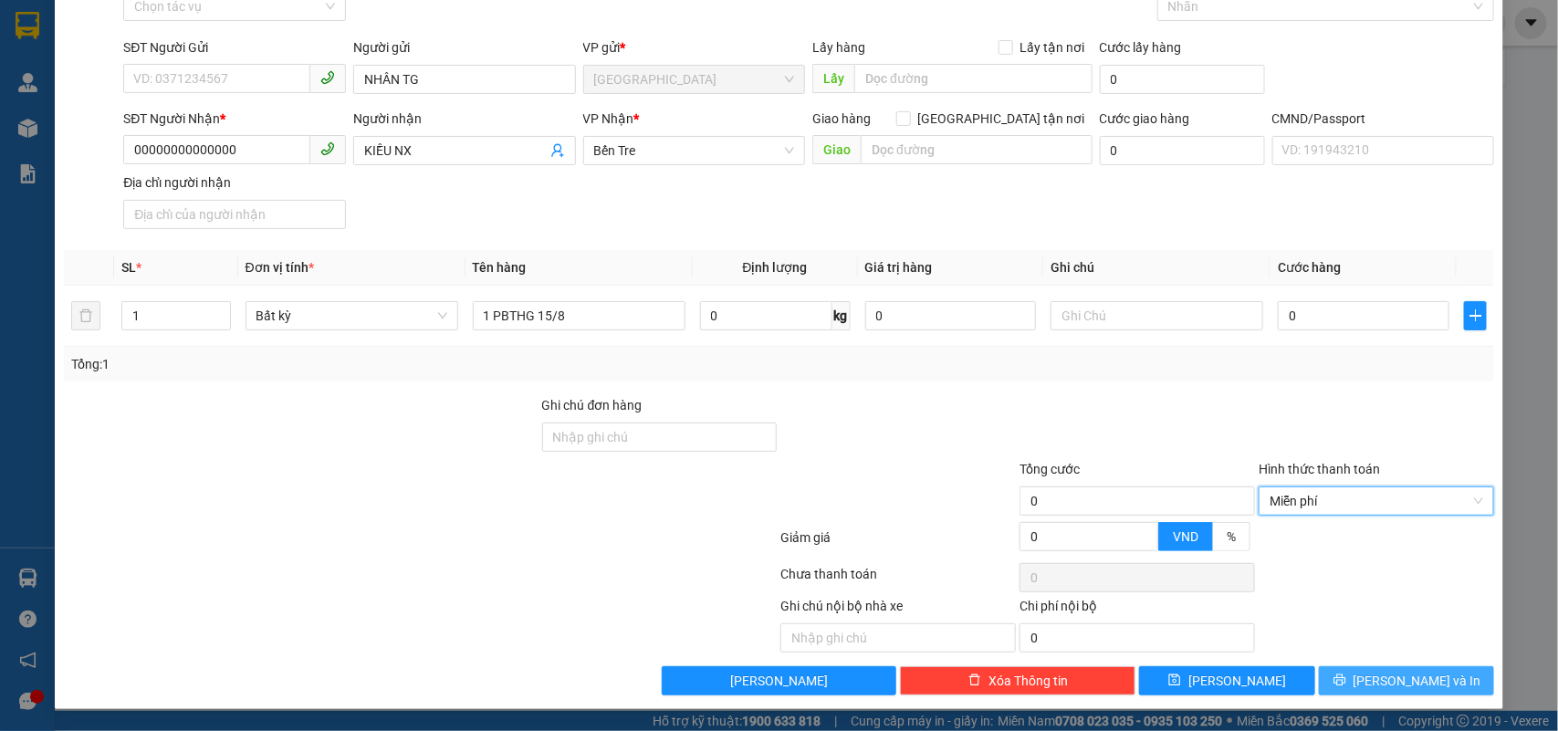
click at [1370, 677] on button "[PERSON_NAME] và In" at bounding box center [1406, 680] width 175 height 29
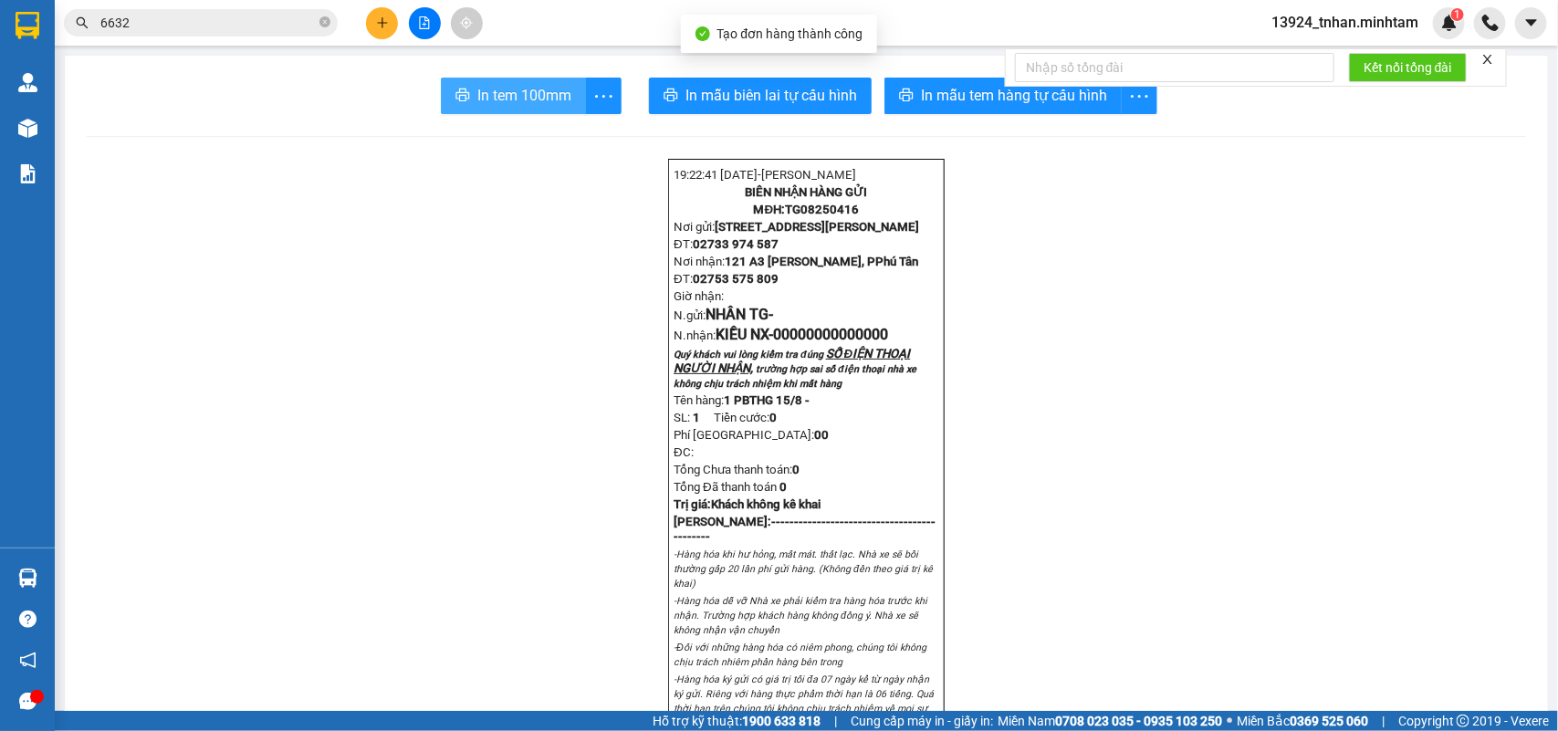
click at [516, 105] on span "In tem 100mm" at bounding box center [524, 95] width 94 height 23
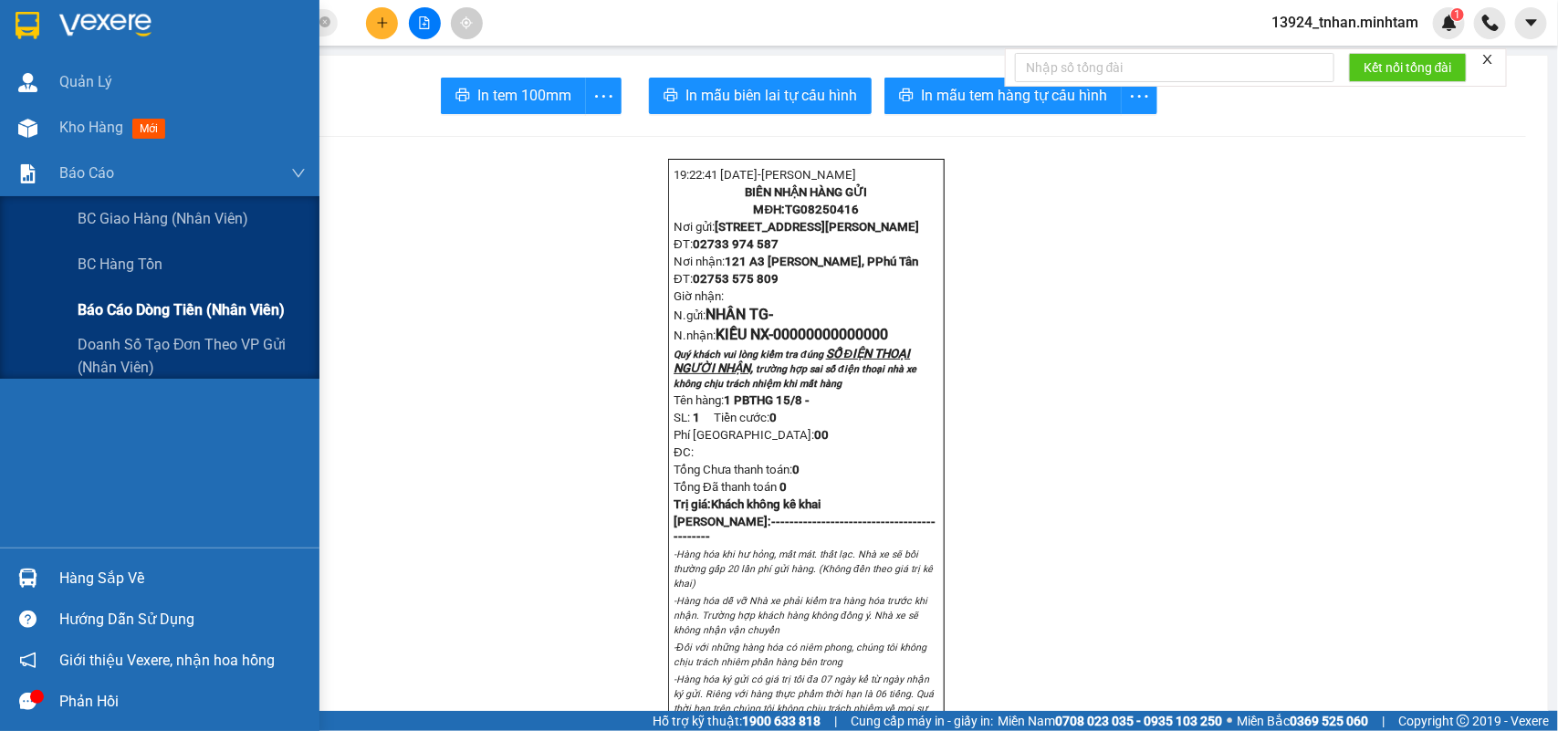
click at [190, 321] on span "Báo cáo dòng tiền (nhân viên)" at bounding box center [181, 310] width 207 height 23
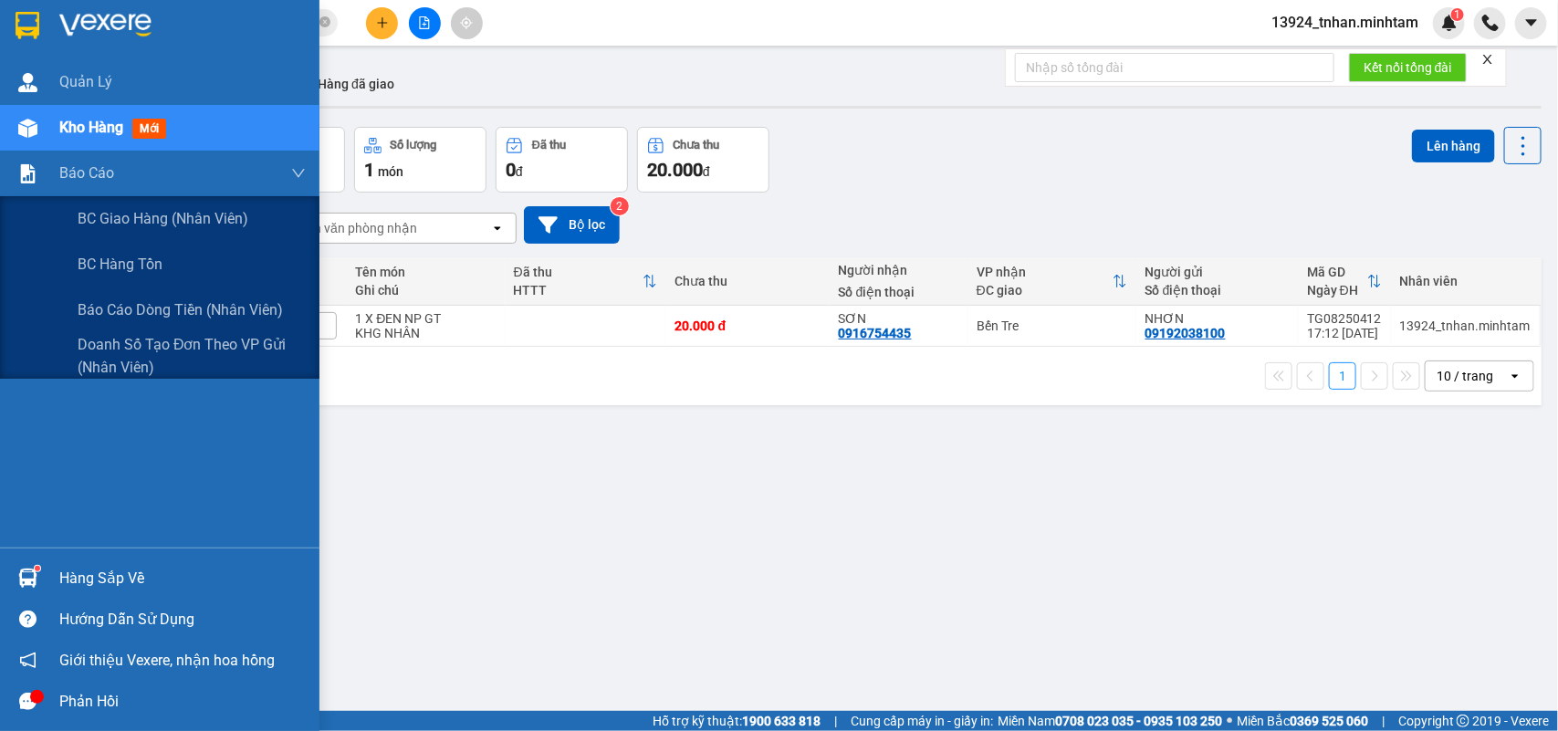
drag, startPoint x: 190, startPoint y: 303, endPoint x: 722, endPoint y: 221, distance: 538.6
click at [192, 303] on span "Báo cáo dòng tiền (nhân viên)" at bounding box center [180, 310] width 205 height 23
